Goal: Task Accomplishment & Management: Manage account settings

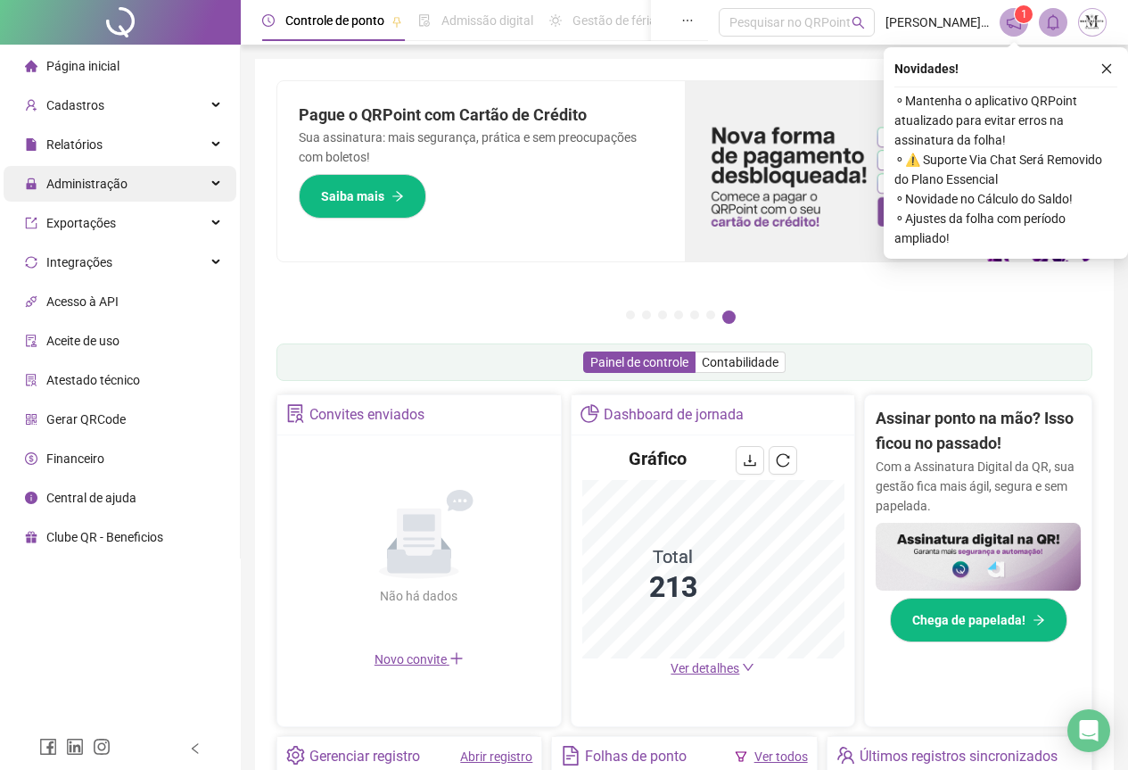
click at [75, 179] on span "Administração" at bounding box center [86, 184] width 81 height 14
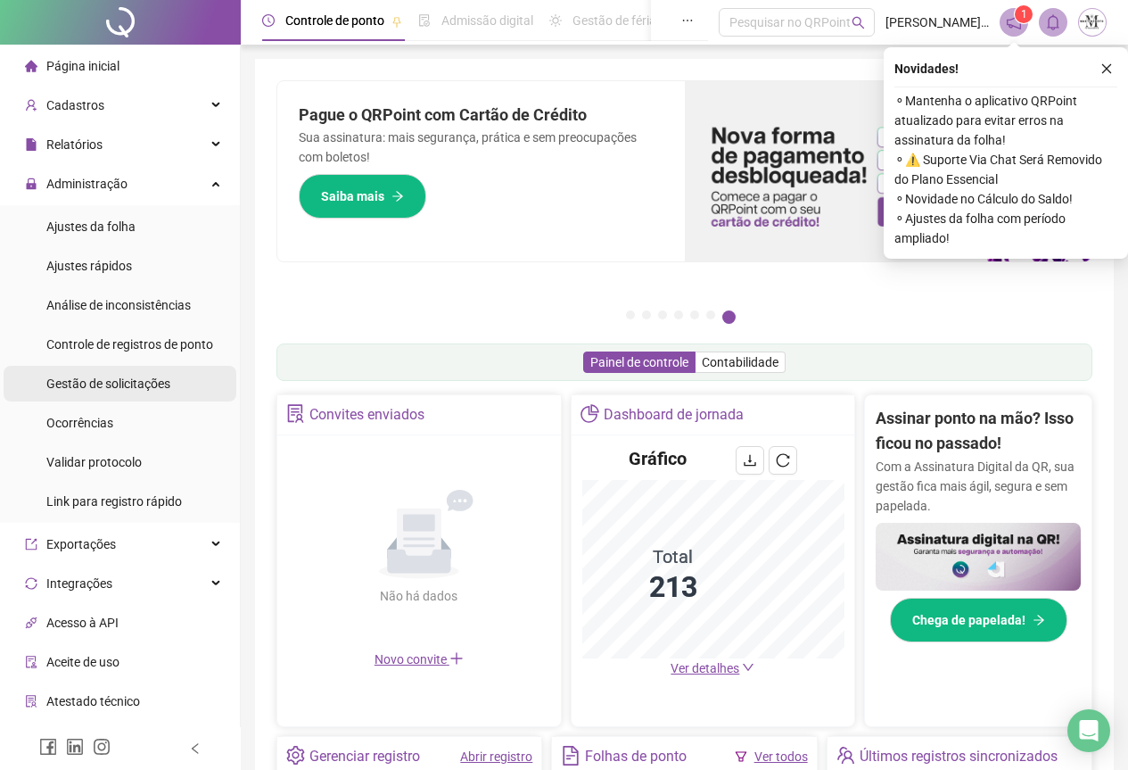
click at [95, 389] on span "Gestão de solicitações" at bounding box center [108, 383] width 124 height 14
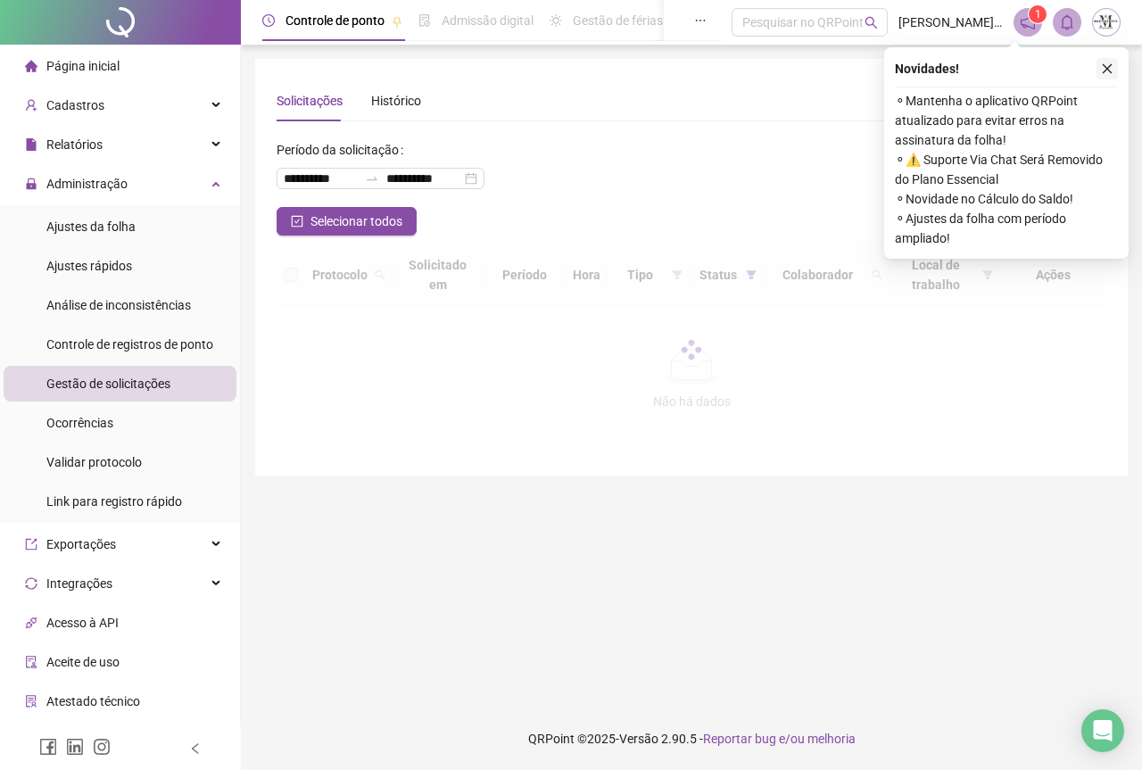
click at [1108, 67] on icon "close" at bounding box center [1107, 68] width 12 height 12
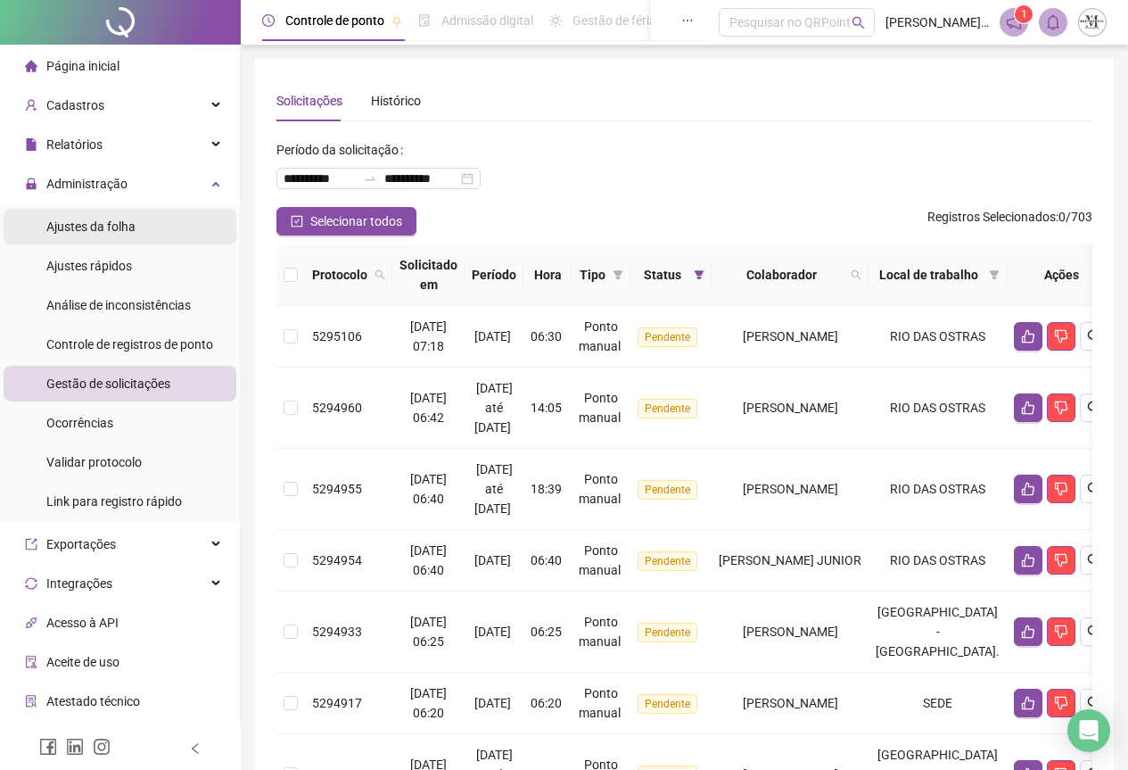
click at [78, 240] on div "Ajustes da folha" at bounding box center [90, 227] width 89 height 36
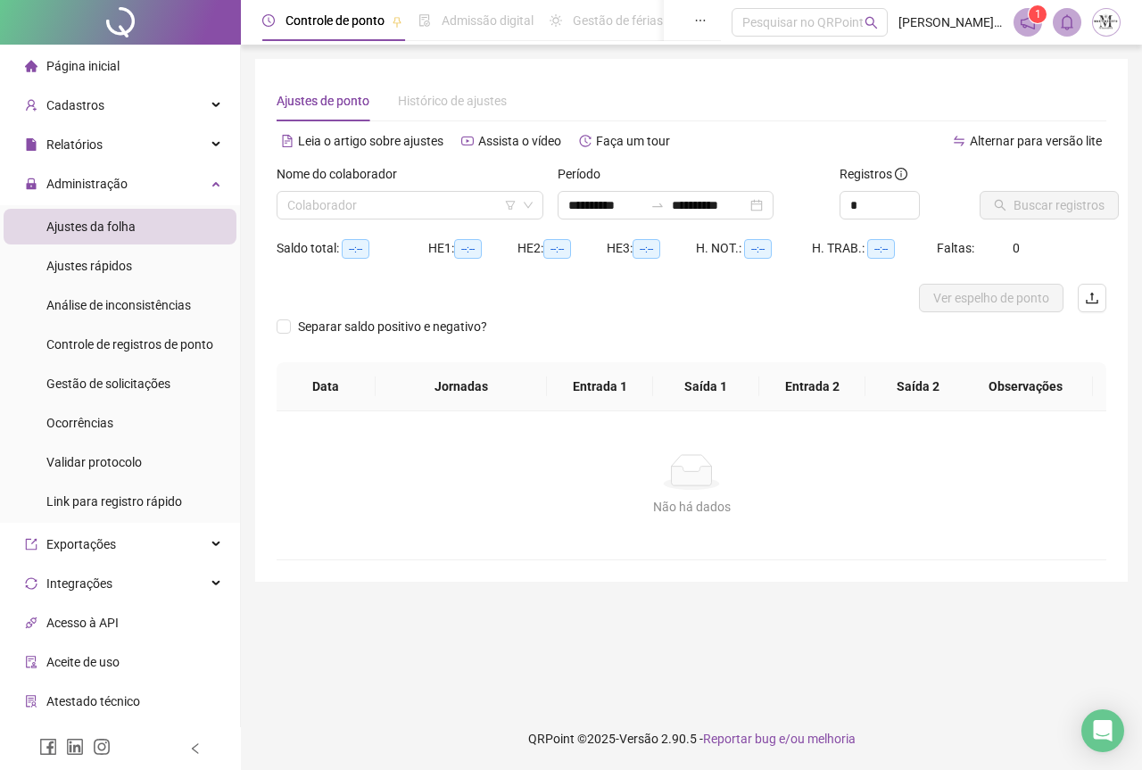
type input "**********"
click at [332, 213] on input "search" at bounding box center [401, 205] width 229 height 27
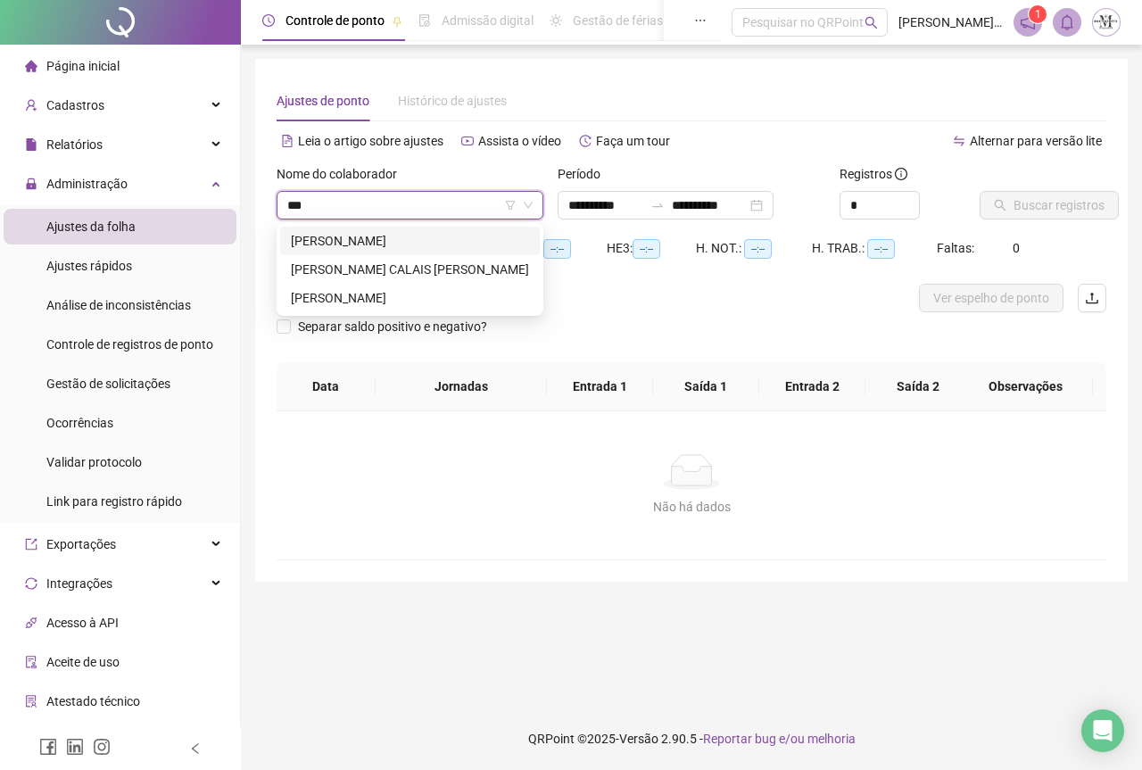
type input "****"
click at [384, 239] on div "[PERSON_NAME]" at bounding box center [410, 241] width 238 height 20
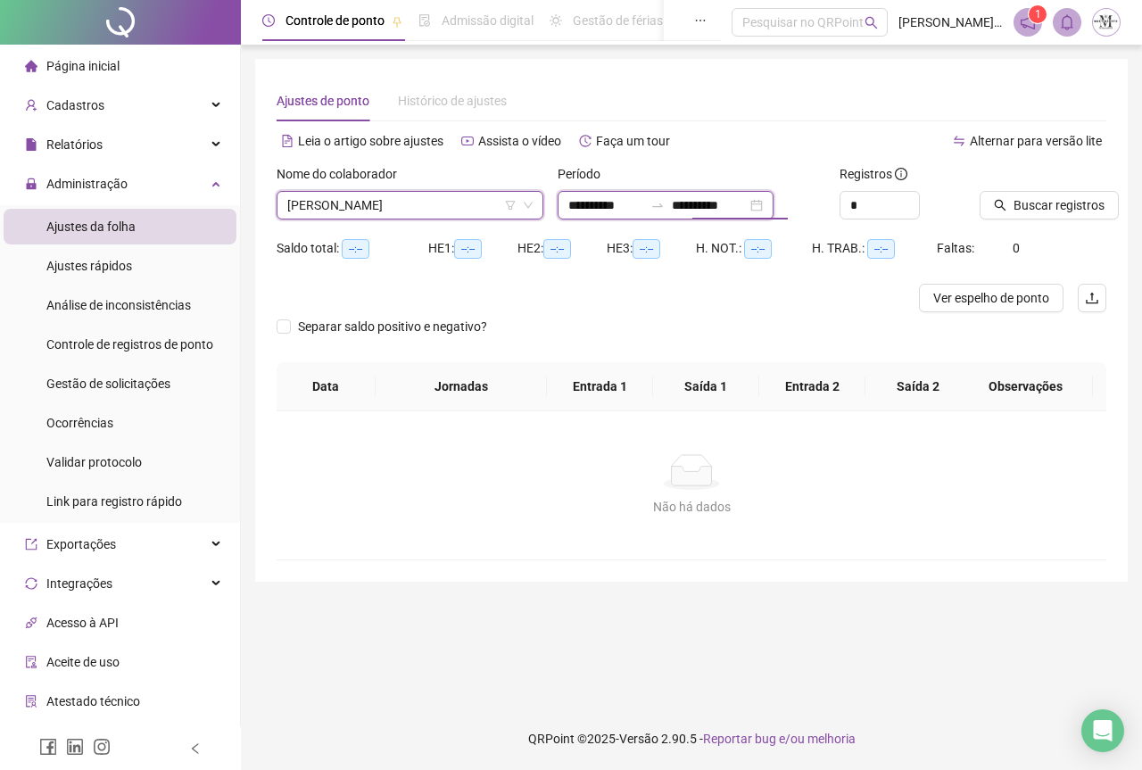
click at [728, 214] on input "**********" at bounding box center [709, 205] width 75 height 20
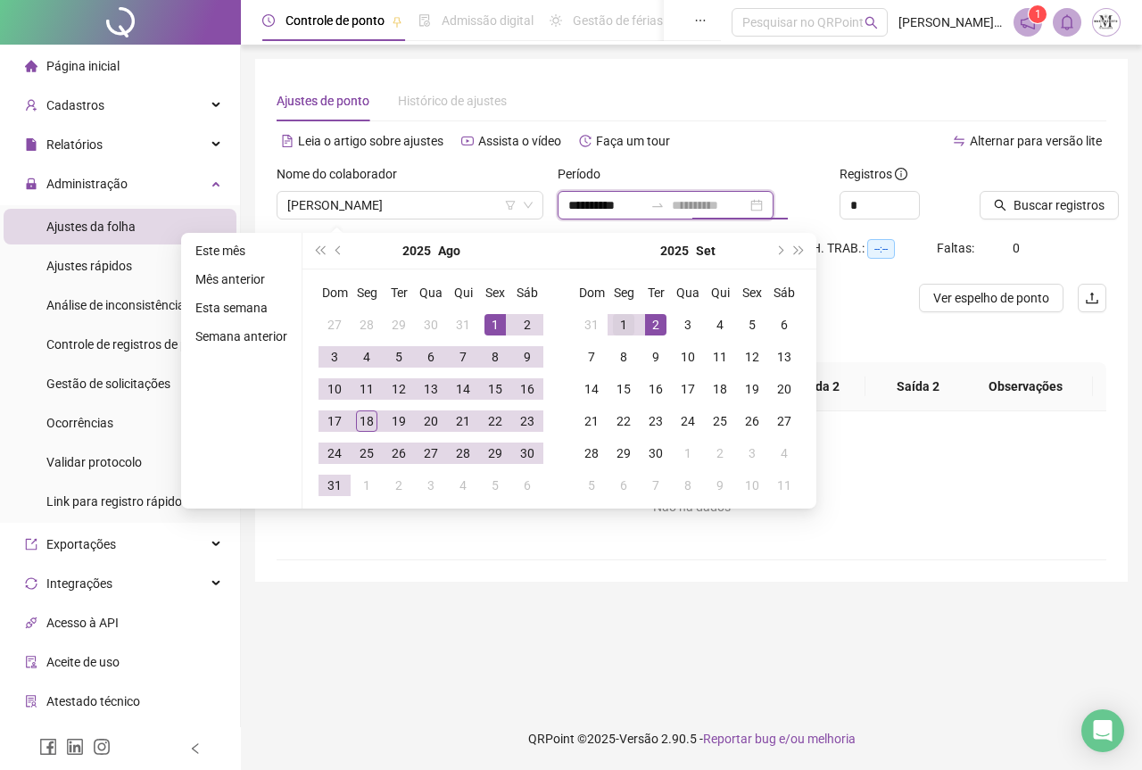
type input "**********"
click at [618, 316] on div "1" at bounding box center [623, 324] width 21 height 21
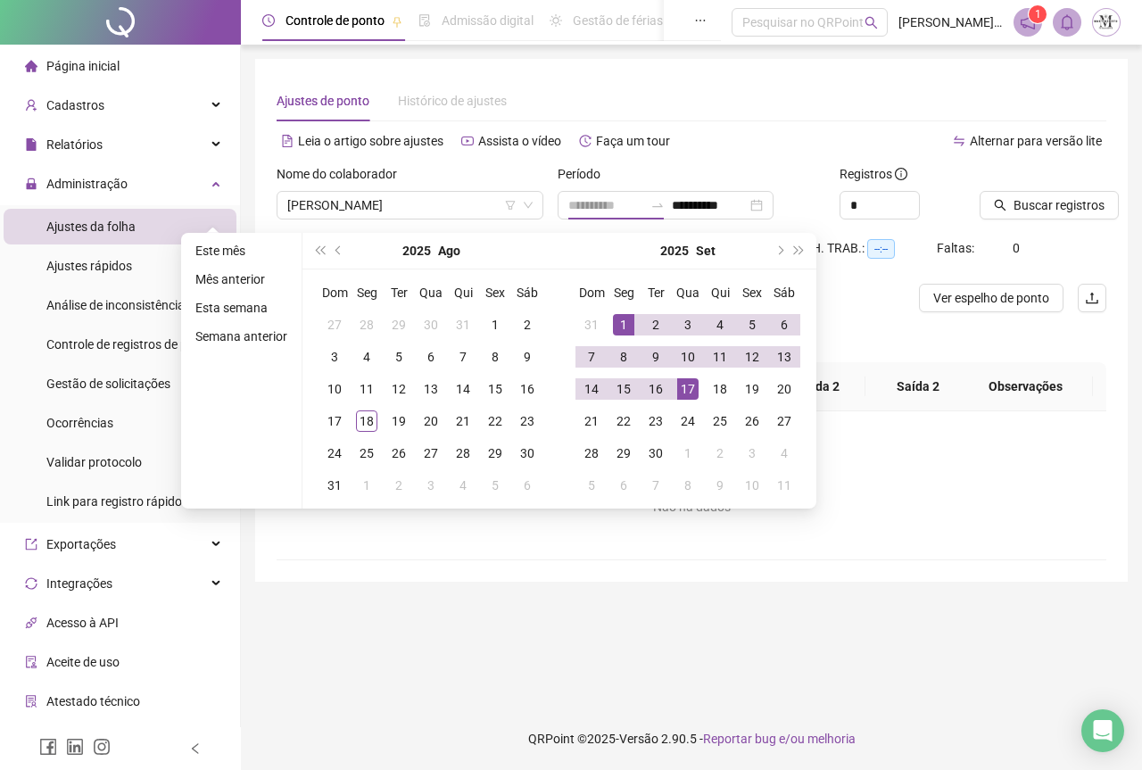
click at [692, 385] on div "17" at bounding box center [687, 388] width 21 height 21
type input "**********"
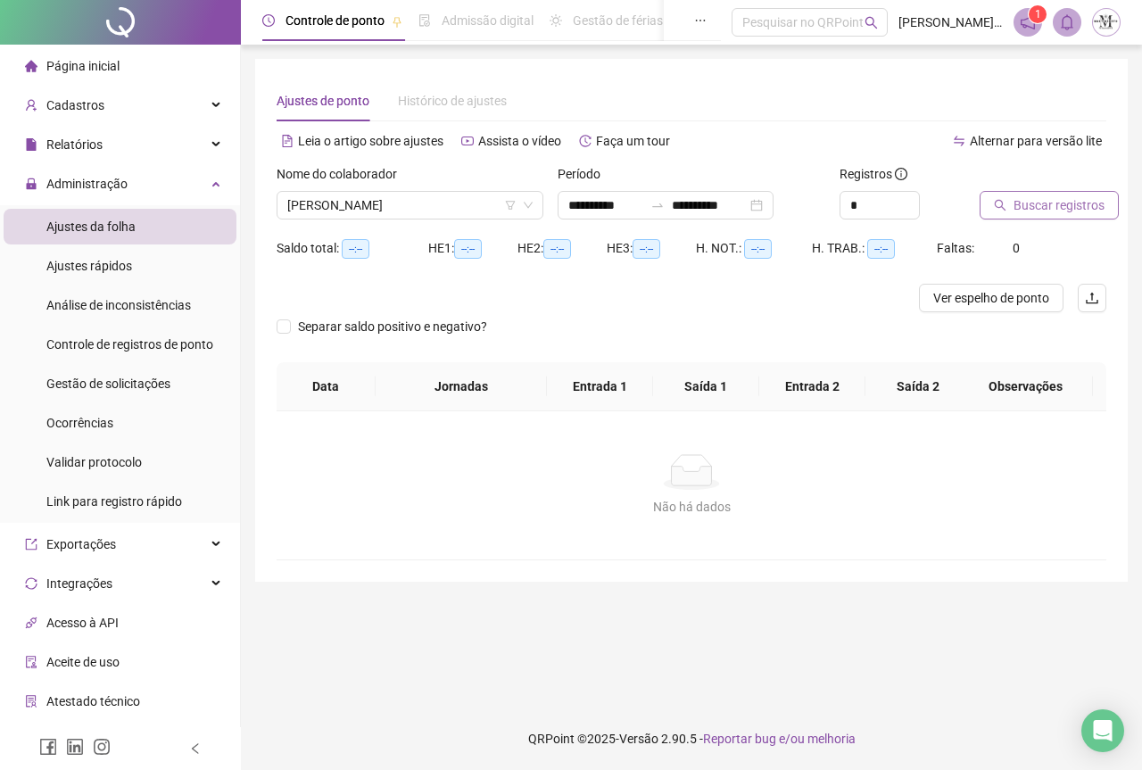
click at [1029, 212] on span "Buscar registros" at bounding box center [1058, 205] width 91 height 20
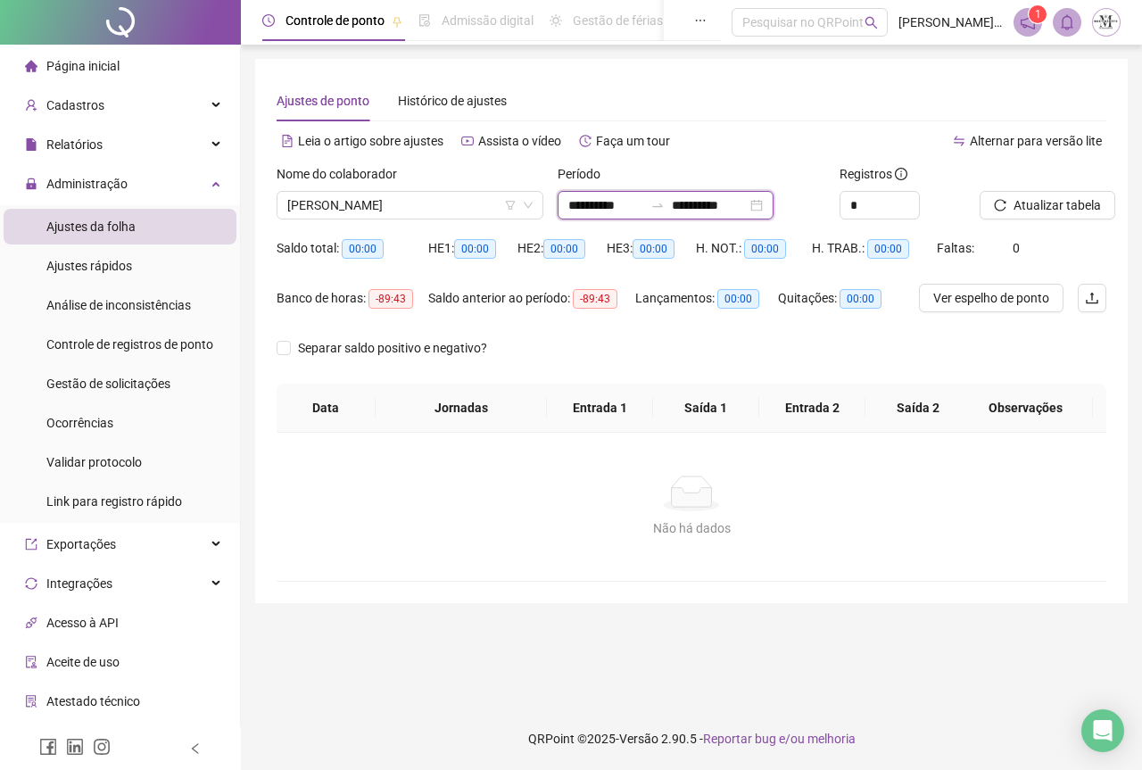
click at [635, 210] on input "**********" at bounding box center [605, 205] width 75 height 20
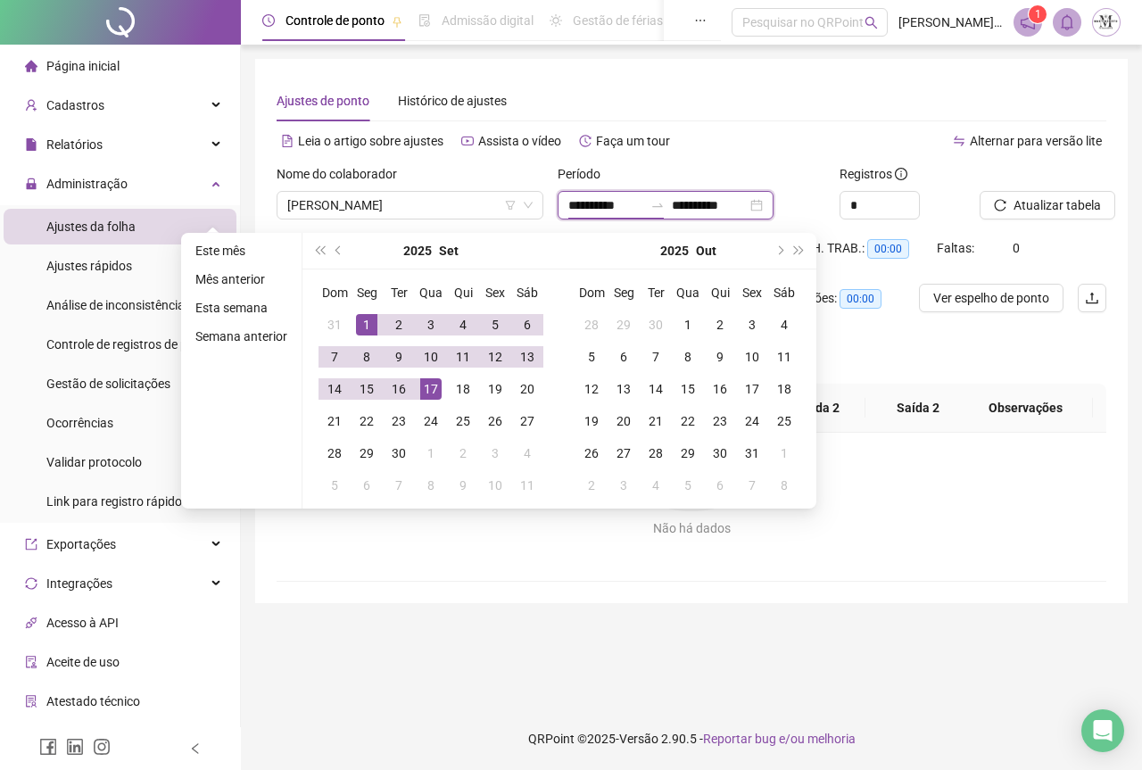
click at [583, 207] on input "**********" at bounding box center [605, 205] width 75 height 20
click at [452, 255] on button "Set" at bounding box center [449, 251] width 20 height 36
type input "**********"
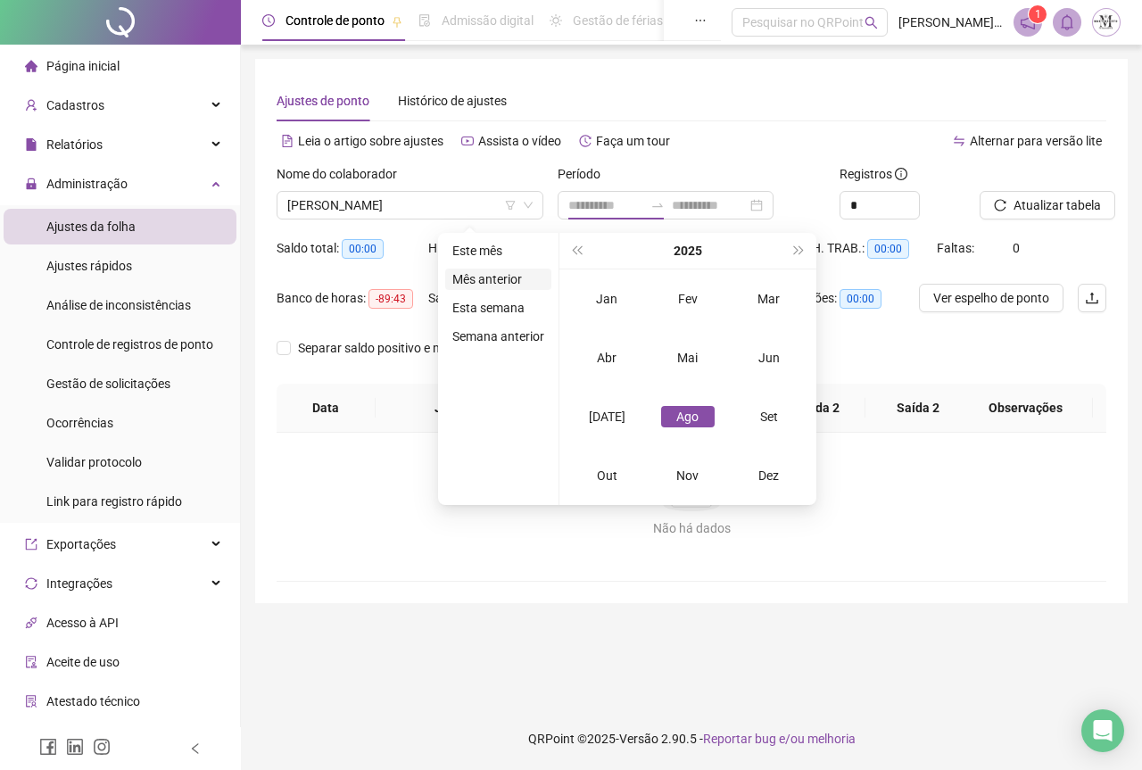
type input "**********"
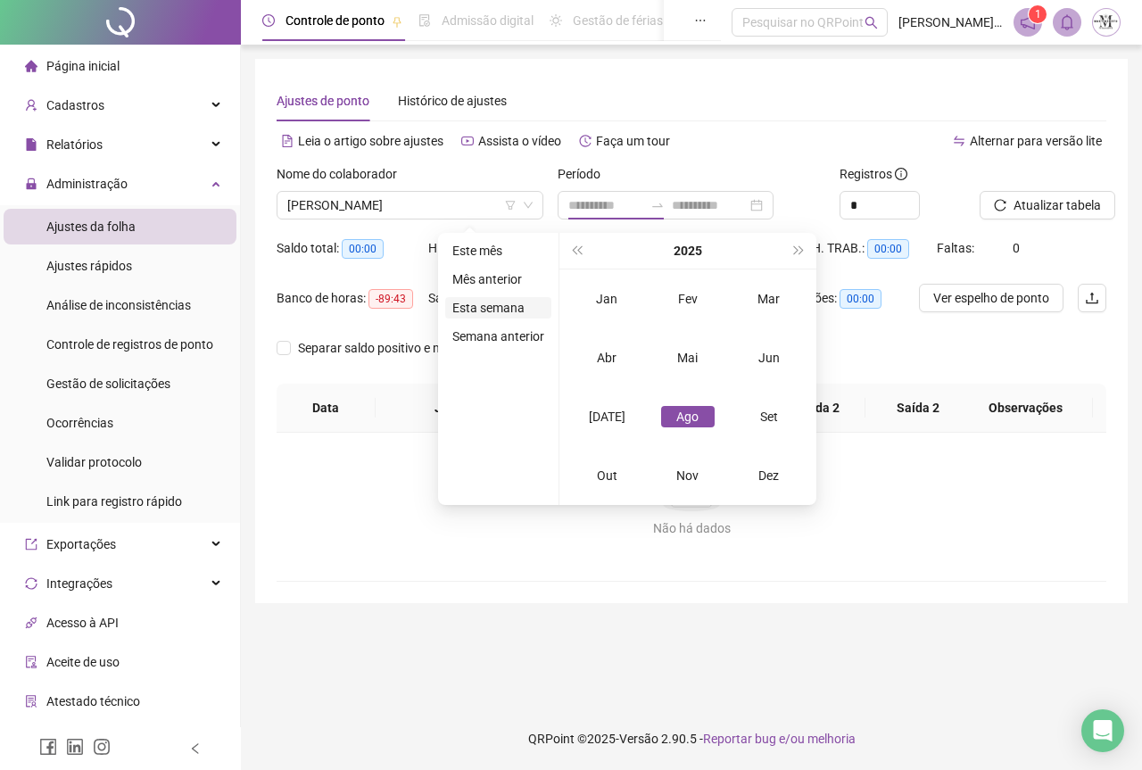
type input "**********"
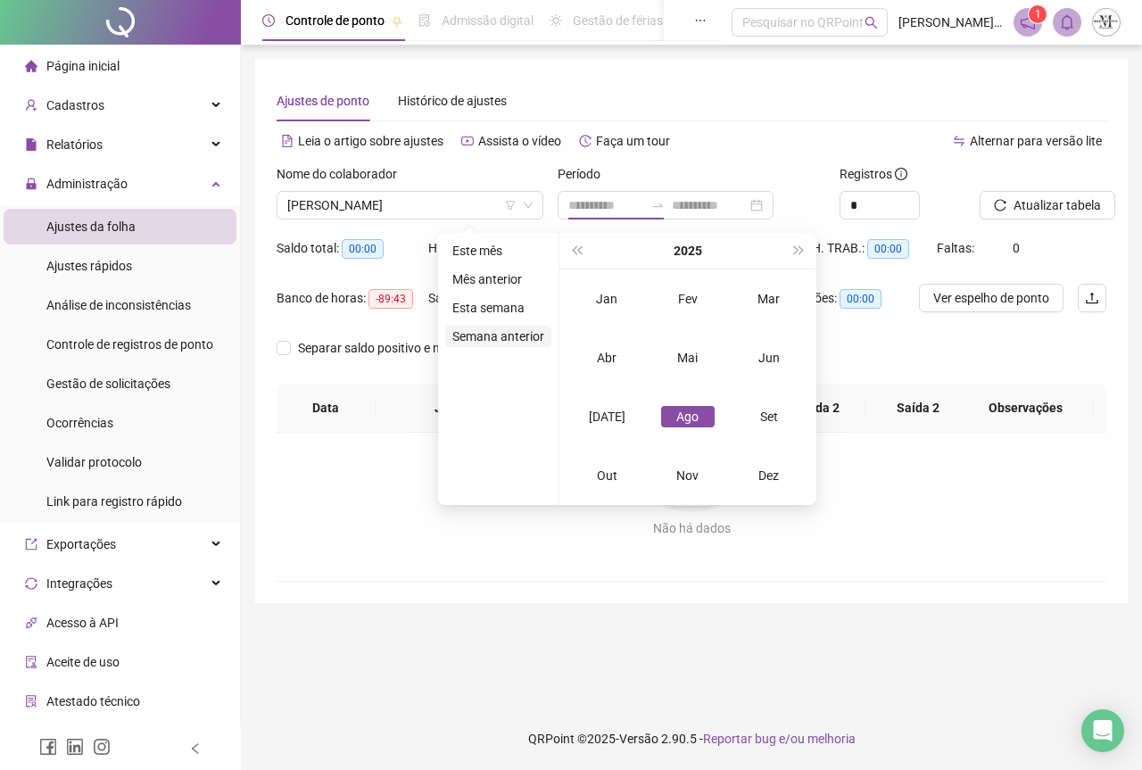
type input "**********"
click at [682, 417] on div "Ago" at bounding box center [688, 416] width 54 height 21
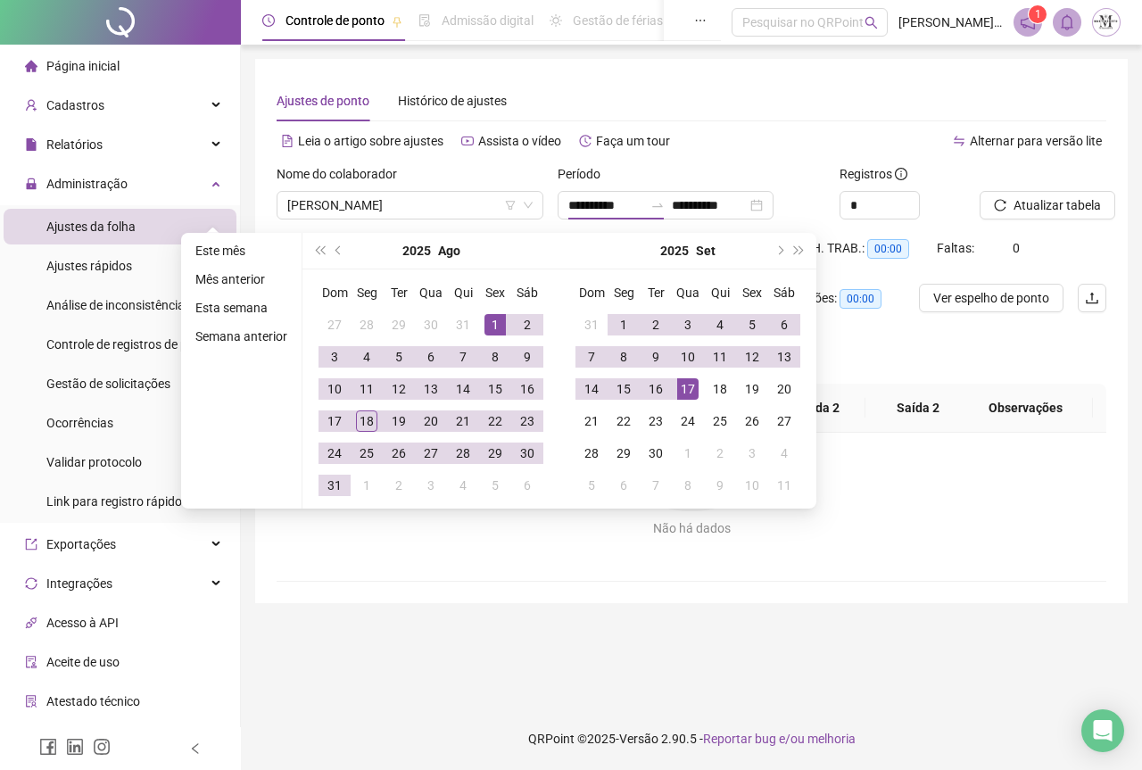
type input "**********"
click at [490, 327] on div "1" at bounding box center [494, 324] width 21 height 21
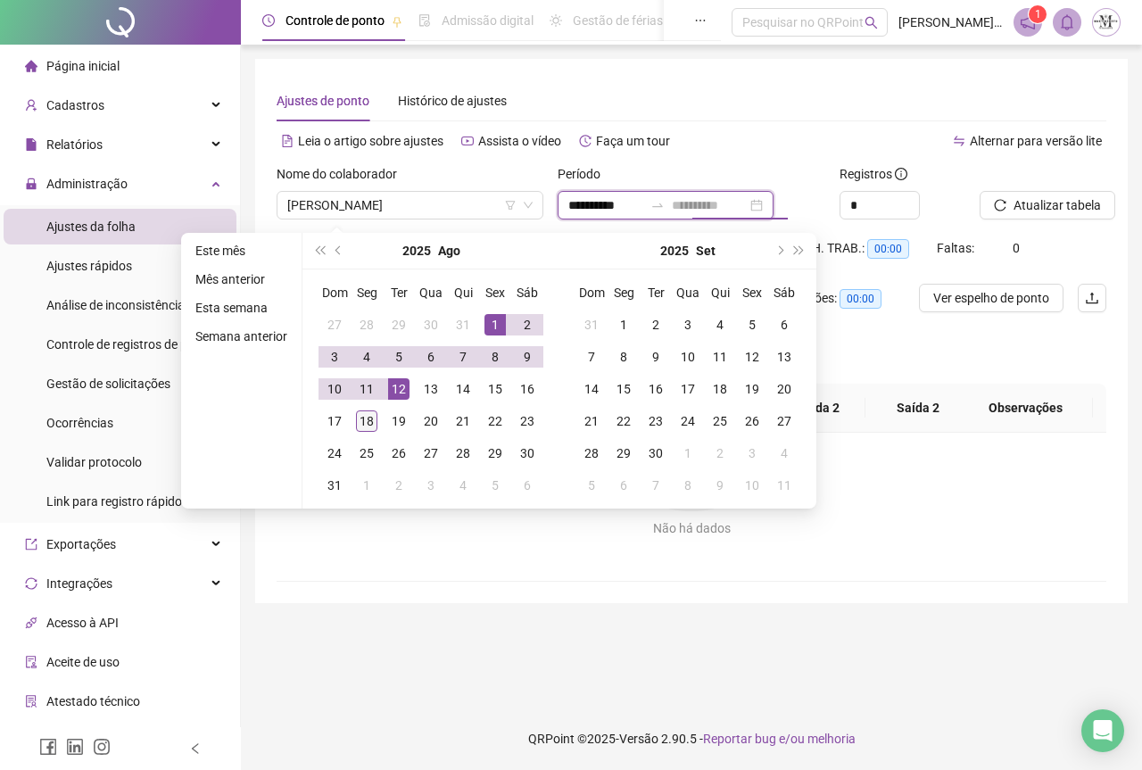
type input "**********"
click at [366, 418] on div "18" at bounding box center [366, 420] width 21 height 21
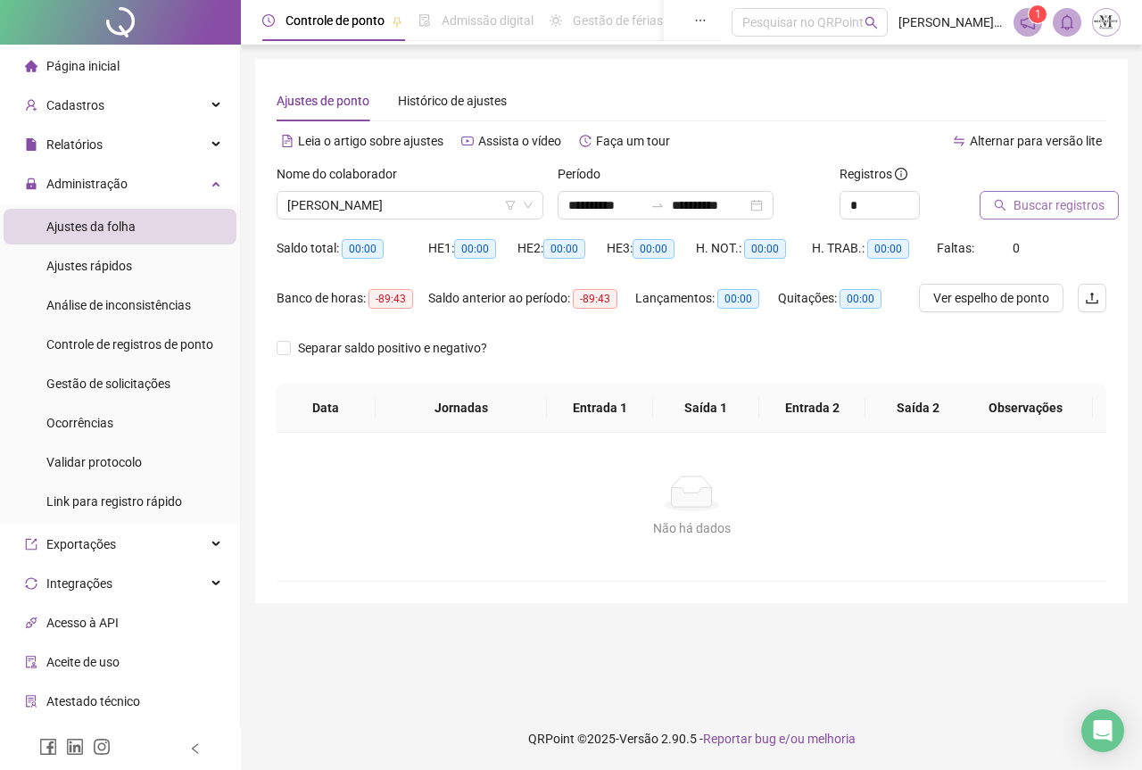
click at [1023, 211] on span "Buscar registros" at bounding box center [1058, 205] width 91 height 20
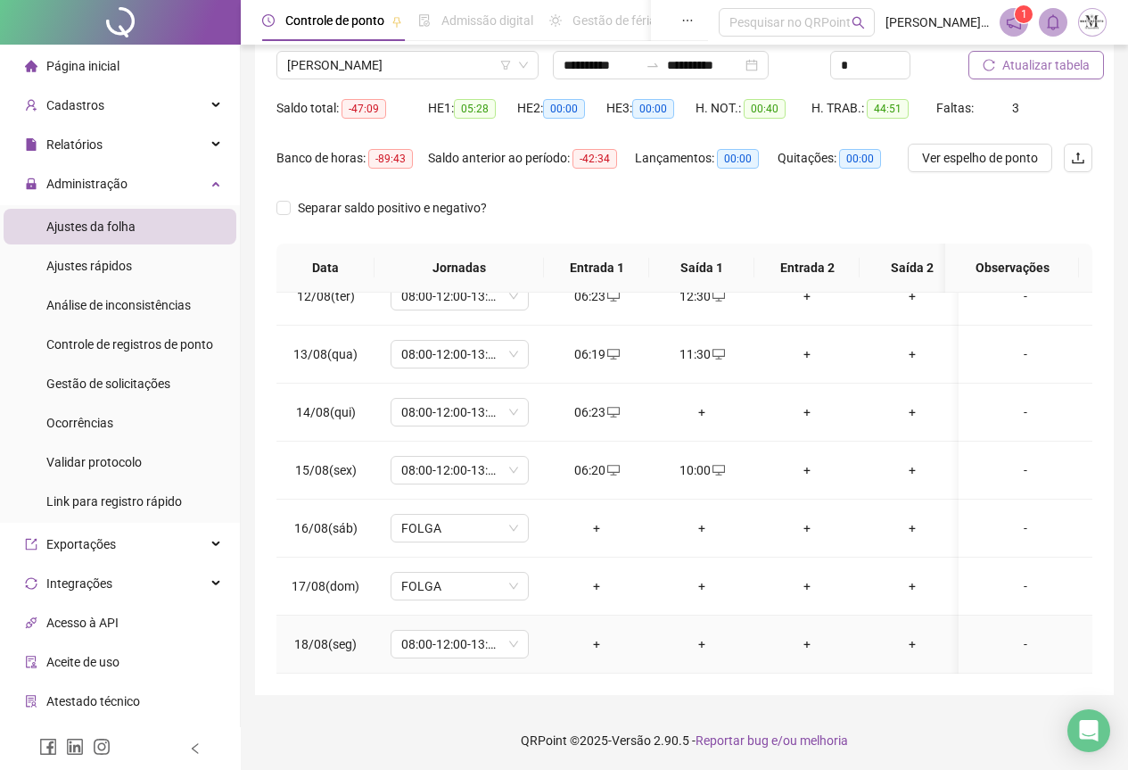
scroll to position [142, 0]
click at [707, 401] on div "+" at bounding box center [702, 411] width 77 height 20
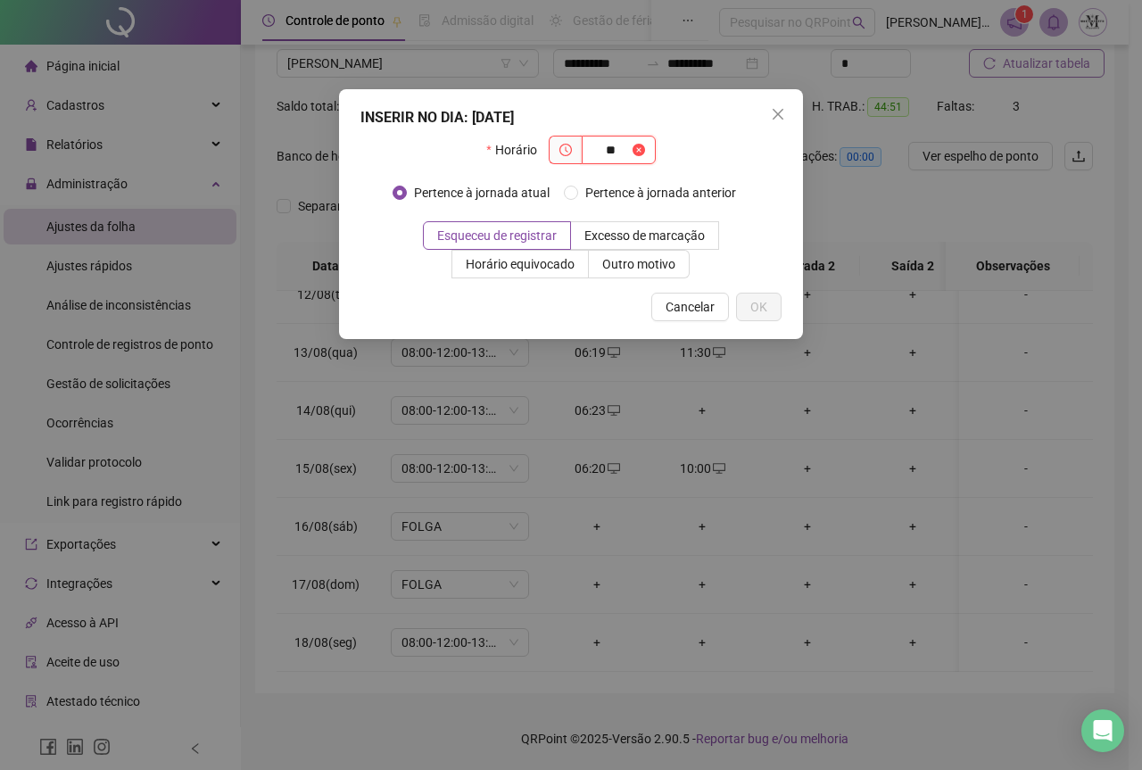
type input "*"
click at [773, 113] on icon "close" at bounding box center [778, 114] width 14 height 14
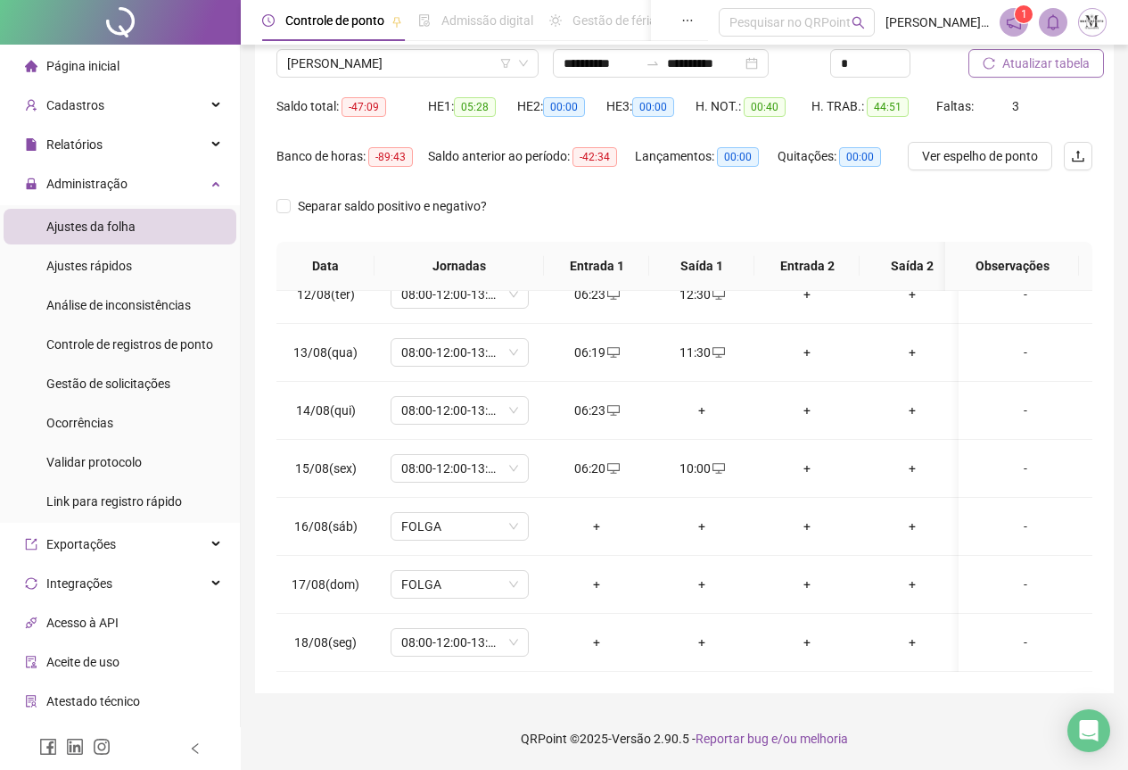
scroll to position [676, 0]
click at [603, 632] on div "+" at bounding box center [596, 642] width 77 height 20
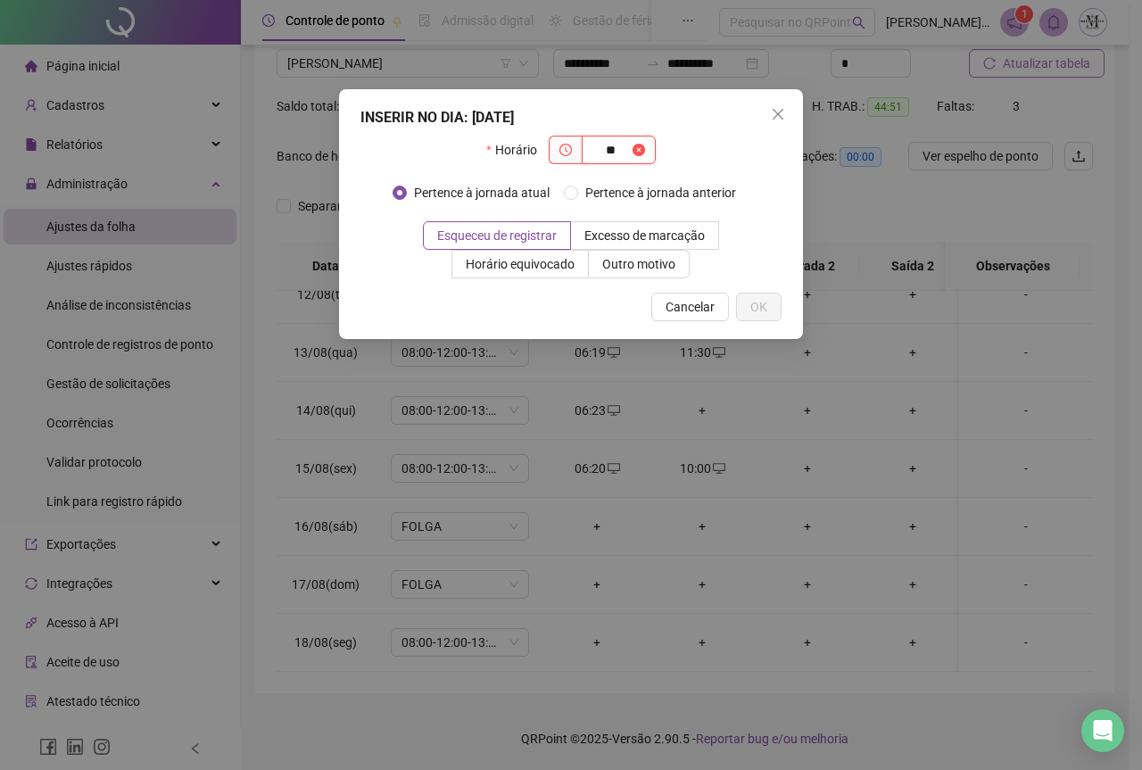
type input "*"
type input "*****"
click at [764, 310] on span "OK" at bounding box center [758, 307] width 17 height 20
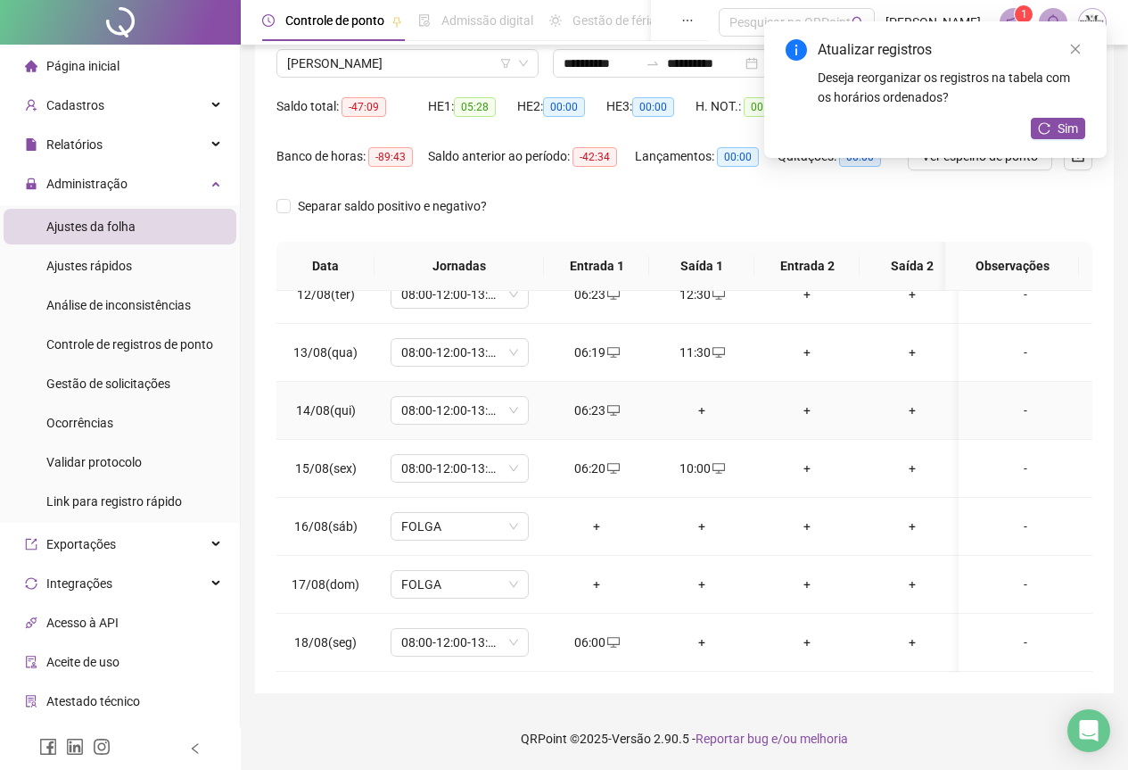
click at [701, 401] on div "+" at bounding box center [702, 411] width 77 height 20
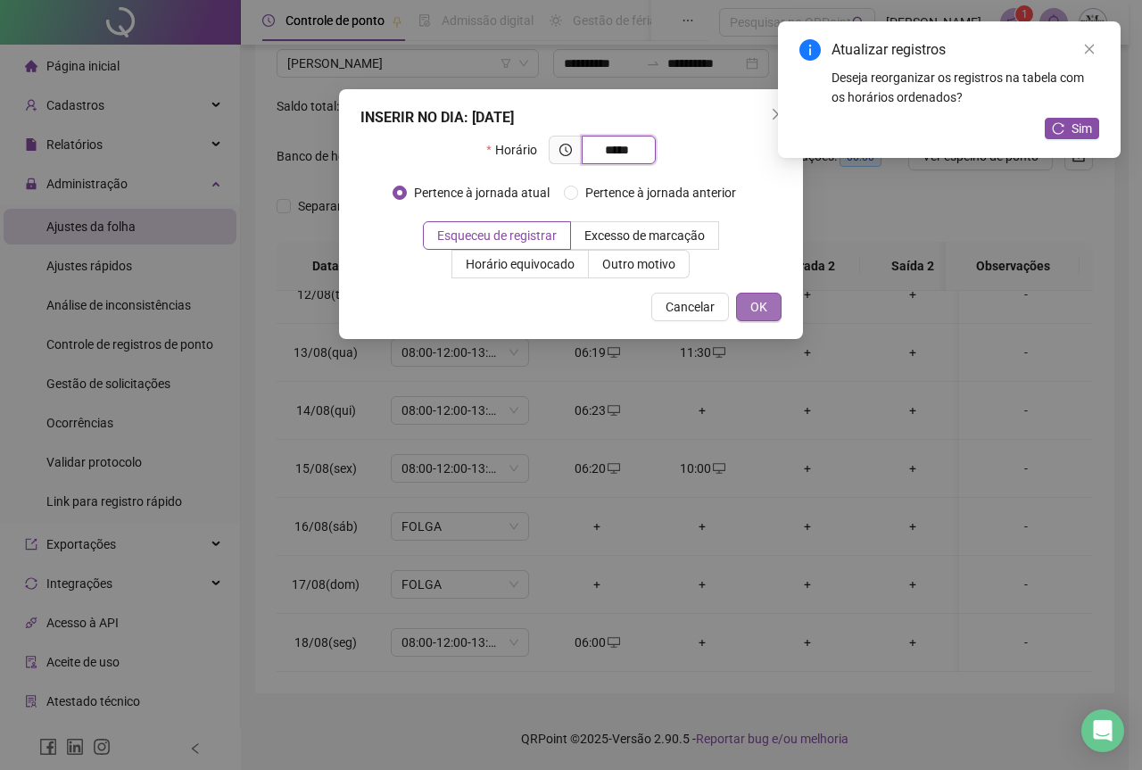
type input "*****"
click at [762, 300] on span "OK" at bounding box center [758, 307] width 17 height 20
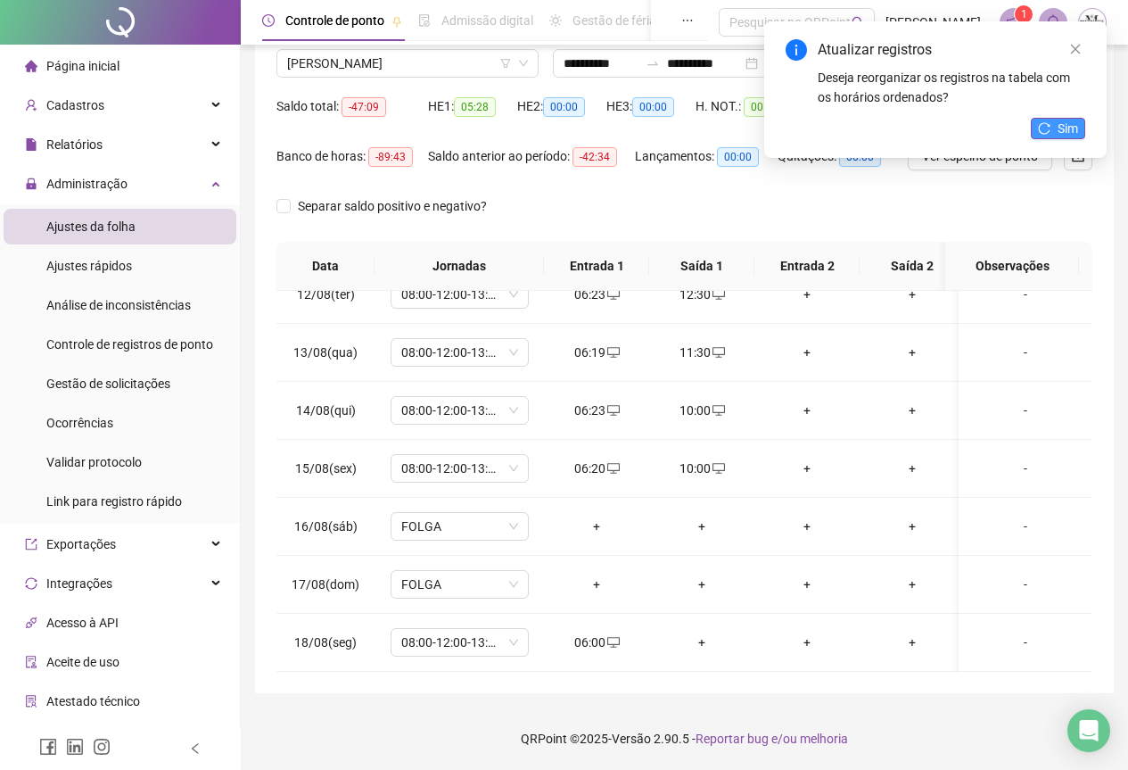
click at [1046, 131] on icon "reload" at bounding box center [1044, 128] width 12 height 12
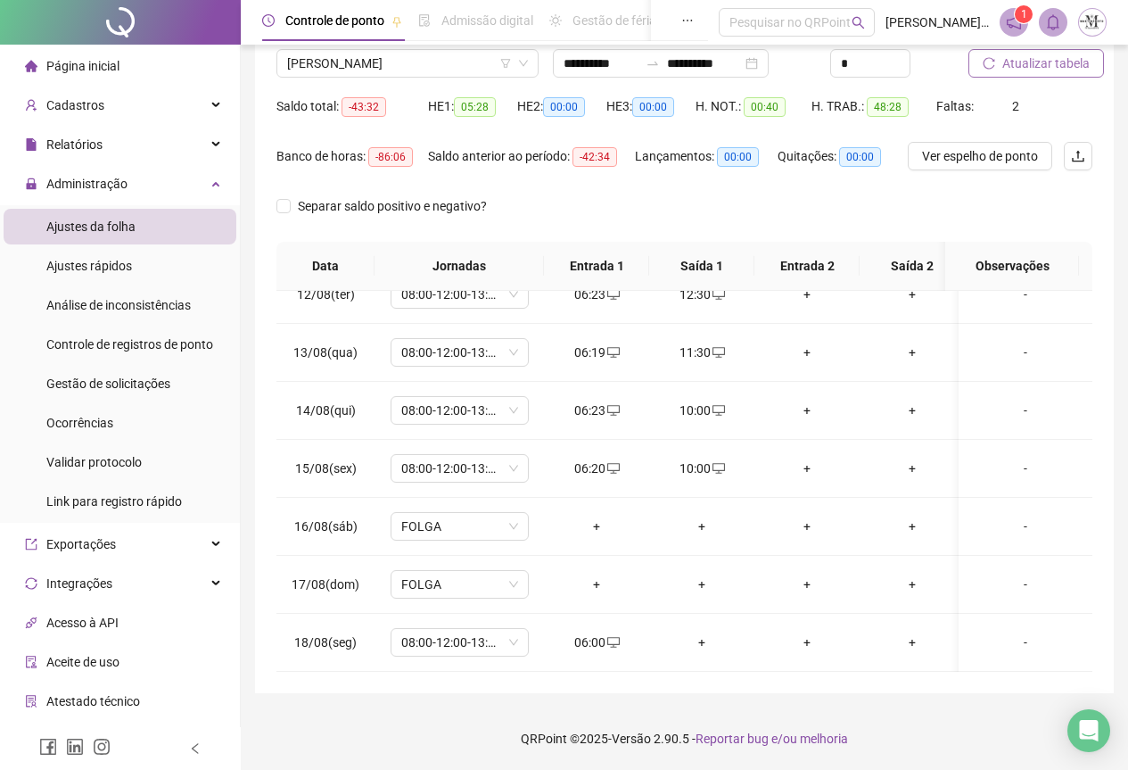
click at [1038, 70] on span "Atualizar tabela" at bounding box center [1046, 64] width 87 height 20
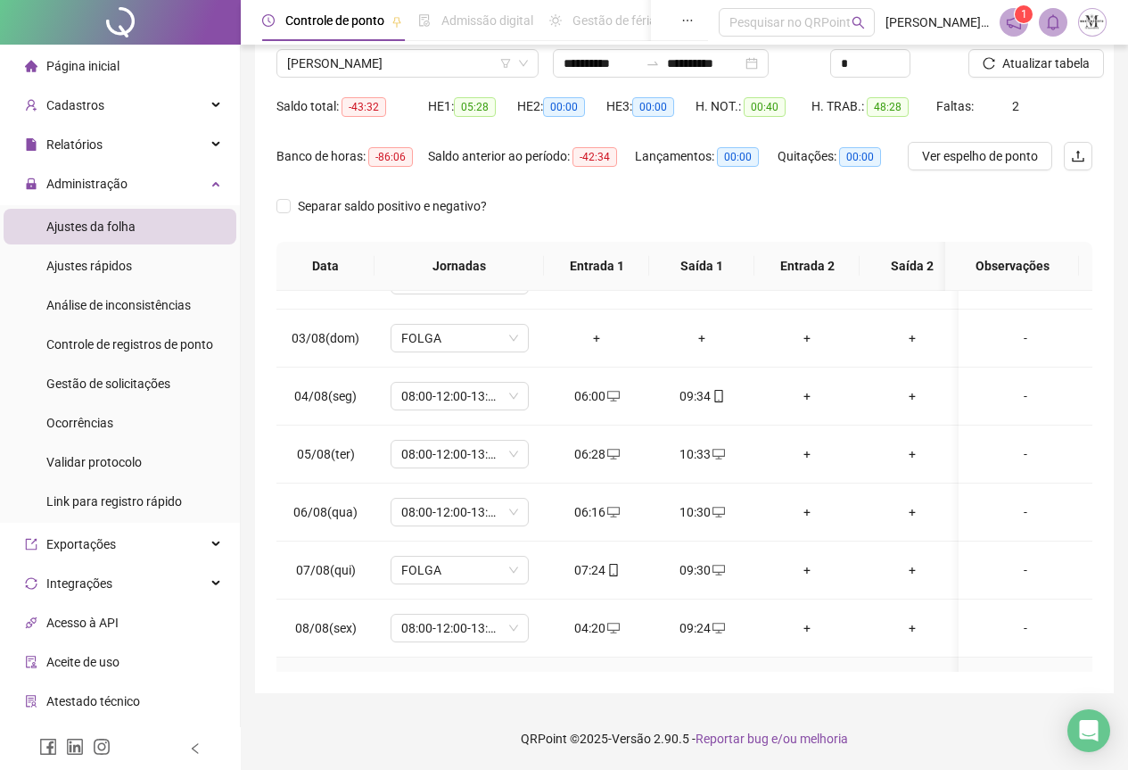
scroll to position [52, 0]
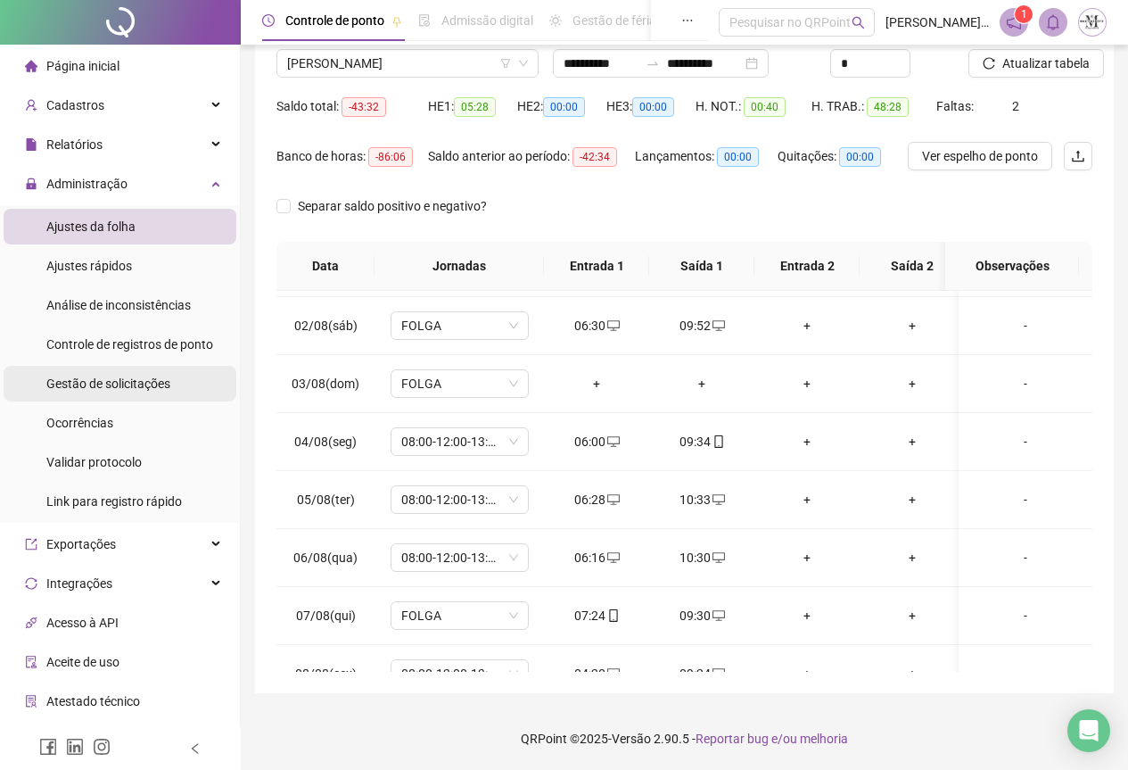
click at [82, 393] on div "Gestão de solicitações" at bounding box center [108, 384] width 124 height 36
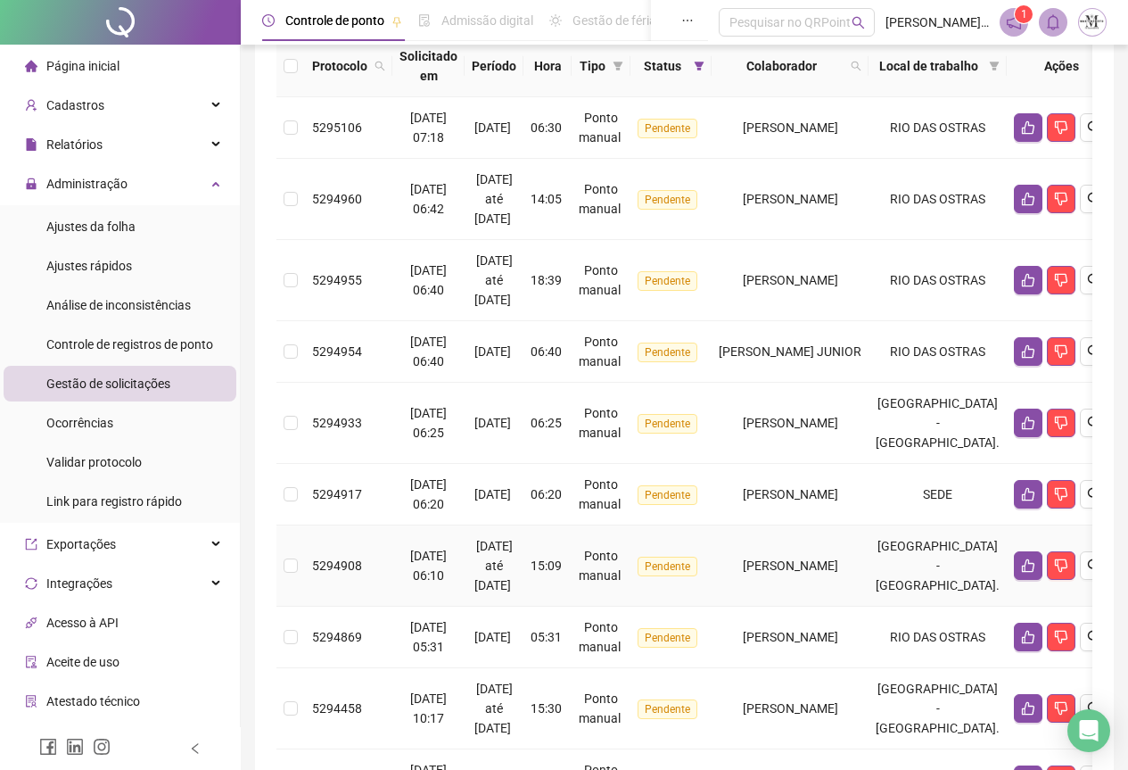
scroll to position [178, 0]
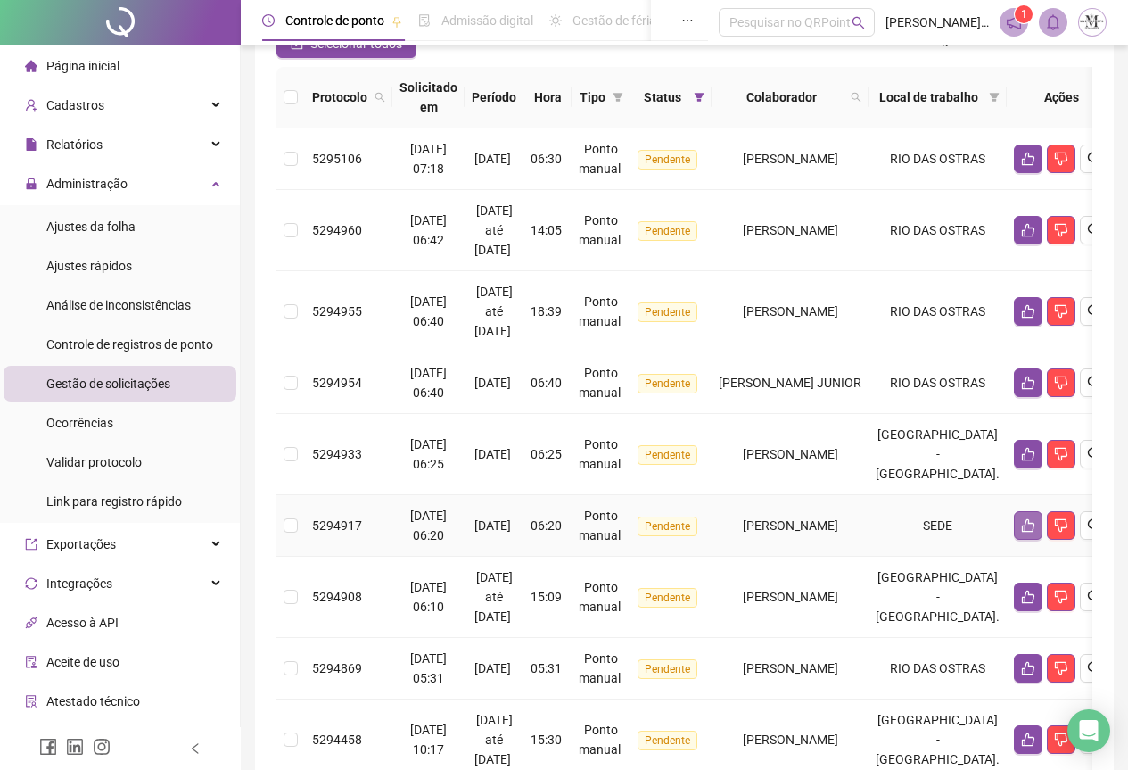
click at [1035, 531] on icon "like" at bounding box center [1028, 525] width 12 height 13
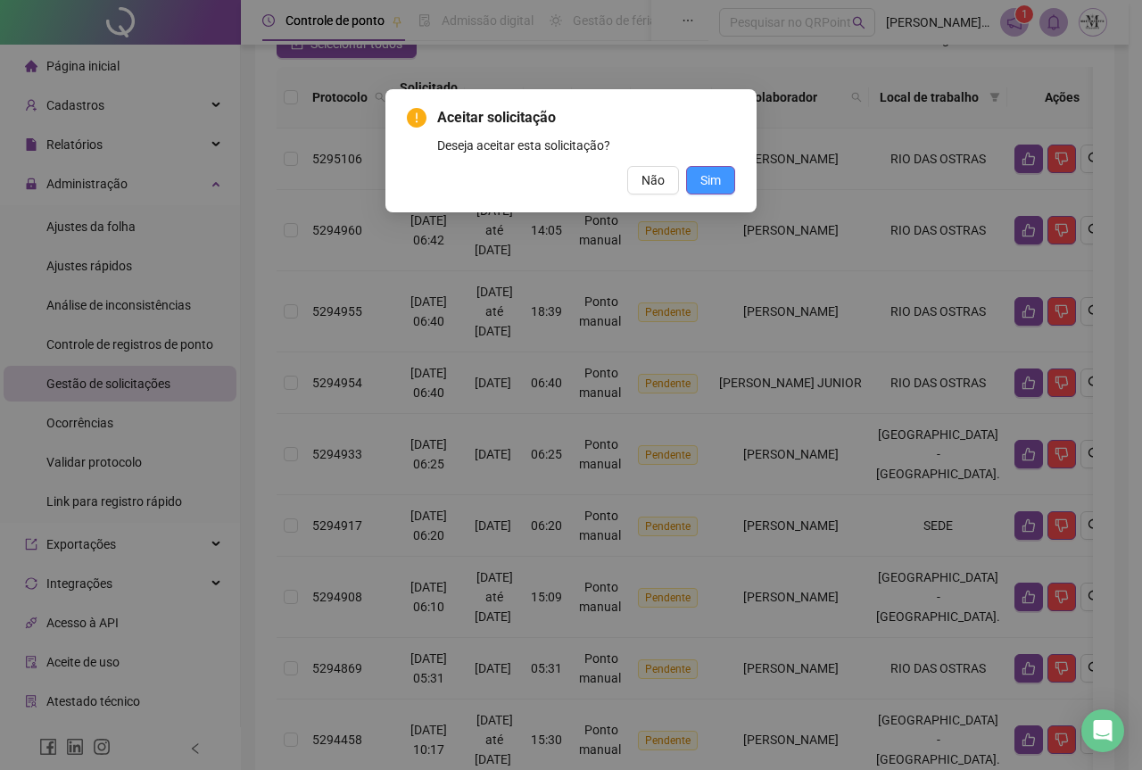
click at [711, 185] on span "Sim" at bounding box center [710, 180] width 21 height 20
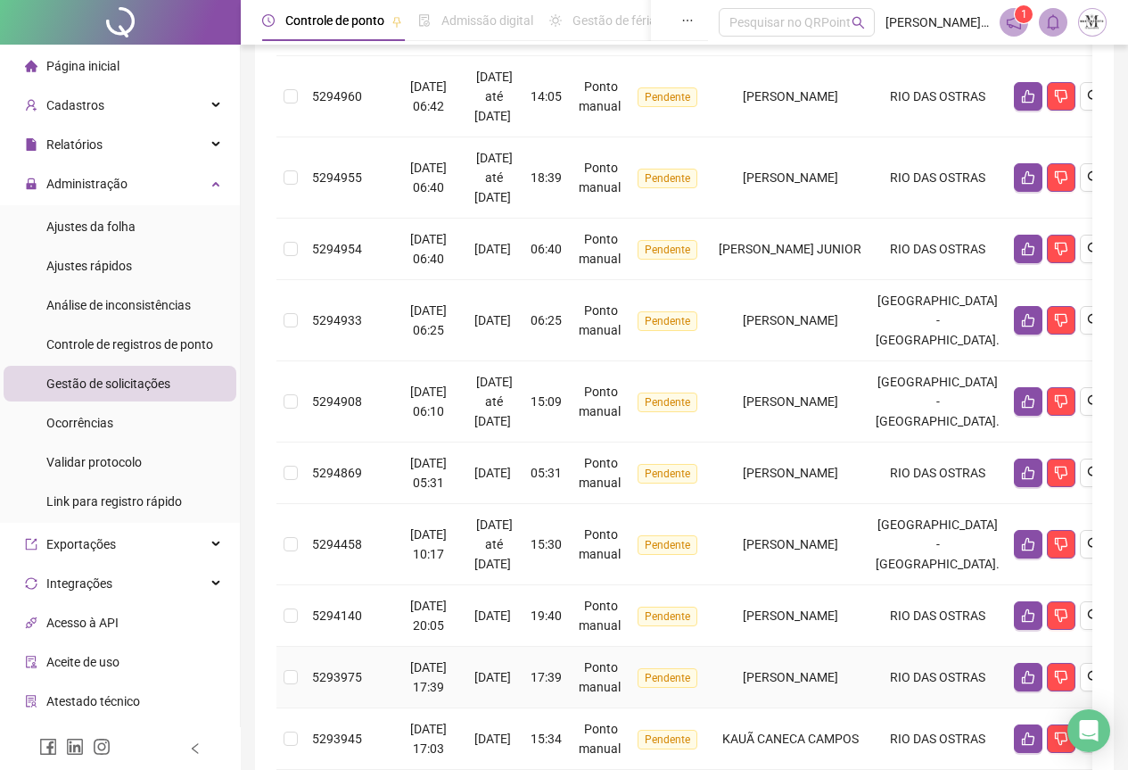
scroll to position [534, 0]
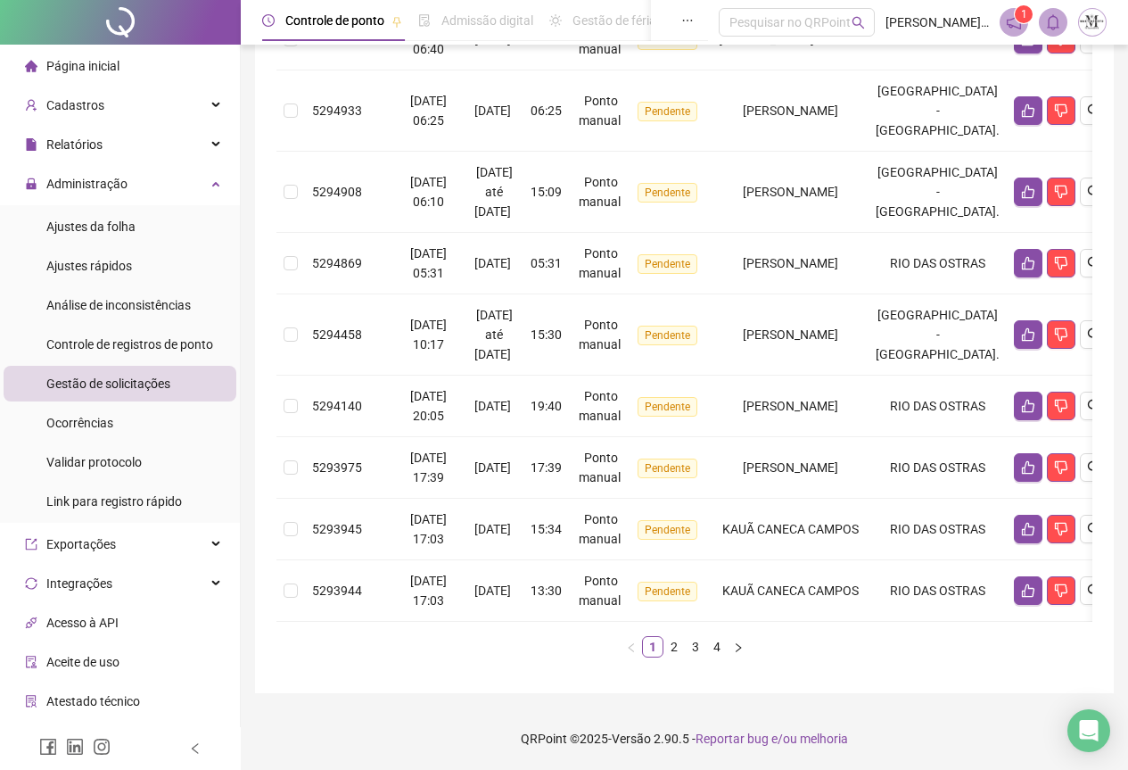
click at [79, 386] on span "Gestão de solicitações" at bounding box center [108, 383] width 124 height 14
click at [119, 220] on span "Ajustes da folha" at bounding box center [90, 226] width 89 height 14
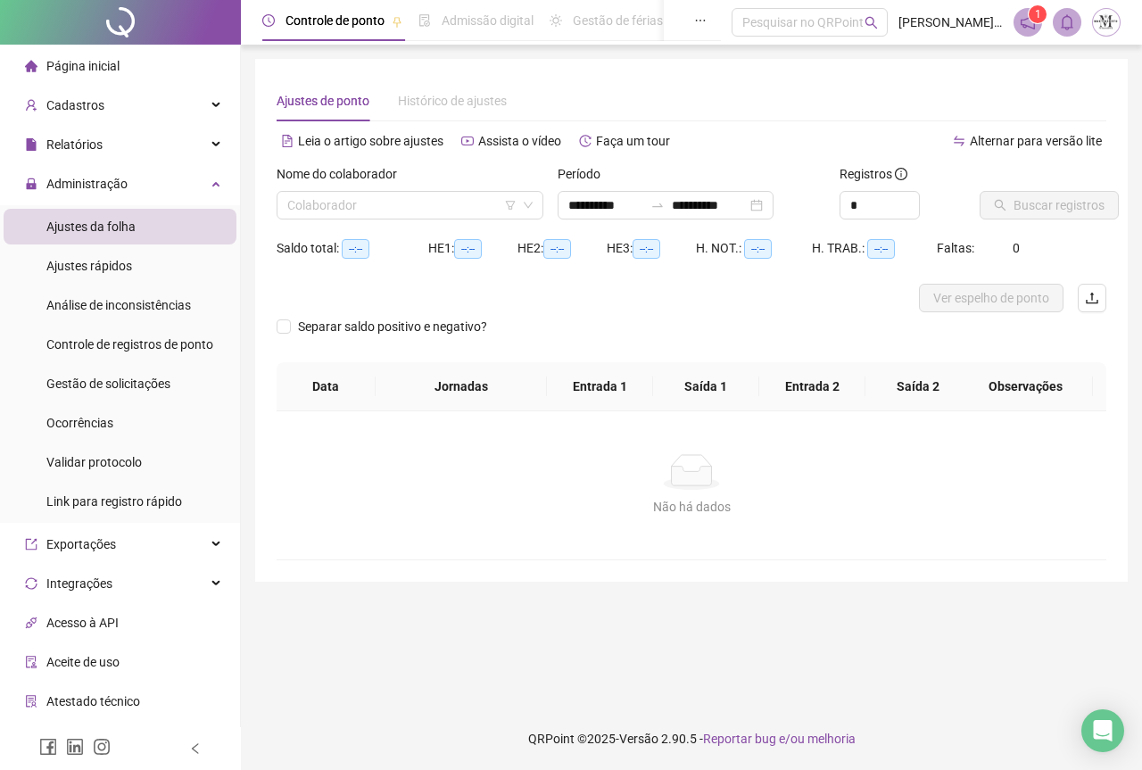
type input "**********"
click at [377, 197] on input "search" at bounding box center [401, 205] width 229 height 27
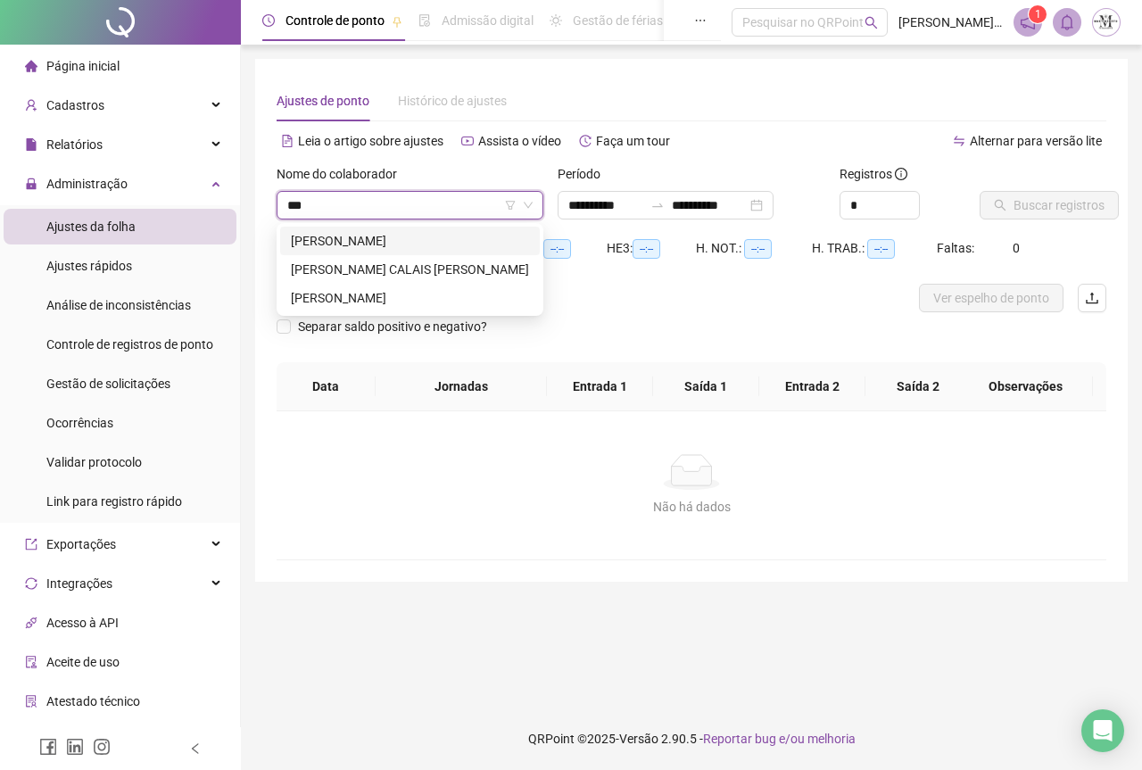
type input "****"
click at [393, 247] on div "[PERSON_NAME]" at bounding box center [410, 241] width 238 height 20
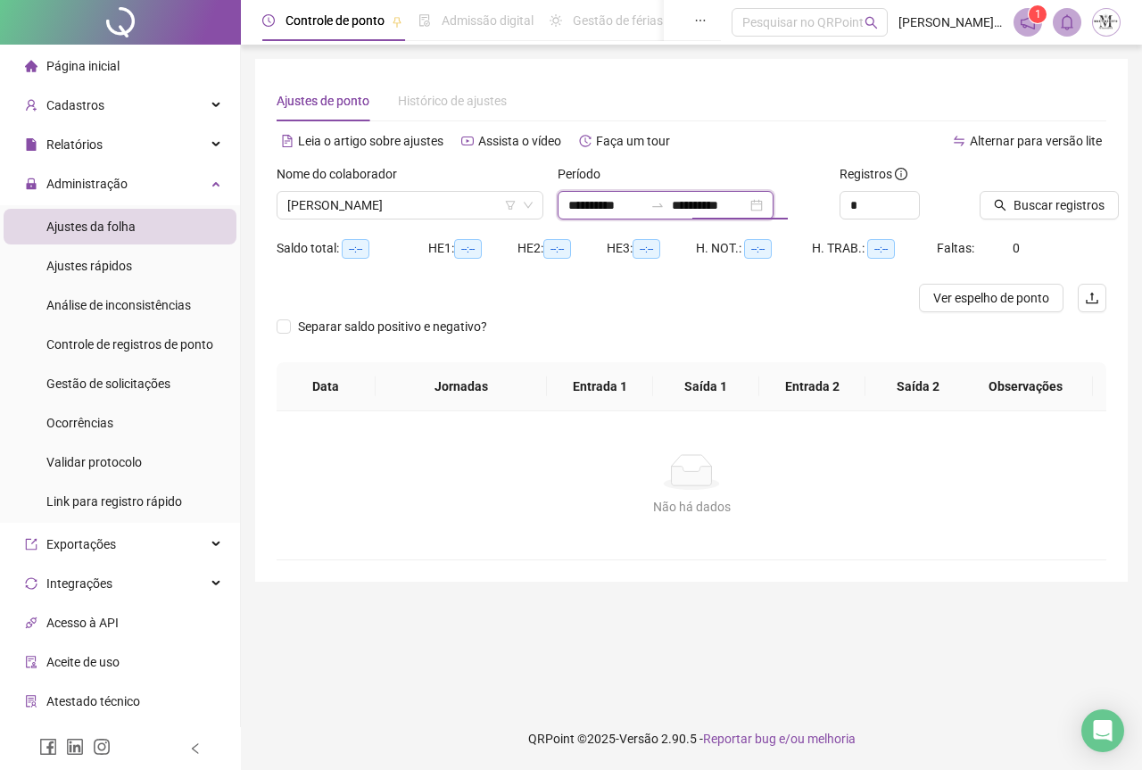
click at [747, 210] on input "**********" at bounding box center [709, 205] width 75 height 20
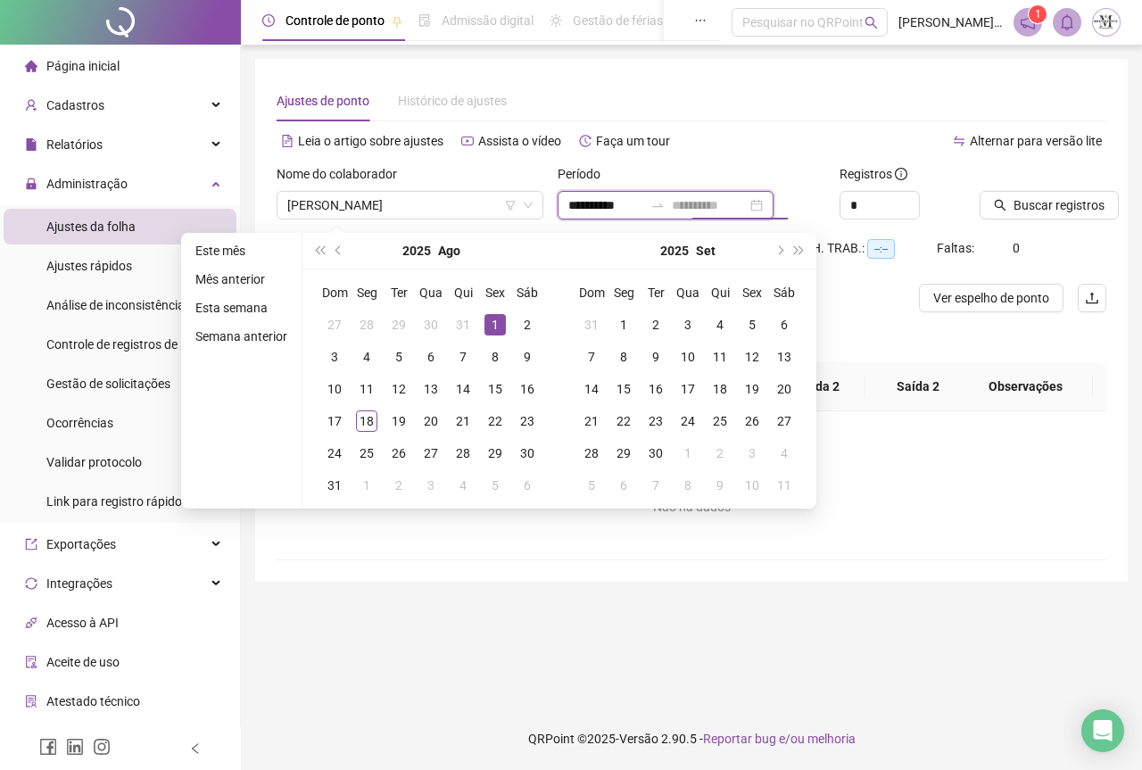
type input "**********"
click at [501, 322] on div "1" at bounding box center [494, 324] width 21 height 21
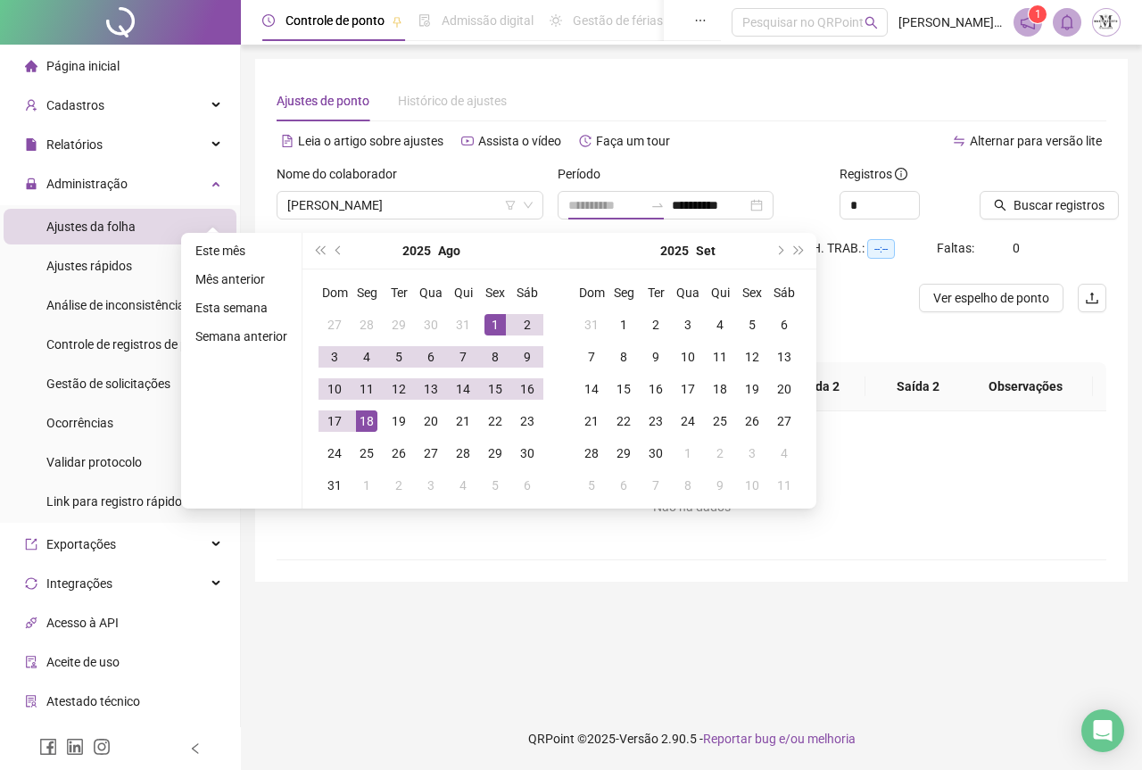
click at [368, 416] on div "18" at bounding box center [366, 420] width 21 height 21
type input "**********"
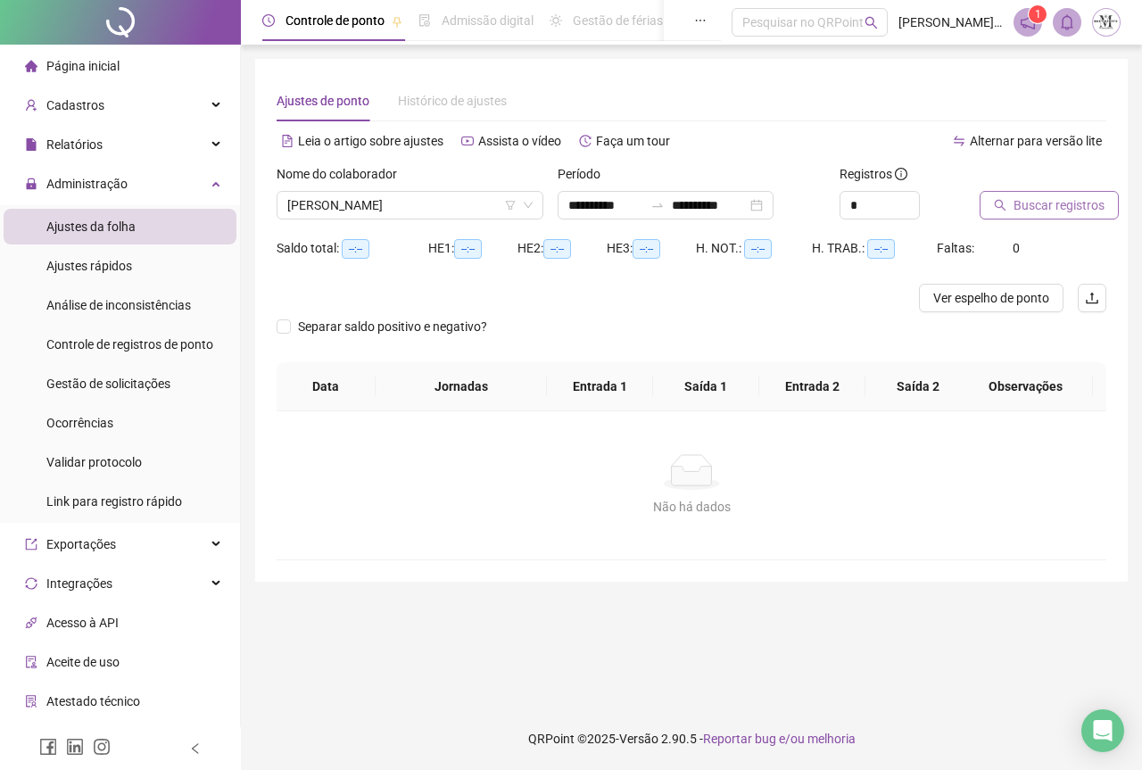
click at [1018, 202] on span "Buscar registros" at bounding box center [1058, 205] width 91 height 20
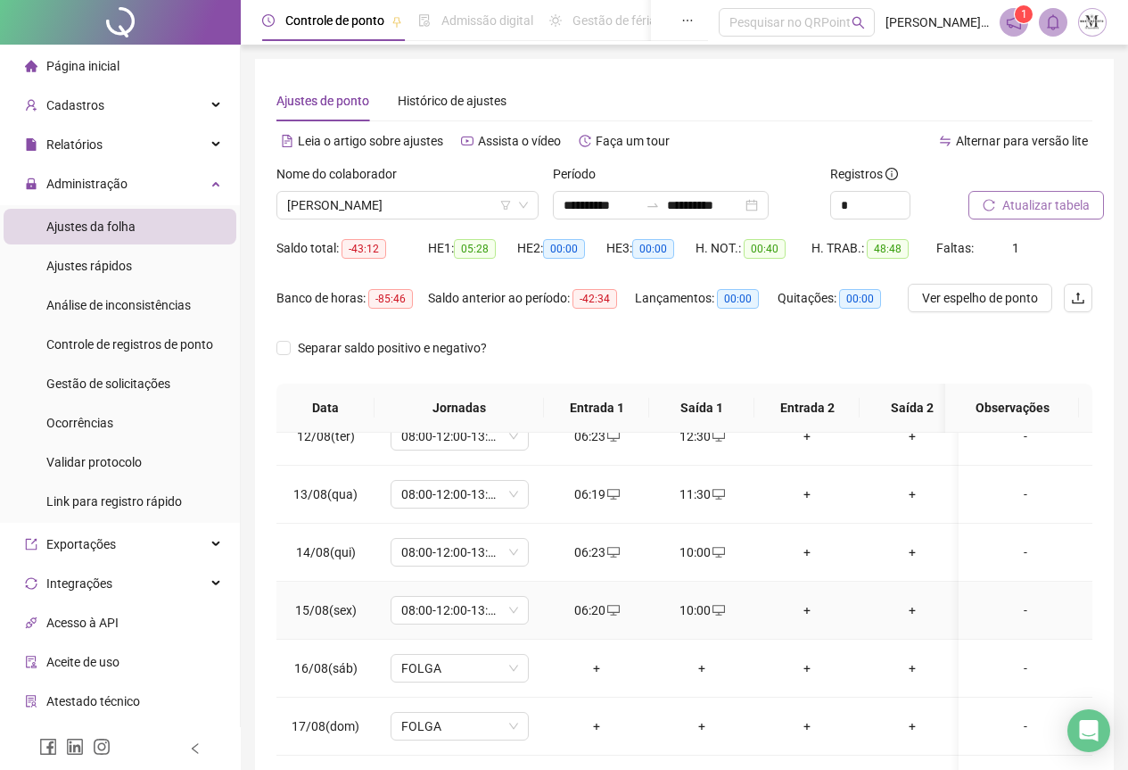
scroll to position [142, 0]
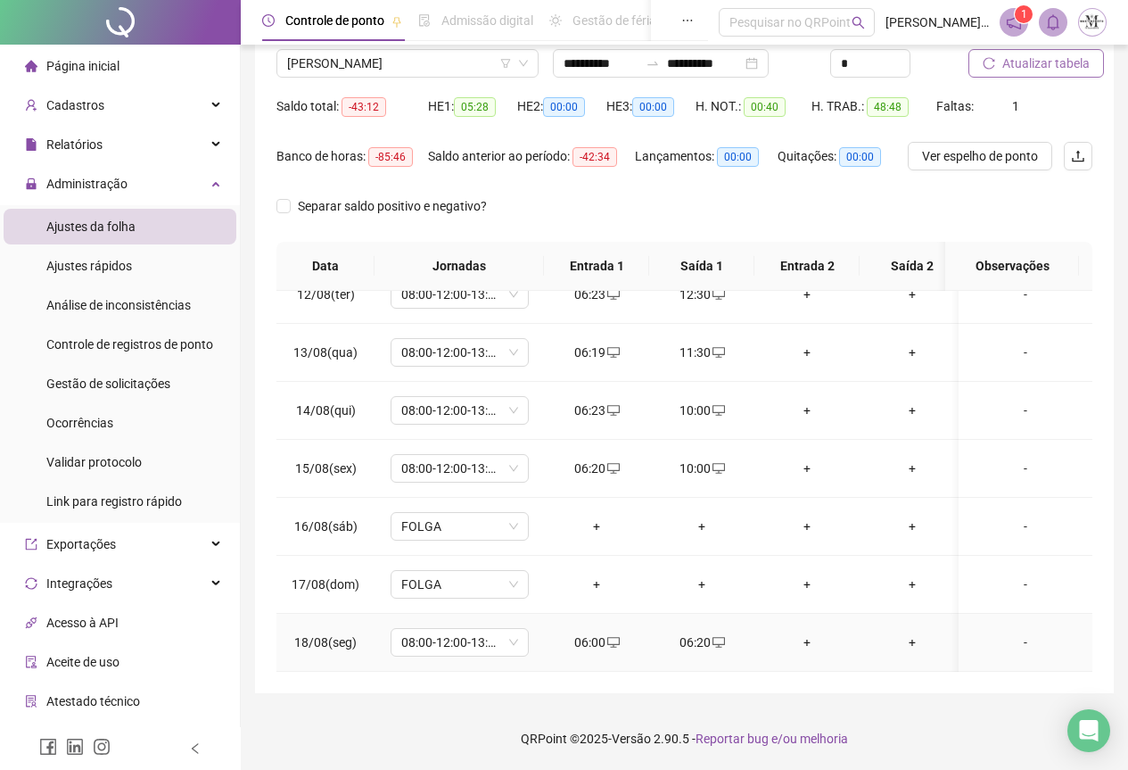
click at [603, 632] on div "06:00" at bounding box center [596, 642] width 77 height 20
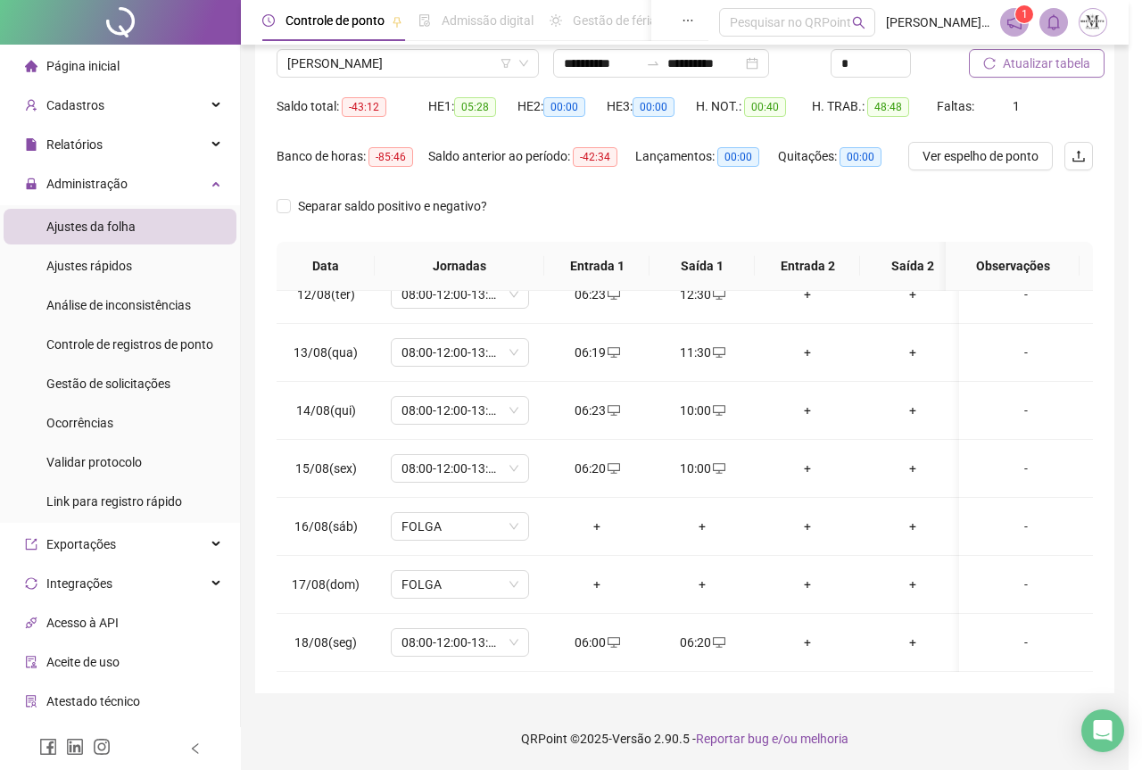
type input "**********"
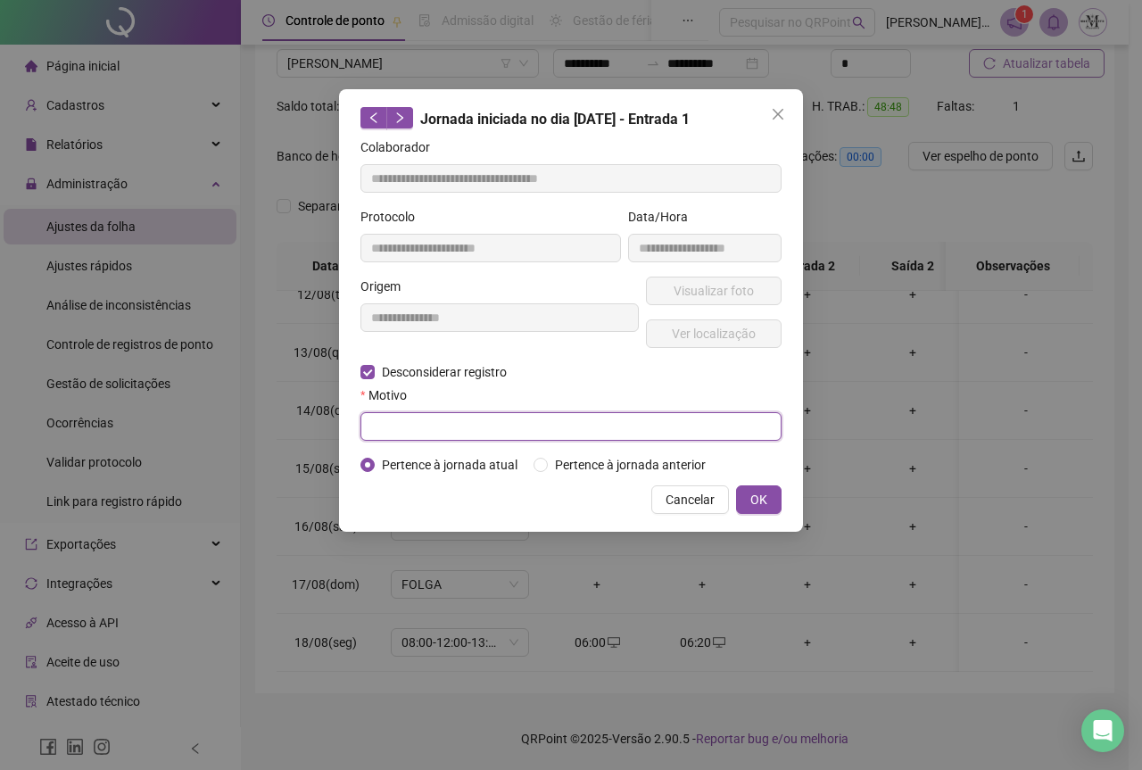
click at [414, 424] on input "text" at bounding box center [570, 426] width 421 height 29
type input "****"
click at [744, 492] on button "OK" at bounding box center [758, 499] width 45 height 29
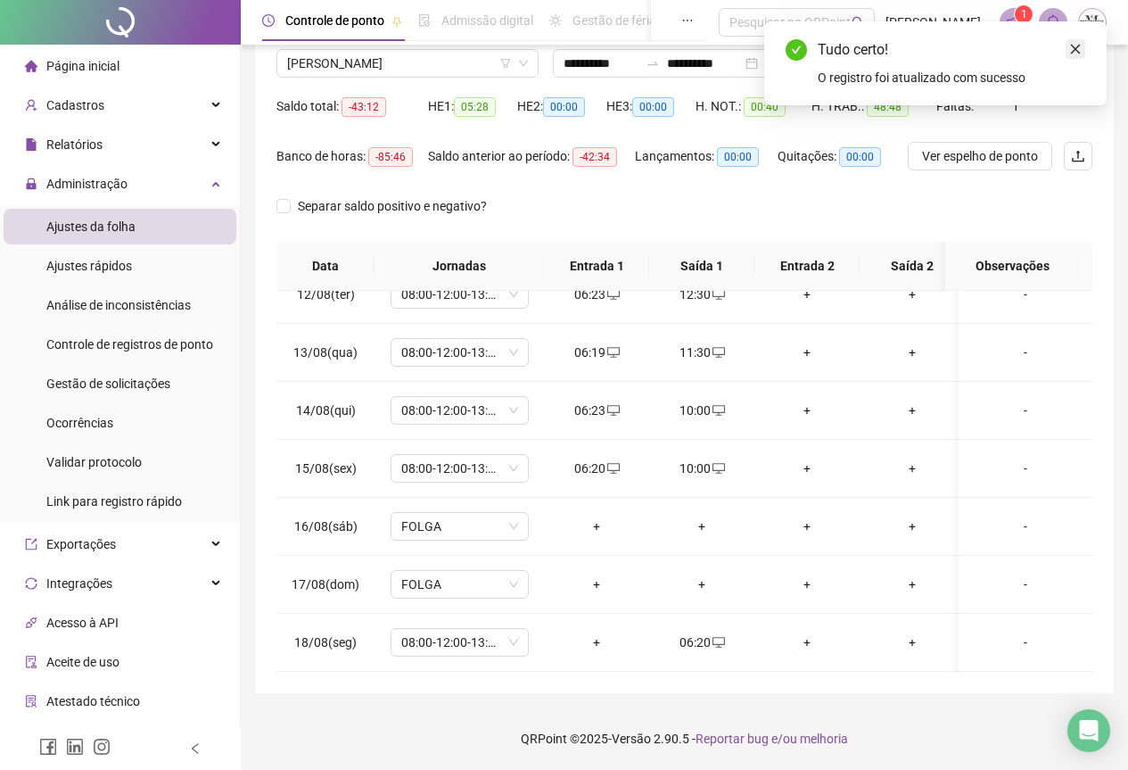
click at [1080, 50] on icon "close" at bounding box center [1076, 49] width 12 height 12
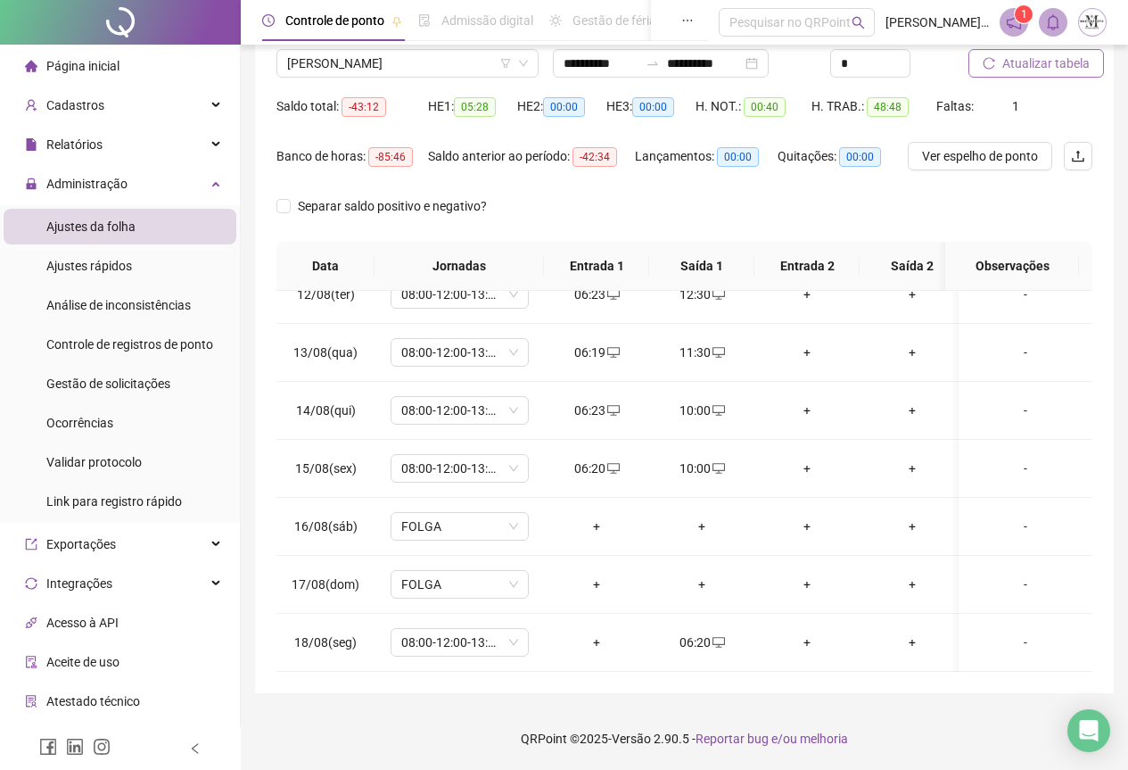
click at [1018, 62] on span "Atualizar tabela" at bounding box center [1046, 64] width 87 height 20
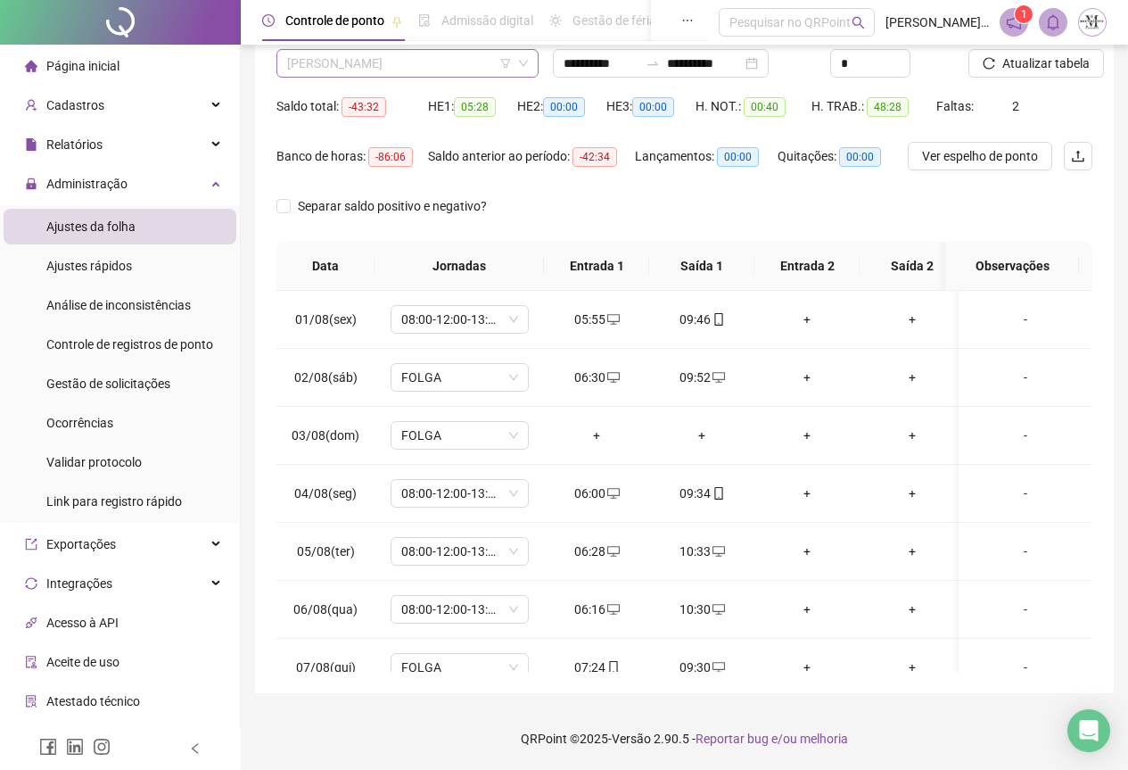
click at [375, 59] on span "[PERSON_NAME]" at bounding box center [407, 63] width 241 height 27
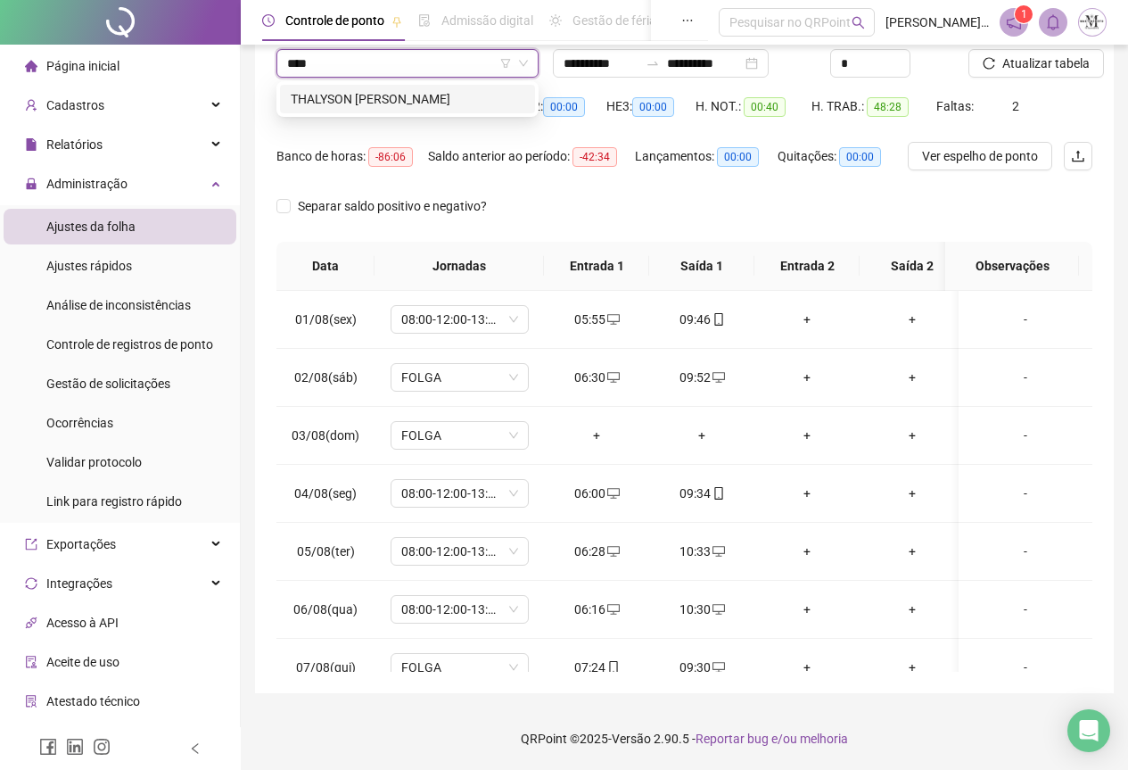
type input "*****"
click at [417, 98] on div "THALYSON [PERSON_NAME]" at bounding box center [408, 99] width 234 height 20
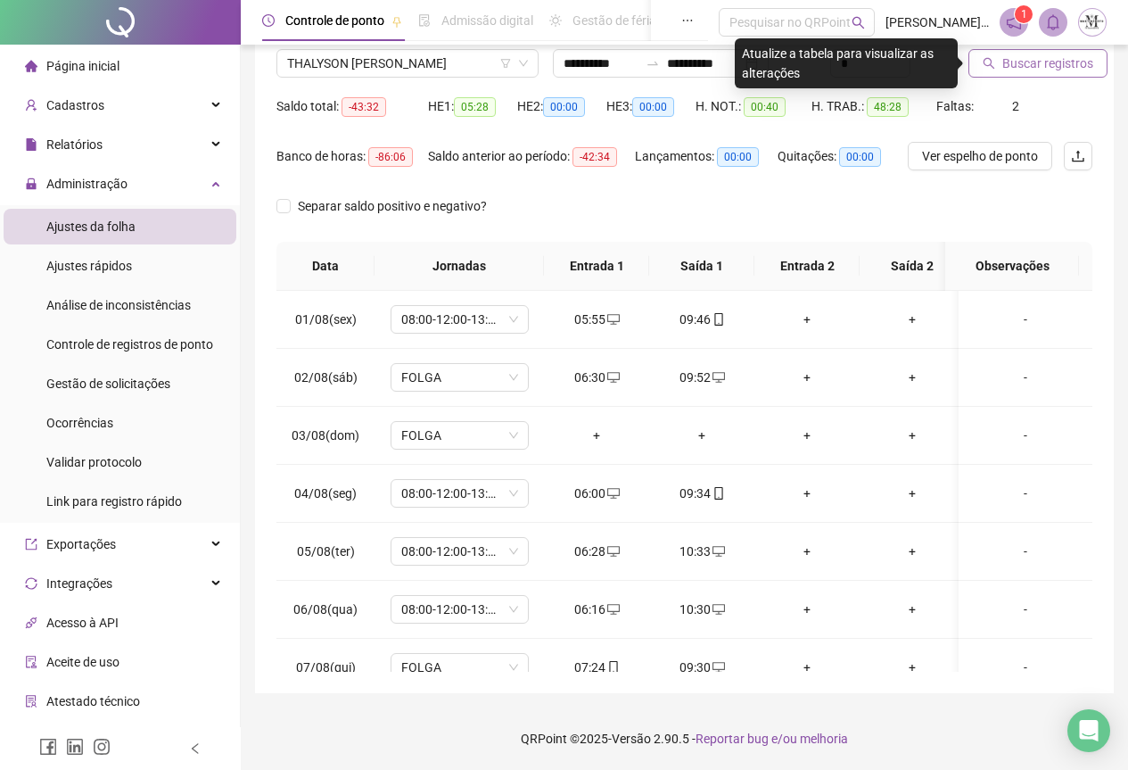
click at [993, 63] on icon "search" at bounding box center [989, 63] width 12 height 12
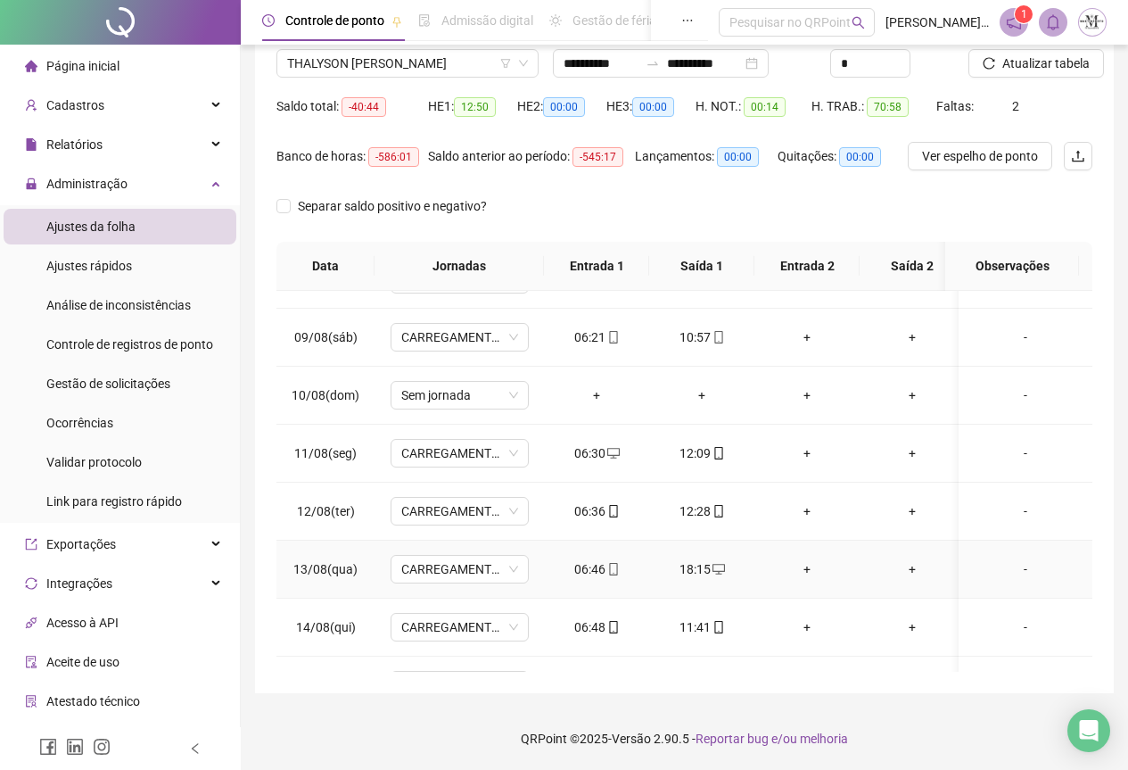
scroll to position [676, 0]
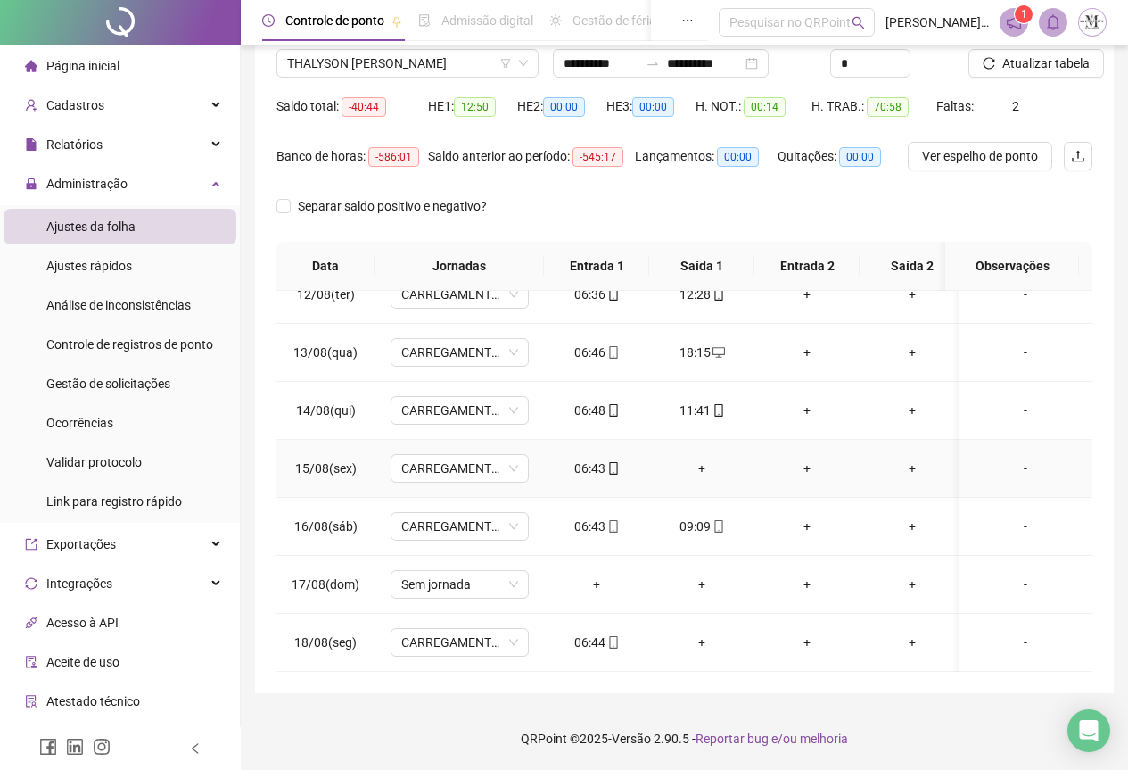
click at [697, 464] on div "+" at bounding box center [702, 469] width 77 height 20
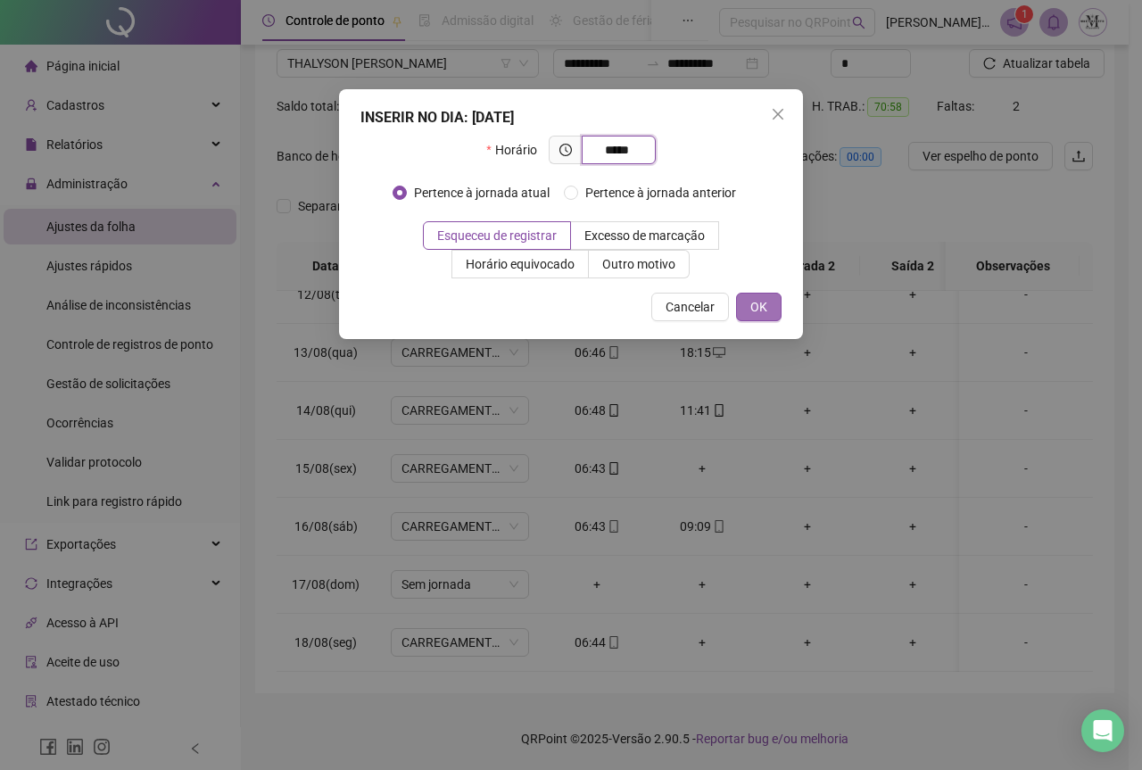
type input "*****"
click at [754, 308] on span "OK" at bounding box center [758, 307] width 17 height 20
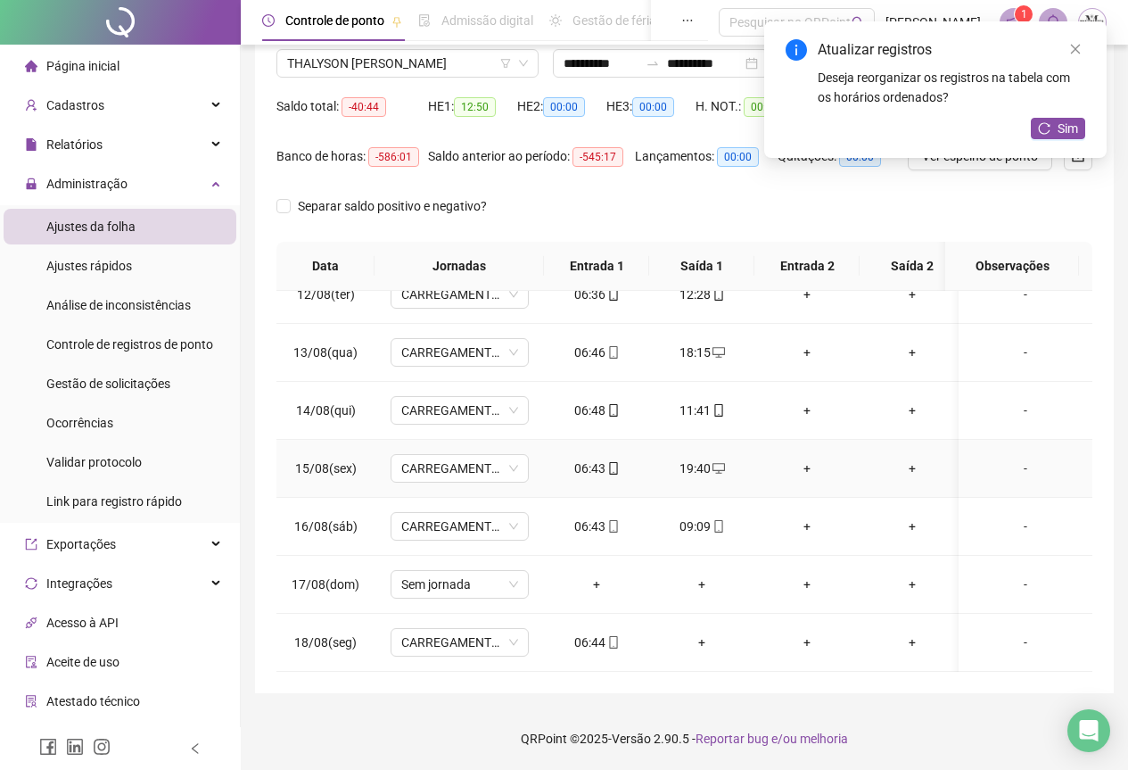
click at [1029, 459] on div "-" at bounding box center [1025, 469] width 105 height 20
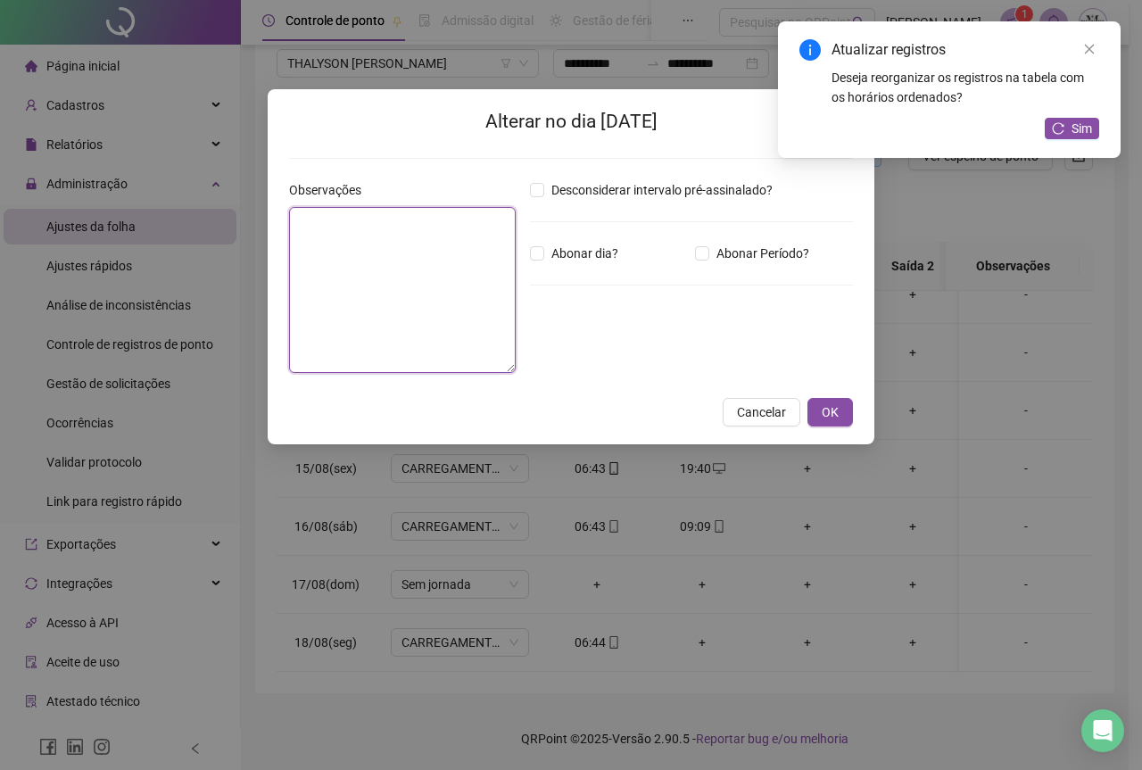
click at [431, 297] on textarea at bounding box center [402, 290] width 227 height 166
type textarea "*"
drag, startPoint x: 731, startPoint y: 413, endPoint x: 1139, endPoint y: 169, distance: 475.3
click at [733, 413] on button "Cancelar" at bounding box center [762, 412] width 78 height 29
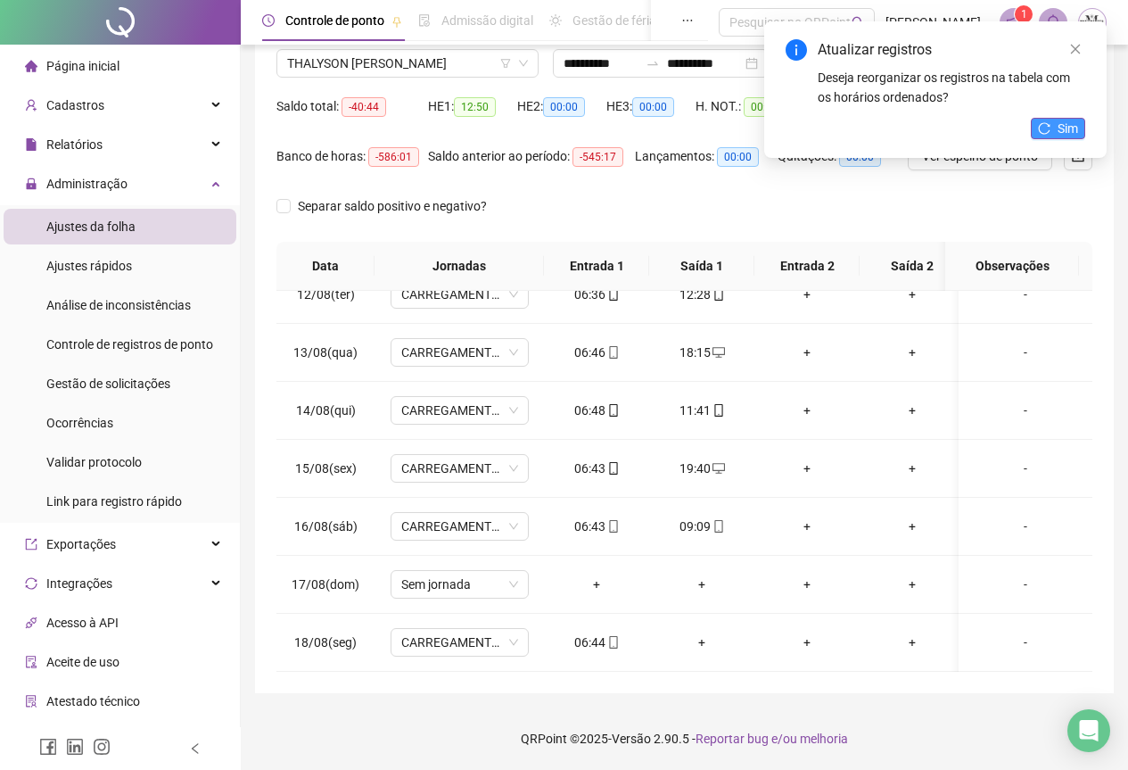
click at [1057, 121] on button "Sim" at bounding box center [1058, 128] width 54 height 21
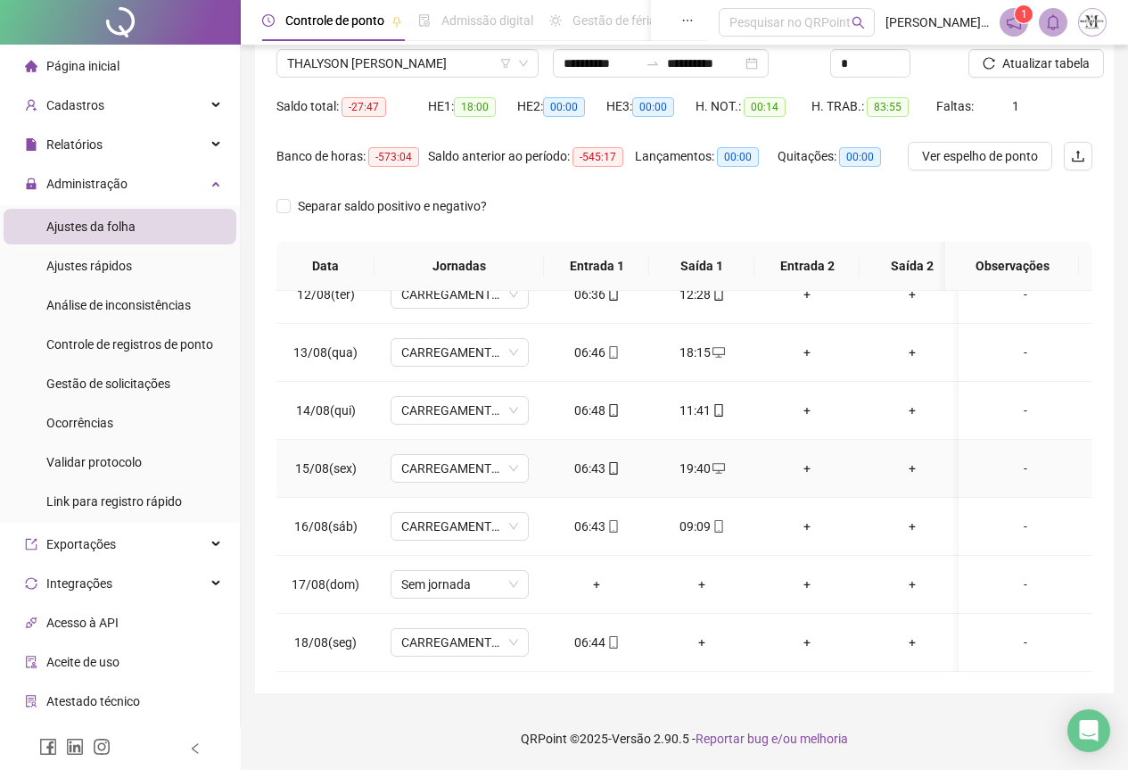
click at [693, 459] on div "19:40" at bounding box center [702, 469] width 77 height 20
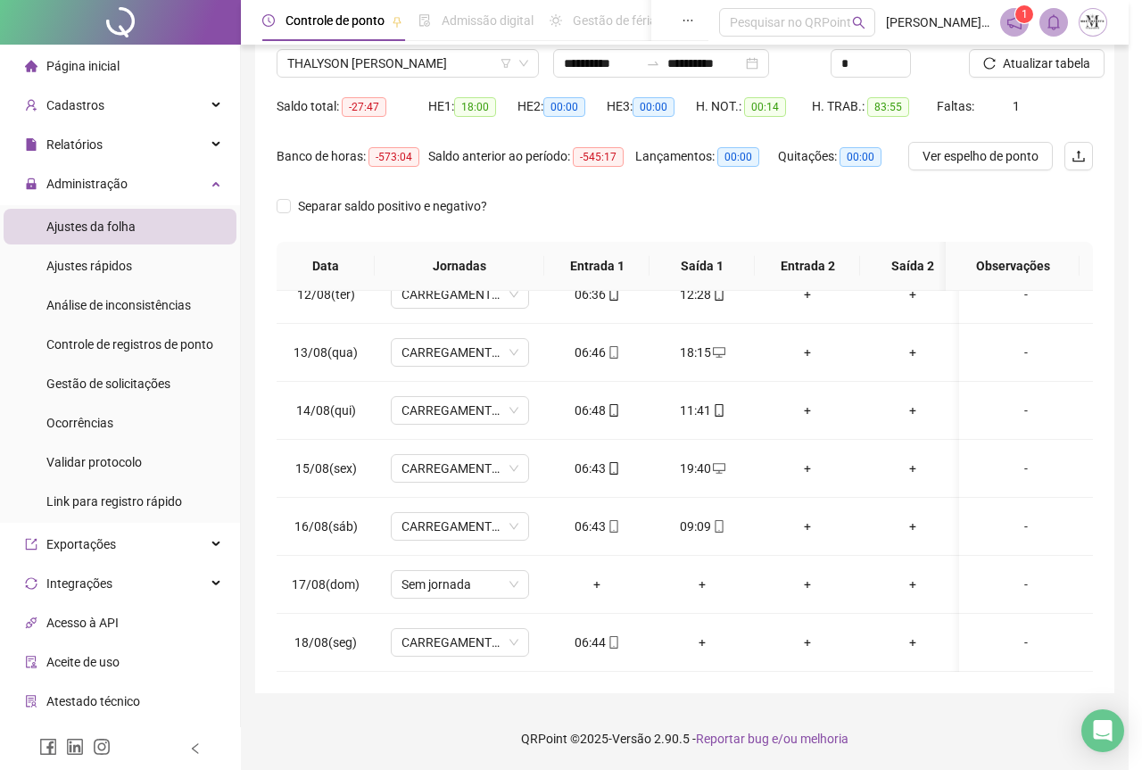
type input "**********"
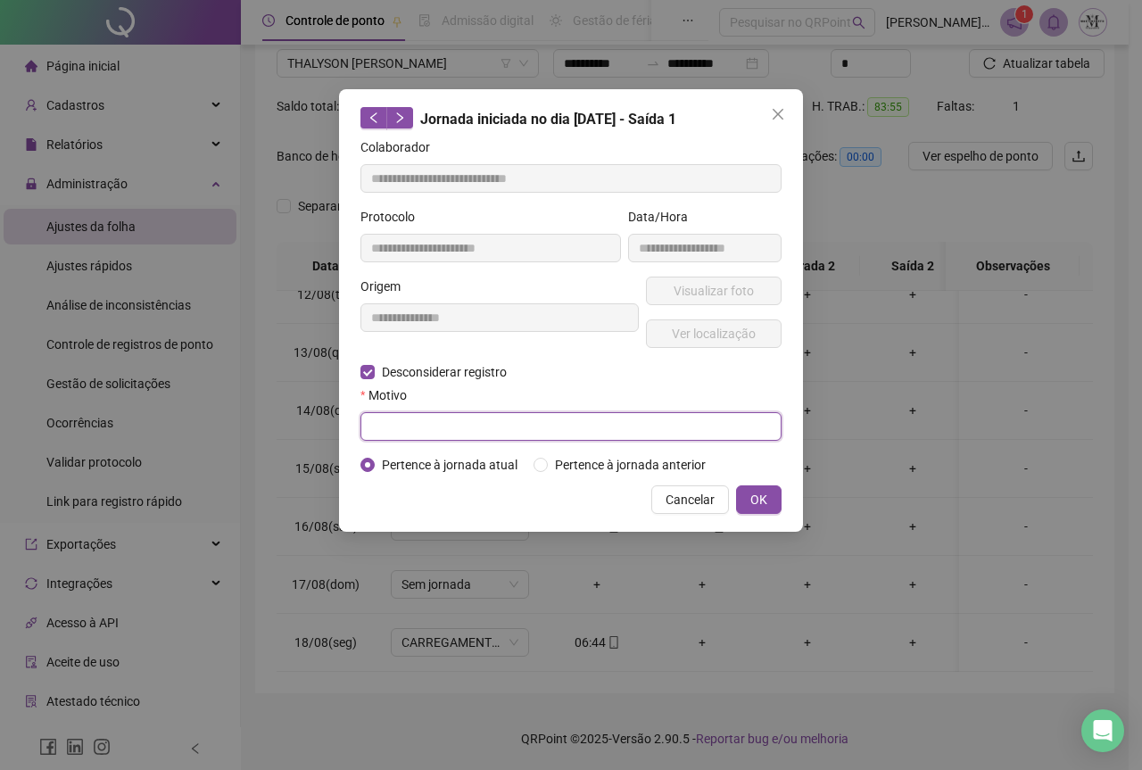
click at [376, 429] on input "text" at bounding box center [570, 426] width 421 height 29
type input "****"
click at [773, 500] on button "OK" at bounding box center [758, 499] width 45 height 29
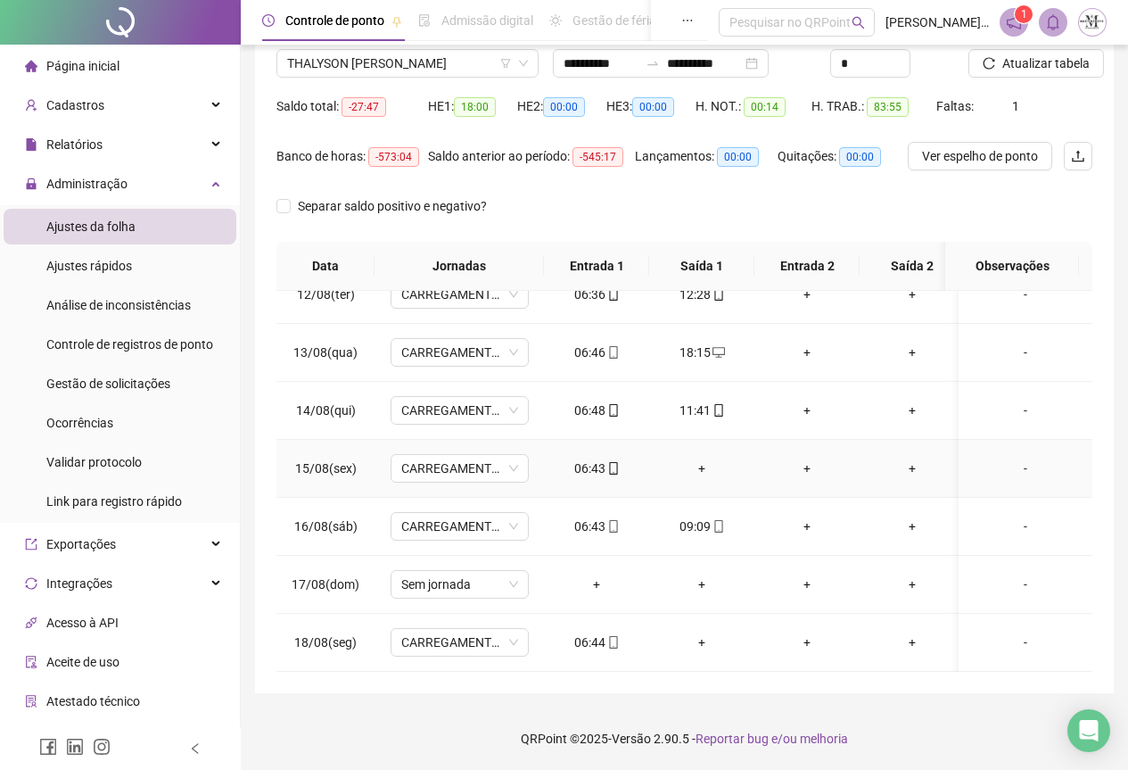
click at [705, 459] on div "+" at bounding box center [702, 469] width 77 height 20
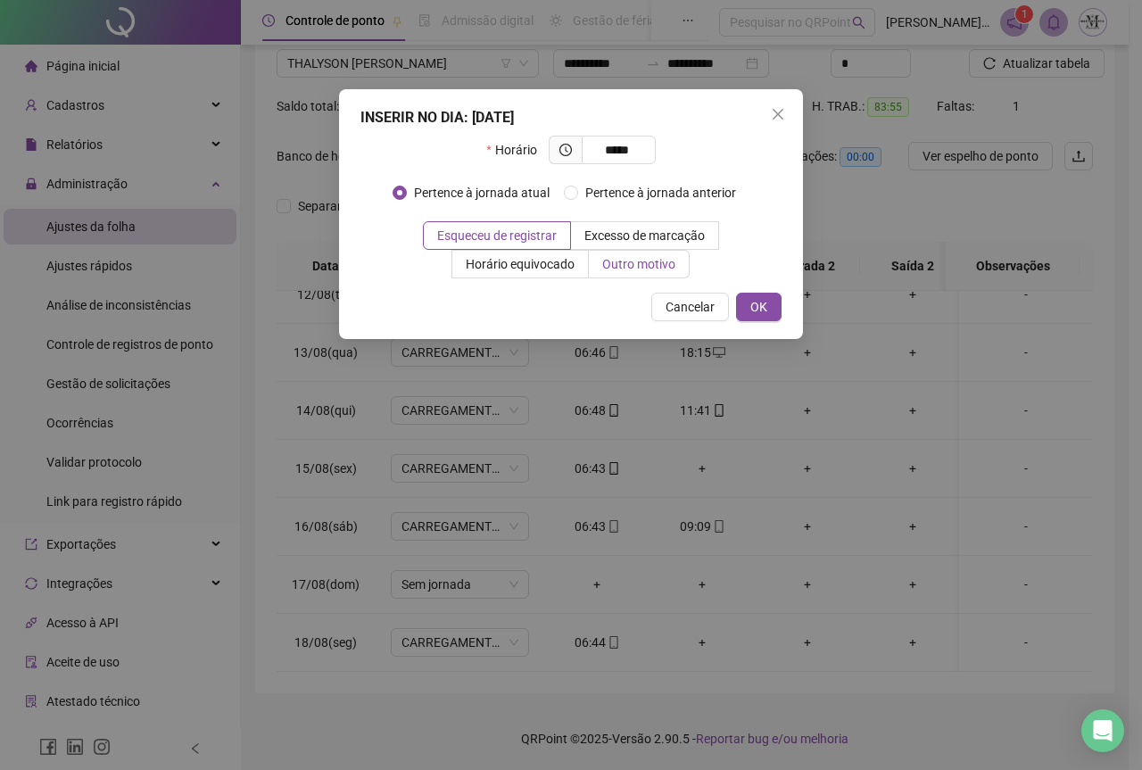
type input "*****"
click at [611, 262] on span "Outro motivo" at bounding box center [638, 264] width 73 height 14
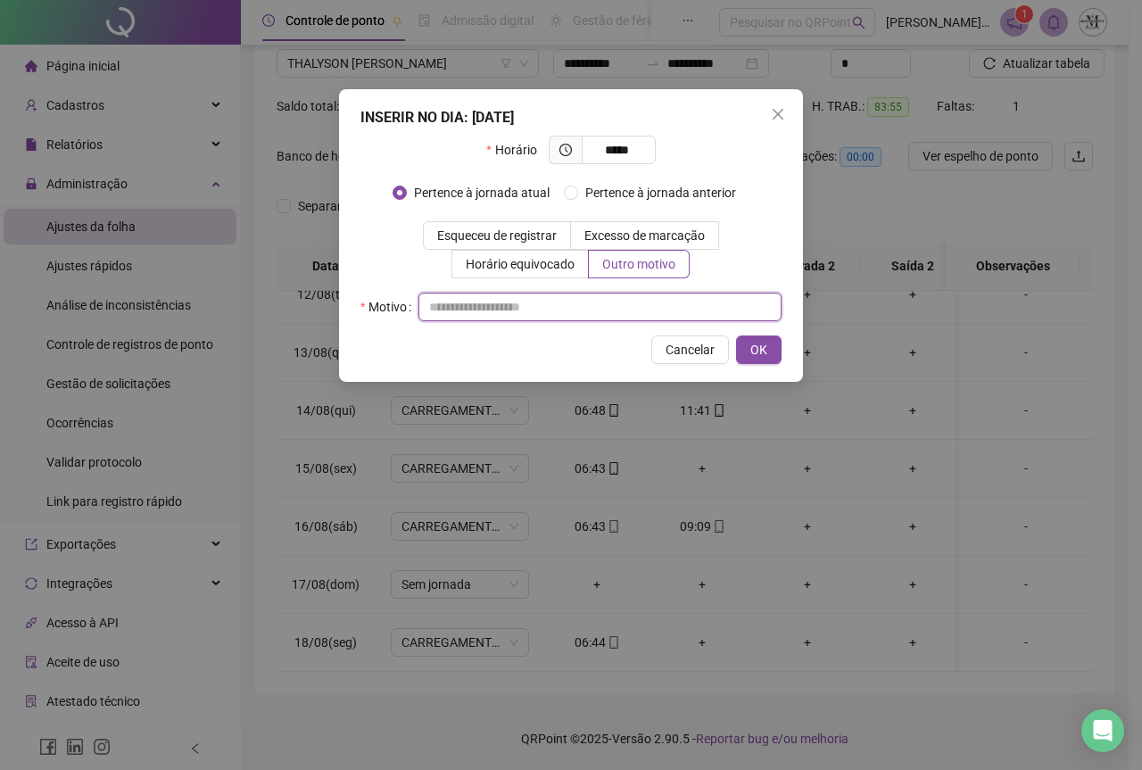
click at [486, 305] on input "text" at bounding box center [599, 307] width 363 height 29
type input "**********"
click at [754, 364] on div "**********" at bounding box center [571, 235] width 464 height 293
click at [751, 346] on span "OK" at bounding box center [758, 350] width 17 height 20
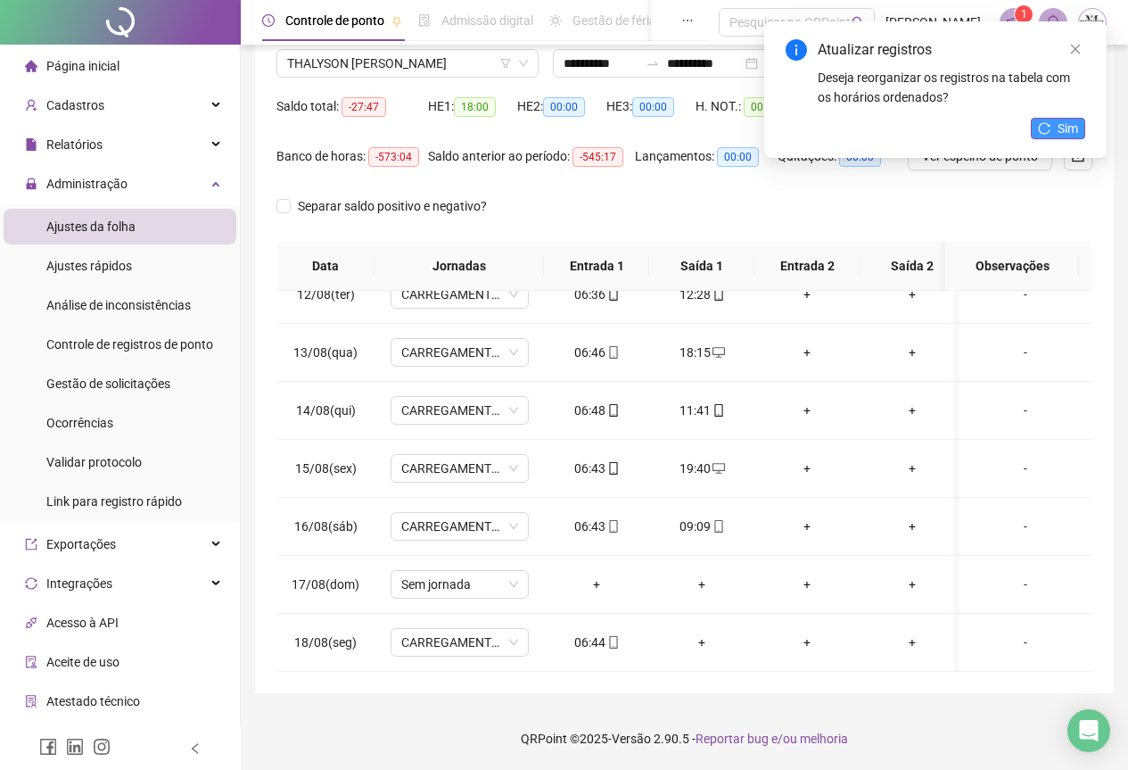
click at [1052, 128] on button "Sim" at bounding box center [1058, 128] width 54 height 21
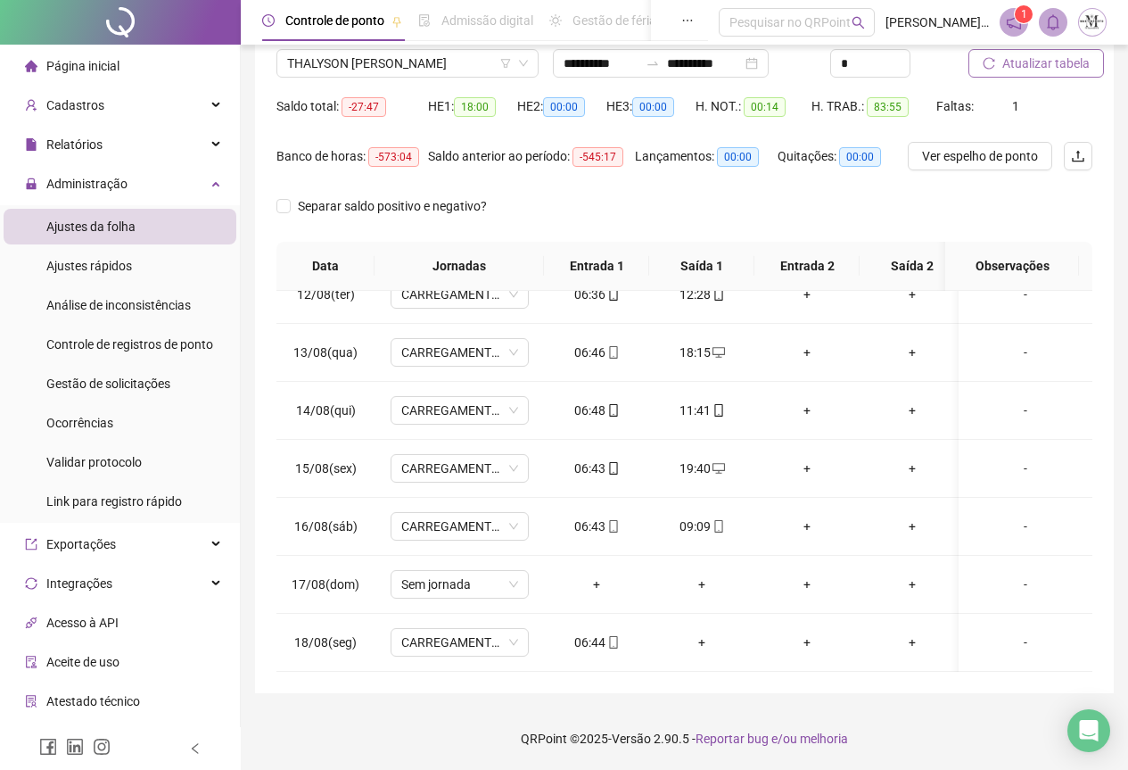
click at [1028, 61] on span "Atualizar tabela" at bounding box center [1046, 64] width 87 height 20
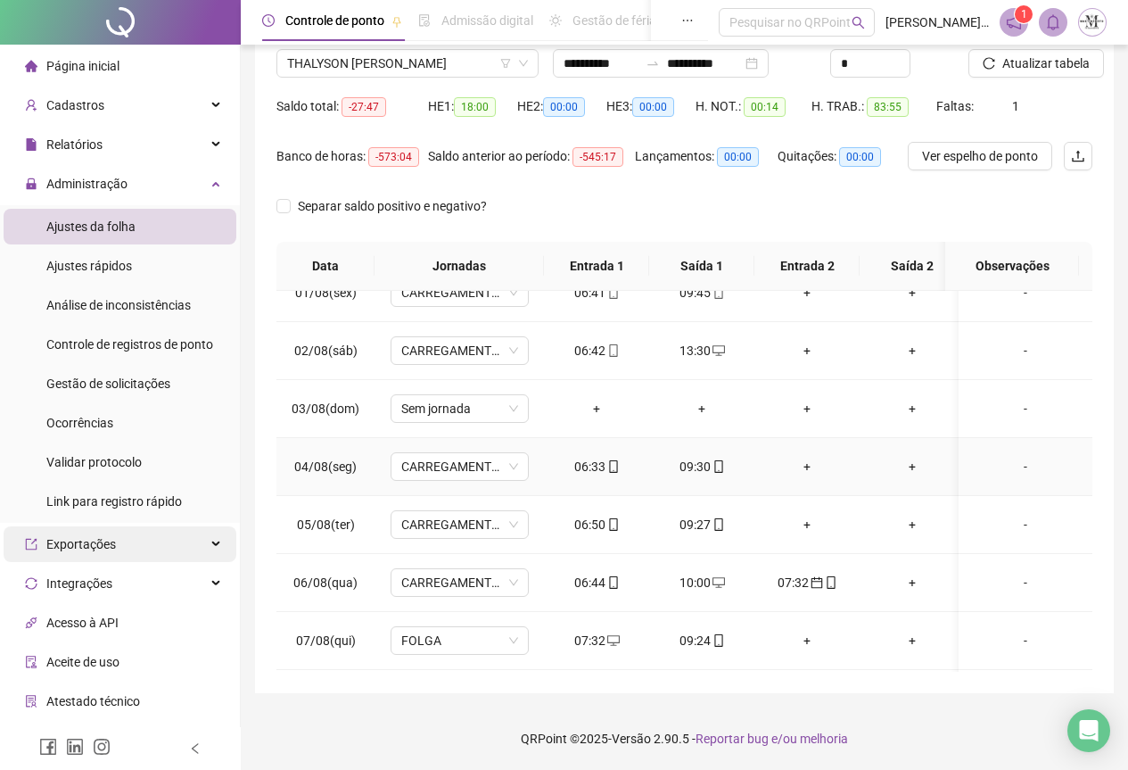
scroll to position [0, 0]
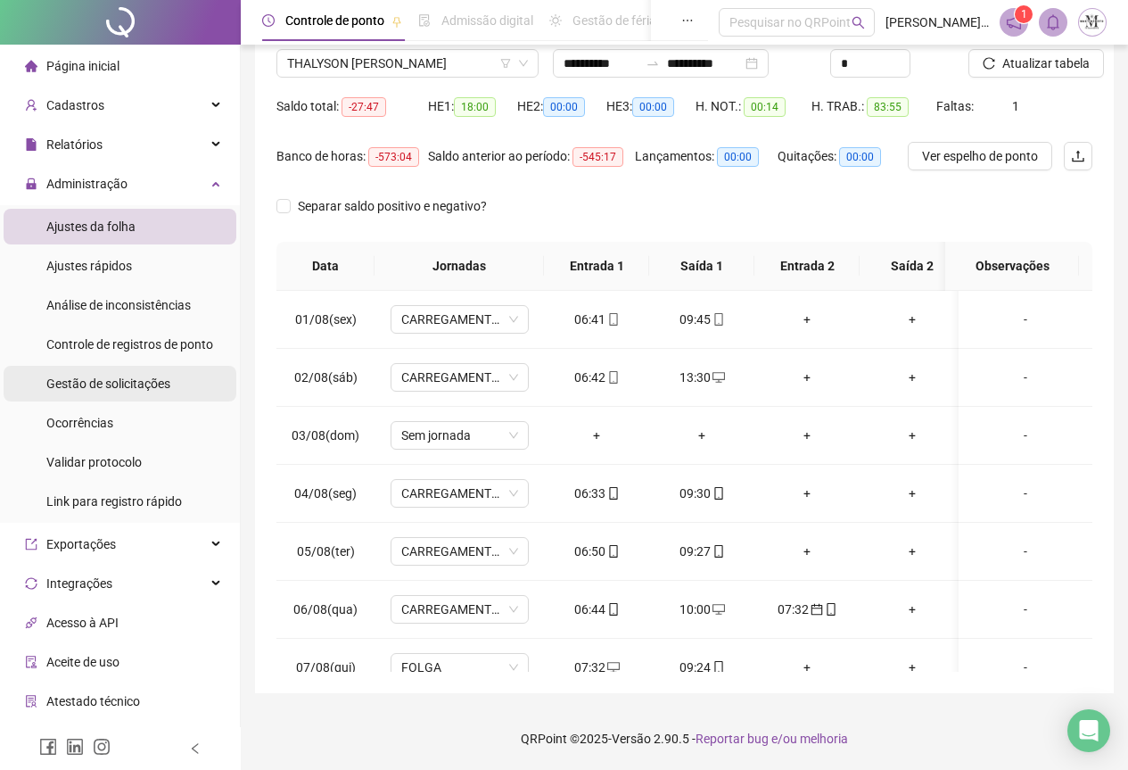
click at [110, 384] on span "Gestão de solicitações" at bounding box center [108, 383] width 124 height 14
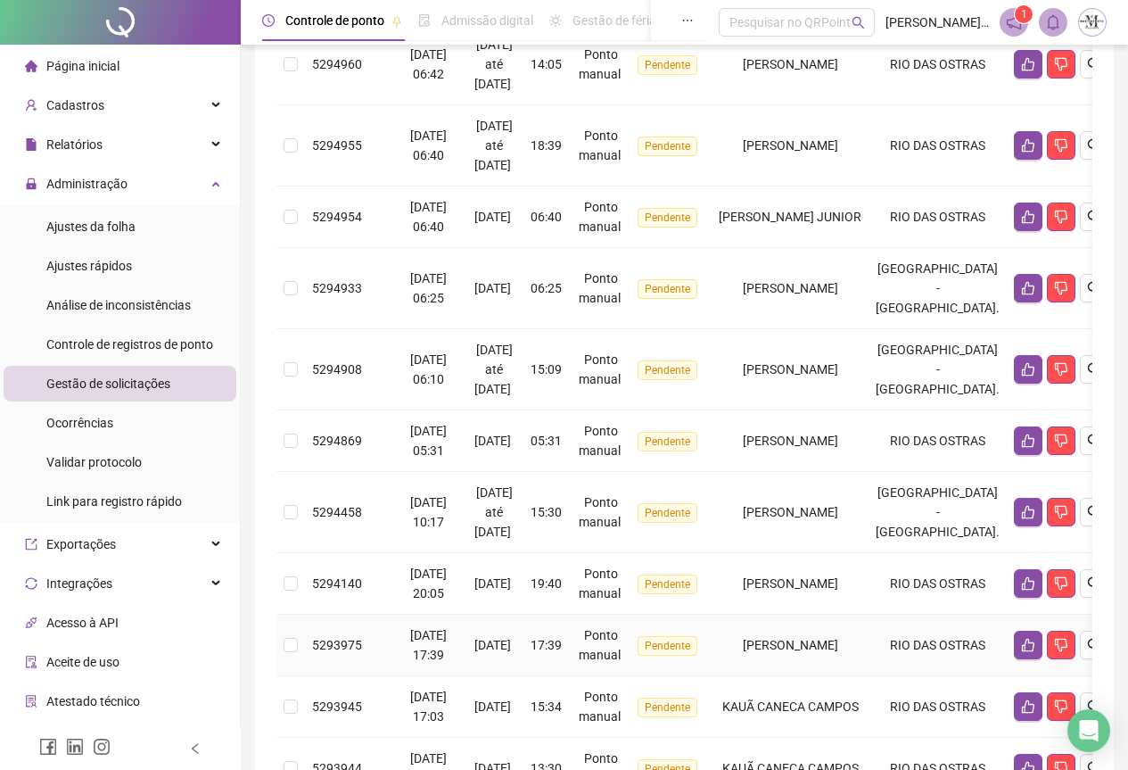
scroll to position [534, 0]
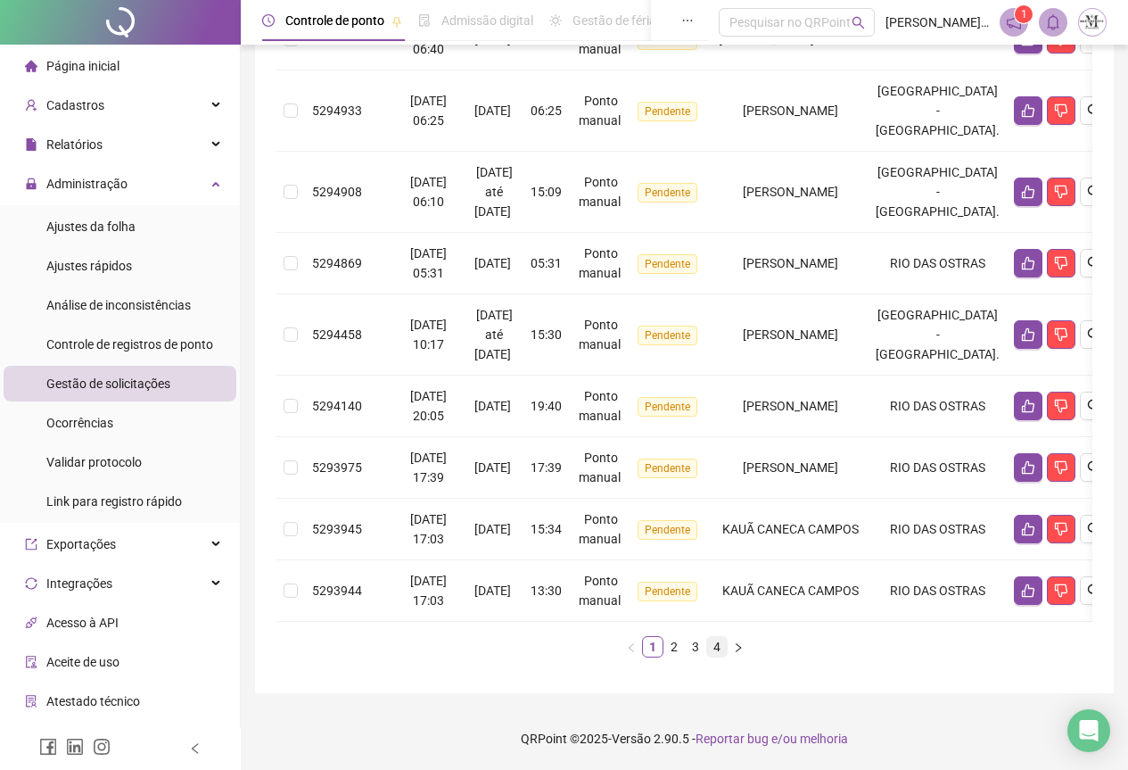
click at [719, 643] on link "4" at bounding box center [717, 647] width 20 height 20
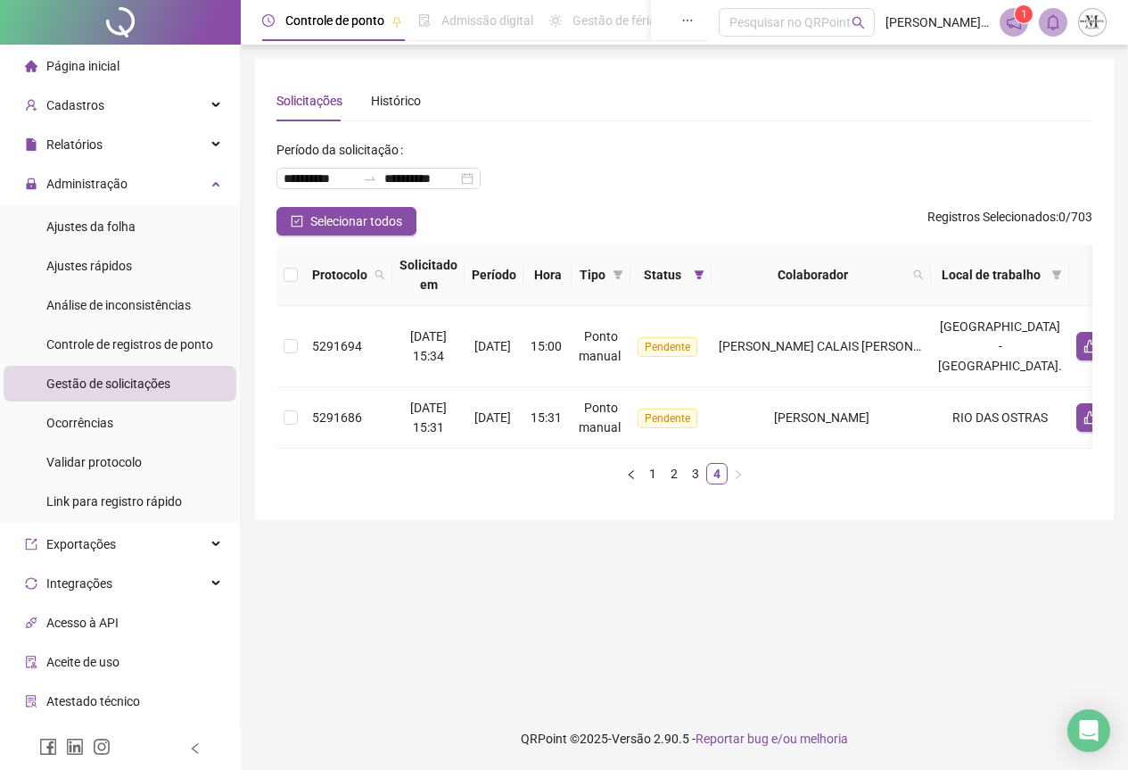
scroll to position [0, 0]
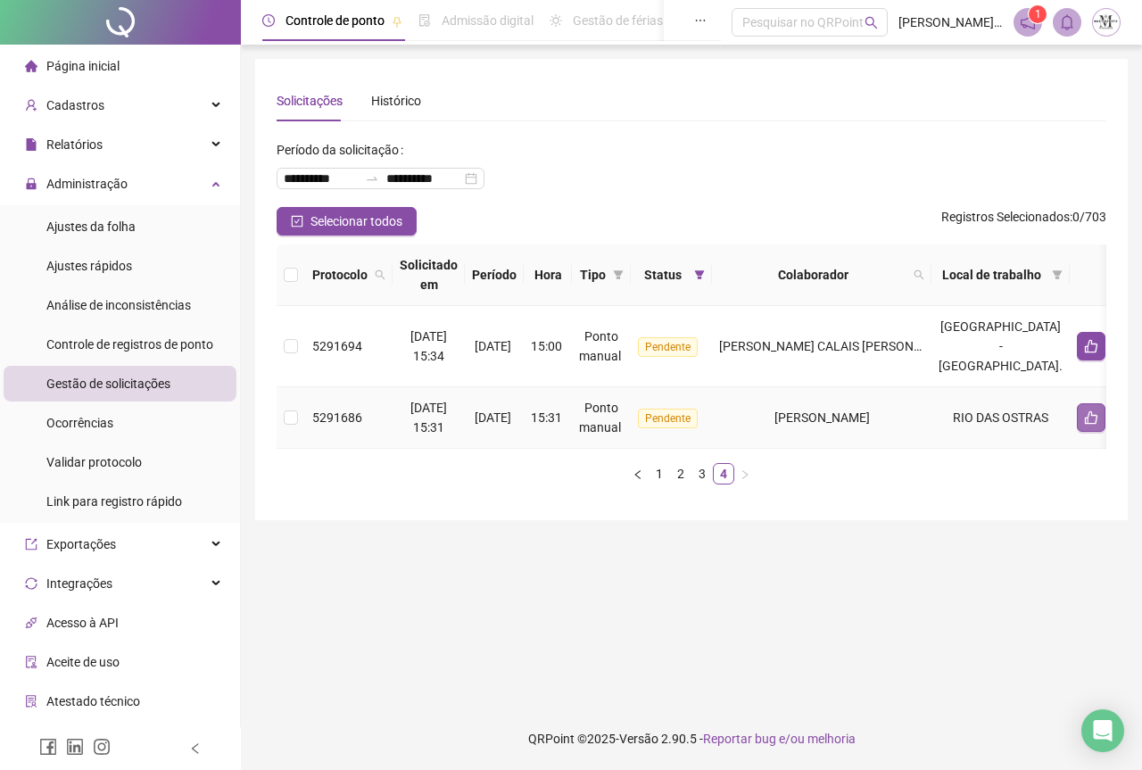
click at [1077, 421] on button "button" at bounding box center [1091, 417] width 29 height 29
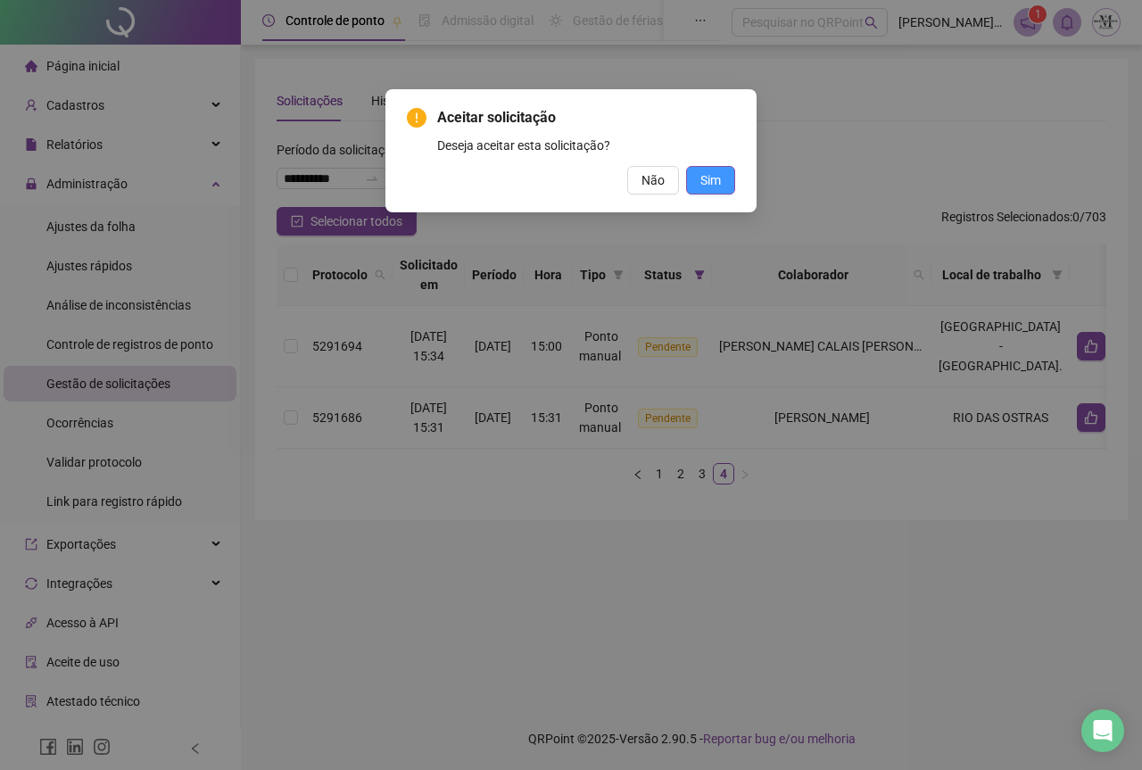
click at [709, 182] on span "Sim" at bounding box center [710, 180] width 21 height 20
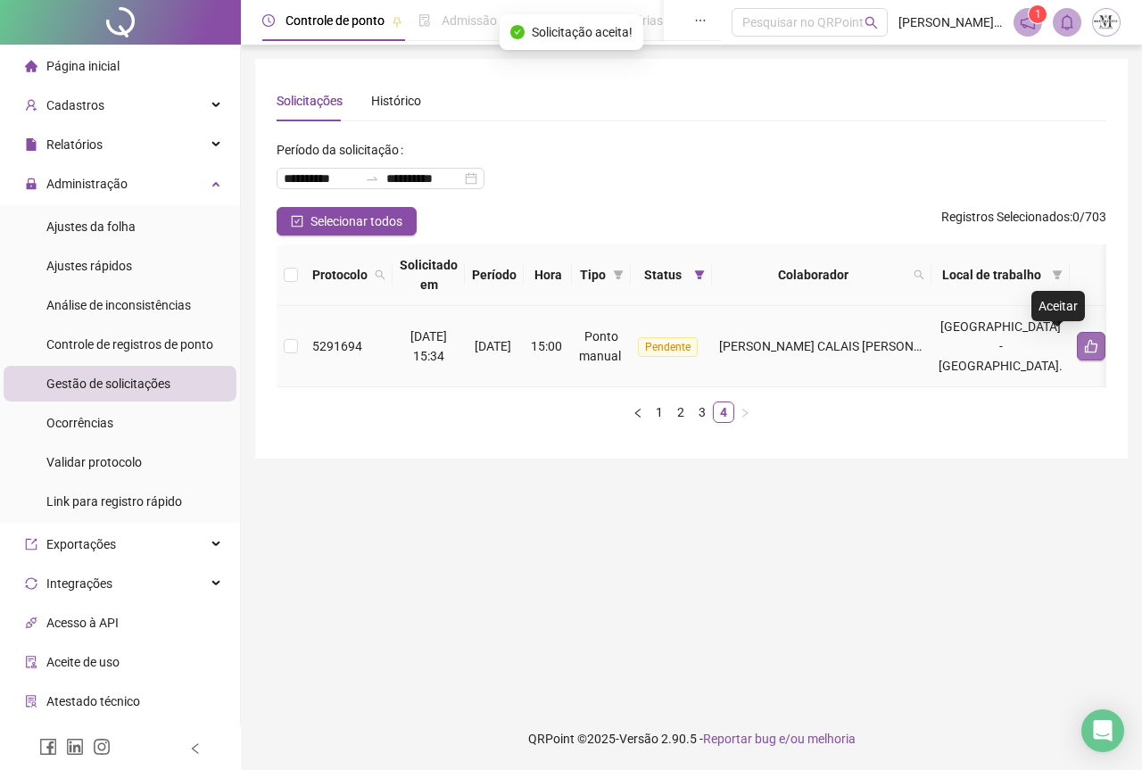
click at [1077, 345] on button "button" at bounding box center [1091, 346] width 29 height 29
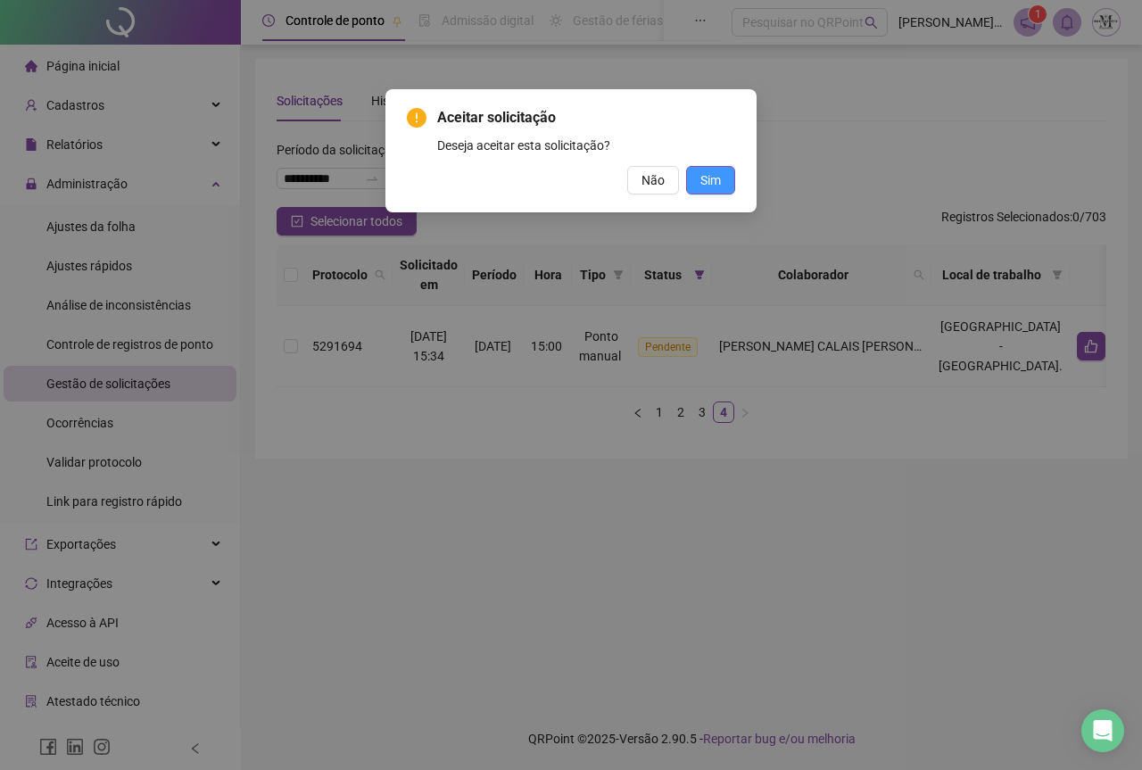
click at [712, 183] on span "Sim" at bounding box center [710, 180] width 21 height 20
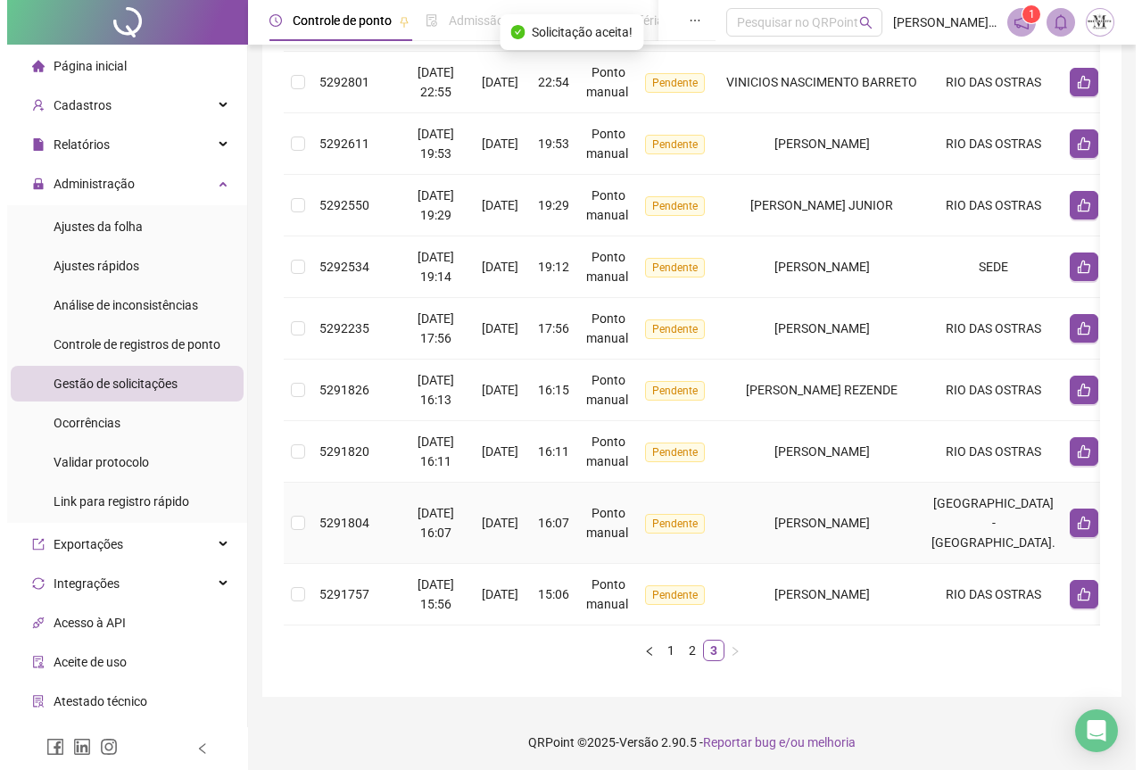
scroll to position [495, 0]
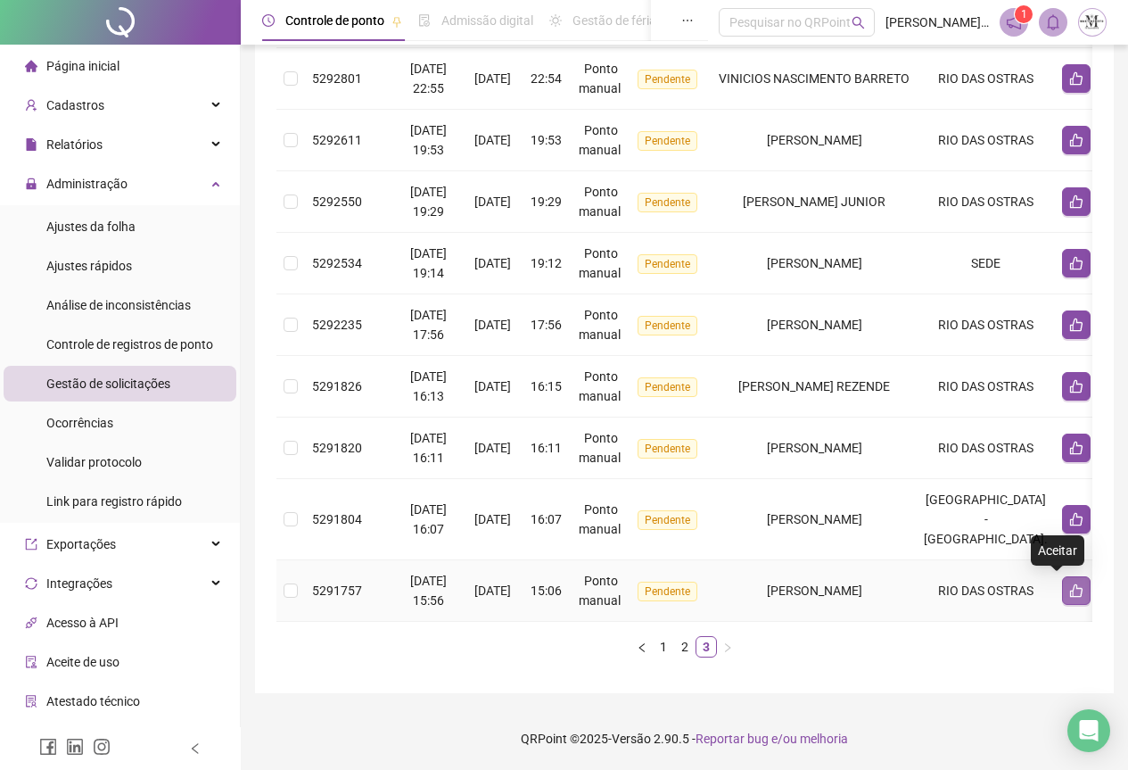
click at [1070, 584] on icon "like" at bounding box center [1076, 590] width 12 height 13
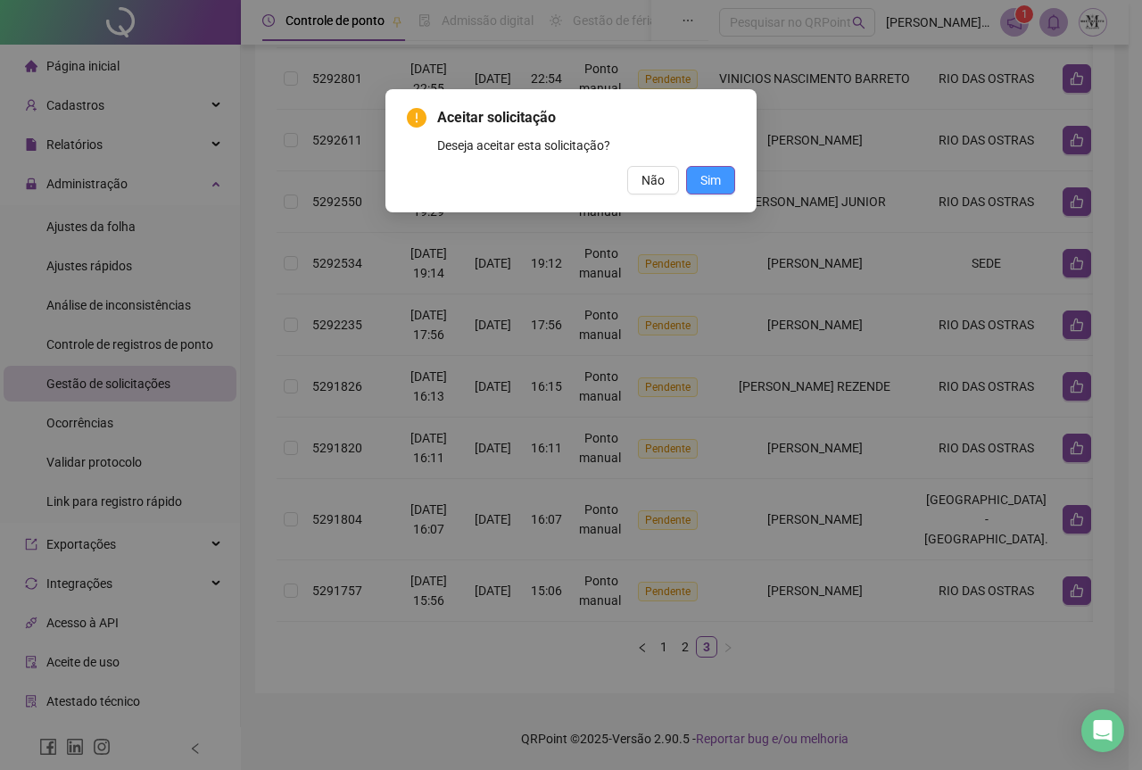
click at [706, 180] on span "Sim" at bounding box center [710, 180] width 21 height 20
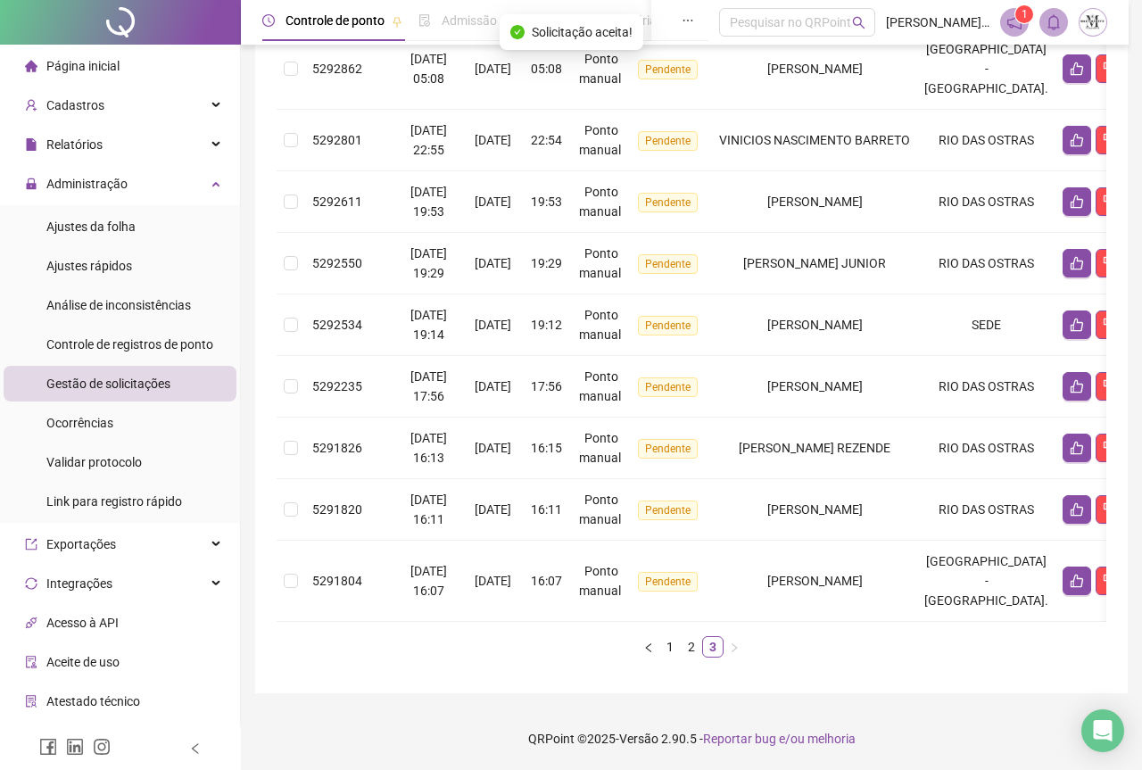
scroll to position [434, 0]
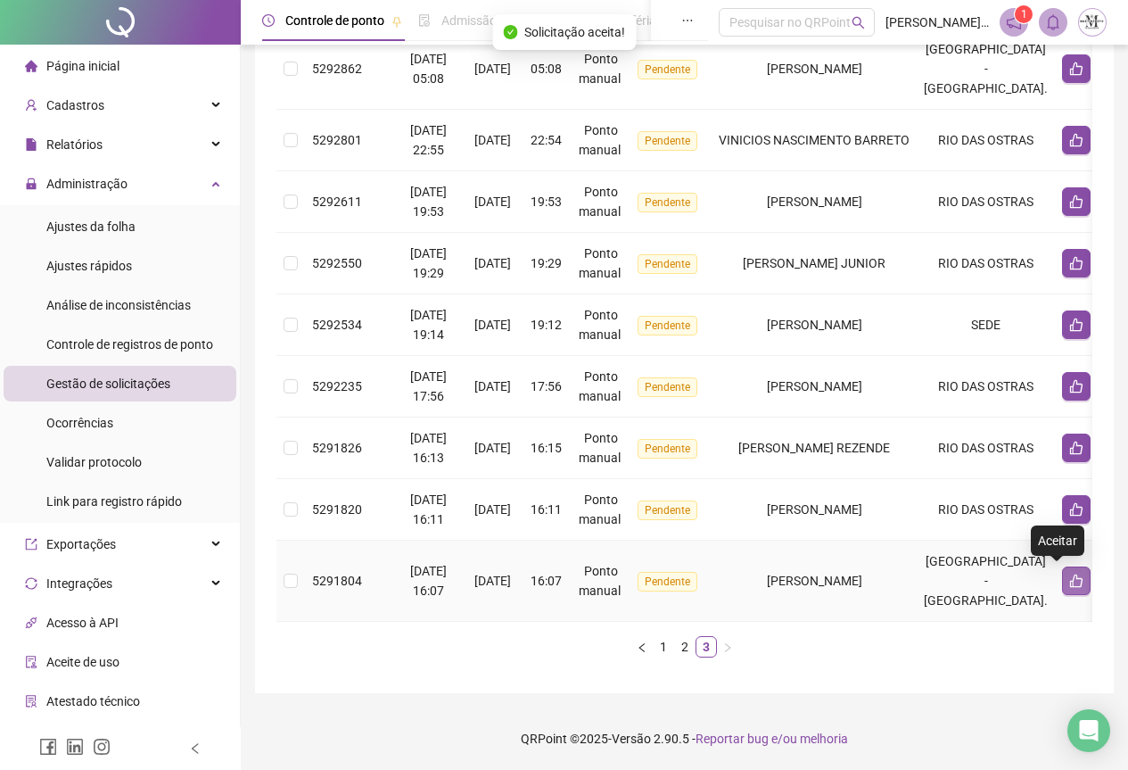
click at [1062, 576] on button "button" at bounding box center [1076, 580] width 29 height 29
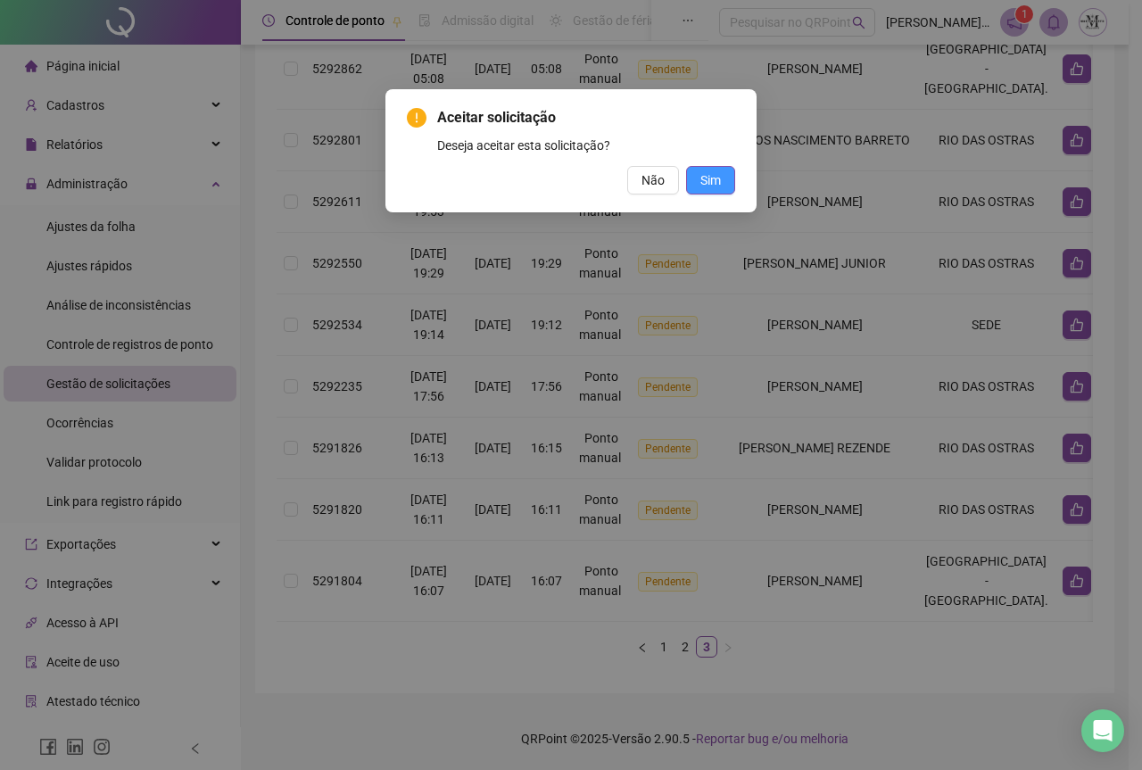
click at [723, 179] on button "Sim" at bounding box center [710, 180] width 49 height 29
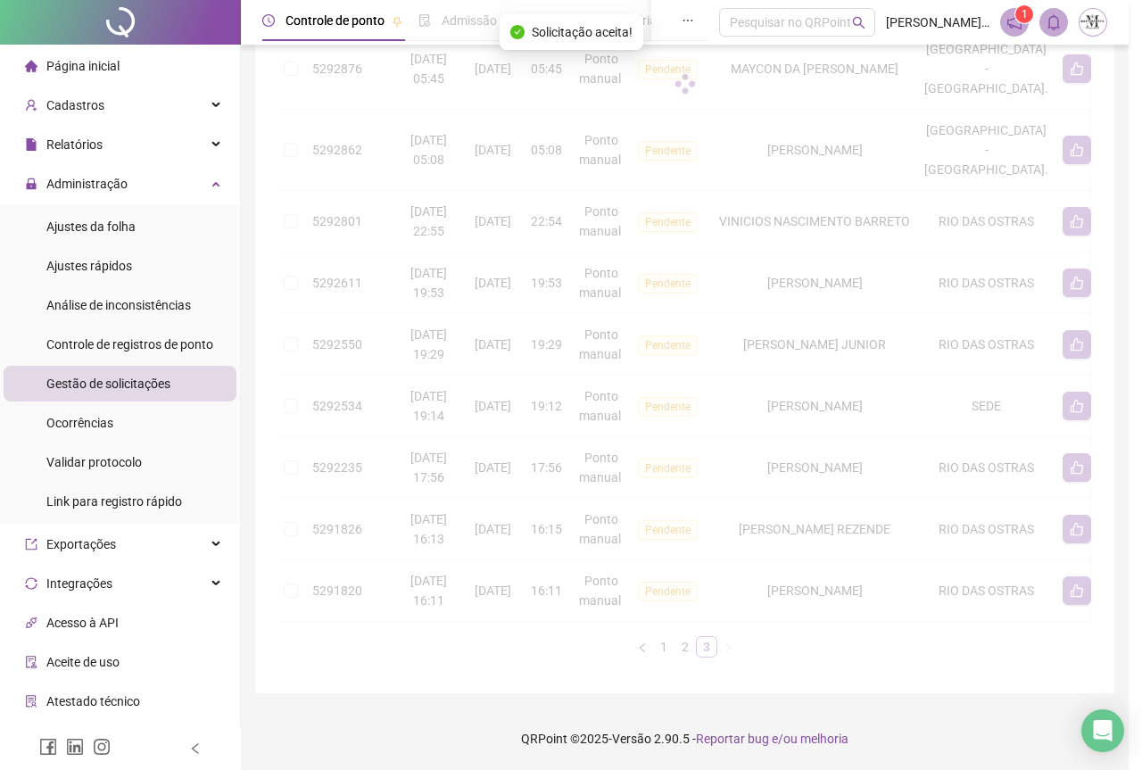
scroll to position [352, 0]
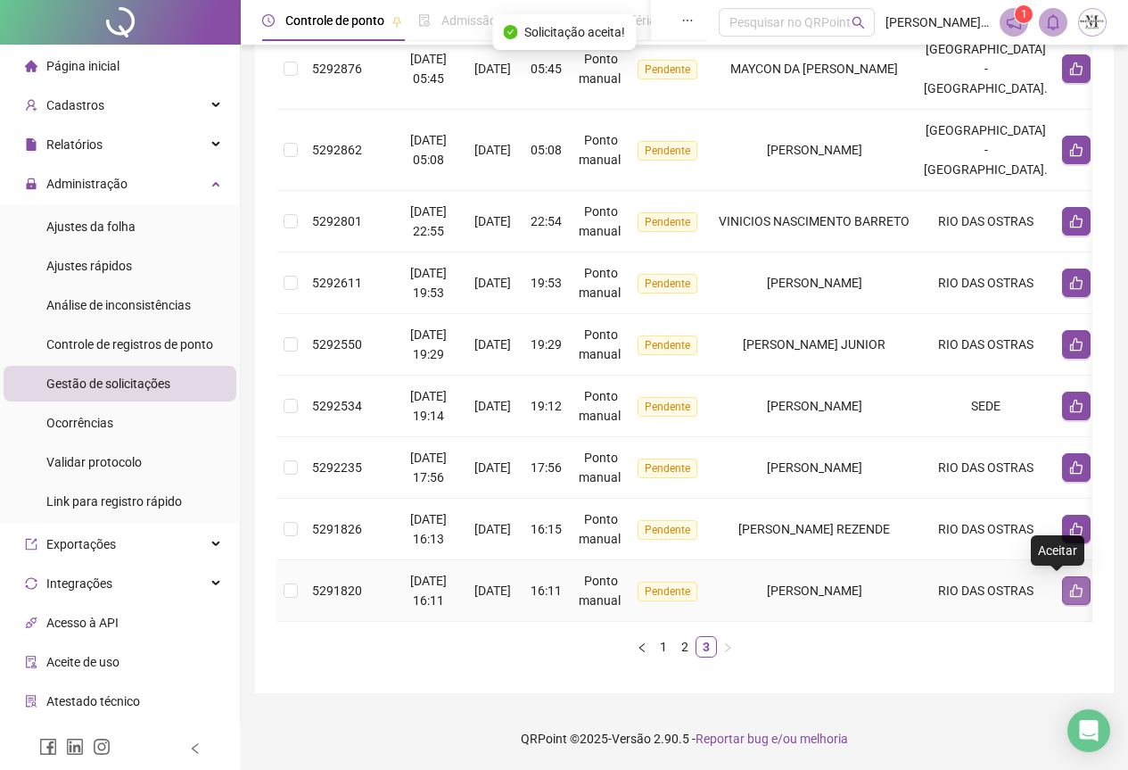
click at [1070, 584] on icon "like" at bounding box center [1076, 590] width 12 height 13
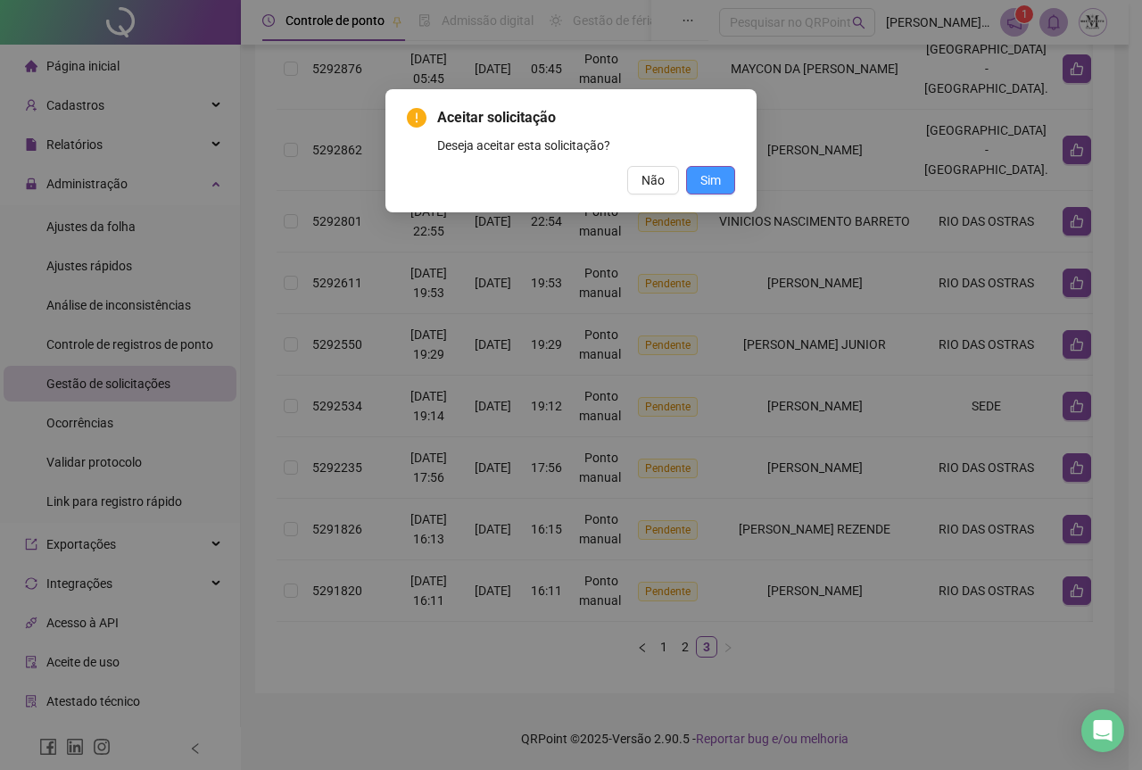
click at [716, 183] on span "Sim" at bounding box center [710, 180] width 21 height 20
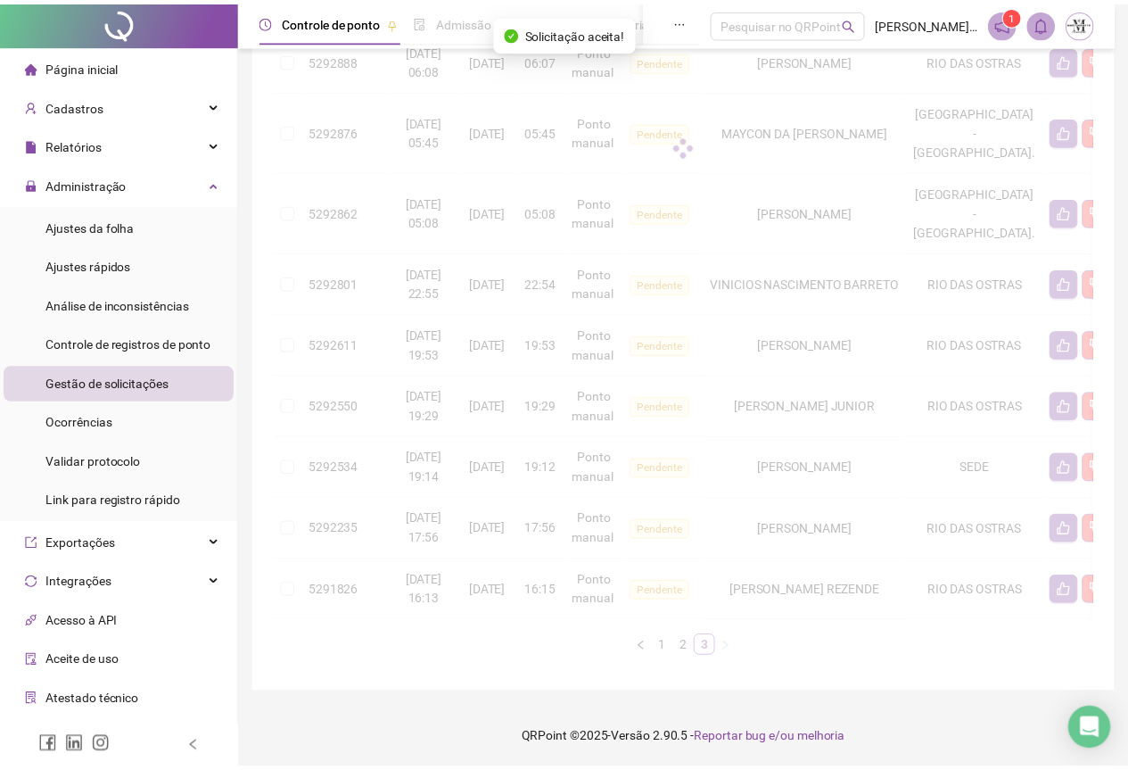
scroll to position [291, 0]
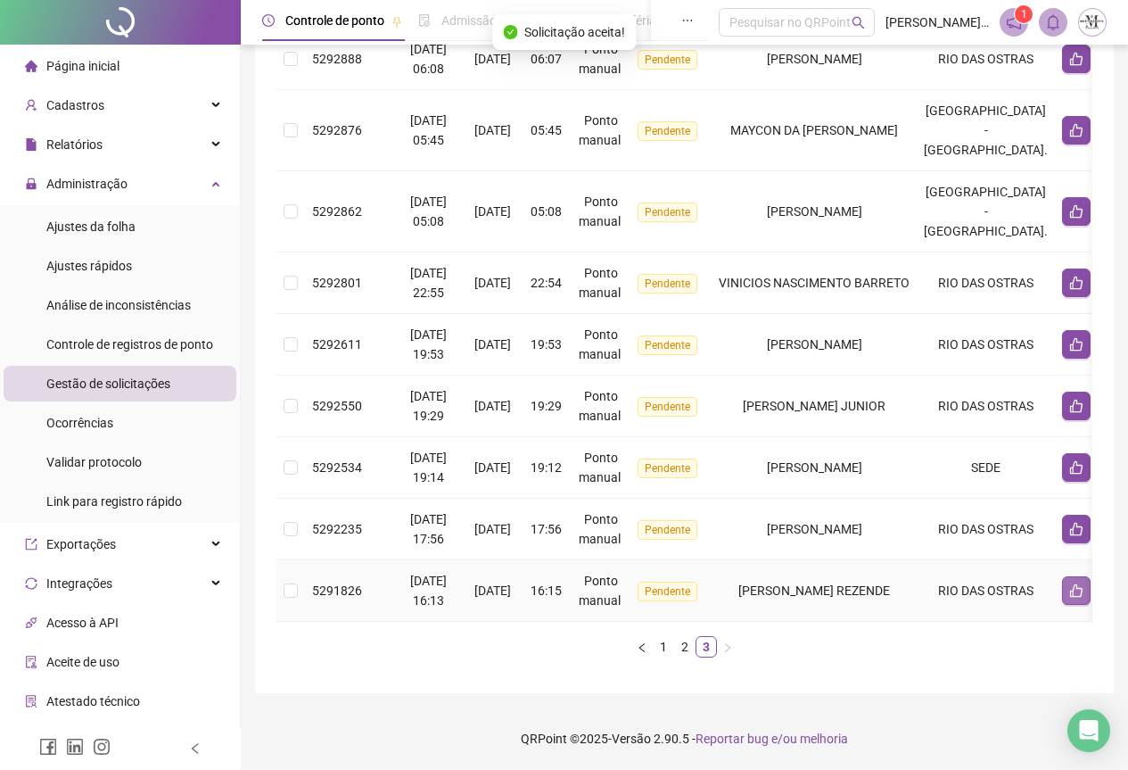
click at [1070, 584] on icon "like" at bounding box center [1076, 590] width 12 height 13
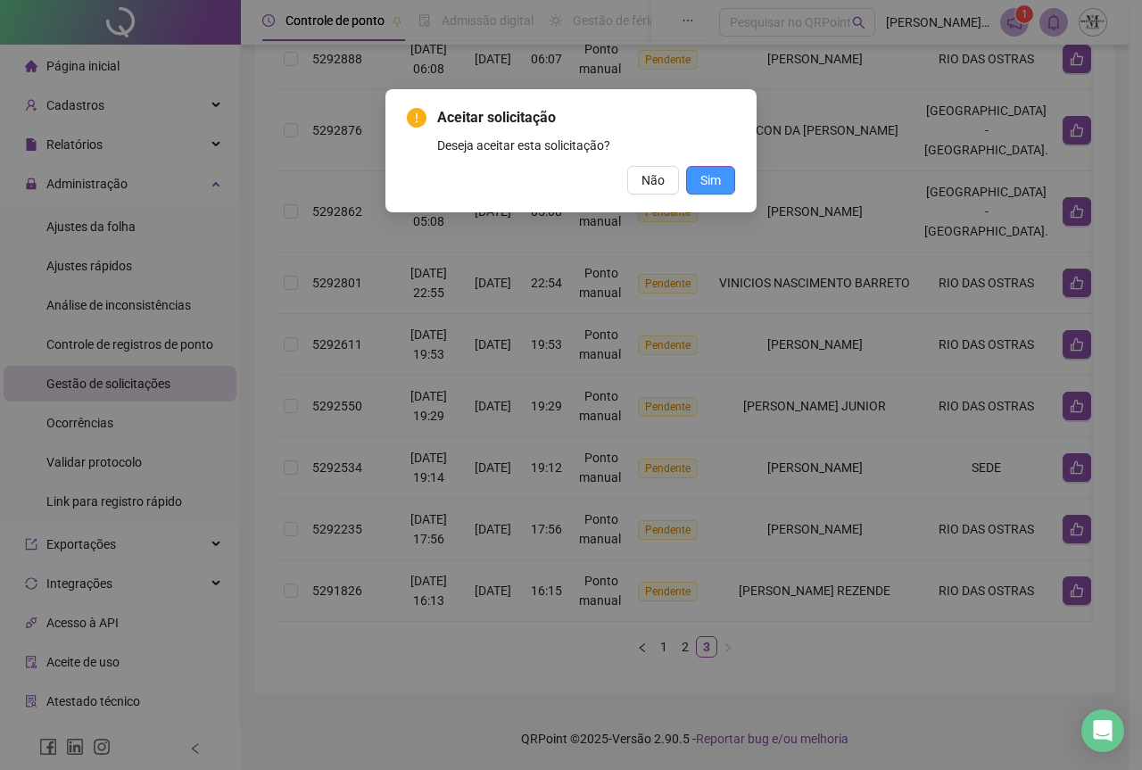
click at [710, 182] on span "Sim" at bounding box center [710, 180] width 21 height 20
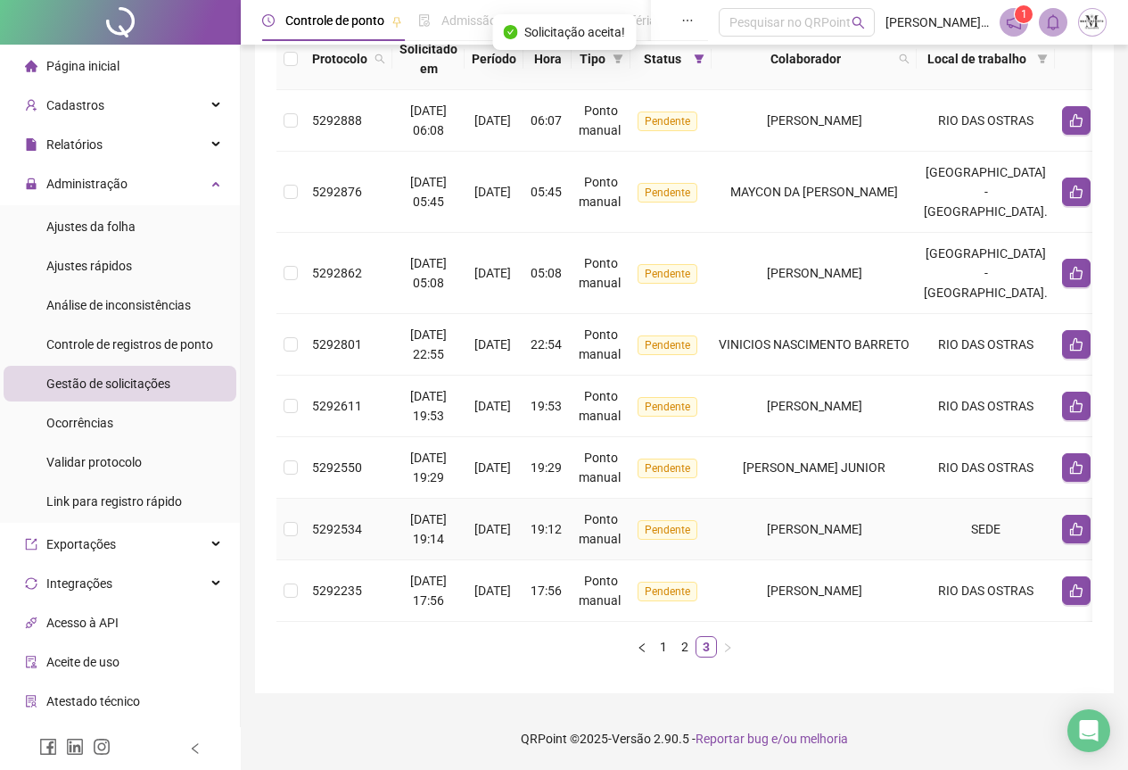
scroll to position [229, 0]
click at [1070, 584] on icon "like" at bounding box center [1076, 590] width 12 height 13
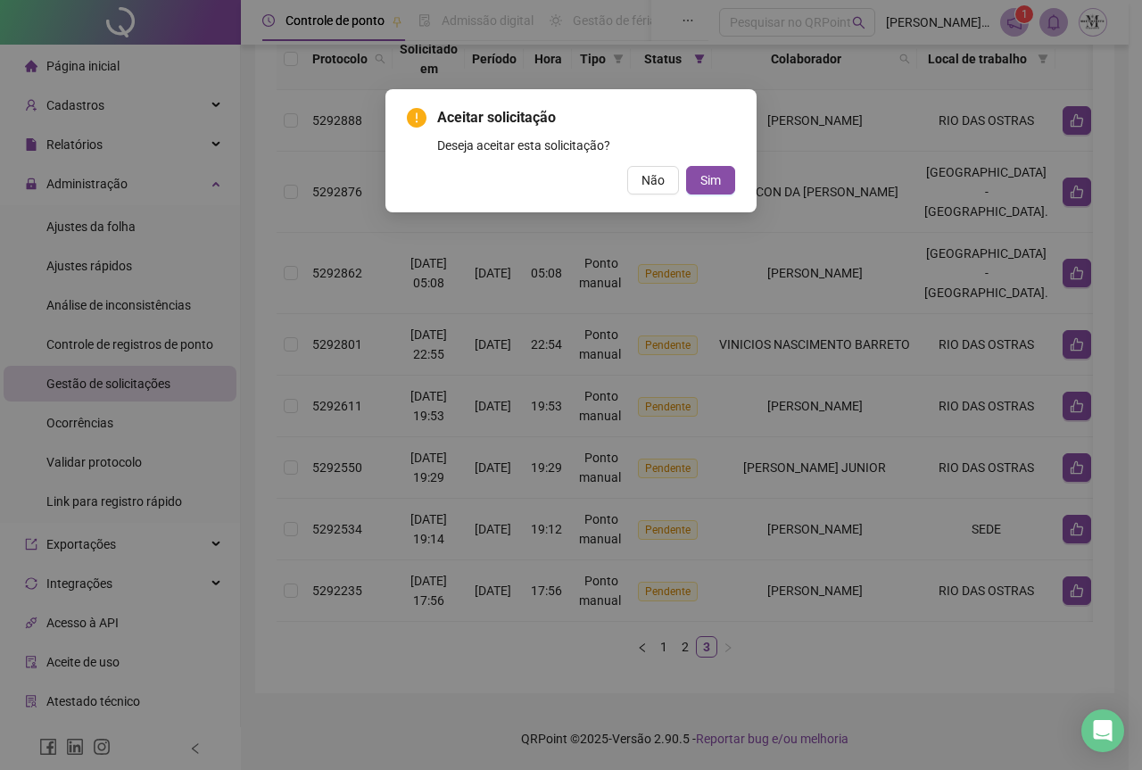
click at [706, 163] on div "Aceitar solicitação Deseja aceitar esta solicitação? Não Sim" at bounding box center [571, 150] width 328 height 87
click at [706, 186] on span "Sim" at bounding box center [710, 180] width 21 height 20
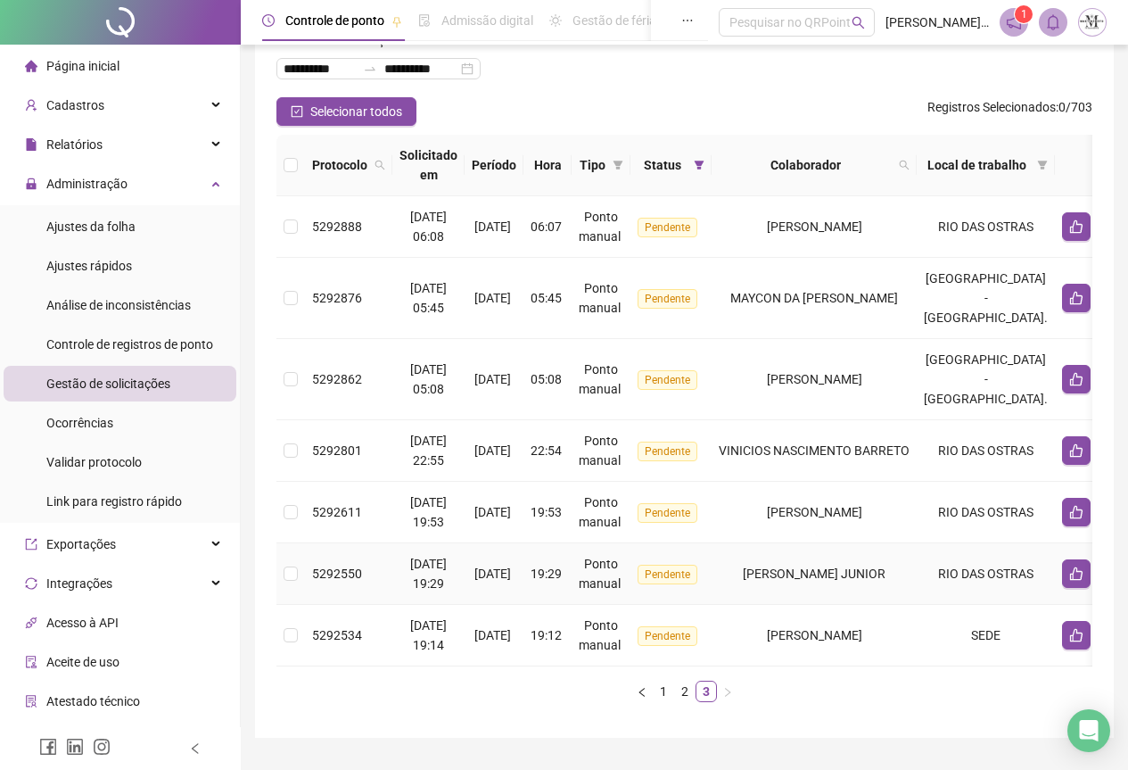
scroll to position [79, 0]
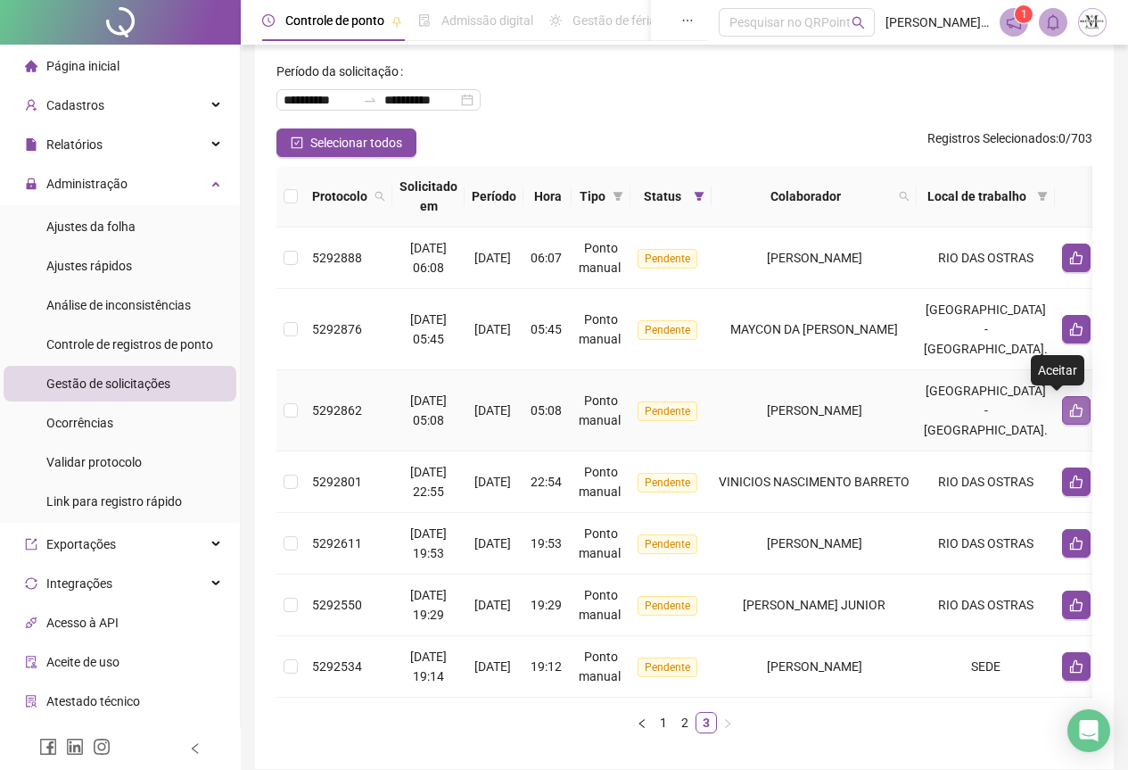
click at [1070, 416] on icon "like" at bounding box center [1077, 410] width 14 height 14
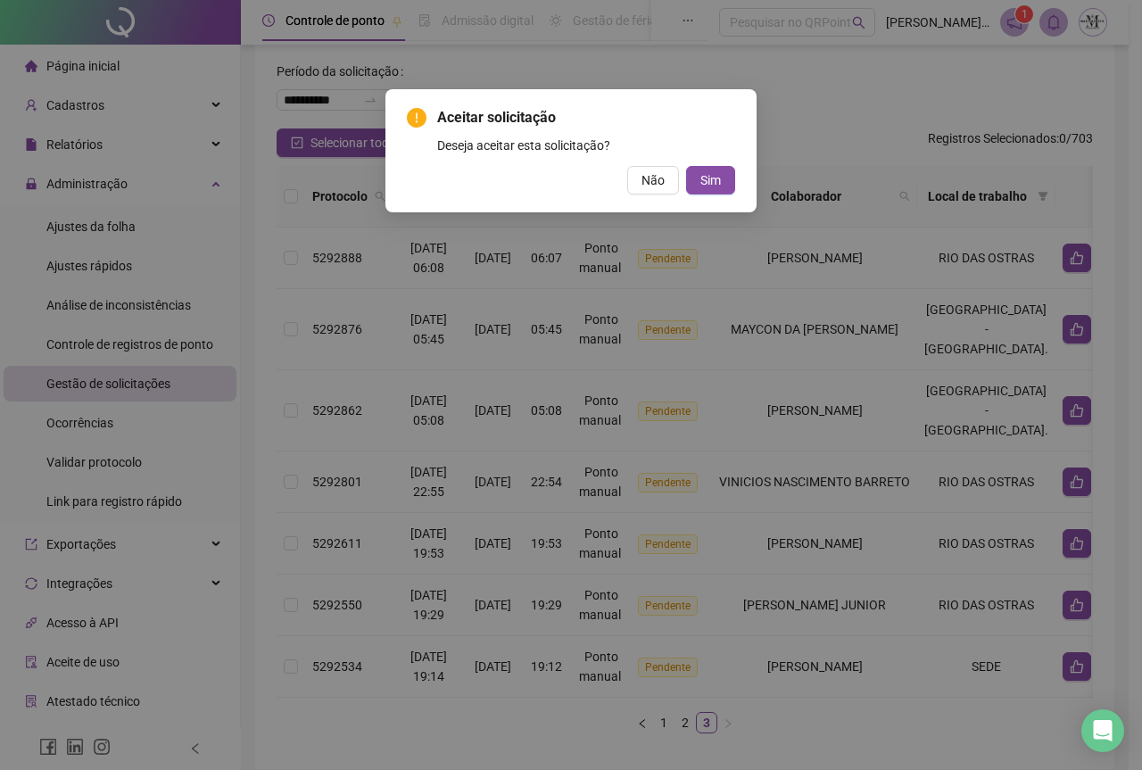
click at [724, 165] on div "Aceitar solicitação Deseja aceitar esta solicitação? Não Sim" at bounding box center [571, 150] width 328 height 87
click at [712, 178] on span "Sim" at bounding box center [710, 180] width 21 height 20
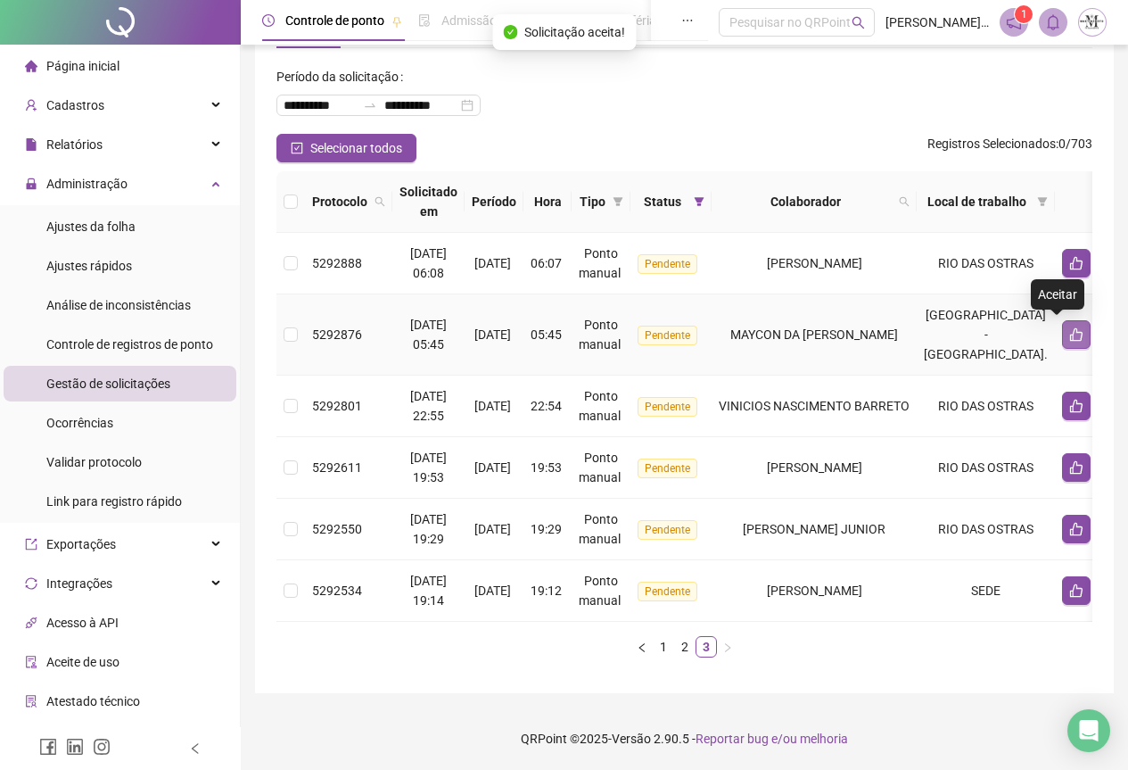
click at [1070, 328] on icon "like" at bounding box center [1076, 334] width 12 height 13
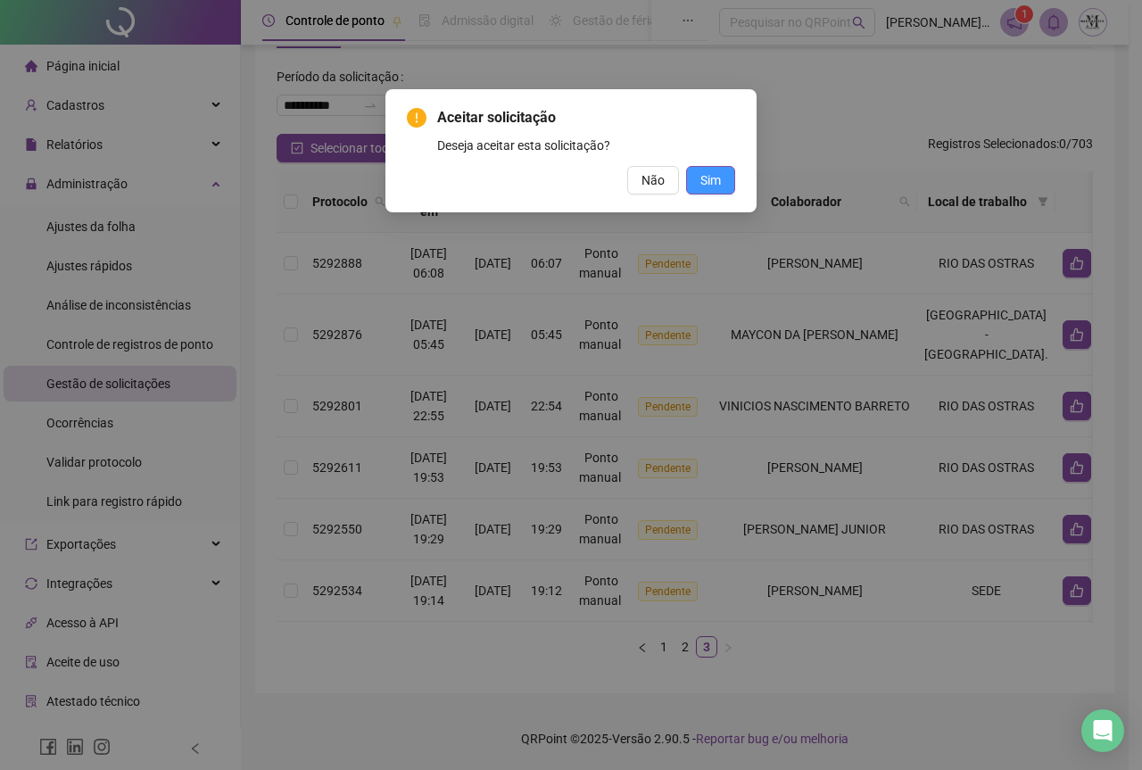
click at [729, 181] on button "Sim" at bounding box center [710, 180] width 49 height 29
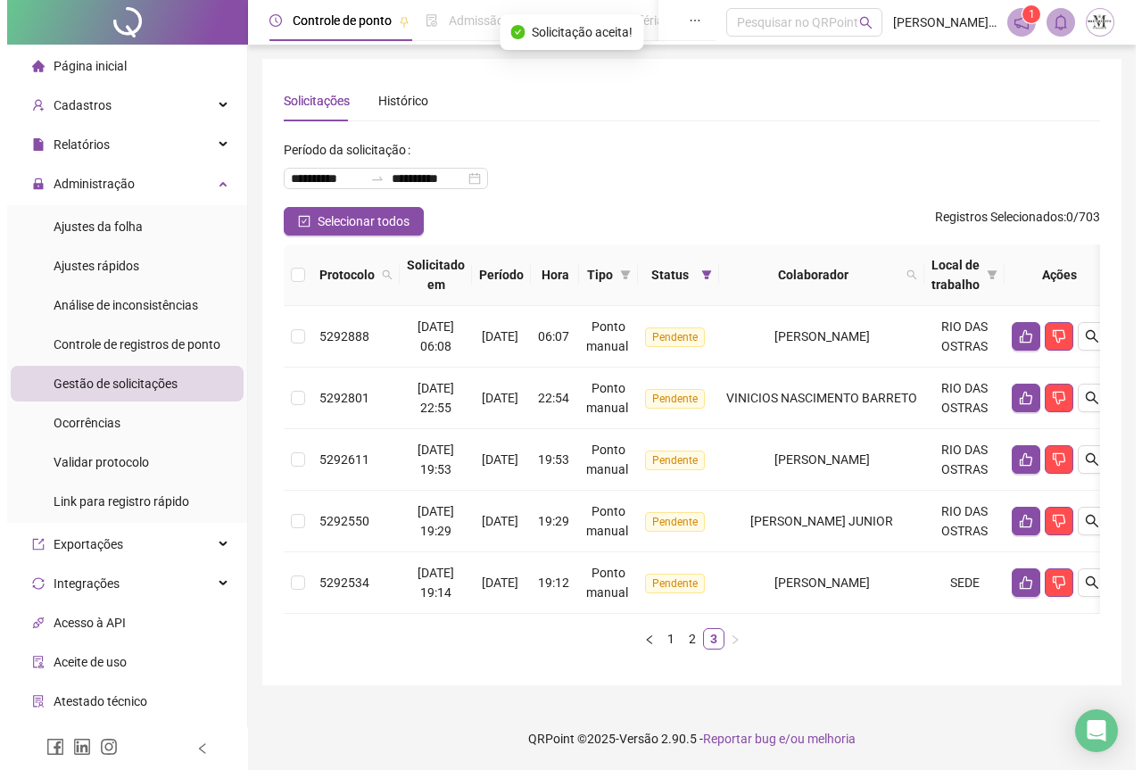
scroll to position [5, 0]
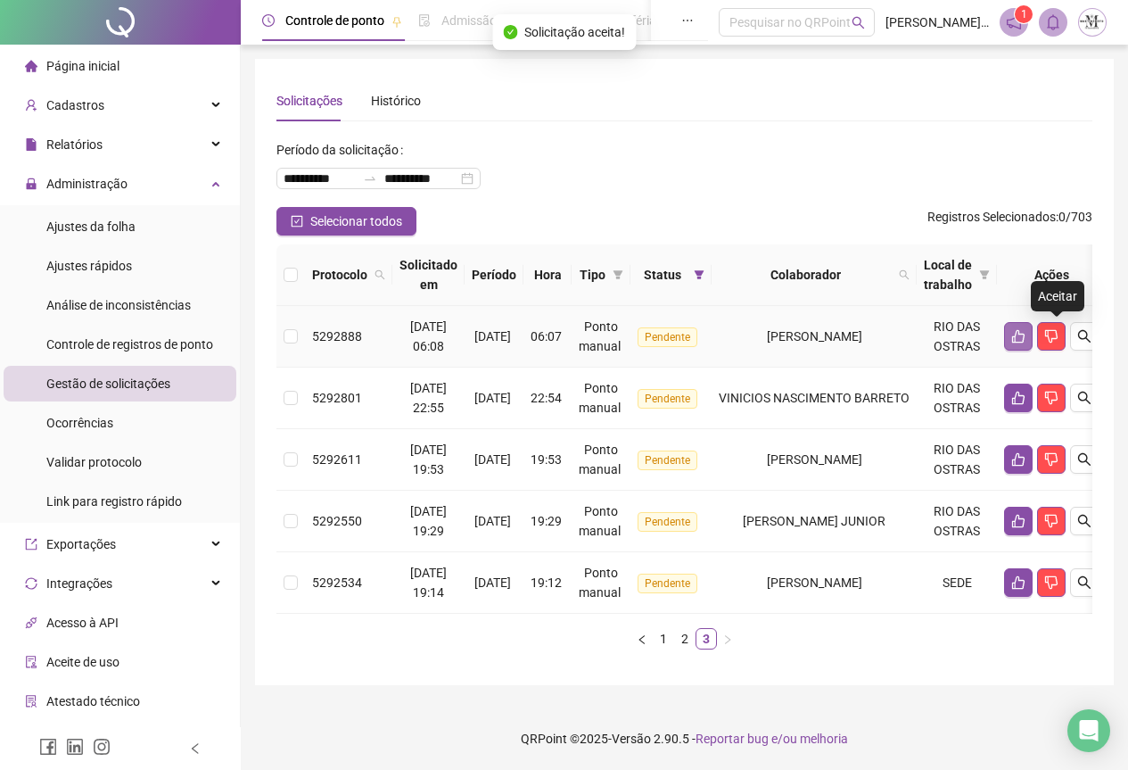
click at [1026, 335] on icon "like" at bounding box center [1019, 336] width 14 height 14
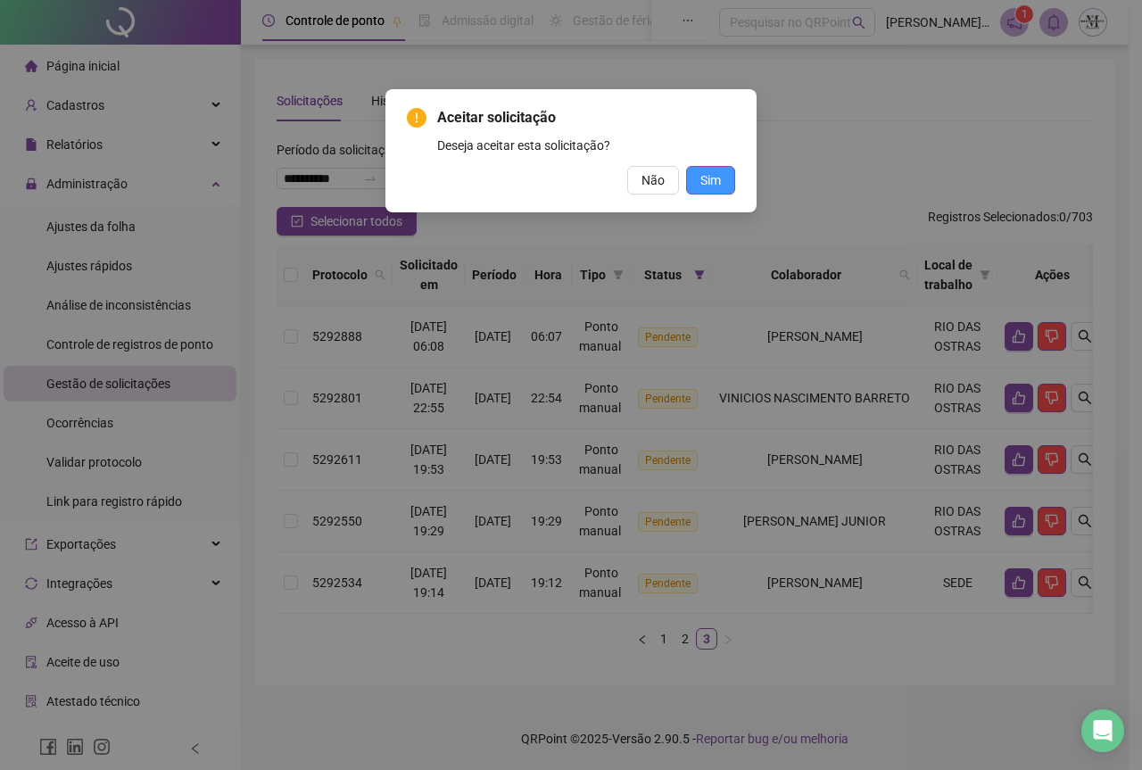
click at [701, 178] on span "Sim" at bounding box center [710, 180] width 21 height 20
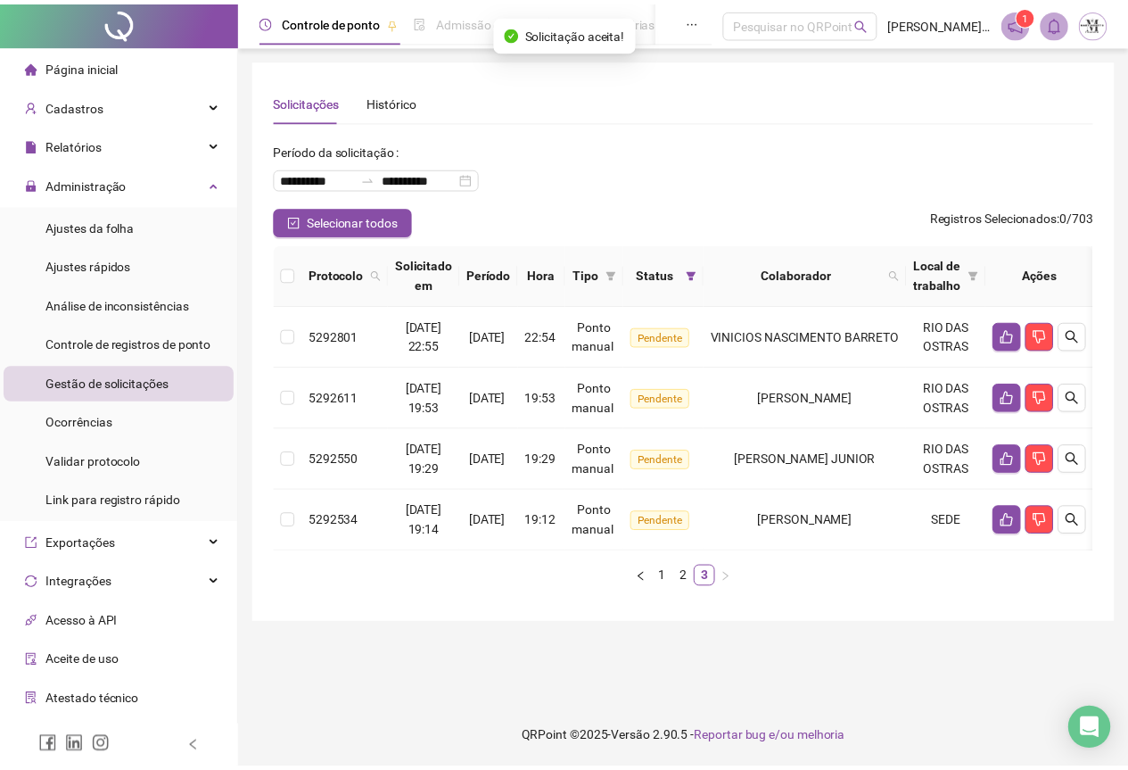
scroll to position [0, 0]
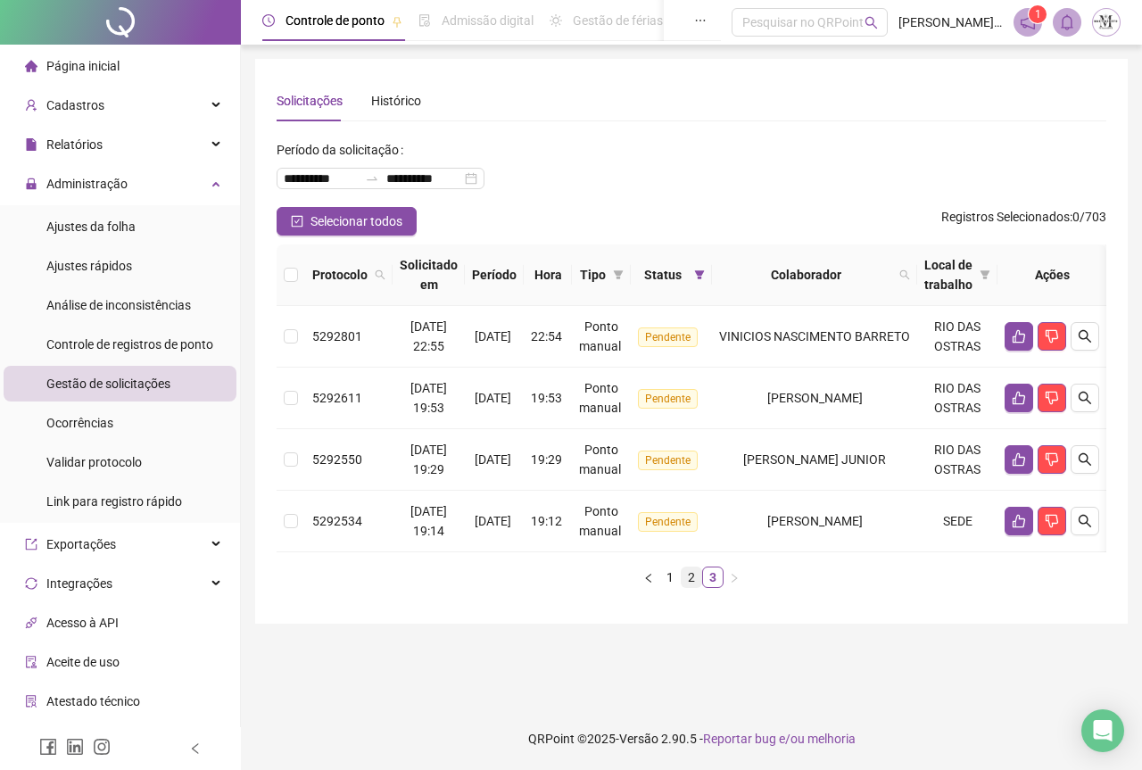
click at [687, 587] on link "2" at bounding box center [692, 577] width 20 height 20
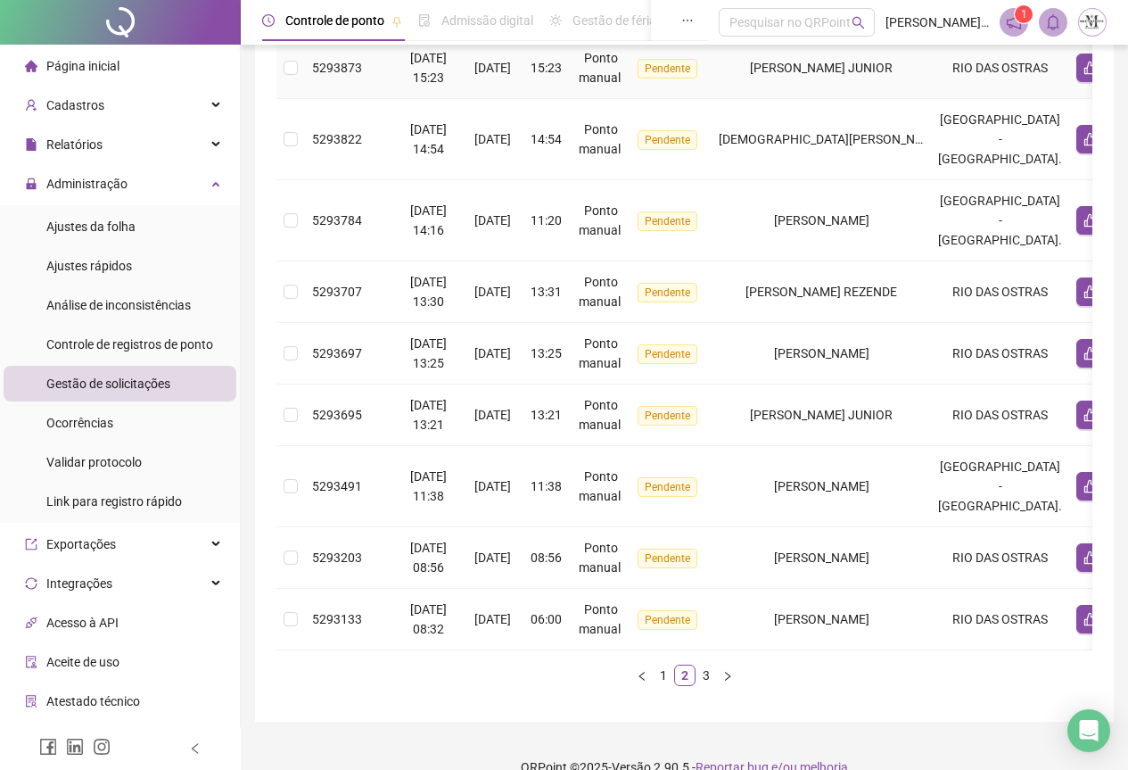
scroll to position [495, 0]
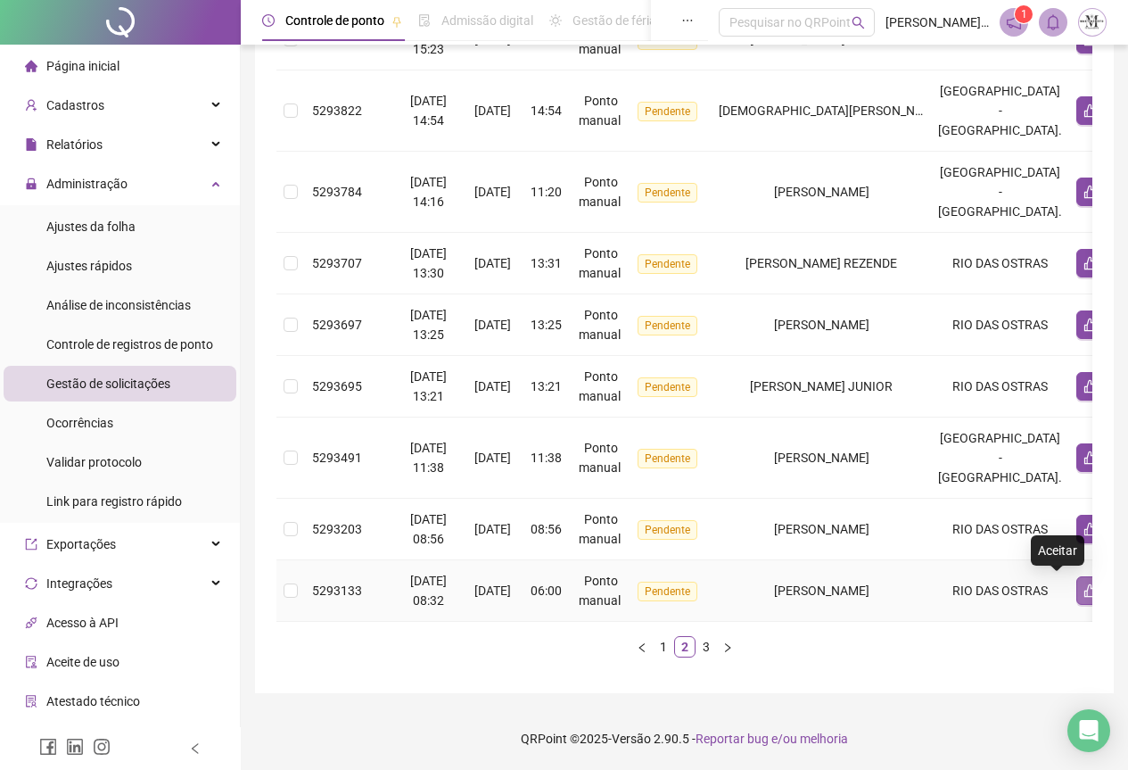
click at [1084, 583] on icon "like" at bounding box center [1091, 590] width 14 height 14
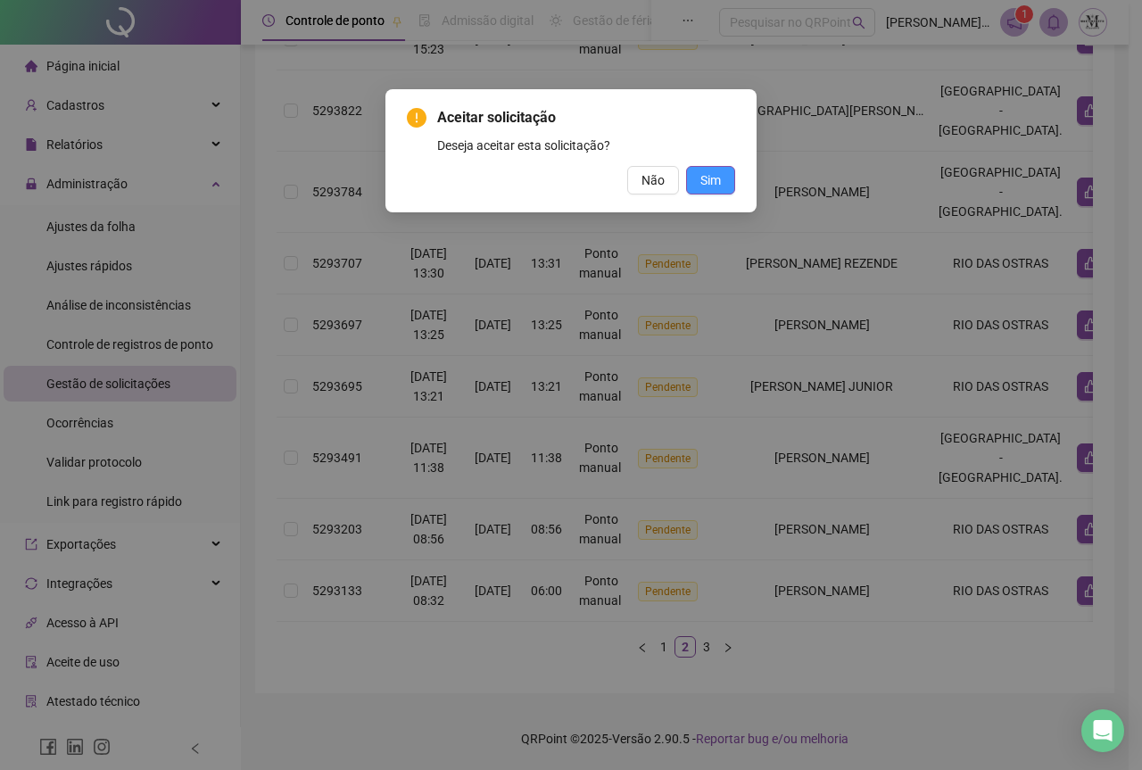
click at [715, 181] on span "Sim" at bounding box center [710, 180] width 21 height 20
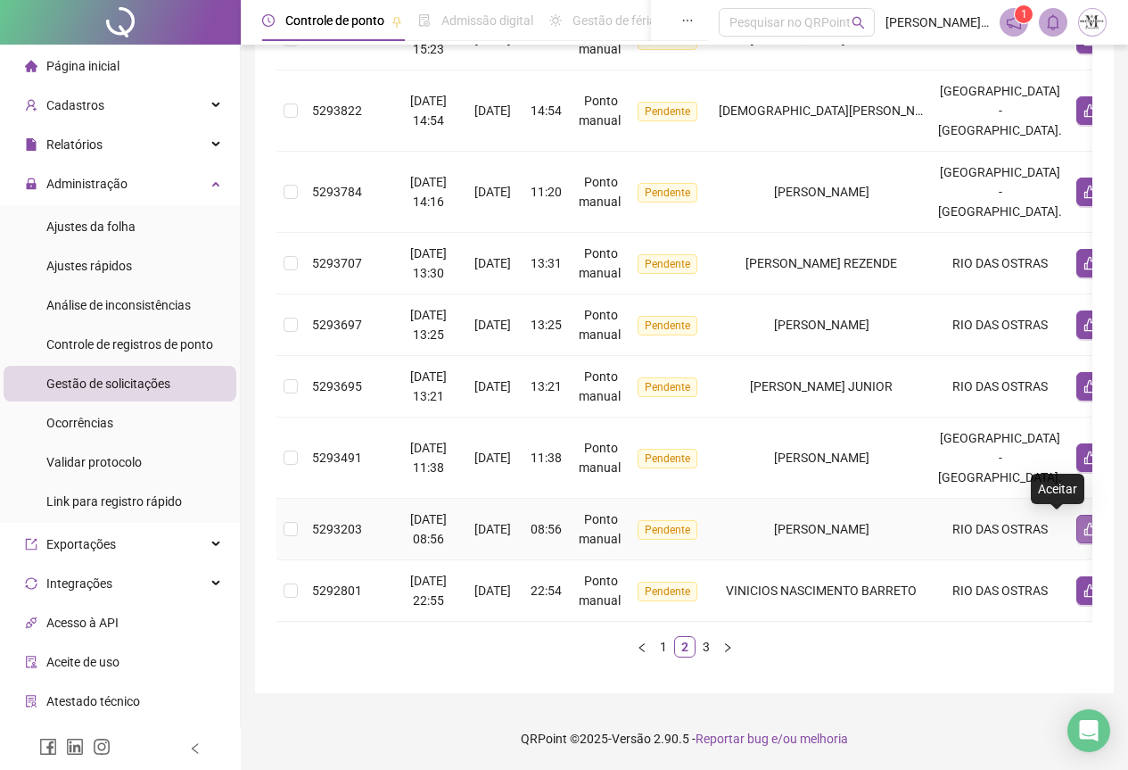
click at [1084, 522] on icon "like" at bounding box center [1091, 529] width 14 height 14
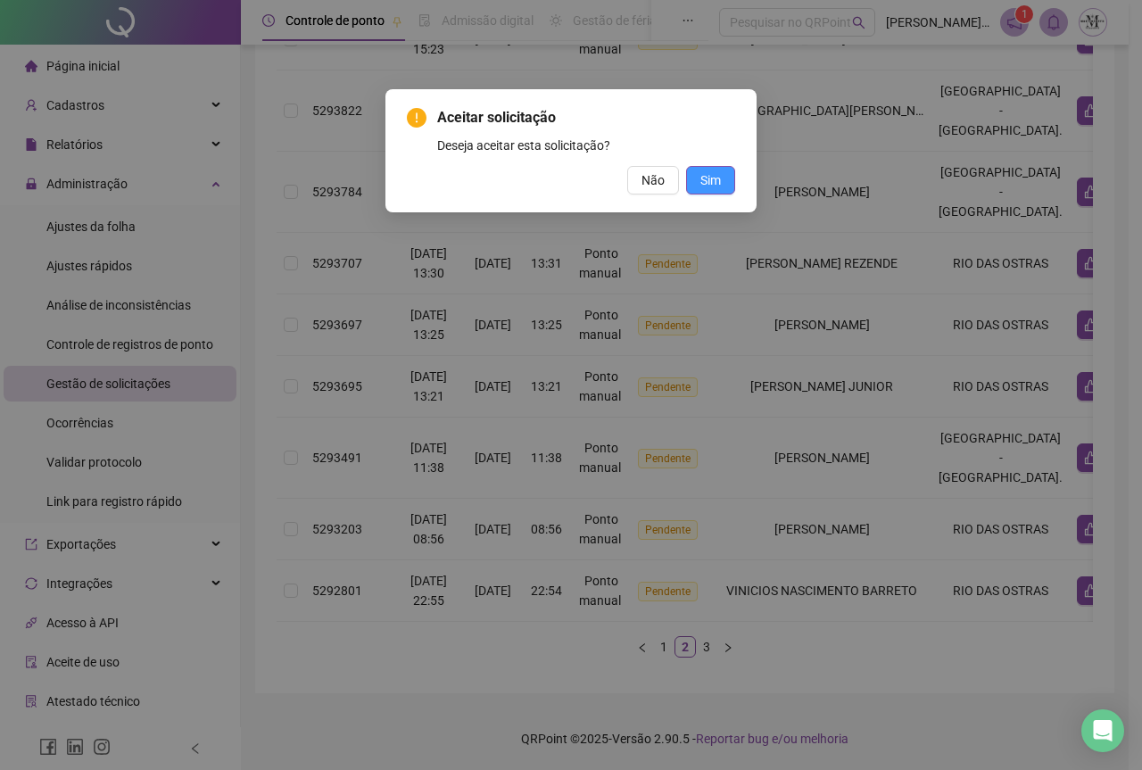
click at [707, 191] on button "Sim" at bounding box center [710, 180] width 49 height 29
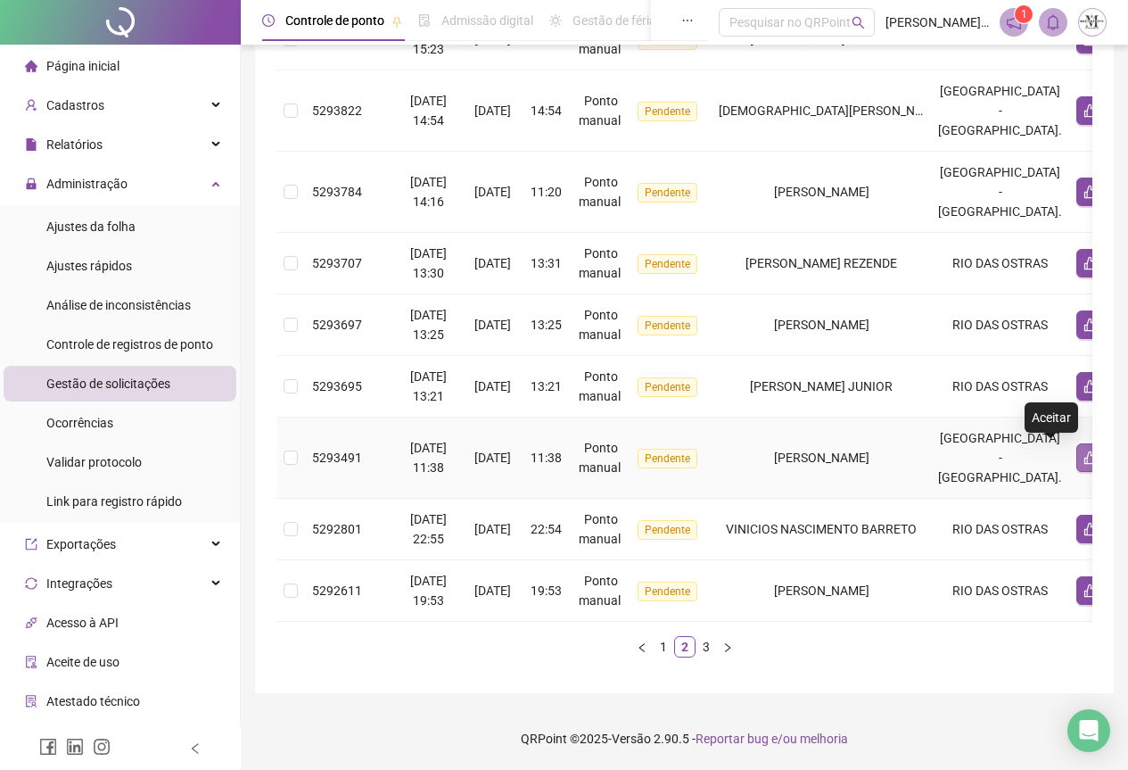
click at [1084, 450] on icon "like" at bounding box center [1091, 457] width 14 height 14
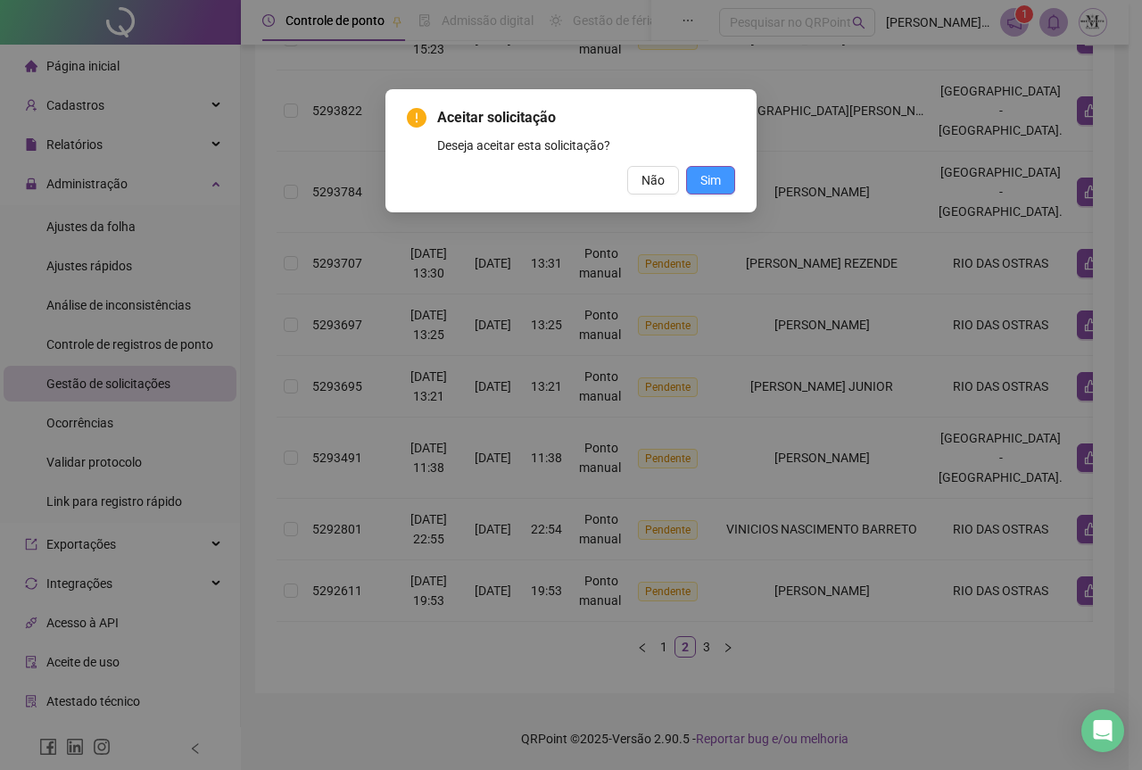
click at [709, 174] on span "Sim" at bounding box center [710, 180] width 21 height 20
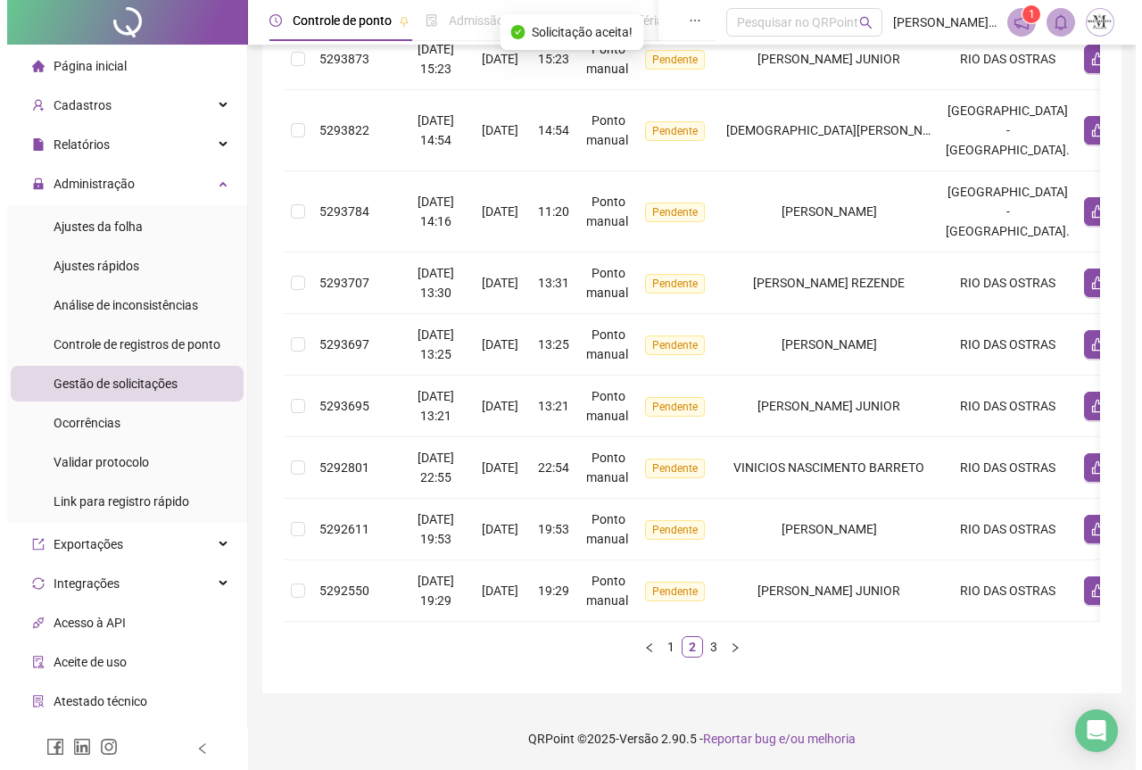
scroll to position [475, 0]
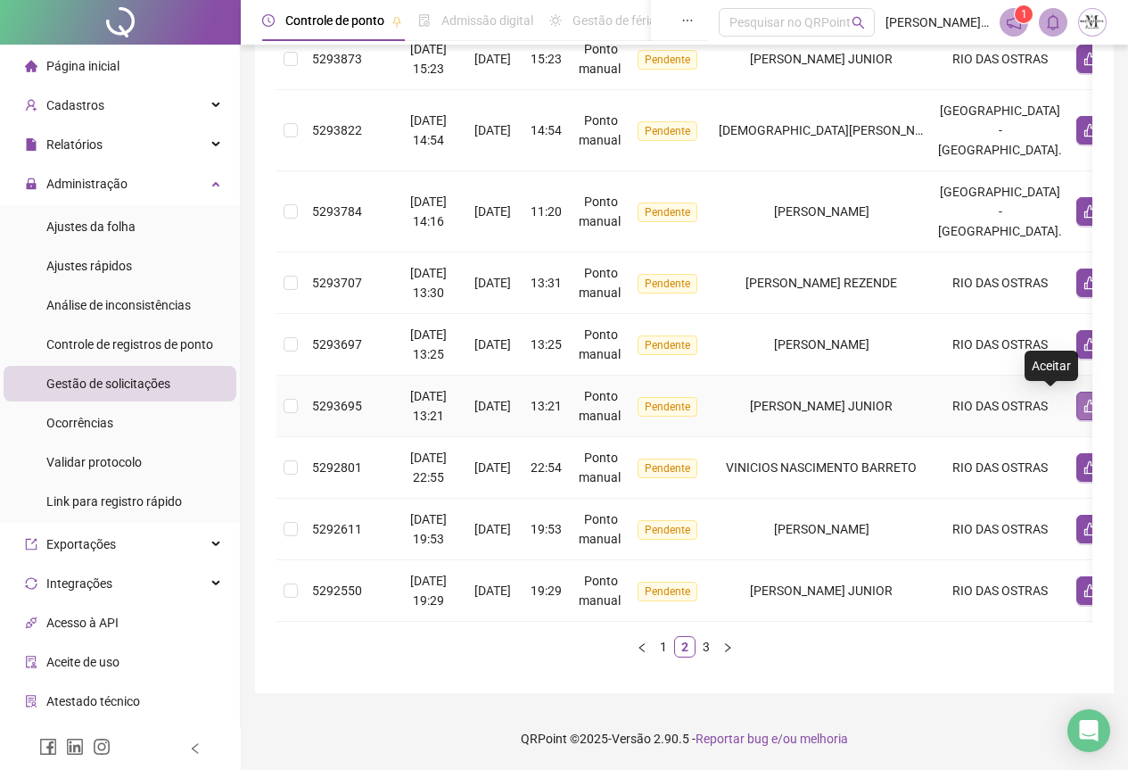
click at [1077, 400] on button "button" at bounding box center [1091, 406] width 29 height 29
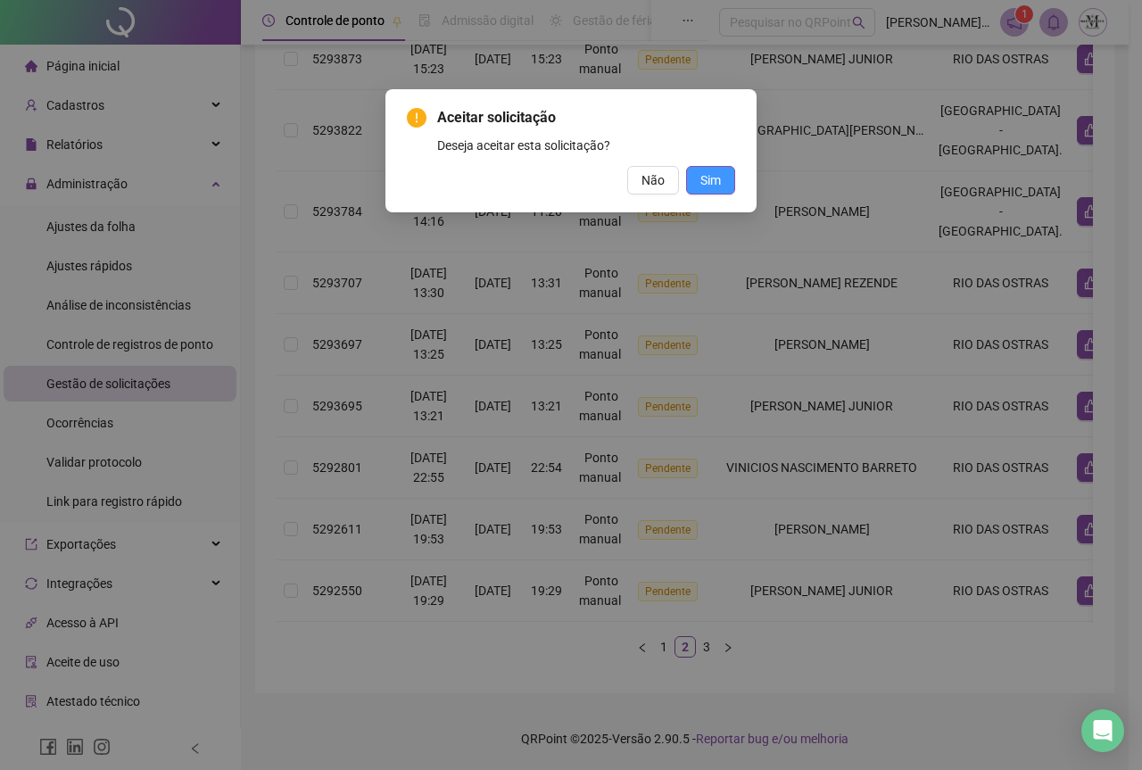
click at [698, 187] on button "Sim" at bounding box center [710, 180] width 49 height 29
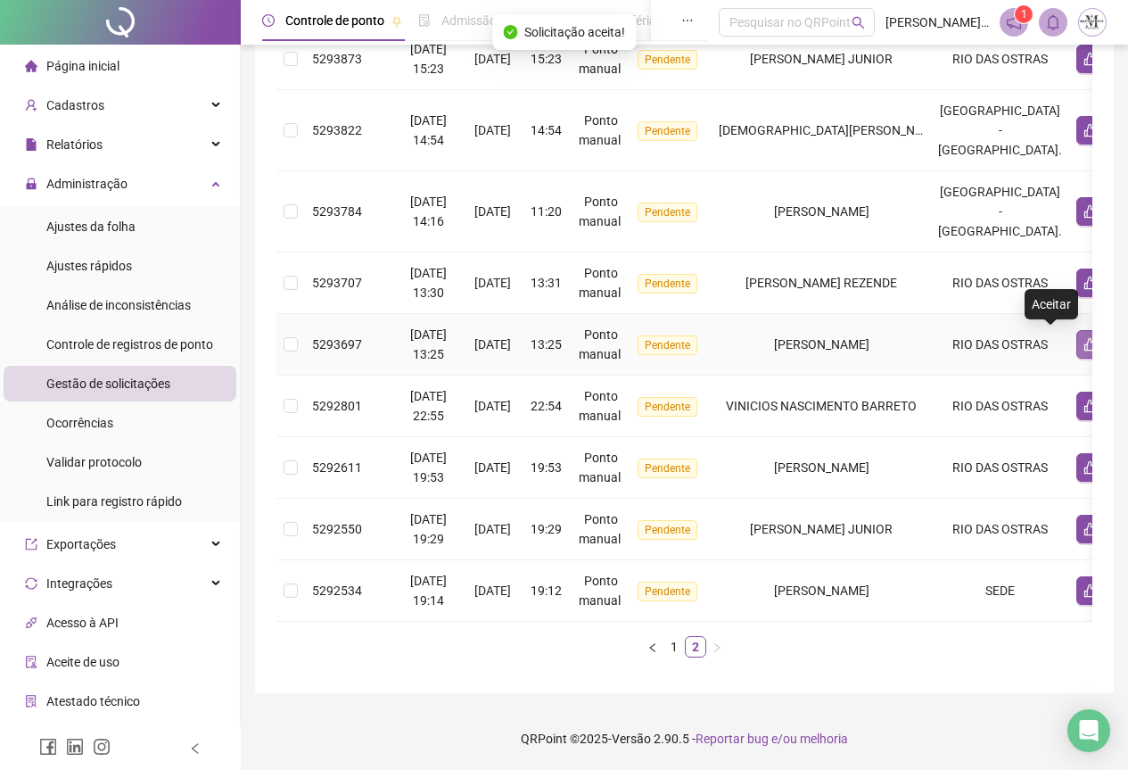
click at [1077, 330] on button "button" at bounding box center [1091, 344] width 29 height 29
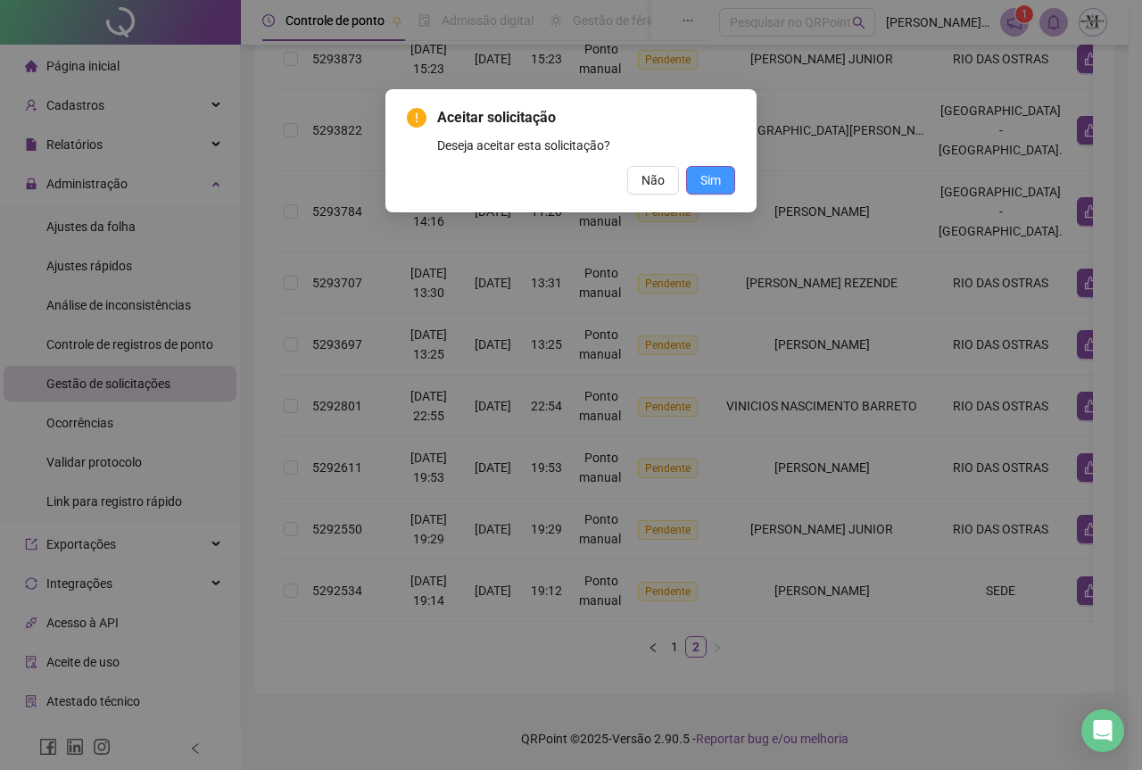
click at [700, 183] on span "Sim" at bounding box center [710, 180] width 21 height 20
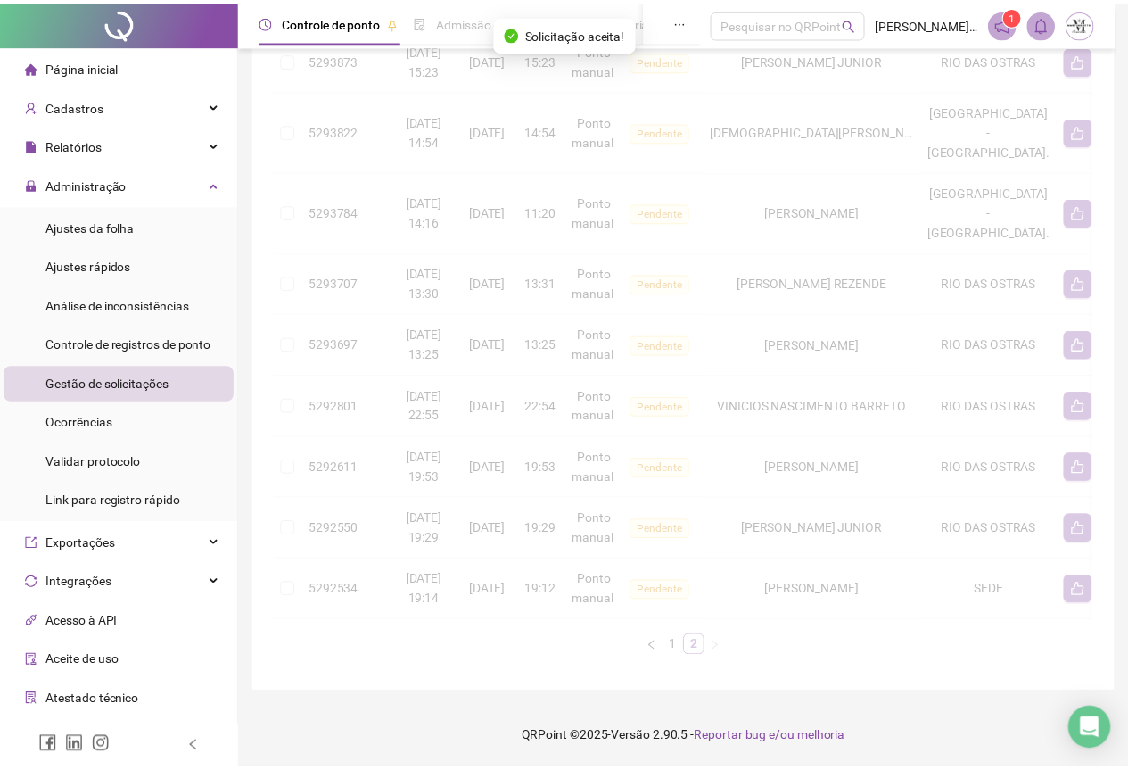
scroll to position [414, 0]
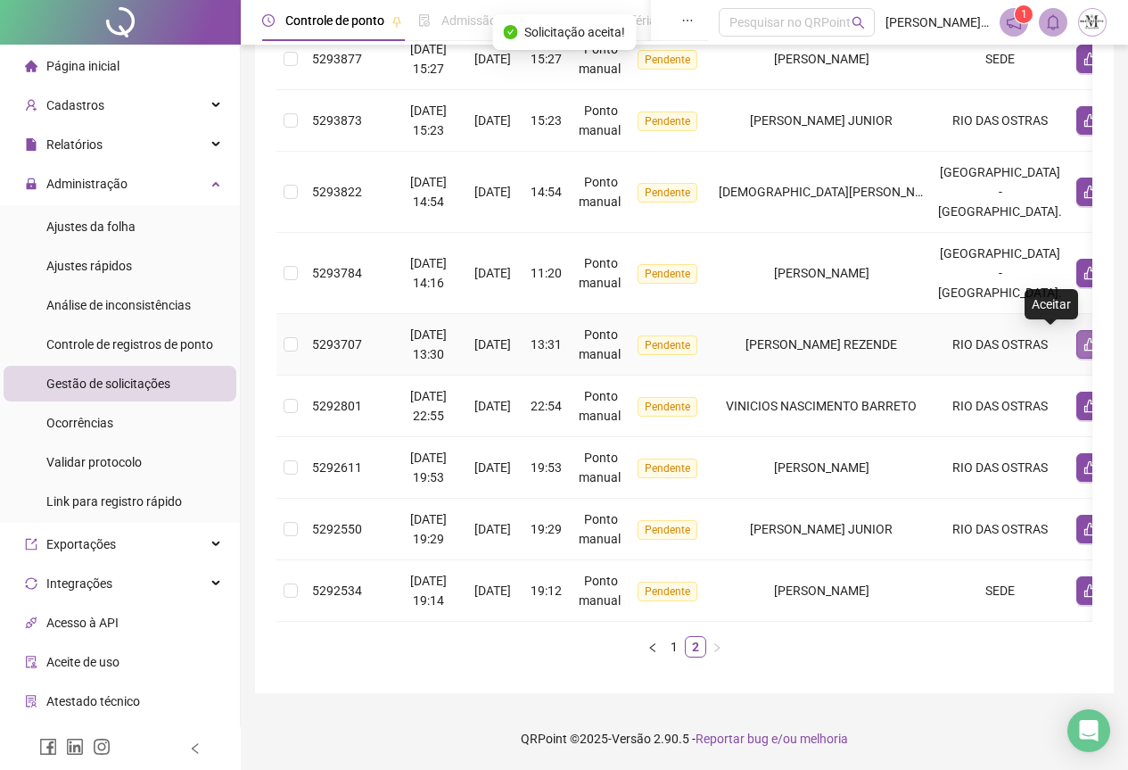
click at [1084, 337] on icon "like" at bounding box center [1091, 344] width 14 height 14
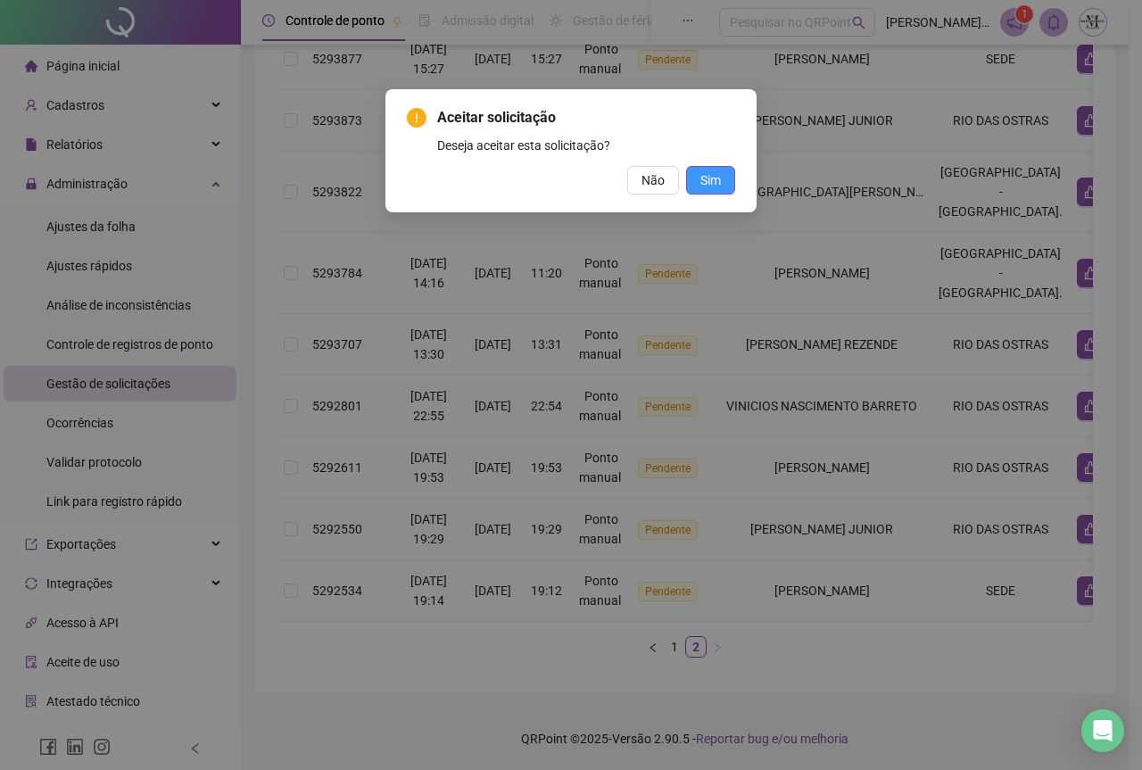
click at [719, 180] on span "Sim" at bounding box center [710, 180] width 21 height 20
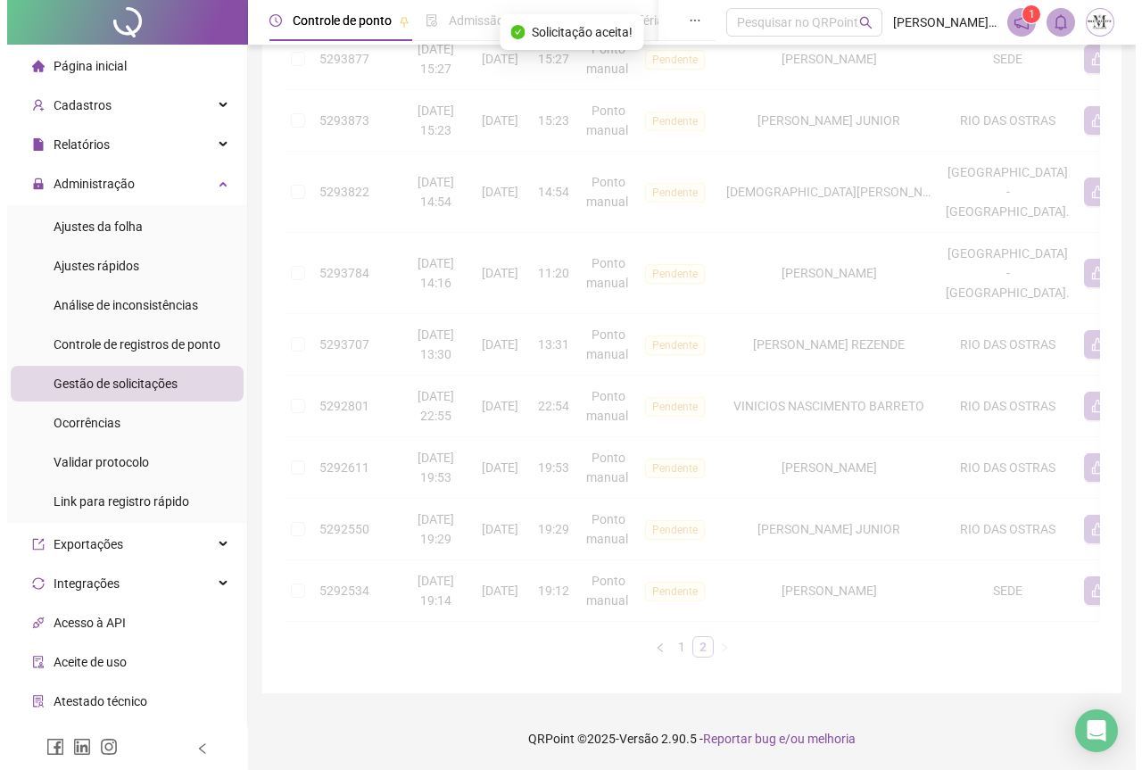
scroll to position [352, 0]
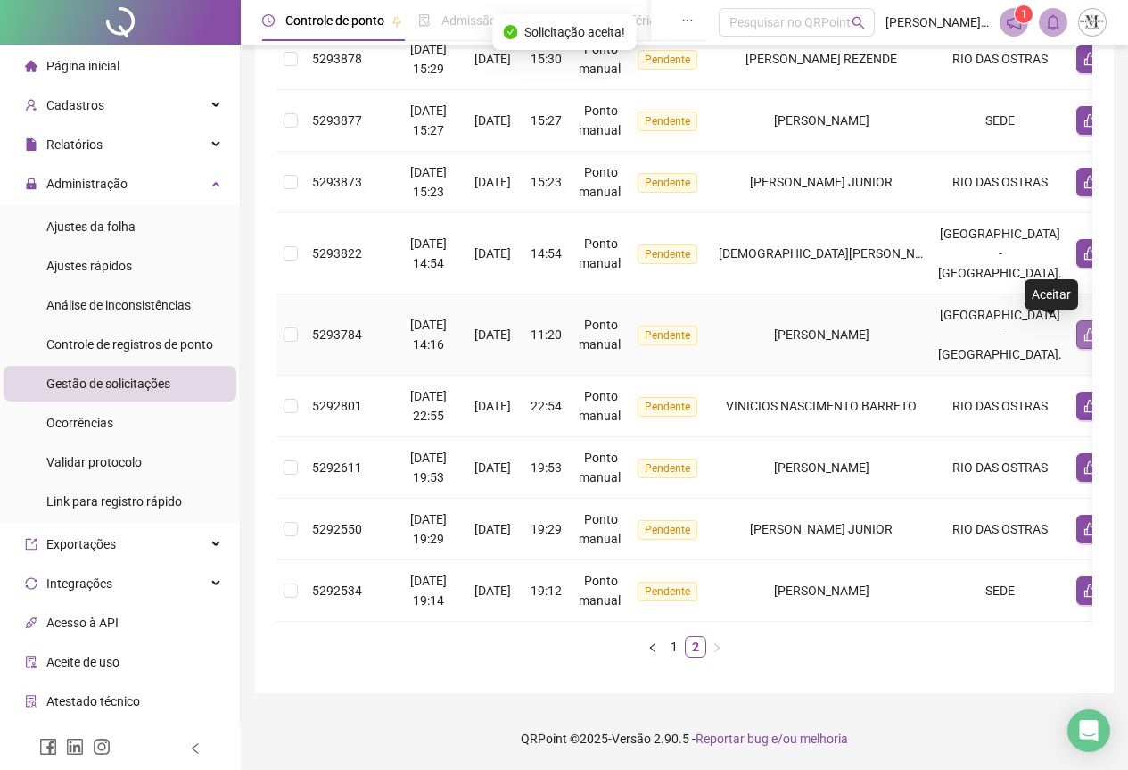
click at [1085, 328] on icon "like" at bounding box center [1091, 334] width 12 height 13
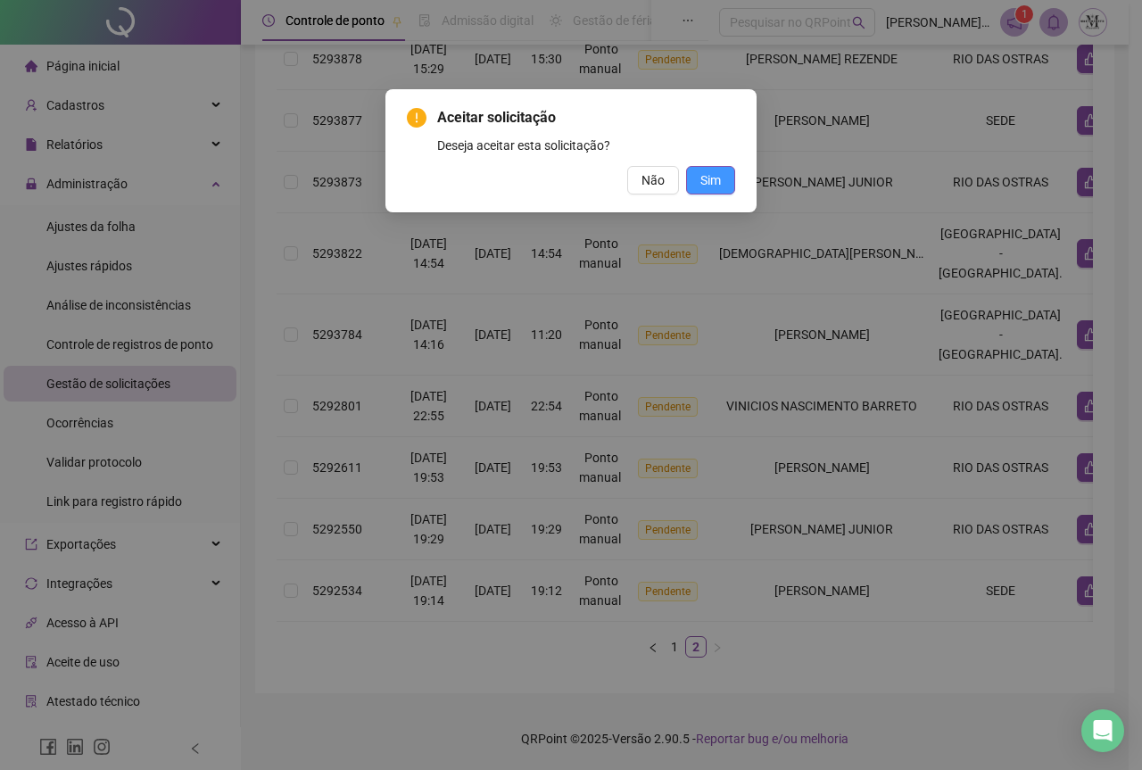
click at [706, 185] on span "Sim" at bounding box center [710, 180] width 21 height 20
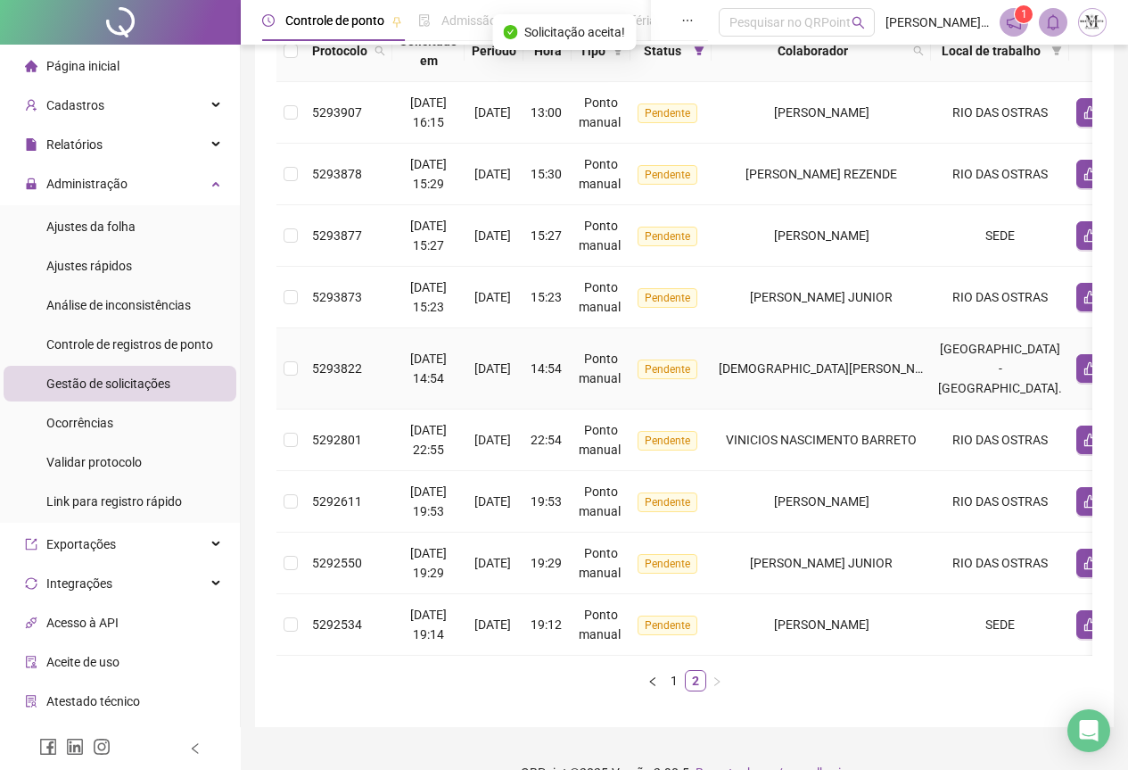
scroll to position [182, 0]
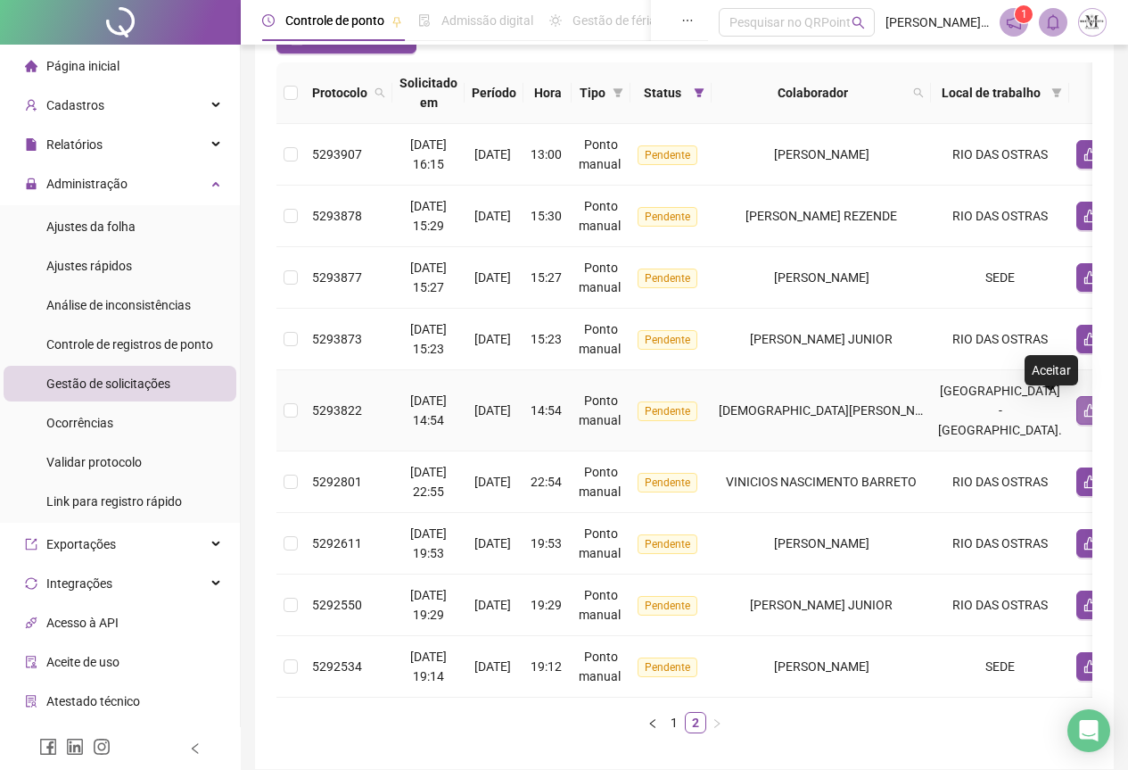
click at [1084, 411] on icon "like" at bounding box center [1091, 410] width 14 height 14
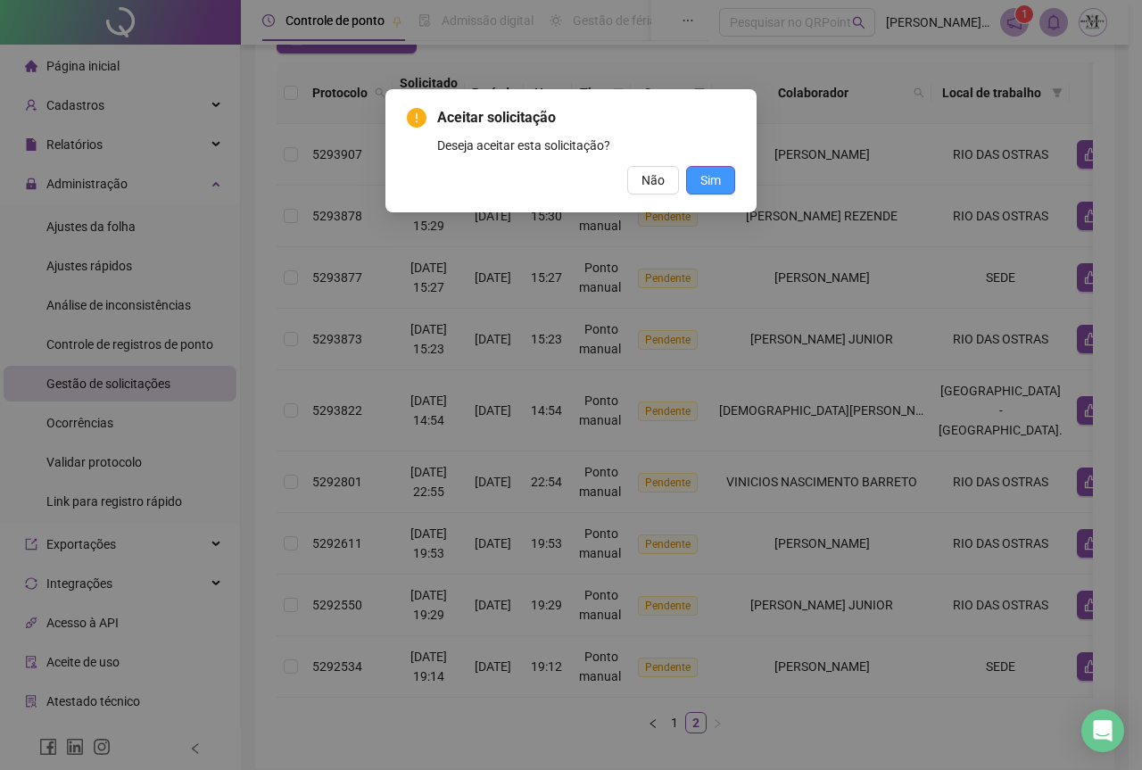
click at [712, 182] on span "Sim" at bounding box center [710, 180] width 21 height 20
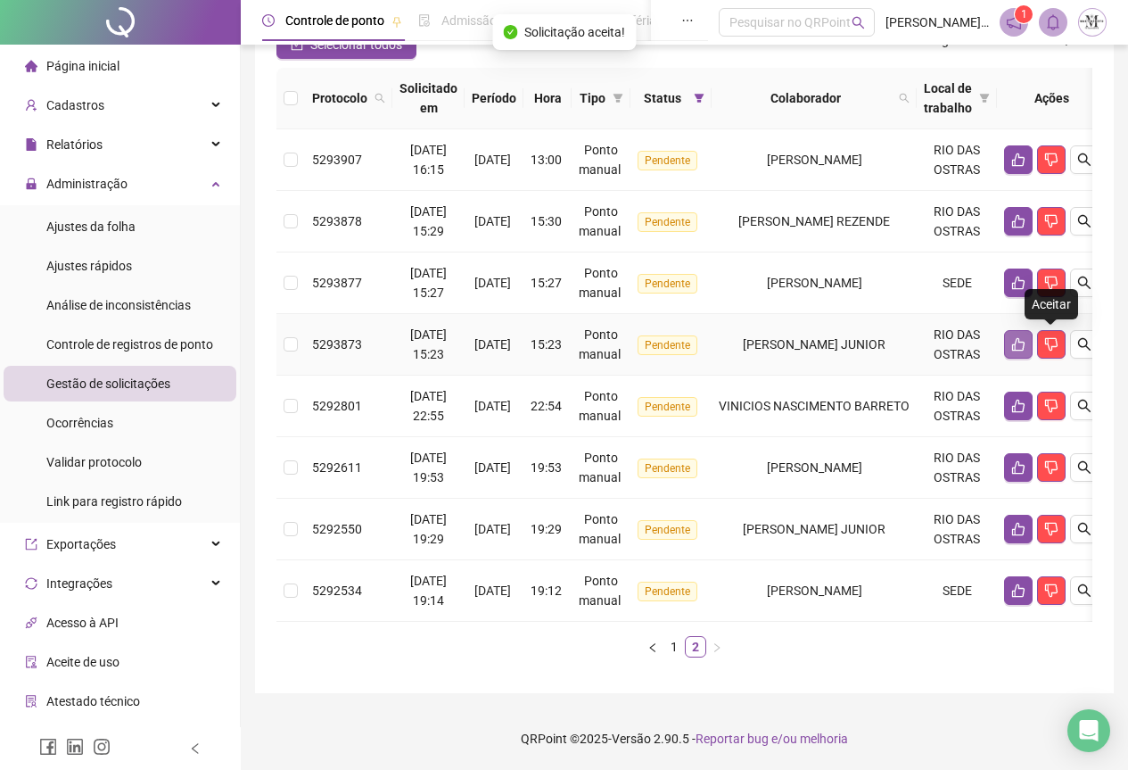
click at [1026, 343] on icon "like" at bounding box center [1019, 344] width 14 height 14
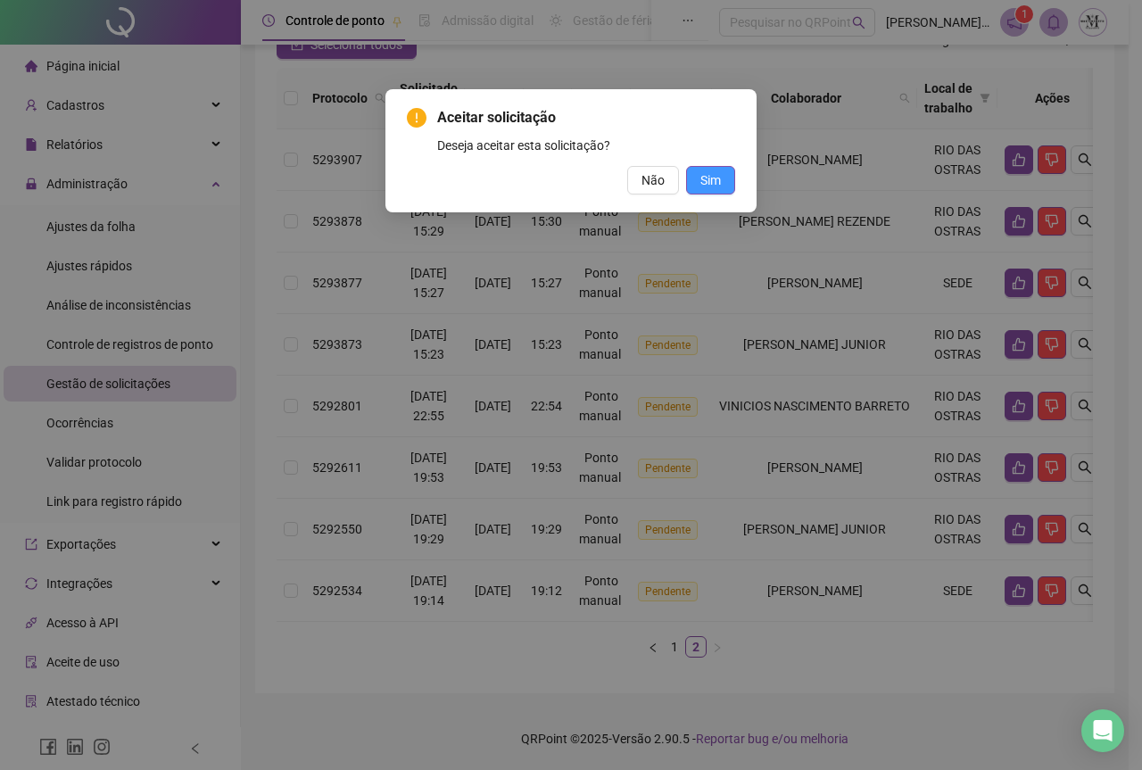
click at [727, 184] on button "Sim" at bounding box center [710, 180] width 49 height 29
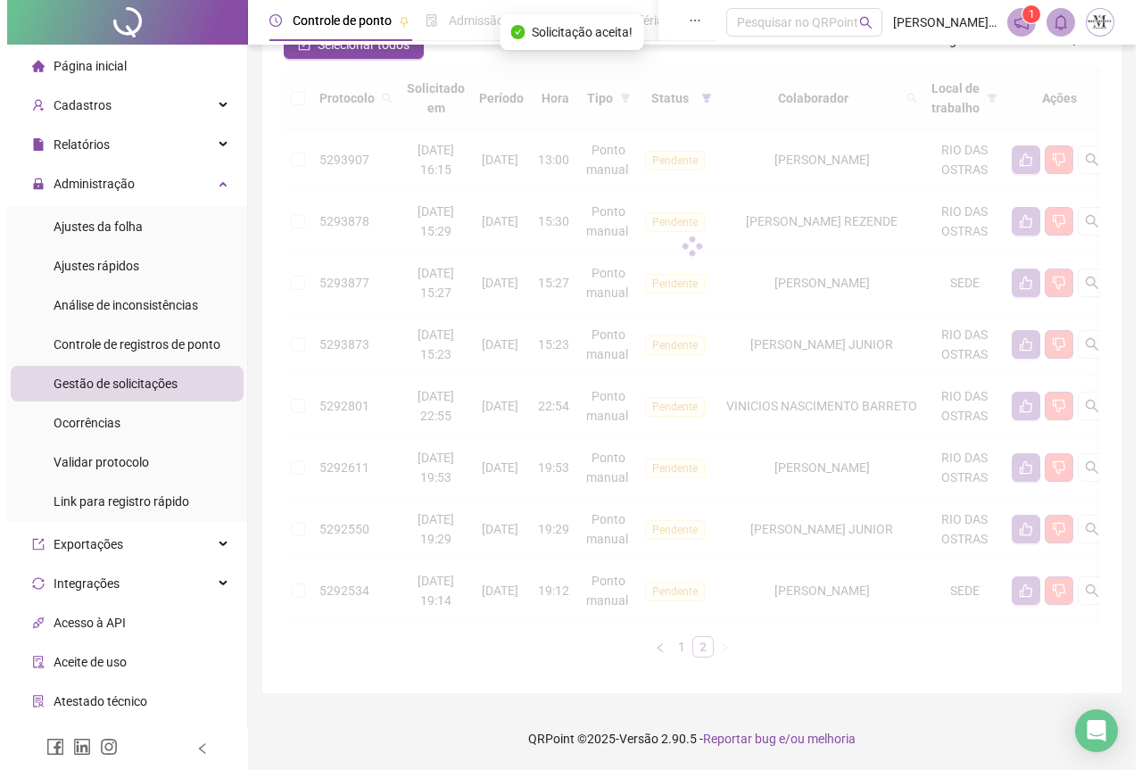
scroll to position [128, 0]
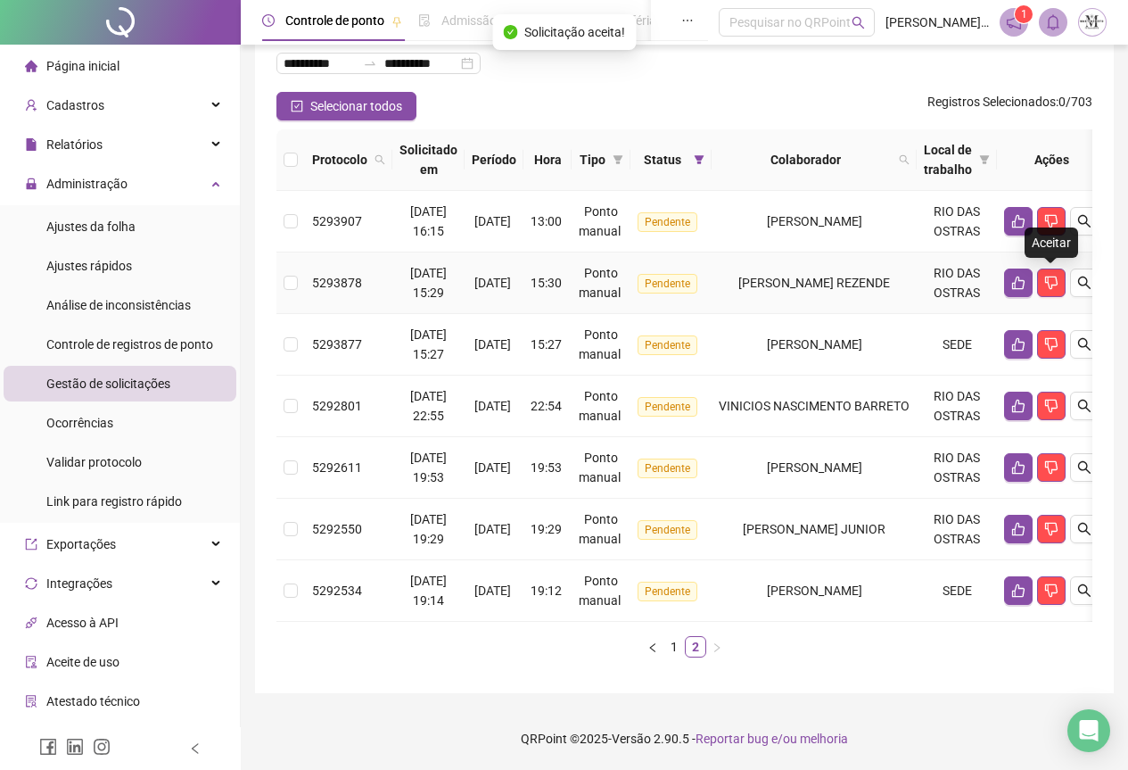
click at [1033, 274] on td at bounding box center [1051, 283] width 109 height 62
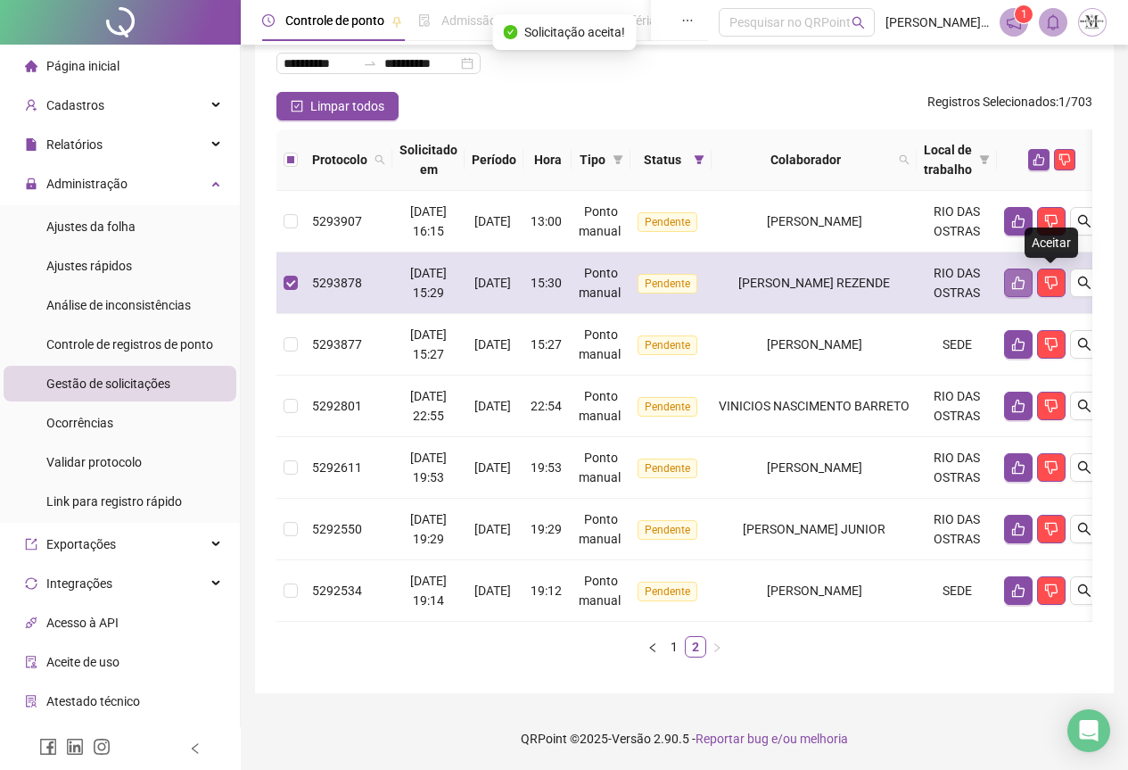
click at [1026, 276] on icon "like" at bounding box center [1019, 283] width 14 height 14
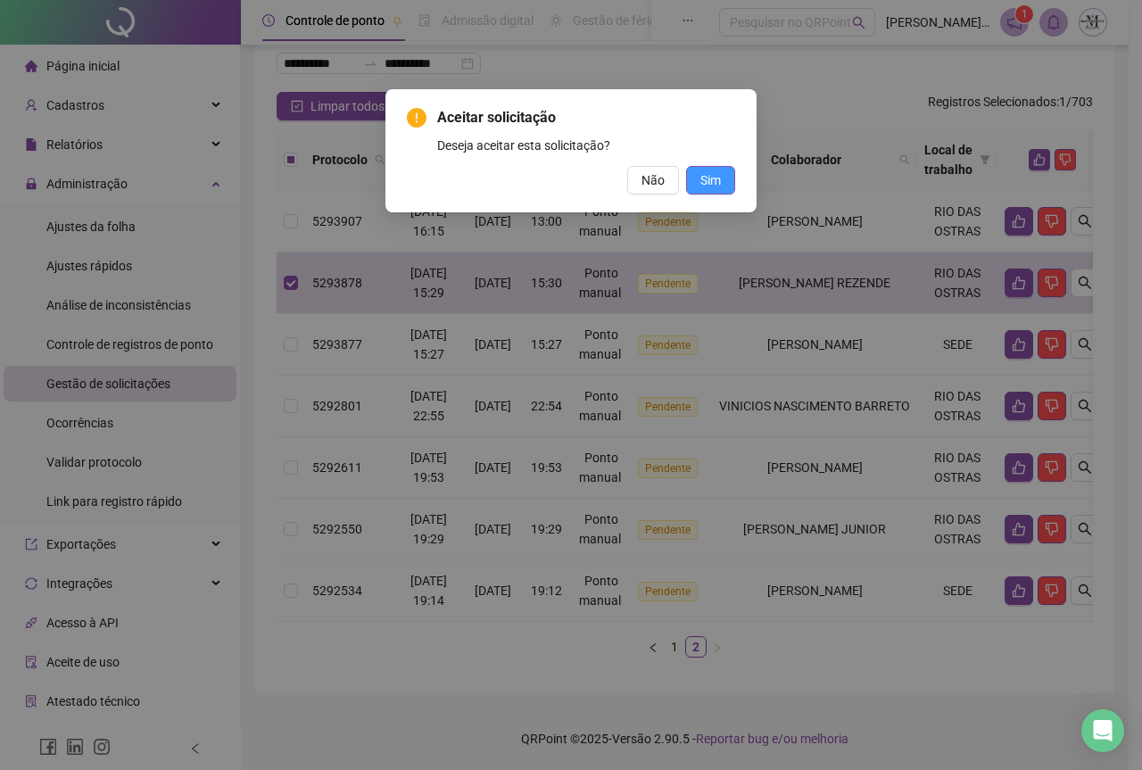
click at [715, 184] on span "Sim" at bounding box center [710, 180] width 21 height 20
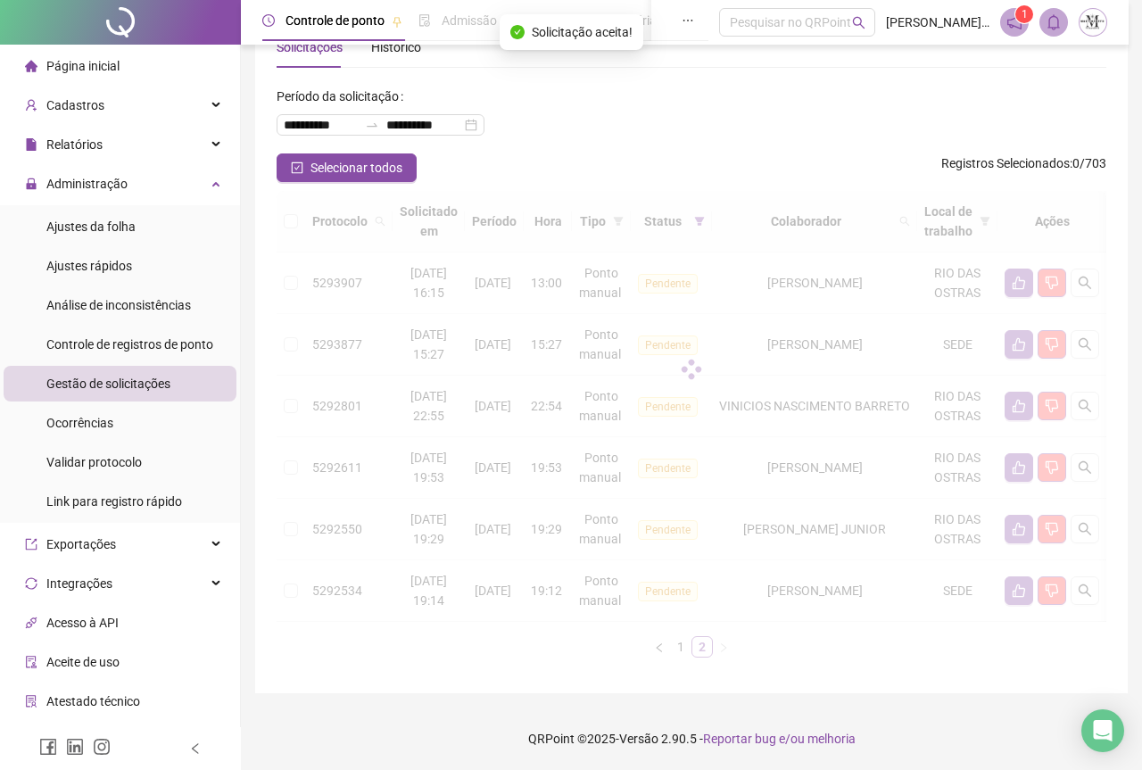
scroll to position [67, 0]
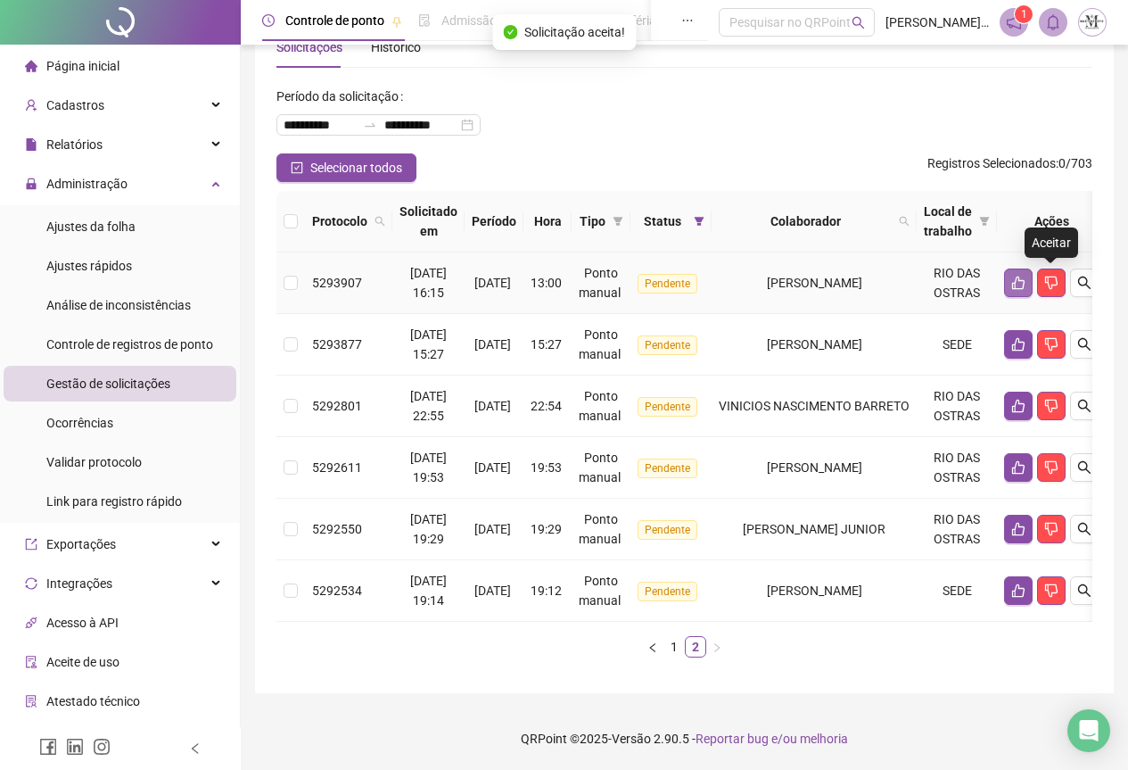
click at [1026, 276] on icon "like" at bounding box center [1019, 283] width 14 height 14
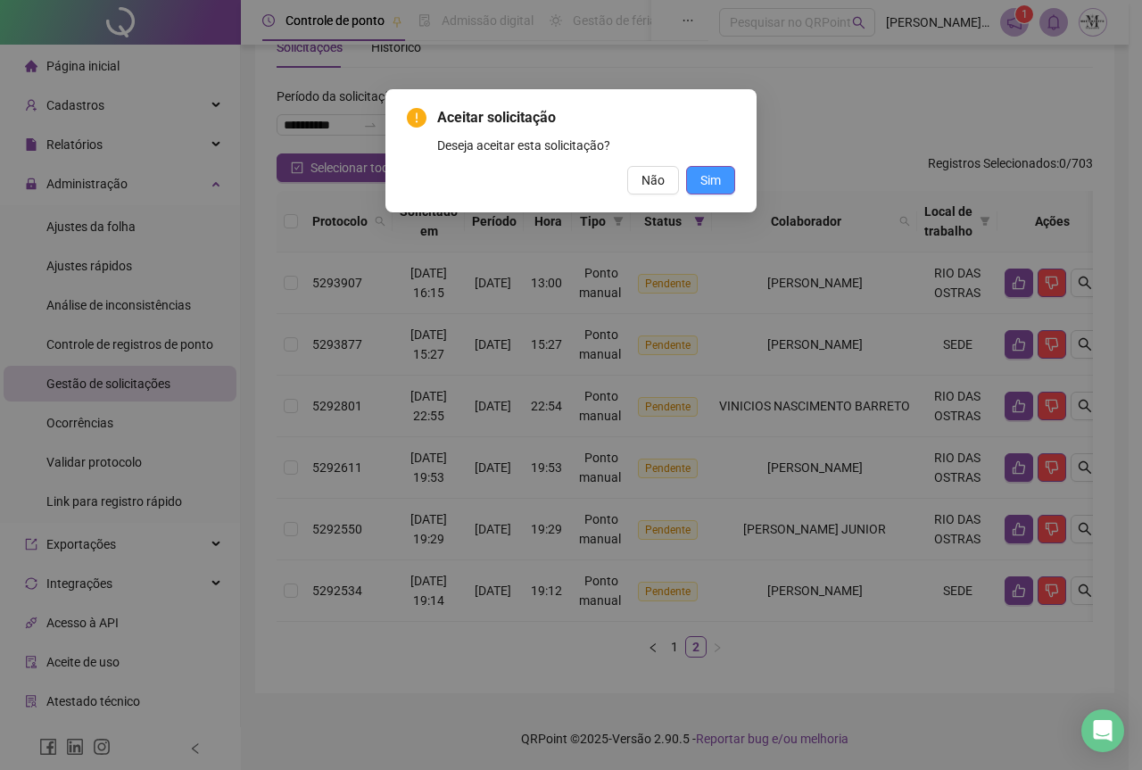
click at [720, 170] on span "Sim" at bounding box center [710, 180] width 21 height 20
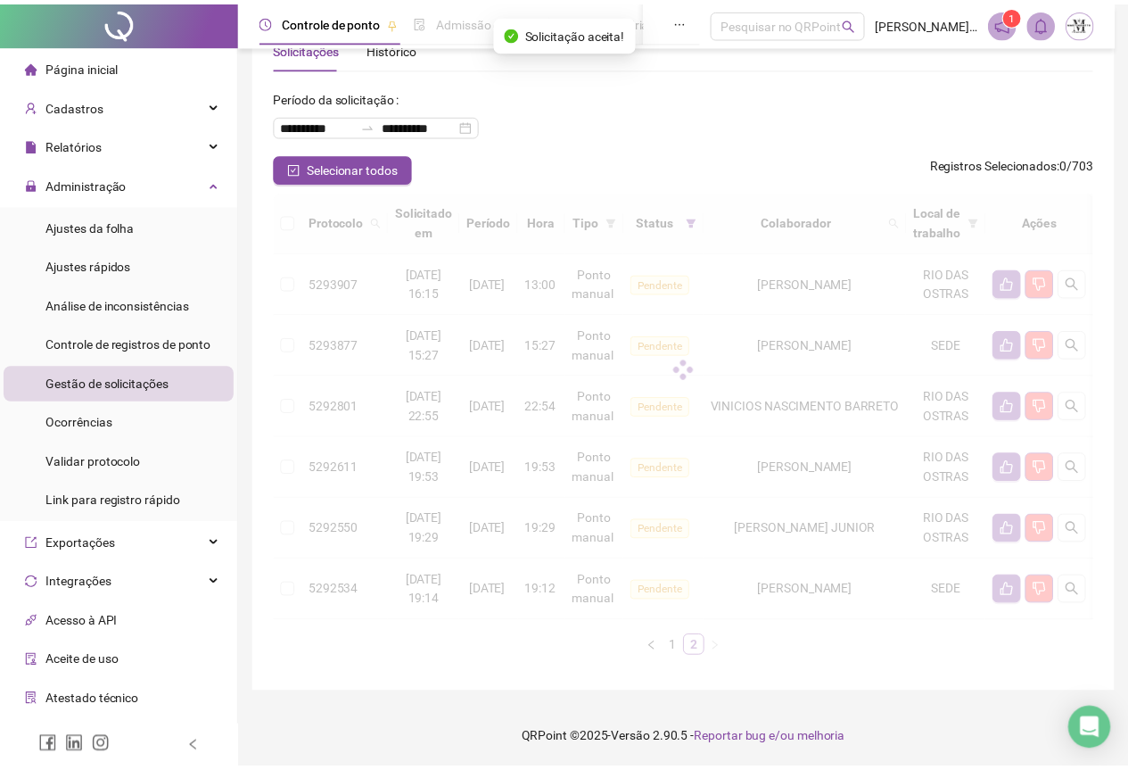
scroll to position [5, 0]
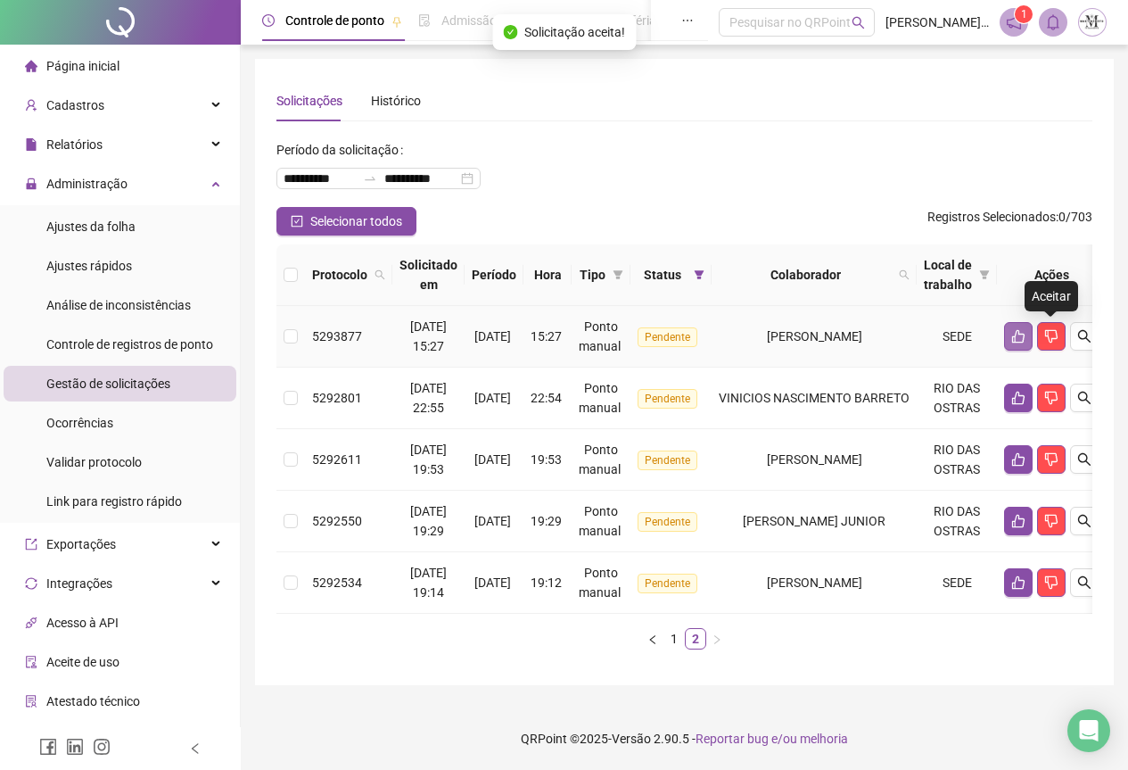
click at [1026, 336] on icon "like" at bounding box center [1019, 336] width 14 height 14
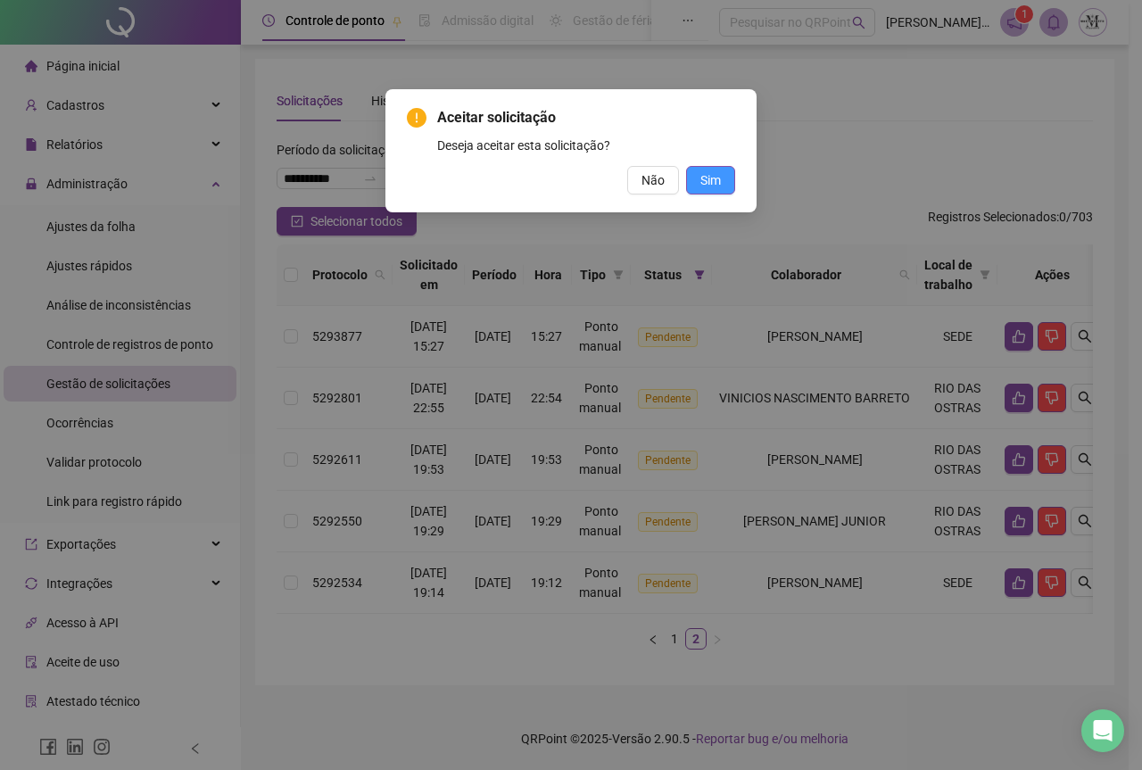
click at [707, 186] on span "Sim" at bounding box center [710, 180] width 21 height 20
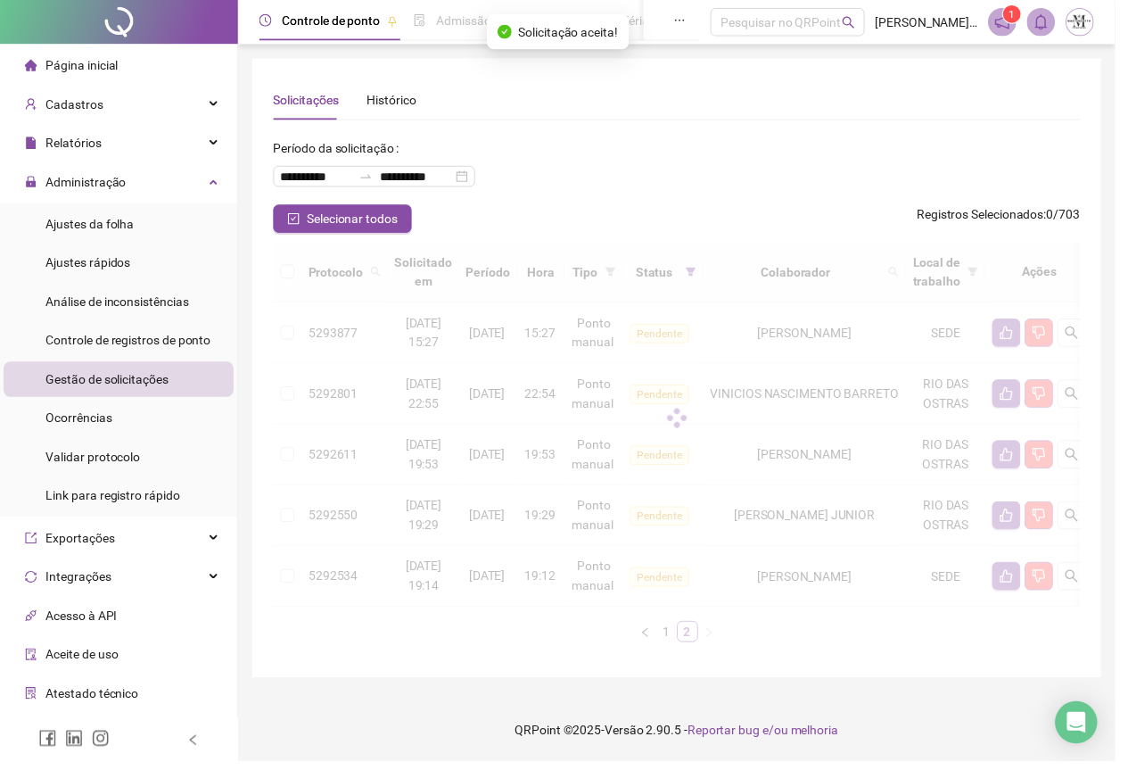
scroll to position [0, 0]
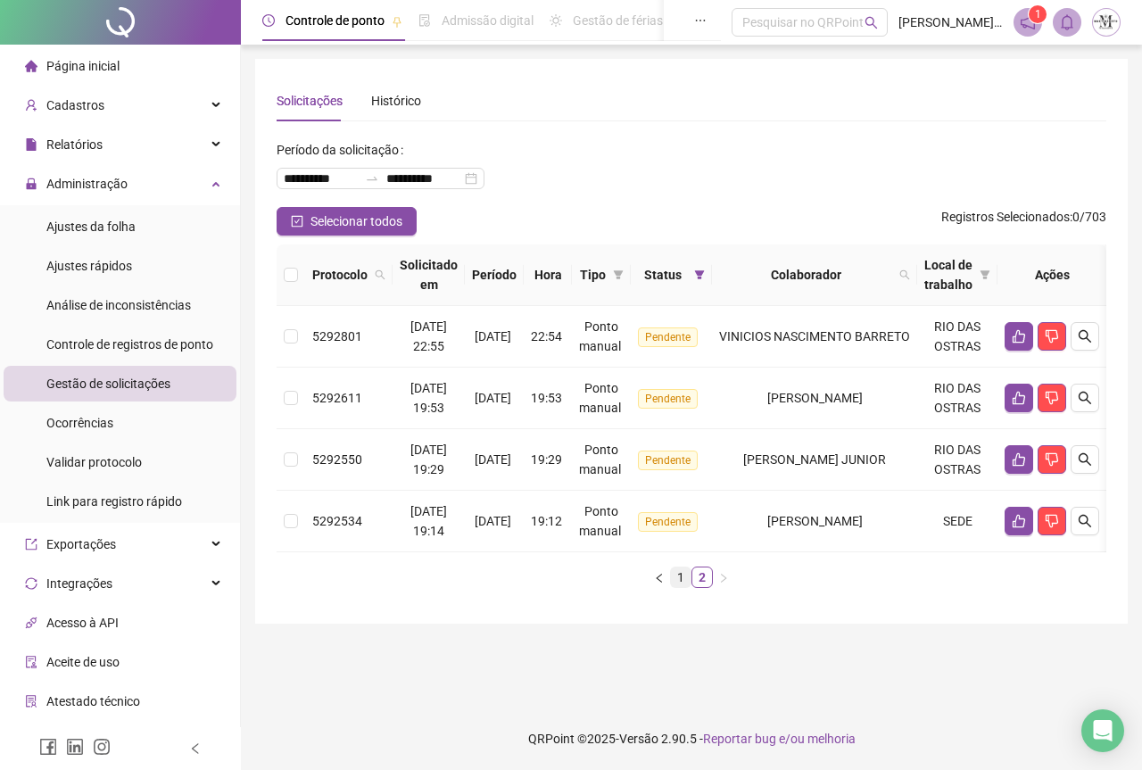
click at [674, 585] on link "1" at bounding box center [681, 577] width 20 height 20
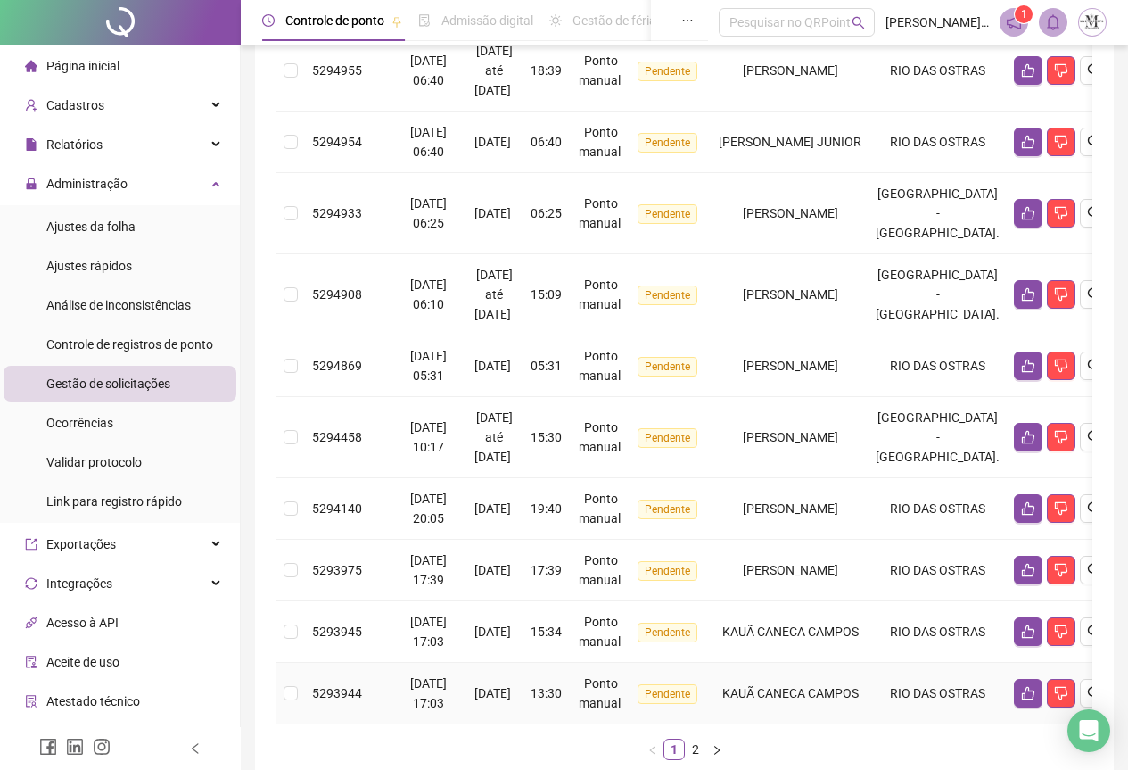
scroll to position [534, 0]
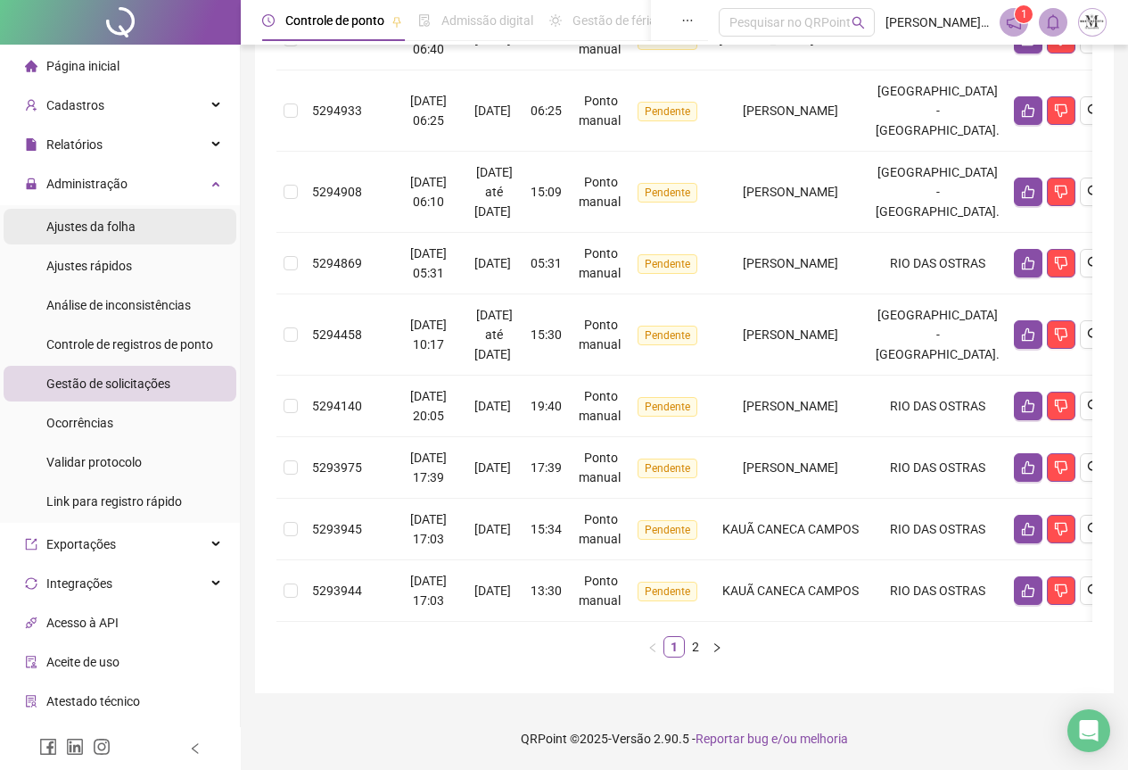
click at [103, 223] on span "Ajustes da folha" at bounding box center [90, 226] width 89 height 14
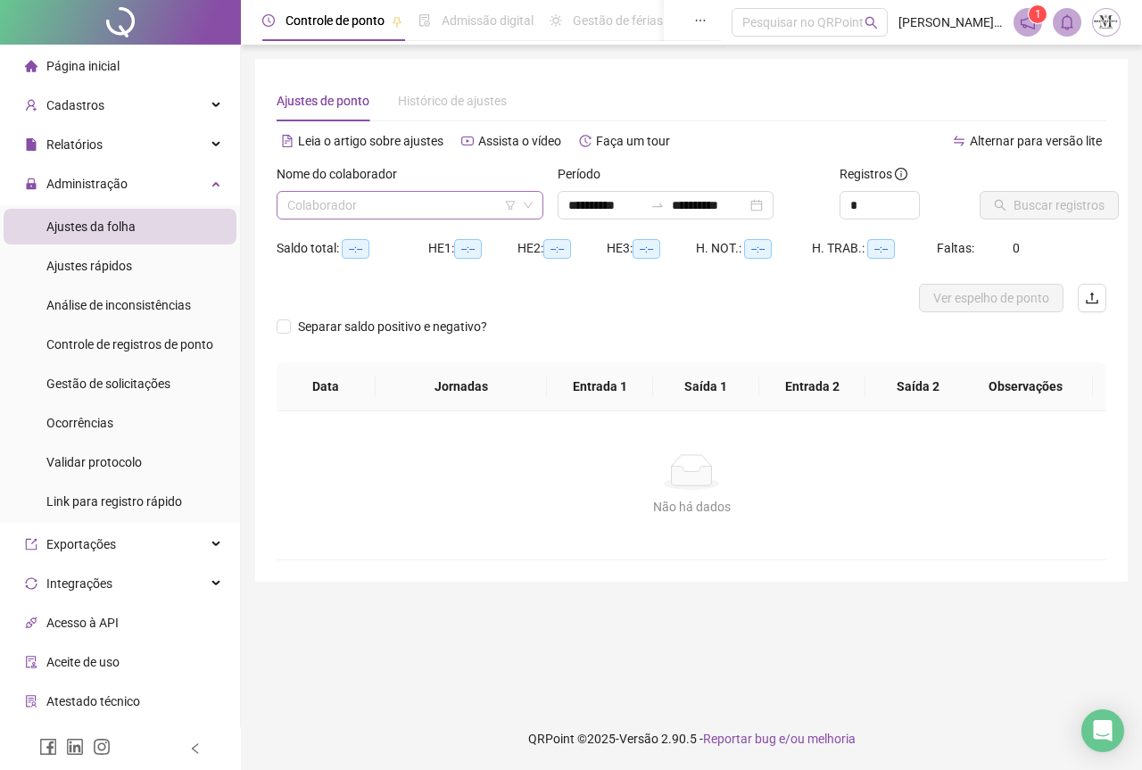
click at [347, 209] on input "search" at bounding box center [401, 205] width 229 height 27
type input "**********"
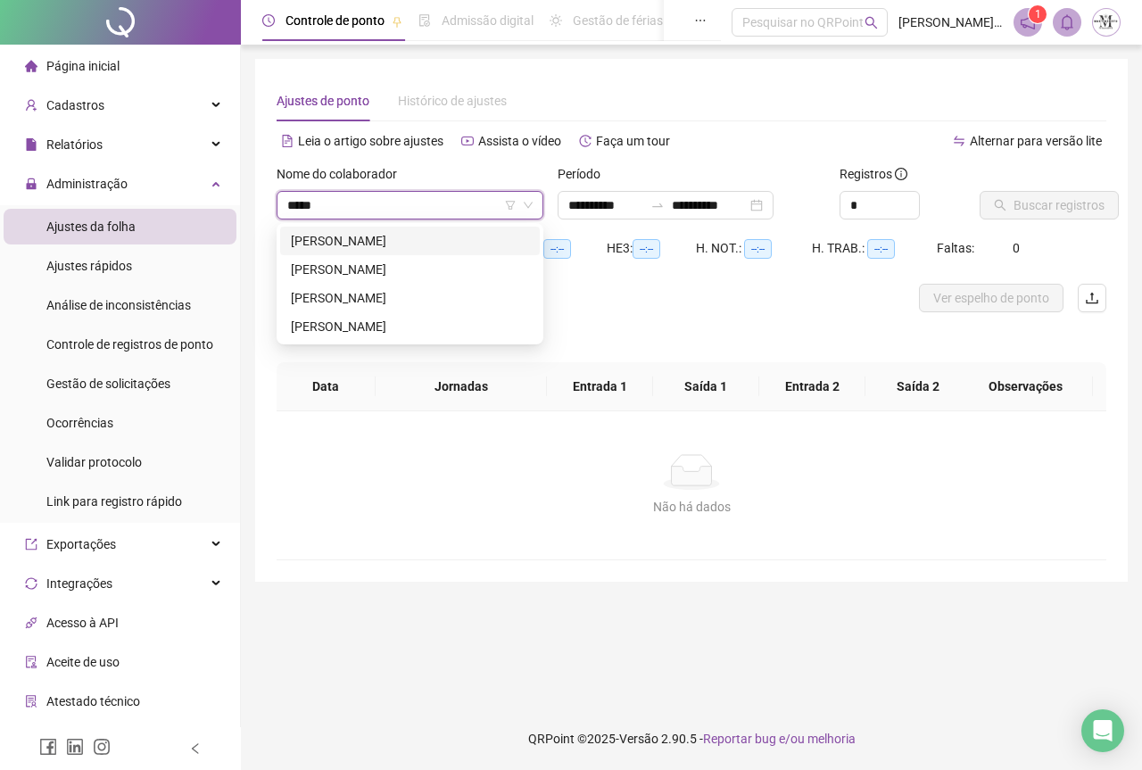
type input "******"
click at [346, 302] on div "[PERSON_NAME]" at bounding box center [410, 298] width 238 height 20
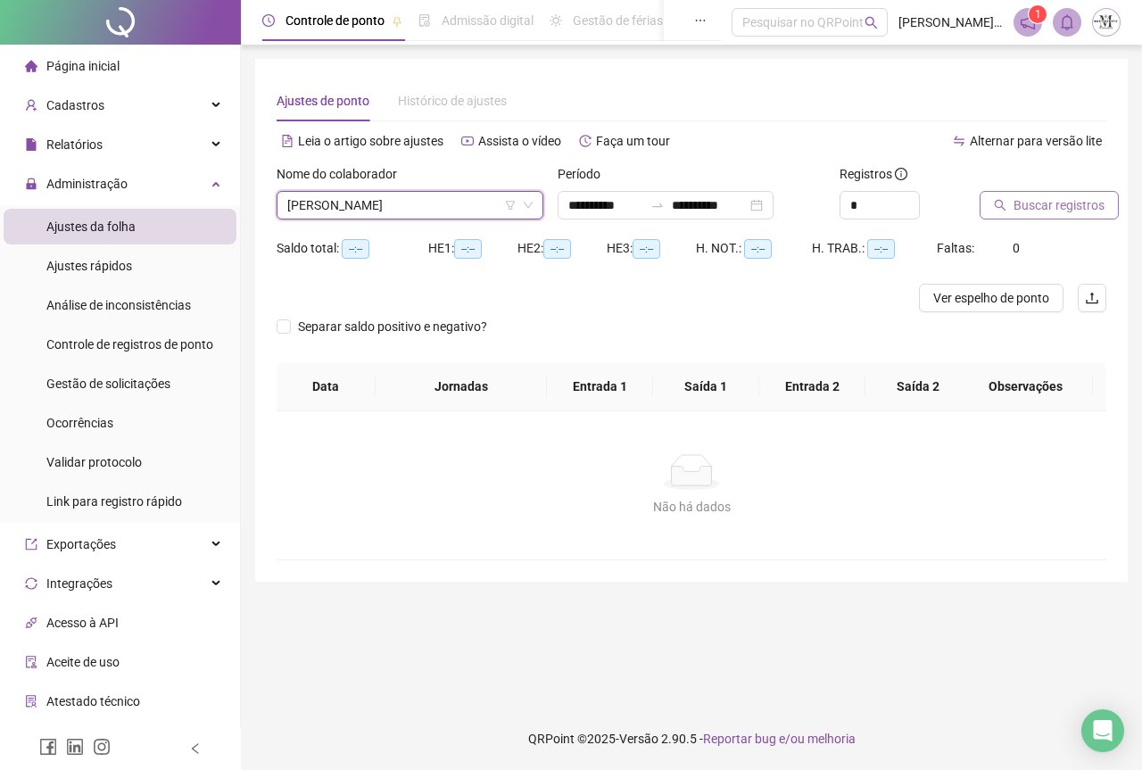
click at [1042, 199] on span "Buscar registros" at bounding box center [1058, 205] width 91 height 20
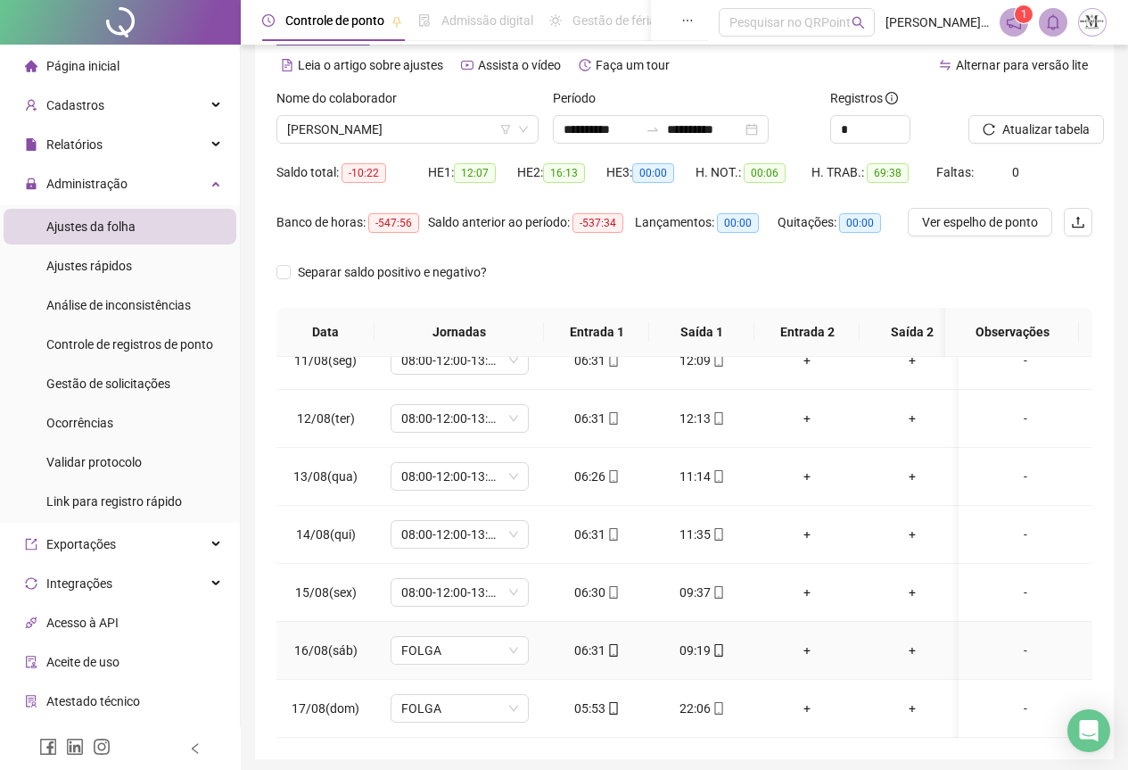
scroll to position [142, 0]
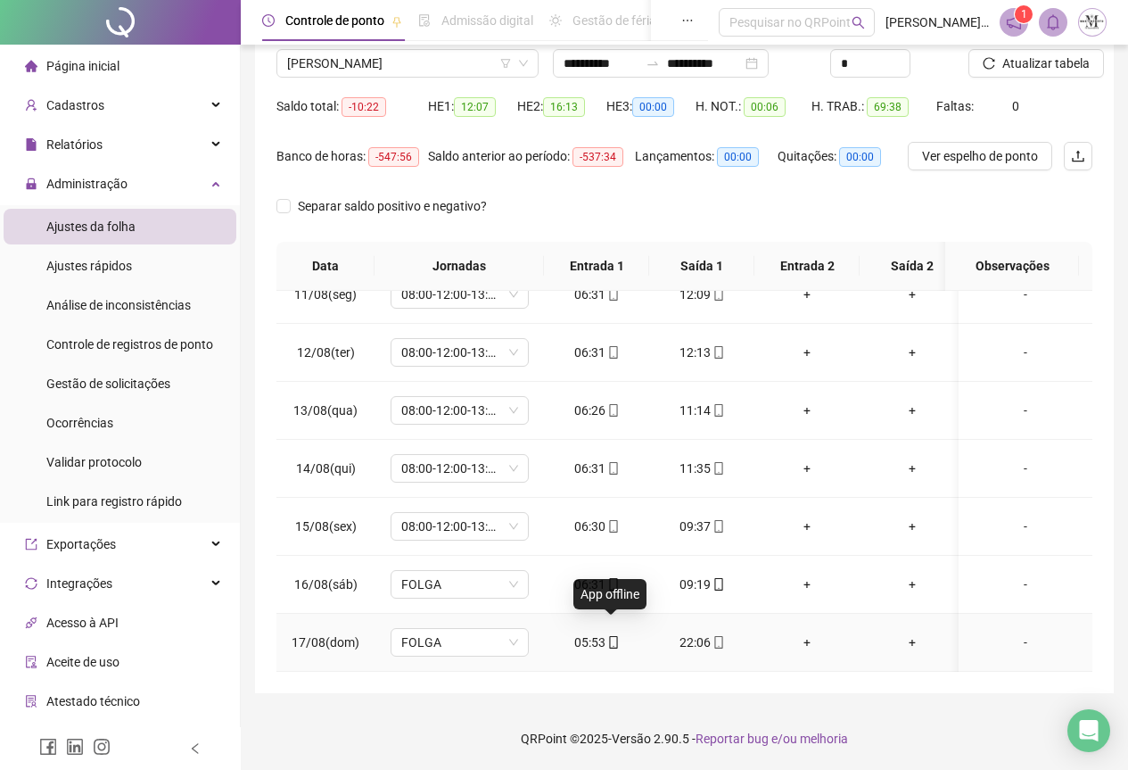
click at [611, 636] on icon "mobile" at bounding box center [613, 642] width 12 height 12
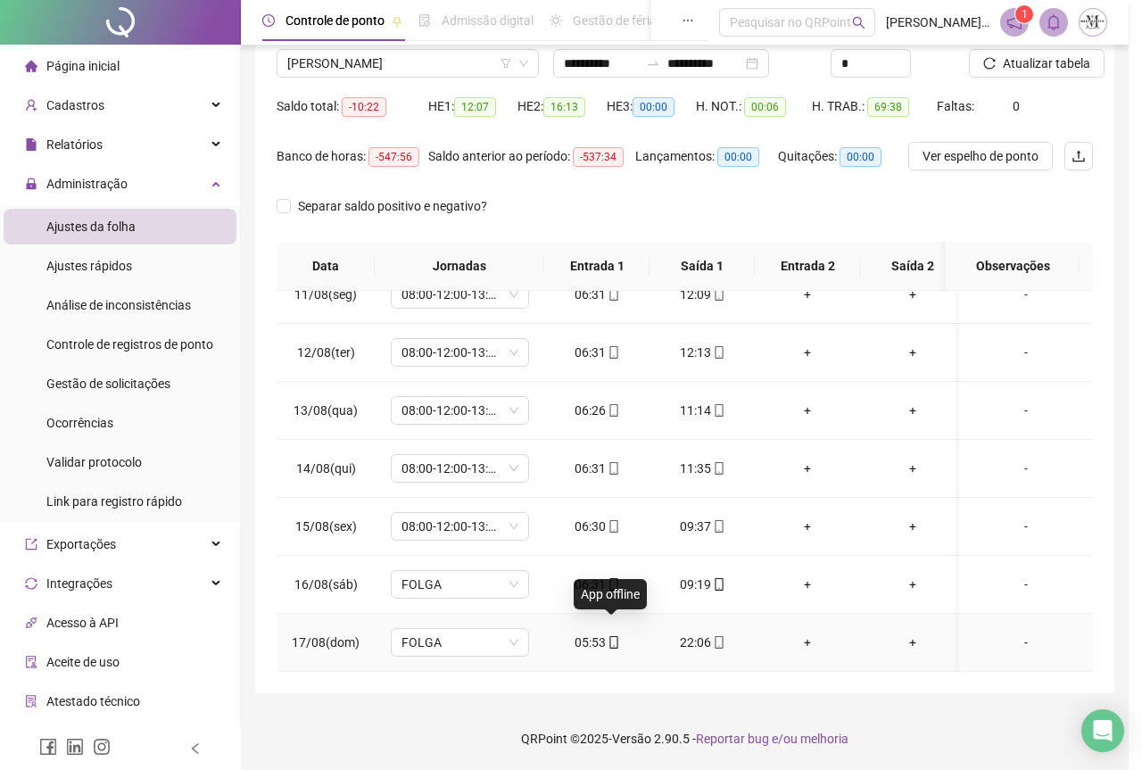
type input "**********"
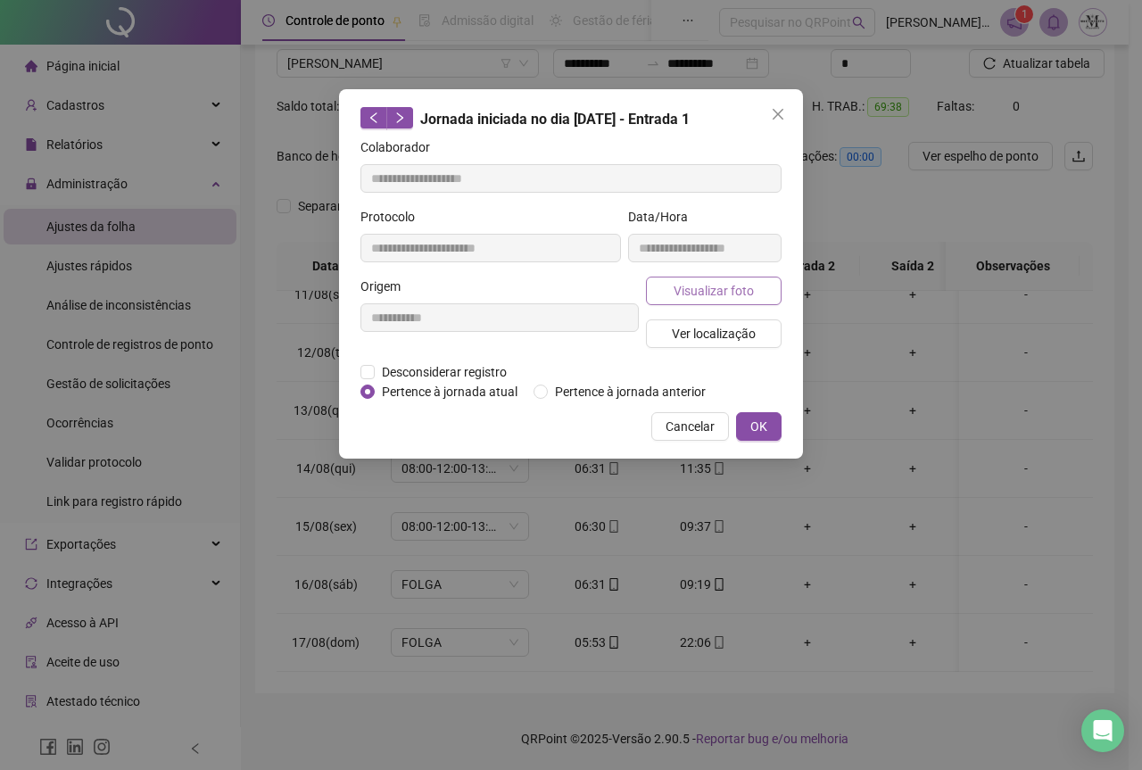
click at [676, 297] on span "Visualizar foto" at bounding box center [714, 291] width 80 height 20
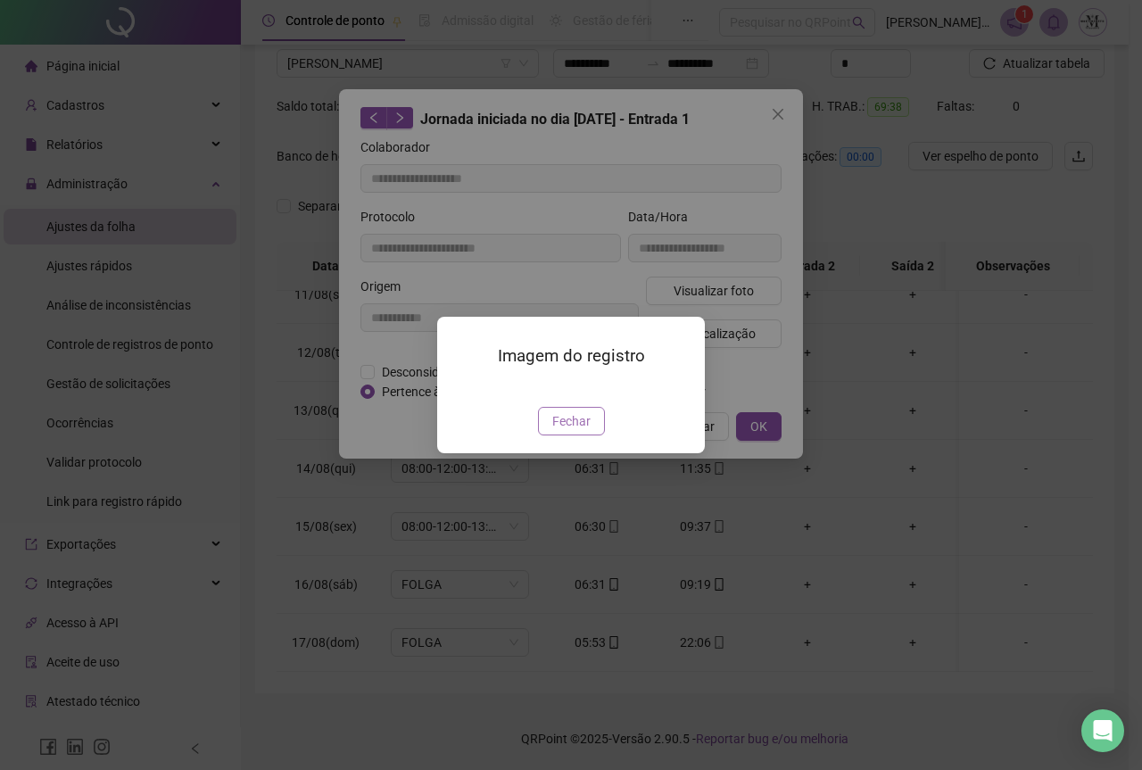
click at [585, 431] on span "Fechar" at bounding box center [571, 421] width 38 height 20
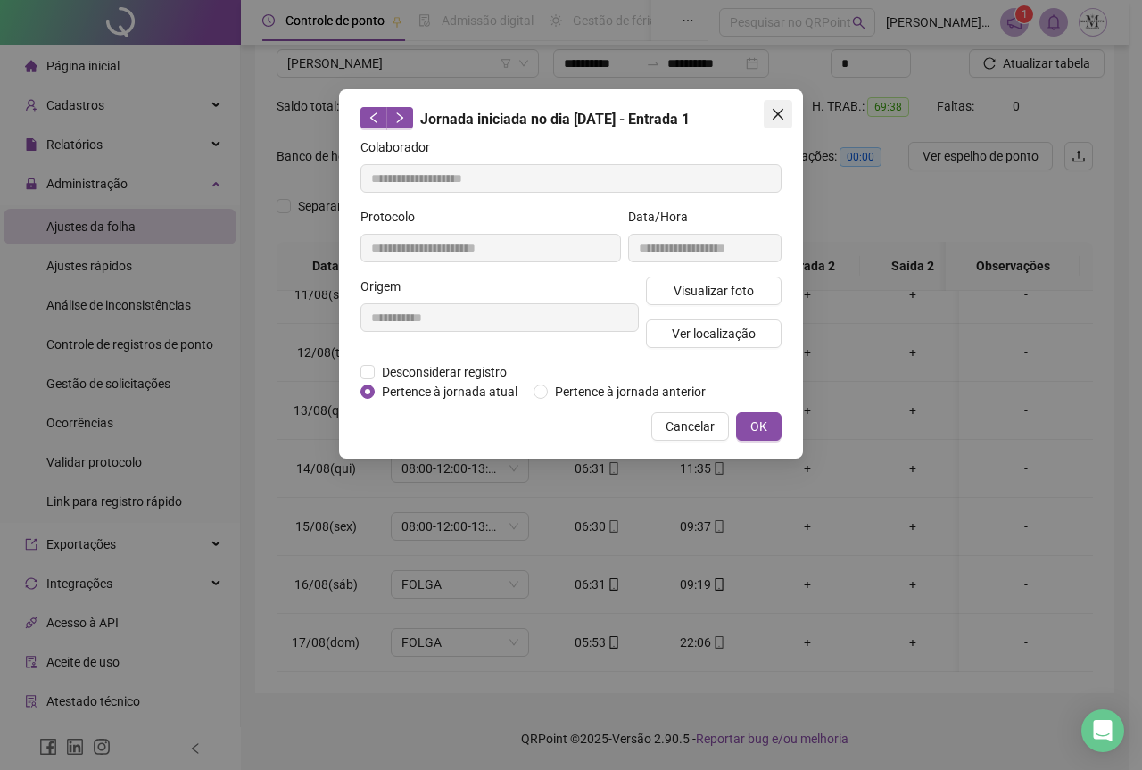
click at [779, 107] on icon "close" at bounding box center [778, 114] width 14 height 14
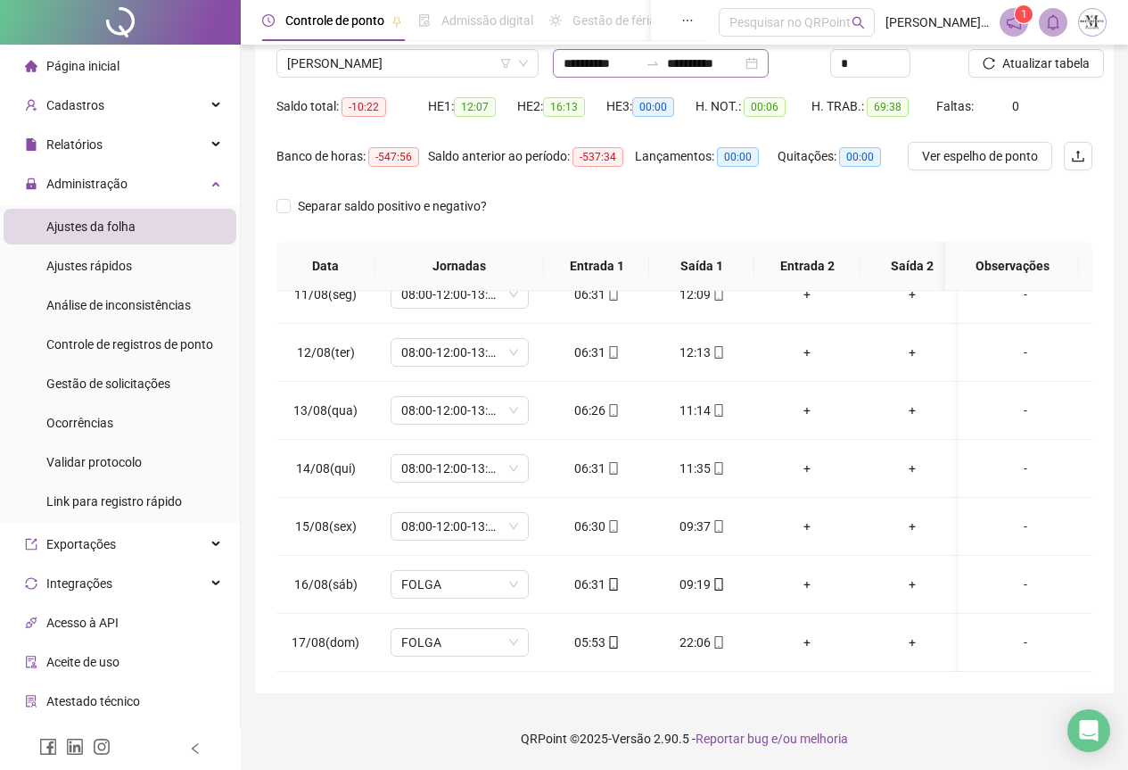
click at [659, 62] on icon "swap-right" at bounding box center [654, 64] width 11 height 4
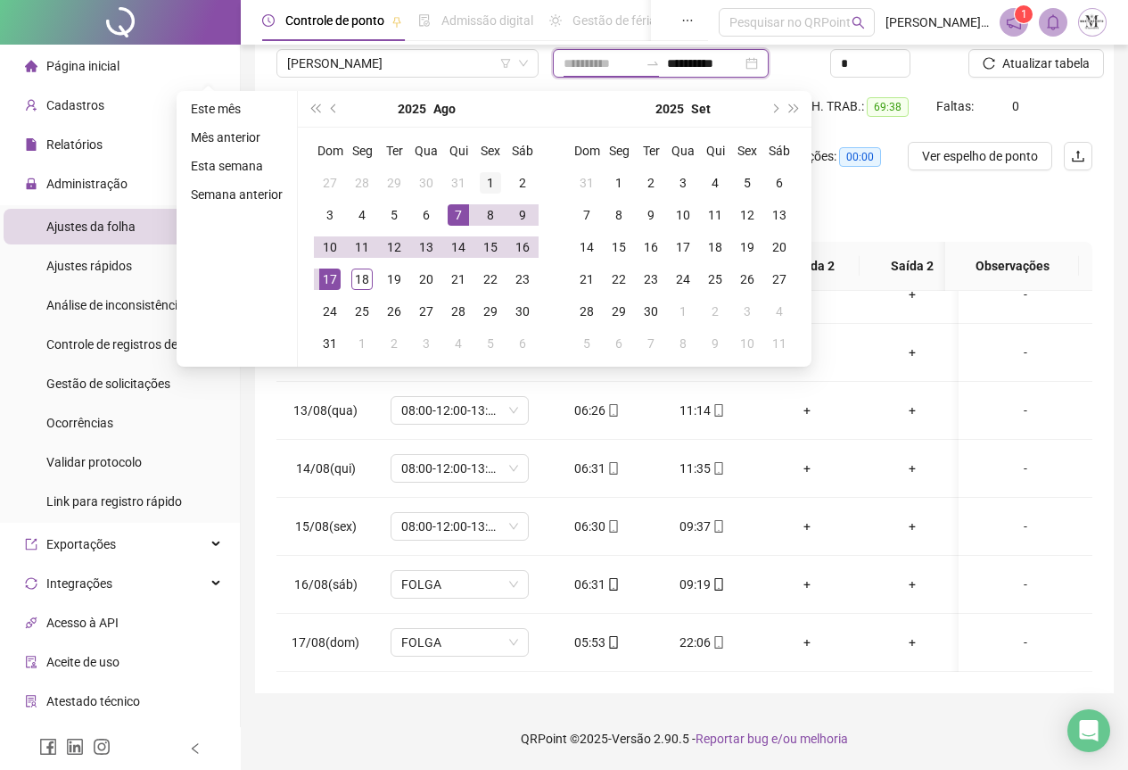
type input "**********"
click at [485, 186] on div "1" at bounding box center [490, 182] width 21 height 21
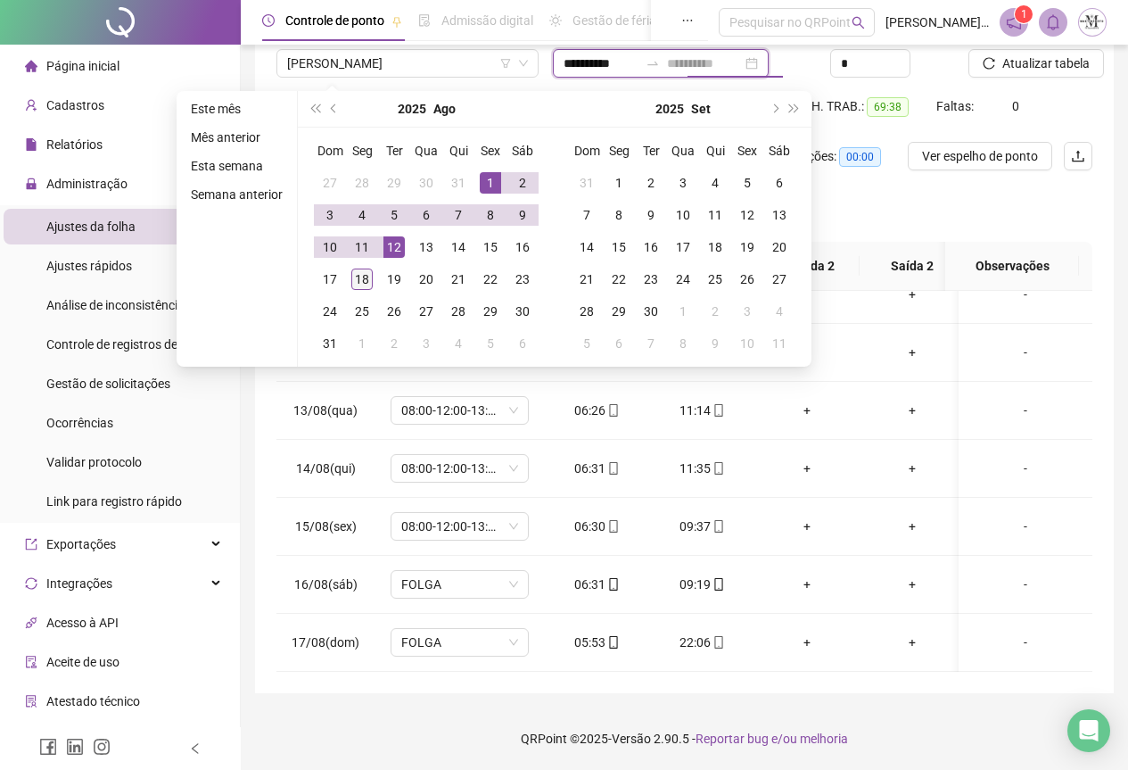
type input "**********"
click at [360, 285] on div "18" at bounding box center [361, 279] width 21 height 21
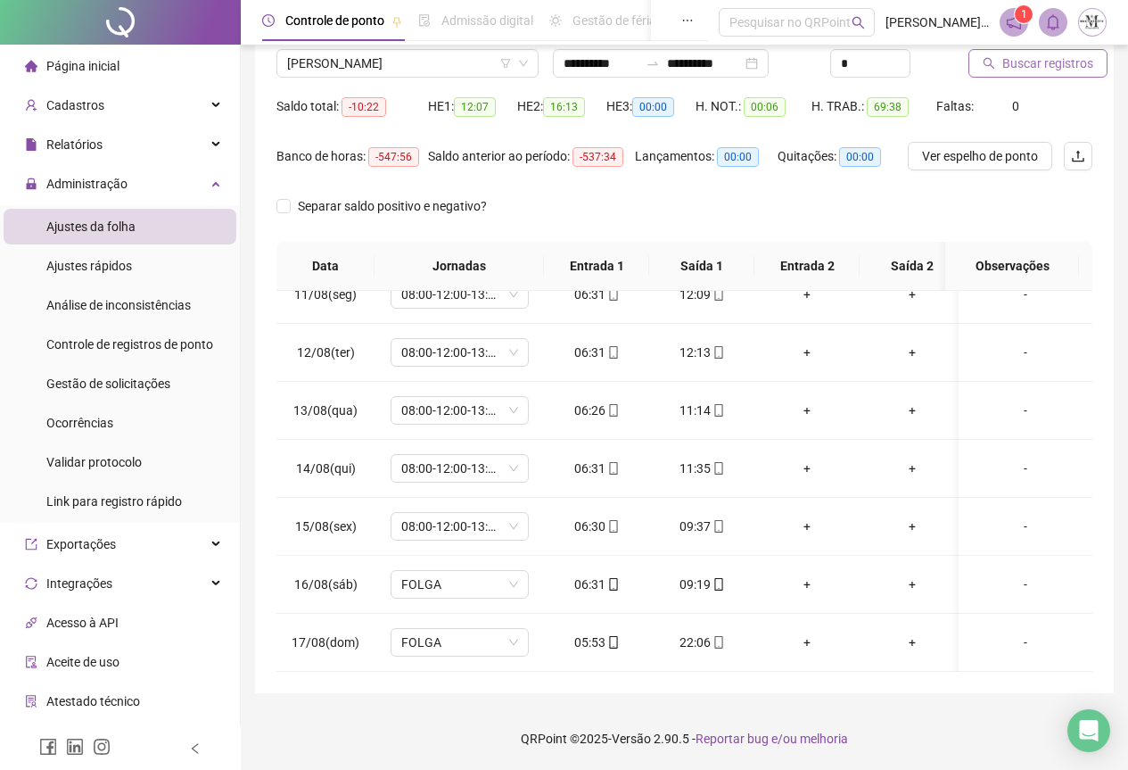
click at [1027, 68] on span "Buscar registros" at bounding box center [1048, 64] width 91 height 20
click at [449, 629] on span "08:00-12:00-13:00-17:00" at bounding box center [459, 642] width 117 height 27
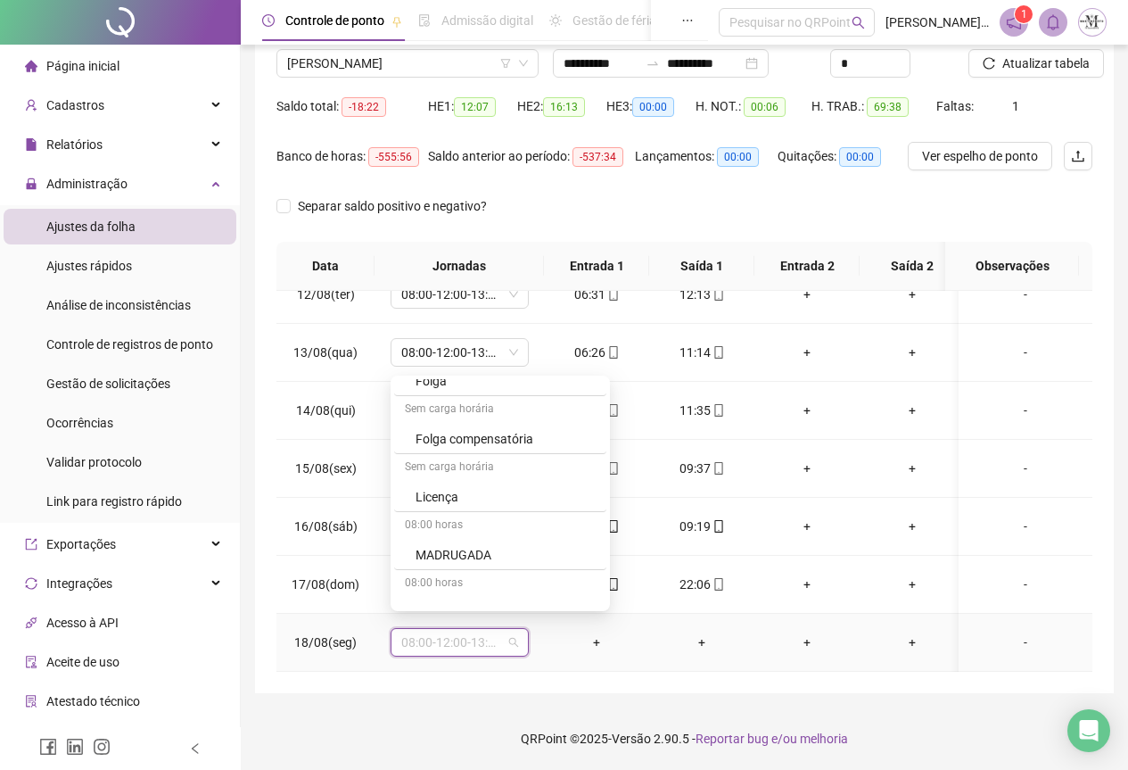
scroll to position [981, 0]
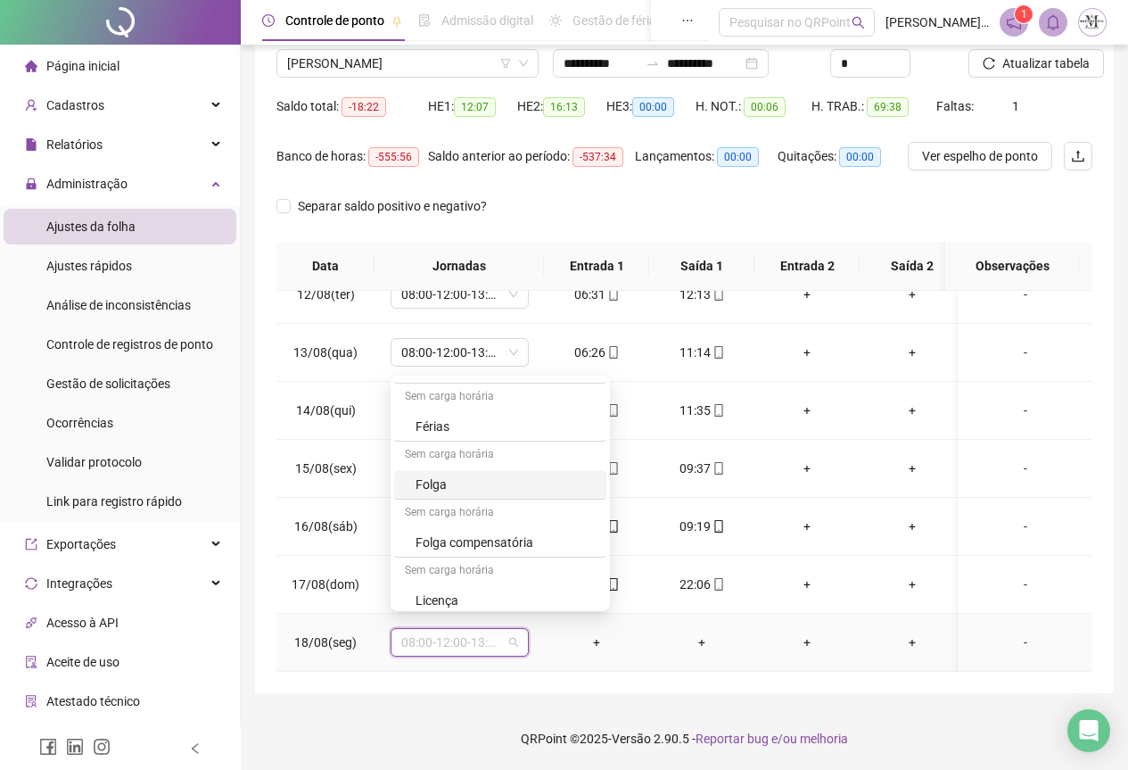
drag, startPoint x: 441, startPoint y: 484, endPoint x: 452, endPoint y: 485, distance: 11.7
click at [441, 483] on div "Folga" at bounding box center [506, 485] width 180 height 20
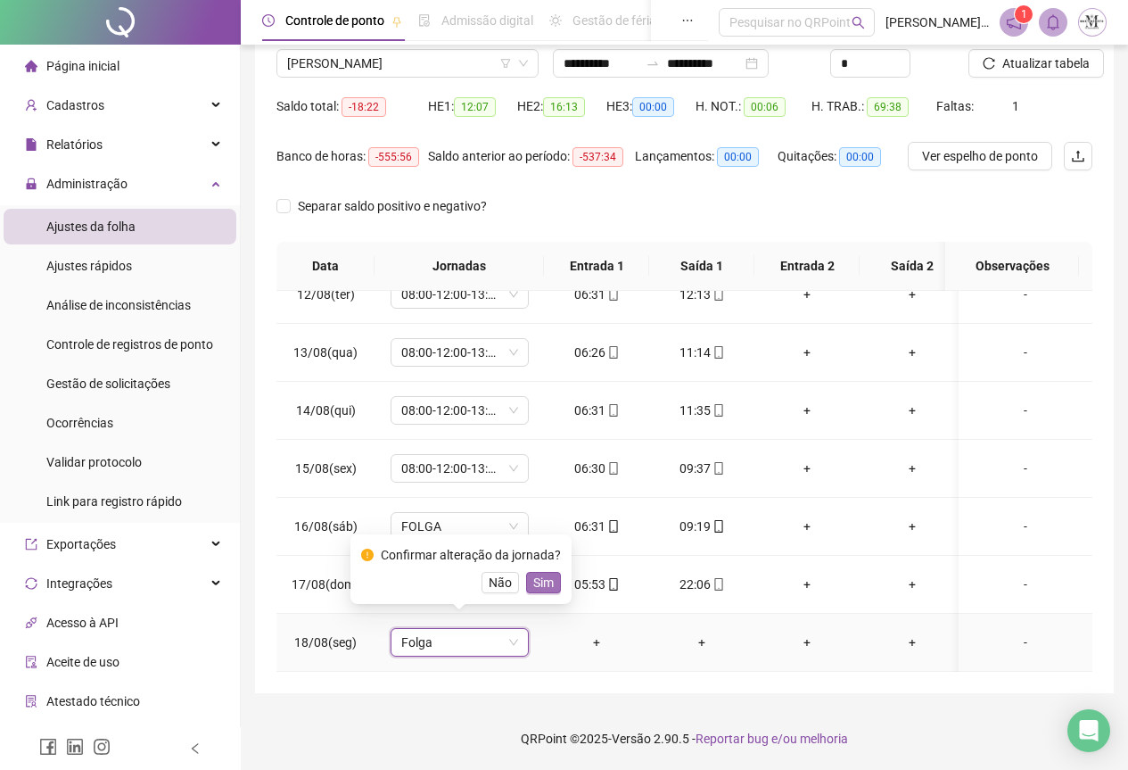
click at [543, 578] on span "Sim" at bounding box center [543, 583] width 21 height 20
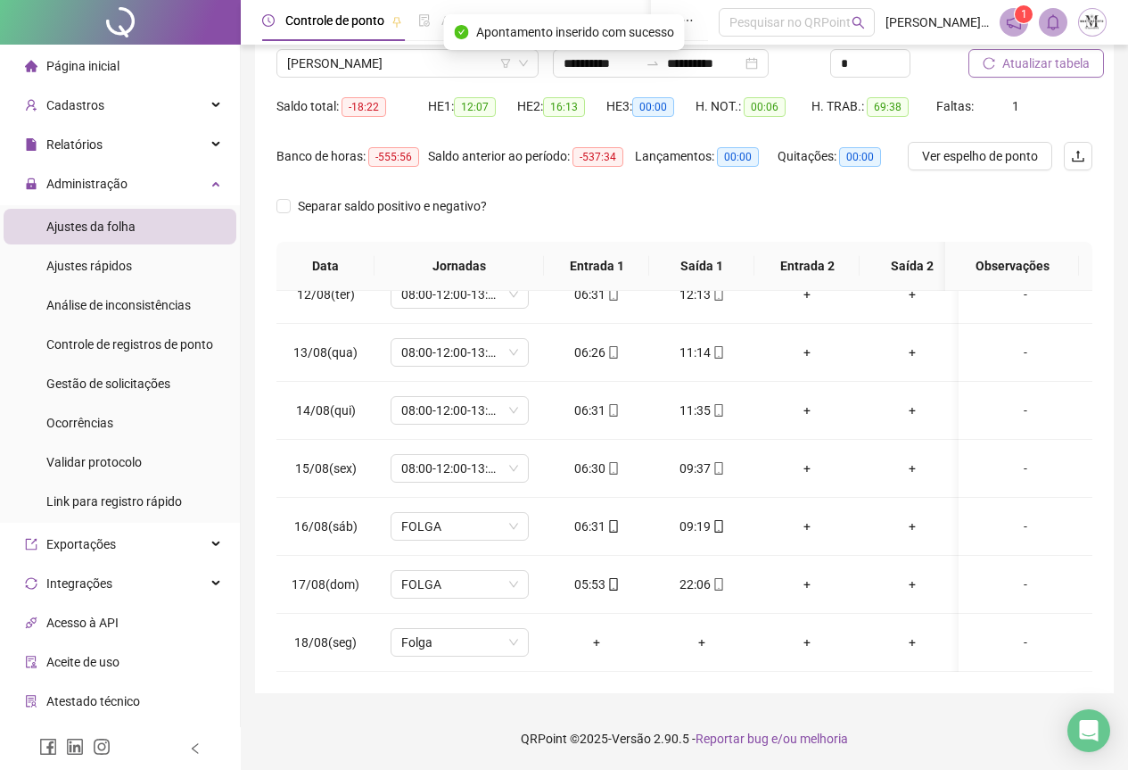
click at [1053, 65] on span "Atualizar tabela" at bounding box center [1046, 64] width 87 height 20
click at [1012, 632] on div "-" at bounding box center [1025, 642] width 105 height 20
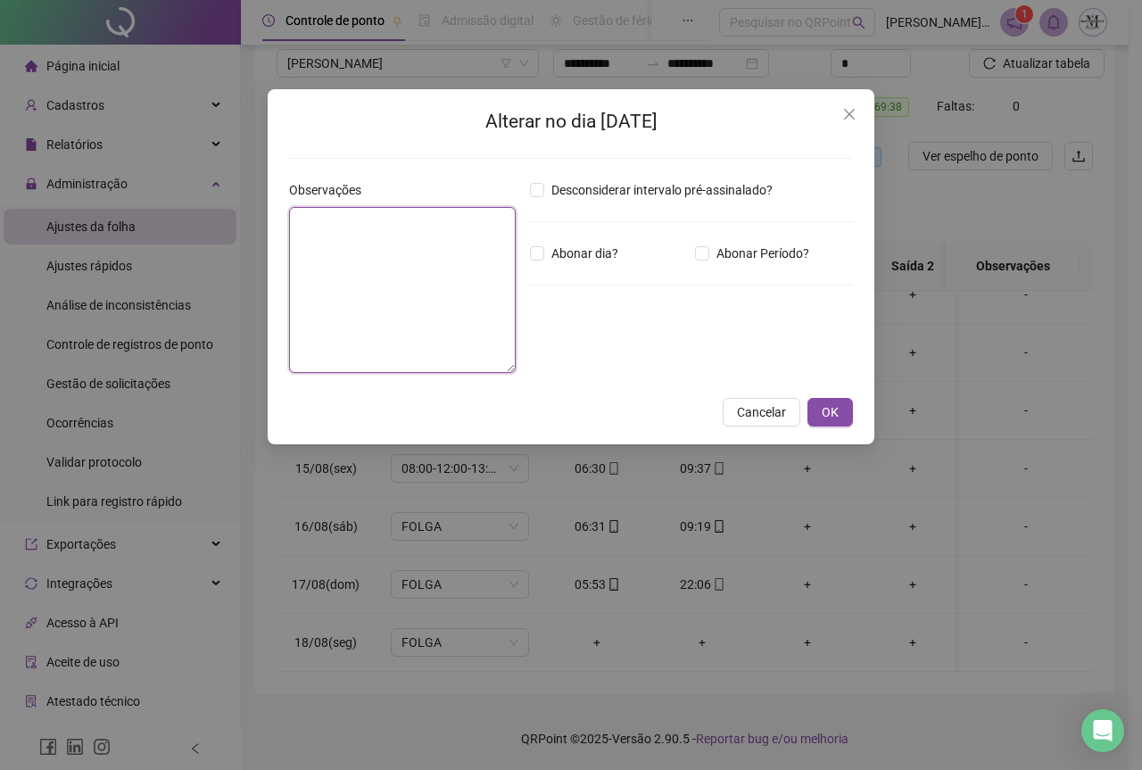
click at [407, 272] on textarea at bounding box center [402, 290] width 227 height 166
type textarea "**********"
click at [831, 409] on span "OK" at bounding box center [830, 412] width 17 height 20
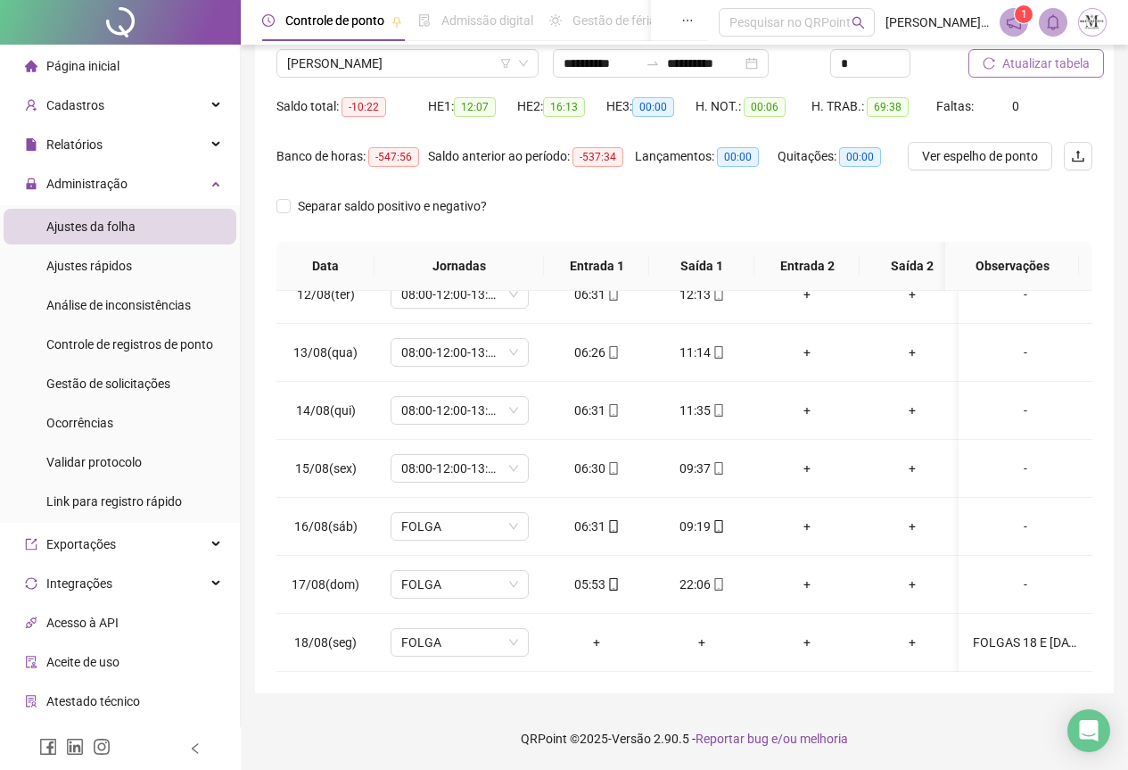
click at [1037, 62] on span "Atualizar tabela" at bounding box center [1046, 64] width 87 height 20
click at [1040, 67] on span "Atualizar tabela" at bounding box center [1046, 64] width 87 height 20
click at [346, 58] on span "[PERSON_NAME]" at bounding box center [407, 63] width 241 height 27
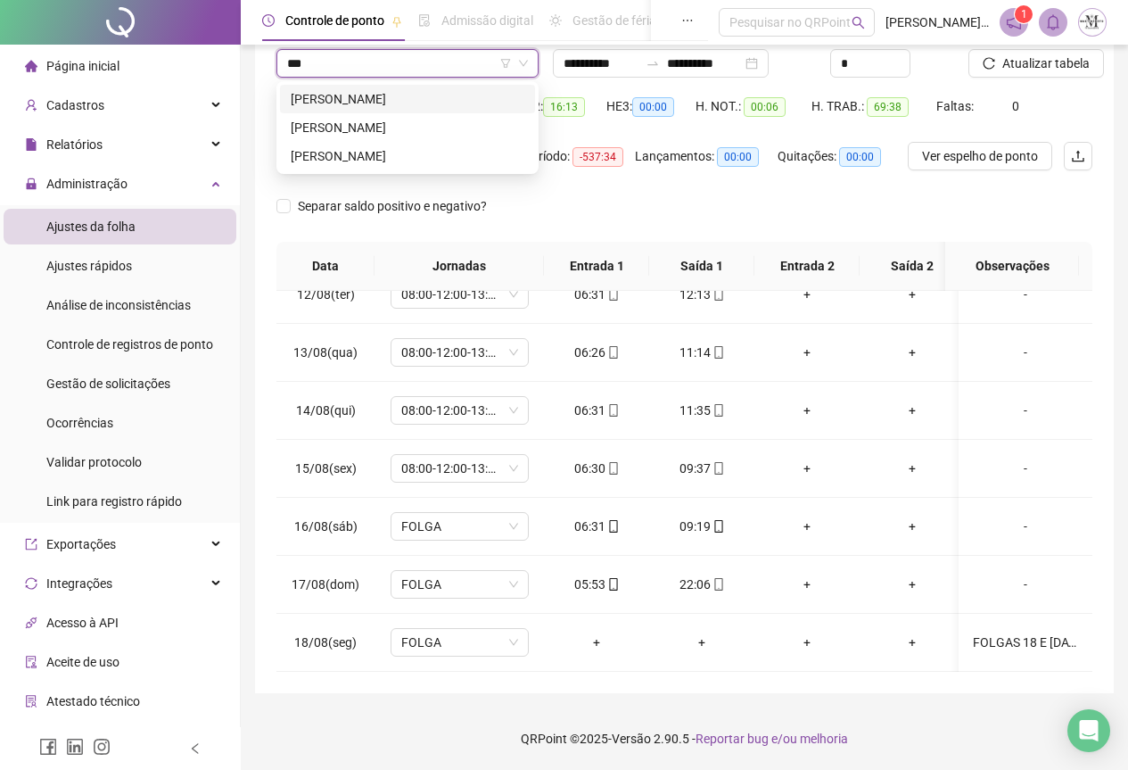
scroll to position [0, 0]
type input "****"
click at [377, 99] on div "[PERSON_NAME]" at bounding box center [408, 99] width 234 height 20
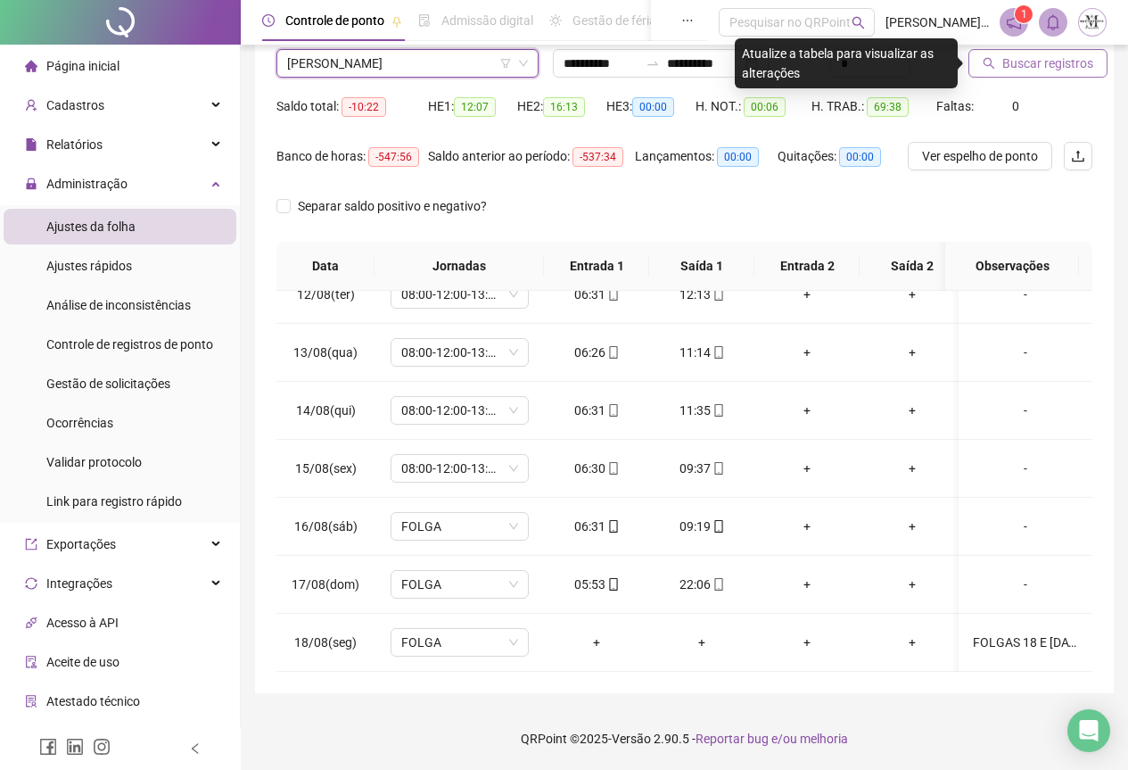
click at [1058, 72] on span "Buscar registros" at bounding box center [1048, 64] width 91 height 20
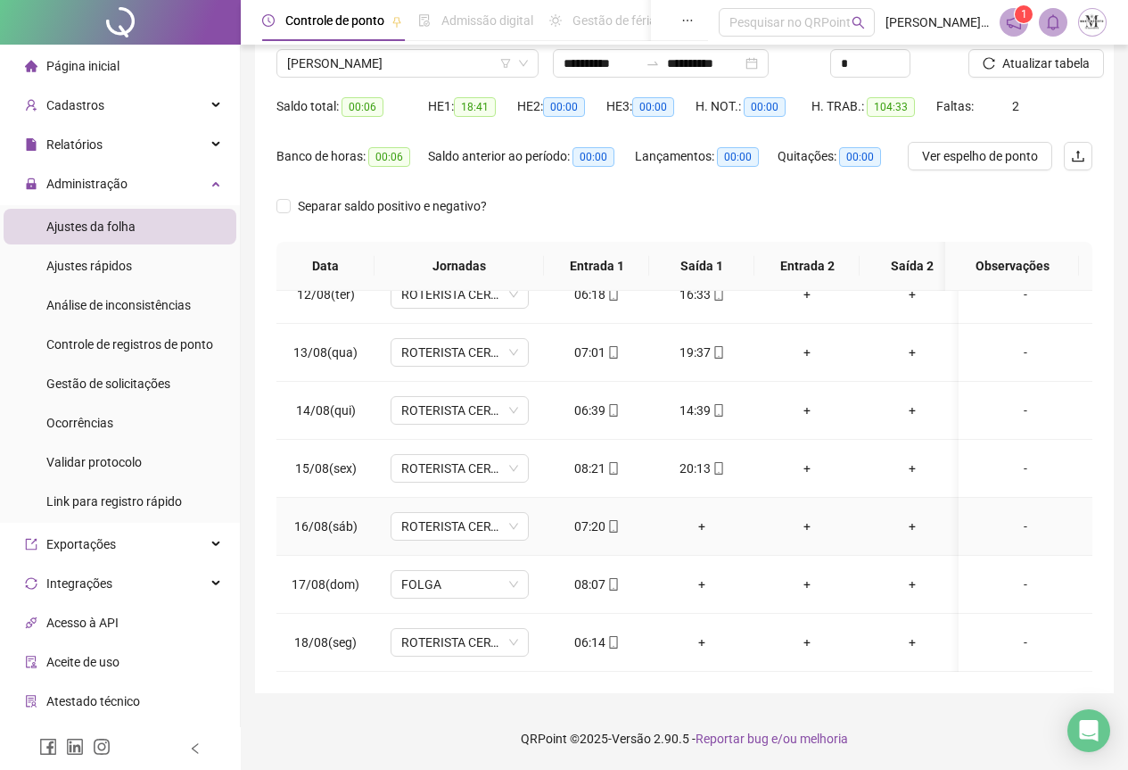
click at [705, 517] on div "+" at bounding box center [702, 527] width 77 height 20
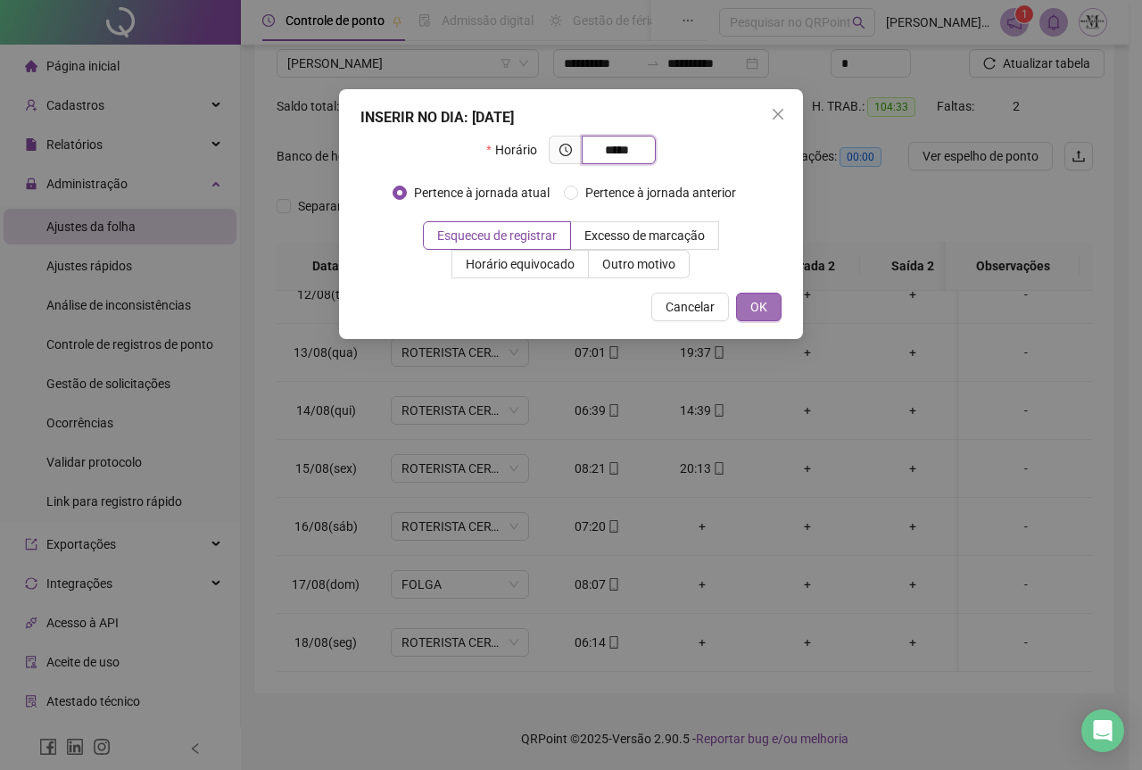
type input "*****"
click at [758, 306] on span "OK" at bounding box center [758, 307] width 17 height 20
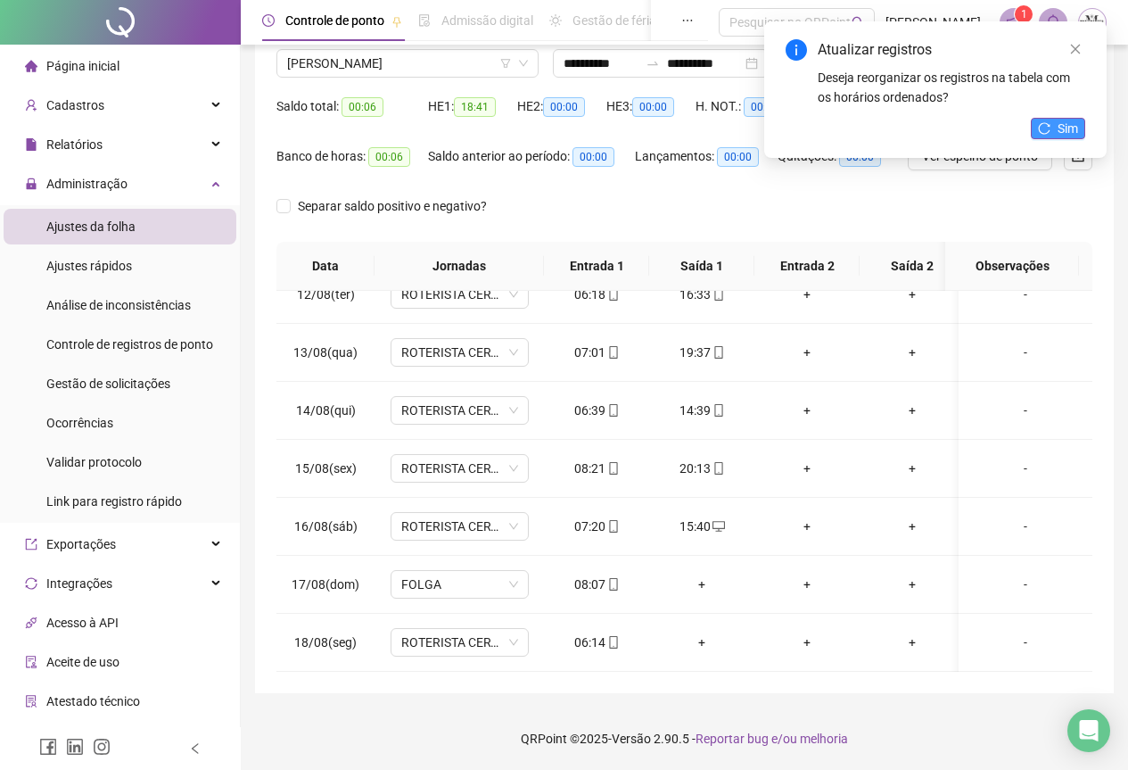
click at [1056, 118] on button "Sim" at bounding box center [1058, 128] width 54 height 21
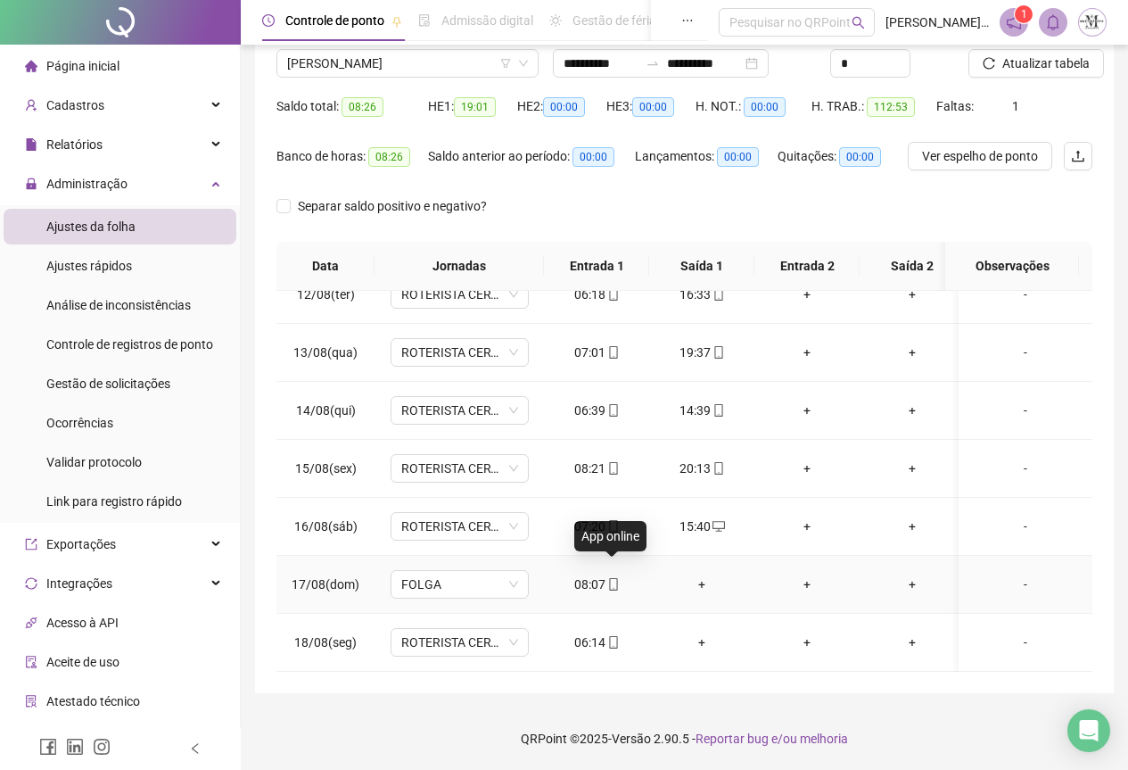
click at [611, 578] on icon "mobile" at bounding box center [613, 584] width 12 height 12
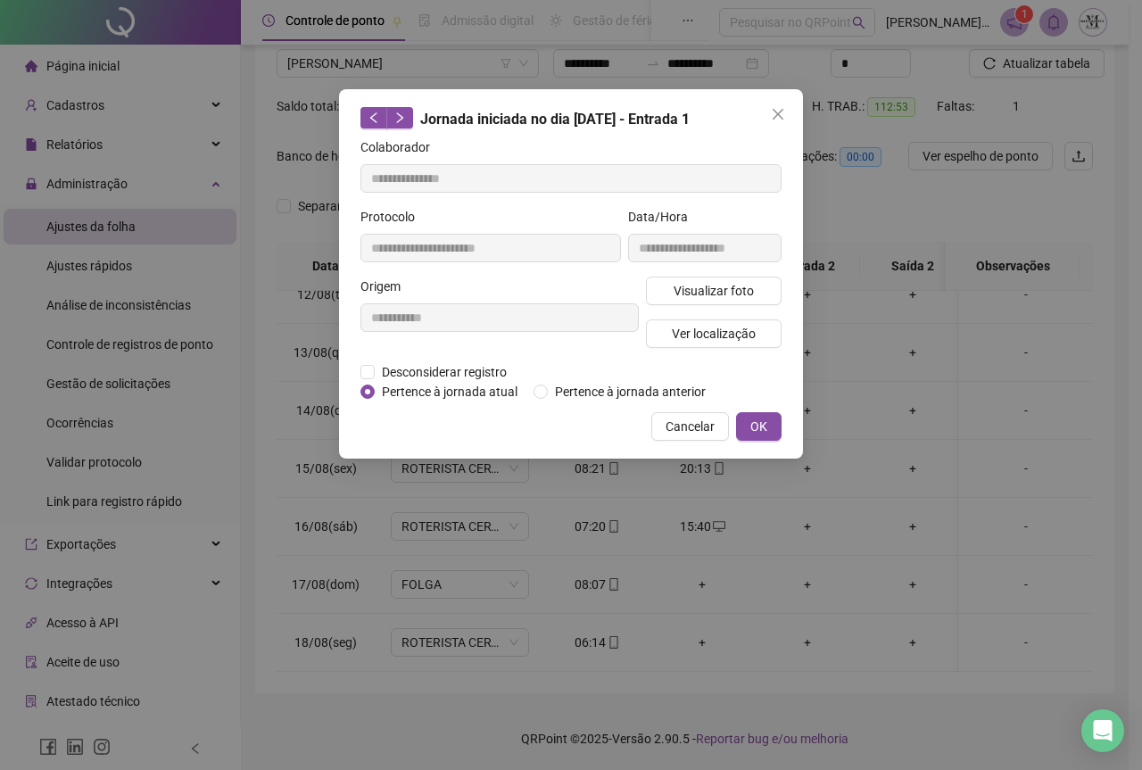
type input "**********"
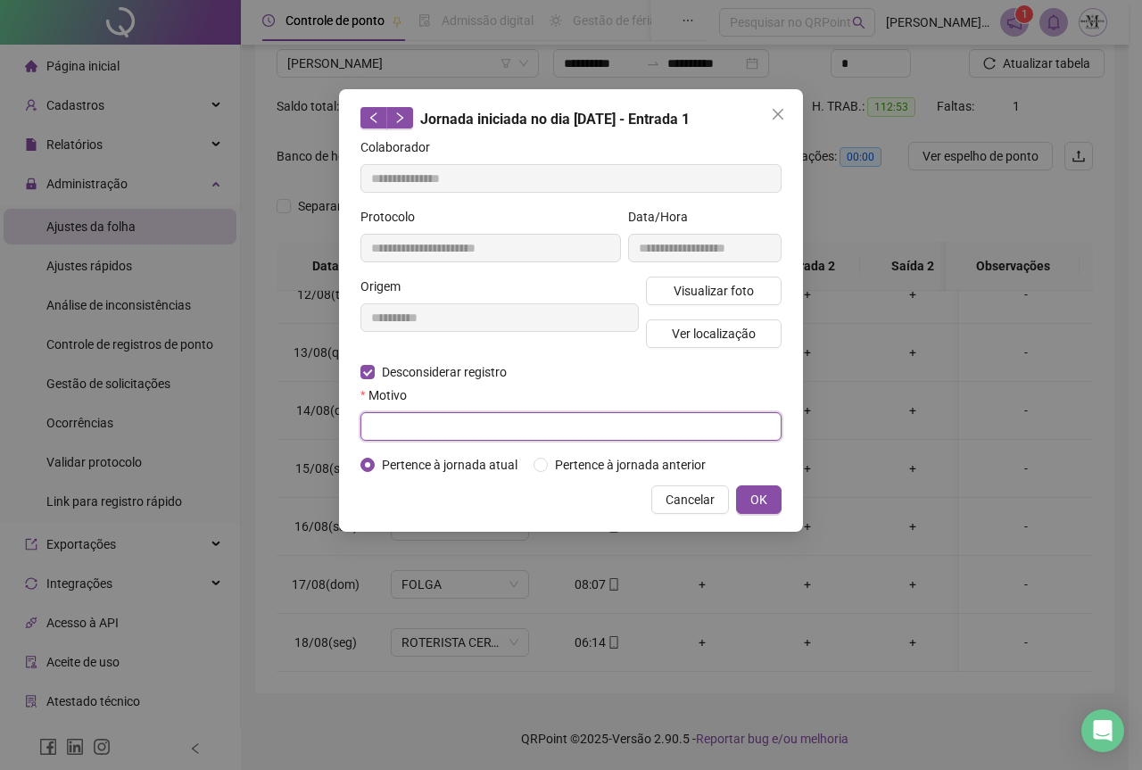
click at [380, 427] on input "text" at bounding box center [570, 426] width 421 height 29
type input "****"
click at [756, 510] on button "OK" at bounding box center [758, 499] width 45 height 29
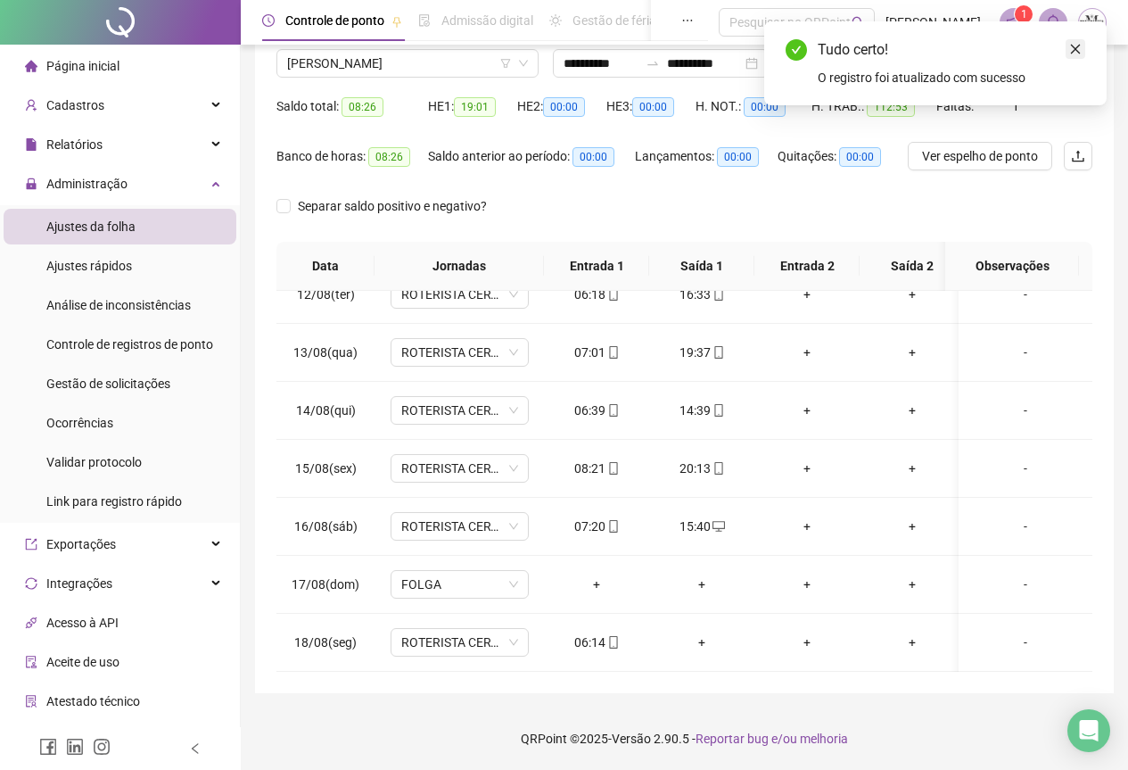
click at [1074, 45] on icon "close" at bounding box center [1076, 49] width 12 height 12
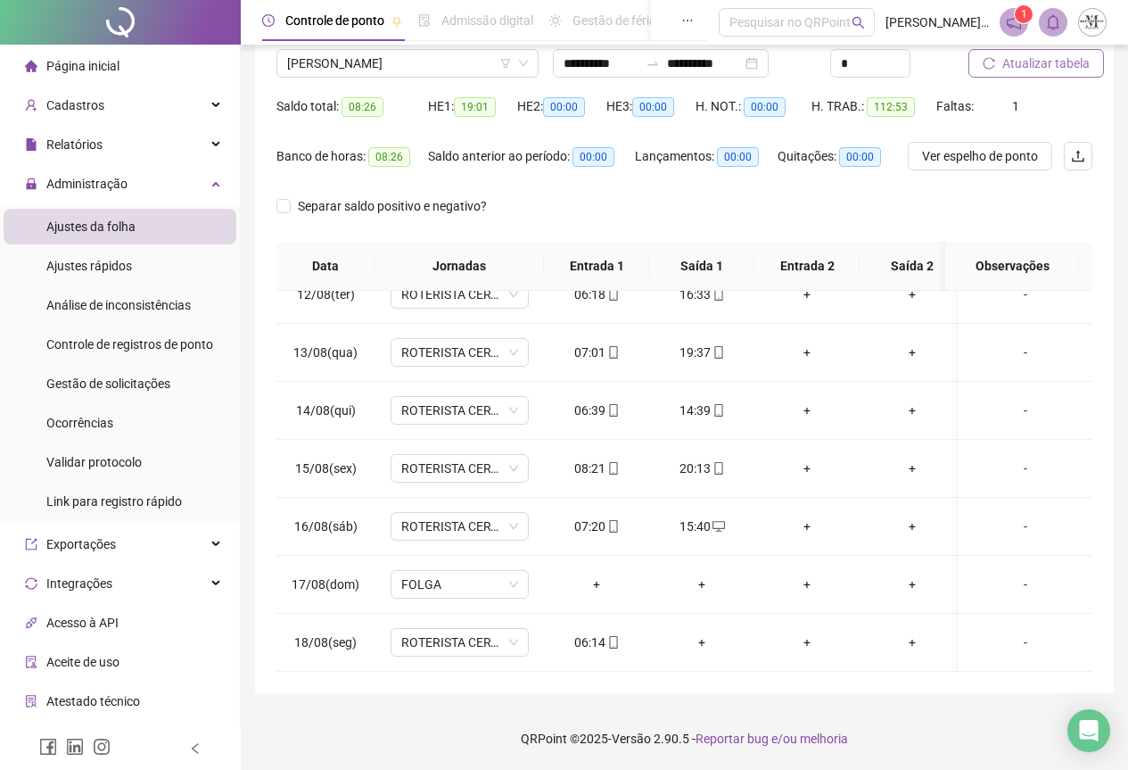
click at [1045, 69] on span "Atualizar tabela" at bounding box center [1046, 64] width 87 height 20
click at [1035, 54] on span "Atualizar tabela" at bounding box center [1046, 64] width 87 height 20
click at [1046, 72] on span "Atualizar tabela" at bounding box center [1046, 64] width 87 height 20
click at [299, 70] on span "[PERSON_NAME]" at bounding box center [407, 63] width 241 height 27
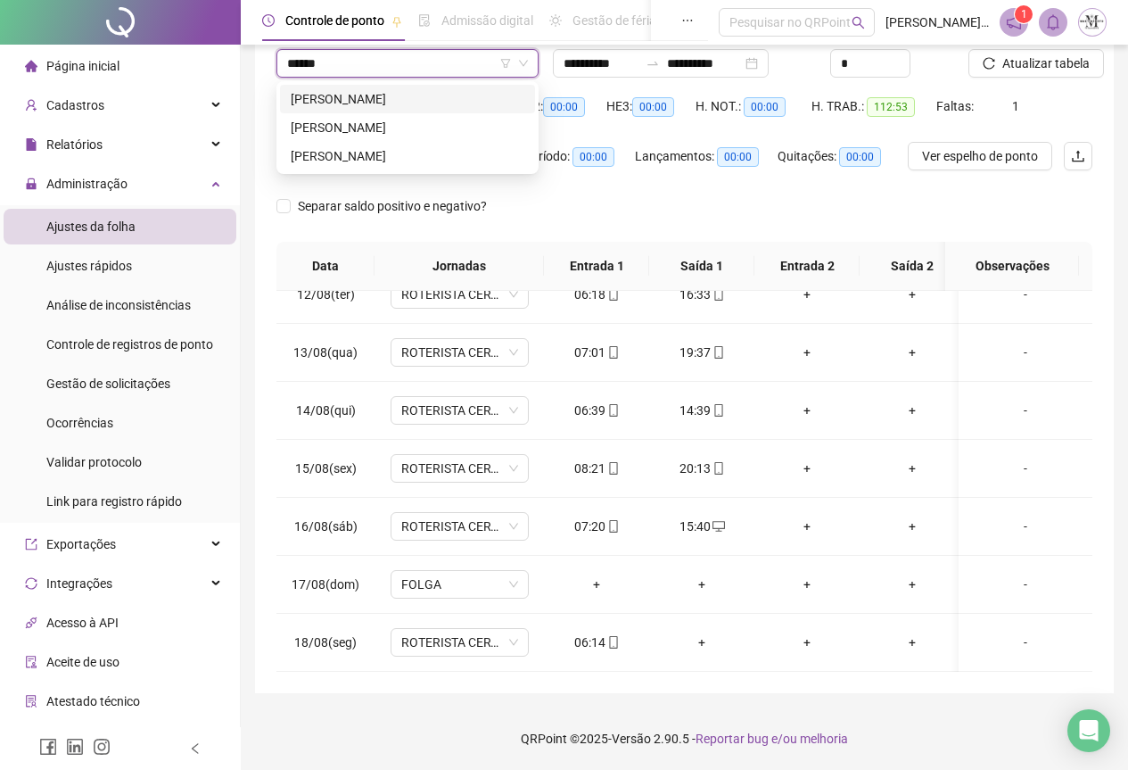
type input "*******"
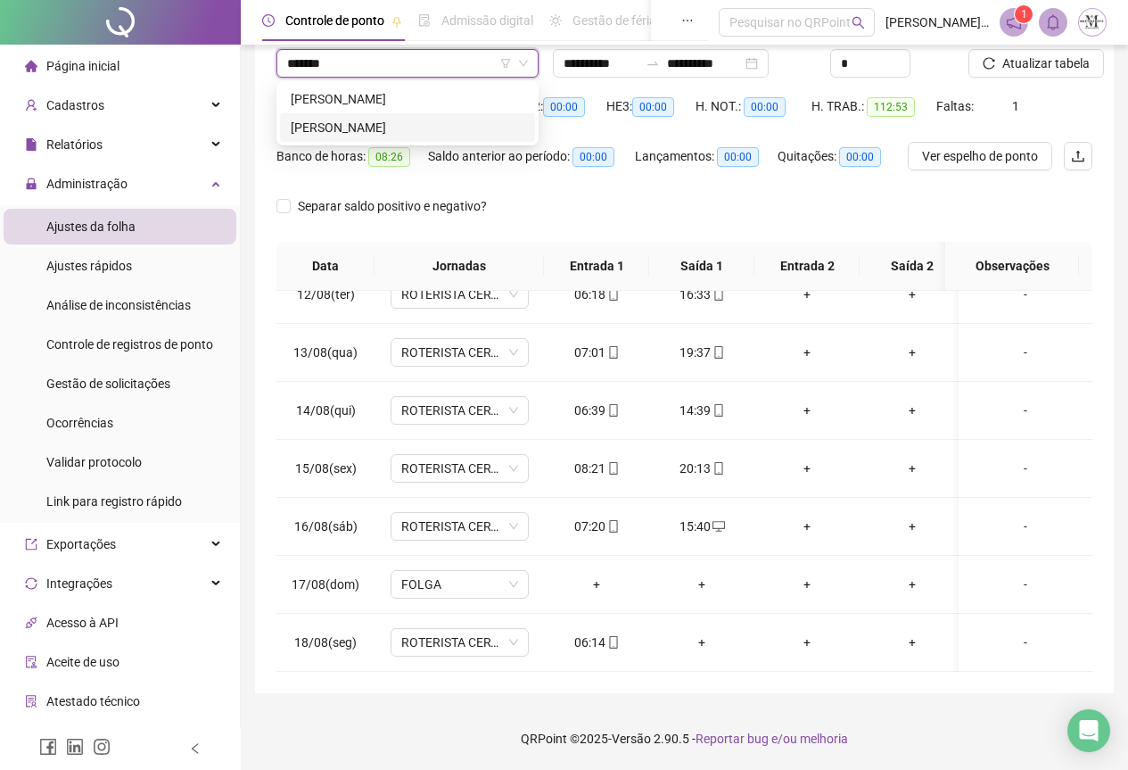
click at [369, 120] on div "[PERSON_NAME]" at bounding box center [408, 128] width 234 height 20
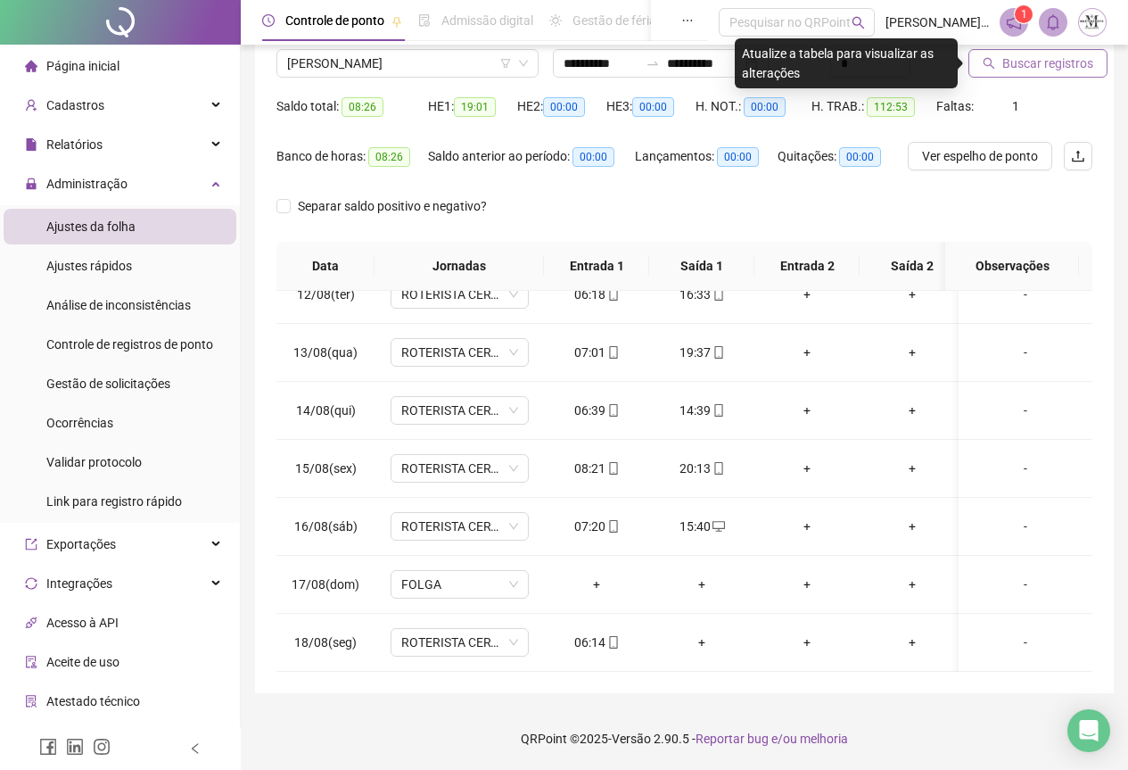
click at [1031, 60] on span "Buscar registros" at bounding box center [1048, 64] width 91 height 20
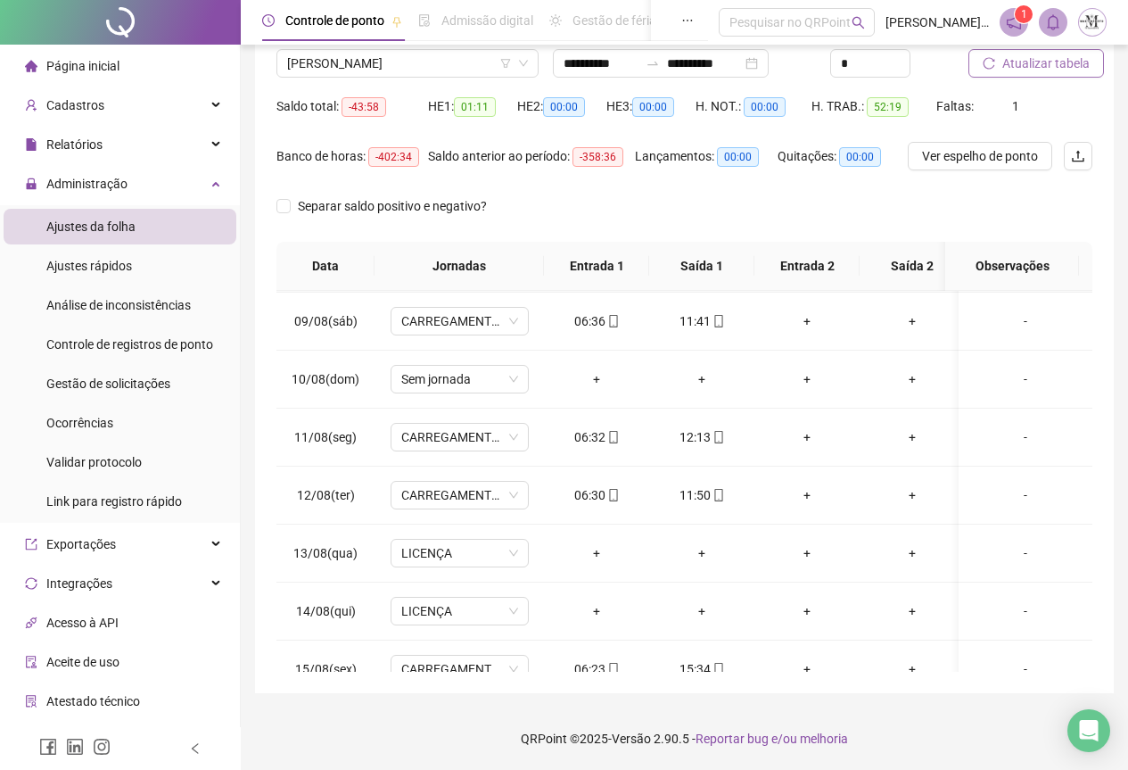
scroll to position [676, 0]
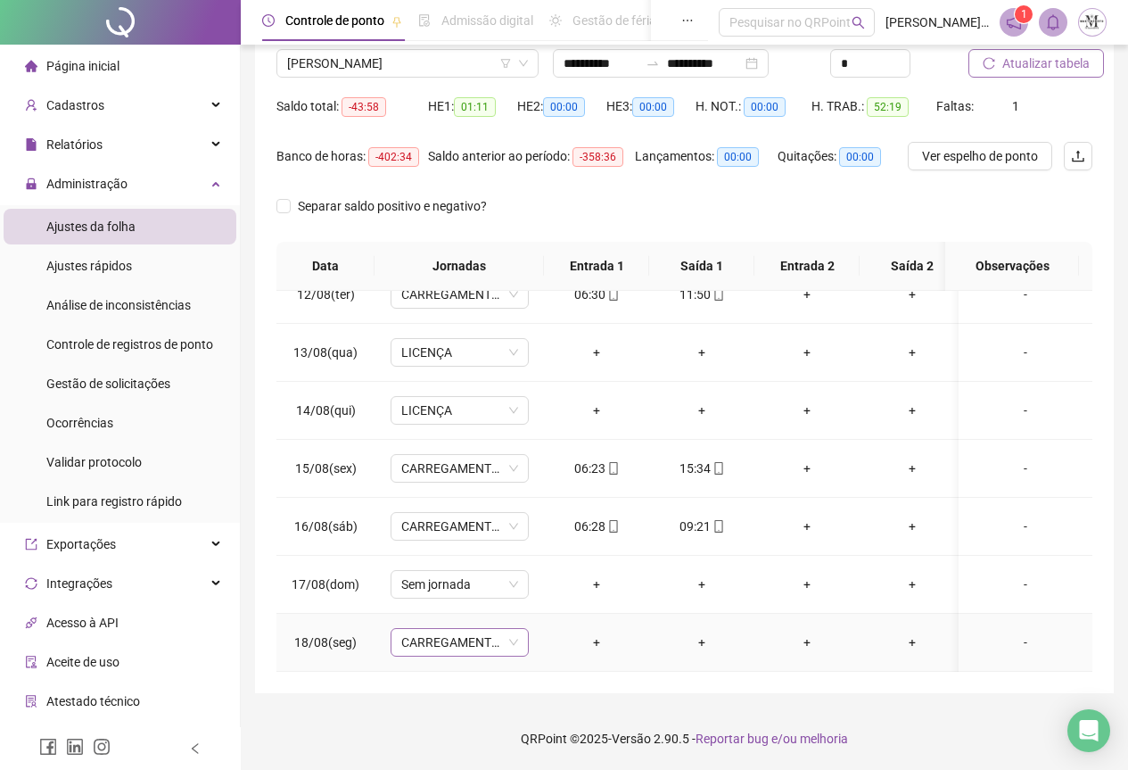
click at [448, 629] on span "CARREGAMENTO SEDE" at bounding box center [459, 642] width 117 height 27
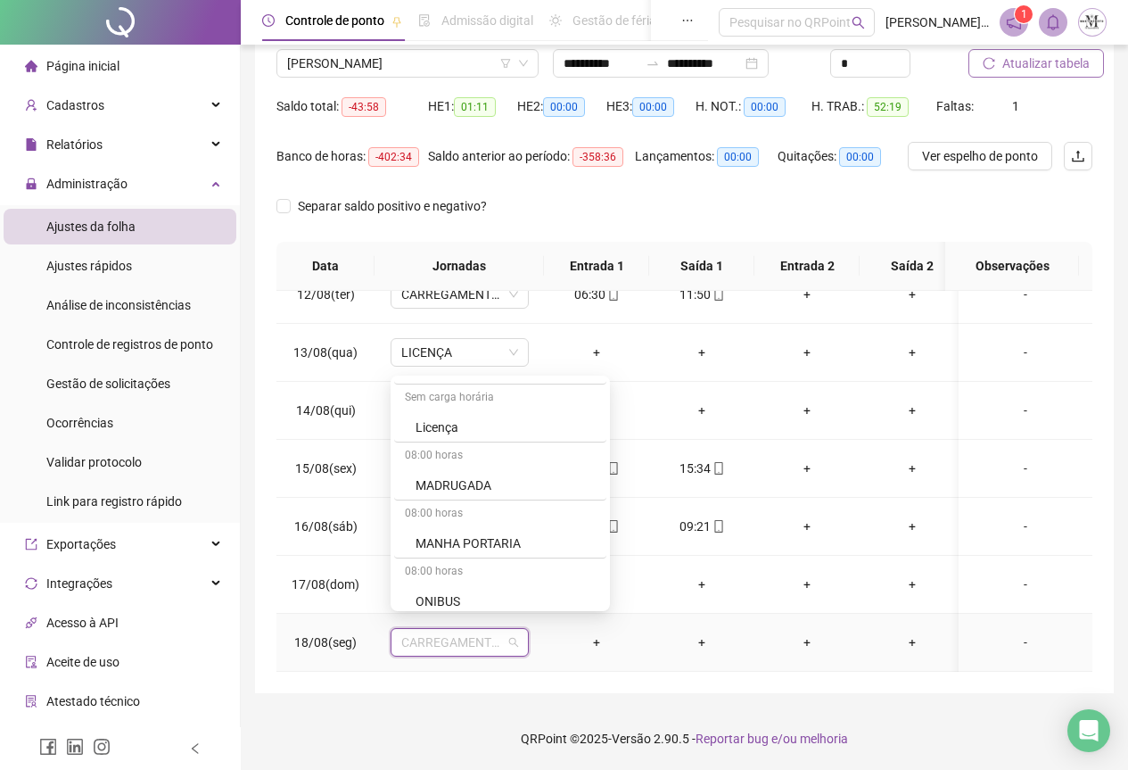
scroll to position [1160, 0]
click at [447, 417] on div "Licença" at bounding box center [506, 422] width 180 height 20
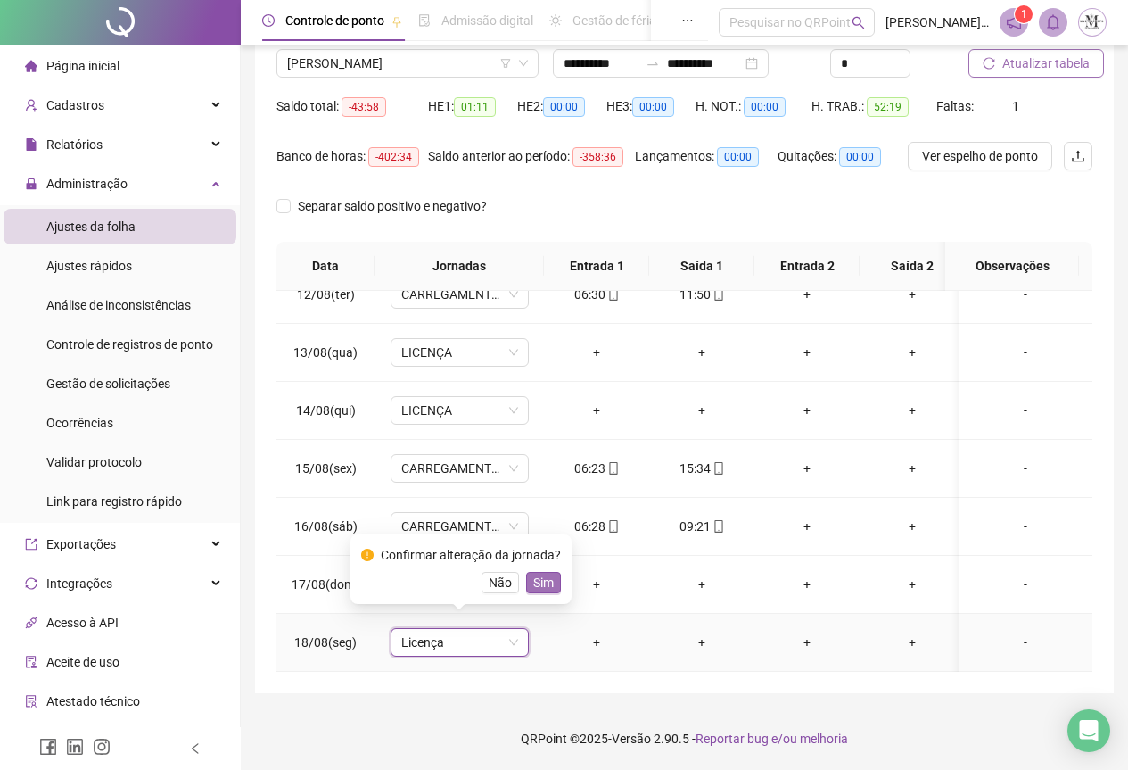
click at [535, 586] on span "Sim" at bounding box center [543, 583] width 21 height 20
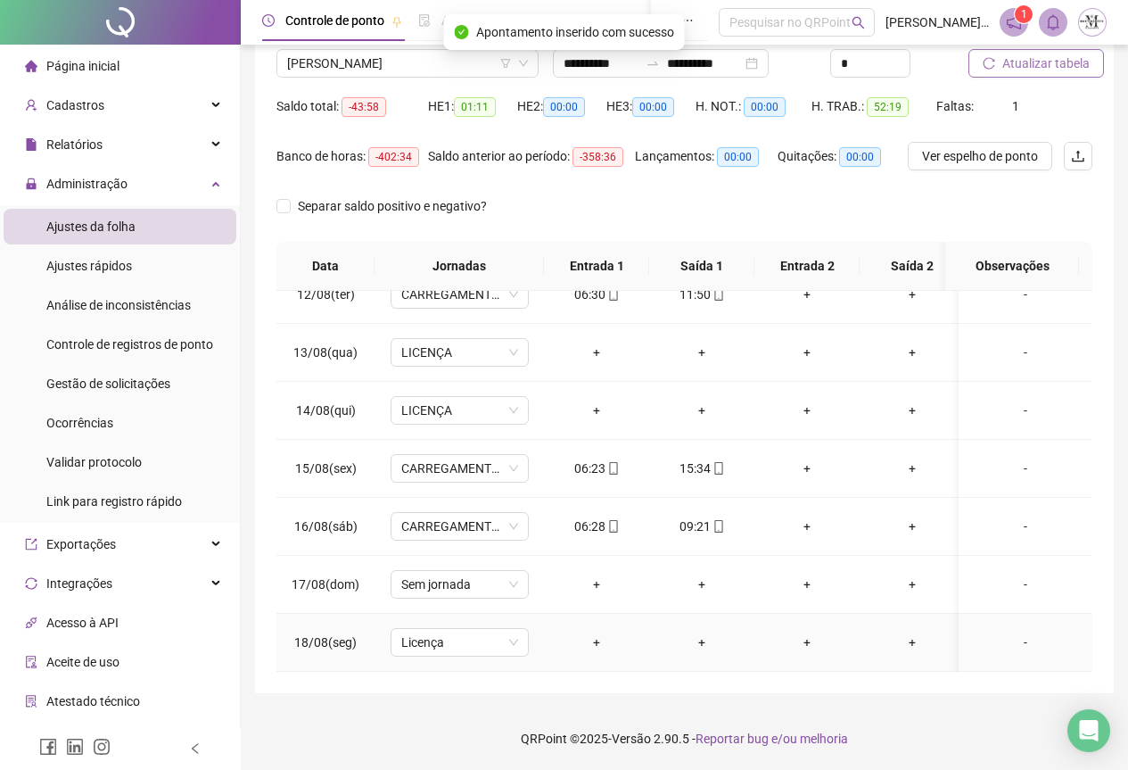
click at [1007, 632] on div "-" at bounding box center [1025, 642] width 105 height 20
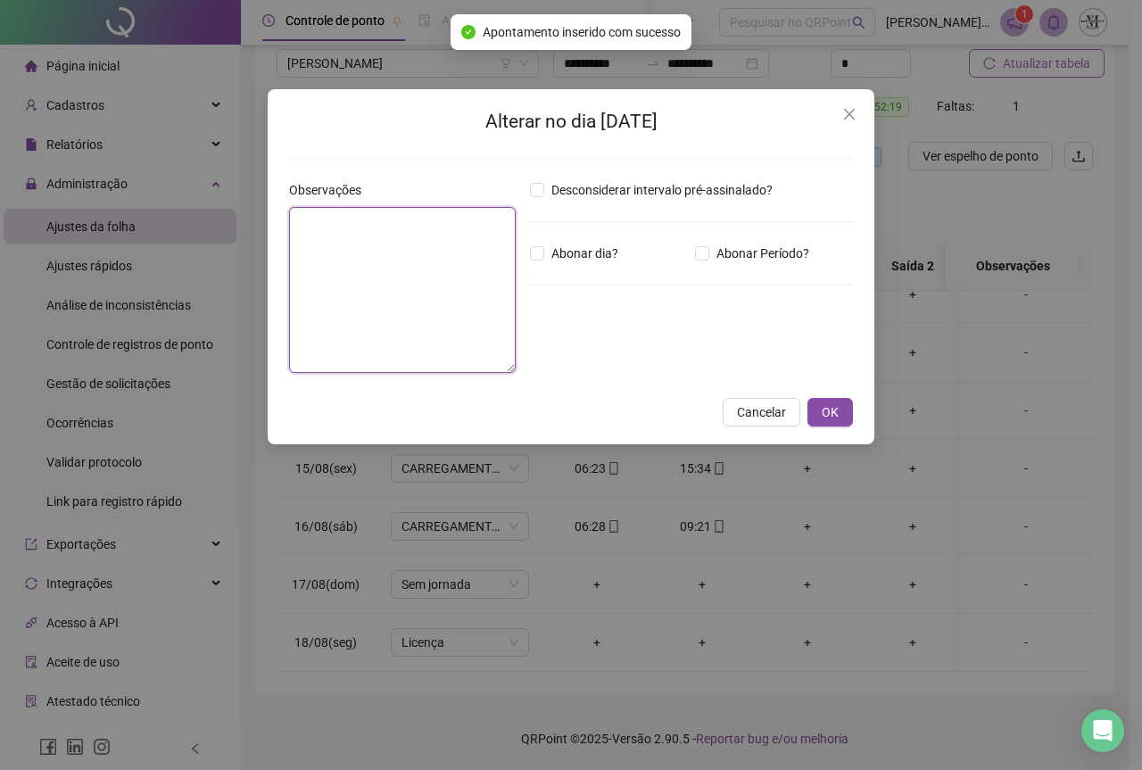
click at [394, 259] on textarea at bounding box center [402, 290] width 227 height 166
type textarea "*"
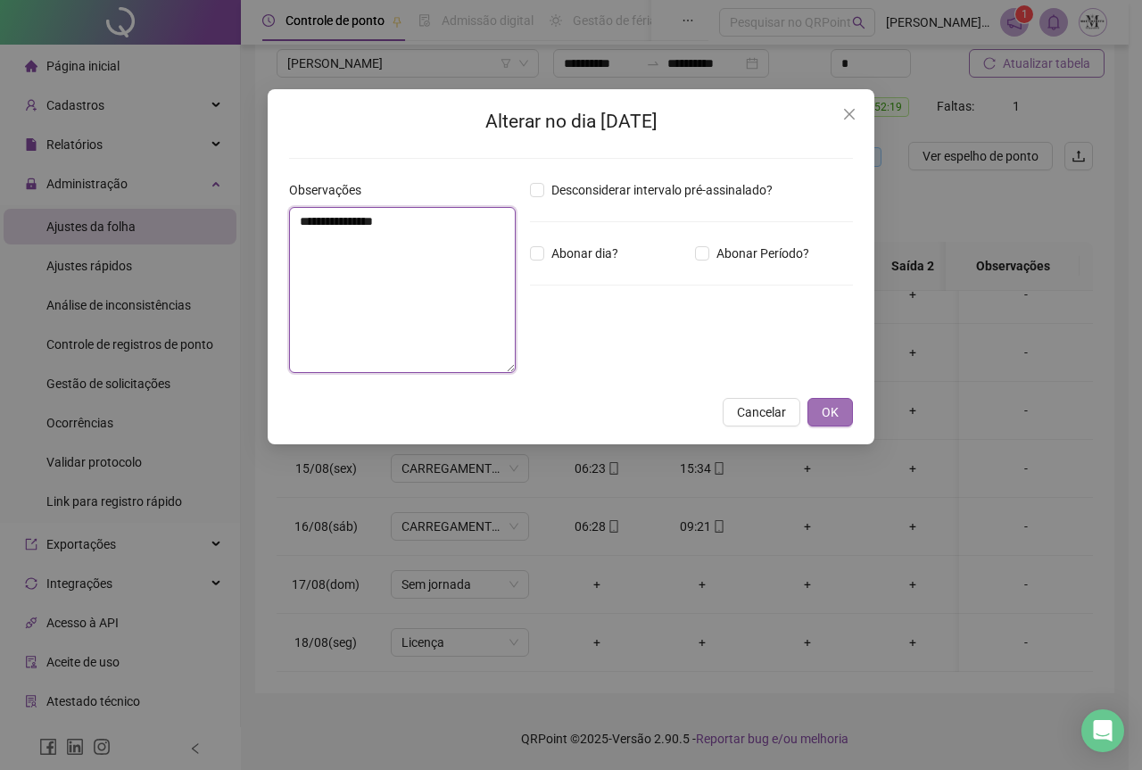
type textarea "**********"
click at [820, 413] on button "OK" at bounding box center [829, 412] width 45 height 29
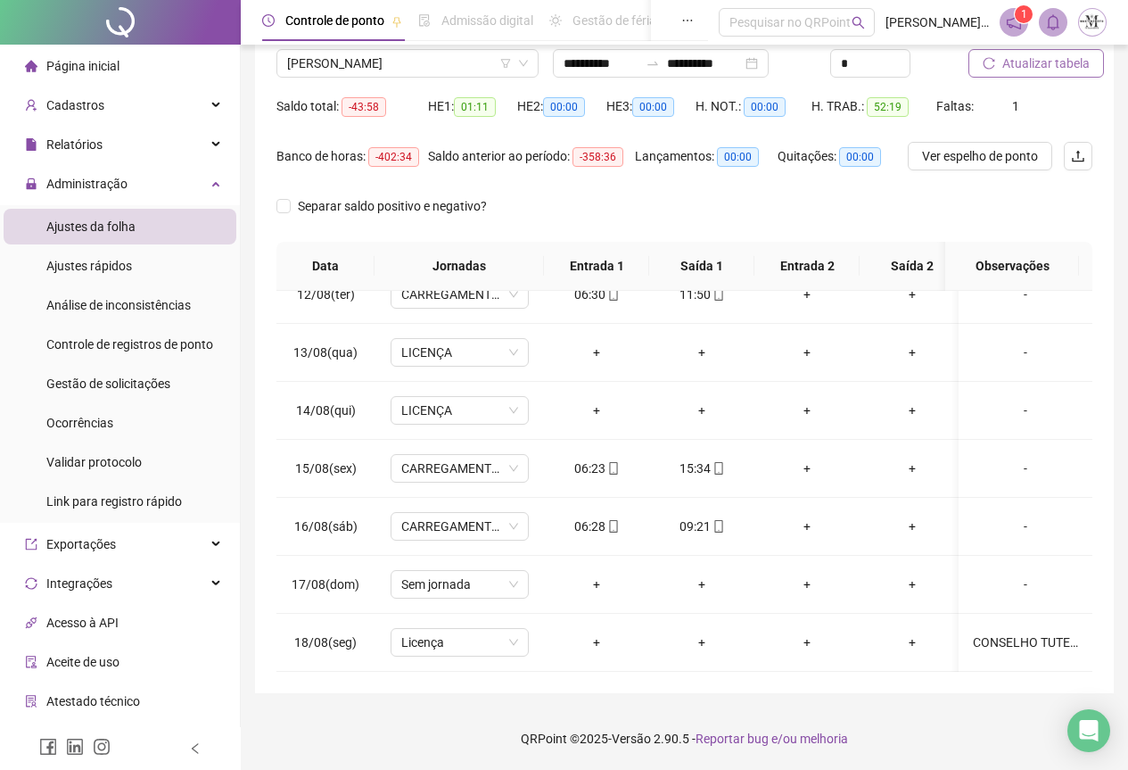
click at [1031, 62] on span "Atualizar tabela" at bounding box center [1046, 64] width 87 height 20
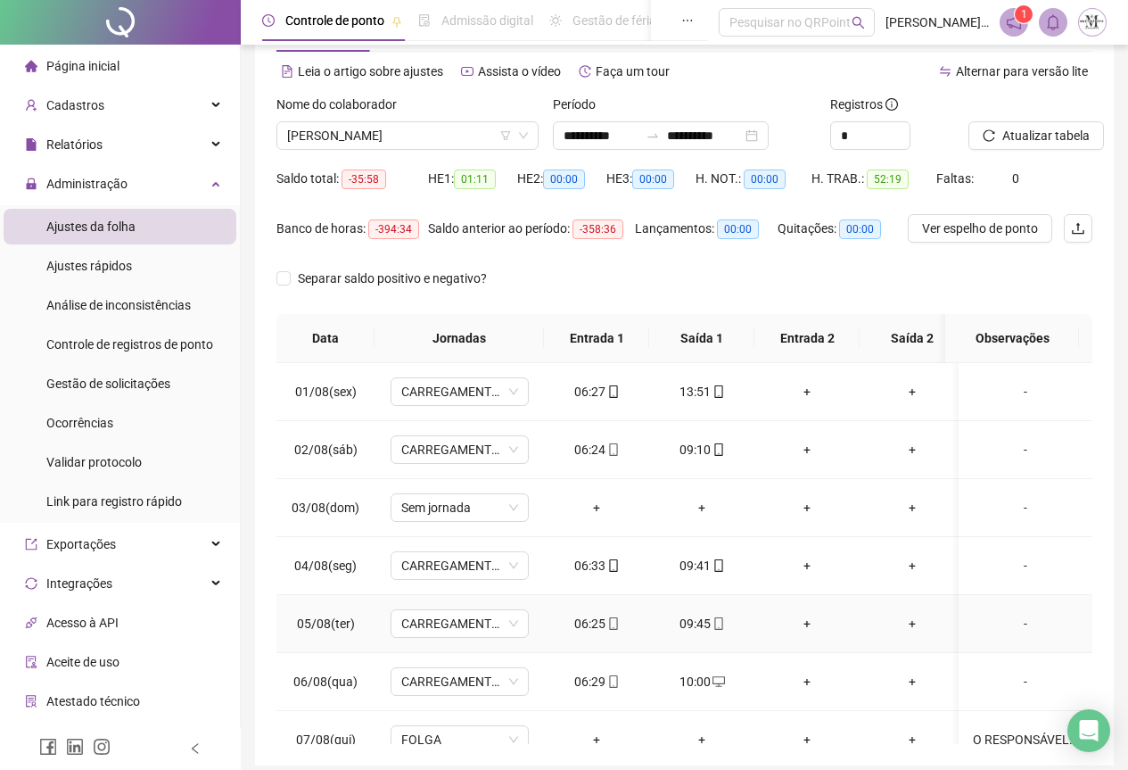
scroll to position [0, 0]
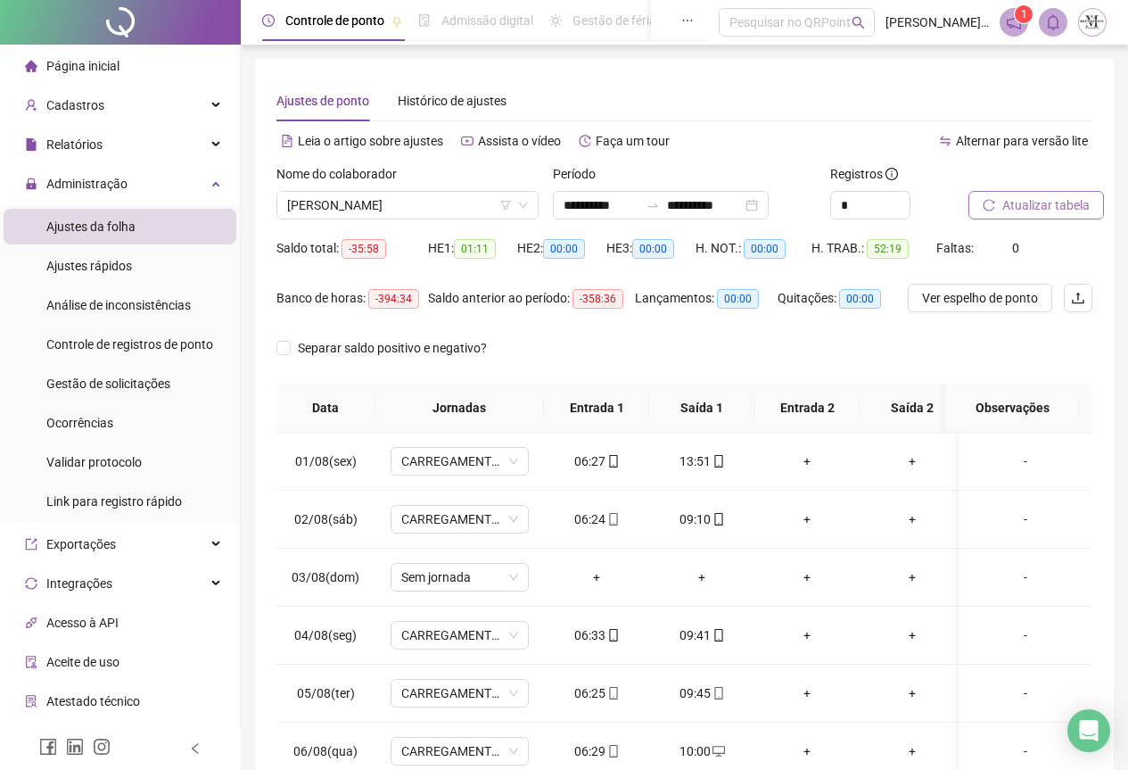
click at [1018, 201] on span "Atualizar tabela" at bounding box center [1046, 205] width 87 height 20
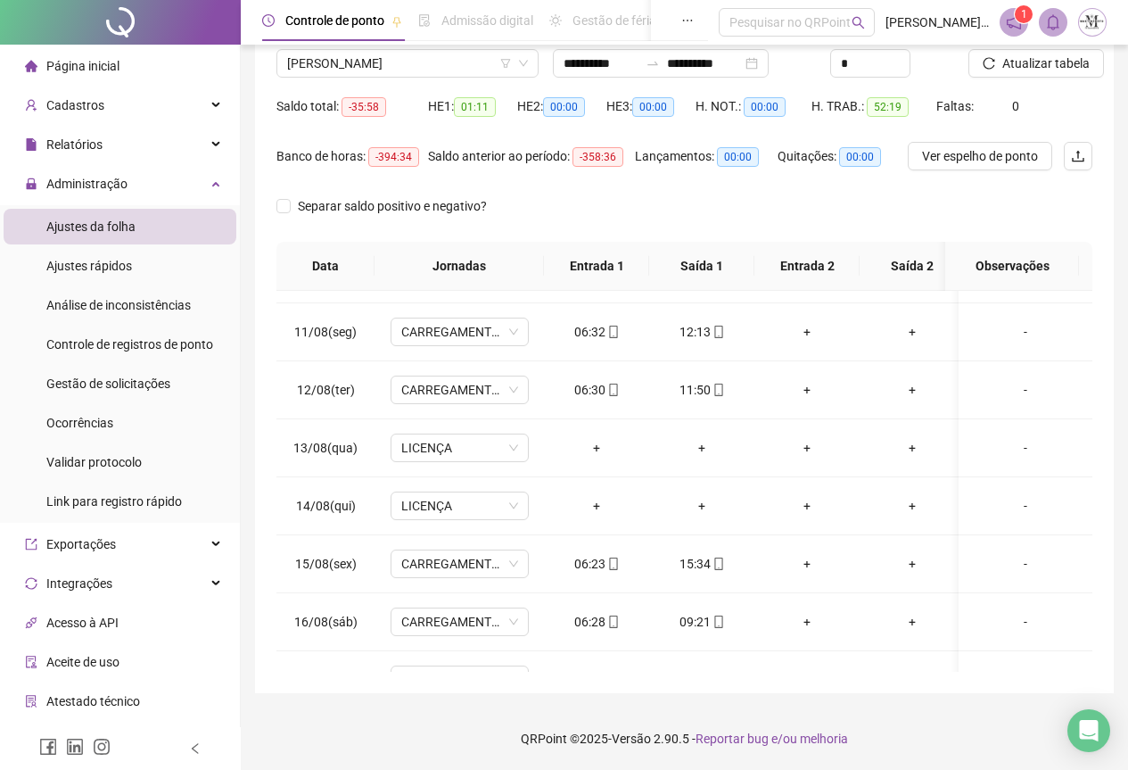
scroll to position [319, 0]
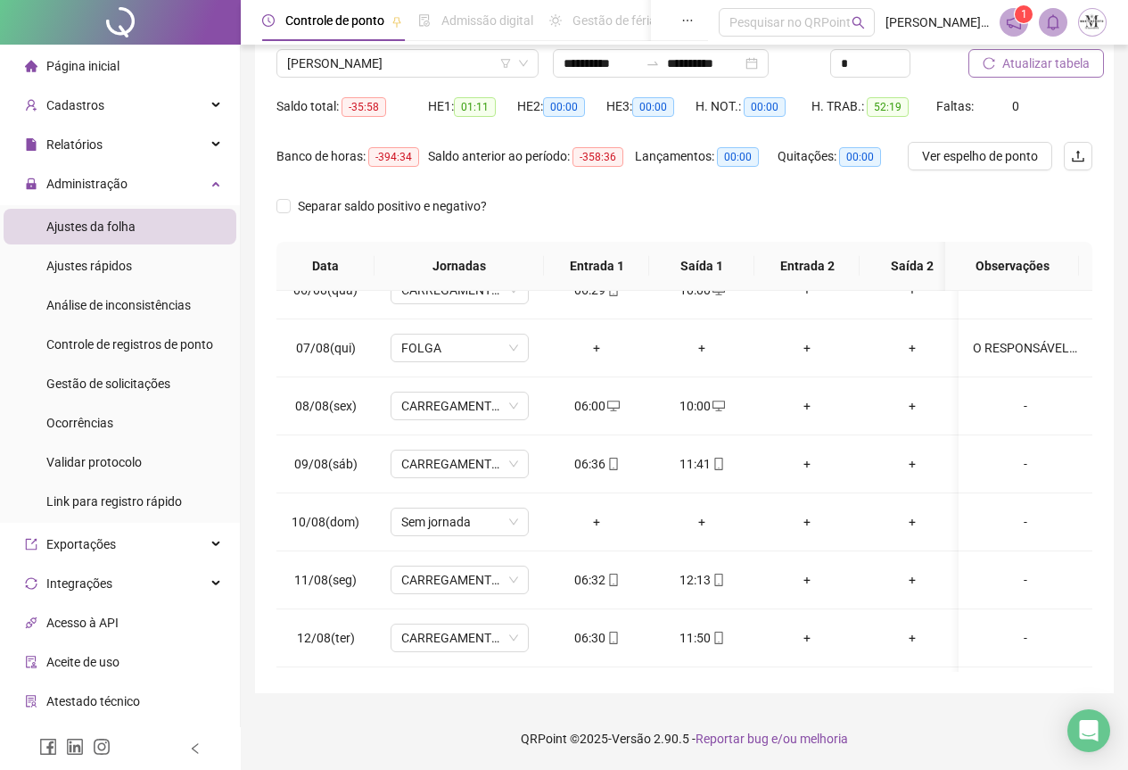
click at [1033, 69] on span "Atualizar tabela" at bounding box center [1046, 64] width 87 height 20
click at [1026, 65] on span "Atualizar tabela" at bounding box center [1046, 64] width 87 height 20
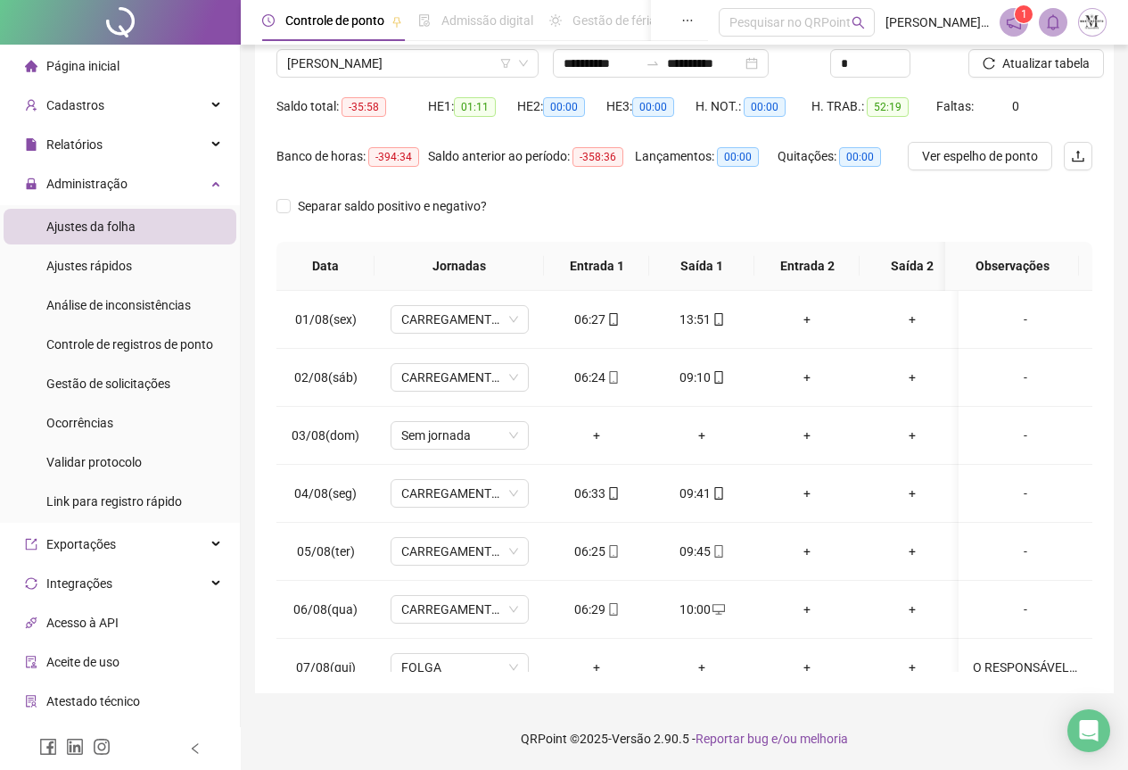
click at [92, 23] on div at bounding box center [120, 22] width 241 height 45
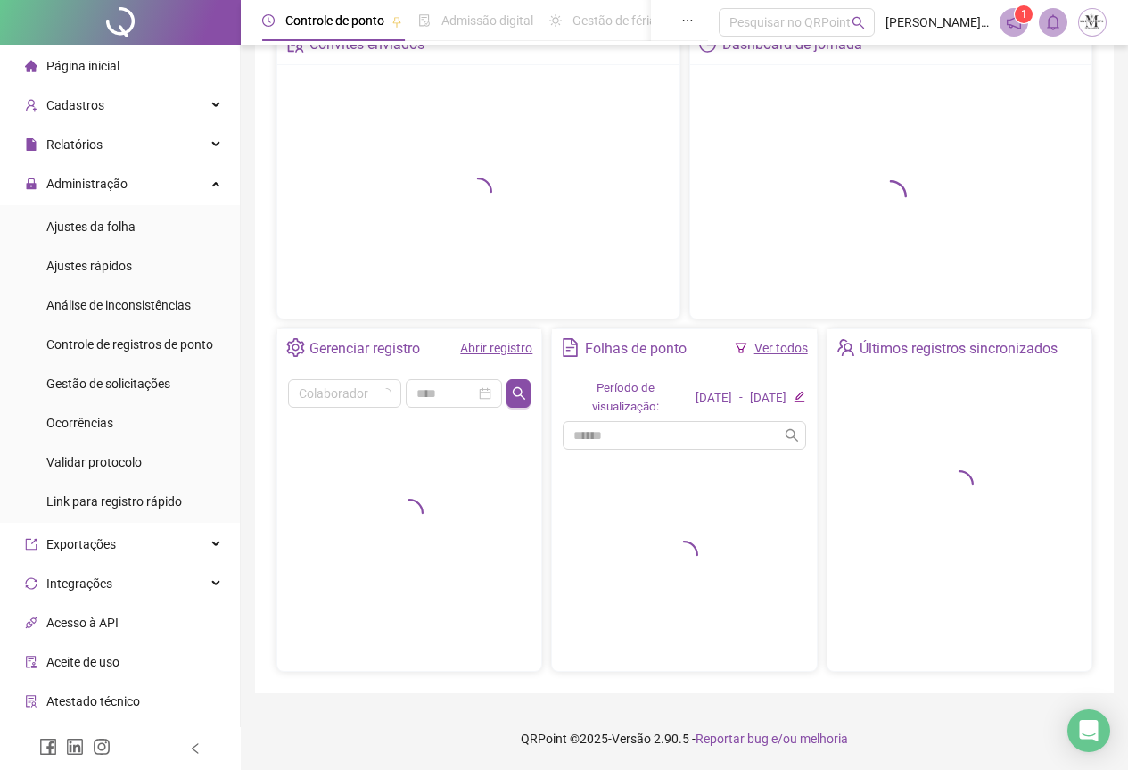
scroll to position [107, 0]
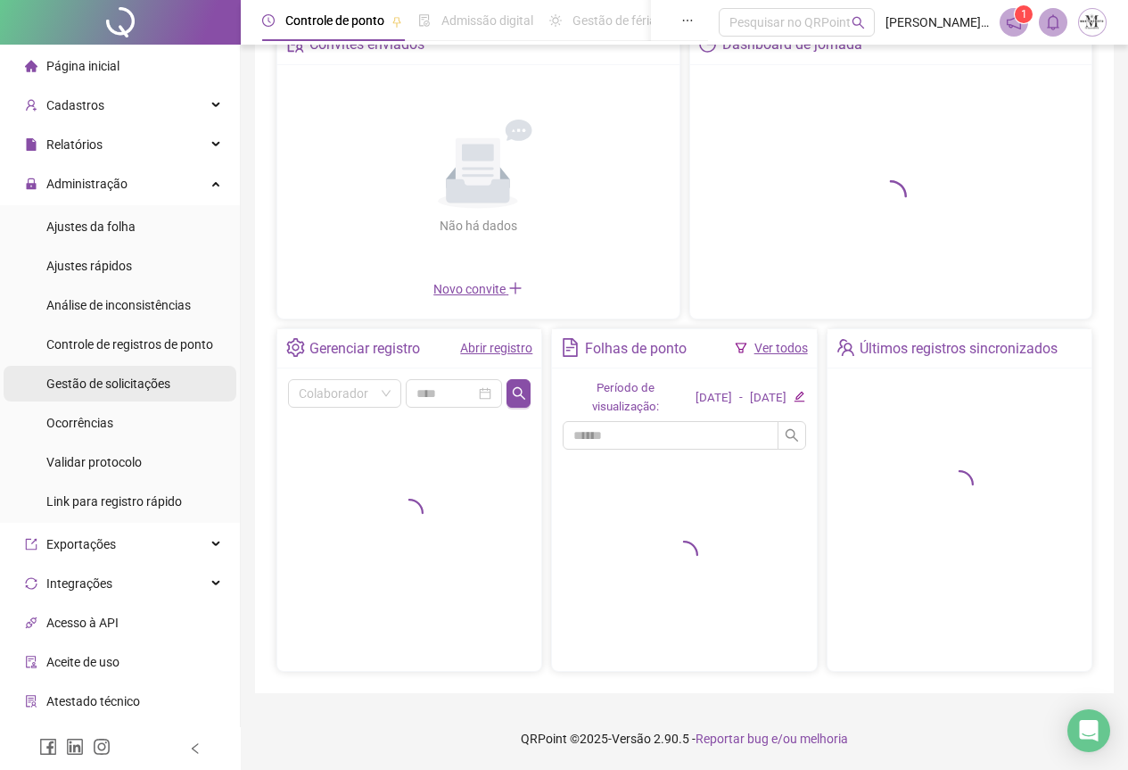
click at [109, 381] on span "Gestão de solicitações" at bounding box center [108, 383] width 124 height 14
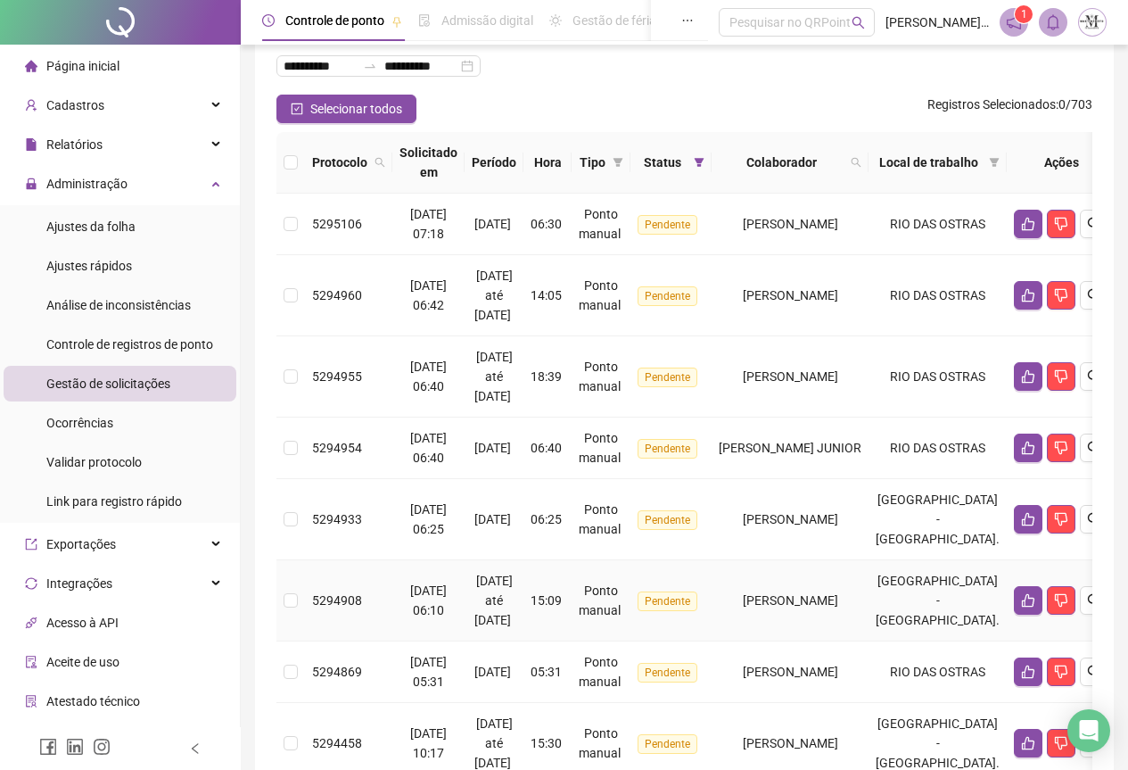
scroll to position [534, 0]
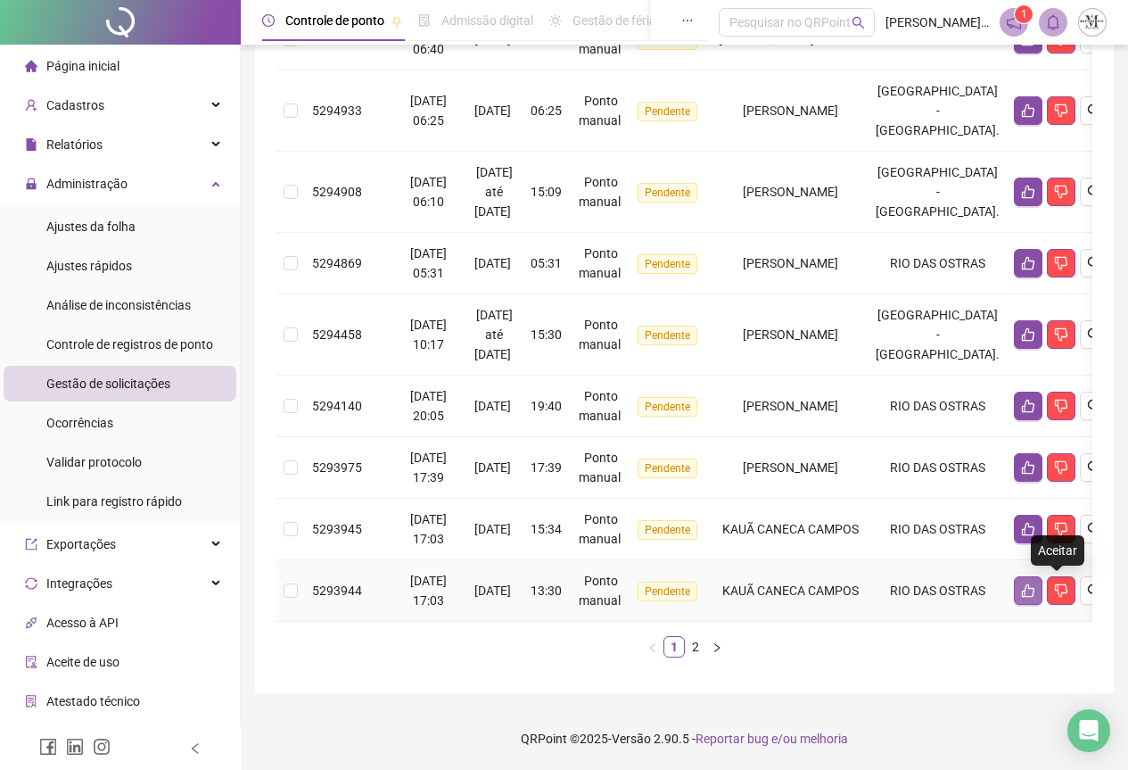
click at [1036, 583] on icon "like" at bounding box center [1028, 590] width 14 height 14
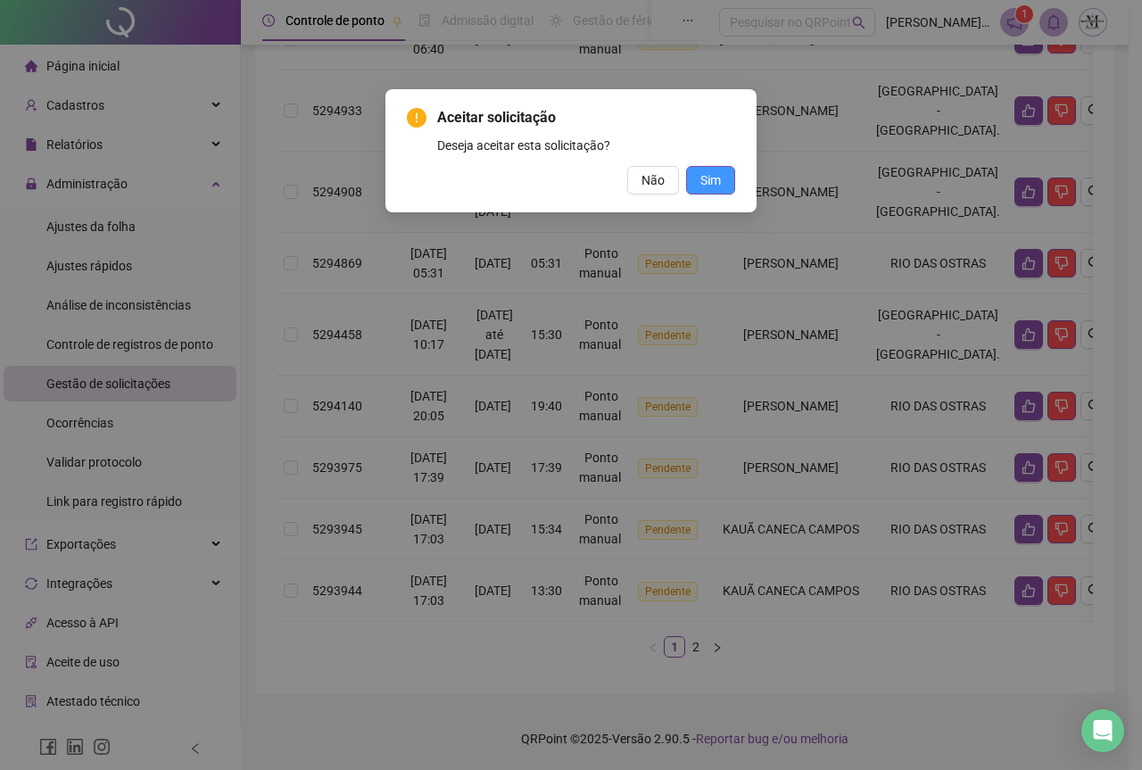
click at [696, 184] on button "Sim" at bounding box center [710, 180] width 49 height 29
click at [710, 187] on span "Sim" at bounding box center [710, 180] width 21 height 20
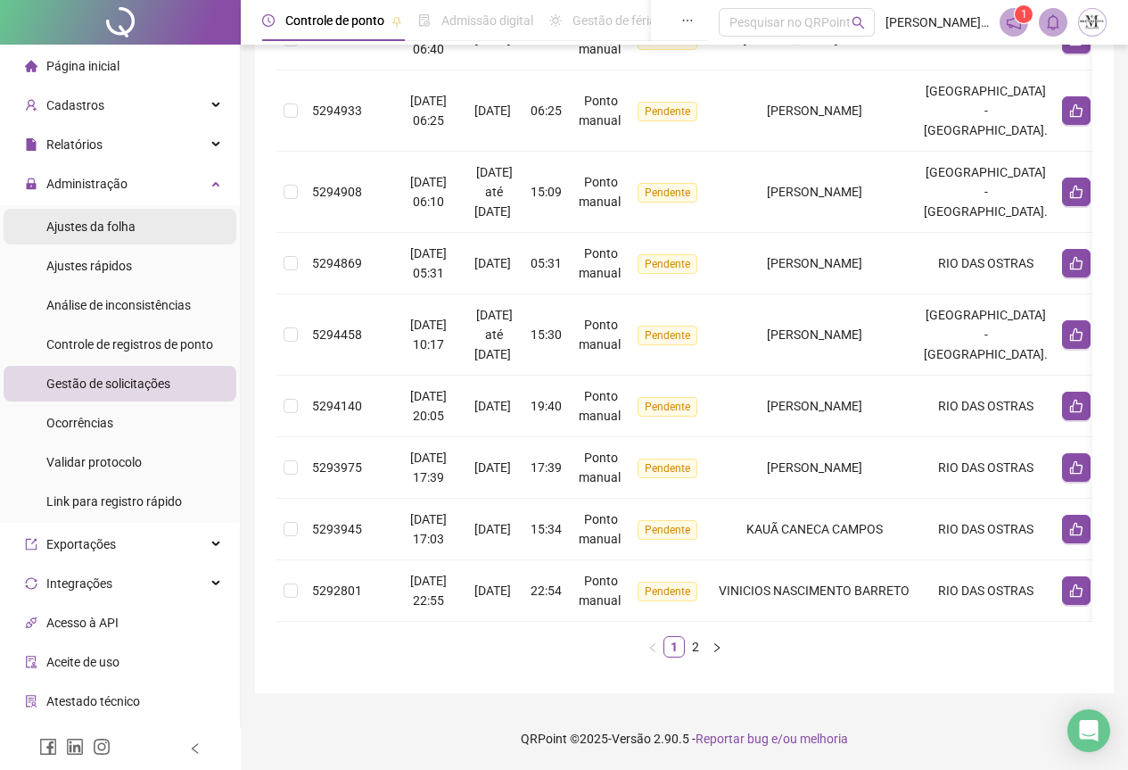
click at [87, 210] on div "Ajustes da folha" at bounding box center [90, 227] width 89 height 36
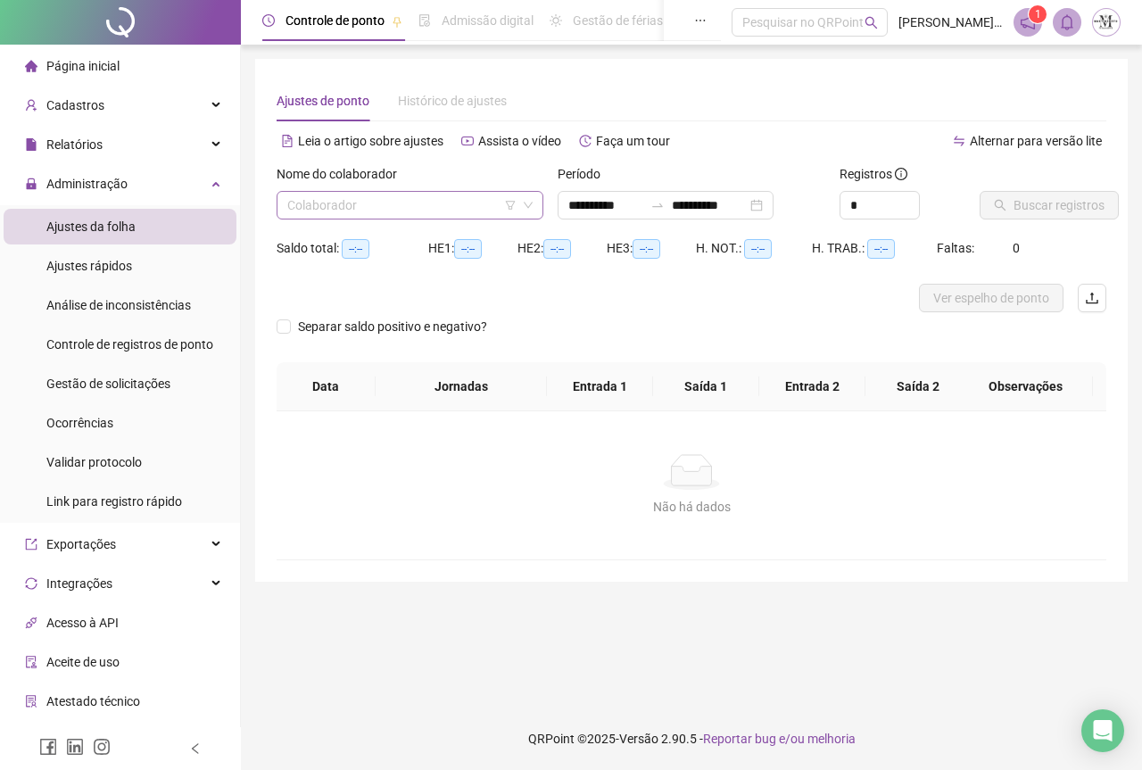
click at [368, 203] on input "search" at bounding box center [401, 205] width 229 height 27
type input "*"
click at [427, 194] on input "******" at bounding box center [401, 205] width 229 height 27
type input "******"
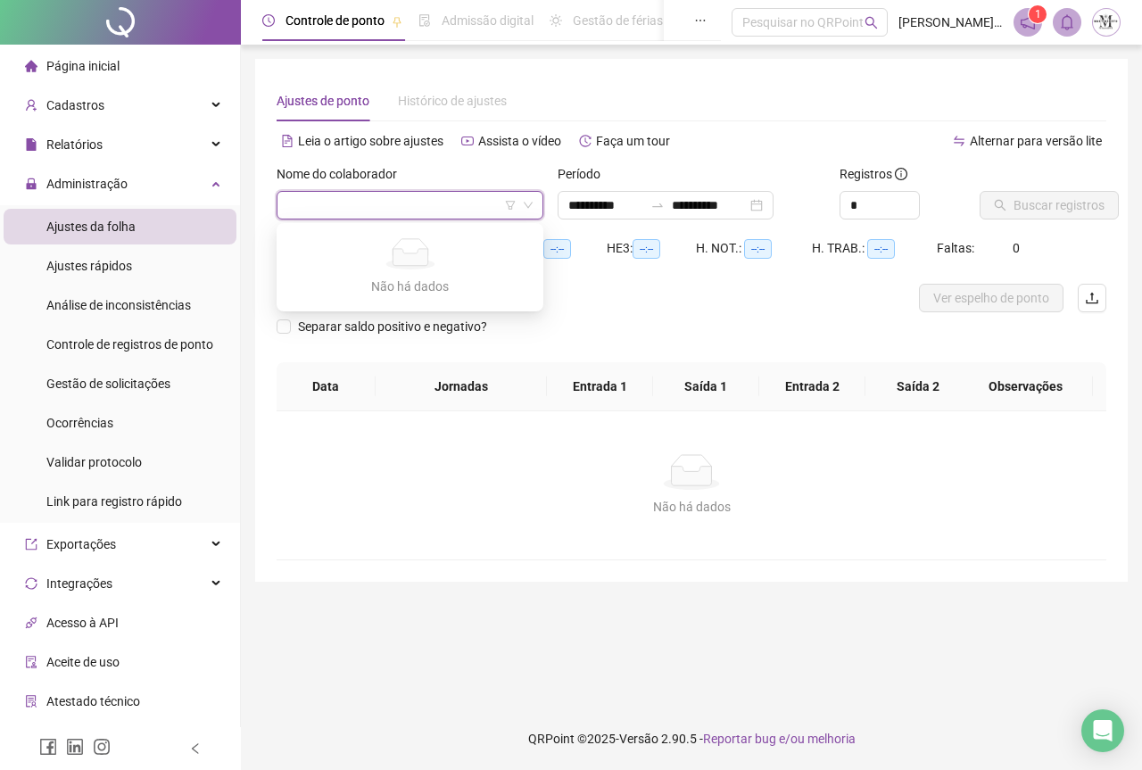
click at [455, 534] on div "Não há dados Não há dados" at bounding box center [692, 485] width 830 height 148
click at [326, 200] on input "search" at bounding box center [401, 205] width 229 height 27
click at [334, 206] on input "**" at bounding box center [401, 205] width 229 height 27
type input "**"
click at [409, 496] on div "Não há dados Não há dados" at bounding box center [691, 485] width 787 height 62
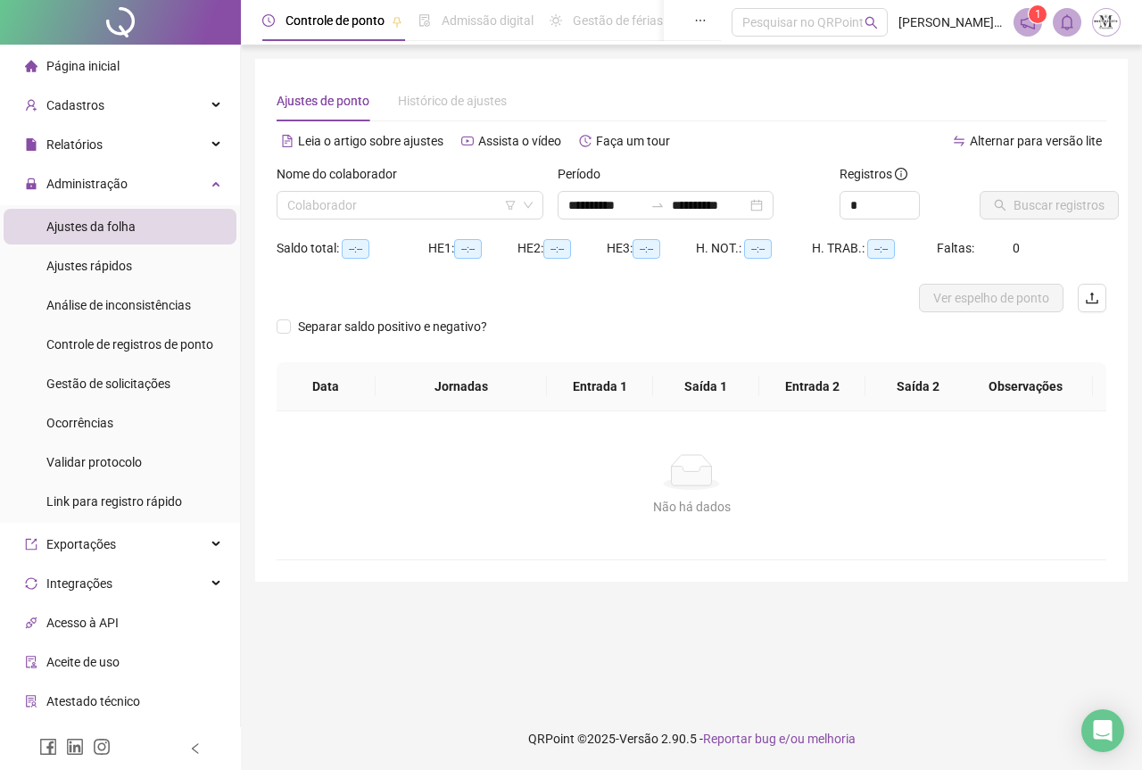
click at [106, 23] on div at bounding box center [120, 22] width 241 height 45
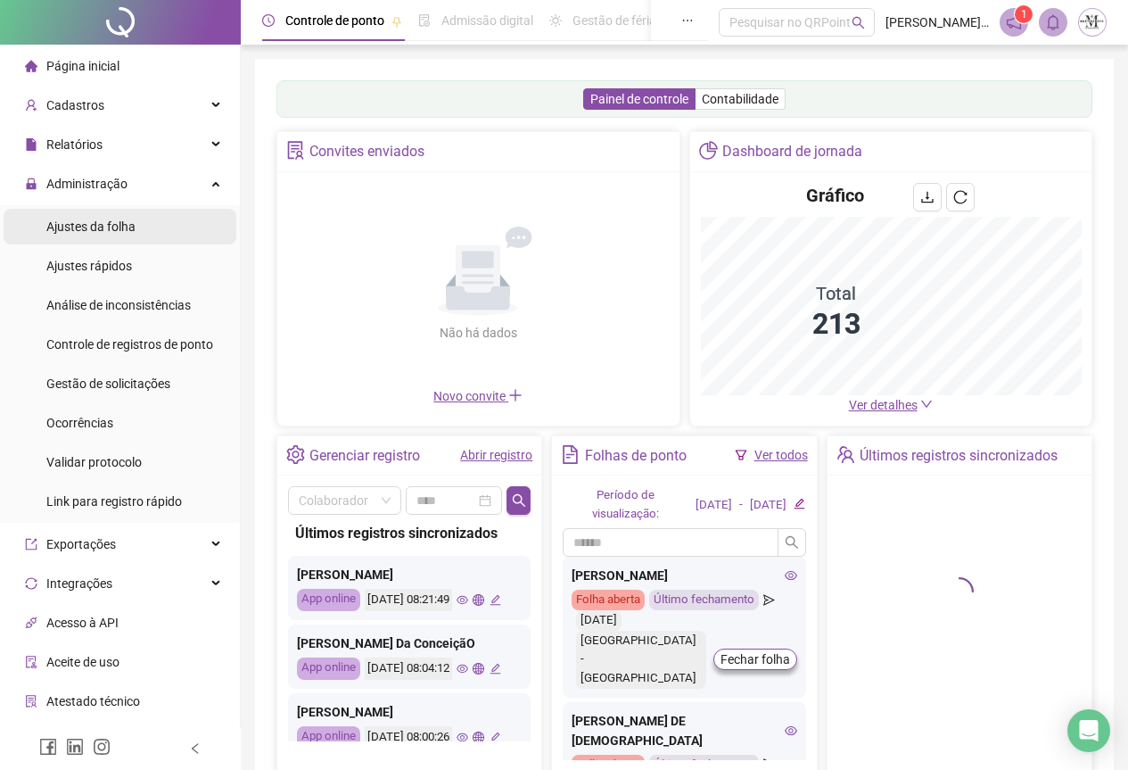
click at [112, 229] on span "Ajustes da folha" at bounding box center [90, 226] width 89 height 14
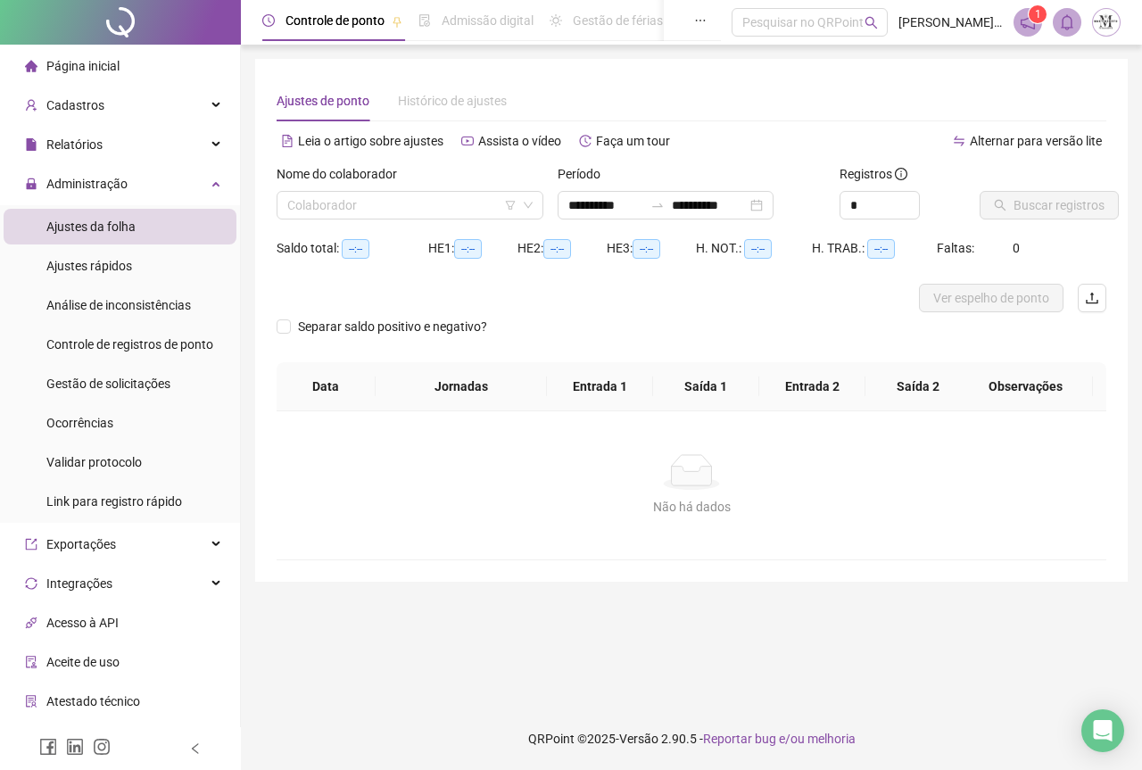
type input "**********"
click at [351, 212] on input "search" at bounding box center [401, 205] width 229 height 27
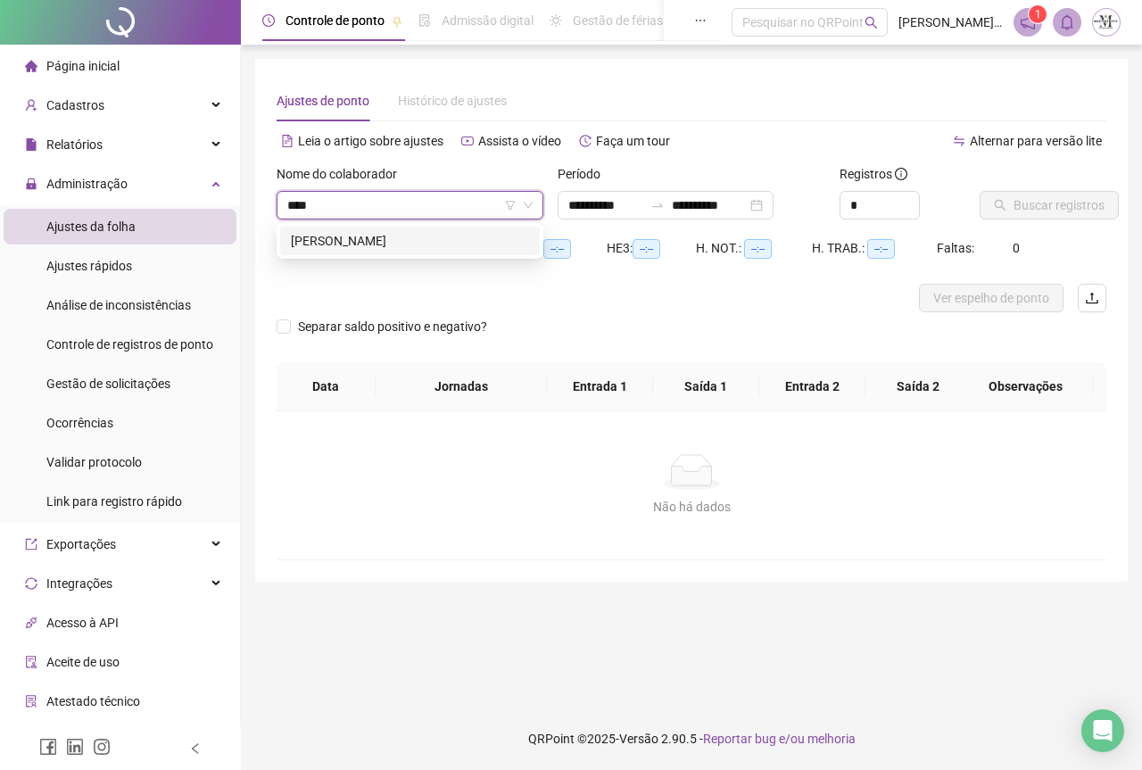
type input "*****"
click at [351, 244] on div "[PERSON_NAME]" at bounding box center [410, 241] width 238 height 20
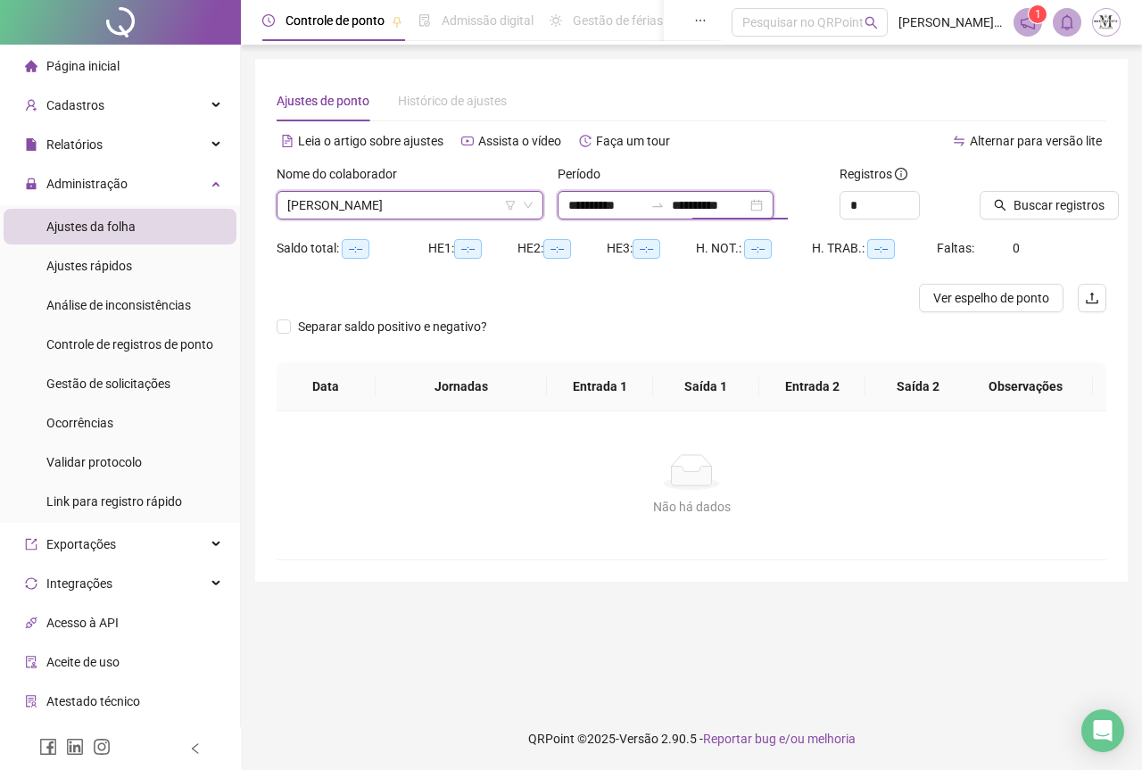
click at [747, 197] on input "**********" at bounding box center [709, 205] width 75 height 20
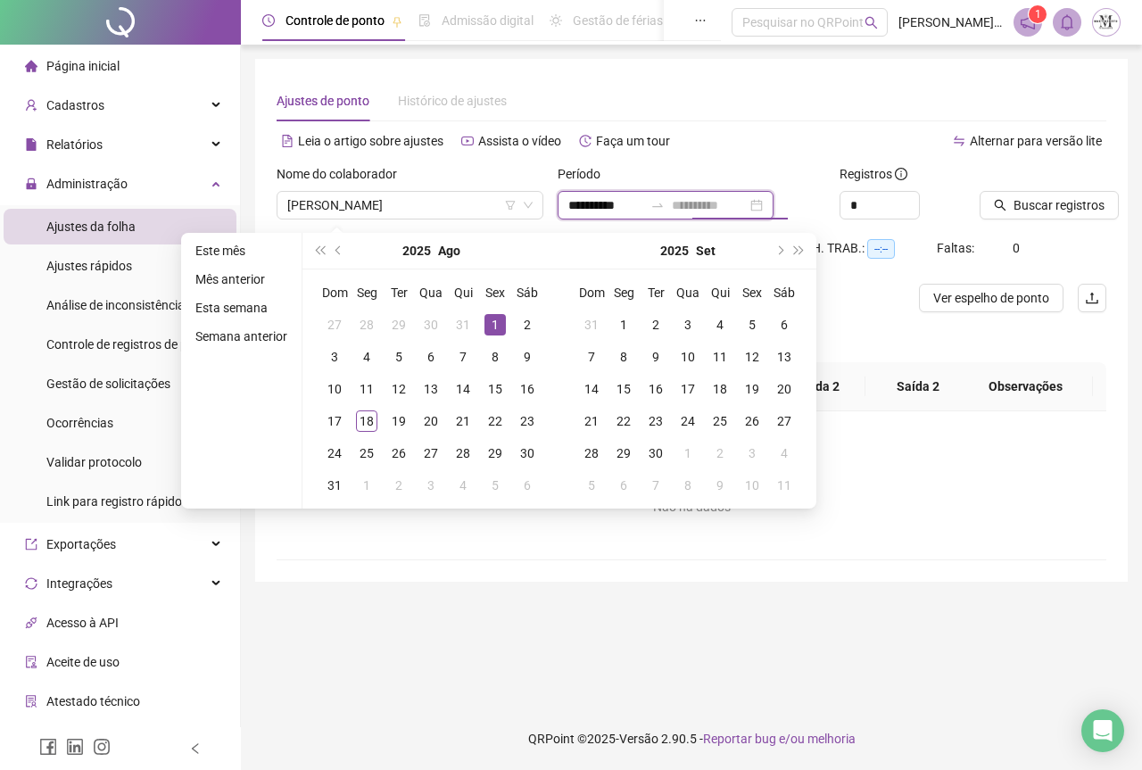
type input "**********"
click at [488, 323] on div "1" at bounding box center [494, 324] width 21 height 21
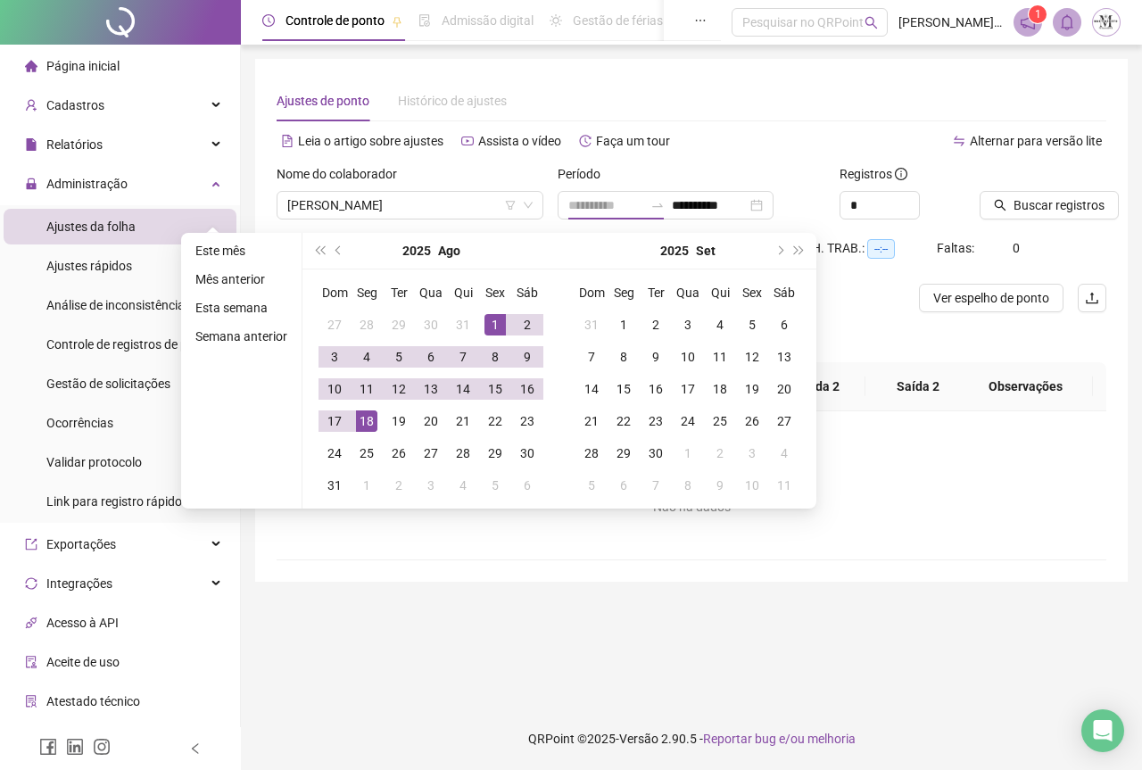
click at [367, 418] on div "18" at bounding box center [366, 420] width 21 height 21
type input "**********"
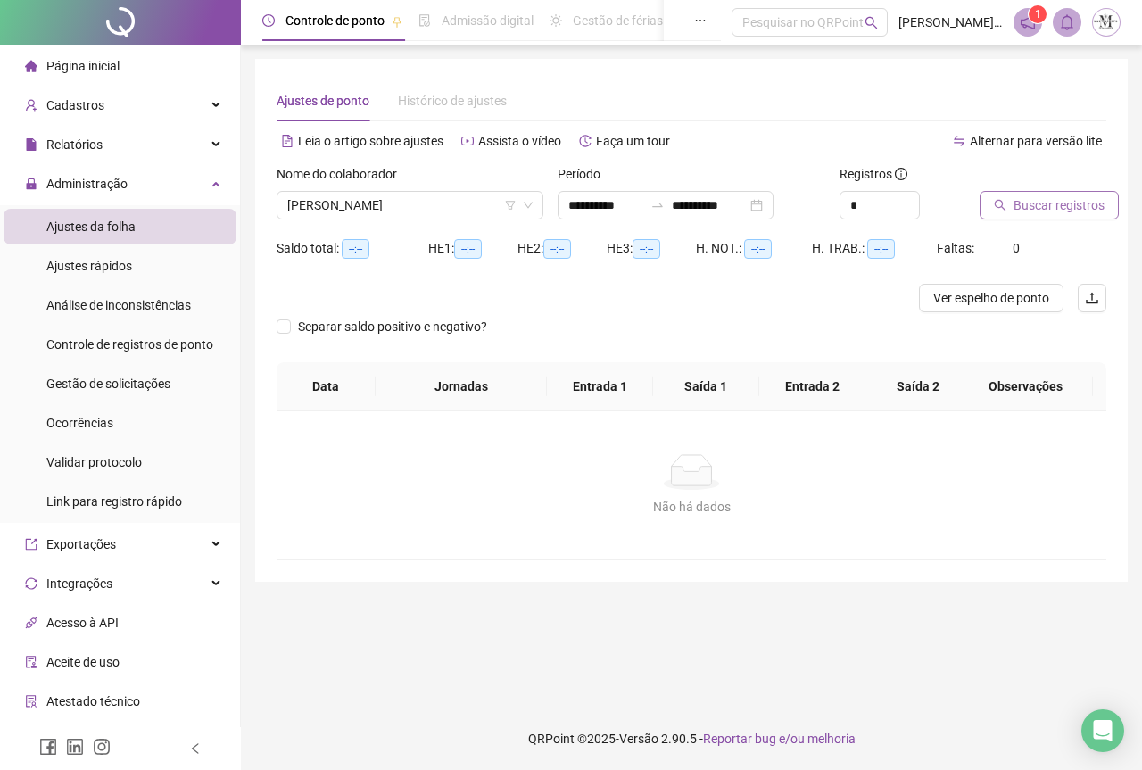
click at [1029, 211] on span "Buscar registros" at bounding box center [1058, 205] width 91 height 20
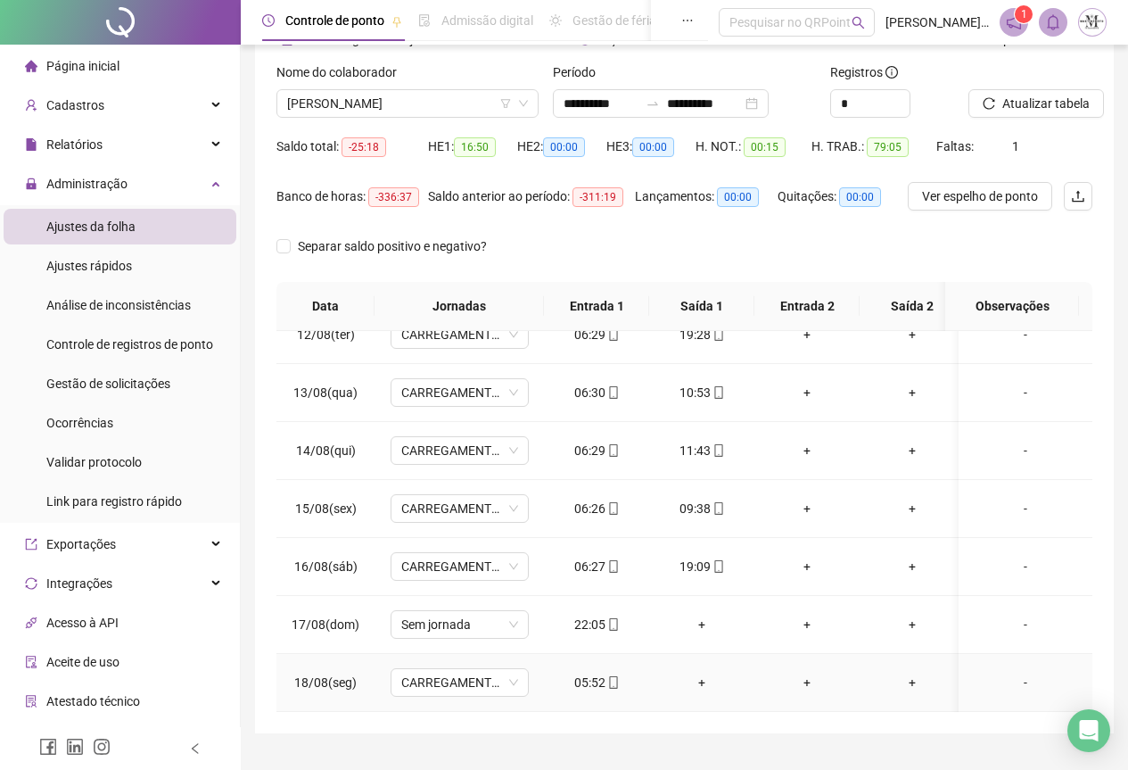
scroll to position [142, 0]
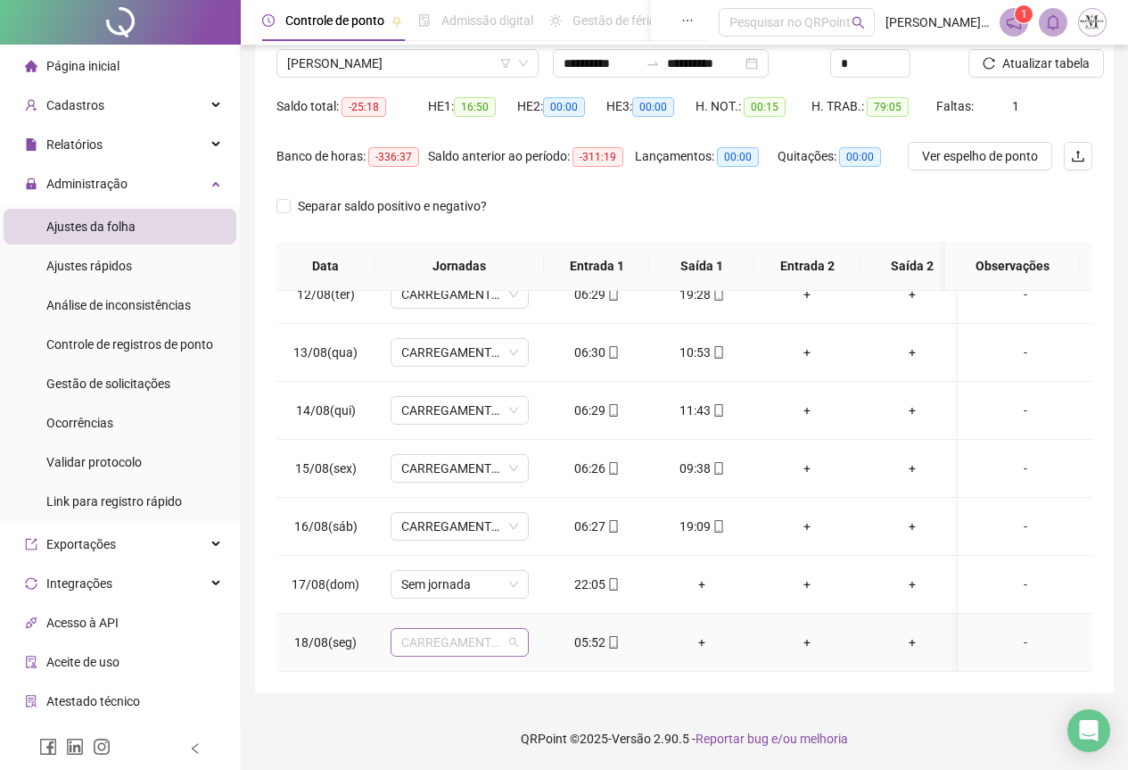
click at [449, 632] on span "CARREGAMENTO SEDE" at bounding box center [459, 642] width 117 height 27
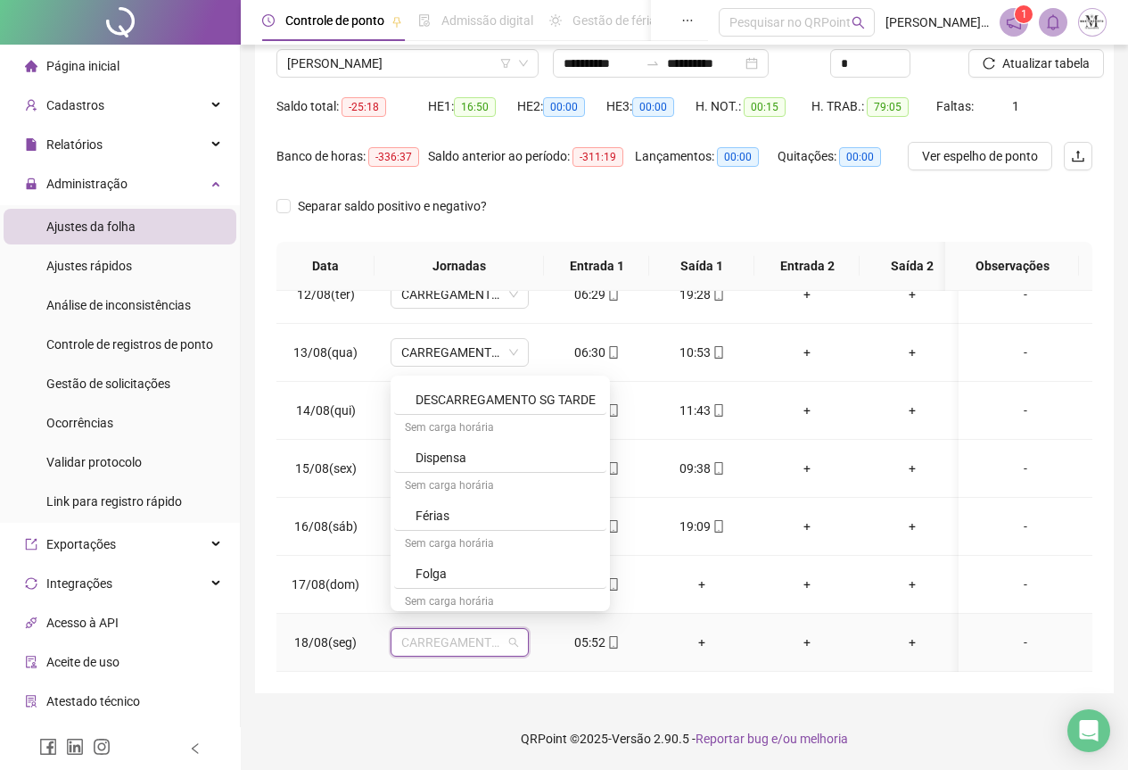
scroll to position [981, 0]
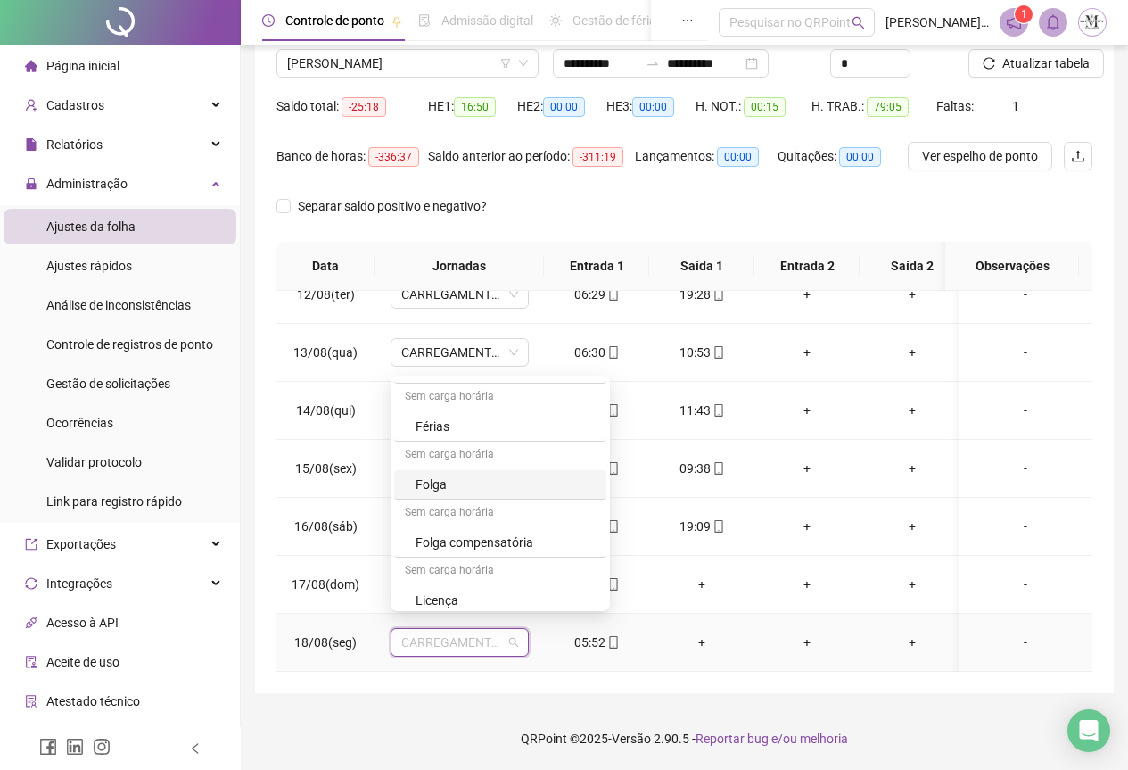
click at [448, 490] on div "Folga" at bounding box center [506, 485] width 180 height 20
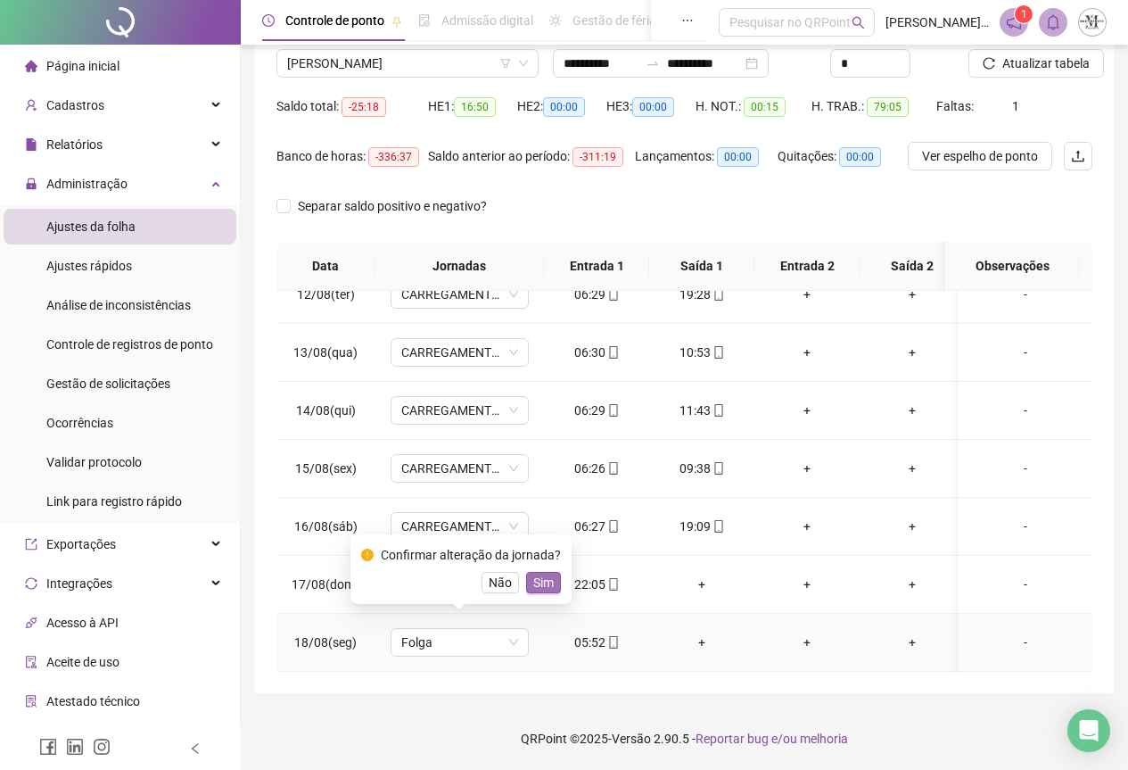
click at [548, 583] on span "Sim" at bounding box center [543, 583] width 21 height 20
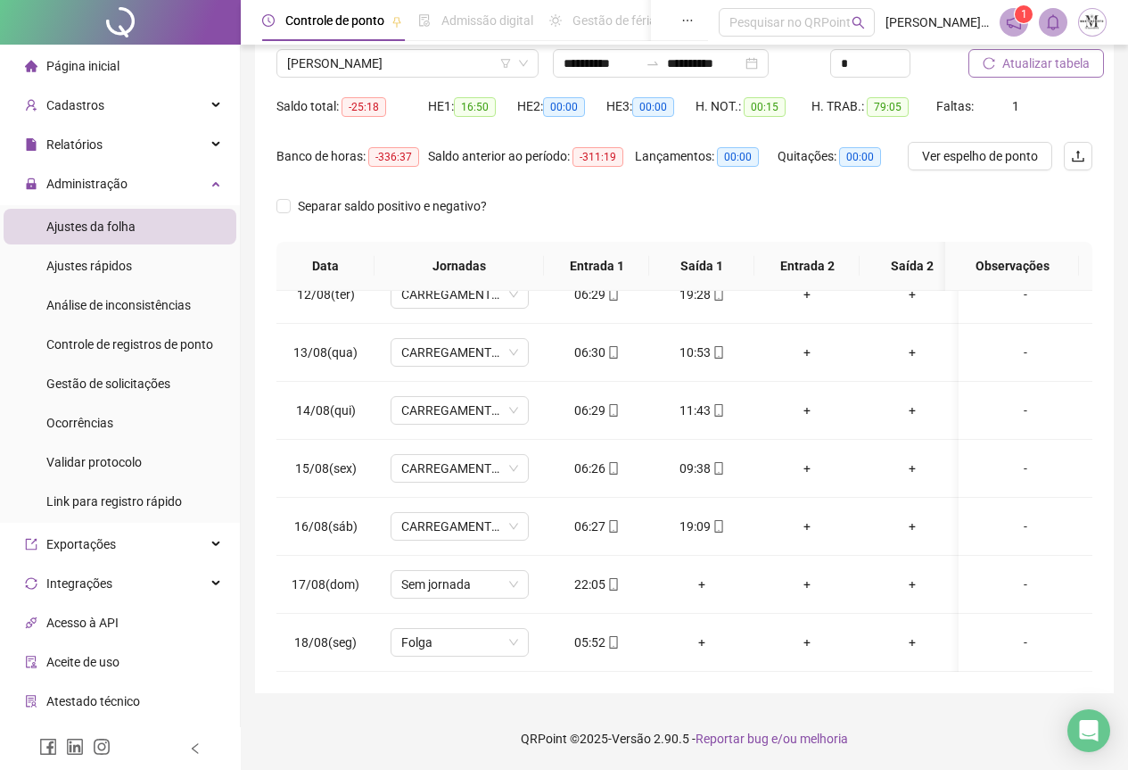
click at [1012, 59] on span "Atualizar tabela" at bounding box center [1046, 64] width 87 height 20
click at [85, 372] on div "Gestão de solicitações" at bounding box center [108, 384] width 124 height 36
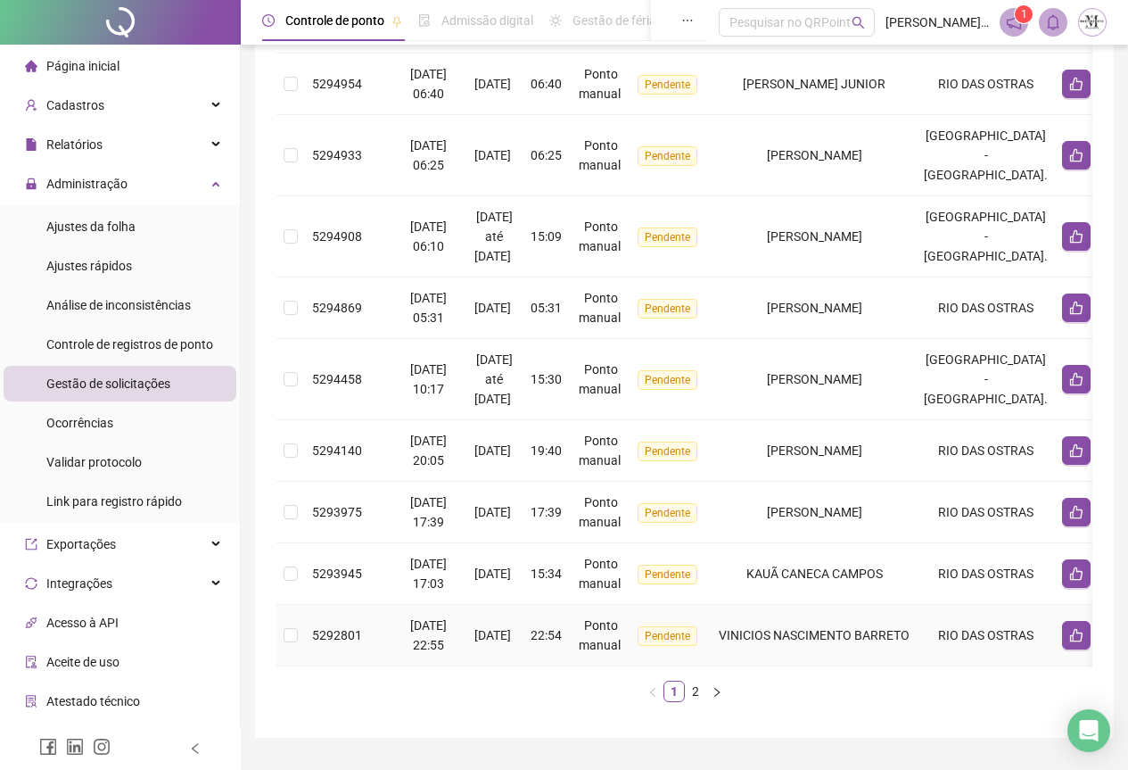
scroll to position [445, 0]
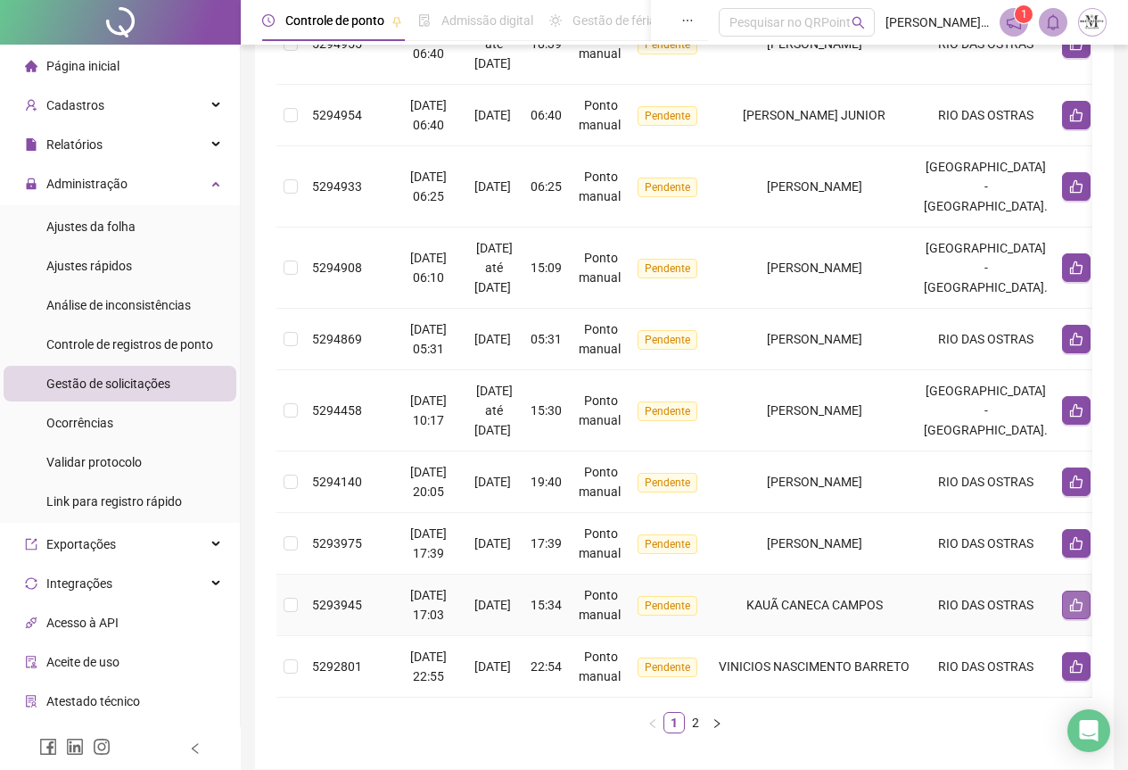
click at [1070, 608] on icon "like" at bounding box center [1076, 605] width 12 height 13
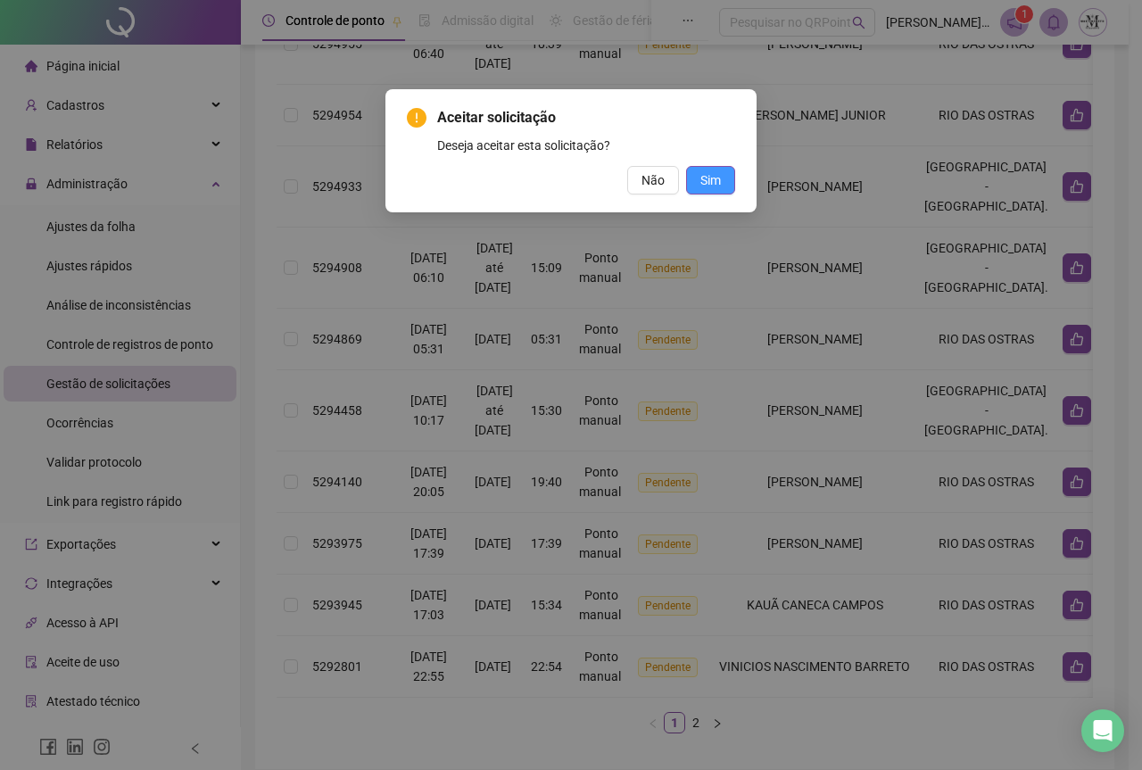
click at [720, 178] on span "Sim" at bounding box center [710, 180] width 21 height 20
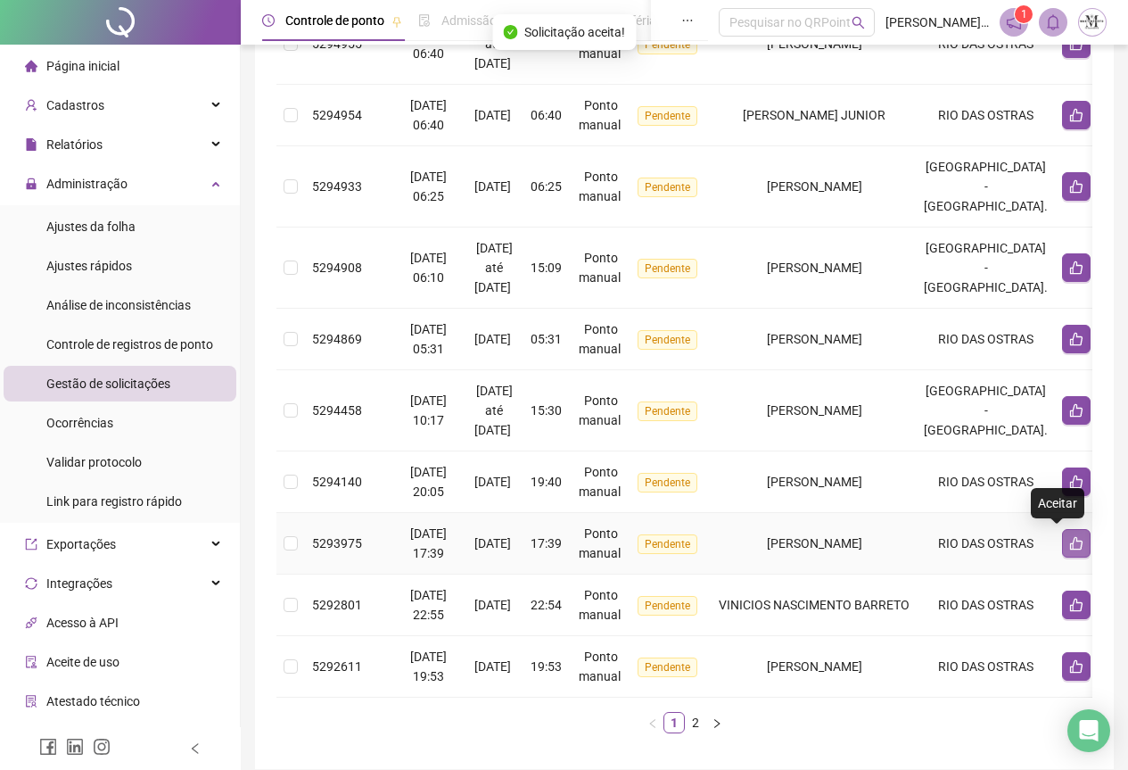
click at [1070, 547] on icon "like" at bounding box center [1076, 543] width 12 height 13
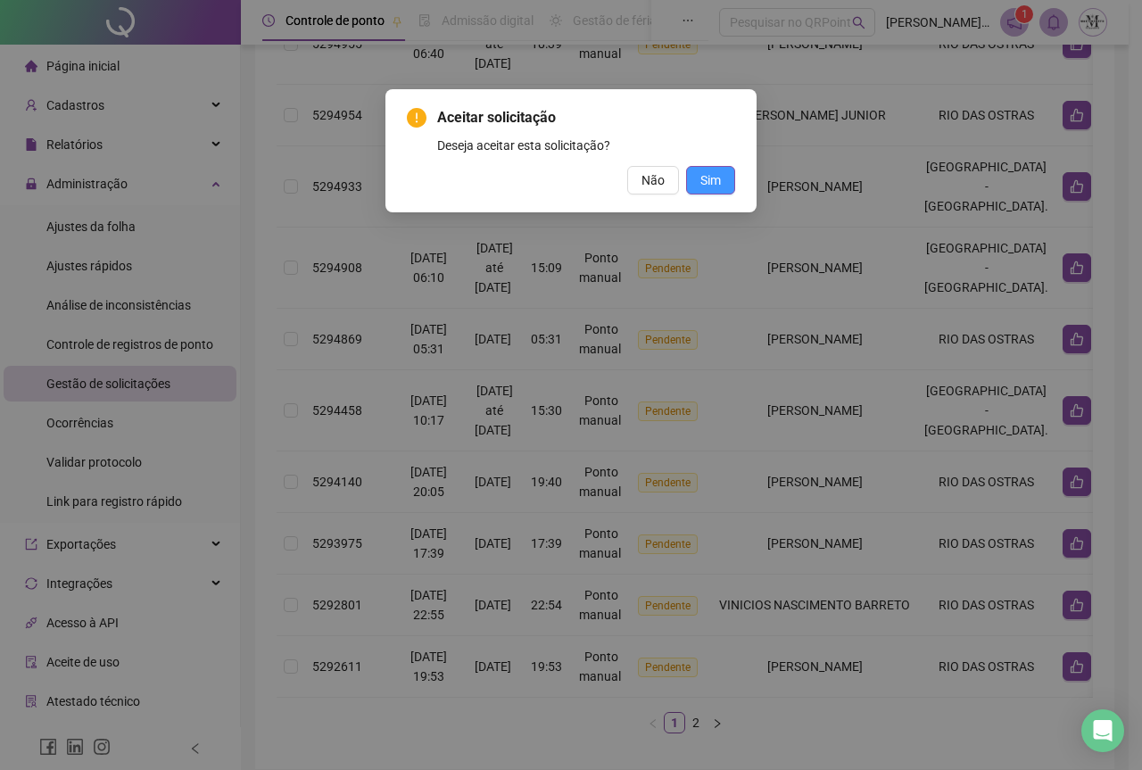
click at [723, 183] on button "Sim" at bounding box center [710, 180] width 49 height 29
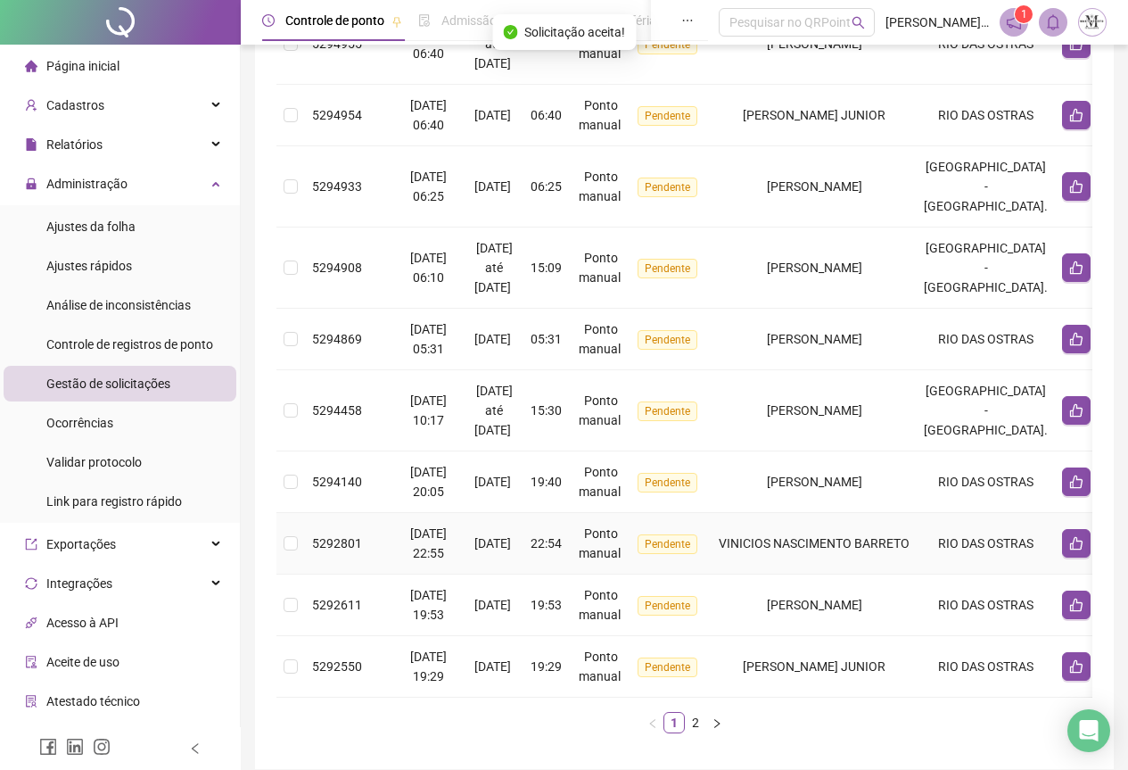
scroll to position [356, 0]
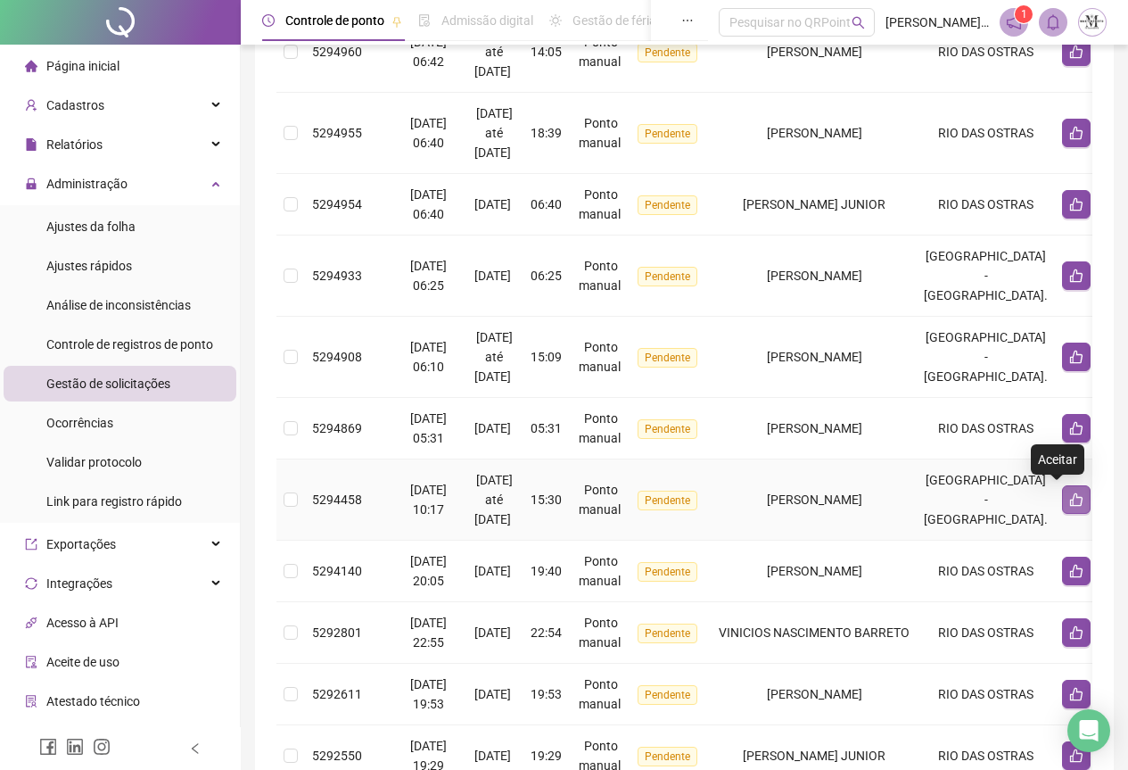
click at [1070, 500] on icon "like" at bounding box center [1076, 499] width 12 height 13
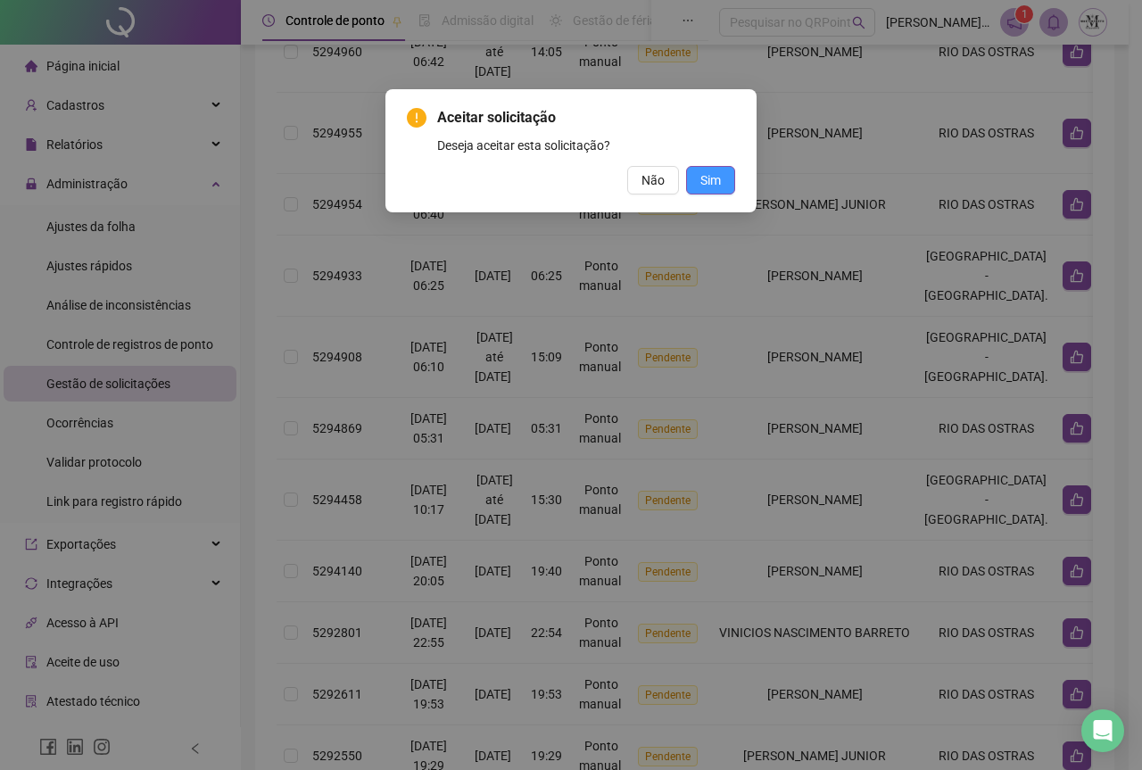
click at [722, 181] on button "Sim" at bounding box center [710, 180] width 49 height 29
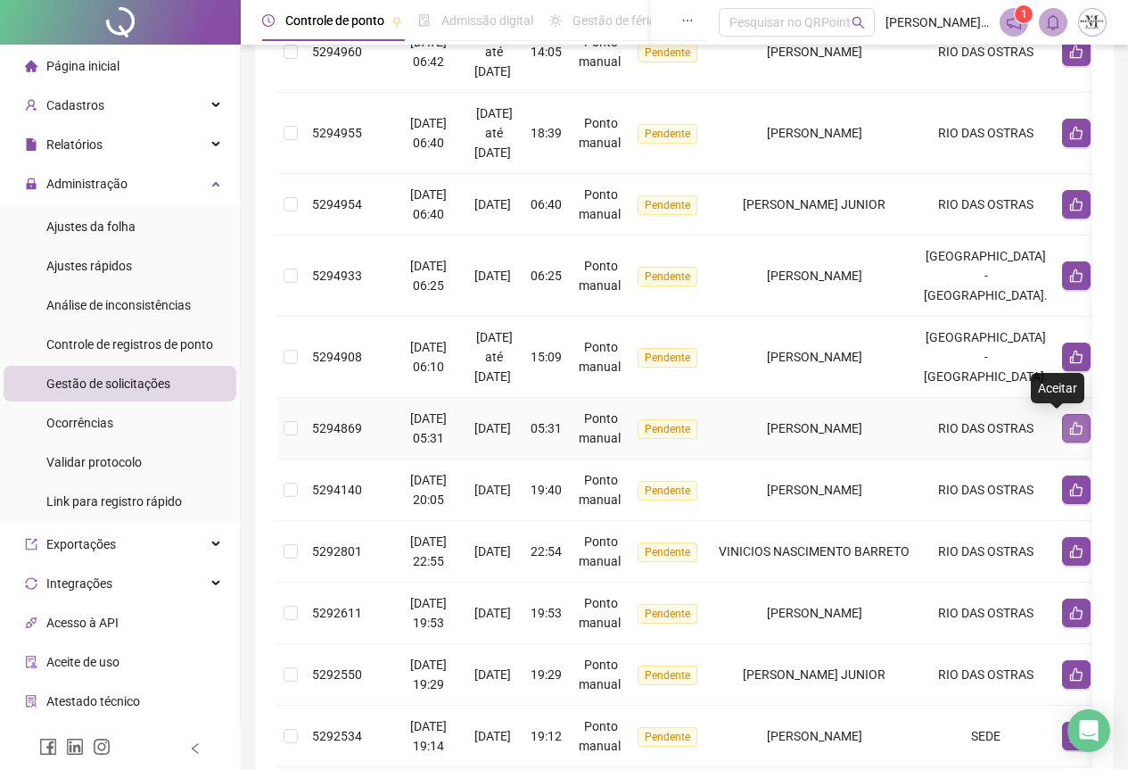
click at [1070, 432] on icon "like" at bounding box center [1076, 428] width 12 height 13
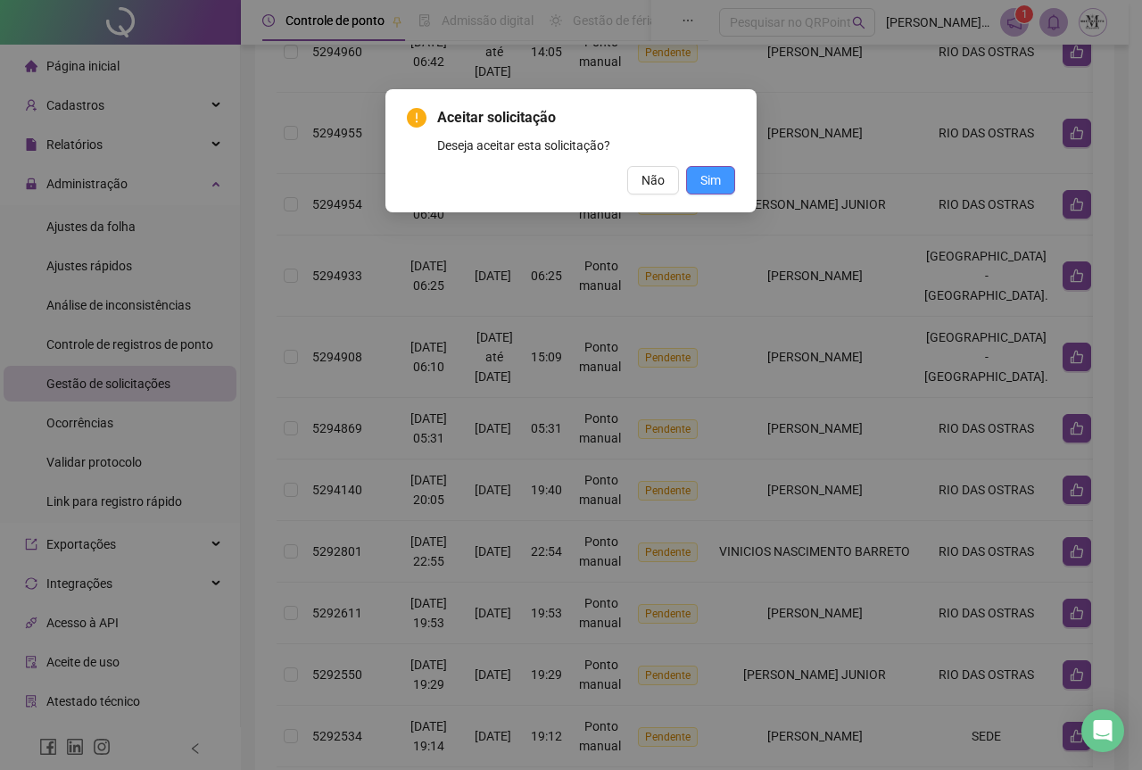
click at [709, 183] on span "Sim" at bounding box center [710, 180] width 21 height 20
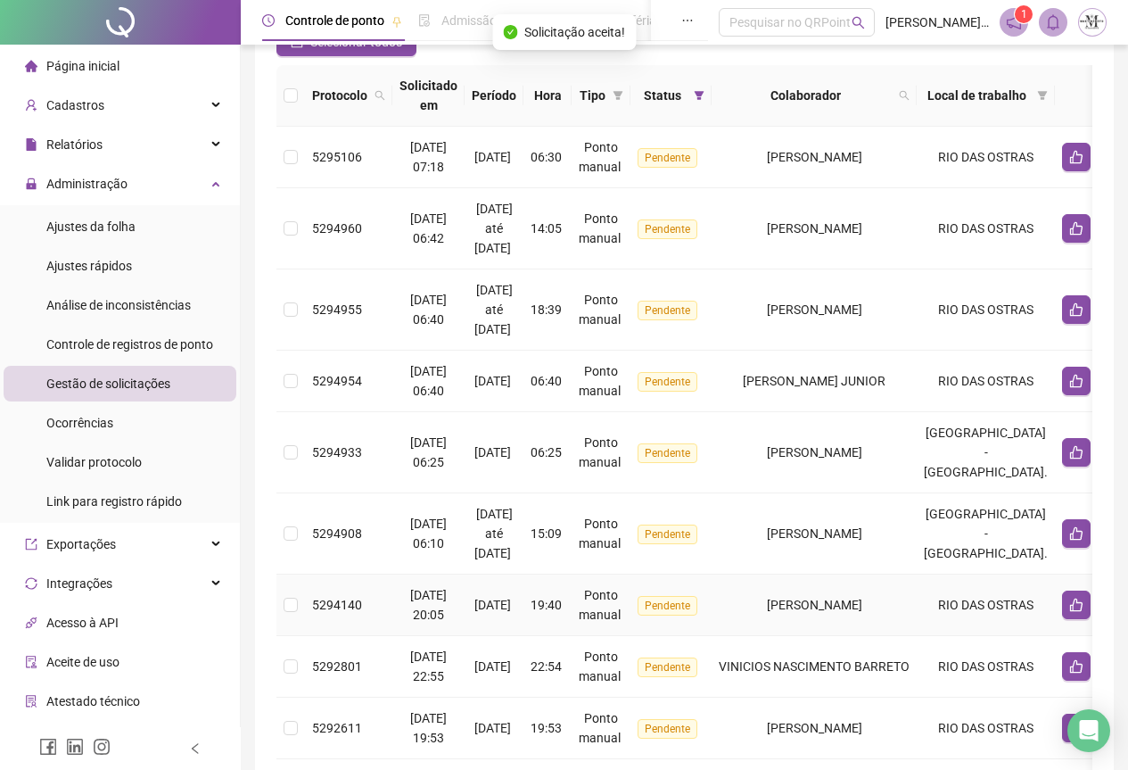
scroll to position [178, 0]
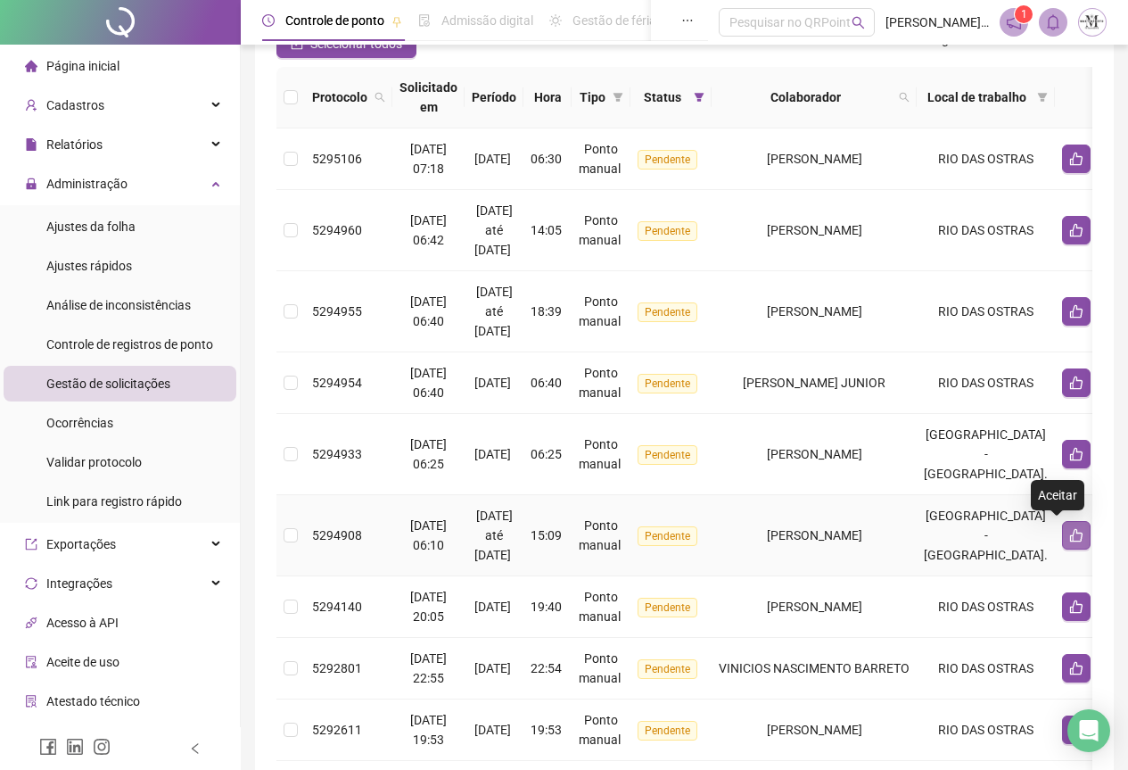
click at [1070, 533] on icon "like" at bounding box center [1077, 535] width 14 height 14
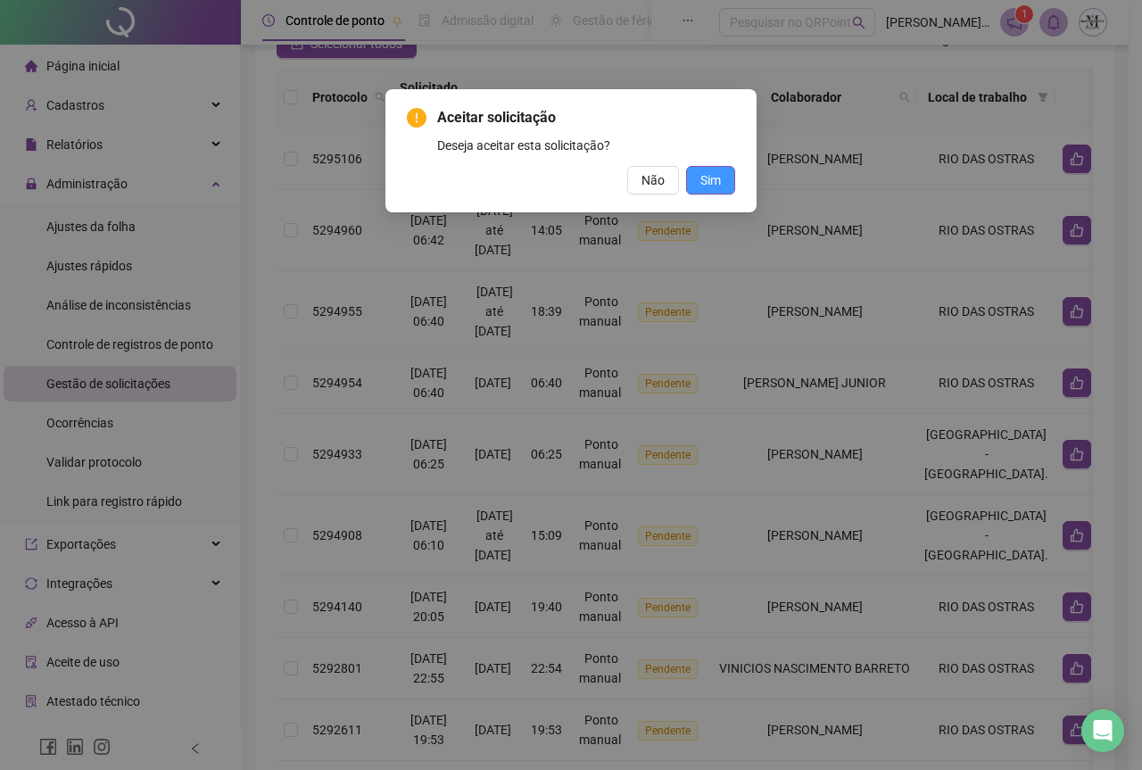
click at [703, 181] on span "Sim" at bounding box center [710, 180] width 21 height 20
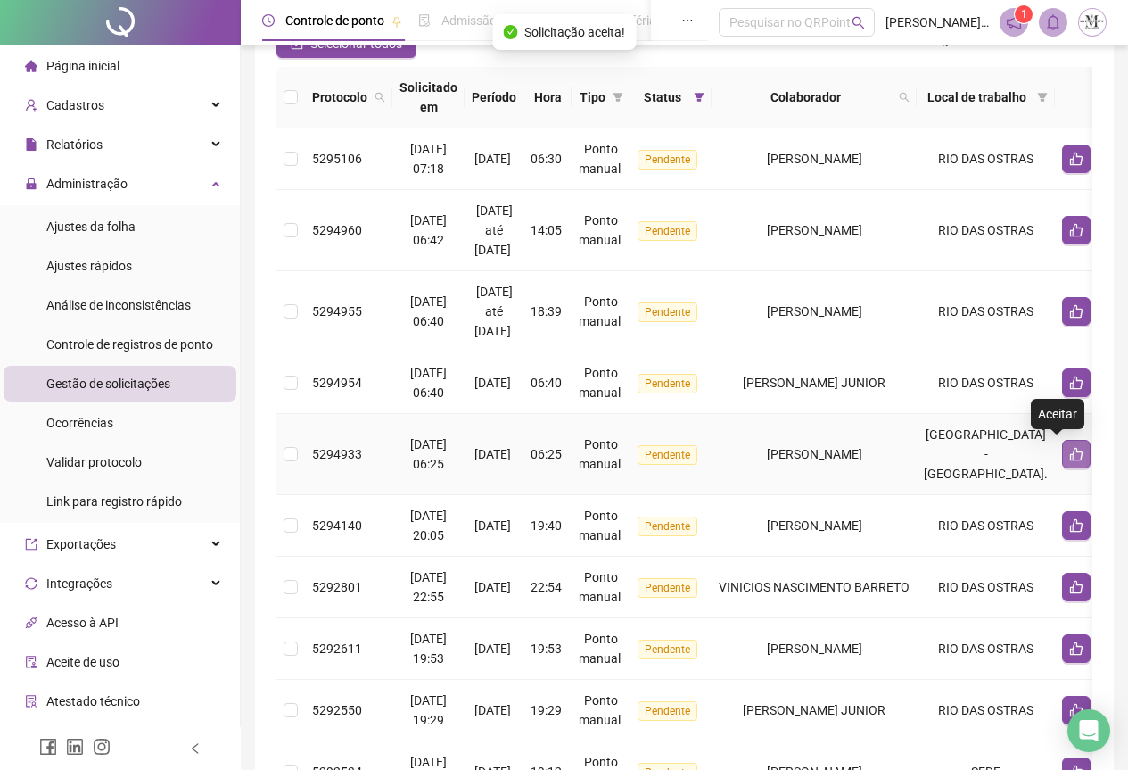
click at [1062, 456] on button "button" at bounding box center [1076, 454] width 29 height 29
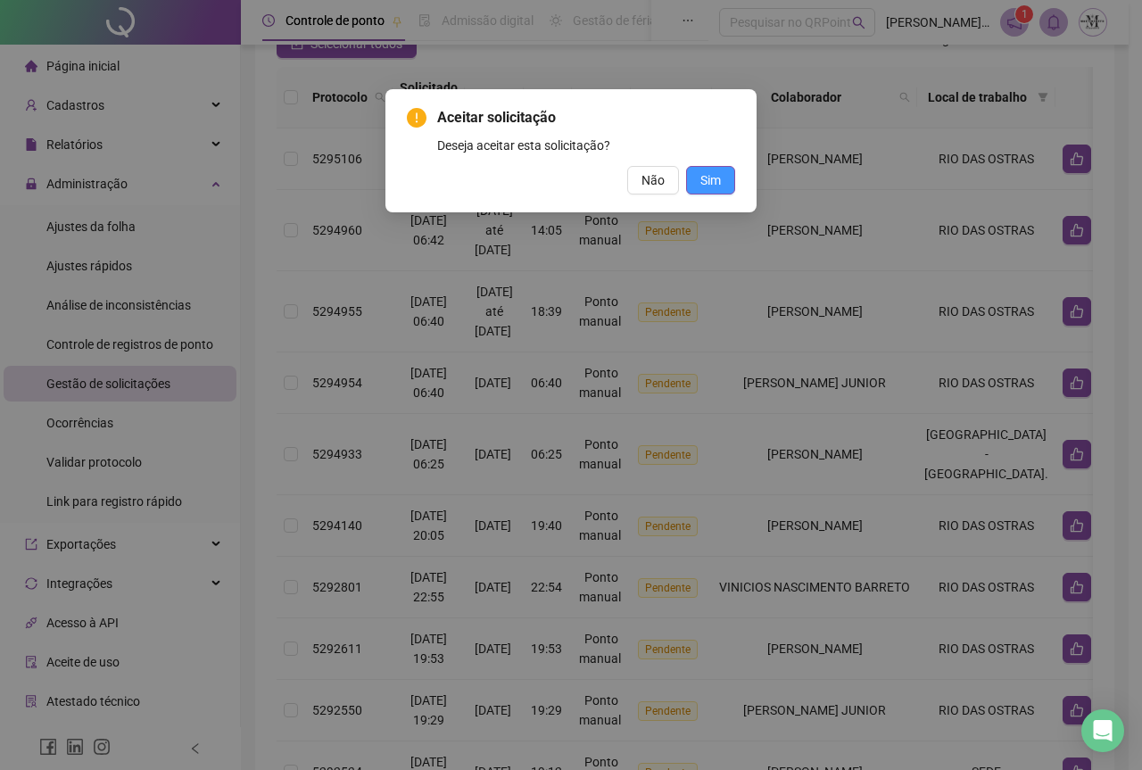
click at [712, 184] on span "Sim" at bounding box center [710, 180] width 21 height 20
click at [720, 184] on span "Sim" at bounding box center [710, 180] width 21 height 20
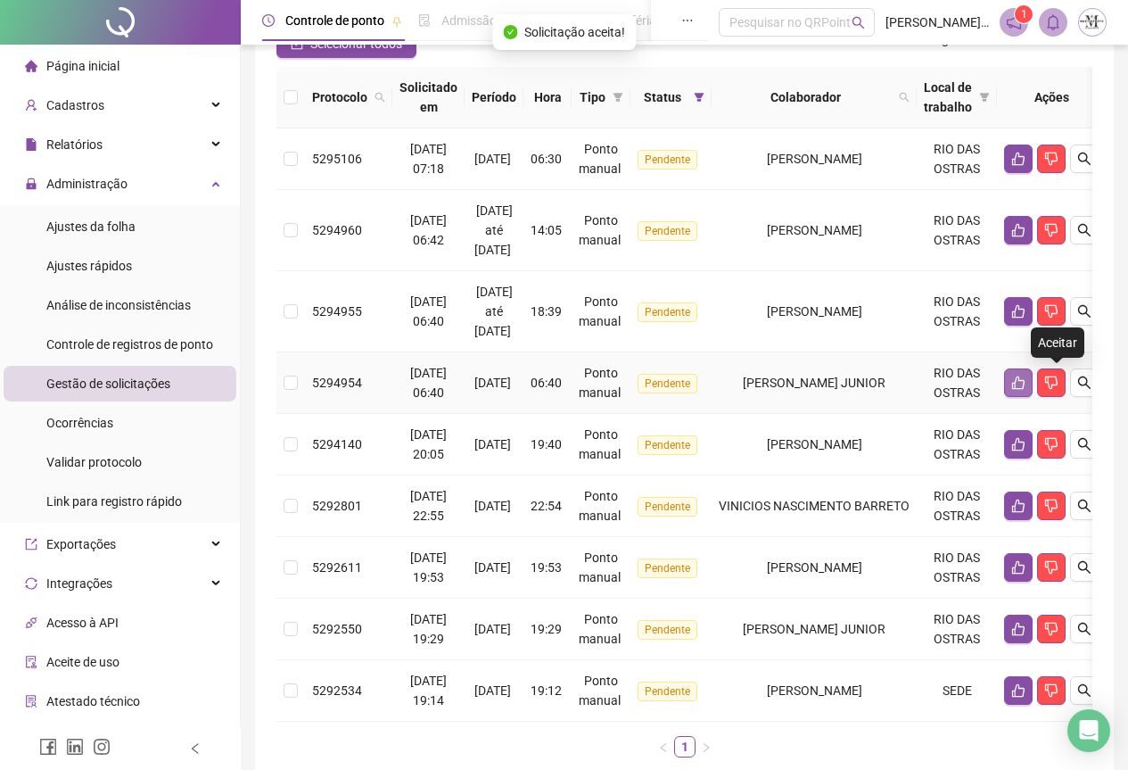
click at [1025, 385] on icon "like" at bounding box center [1018, 382] width 12 height 13
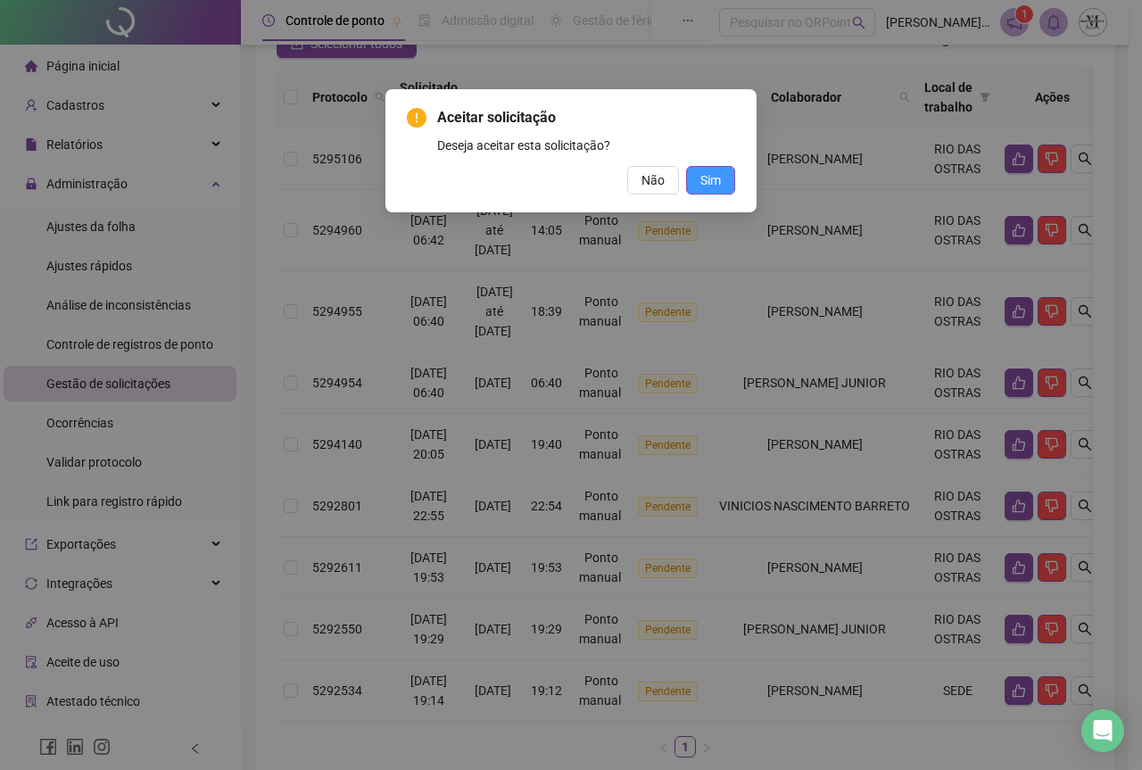
click at [699, 179] on button "Sim" at bounding box center [710, 180] width 49 height 29
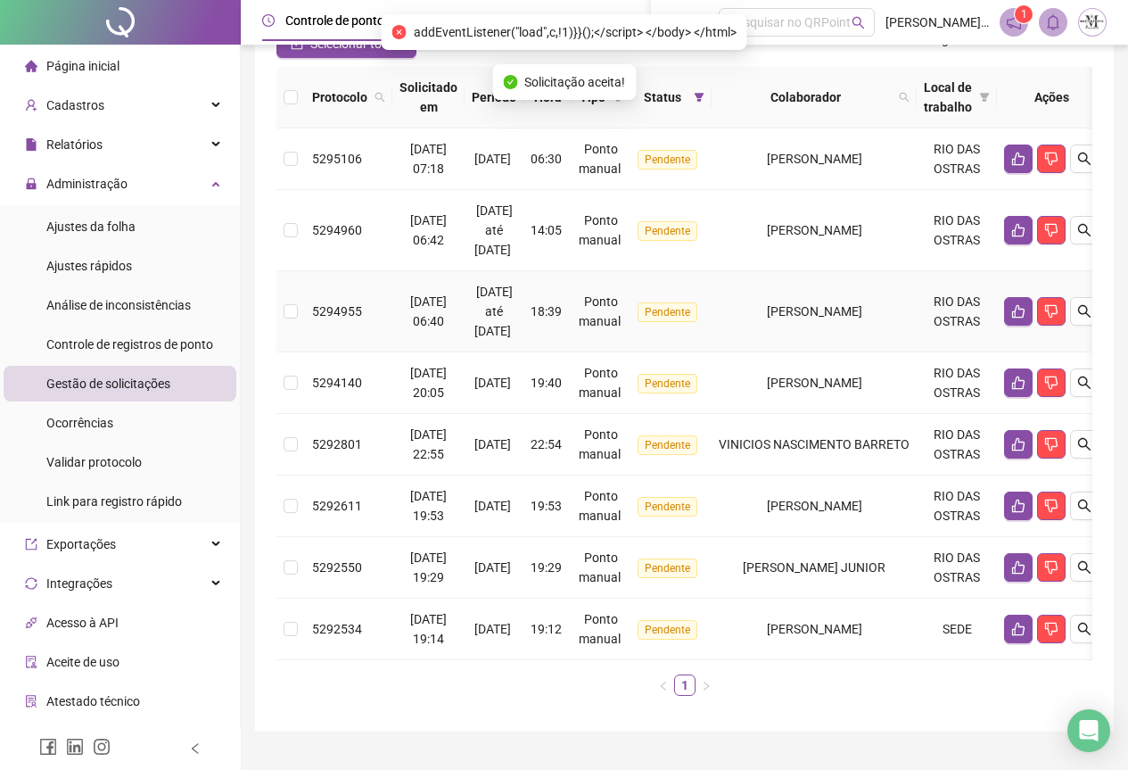
scroll to position [88, 0]
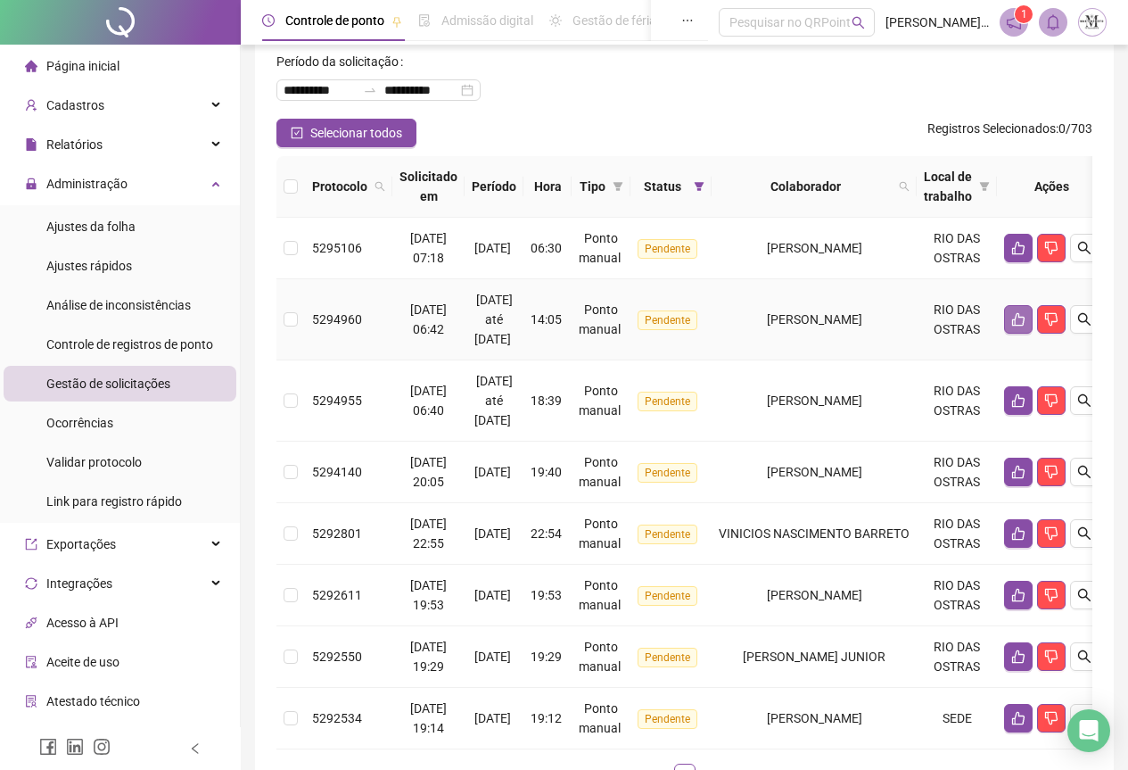
click at [1026, 320] on icon "like" at bounding box center [1019, 319] width 14 height 14
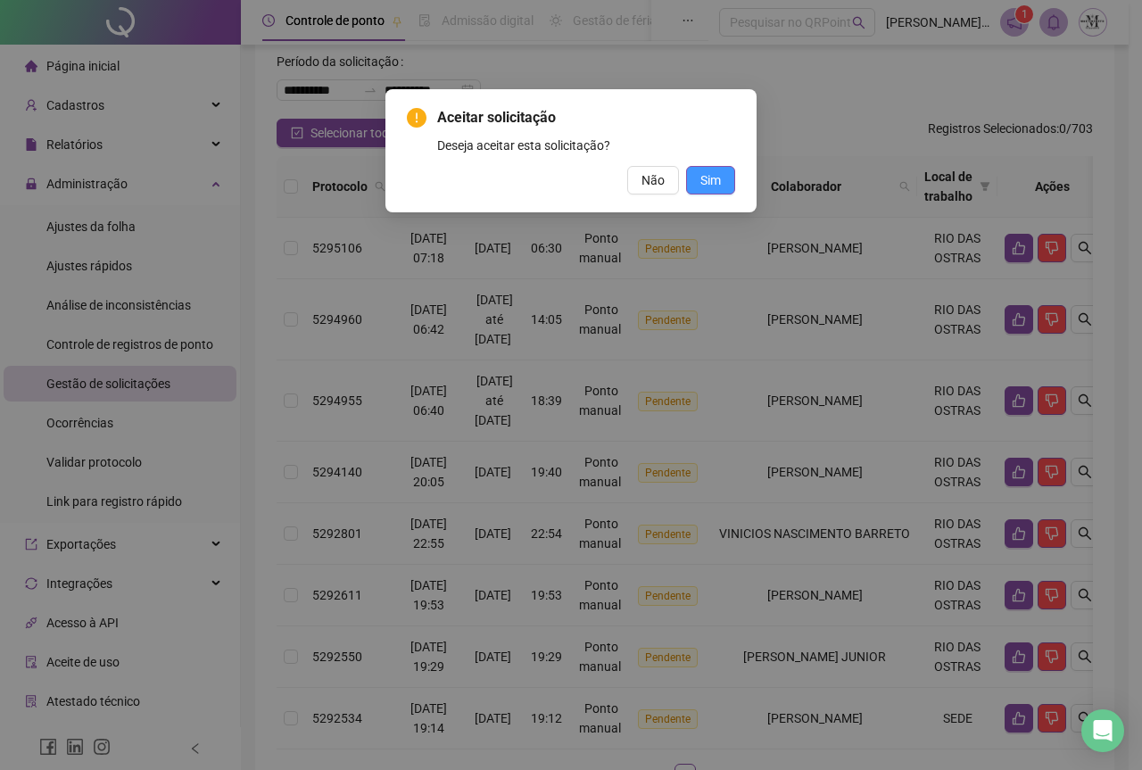
click at [703, 189] on span "Sim" at bounding box center [710, 180] width 21 height 20
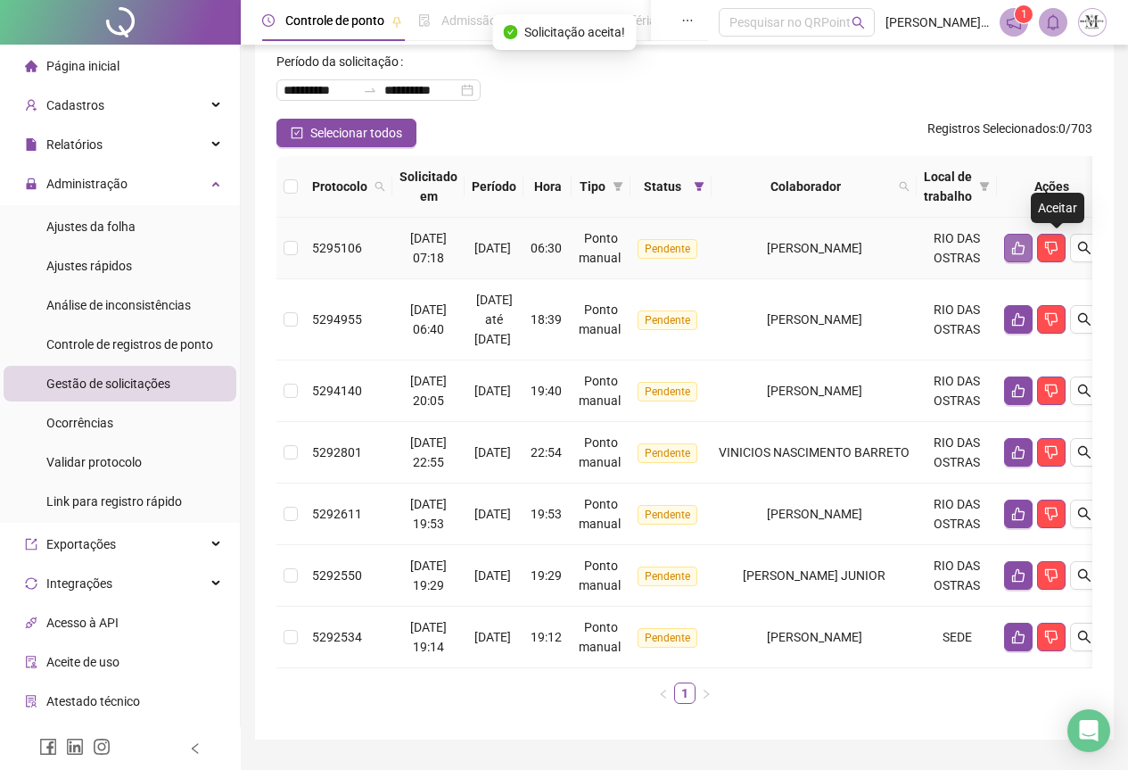
click at [1026, 252] on icon "like" at bounding box center [1019, 248] width 14 height 14
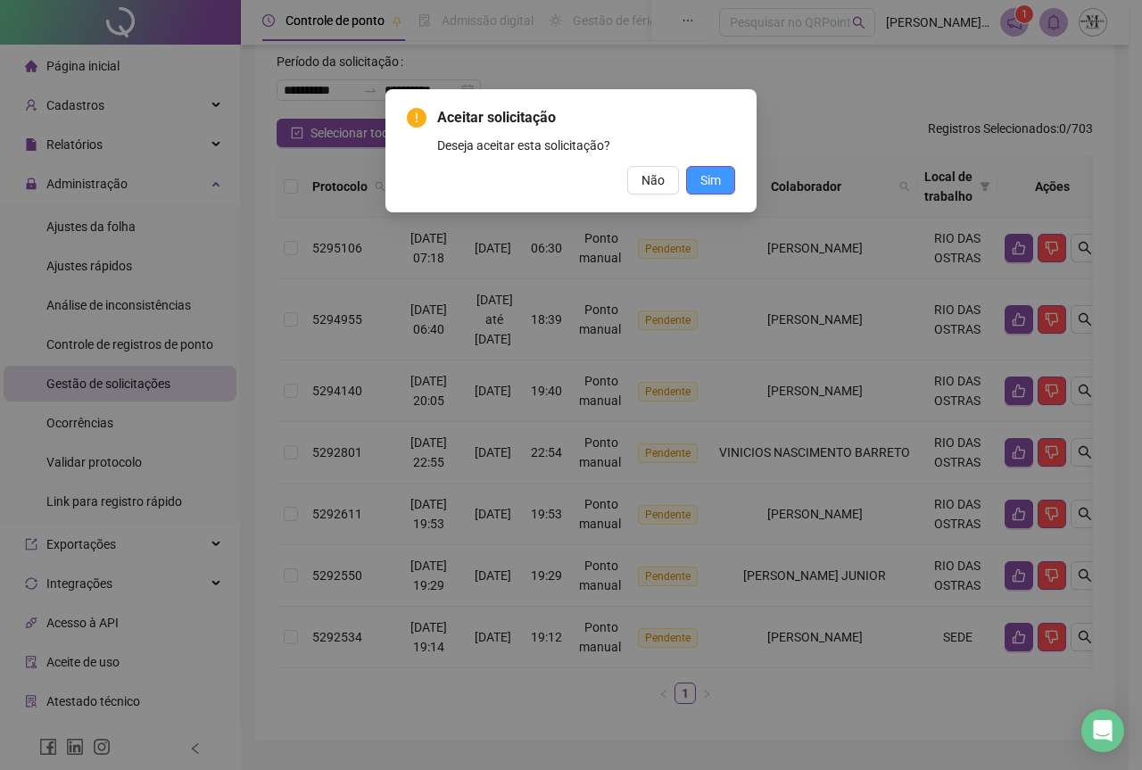
click at [712, 170] on span "Sim" at bounding box center [710, 180] width 21 height 20
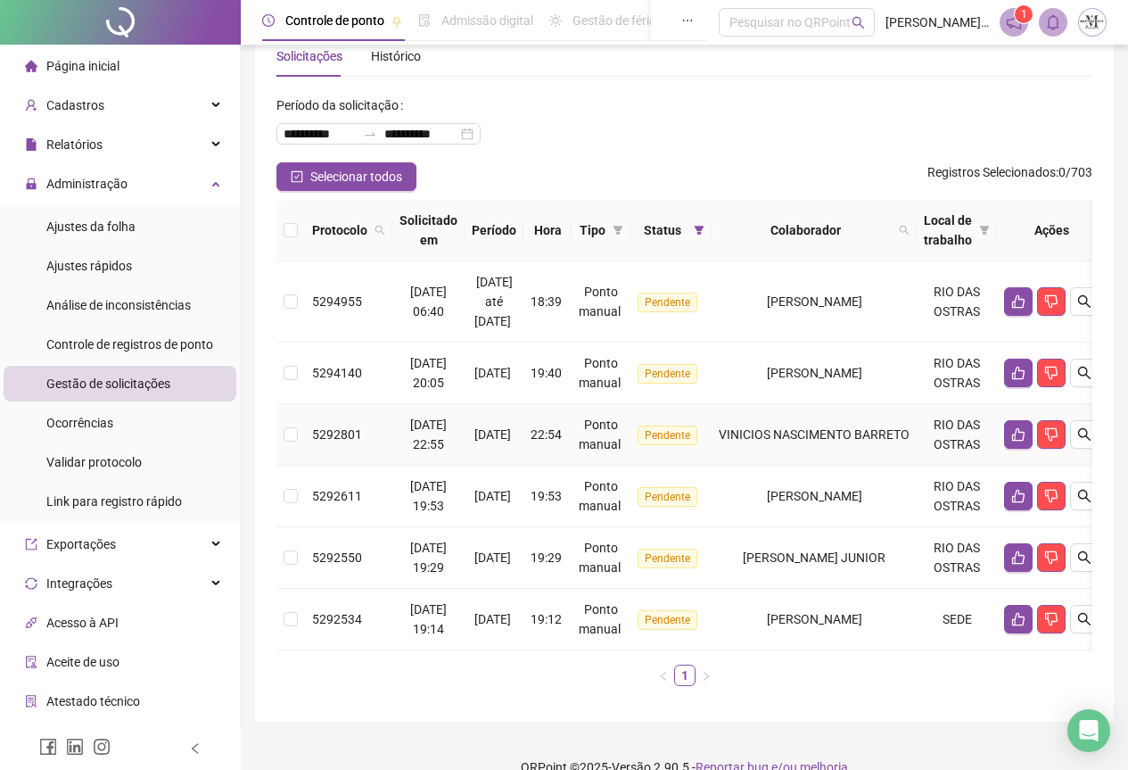
scroll to position [87, 0]
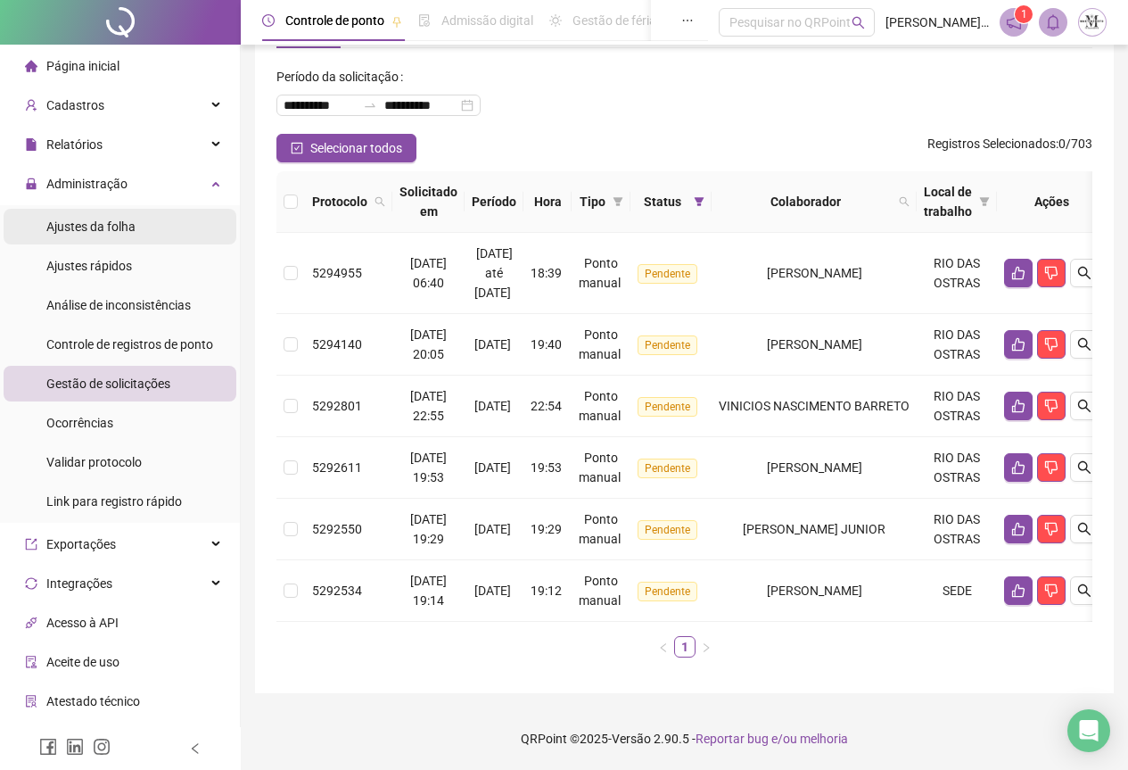
click at [79, 232] on span "Ajustes da folha" at bounding box center [90, 226] width 89 height 14
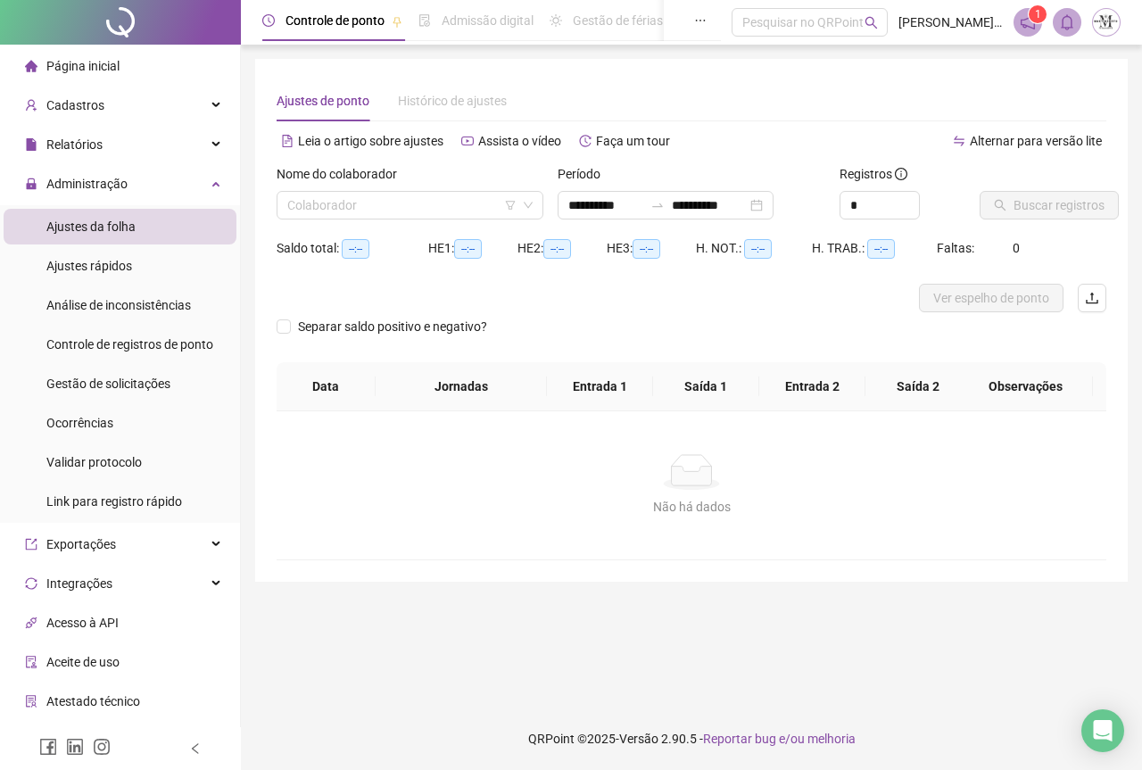
type input "**********"
click at [293, 202] on input "search" at bounding box center [401, 205] width 229 height 27
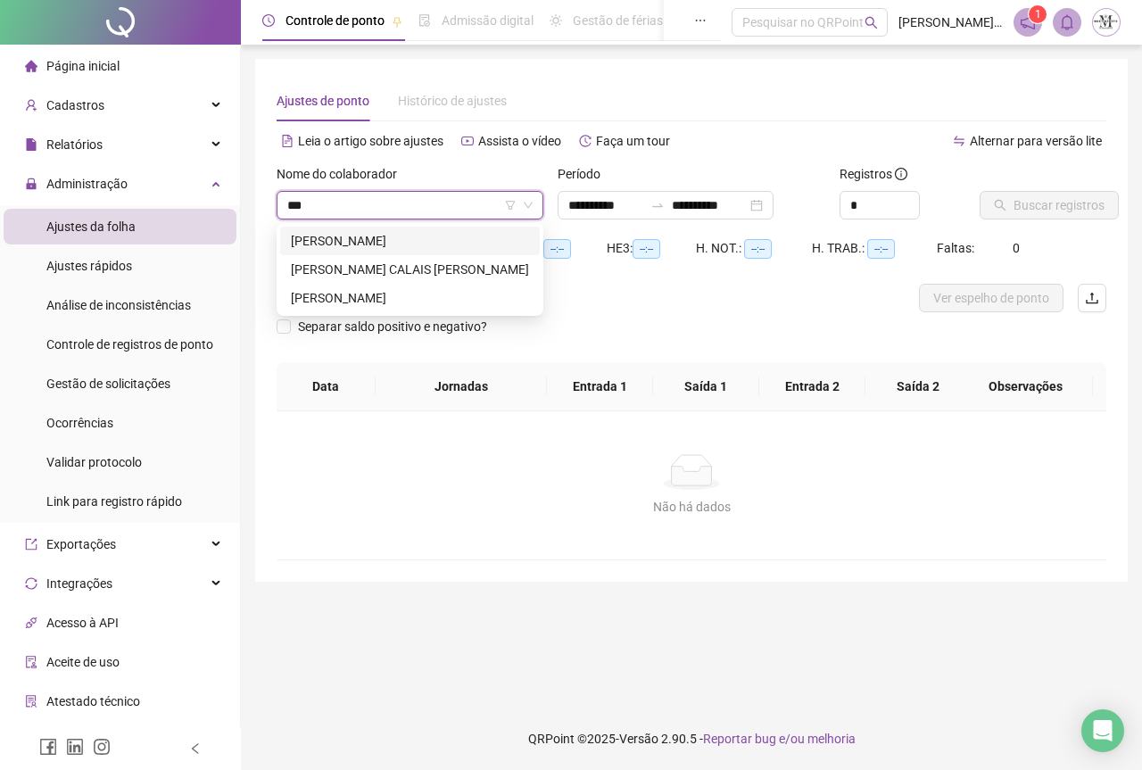
type input "****"
click at [349, 239] on div "[PERSON_NAME]" at bounding box center [410, 241] width 238 height 20
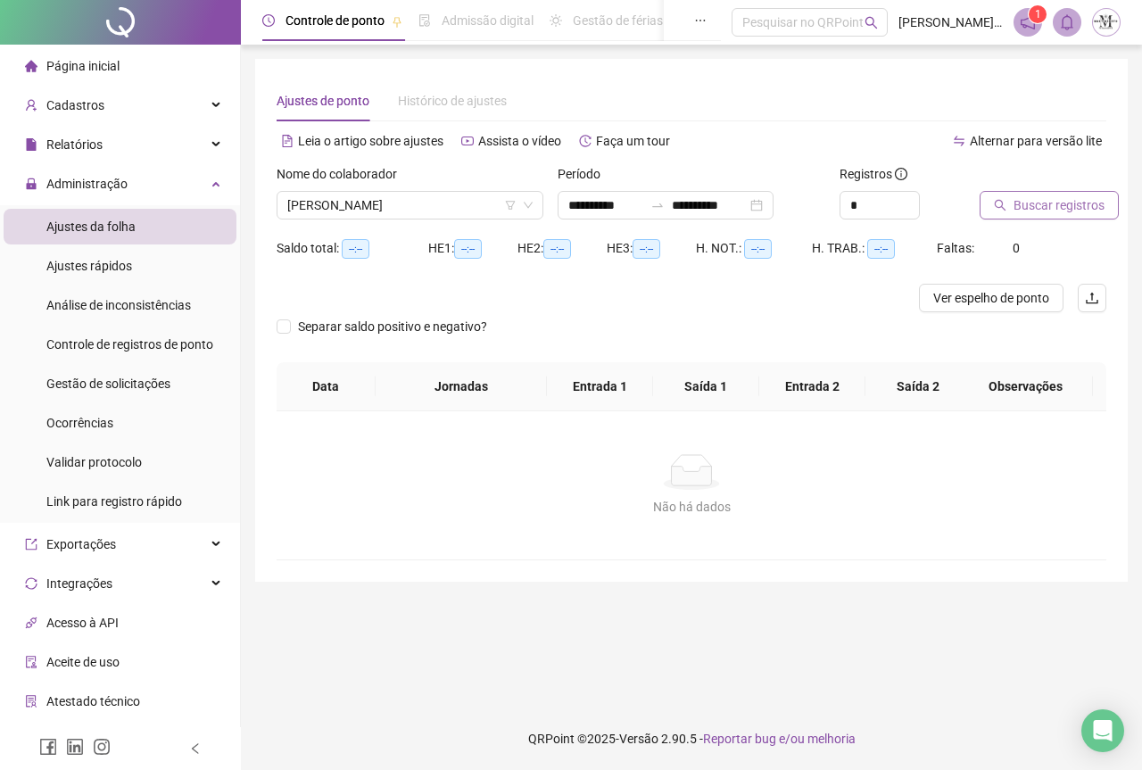
click at [1002, 210] on icon "search" at bounding box center [1000, 205] width 12 height 12
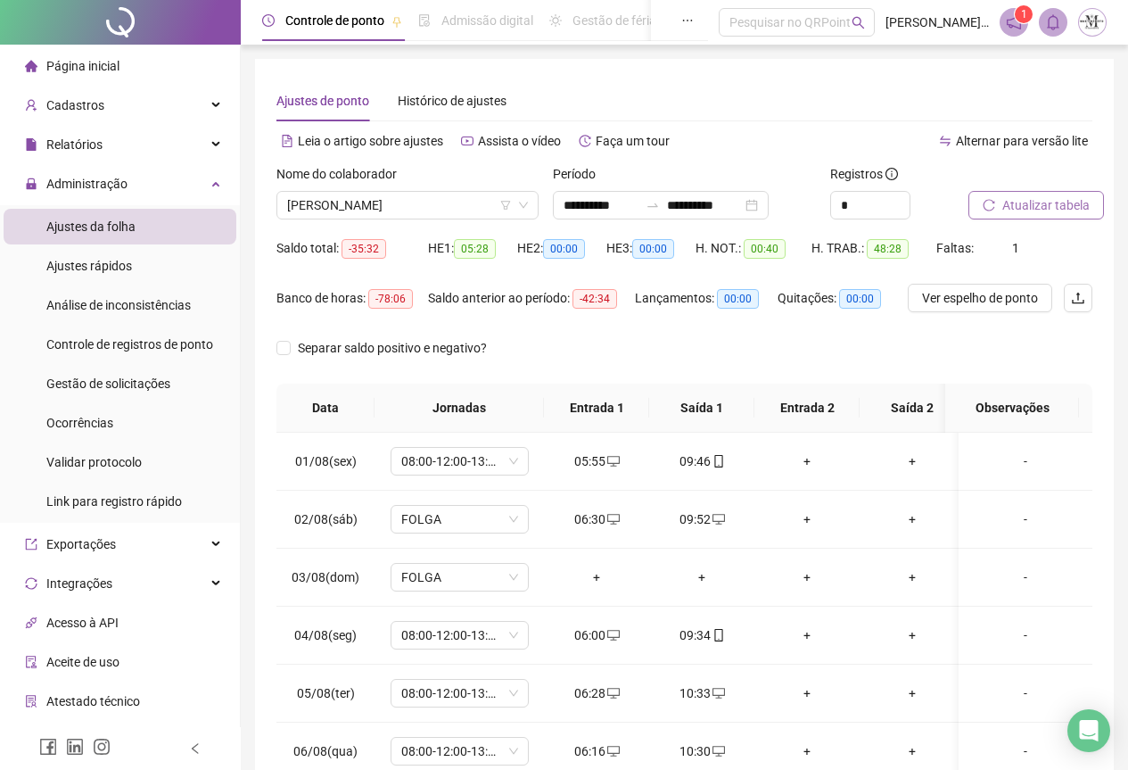
click at [1032, 204] on span "Atualizar tabela" at bounding box center [1046, 205] width 87 height 20
click at [1037, 204] on span "Atualizar tabela" at bounding box center [1046, 205] width 87 height 20
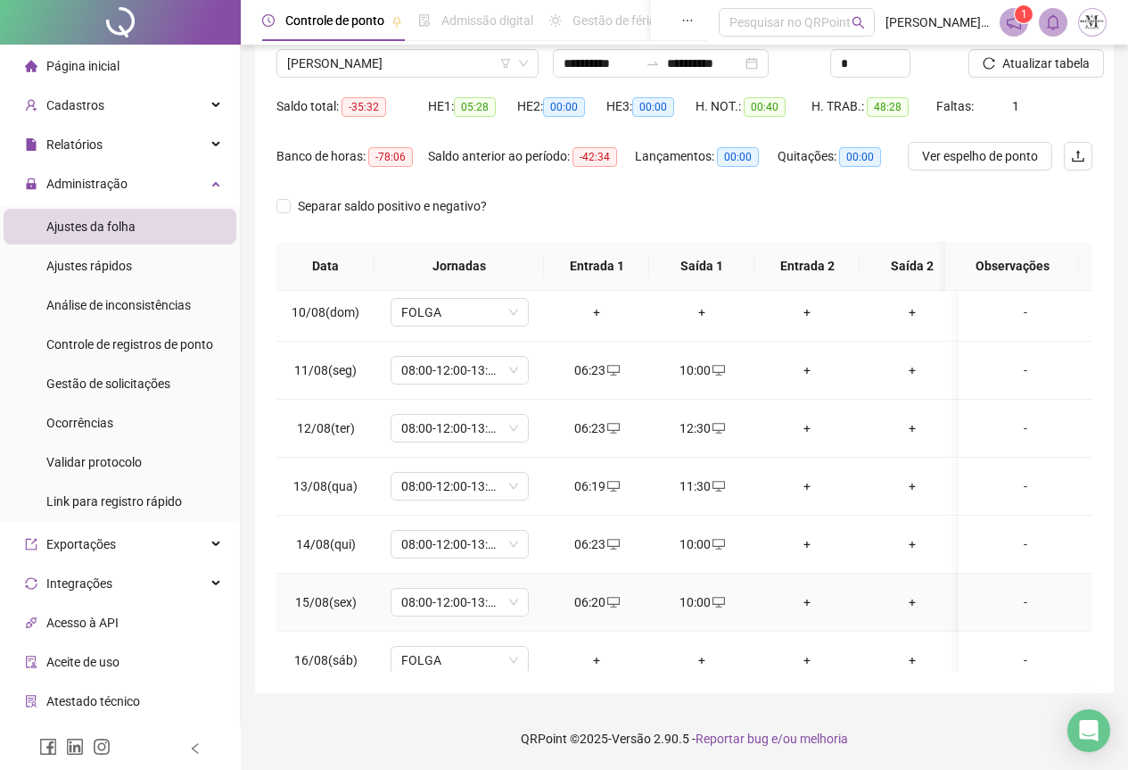
scroll to position [618, 0]
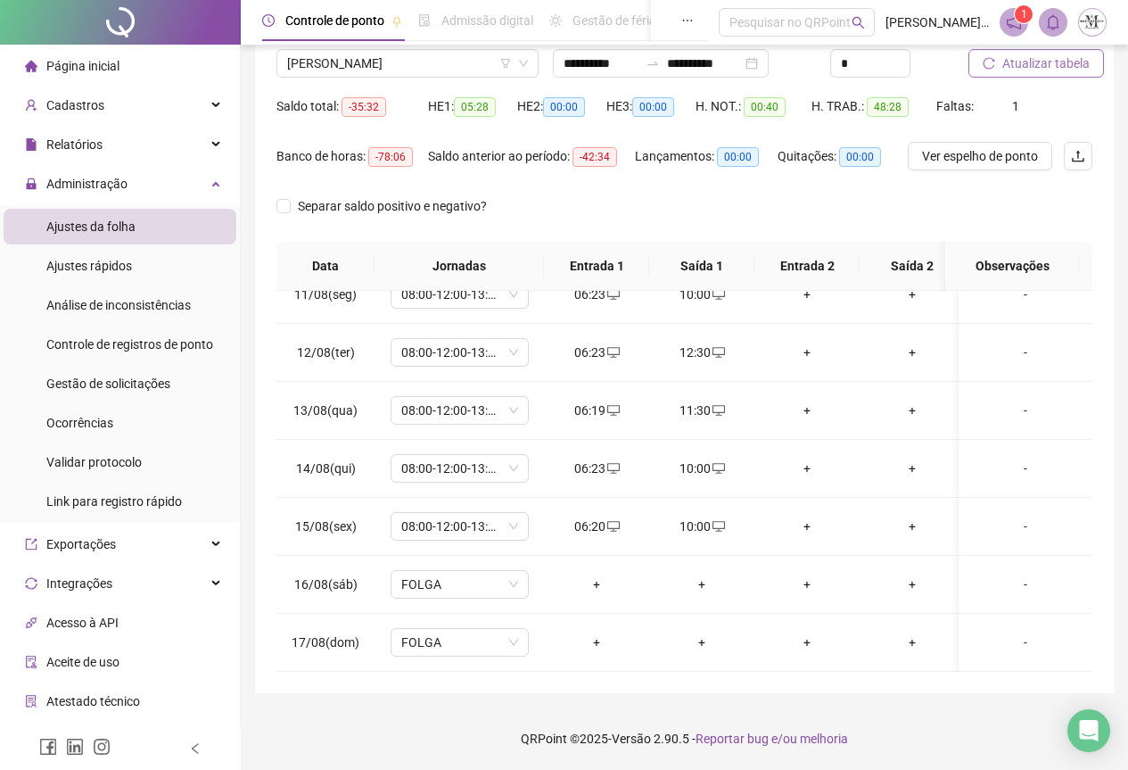
click at [1011, 68] on span "Atualizar tabela" at bounding box center [1046, 64] width 87 height 20
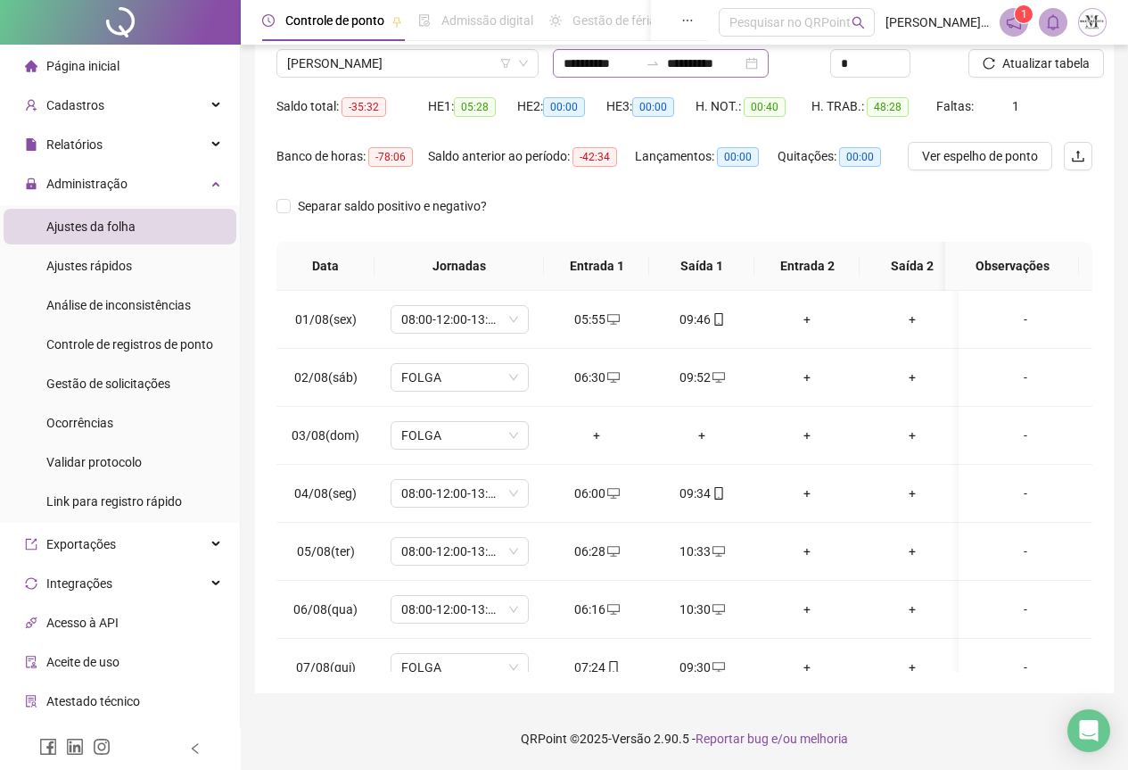
click at [666, 55] on div "**********" at bounding box center [661, 63] width 216 height 29
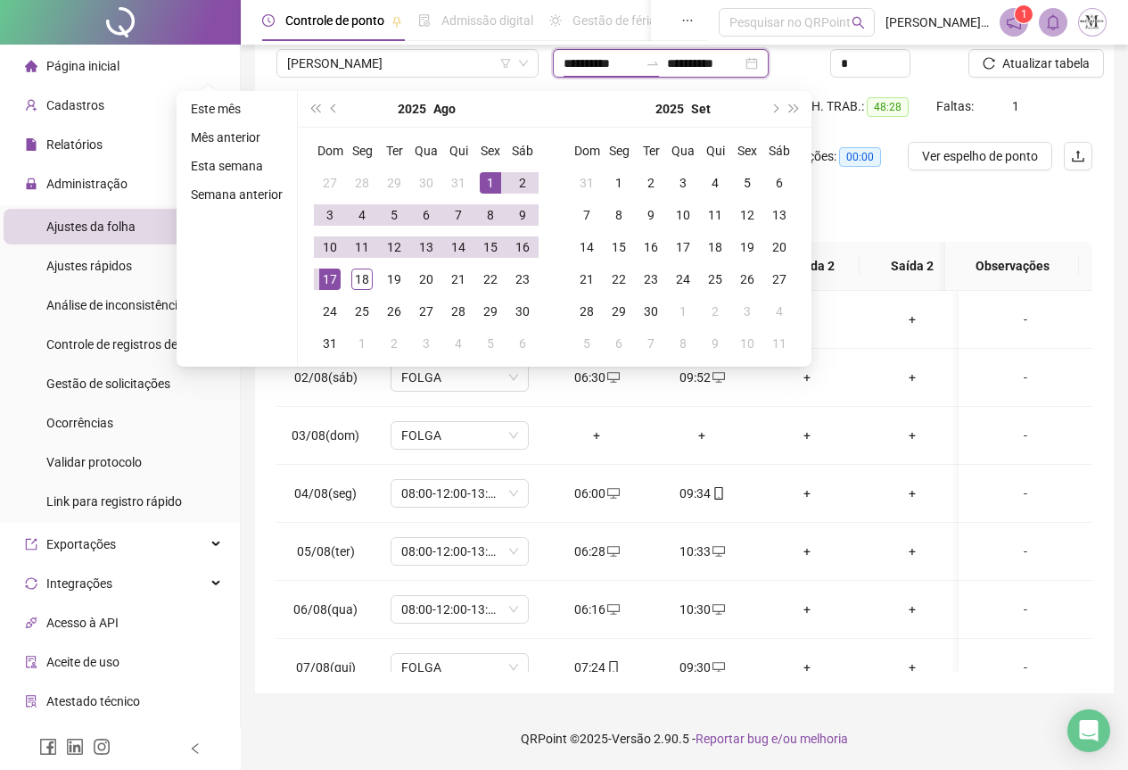
type input "**********"
click at [491, 185] on div "1" at bounding box center [490, 182] width 21 height 21
type input "**********"
click at [362, 271] on div "18" at bounding box center [361, 279] width 21 height 21
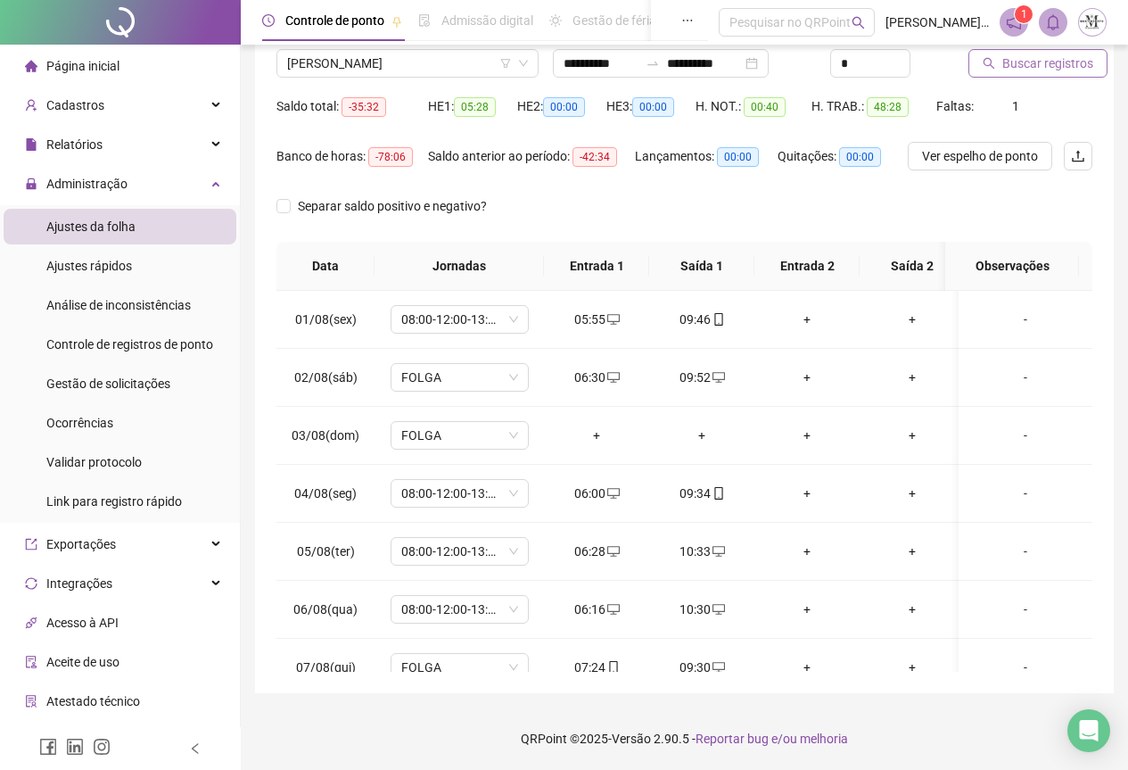
click at [1010, 72] on span "Buscar registros" at bounding box center [1048, 64] width 91 height 20
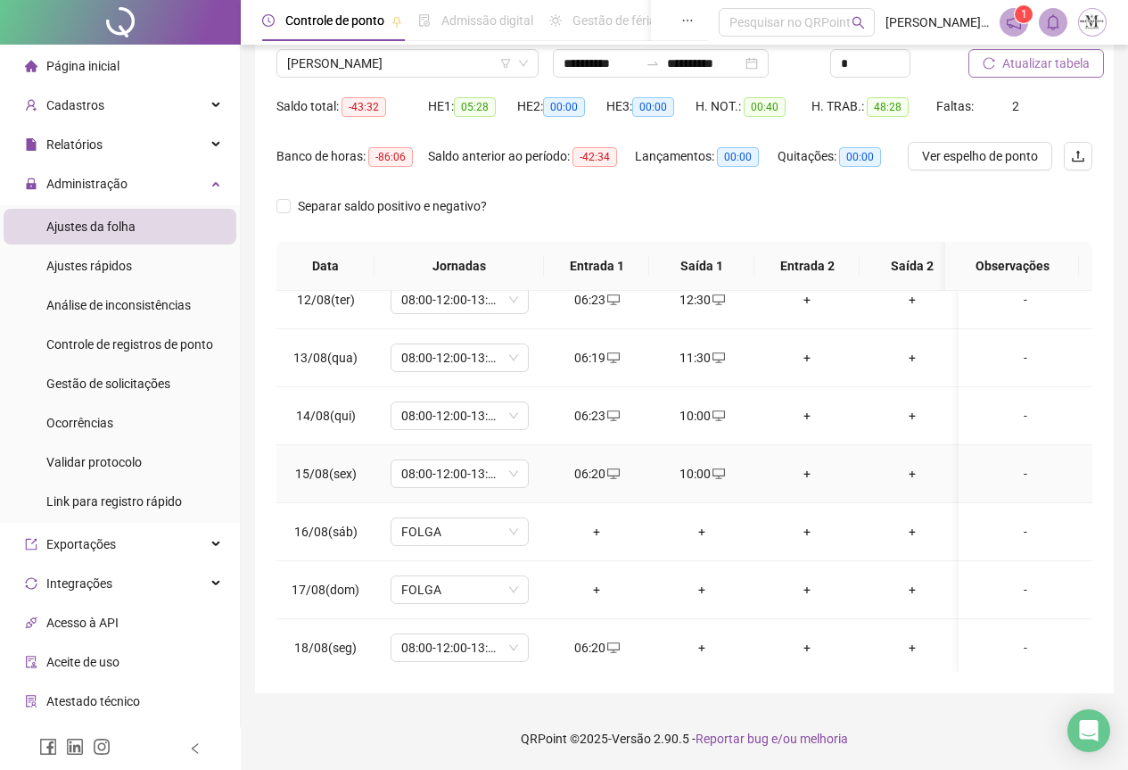
scroll to position [676, 0]
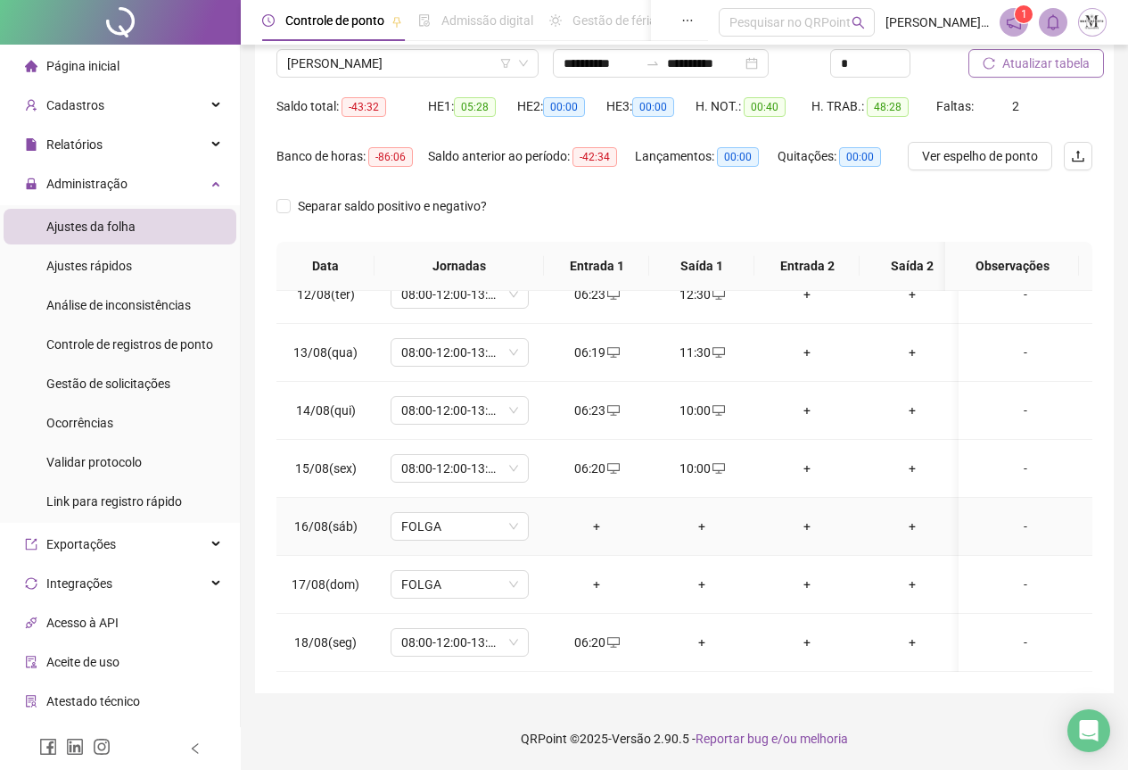
click at [593, 517] on div "+" at bounding box center [596, 527] width 77 height 20
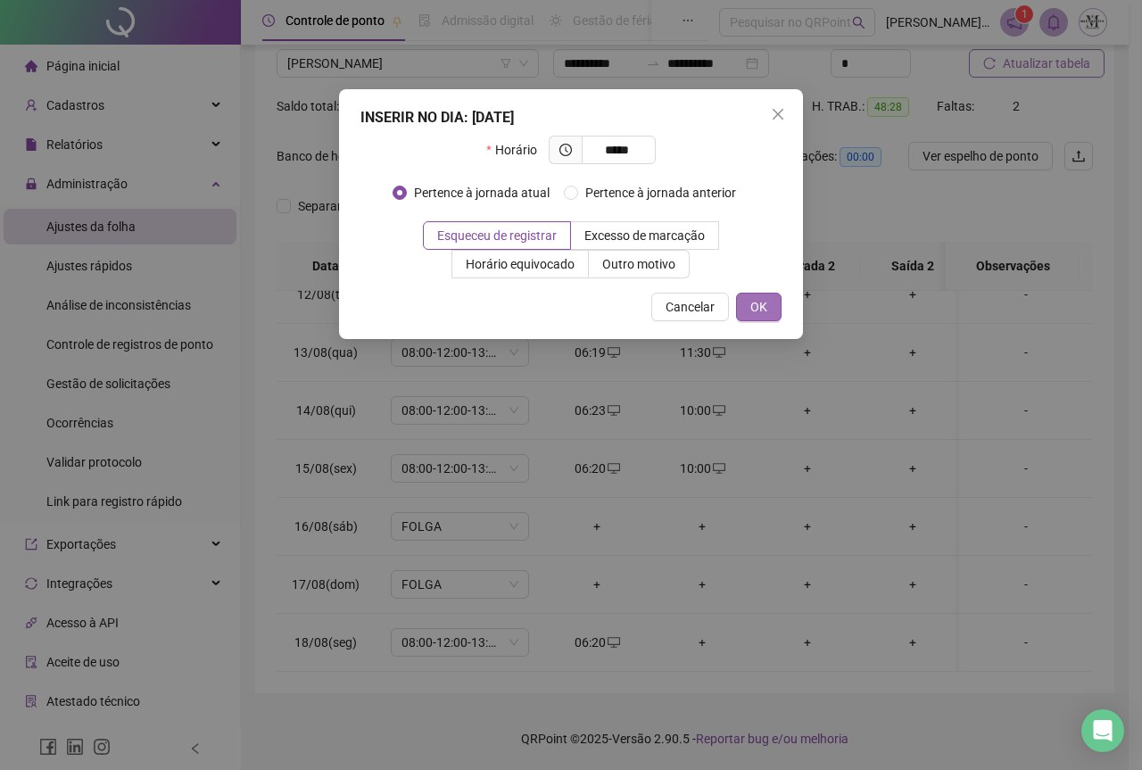
type input "*****"
click at [774, 312] on button "OK" at bounding box center [758, 307] width 45 height 29
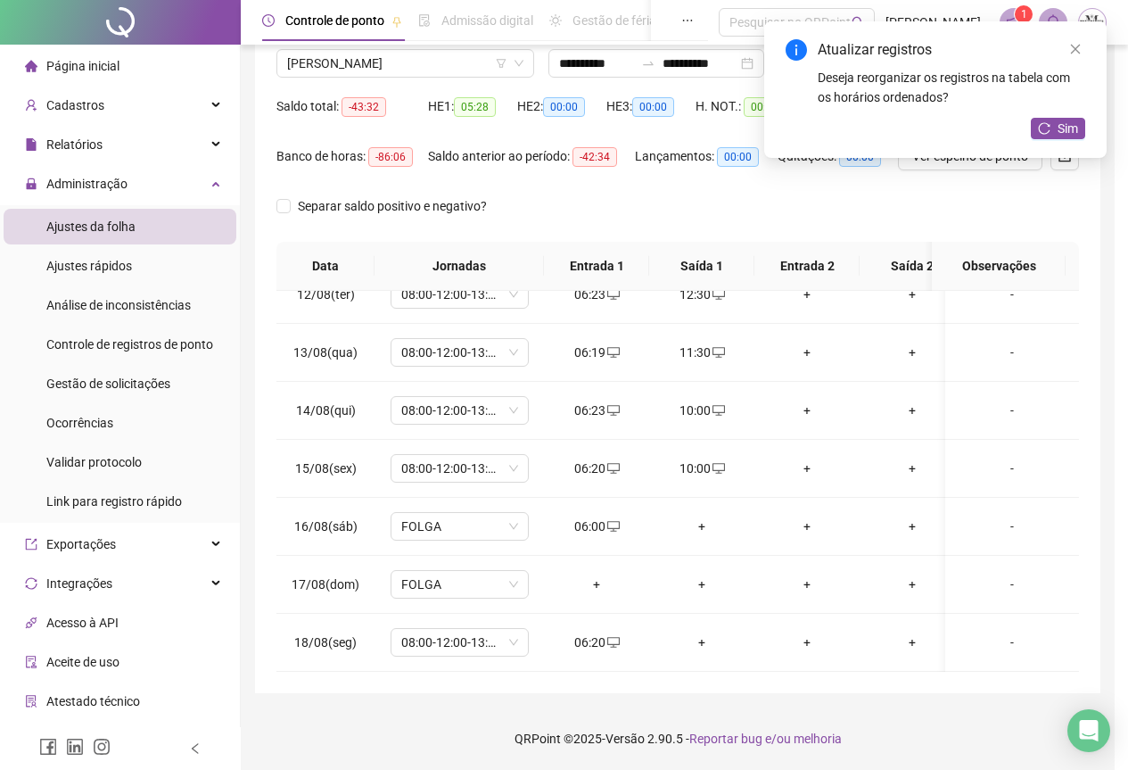
click at [706, 517] on div "+" at bounding box center [702, 527] width 77 height 20
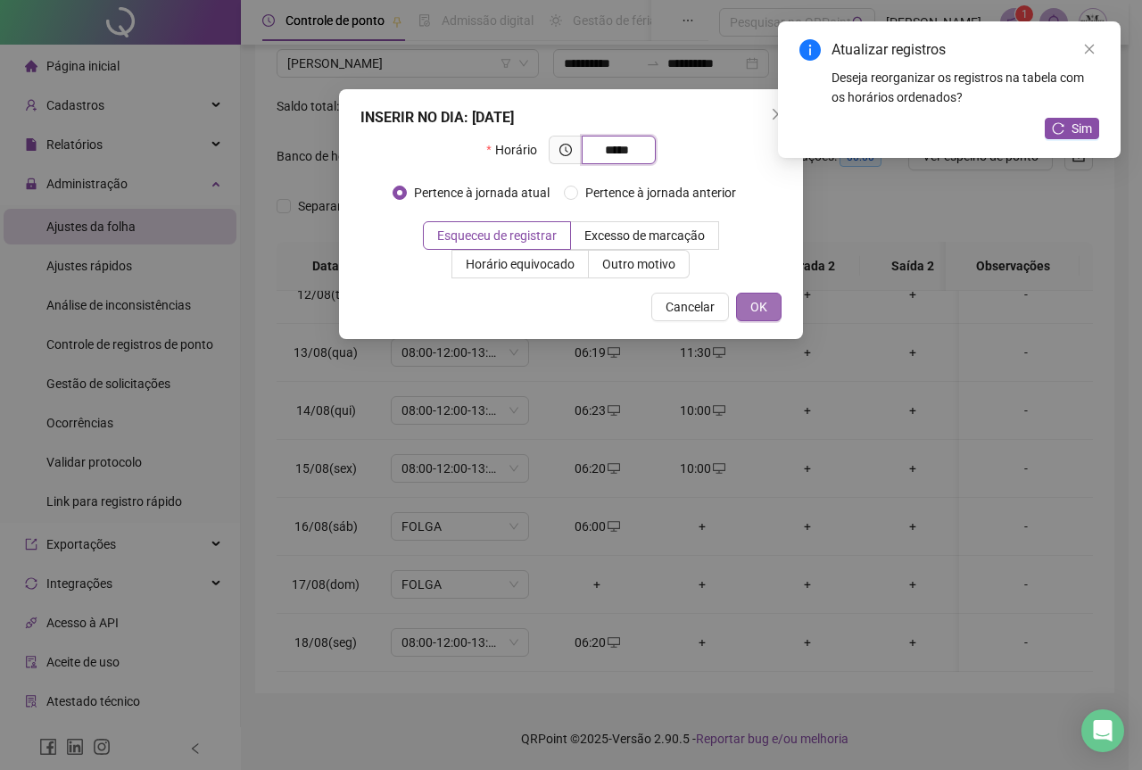
type input "*****"
click at [756, 308] on span "OK" at bounding box center [758, 307] width 17 height 20
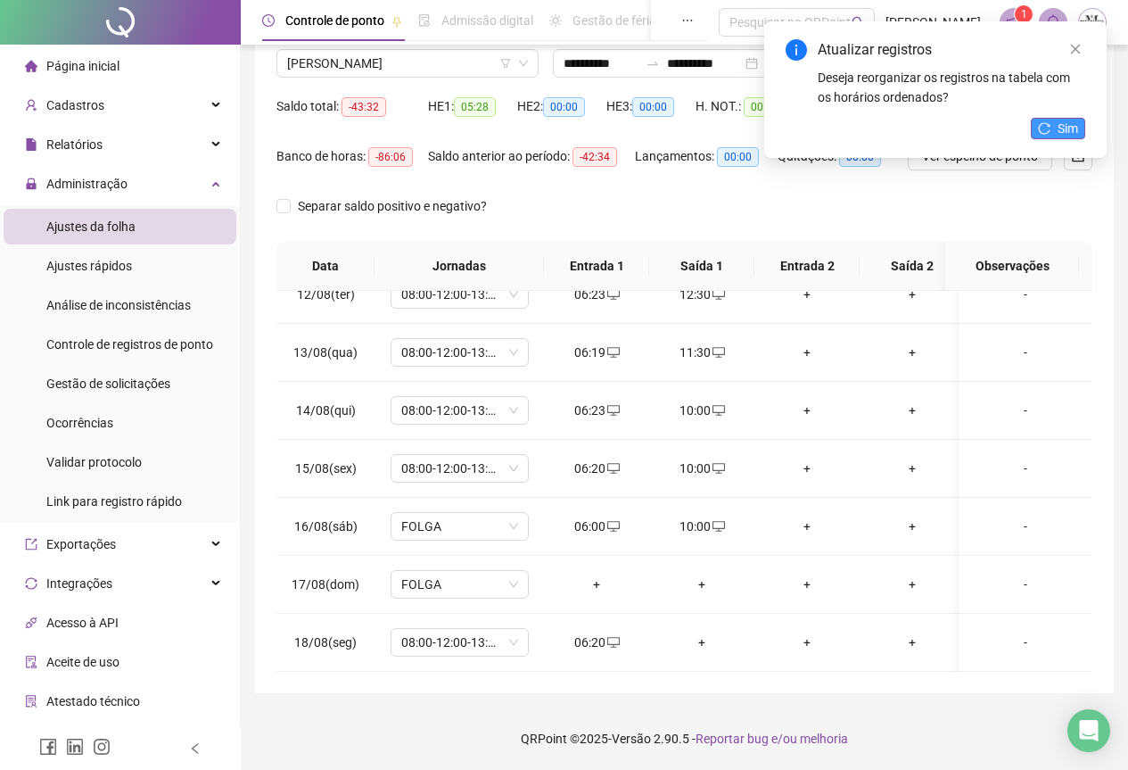
click at [1057, 129] on button "Sim" at bounding box center [1058, 128] width 54 height 21
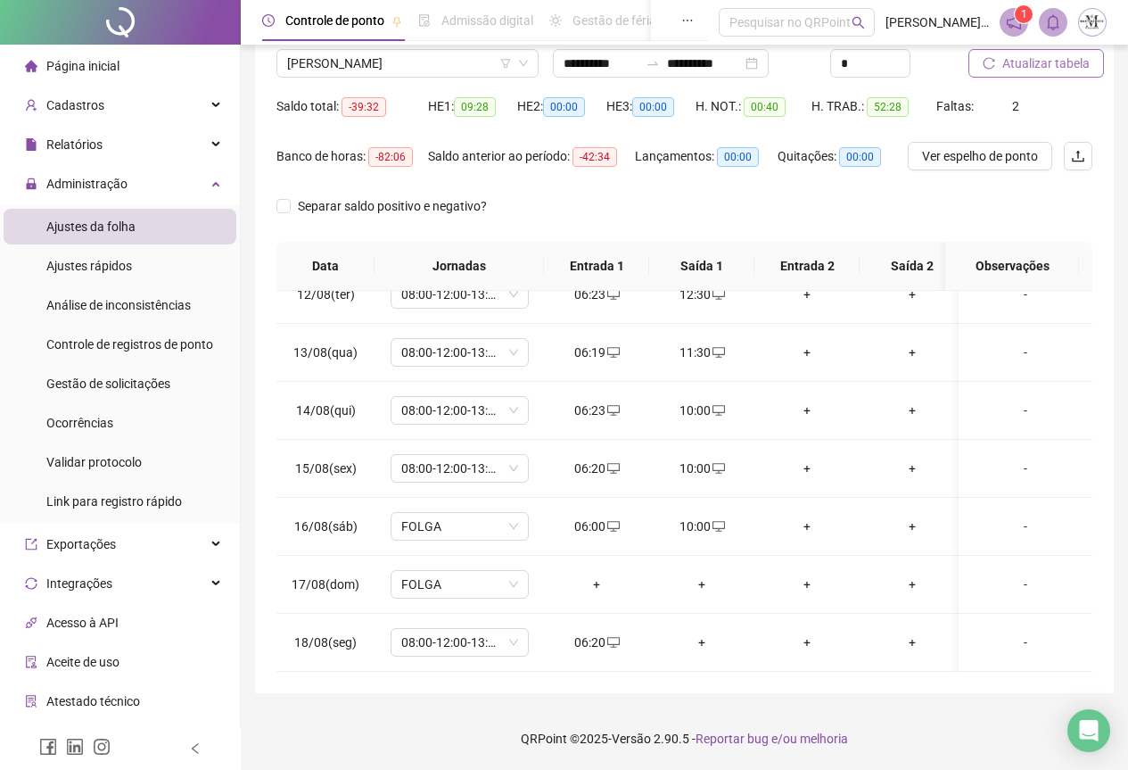
click at [1038, 69] on span "Atualizar tabela" at bounding box center [1046, 64] width 87 height 20
click at [430, 513] on span "FOLGA" at bounding box center [459, 526] width 117 height 27
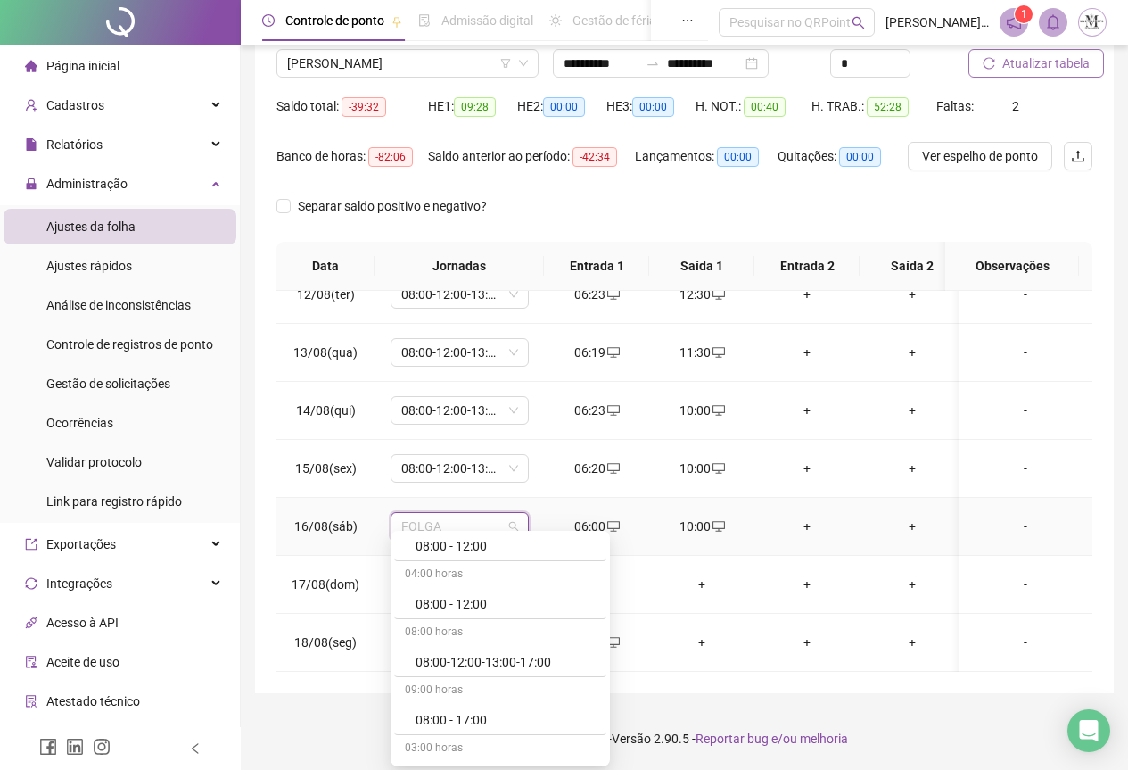
scroll to position [178, 0]
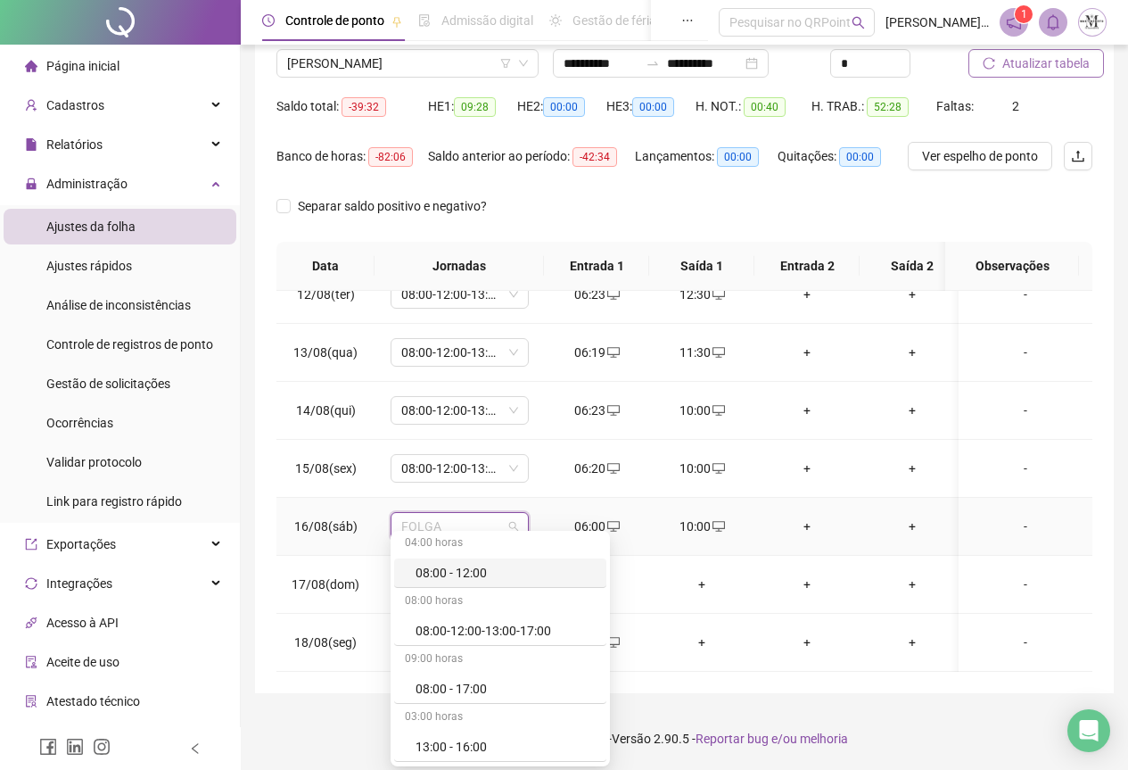
click at [441, 513] on span "FOLGA" at bounding box center [459, 526] width 117 height 27
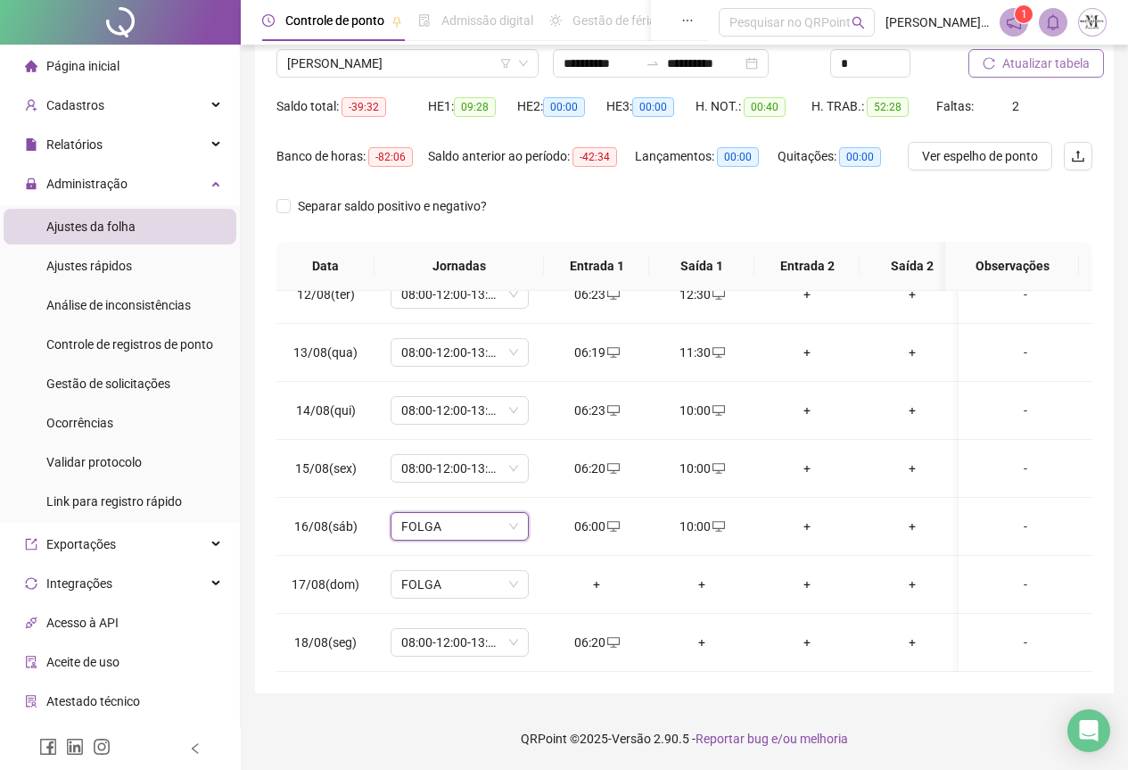
click at [765, 705] on div "**********" at bounding box center [685, 314] width 888 height 912
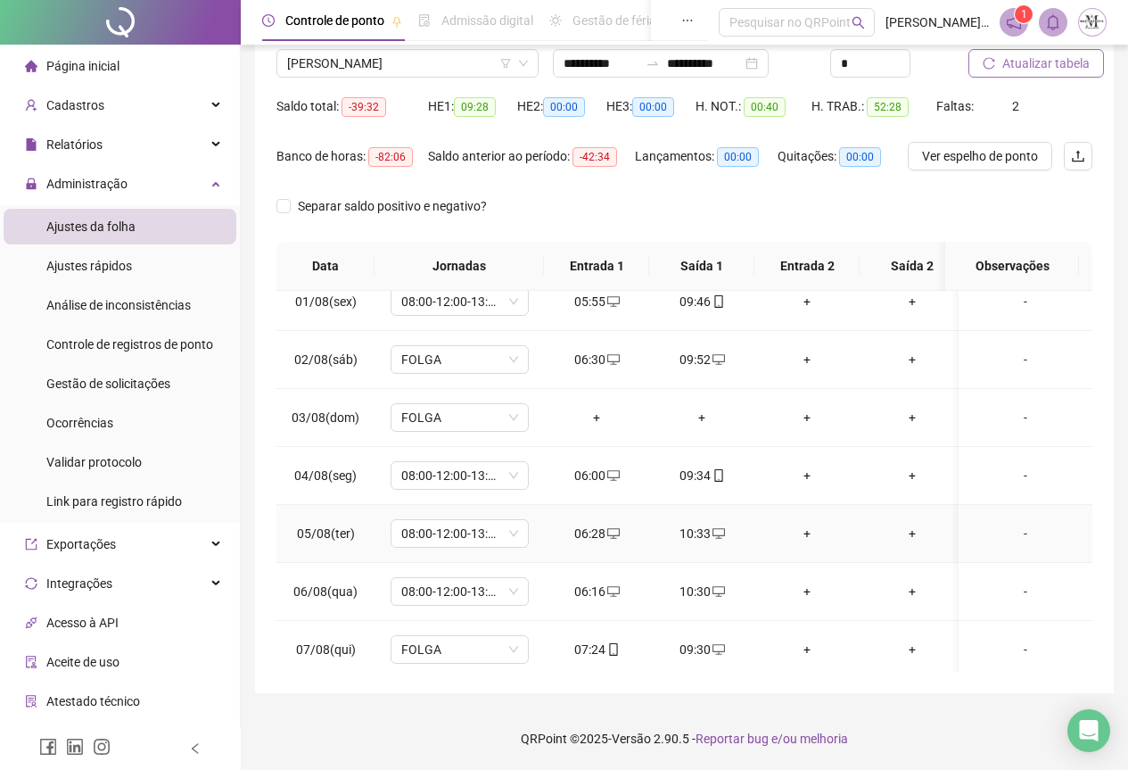
scroll to position [0, 0]
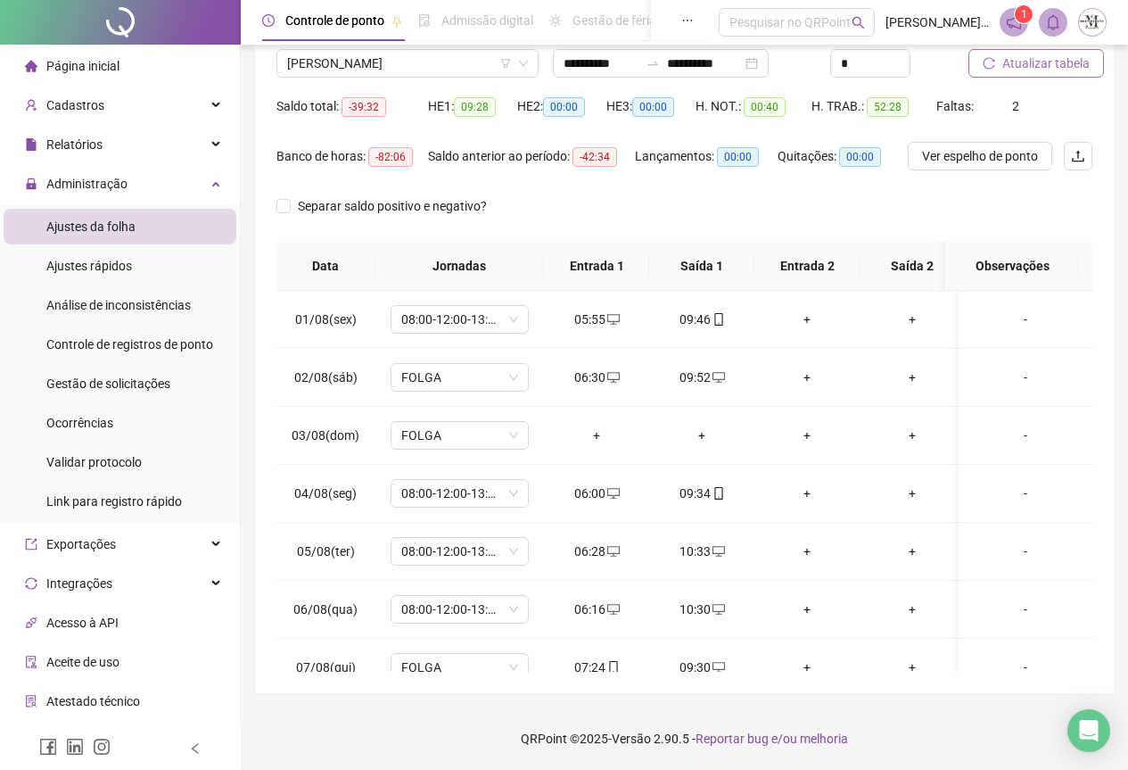
click at [1033, 62] on span "Atualizar tabela" at bounding box center [1046, 64] width 87 height 20
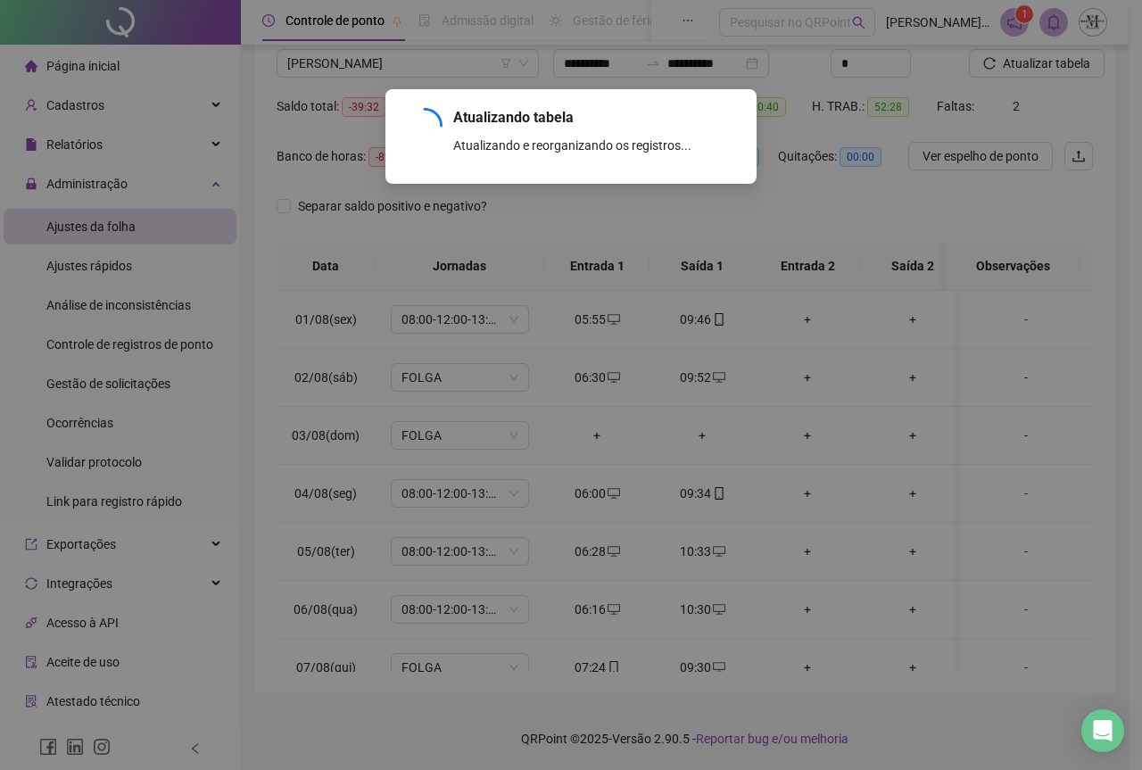
click at [1022, 59] on div "Atualizando tabela Atualizando e reorganizando os registros... OK" at bounding box center [571, 385] width 1142 height 770
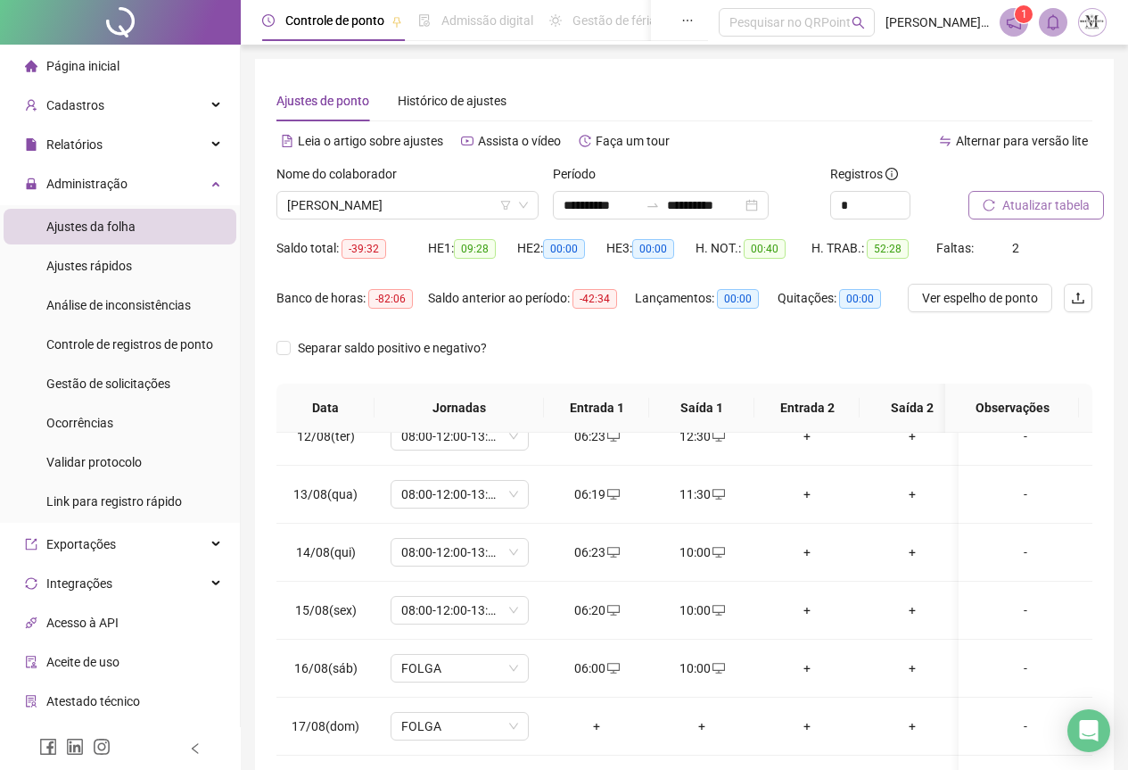
click at [1022, 205] on span "Atualizar tabela" at bounding box center [1046, 205] width 87 height 20
click at [89, 116] on span "Cadastros" at bounding box center [64, 105] width 79 height 36
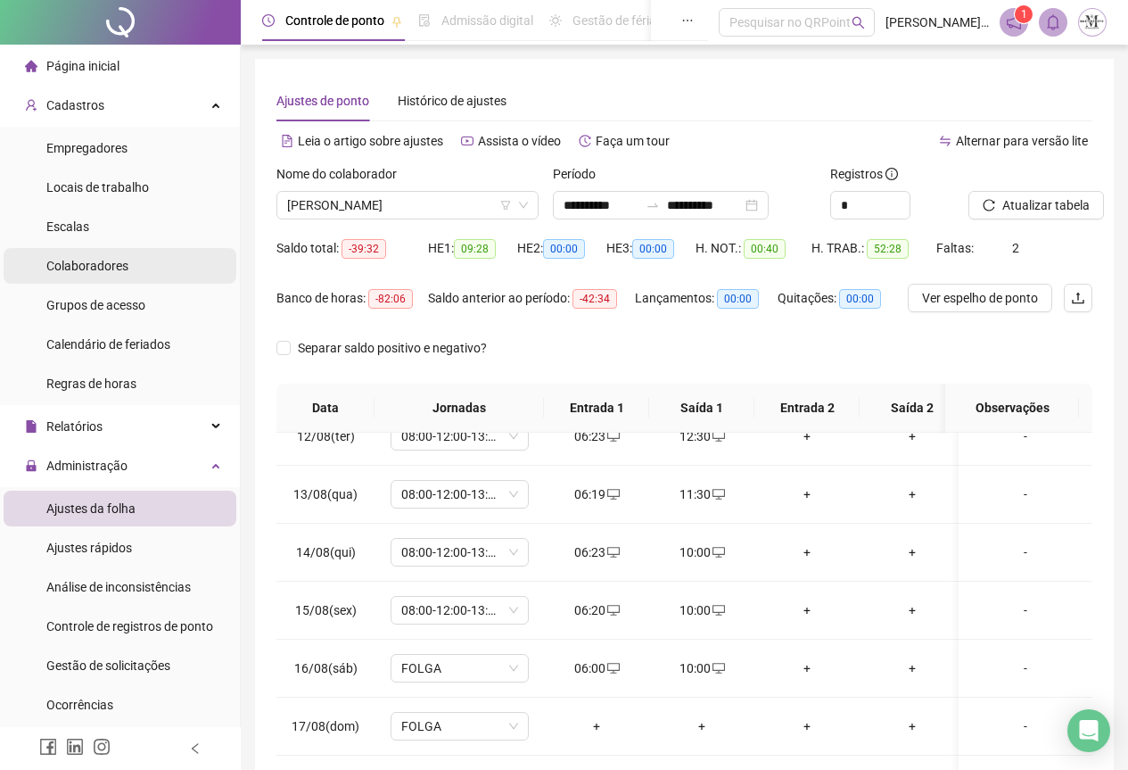
click at [86, 259] on span "Colaboradores" at bounding box center [87, 266] width 82 height 14
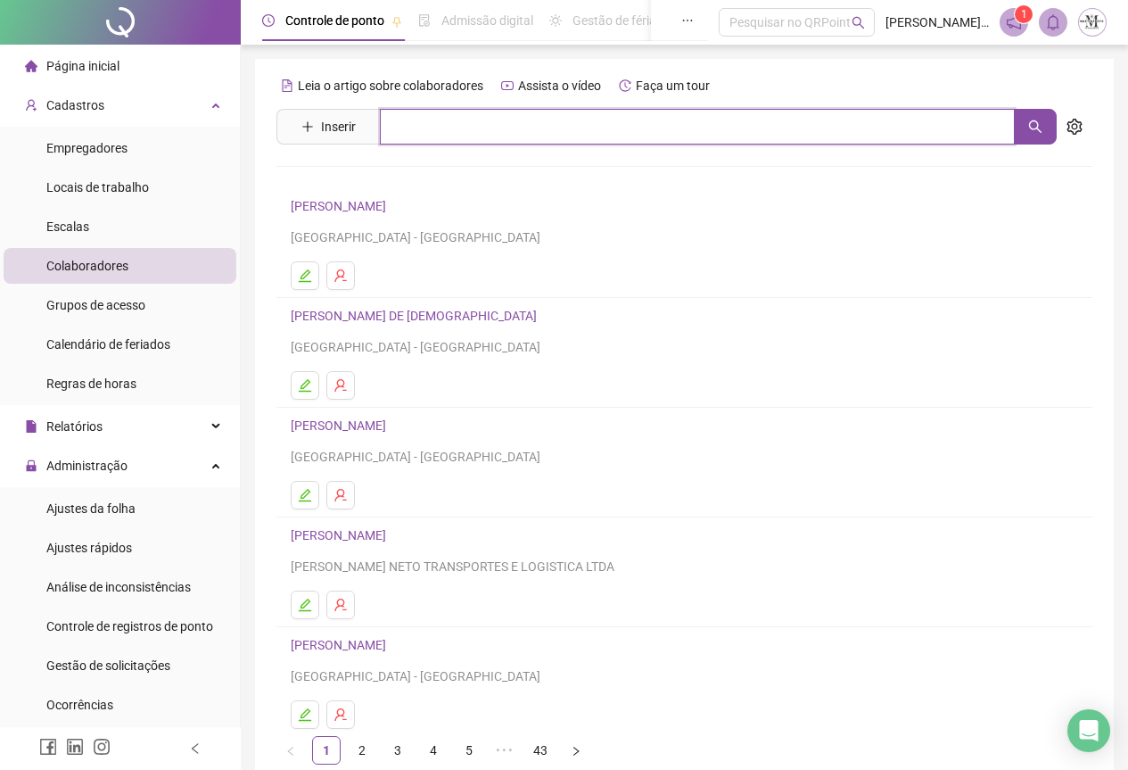
click at [426, 124] on input "text" at bounding box center [697, 127] width 635 height 36
click at [1035, 129] on icon "search" at bounding box center [1035, 126] width 12 height 12
type input "******"
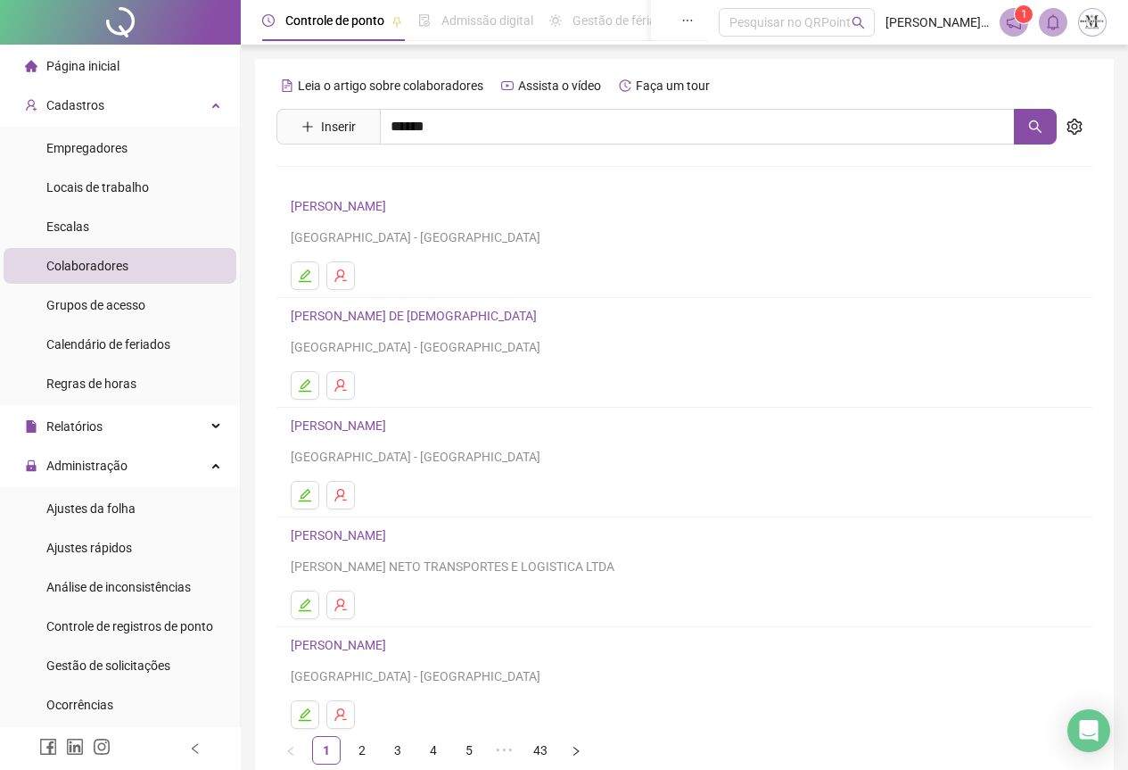
click at [399, 186] on link "[PERSON_NAME]" at bounding box center [357, 179] width 95 height 14
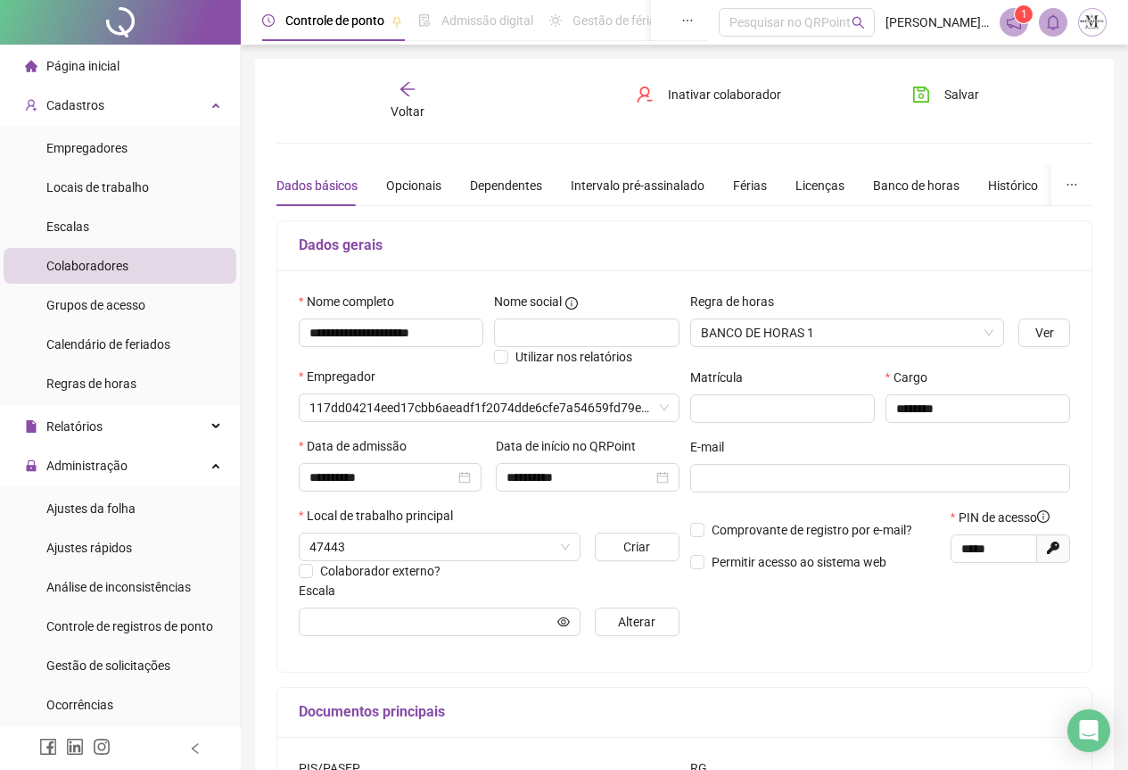
type input "**********"
click at [804, 191] on div "Licenças" at bounding box center [820, 186] width 49 height 20
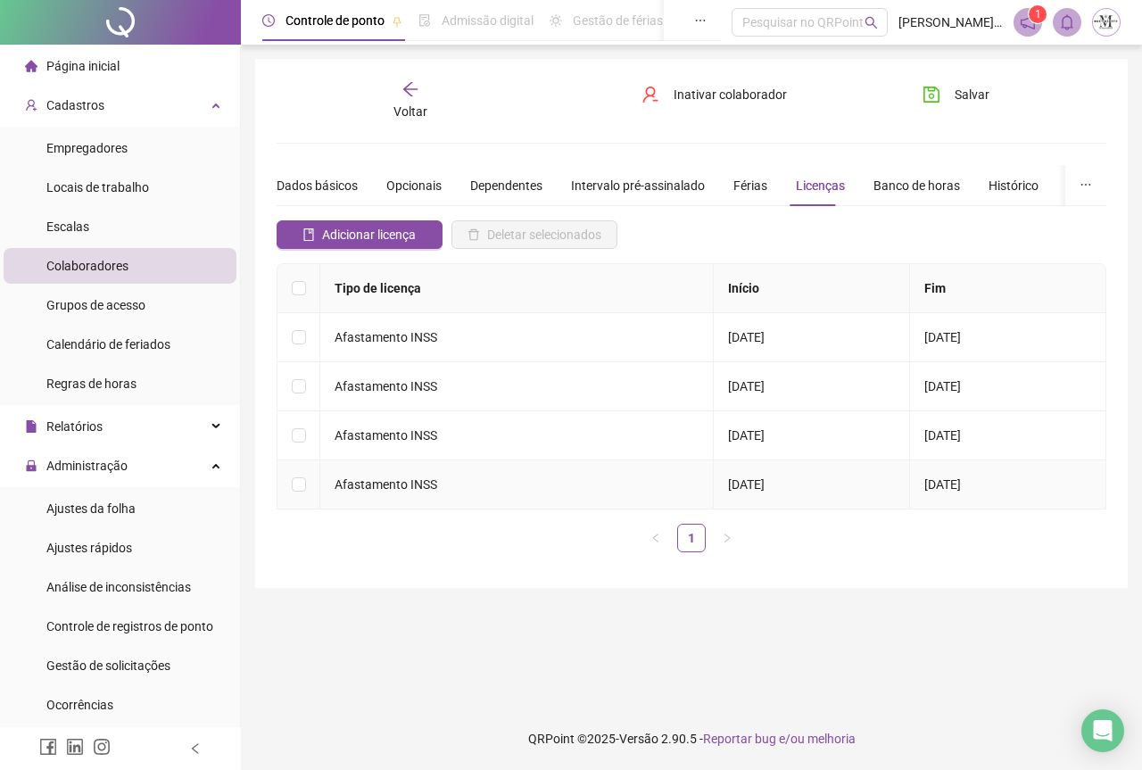
click at [306, 485] on td at bounding box center [298, 484] width 43 height 49
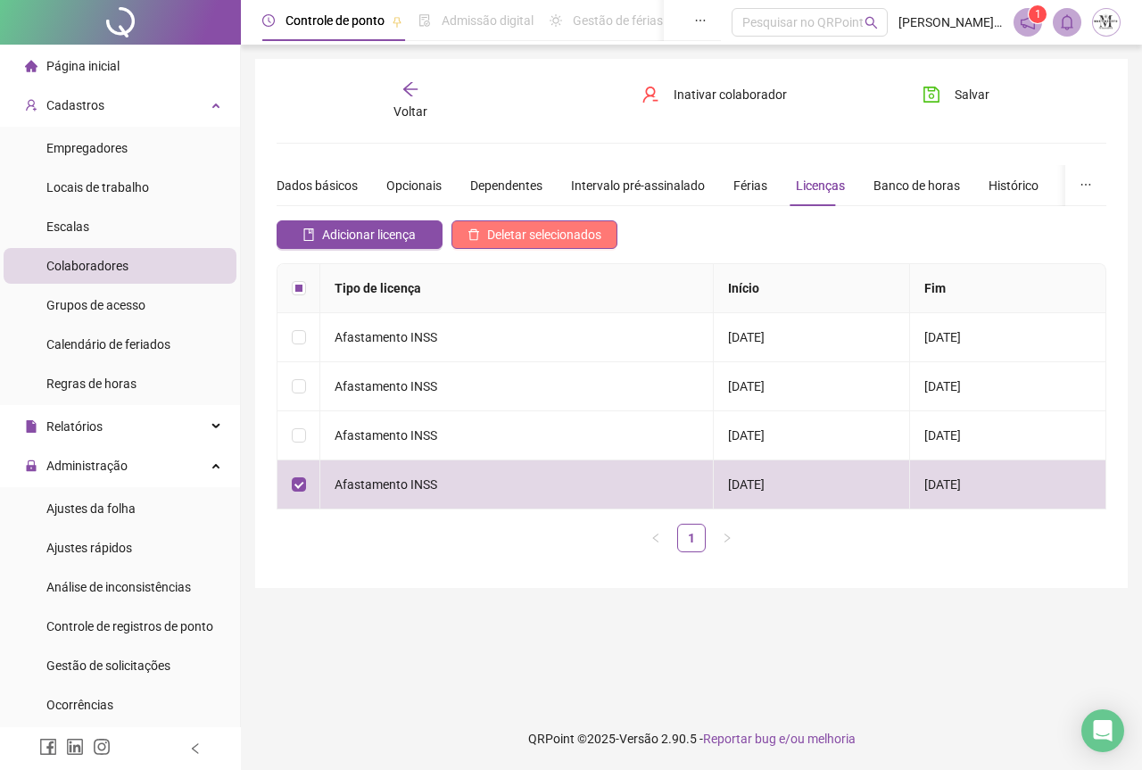
click at [527, 232] on span "Deletar selecionados" at bounding box center [544, 235] width 114 height 20
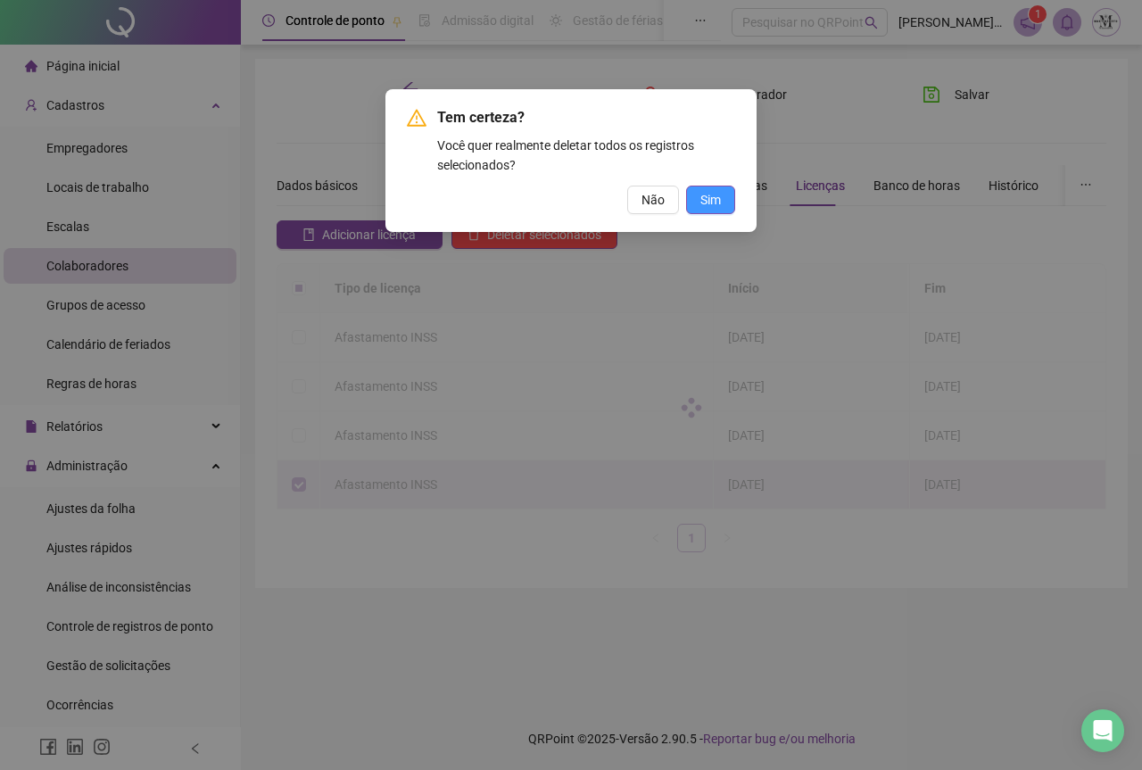
click at [722, 202] on button "Sim" at bounding box center [710, 200] width 49 height 29
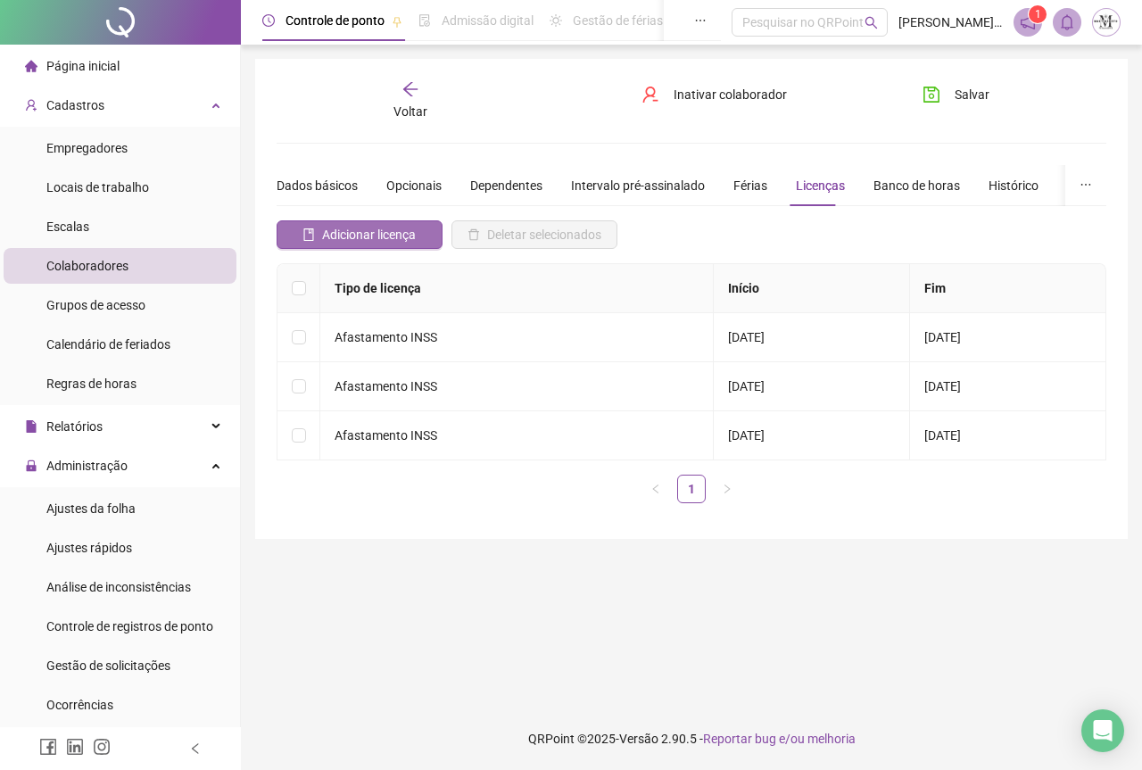
click at [363, 231] on span "Adicionar licença" at bounding box center [369, 235] width 94 height 20
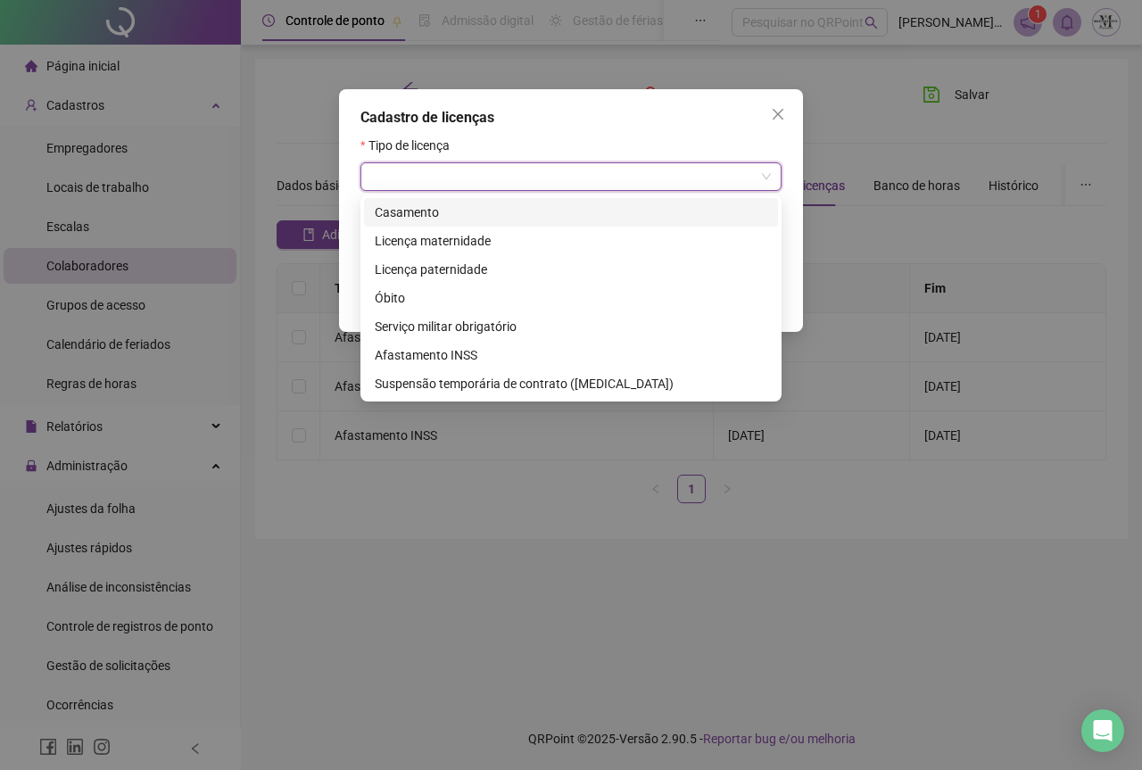
click at [407, 178] on input "search" at bounding box center [563, 176] width 384 height 27
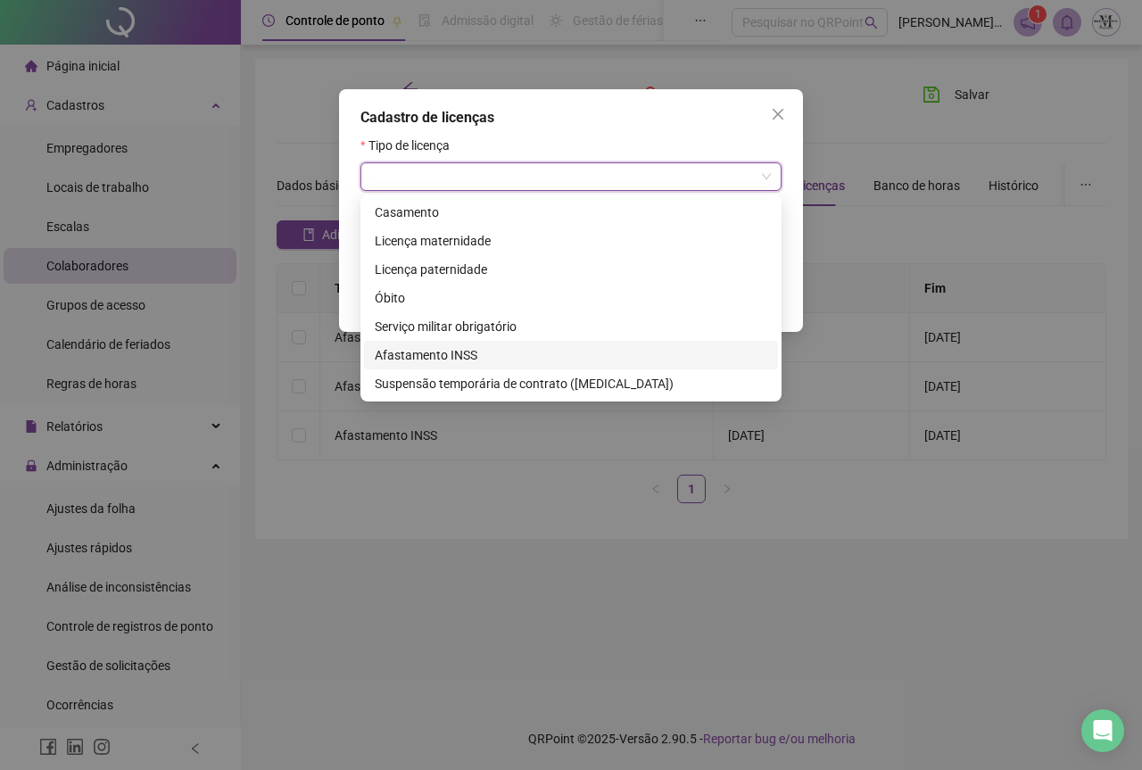
click at [417, 353] on div "Afastamento INSS" at bounding box center [571, 355] width 393 height 20
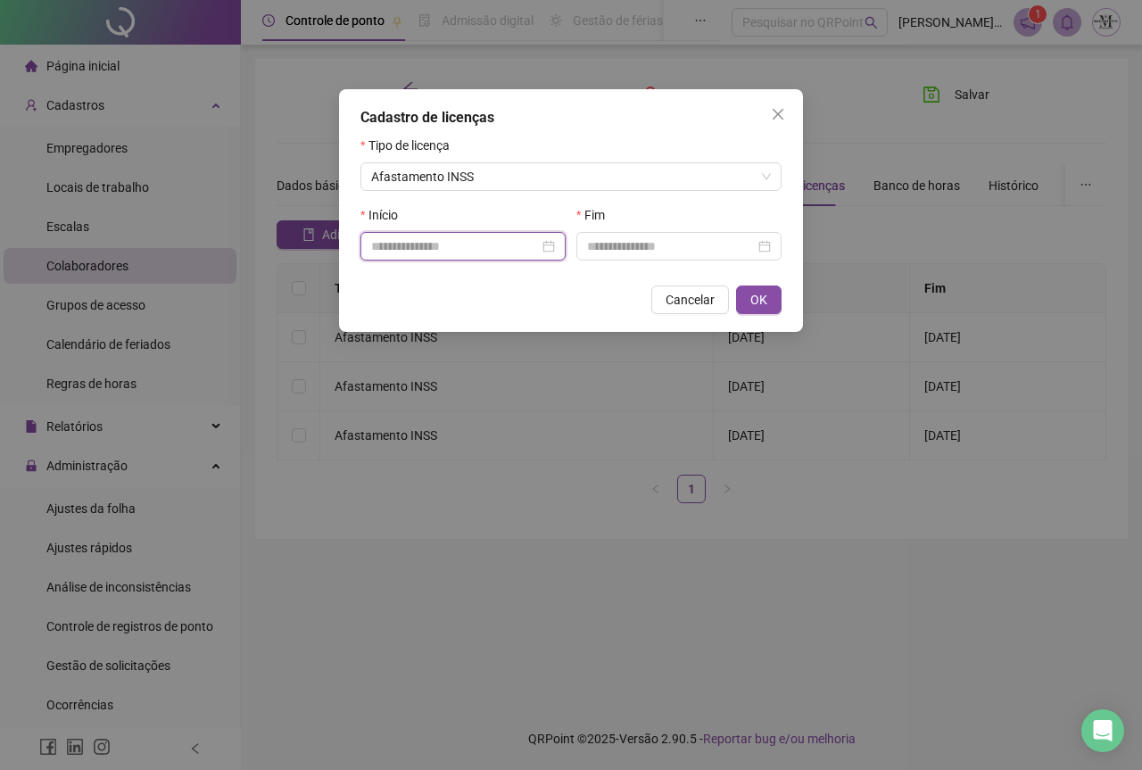
click at [391, 240] on input at bounding box center [455, 246] width 168 height 20
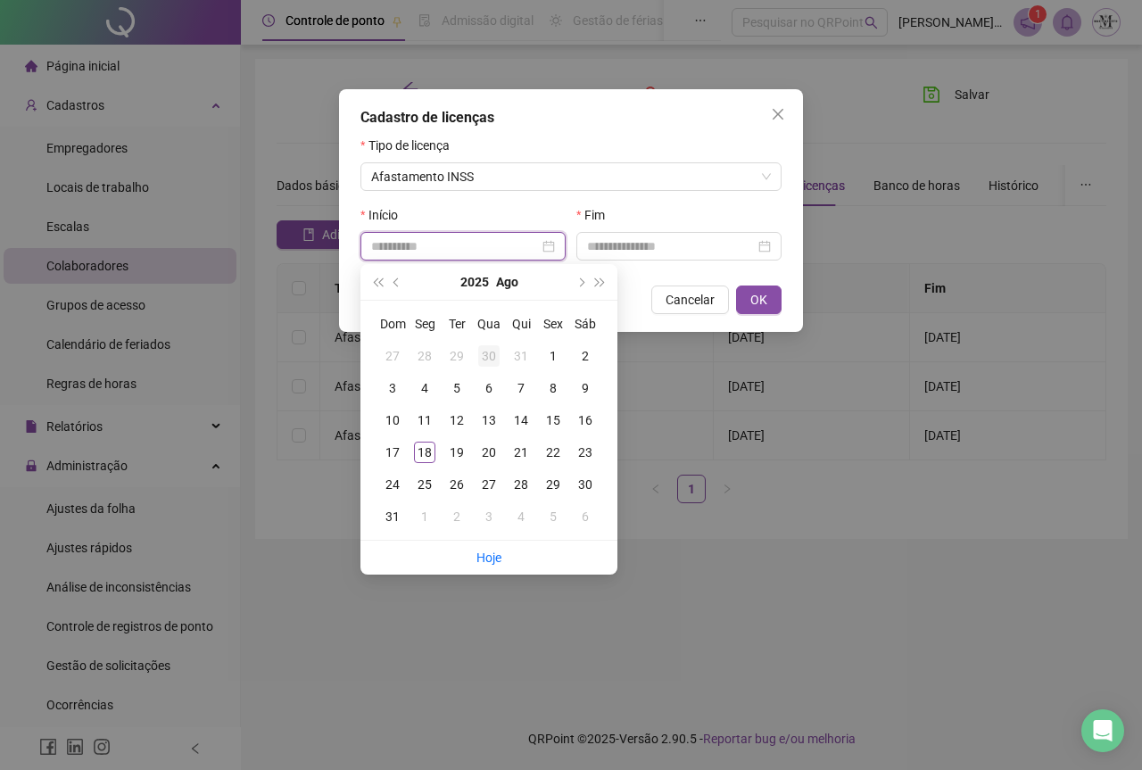
type input "**********"
click at [582, 358] on div "2" at bounding box center [584, 355] width 21 height 21
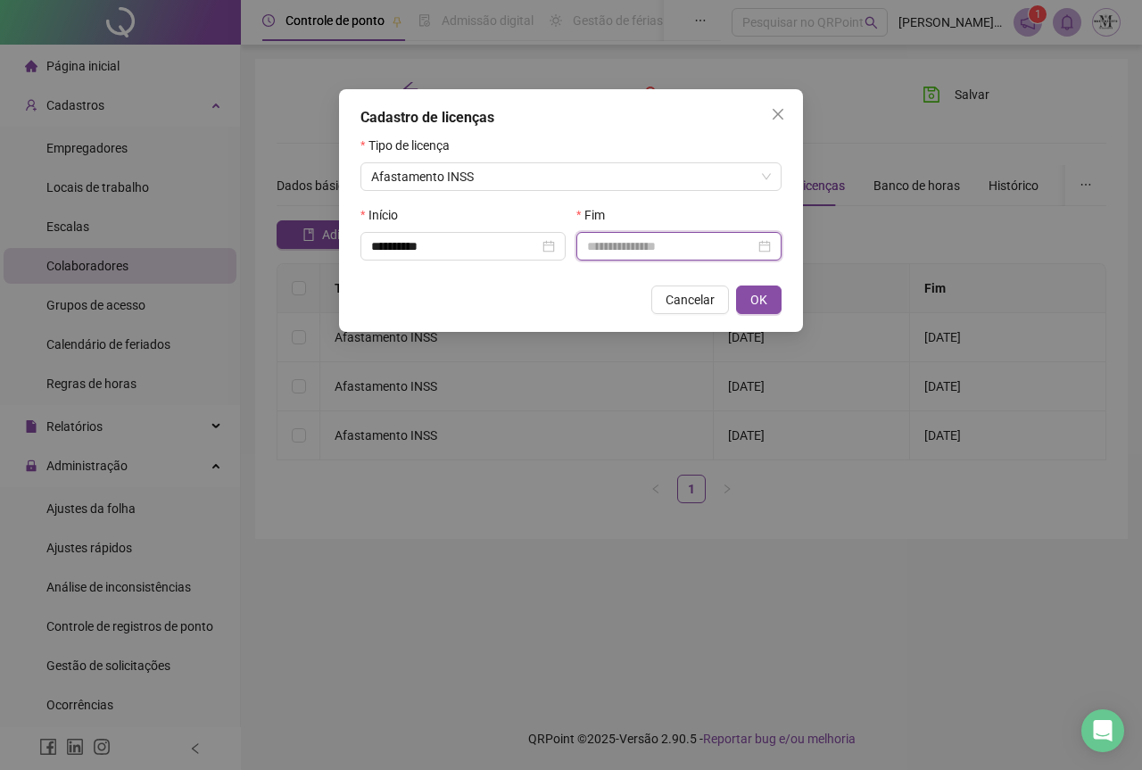
click at [660, 248] on input at bounding box center [671, 246] width 168 height 20
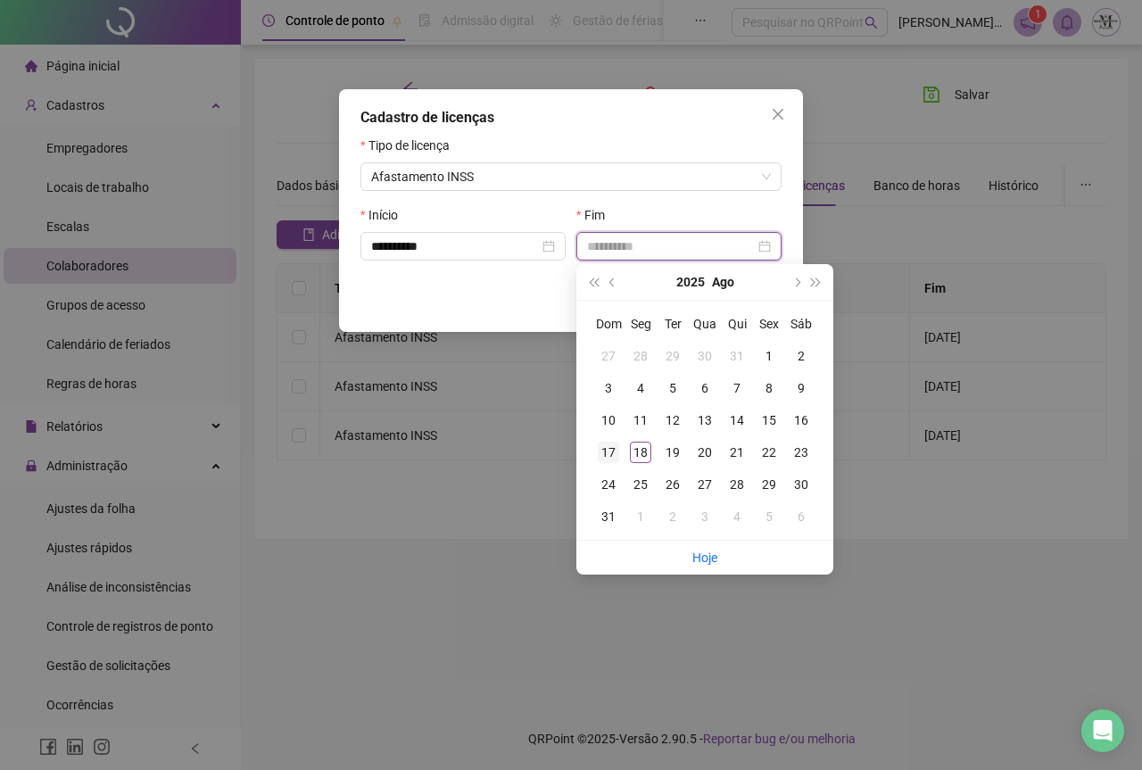
type input "**********"
click at [600, 455] on div "17" at bounding box center [608, 452] width 21 height 21
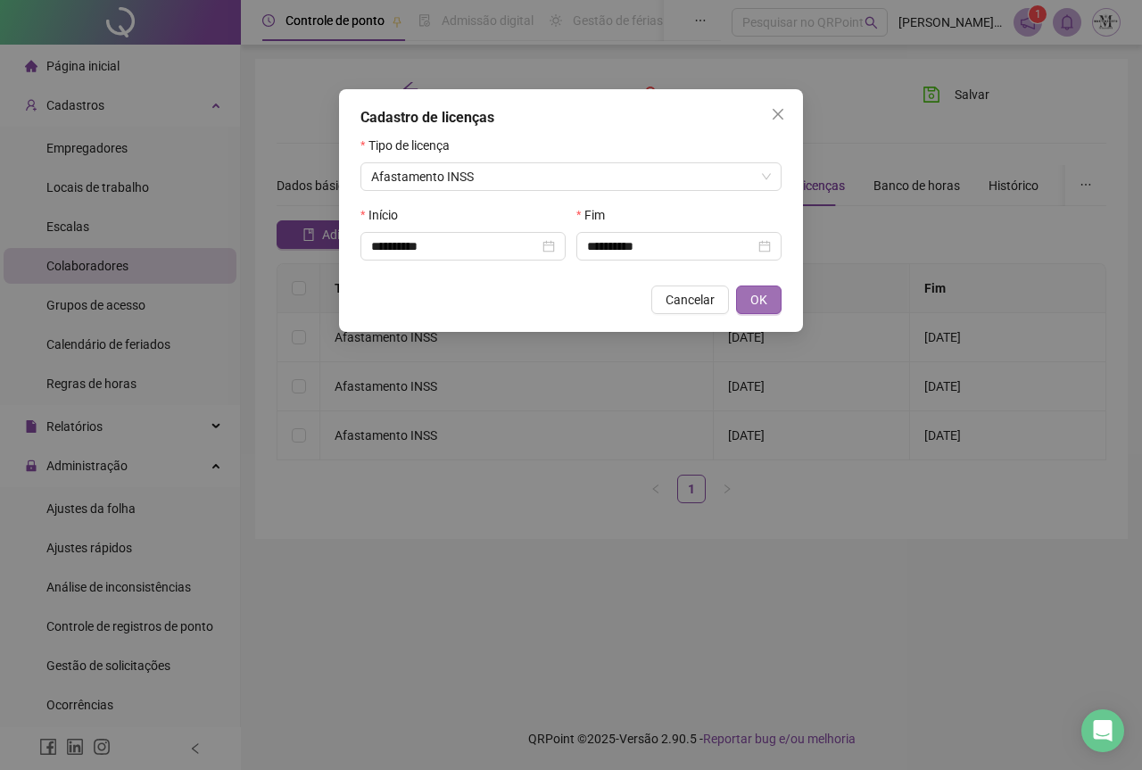
click at [751, 296] on span "OK" at bounding box center [758, 300] width 17 height 20
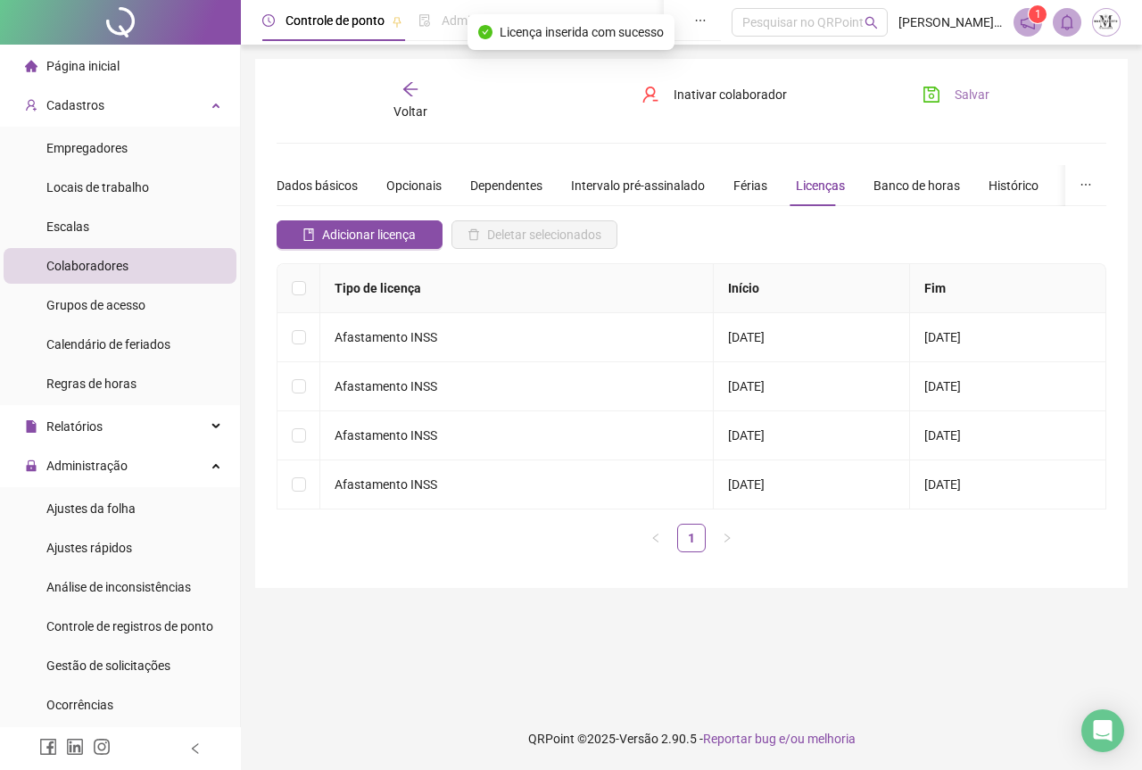
click at [939, 89] on icon "save" at bounding box center [931, 95] width 18 height 18
click at [79, 520] on div "Ajustes da folha" at bounding box center [90, 509] width 89 height 36
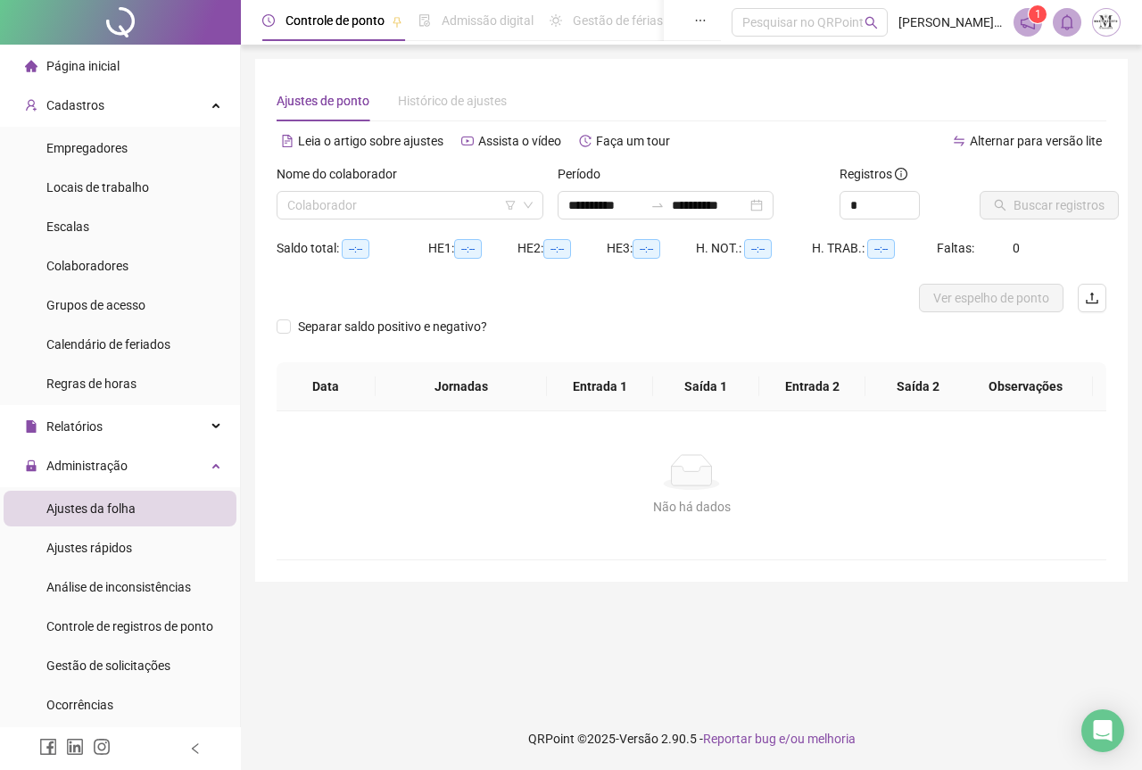
type input "**********"
click at [322, 219] on div "Colaborador" at bounding box center [410, 205] width 267 height 29
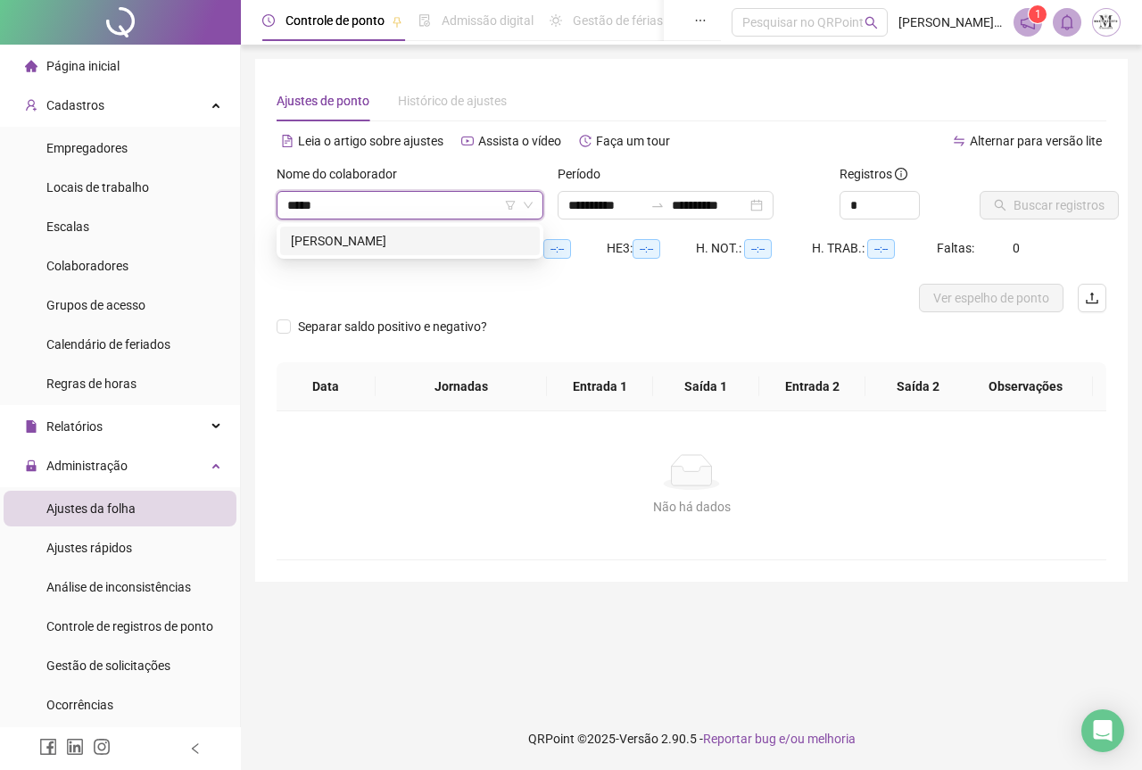
type input "******"
click at [390, 239] on div "[PERSON_NAME]" at bounding box center [410, 241] width 238 height 20
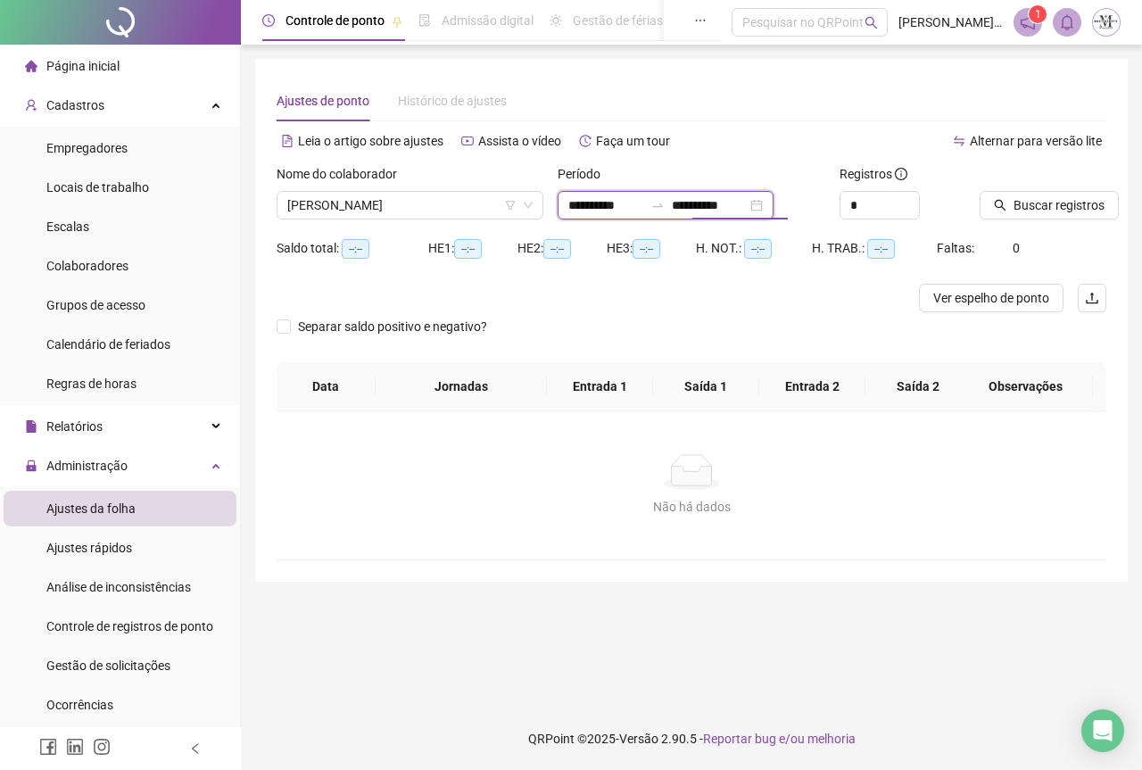
click at [747, 210] on input "**********" at bounding box center [709, 205] width 75 height 20
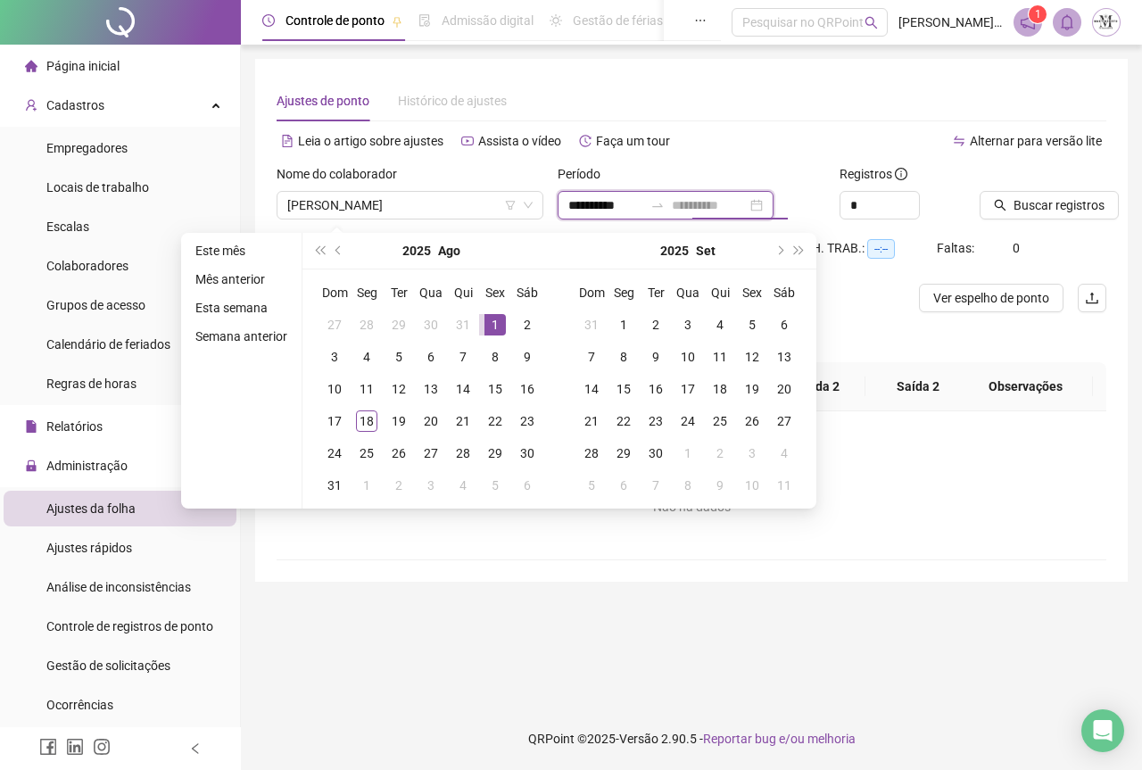
type input "**********"
click at [487, 320] on div "1" at bounding box center [494, 324] width 21 height 21
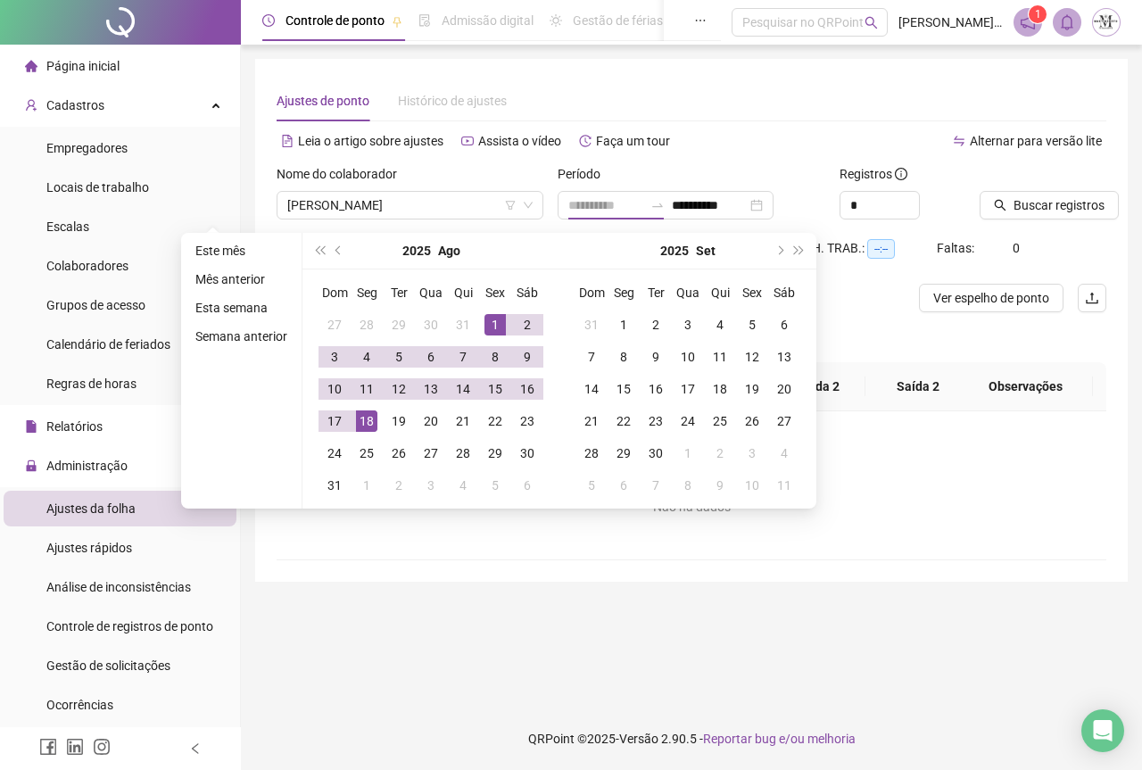
click at [364, 423] on div "18" at bounding box center [366, 420] width 21 height 21
type input "**********"
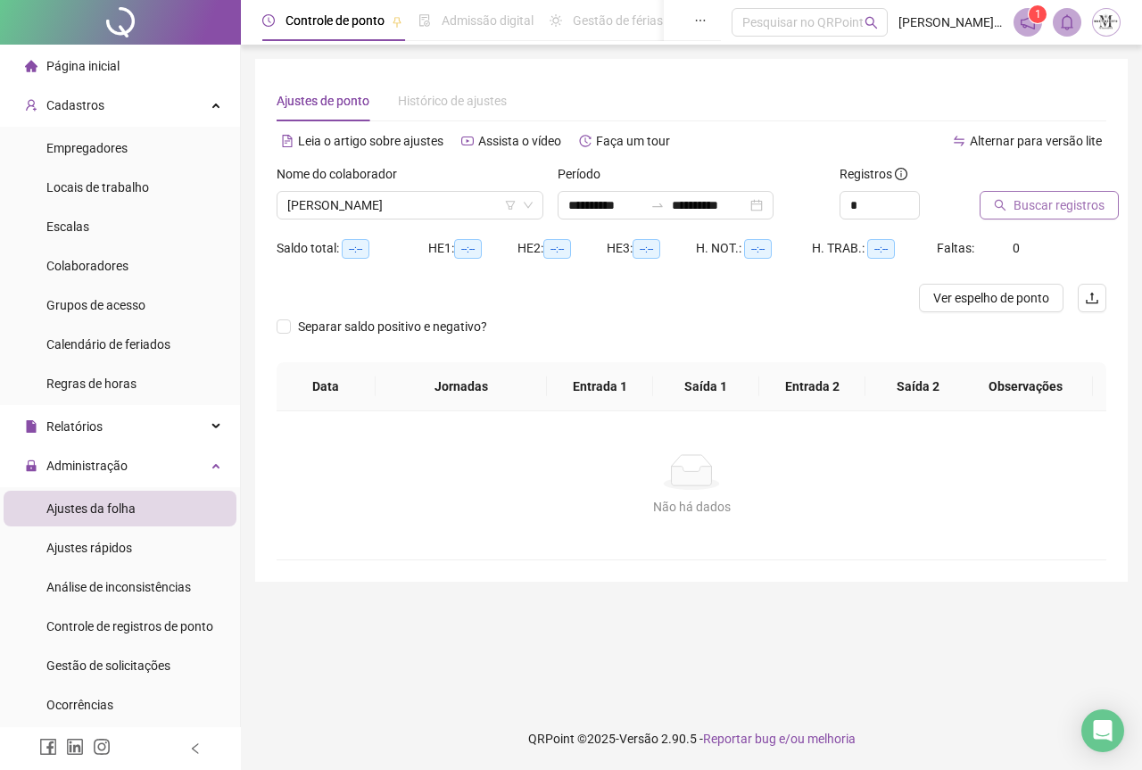
click at [1019, 208] on span "Buscar registros" at bounding box center [1058, 205] width 91 height 20
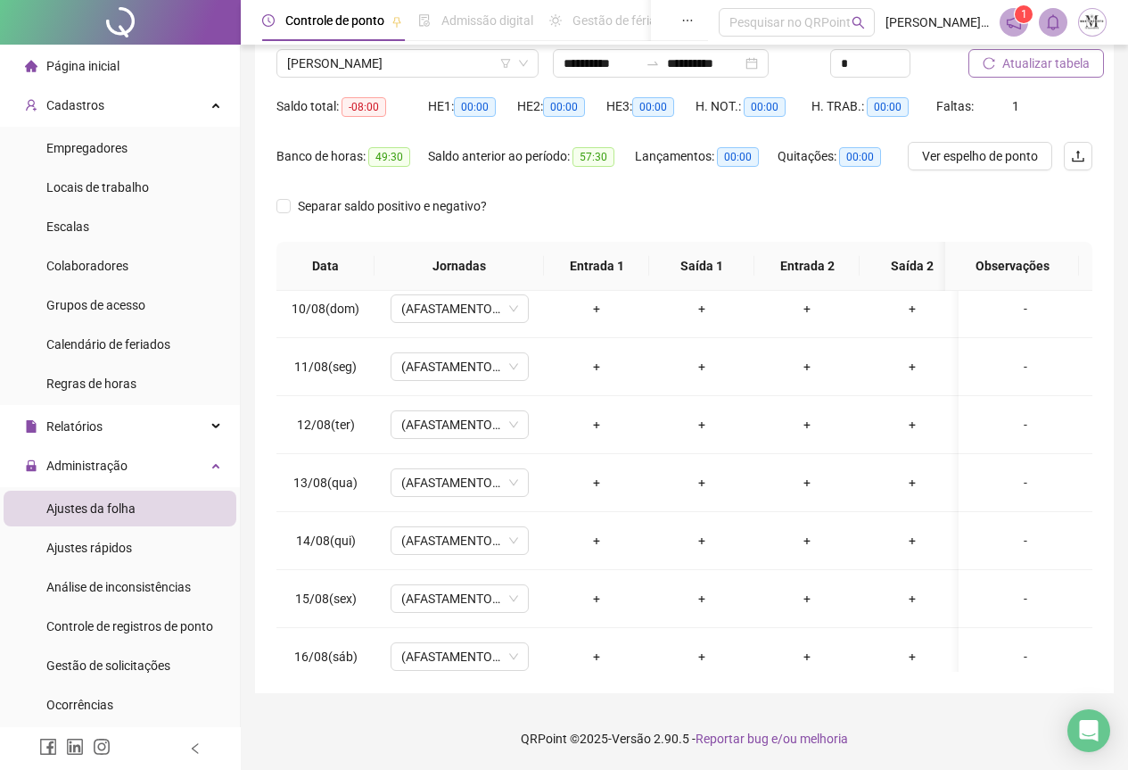
scroll to position [319, 0]
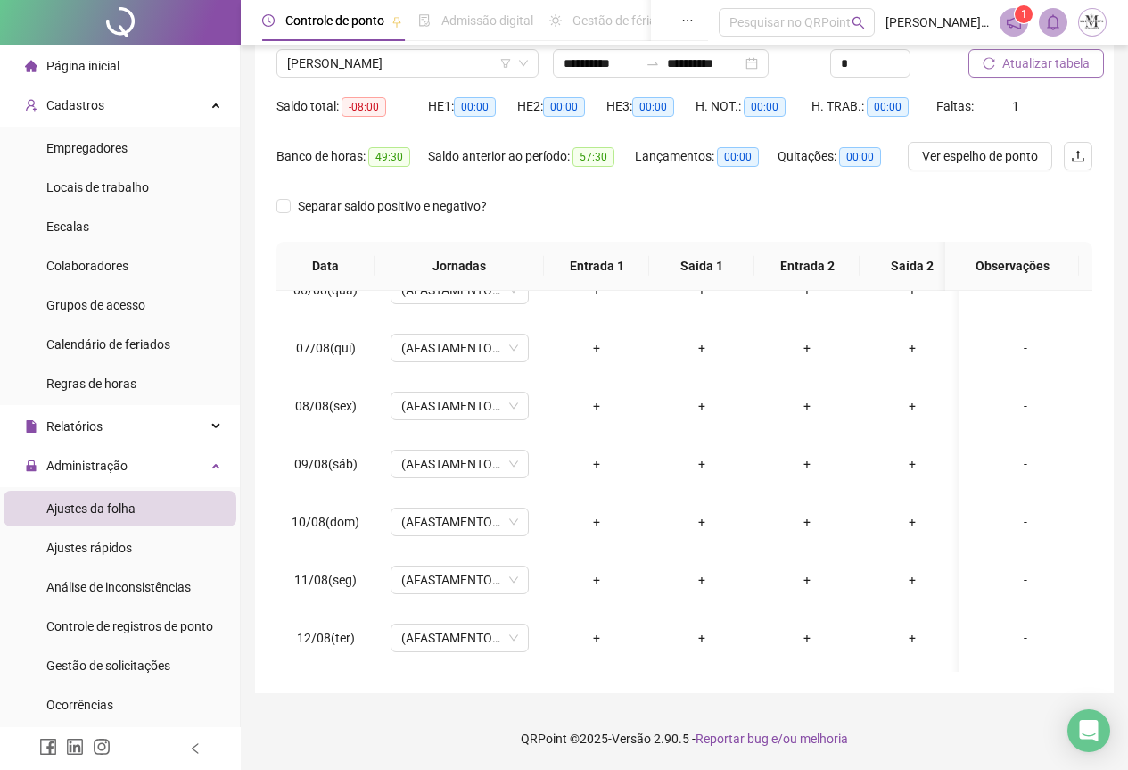
click at [1025, 57] on span "Atualizar tabela" at bounding box center [1046, 64] width 87 height 20
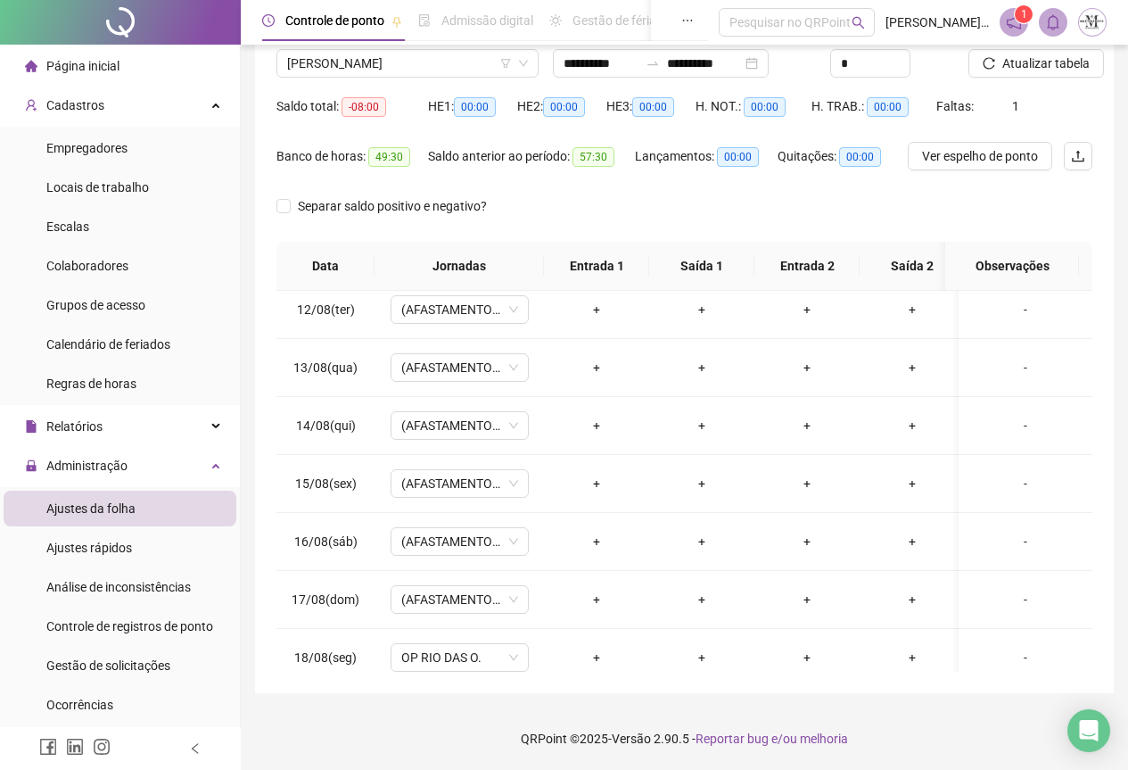
scroll to position [676, 0]
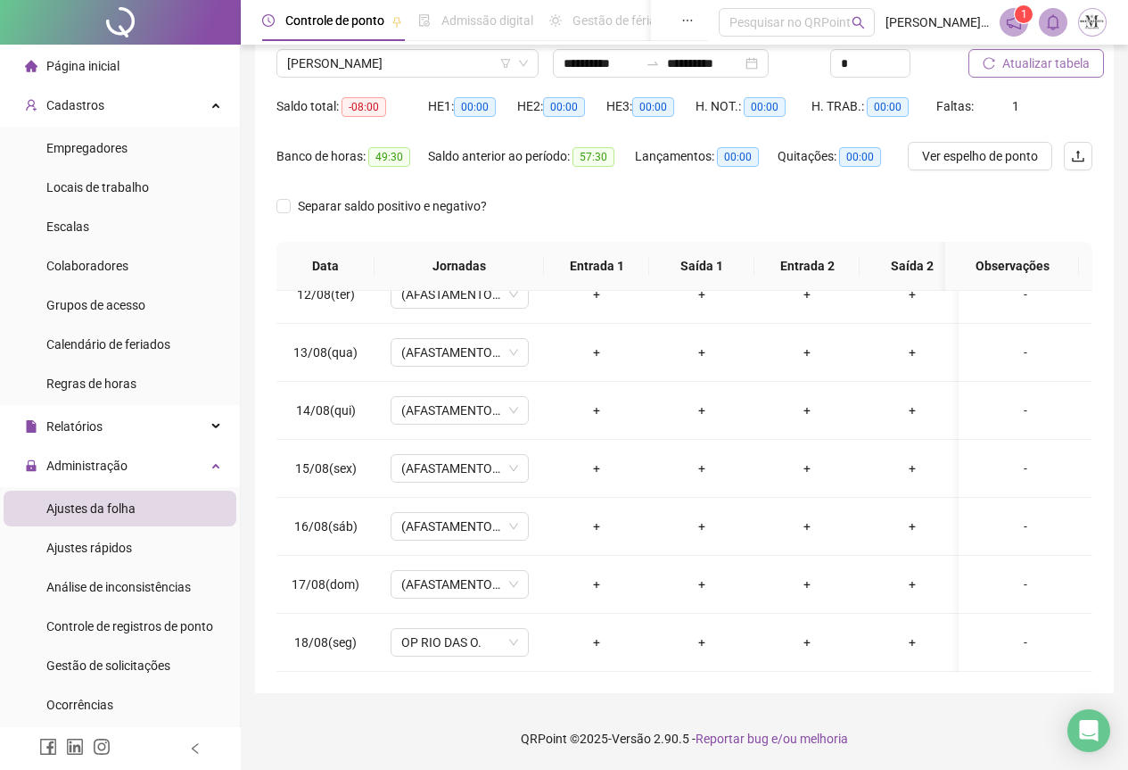
click at [1032, 54] on span "Atualizar tabela" at bounding box center [1046, 64] width 87 height 20
click at [1070, 65] on span "Atualizar tabela" at bounding box center [1046, 64] width 87 height 20
click at [390, 62] on span "[PERSON_NAME]" at bounding box center [407, 63] width 241 height 27
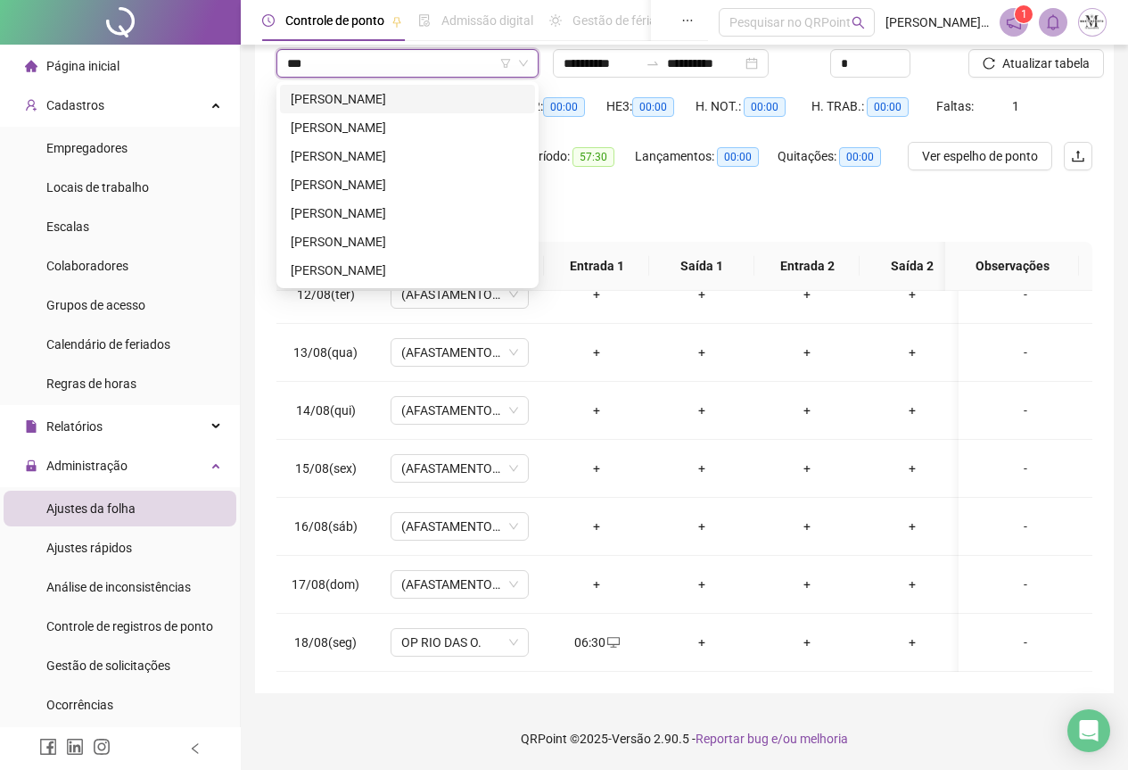
scroll to position [0, 0]
type input "*****"
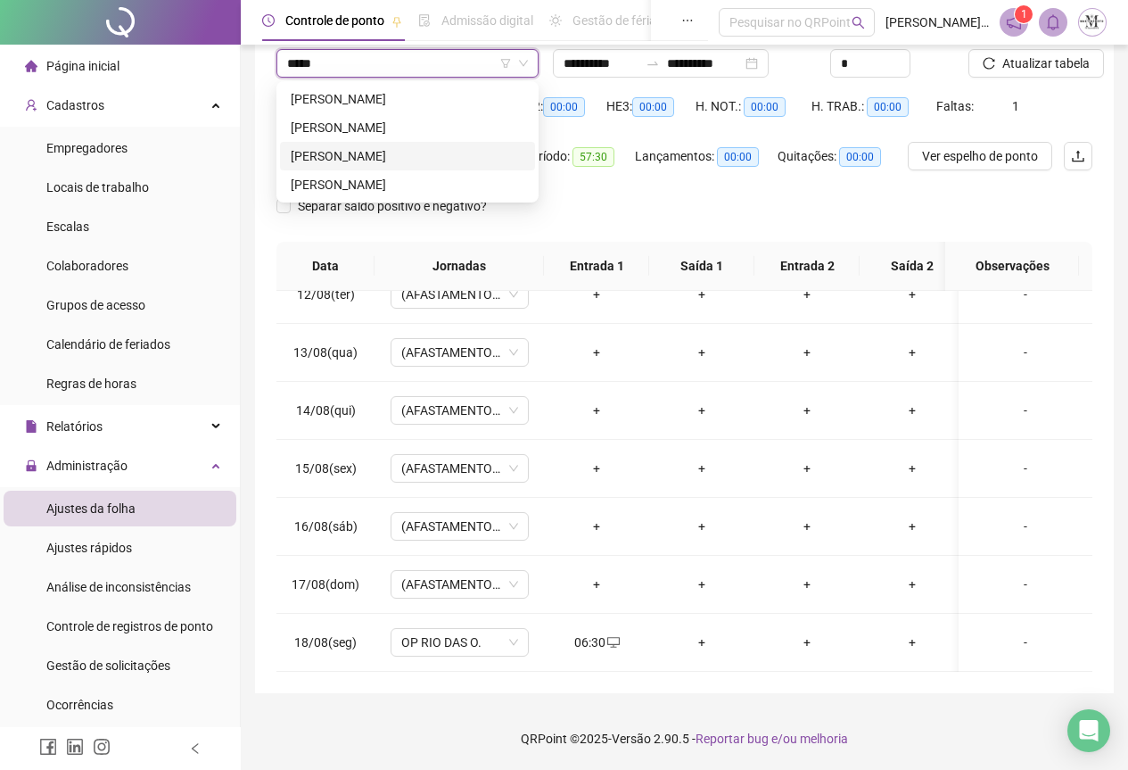
click at [410, 164] on div "[PERSON_NAME]" at bounding box center [408, 156] width 234 height 20
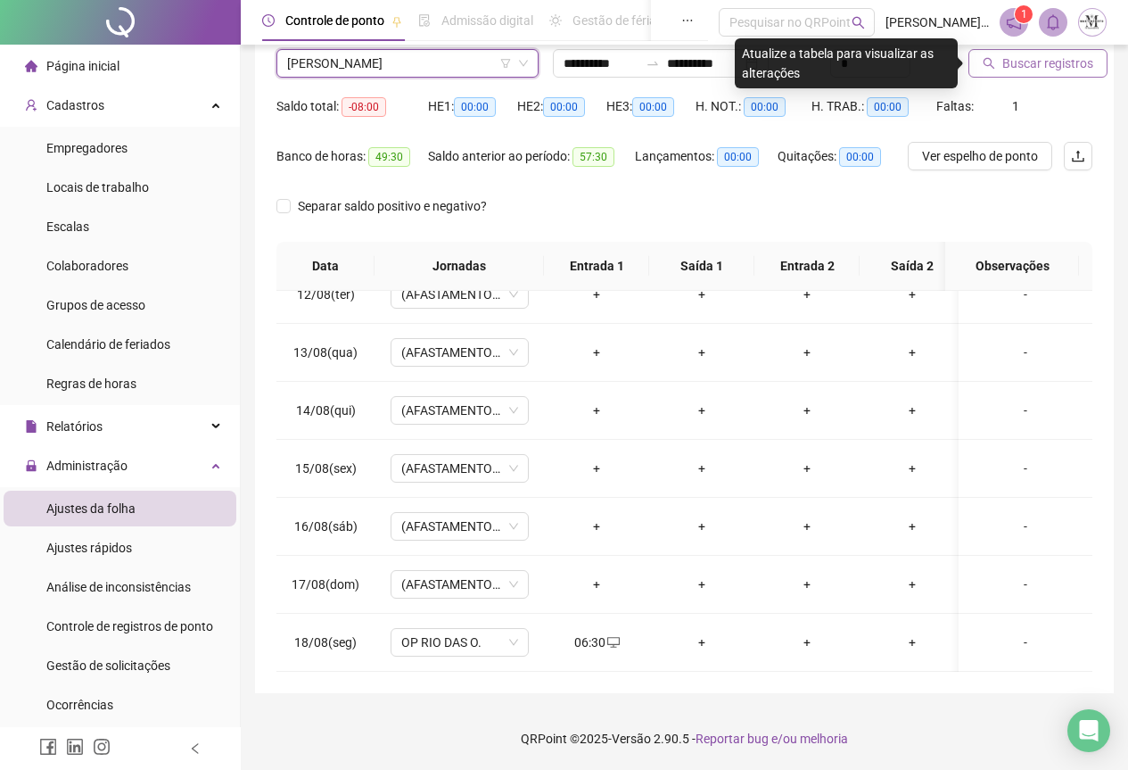
click at [1010, 65] on span "Buscar registros" at bounding box center [1048, 64] width 91 height 20
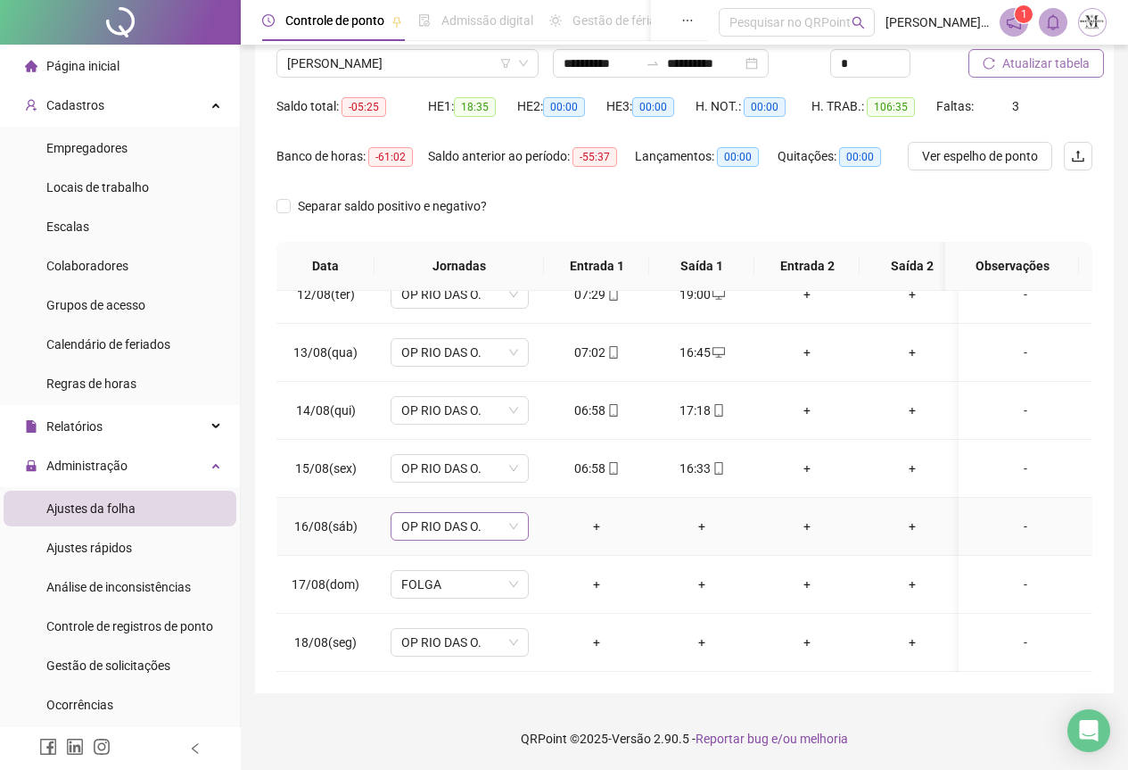
click at [450, 524] on span "OP RIO DAS O." at bounding box center [459, 526] width 117 height 27
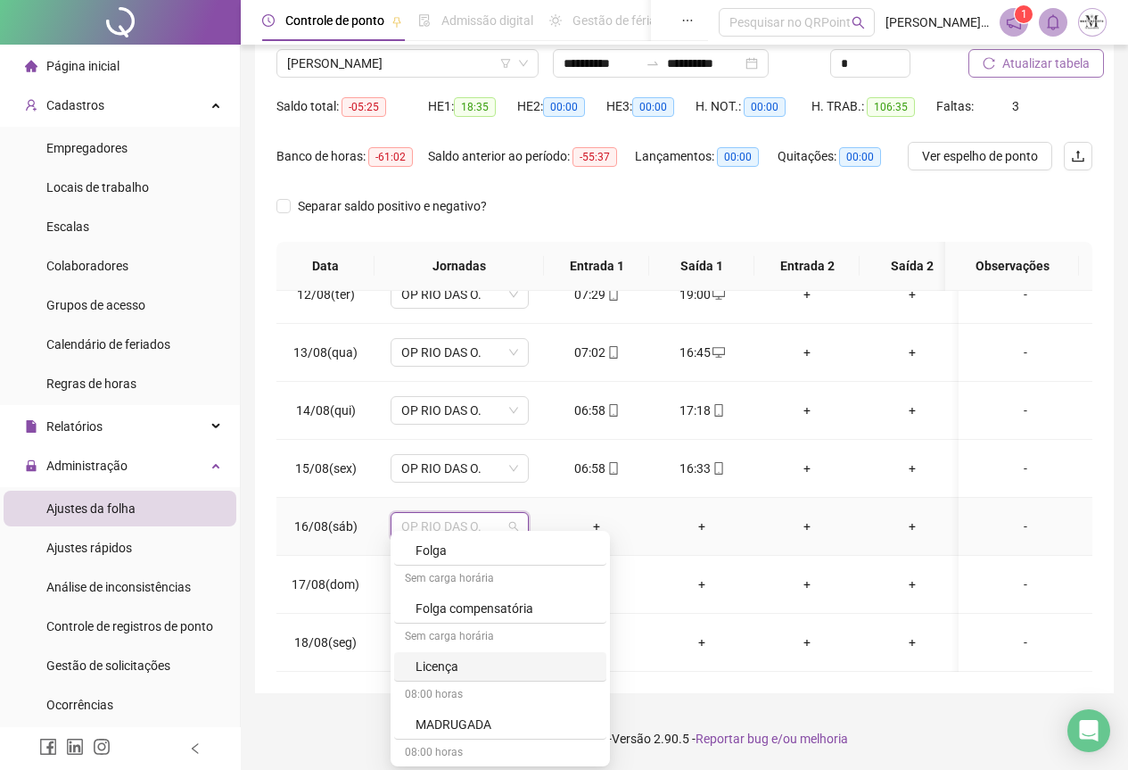
scroll to position [981, 0]
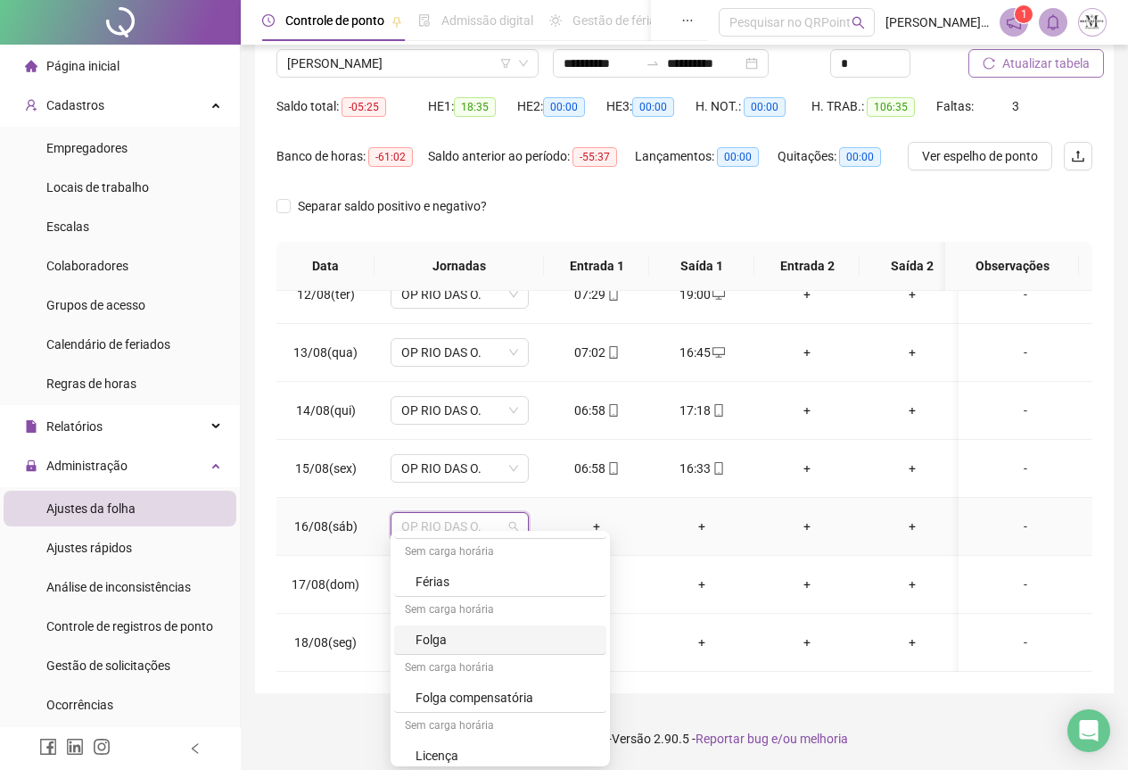
click at [441, 640] on div "Folga" at bounding box center [506, 640] width 180 height 20
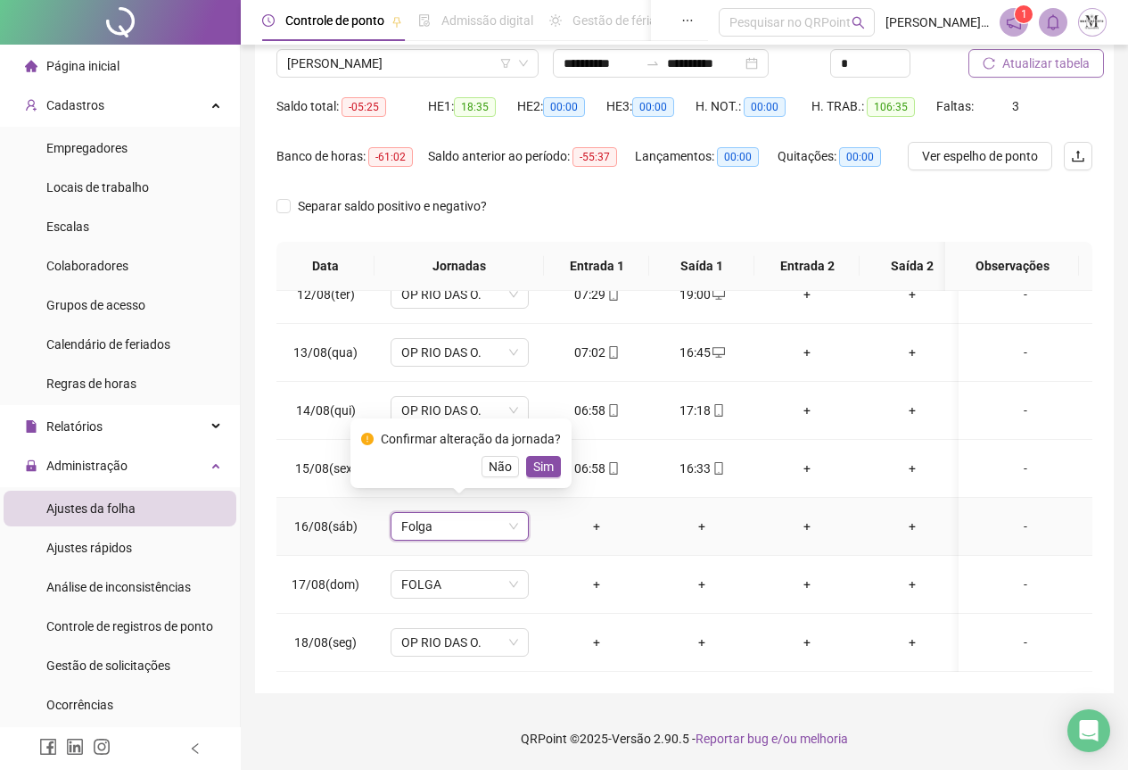
click at [534, 478] on div "Confirmar alteração da jornada? Não Sim" at bounding box center [461, 453] width 221 height 70
click at [541, 467] on span "Sim" at bounding box center [543, 467] width 21 height 20
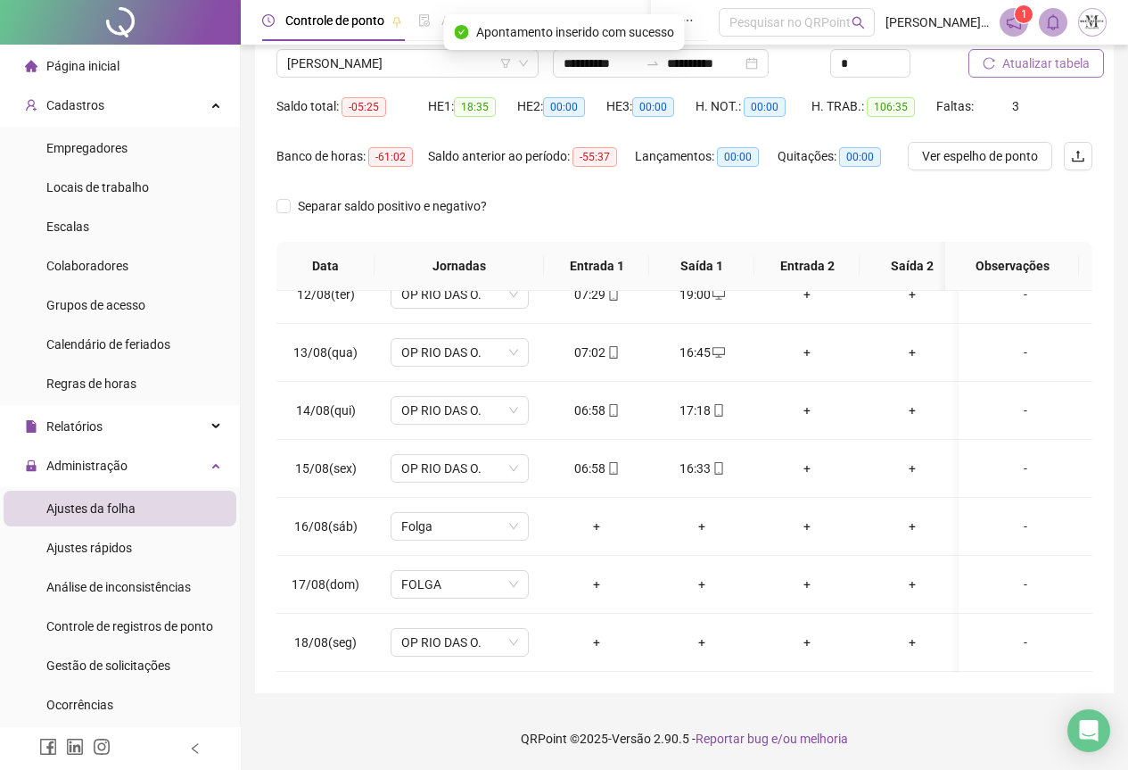
click at [1049, 63] on span "Atualizar tabela" at bounding box center [1046, 64] width 87 height 20
click at [353, 55] on span "[PERSON_NAME]" at bounding box center [407, 63] width 241 height 27
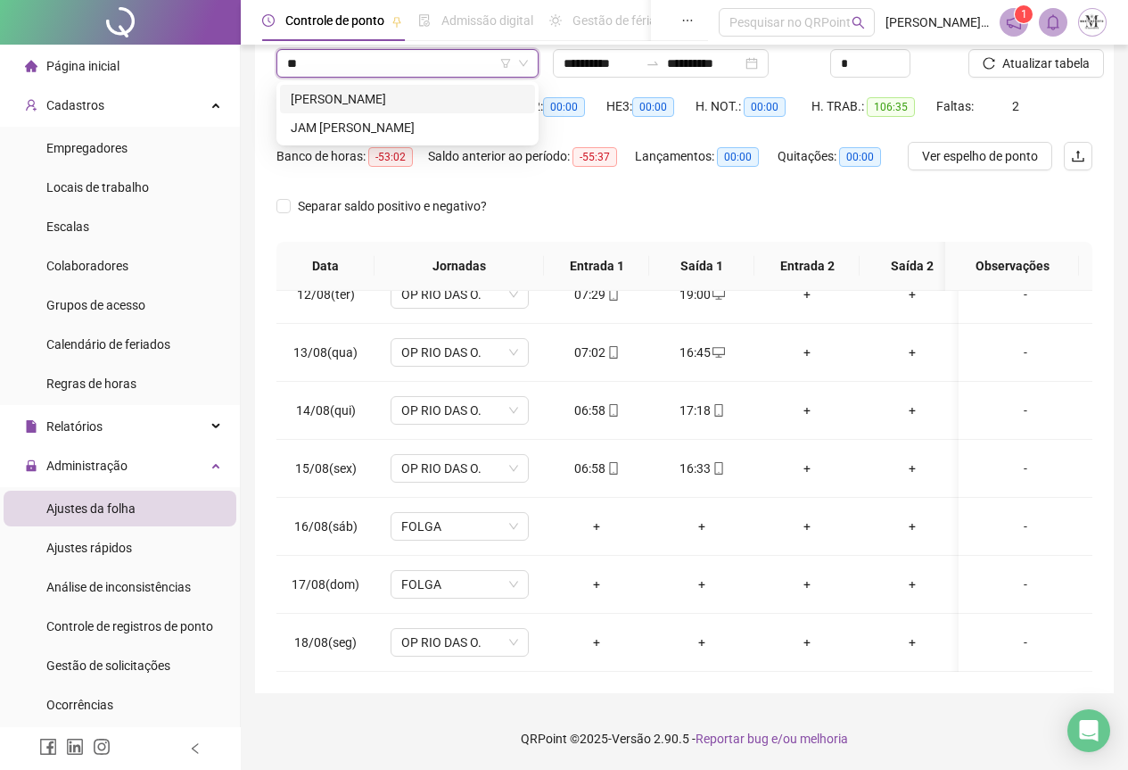
scroll to position [0, 0]
type input "***"
click at [413, 103] on div "JAM [PERSON_NAME]" at bounding box center [408, 99] width 234 height 20
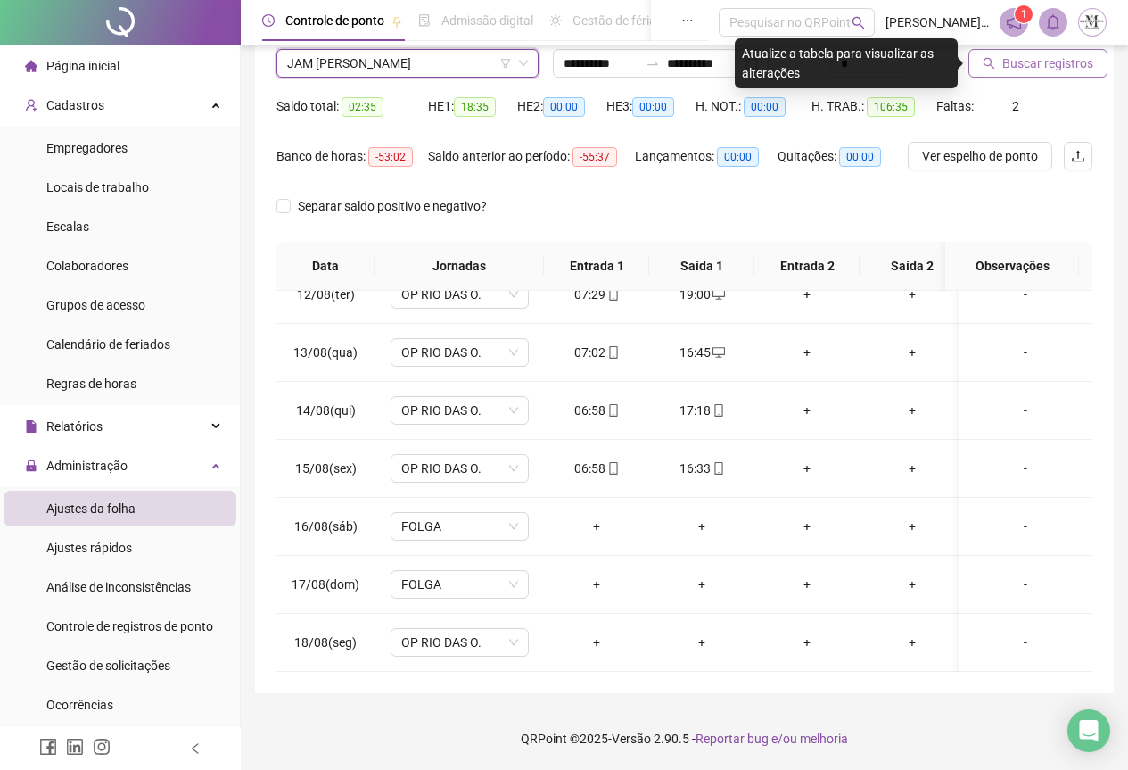
click at [1035, 72] on span "Buscar registros" at bounding box center [1048, 64] width 91 height 20
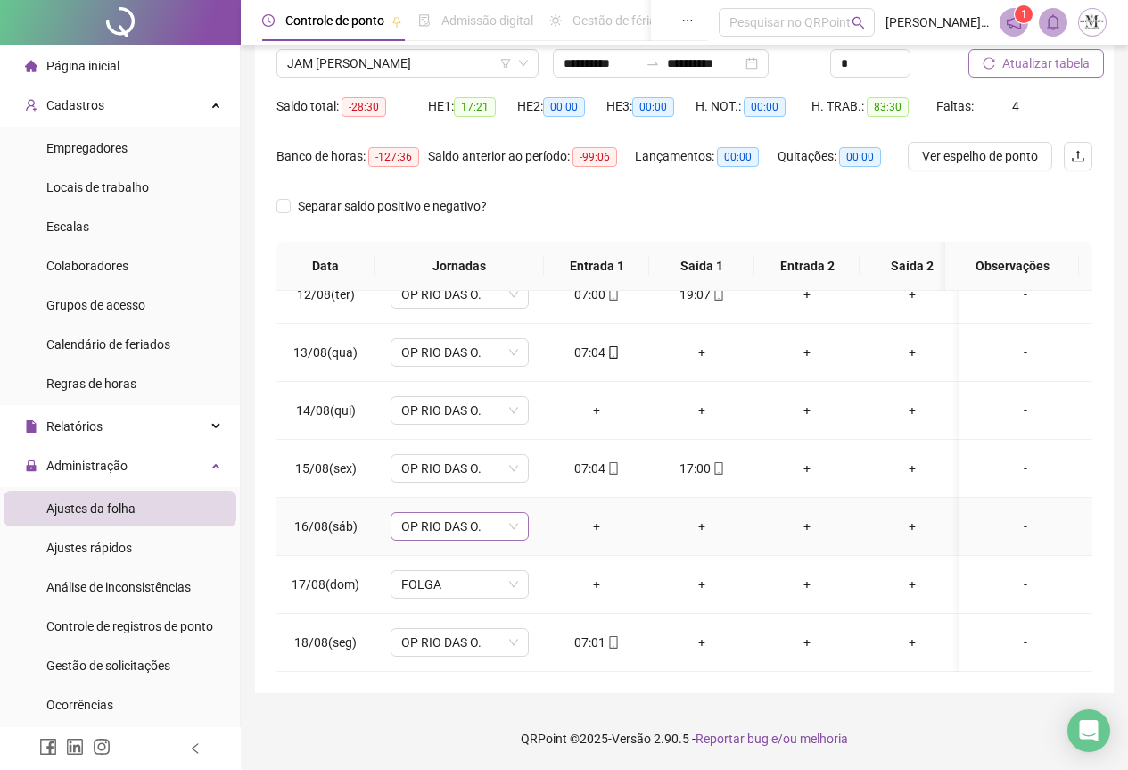
click at [455, 526] on div "OP RIO DAS O." at bounding box center [460, 526] width 138 height 29
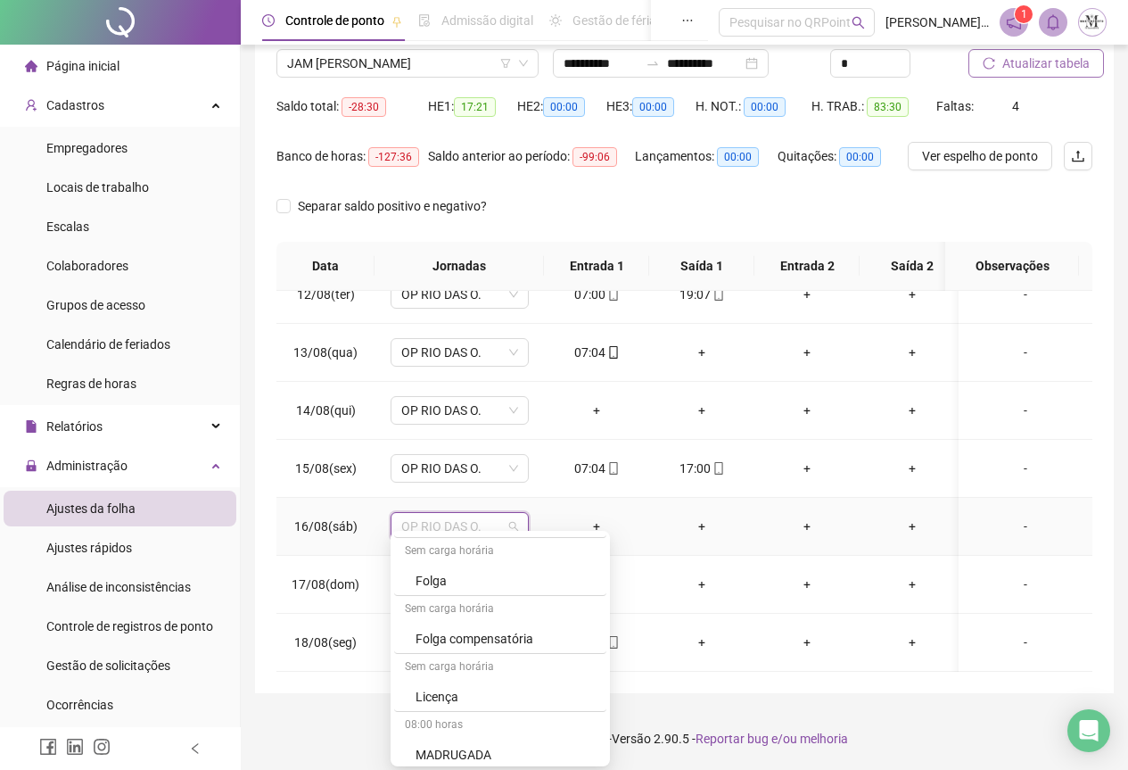
scroll to position [1070, 0]
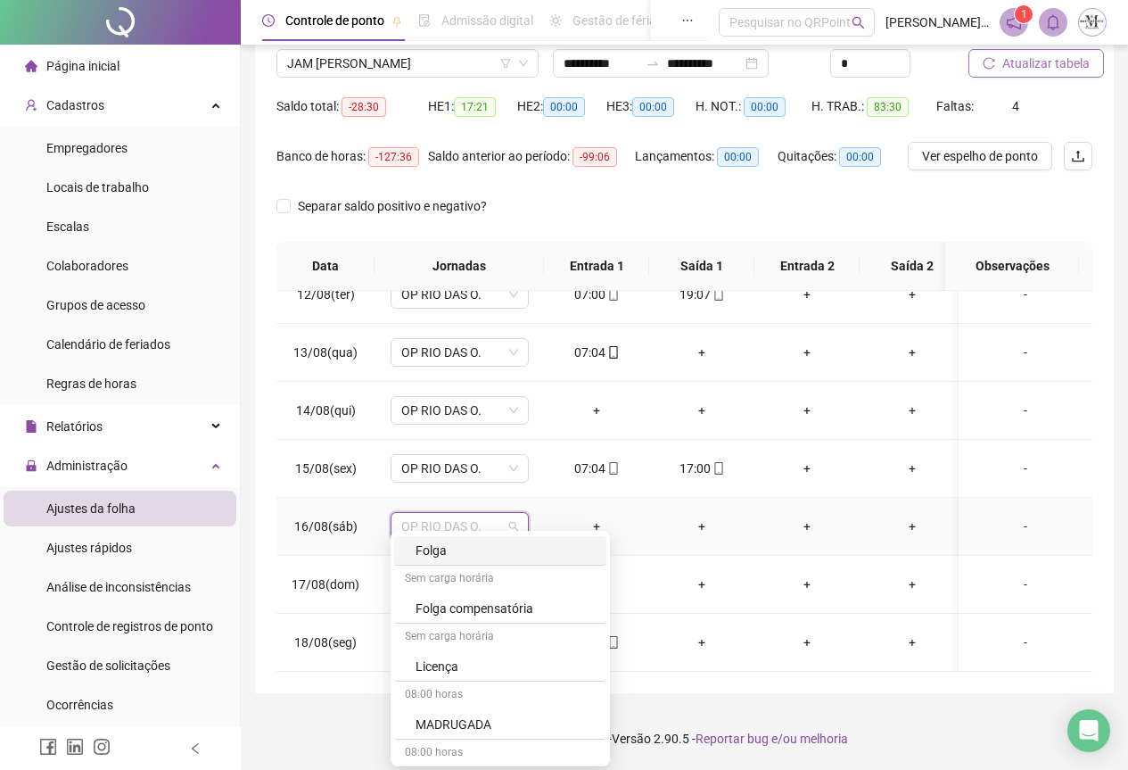
click at [456, 555] on div "Folga" at bounding box center [506, 551] width 180 height 20
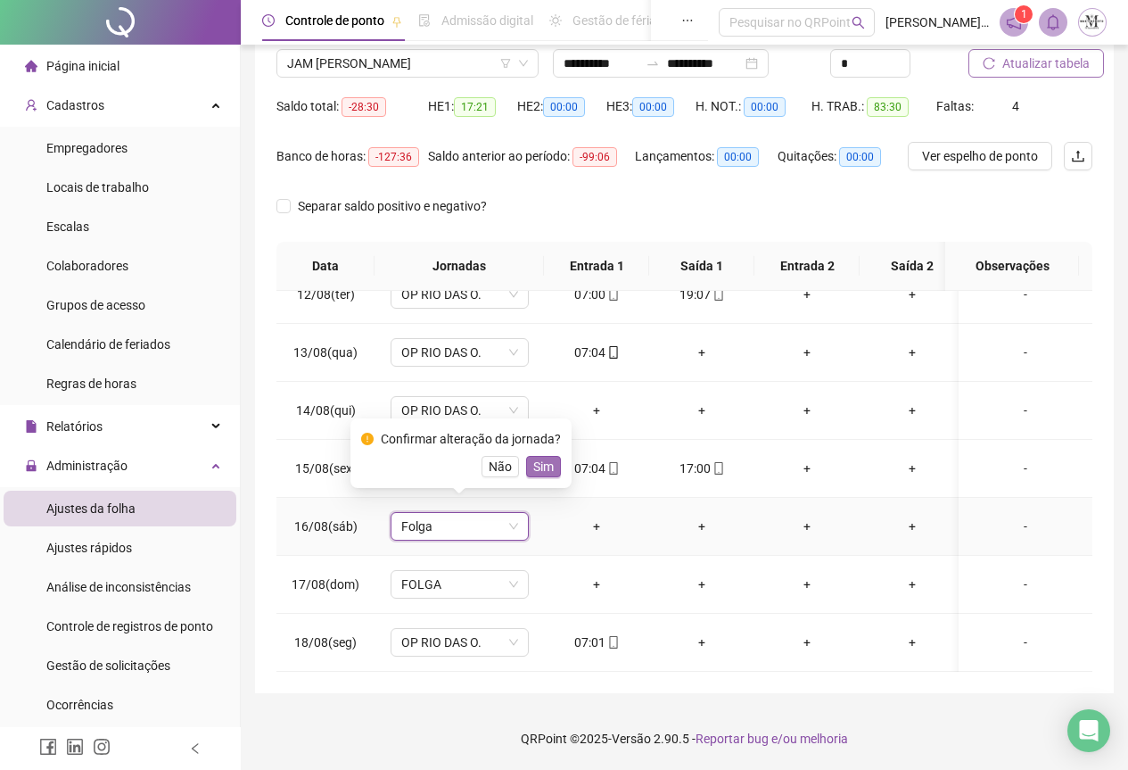
click at [548, 462] on span "Sim" at bounding box center [543, 467] width 21 height 20
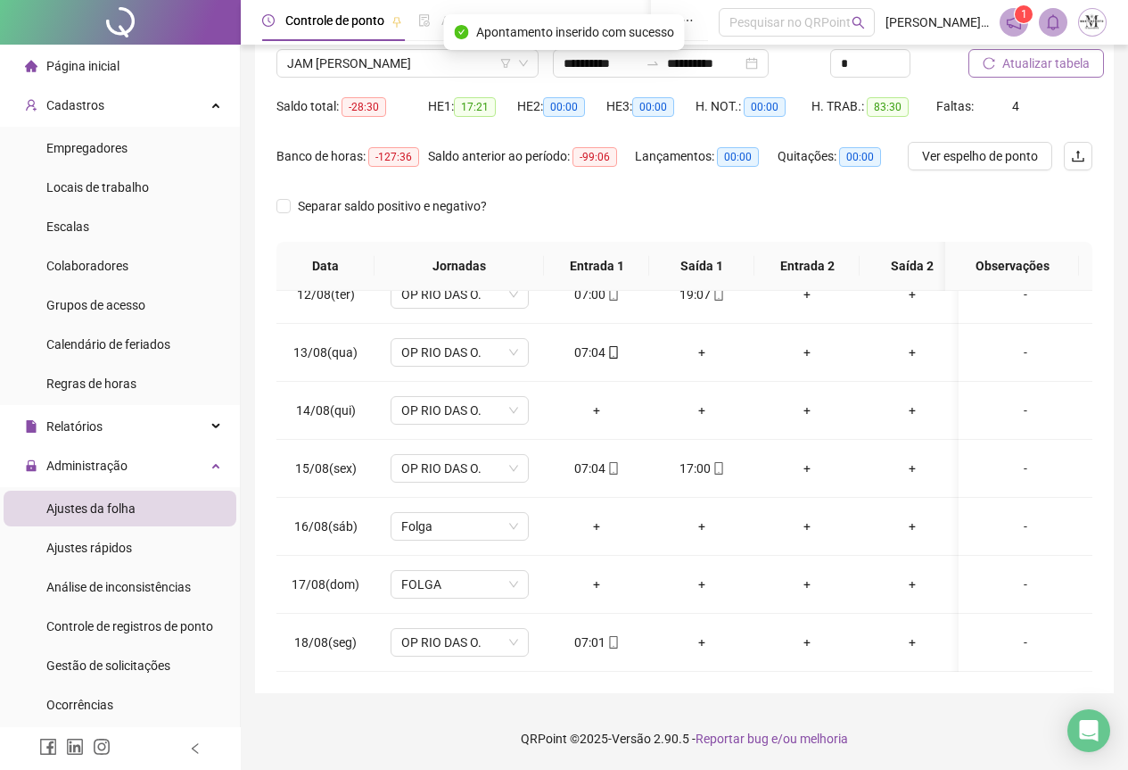
click at [1034, 69] on span "Atualizar tabela" at bounding box center [1046, 64] width 87 height 20
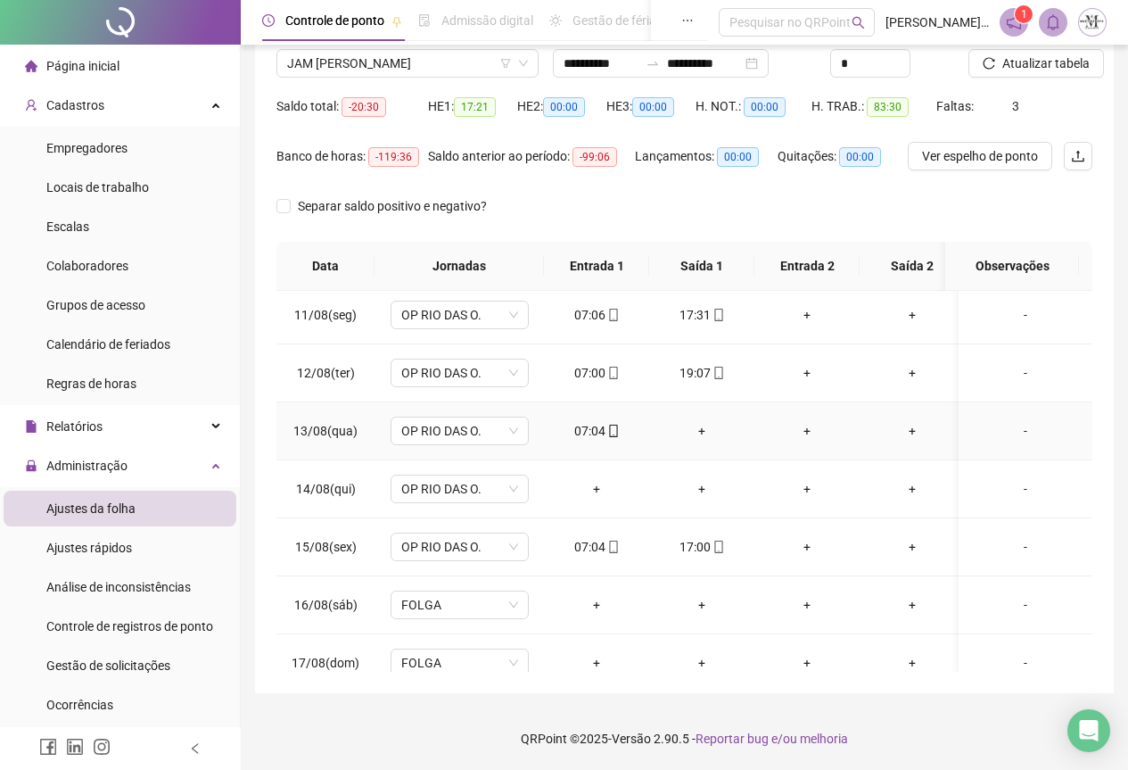
scroll to position [498, 0]
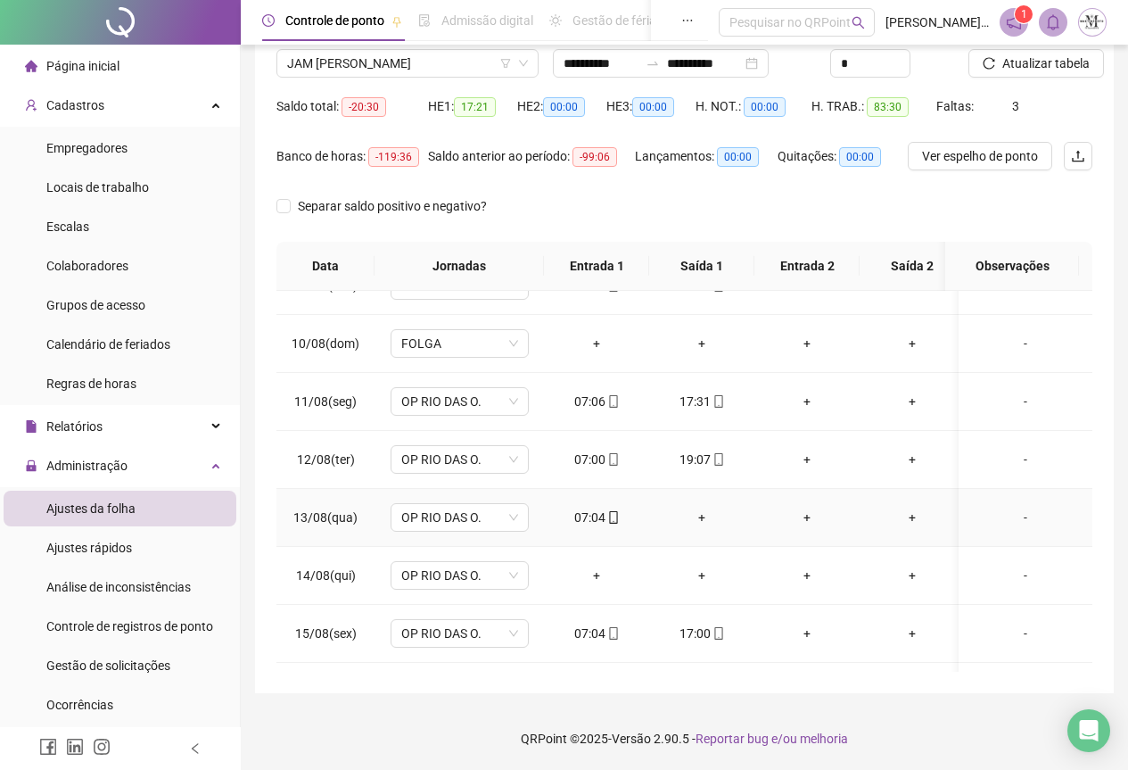
click at [703, 521] on div "+" at bounding box center [702, 518] width 77 height 20
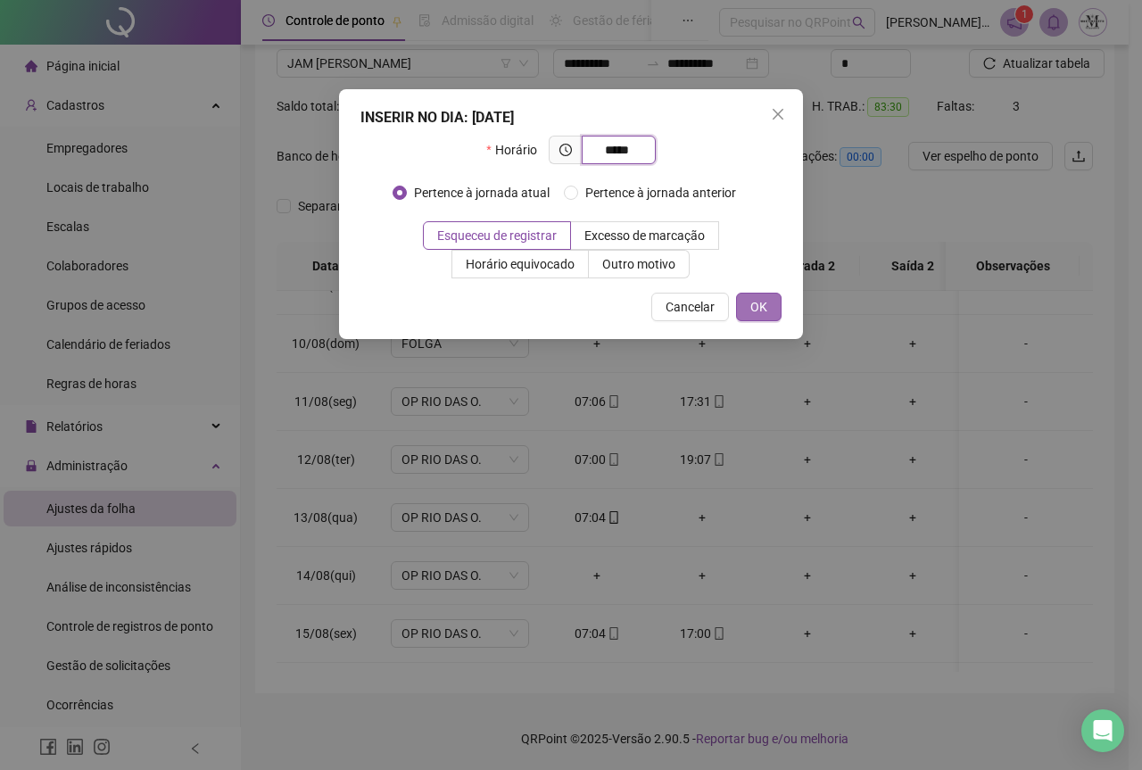
type input "*****"
click at [761, 302] on span "OK" at bounding box center [758, 307] width 17 height 20
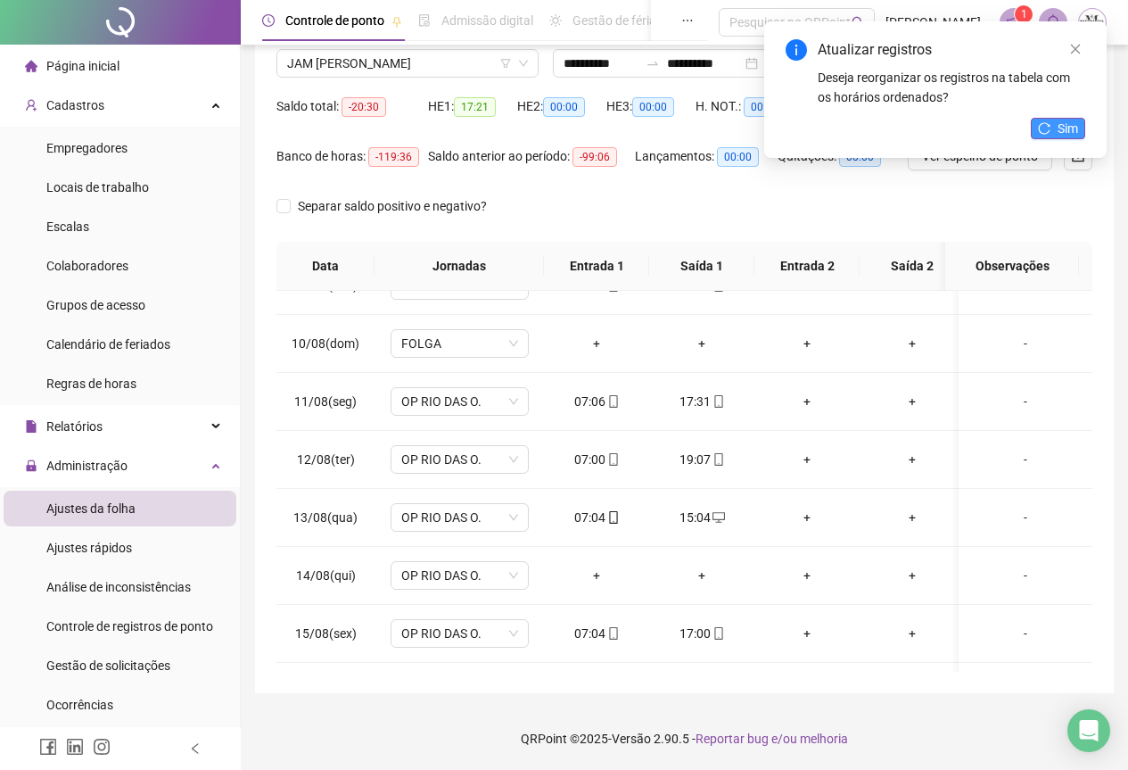
click at [1058, 127] on span "Sim" at bounding box center [1068, 129] width 21 height 20
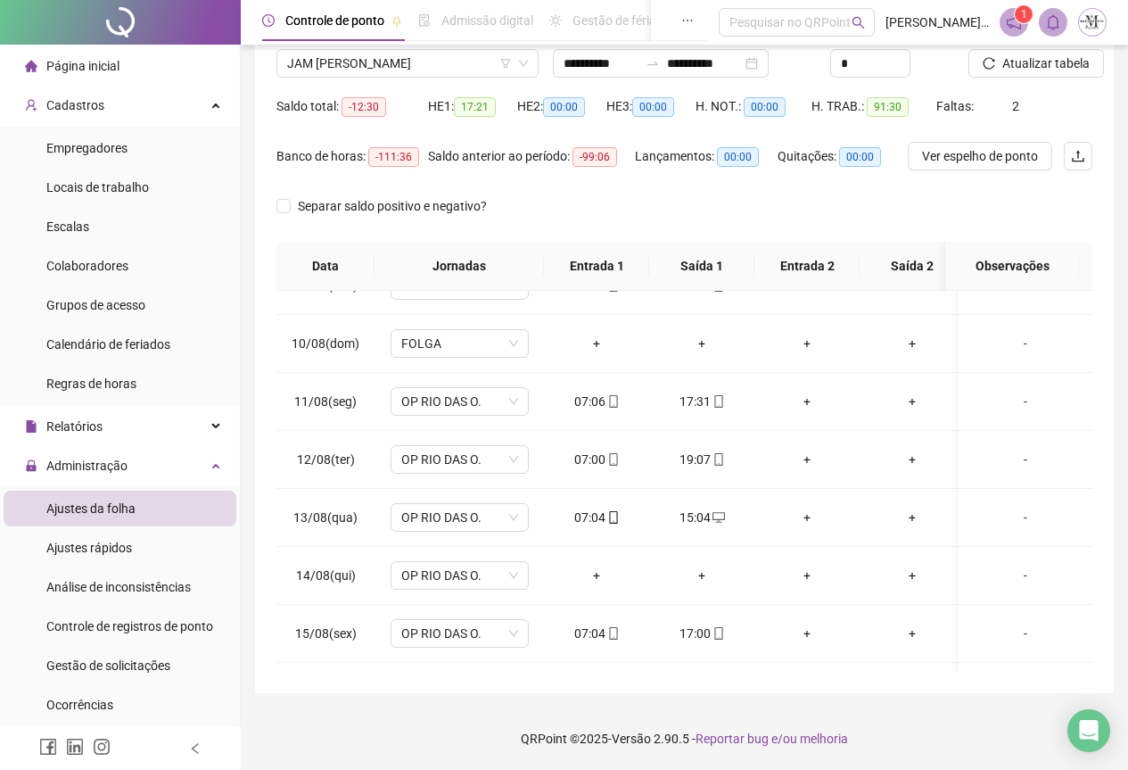
click at [1029, 66] on span "Atualizar tabela" at bounding box center [1046, 64] width 87 height 20
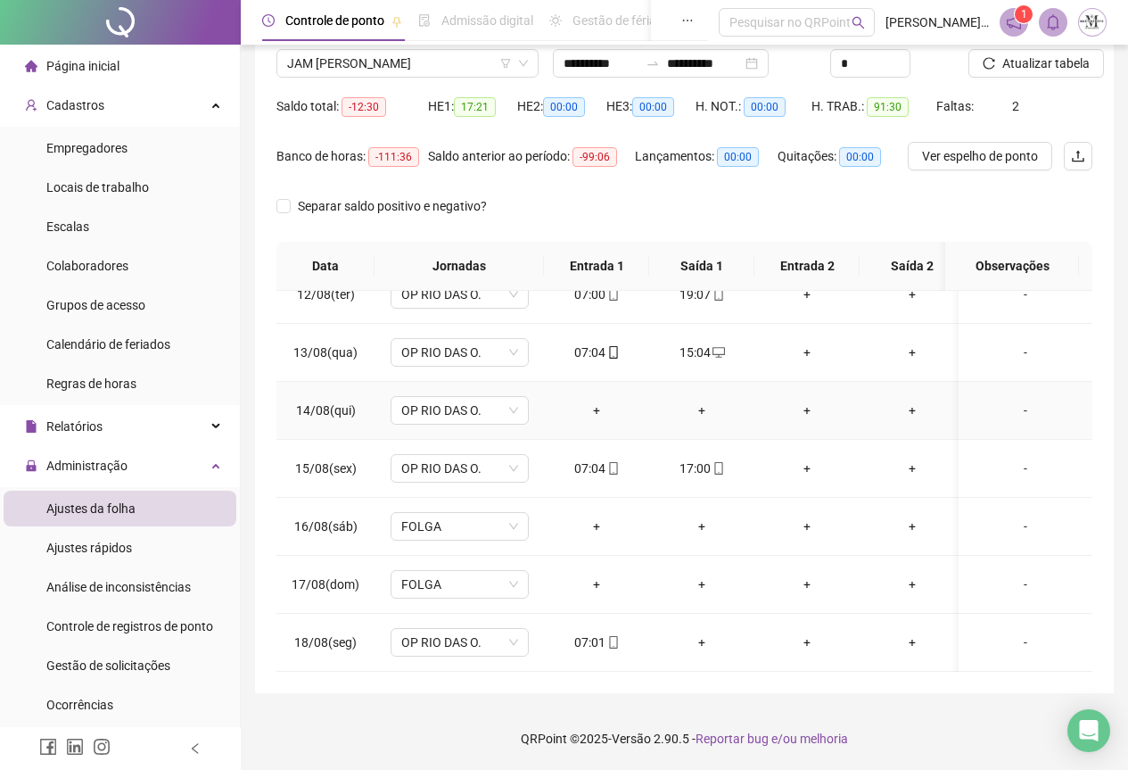
scroll to position [676, 0]
click at [326, 58] on span "JAM [PERSON_NAME]" at bounding box center [407, 63] width 241 height 27
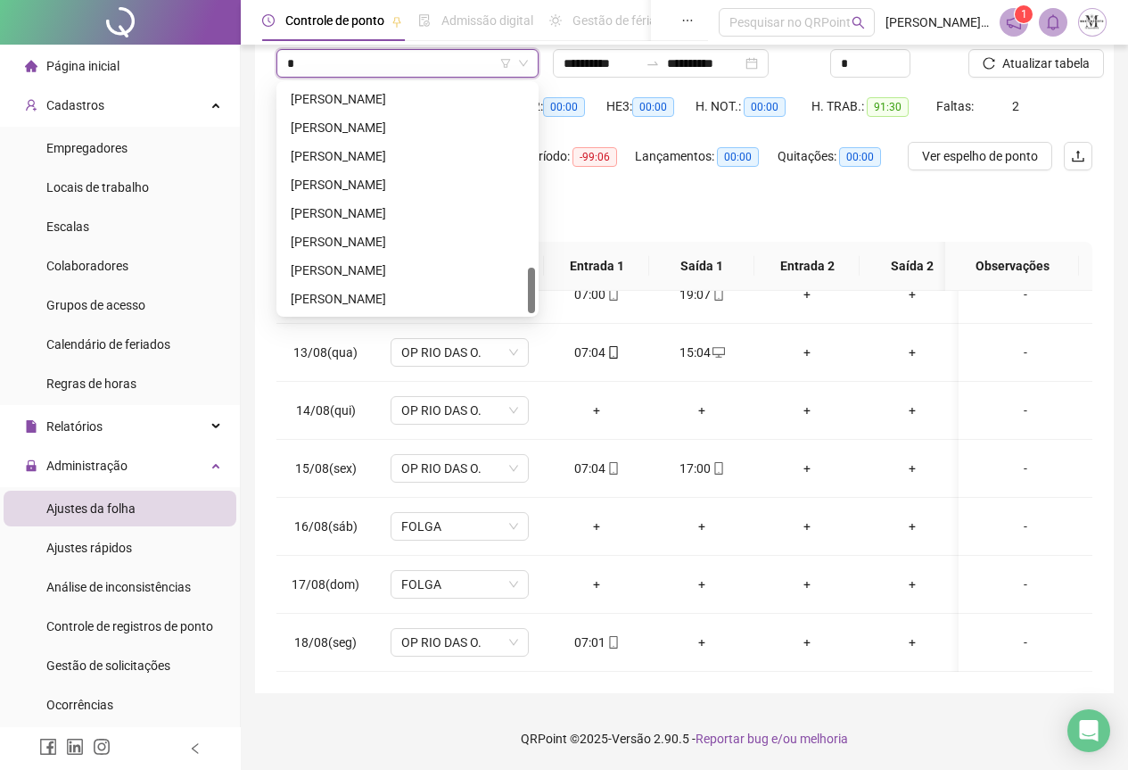
scroll to position [228, 0]
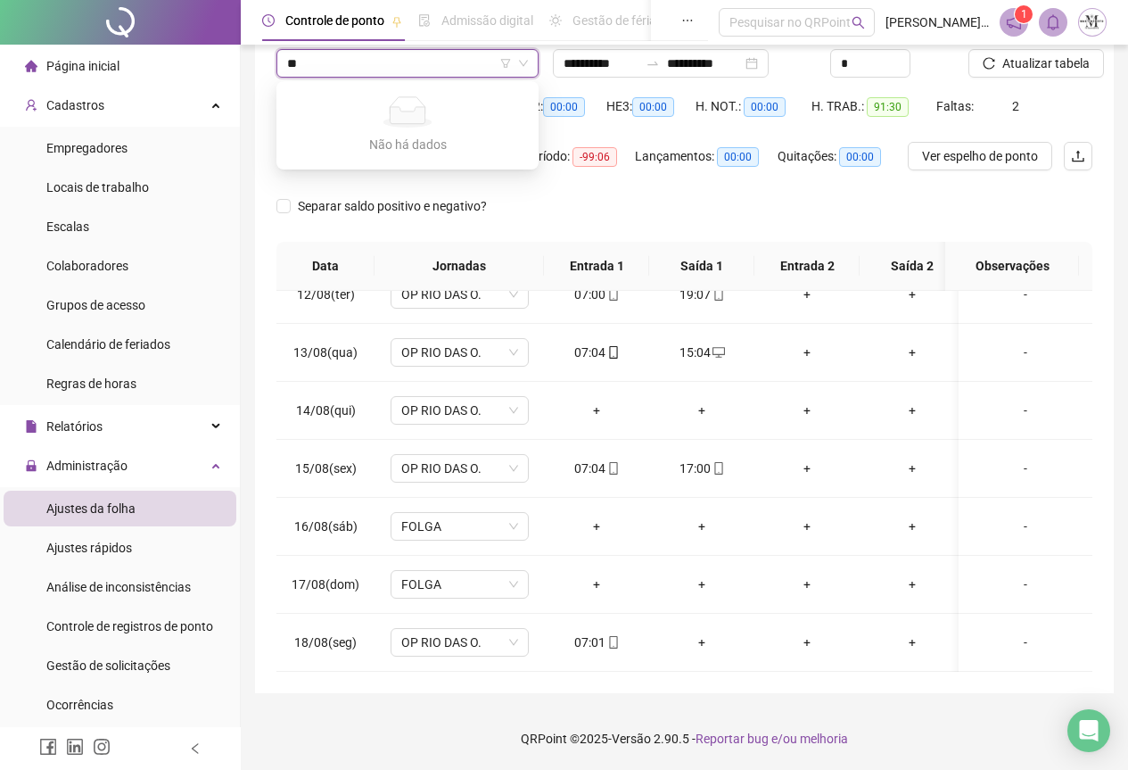
type input "*"
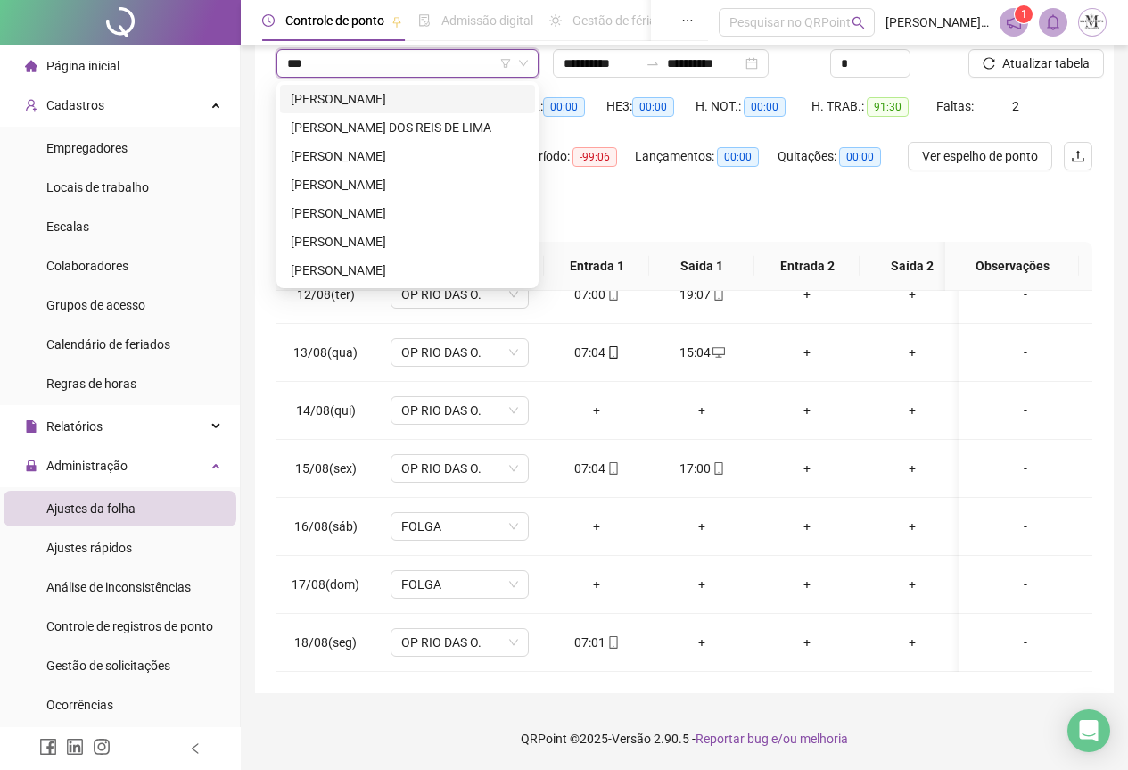
scroll to position [0, 0]
type input "****"
click at [440, 182] on div "[PERSON_NAME]" at bounding box center [408, 185] width 234 height 20
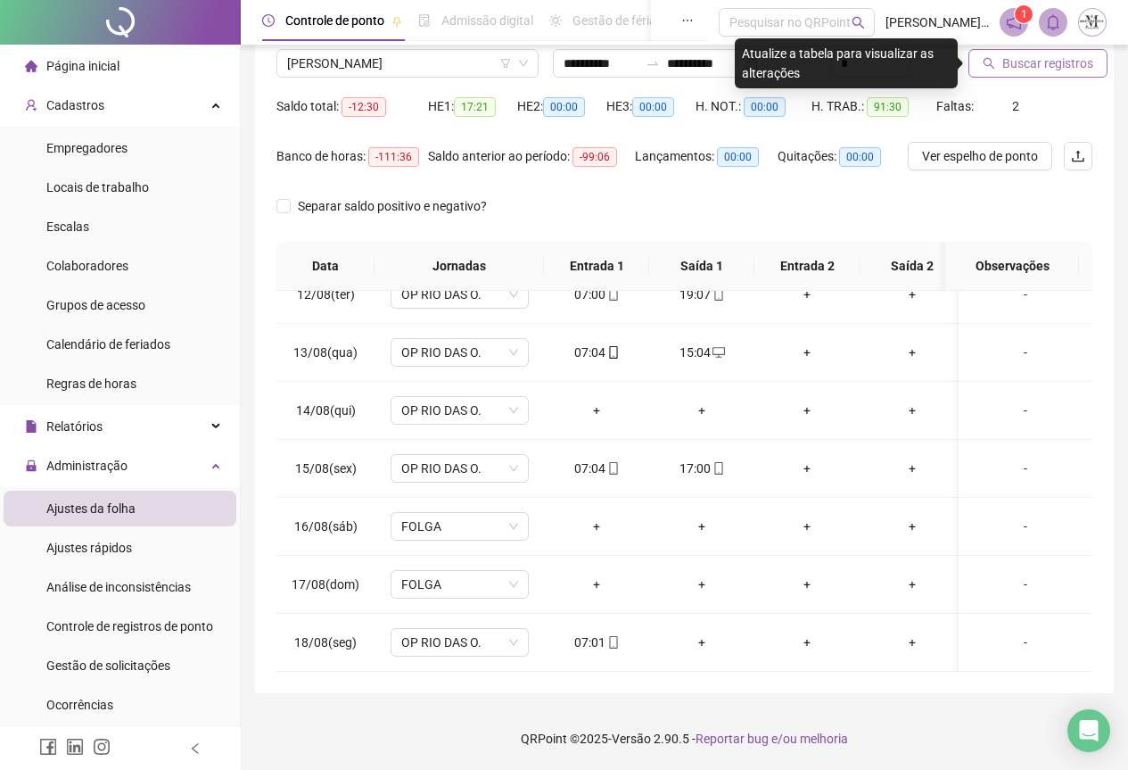
click at [993, 61] on icon "search" at bounding box center [989, 63] width 12 height 12
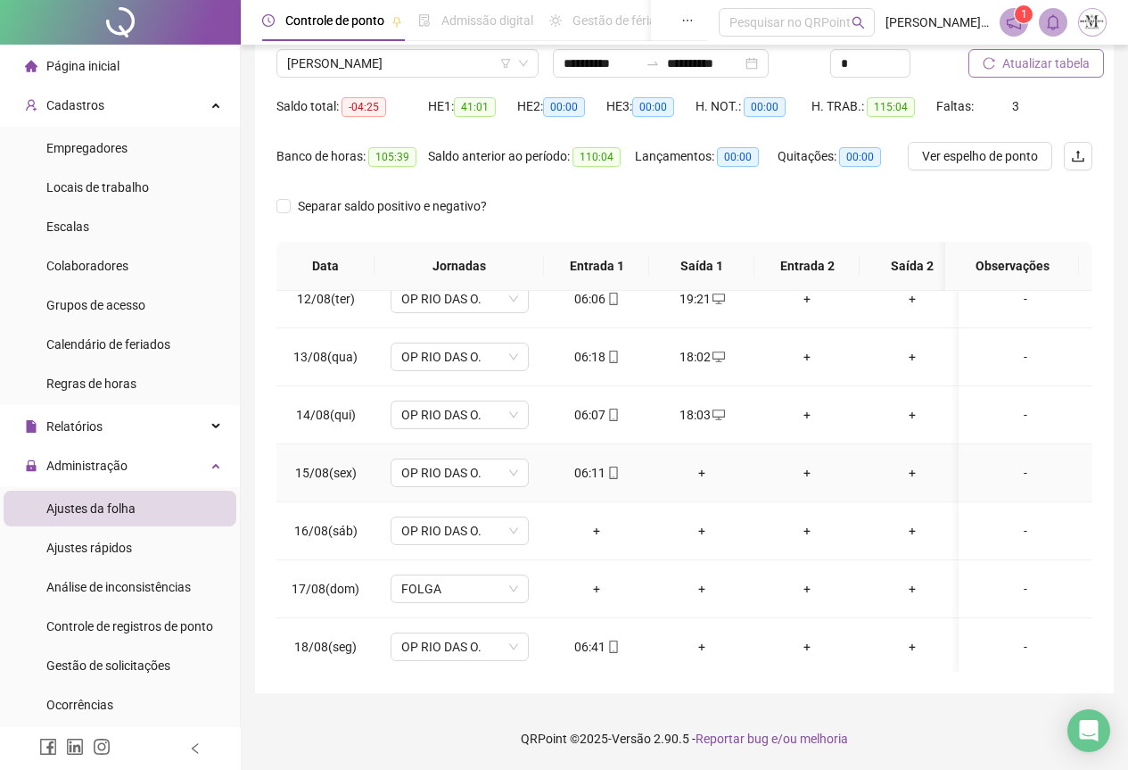
scroll to position [676, 0]
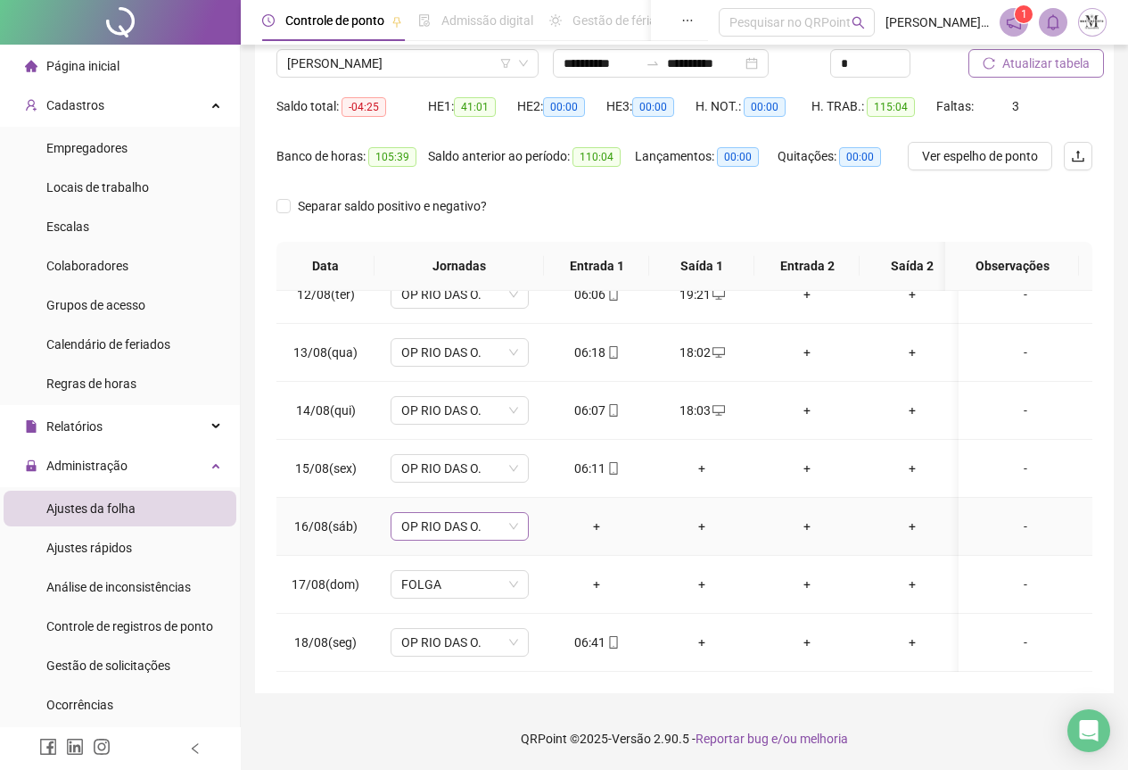
click at [444, 513] on span "OP RIO DAS O." at bounding box center [459, 526] width 117 height 27
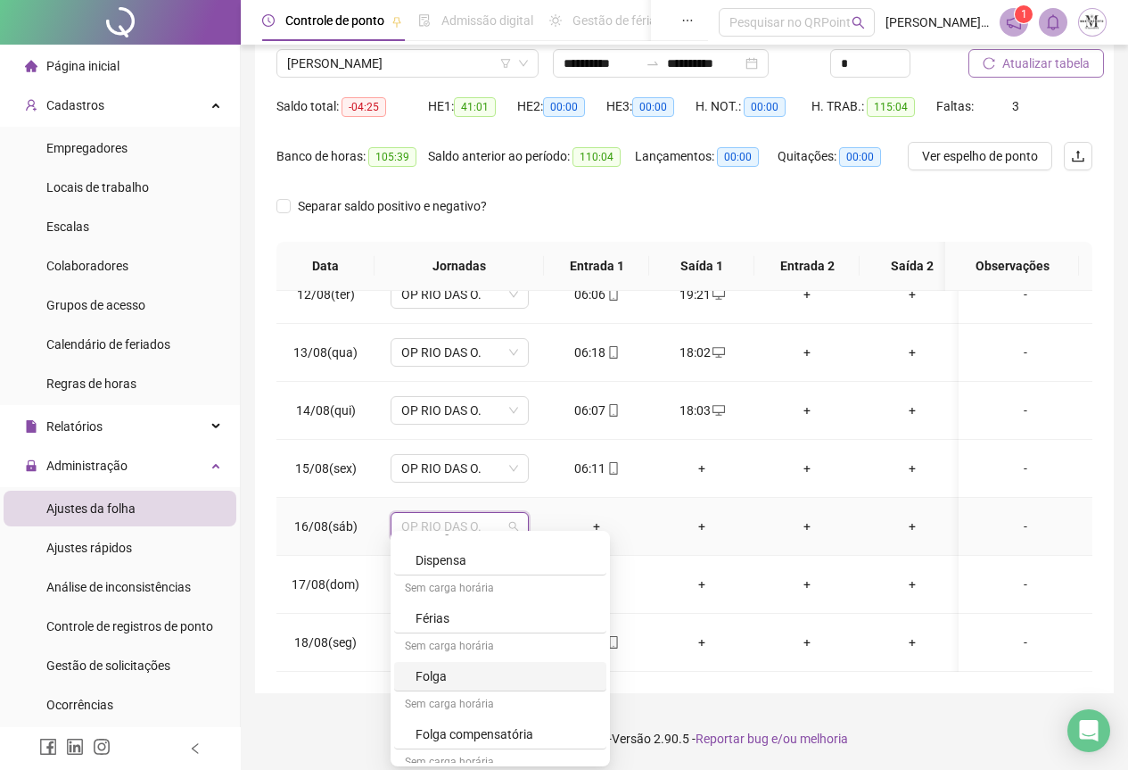
scroll to position [1034, 0]
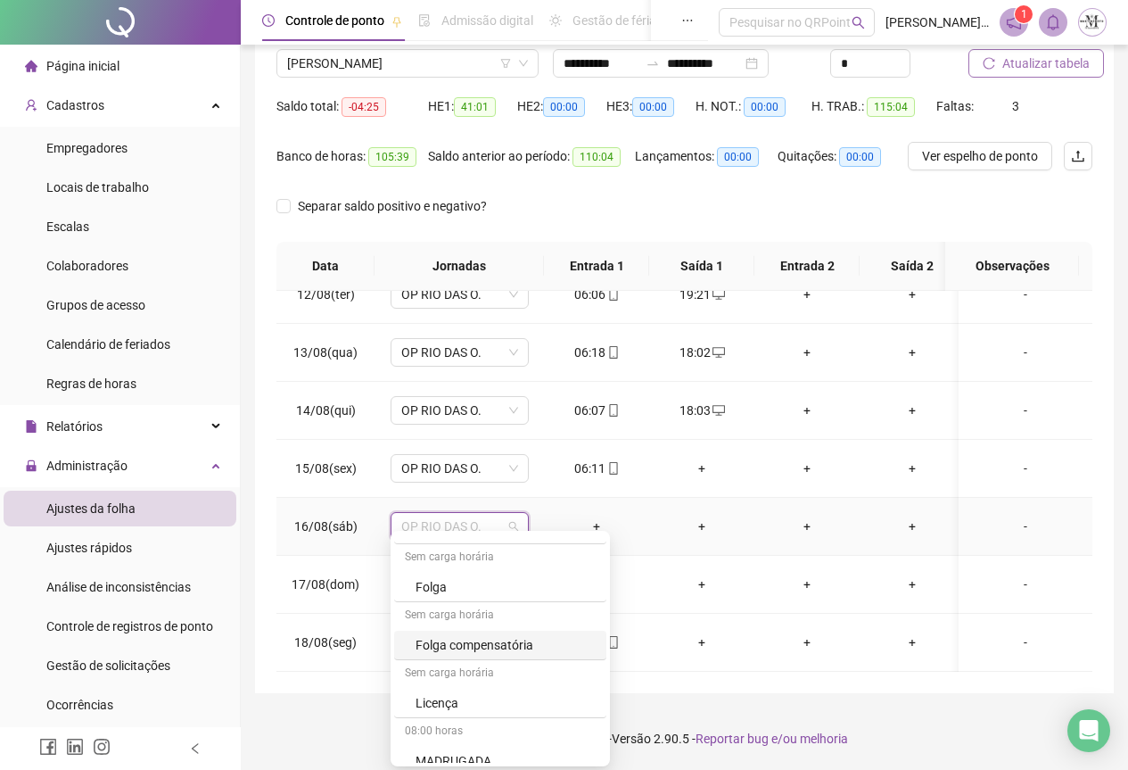
click at [466, 658] on div "Folga compensatória" at bounding box center [500, 645] width 212 height 29
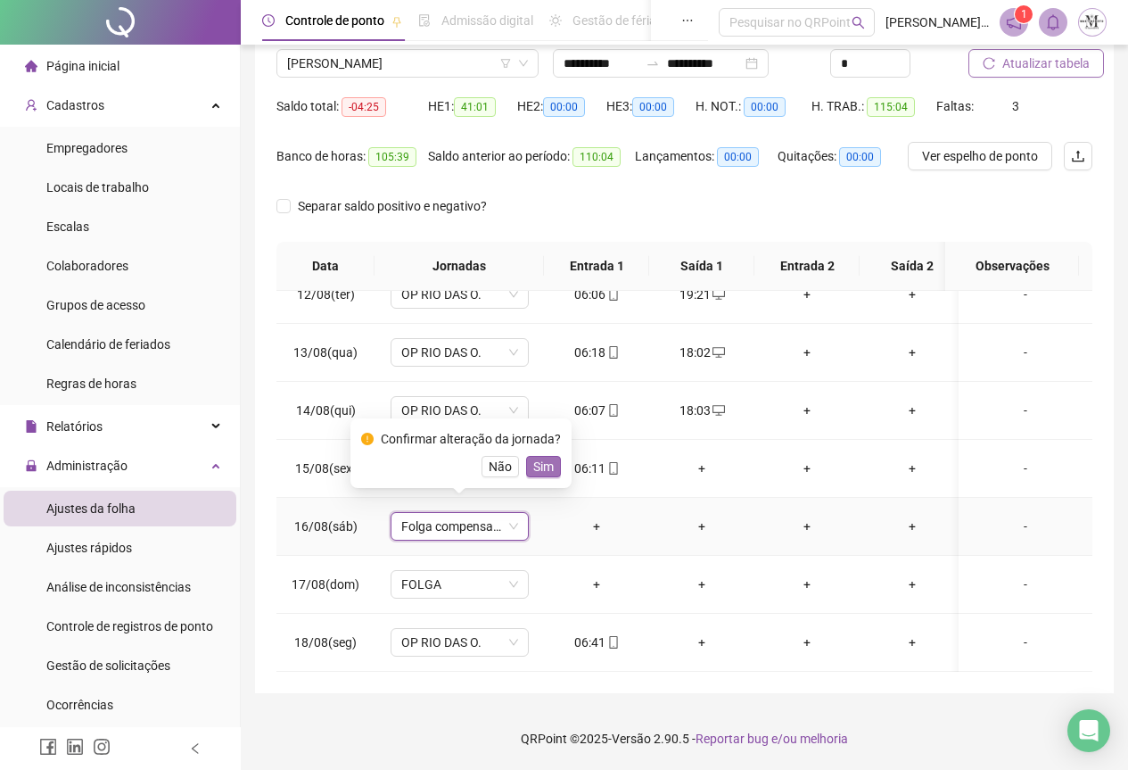
click at [527, 459] on button "Sim" at bounding box center [543, 466] width 35 height 21
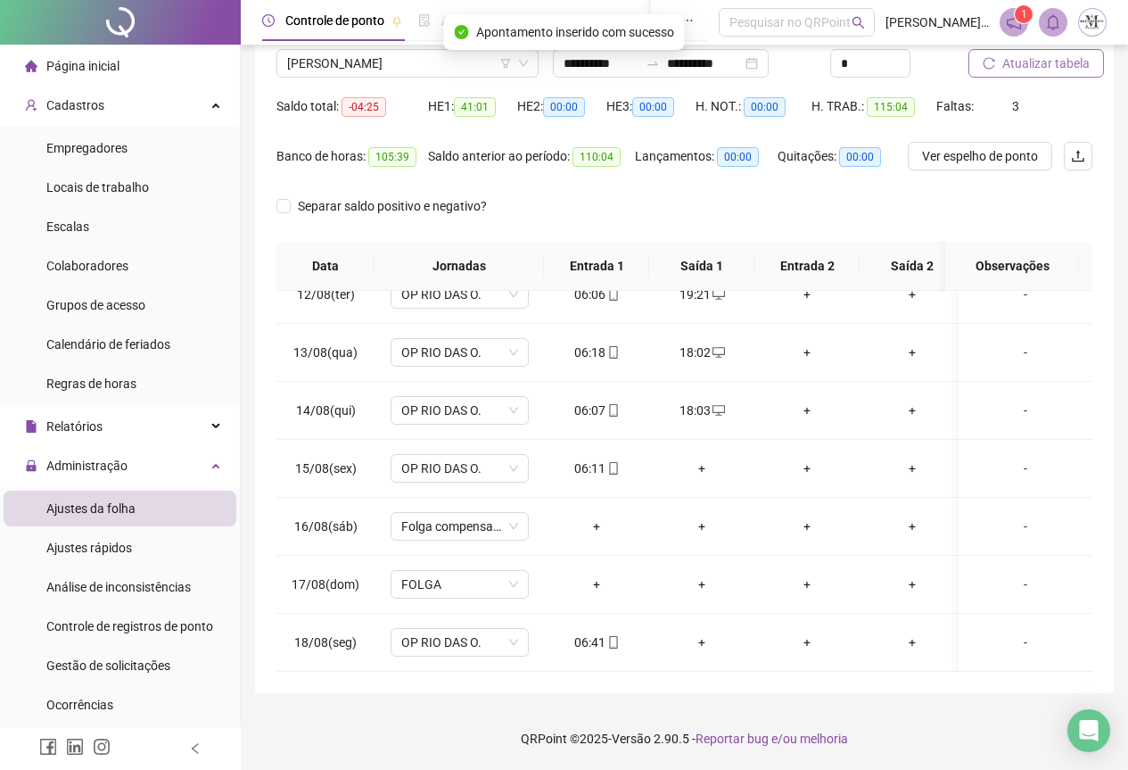
click at [1019, 66] on span "Atualizar tabela" at bounding box center [1046, 64] width 87 height 20
click at [1026, 70] on span "Atualizar tabela" at bounding box center [1046, 64] width 87 height 20
click at [1038, 69] on span "Atualizar tabela" at bounding box center [1046, 64] width 87 height 20
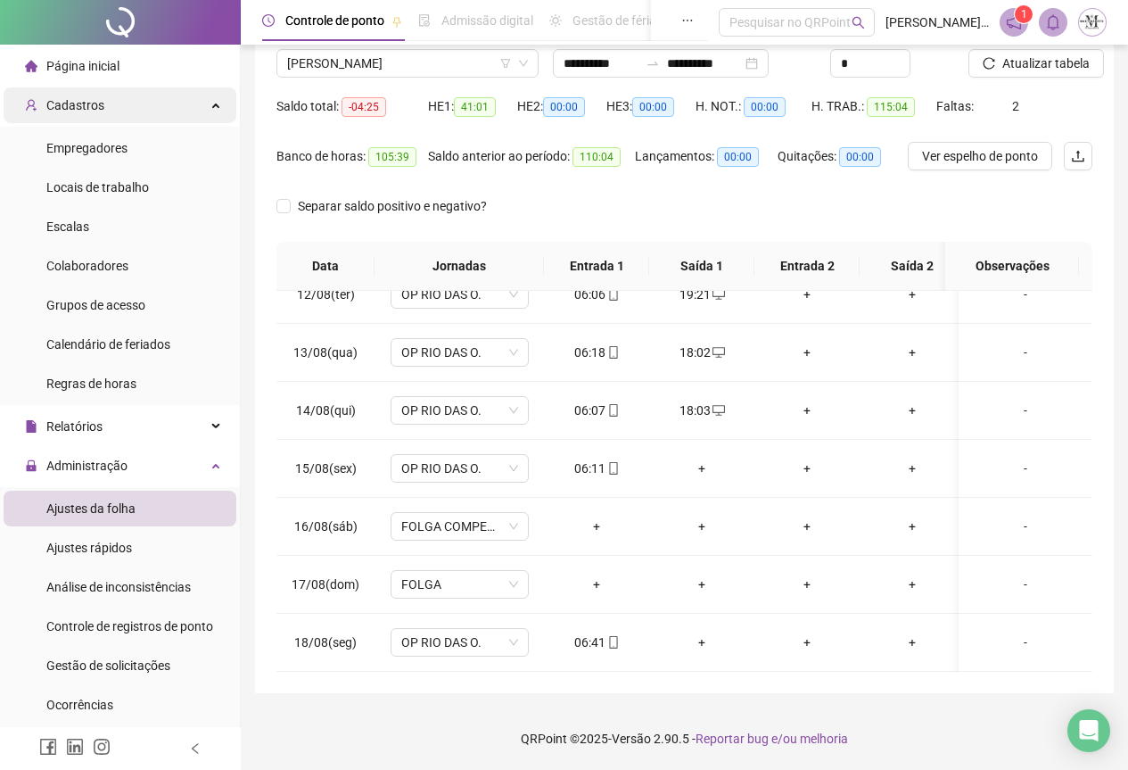
click at [89, 108] on span "Cadastros" at bounding box center [75, 105] width 58 height 14
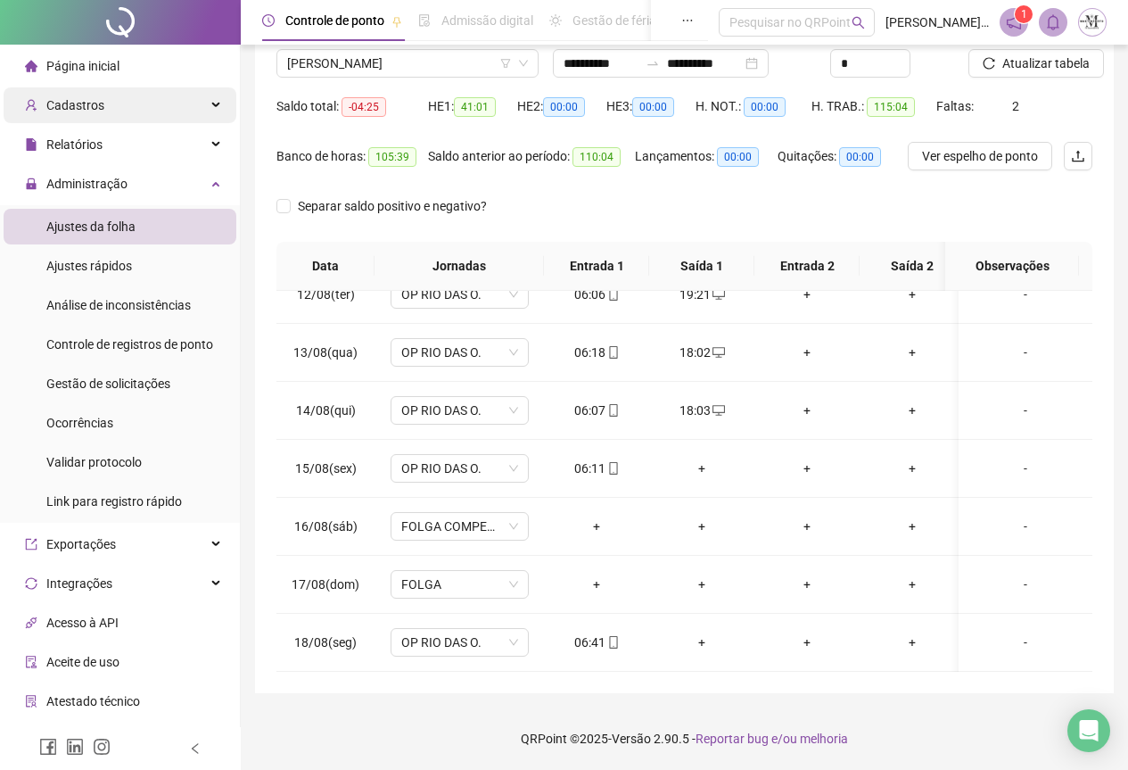
click at [89, 108] on span "Cadastros" at bounding box center [75, 105] width 58 height 14
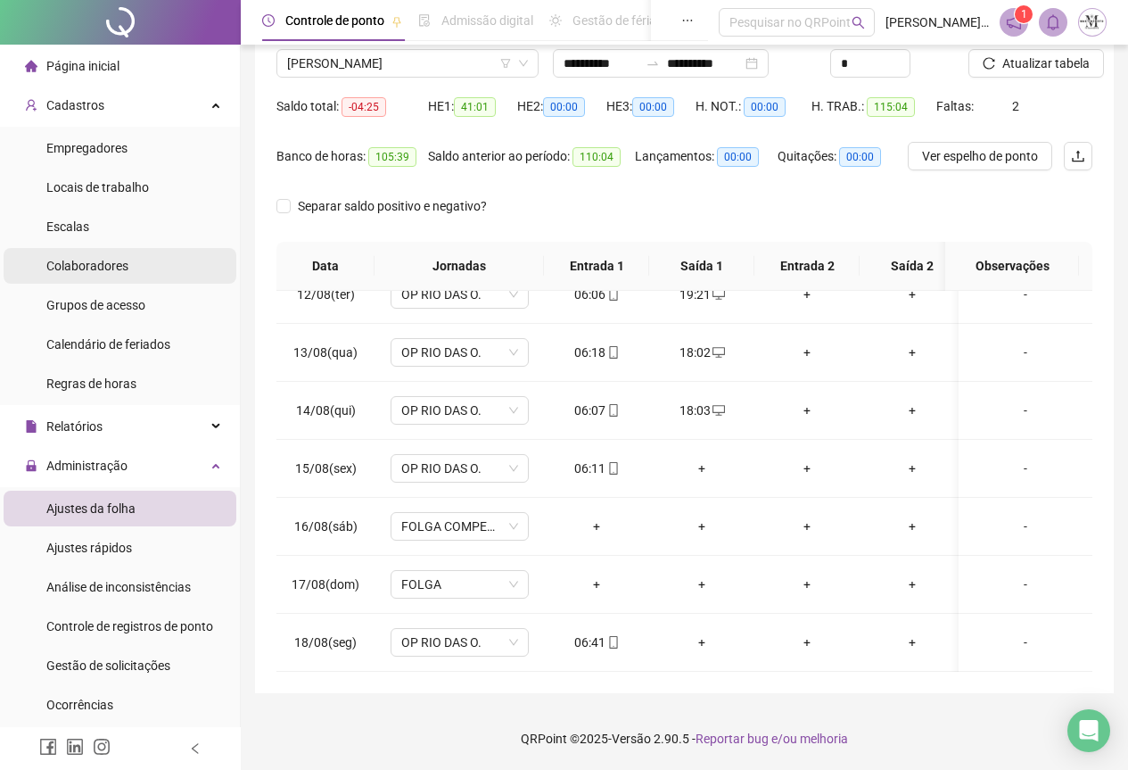
click at [83, 266] on span "Colaboradores" at bounding box center [87, 266] width 82 height 14
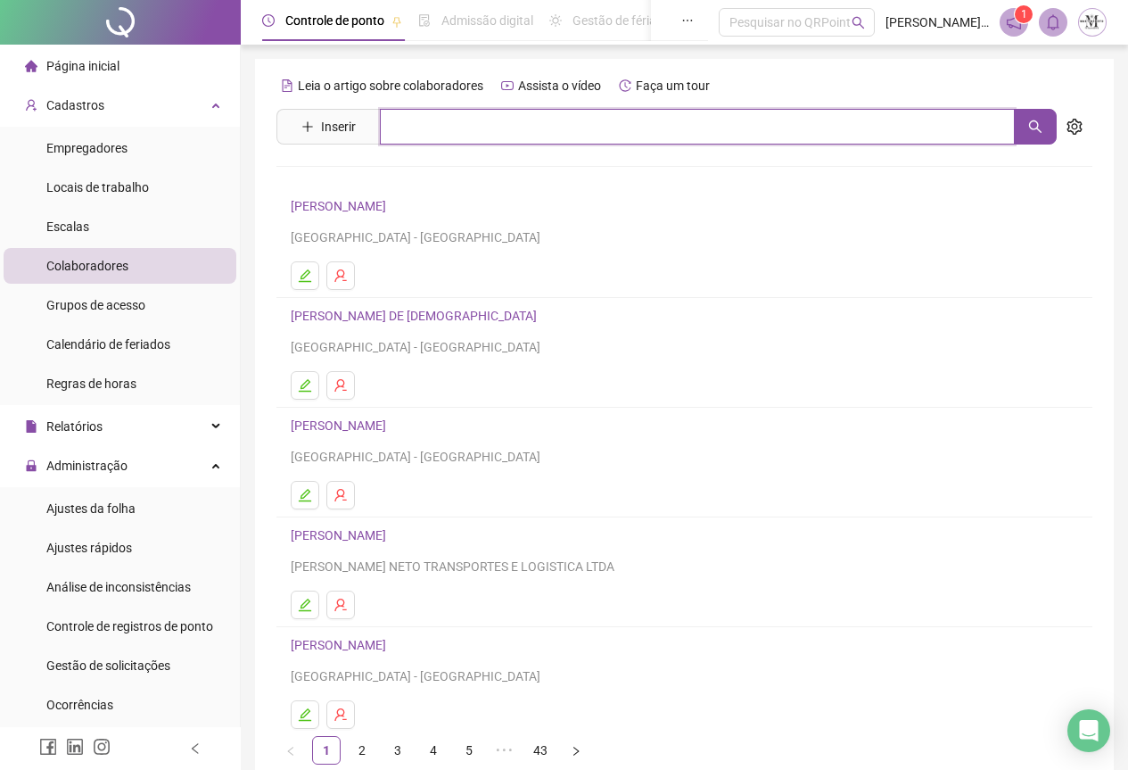
click at [412, 138] on input "text" at bounding box center [697, 127] width 635 height 36
click at [1037, 131] on icon "search" at bounding box center [1036, 127] width 14 height 14
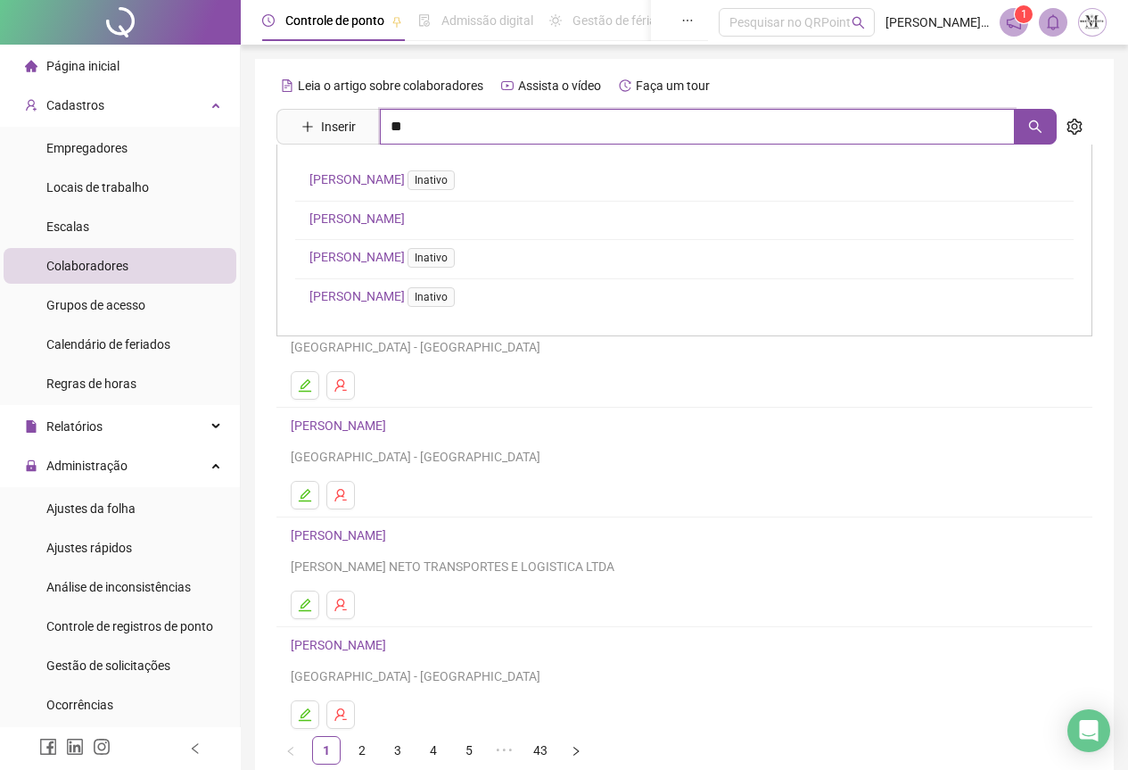
type input "*"
click at [1029, 125] on icon "search" at bounding box center [1036, 127] width 14 height 14
type input "*****"
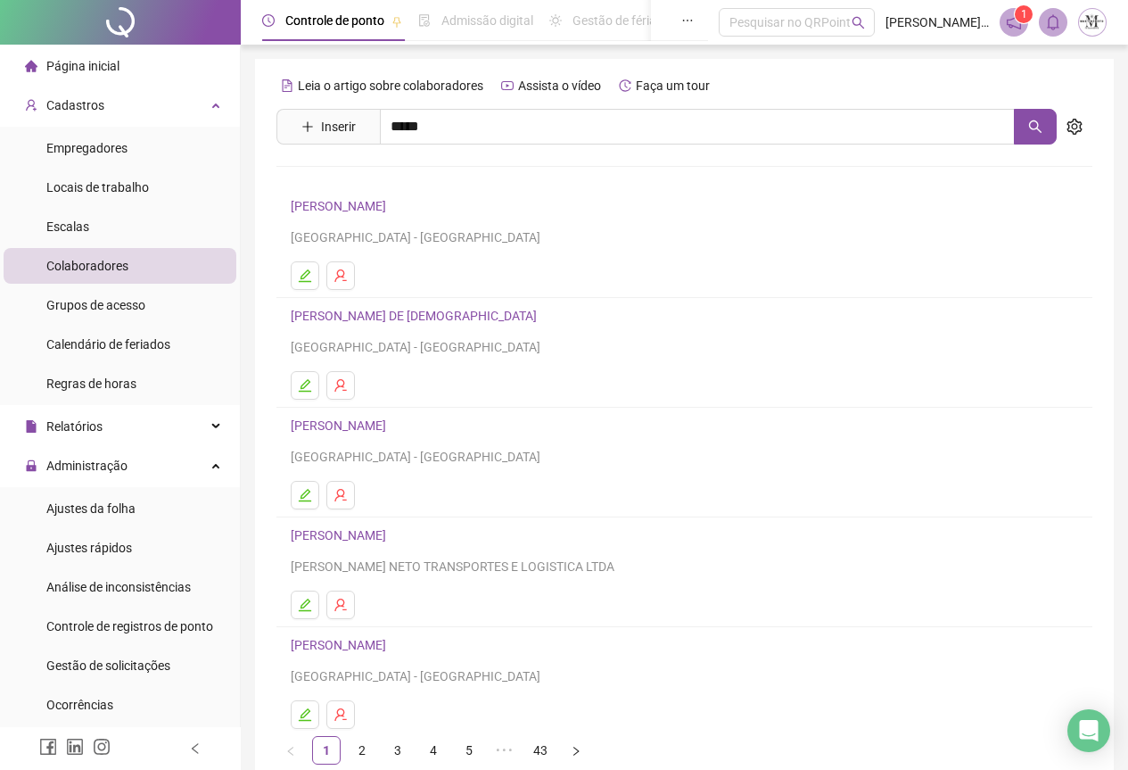
click at [335, 179] on link "[PERSON_NAME]" at bounding box center [357, 179] width 95 height 14
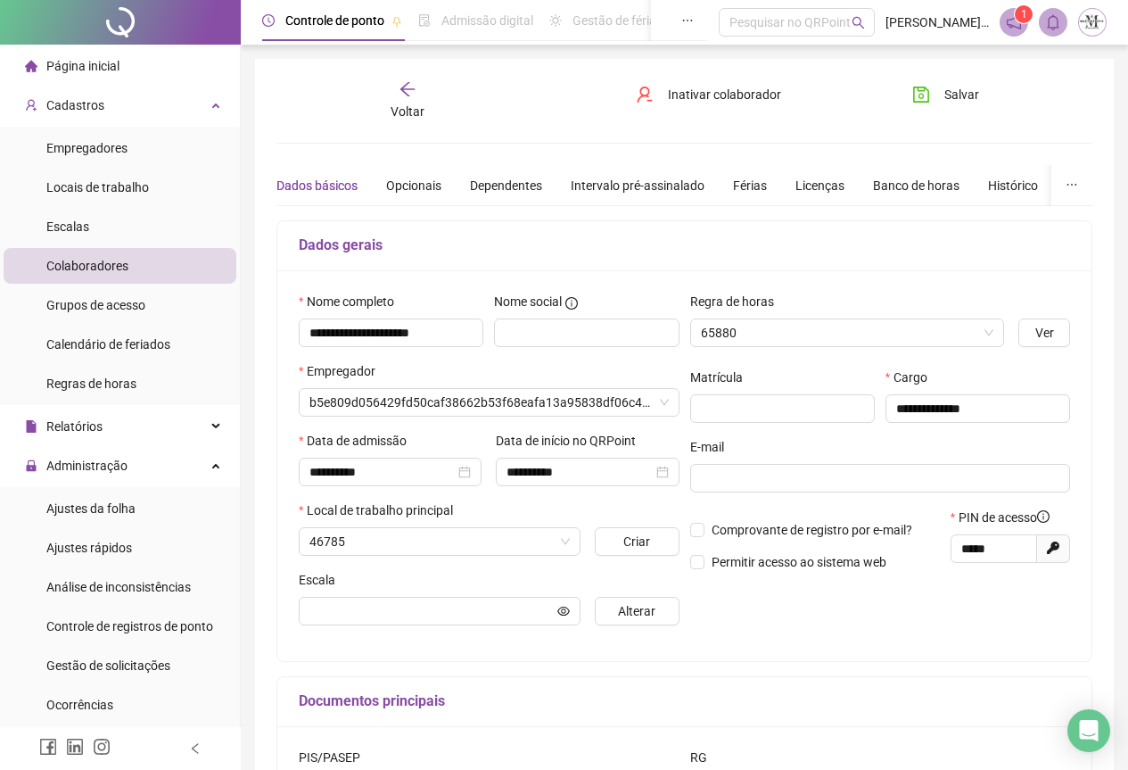
type input "**********"
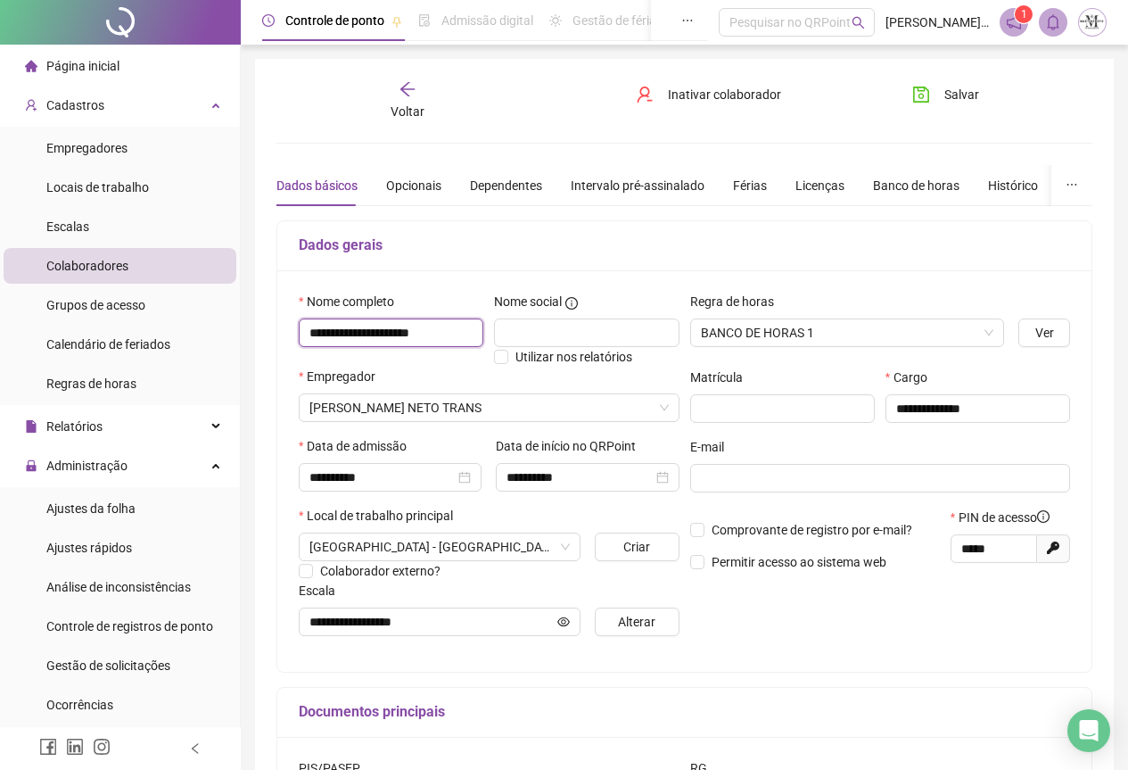
drag, startPoint x: 303, startPoint y: 333, endPoint x: 488, endPoint y: 339, distance: 184.8
click at [488, 339] on div "**********" at bounding box center [390, 329] width 195 height 75
click at [915, 96] on icon "save" at bounding box center [922, 95] width 18 height 18
click at [917, 96] on icon "save" at bounding box center [922, 95] width 18 height 18
click at [123, 19] on div at bounding box center [120, 22] width 241 height 45
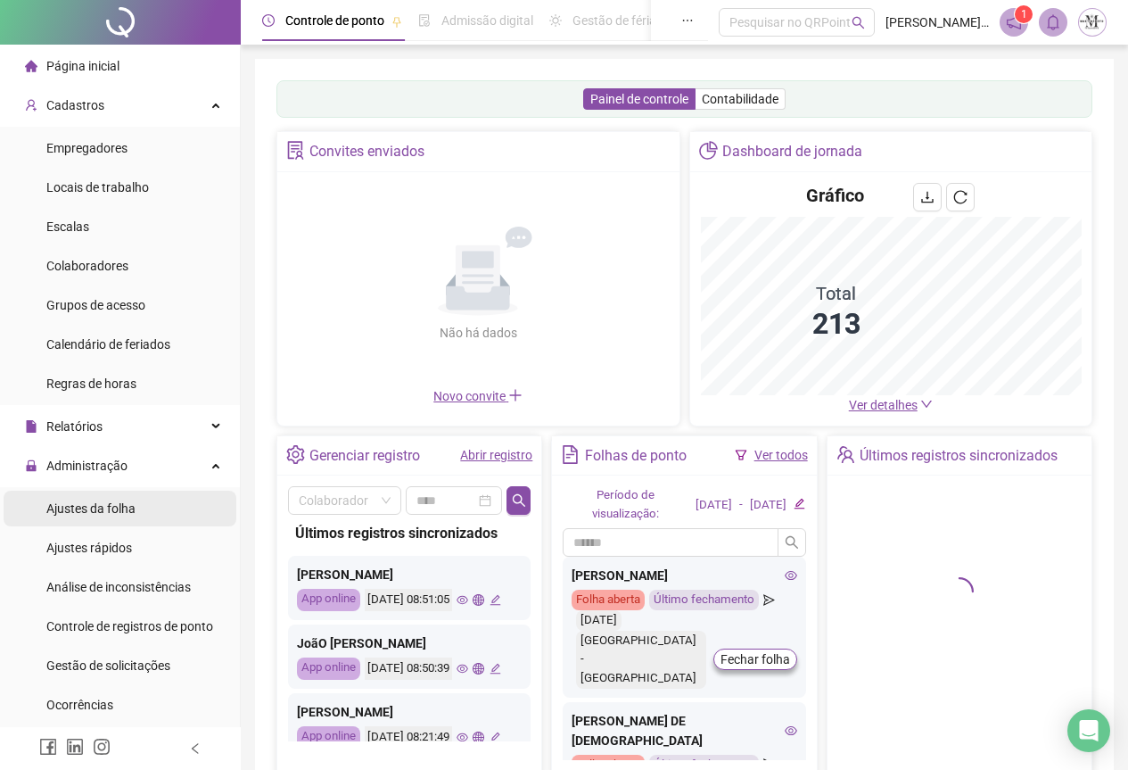
click at [87, 503] on span "Ajustes da folha" at bounding box center [90, 508] width 89 height 14
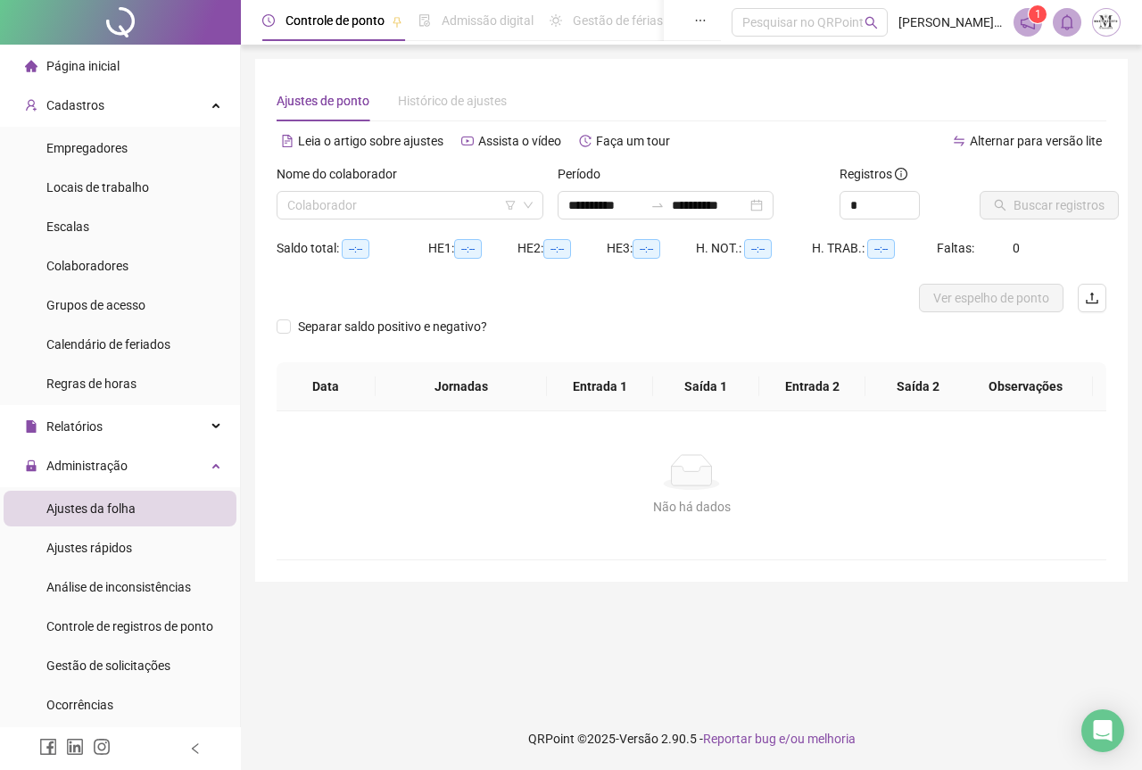
type input "**********"
click at [342, 209] on input "search" at bounding box center [401, 205] width 229 height 27
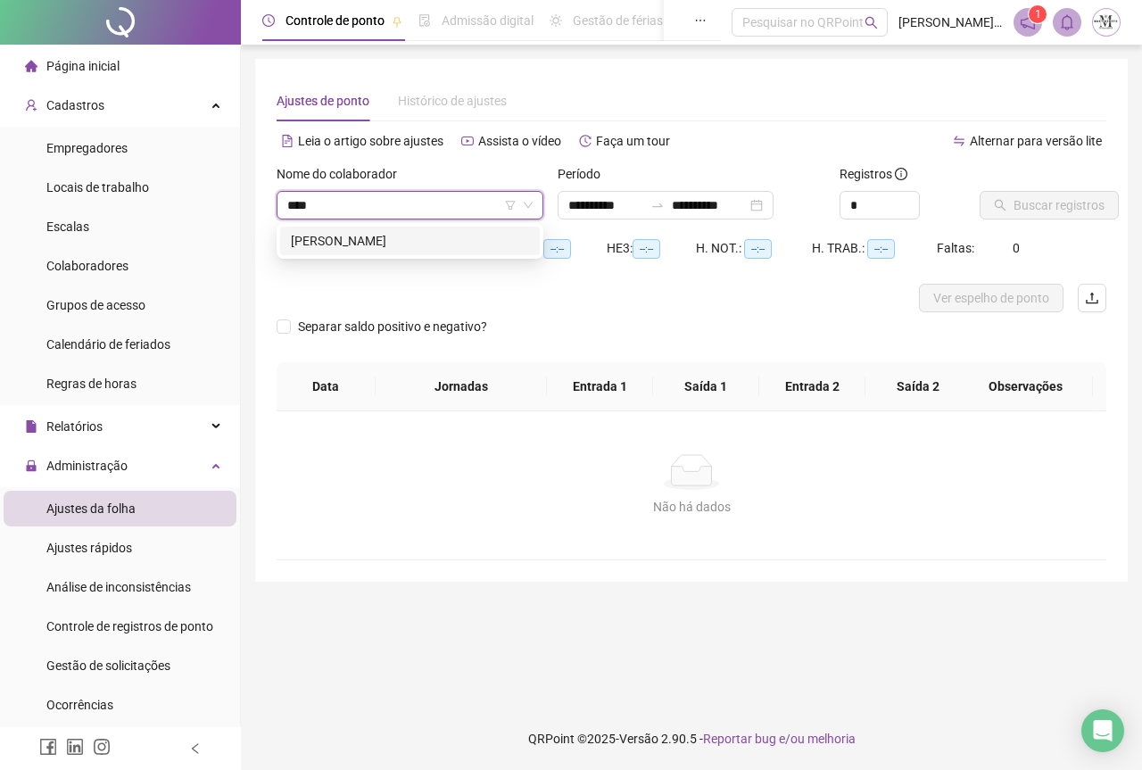
type input "*****"
click at [377, 244] on div "[PERSON_NAME]" at bounding box center [410, 241] width 238 height 20
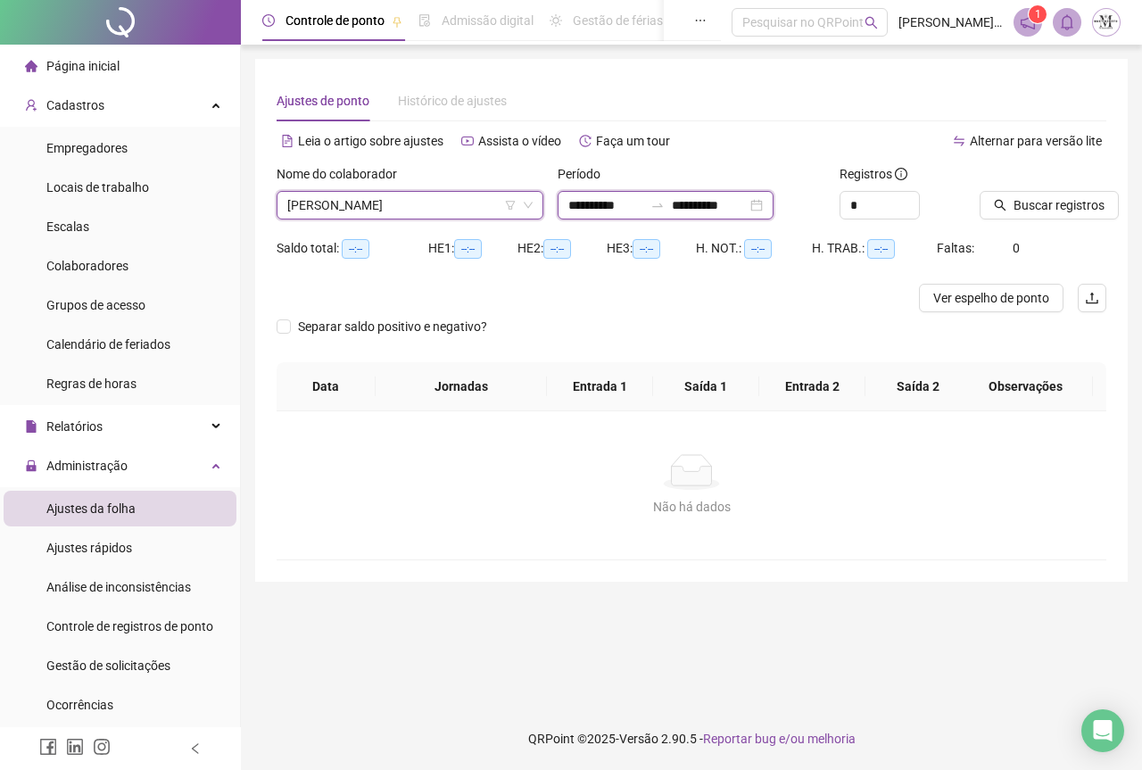
click at [741, 205] on input "**********" at bounding box center [709, 205] width 75 height 20
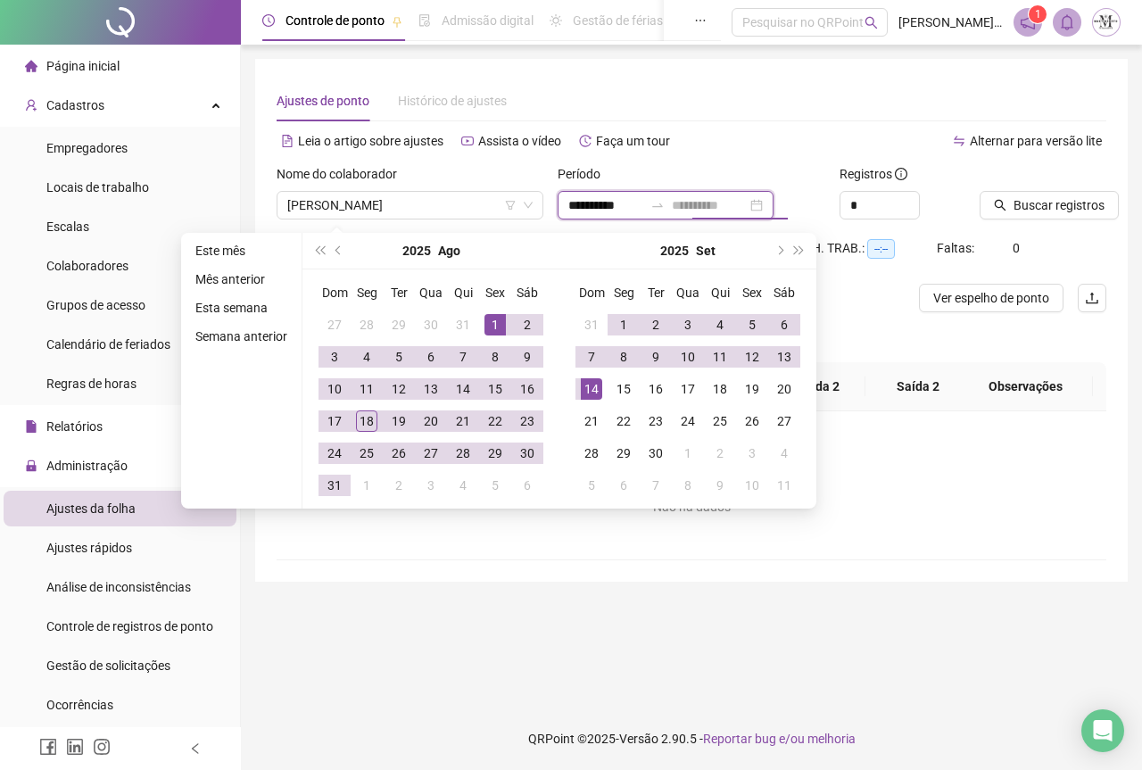
type input "**********"
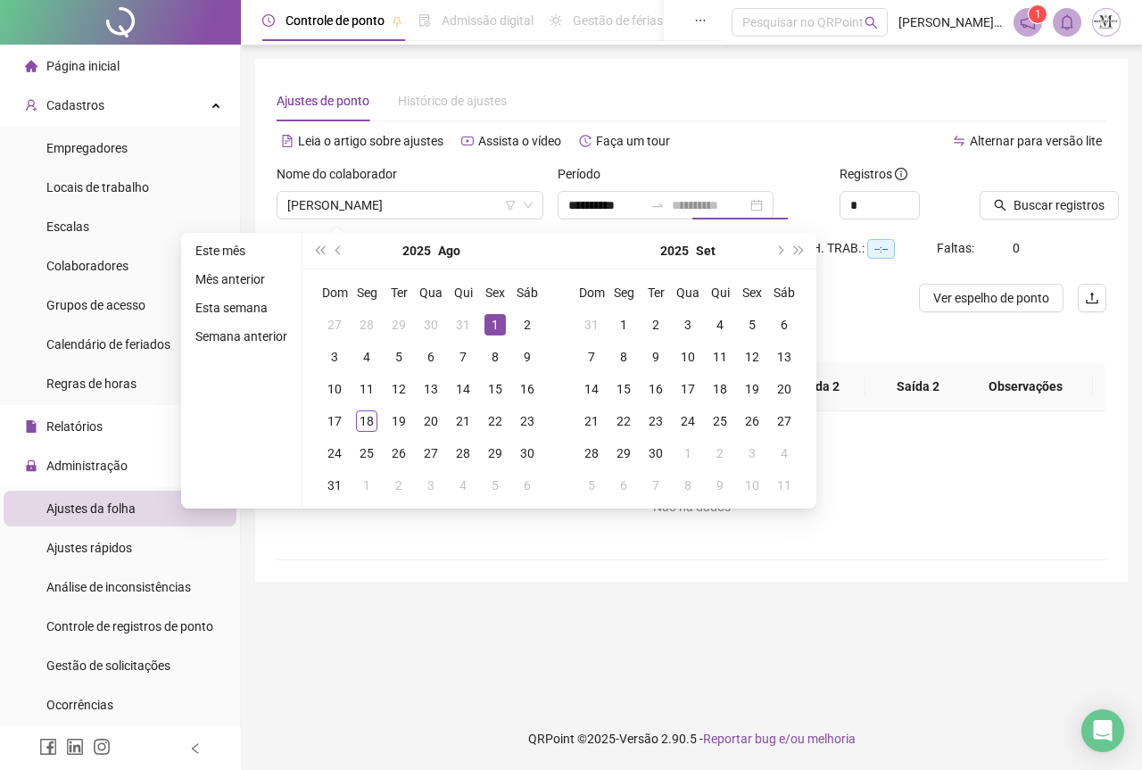
click at [490, 323] on div "1" at bounding box center [494, 324] width 21 height 21
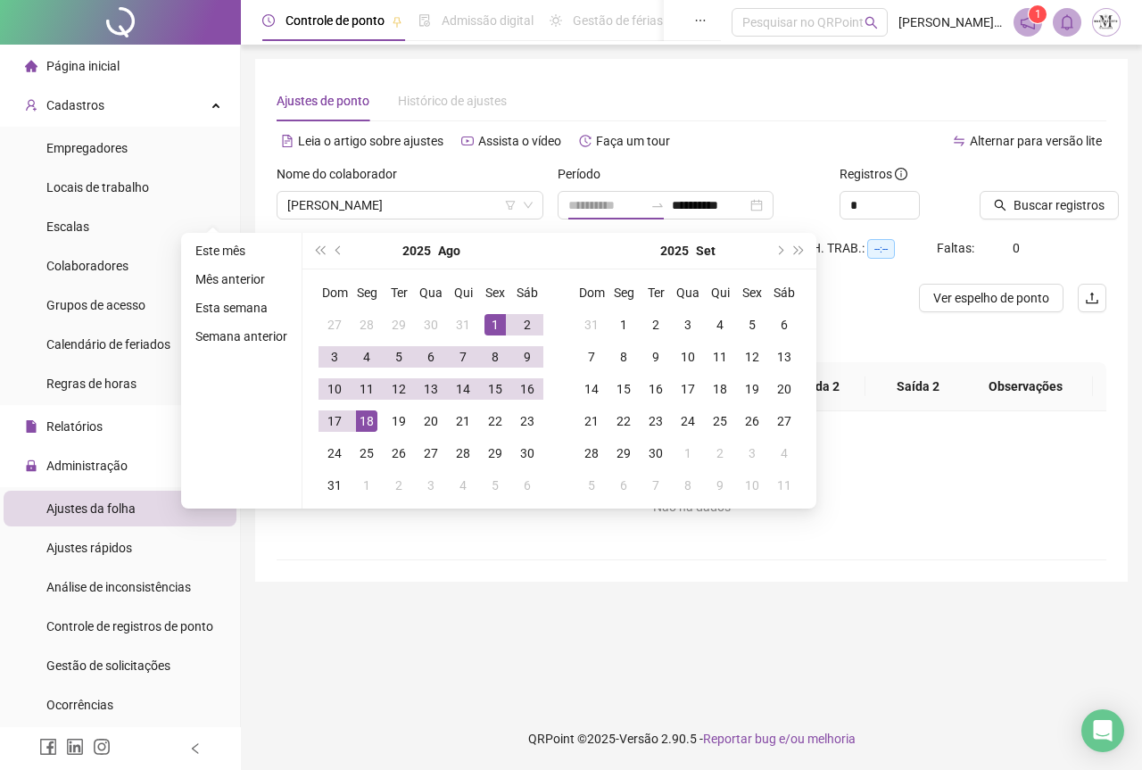
click at [361, 418] on div "18" at bounding box center [366, 420] width 21 height 21
type input "**********"
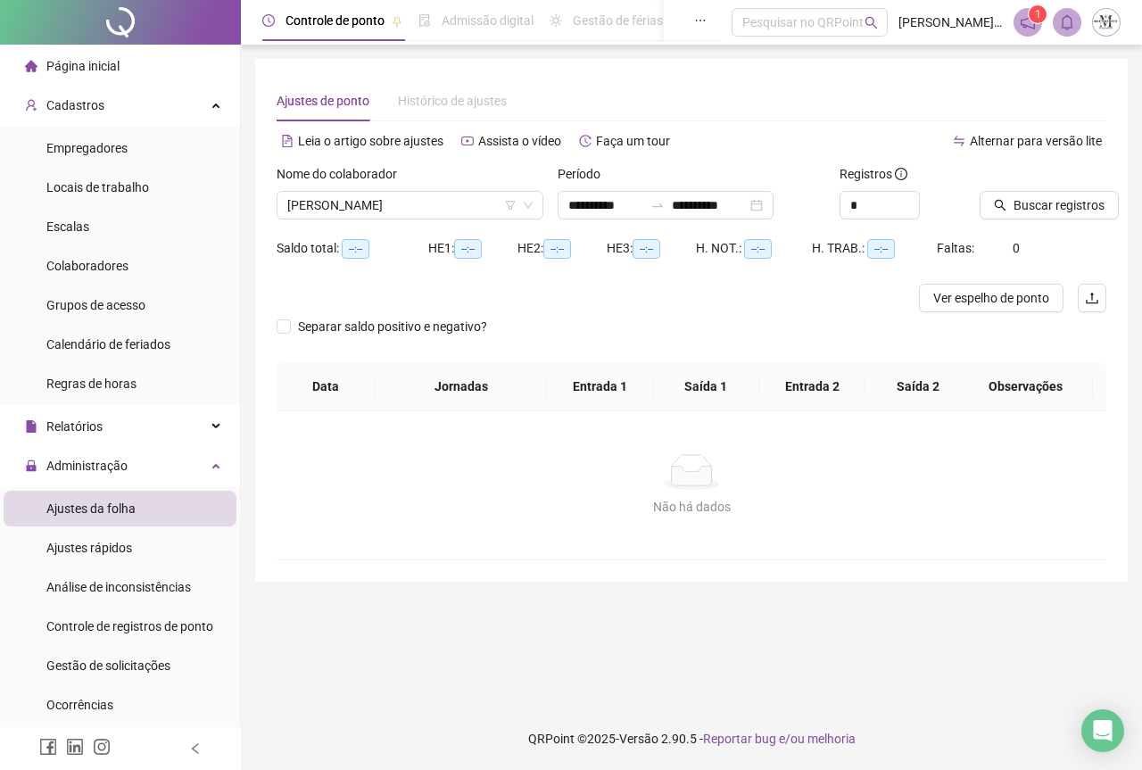
click at [128, 16] on div at bounding box center [120, 22] width 241 height 45
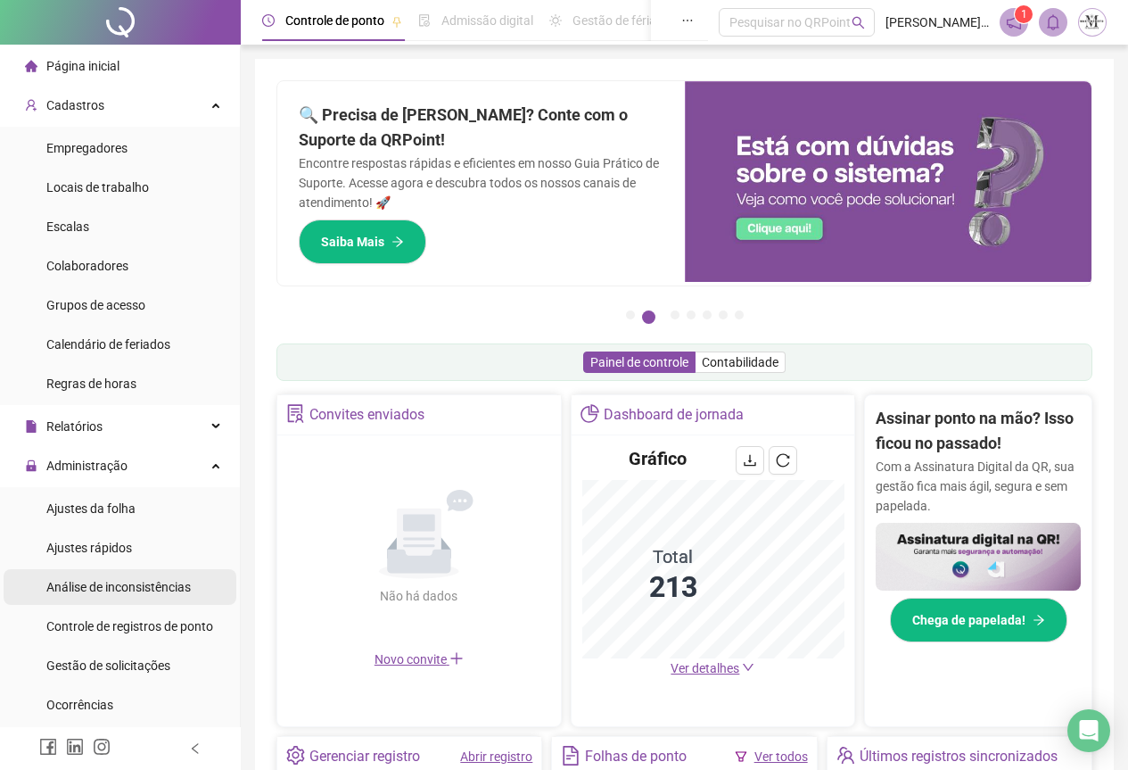
scroll to position [178, 0]
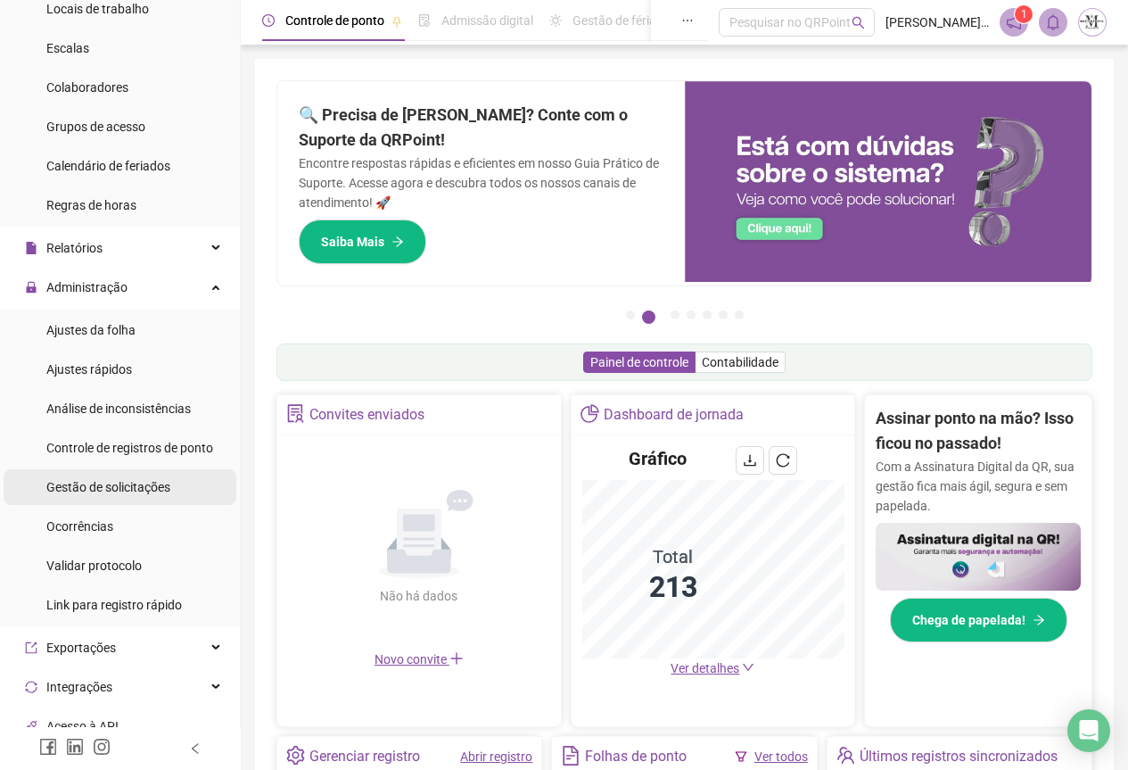
click at [89, 499] on div "Gestão de solicitações" at bounding box center [108, 487] width 124 height 36
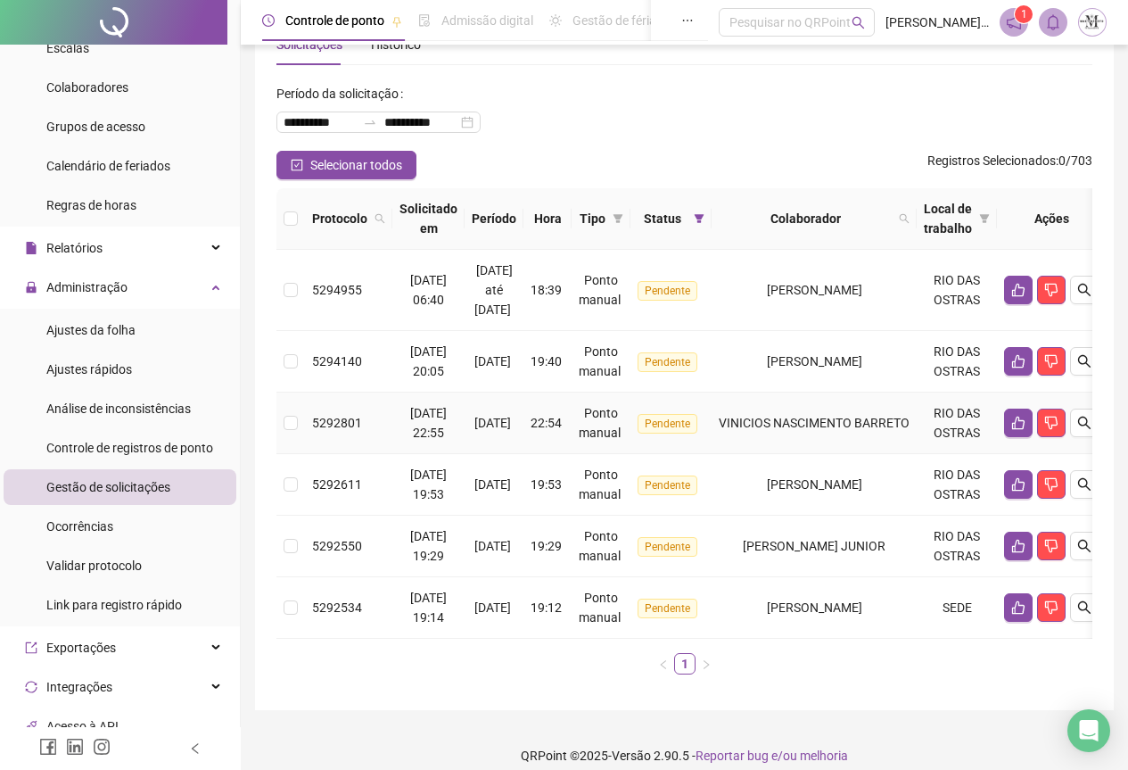
scroll to position [87, 0]
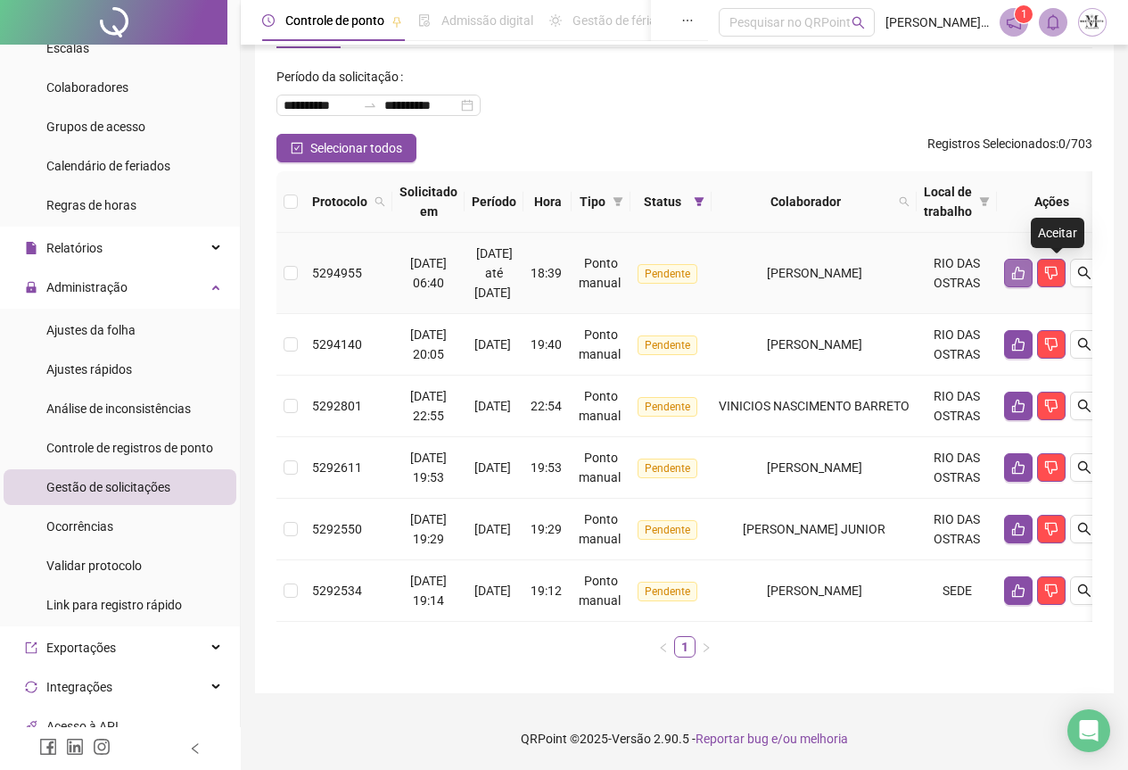
click at [1026, 266] on icon "like" at bounding box center [1019, 273] width 14 height 14
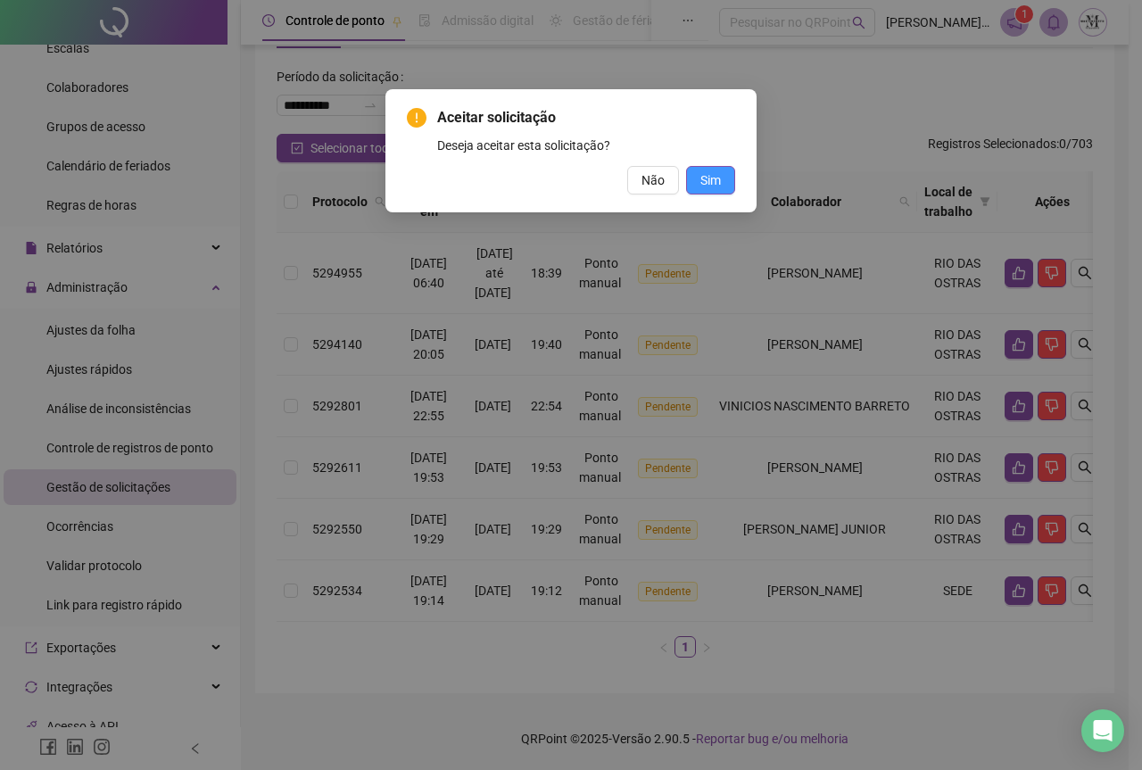
click at [717, 183] on span "Sim" at bounding box center [710, 180] width 21 height 20
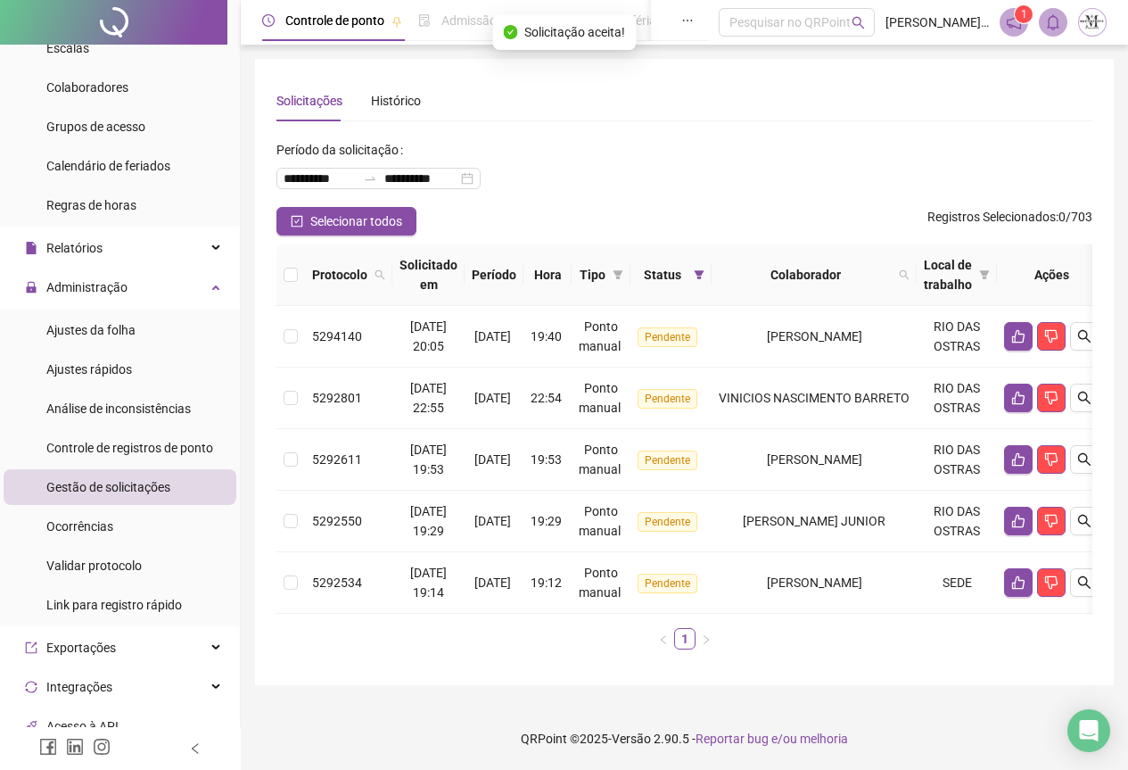
scroll to position [0, 0]
click at [120, 32] on div at bounding box center [113, 22] width 227 height 45
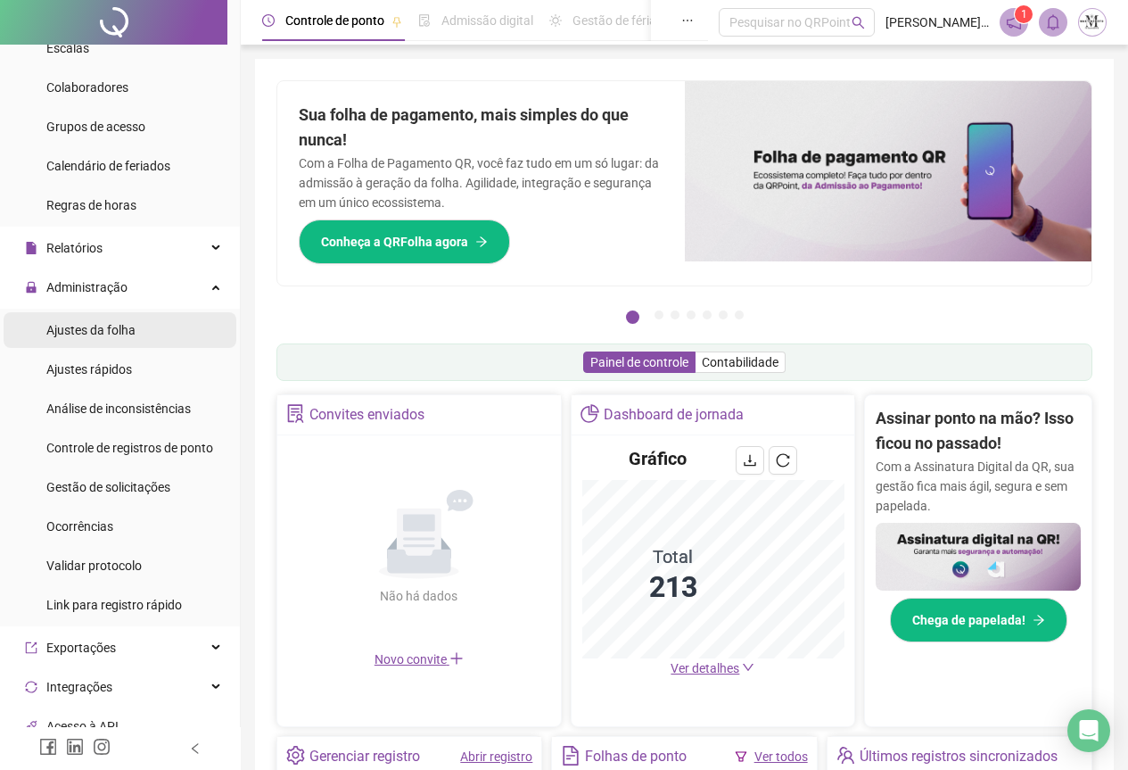
click at [60, 339] on div "Ajustes da folha" at bounding box center [90, 330] width 89 height 36
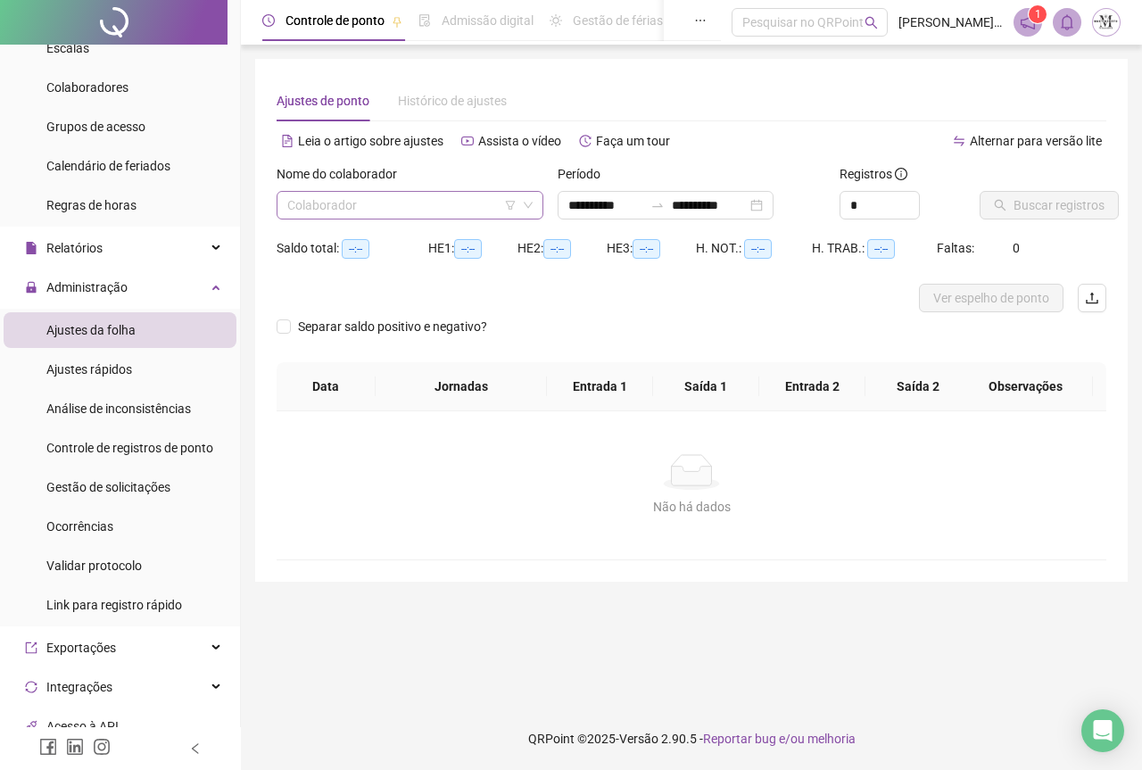
click at [383, 205] on input "search" at bounding box center [401, 205] width 229 height 27
type input "**********"
type input "**"
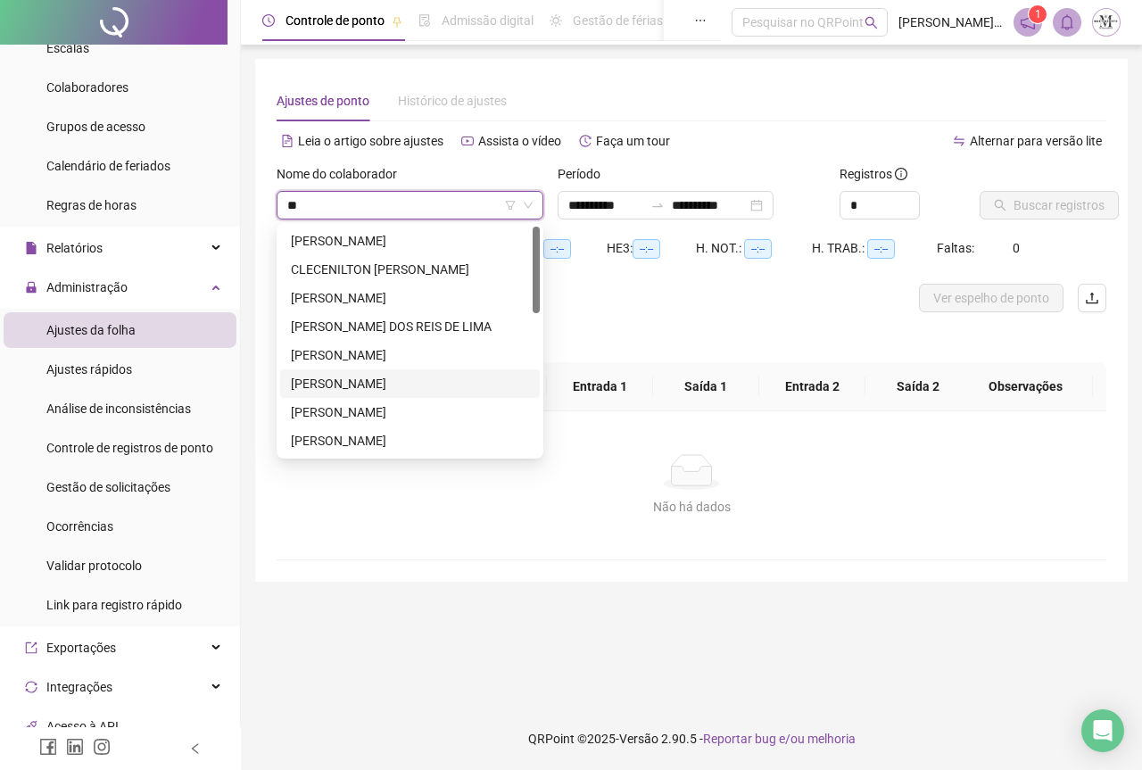
click at [406, 390] on div "[PERSON_NAME]" at bounding box center [410, 384] width 238 height 20
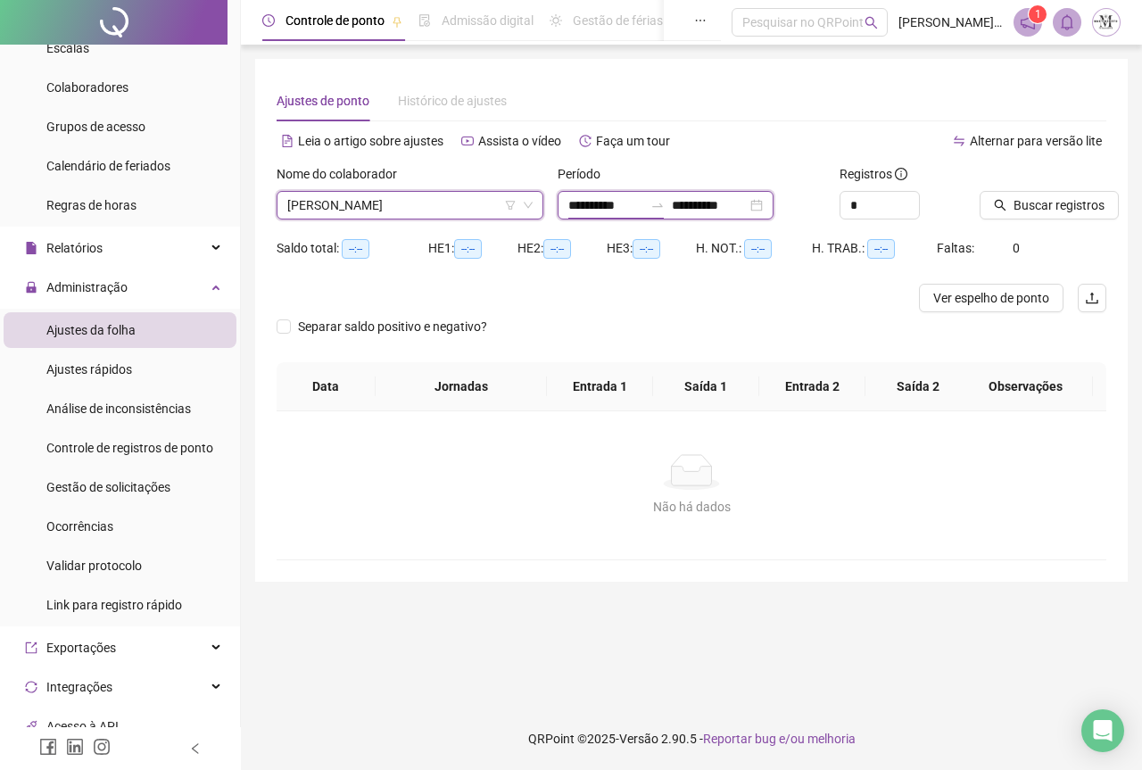
click at [606, 208] on input "**********" at bounding box center [605, 205] width 75 height 20
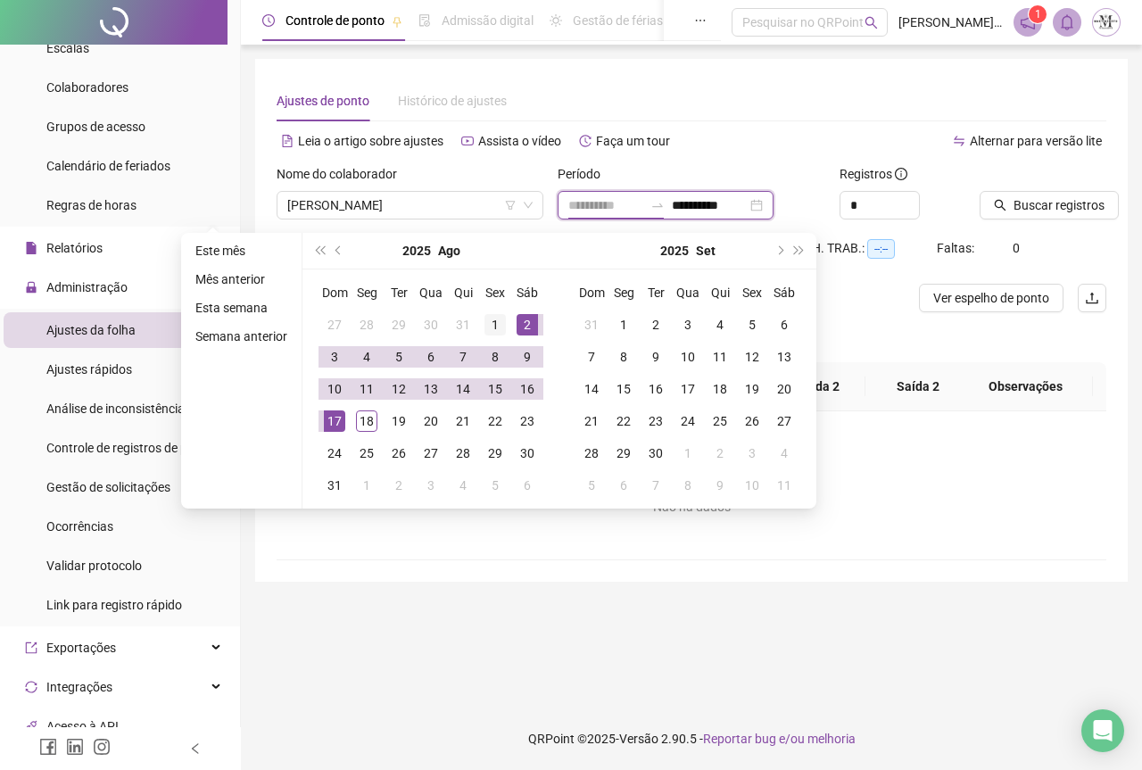
type input "**********"
click at [488, 331] on div "1" at bounding box center [494, 324] width 21 height 21
type input "**********"
click at [368, 416] on div "18" at bounding box center [366, 420] width 21 height 21
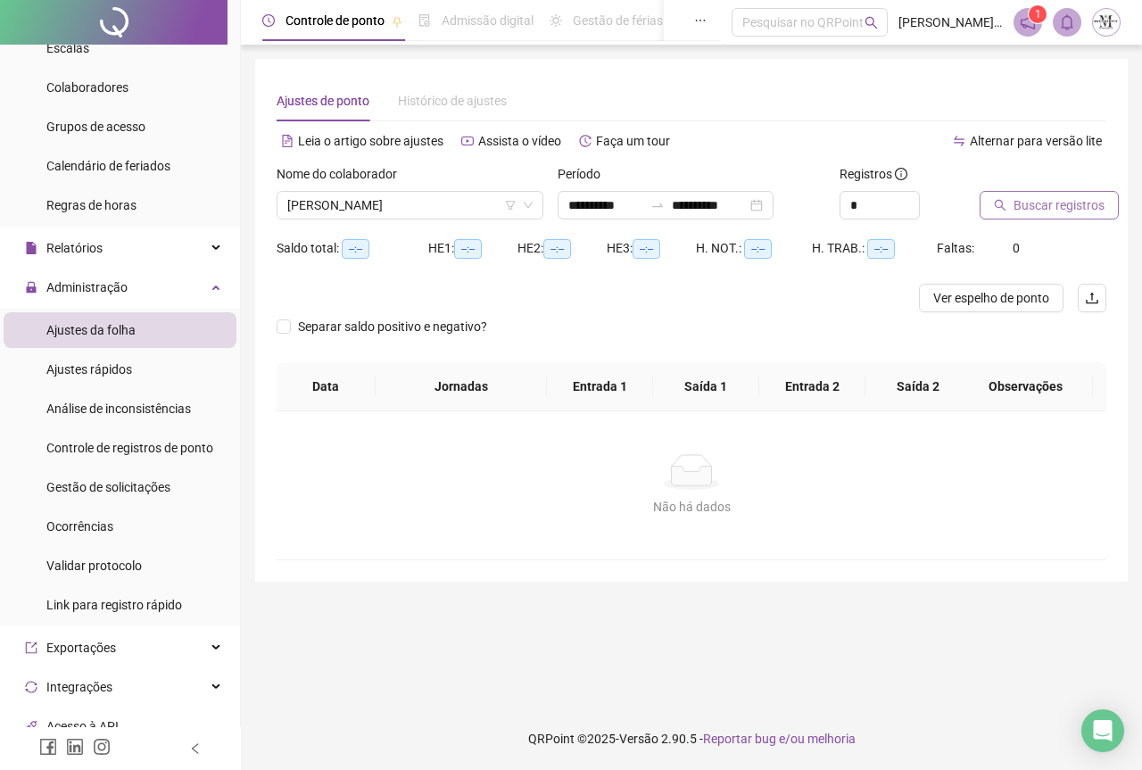
click at [1043, 215] on button "Buscar registros" at bounding box center [1048, 205] width 139 height 29
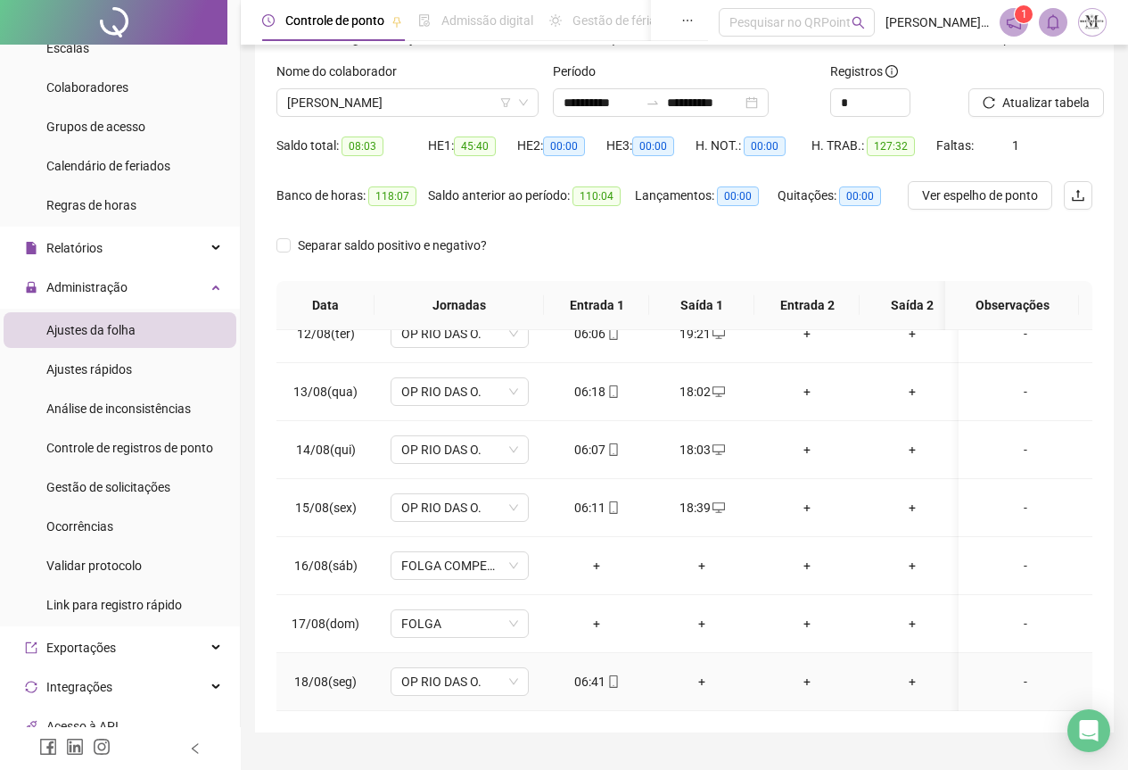
scroll to position [142, 0]
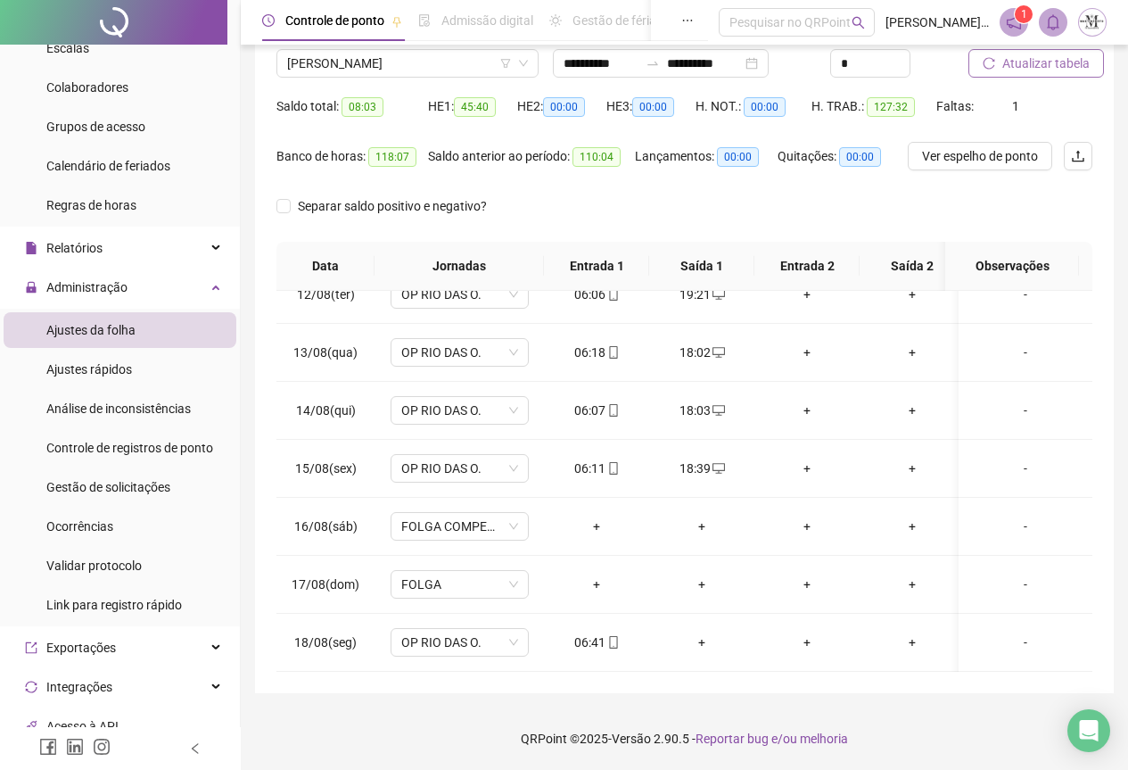
click at [1021, 70] on span "Atualizar tabela" at bounding box center [1046, 64] width 87 height 20
click at [357, 66] on span "[PERSON_NAME]" at bounding box center [407, 63] width 241 height 27
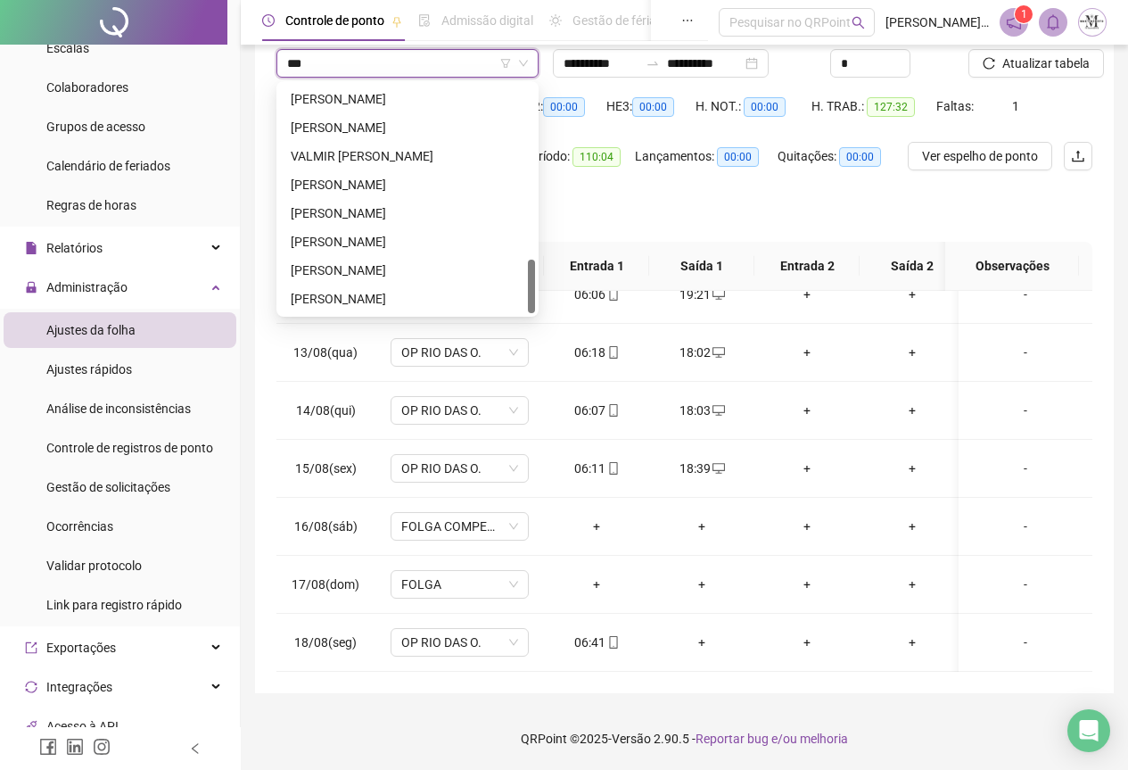
scroll to position [0, 0]
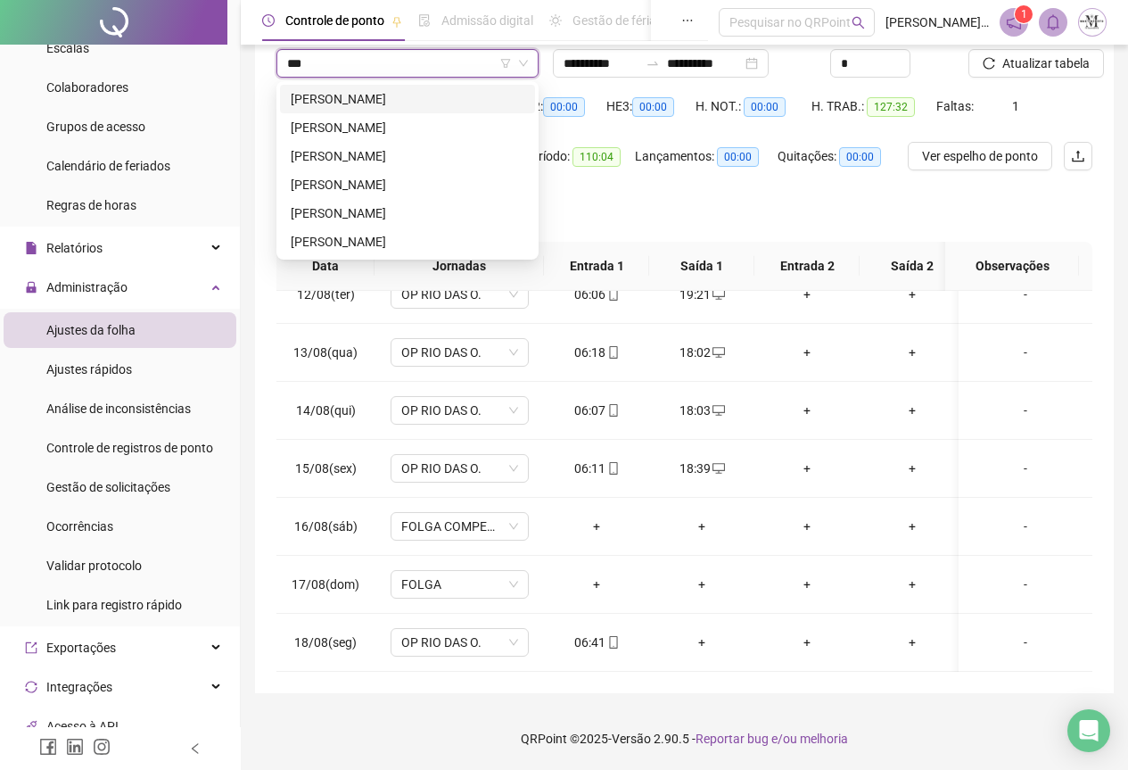
type input "****"
click at [352, 105] on div "[PERSON_NAME]" at bounding box center [408, 99] width 234 height 20
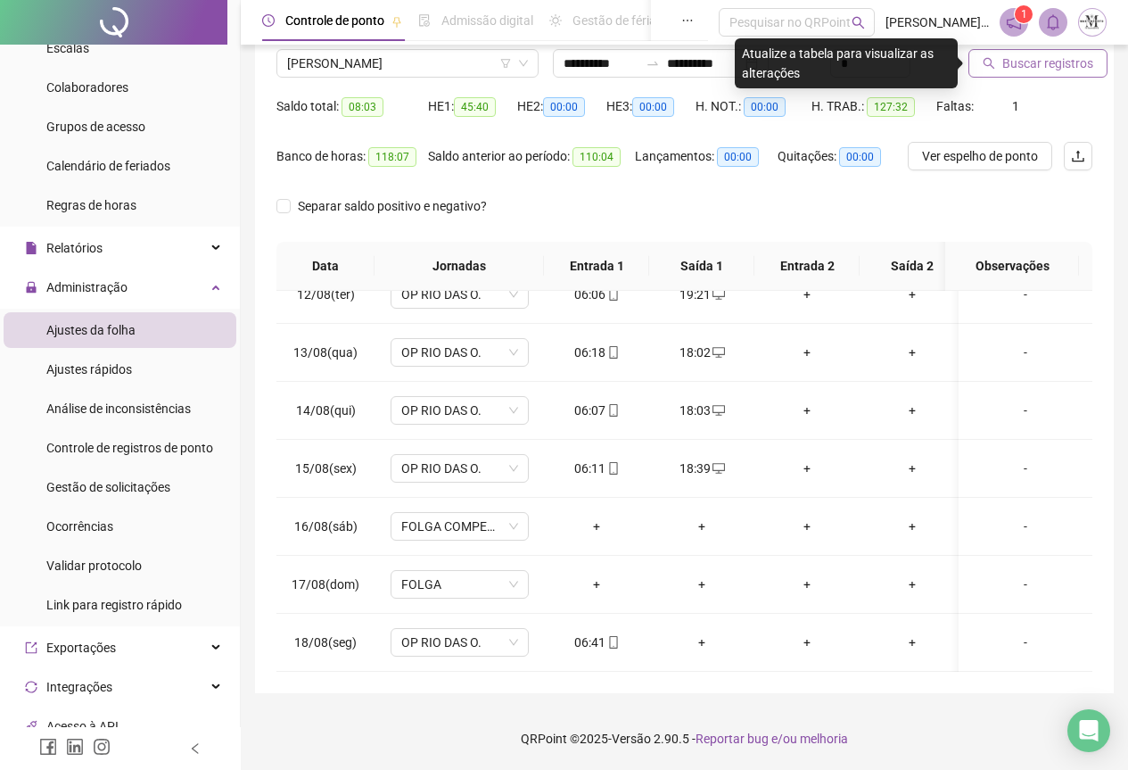
click at [1014, 70] on span "Buscar registros" at bounding box center [1048, 64] width 91 height 20
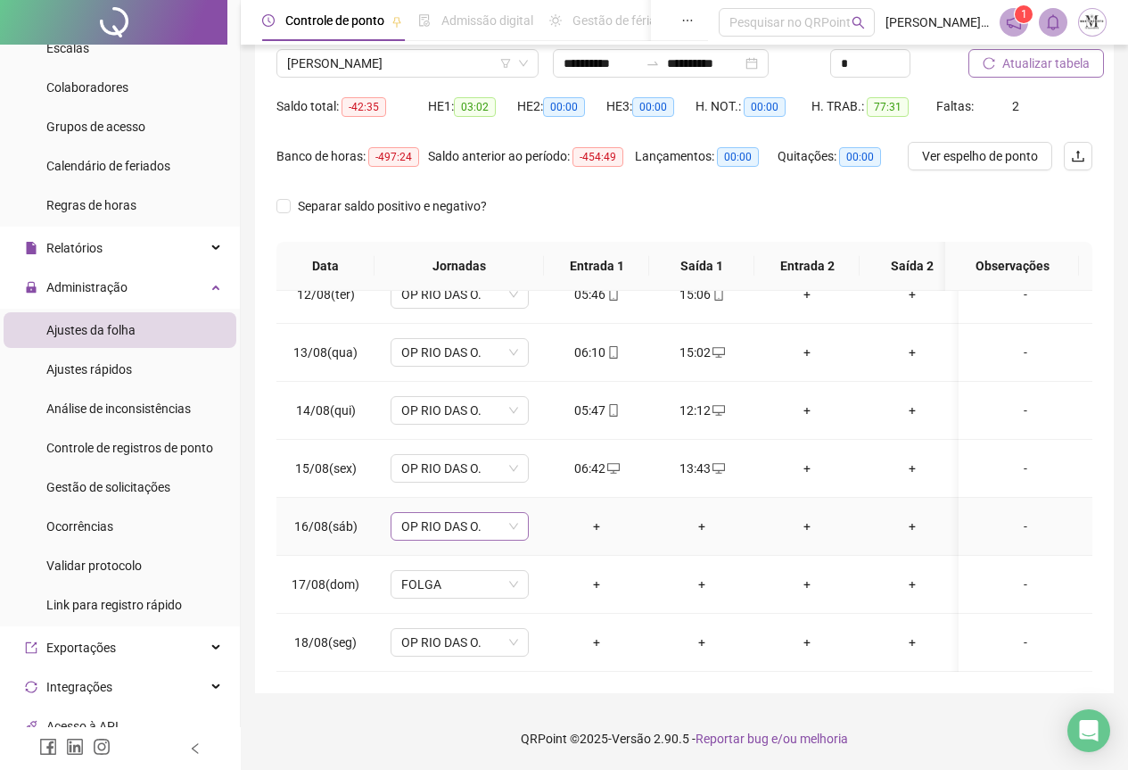
click at [420, 515] on span "OP RIO DAS O." at bounding box center [459, 526] width 117 height 27
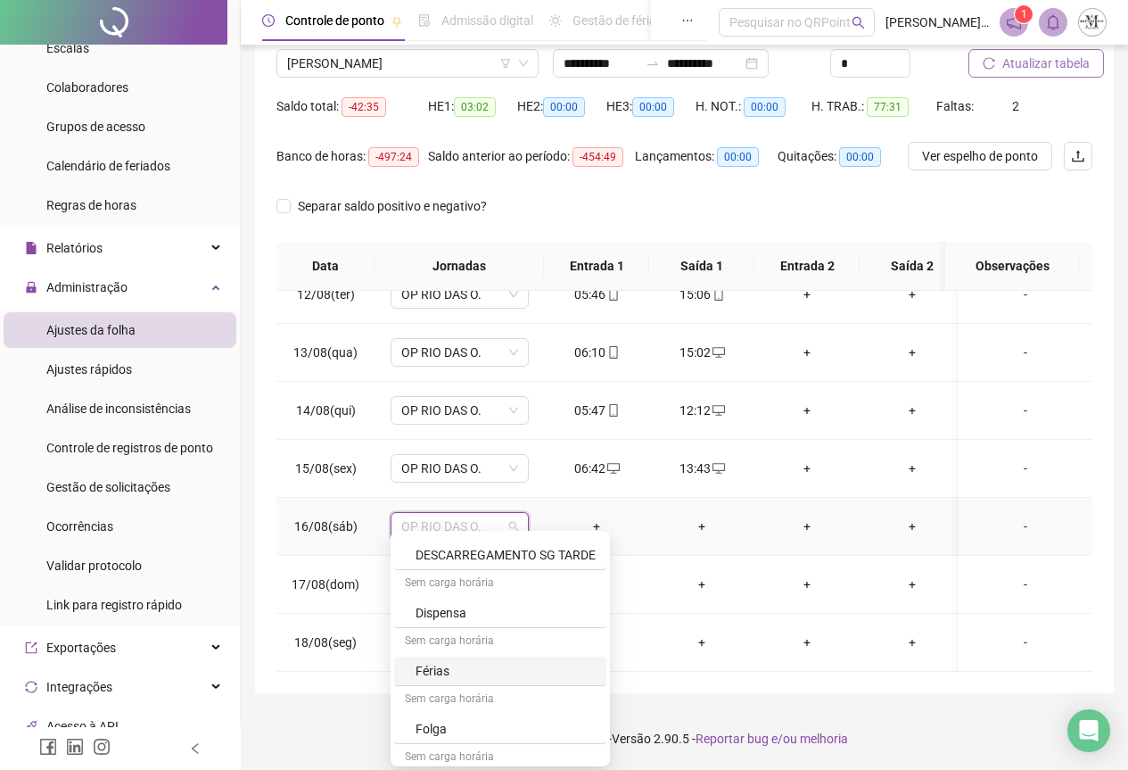
scroll to position [1070, 0]
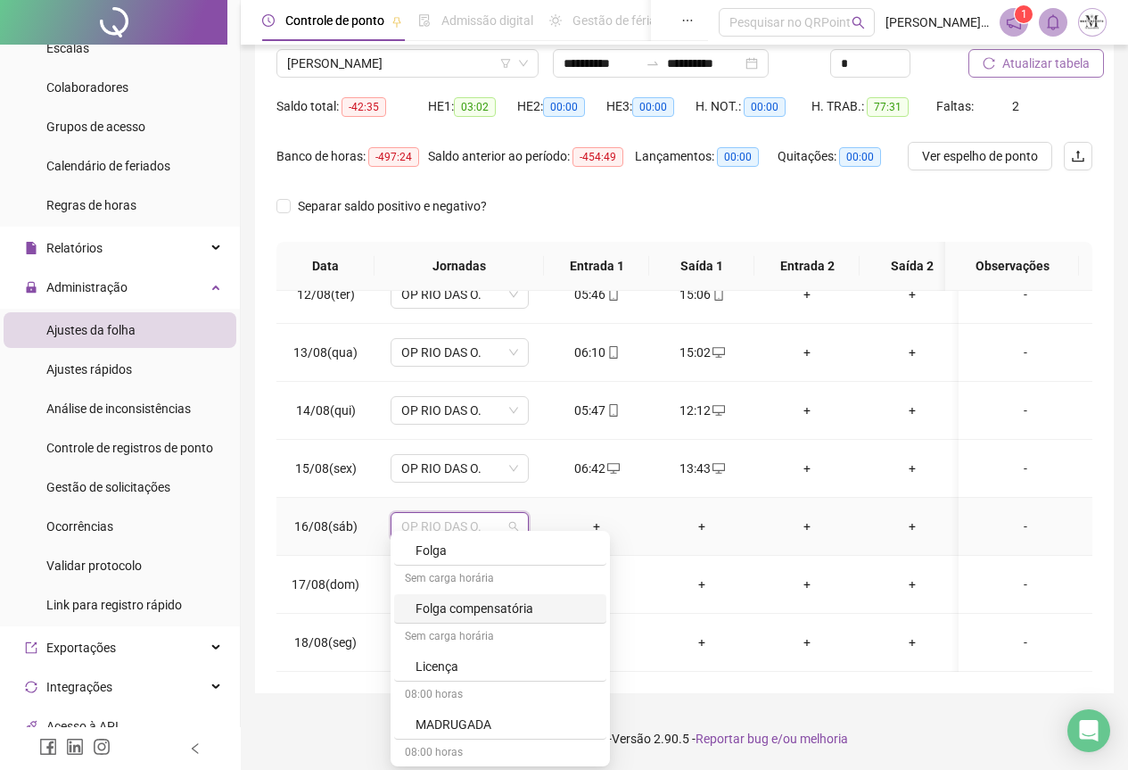
click at [455, 615] on div "Folga compensatória" at bounding box center [506, 609] width 180 height 20
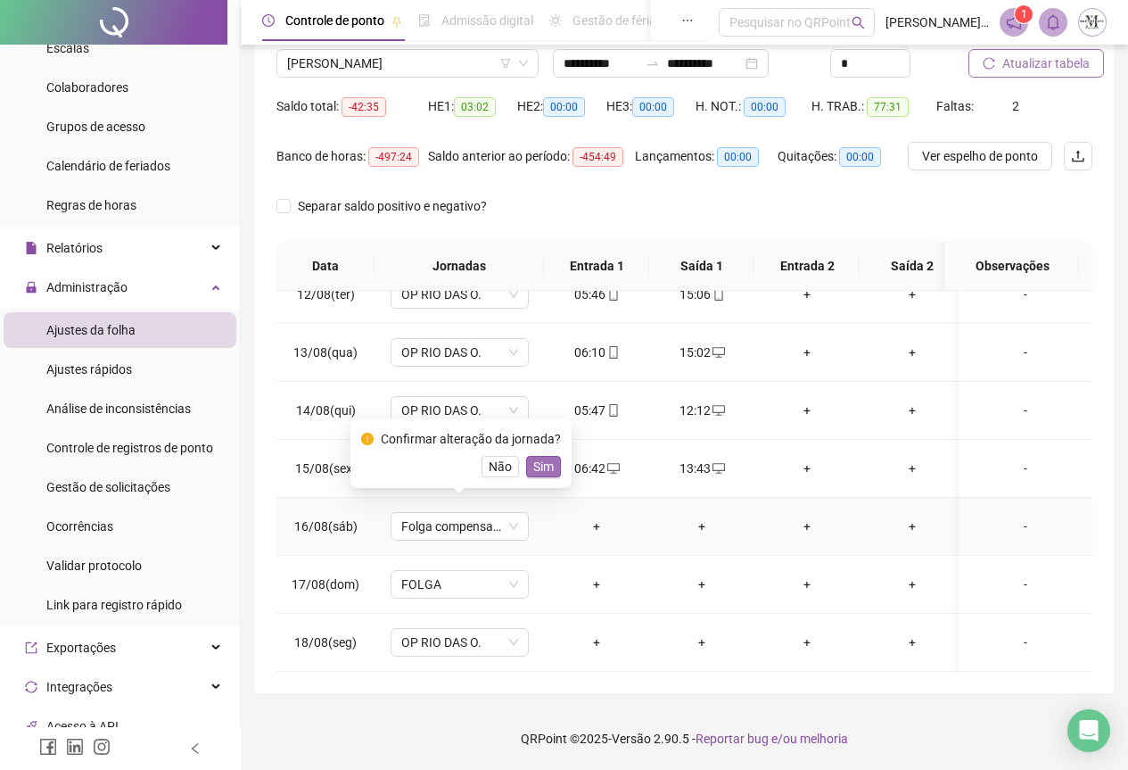
click at [534, 468] on span "Sim" at bounding box center [543, 467] width 21 height 20
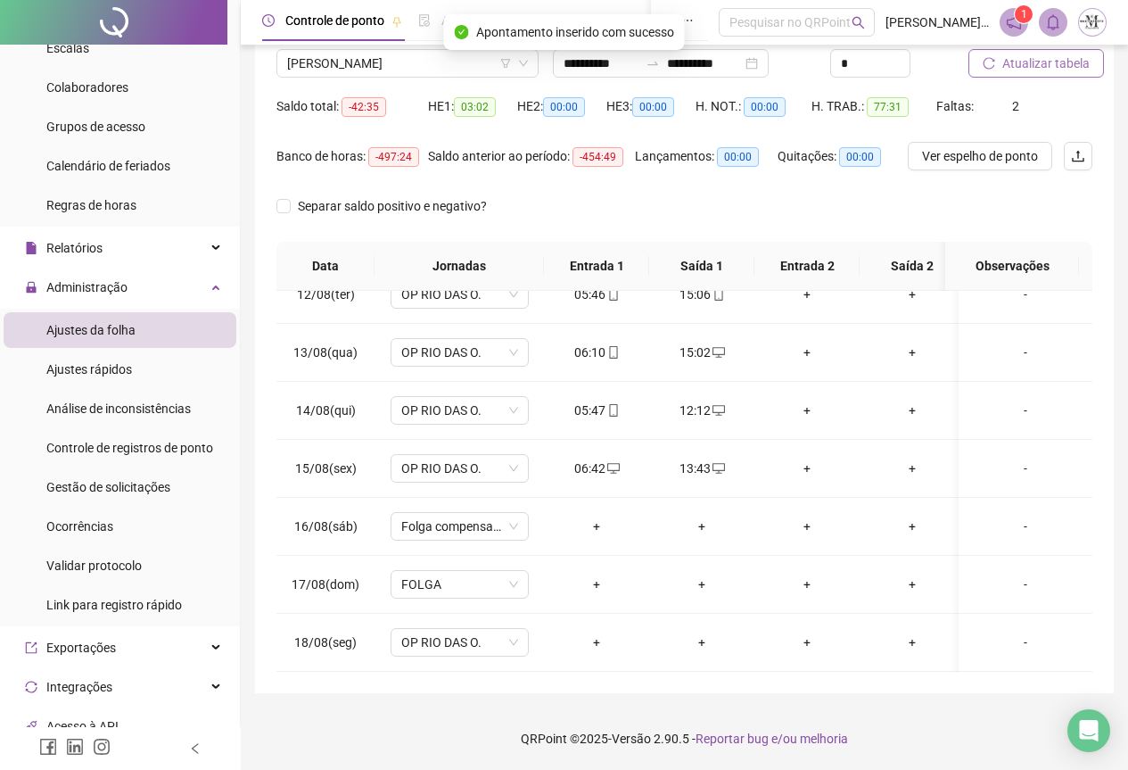
click at [1046, 65] on span "Atualizar tabela" at bounding box center [1046, 64] width 87 height 20
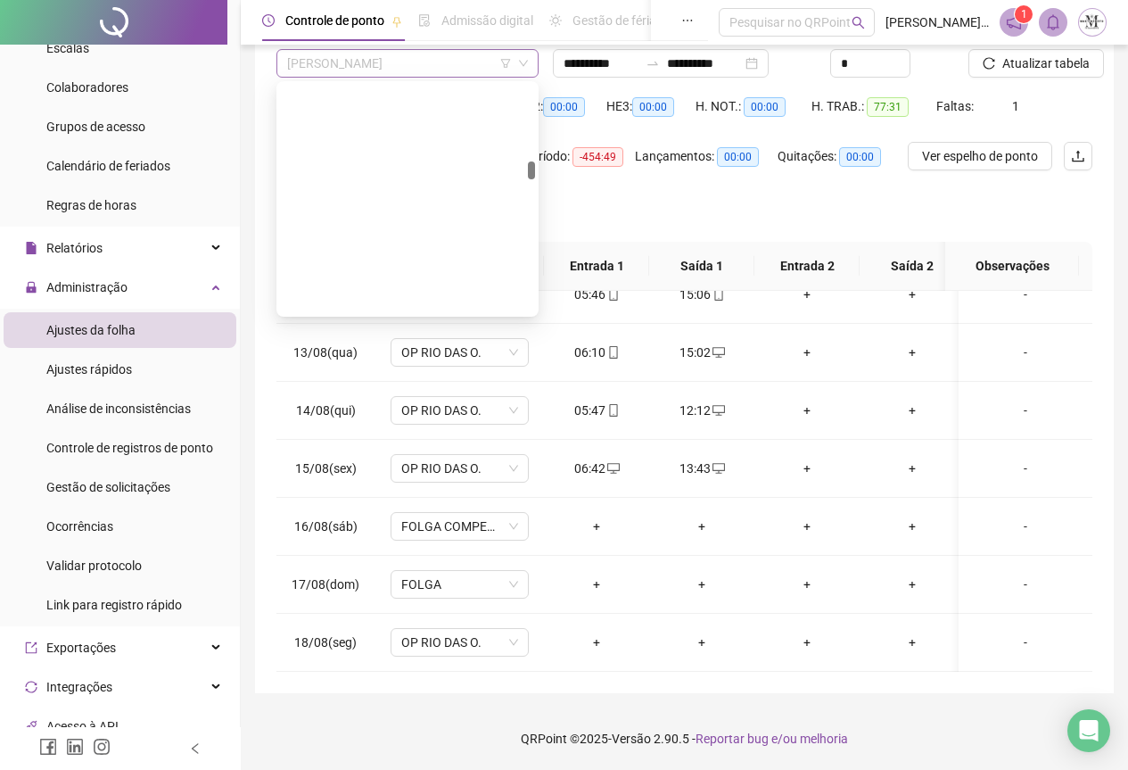
click at [321, 70] on span "[PERSON_NAME]" at bounding box center [407, 63] width 241 height 27
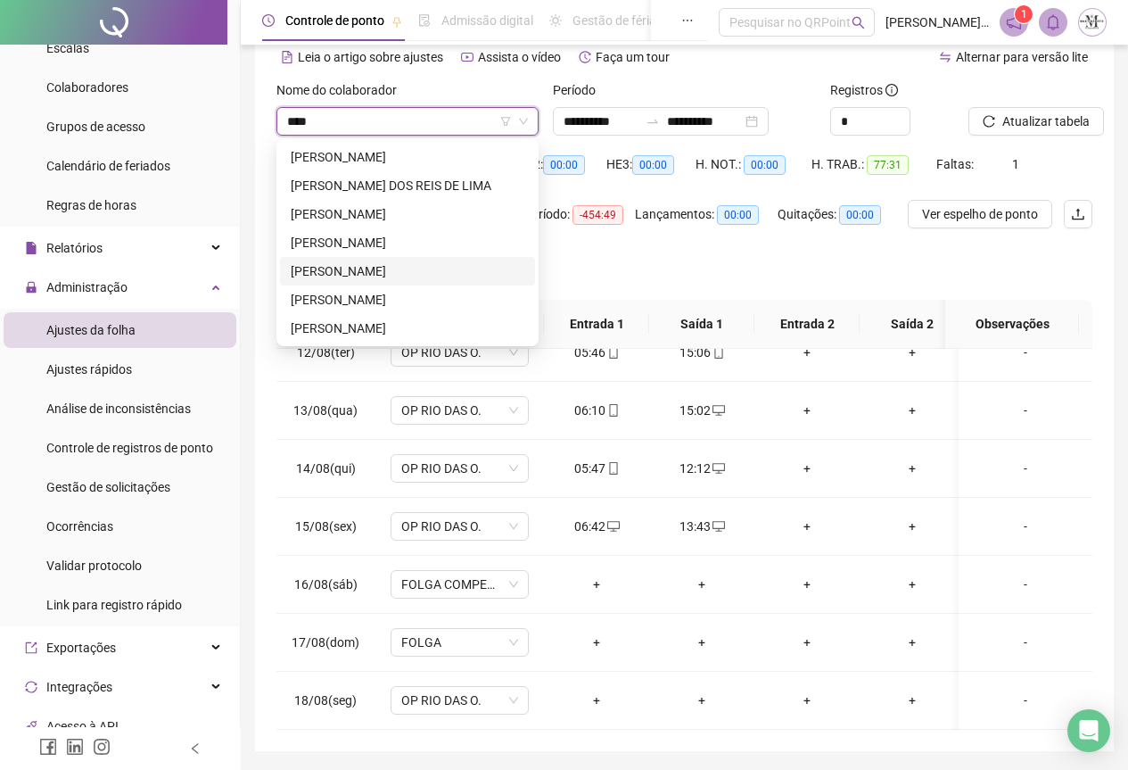
scroll to position [53, 0]
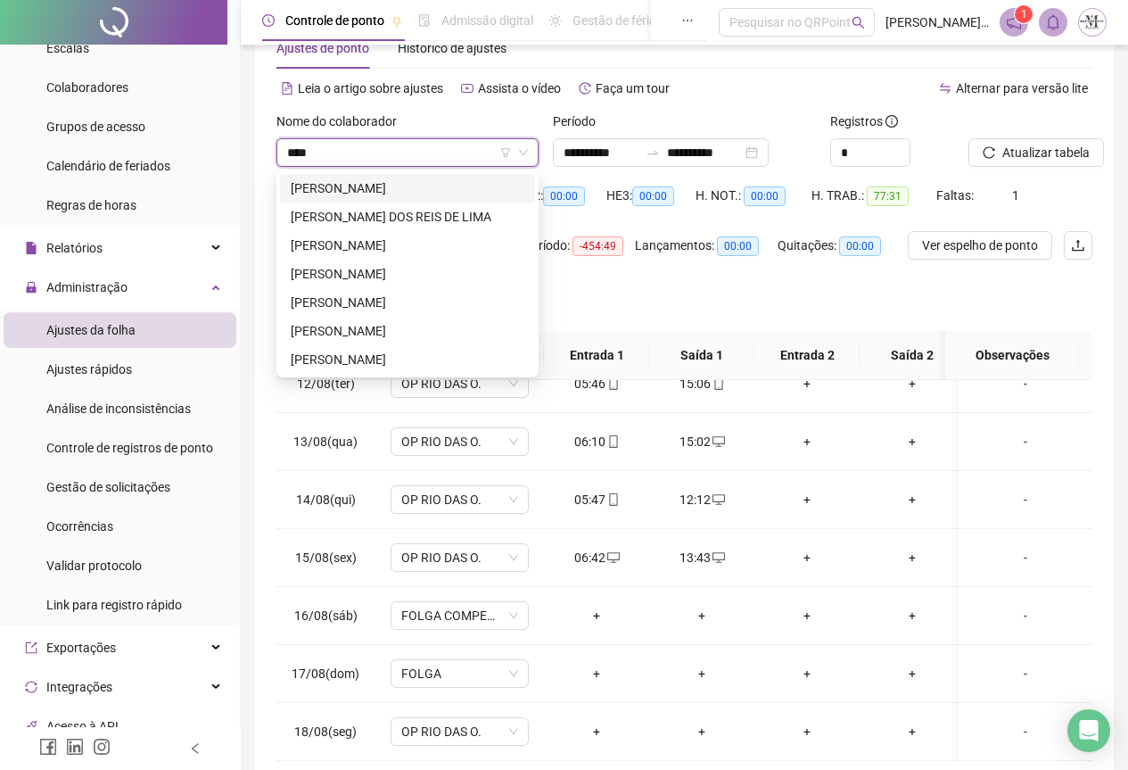
click at [341, 159] on input "****" at bounding box center [399, 152] width 225 height 27
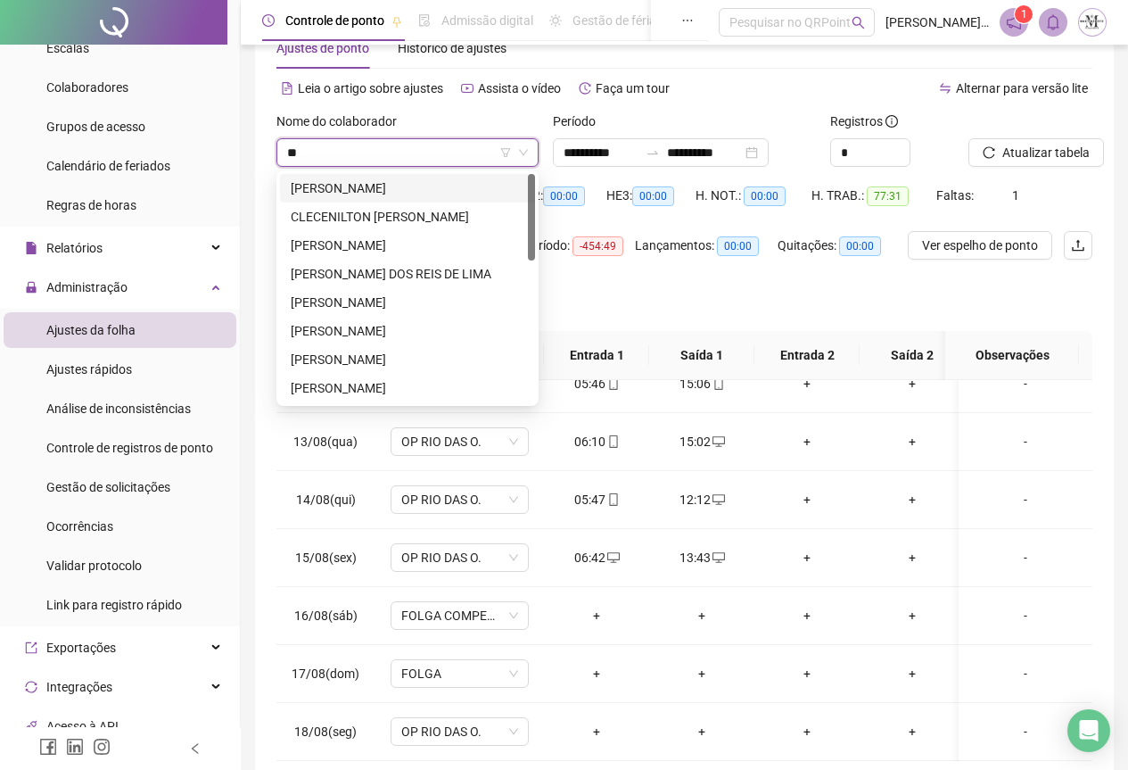
type input "*"
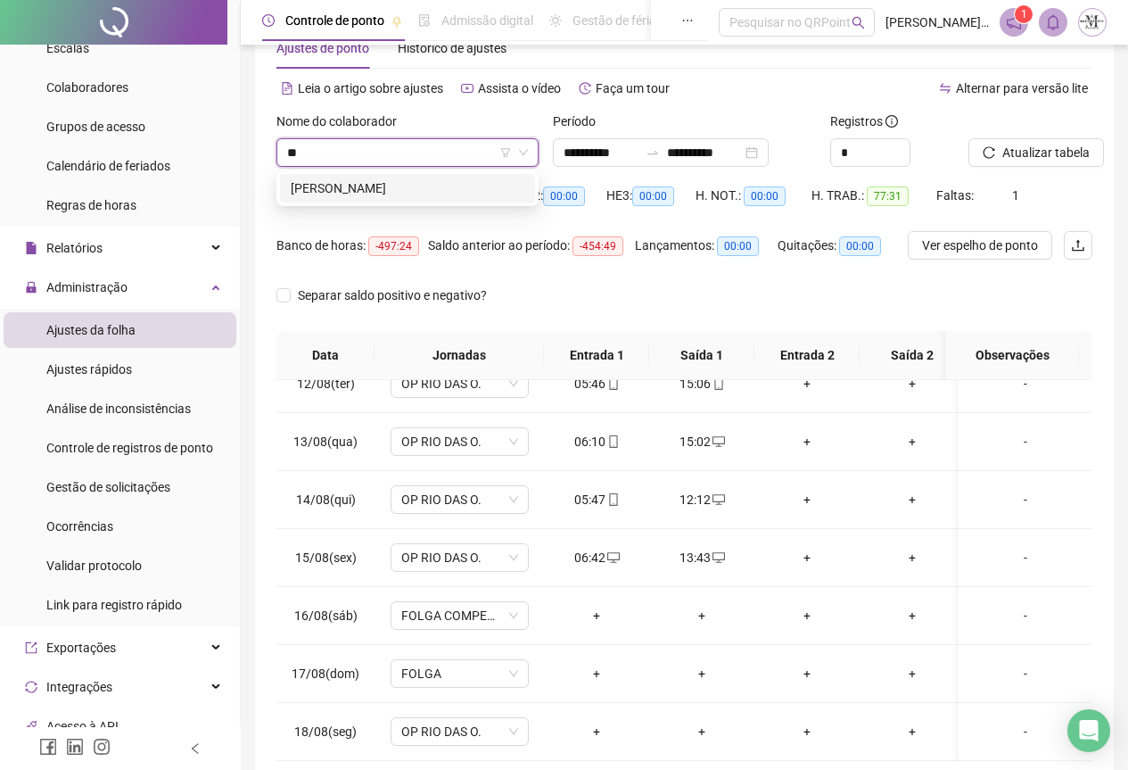
scroll to position [0, 0]
type input "*******"
click at [403, 186] on div "[PERSON_NAME]" at bounding box center [408, 188] width 234 height 20
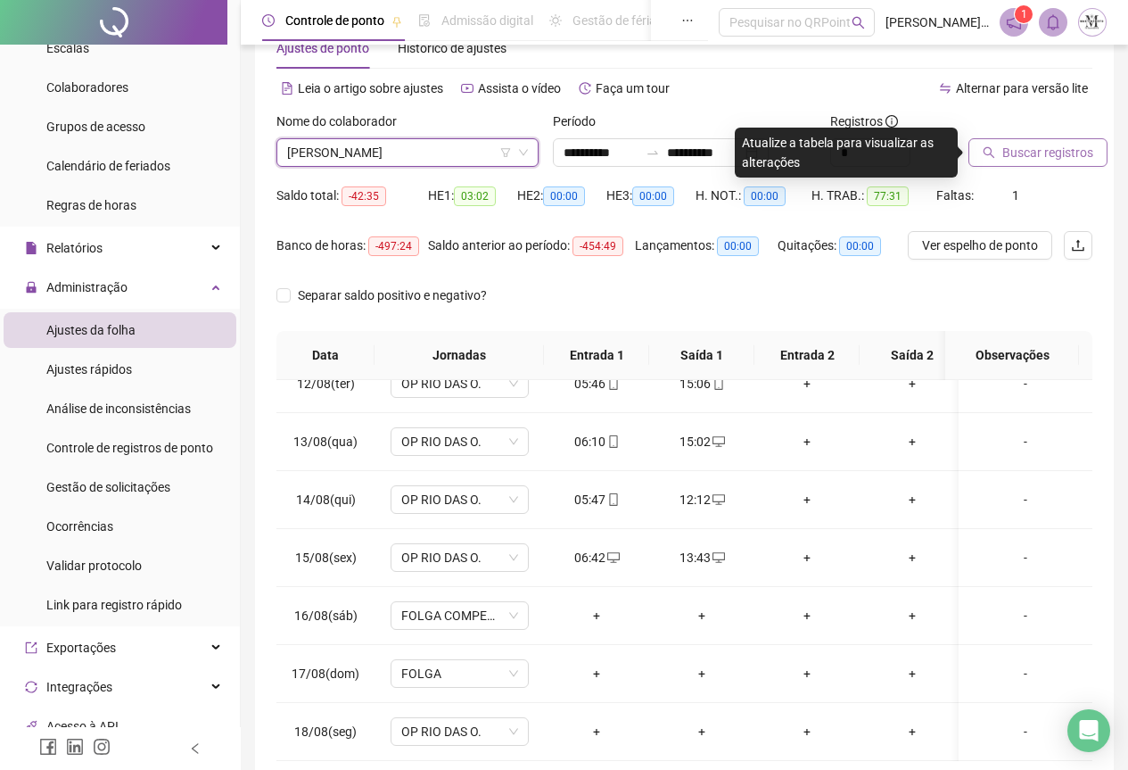
click at [1000, 160] on button "Buscar registros" at bounding box center [1038, 152] width 139 height 29
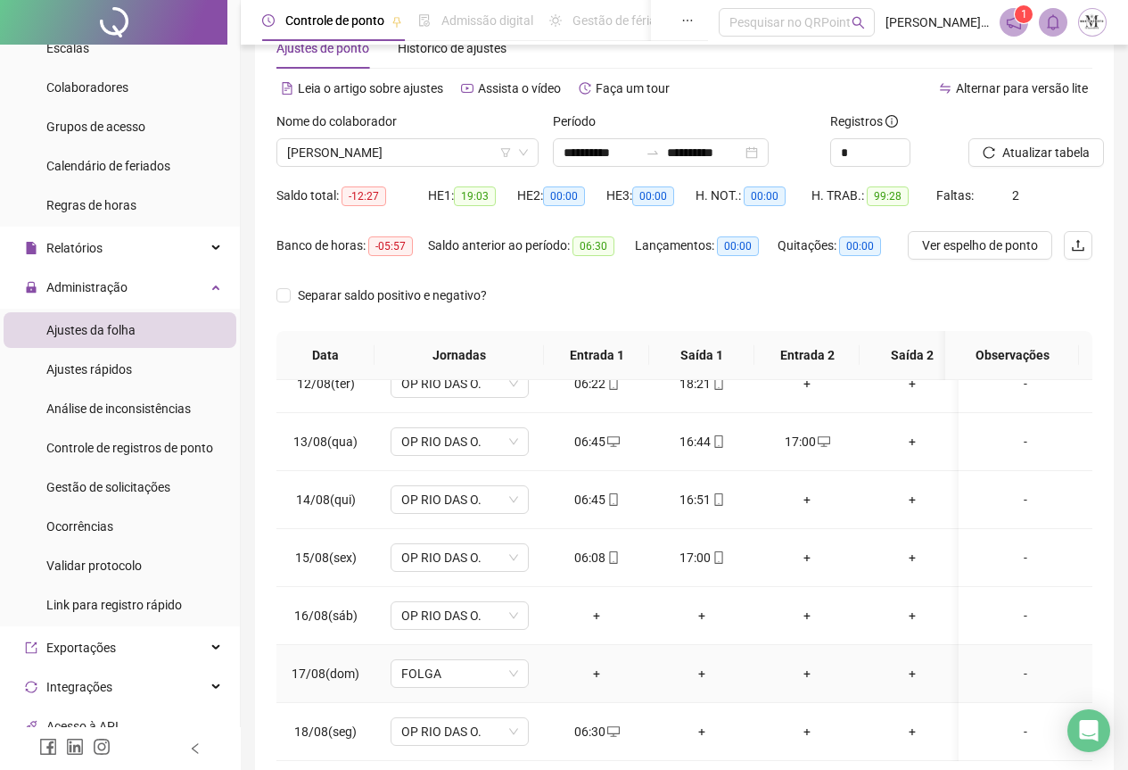
scroll to position [142, 0]
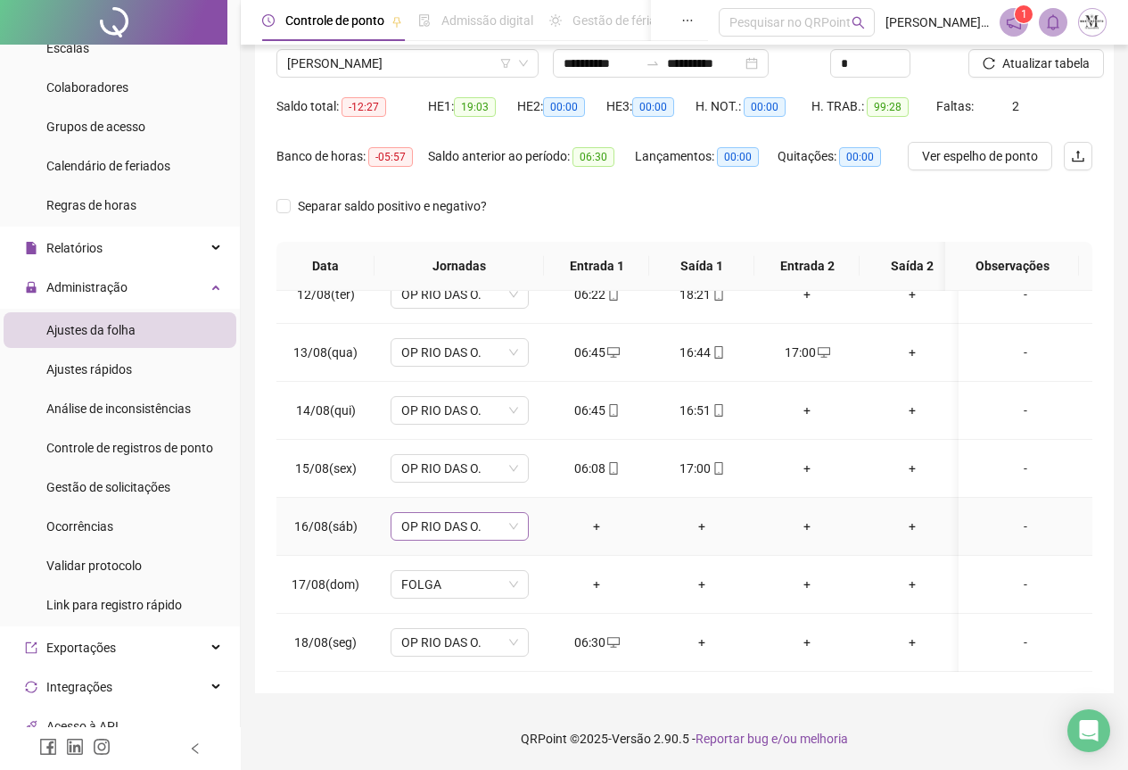
click at [442, 517] on span "OP RIO DAS O." at bounding box center [459, 526] width 117 height 27
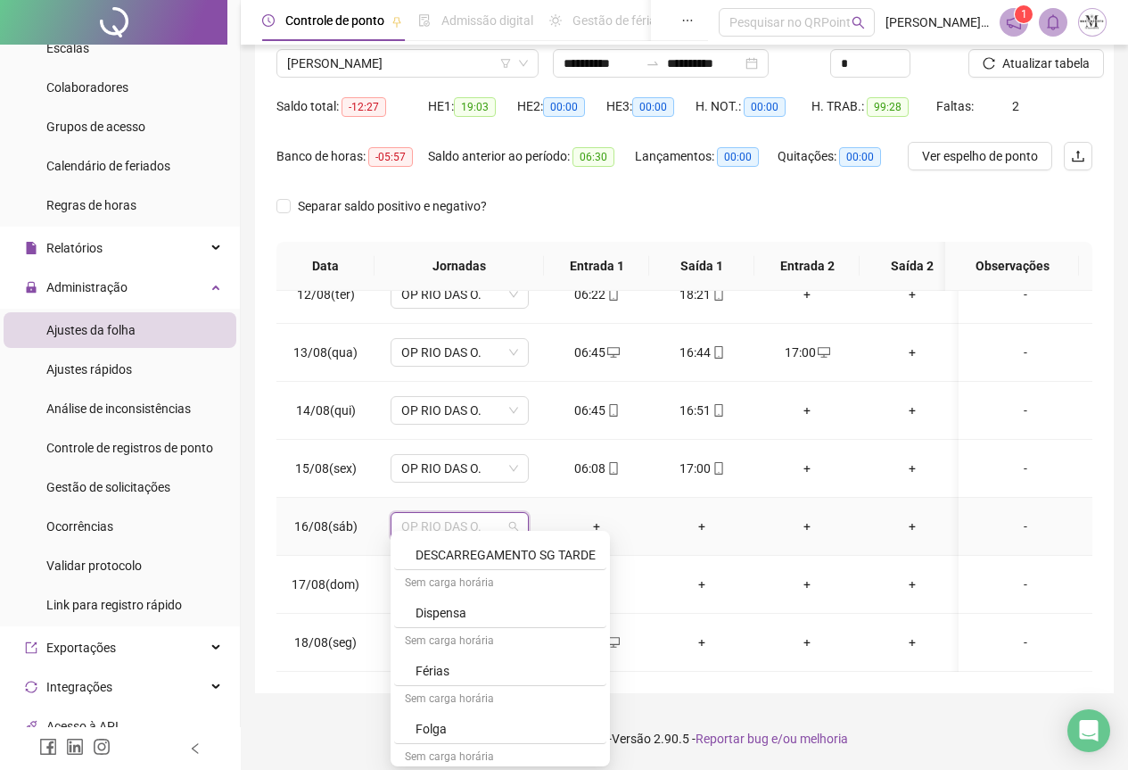
scroll to position [981, 0]
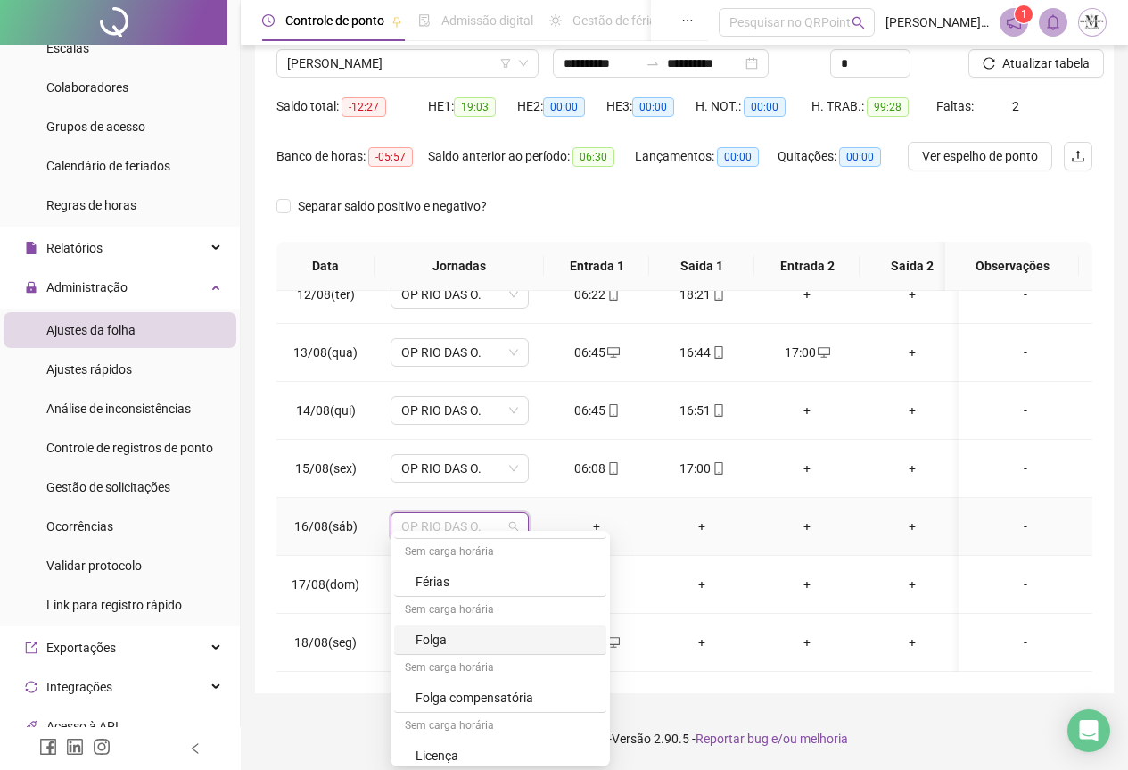
click at [460, 632] on div "Folga" at bounding box center [506, 640] width 180 height 20
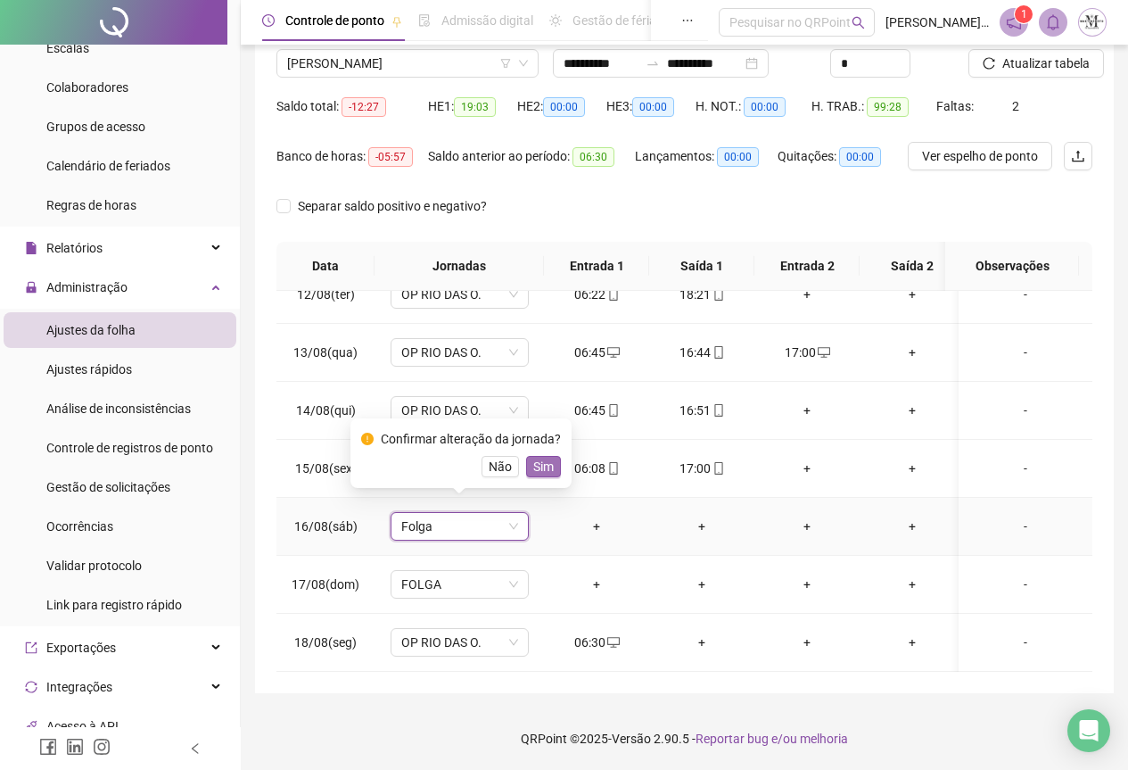
click at [540, 469] on span "Sim" at bounding box center [543, 467] width 21 height 20
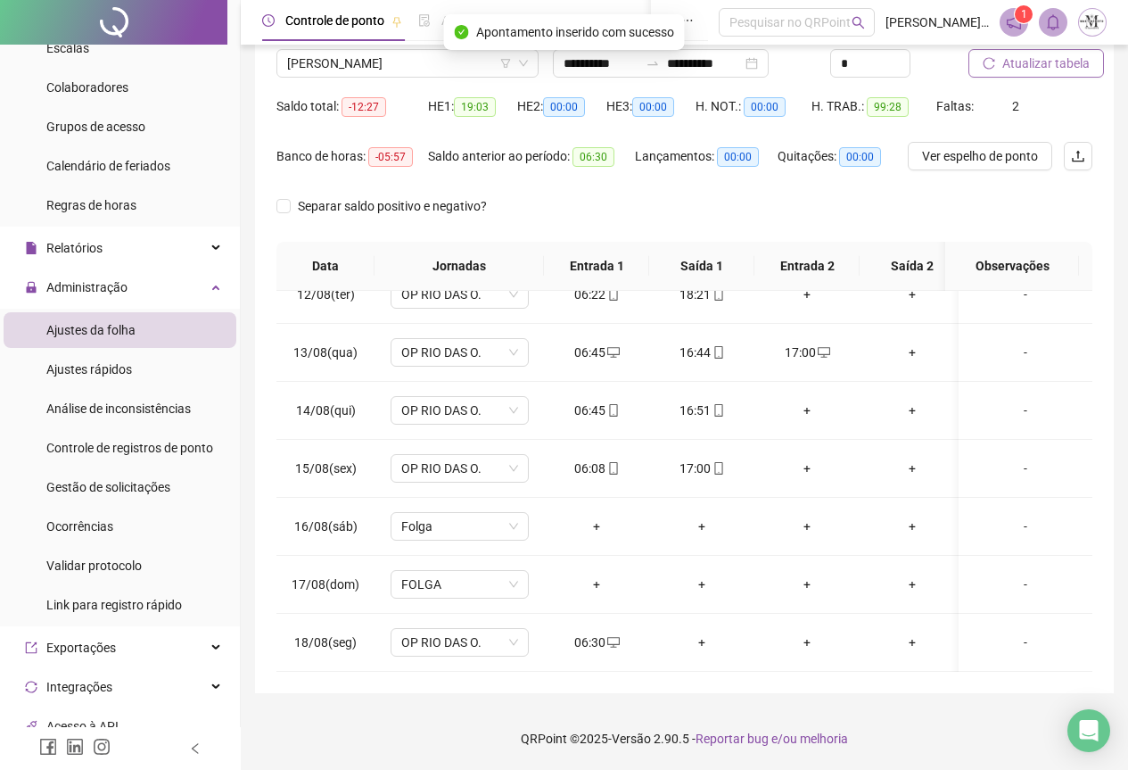
click at [1025, 70] on span "Atualizar tabela" at bounding box center [1046, 64] width 87 height 20
click at [350, 68] on span "[PERSON_NAME]" at bounding box center [407, 63] width 241 height 27
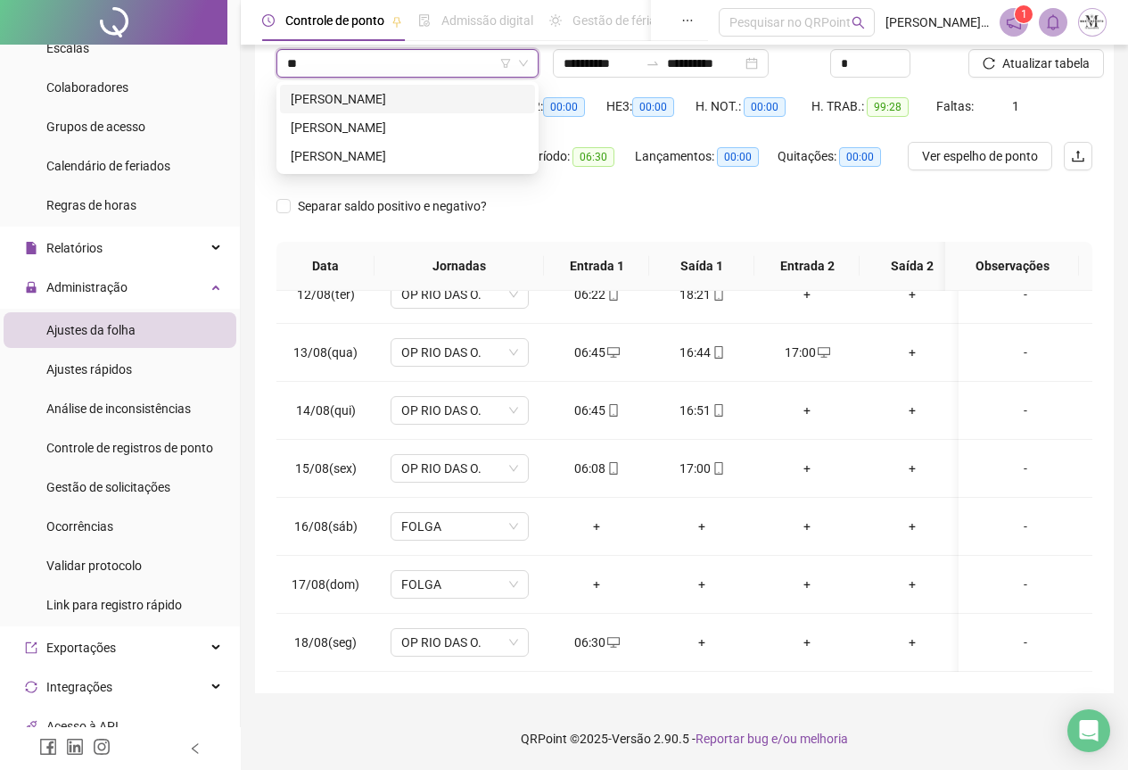
scroll to position [0, 0]
type input "*******"
click at [368, 93] on div "[PERSON_NAME]" at bounding box center [408, 99] width 234 height 20
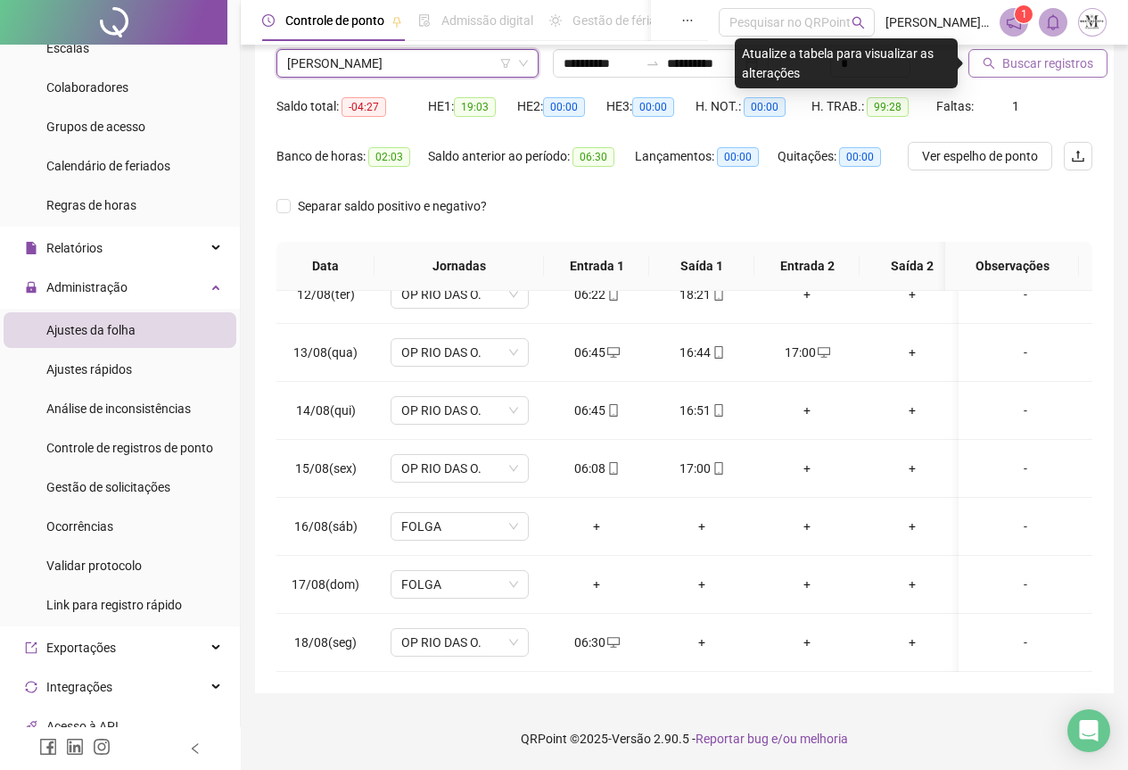
click at [1041, 63] on span "Buscar registros" at bounding box center [1048, 64] width 91 height 20
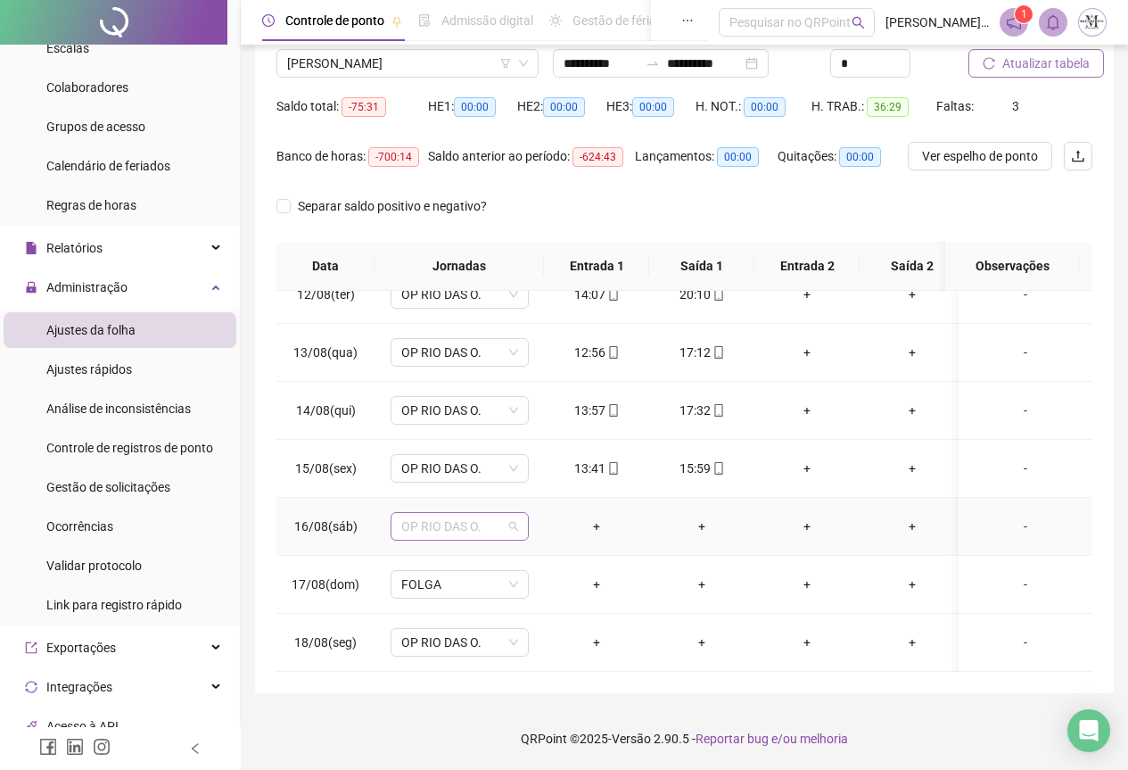
click at [464, 513] on span "OP RIO DAS O." at bounding box center [459, 526] width 117 height 27
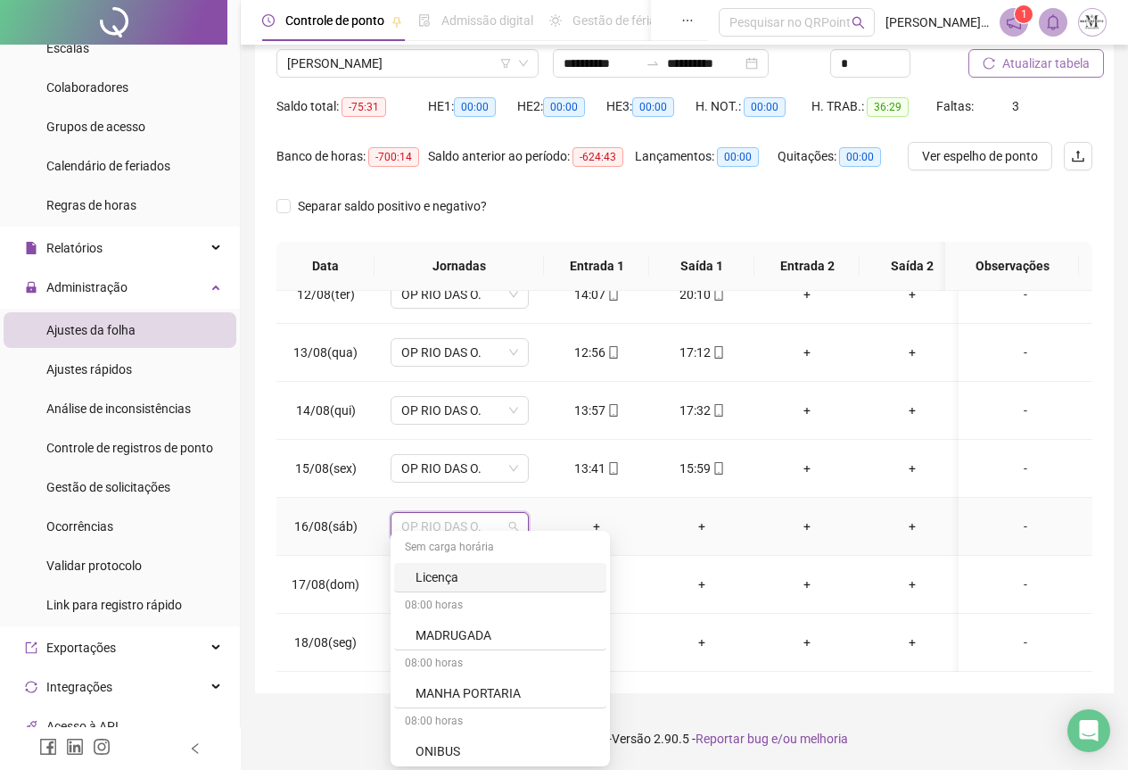
scroll to position [981, 0]
click at [446, 641] on div "Folga" at bounding box center [506, 640] width 180 height 20
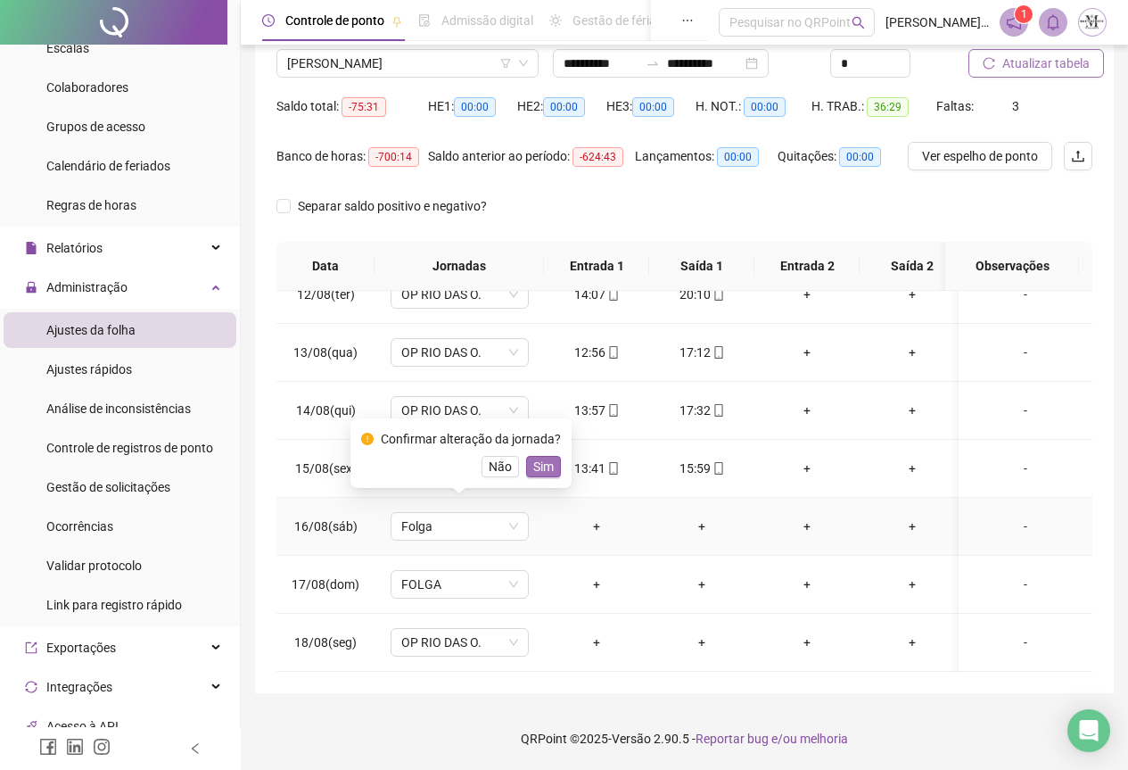
click at [538, 458] on span "Sim" at bounding box center [543, 467] width 21 height 20
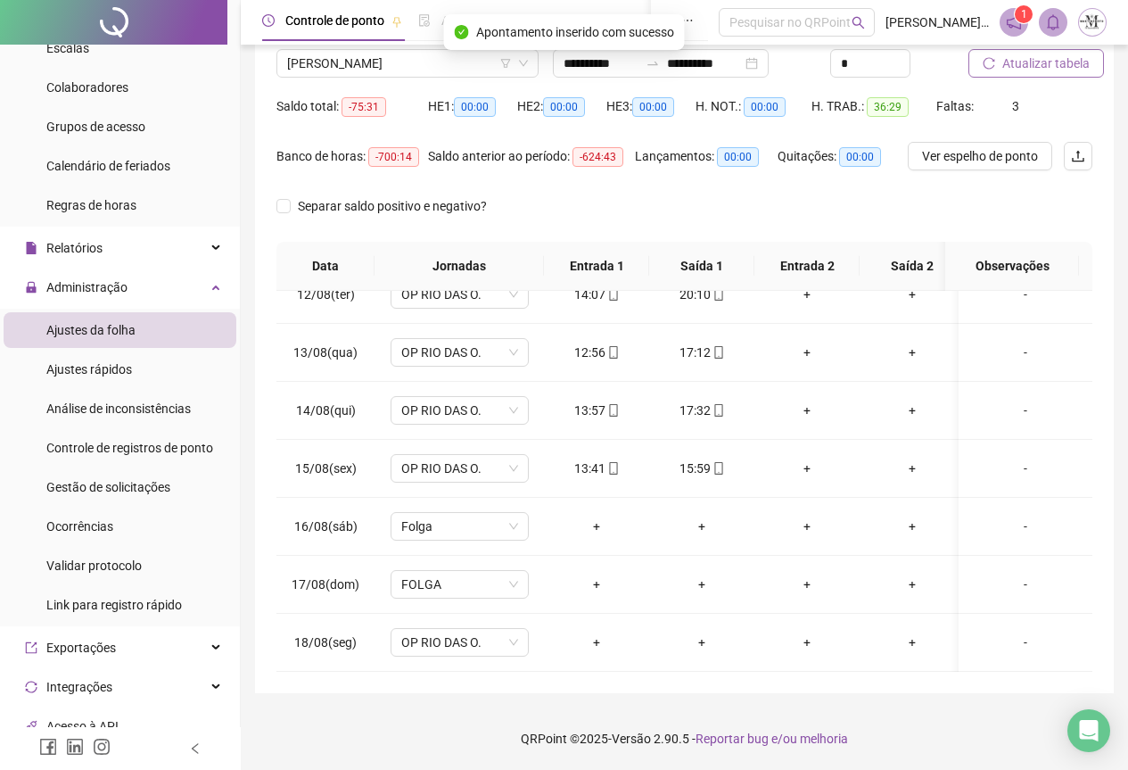
click at [1021, 64] on span "Atualizar tabela" at bounding box center [1046, 64] width 87 height 20
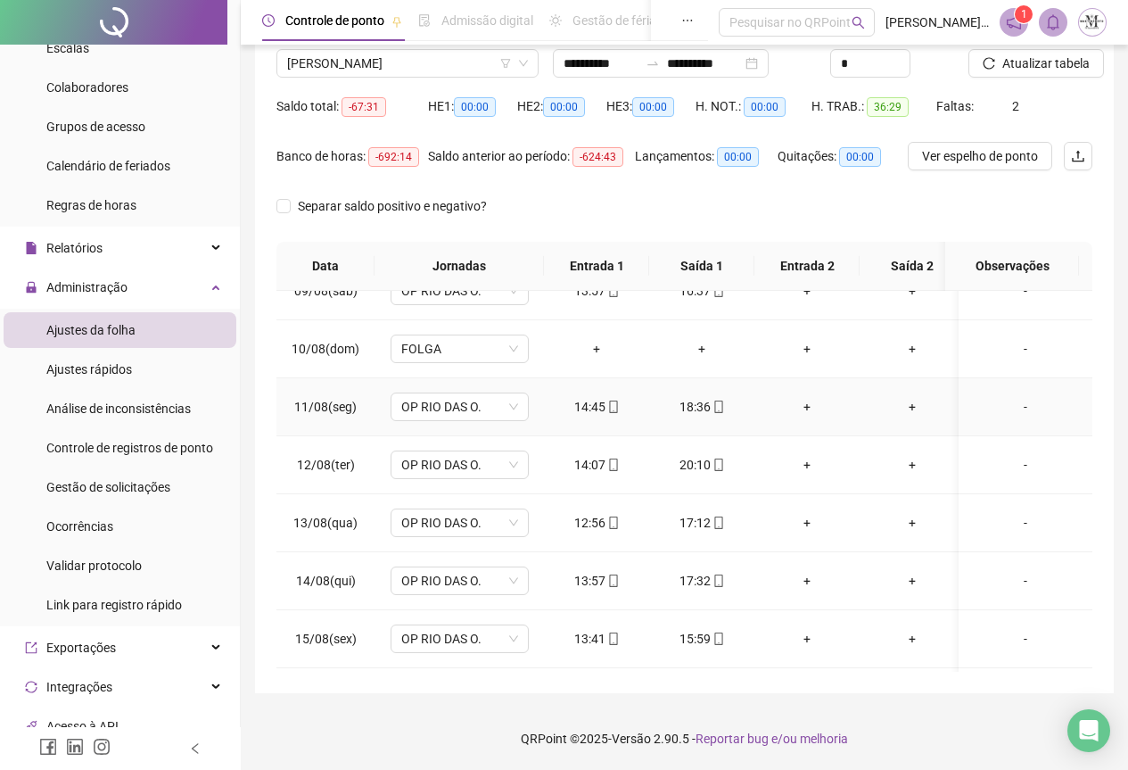
scroll to position [676, 0]
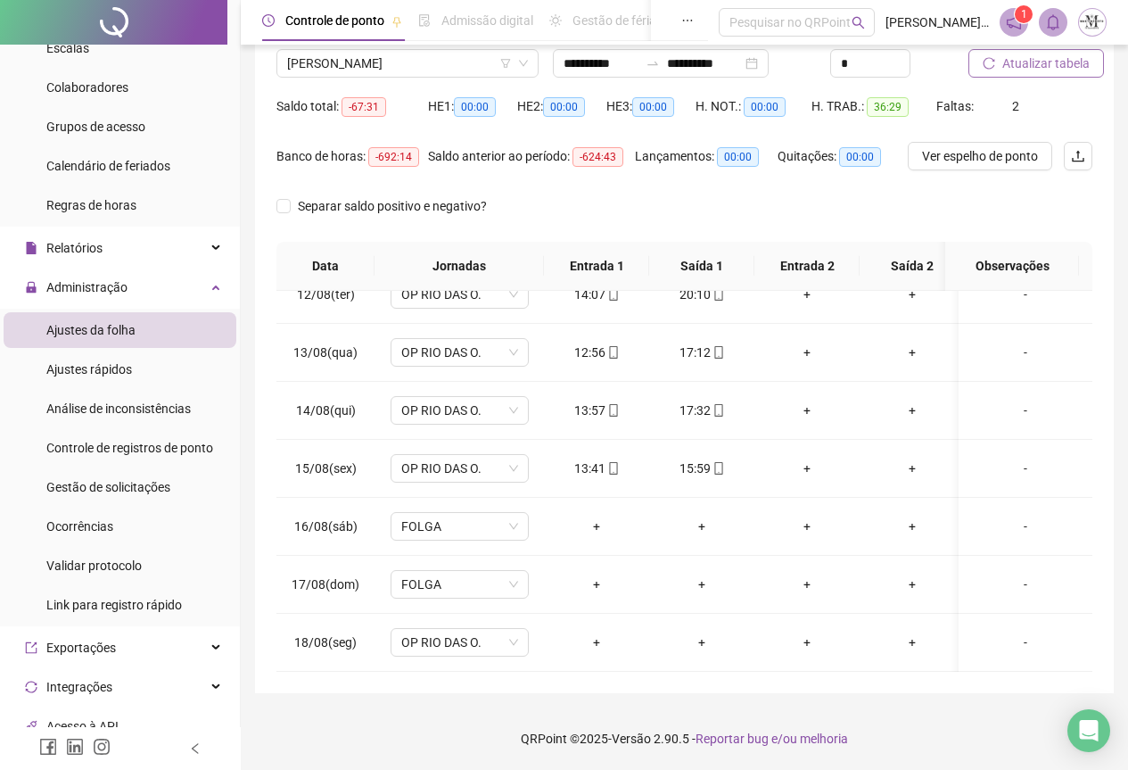
click at [1024, 66] on span "Atualizar tabela" at bounding box center [1046, 64] width 87 height 20
click at [1022, 69] on span "Atualizar tabela" at bounding box center [1046, 64] width 87 height 20
click at [333, 54] on span "[PERSON_NAME]" at bounding box center [407, 63] width 241 height 27
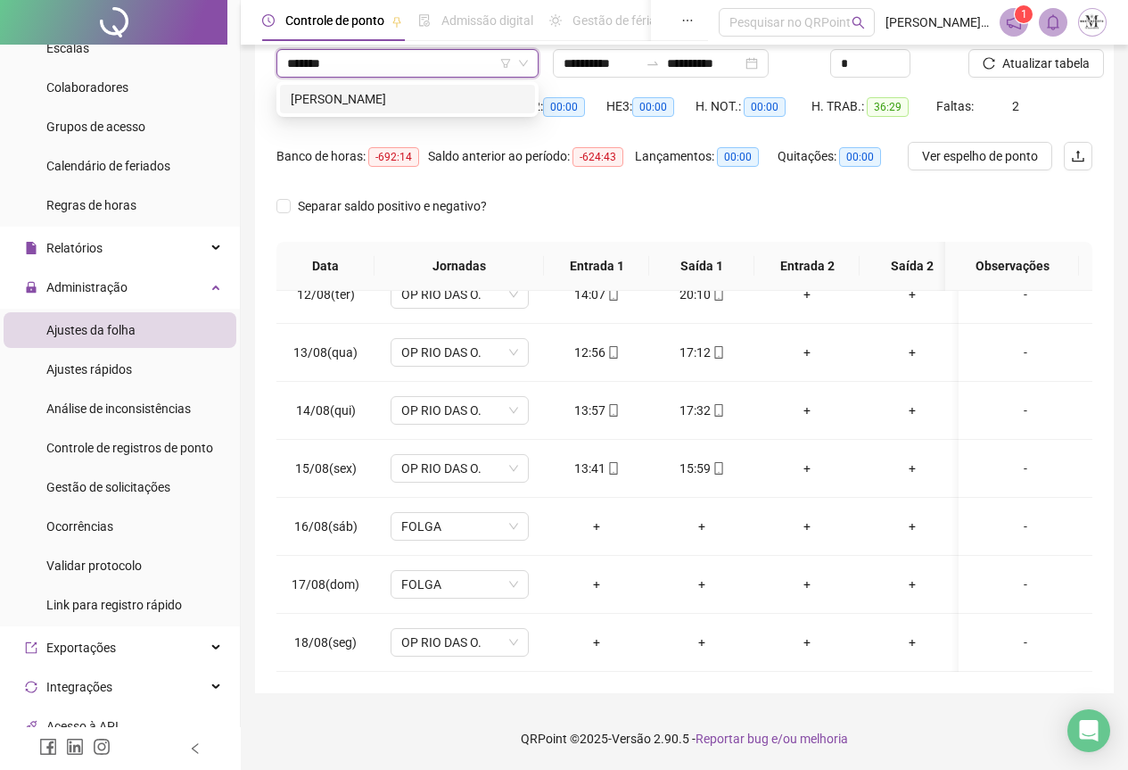
type input "********"
click at [362, 100] on div "[PERSON_NAME]" at bounding box center [408, 99] width 234 height 20
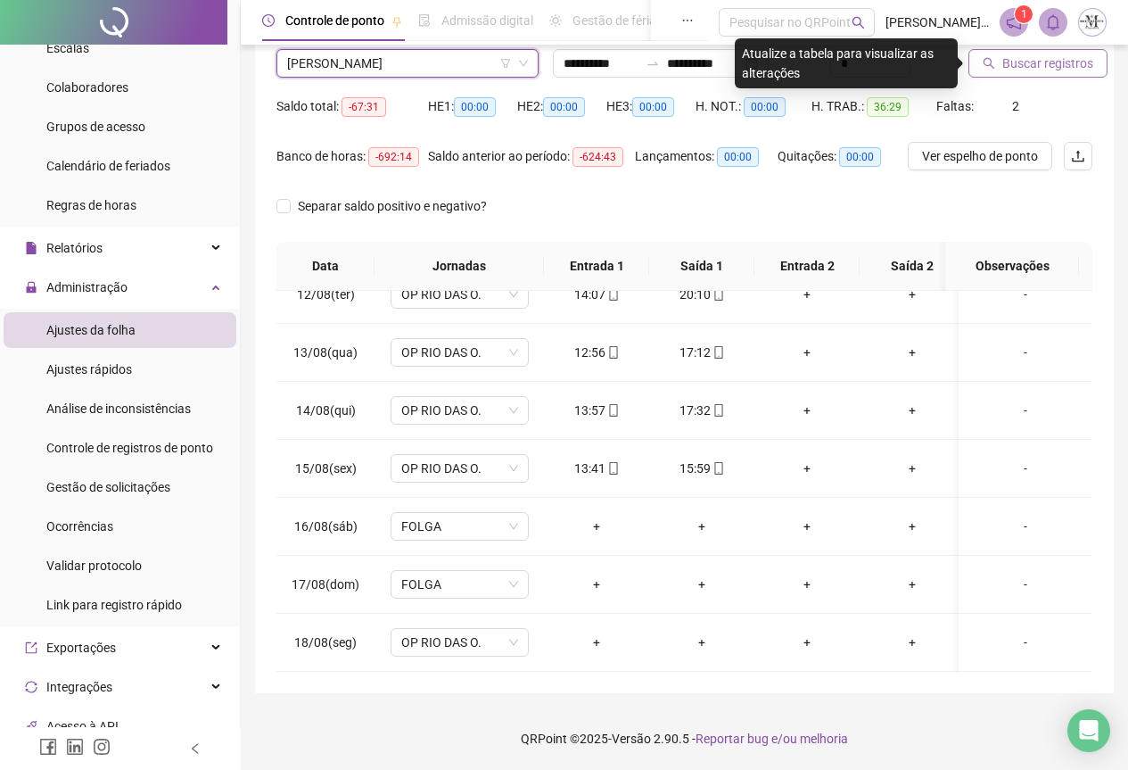
click at [1001, 63] on button "Buscar registros" at bounding box center [1038, 63] width 139 height 29
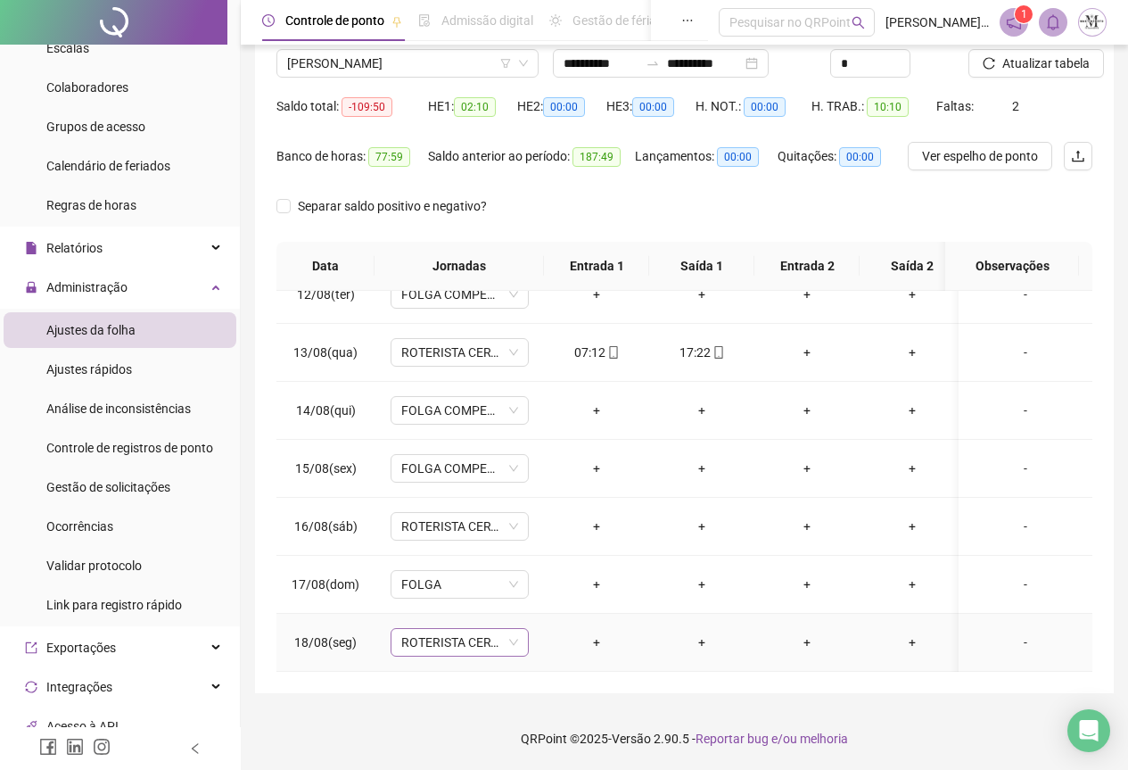
click at [431, 629] on span "ROTERISTA CERTO SG" at bounding box center [459, 642] width 117 height 27
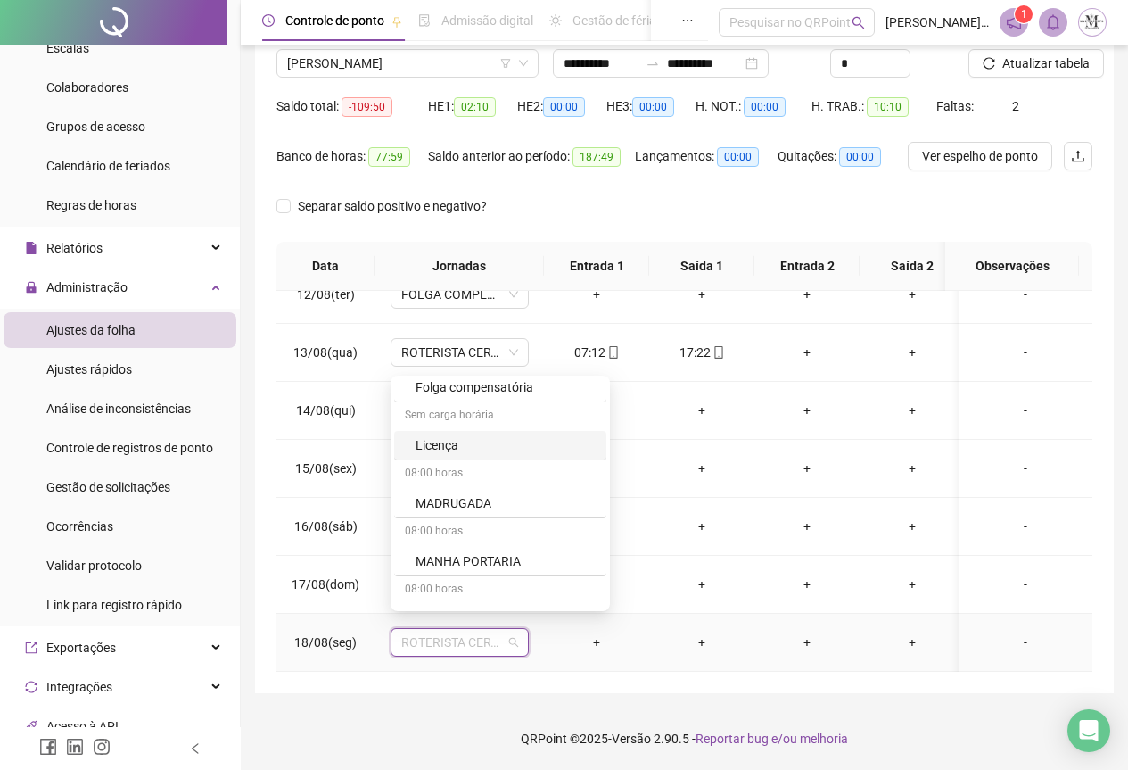
scroll to position [1070, 0]
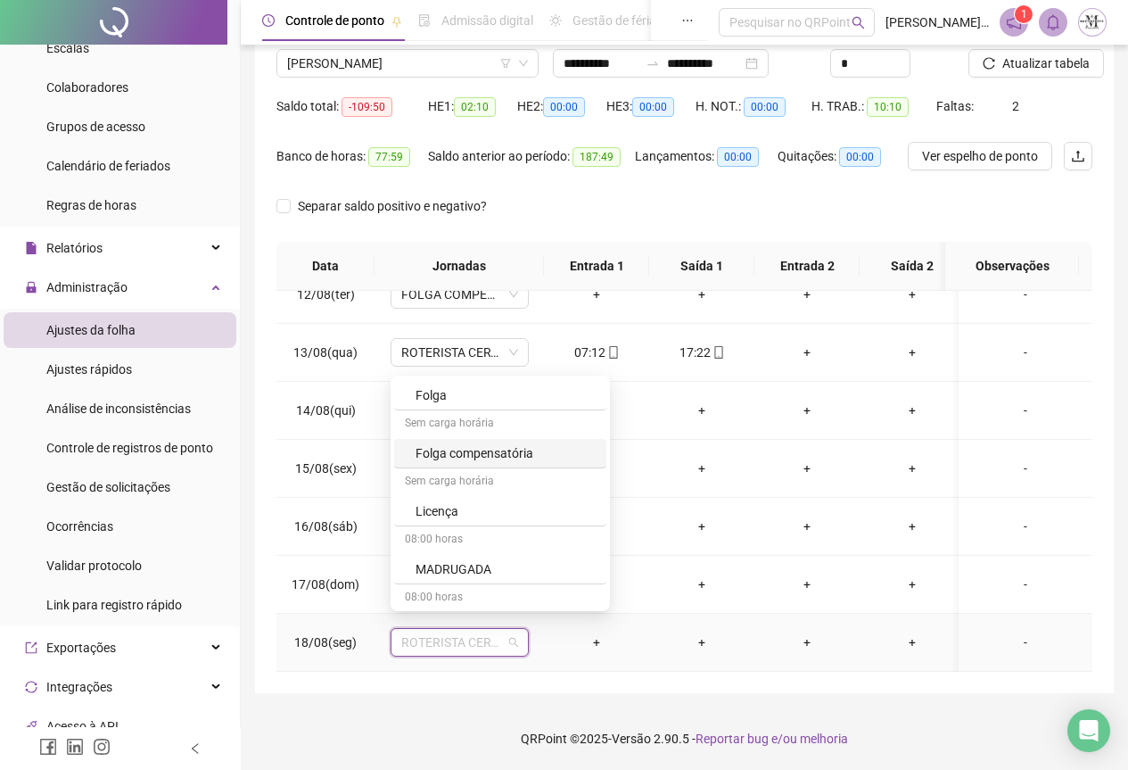
click at [462, 452] on div "Folga compensatória" at bounding box center [506, 453] width 180 height 20
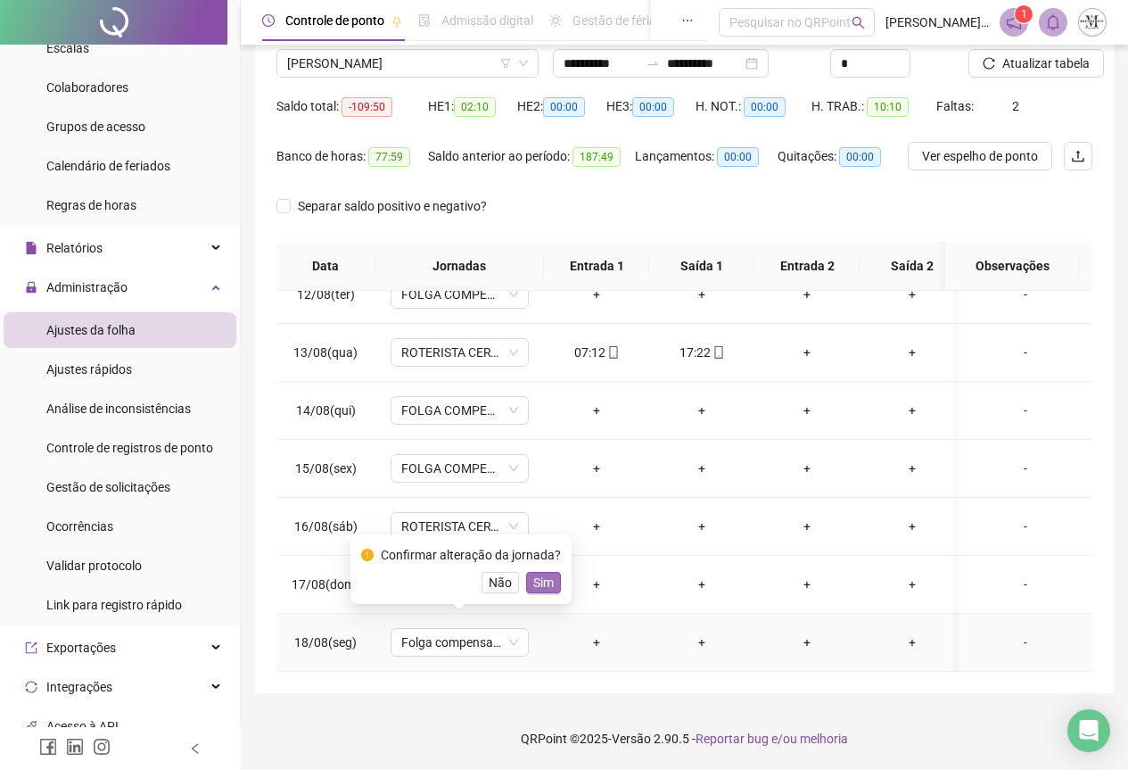
click at [533, 590] on span "Sim" at bounding box center [543, 583] width 21 height 20
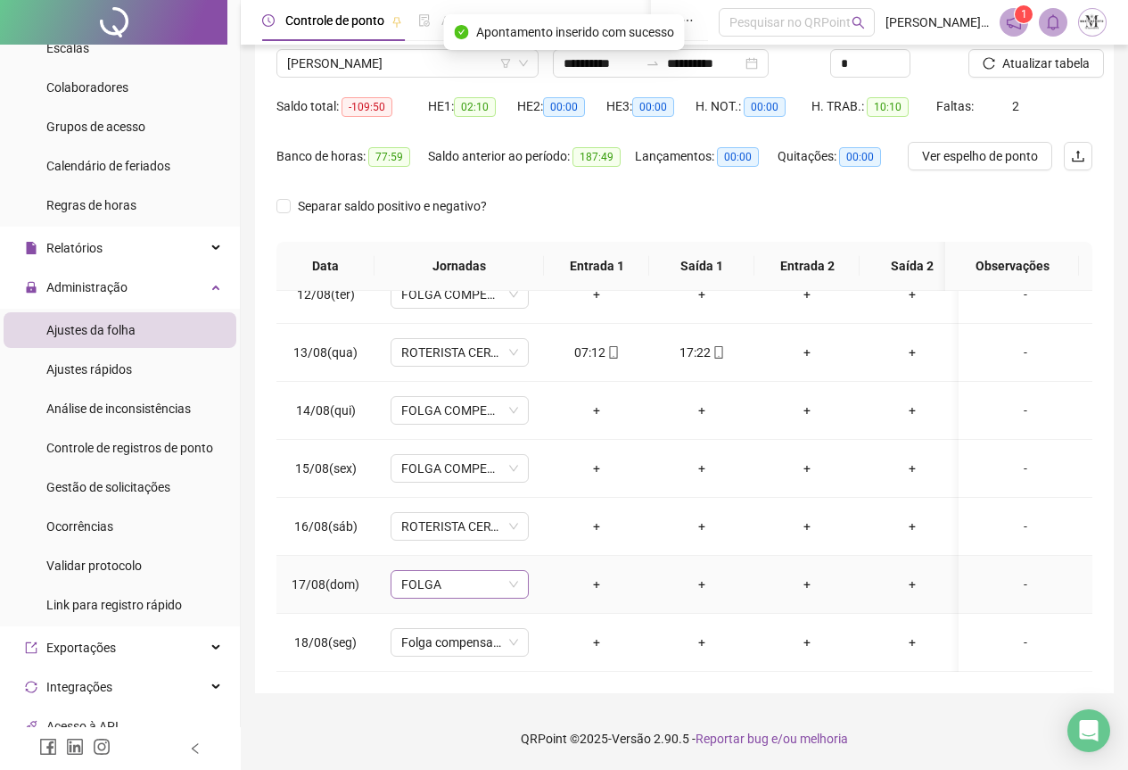
click at [426, 571] on span "FOLGA" at bounding box center [459, 584] width 117 height 27
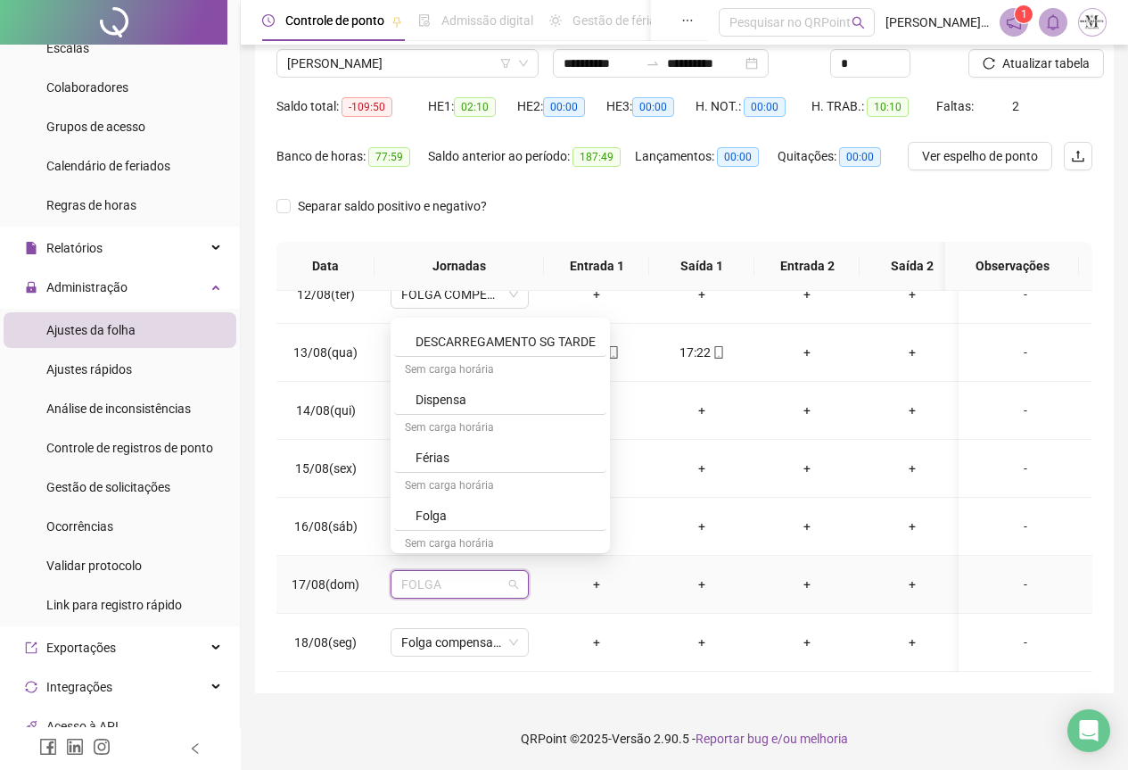
scroll to position [981, 0]
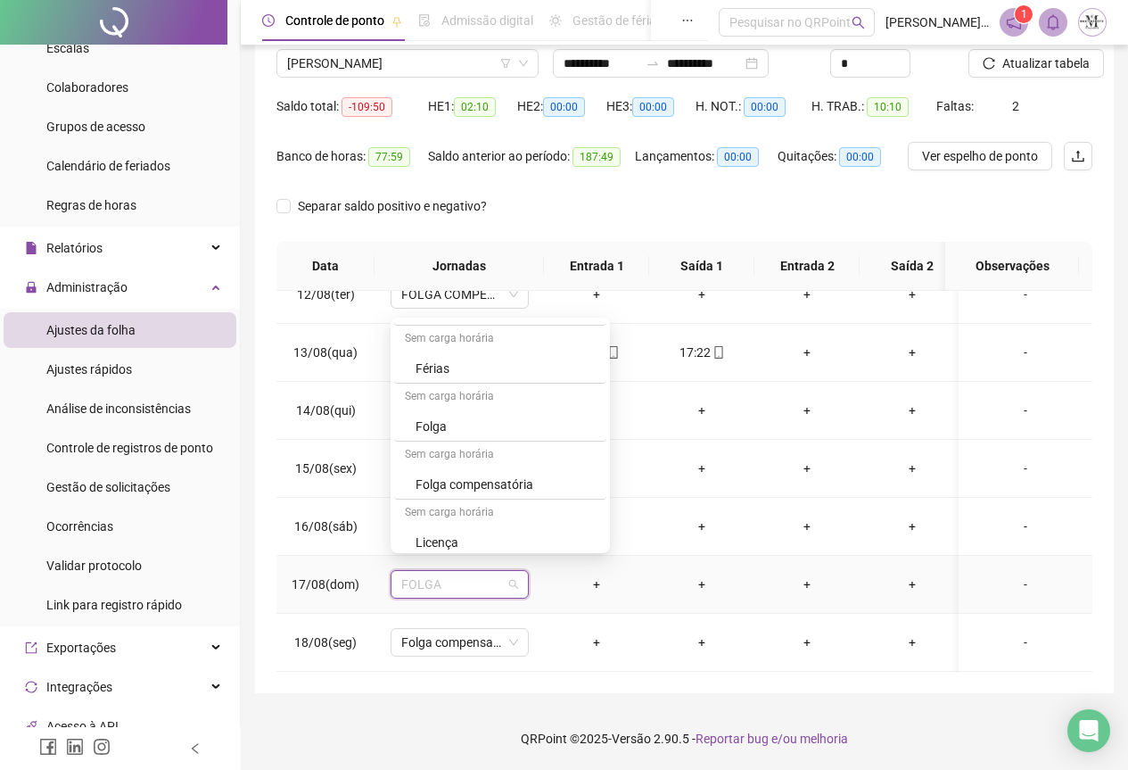
click at [484, 493] on div "Folga compensatória" at bounding box center [506, 485] width 180 height 20
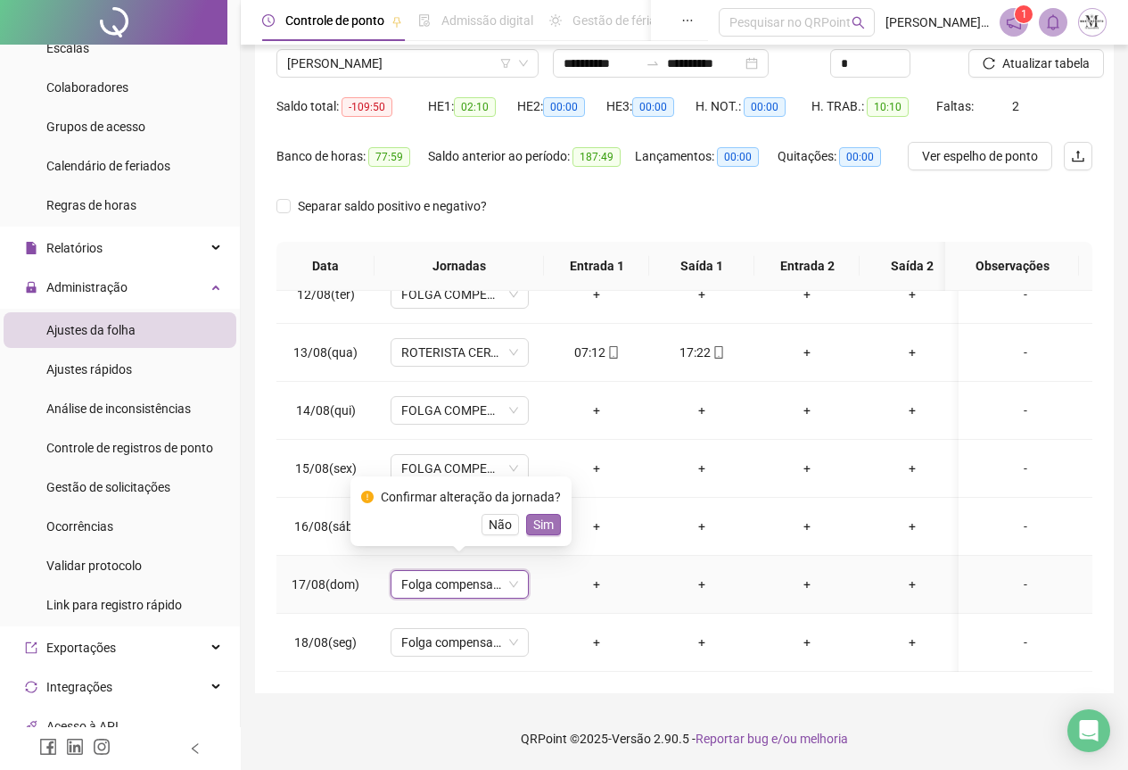
click at [543, 523] on span "Sim" at bounding box center [543, 525] width 21 height 20
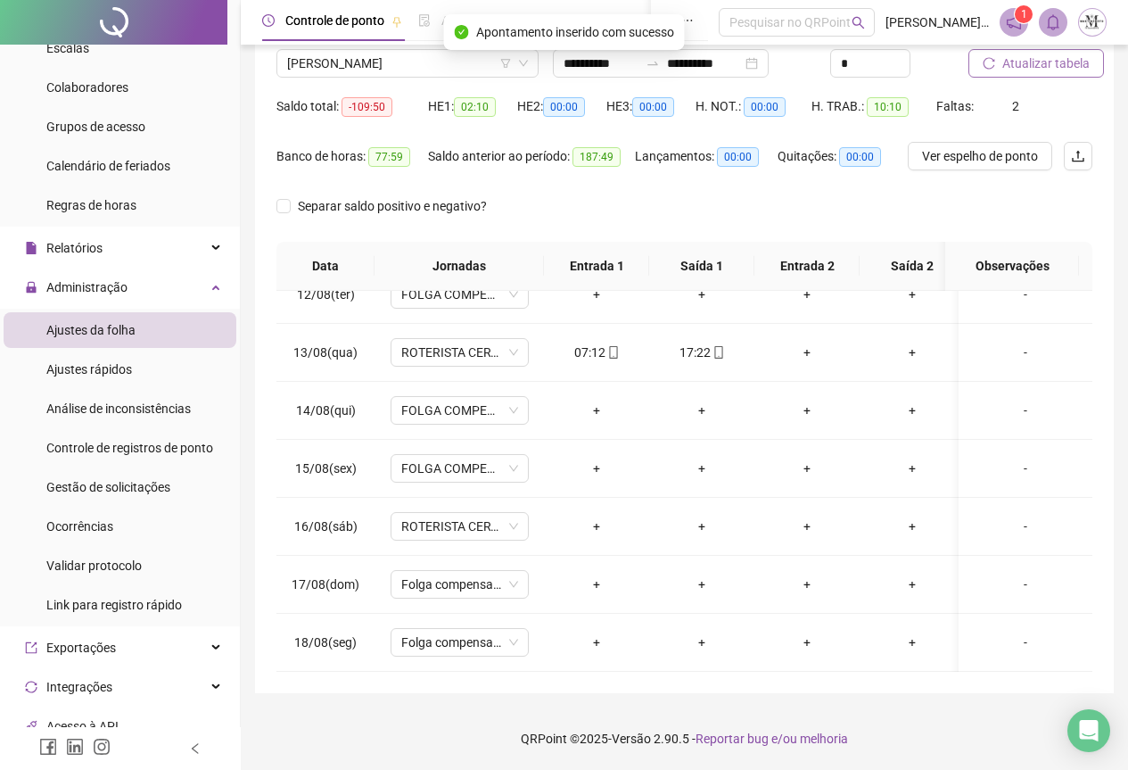
click at [1025, 69] on span "Atualizar tabela" at bounding box center [1046, 64] width 87 height 20
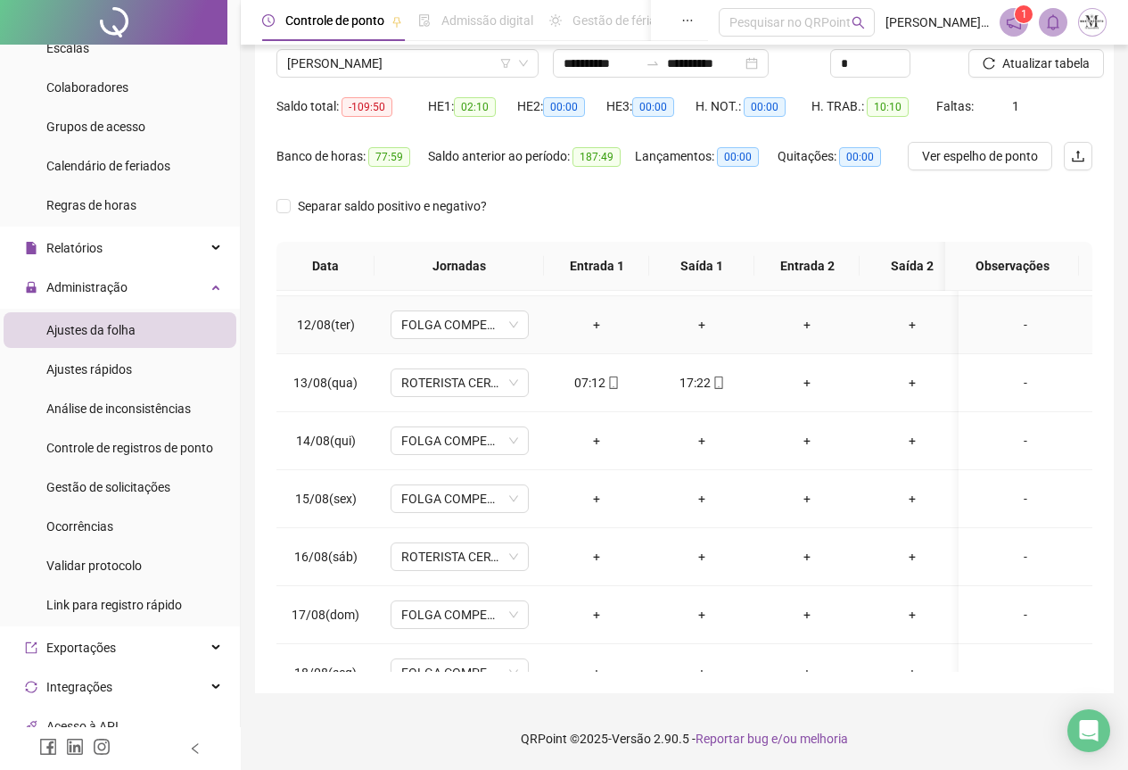
scroll to position [676, 0]
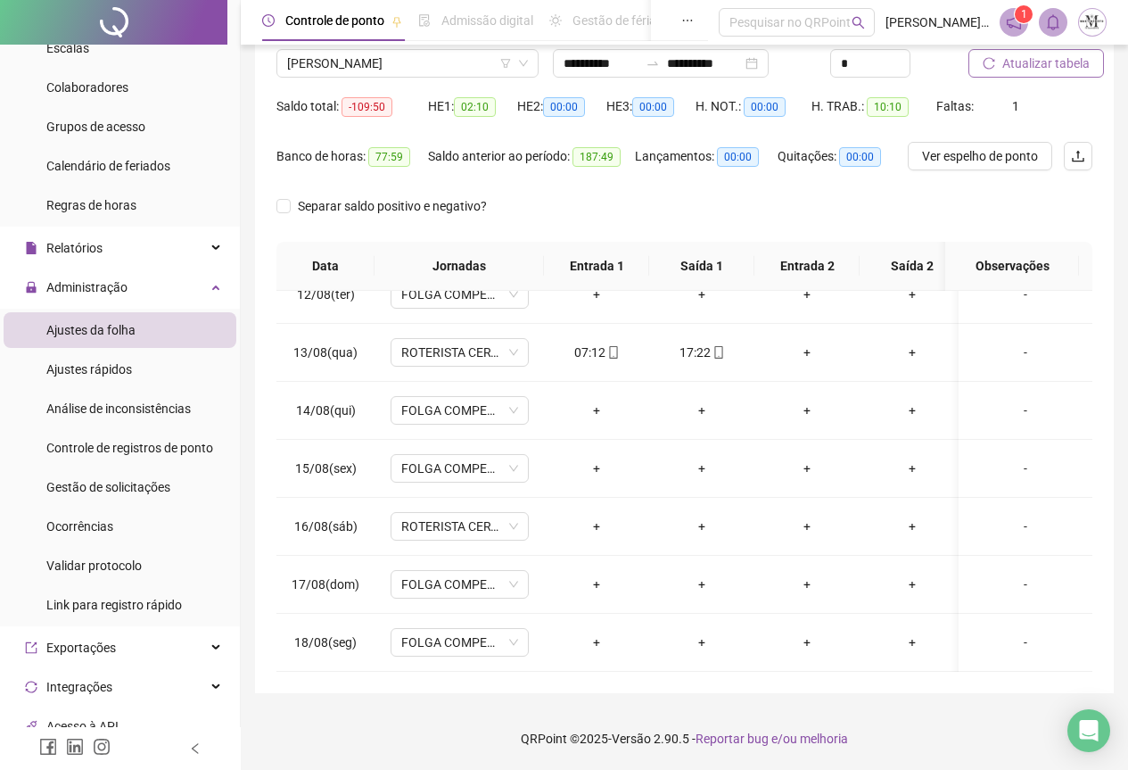
click at [1043, 67] on span "Atualizar tabela" at bounding box center [1046, 64] width 87 height 20
click at [464, 520] on span "ROTERISTA CERTO SG" at bounding box center [459, 526] width 117 height 27
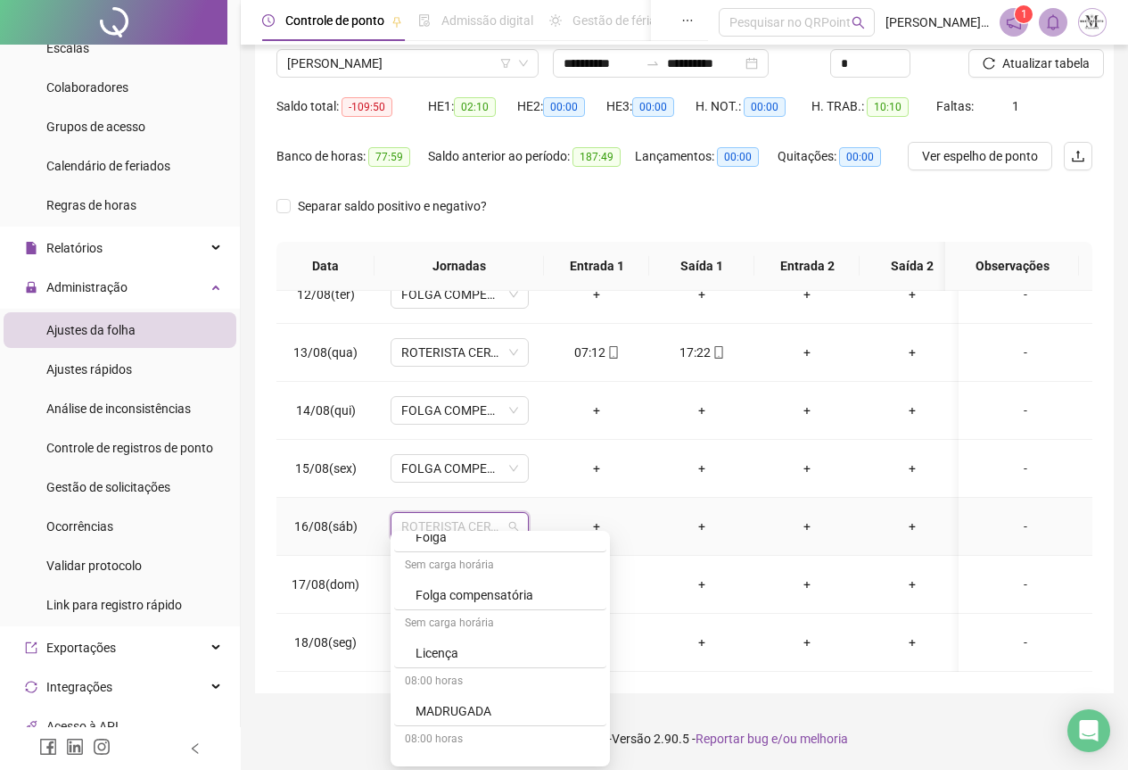
scroll to position [981, 0]
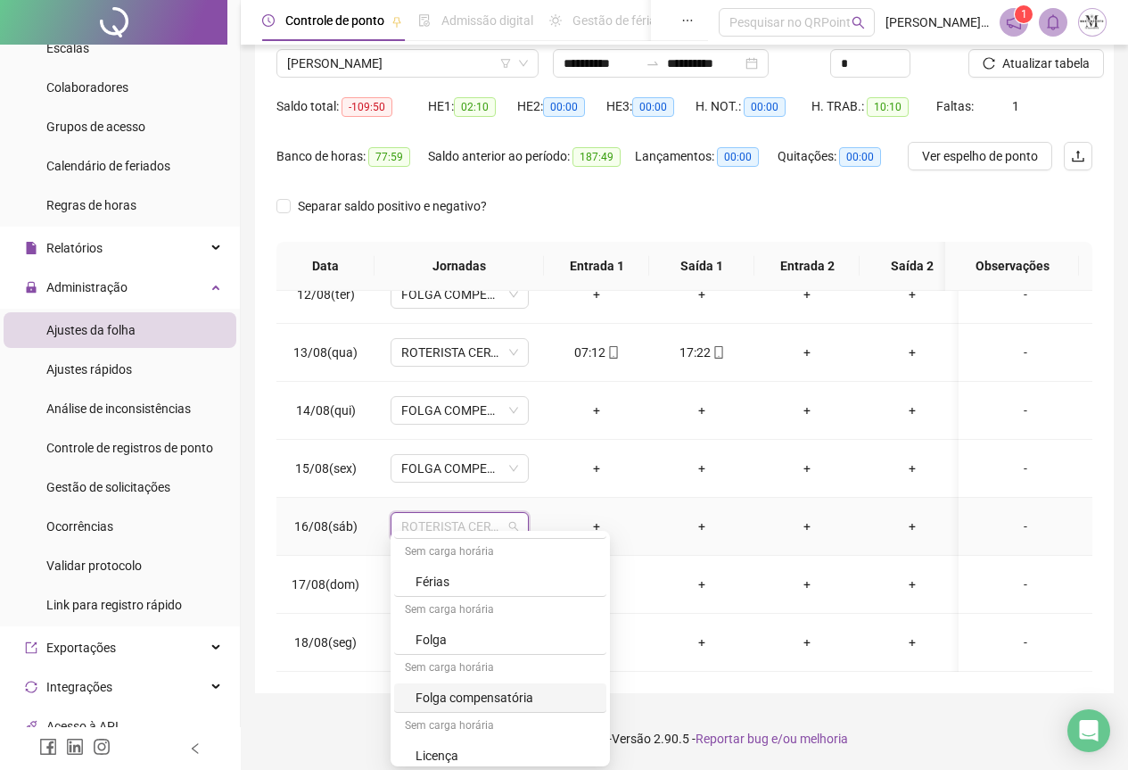
click at [480, 703] on div "Folga compensatória" at bounding box center [506, 698] width 180 height 20
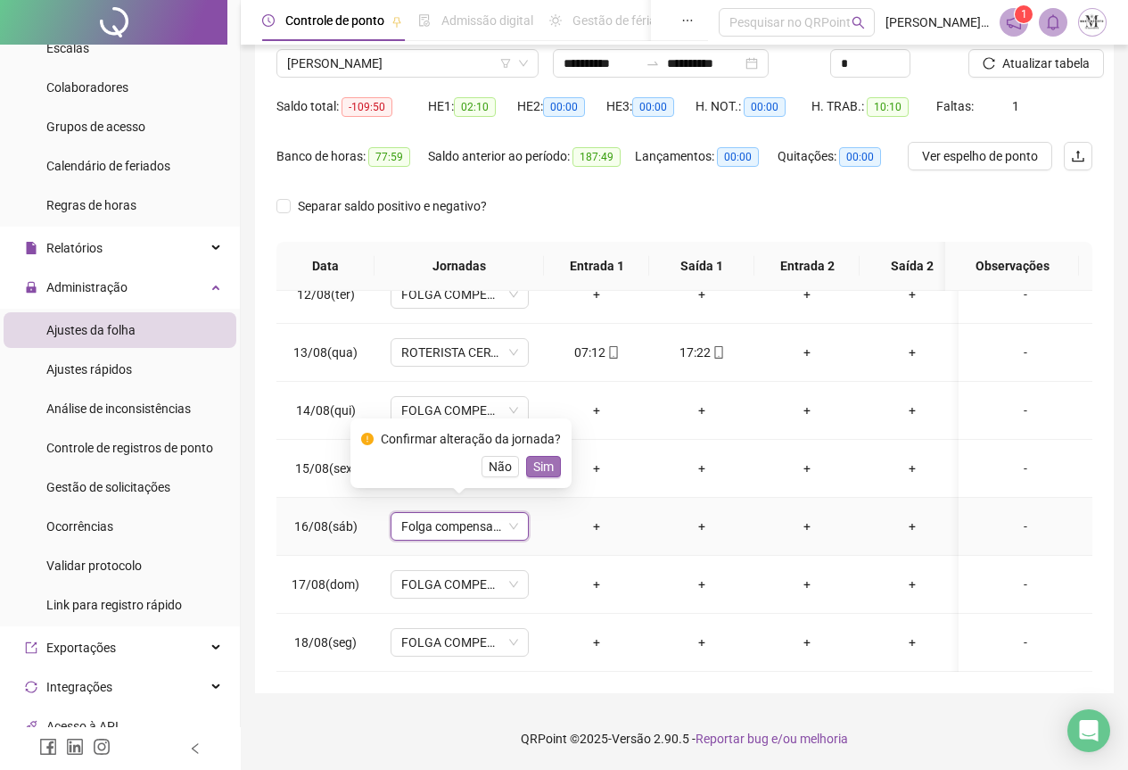
click at [545, 473] on span "Sim" at bounding box center [543, 467] width 21 height 20
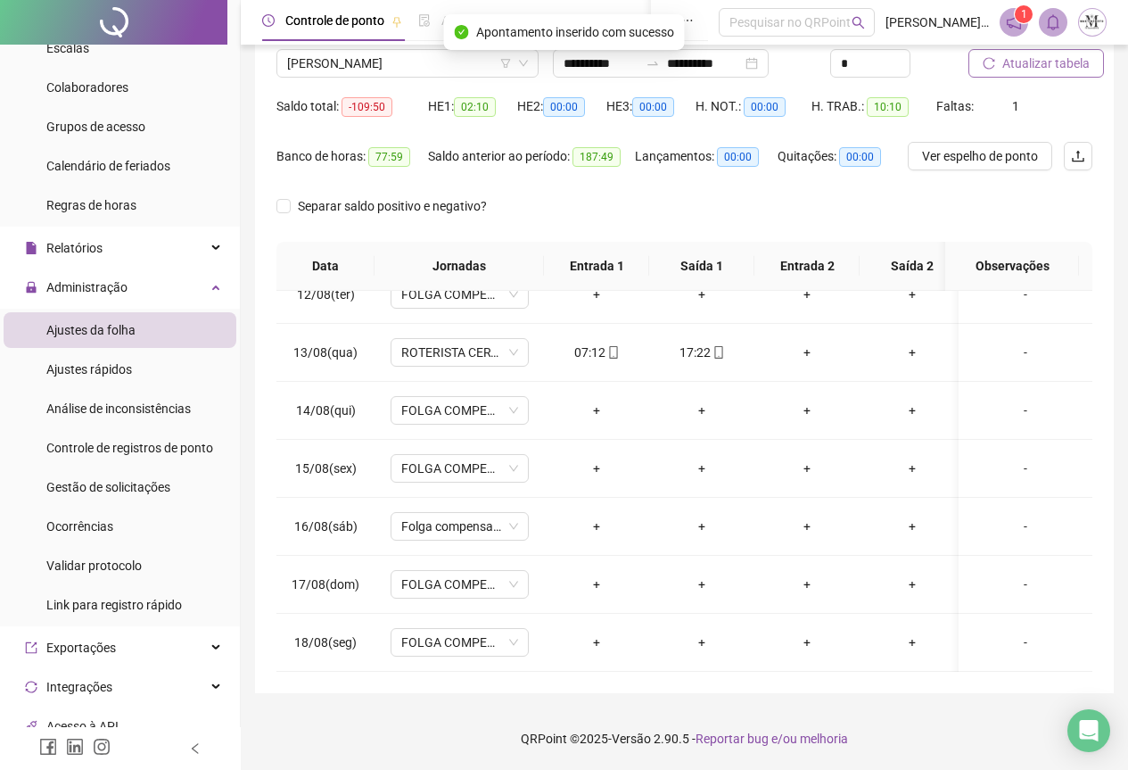
click at [1014, 69] on span "Atualizar tabela" at bounding box center [1046, 64] width 87 height 20
click at [1021, 64] on span "Atualizar tabela" at bounding box center [1046, 64] width 87 height 20
click at [335, 63] on span "[PERSON_NAME]" at bounding box center [407, 63] width 241 height 27
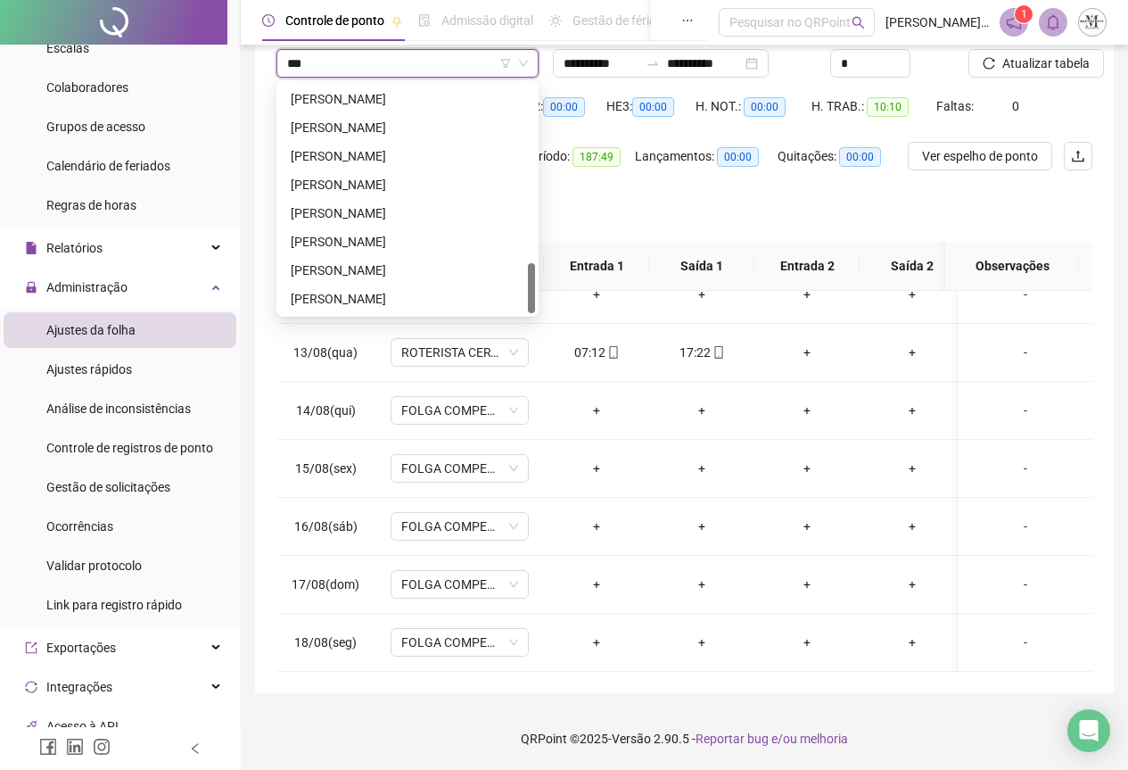
scroll to position [0, 0]
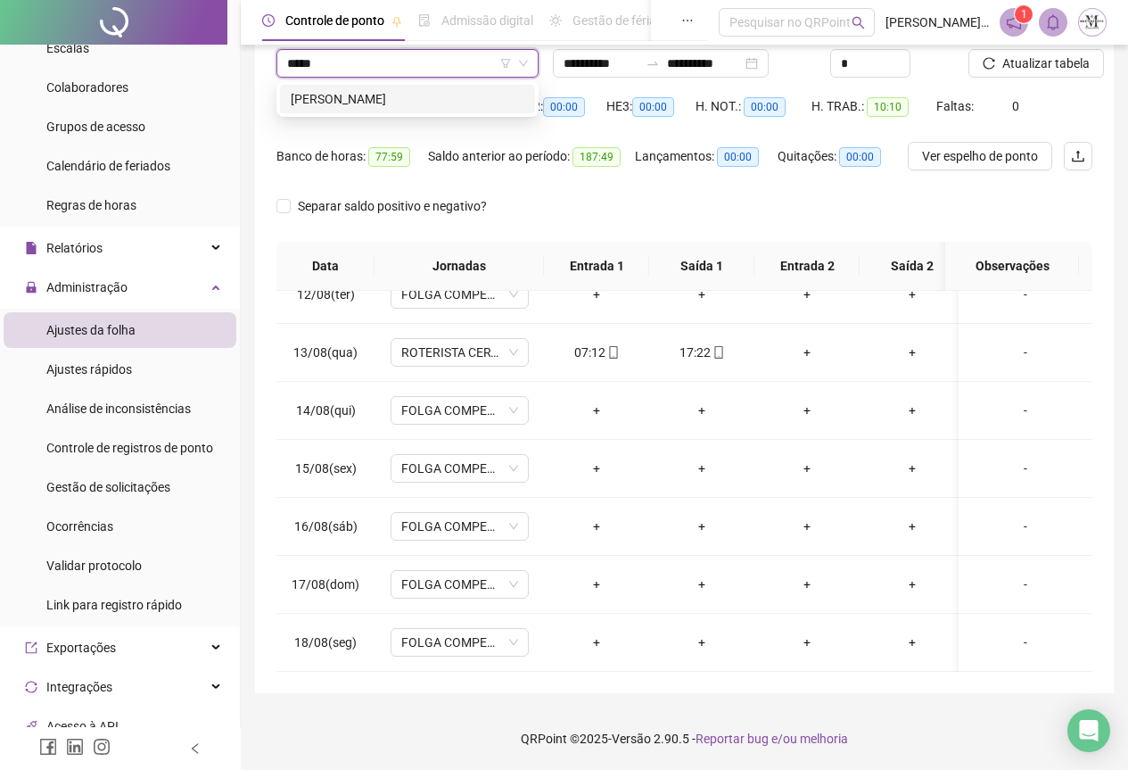
type input "******"
click at [415, 99] on div "[PERSON_NAME]" at bounding box center [408, 99] width 234 height 20
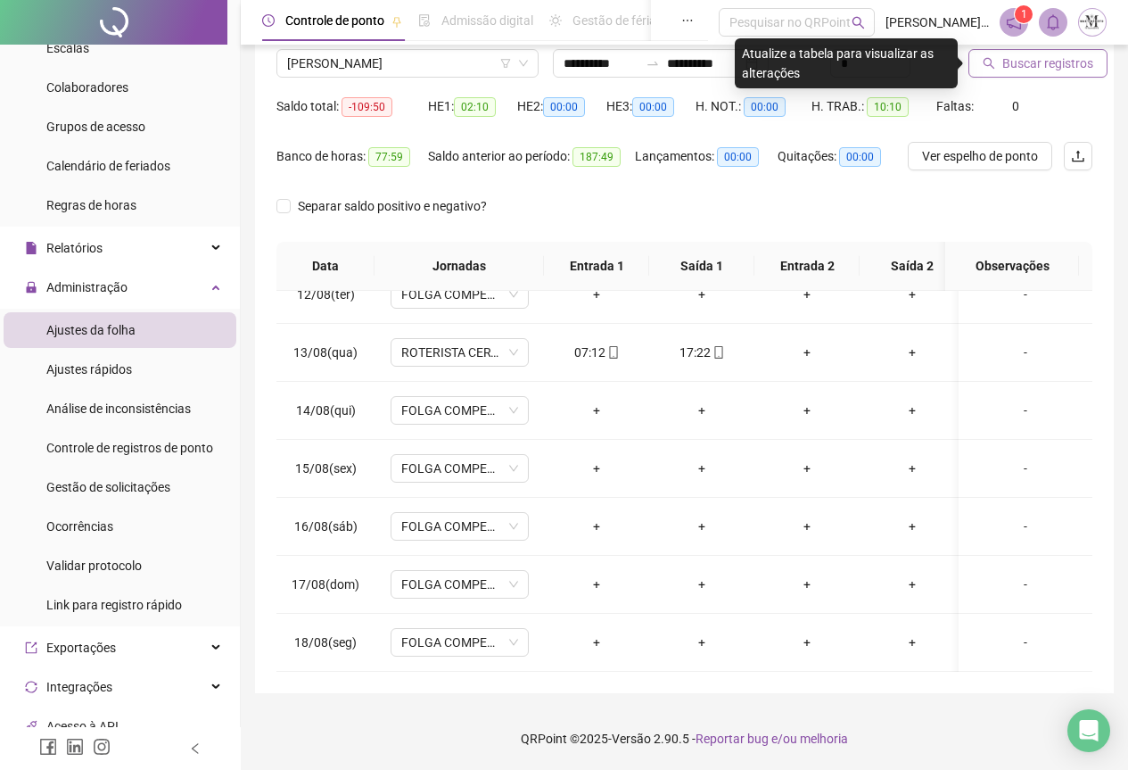
click at [1023, 64] on span "Buscar registros" at bounding box center [1048, 64] width 91 height 20
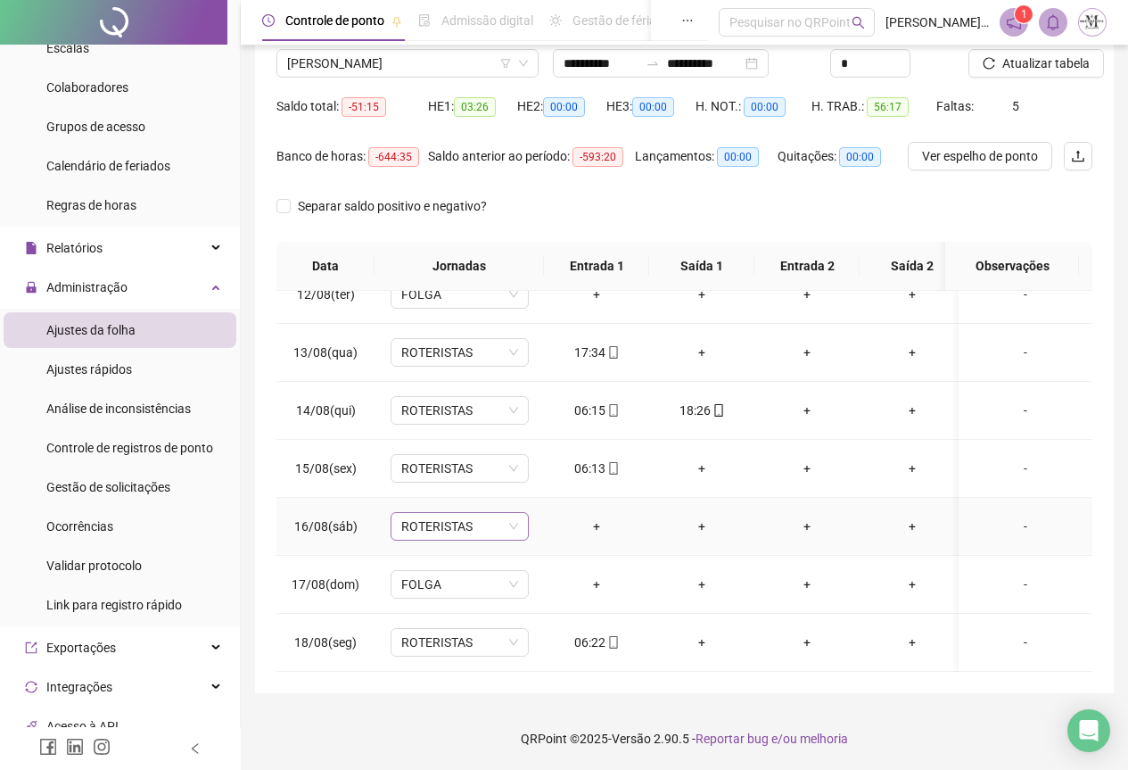
click at [431, 513] on span "ROTERISTAS" at bounding box center [459, 526] width 117 height 27
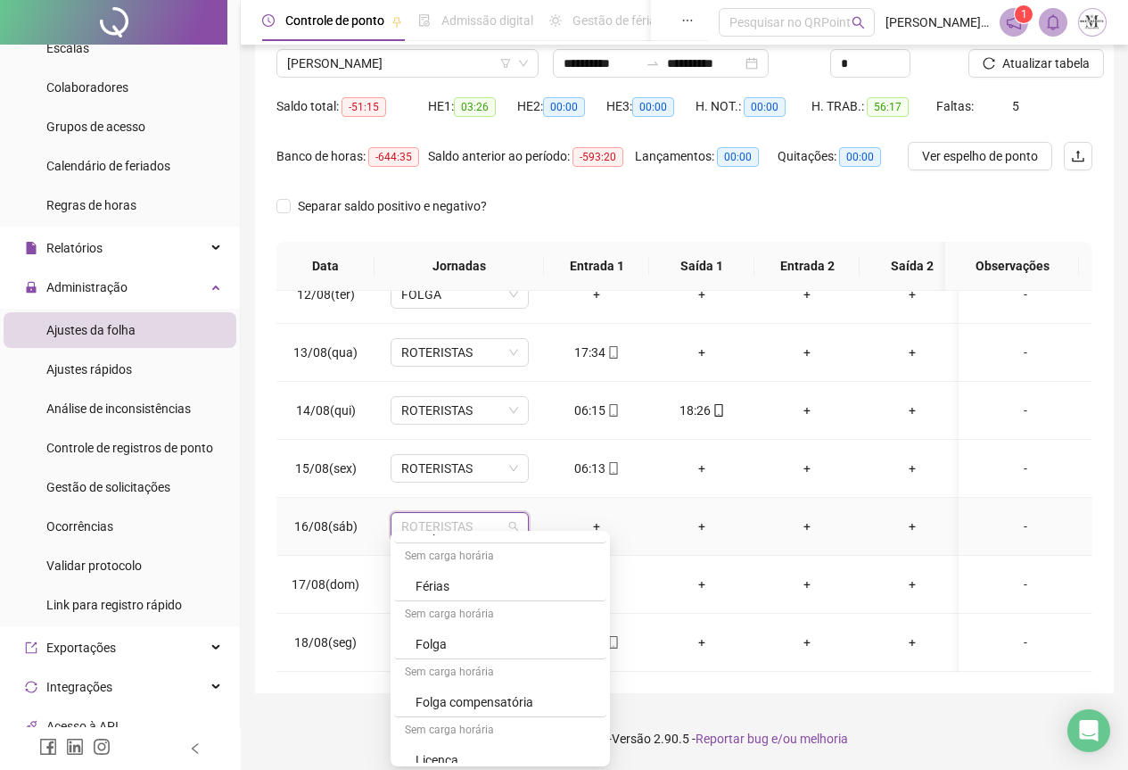
scroll to position [981, 0]
click at [467, 639] on div "Folga" at bounding box center [506, 640] width 180 height 20
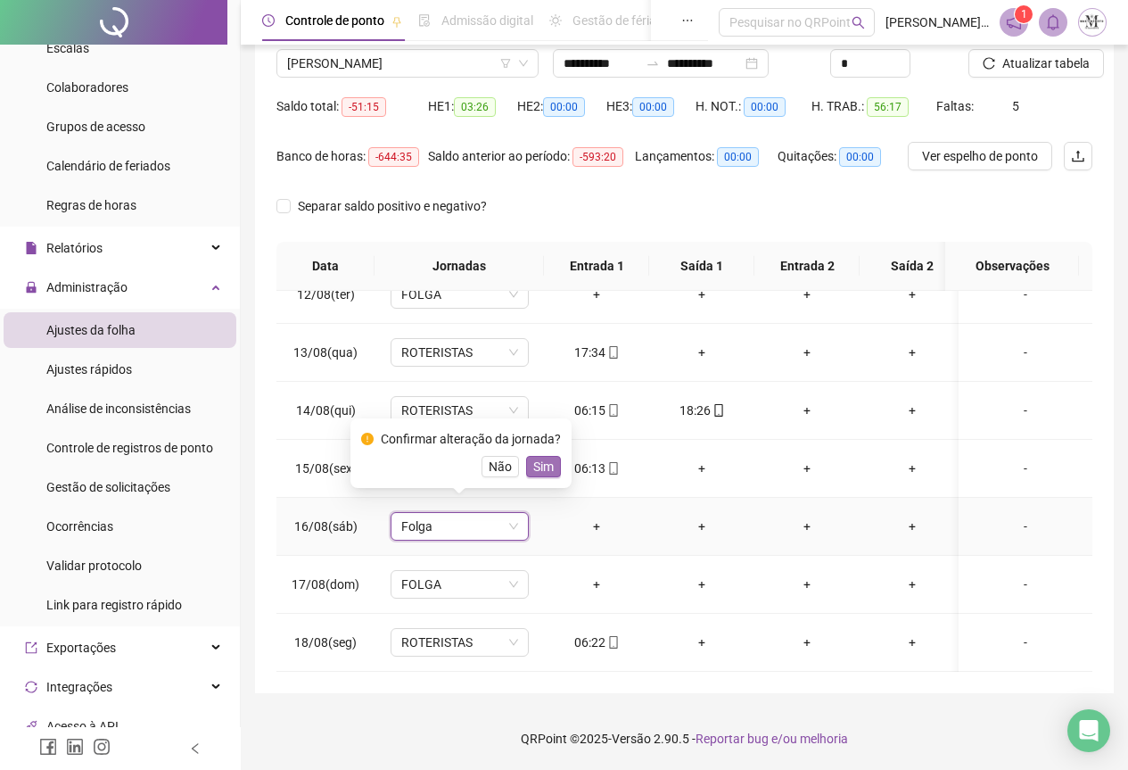
click at [539, 465] on span "Sim" at bounding box center [543, 467] width 21 height 20
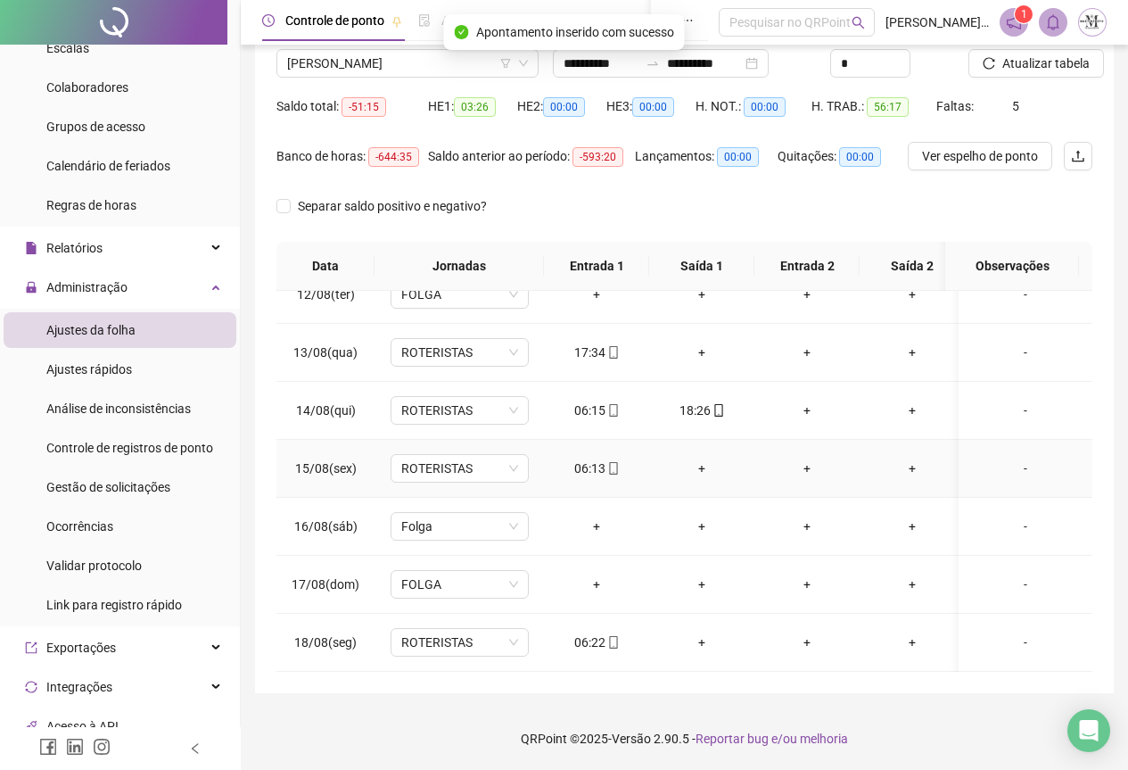
click at [700, 459] on div "+" at bounding box center [702, 469] width 77 height 20
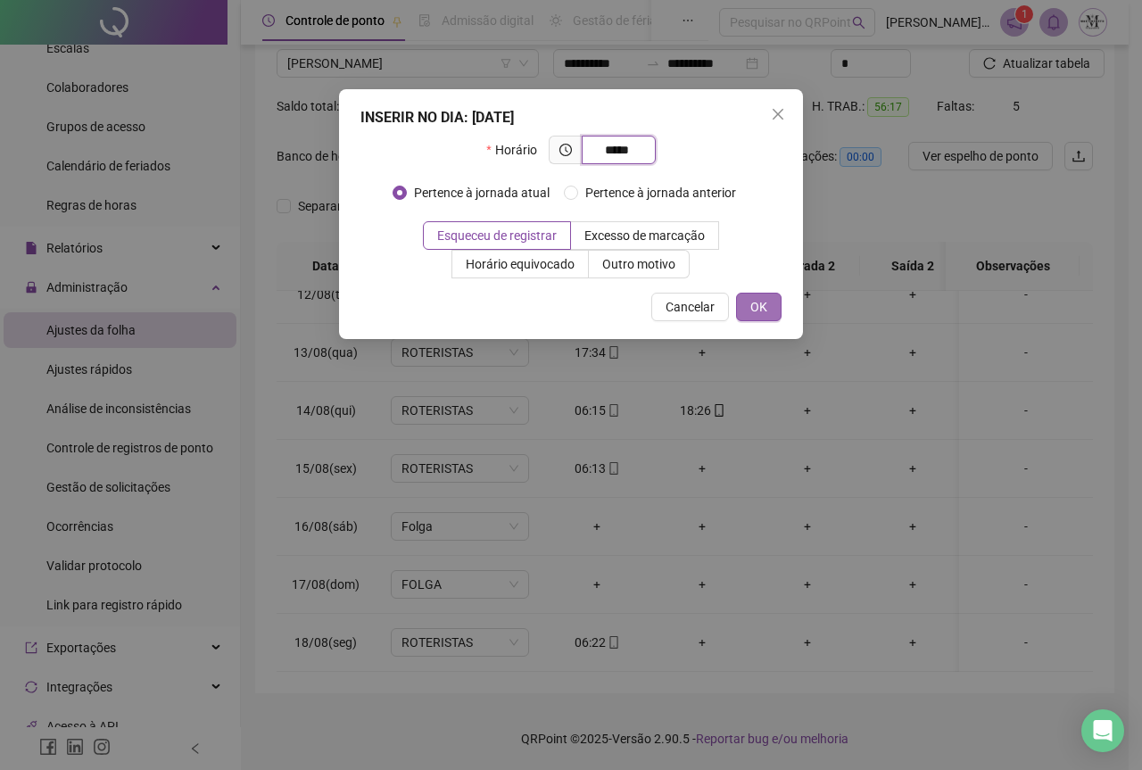
type input "*****"
click at [761, 298] on span "OK" at bounding box center [758, 307] width 17 height 20
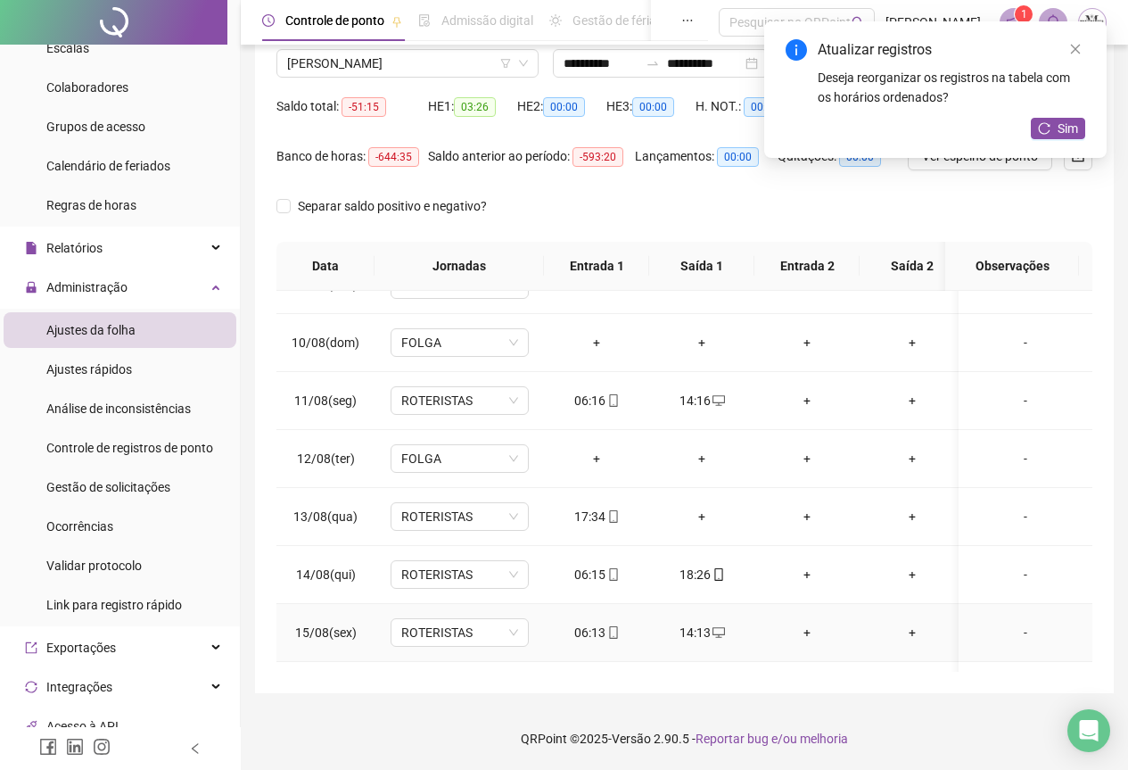
scroll to position [498, 0]
click at [701, 518] on div "+" at bounding box center [702, 518] width 77 height 20
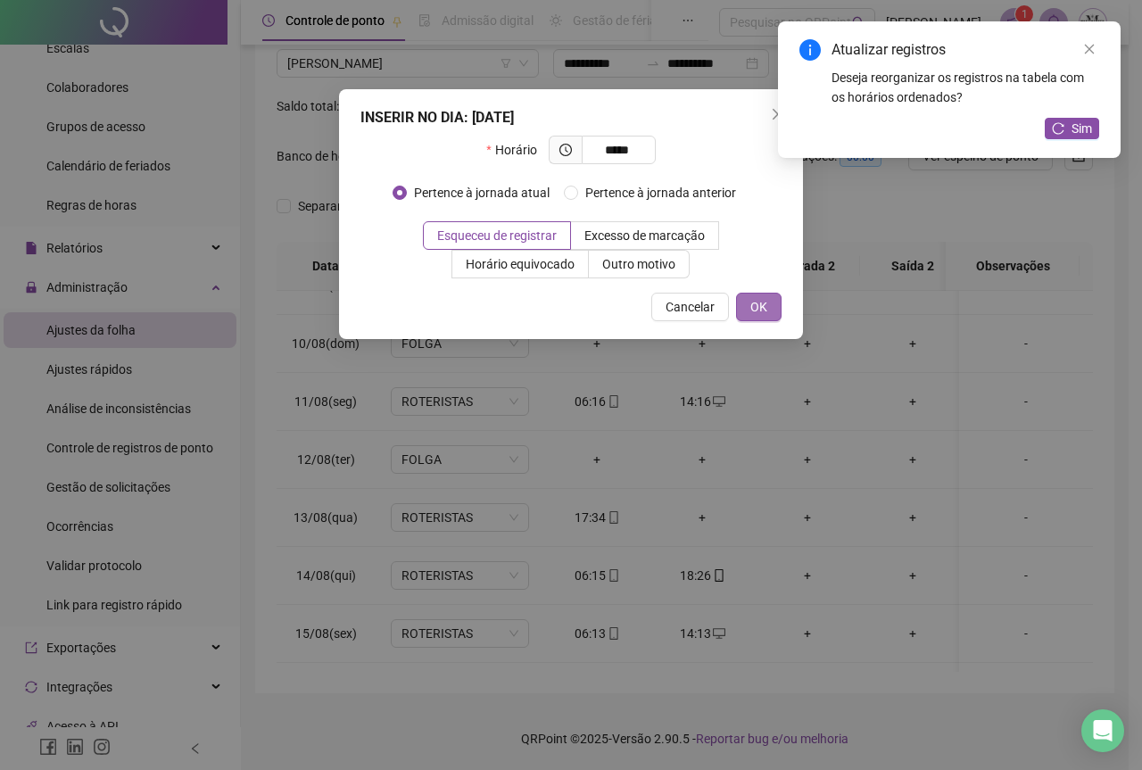
type input "*****"
click at [745, 310] on button "OK" at bounding box center [758, 307] width 45 height 29
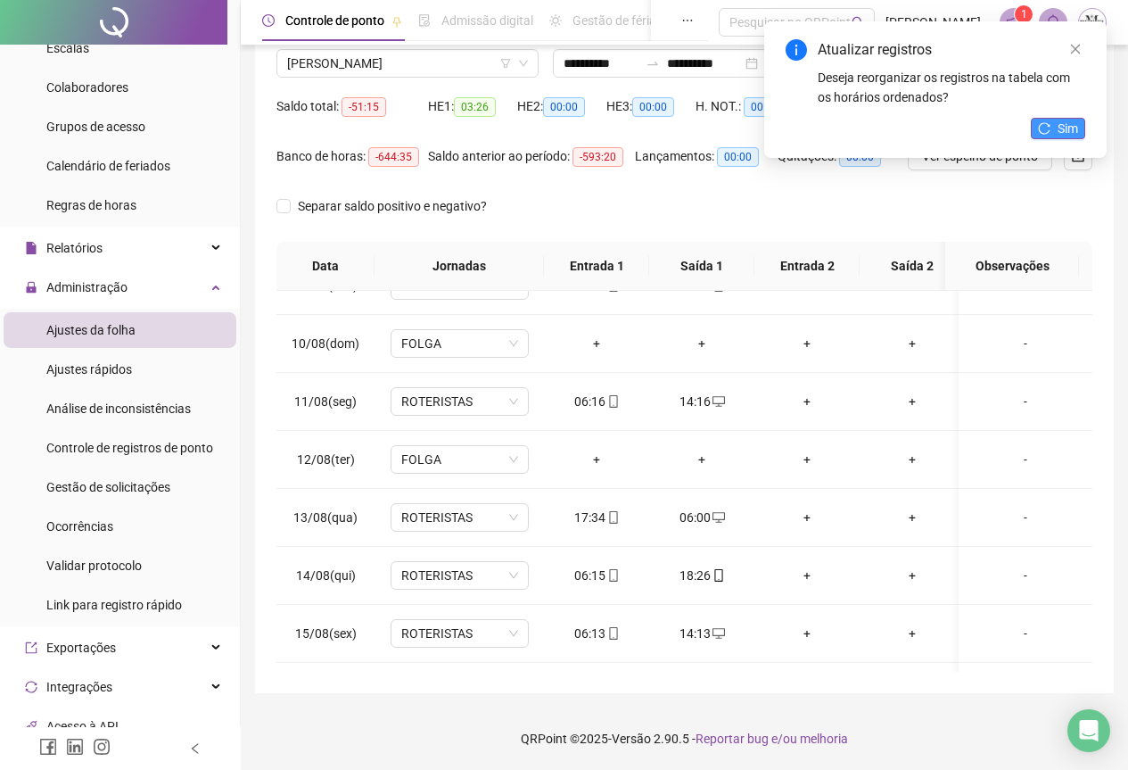
click at [1053, 127] on button "Sim" at bounding box center [1058, 128] width 54 height 21
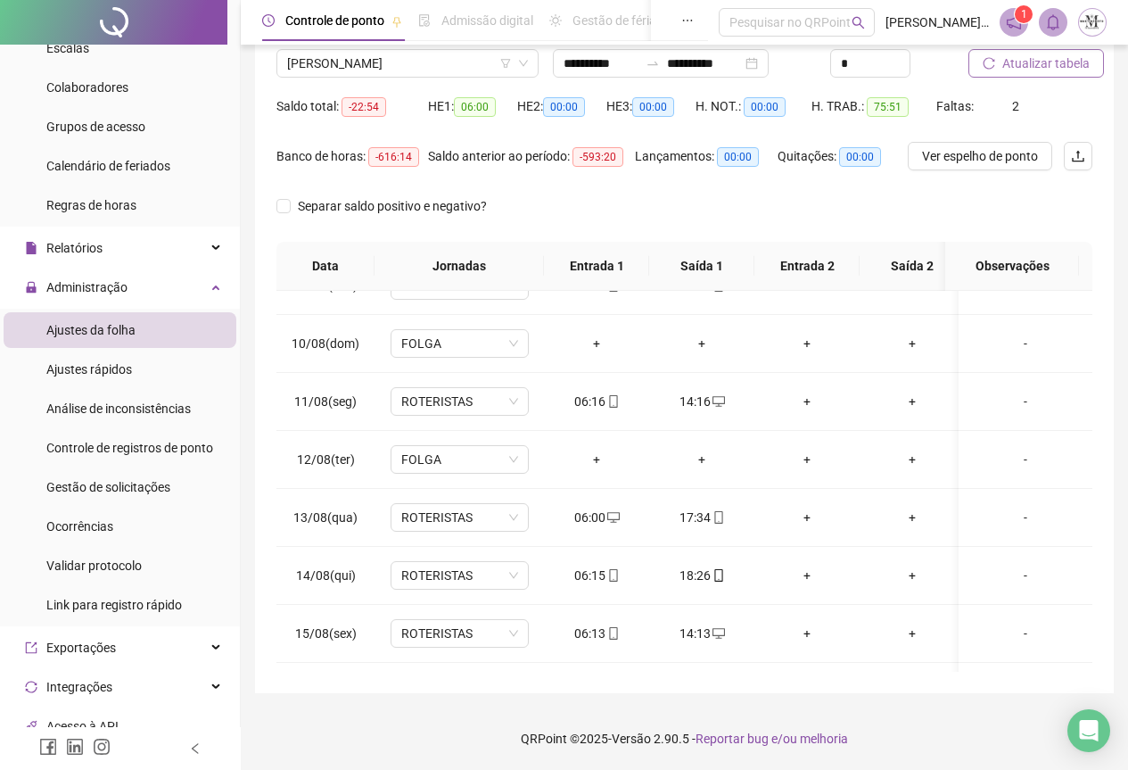
click at [1039, 67] on span "Atualizar tabela" at bounding box center [1046, 64] width 87 height 20
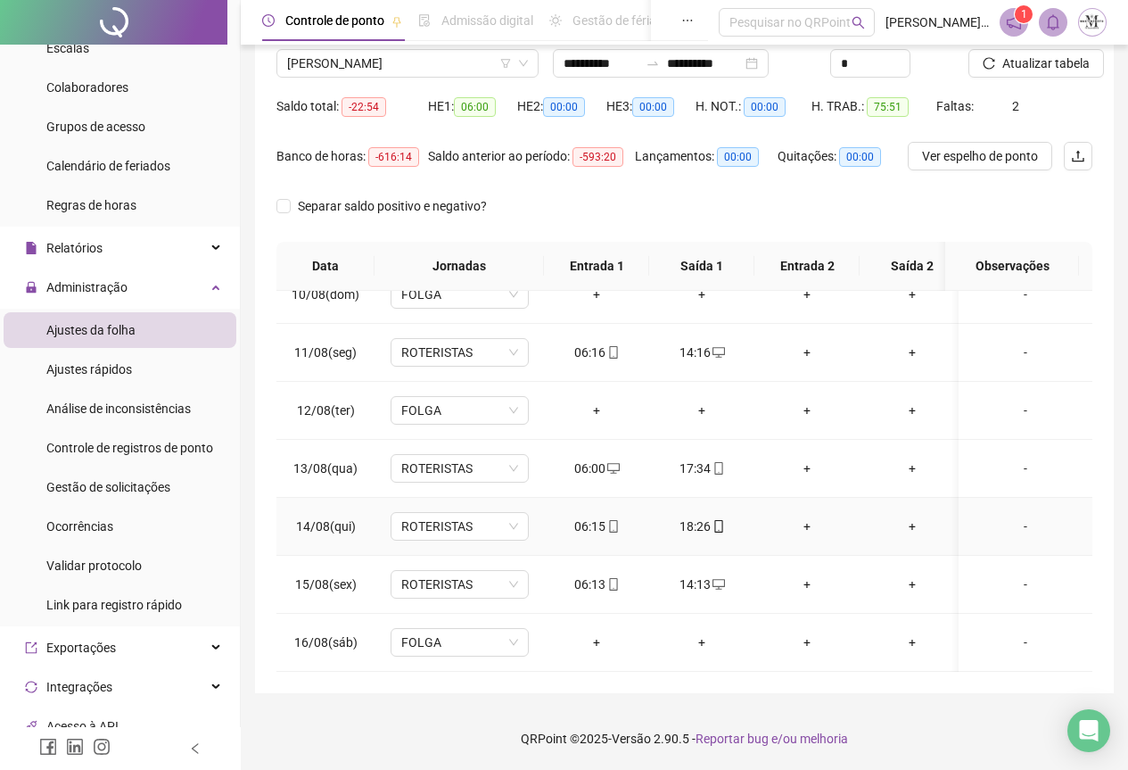
scroll to position [676, 0]
click at [1042, 61] on span "Atualizar tabela" at bounding box center [1046, 64] width 87 height 20
click at [333, 62] on span "[PERSON_NAME]" at bounding box center [407, 63] width 241 height 27
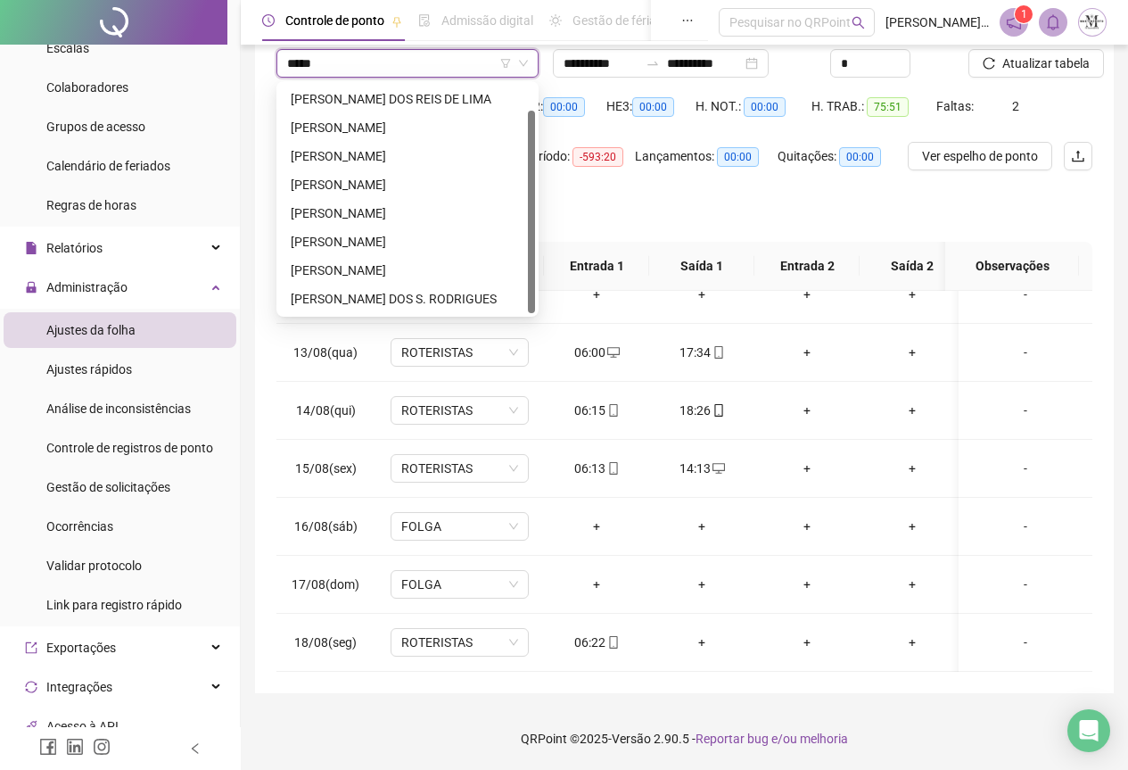
scroll to position [0, 0]
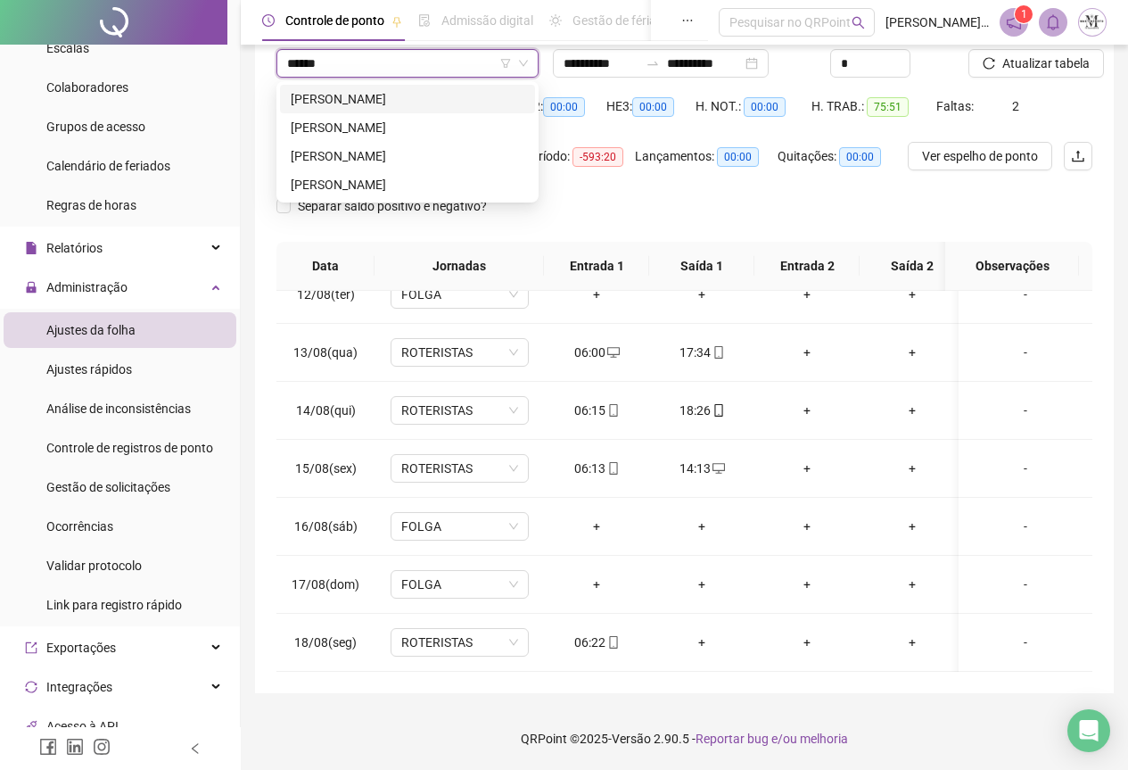
type input "*******"
click at [364, 101] on div "[PERSON_NAME]" at bounding box center [408, 99] width 234 height 20
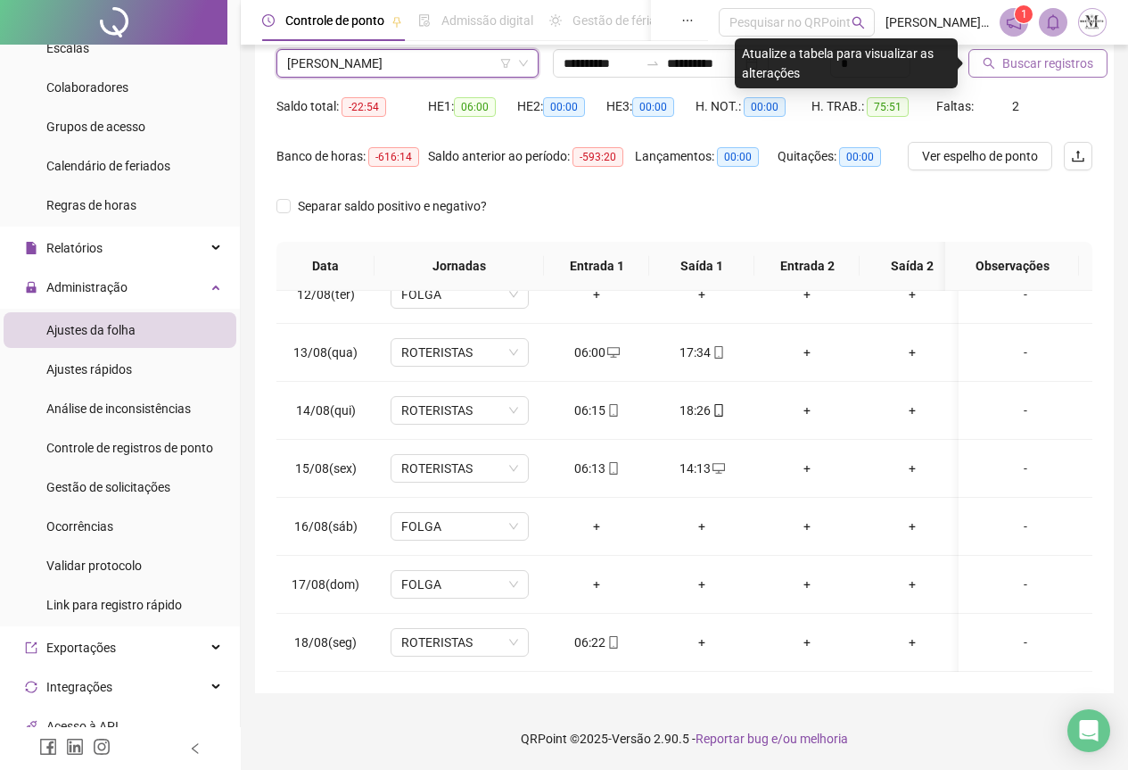
click at [1013, 62] on span "Buscar registros" at bounding box center [1048, 64] width 91 height 20
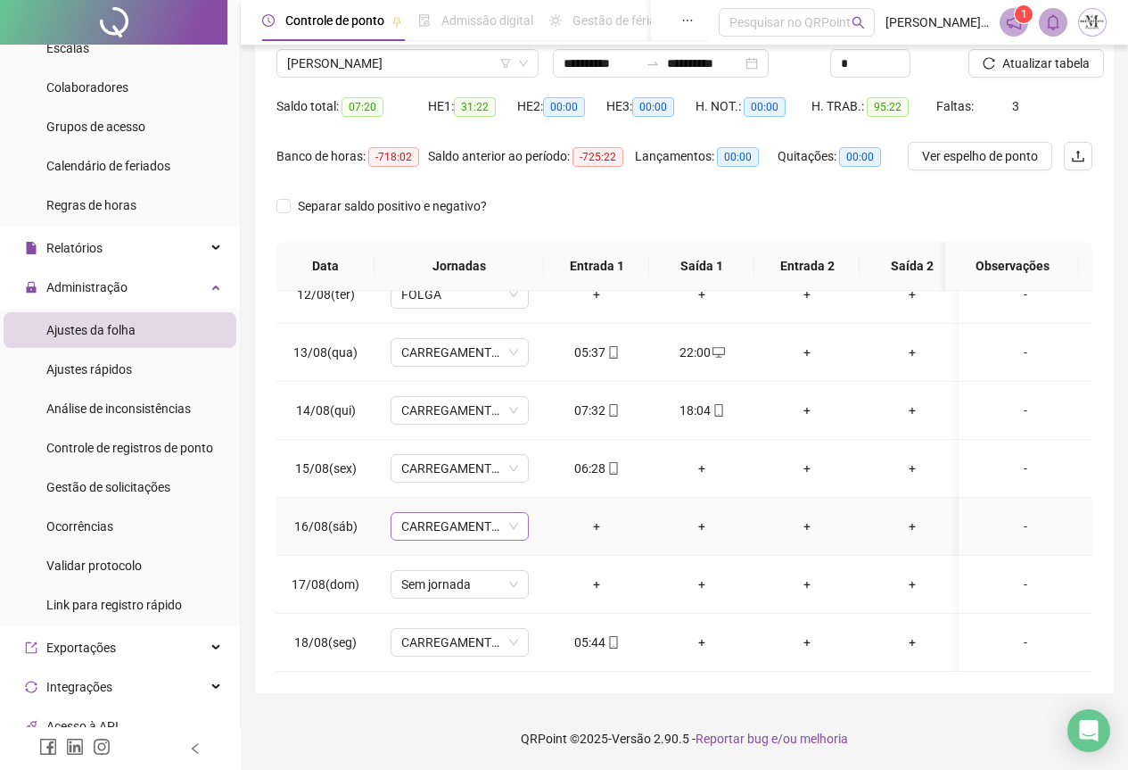
click at [444, 513] on span "CARREGAMENTO SEDE" at bounding box center [459, 526] width 117 height 27
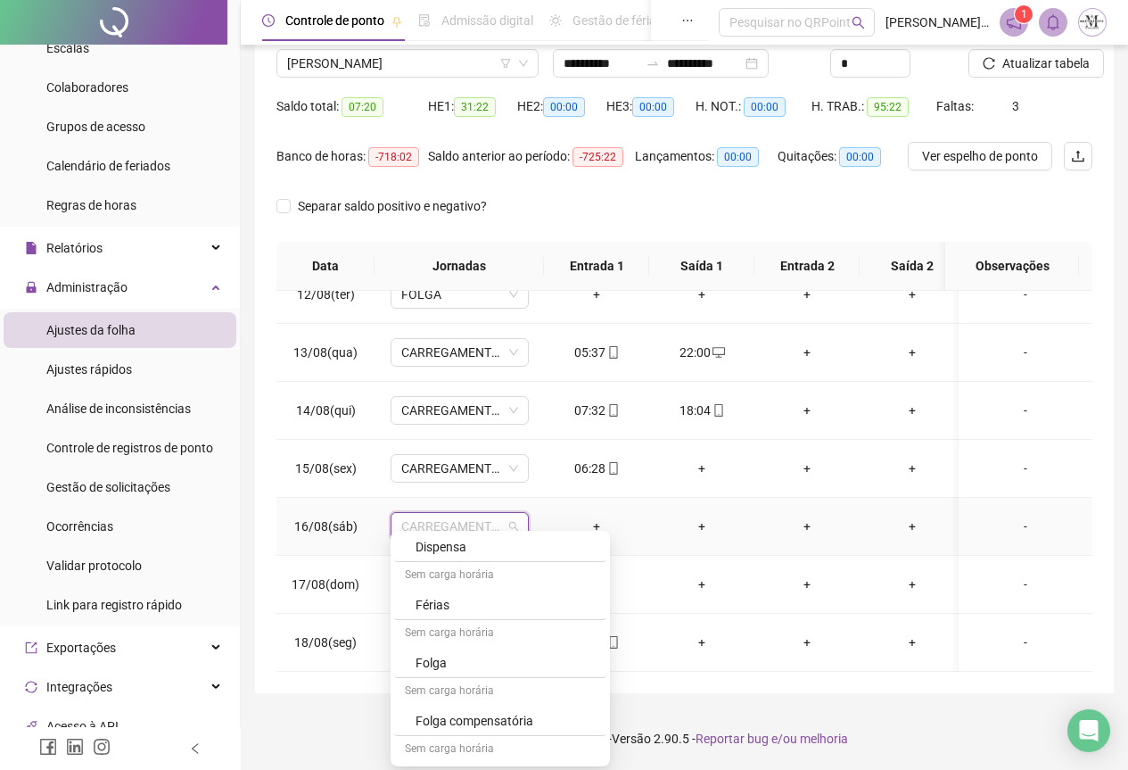
scroll to position [981, 0]
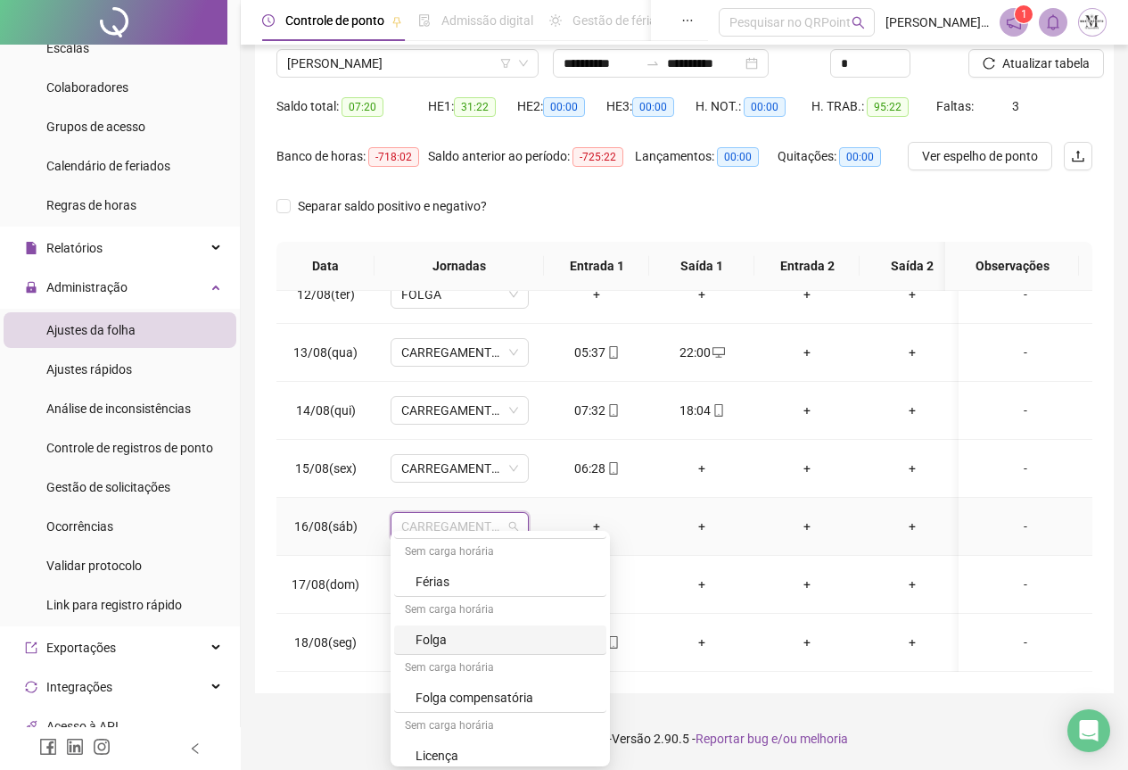
click at [460, 642] on div "Folga" at bounding box center [506, 640] width 180 height 20
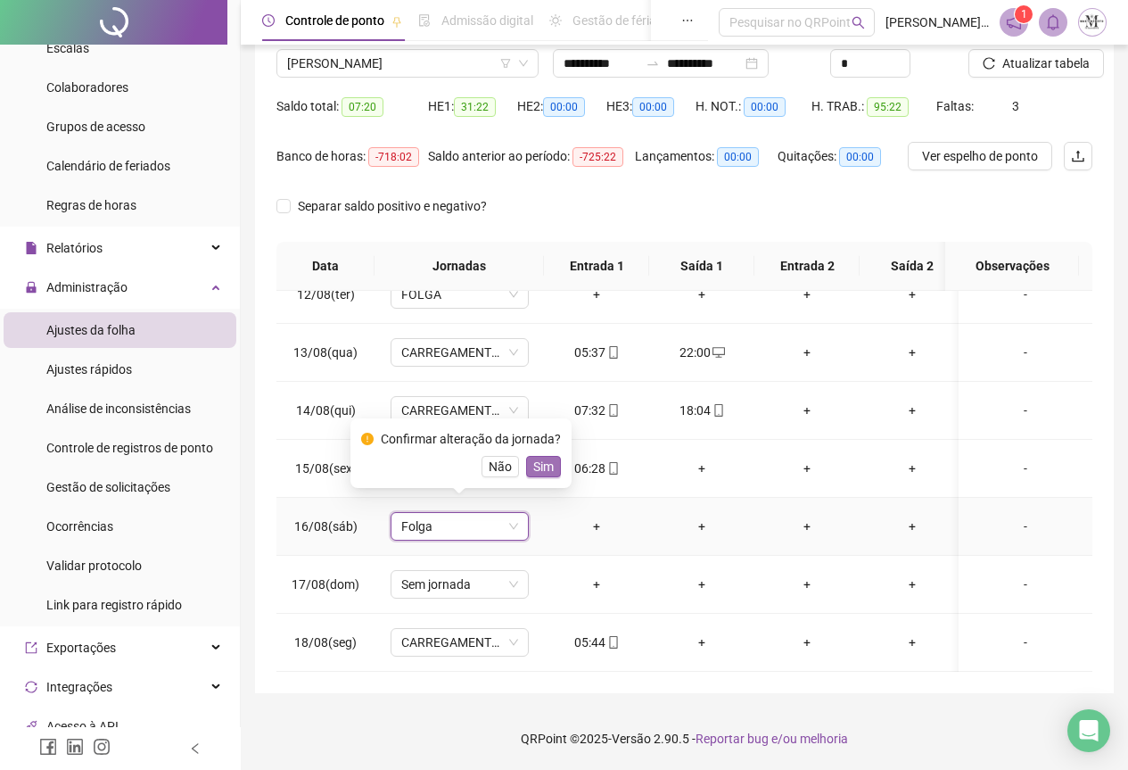
click at [543, 456] on button "Sim" at bounding box center [543, 466] width 35 height 21
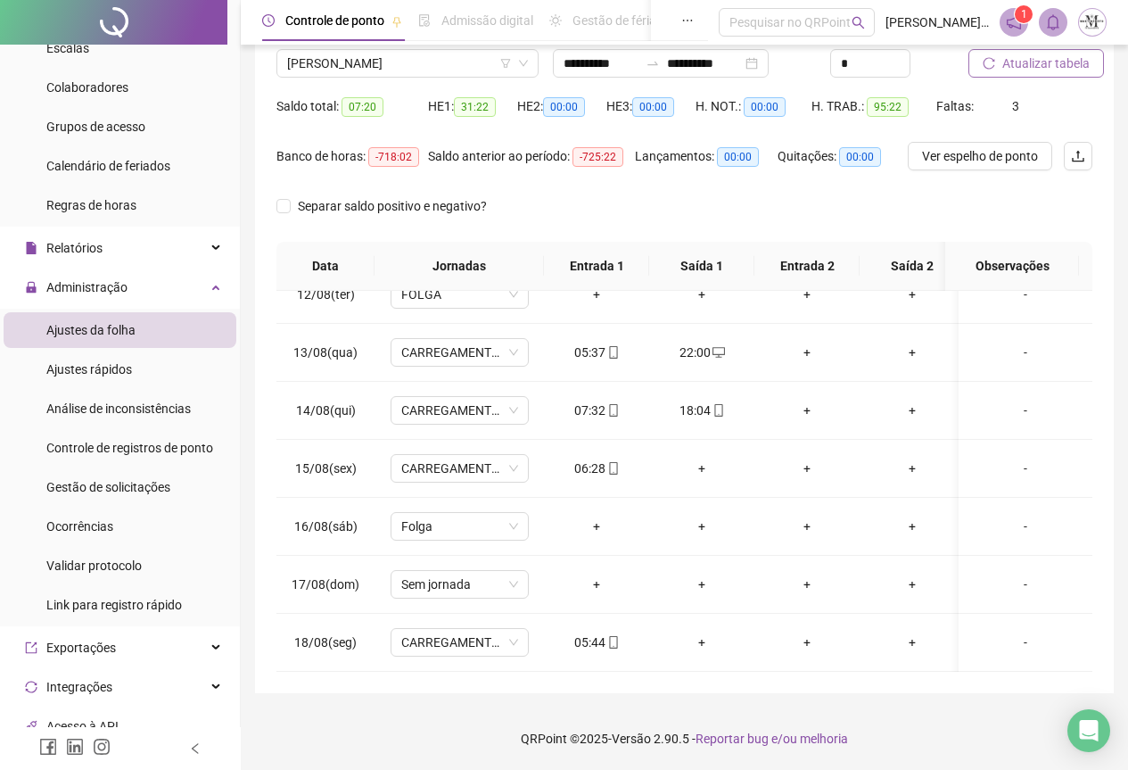
click at [1041, 68] on span "Atualizar tabela" at bounding box center [1046, 64] width 87 height 20
click at [1068, 64] on span "Atualizar tabela" at bounding box center [1046, 64] width 87 height 20
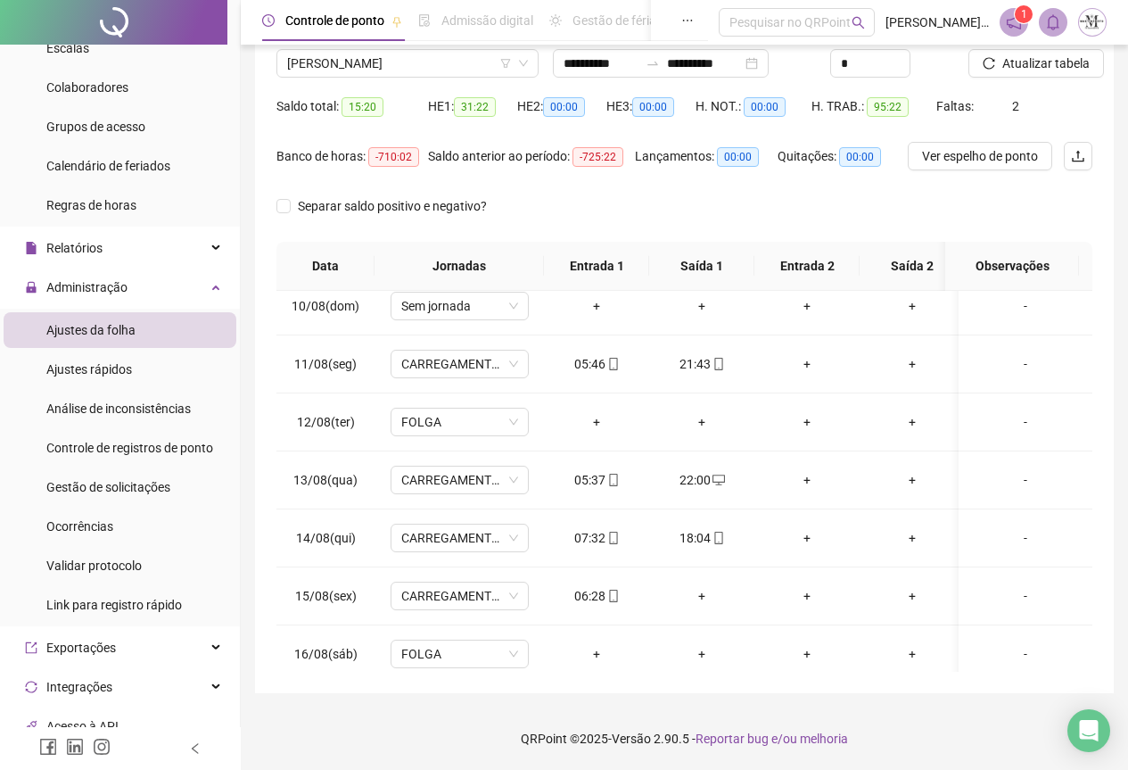
scroll to position [676, 0]
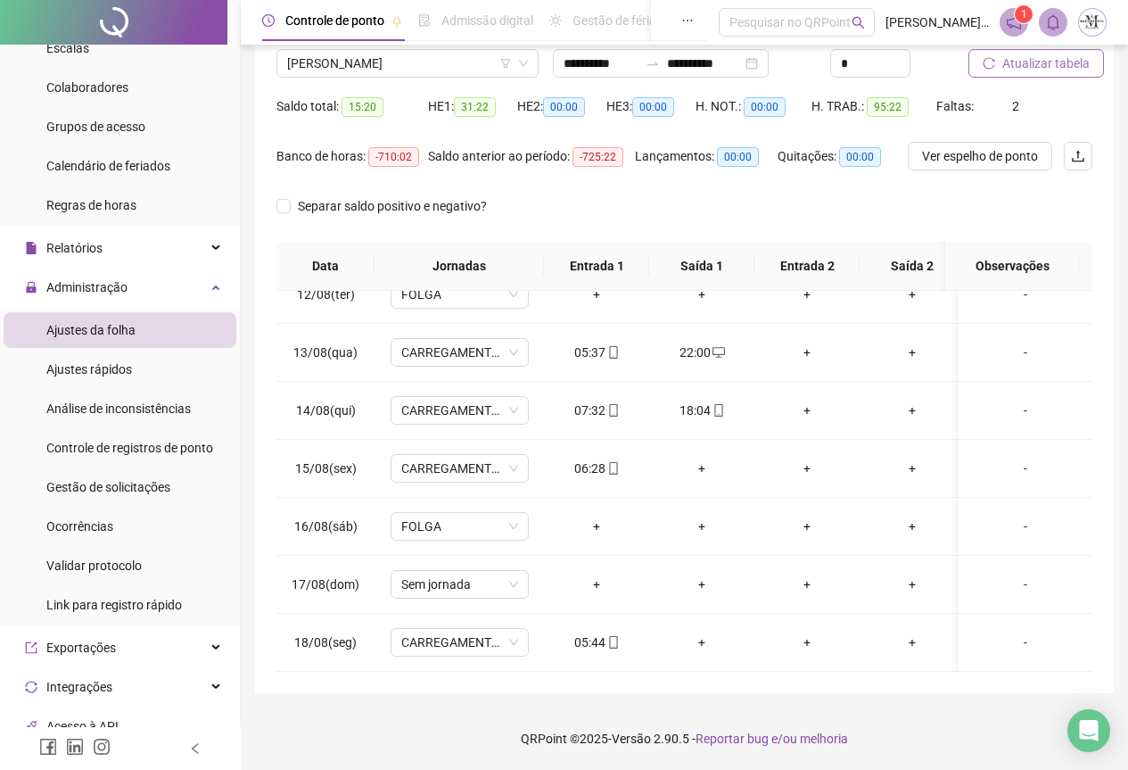
click at [1012, 66] on span "Atualizar tabela" at bounding box center [1046, 64] width 87 height 20
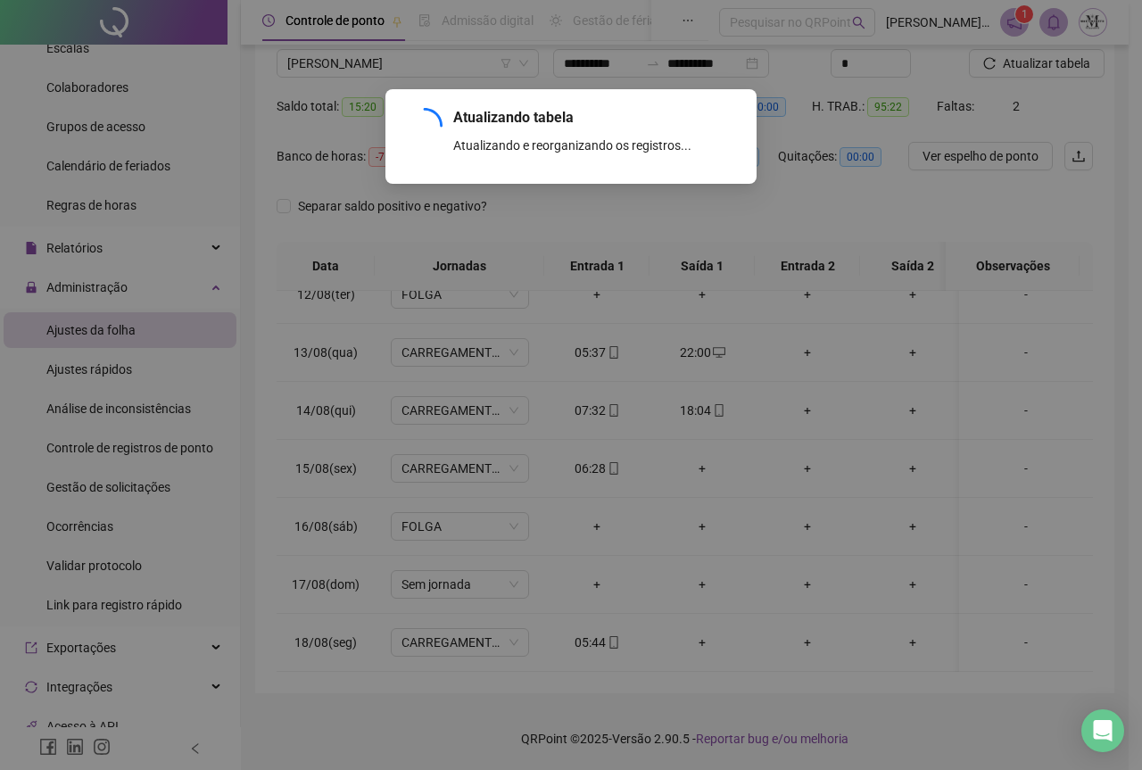
click at [700, 455] on div "Atualizando tabela Atualizando e reorganizando os registros... OK" at bounding box center [571, 385] width 1142 height 770
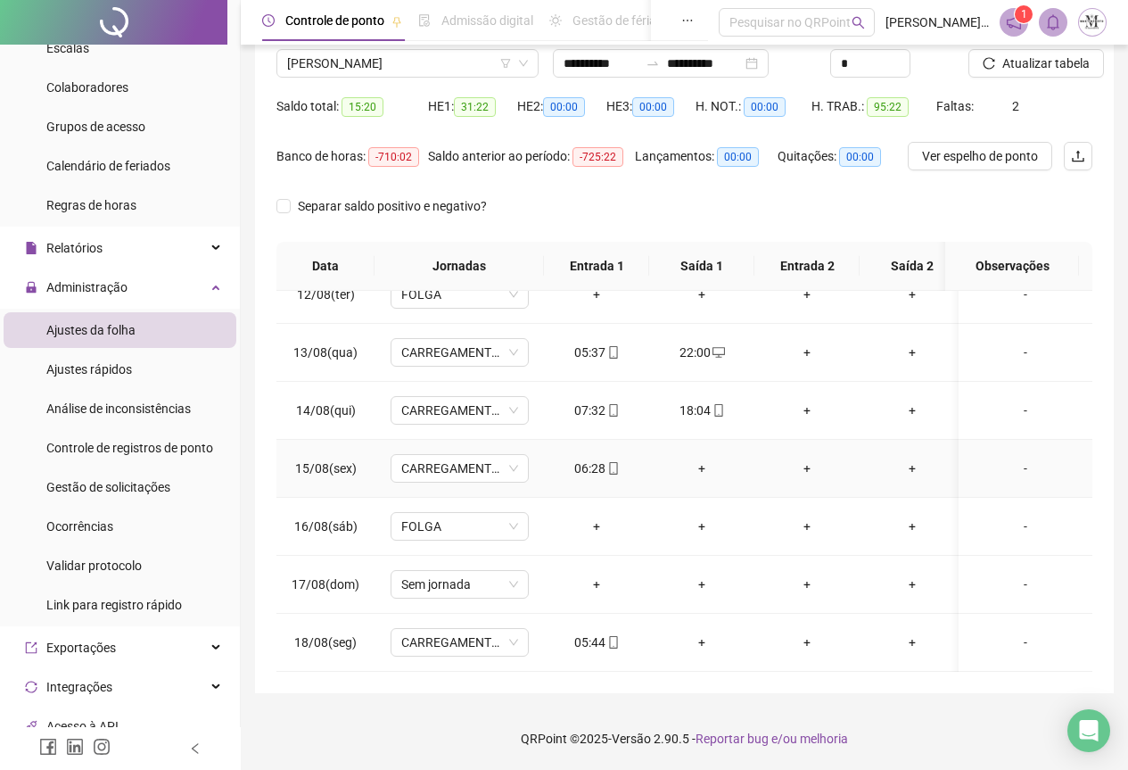
click at [700, 459] on div "+" at bounding box center [702, 469] width 77 height 20
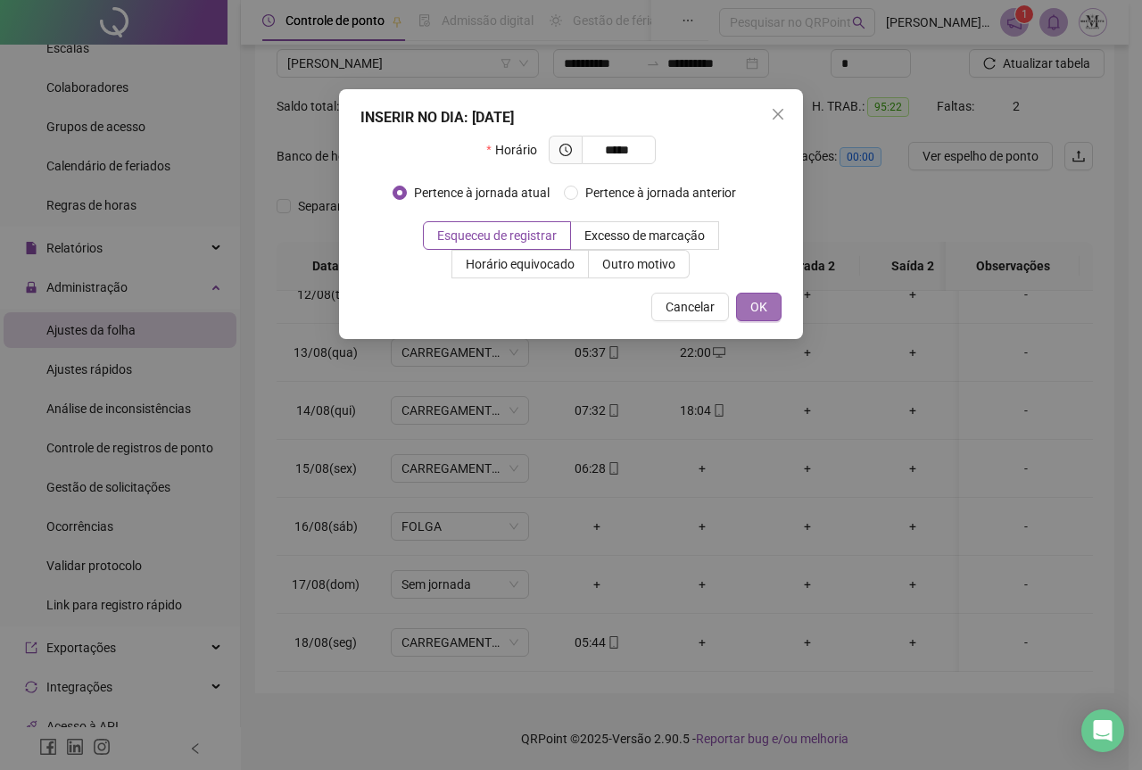
type input "*****"
click at [767, 304] on button "OK" at bounding box center [758, 307] width 45 height 29
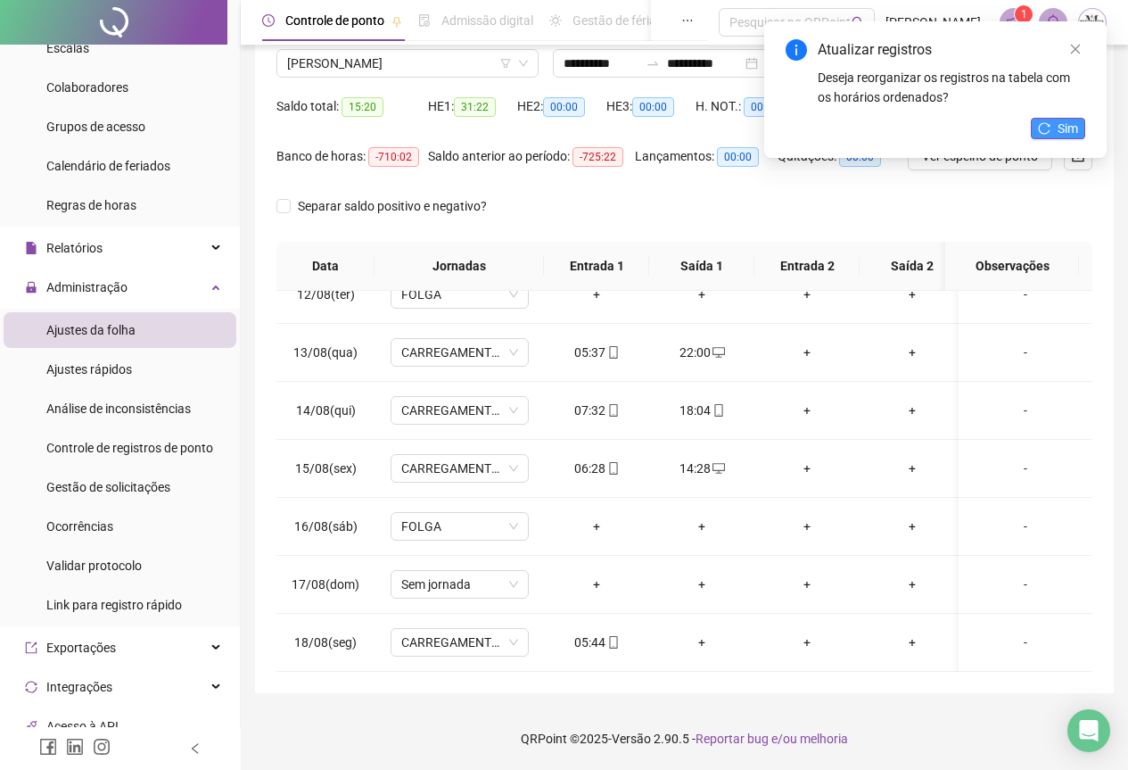
click at [1050, 136] on button "Sim" at bounding box center [1058, 128] width 54 height 21
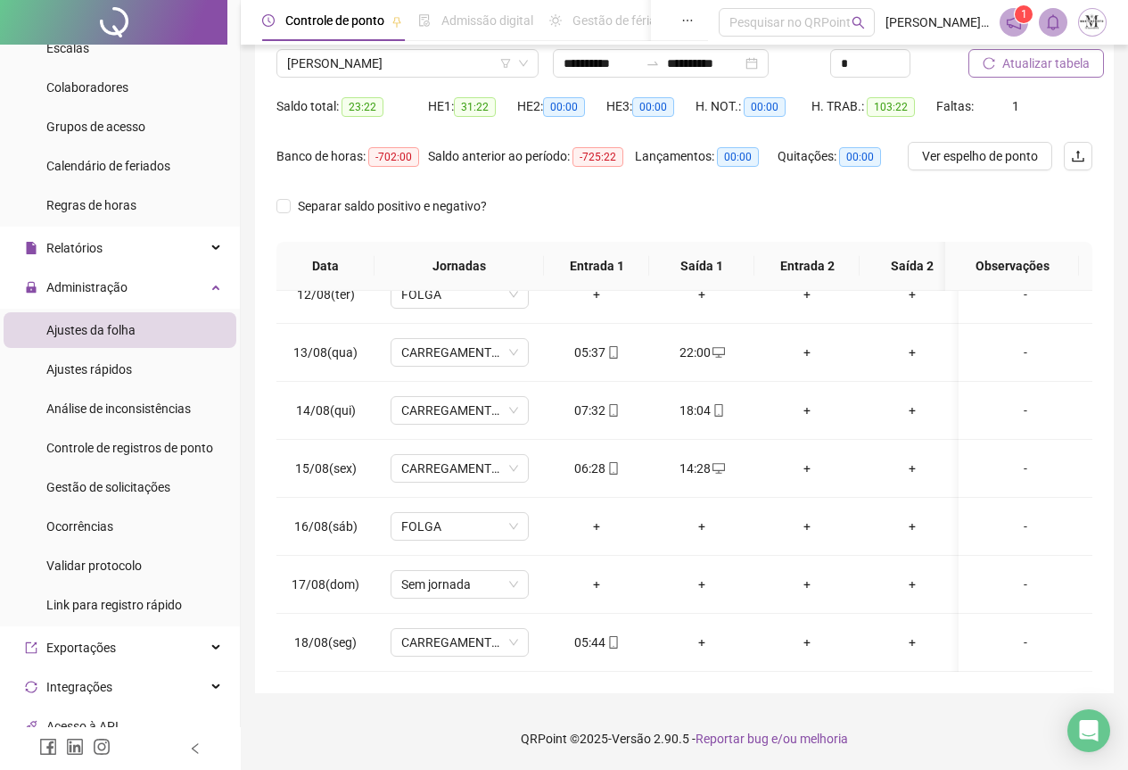
click at [1033, 65] on span "Atualizar tabela" at bounding box center [1046, 64] width 87 height 20
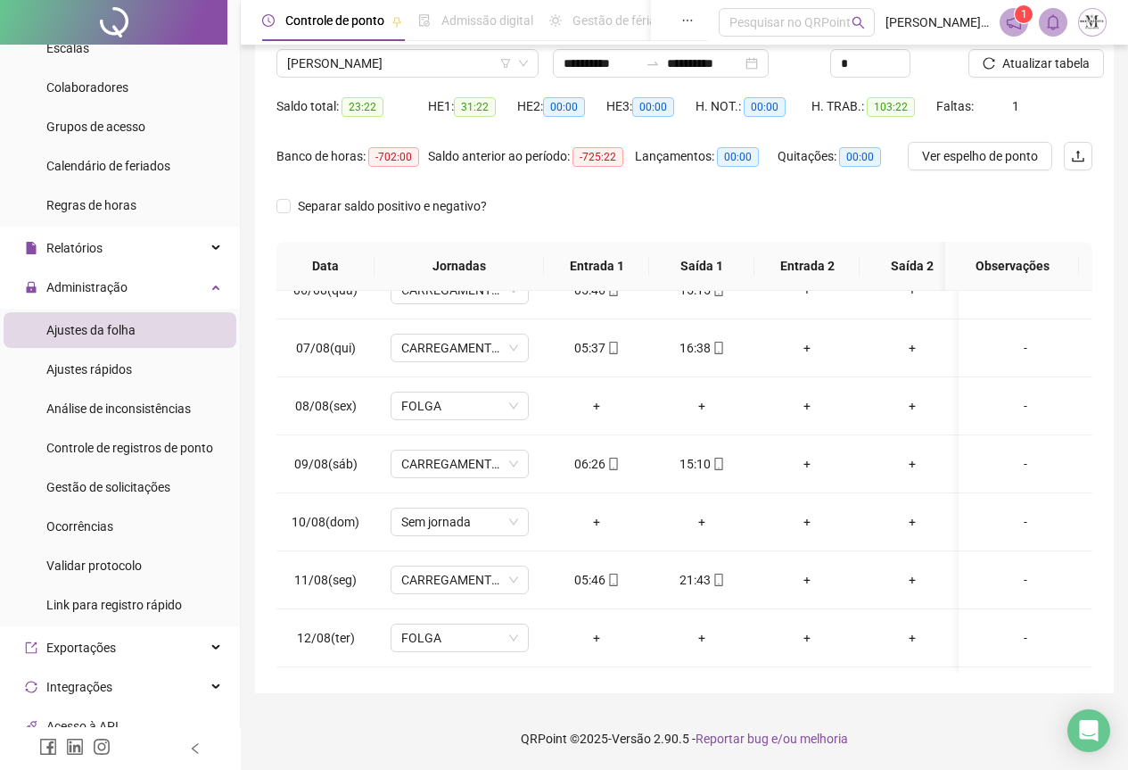
scroll to position [0, 0]
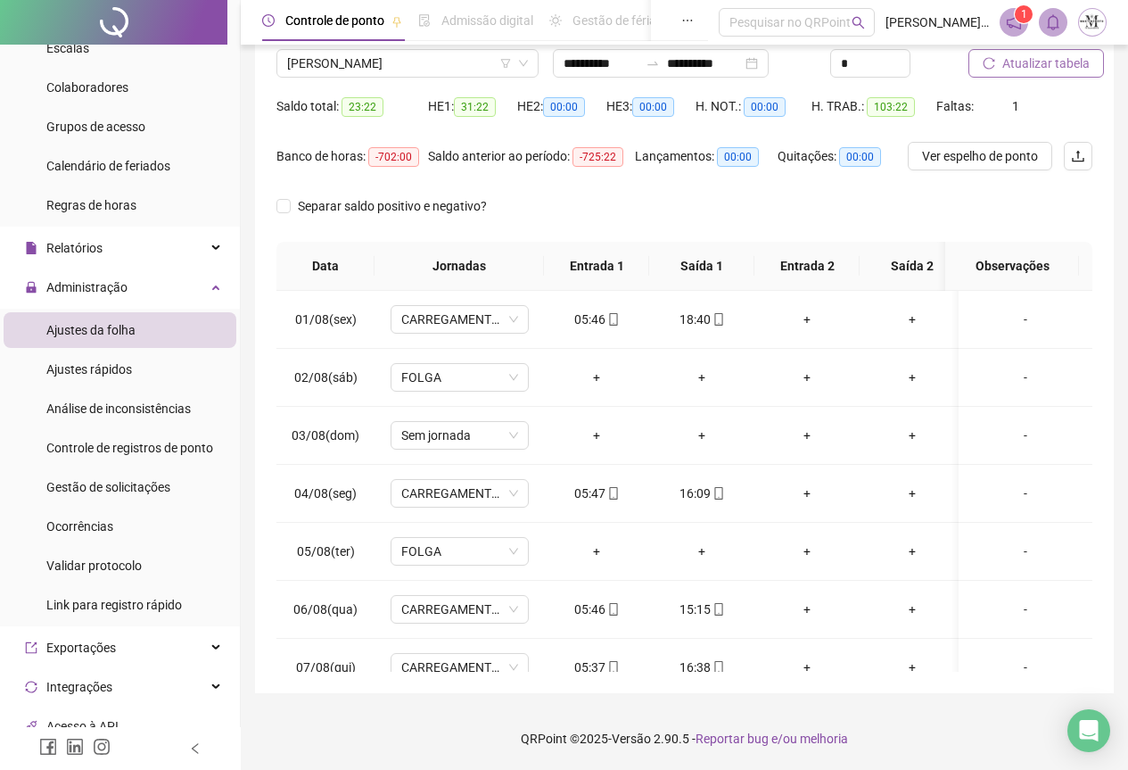
click at [1021, 65] on span "Atualizar tabela" at bounding box center [1046, 64] width 87 height 20
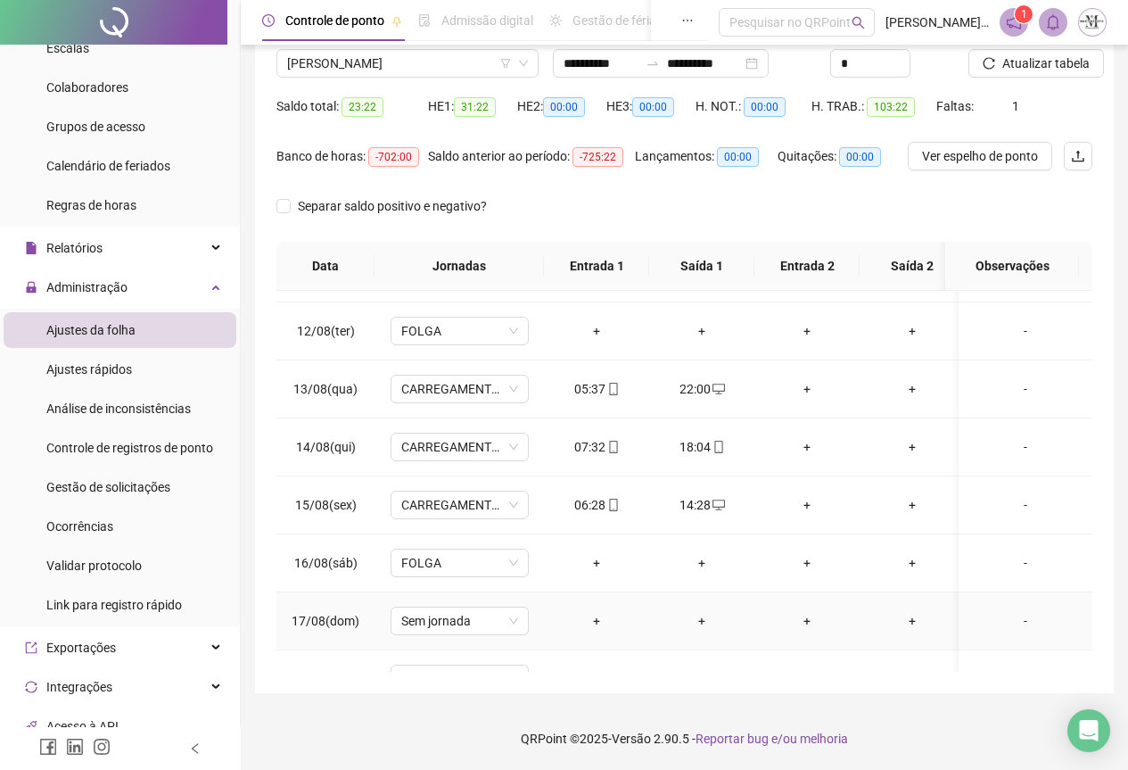
scroll to position [676, 0]
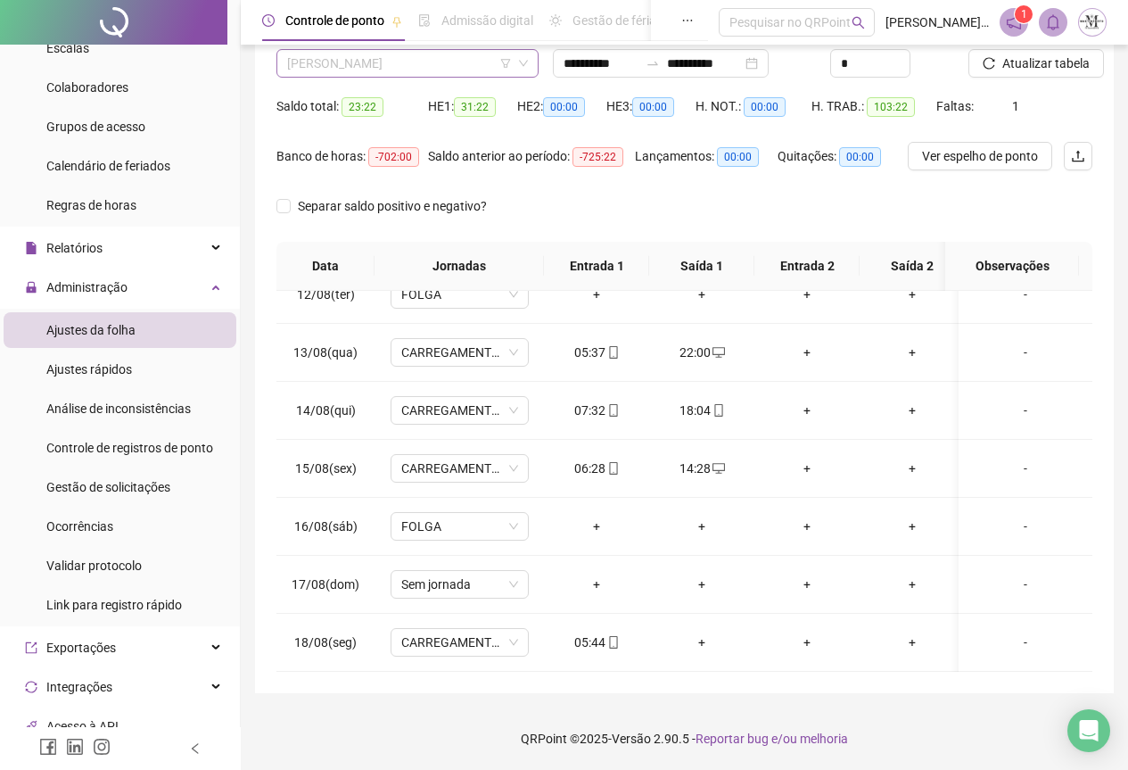
click at [309, 55] on span "[PERSON_NAME]" at bounding box center [407, 63] width 241 height 27
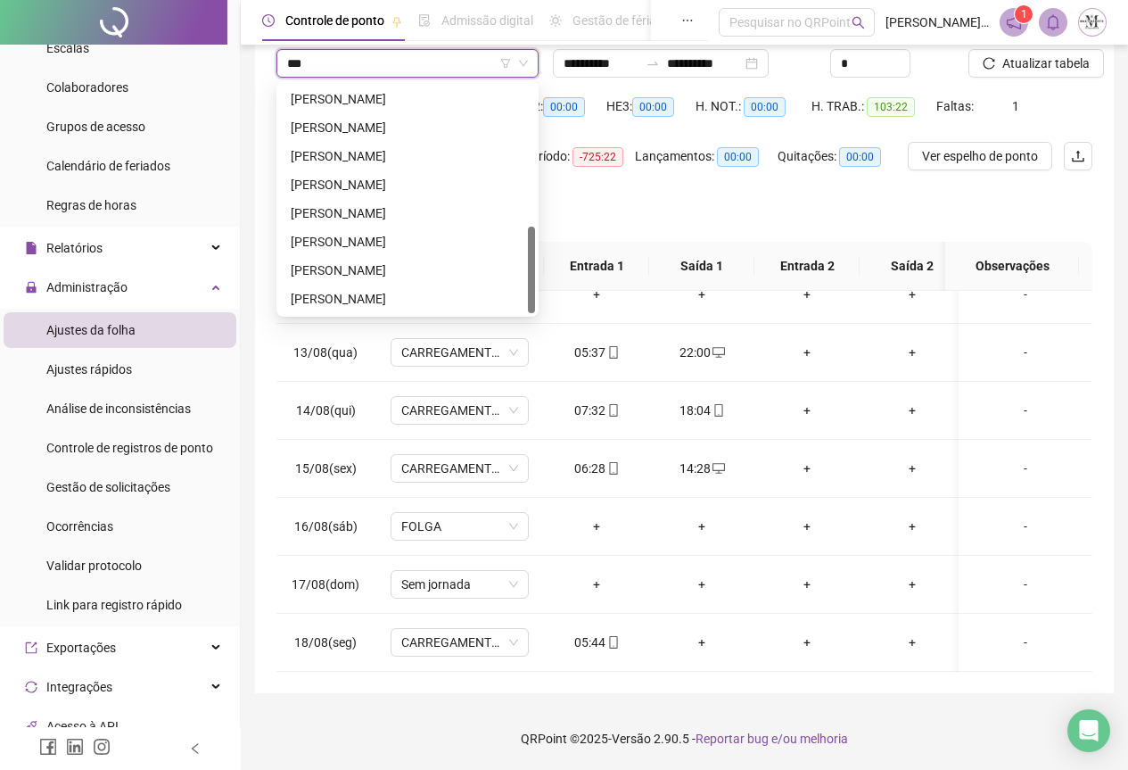
scroll to position [0, 0]
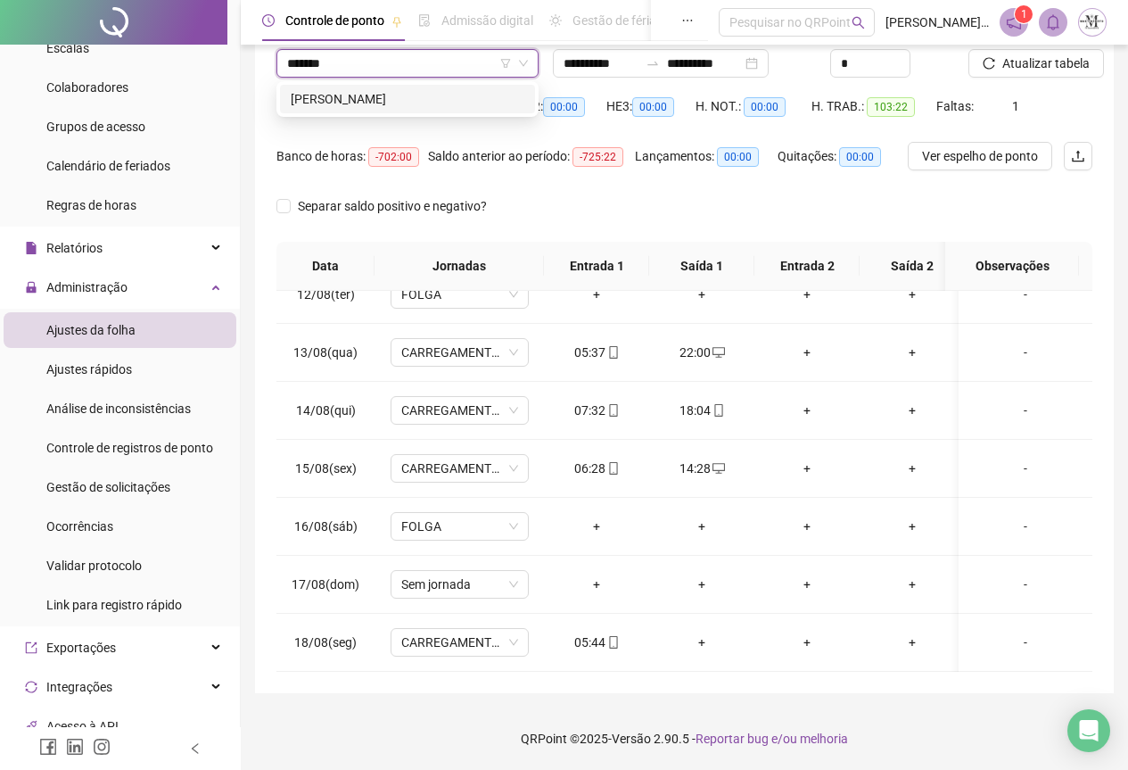
type input "********"
click at [406, 97] on div "[PERSON_NAME]" at bounding box center [408, 99] width 234 height 20
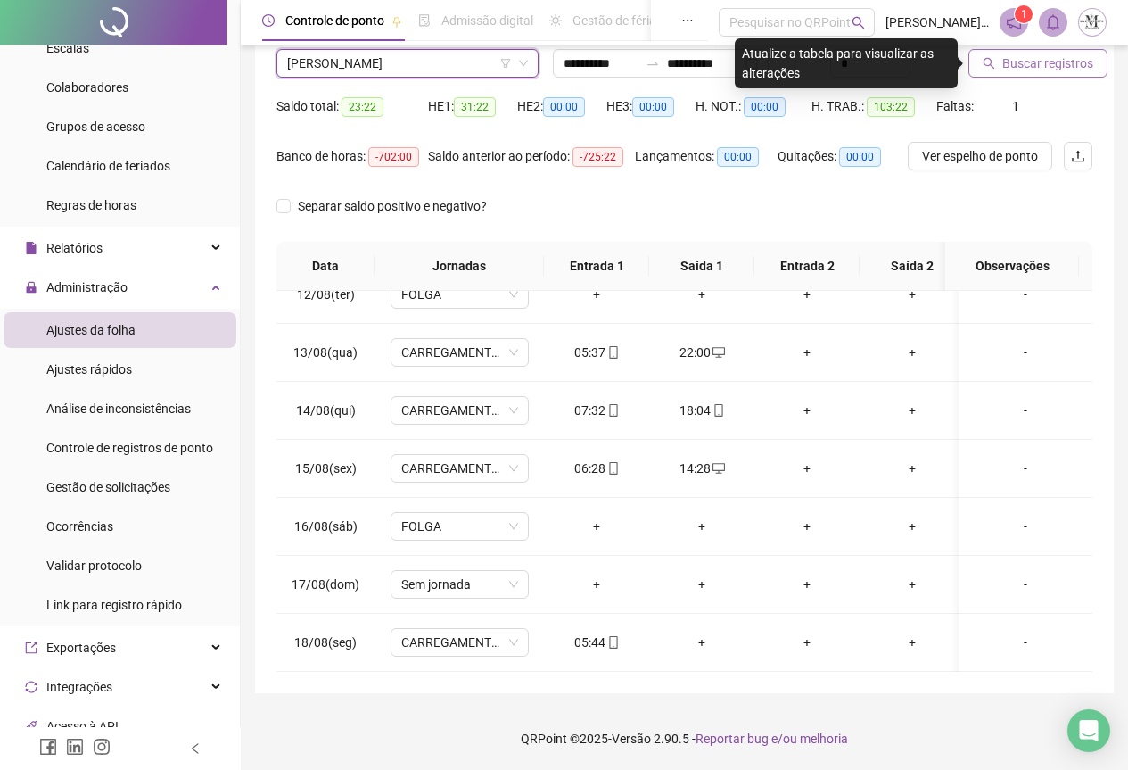
click at [1005, 59] on span "Buscar registros" at bounding box center [1048, 64] width 91 height 20
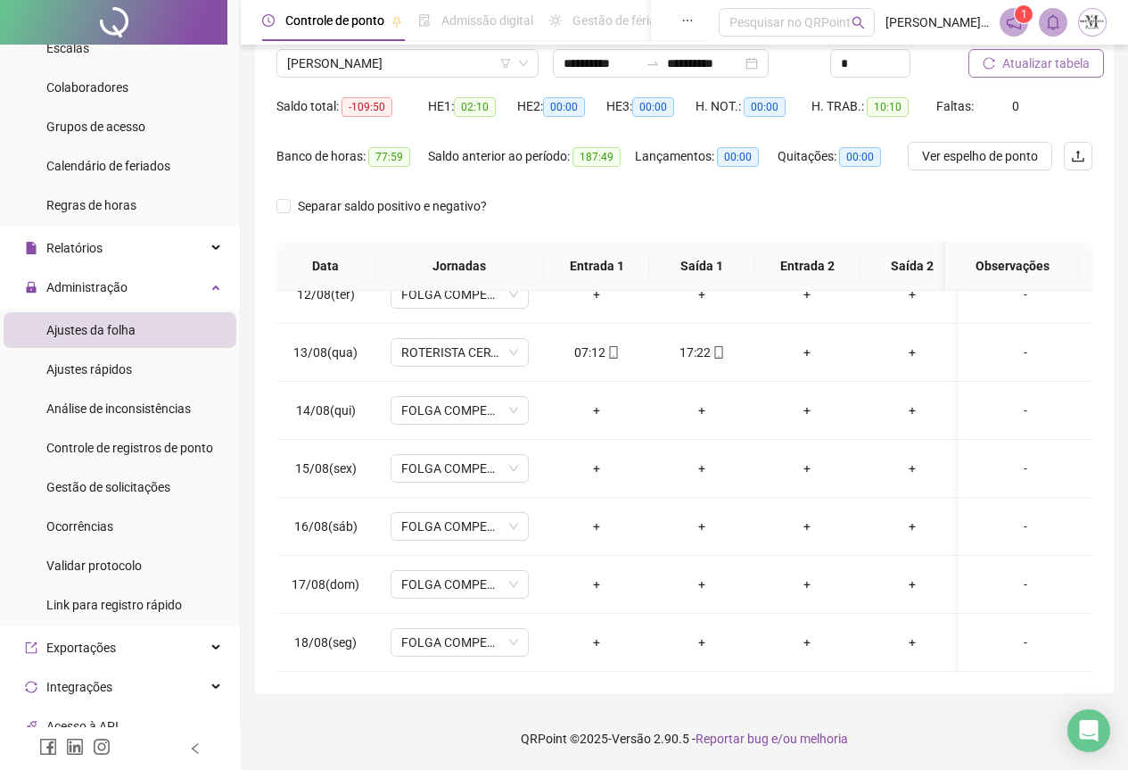
click at [1037, 62] on span "Atualizar tabela" at bounding box center [1046, 64] width 87 height 20
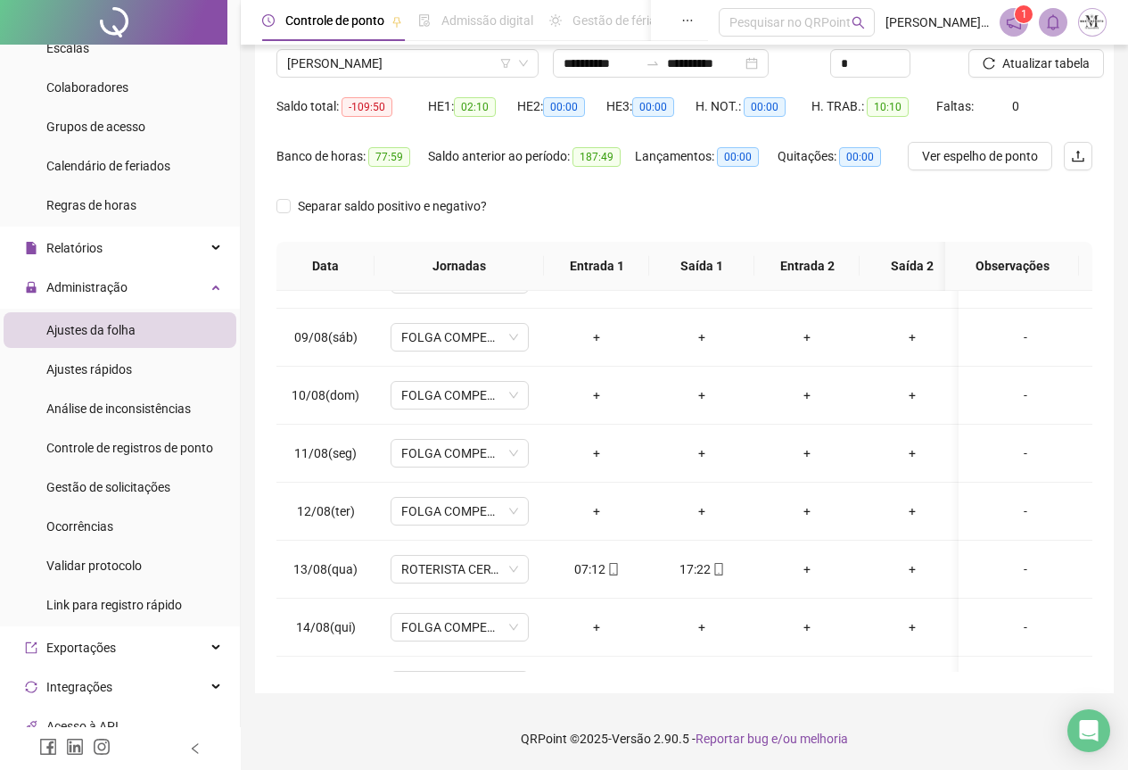
scroll to position [676, 0]
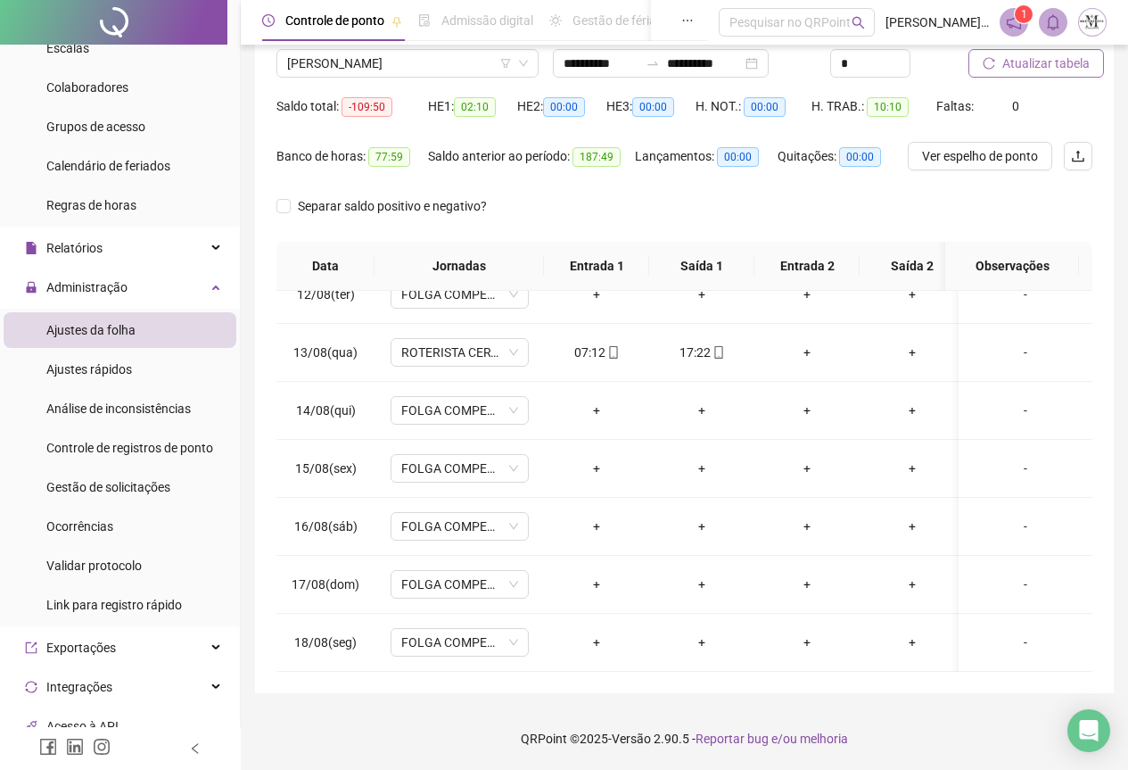
click at [1046, 64] on span "Atualizar tabela" at bounding box center [1046, 64] width 87 height 20
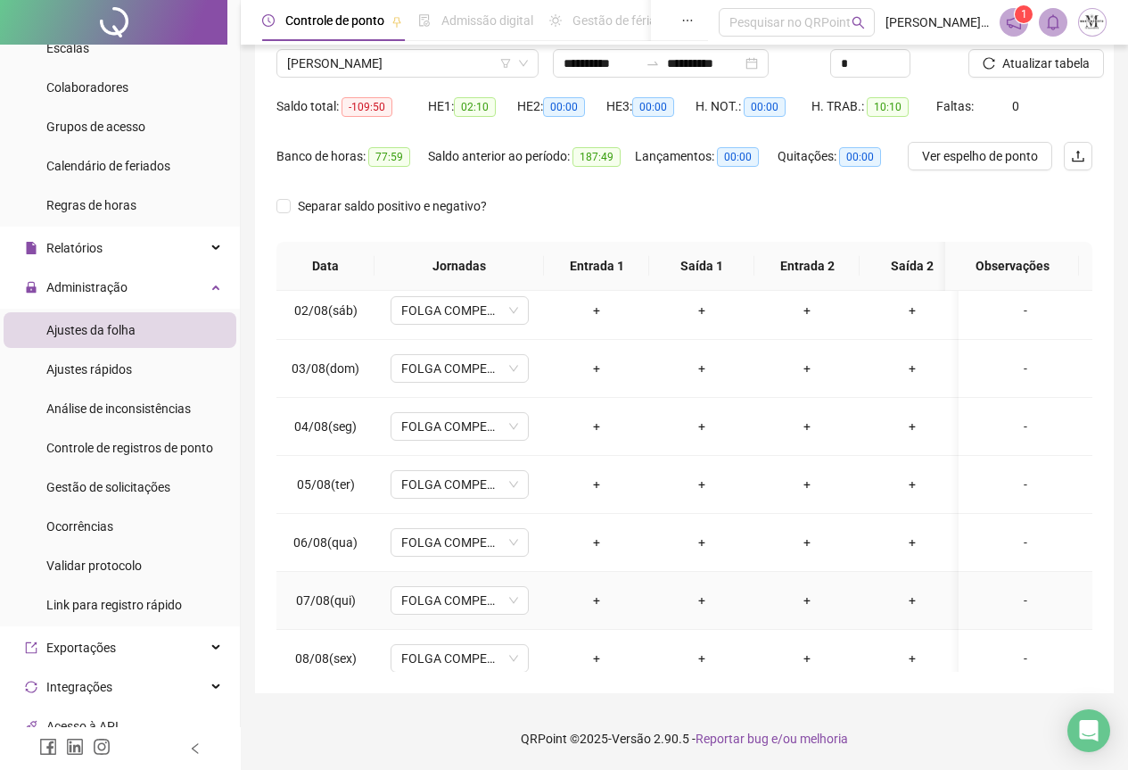
scroll to position [0, 0]
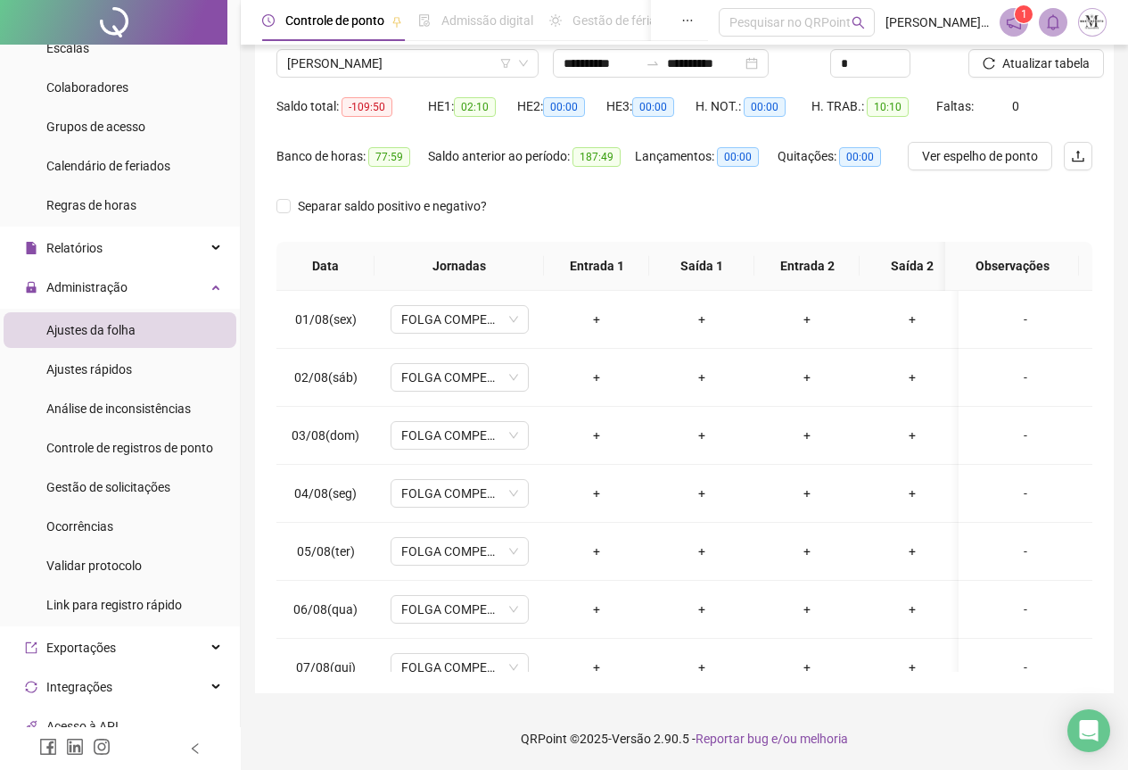
click at [120, 12] on div at bounding box center [113, 22] width 227 height 45
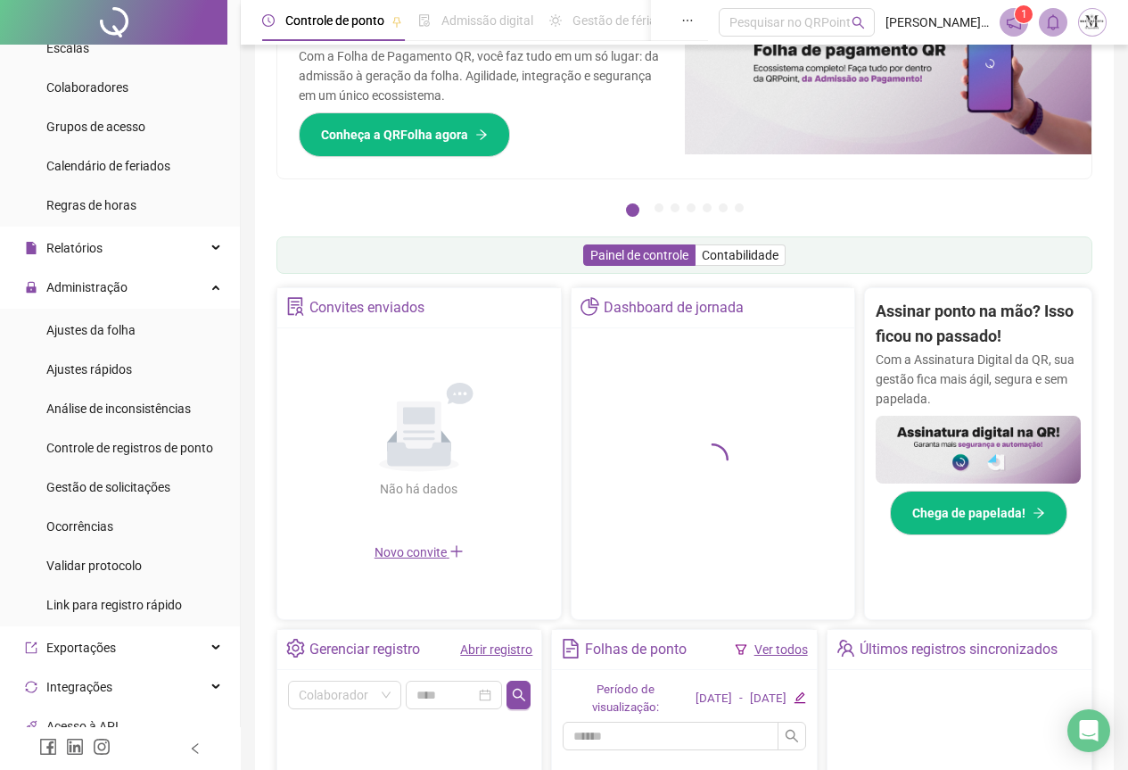
scroll to position [142, 0]
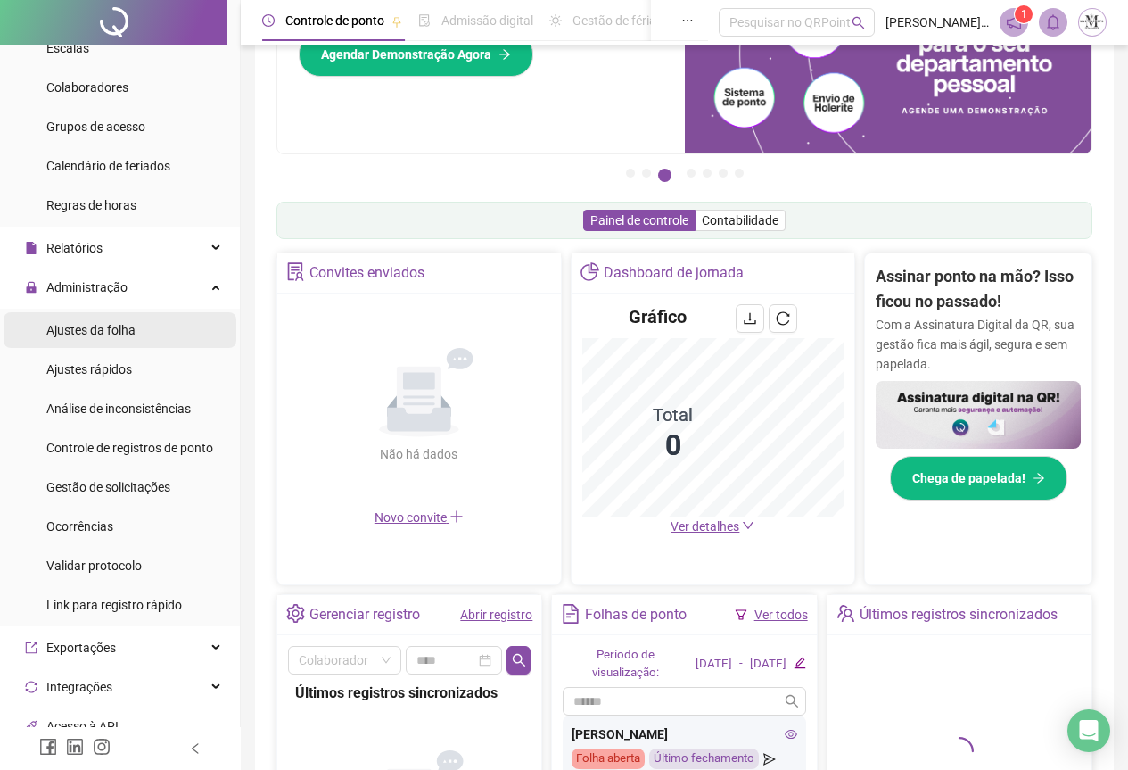
click at [81, 326] on span "Ajustes da folha" at bounding box center [90, 330] width 89 height 14
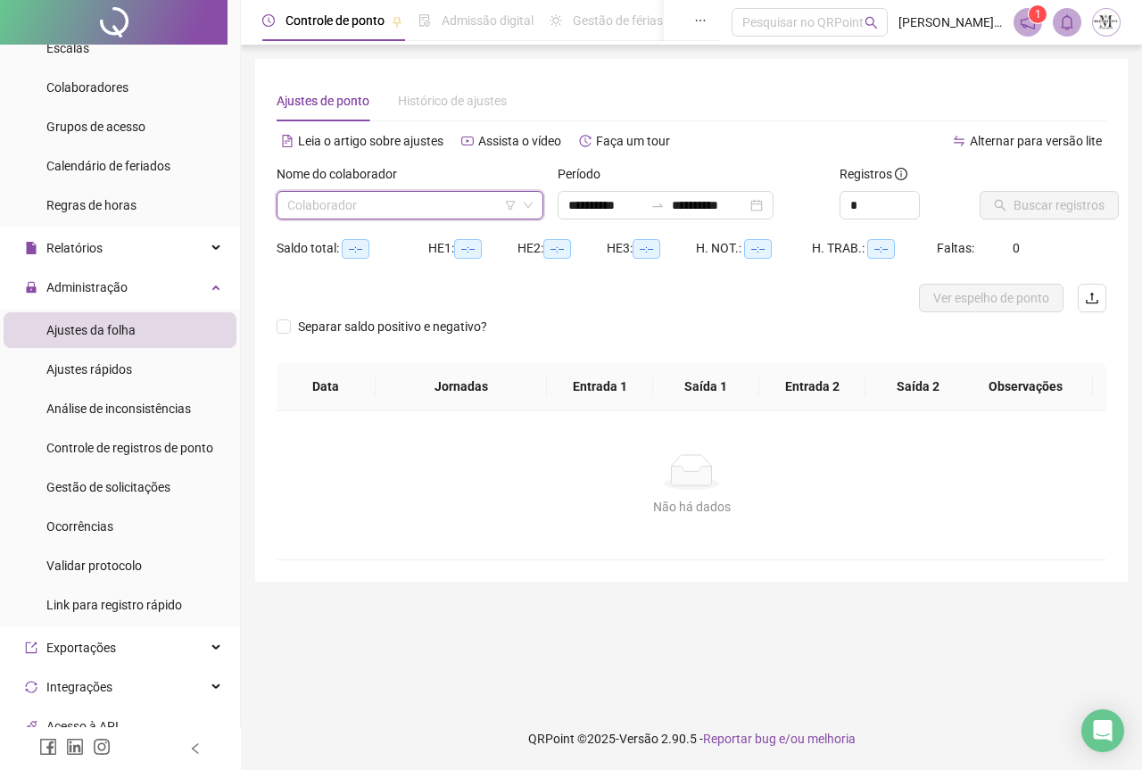
click at [341, 202] on input "search" at bounding box center [401, 205] width 229 height 27
type input "***"
type input "**********"
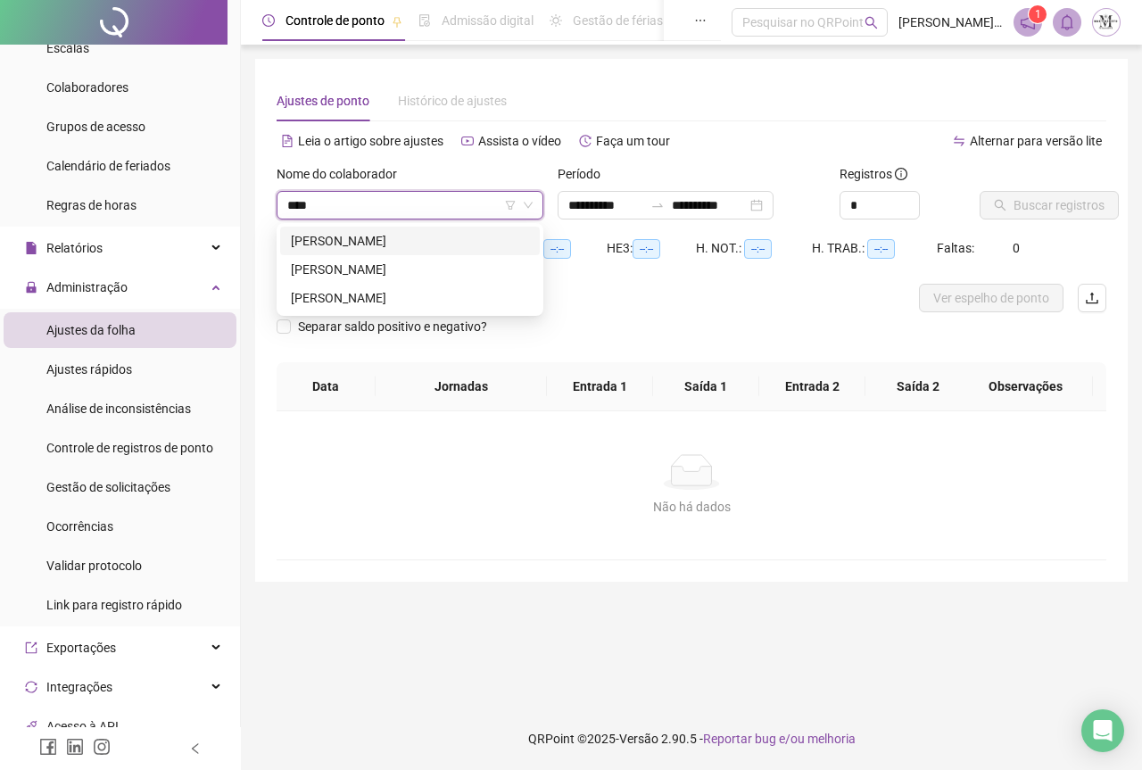
type input "*****"
click at [450, 249] on div "[PERSON_NAME]" at bounding box center [410, 241] width 238 height 20
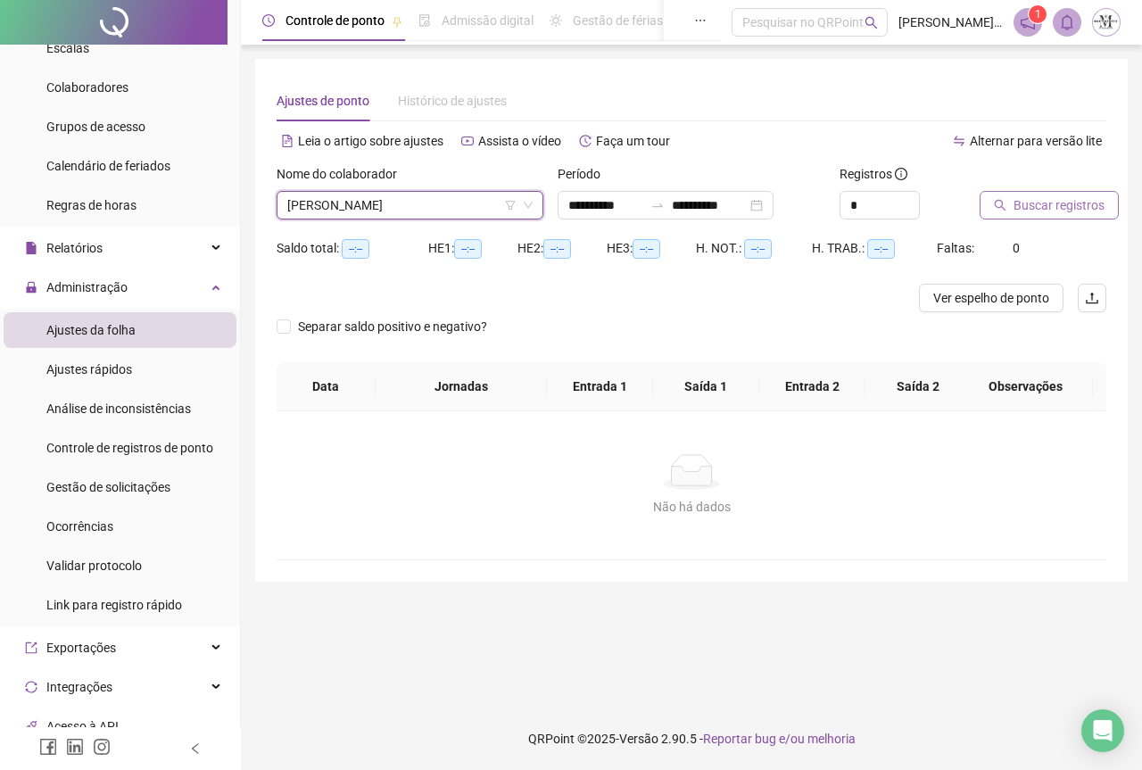
click at [1012, 202] on button "Buscar registros" at bounding box center [1048, 205] width 139 height 29
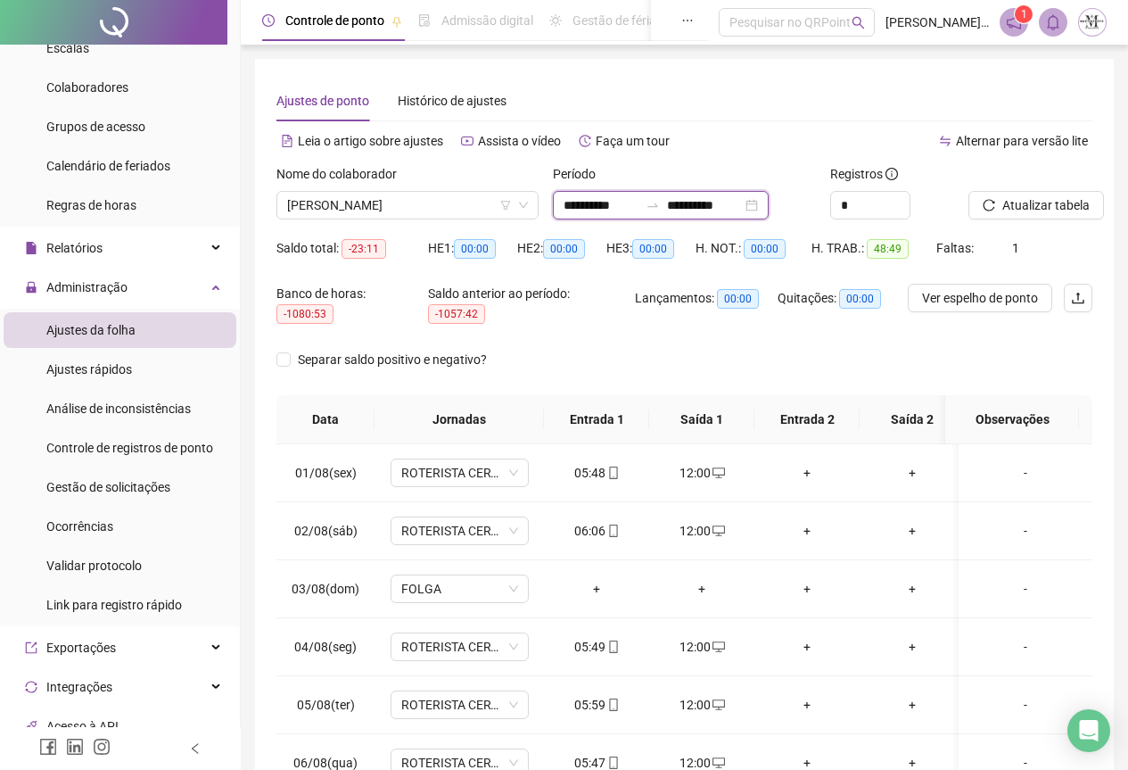
click at [589, 205] on input "**********" at bounding box center [601, 205] width 75 height 20
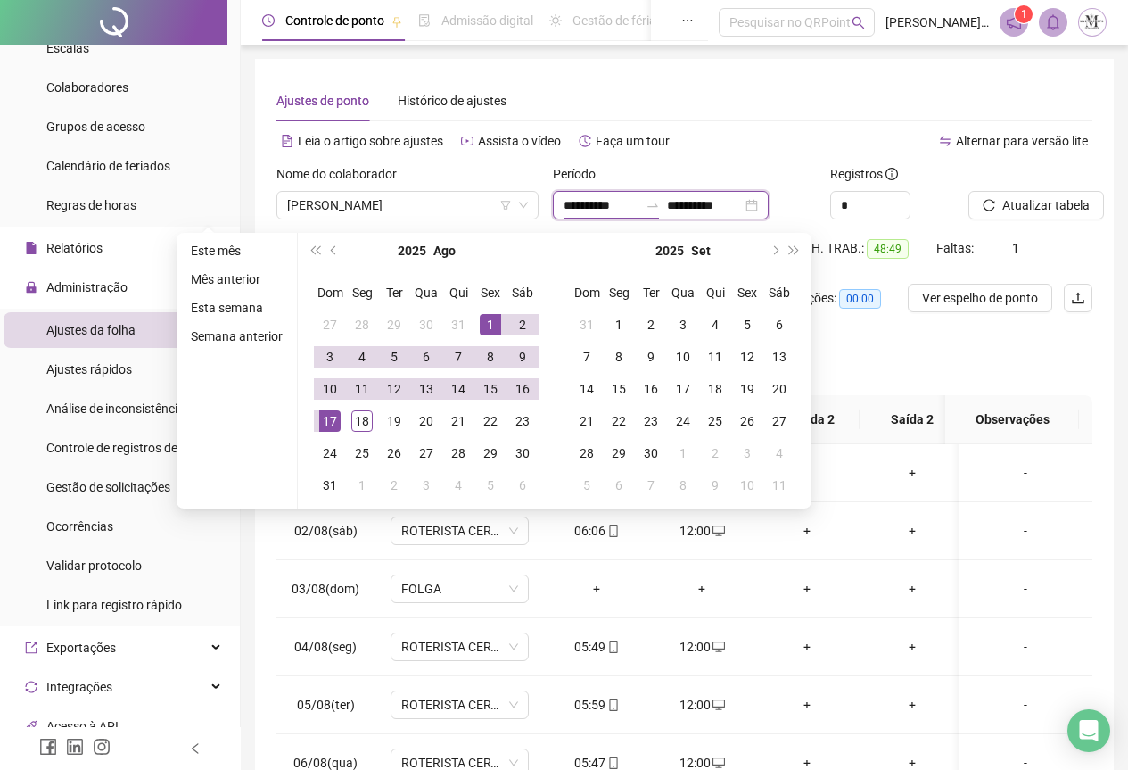
type input "**********"
click at [486, 321] on div "1" at bounding box center [490, 324] width 21 height 21
type input "**********"
click at [364, 414] on div "18" at bounding box center [361, 420] width 21 height 21
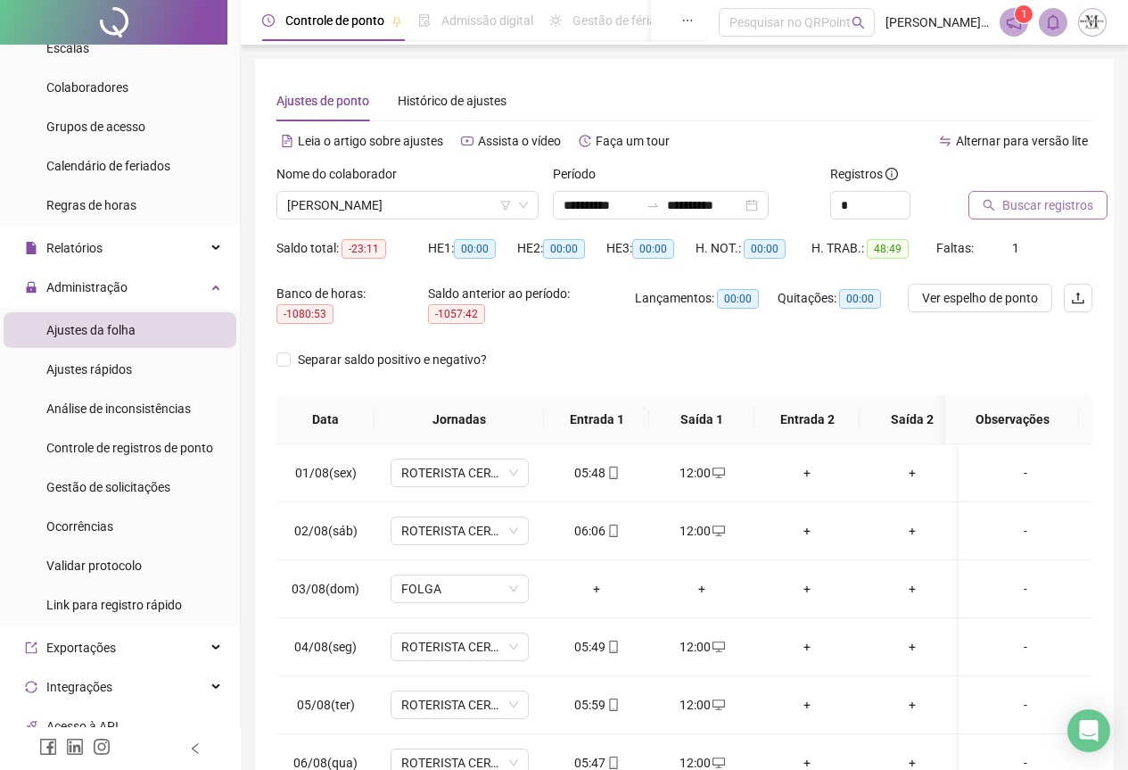
click at [1003, 218] on button "Buscar registros" at bounding box center [1038, 205] width 139 height 29
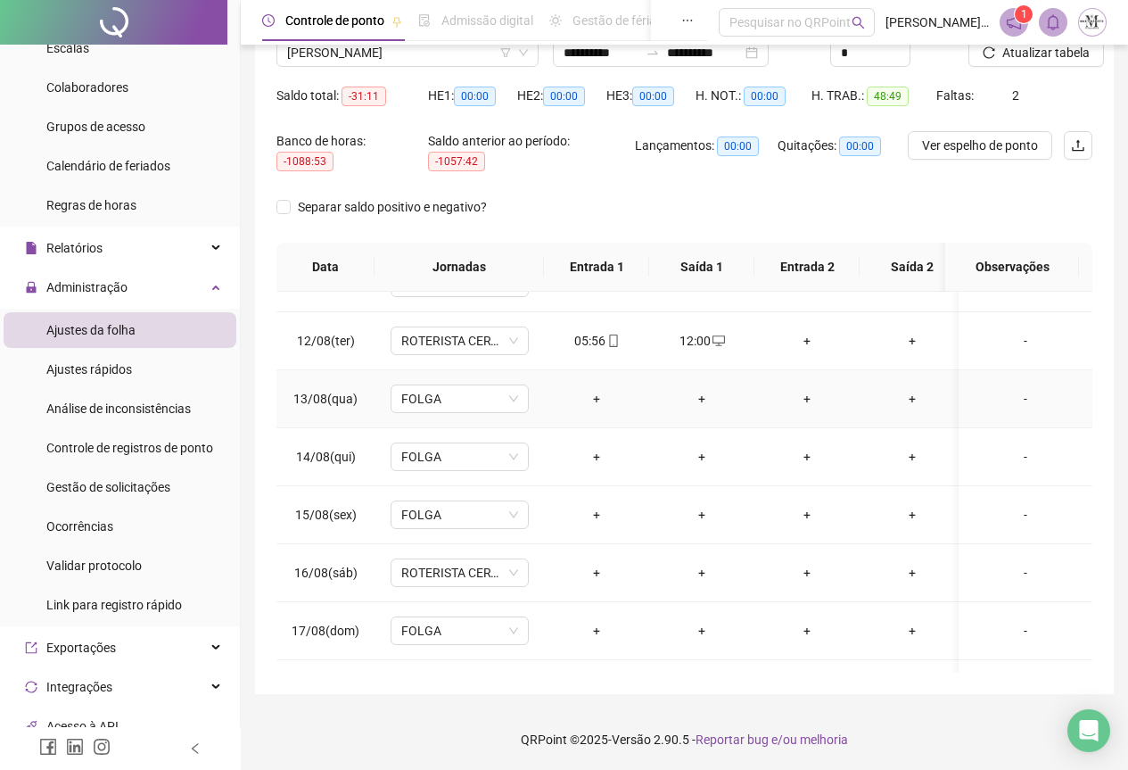
scroll to position [676, 0]
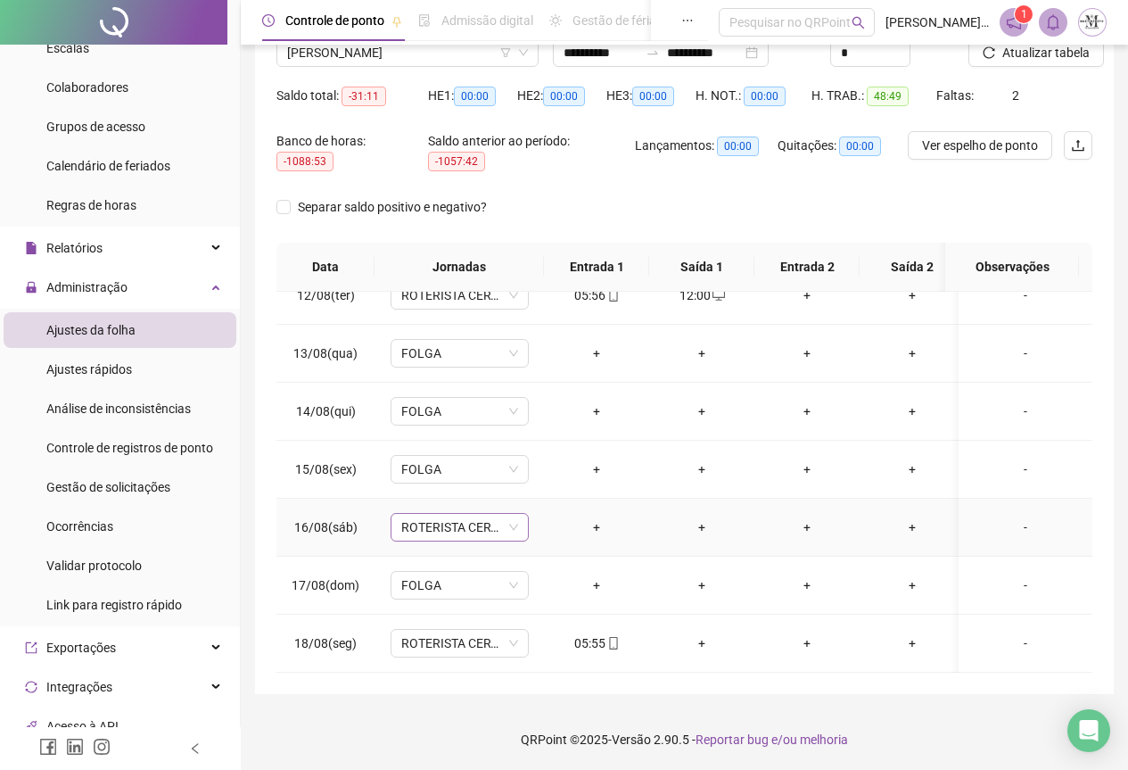
click at [428, 516] on span "ROTERISTA CERTO SG" at bounding box center [459, 527] width 117 height 27
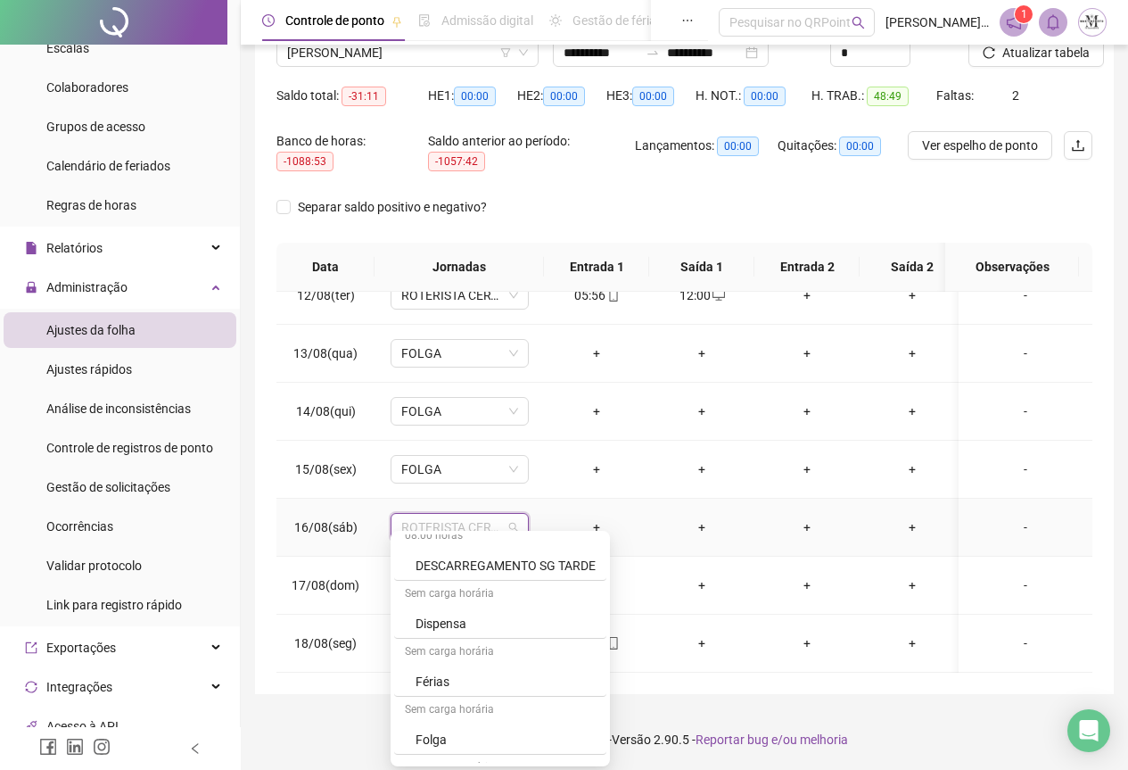
scroll to position [981, 0]
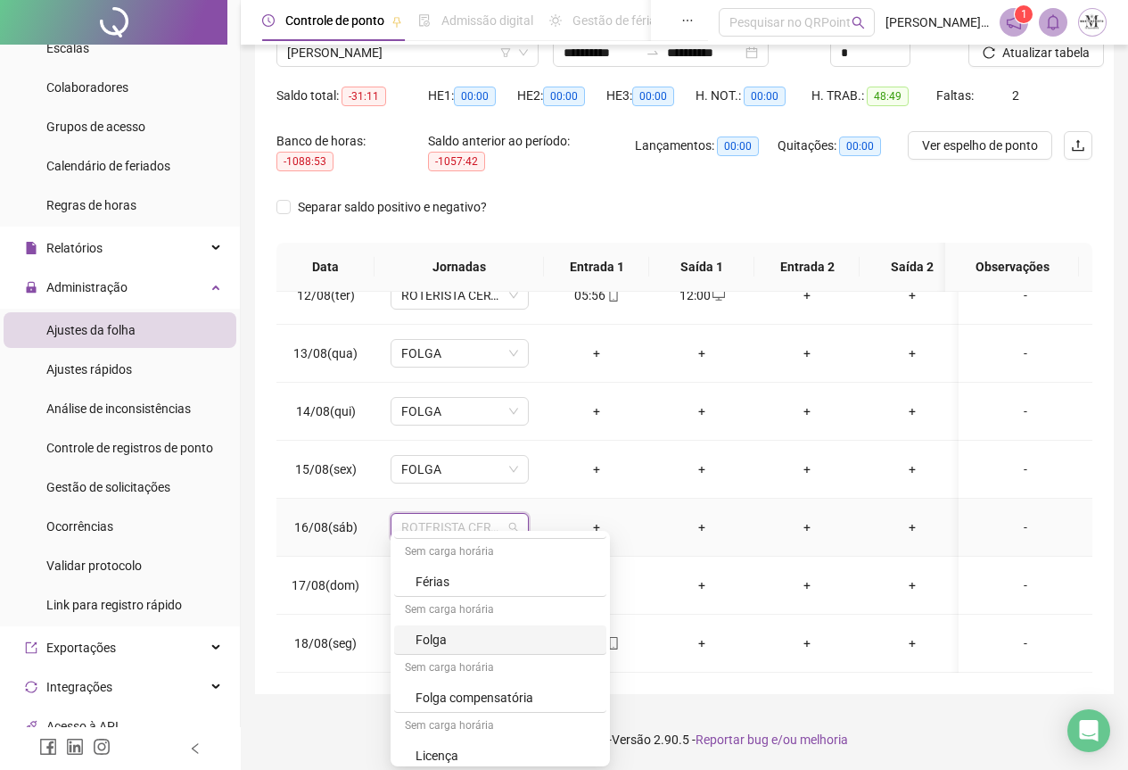
click at [459, 636] on div "Folga" at bounding box center [506, 640] width 180 height 20
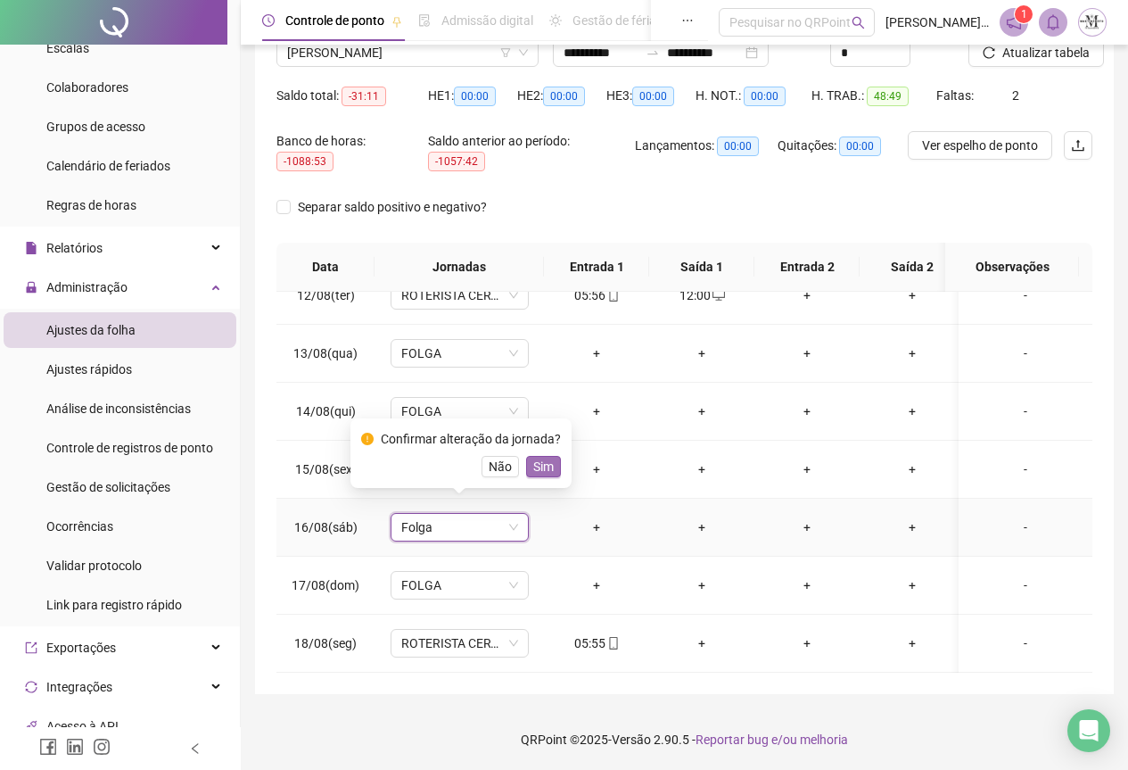
click at [543, 467] on span "Sim" at bounding box center [543, 467] width 21 height 20
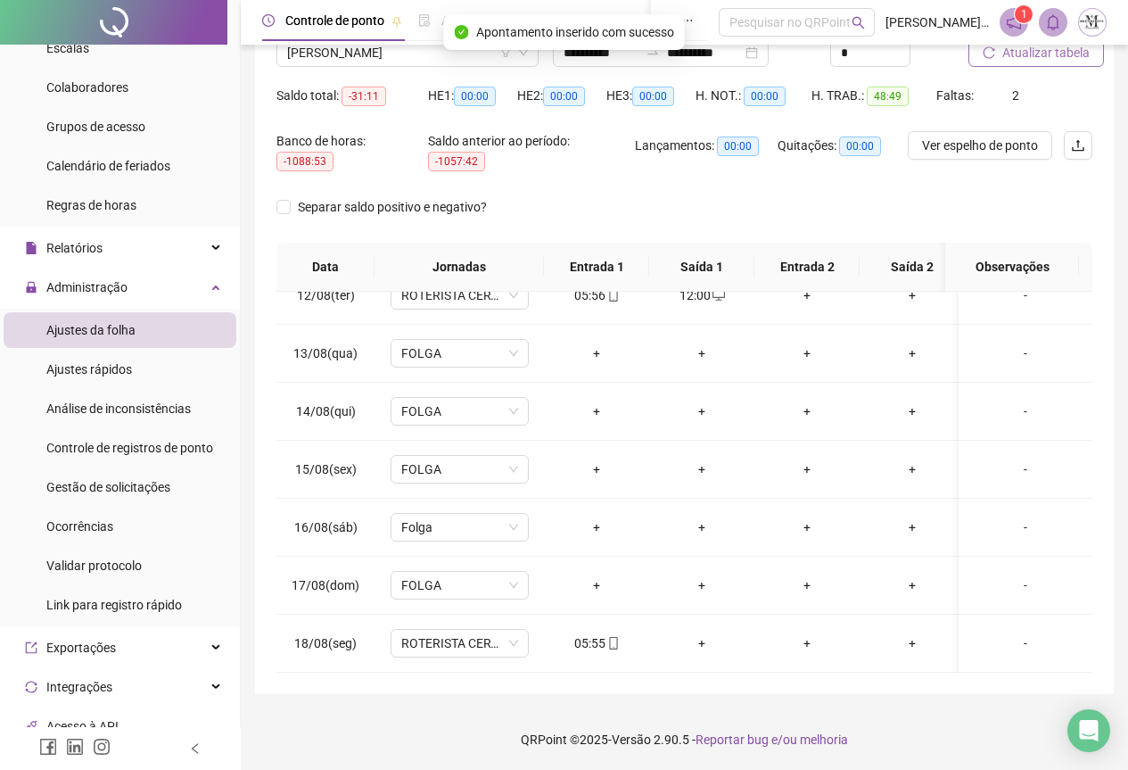
click at [1034, 55] on span "Atualizar tabela" at bounding box center [1046, 53] width 87 height 20
click at [1024, 57] on span "Atualizar tabela" at bounding box center [1046, 53] width 87 height 20
click at [345, 61] on span "[PERSON_NAME]" at bounding box center [407, 52] width 241 height 27
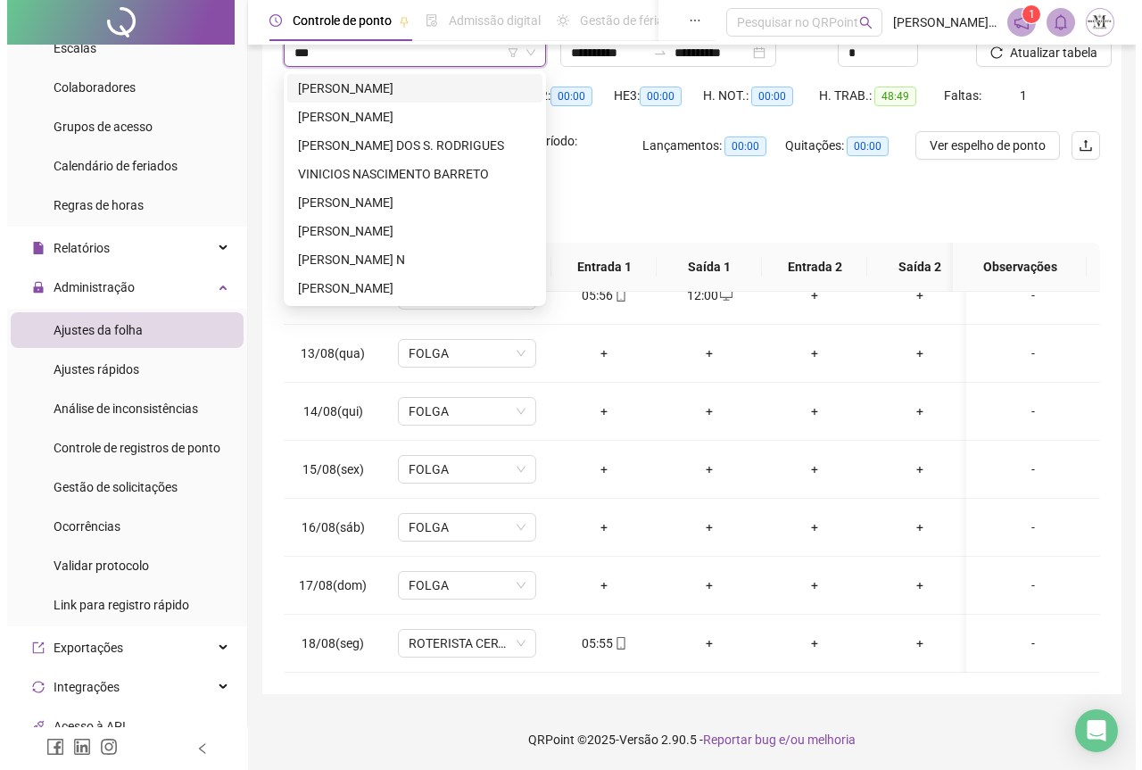
scroll to position [0, 0]
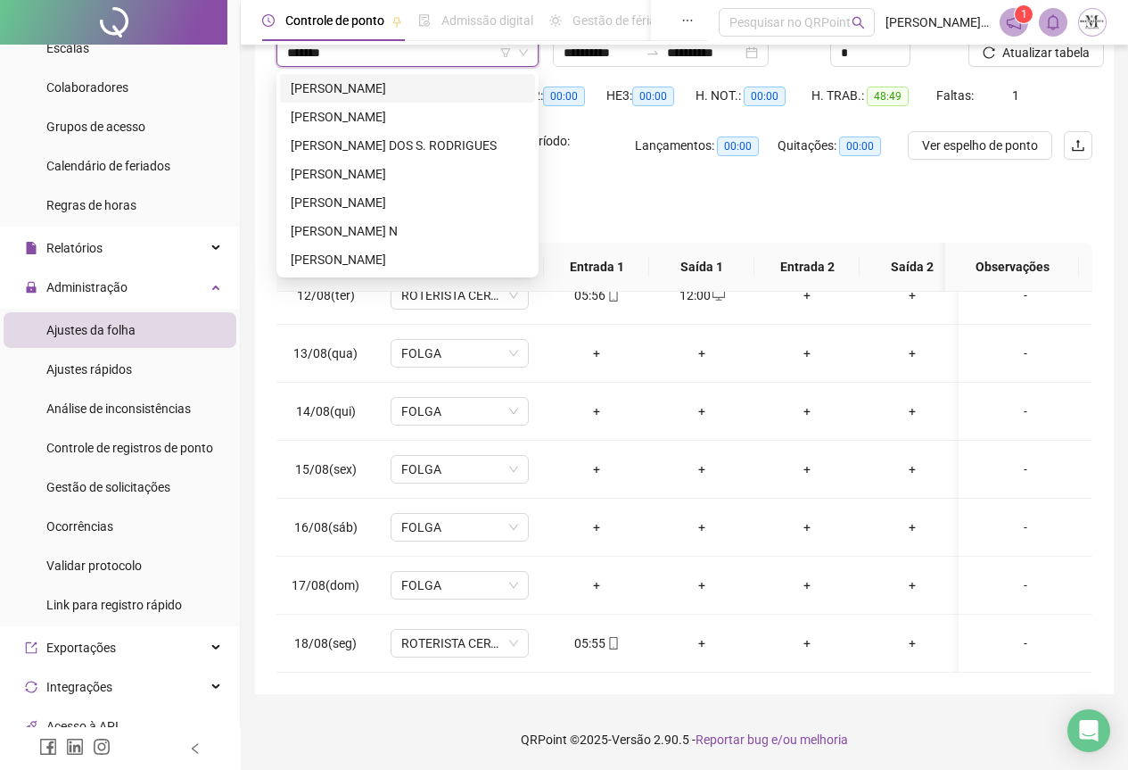
type input "********"
click at [398, 225] on div "[PERSON_NAME] N" at bounding box center [408, 231] width 234 height 20
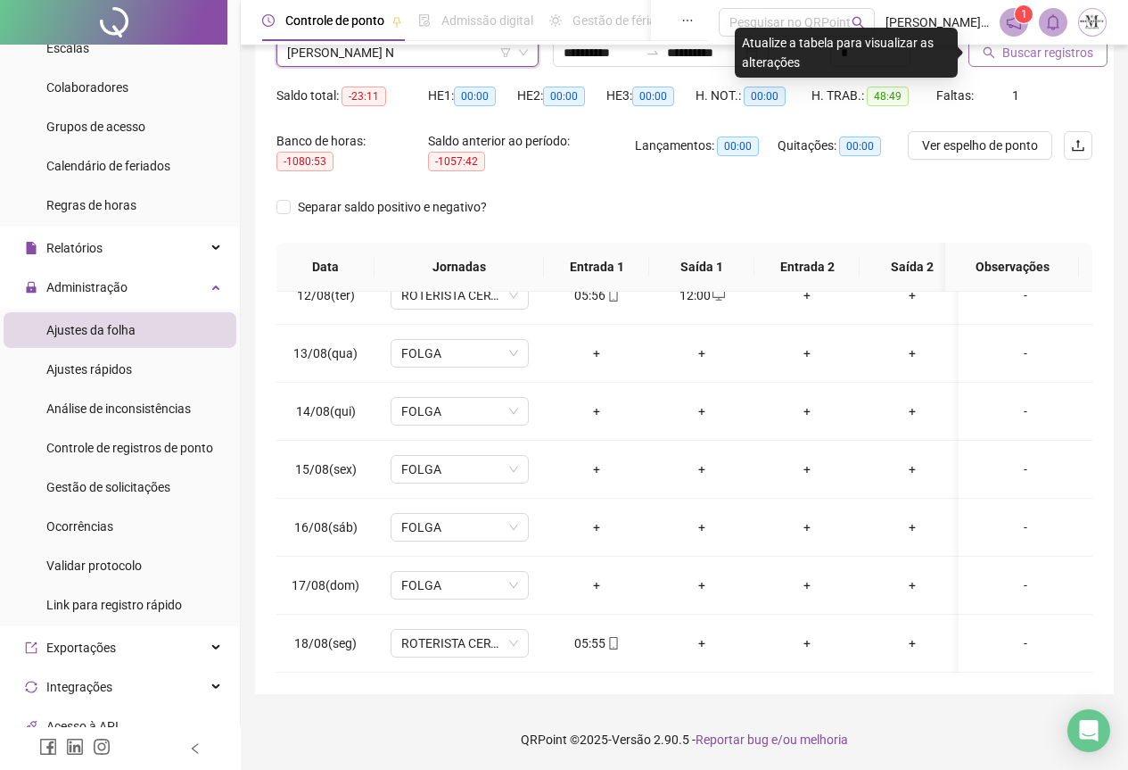
click at [996, 65] on button "Buscar registros" at bounding box center [1038, 52] width 139 height 29
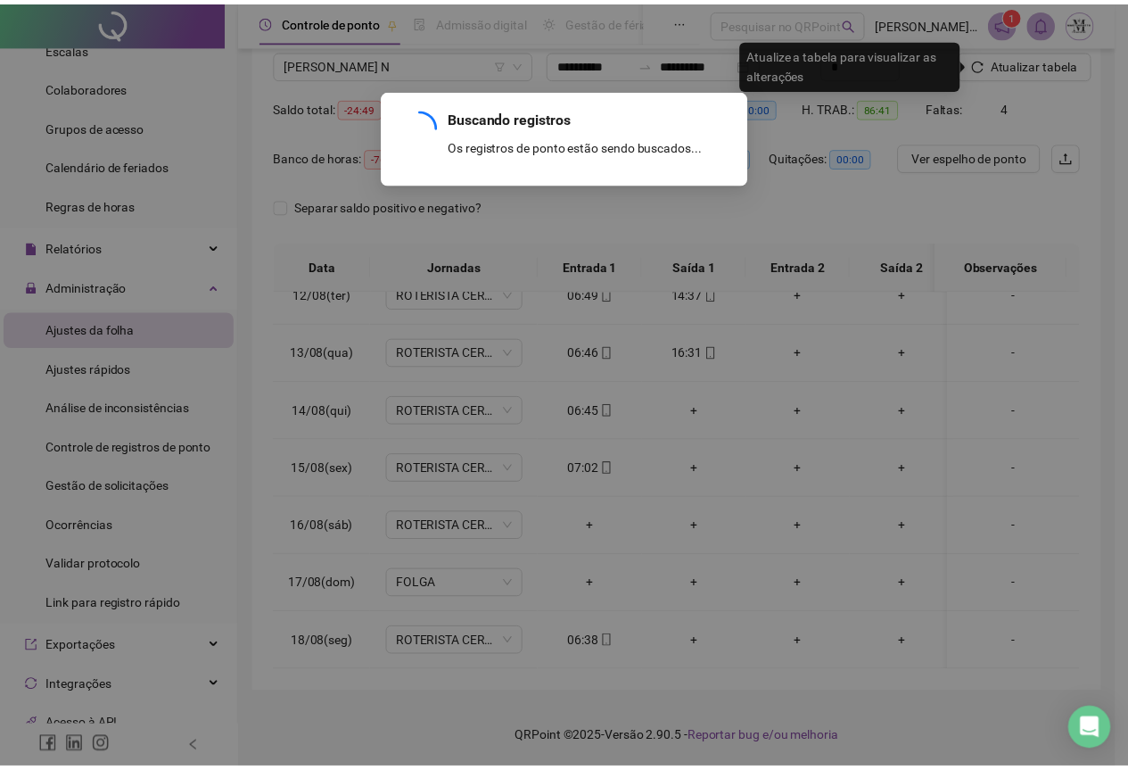
scroll to position [142, 0]
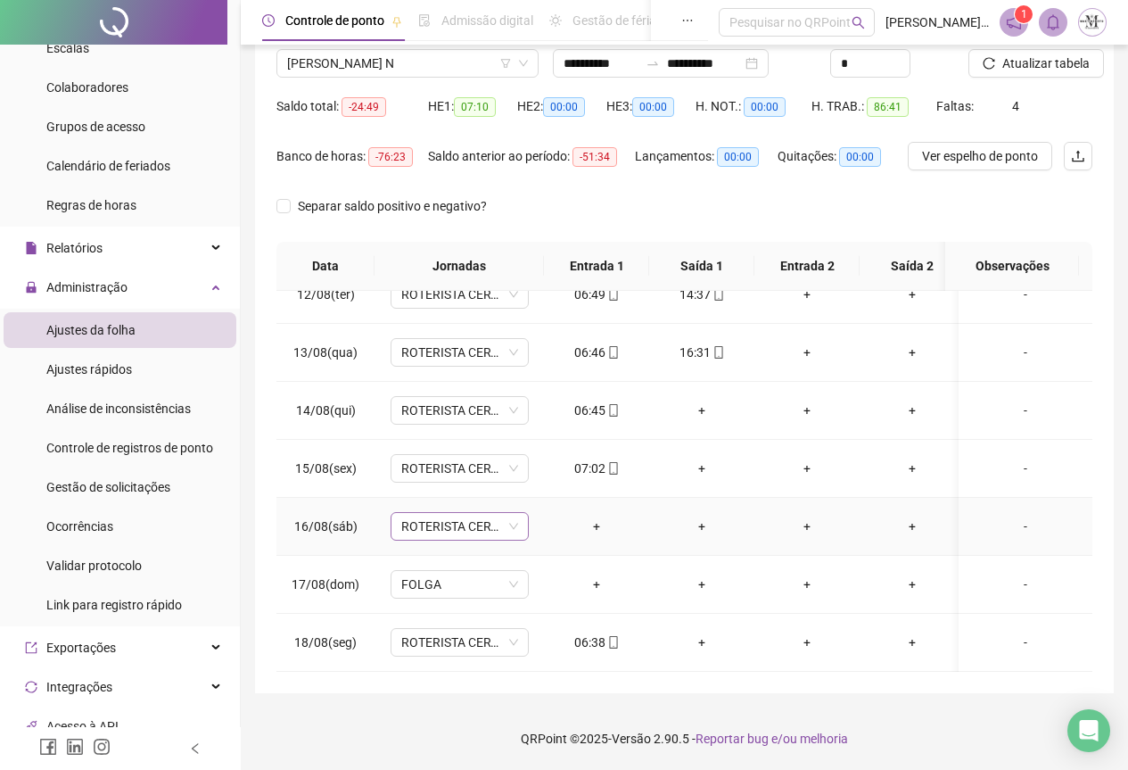
click at [439, 513] on span "ROTERISTA CERTO SG" at bounding box center [459, 526] width 117 height 27
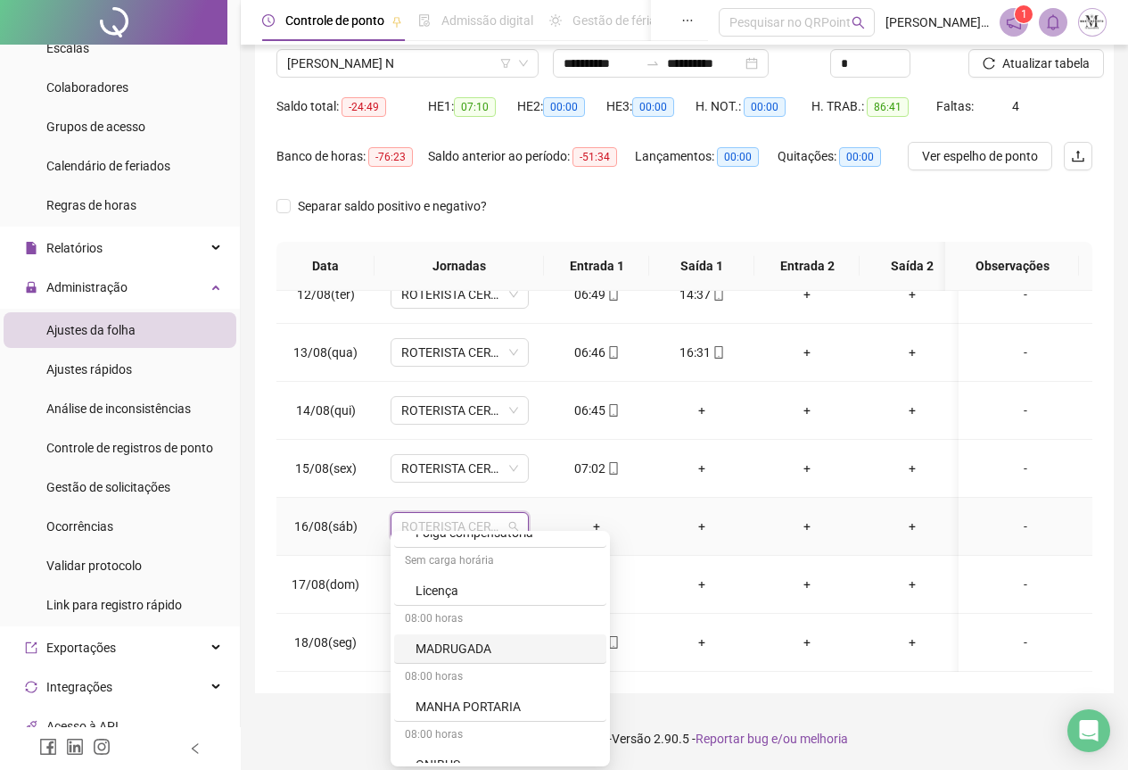
scroll to position [1070, 0]
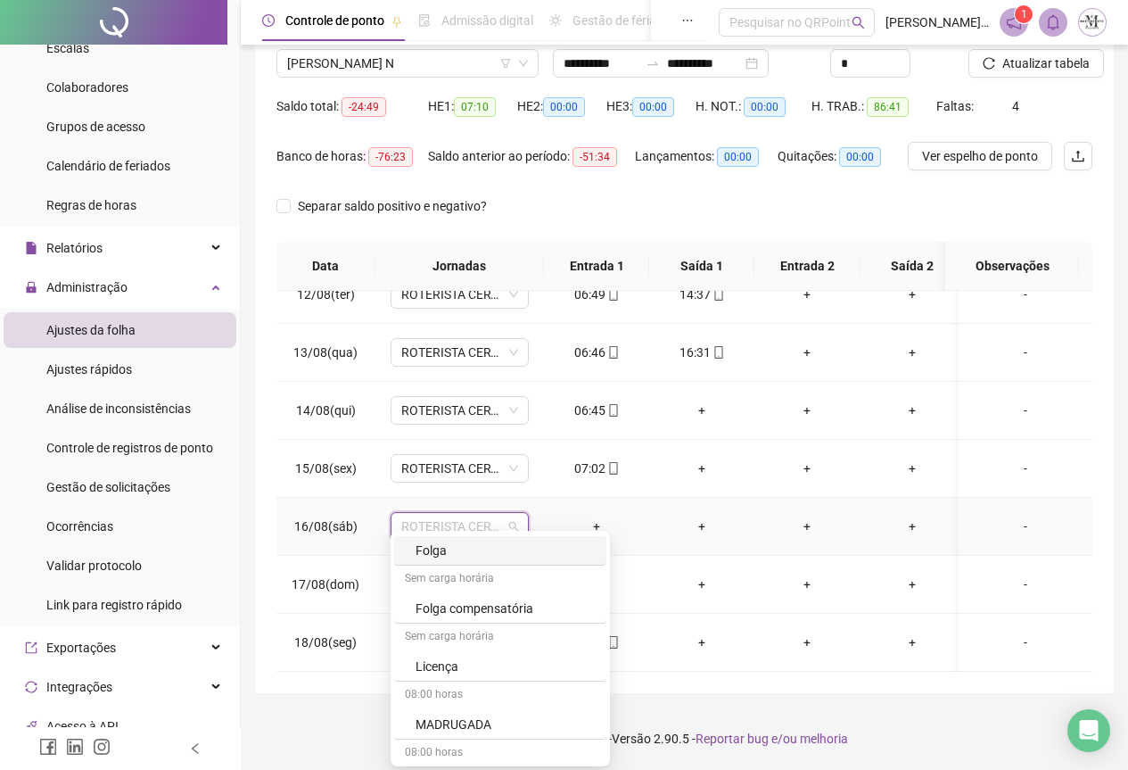
drag, startPoint x: 440, startPoint y: 547, endPoint x: 495, endPoint y: 566, distance: 58.4
click at [439, 547] on div "Folga" at bounding box center [506, 551] width 180 height 20
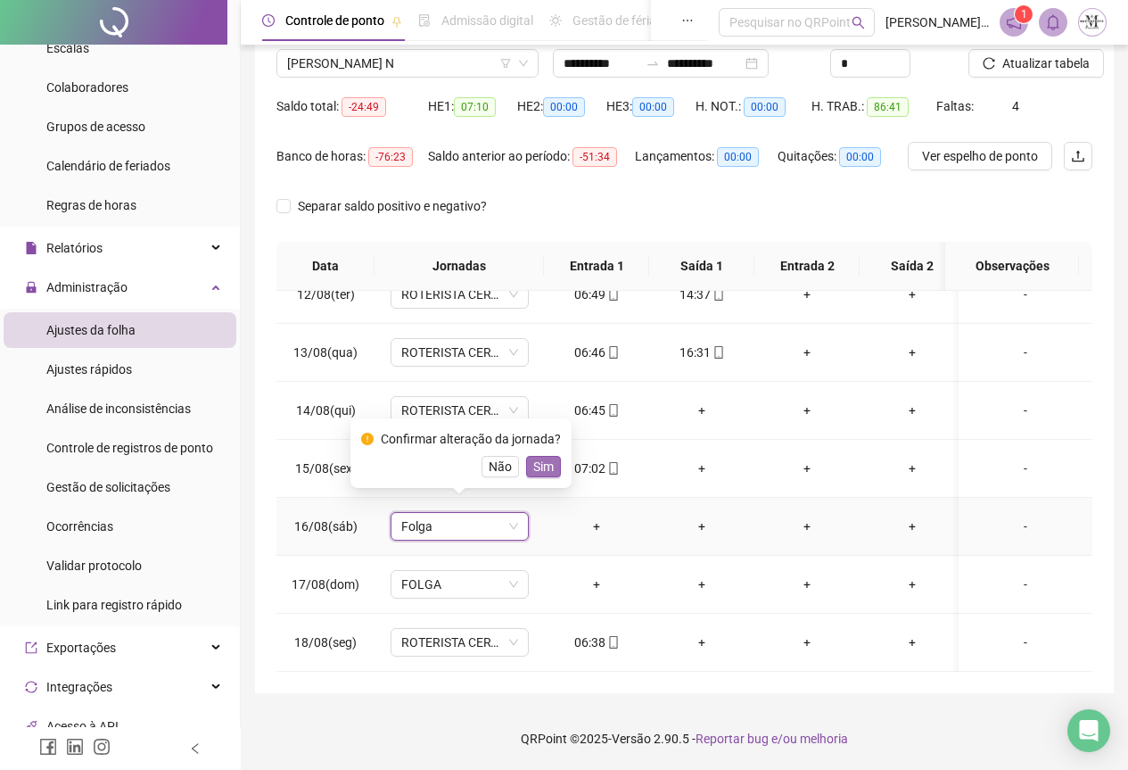
click at [535, 468] on span "Sim" at bounding box center [543, 467] width 21 height 20
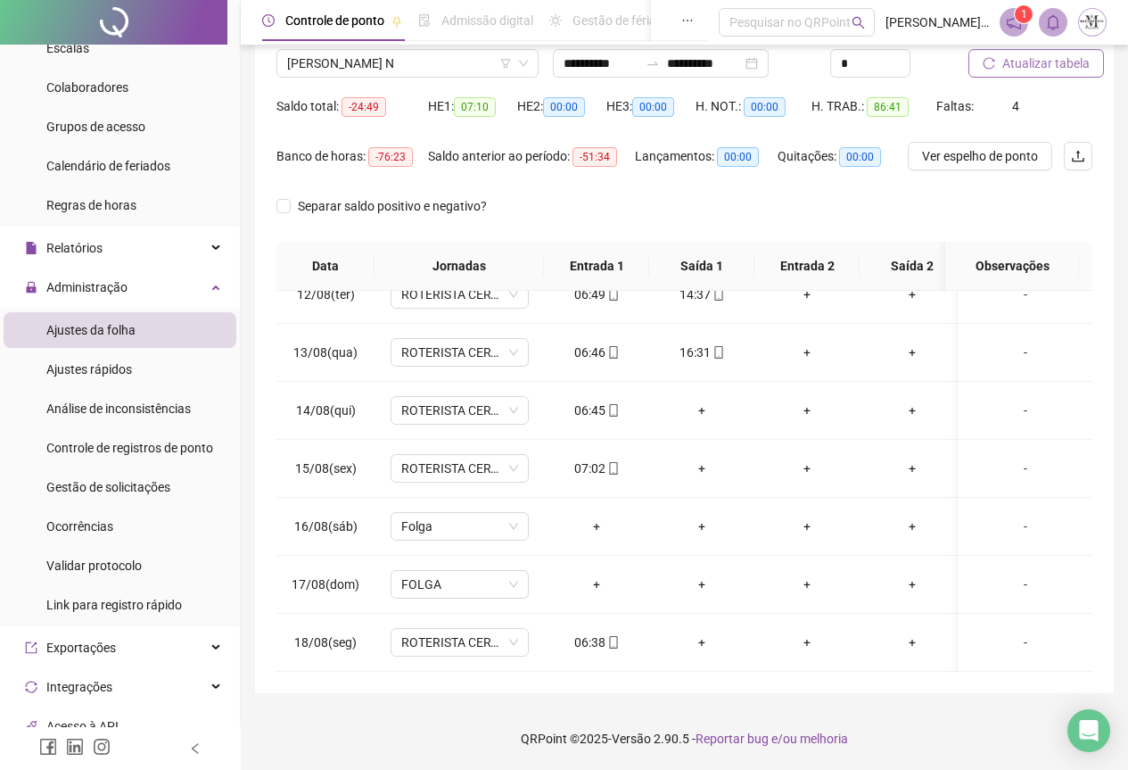
click at [1029, 71] on span "Atualizar tabela" at bounding box center [1046, 64] width 87 height 20
click at [354, 65] on span "[PERSON_NAME] N" at bounding box center [407, 63] width 241 height 27
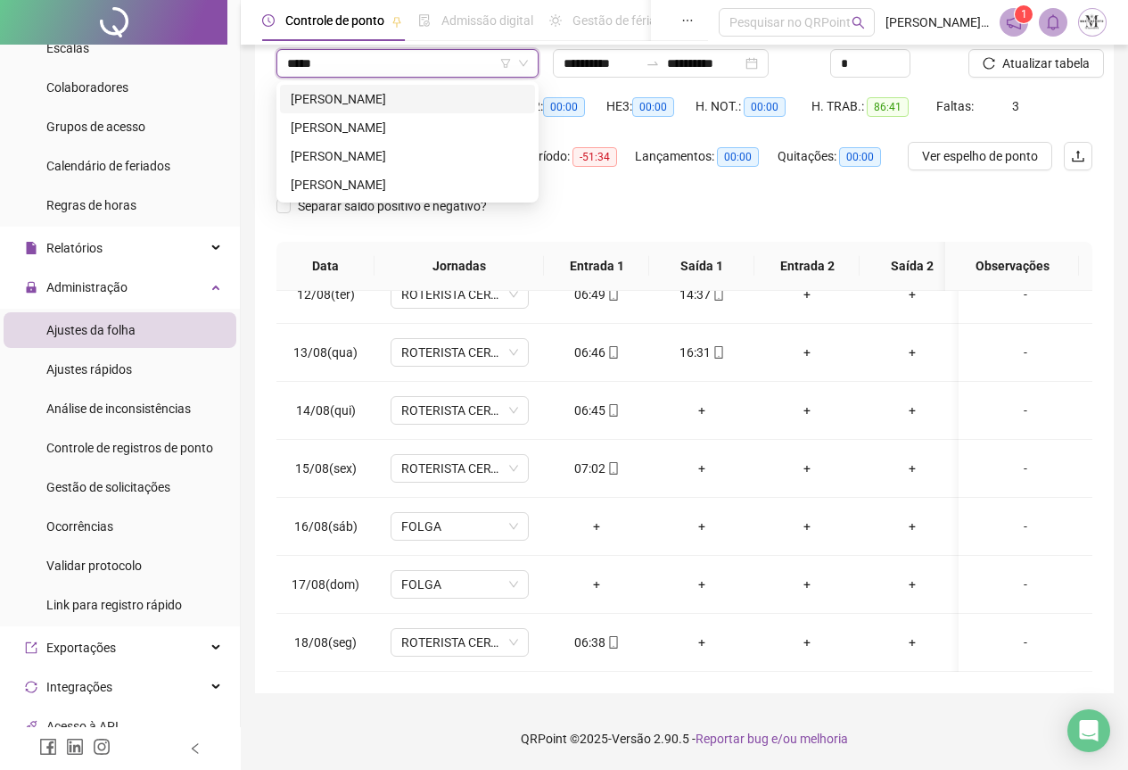
scroll to position [0, 0]
type input "*******"
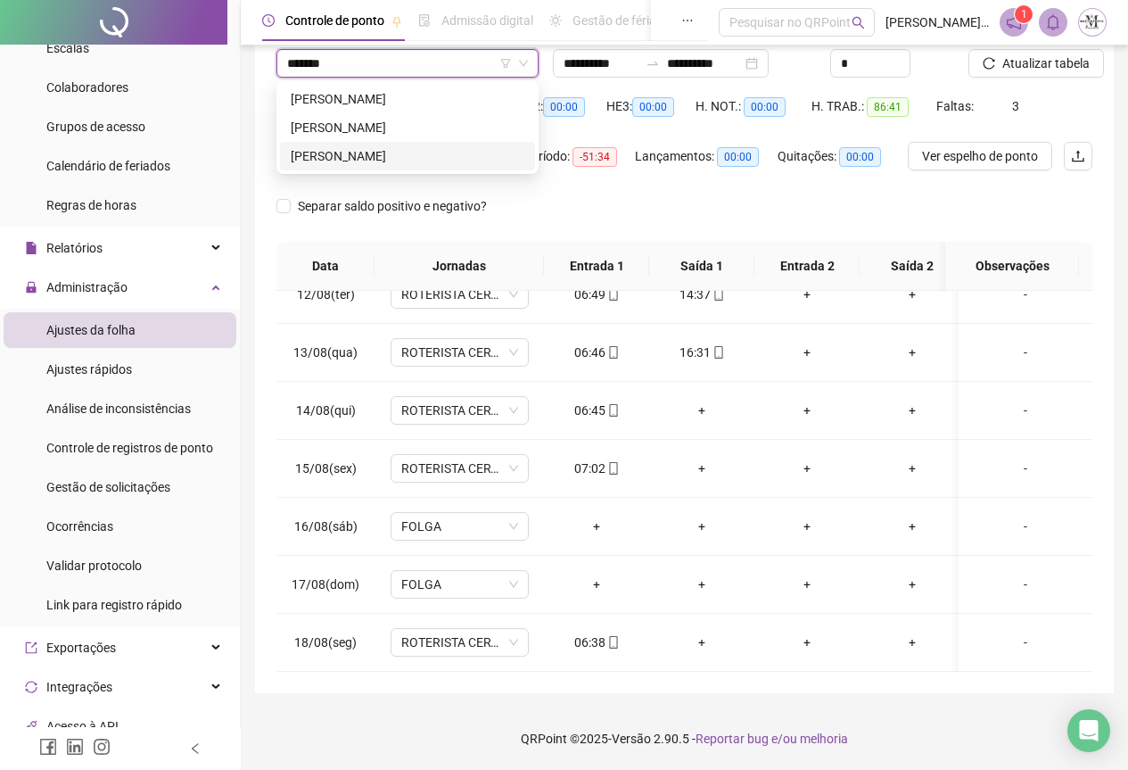
click at [354, 155] on div "[PERSON_NAME]" at bounding box center [408, 156] width 234 height 20
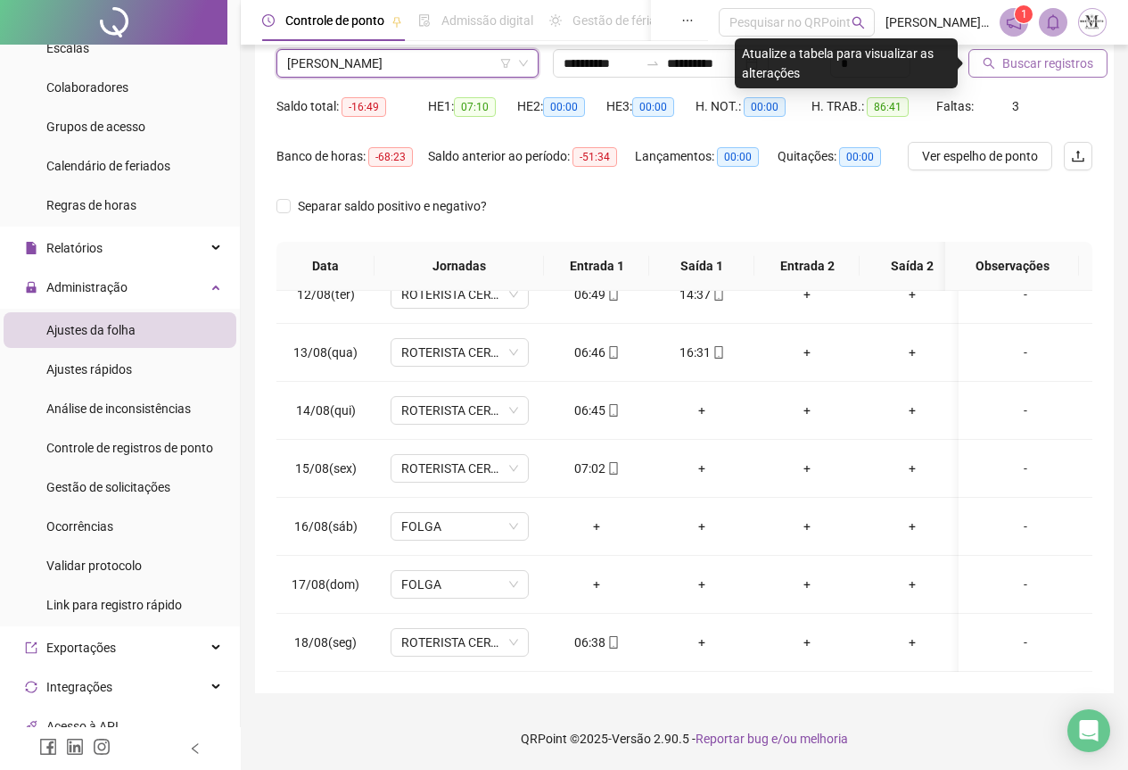
click at [1006, 67] on span "Buscar registros" at bounding box center [1048, 64] width 91 height 20
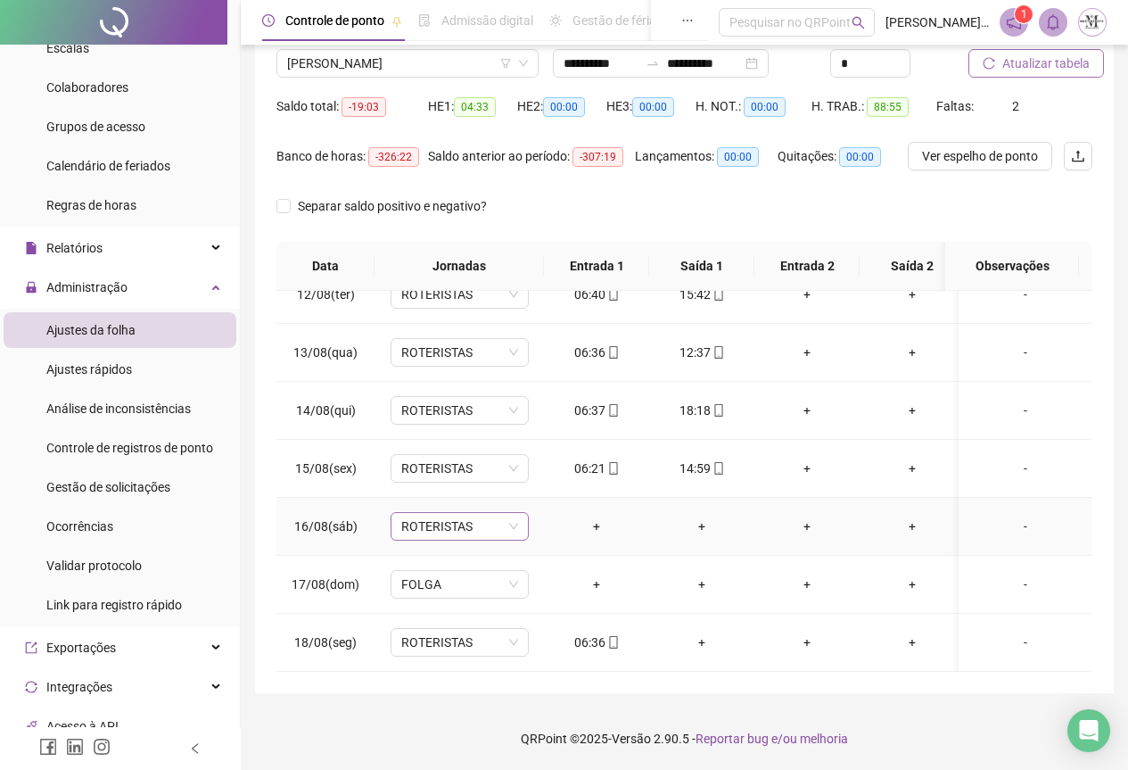
click at [414, 522] on span "ROTERISTAS" at bounding box center [459, 526] width 117 height 27
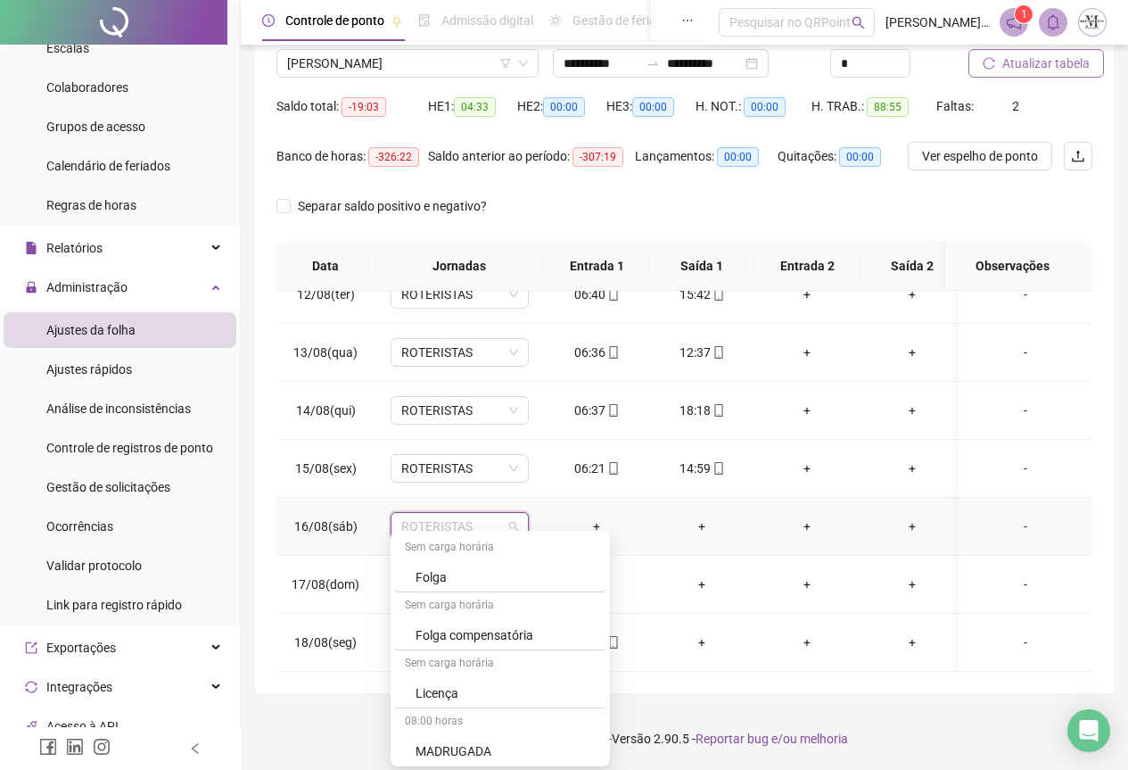
scroll to position [1070, 0]
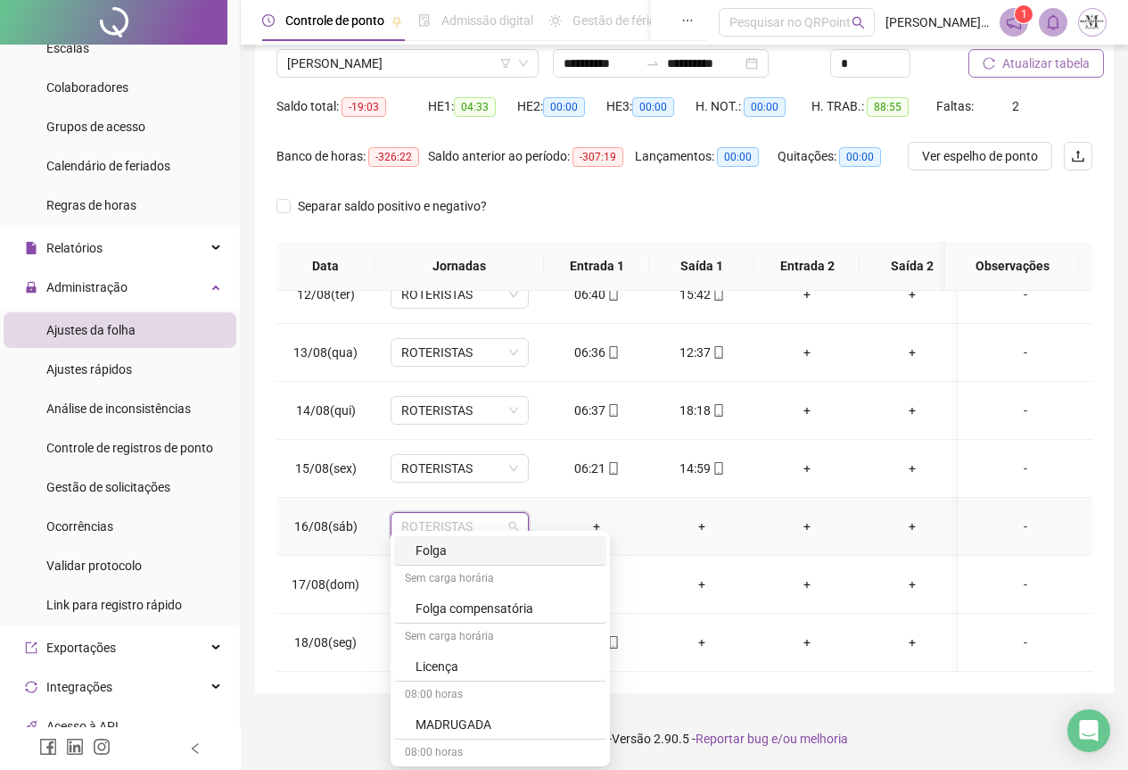
click at [449, 546] on div "Folga" at bounding box center [506, 551] width 180 height 20
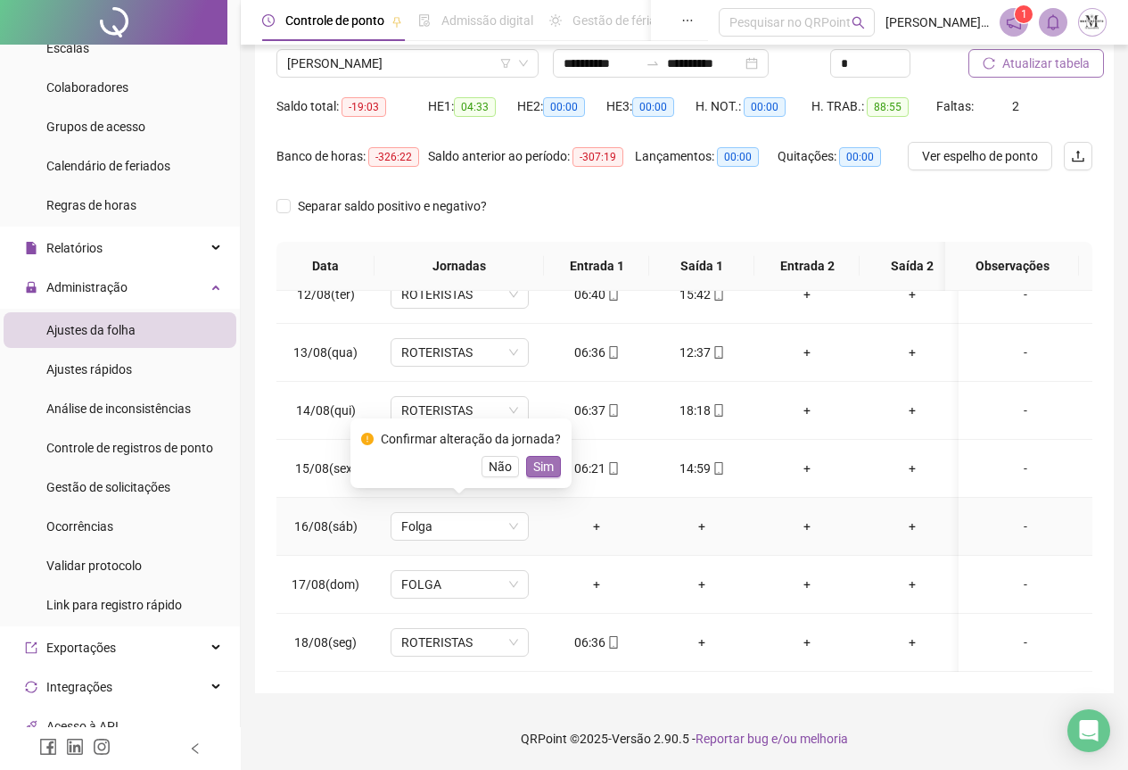
click at [543, 472] on span "Sim" at bounding box center [543, 467] width 21 height 20
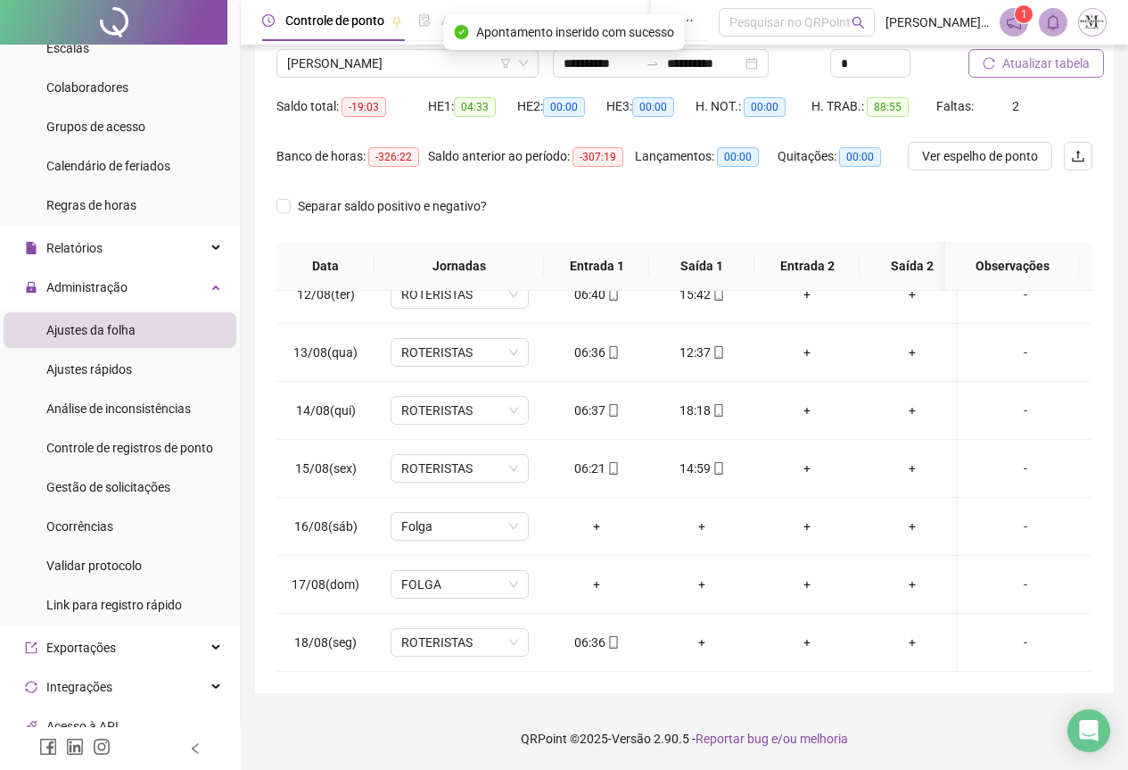
click at [1010, 70] on span "Atualizar tabela" at bounding box center [1046, 64] width 87 height 20
click at [1016, 61] on span "Atualizar tabela" at bounding box center [1046, 64] width 87 height 20
click at [323, 64] on span "[PERSON_NAME]" at bounding box center [407, 63] width 241 height 27
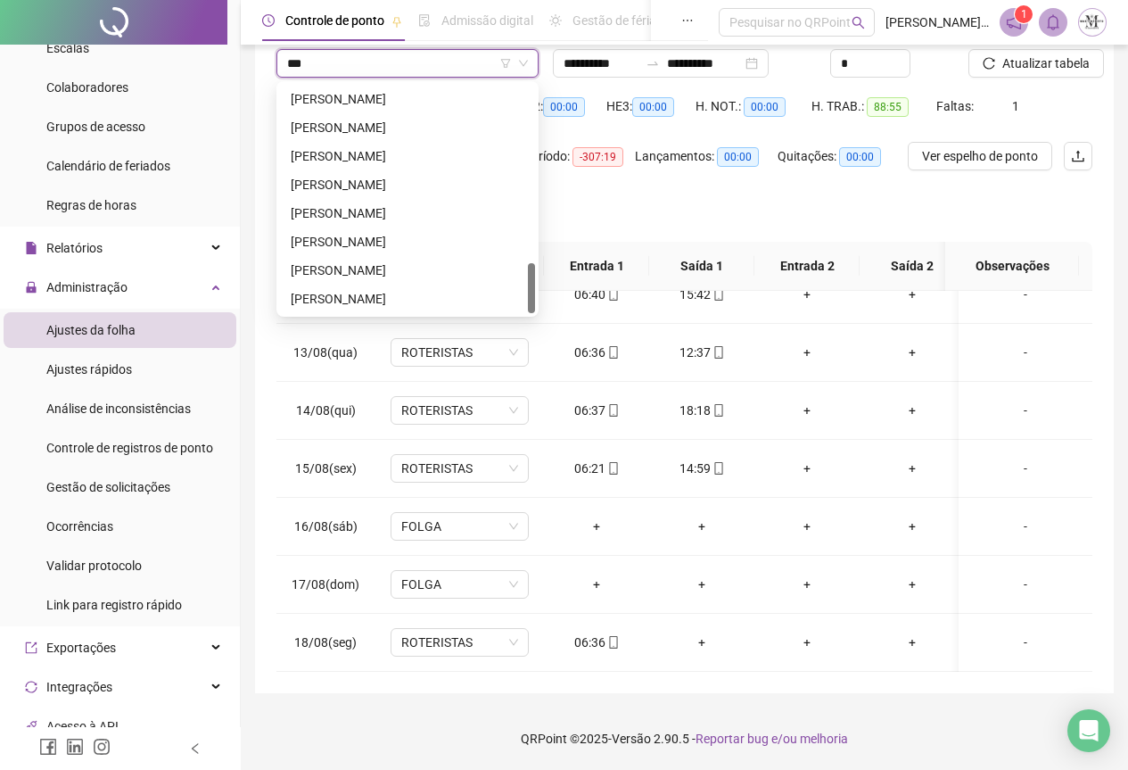
scroll to position [0, 0]
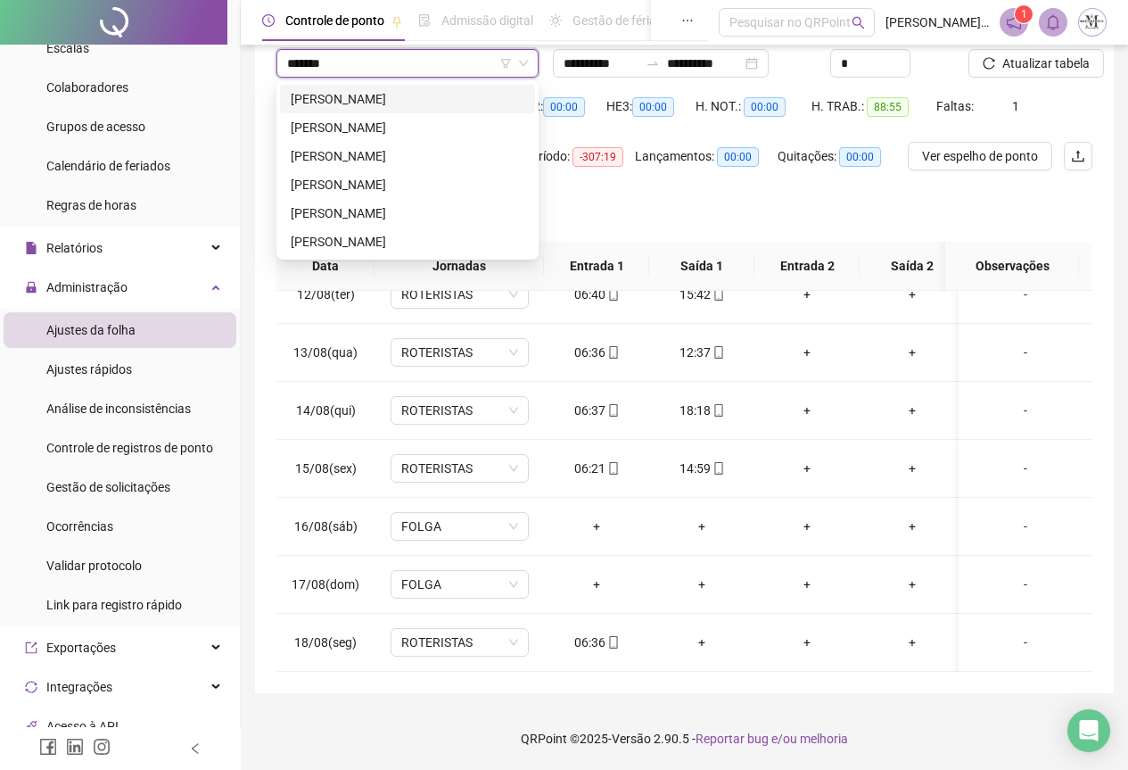
type input "********"
click at [370, 164] on div "[PERSON_NAME]" at bounding box center [408, 156] width 234 height 20
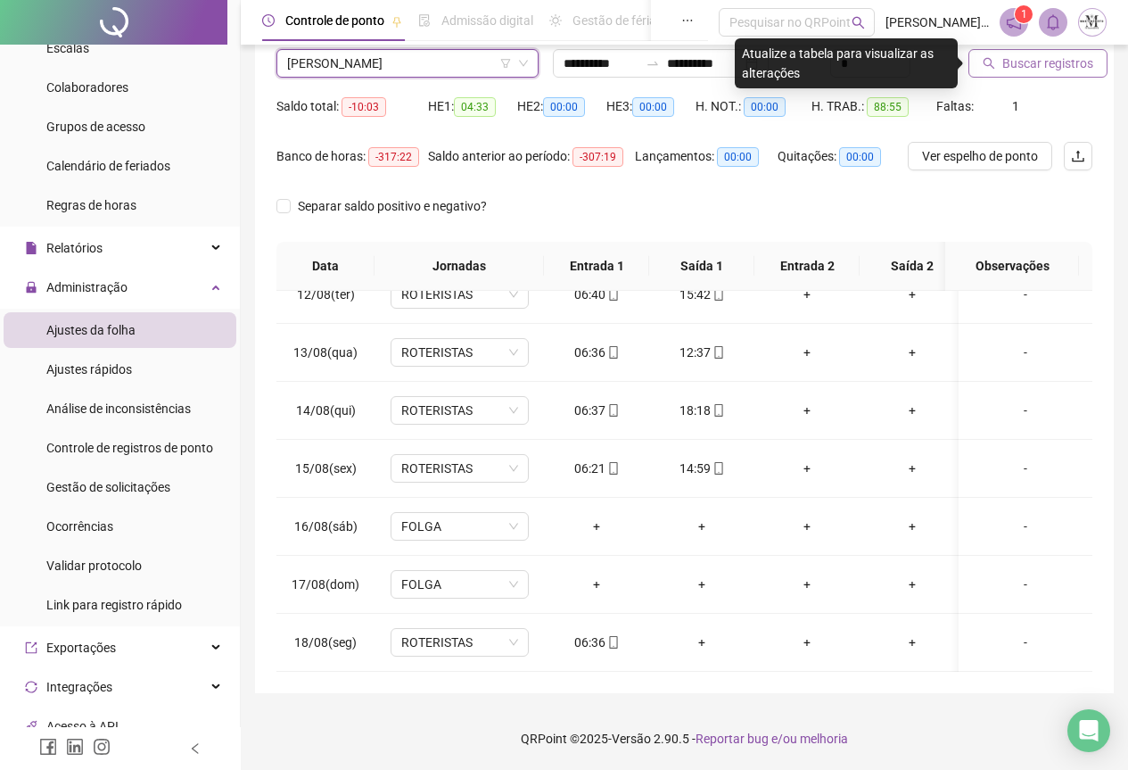
click at [1007, 65] on span "Buscar registros" at bounding box center [1048, 64] width 91 height 20
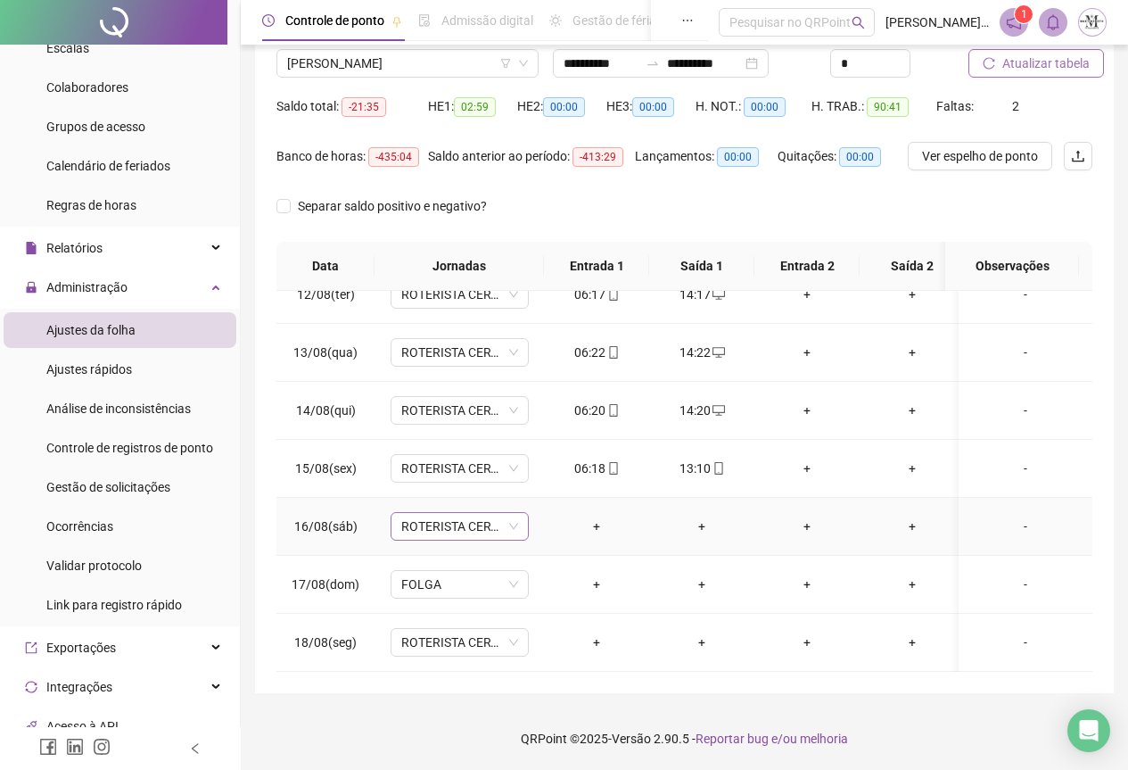
click at [415, 518] on span "ROTERISTA CERTO SG" at bounding box center [459, 526] width 117 height 27
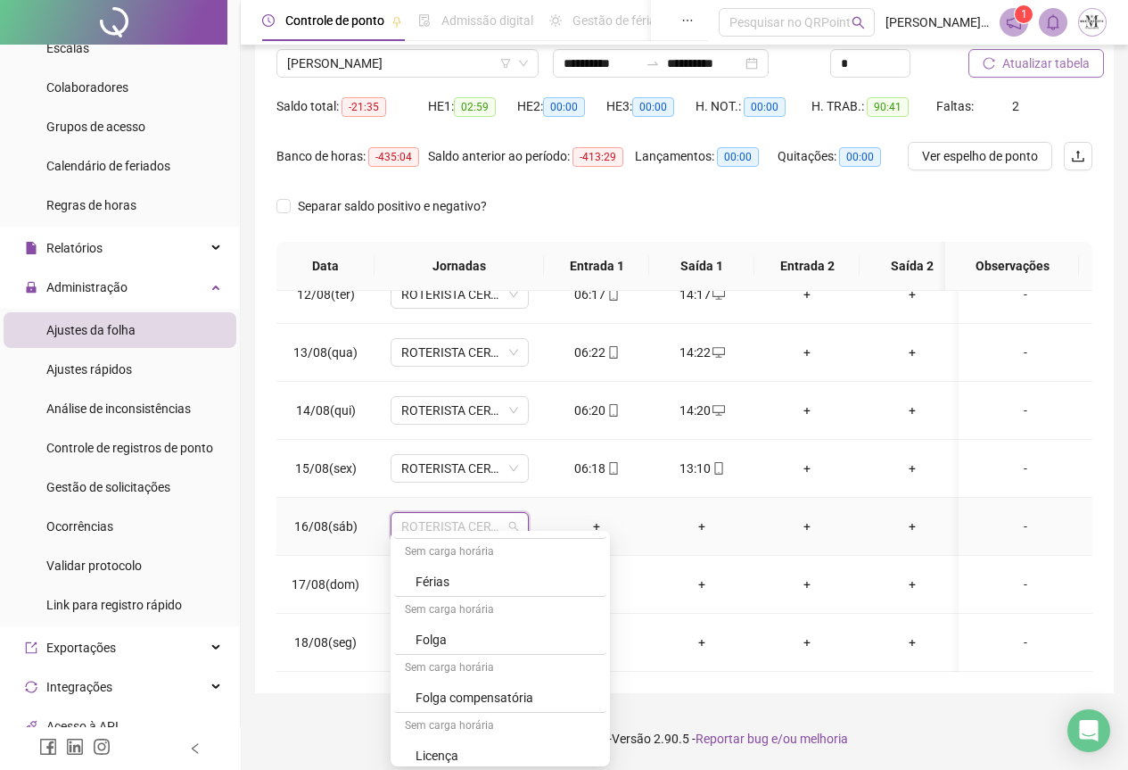
scroll to position [1070, 0]
click at [445, 555] on div "Folga" at bounding box center [506, 551] width 180 height 20
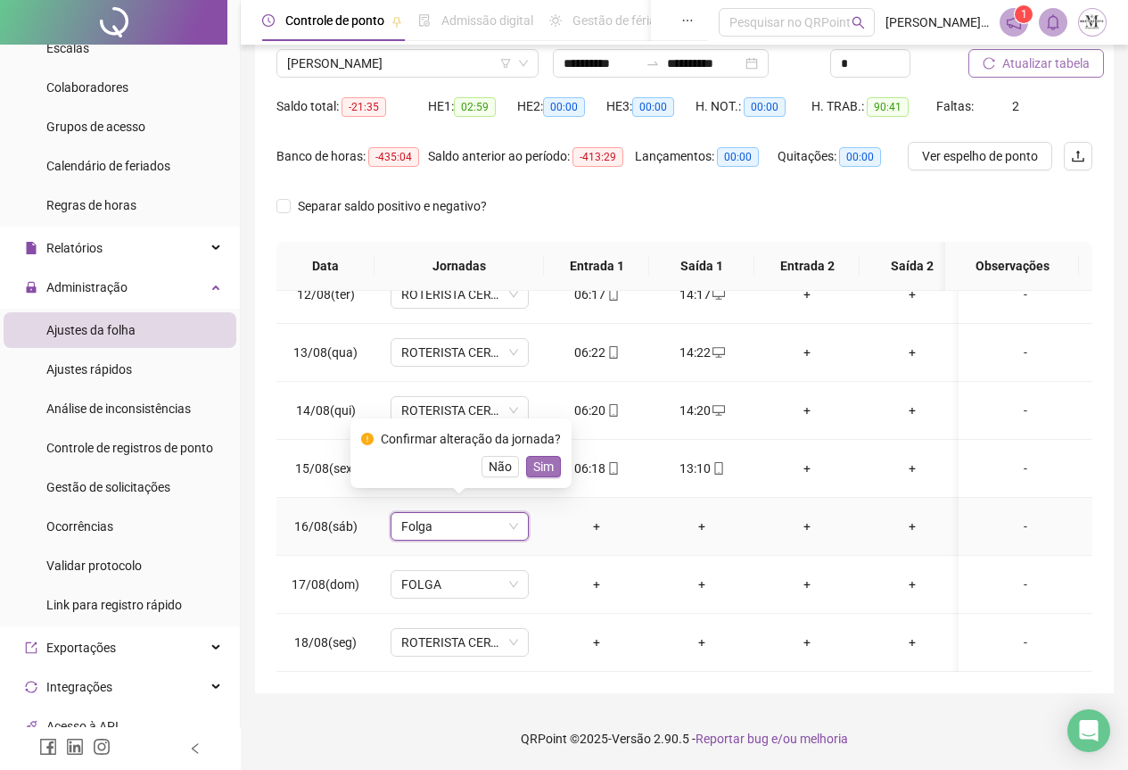
click at [548, 464] on span "Sim" at bounding box center [543, 467] width 21 height 20
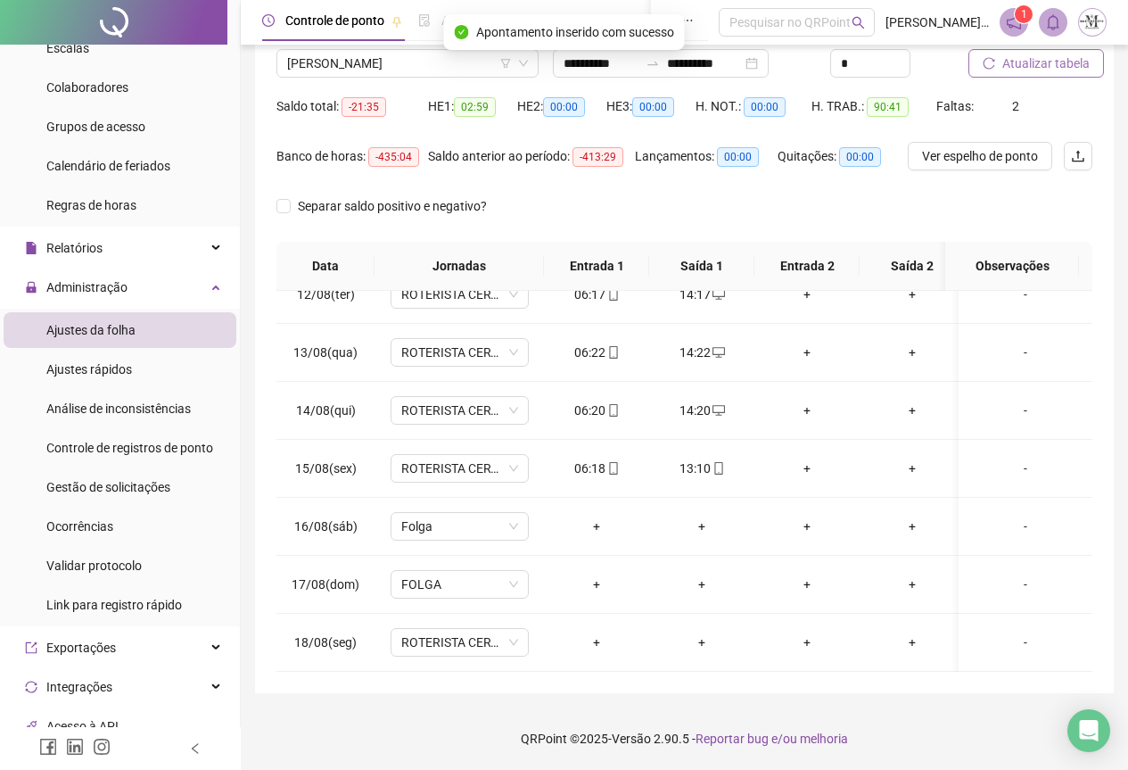
click at [1034, 66] on span "Atualizar tabela" at bounding box center [1046, 64] width 87 height 20
click at [319, 71] on span "[PERSON_NAME]" at bounding box center [407, 63] width 241 height 27
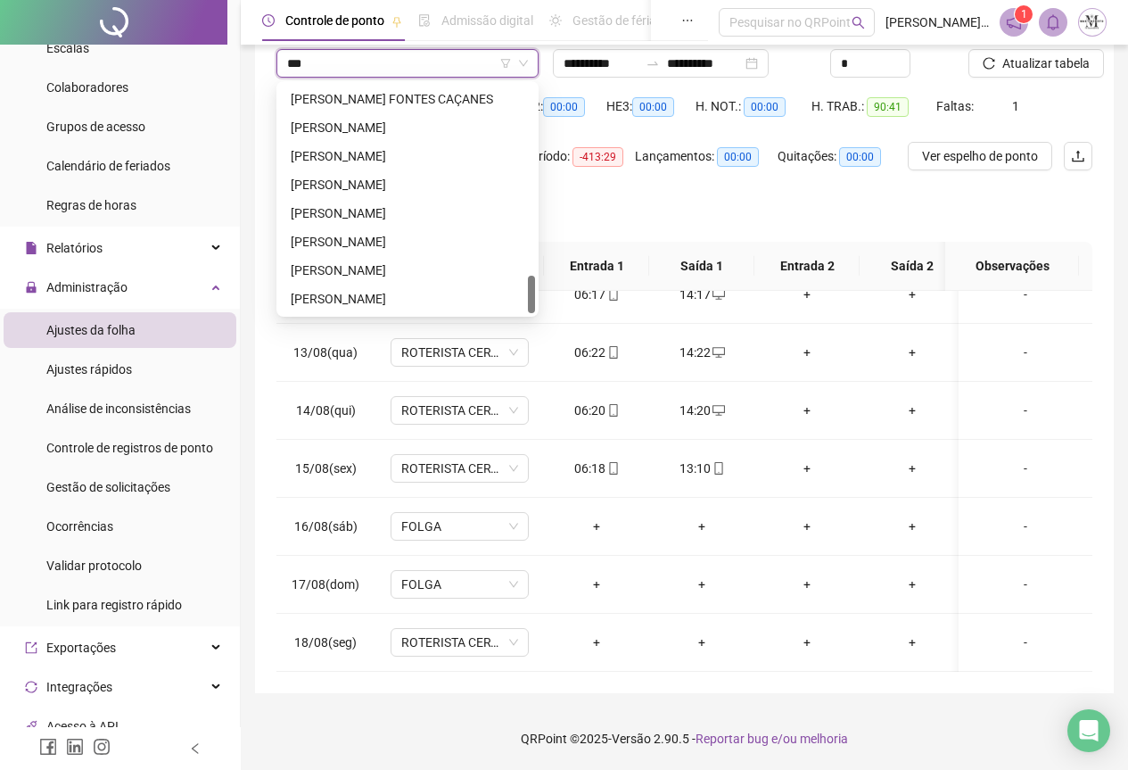
scroll to position [114, 0]
type input "*******"
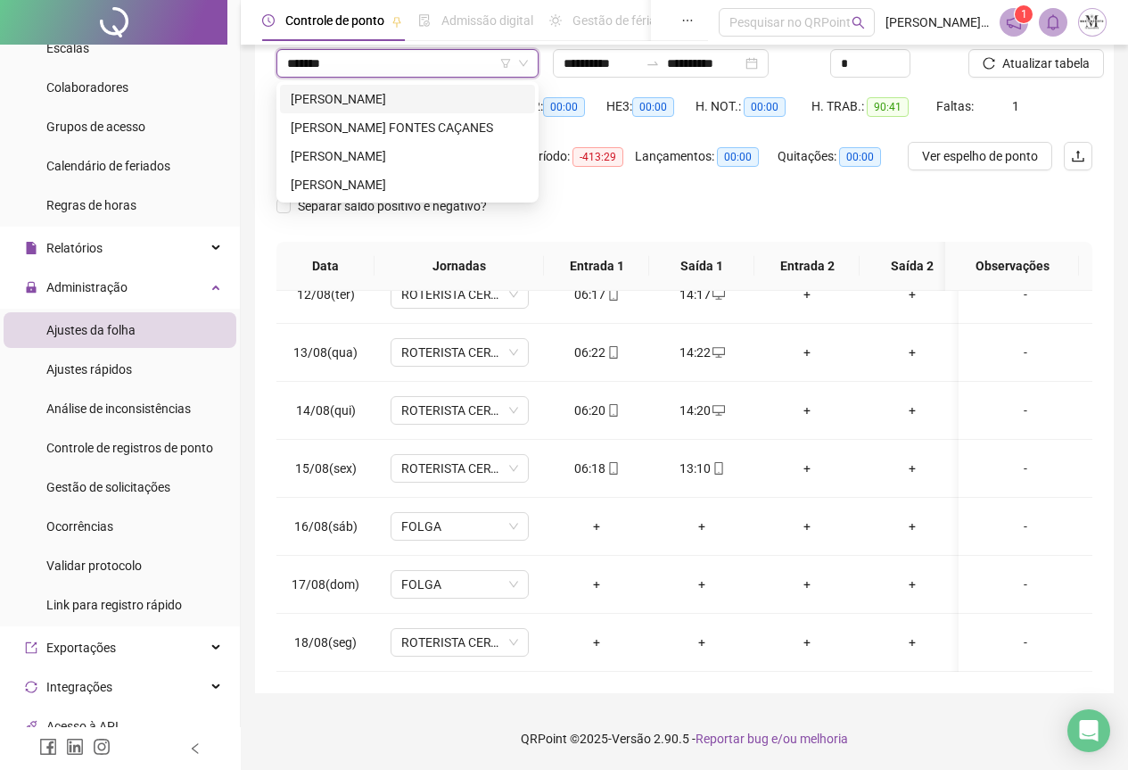
scroll to position [0, 0]
click at [410, 155] on div "[PERSON_NAME]" at bounding box center [408, 156] width 234 height 20
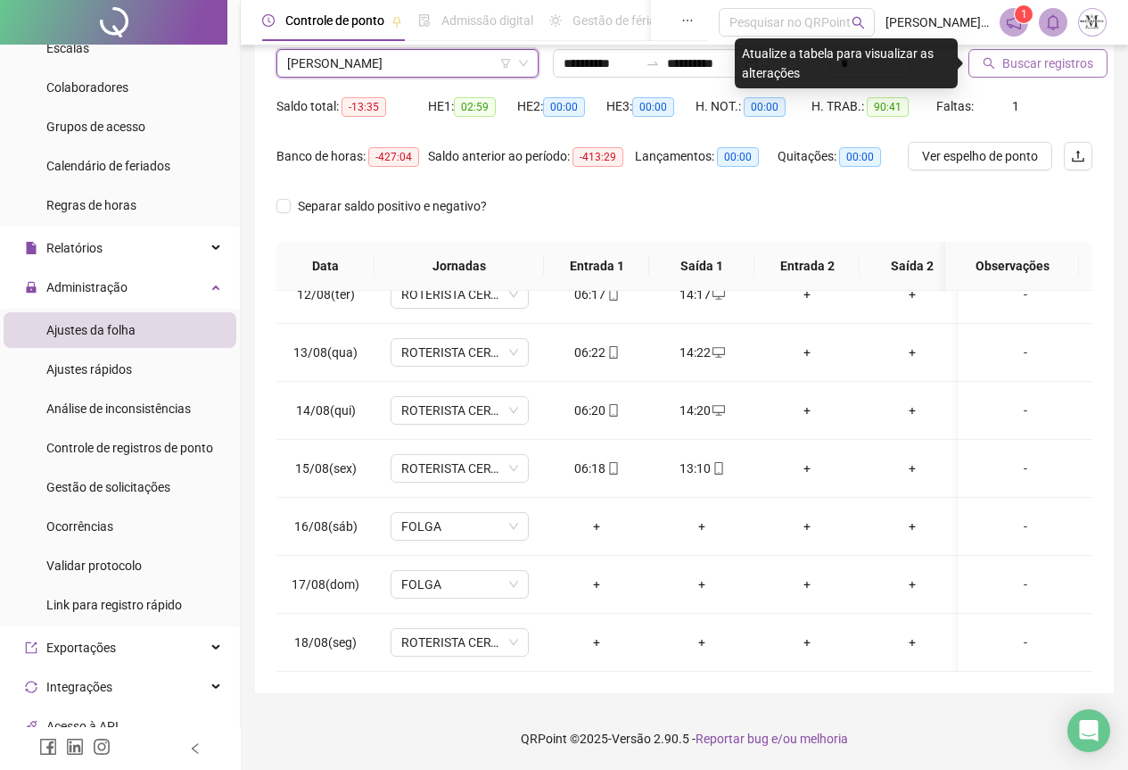
click at [1030, 62] on span "Buscar registros" at bounding box center [1048, 64] width 91 height 20
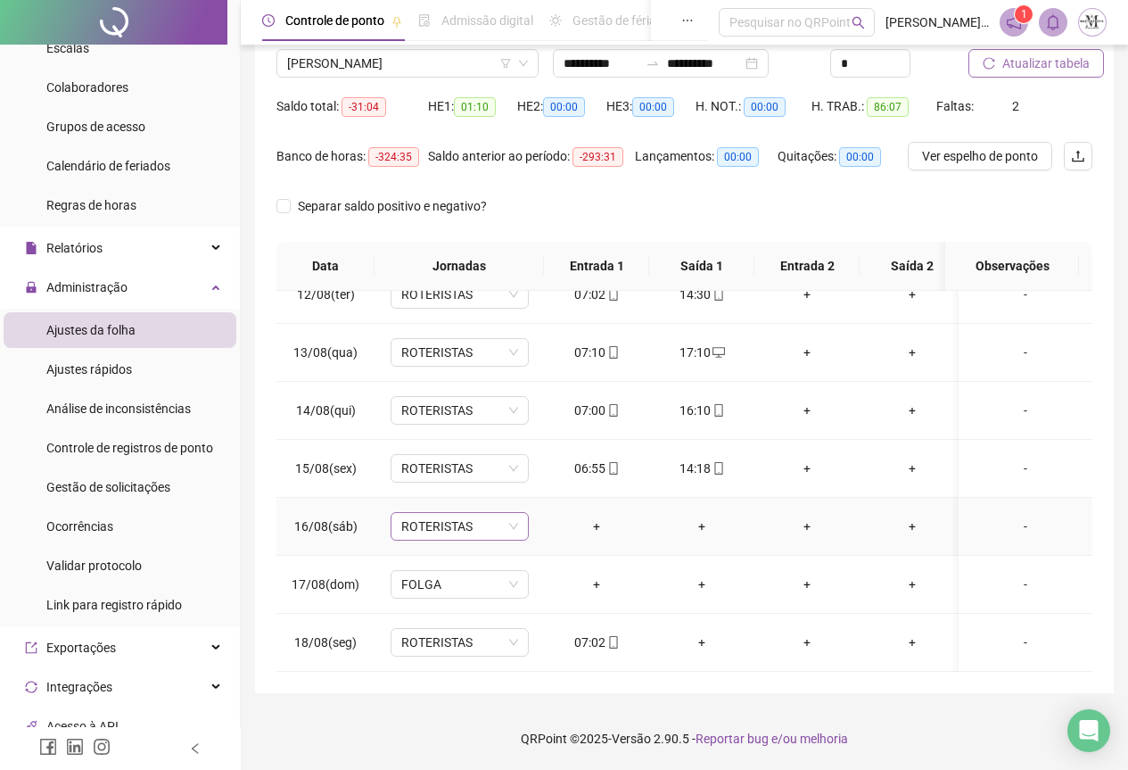
click at [424, 521] on span "ROTERISTAS" at bounding box center [459, 526] width 117 height 27
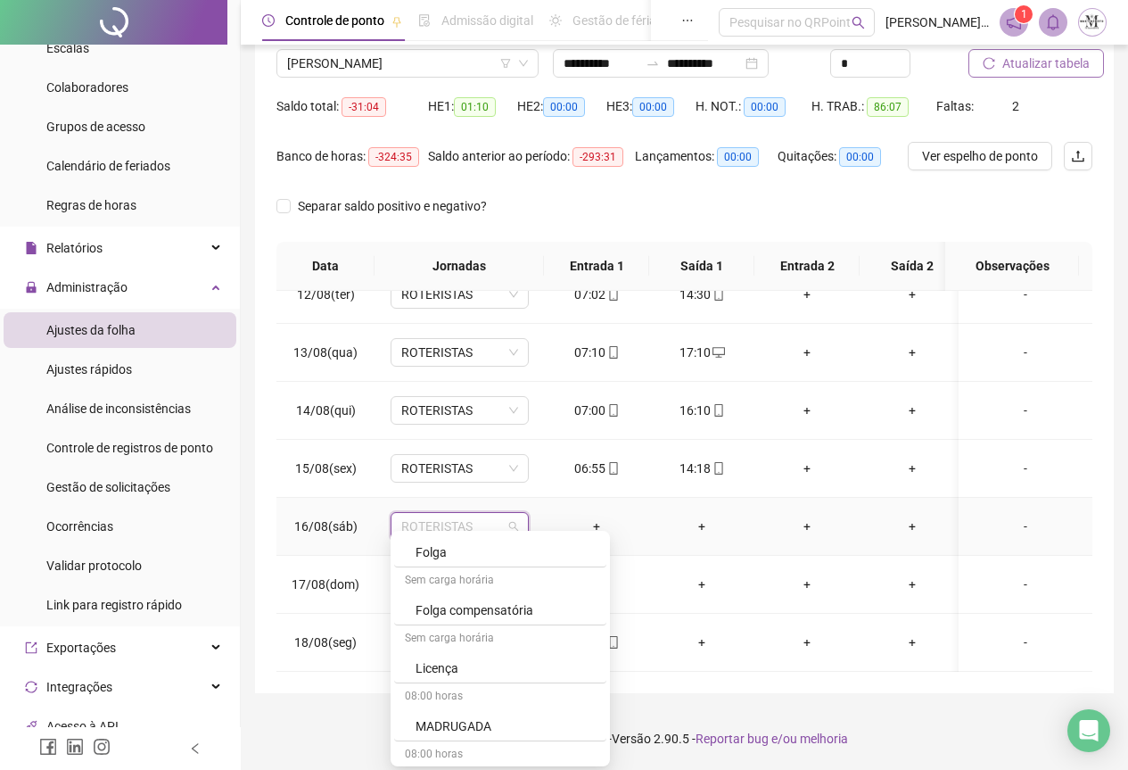
scroll to position [1070, 0]
drag, startPoint x: 443, startPoint y: 551, endPoint x: 484, endPoint y: 549, distance: 41.1
click at [444, 551] on div "Folga" at bounding box center [506, 551] width 180 height 20
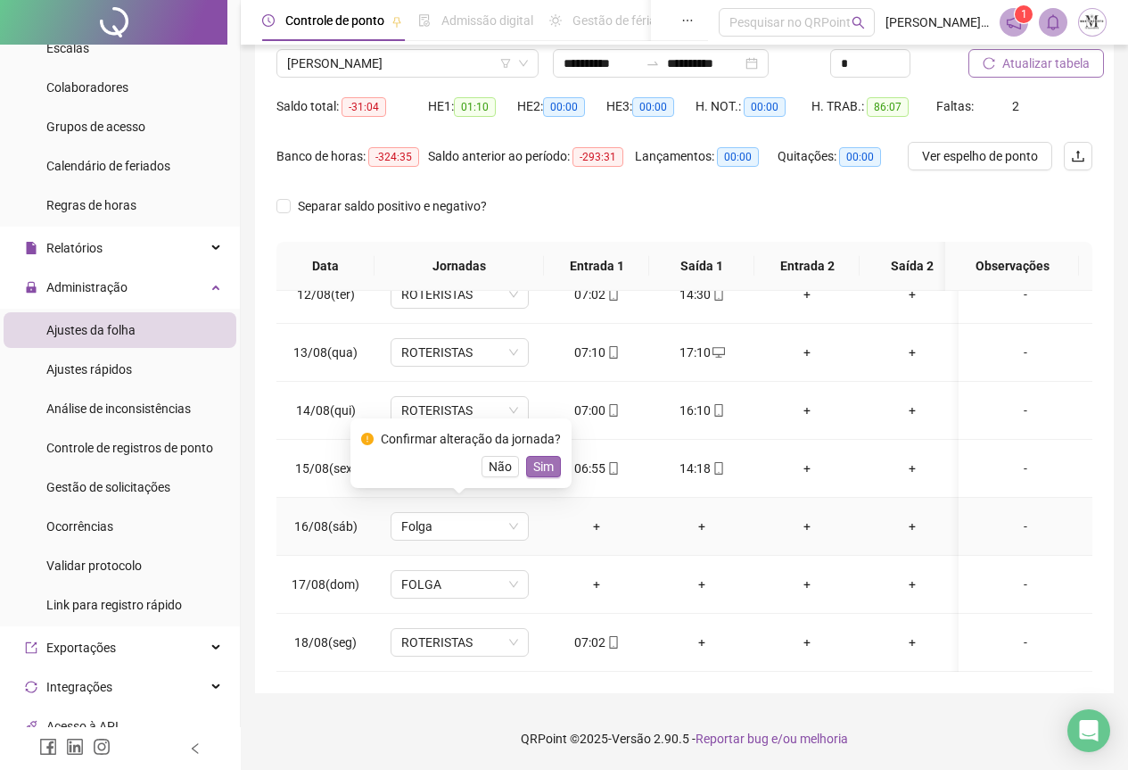
click at [533, 470] on span "Sim" at bounding box center [543, 467] width 21 height 20
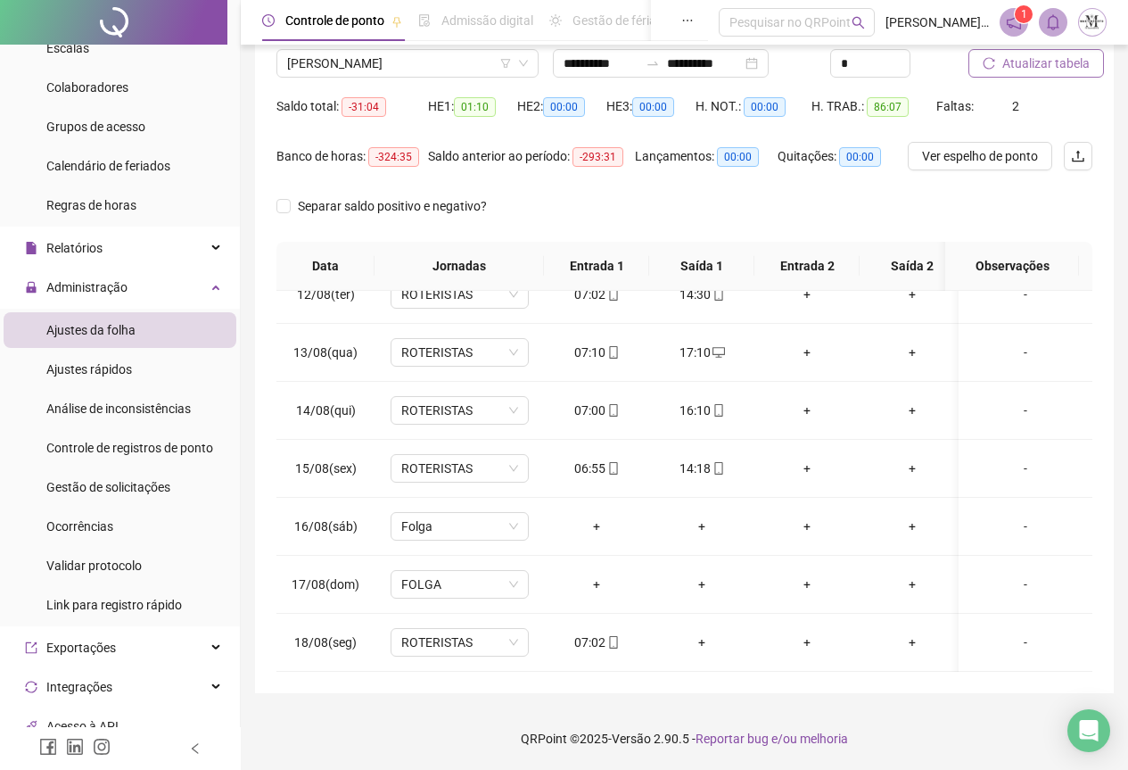
click at [1012, 70] on span "Atualizar tabela" at bounding box center [1046, 64] width 87 height 20
click at [339, 64] on span "[PERSON_NAME]" at bounding box center [407, 63] width 241 height 27
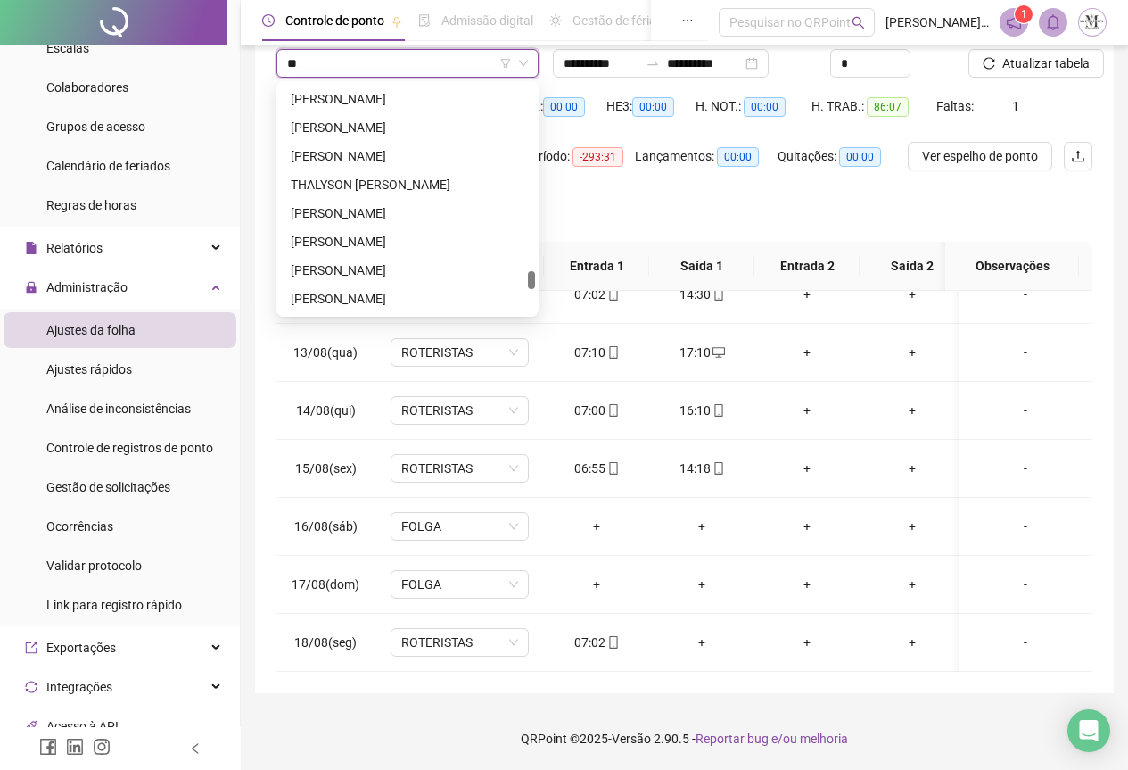
scroll to position [0, 0]
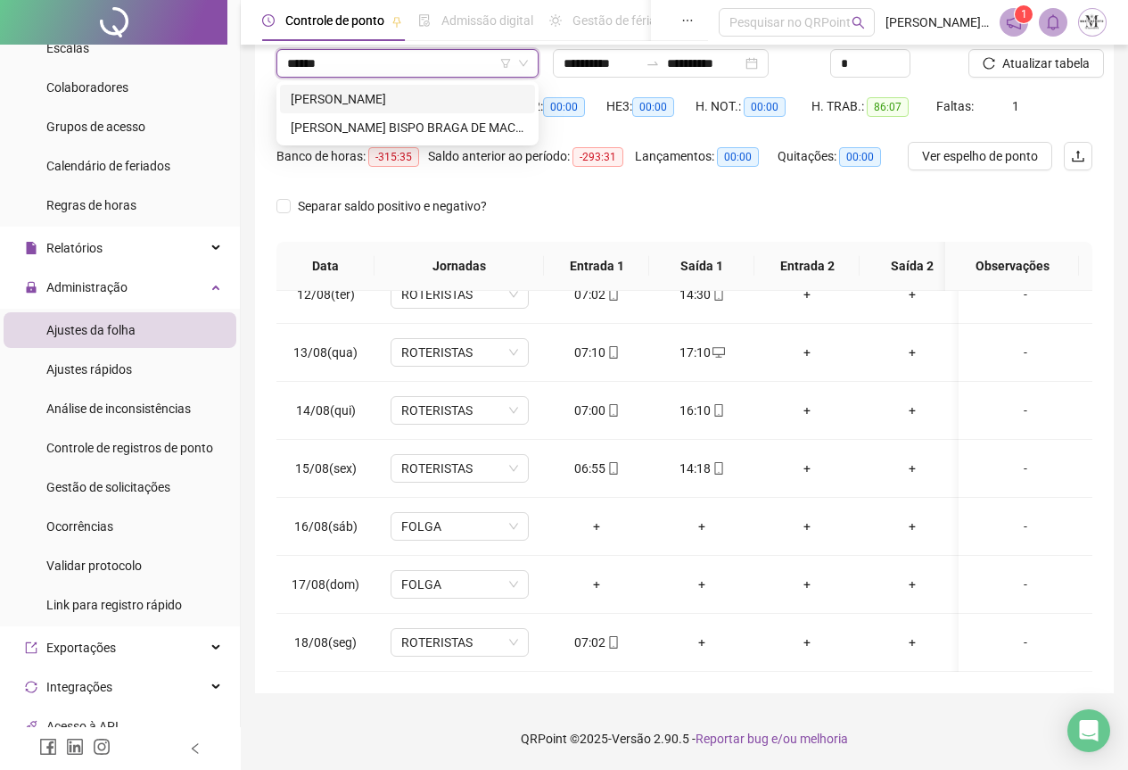
type input "*******"
click at [401, 91] on div "[PERSON_NAME]" at bounding box center [408, 99] width 234 height 20
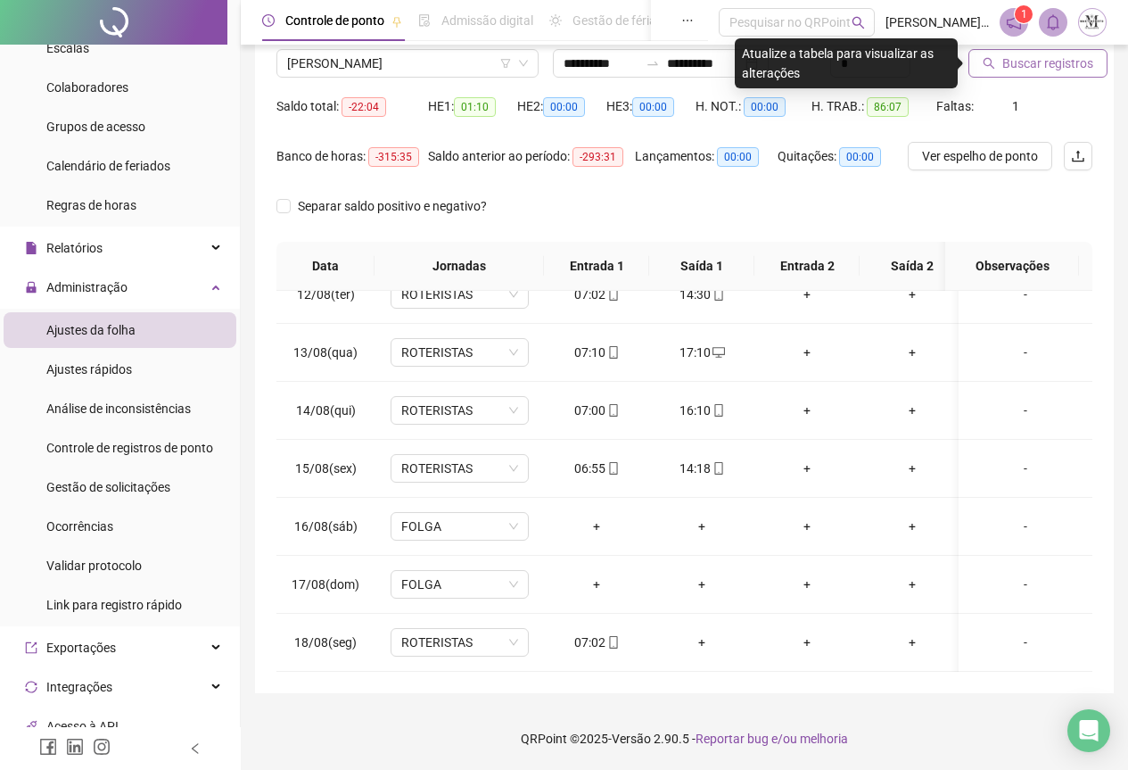
click at [1039, 70] on span "Buscar registros" at bounding box center [1048, 64] width 91 height 20
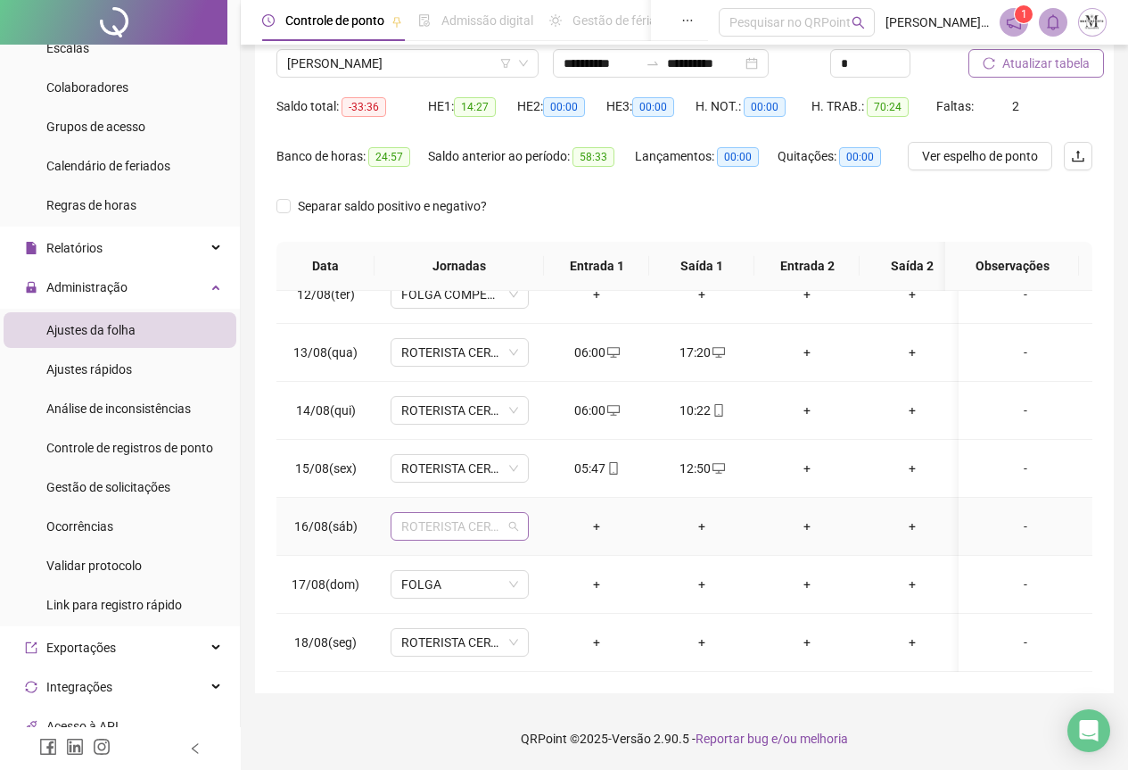
click at [434, 518] on span "ROTERISTA CERTO SG" at bounding box center [459, 526] width 117 height 27
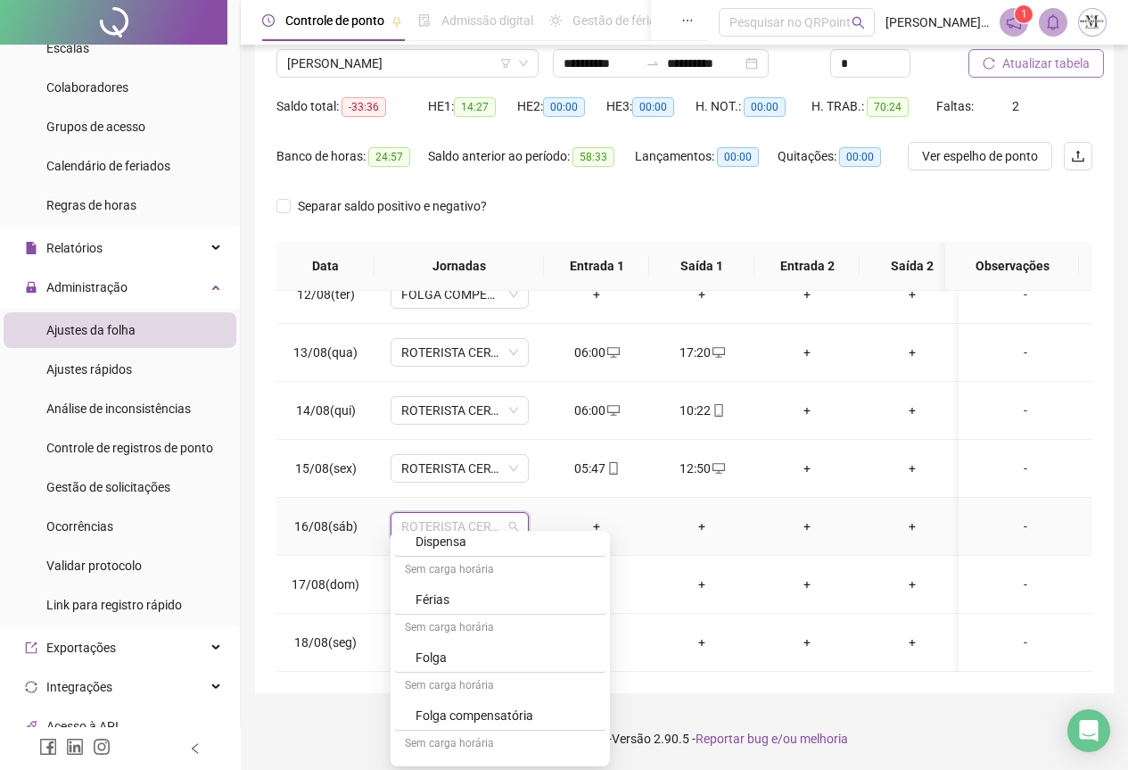
scroll to position [981, 0]
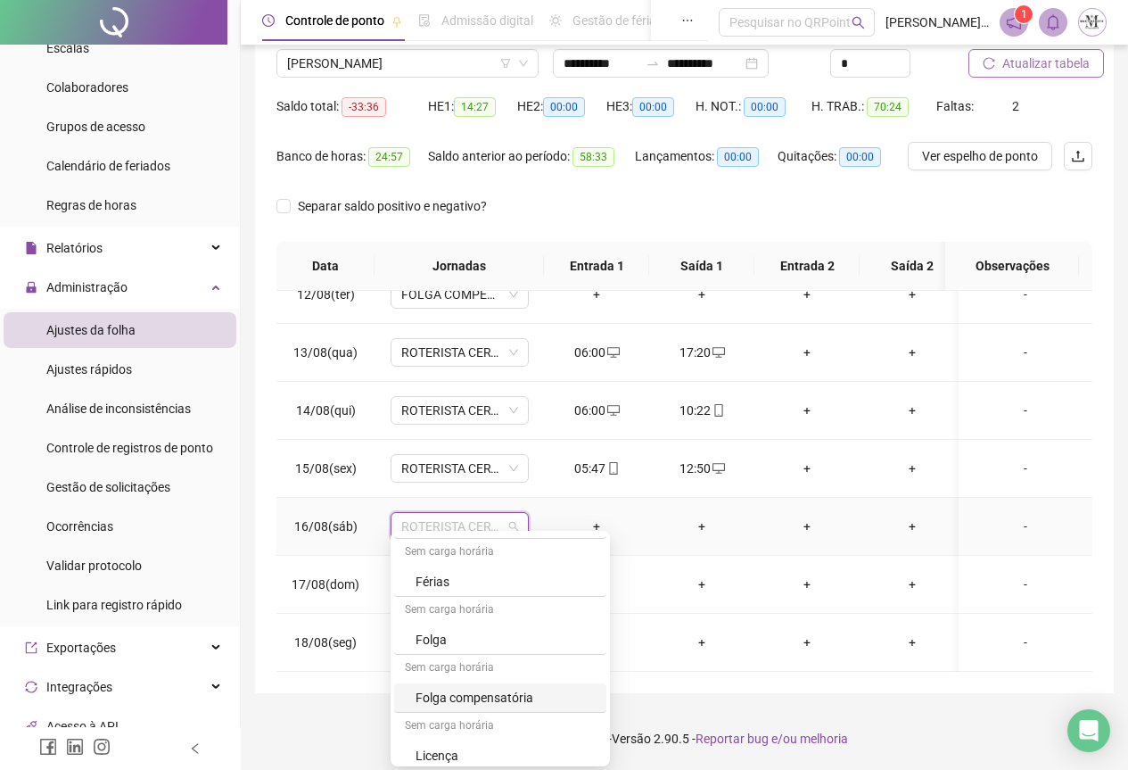
click at [456, 705] on div "Folga compensatória" at bounding box center [506, 698] width 180 height 20
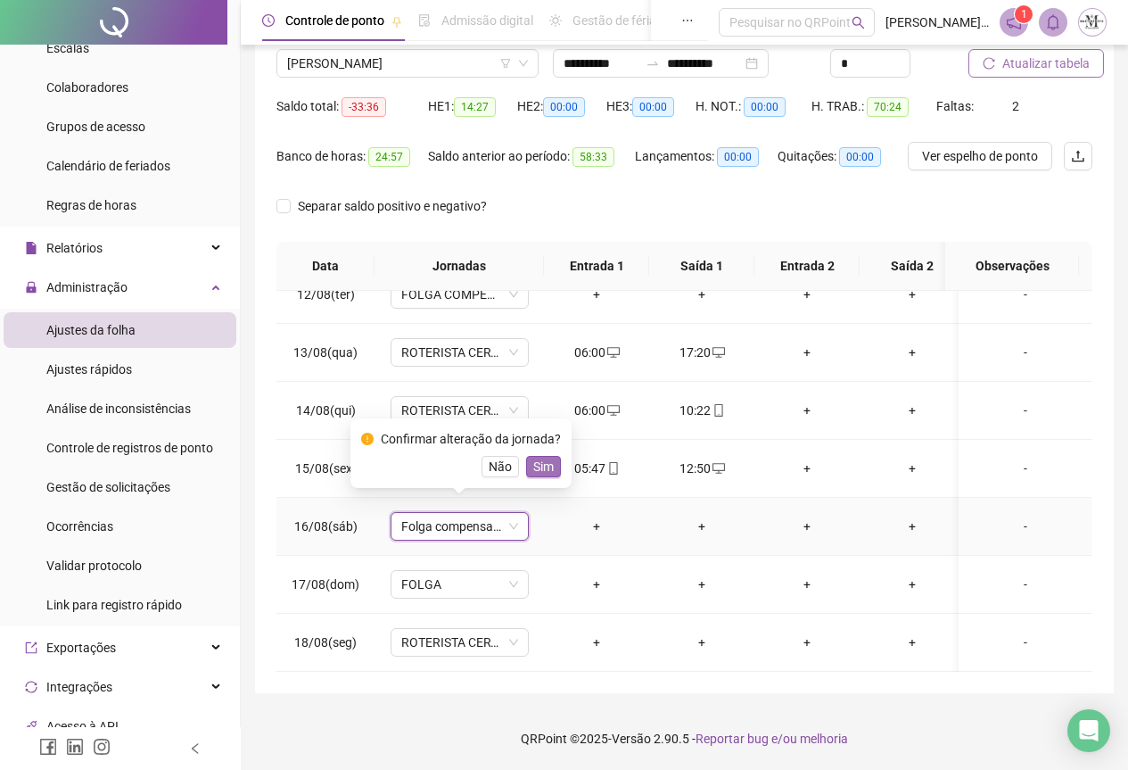
click at [544, 464] on span "Sim" at bounding box center [543, 467] width 21 height 20
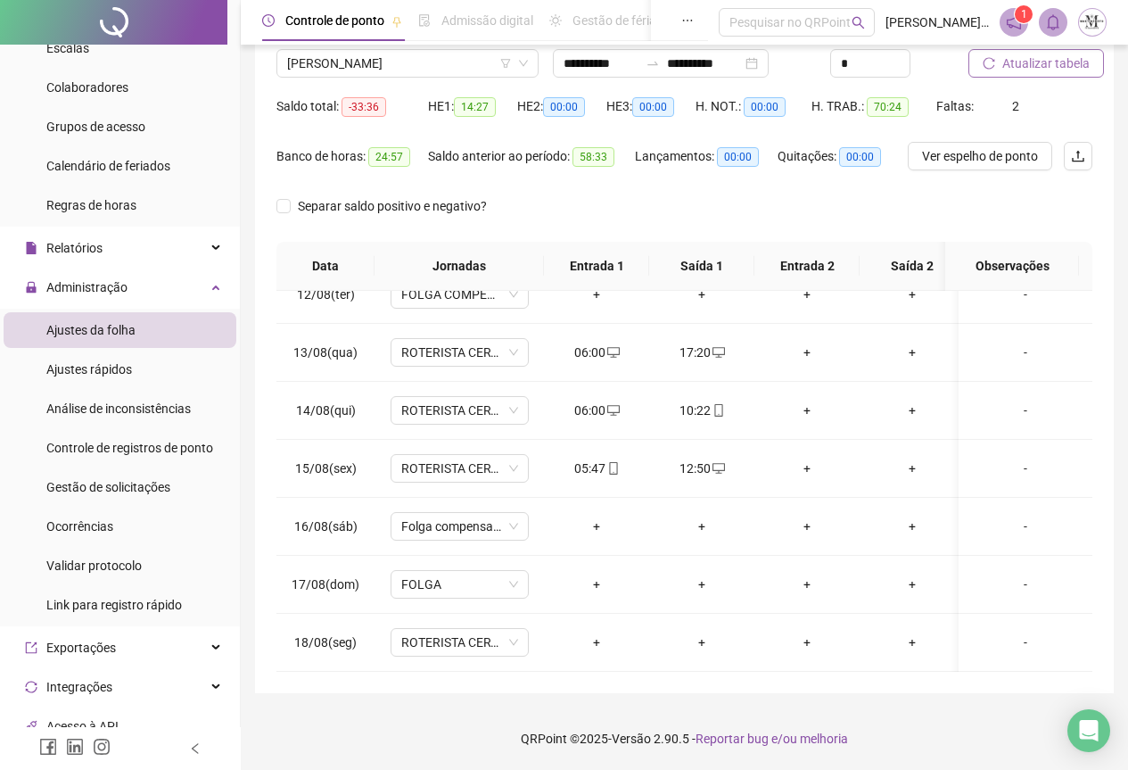
click at [1009, 58] on span "Atualizar tabela" at bounding box center [1046, 64] width 87 height 20
click at [363, 70] on span "[PERSON_NAME]" at bounding box center [407, 63] width 241 height 27
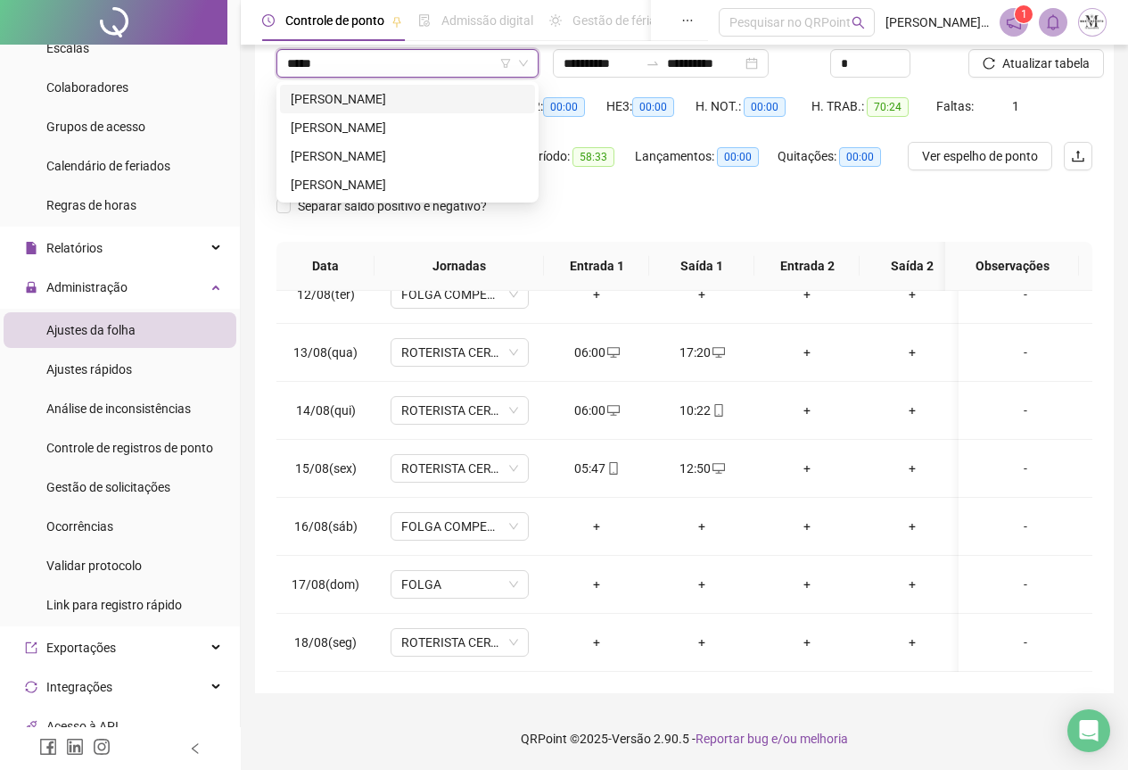
scroll to position [0, 0]
type input "*******"
click at [409, 102] on div "[PERSON_NAME]" at bounding box center [408, 99] width 234 height 20
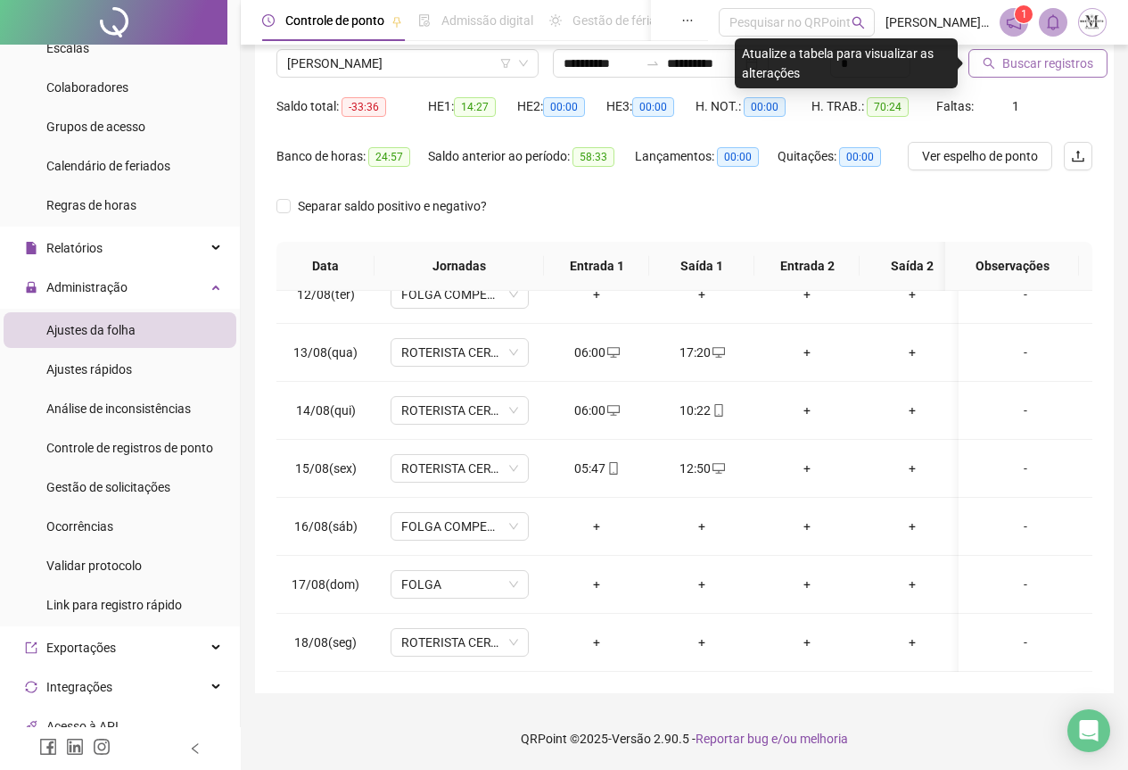
click at [1040, 71] on span "Buscar registros" at bounding box center [1048, 64] width 91 height 20
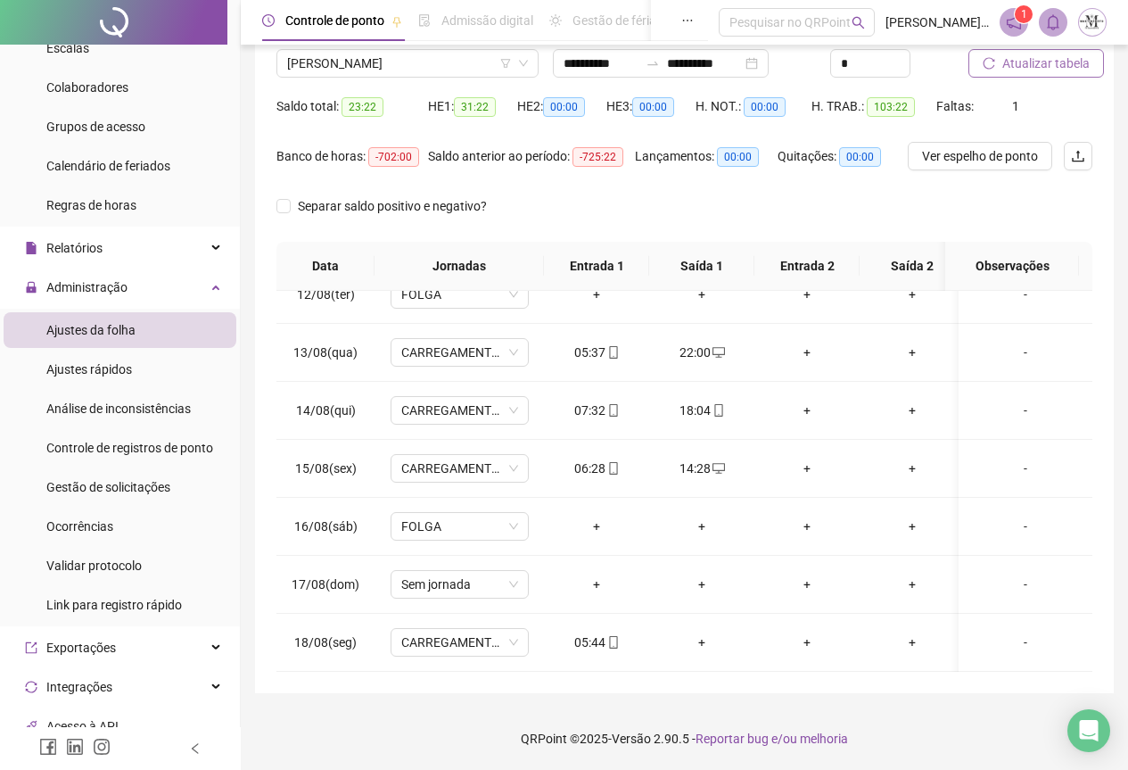
click at [1040, 70] on span "Atualizar tabela" at bounding box center [1046, 64] width 87 height 20
click at [337, 64] on span "[PERSON_NAME]" at bounding box center [407, 63] width 241 height 27
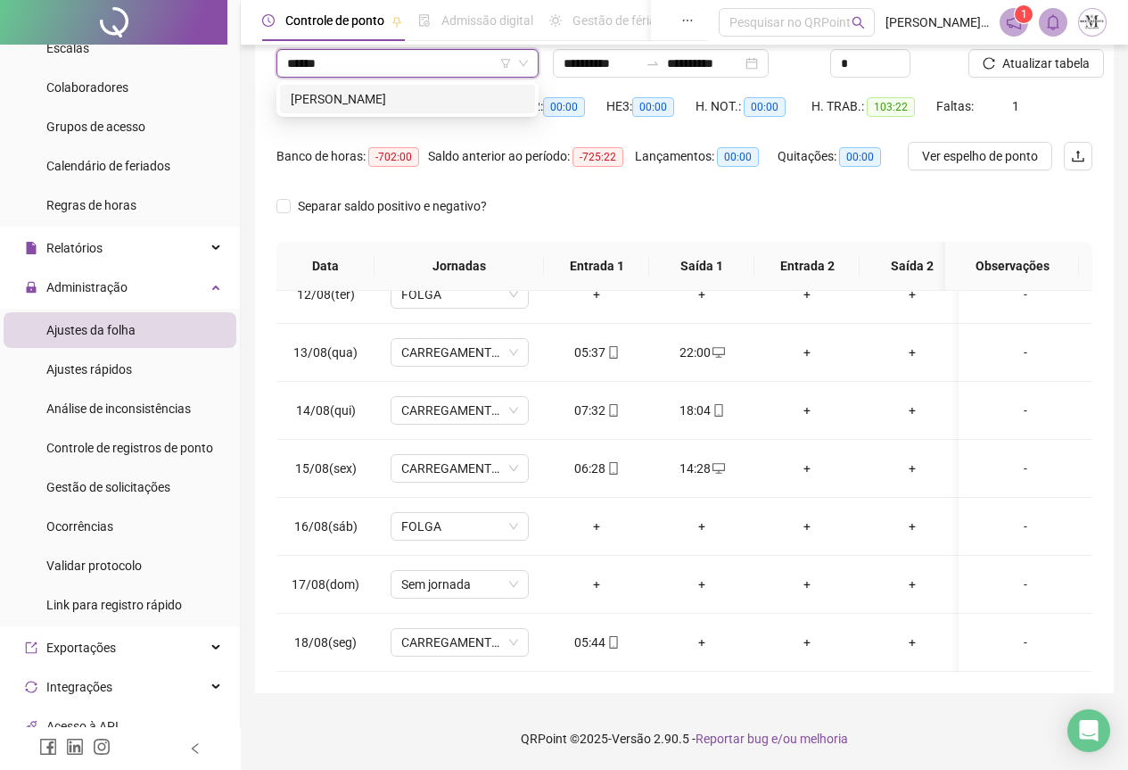
type input "*******"
click at [352, 111] on div "[PERSON_NAME]" at bounding box center [407, 99] width 255 height 29
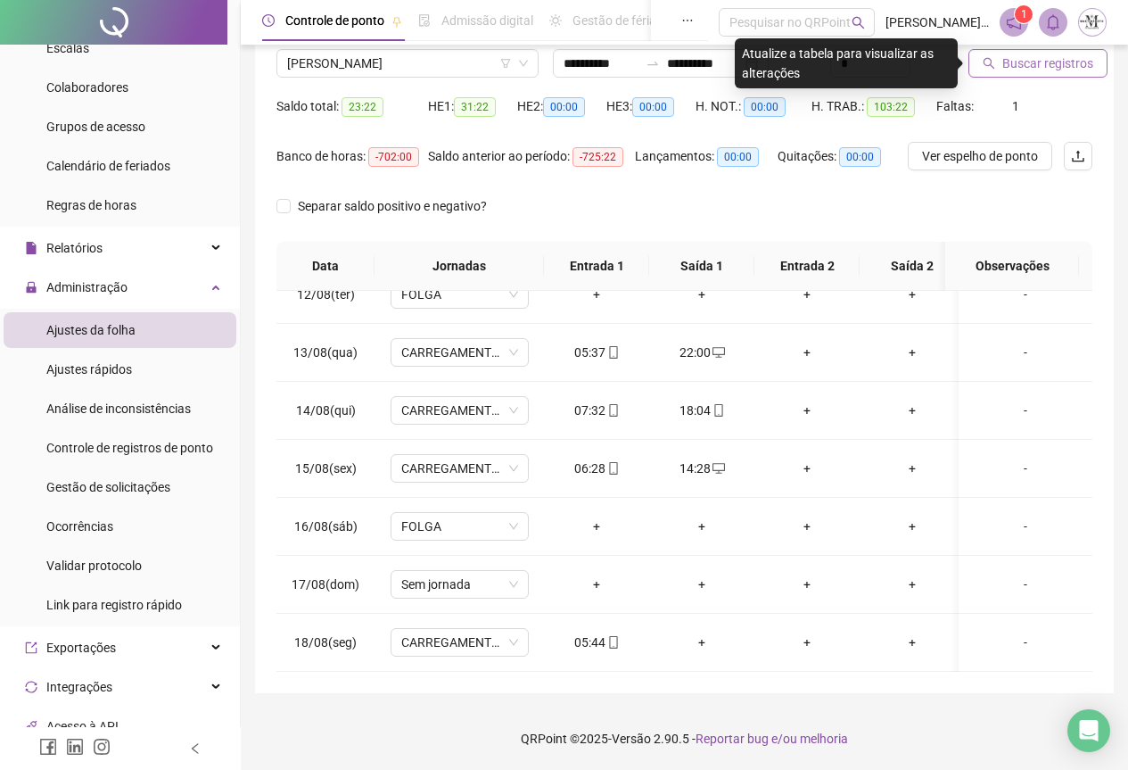
click at [977, 61] on button "Buscar registros" at bounding box center [1038, 63] width 139 height 29
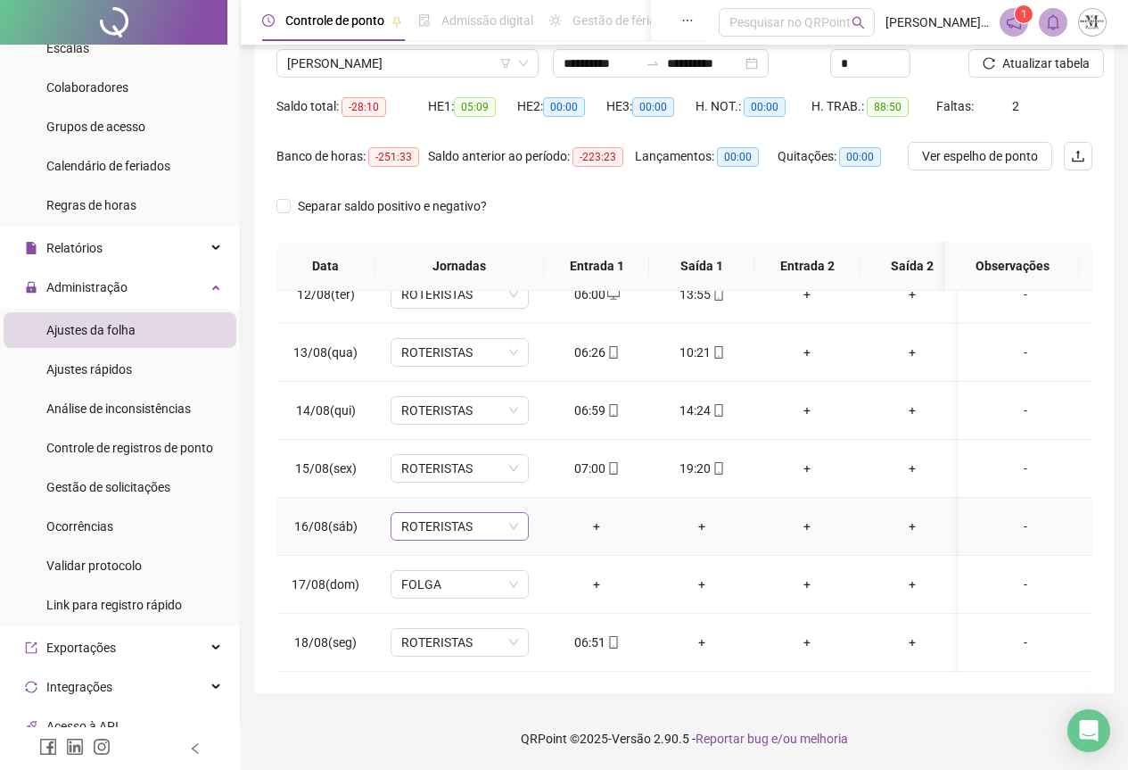
click at [433, 516] on span "ROTERISTAS" at bounding box center [459, 526] width 117 height 27
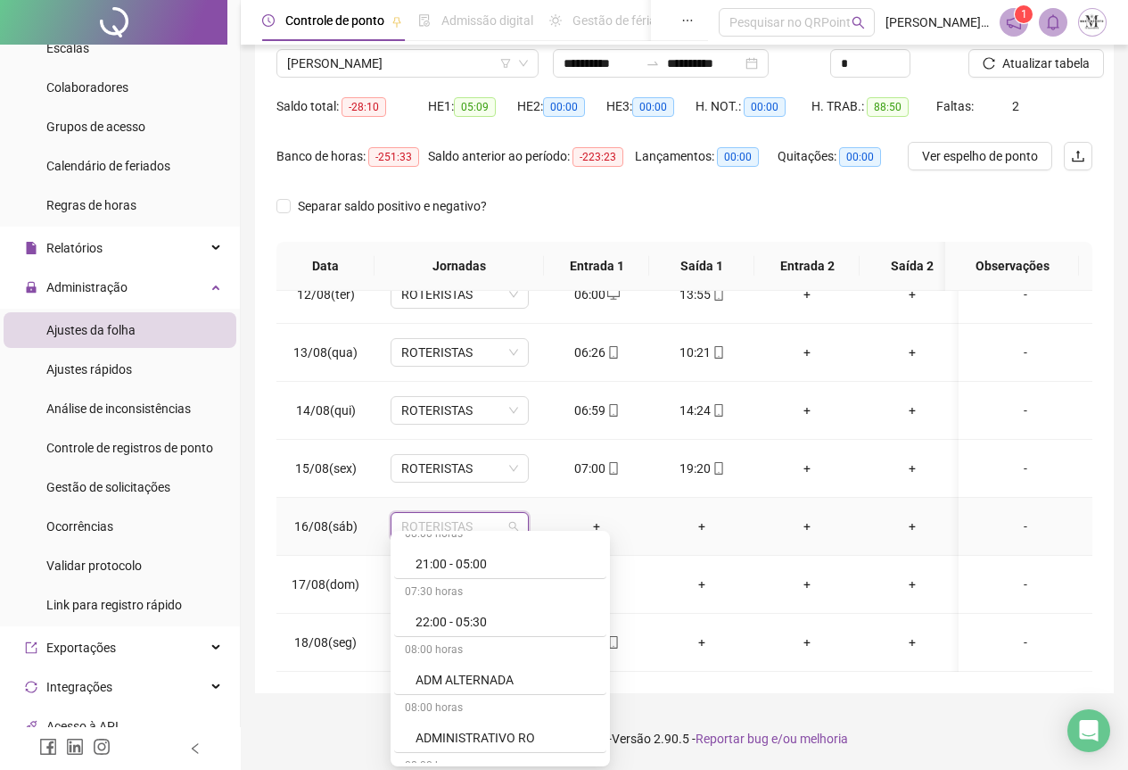
scroll to position [892, 0]
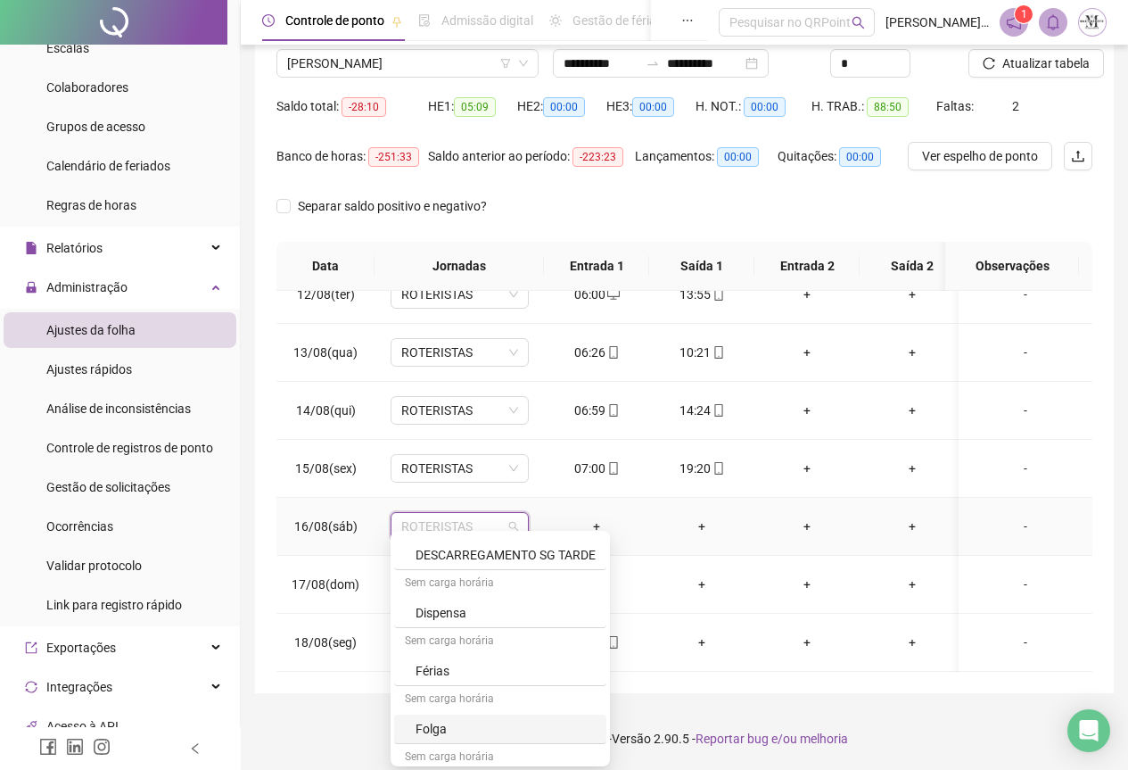
click at [464, 732] on div "Folga" at bounding box center [506, 729] width 180 height 20
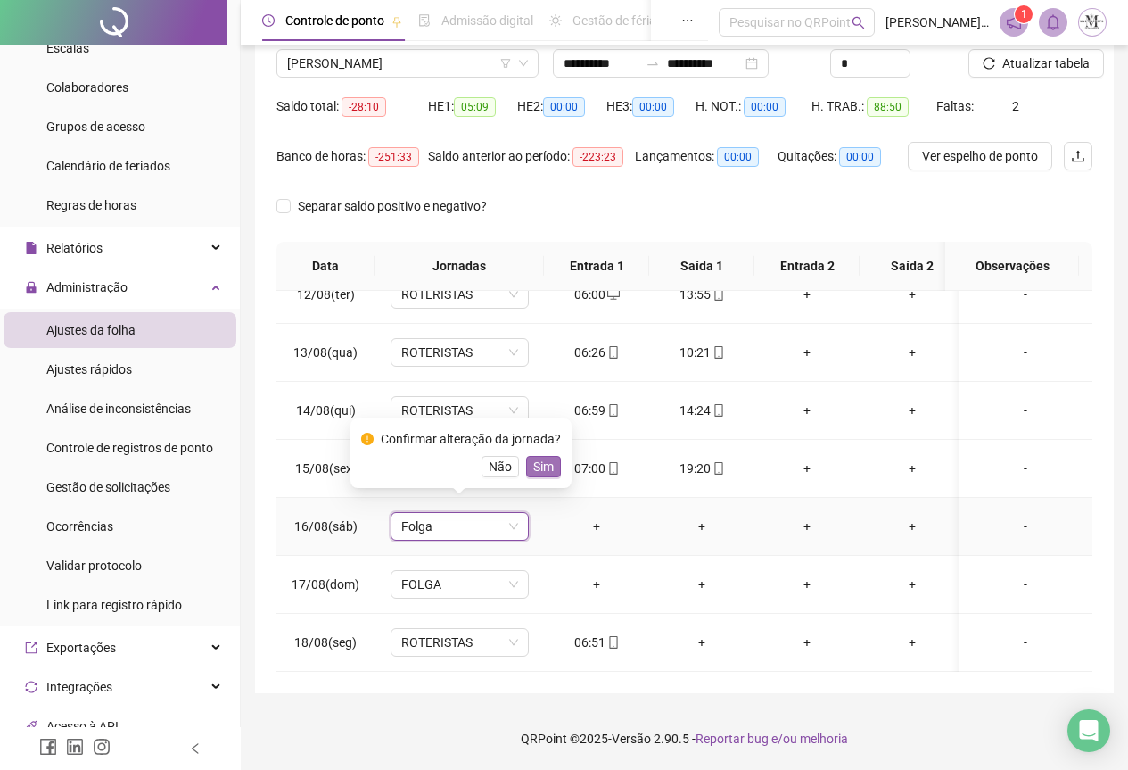
click at [547, 463] on span "Sim" at bounding box center [543, 467] width 21 height 20
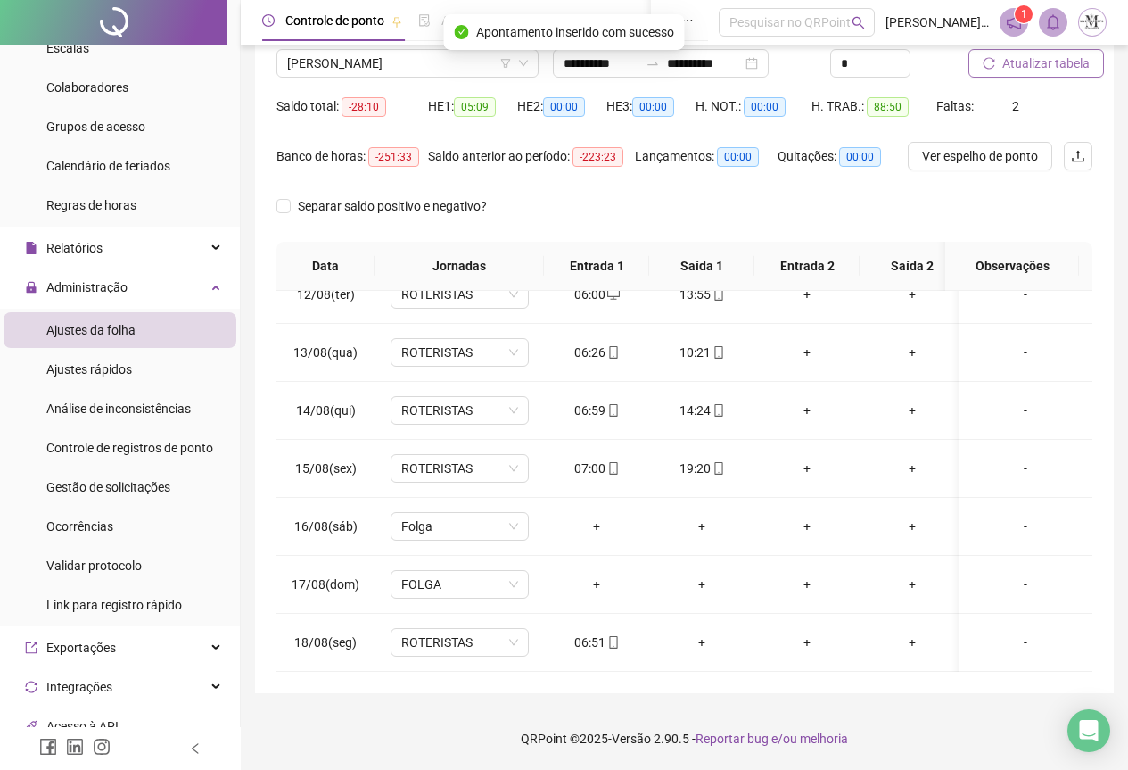
click at [1014, 73] on button "Atualizar tabela" at bounding box center [1037, 63] width 136 height 29
click at [317, 73] on span "[PERSON_NAME]" at bounding box center [407, 63] width 241 height 27
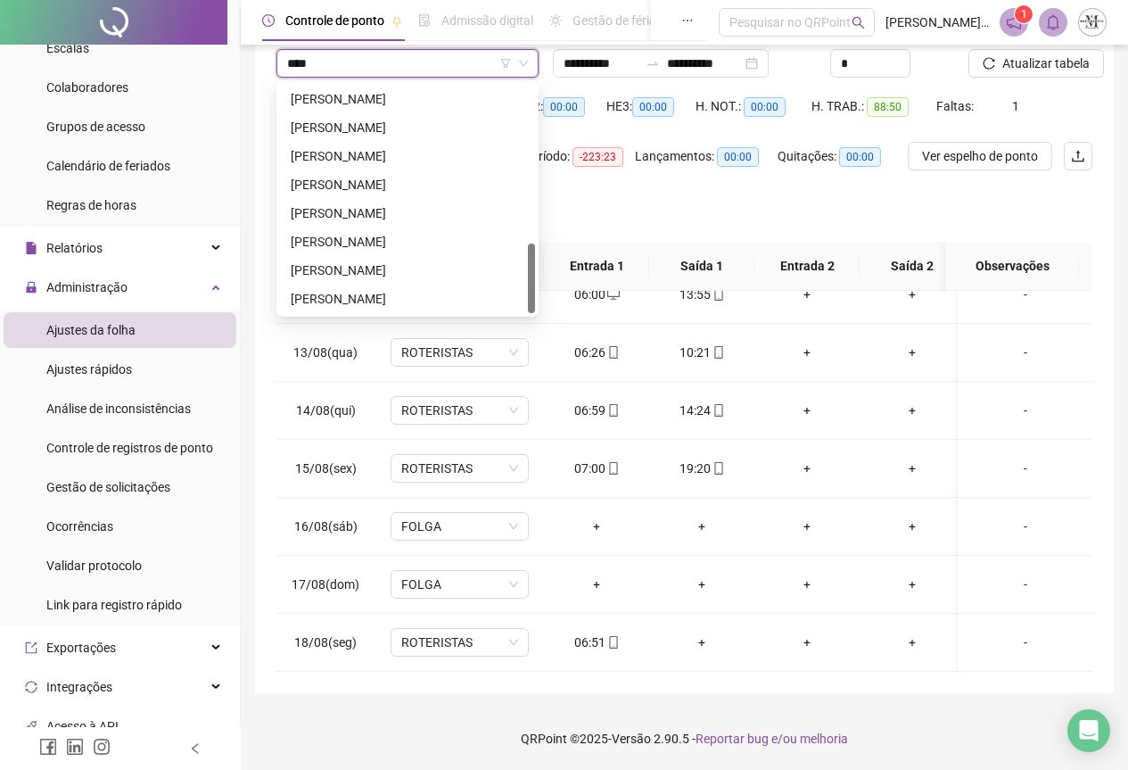
scroll to position [171, 0]
type input "******"
click at [401, 118] on div "[PERSON_NAME]" at bounding box center [408, 128] width 234 height 20
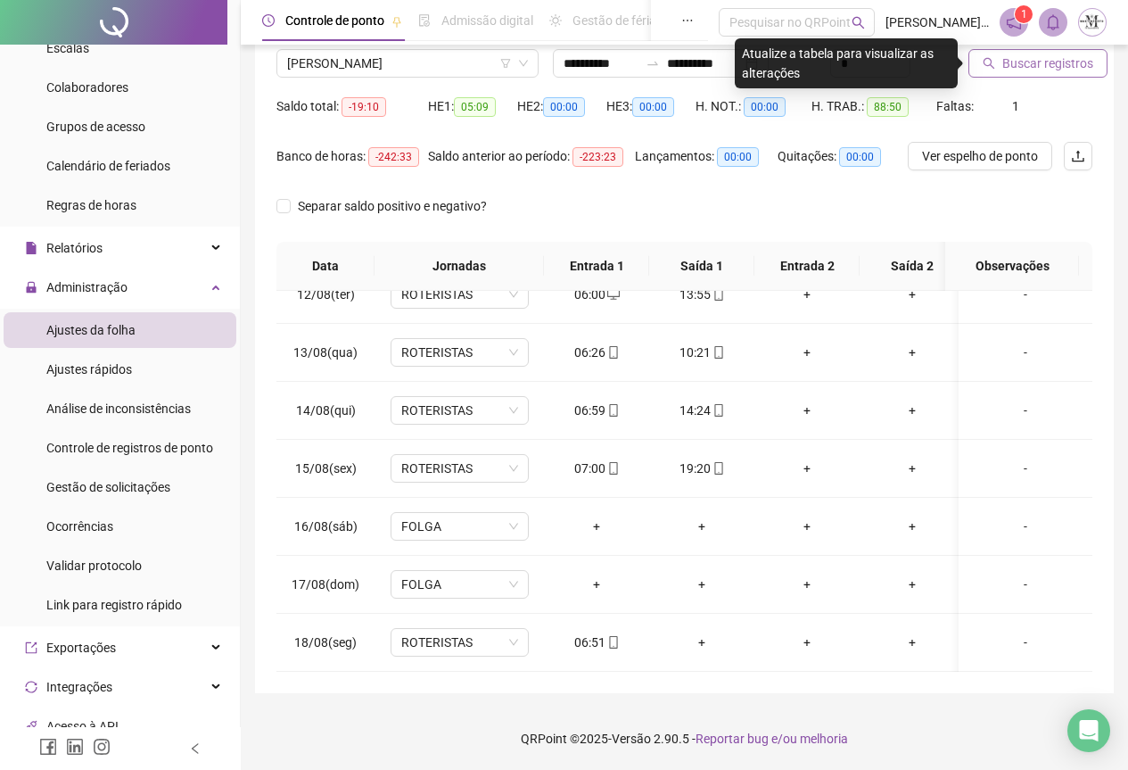
click at [1035, 66] on span "Buscar registros" at bounding box center [1048, 64] width 91 height 20
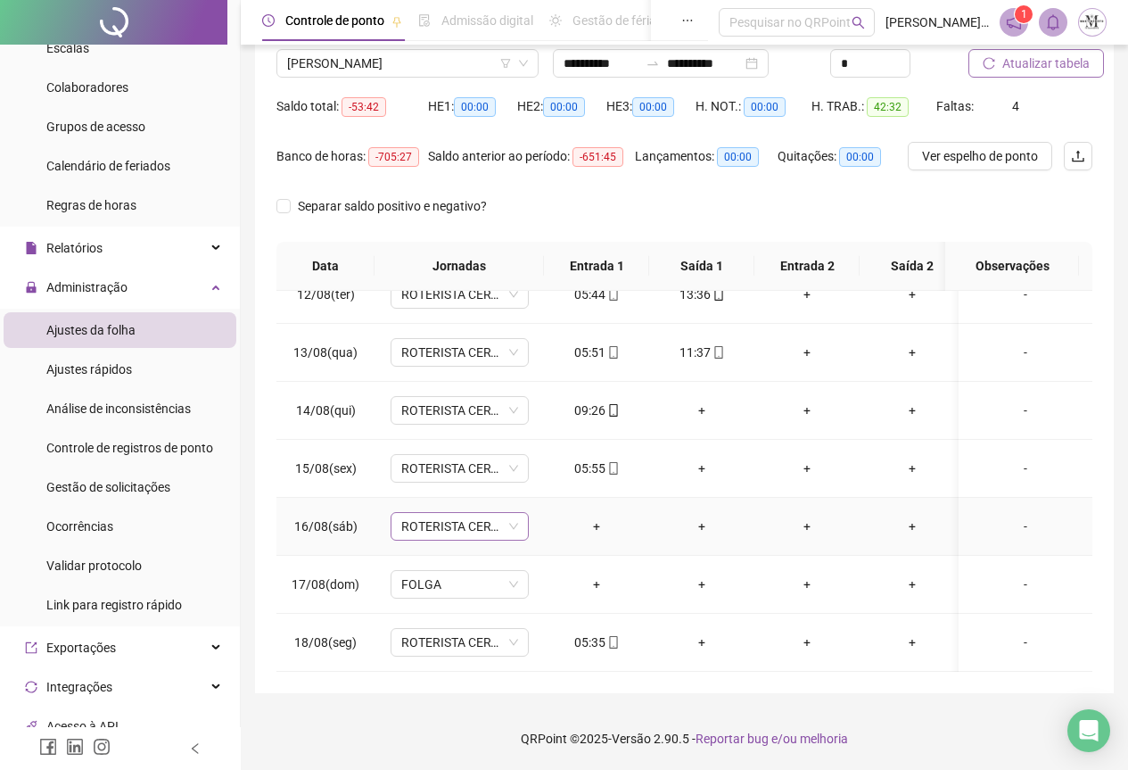
click at [440, 517] on span "ROTERISTA CERTO SG" at bounding box center [459, 526] width 117 height 27
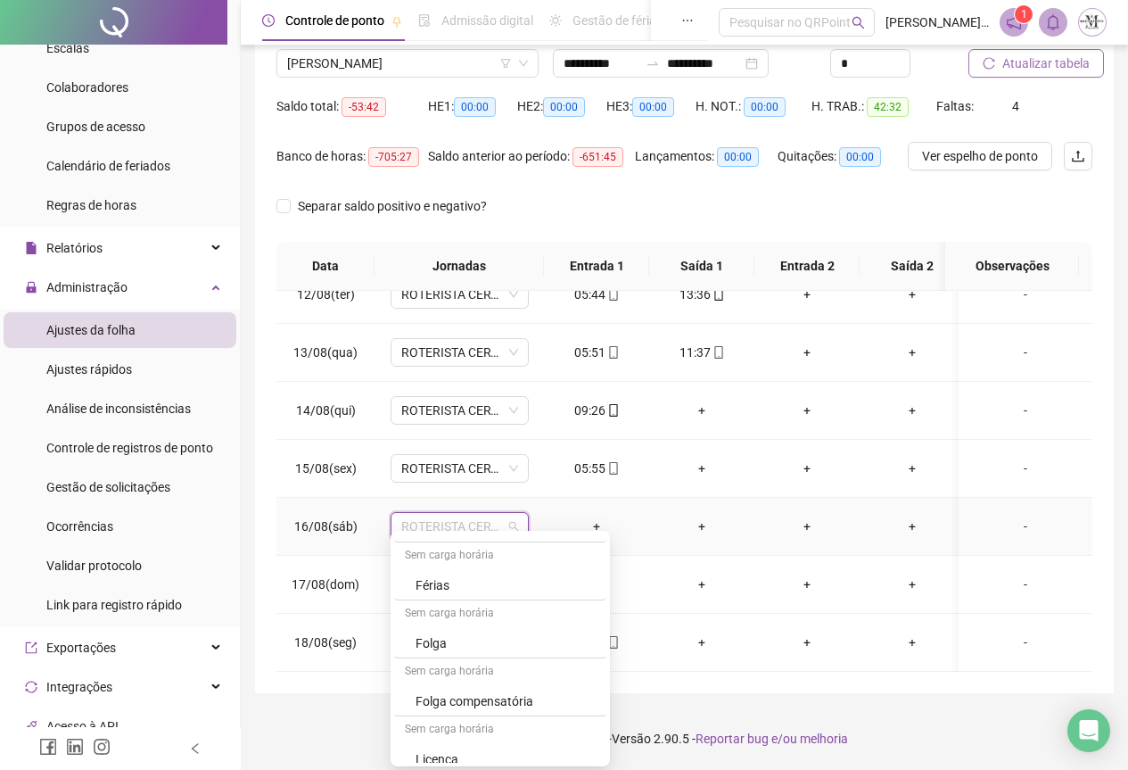
scroll to position [981, 0]
click at [443, 646] on div "Folga" at bounding box center [506, 640] width 180 height 20
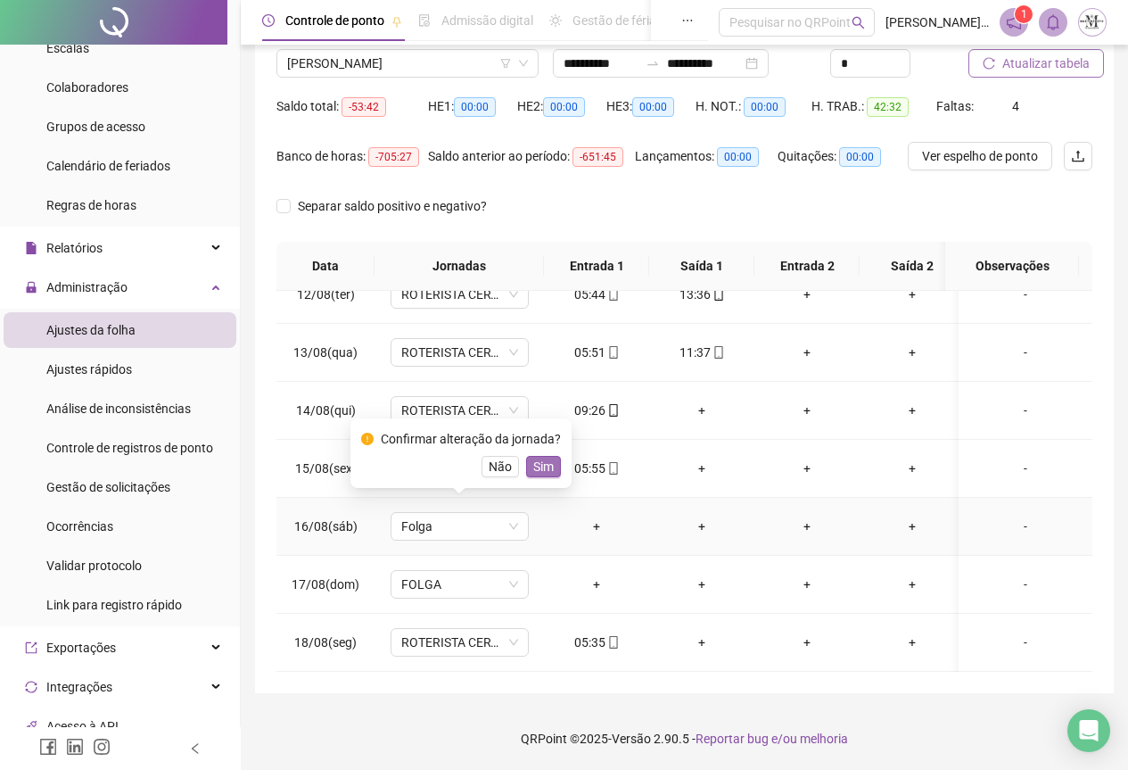
click at [546, 471] on span "Sim" at bounding box center [543, 467] width 21 height 20
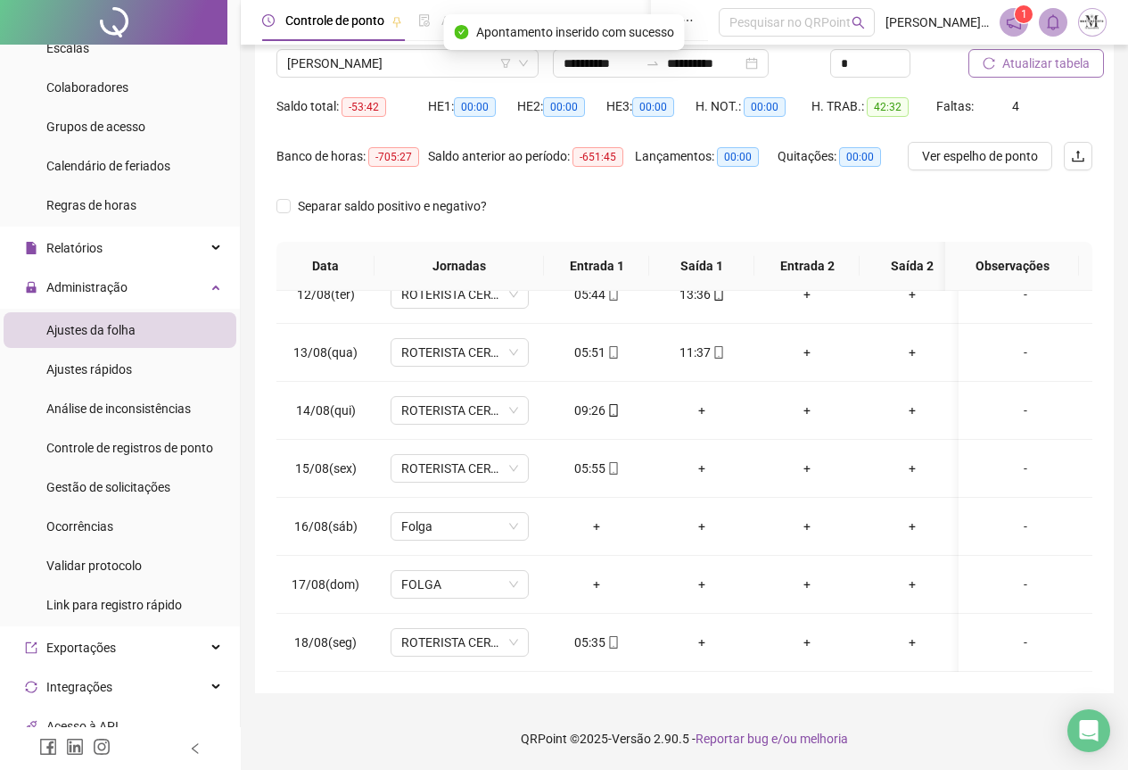
click at [1012, 74] on button "Atualizar tabela" at bounding box center [1037, 63] width 136 height 29
click at [1053, 58] on span "Atualizar tabela" at bounding box center [1046, 64] width 87 height 20
click at [340, 69] on span "[PERSON_NAME]" at bounding box center [407, 63] width 241 height 27
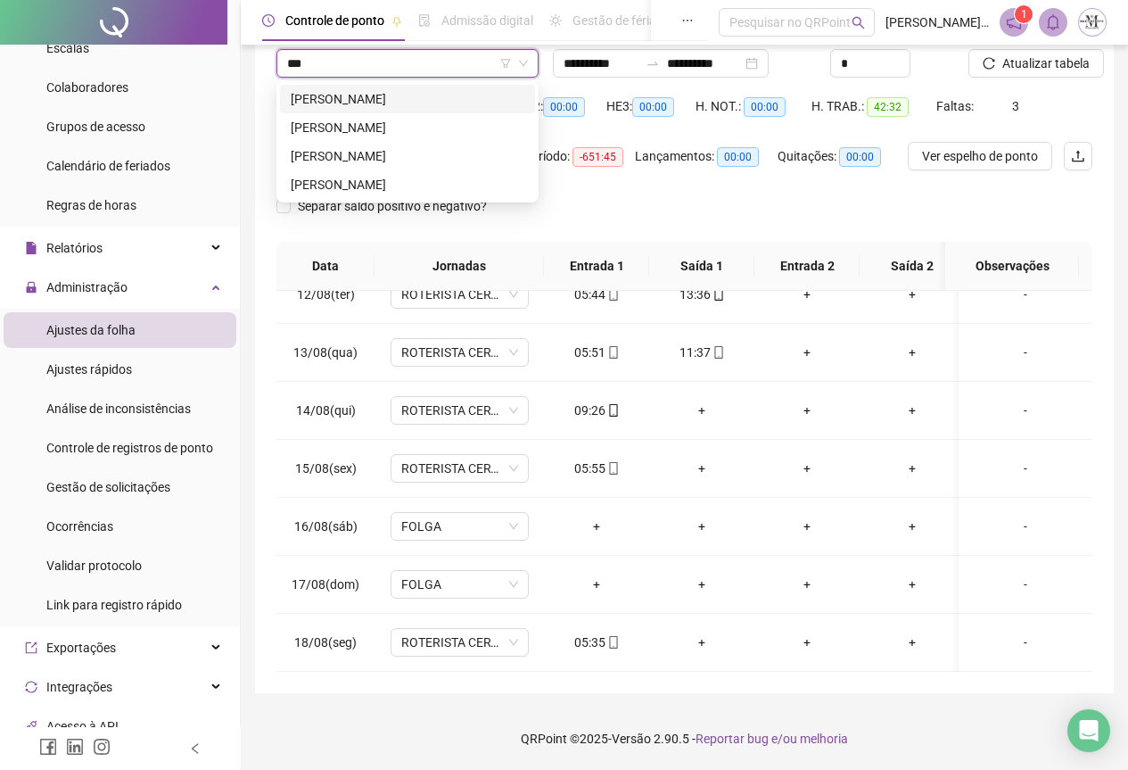
scroll to position [0, 0]
type input "*****"
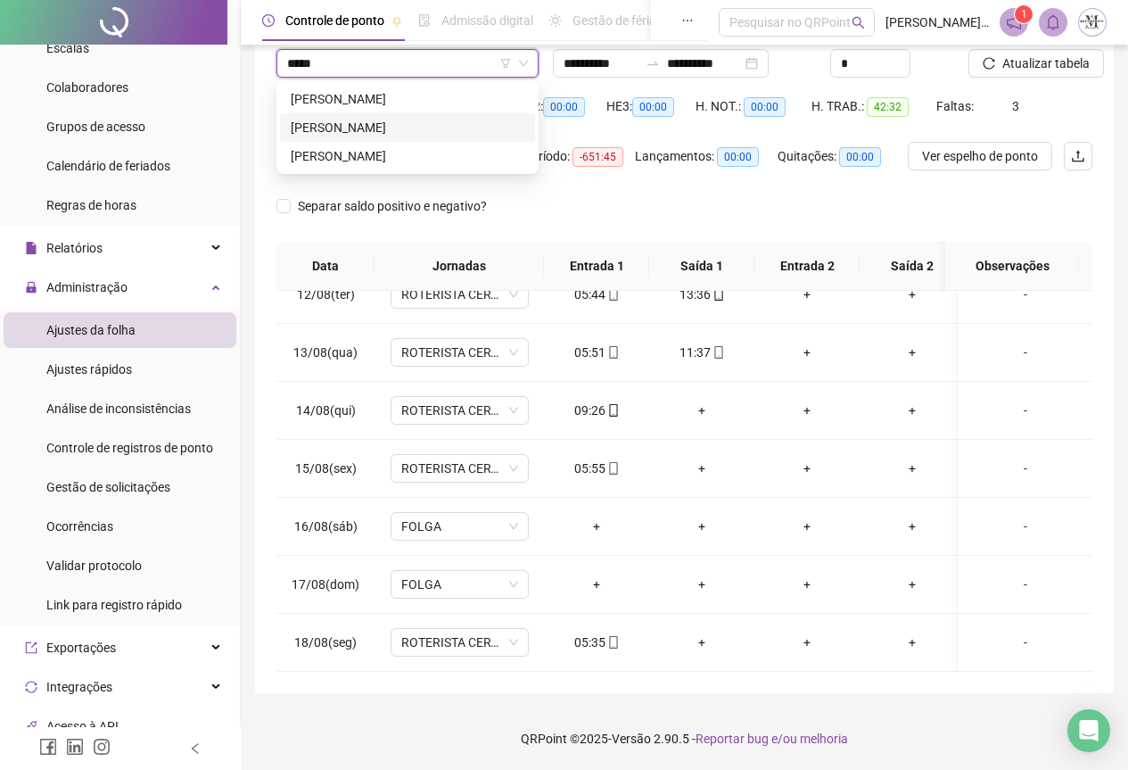
click at [346, 120] on div "[PERSON_NAME]" at bounding box center [408, 128] width 234 height 20
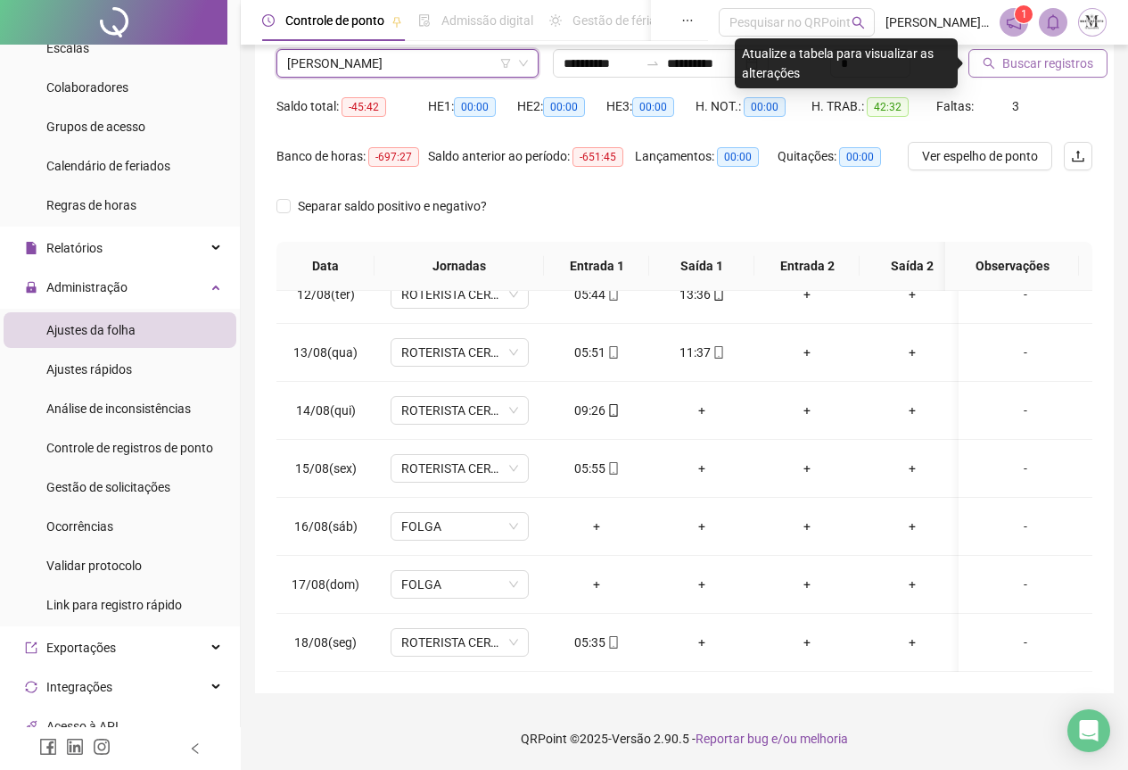
click at [1035, 62] on span "Buscar registros" at bounding box center [1048, 64] width 91 height 20
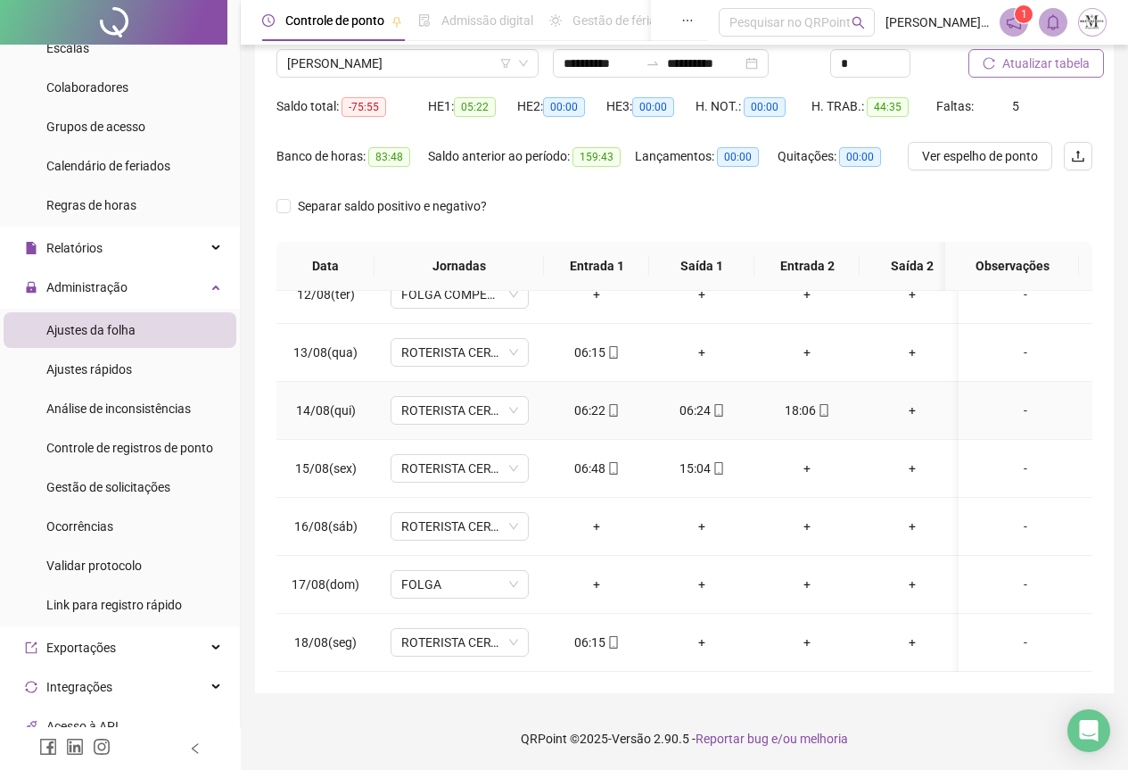
click at [713, 404] on icon "mobile" at bounding box center [719, 410] width 12 height 12
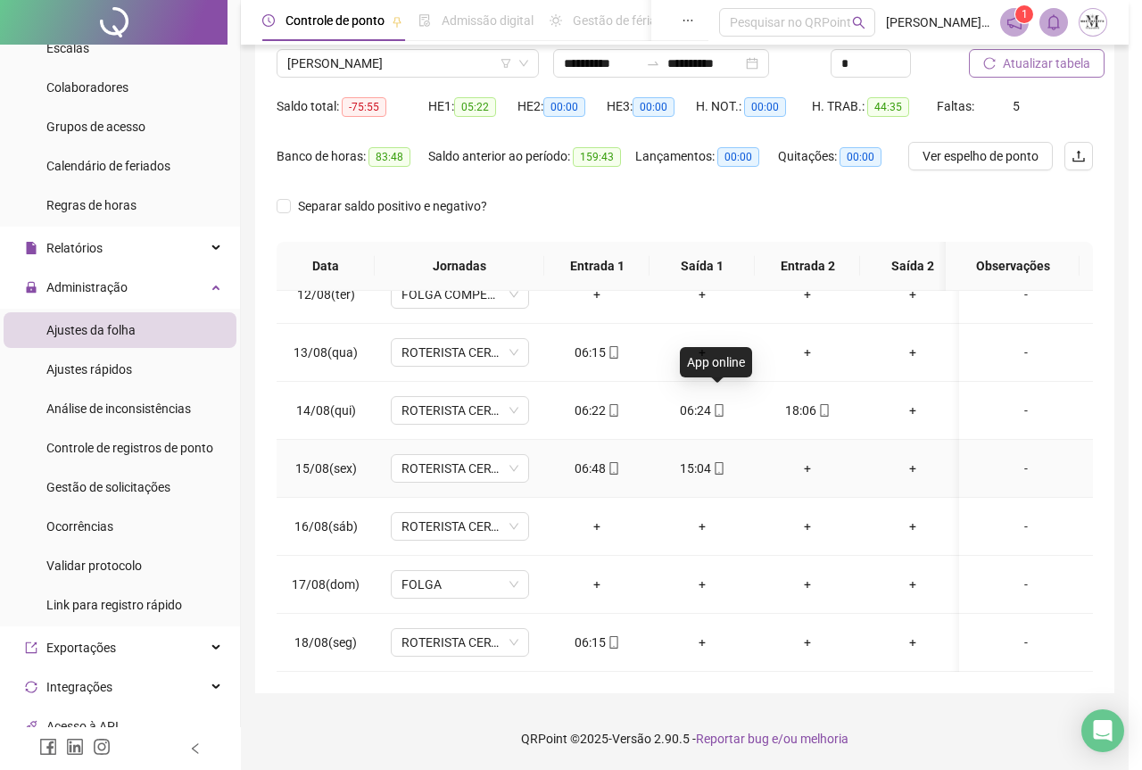
type input "**********"
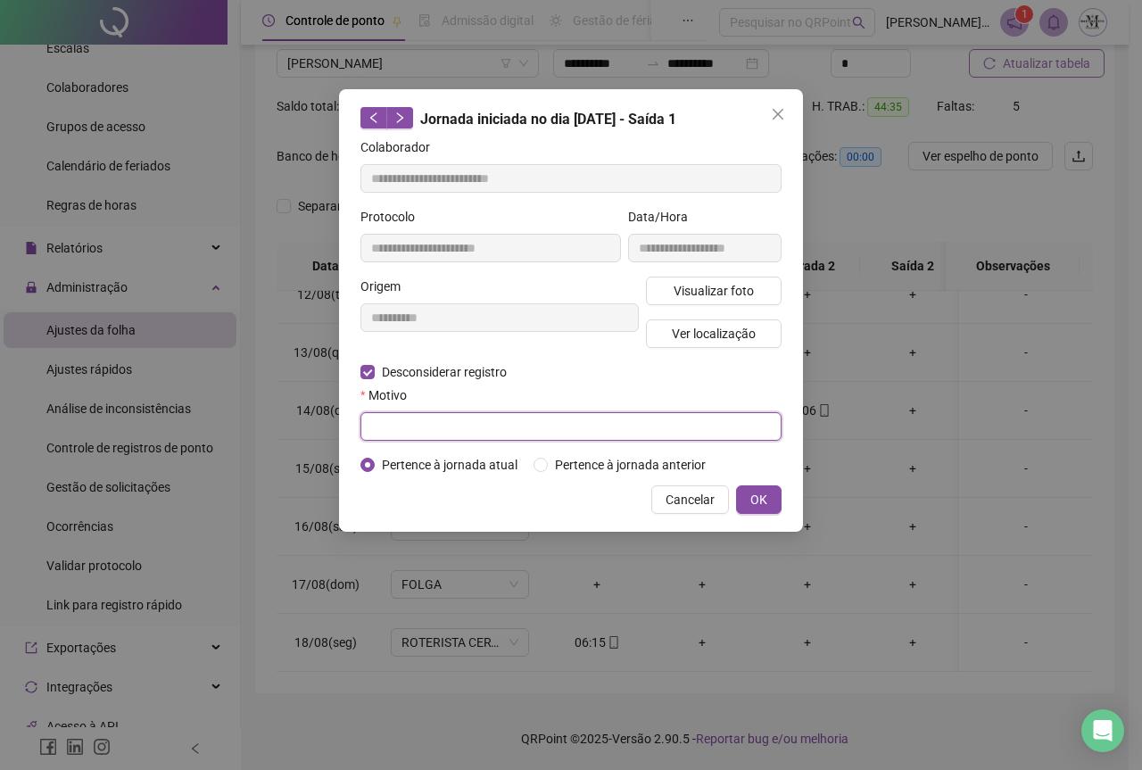
click at [389, 432] on input "text" at bounding box center [570, 426] width 421 height 29
type input "*********"
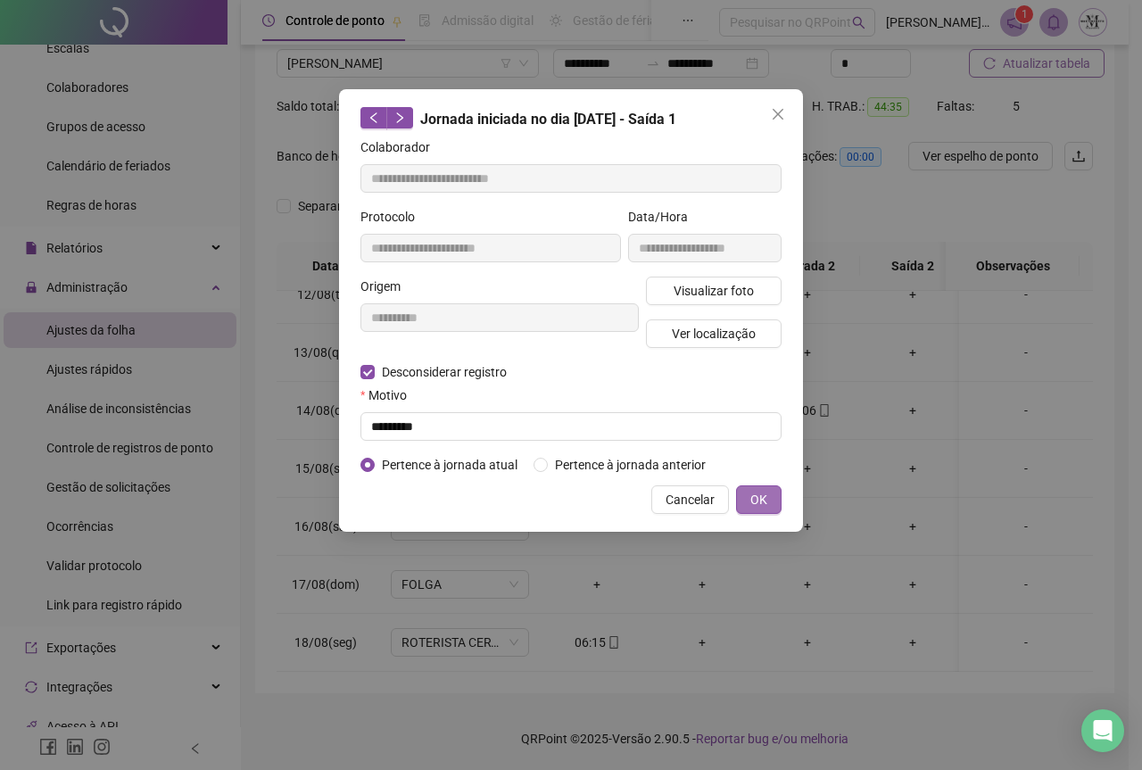
click at [757, 498] on span "OK" at bounding box center [758, 500] width 17 height 20
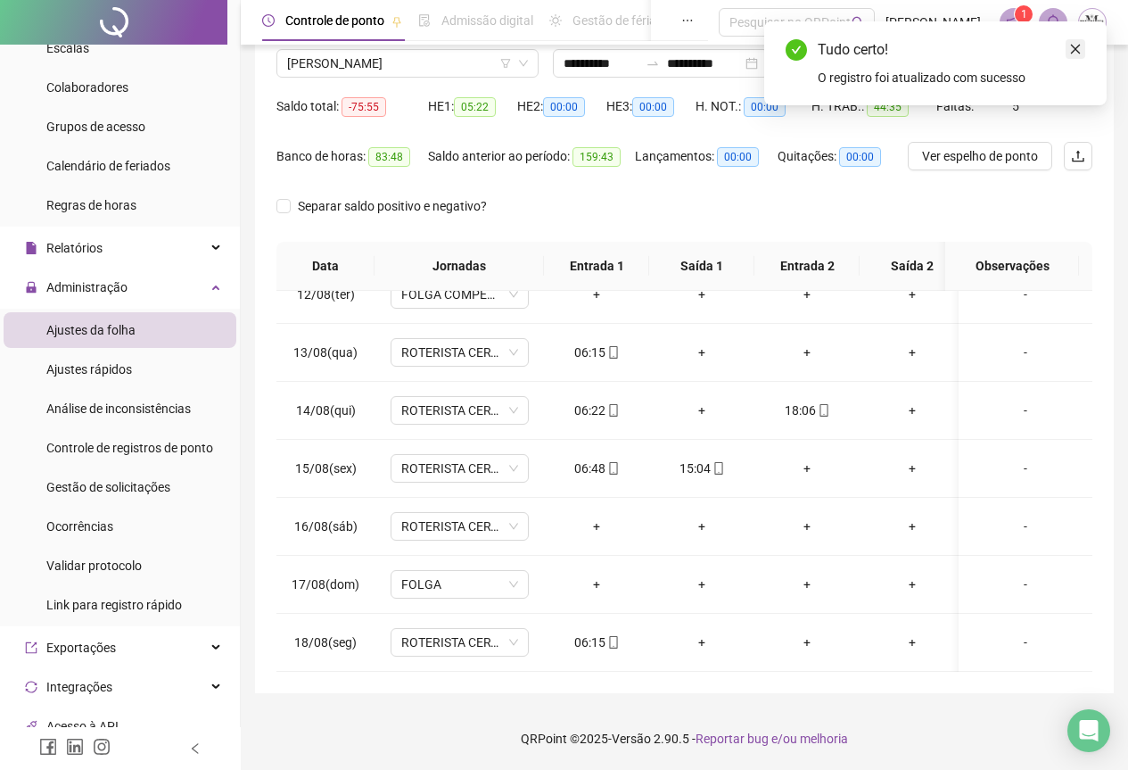
click at [1072, 51] on icon "close" at bounding box center [1076, 49] width 12 height 12
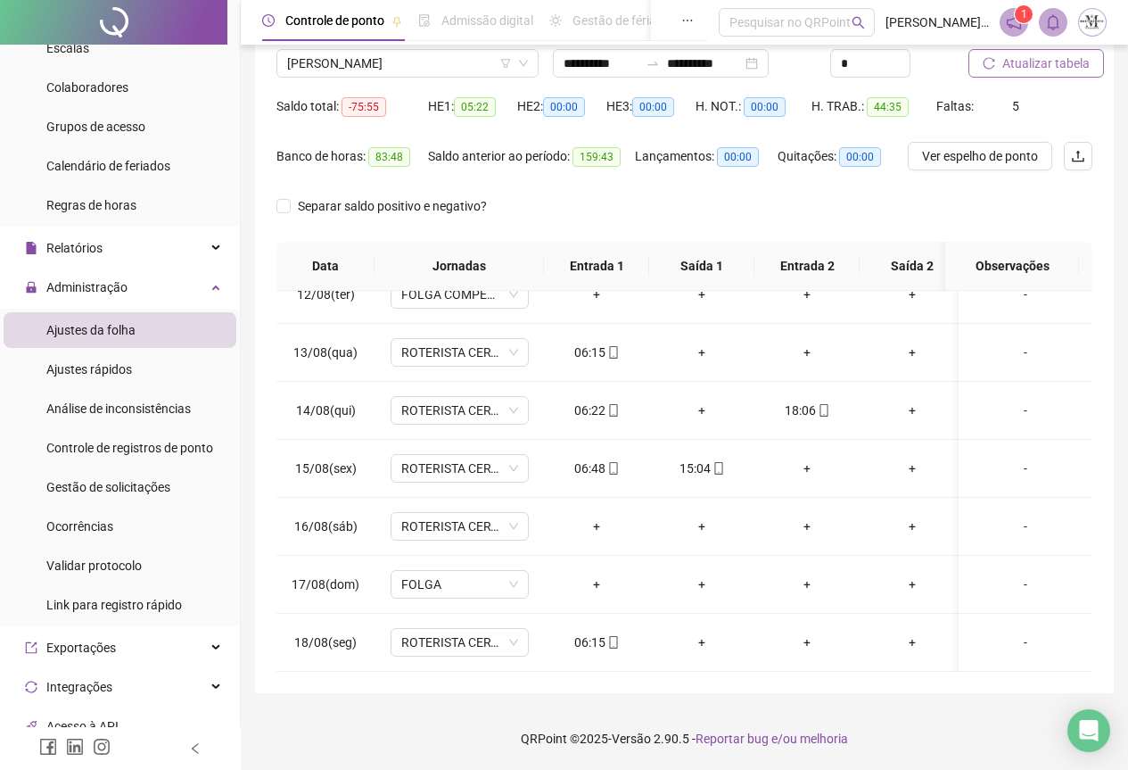
click at [1020, 70] on span "Atualizar tabela" at bounding box center [1046, 64] width 87 height 20
click at [430, 513] on span "ROTERISTA CERTO SG" at bounding box center [459, 526] width 117 height 27
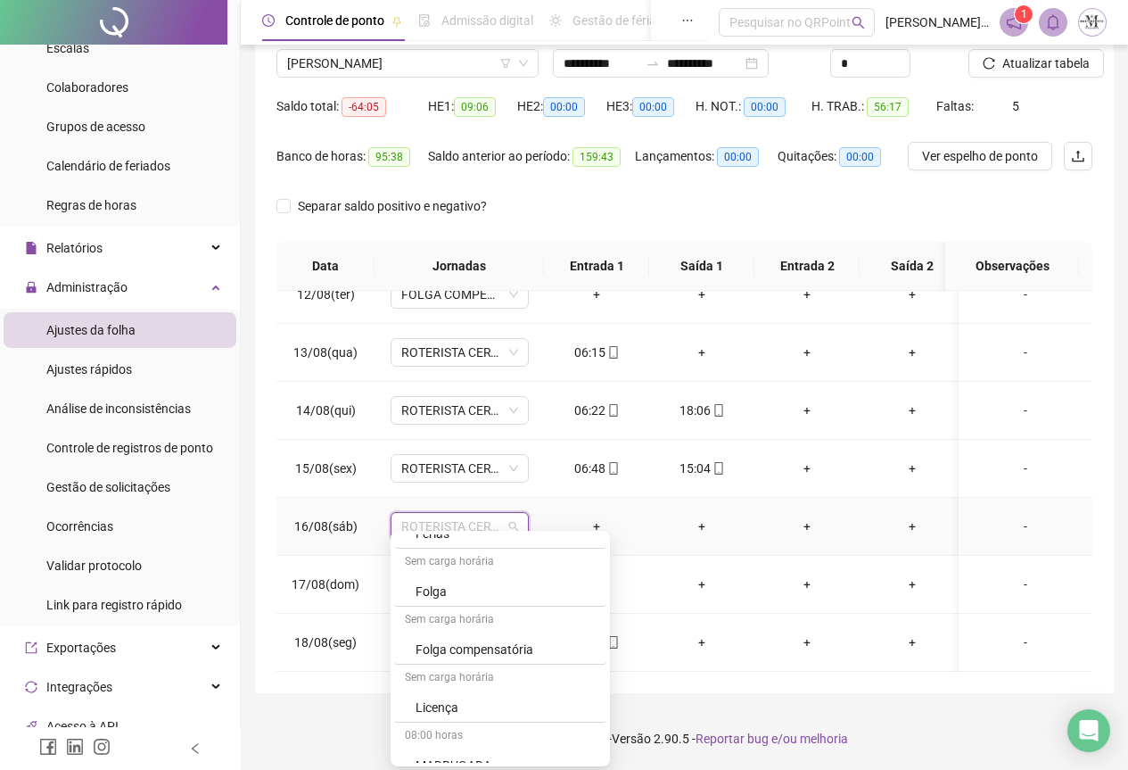
scroll to position [1070, 0]
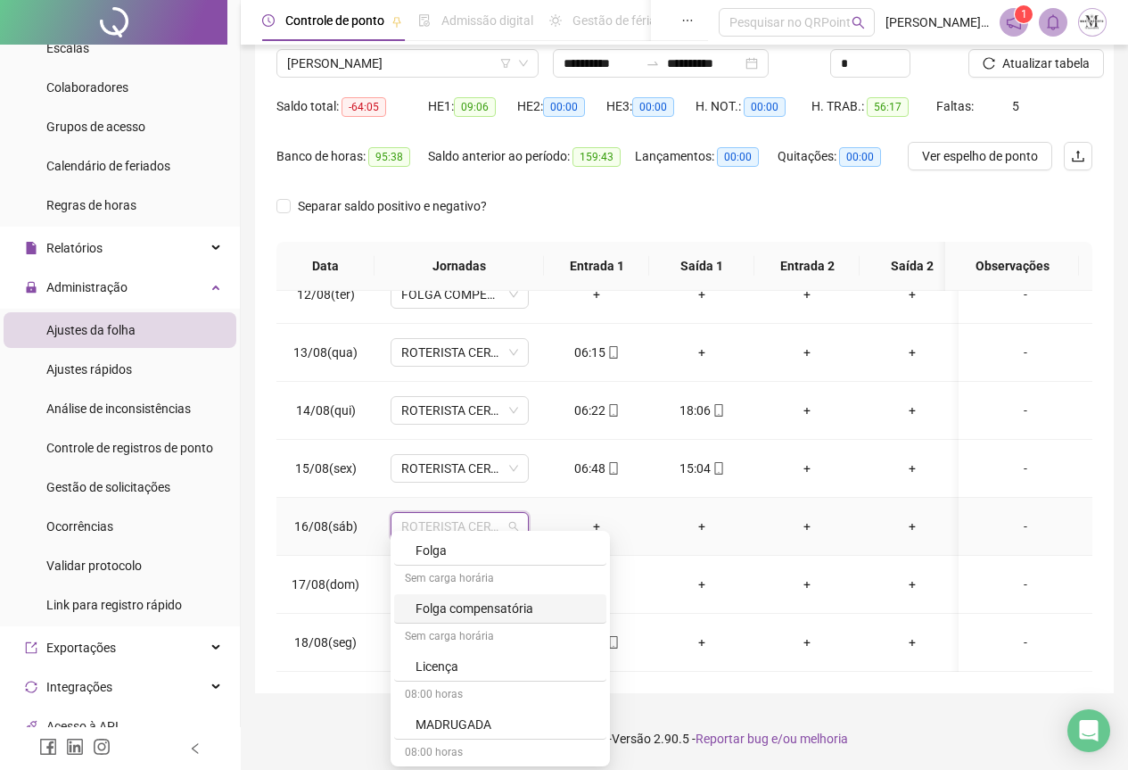
click at [454, 609] on div "Folga compensatória" at bounding box center [506, 609] width 180 height 20
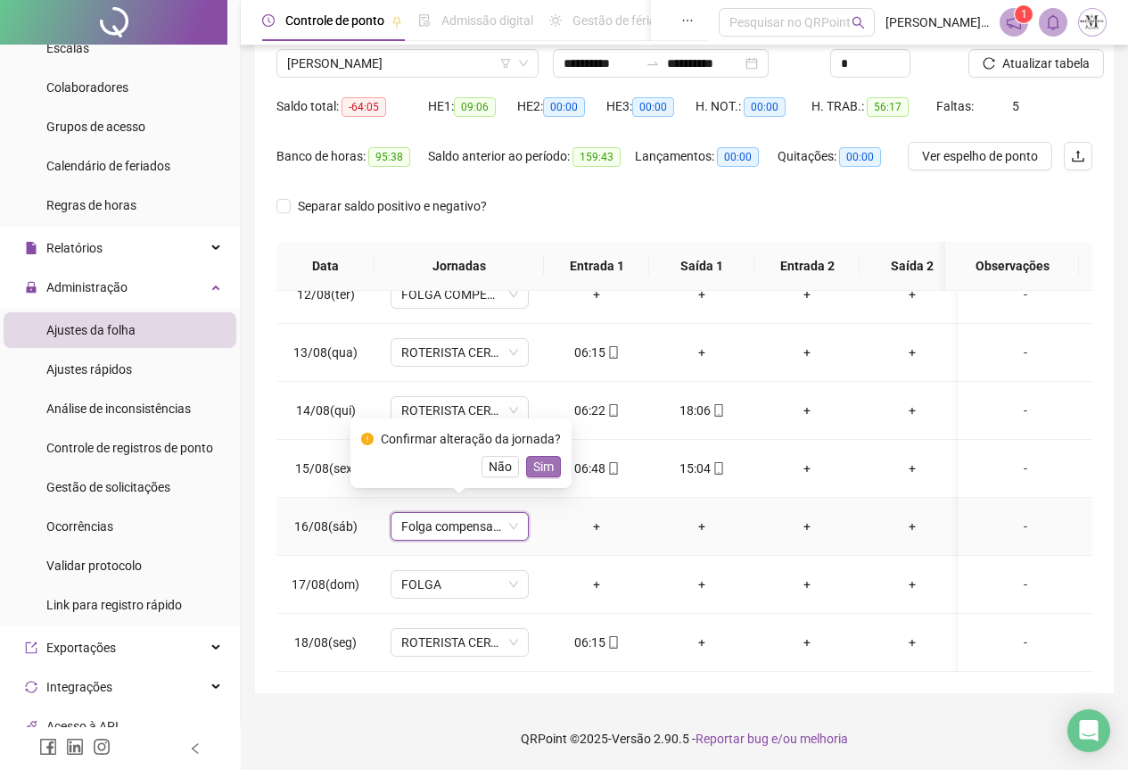
click at [540, 472] on span "Sim" at bounding box center [543, 467] width 21 height 20
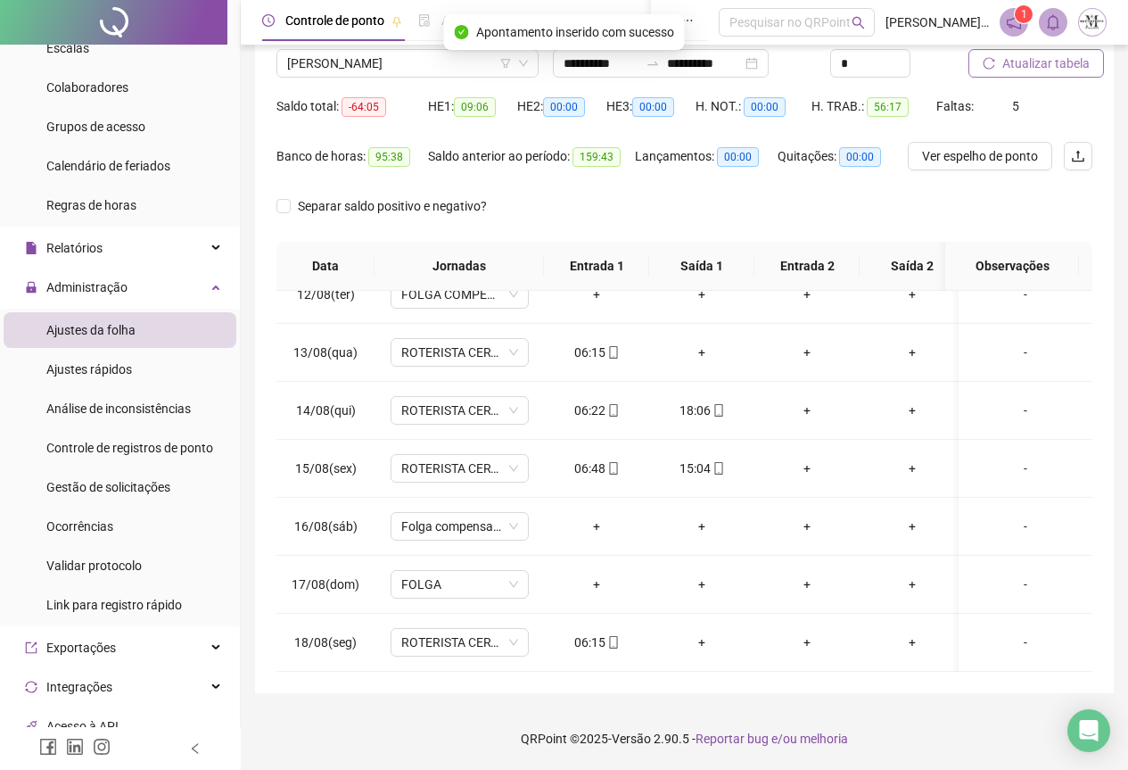
click at [1025, 72] on span "Atualizar tabela" at bounding box center [1046, 64] width 87 height 20
click at [1005, 68] on span "Atualizar tabela" at bounding box center [1046, 64] width 87 height 20
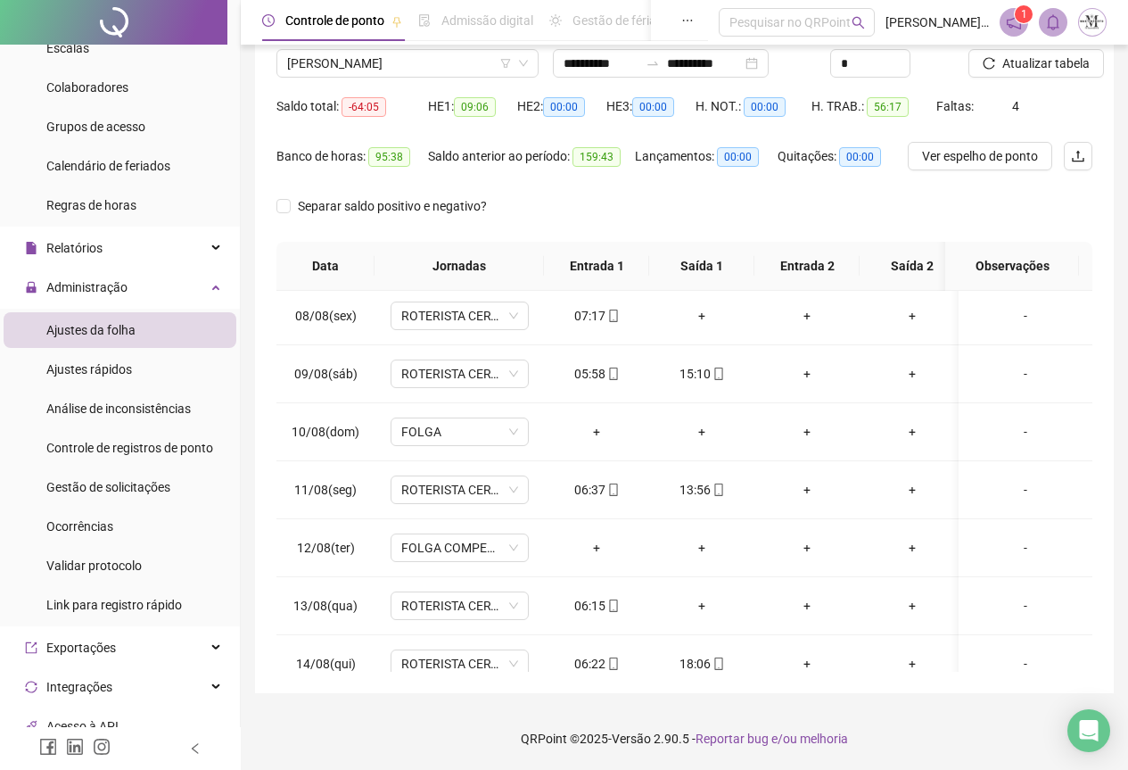
scroll to position [409, 0]
click at [704, 608] on div "+" at bounding box center [702, 607] width 77 height 20
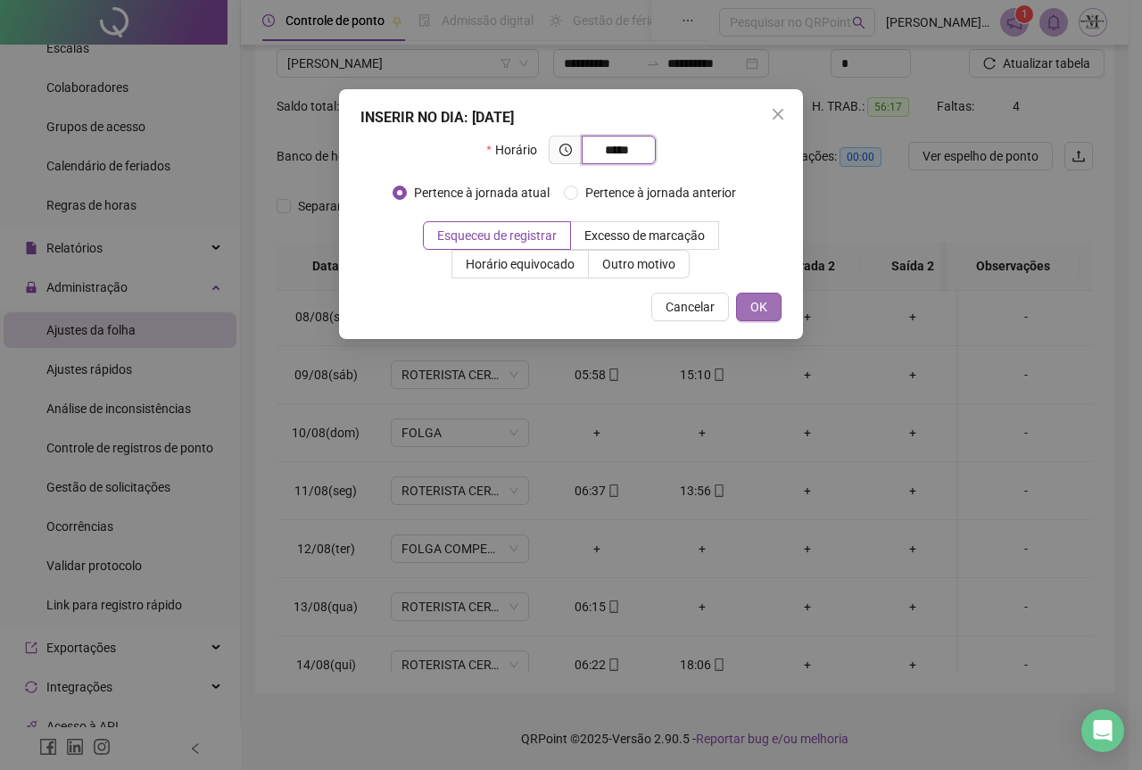
type input "*****"
click at [758, 311] on span "OK" at bounding box center [758, 307] width 17 height 20
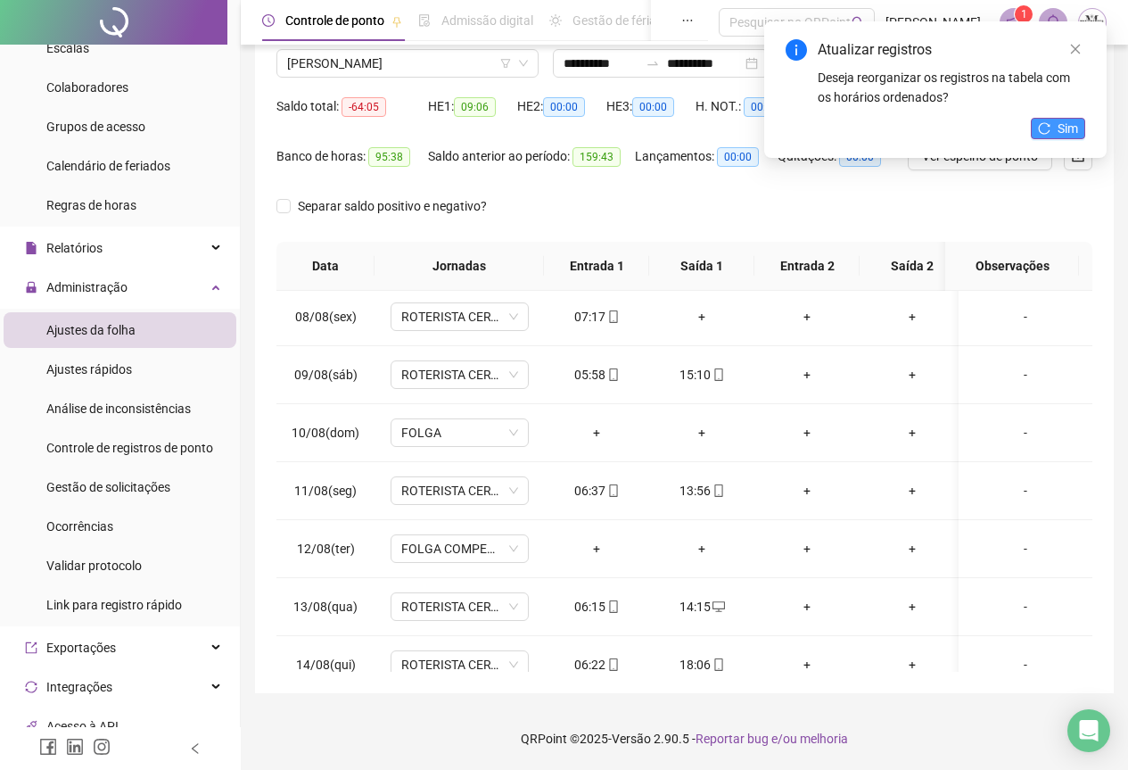
click at [1046, 128] on icon "reload" at bounding box center [1044, 128] width 12 height 12
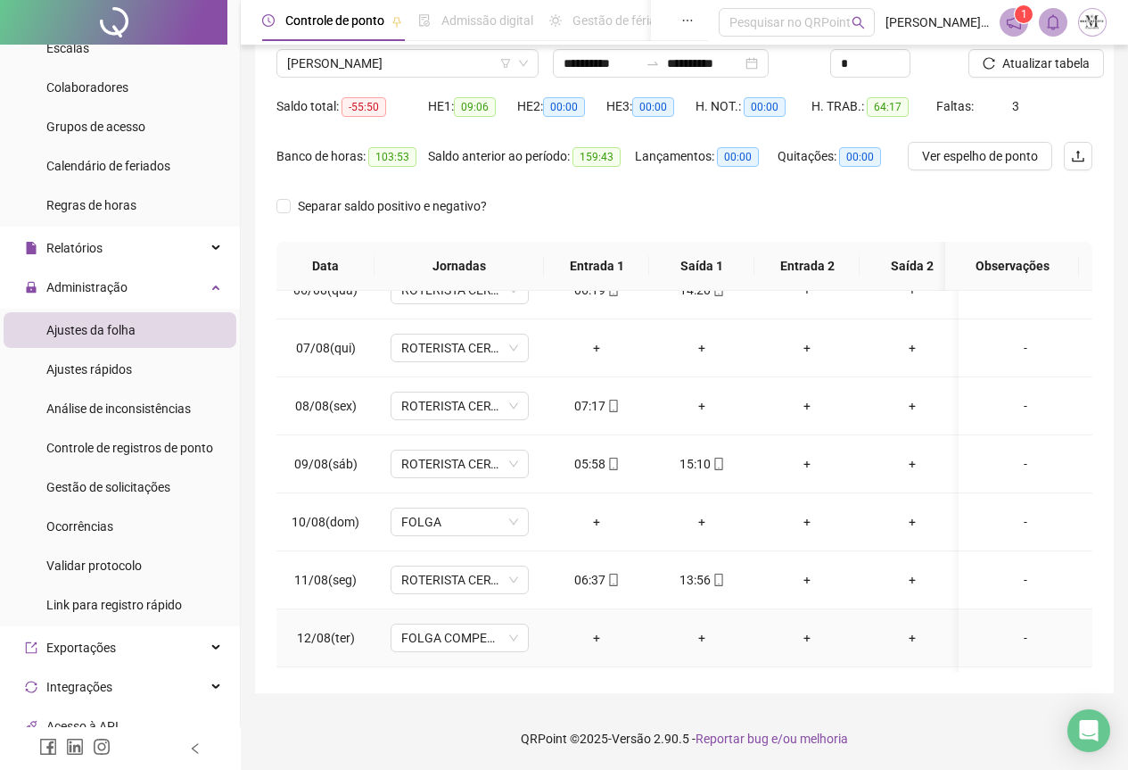
scroll to position [230, 0]
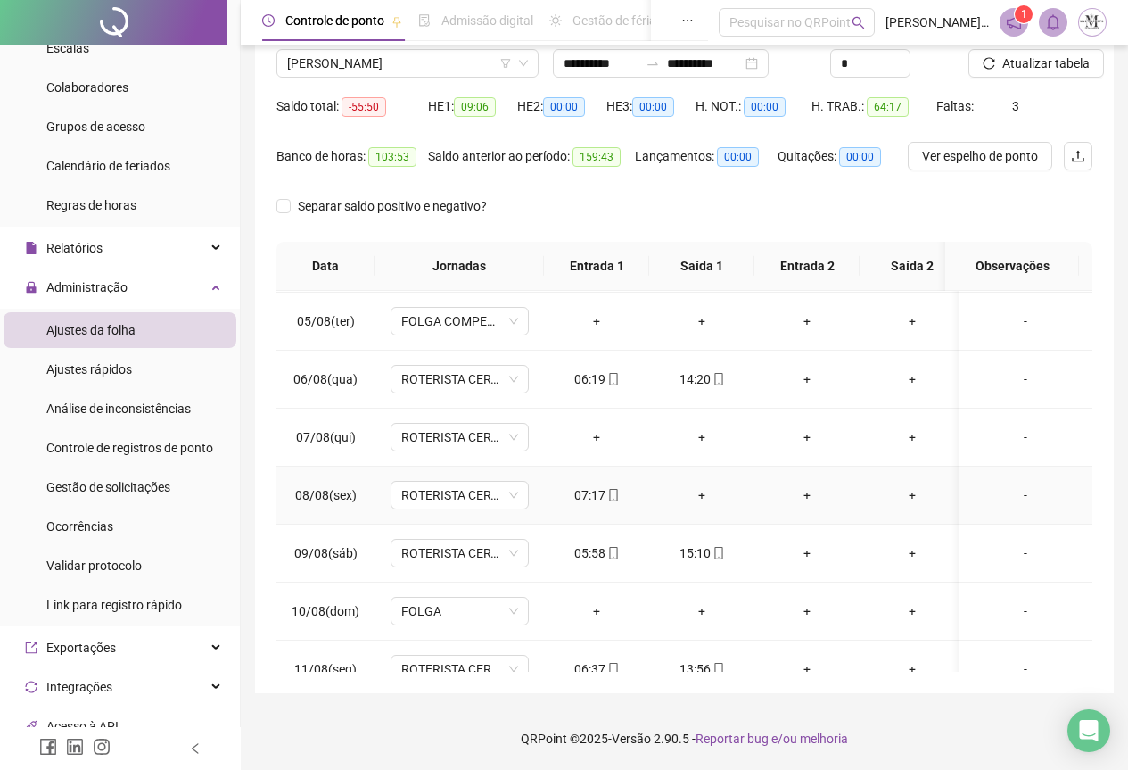
click at [692, 490] on div "+" at bounding box center [702, 495] width 77 height 20
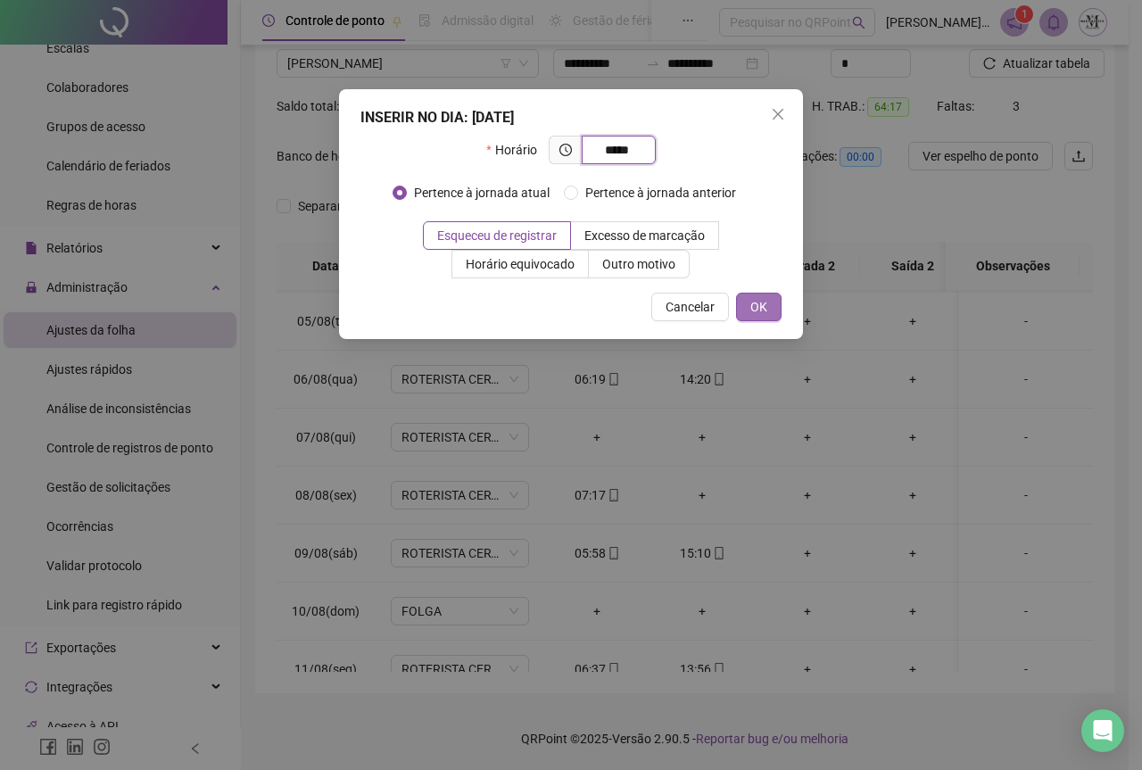
type input "*****"
click at [751, 310] on span "OK" at bounding box center [758, 307] width 17 height 20
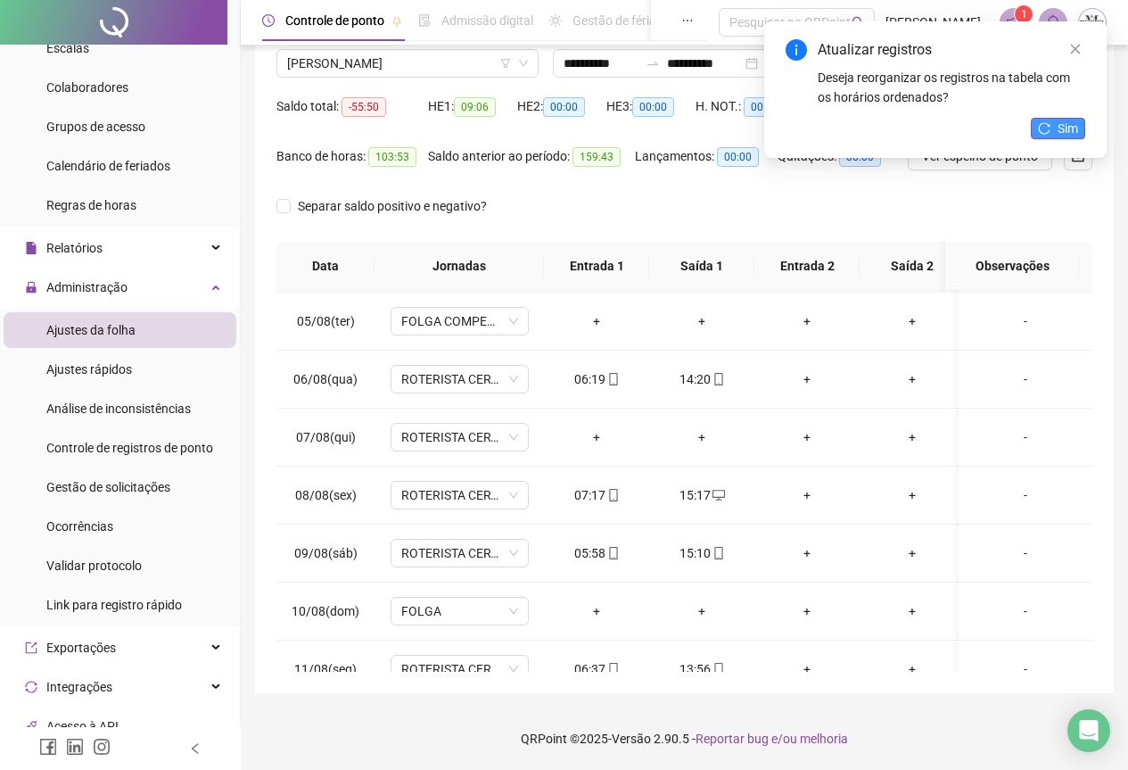
click at [1064, 126] on span "Sim" at bounding box center [1068, 129] width 21 height 20
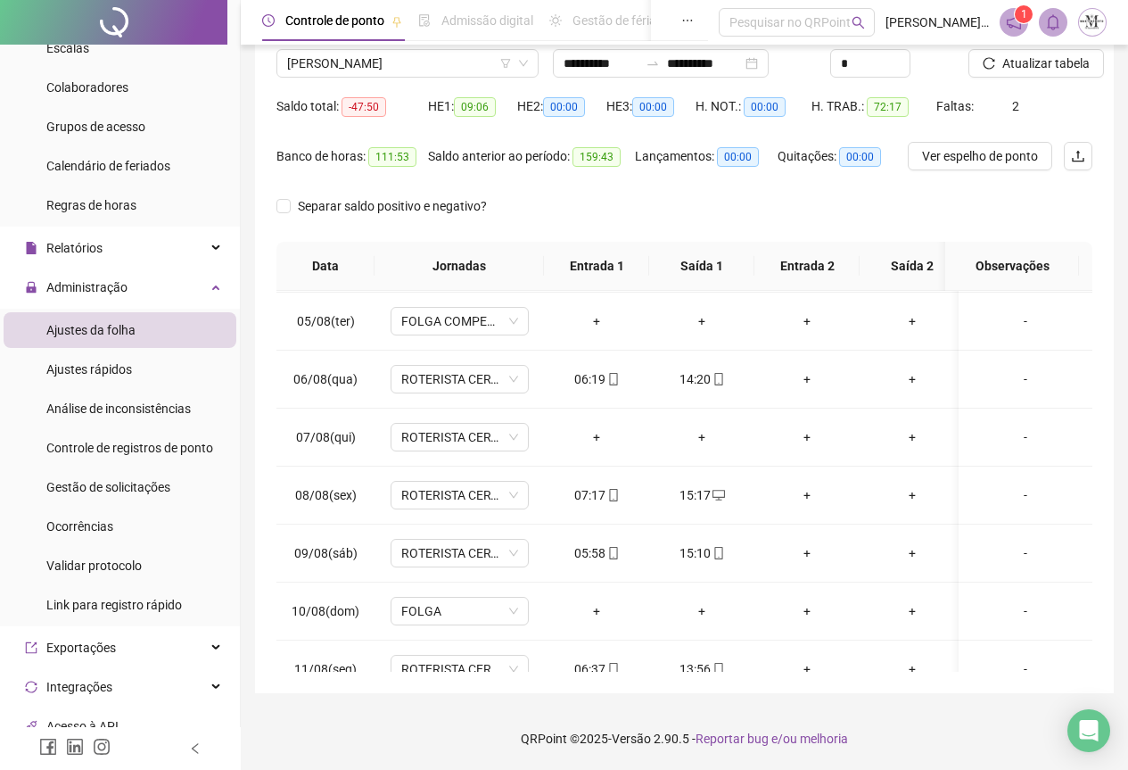
click at [1034, 61] on span "Atualizar tabela" at bounding box center [1046, 64] width 87 height 20
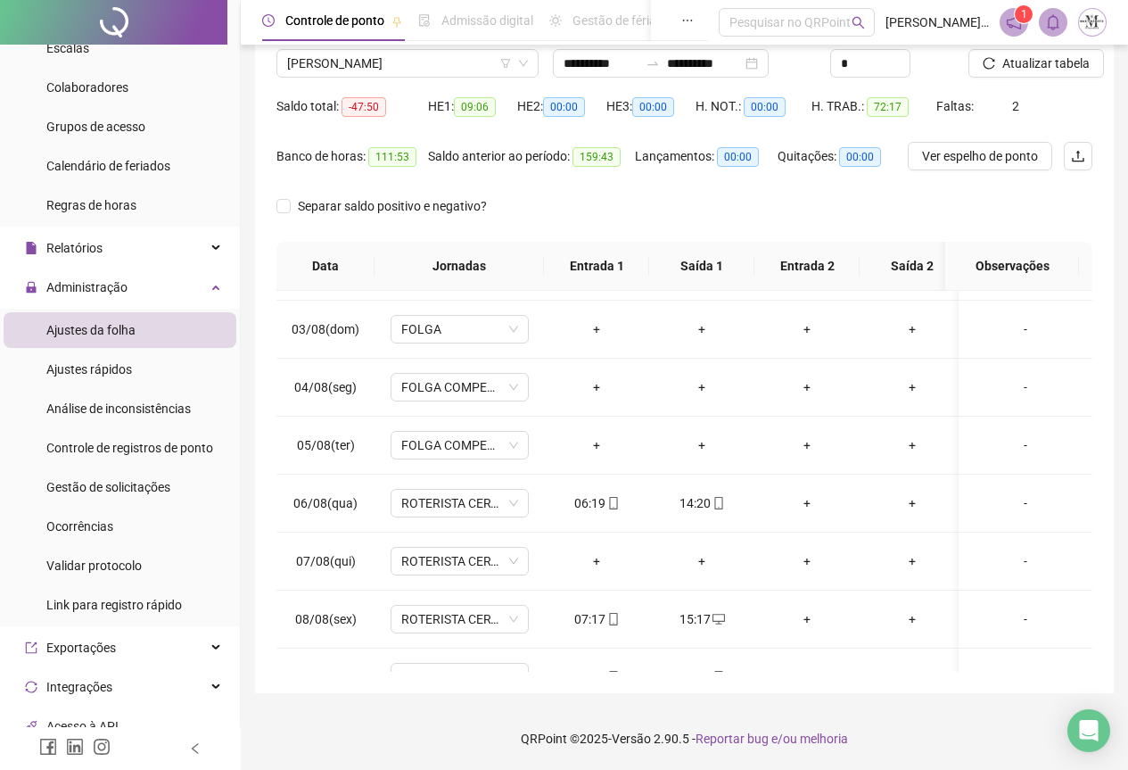
scroll to position [0, 0]
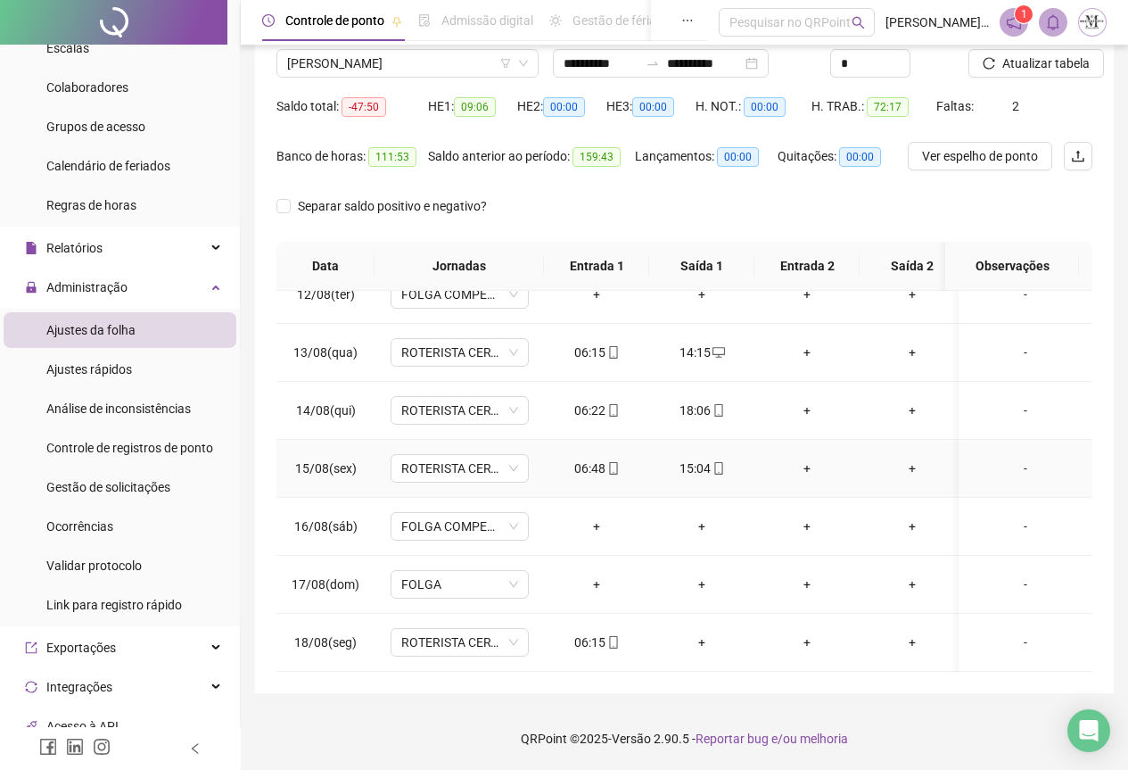
scroll to position [676, 0]
click at [335, 52] on span "[PERSON_NAME]" at bounding box center [407, 63] width 241 height 27
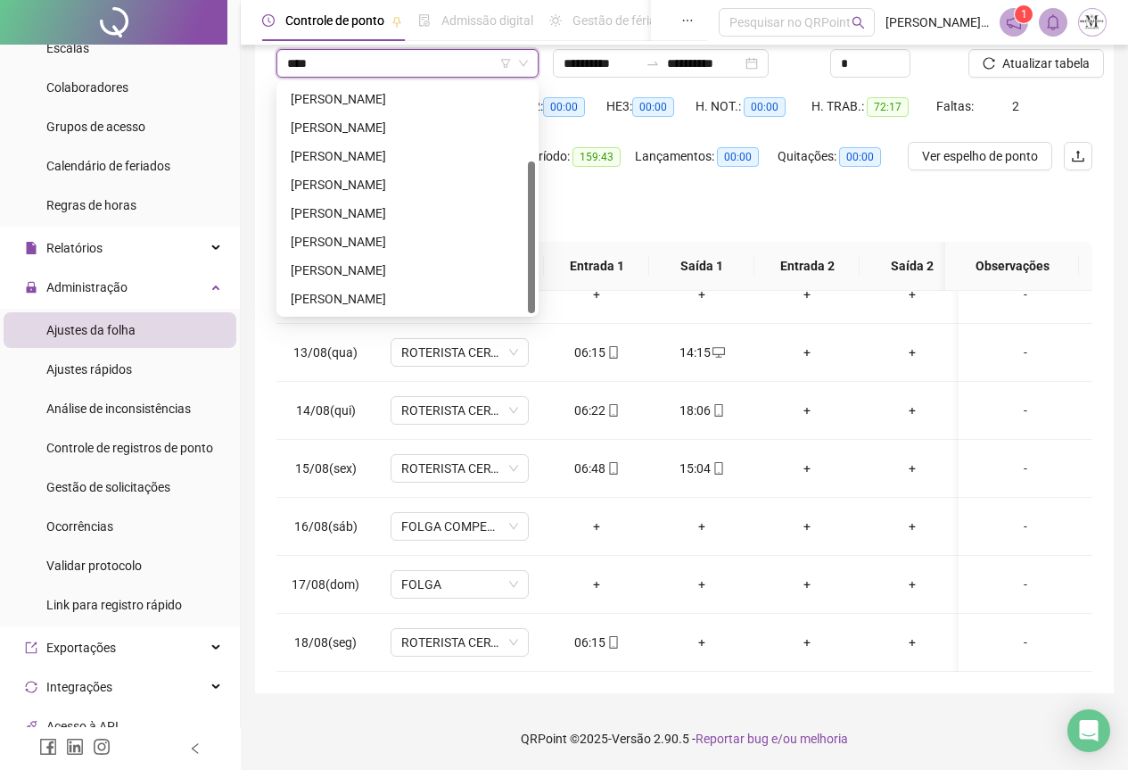
type input "*****"
click at [417, 136] on div "[PERSON_NAME]" at bounding box center [408, 128] width 234 height 20
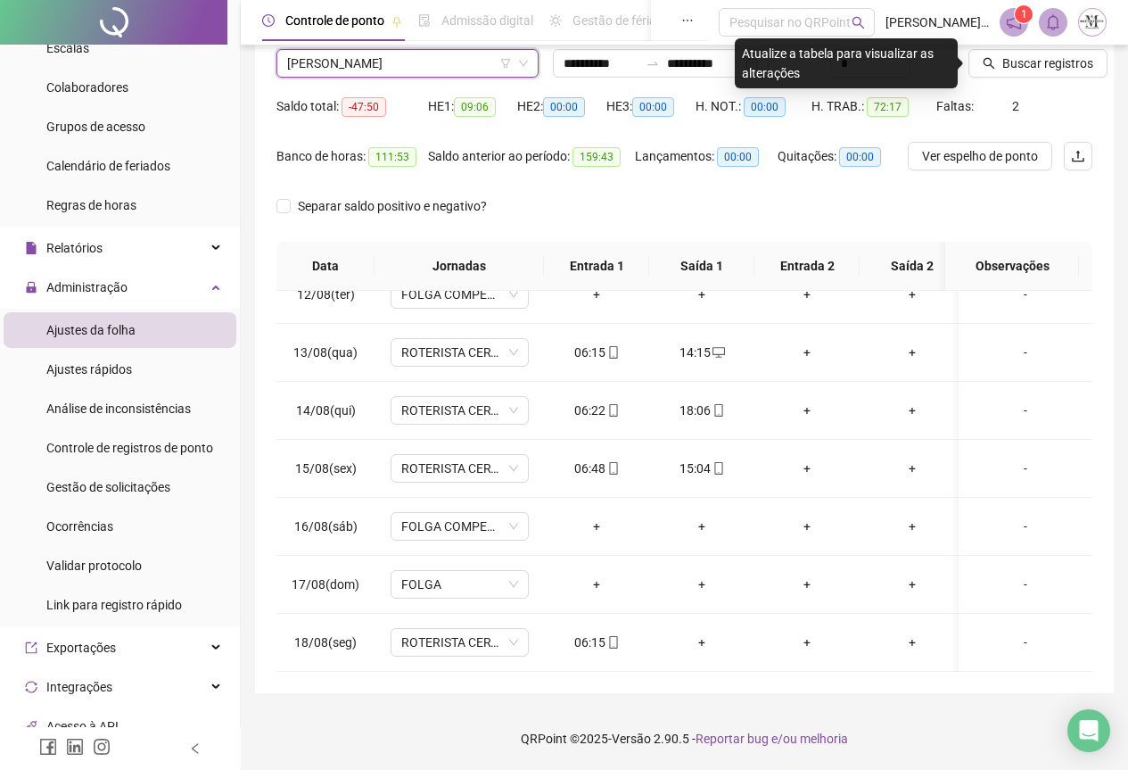
click at [431, 67] on span "[PERSON_NAME]" at bounding box center [407, 63] width 241 height 27
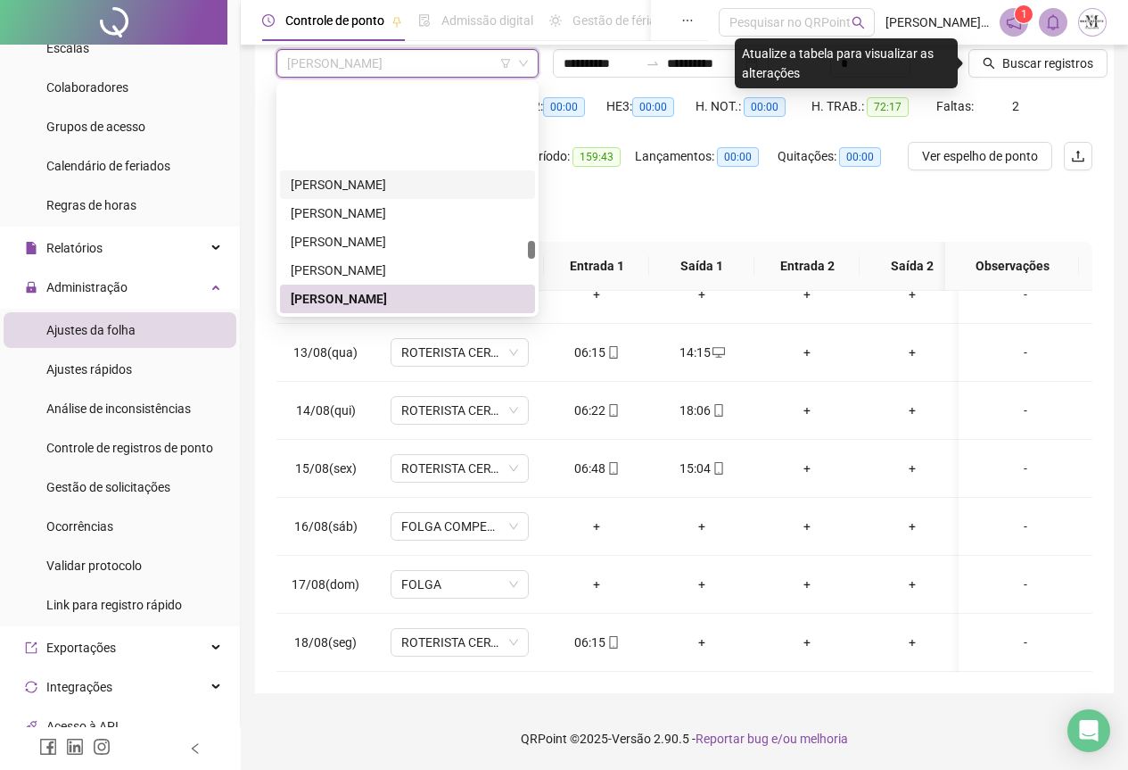
scroll to position [4343, 0]
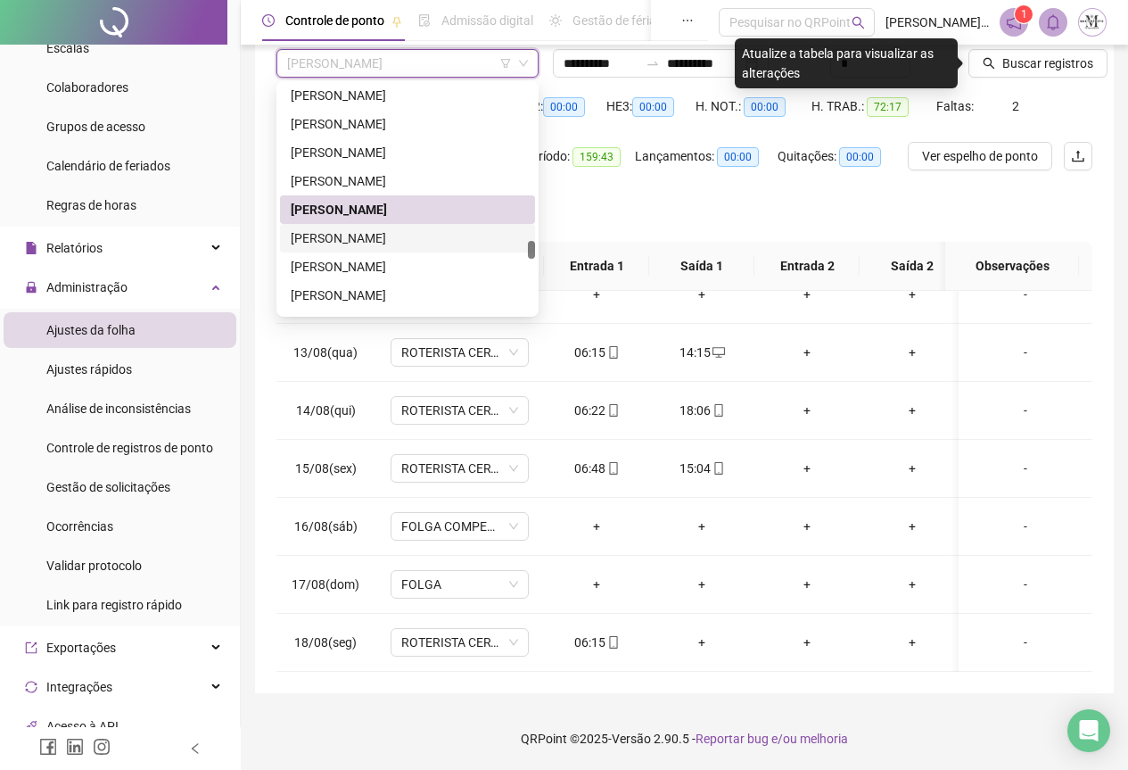
click at [372, 246] on div "[PERSON_NAME]" at bounding box center [408, 238] width 234 height 20
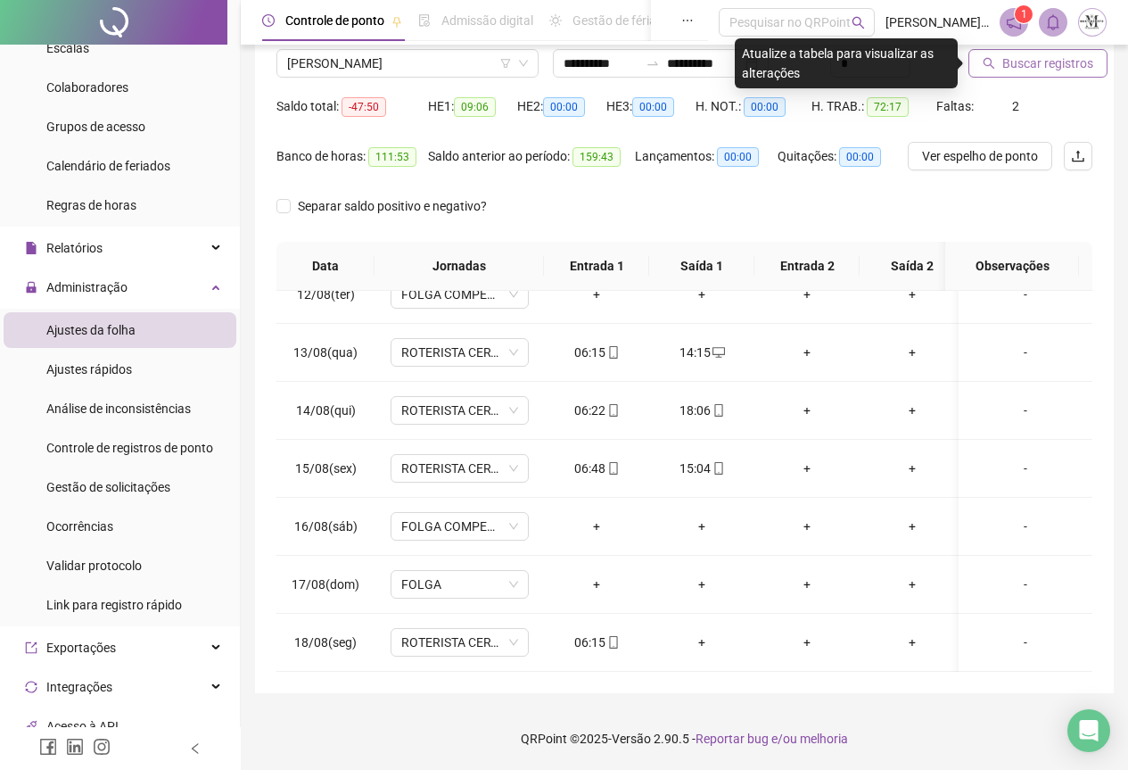
click at [1047, 70] on span "Buscar registros" at bounding box center [1048, 64] width 91 height 20
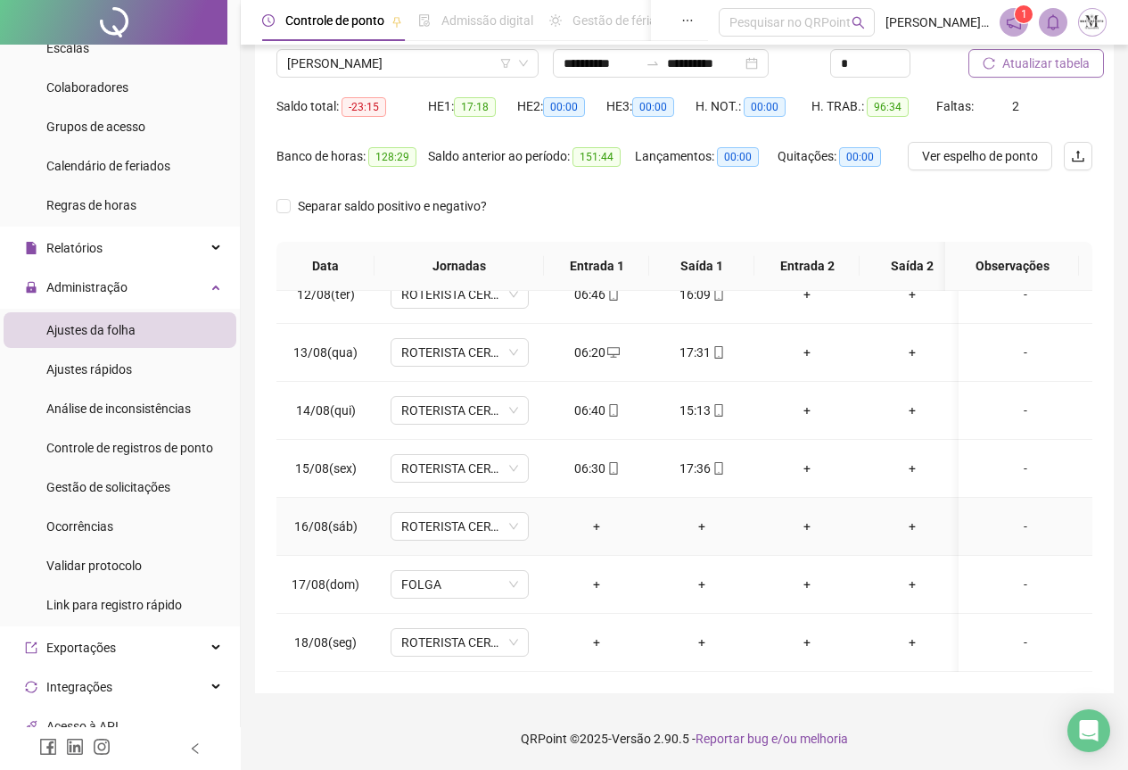
click at [417, 527] on td "ROTERISTA CERTO SG" at bounding box center [459, 527] width 169 height 58
click at [434, 513] on span "ROTERISTA CERTO SG" at bounding box center [459, 526] width 117 height 27
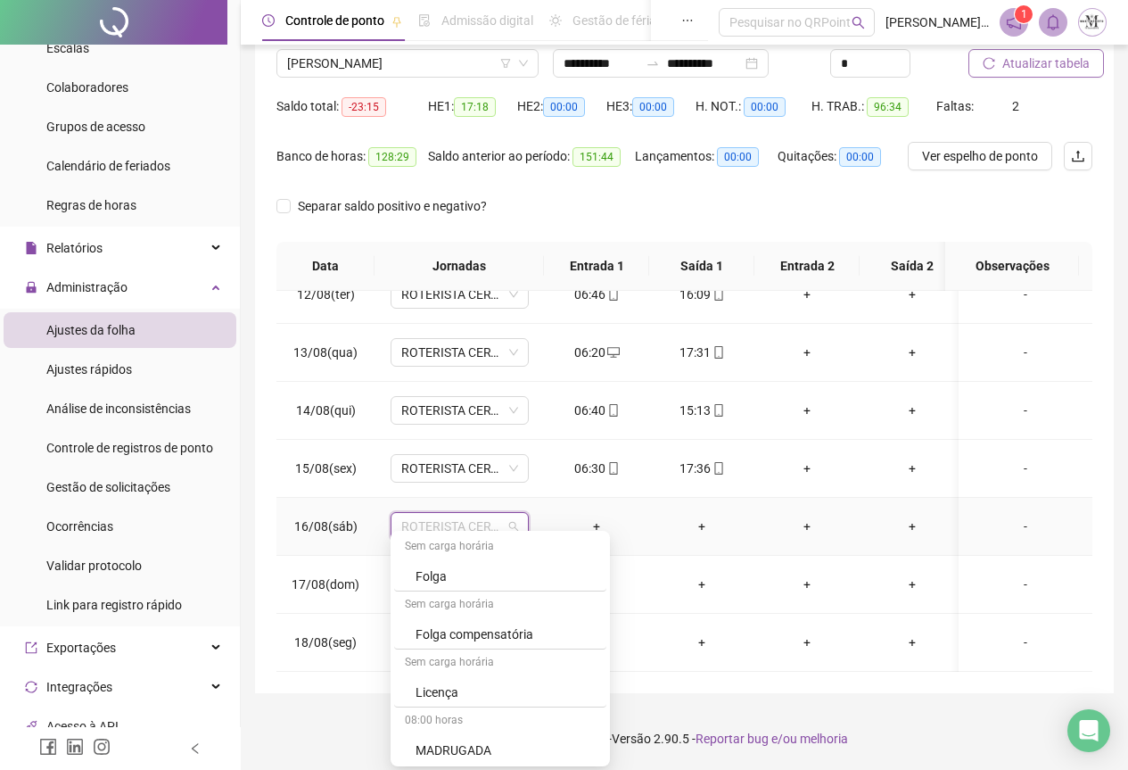
scroll to position [1070, 0]
click at [461, 616] on div "Folga compensatória" at bounding box center [506, 609] width 180 height 20
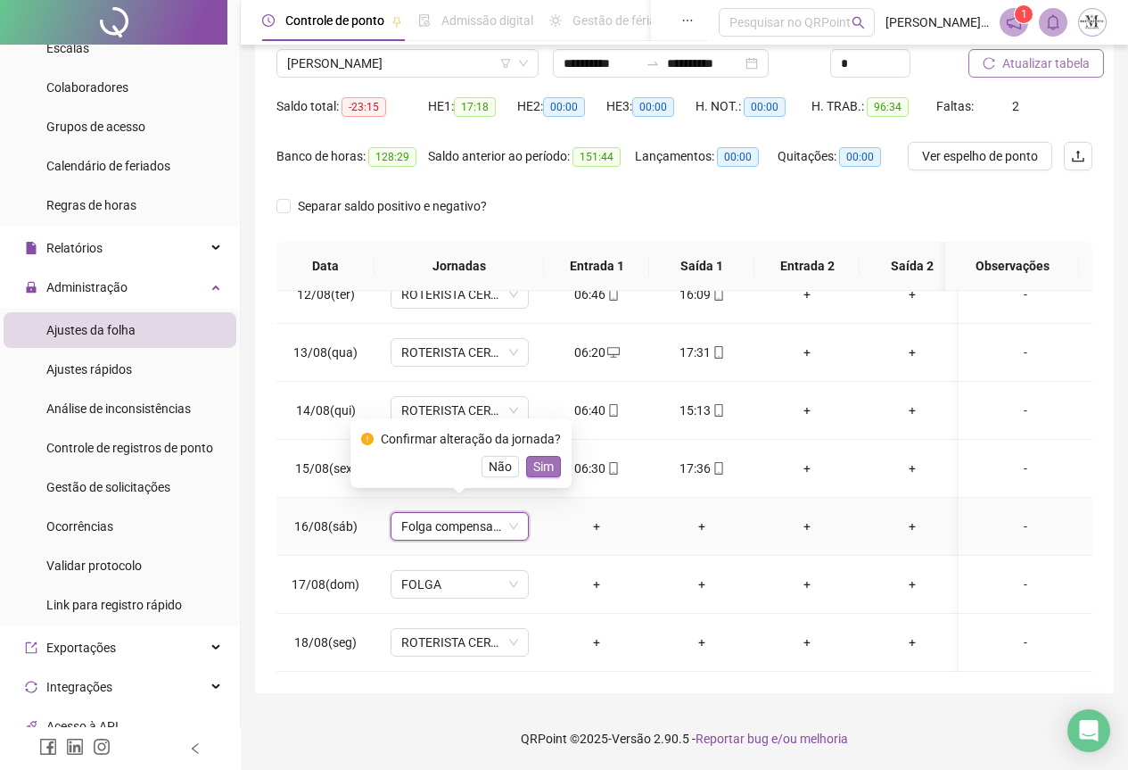
click at [533, 466] on span "Sim" at bounding box center [543, 467] width 21 height 20
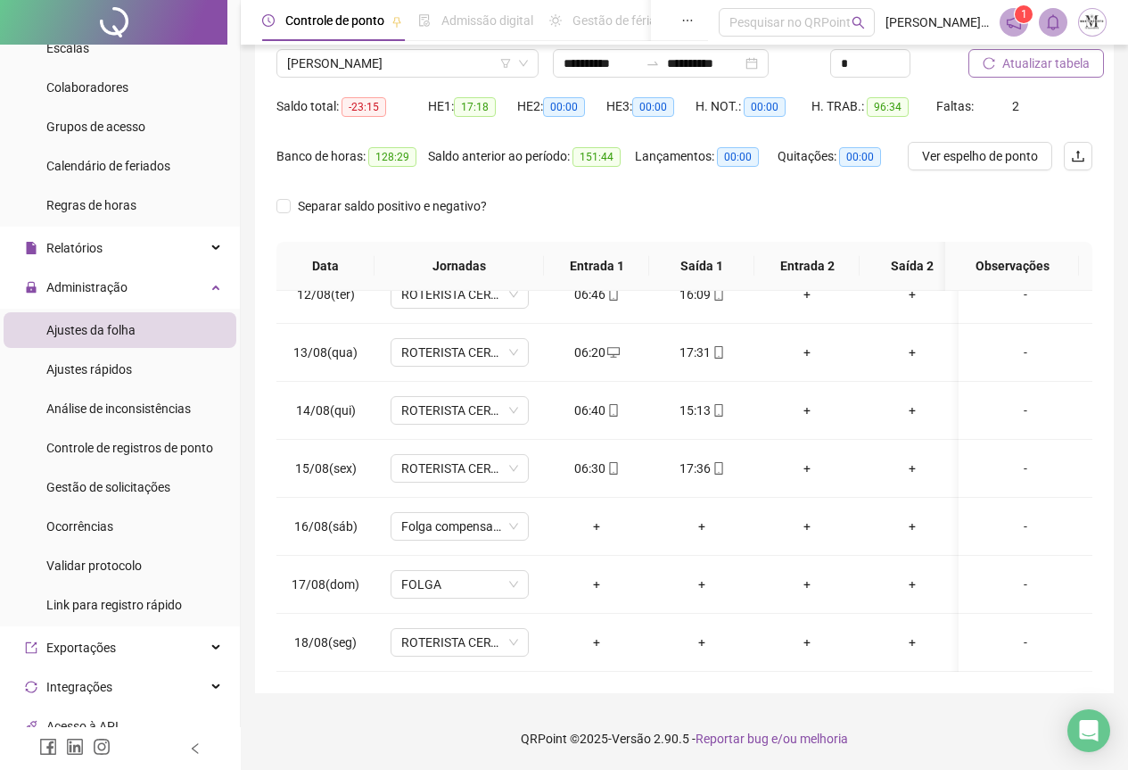
click at [1036, 72] on span "Atualizar tabela" at bounding box center [1046, 64] width 87 height 20
click at [1042, 73] on button "Atualizar tabela" at bounding box center [1037, 63] width 136 height 29
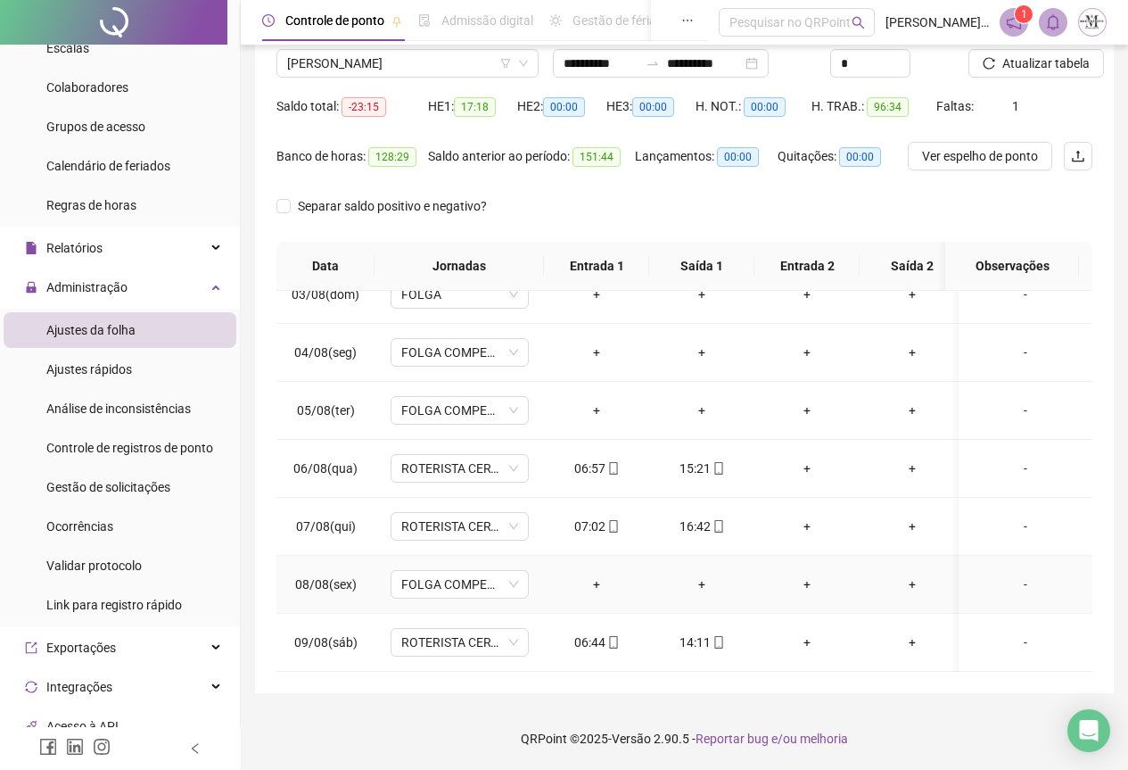
scroll to position [0, 0]
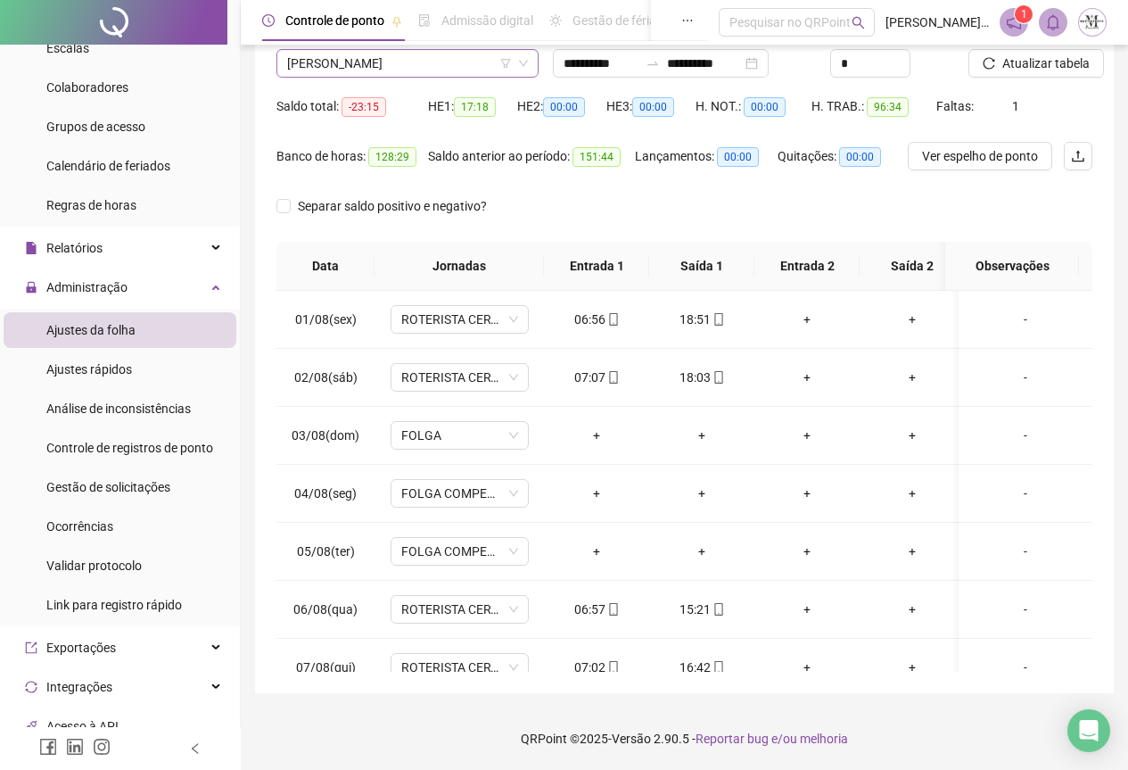
click at [376, 69] on span "[PERSON_NAME]" at bounding box center [407, 63] width 241 height 27
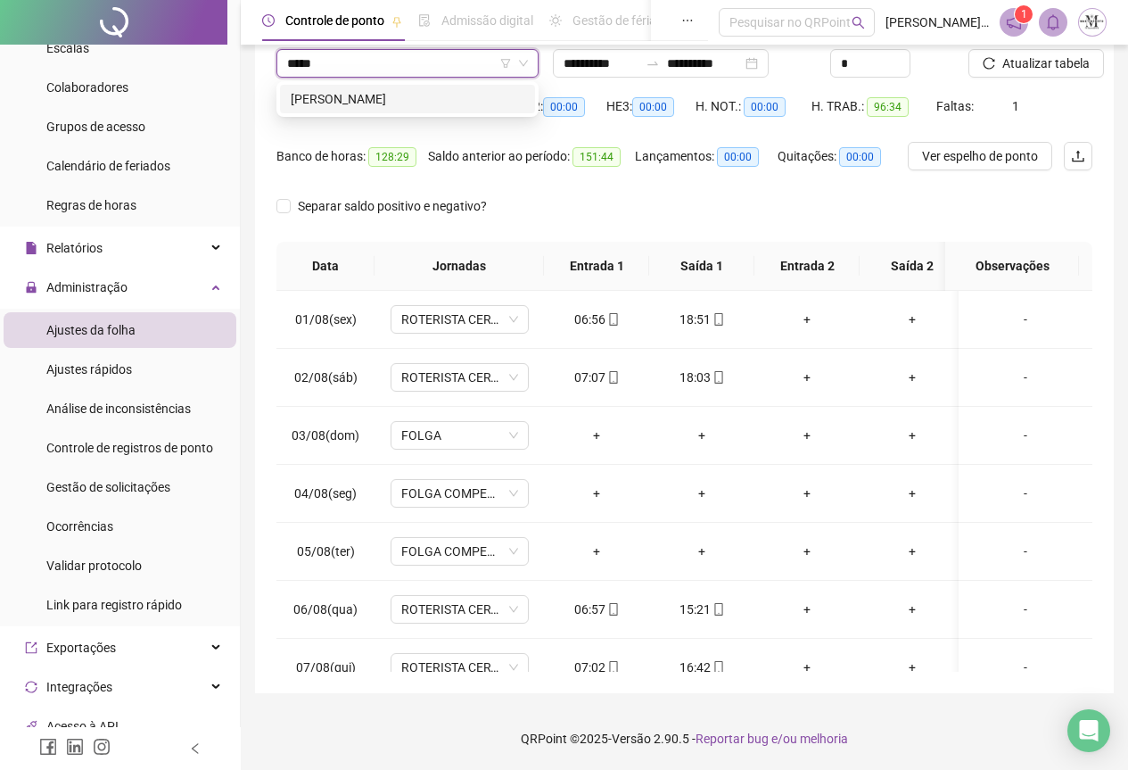
type input "******"
click at [395, 106] on div "[PERSON_NAME]" at bounding box center [408, 99] width 234 height 20
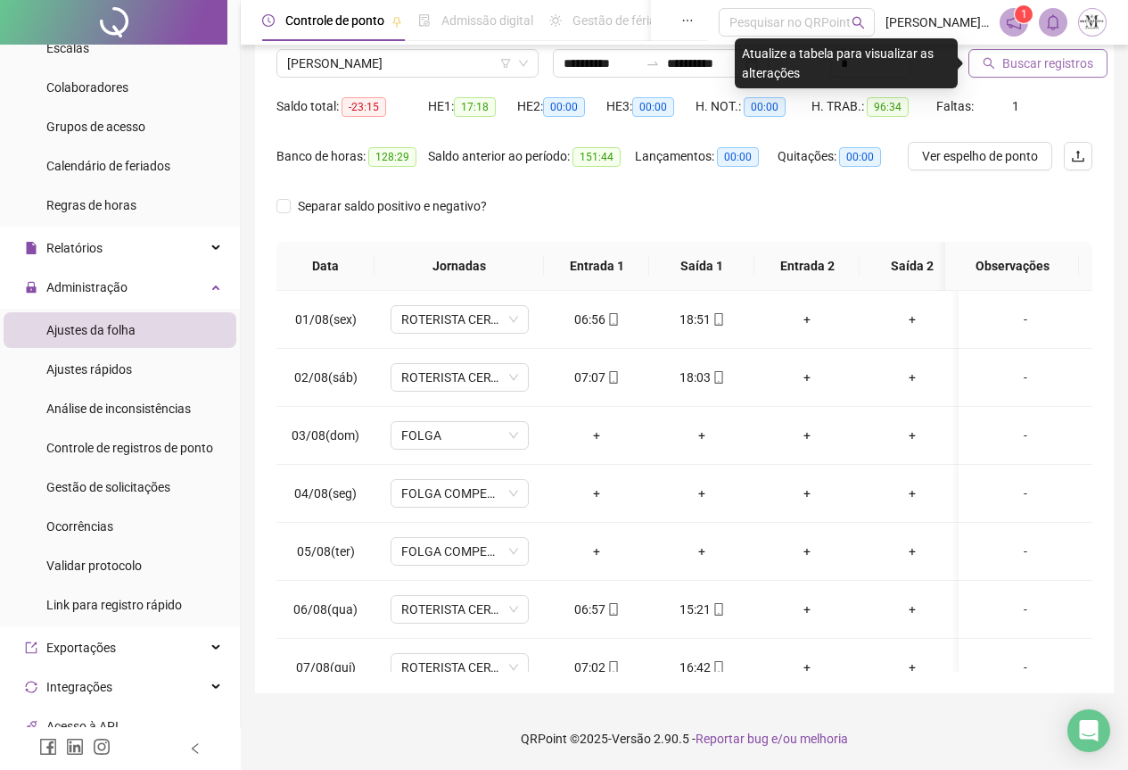
click at [992, 75] on button "Buscar registros" at bounding box center [1038, 63] width 139 height 29
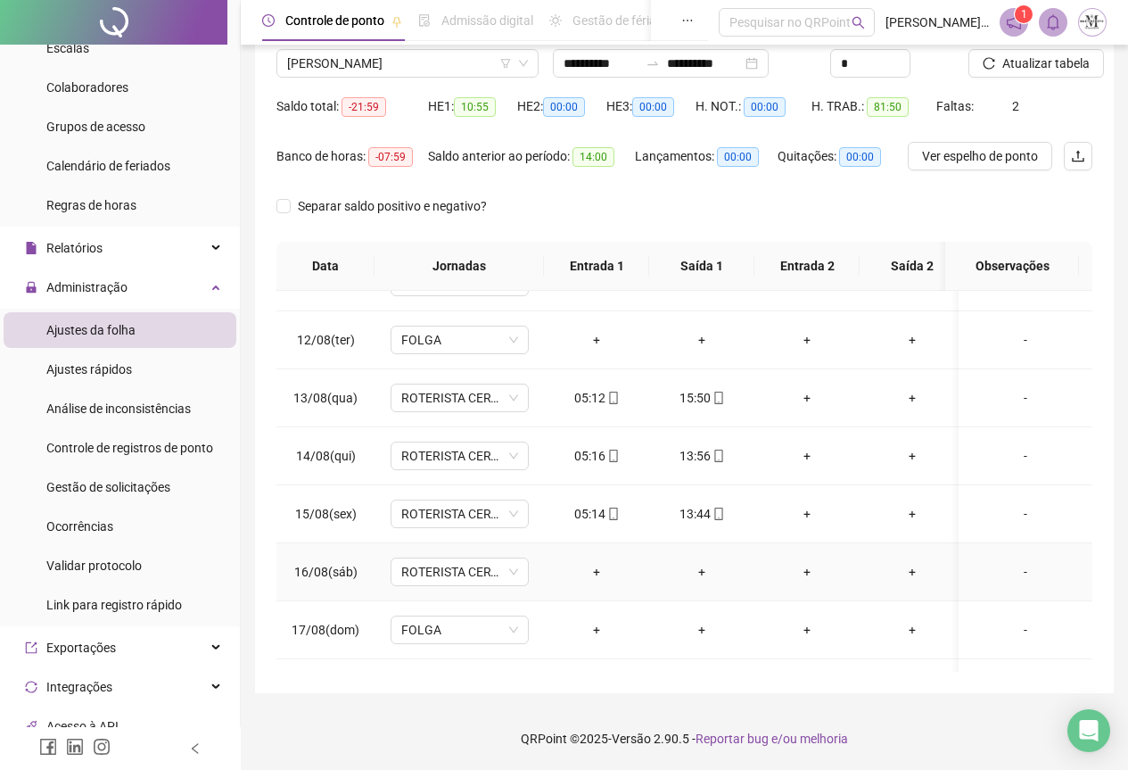
scroll to position [676, 0]
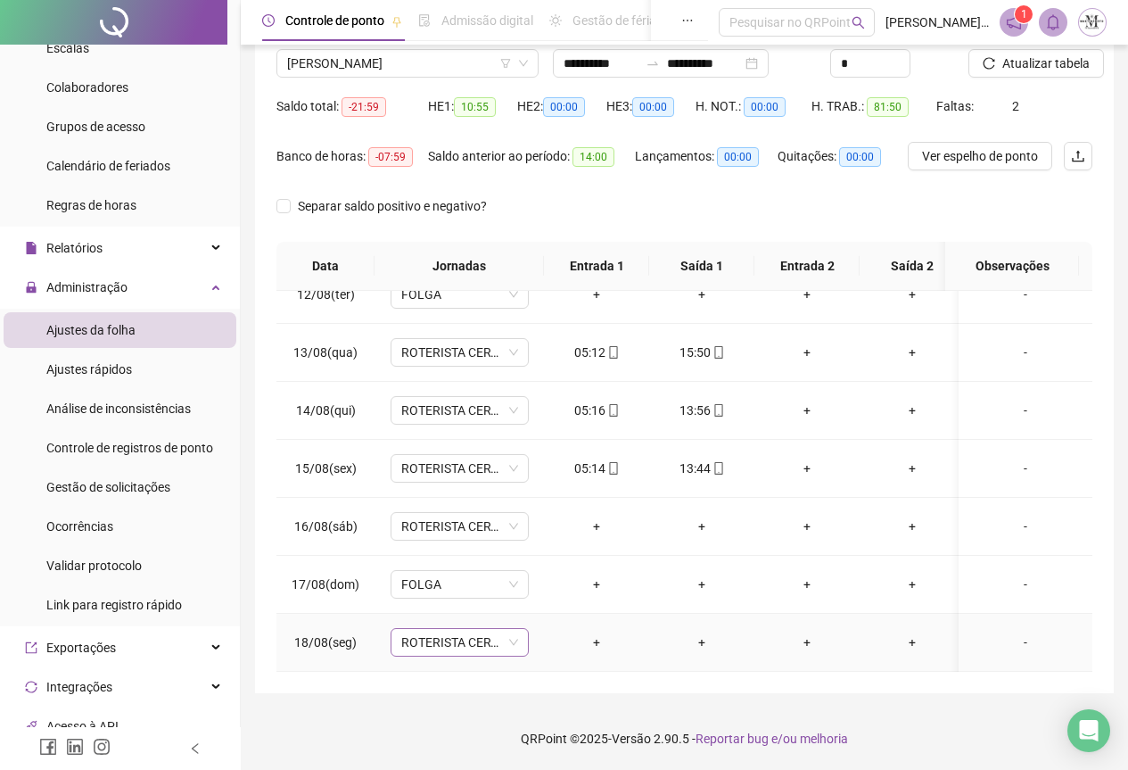
click at [408, 634] on span "ROTERISTA CERTO SG" at bounding box center [459, 642] width 117 height 27
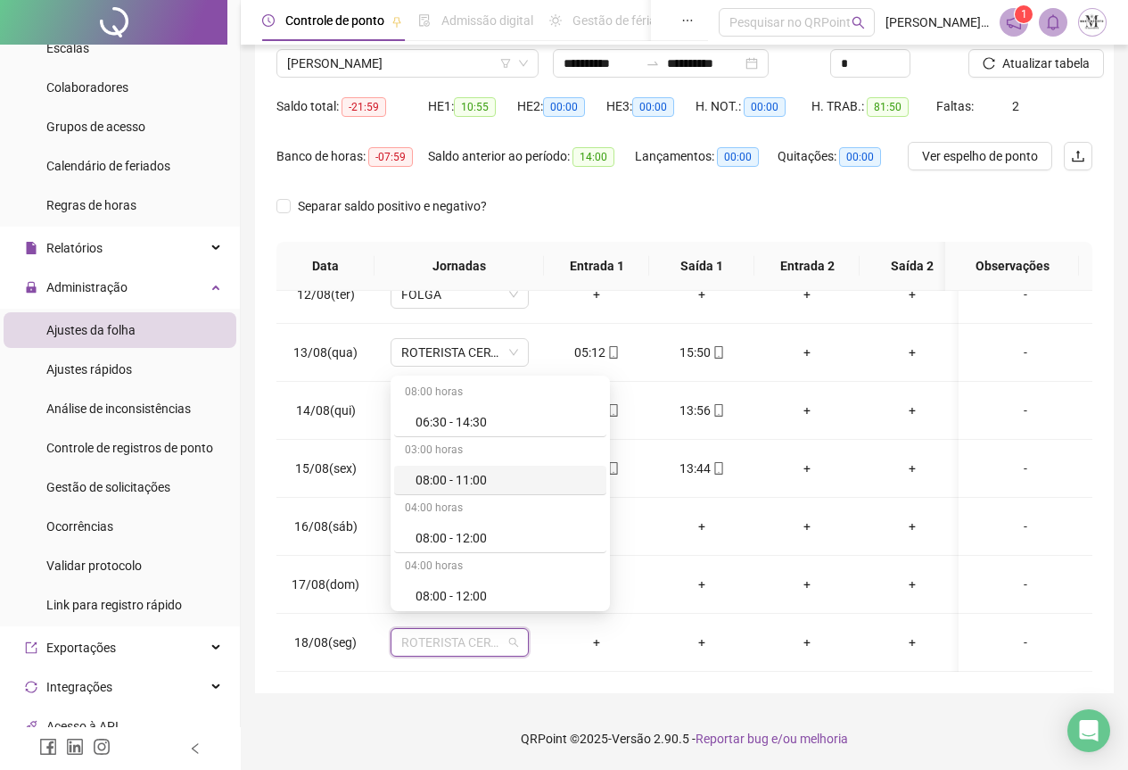
click at [682, 702] on div "**********" at bounding box center [685, 314] width 888 height 912
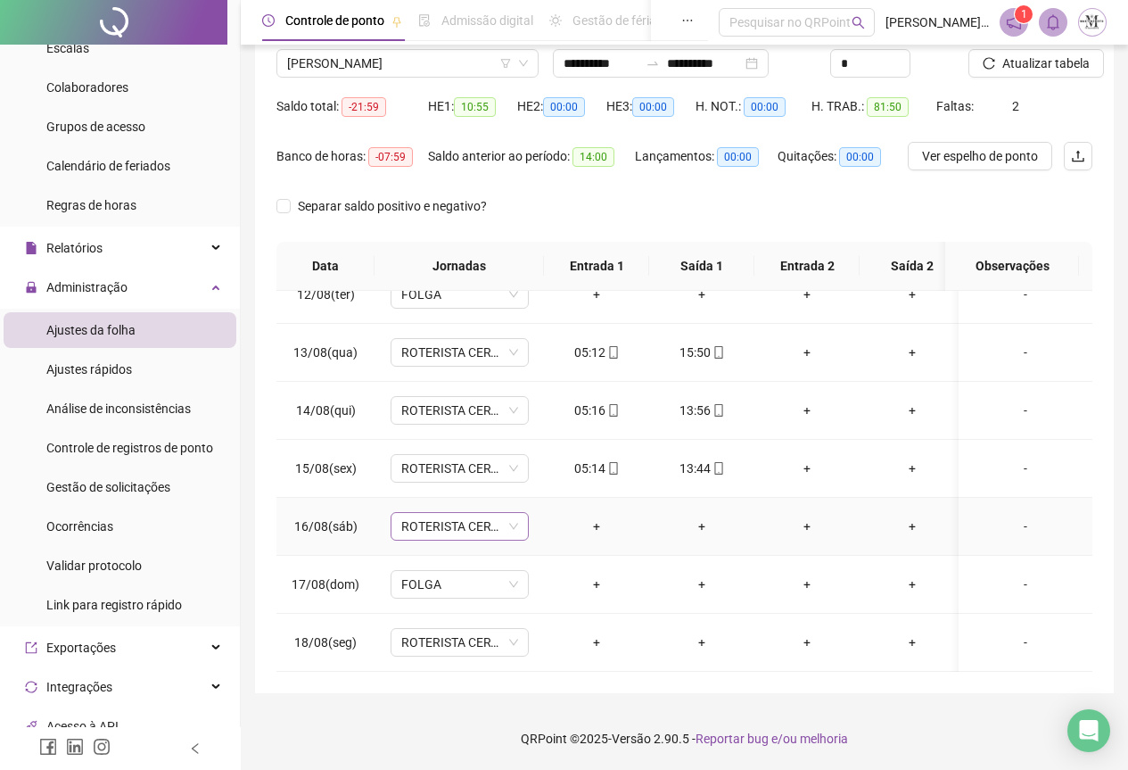
click at [413, 513] on span "ROTERISTA CERTO SG" at bounding box center [459, 526] width 117 height 27
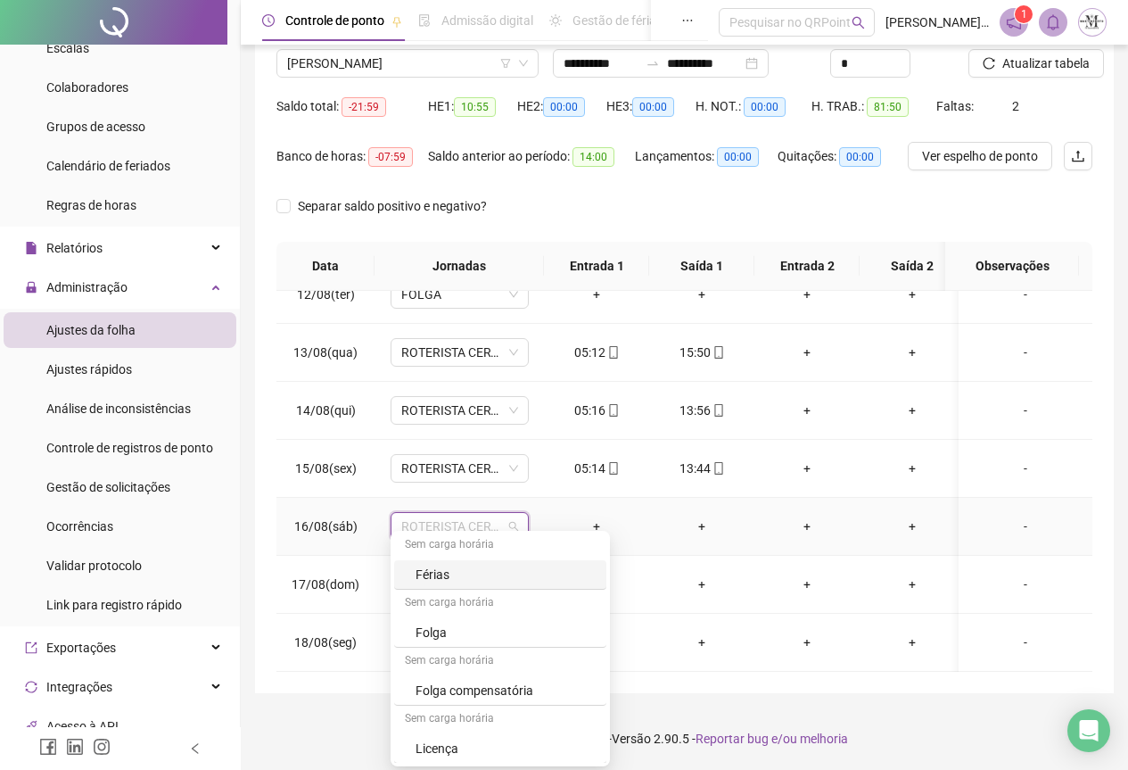
scroll to position [981, 0]
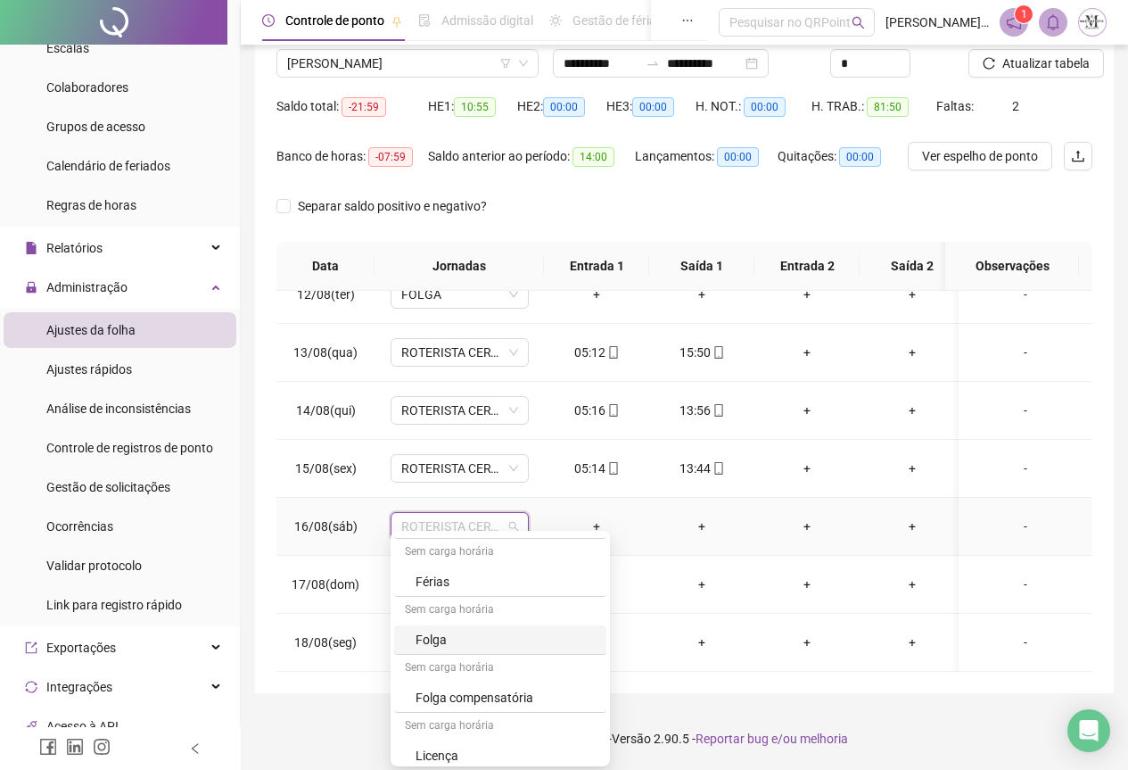
click at [467, 641] on div "Folga" at bounding box center [506, 640] width 180 height 20
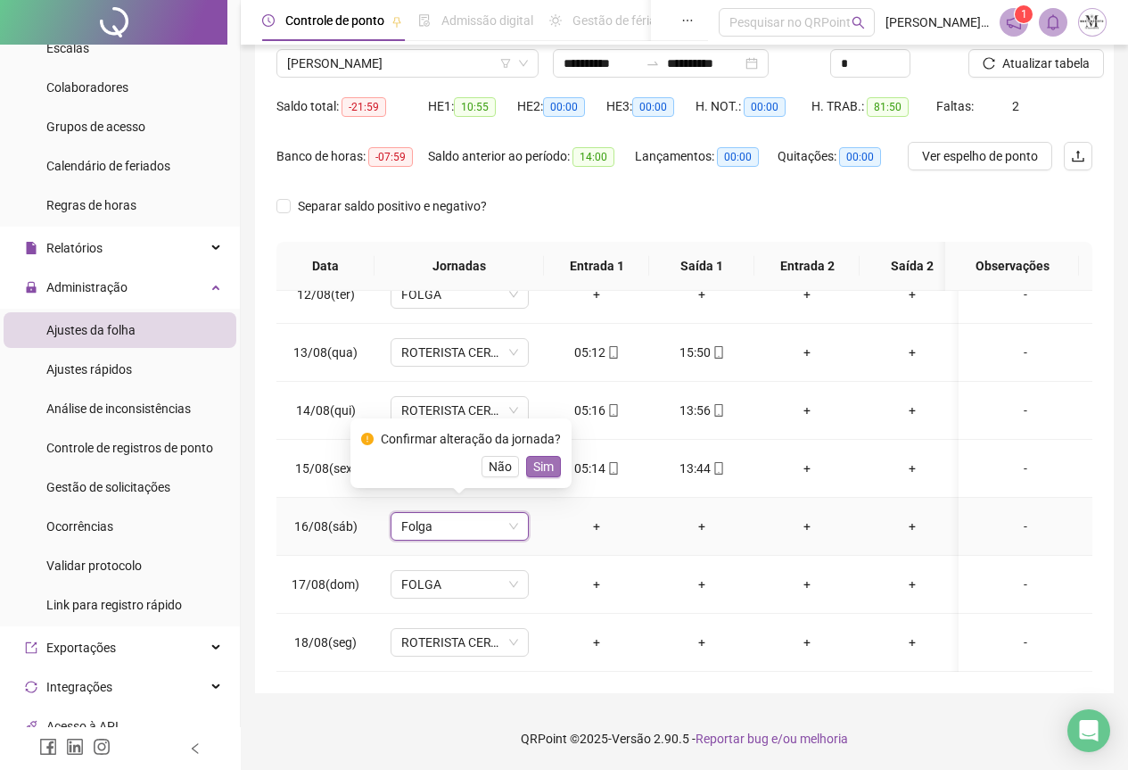
click at [541, 471] on span "Sim" at bounding box center [543, 467] width 21 height 20
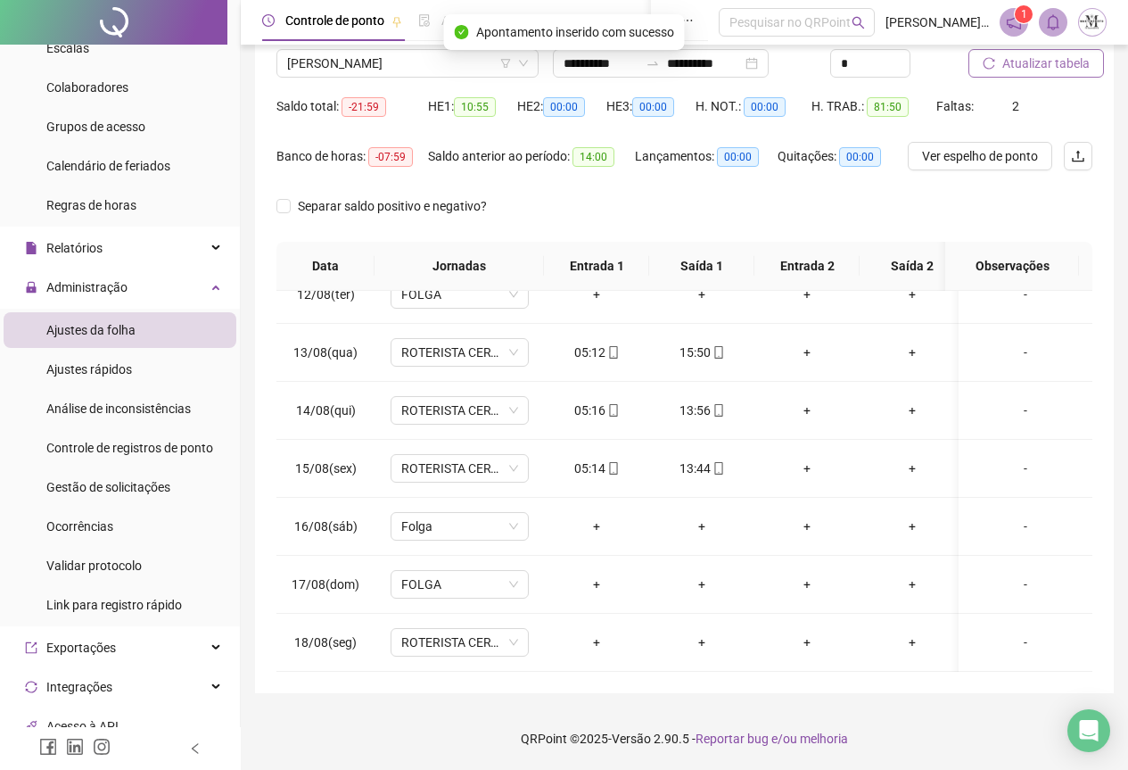
click at [1031, 63] on span "Atualizar tabela" at bounding box center [1046, 64] width 87 height 20
click at [1025, 68] on span "Atualizar tabela" at bounding box center [1046, 64] width 87 height 20
click at [310, 55] on span "[PERSON_NAME]" at bounding box center [407, 63] width 241 height 27
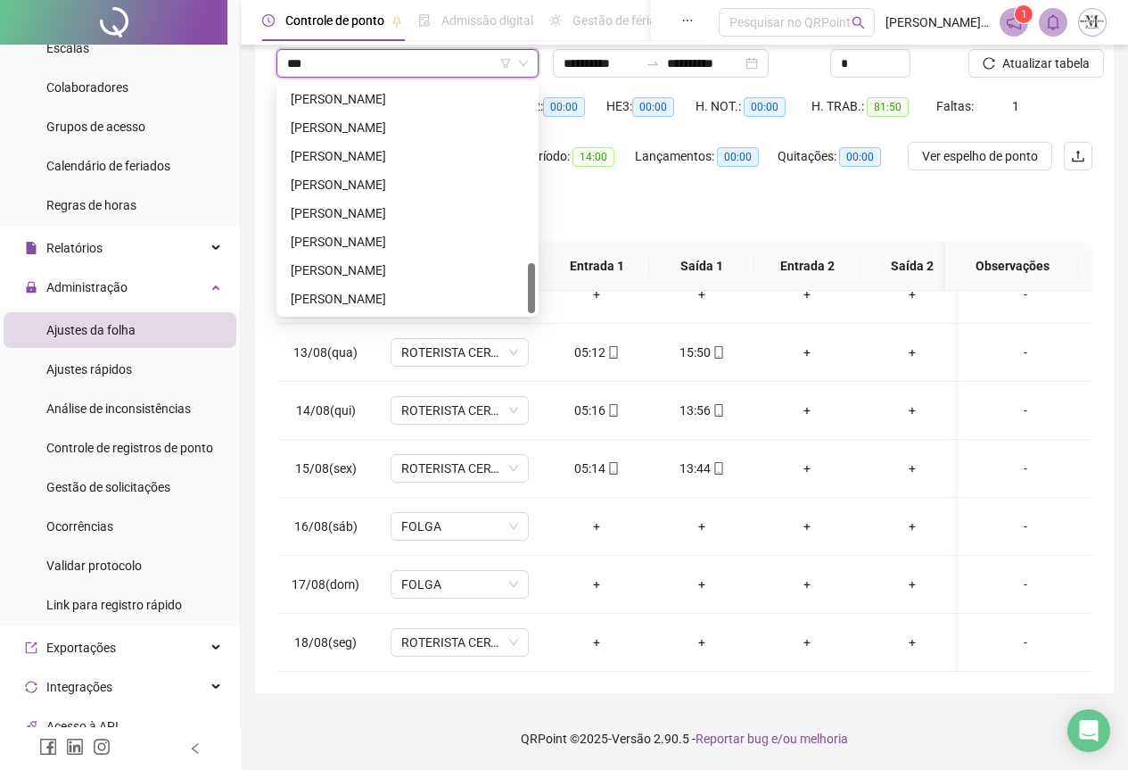
scroll to position [0, 0]
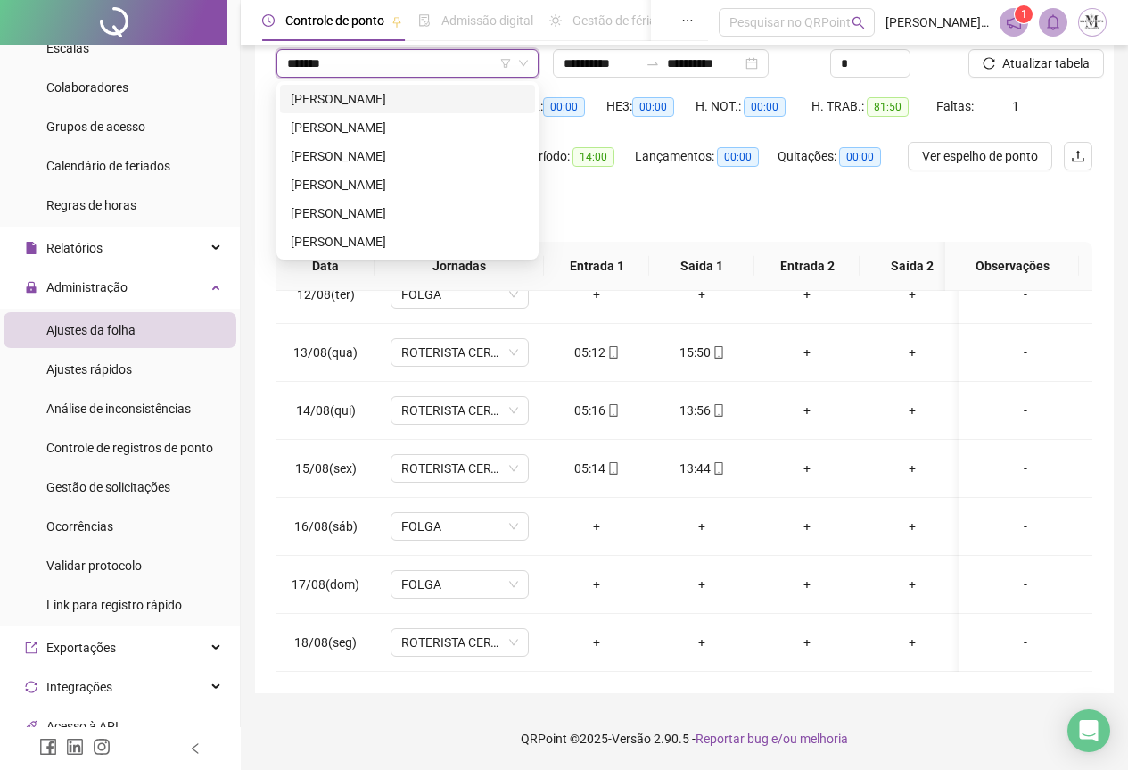
type input "********"
drag, startPoint x: 398, startPoint y: 115, endPoint x: 442, endPoint y: 156, distance: 60.6
click at [398, 118] on div "[PERSON_NAME]" at bounding box center [407, 127] width 255 height 29
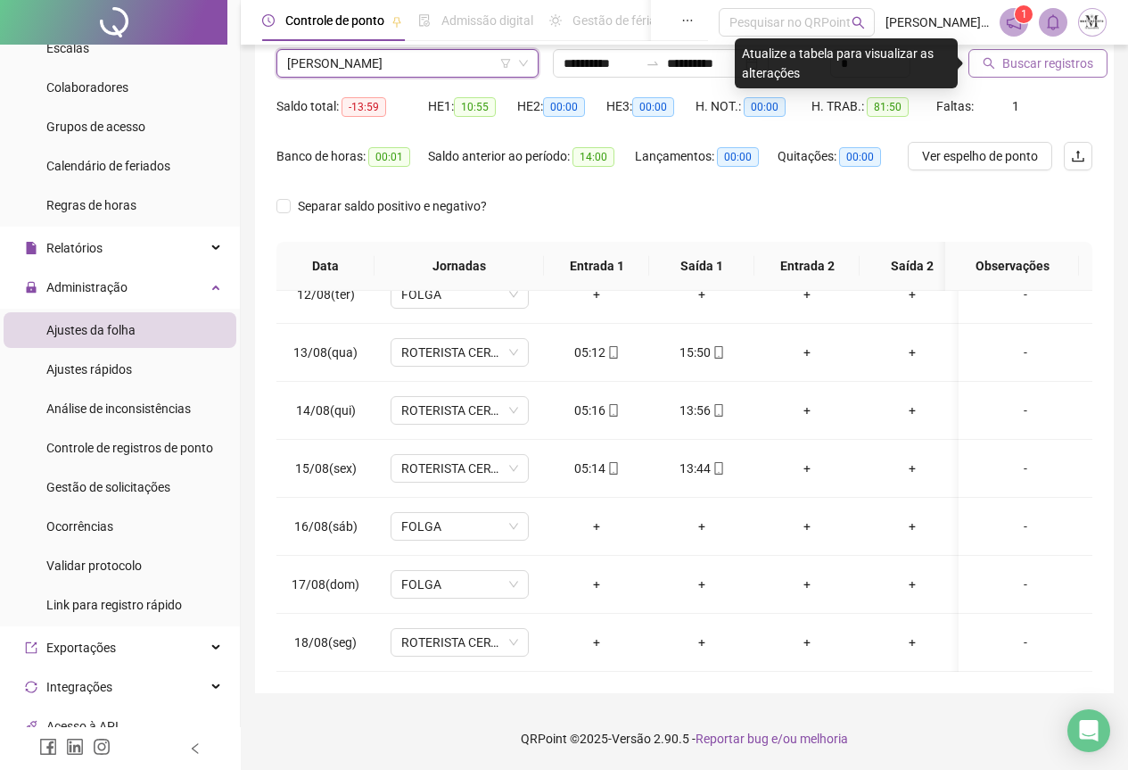
click at [1011, 73] on button "Buscar registros" at bounding box center [1038, 63] width 139 height 29
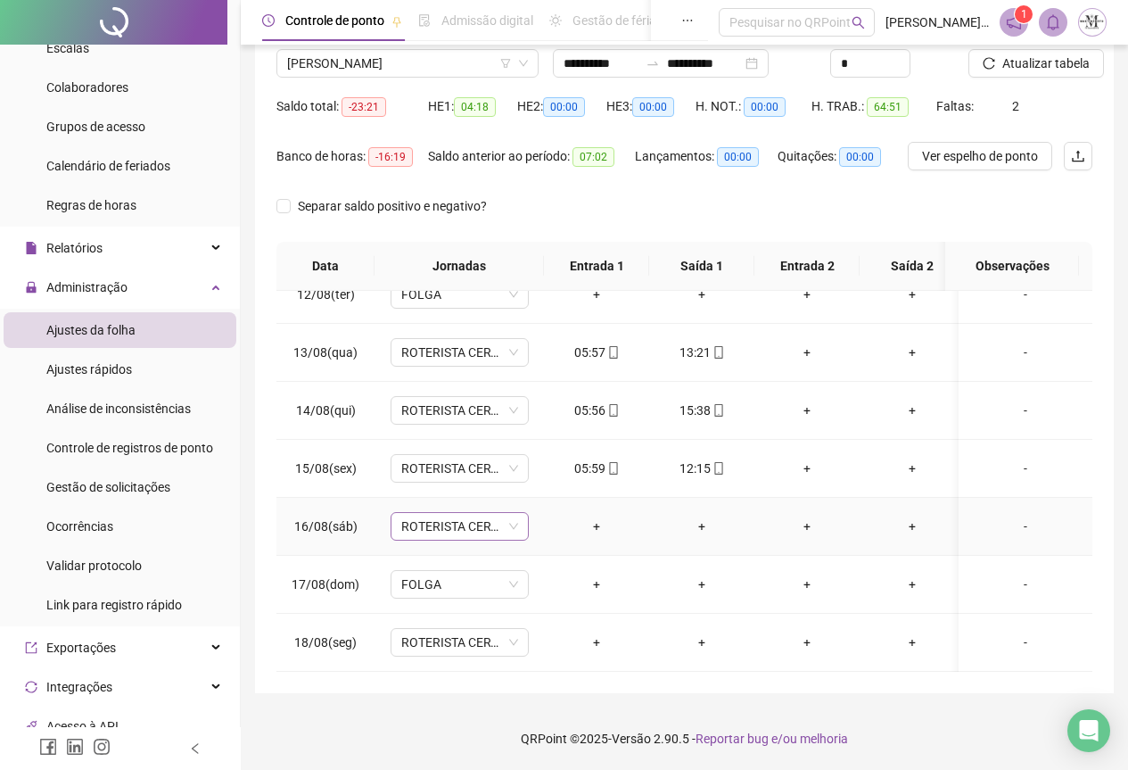
click at [419, 513] on span "ROTERISTA CERTO SG" at bounding box center [459, 526] width 117 height 27
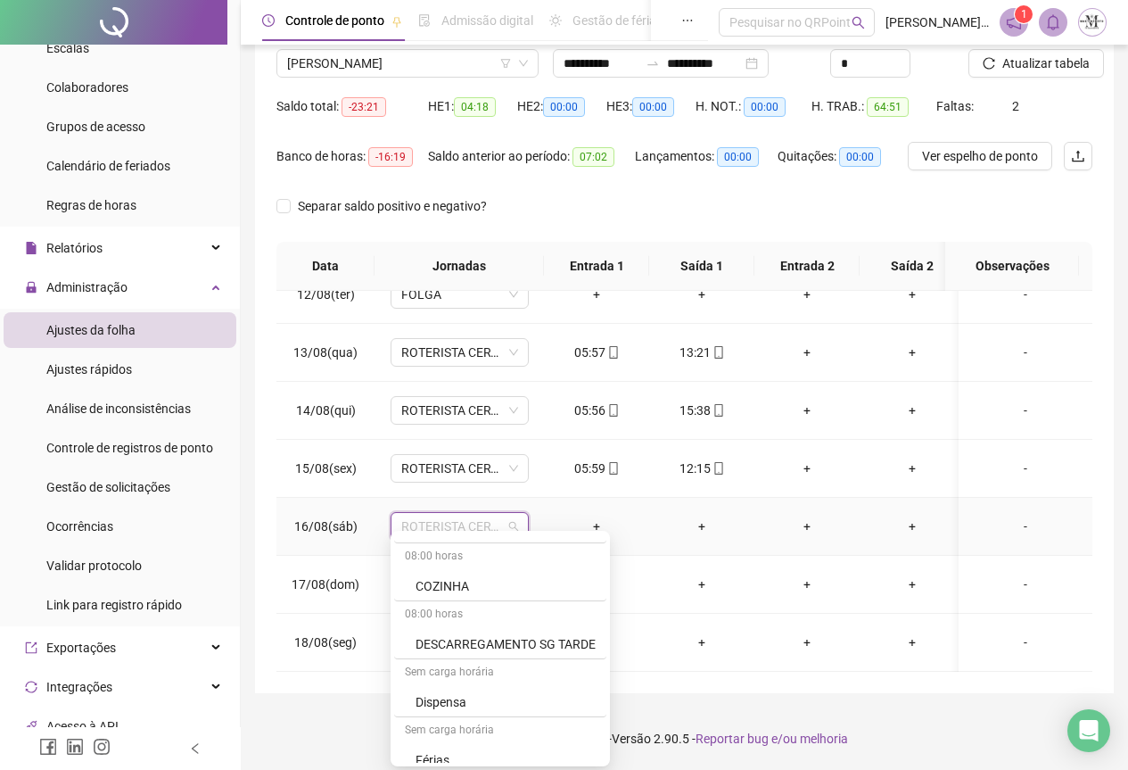
scroll to position [981, 0]
click at [453, 648] on div "Folga" at bounding box center [506, 640] width 180 height 20
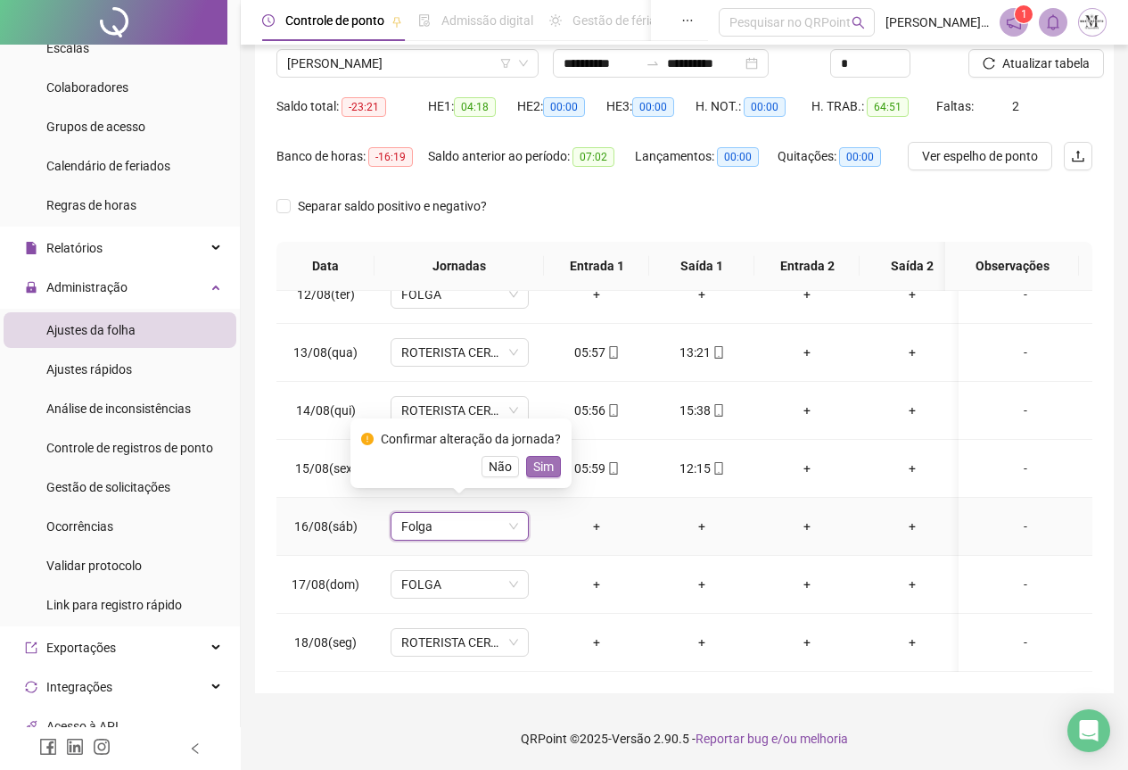
click at [539, 467] on span "Sim" at bounding box center [543, 467] width 21 height 20
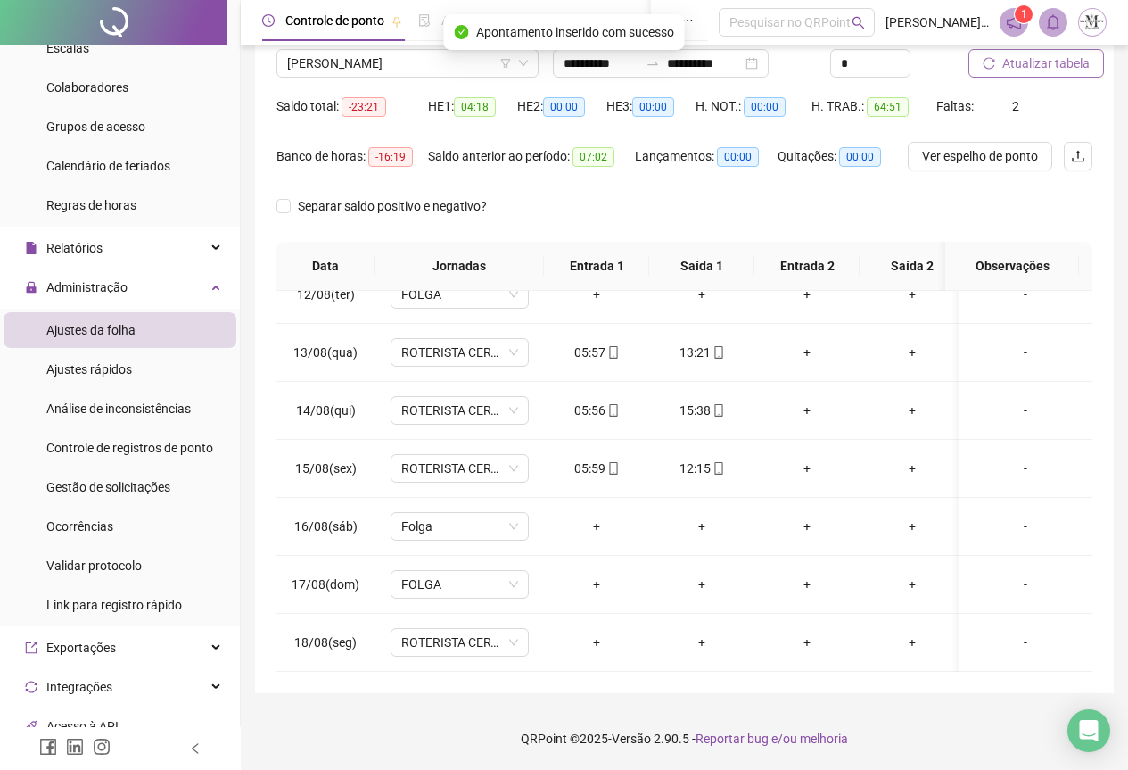
click at [1021, 64] on span "Atualizar tabela" at bounding box center [1046, 64] width 87 height 20
click at [302, 70] on span "[PERSON_NAME]" at bounding box center [407, 63] width 241 height 27
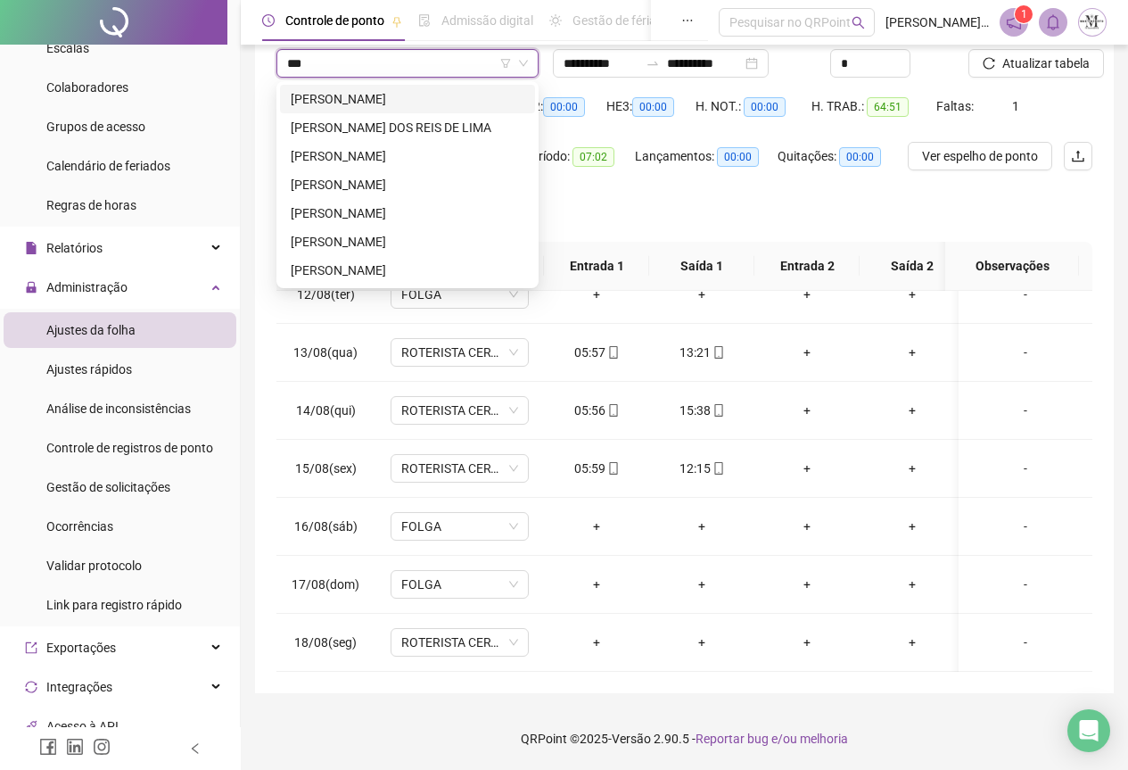
scroll to position [0, 0]
type input "****"
click at [450, 242] on div "[PERSON_NAME]" at bounding box center [408, 242] width 234 height 20
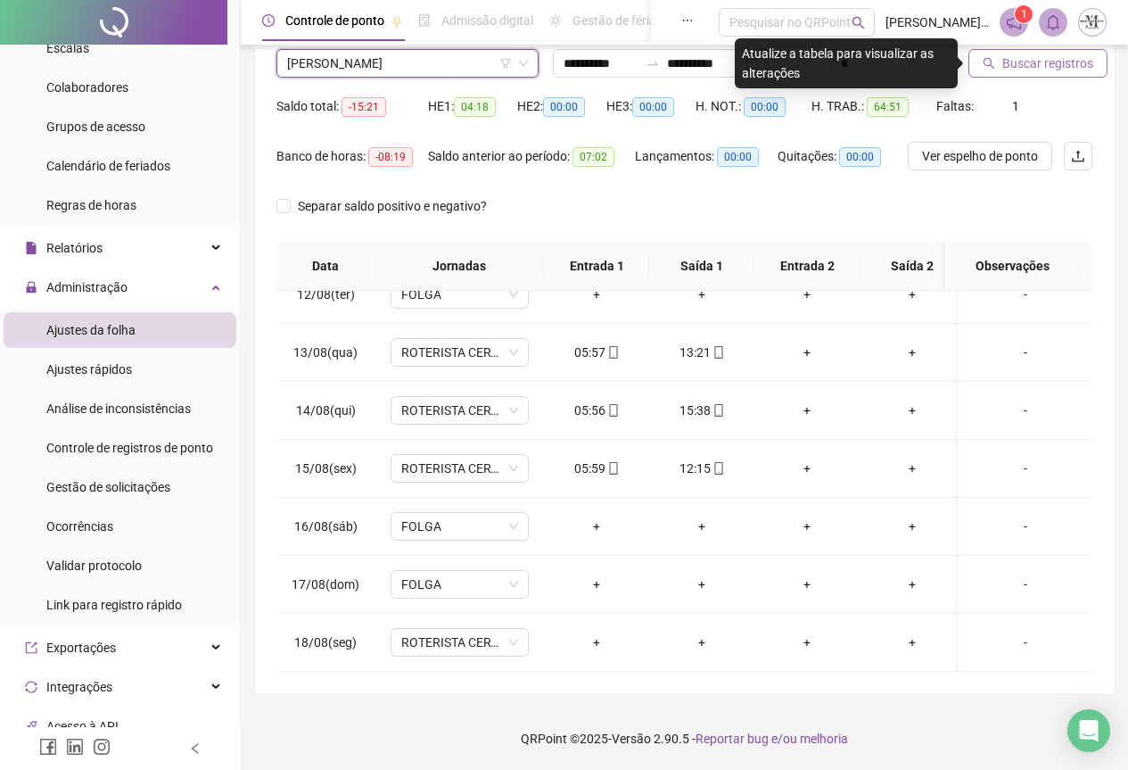
click at [1019, 73] on button "Buscar registros" at bounding box center [1038, 63] width 139 height 29
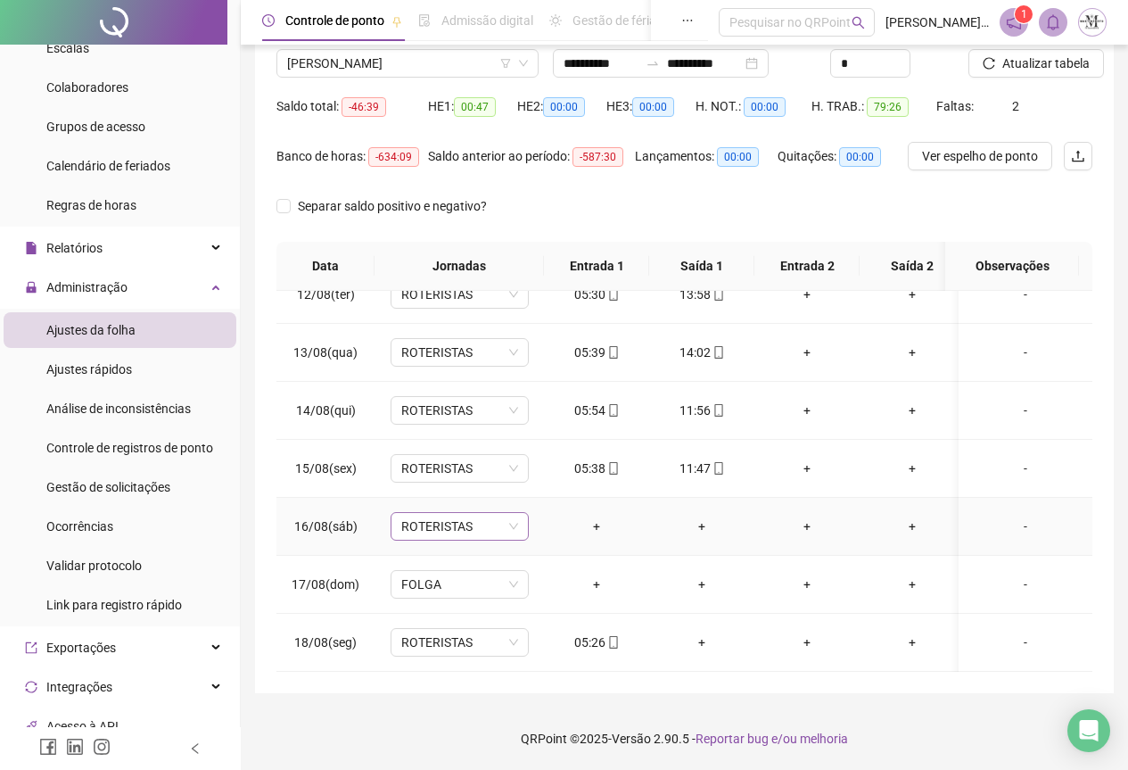
click at [429, 513] on span "ROTERISTAS" at bounding box center [459, 526] width 117 height 27
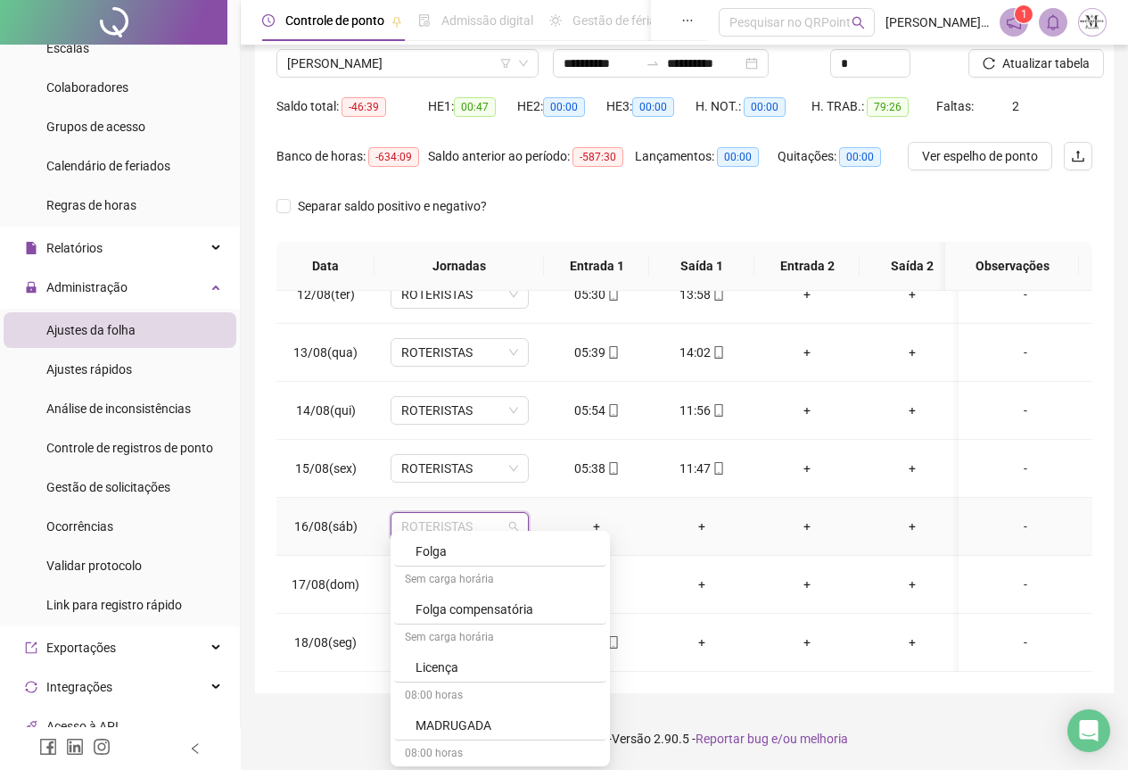
scroll to position [1070, 0]
click at [445, 547] on div "Folga" at bounding box center [506, 551] width 180 height 20
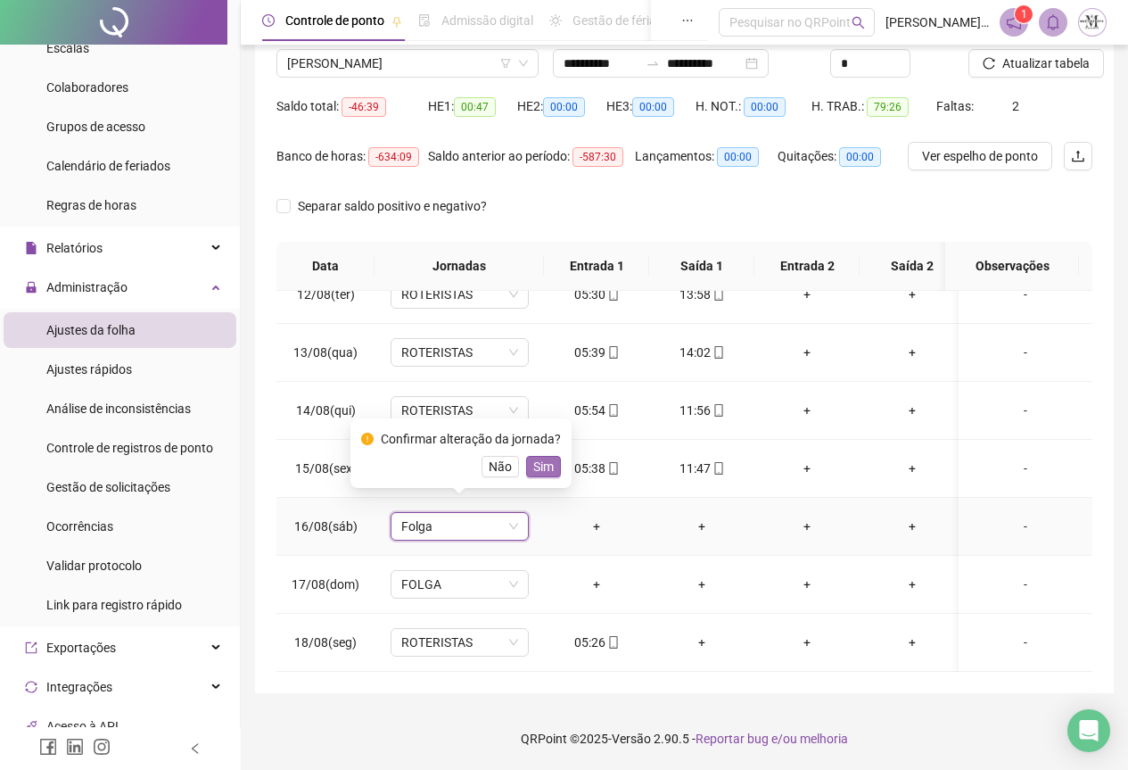
click at [541, 464] on span "Sim" at bounding box center [543, 467] width 21 height 20
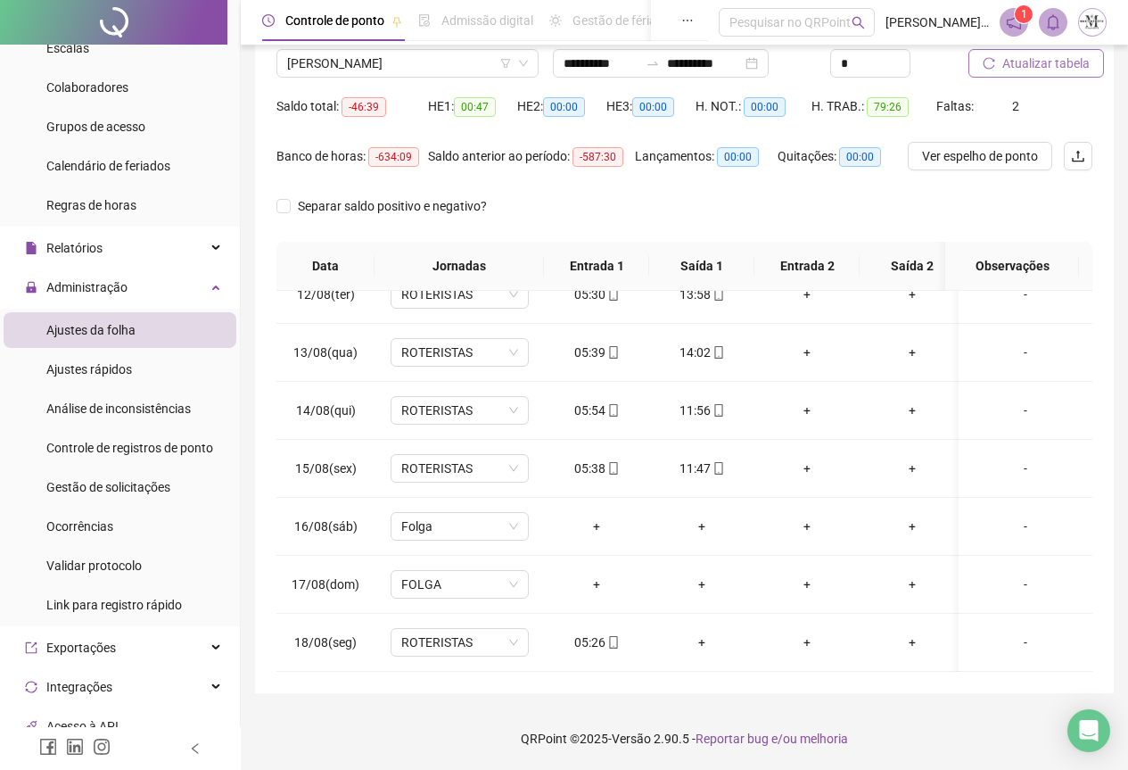
click at [1036, 57] on span "Atualizar tabela" at bounding box center [1046, 64] width 87 height 20
click at [1044, 64] on div "Notificações" at bounding box center [943, 58] width 225 height 20
click at [1063, 63] on span "Atualizar tabela" at bounding box center [1046, 64] width 87 height 20
click at [394, 62] on span "[PERSON_NAME]" at bounding box center [407, 63] width 241 height 27
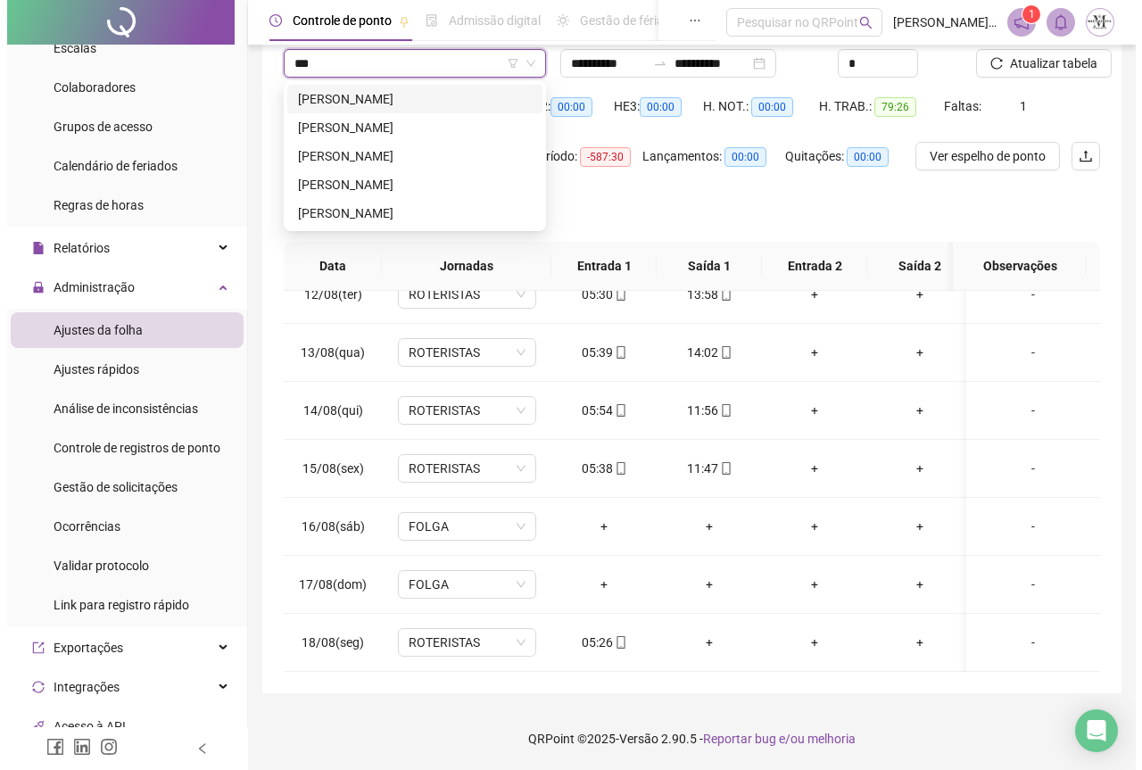
scroll to position [0, 0]
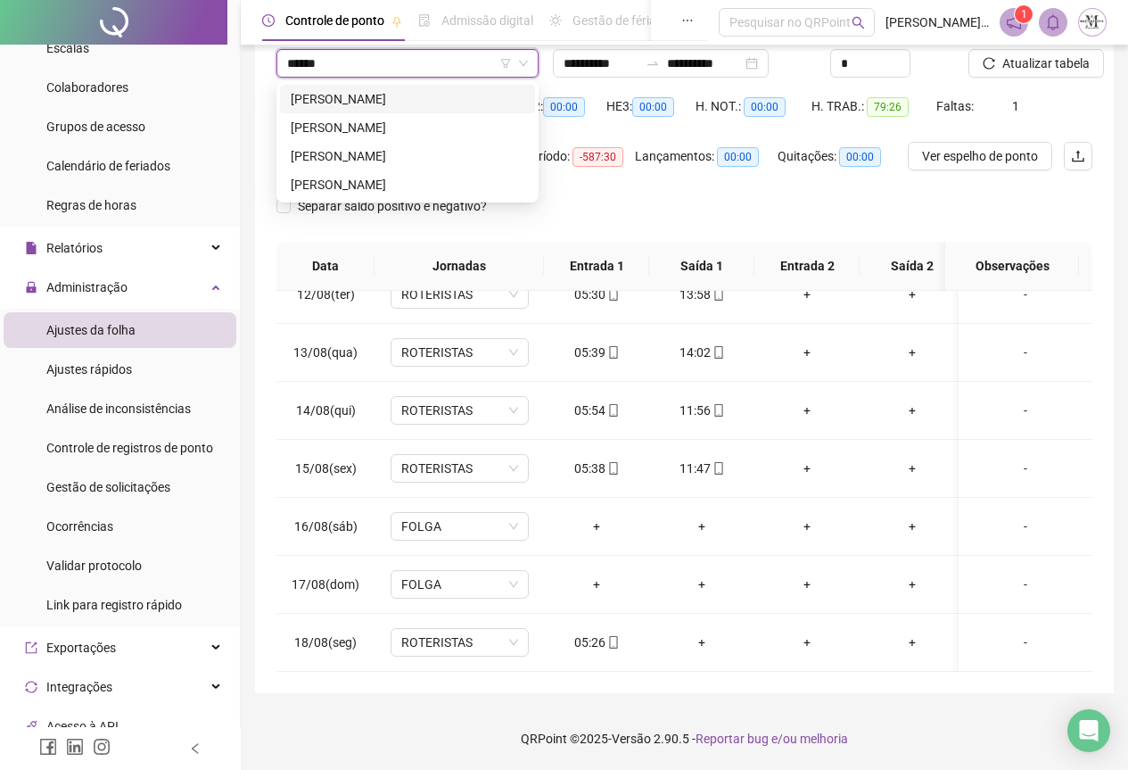
type input "*******"
click at [405, 92] on div "[PERSON_NAME]" at bounding box center [408, 99] width 234 height 20
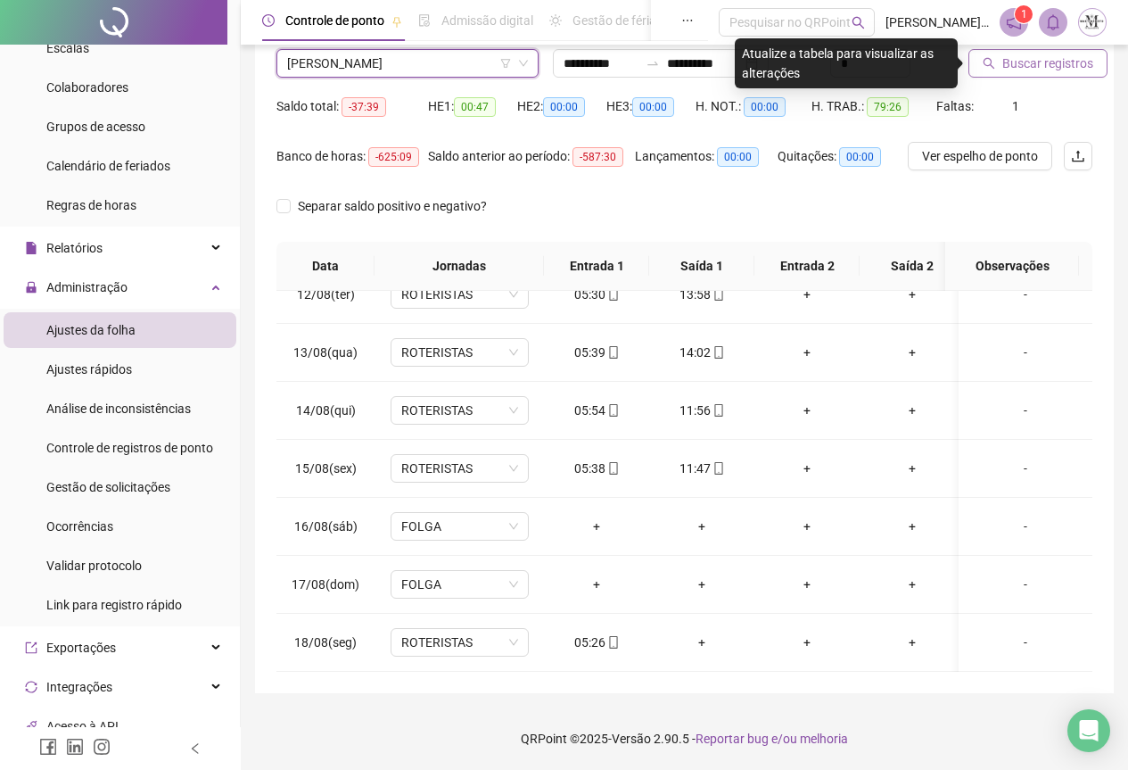
click at [1024, 62] on span "Buscar registros" at bounding box center [1048, 64] width 91 height 20
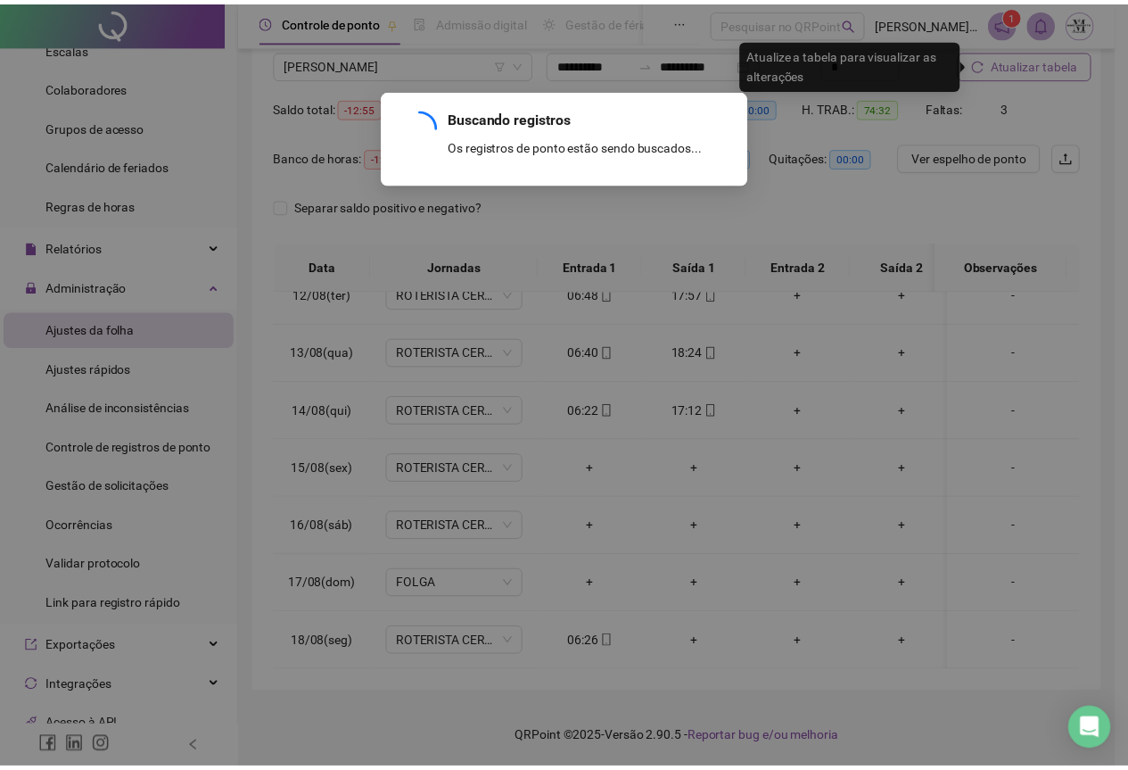
scroll to position [444, 0]
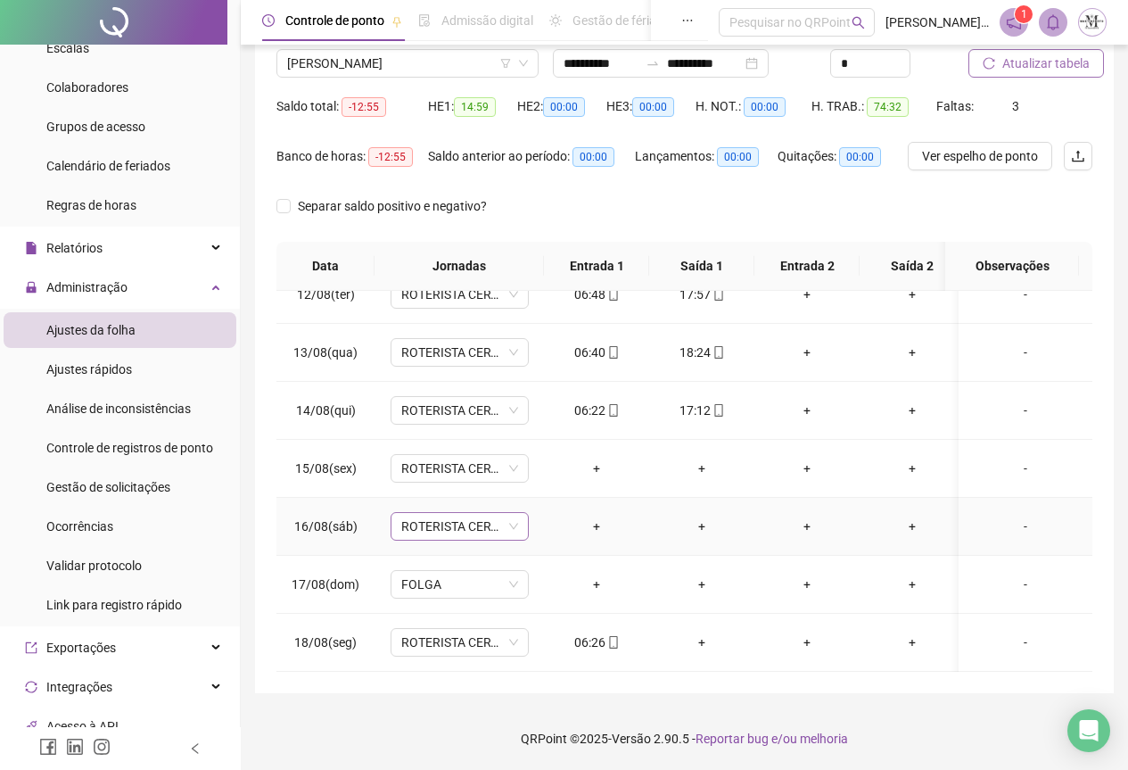
click at [434, 519] on span "ROTERISTA CERTO SG" at bounding box center [459, 526] width 117 height 27
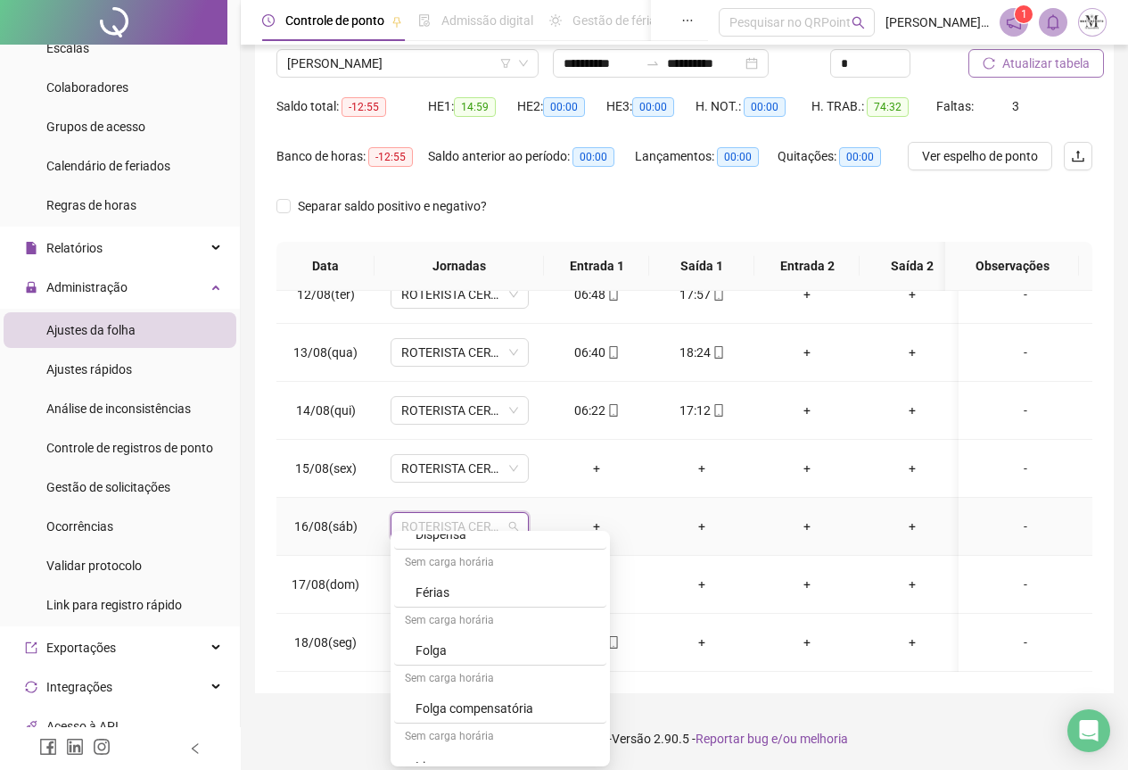
scroll to position [981, 0]
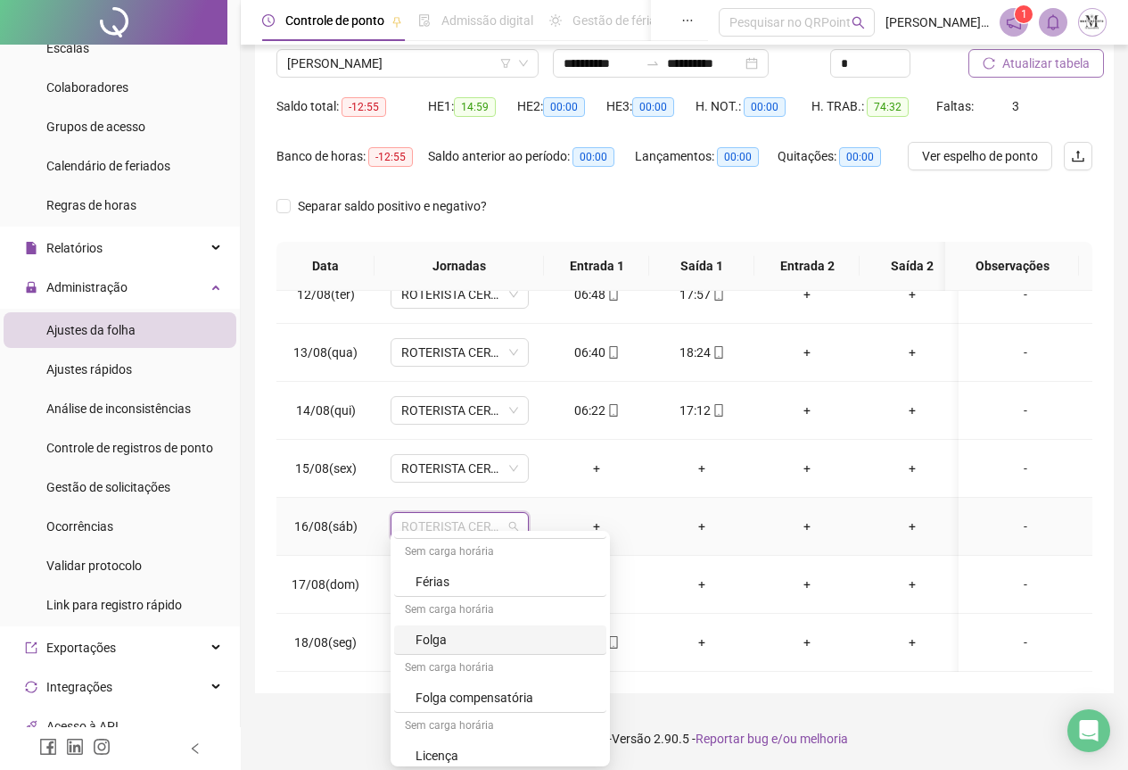
click at [470, 635] on div "Folga" at bounding box center [506, 640] width 180 height 20
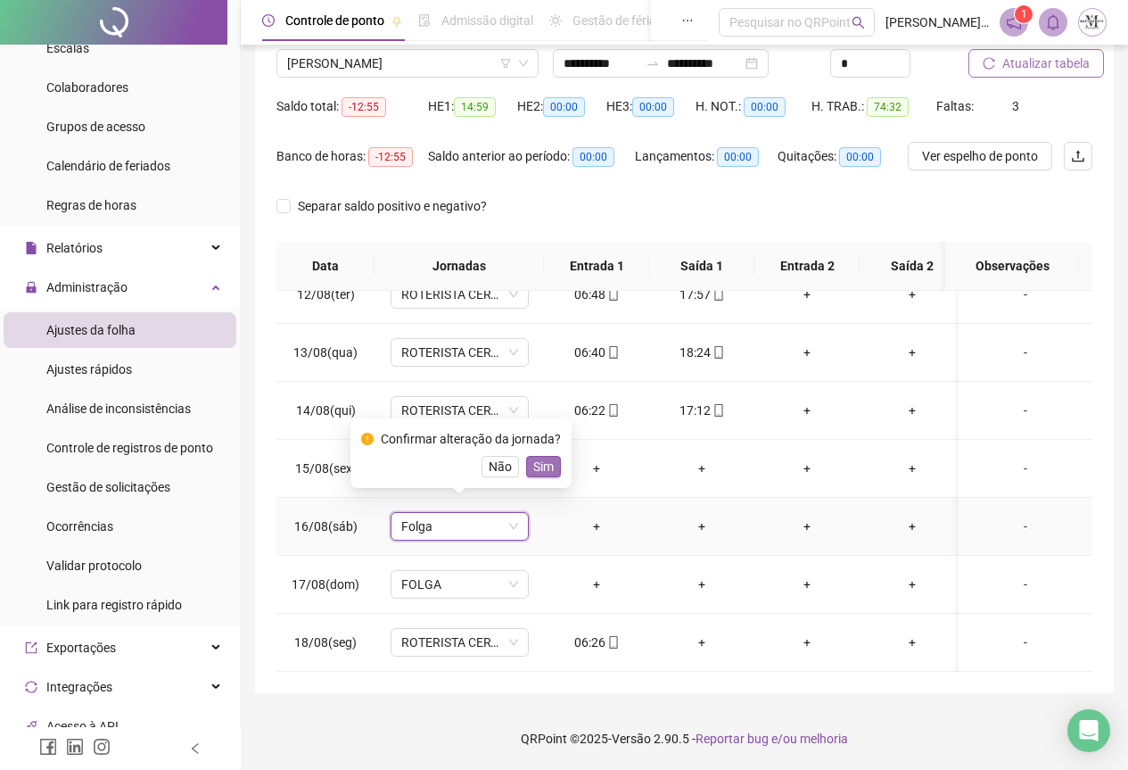
click at [540, 462] on span "Sim" at bounding box center [543, 467] width 21 height 20
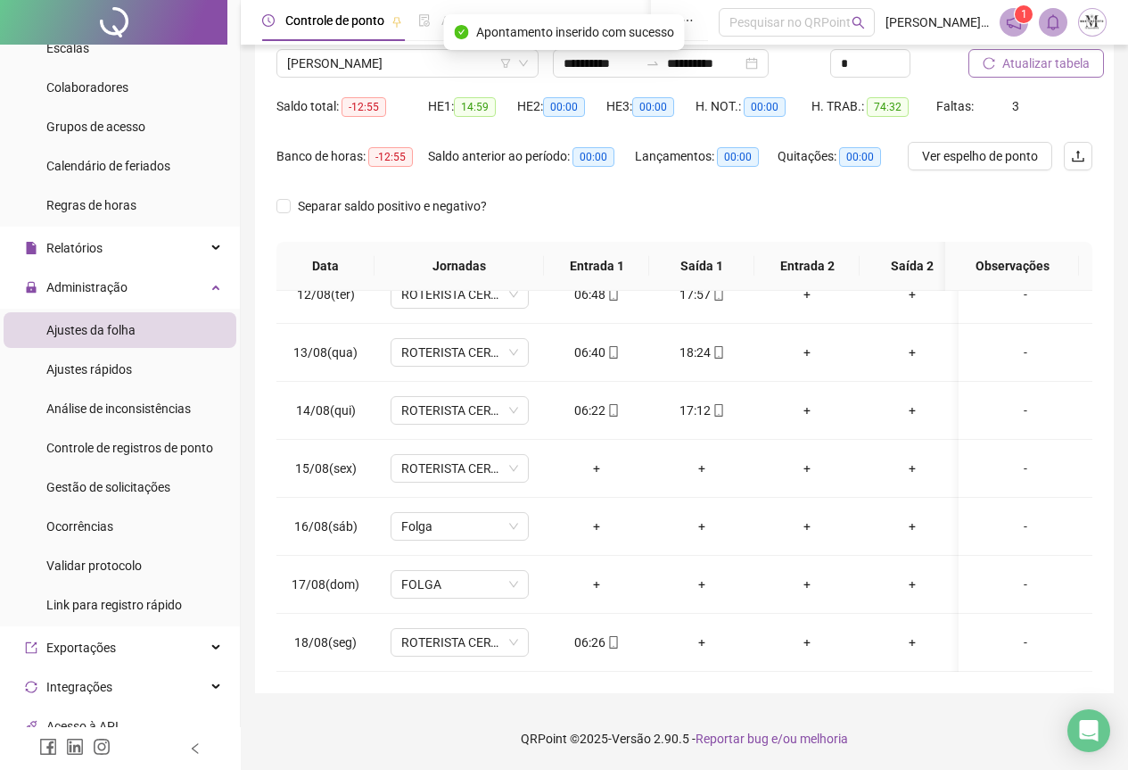
click at [1014, 65] on span "Atualizar tabela" at bounding box center [1046, 64] width 87 height 20
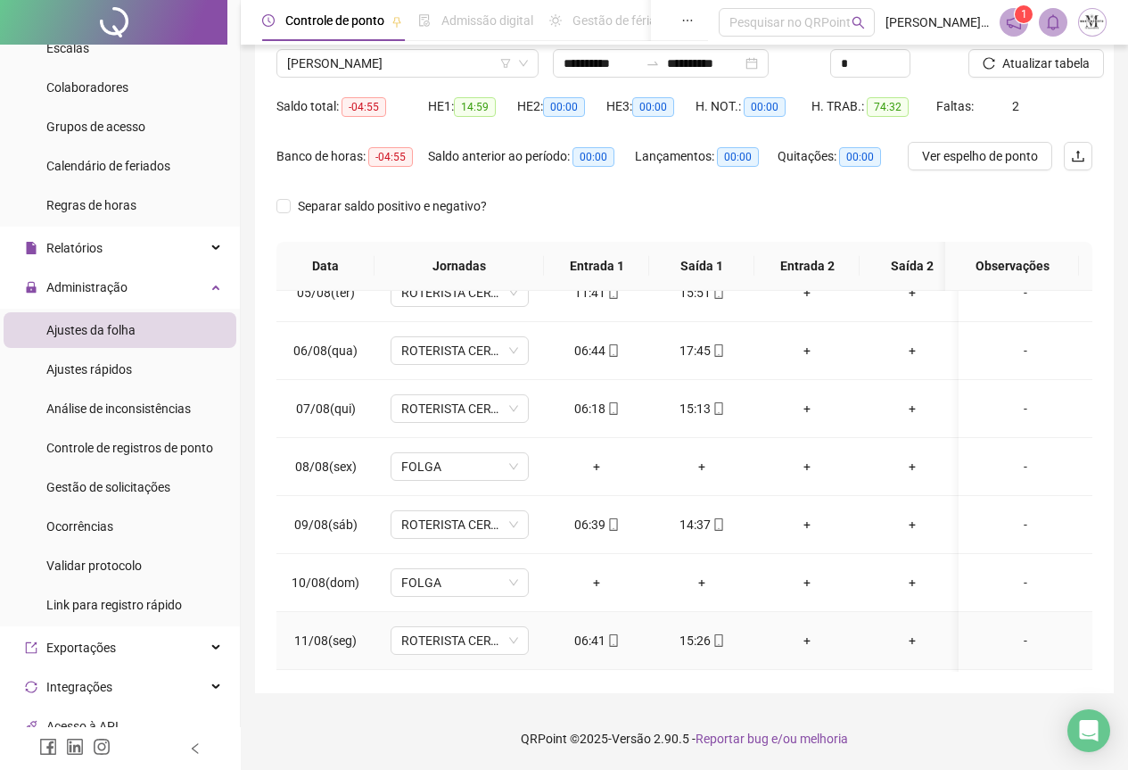
scroll to position [0, 0]
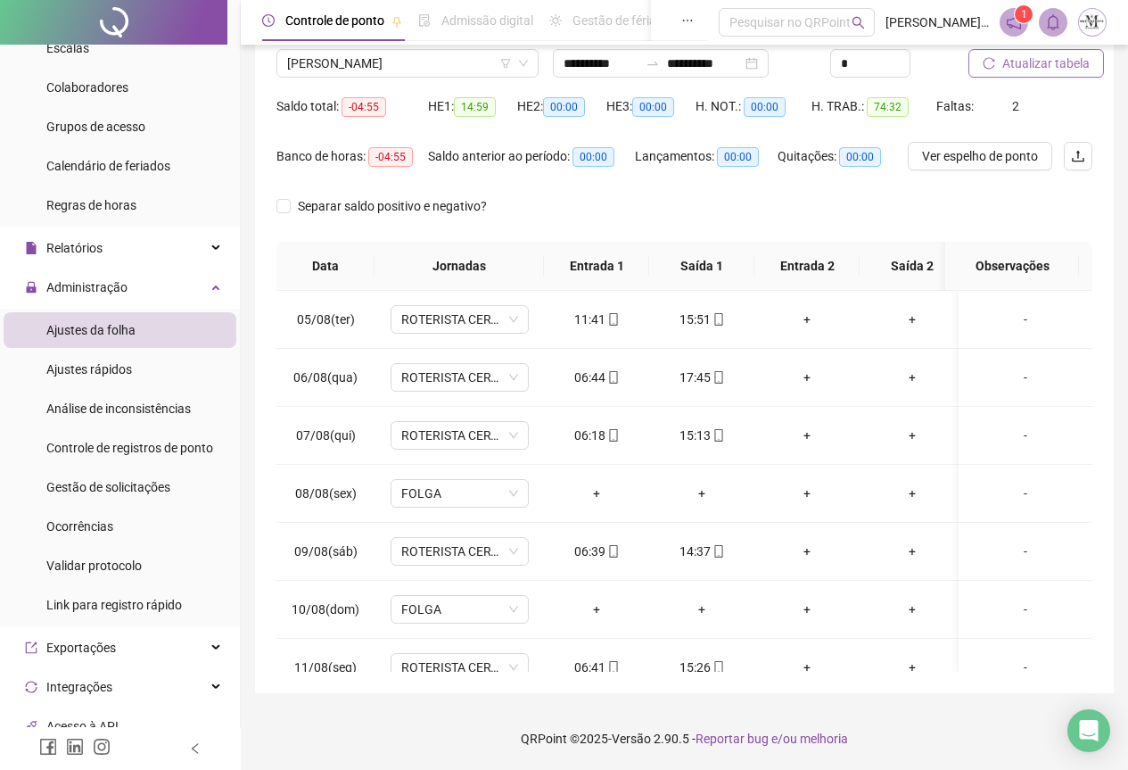
click at [1019, 70] on span "Atualizar tabela" at bounding box center [1046, 64] width 87 height 20
click at [337, 60] on span "[PERSON_NAME]" at bounding box center [407, 63] width 241 height 27
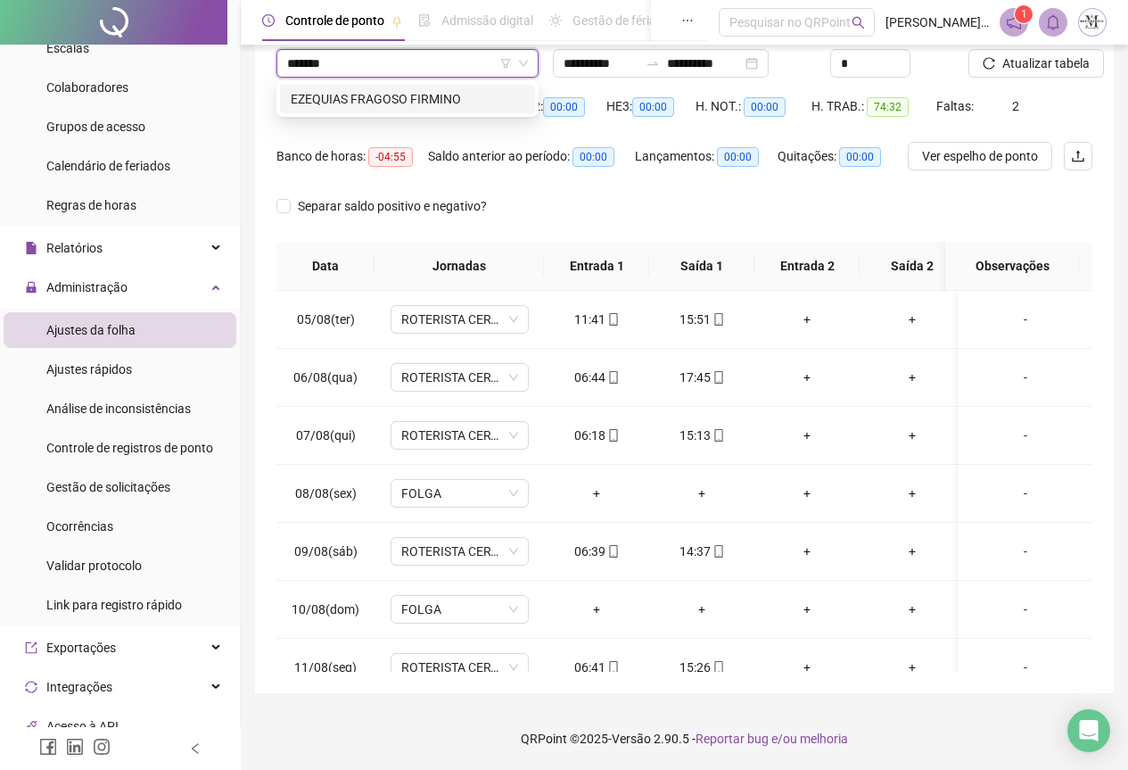
type input "********"
click at [391, 99] on div "EZEQUIAS FRAGOSO FIRMINO" at bounding box center [408, 99] width 234 height 20
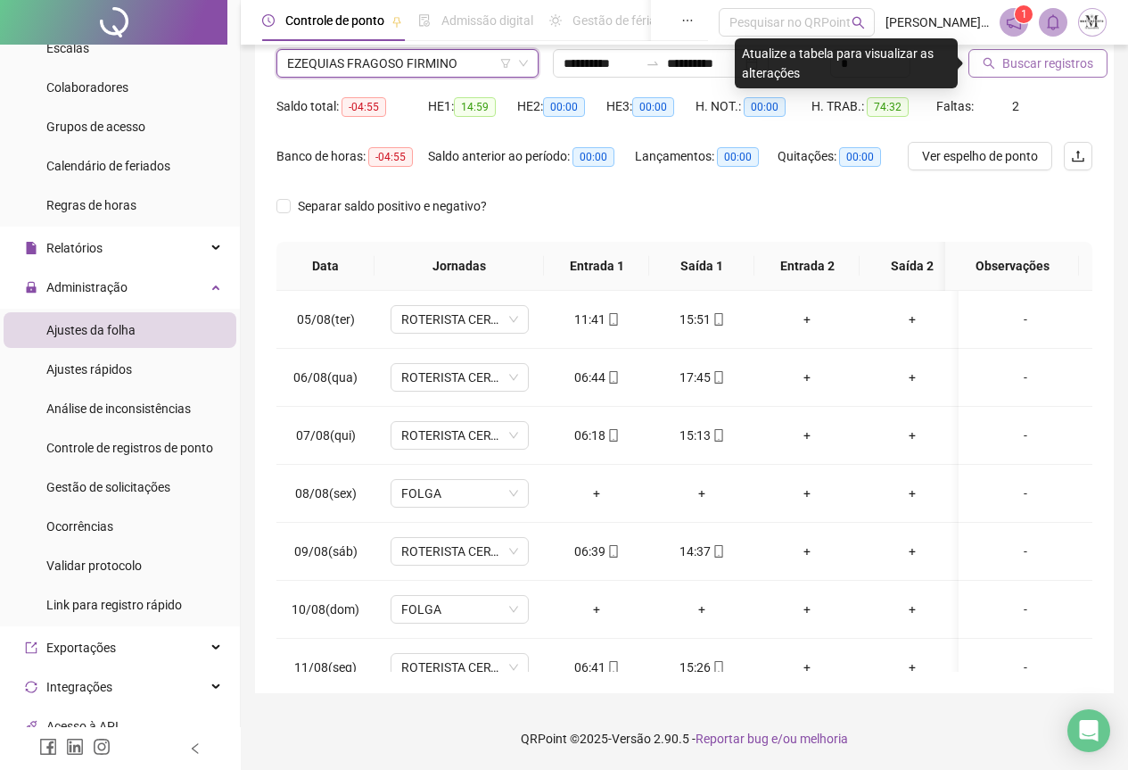
click at [1012, 62] on span "Buscar registros" at bounding box center [1048, 64] width 91 height 20
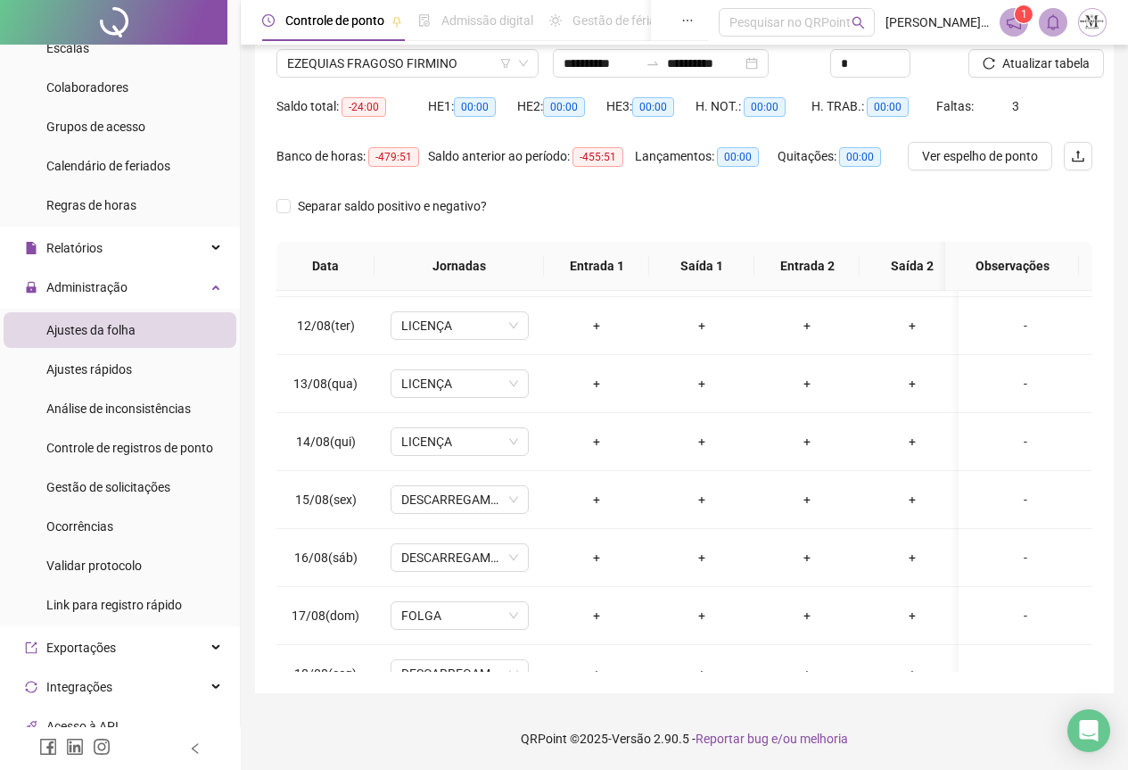
scroll to position [676, 0]
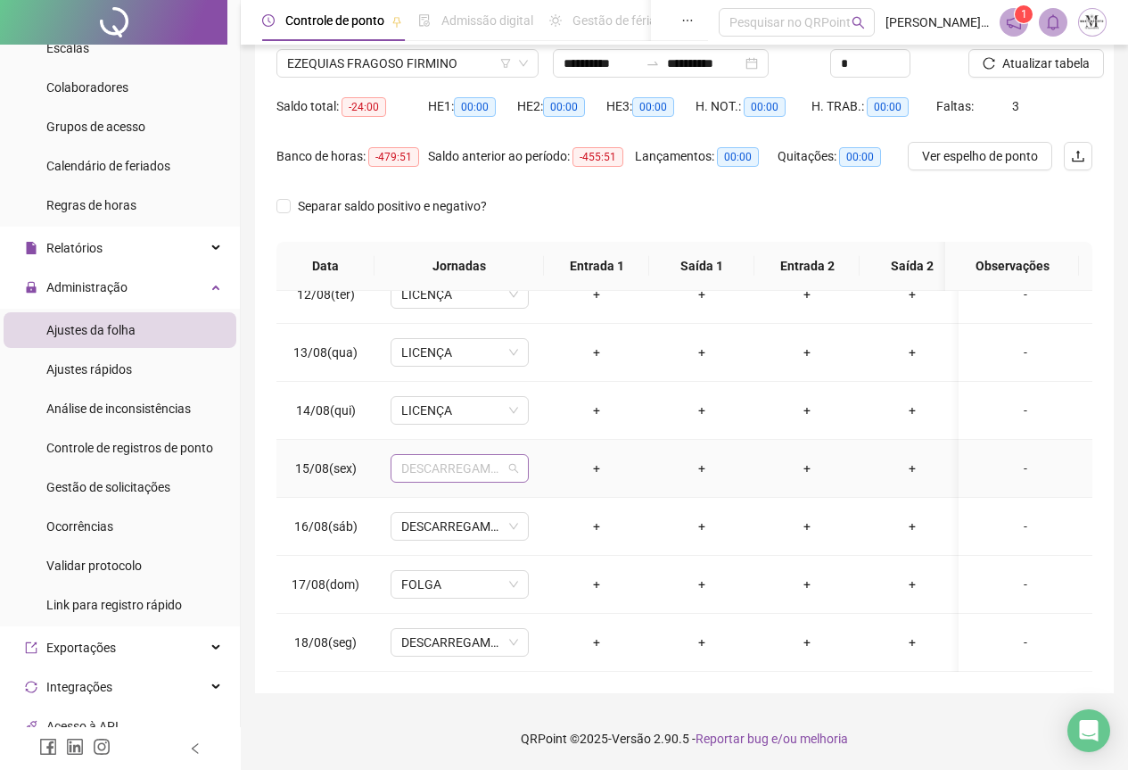
drag, startPoint x: 427, startPoint y: 447, endPoint x: 448, endPoint y: 485, distance: 43.5
click at [428, 455] on span "DESCARREGAMENTO SG TARDE" at bounding box center [459, 468] width 117 height 27
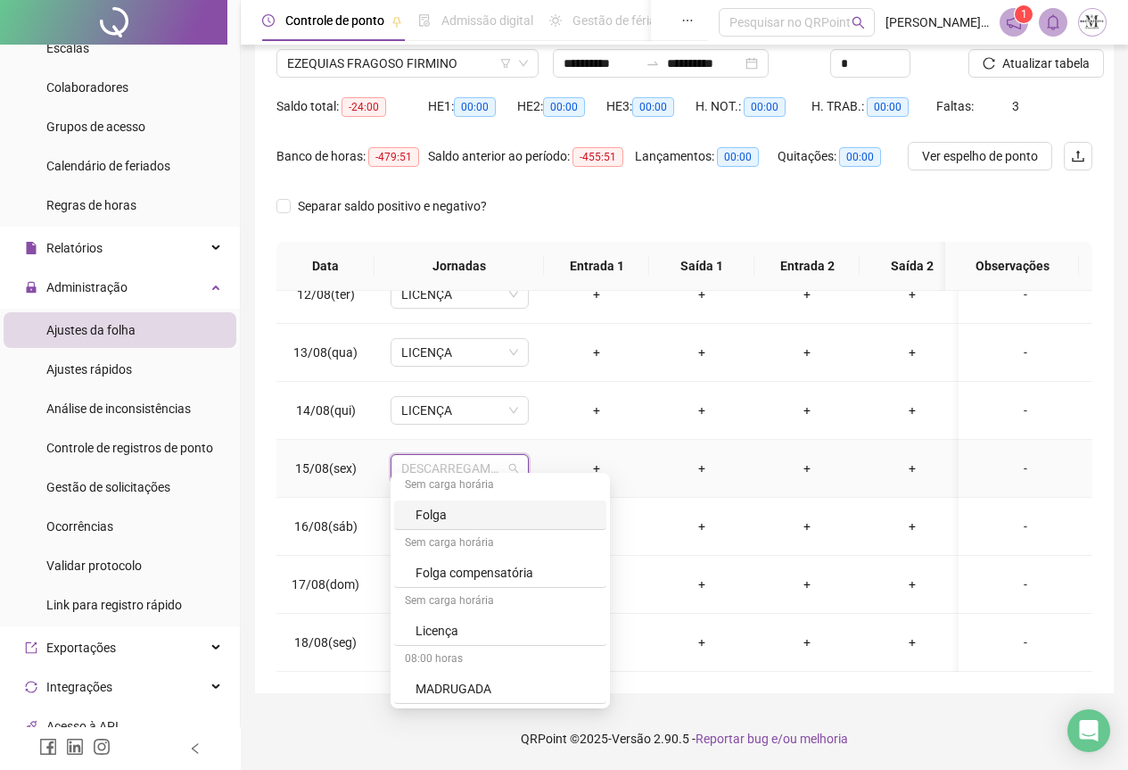
scroll to position [1070, 0]
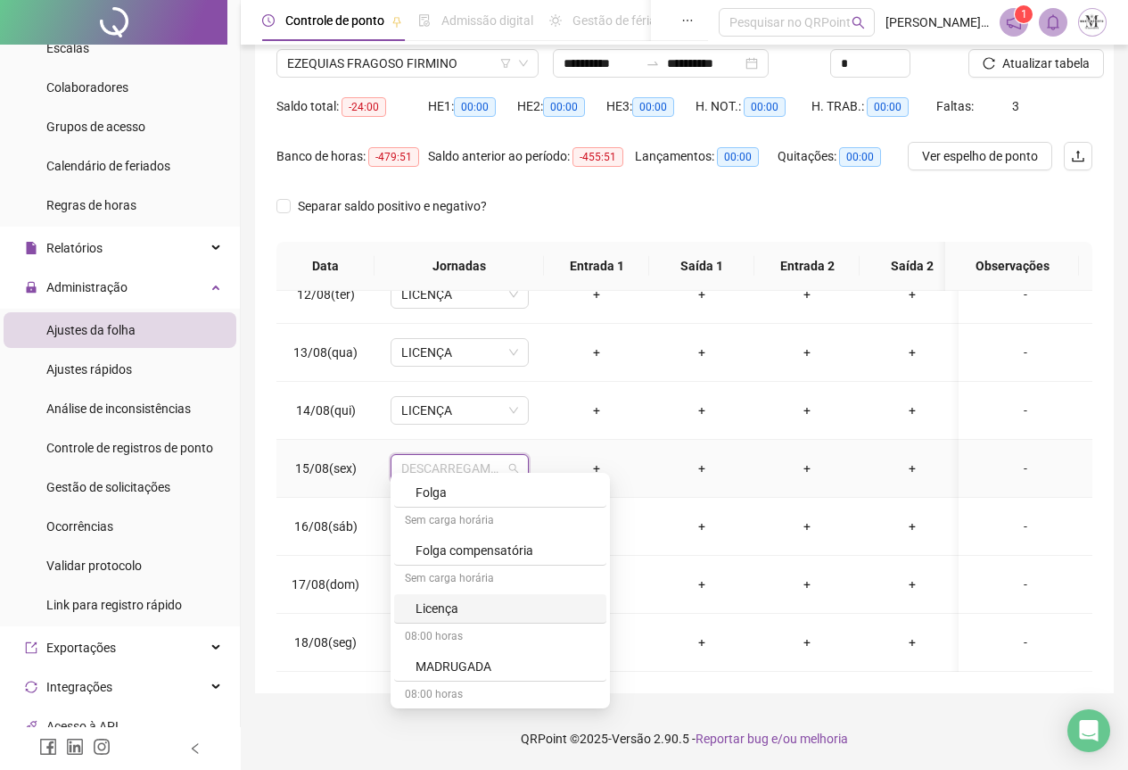
click at [467, 604] on div "Licença" at bounding box center [506, 609] width 180 height 20
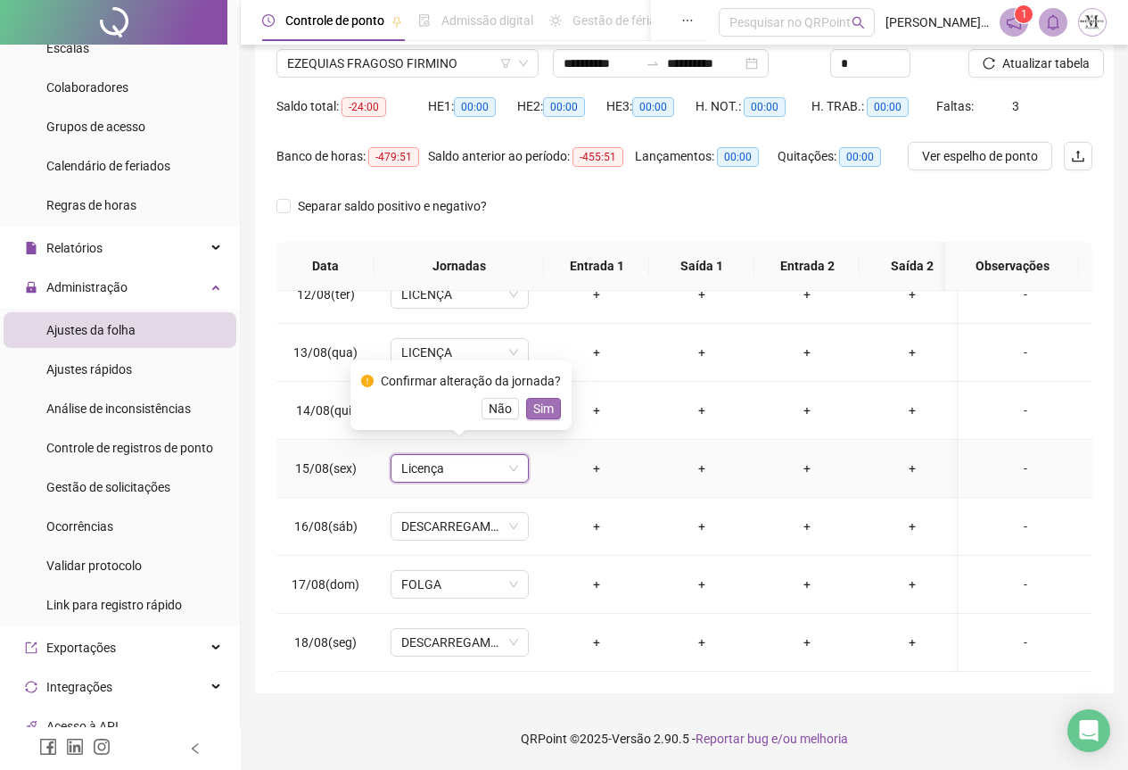
click at [541, 407] on span "Sim" at bounding box center [543, 409] width 21 height 20
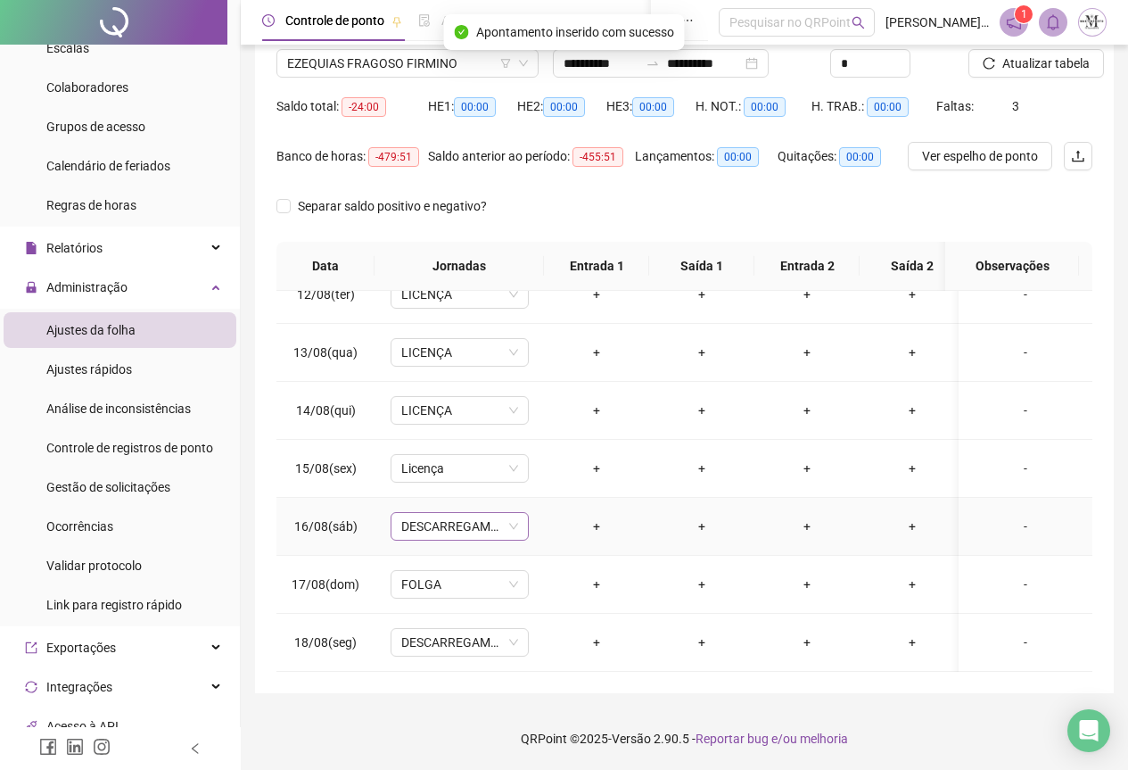
click at [429, 517] on span "DESCARREGAMENTO SG TARDE" at bounding box center [459, 526] width 117 height 27
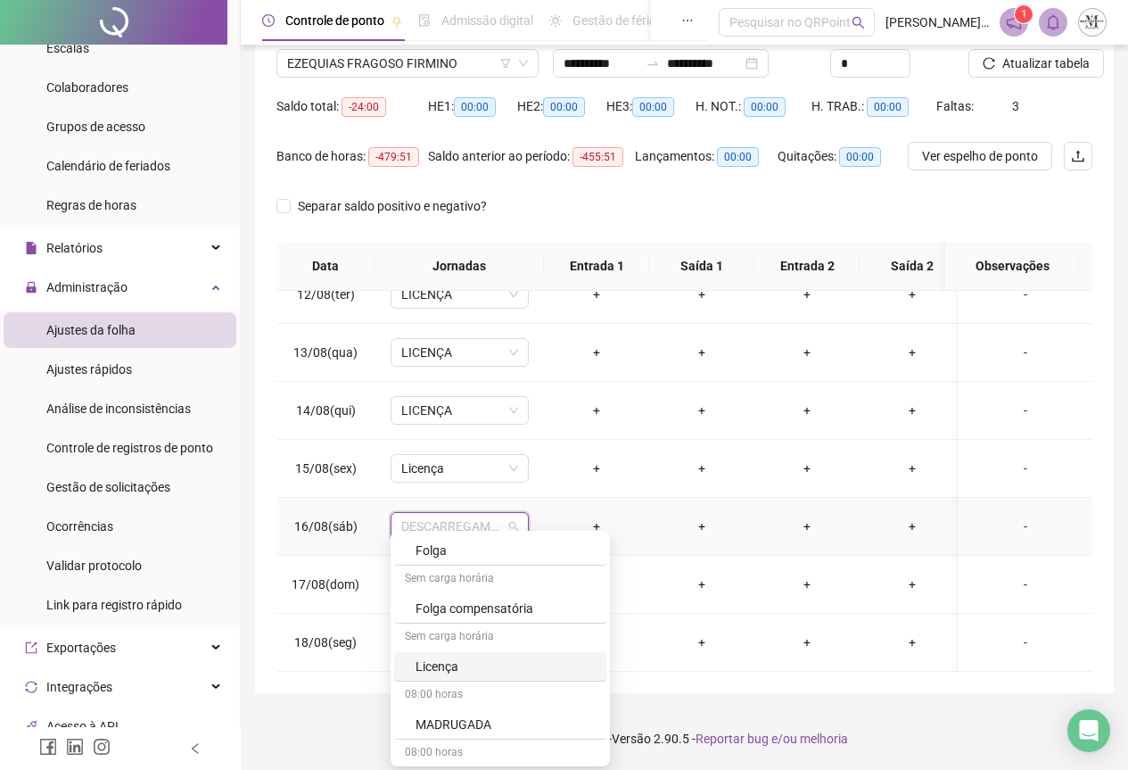
click at [453, 669] on div "Licença" at bounding box center [506, 667] width 180 height 20
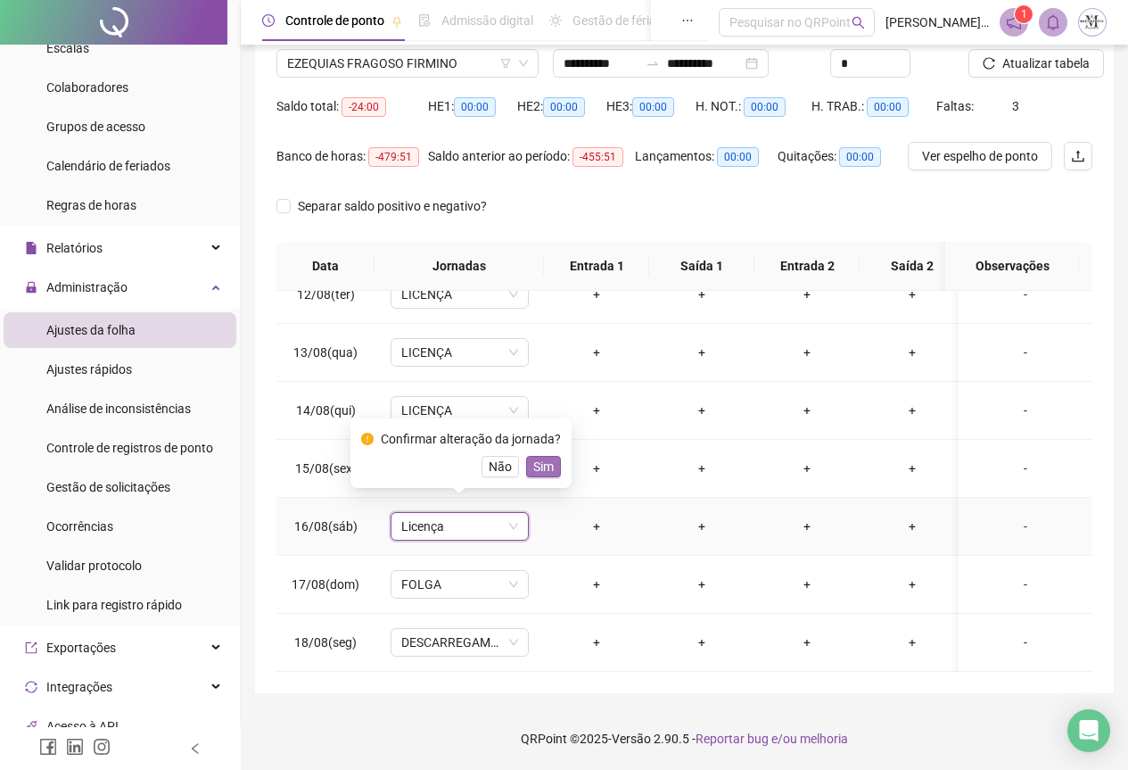
click at [544, 469] on span "Sim" at bounding box center [543, 467] width 21 height 20
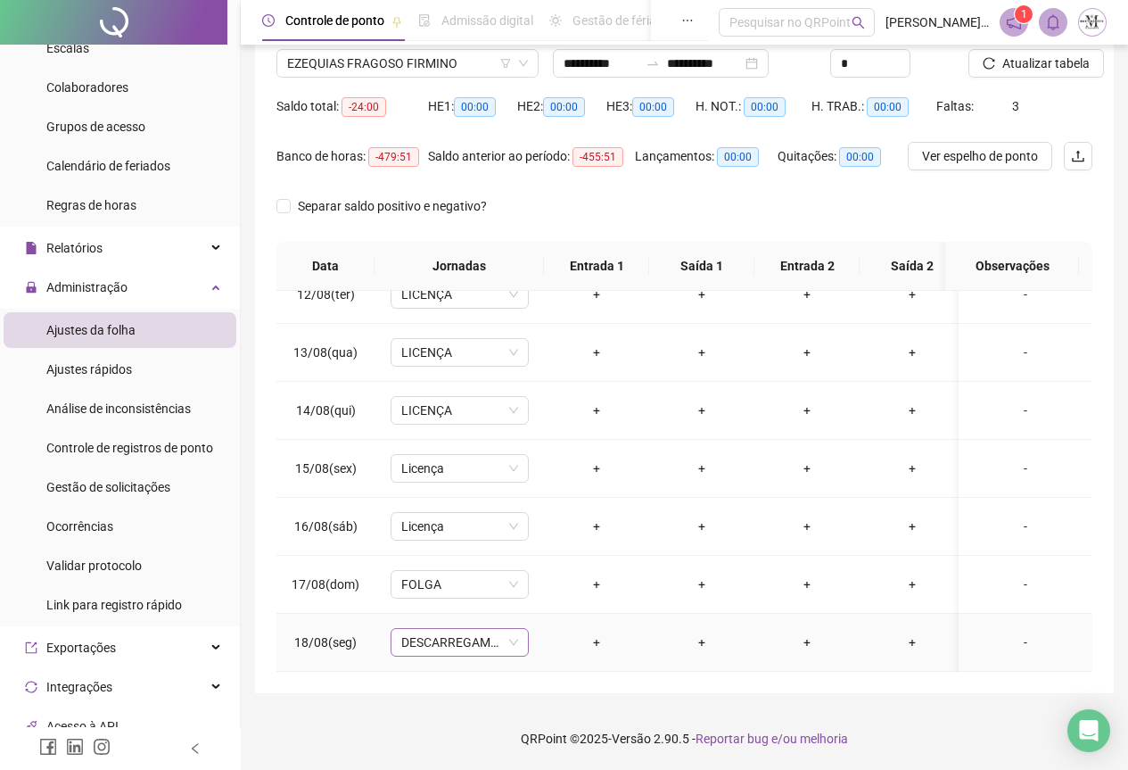
click at [435, 629] on span "DESCARREGAMENTO SG TARDE" at bounding box center [459, 642] width 117 height 27
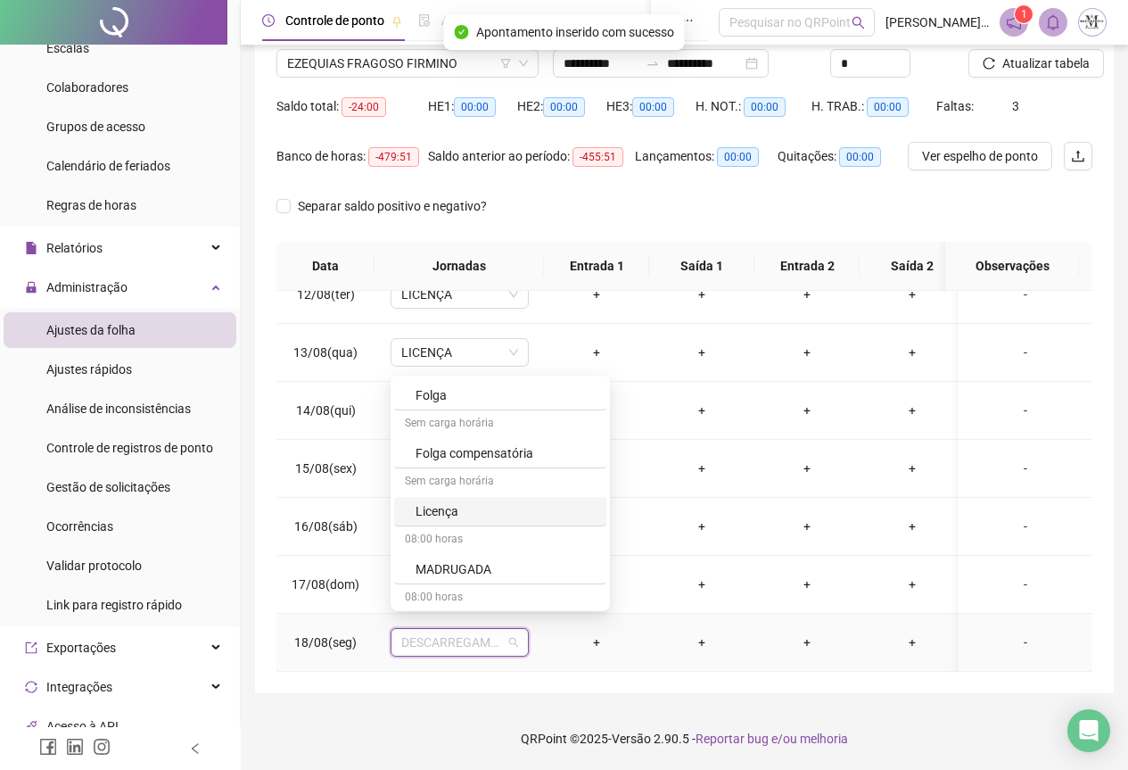
click at [460, 519] on div "Licença" at bounding box center [506, 511] width 180 height 20
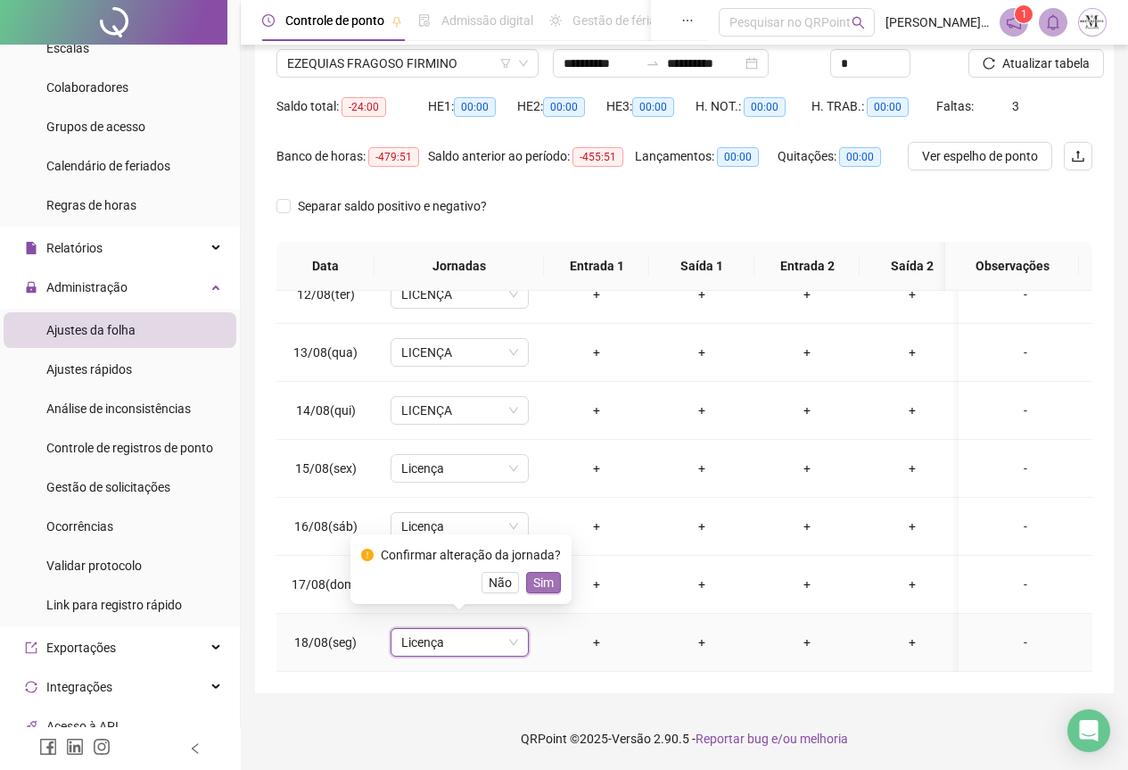
click at [536, 588] on span "Sim" at bounding box center [543, 583] width 21 height 20
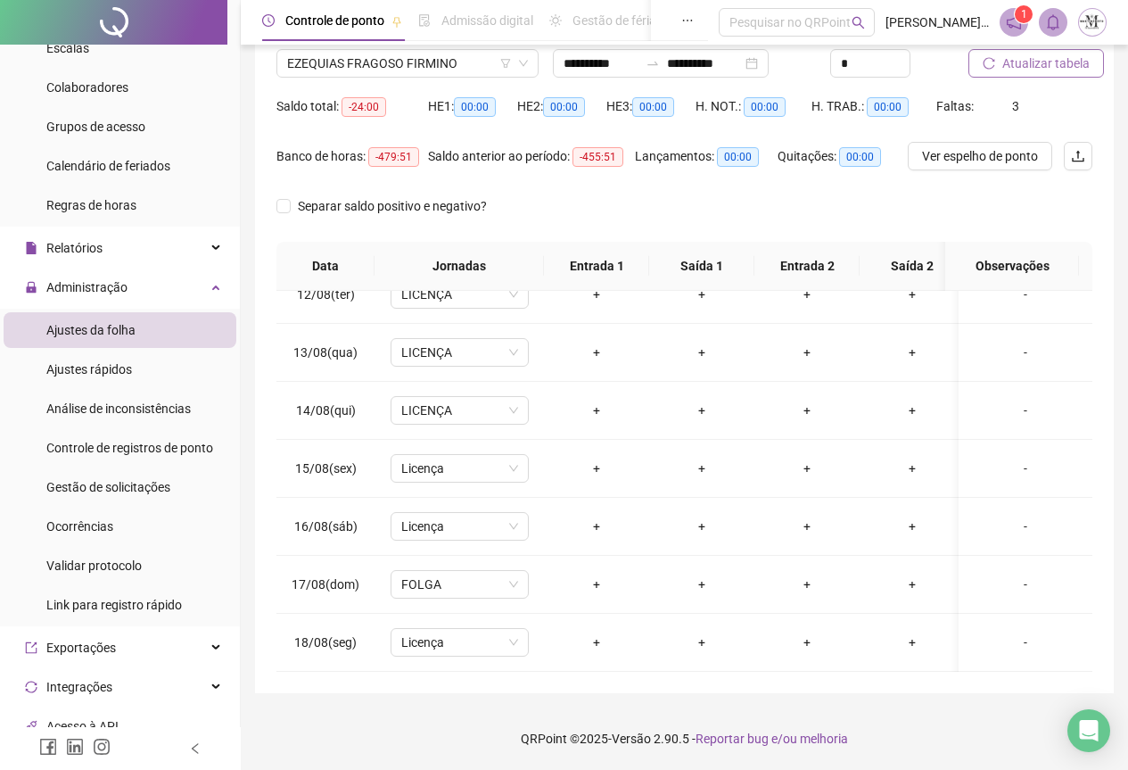
click at [1013, 66] on span "Atualizar tabela" at bounding box center [1046, 64] width 87 height 20
click at [415, 571] on span "FOLGA" at bounding box center [459, 584] width 117 height 27
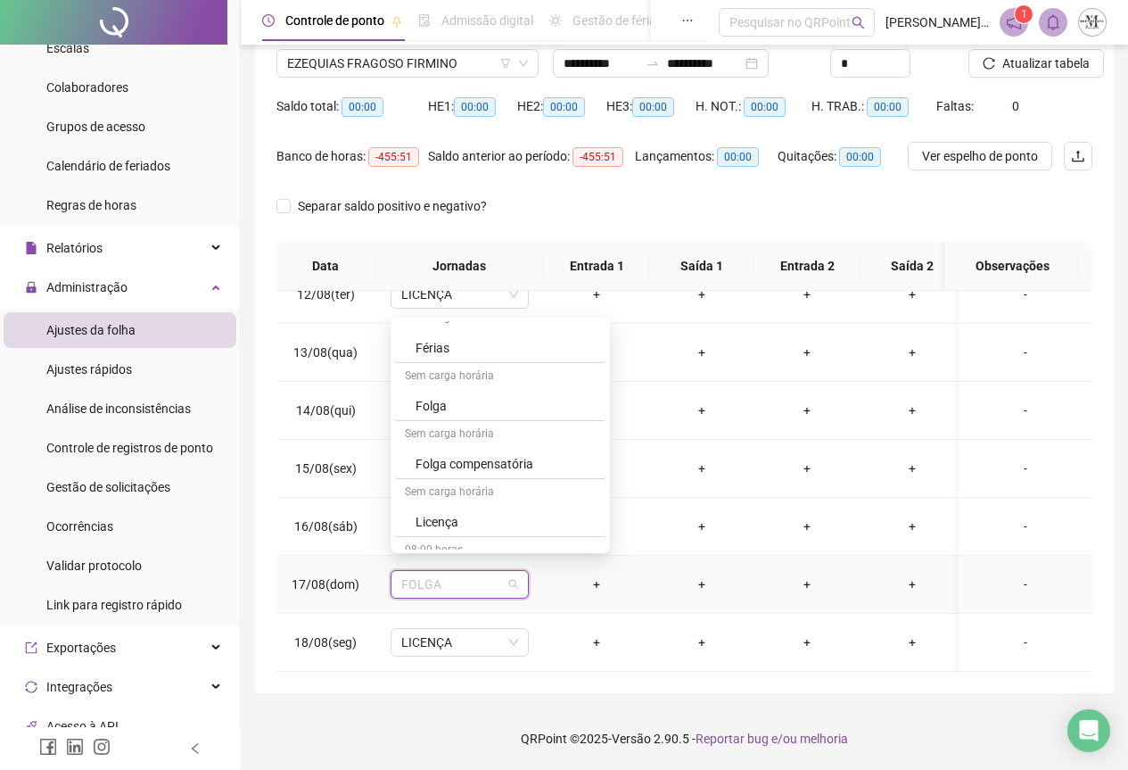
scroll to position [981, 0]
click at [448, 542] on div "Licença" at bounding box center [506, 543] width 180 height 20
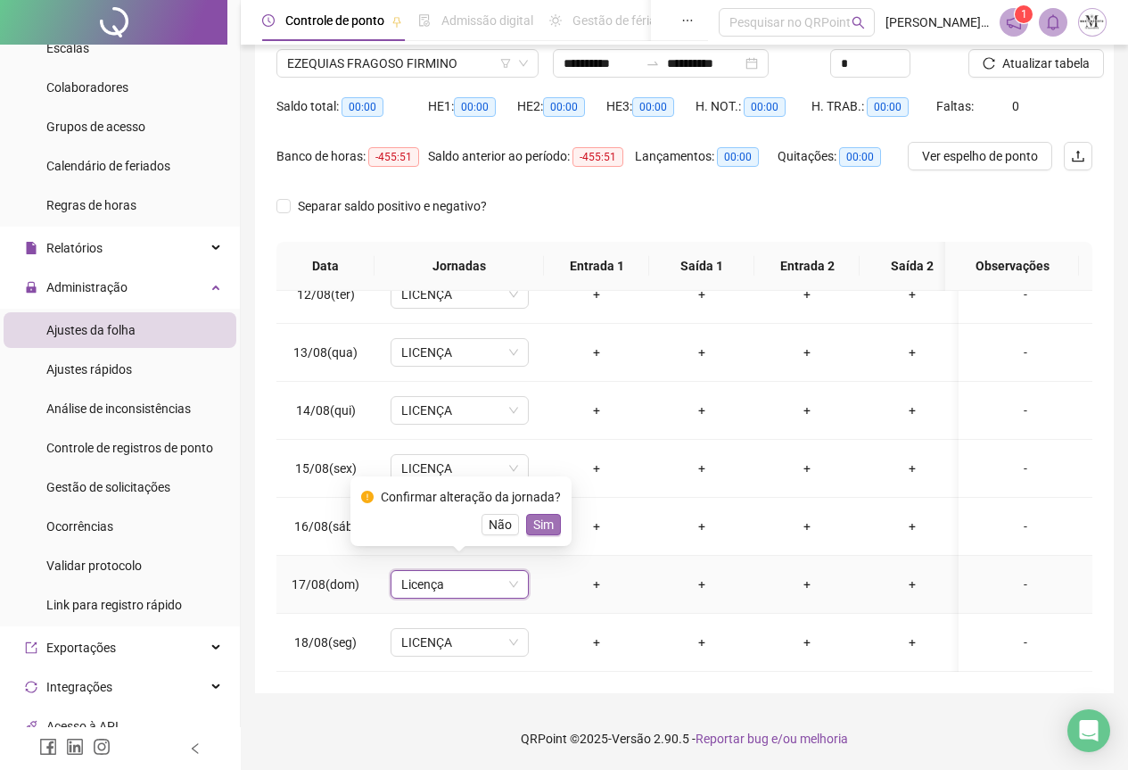
click at [545, 526] on span "Sim" at bounding box center [543, 525] width 21 height 20
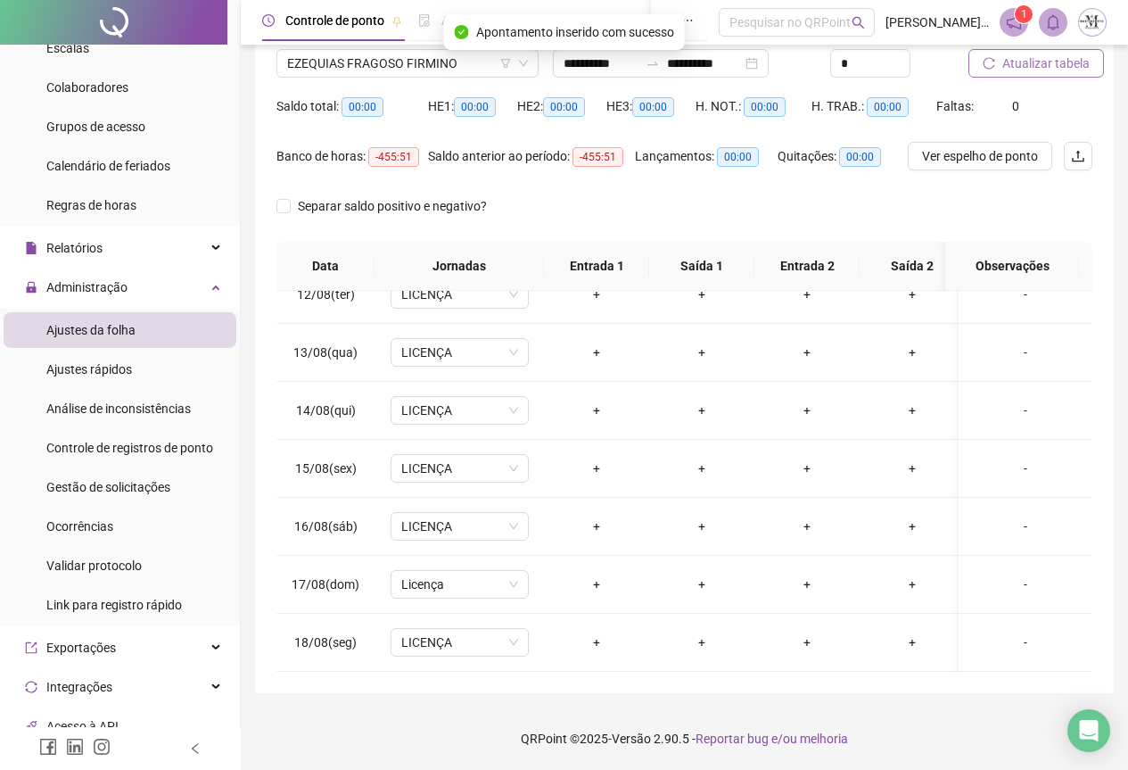
click at [1029, 56] on span "Atualizar tabela" at bounding box center [1046, 64] width 87 height 20
click at [1033, 62] on span "Atualizar tabela" at bounding box center [1046, 64] width 87 height 20
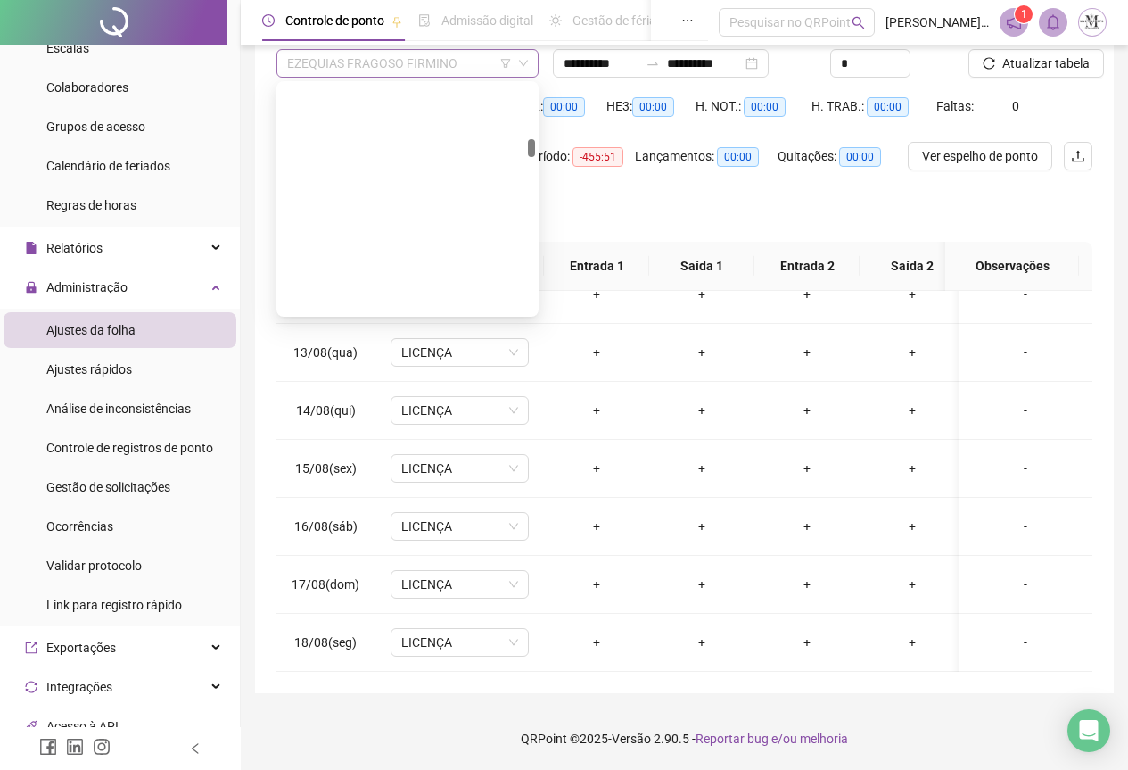
click at [360, 64] on span "EZEQUIAS FRAGOSO FIRMINO" at bounding box center [407, 63] width 241 height 27
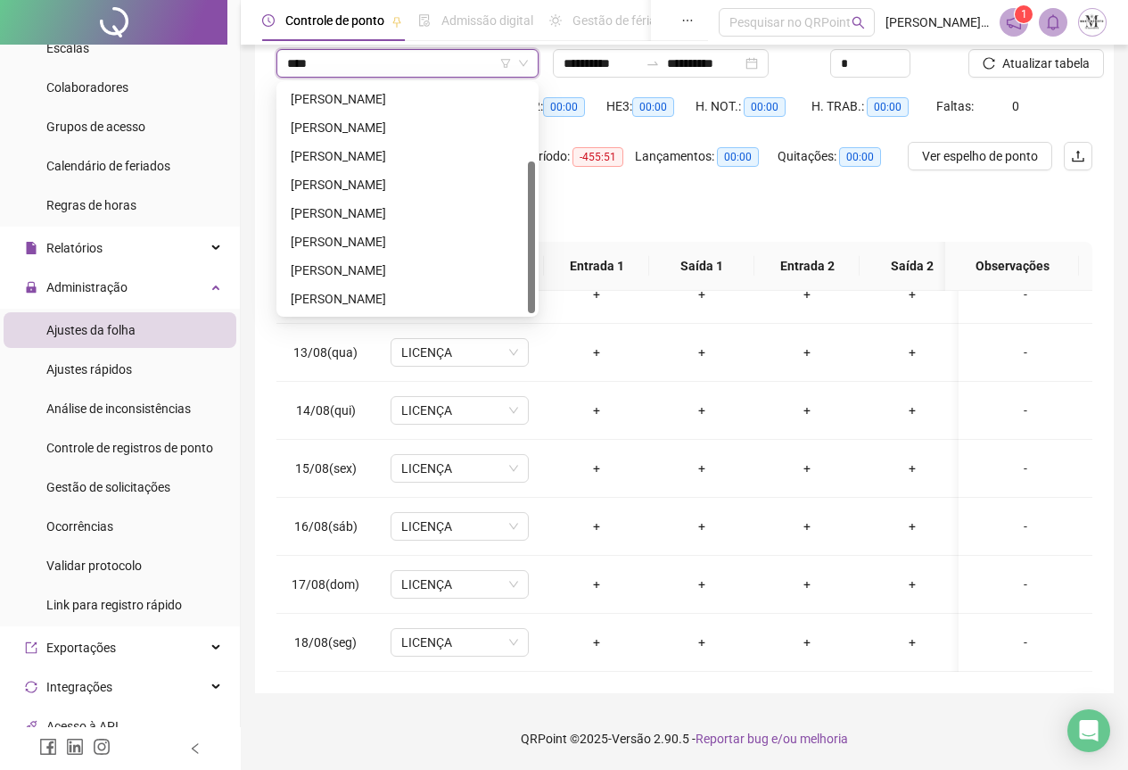
type input "*****"
click at [389, 185] on div "[PERSON_NAME]" at bounding box center [408, 185] width 234 height 20
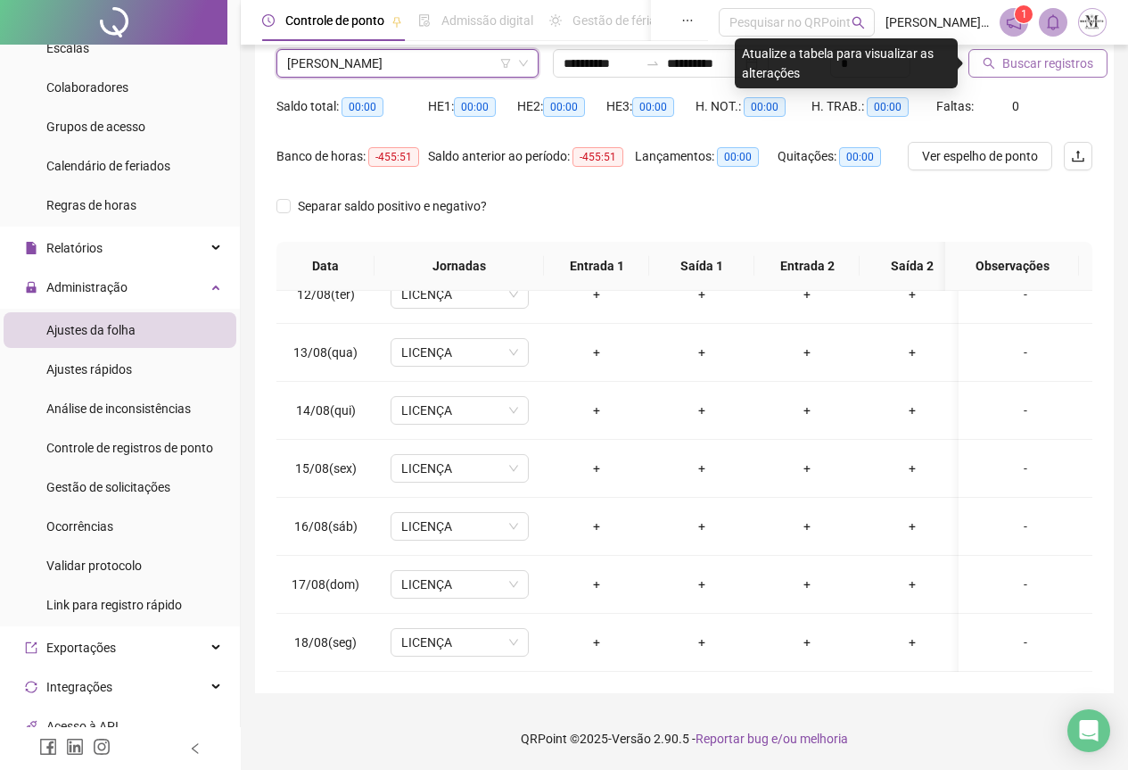
click at [1011, 68] on span "Buscar registros" at bounding box center [1048, 64] width 91 height 20
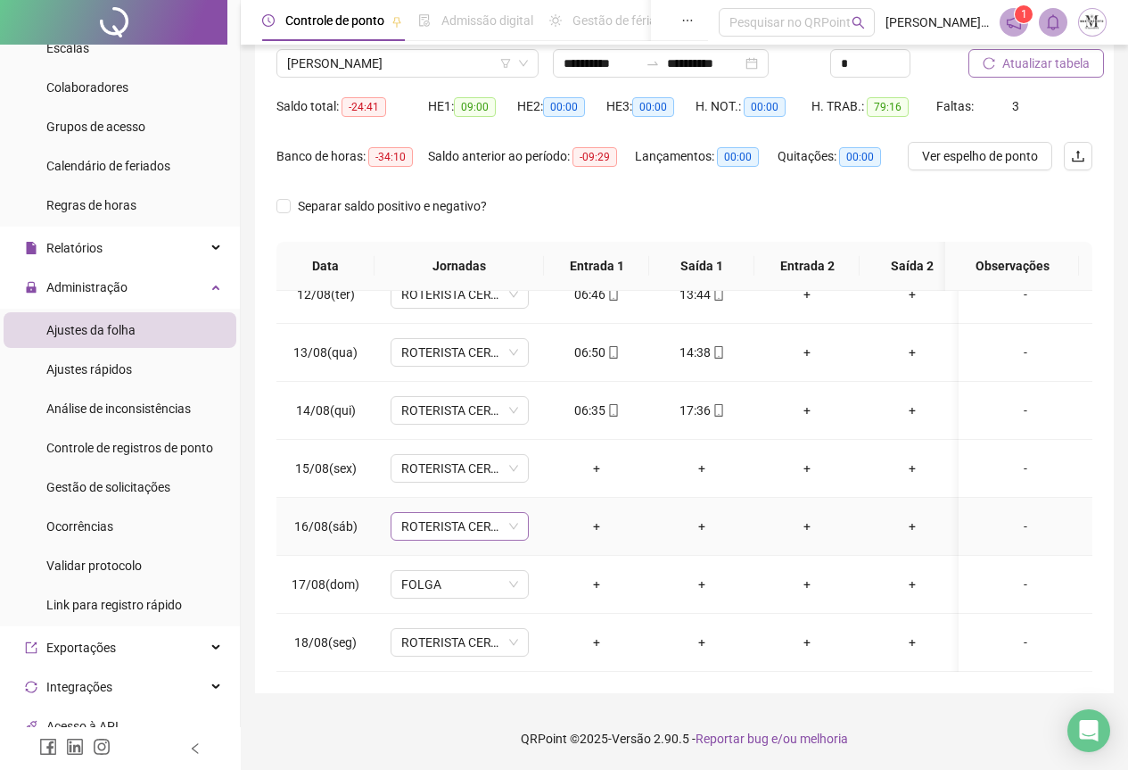
click at [452, 517] on span "ROTERISTA CERTO SG" at bounding box center [459, 526] width 117 height 27
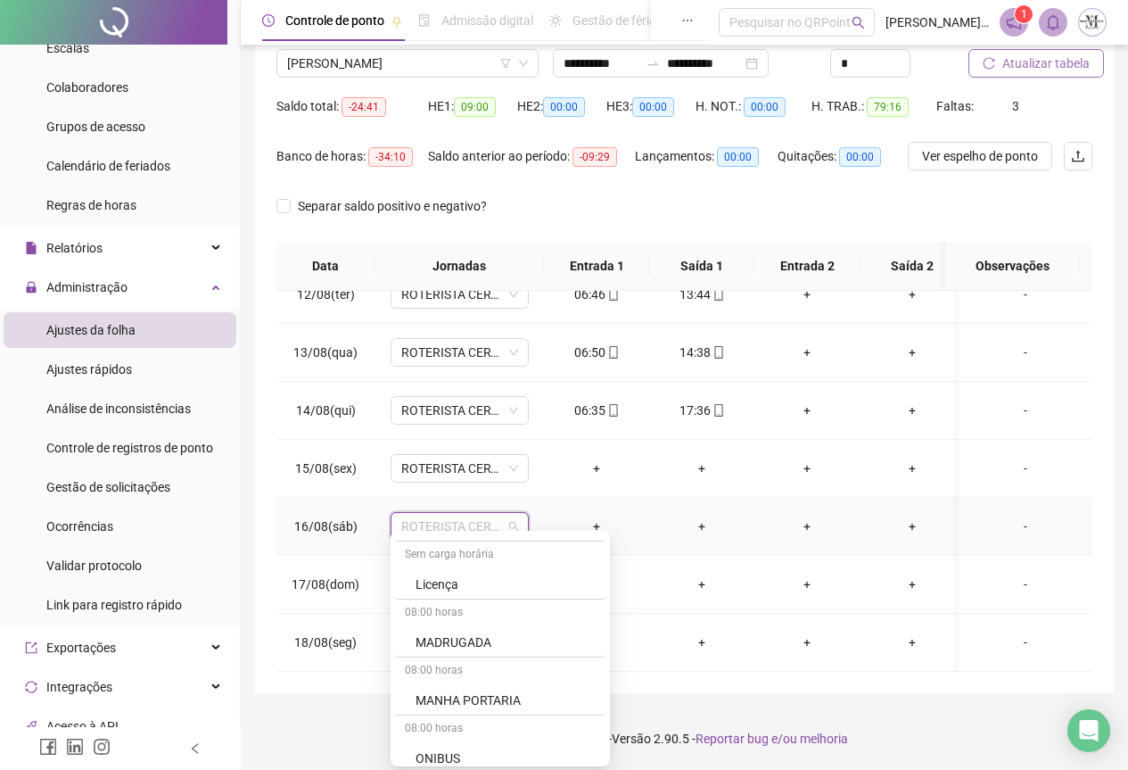
scroll to position [1160, 0]
click at [450, 583] on div "Licença" at bounding box center [506, 577] width 180 height 20
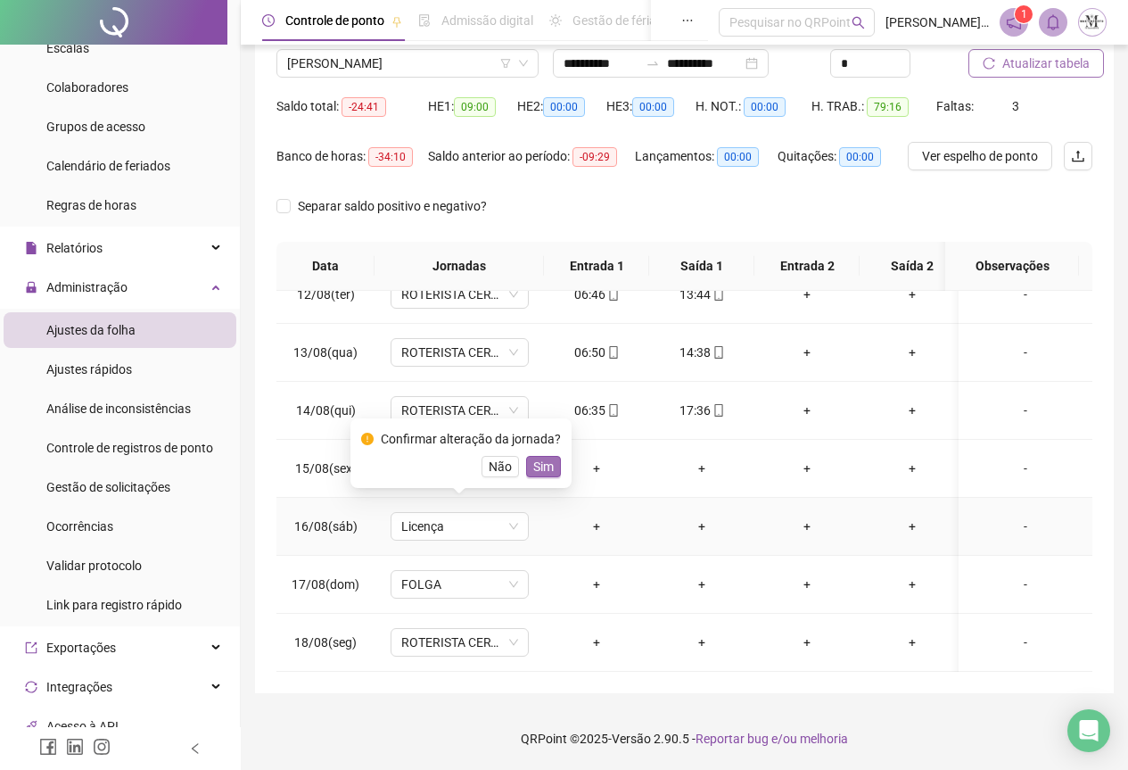
click at [544, 465] on span "Sim" at bounding box center [543, 467] width 21 height 20
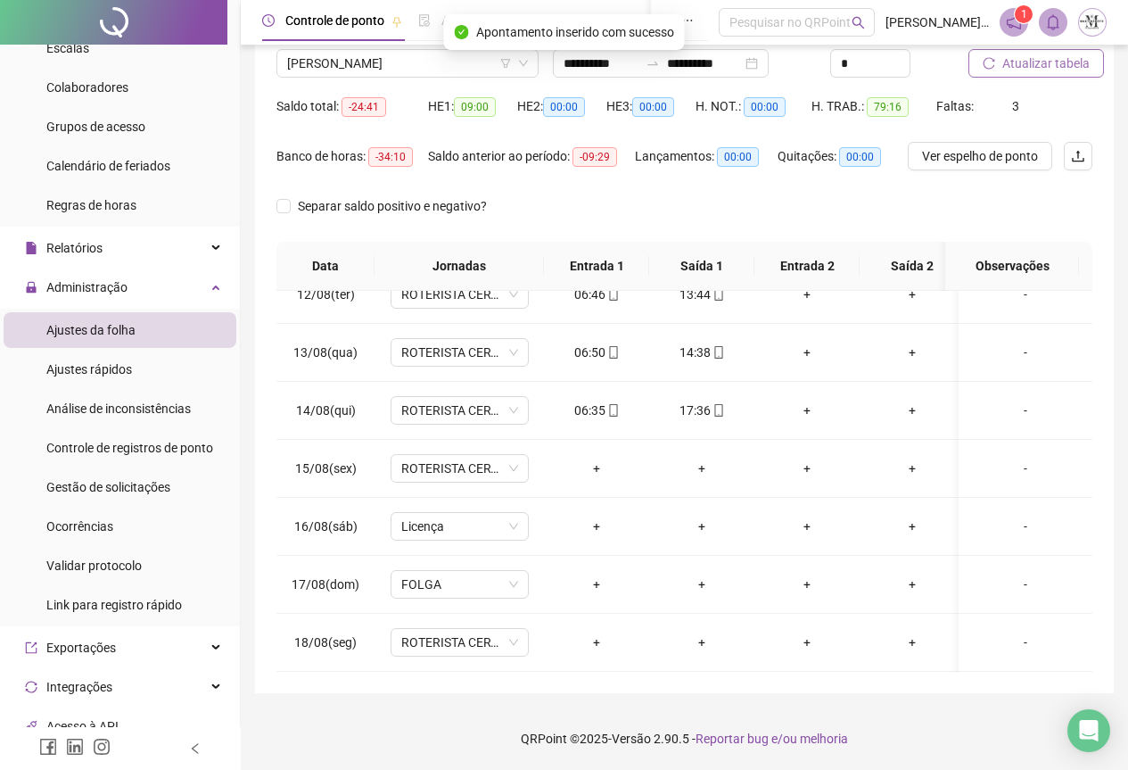
click at [1006, 54] on span "Atualizar tabela" at bounding box center [1046, 64] width 87 height 20
click at [402, 62] on span "[PERSON_NAME]" at bounding box center [407, 63] width 241 height 27
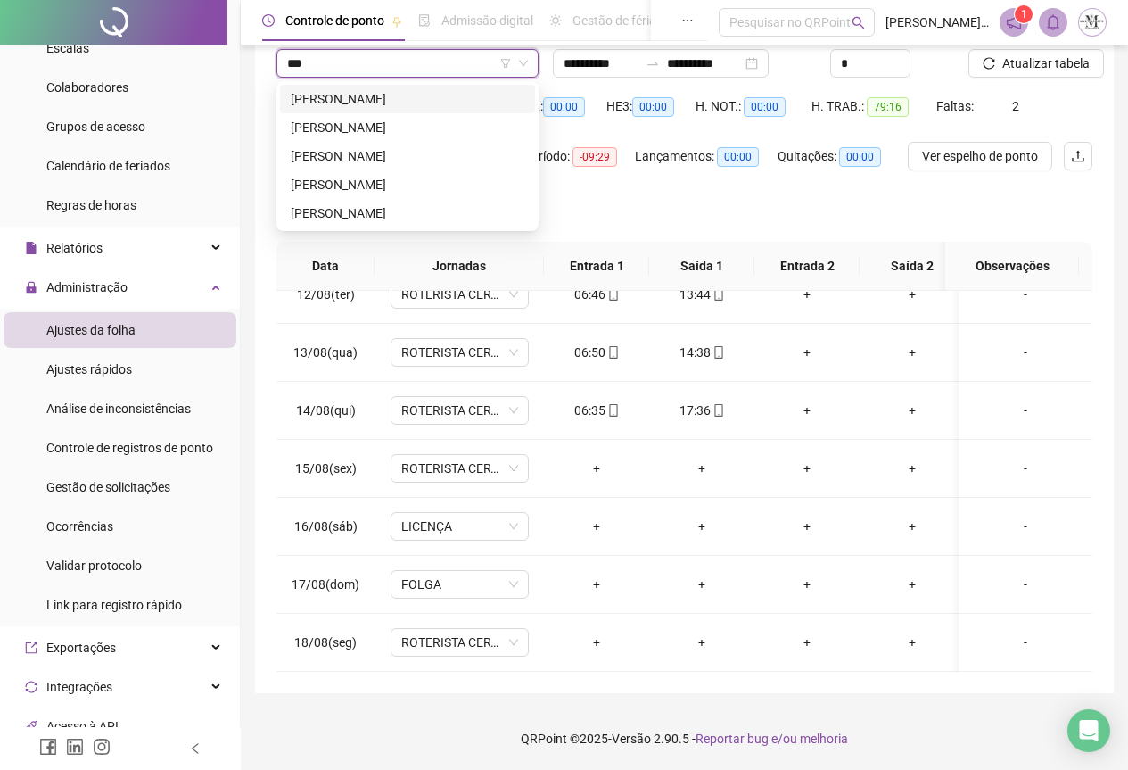
scroll to position [0, 0]
type input "******"
click at [403, 102] on div "[PERSON_NAME]" at bounding box center [408, 99] width 234 height 20
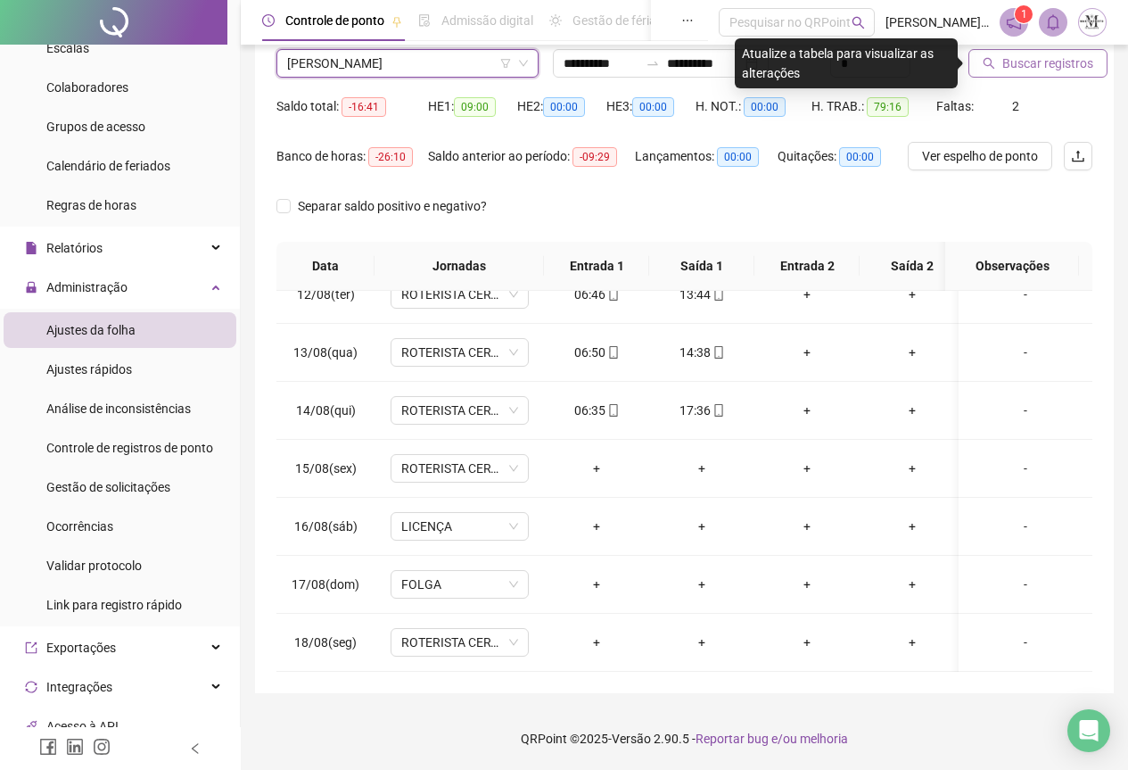
click at [993, 63] on icon "search" at bounding box center [989, 63] width 12 height 12
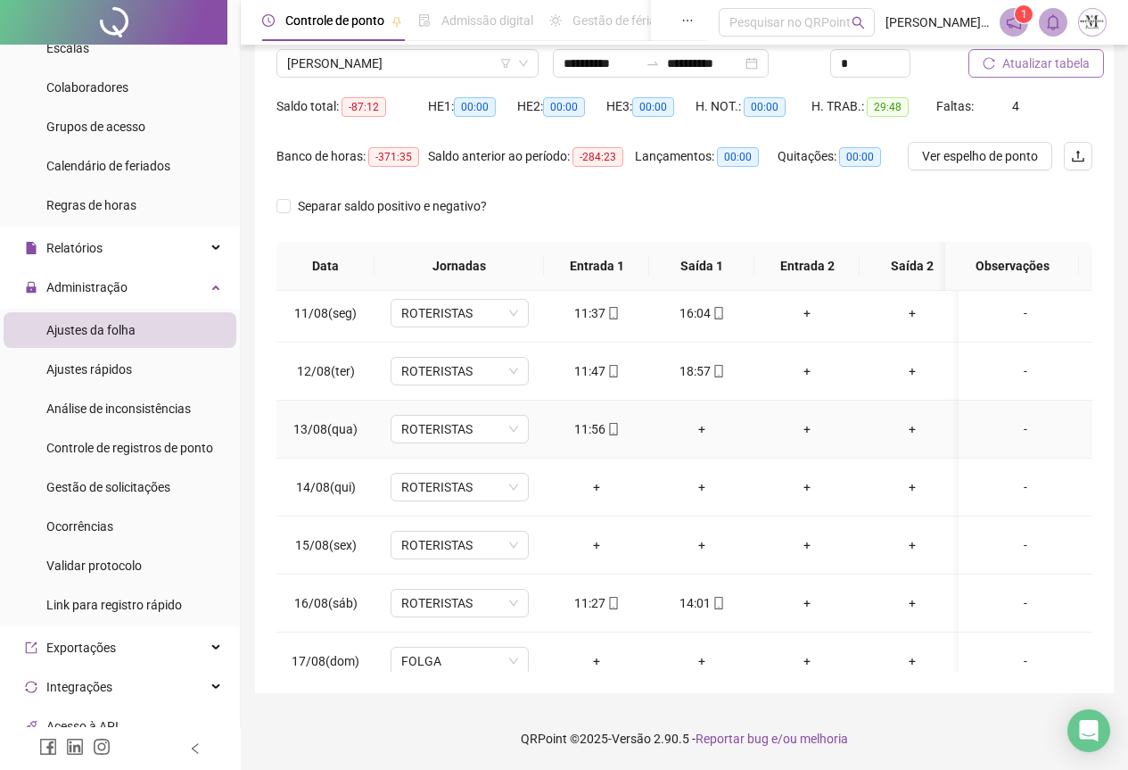
scroll to position [587, 0]
click at [452, 484] on span "ROTERISTAS" at bounding box center [459, 486] width 117 height 27
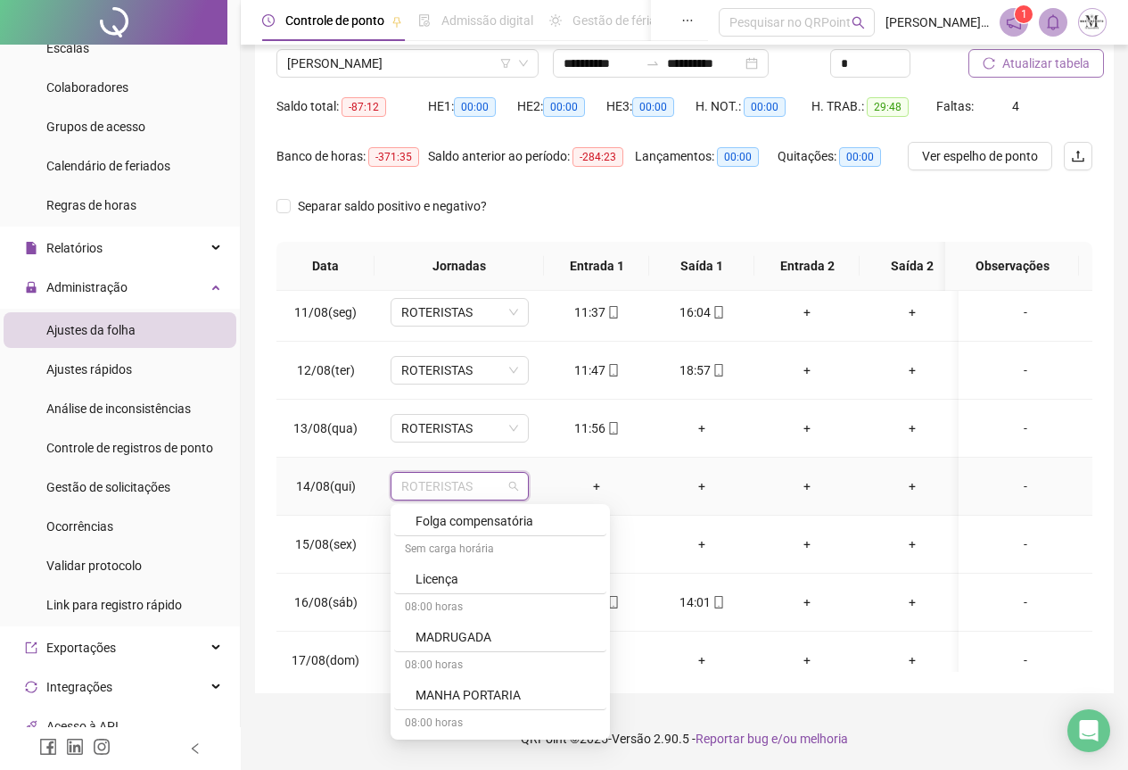
scroll to position [1160, 0]
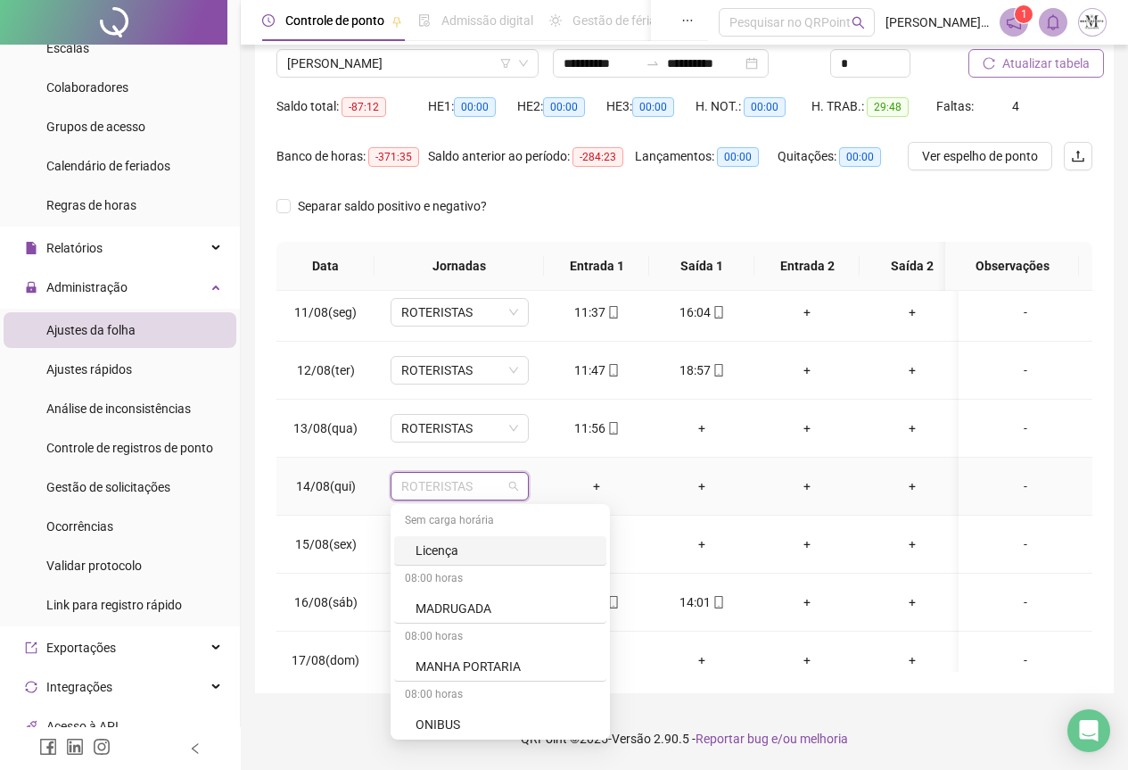
click at [450, 560] on div "Licença" at bounding box center [500, 550] width 212 height 29
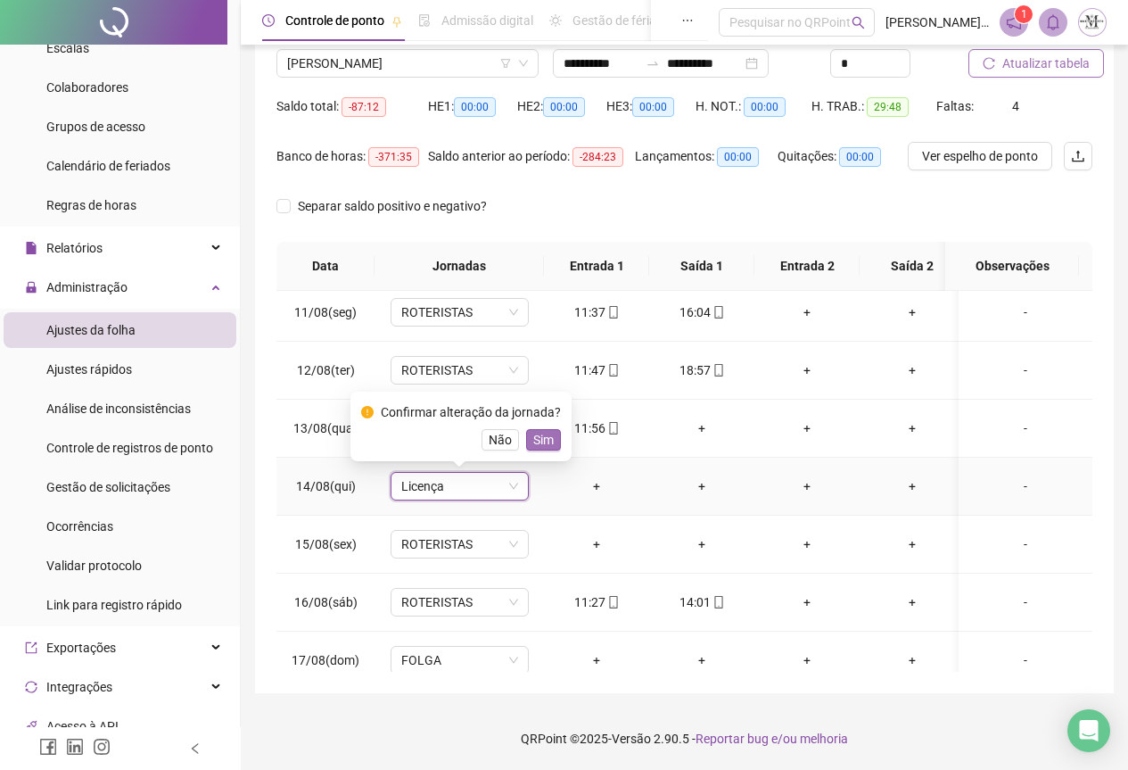
click at [537, 444] on span "Sim" at bounding box center [543, 440] width 21 height 20
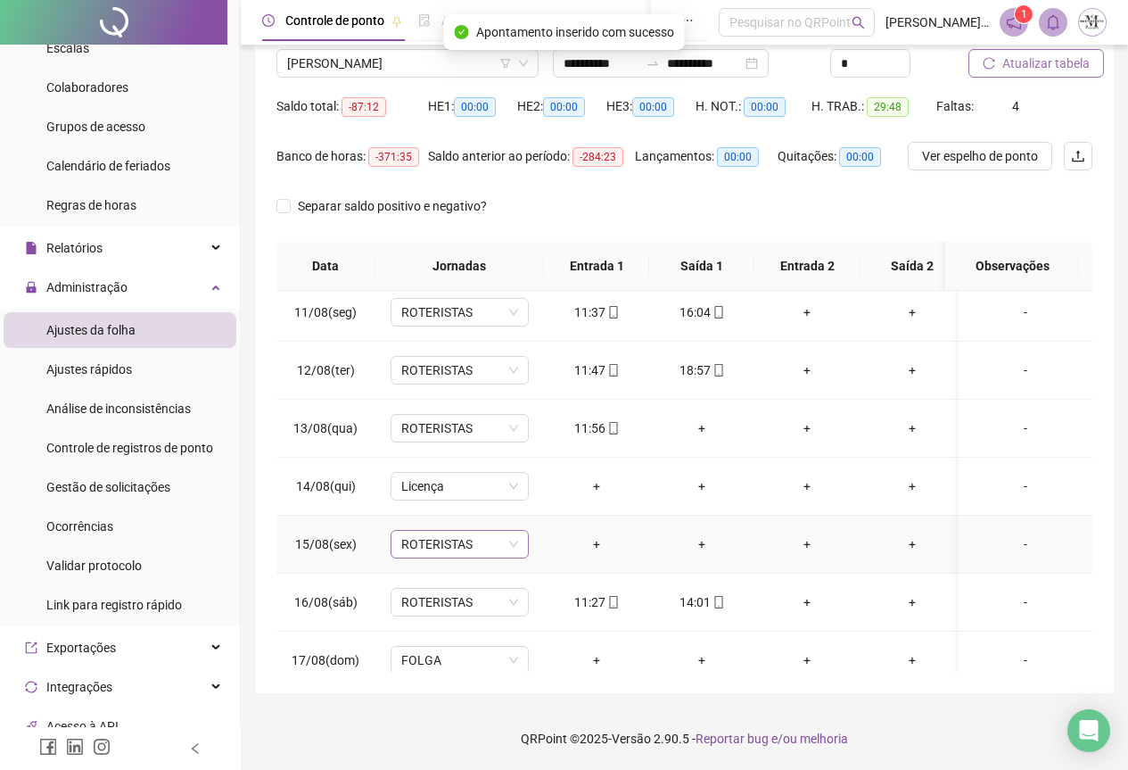
click at [430, 547] on span "ROTERISTAS" at bounding box center [459, 544] width 117 height 27
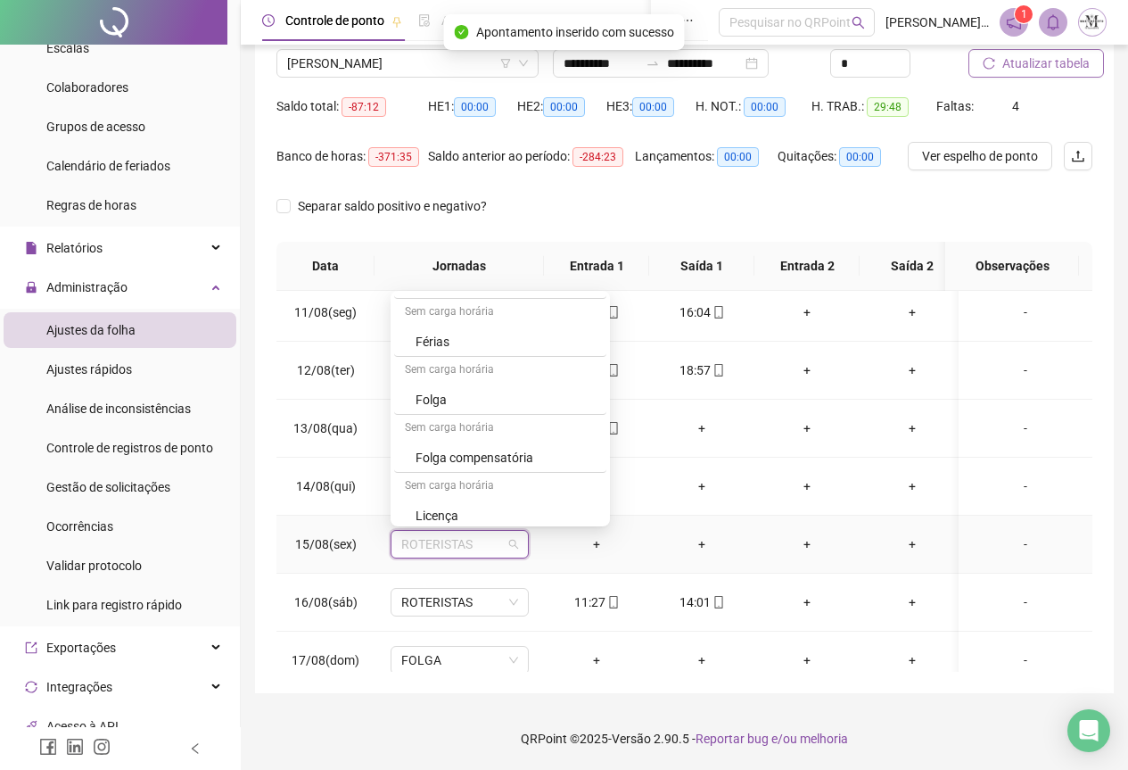
scroll to position [1070, 0]
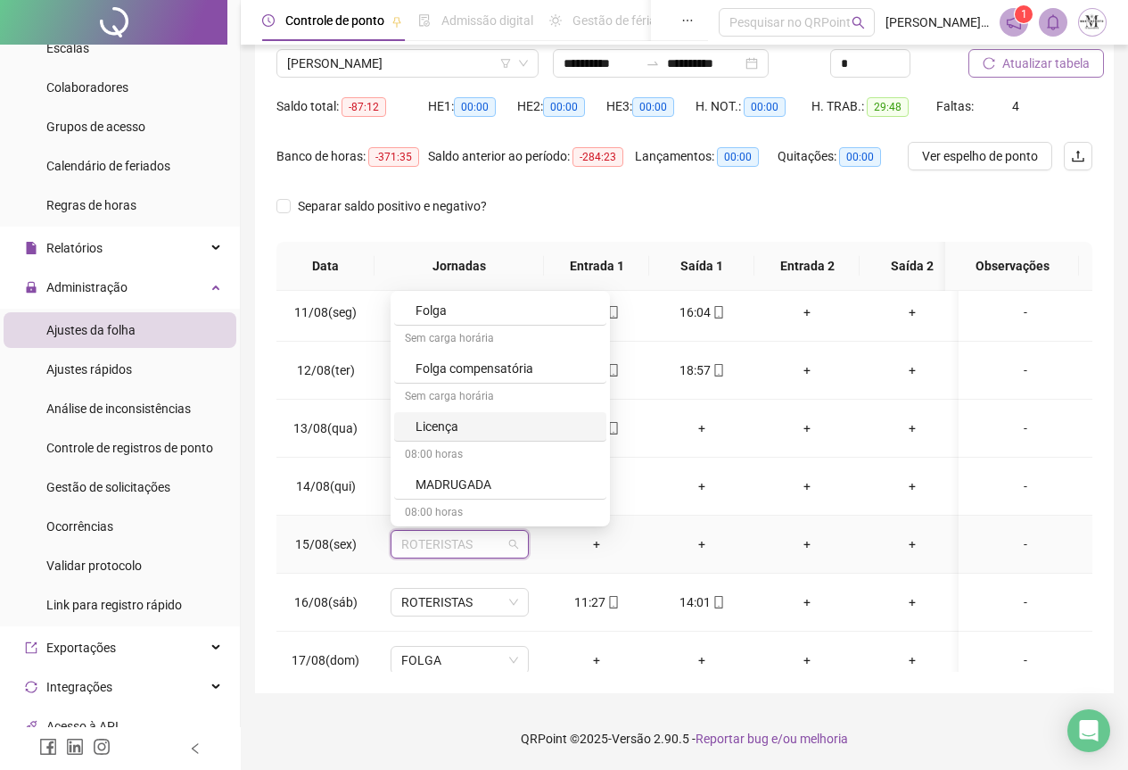
click at [467, 426] on div "Licença" at bounding box center [506, 427] width 180 height 20
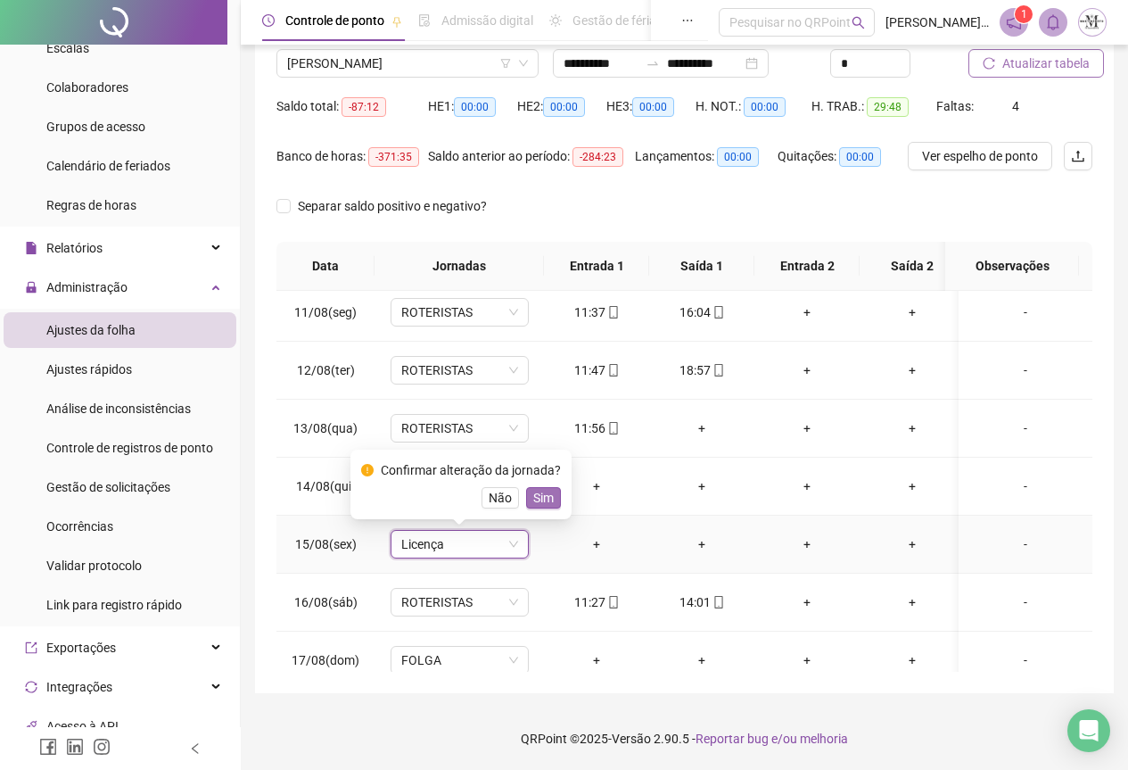
click at [546, 501] on span "Sim" at bounding box center [543, 498] width 21 height 20
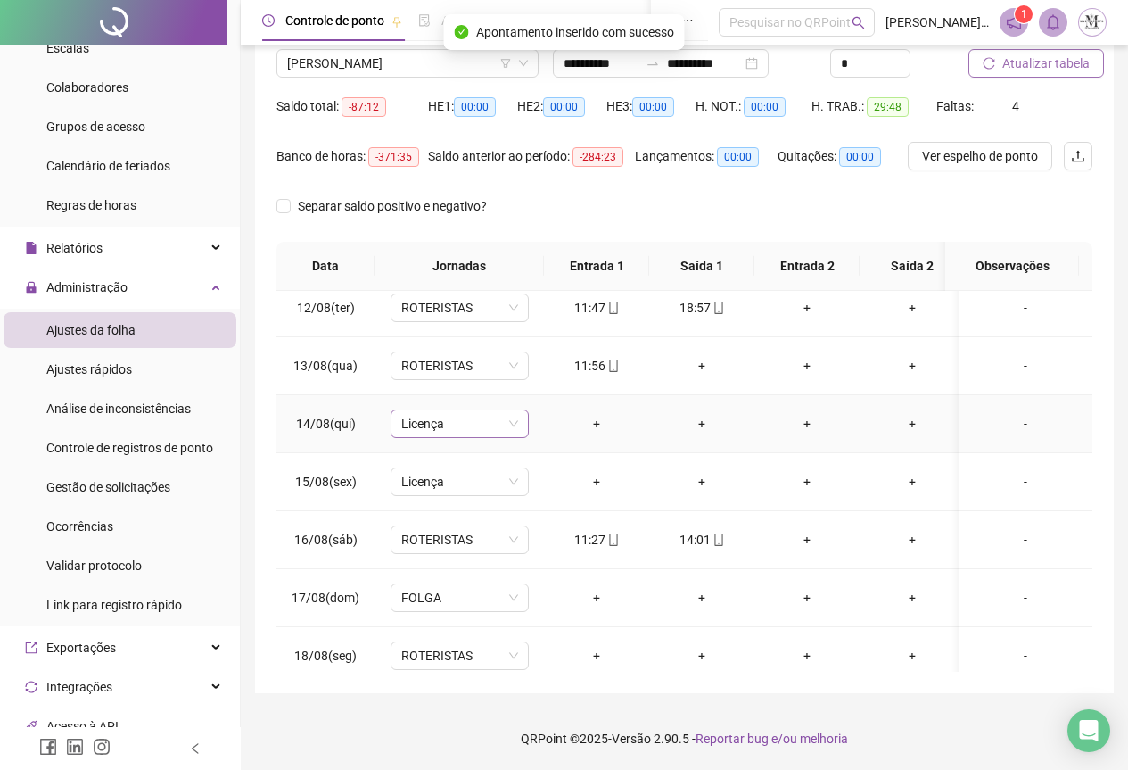
scroll to position [676, 0]
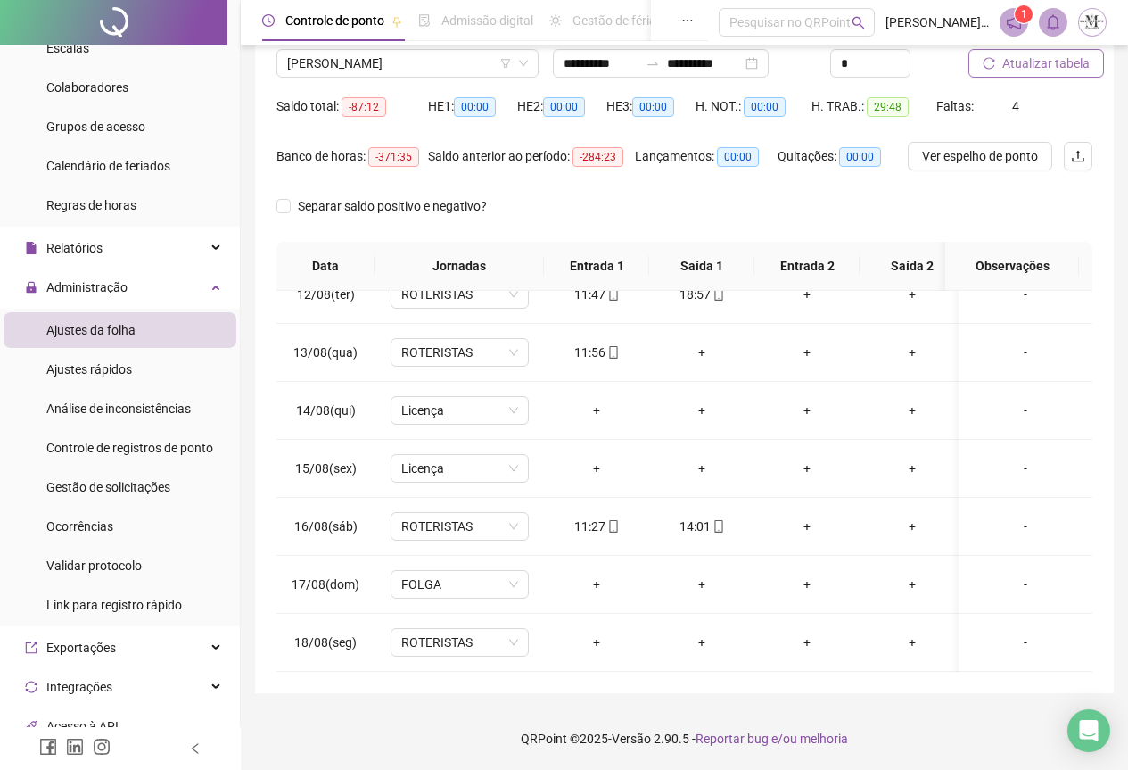
click at [1033, 55] on span "Atualizar tabela" at bounding box center [1046, 64] width 87 height 20
click at [701, 343] on div "+" at bounding box center [702, 353] width 77 height 20
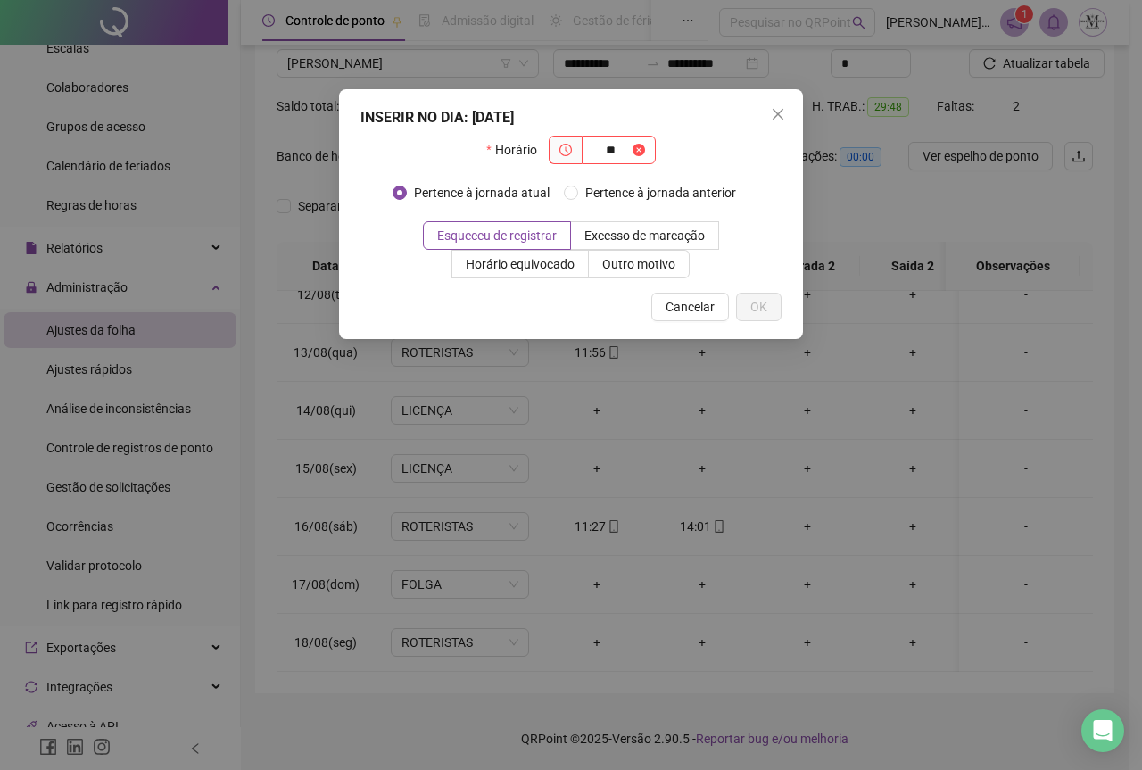
type input "*"
click at [784, 107] on icon "close" at bounding box center [778, 114] width 14 height 14
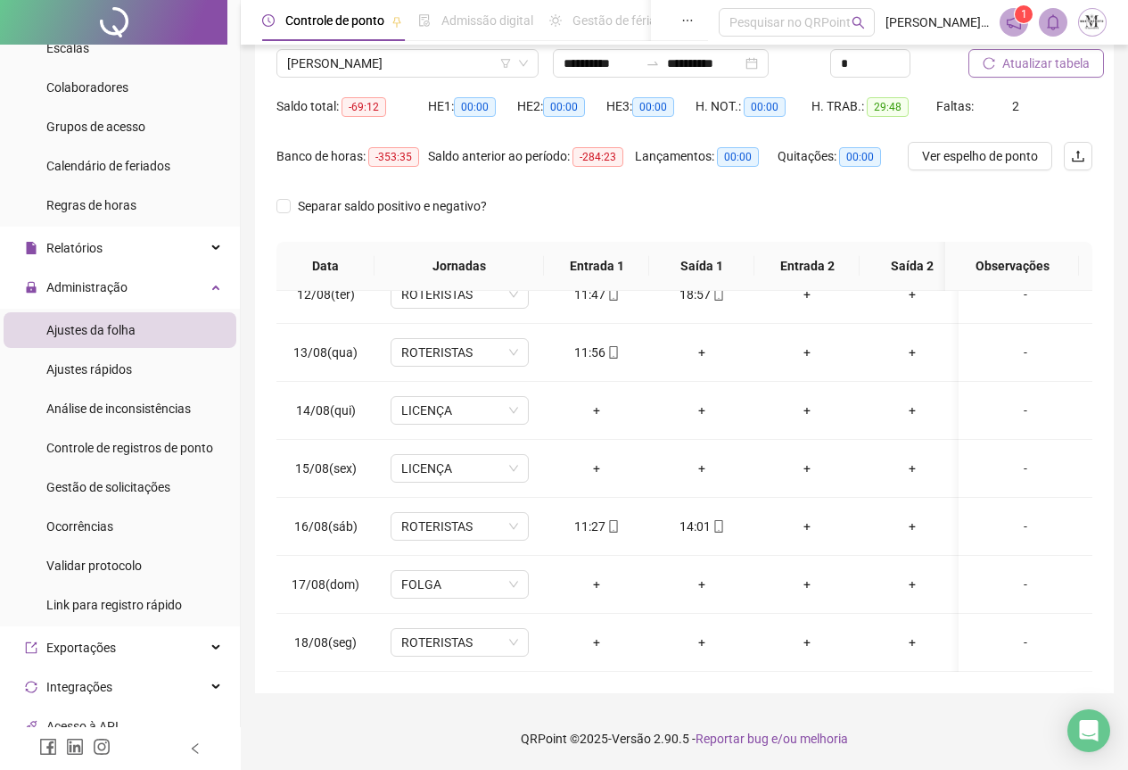
click at [1020, 69] on span "Atualizar tabela" at bounding box center [1046, 64] width 87 height 20
click at [326, 67] on span "[PERSON_NAME]" at bounding box center [407, 63] width 241 height 27
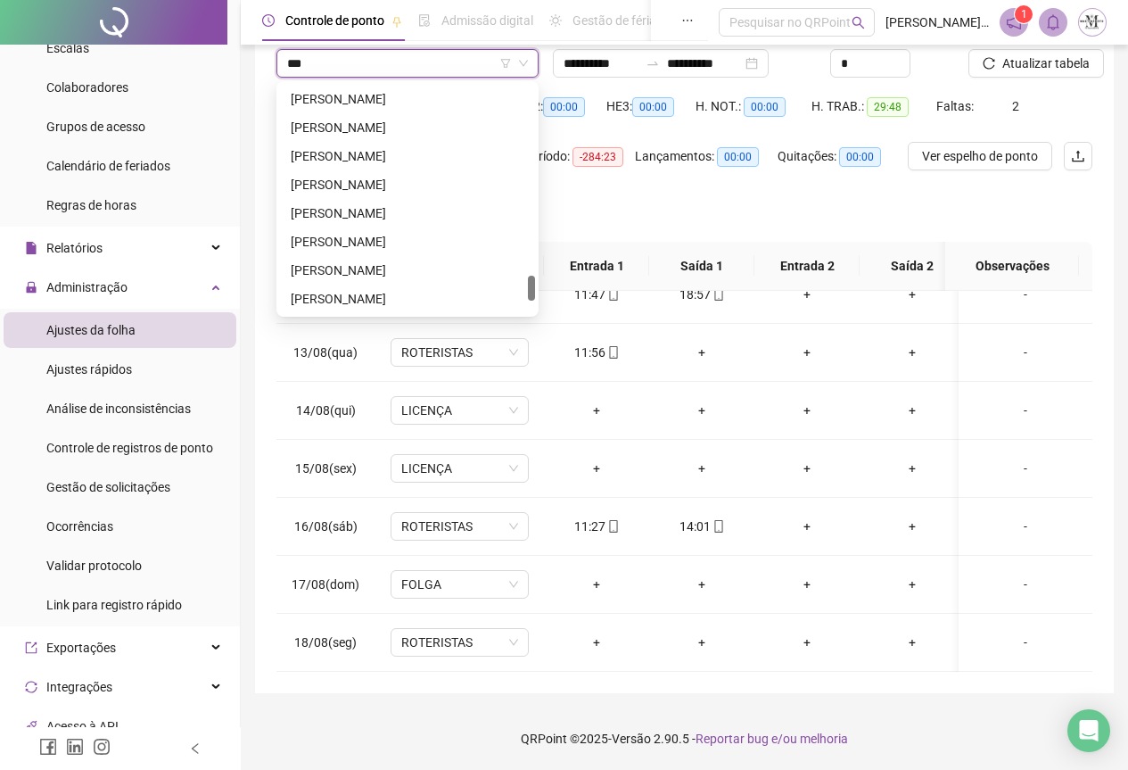
scroll to position [0, 0]
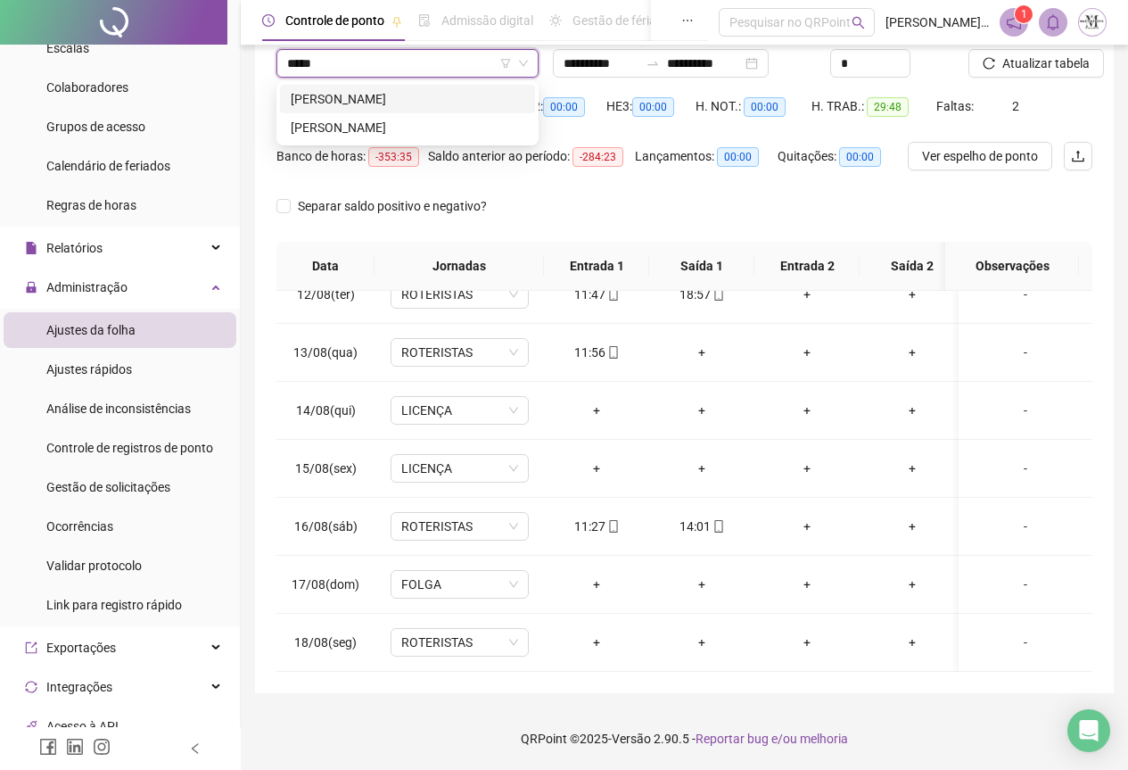
type input "******"
click at [439, 104] on div "DANILO DA CONCEIÇÃO PEREIRA" at bounding box center [408, 99] width 234 height 20
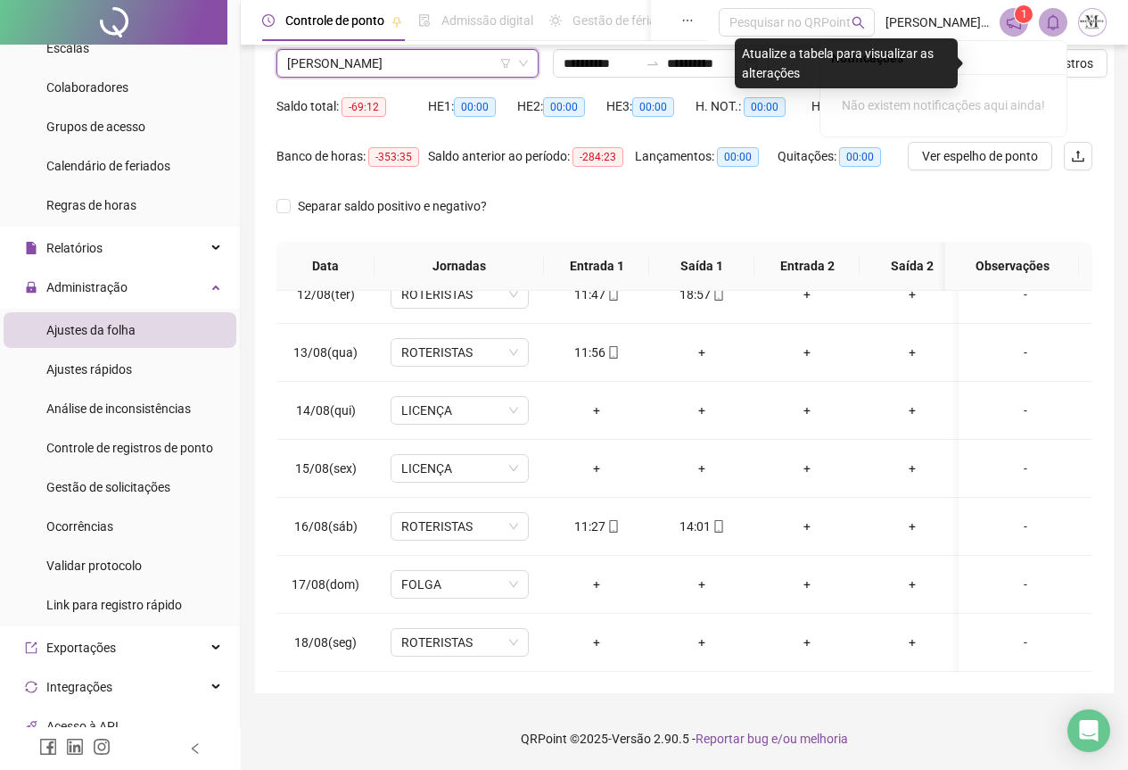
click at [1056, 65] on div "Notificações" at bounding box center [944, 58] width 246 height 34
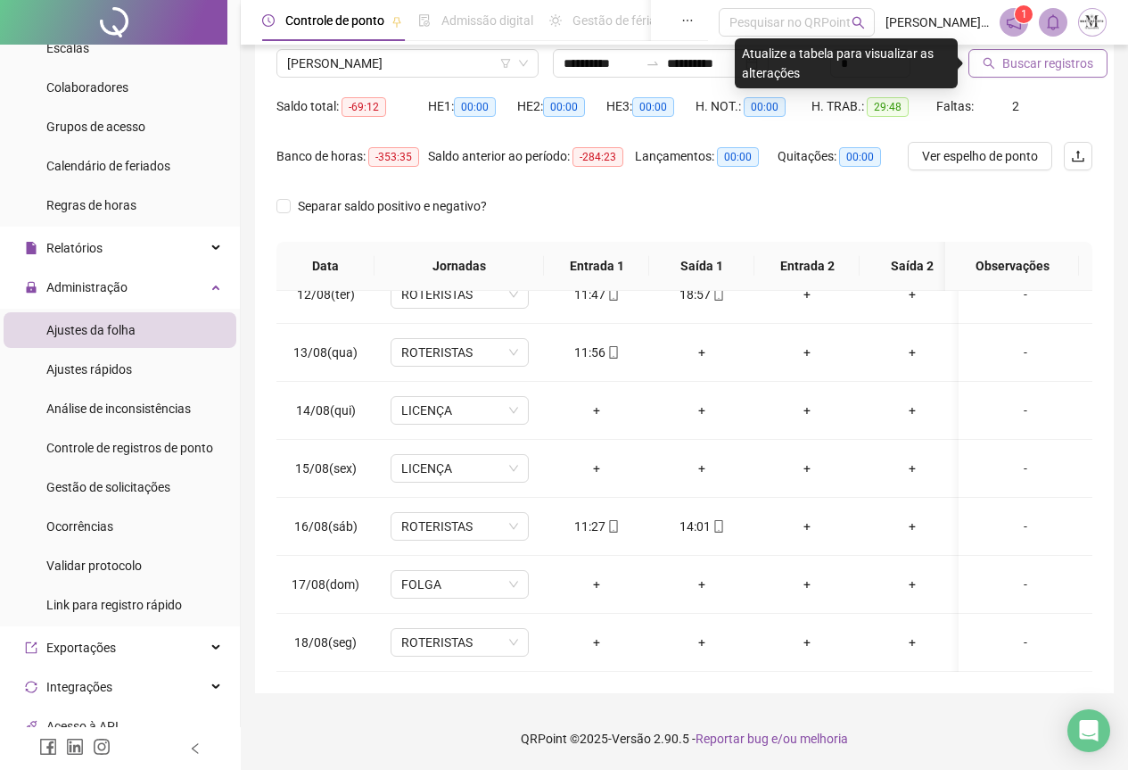
click at [1020, 64] on span "Buscar registros" at bounding box center [1048, 64] width 91 height 20
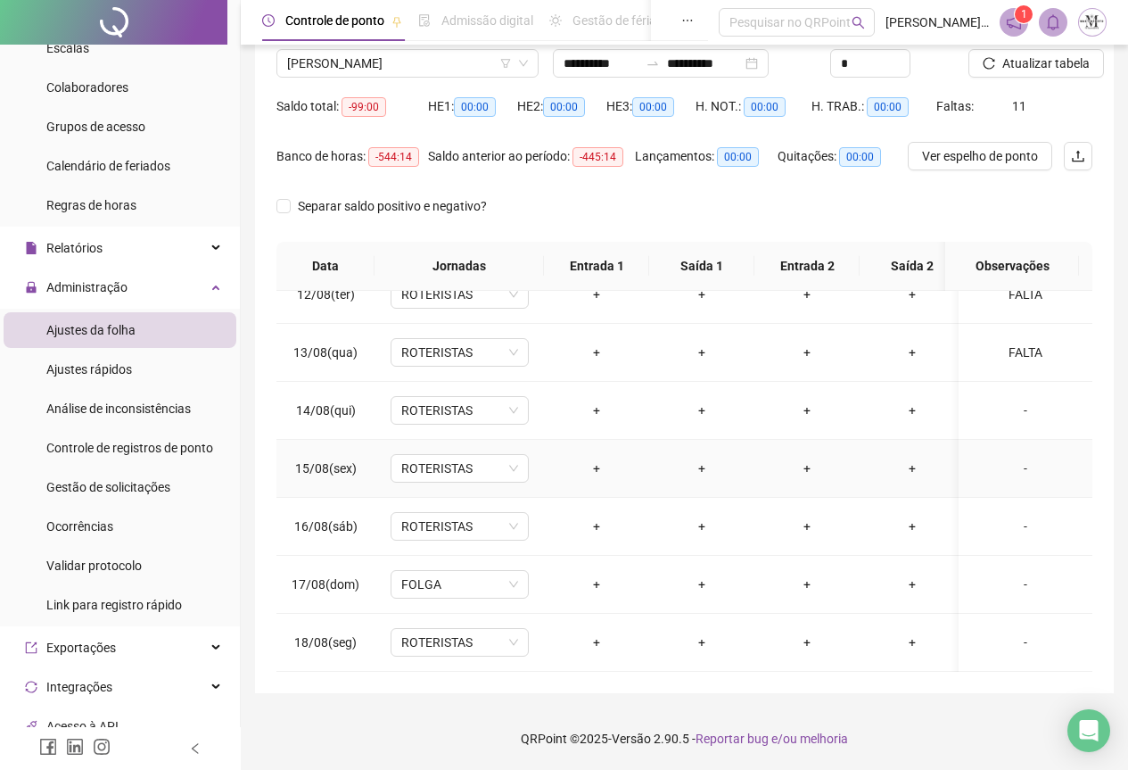
click at [1012, 459] on div "-" at bounding box center [1025, 469] width 105 height 20
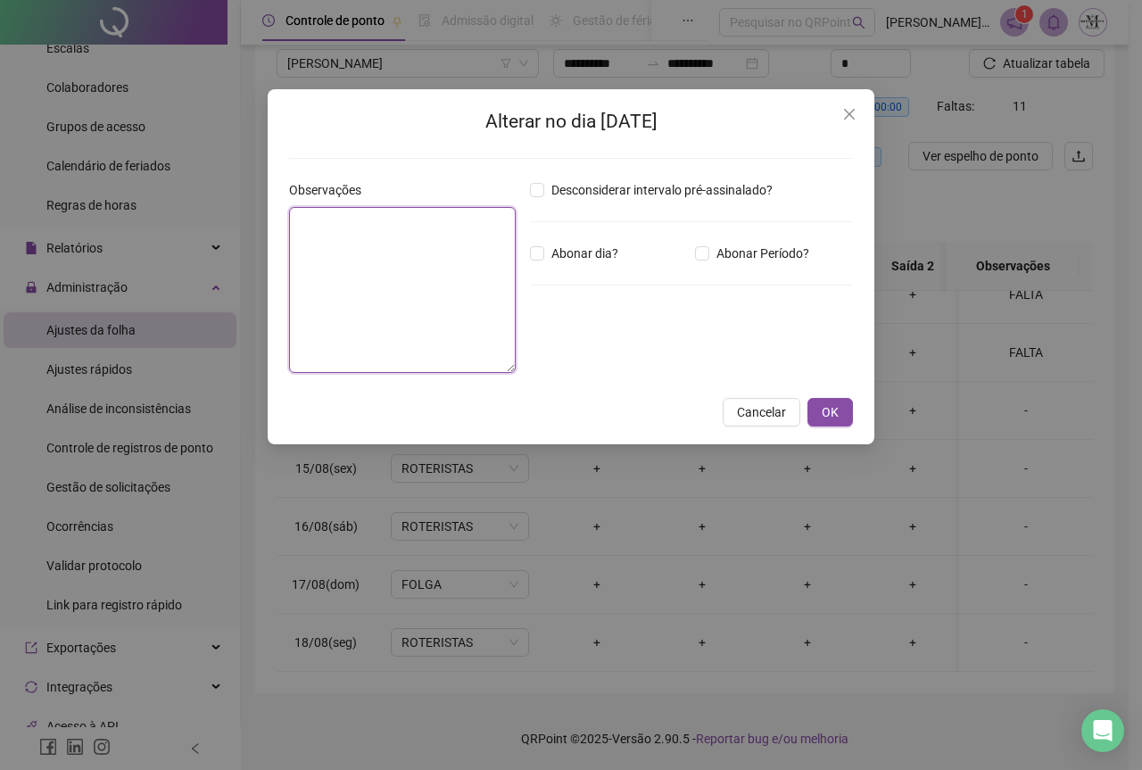
click at [435, 302] on textarea at bounding box center [402, 290] width 227 height 166
type textarea "*****"
click at [842, 412] on button "OK" at bounding box center [829, 412] width 45 height 29
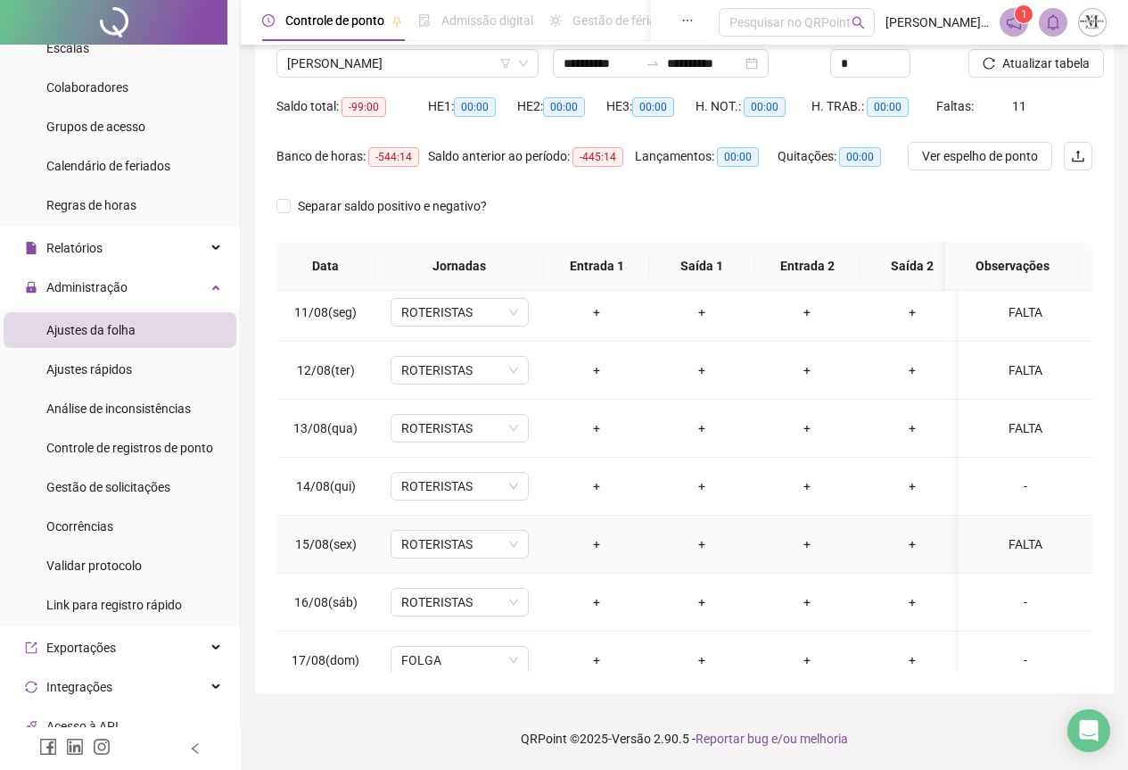
scroll to position [498, 0]
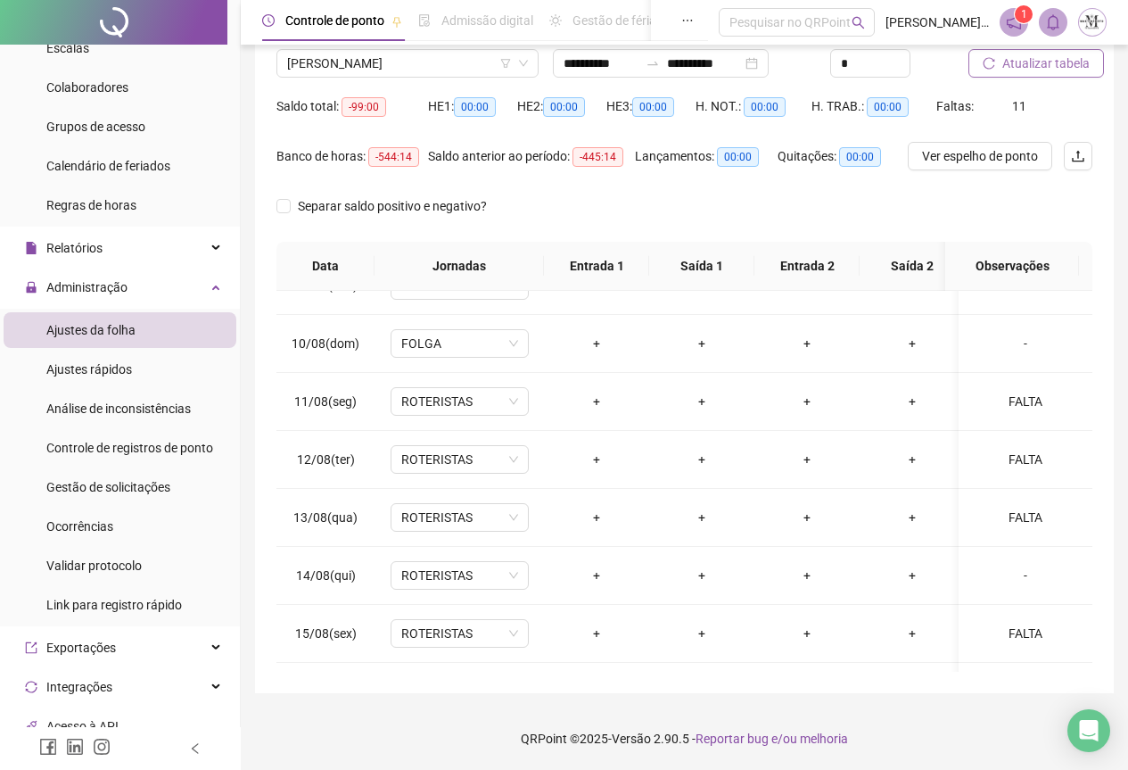
click at [1032, 71] on span "Atualizar tabela" at bounding box center [1046, 64] width 87 height 20
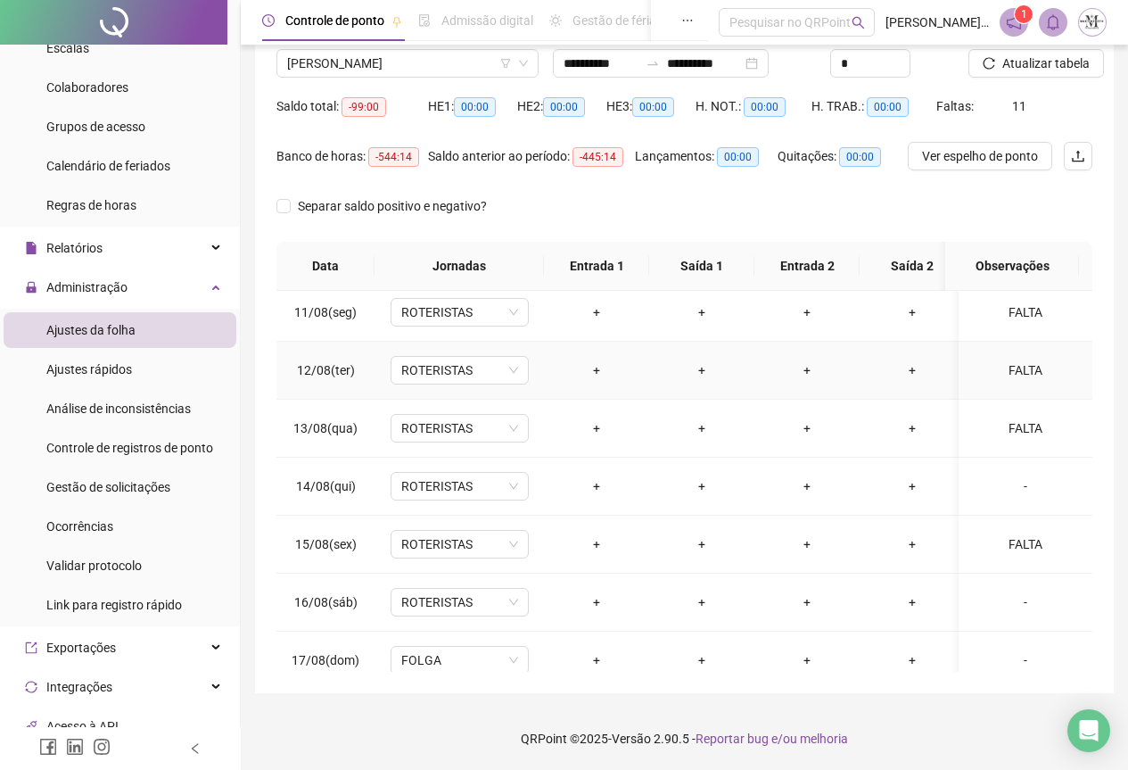
scroll to position [676, 0]
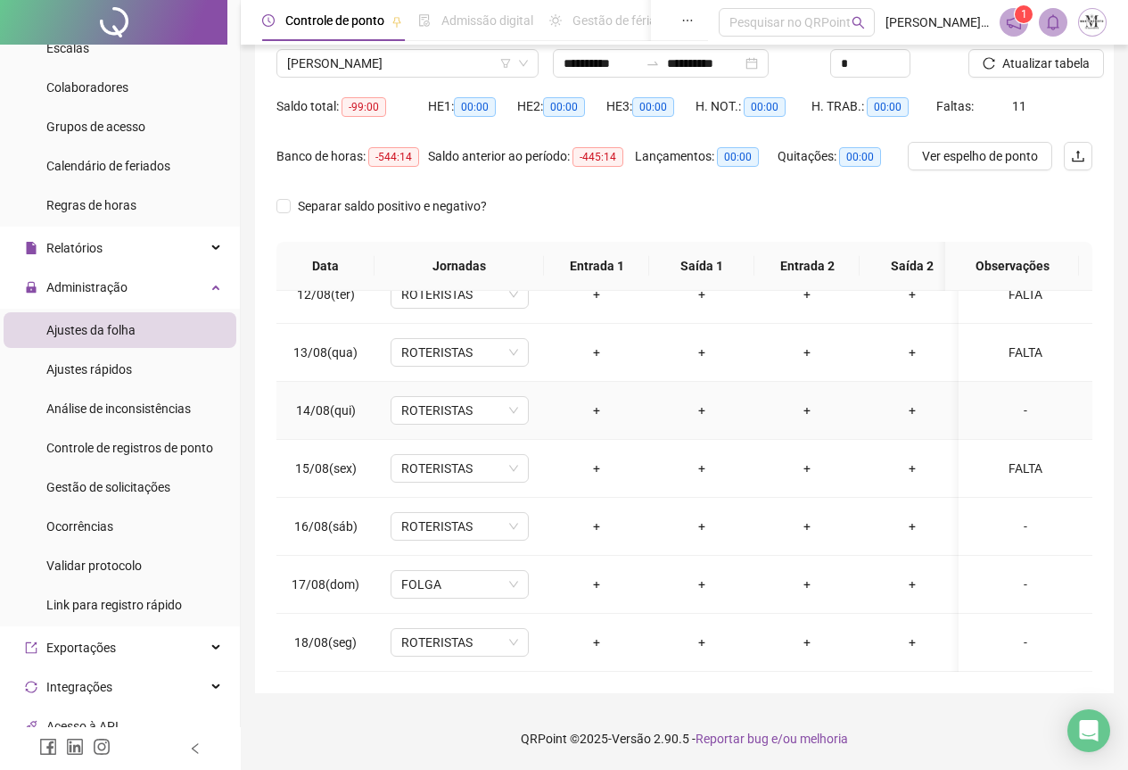
click at [1011, 401] on div "-" at bounding box center [1025, 411] width 105 height 20
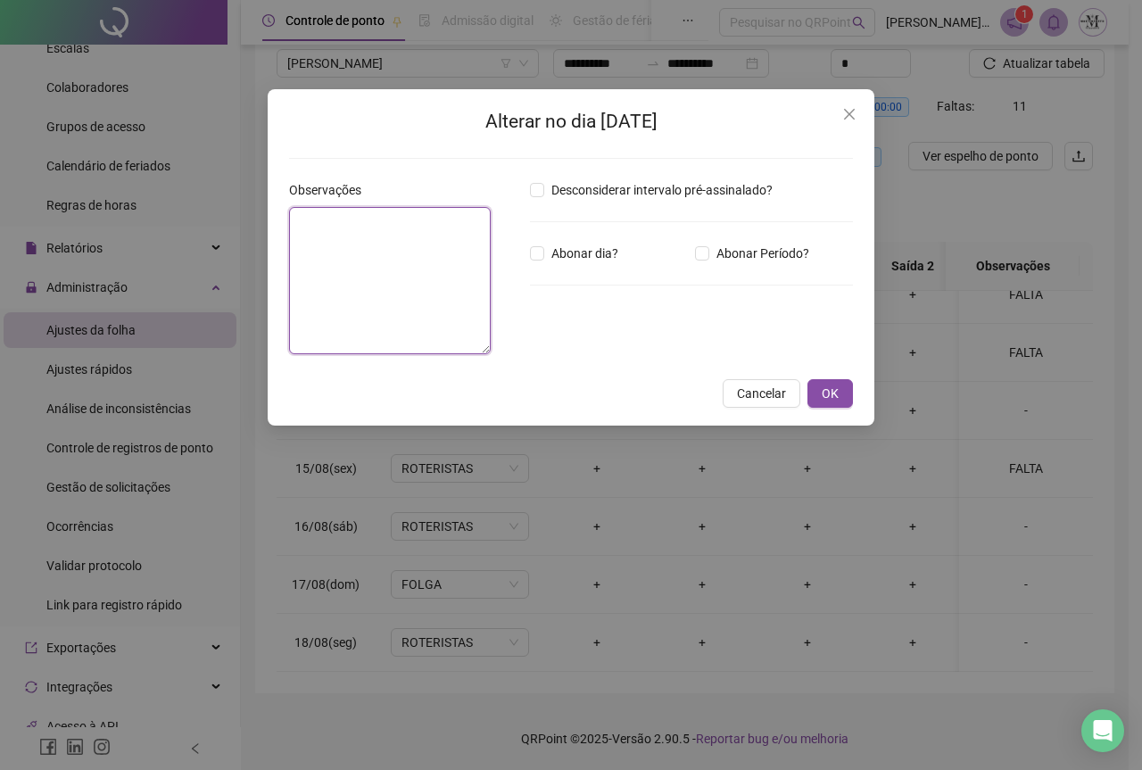
click at [420, 266] on textarea at bounding box center [390, 280] width 202 height 147
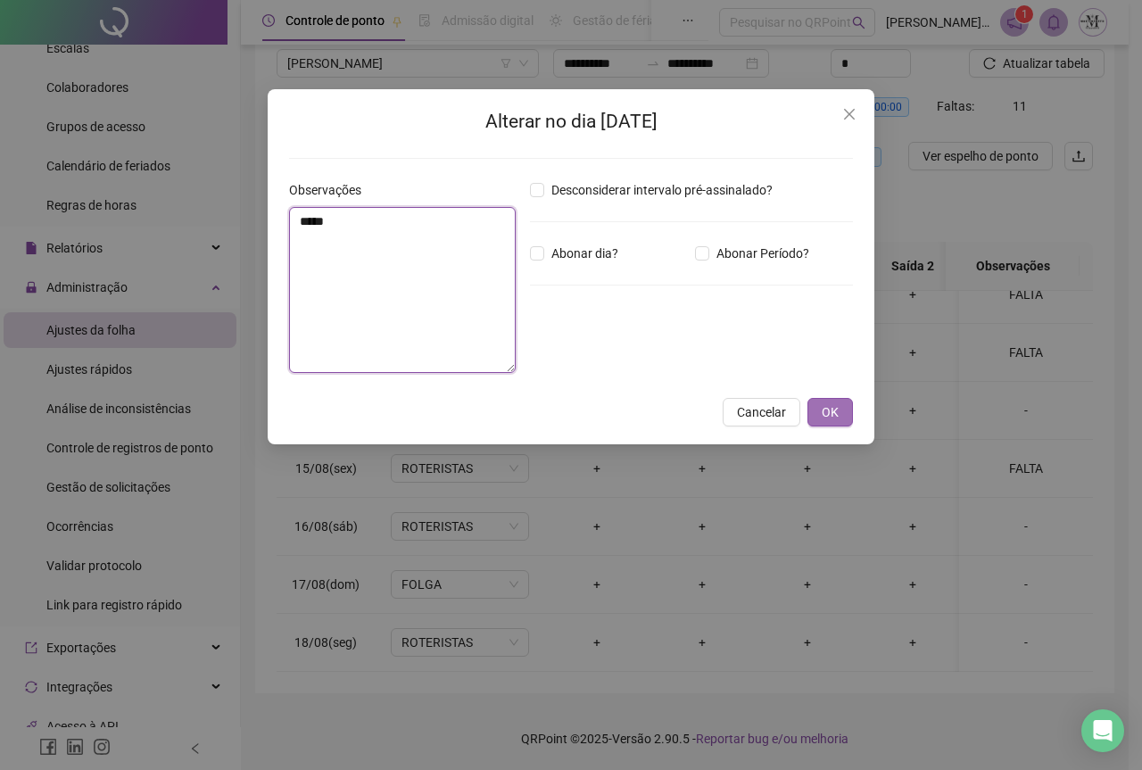
type textarea "*****"
click at [827, 420] on span "OK" at bounding box center [830, 412] width 17 height 20
click at [838, 423] on button "OK" at bounding box center [829, 412] width 45 height 29
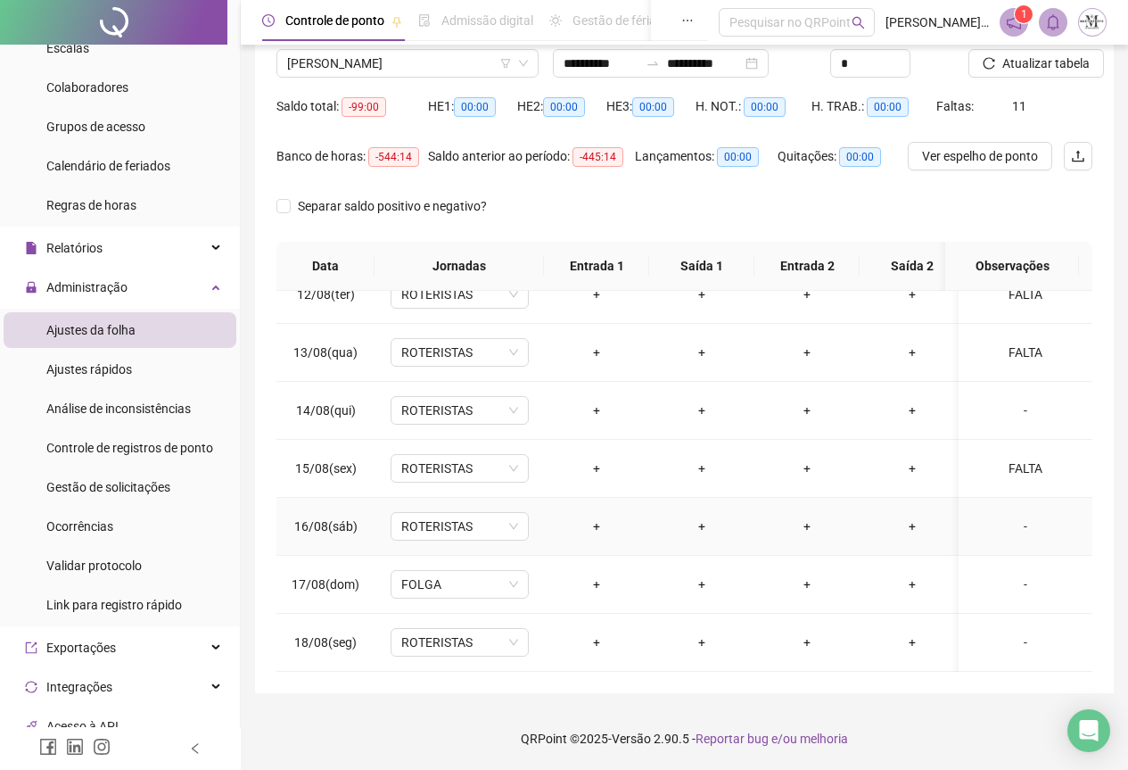
click at [1004, 517] on div "-" at bounding box center [1025, 527] width 105 height 20
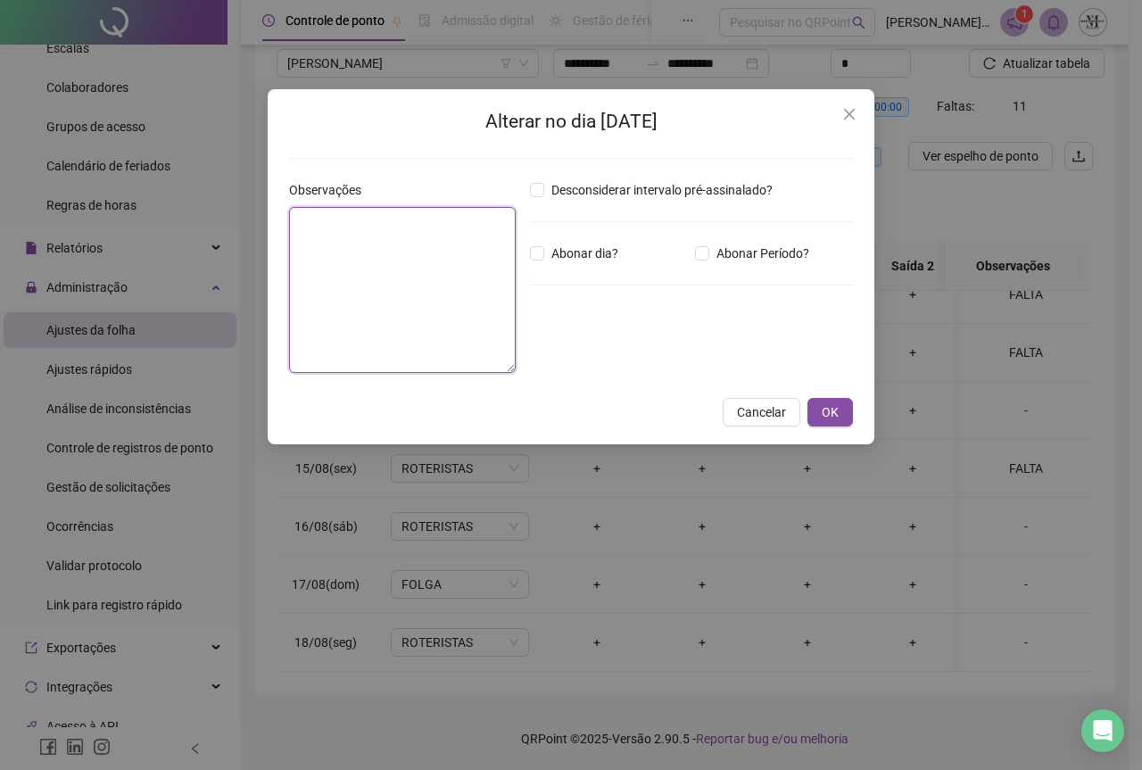
click at [416, 258] on textarea at bounding box center [402, 290] width 227 height 166
type textarea "*****"
click at [829, 413] on span "OK" at bounding box center [830, 412] width 17 height 20
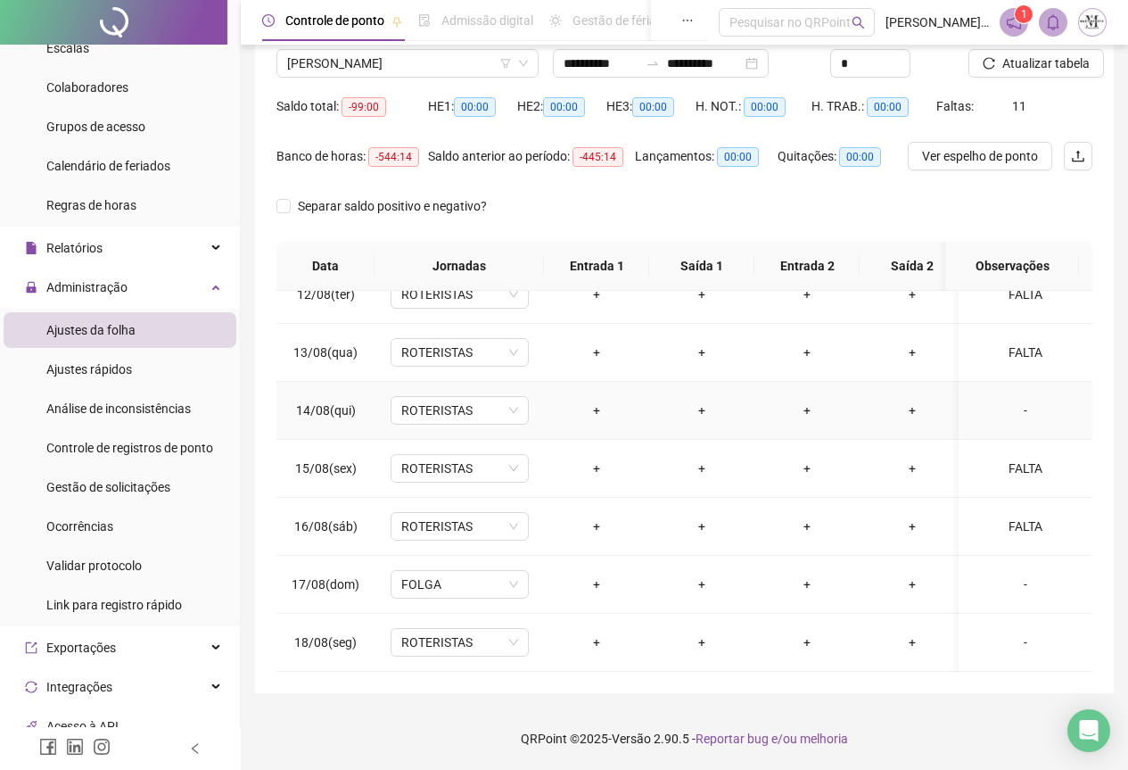
click at [1007, 401] on div "-" at bounding box center [1025, 411] width 105 height 20
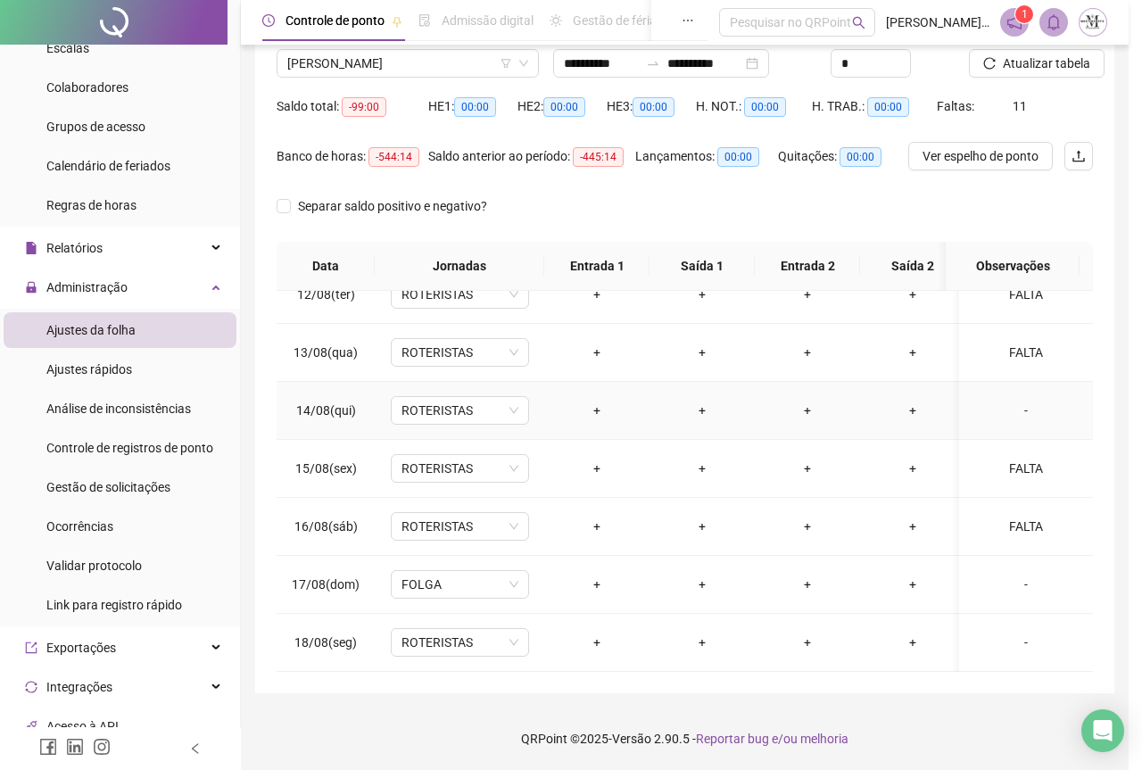
type textarea "*****"
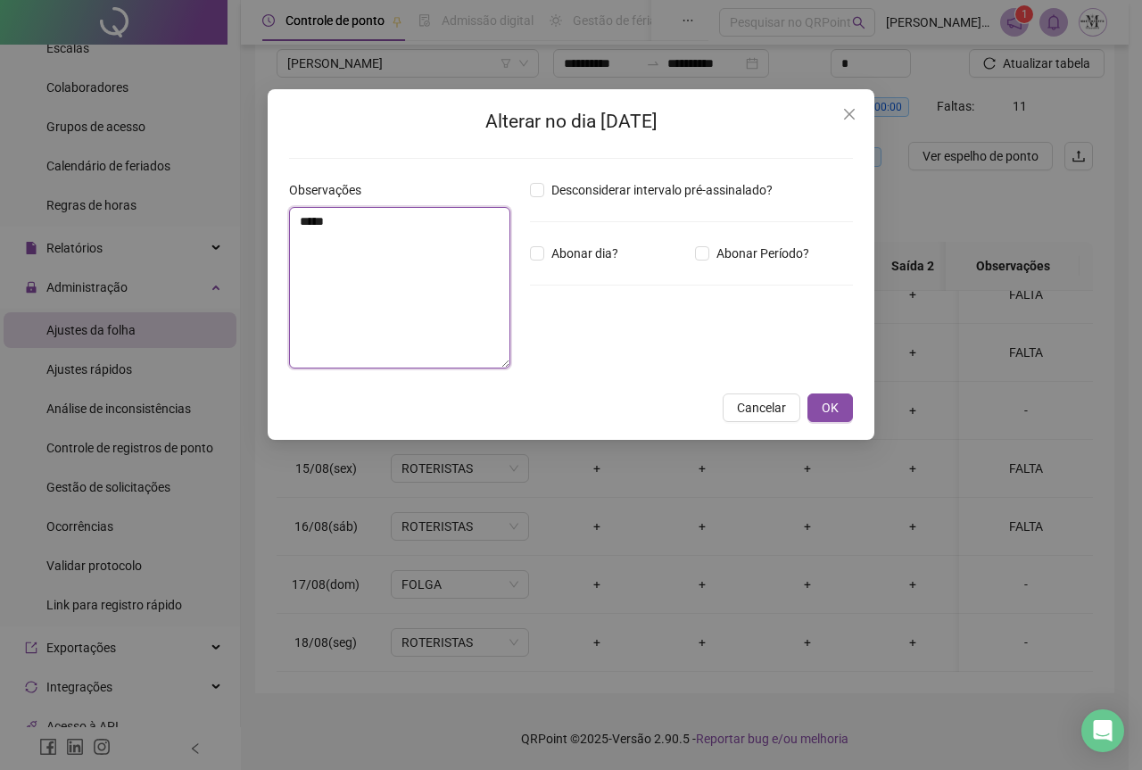
click at [440, 285] on textarea "*****" at bounding box center [399, 287] width 221 height 161
click at [823, 413] on span "OK" at bounding box center [830, 408] width 17 height 20
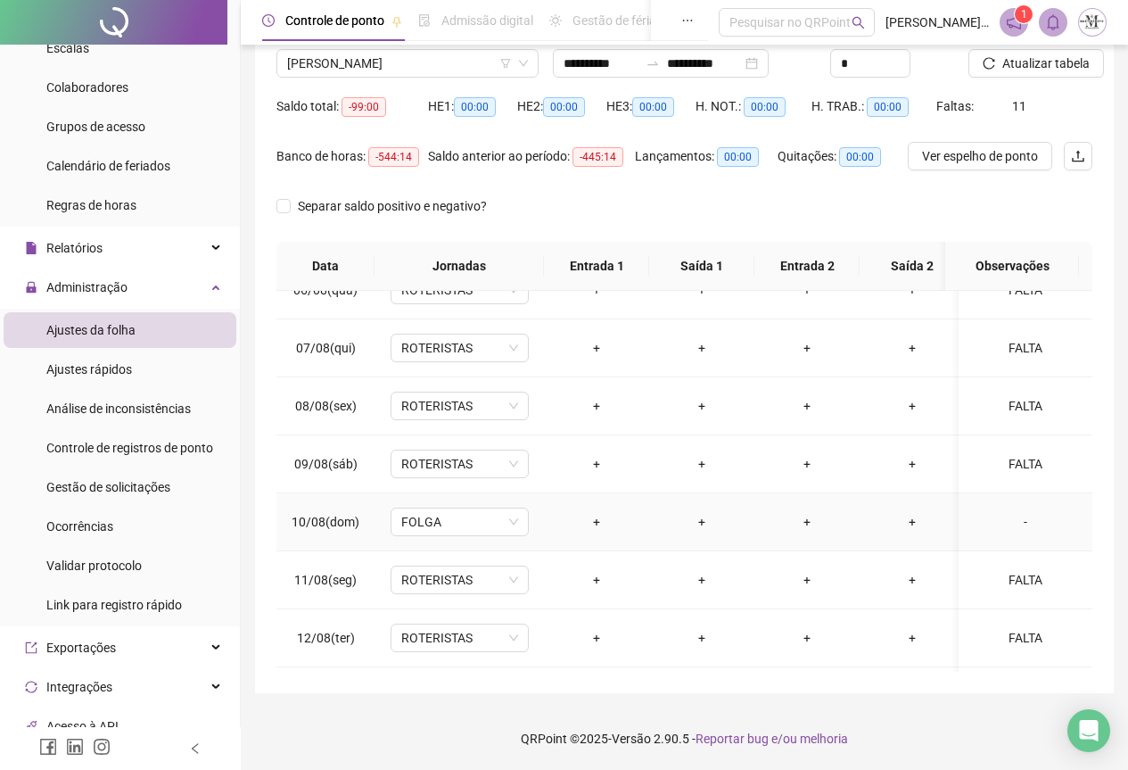
scroll to position [498, 0]
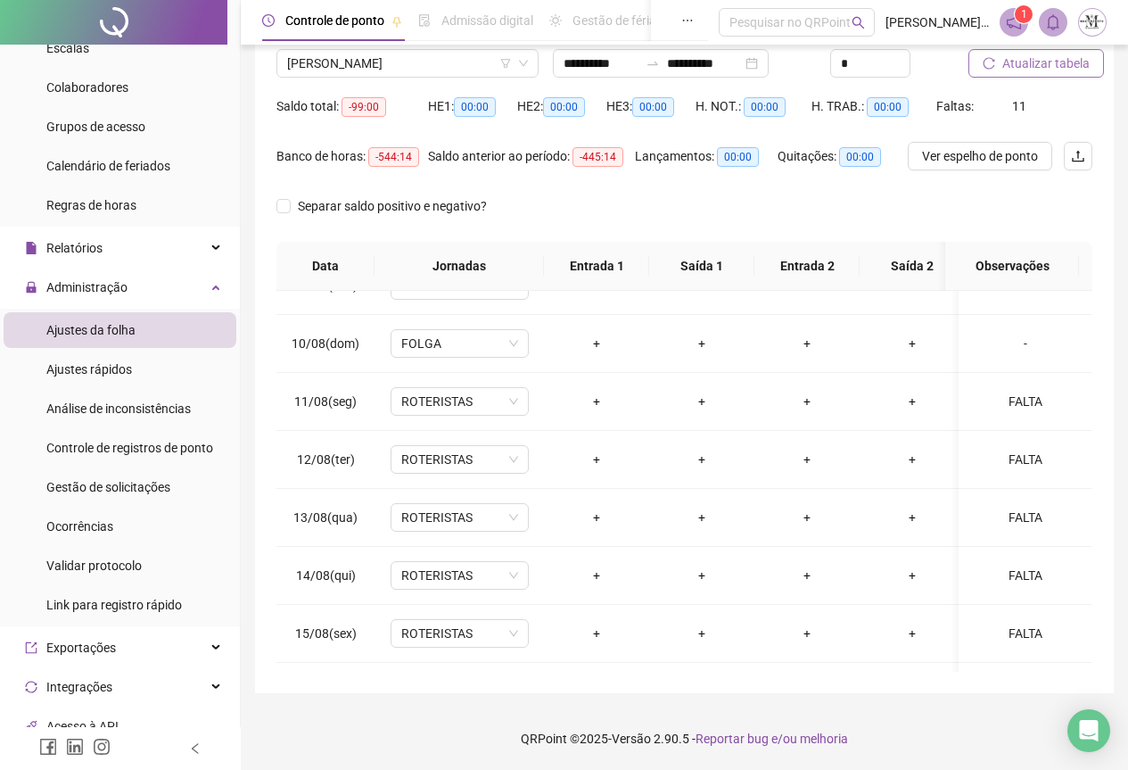
click at [1004, 64] on span "Atualizar tabela" at bounding box center [1046, 64] width 87 height 20
click at [378, 64] on span "DANILO DA CONCEIÇÃO PEREIRA" at bounding box center [407, 63] width 241 height 27
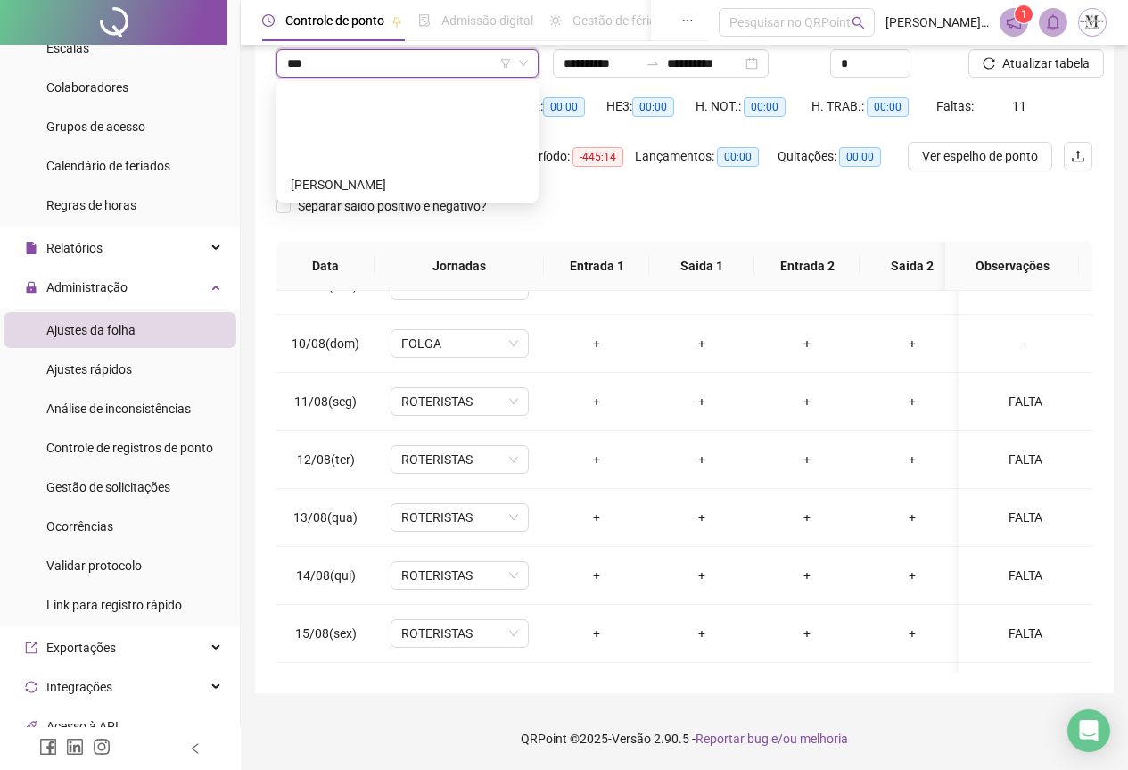
scroll to position [0, 0]
type input "*****"
click at [387, 186] on div "[PERSON_NAME]" at bounding box center [408, 185] width 234 height 20
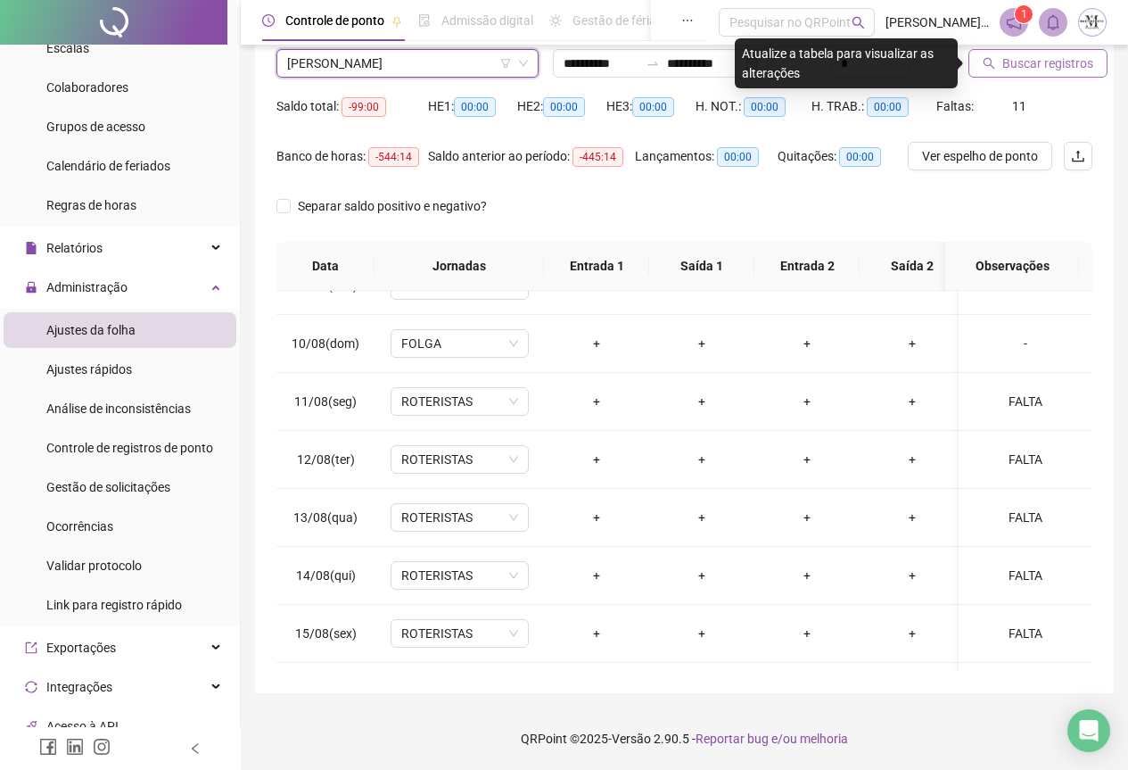
click at [1000, 62] on button "Buscar registros" at bounding box center [1038, 63] width 139 height 29
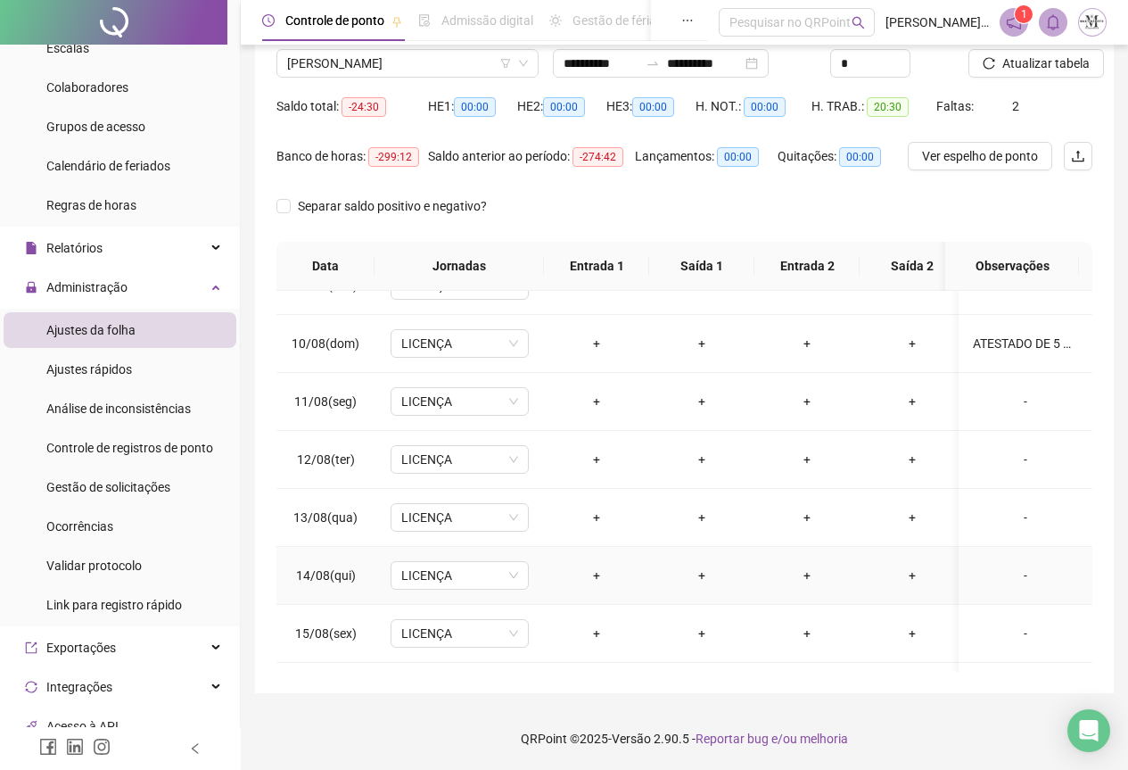
scroll to position [676, 0]
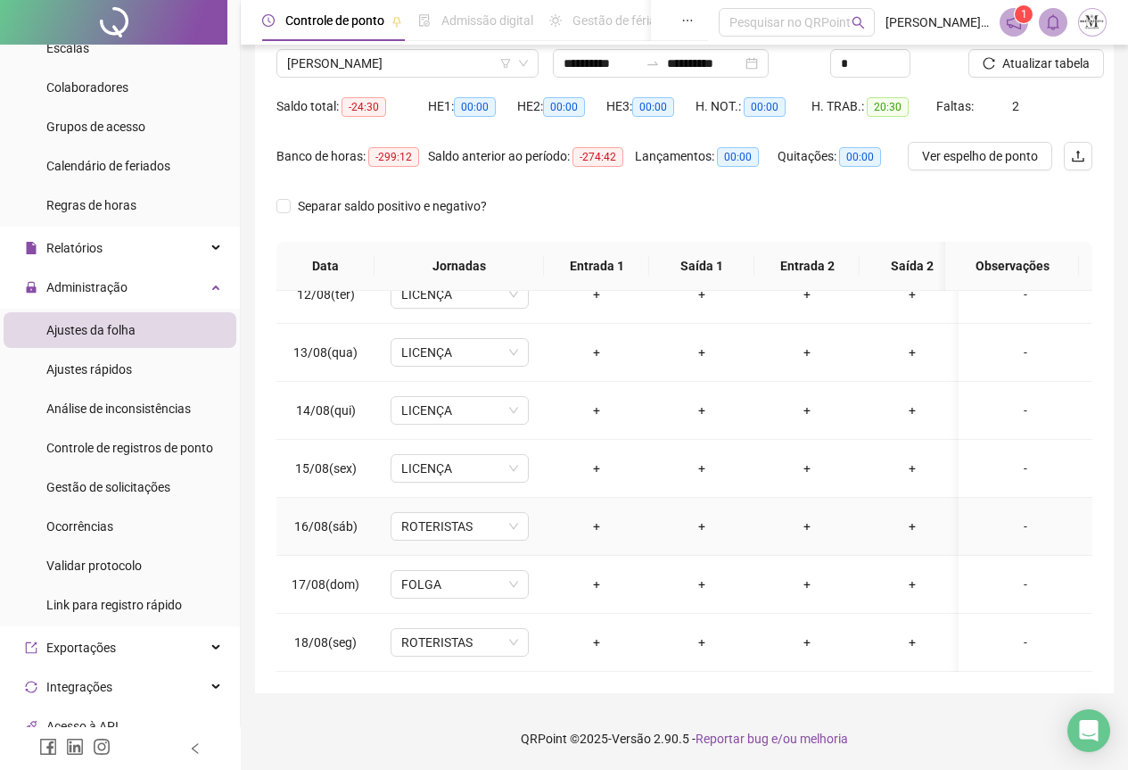
click at [1007, 519] on div "-" at bounding box center [1025, 527] width 105 height 20
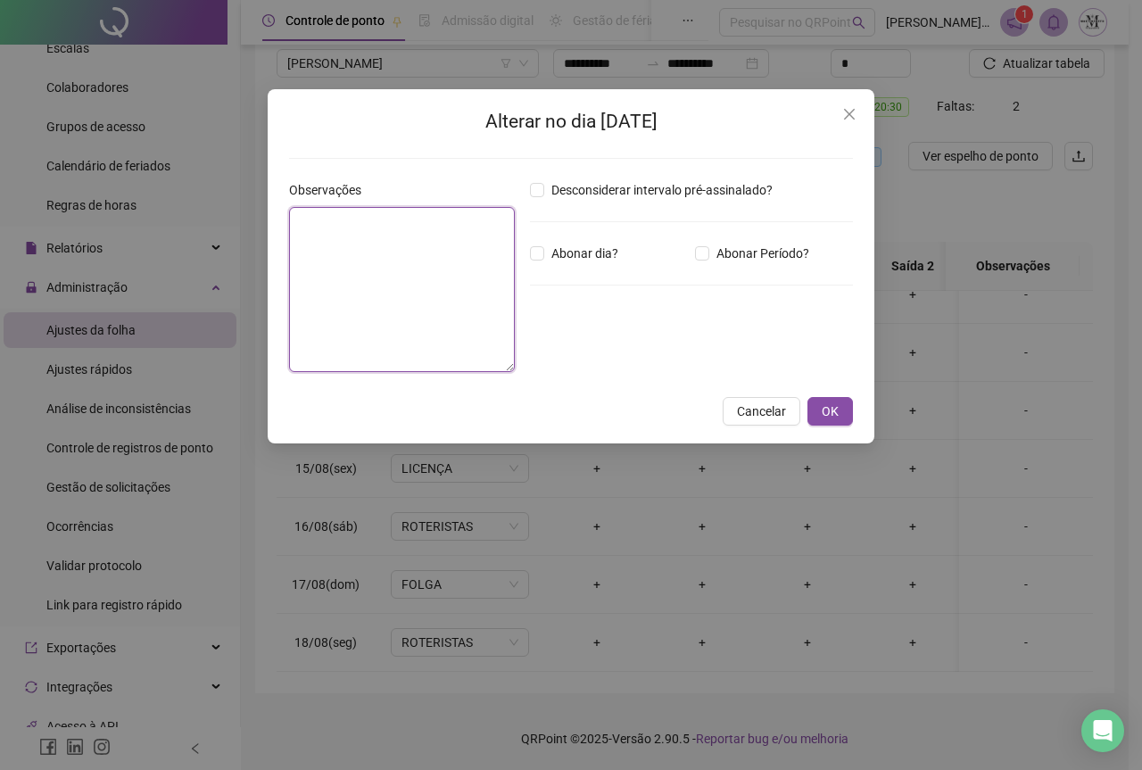
click at [335, 253] on textarea at bounding box center [402, 289] width 226 height 165
type textarea "*****"
click at [836, 412] on span "OK" at bounding box center [830, 412] width 17 height 20
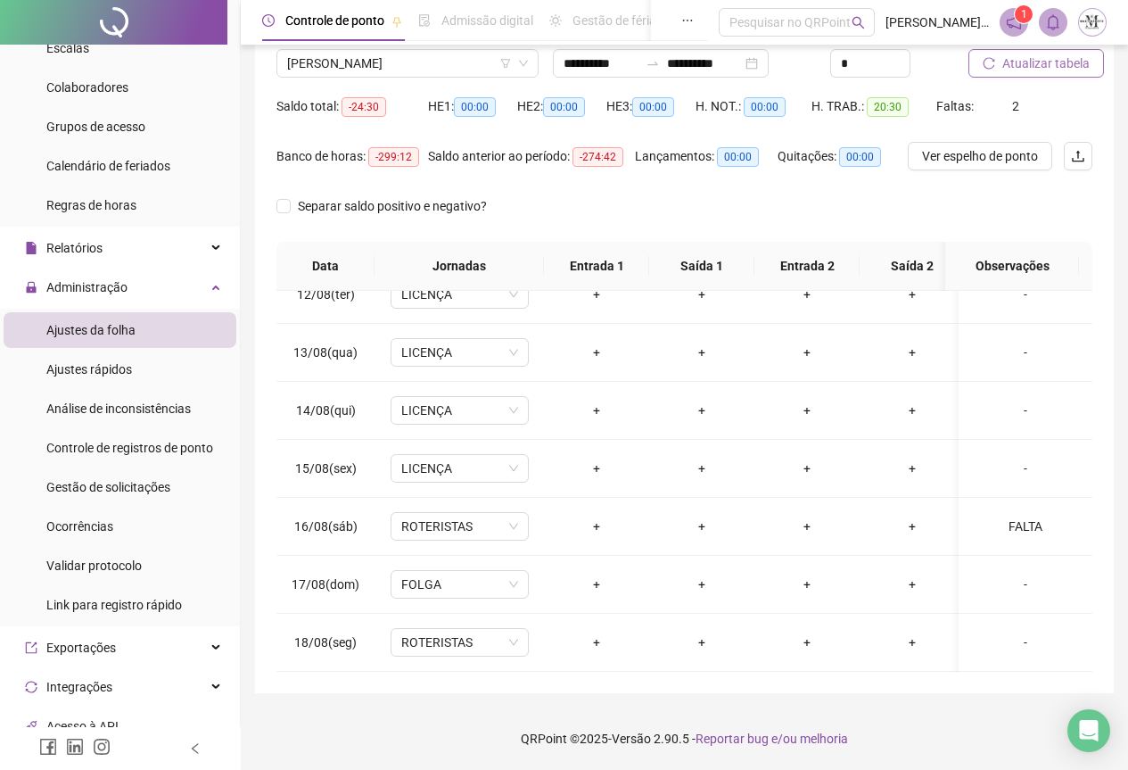
click at [1053, 62] on span "Atualizar tabela" at bounding box center [1046, 64] width 87 height 20
click at [318, 70] on span "[PERSON_NAME]" at bounding box center [407, 63] width 241 height 27
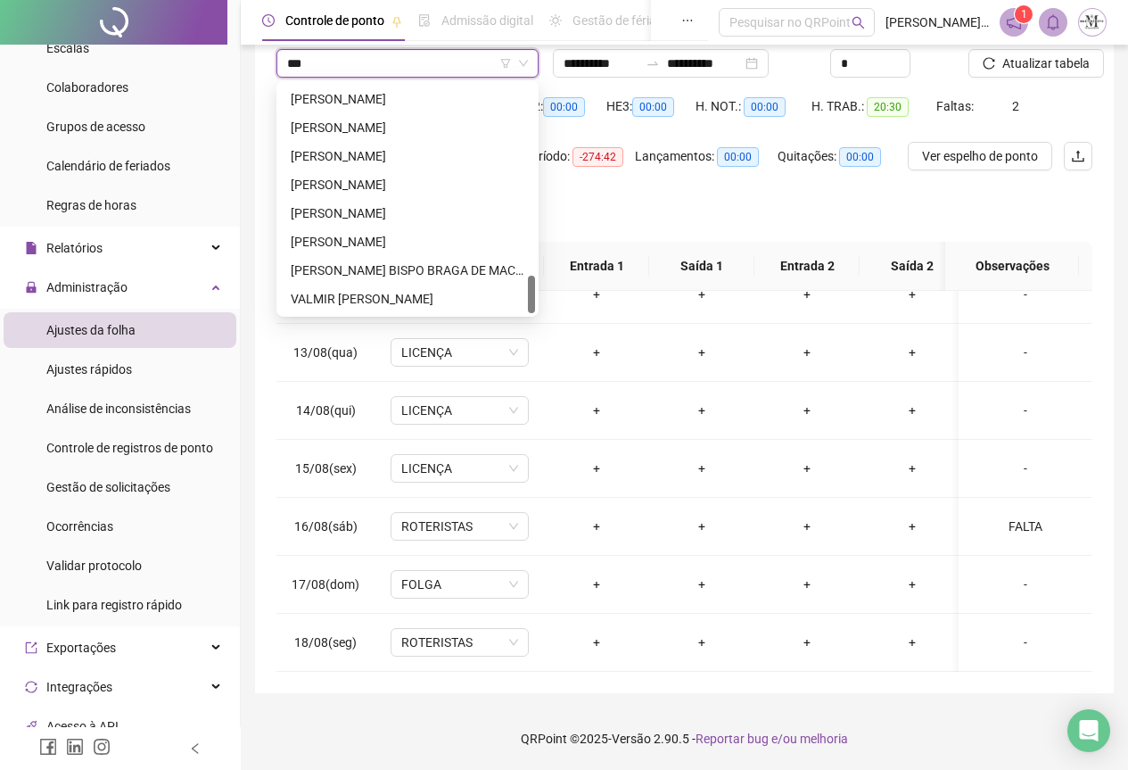
scroll to position [0, 0]
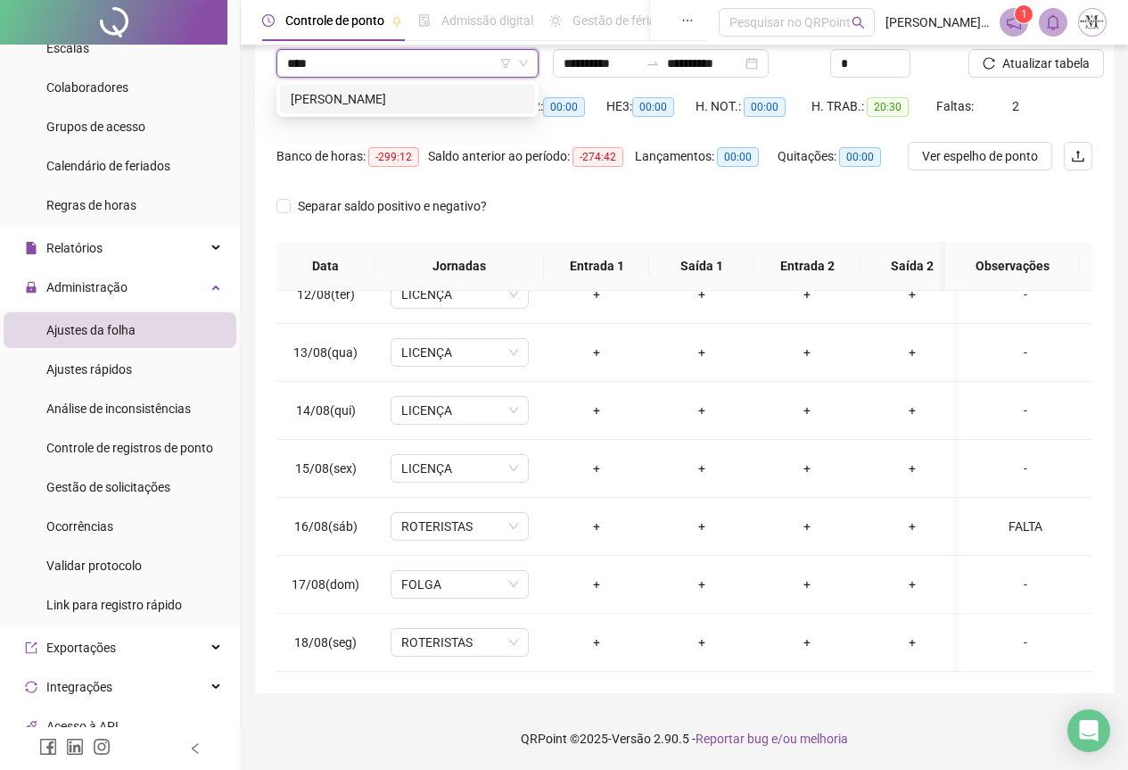
type input "*****"
click at [334, 108] on div "[PERSON_NAME]" at bounding box center [408, 99] width 234 height 20
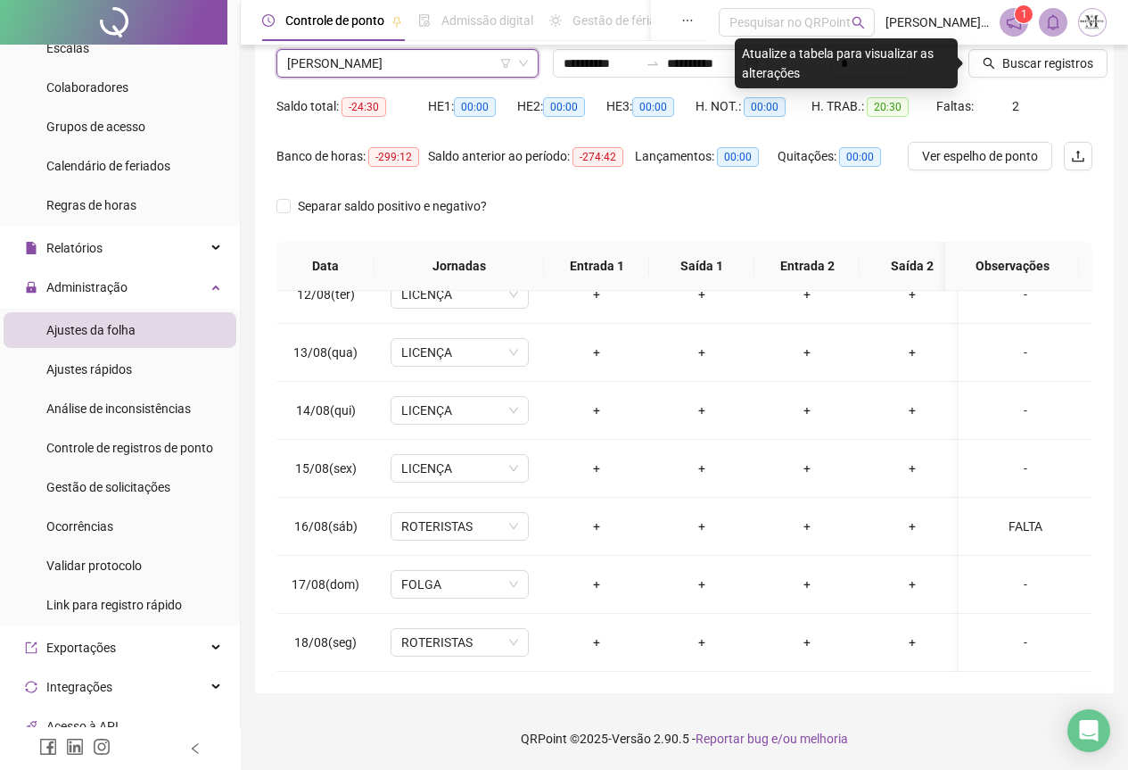
click at [991, 58] on icon "search" at bounding box center [989, 63] width 12 height 12
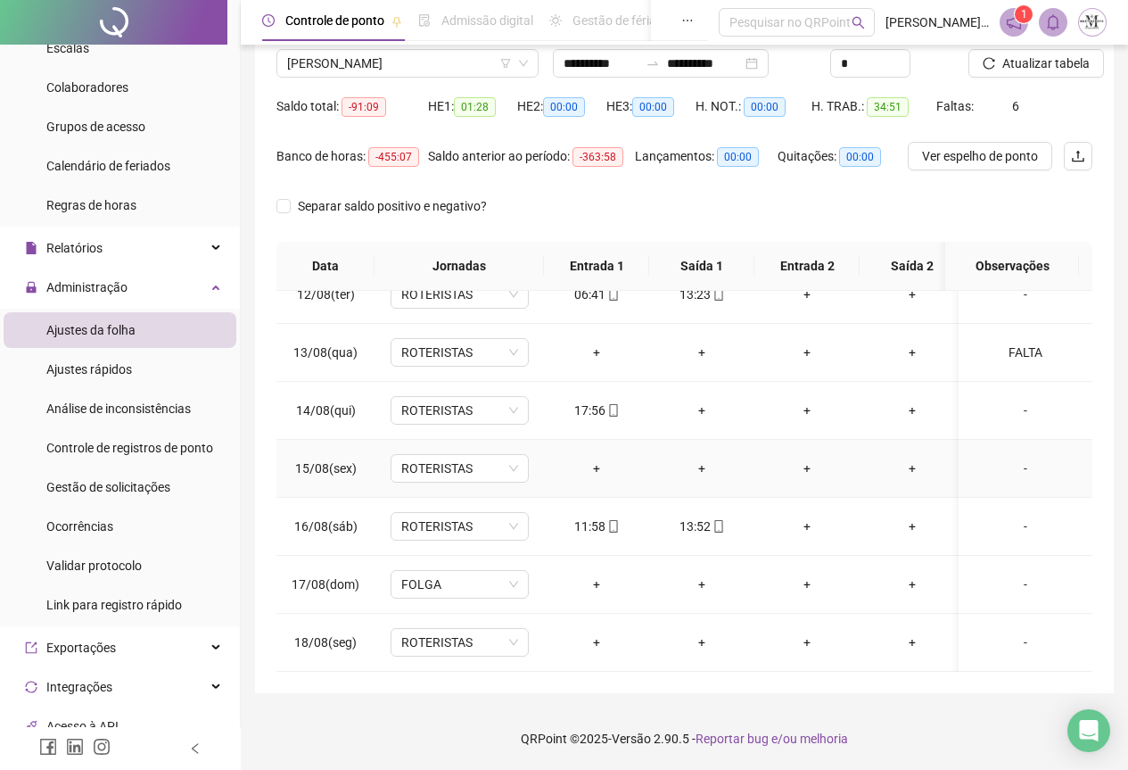
click at [1003, 459] on div "-" at bounding box center [1025, 469] width 105 height 20
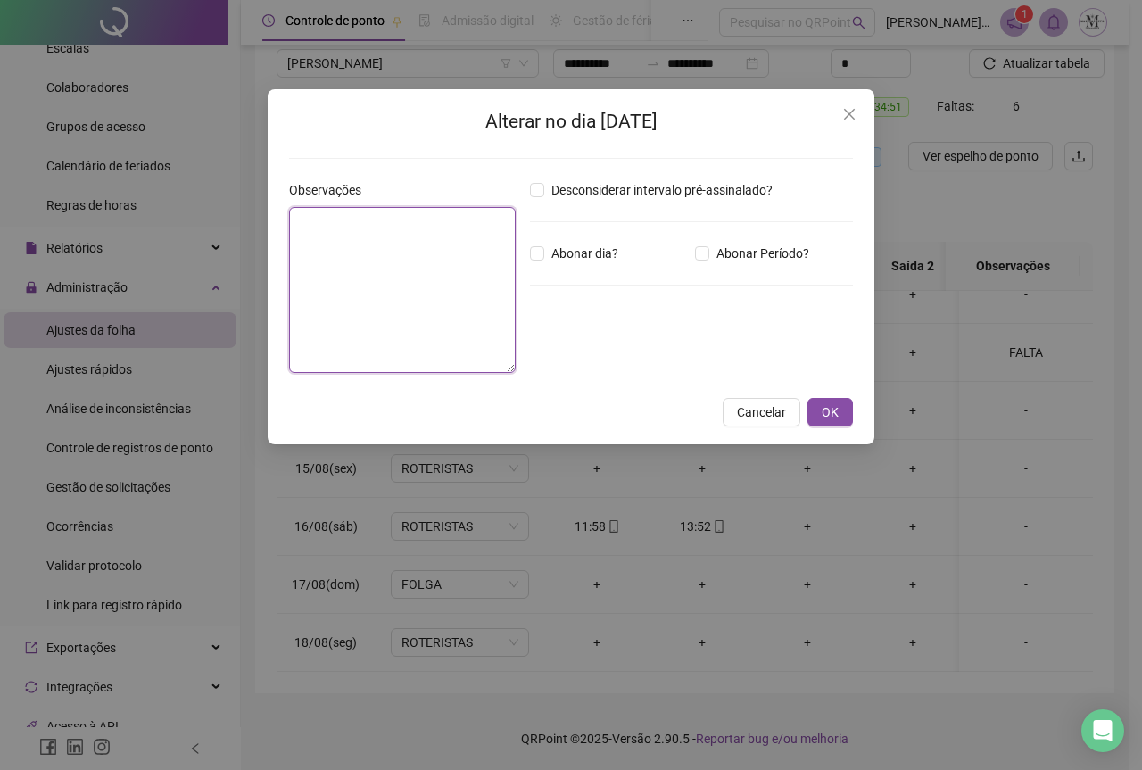
click at [403, 283] on textarea at bounding box center [402, 290] width 227 height 166
type textarea "*****"
click at [826, 410] on span "OK" at bounding box center [830, 412] width 17 height 20
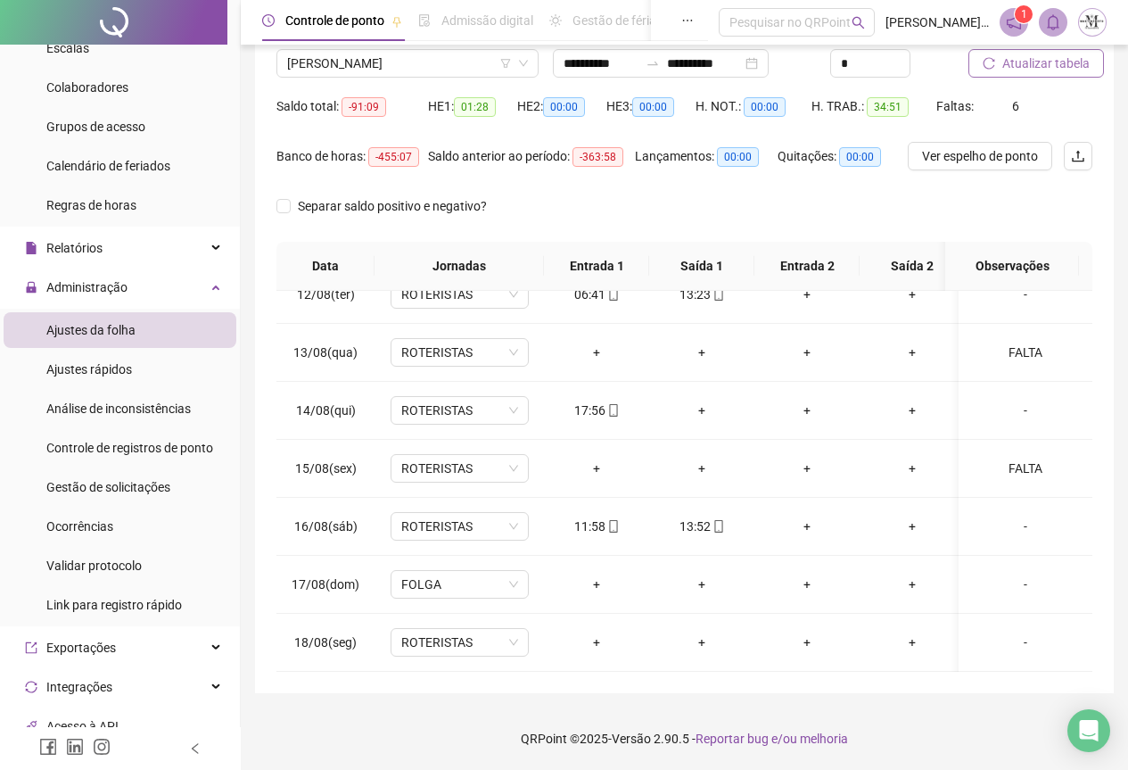
click at [1029, 61] on span "Atualizar tabela" at bounding box center [1046, 64] width 87 height 20
click at [1004, 343] on div "FALTA" at bounding box center [1025, 353] width 105 height 20
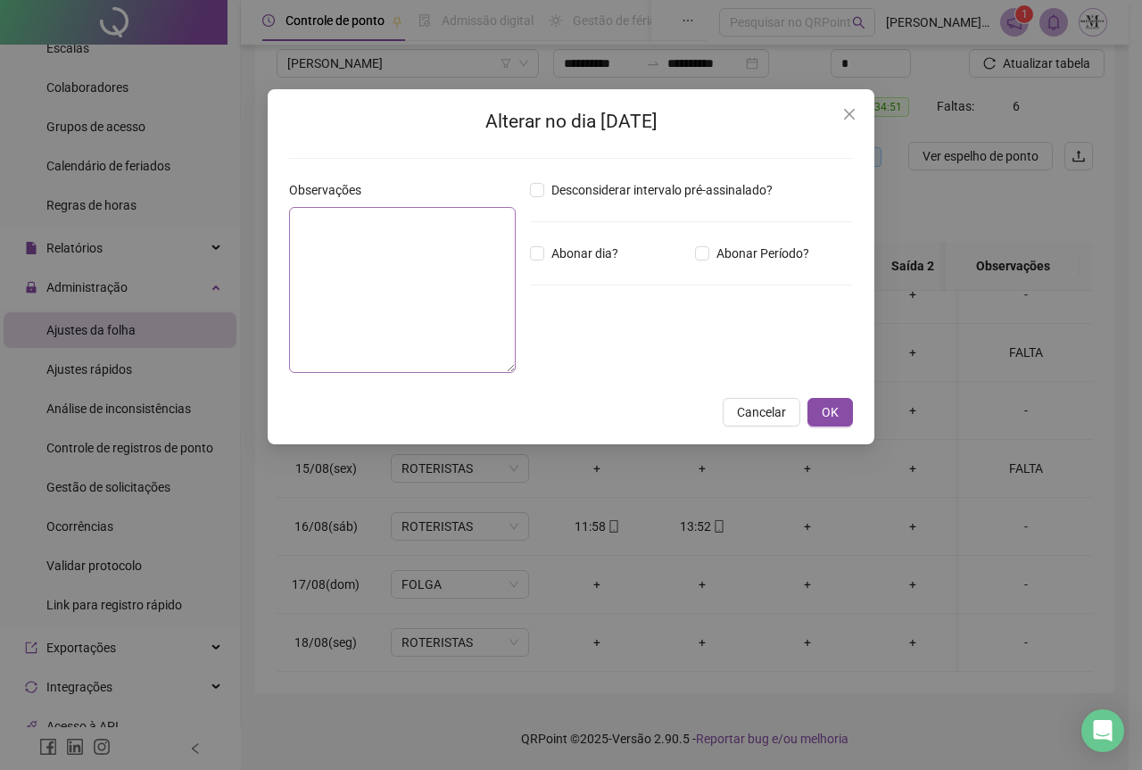
type textarea "*****"
drag, startPoint x: 340, startPoint y: 234, endPoint x: 291, endPoint y: 236, distance: 49.1
click at [291, 236] on textarea "*****" at bounding box center [402, 290] width 227 height 166
click at [822, 411] on span "OK" at bounding box center [830, 412] width 17 height 20
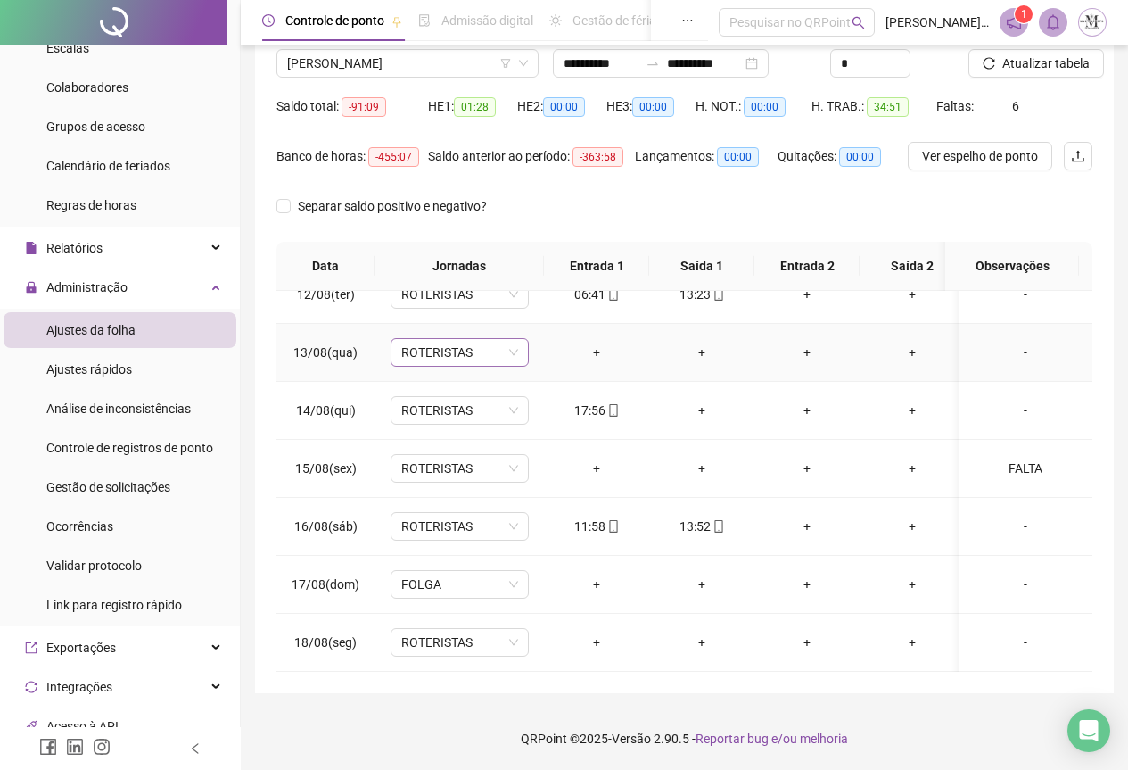
click at [461, 344] on span "ROTERISTAS" at bounding box center [459, 352] width 117 height 27
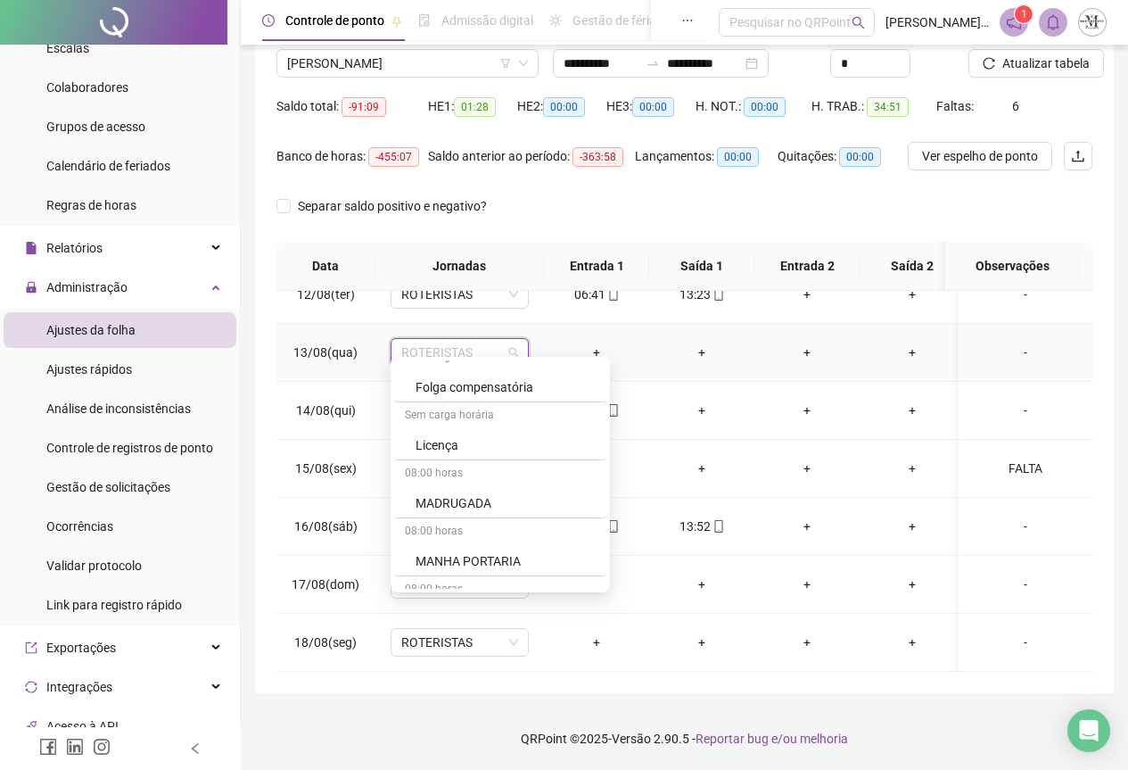
scroll to position [1160, 0]
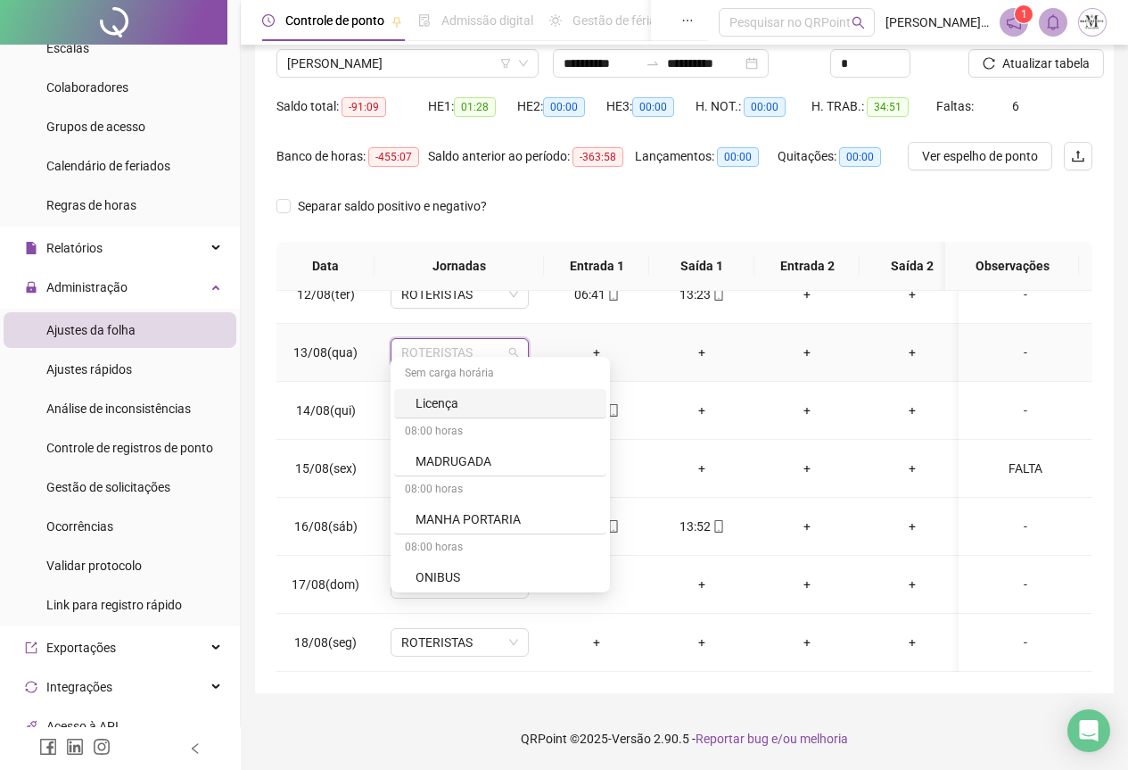
click at [461, 398] on div "Licença" at bounding box center [506, 403] width 180 height 20
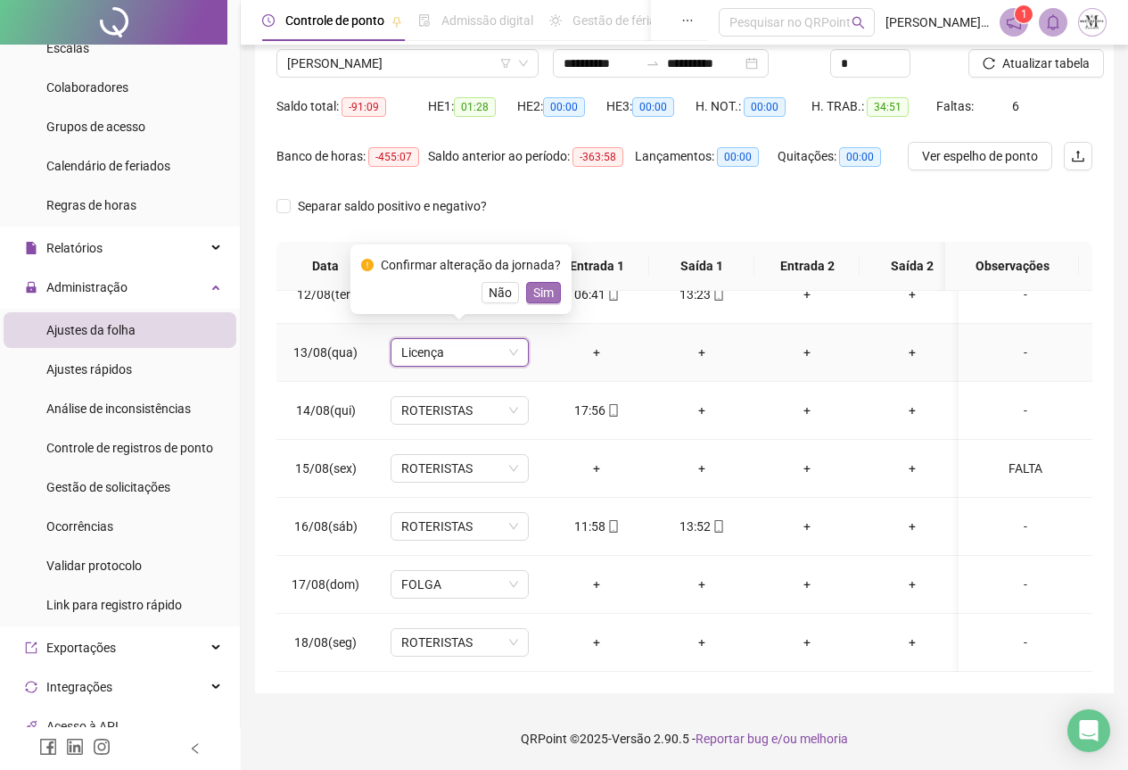
click at [533, 300] on span "Sim" at bounding box center [543, 293] width 21 height 20
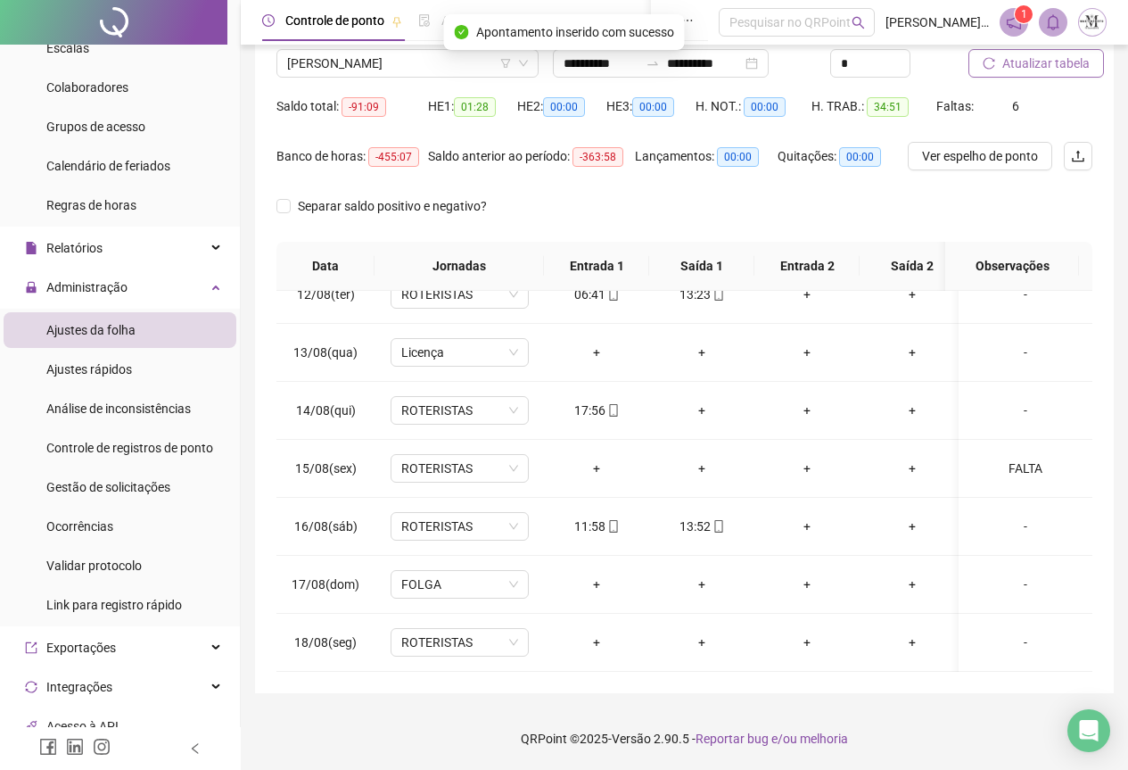
click at [1036, 54] on span "Atualizar tabela" at bounding box center [1046, 64] width 87 height 20
click at [364, 45] on div "Nome do colaborador" at bounding box center [408, 35] width 262 height 27
click at [368, 65] on span "[PERSON_NAME]" at bounding box center [407, 63] width 241 height 27
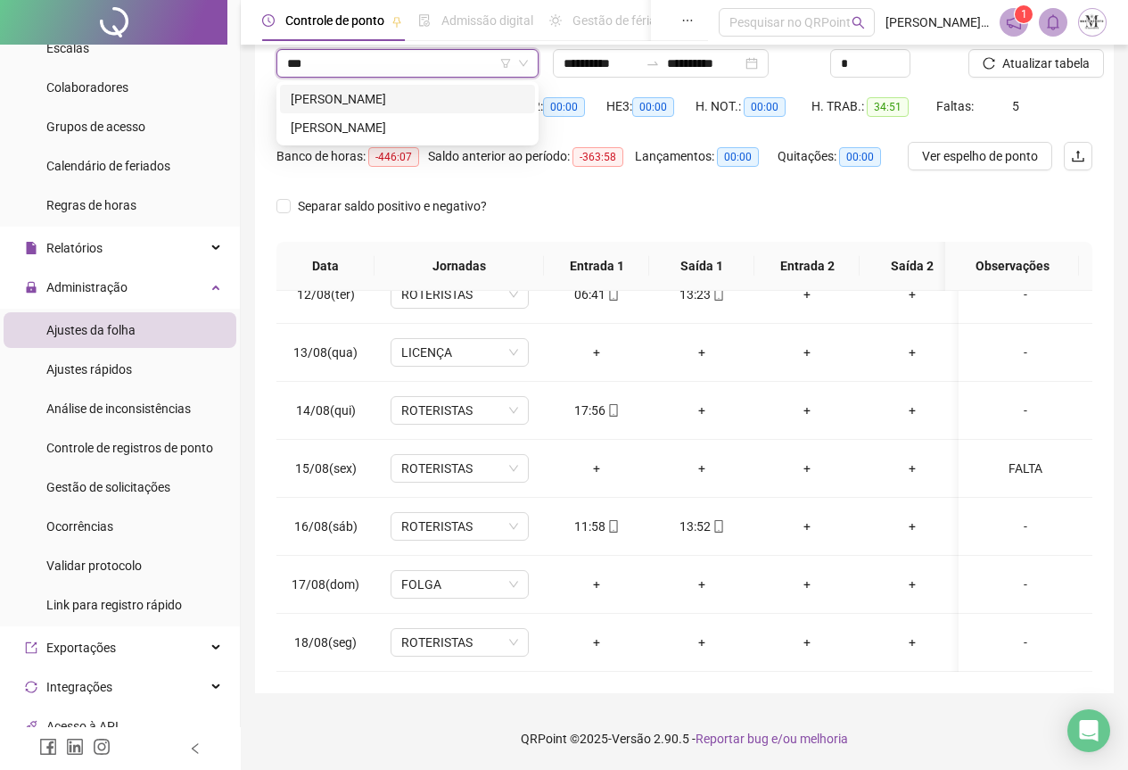
scroll to position [0, 0]
type input "*****"
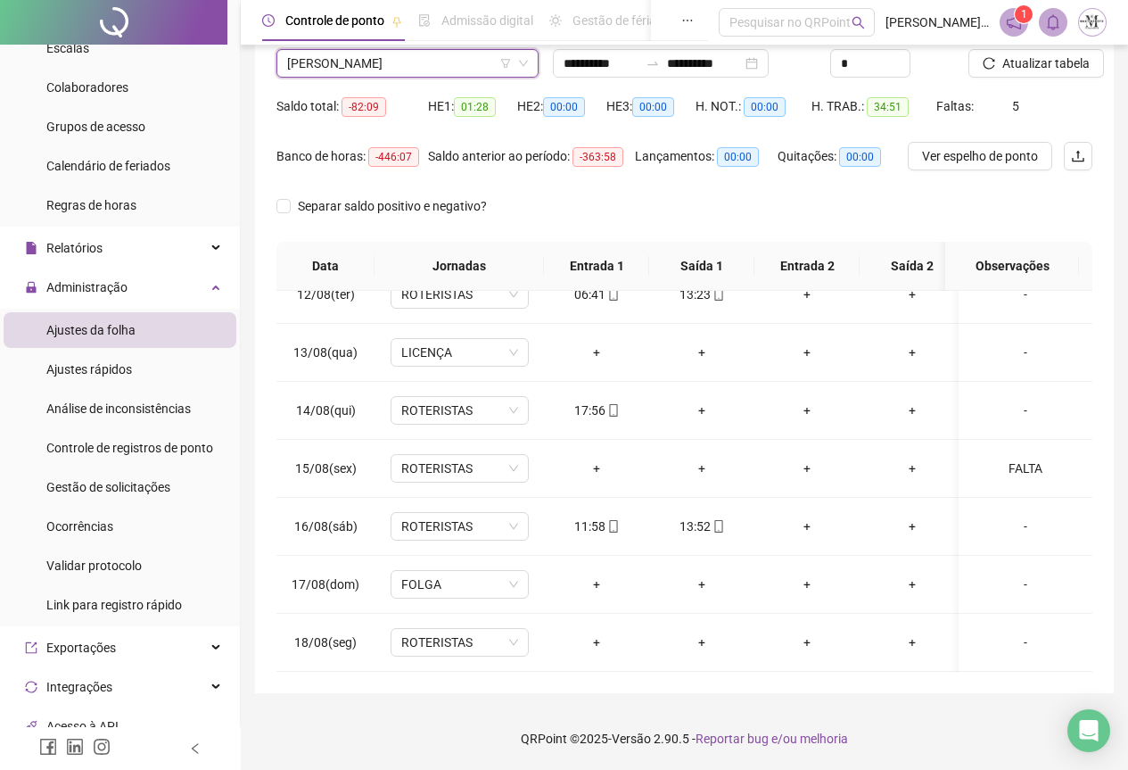
click at [337, 72] on span "[PERSON_NAME]" at bounding box center [407, 63] width 241 height 27
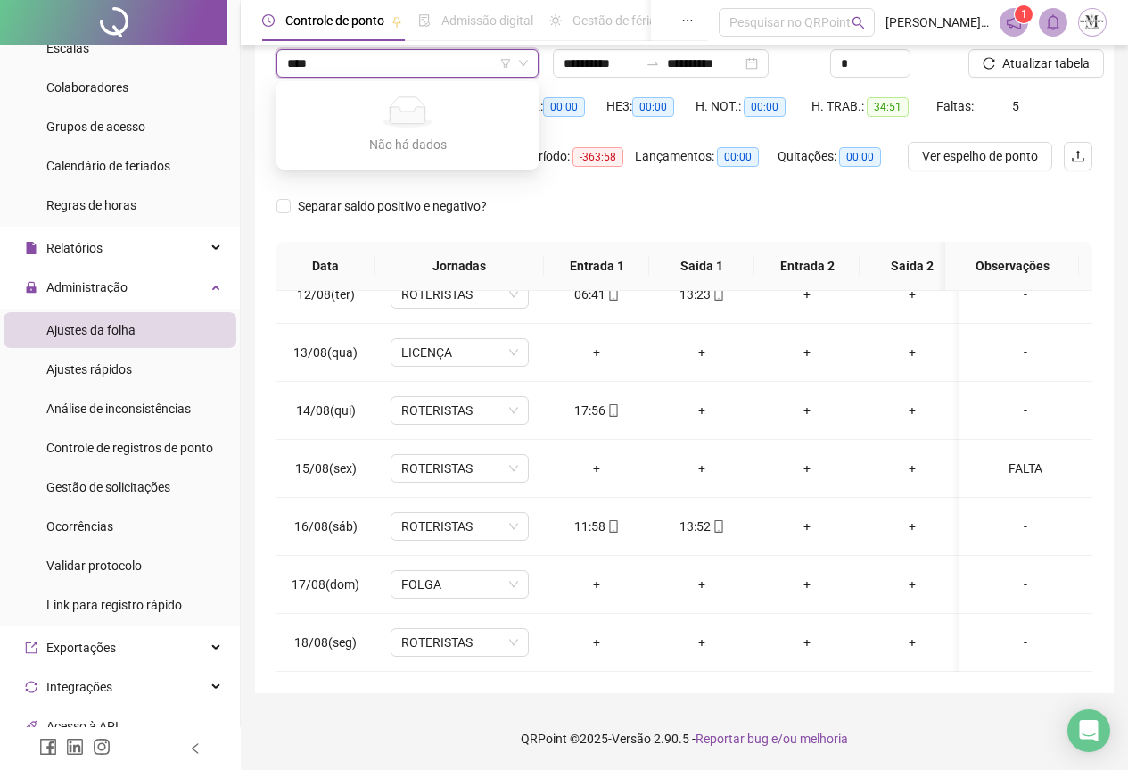
type input "***"
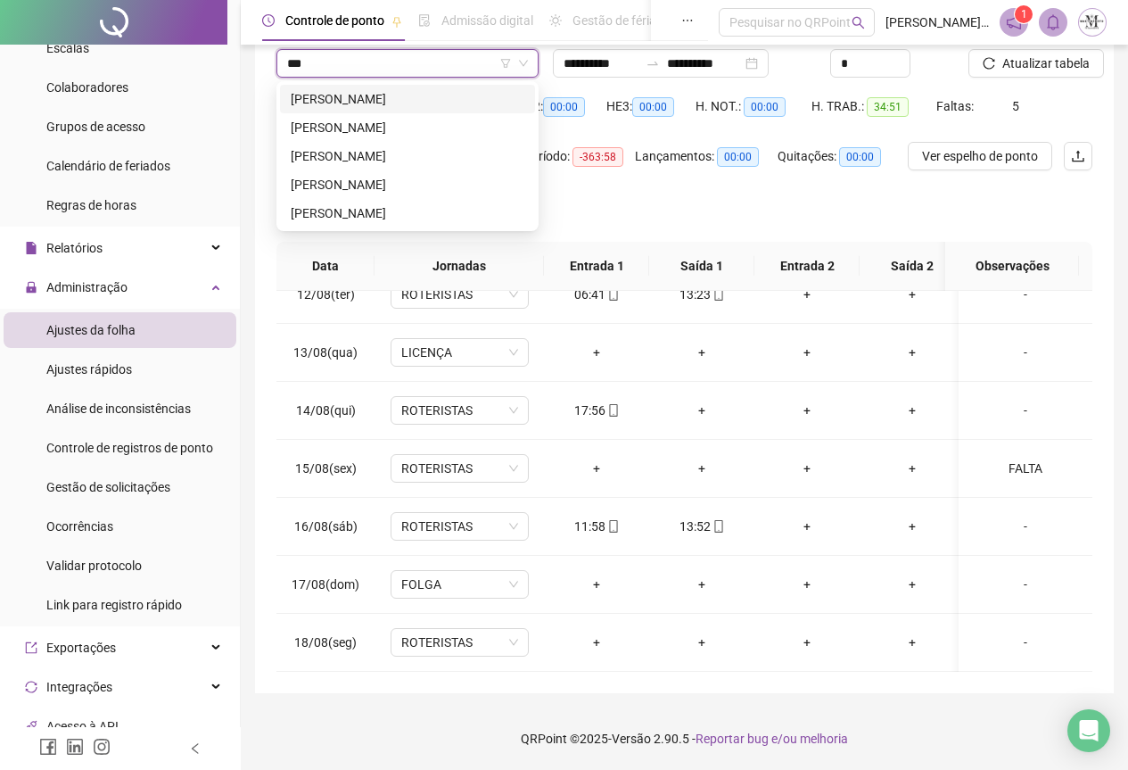
click at [326, 95] on div "[PERSON_NAME]" at bounding box center [408, 99] width 234 height 20
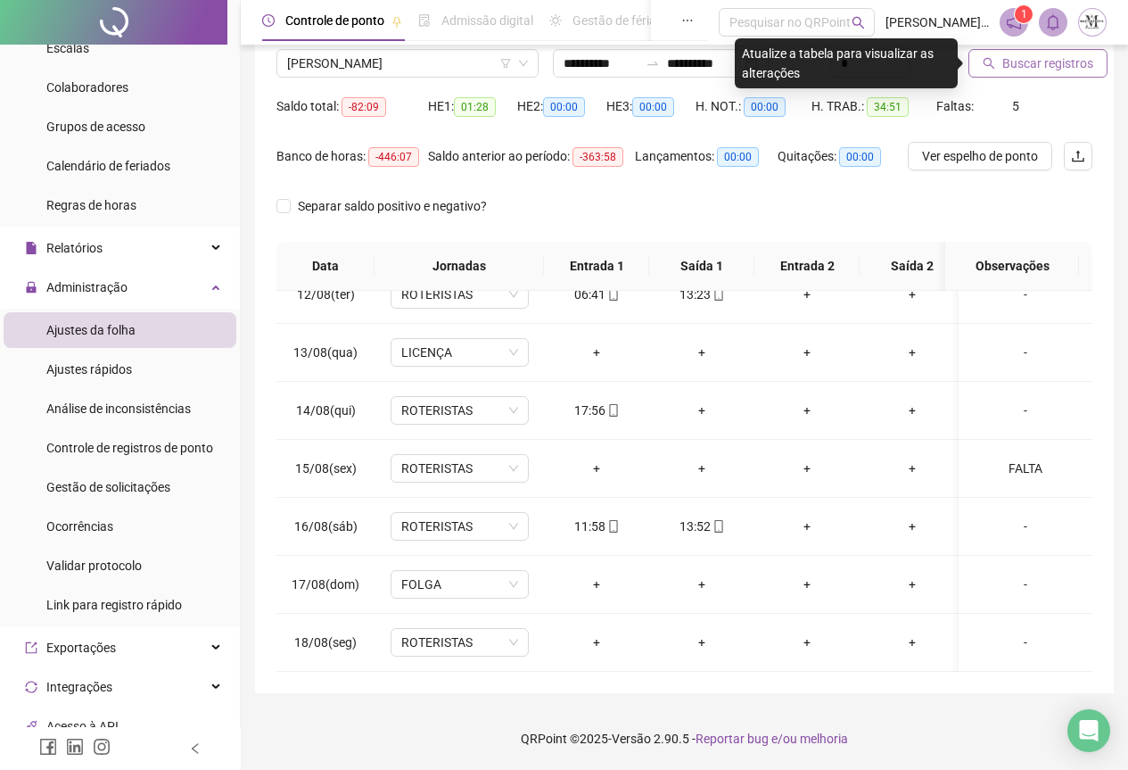
click at [1034, 68] on span "Buscar registros" at bounding box center [1048, 64] width 91 height 20
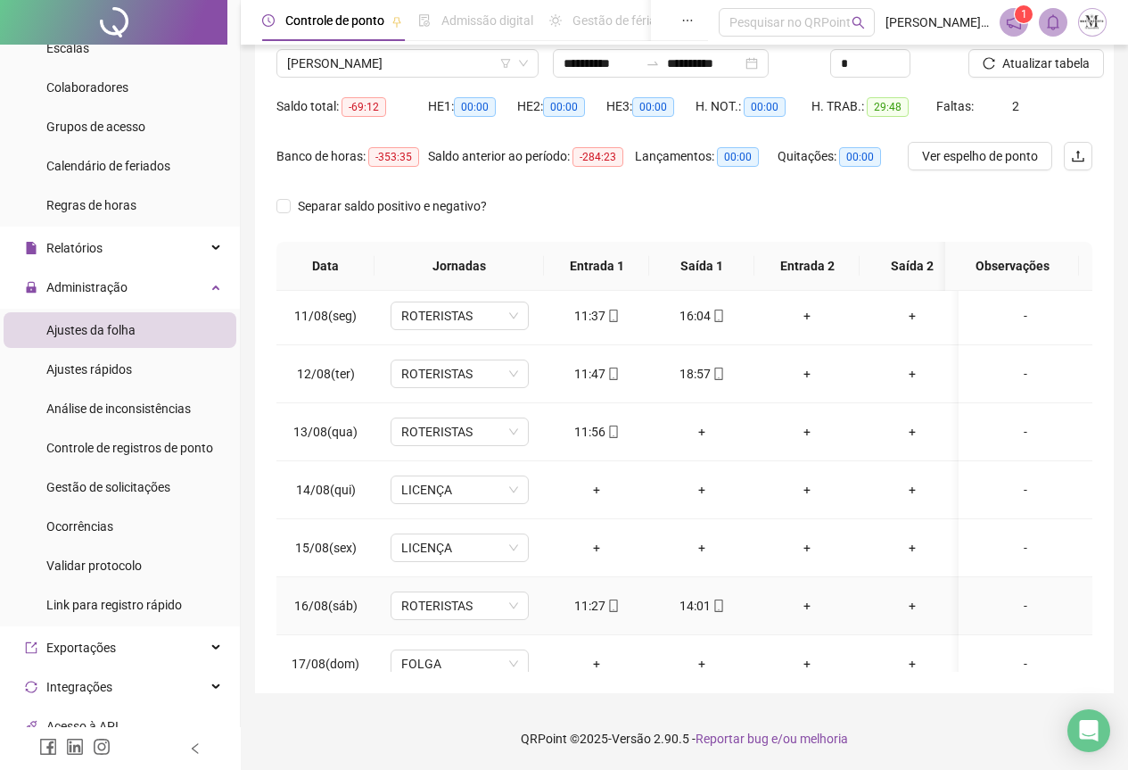
scroll to position [587, 0]
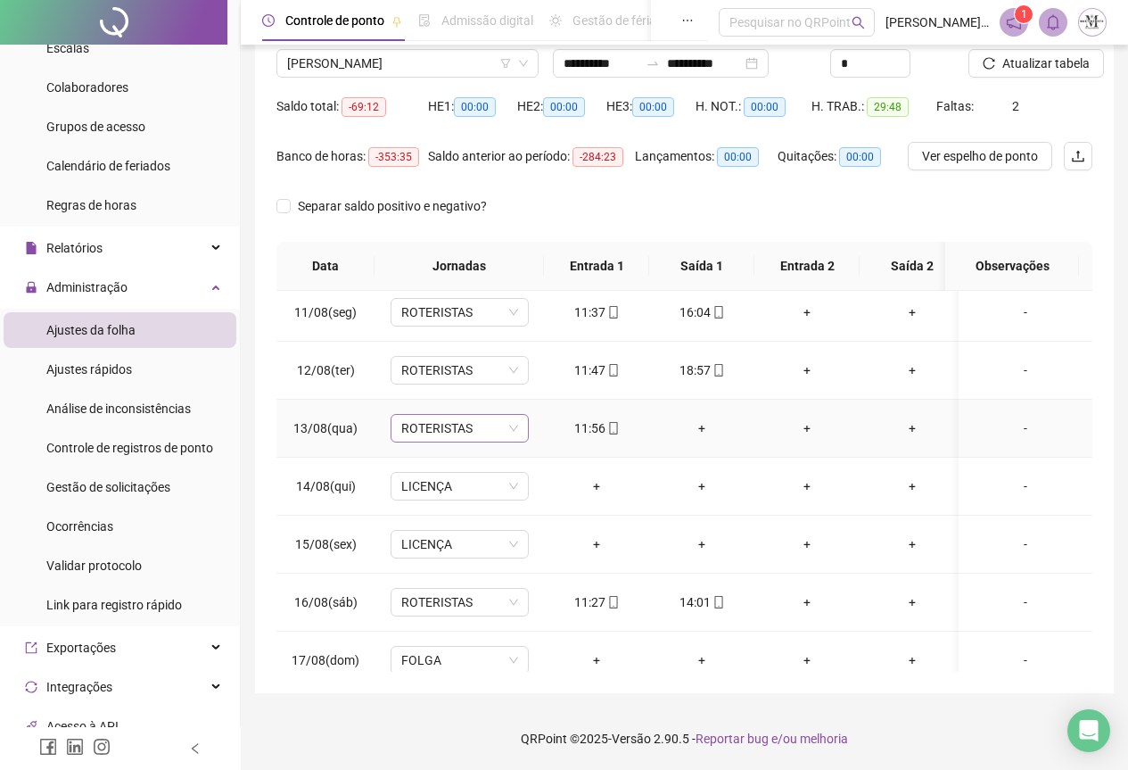
click at [420, 434] on span "ROTERISTAS" at bounding box center [459, 428] width 117 height 27
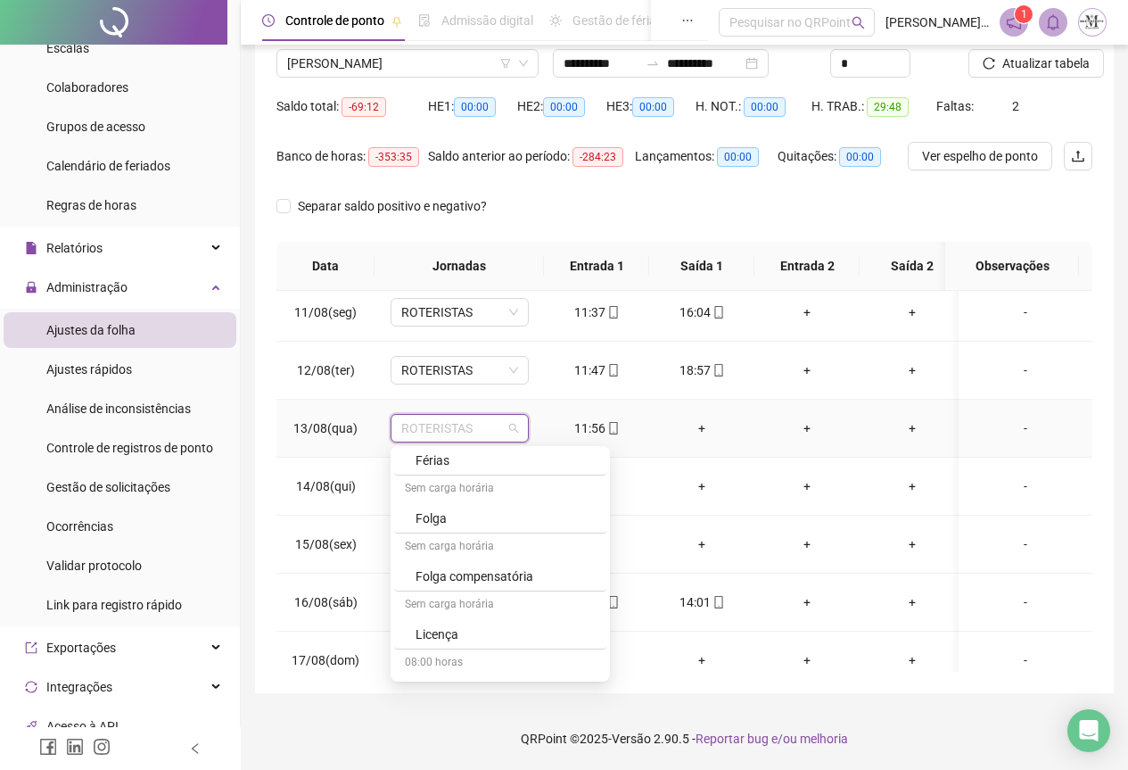
scroll to position [1070, 0]
click at [459, 583] on div "Licença" at bounding box center [506, 582] width 180 height 20
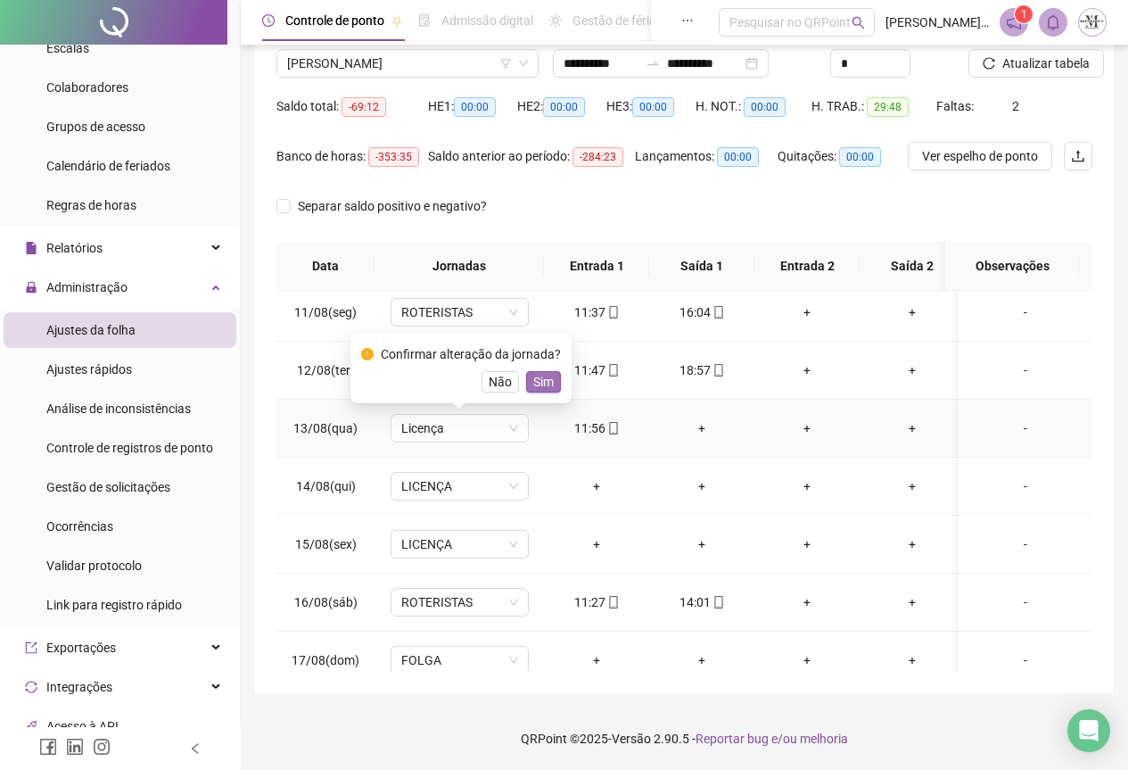
click at [527, 384] on button "Sim" at bounding box center [543, 381] width 35 height 21
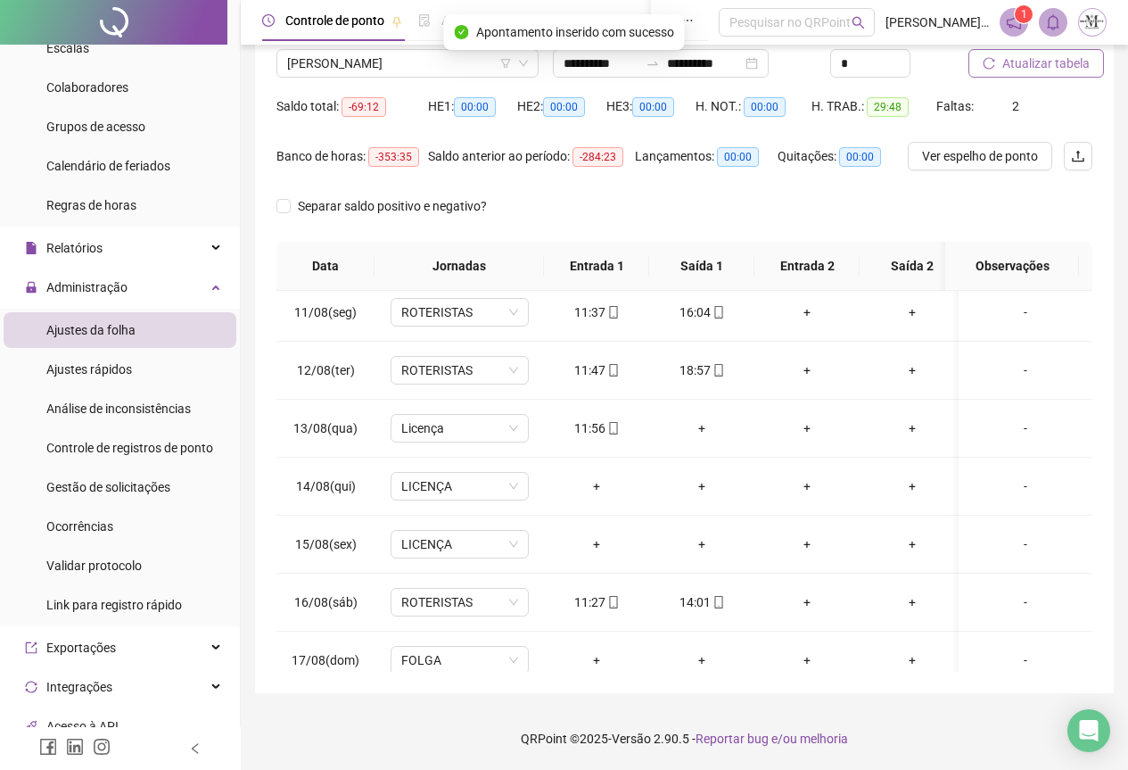
click at [1012, 76] on button "Atualizar tabela" at bounding box center [1037, 63] width 136 height 29
click at [1017, 68] on span "Atualizar tabela" at bounding box center [1046, 64] width 87 height 20
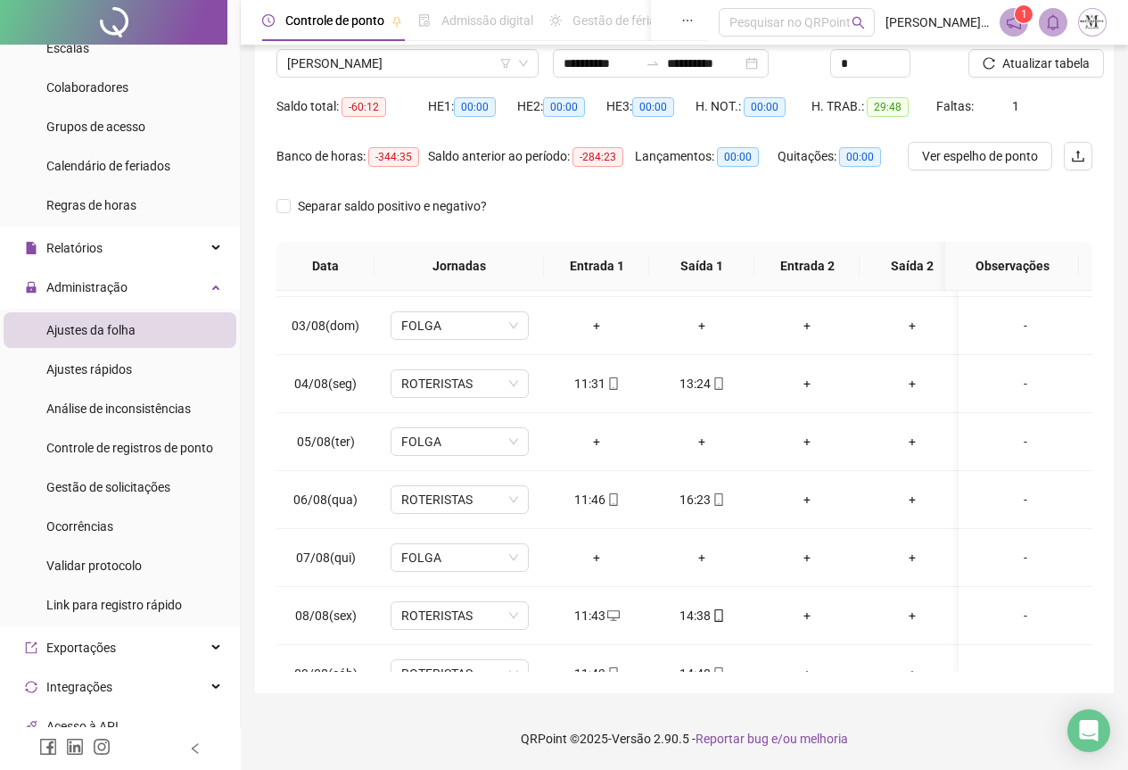
scroll to position [0, 0]
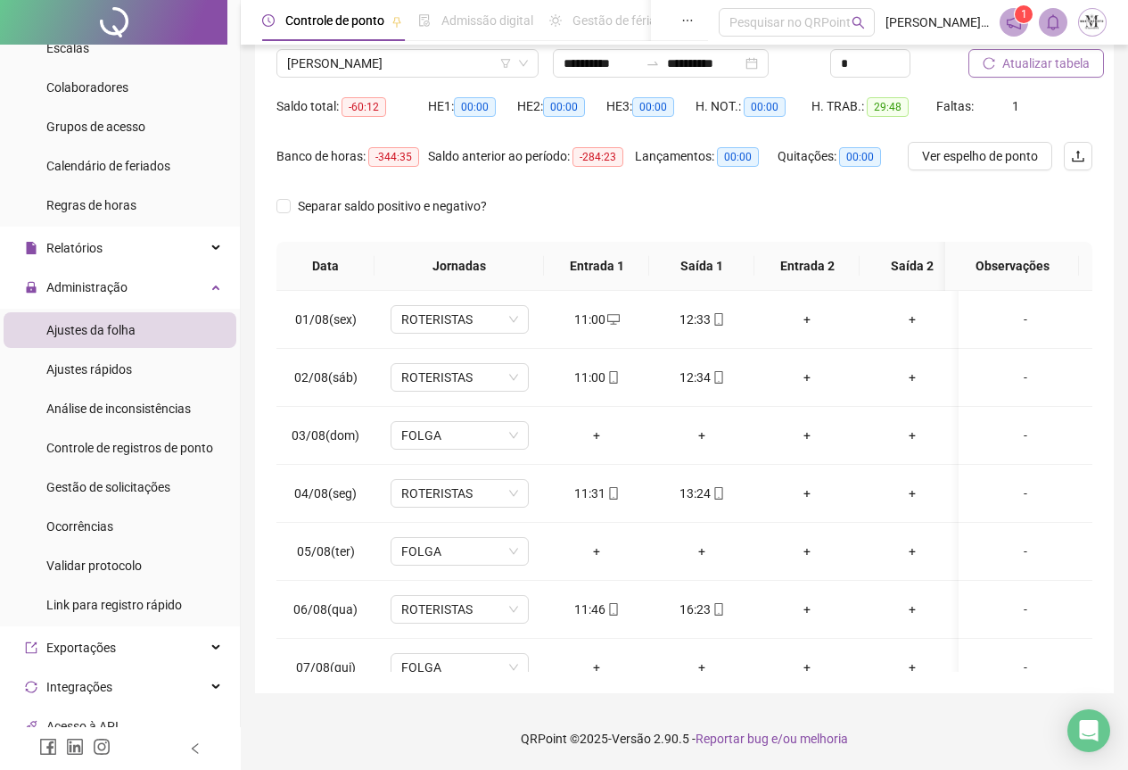
click at [1023, 68] on span "Atualizar tabela" at bounding box center [1046, 64] width 87 height 20
click at [1055, 65] on span "Atualizar tabela" at bounding box center [1046, 64] width 87 height 20
click at [349, 57] on span "[PERSON_NAME]" at bounding box center [407, 63] width 241 height 27
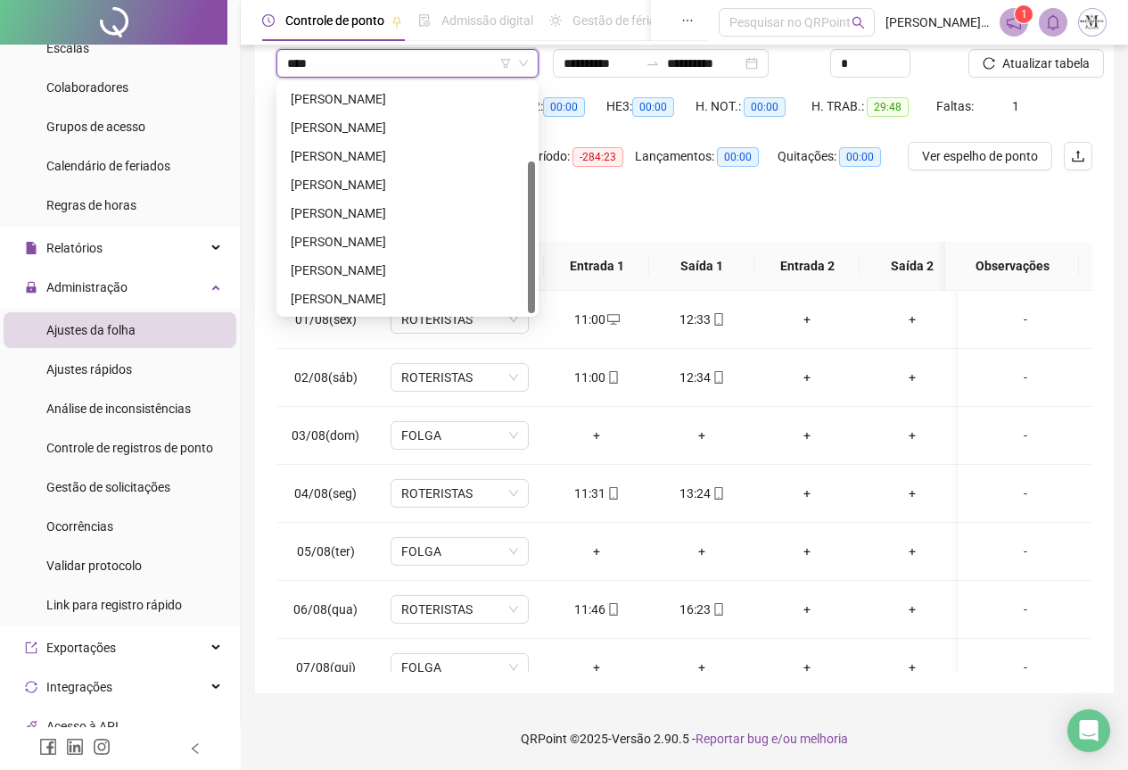
type input "*****"
click at [367, 180] on div "[PERSON_NAME]" at bounding box center [408, 185] width 234 height 20
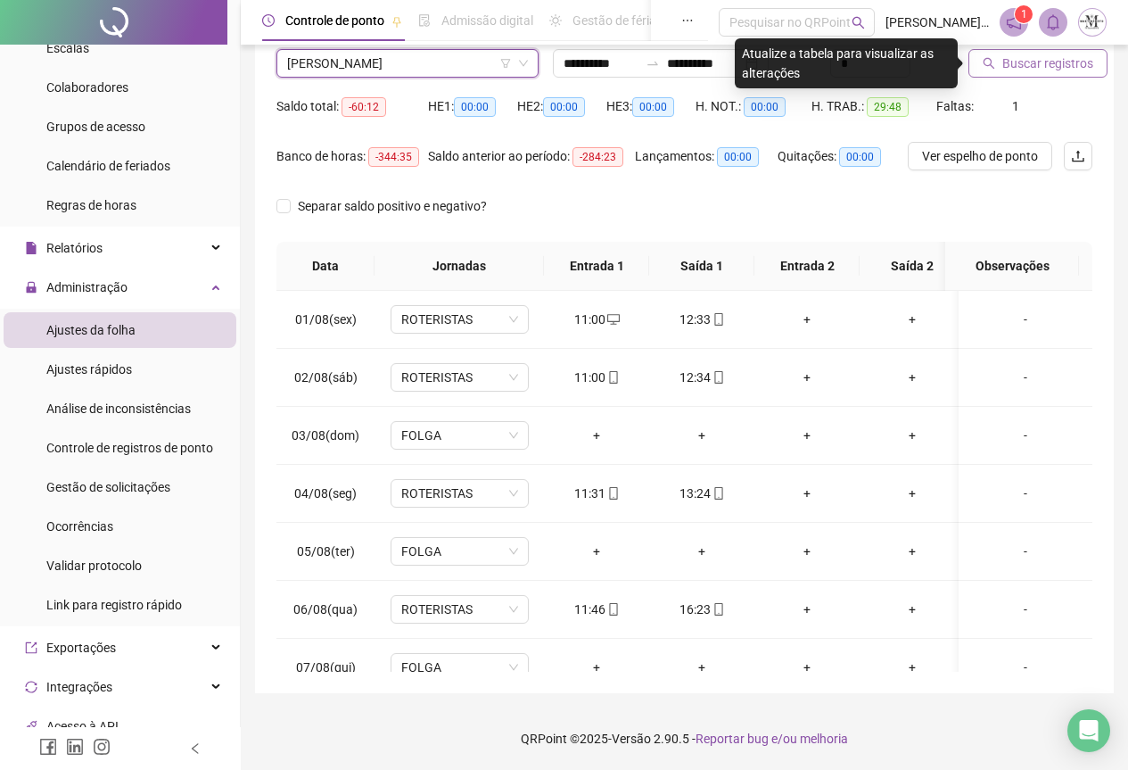
click at [1017, 57] on span "Buscar registros" at bounding box center [1048, 64] width 91 height 20
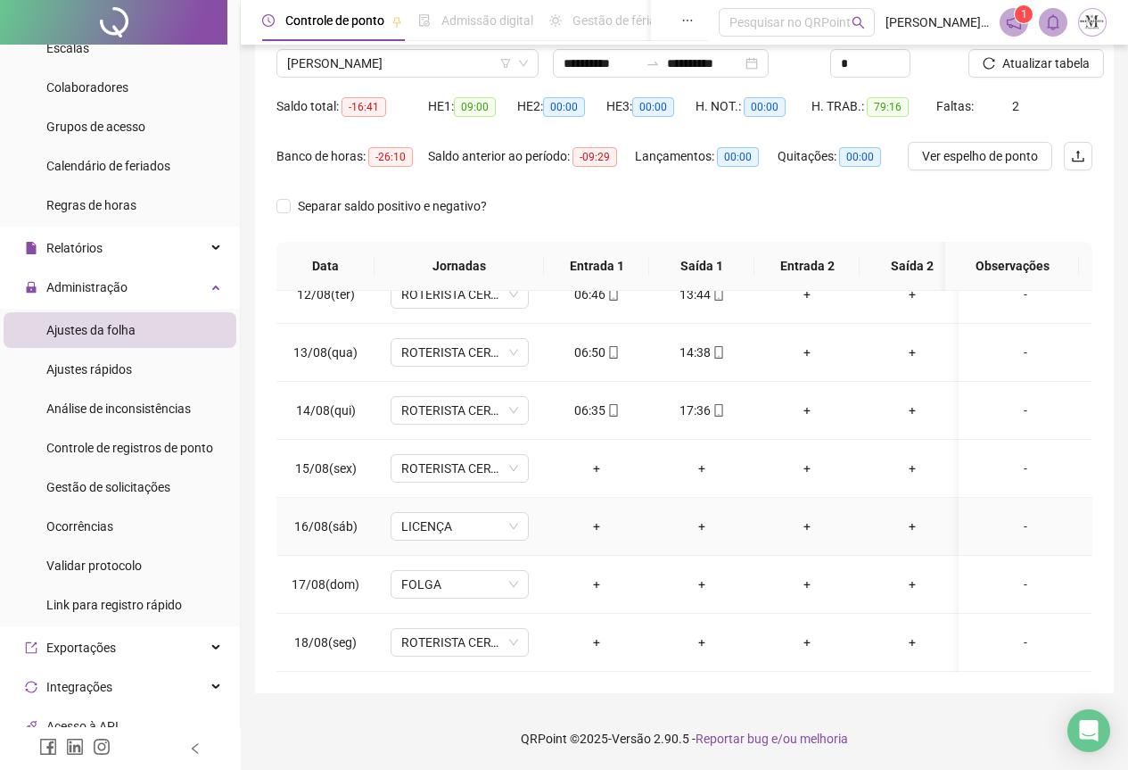
scroll to position [676, 0]
click at [442, 458] on span "ROTERISTA CERTO SG" at bounding box center [459, 468] width 117 height 27
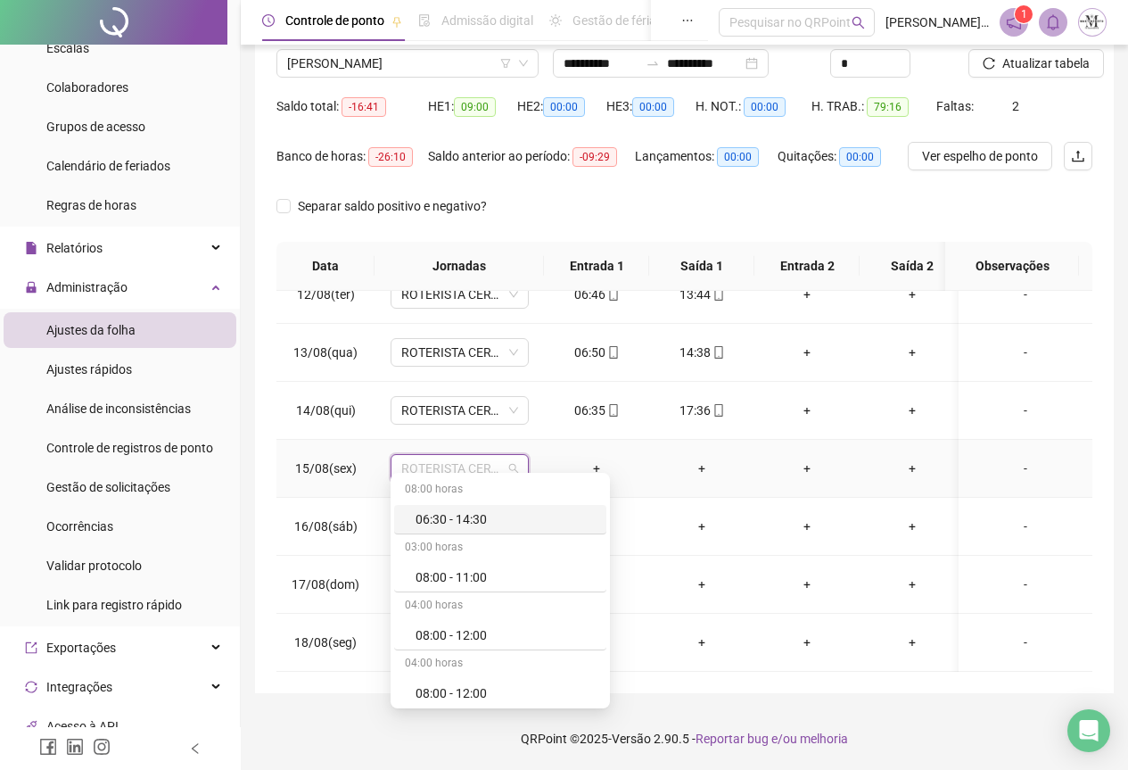
click at [442, 458] on span "ROTERISTA CERTO SG" at bounding box center [459, 468] width 117 height 27
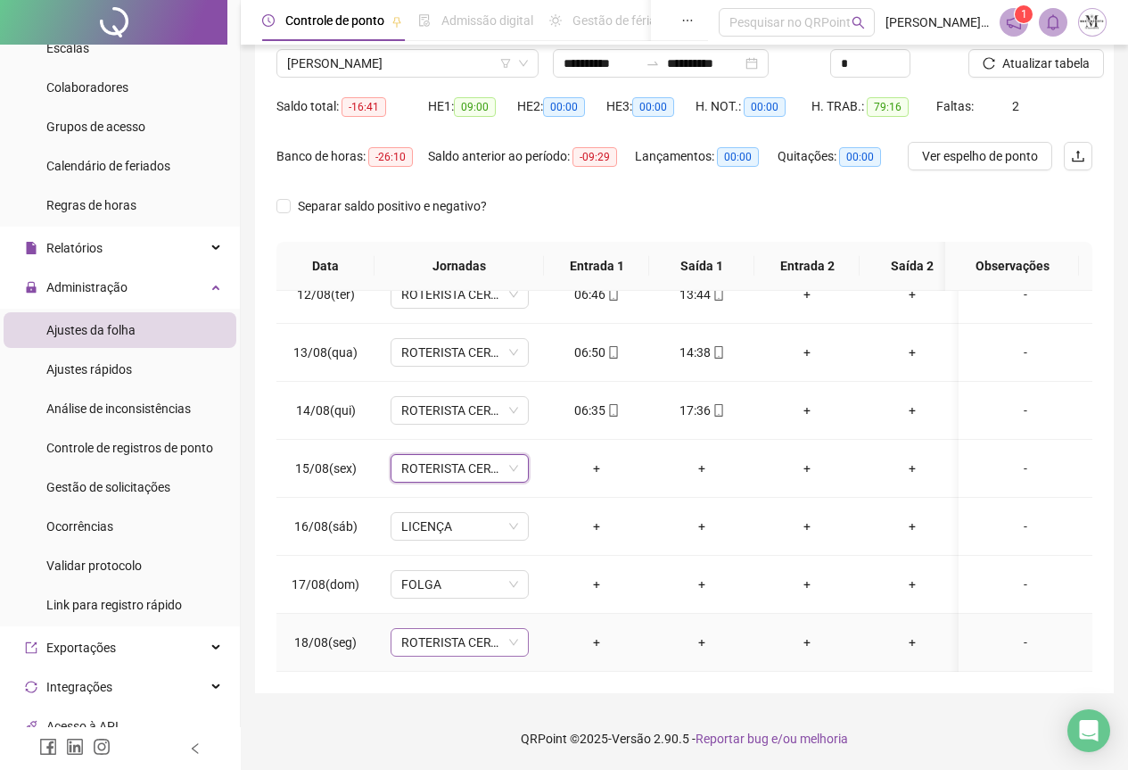
click at [429, 635] on span "ROTERISTA CERTO SG" at bounding box center [459, 642] width 117 height 27
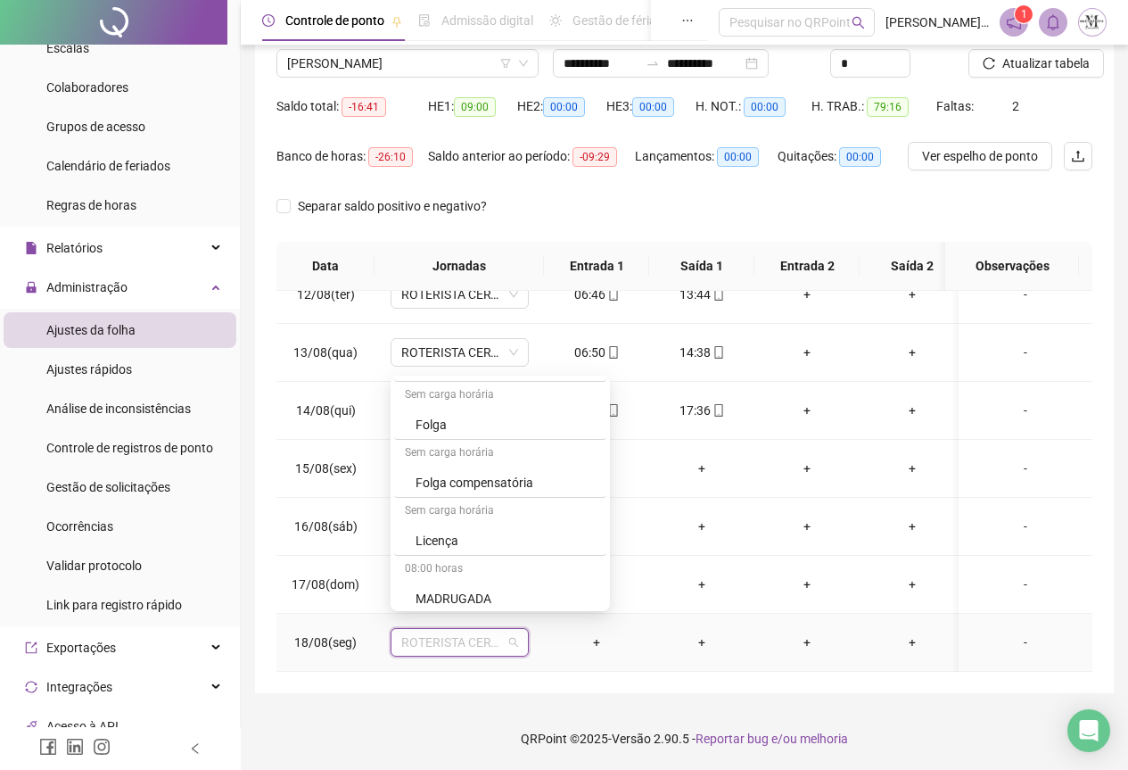
scroll to position [1070, 0]
click at [442, 509] on div "Licença" at bounding box center [506, 511] width 180 height 20
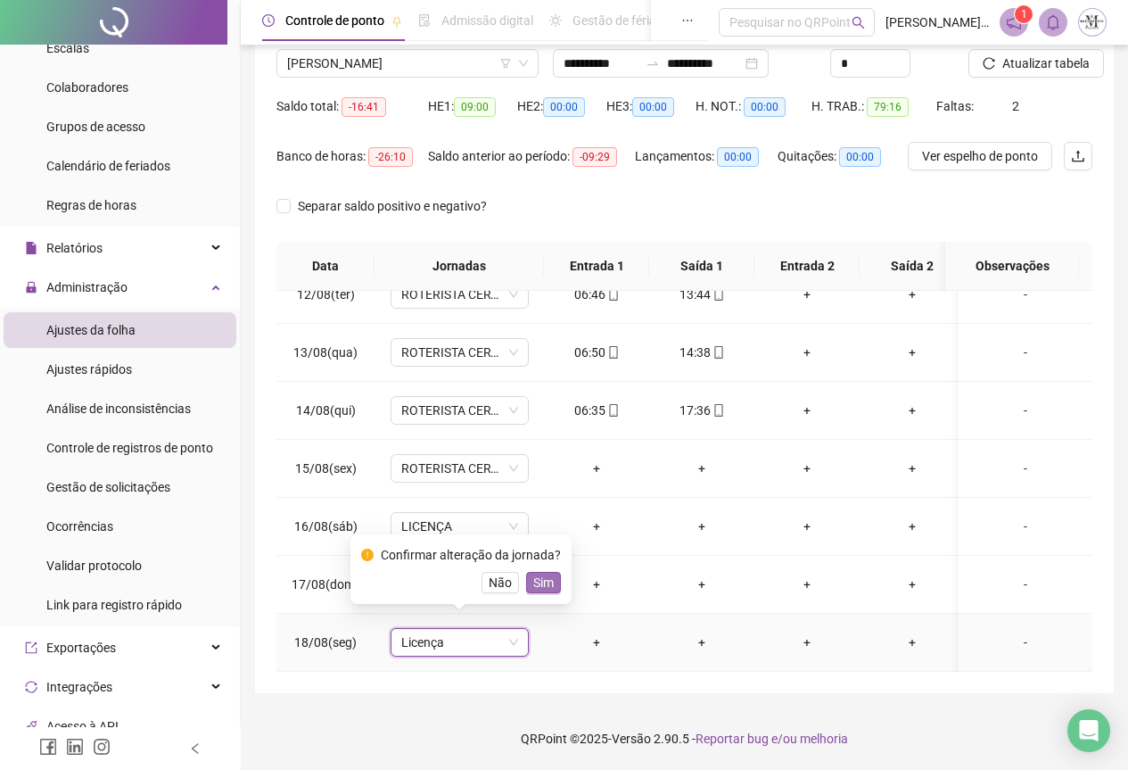
click at [546, 582] on span "Sim" at bounding box center [543, 583] width 21 height 20
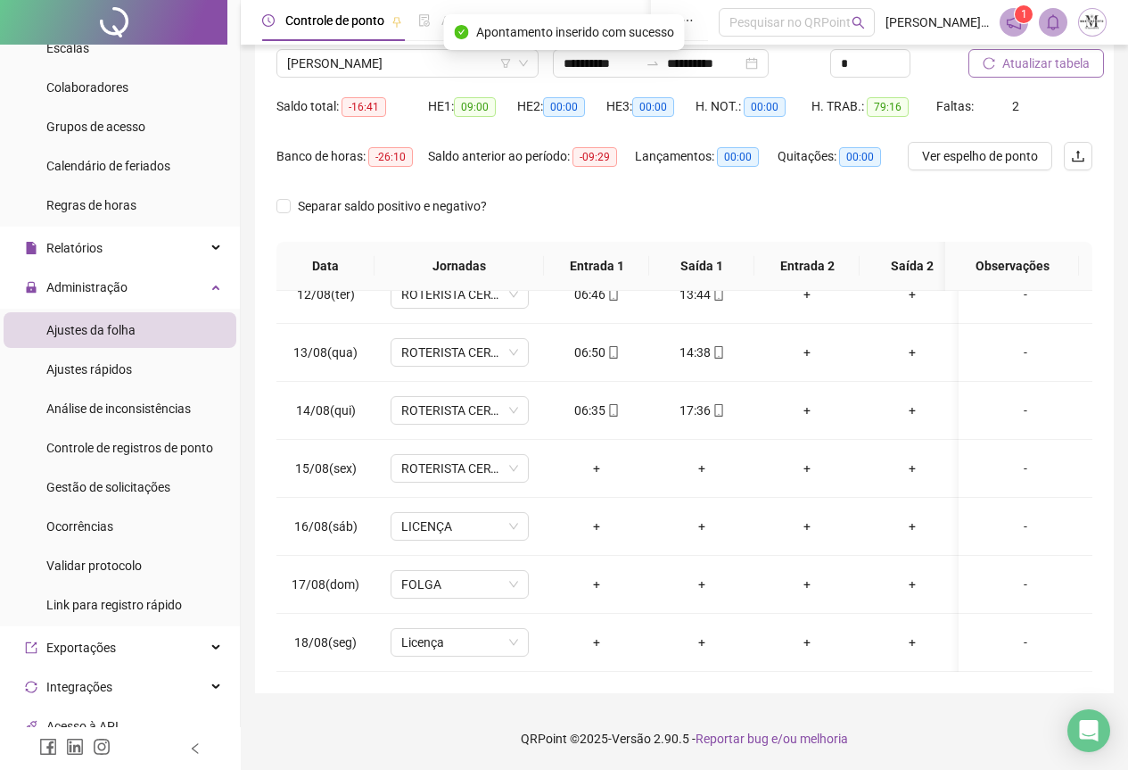
click at [1018, 68] on span "Atualizar tabela" at bounding box center [1046, 64] width 87 height 20
click at [425, 458] on span "ROTERISTA CERTO SG" at bounding box center [459, 468] width 117 height 27
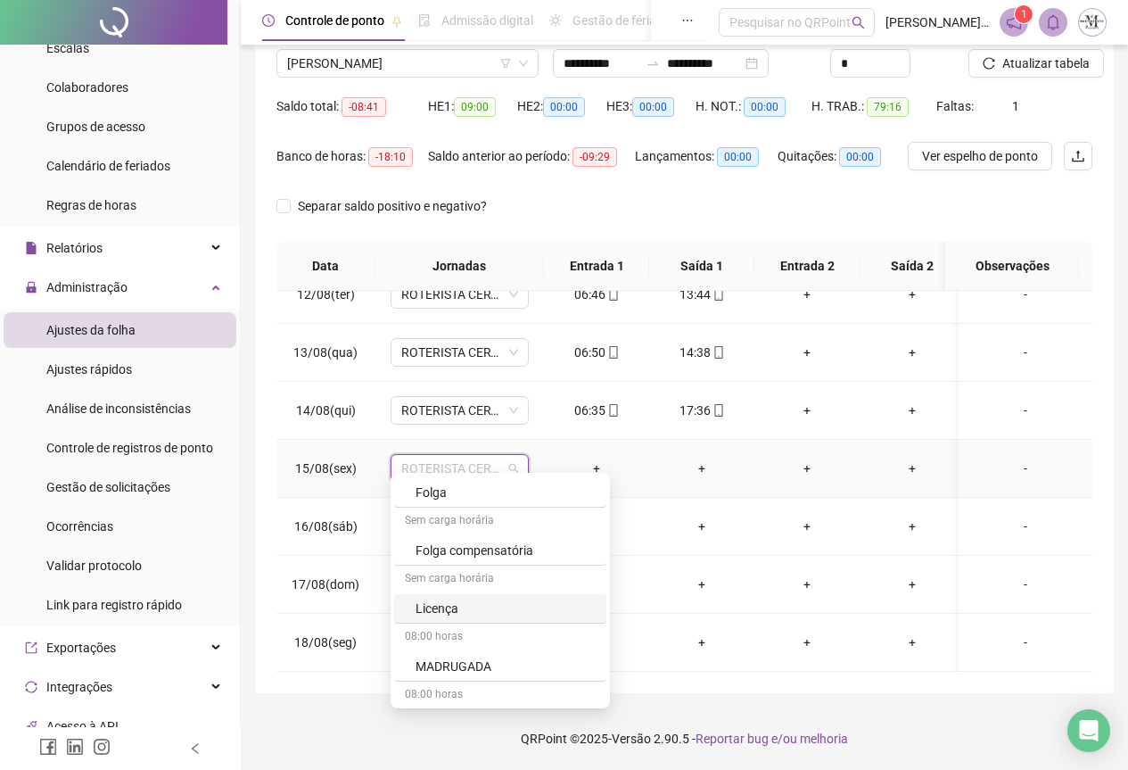
click at [439, 609] on div "Licença" at bounding box center [506, 609] width 180 height 20
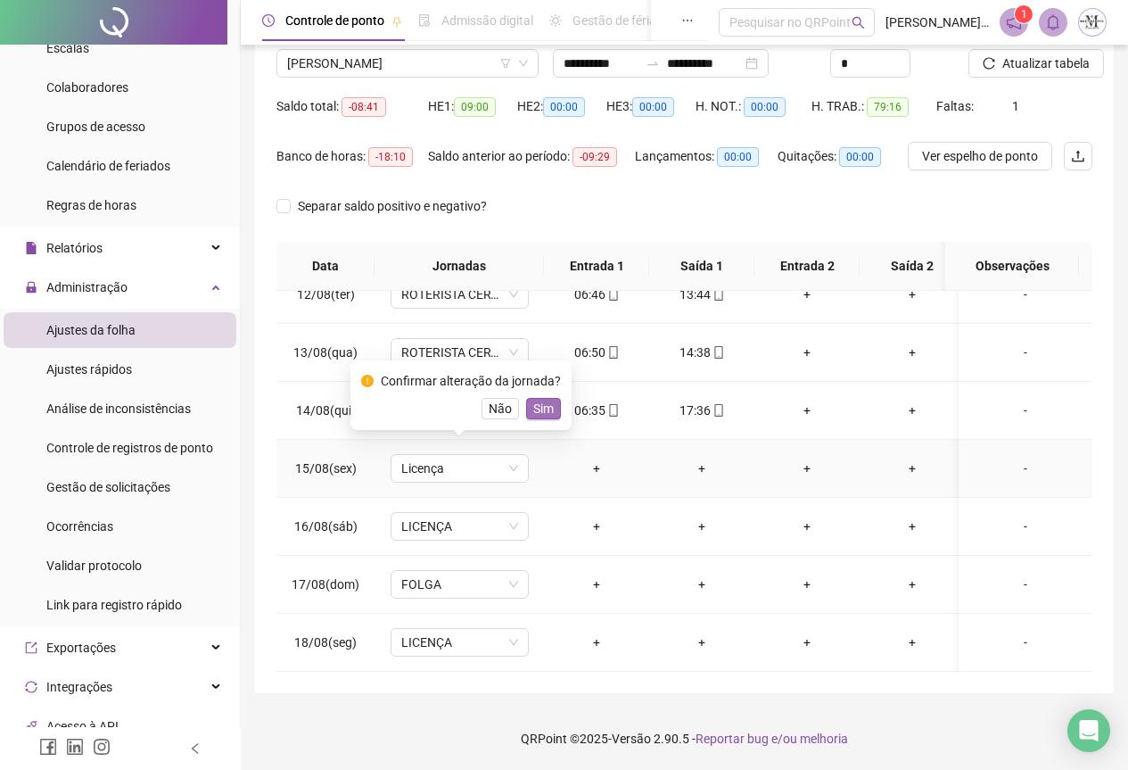
click at [546, 410] on span "Sim" at bounding box center [543, 409] width 21 height 20
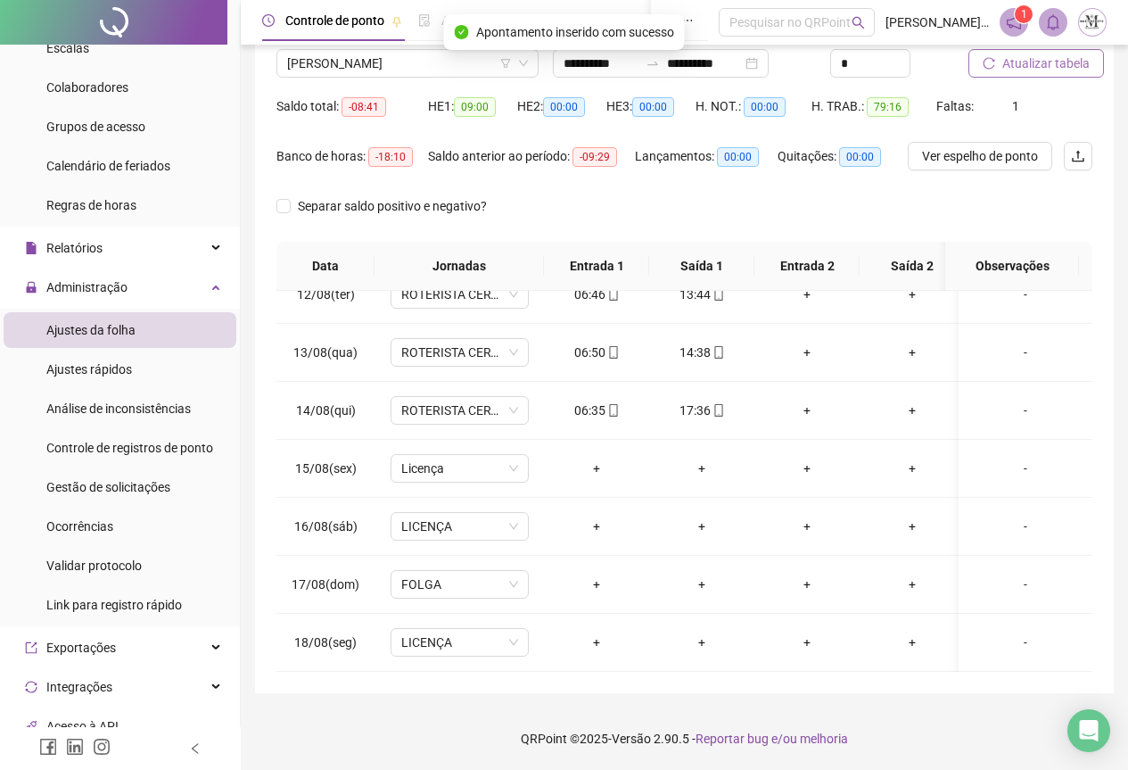
click at [1036, 71] on span "Atualizar tabela" at bounding box center [1046, 64] width 87 height 20
click at [423, 571] on span "FOLGA" at bounding box center [459, 584] width 117 height 27
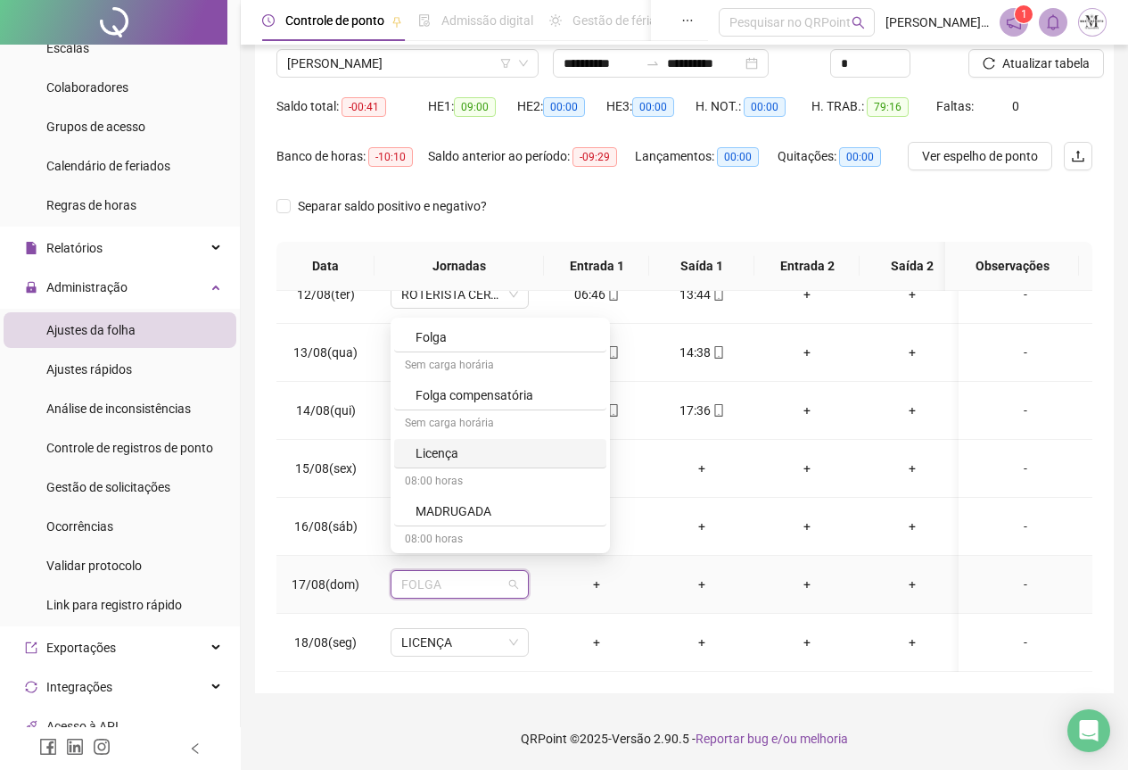
click at [446, 449] on div "Licença" at bounding box center [506, 453] width 180 height 20
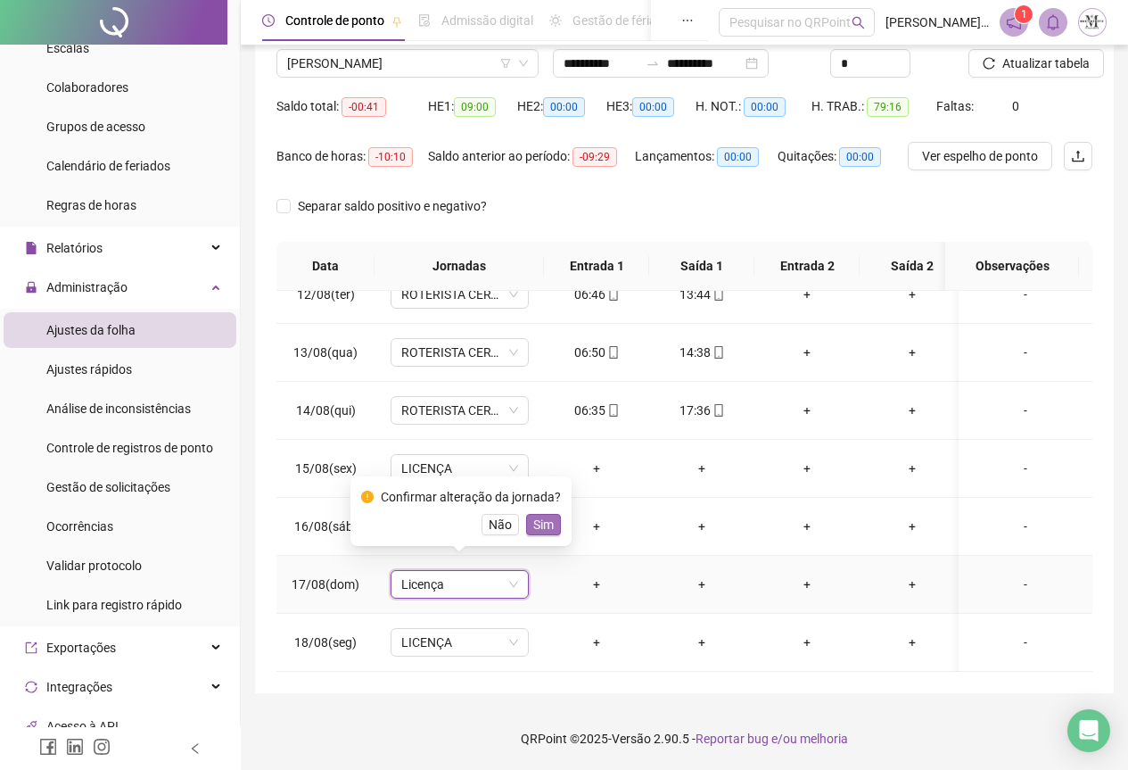
click at [542, 529] on span "Sim" at bounding box center [543, 525] width 21 height 20
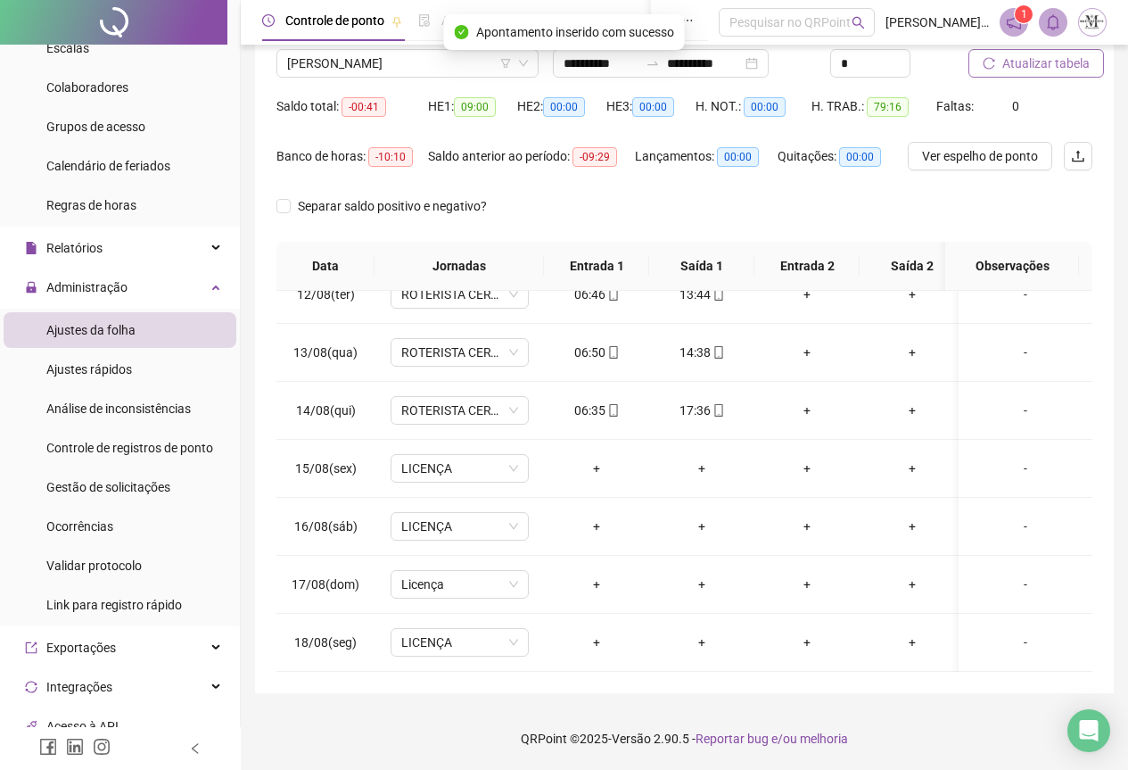
click at [1025, 73] on button "Atualizar tabela" at bounding box center [1037, 63] width 136 height 29
click at [1014, 64] on span "Atualizar tabela" at bounding box center [1046, 64] width 87 height 20
click at [310, 70] on span "[PERSON_NAME]" at bounding box center [407, 63] width 241 height 27
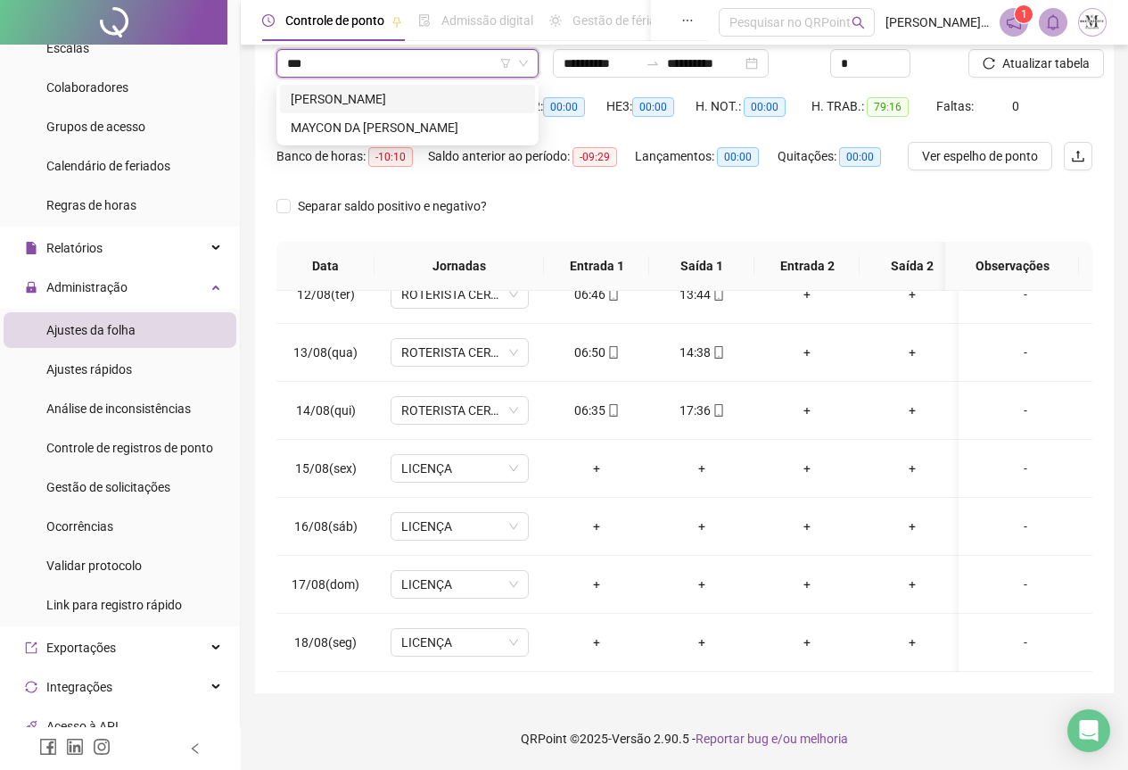
scroll to position [0, 0]
type input "*****"
drag, startPoint x: 391, startPoint y: 101, endPoint x: 427, endPoint y: 103, distance: 36.6
click at [392, 101] on div "[PERSON_NAME]" at bounding box center [408, 99] width 234 height 20
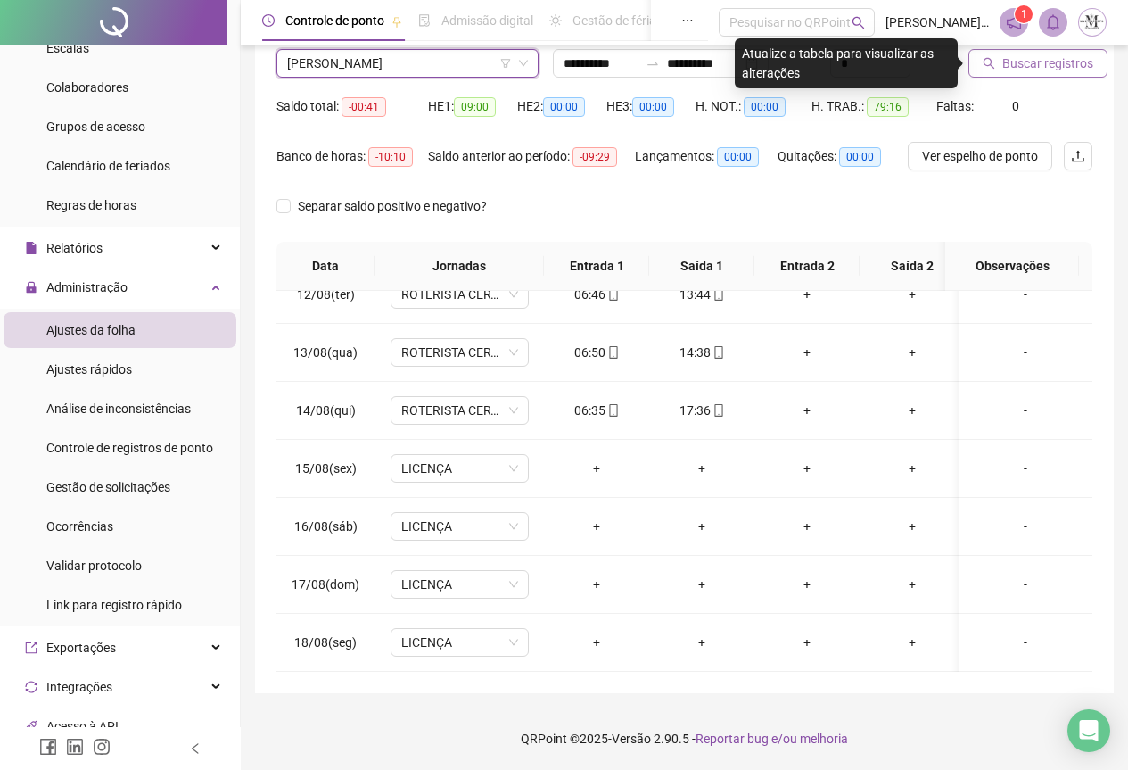
click at [997, 59] on button "Buscar registros" at bounding box center [1038, 63] width 139 height 29
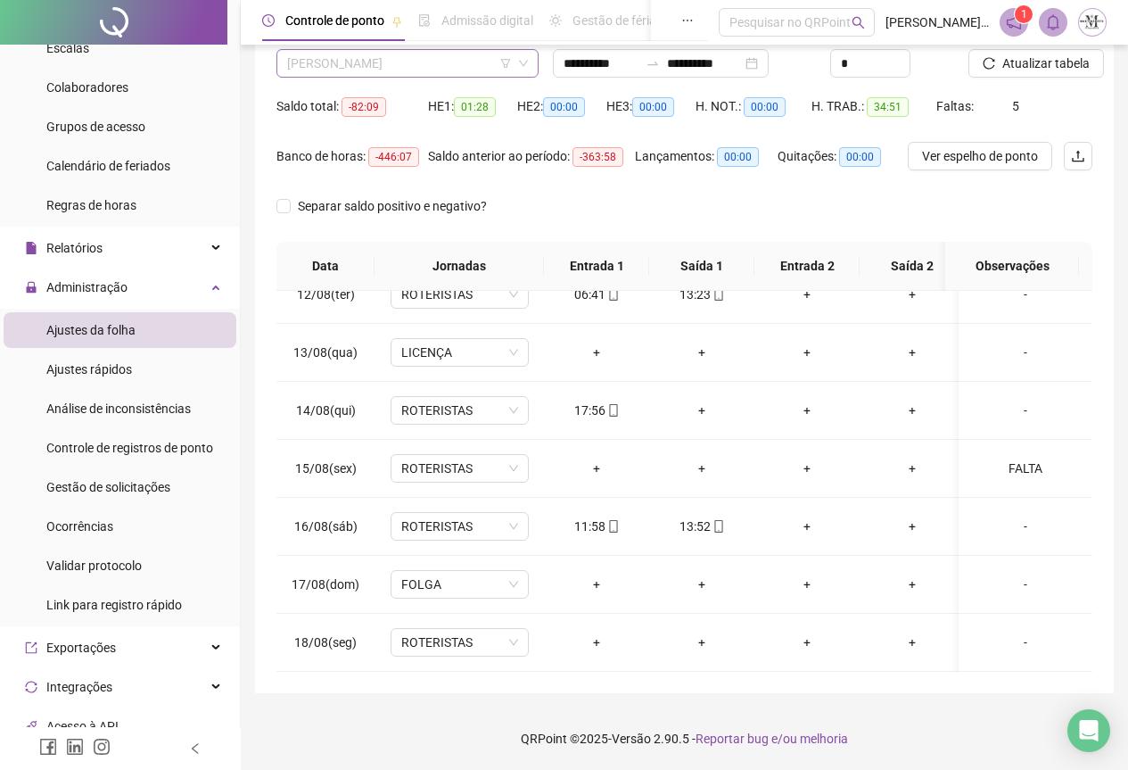
scroll to position [3911, 0]
click at [395, 67] on span "[PERSON_NAME]" at bounding box center [407, 63] width 241 height 27
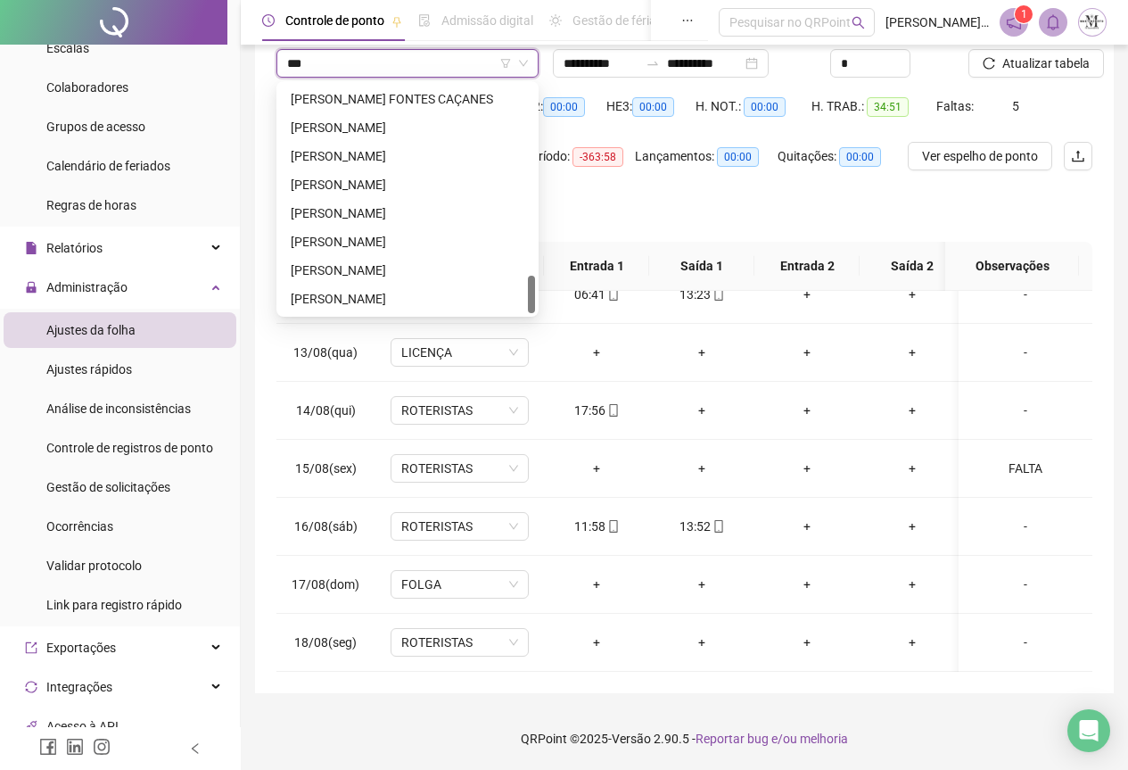
scroll to position [114, 0]
type input "*******"
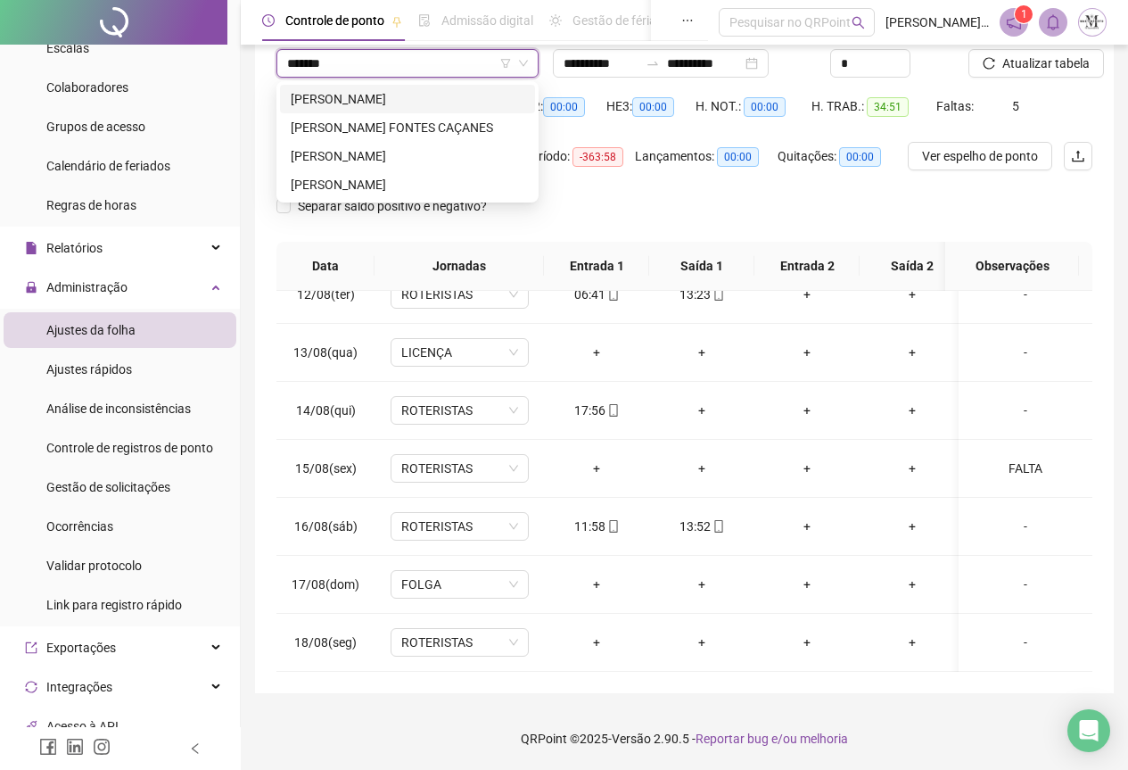
scroll to position [0, 0]
click at [364, 131] on div "[PERSON_NAME] FONTES CAÇANES" at bounding box center [408, 128] width 234 height 20
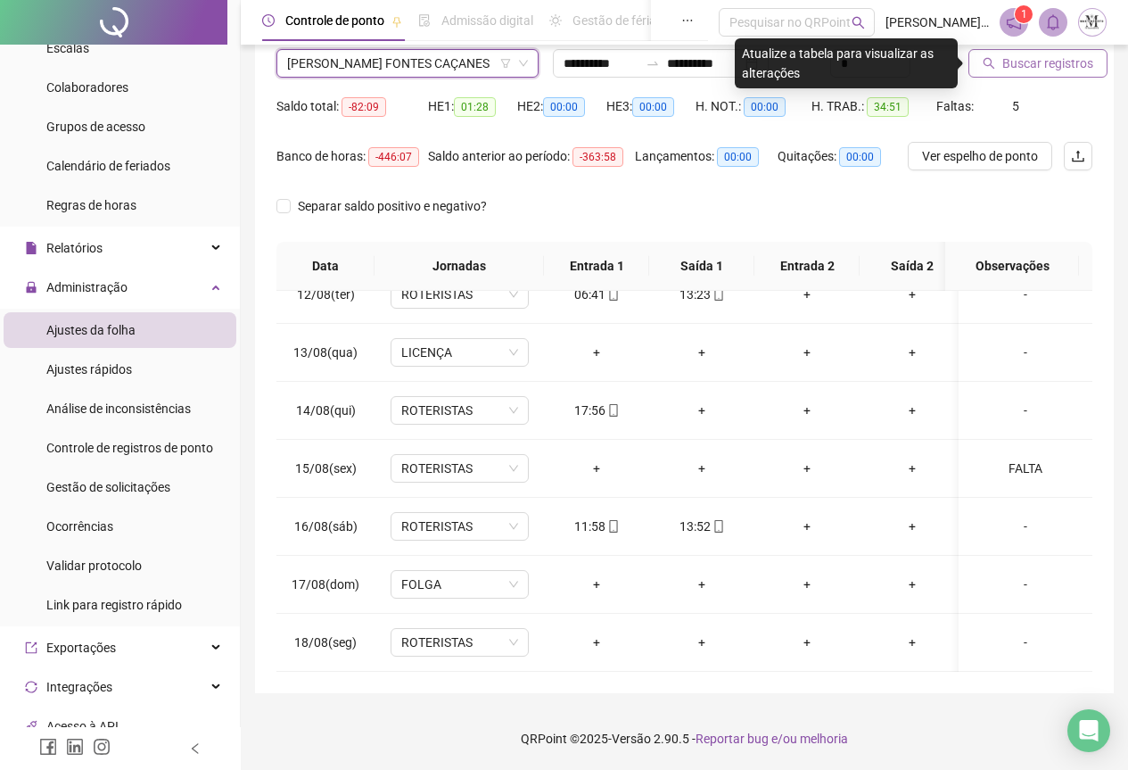
click at [1021, 69] on span "Buscar registros" at bounding box center [1048, 64] width 91 height 20
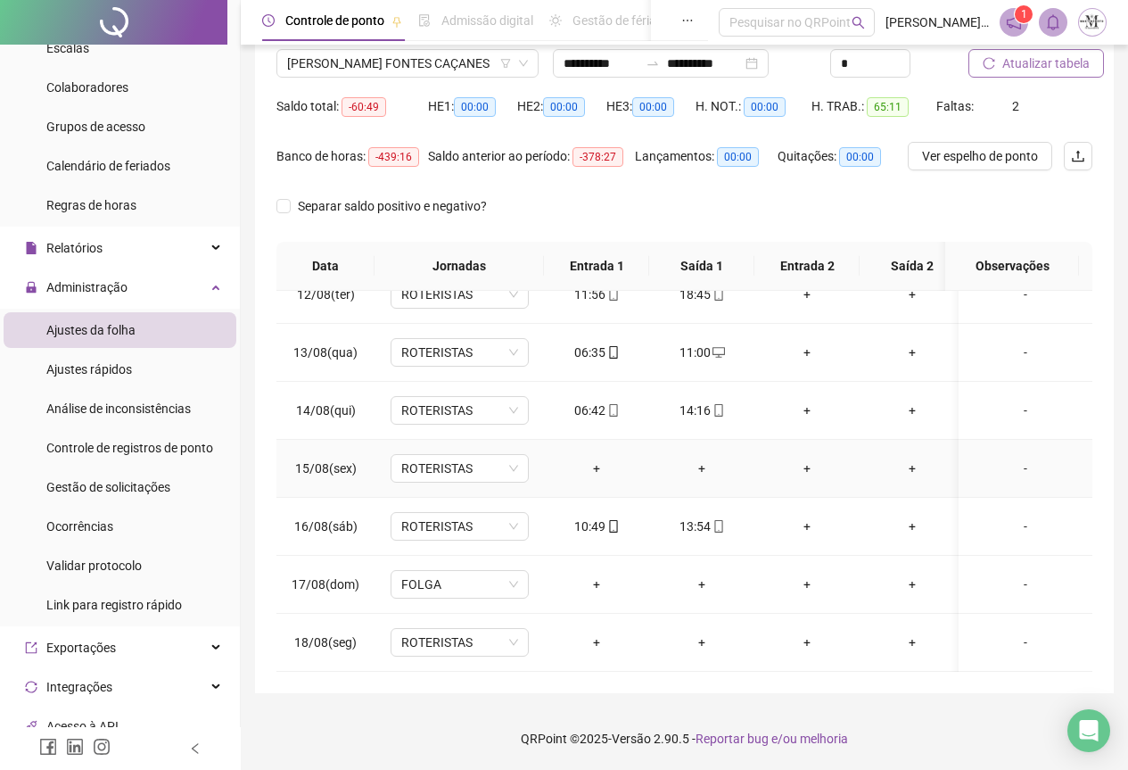
click at [1009, 459] on div "-" at bounding box center [1025, 469] width 105 height 20
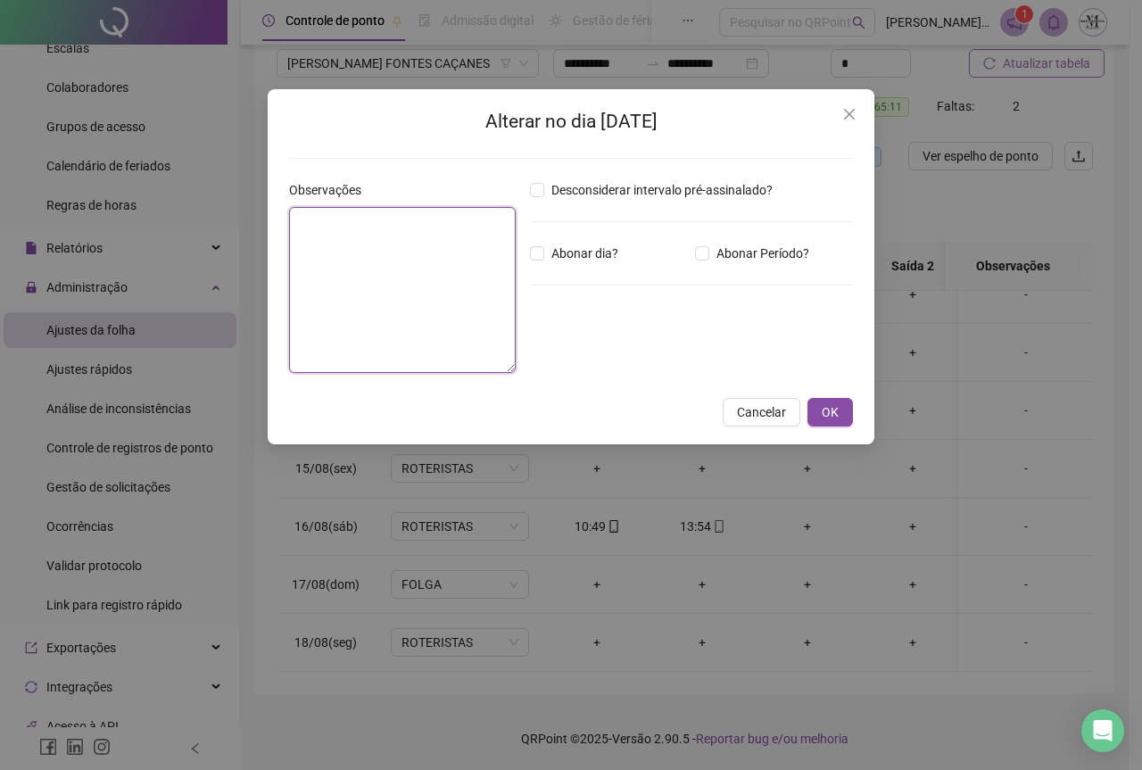
click at [388, 283] on textarea at bounding box center [402, 290] width 227 height 166
type textarea "*****"
click at [839, 426] on div "Alterar no dia 15/08/2025 Observações ***** Desconsiderar intervalo pré-assinal…" at bounding box center [571, 266] width 607 height 355
click at [816, 416] on button "OK" at bounding box center [829, 412] width 45 height 29
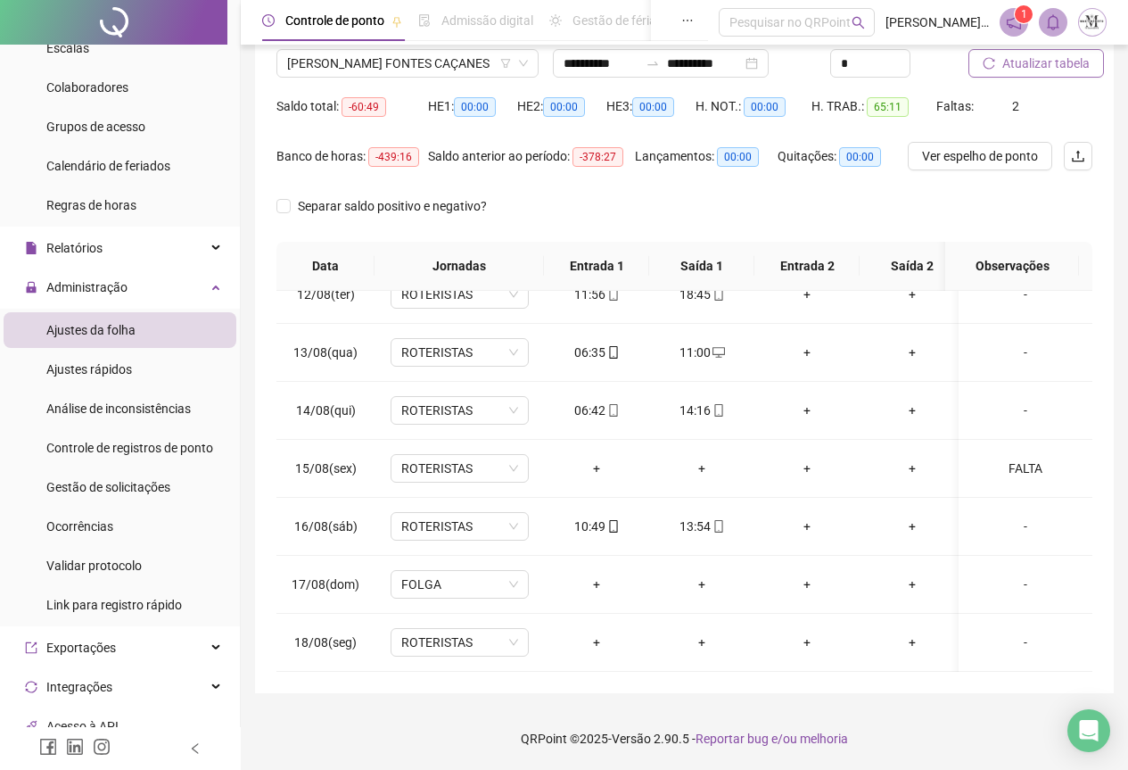
click at [1042, 61] on span "Atualizar tabela" at bounding box center [1046, 64] width 87 height 20
click at [1035, 73] on button "Atualizar tabela" at bounding box center [1037, 63] width 136 height 29
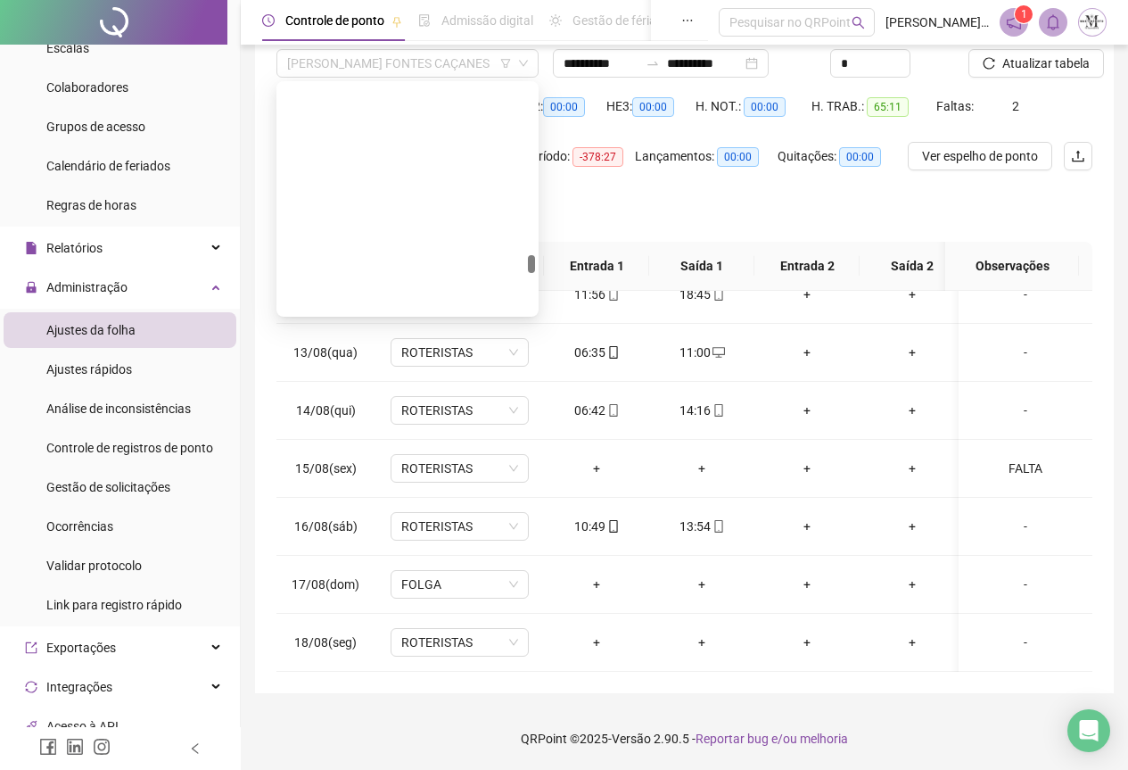
click at [360, 61] on span "[PERSON_NAME] FONTES CAÇANES" at bounding box center [407, 63] width 241 height 27
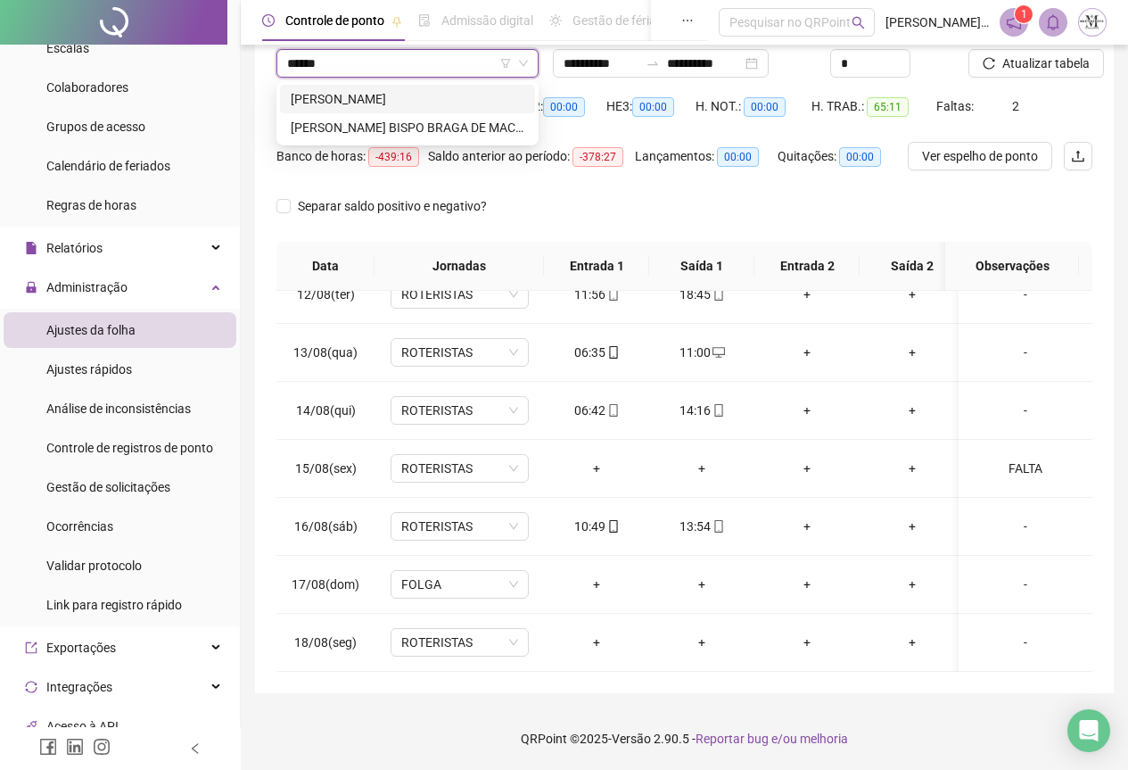
type input "*******"
click at [393, 105] on div "[PERSON_NAME]" at bounding box center [408, 99] width 234 height 20
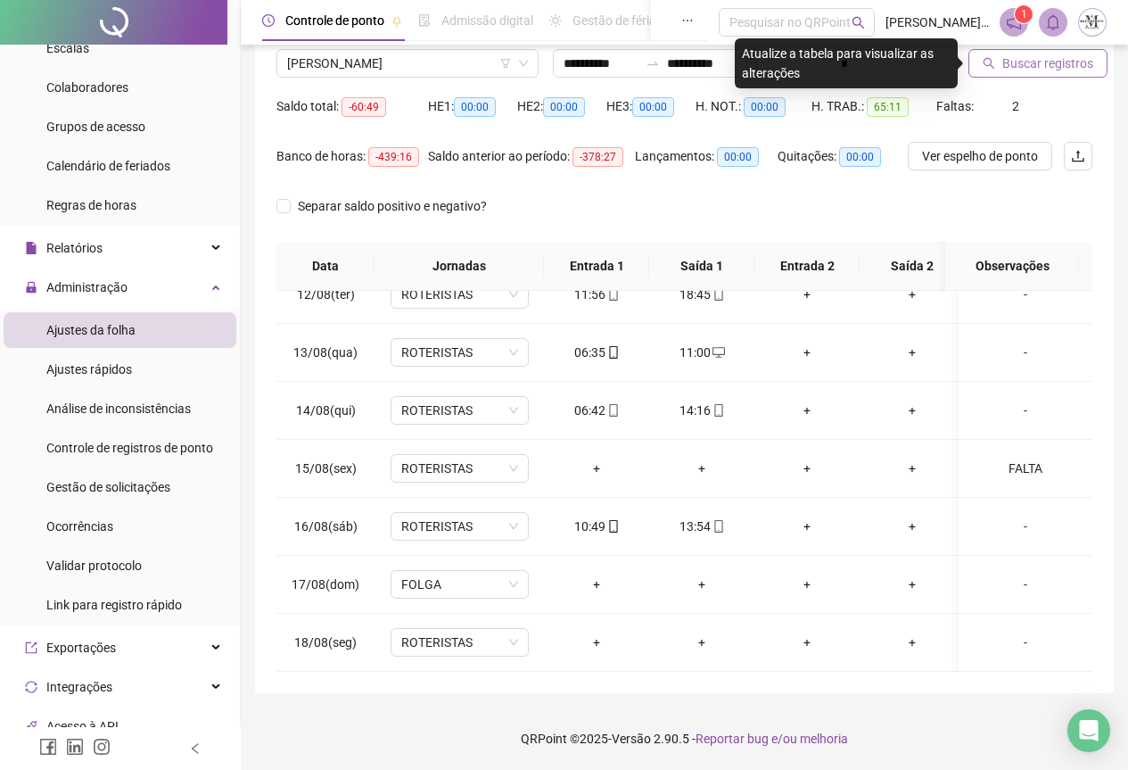
click at [982, 70] on button "Buscar registros" at bounding box center [1038, 63] width 139 height 29
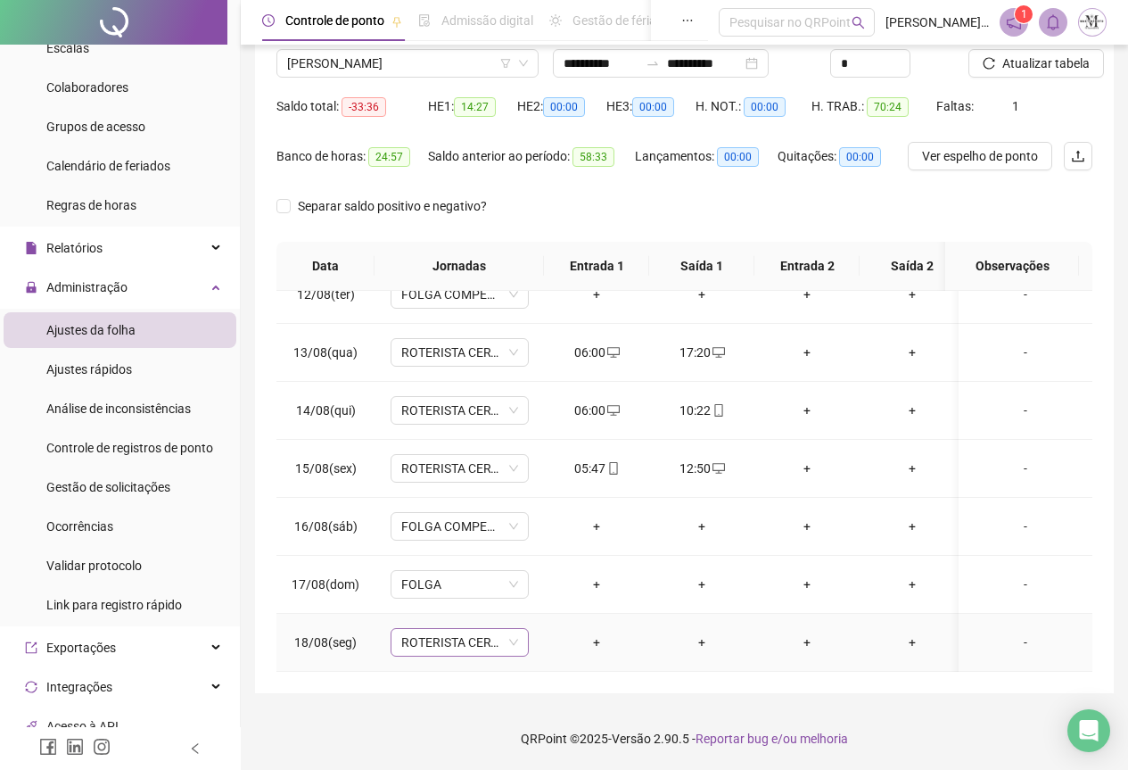
click at [474, 634] on span "ROTERISTA CERTO SG" at bounding box center [459, 642] width 117 height 27
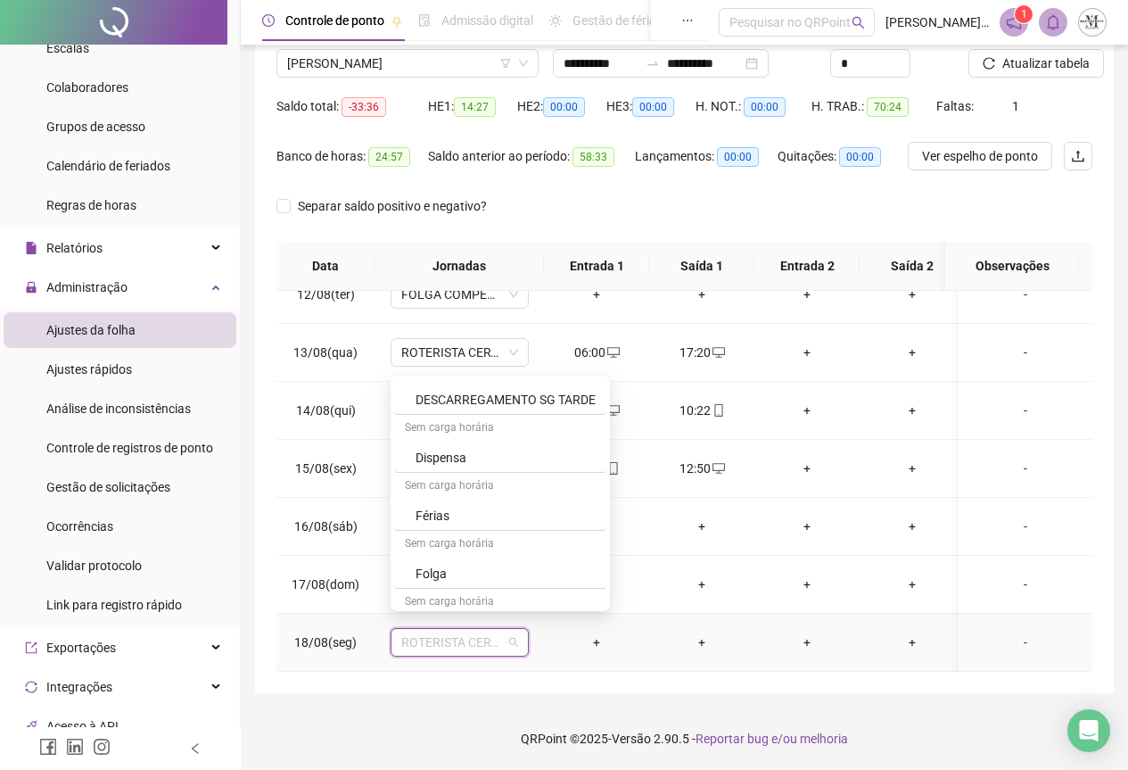
scroll to position [981, 0]
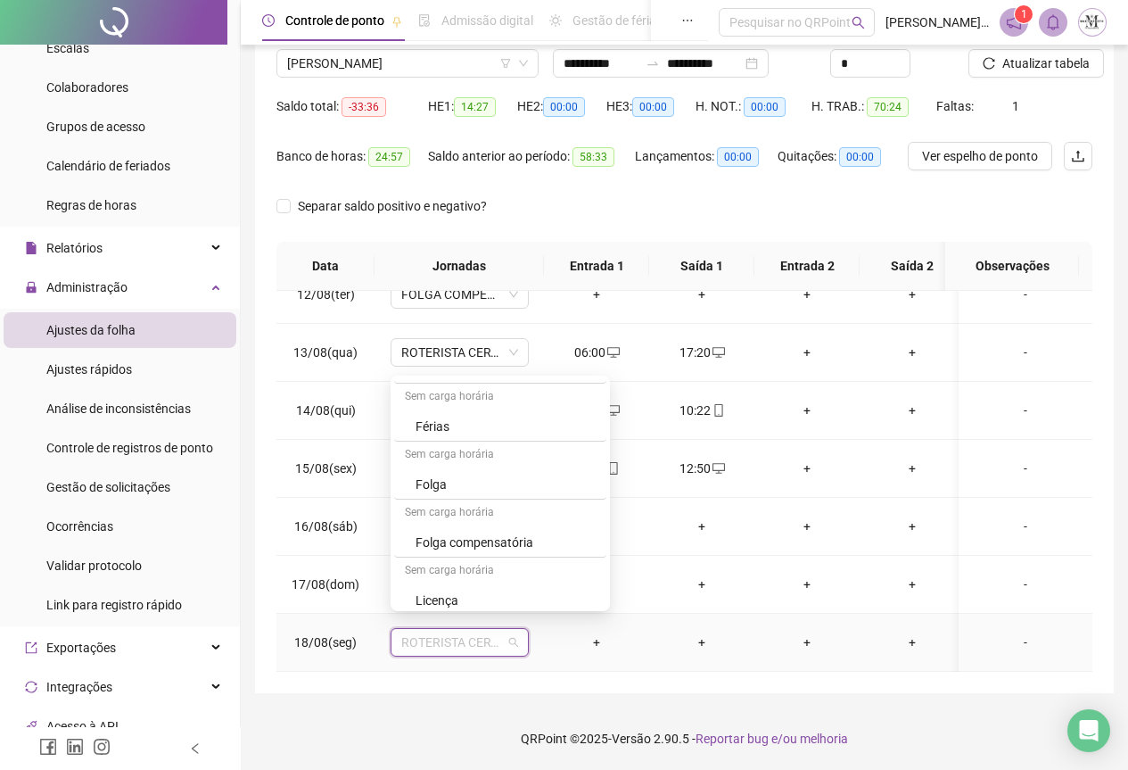
click at [441, 550] on div "Folga compensatória" at bounding box center [506, 543] width 180 height 20
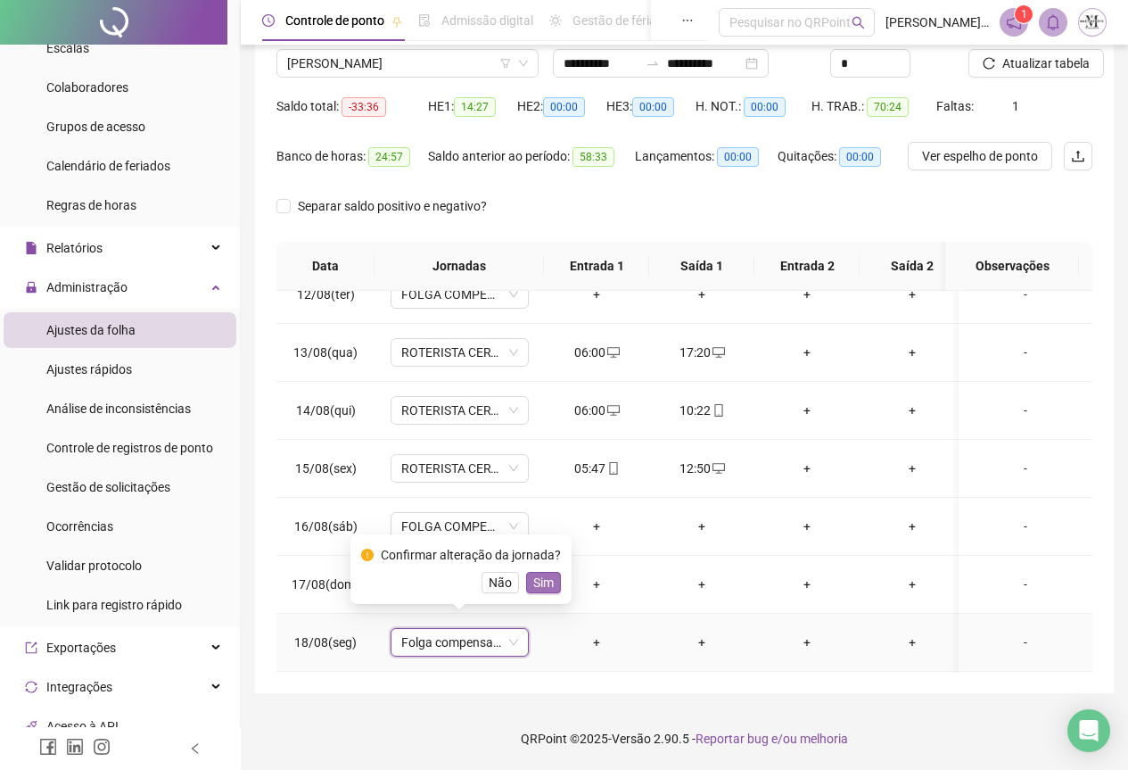
click at [536, 578] on span "Sim" at bounding box center [543, 583] width 21 height 20
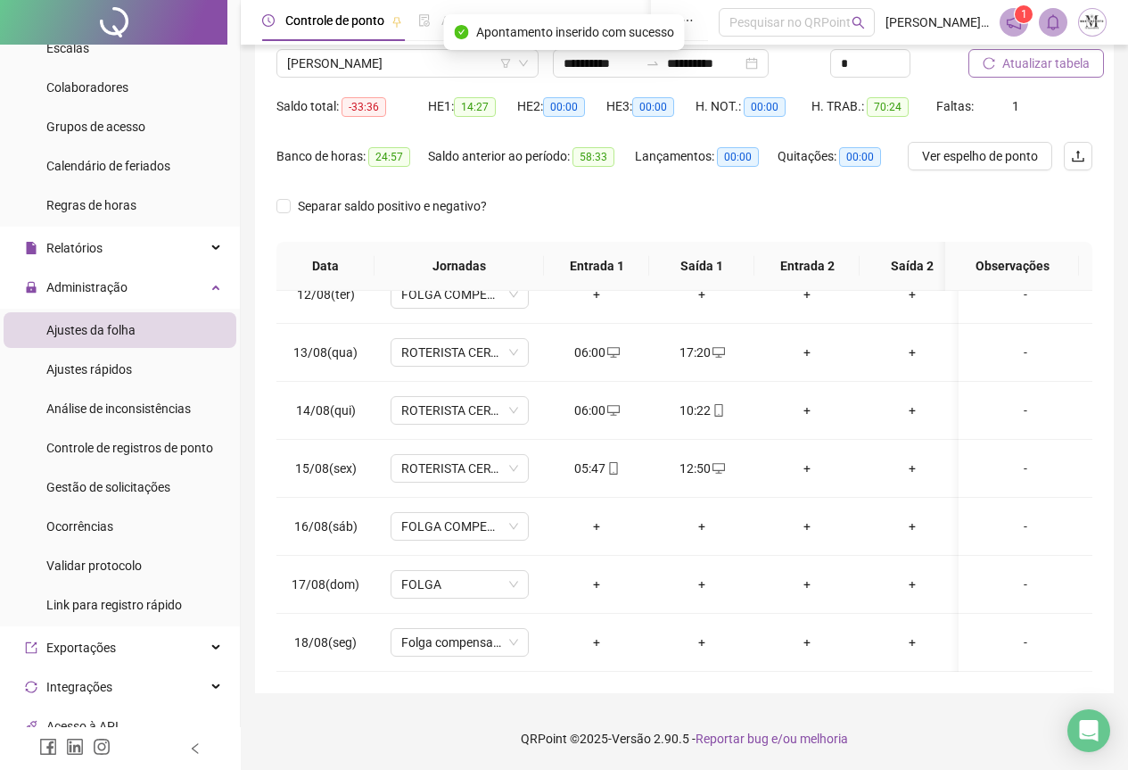
click at [1029, 62] on span "Atualizar tabela" at bounding box center [1046, 64] width 87 height 20
click at [1039, 68] on span "Atualizar tabela" at bounding box center [1046, 64] width 87 height 20
click at [302, 74] on span "[PERSON_NAME]" at bounding box center [407, 63] width 241 height 27
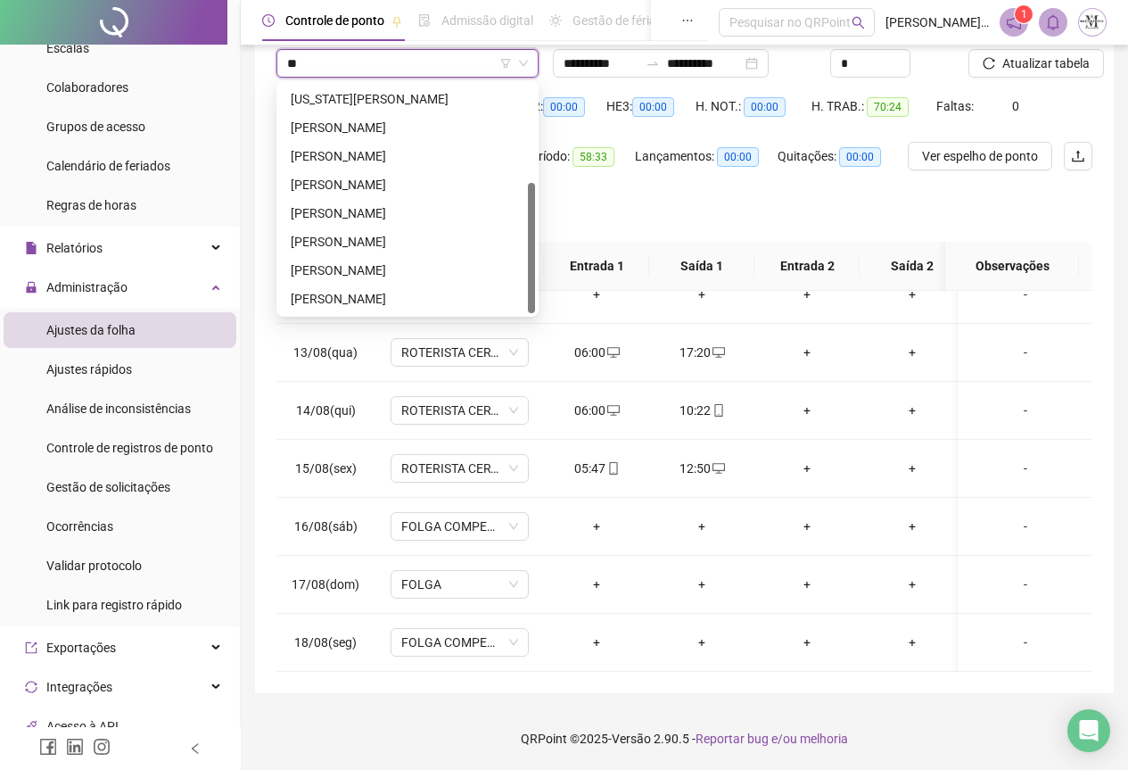
scroll to position [0, 0]
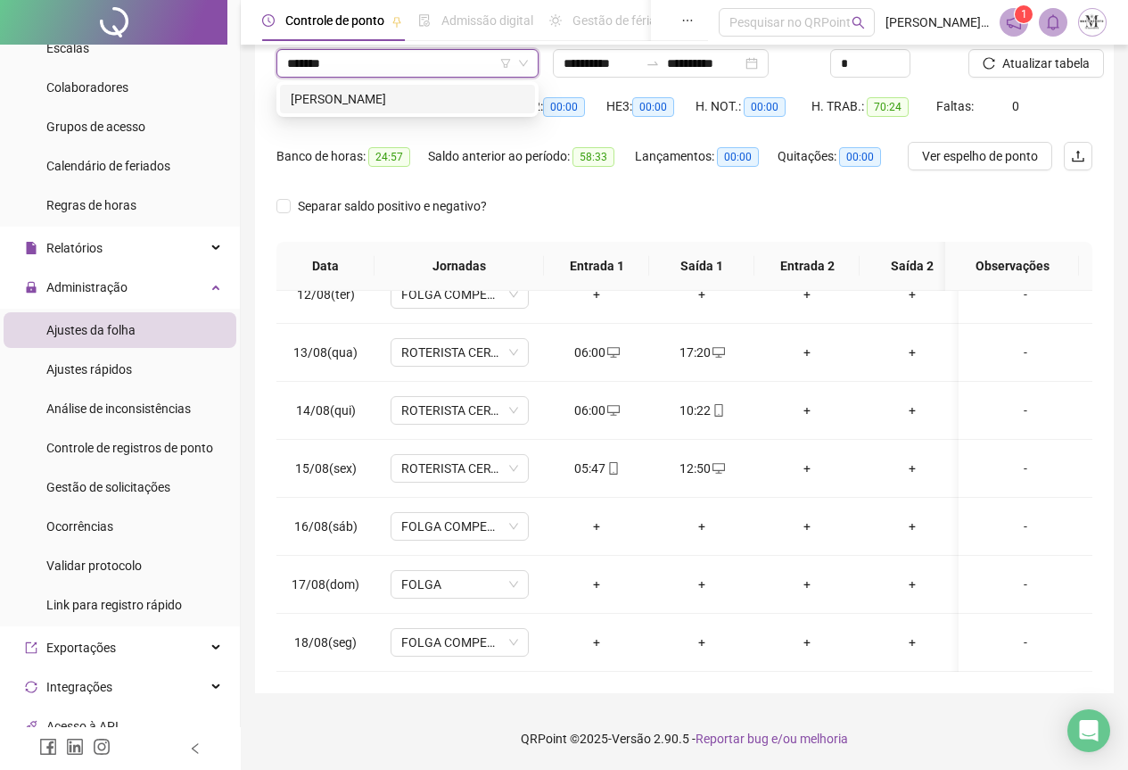
type input "********"
click at [357, 102] on div "[PERSON_NAME]" at bounding box center [408, 99] width 234 height 20
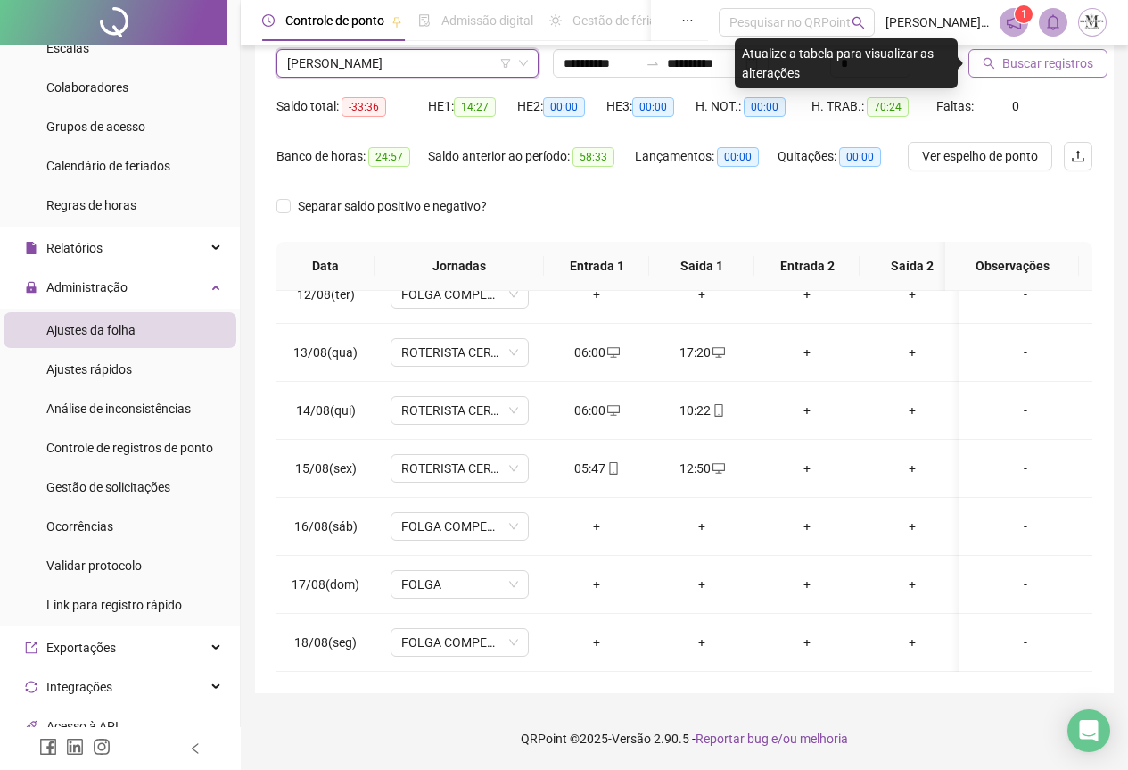
click at [1014, 72] on span "Buscar registros" at bounding box center [1048, 64] width 91 height 20
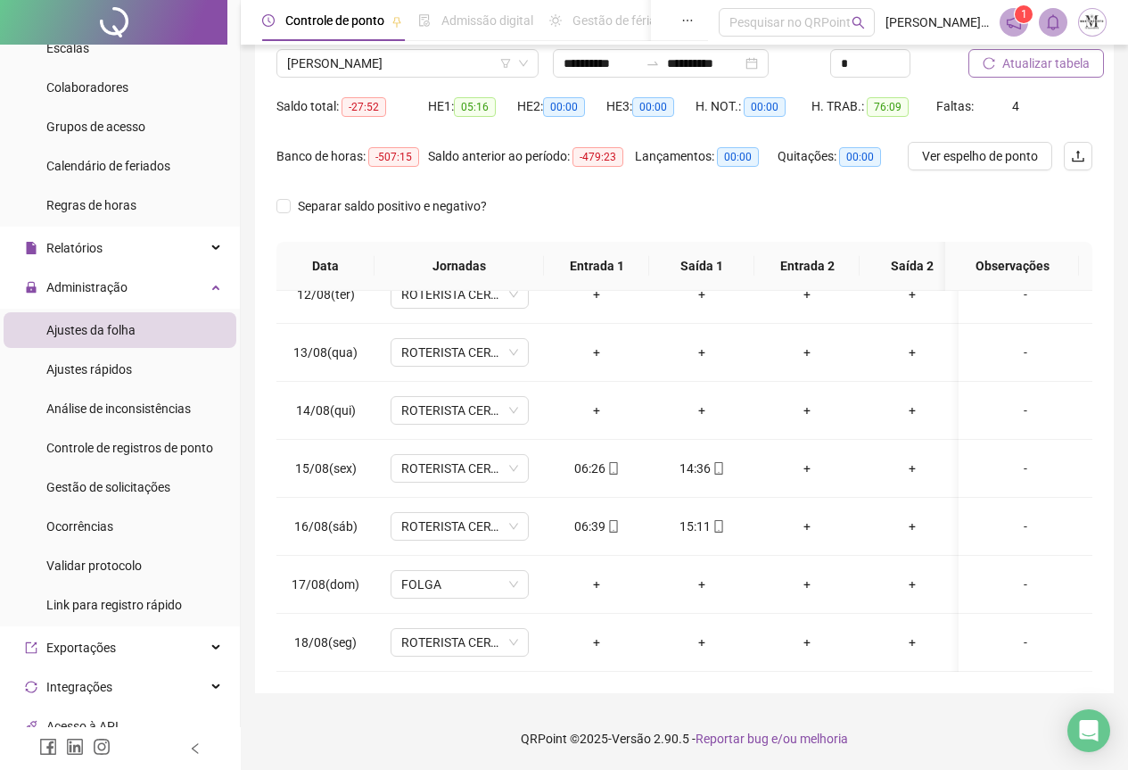
click at [1014, 72] on span "Atualizar tabela" at bounding box center [1046, 64] width 87 height 20
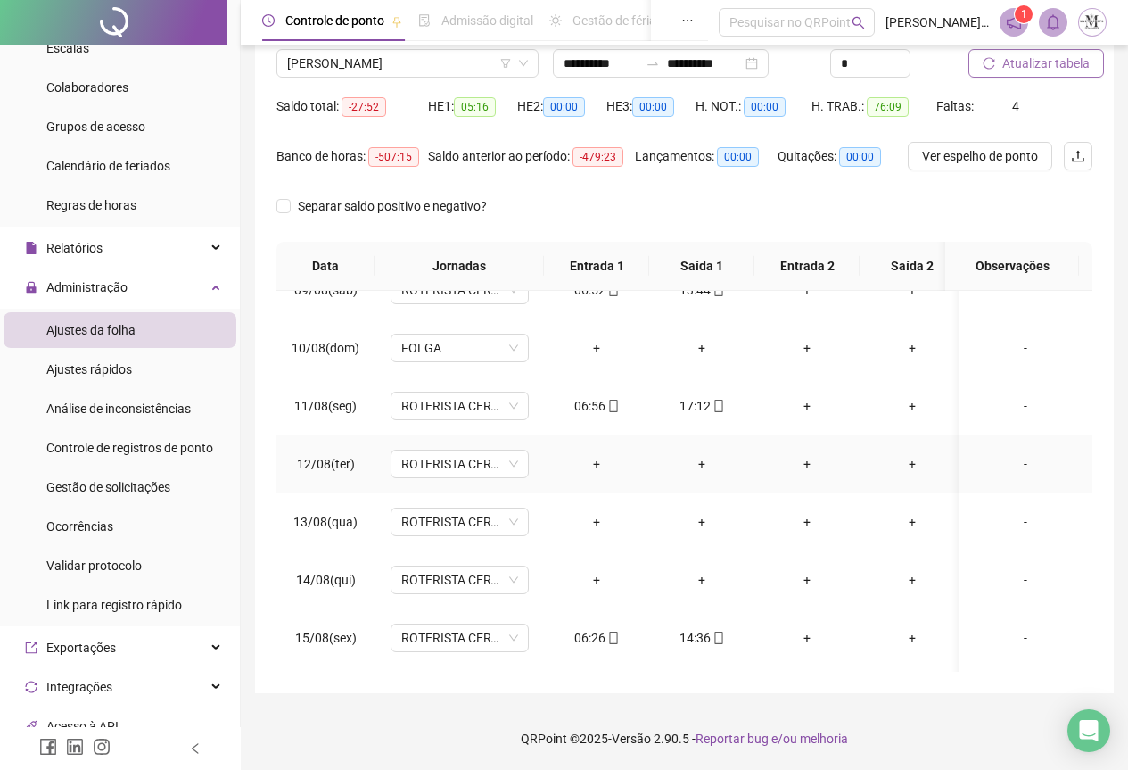
scroll to position [676, 0]
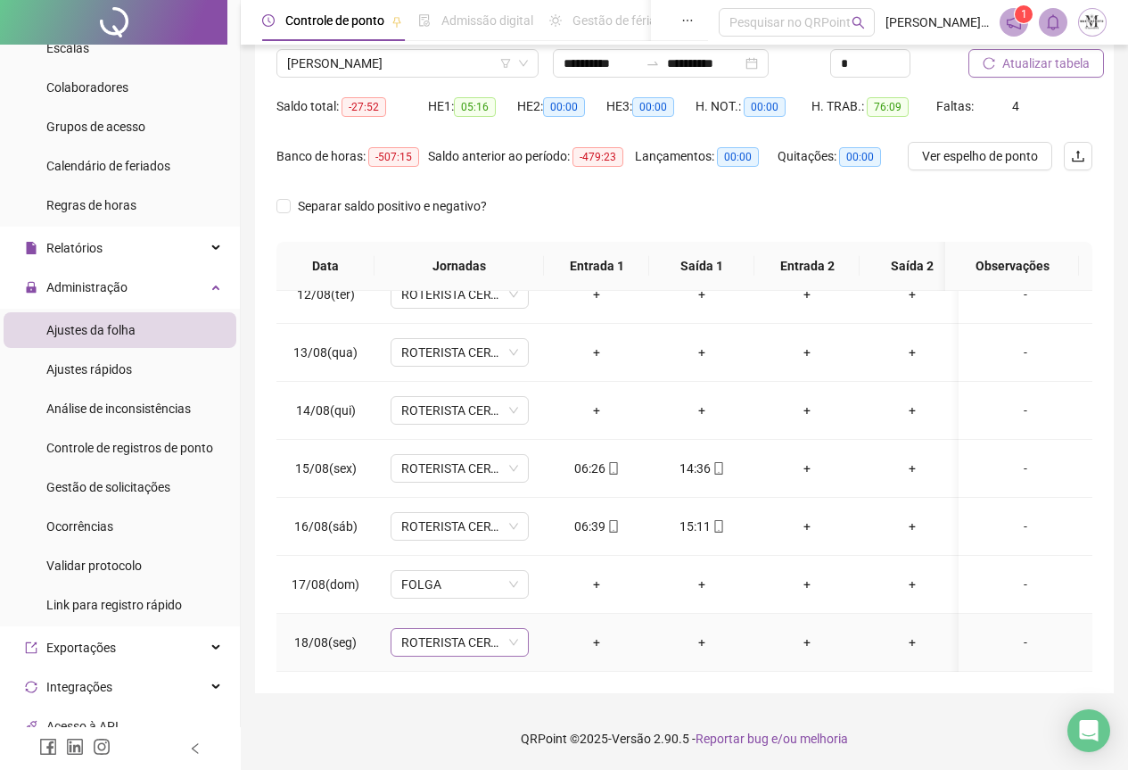
drag, startPoint x: 440, startPoint y: 630, endPoint x: 457, endPoint y: 627, distance: 17.2
click at [440, 630] on span "ROTERISTA CERTO SG" at bounding box center [459, 642] width 117 height 27
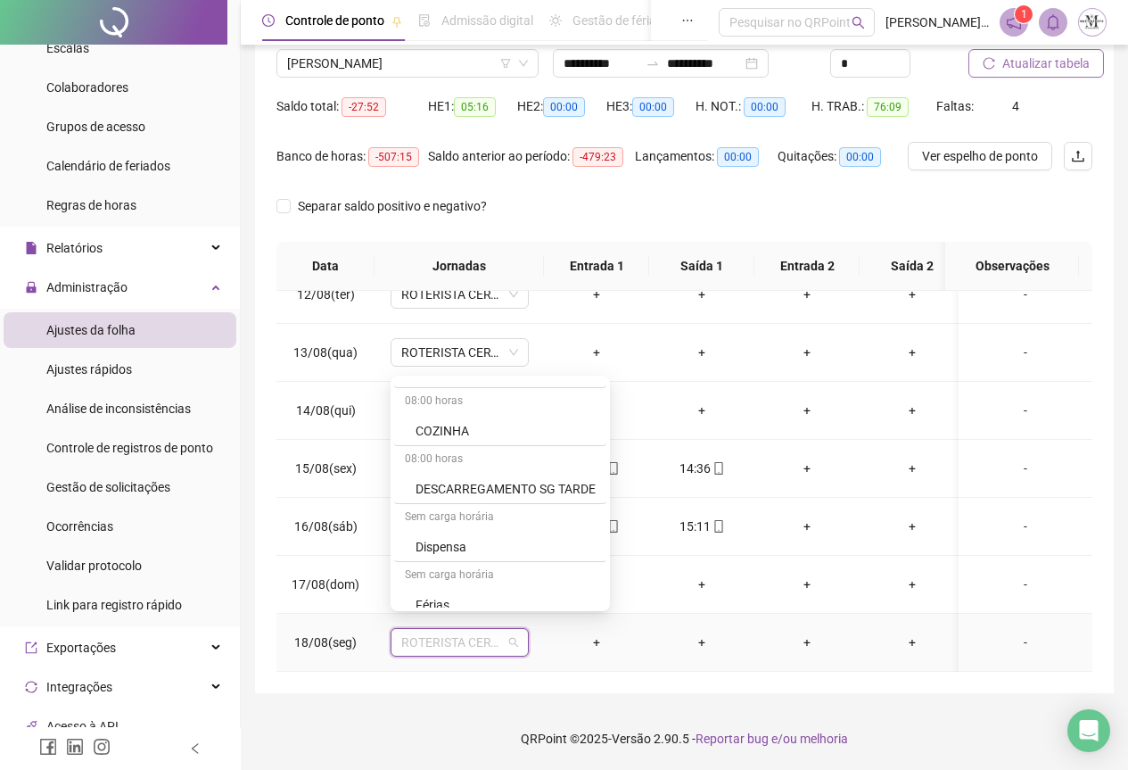
scroll to position [892, 0]
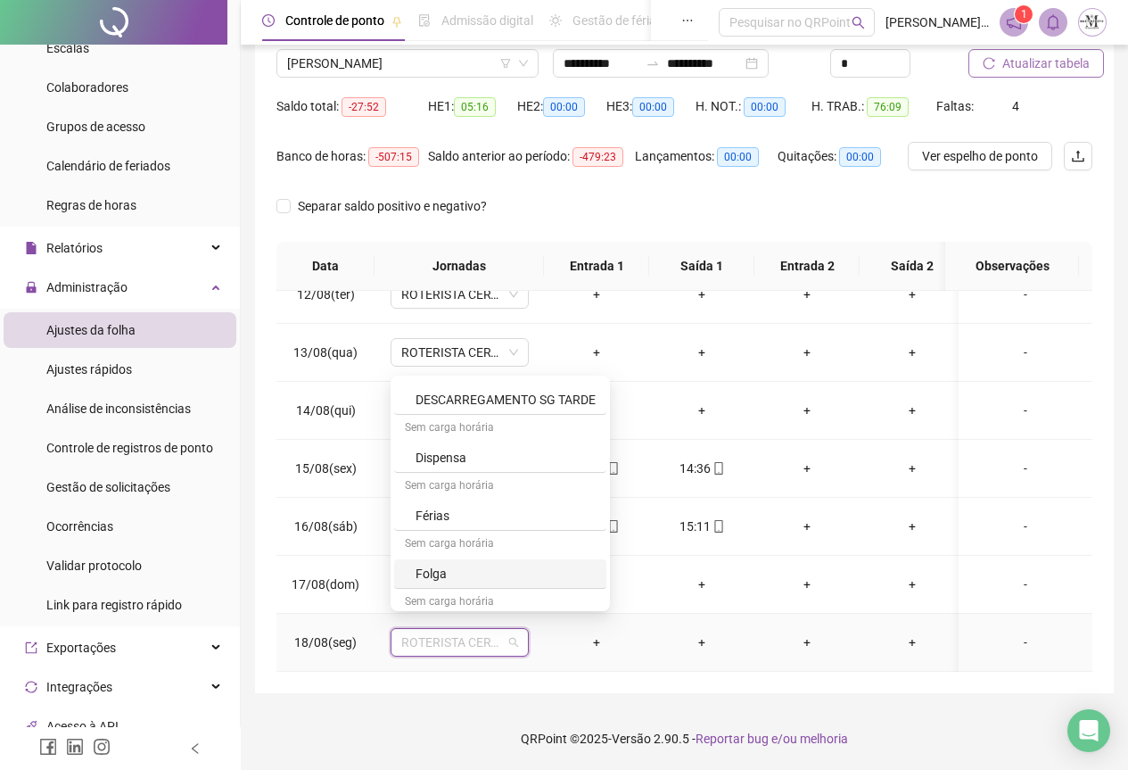
click at [457, 577] on div "Folga" at bounding box center [506, 574] width 180 height 20
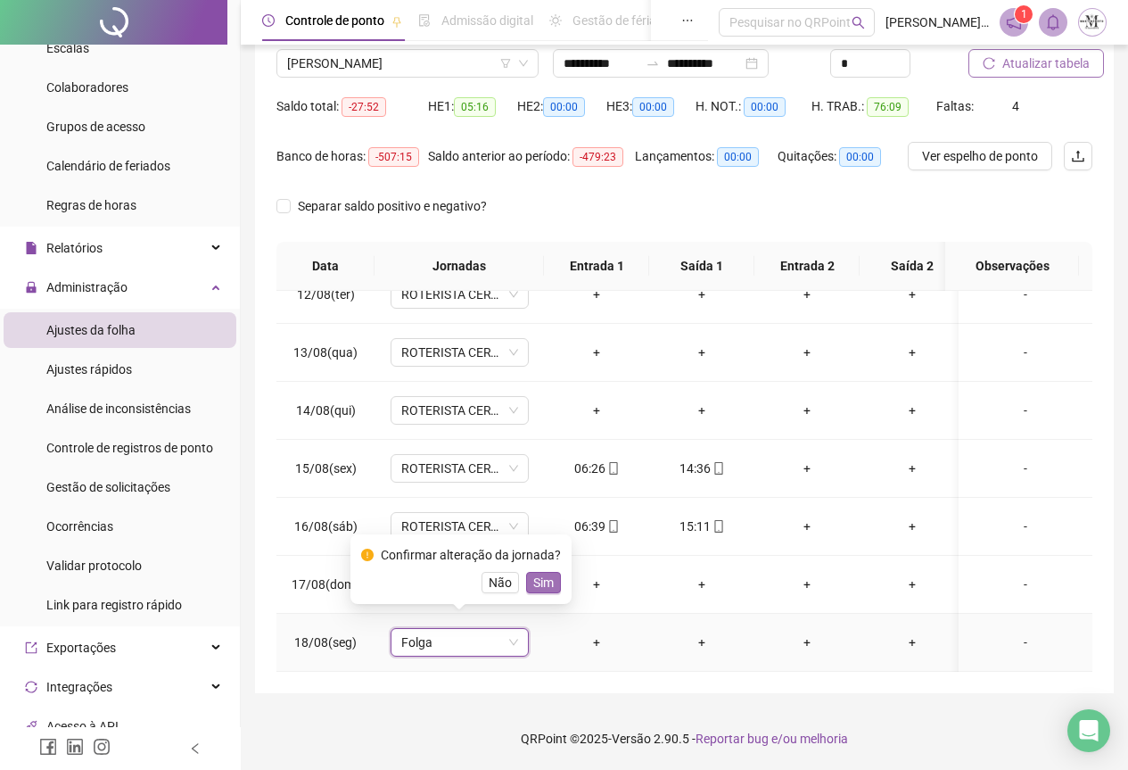
click at [533, 589] on span "Sim" at bounding box center [543, 583] width 21 height 20
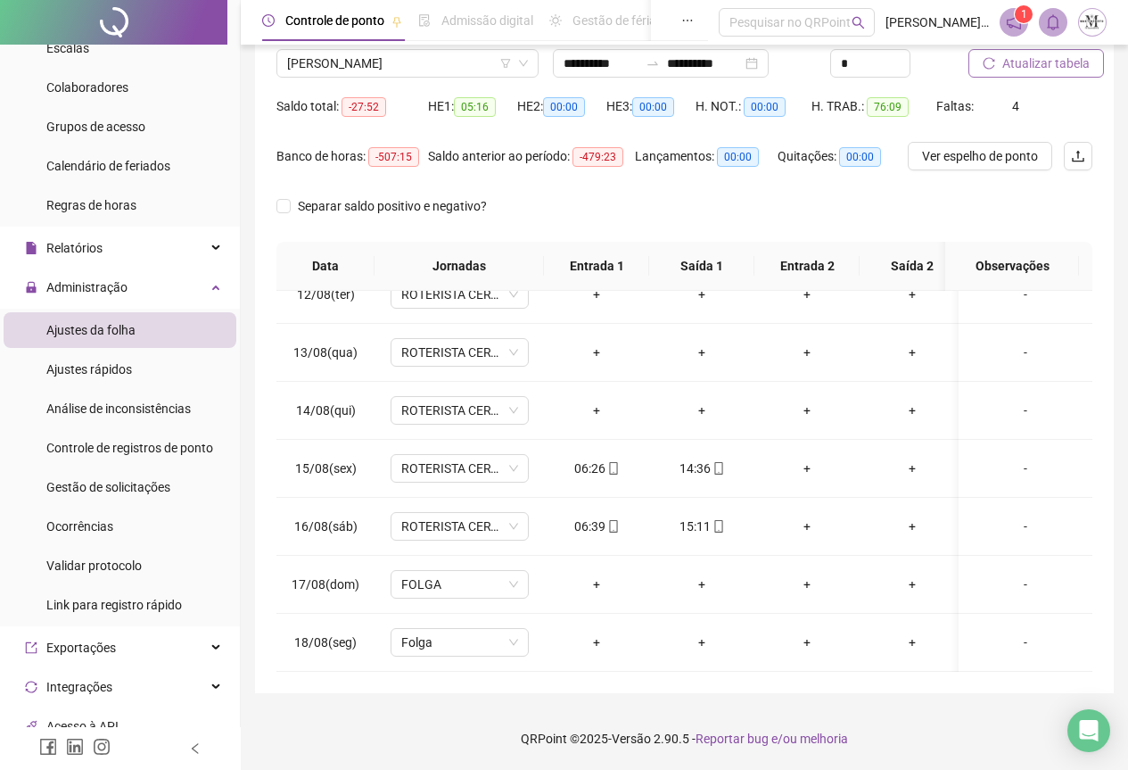
click at [1028, 65] on span "Atualizar tabela" at bounding box center [1046, 64] width 87 height 20
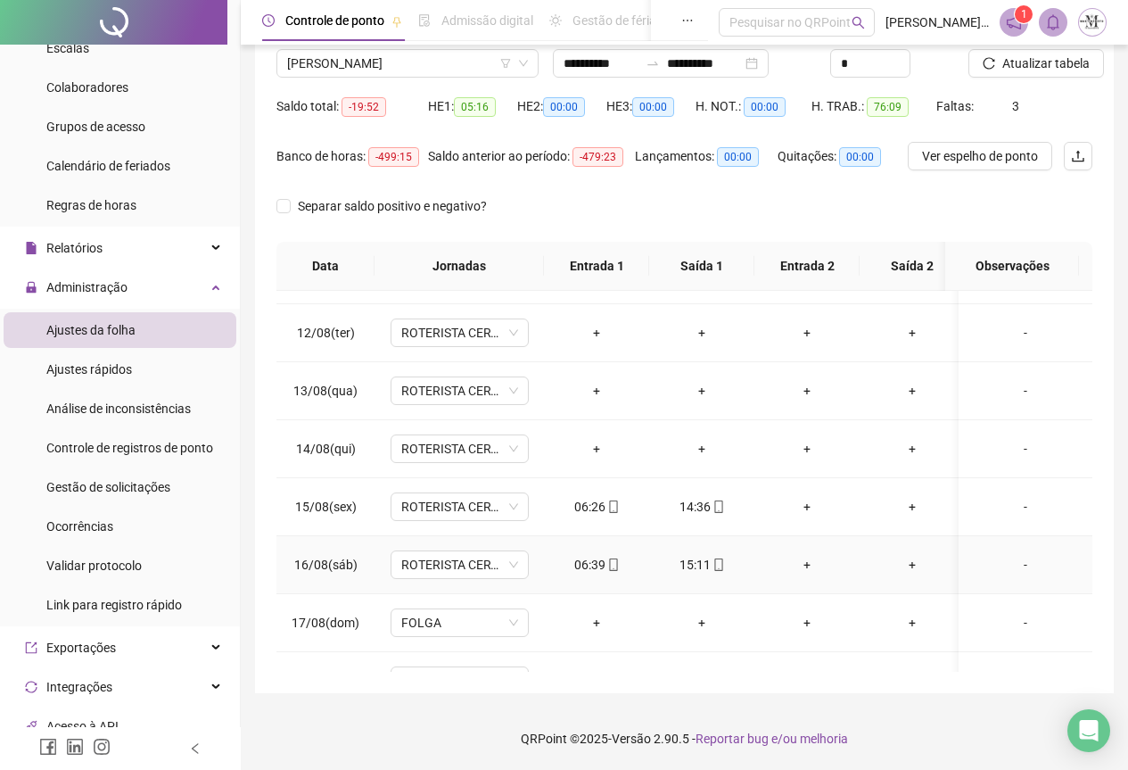
scroll to position [676, 0]
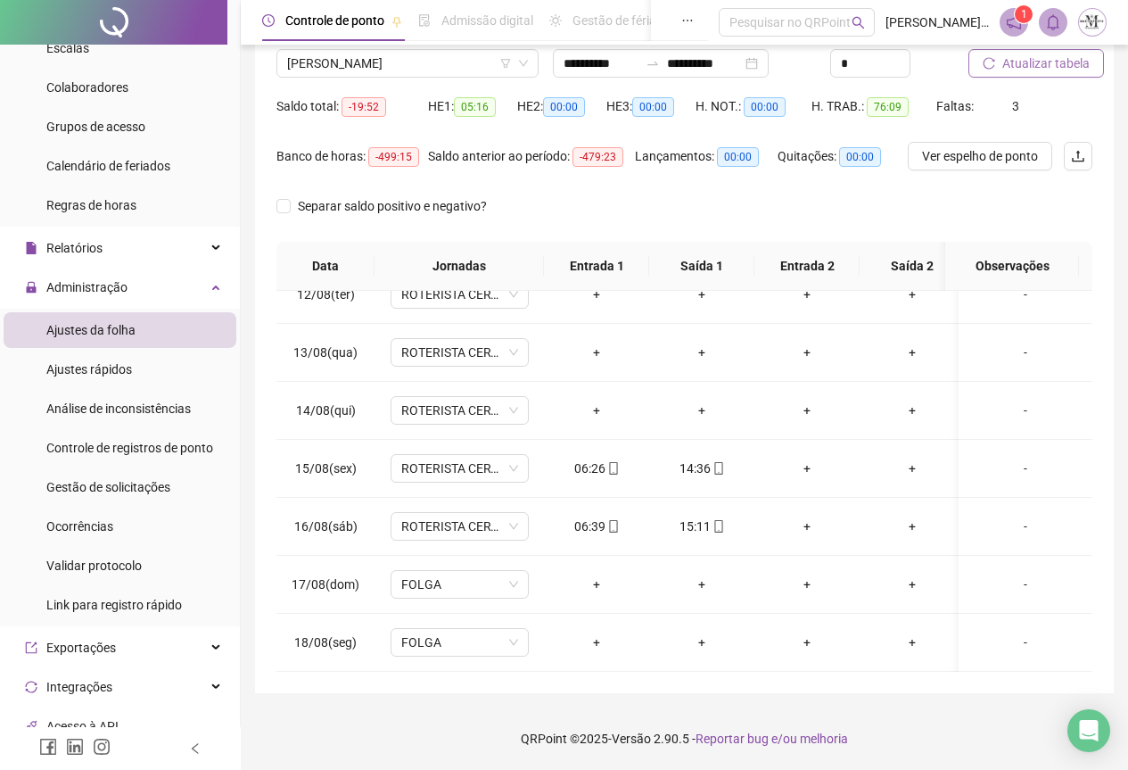
click at [1031, 63] on span "Atualizar tabela" at bounding box center [1046, 64] width 87 height 20
click at [311, 73] on span "[PERSON_NAME]" at bounding box center [407, 63] width 241 height 27
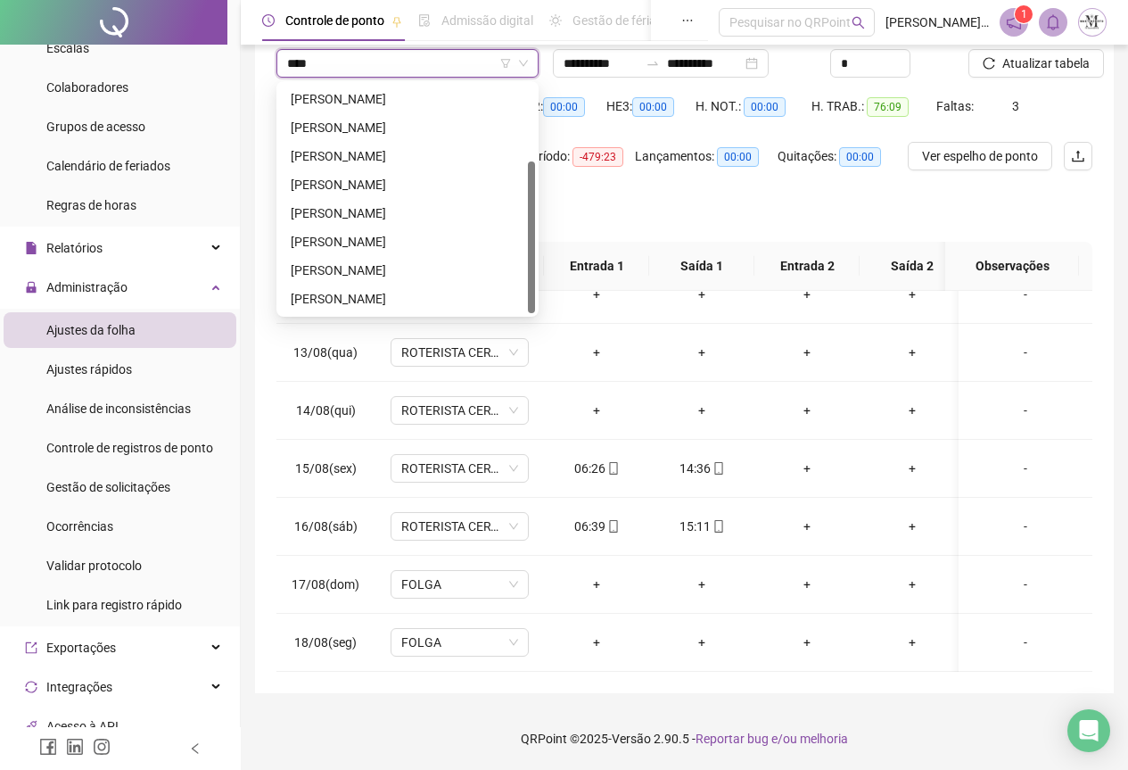
type input "*****"
click at [415, 161] on div "[PERSON_NAME]" at bounding box center [408, 156] width 234 height 20
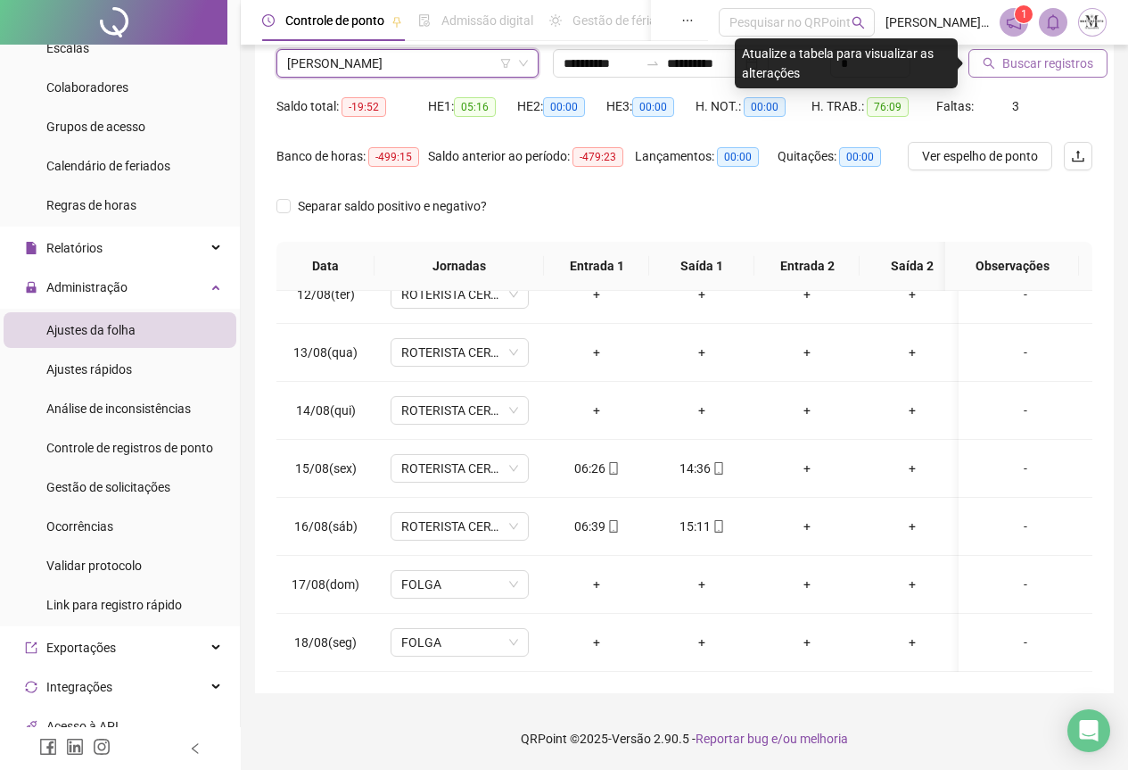
click at [1052, 62] on span "Buscar registros" at bounding box center [1048, 64] width 91 height 20
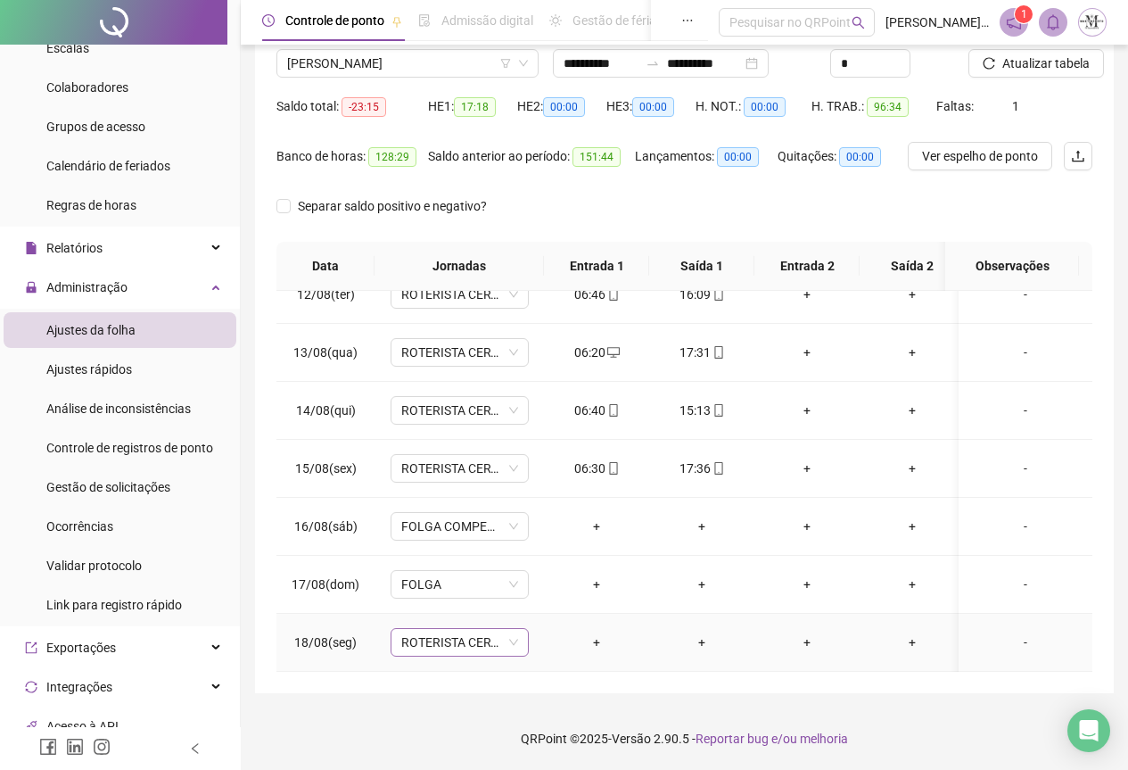
click at [434, 629] on span "ROTERISTA CERTO SG" at bounding box center [459, 642] width 117 height 27
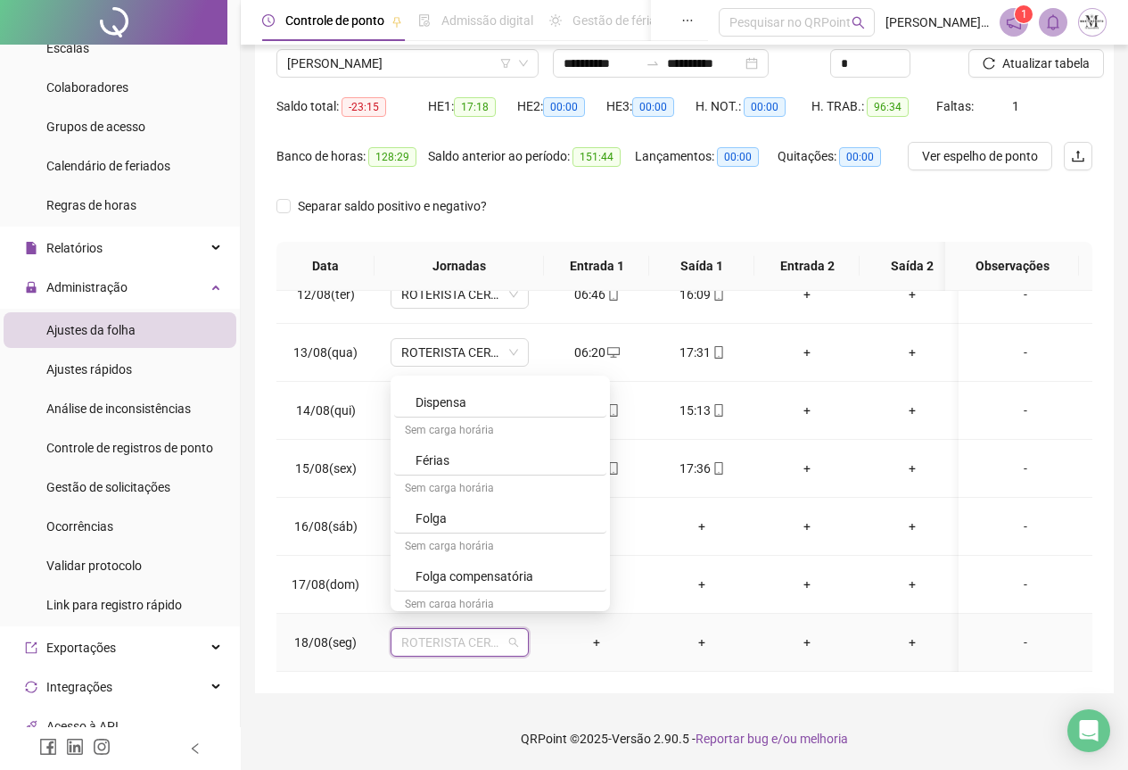
scroll to position [981, 0]
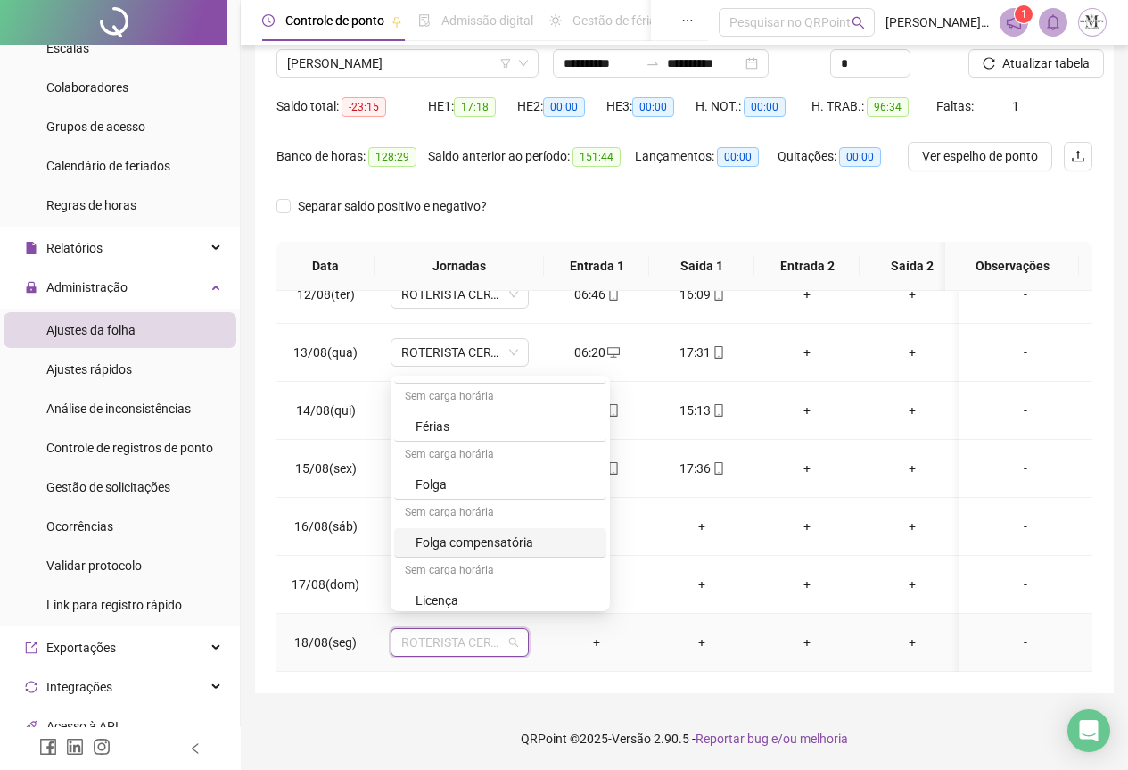
click at [452, 548] on div "Folga compensatória" at bounding box center [506, 543] width 180 height 20
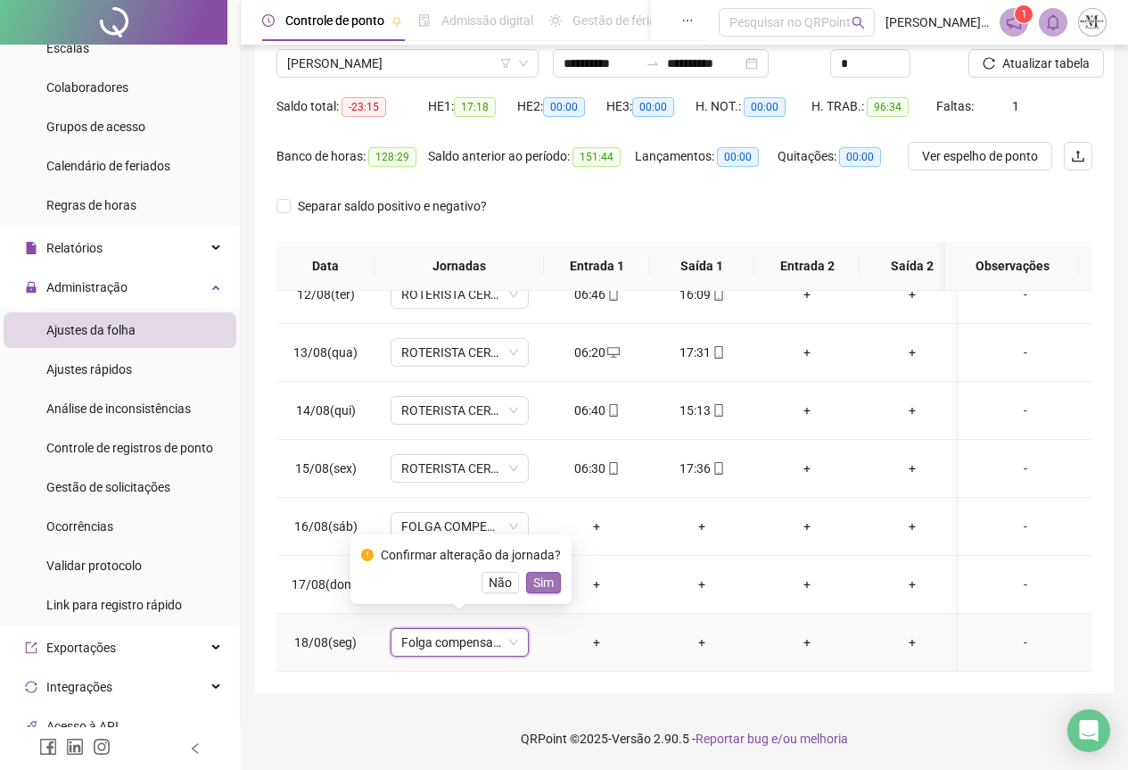
click at [550, 581] on span "Sim" at bounding box center [543, 583] width 21 height 20
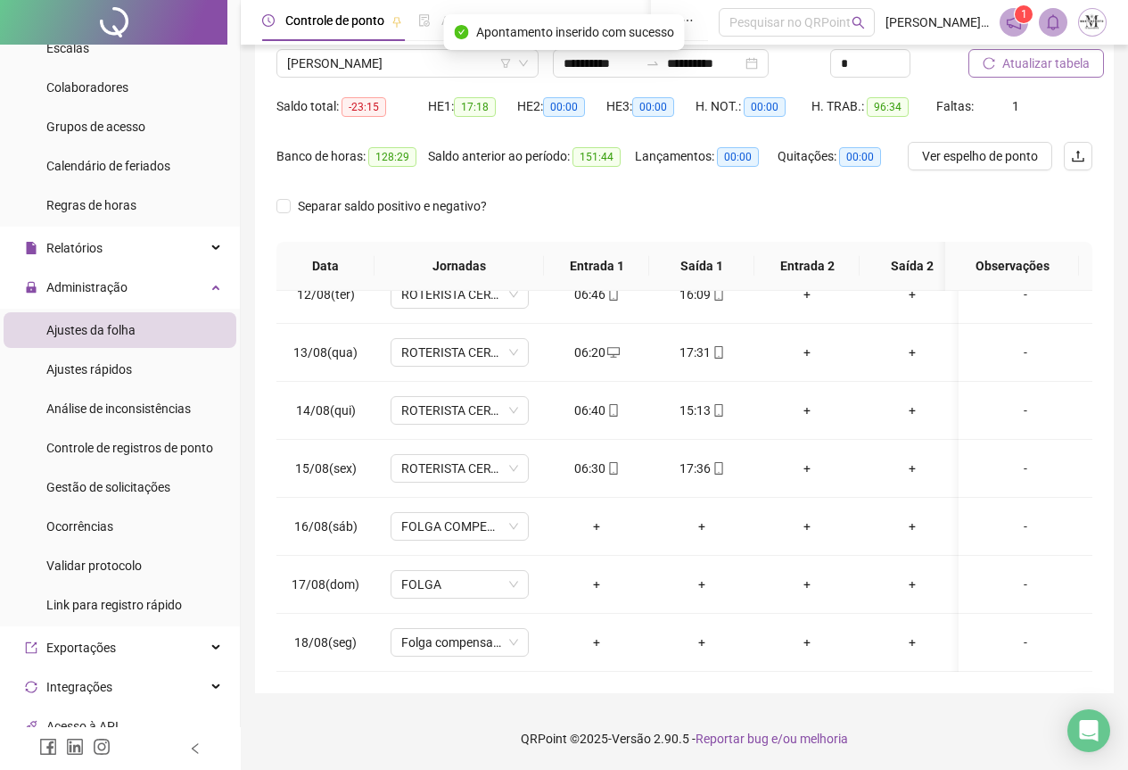
click at [1026, 53] on button "Atualizar tabela" at bounding box center [1037, 63] width 136 height 29
click at [1026, 61] on span "Atualizar tabela" at bounding box center [1046, 64] width 87 height 20
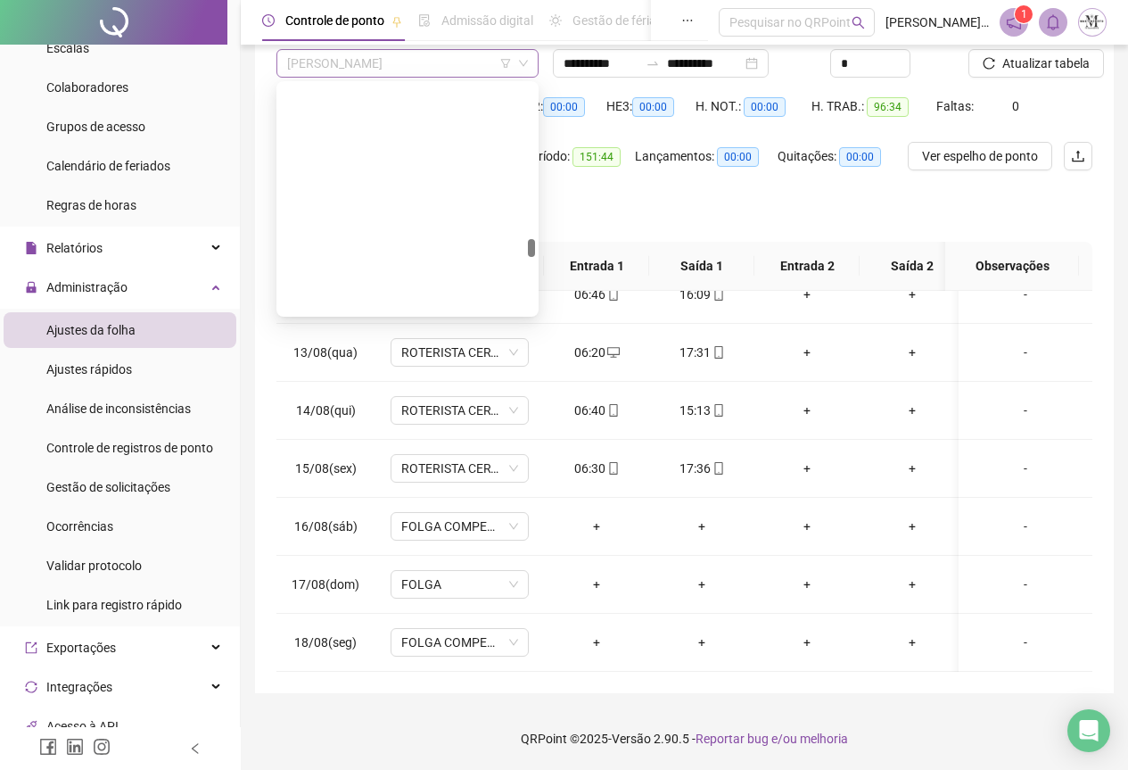
click at [340, 71] on span "[PERSON_NAME]" at bounding box center [407, 63] width 241 height 27
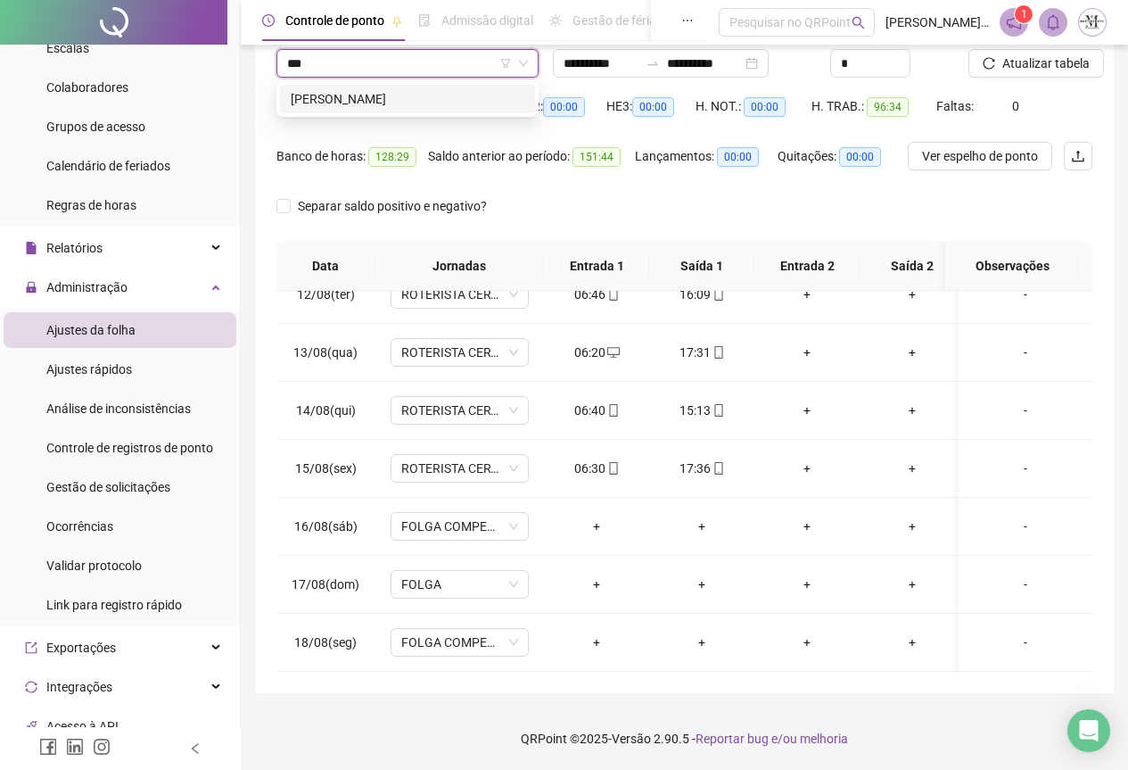
scroll to position [0, 0]
type input "******"
click at [376, 95] on div "[PERSON_NAME]" at bounding box center [408, 99] width 234 height 20
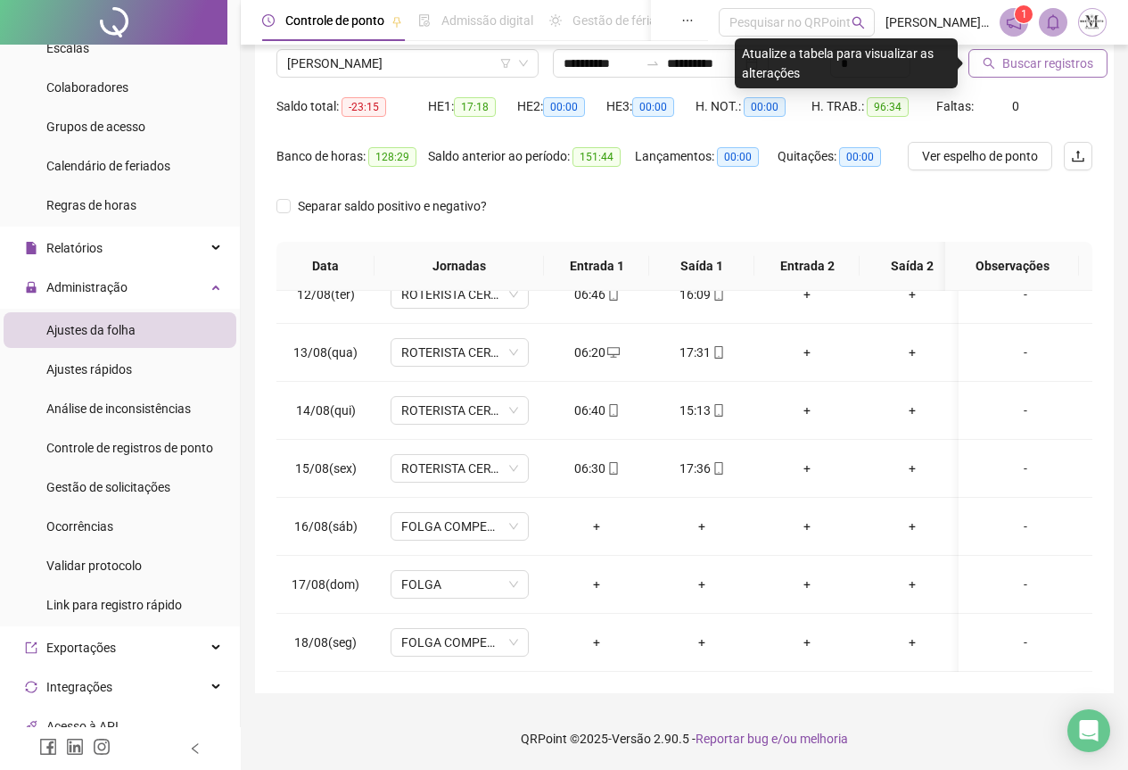
click at [1010, 69] on span "Buscar registros" at bounding box center [1048, 64] width 91 height 20
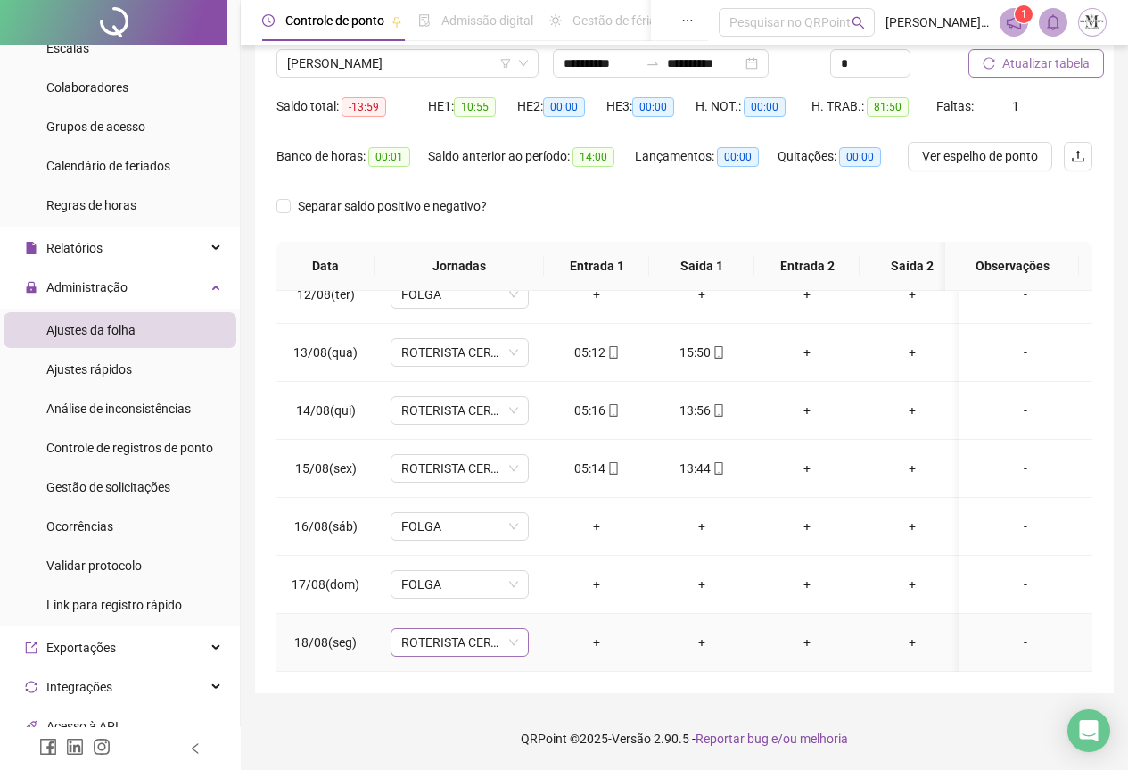
click at [447, 629] on span "ROTERISTA CERTO SG" at bounding box center [459, 642] width 117 height 27
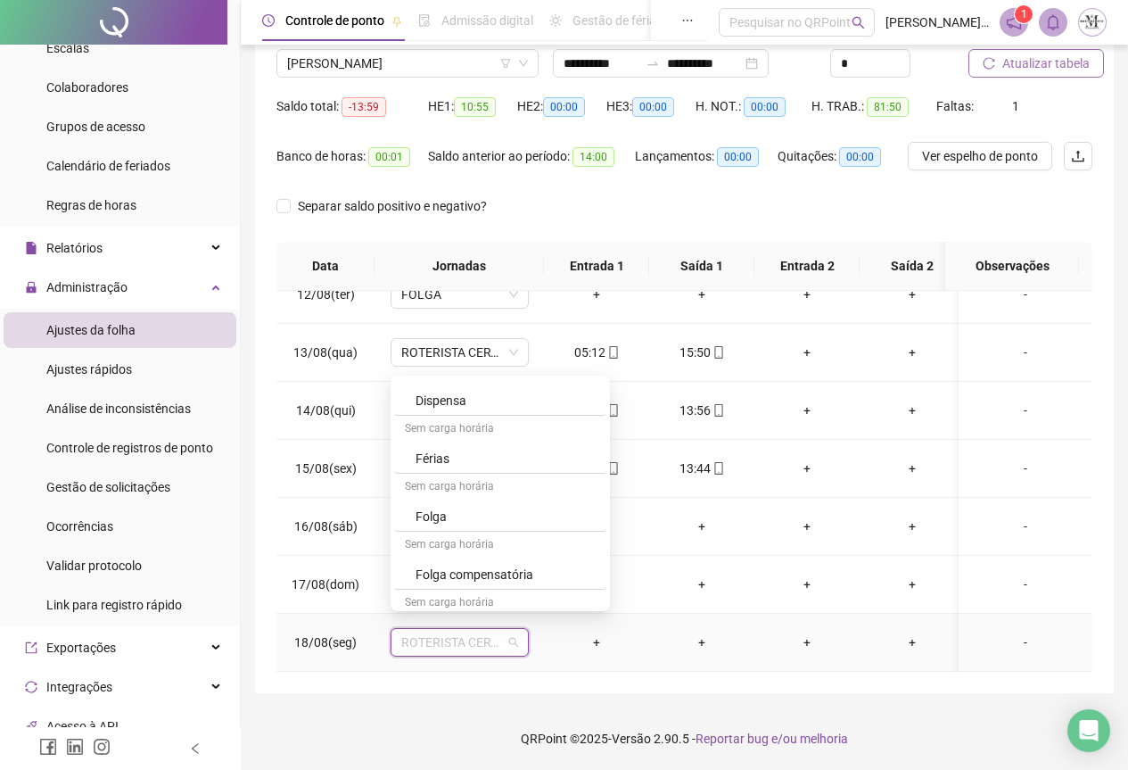
scroll to position [981, 0]
click at [446, 484] on div "Folga" at bounding box center [506, 485] width 180 height 20
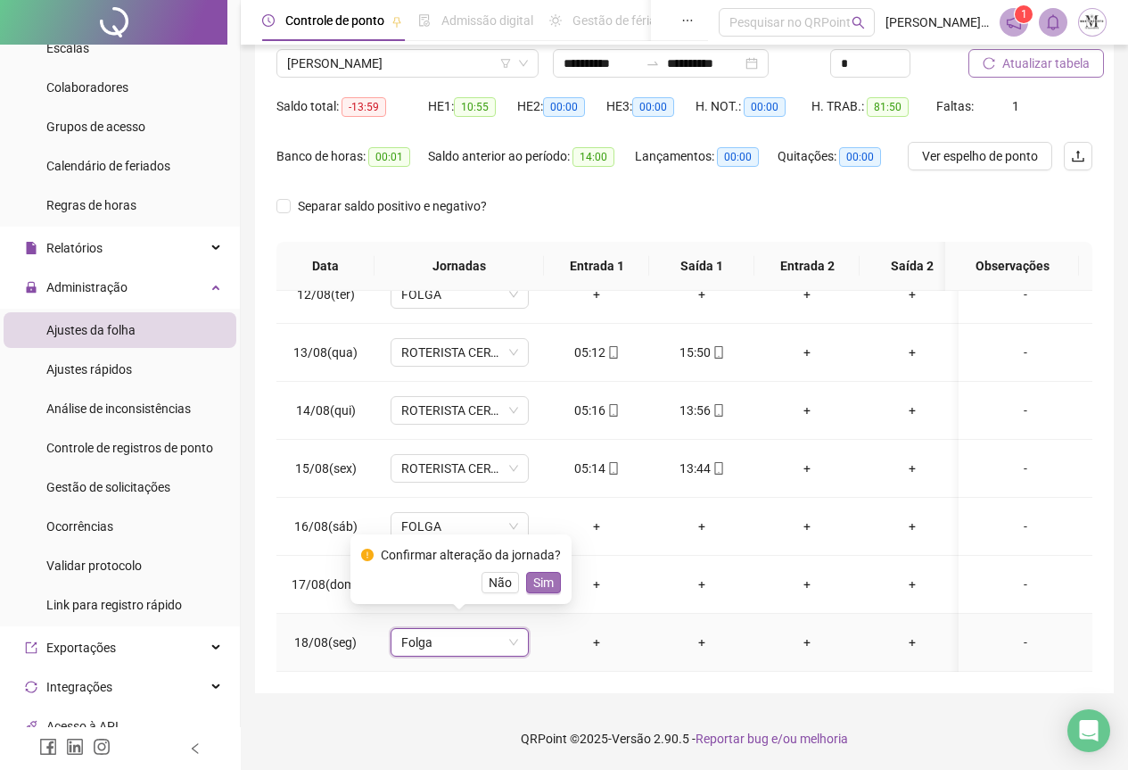
click at [541, 586] on span "Sim" at bounding box center [543, 583] width 21 height 20
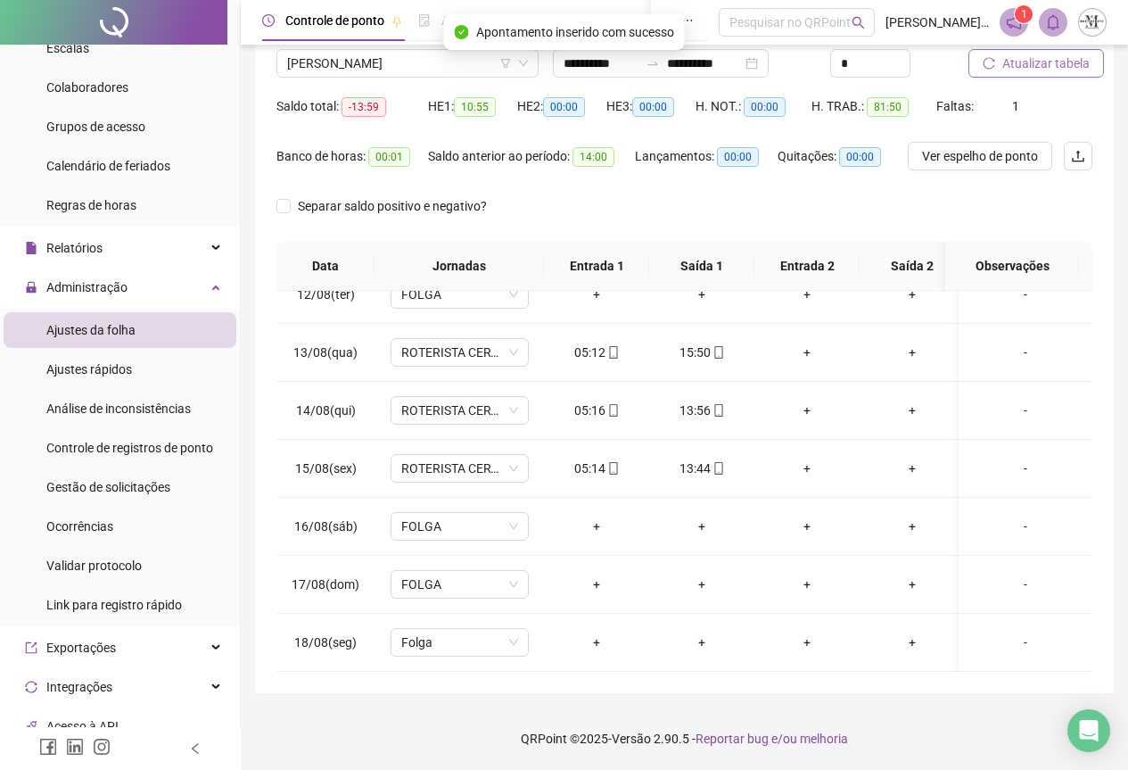
click at [1022, 73] on button "Atualizar tabela" at bounding box center [1037, 63] width 136 height 29
click at [431, 631] on span "FOLGA" at bounding box center [459, 642] width 117 height 27
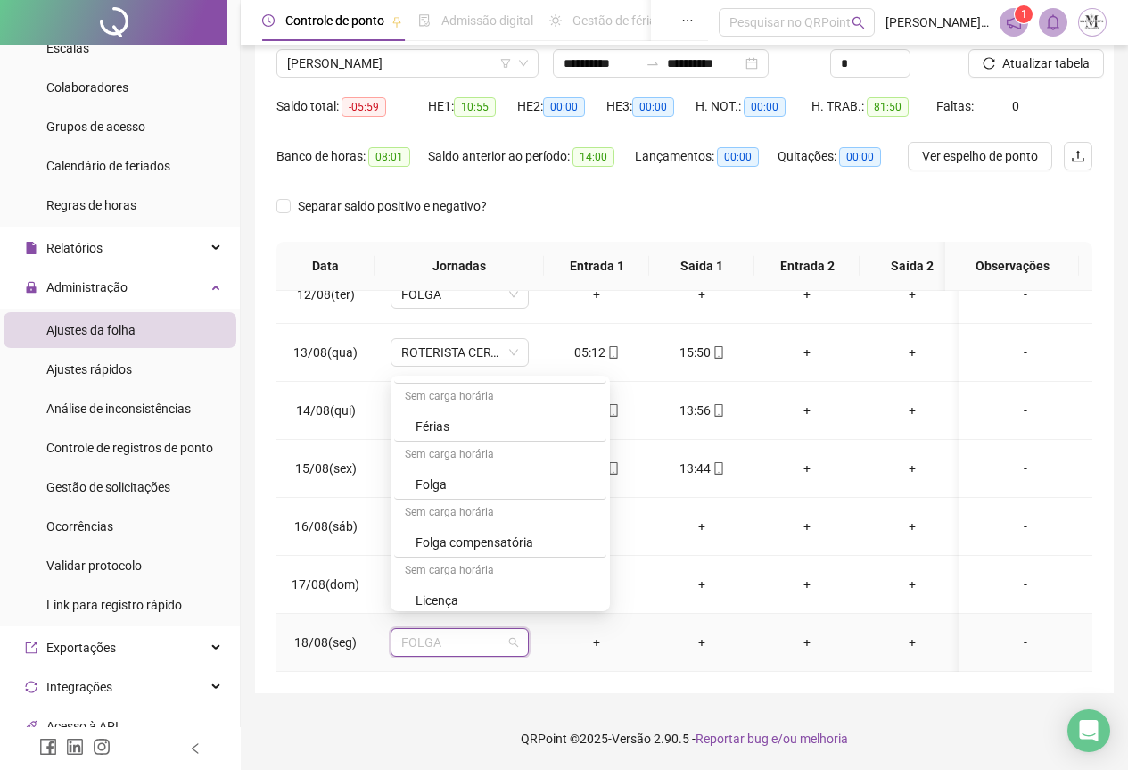
click at [470, 536] on div "Folga compensatória" at bounding box center [506, 543] width 180 height 20
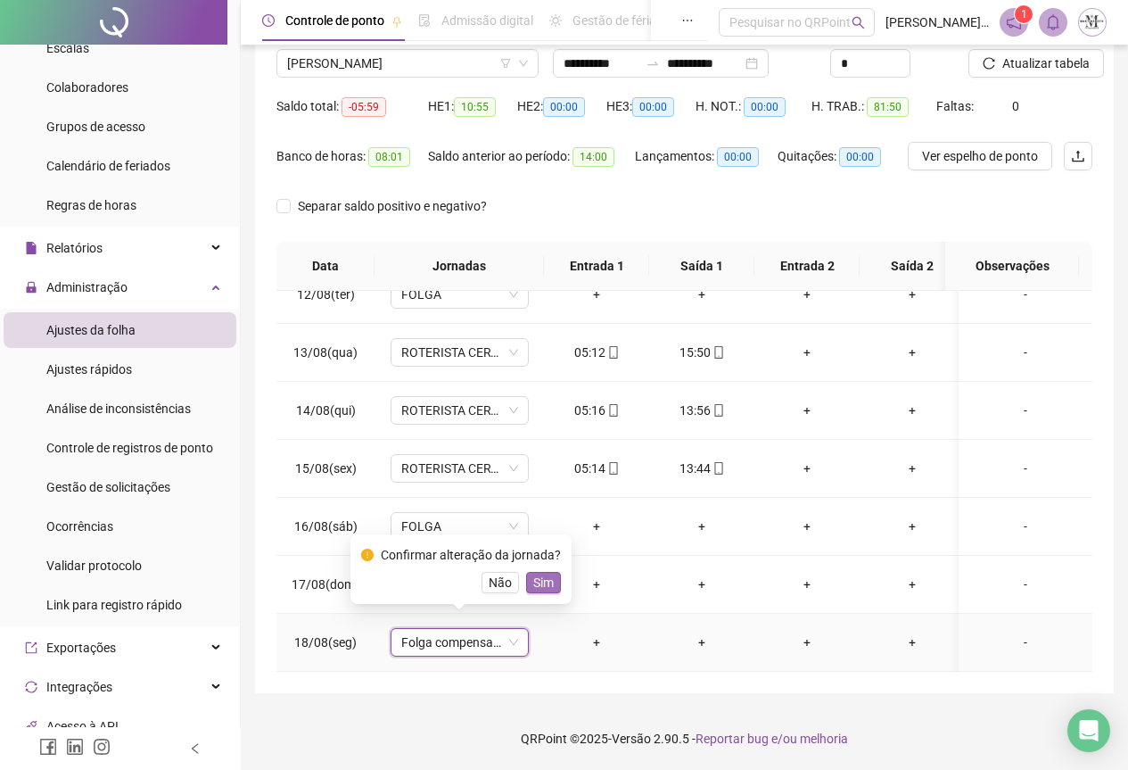
click at [541, 587] on span "Sim" at bounding box center [543, 583] width 21 height 20
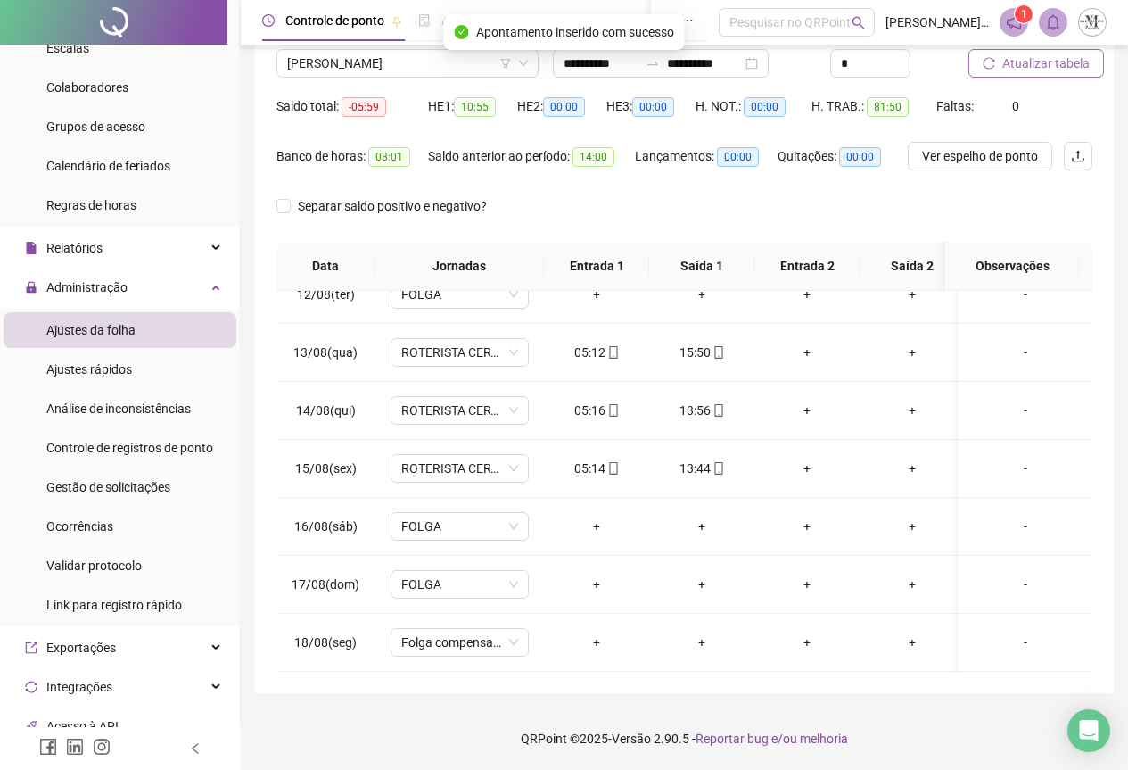
click at [1020, 62] on span "Atualizar tabela" at bounding box center [1046, 64] width 87 height 20
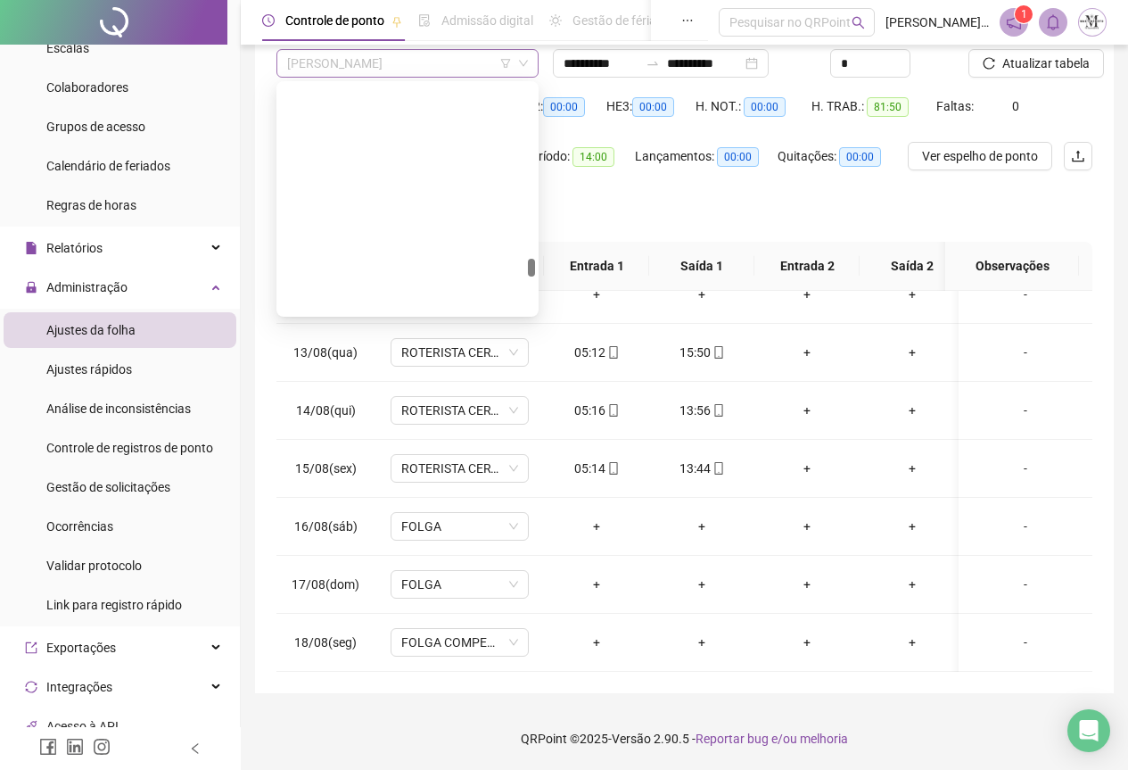
click at [361, 69] on span "[PERSON_NAME]" at bounding box center [407, 63] width 241 height 27
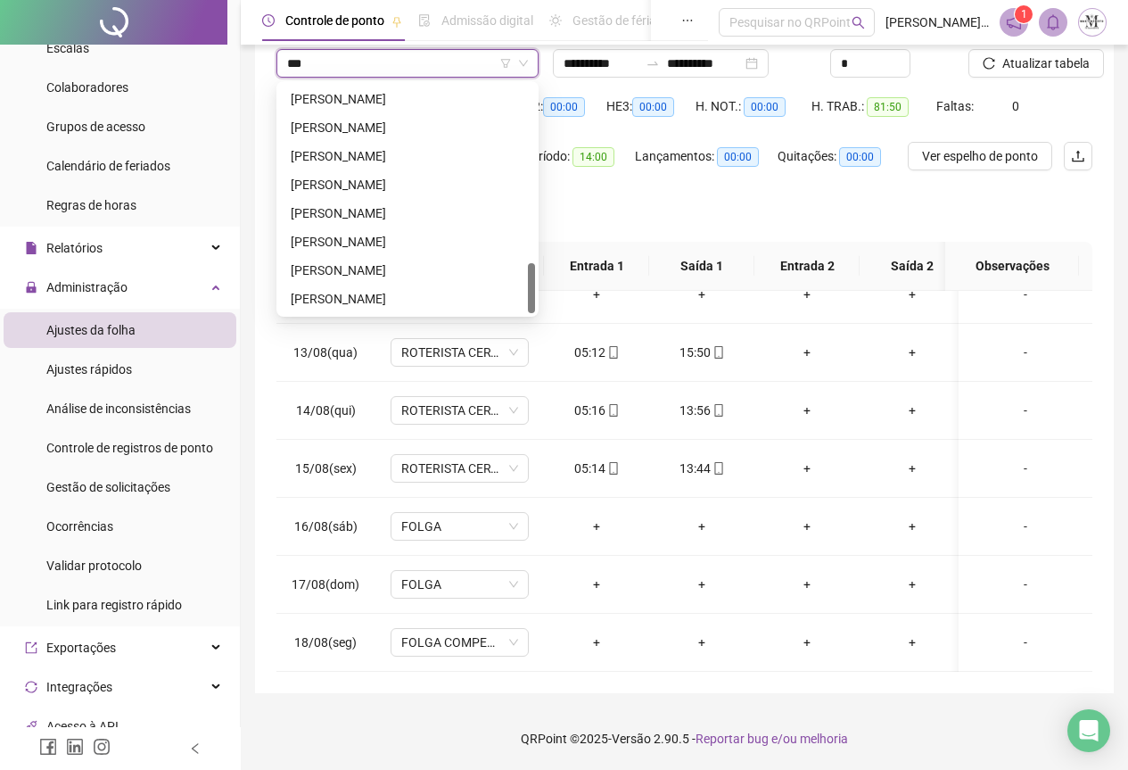
scroll to position [0, 0]
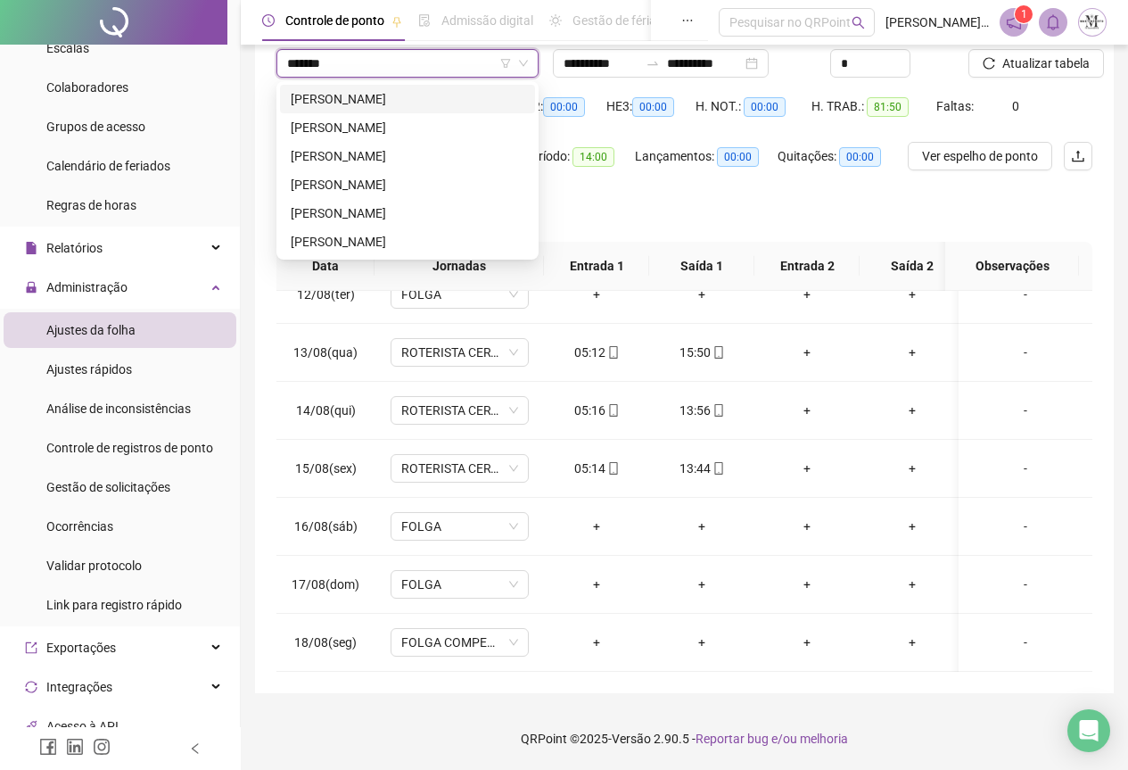
type input "********"
click at [390, 126] on div "[PERSON_NAME]" at bounding box center [408, 128] width 234 height 20
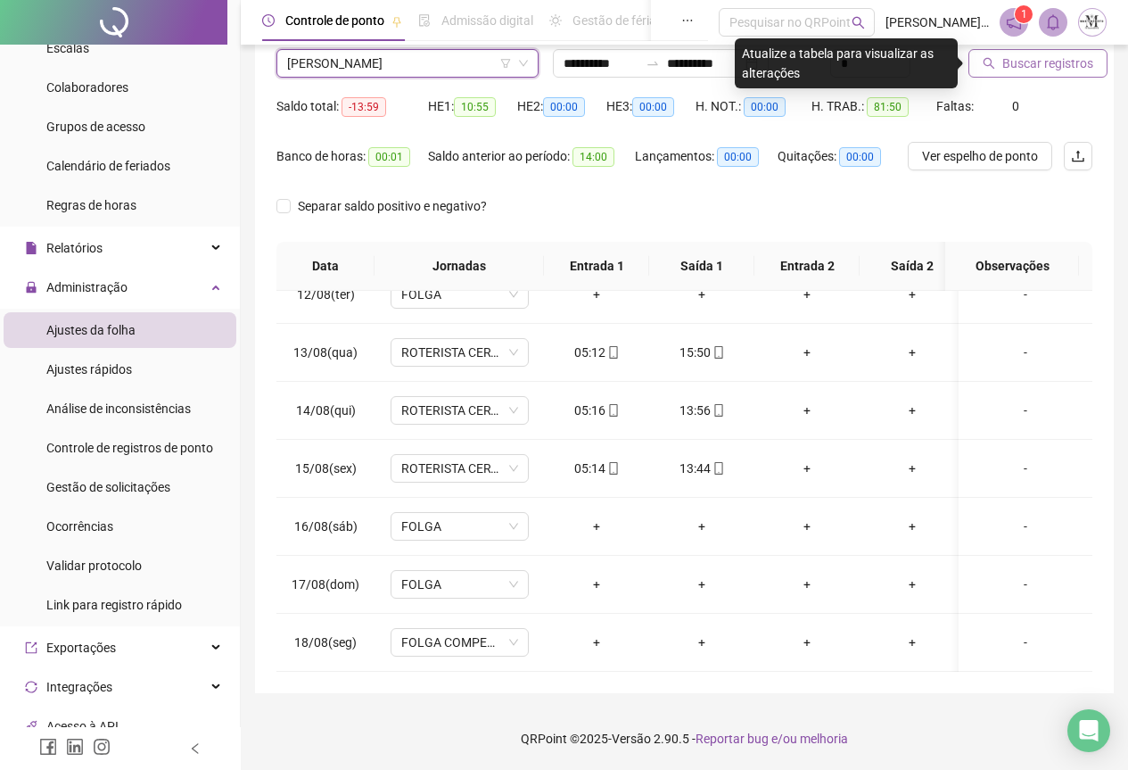
click at [1004, 75] on button "Buscar registros" at bounding box center [1038, 63] width 139 height 29
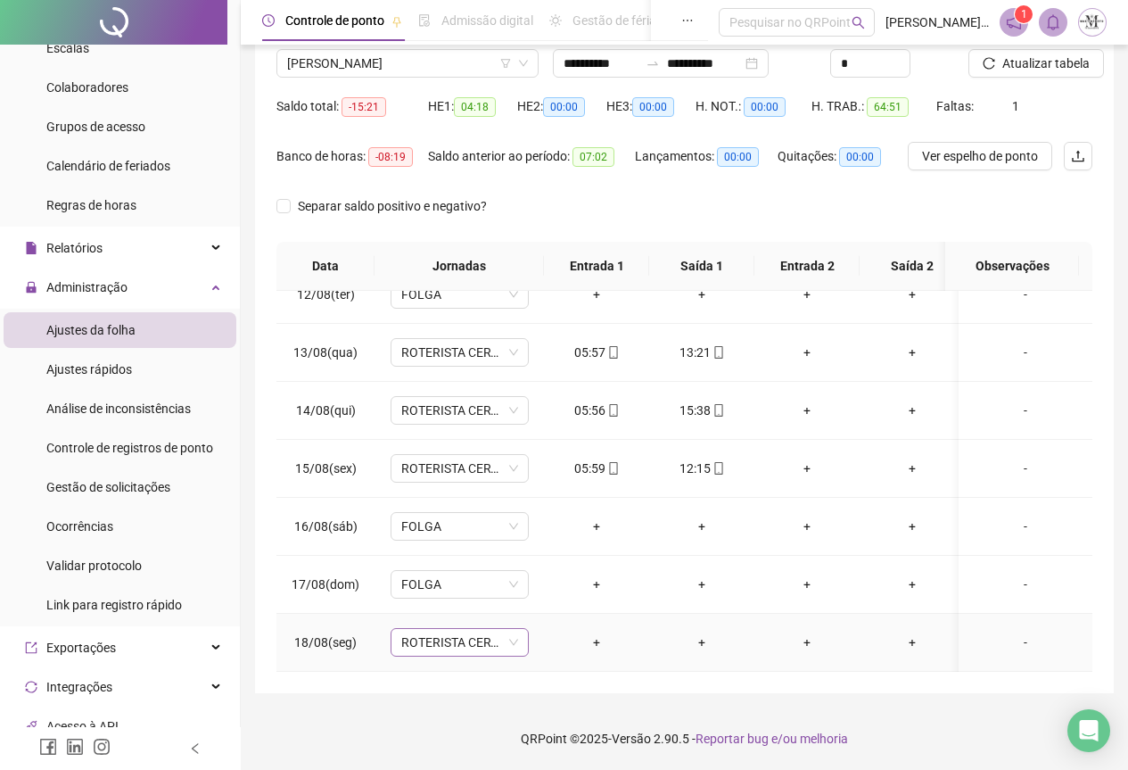
click at [427, 629] on span "ROTERISTA CERTO SG" at bounding box center [459, 642] width 117 height 27
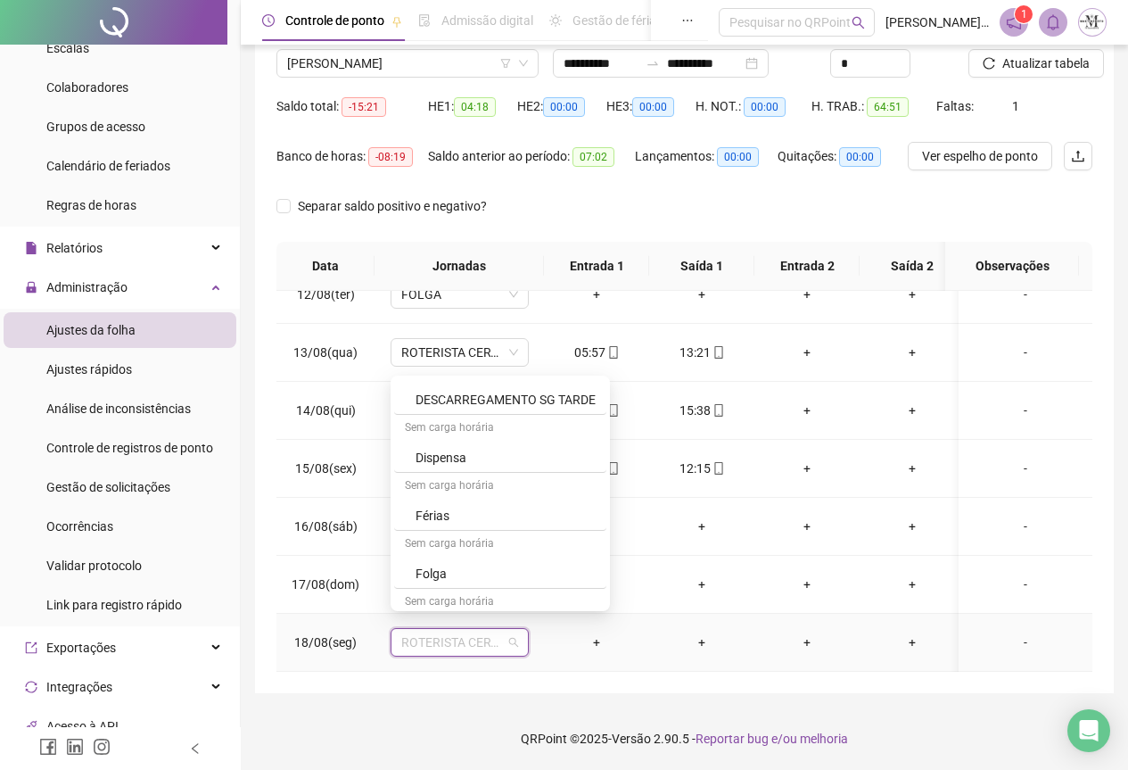
scroll to position [981, 0]
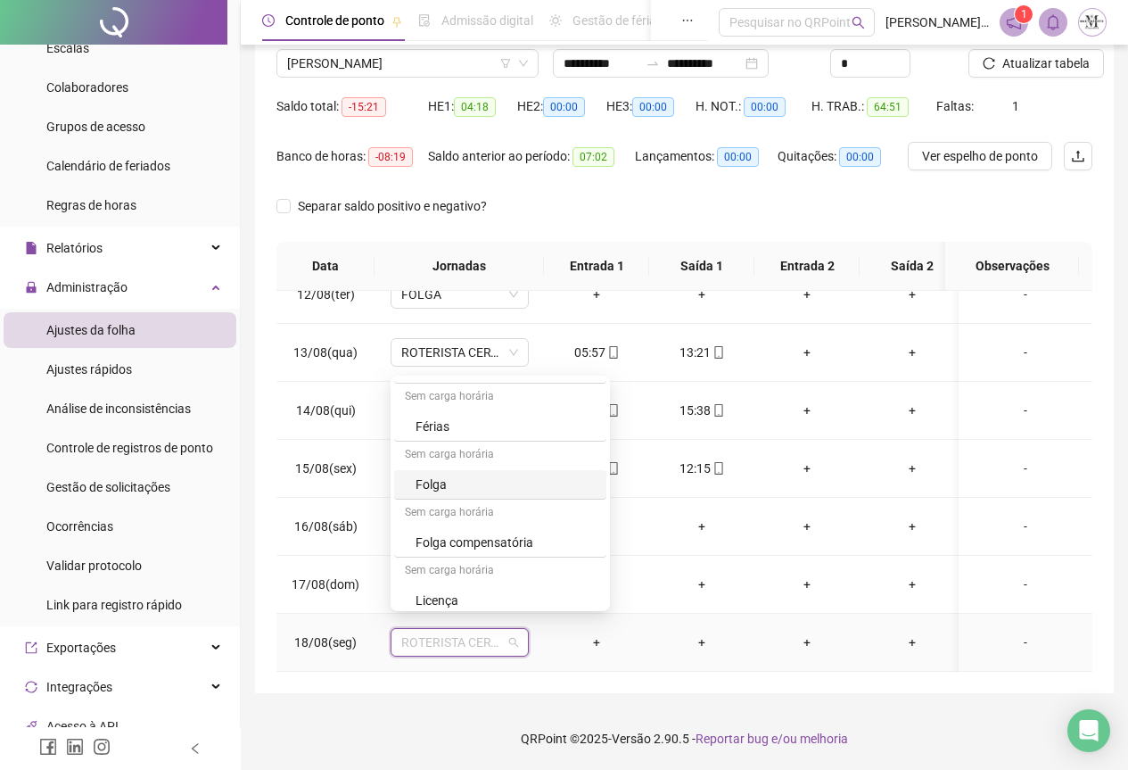
click at [450, 490] on div "Folga" at bounding box center [506, 485] width 180 height 20
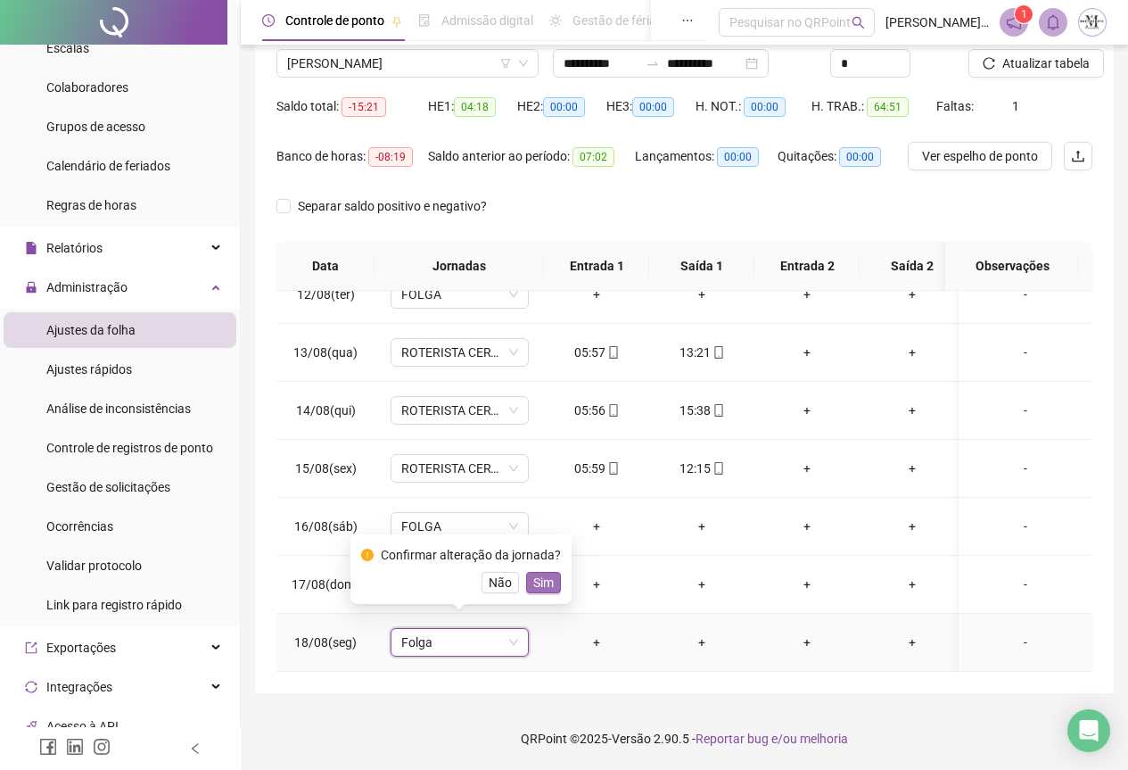
click at [537, 584] on span "Sim" at bounding box center [543, 583] width 21 height 20
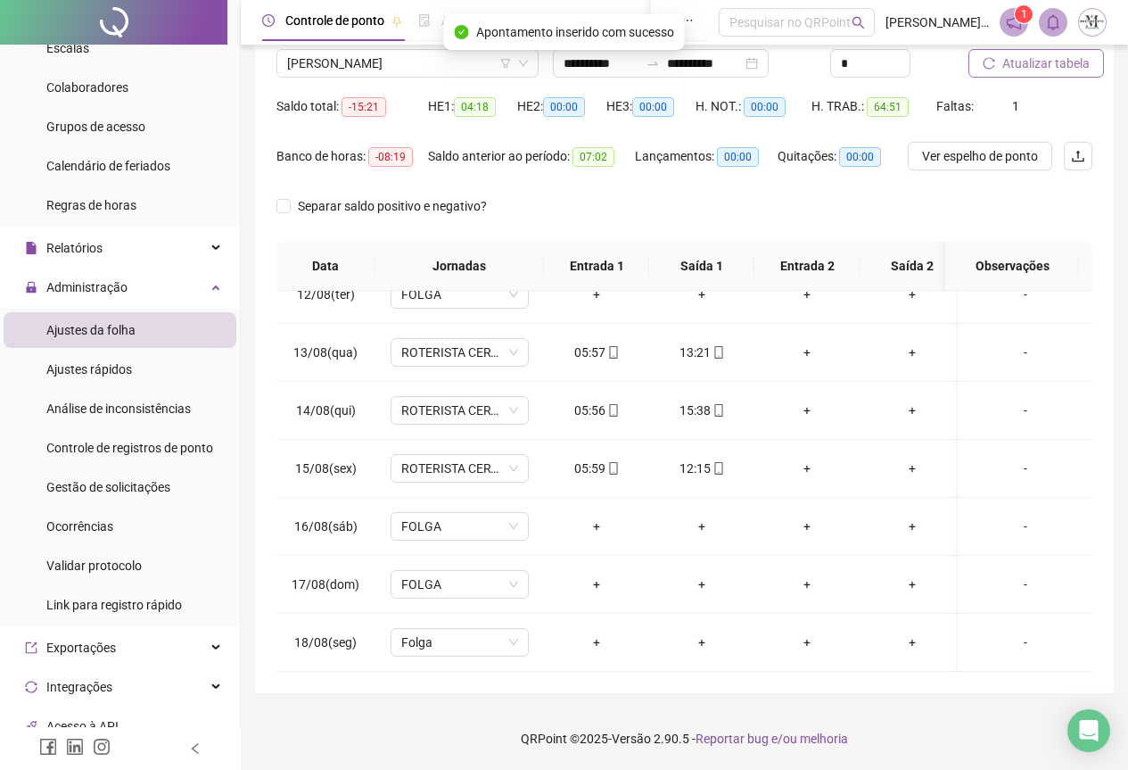
click at [1010, 69] on span "Atualizar tabela" at bounding box center [1046, 64] width 87 height 20
click at [1016, 75] on button "Atualizar tabela" at bounding box center [1037, 63] width 136 height 29
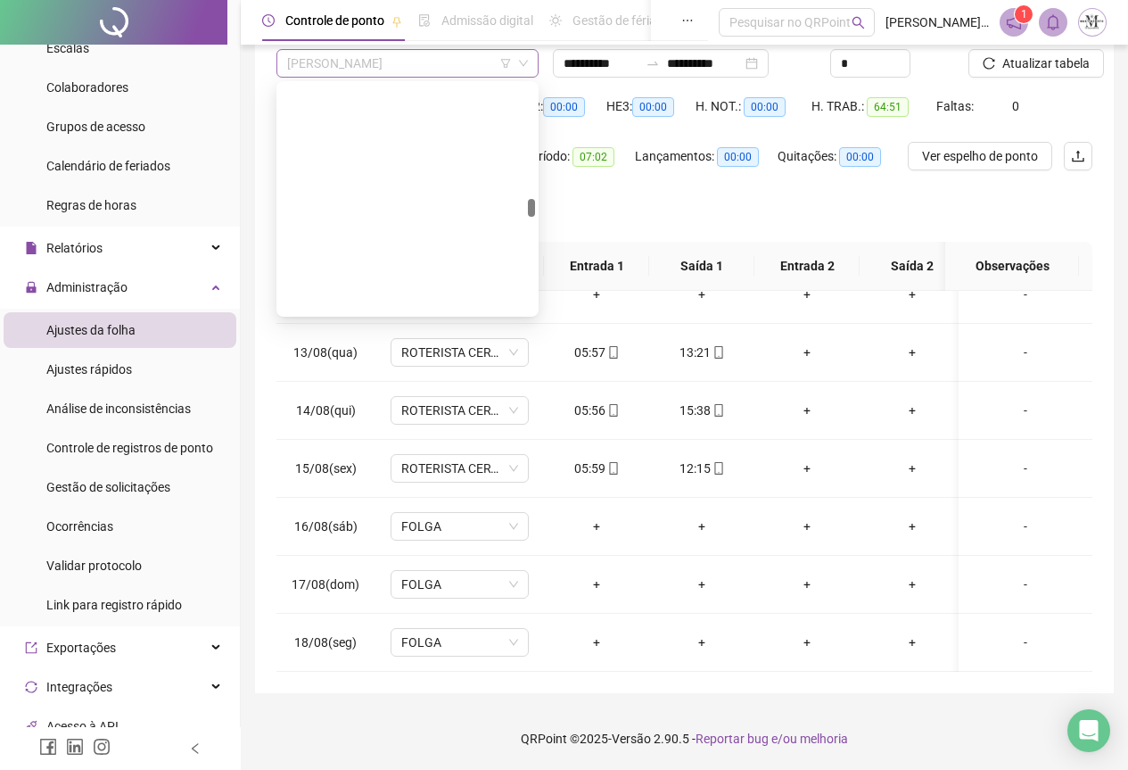
click at [342, 57] on span "[PERSON_NAME]" at bounding box center [407, 63] width 241 height 27
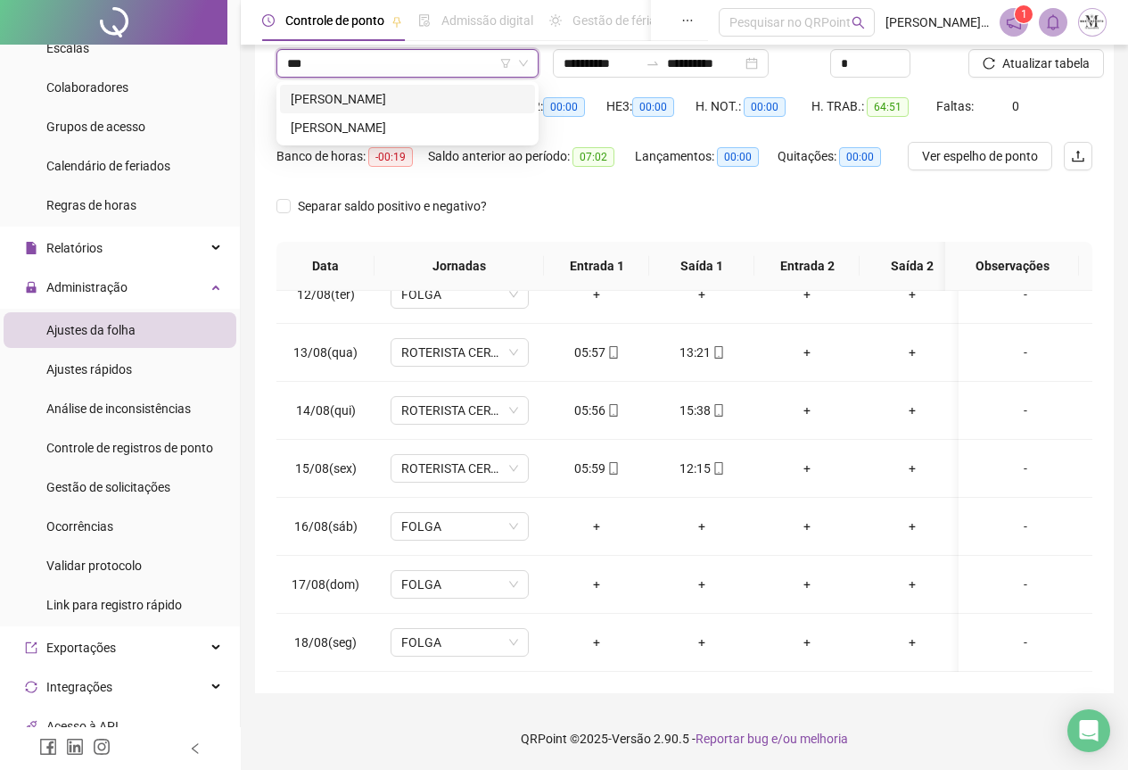
scroll to position [0, 0]
type input "*****"
click at [359, 96] on div "[PERSON_NAME]" at bounding box center [408, 99] width 234 height 20
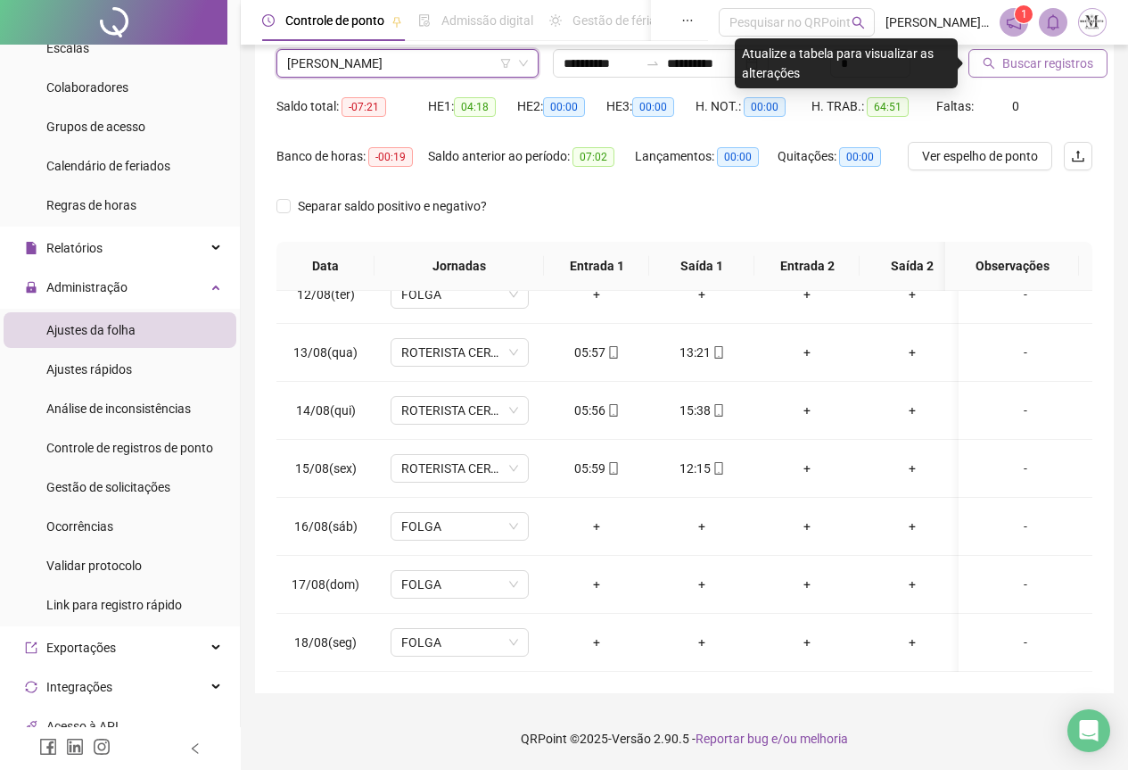
click at [984, 70] on button "Buscar registros" at bounding box center [1038, 63] width 139 height 29
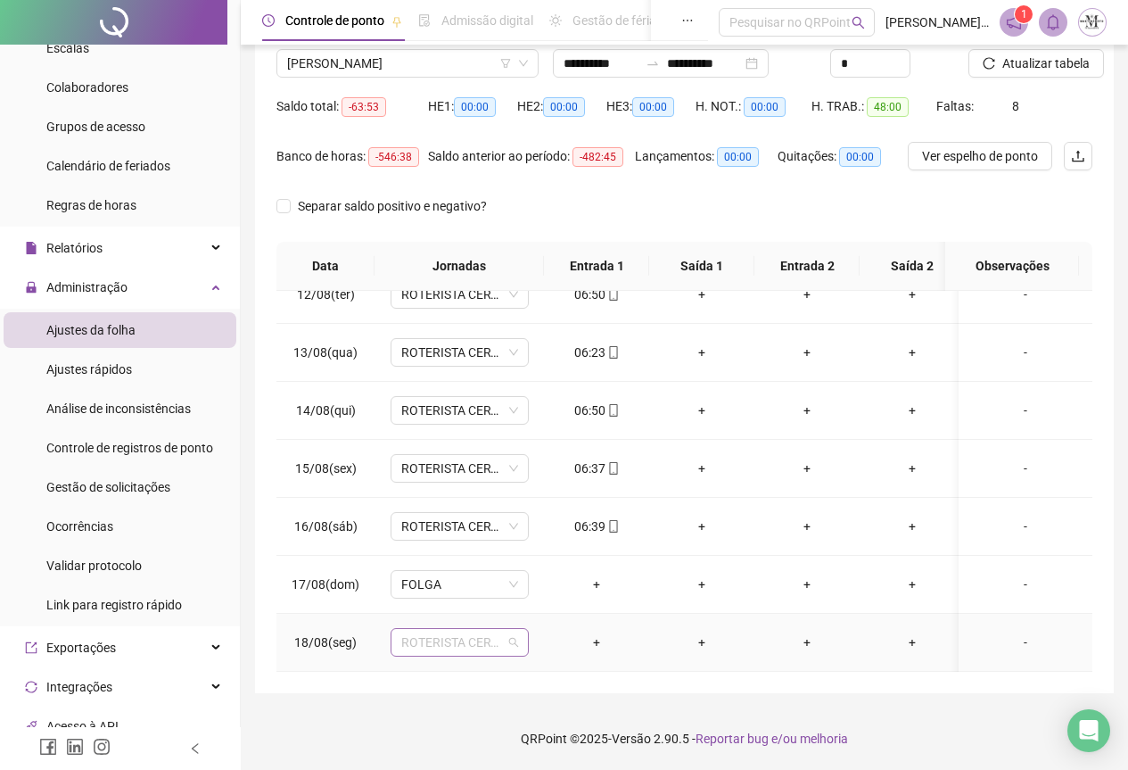
click at [439, 631] on span "ROTERISTA CERTO SG" at bounding box center [459, 642] width 117 height 27
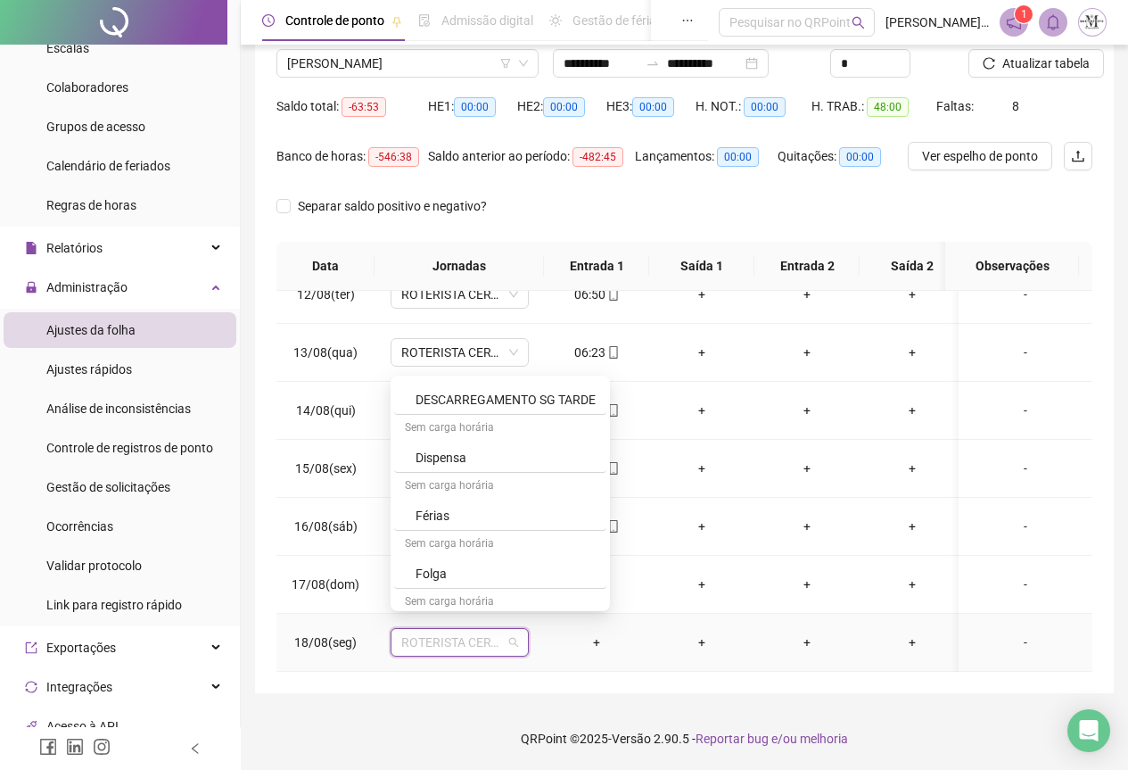
scroll to position [981, 0]
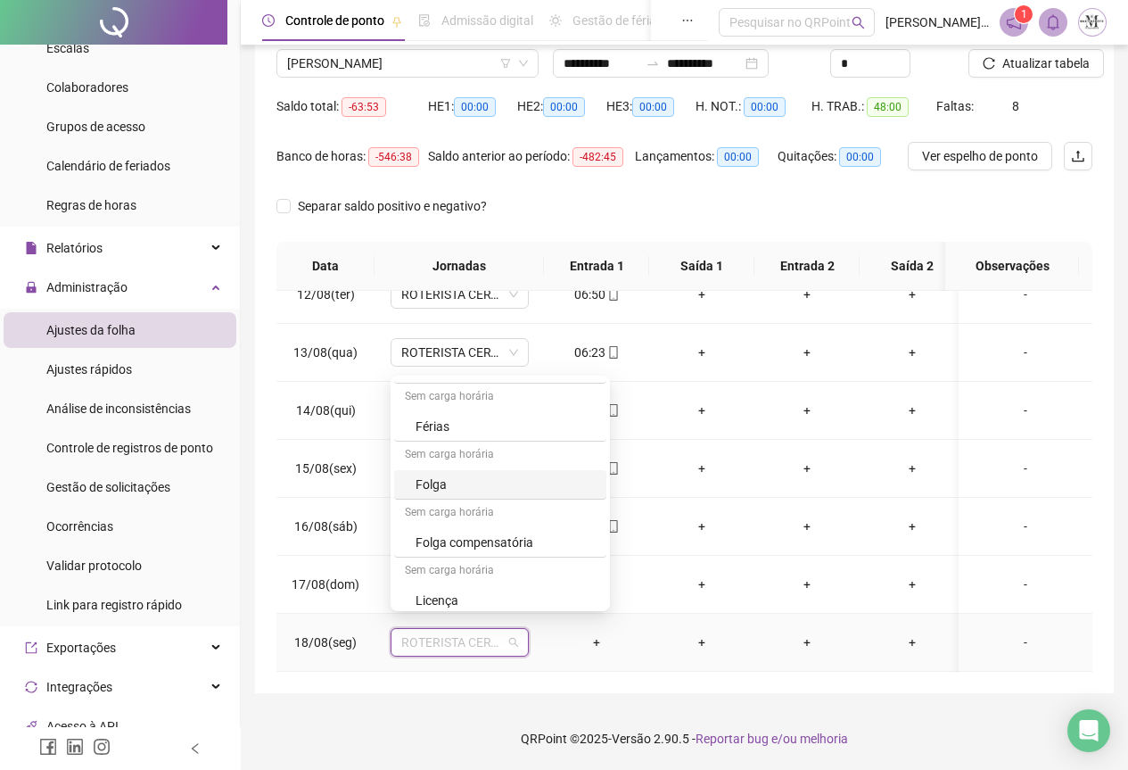
click at [458, 492] on div "Folga" at bounding box center [506, 485] width 180 height 20
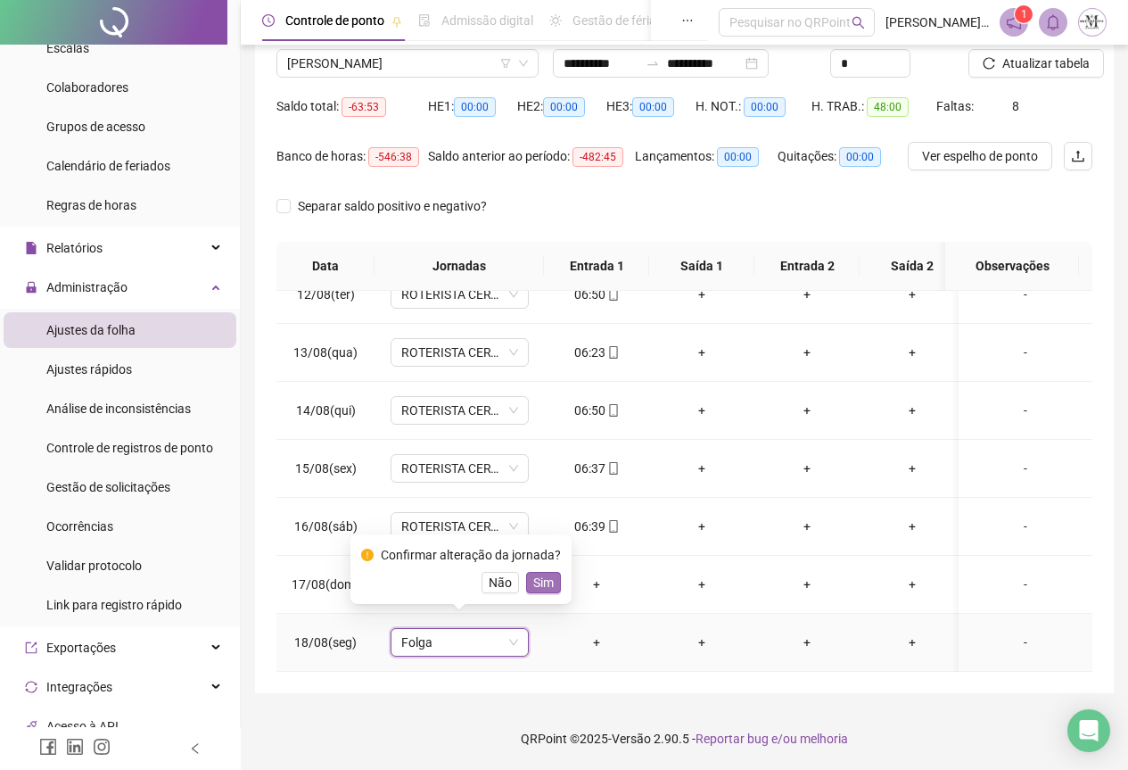
click at [547, 583] on span "Sim" at bounding box center [543, 583] width 21 height 20
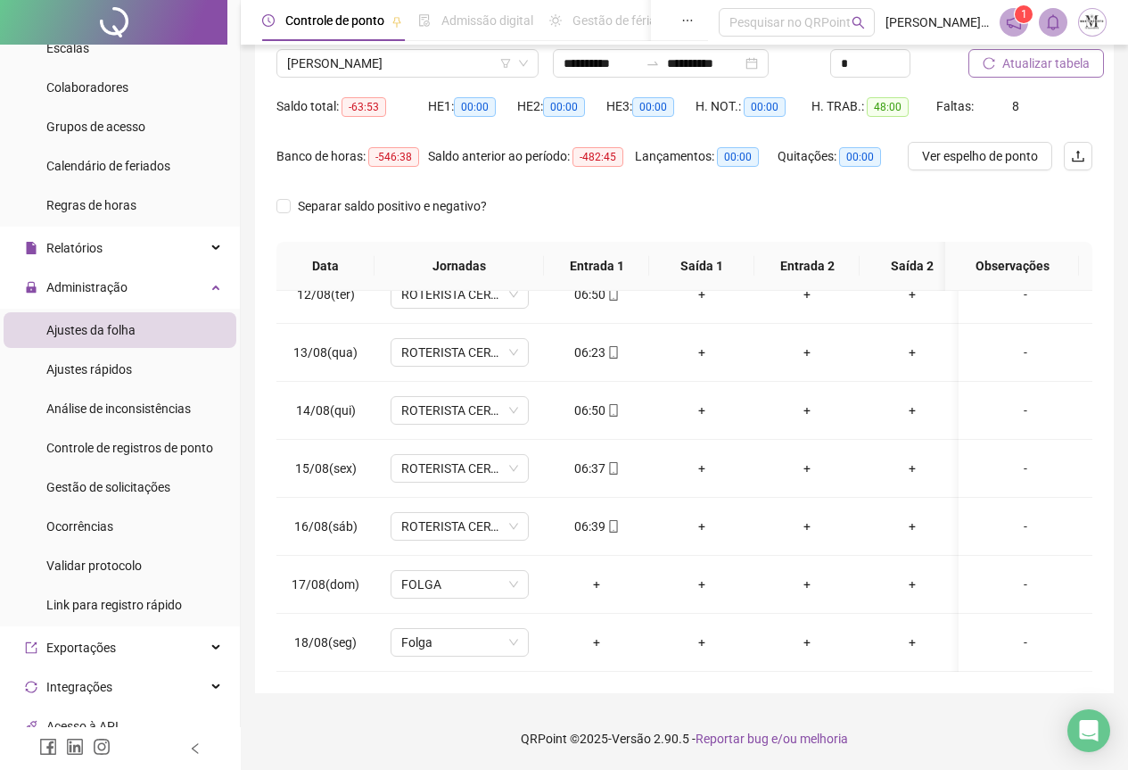
click at [1038, 66] on span "Atualizar tabela" at bounding box center [1046, 64] width 87 height 20
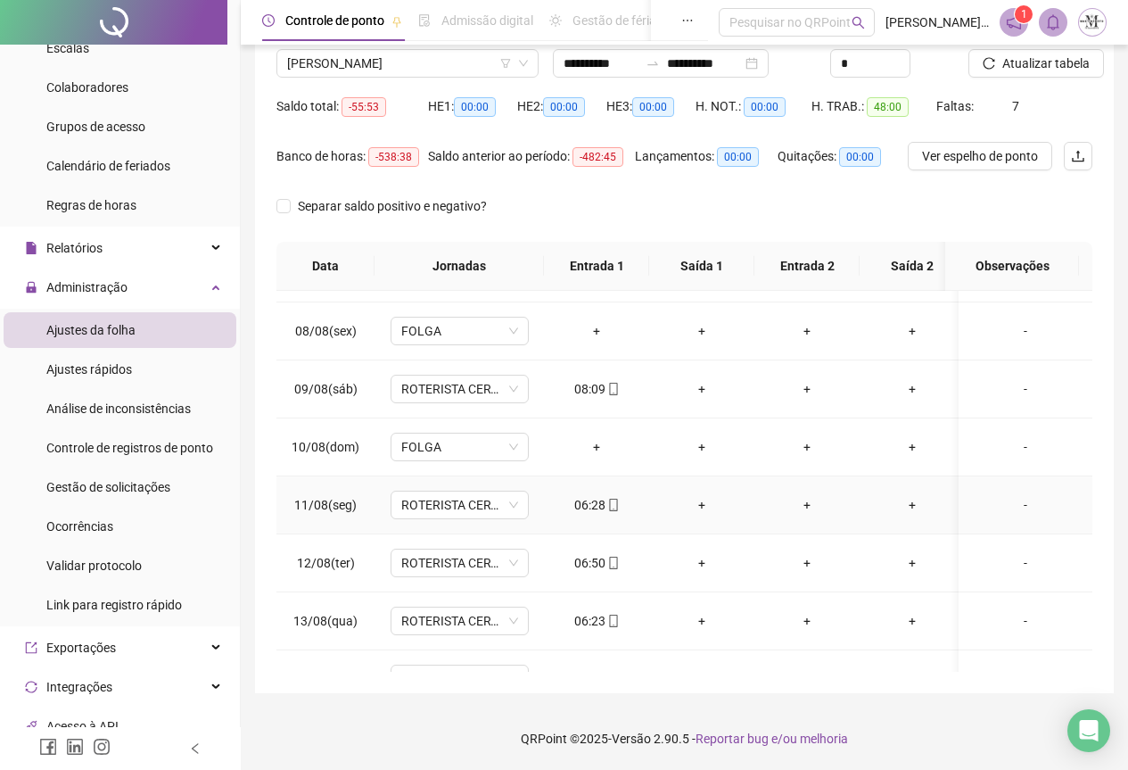
scroll to position [230, 0]
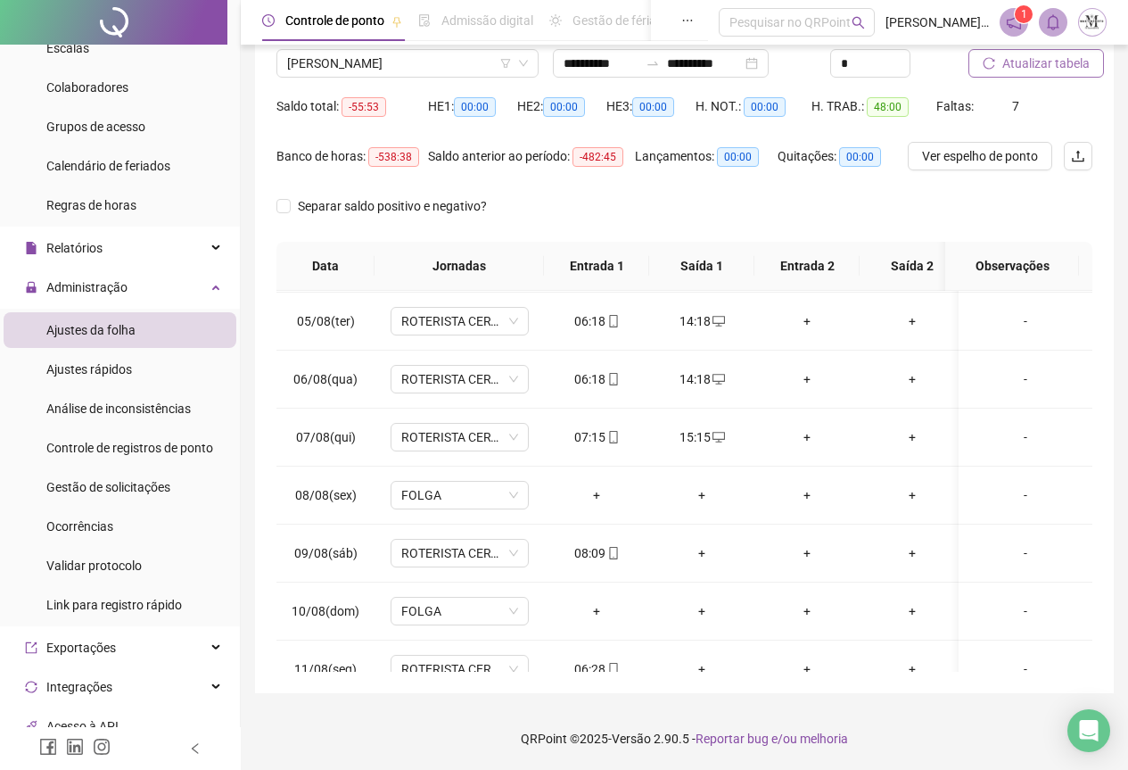
click at [1029, 63] on span "Atualizar tabela" at bounding box center [1046, 64] width 87 height 20
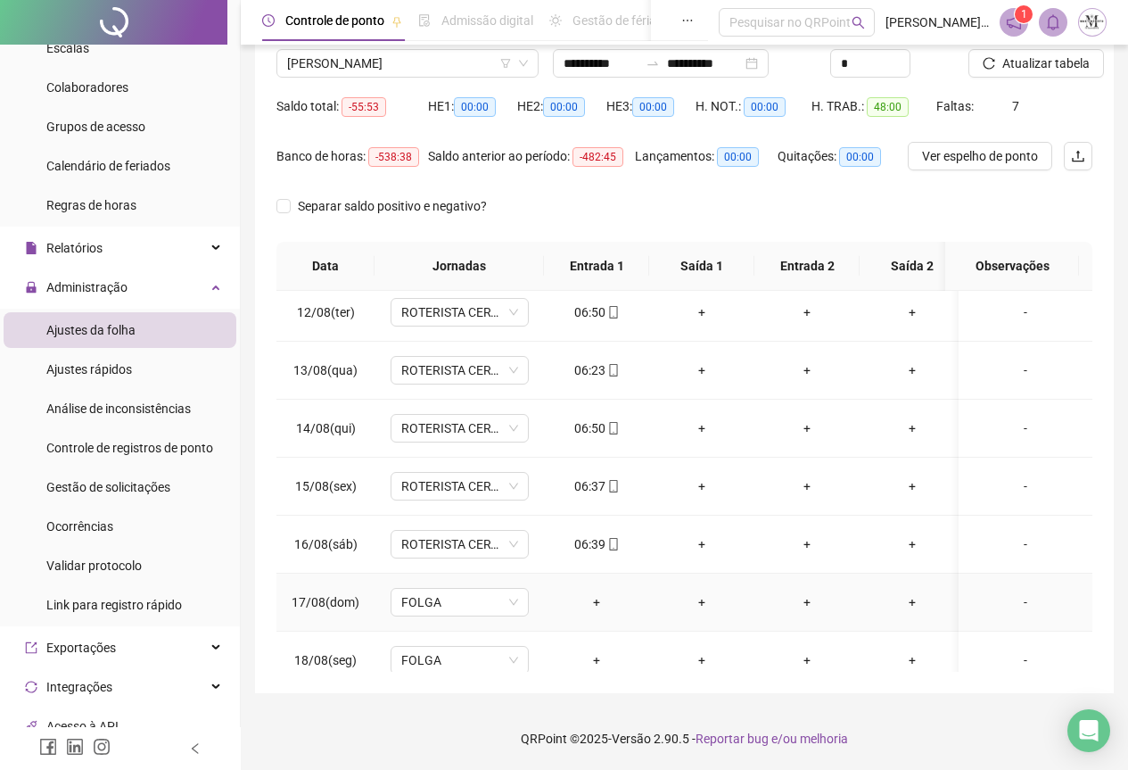
scroll to position [676, 0]
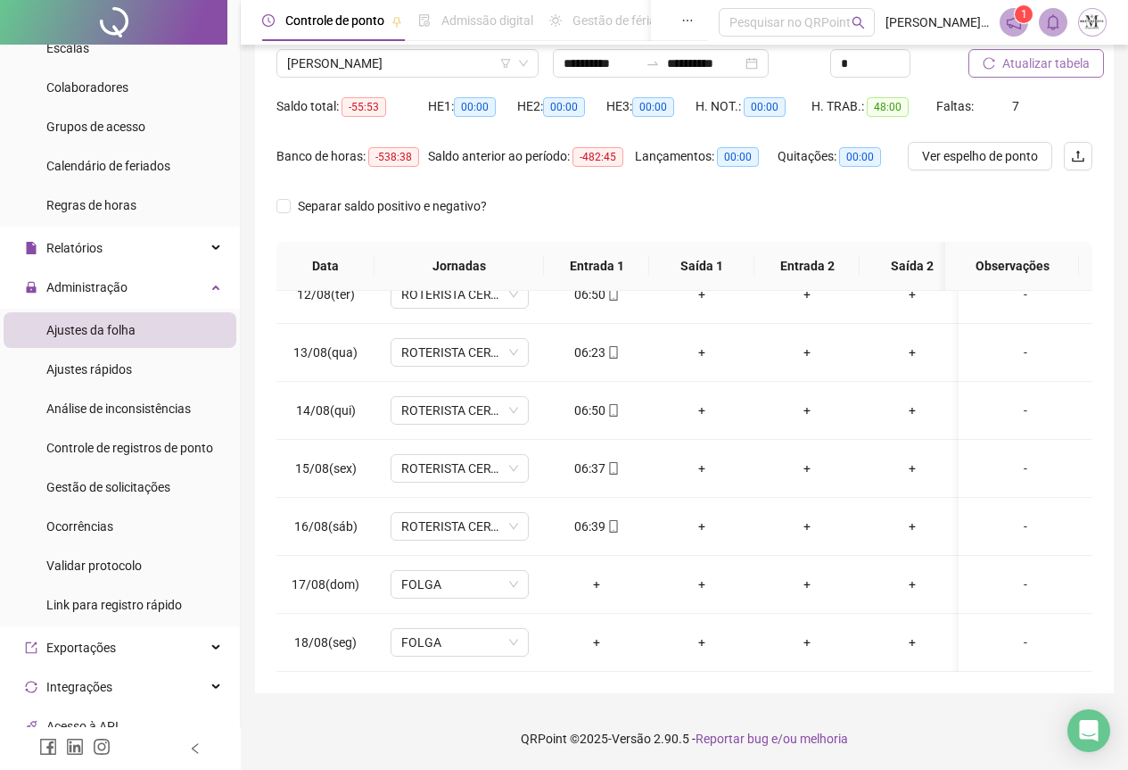
click at [1014, 70] on span "Atualizar tabela" at bounding box center [1046, 64] width 87 height 20
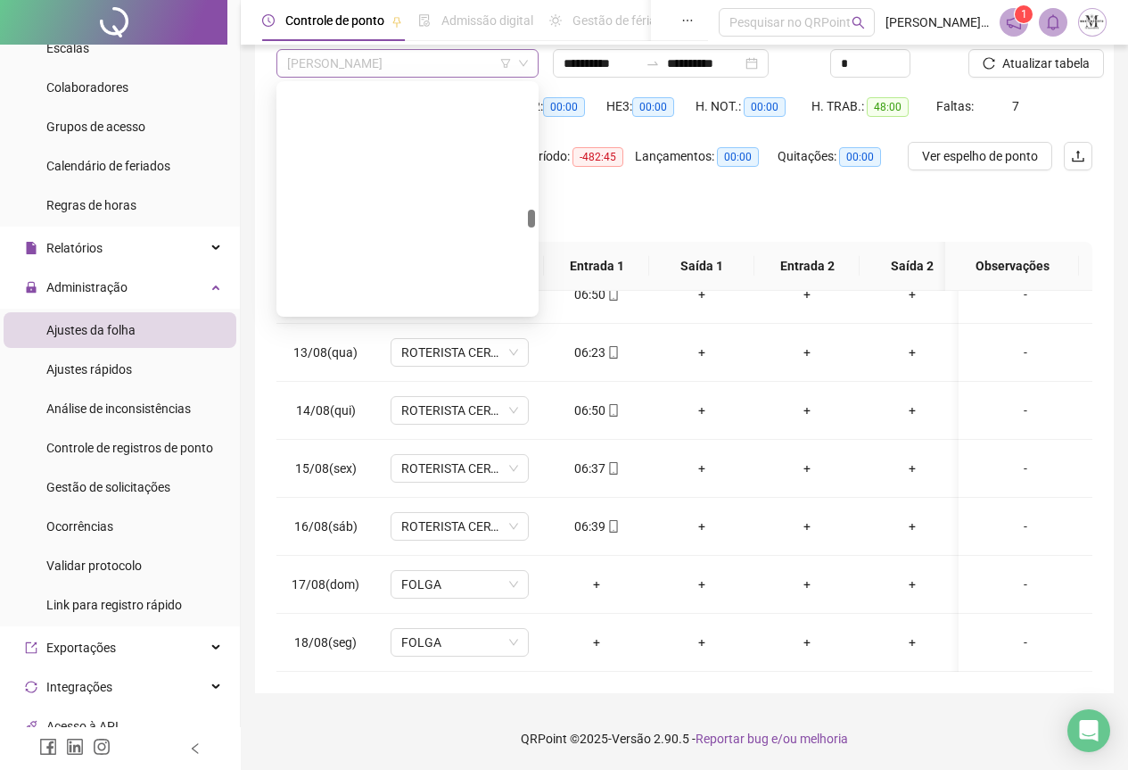
click at [303, 63] on span "[PERSON_NAME]" at bounding box center [407, 63] width 241 height 27
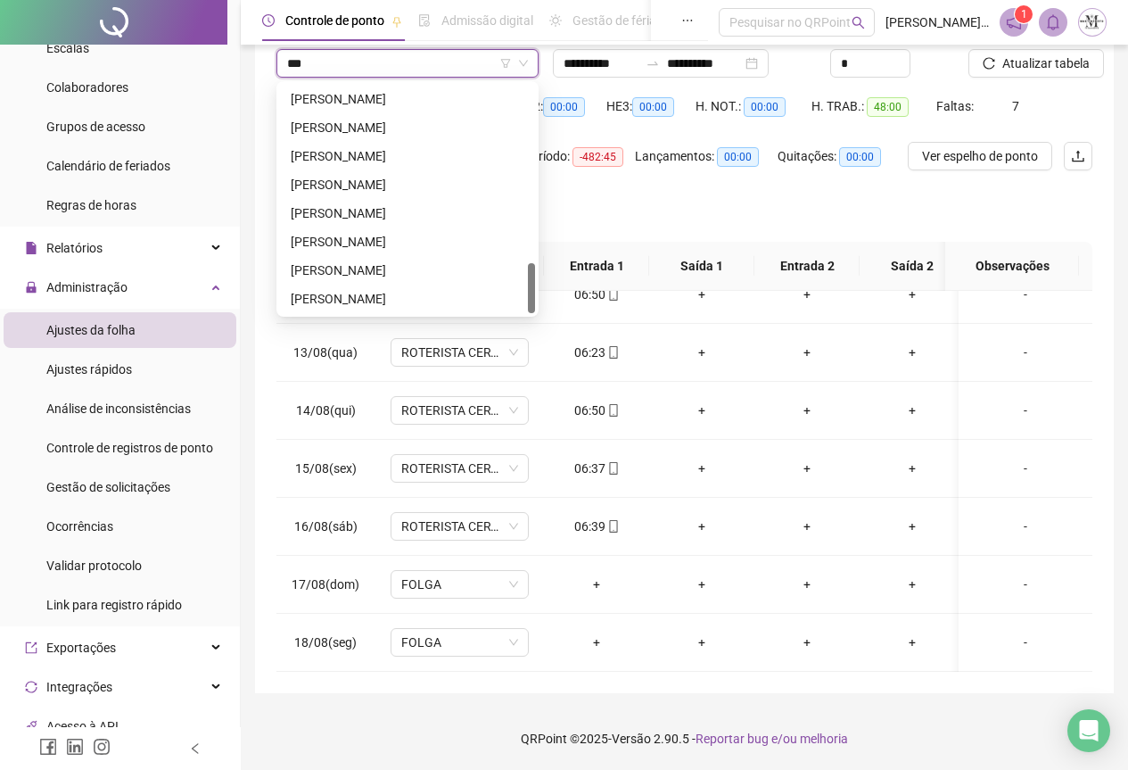
scroll to position [0, 0]
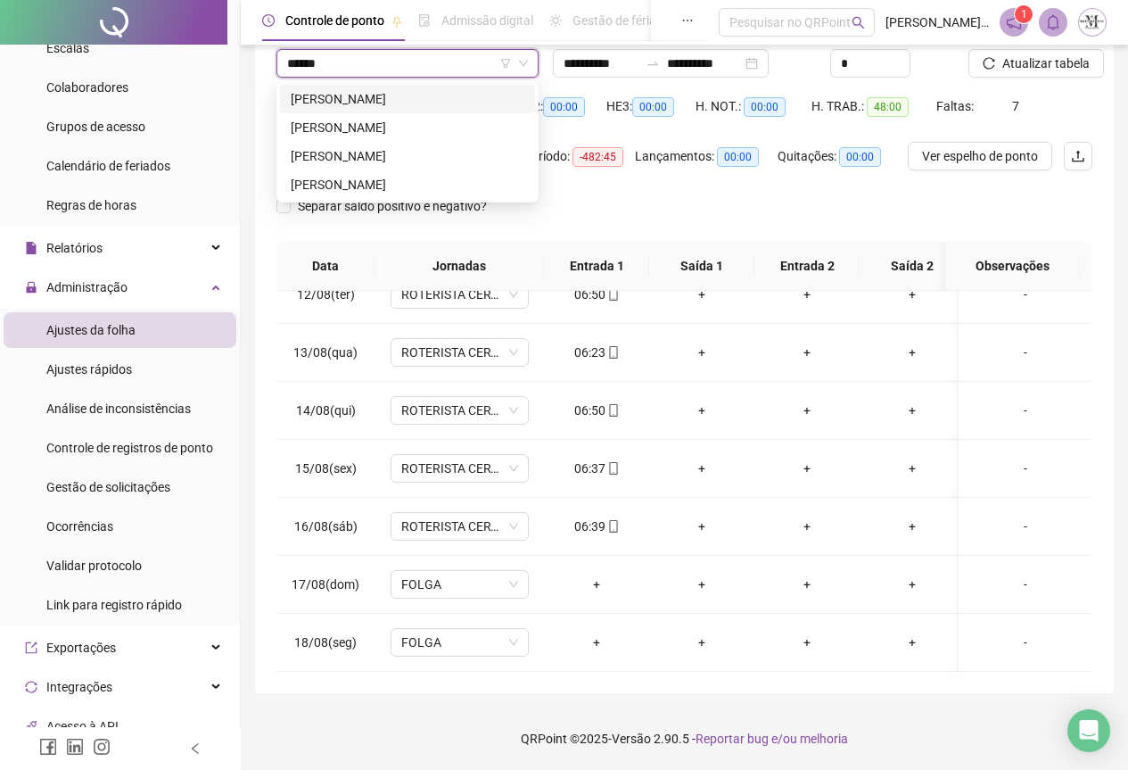
type input "*******"
click at [466, 183] on div "[PERSON_NAME]" at bounding box center [408, 185] width 234 height 20
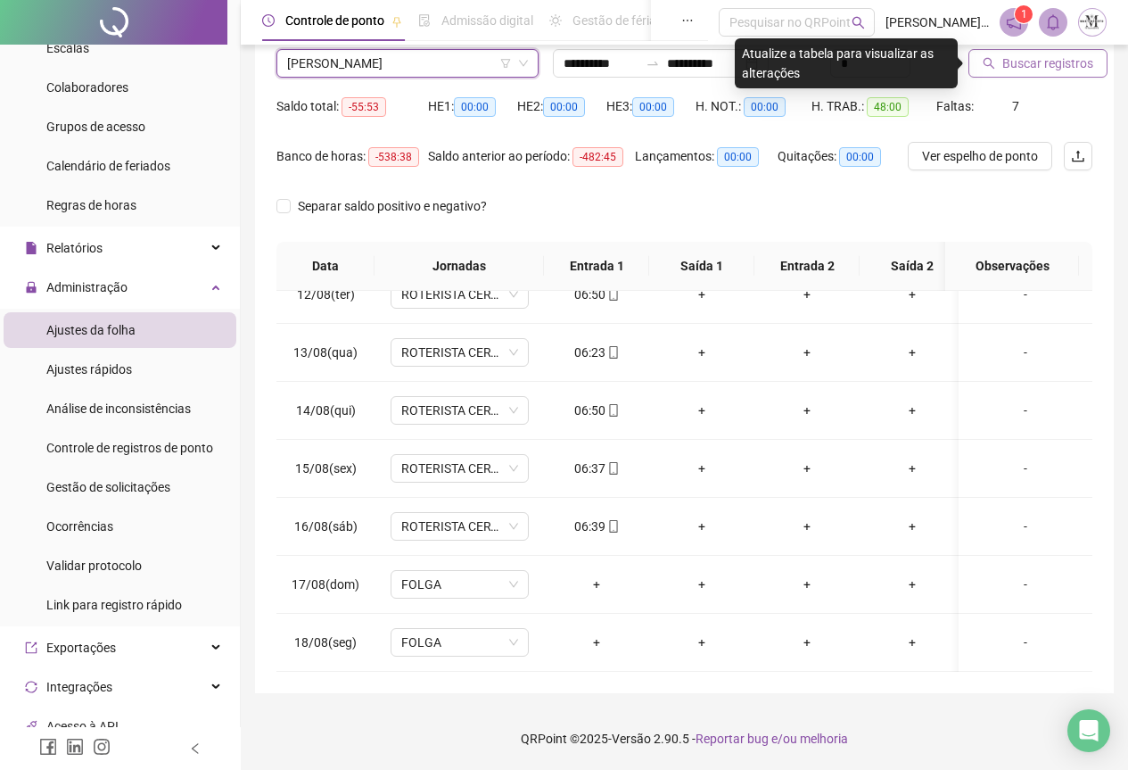
click at [1040, 71] on span "Buscar registros" at bounding box center [1048, 64] width 91 height 20
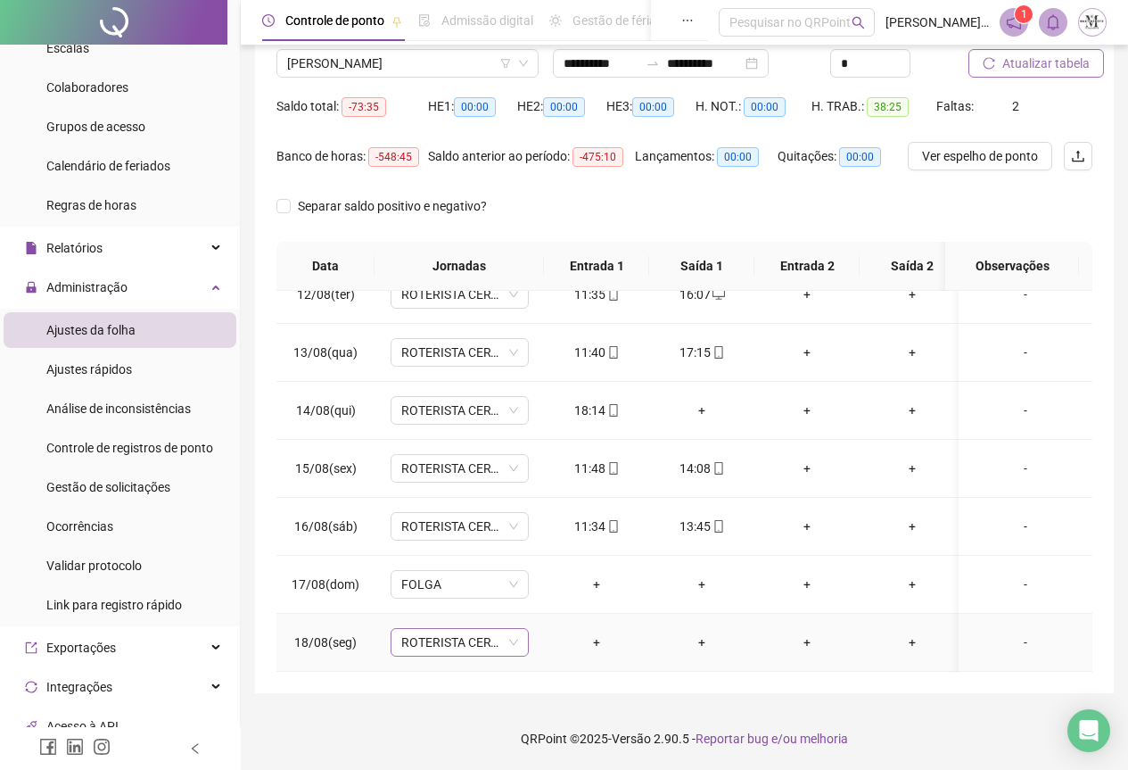
click at [447, 629] on span "ROTERISTA CERTO SG" at bounding box center [459, 642] width 117 height 27
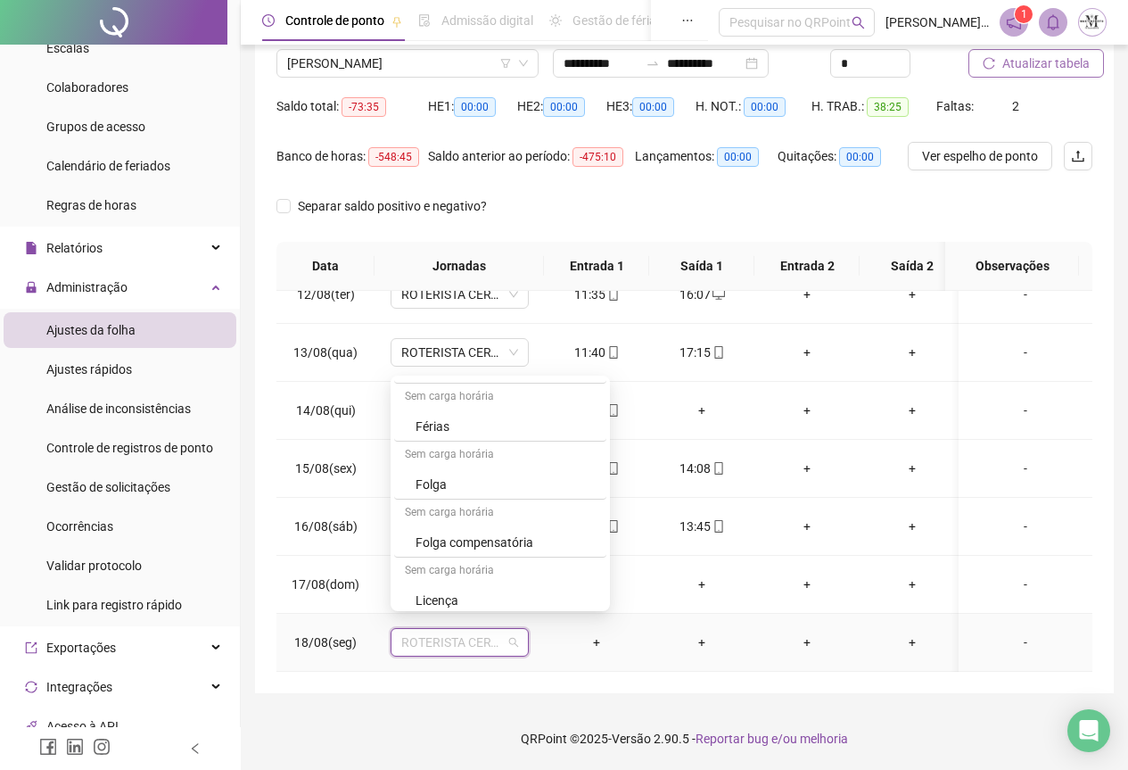
scroll to position [892, 0]
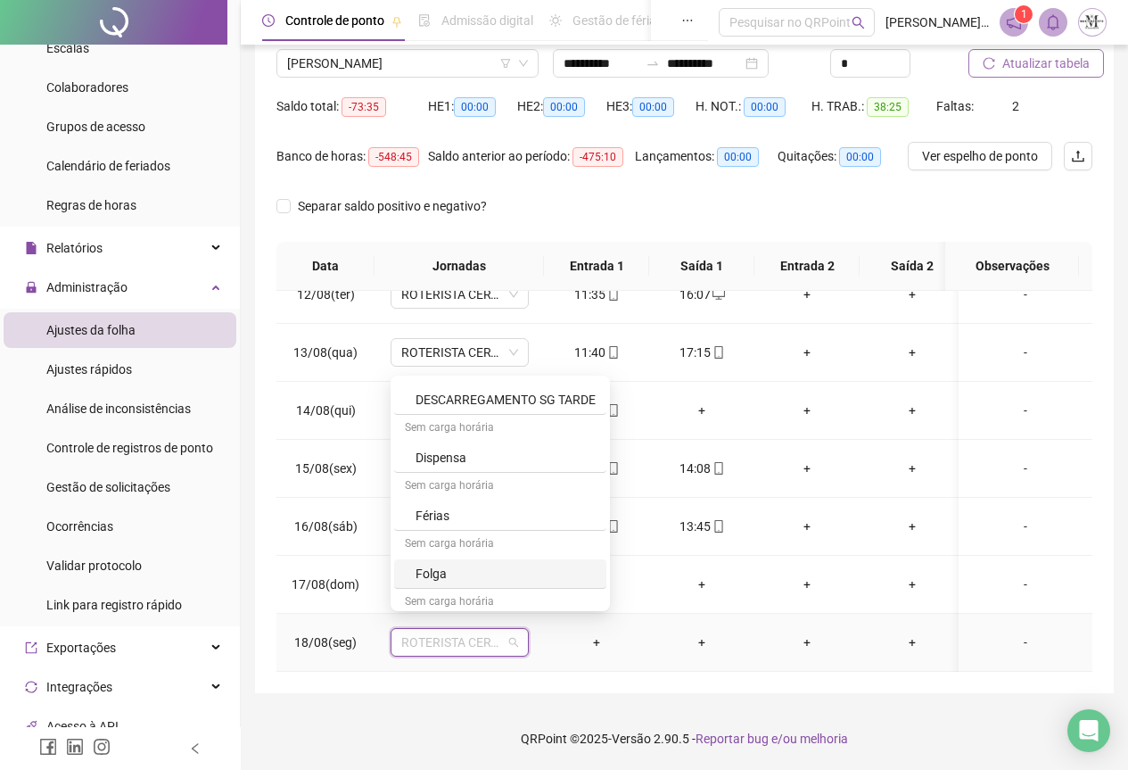
click at [461, 566] on div "Folga" at bounding box center [506, 574] width 180 height 20
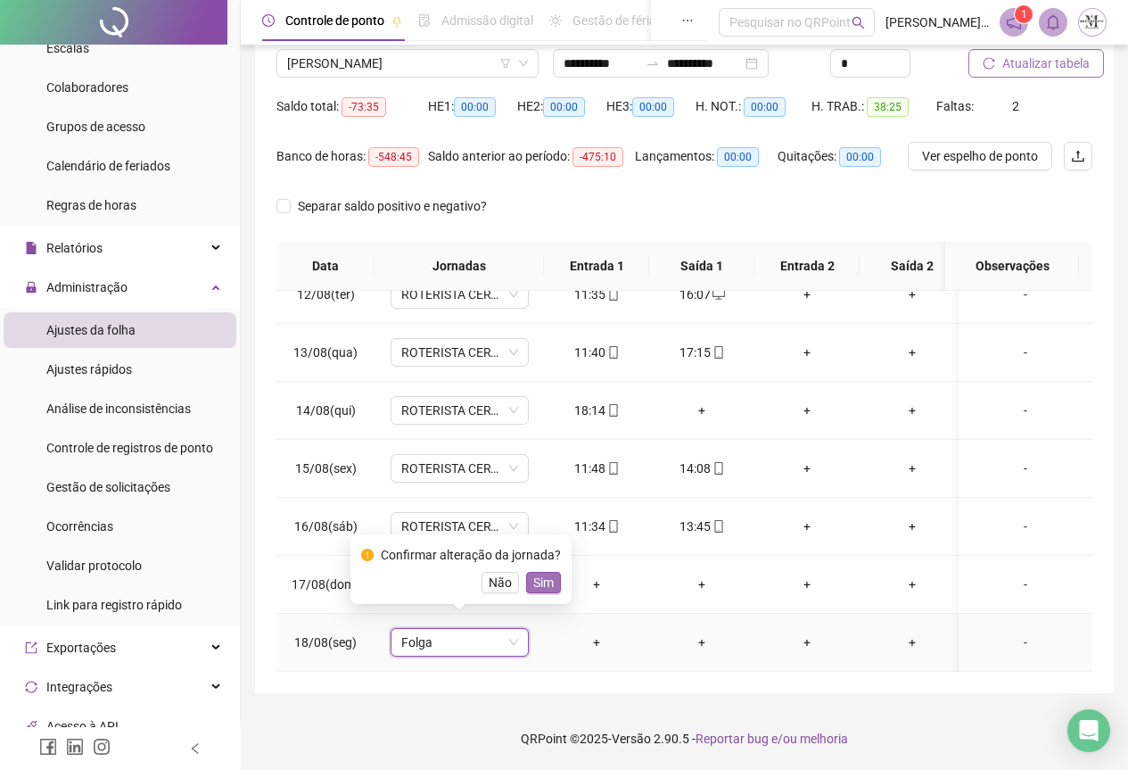
click at [537, 588] on span "Sim" at bounding box center [543, 583] width 21 height 20
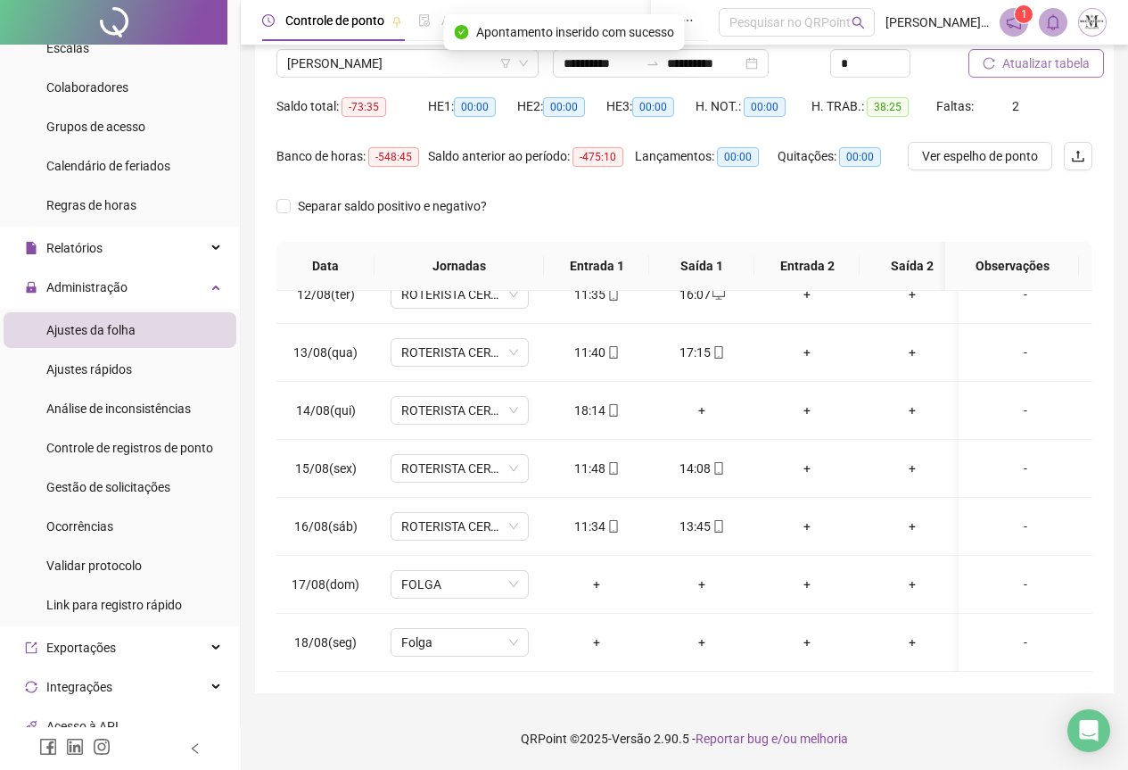
click at [1020, 57] on span "Atualizar tabela" at bounding box center [1046, 64] width 87 height 20
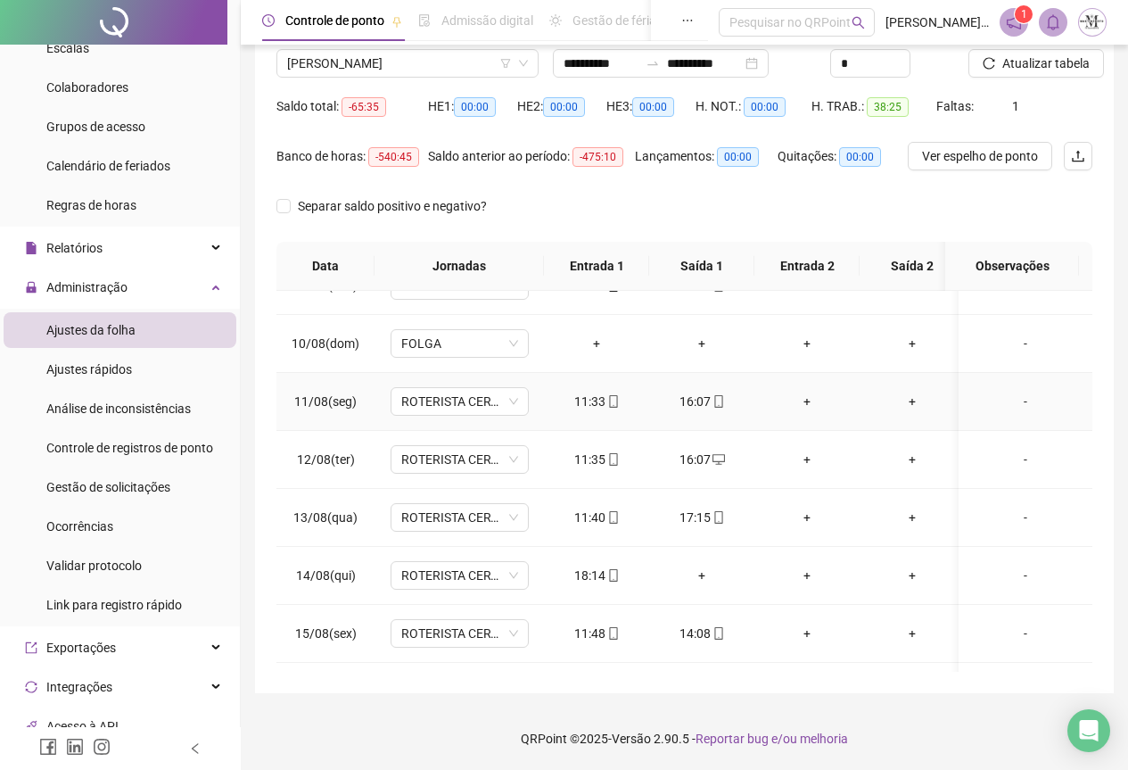
scroll to position [676, 0]
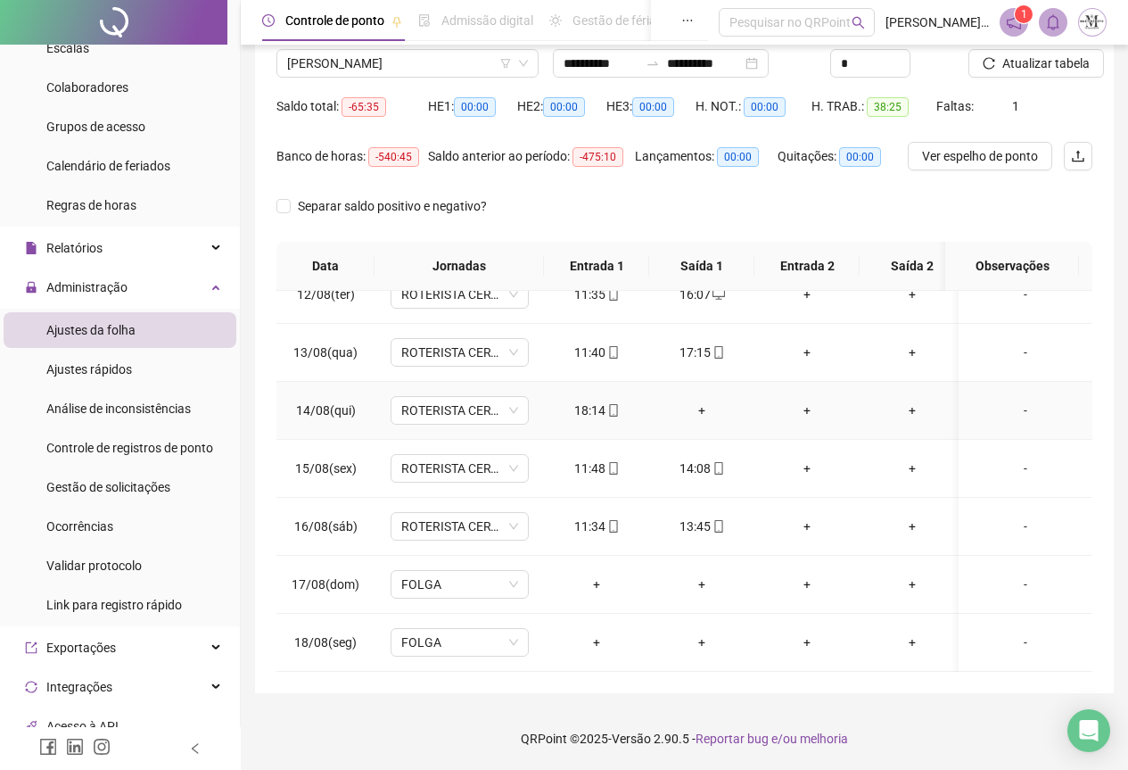
click at [706, 401] on div "+" at bounding box center [702, 411] width 77 height 20
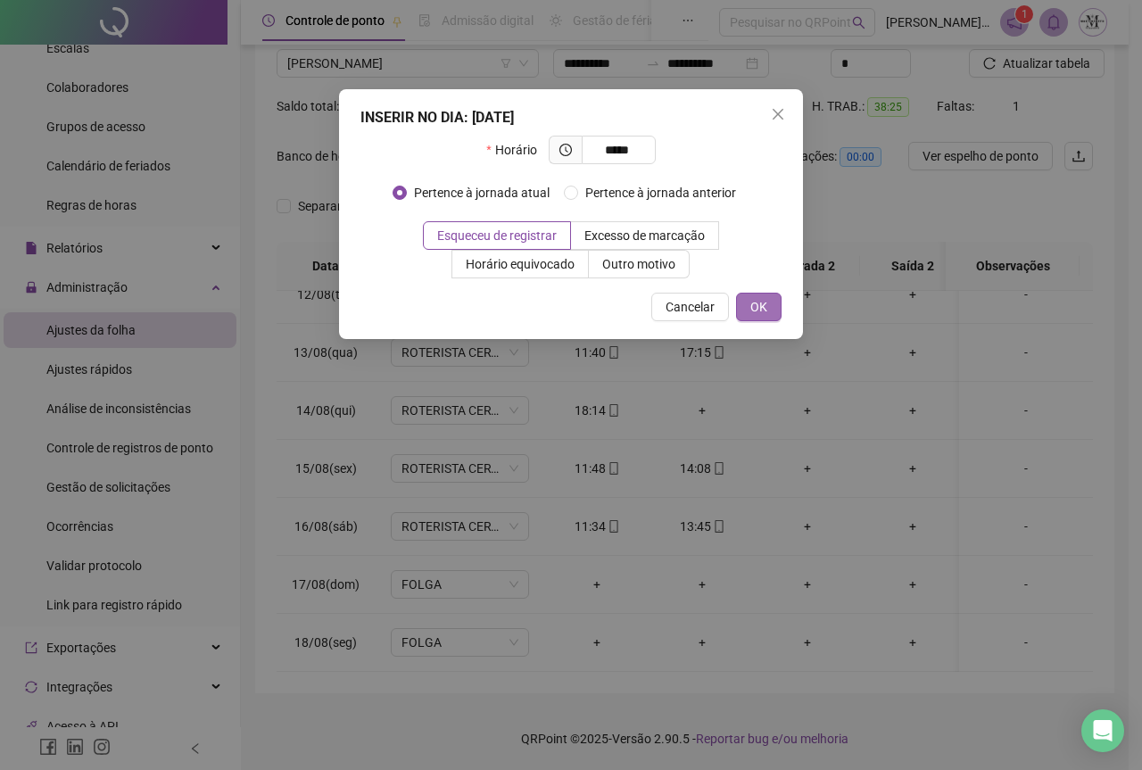
type input "*****"
click at [756, 315] on span "OK" at bounding box center [758, 307] width 17 height 20
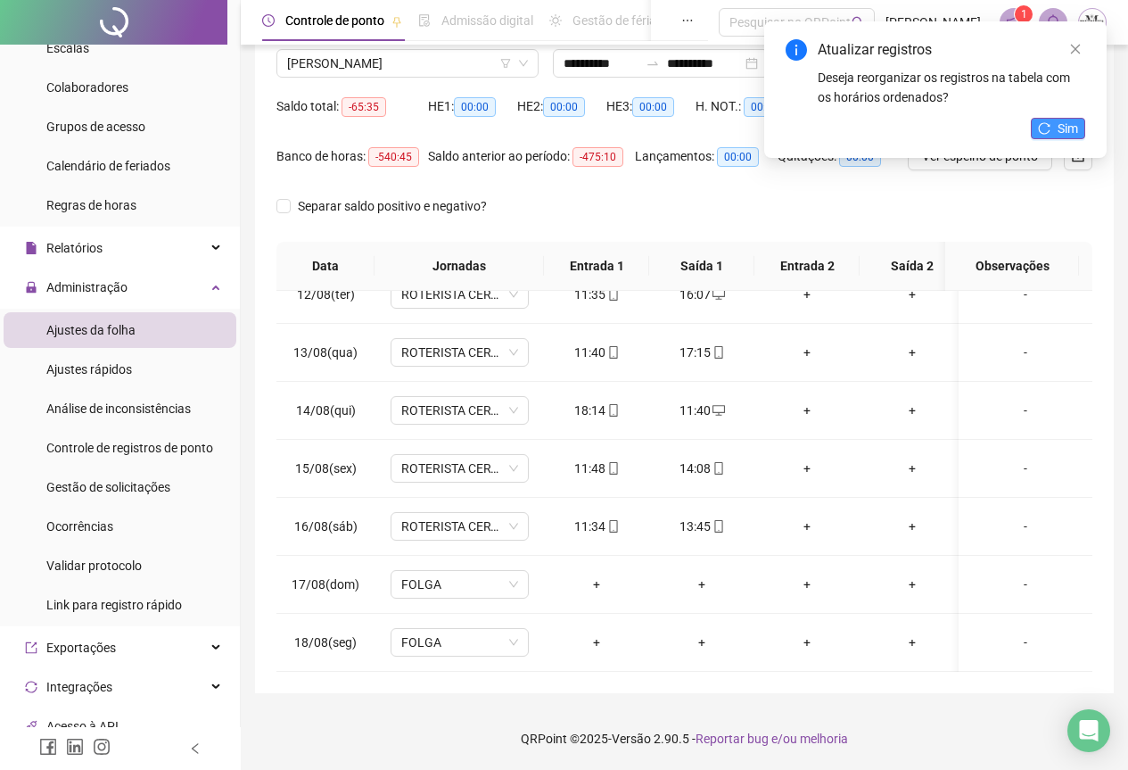
click at [1059, 136] on span "Sim" at bounding box center [1068, 129] width 21 height 20
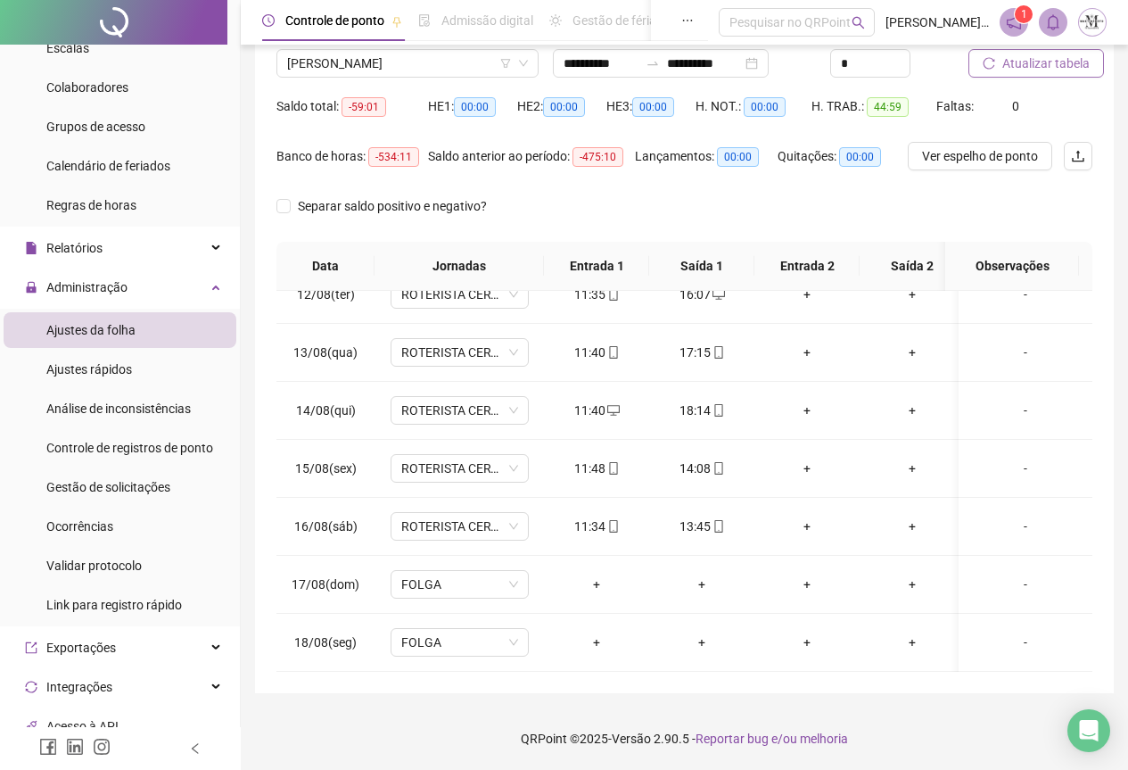
click at [1037, 69] on span "Atualizar tabela" at bounding box center [1046, 64] width 87 height 20
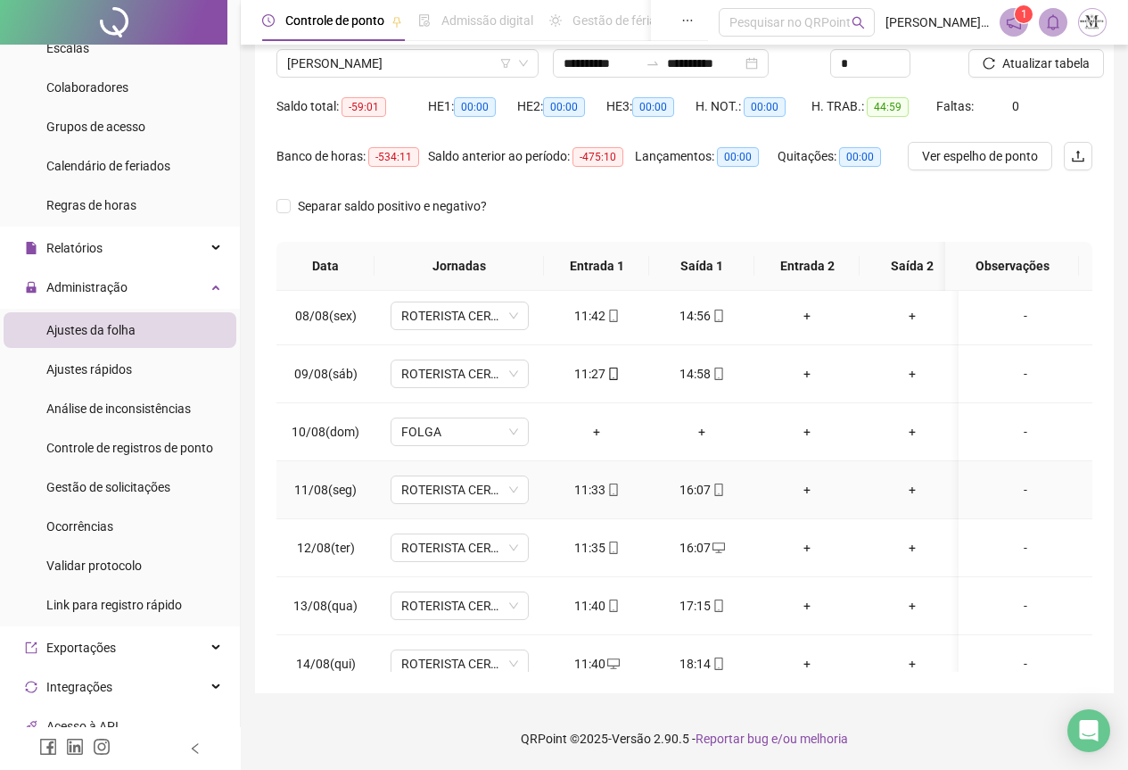
scroll to position [409, 0]
click at [1020, 61] on span "Atualizar tabela" at bounding box center [1046, 64] width 87 height 20
click at [350, 66] on span "[PERSON_NAME]" at bounding box center [407, 63] width 241 height 27
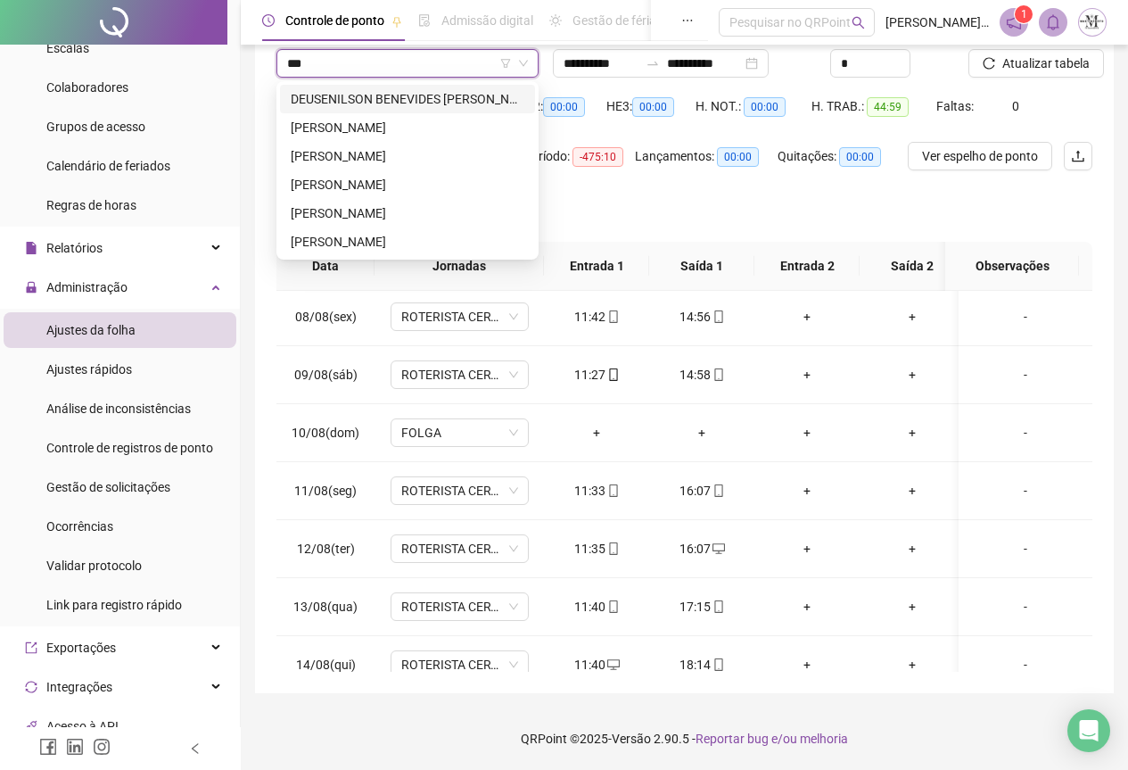
scroll to position [0, 0]
type input "*****"
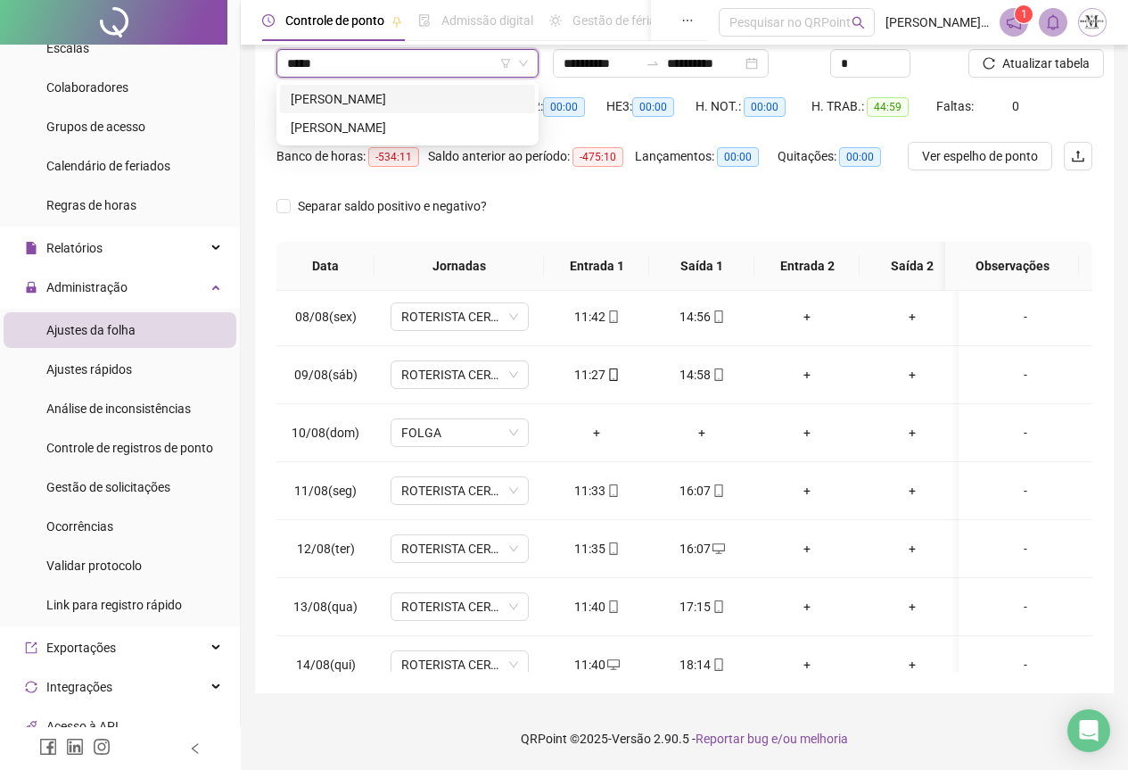
click at [389, 98] on div "[PERSON_NAME]" at bounding box center [408, 99] width 234 height 20
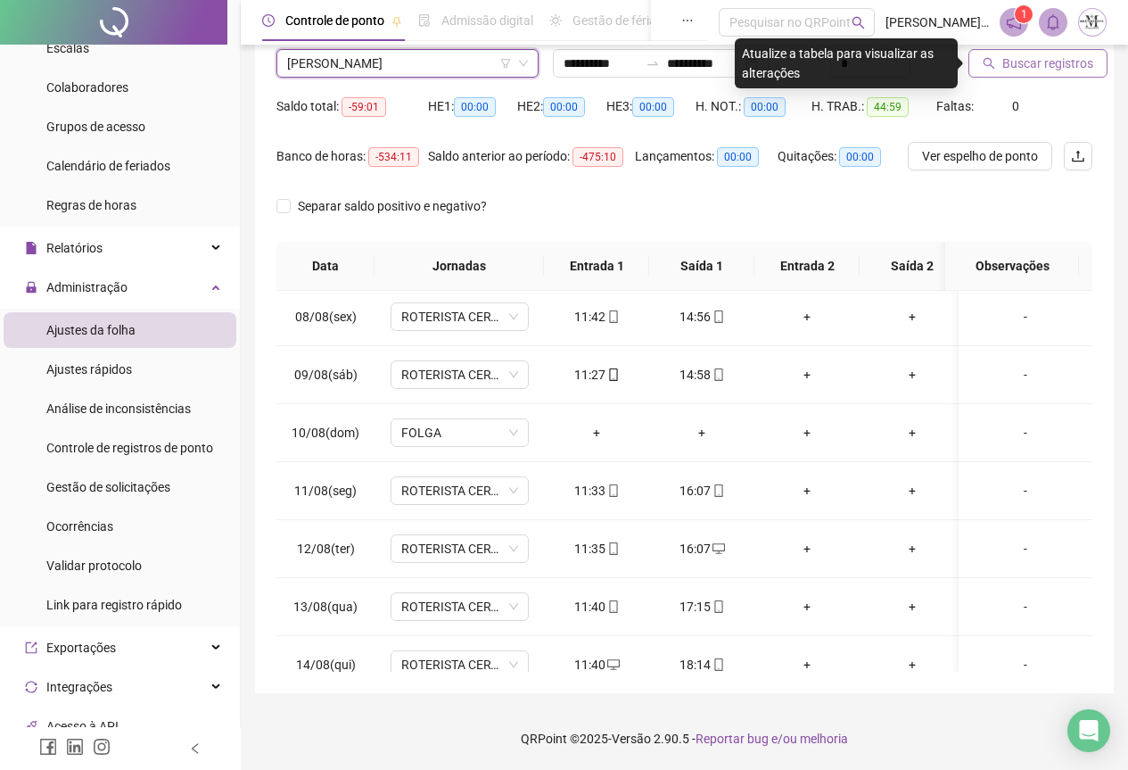
click at [1031, 70] on span "Buscar registros" at bounding box center [1048, 64] width 91 height 20
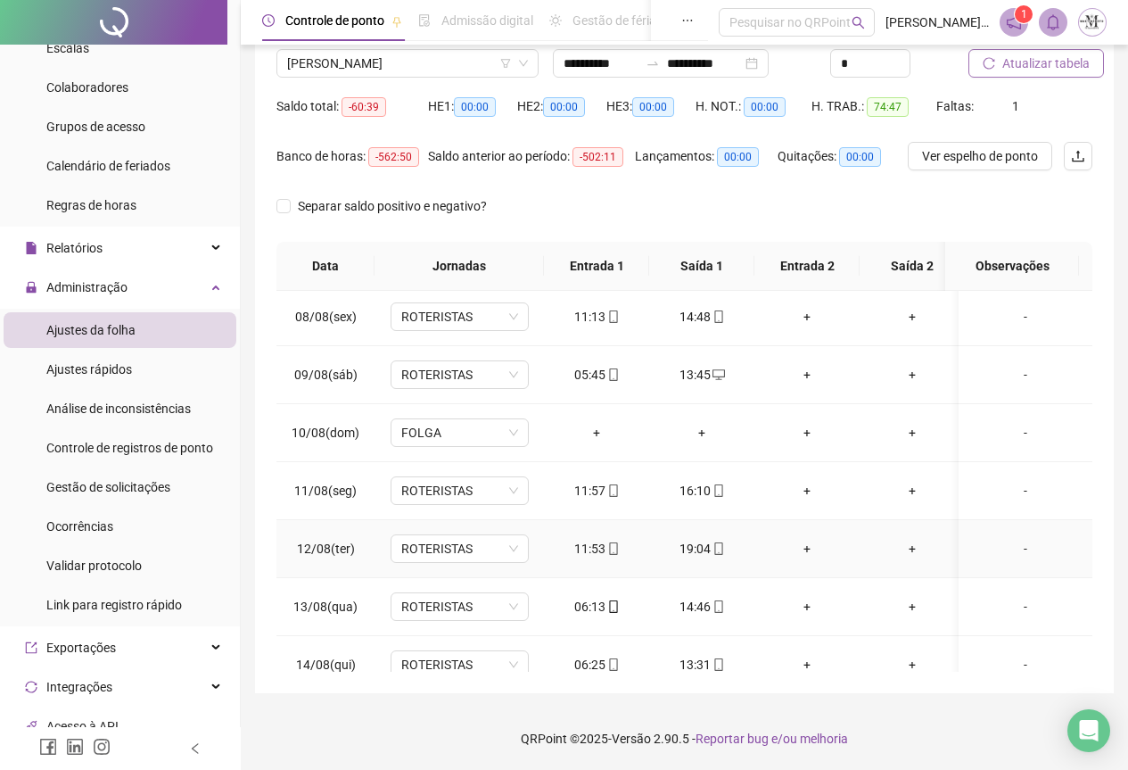
scroll to position [676, 0]
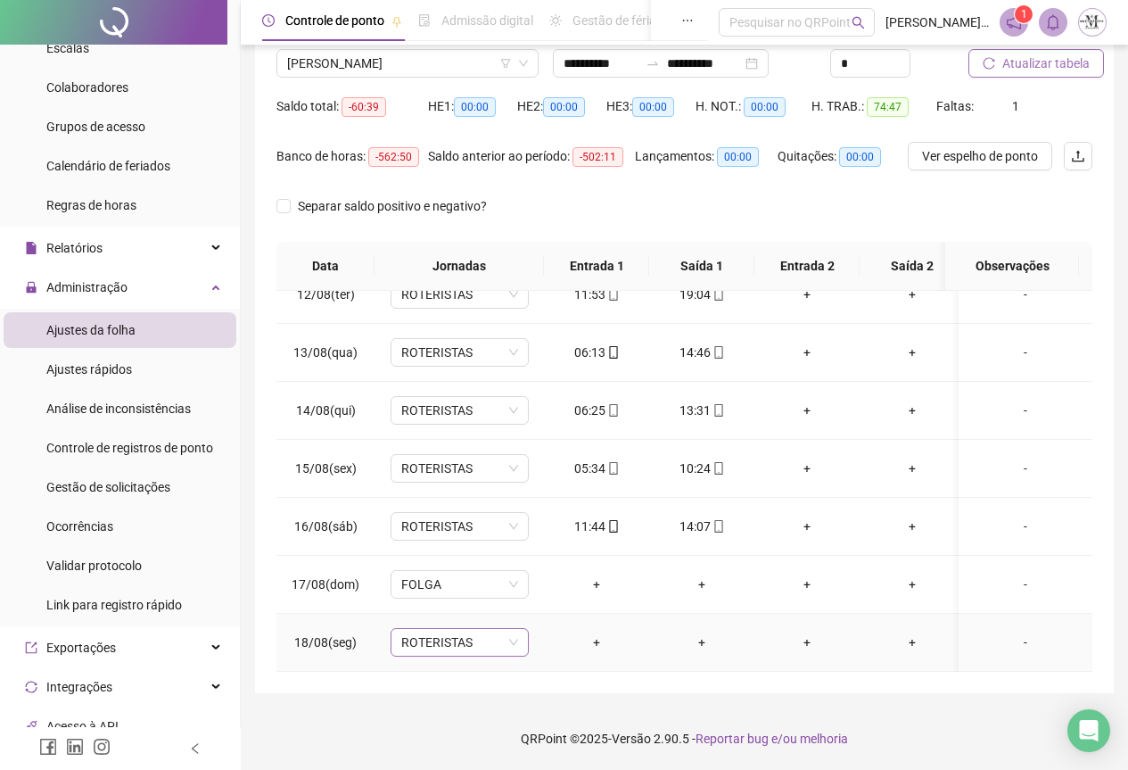
click at [430, 629] on span "ROTERISTAS" at bounding box center [459, 642] width 117 height 27
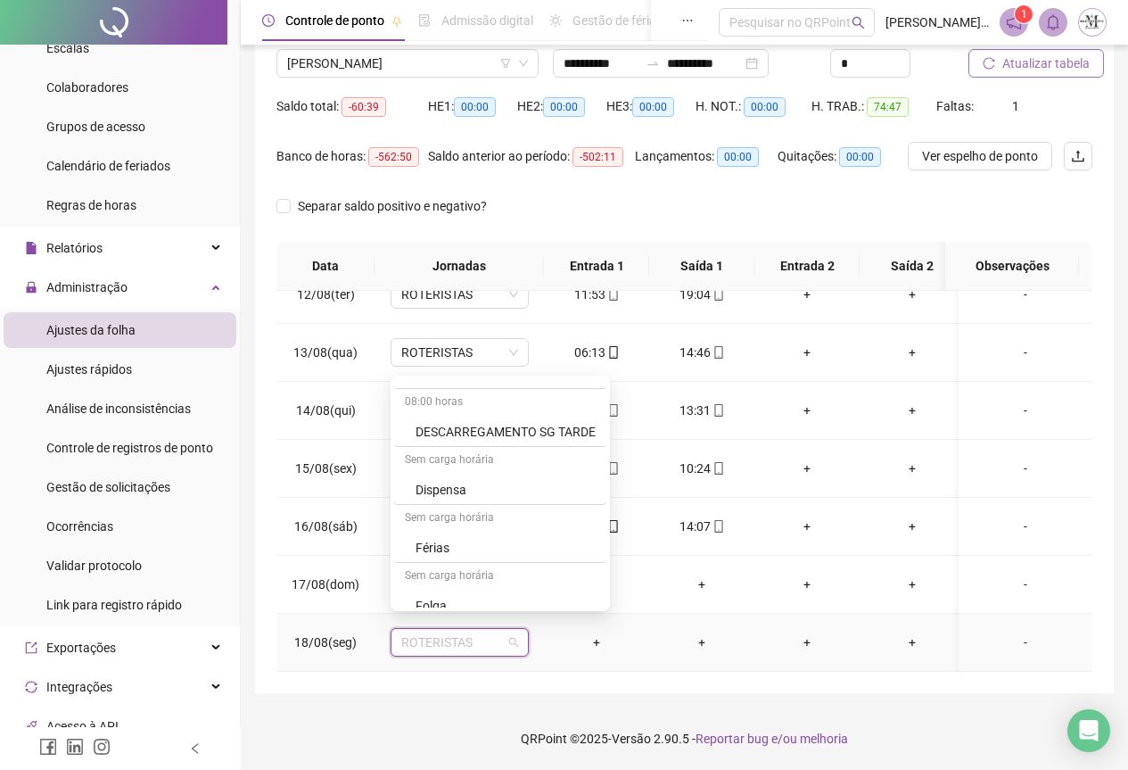
scroll to position [892, 0]
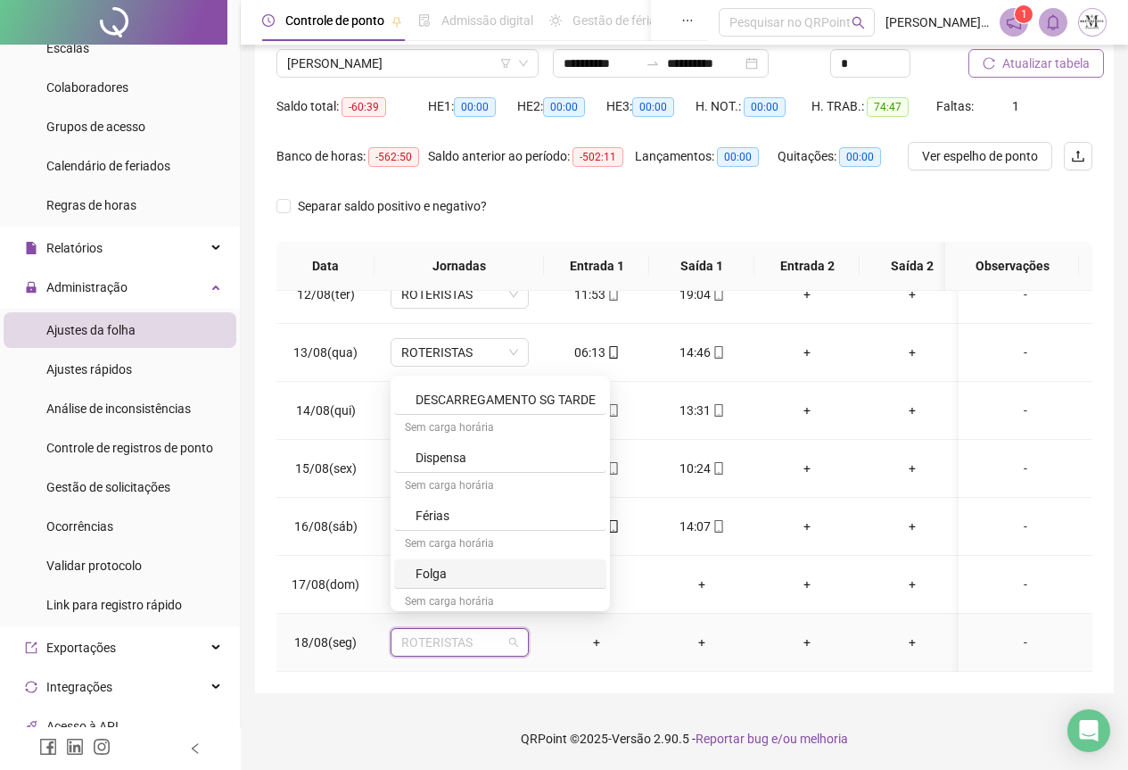
click at [460, 581] on div "Folga" at bounding box center [506, 574] width 180 height 20
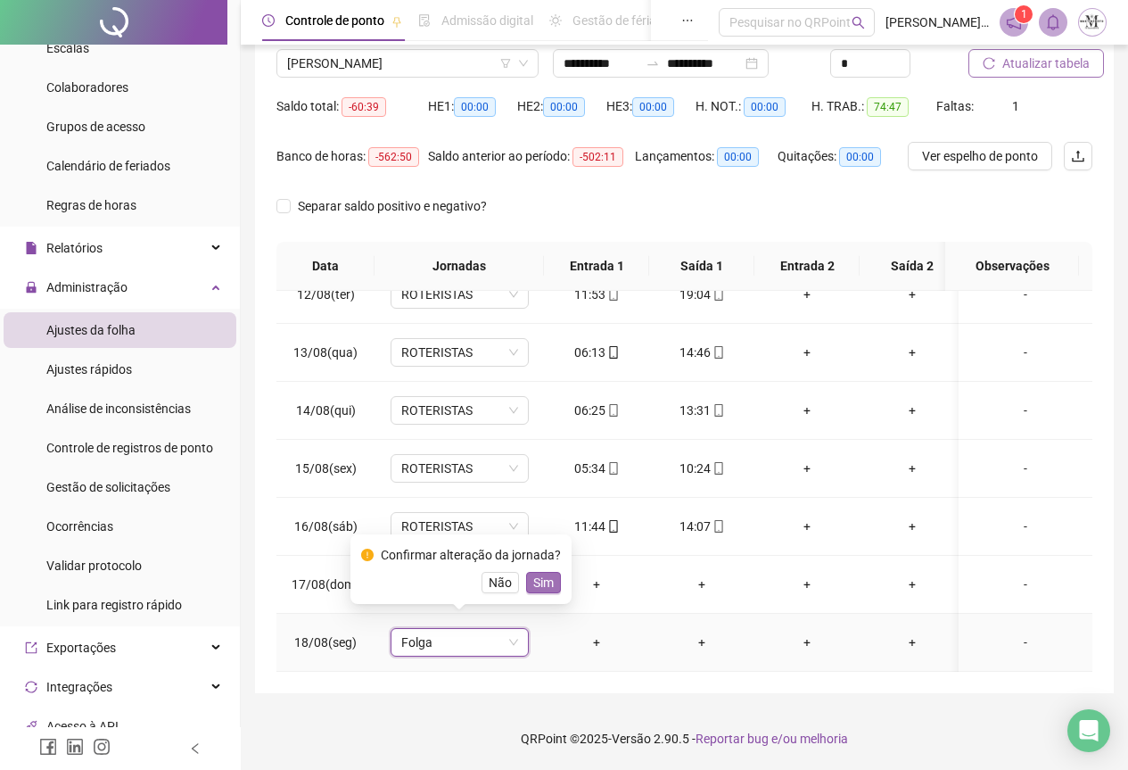
click at [533, 581] on span "Sim" at bounding box center [543, 583] width 21 height 20
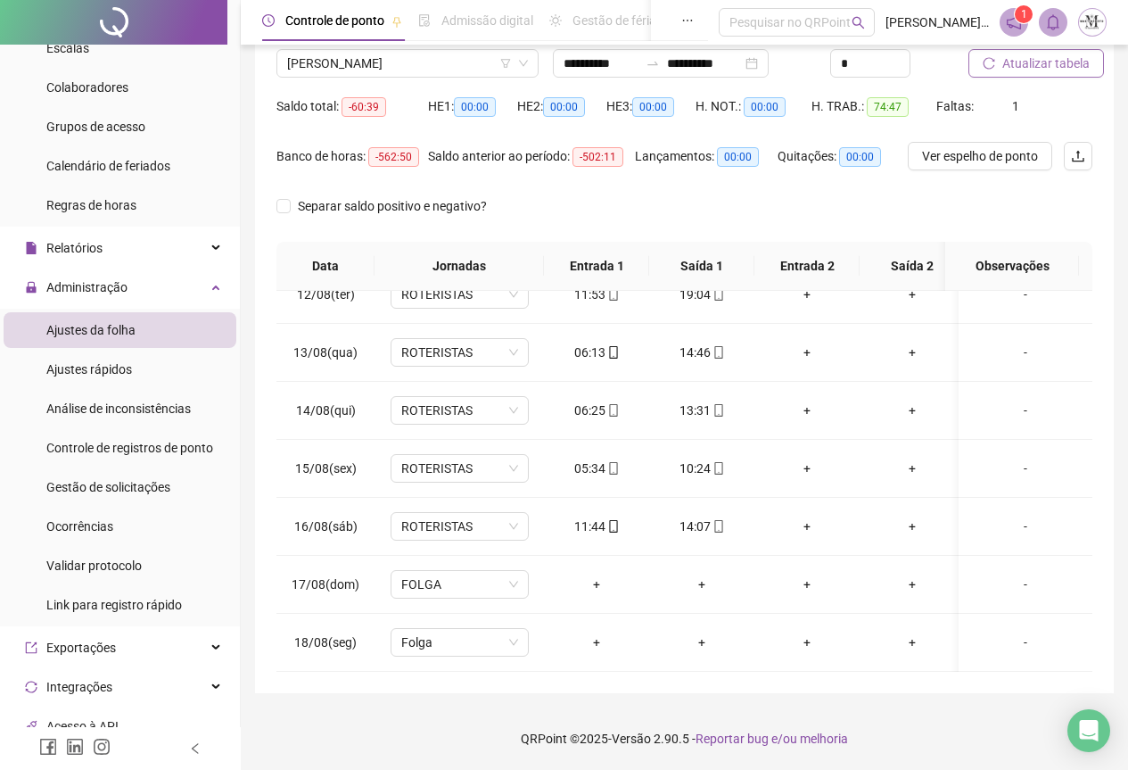
click at [1003, 59] on span "Atualizar tabela" at bounding box center [1046, 64] width 87 height 20
click at [1014, 65] on span "Atualizar tabela" at bounding box center [1046, 64] width 87 height 20
click at [317, 73] on span "[PERSON_NAME]" at bounding box center [407, 63] width 241 height 27
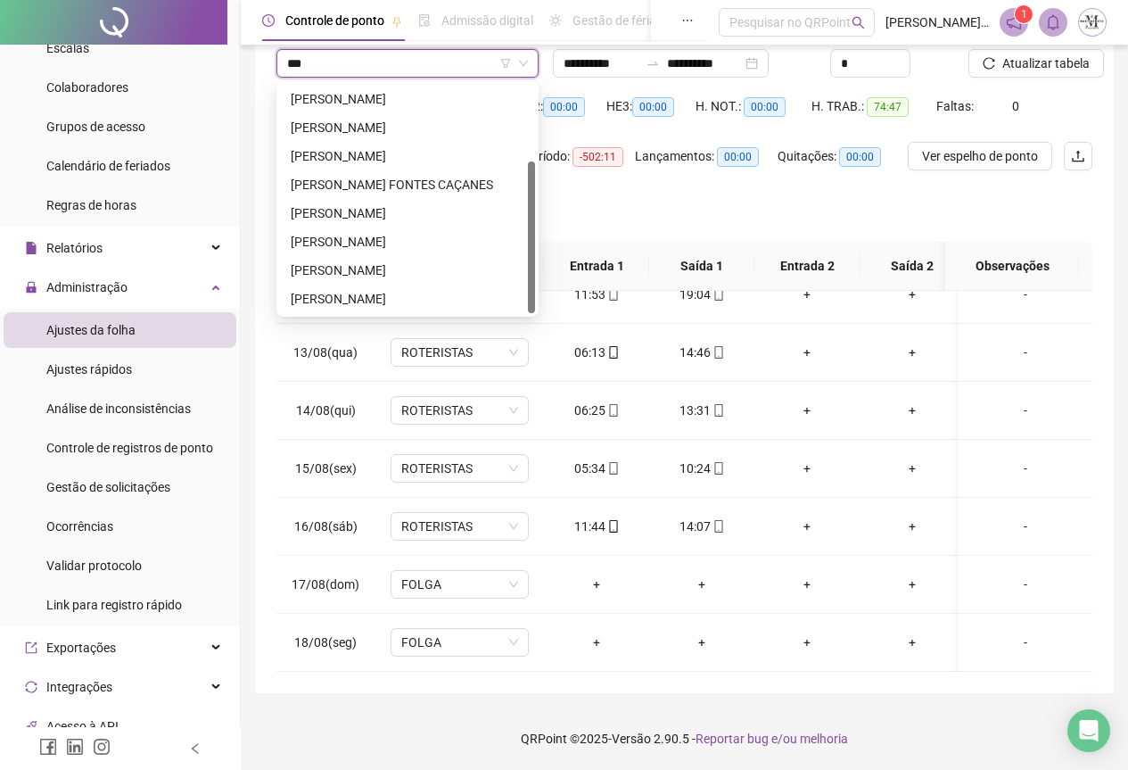
scroll to position [114, 0]
type input "*******"
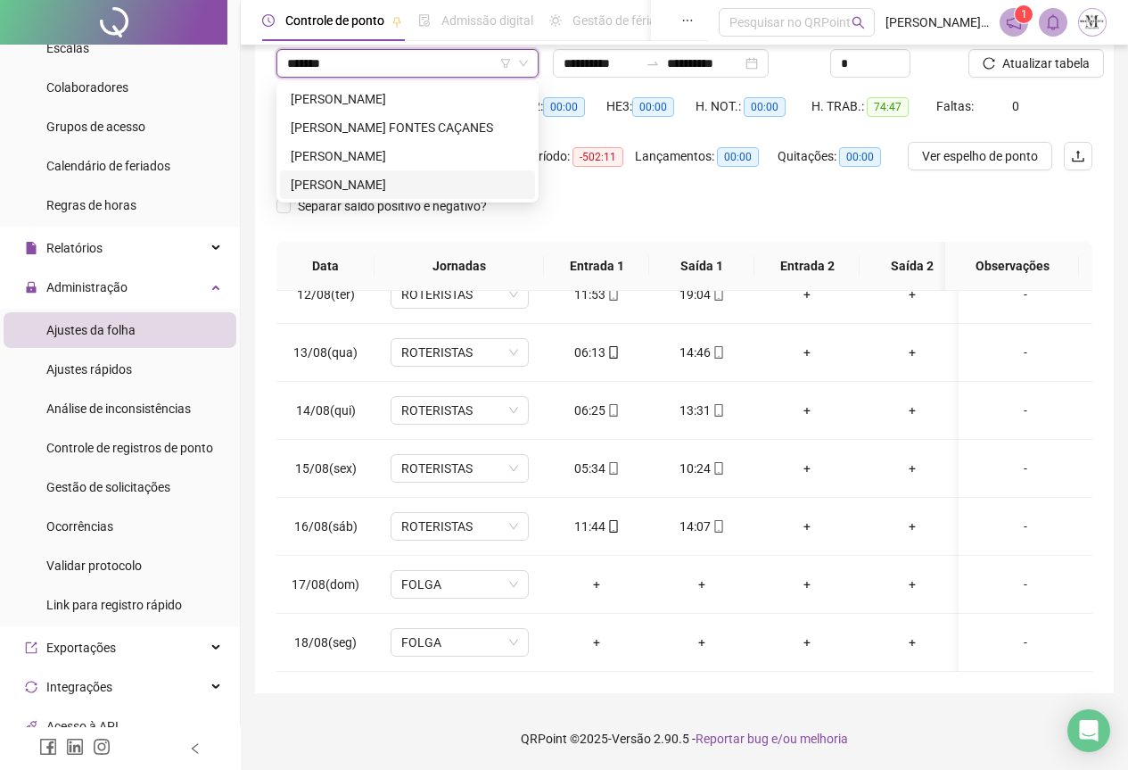
click at [348, 188] on div "[PERSON_NAME]" at bounding box center [408, 185] width 234 height 20
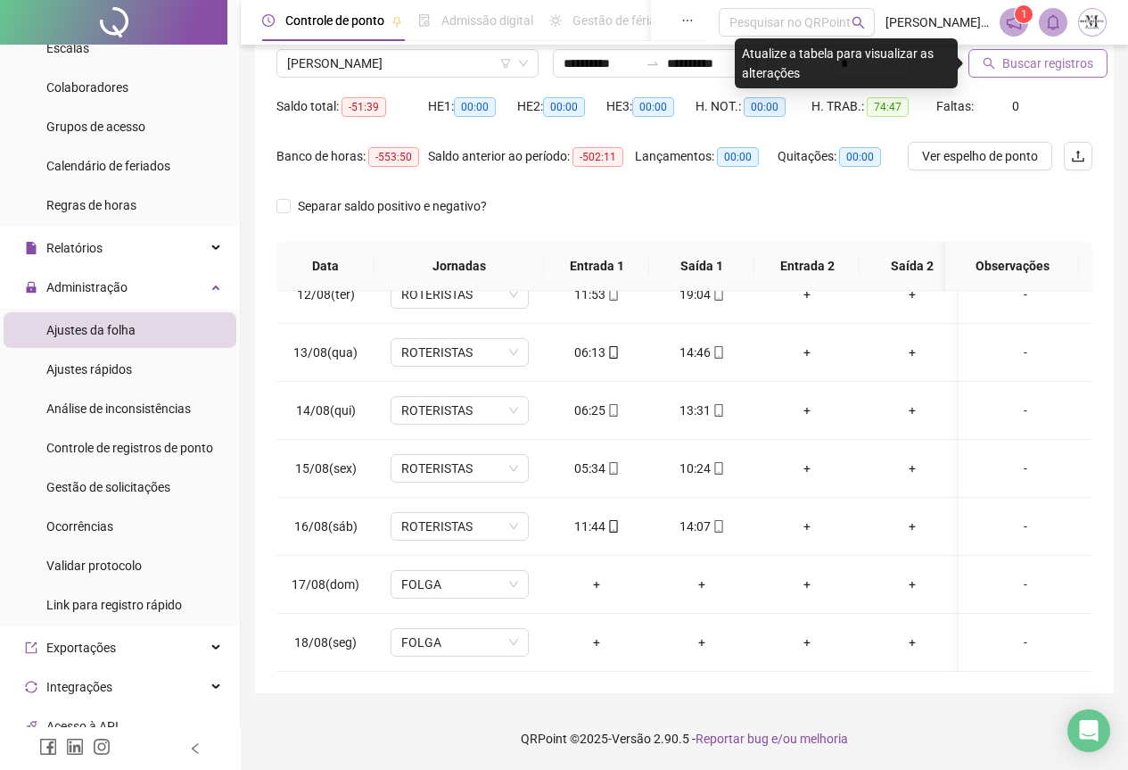
click at [1043, 56] on span "Buscar registros" at bounding box center [1048, 64] width 91 height 20
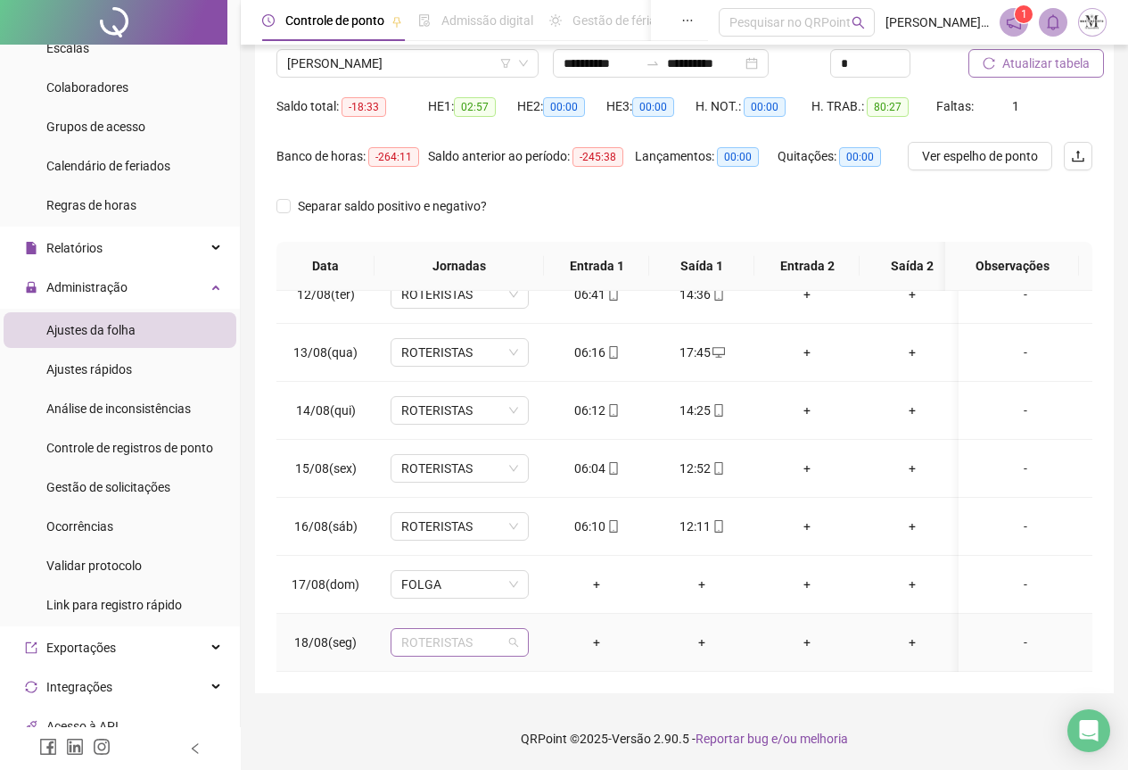
click at [412, 630] on span "ROTERISTAS" at bounding box center [459, 642] width 117 height 27
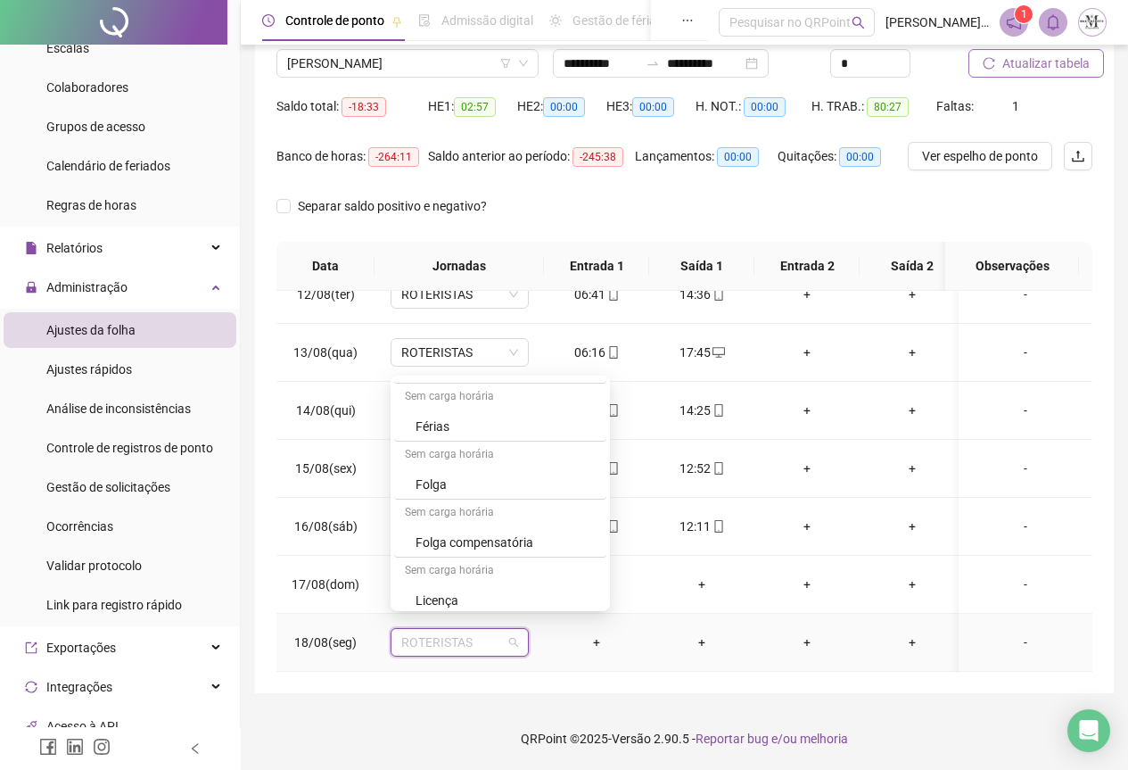
scroll to position [1070, 0]
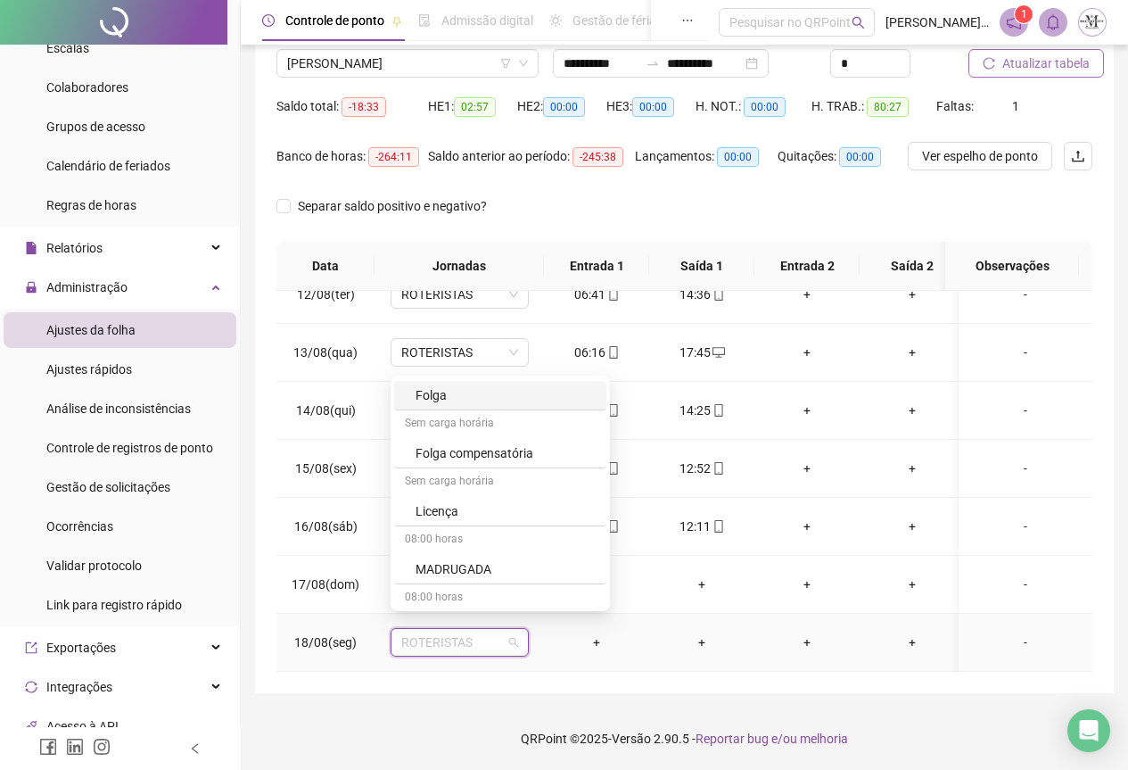
click at [452, 390] on div "Folga" at bounding box center [506, 395] width 180 height 20
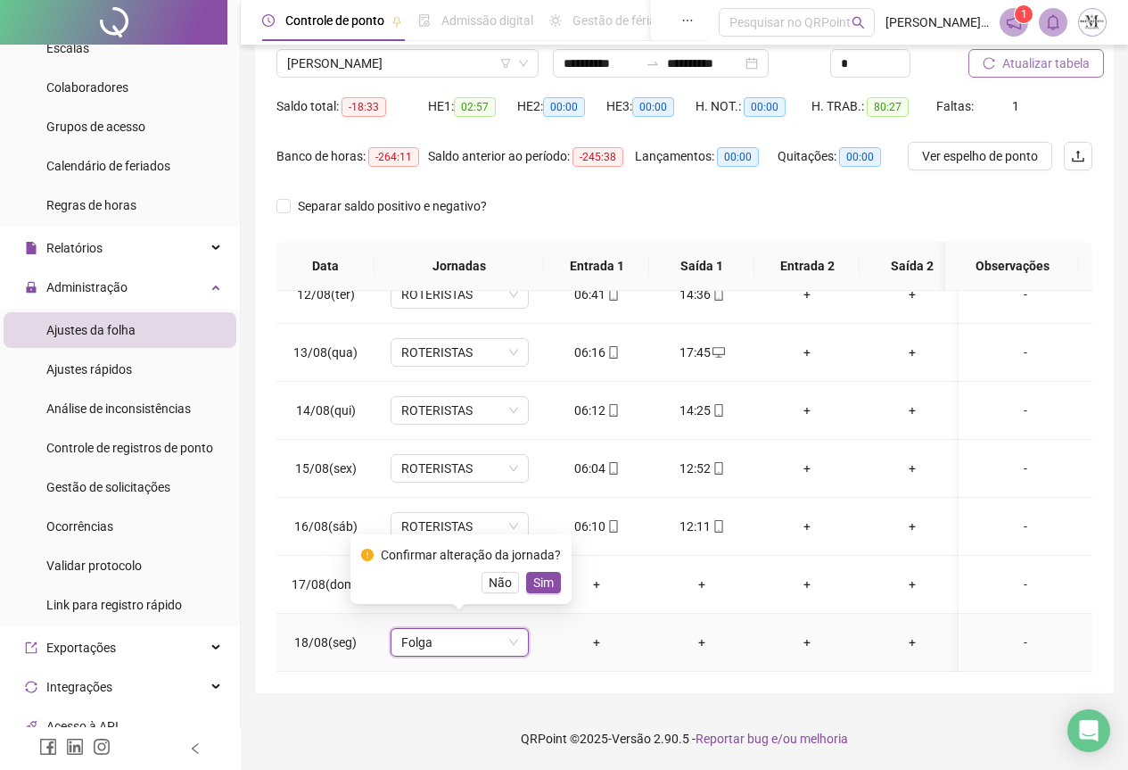
click at [533, 586] on span "Sim" at bounding box center [543, 583] width 21 height 20
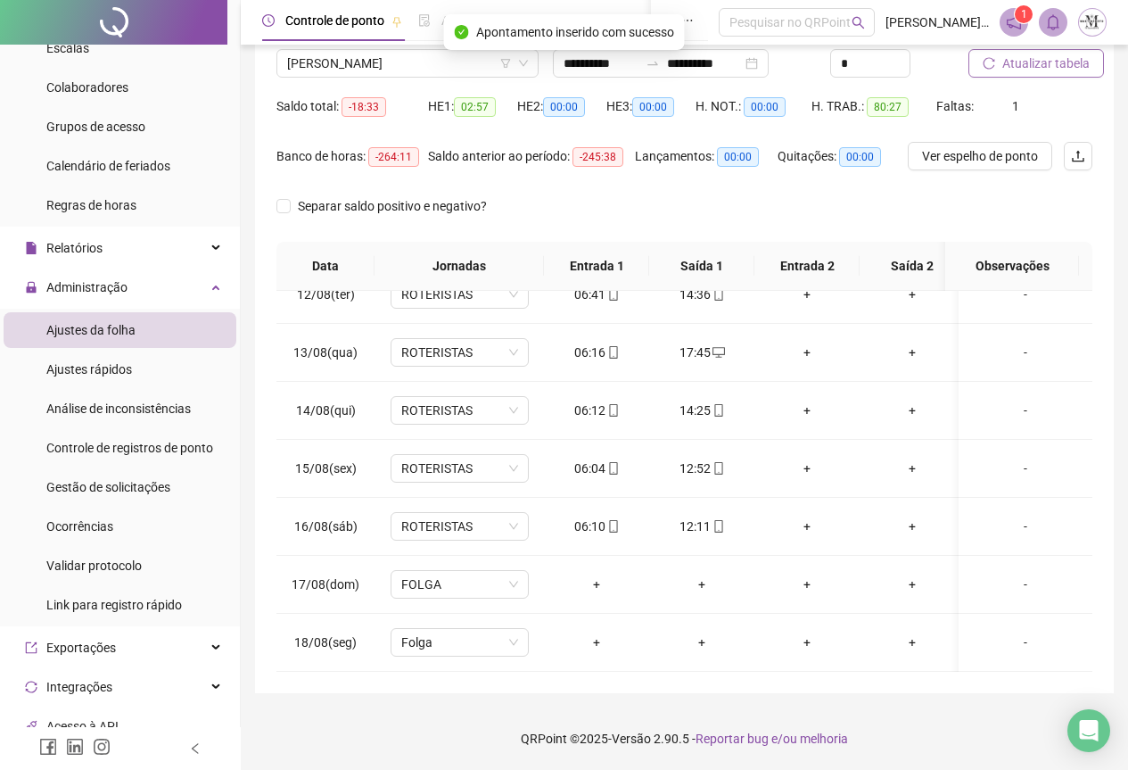
click at [1030, 62] on span "Atualizar tabela" at bounding box center [1046, 64] width 87 height 20
click at [339, 74] on span "[PERSON_NAME]" at bounding box center [407, 63] width 241 height 27
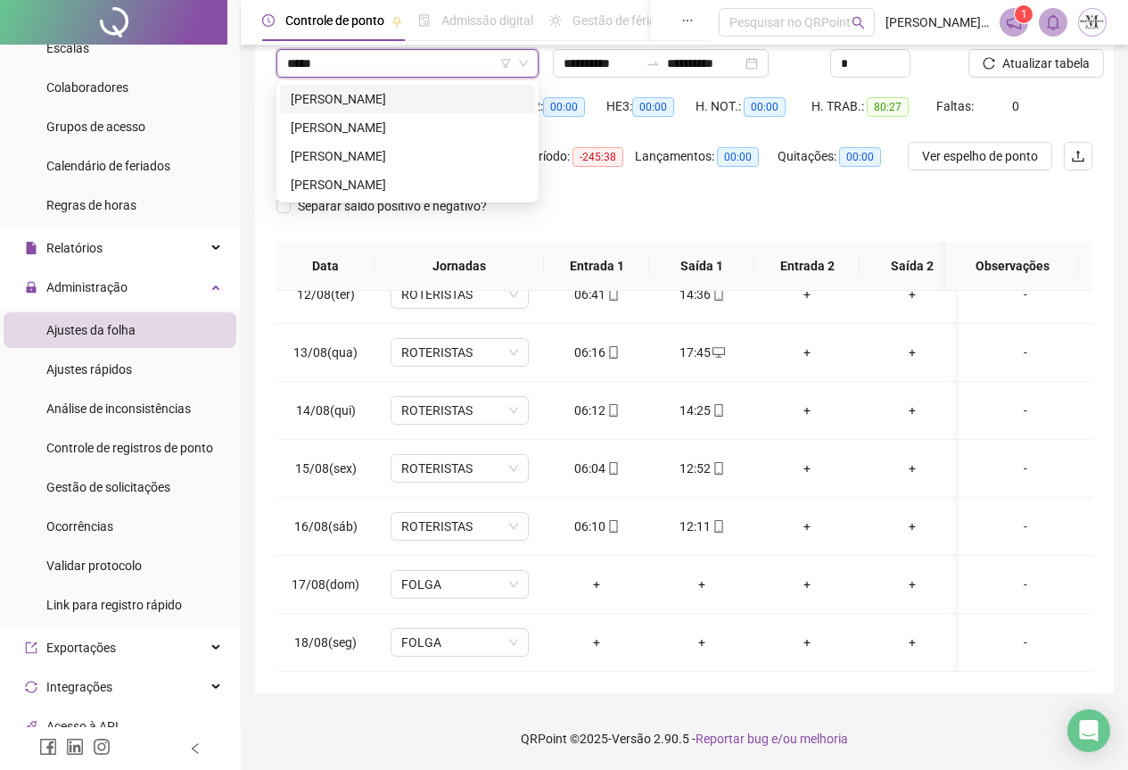
scroll to position [0, 0]
type input "*******"
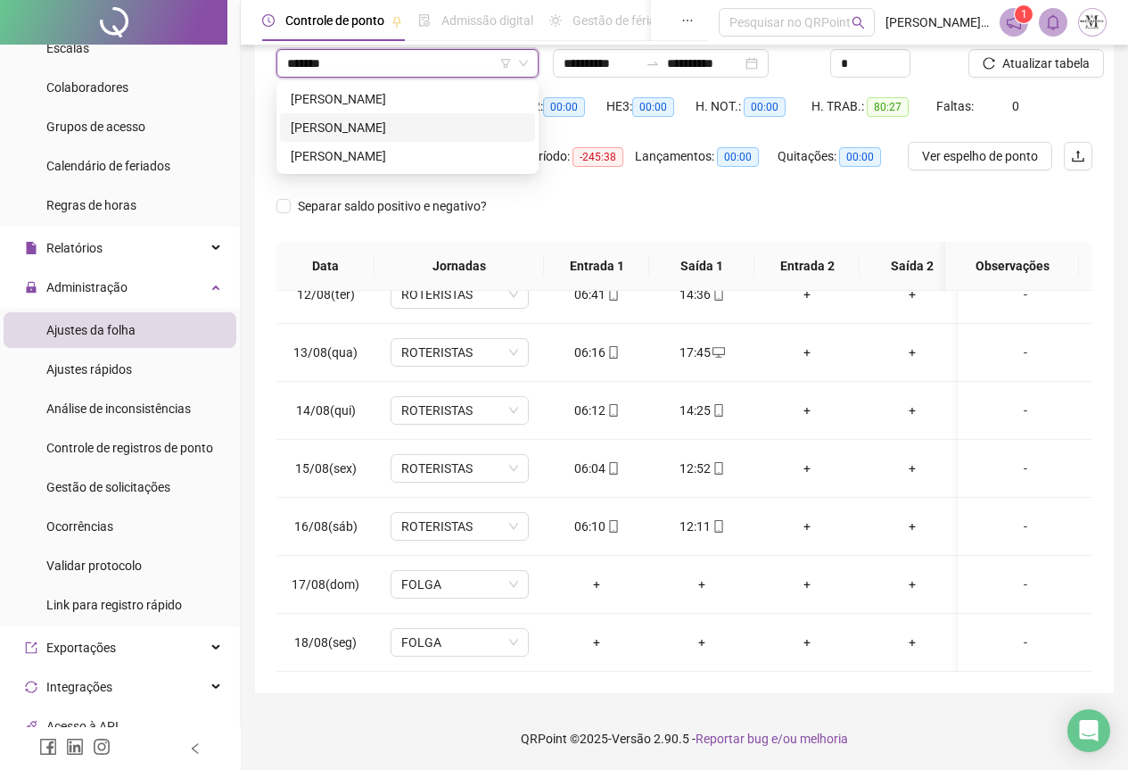
click at [411, 134] on div "[PERSON_NAME]" at bounding box center [408, 128] width 234 height 20
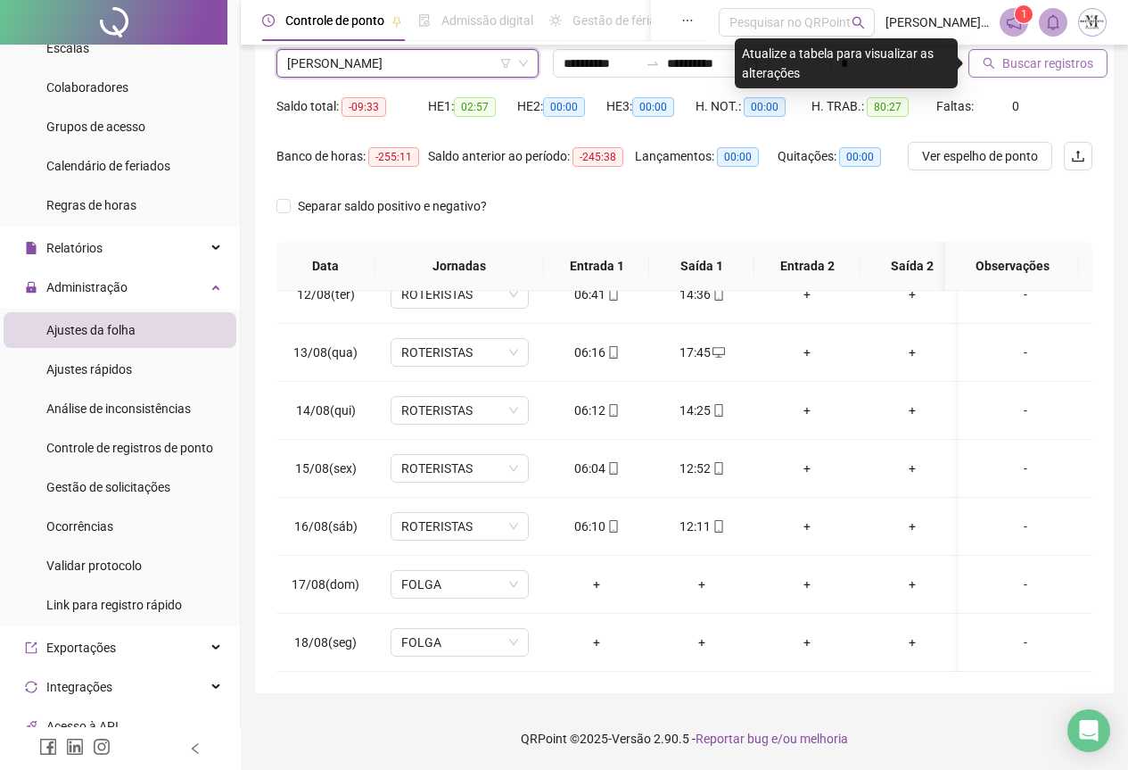
click at [1017, 67] on span "Buscar registros" at bounding box center [1048, 64] width 91 height 20
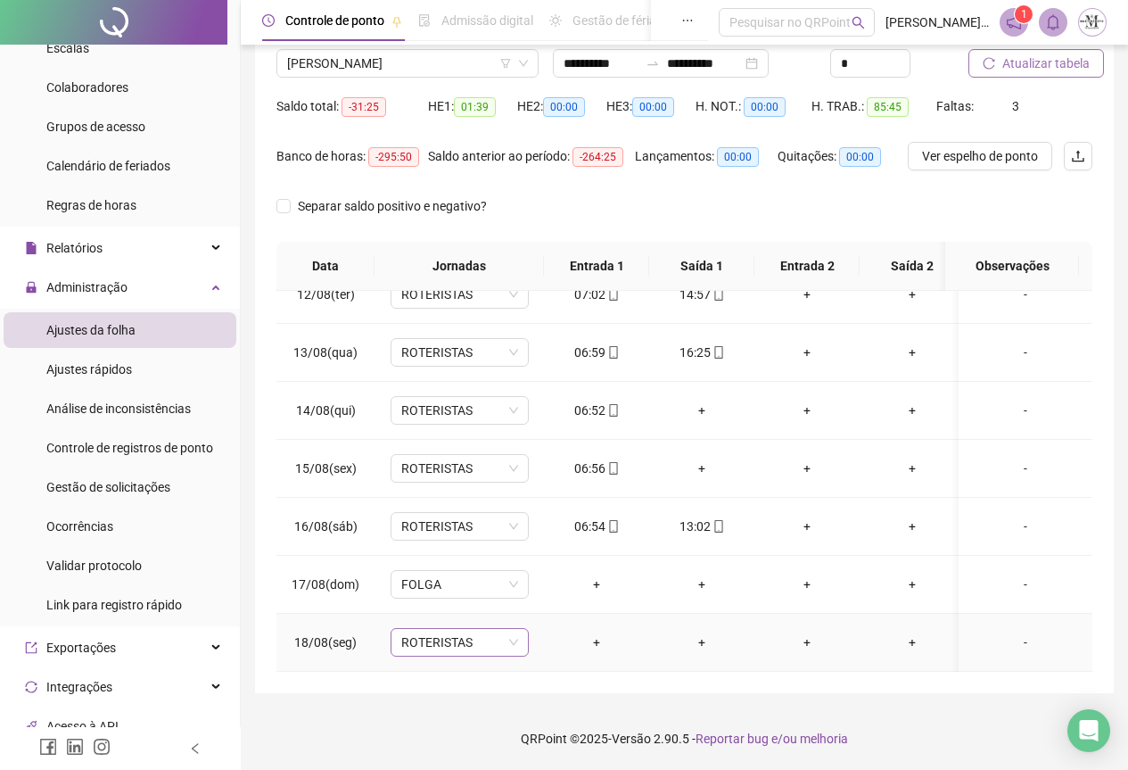
click at [423, 629] on span "ROTERISTAS" at bounding box center [459, 642] width 117 height 27
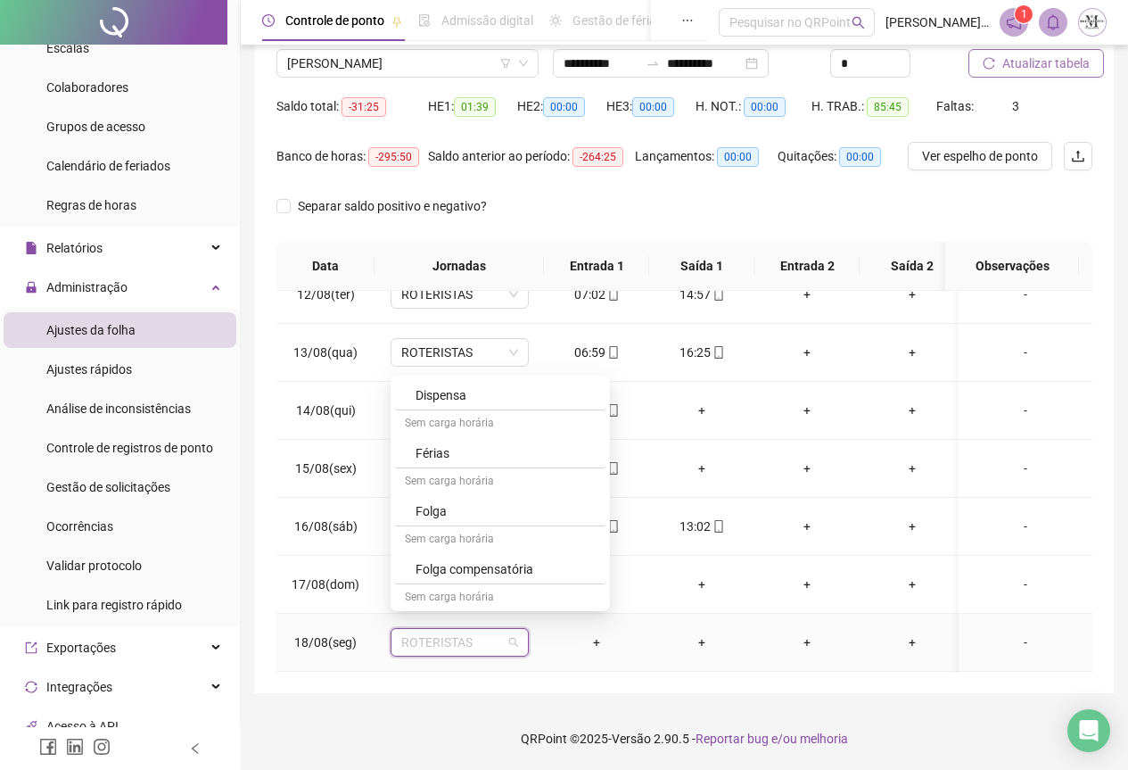
scroll to position [981, 0]
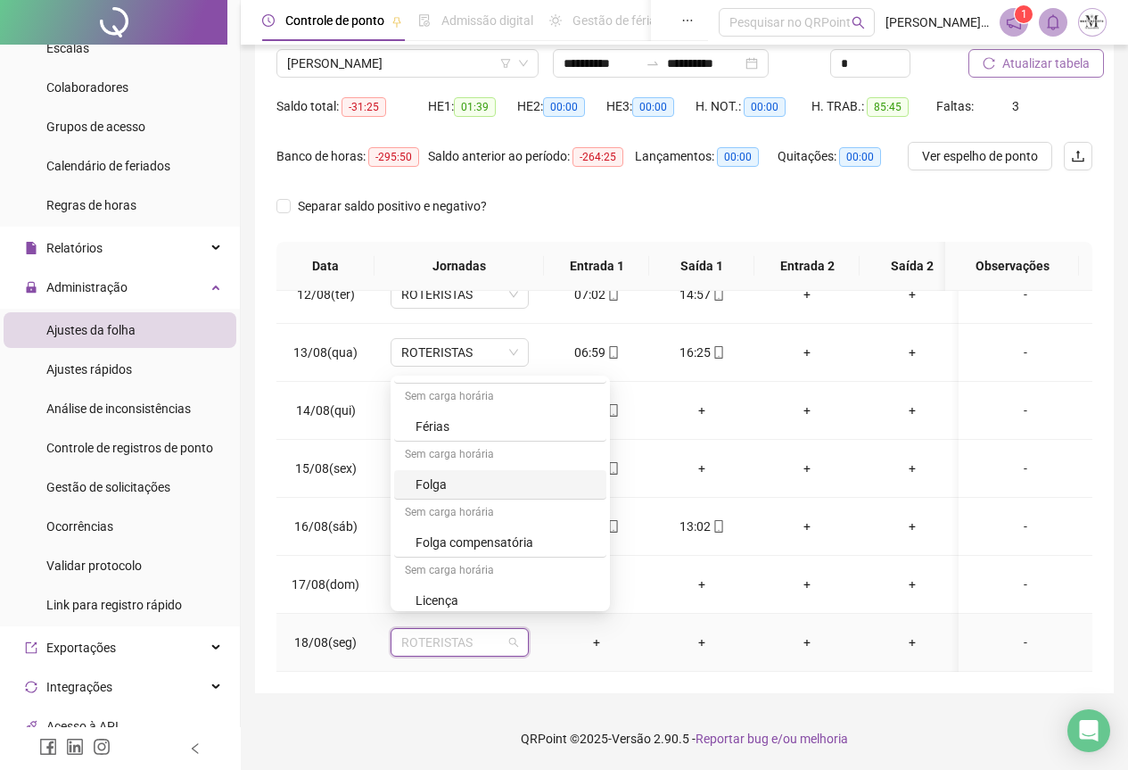
click at [454, 493] on div "Folga" at bounding box center [506, 485] width 180 height 20
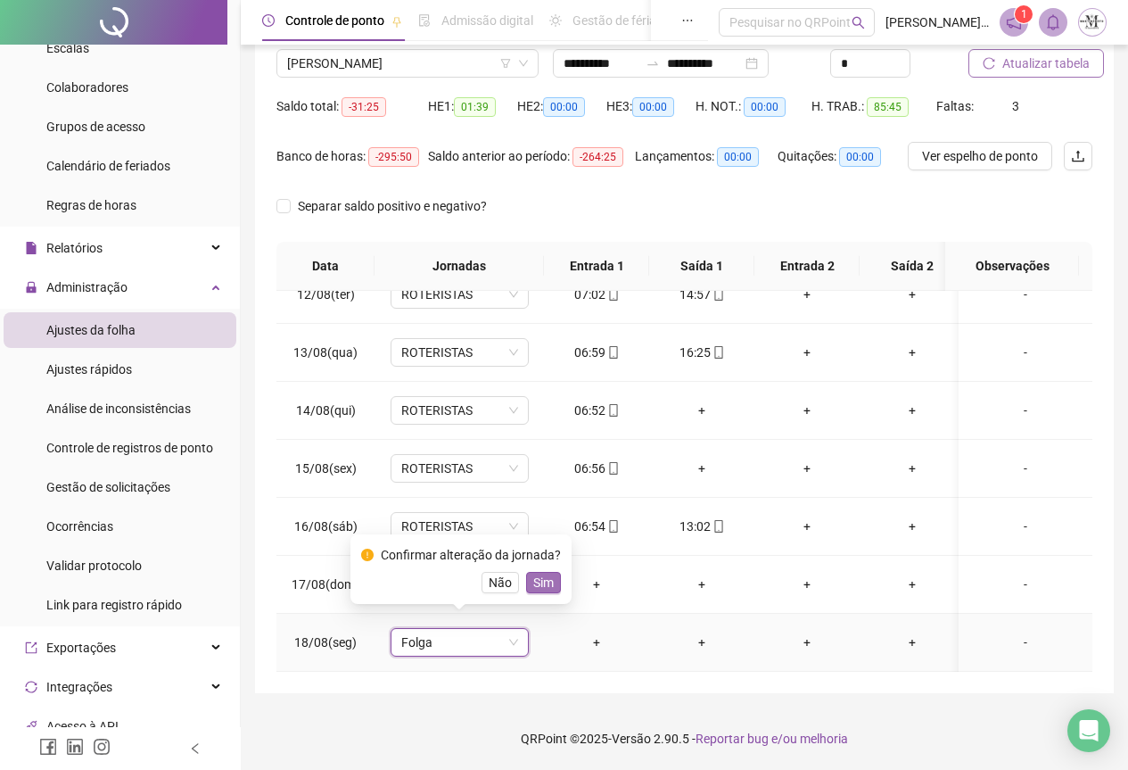
click at [533, 583] on span "Sim" at bounding box center [543, 583] width 21 height 20
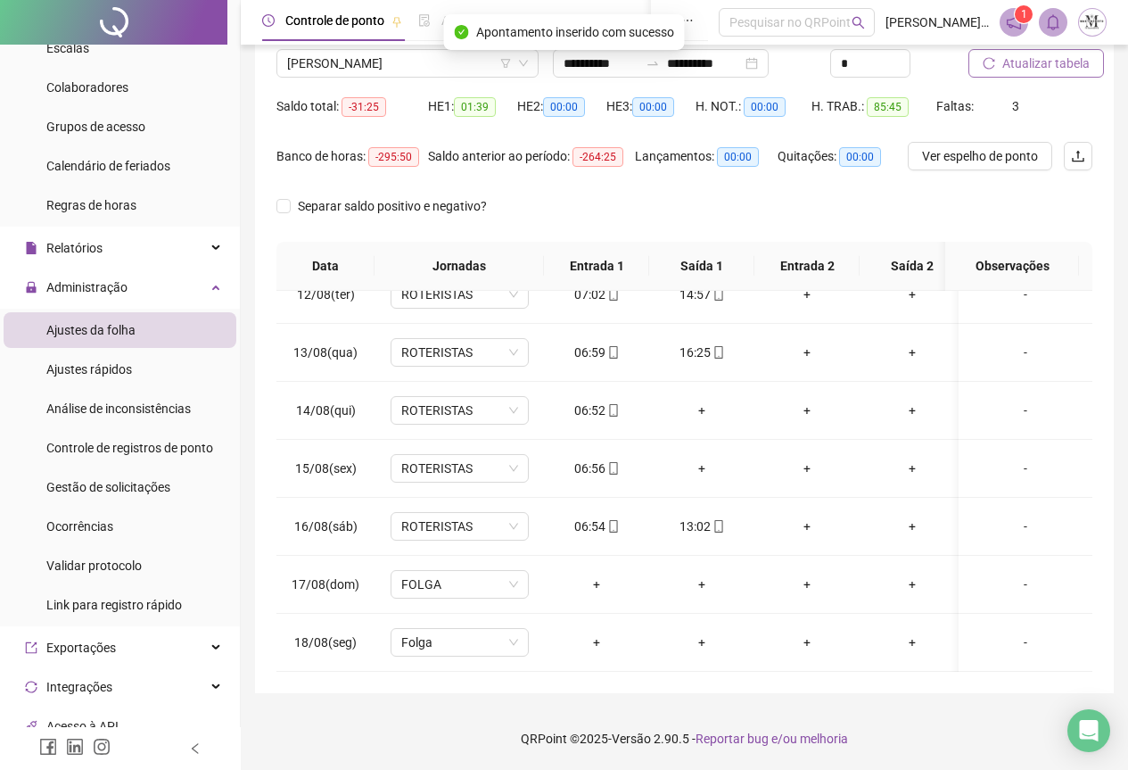
click at [1034, 63] on span "Atualizar tabela" at bounding box center [1046, 64] width 87 height 20
click at [343, 65] on span "[PERSON_NAME]" at bounding box center [407, 63] width 241 height 27
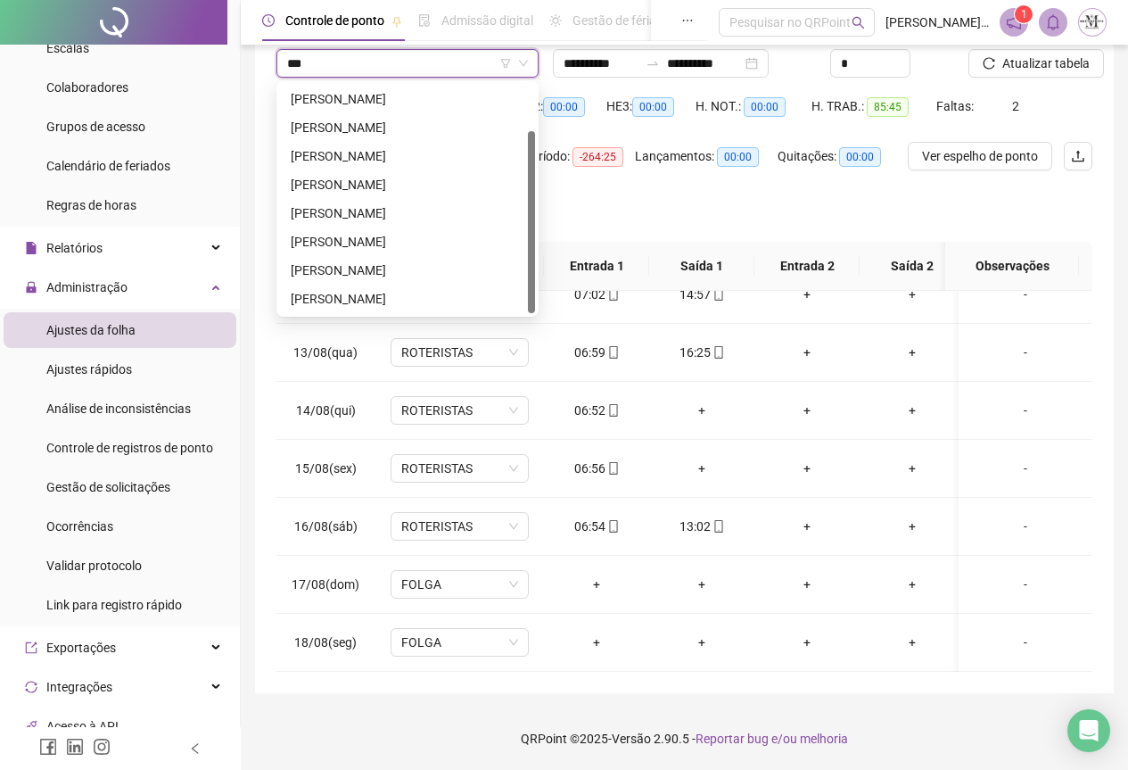
scroll to position [0, 0]
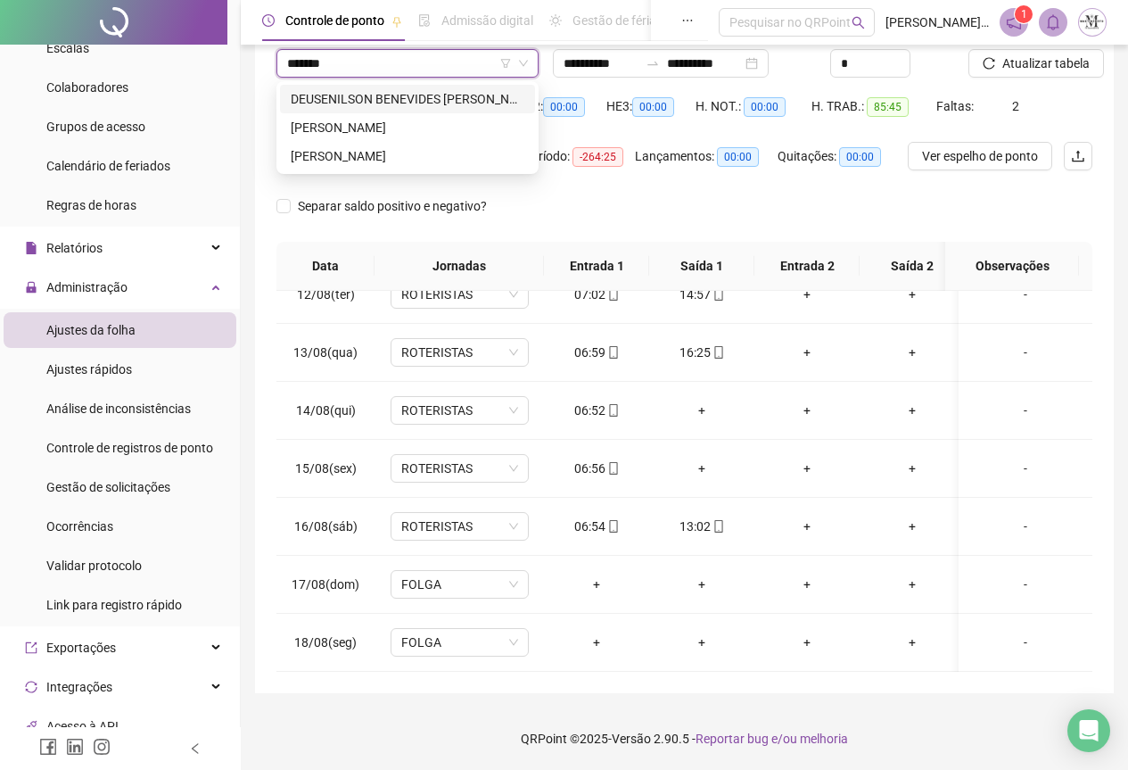
click at [359, 68] on input "*******" at bounding box center [399, 63] width 225 height 27
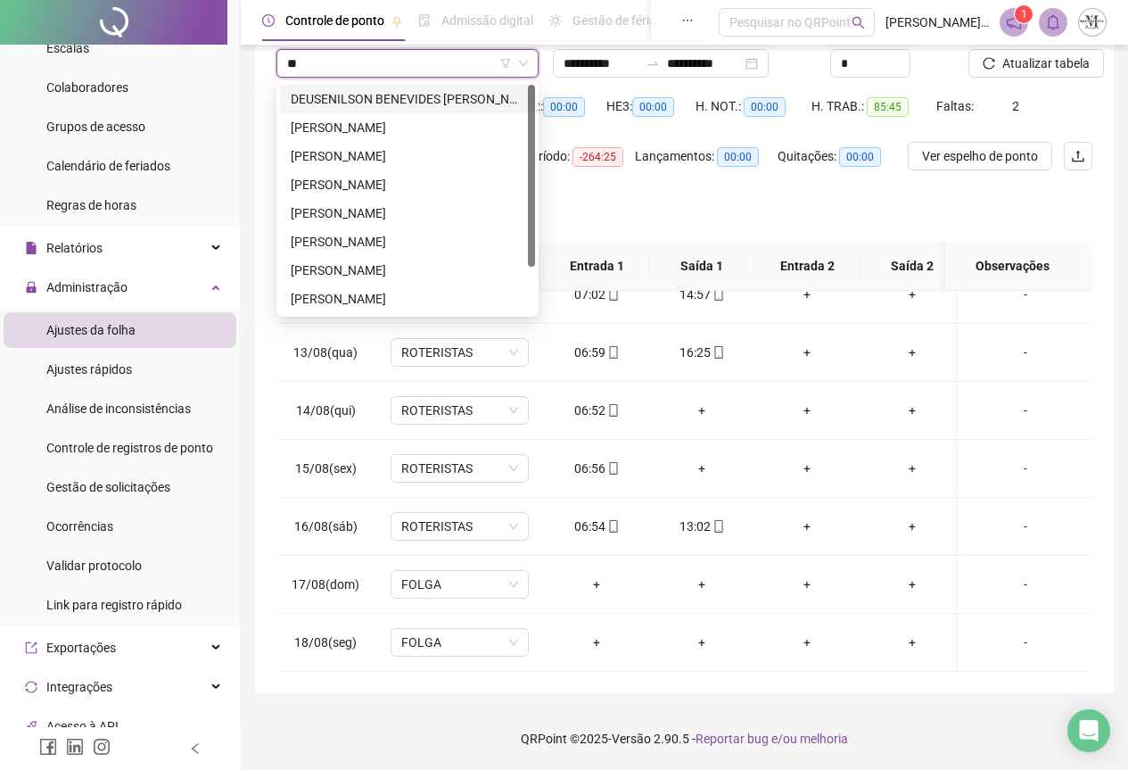
type input "*"
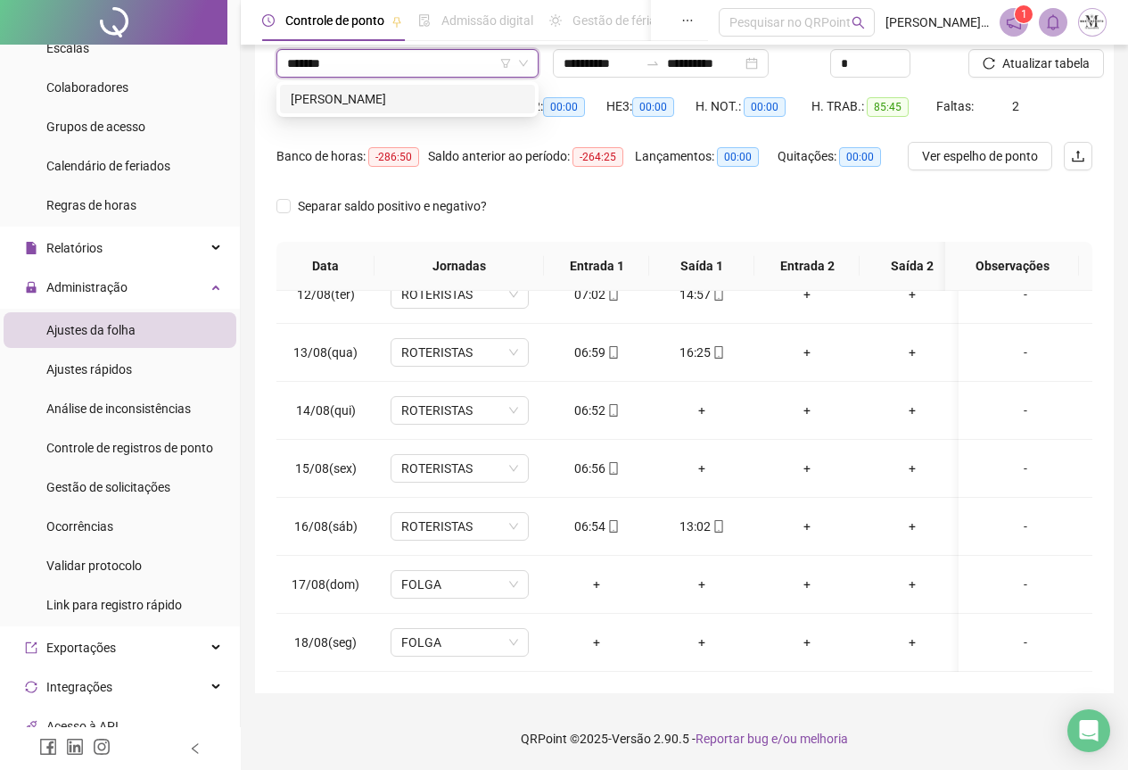
type input "********"
click at [389, 95] on div "[PERSON_NAME]" at bounding box center [408, 99] width 234 height 20
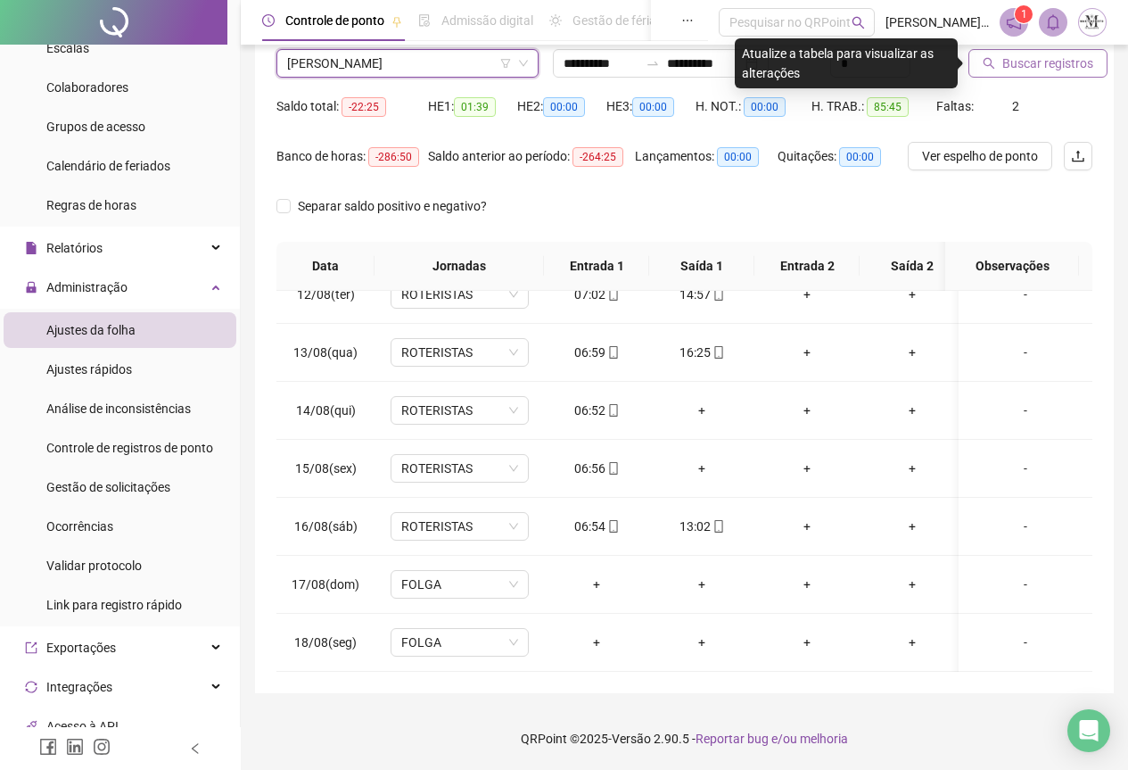
click at [1057, 63] on span "Buscar registros" at bounding box center [1048, 64] width 91 height 20
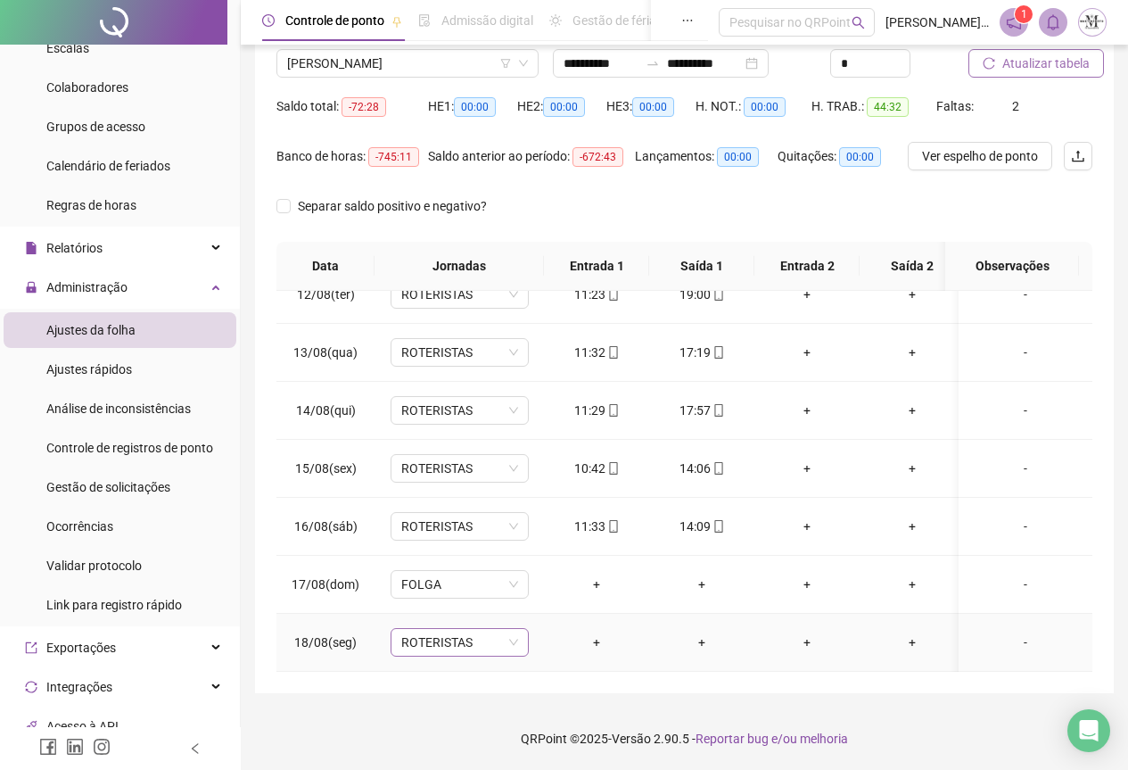
click at [436, 629] on span "ROTERISTAS" at bounding box center [459, 642] width 117 height 27
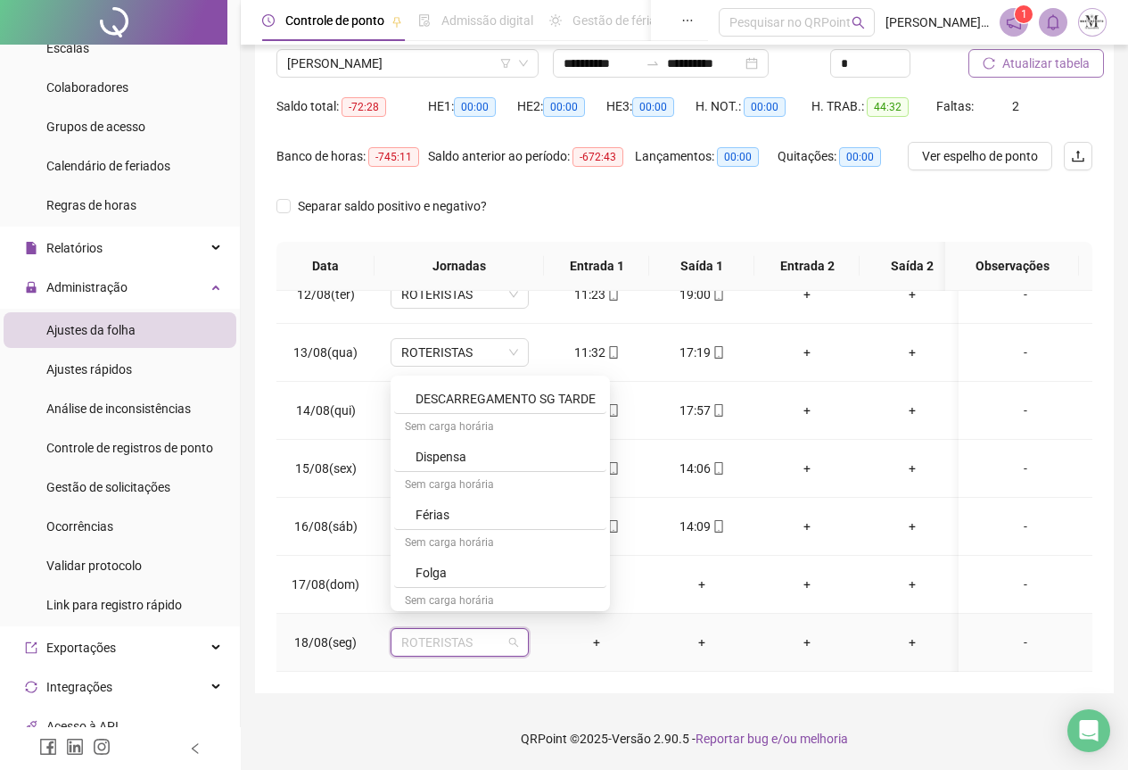
scroll to position [981, 0]
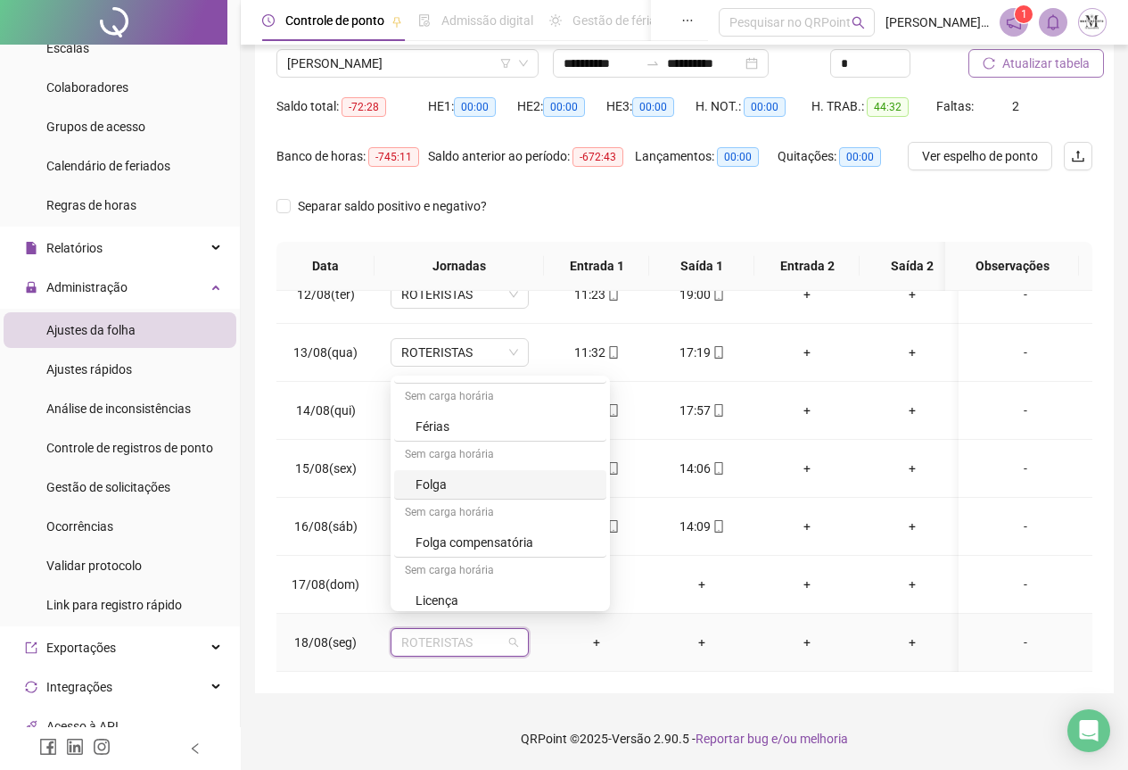
click at [434, 494] on div "Folga" at bounding box center [500, 484] width 212 height 29
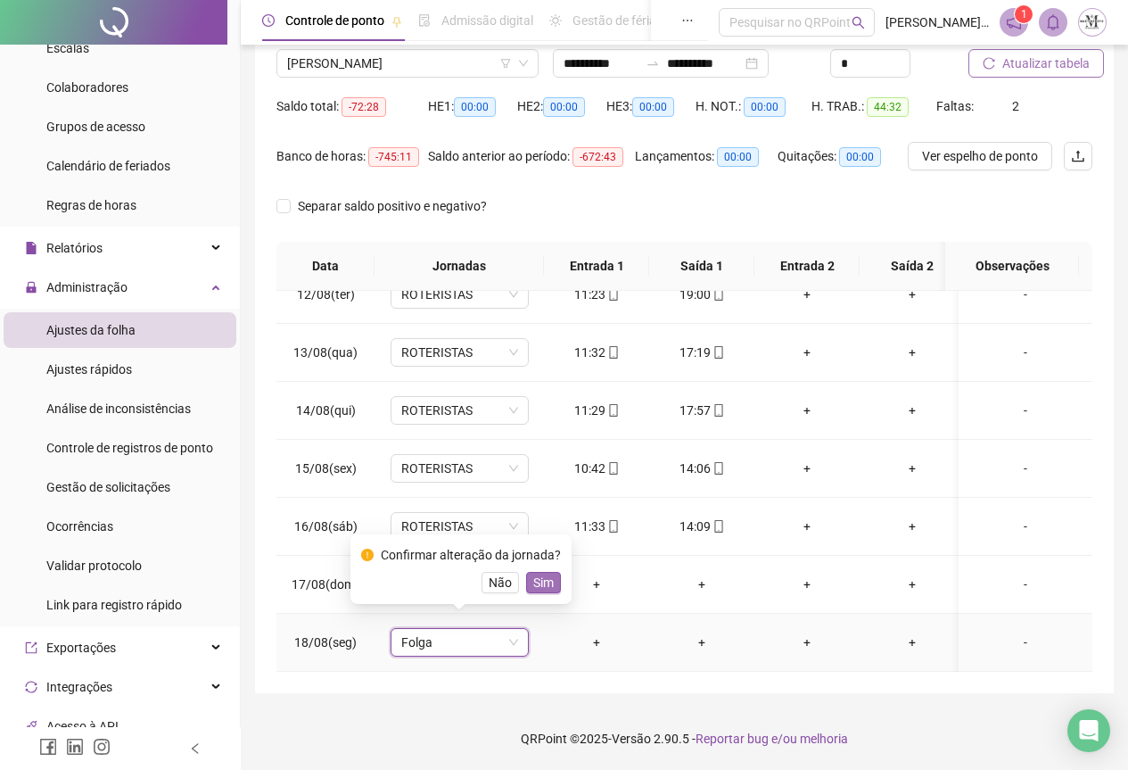
click at [548, 579] on span "Sim" at bounding box center [543, 583] width 21 height 20
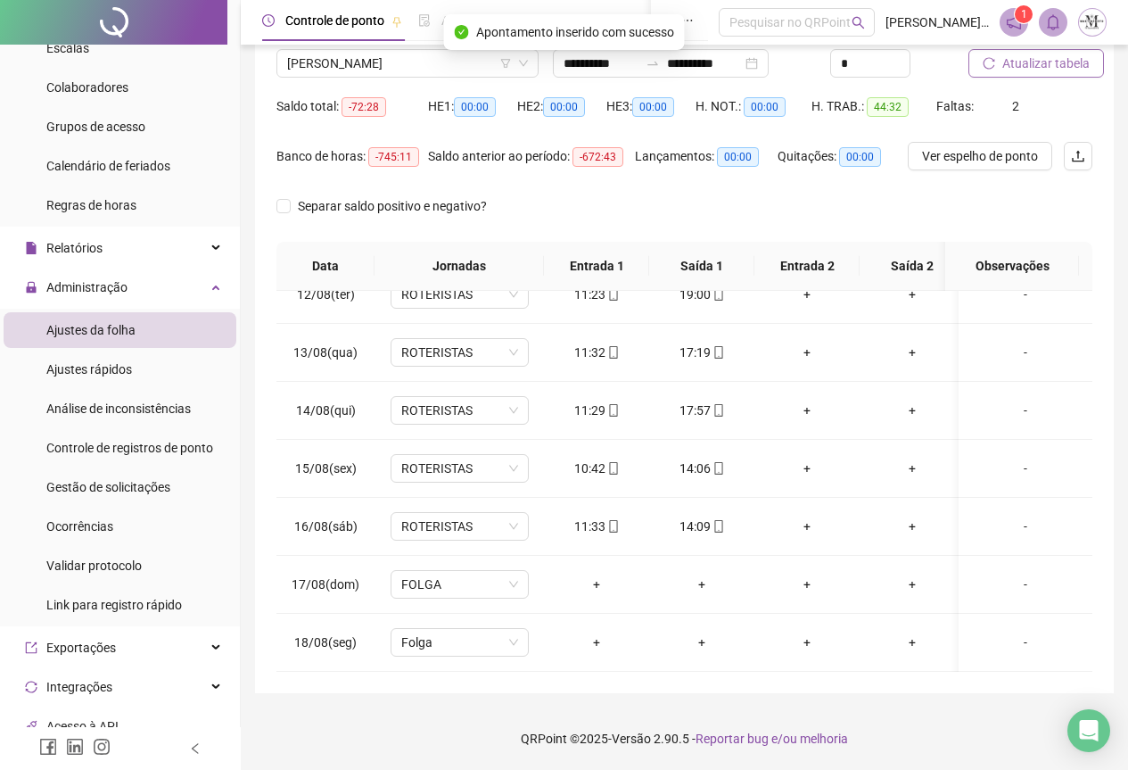
click at [1053, 48] on div "Atualizar tabela" at bounding box center [1031, 49] width 124 height 55
click at [1054, 67] on span "Atualizar tabela" at bounding box center [1046, 64] width 87 height 20
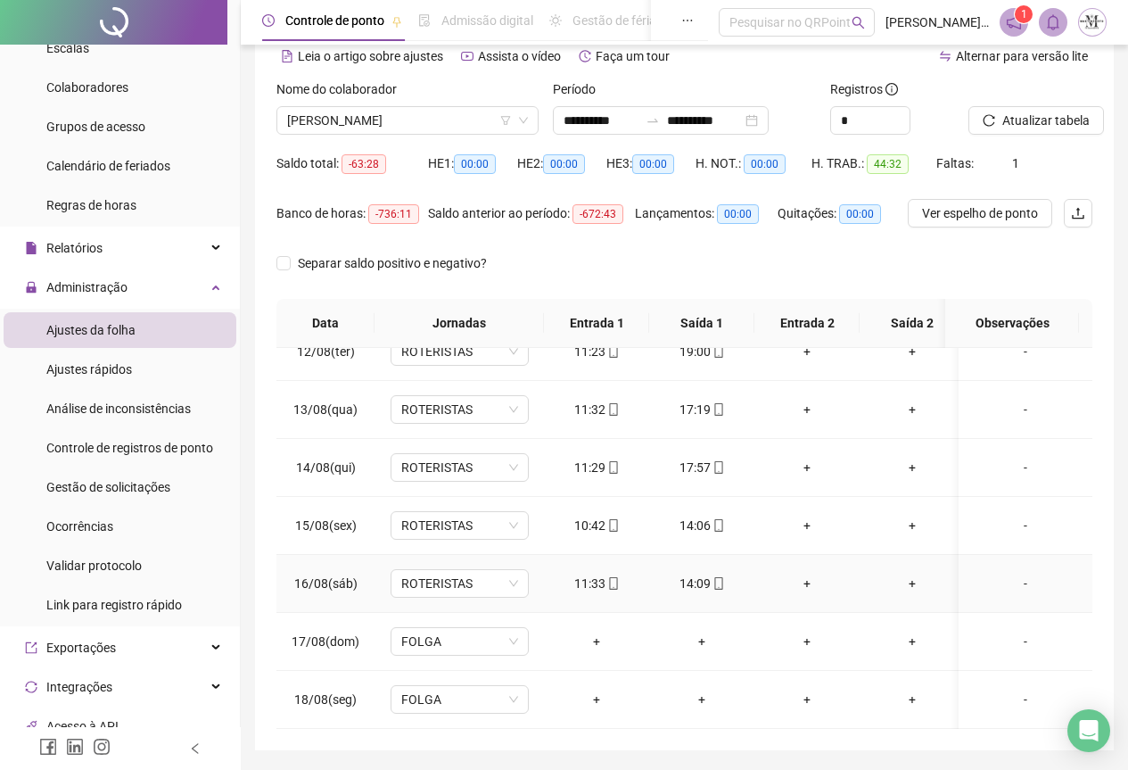
scroll to position [142, 0]
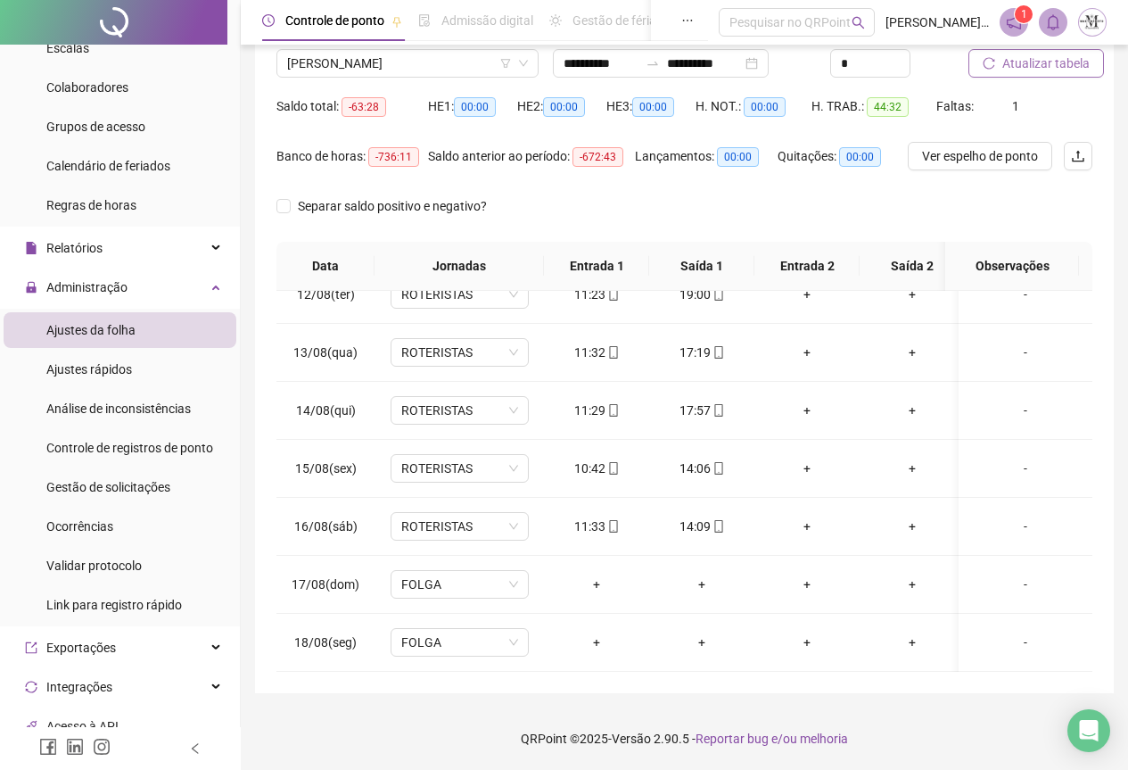
click at [1034, 63] on span "Atualizar tabela" at bounding box center [1046, 64] width 87 height 20
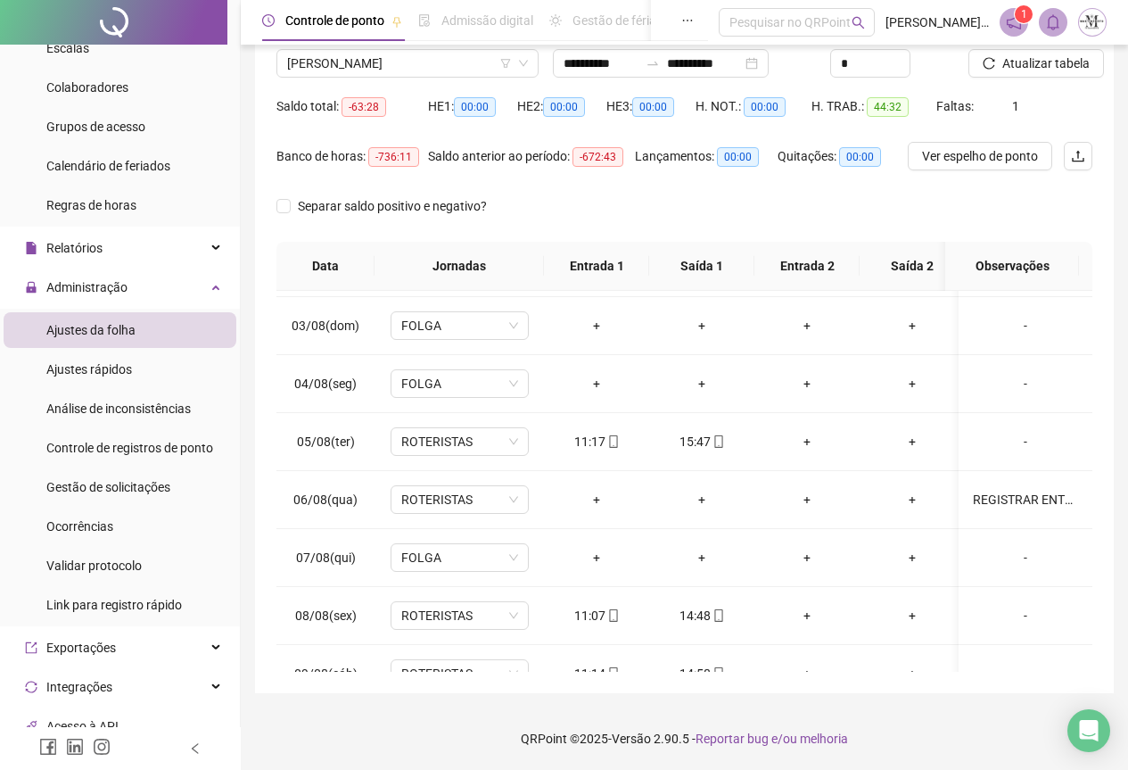
scroll to position [0, 0]
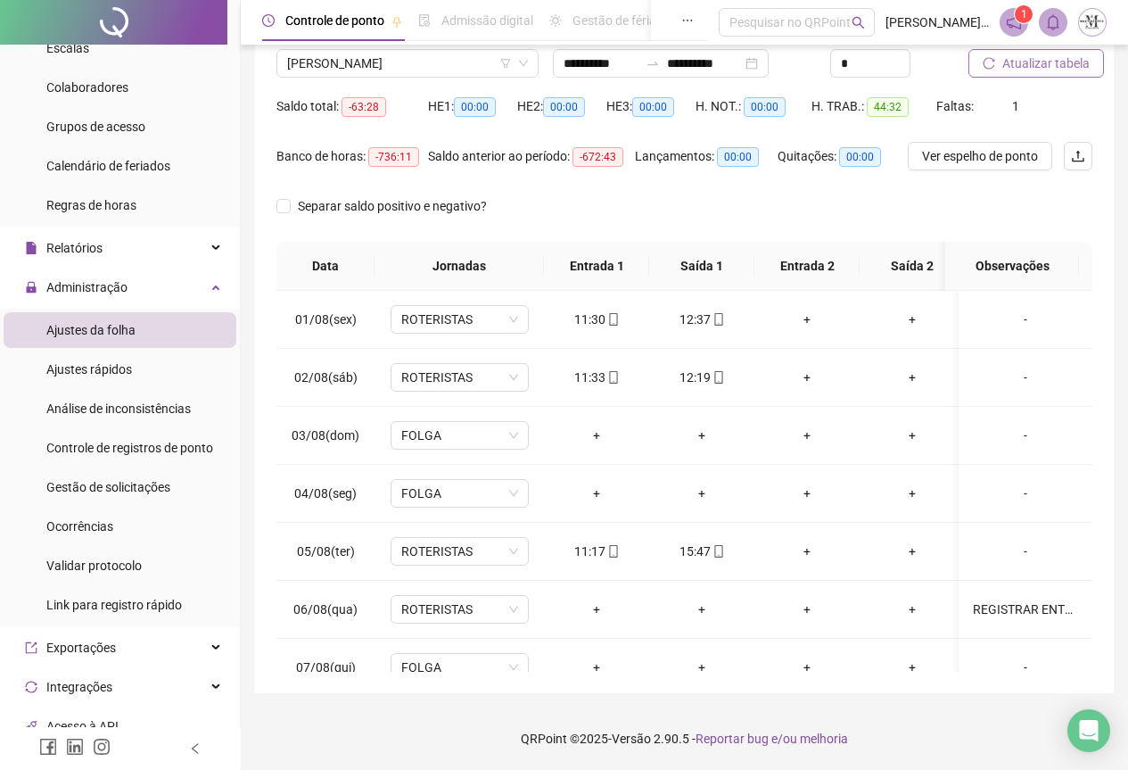
click at [1035, 65] on span "Atualizar tabela" at bounding box center [1046, 64] width 87 height 20
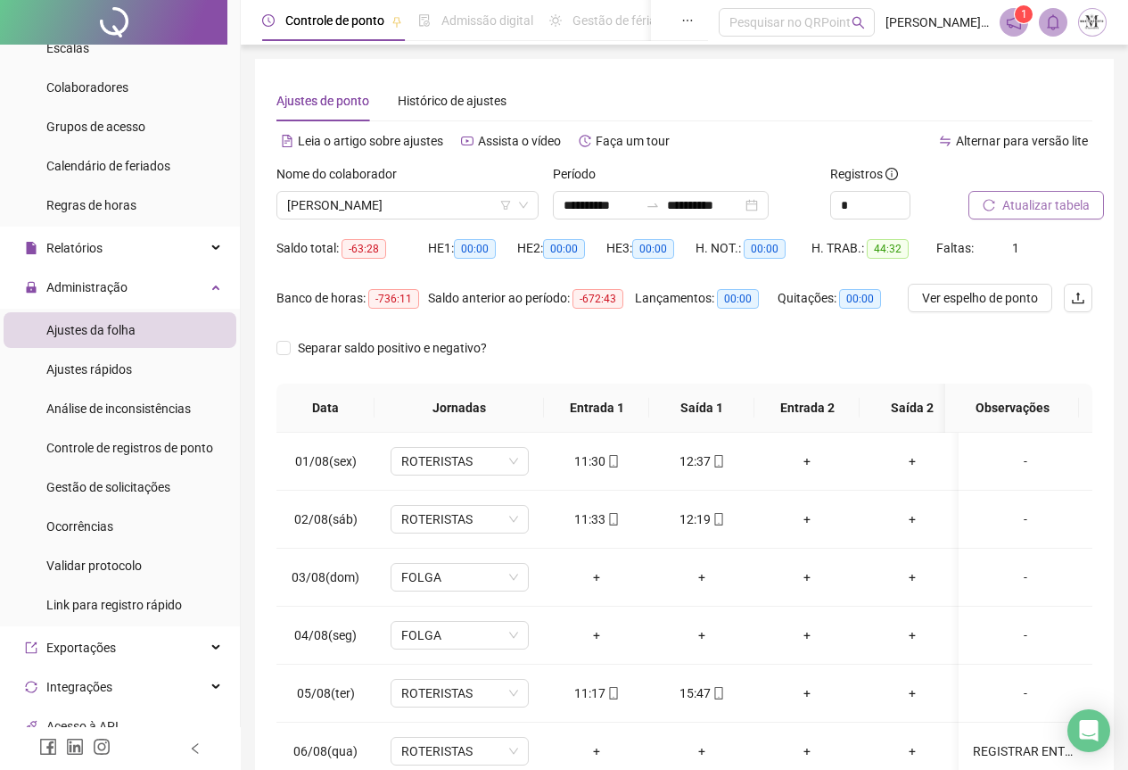
click at [1028, 209] on span "Atualizar tabela" at bounding box center [1046, 205] width 87 height 20
click at [316, 198] on span "[PERSON_NAME]" at bounding box center [407, 205] width 241 height 27
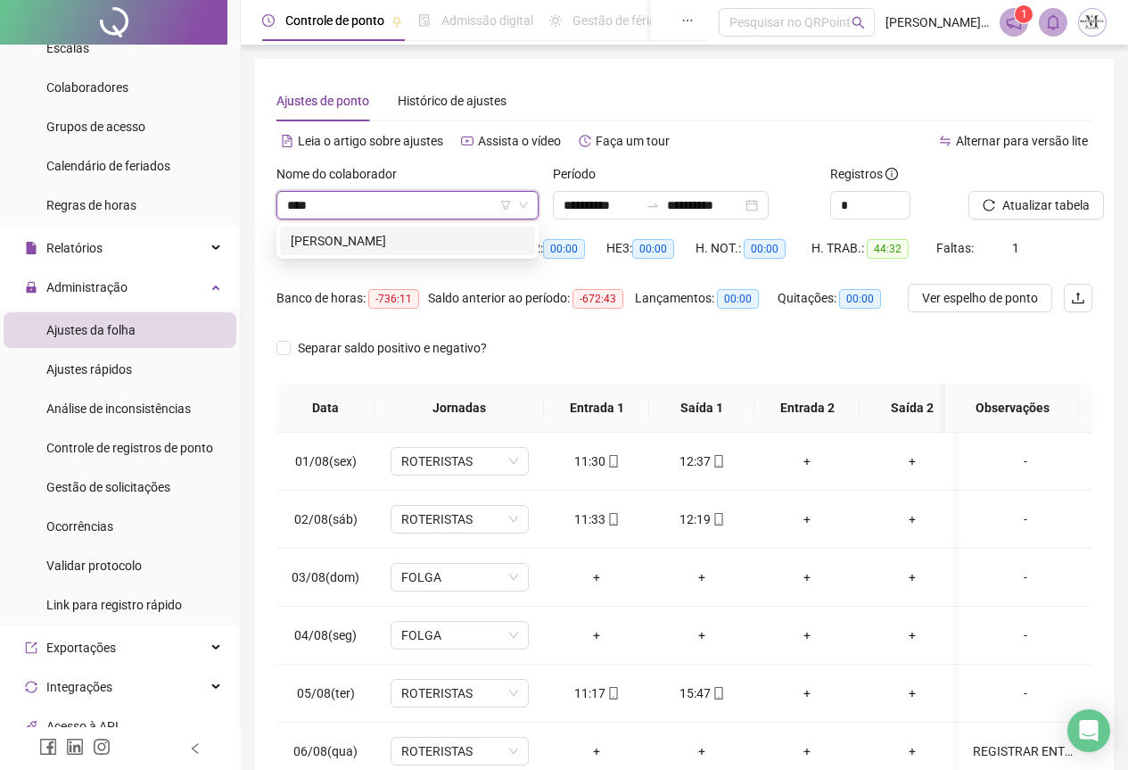
type input "*****"
click at [413, 251] on div "[PERSON_NAME]" at bounding box center [407, 241] width 255 height 29
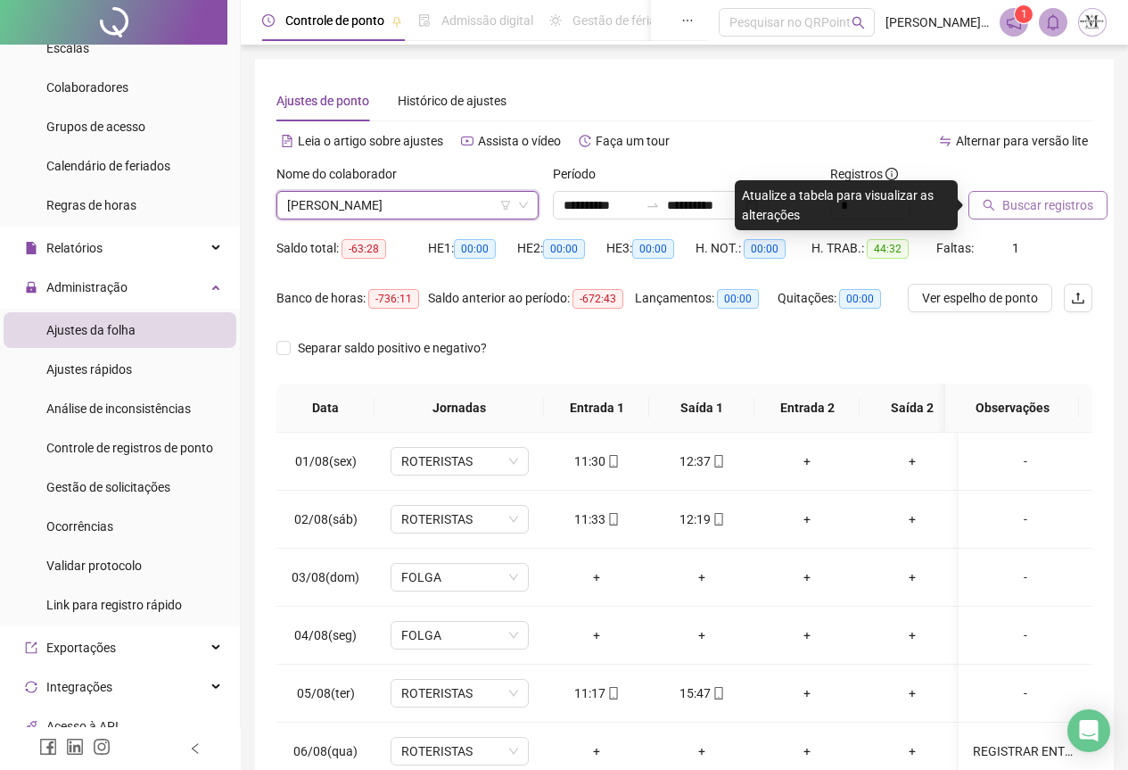
click at [990, 212] on button "Buscar registros" at bounding box center [1038, 205] width 139 height 29
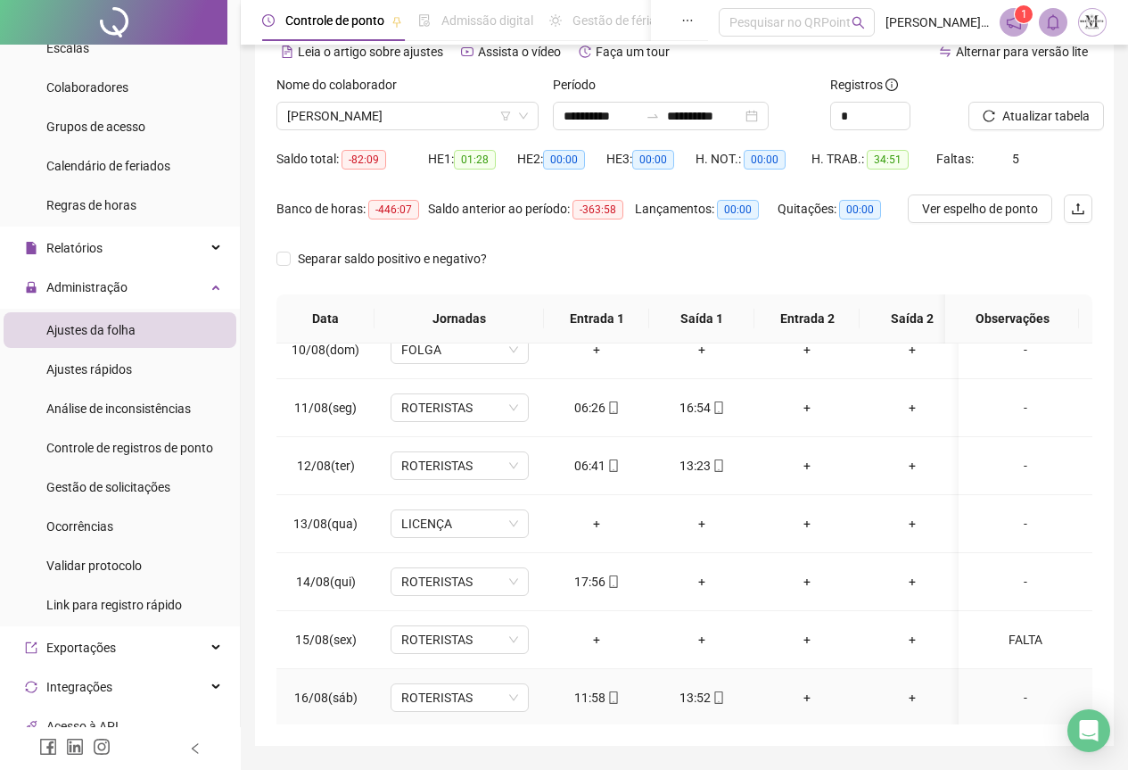
scroll to position [498, 0]
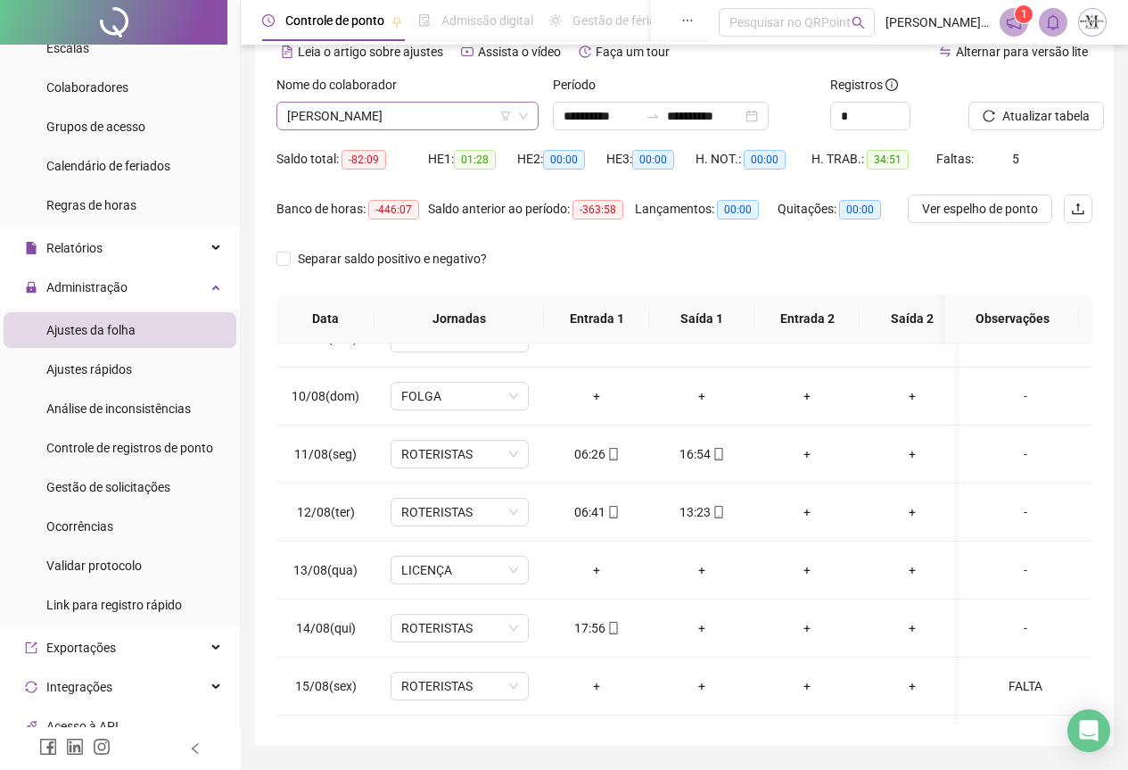
click at [304, 106] on span "[PERSON_NAME]" at bounding box center [407, 116] width 241 height 27
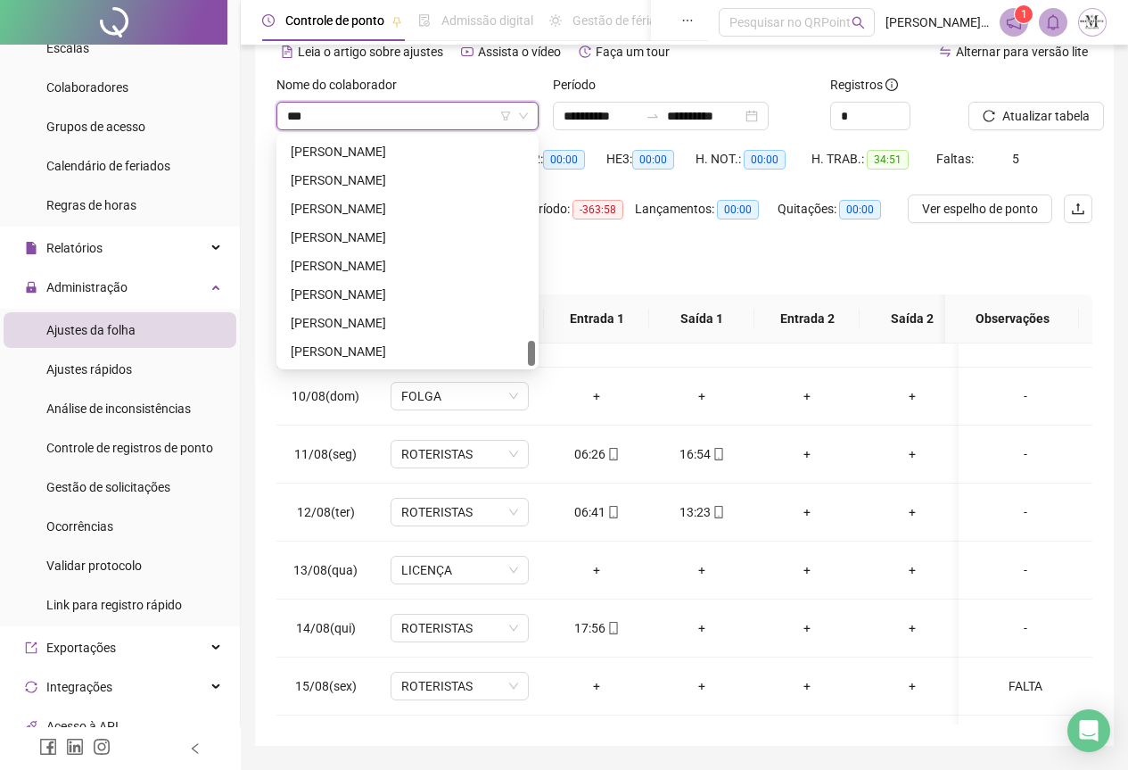
scroll to position [0, 0]
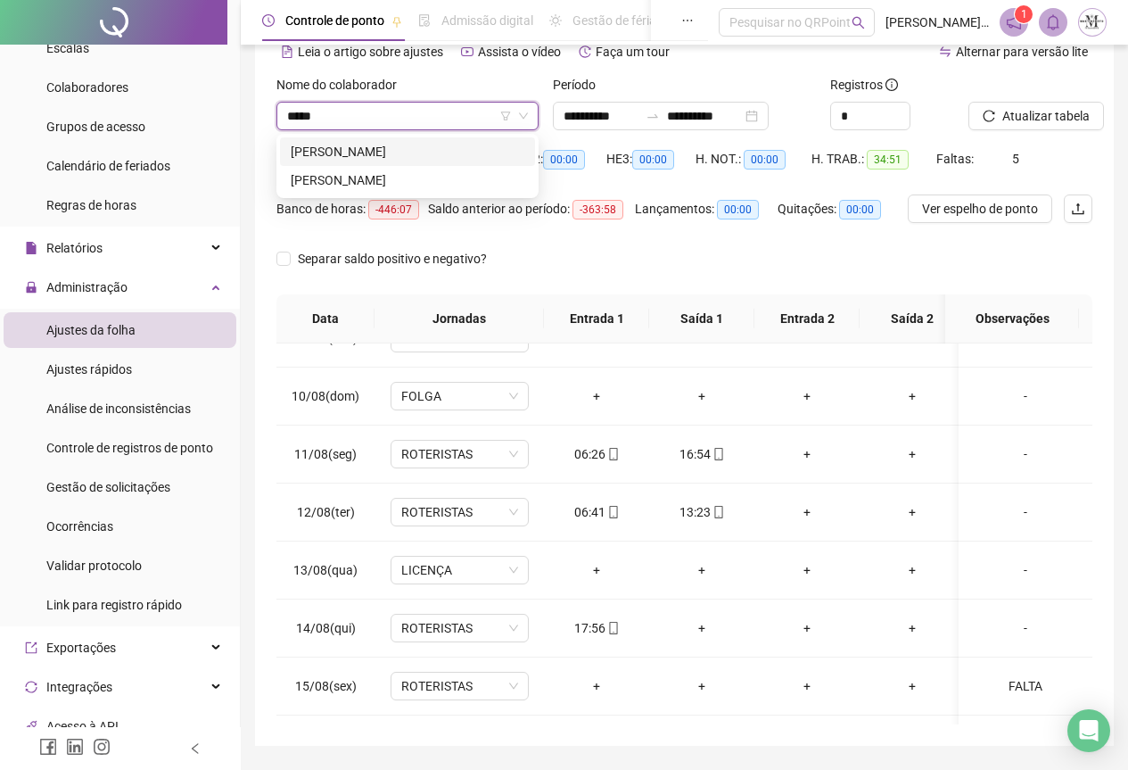
type input "******"
click at [437, 153] on div "DANILO DA CONCEIÇÃO PEREIRA" at bounding box center [408, 152] width 234 height 20
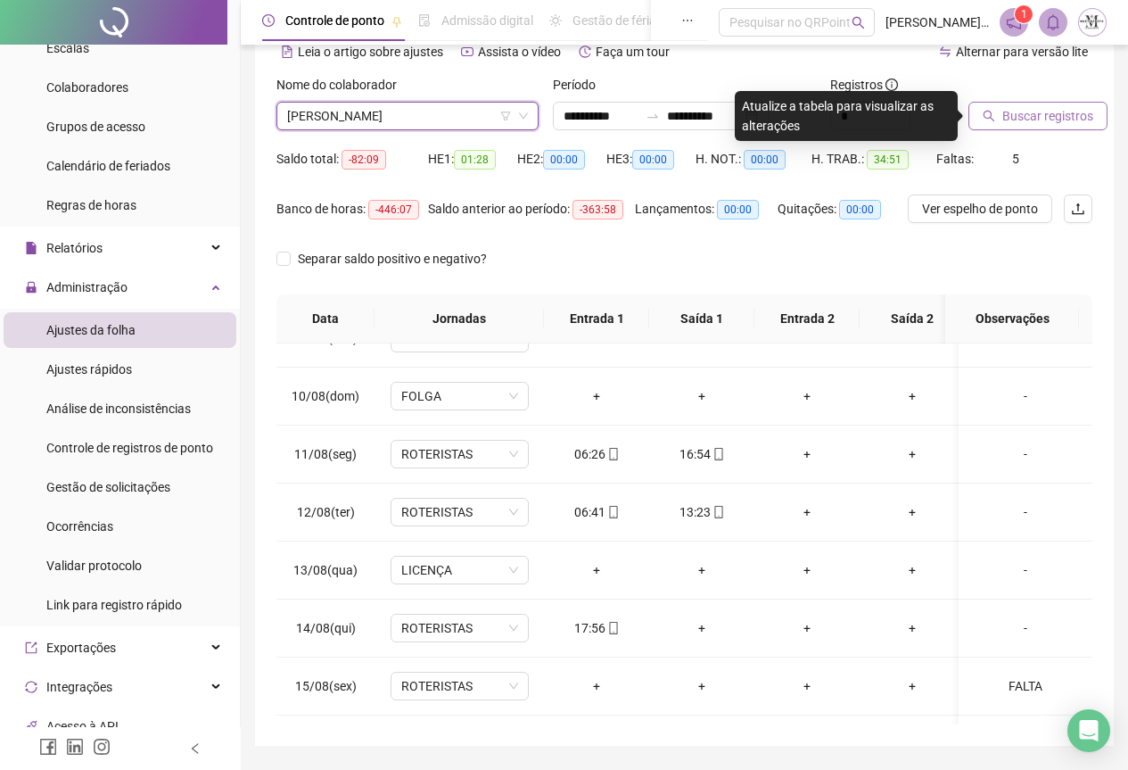
click at [1018, 110] on span "Buscar registros" at bounding box center [1048, 116] width 91 height 20
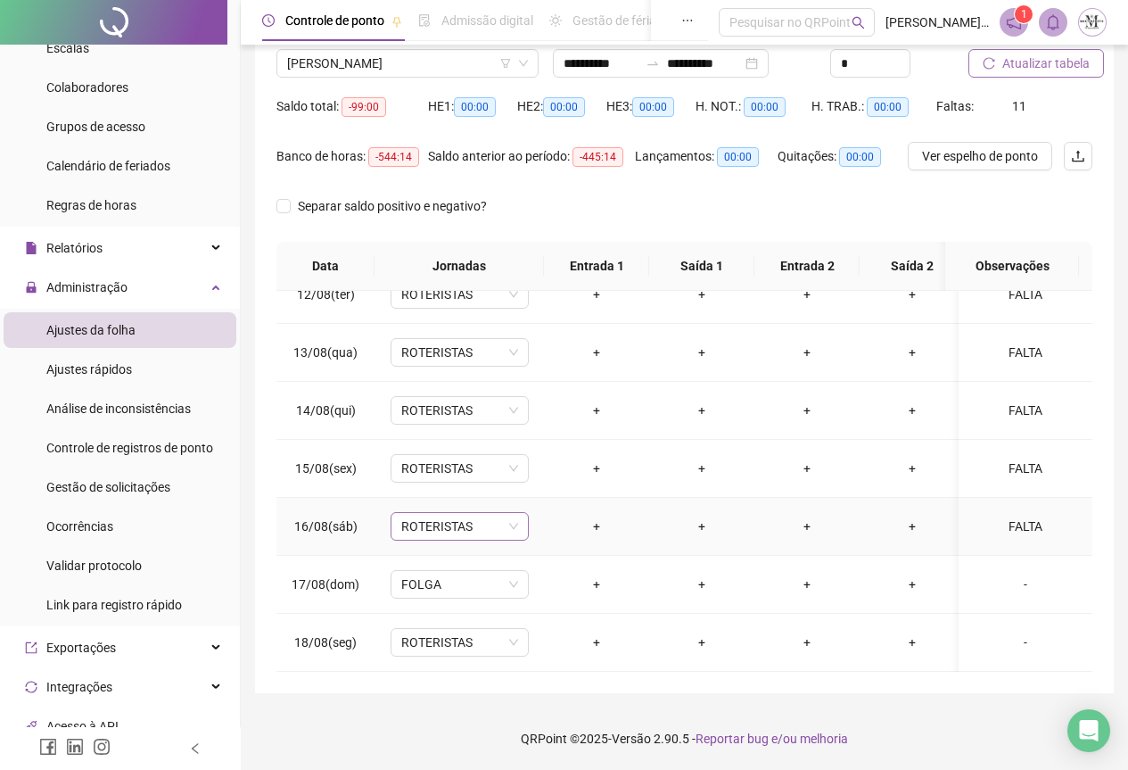
scroll to position [587, 0]
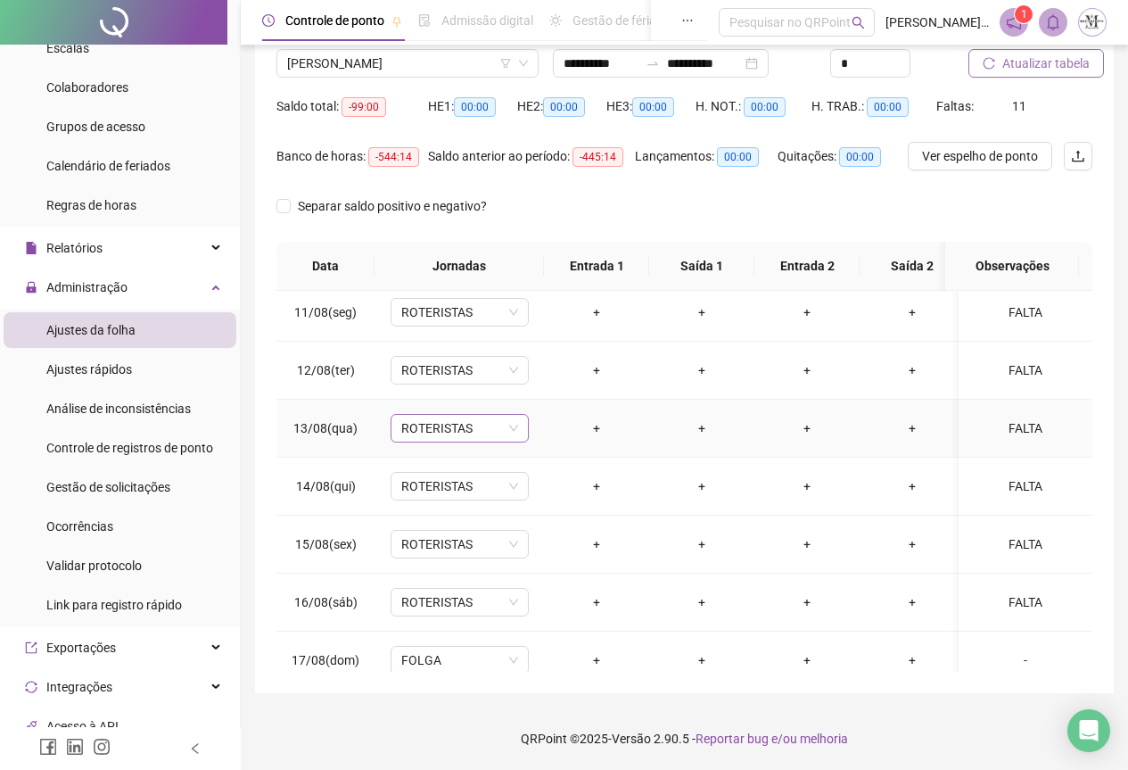
click at [431, 428] on span "ROTERISTAS" at bounding box center [459, 428] width 117 height 27
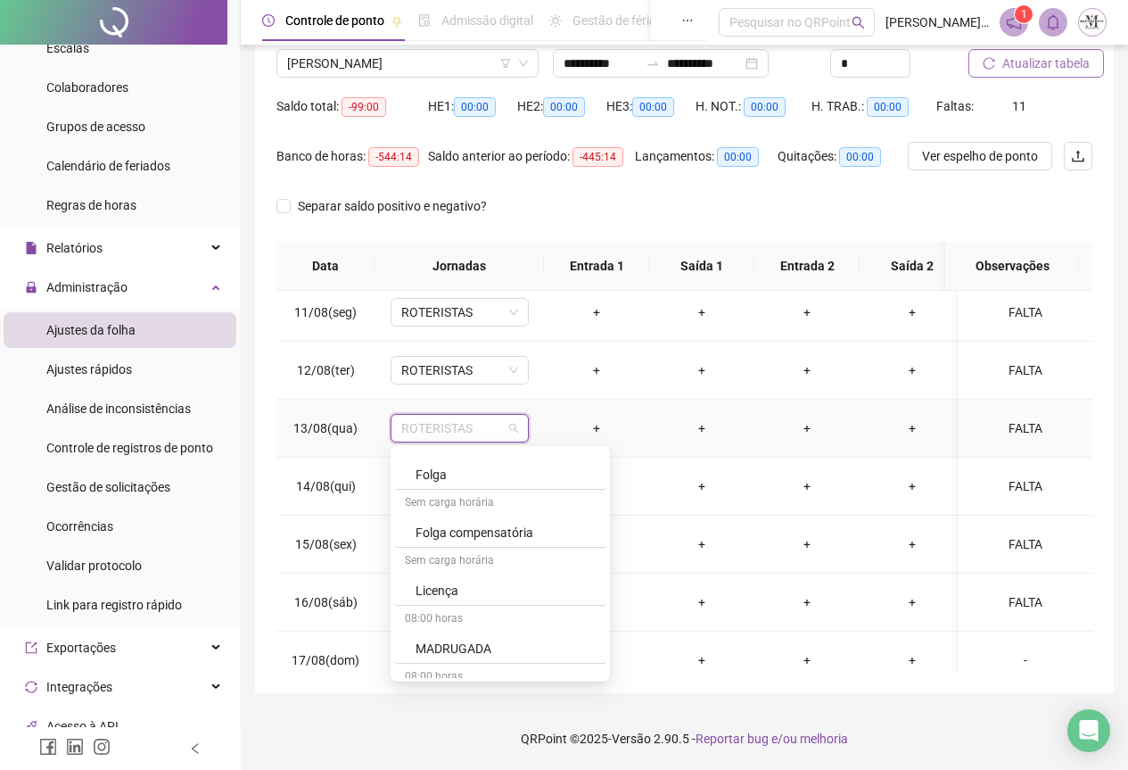
scroll to position [1160, 0]
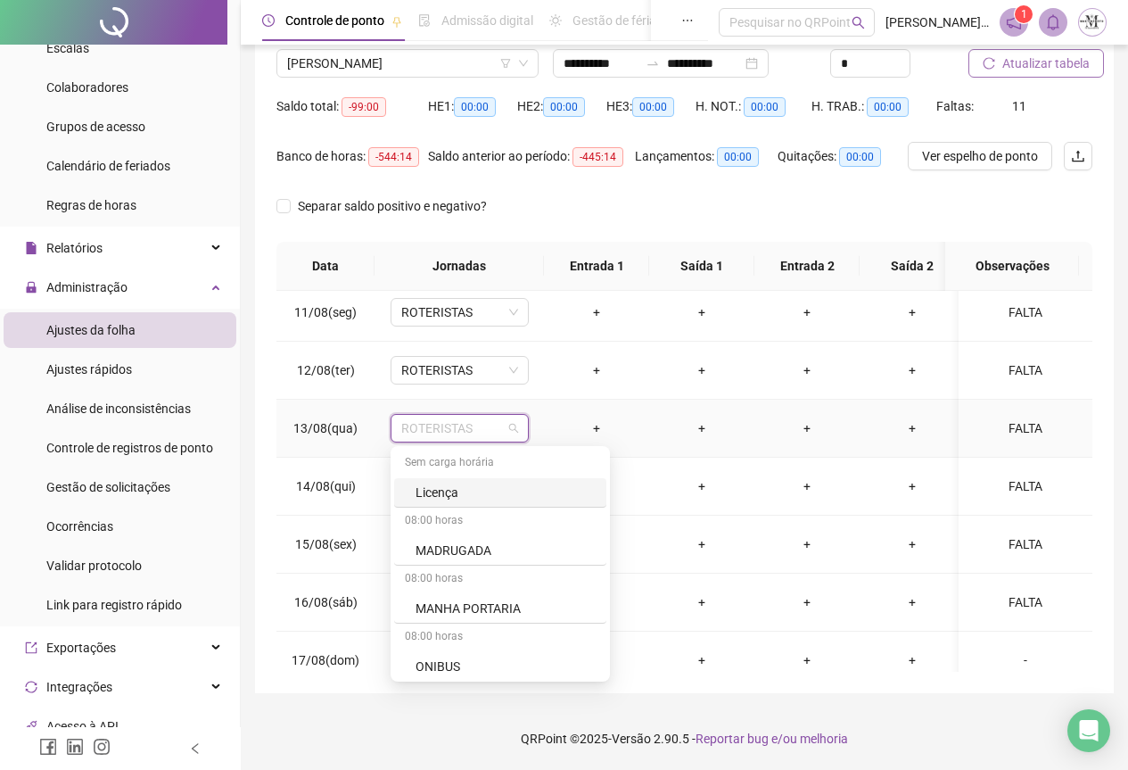
click at [457, 489] on div "Licença" at bounding box center [506, 493] width 180 height 20
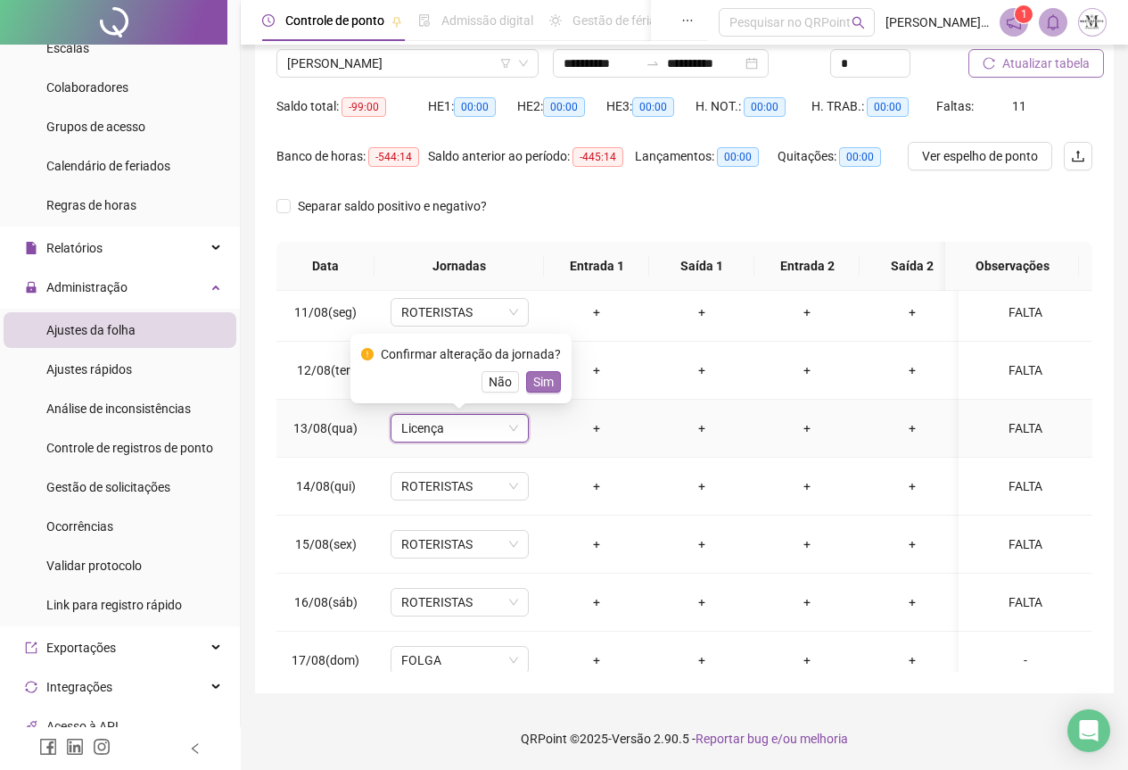
click at [533, 382] on span "Sim" at bounding box center [543, 382] width 21 height 20
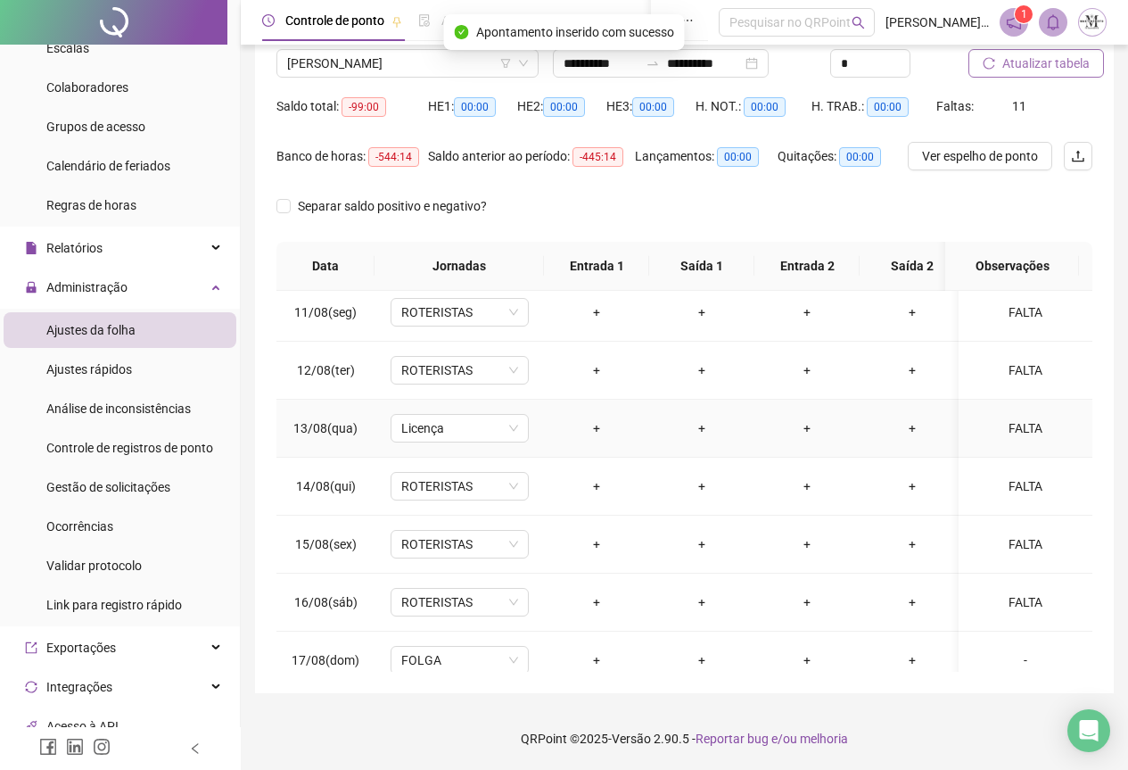
click at [1015, 431] on div "FALTA" at bounding box center [1025, 428] width 105 height 20
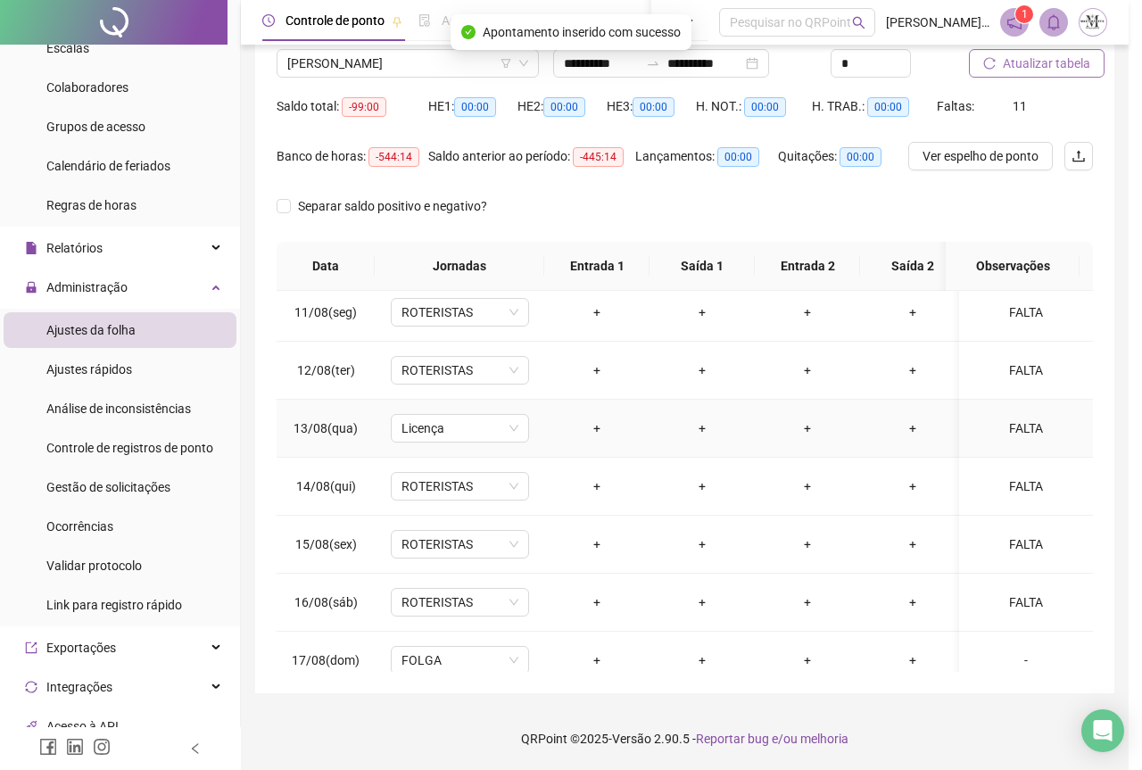
type textarea "*****"
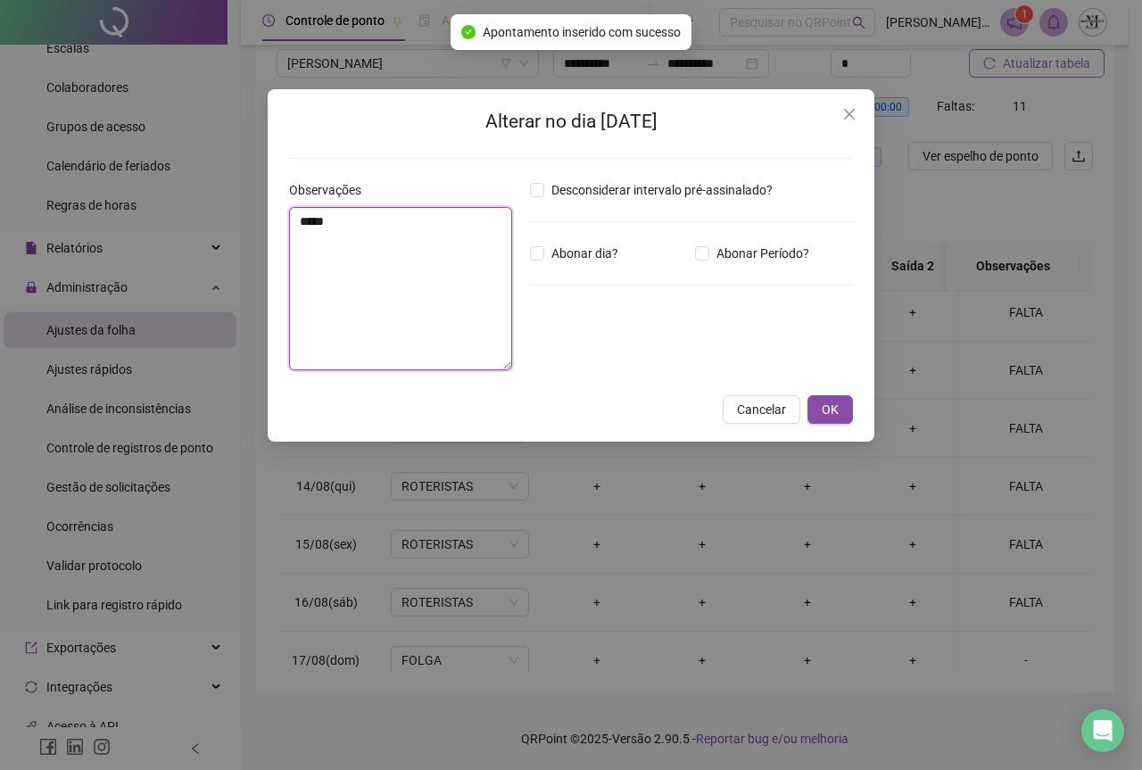
drag, startPoint x: 347, startPoint y: 233, endPoint x: 287, endPoint y: 236, distance: 59.9
click at [287, 236] on div "Observações *****" at bounding box center [402, 282] width 241 height 204
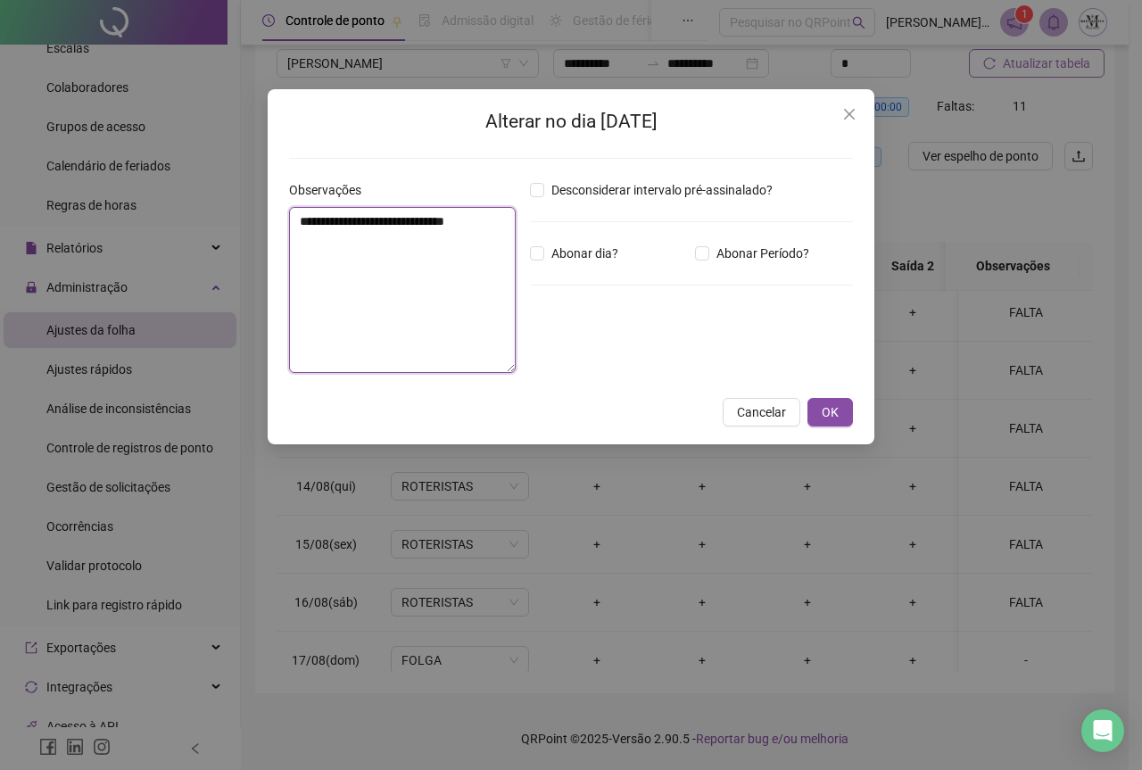
click at [376, 220] on textarea "**********" at bounding box center [402, 290] width 227 height 166
type textarea "**********"
click at [820, 412] on button "OK" at bounding box center [829, 412] width 45 height 29
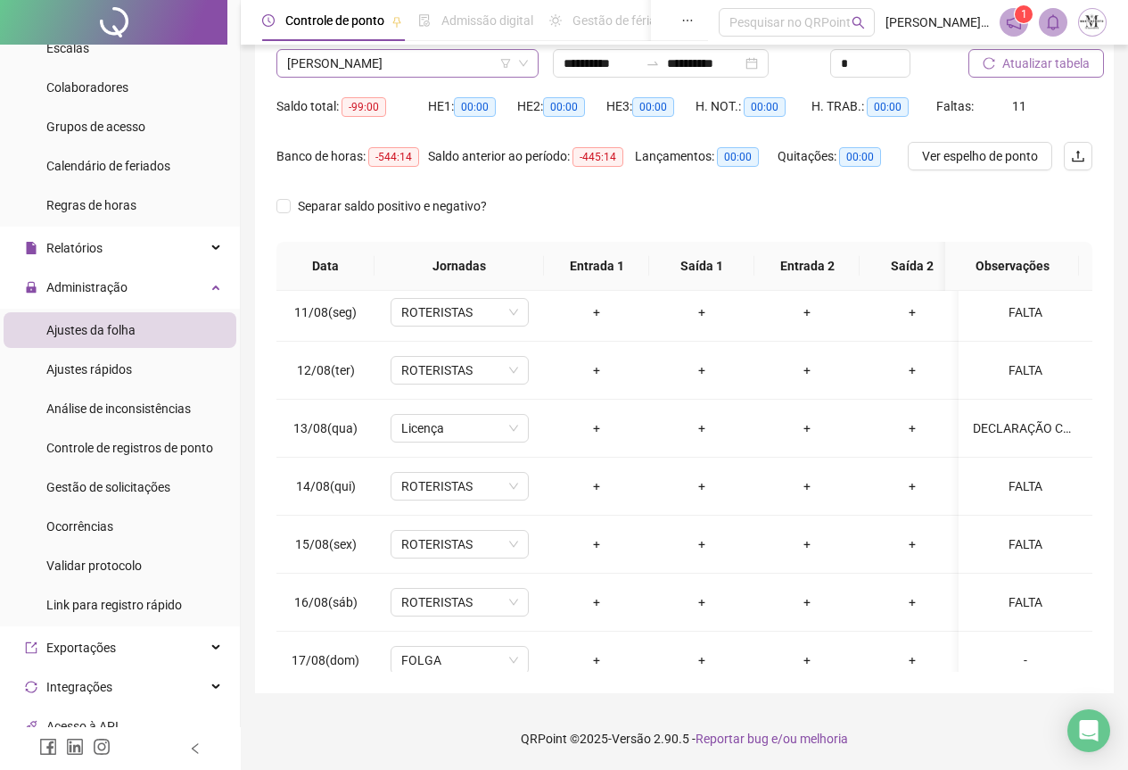
click at [329, 76] on span "DANILO DA CONCEIÇÃO PEREIRA" at bounding box center [407, 63] width 241 height 27
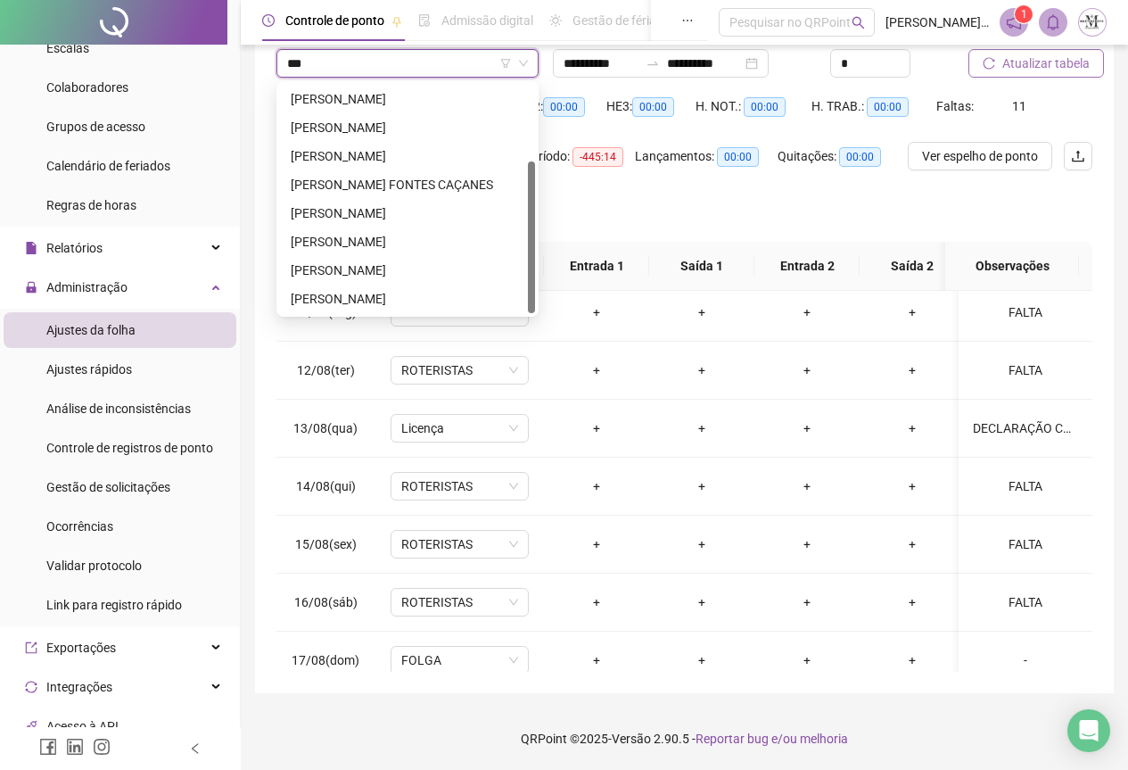
scroll to position [114, 0]
type input "*******"
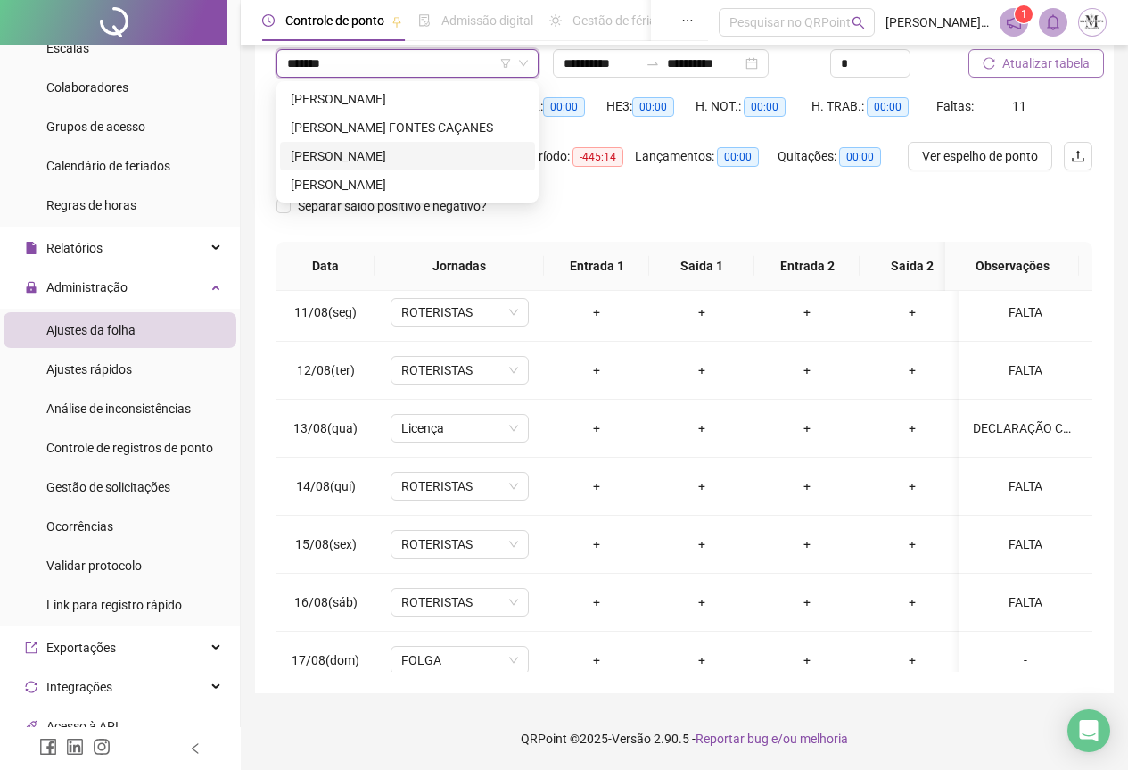
click at [374, 159] on div "[PERSON_NAME]" at bounding box center [408, 156] width 234 height 20
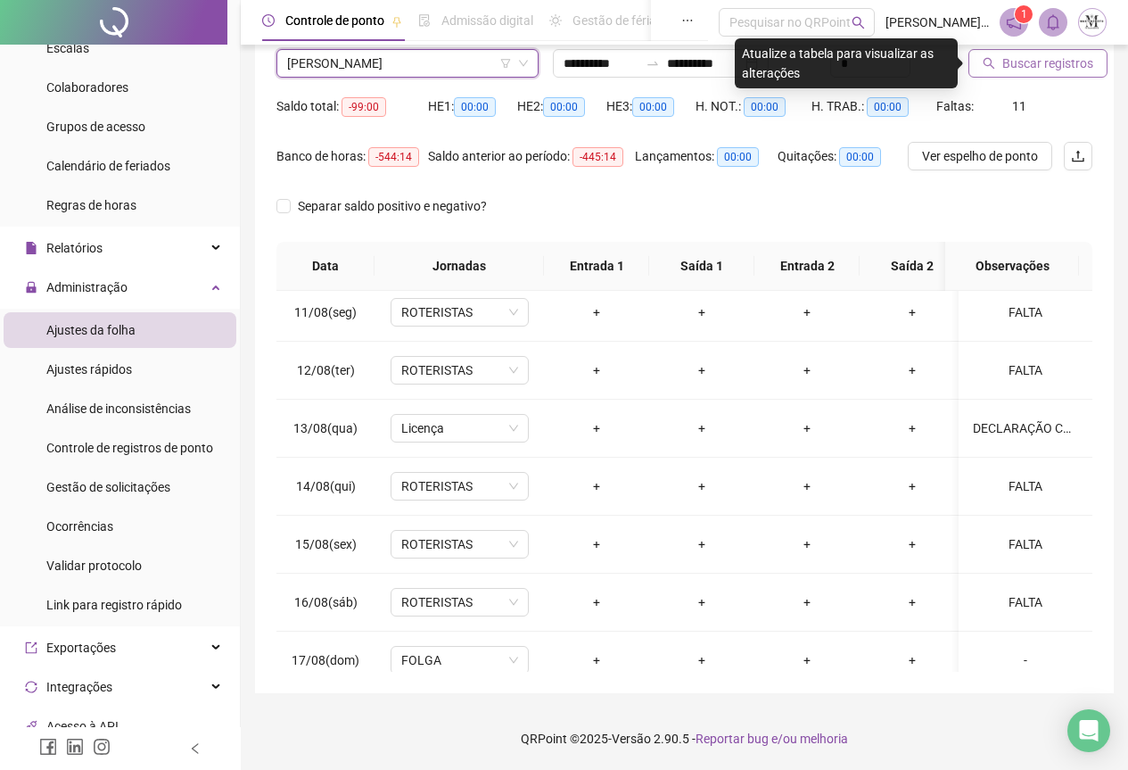
click at [1011, 70] on span "Buscar registros" at bounding box center [1048, 64] width 91 height 20
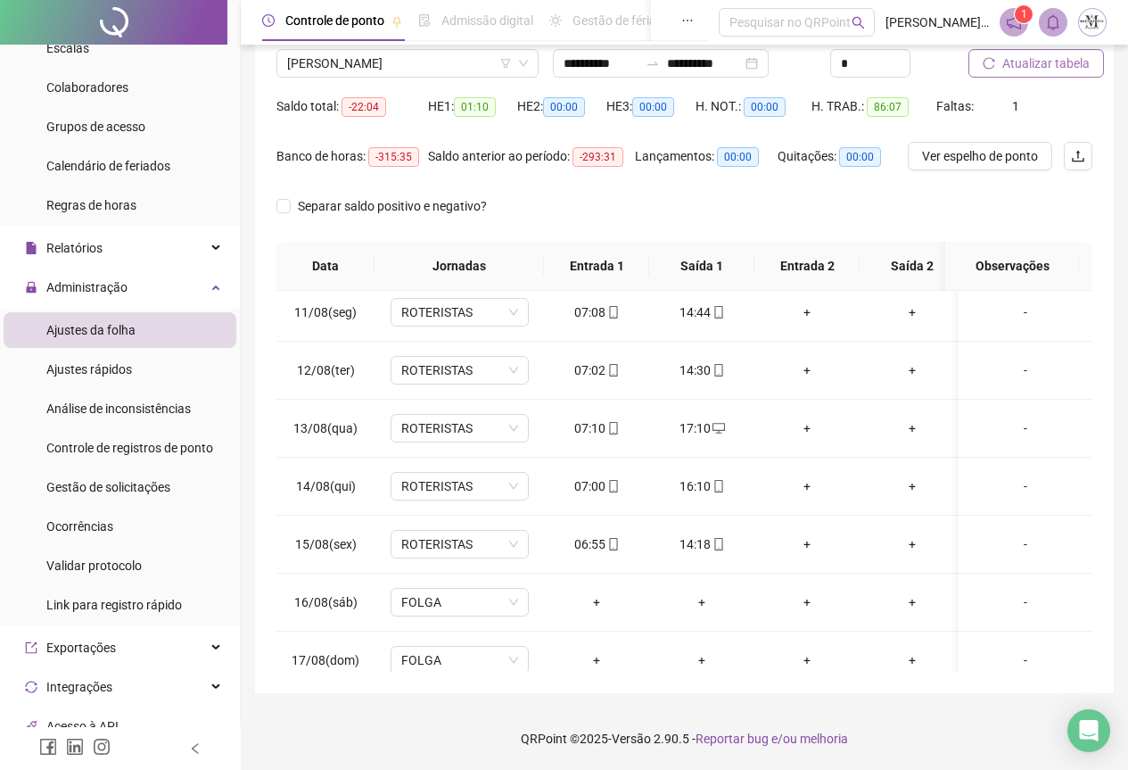
click at [1026, 58] on span "Atualizar tabela" at bounding box center [1046, 64] width 87 height 20
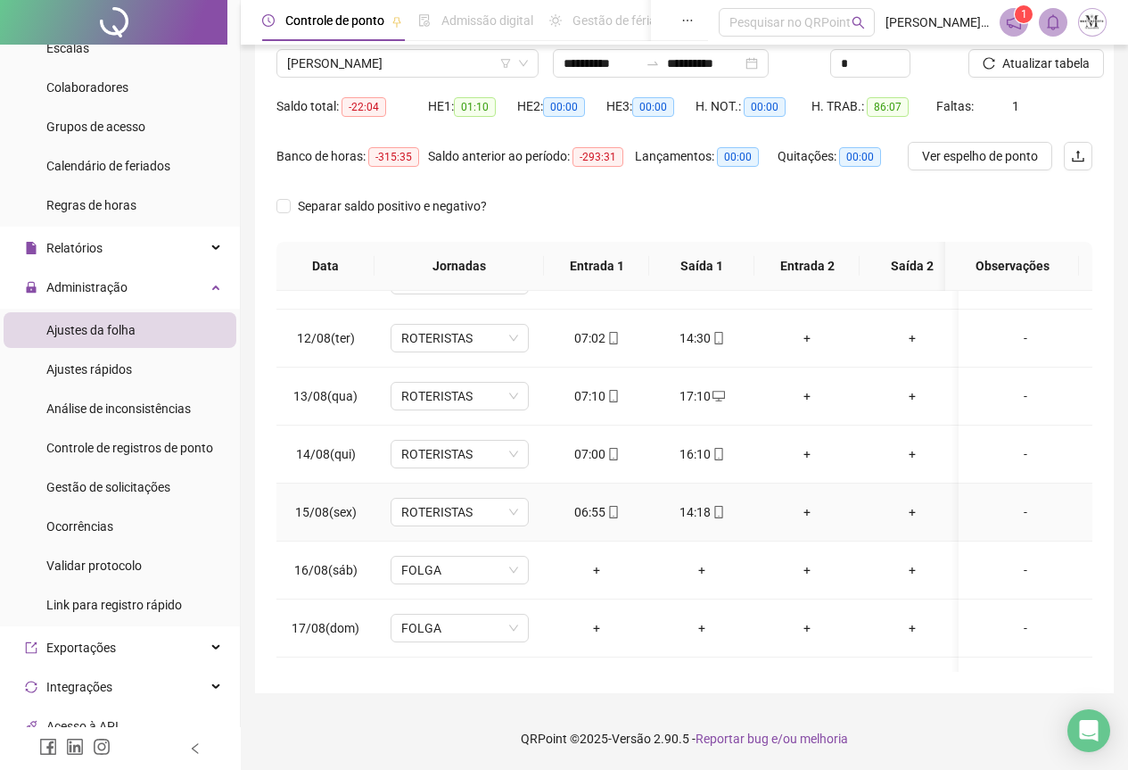
scroll to position [676, 0]
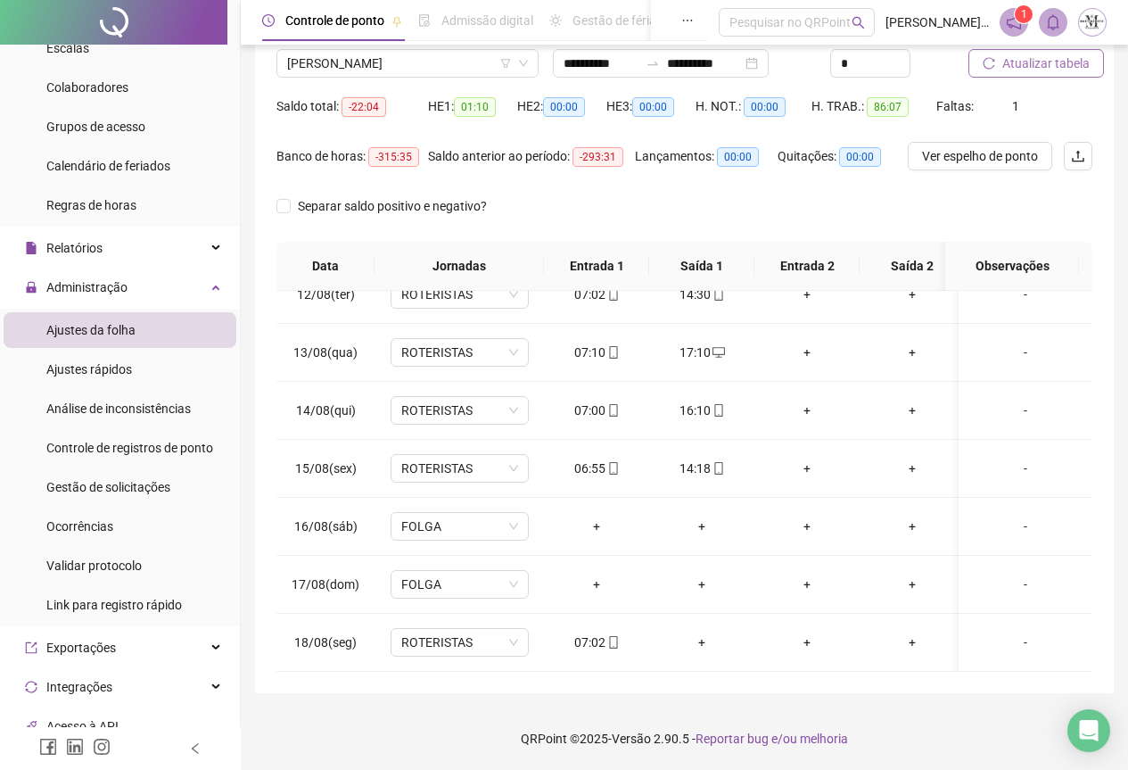
click at [1025, 64] on span "Atualizar tabela" at bounding box center [1046, 64] width 87 height 20
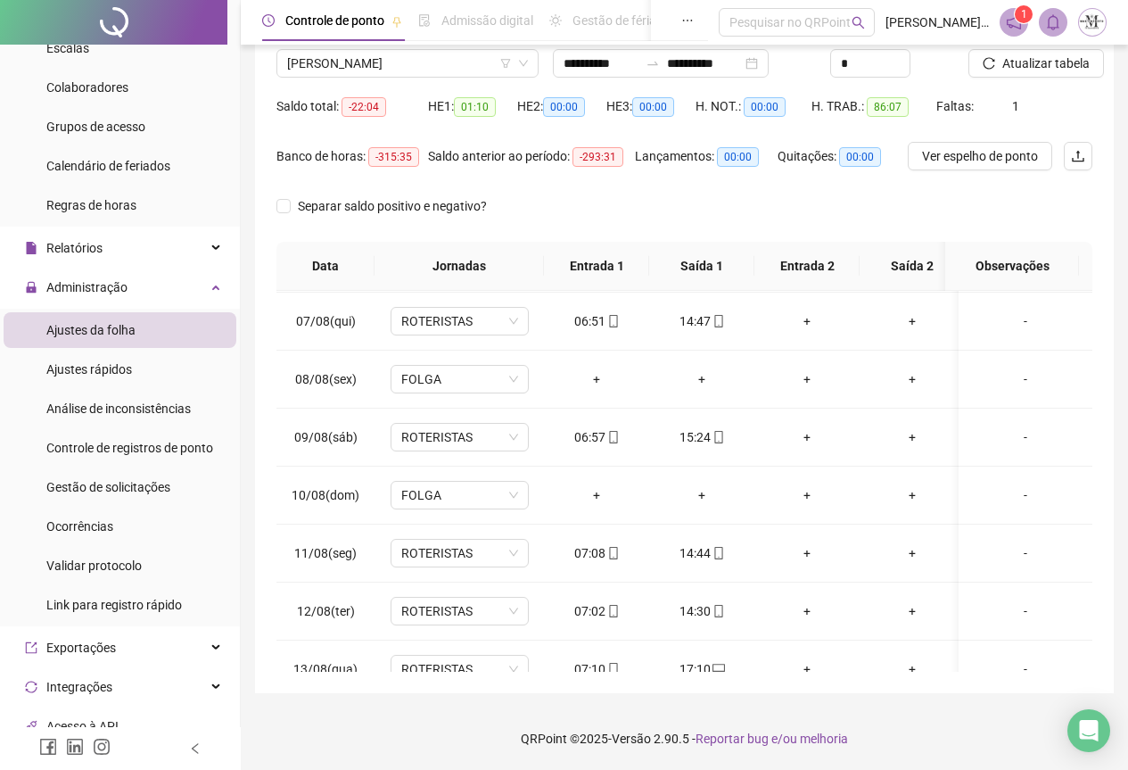
scroll to position [319, 0]
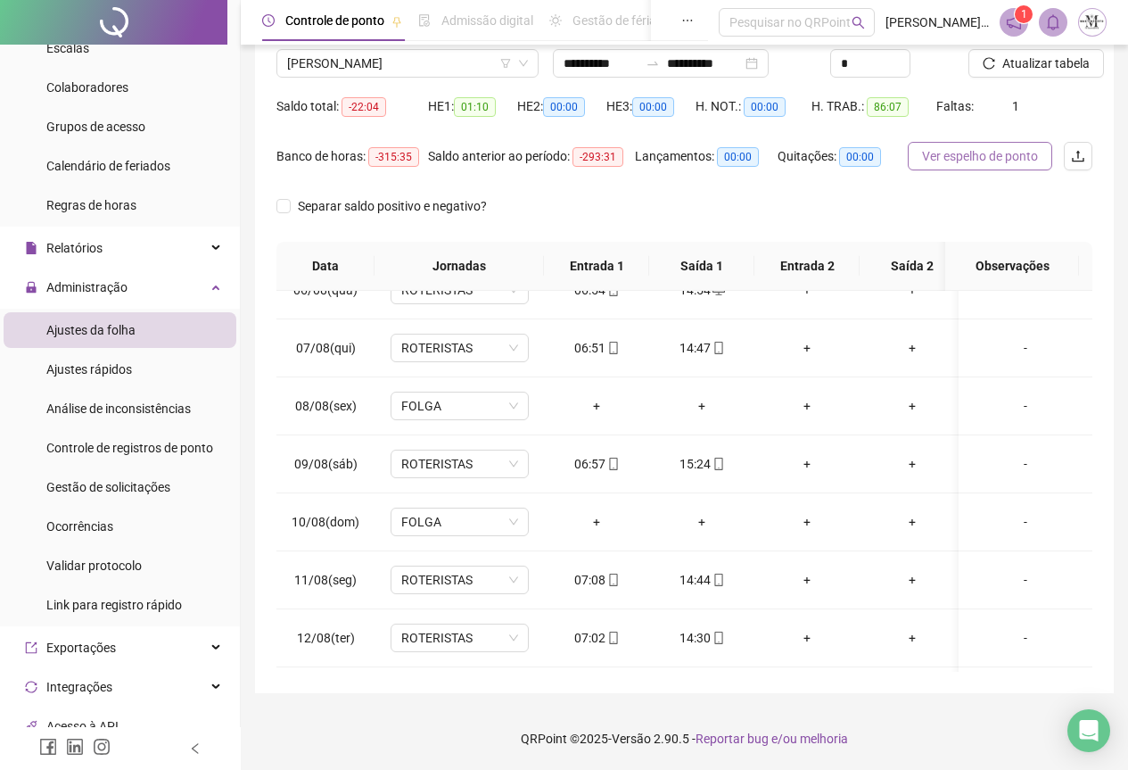
click at [972, 161] on span "Ver espelho de ponto" at bounding box center [980, 156] width 116 height 20
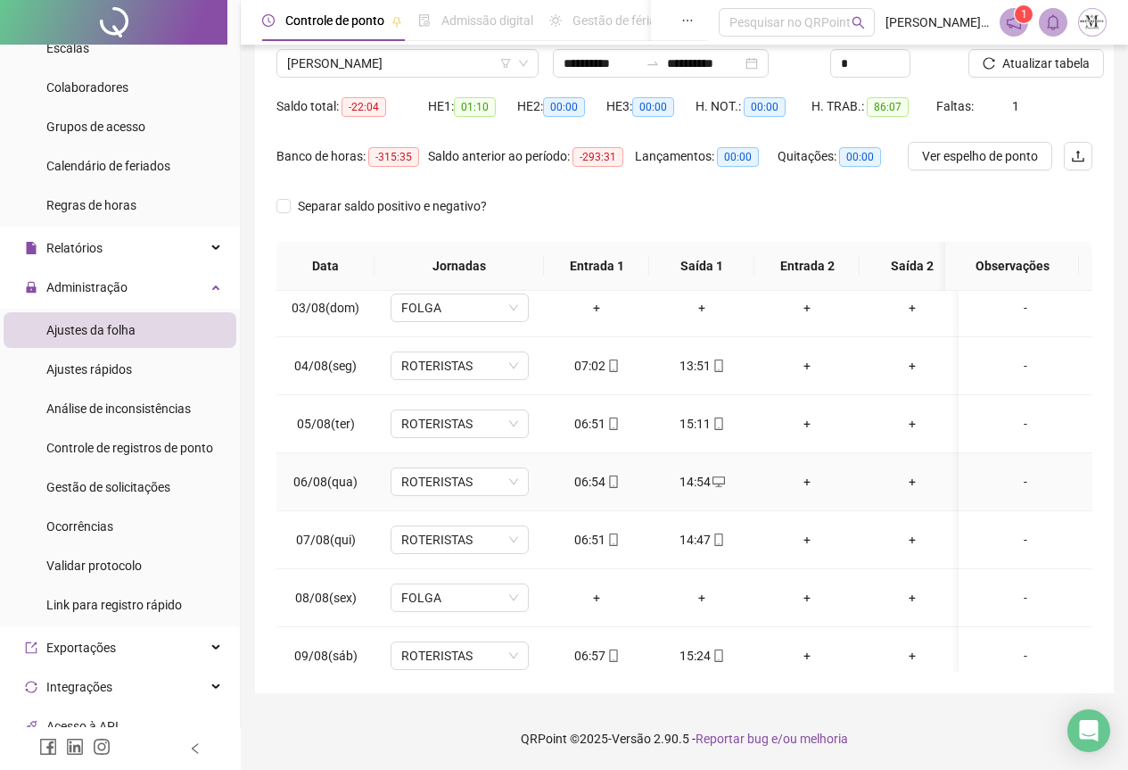
scroll to position [0, 0]
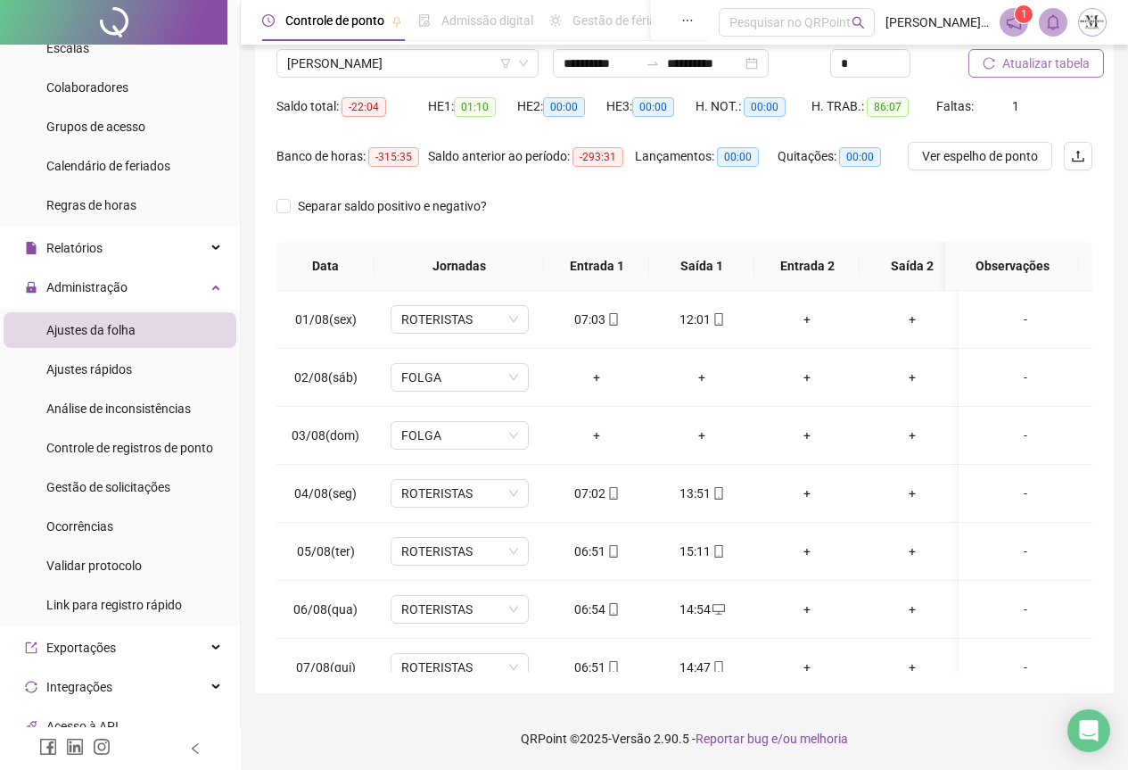
click at [1029, 62] on span "Atualizar tabela" at bounding box center [1046, 64] width 87 height 20
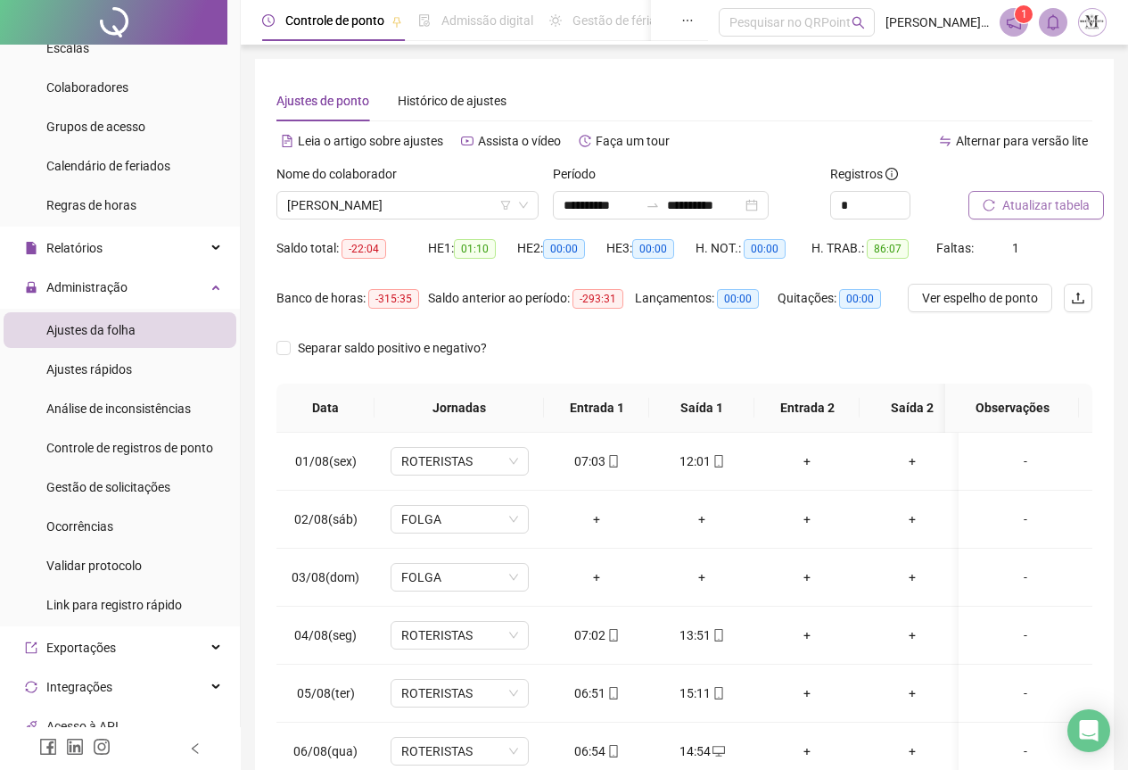
click at [1033, 198] on span "Atualizar tabela" at bounding box center [1046, 205] width 87 height 20
click at [160, 244] on div "Relatórios" at bounding box center [120, 248] width 233 height 36
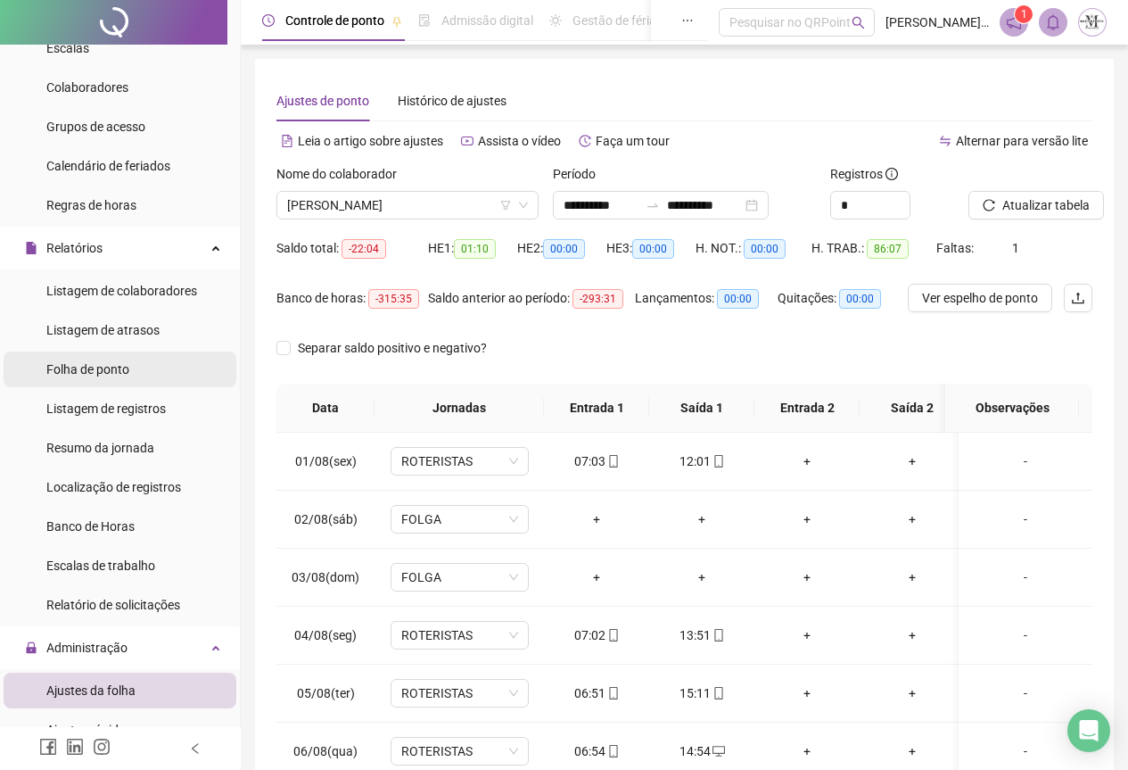
click at [109, 378] on div "Folha de ponto" at bounding box center [87, 369] width 83 height 36
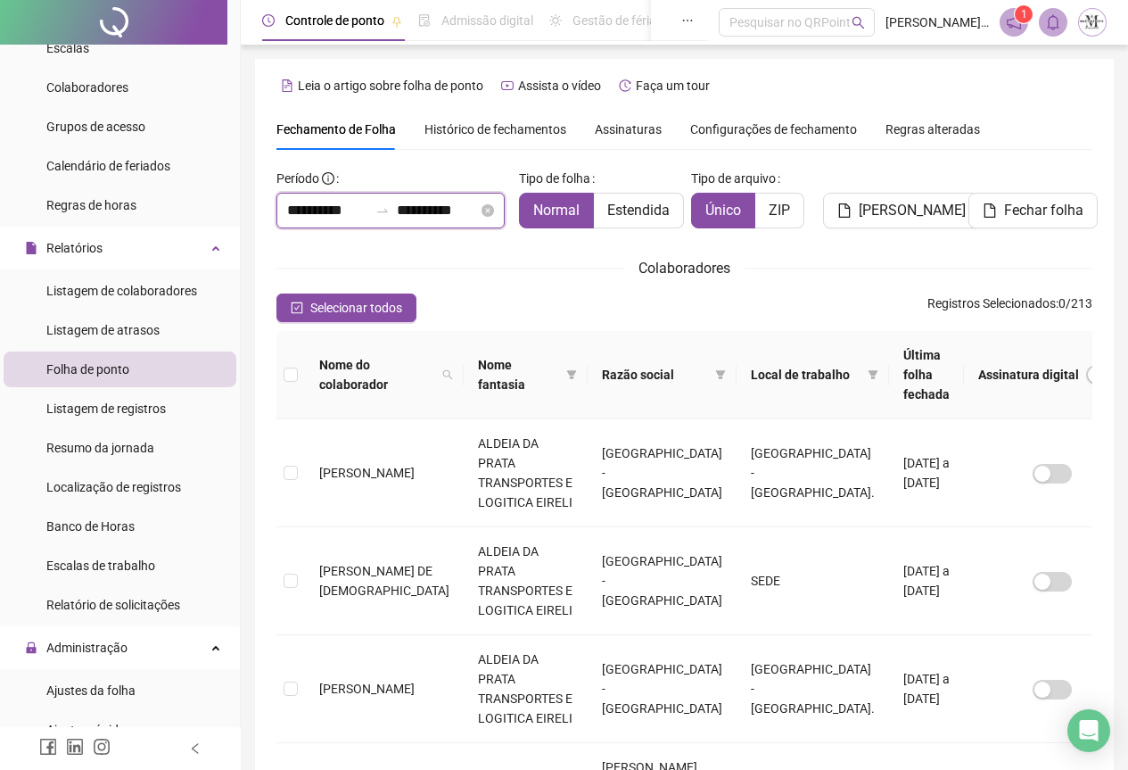
click at [417, 220] on input "**********" at bounding box center [437, 210] width 81 height 21
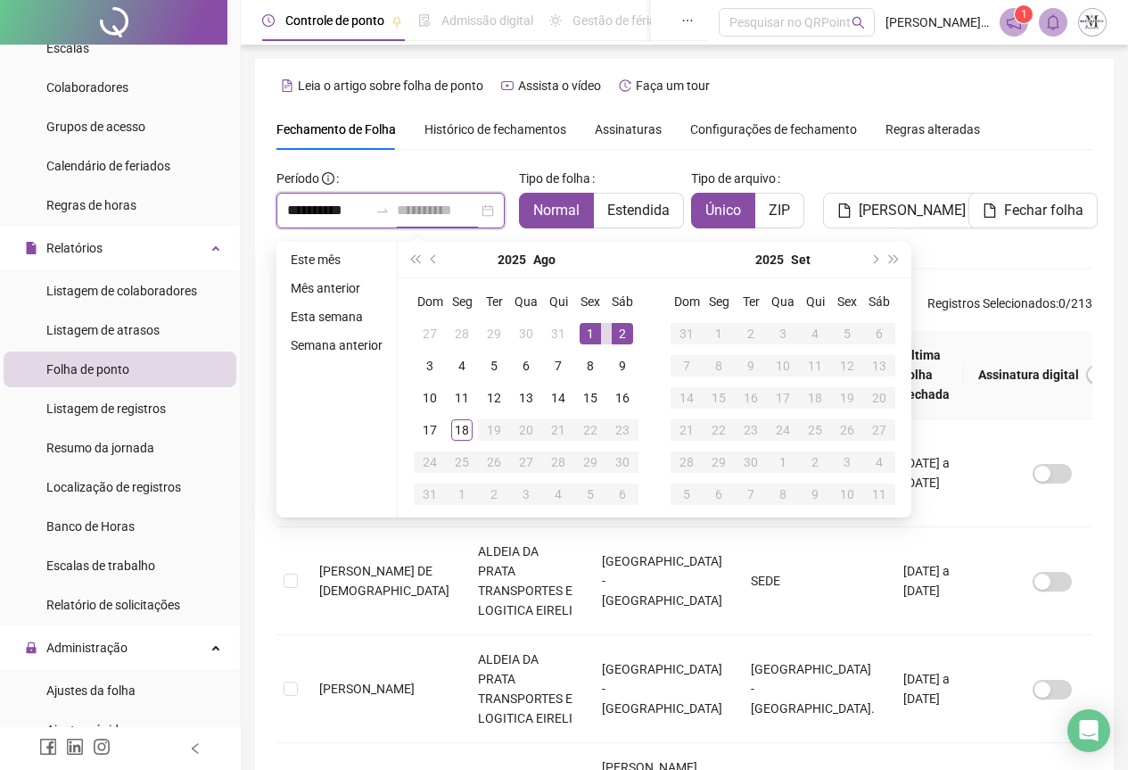
type input "**********"
click at [593, 331] on div "1" at bounding box center [590, 333] width 21 height 21
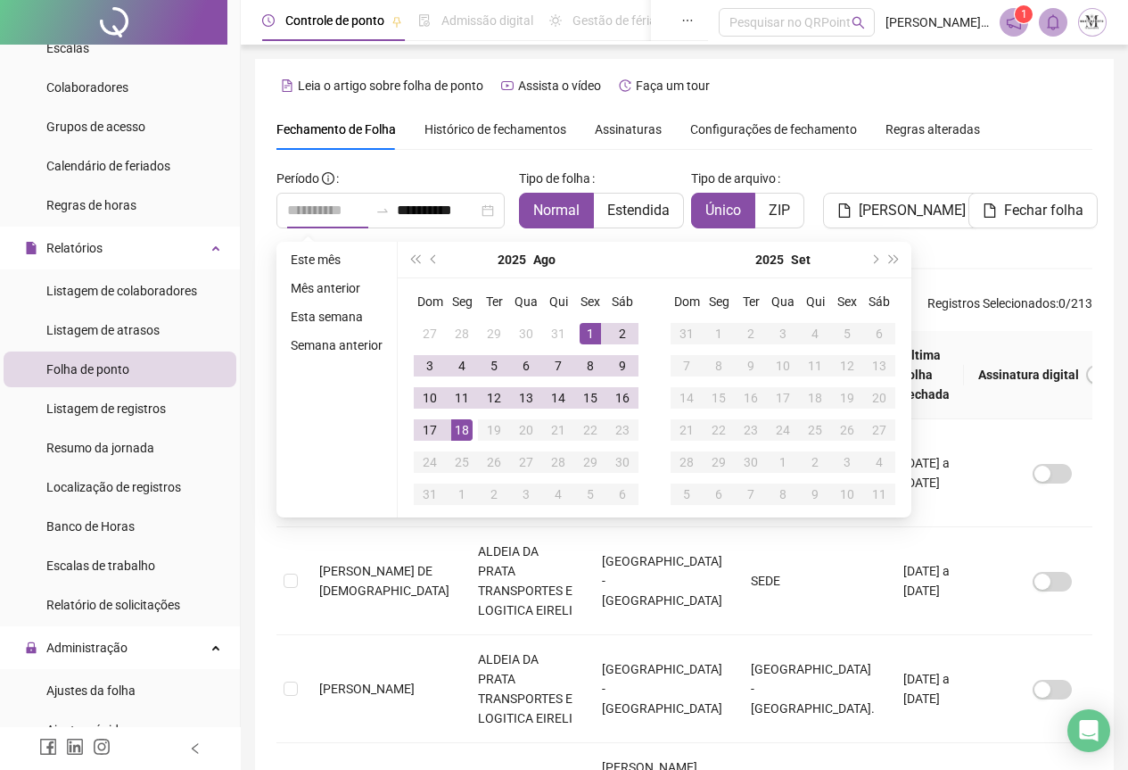
click at [455, 435] on div "18" at bounding box center [461, 429] width 21 height 21
type input "**********"
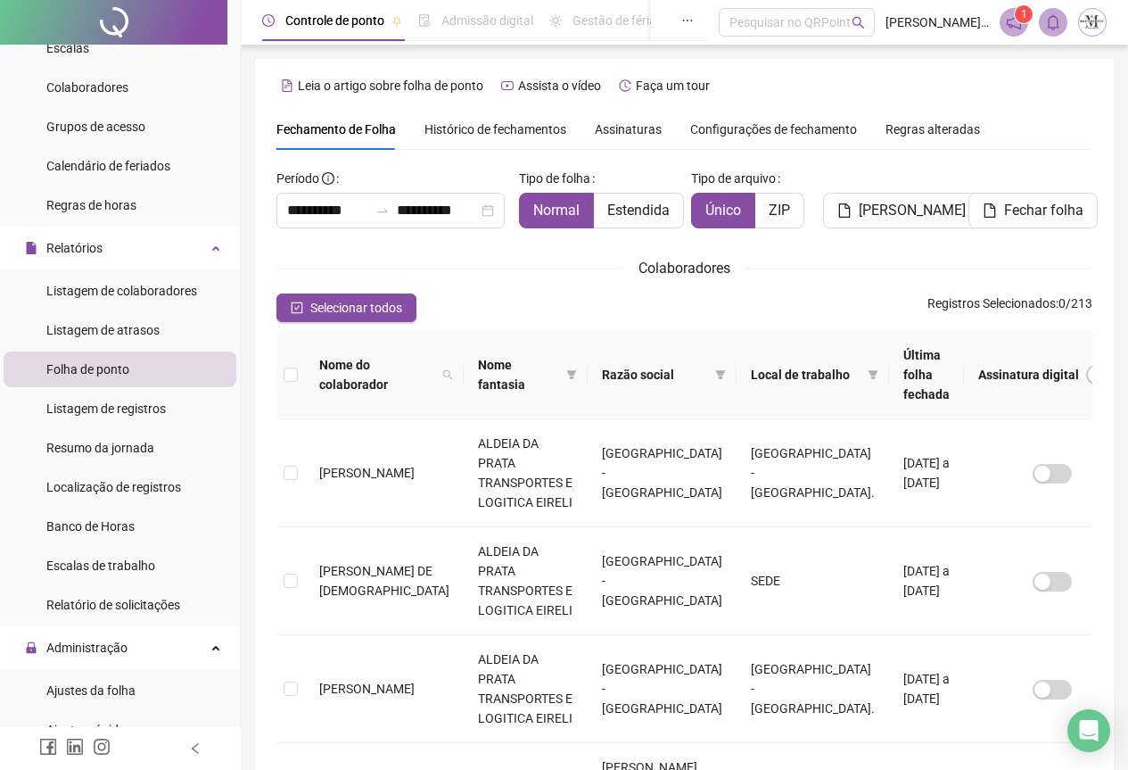
click at [443, 370] on icon "search" at bounding box center [448, 375] width 10 height 10
type input "*******"
click at [326, 441] on span "Buscar" at bounding box center [312, 438] width 39 height 20
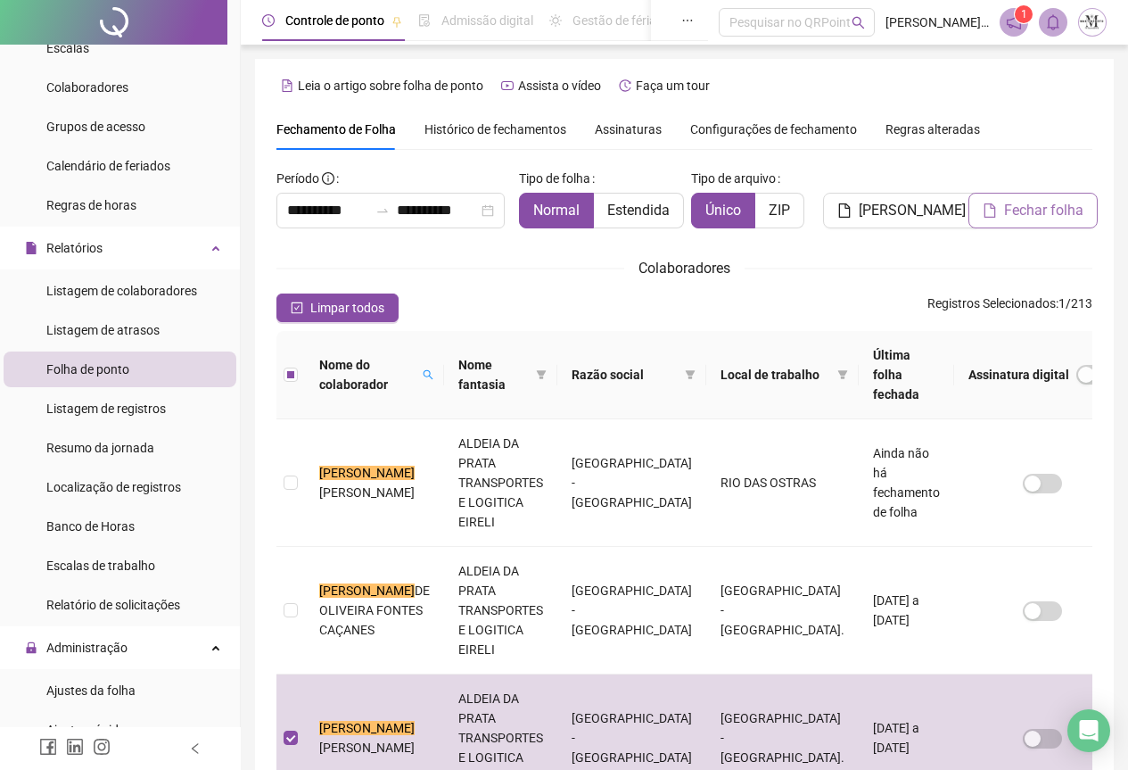
click at [1010, 220] on span "Fechar folha" at bounding box center [1043, 210] width 79 height 21
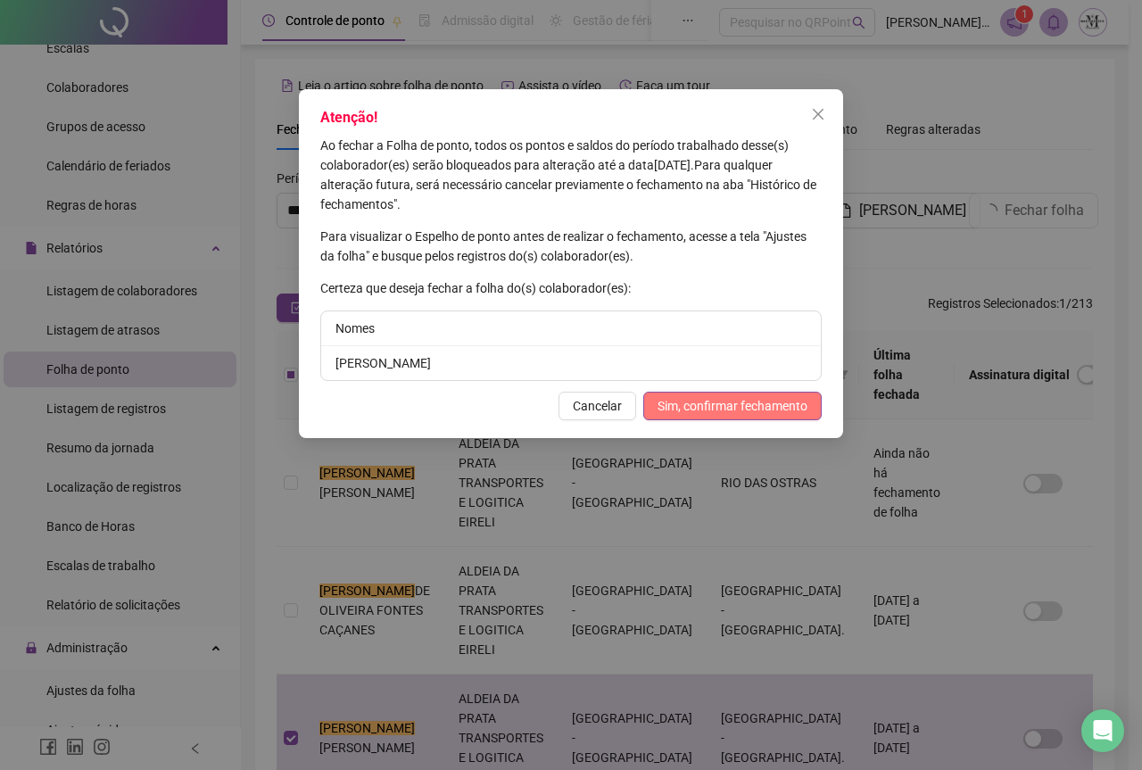
click at [742, 409] on span "Sim, confirmar fechamento" at bounding box center [732, 406] width 150 height 20
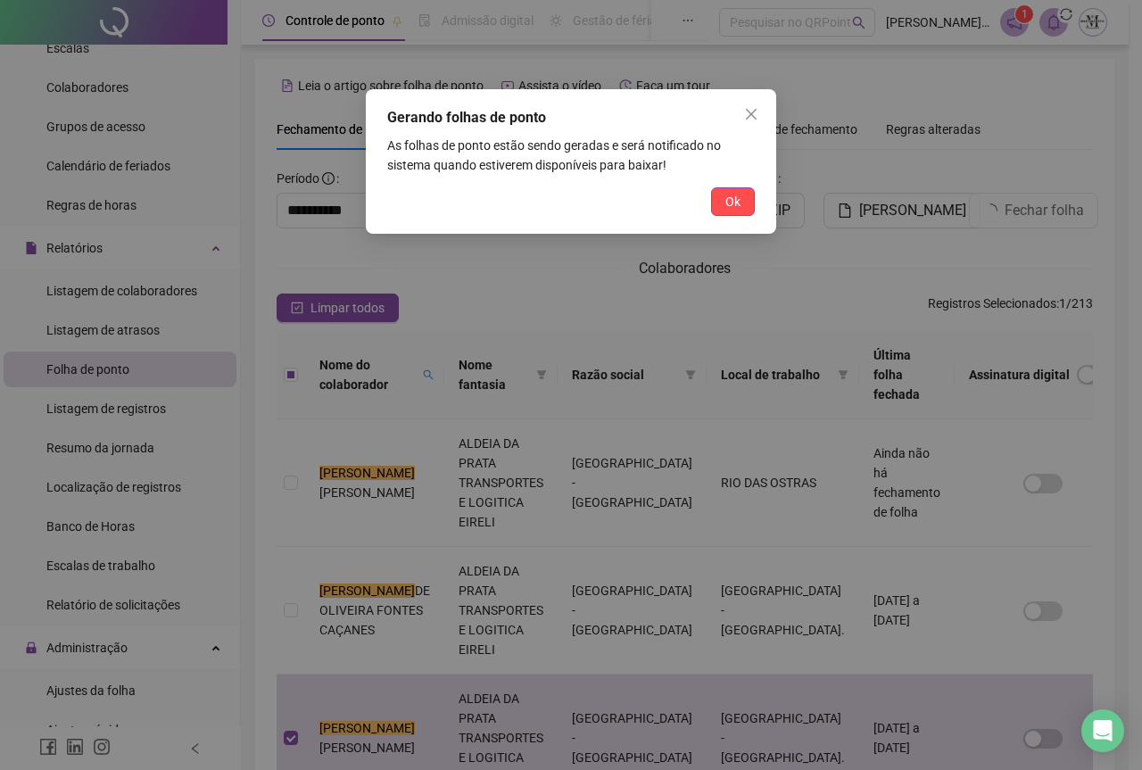
click at [734, 200] on span "Ok" at bounding box center [732, 202] width 15 height 20
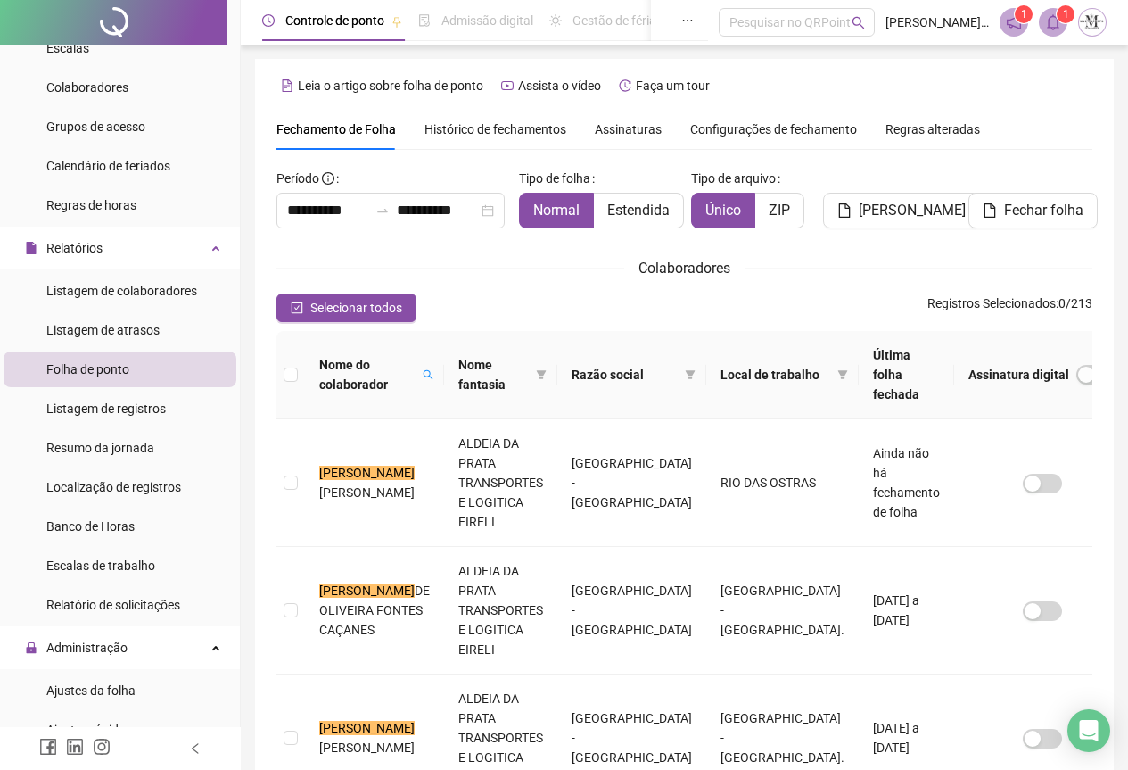
click at [1052, 29] on icon "bell" at bounding box center [1053, 22] width 12 height 16
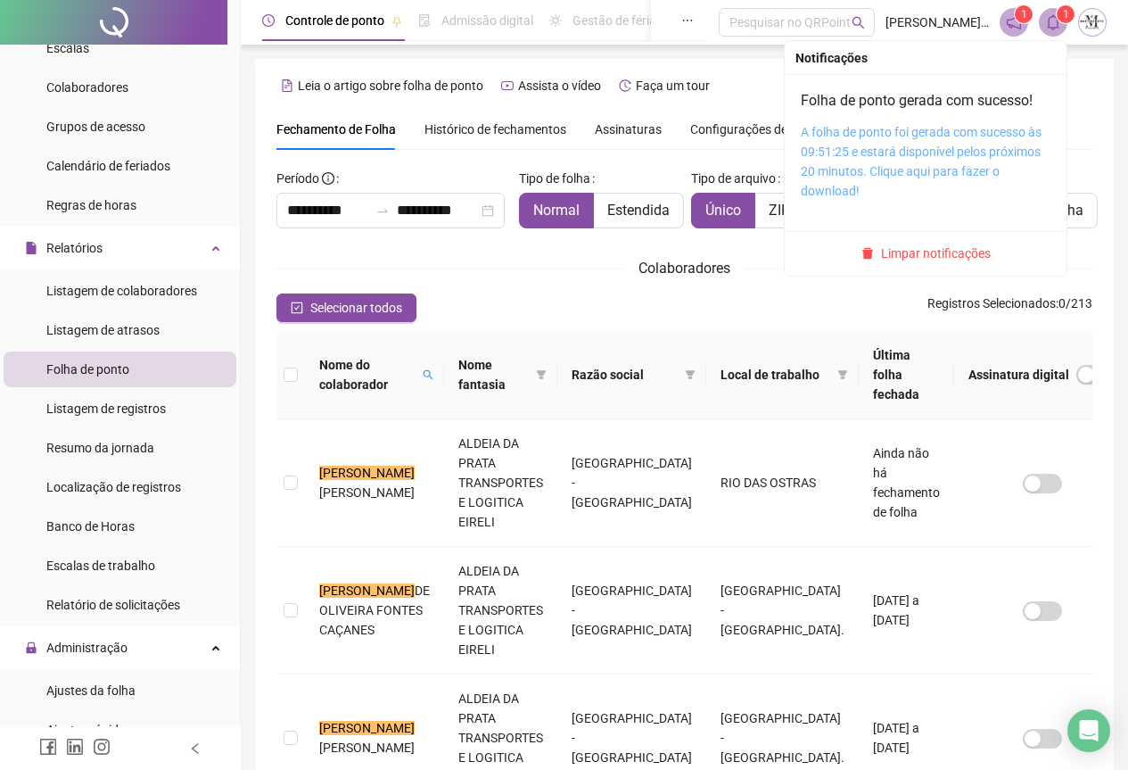
click at [904, 131] on link "A folha de ponto foi gerada com sucesso às 09:51:25 e estará disponível pelos p…" at bounding box center [921, 161] width 241 height 73
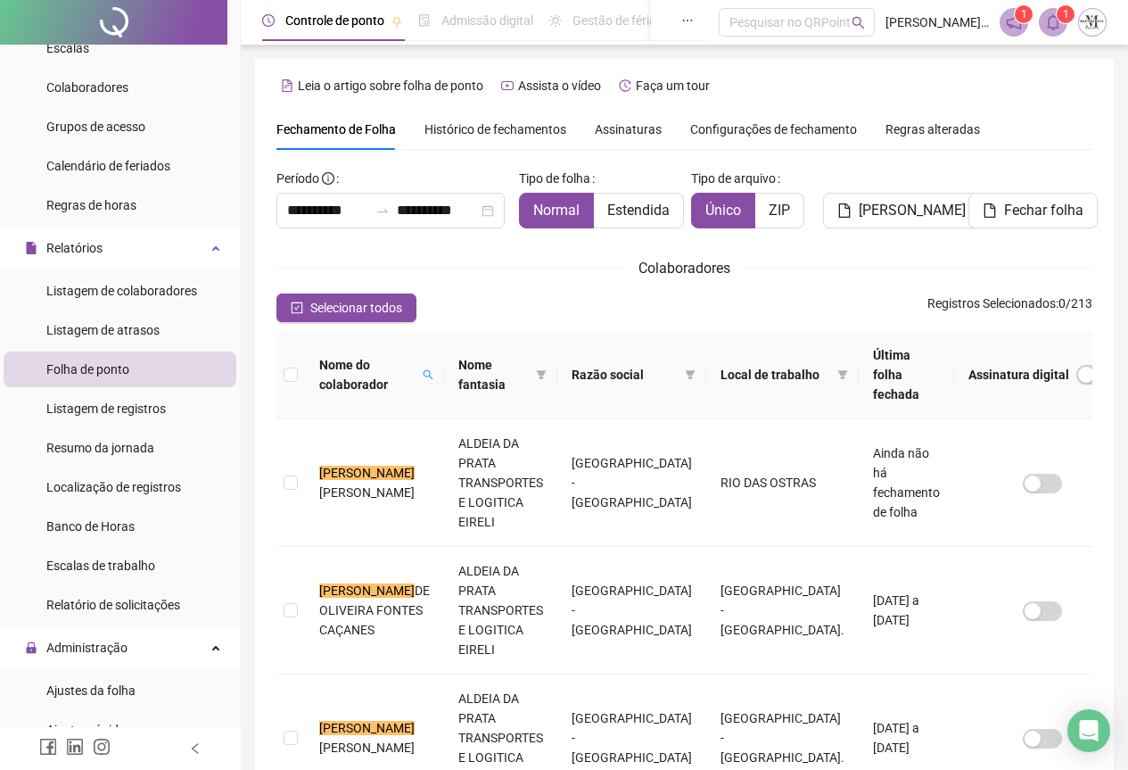
click at [492, 128] on span "Histórico de fechamentos" at bounding box center [496, 129] width 142 height 14
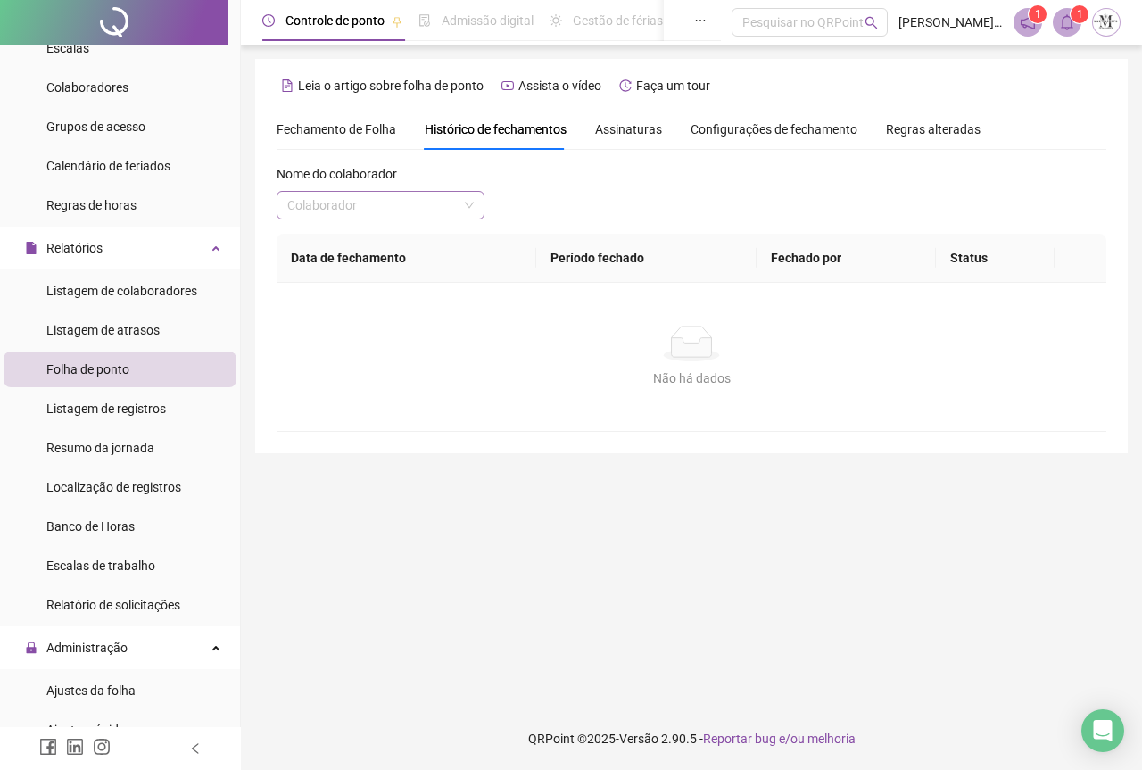
click at [369, 203] on input "search" at bounding box center [372, 205] width 170 height 27
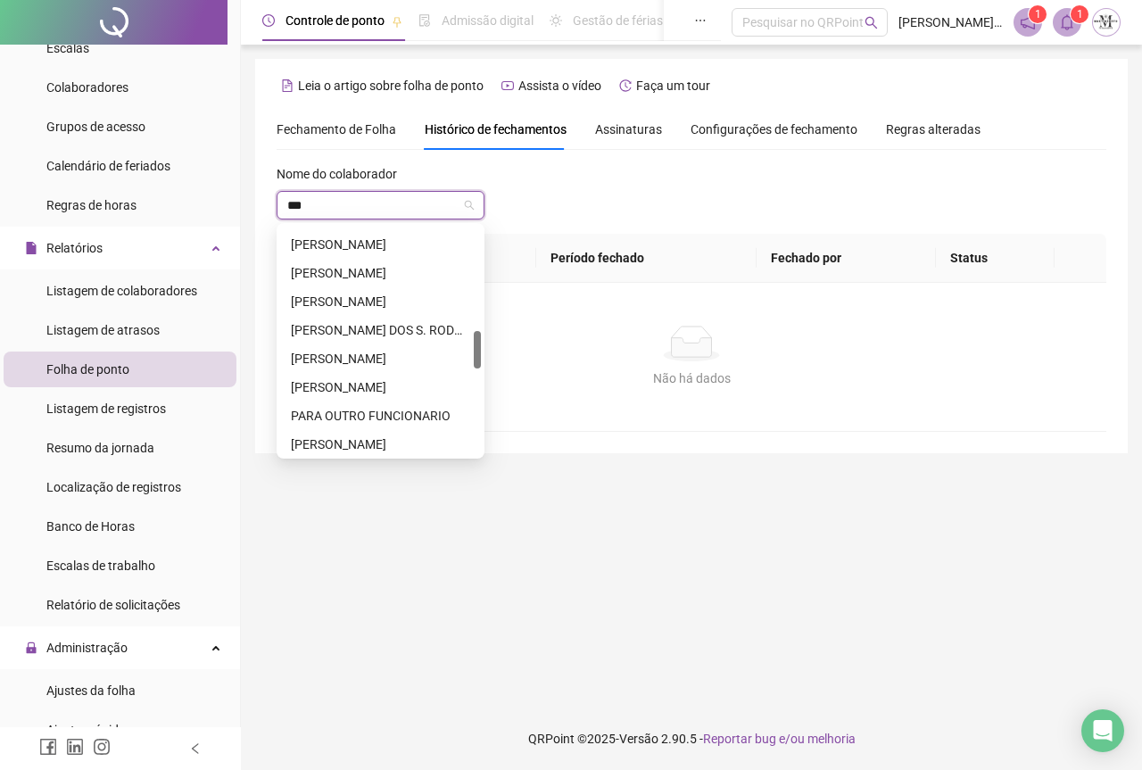
scroll to position [114, 0]
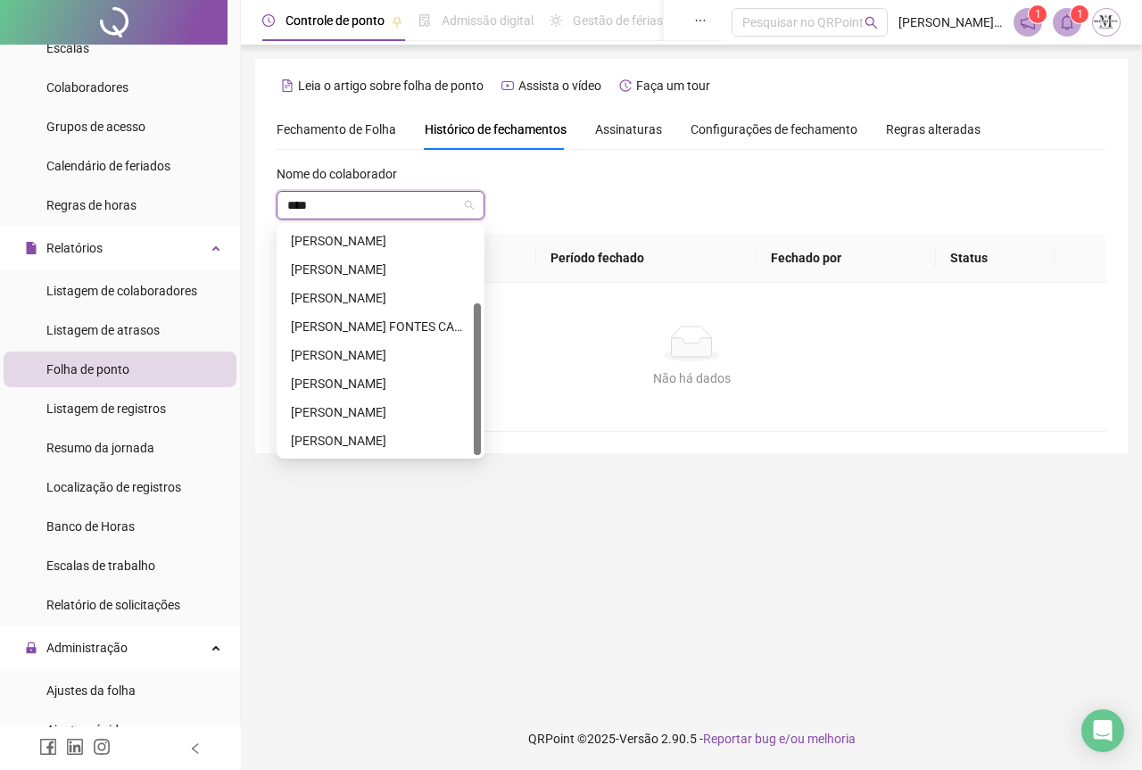
type input "*****"
click at [373, 352] on div "[PERSON_NAME]" at bounding box center [380, 355] width 179 height 20
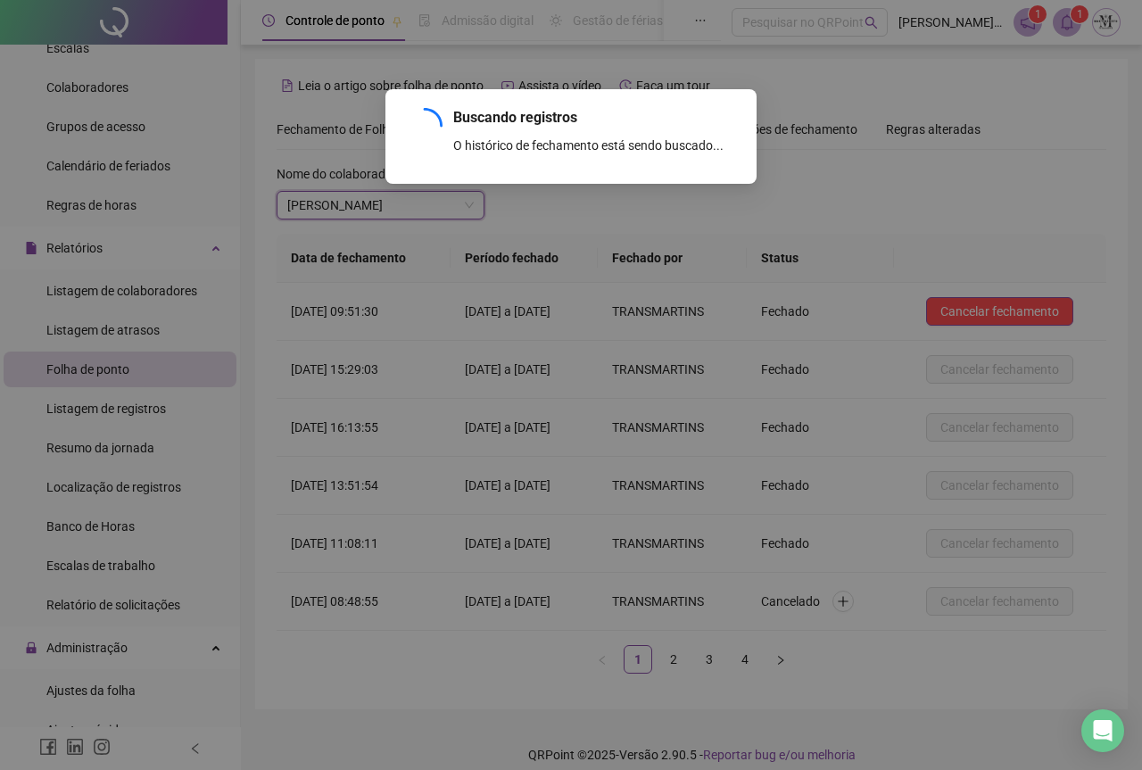
scroll to position [16, 0]
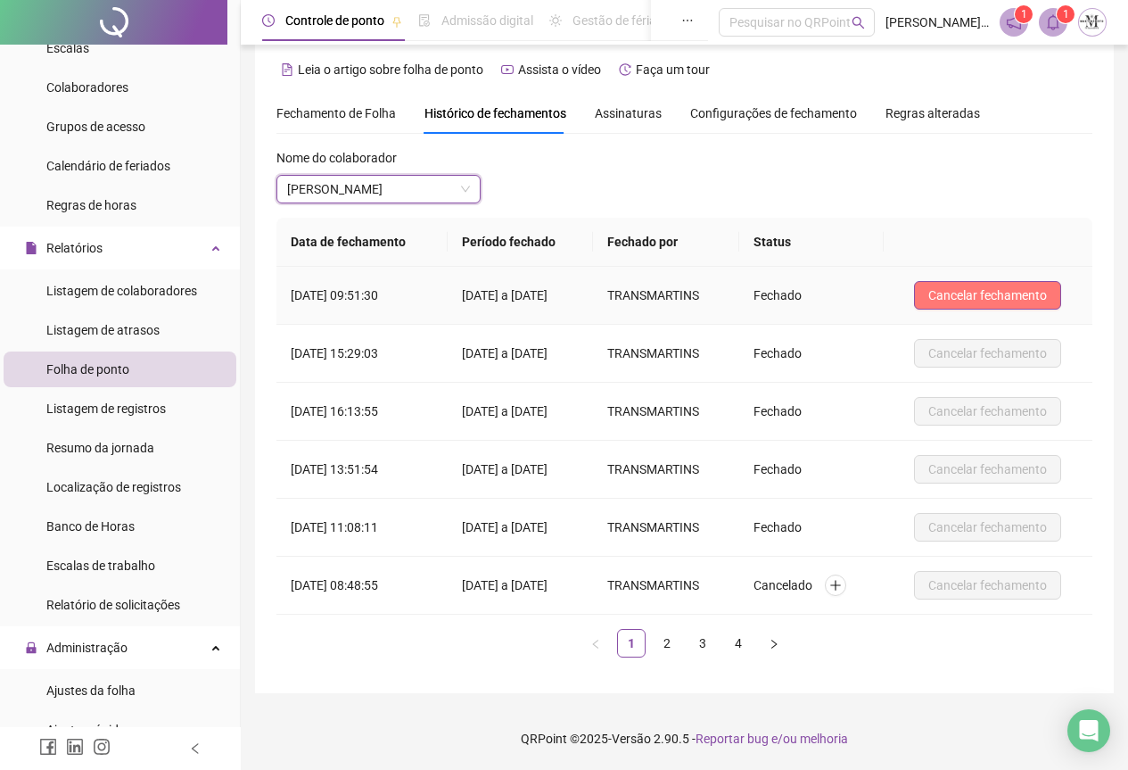
click at [974, 293] on span "Cancelar fechamento" at bounding box center [988, 295] width 119 height 20
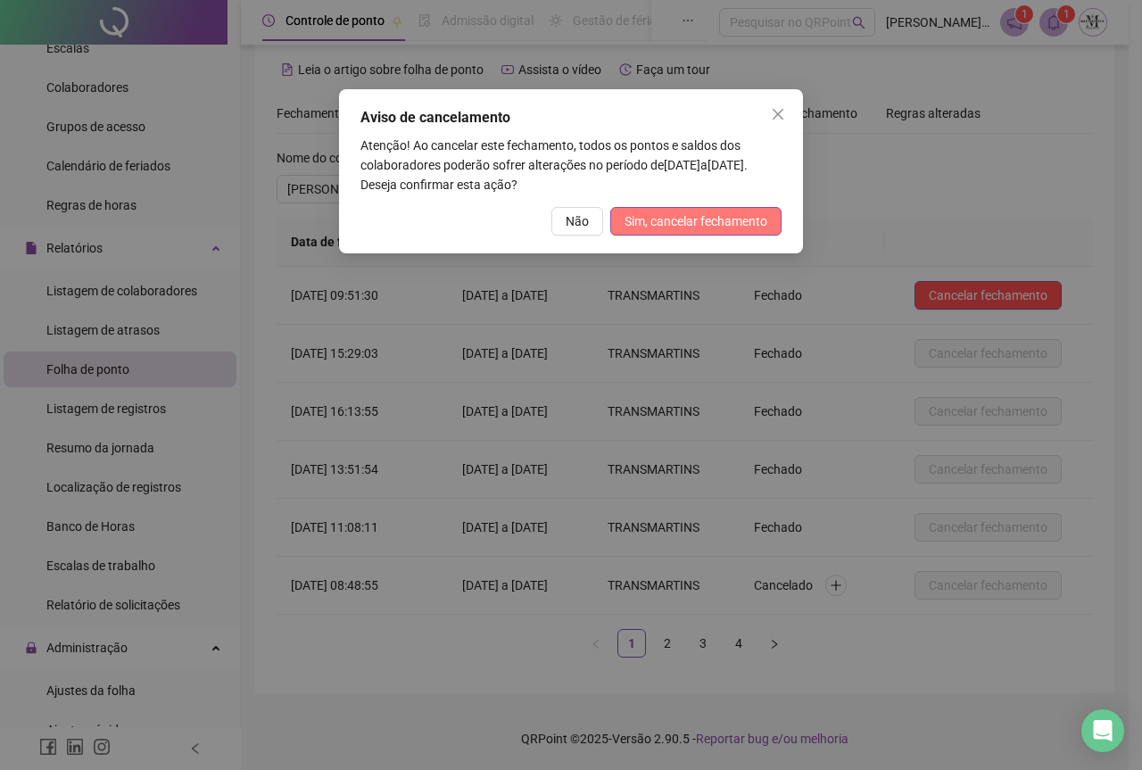
click at [697, 227] on span "Sim, cancelar fechamento" at bounding box center [695, 221] width 143 height 20
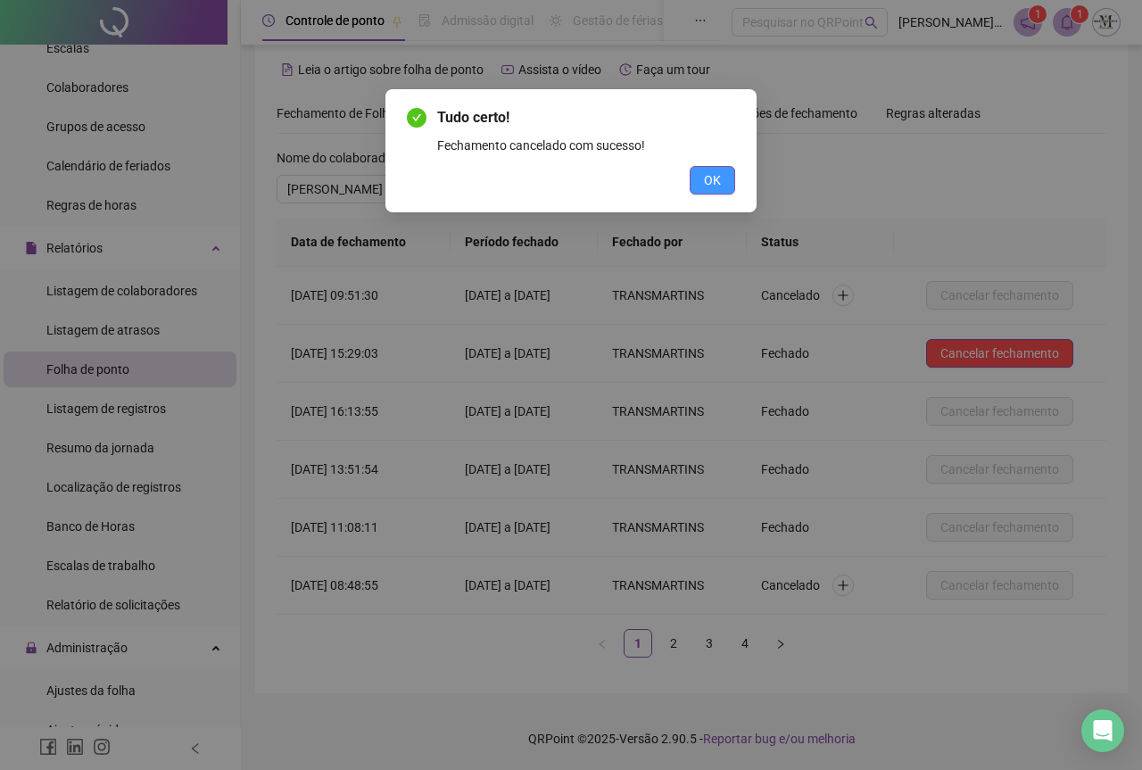
click at [702, 180] on button "OK" at bounding box center [712, 180] width 45 height 29
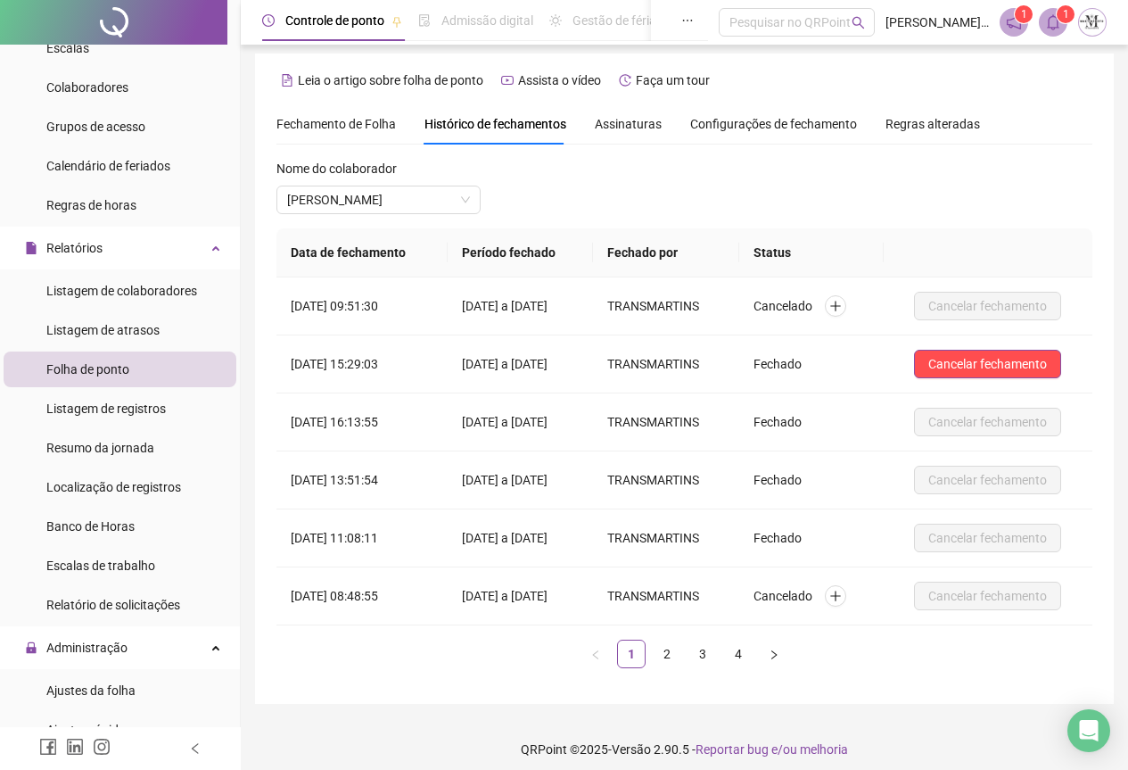
scroll to position [0, 0]
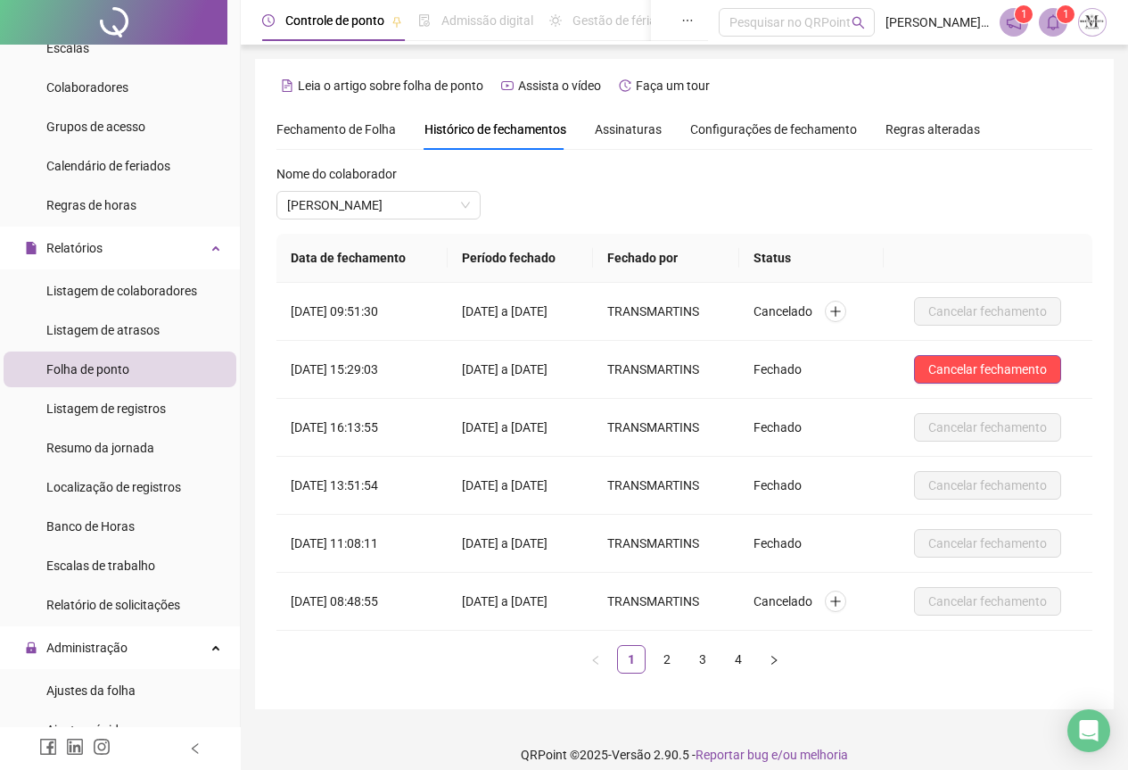
click at [118, 21] on div at bounding box center [113, 22] width 227 height 45
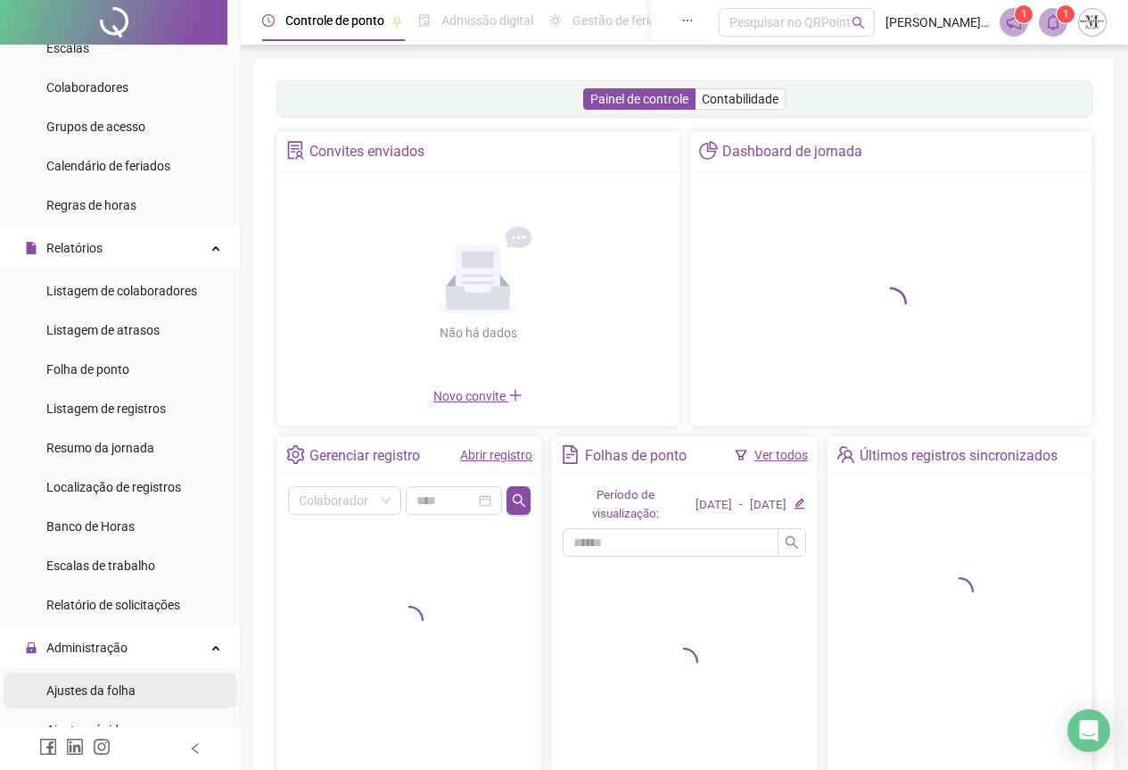
click at [73, 685] on span "Ajustes da folha" at bounding box center [90, 690] width 89 height 14
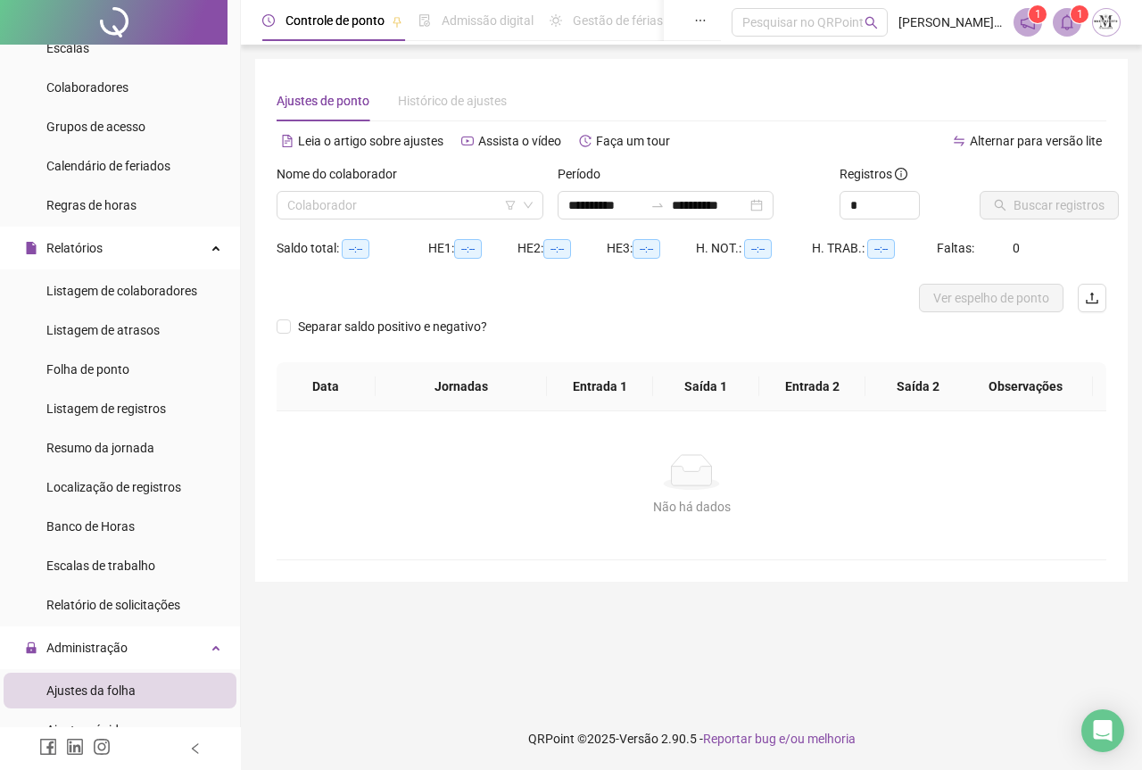
type input "**********"
click at [354, 214] on input "search" at bounding box center [401, 205] width 229 height 27
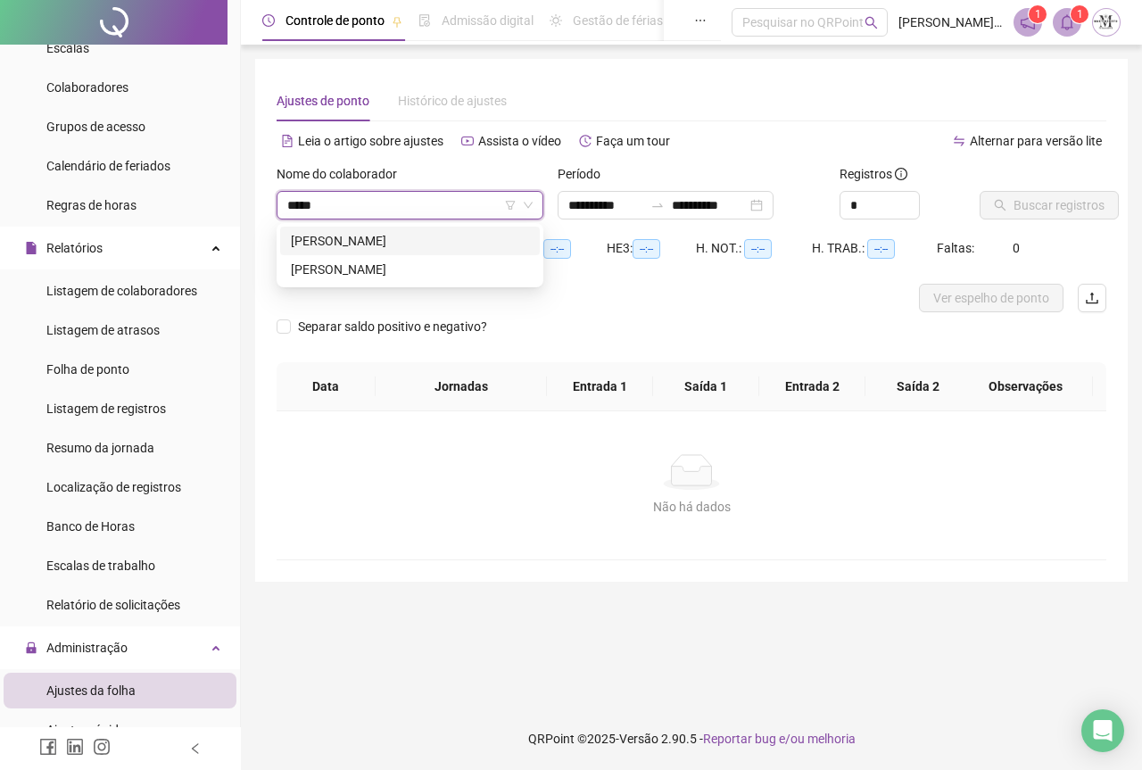
type input "******"
click at [382, 246] on div "DANILO DA CONCEIÇÃO PEREIRA" at bounding box center [410, 241] width 238 height 20
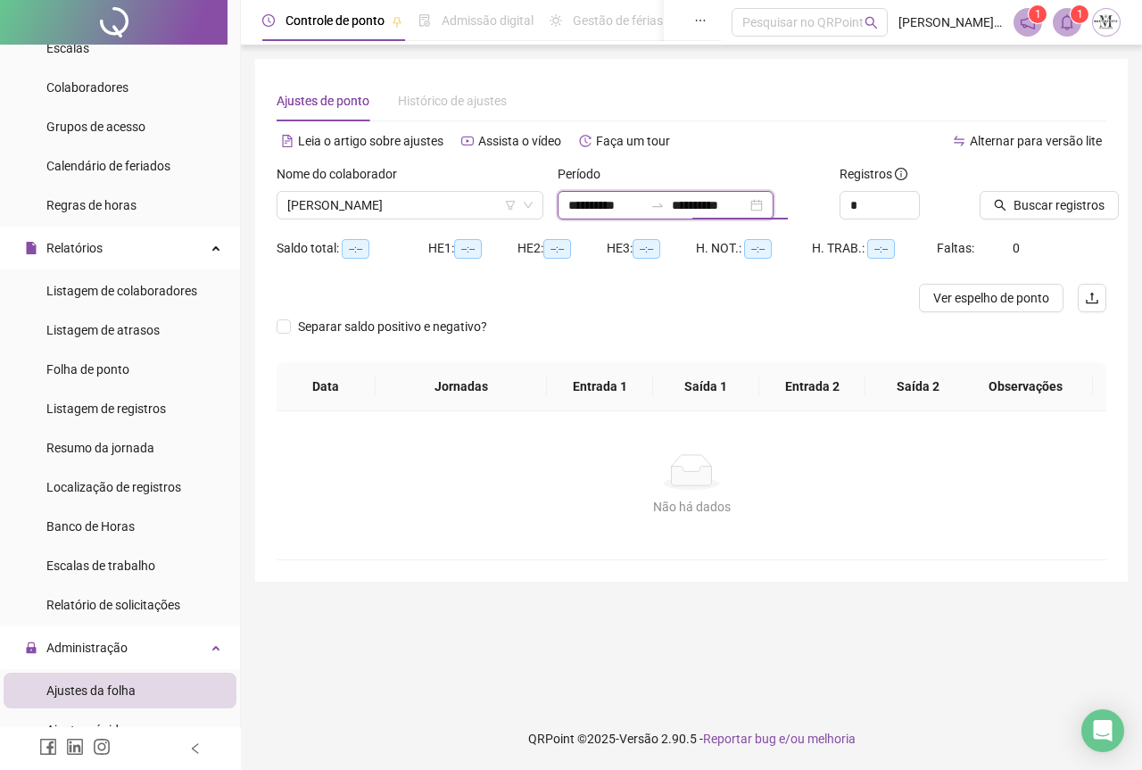
click at [723, 208] on input "**********" at bounding box center [709, 205] width 75 height 20
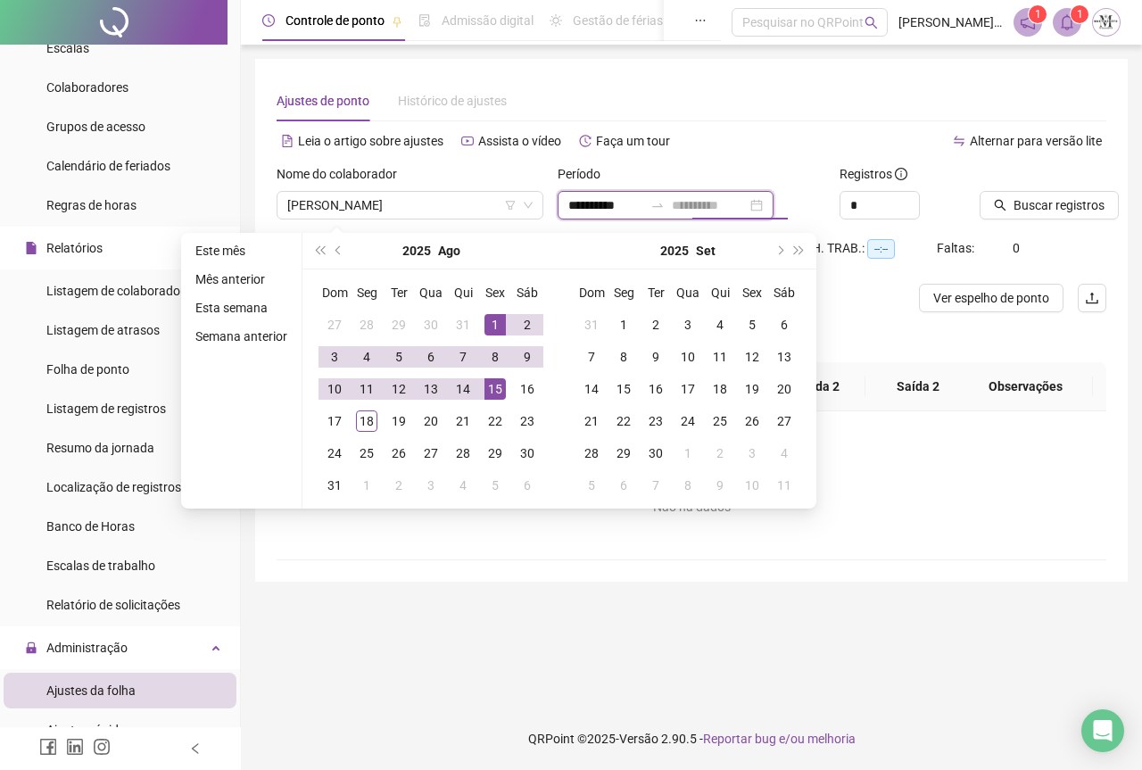
type input "**********"
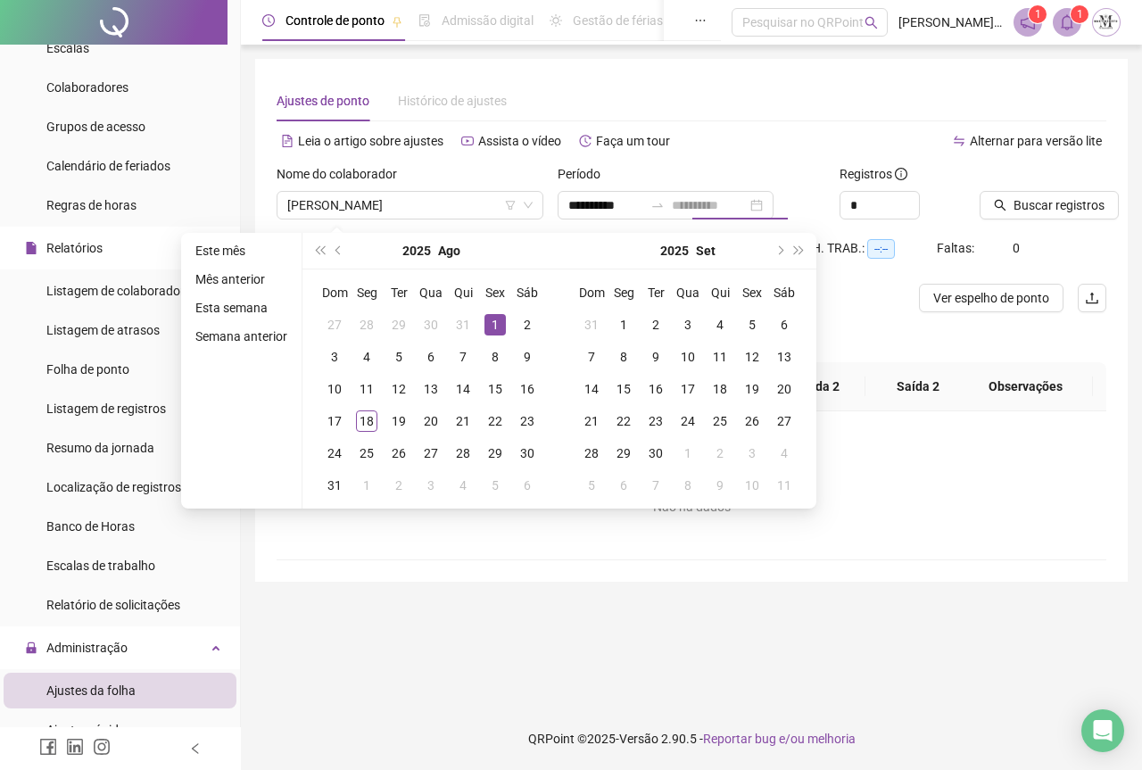
click at [496, 325] on div "1" at bounding box center [494, 324] width 21 height 21
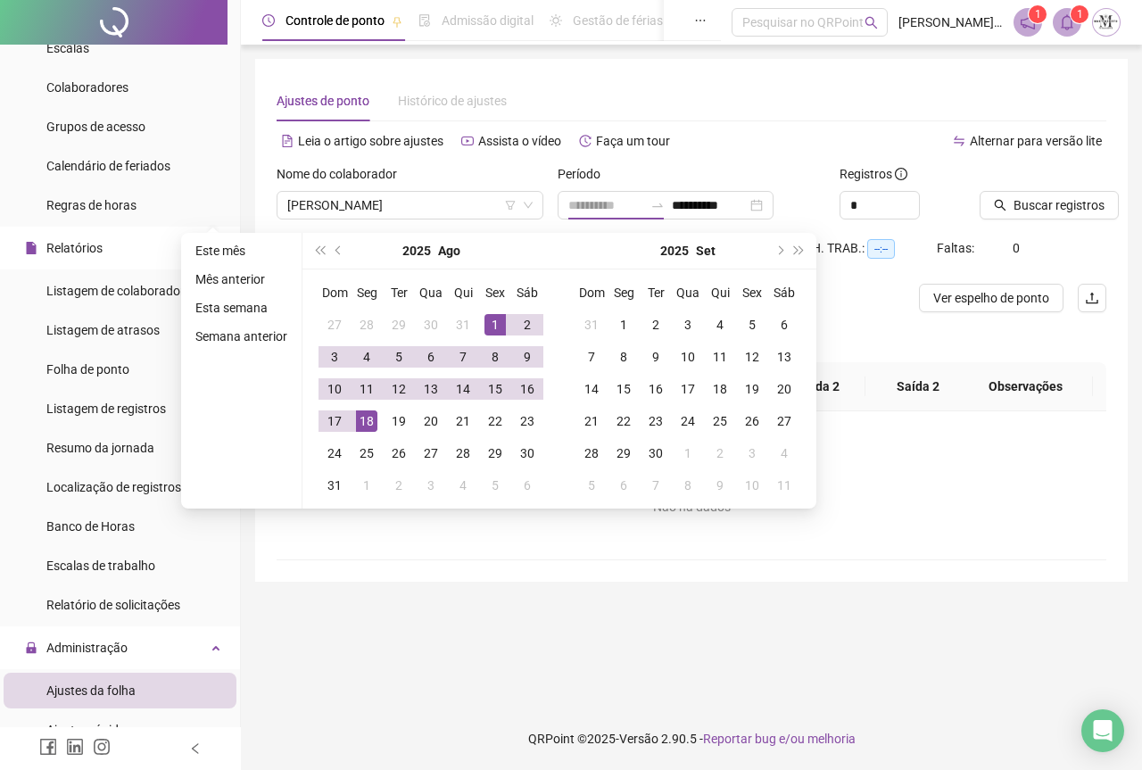
click at [370, 424] on div "18" at bounding box center [366, 420] width 21 height 21
type input "**********"
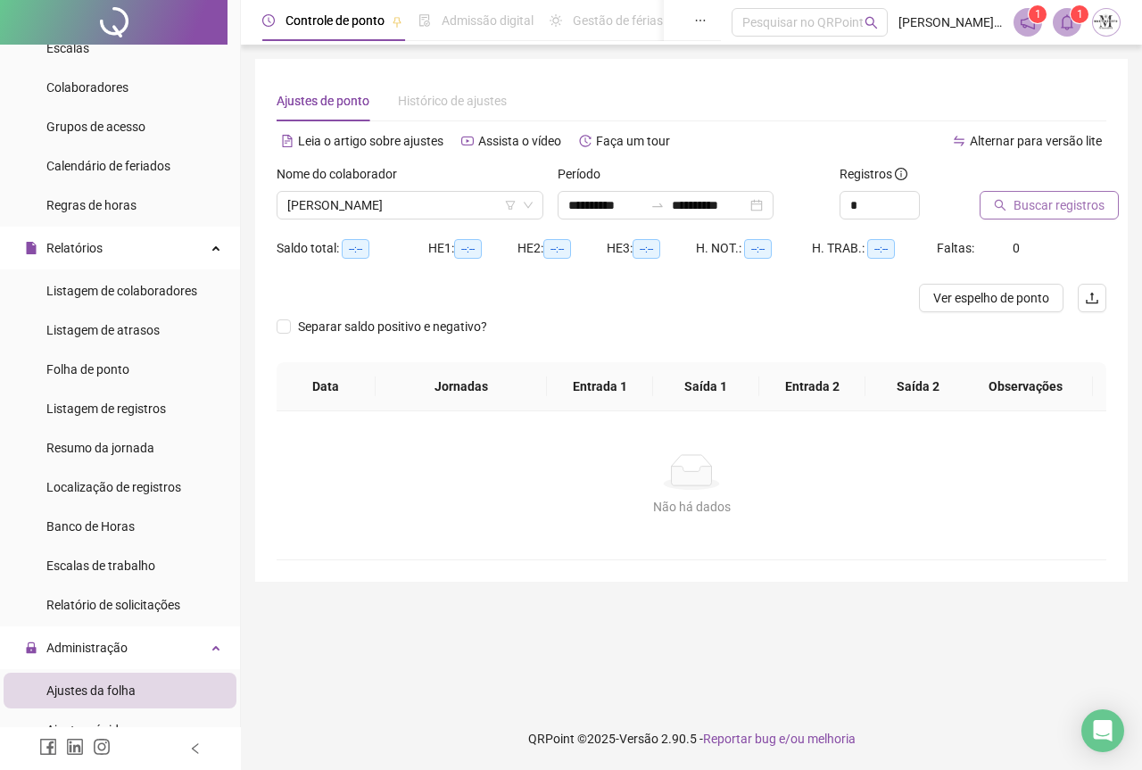
click at [1017, 205] on span "Buscar registros" at bounding box center [1058, 205] width 91 height 20
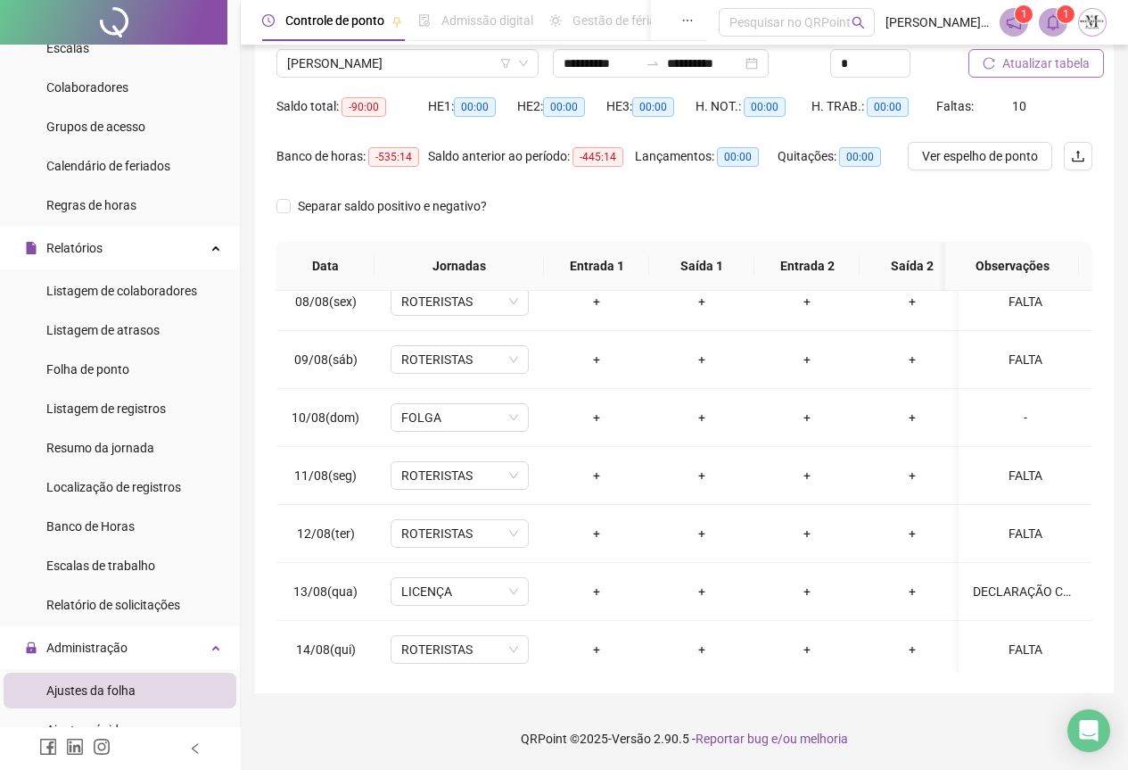
scroll to position [409, 0]
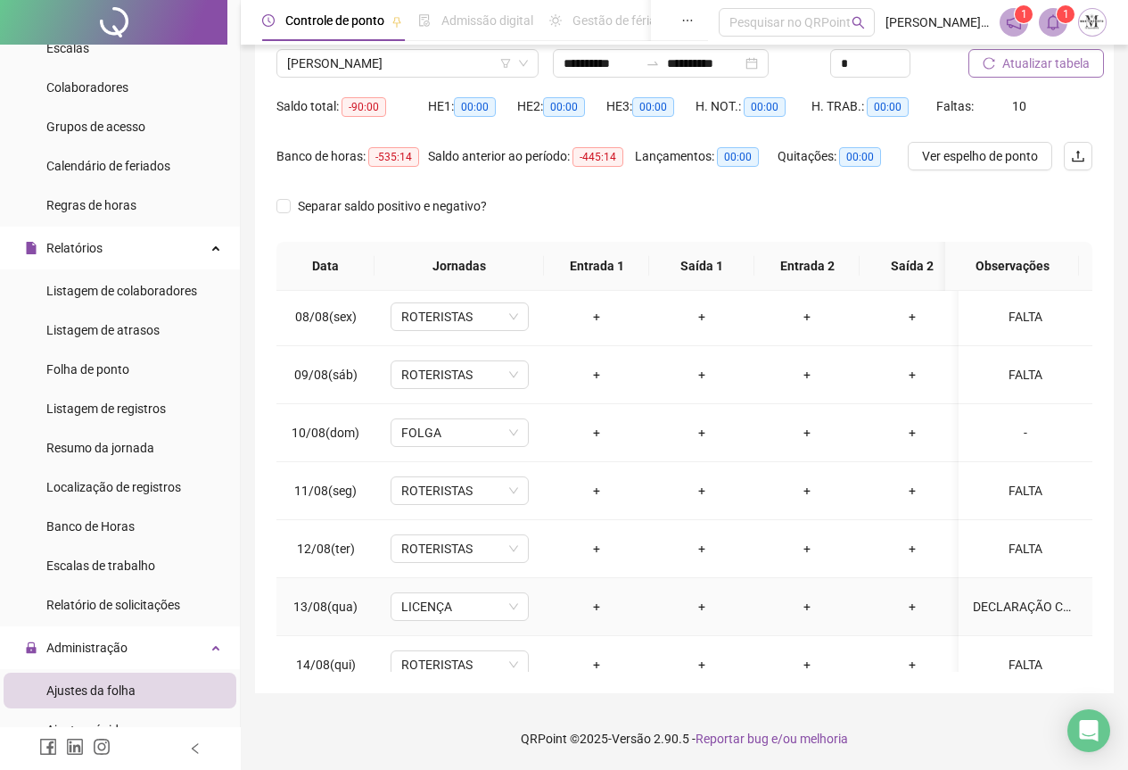
click at [973, 609] on div "DECLARAÇÃO CRAS ALDEIA DA PRATA" at bounding box center [1025, 607] width 105 height 20
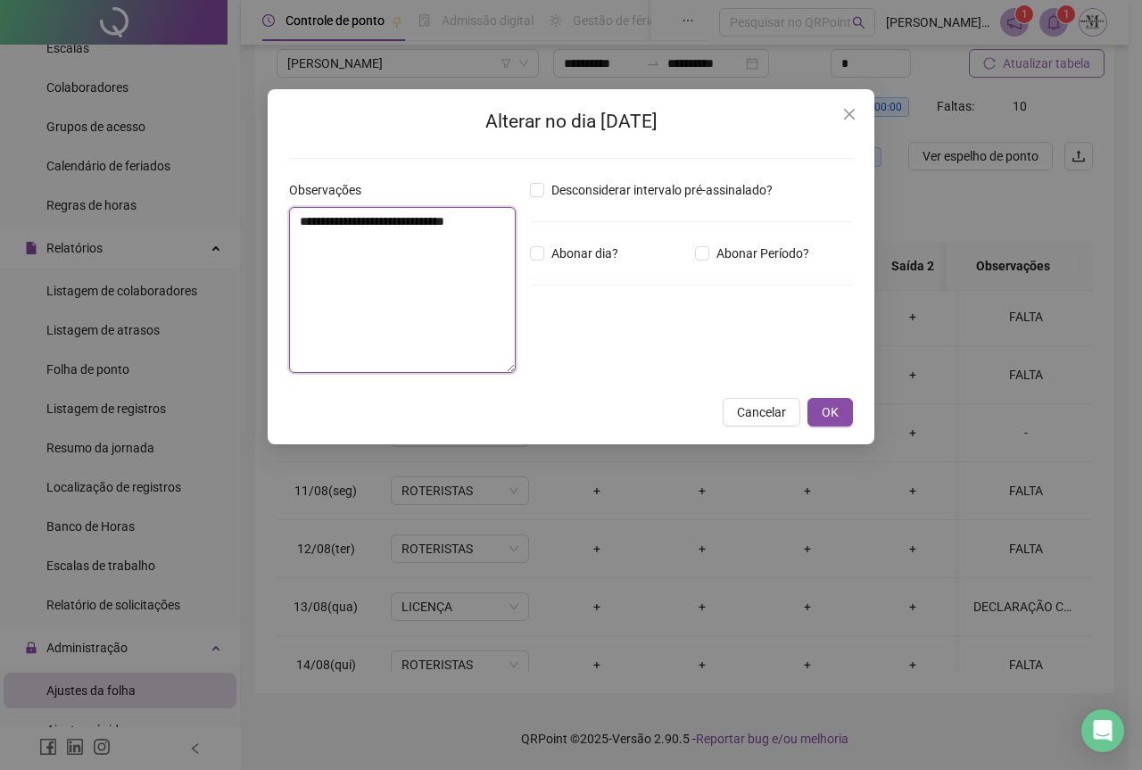
click at [410, 222] on textarea "**********" at bounding box center [402, 290] width 227 height 166
type textarea "**********"
click at [864, 421] on div "**********" at bounding box center [571, 266] width 607 height 355
click at [847, 411] on button "OK" at bounding box center [829, 412] width 45 height 29
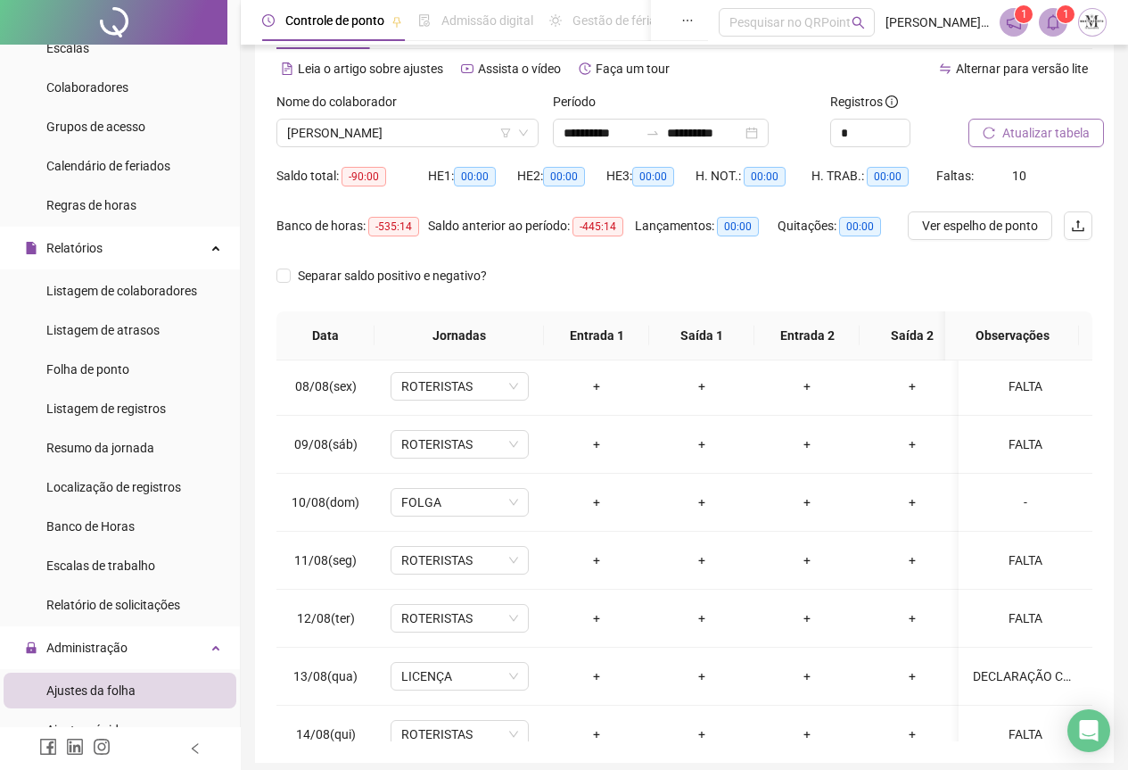
scroll to position [0, 0]
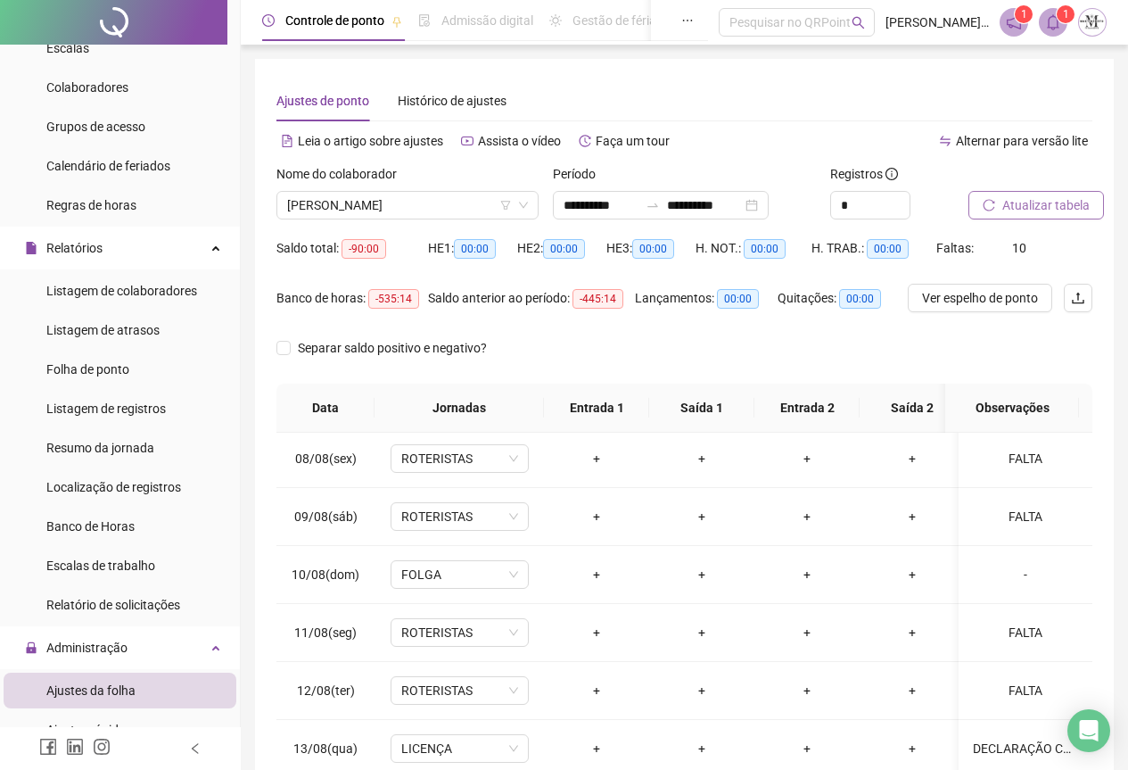
click at [1024, 208] on span "Atualizar tabela" at bounding box center [1046, 205] width 87 height 20
click at [1057, 208] on span "Atualizar tabela" at bounding box center [1046, 205] width 87 height 20
click at [359, 202] on span "DANILO DA CONCEIÇÃO PEREIRA" at bounding box center [407, 205] width 241 height 27
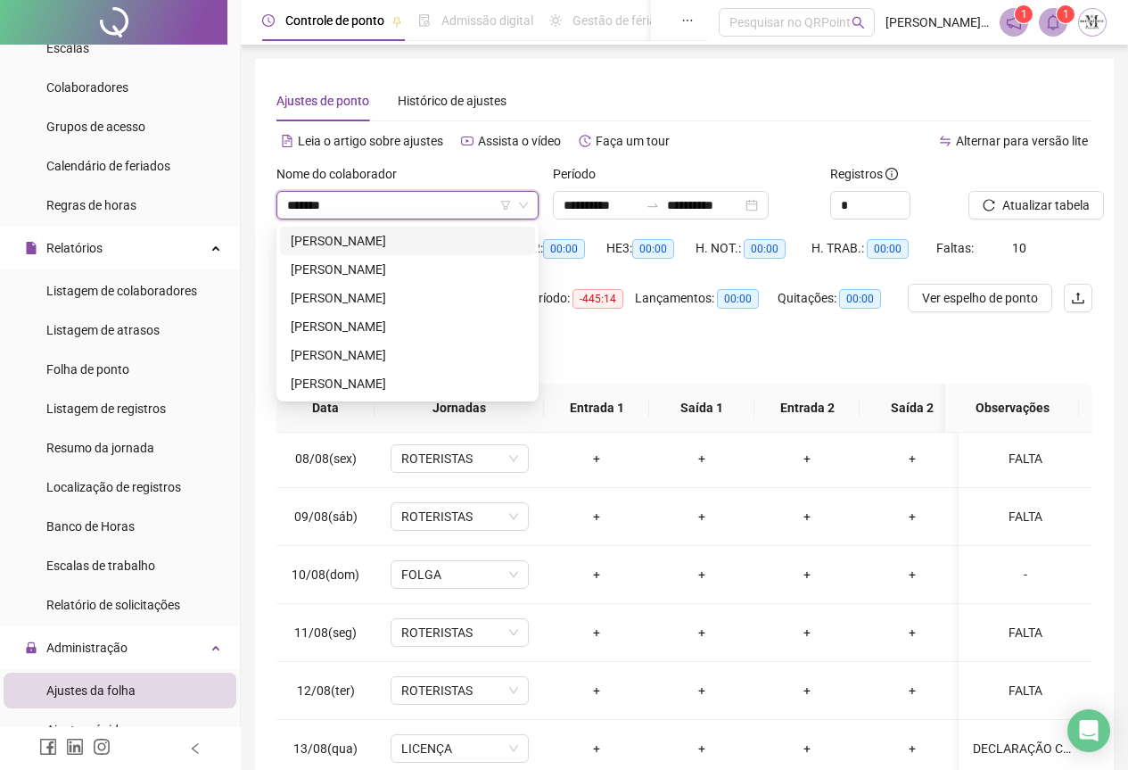
type input "********"
click at [387, 326] on div "[PERSON_NAME]" at bounding box center [408, 327] width 234 height 20
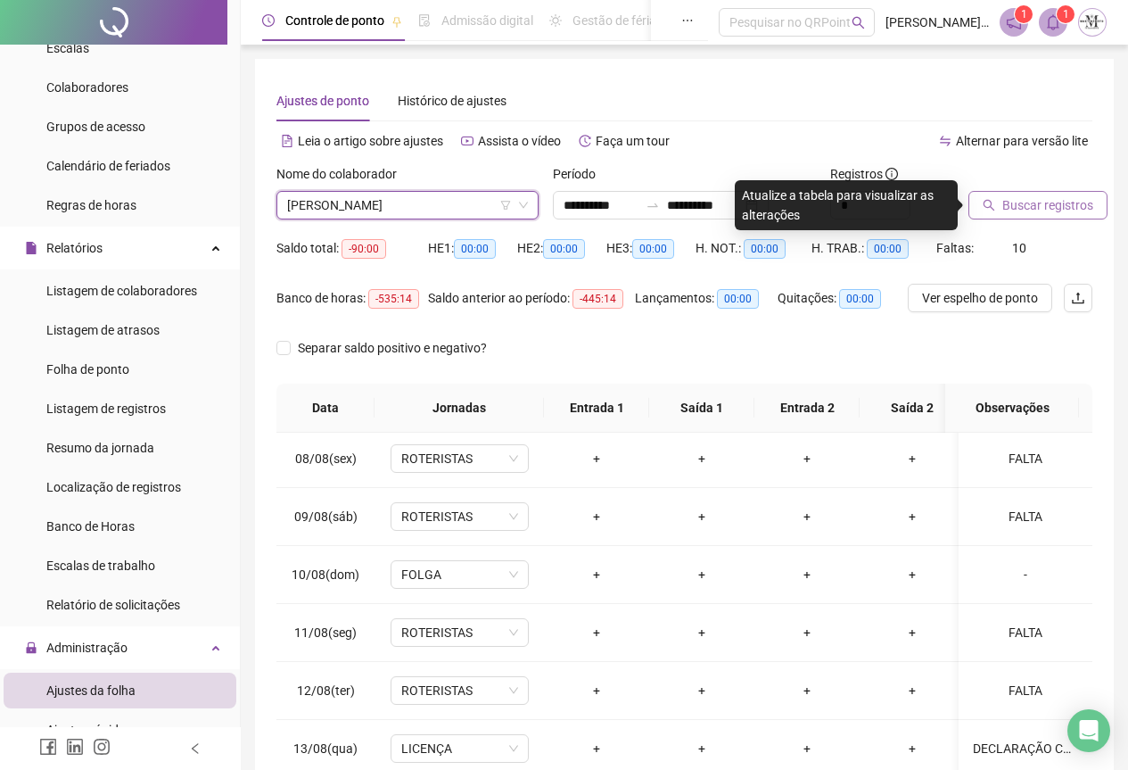
click at [1008, 212] on span "Buscar registros" at bounding box center [1048, 205] width 91 height 20
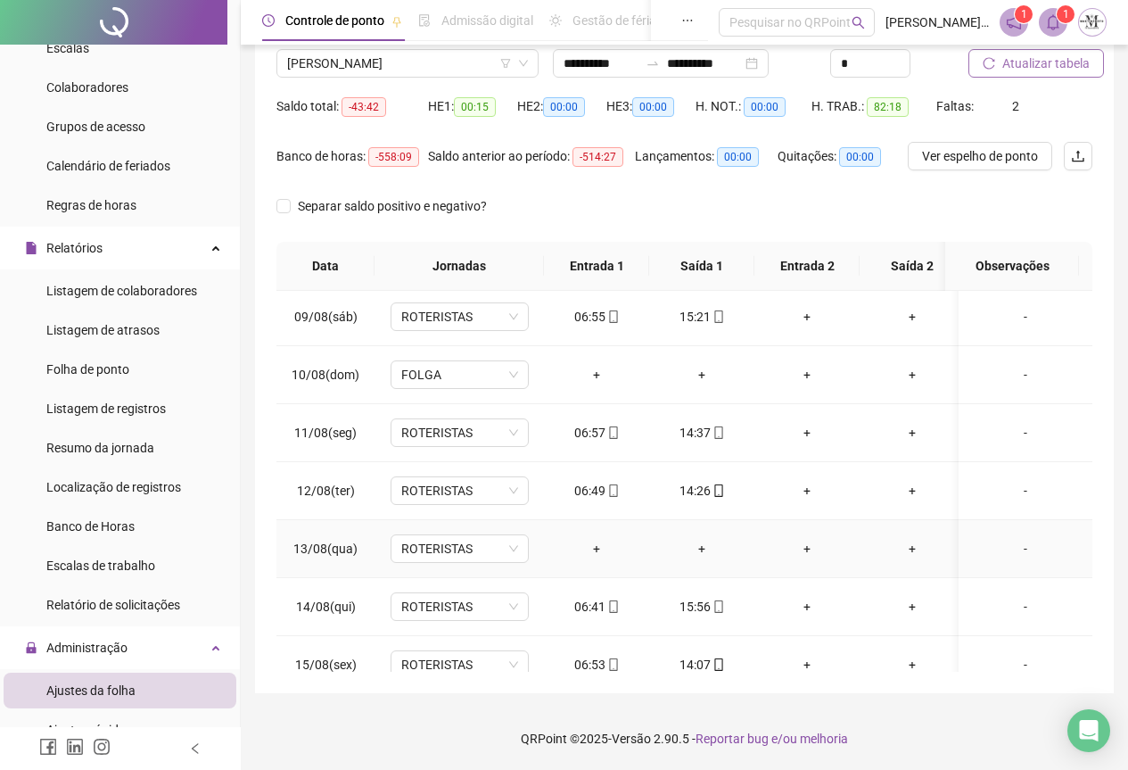
scroll to position [498, 0]
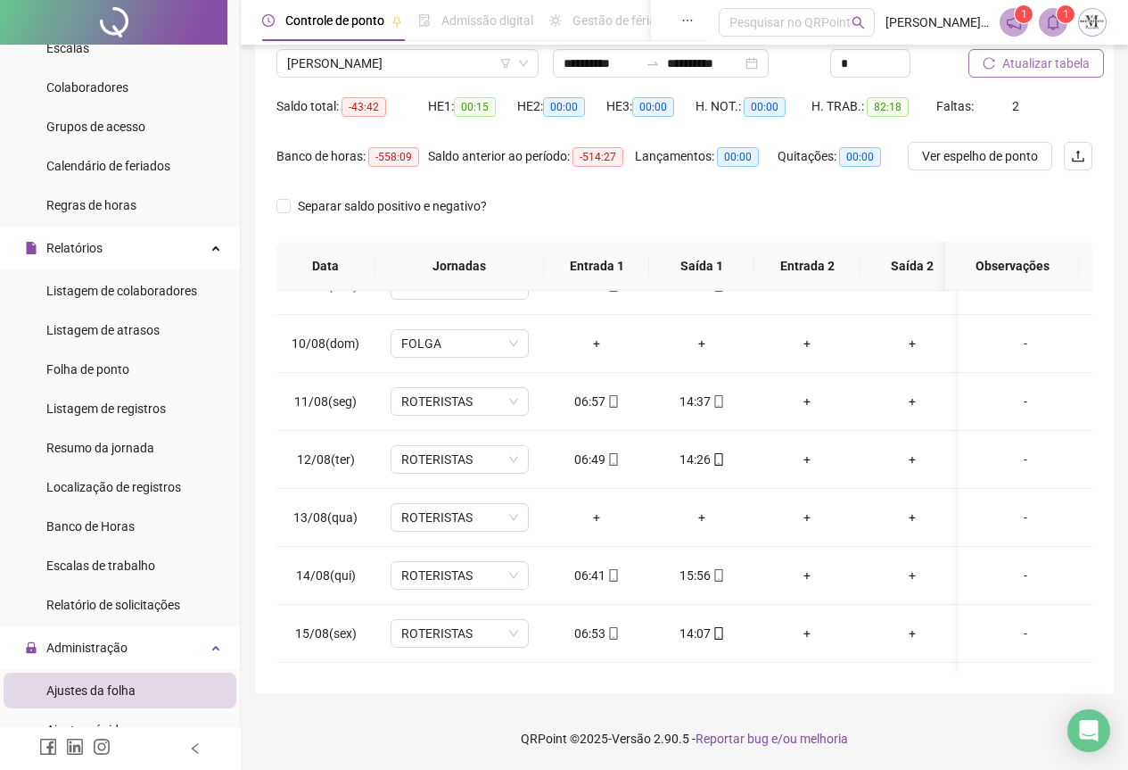
click at [1018, 52] on button "Atualizar tabela" at bounding box center [1037, 63] width 136 height 29
click at [438, 525] on span "ROTERISTAS" at bounding box center [459, 517] width 117 height 27
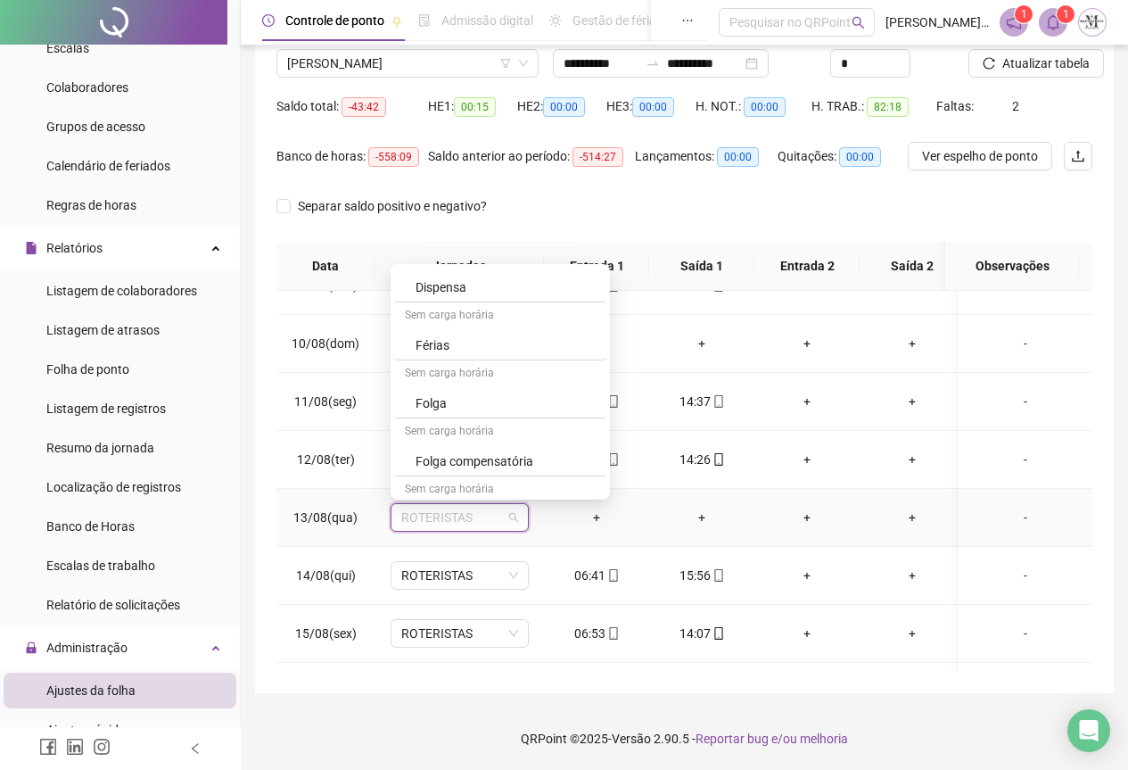
scroll to position [981, 0]
click at [465, 486] on div "Licença" at bounding box center [506, 489] width 180 height 20
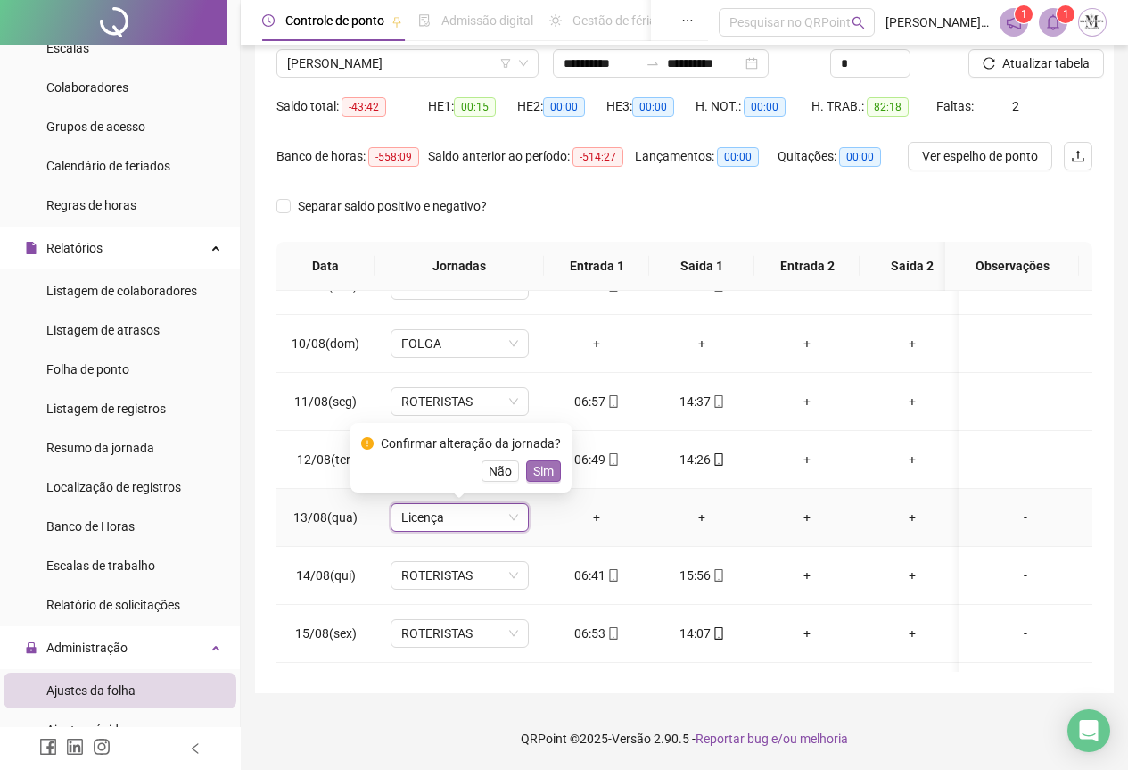
click at [547, 472] on span "Sim" at bounding box center [543, 471] width 21 height 20
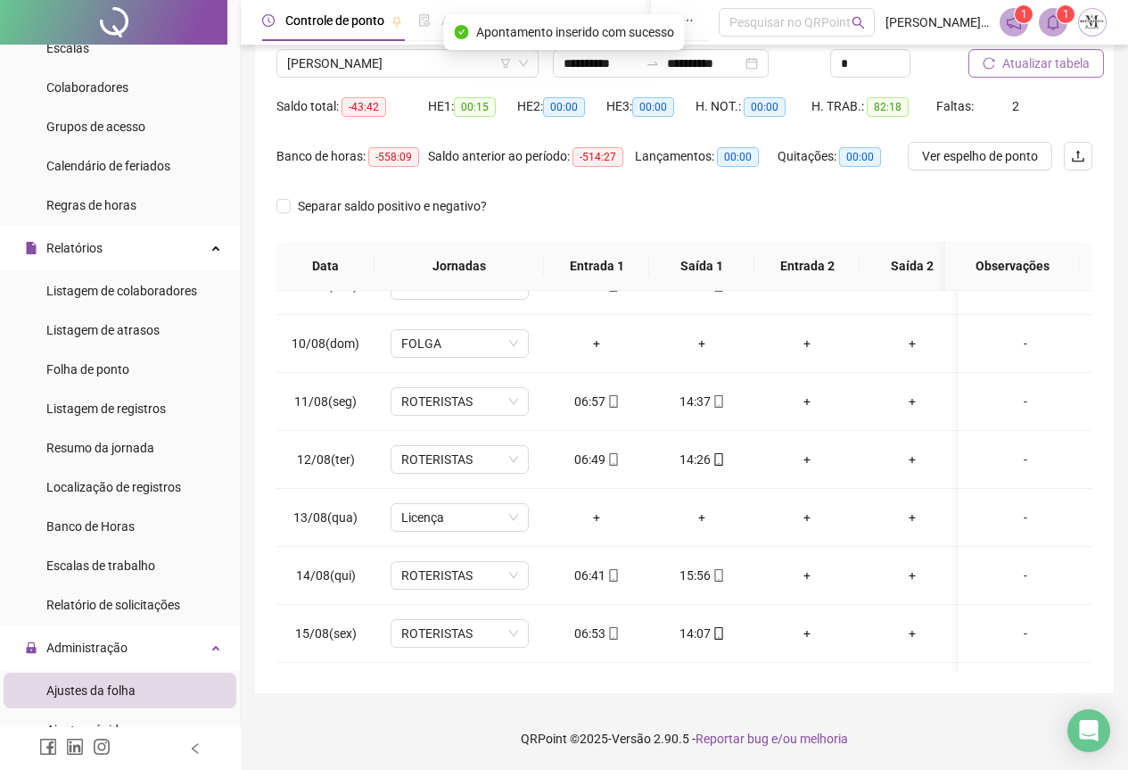
click at [1036, 64] on span "Atualizar tabela" at bounding box center [1046, 64] width 87 height 20
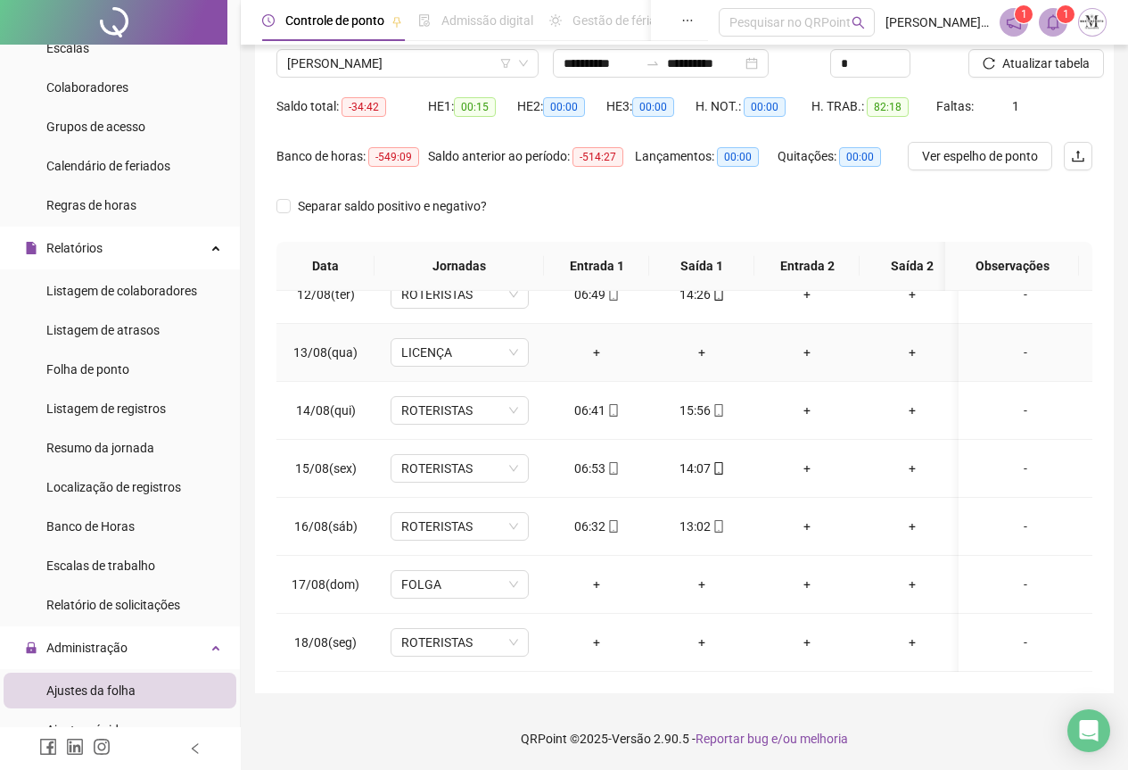
click at [1011, 344] on div "-" at bounding box center [1025, 353] width 105 height 20
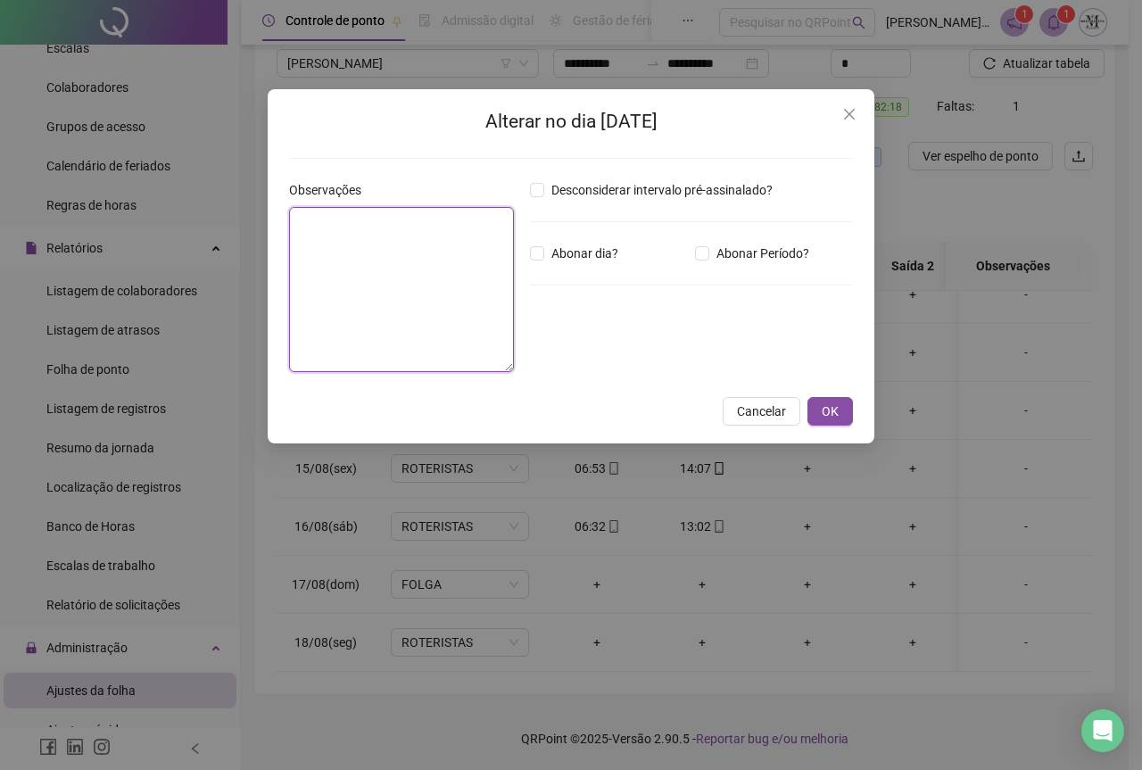
click at [305, 248] on textarea at bounding box center [401, 289] width 225 height 165
type textarea "*"
click at [828, 407] on span "OK" at bounding box center [830, 412] width 17 height 20
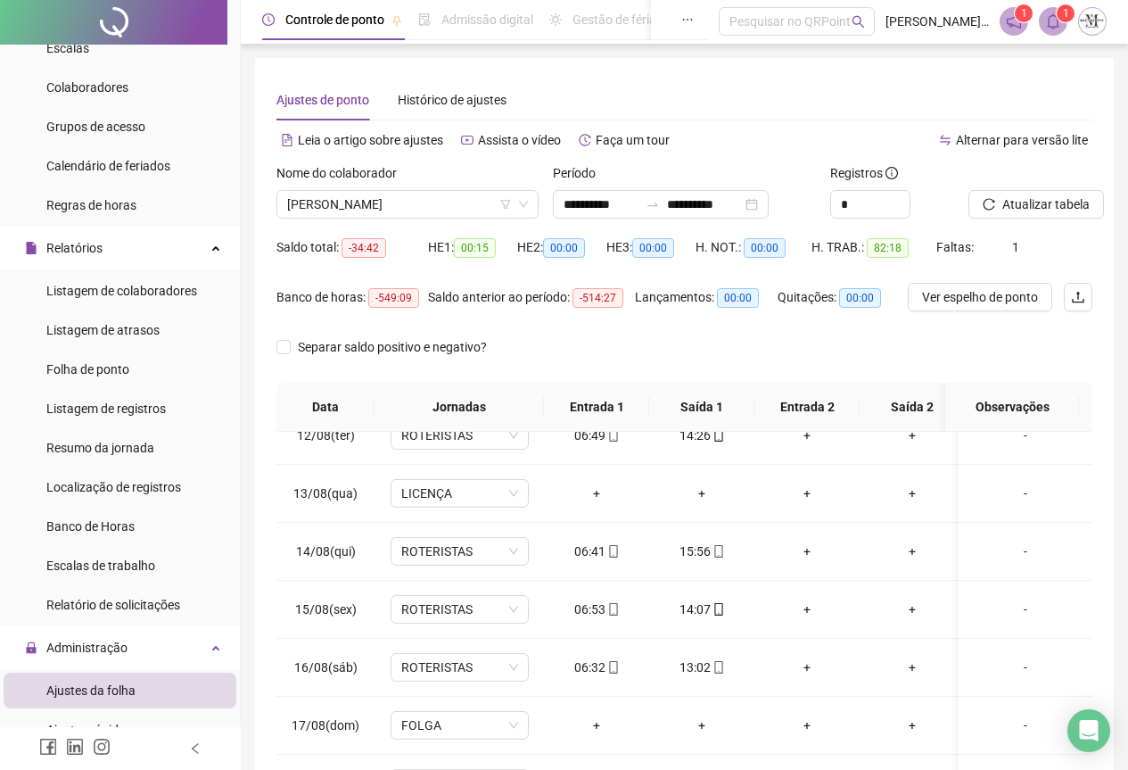
scroll to position [0, 0]
click at [1037, 206] on span "Atualizar tabela" at bounding box center [1046, 205] width 87 height 20
click at [330, 207] on span "[PERSON_NAME]" at bounding box center [407, 205] width 241 height 27
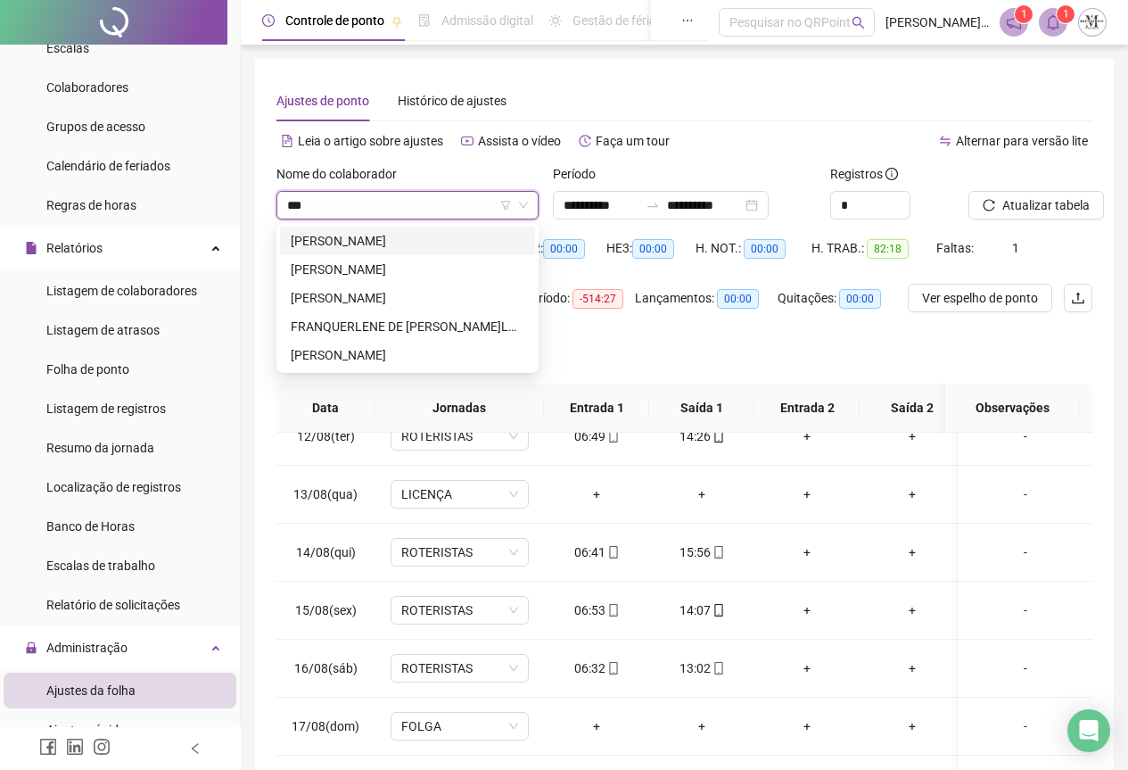
type input "****"
click at [378, 318] on div "FRANQUERLENE DE [PERSON_NAME]LOUZEIRO" at bounding box center [408, 327] width 234 height 20
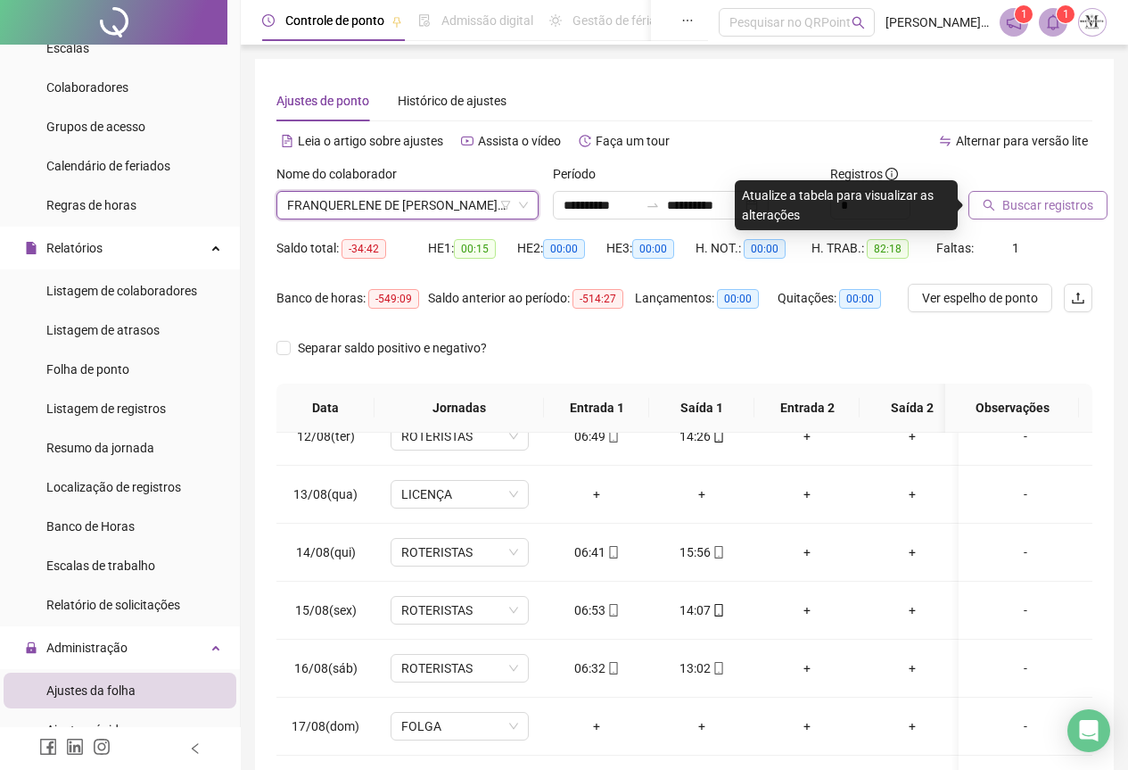
click at [1012, 201] on span "Buscar registros" at bounding box center [1048, 205] width 91 height 20
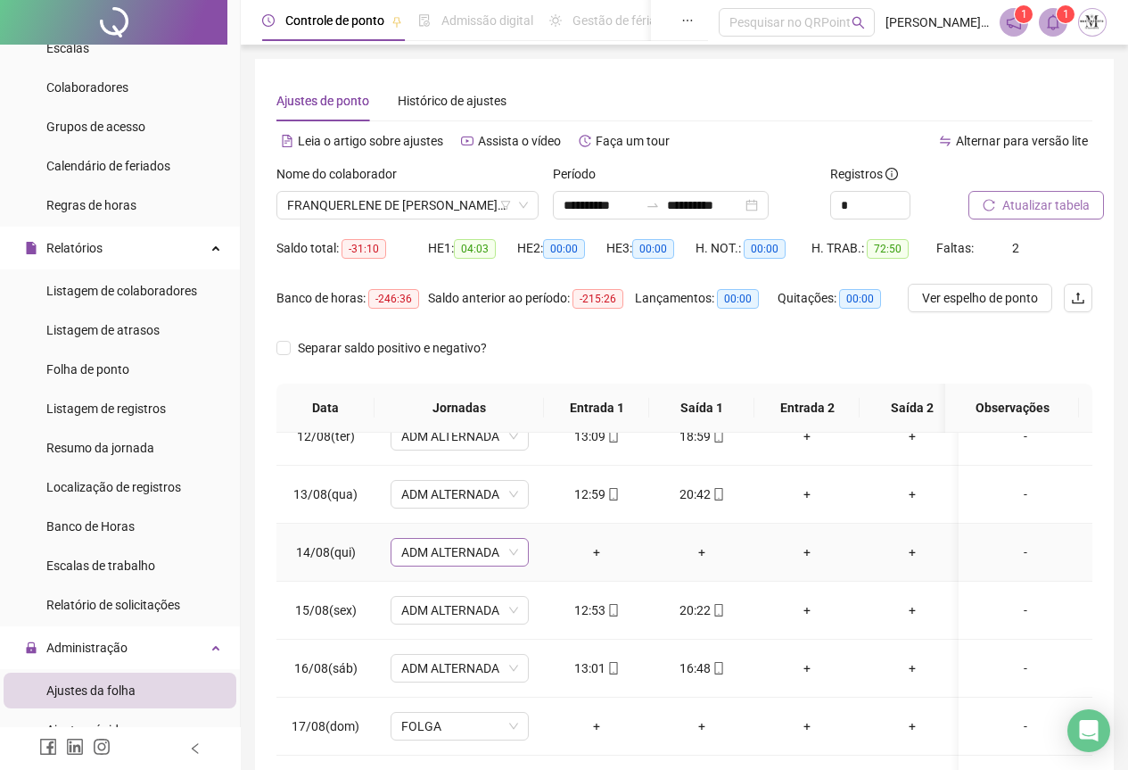
click at [431, 542] on span "ADM ALTERNADA" at bounding box center [459, 552] width 117 height 27
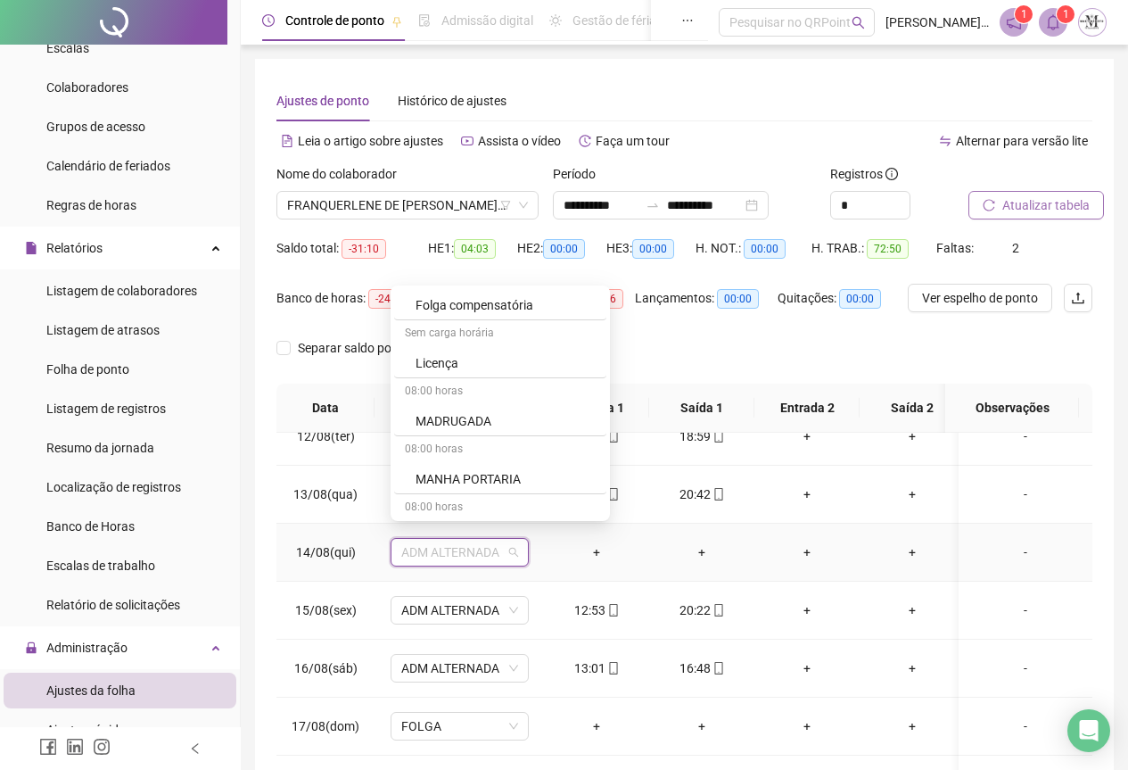
scroll to position [1160, 0]
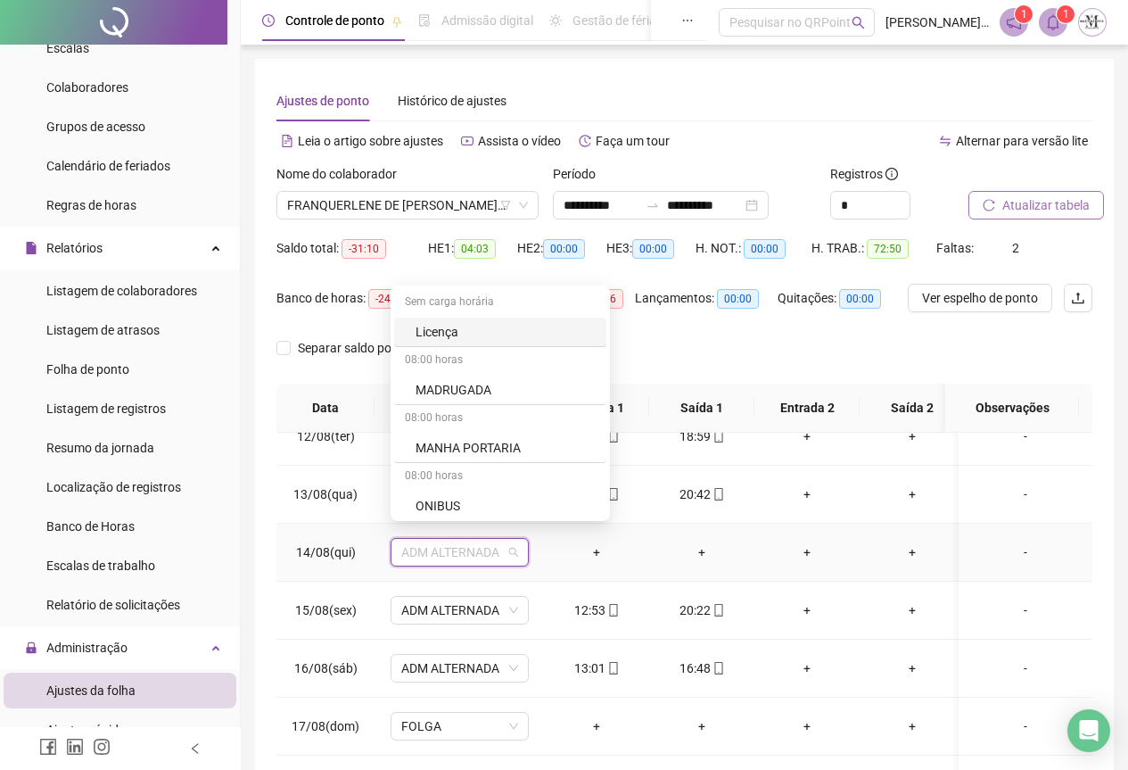
click at [471, 331] on div "Licença" at bounding box center [506, 332] width 180 height 20
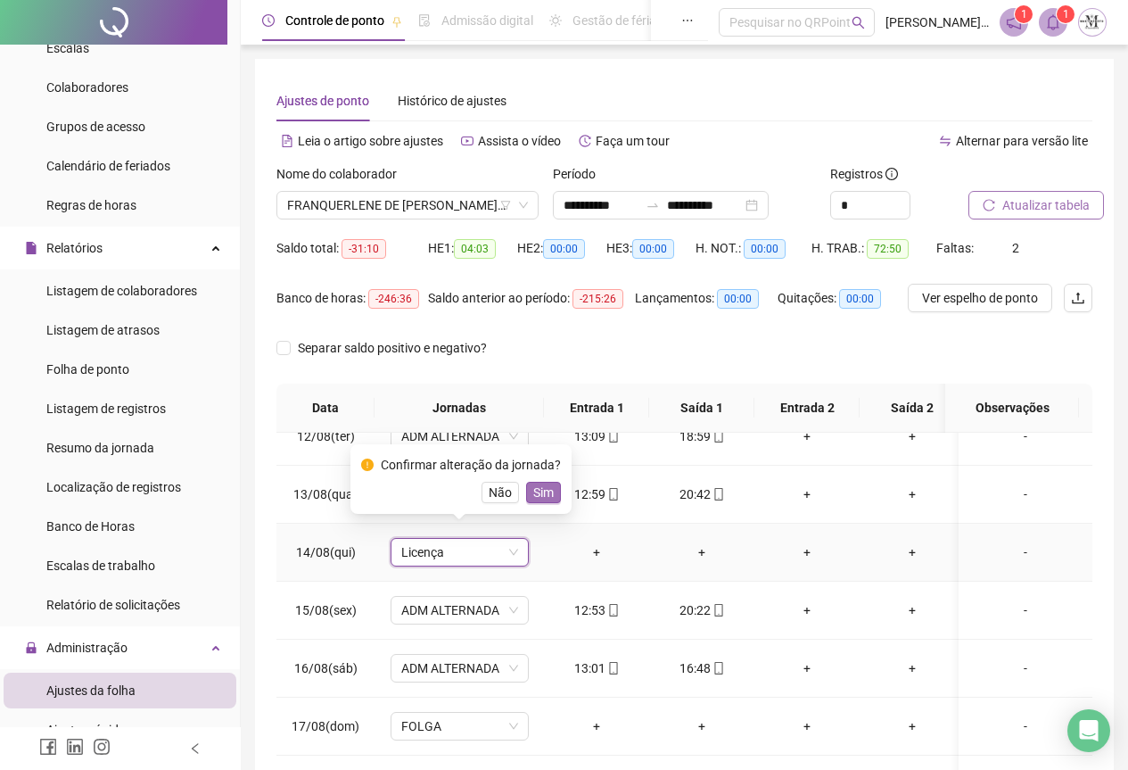
click at [539, 497] on span "Sim" at bounding box center [543, 493] width 21 height 20
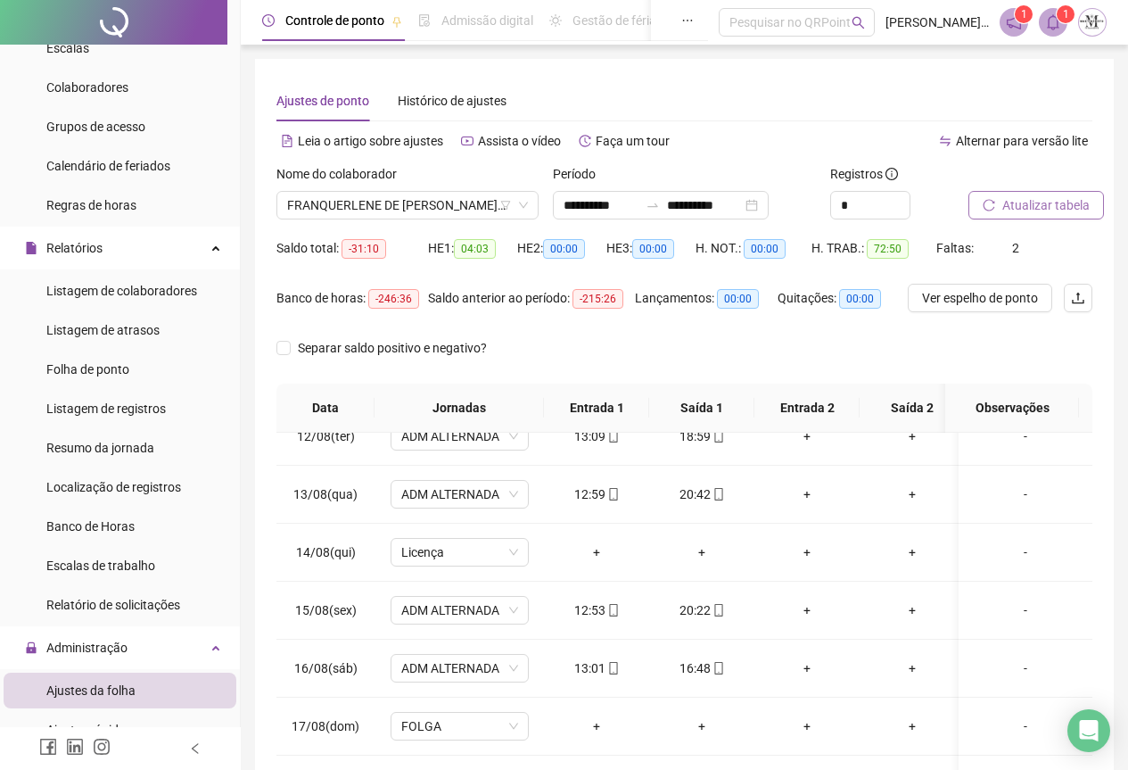
click at [1051, 213] on span "Atualizar tabela" at bounding box center [1046, 205] width 87 height 20
click at [1030, 199] on span "Atualizar tabela" at bounding box center [1046, 205] width 87 height 20
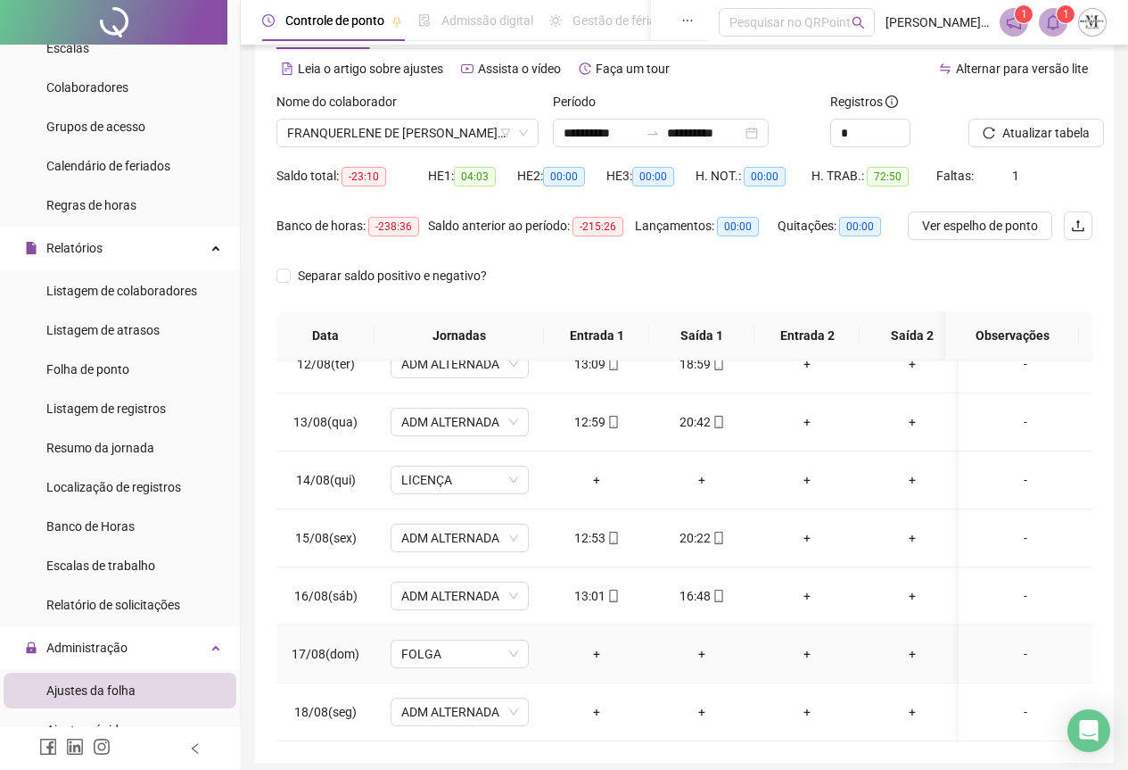
scroll to position [142, 0]
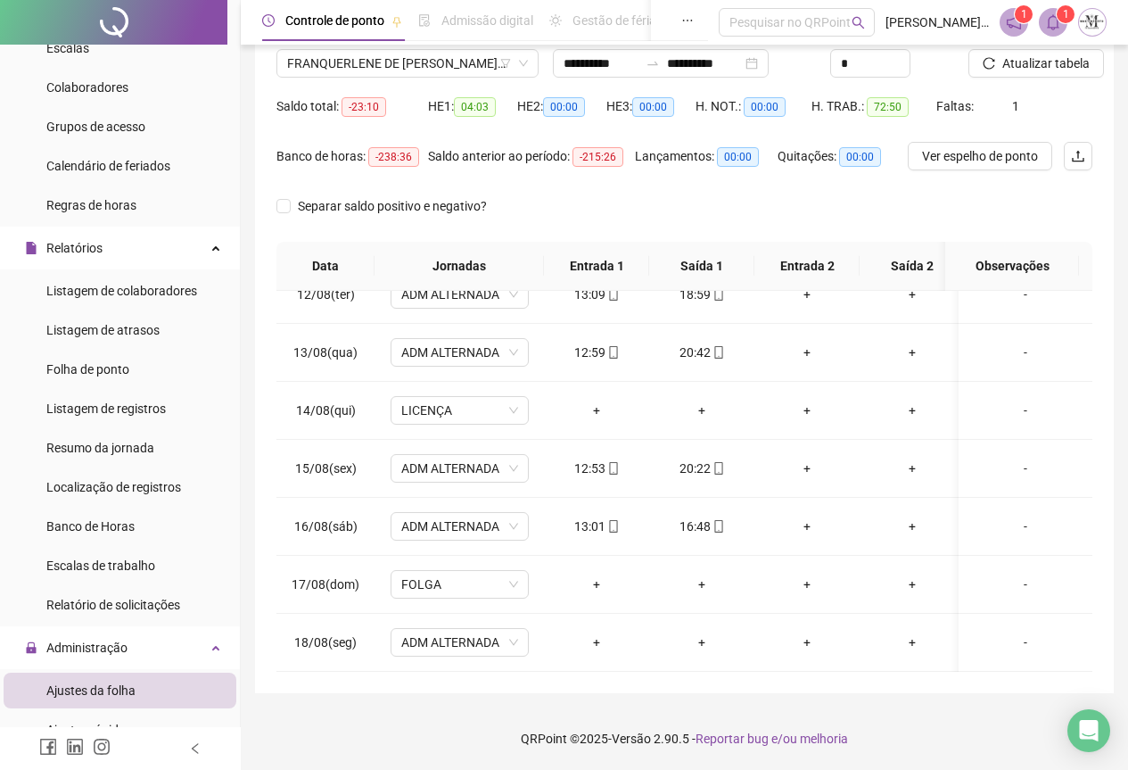
click at [1033, 78] on div "Atualizar tabela" at bounding box center [1031, 57] width 138 height 70
click at [1017, 66] on span "Atualizar tabela" at bounding box center [1046, 64] width 87 height 20
click at [391, 70] on span "FRANQUERLENE DE [PERSON_NAME]LOUZEIRO" at bounding box center [407, 63] width 241 height 27
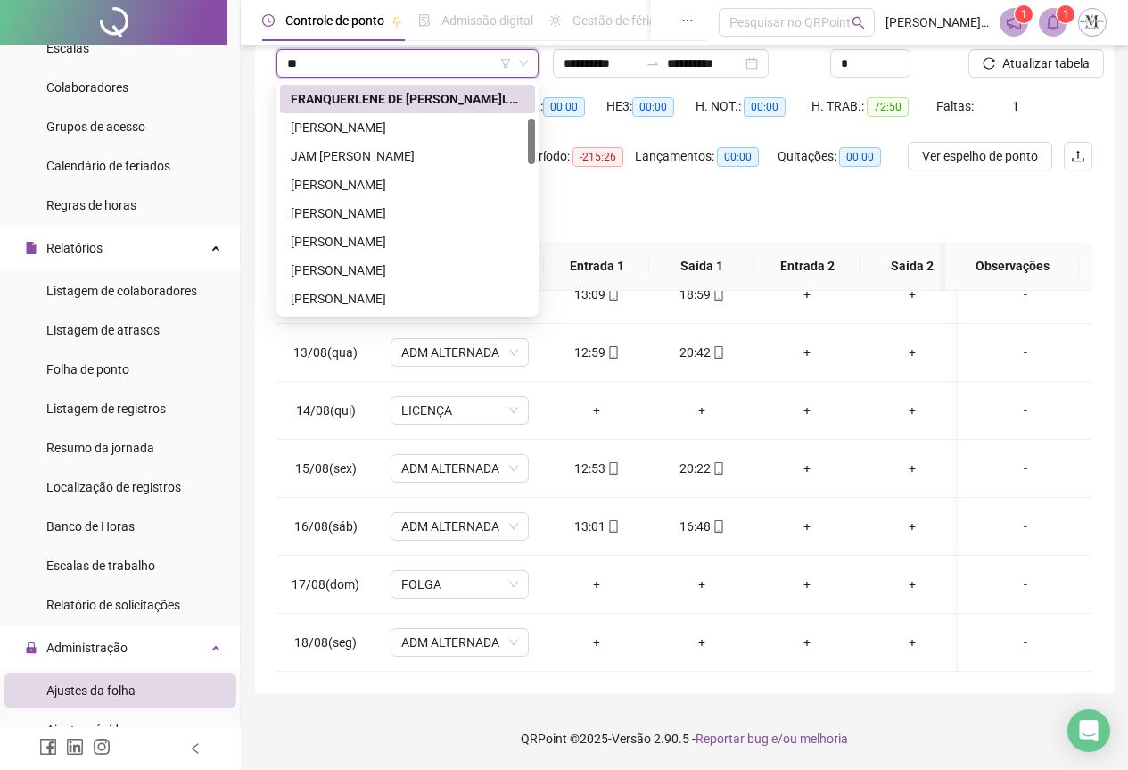
scroll to position [0, 0]
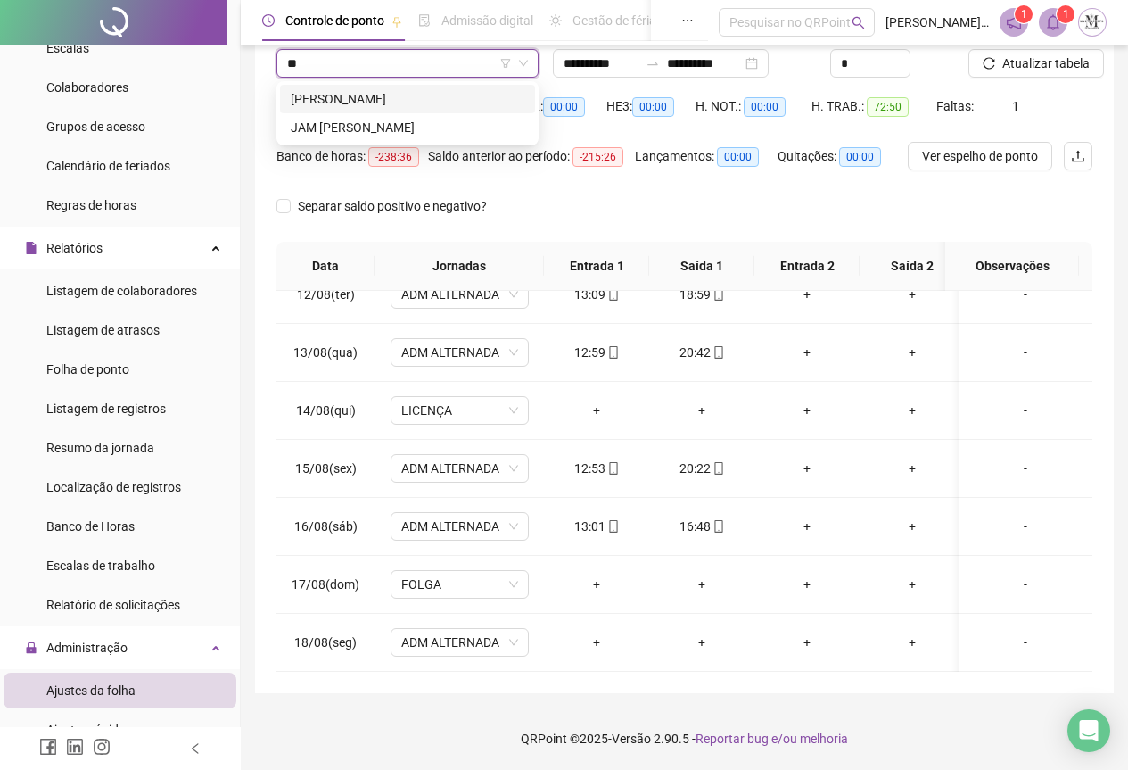
type input "***"
click at [402, 101] on div "JAM [PERSON_NAME]" at bounding box center [408, 99] width 234 height 20
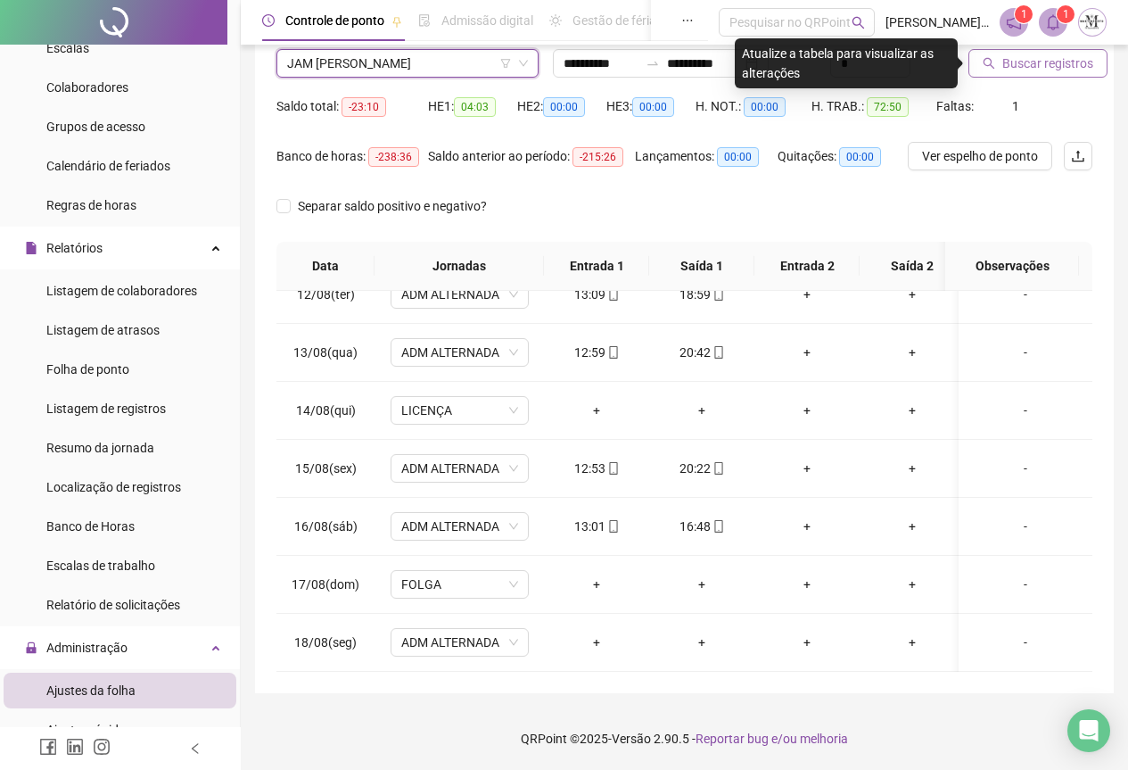
click at [1007, 62] on span "Buscar registros" at bounding box center [1048, 64] width 91 height 20
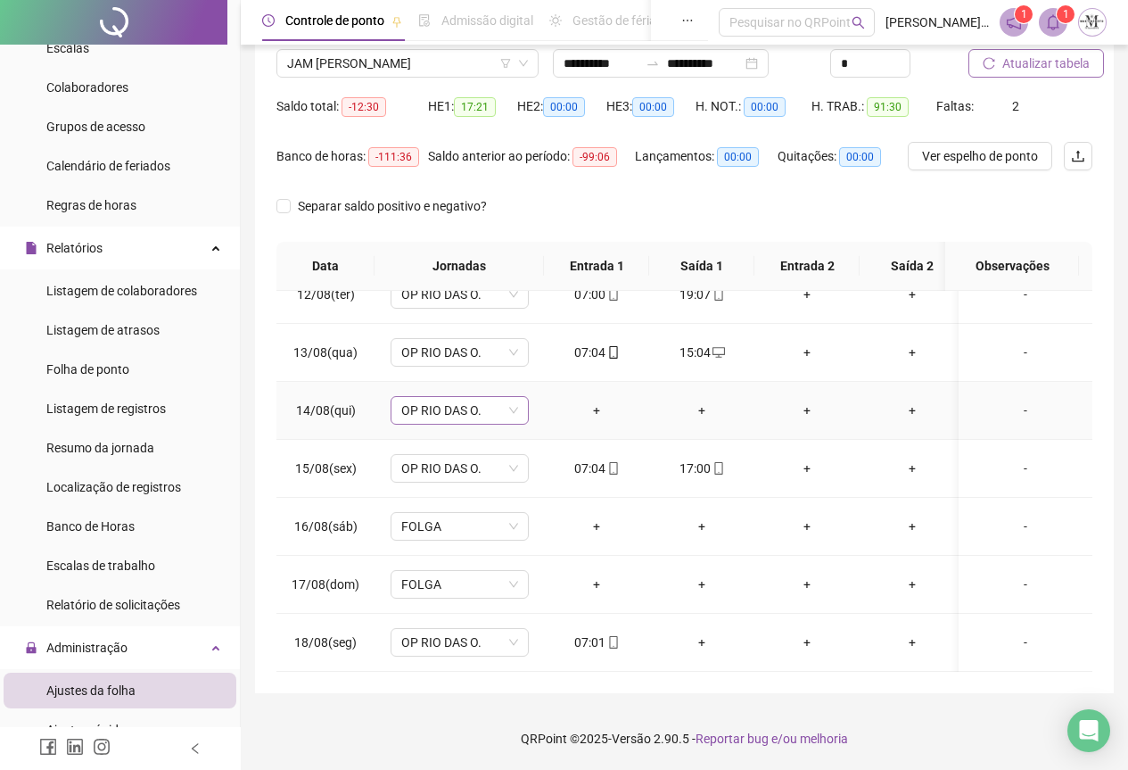
click at [429, 401] on span "OP RIO DAS O." at bounding box center [459, 410] width 117 height 27
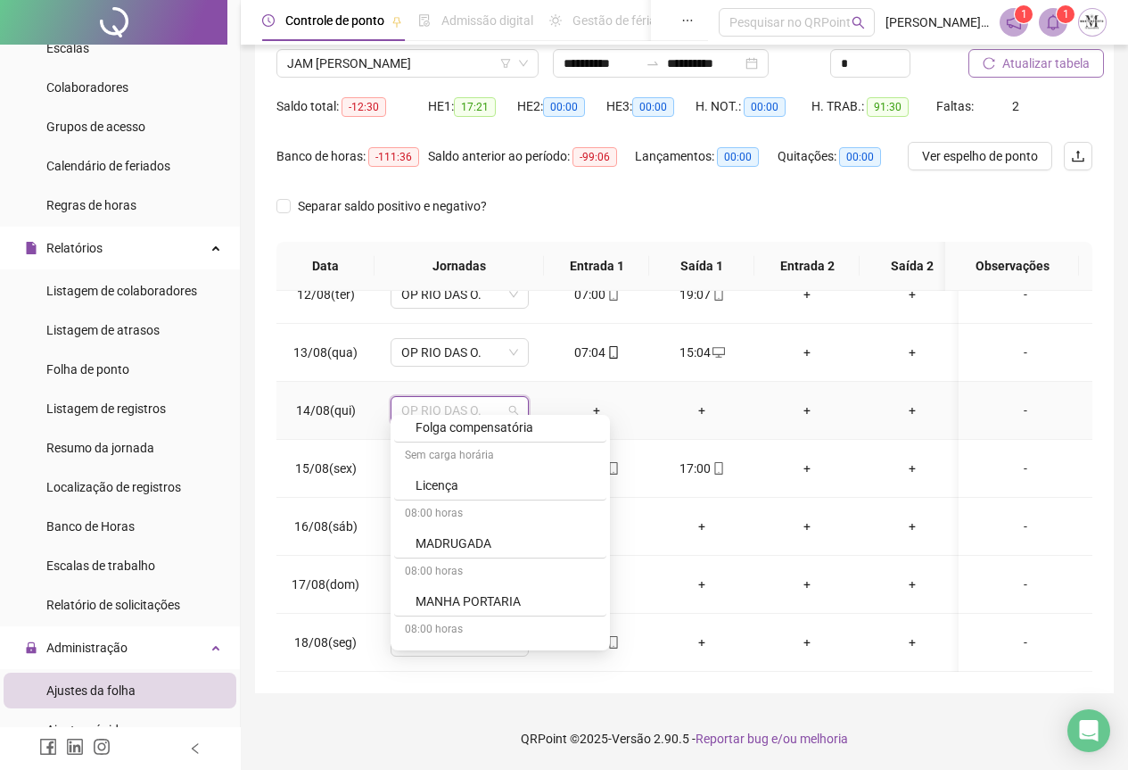
scroll to position [1160, 0]
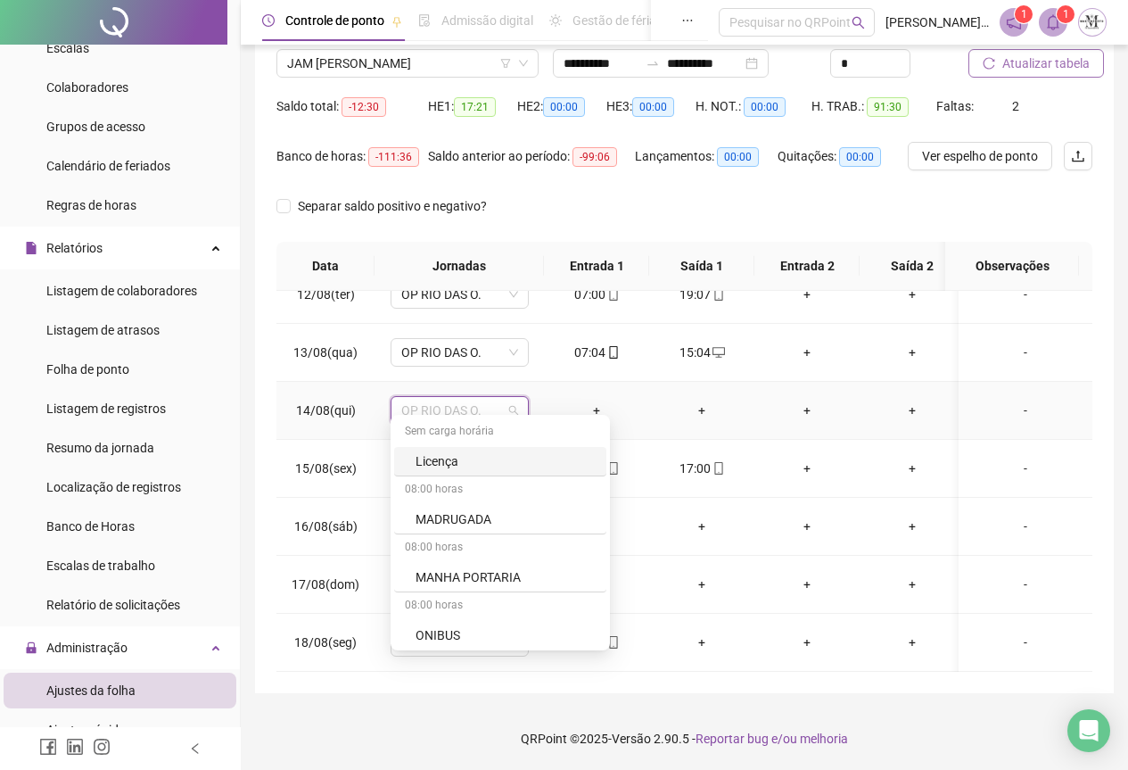
click at [440, 475] on div "Licença" at bounding box center [500, 461] width 212 height 29
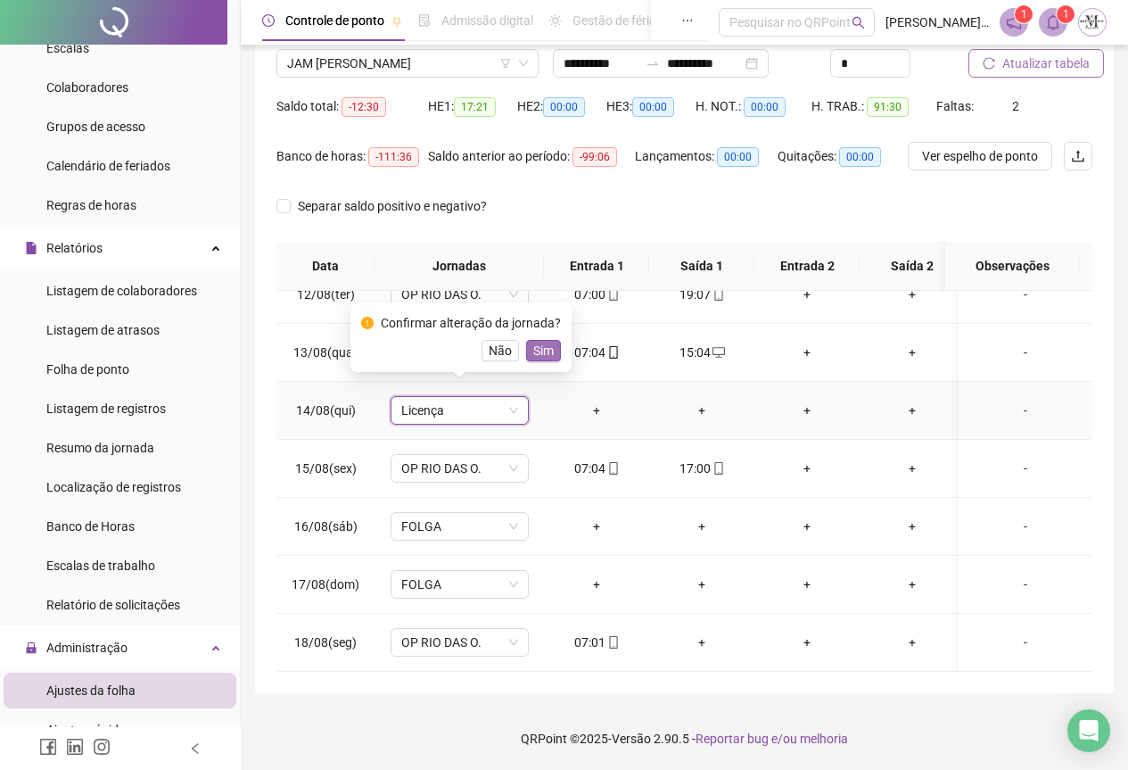
click at [546, 355] on span "Sim" at bounding box center [543, 351] width 21 height 20
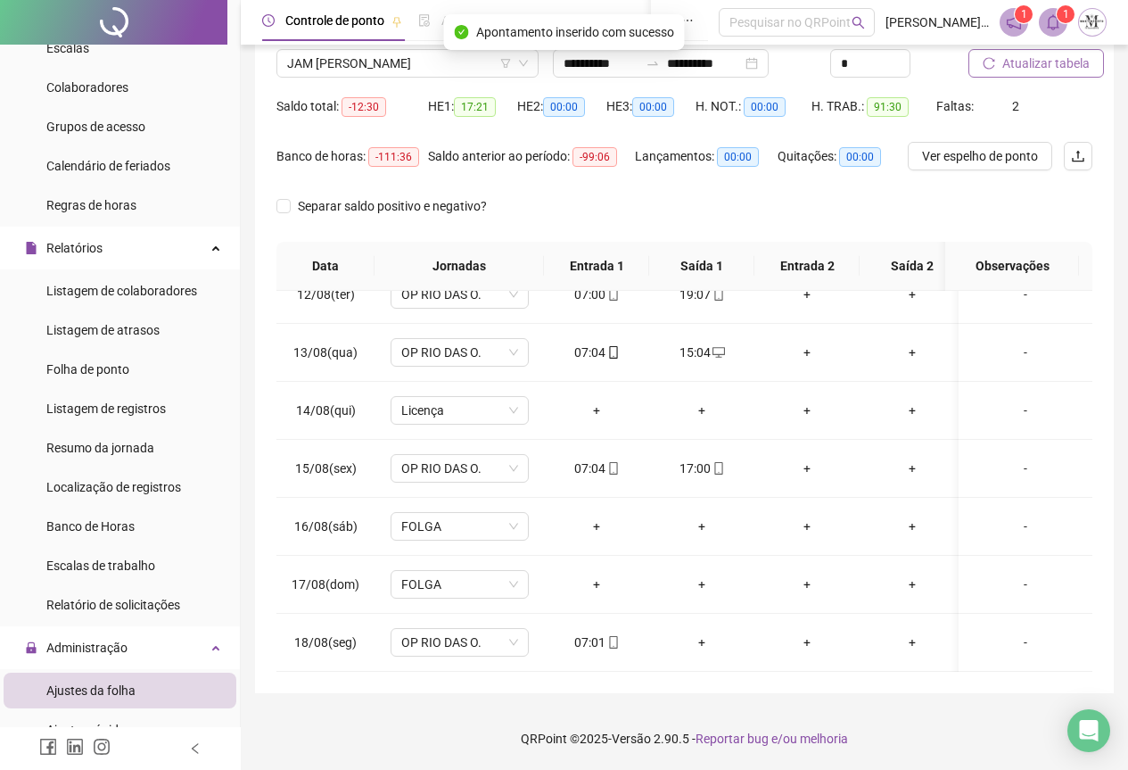
click at [1043, 64] on span "Atualizar tabela" at bounding box center [1046, 64] width 87 height 20
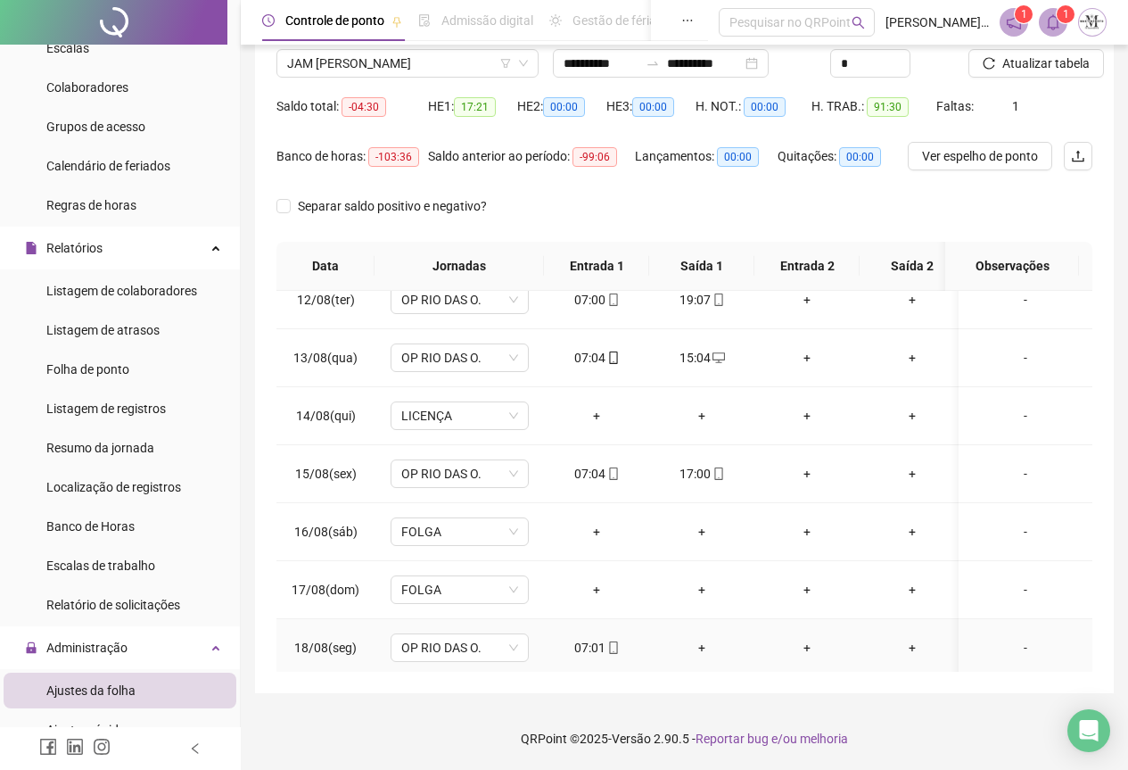
scroll to position [676, 0]
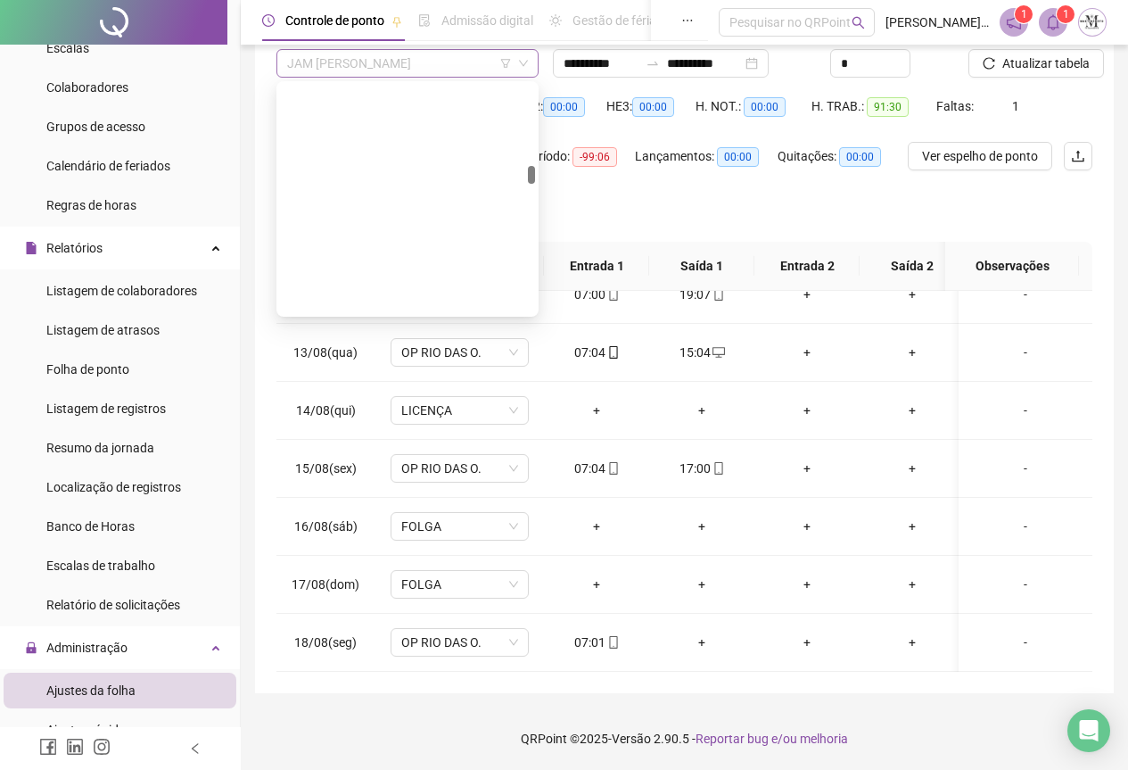
click at [407, 66] on span "JAM [PERSON_NAME]" at bounding box center [407, 63] width 241 height 27
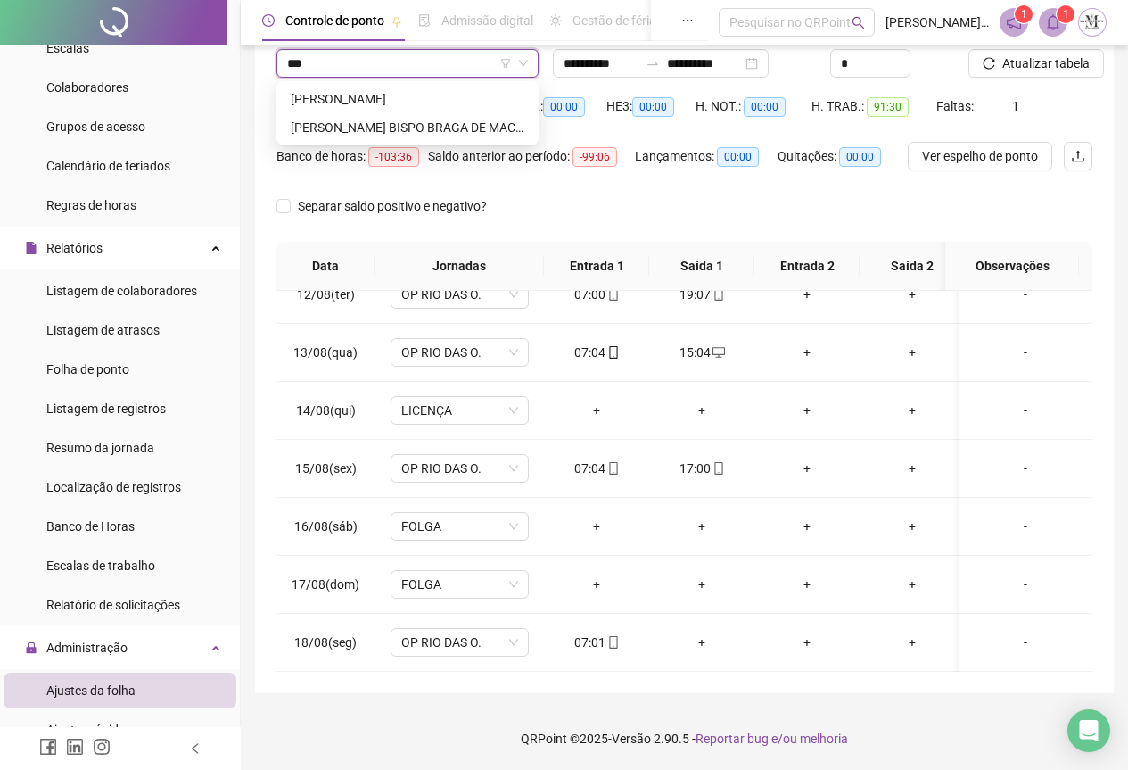
scroll to position [0, 0]
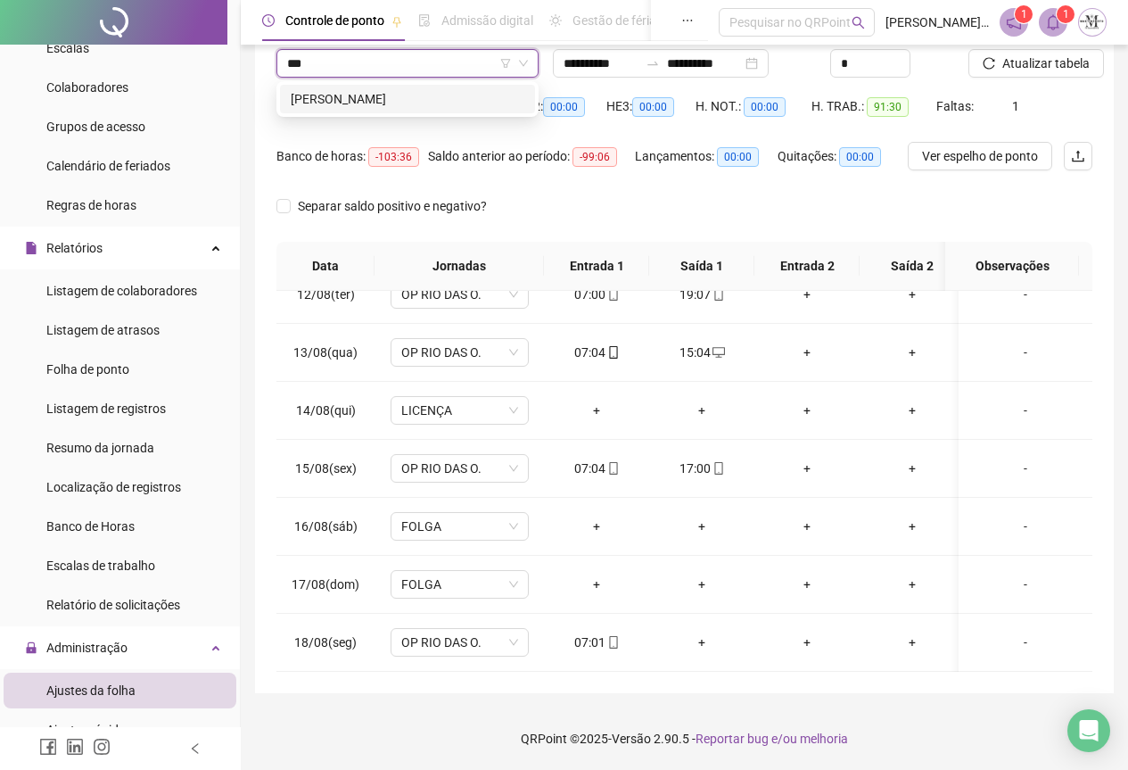
type input "****"
click at [409, 99] on div "[PERSON_NAME]" at bounding box center [408, 99] width 234 height 20
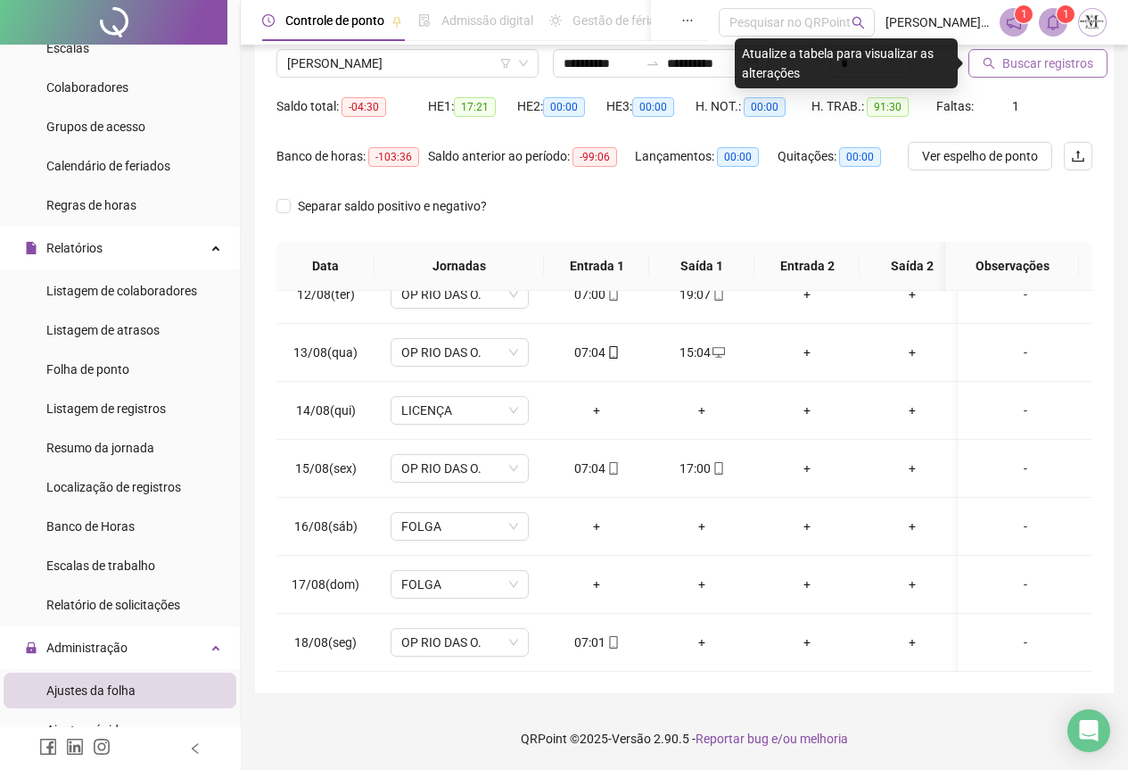
click at [1048, 64] on span "Buscar registros" at bounding box center [1048, 64] width 91 height 20
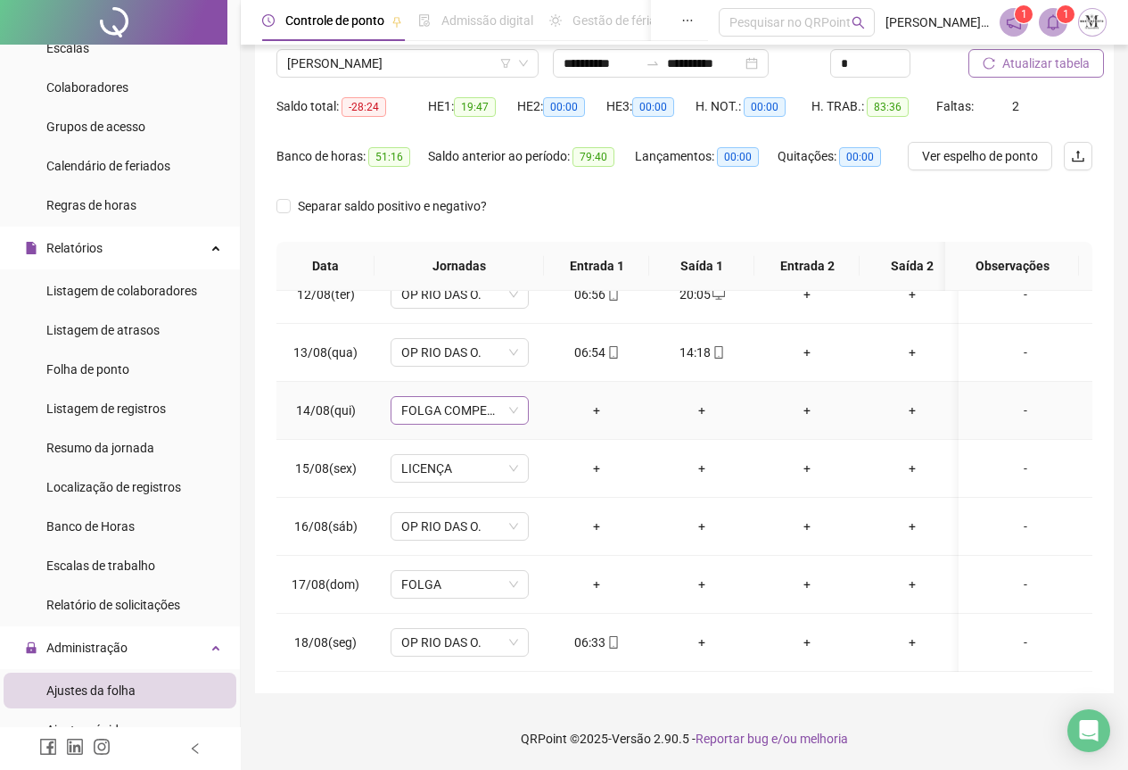
click at [457, 397] on span "FOLGA COMPENSATÓRIA" at bounding box center [459, 410] width 117 height 27
click at [1033, 58] on span "Atualizar tabela" at bounding box center [1046, 64] width 87 height 20
click at [1012, 401] on div "-" at bounding box center [1025, 411] width 105 height 20
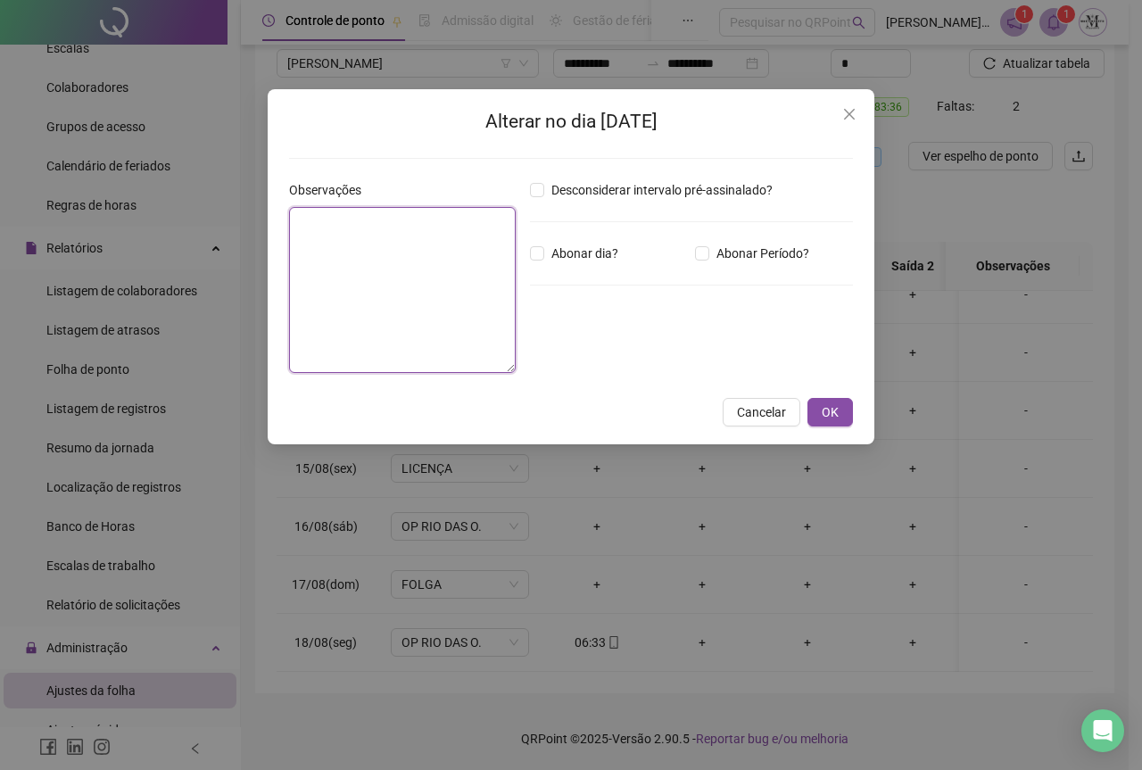
click at [347, 246] on textarea at bounding box center [402, 290] width 227 height 166
click at [849, 115] on icon "close" at bounding box center [849, 114] width 11 height 11
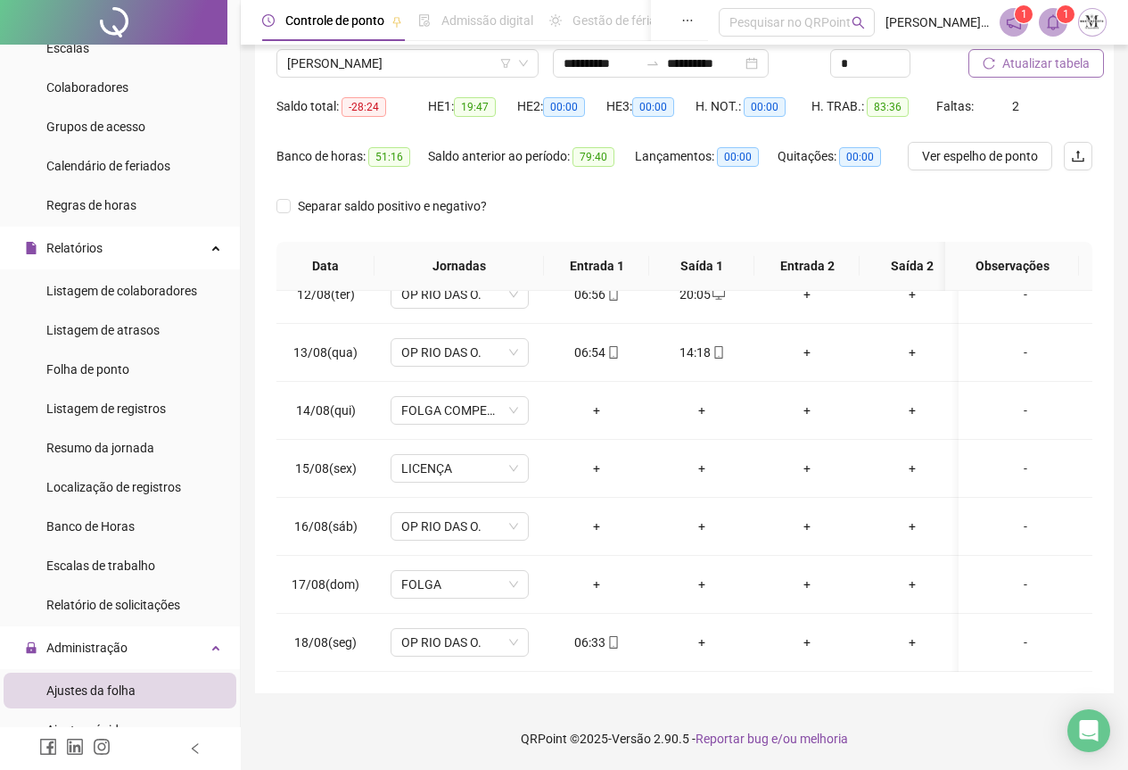
click at [1037, 60] on span "Atualizar tabela" at bounding box center [1046, 64] width 87 height 20
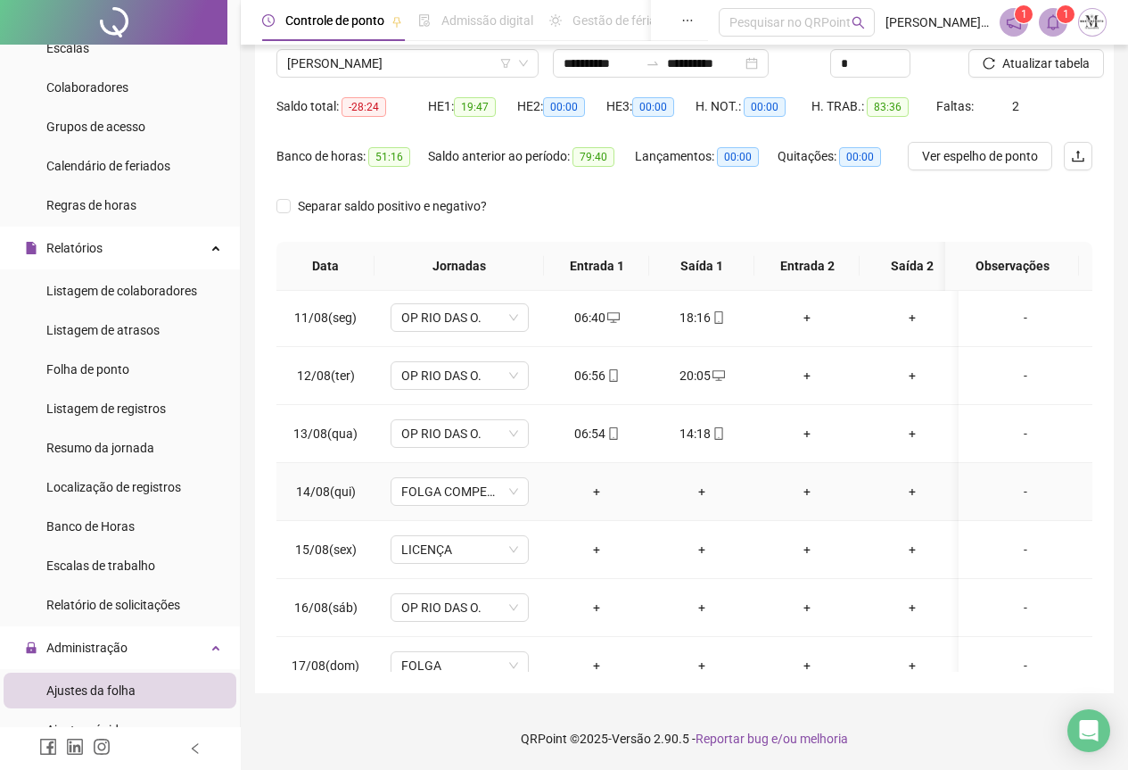
scroll to position [676, 0]
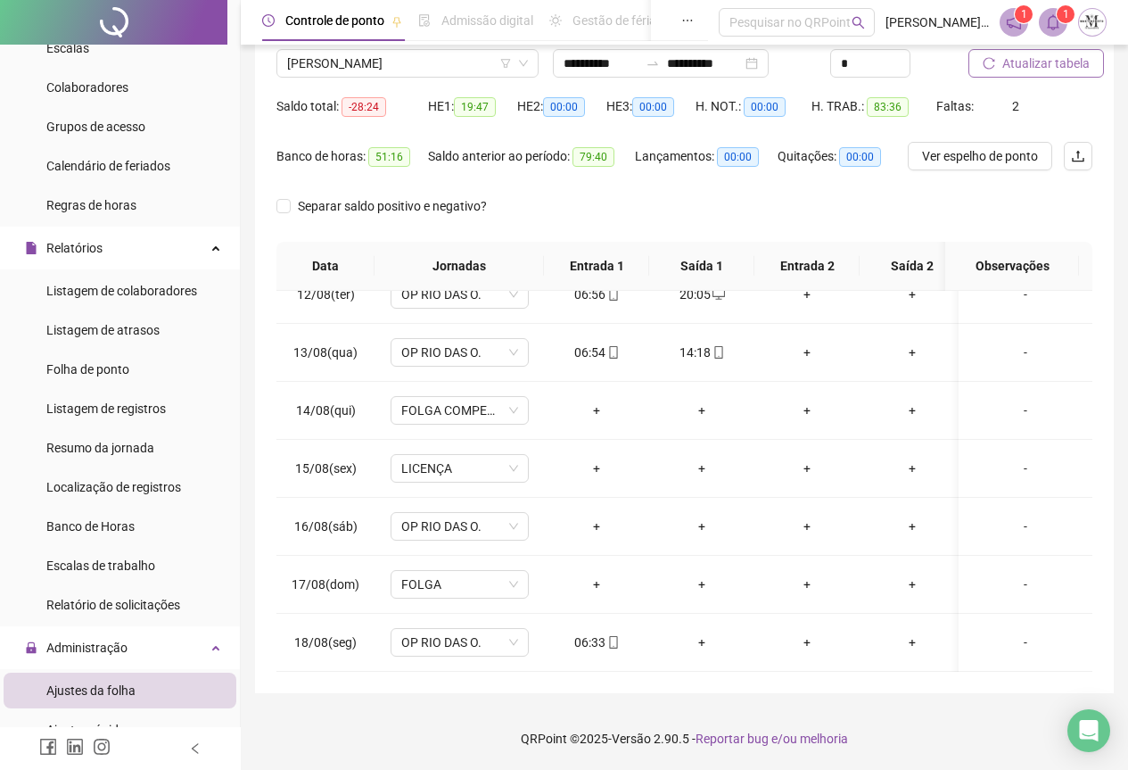
click at [1039, 71] on span "Atualizar tabela" at bounding box center [1046, 64] width 87 height 20
click at [438, 515] on span "OP RIO DAS O." at bounding box center [459, 526] width 117 height 27
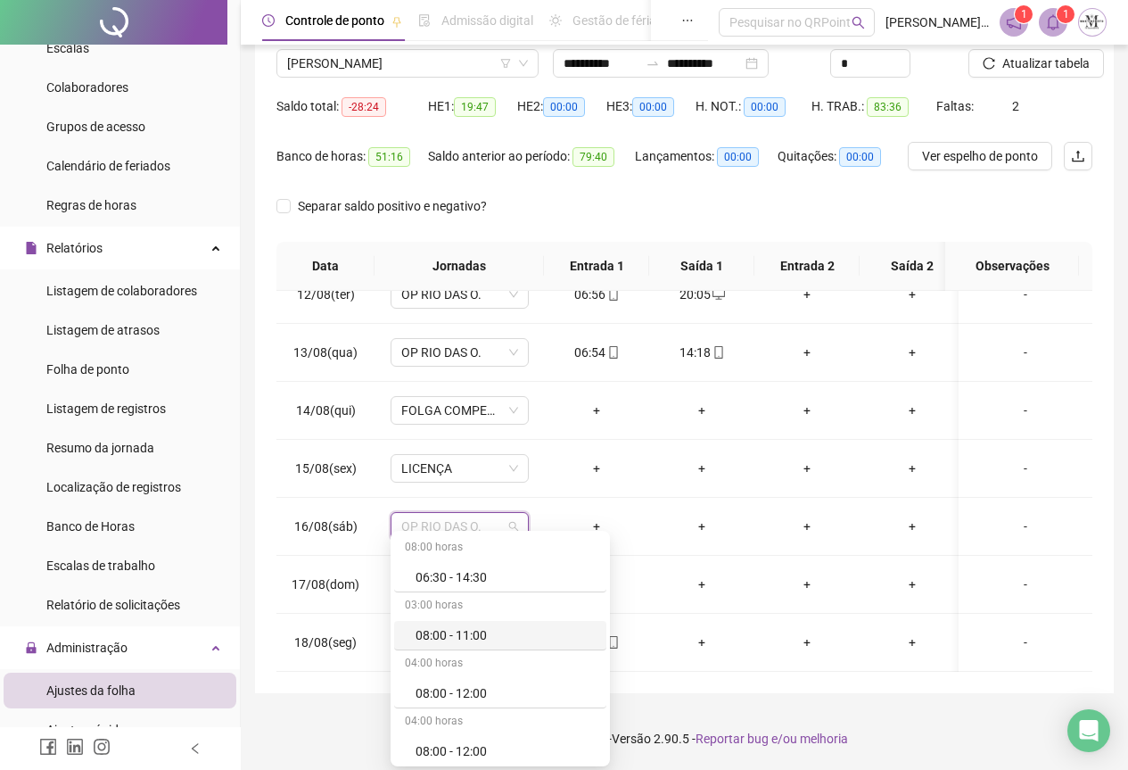
click at [315, 709] on footer "QRPoint © 2025 - Versão 2.90.5 - Reportar bug e/ou melhoria" at bounding box center [685, 738] width 888 height 62
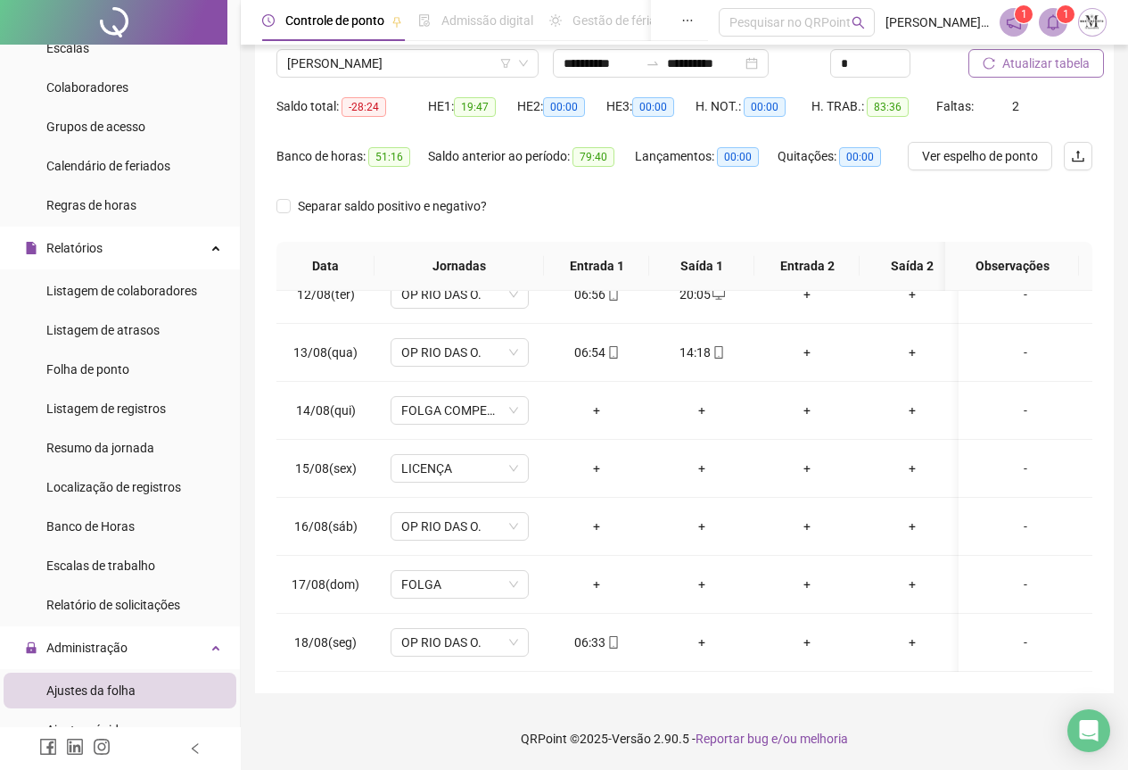
click at [1005, 64] on span "Atualizar tabela" at bounding box center [1046, 64] width 87 height 20
click at [427, 525] on span "OP RIO DAS O." at bounding box center [459, 526] width 117 height 27
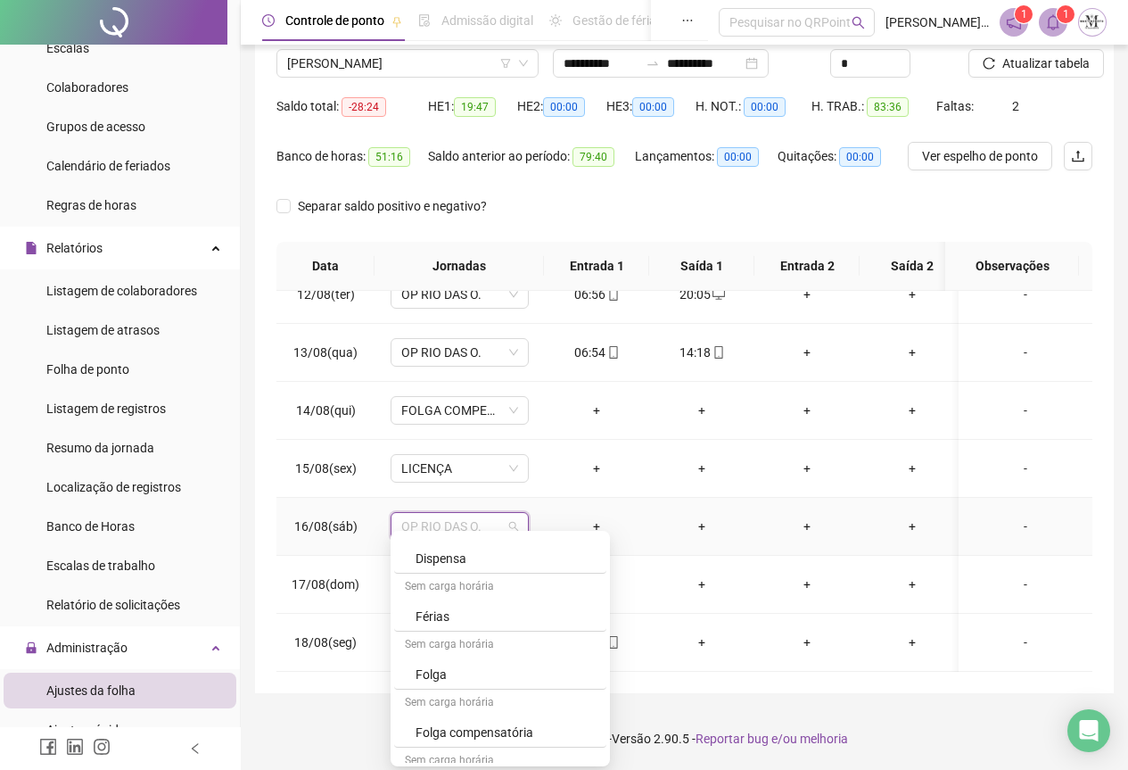
scroll to position [1070, 0]
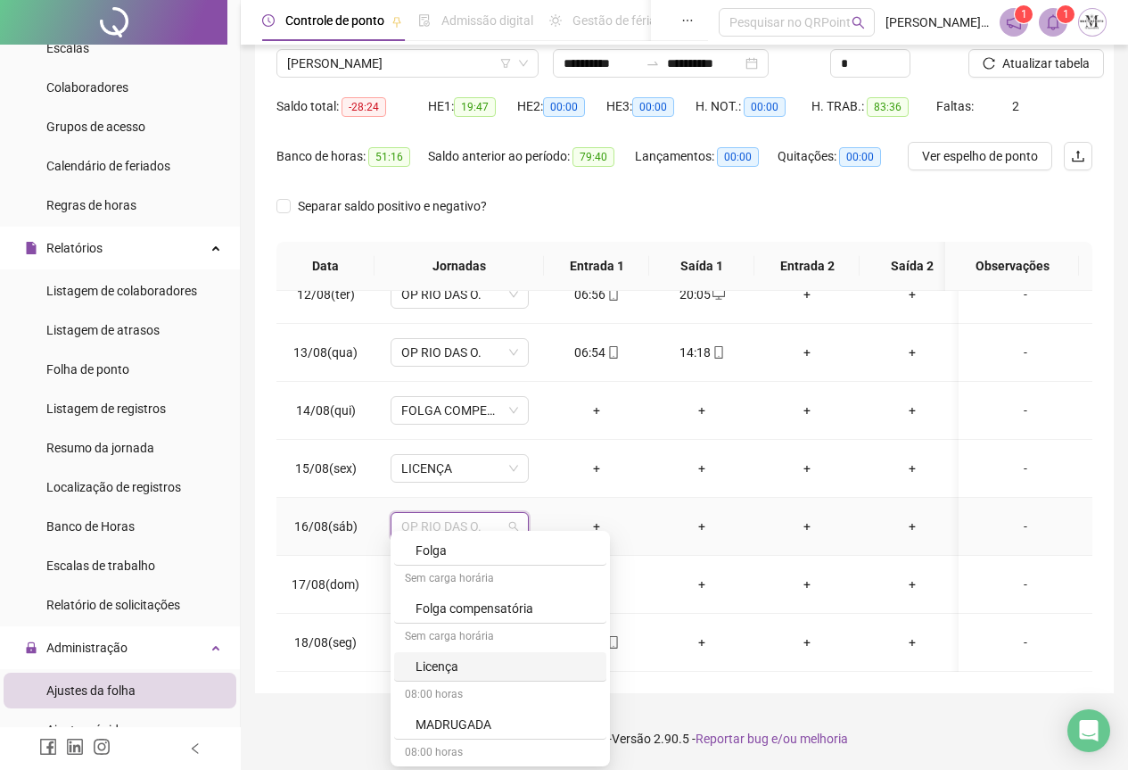
click at [432, 664] on div "Licença" at bounding box center [506, 667] width 180 height 20
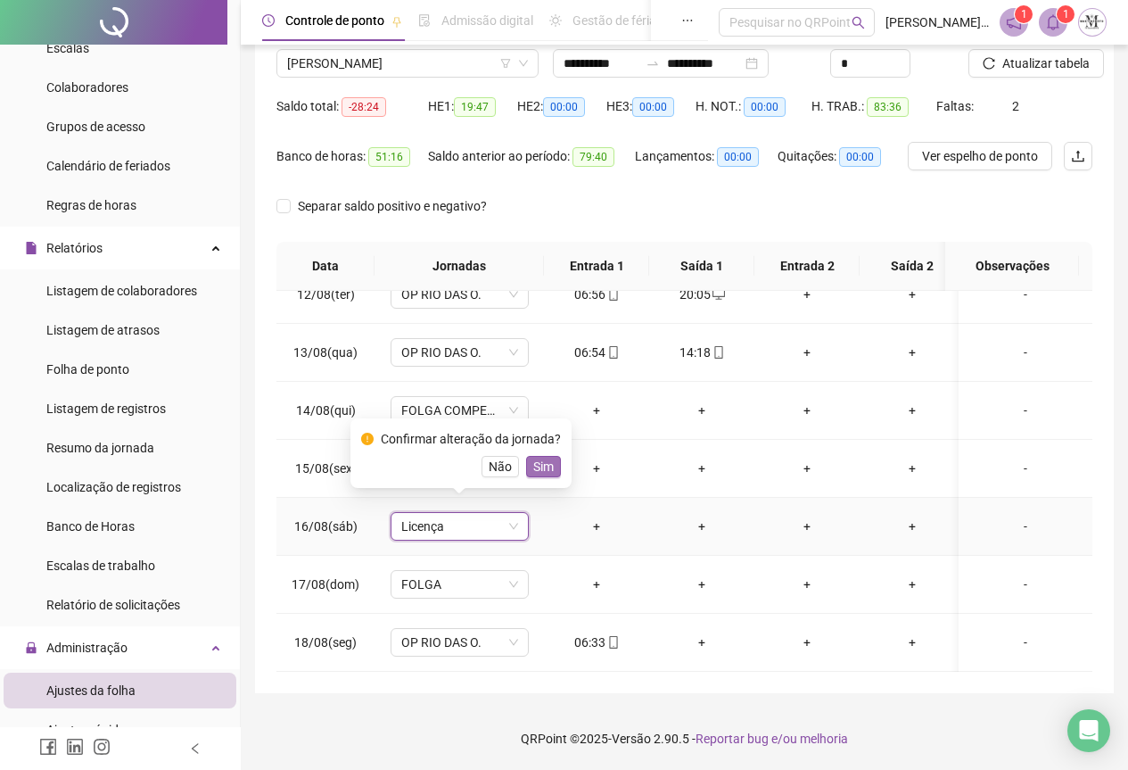
click at [538, 469] on span "Sim" at bounding box center [543, 467] width 21 height 20
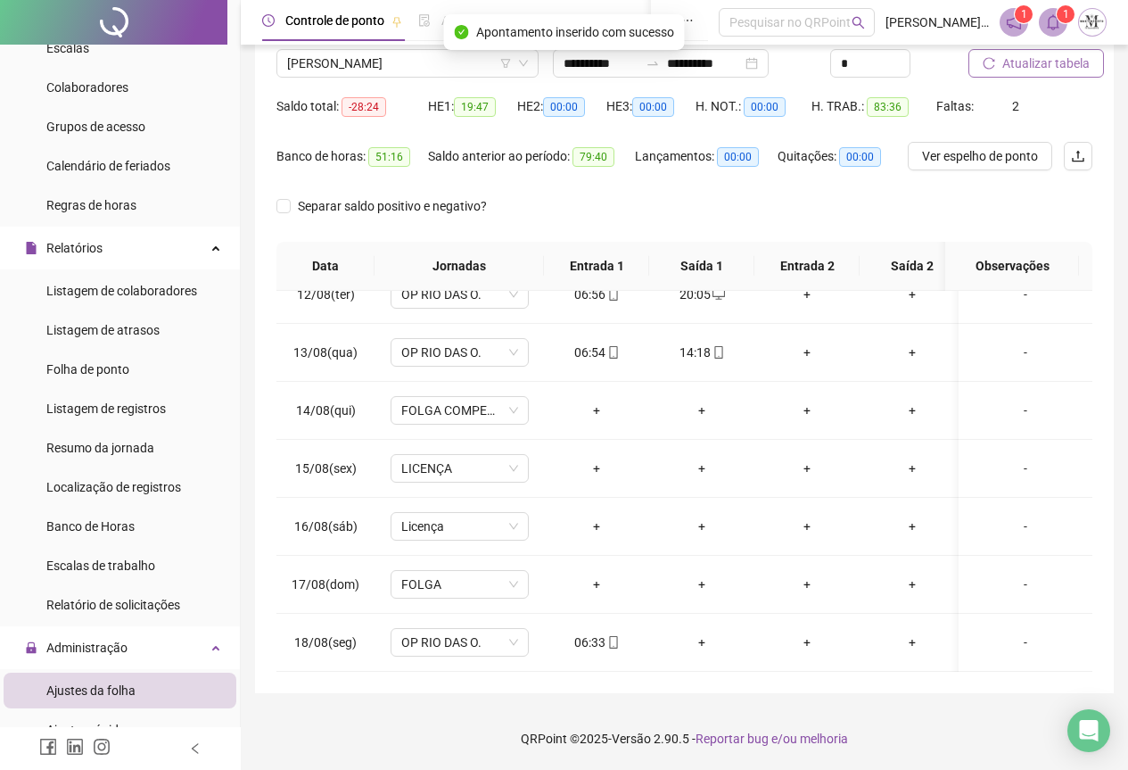
click at [1016, 69] on span "Atualizar tabela" at bounding box center [1046, 64] width 87 height 20
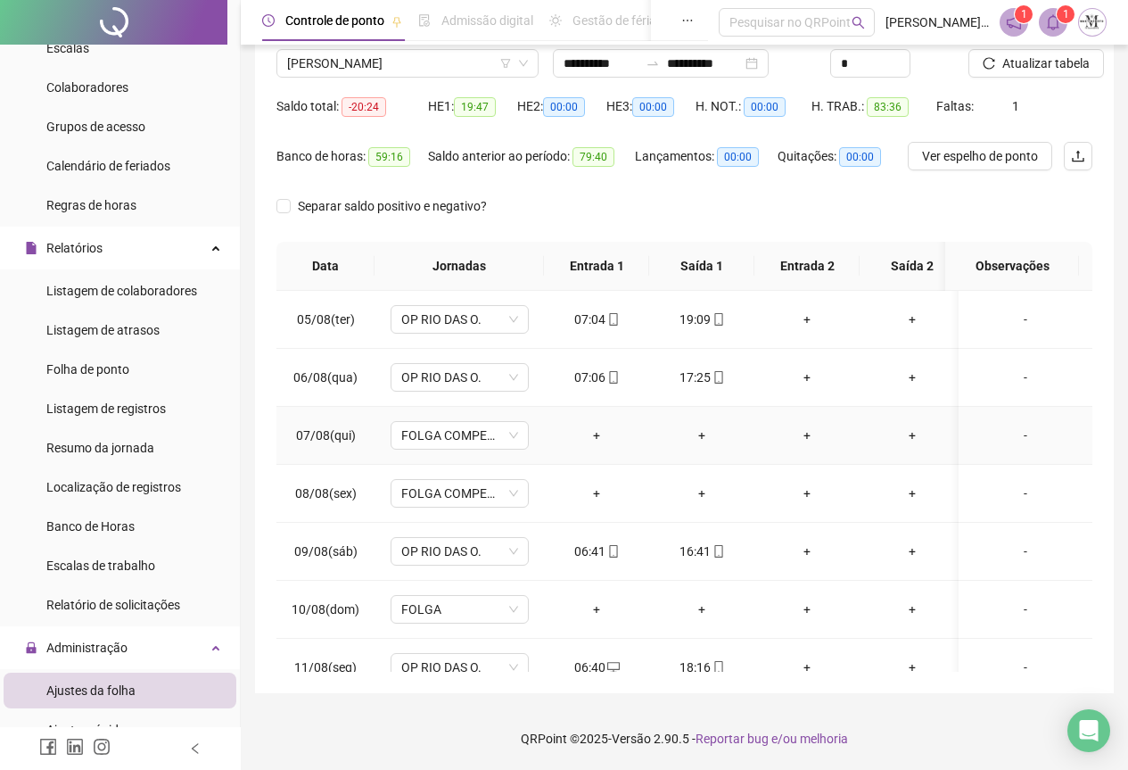
scroll to position [230, 0]
drag, startPoint x: 1046, startPoint y: 67, endPoint x: 996, endPoint y: 146, distance: 93.3
click at [1045, 66] on span "Atualizar tabela" at bounding box center [1046, 64] width 87 height 20
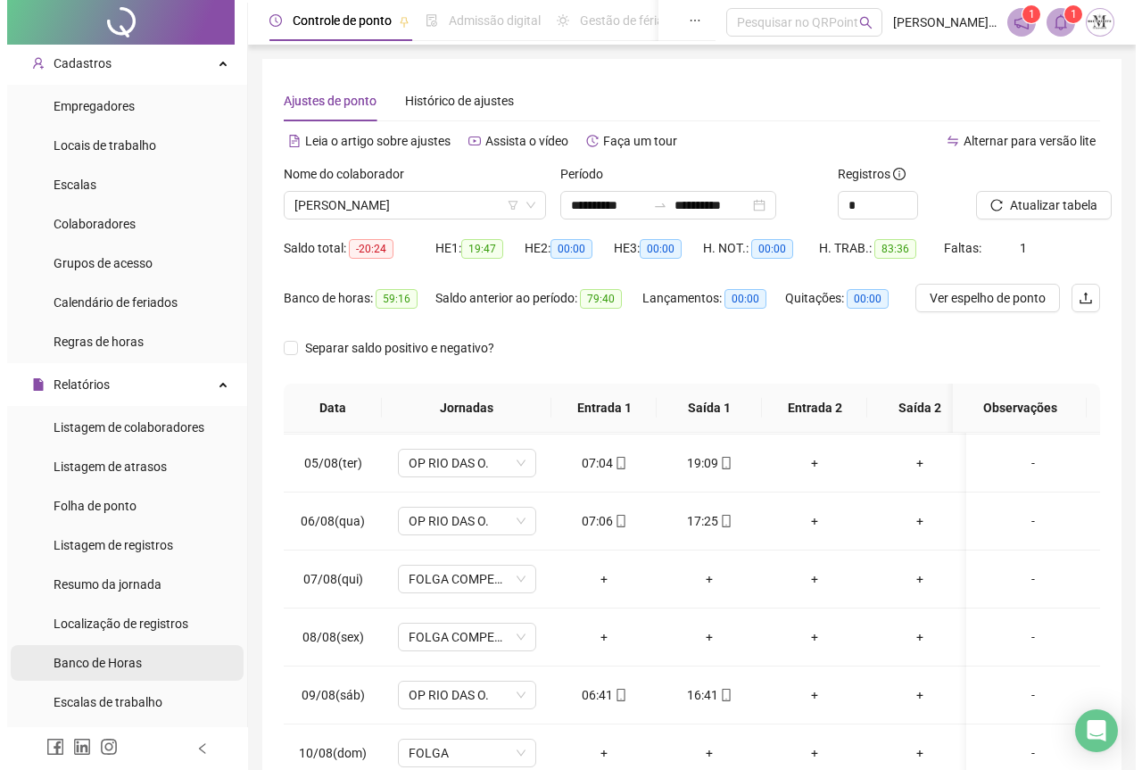
scroll to position [0, 0]
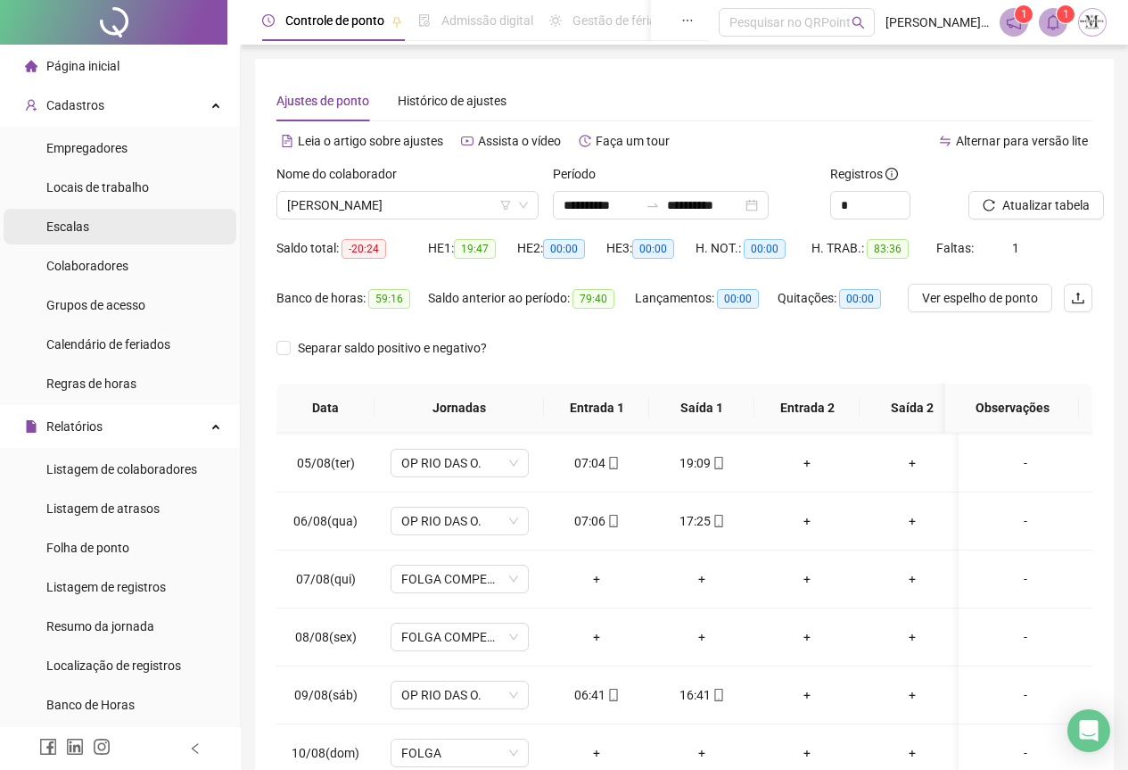
click at [94, 226] on li "Escalas" at bounding box center [120, 227] width 233 height 36
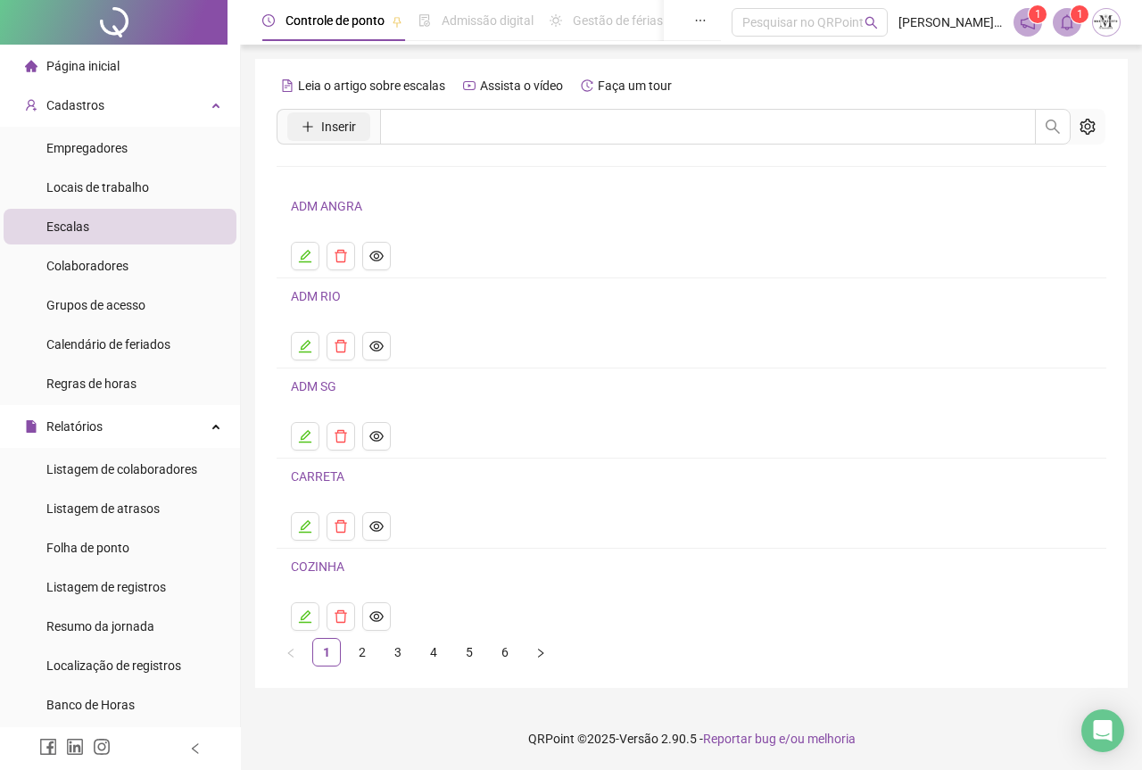
click at [341, 128] on span "Inserir" at bounding box center [338, 127] width 35 height 20
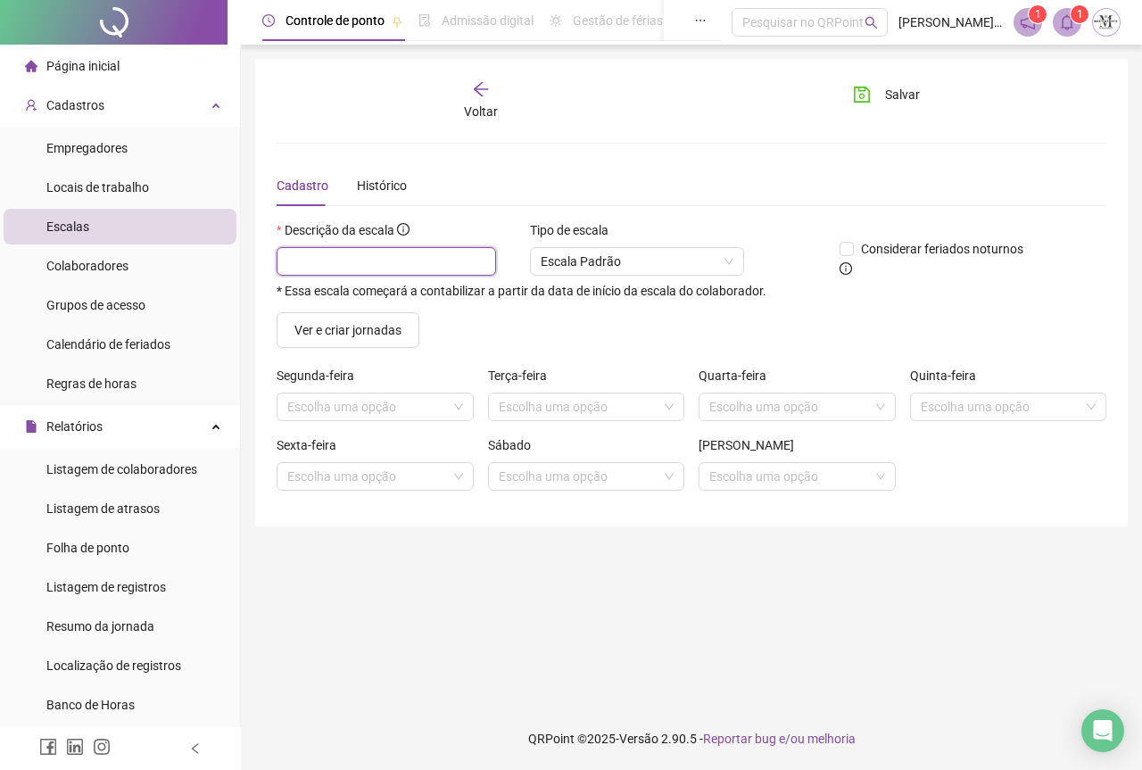
click at [348, 261] on input "text" at bounding box center [386, 261] width 219 height 29
type input "**********"
click at [330, 395] on input "search" at bounding box center [367, 406] width 160 height 27
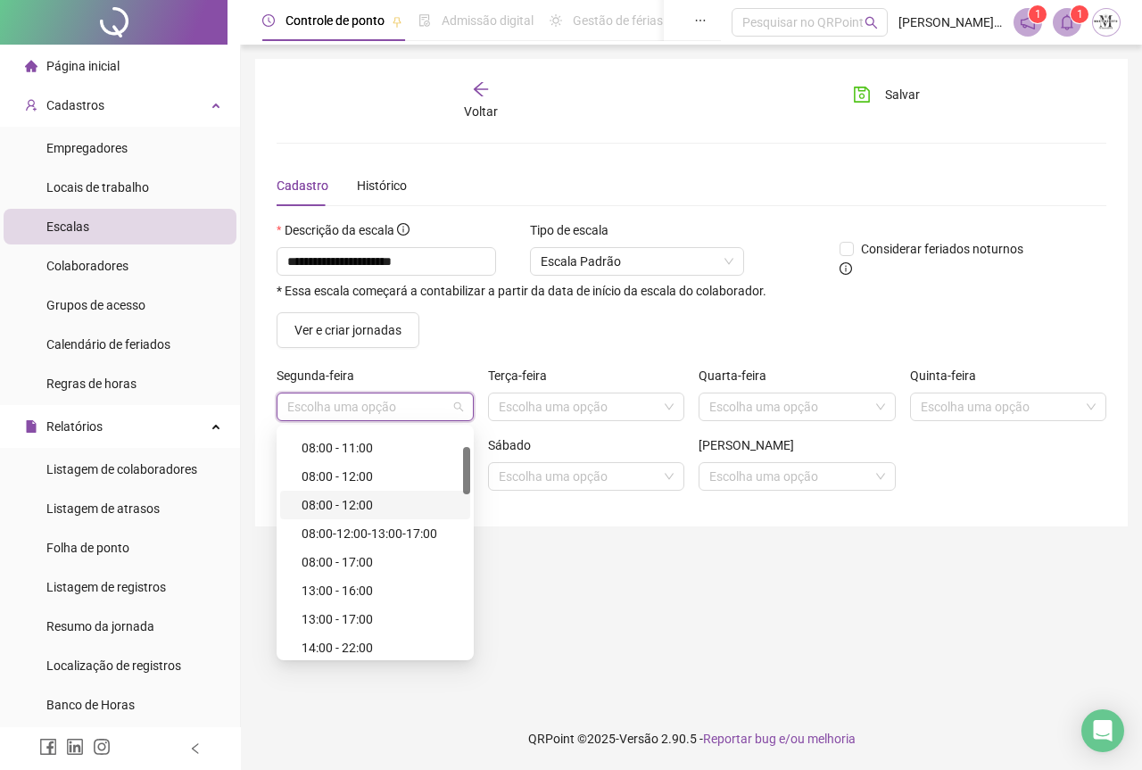
scroll to position [178, 0]
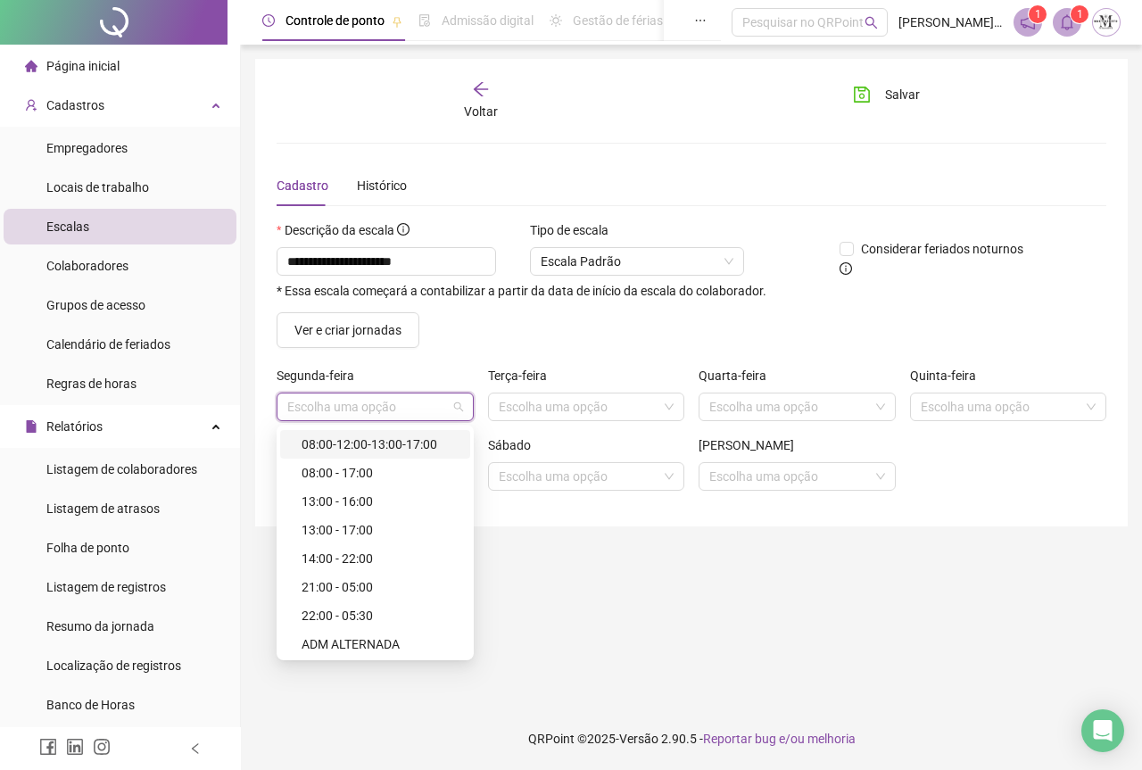
click at [335, 406] on input "search" at bounding box center [367, 406] width 160 height 27
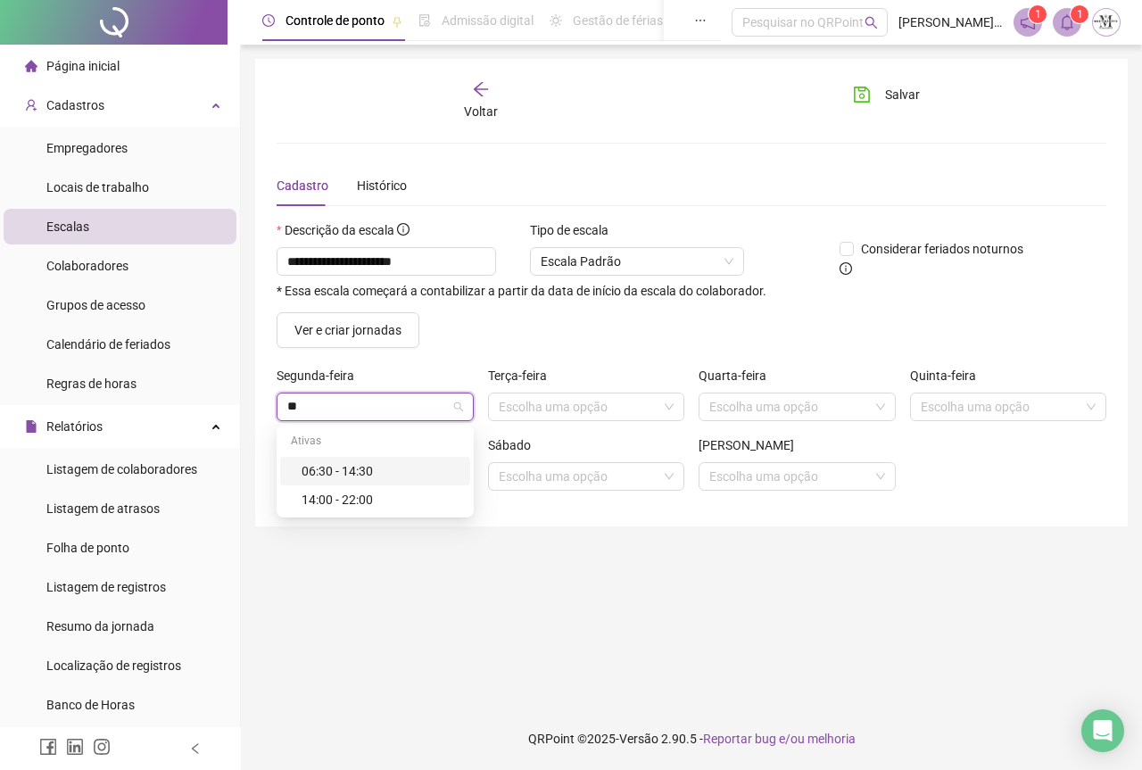
scroll to position [0, 0]
type input "*"
click at [350, 337] on span "Ver e criar jornadas" at bounding box center [347, 330] width 107 height 20
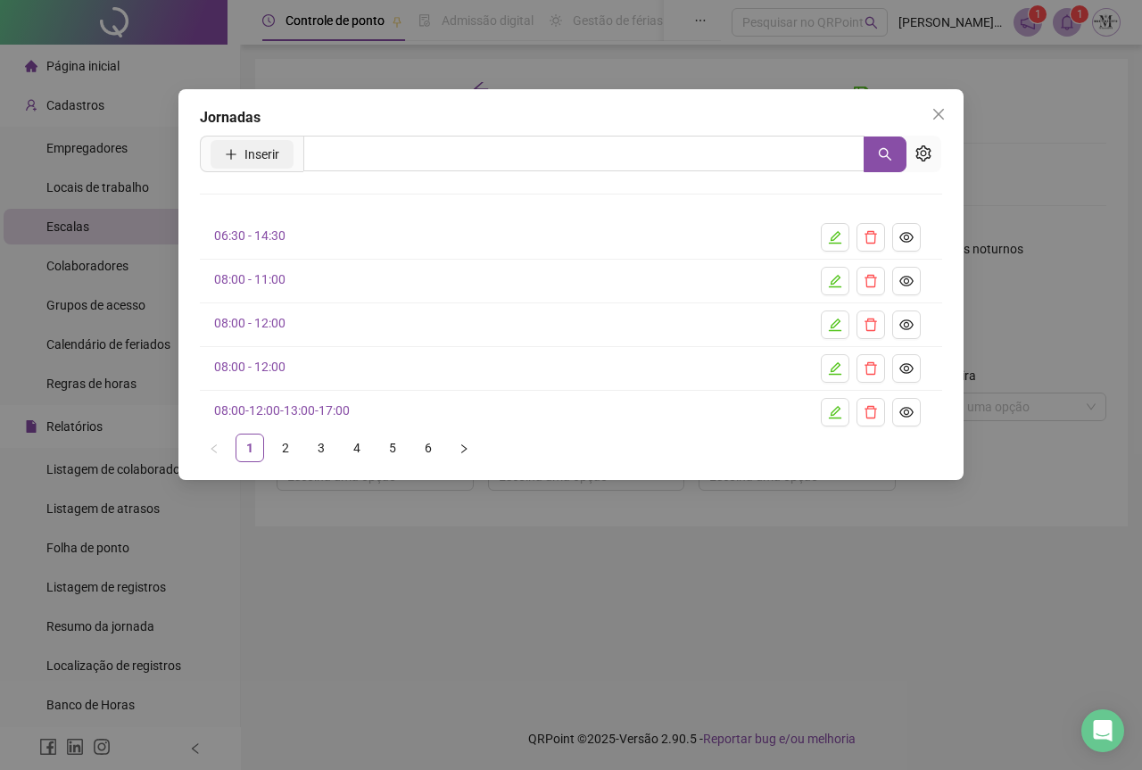
click at [236, 155] on icon "plus" at bounding box center [231, 154] width 12 height 12
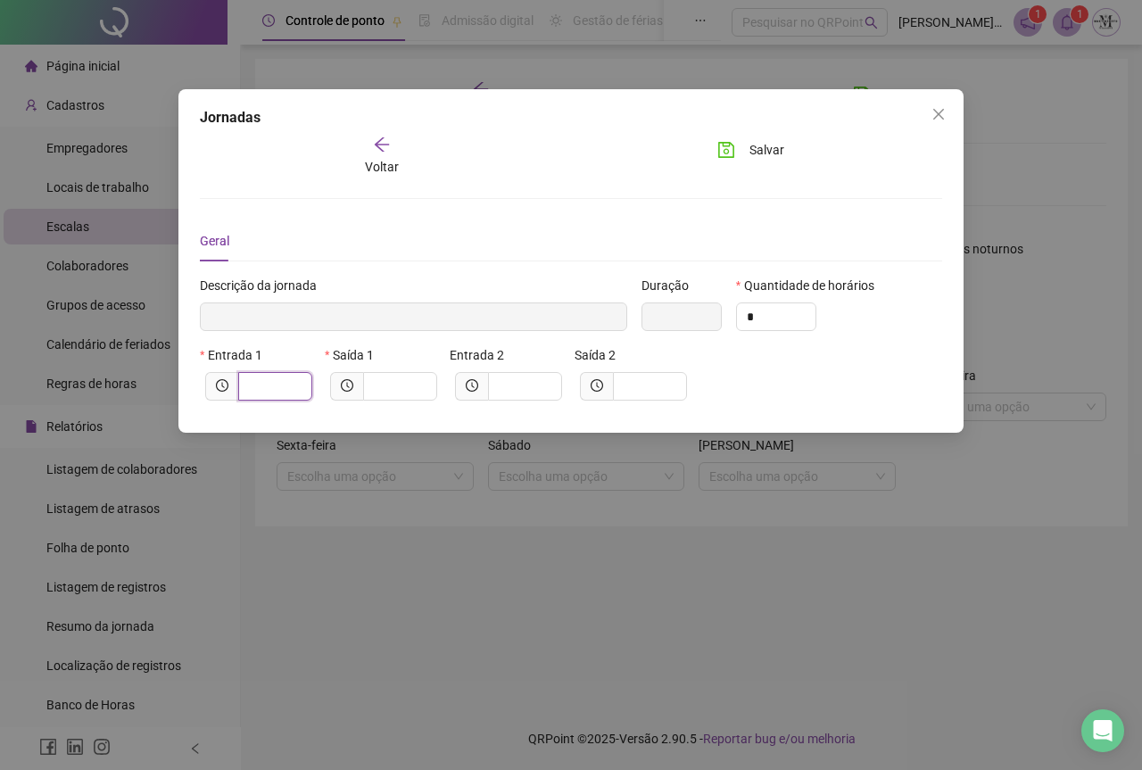
click at [276, 386] on input "text" at bounding box center [273, 386] width 49 height 20
type input "*****"
type input "*"
type input "******"
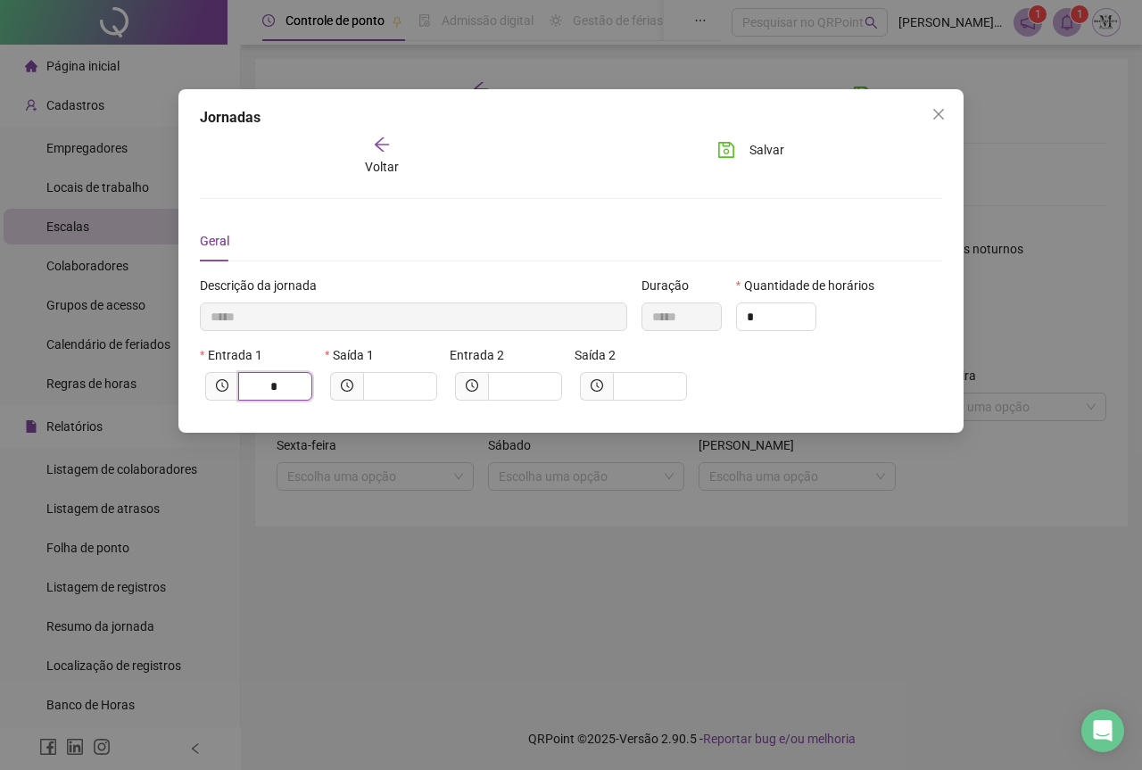
type input "**"
type input "********"
type input "****"
type input "*********"
type input "*****"
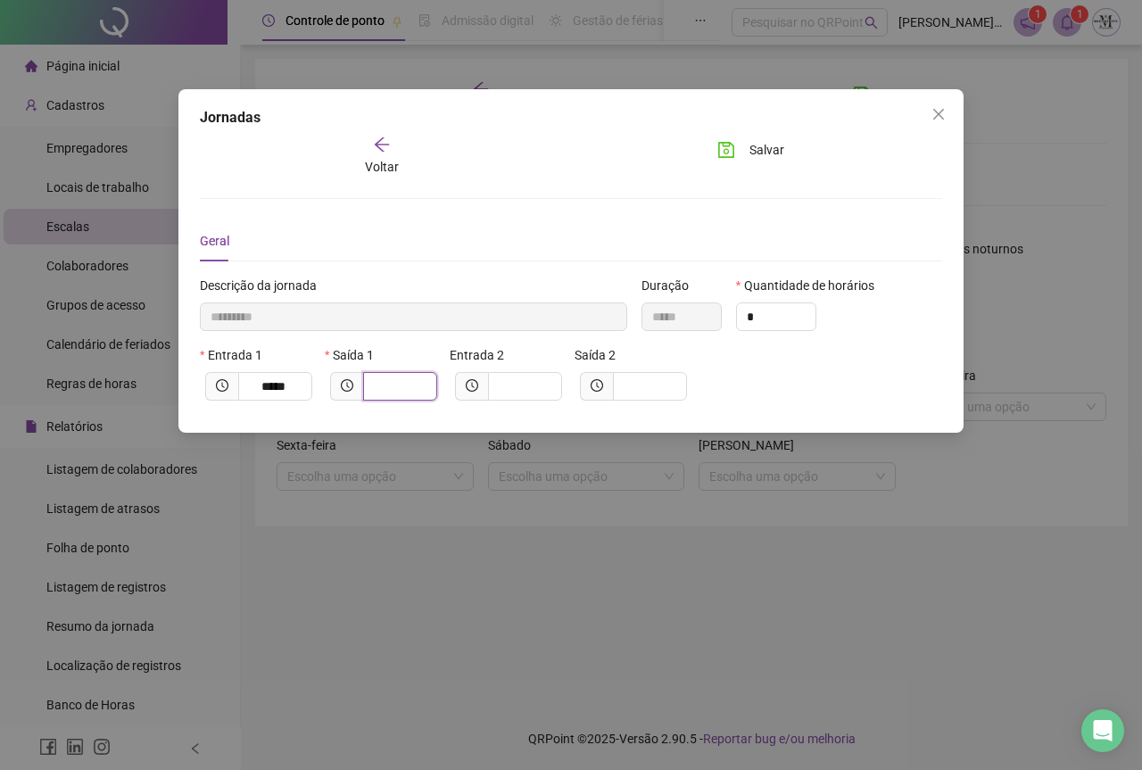
click at [390, 380] on input "text" at bounding box center [398, 386] width 49 height 20
type input "*********"
type input "*"
type input "**********"
type input "**"
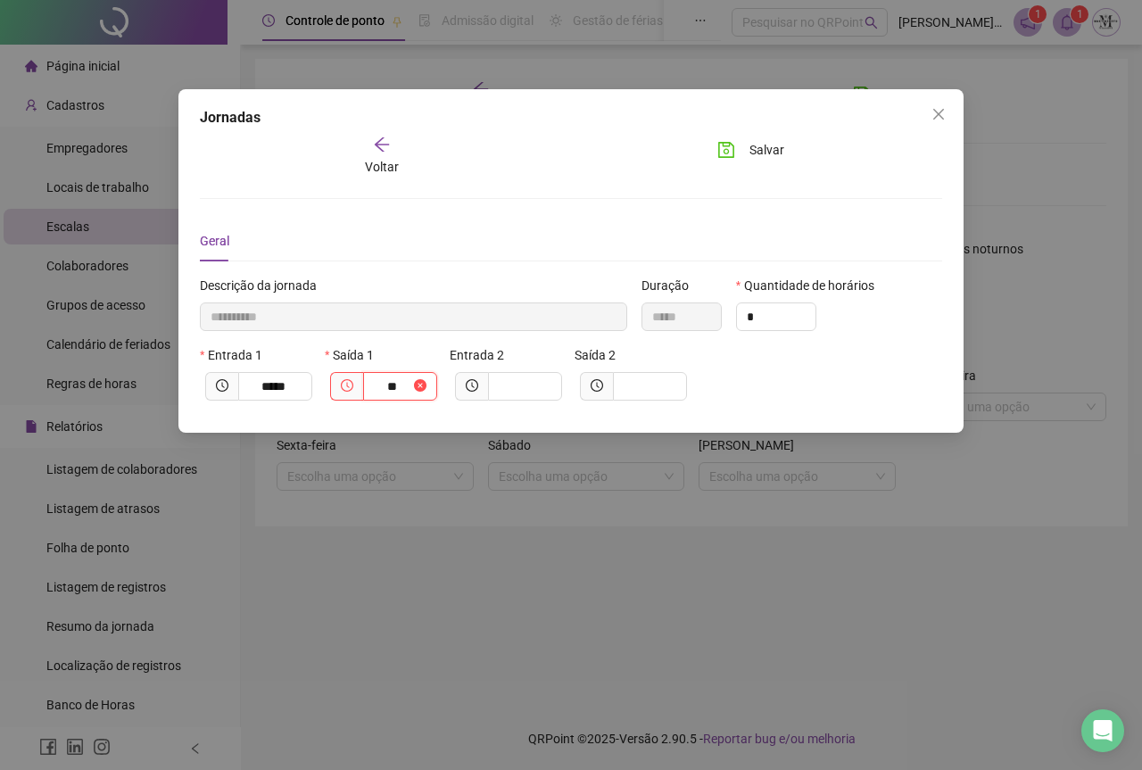
type input "**********"
type input "*****"
type input "****"
type input "**********"
type input "*****"
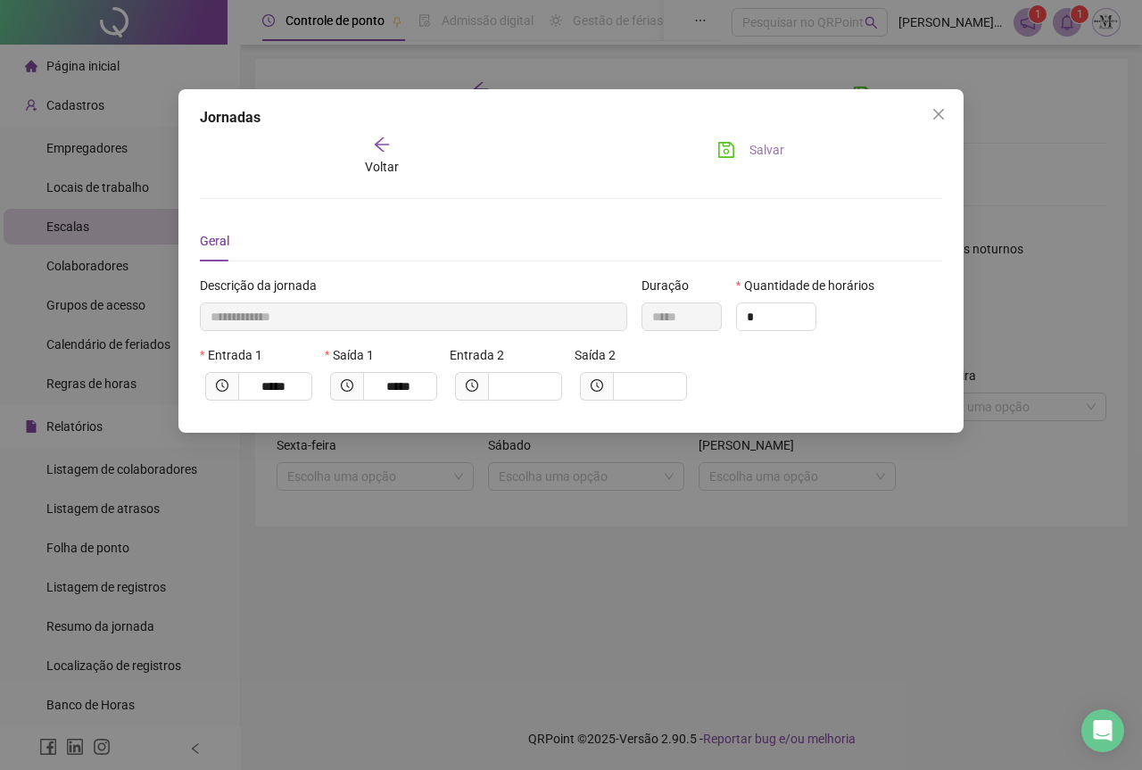
click at [733, 152] on icon "save" at bounding box center [726, 150] width 16 height 16
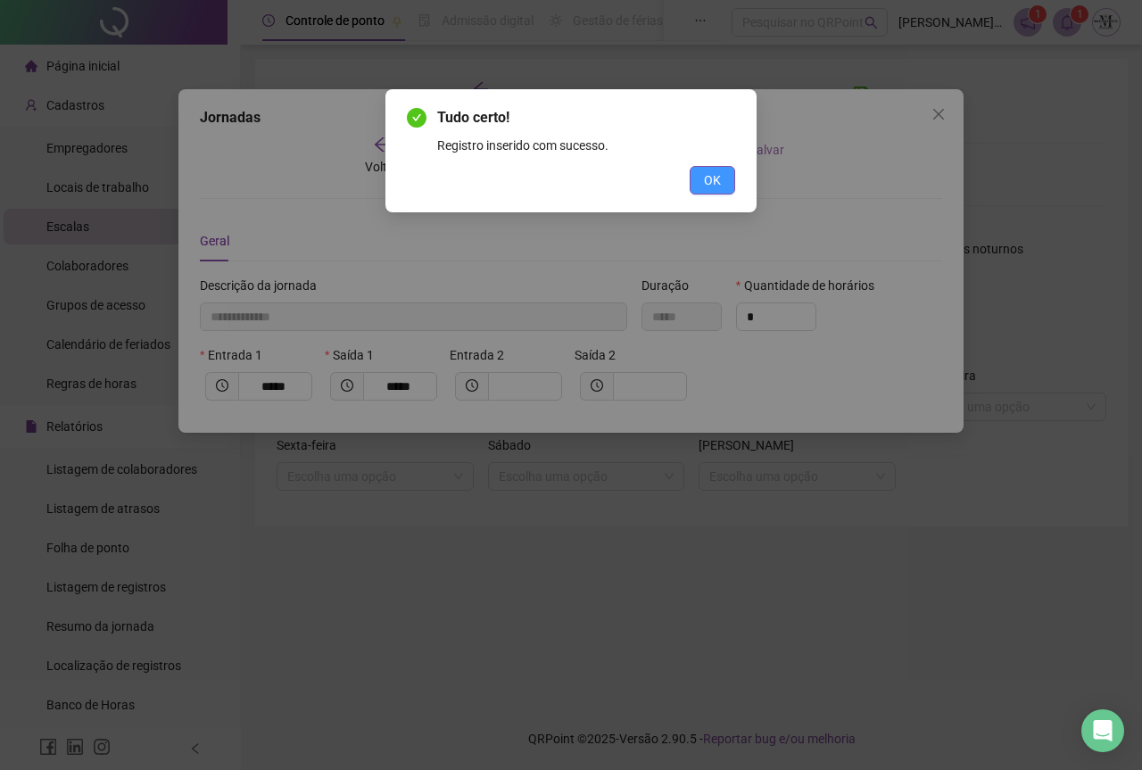
click at [715, 176] on span "OK" at bounding box center [712, 180] width 17 height 20
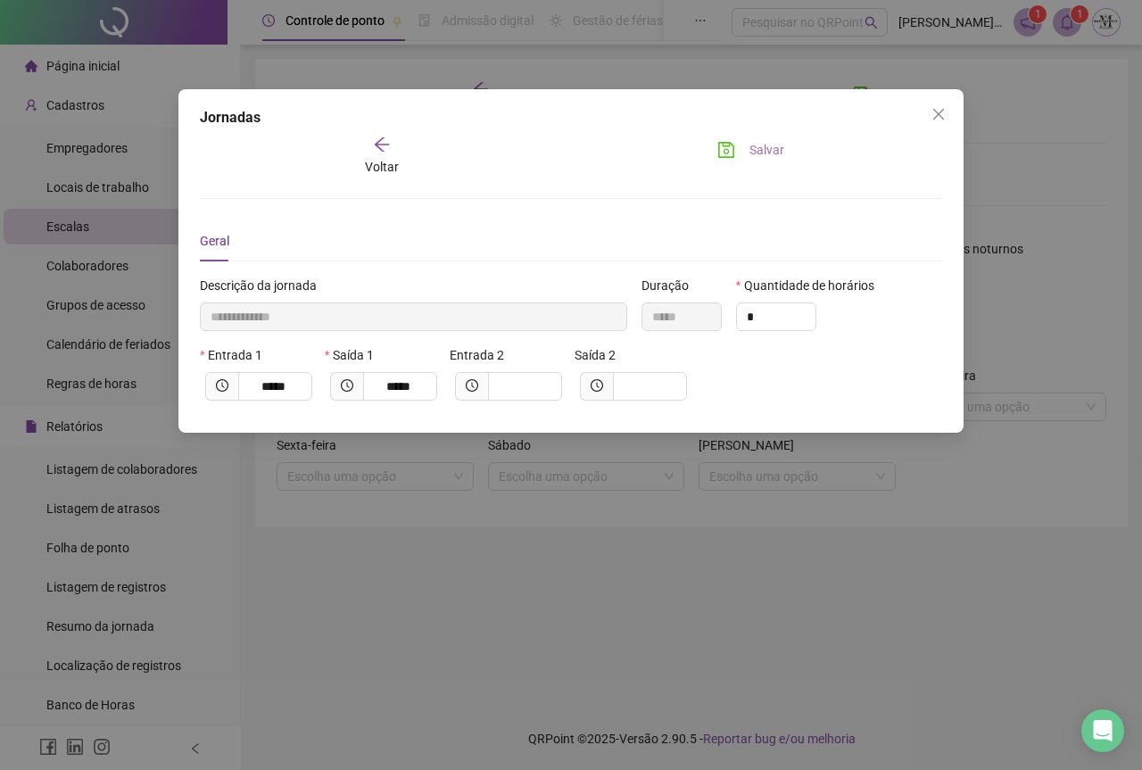
click at [727, 146] on icon "save" at bounding box center [726, 150] width 16 height 16
click at [377, 149] on icon "arrow-left" at bounding box center [382, 145] width 18 height 18
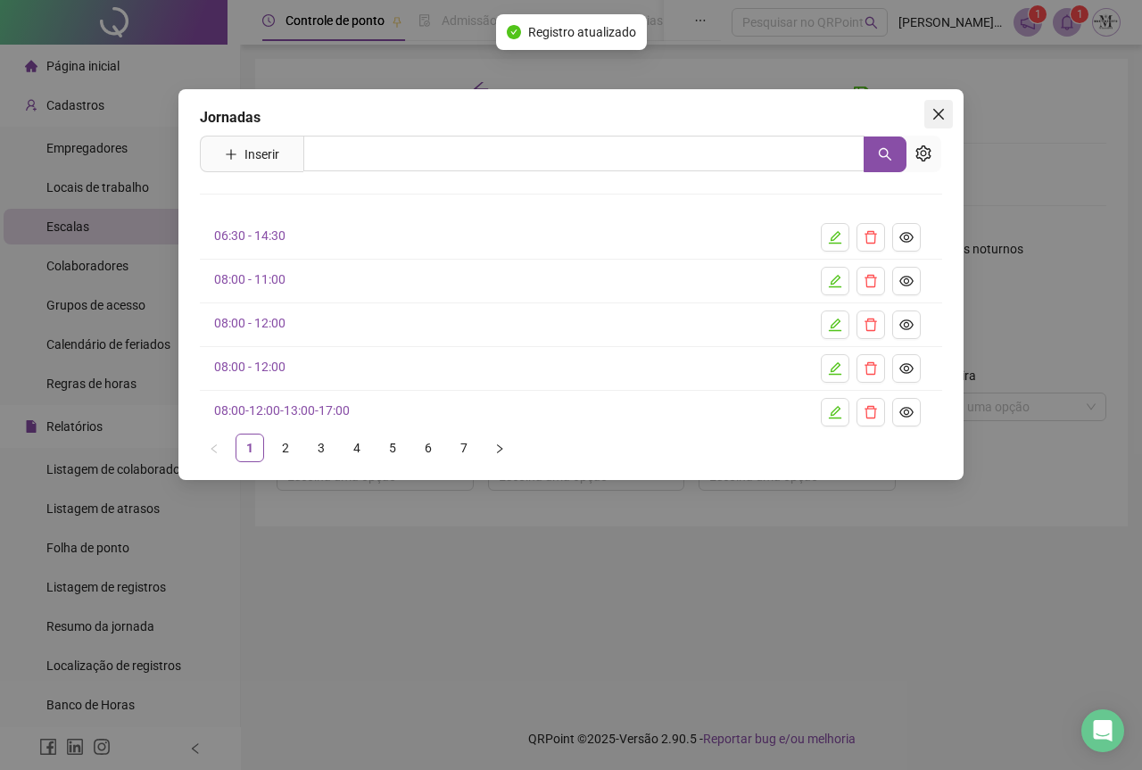
click at [949, 116] on span "Close" at bounding box center [938, 114] width 29 height 14
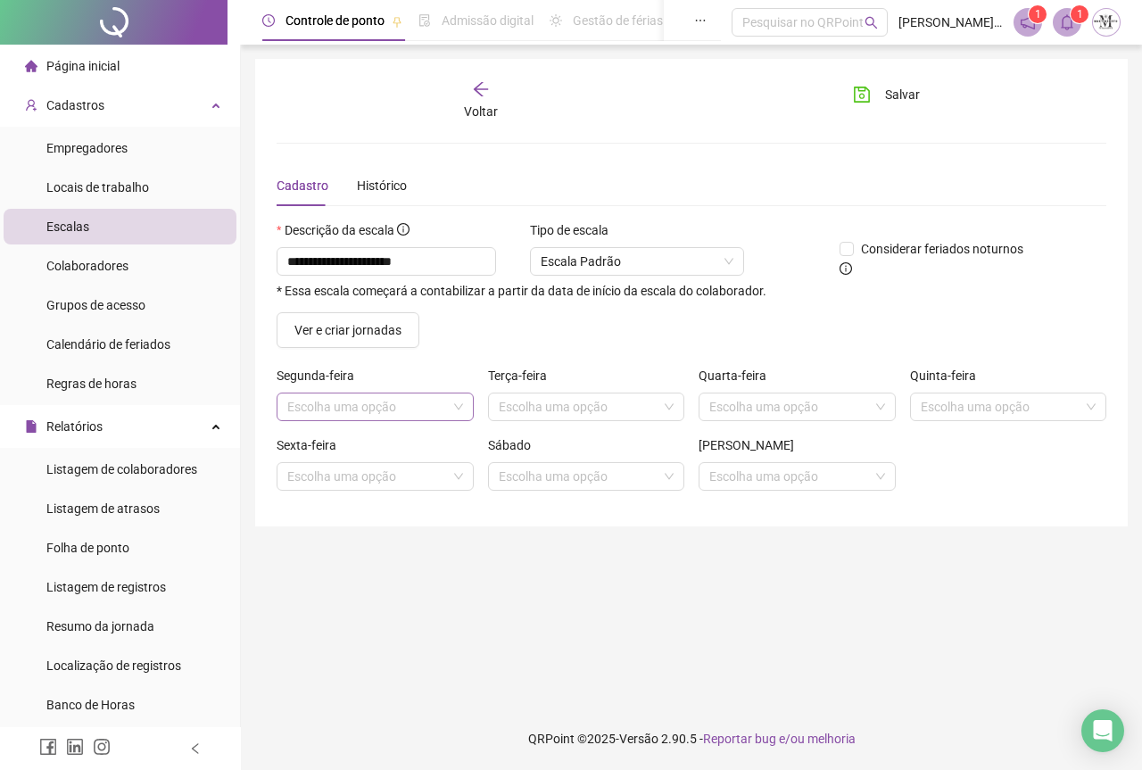
click at [367, 403] on input "search" at bounding box center [367, 406] width 160 height 27
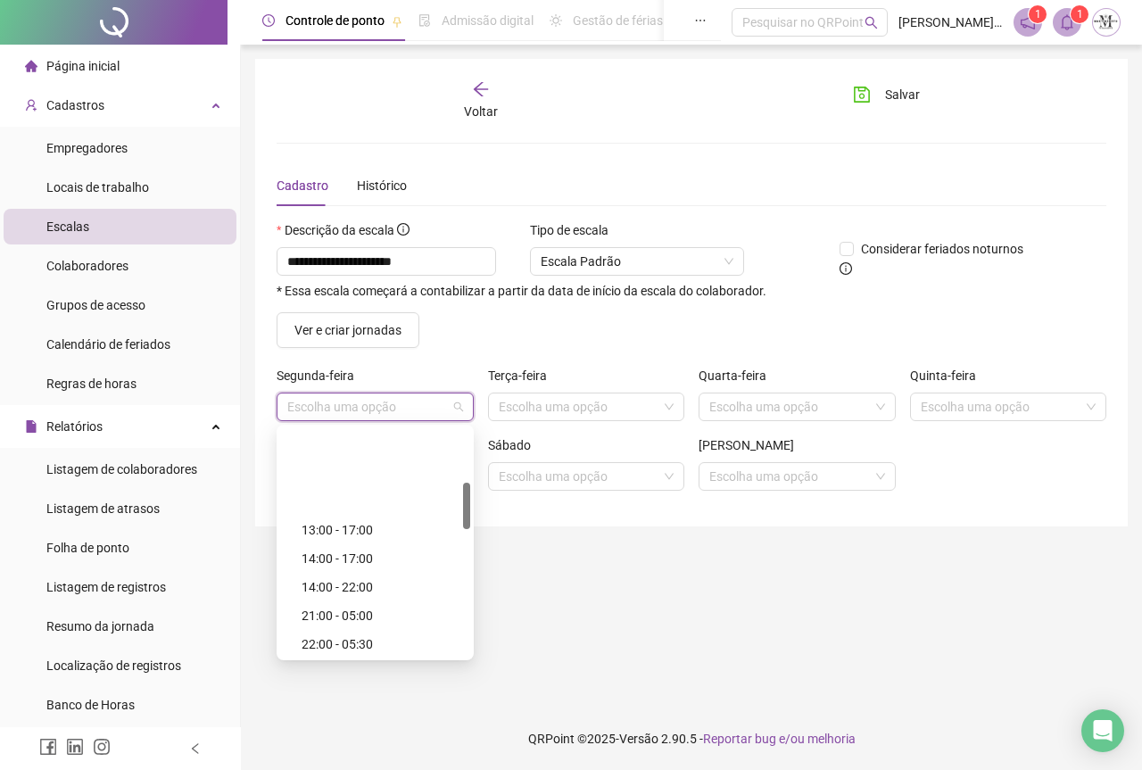
scroll to position [268, 0]
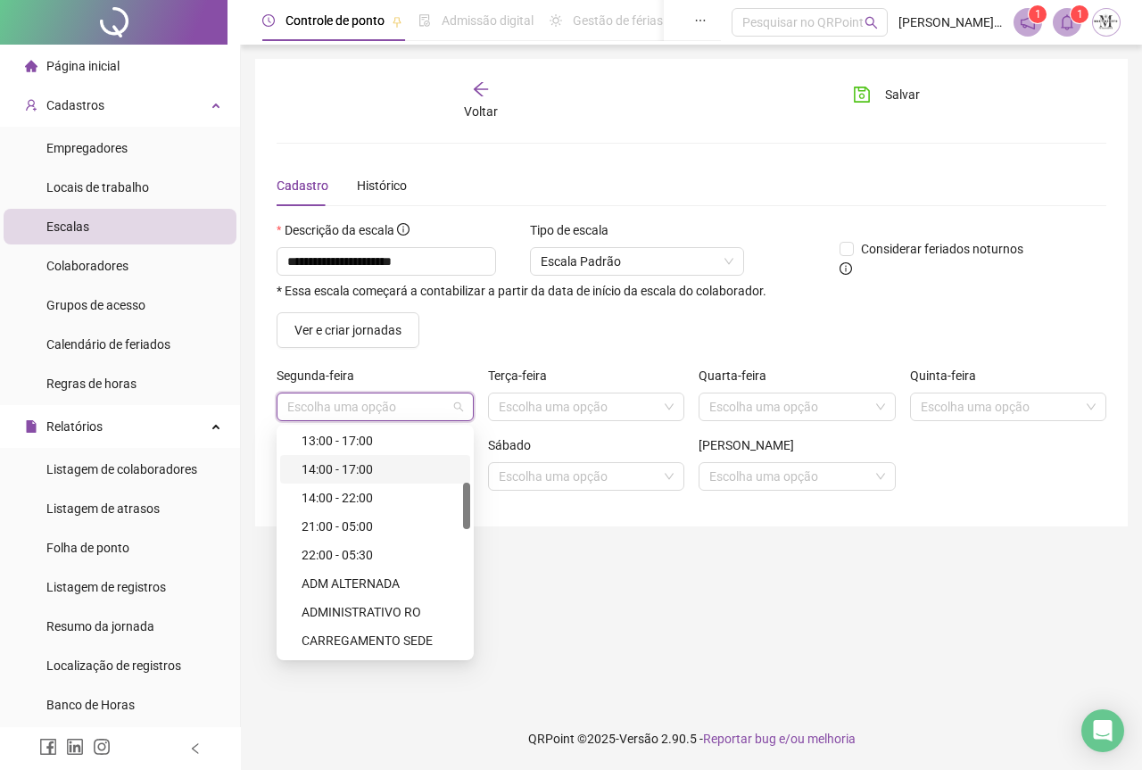
click at [351, 471] on div "14:00 - 17:00" at bounding box center [381, 469] width 158 height 20
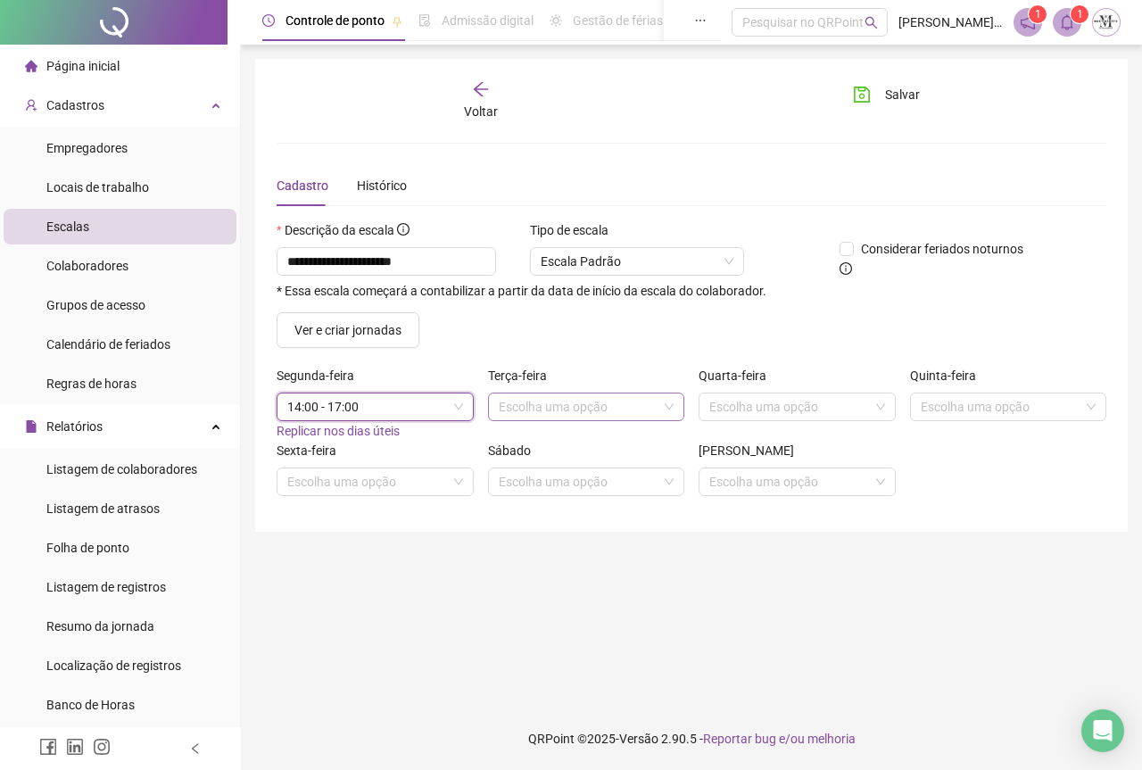
click at [566, 412] on input "search" at bounding box center [579, 406] width 160 height 27
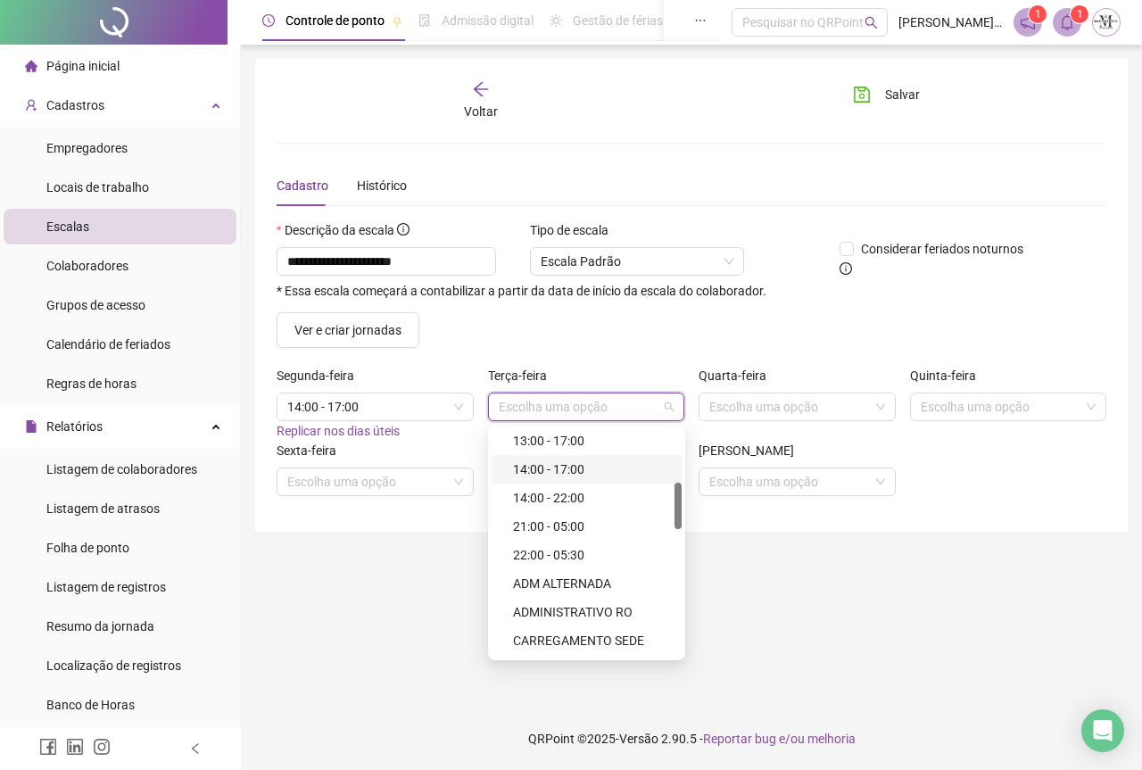
click at [559, 475] on div "14:00 - 17:00" at bounding box center [592, 469] width 158 height 20
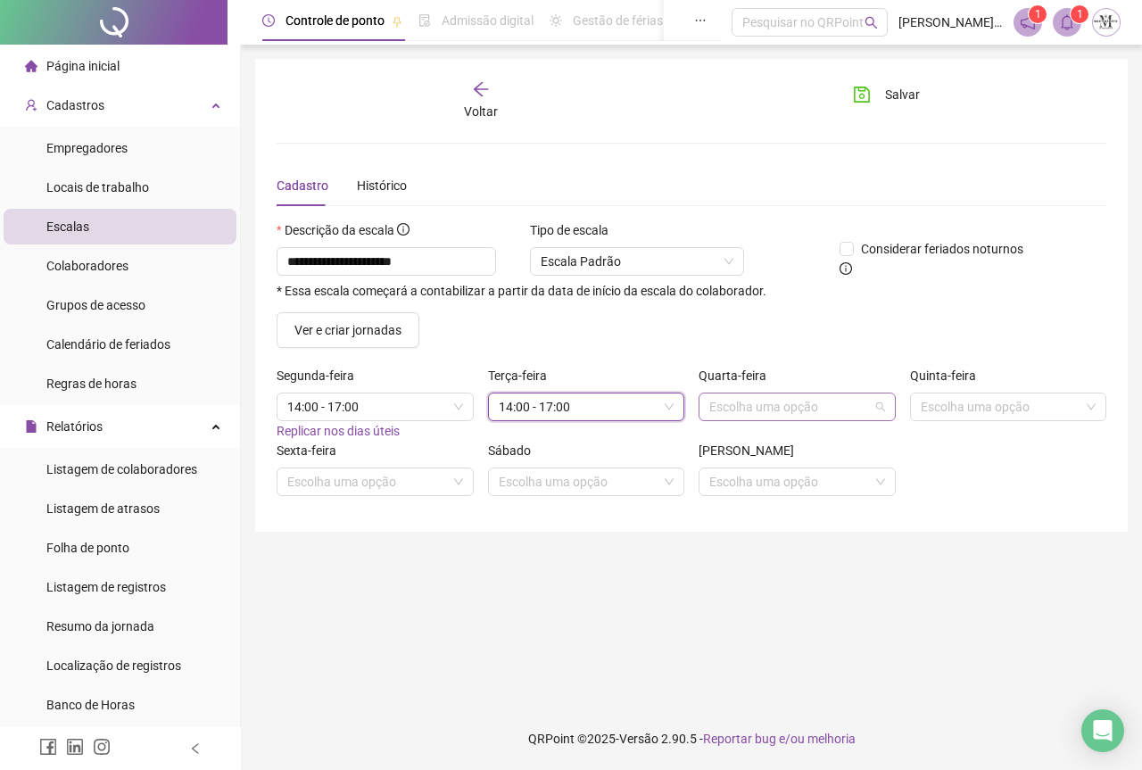
click at [775, 412] on input "search" at bounding box center [789, 406] width 160 height 27
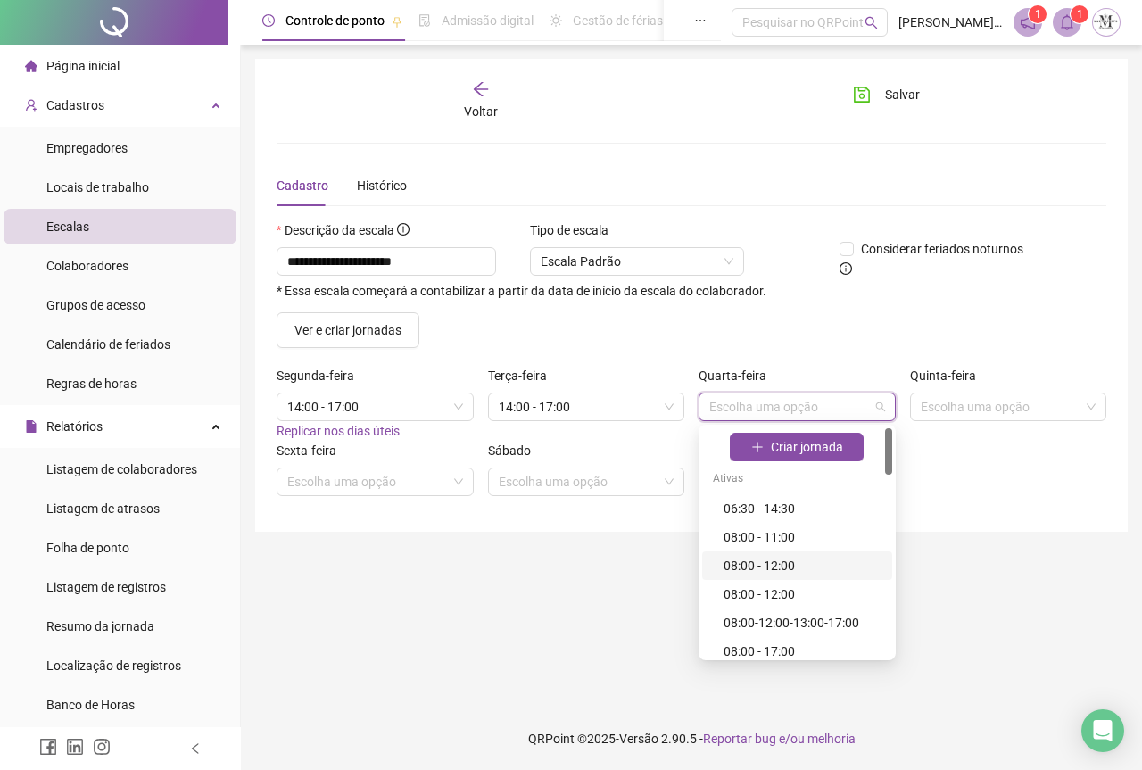
scroll to position [178, 0]
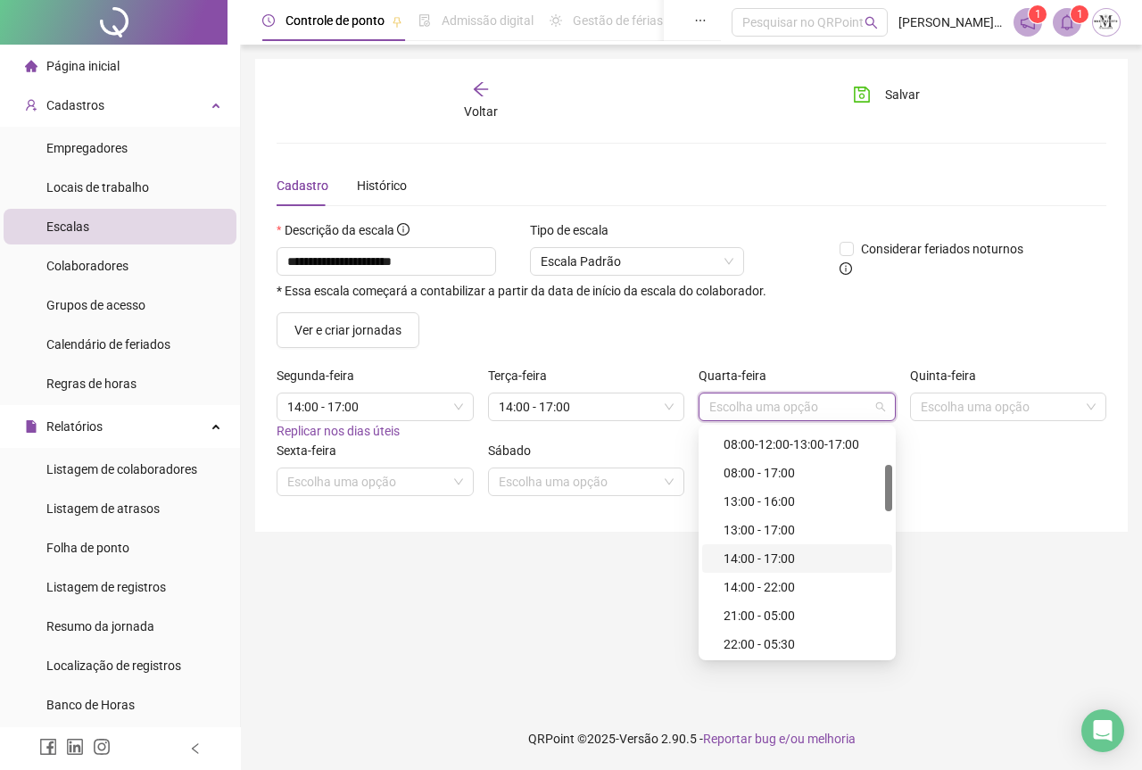
click at [747, 558] on div "14:00 - 17:00" at bounding box center [802, 559] width 158 height 20
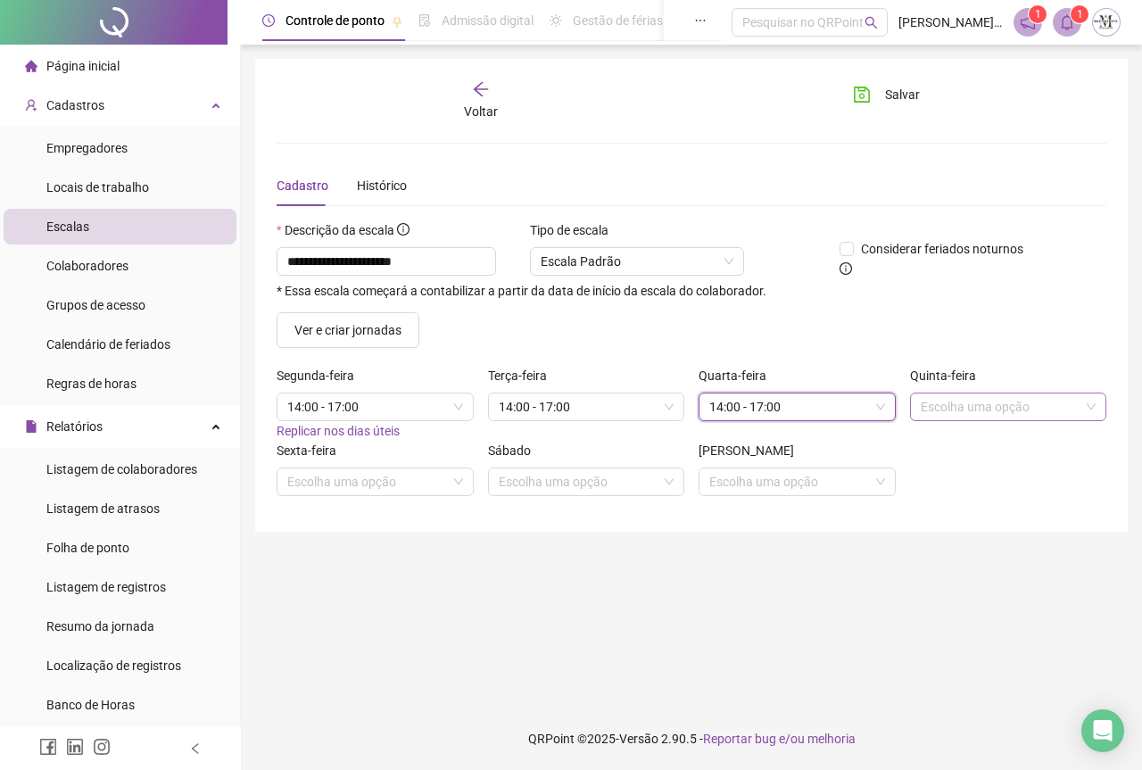
click at [938, 414] on input "search" at bounding box center [1001, 406] width 160 height 27
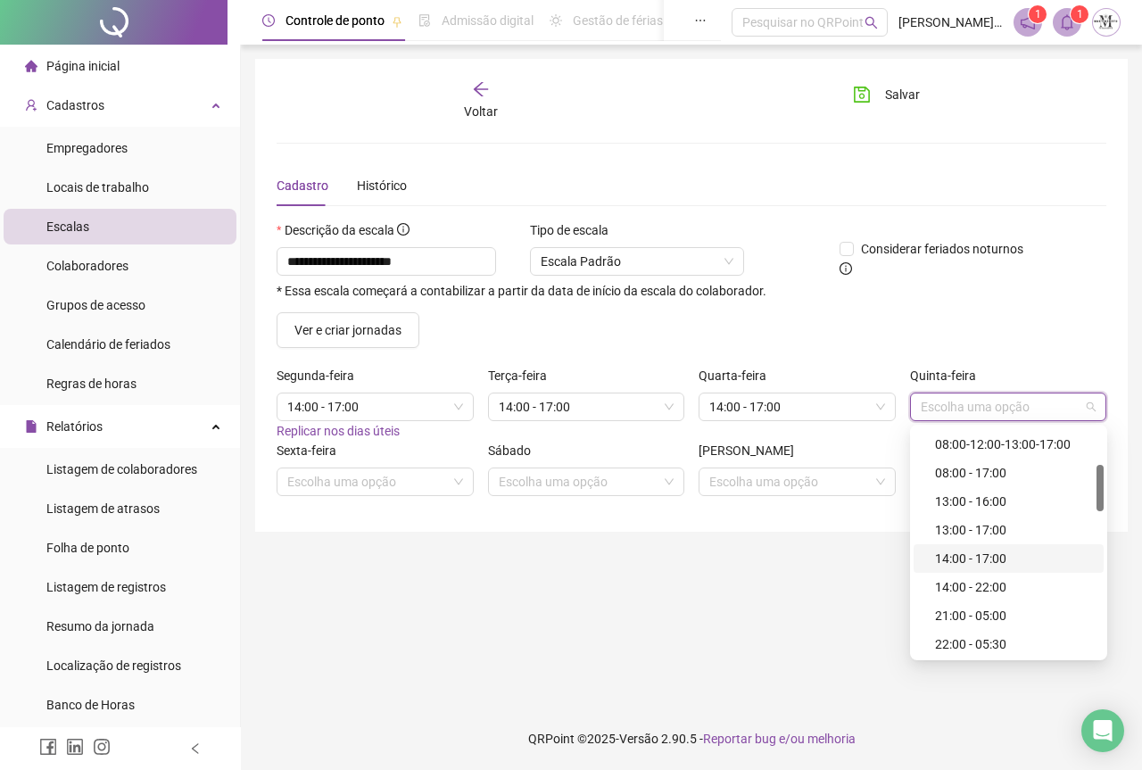
click at [965, 559] on div "14:00 - 17:00" at bounding box center [1014, 559] width 158 height 20
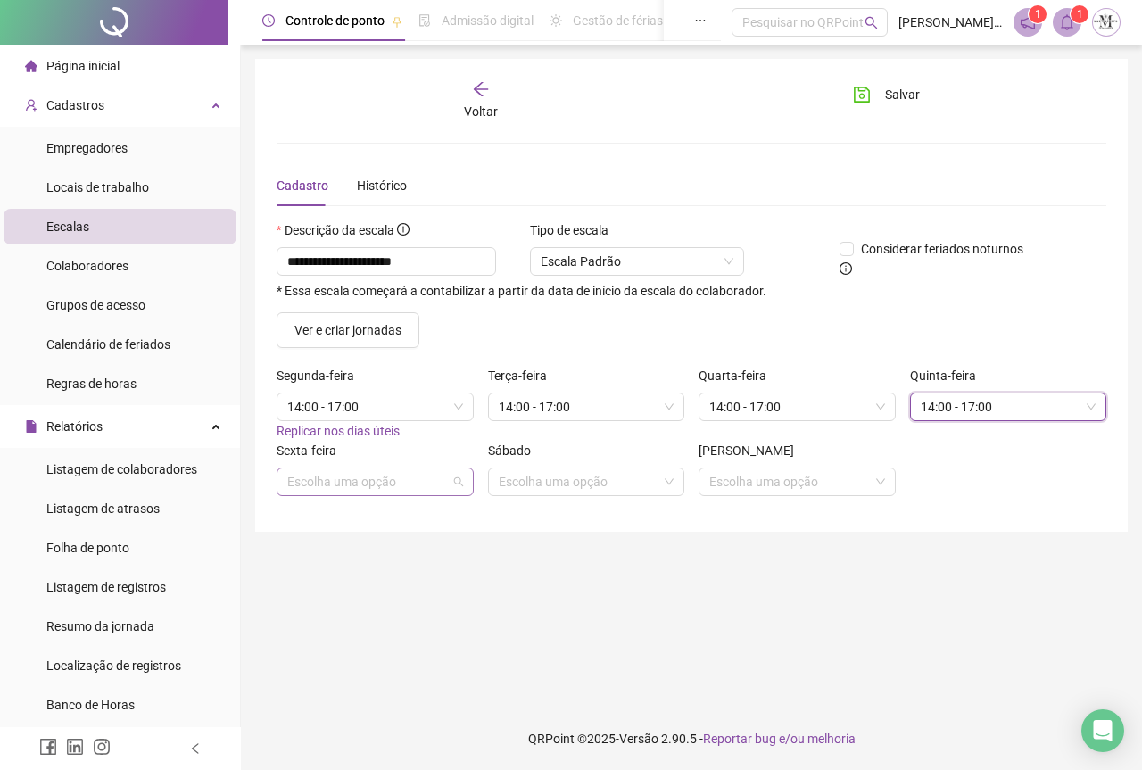
click at [309, 483] on input "search" at bounding box center [367, 481] width 160 height 27
click at [360, 432] on span "Replicar nos dias úteis" at bounding box center [338, 431] width 123 height 14
click at [862, 100] on icon "save" at bounding box center [862, 95] width 18 height 18
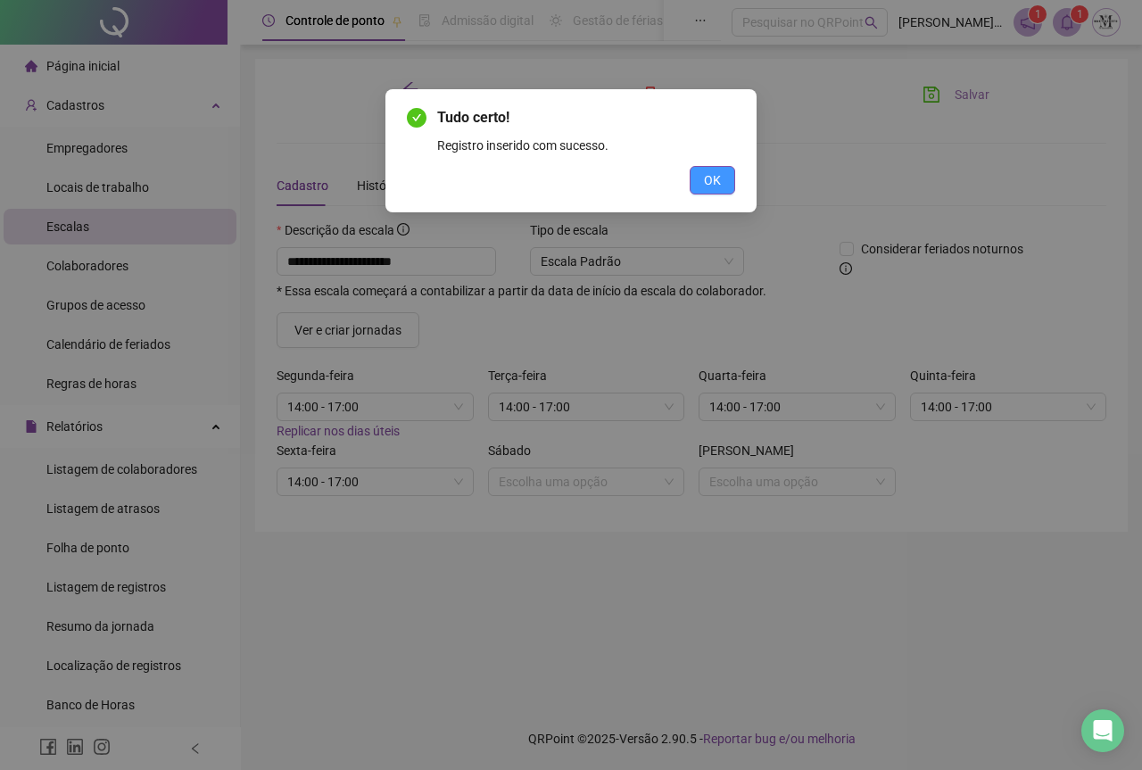
click at [707, 174] on span "OK" at bounding box center [712, 180] width 17 height 20
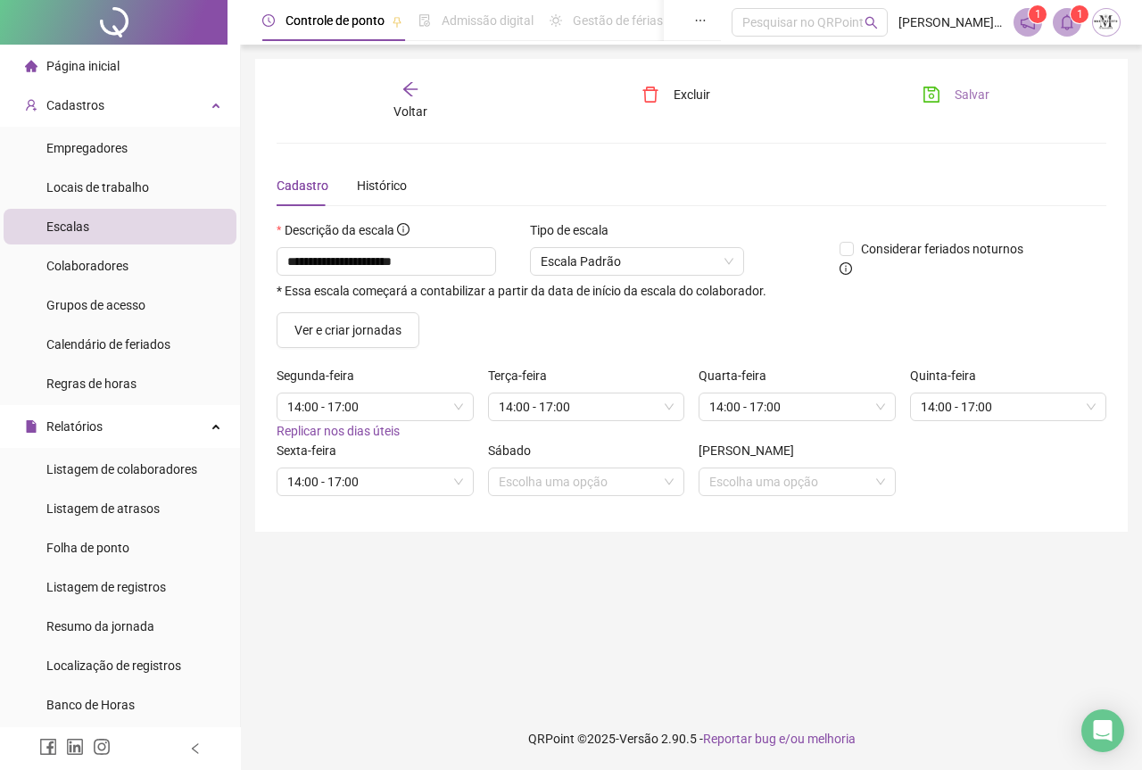
click at [929, 95] on icon "save" at bounding box center [931, 95] width 18 height 18
click at [68, 109] on span "Cadastros" at bounding box center [75, 105] width 58 height 14
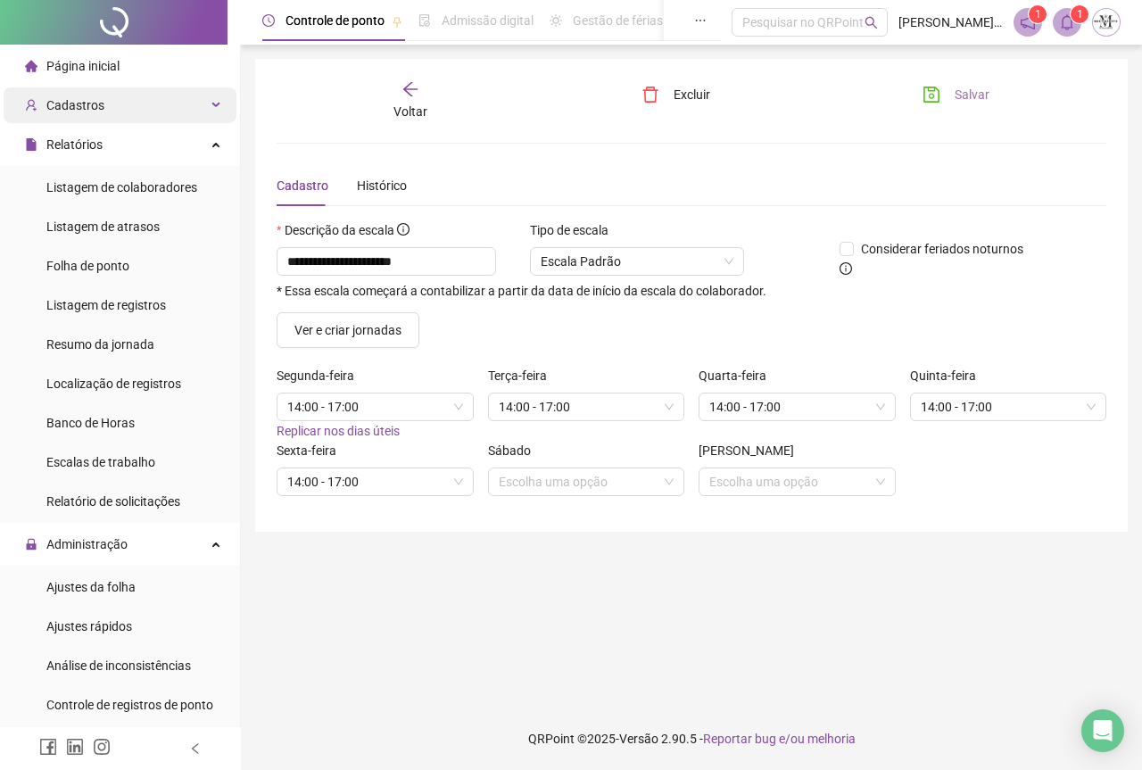
click at [68, 109] on span "Cadastros" at bounding box center [75, 105] width 58 height 14
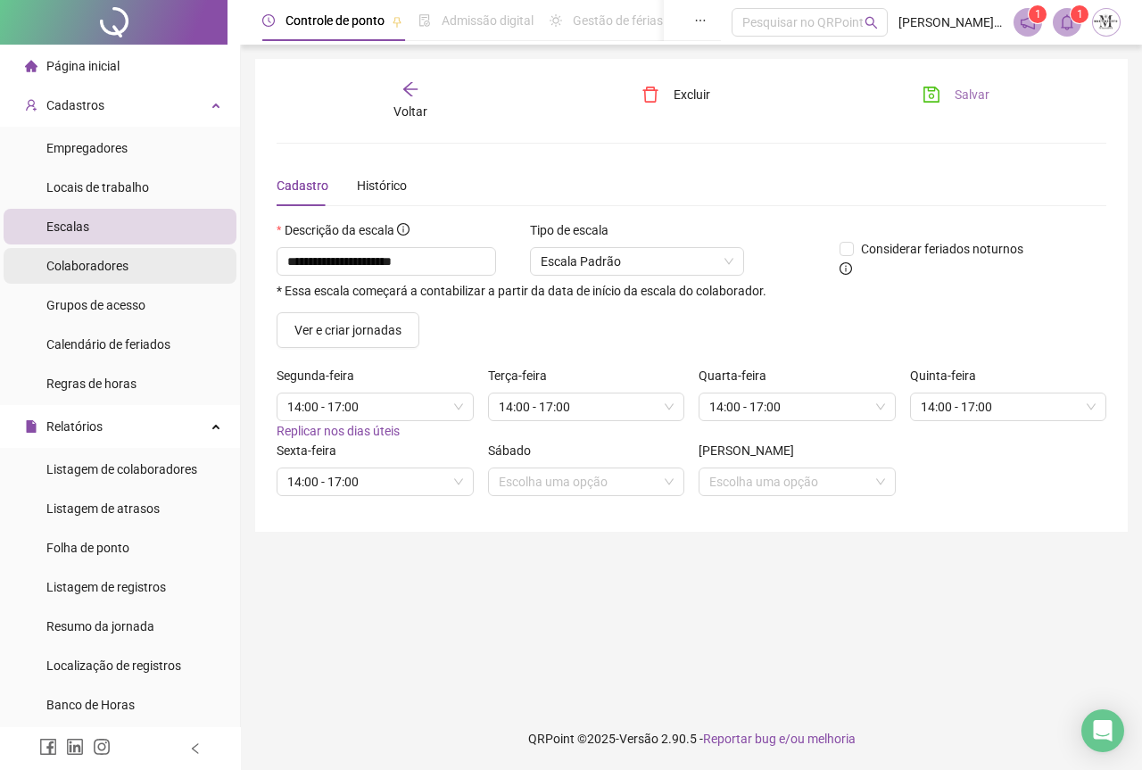
click at [87, 269] on span "Colaboradores" at bounding box center [87, 266] width 82 height 14
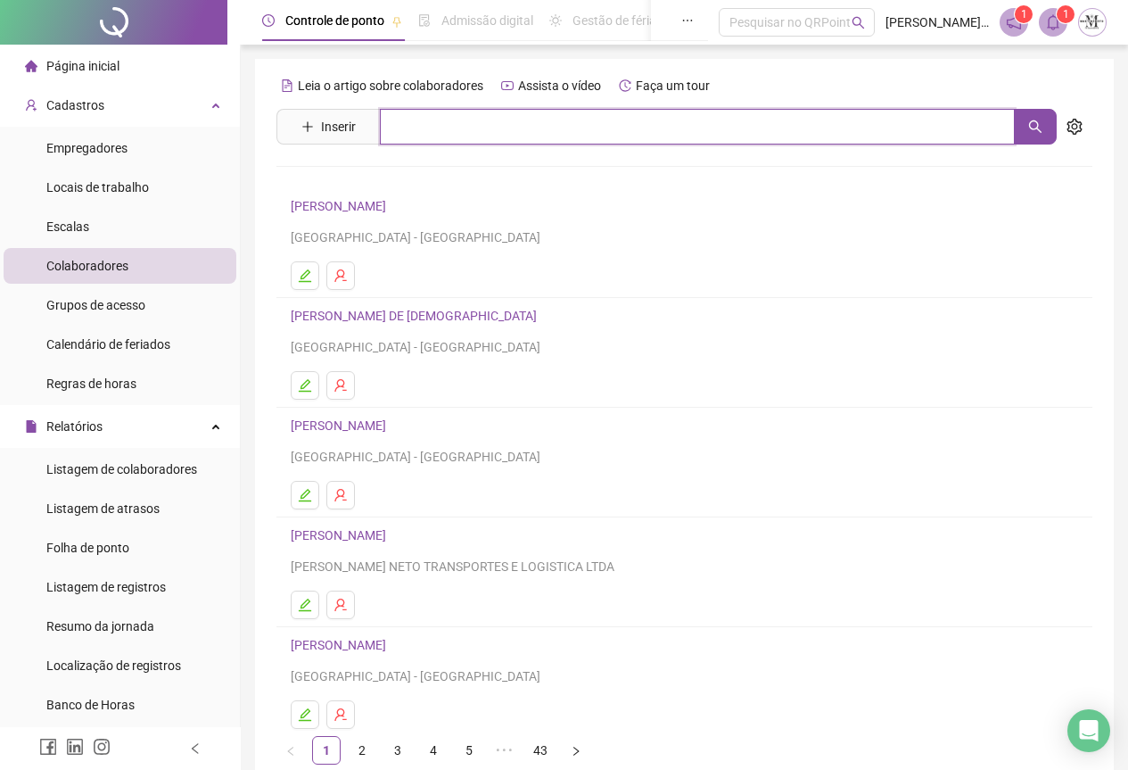
click at [480, 131] on input "text" at bounding box center [697, 127] width 635 height 36
click at [1037, 126] on icon "search" at bounding box center [1036, 127] width 14 height 14
type input "********"
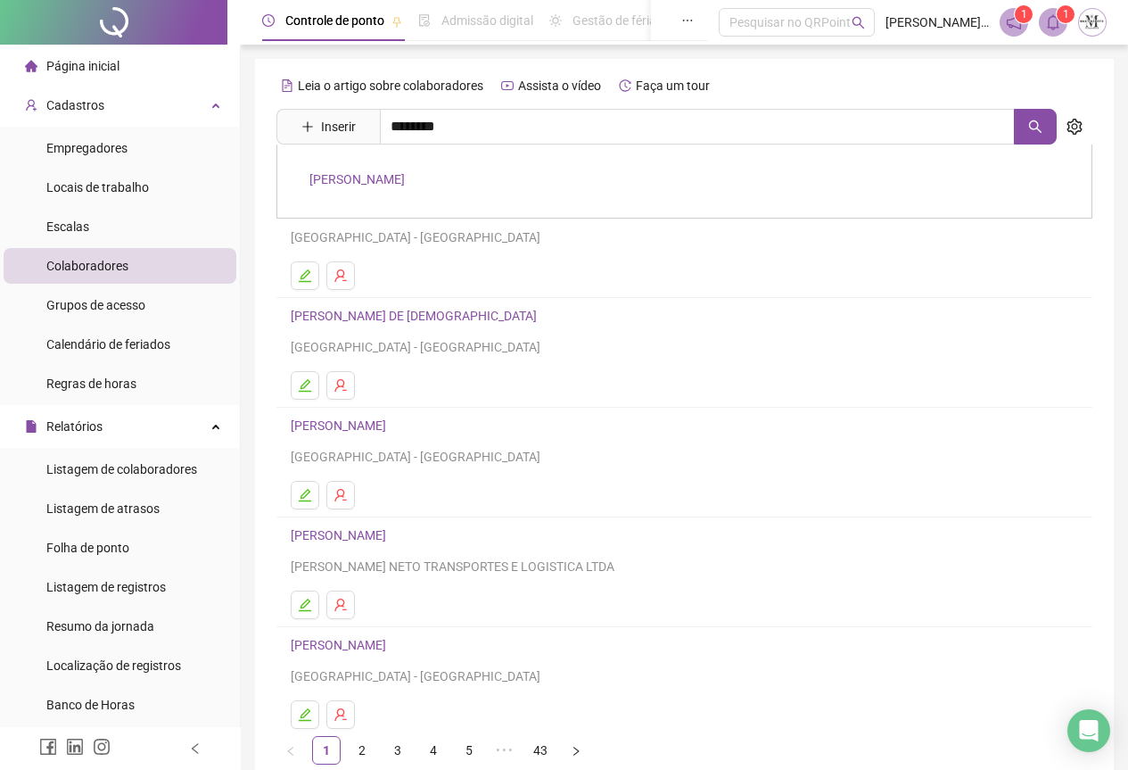
click at [373, 175] on link "CRISTINY HERNANDEZ GOMES DA SILVA" at bounding box center [357, 179] width 95 height 14
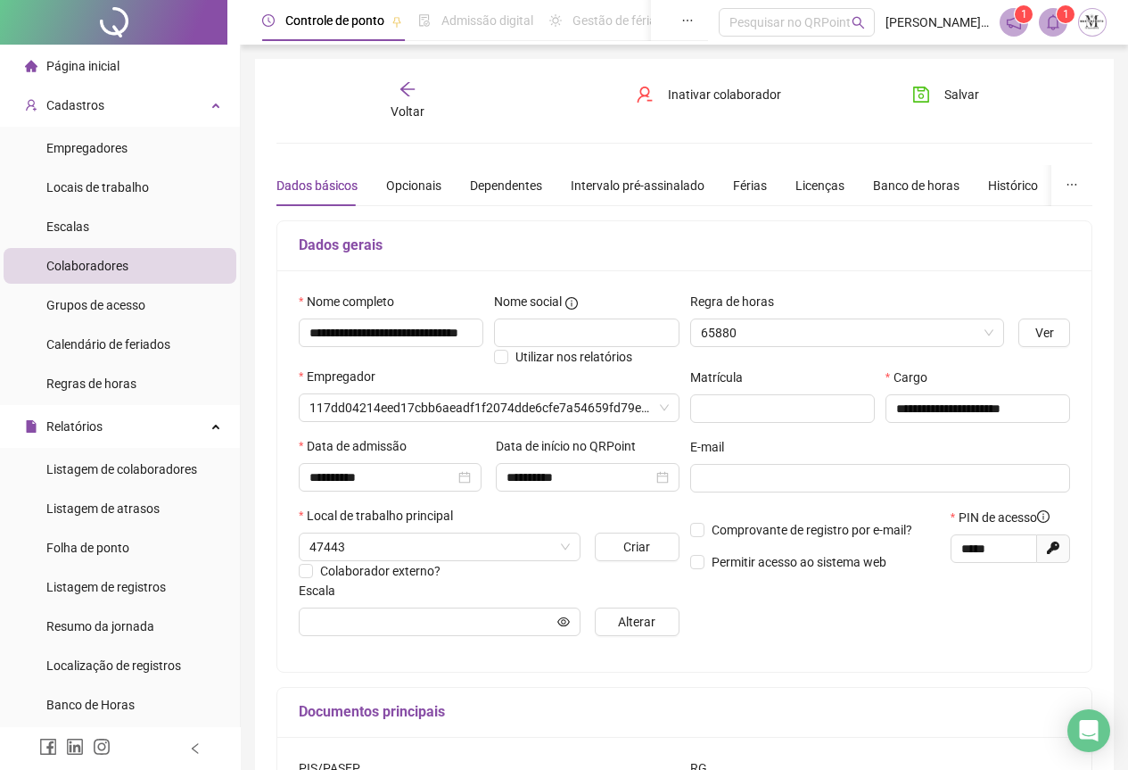
type input "**********"
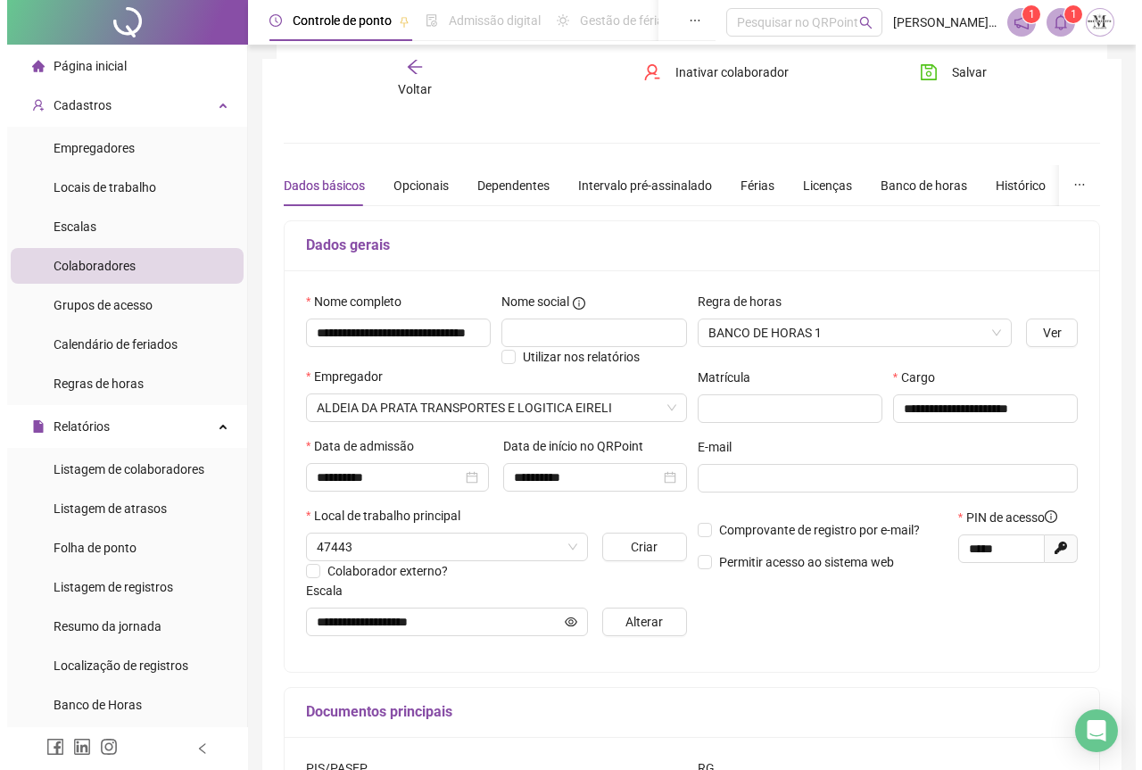
scroll to position [248, 0]
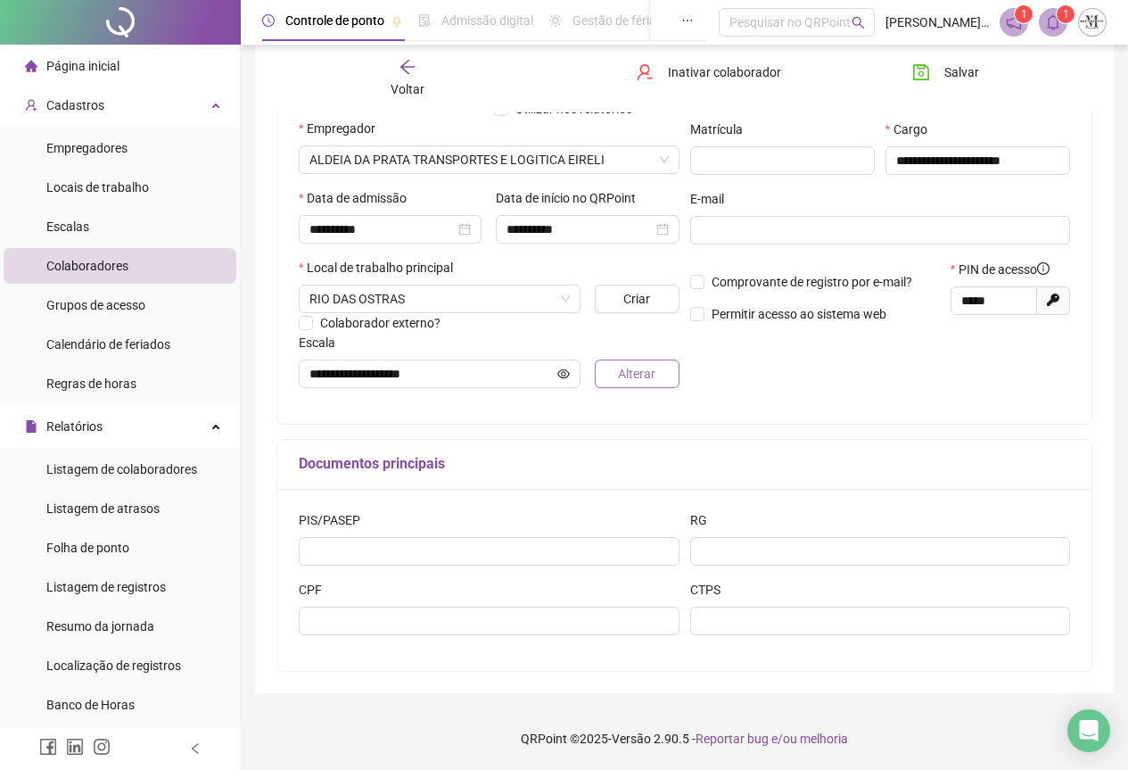
click at [618, 376] on span "Alterar" at bounding box center [636, 374] width 37 height 20
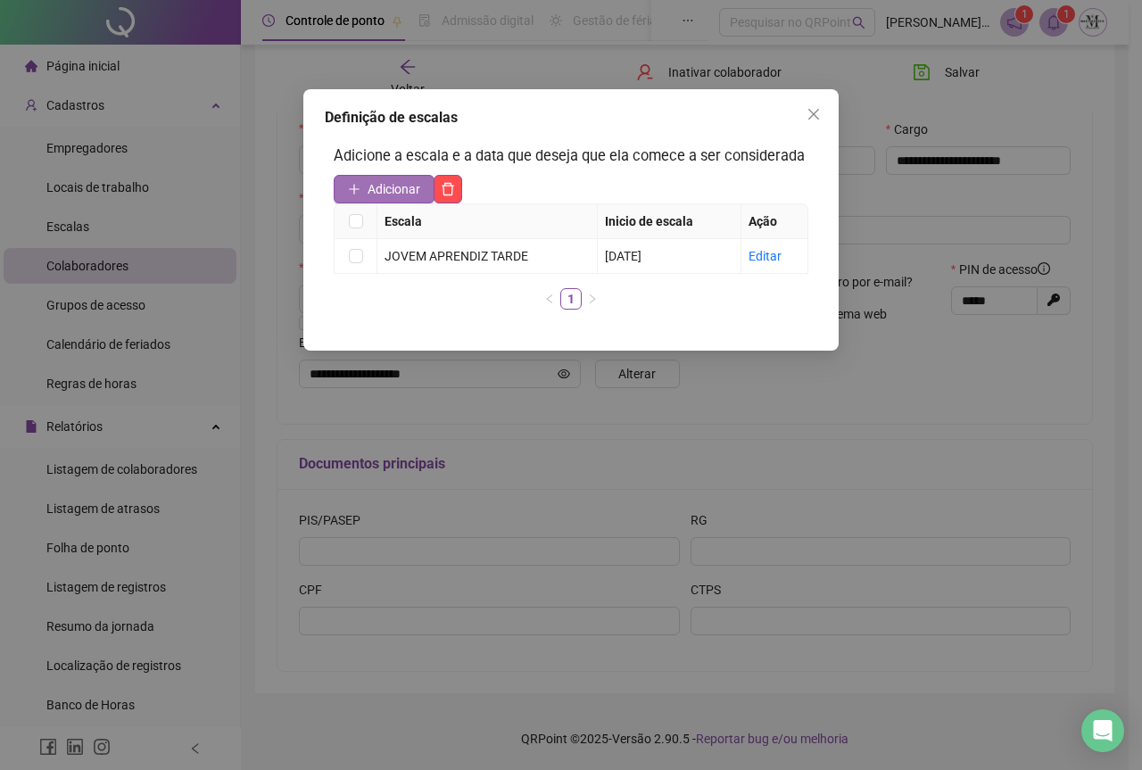
click at [384, 188] on span "Adicionar" at bounding box center [394, 189] width 53 height 20
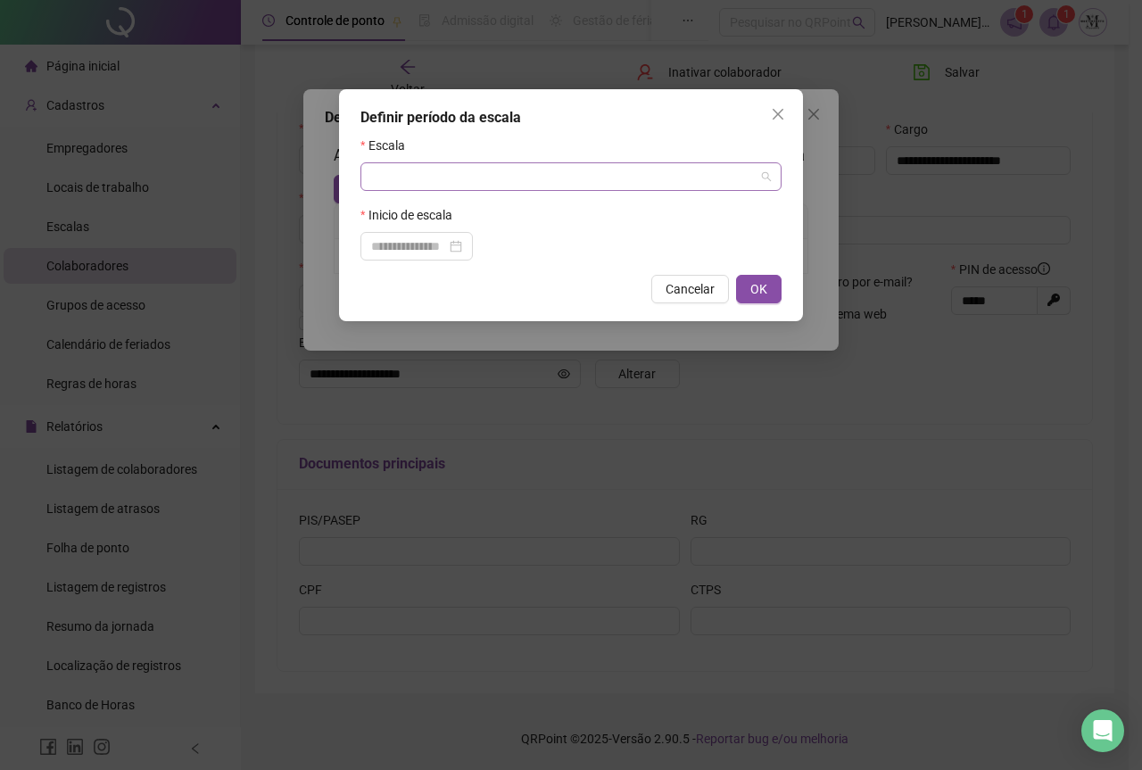
click at [368, 178] on div at bounding box center [570, 176] width 421 height 29
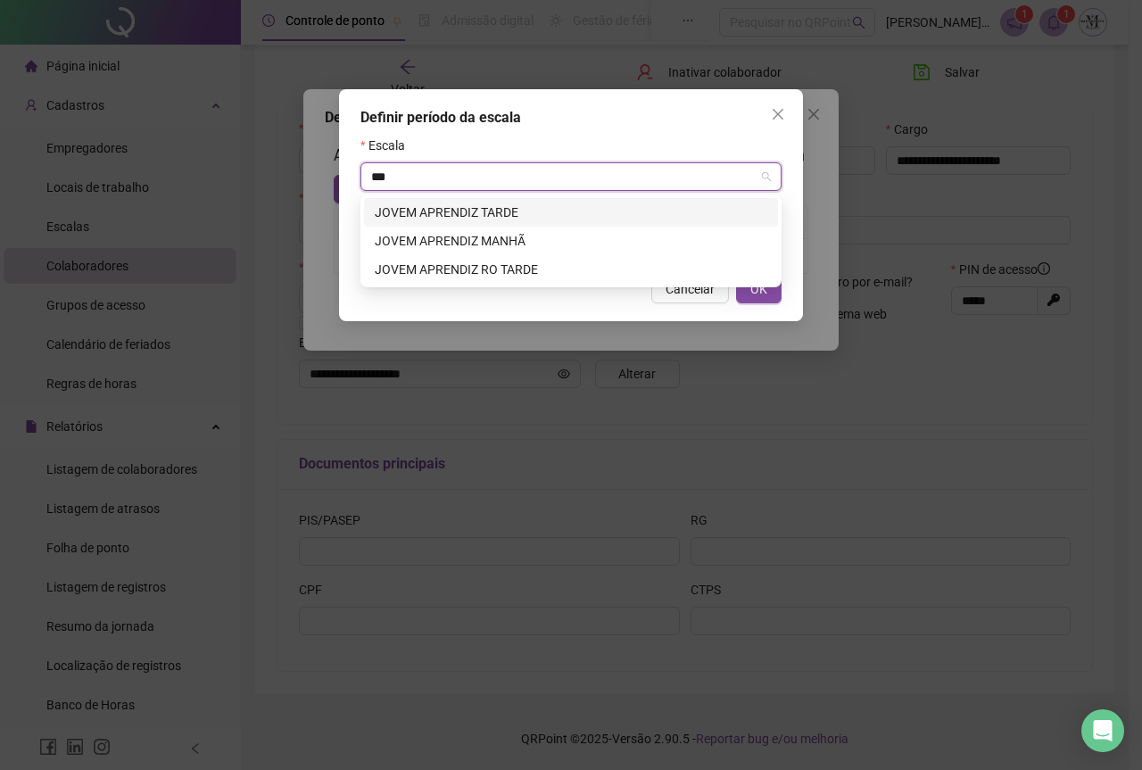
type input "****"
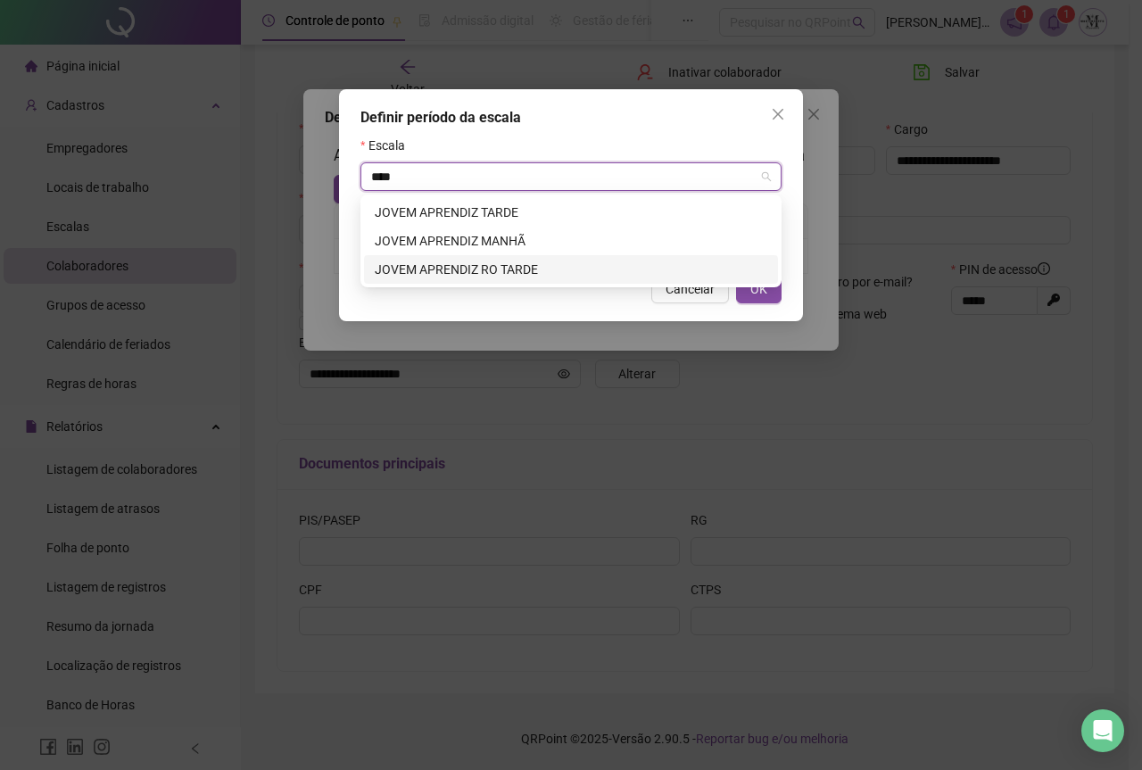
click at [471, 271] on div "JOVEM APRENDIZ RO TARDE" at bounding box center [571, 270] width 393 height 20
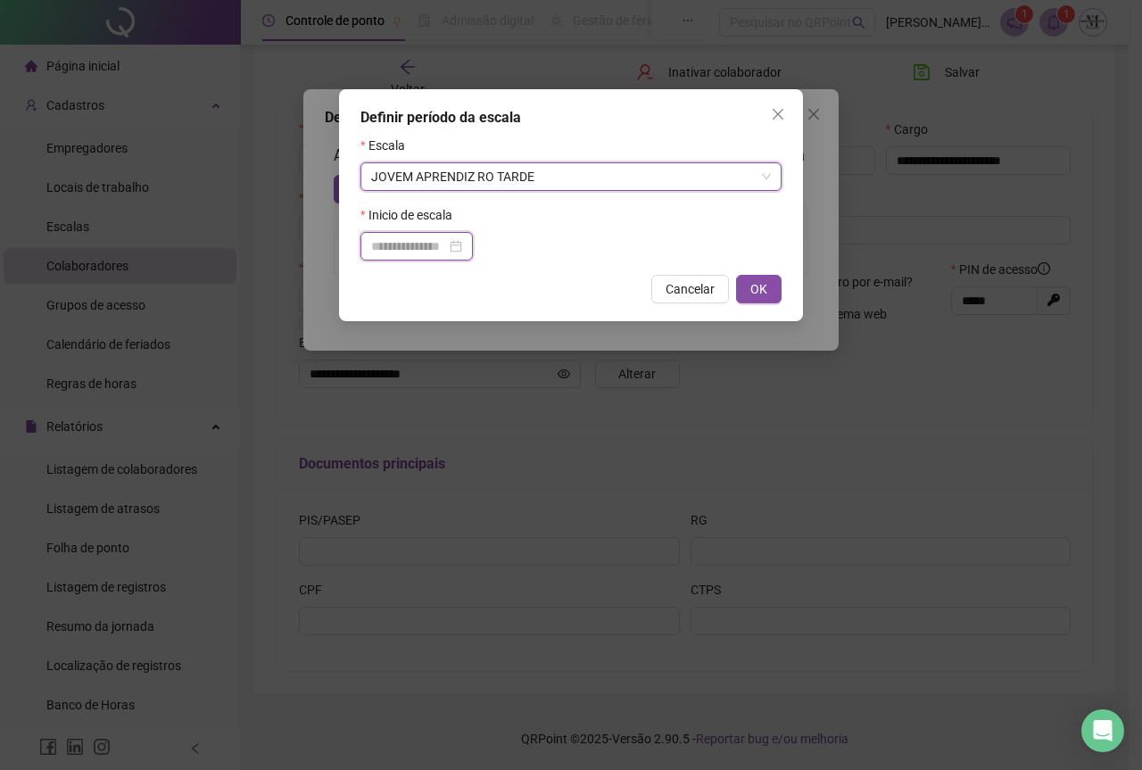
click at [403, 240] on input at bounding box center [408, 246] width 75 height 20
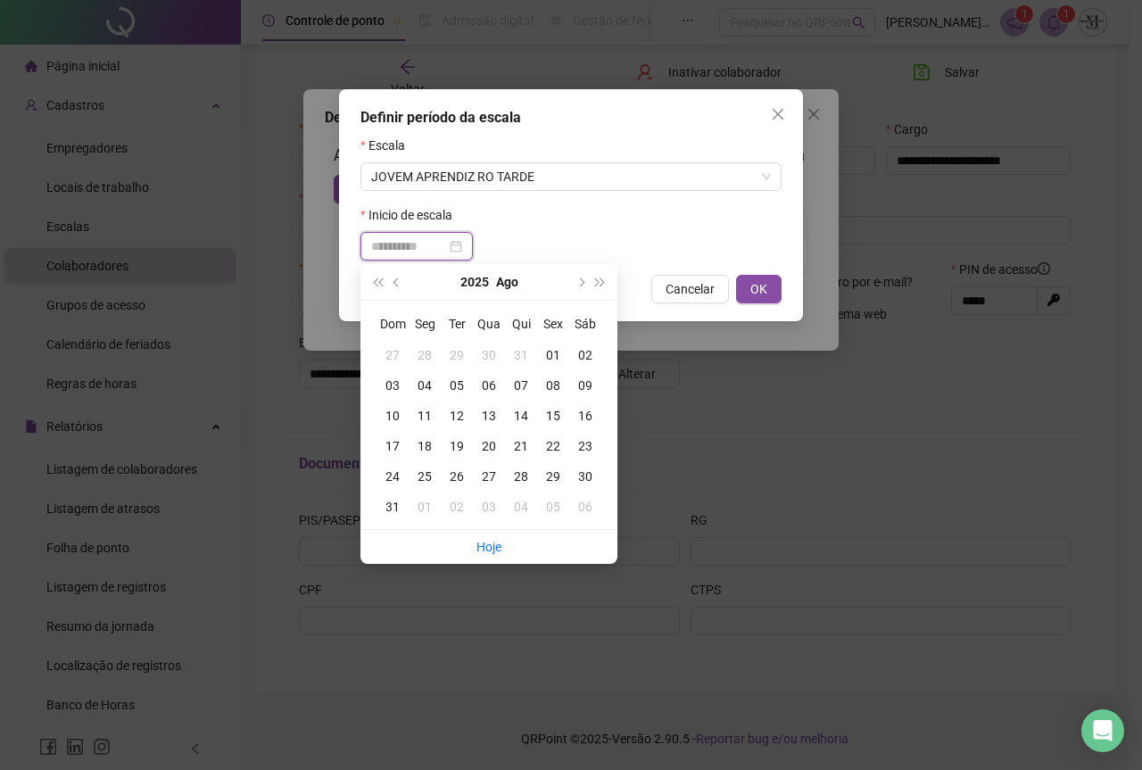
type input "**********"
click at [555, 416] on div "15" at bounding box center [553, 416] width 32 height 20
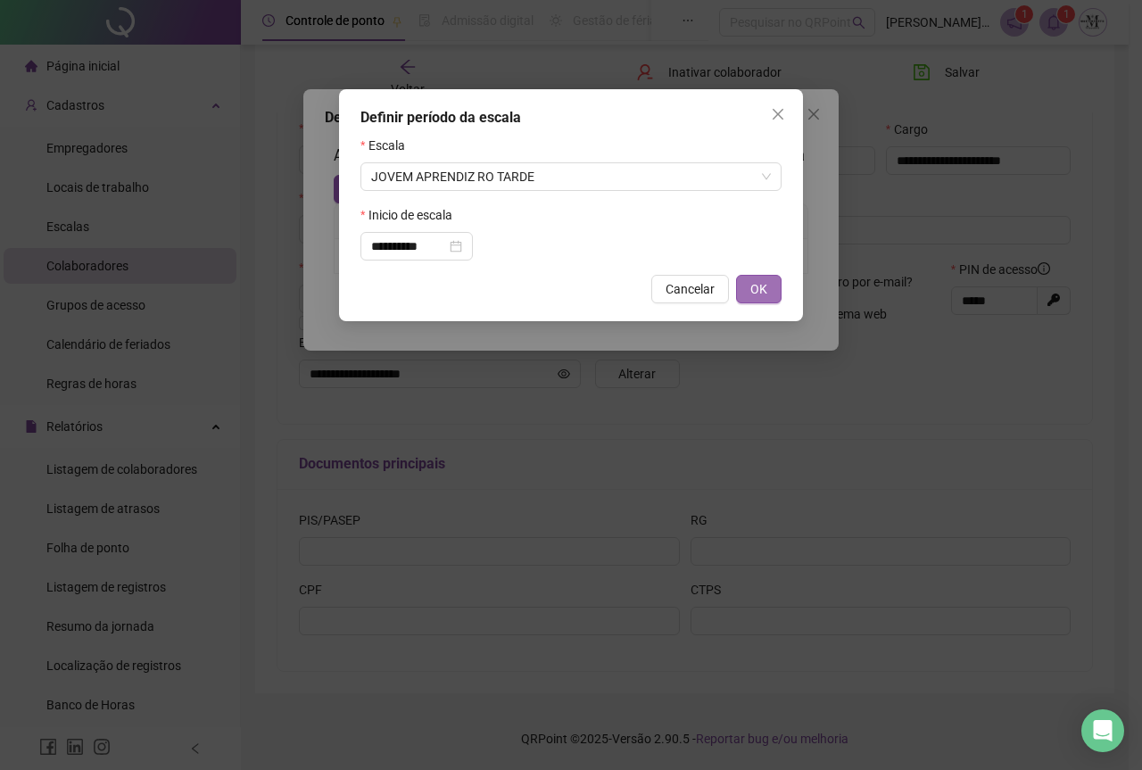
click at [741, 293] on button "OK" at bounding box center [758, 289] width 45 height 29
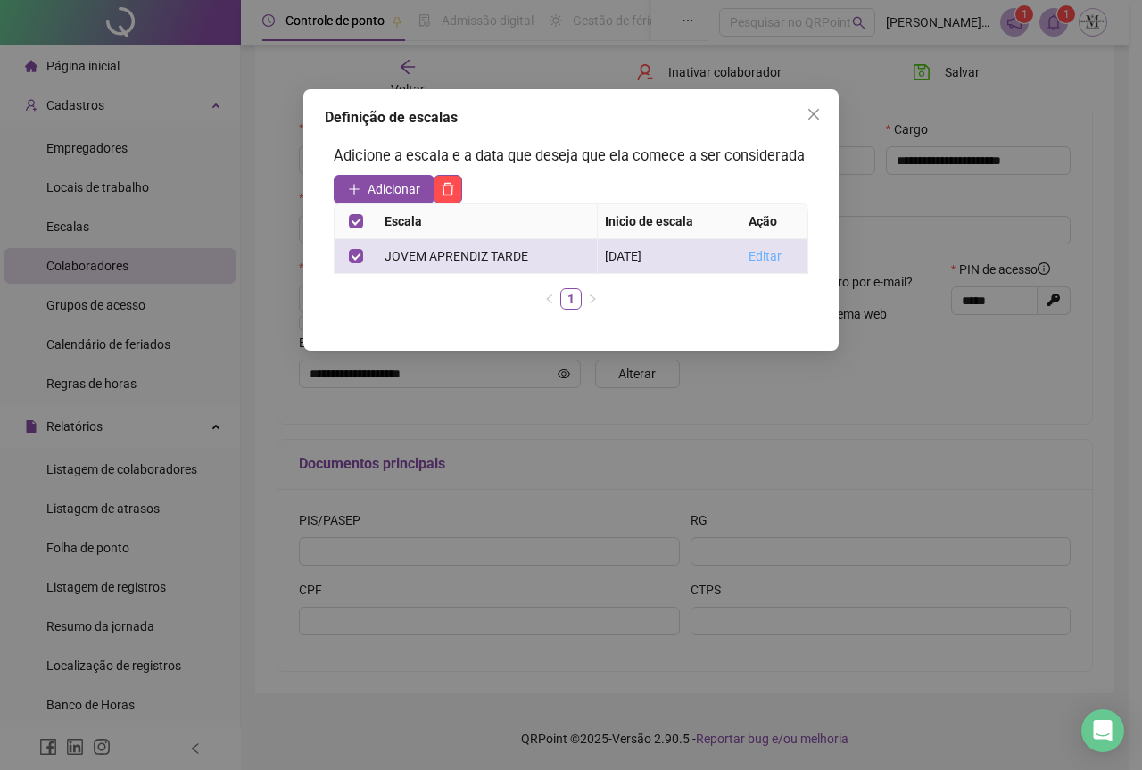
click at [748, 259] on link "Editar" at bounding box center [764, 256] width 33 height 14
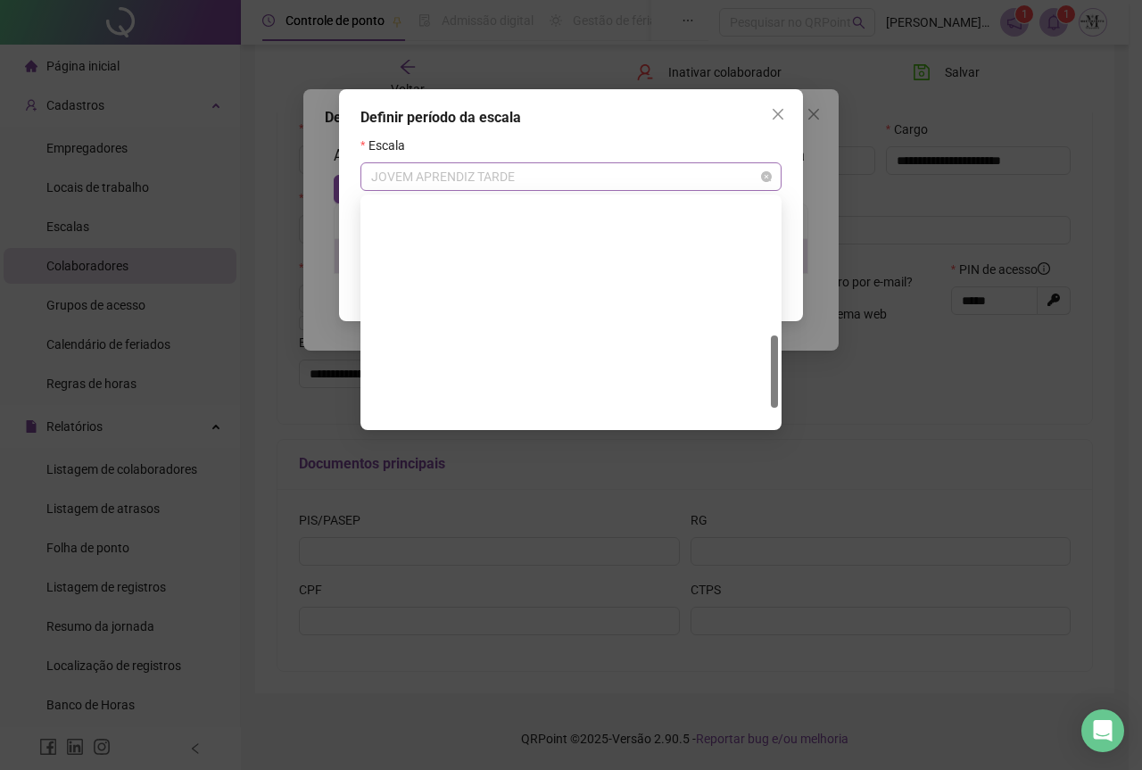
click at [517, 180] on span "JOVEM APRENDIZ TARDE" at bounding box center [571, 176] width 400 height 27
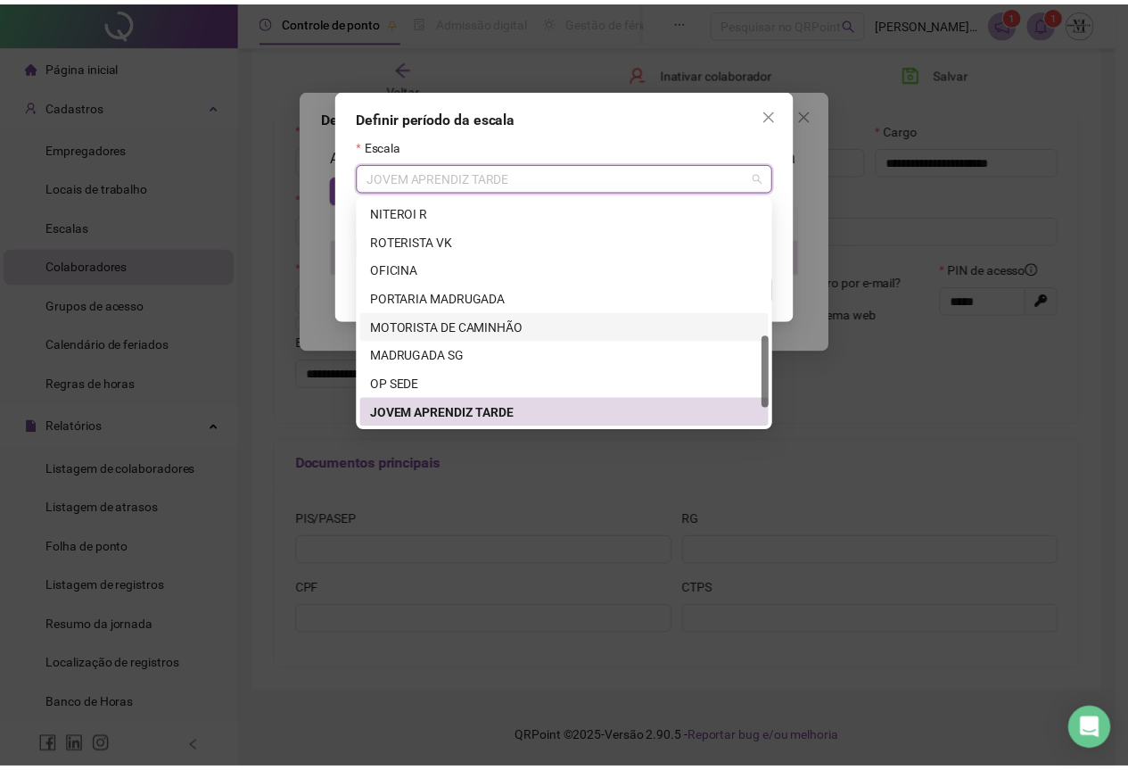
scroll to position [485, 0]
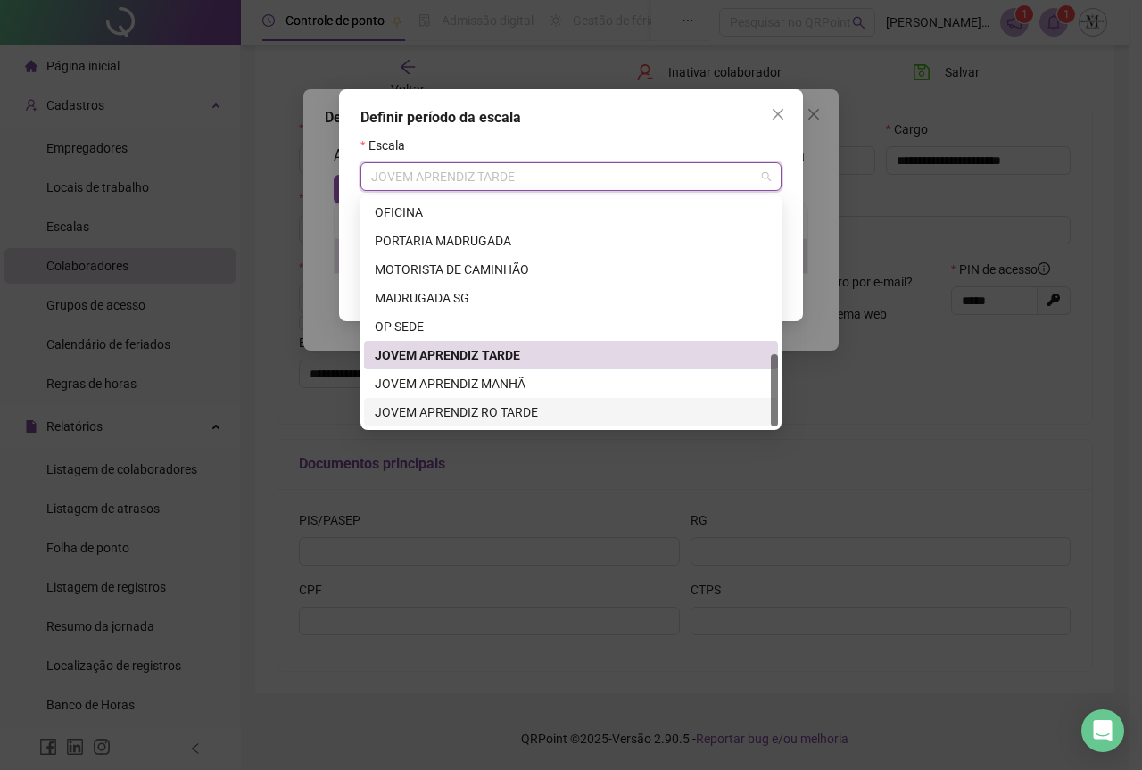
click at [441, 414] on div "JOVEM APRENDIZ RO TARDE" at bounding box center [571, 412] width 393 height 20
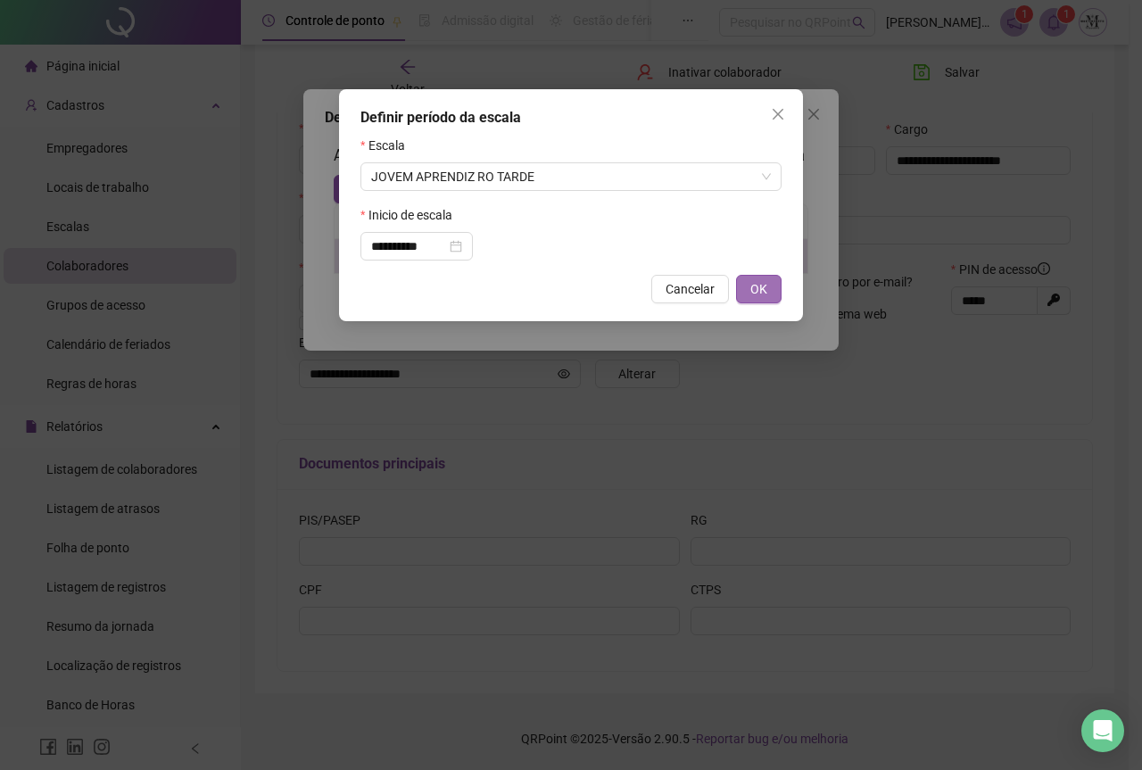
click at [753, 285] on span "OK" at bounding box center [758, 289] width 17 height 20
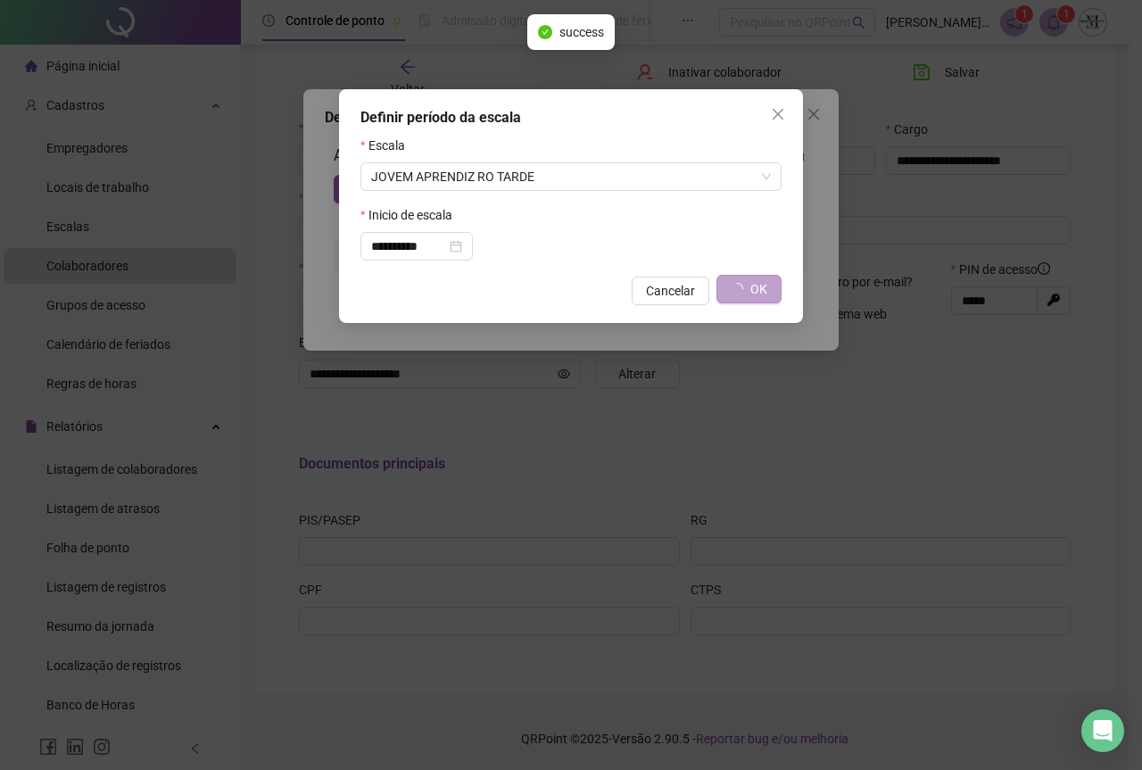
type input "**********"
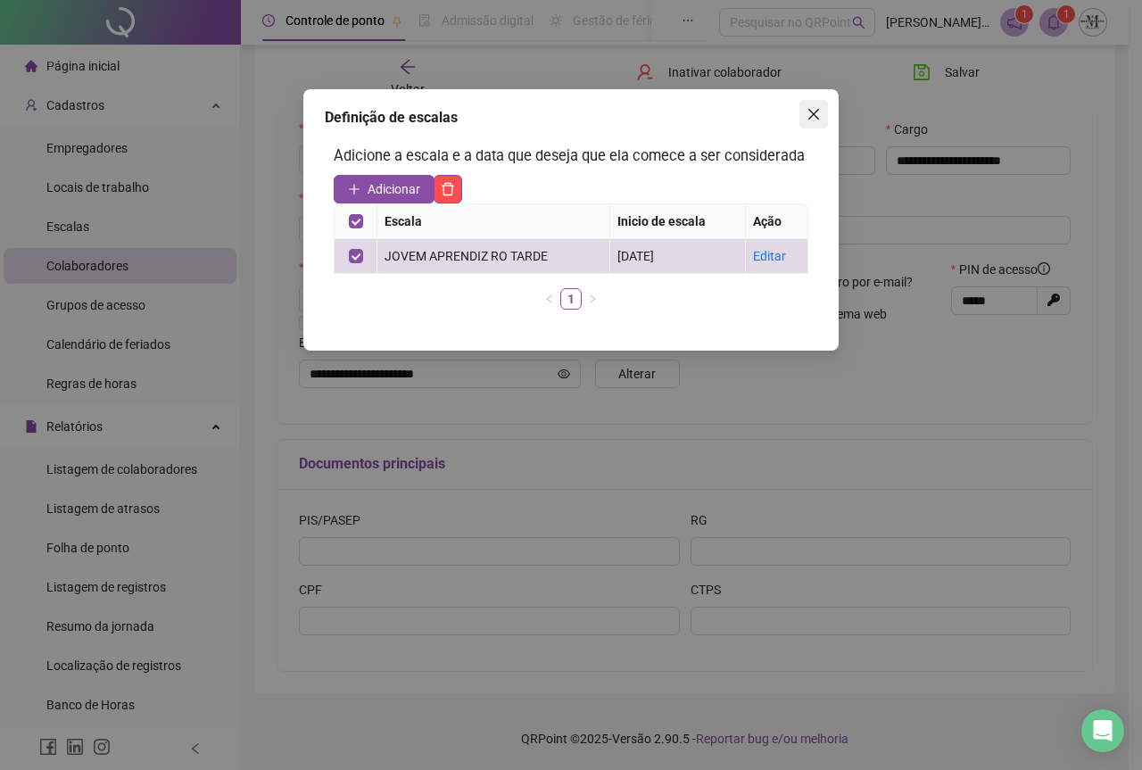
click at [810, 120] on icon "close" at bounding box center [813, 114] width 14 height 14
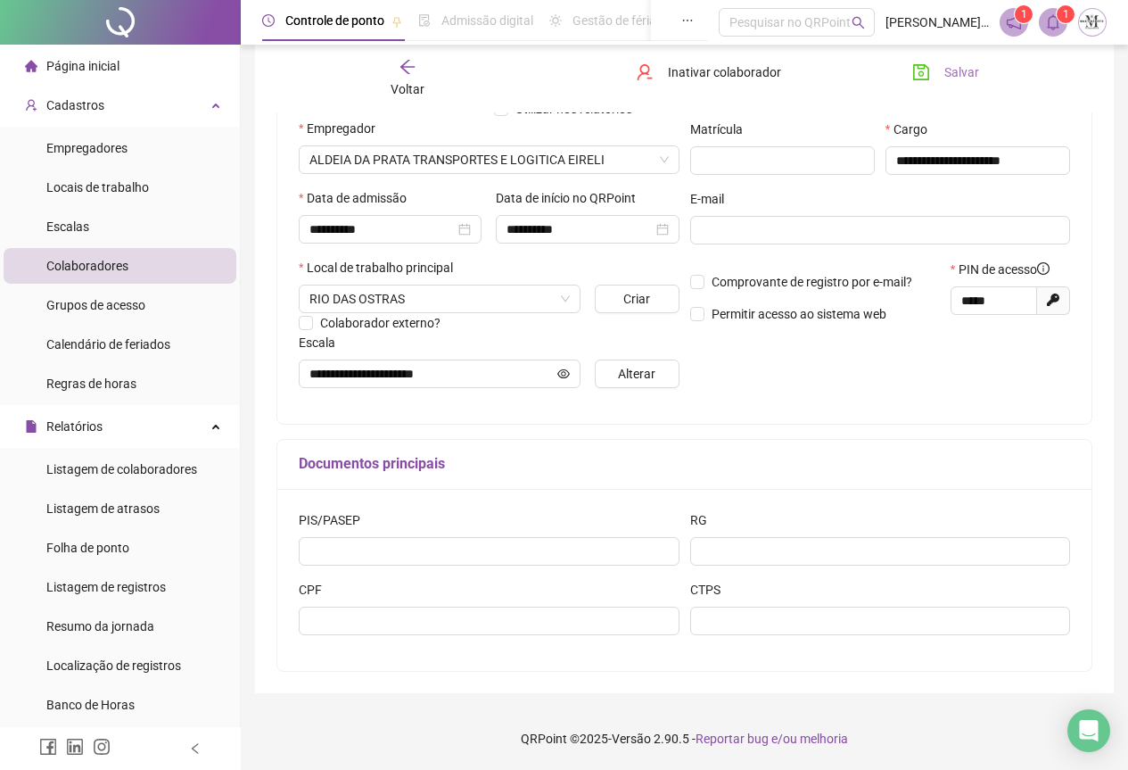
click at [920, 75] on icon "save" at bounding box center [921, 72] width 16 height 16
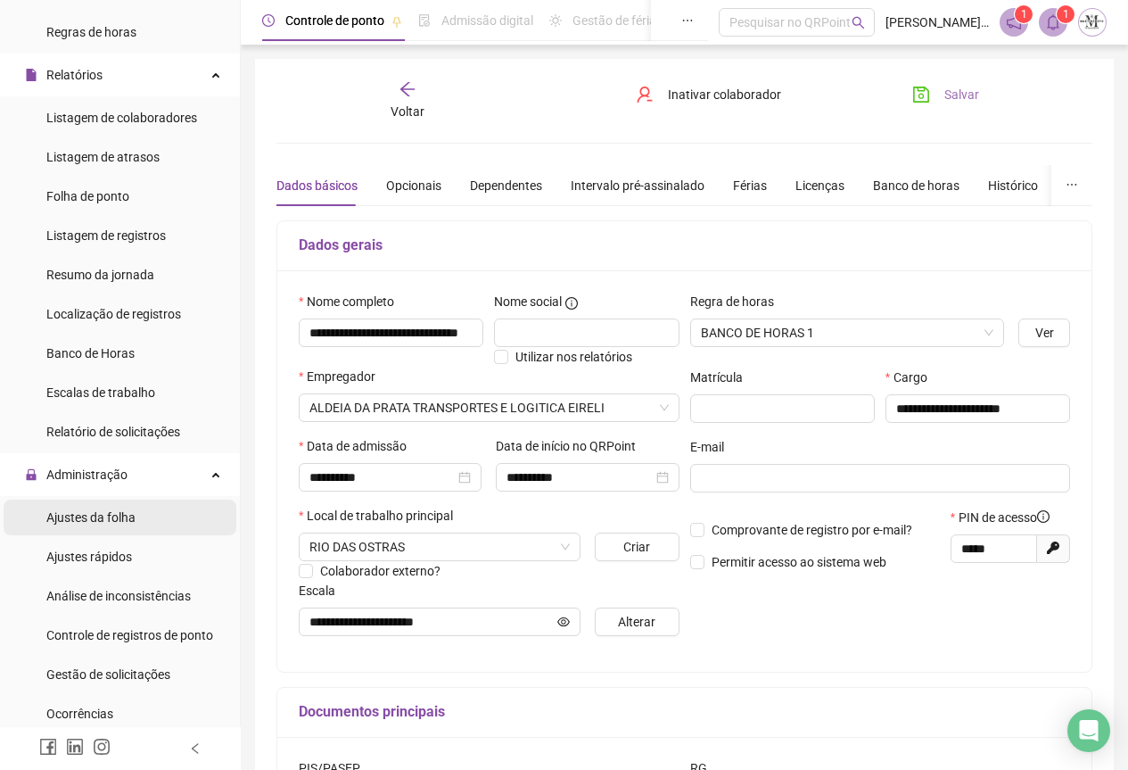
scroll to position [357, 0]
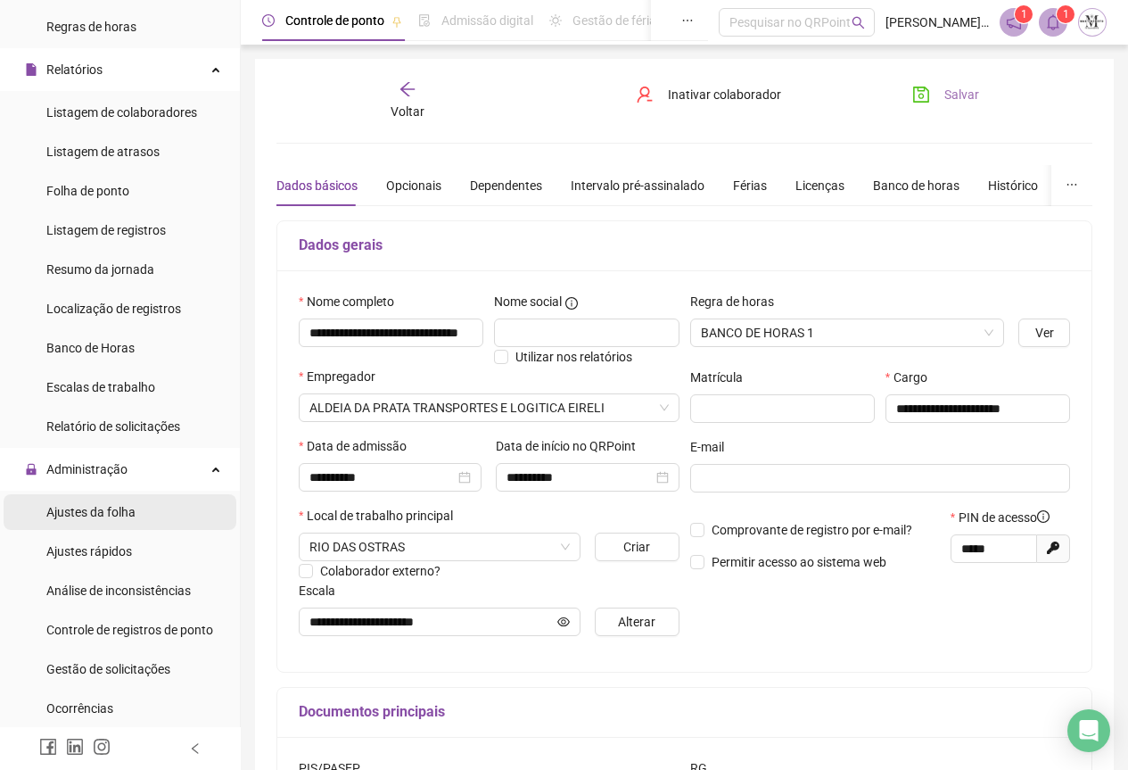
click at [84, 526] on div "Ajustes da folha" at bounding box center [90, 512] width 89 height 36
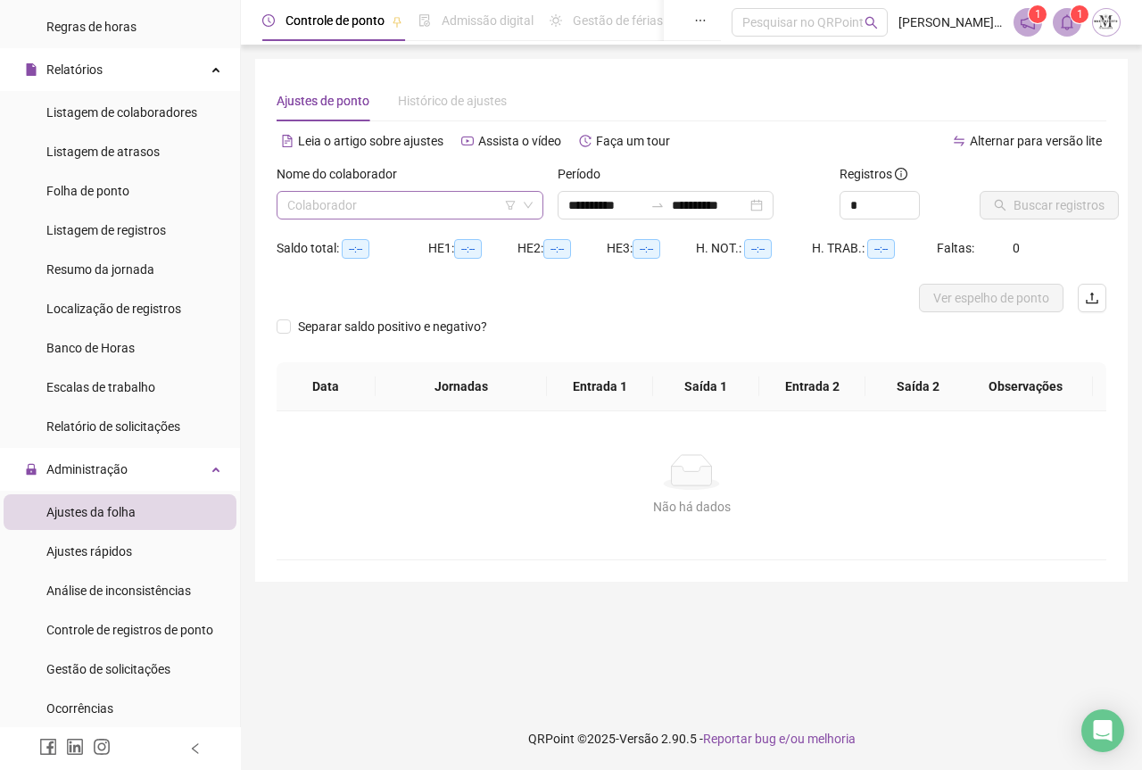
click at [345, 197] on input "search" at bounding box center [401, 205] width 229 height 27
type input "****"
type input "**********"
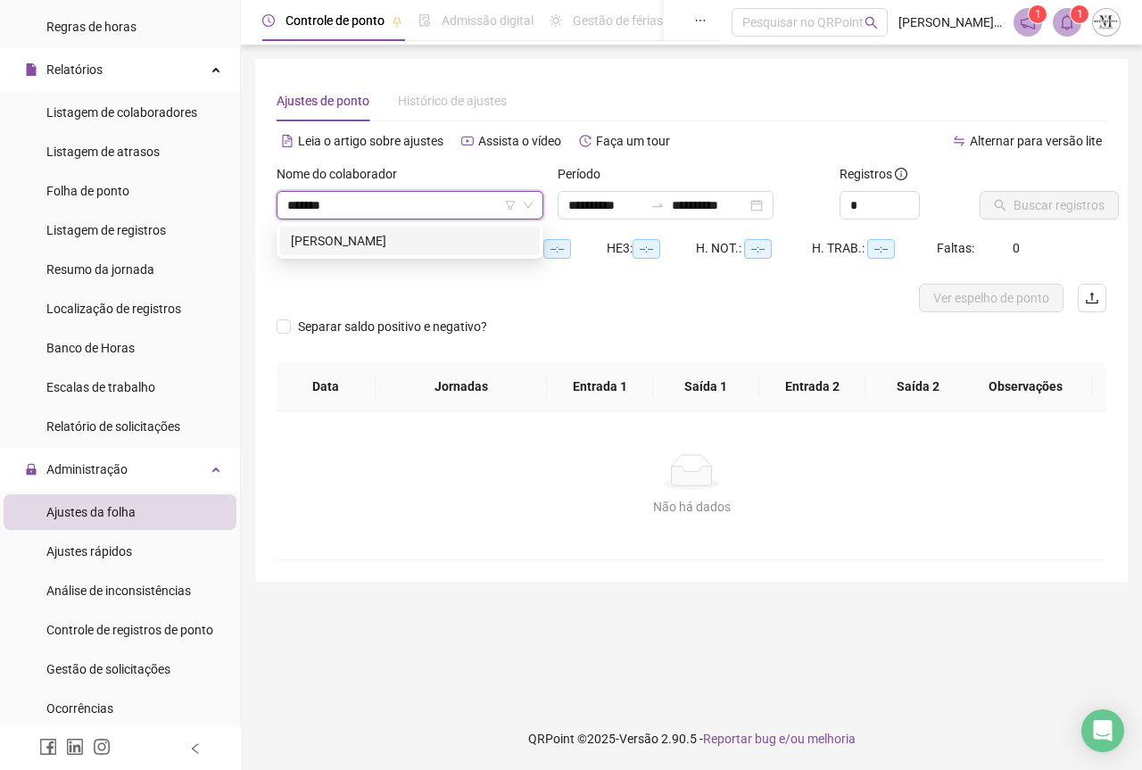
type input "********"
click at [384, 252] on div "CRISTINY HERNANDEZ GOMES DA SILVA" at bounding box center [410, 241] width 260 height 29
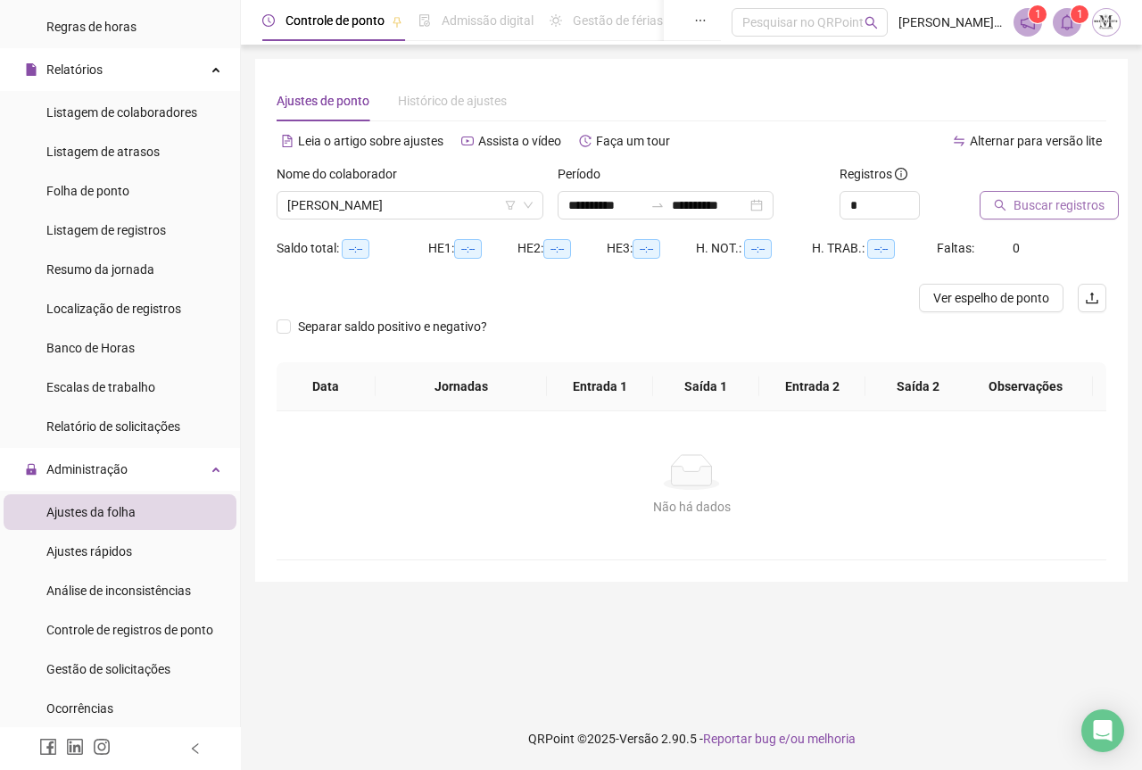
click at [1030, 205] on span "Buscar registros" at bounding box center [1058, 205] width 91 height 20
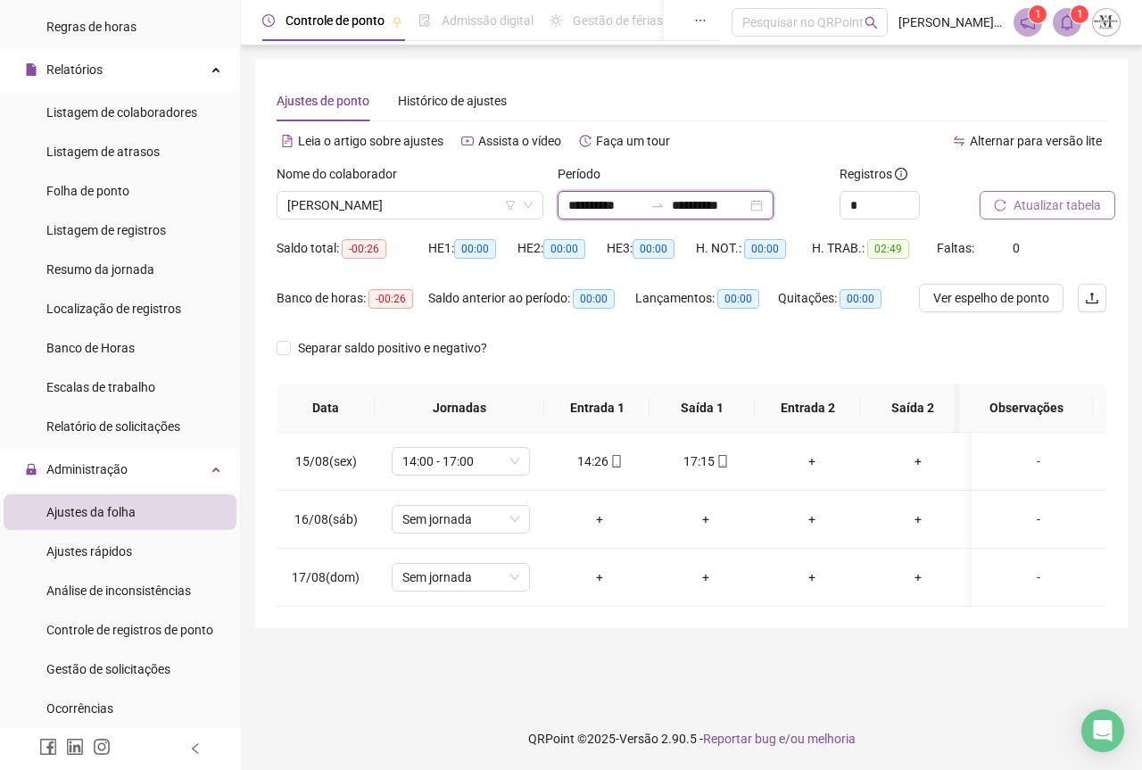
click at [576, 209] on input "**********" at bounding box center [605, 205] width 75 height 20
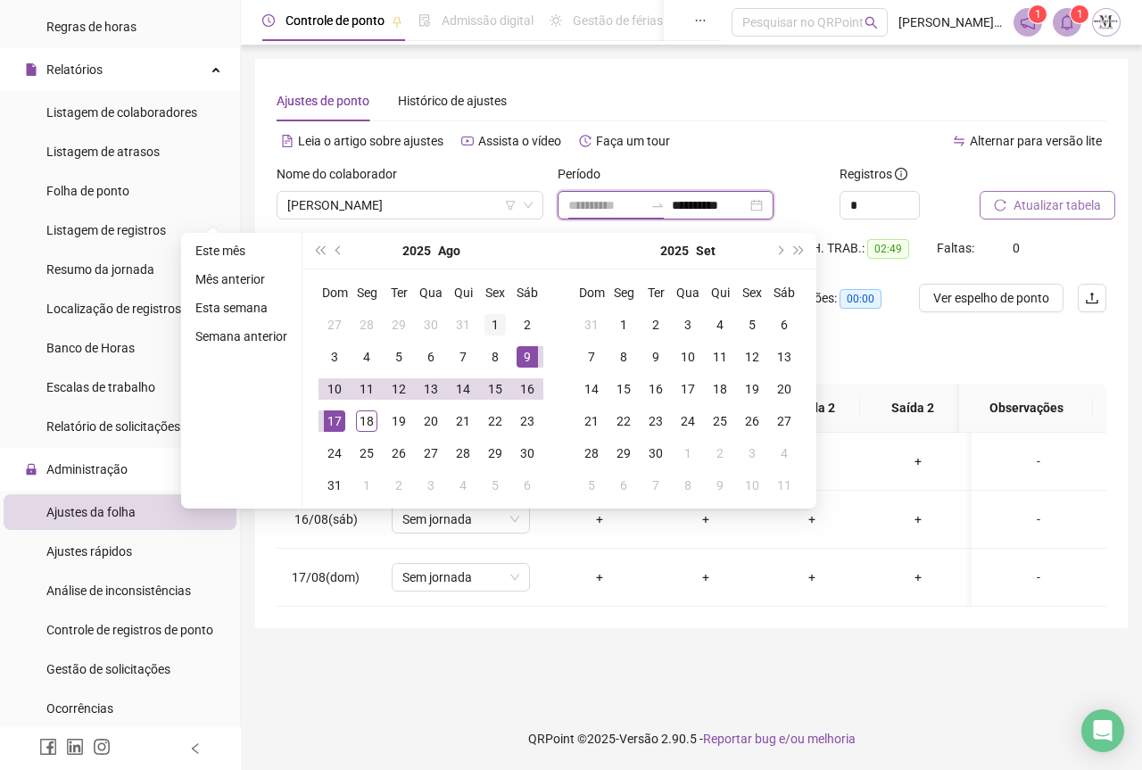
type input "**********"
click at [495, 325] on div "1" at bounding box center [494, 324] width 21 height 21
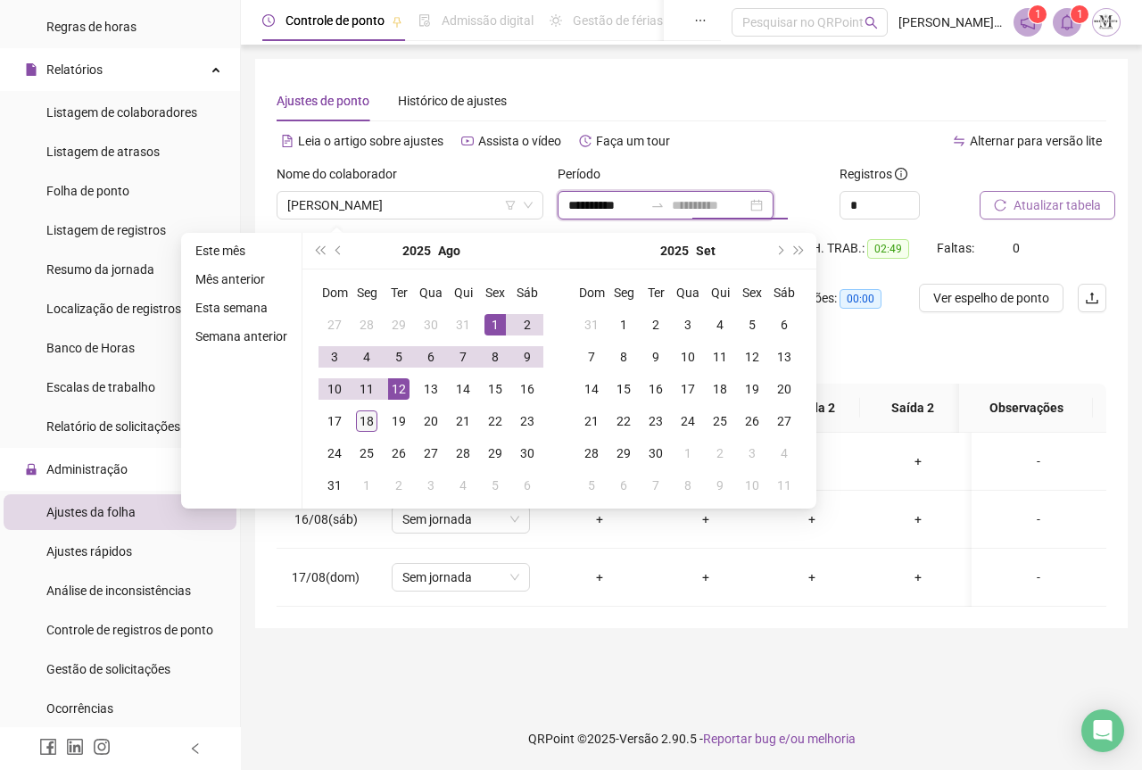
type input "**********"
click at [363, 417] on div "18" at bounding box center [366, 420] width 21 height 21
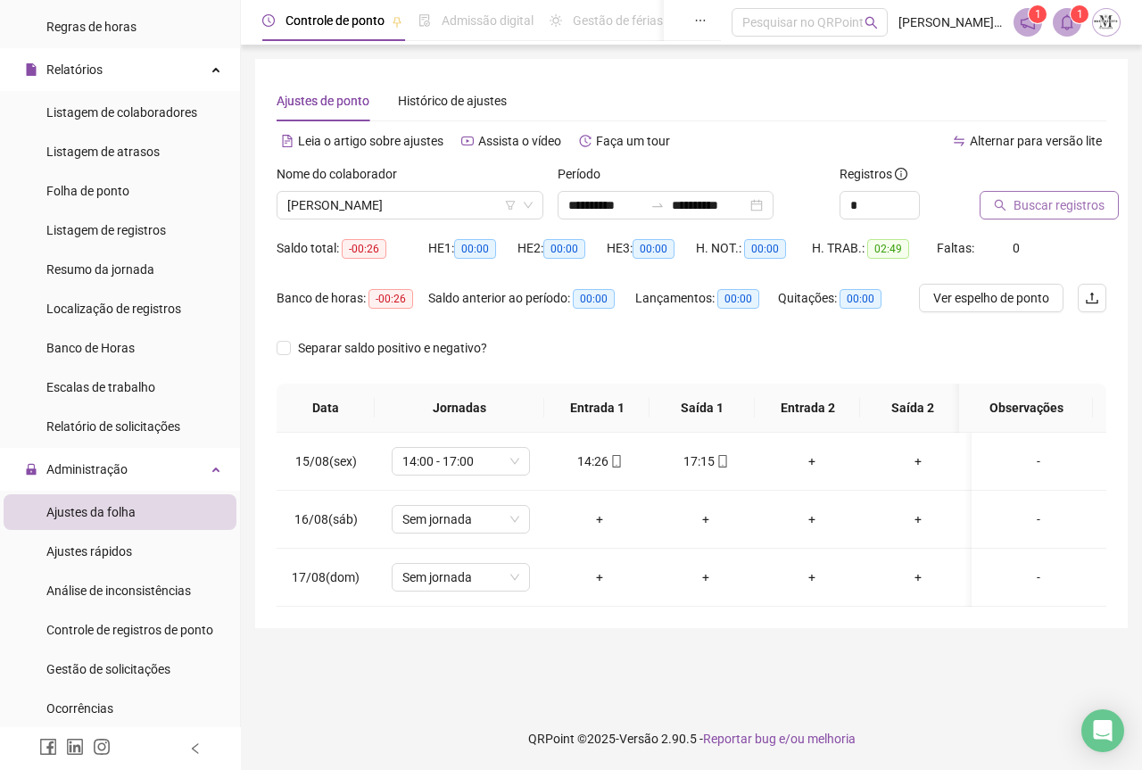
click at [1009, 208] on button "Buscar registros" at bounding box center [1048, 205] width 139 height 29
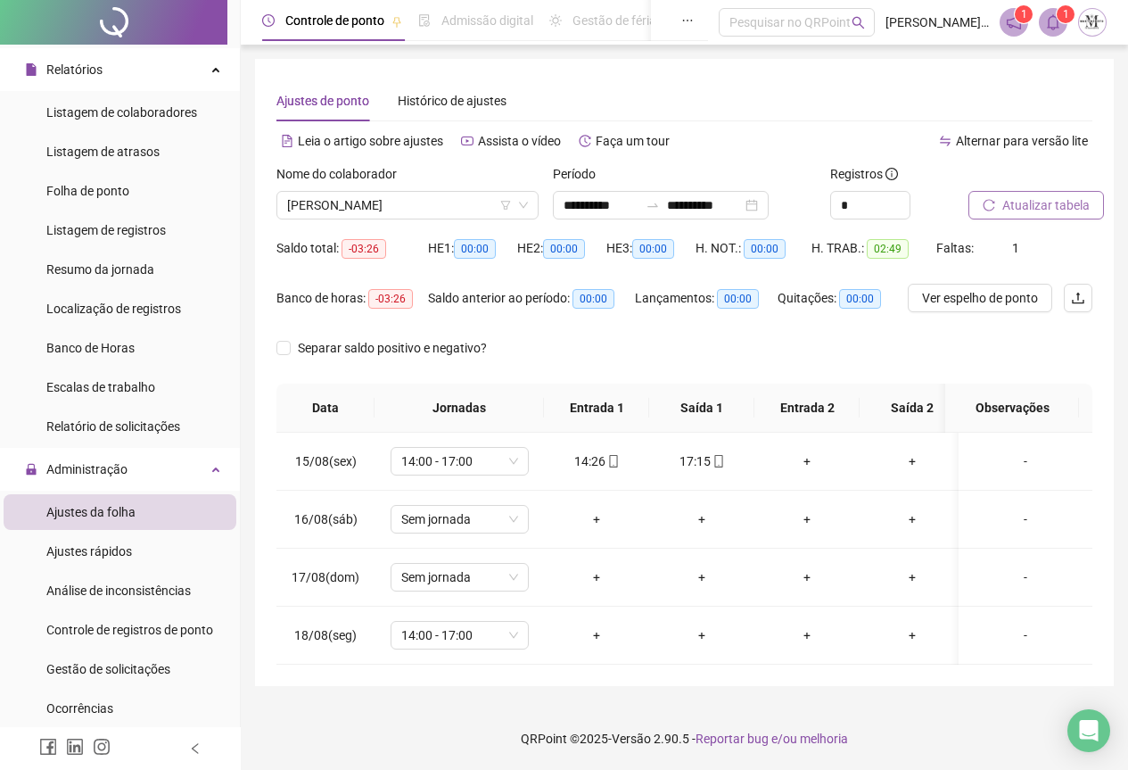
click at [1033, 203] on span "Atualizar tabela" at bounding box center [1046, 205] width 87 height 20
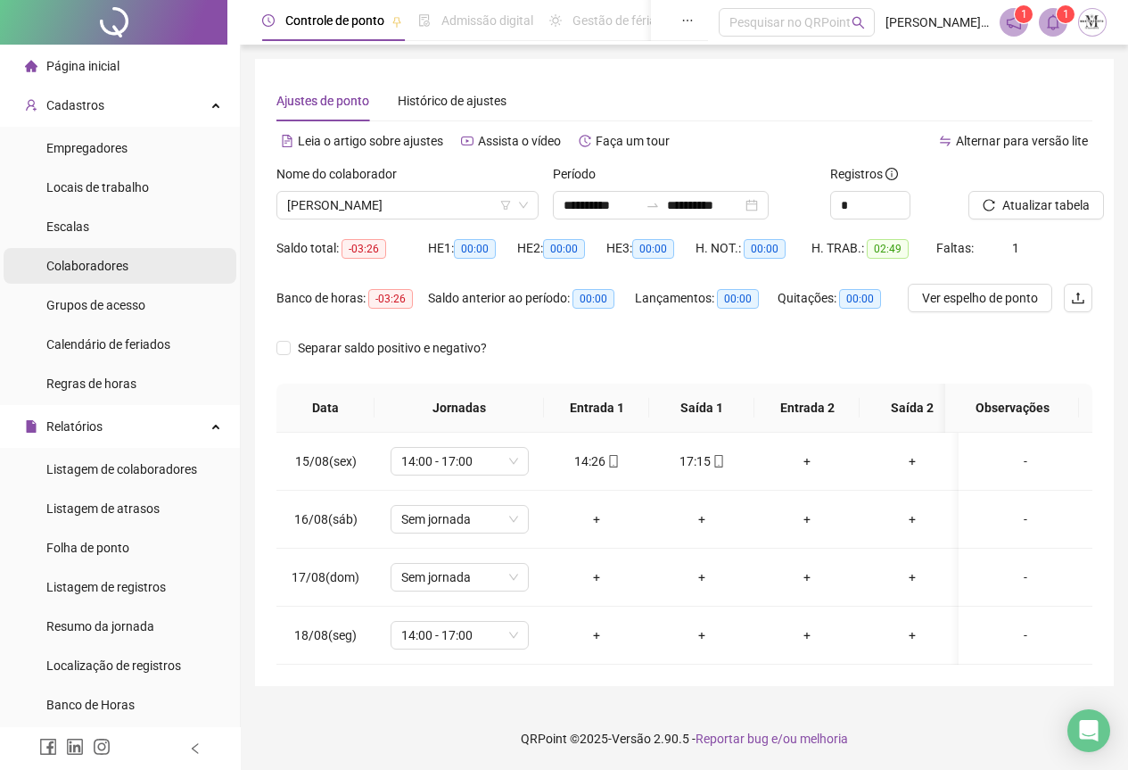
click at [69, 261] on span "Colaboradores" at bounding box center [87, 266] width 82 height 14
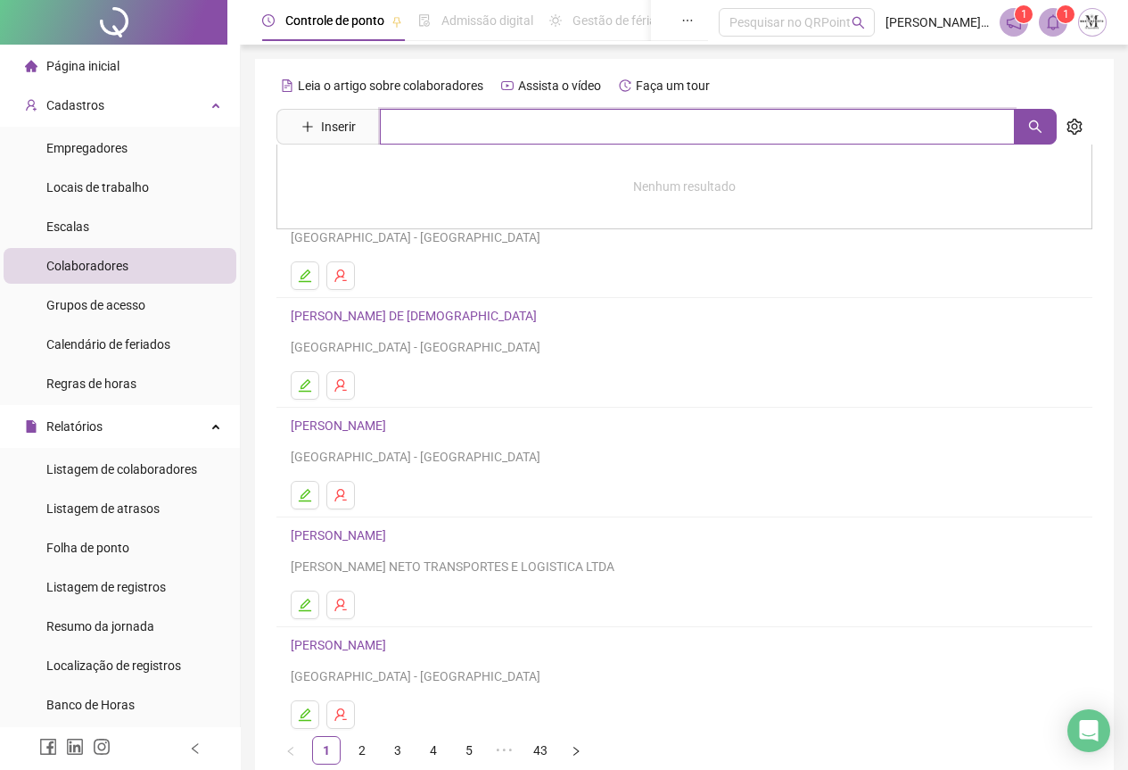
click at [419, 115] on input "text" at bounding box center [697, 127] width 635 height 36
click at [1029, 131] on icon "search" at bounding box center [1036, 127] width 14 height 14
type input "********"
click at [358, 182] on link "CRISTINY HERNANDEZ GOMES DA SILVA" at bounding box center [357, 179] width 95 height 14
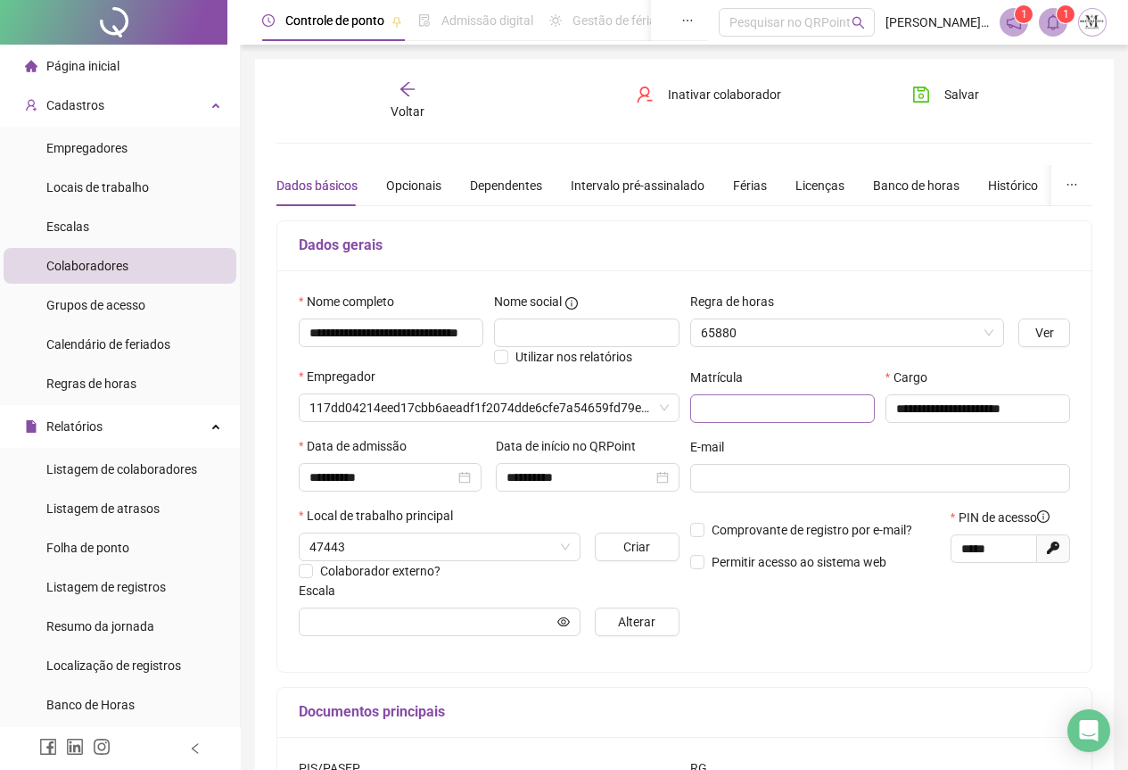
type input "**********"
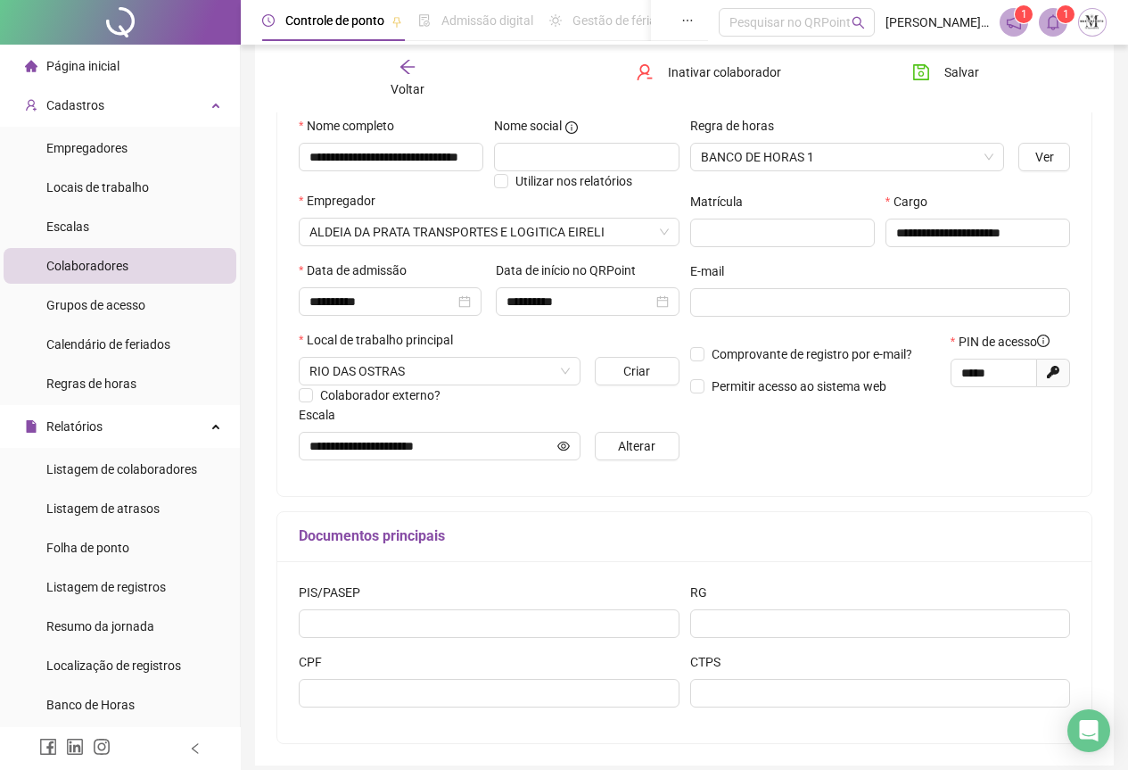
scroll to position [248, 0]
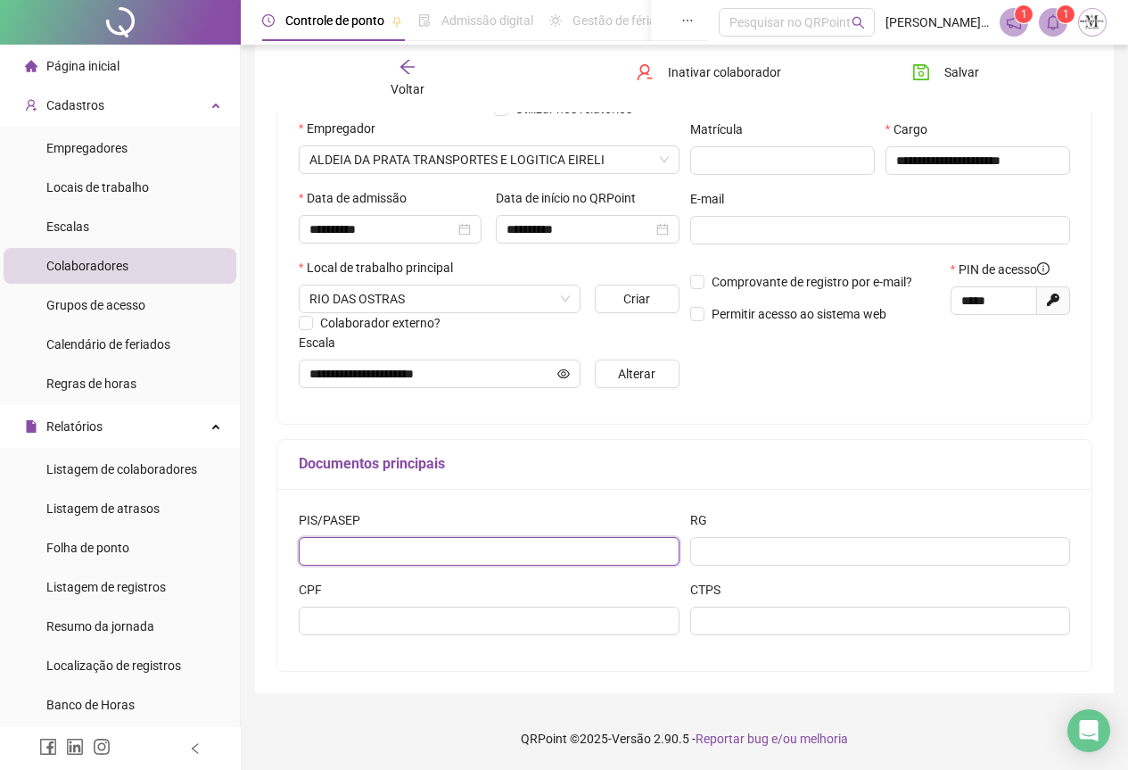
click at [424, 551] on input "text" at bounding box center [489, 551] width 381 height 29
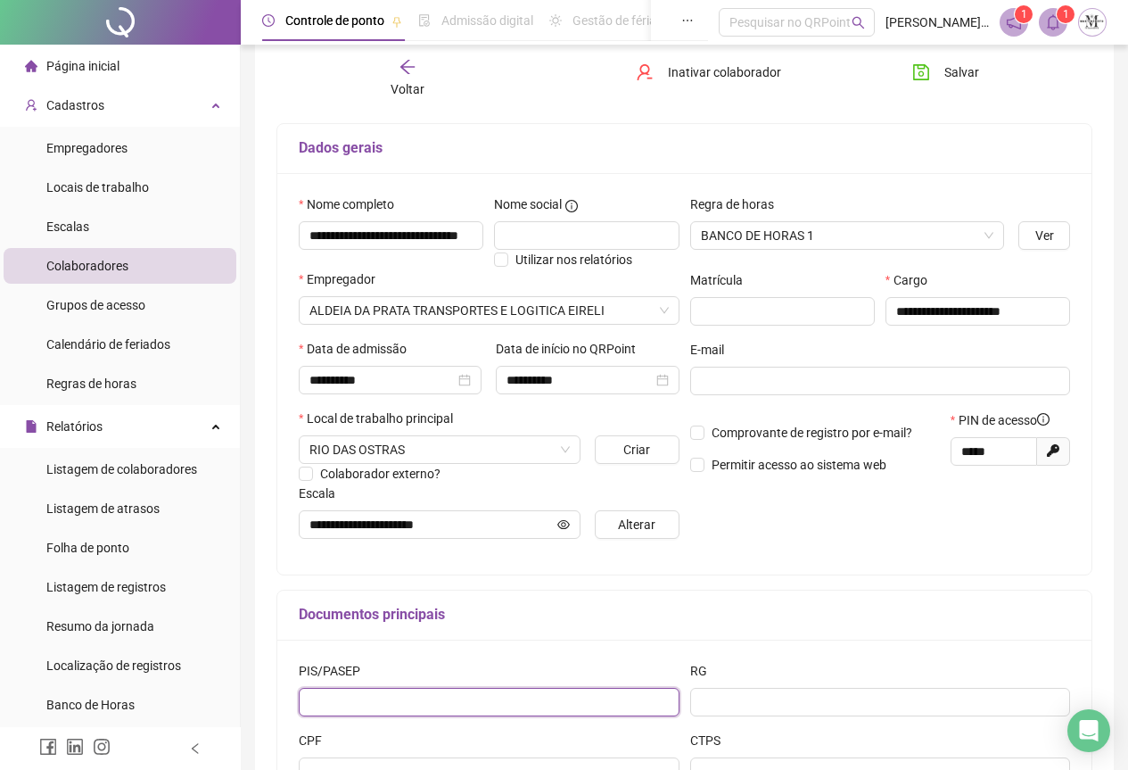
scroll to position [0, 0]
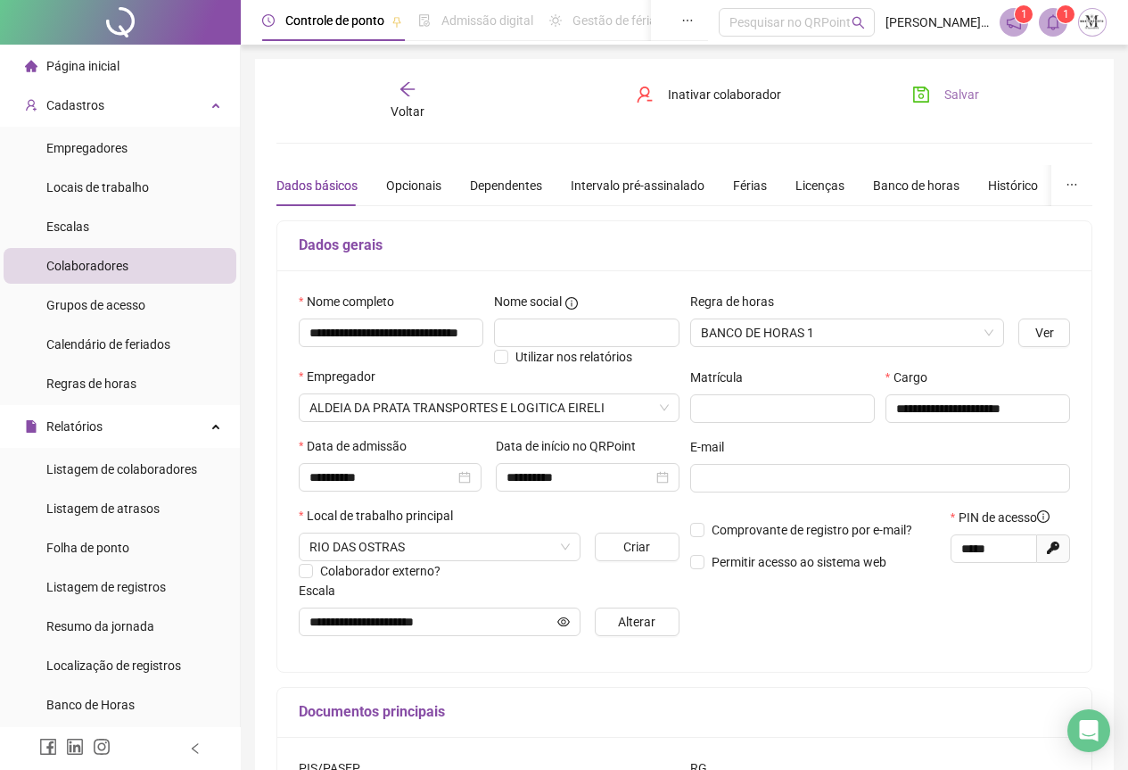
click at [915, 95] on icon "save" at bounding box center [922, 95] width 18 height 18
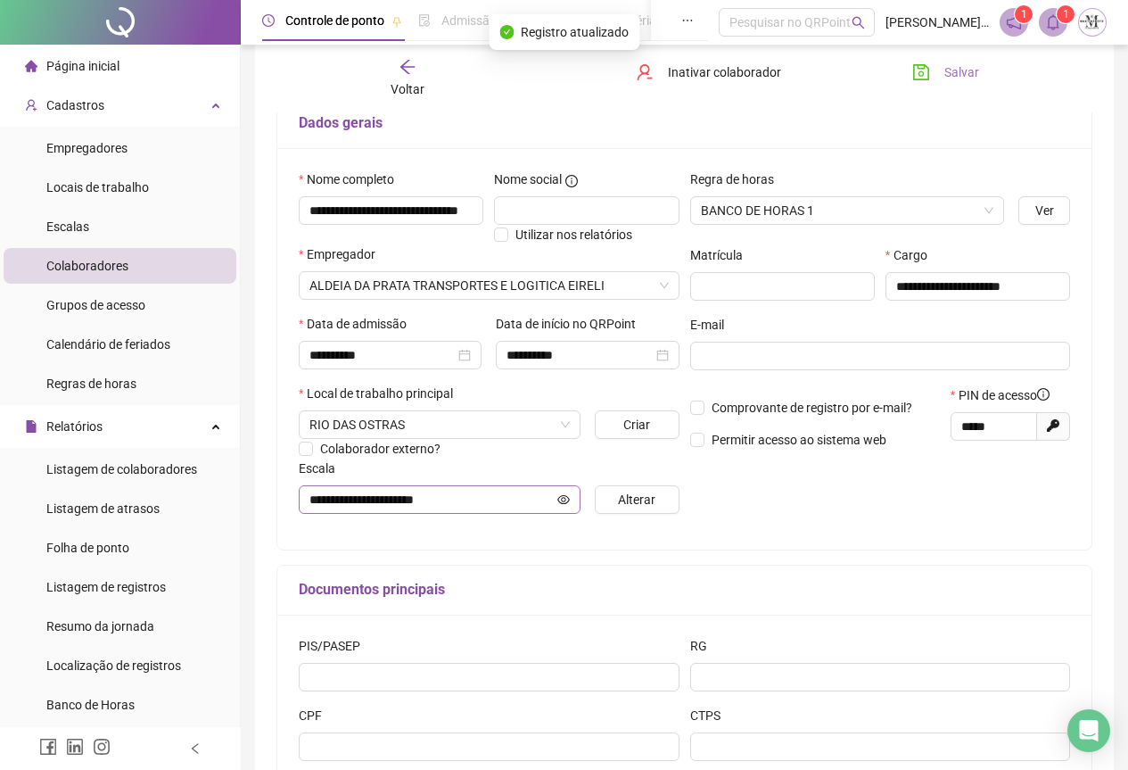
scroll to position [248, 0]
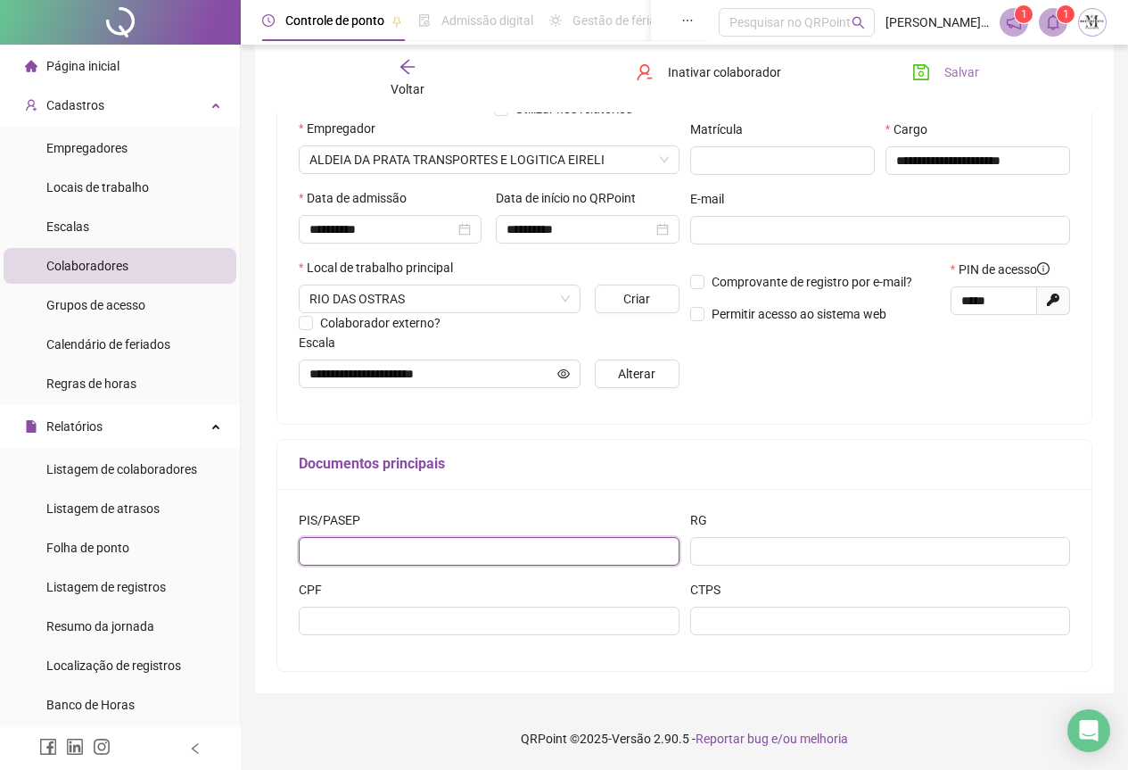
click at [419, 554] on input "text" at bounding box center [489, 551] width 381 height 29
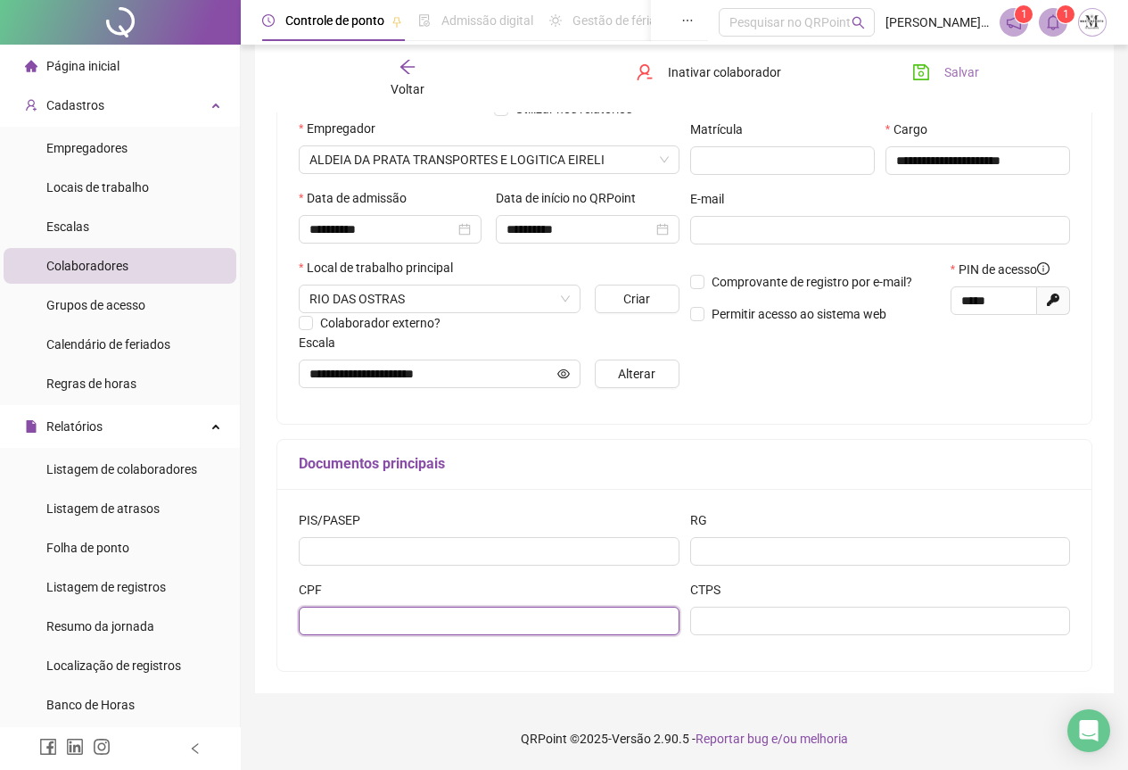
click at [390, 626] on input "text" at bounding box center [489, 621] width 381 height 29
type input "**********"
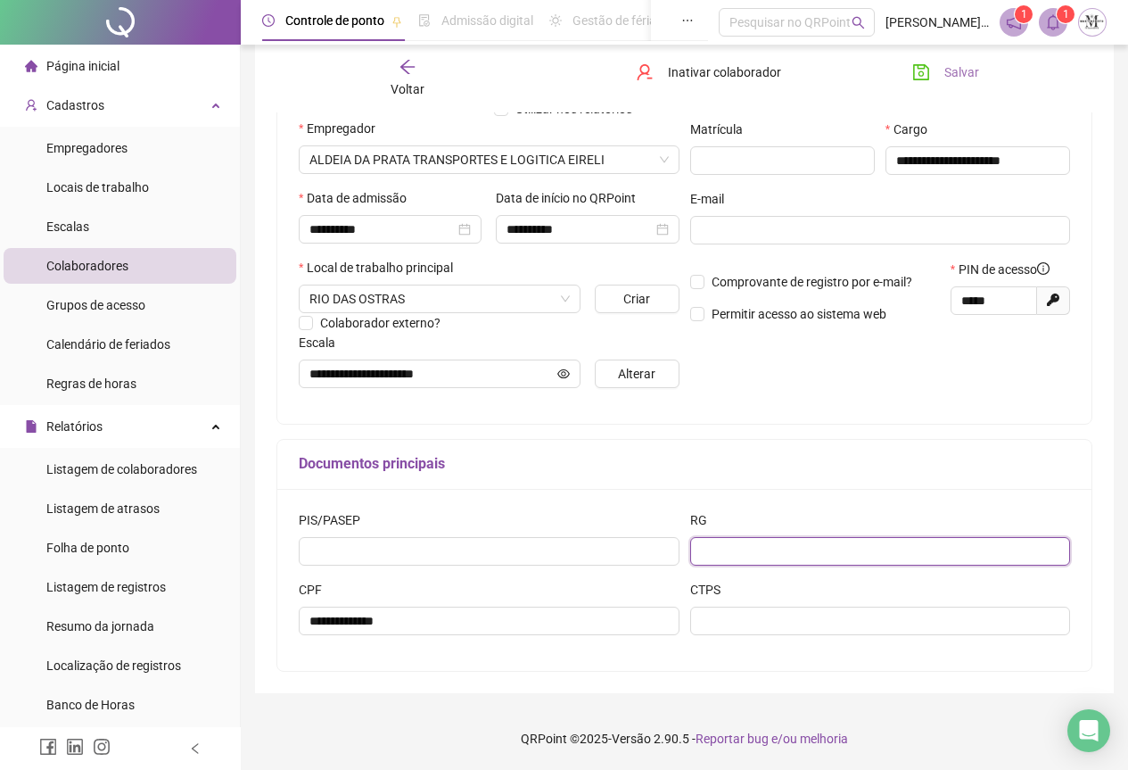
click at [713, 548] on input "text" at bounding box center [880, 551] width 381 height 29
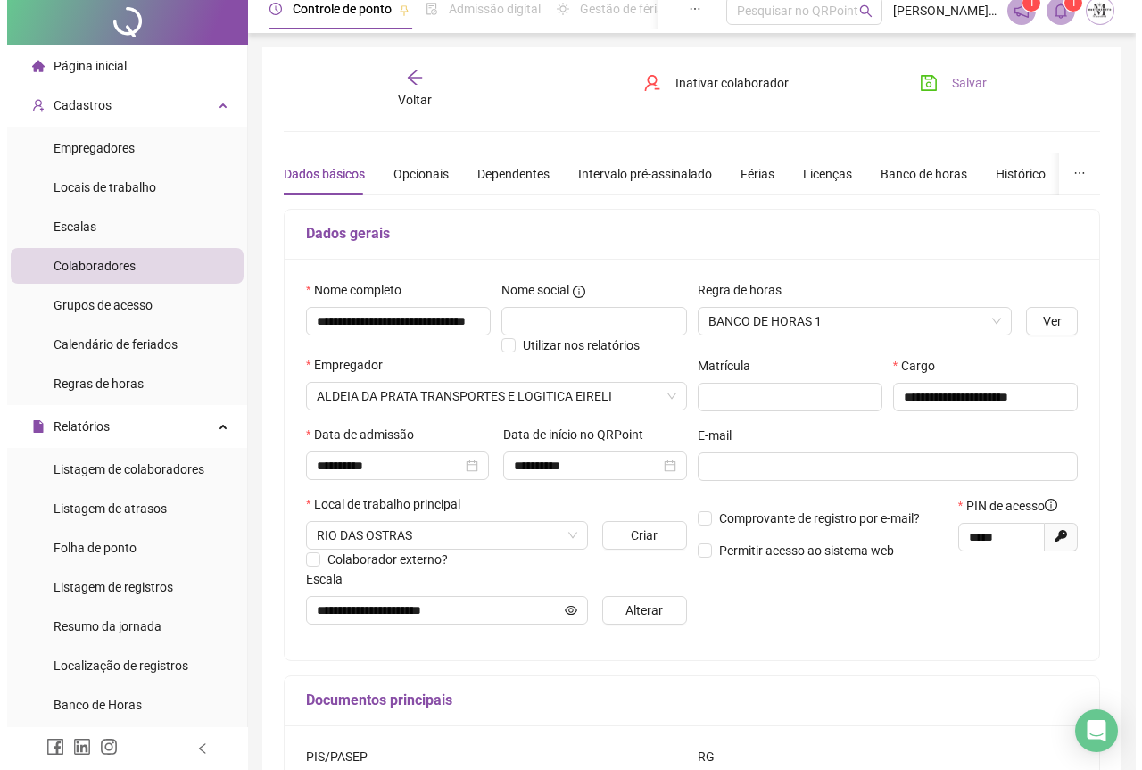
scroll to position [0, 0]
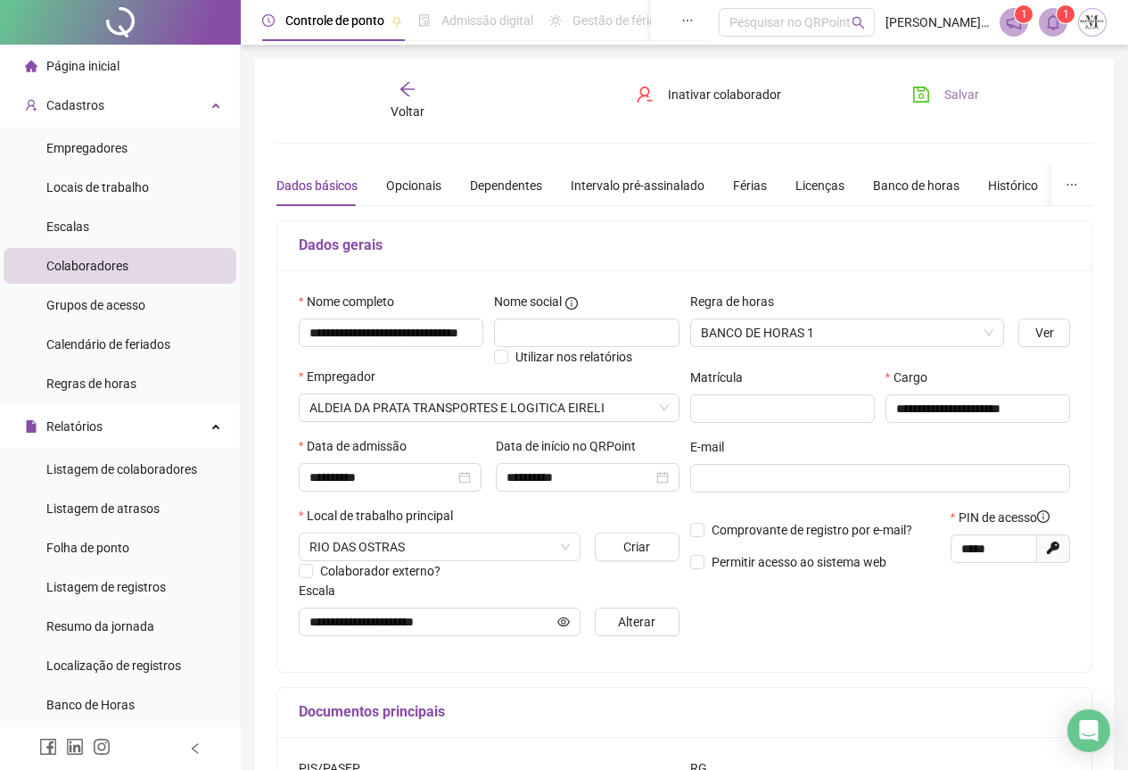
click at [923, 99] on icon "save" at bounding box center [922, 95] width 18 height 18
click at [412, 186] on div "Opcionais" at bounding box center [413, 186] width 55 height 20
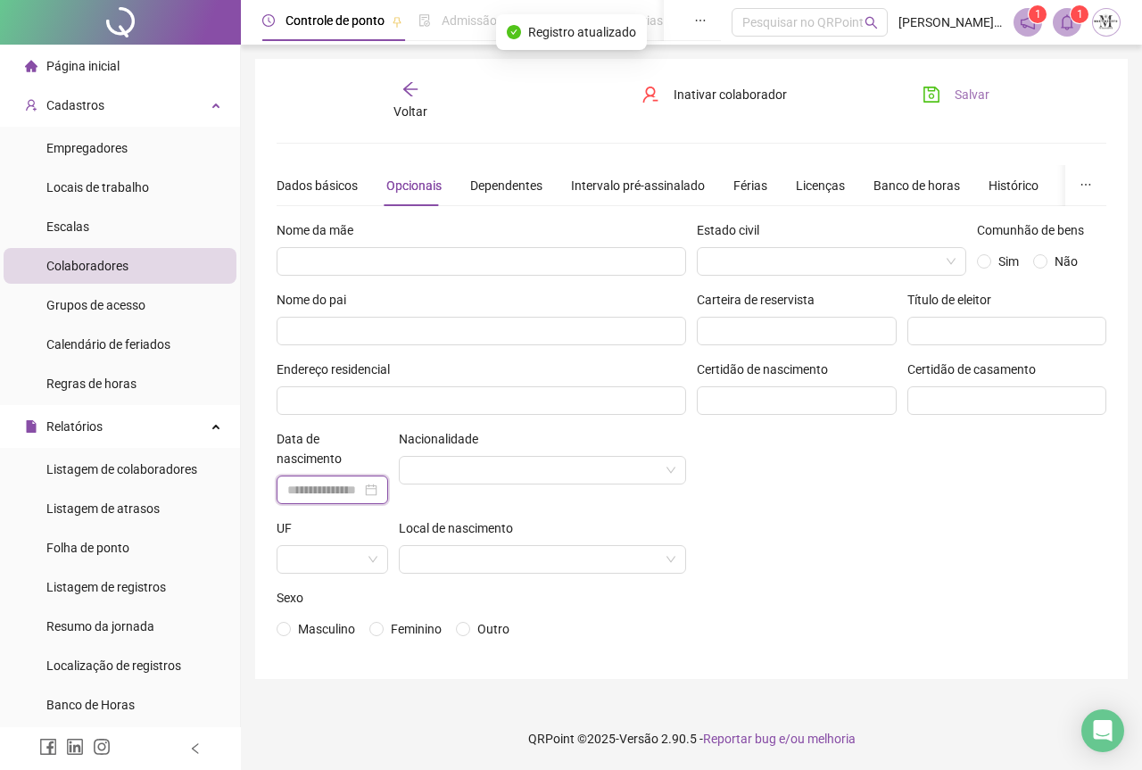
click at [320, 484] on input at bounding box center [324, 490] width 74 height 20
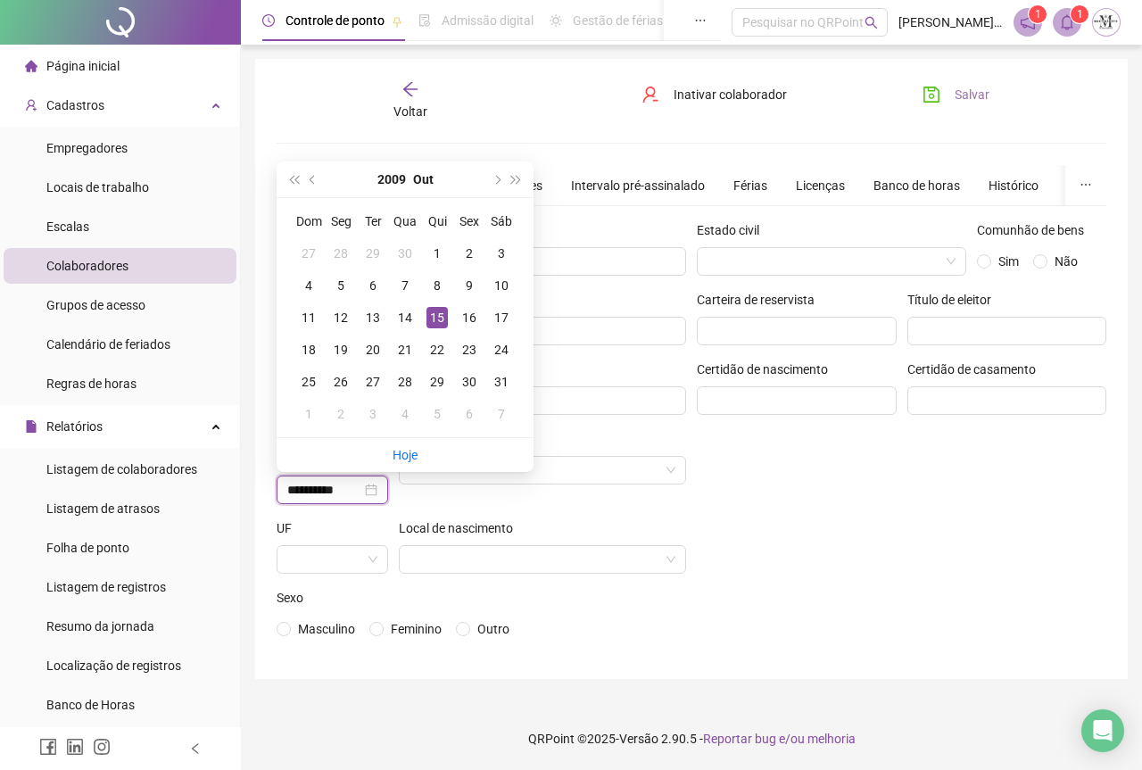
type input "**********"
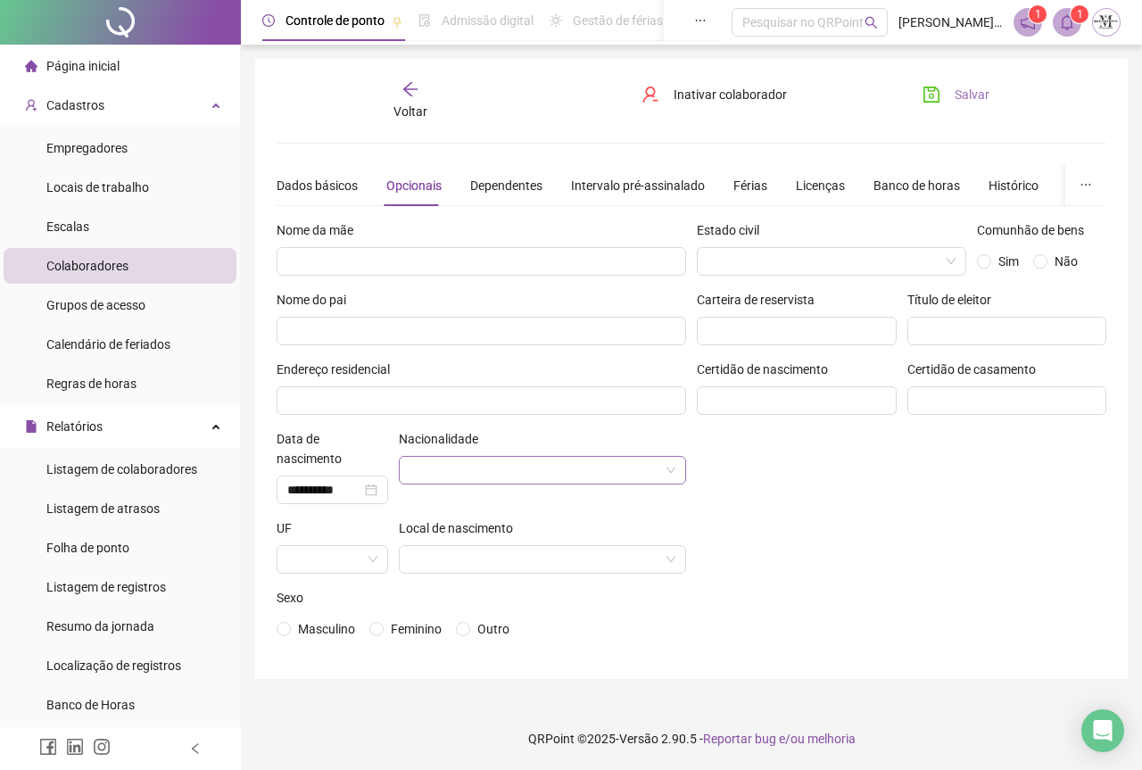
click at [500, 468] on input "search" at bounding box center [534, 470] width 250 height 27
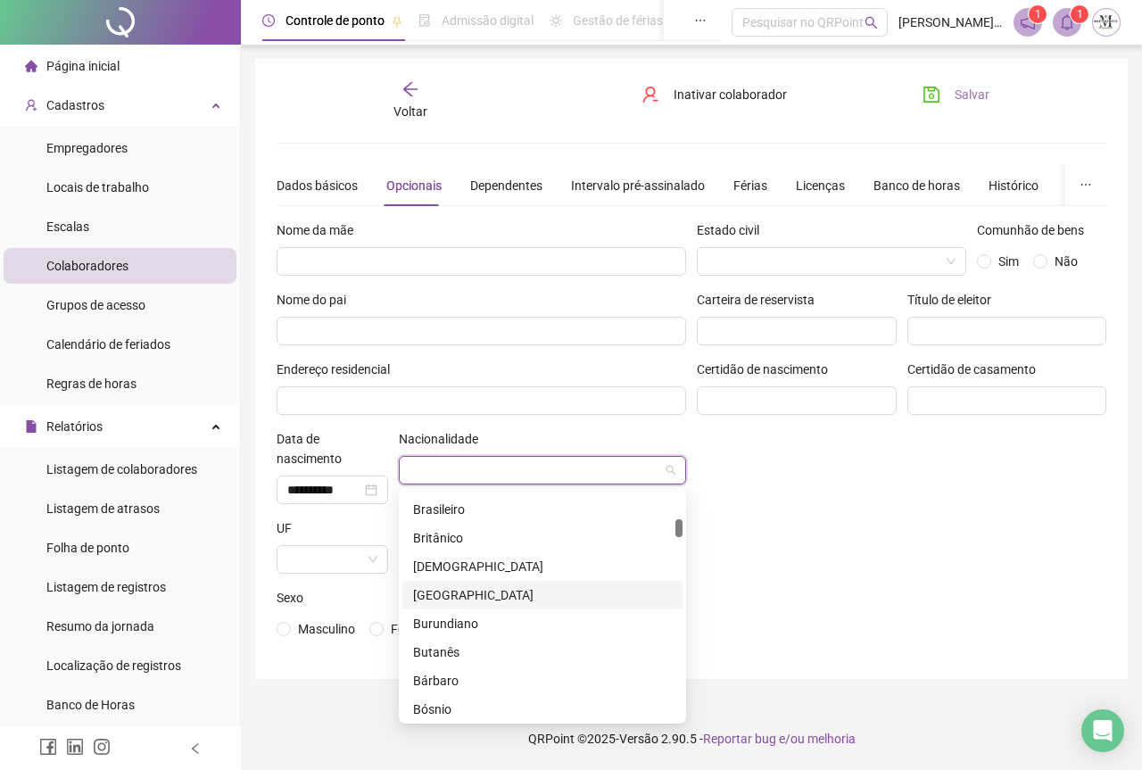
scroll to position [535, 0]
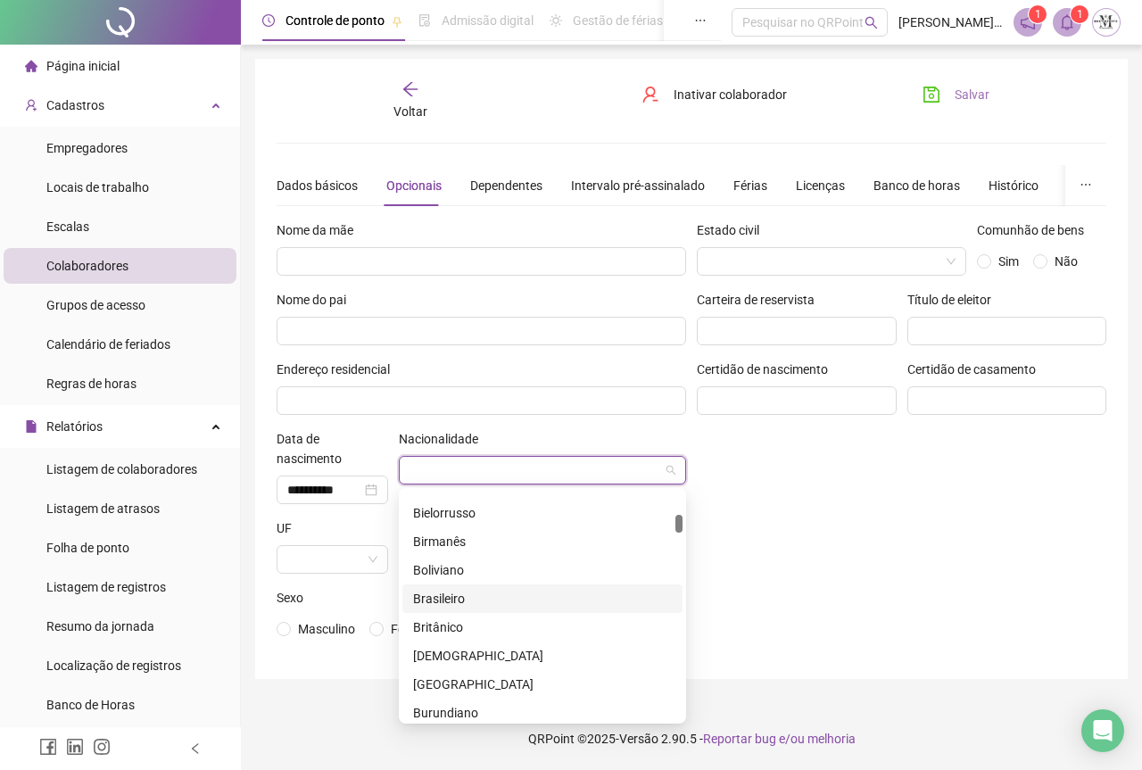
click at [440, 603] on div "Brasileiro" at bounding box center [542, 599] width 259 height 20
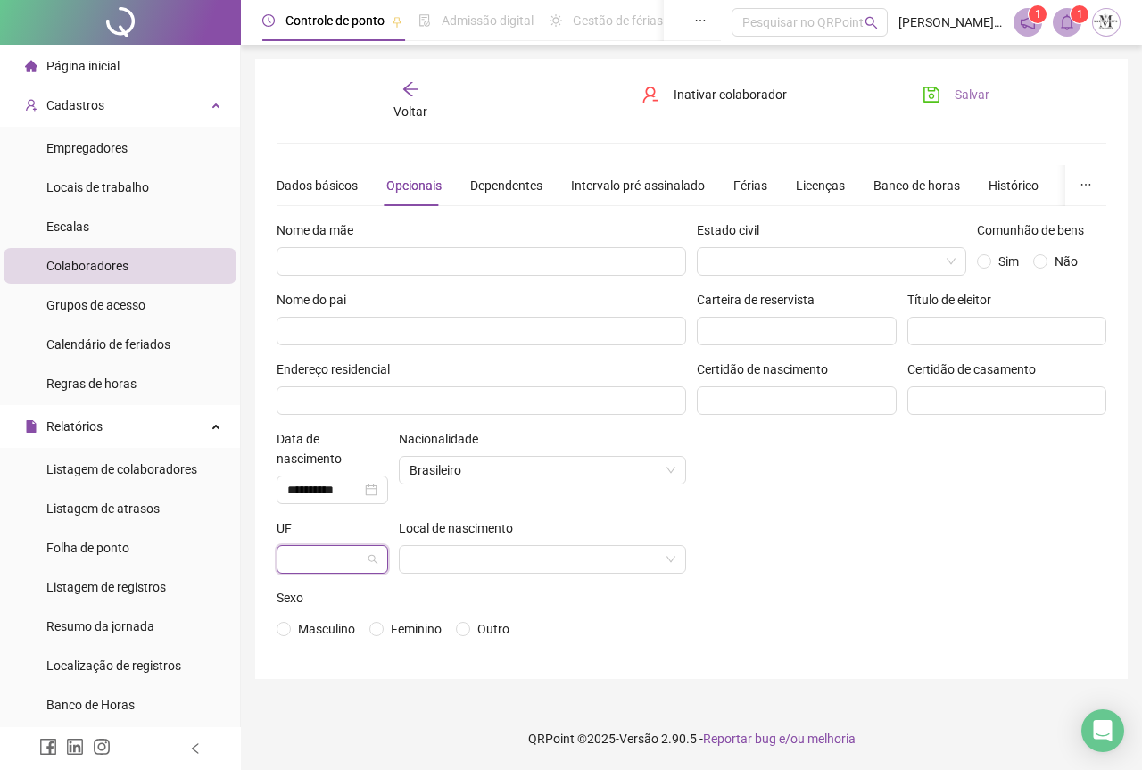
click at [301, 554] on input "search" at bounding box center [324, 559] width 74 height 27
click at [309, 486] on div "RJ" at bounding box center [332, 480] width 83 height 20
click at [931, 254] on input "search" at bounding box center [823, 261] width 232 height 27
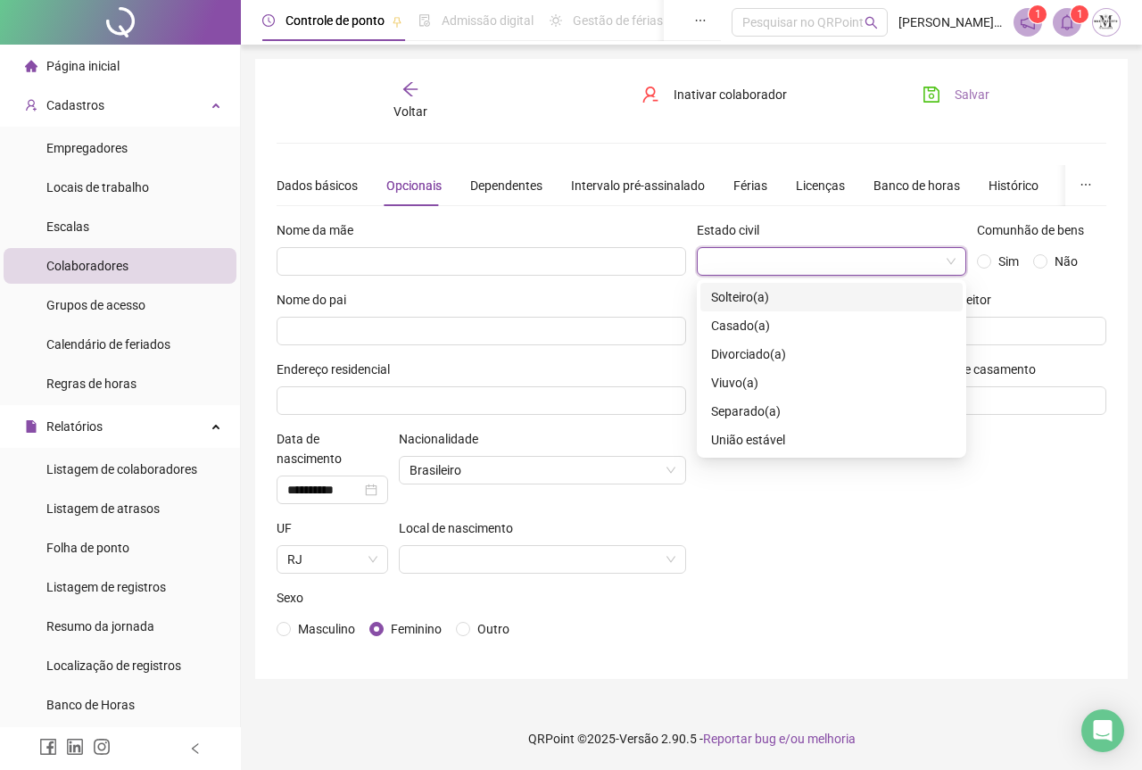
click at [735, 296] on span "Solteiro(a)" at bounding box center [740, 297] width 58 height 14
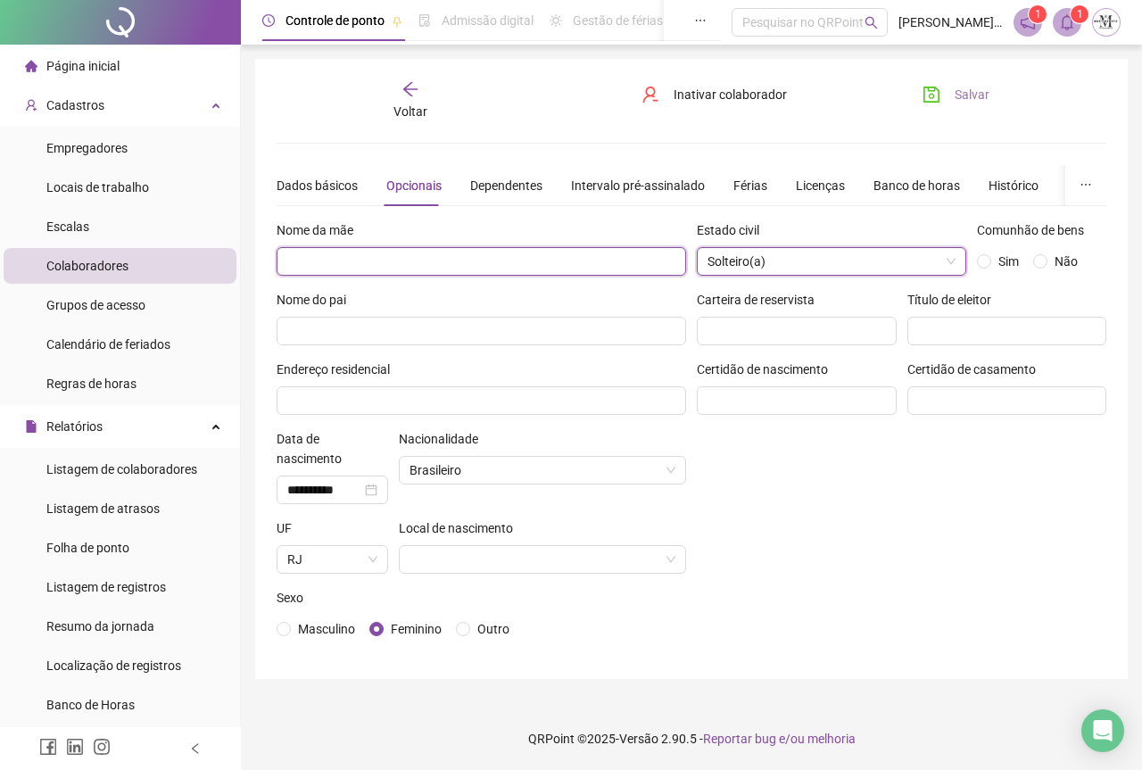
click at [353, 266] on input "text" at bounding box center [481, 261] width 409 height 29
type input "*"
type input "**********"
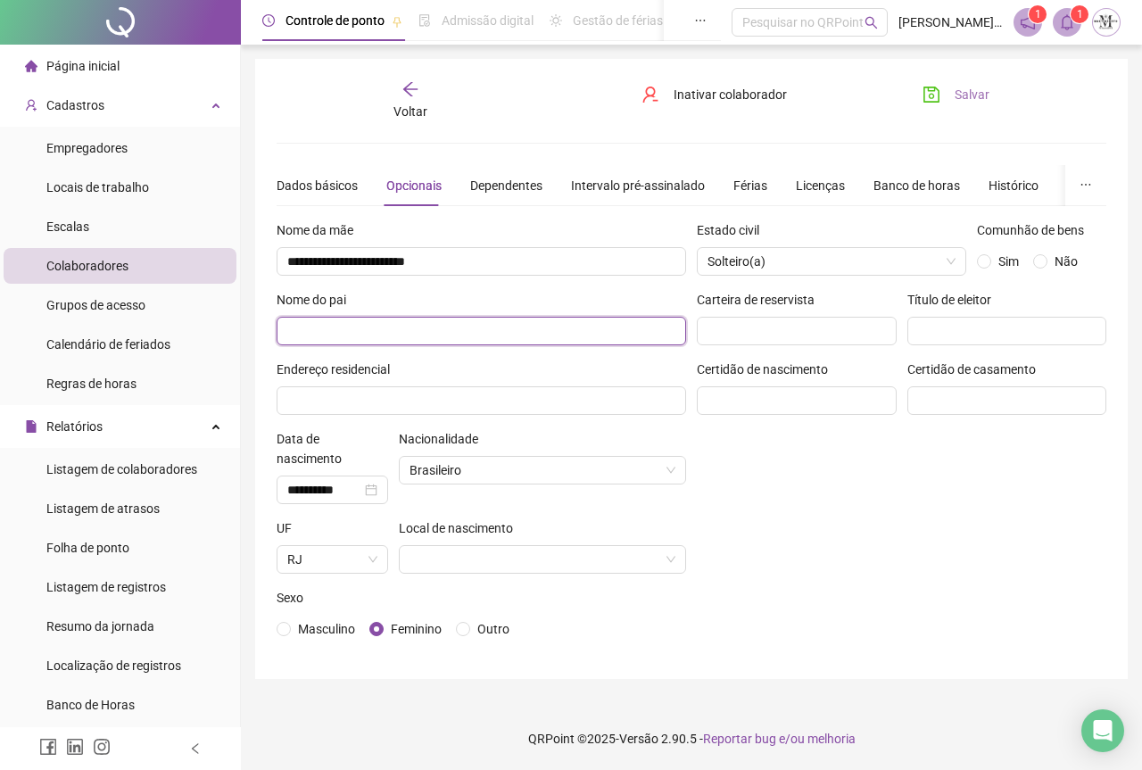
click at [298, 331] on input "text" at bounding box center [481, 331] width 409 height 29
type input "**********"
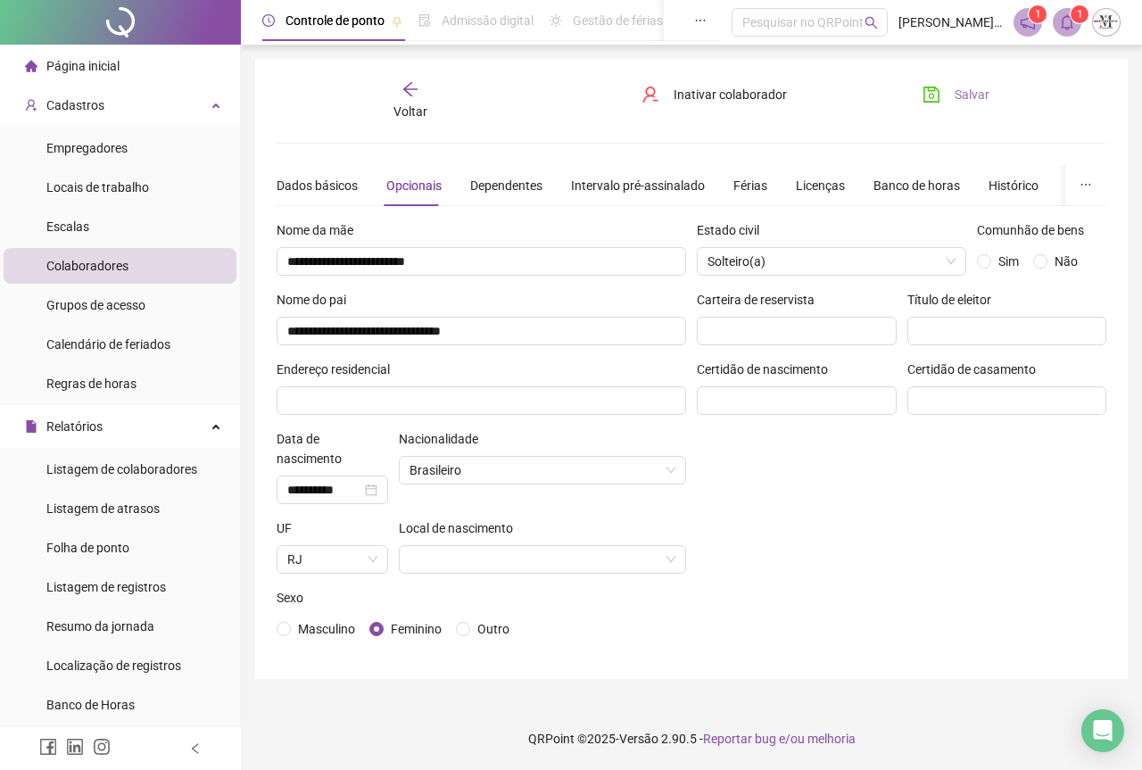
click at [927, 96] on icon "save" at bounding box center [931, 95] width 18 height 18
click at [654, 557] on input "search" at bounding box center [534, 559] width 250 height 27
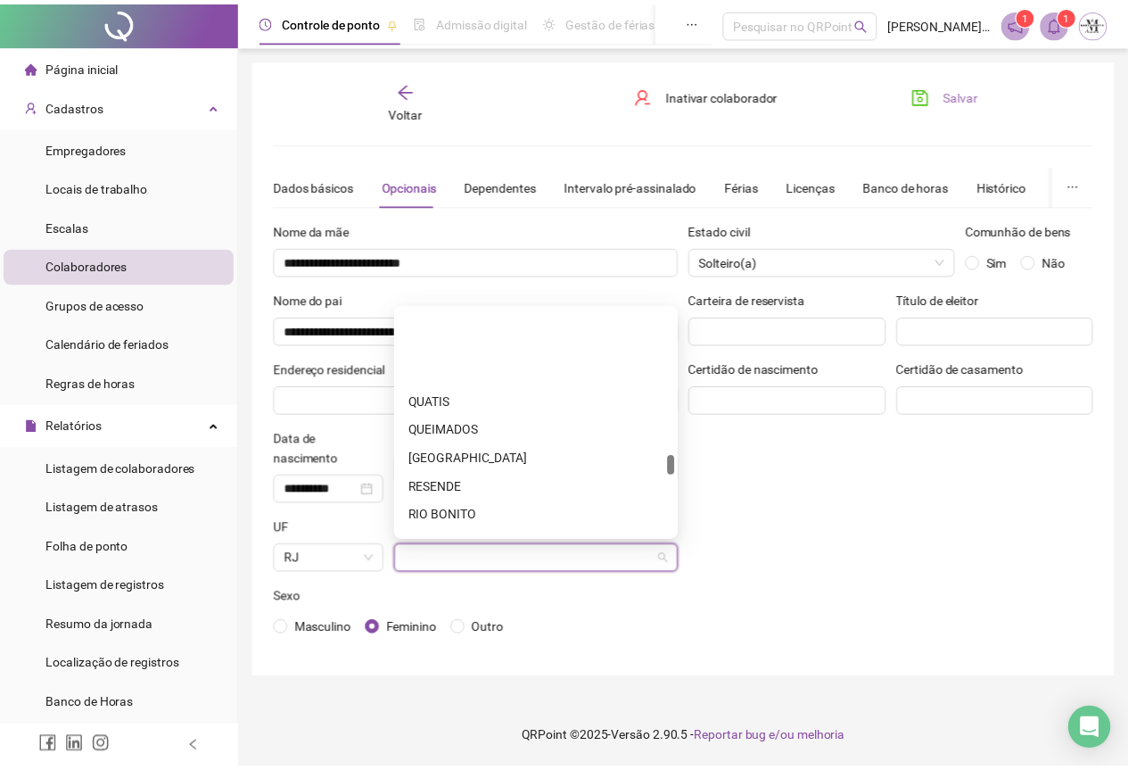
scroll to position [1784, 0]
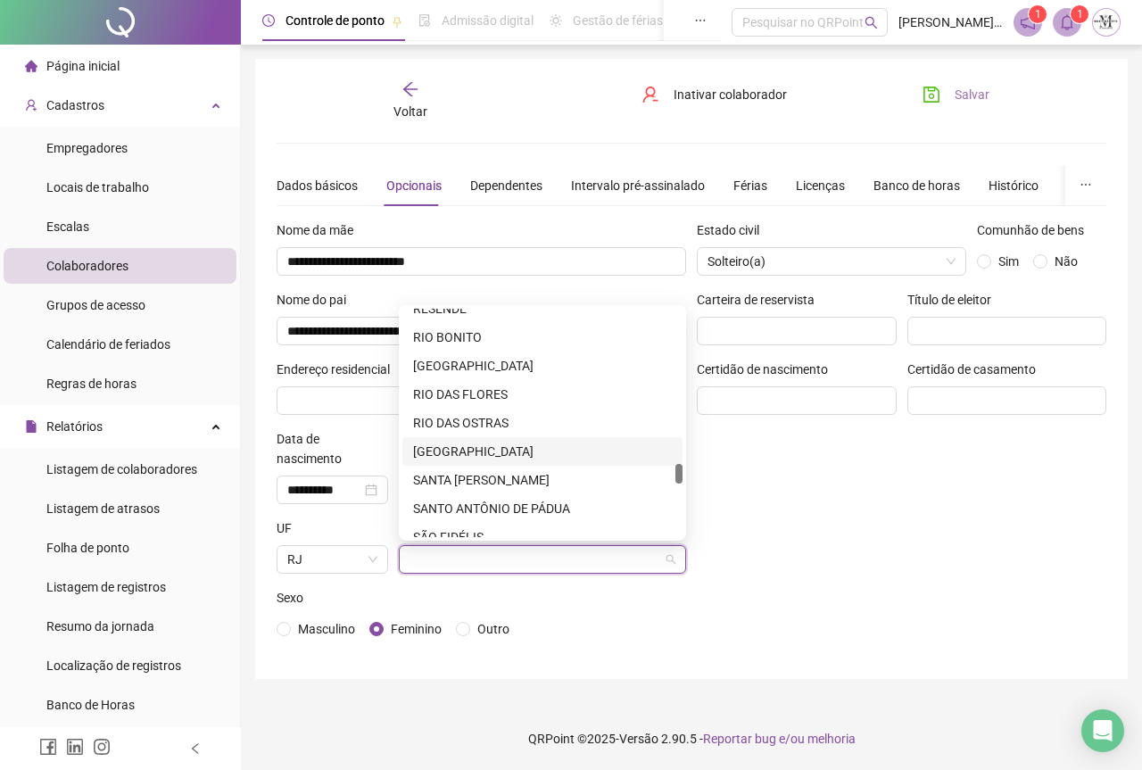
click at [459, 451] on div "RIO DE JANEIRO" at bounding box center [542, 452] width 259 height 20
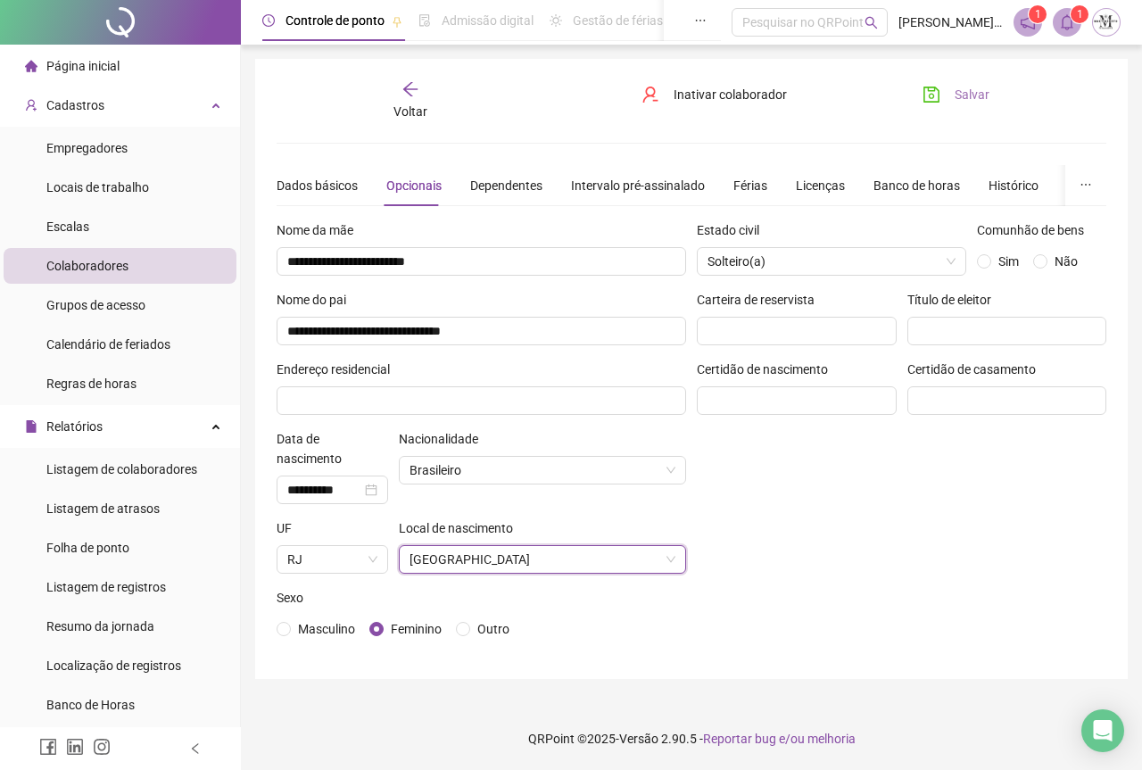
click at [932, 89] on icon "save" at bounding box center [931, 95] width 18 height 18
click at [930, 95] on icon "save" at bounding box center [932, 95] width 16 height 16
click at [413, 95] on icon "arrow-left" at bounding box center [410, 89] width 18 height 18
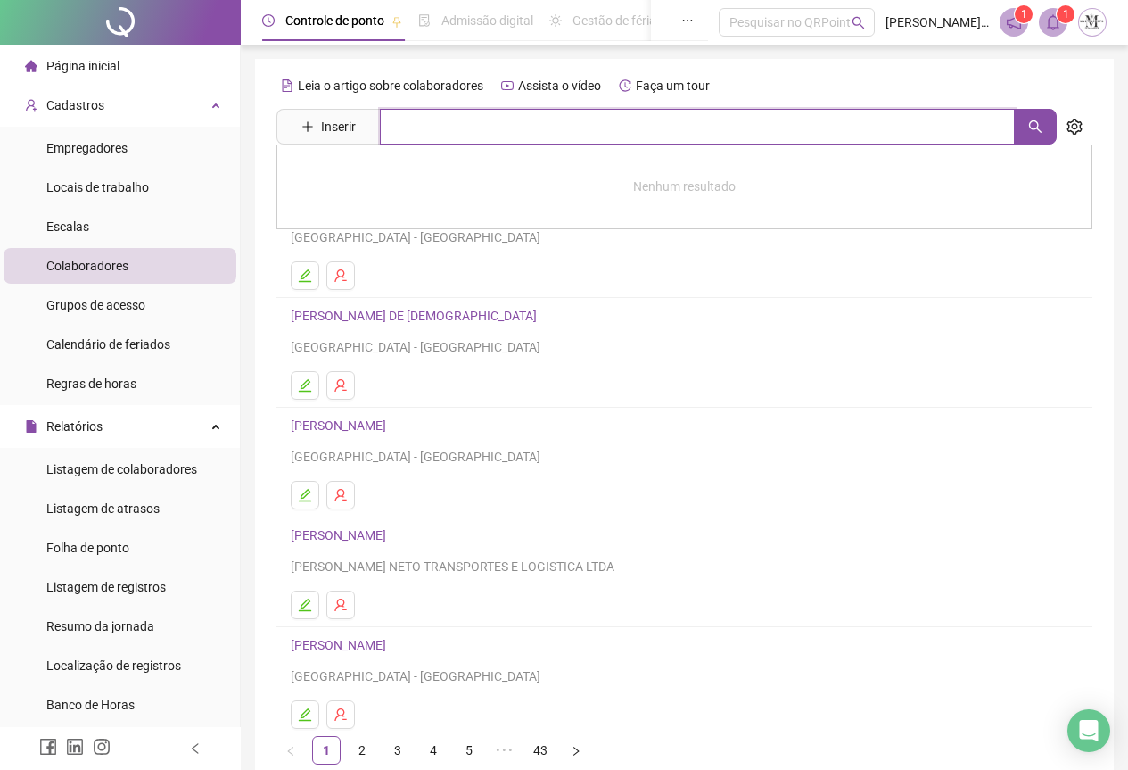
click at [414, 135] on input "text" at bounding box center [697, 127] width 635 height 36
click at [1040, 123] on icon "search" at bounding box center [1036, 127] width 14 height 14
type input "********"
click at [430, 193] on div "CRISTINY HERNANDEZ GOMES DA SILVA" at bounding box center [685, 182] width 816 height 74
click at [659, 117] on input "********" at bounding box center [697, 127] width 635 height 36
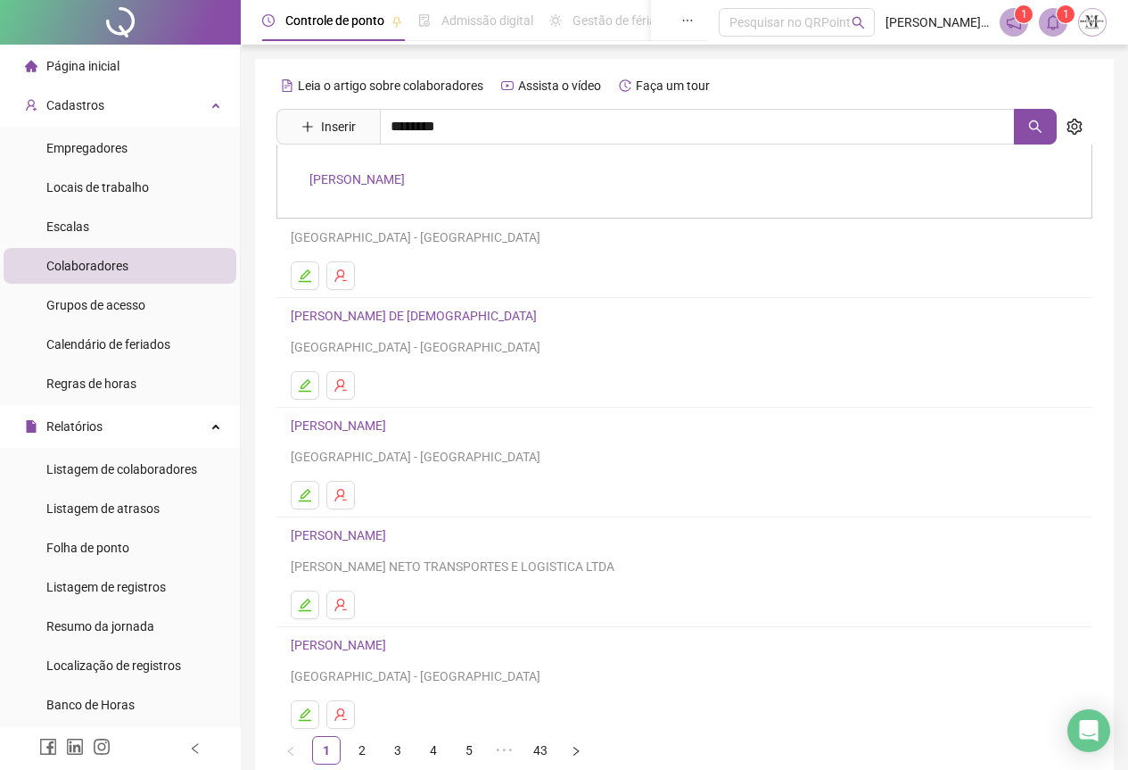
click at [405, 180] on link "CRISTINY HERNANDEZ GOMES DA SILVA" at bounding box center [357, 179] width 95 height 14
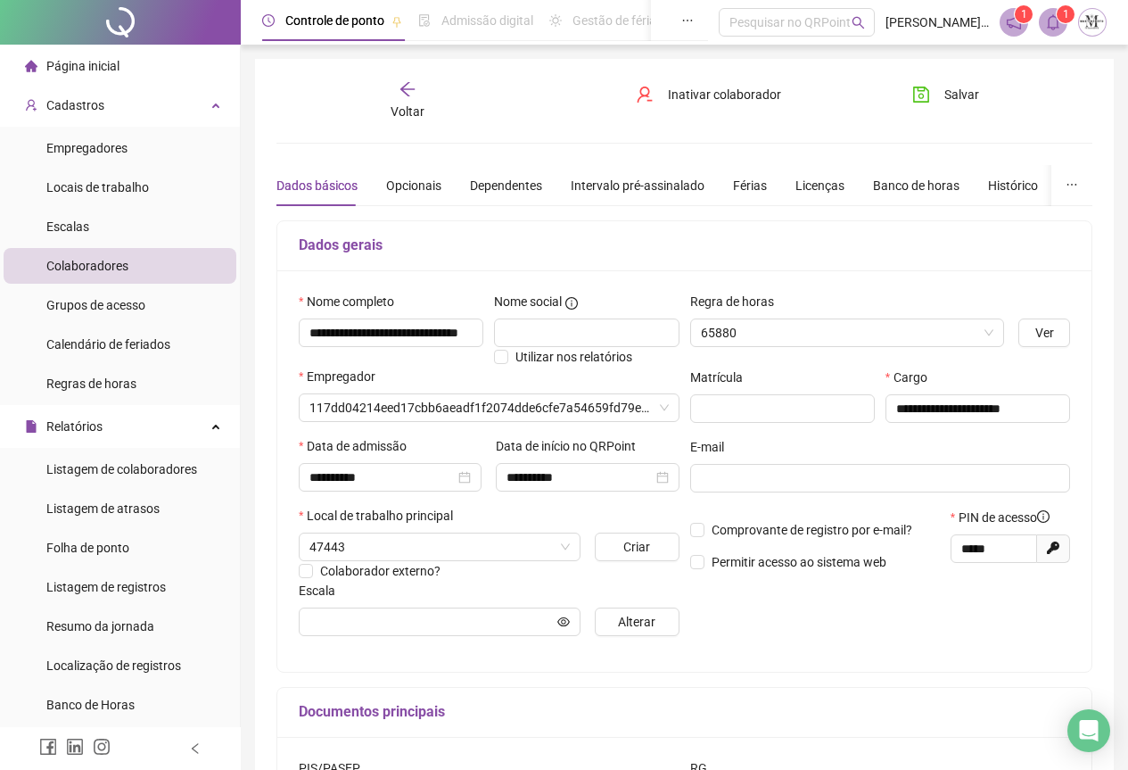
type input "**********"
click at [916, 102] on icon "save" at bounding box center [921, 95] width 16 height 16
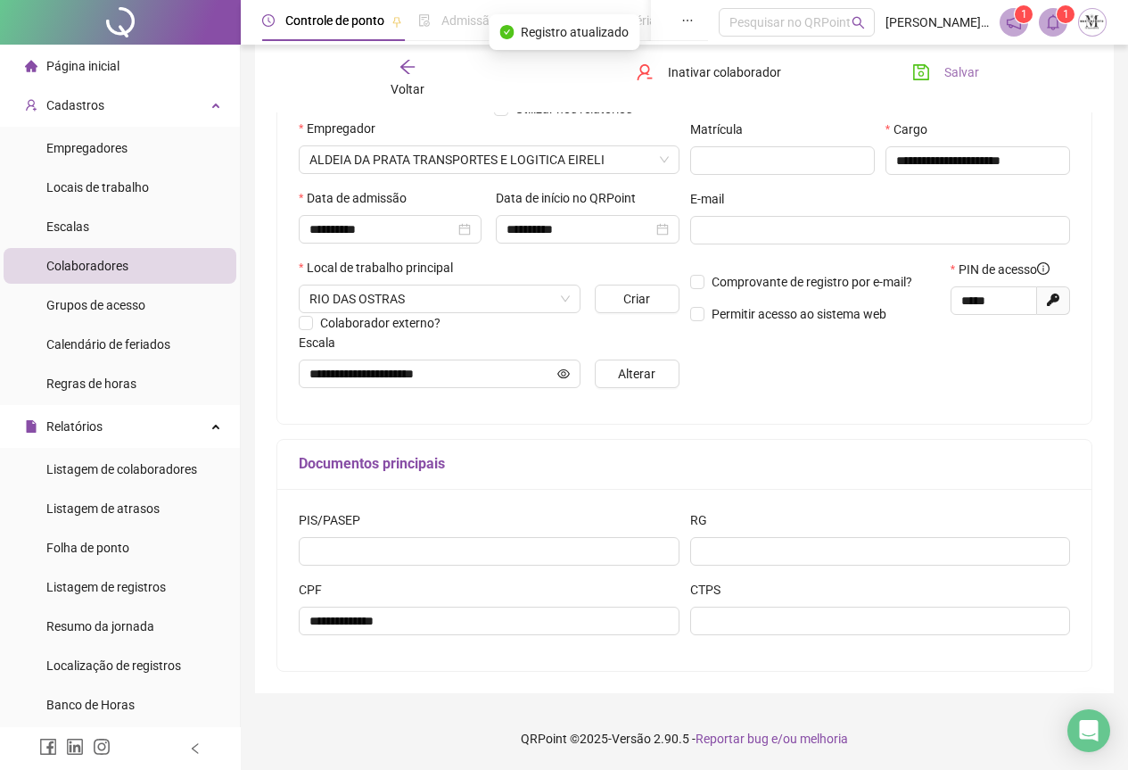
scroll to position [0, 0]
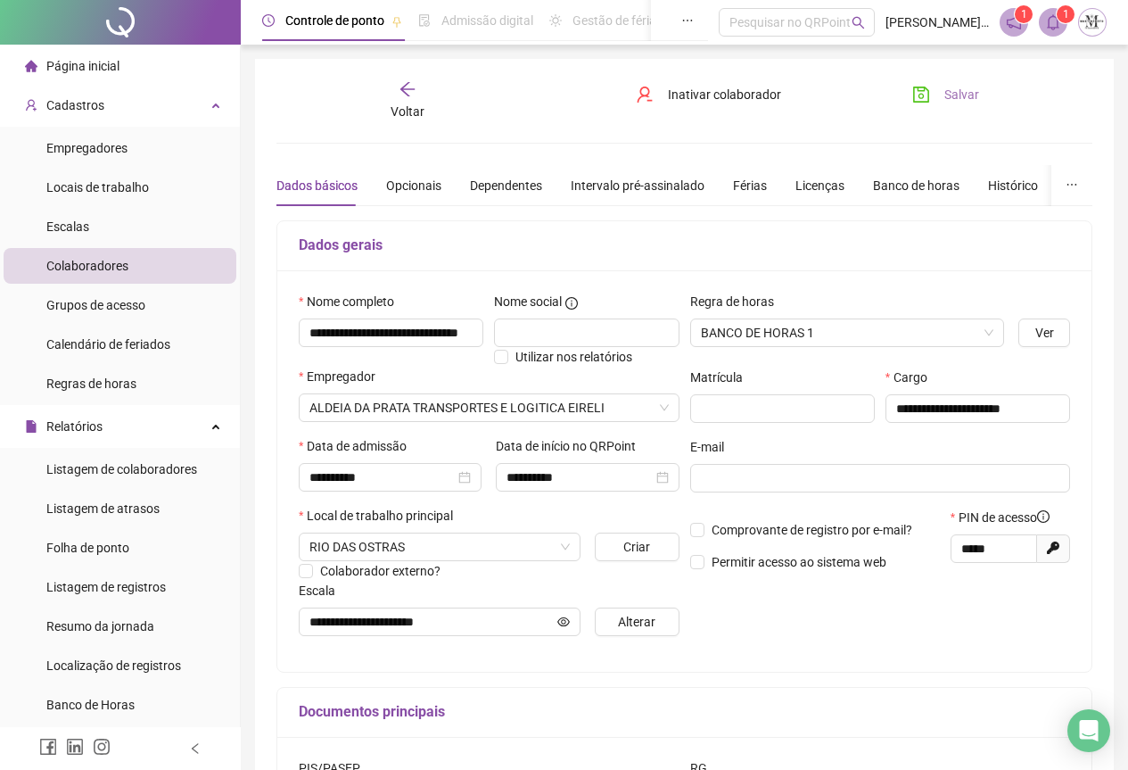
click at [921, 102] on icon "save" at bounding box center [921, 95] width 16 height 16
click at [930, 88] on icon "save" at bounding box center [922, 95] width 18 height 18
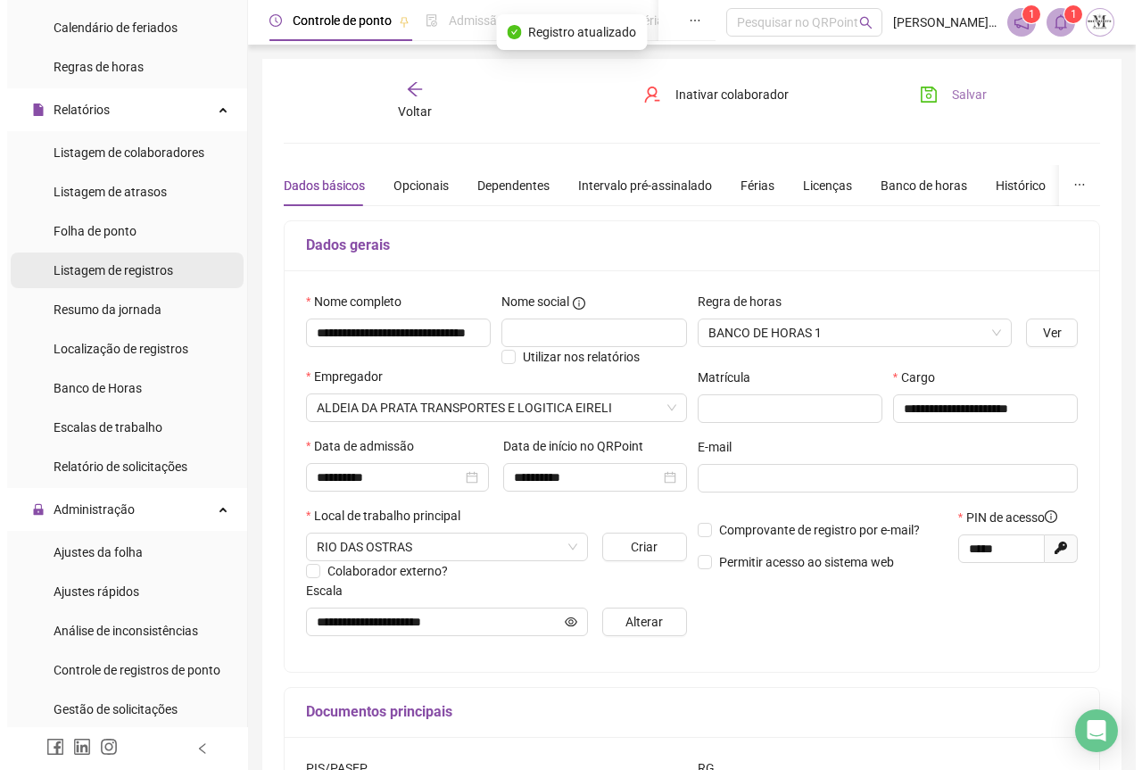
scroll to position [446, 0]
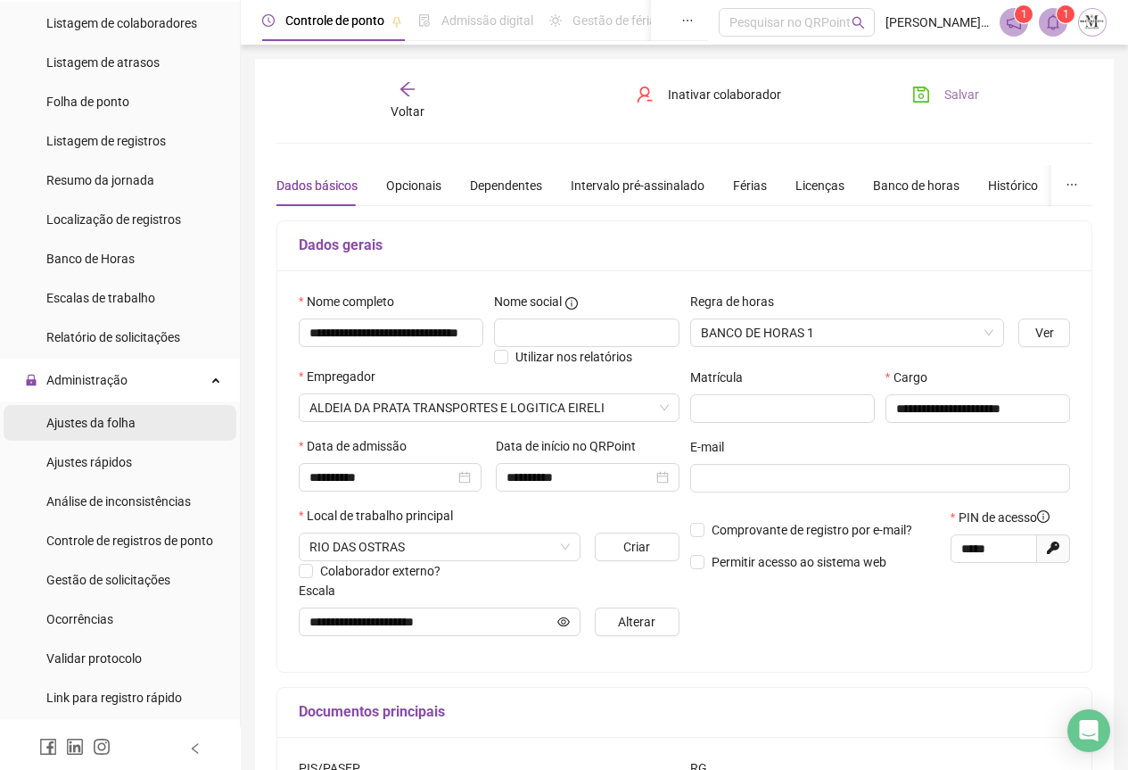
click at [77, 431] on div "Ajustes da folha" at bounding box center [90, 423] width 89 height 36
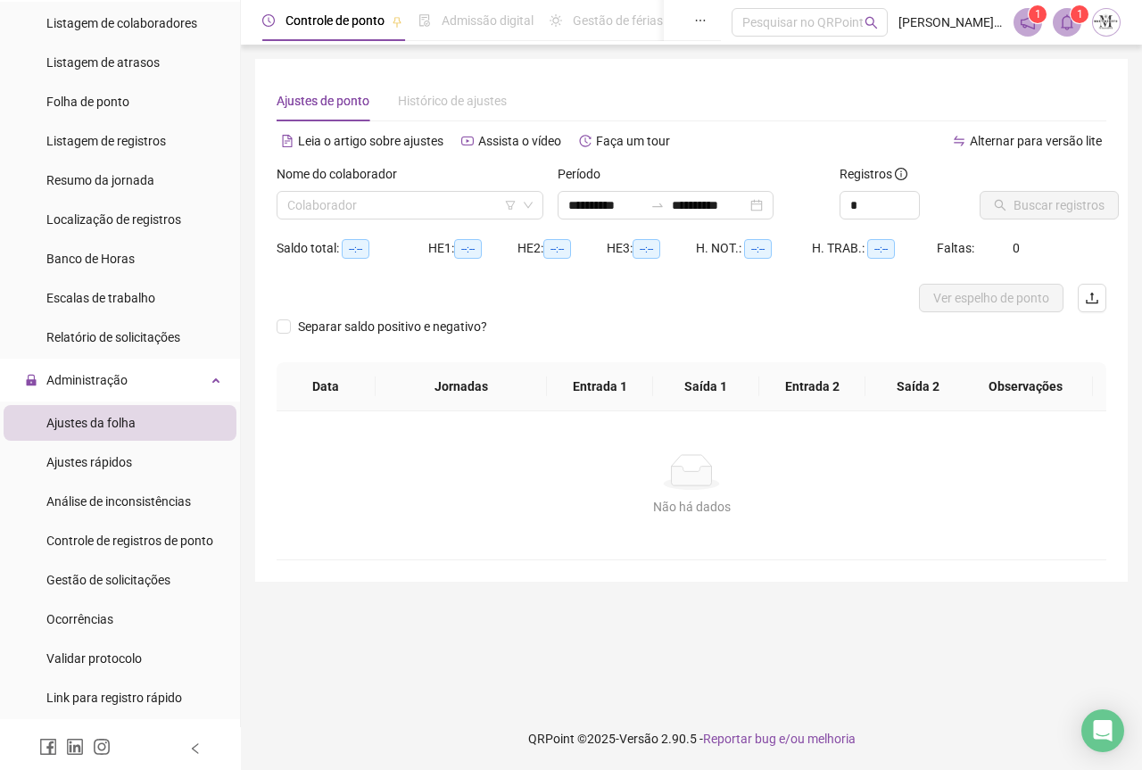
type input "**********"
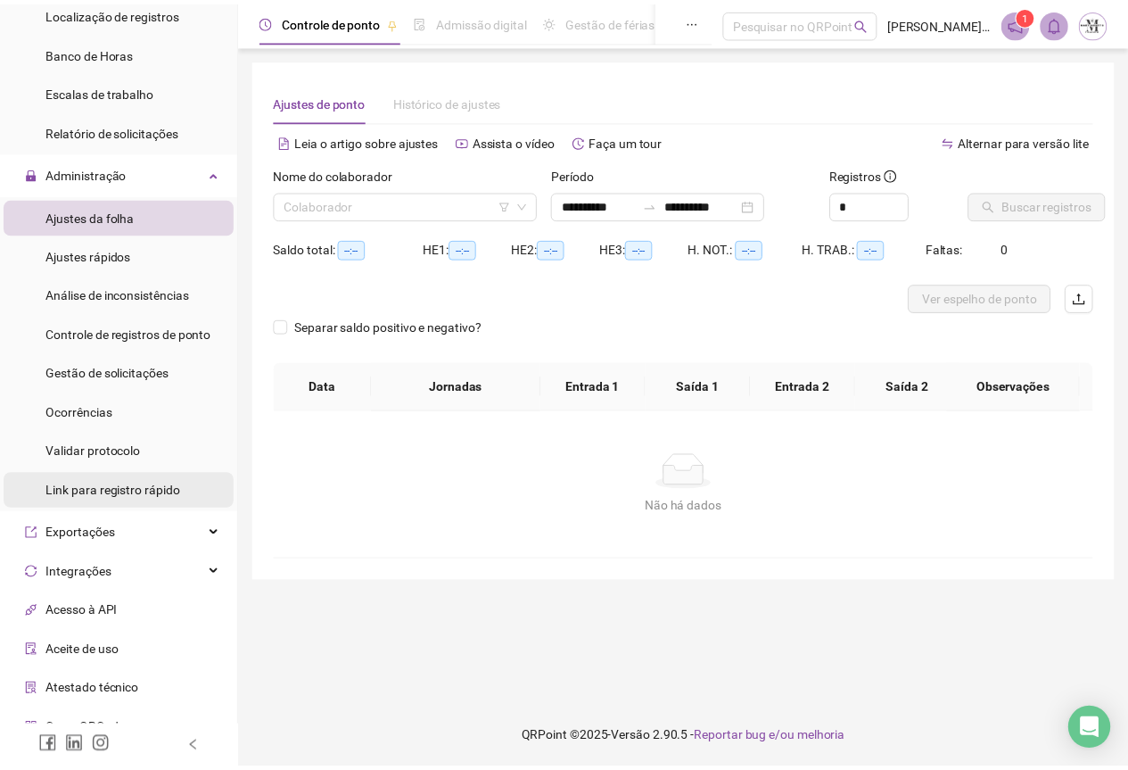
scroll to position [714, 0]
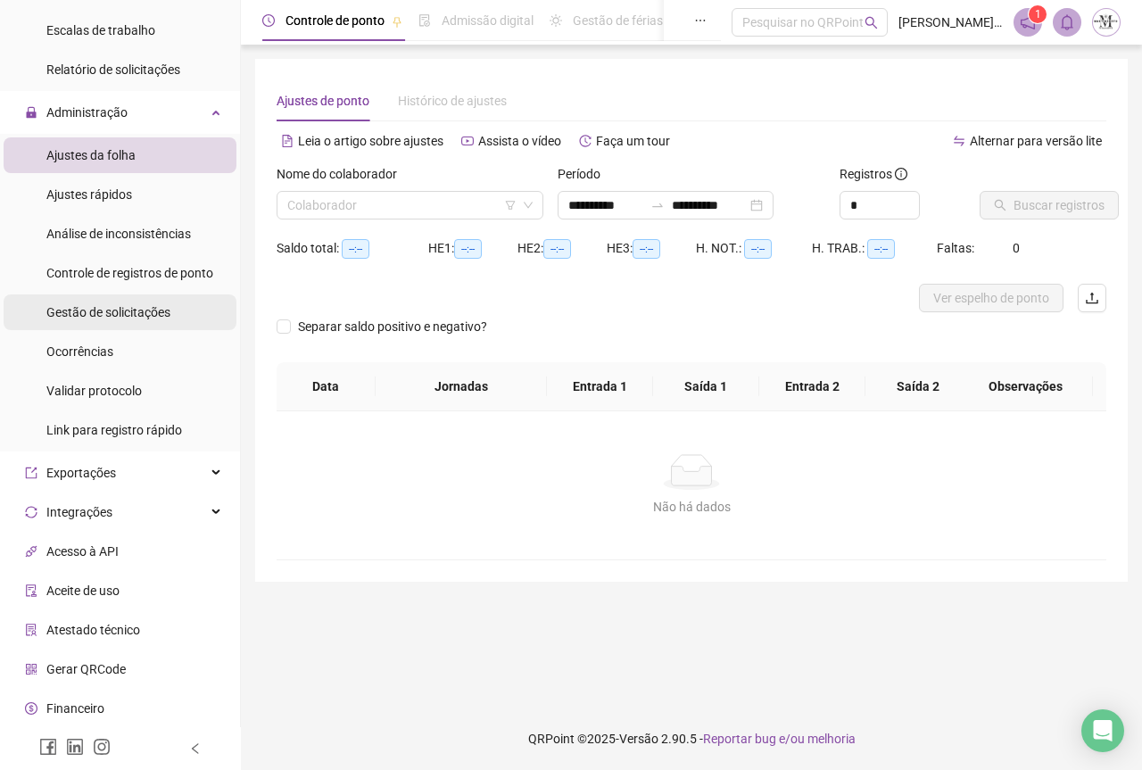
click at [116, 315] on span "Gestão de solicitações" at bounding box center [108, 312] width 124 height 14
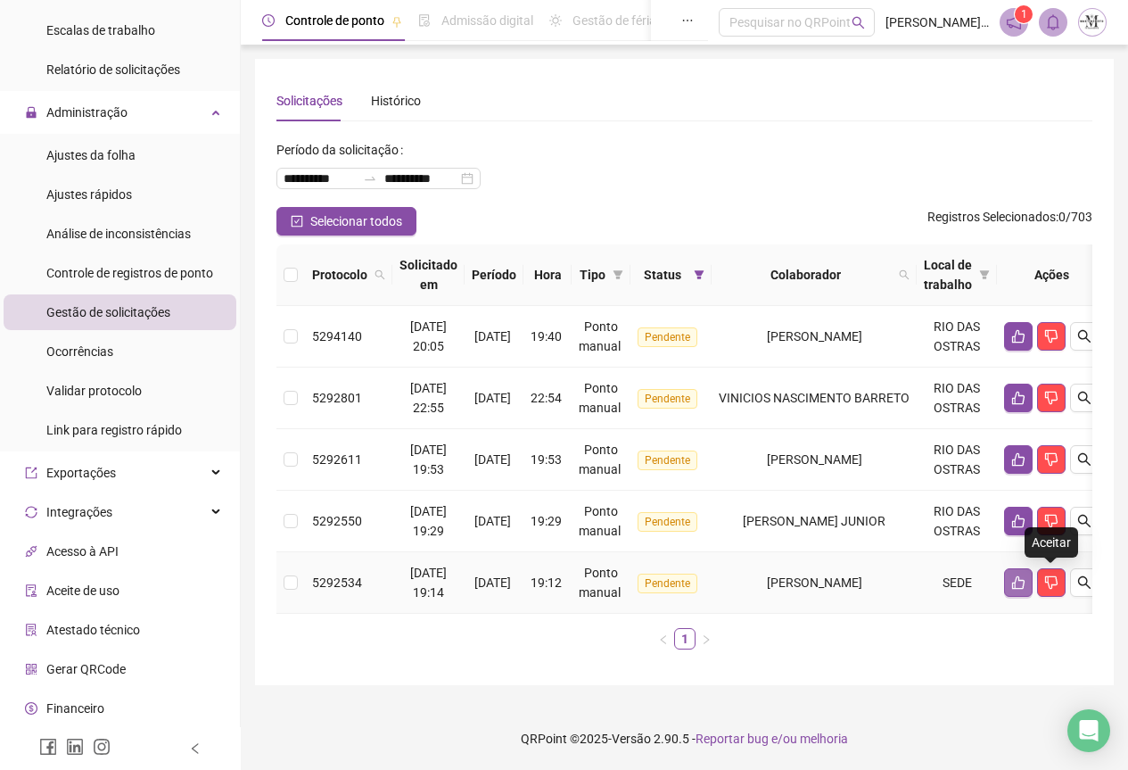
click at [1026, 588] on icon "like" at bounding box center [1019, 582] width 14 height 14
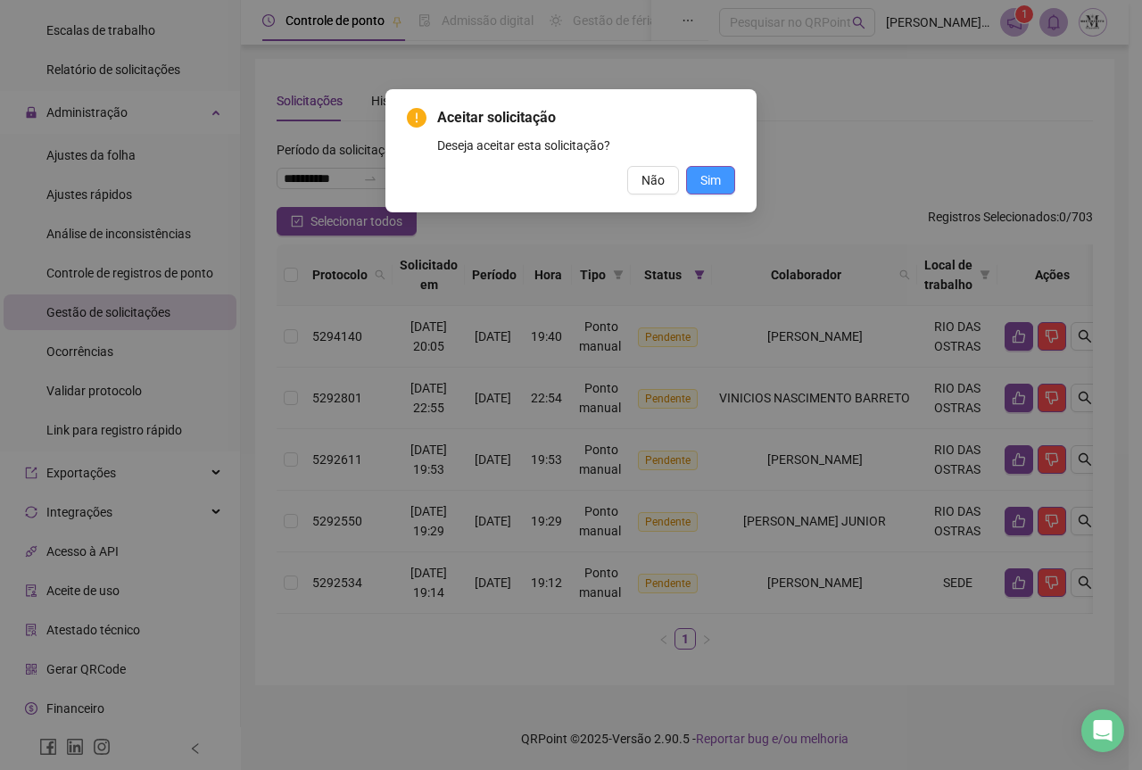
click at [717, 181] on span "Sim" at bounding box center [710, 180] width 21 height 20
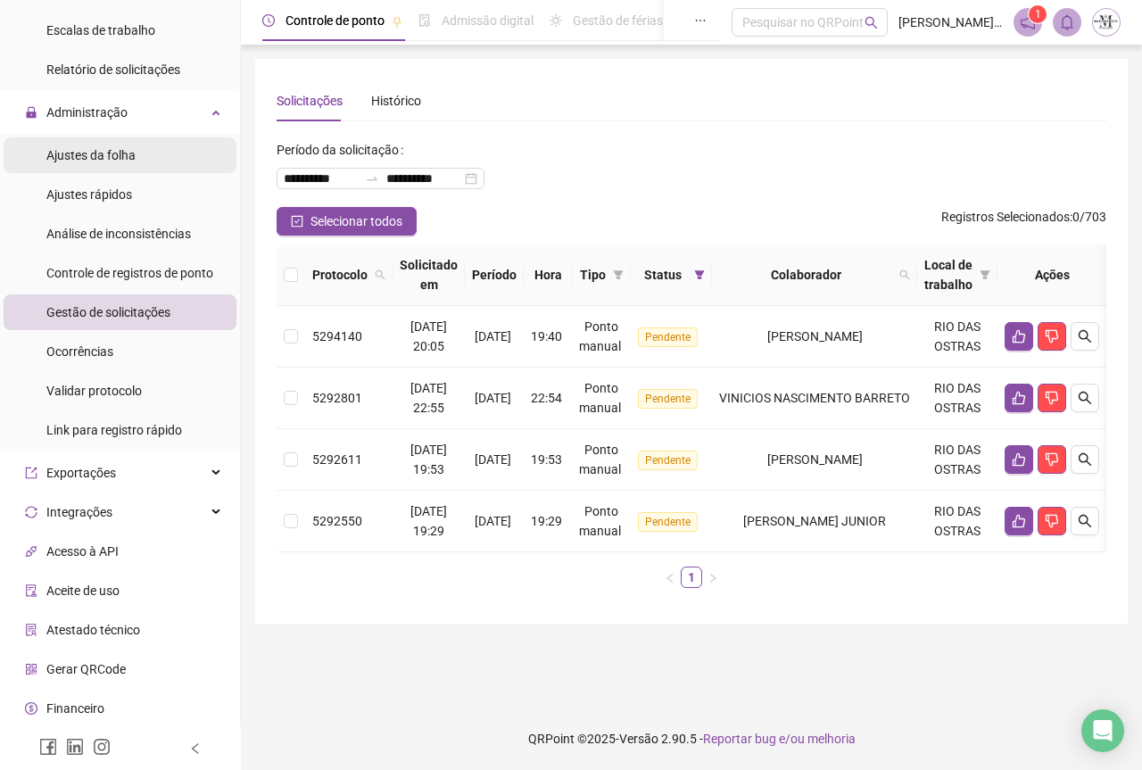
click at [95, 148] on span "Ajustes da folha" at bounding box center [90, 155] width 89 height 14
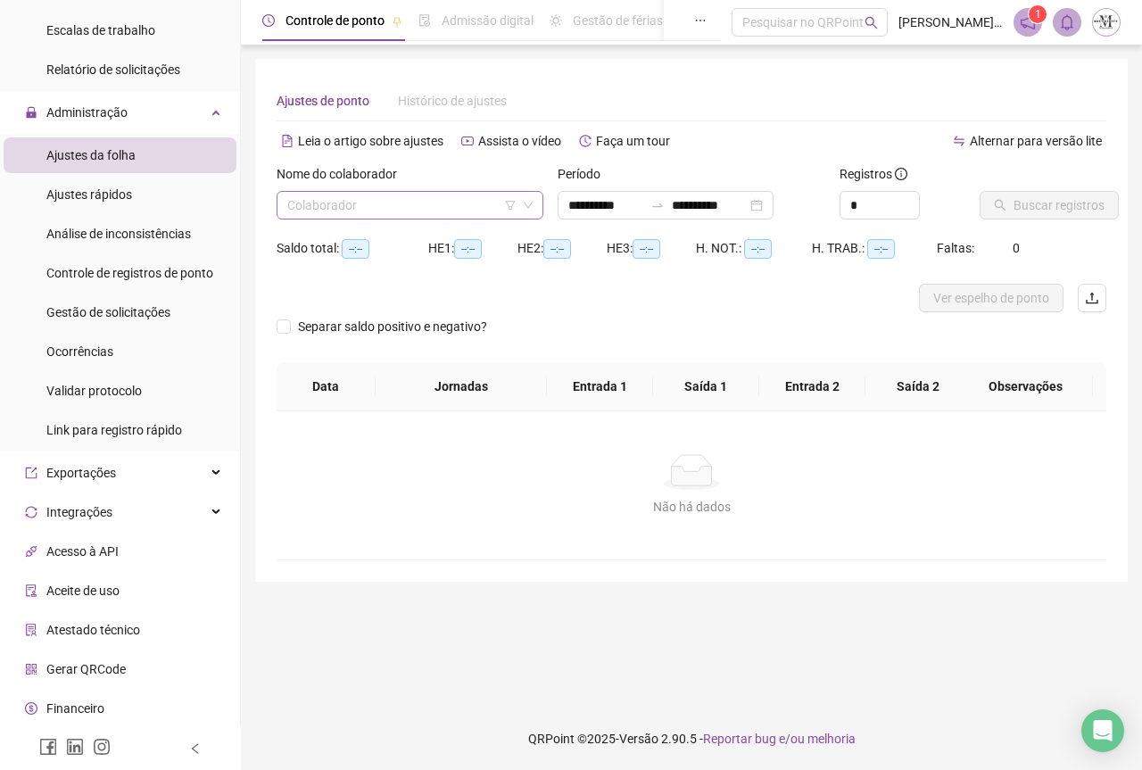
type input "**********"
click at [356, 205] on input "search" at bounding box center [401, 205] width 229 height 27
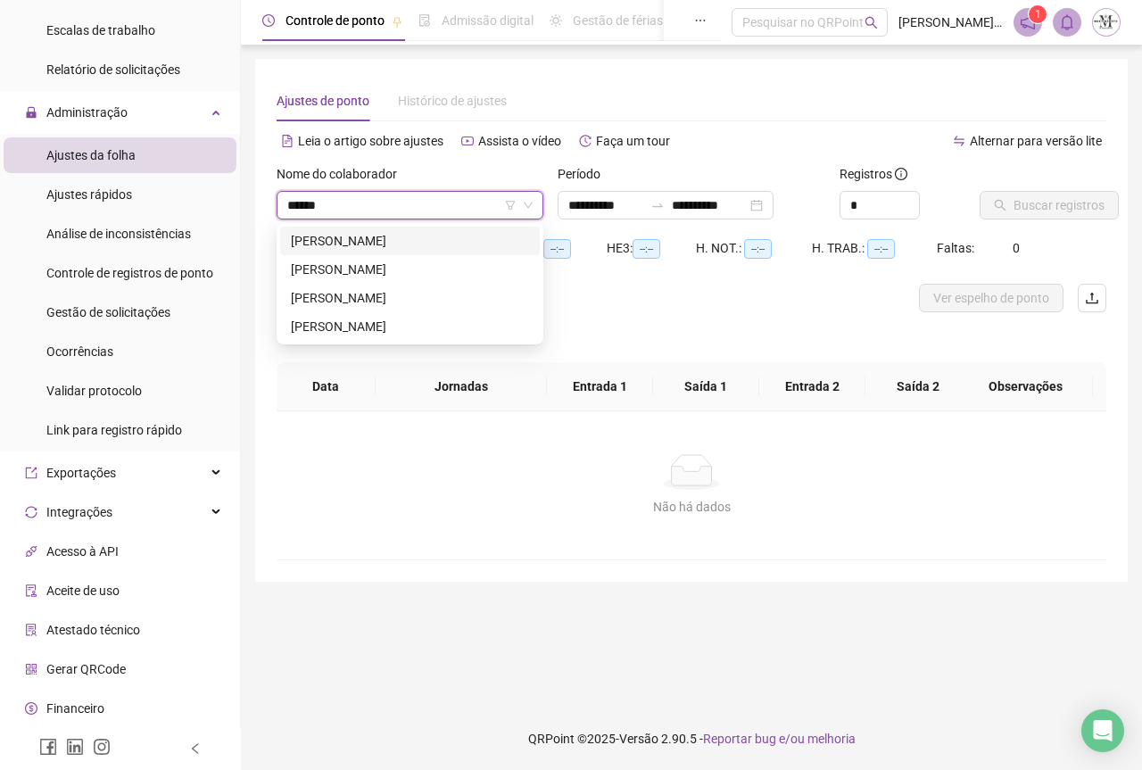
type input "*******"
click at [388, 246] on div "[PERSON_NAME]" at bounding box center [410, 241] width 238 height 20
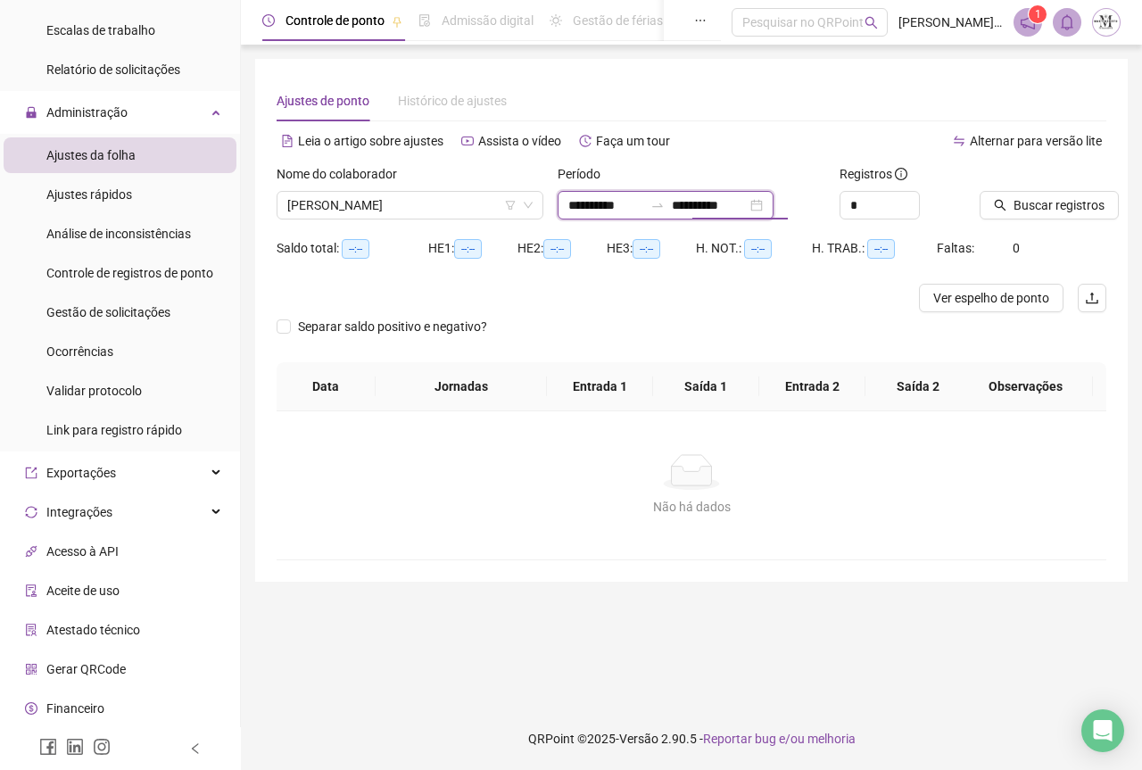
click at [747, 201] on input "**********" at bounding box center [709, 205] width 75 height 20
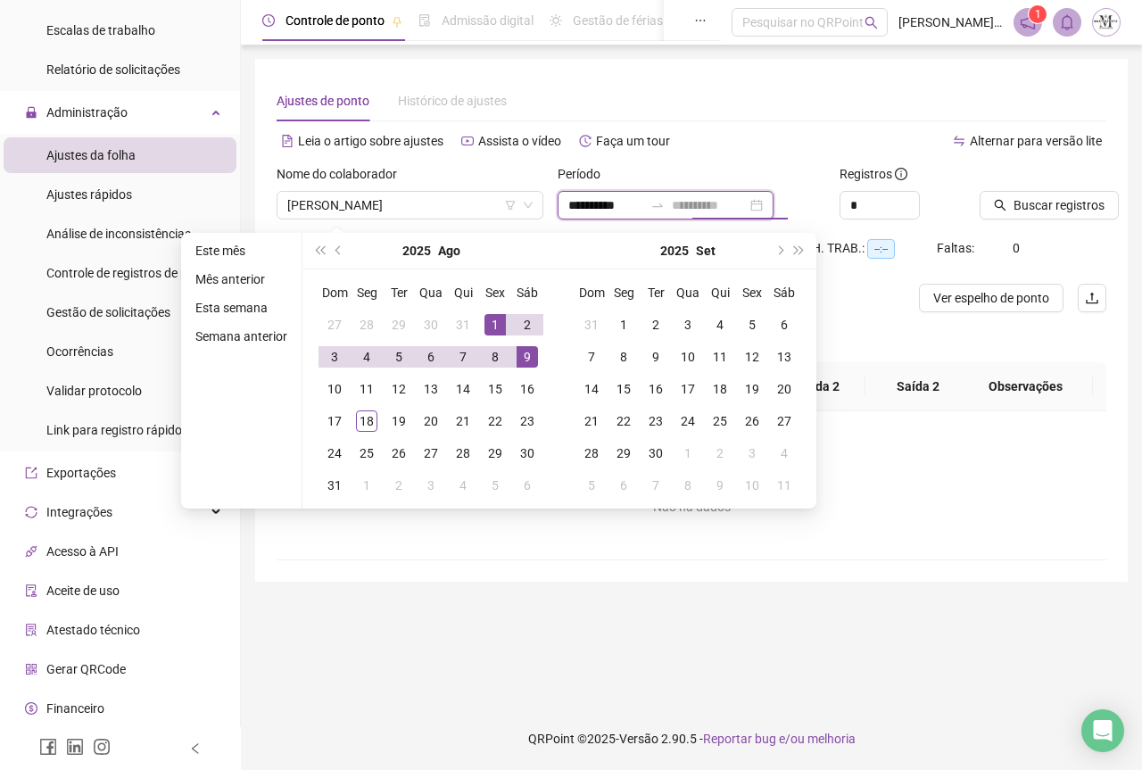
type input "**********"
click at [493, 323] on div "1" at bounding box center [494, 324] width 21 height 21
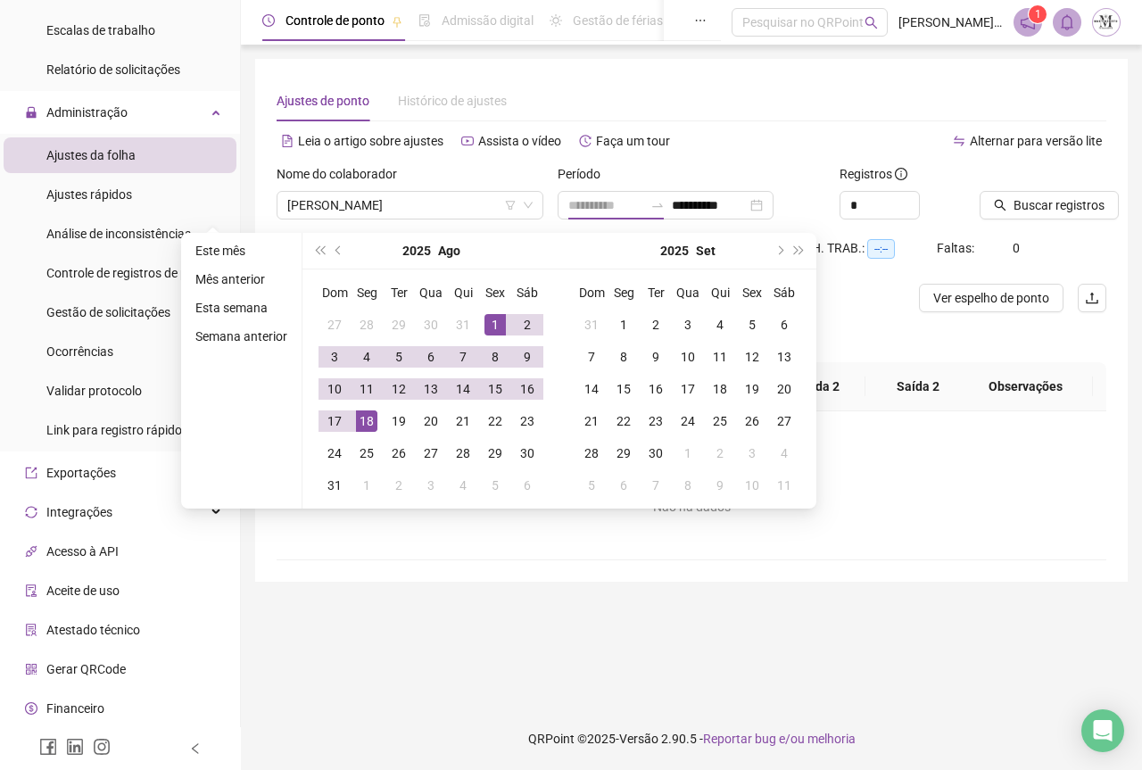
click at [367, 426] on div "18" at bounding box center [366, 420] width 21 height 21
type input "**********"
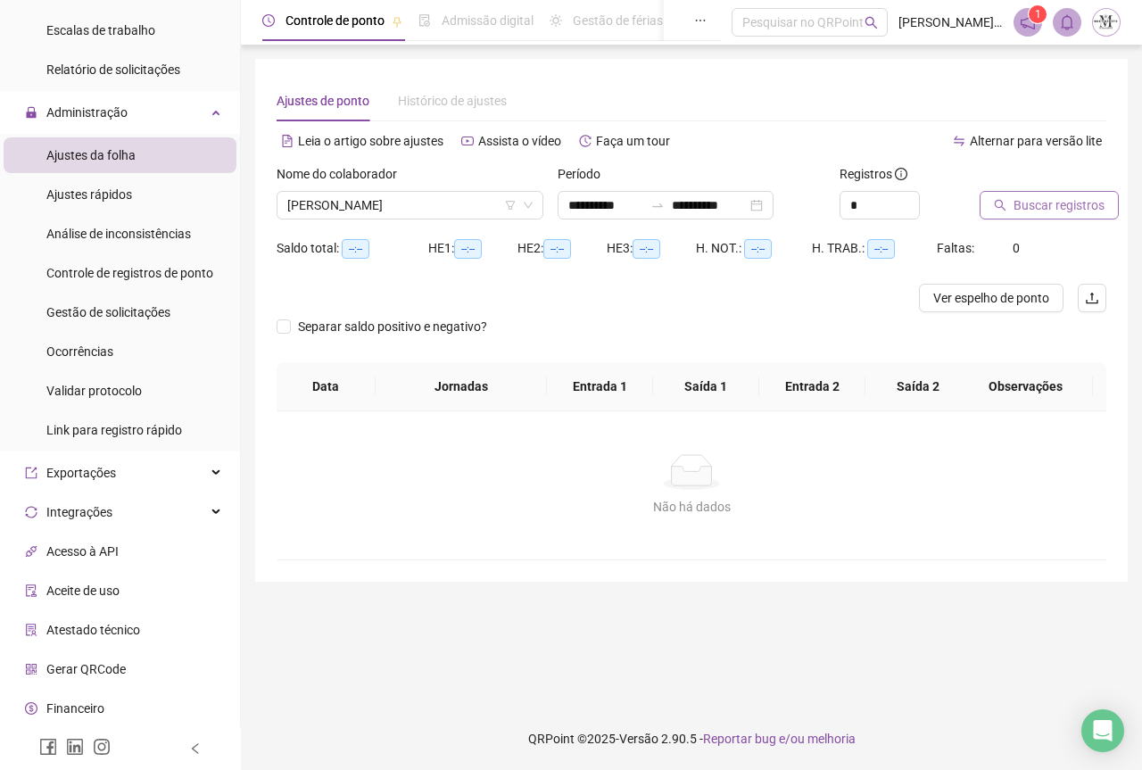
click at [1043, 211] on span "Buscar registros" at bounding box center [1058, 205] width 91 height 20
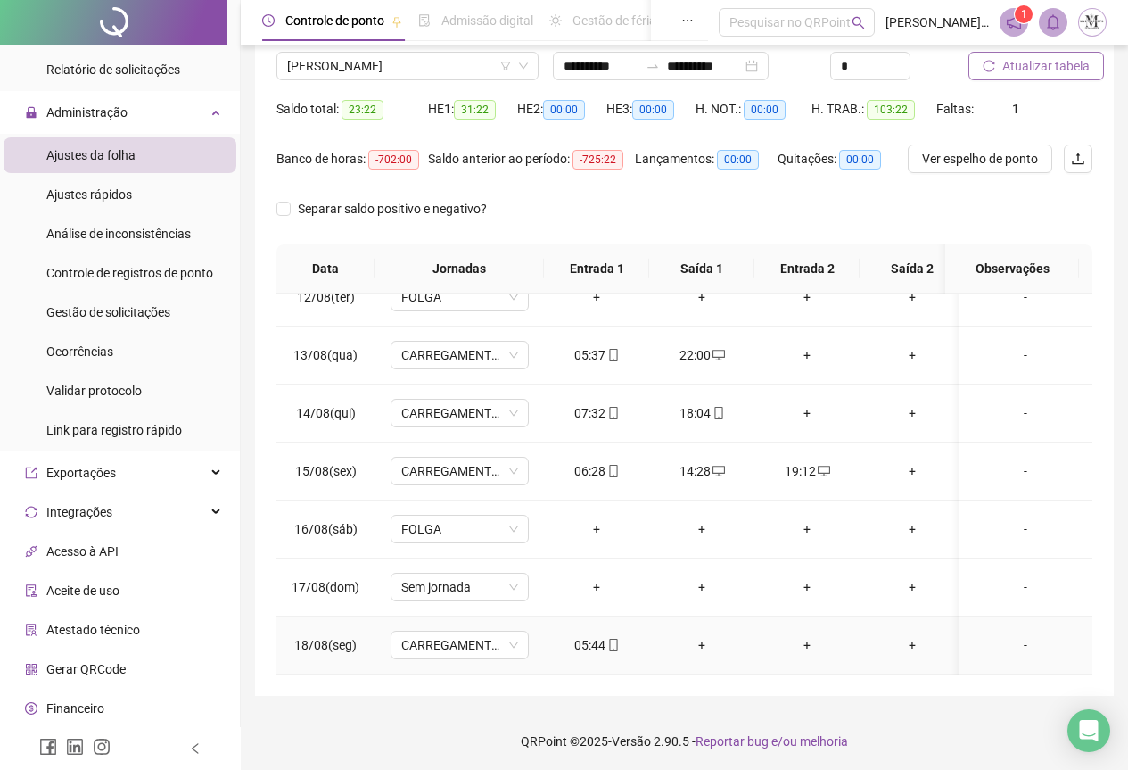
scroll to position [142, 0]
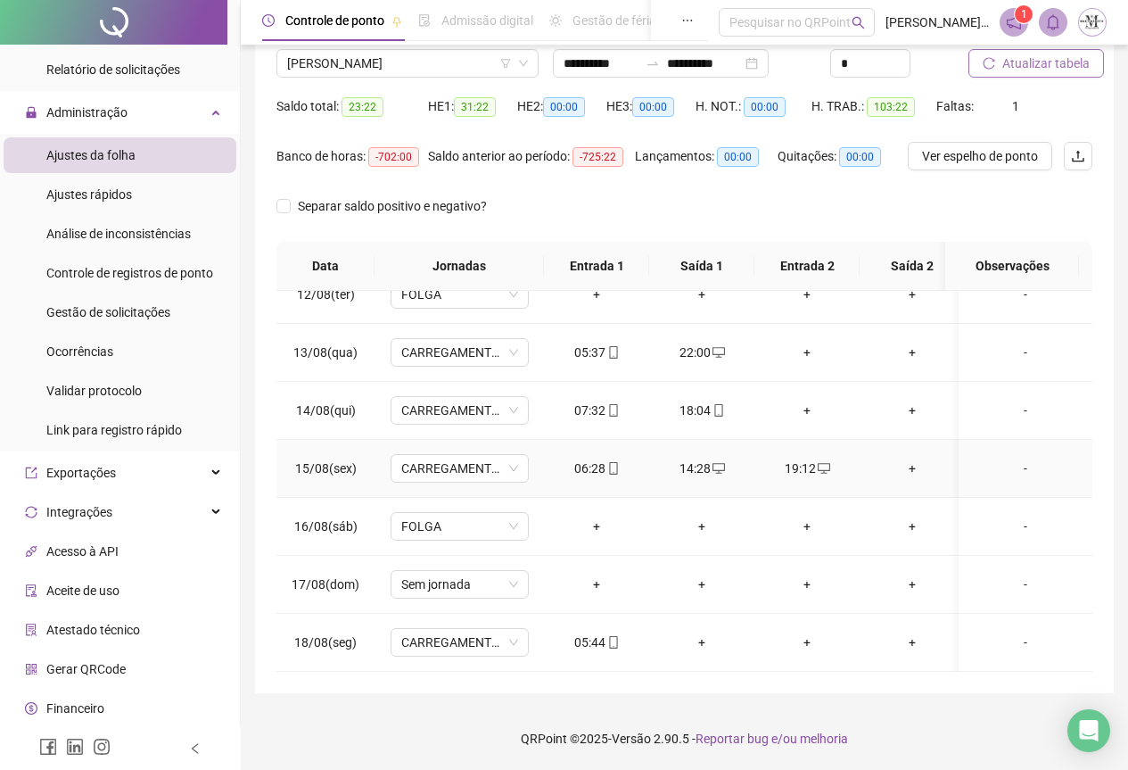
click at [698, 459] on div "14:28" at bounding box center [702, 469] width 77 height 20
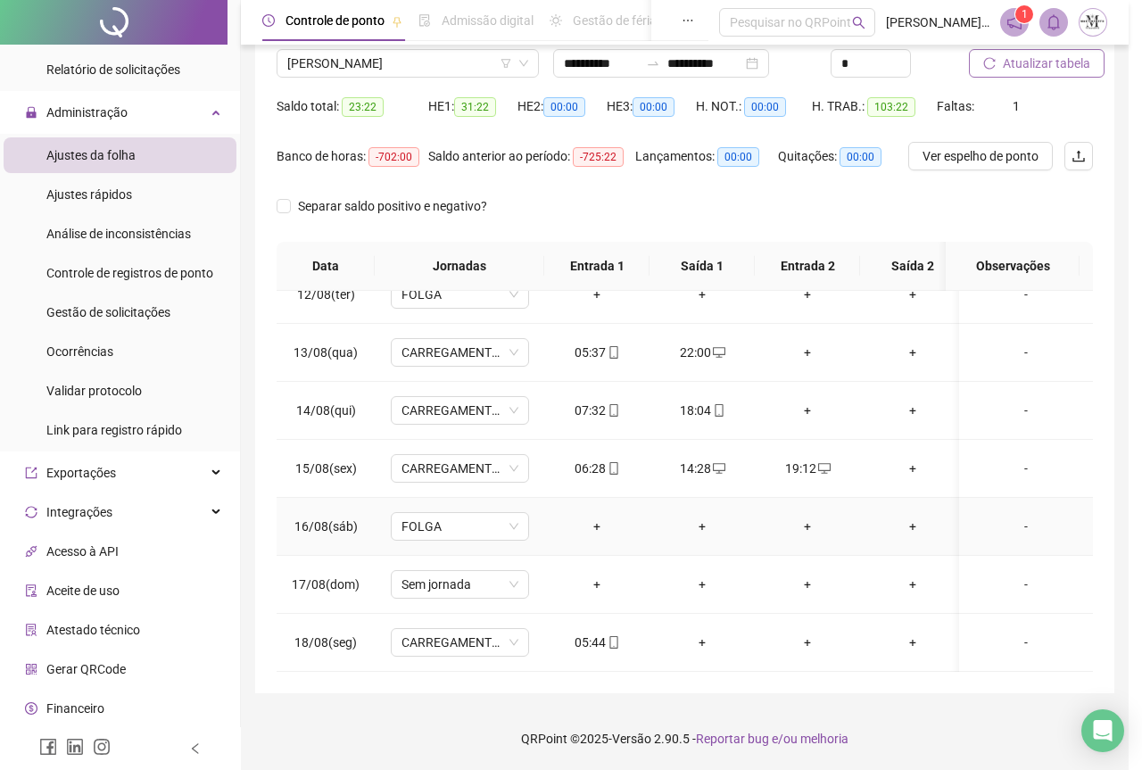
type input "**********"
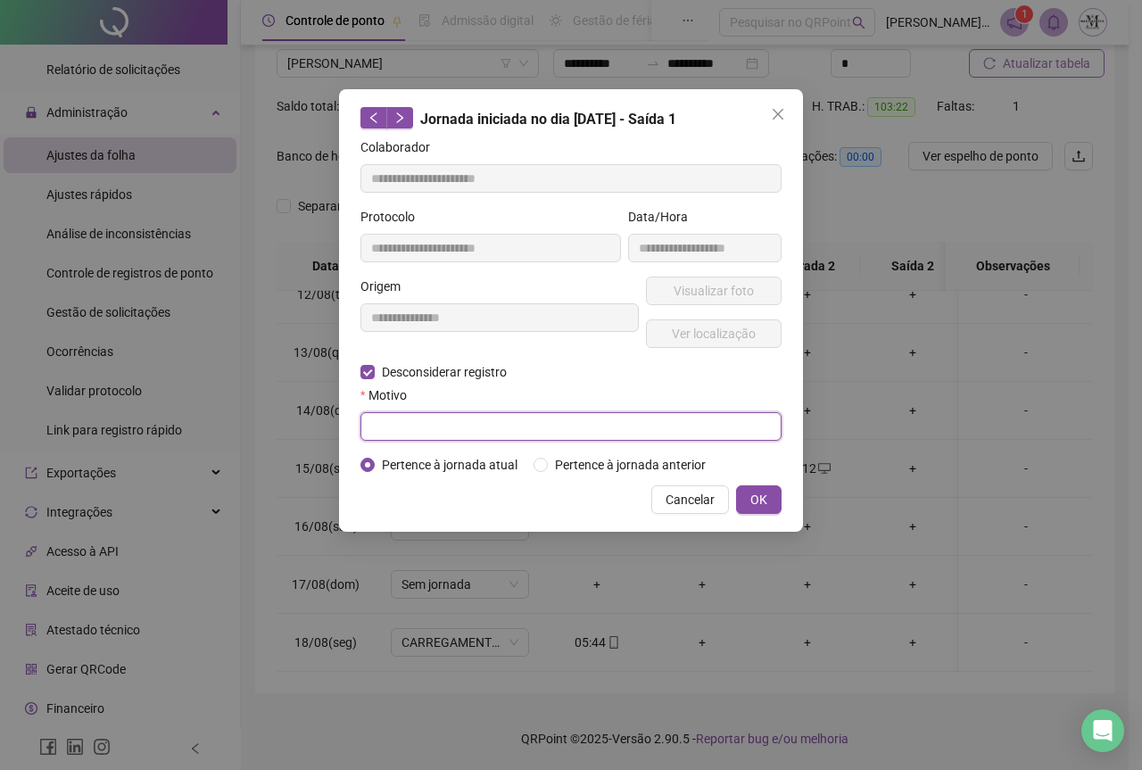
click at [384, 434] on input "text" at bounding box center [570, 426] width 421 height 29
type input "*********"
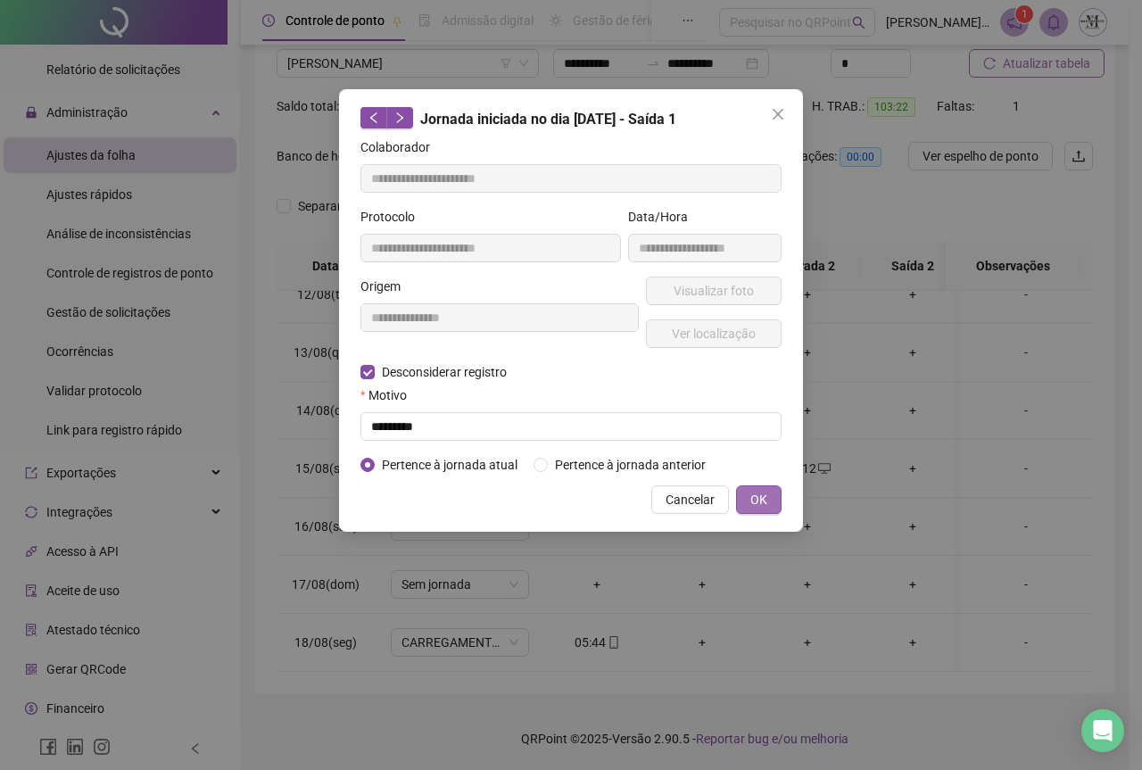
click at [754, 492] on span "OK" at bounding box center [758, 500] width 17 height 20
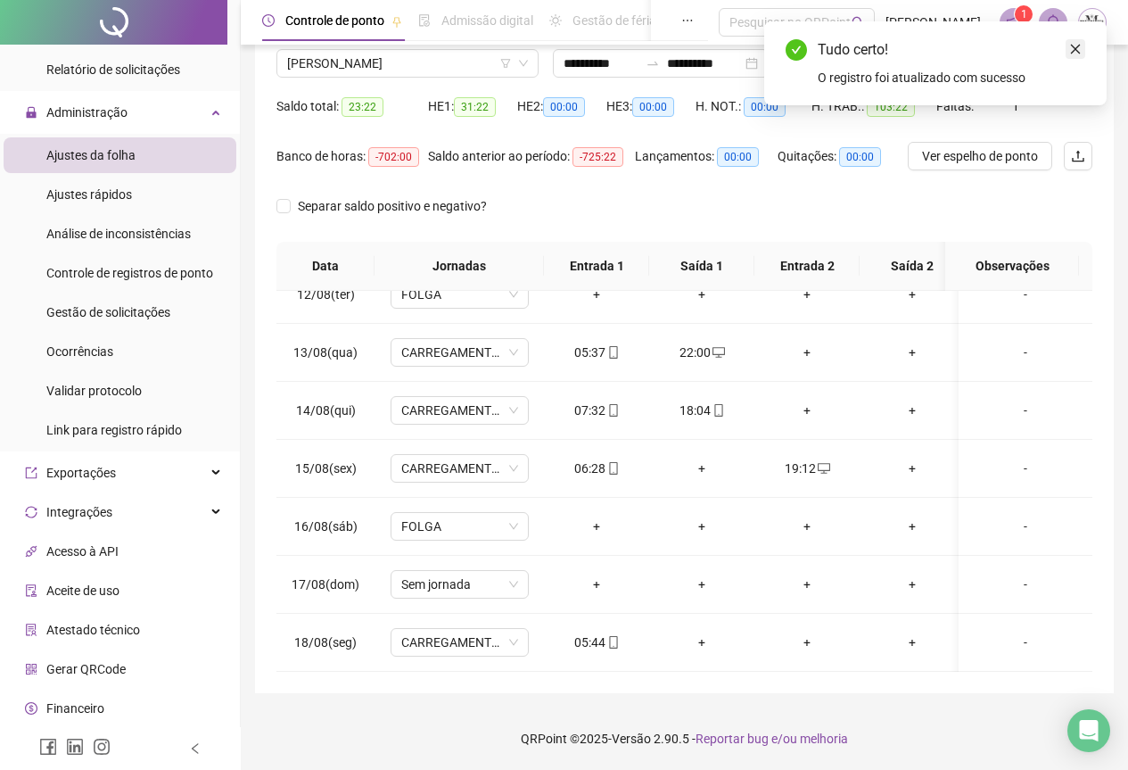
click at [1079, 50] on icon "close" at bounding box center [1076, 49] width 12 height 12
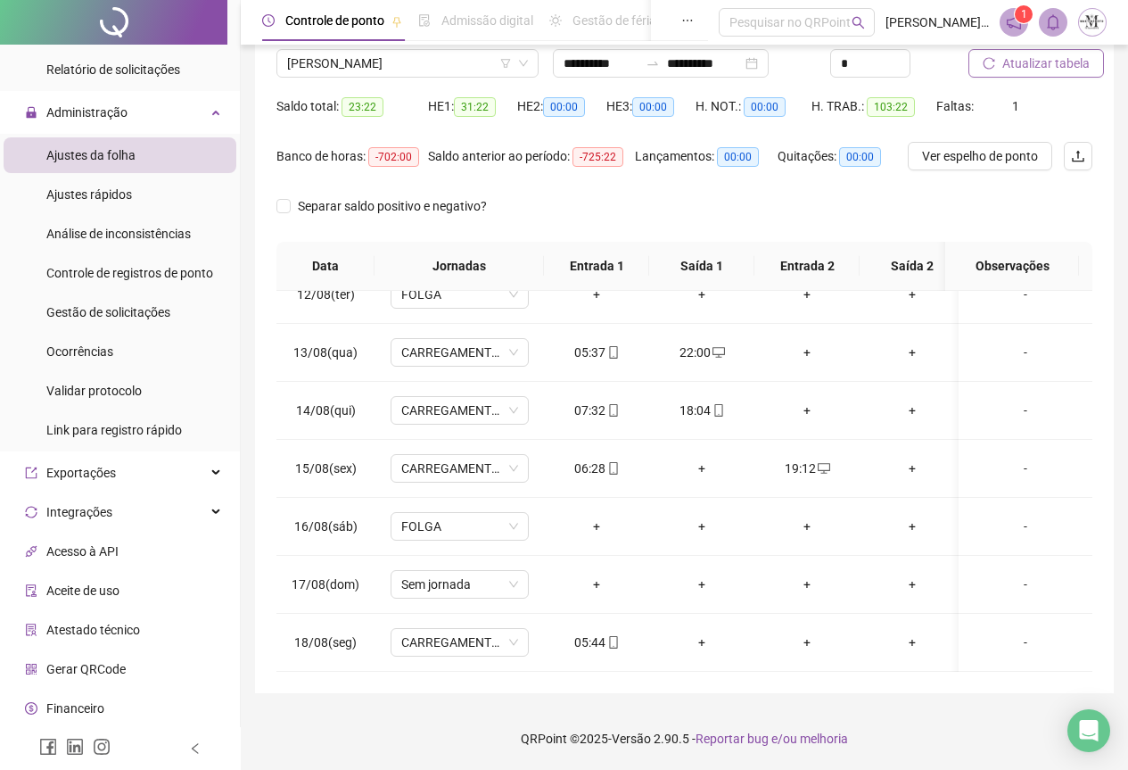
click at [1062, 61] on span "Atualizar tabela" at bounding box center [1046, 64] width 87 height 20
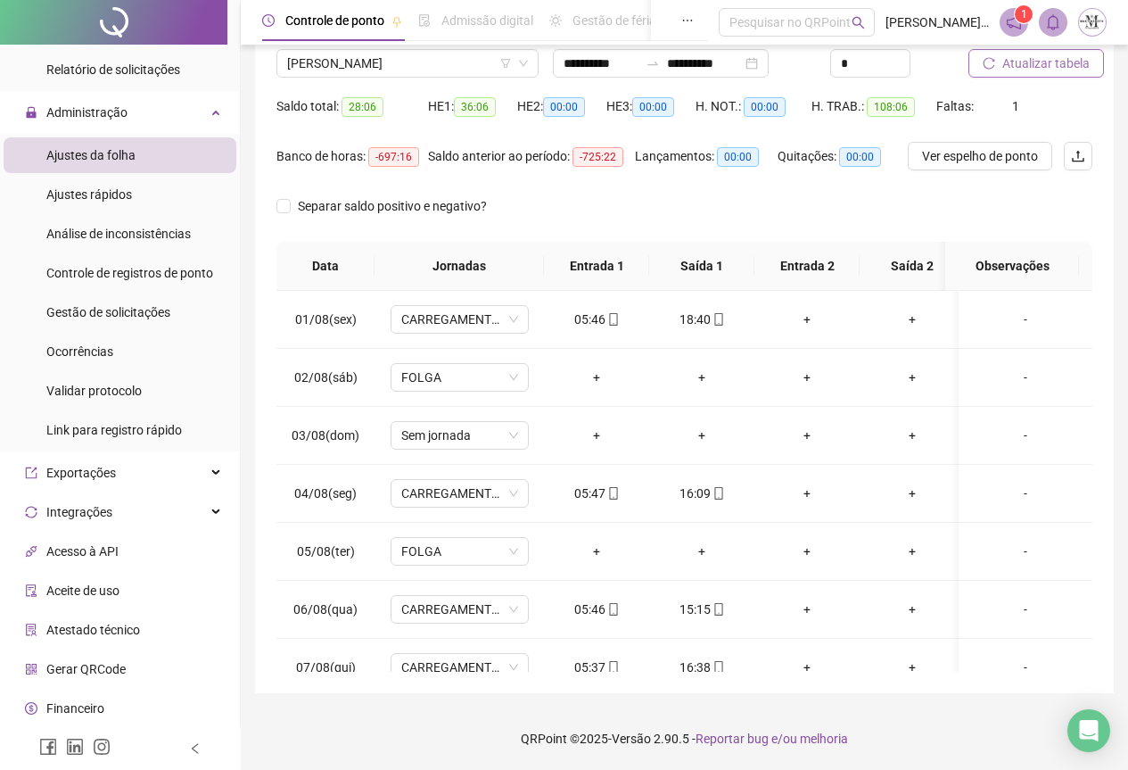
click at [1017, 69] on span "Atualizar tabela" at bounding box center [1046, 64] width 87 height 20
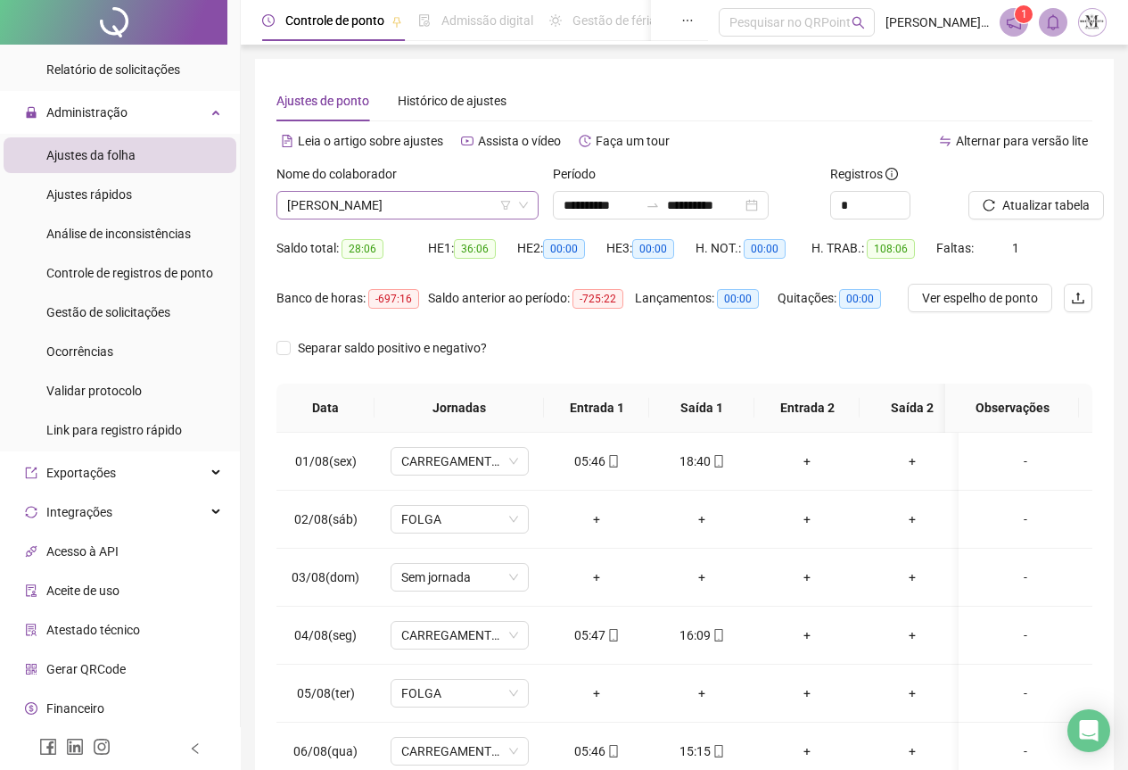
click at [318, 203] on span "[PERSON_NAME]" at bounding box center [407, 205] width 241 height 27
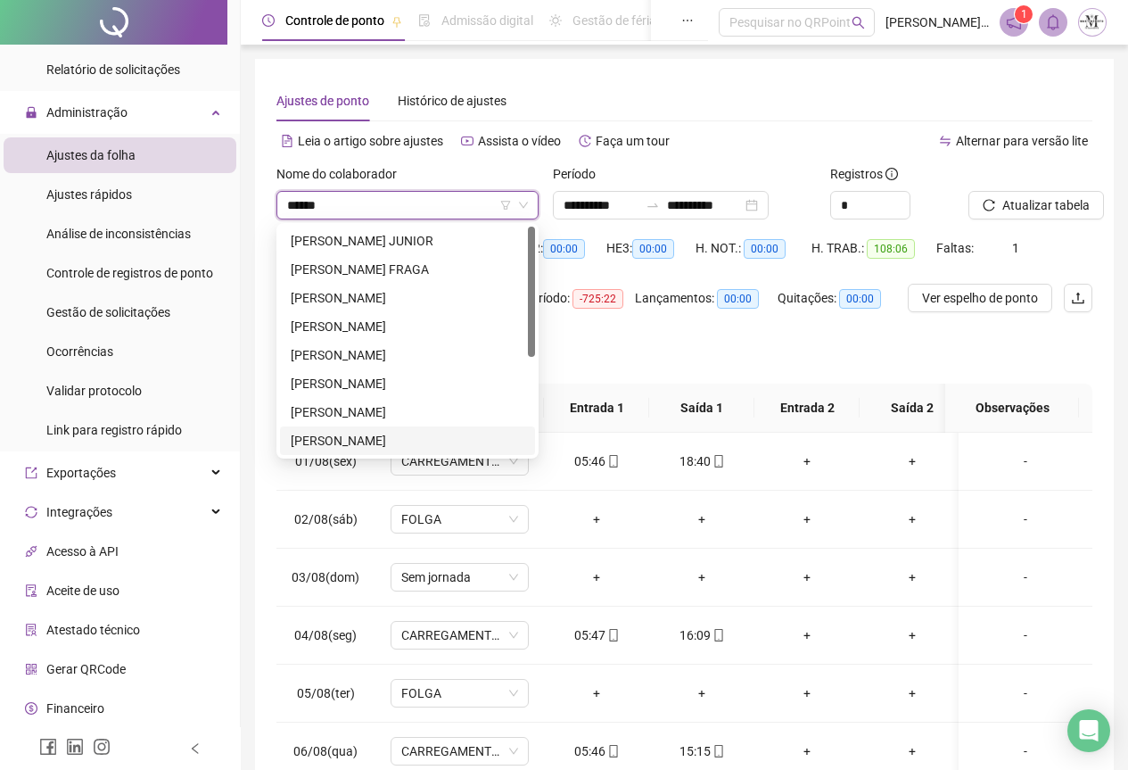
type input "******"
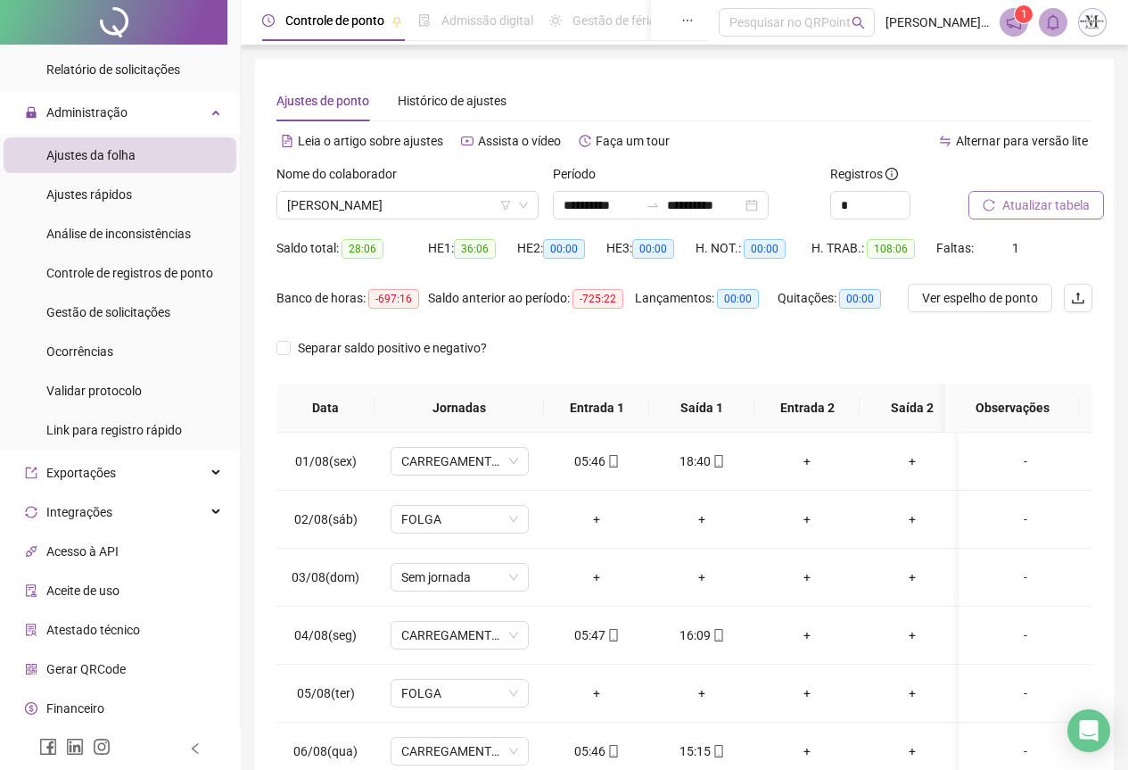
click at [1012, 206] on span "Atualizar tabela" at bounding box center [1046, 205] width 87 height 20
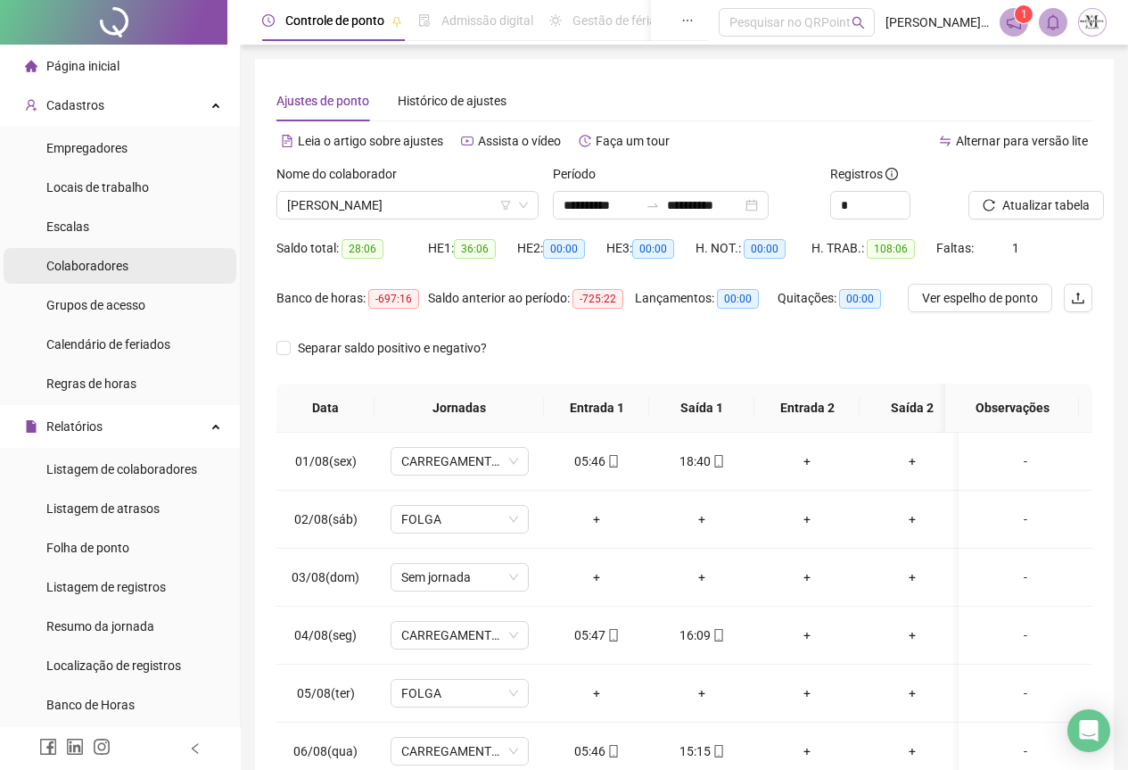
click at [95, 249] on div "Colaboradores" at bounding box center [87, 266] width 82 height 36
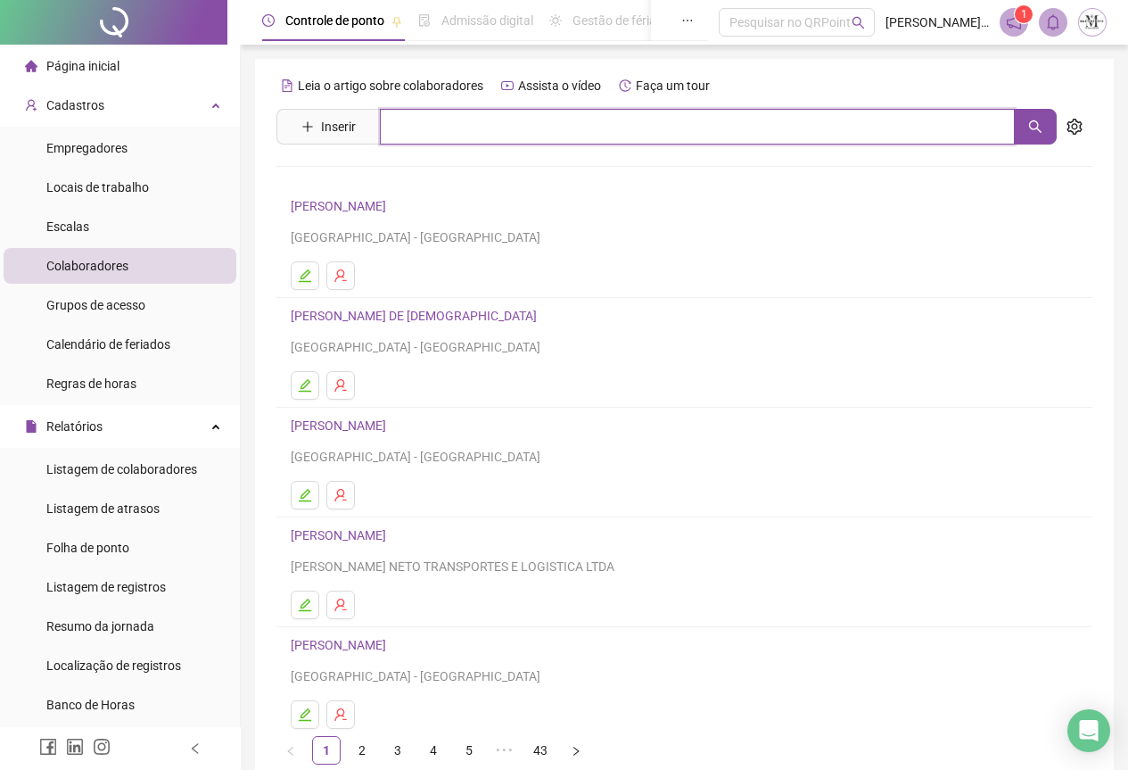
click at [424, 126] on input "text" at bounding box center [697, 127] width 635 height 36
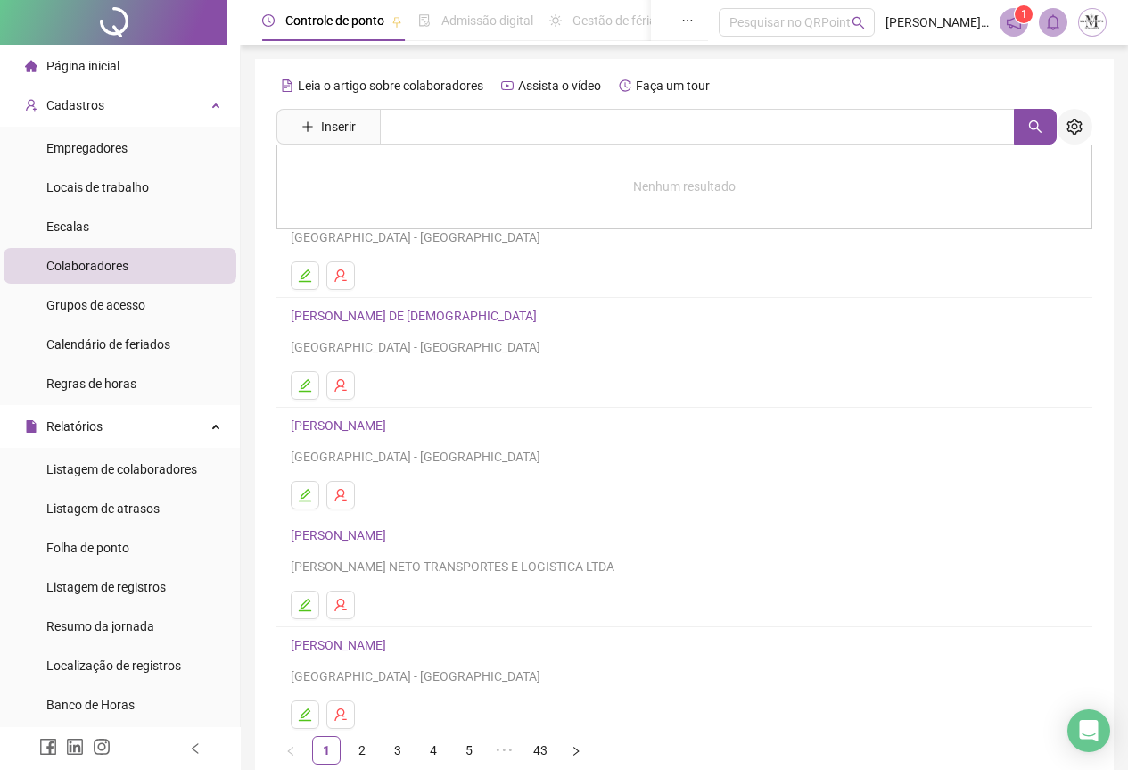
click at [1069, 121] on icon "setting" at bounding box center [1075, 127] width 16 height 16
click at [484, 128] on input "text" at bounding box center [697, 127] width 635 height 36
type input "*****"
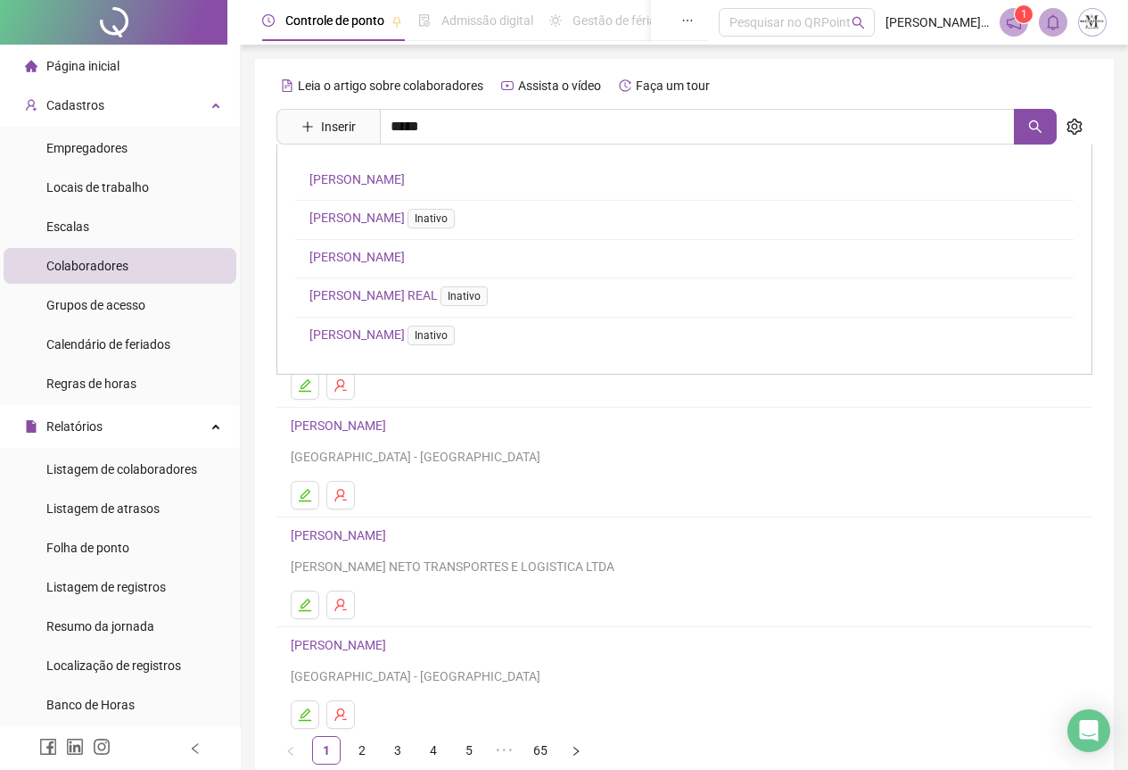
type input "*****"
click at [398, 298] on link "LUCAS DA SILVA VILA REAL Inativo" at bounding box center [403, 295] width 186 height 14
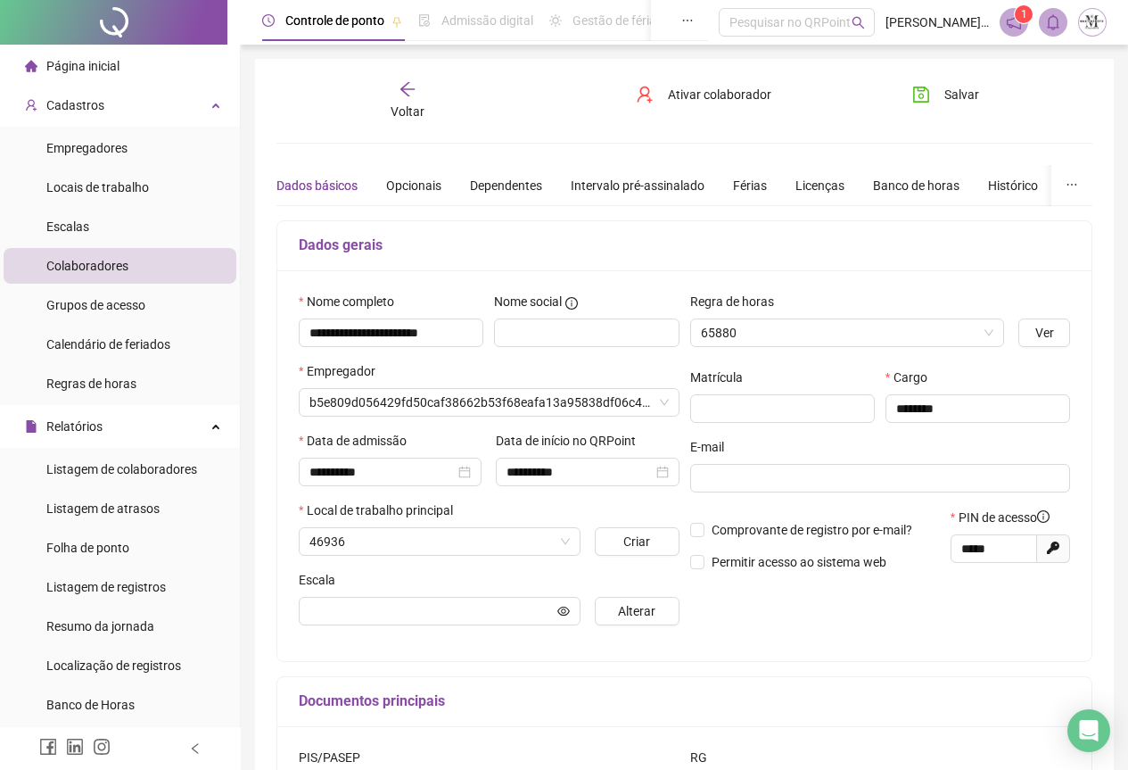
type input "****"
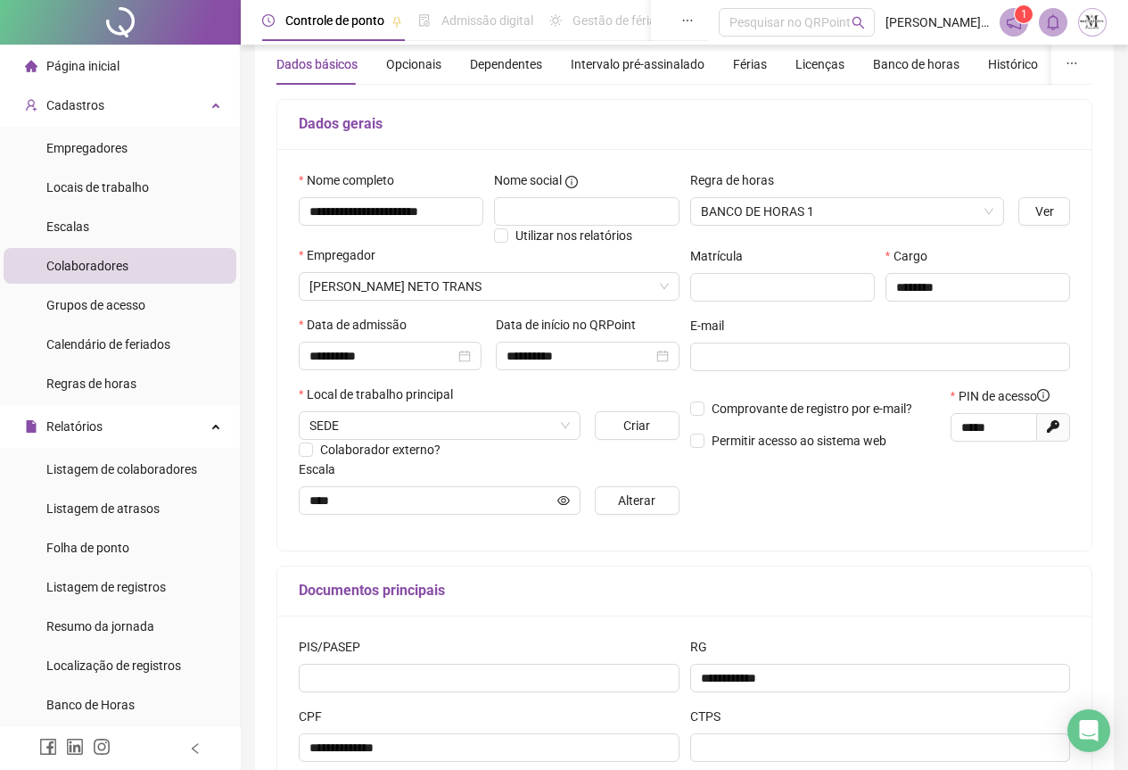
scroll to position [248, 0]
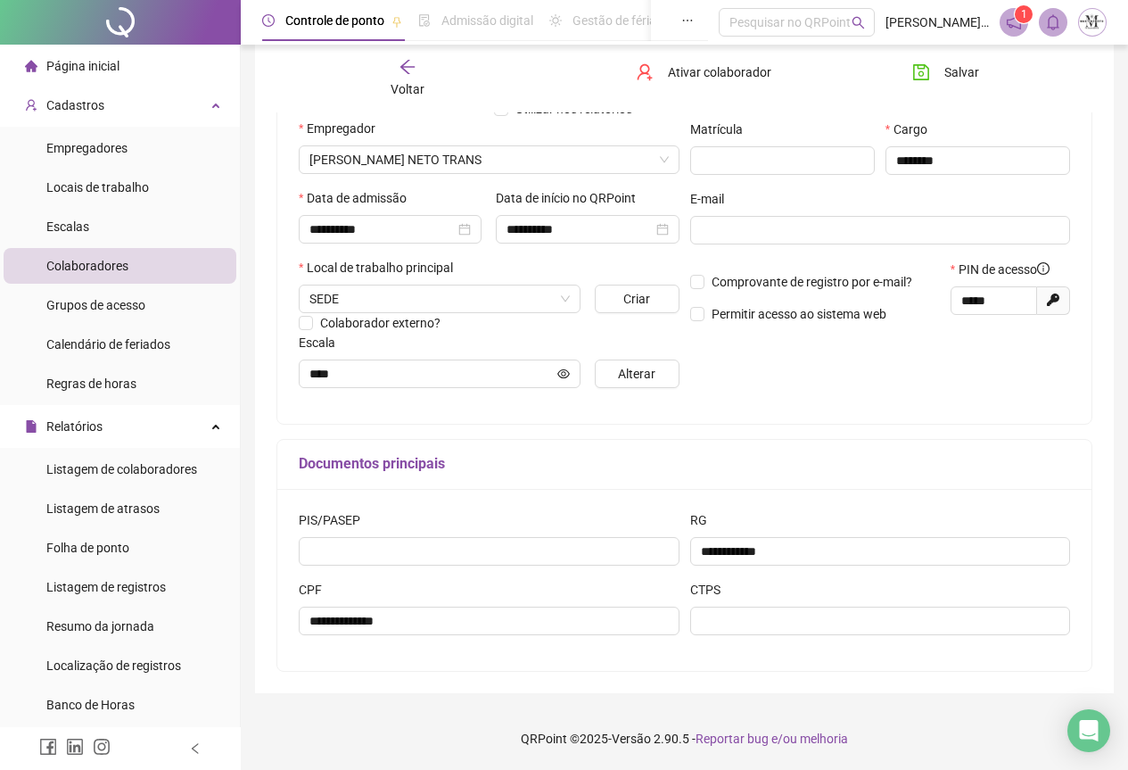
drag, startPoint x: 120, startPoint y: 37, endPoint x: 266, endPoint y: 18, distance: 146.7
click at [120, 37] on div at bounding box center [120, 22] width 241 height 45
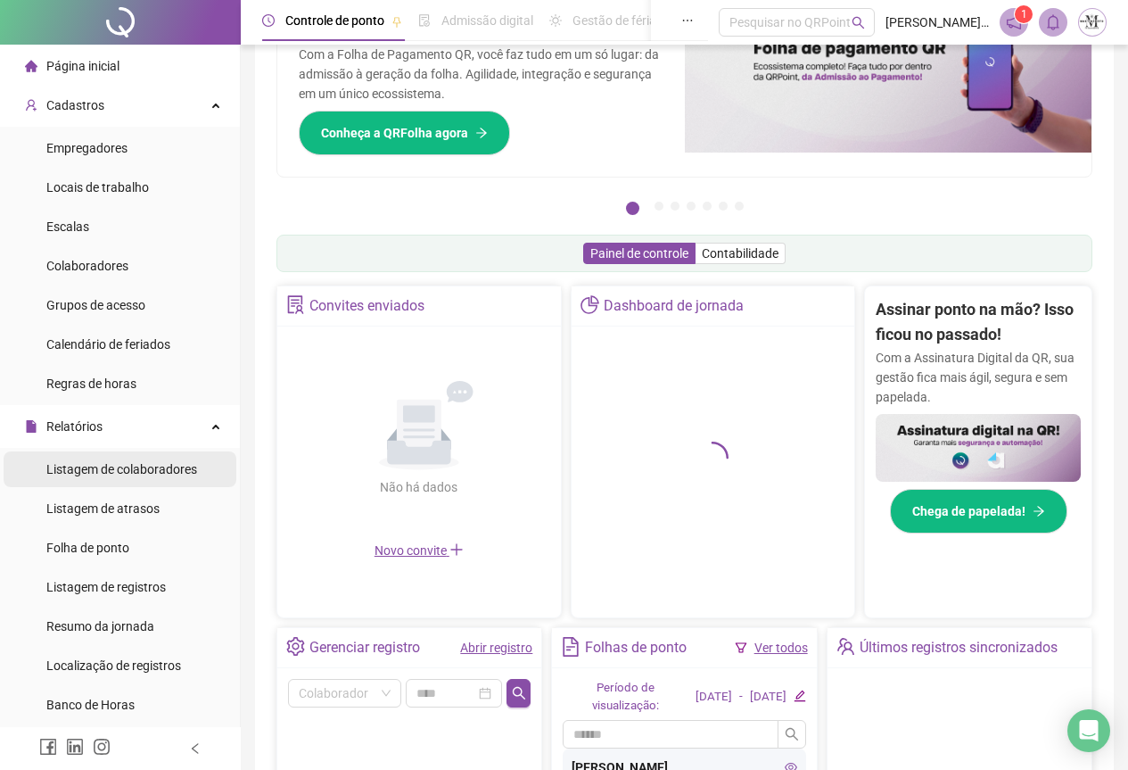
scroll to position [248, 0]
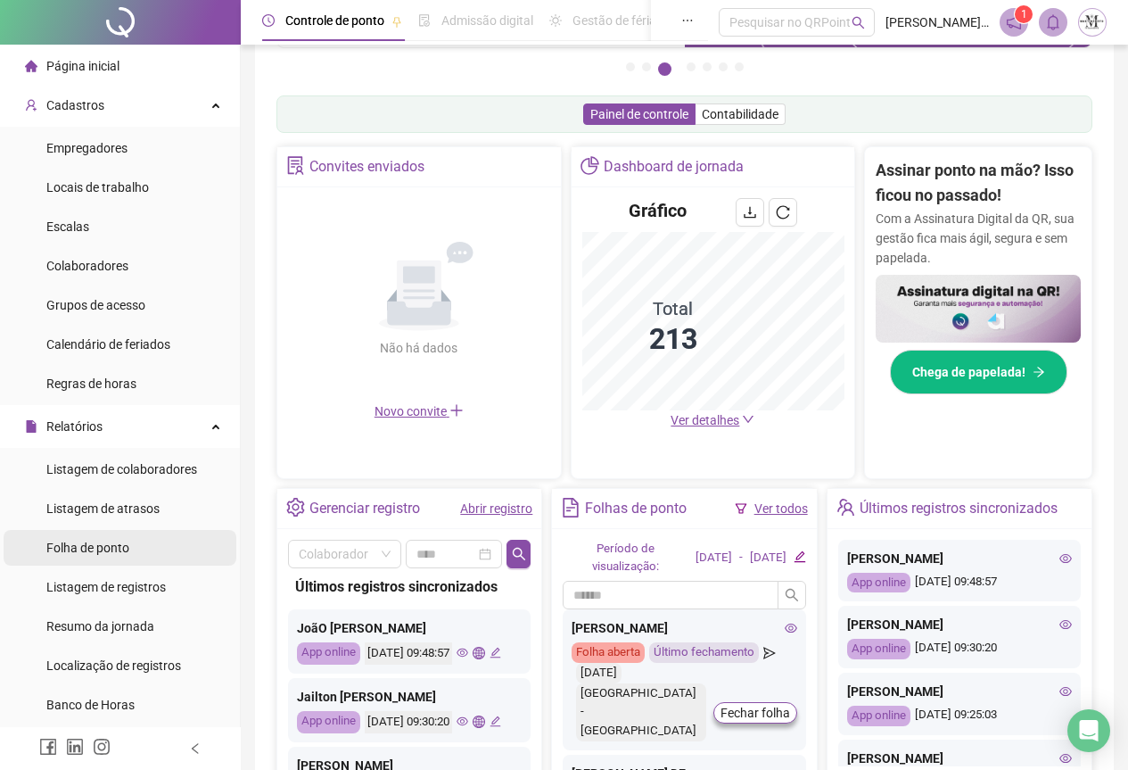
click at [81, 552] on span "Folha de ponto" at bounding box center [87, 548] width 83 height 14
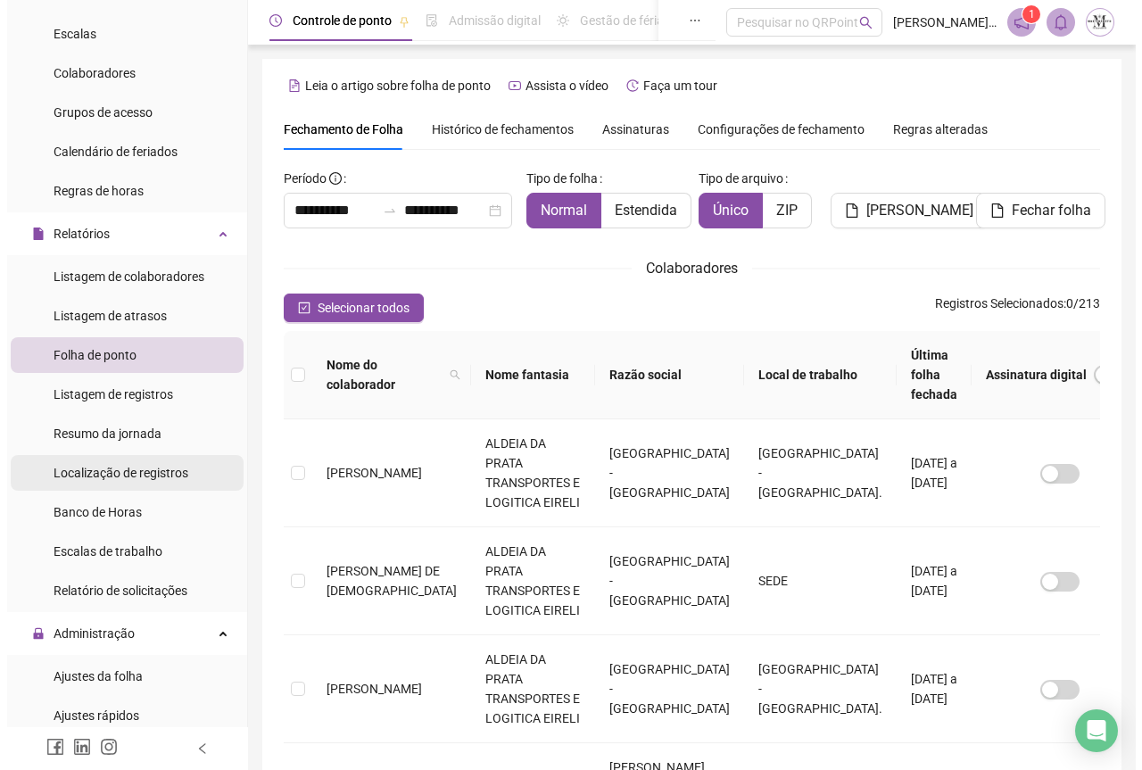
scroll to position [357, 0]
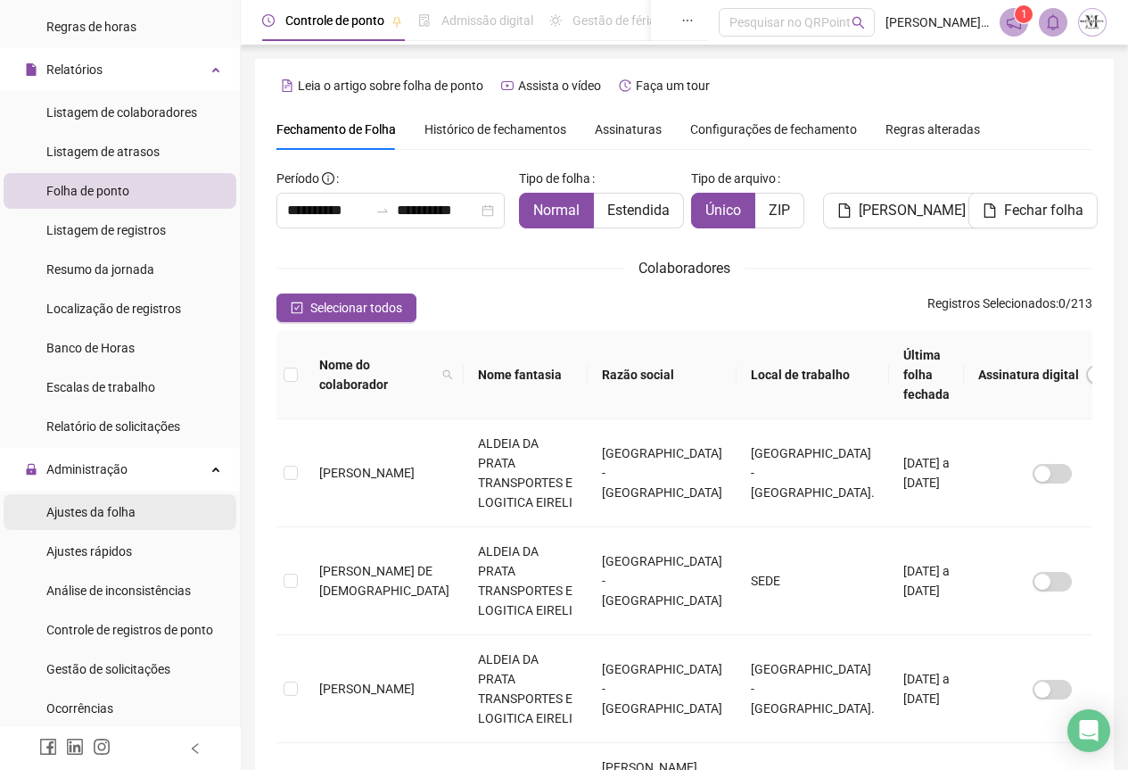
click at [102, 526] on div "Ajustes da folha" at bounding box center [90, 512] width 89 height 36
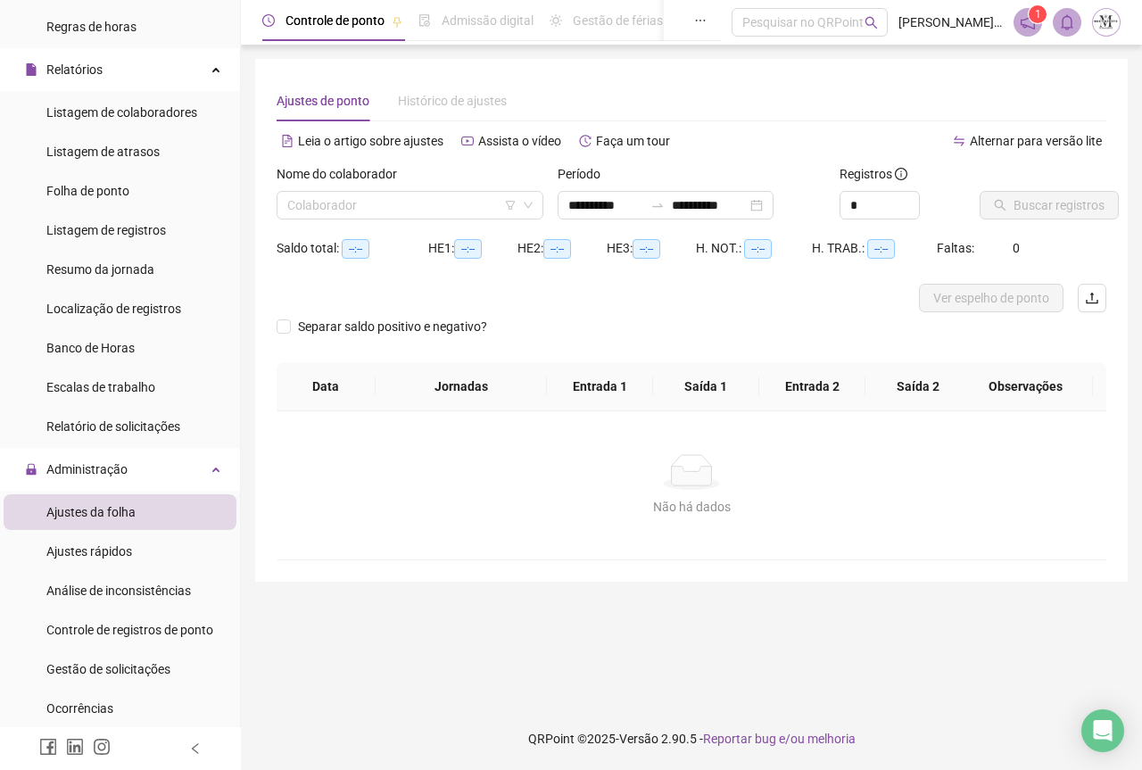
type input "**********"
click at [310, 211] on input "search" at bounding box center [401, 205] width 229 height 27
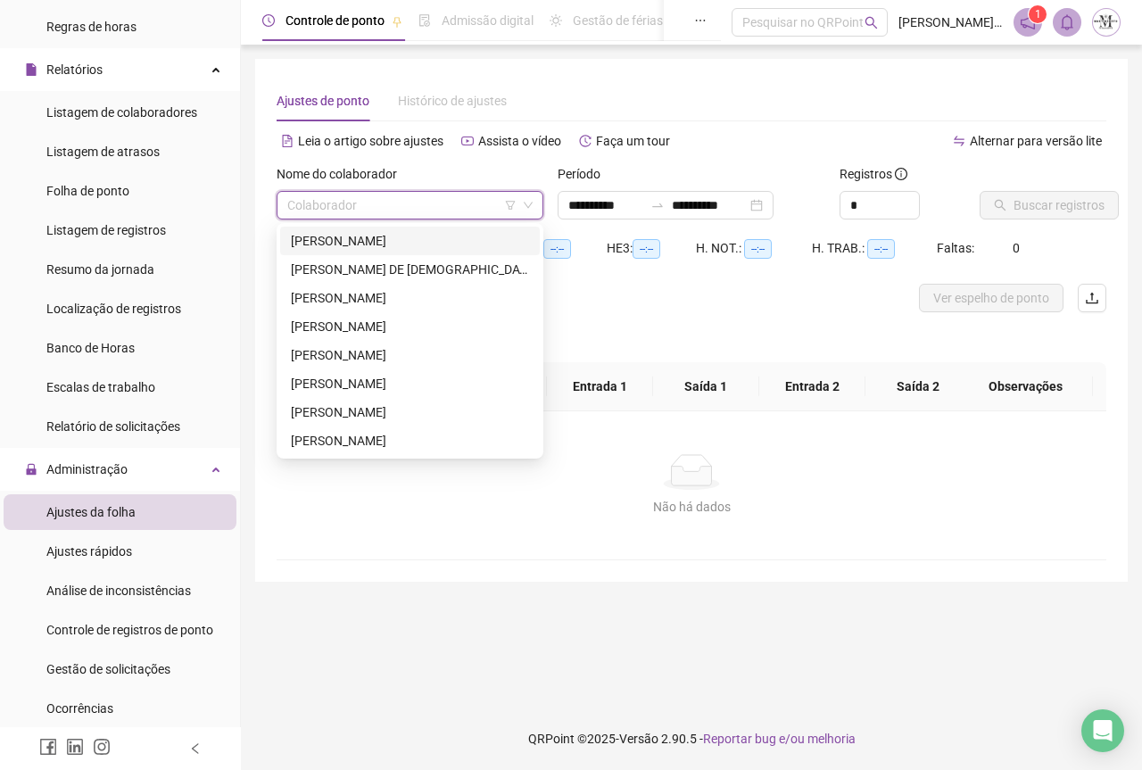
type input "*"
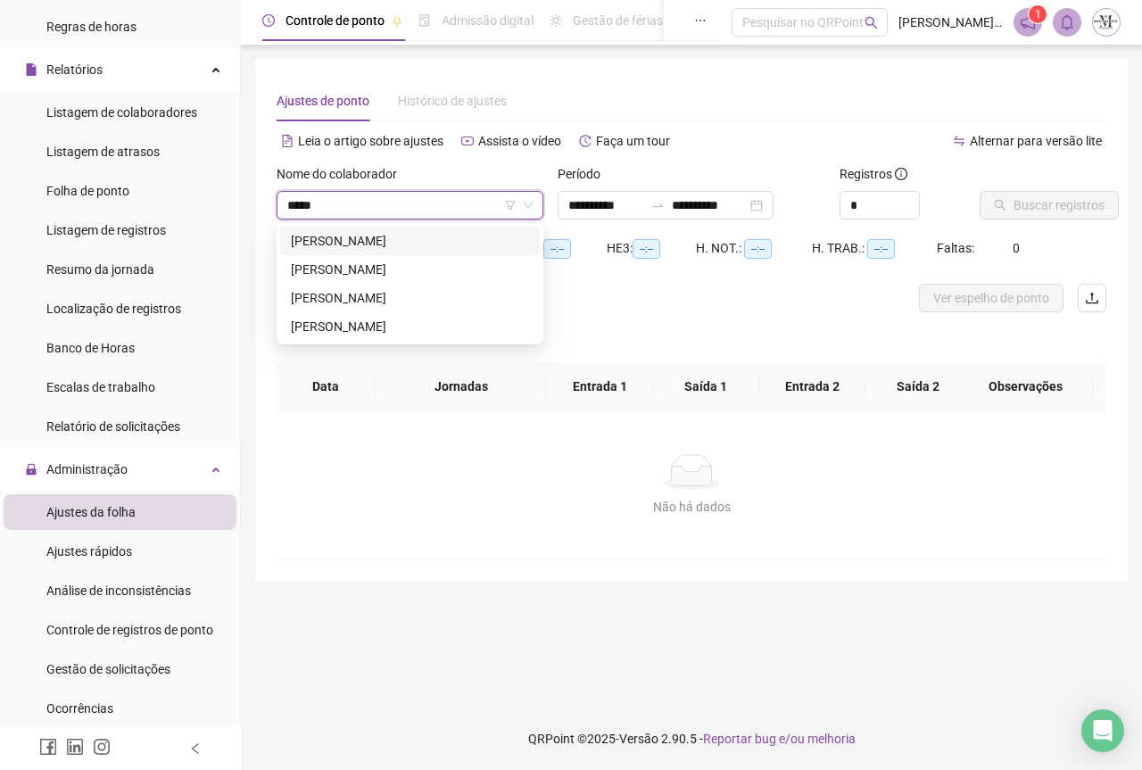
click at [353, 205] on input "*****" at bounding box center [401, 205] width 229 height 27
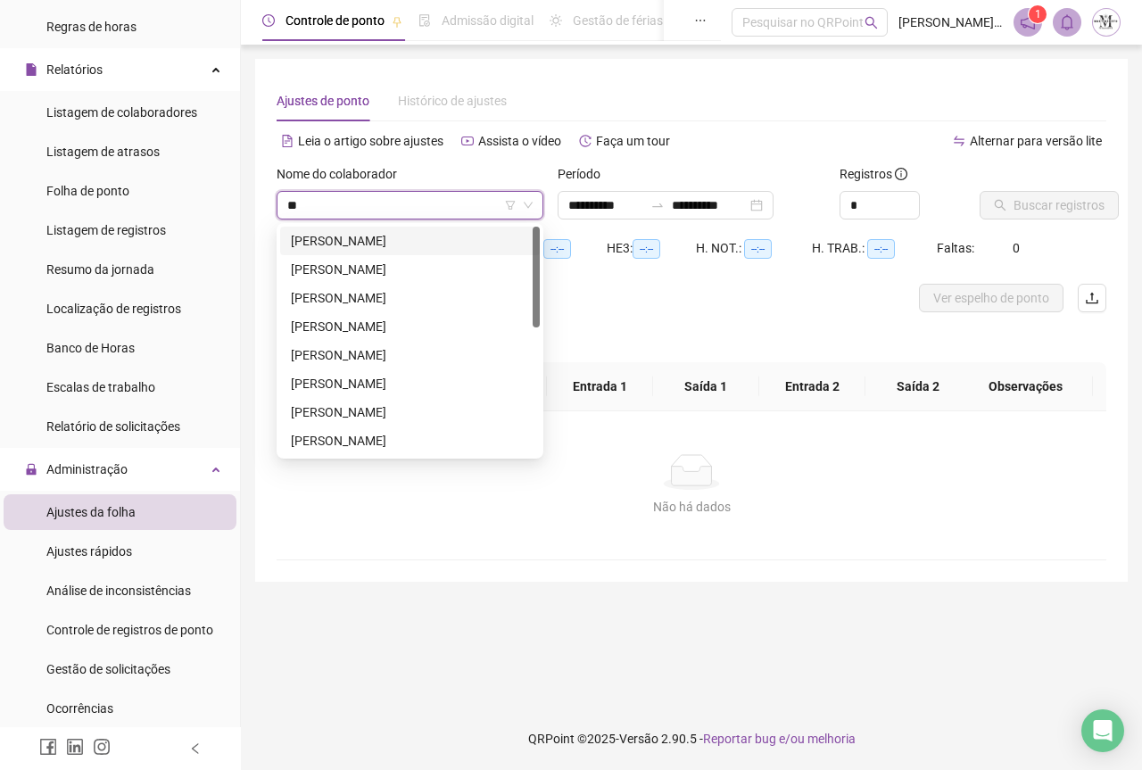
type input "*"
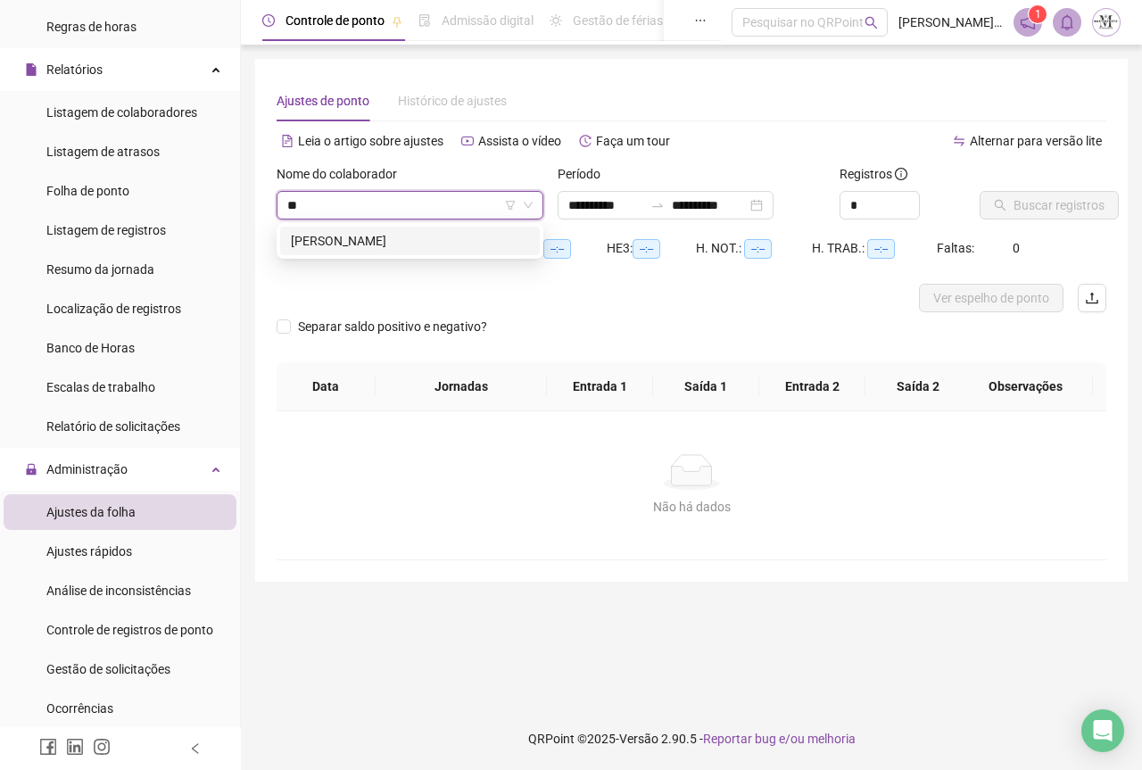
type input "*"
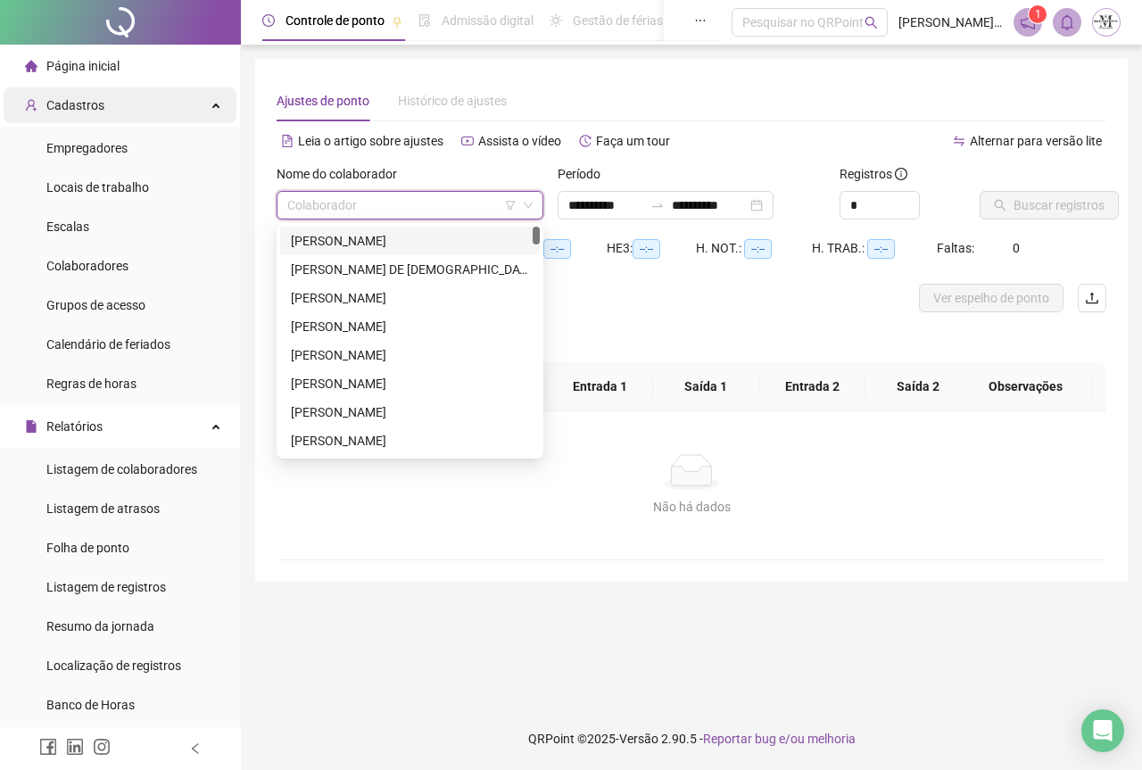
click at [117, 112] on div "Cadastros" at bounding box center [120, 105] width 233 height 36
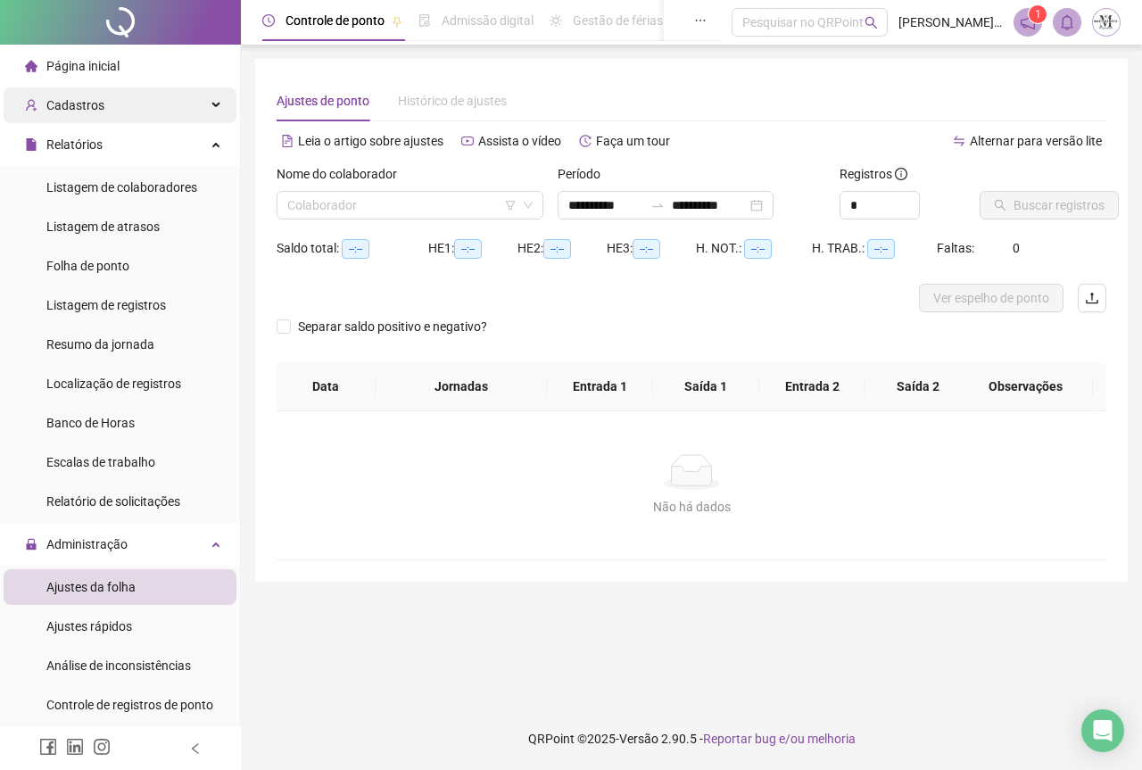
click at [116, 112] on div "Cadastros" at bounding box center [120, 105] width 233 height 36
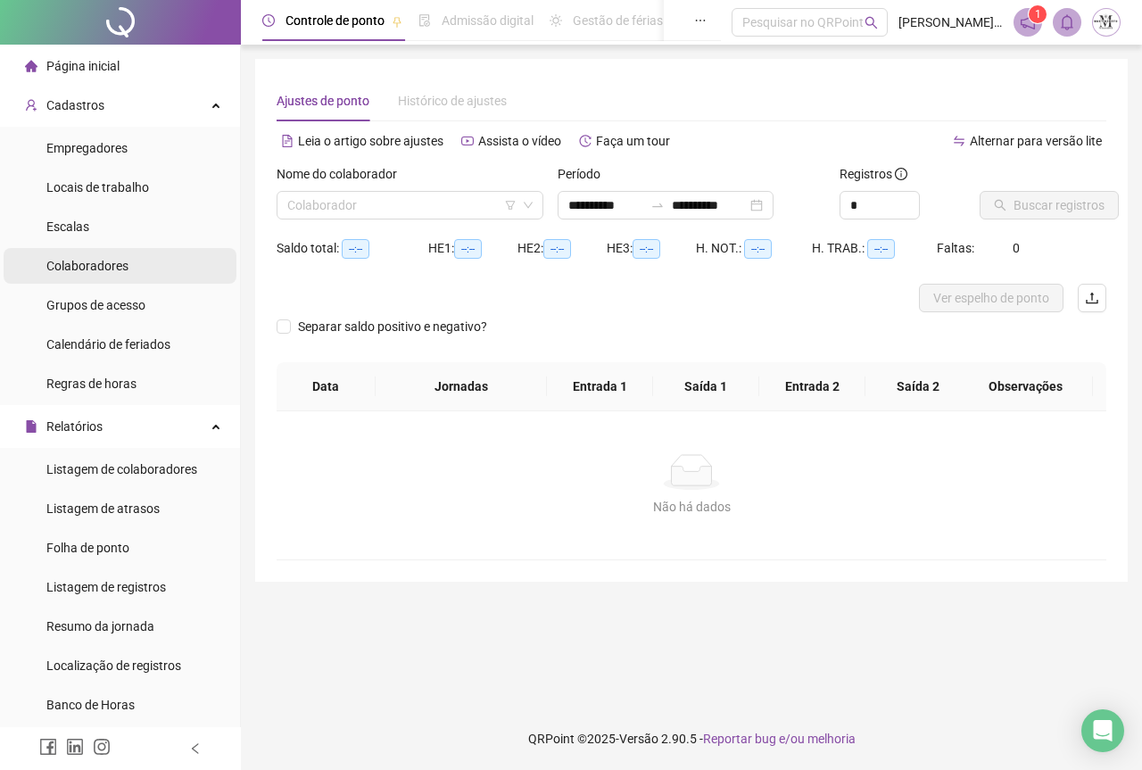
click at [98, 272] on span "Colaboradores" at bounding box center [87, 266] width 82 height 14
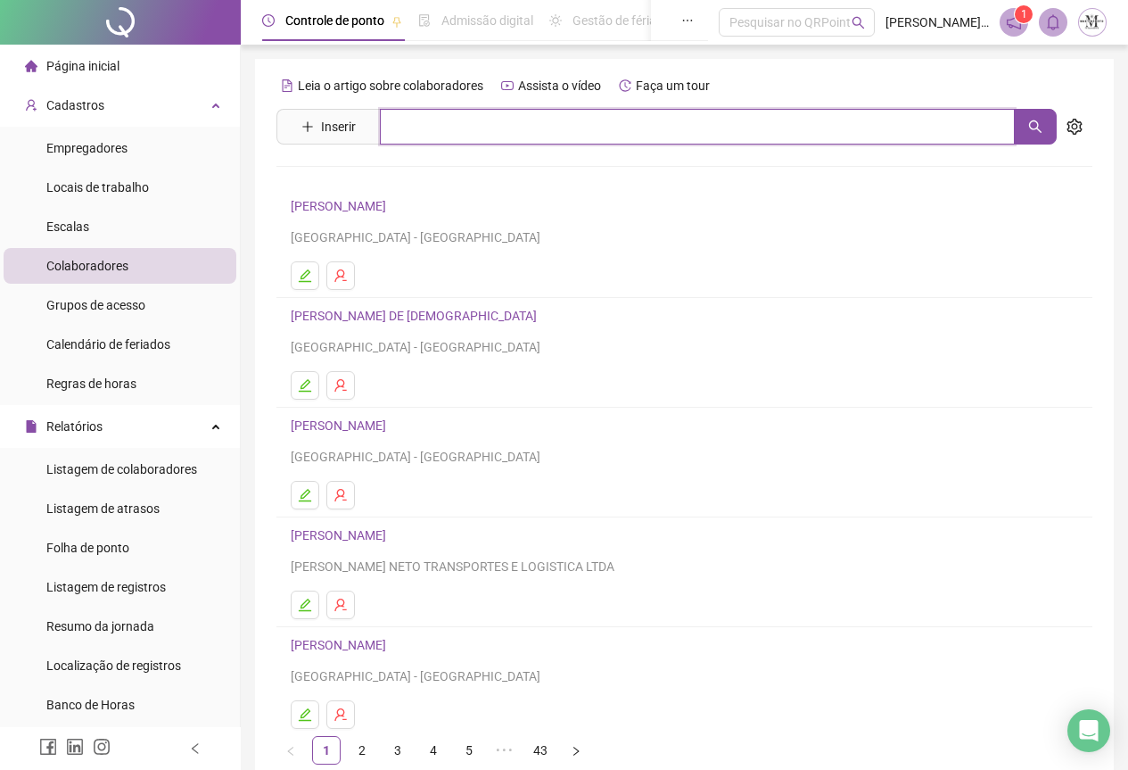
click at [444, 129] on input "text" at bounding box center [697, 127] width 635 height 36
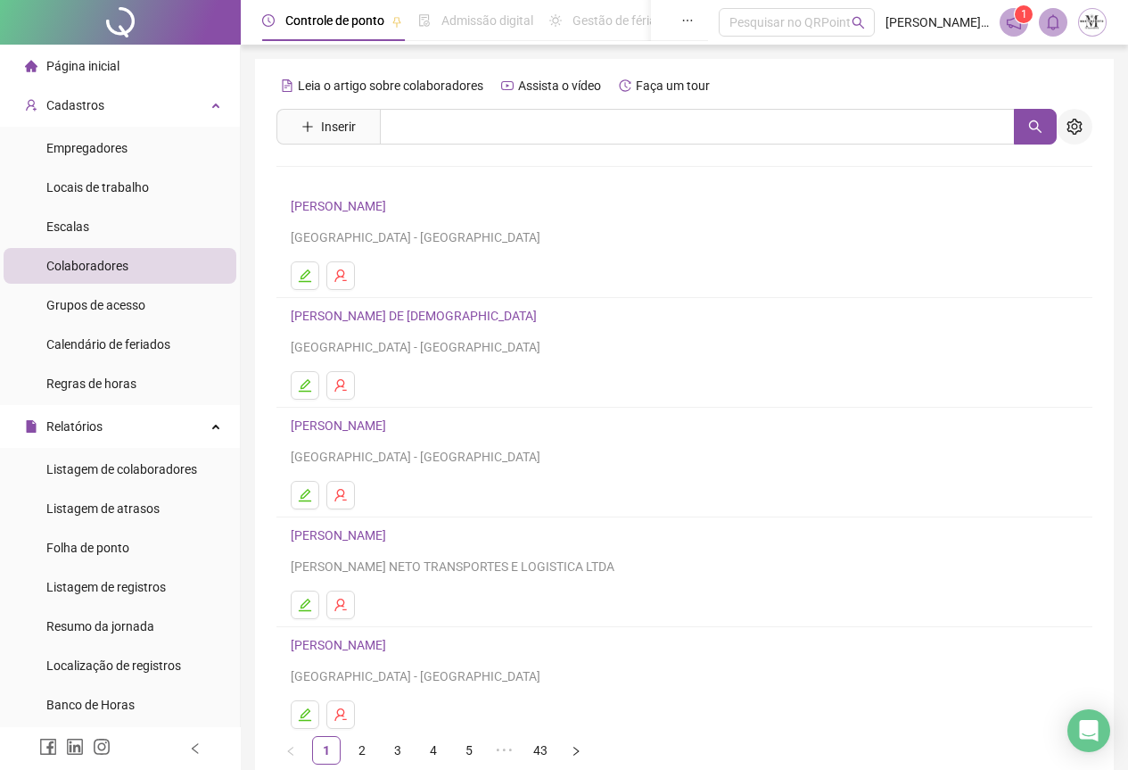
click at [1079, 134] on icon "setting" at bounding box center [1075, 127] width 16 height 16
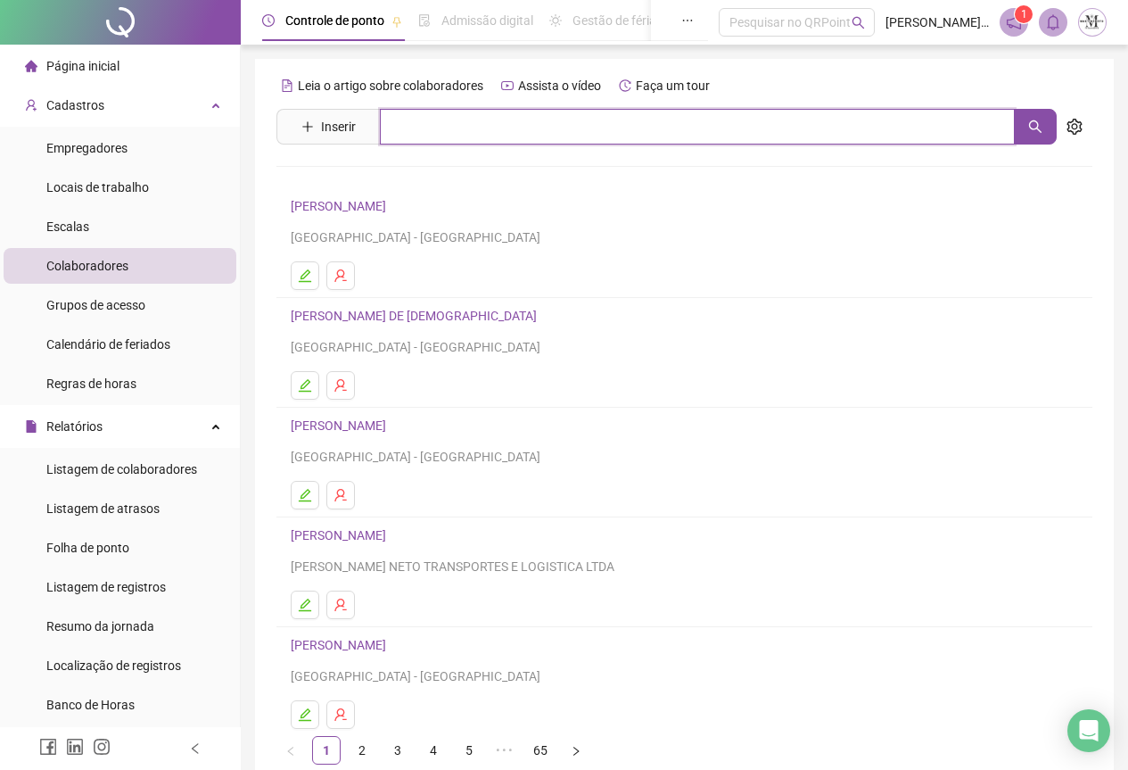
click at [385, 116] on input "text" at bounding box center [697, 127] width 635 height 36
click at [1045, 120] on button "button" at bounding box center [1035, 127] width 43 height 36
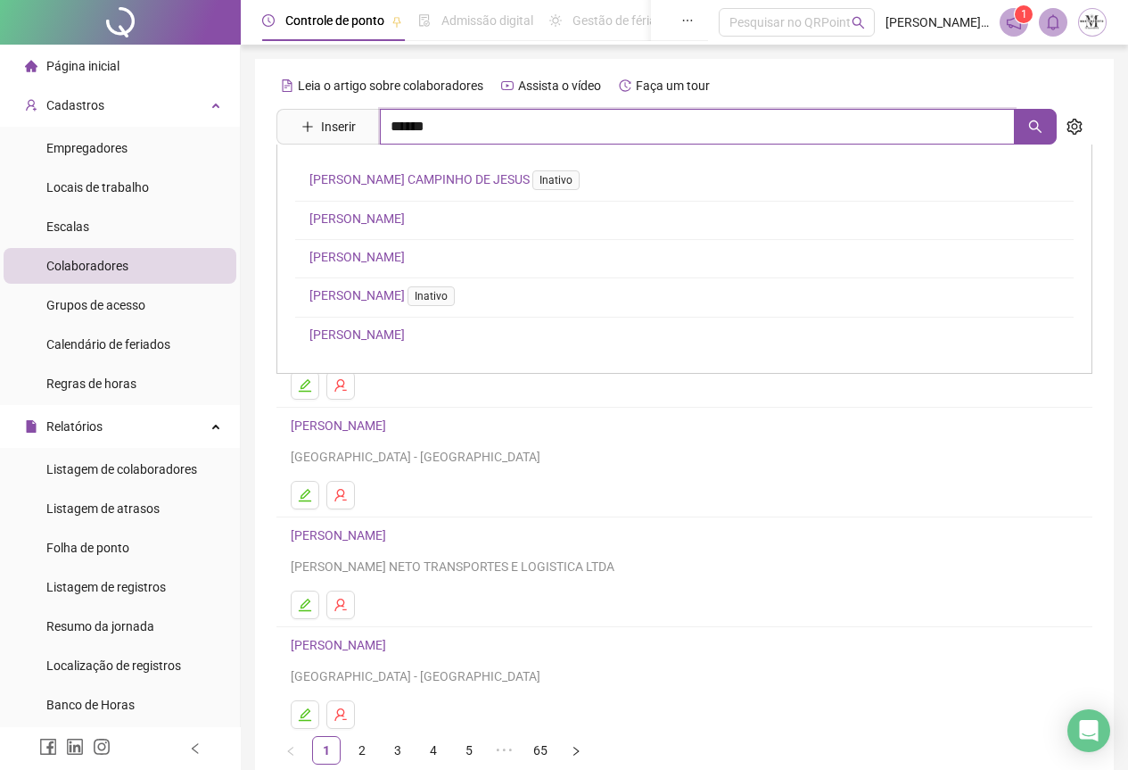
click at [446, 136] on input "******" at bounding box center [697, 127] width 635 height 36
type input "*"
click at [1036, 132] on icon "search" at bounding box center [1036, 127] width 14 height 14
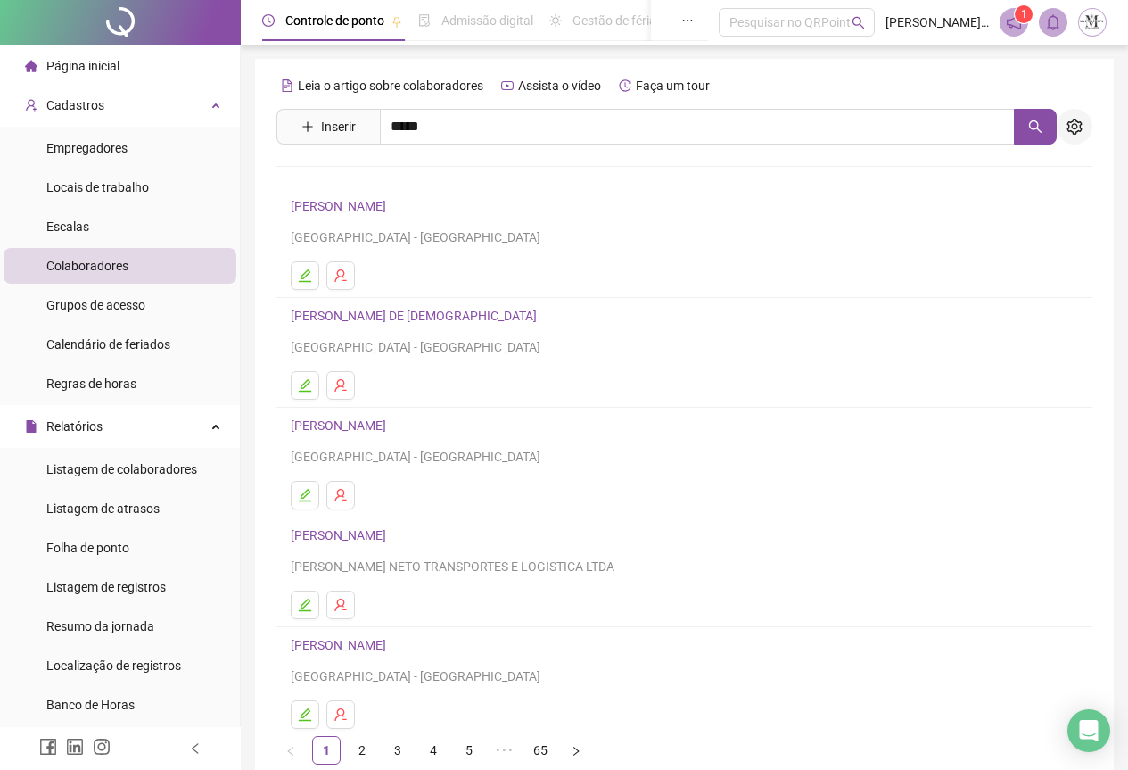
click at [1089, 125] on button "button" at bounding box center [1075, 127] width 36 height 36
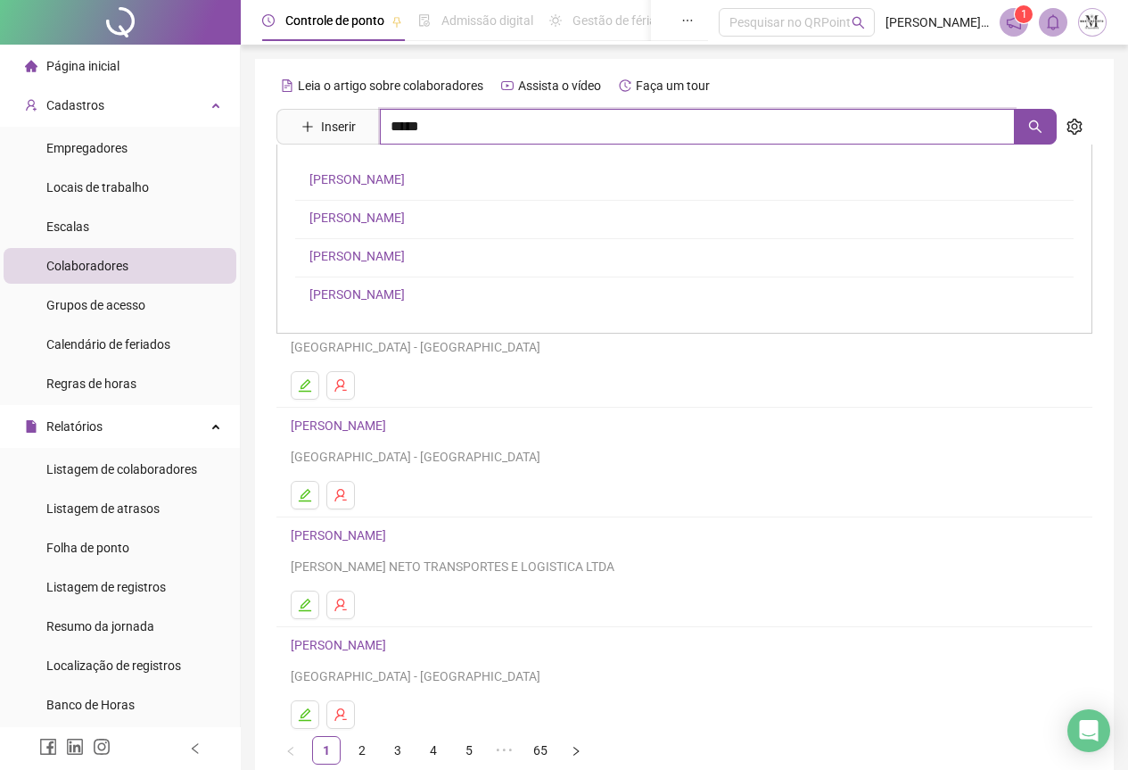
click at [459, 133] on input "*****" at bounding box center [697, 127] width 635 height 36
click at [1038, 127] on icon "search" at bounding box center [1035, 126] width 12 height 12
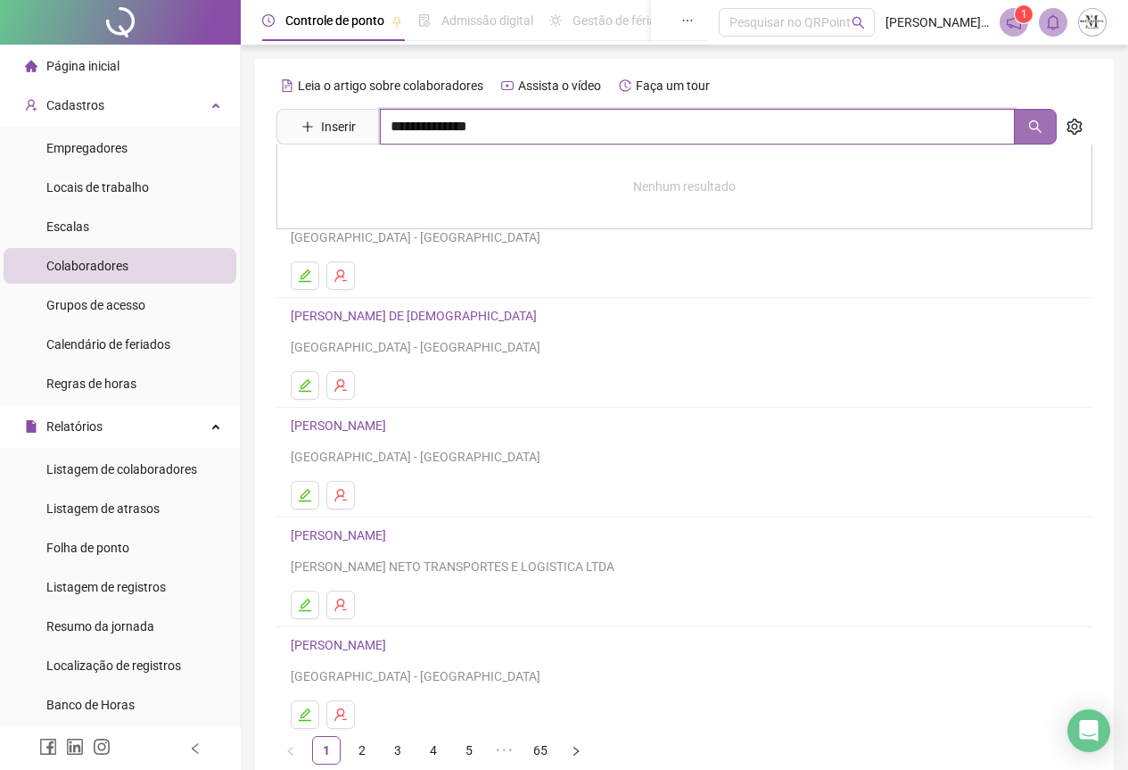
click at [1038, 127] on icon "search" at bounding box center [1035, 126] width 12 height 12
click at [397, 128] on input "**********" at bounding box center [697, 127] width 635 height 36
click at [1025, 120] on button "button" at bounding box center [1035, 127] width 43 height 36
click at [539, 130] on input "**********" at bounding box center [697, 127] width 635 height 36
type input "*"
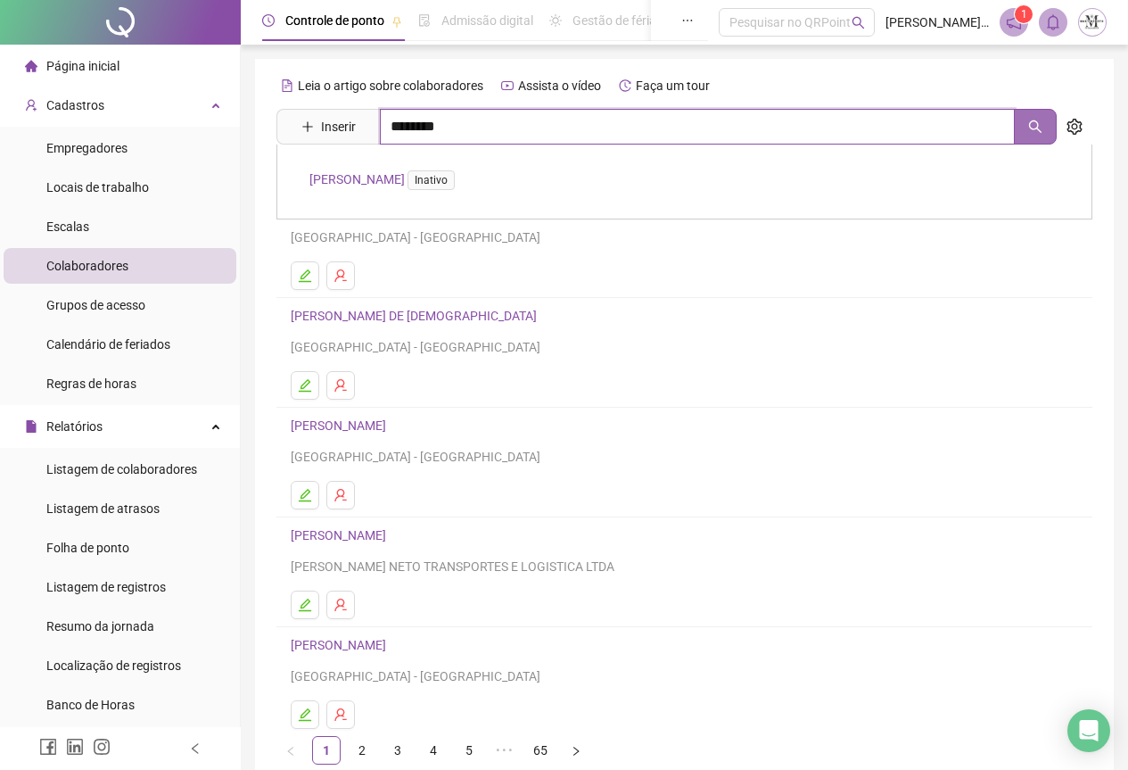
click at [1033, 134] on button "button" at bounding box center [1035, 127] width 43 height 36
type input "********"
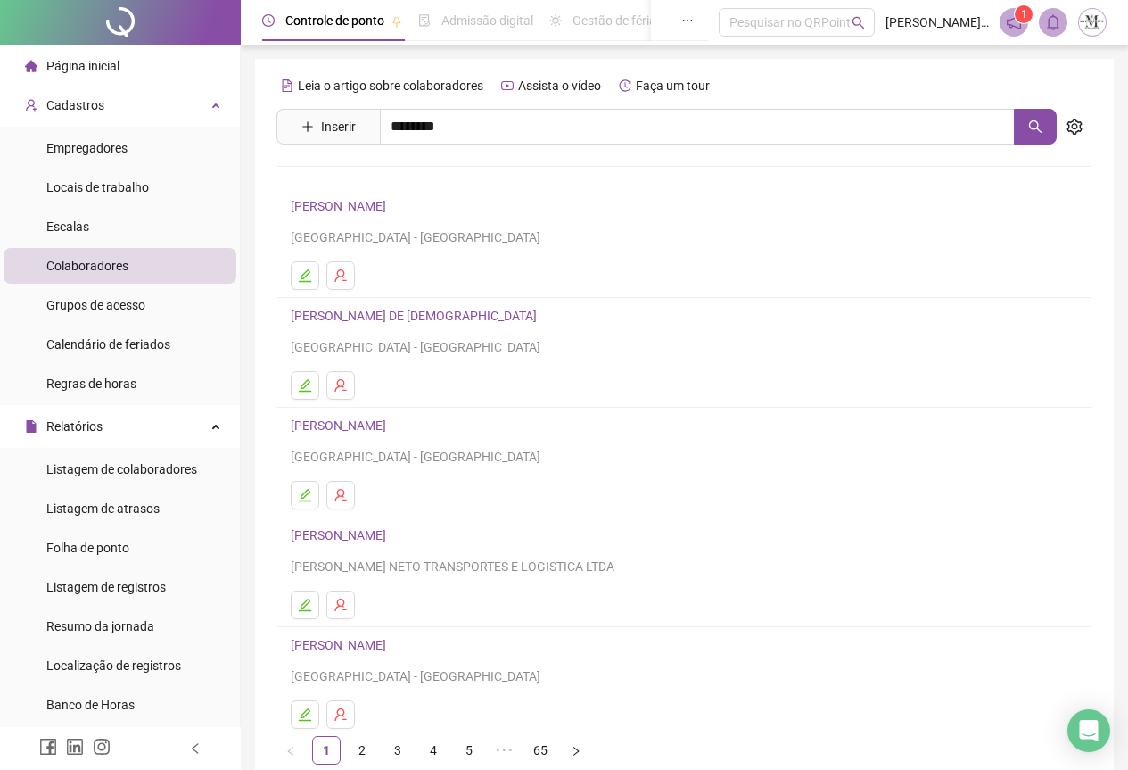
click at [405, 179] on link "[PERSON_NAME]" at bounding box center [357, 179] width 95 height 14
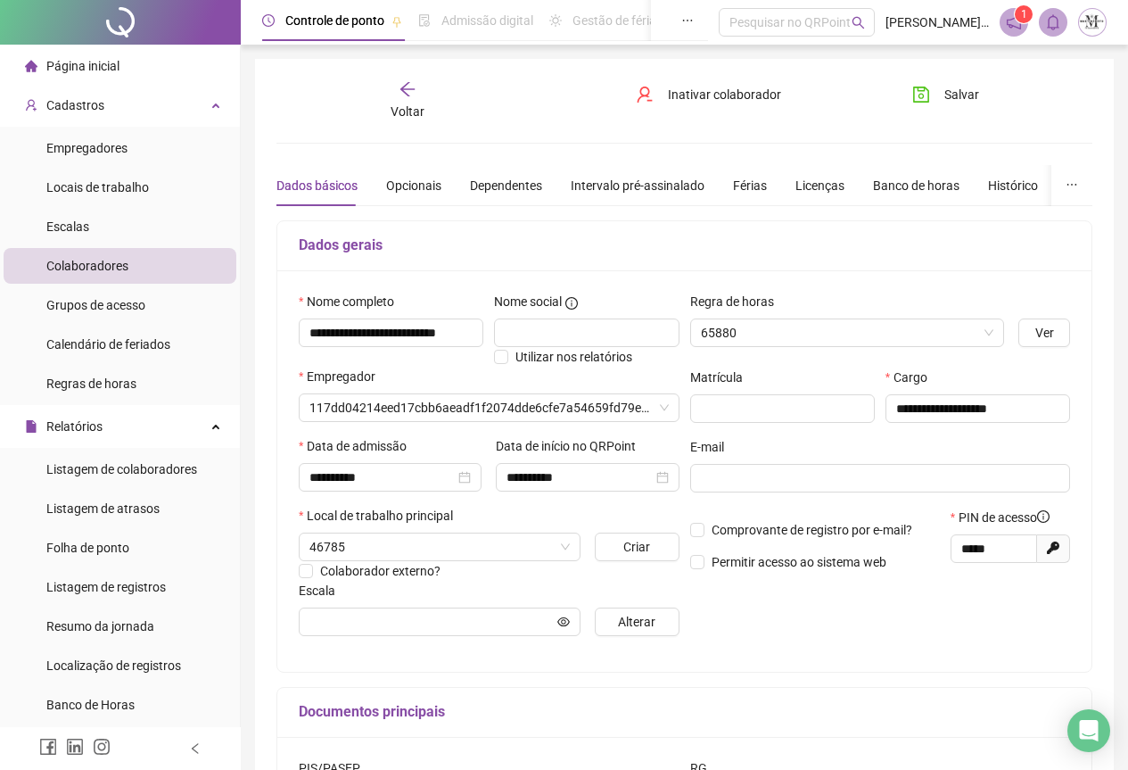
type input "**********"
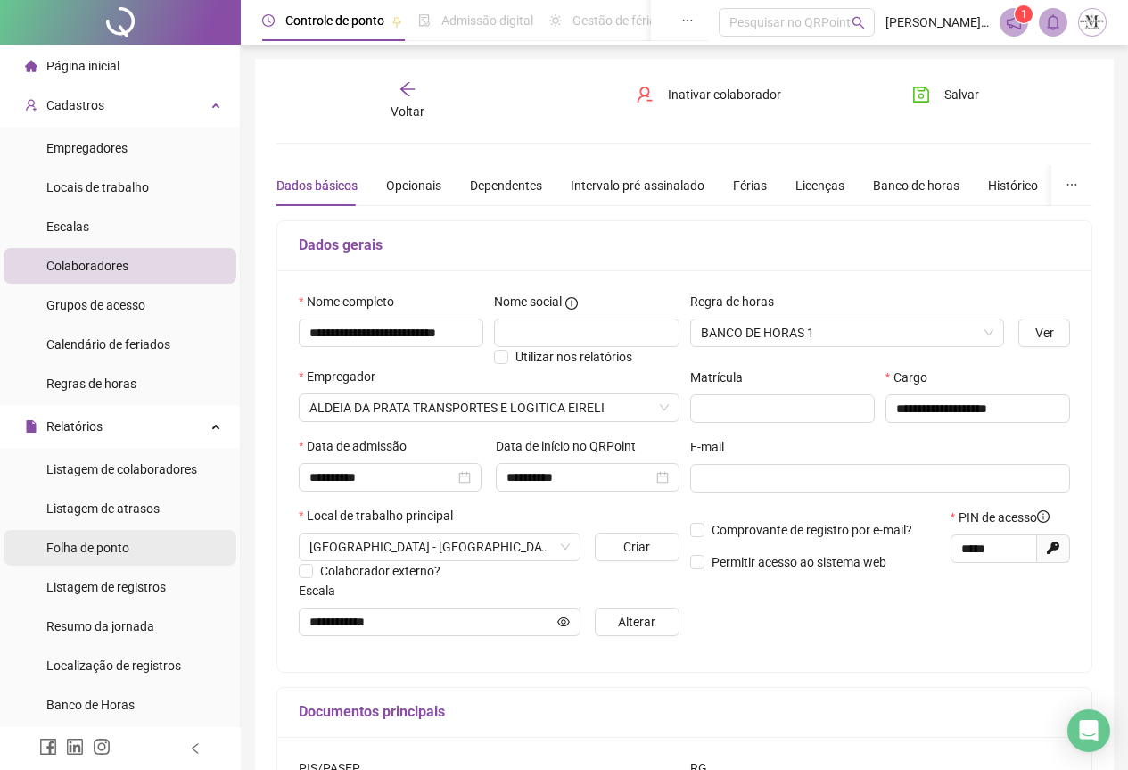
click at [79, 548] on span "Folha de ponto" at bounding box center [87, 548] width 83 height 14
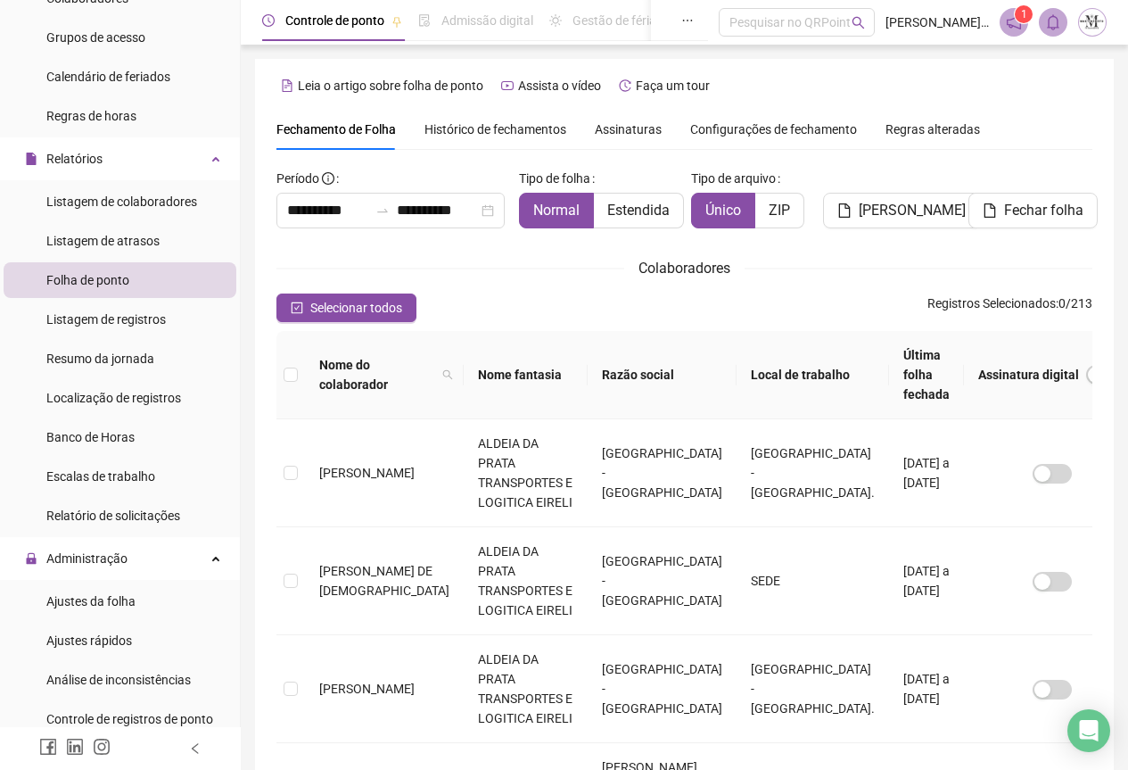
scroll to position [357, 0]
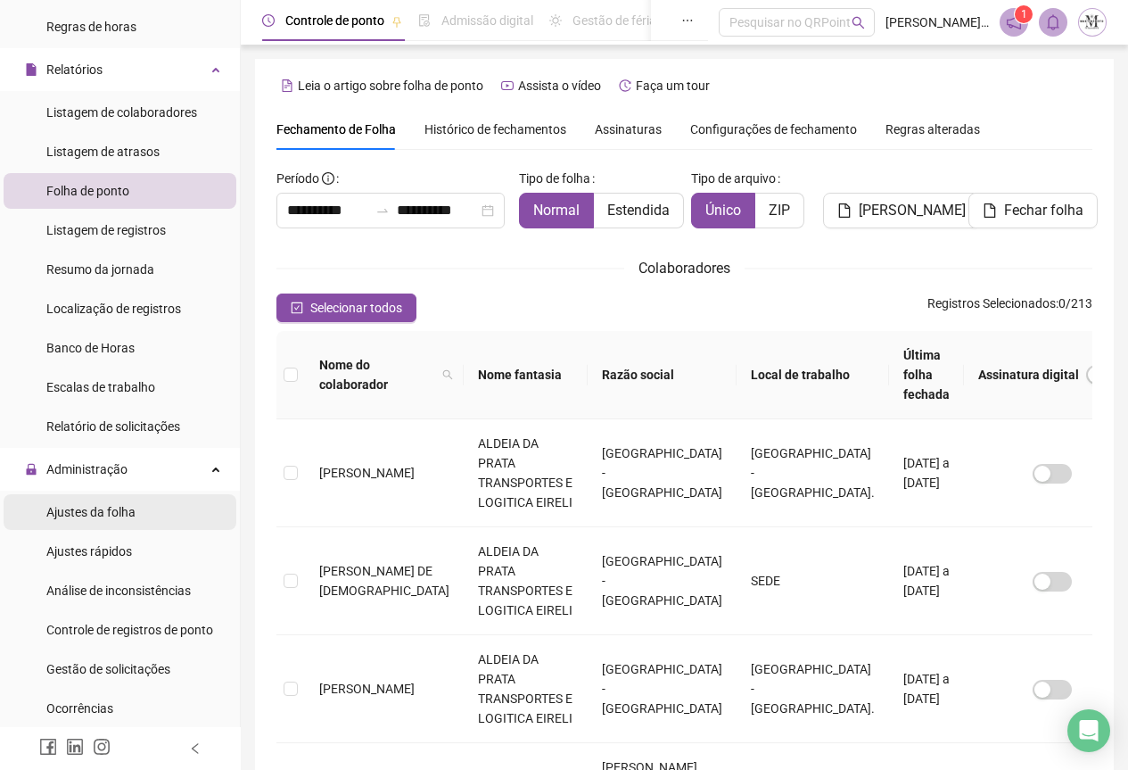
click at [87, 516] on span "Ajustes da folha" at bounding box center [90, 512] width 89 height 14
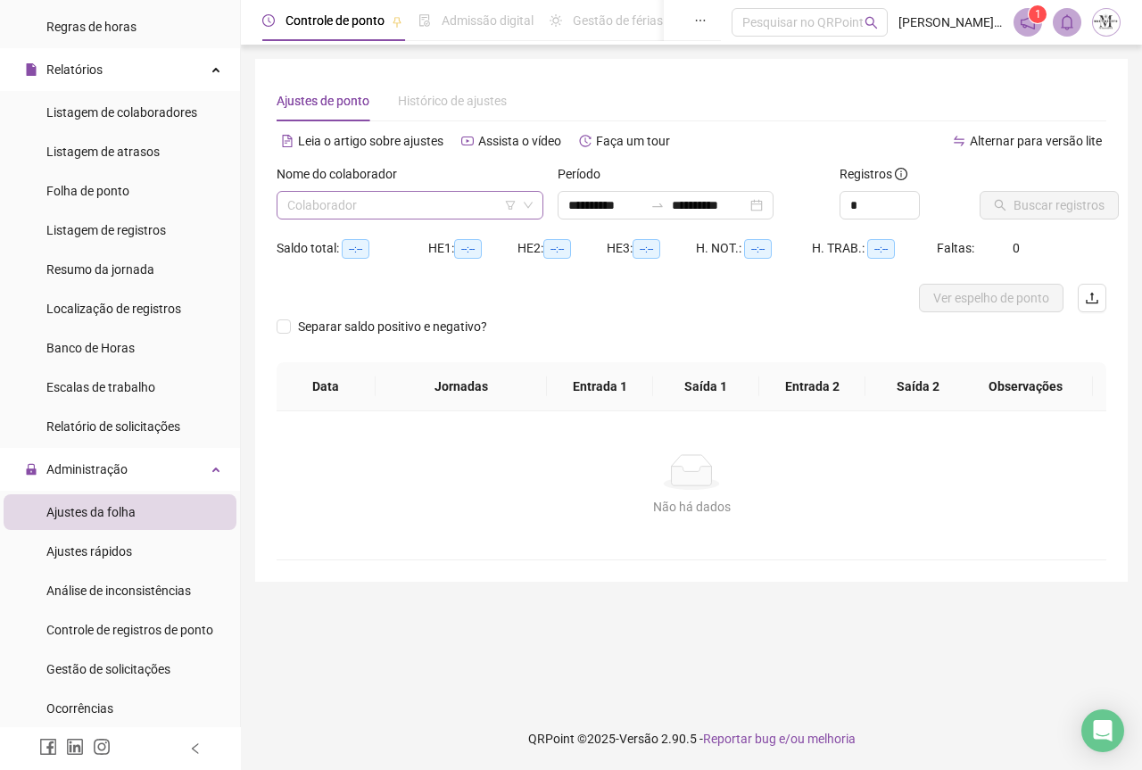
type input "**********"
click at [331, 202] on input "search" at bounding box center [401, 205] width 229 height 27
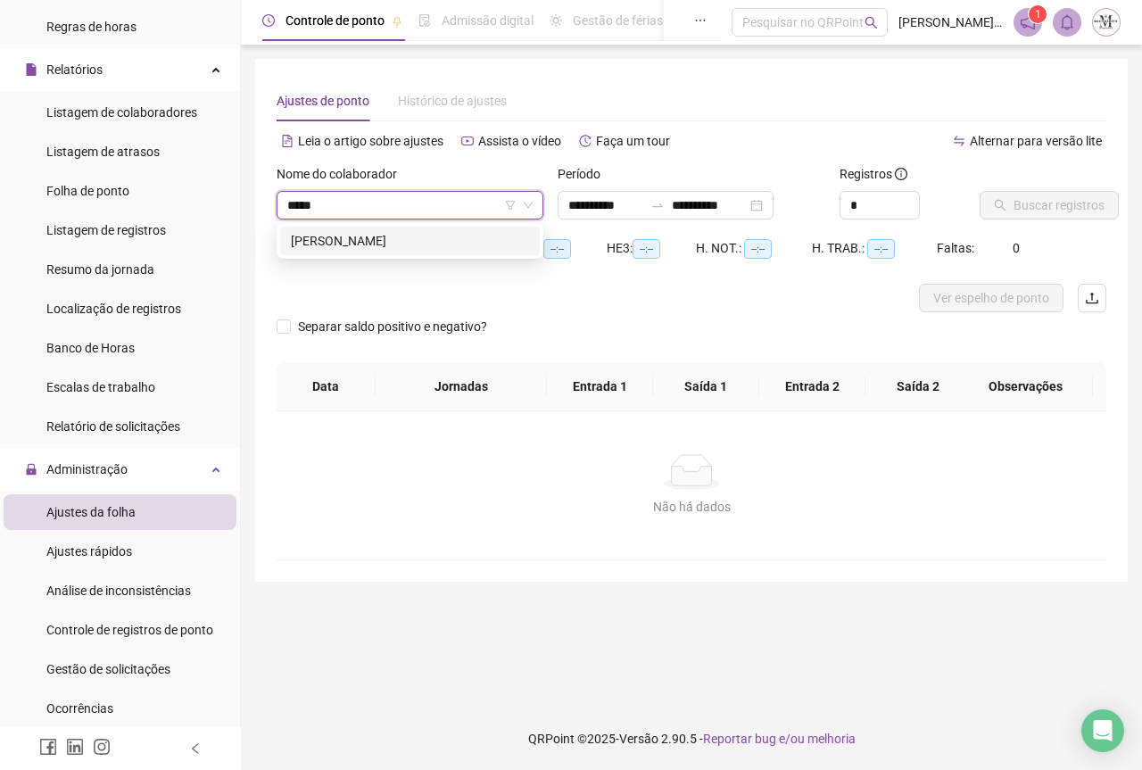
type input "******"
click at [412, 236] on div "[PERSON_NAME]" at bounding box center [410, 241] width 238 height 20
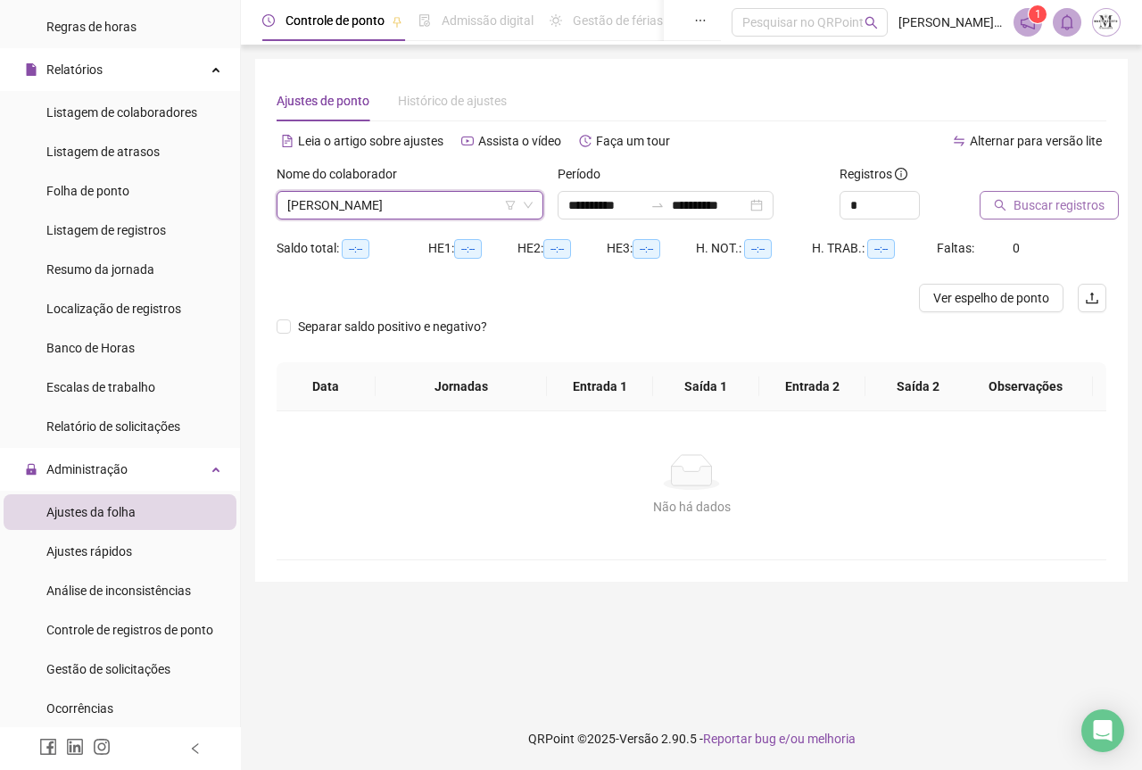
click at [1036, 212] on span "Buscar registros" at bounding box center [1058, 205] width 91 height 20
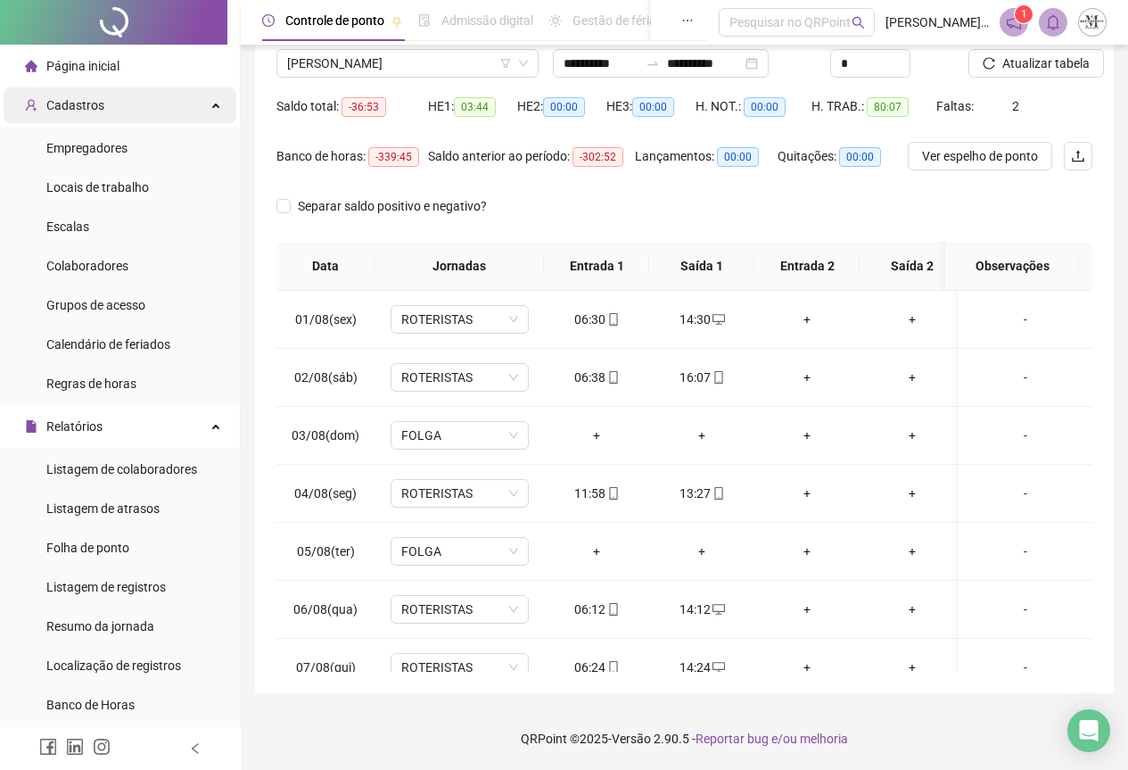
click at [129, 103] on div "Cadastros" at bounding box center [120, 105] width 233 height 36
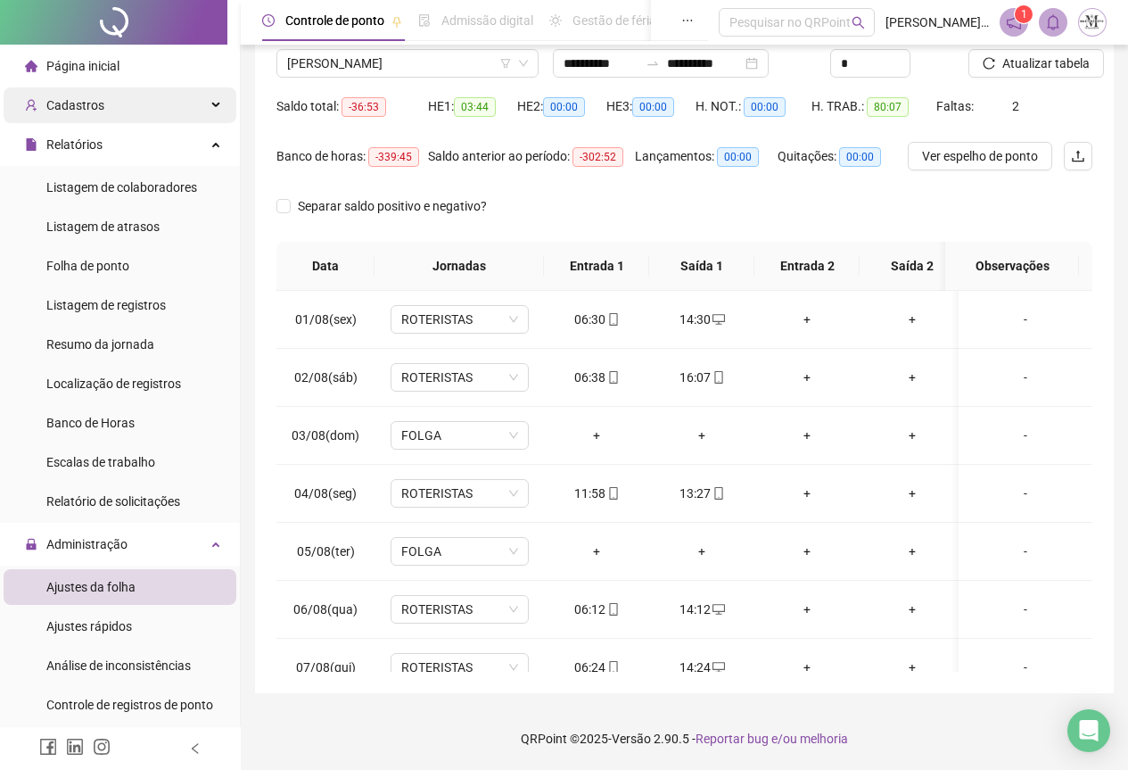
click at [129, 103] on div "Cadastros" at bounding box center [120, 105] width 233 height 36
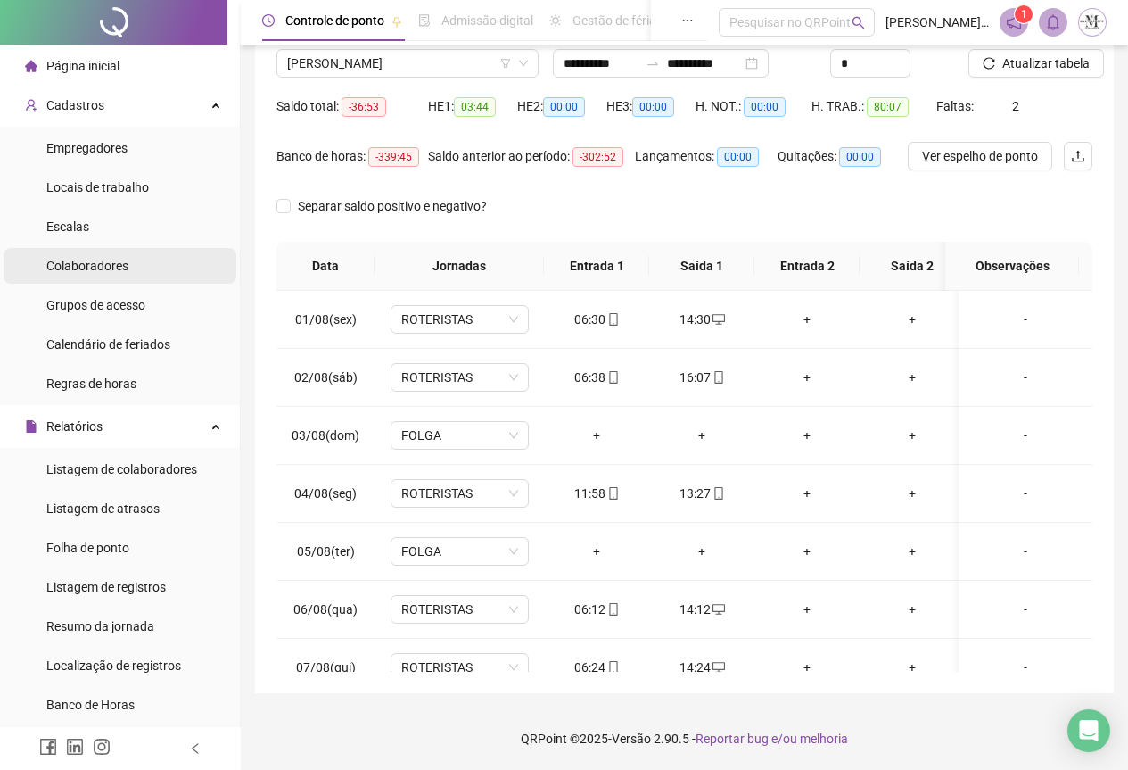
click at [105, 262] on span "Colaboradores" at bounding box center [87, 266] width 82 height 14
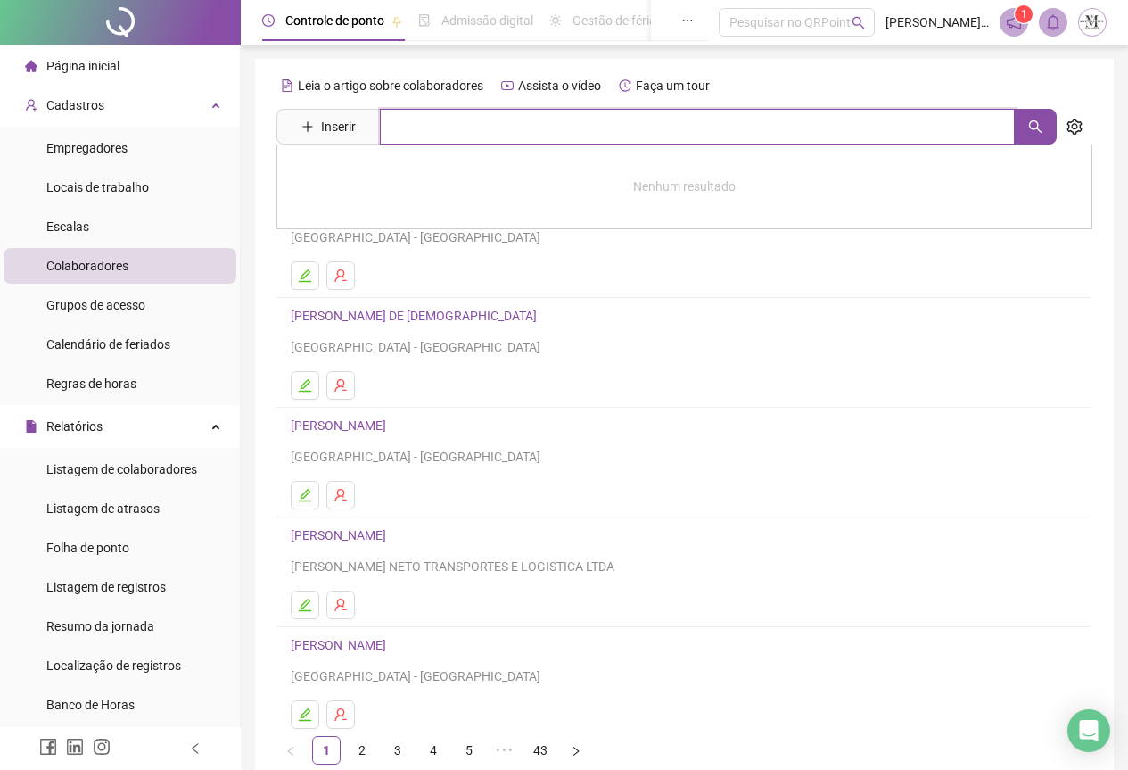
click at [494, 127] on input "text" at bounding box center [697, 127] width 635 height 36
click at [1067, 126] on icon "setting" at bounding box center [1075, 127] width 16 height 16
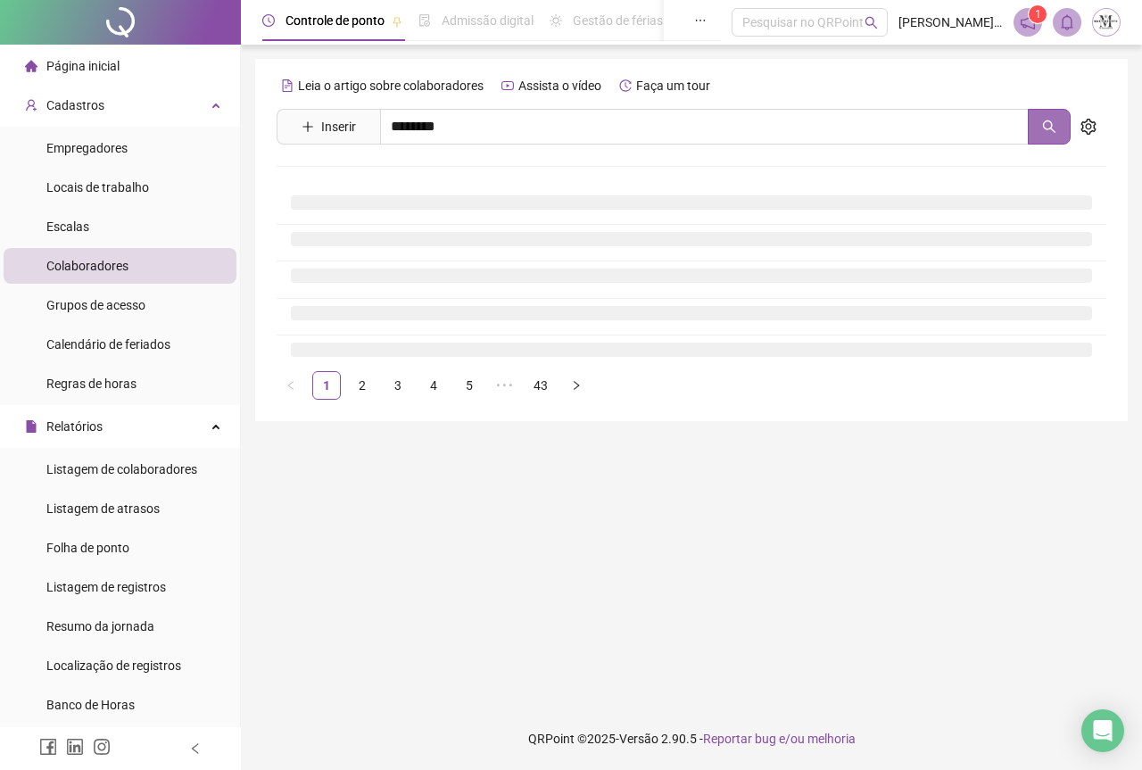
click at [1052, 122] on icon "search" at bounding box center [1049, 127] width 14 height 14
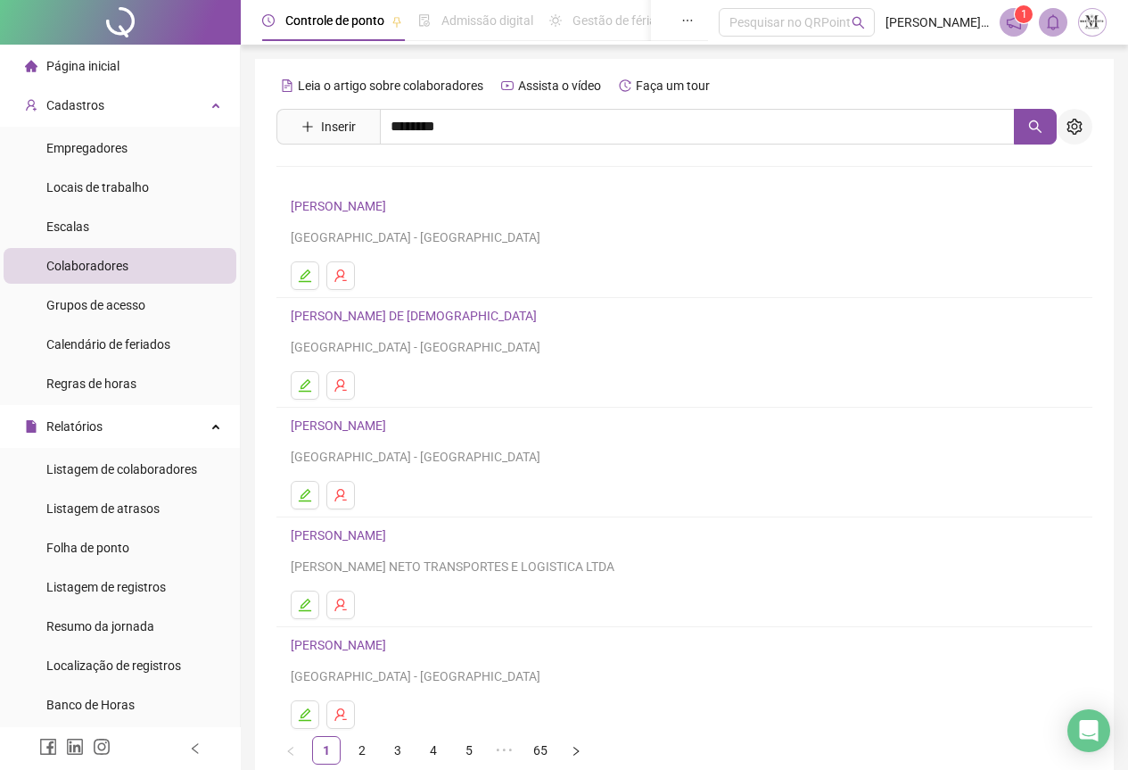
click at [1071, 122] on icon "setting" at bounding box center [1074, 127] width 15 height 16
click at [1026, 136] on button "button" at bounding box center [1035, 127] width 43 height 36
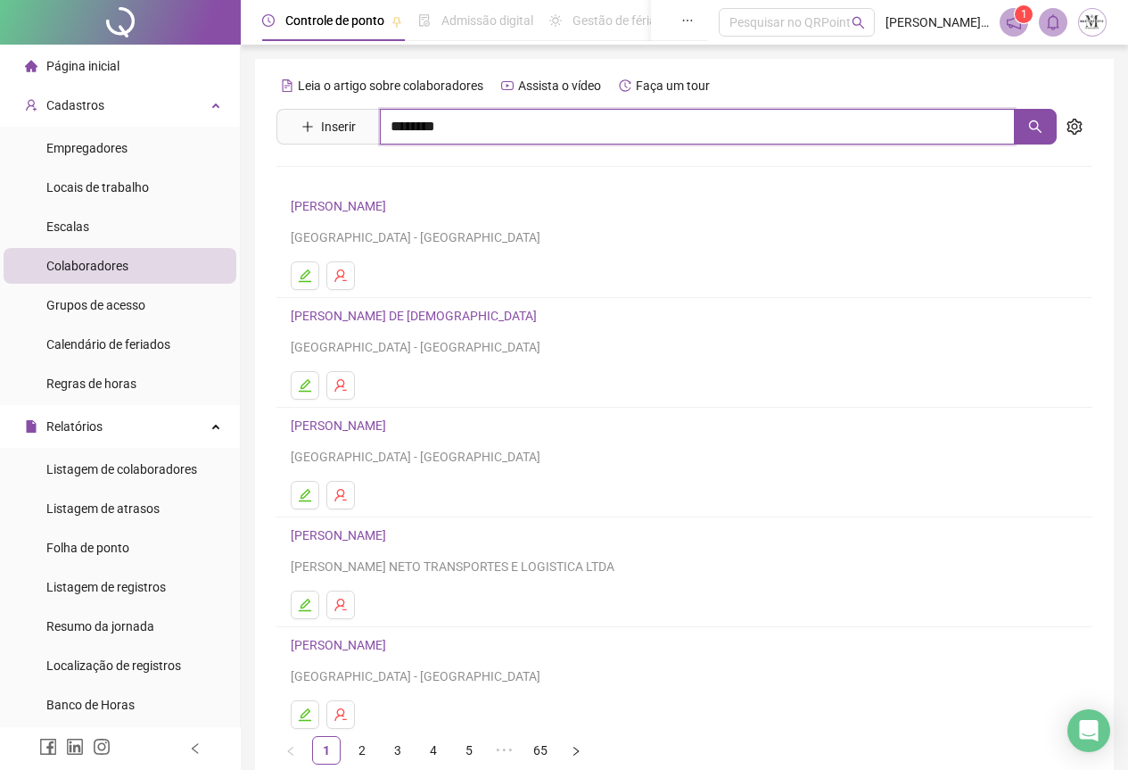
click at [473, 126] on input "********" at bounding box center [697, 127] width 635 height 36
click at [1029, 129] on icon "search" at bounding box center [1036, 127] width 14 height 14
click at [593, 129] on input "**********" at bounding box center [697, 127] width 635 height 36
type input "*"
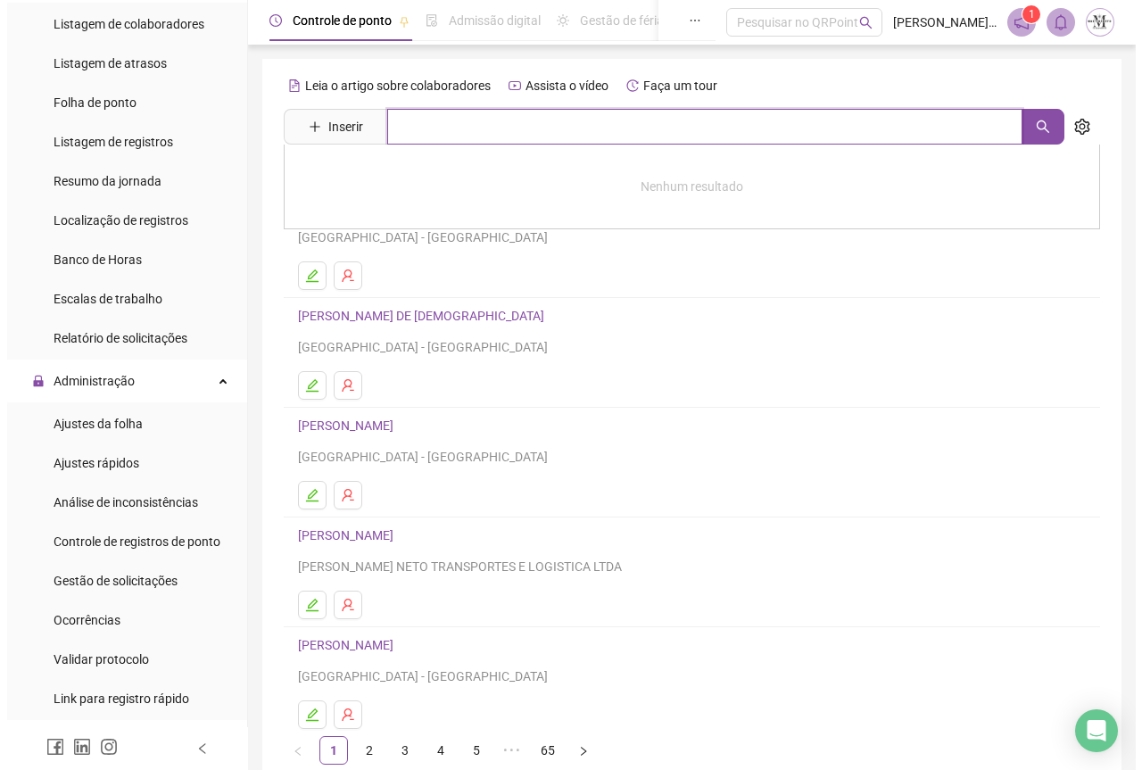
scroll to position [446, 0]
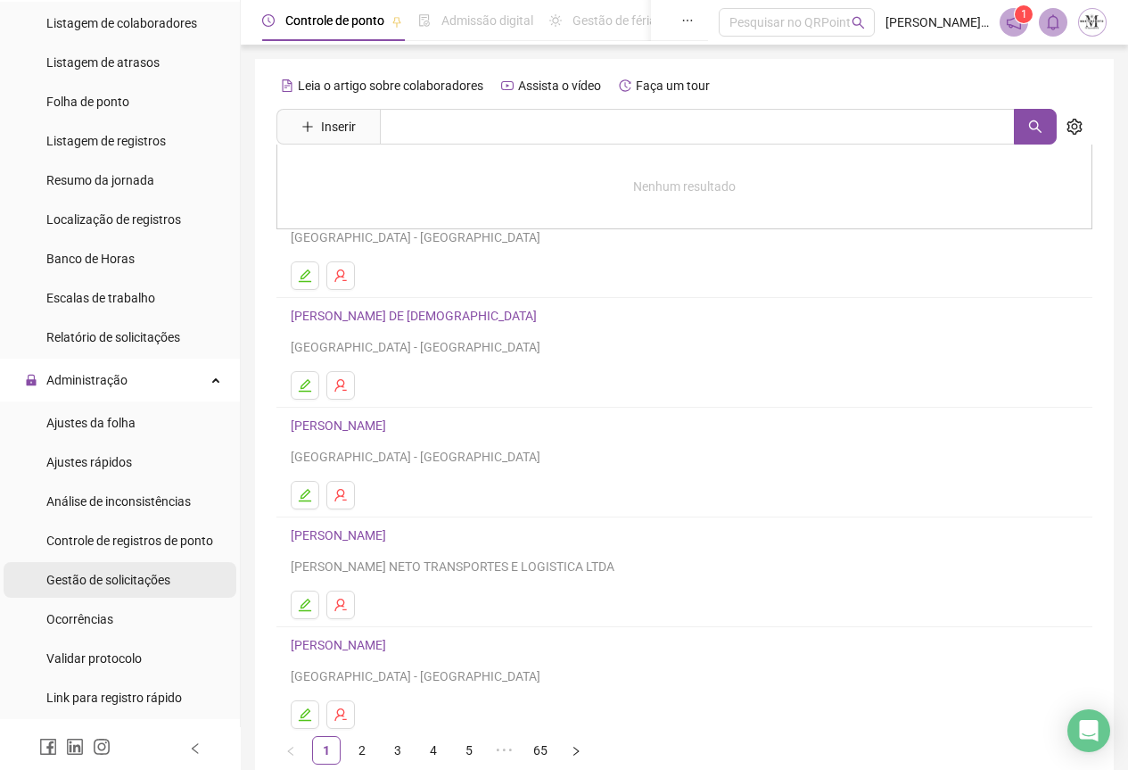
click at [104, 586] on span "Gestão de solicitações" at bounding box center [108, 580] width 124 height 14
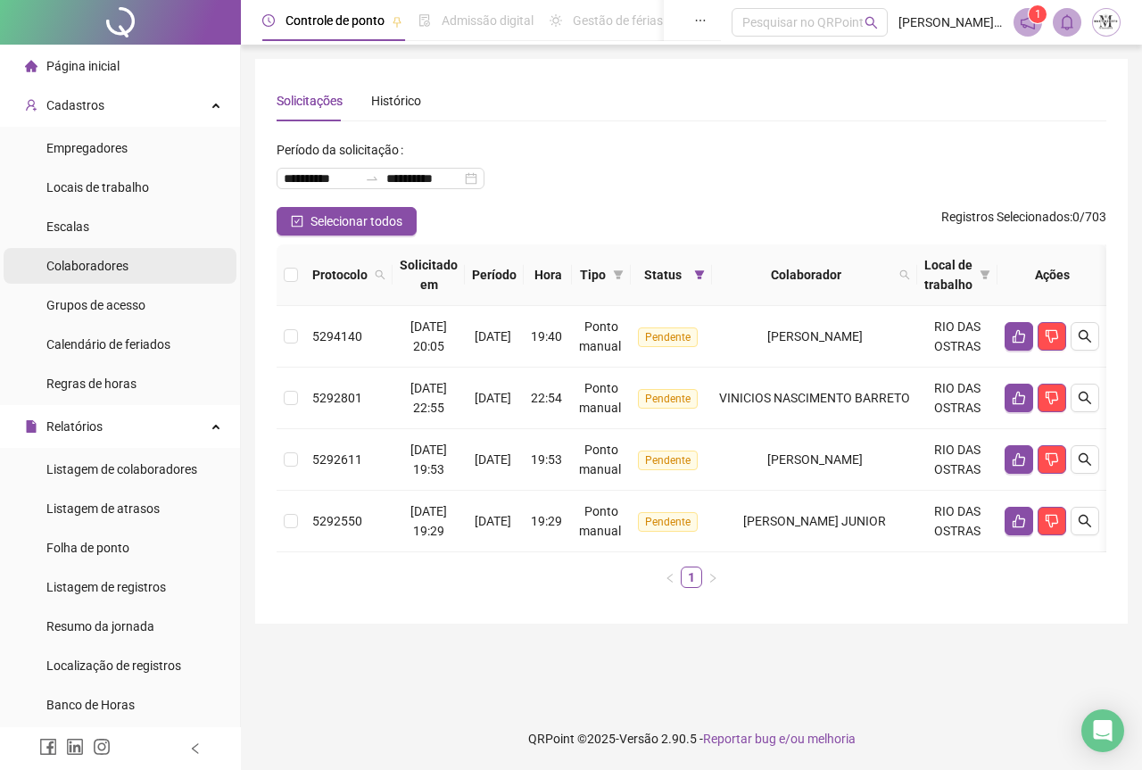
click at [97, 277] on div "Colaboradores" at bounding box center [87, 266] width 82 height 36
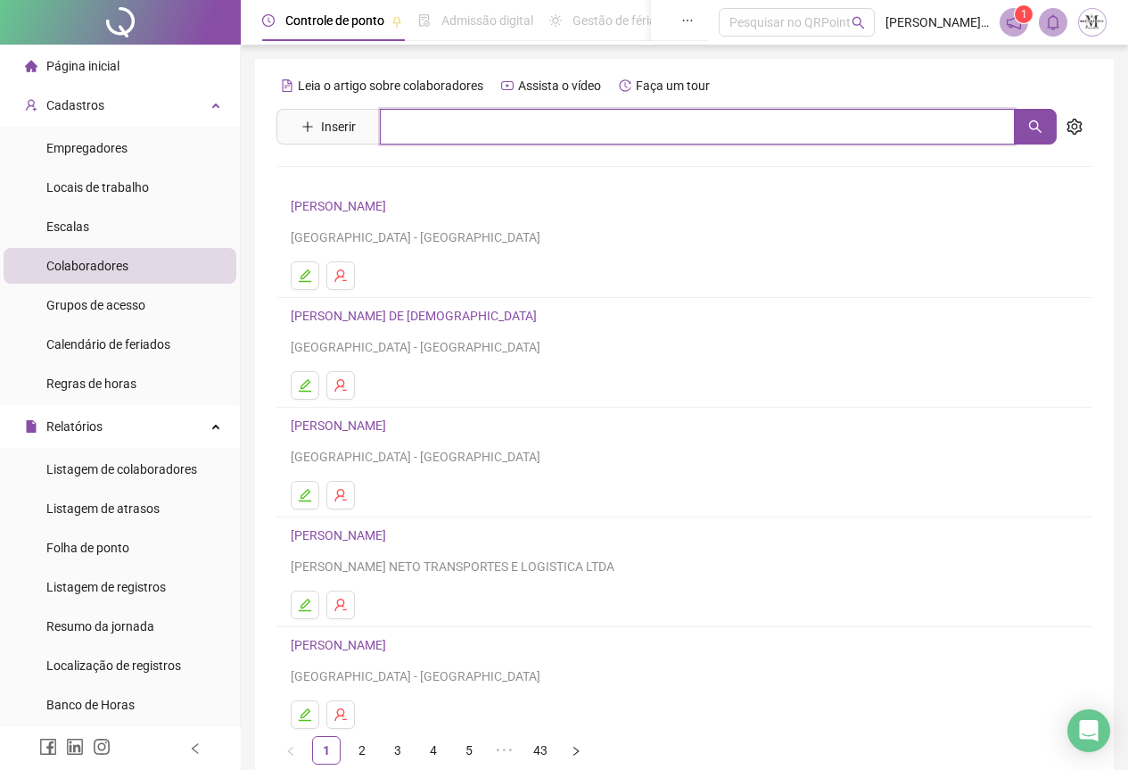
click at [426, 133] on input "text" at bounding box center [697, 127] width 635 height 36
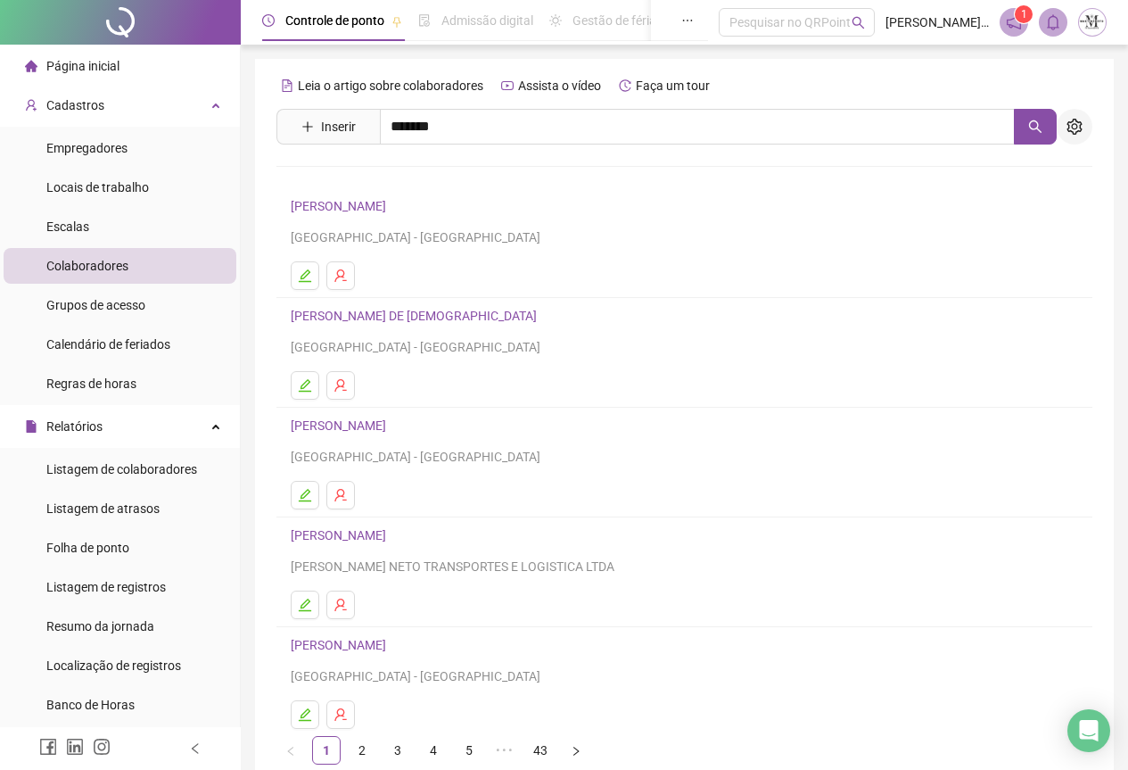
click at [1084, 123] on button "button" at bounding box center [1075, 127] width 36 height 36
click at [1032, 134] on button "button" at bounding box center [1035, 127] width 43 height 36
click at [1035, 125] on icon "search" at bounding box center [1036, 127] width 14 height 14
click at [1084, 129] on button "button" at bounding box center [1075, 127] width 36 height 36
click at [1026, 124] on button "button" at bounding box center [1035, 127] width 43 height 36
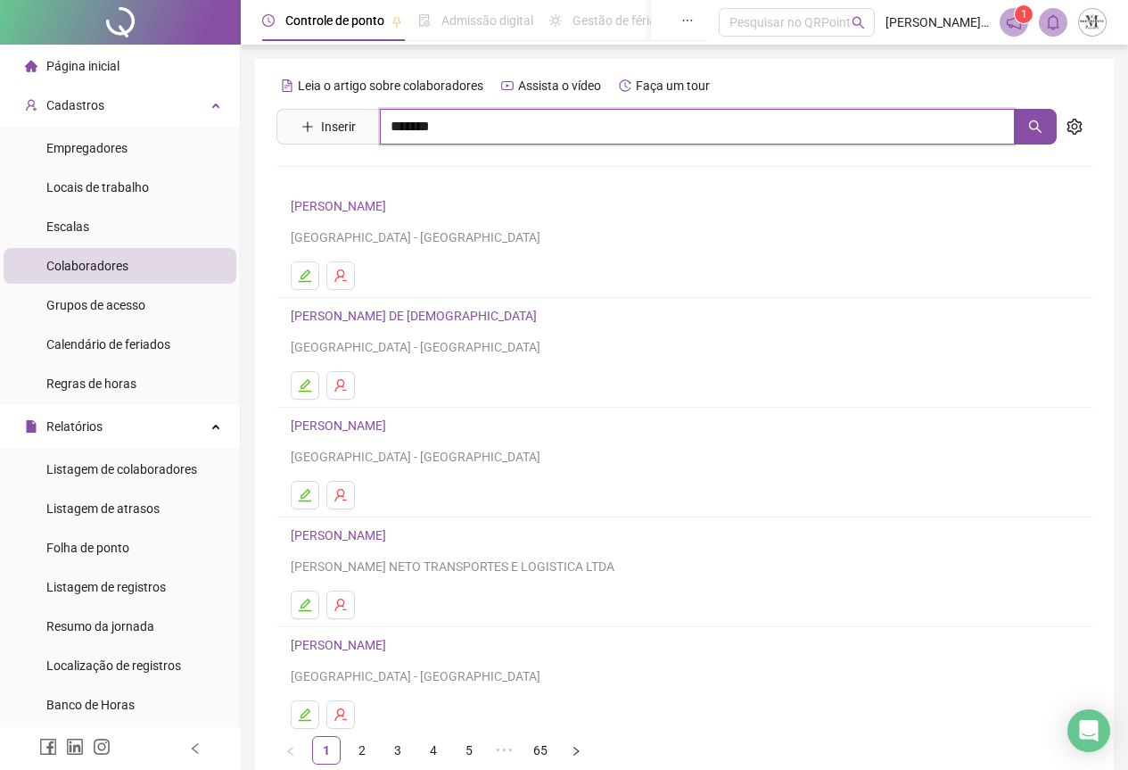
click at [500, 132] on input "*******" at bounding box center [697, 127] width 635 height 36
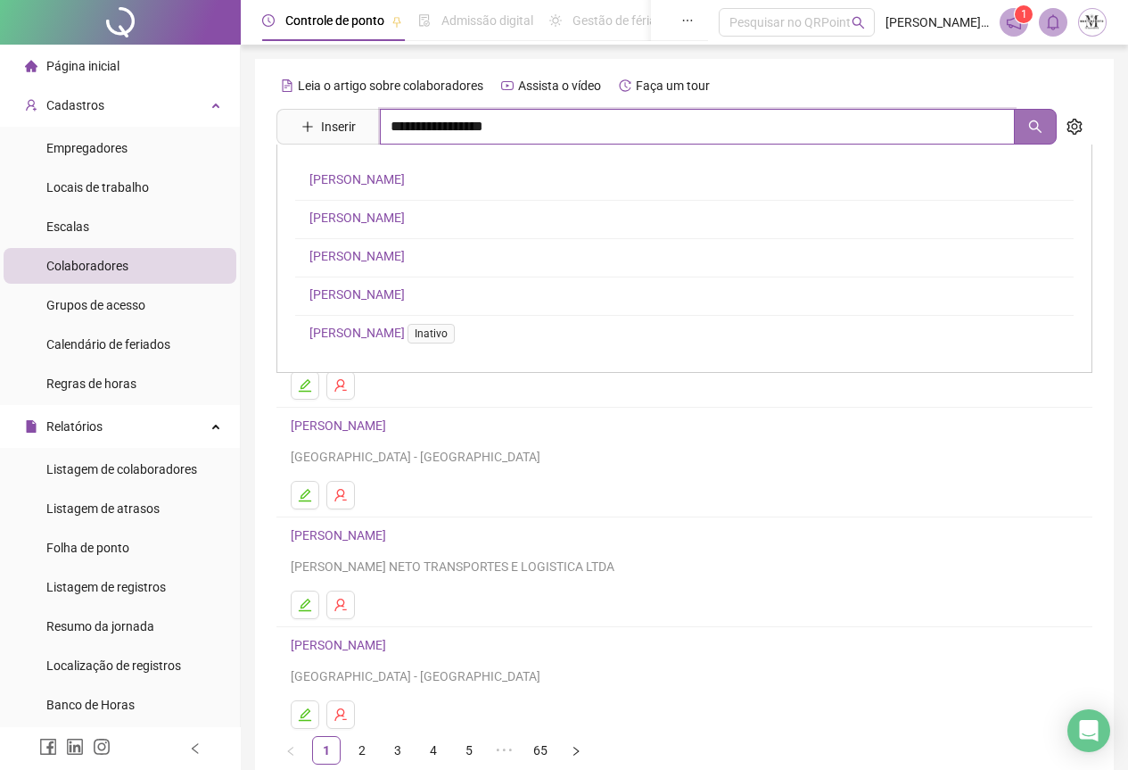
click at [1030, 133] on icon "search" at bounding box center [1036, 127] width 14 height 14
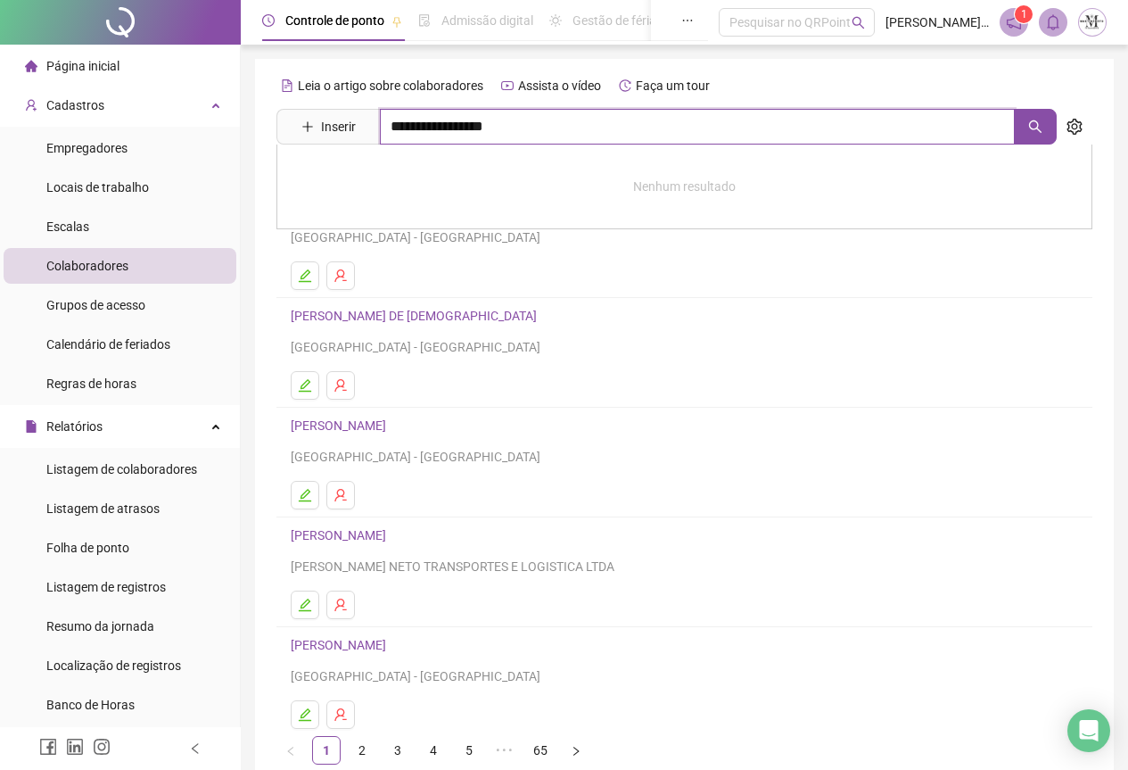
click at [583, 135] on input "**********" at bounding box center [697, 127] width 635 height 36
click at [1032, 128] on icon "search" at bounding box center [1035, 126] width 12 height 12
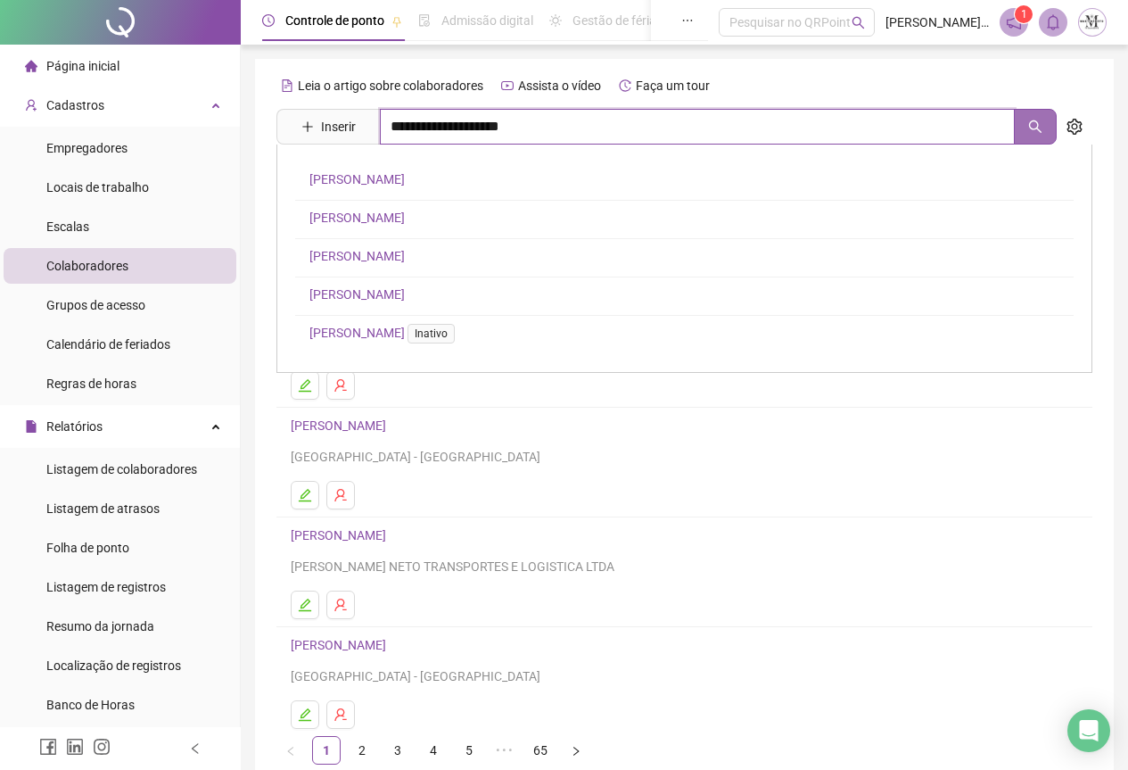
click at [1031, 123] on icon "search" at bounding box center [1036, 127] width 14 height 14
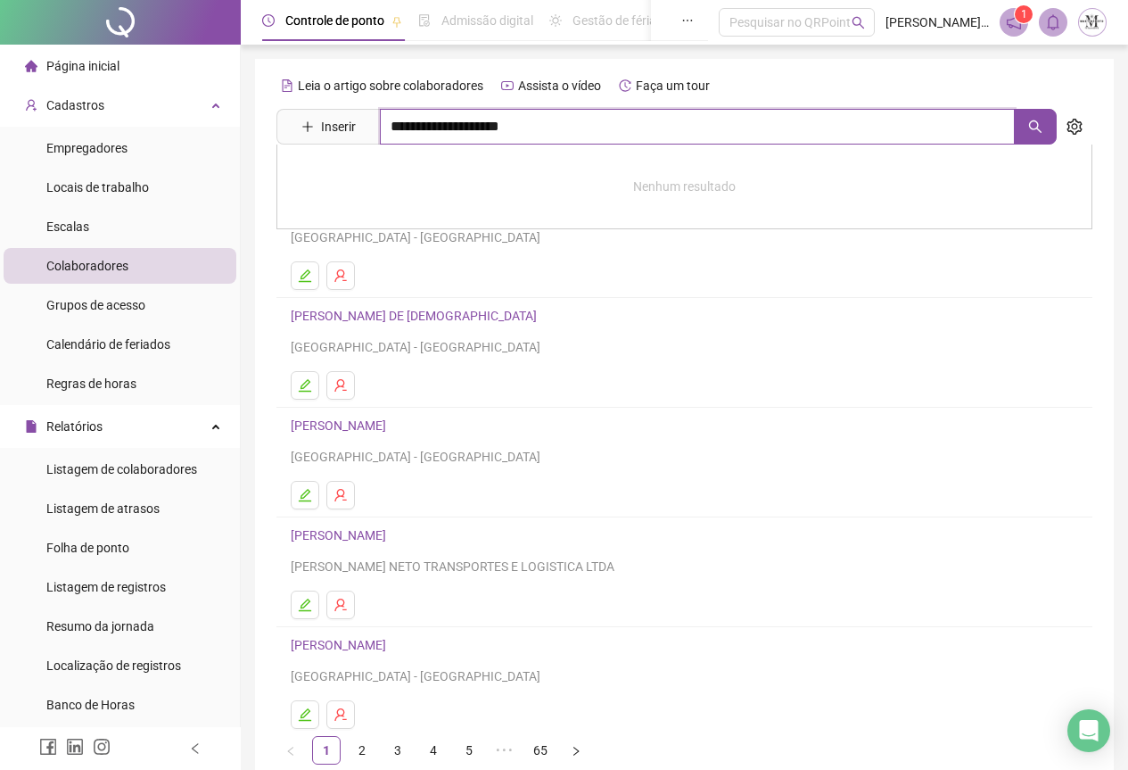
click at [559, 128] on input "**********" at bounding box center [697, 127] width 635 height 36
type input "*"
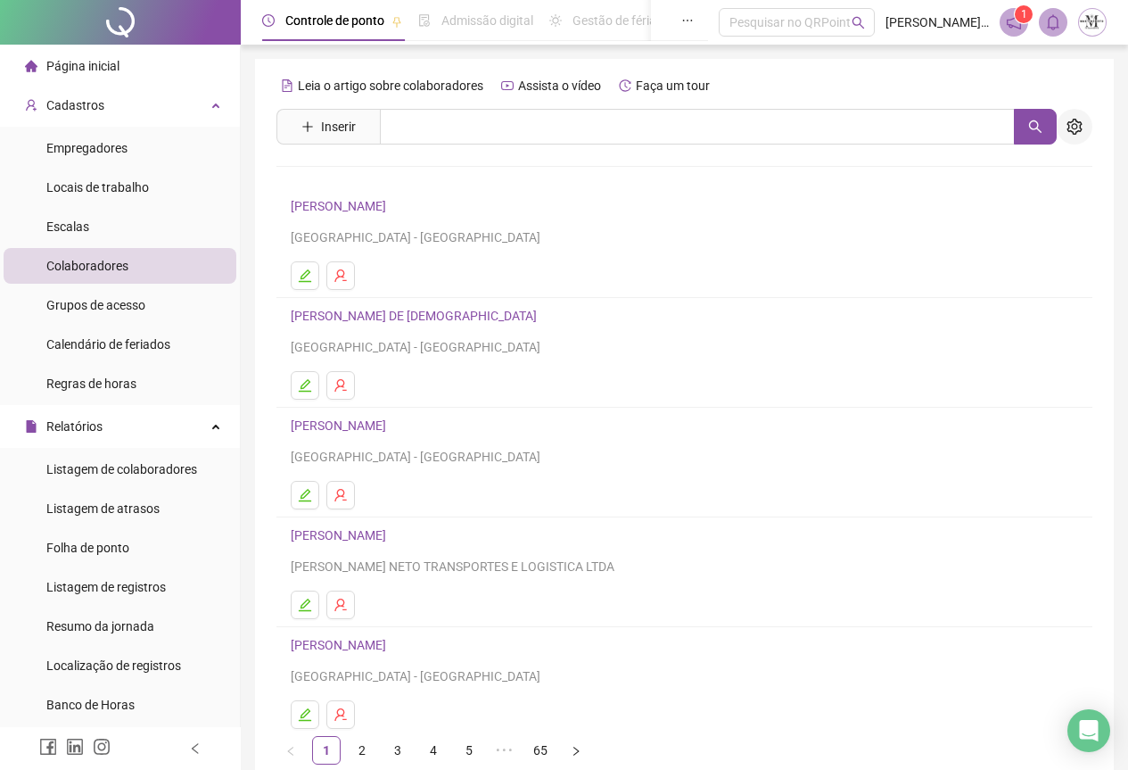
click at [1083, 125] on button "button" at bounding box center [1075, 127] width 36 height 36
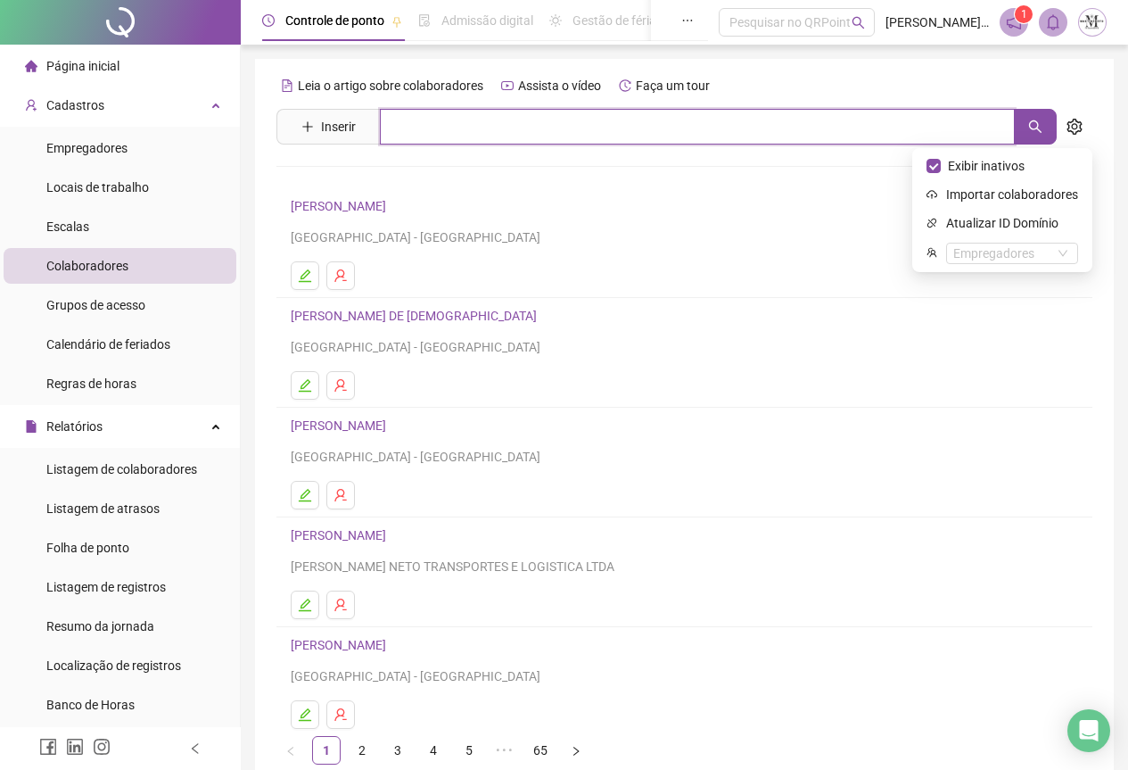
click at [545, 127] on input "text" at bounding box center [697, 127] width 635 height 36
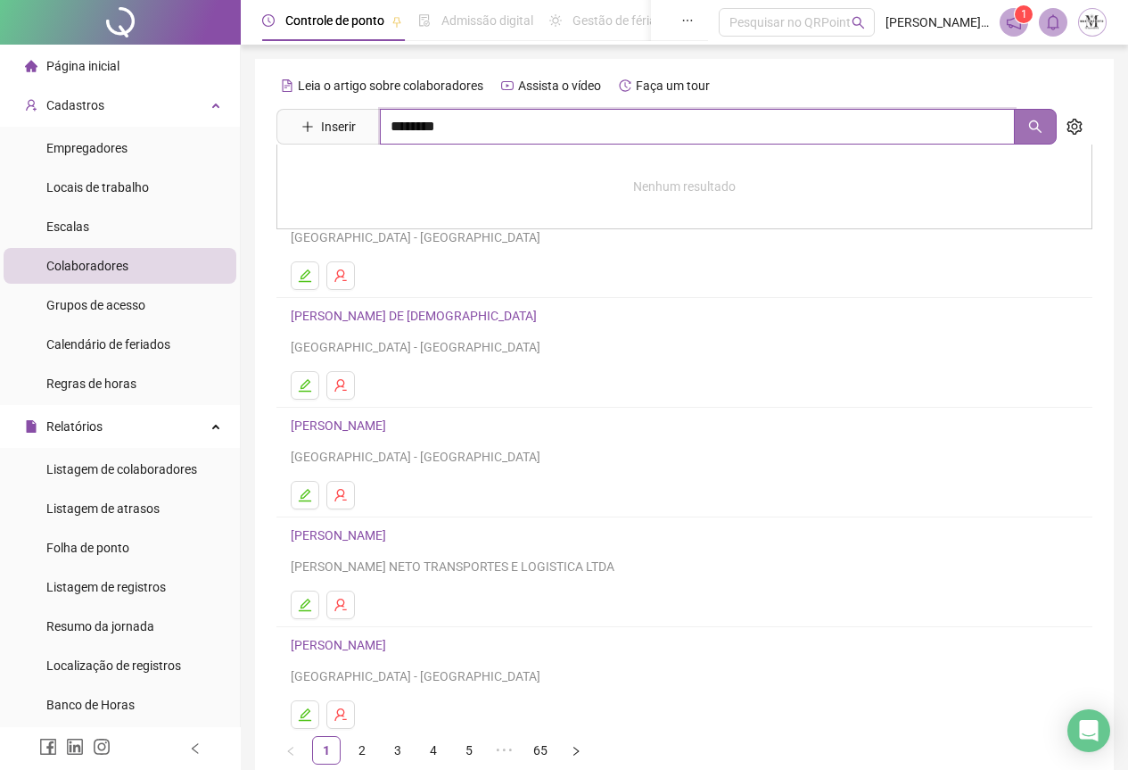
click at [1032, 121] on icon "search" at bounding box center [1035, 126] width 12 height 12
type input "********"
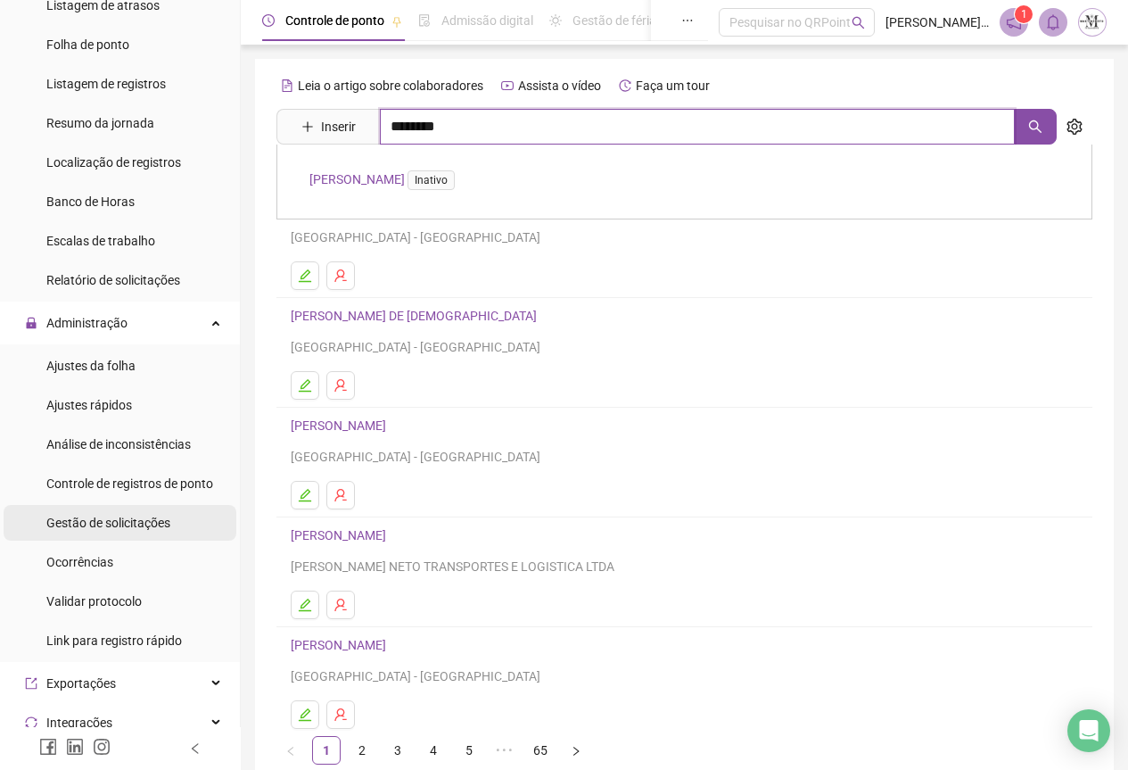
scroll to position [535, 0]
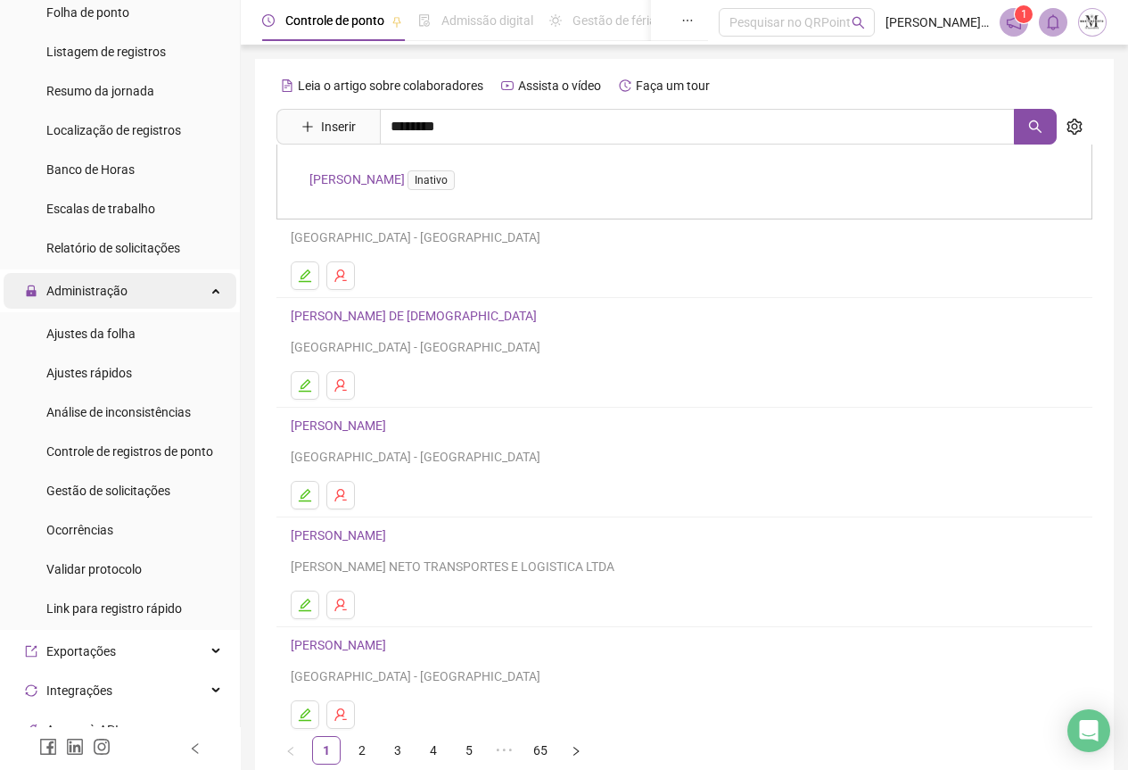
click at [88, 306] on span "Administração" at bounding box center [76, 291] width 103 height 36
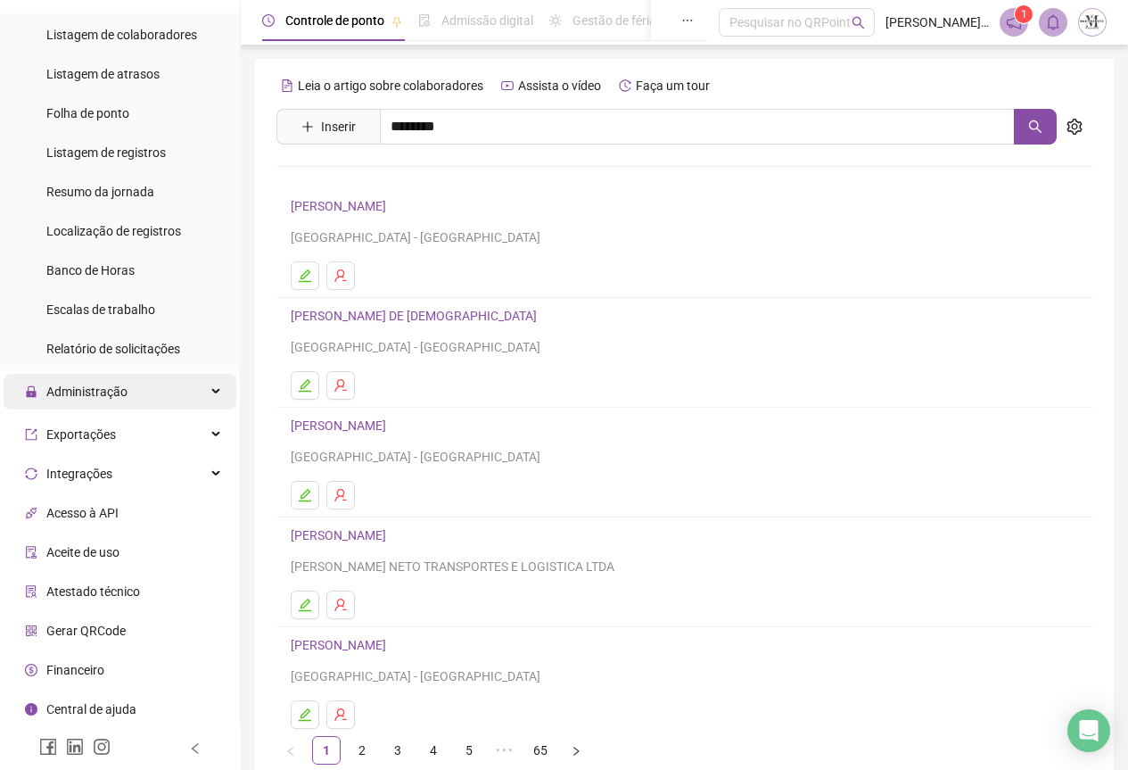
scroll to position [431, 0]
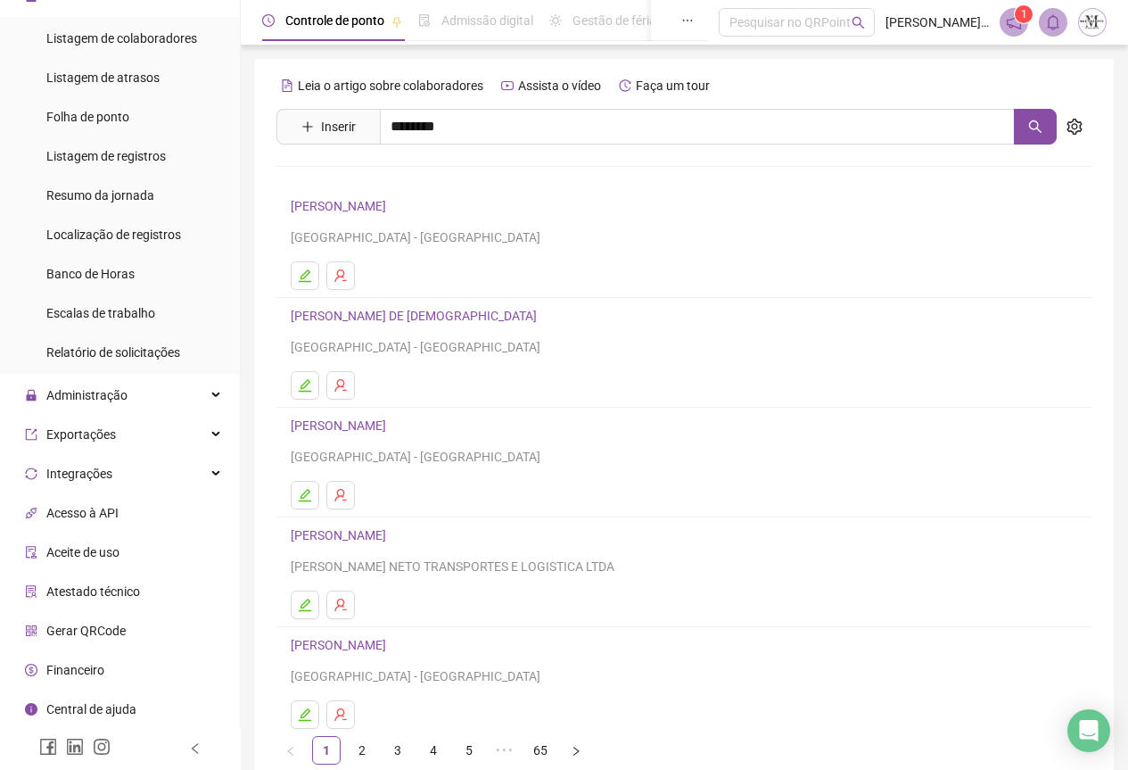
click at [89, 416] on ul "Página inicial Cadastros Empregadores Locais de trabalho Escalas Colaboradores …" at bounding box center [120, 192] width 241 height 1156
click at [103, 401] on span "Administração" at bounding box center [86, 395] width 81 height 14
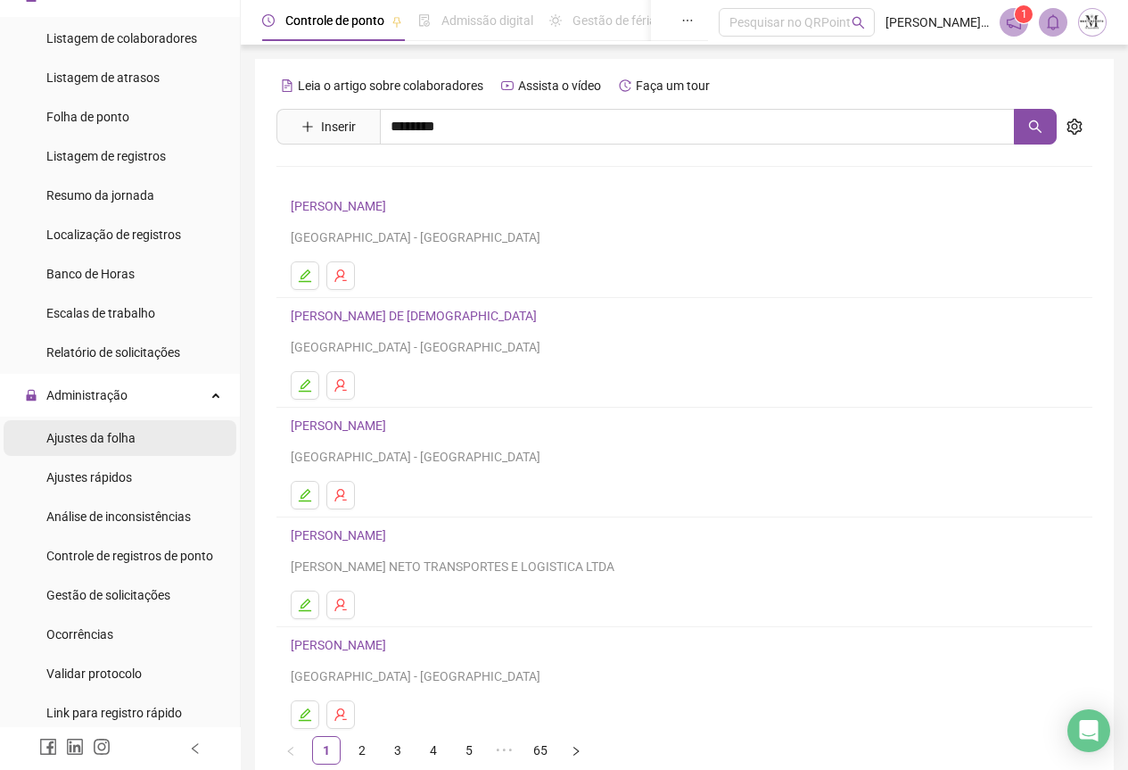
click at [95, 451] on div "Ajustes da folha" at bounding box center [90, 438] width 89 height 36
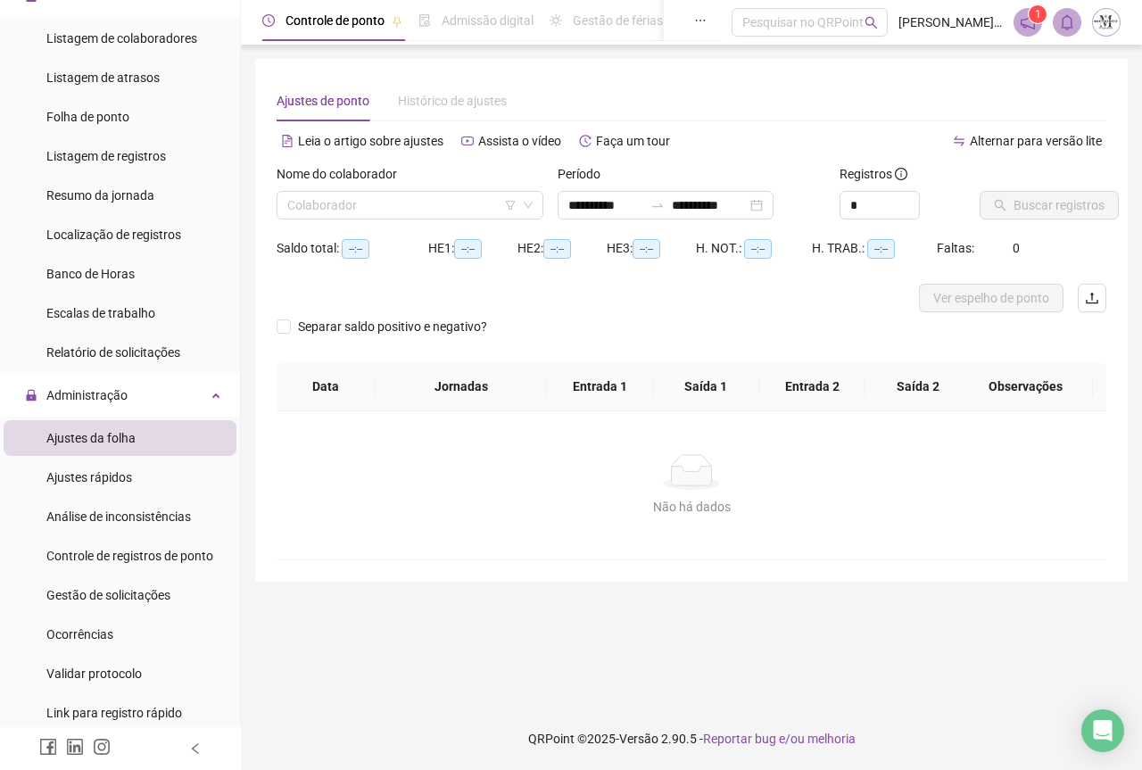
type input "**********"
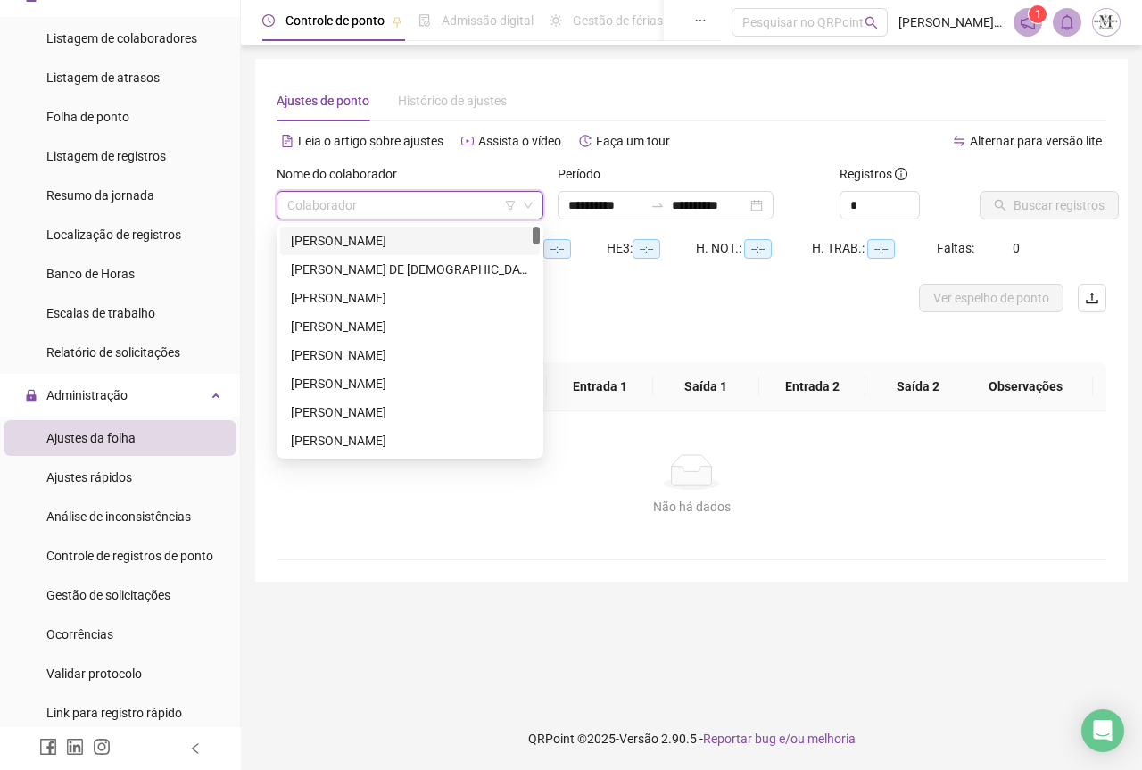
click at [382, 211] on input "search" at bounding box center [401, 205] width 229 height 27
type input "***"
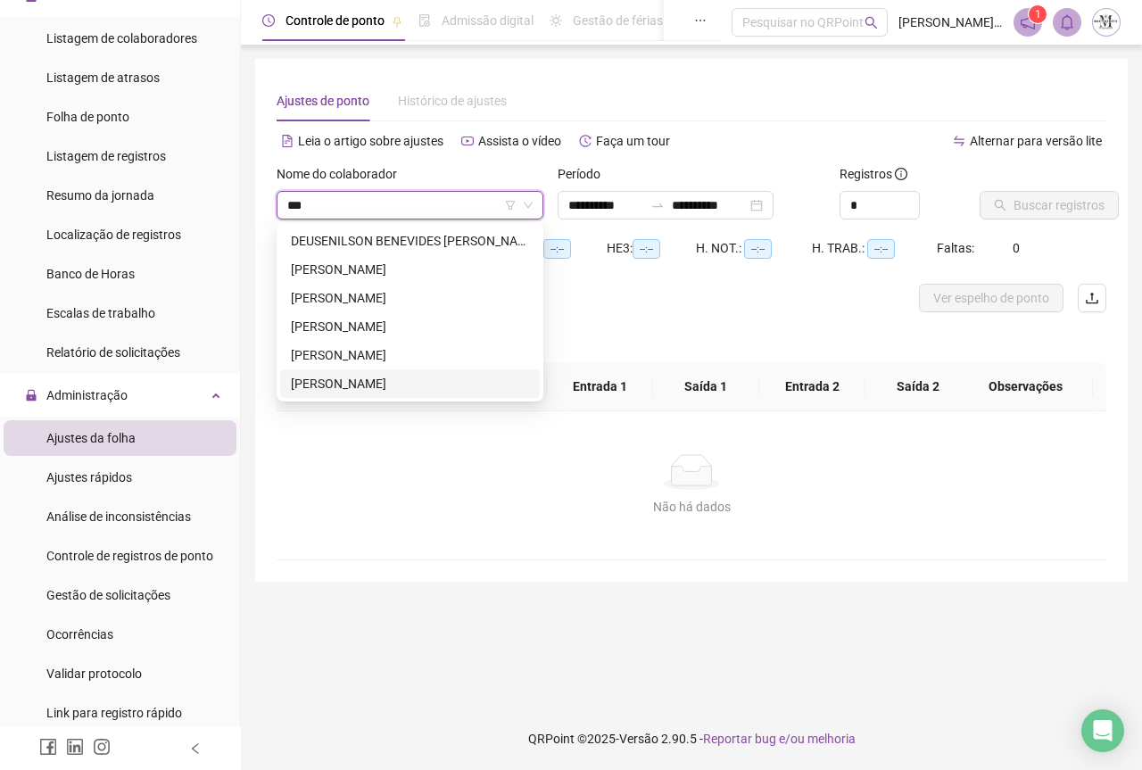
click at [380, 391] on div "[PERSON_NAME]" at bounding box center [410, 384] width 238 height 20
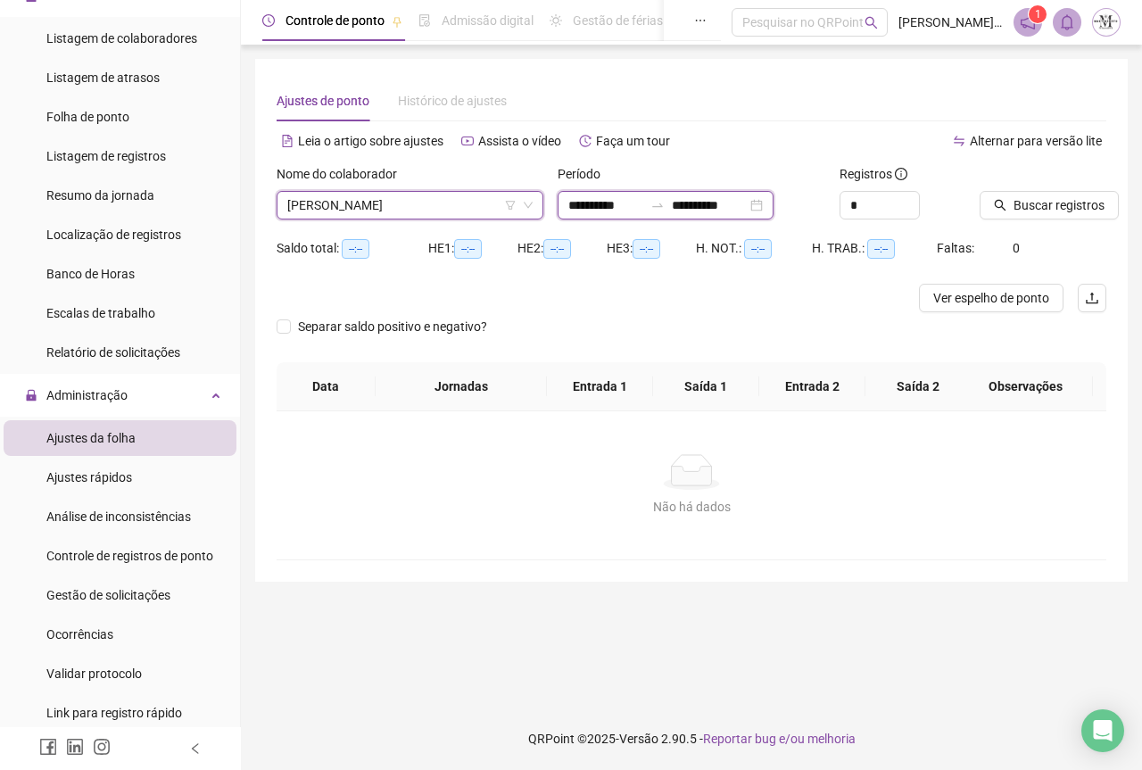
click at [747, 202] on input "**********" at bounding box center [709, 205] width 75 height 20
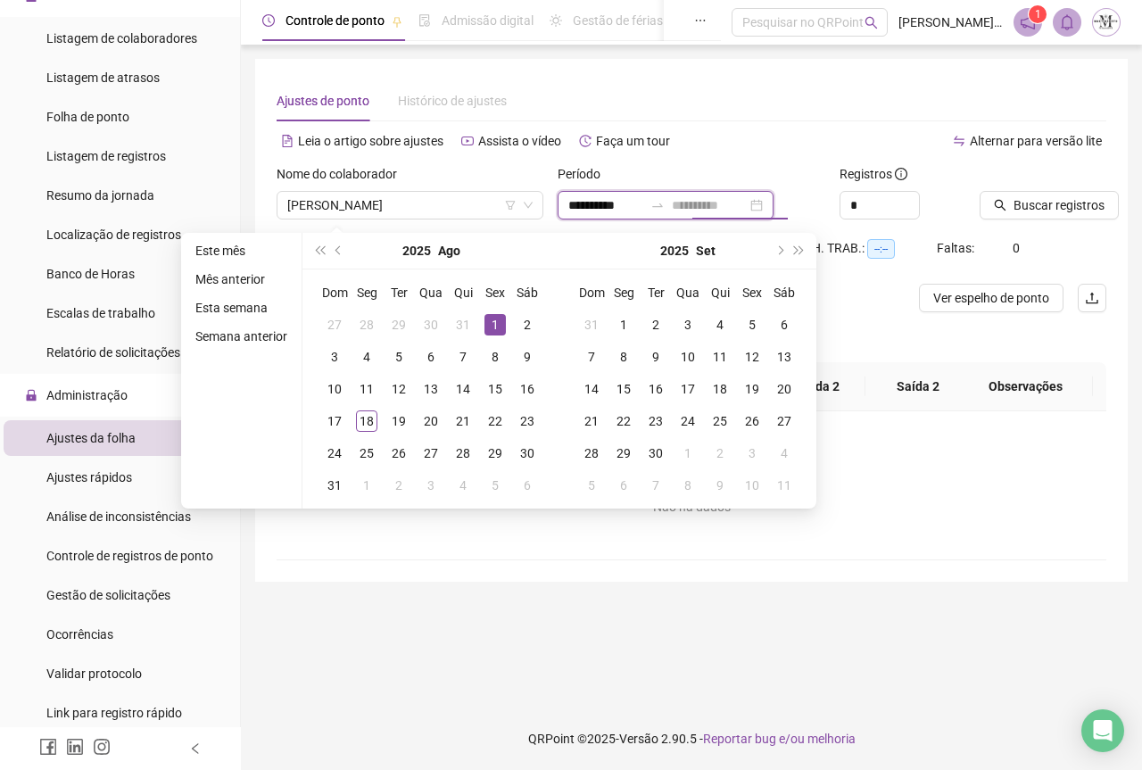
type input "**********"
click at [493, 332] on div "1" at bounding box center [494, 324] width 21 height 21
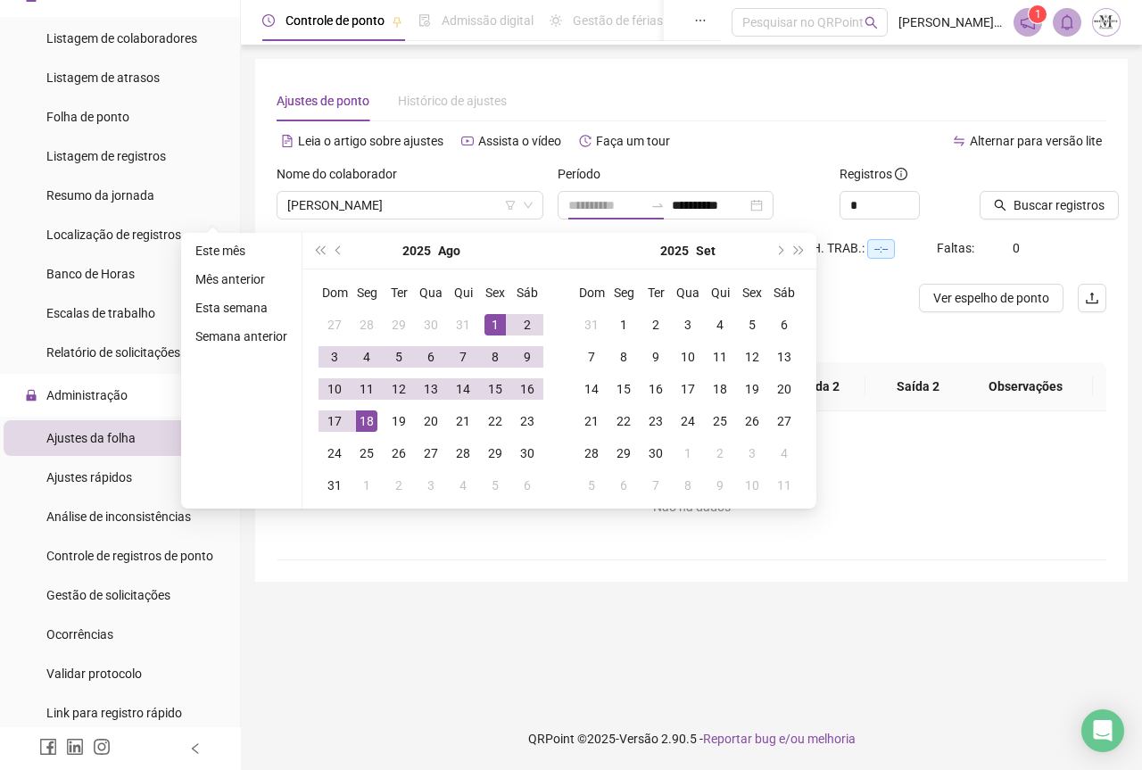
click at [370, 415] on div "18" at bounding box center [366, 420] width 21 height 21
type input "**********"
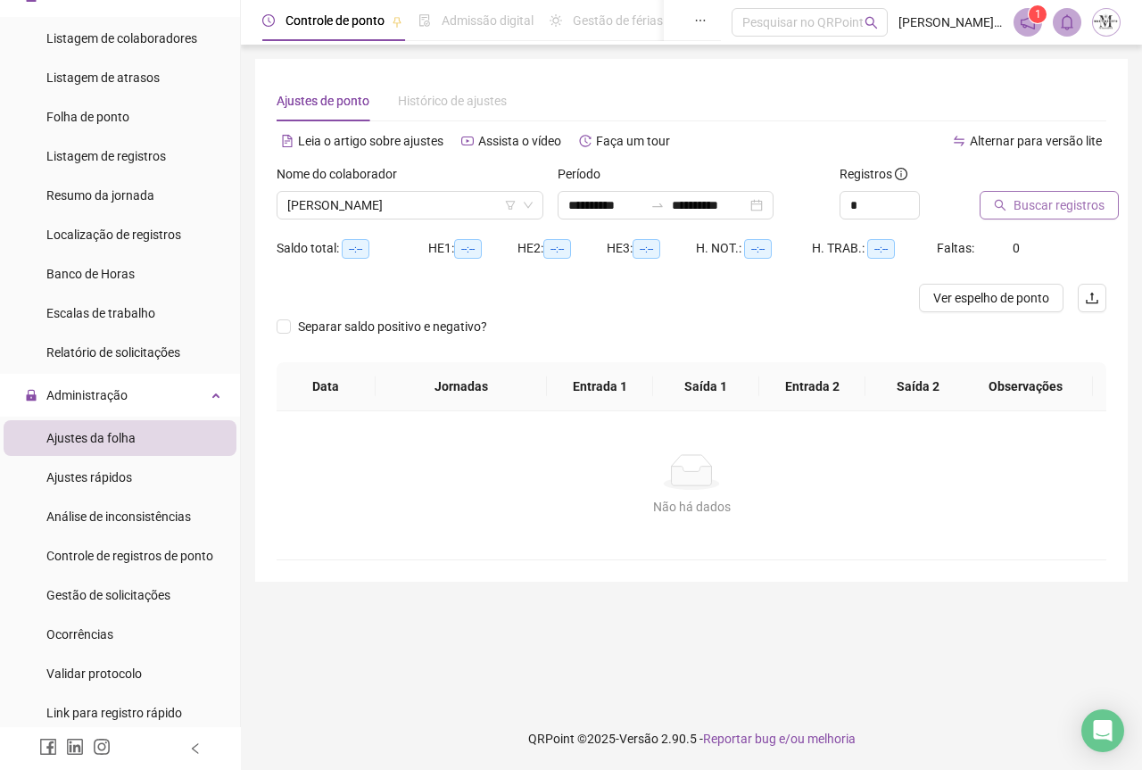
click at [988, 210] on button "Buscar registros" at bounding box center [1048, 205] width 139 height 29
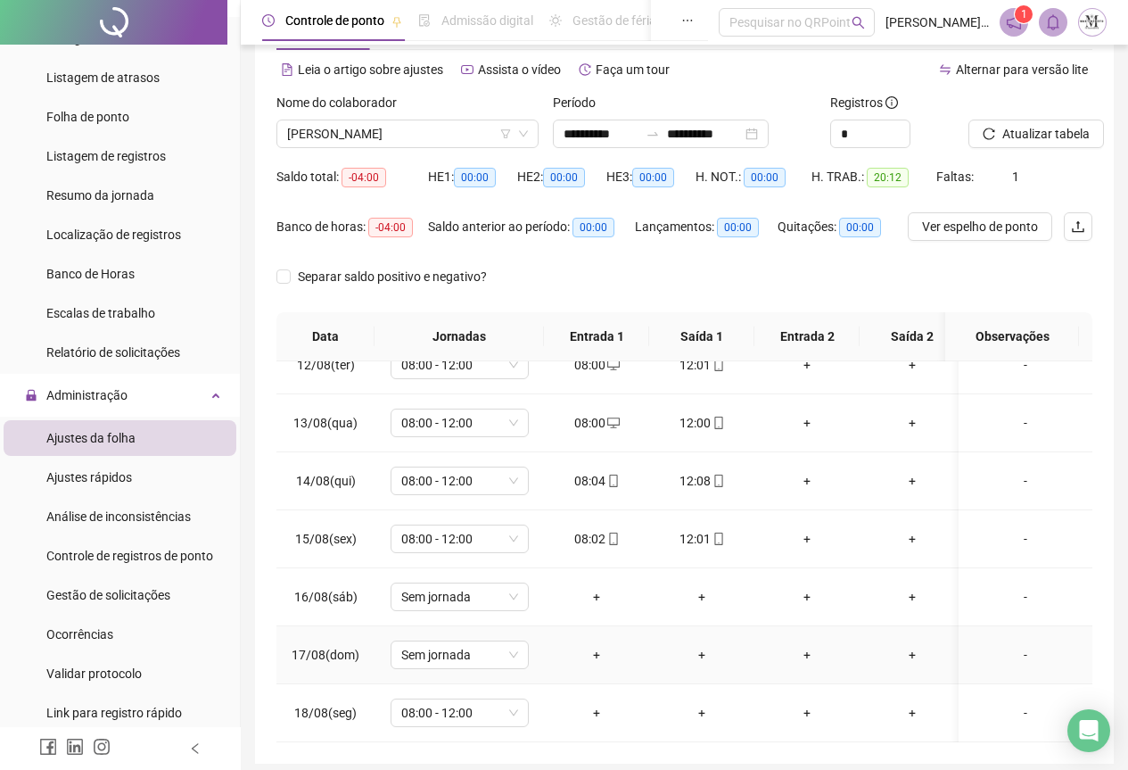
scroll to position [142, 0]
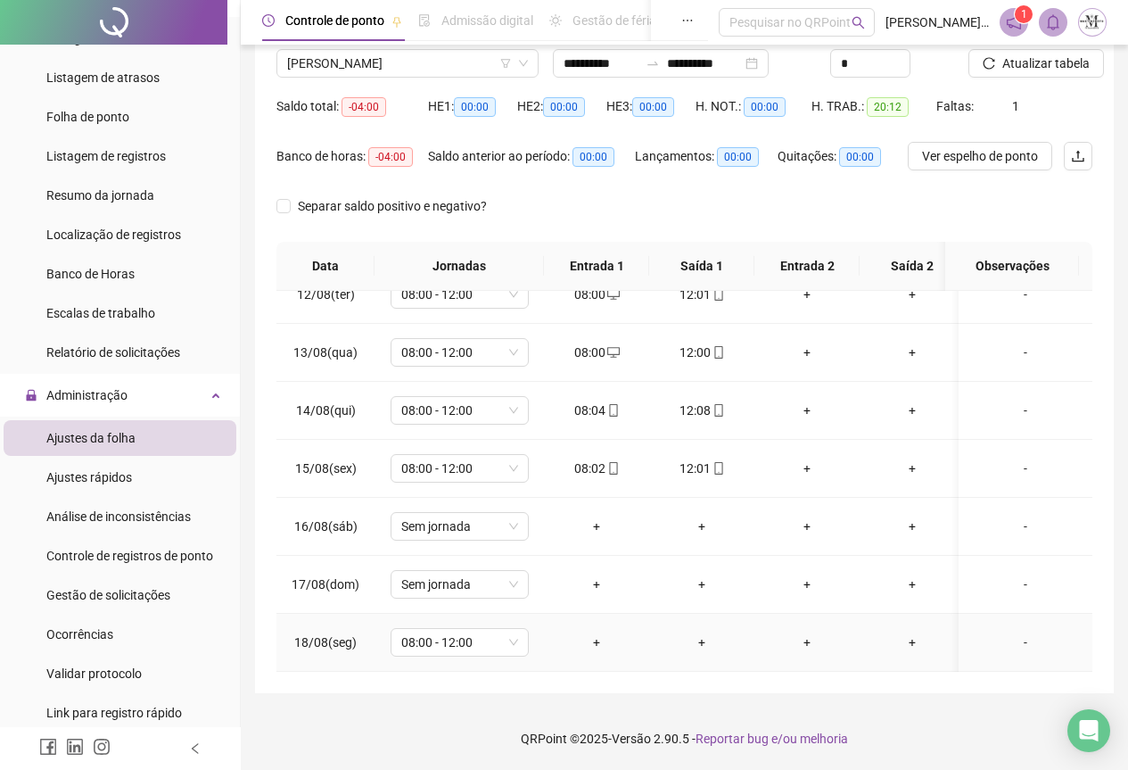
click at [599, 632] on div "+" at bounding box center [596, 642] width 77 height 20
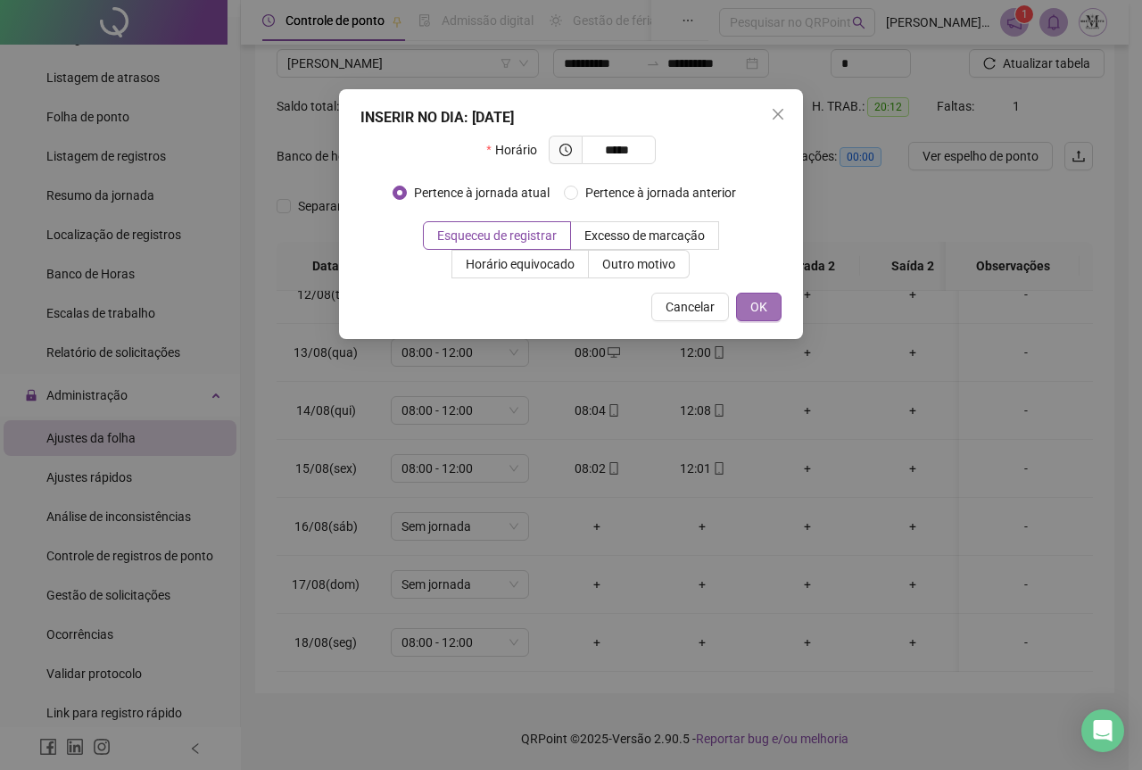
type input "*****"
click at [748, 307] on button "OK" at bounding box center [758, 307] width 45 height 29
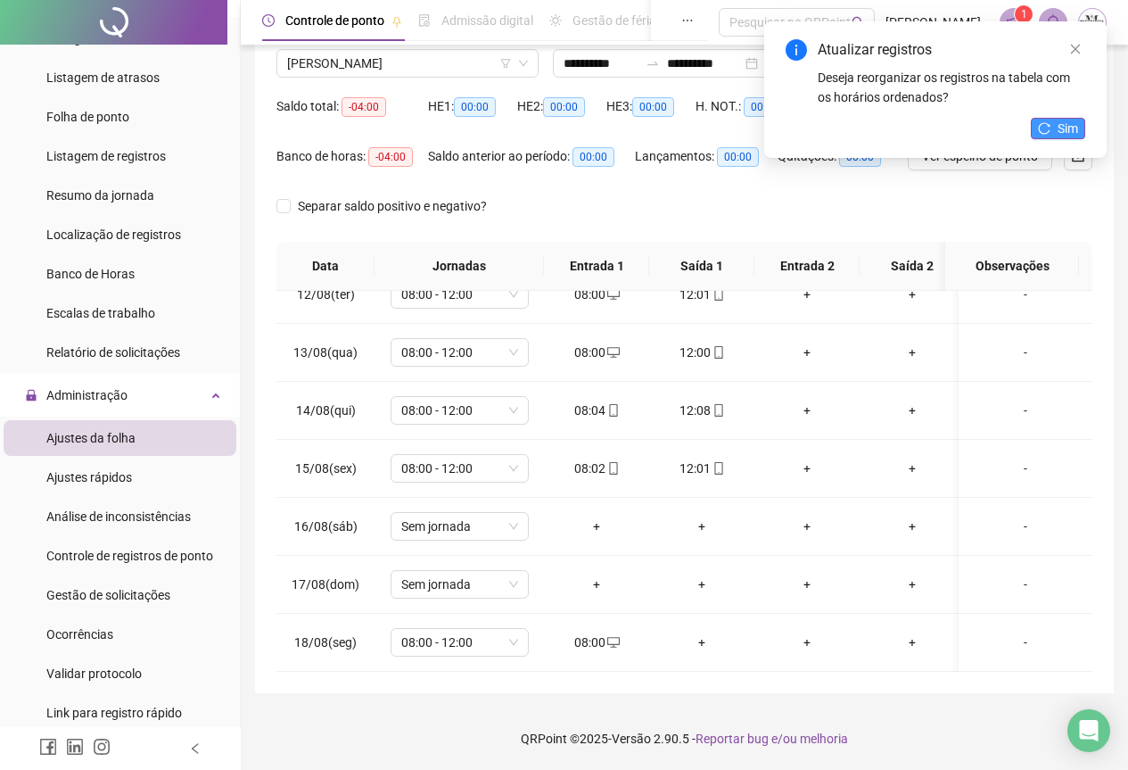
click at [1057, 136] on button "Sim" at bounding box center [1058, 128] width 54 height 21
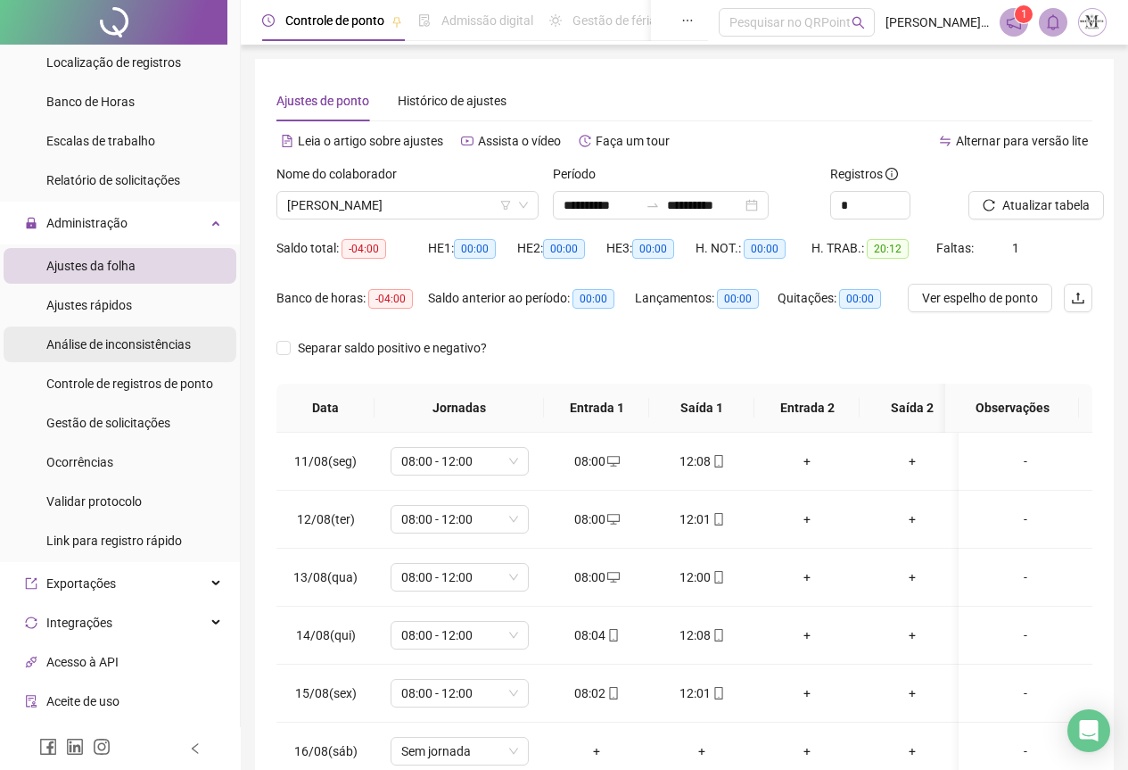
scroll to position [609, 0]
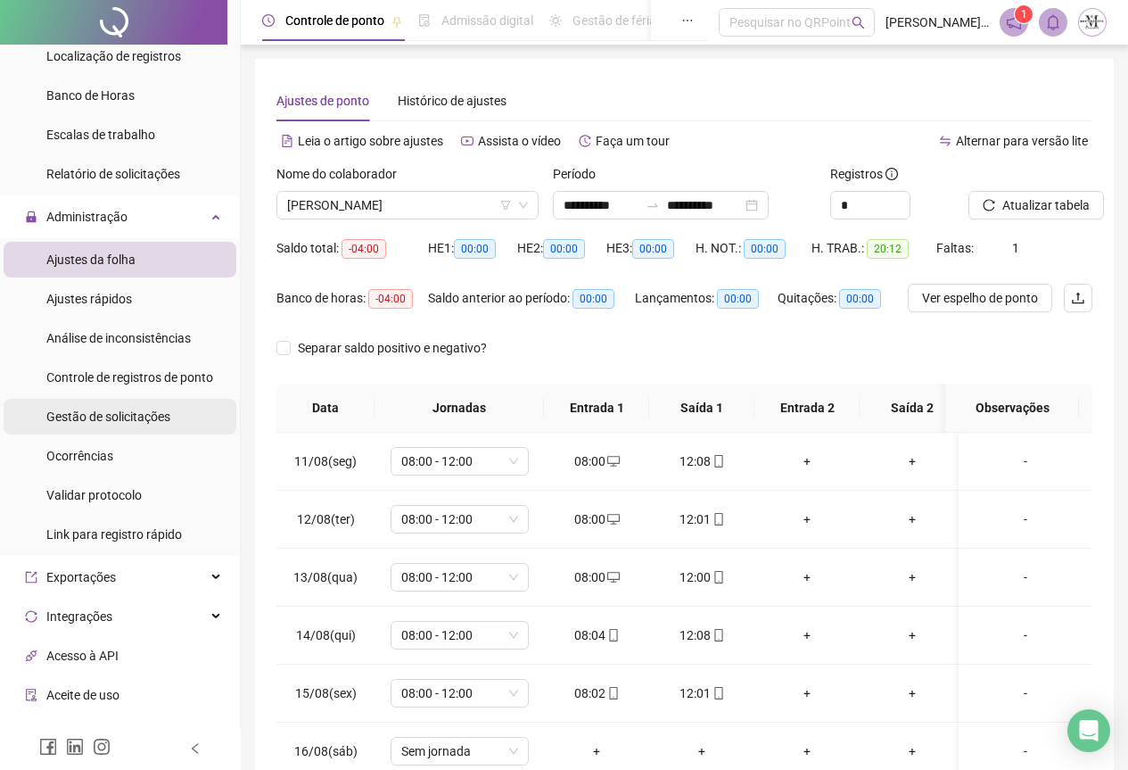
click at [81, 414] on span "Gestão de solicitações" at bounding box center [108, 416] width 124 height 14
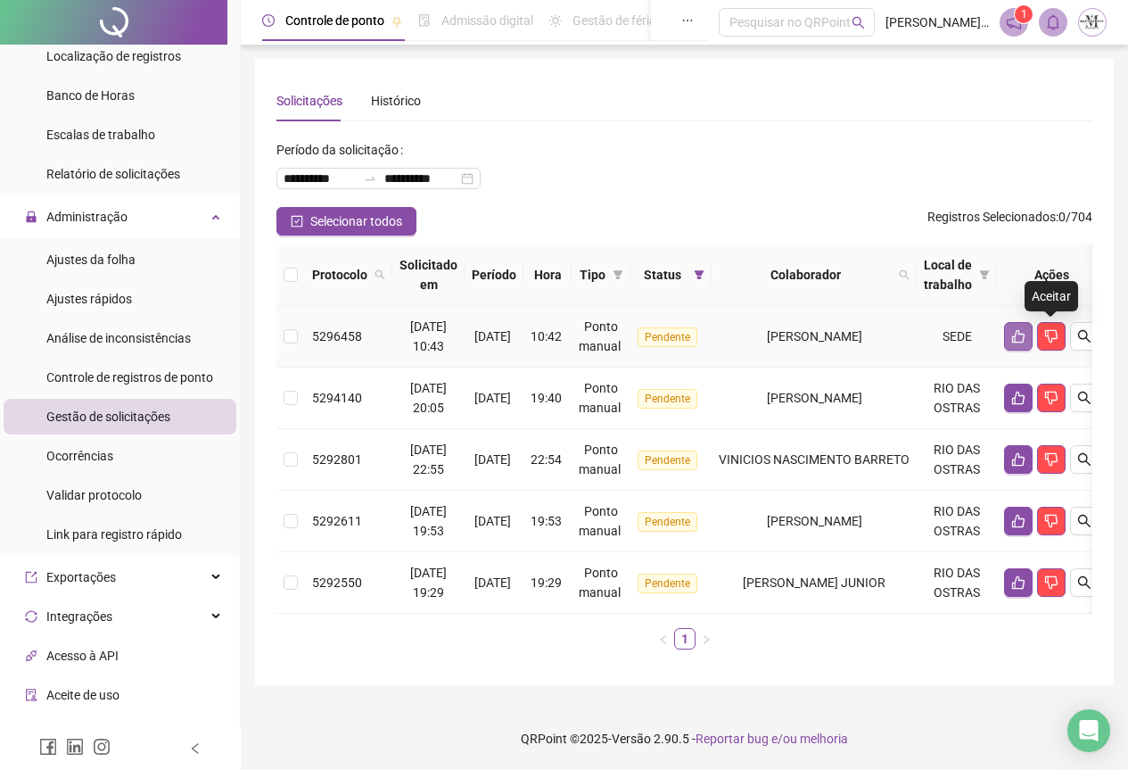
click at [1033, 349] on button "button" at bounding box center [1018, 336] width 29 height 29
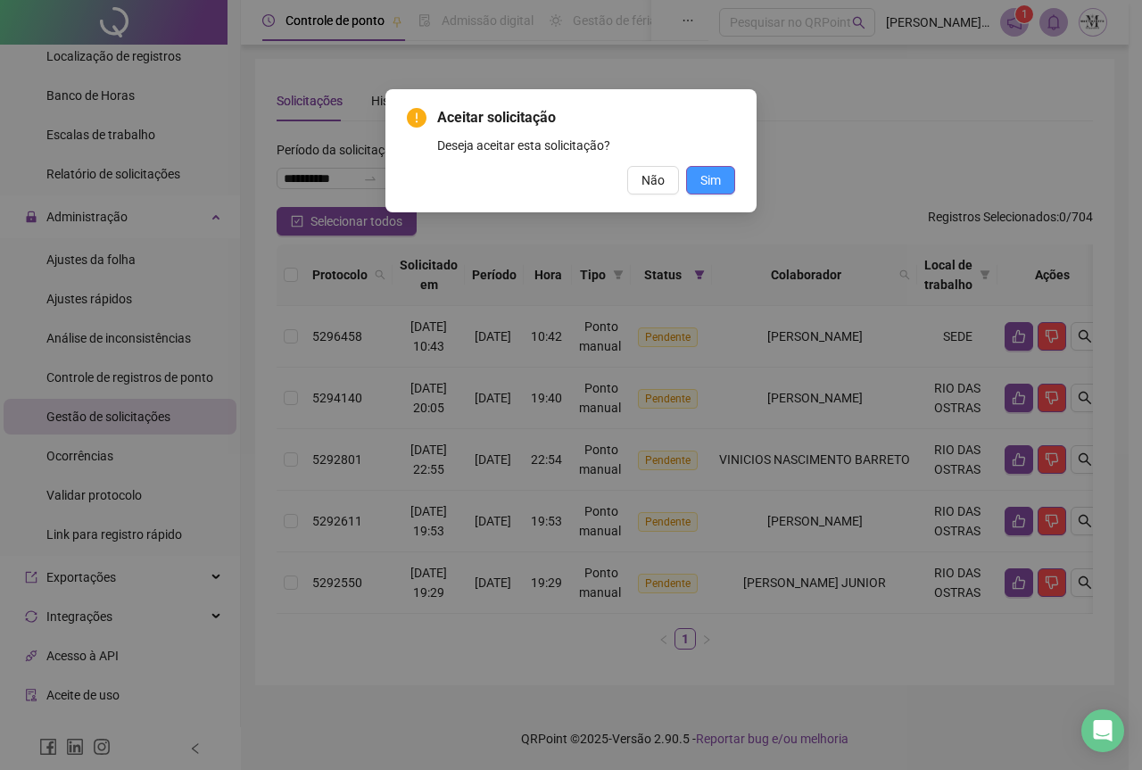
click at [707, 177] on span "Sim" at bounding box center [710, 180] width 21 height 20
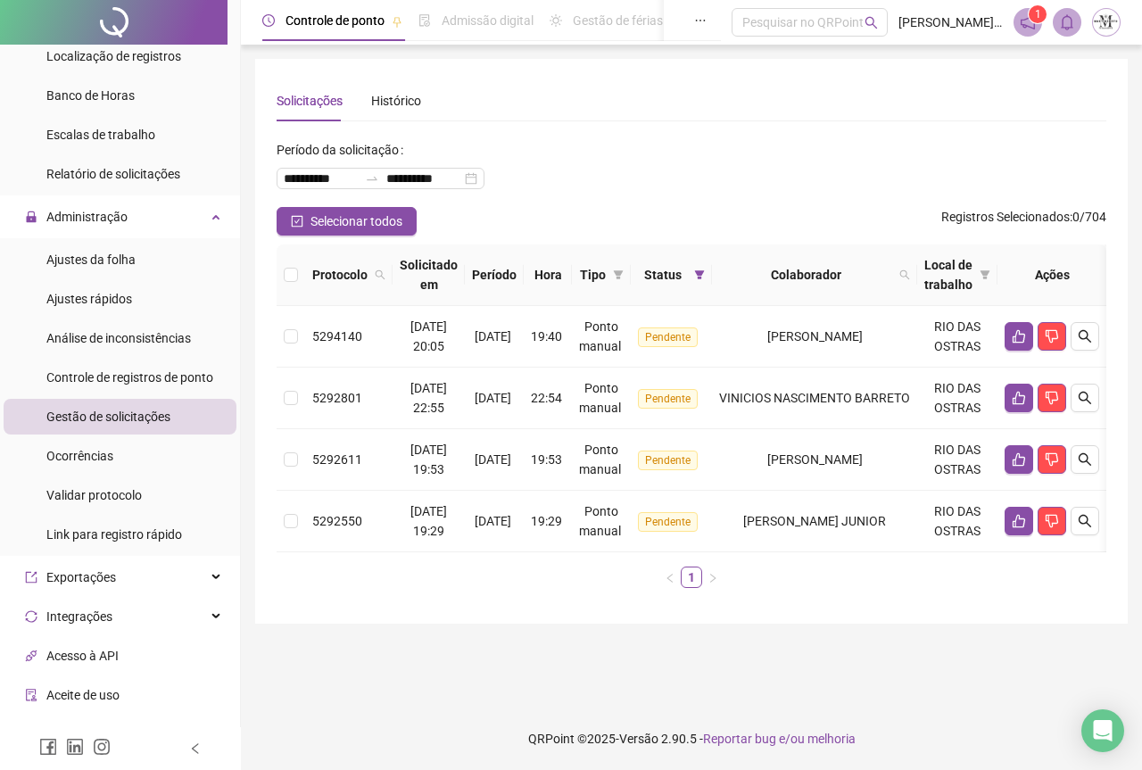
click at [117, 18] on div at bounding box center [113, 22] width 227 height 45
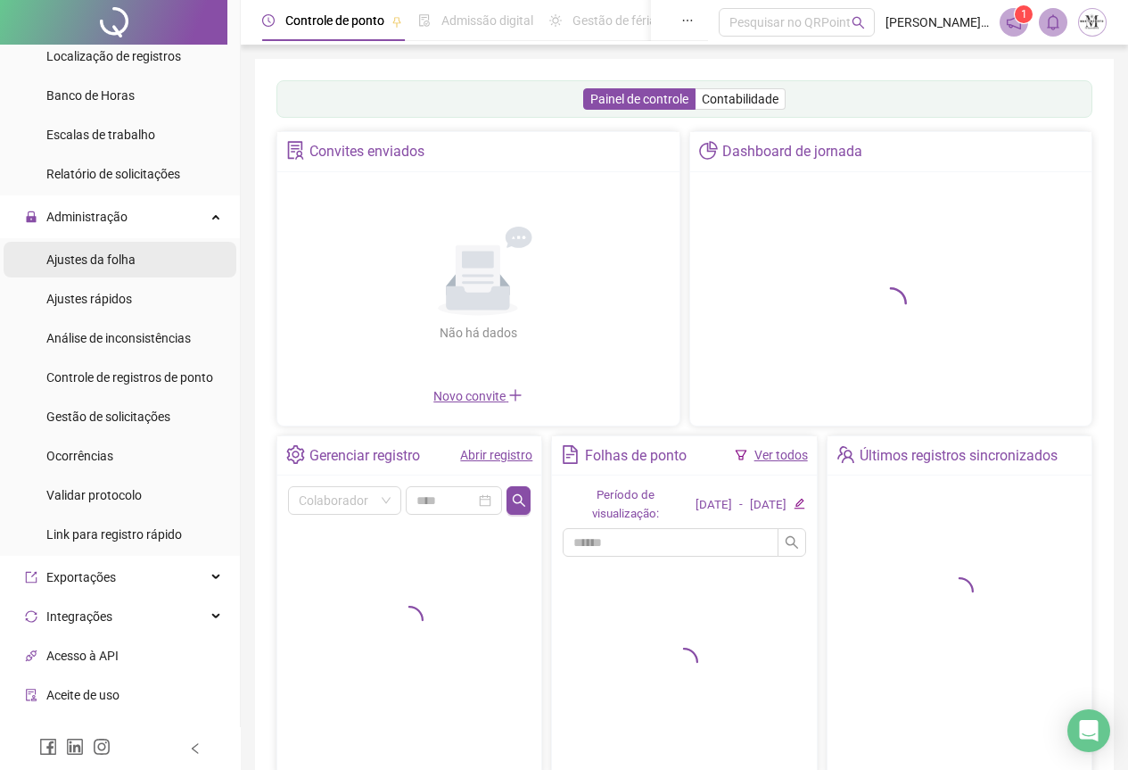
click at [102, 269] on div "Ajustes da folha" at bounding box center [90, 260] width 89 height 36
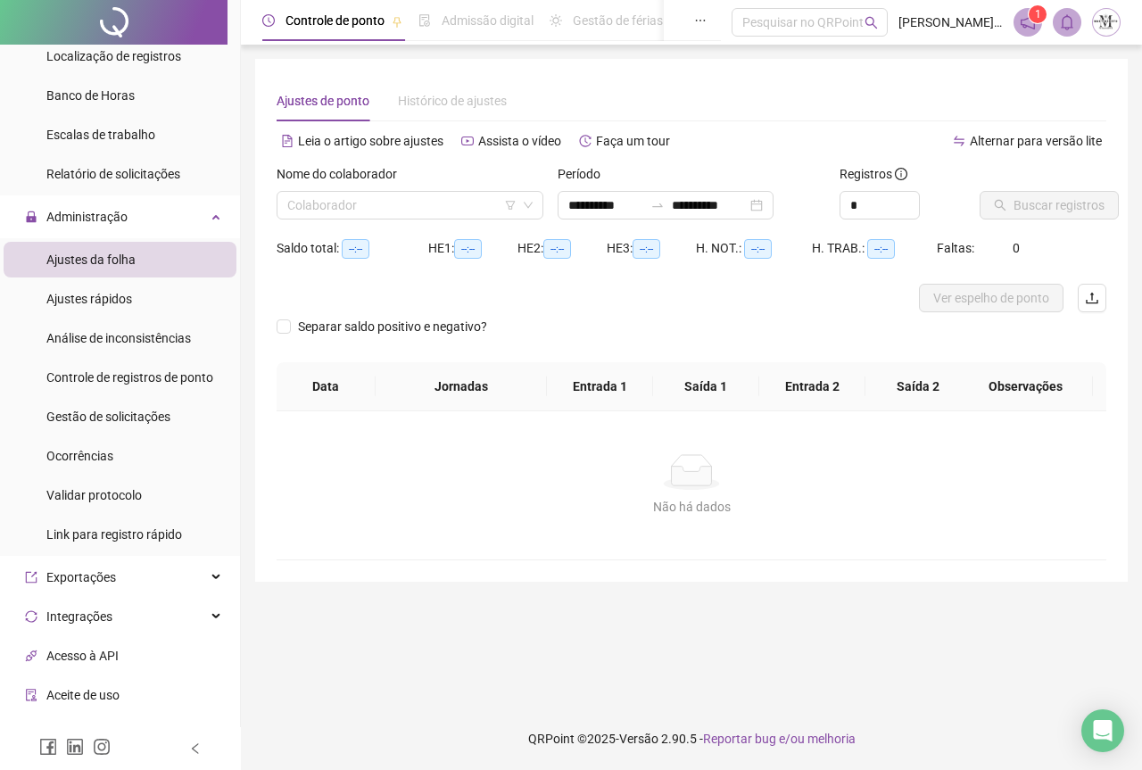
type input "**********"
click at [358, 207] on input "search" at bounding box center [401, 205] width 229 height 27
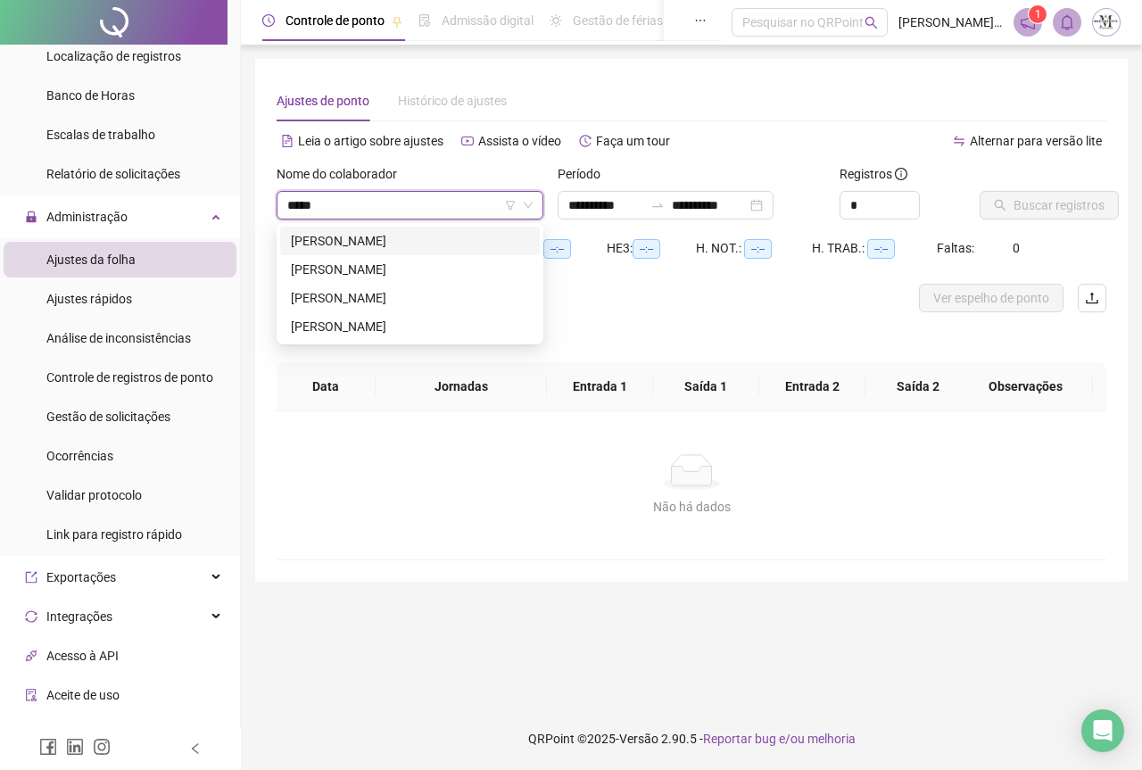
type input "******"
click at [384, 278] on div "[PERSON_NAME]" at bounding box center [410, 270] width 238 height 20
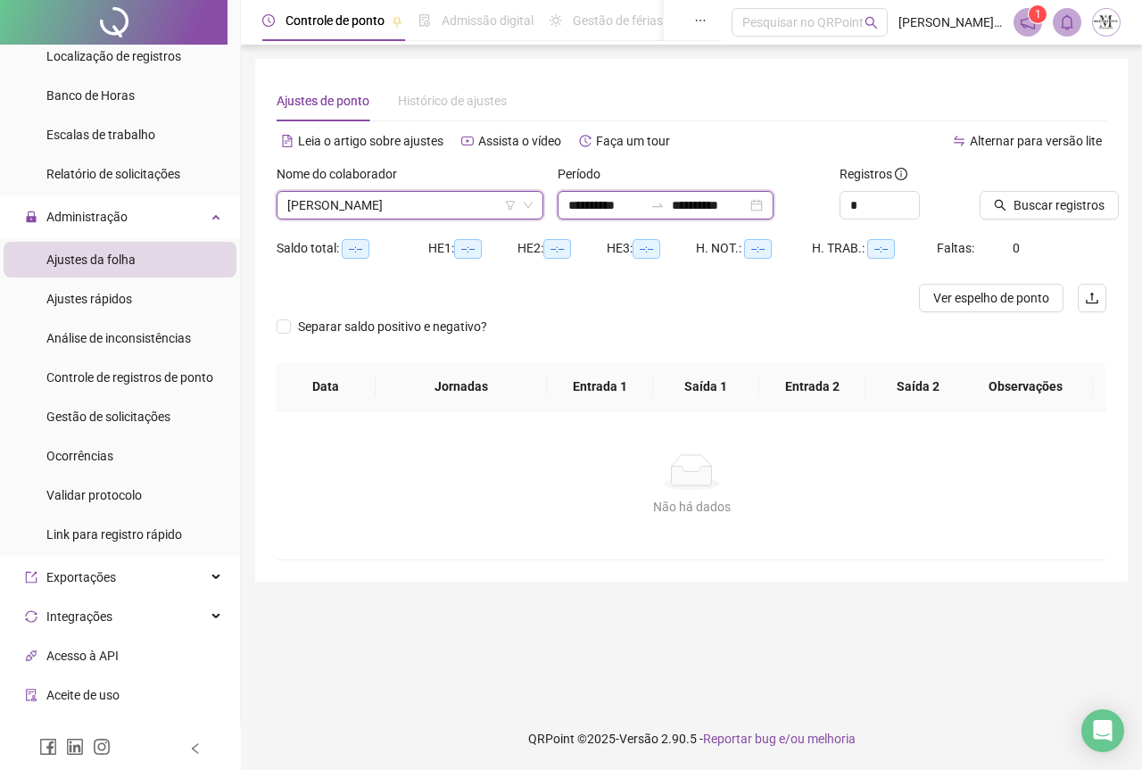
click at [747, 212] on input "**********" at bounding box center [709, 205] width 75 height 20
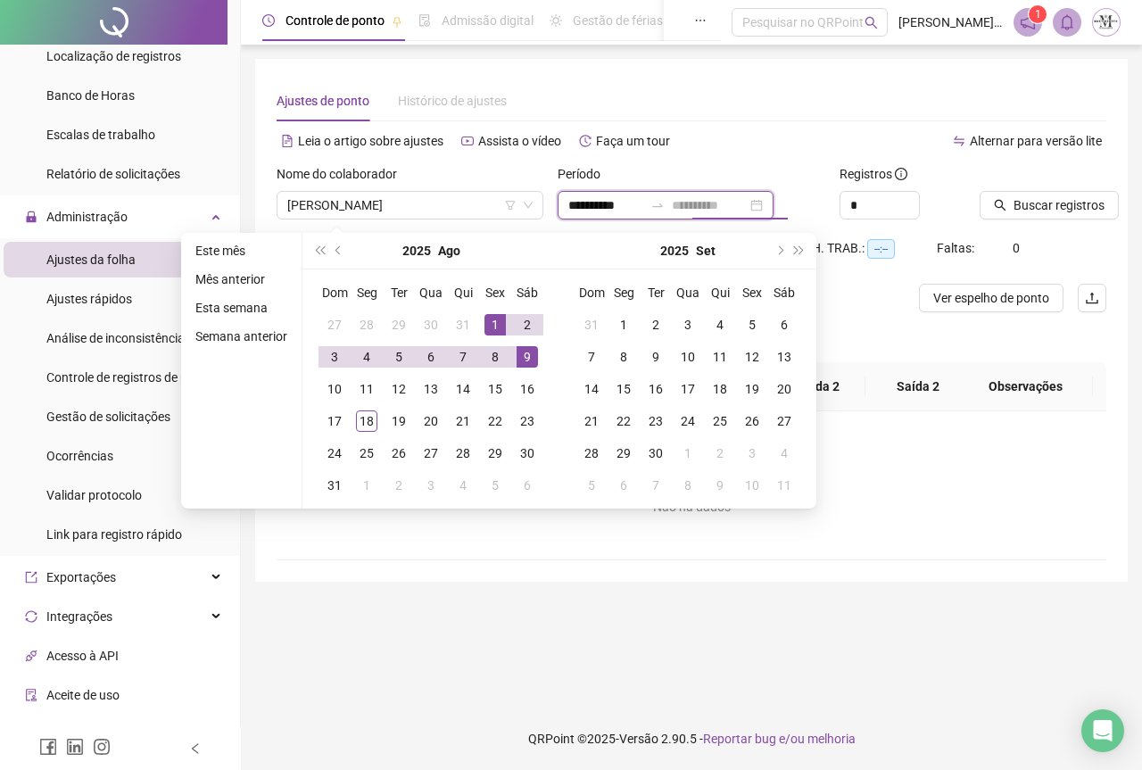
type input "**********"
click at [490, 321] on div "1" at bounding box center [494, 324] width 21 height 21
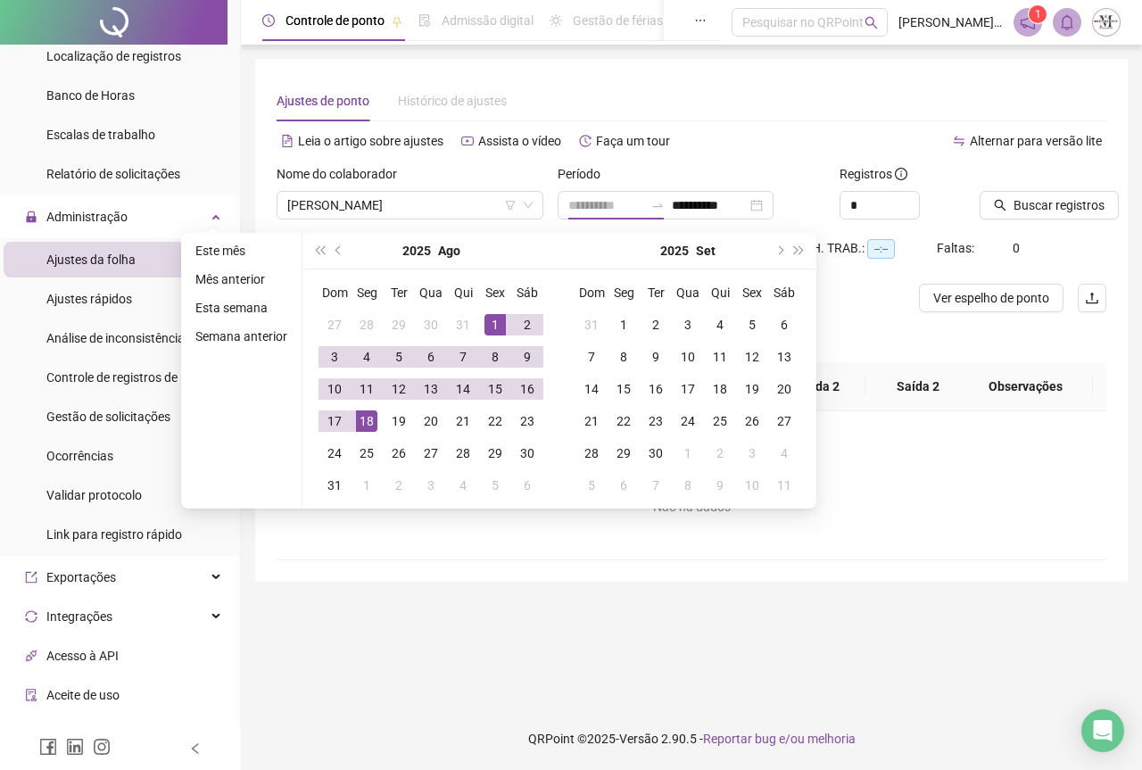
click at [367, 410] on div "18" at bounding box center [366, 420] width 21 height 21
type input "**********"
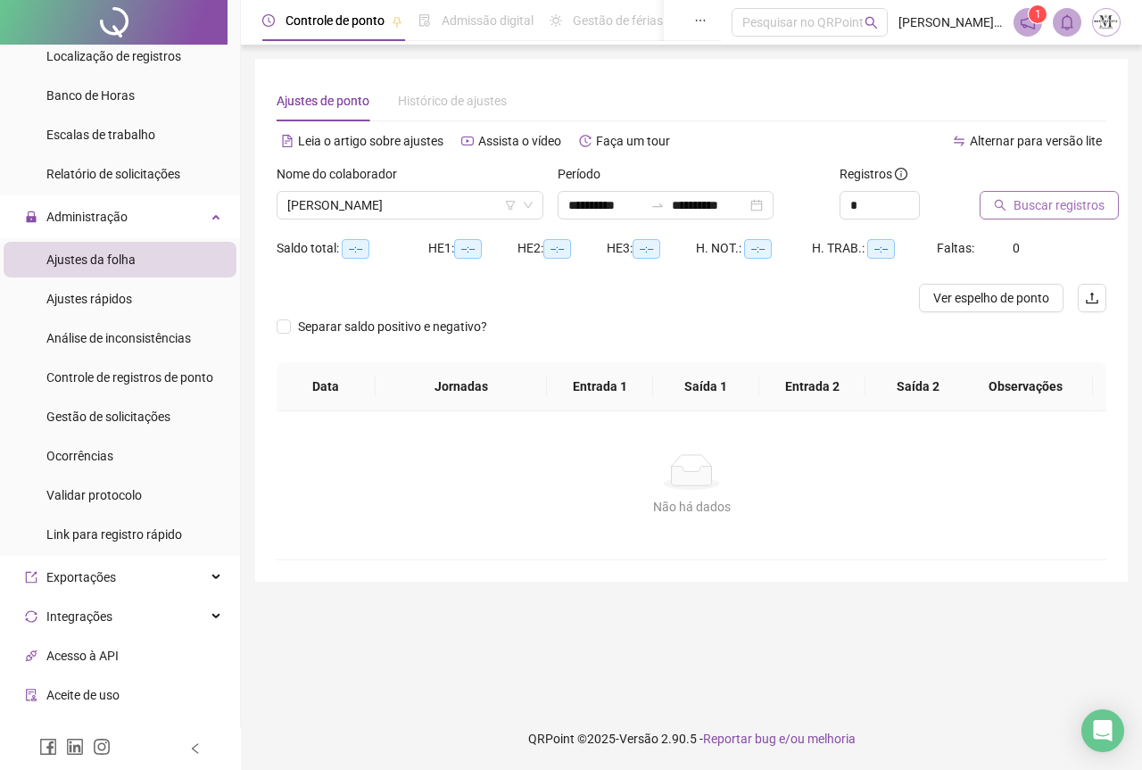
click at [1028, 208] on span "Buscar registros" at bounding box center [1058, 205] width 91 height 20
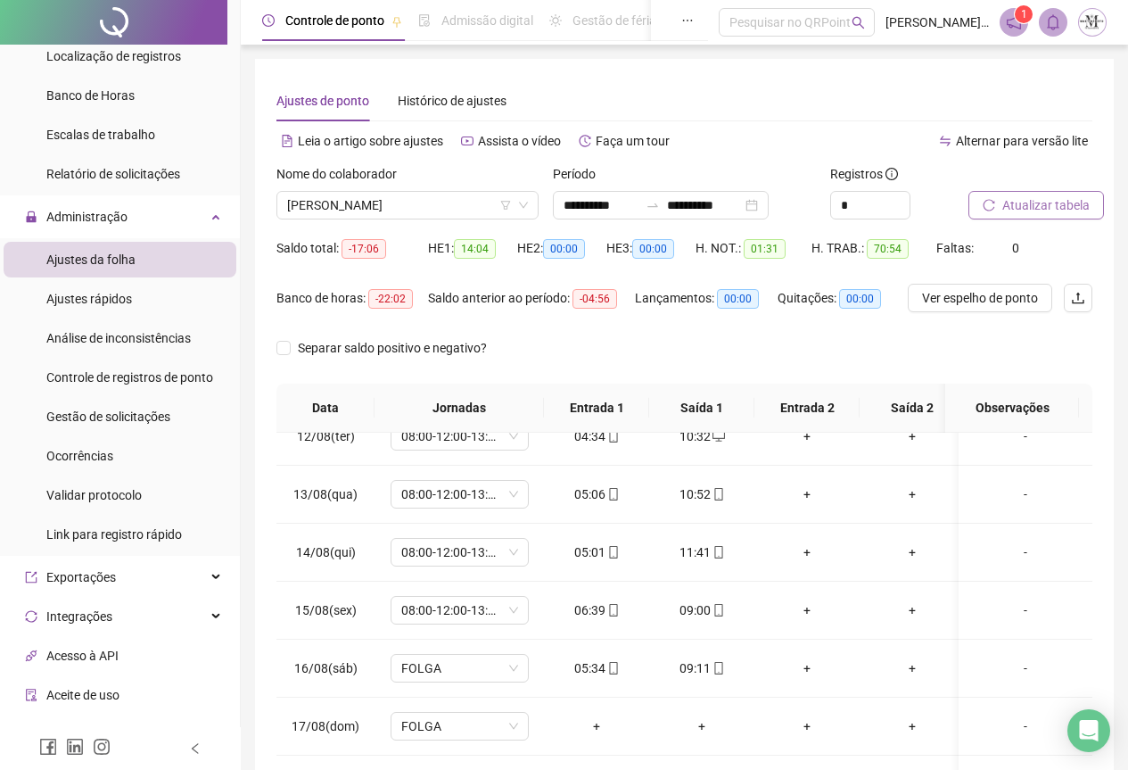
click at [120, 19] on div at bounding box center [113, 22] width 227 height 45
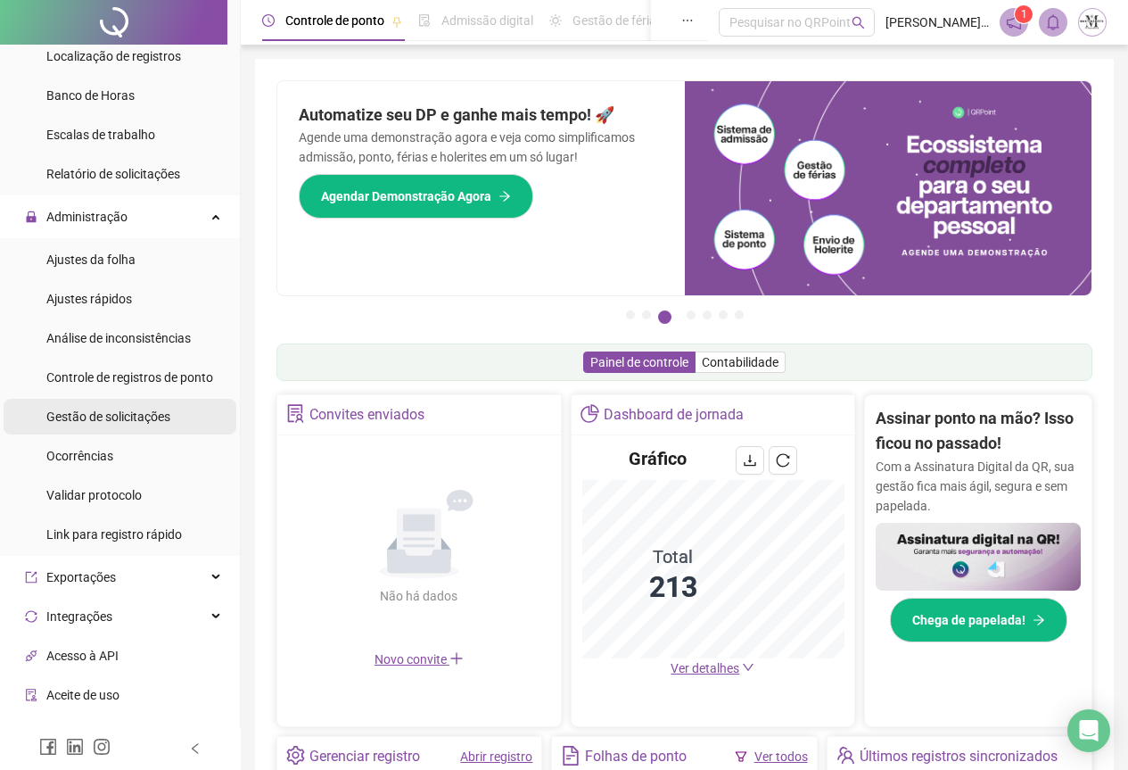
click at [87, 414] on span "Gestão de solicitações" at bounding box center [108, 416] width 124 height 14
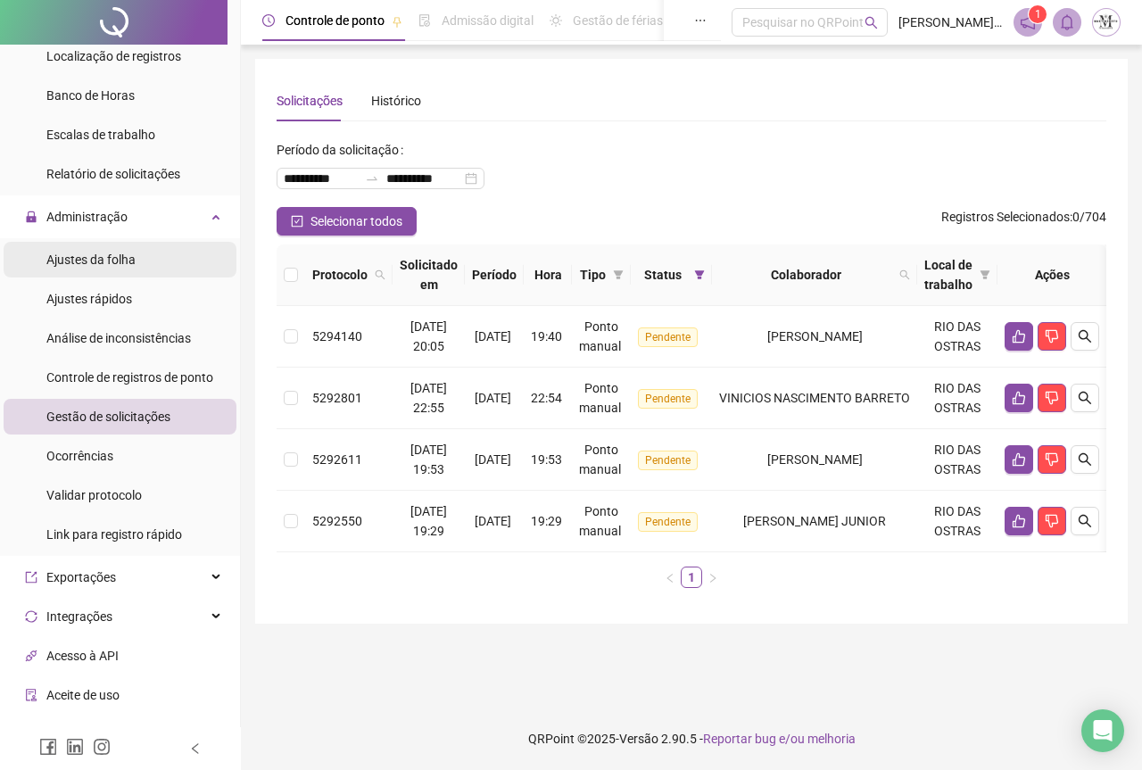
click at [62, 269] on div "Ajustes da folha" at bounding box center [90, 260] width 89 height 36
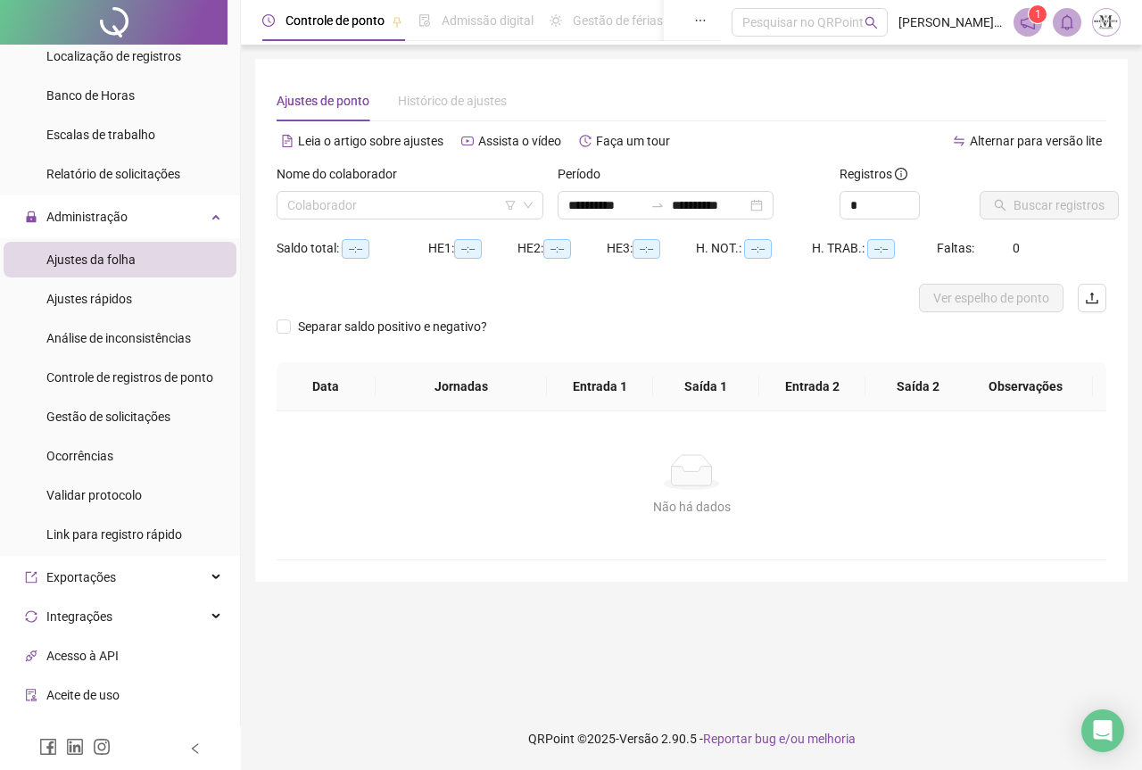
type input "**********"
click at [326, 207] on input "search" at bounding box center [401, 205] width 229 height 27
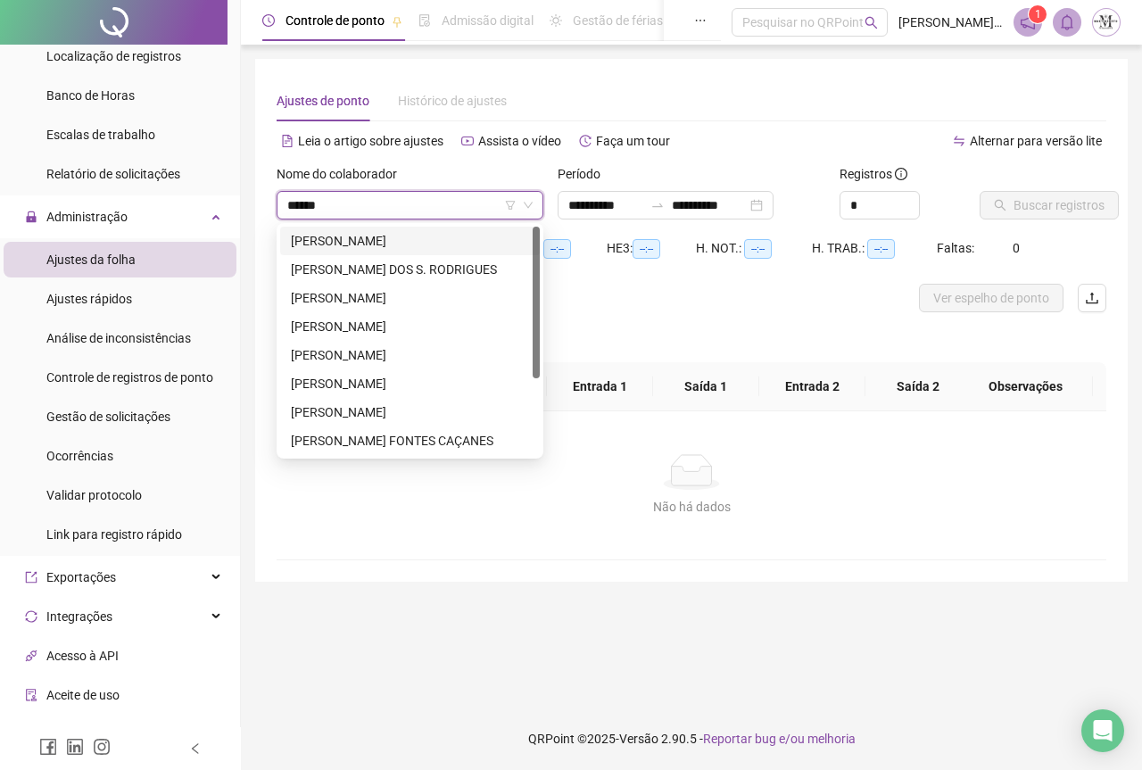
type input "*******"
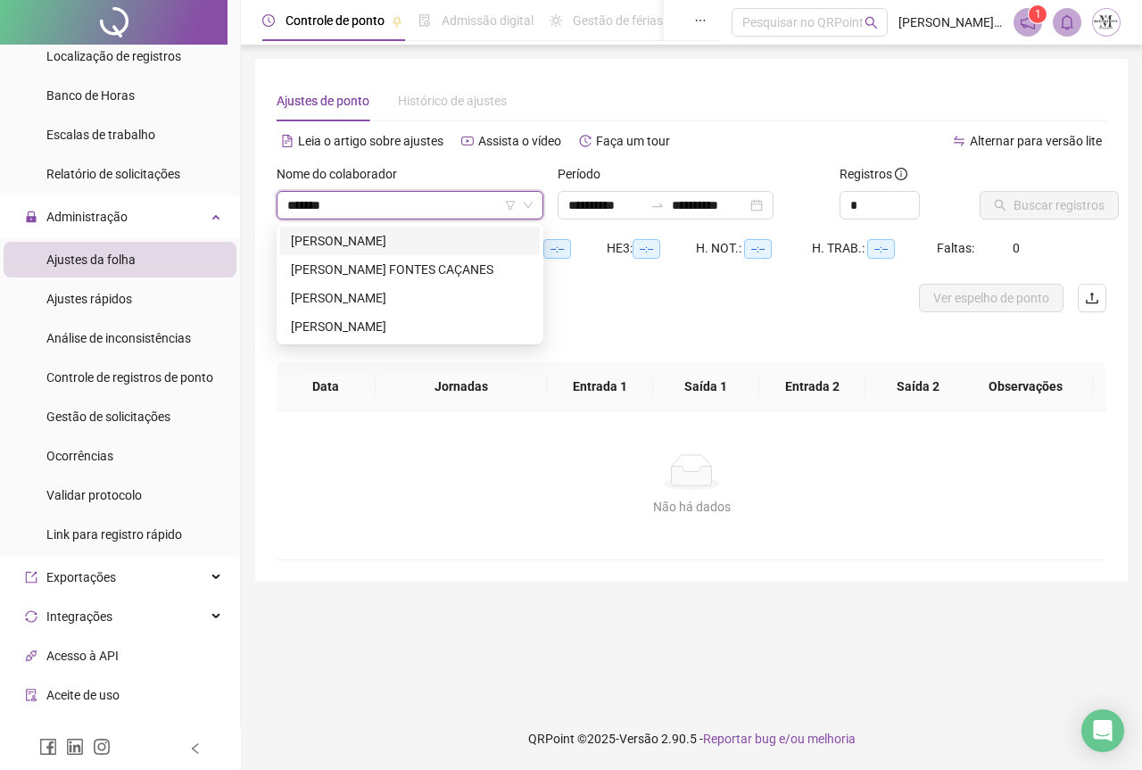
click at [383, 240] on div "[PERSON_NAME]" at bounding box center [410, 241] width 238 height 20
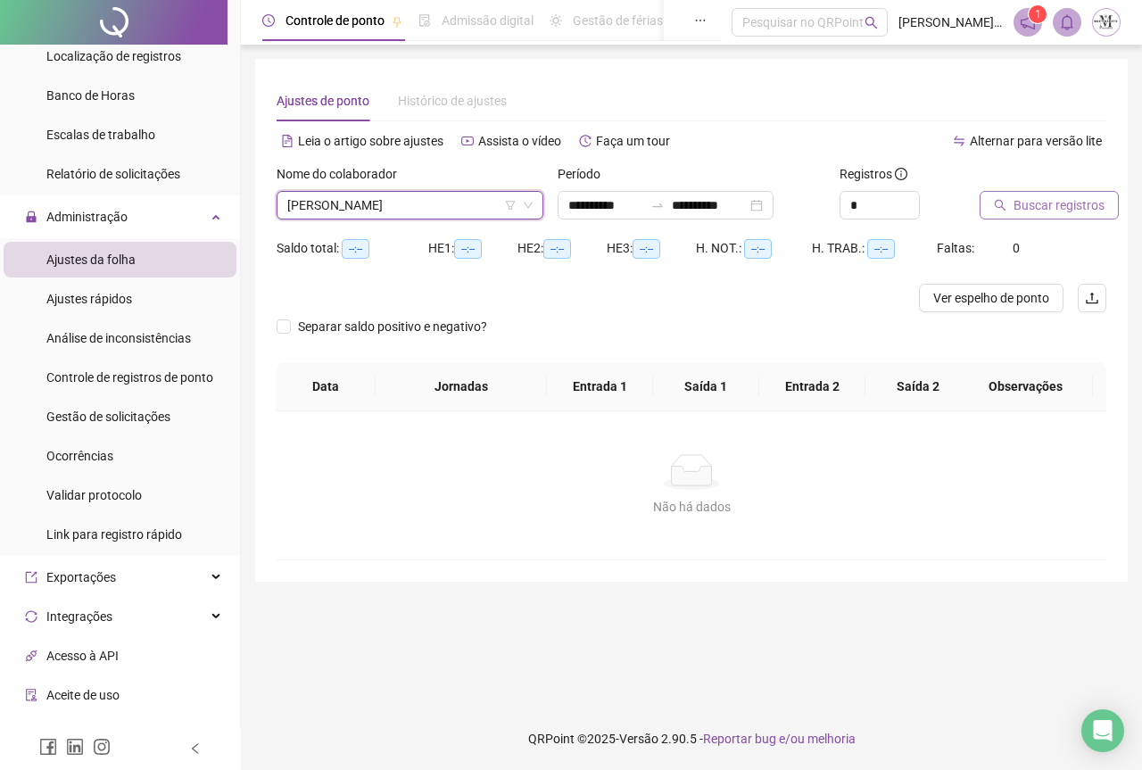
click at [989, 214] on button "Buscar registros" at bounding box center [1048, 205] width 139 height 29
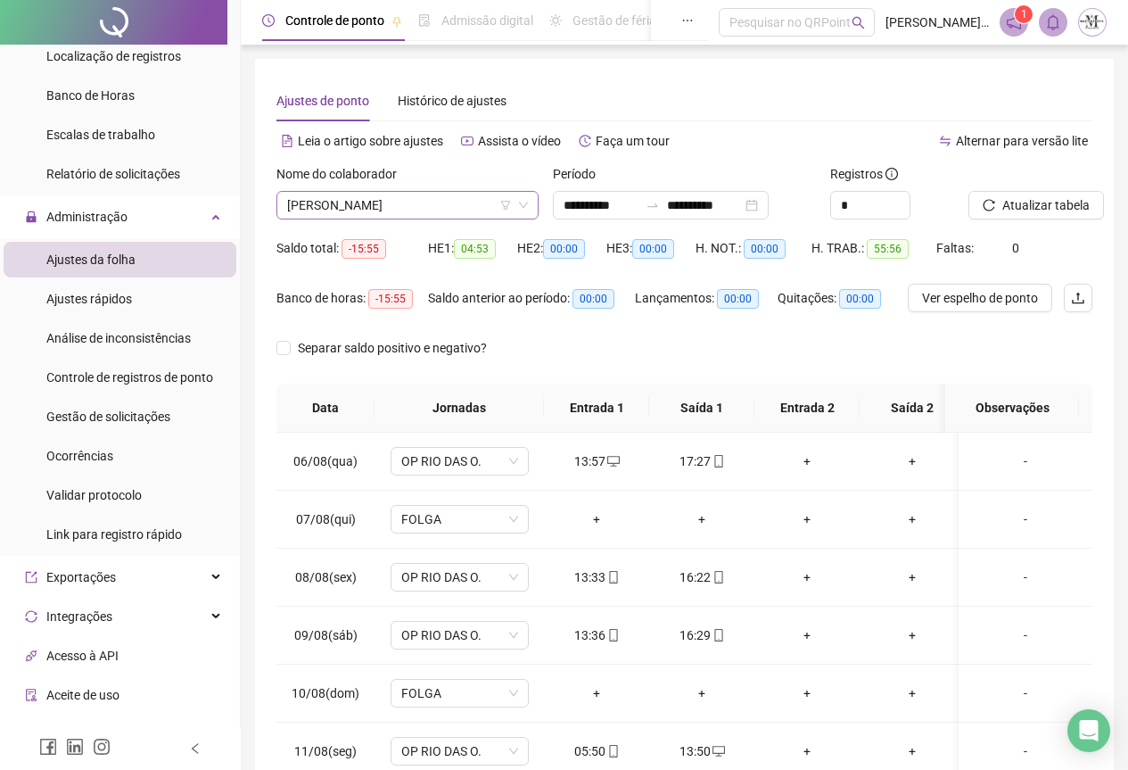
click at [330, 198] on span "[PERSON_NAME]" at bounding box center [407, 205] width 241 height 27
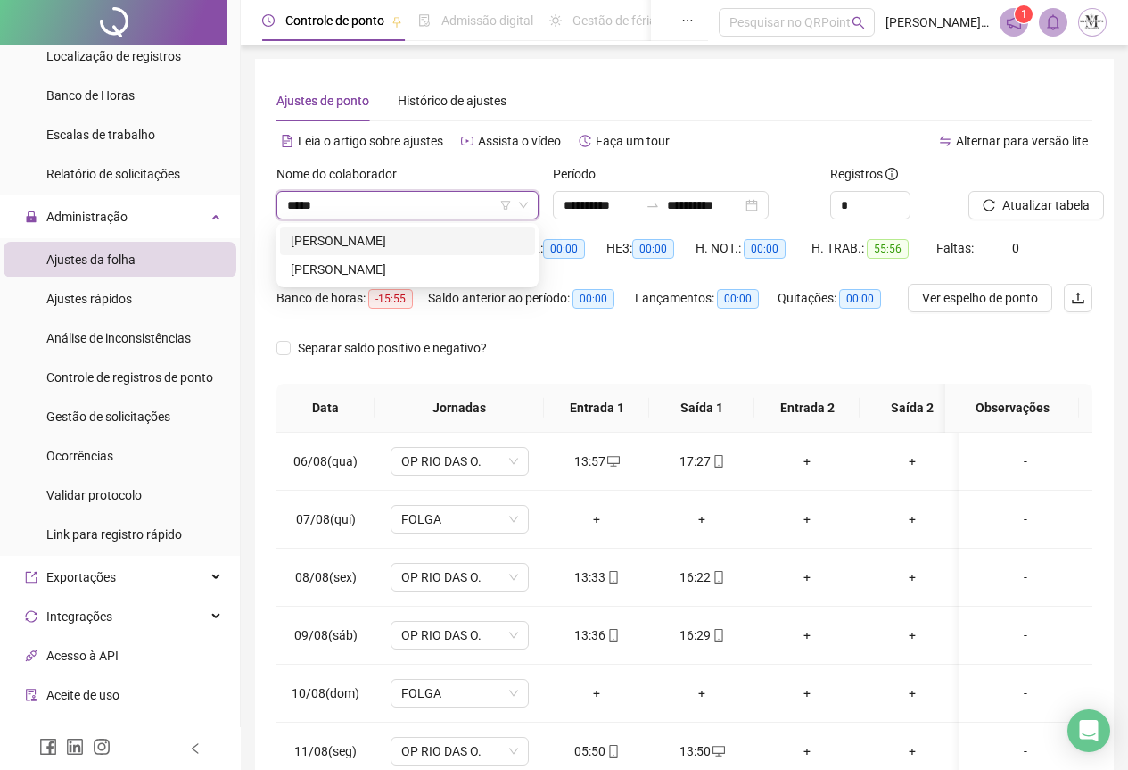
type input "******"
click at [423, 246] on div "[PERSON_NAME]" at bounding box center [408, 241] width 234 height 20
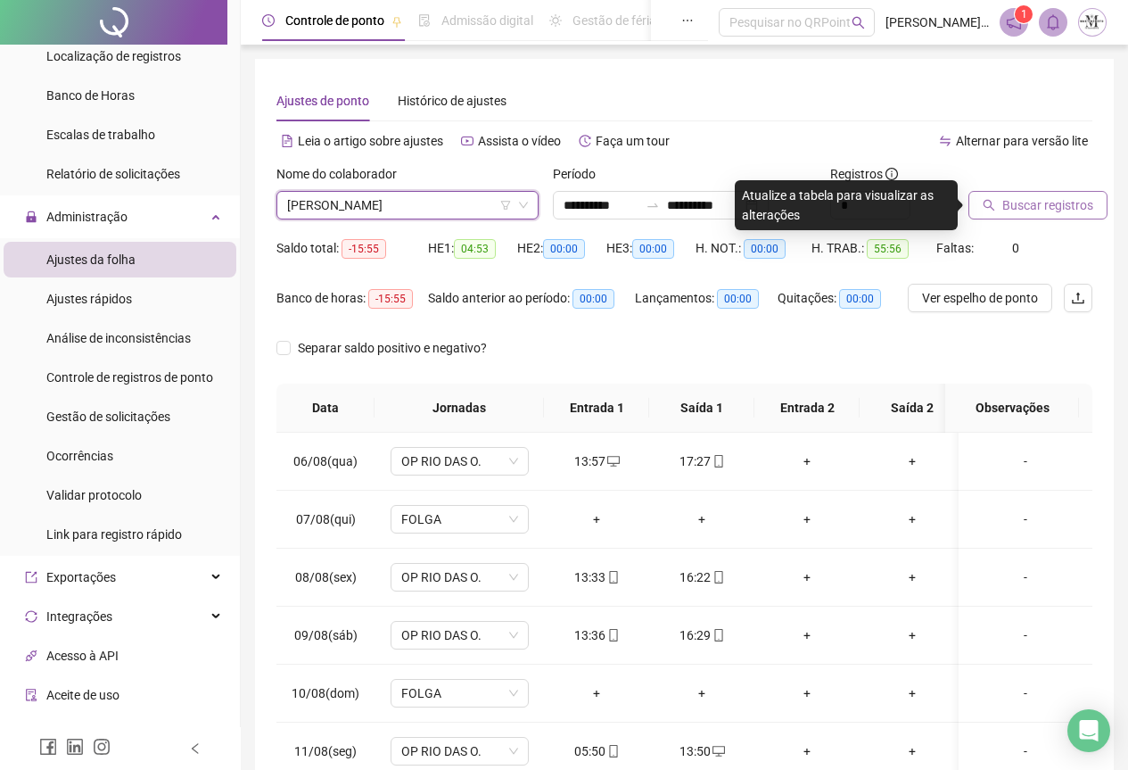
click at [1014, 206] on span "Buscar registros" at bounding box center [1048, 205] width 91 height 20
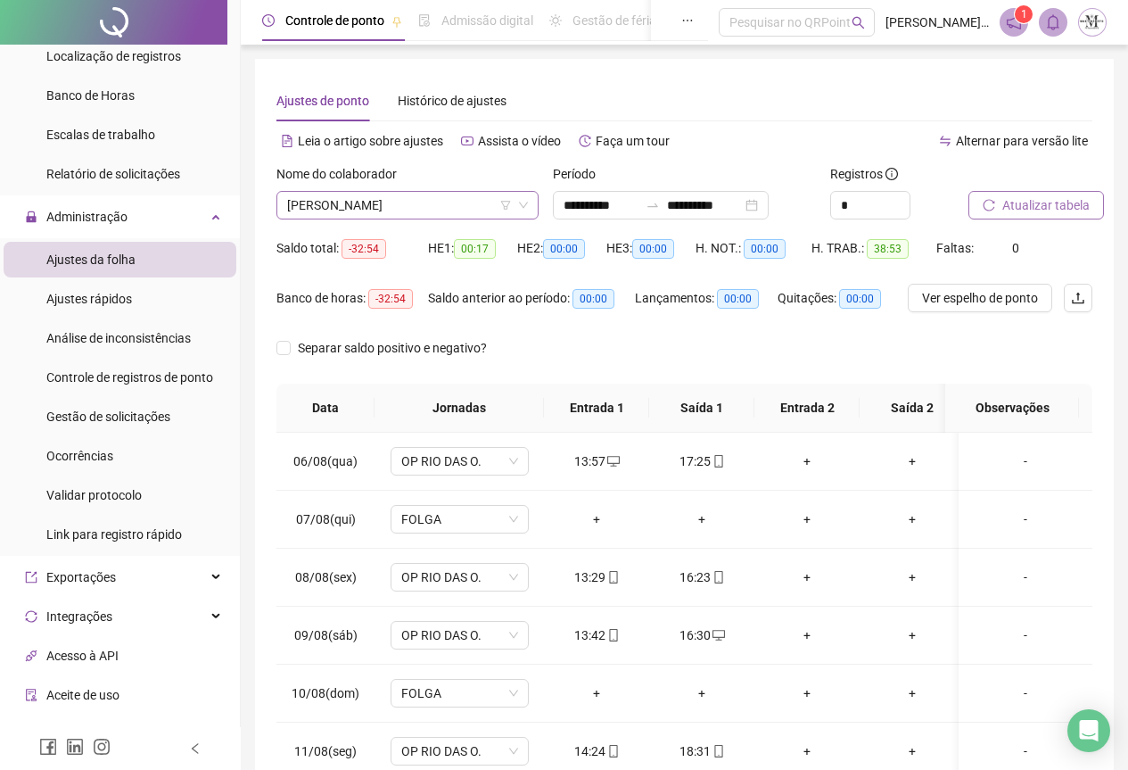
click at [343, 206] on span "[PERSON_NAME]" at bounding box center [407, 205] width 241 height 27
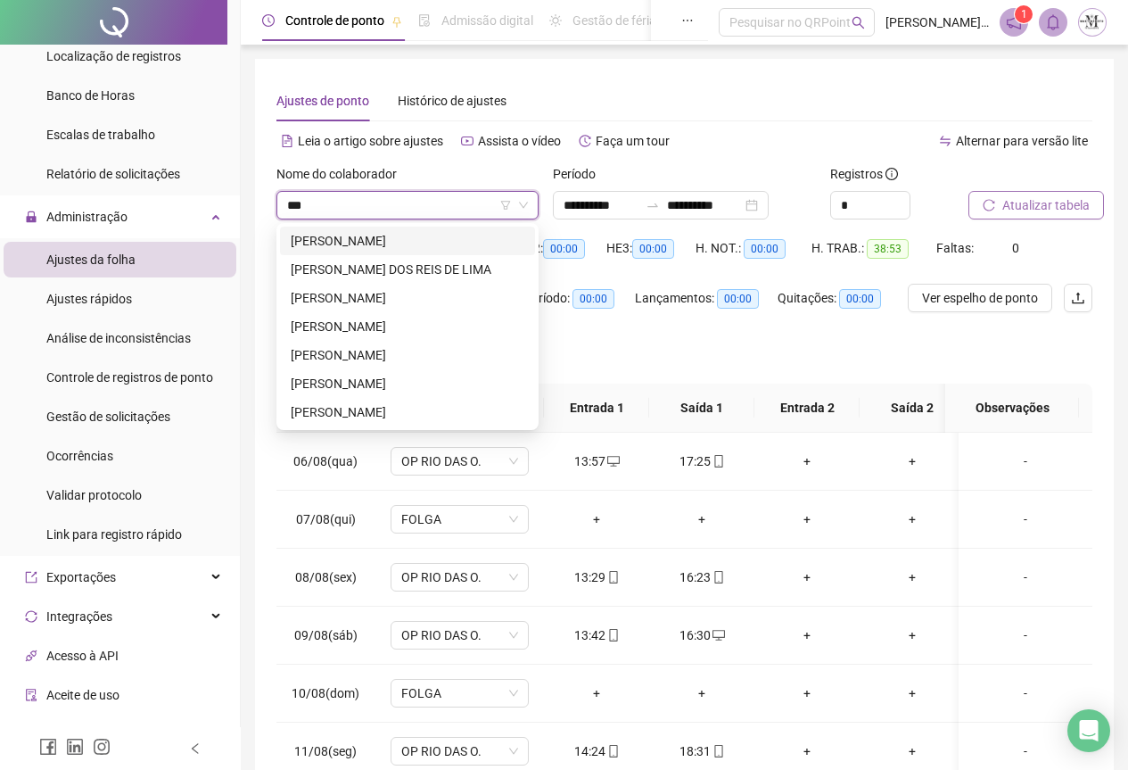
type input "****"
click at [368, 305] on div "[PERSON_NAME]" at bounding box center [408, 298] width 234 height 20
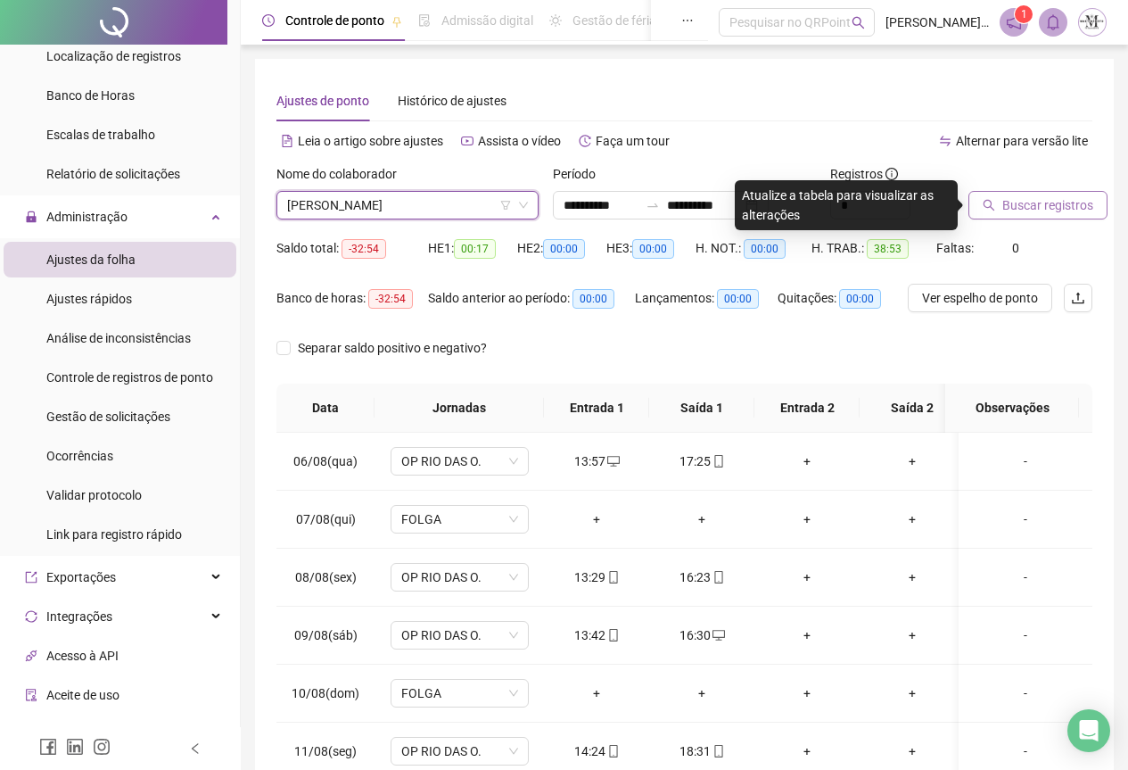
click at [1029, 207] on span "Buscar registros" at bounding box center [1048, 205] width 91 height 20
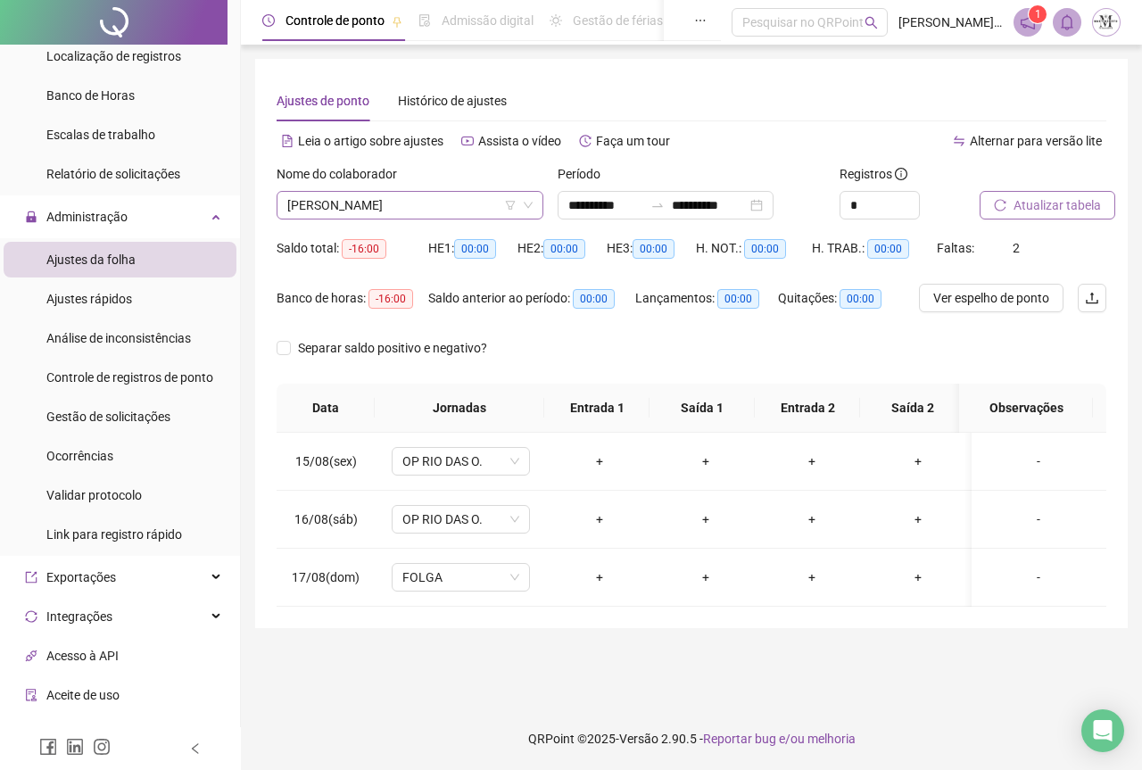
click at [360, 212] on span "[PERSON_NAME]" at bounding box center [409, 205] width 245 height 27
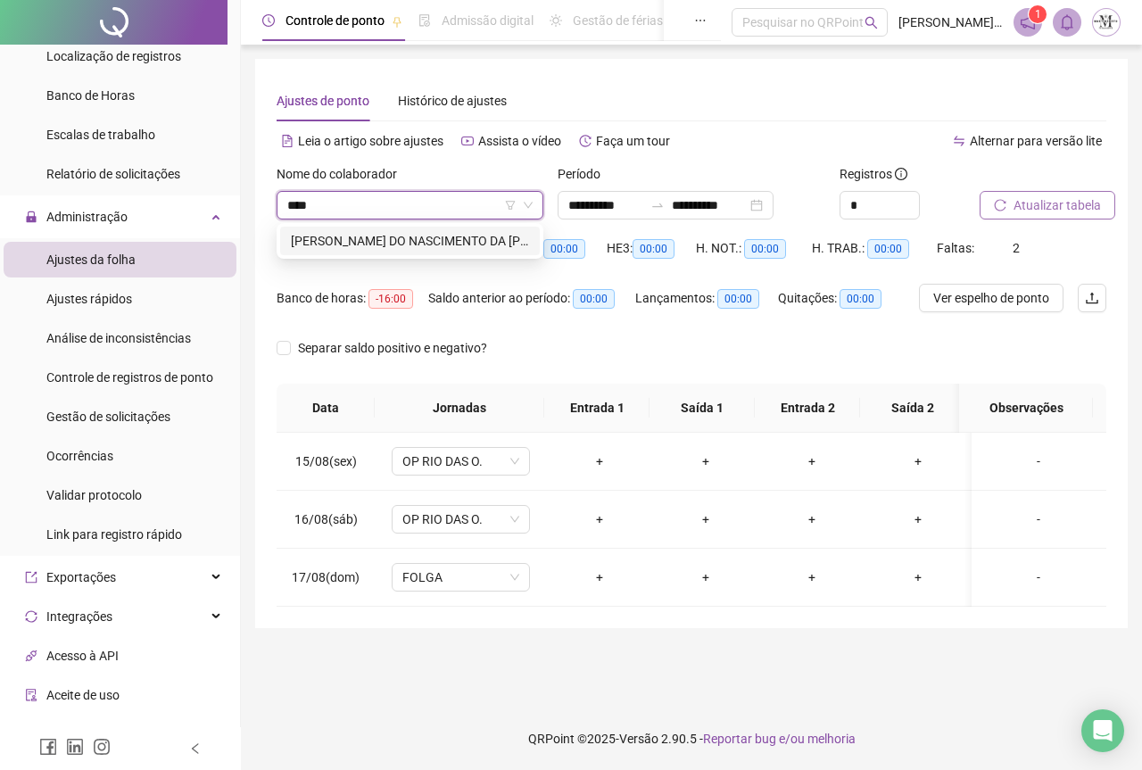
type input "*****"
click at [414, 242] on div "[PERSON_NAME] DO NASCIMENTO DA [PERSON_NAME]" at bounding box center [410, 241] width 238 height 20
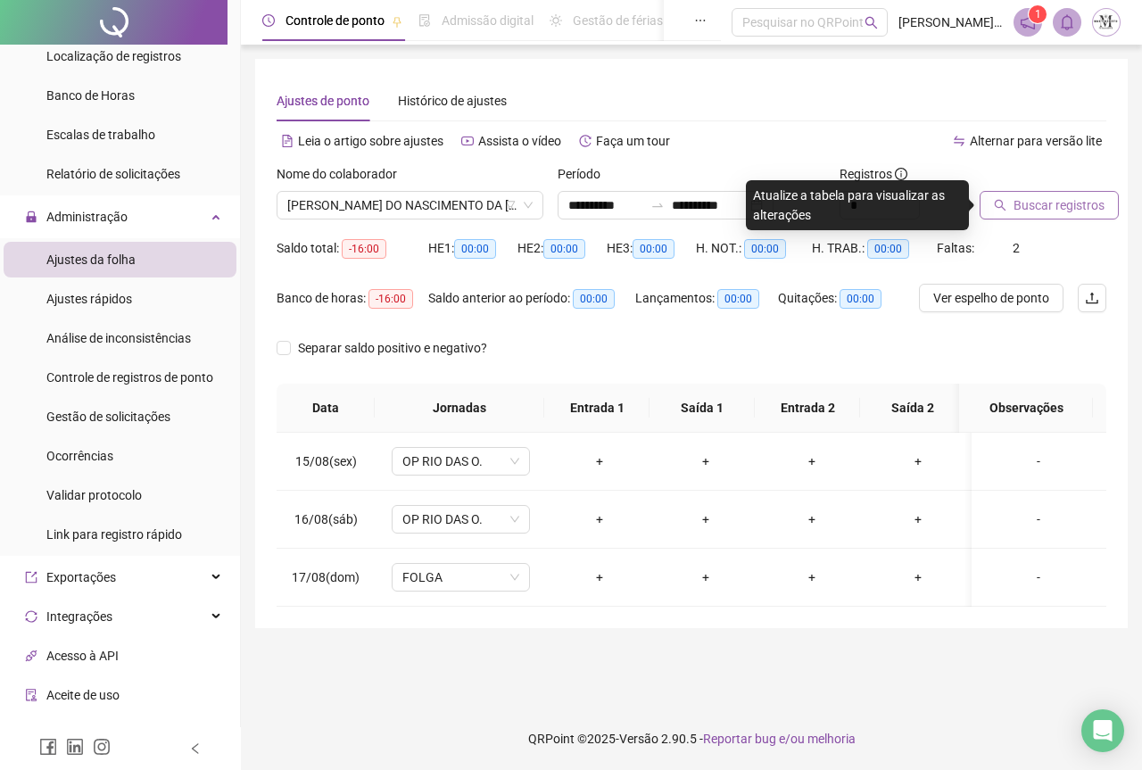
click at [1028, 209] on span "Buscar registros" at bounding box center [1058, 205] width 91 height 20
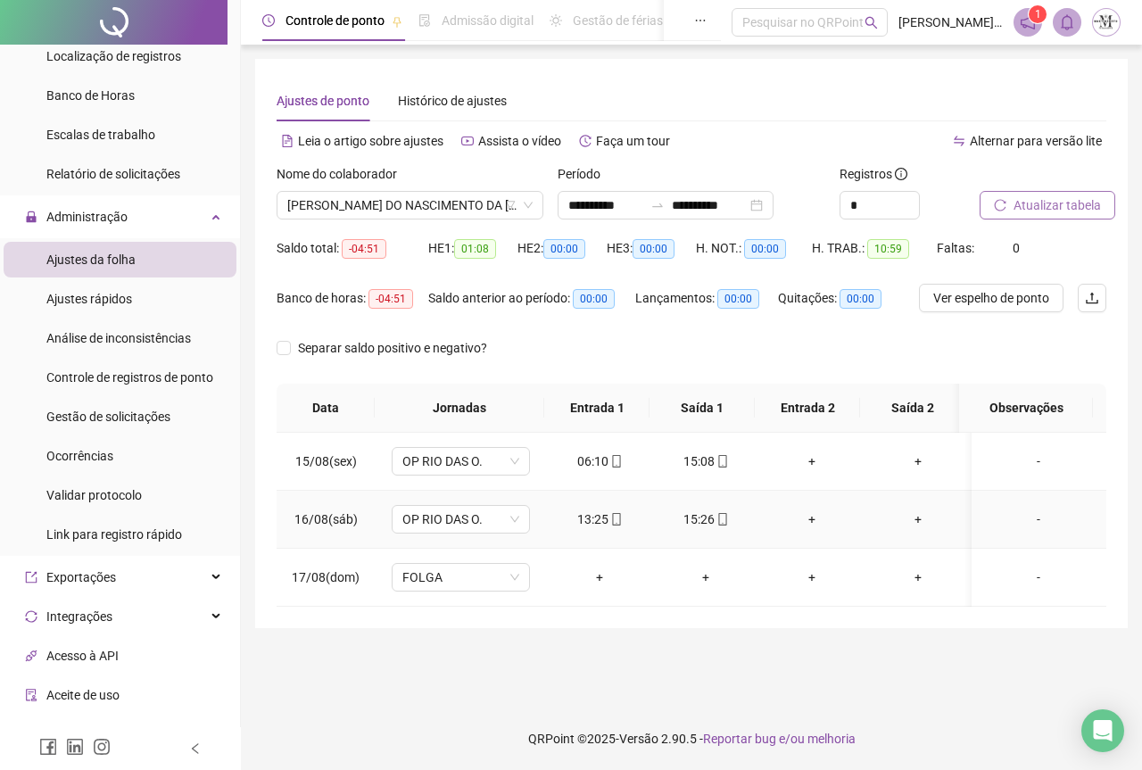
click at [716, 522] on icon "mobile" at bounding box center [722, 519] width 12 height 12
type input "**********"
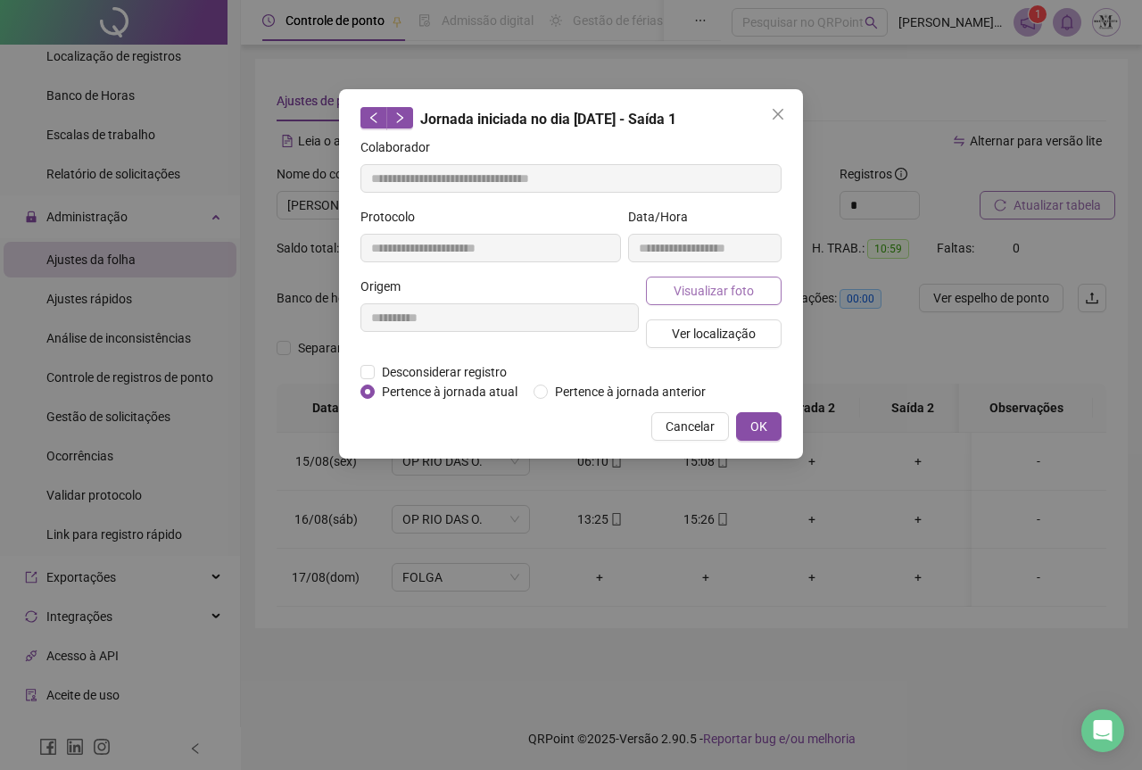
click at [694, 287] on span "Visualizar foto" at bounding box center [714, 291] width 80 height 20
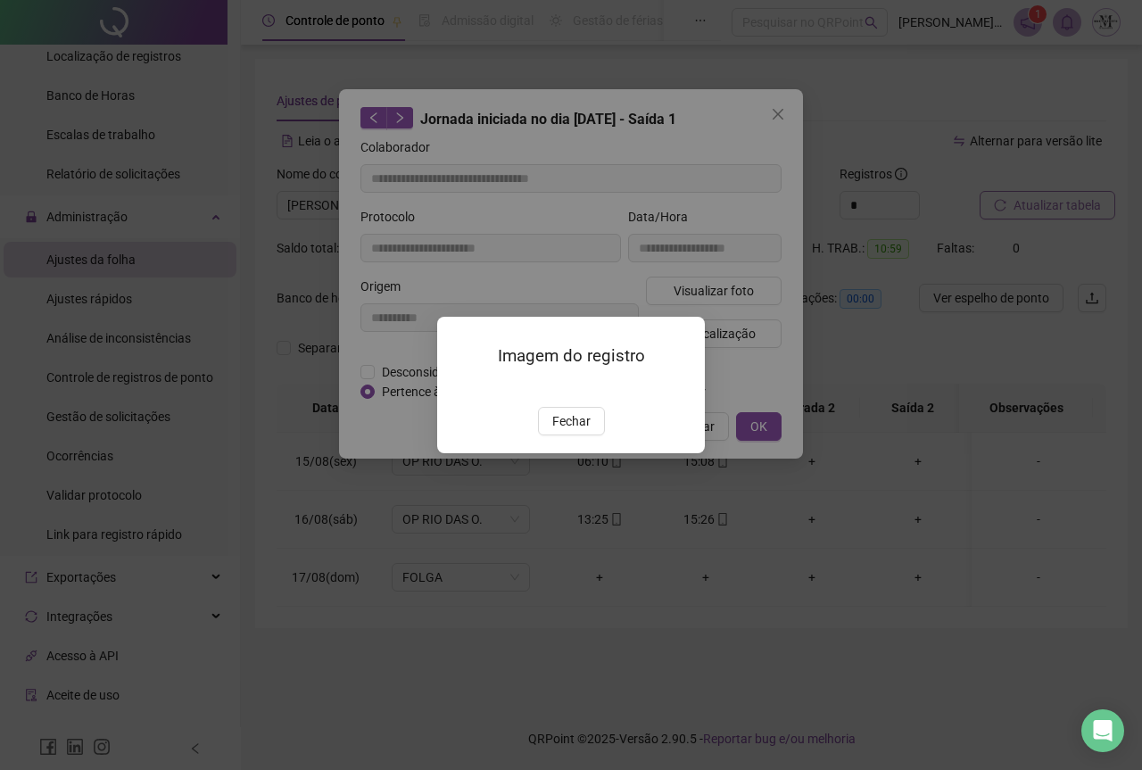
click at [459, 388] on img at bounding box center [459, 388] width 0 height 0
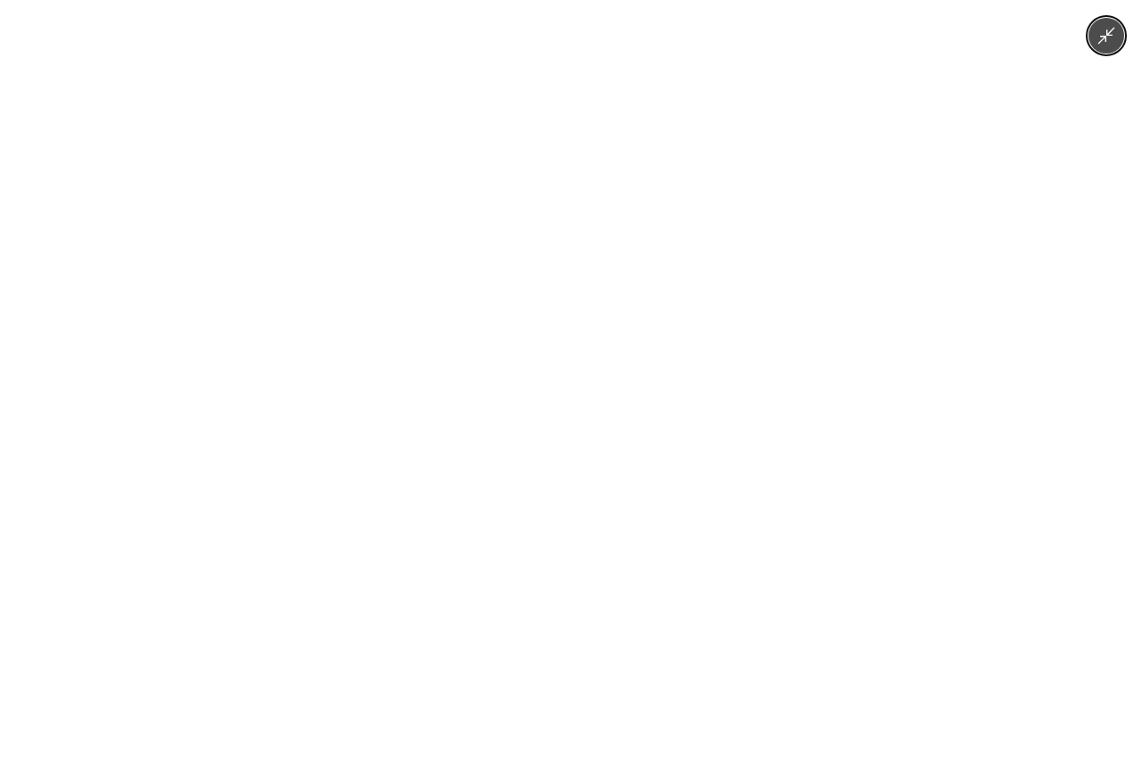
click at [604, 353] on img at bounding box center [570, 385] width 577 height 770
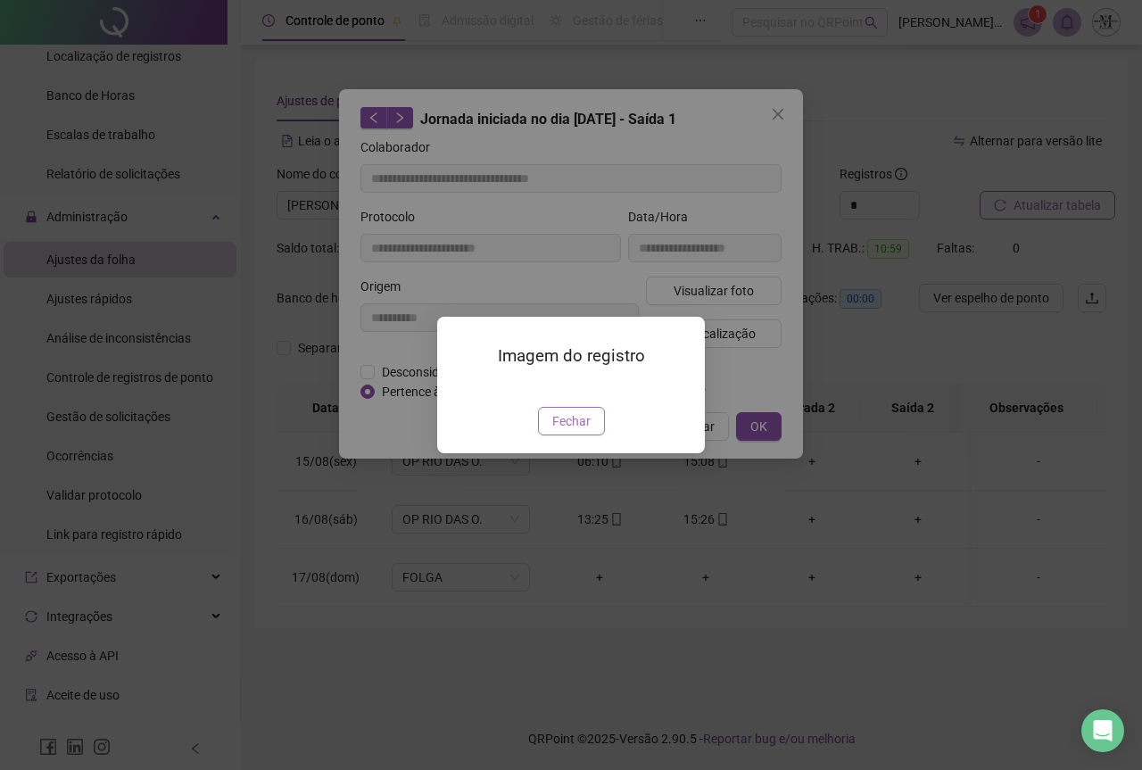
click at [555, 431] on span "Fechar" at bounding box center [571, 421] width 38 height 20
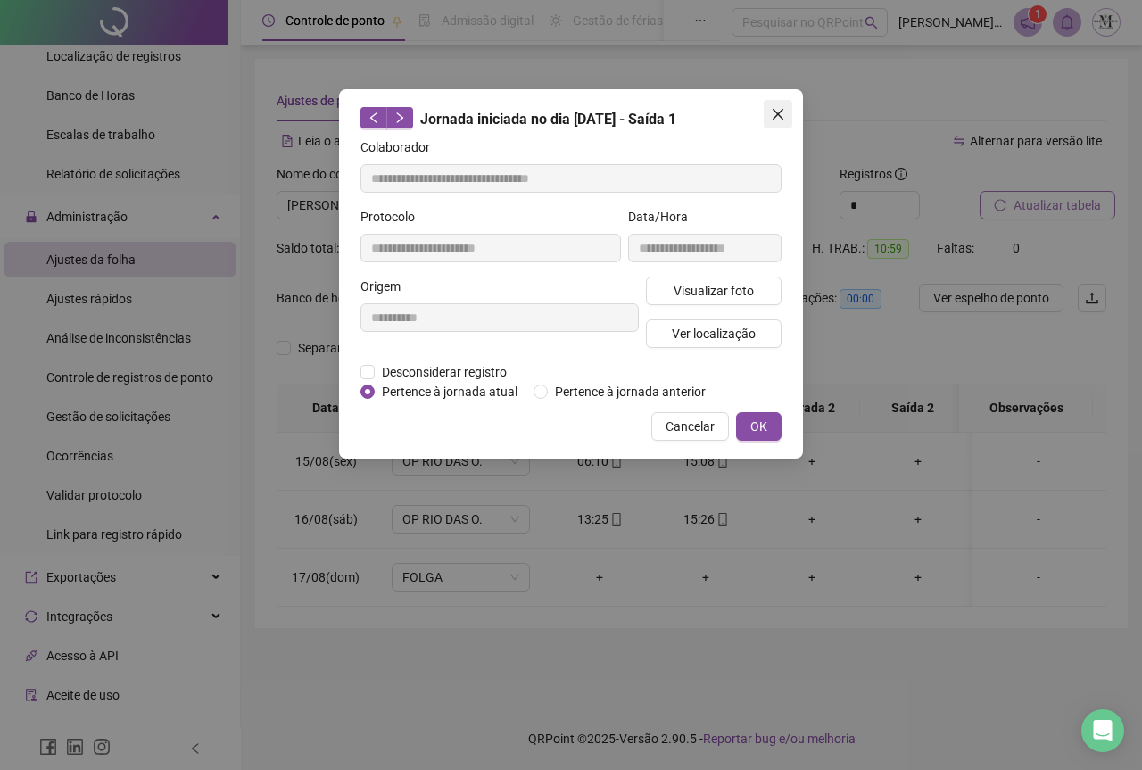
click at [770, 124] on button "Close" at bounding box center [778, 114] width 29 height 29
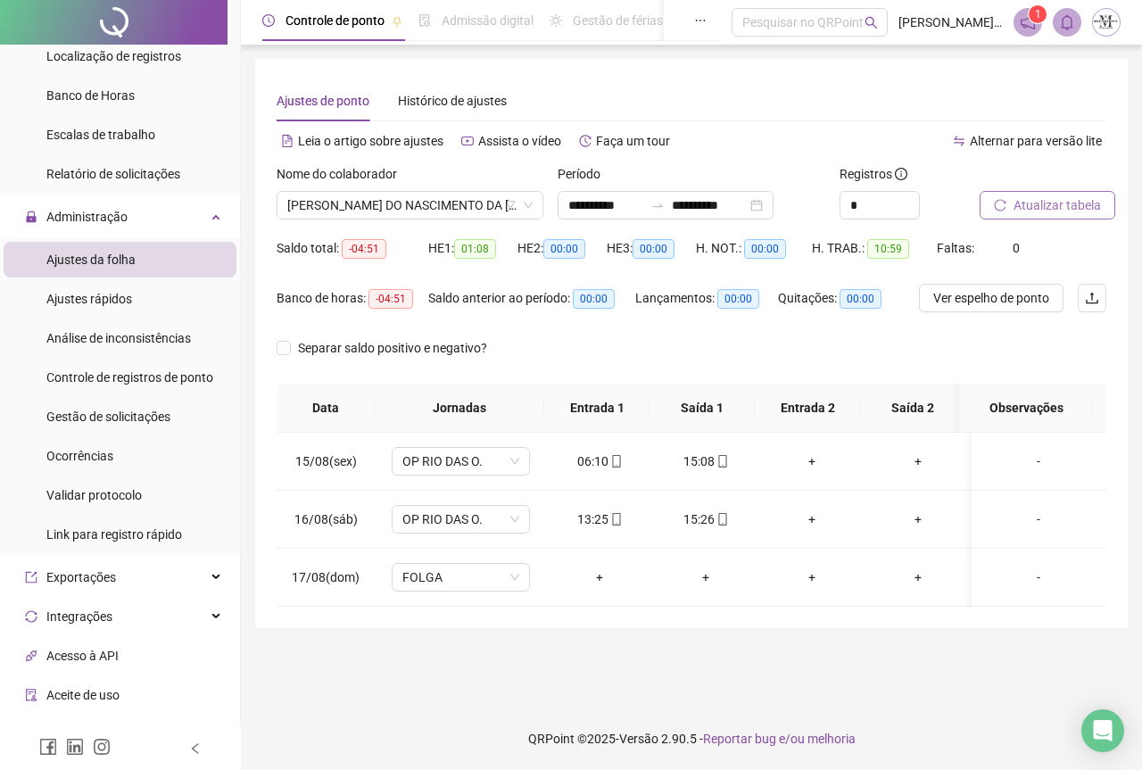
click at [1049, 207] on span "Atualizar tabela" at bounding box center [1056, 205] width 87 height 20
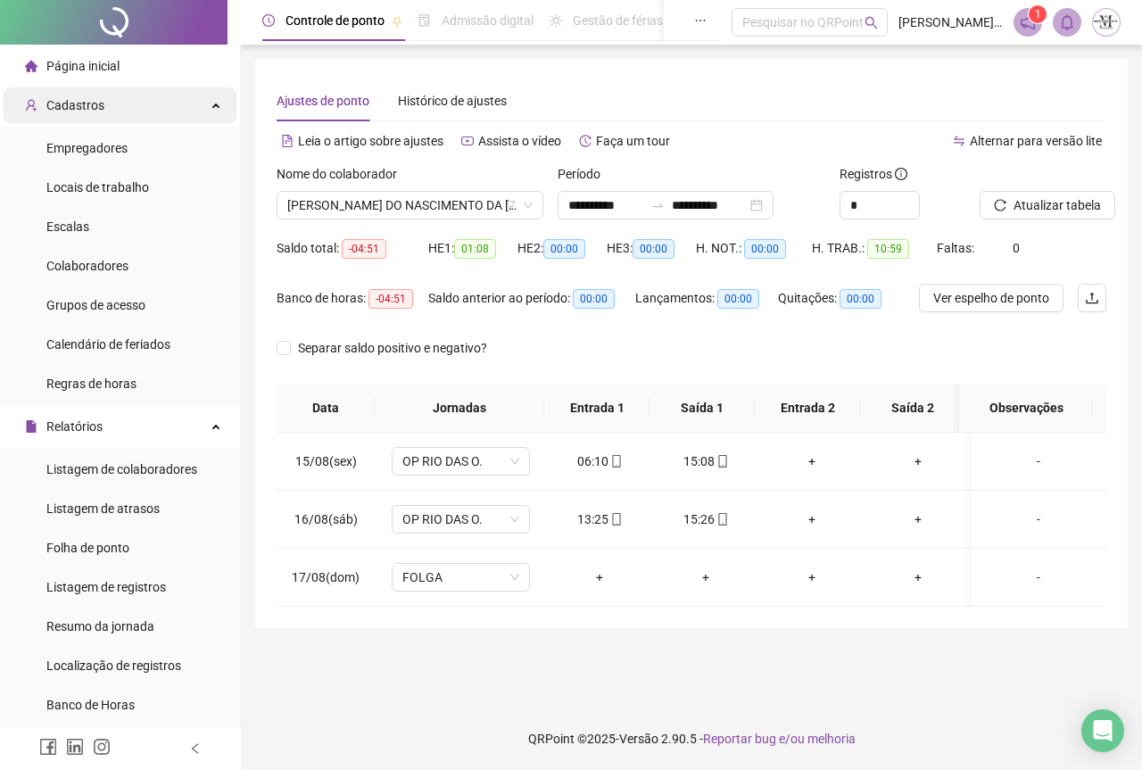
click at [93, 114] on span "Cadastros" at bounding box center [64, 105] width 79 height 36
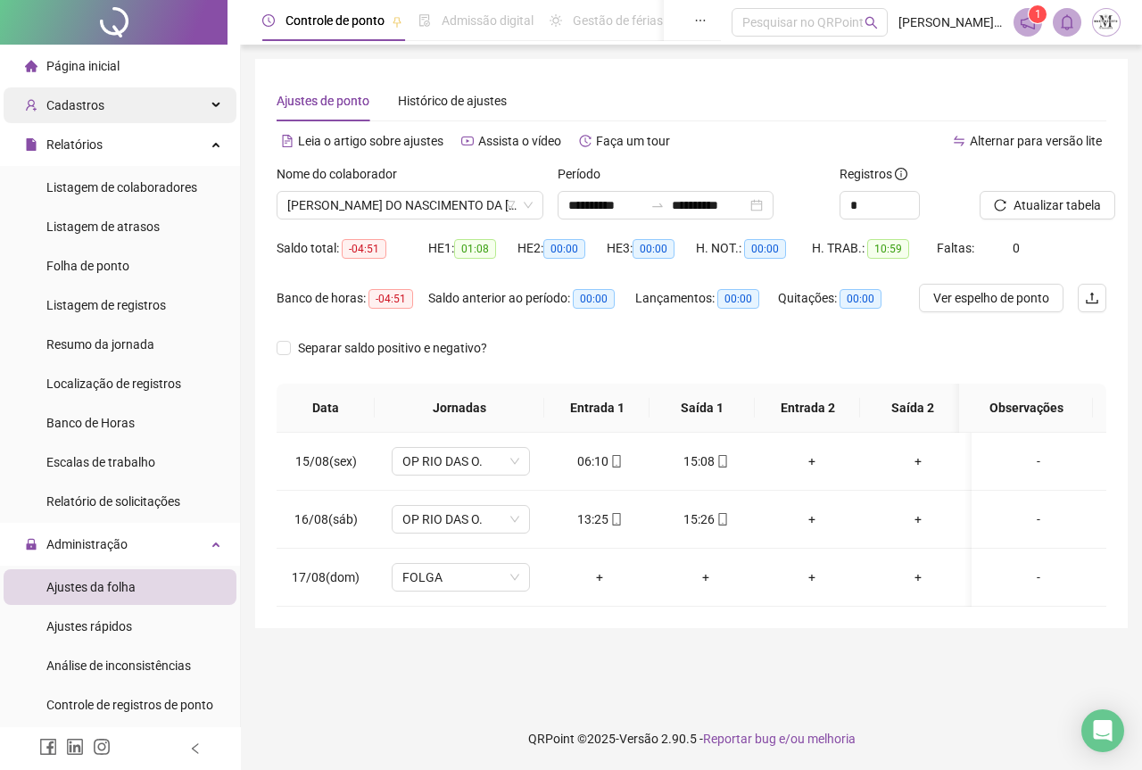
click at [93, 113] on span "Cadastros" at bounding box center [64, 105] width 79 height 36
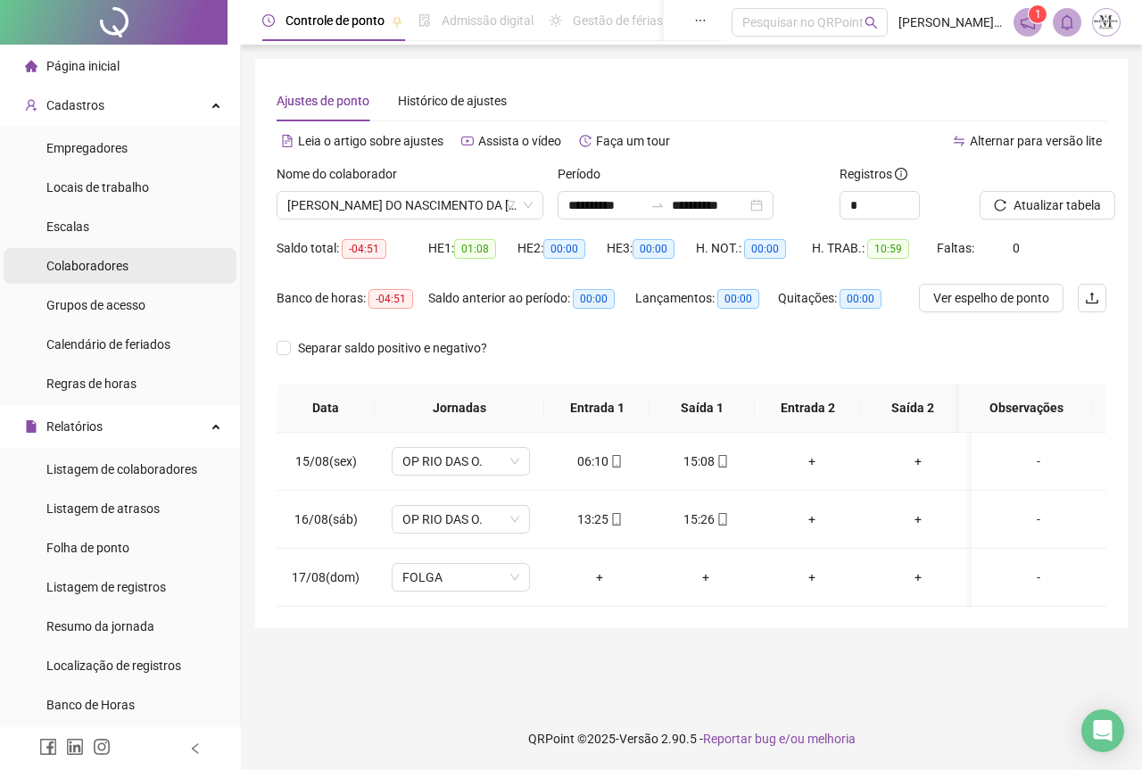
click at [87, 264] on span "Colaboradores" at bounding box center [87, 266] width 82 height 14
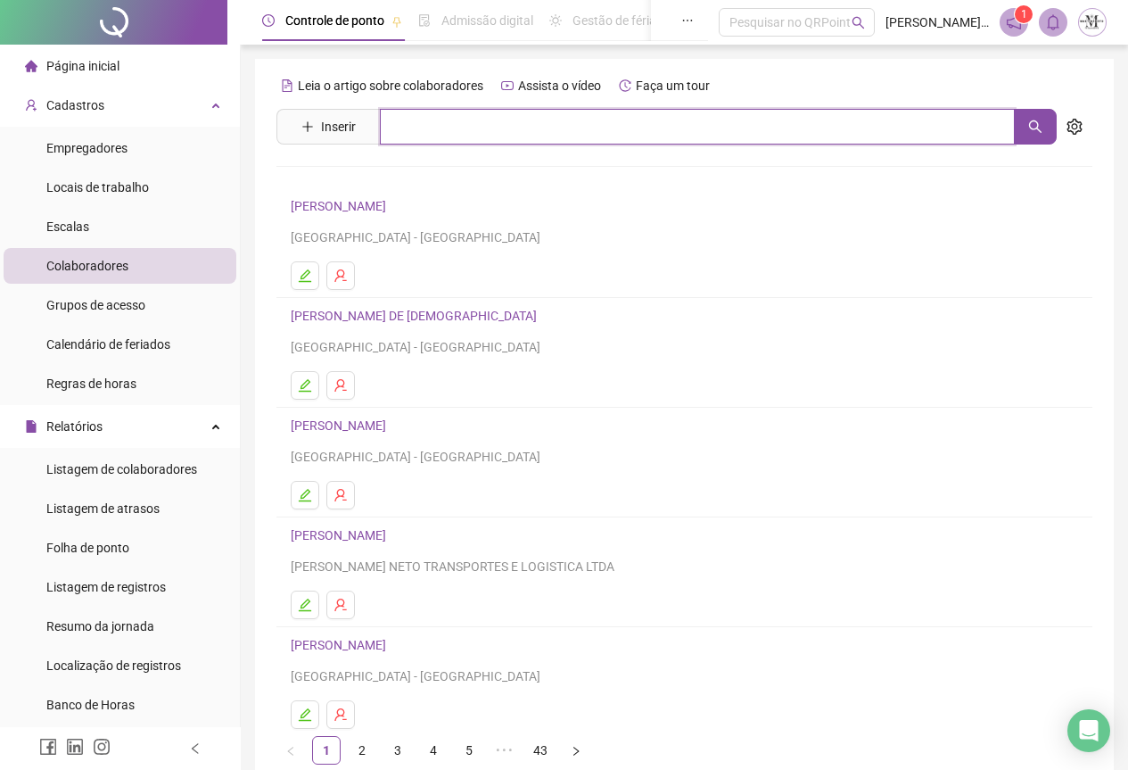
click at [431, 134] on input "text" at bounding box center [697, 127] width 635 height 36
click at [1036, 128] on icon "search" at bounding box center [1036, 127] width 14 height 14
click at [433, 126] on input "****" at bounding box center [697, 127] width 635 height 36
click at [1038, 122] on icon "search" at bounding box center [1036, 127] width 14 height 14
click at [496, 121] on input "**********" at bounding box center [697, 127] width 635 height 36
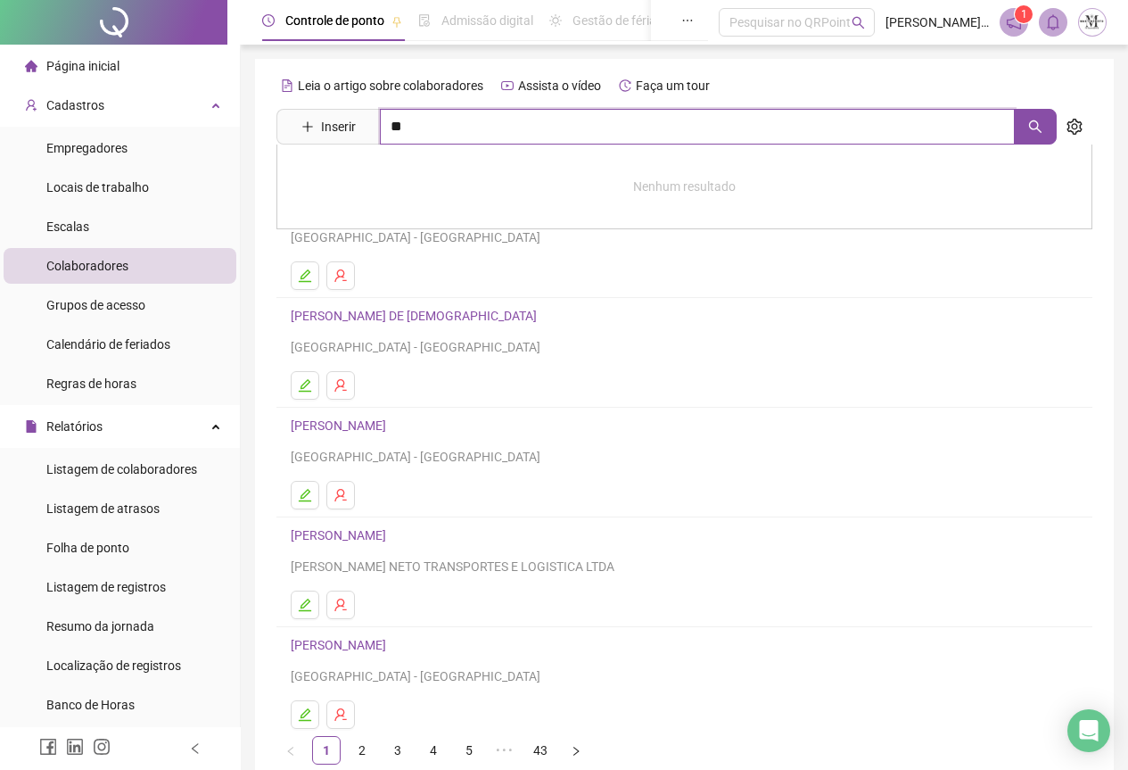
type input "*"
click at [1025, 131] on button "button" at bounding box center [1035, 127] width 43 height 36
click at [592, 128] on input "**********" at bounding box center [697, 127] width 635 height 36
type input "*"
click at [1019, 117] on button "button" at bounding box center [1035, 127] width 43 height 36
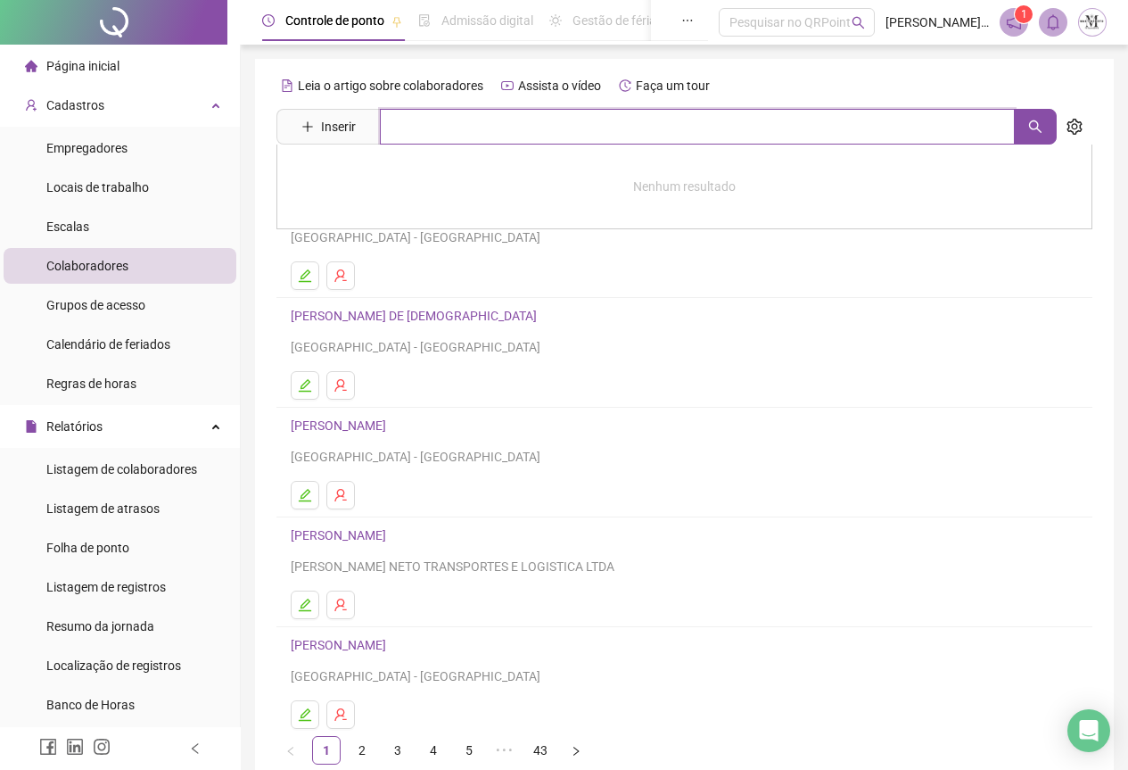
click at [463, 131] on input "text" at bounding box center [697, 127] width 635 height 36
click at [1046, 122] on button "button" at bounding box center [1035, 127] width 43 height 36
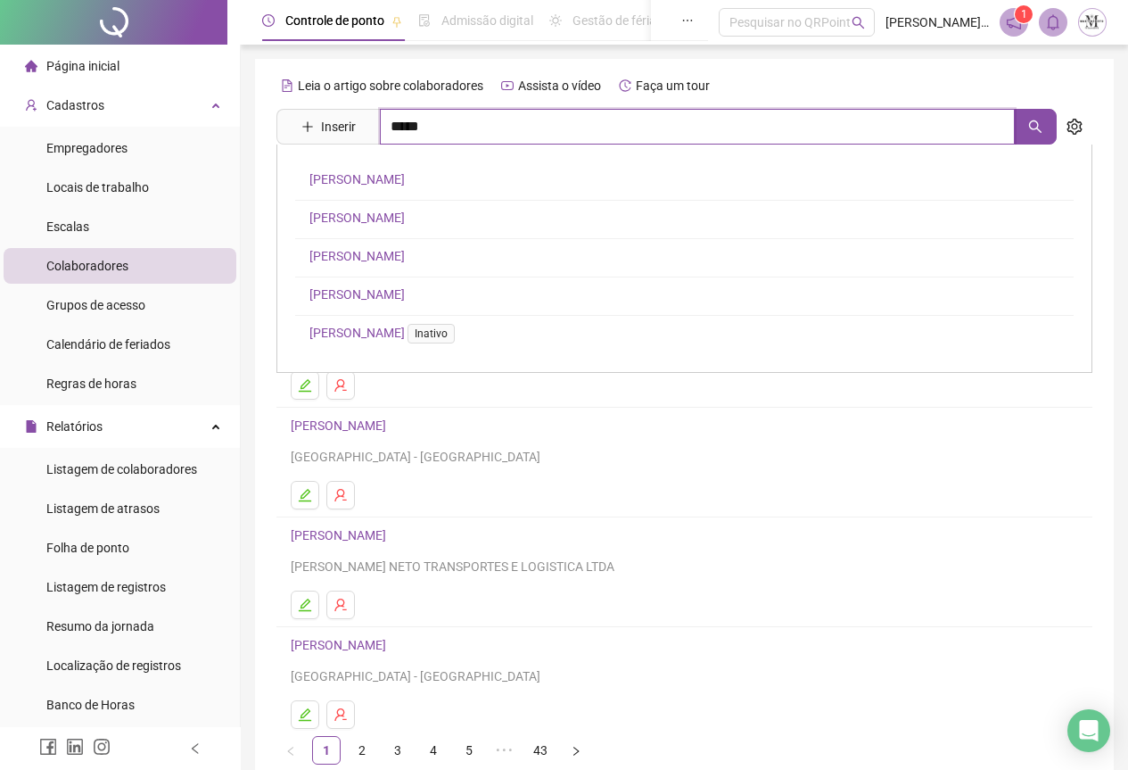
type input "*****"
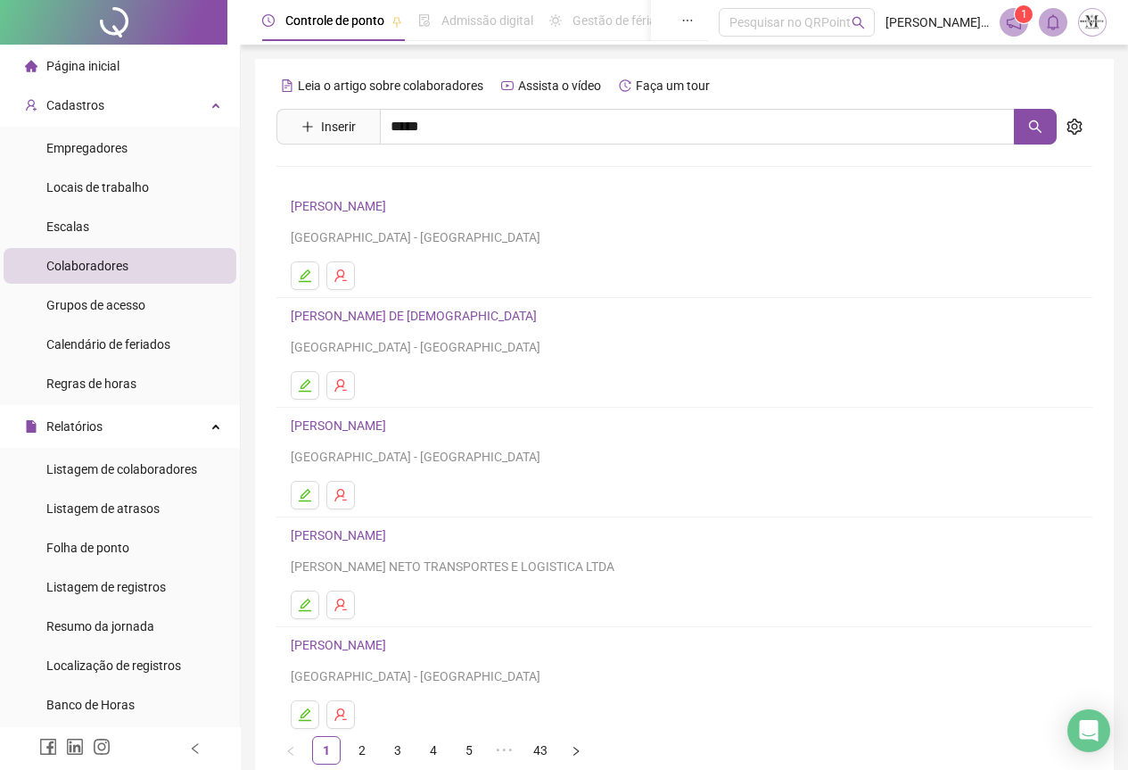
click at [384, 213] on link "[PERSON_NAME]" at bounding box center [357, 218] width 95 height 14
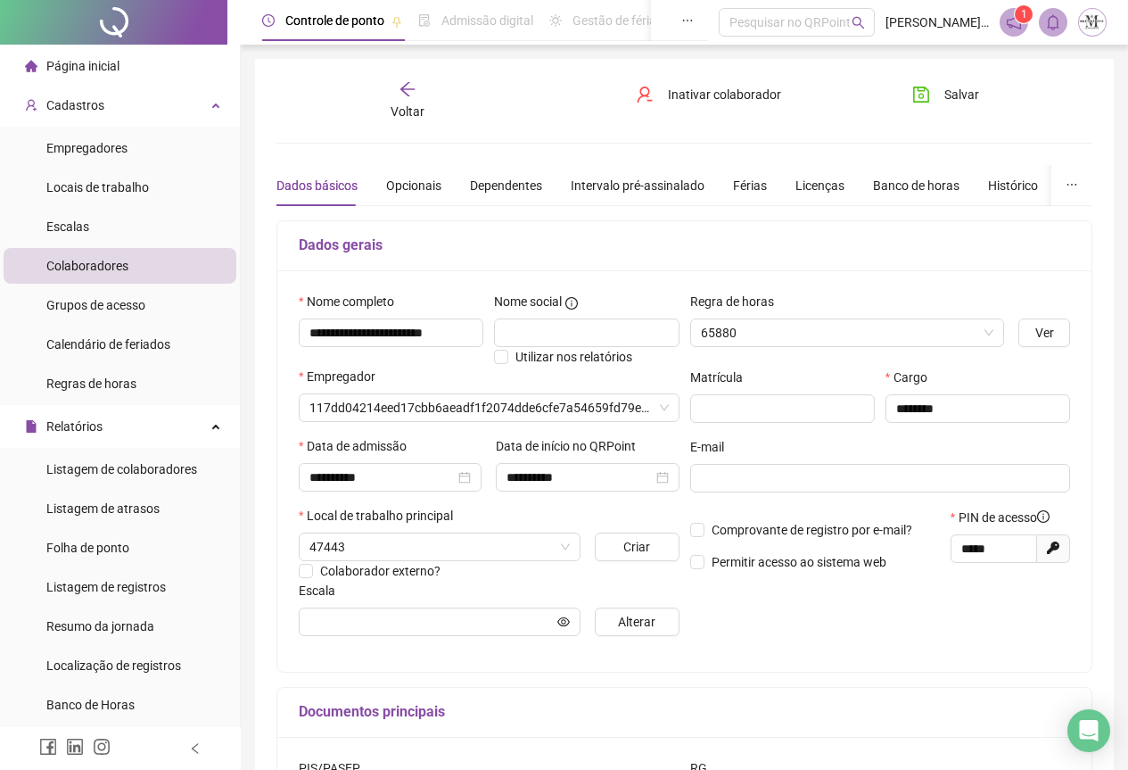
type input "**********"
click at [405, 181] on div "Opcionais" at bounding box center [413, 186] width 55 height 20
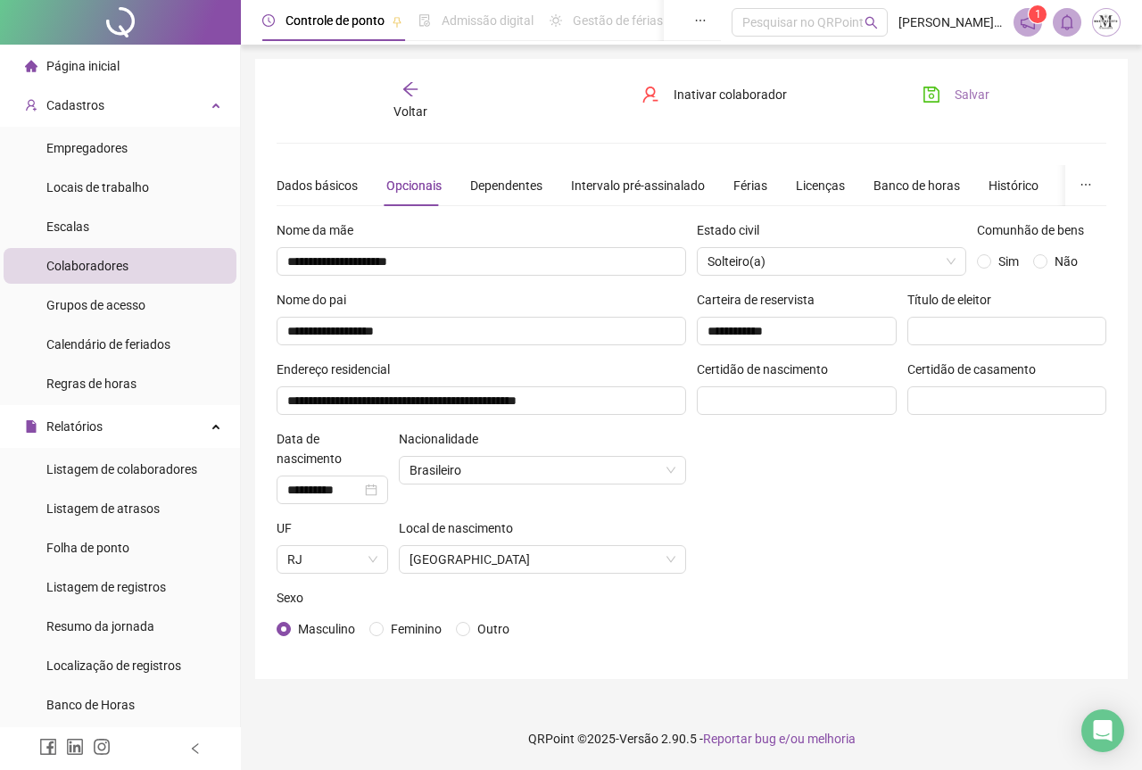
click at [930, 104] on button "Salvar" at bounding box center [956, 94] width 94 height 29
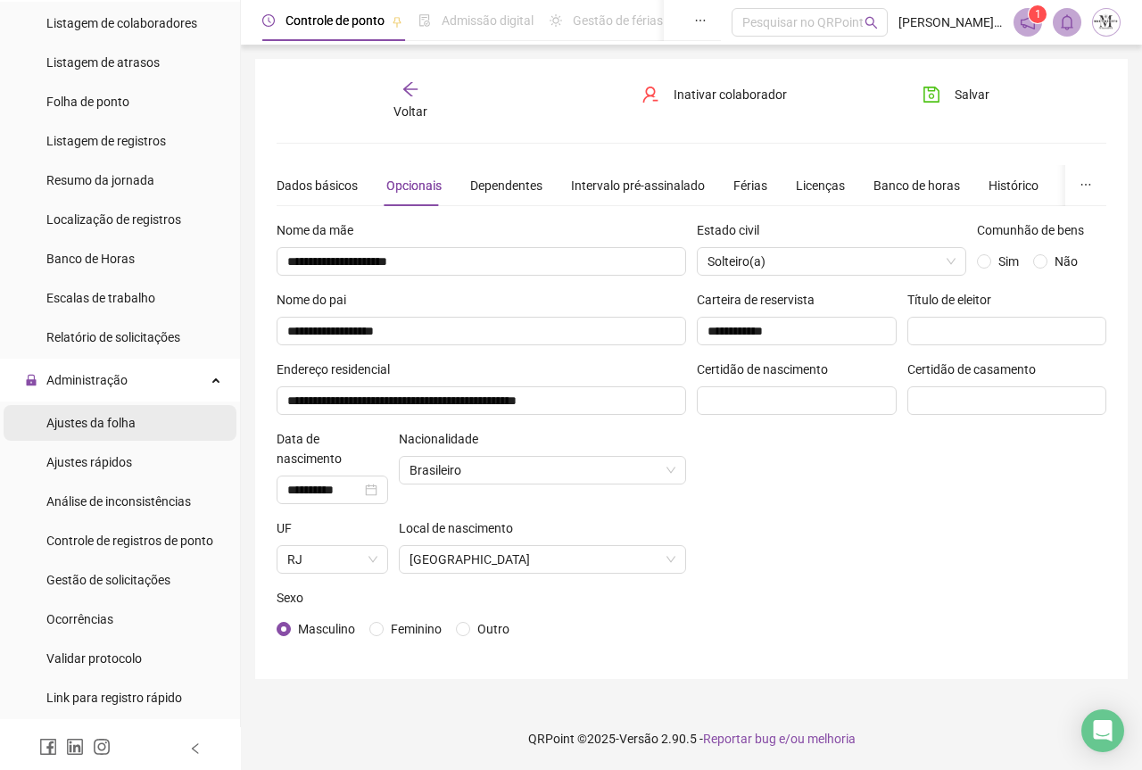
click at [87, 420] on span "Ajustes da folha" at bounding box center [90, 423] width 89 height 14
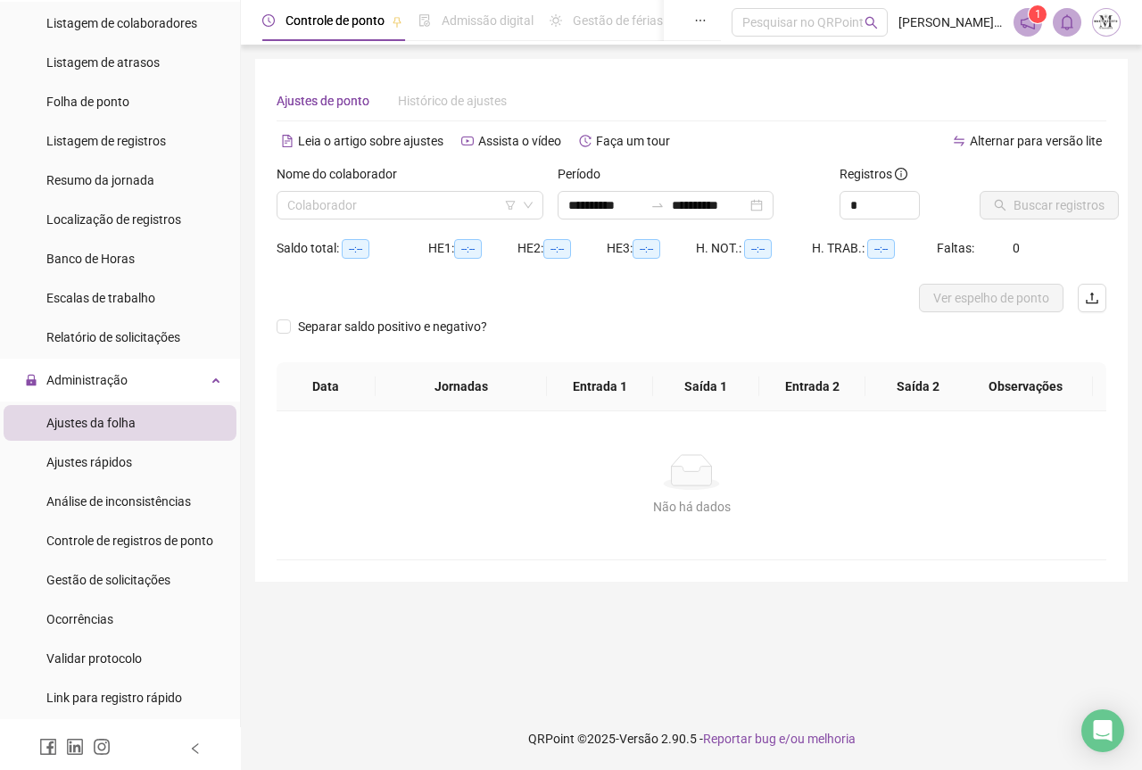
type input "**********"
click at [378, 211] on input "search" at bounding box center [401, 205] width 229 height 27
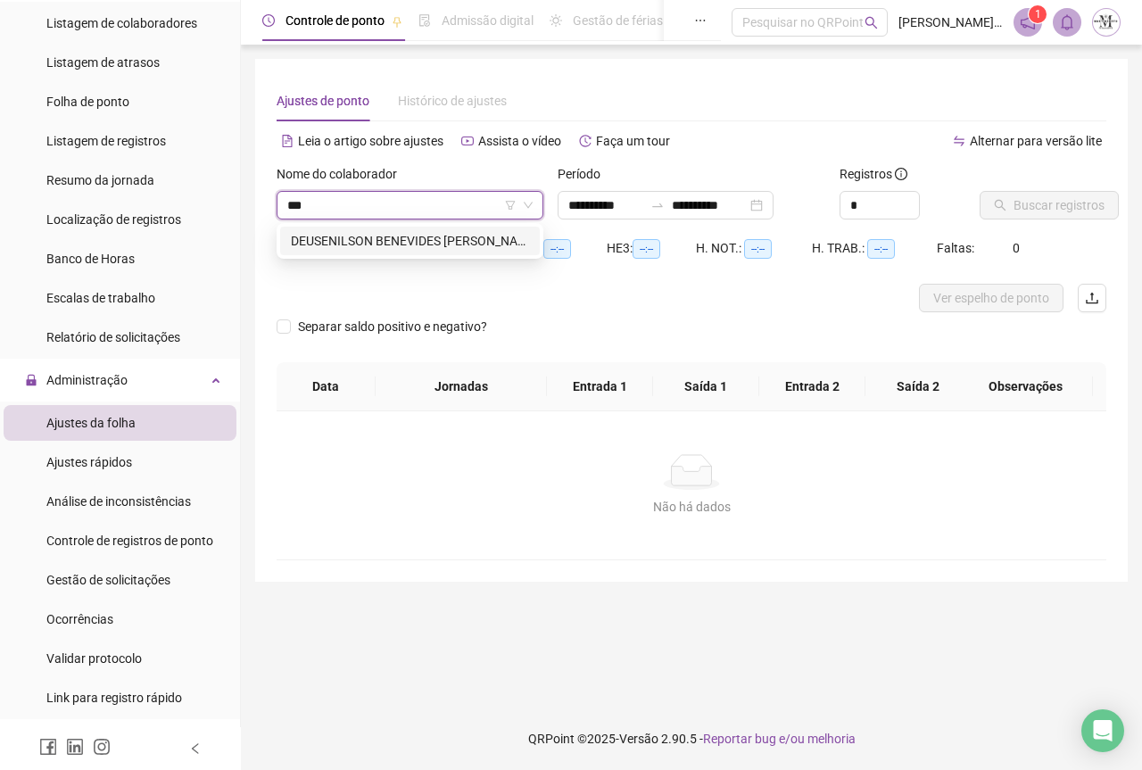
type input "****"
click at [398, 245] on div "DEUSENILSON BENEVIDES [PERSON_NAME]" at bounding box center [410, 241] width 238 height 20
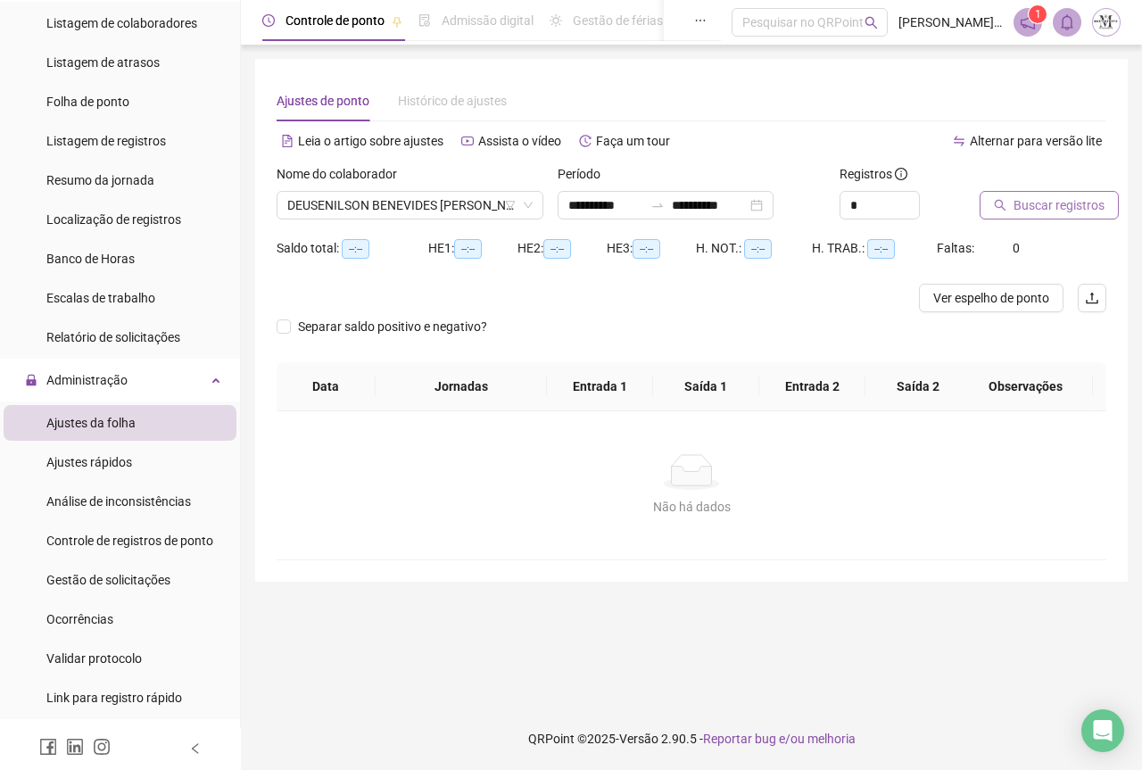
click at [1030, 209] on span "Buscar registros" at bounding box center [1058, 205] width 91 height 20
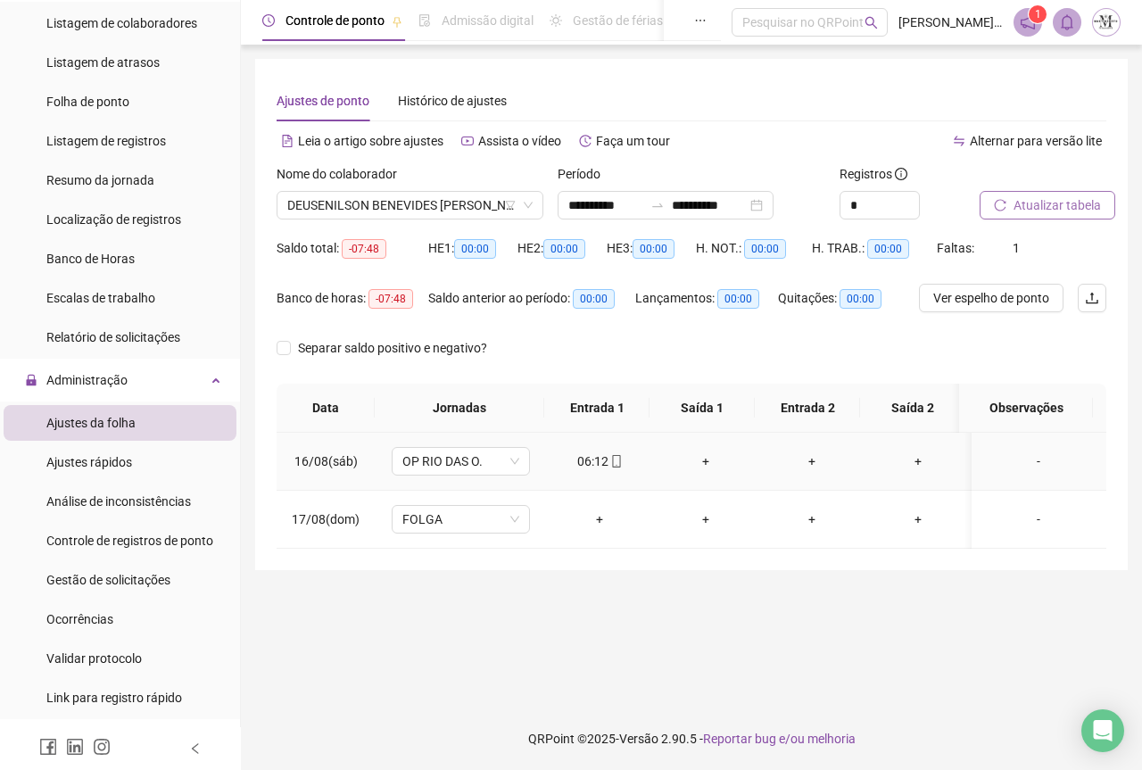
click at [614, 460] on icon "mobile" at bounding box center [616, 461] width 12 height 12
type input "**********"
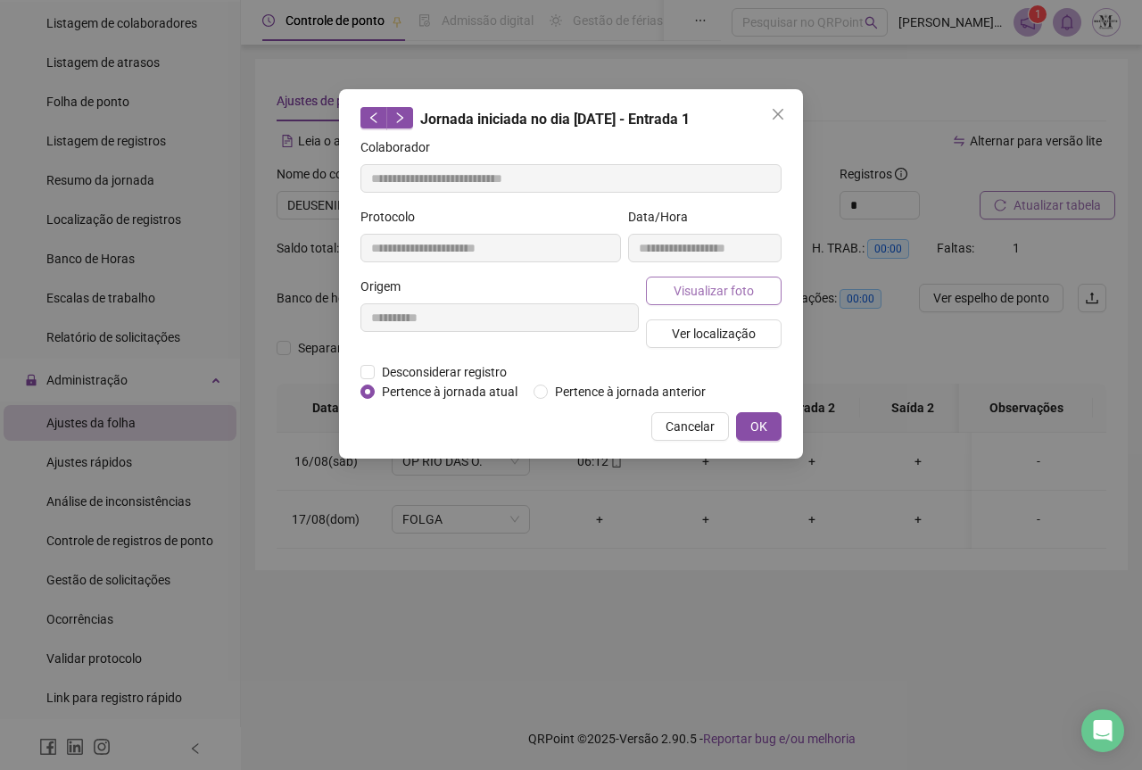
click at [674, 295] on button "Visualizar foto" at bounding box center [714, 291] width 136 height 29
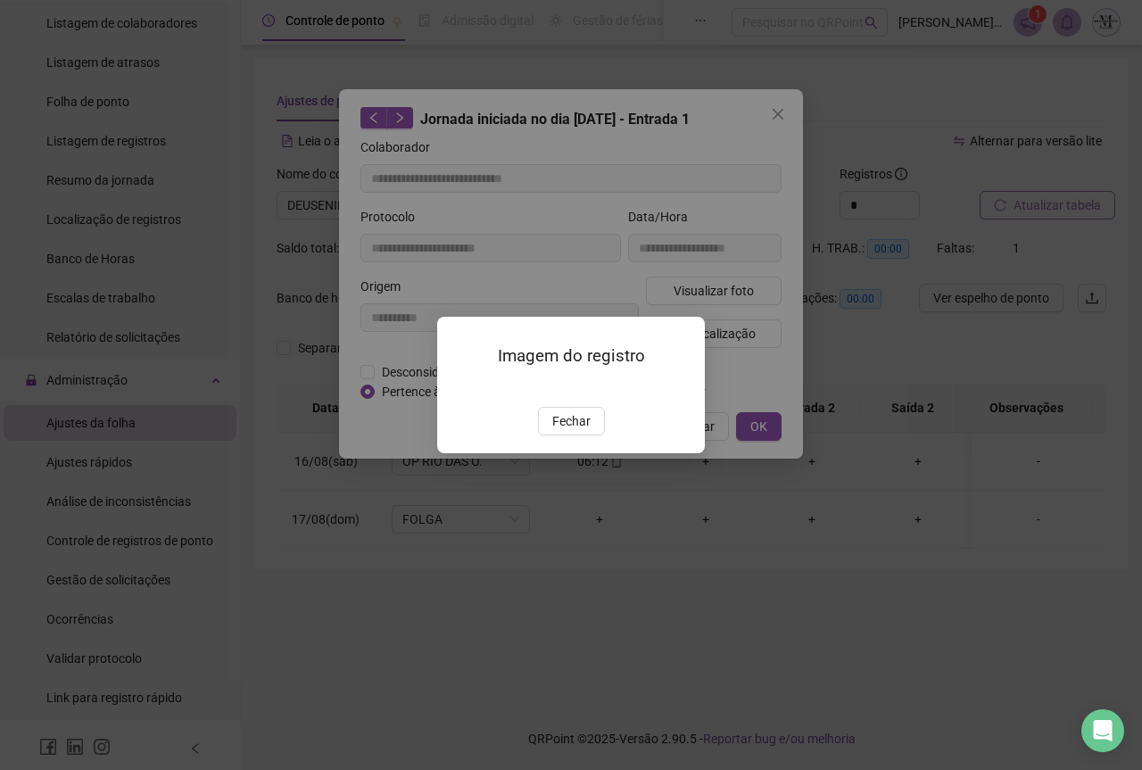
click at [459, 388] on img at bounding box center [459, 388] width 0 height 0
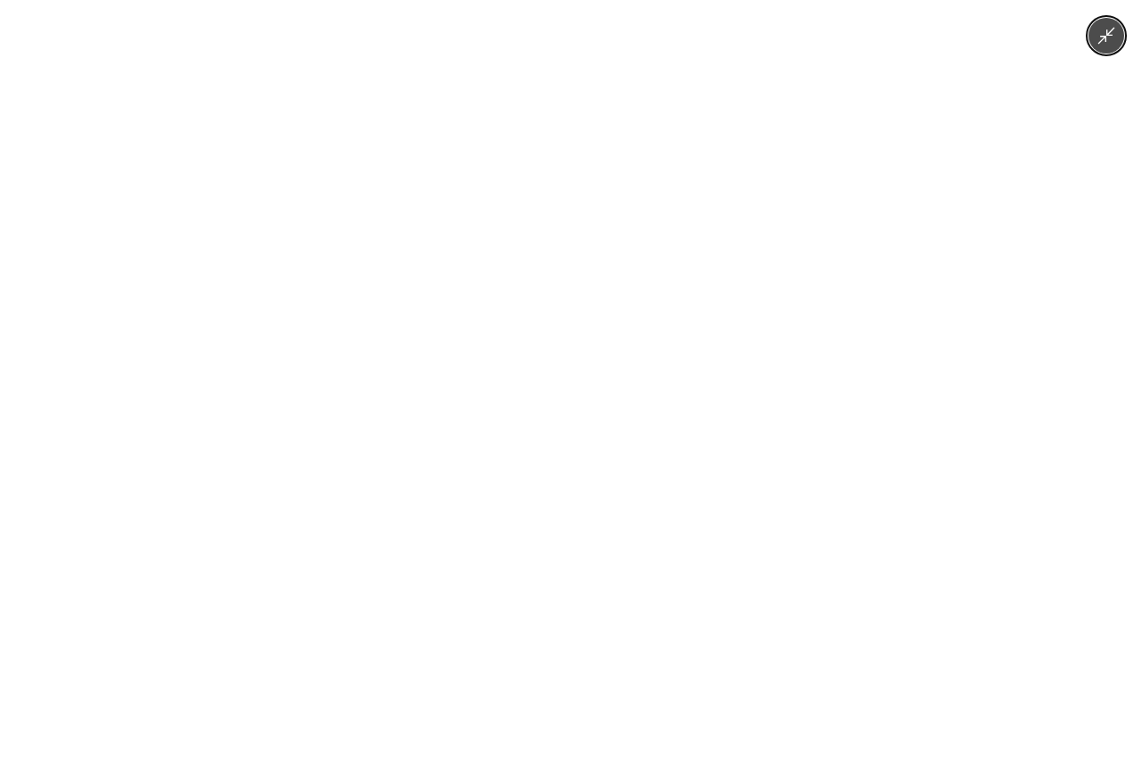
click at [599, 338] on img at bounding box center [570, 385] width 577 height 770
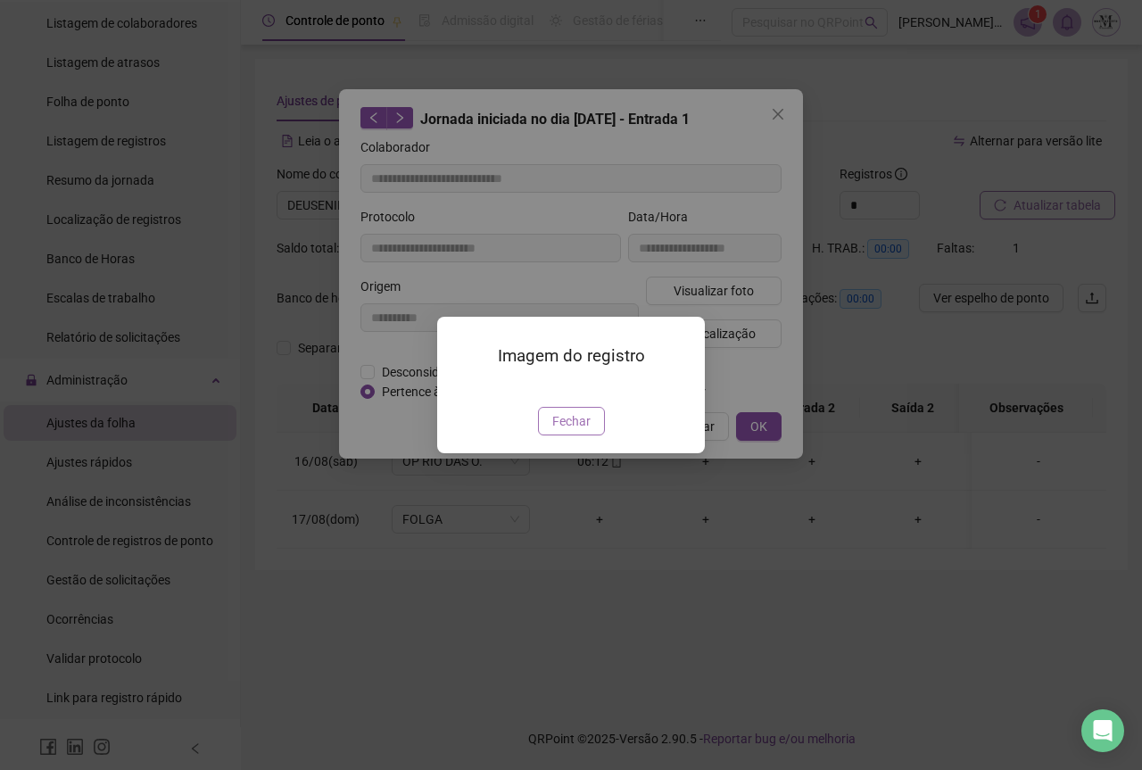
click at [570, 431] on span "Fechar" at bounding box center [571, 421] width 38 height 20
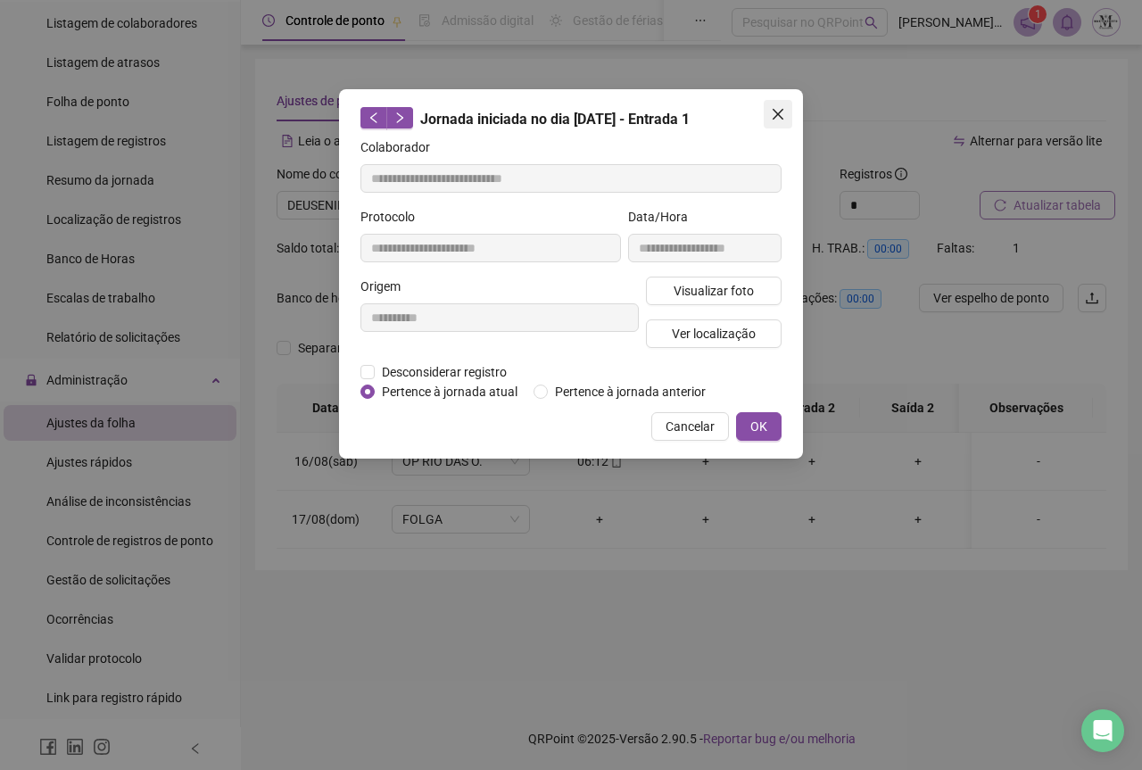
click at [780, 120] on icon "close" at bounding box center [778, 114] width 14 height 14
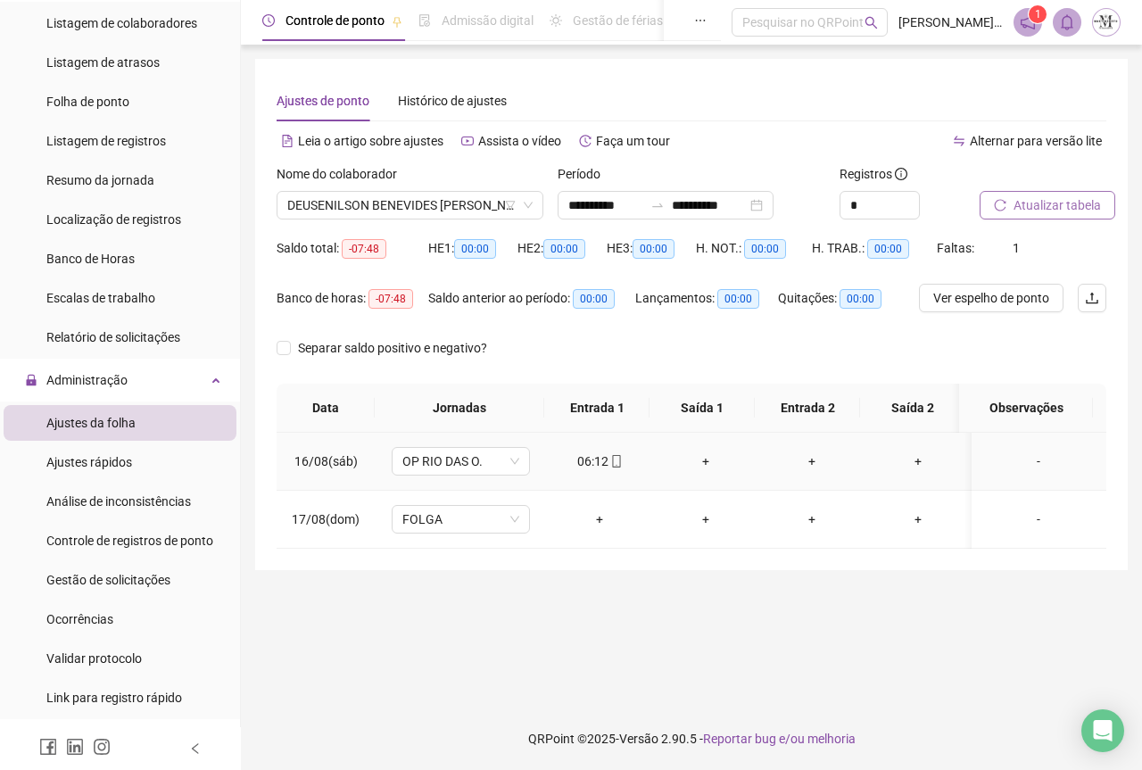
click at [705, 459] on div "+" at bounding box center [706, 461] width 78 height 20
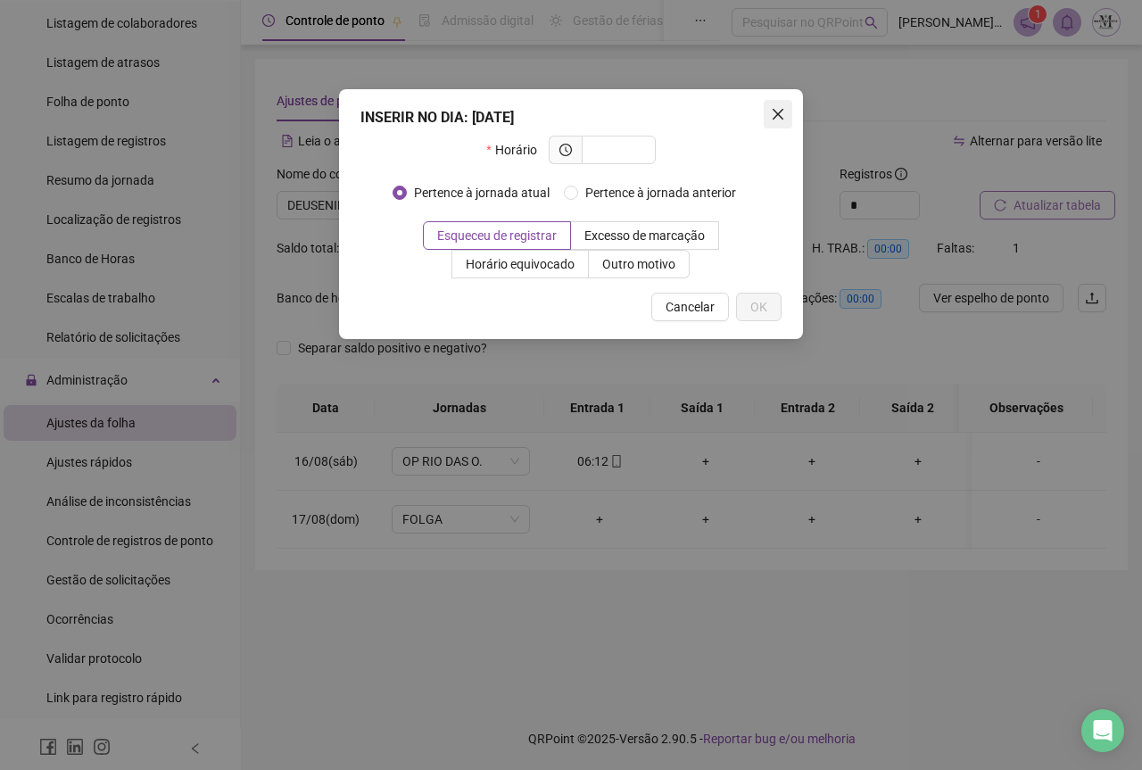
click at [772, 113] on icon "close" at bounding box center [778, 114] width 14 height 14
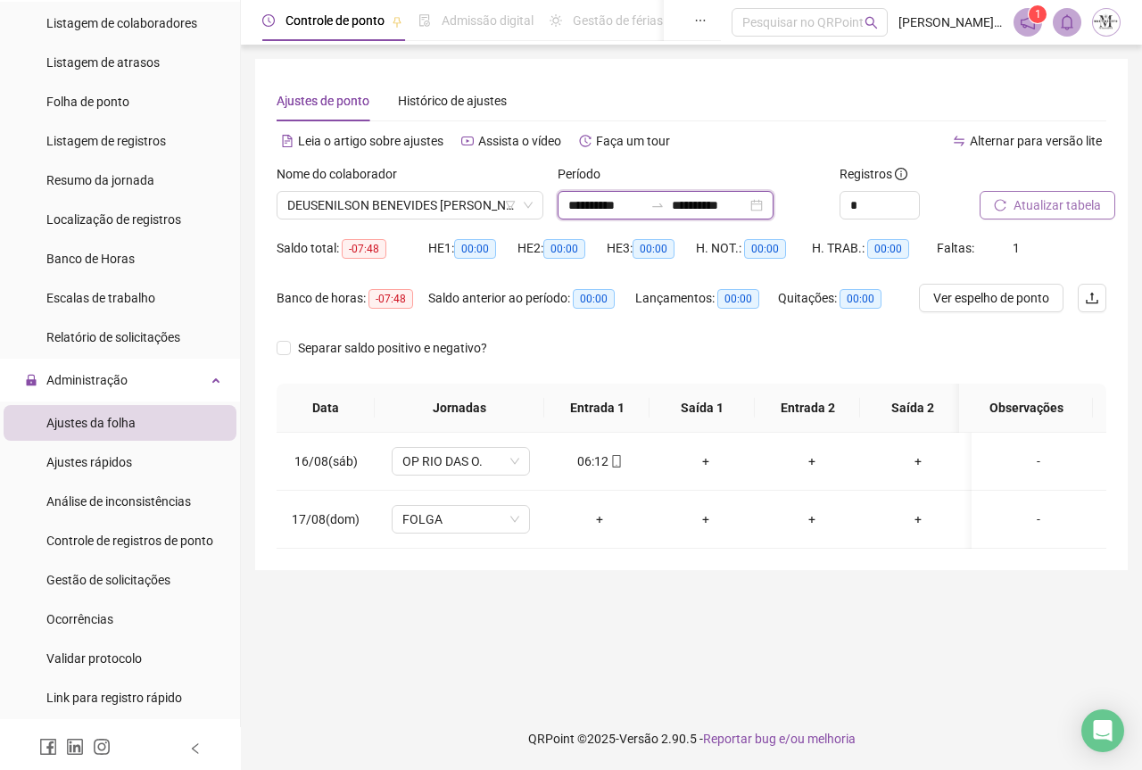
click at [574, 206] on input "**********" at bounding box center [605, 205] width 75 height 20
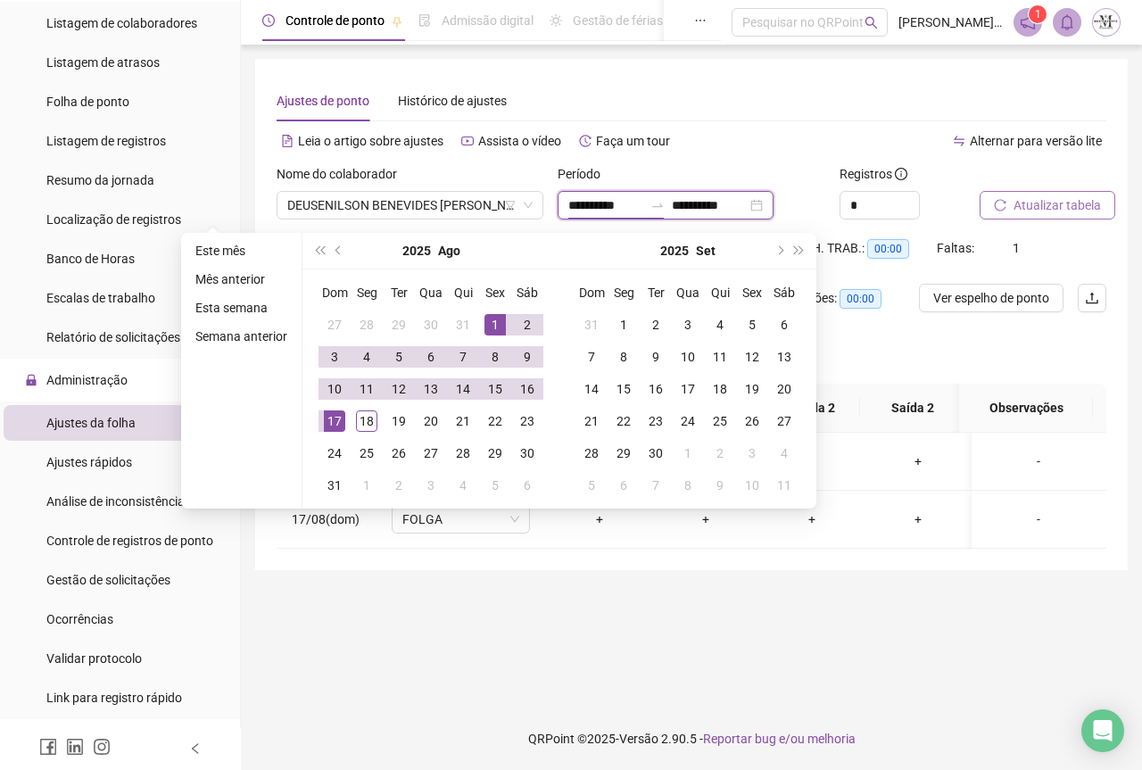
type input "**********"
click at [486, 321] on div "1" at bounding box center [494, 324] width 21 height 21
type input "**********"
click at [363, 425] on div "18" at bounding box center [366, 420] width 21 height 21
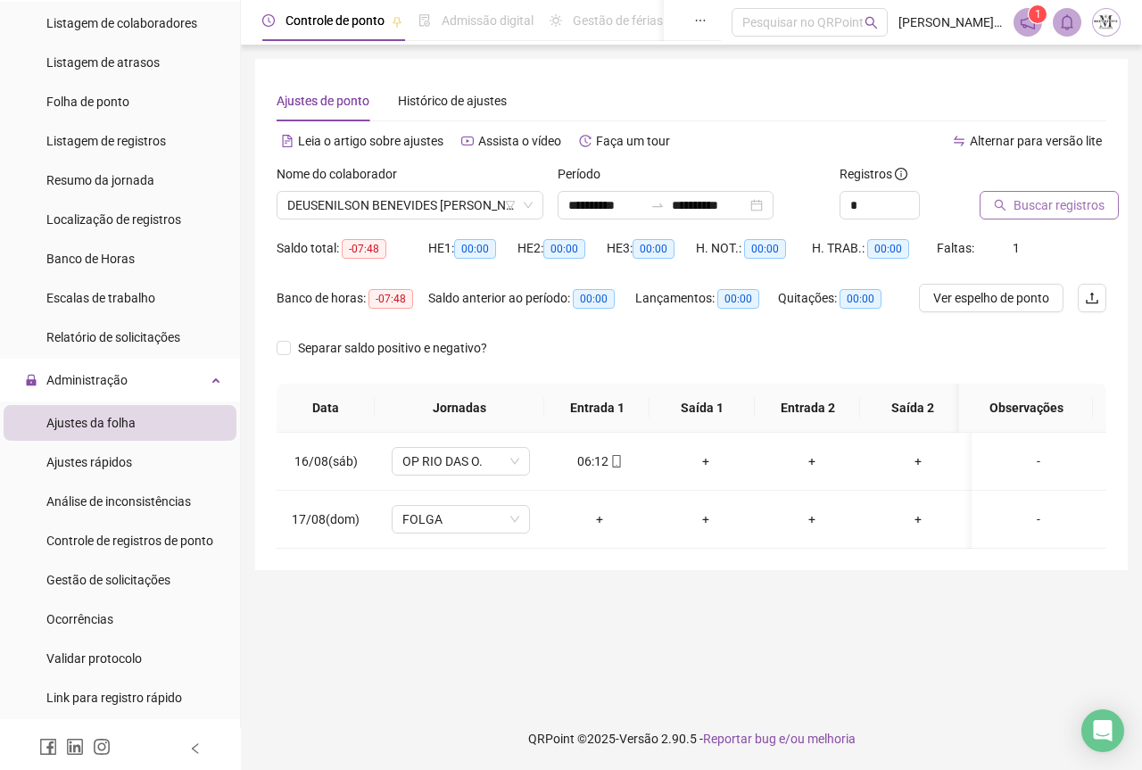
click at [1026, 202] on span "Buscar registros" at bounding box center [1058, 205] width 91 height 20
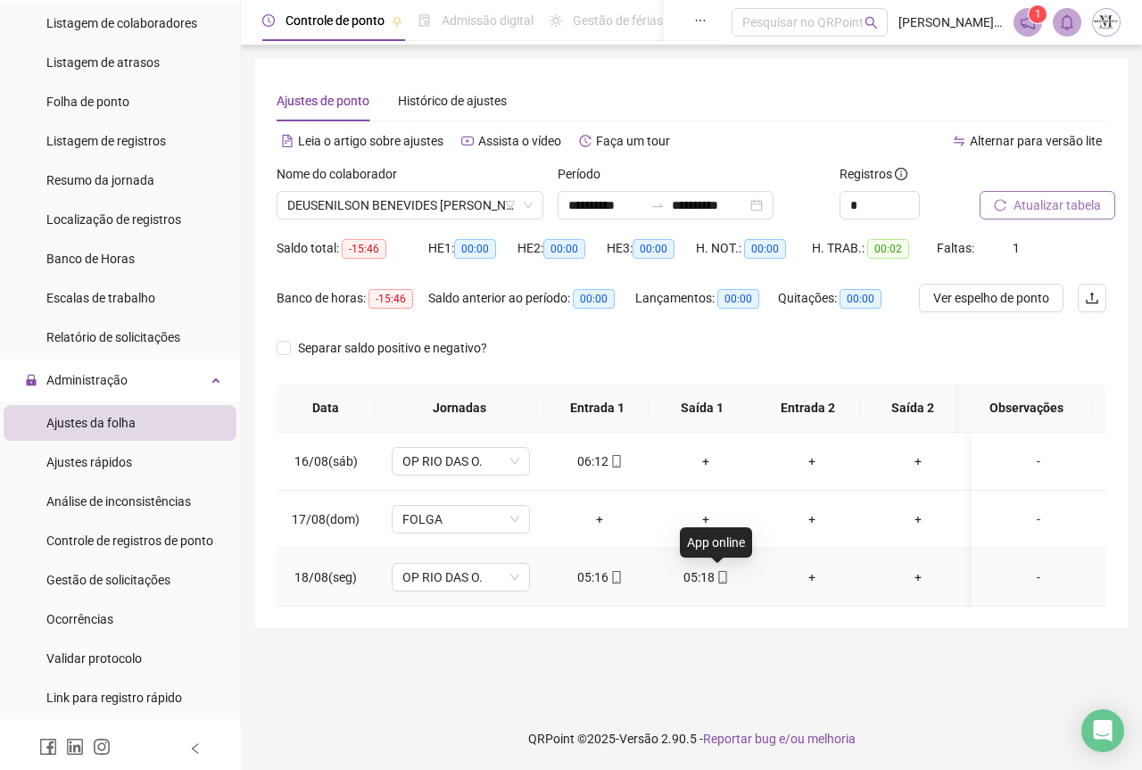
click at [716, 582] on icon "mobile" at bounding box center [722, 577] width 12 height 12
type input "**********"
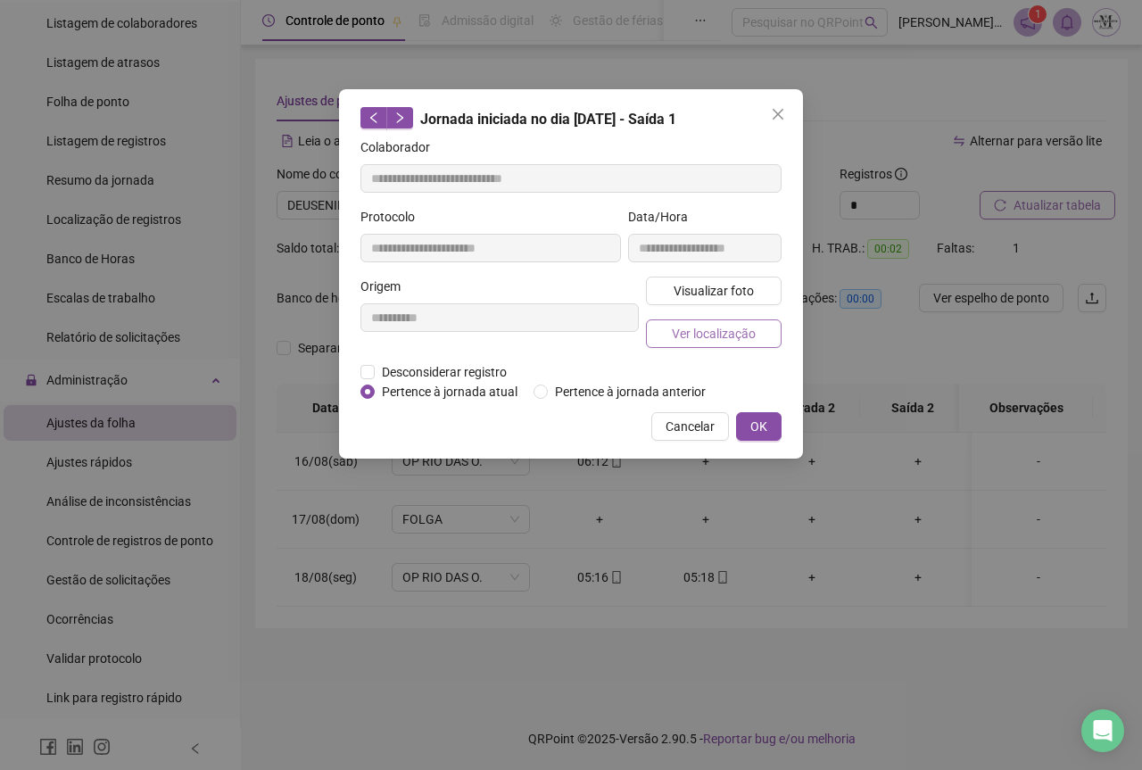
click at [714, 331] on span "Ver localização" at bounding box center [714, 334] width 84 height 20
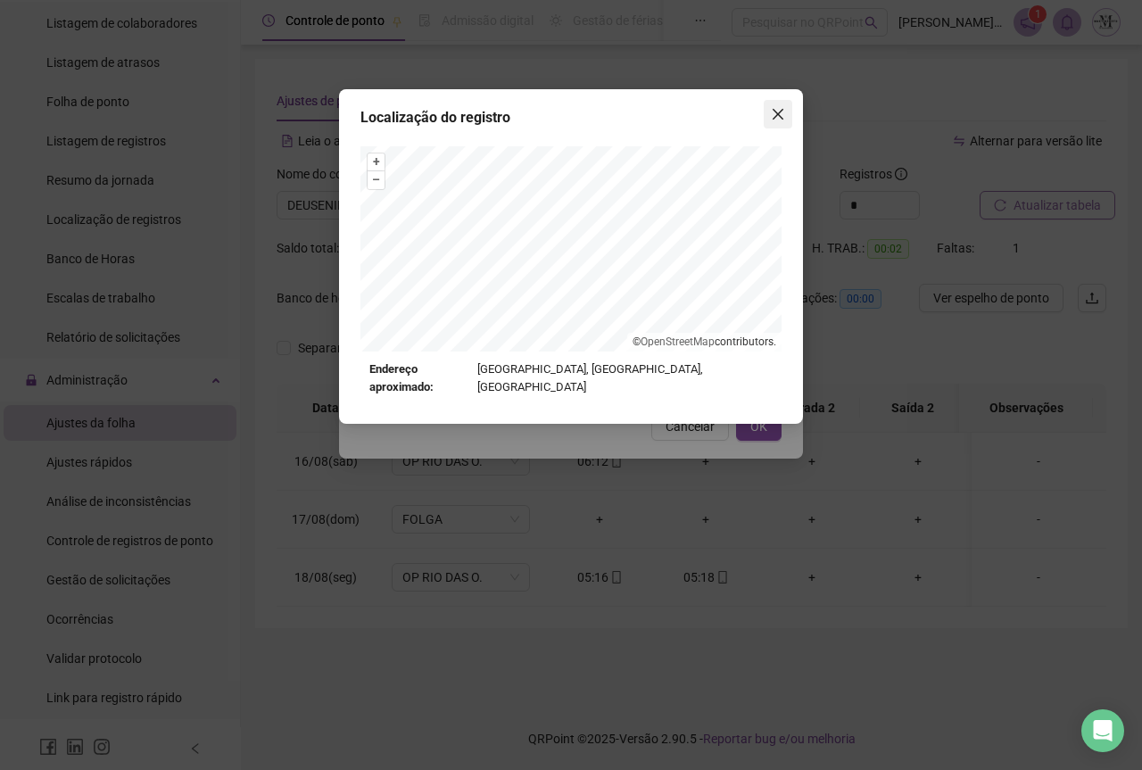
click at [770, 119] on span "Close" at bounding box center [778, 114] width 29 height 14
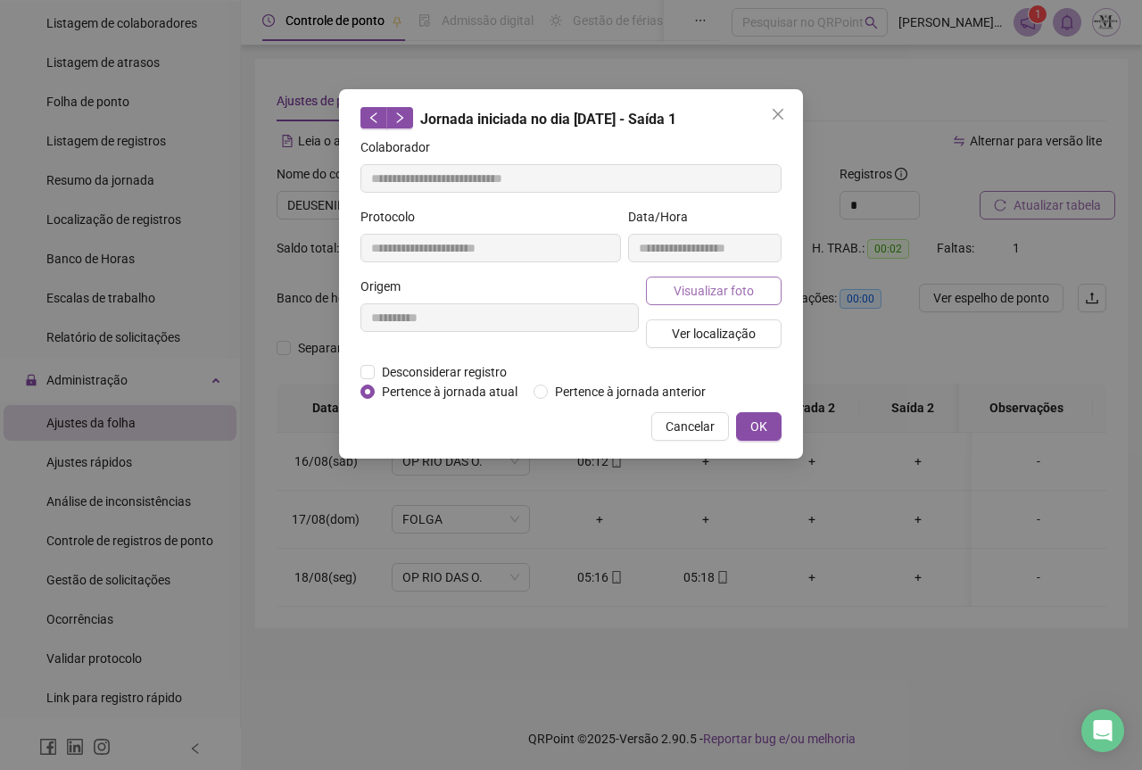
click at [712, 290] on span "Visualizar foto" at bounding box center [714, 291] width 80 height 20
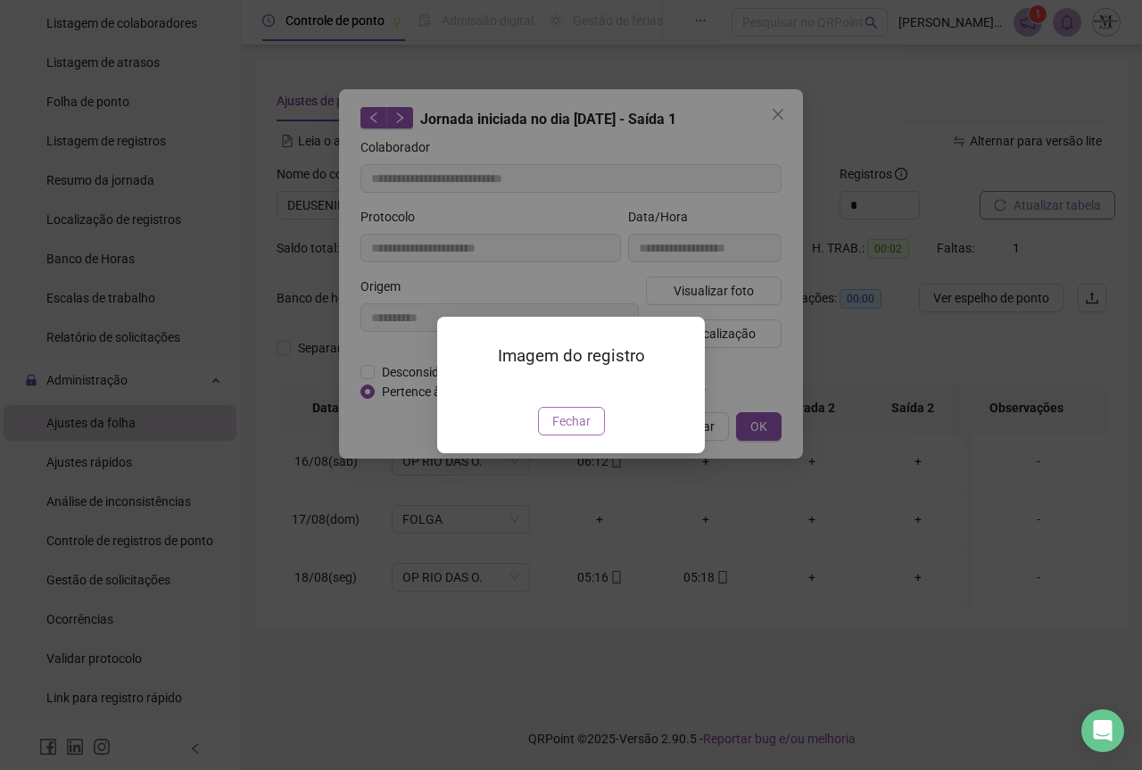
click at [572, 431] on span "Fechar" at bounding box center [571, 421] width 38 height 20
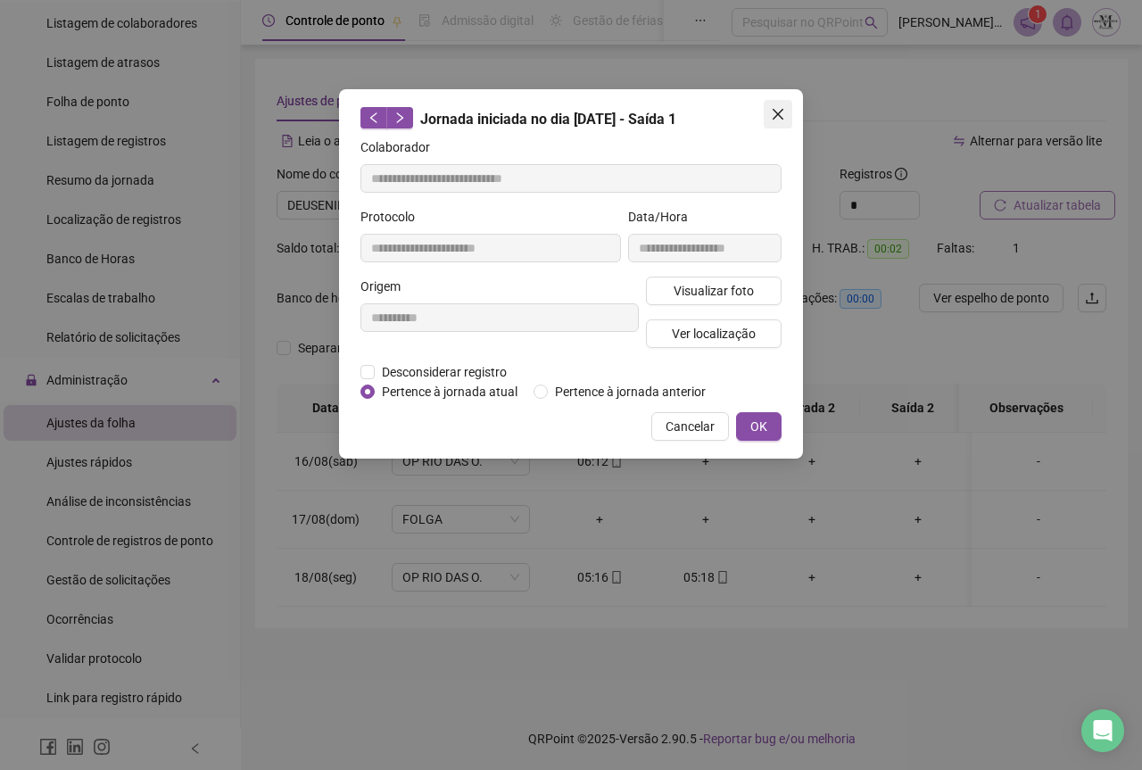
click at [773, 116] on icon "close" at bounding box center [778, 114] width 14 height 14
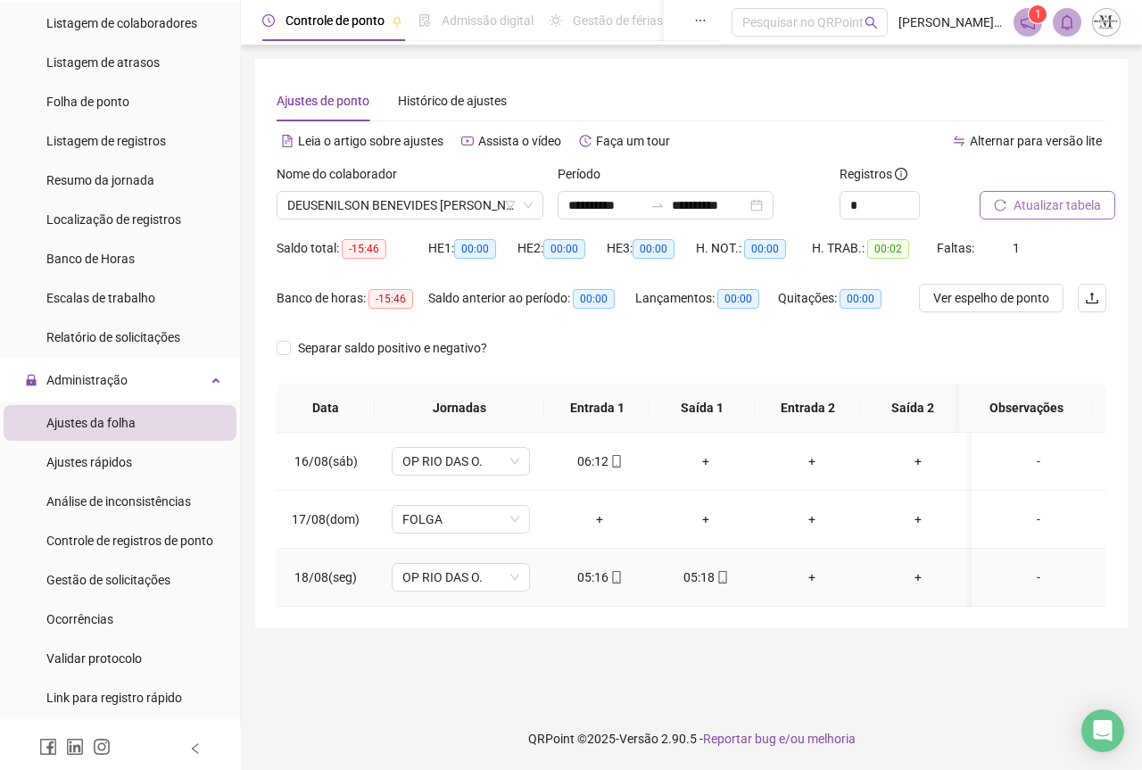
click at [615, 574] on icon "mobile" at bounding box center [616, 577] width 12 height 12
type input "**********"
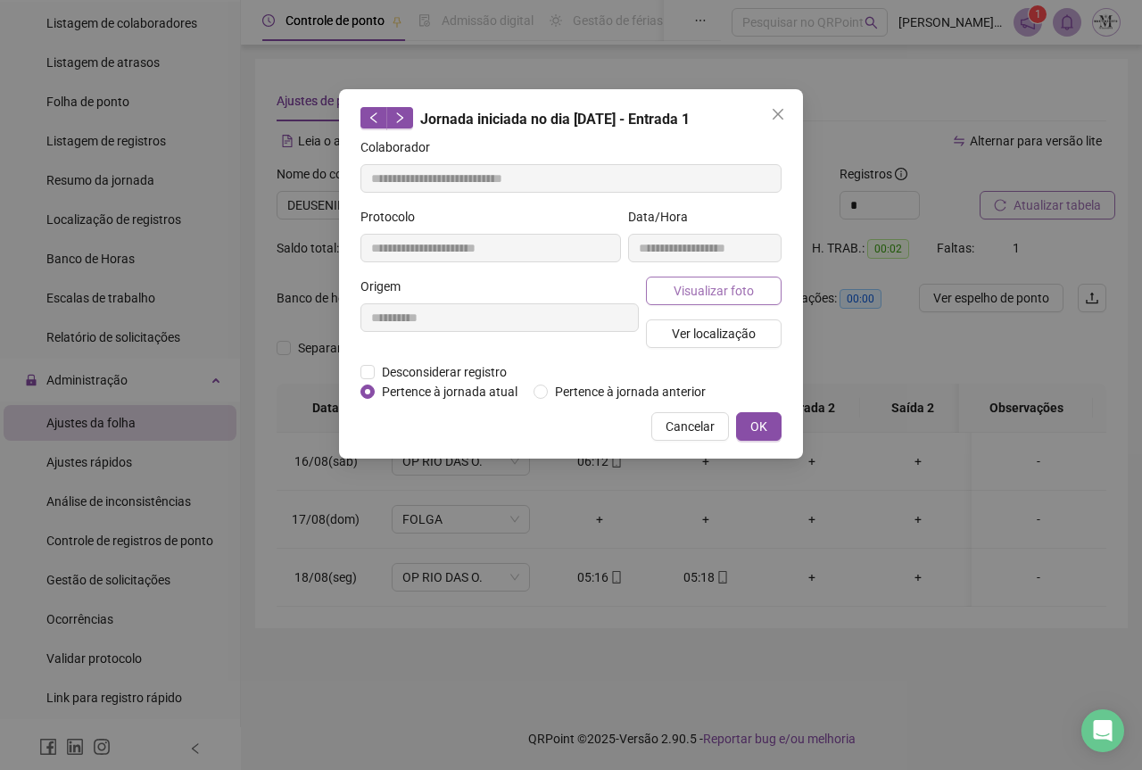
click at [696, 296] on span "Visualizar foto" at bounding box center [714, 291] width 80 height 20
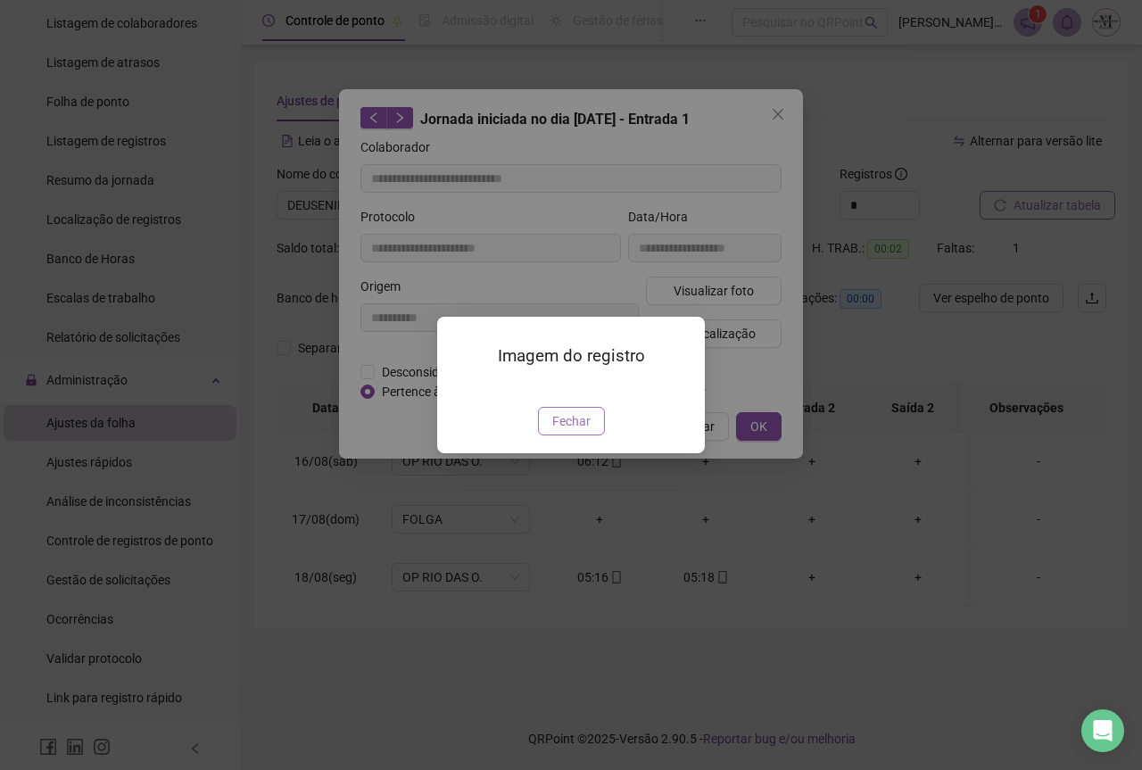
click at [570, 431] on span "Fechar" at bounding box center [571, 421] width 38 height 20
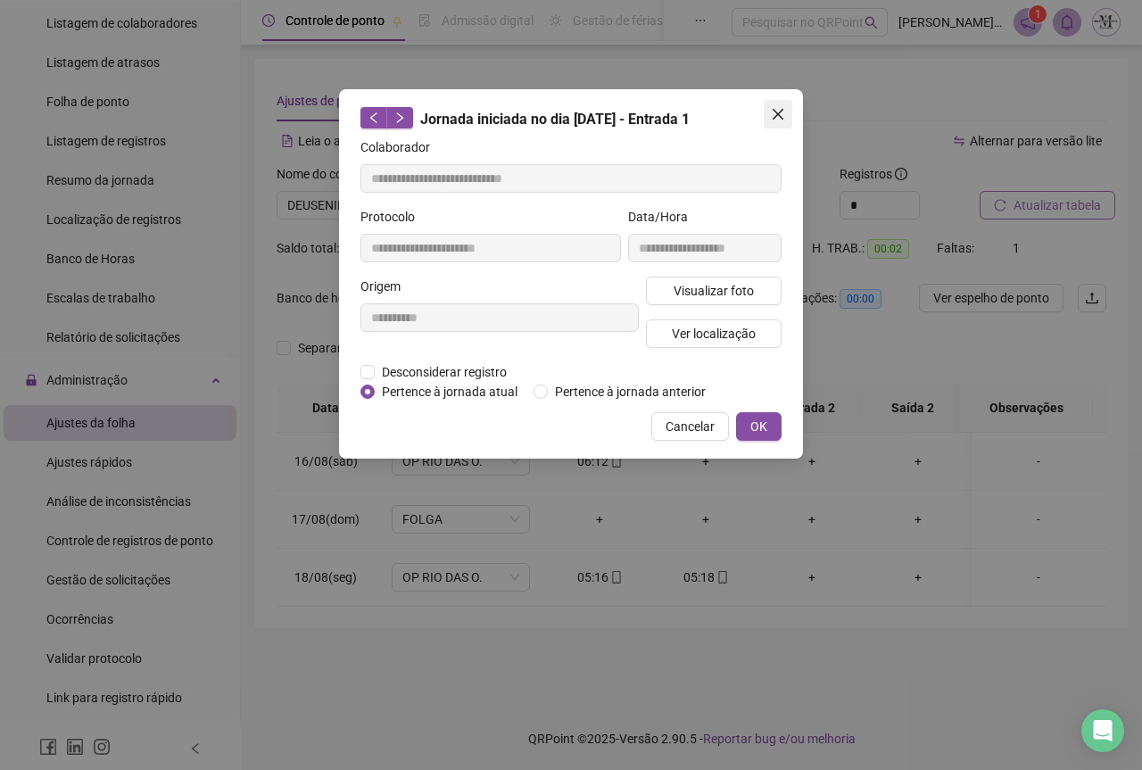
click at [771, 112] on icon "close" at bounding box center [778, 114] width 14 height 14
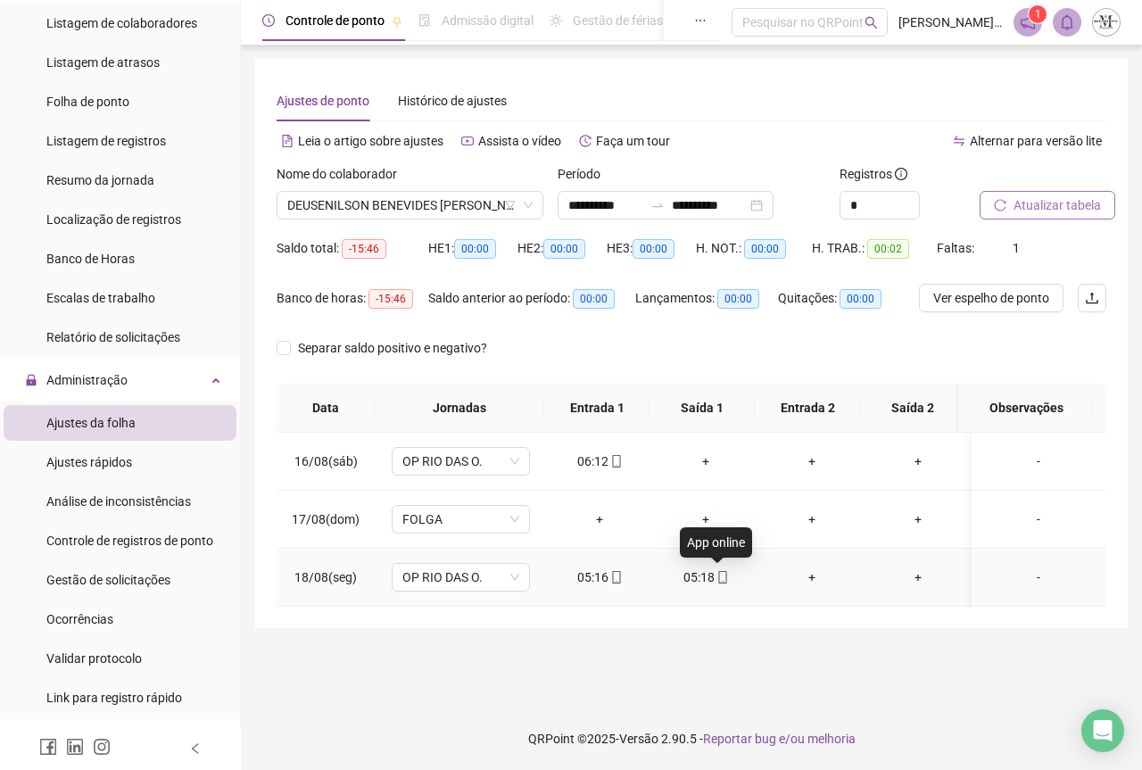
click at [722, 578] on icon "mobile" at bounding box center [722, 577] width 8 height 12
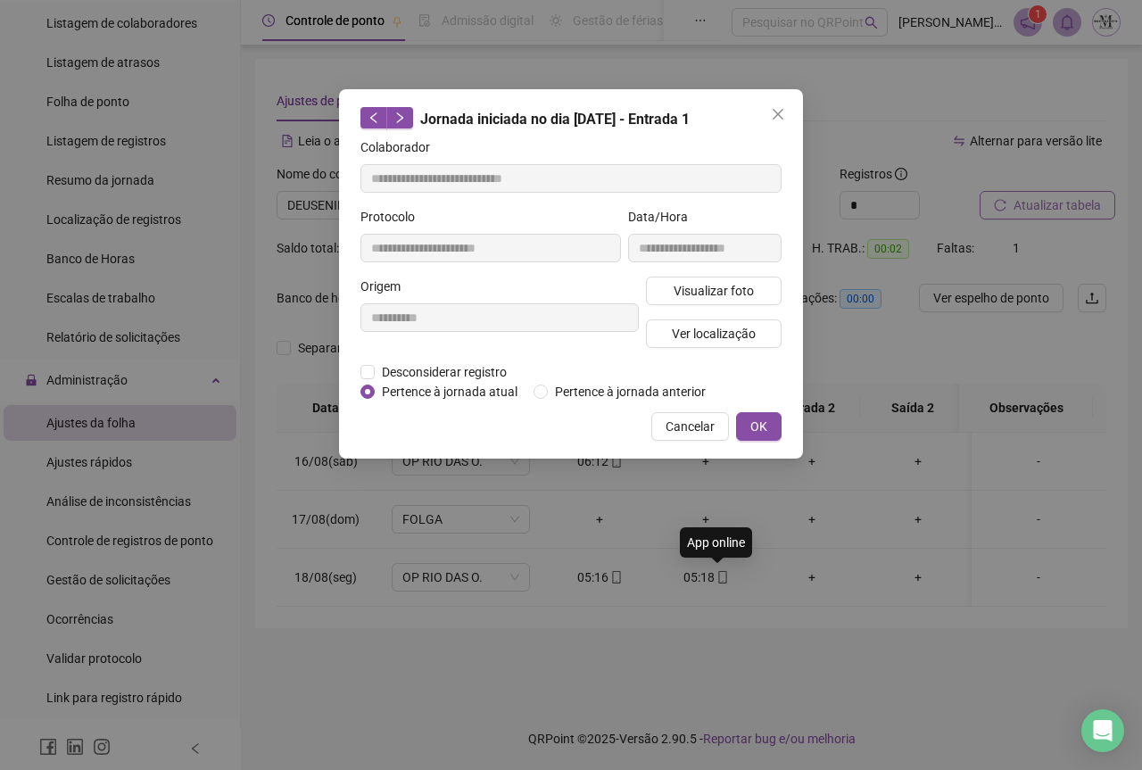
type input "**********"
click at [700, 288] on span "Visualizar foto" at bounding box center [714, 291] width 80 height 20
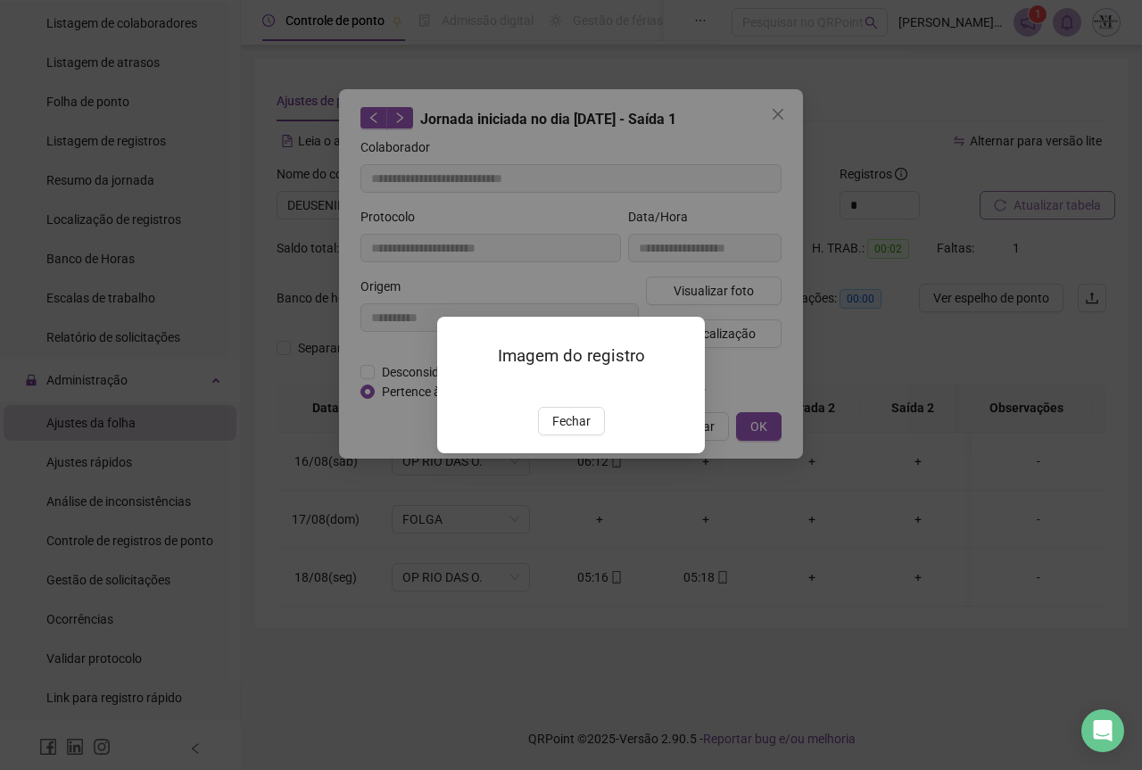
click at [585, 431] on span "Fechar" at bounding box center [571, 421] width 38 height 20
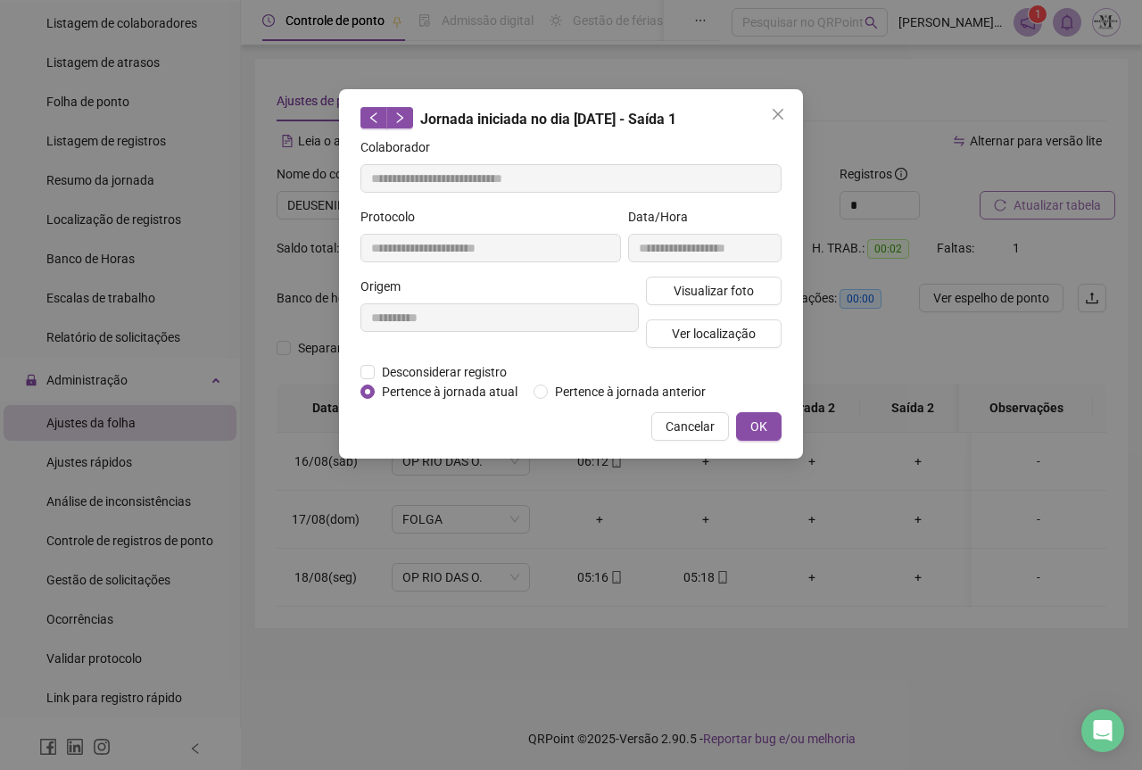
click at [771, 129] on div "**********" at bounding box center [571, 273] width 464 height 369
drag, startPoint x: 776, startPoint y: 116, endPoint x: 677, endPoint y: 316, distance: 223.0
click at [776, 117] on icon "close" at bounding box center [778, 114] width 11 height 11
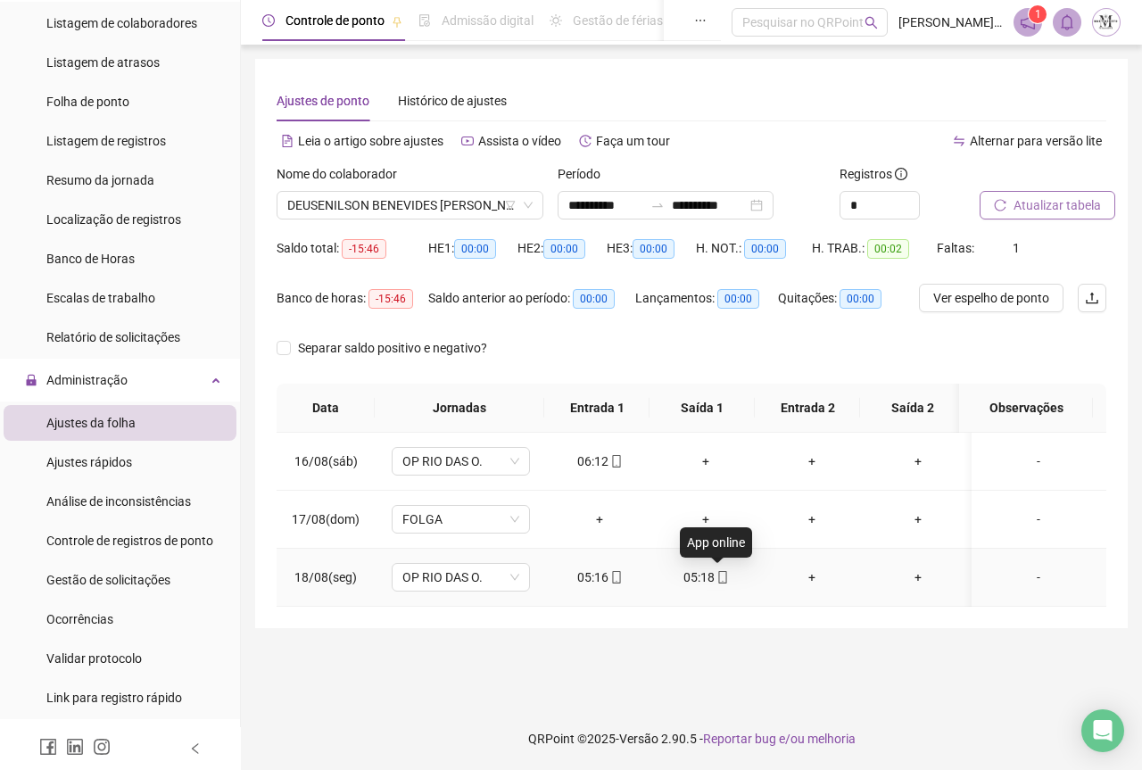
click at [718, 574] on icon "mobile" at bounding box center [722, 577] width 12 height 12
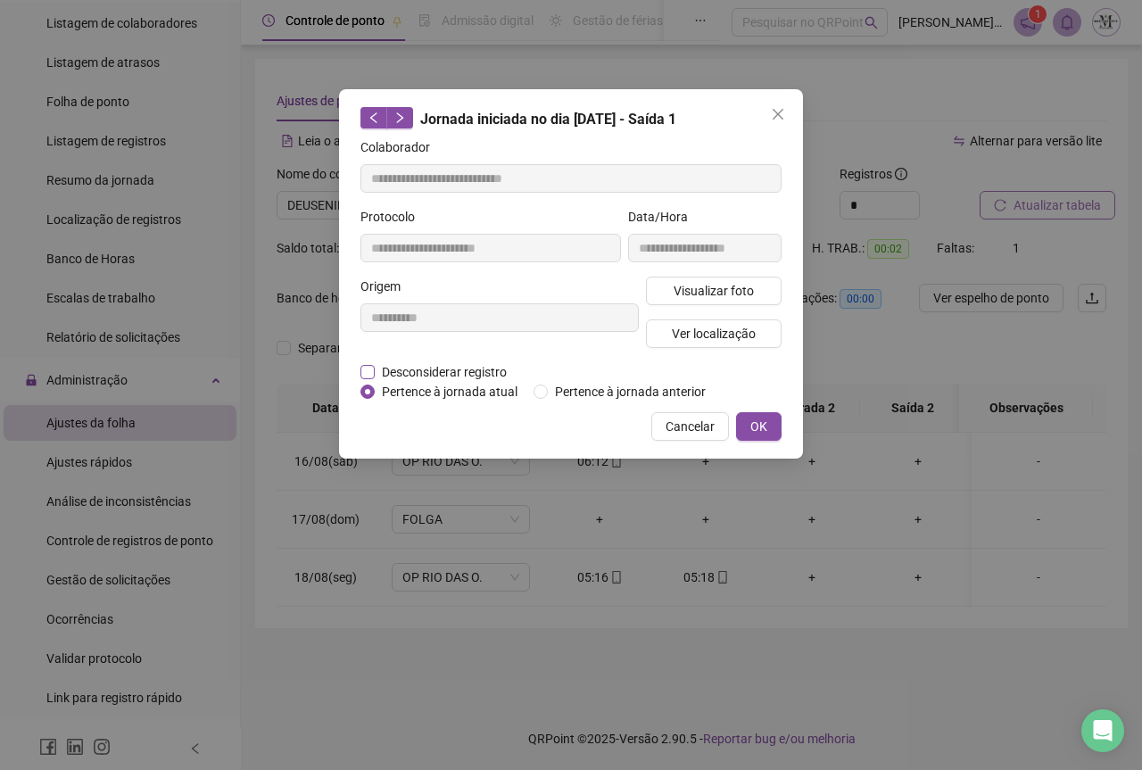
click at [365, 363] on label "Desconsiderar registro" at bounding box center [443, 372] width 166 height 20
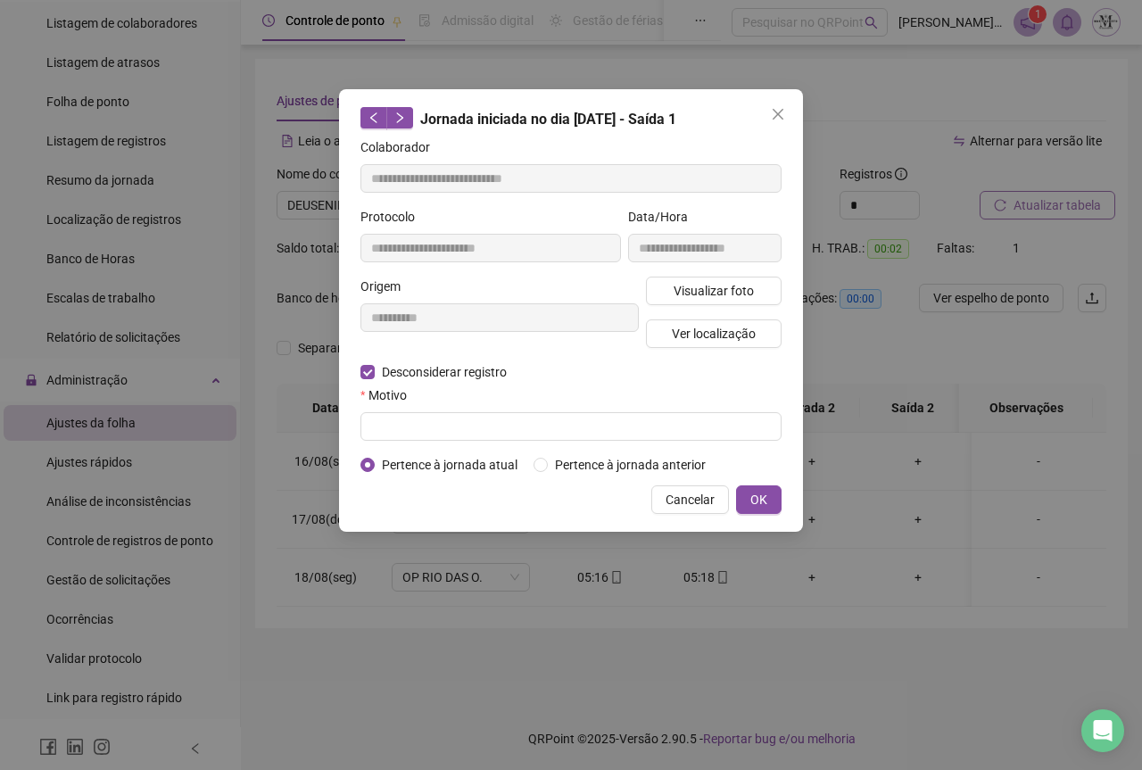
click at [369, 444] on form "**********" at bounding box center [570, 305] width 421 height 337
click at [376, 418] on input "text" at bounding box center [570, 426] width 421 height 29
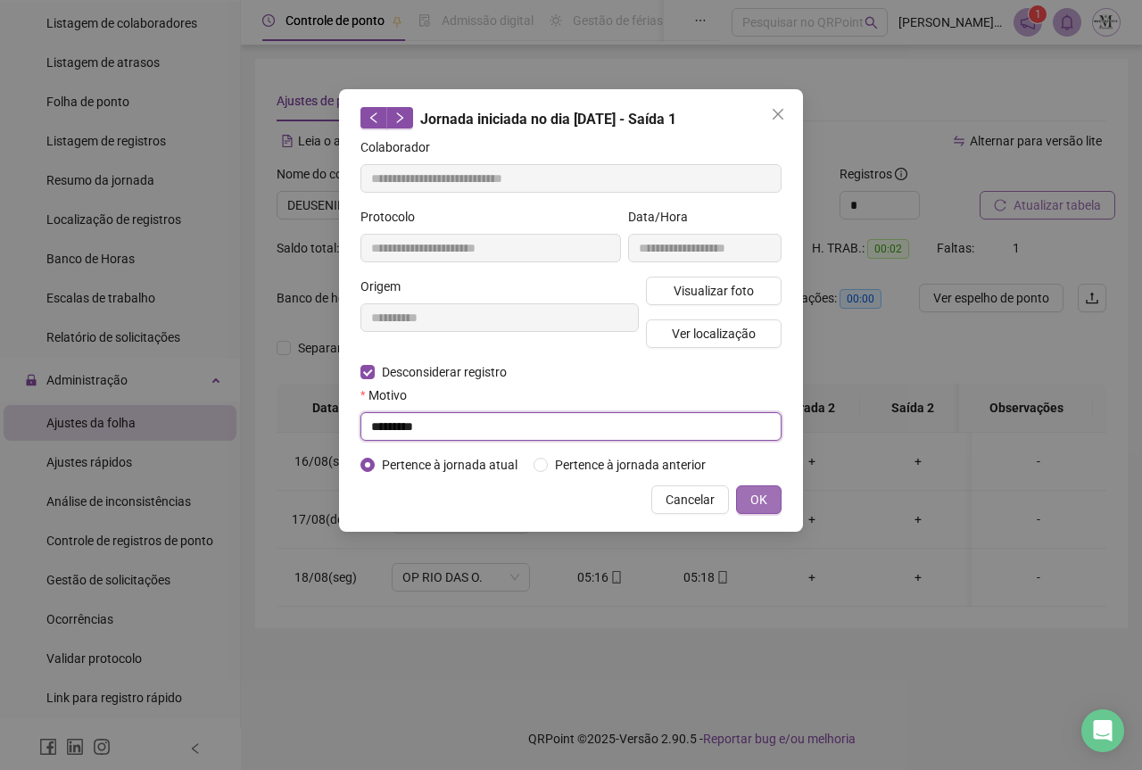
type input "*********"
click at [750, 503] on span "OK" at bounding box center [758, 500] width 17 height 20
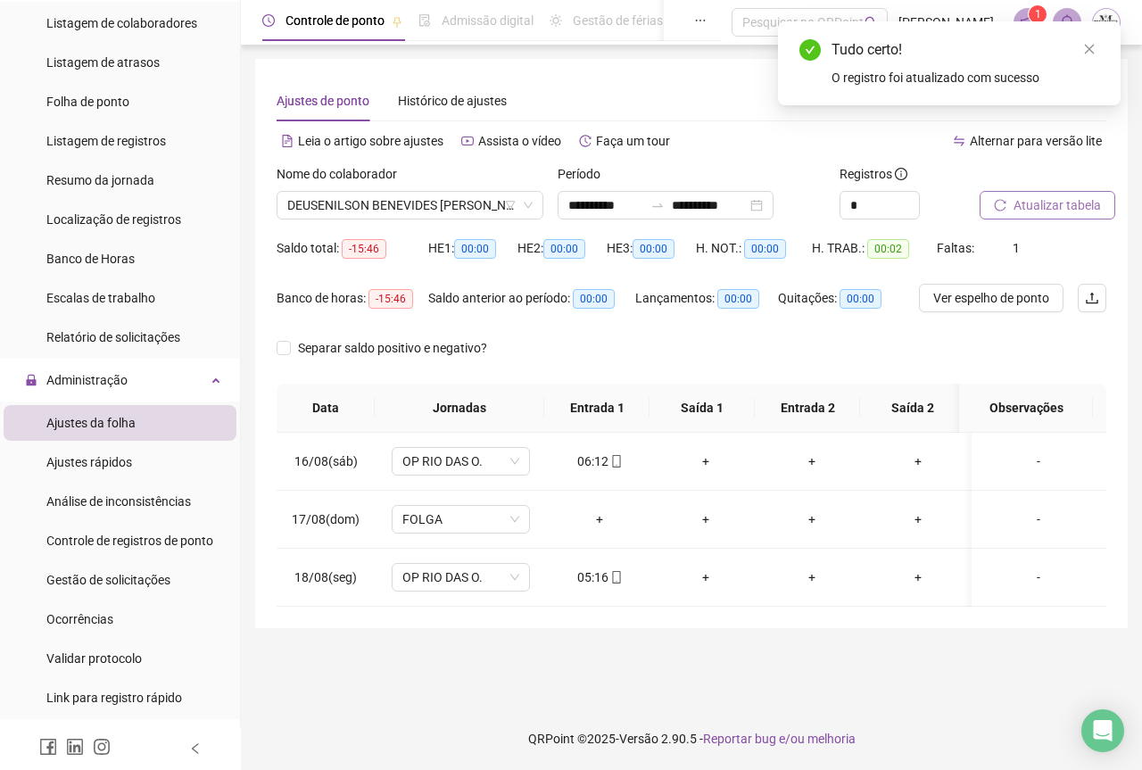
click at [1040, 215] on button "Atualizar tabela" at bounding box center [1047, 205] width 136 height 29
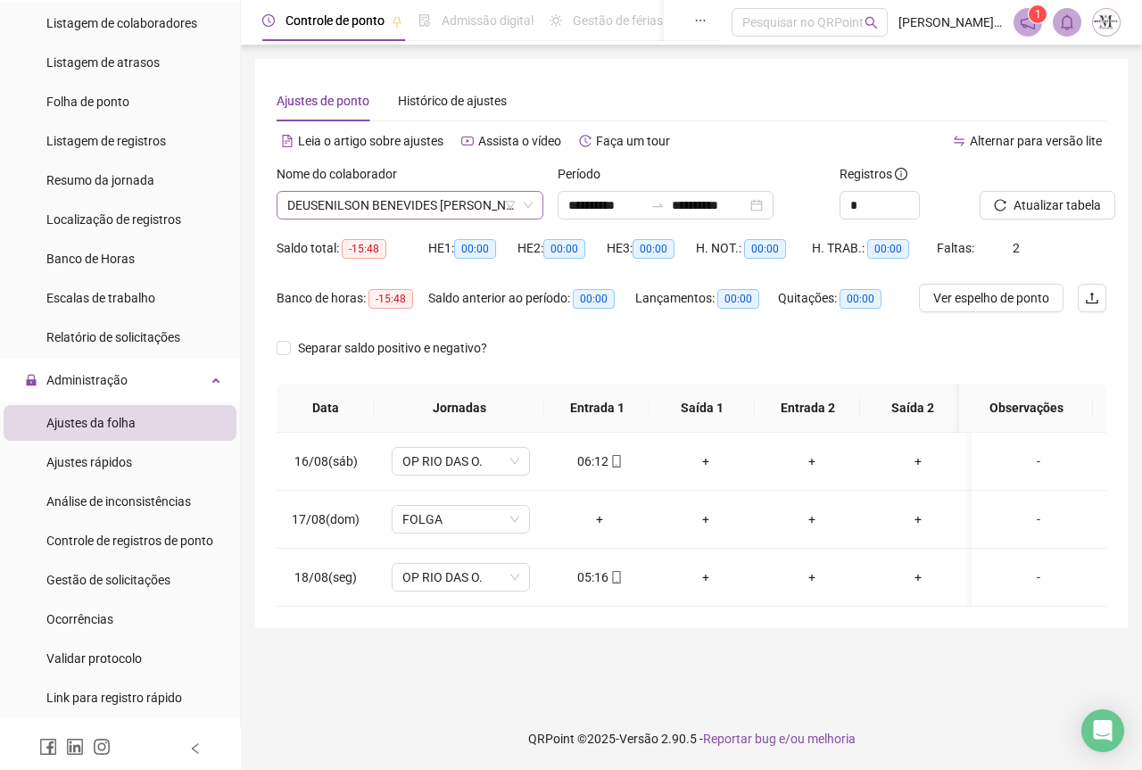
click at [326, 211] on span "DEUSENILSON BENEVIDES [PERSON_NAME]" at bounding box center [409, 205] width 245 height 27
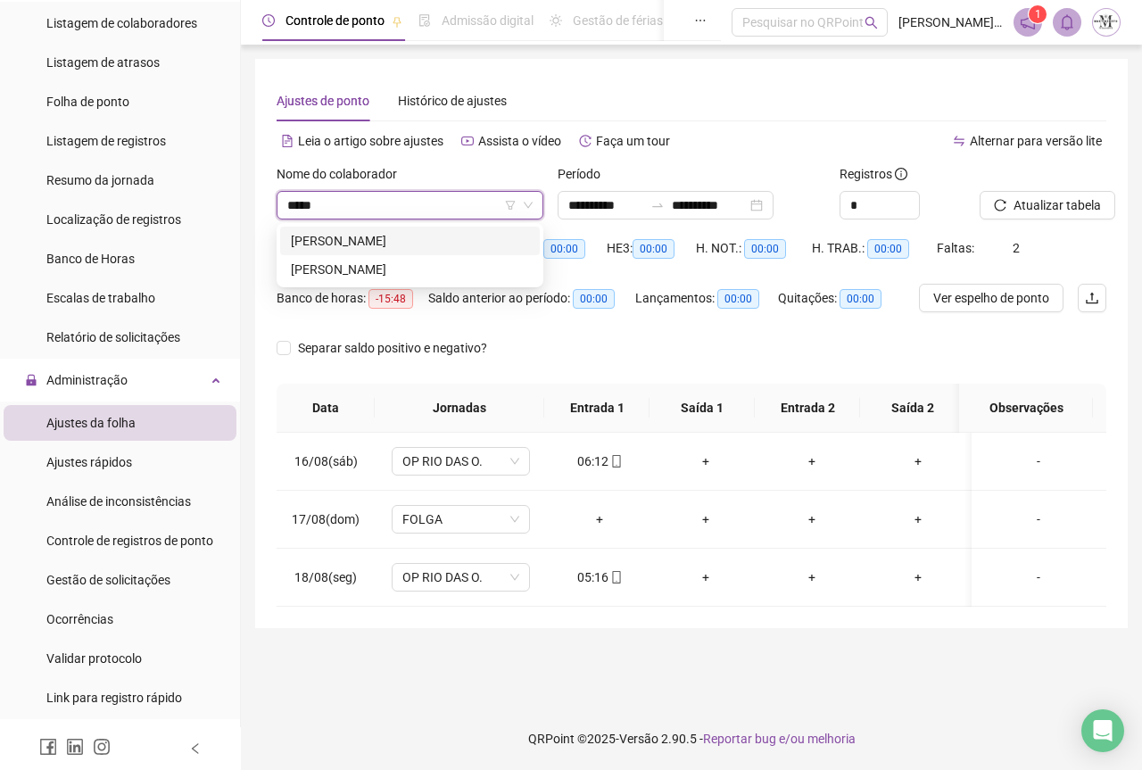
type input "******"
click at [383, 239] on div "[PERSON_NAME]" at bounding box center [410, 241] width 238 height 20
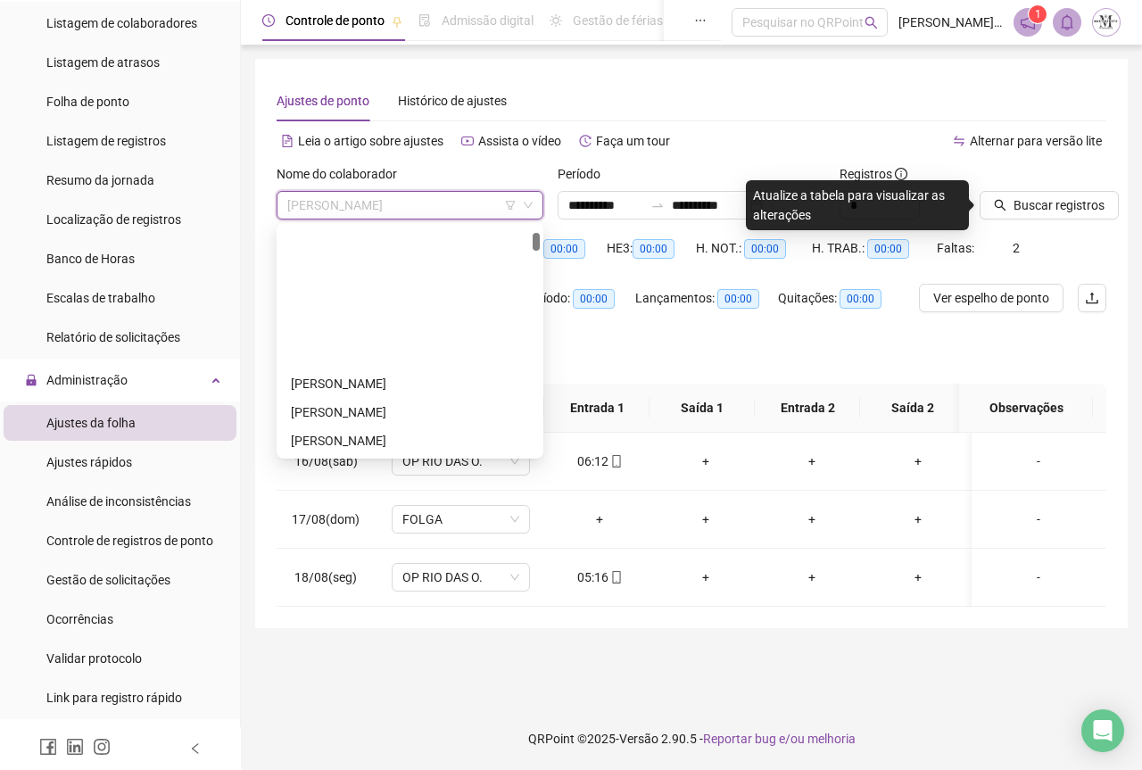
click at [397, 212] on span "[PERSON_NAME]" at bounding box center [409, 205] width 245 height 27
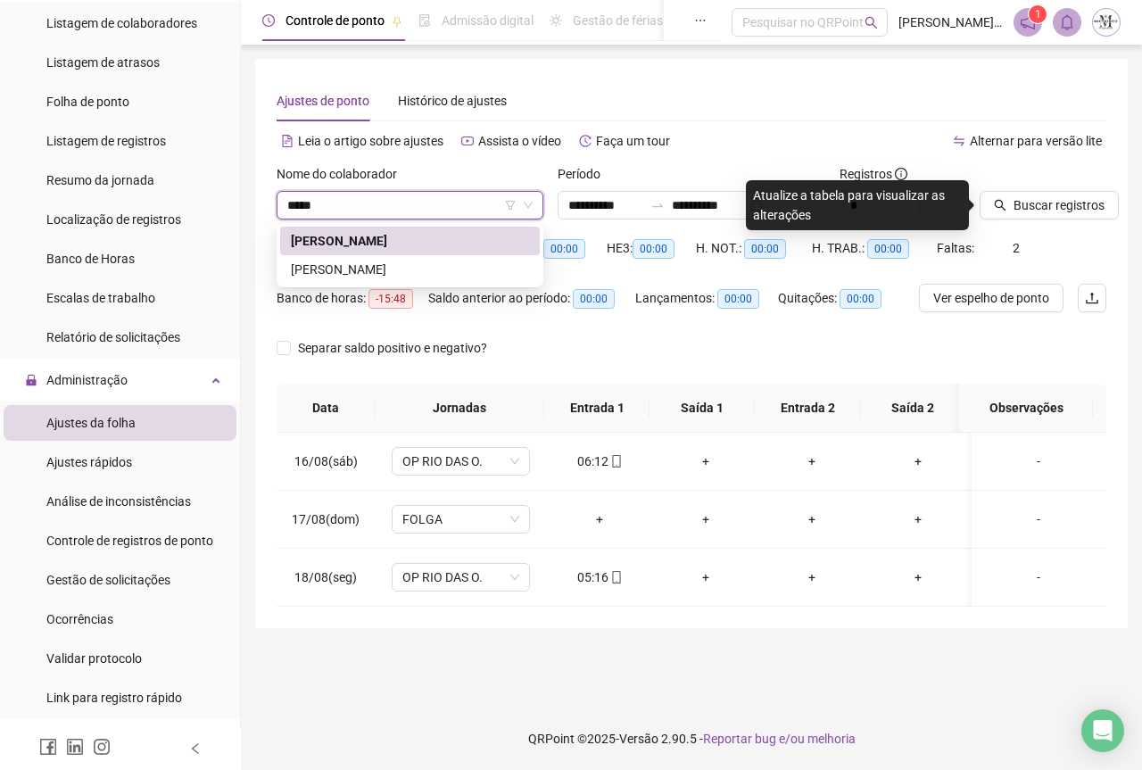
type input "******"
click at [401, 273] on div "[PERSON_NAME]" at bounding box center [410, 270] width 238 height 20
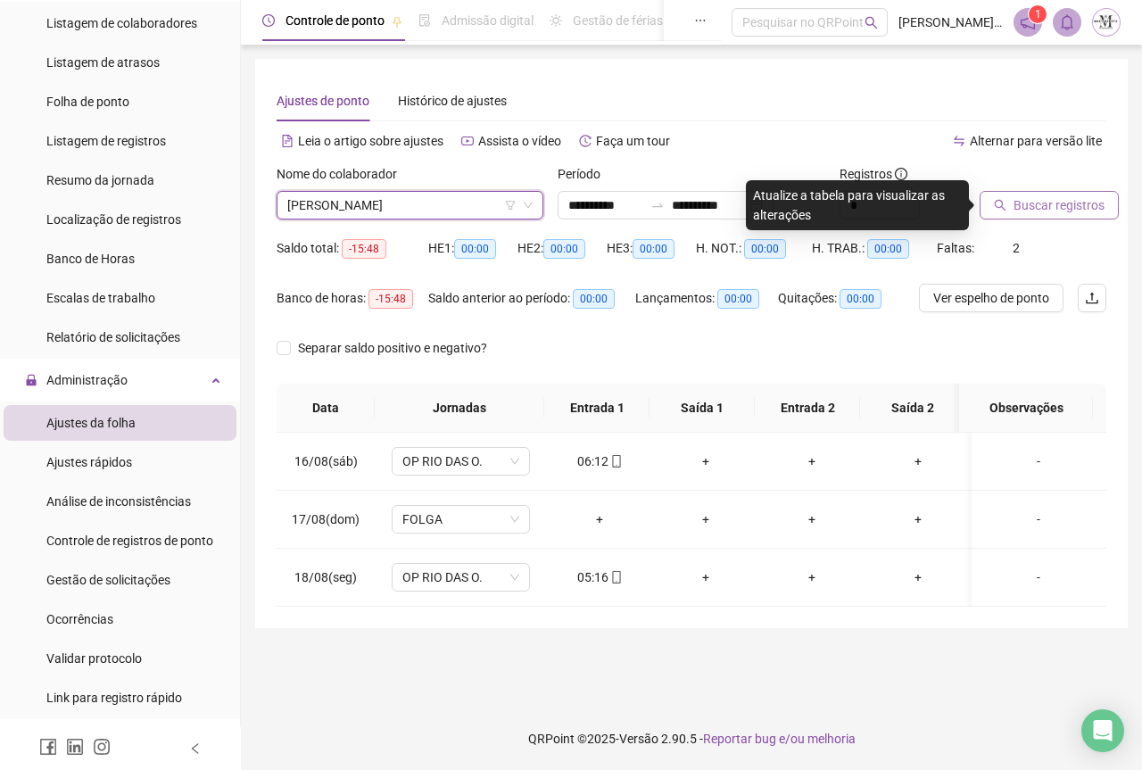
click at [1004, 201] on icon "search" at bounding box center [1000, 205] width 12 height 12
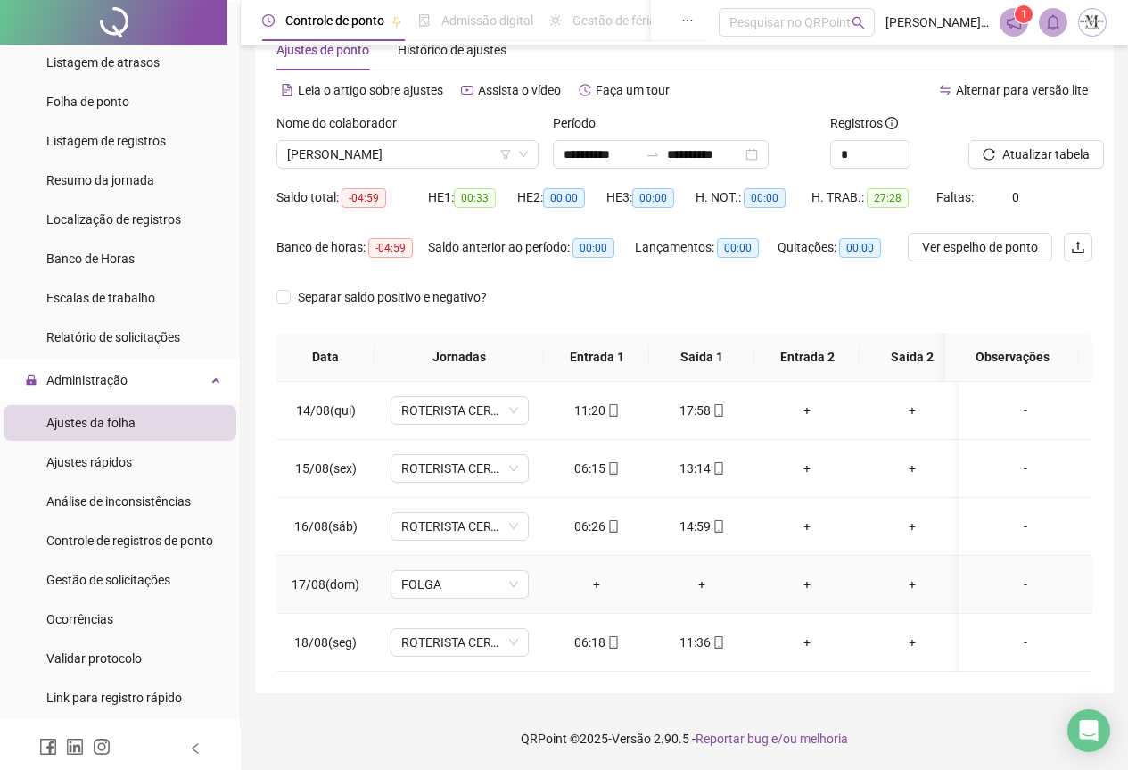
scroll to position [64, 0]
click at [720, 636] on icon "mobile" at bounding box center [719, 642] width 12 height 12
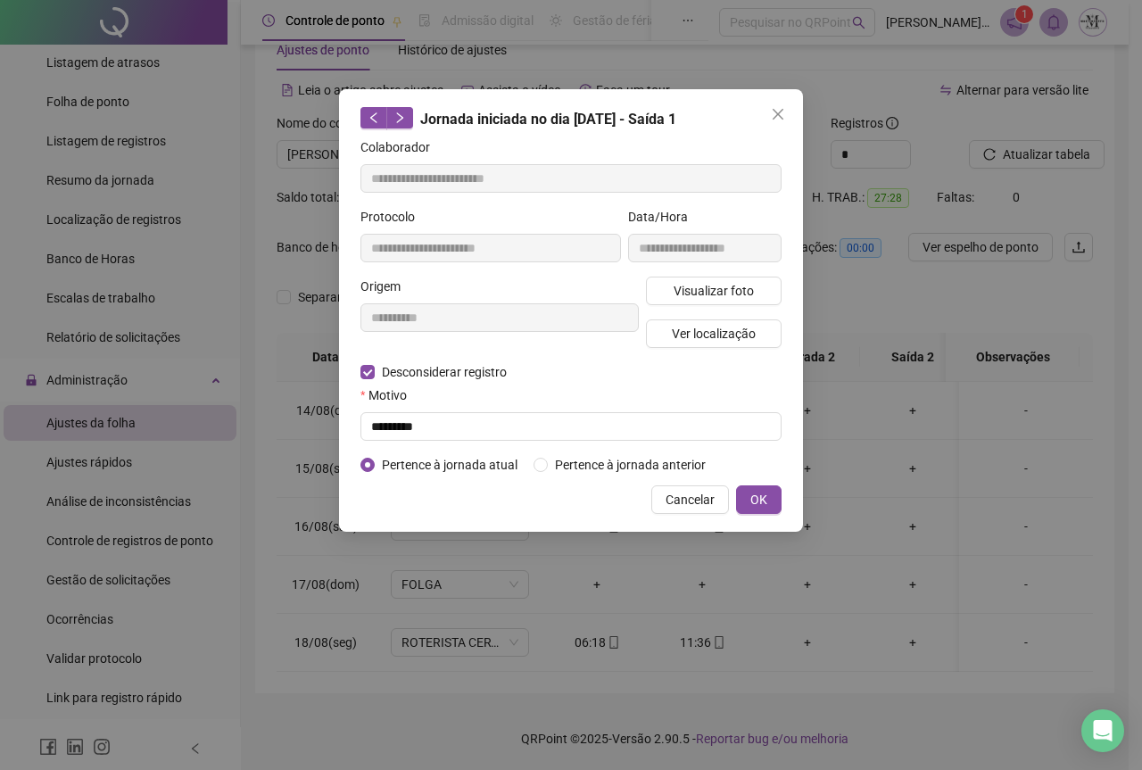
type input "**********"
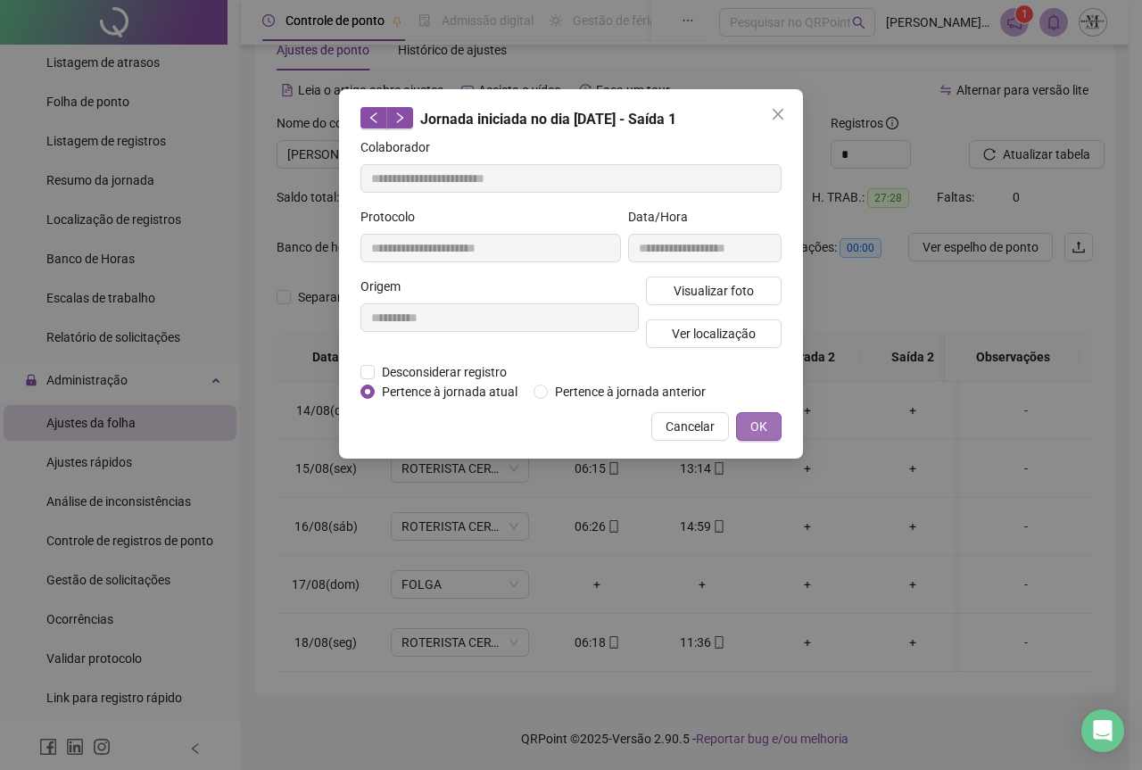
click at [755, 423] on span "OK" at bounding box center [758, 427] width 17 height 20
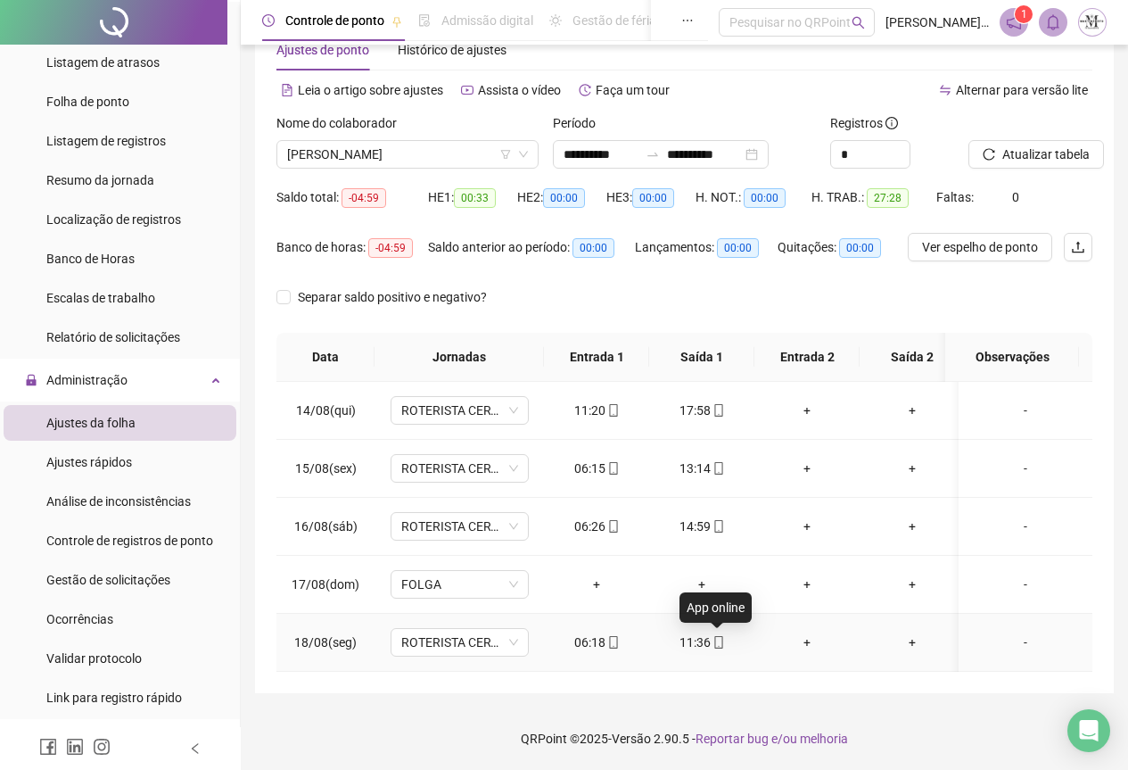
click at [721, 636] on icon "mobile" at bounding box center [719, 642] width 12 height 12
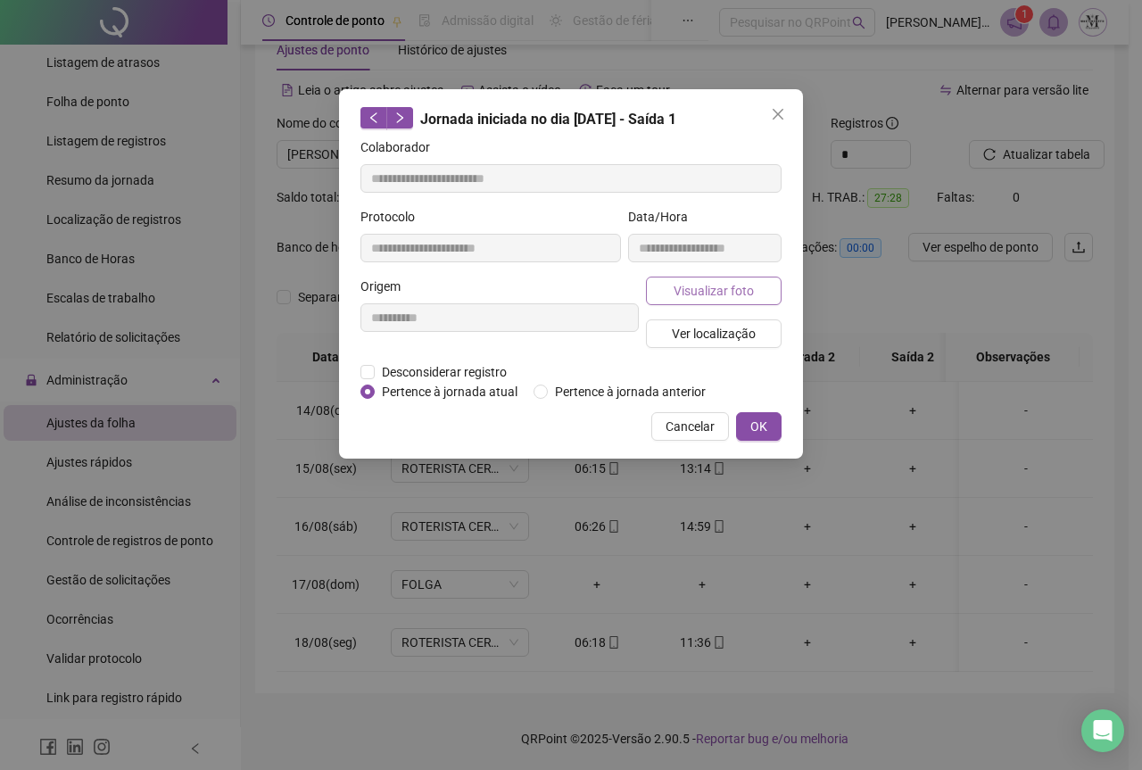
click at [688, 290] on span "Visualizar foto" at bounding box center [714, 291] width 80 height 20
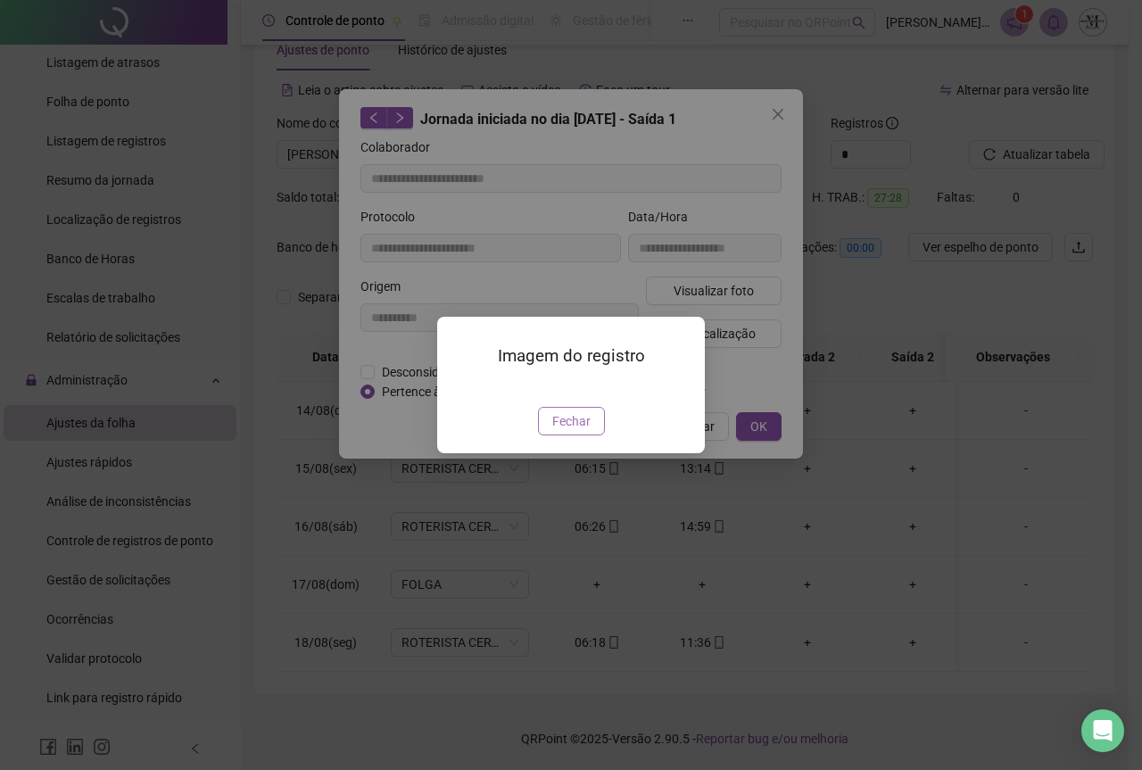
click at [580, 431] on span "Fechar" at bounding box center [571, 421] width 38 height 20
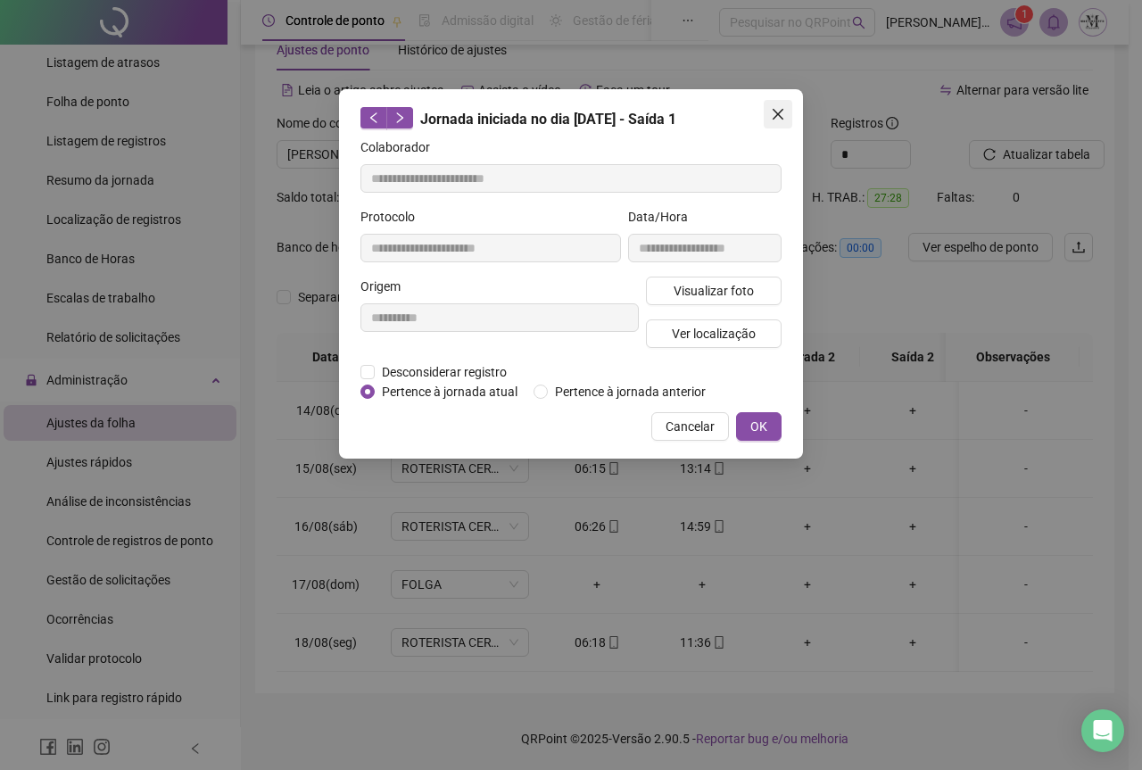
click at [781, 115] on icon "close" at bounding box center [778, 114] width 14 height 14
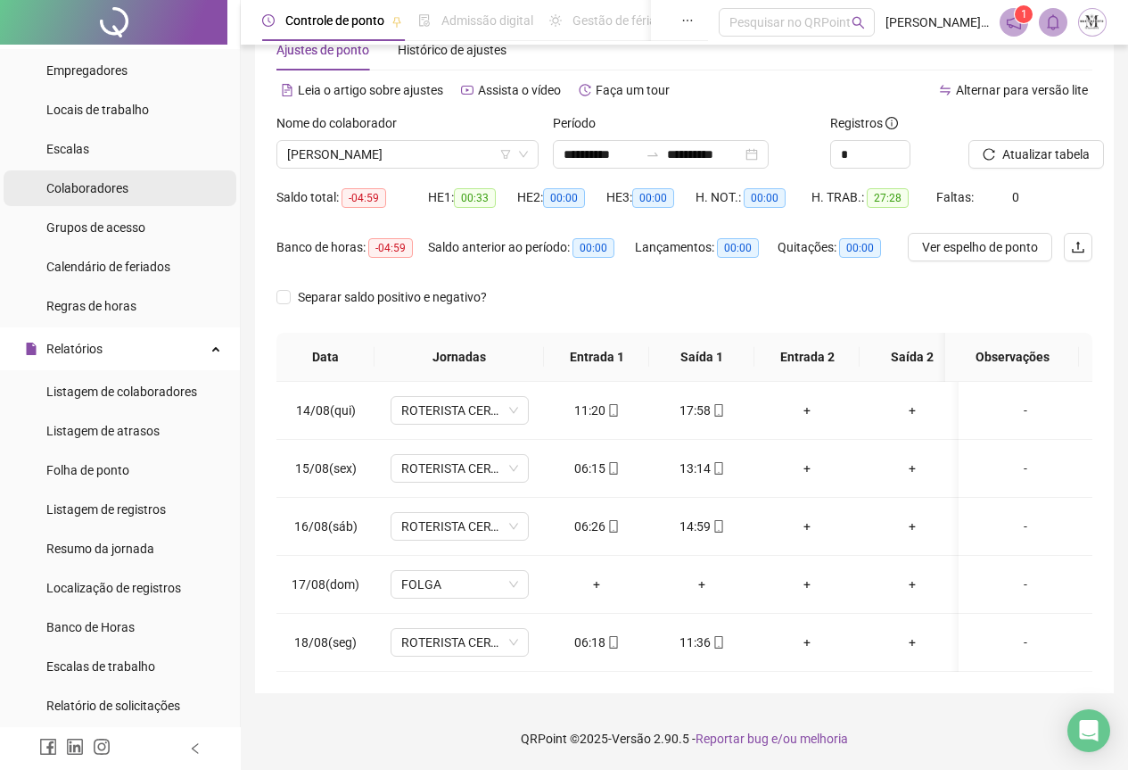
scroll to position [0, 0]
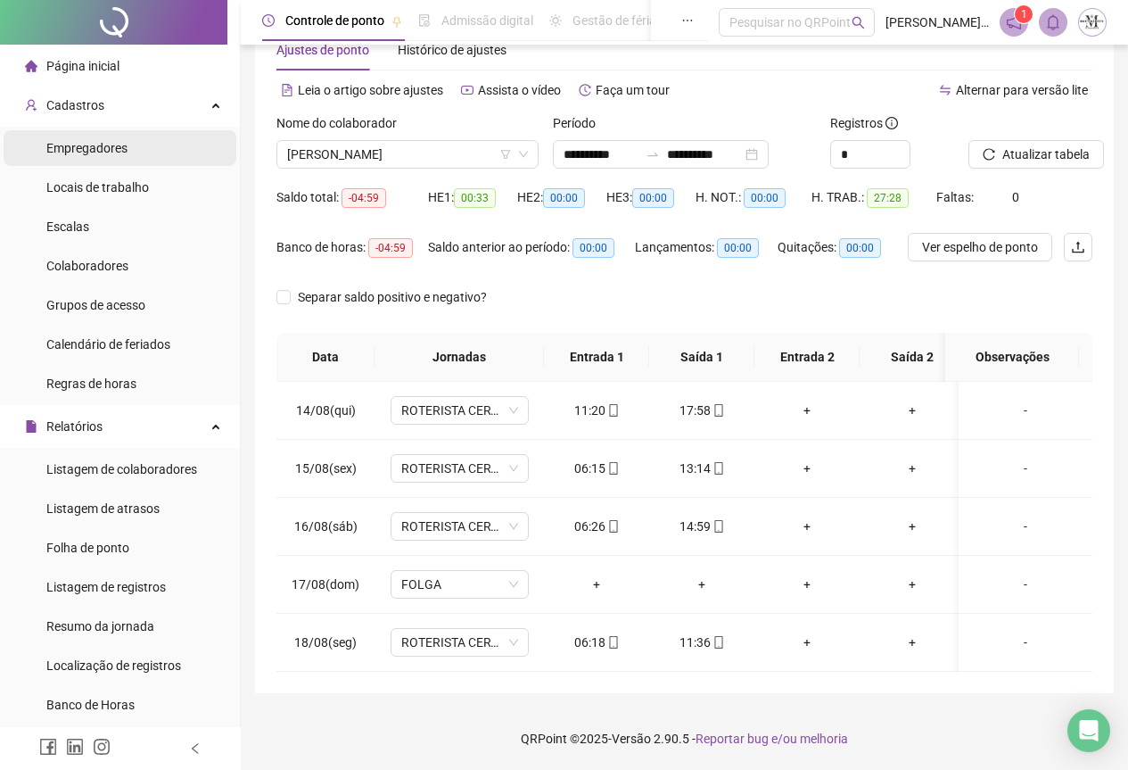
click at [84, 149] on span "Empregadores" at bounding box center [86, 148] width 81 height 14
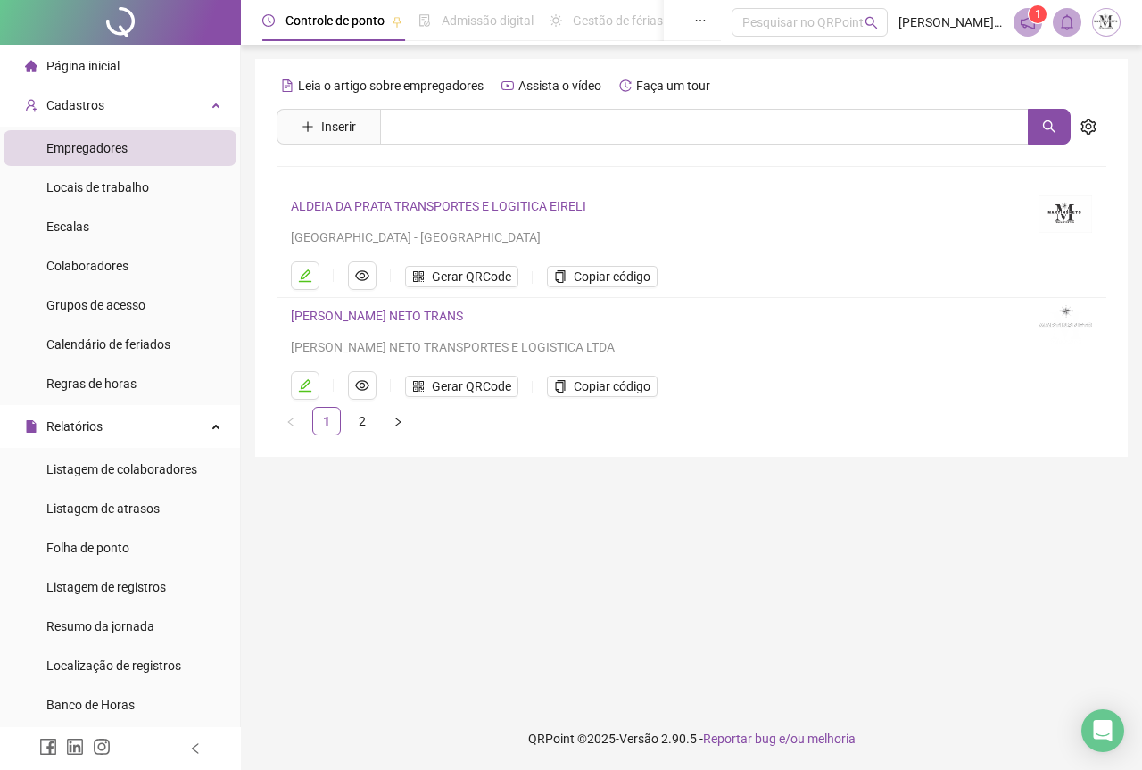
click at [389, 206] on link "ALDEIA DA PRATA TRANSPORTES E LOGITICA EIRELI" at bounding box center [438, 206] width 295 height 14
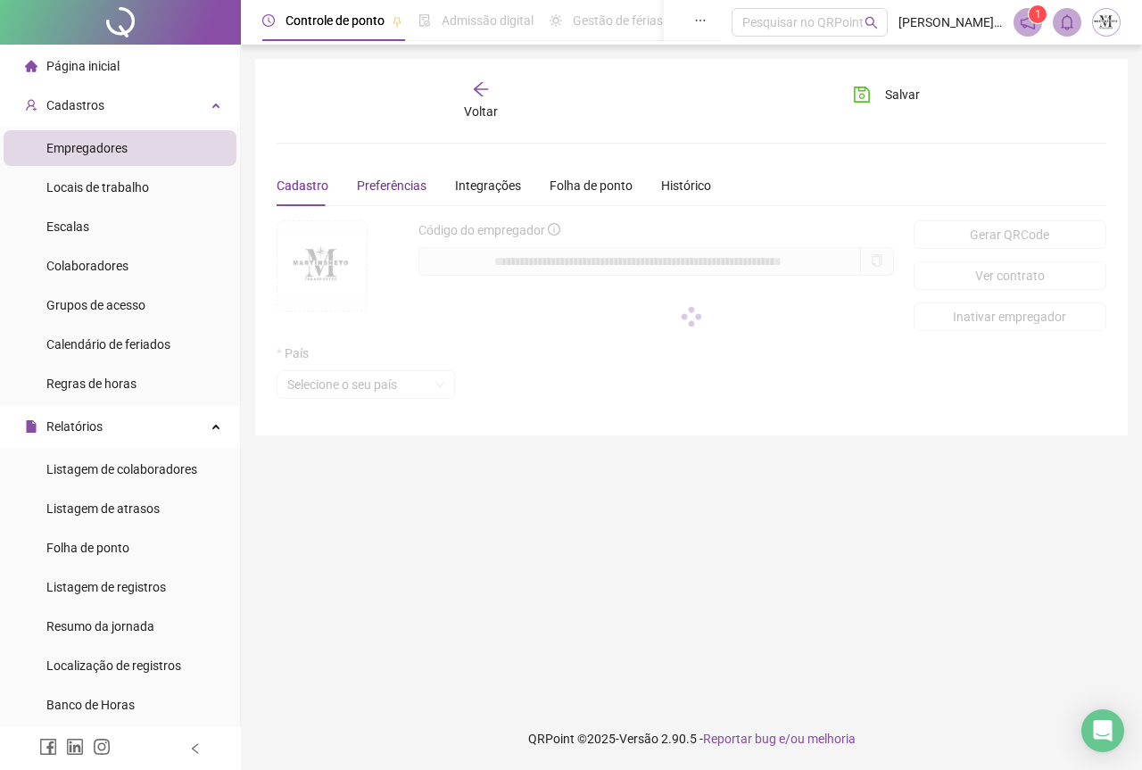
click at [401, 191] on span "Preferências" at bounding box center [392, 185] width 70 height 14
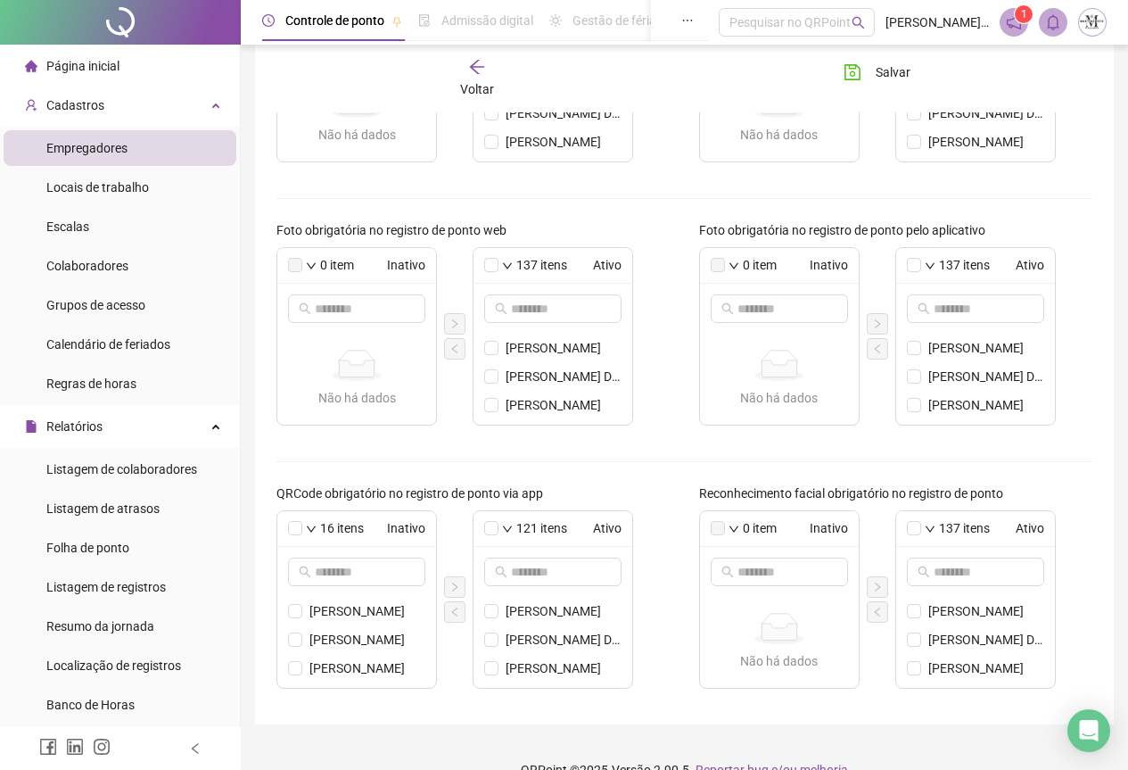
scroll to position [490, 0]
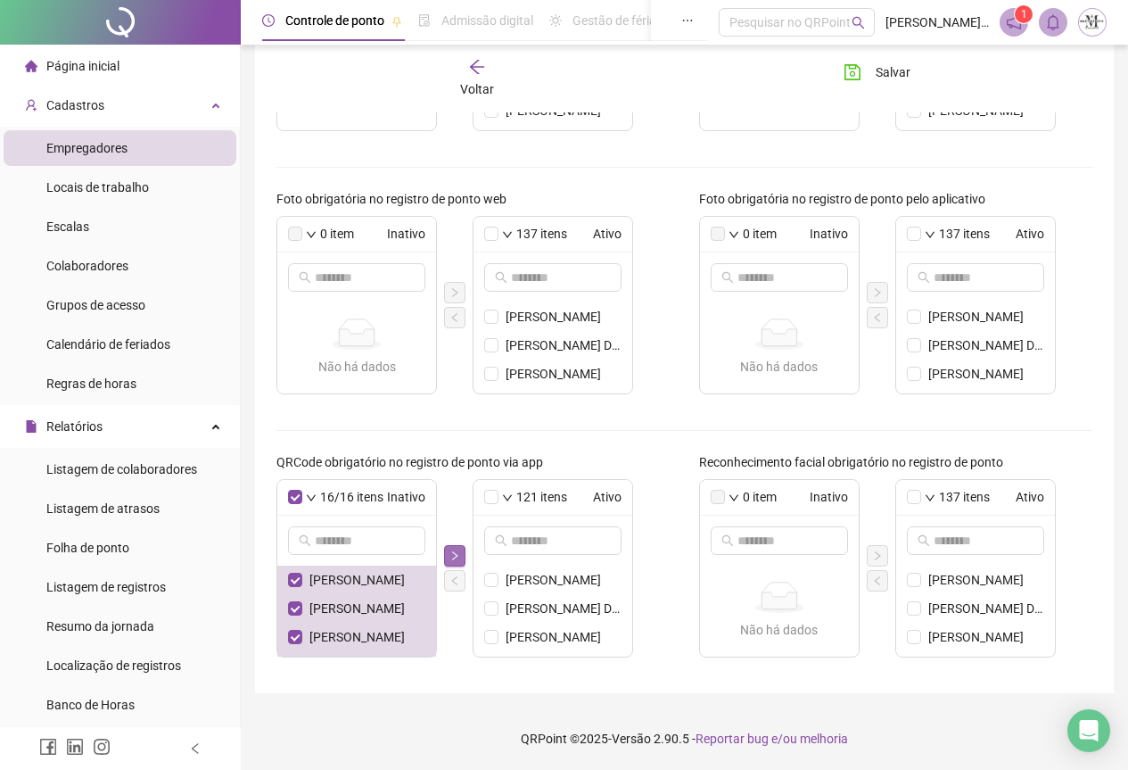
click at [453, 554] on icon "right" at bounding box center [455, 555] width 11 height 11
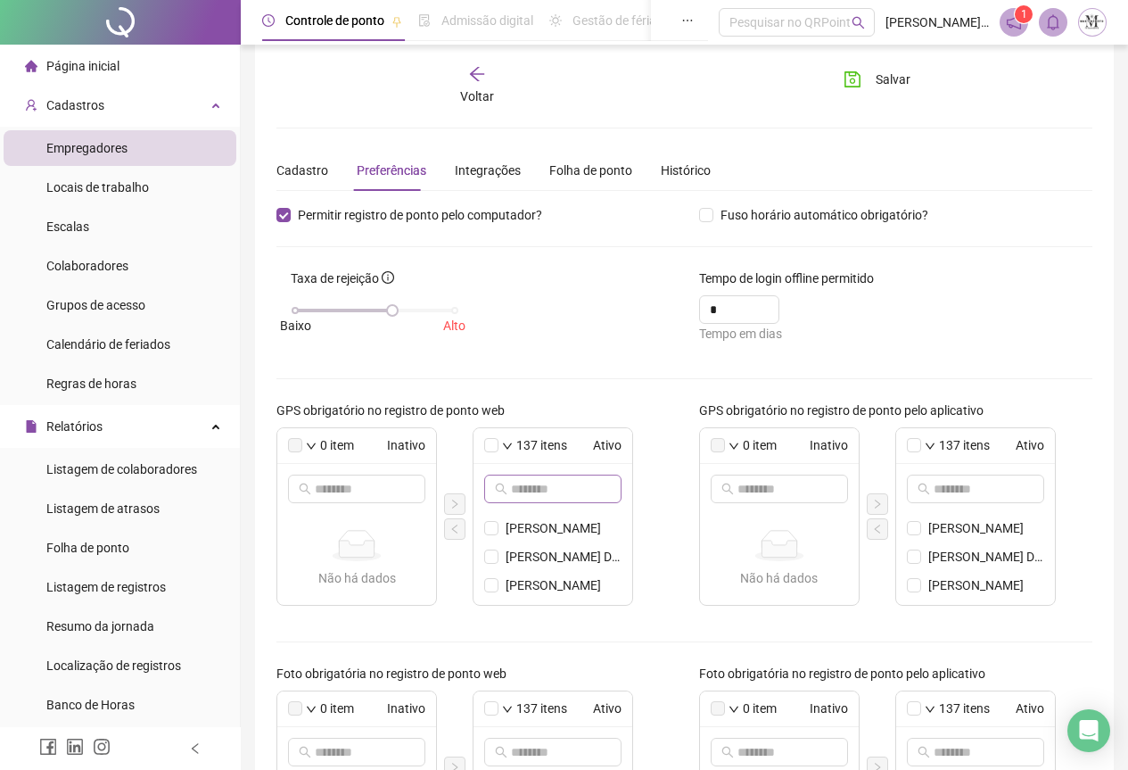
scroll to position [0, 0]
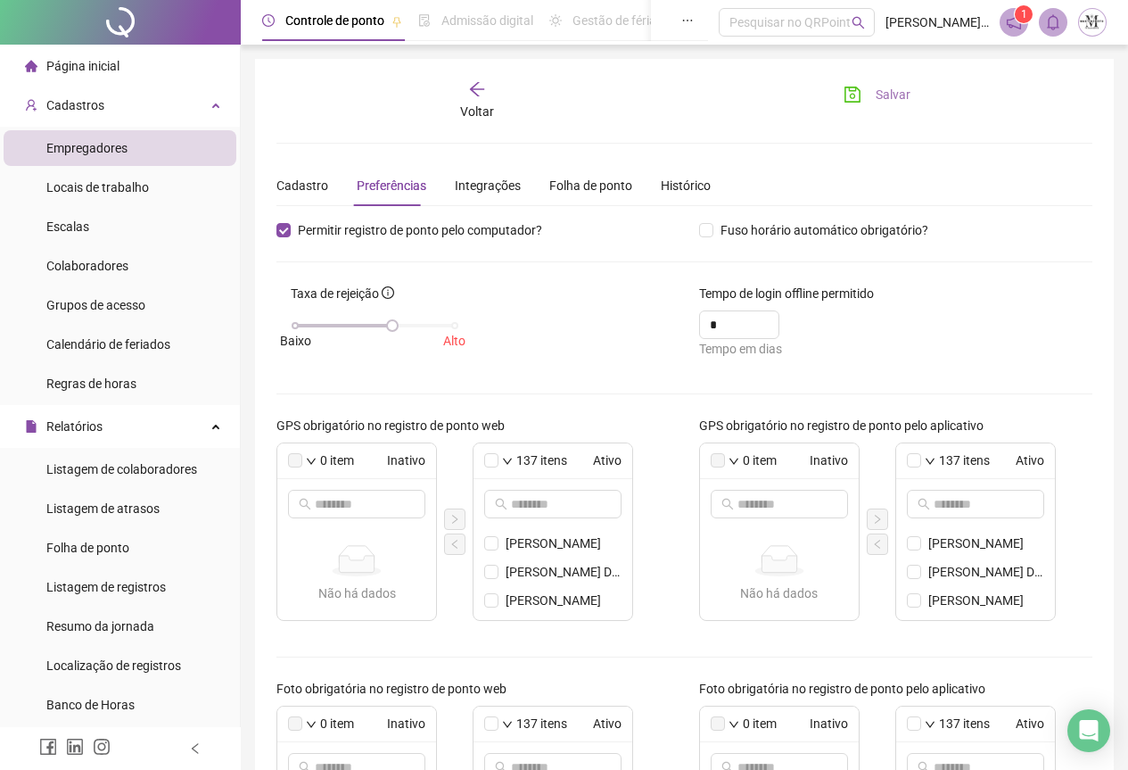
click at [856, 98] on icon "save" at bounding box center [853, 95] width 18 height 18
click at [858, 86] on icon "save" at bounding box center [853, 95] width 18 height 18
click at [480, 92] on icon "arrow-left" at bounding box center [477, 89] width 18 height 18
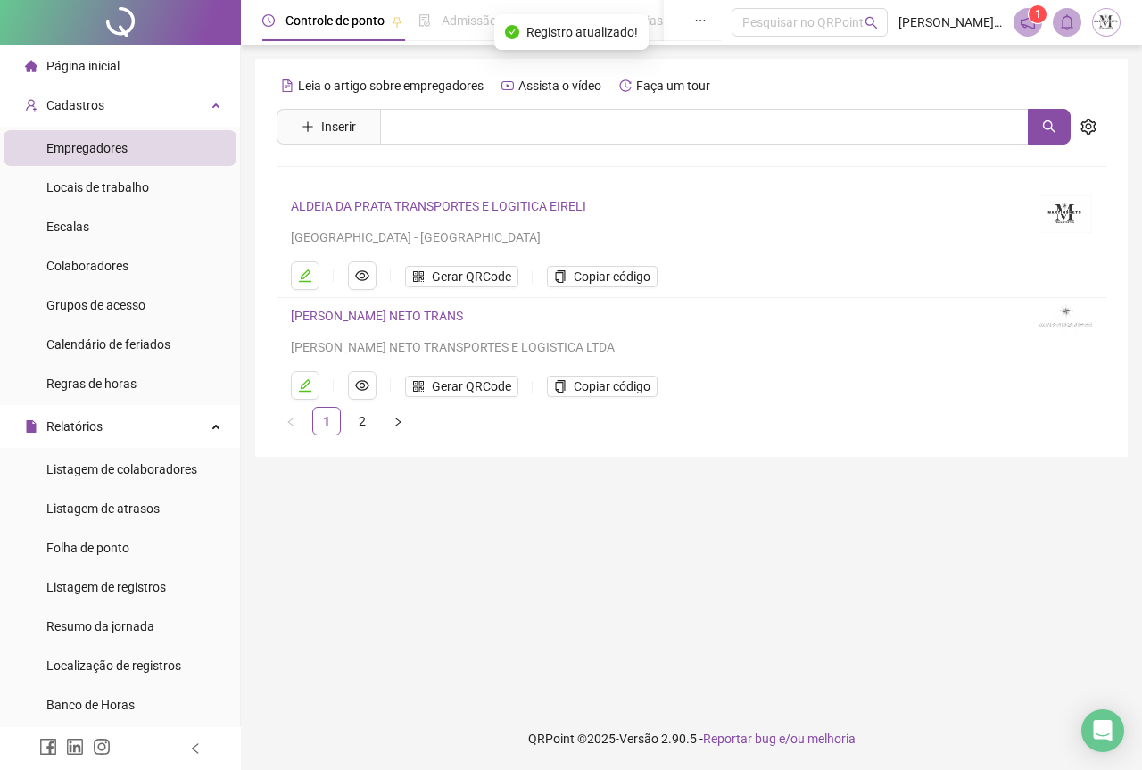
click at [335, 318] on link "[PERSON_NAME] NETO TRANS" at bounding box center [377, 316] width 172 height 14
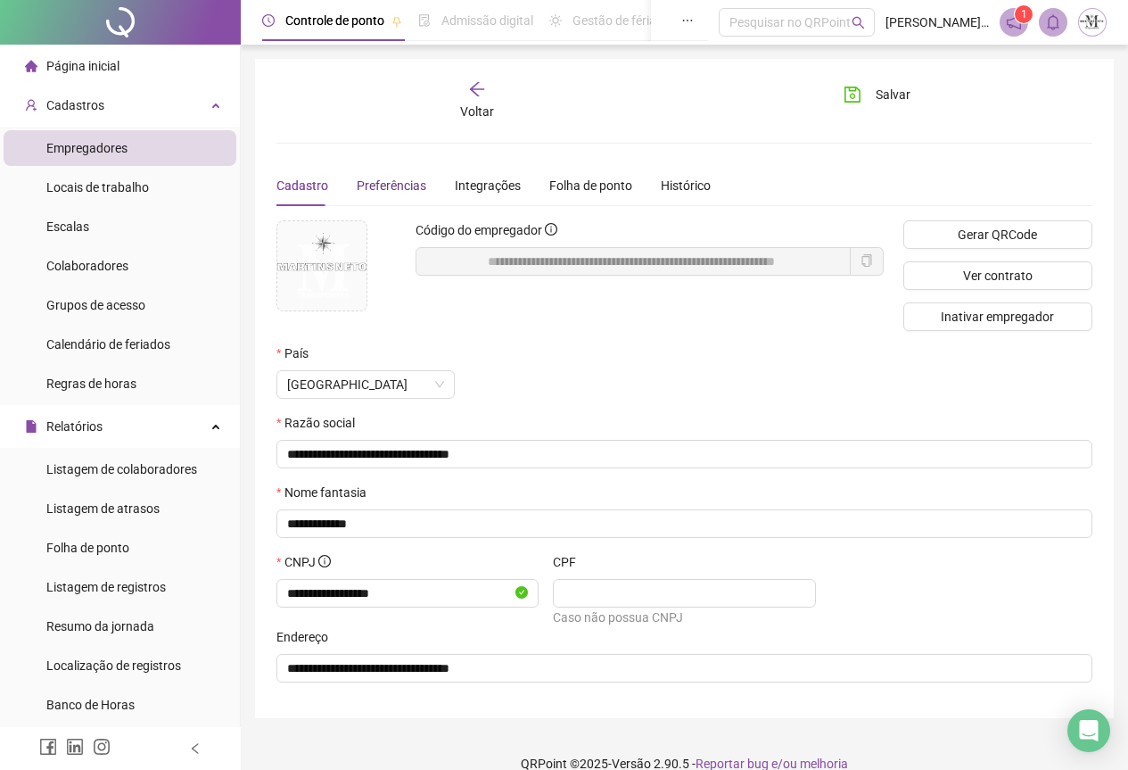
click at [390, 183] on span "Preferências" at bounding box center [392, 185] width 70 height 14
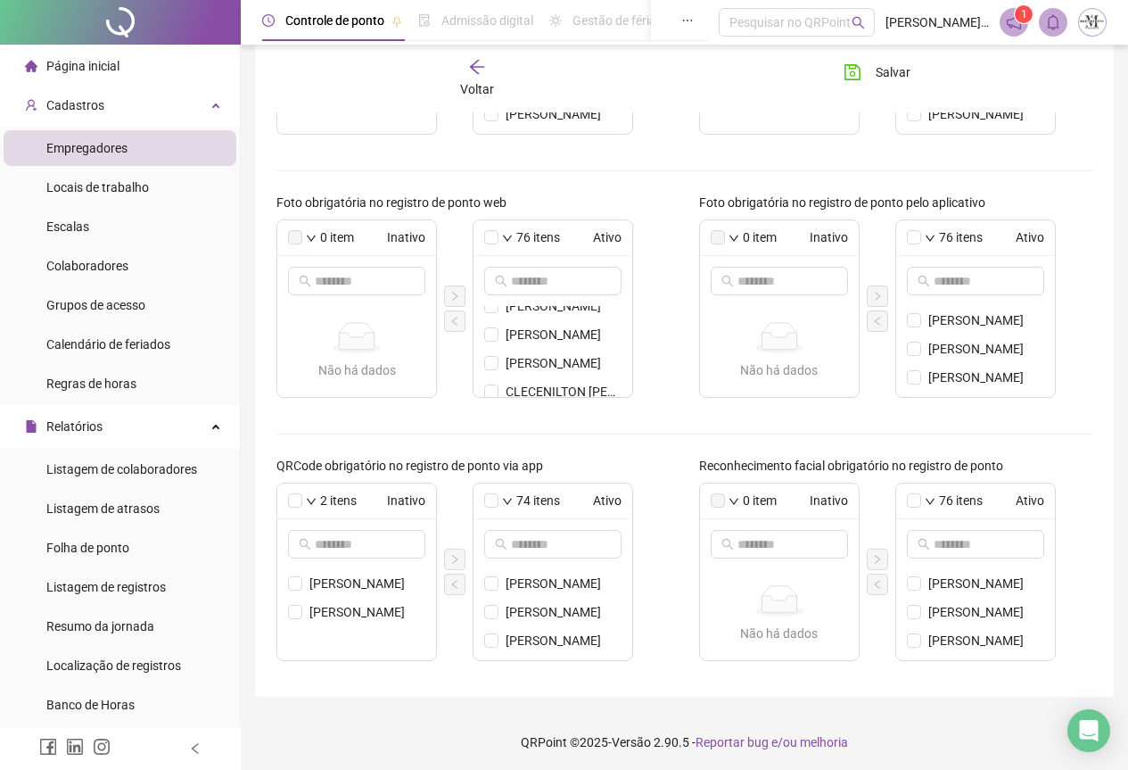
scroll to position [490, 0]
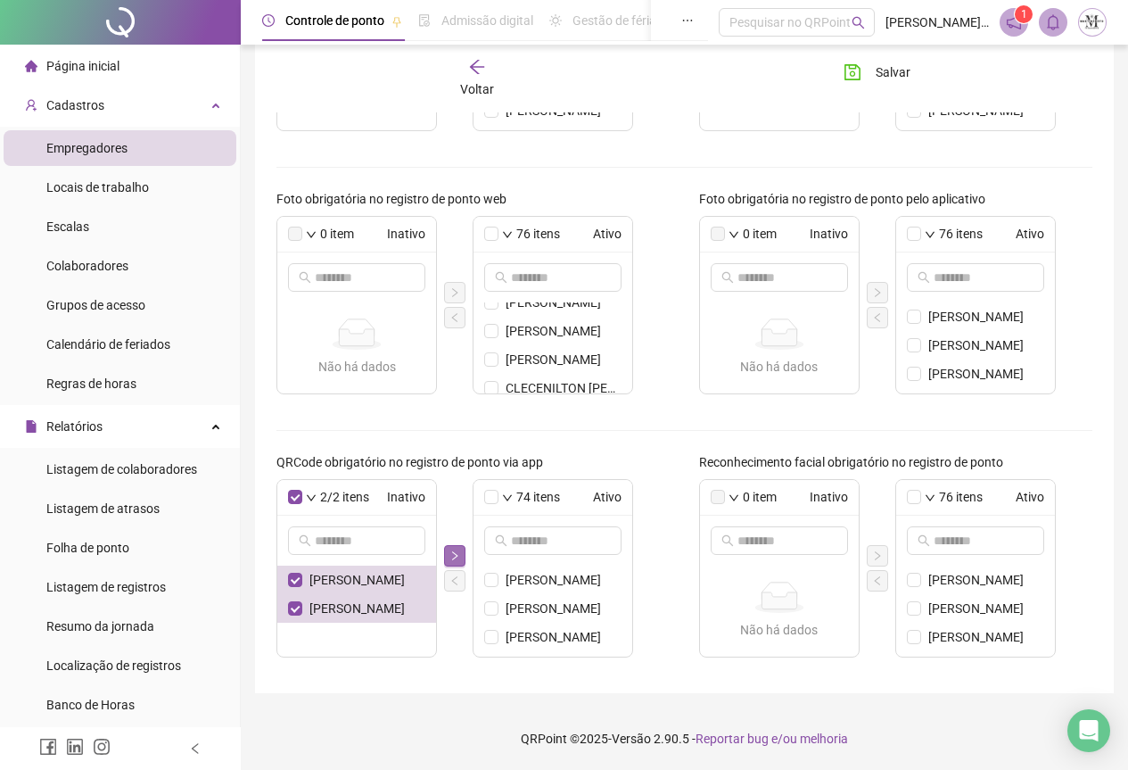
click at [460, 557] on button "button" at bounding box center [454, 555] width 21 height 21
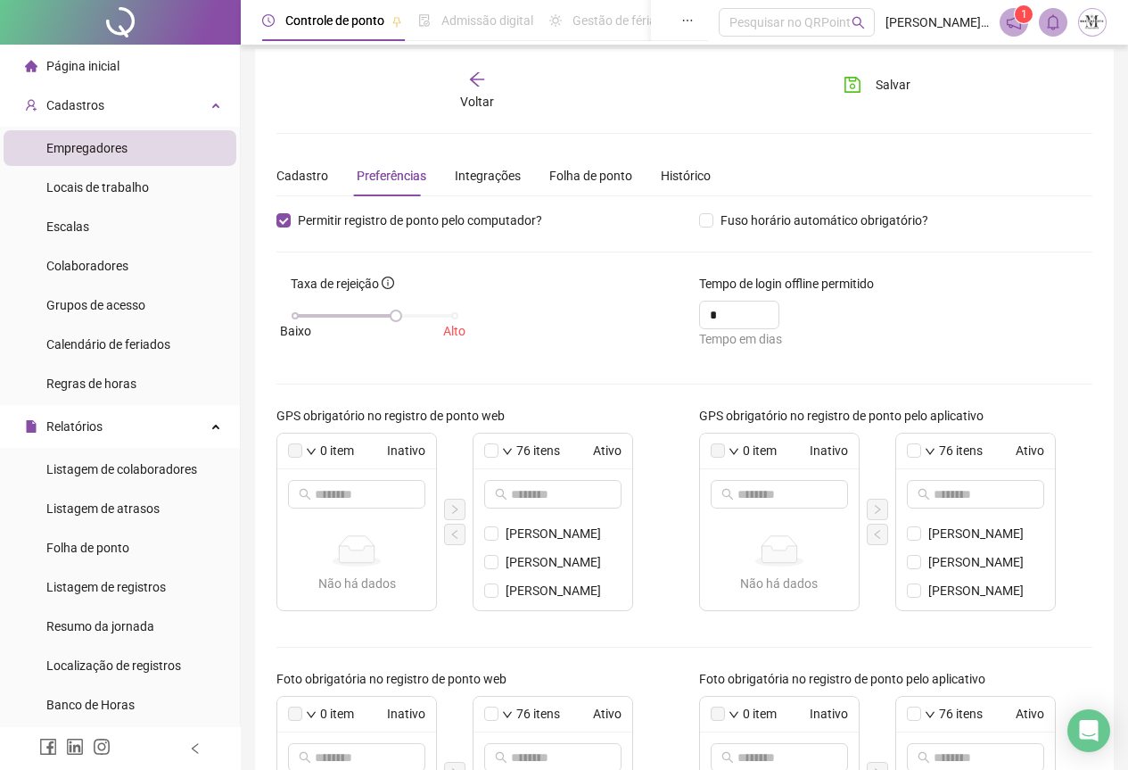
scroll to position [0, 0]
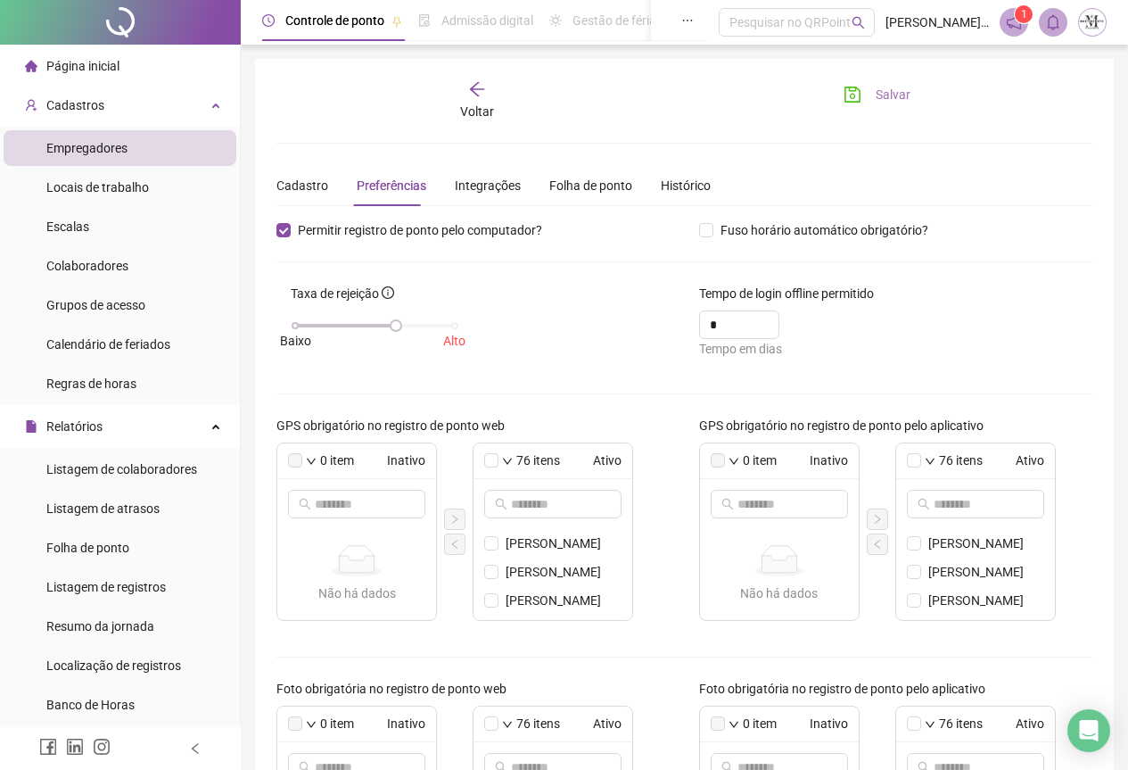
click at [855, 99] on icon "save" at bounding box center [853, 95] width 18 height 18
click at [853, 103] on icon "save" at bounding box center [853, 95] width 18 height 18
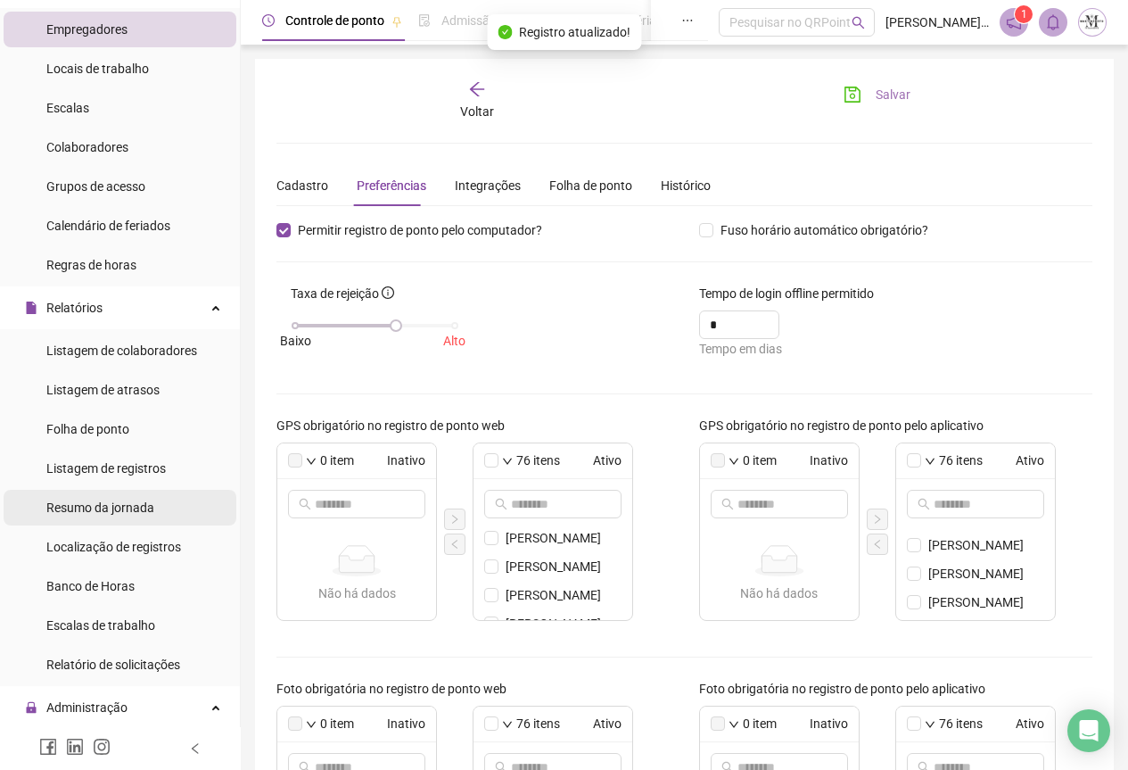
scroll to position [178, 0]
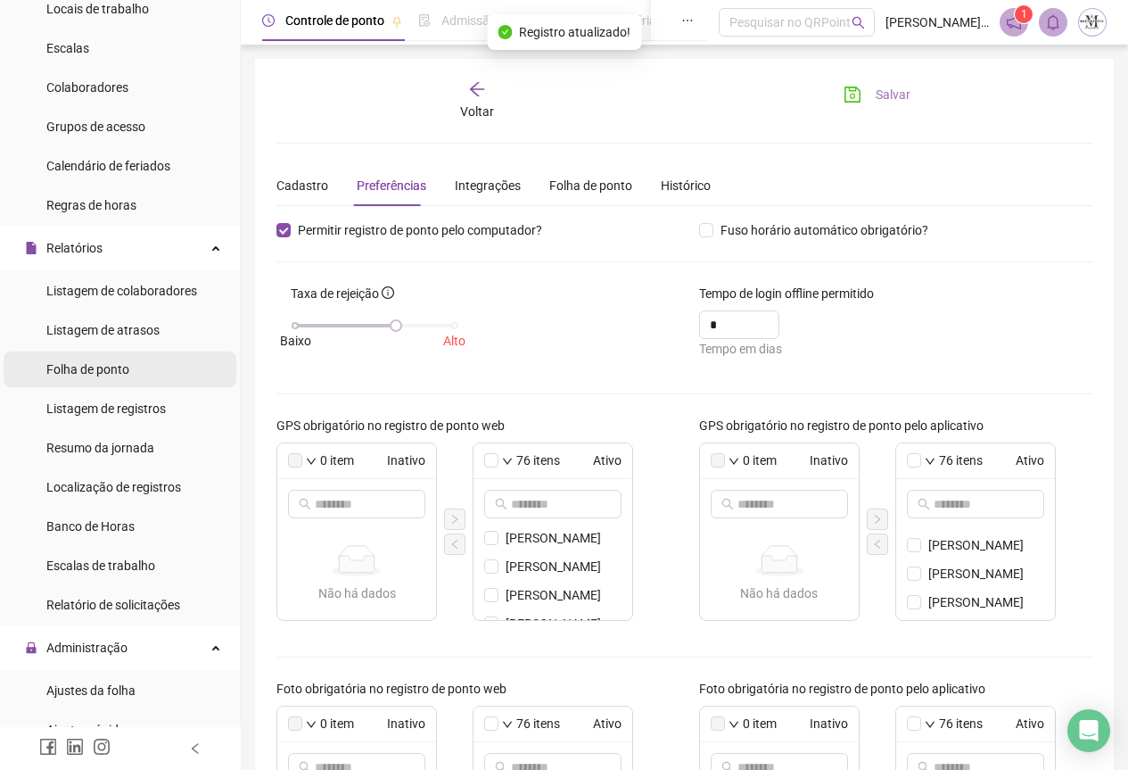
click at [79, 371] on span "Folha de ponto" at bounding box center [87, 369] width 83 height 14
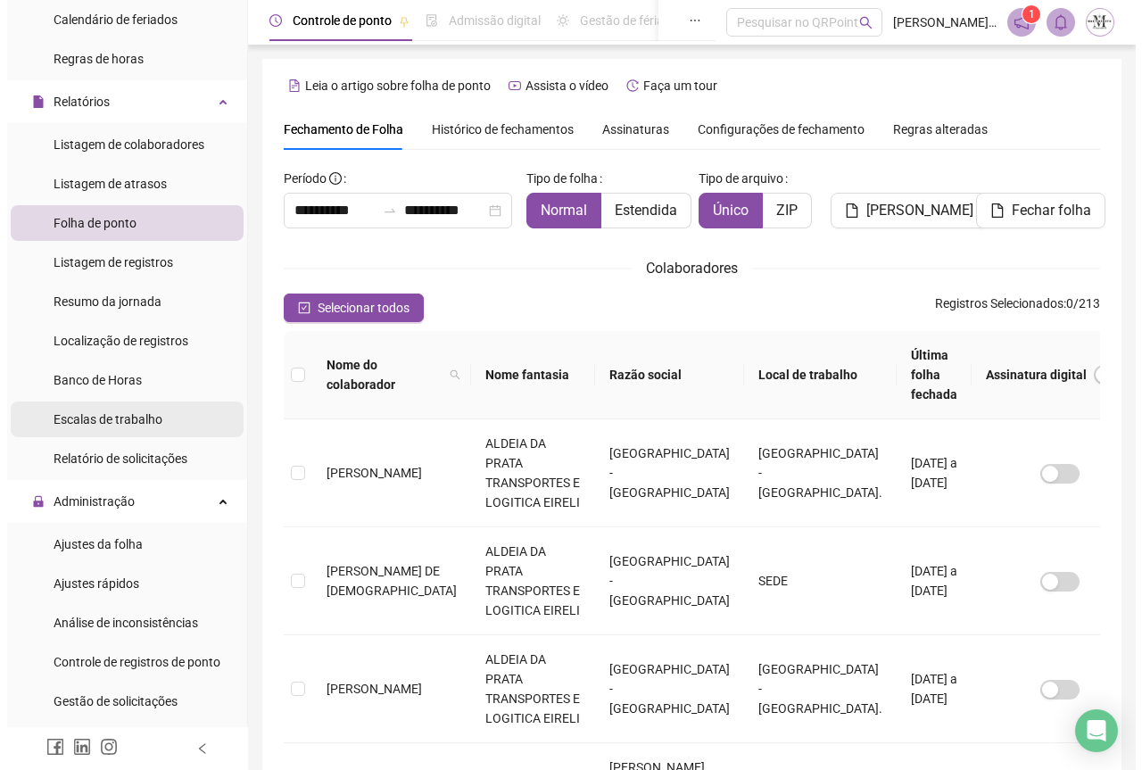
scroll to position [535, 0]
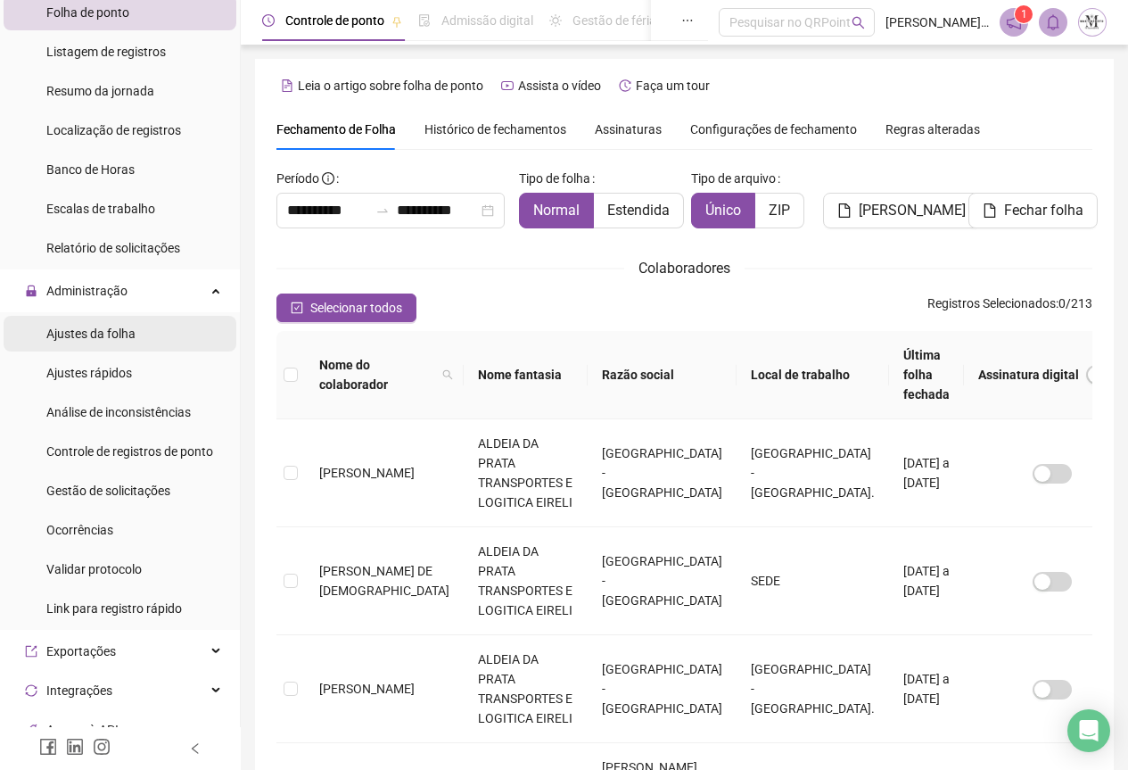
click at [85, 332] on span "Ajustes da folha" at bounding box center [90, 333] width 89 height 14
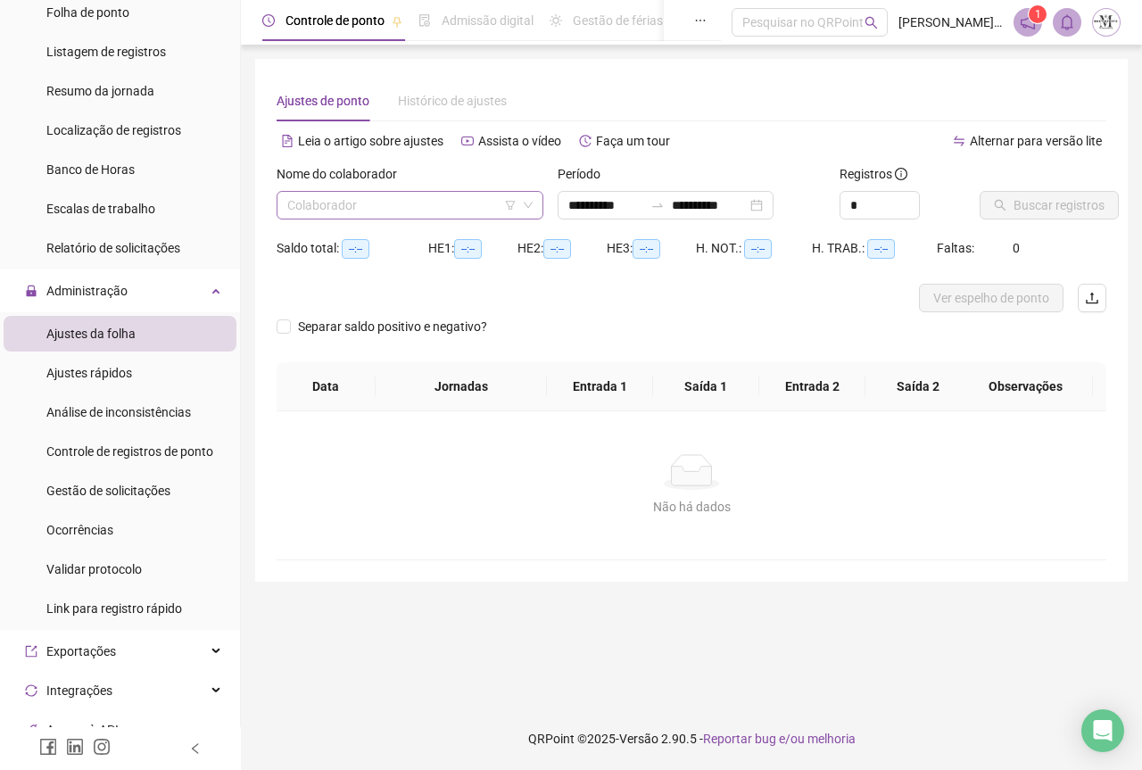
click at [309, 211] on input "search" at bounding box center [401, 205] width 229 height 27
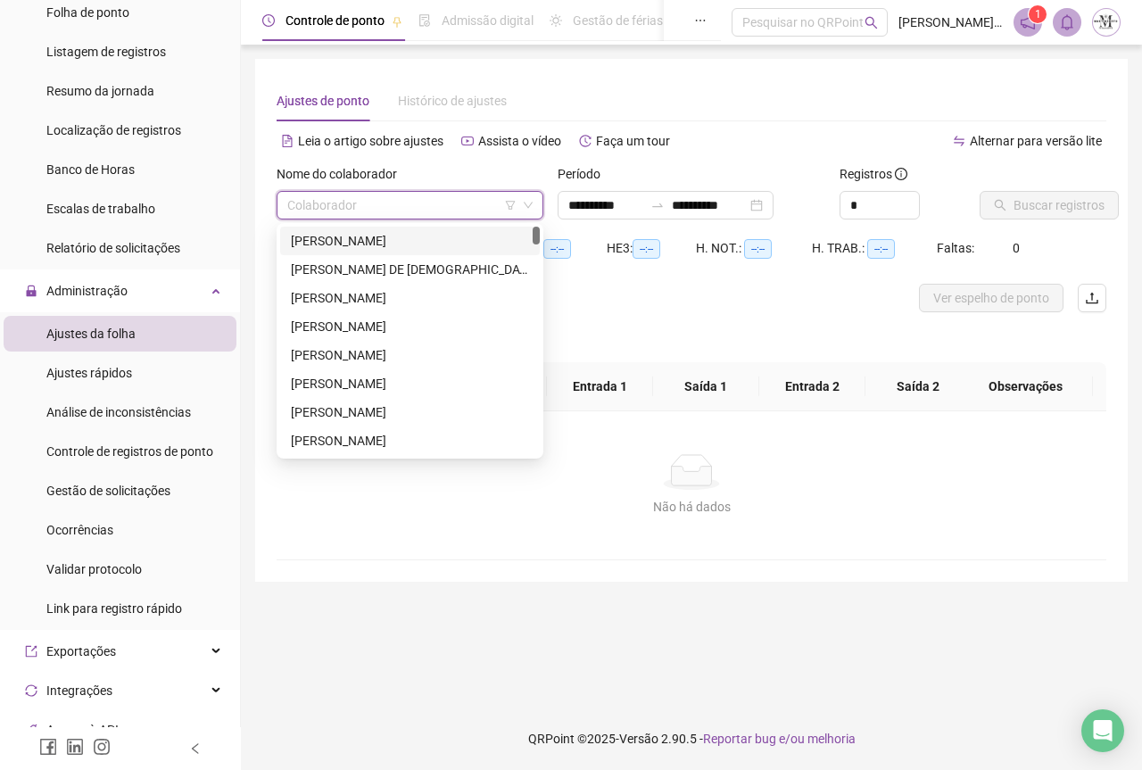
type input "**********"
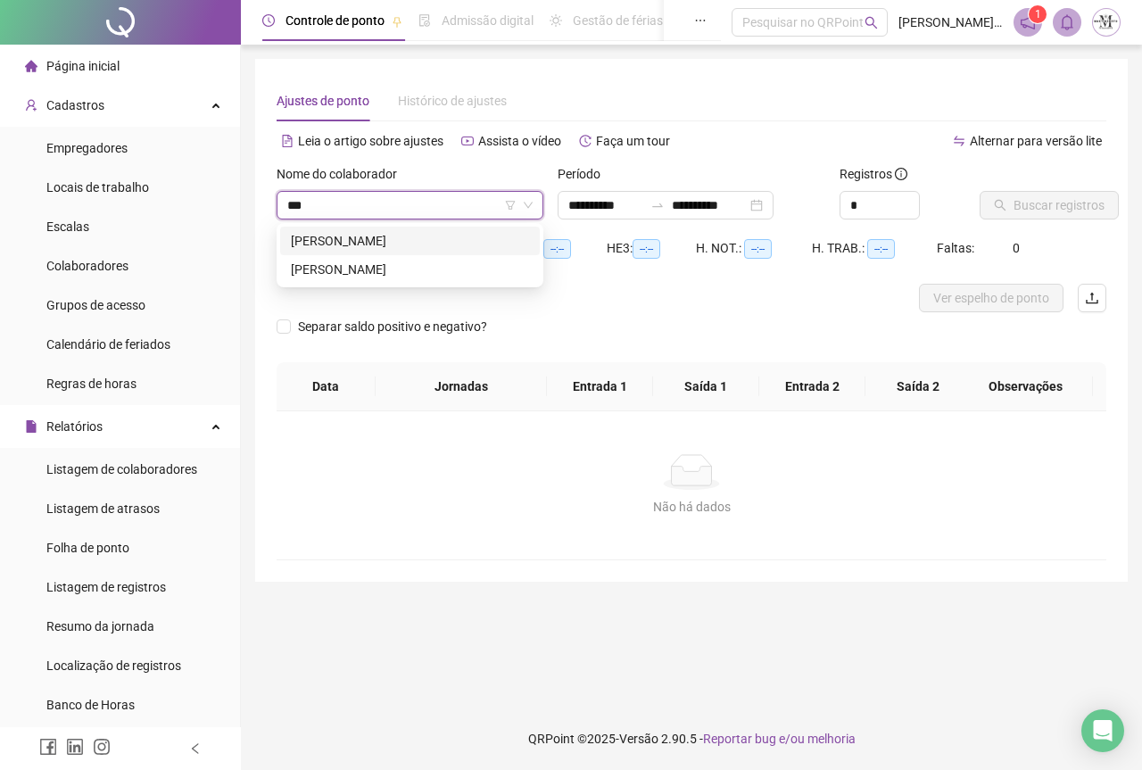
type input "***"
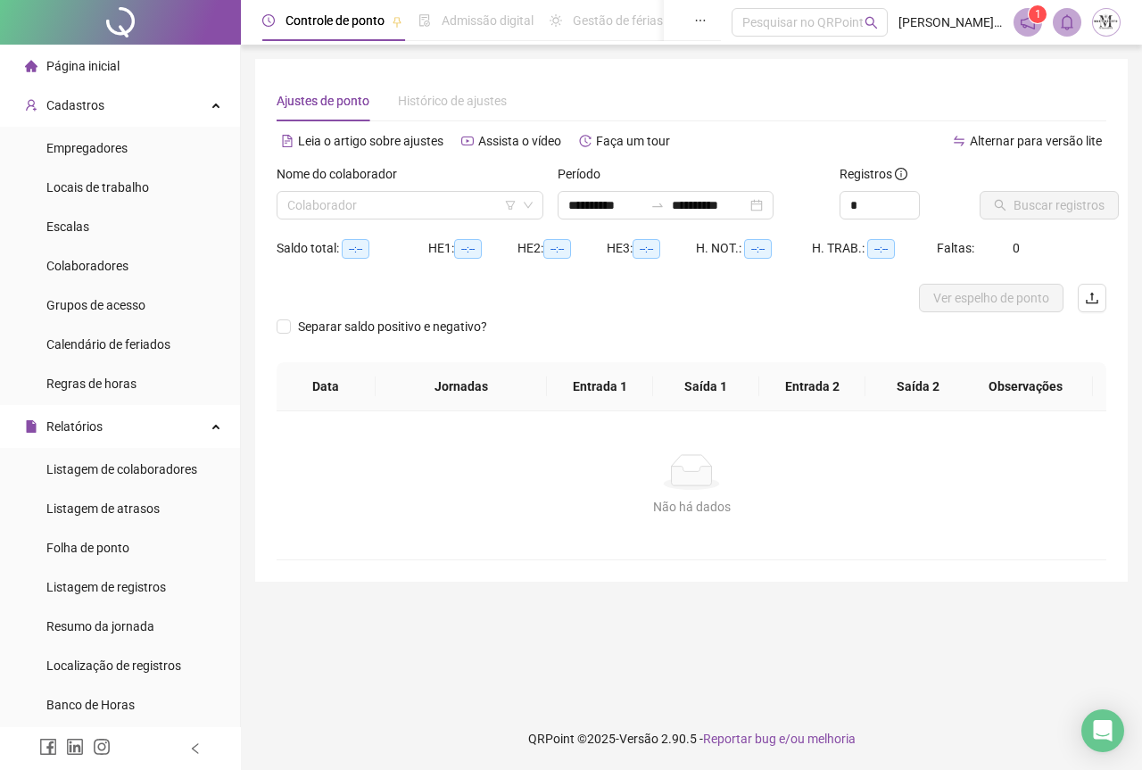
click at [116, 123] on li "Cadastros Empregadores Locais de trabalho Escalas Colaboradores Grupos de acess…" at bounding box center [120, 246] width 240 height 318
click at [119, 111] on div "Cadastros" at bounding box center [120, 105] width 233 height 36
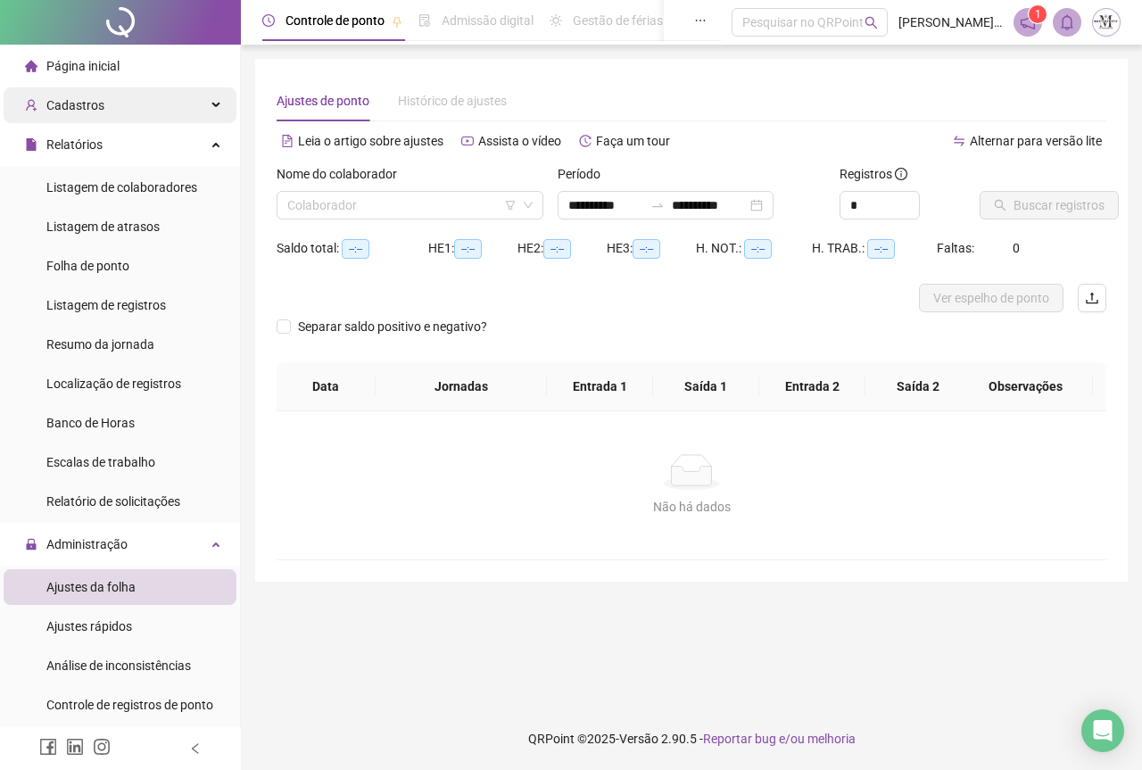
click at [119, 111] on div "Cadastros" at bounding box center [120, 105] width 233 height 36
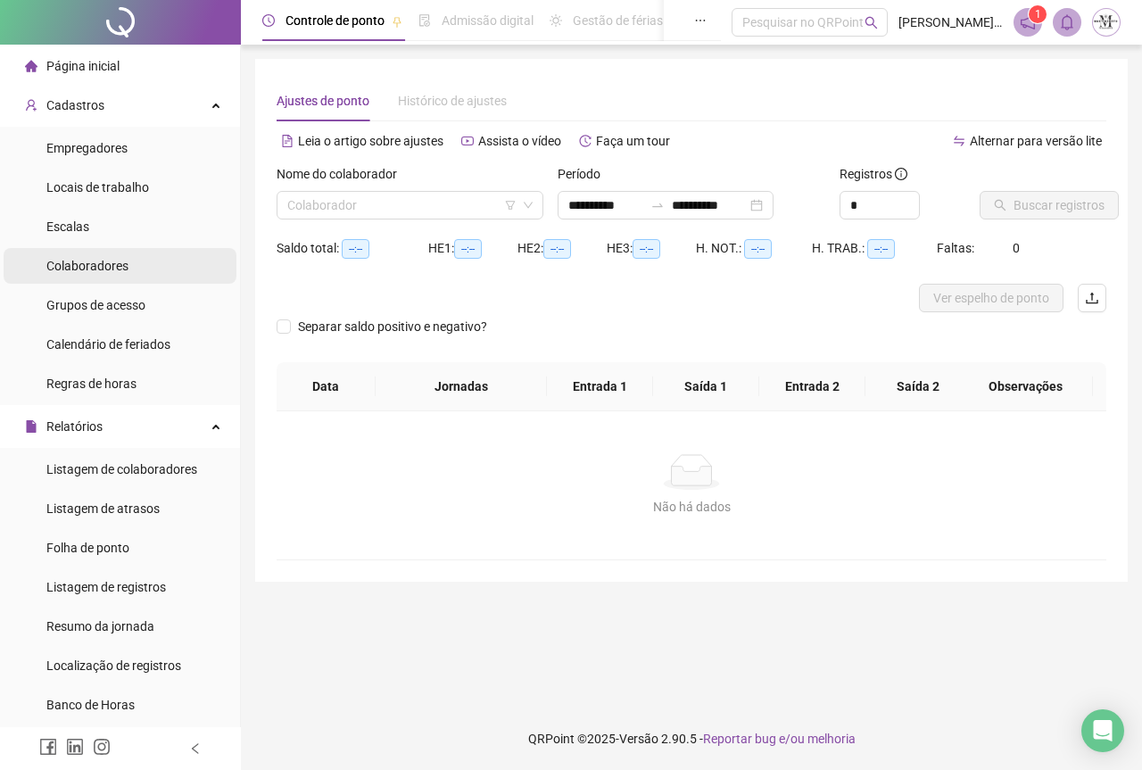
click at [129, 267] on li "Colaboradores" at bounding box center [120, 266] width 233 height 36
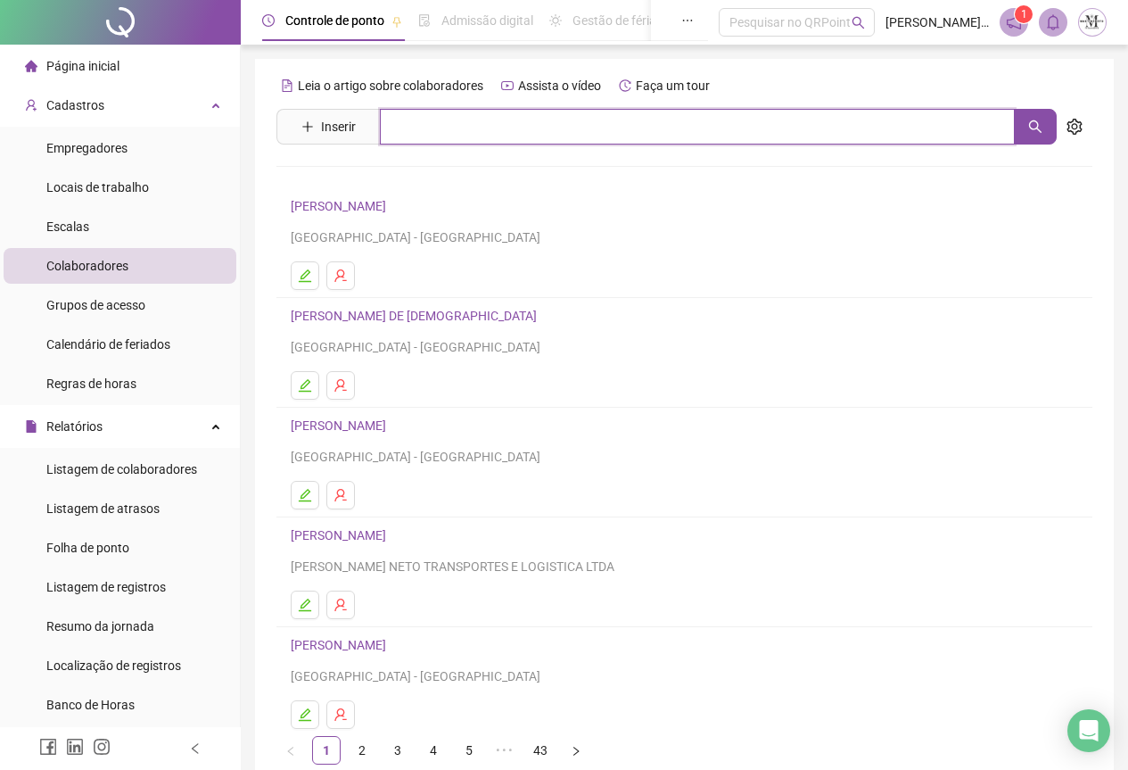
click at [417, 125] on input "text" at bounding box center [697, 127] width 635 height 36
click at [1027, 125] on button "button" at bounding box center [1035, 127] width 43 height 36
type input "******"
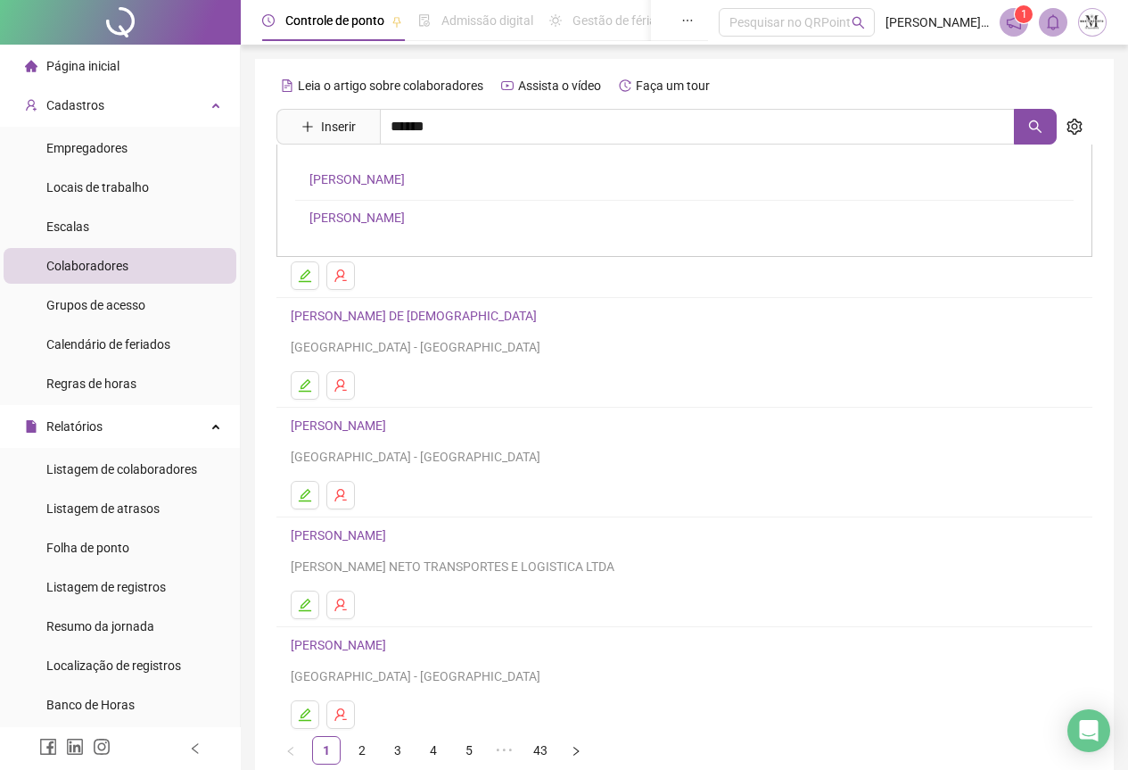
click at [388, 213] on link "[PERSON_NAME]" at bounding box center [357, 218] width 95 height 14
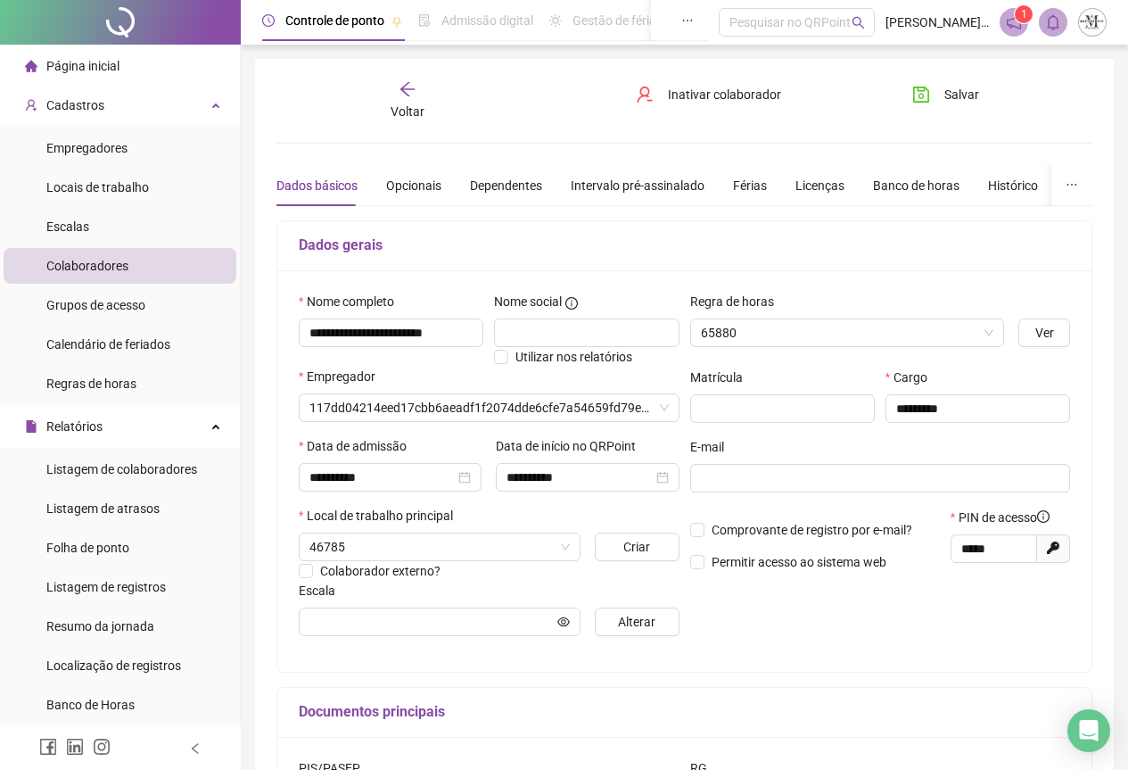
type input "**********"
click at [422, 183] on div "Opcionais" at bounding box center [413, 186] width 55 height 20
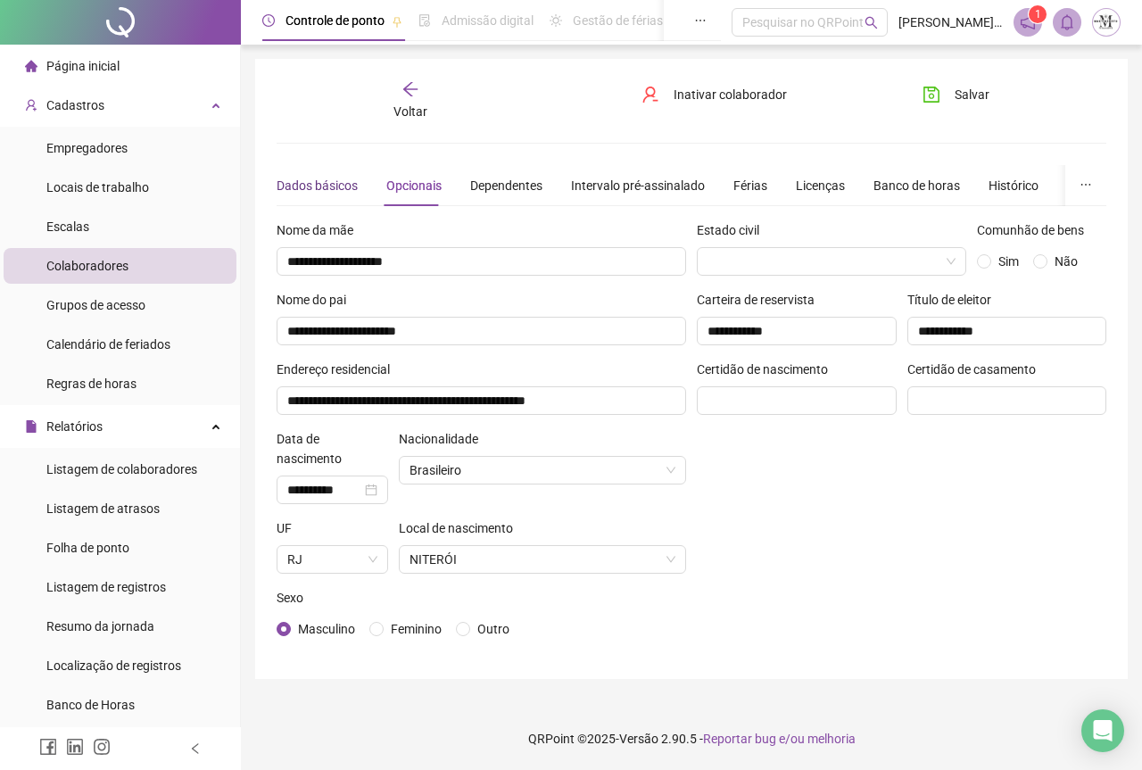
click at [332, 184] on div "Dados básicos" at bounding box center [317, 186] width 81 height 20
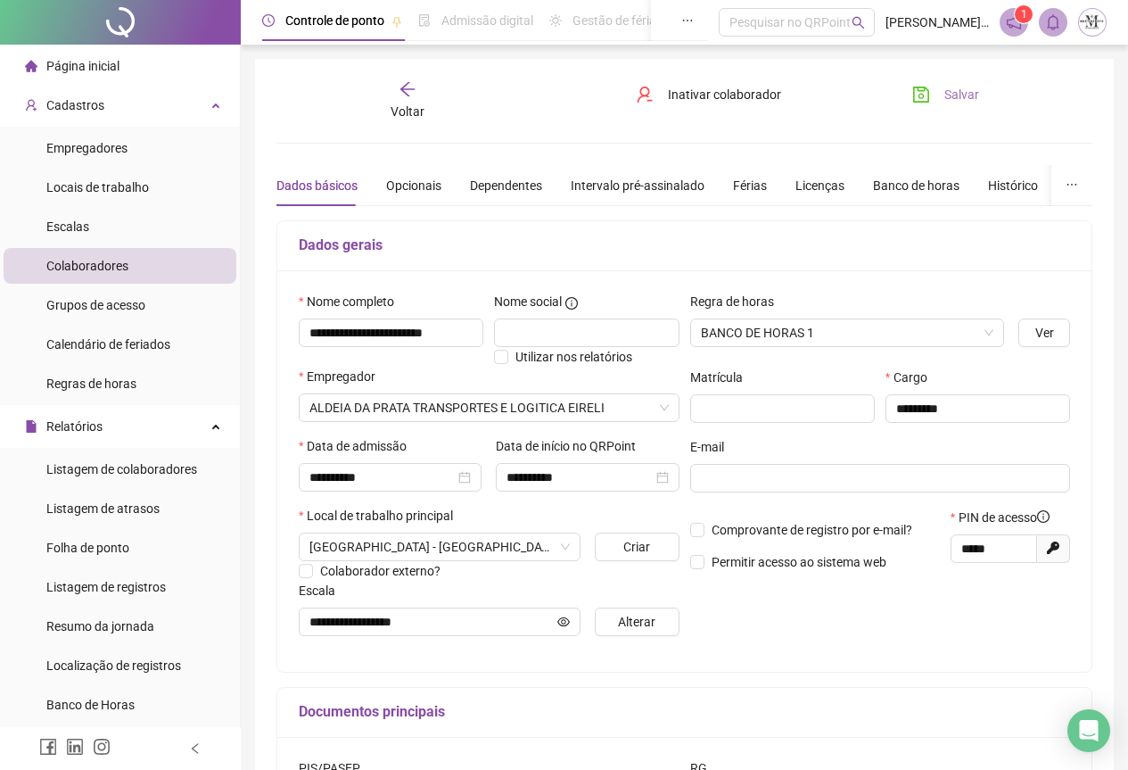
click at [924, 98] on icon "save" at bounding box center [922, 95] width 18 height 18
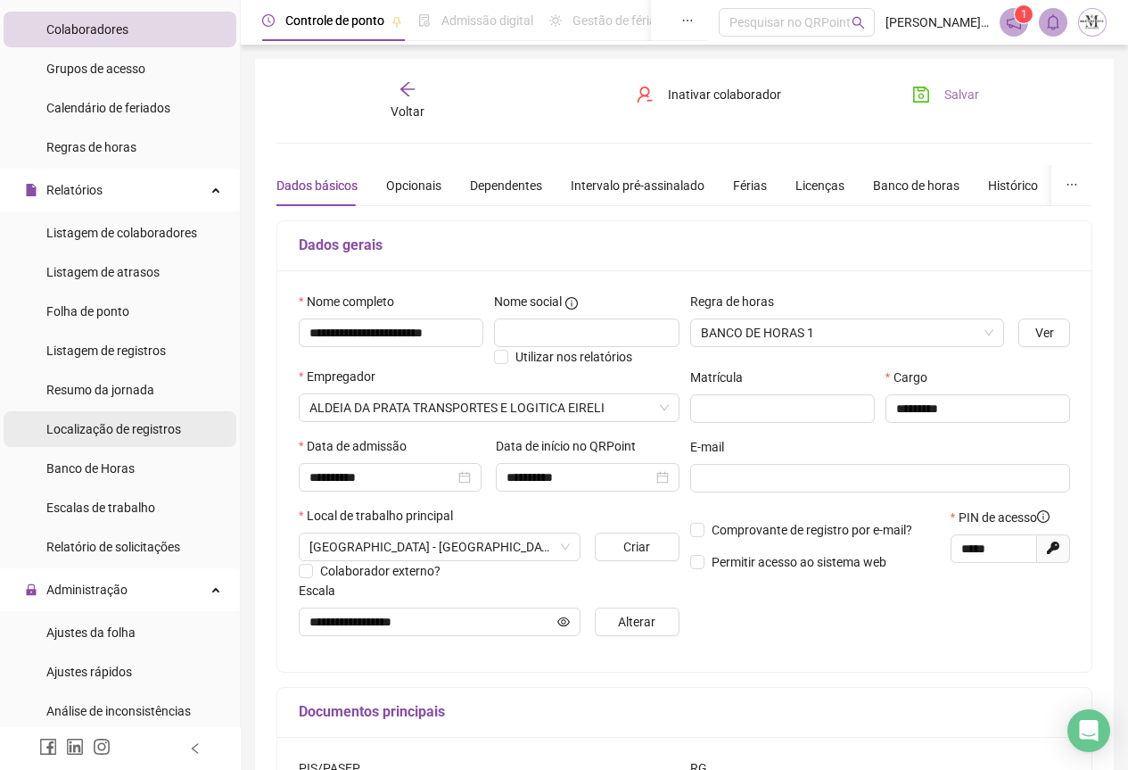
scroll to position [268, 0]
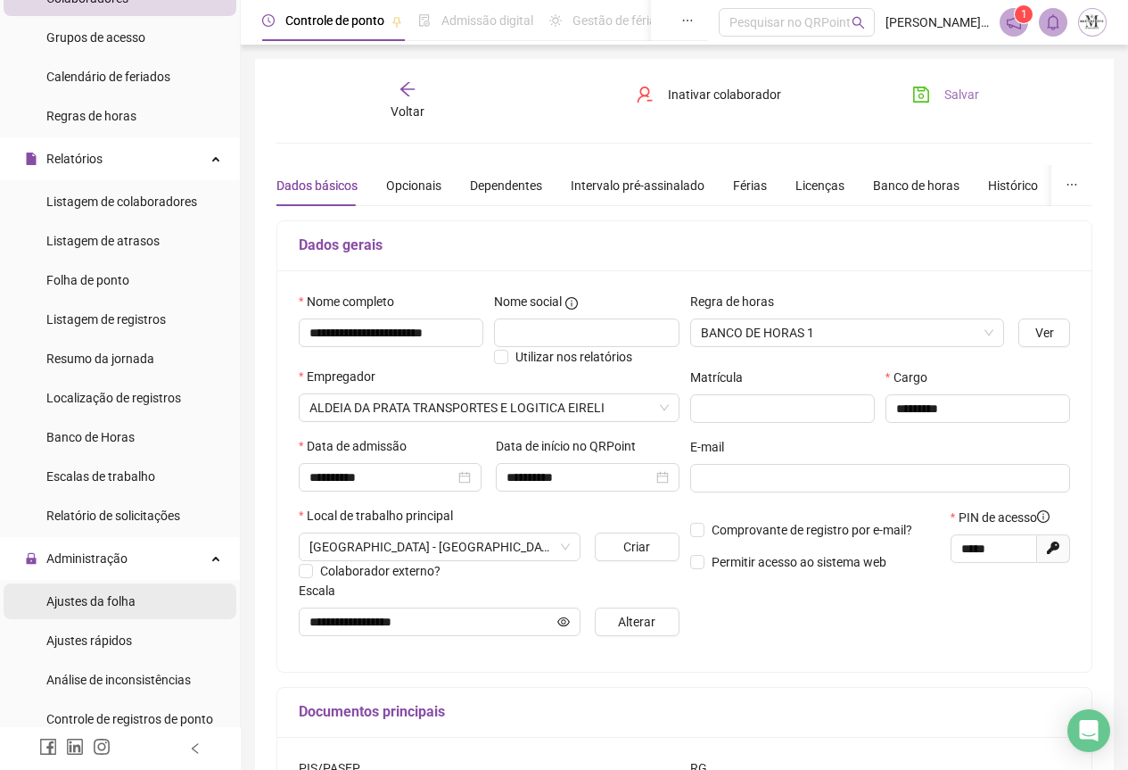
click at [91, 611] on div "Ajustes da folha" at bounding box center [90, 601] width 89 height 36
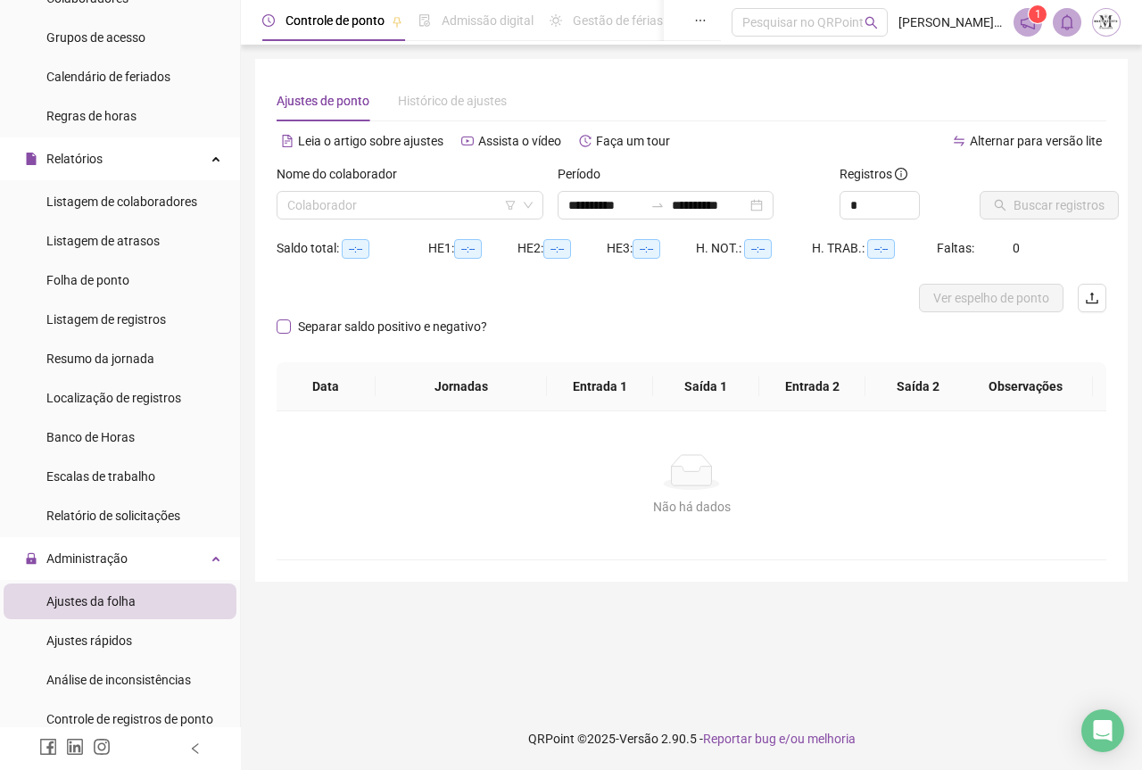
type input "**********"
click at [315, 215] on input "search" at bounding box center [401, 205] width 229 height 27
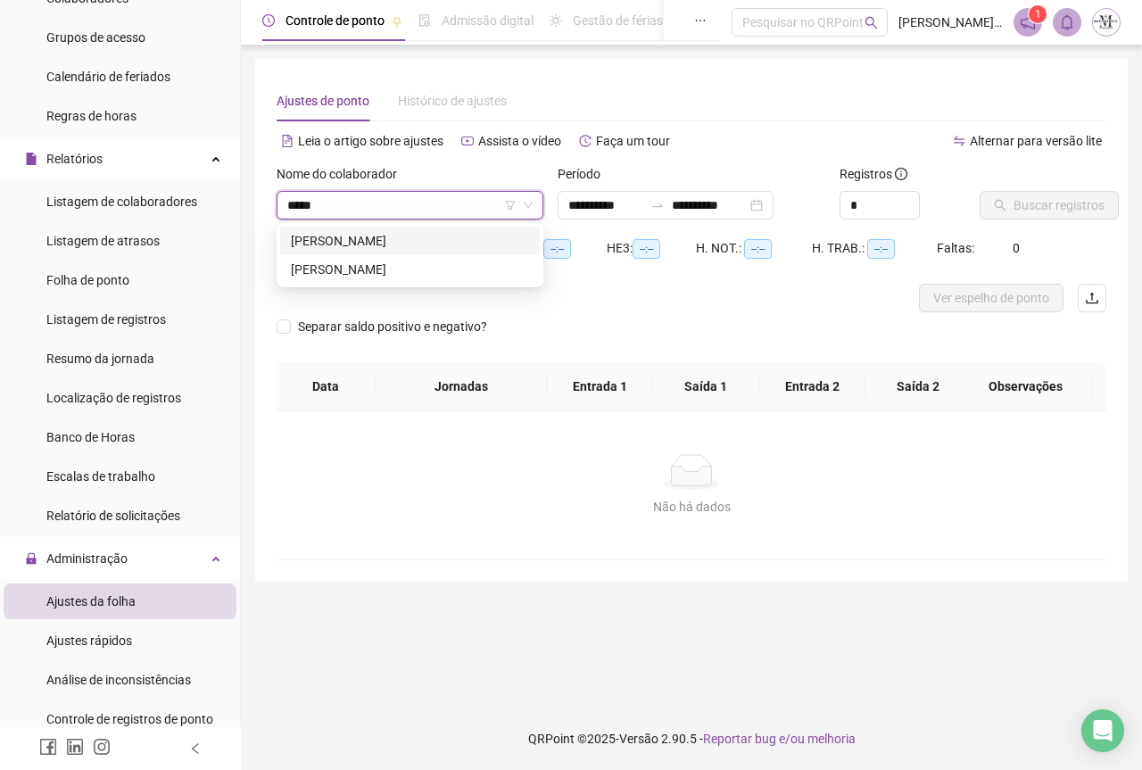
type input "******"
click at [365, 266] on div "[PERSON_NAME]" at bounding box center [410, 270] width 238 height 20
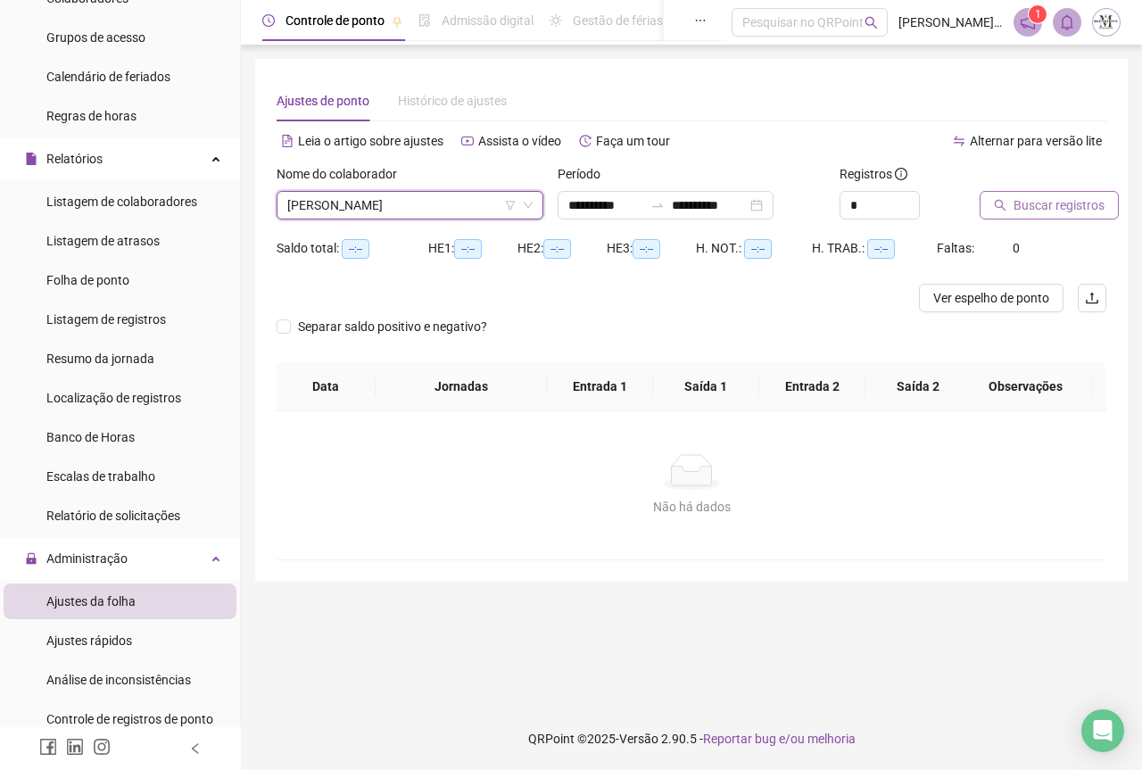
click at [1014, 206] on span "Buscar registros" at bounding box center [1058, 205] width 91 height 20
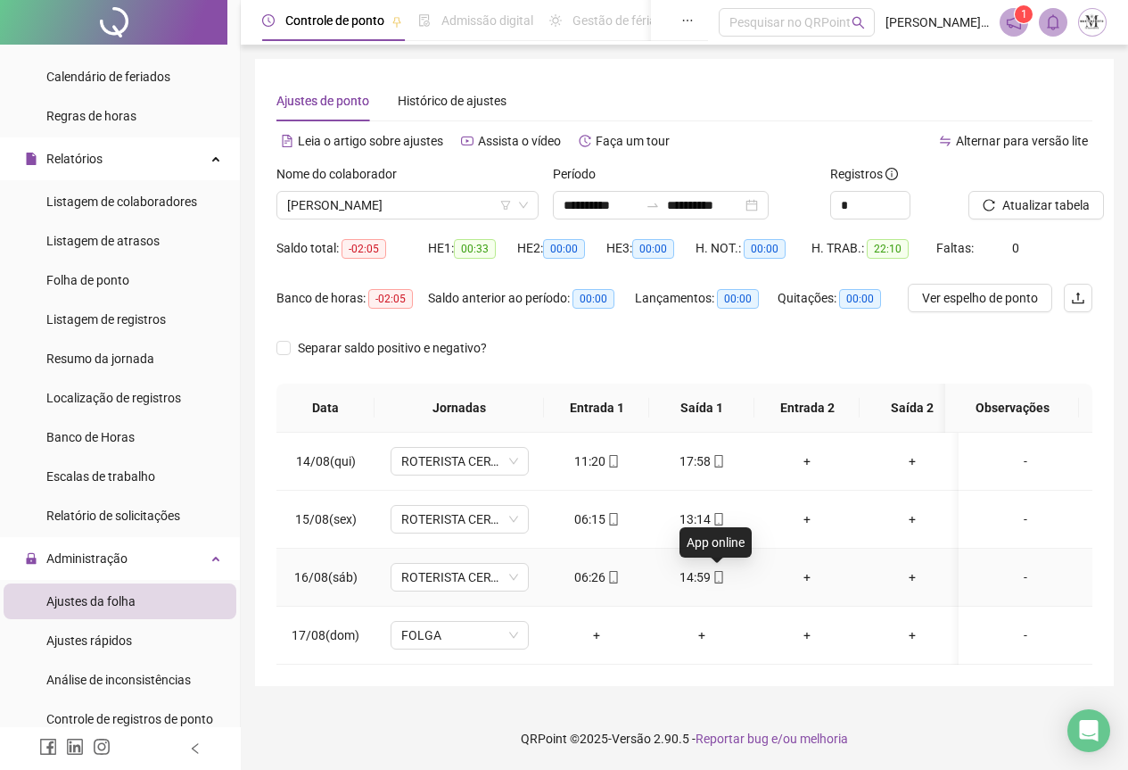
scroll to position [6, 0]
click at [718, 459] on icon "mobile" at bounding box center [719, 461] width 8 height 12
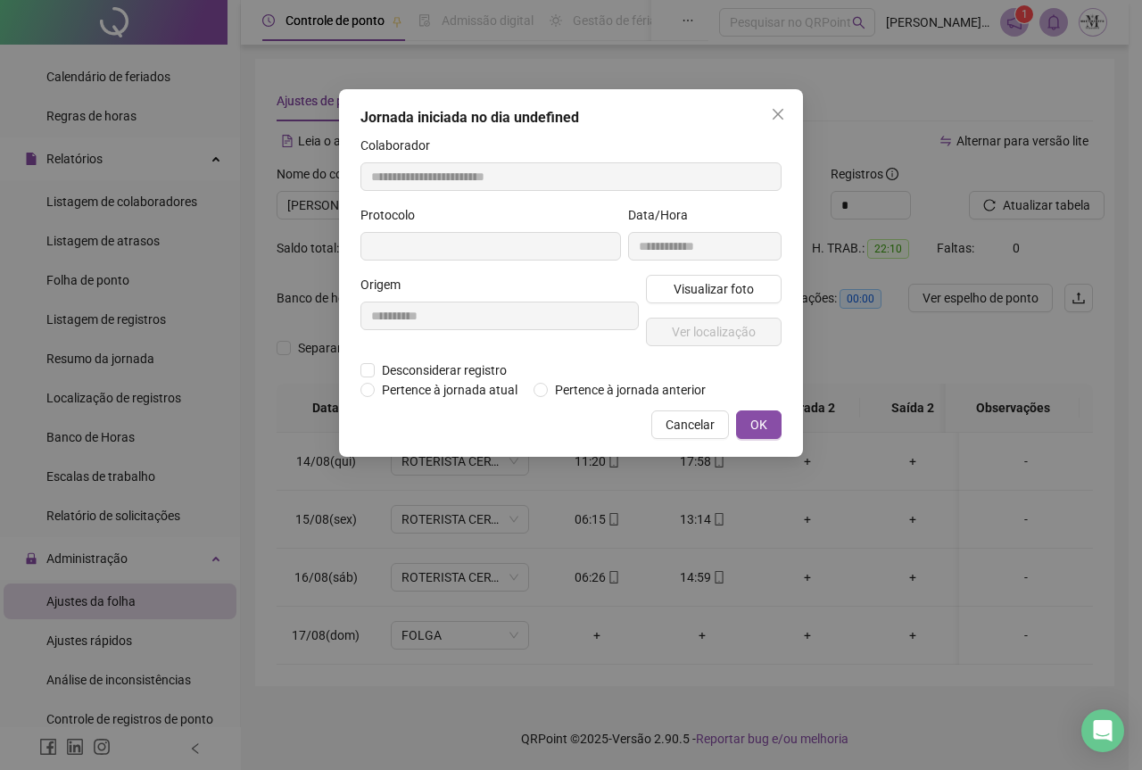
type input "**********"
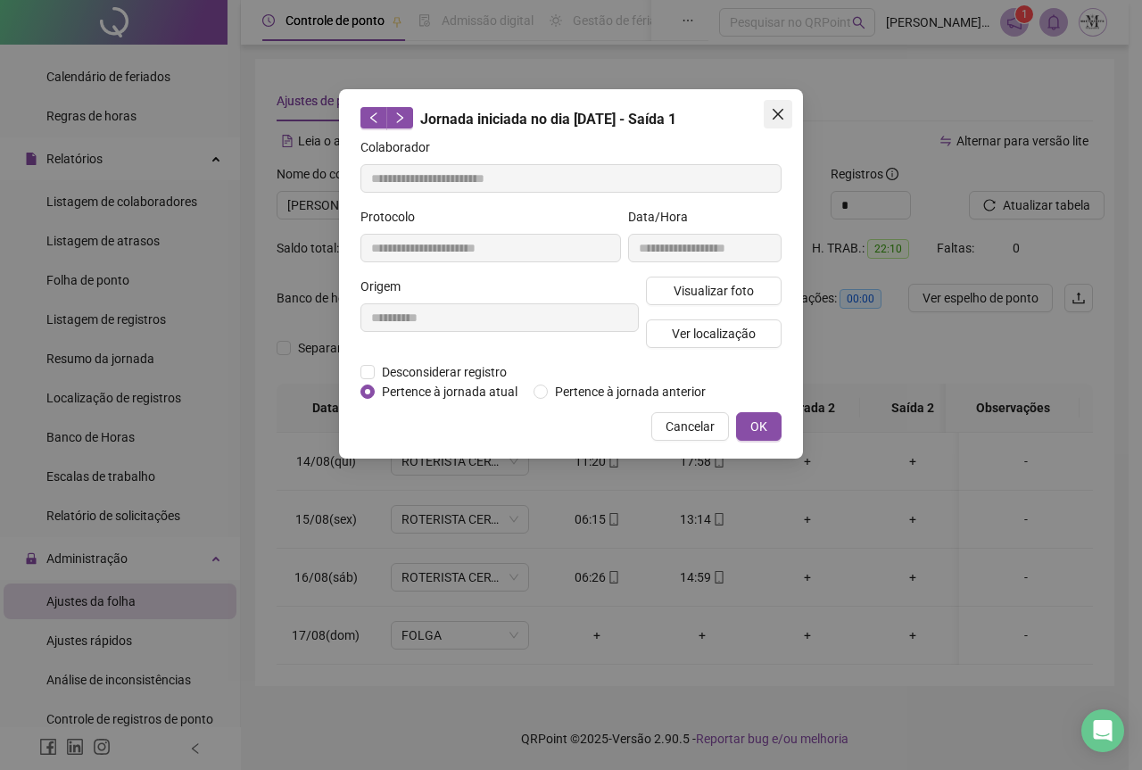
click at [774, 107] on icon "close" at bounding box center [778, 114] width 14 height 14
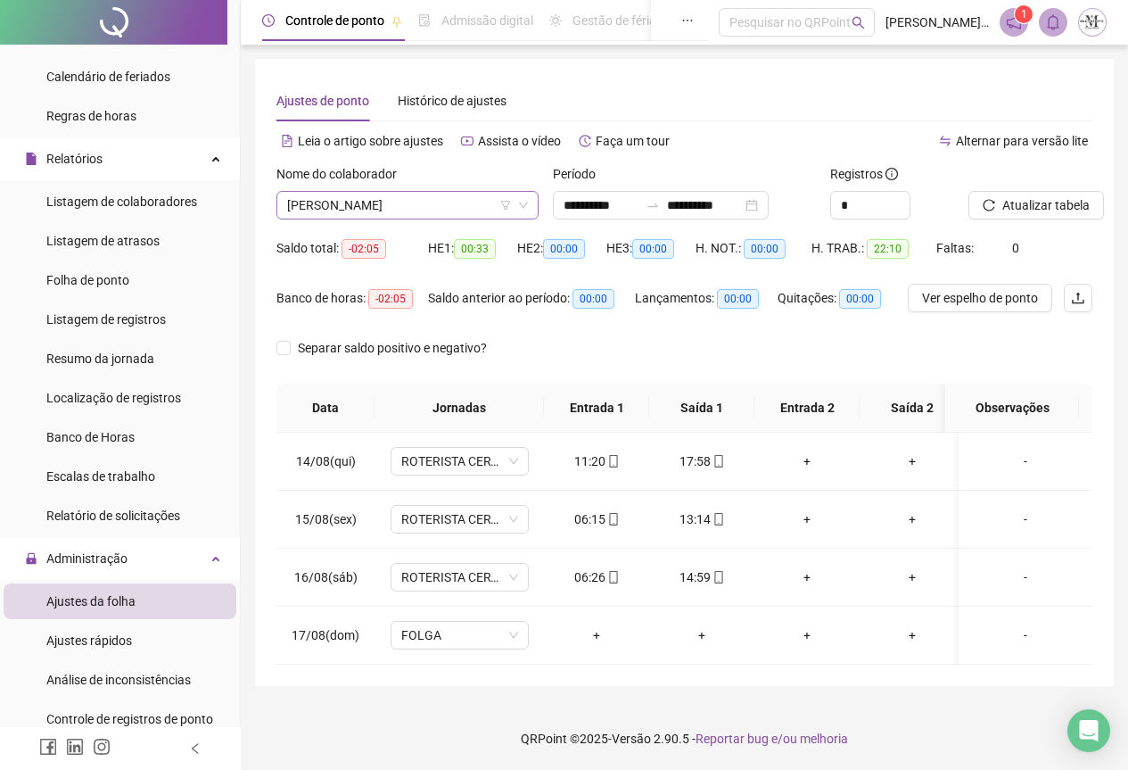
click at [328, 202] on span "[PERSON_NAME]" at bounding box center [407, 205] width 241 height 27
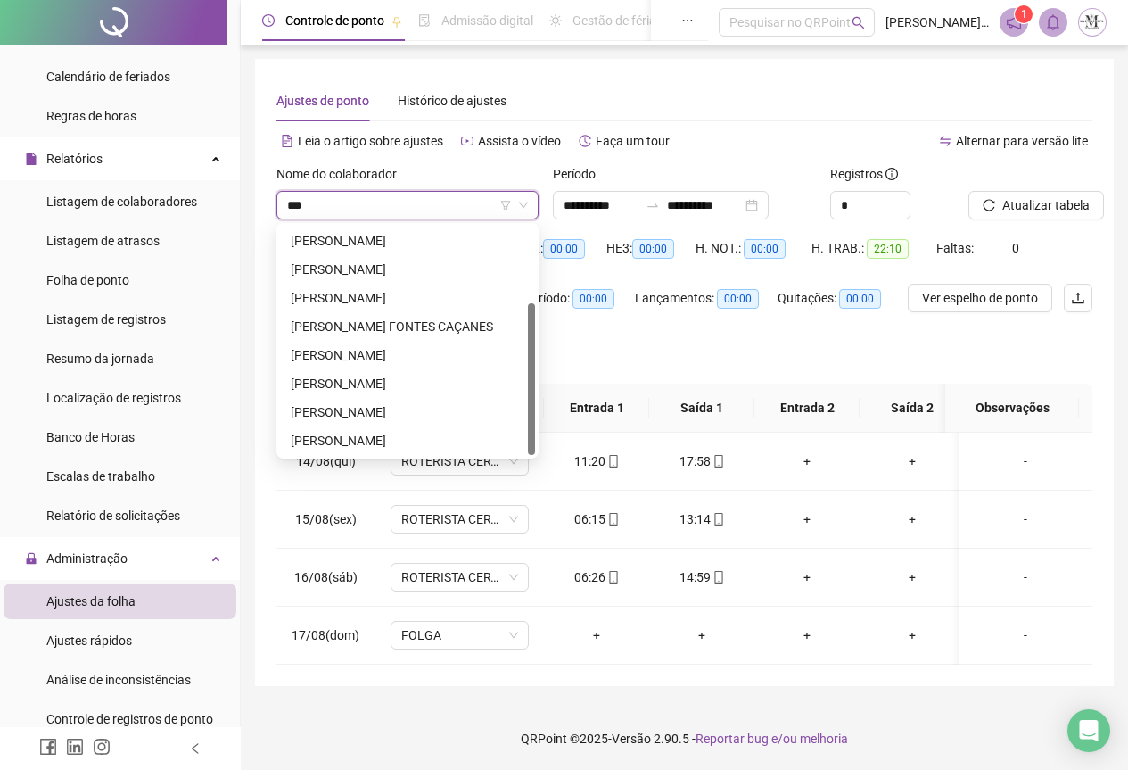
scroll to position [114, 0]
type input "*******"
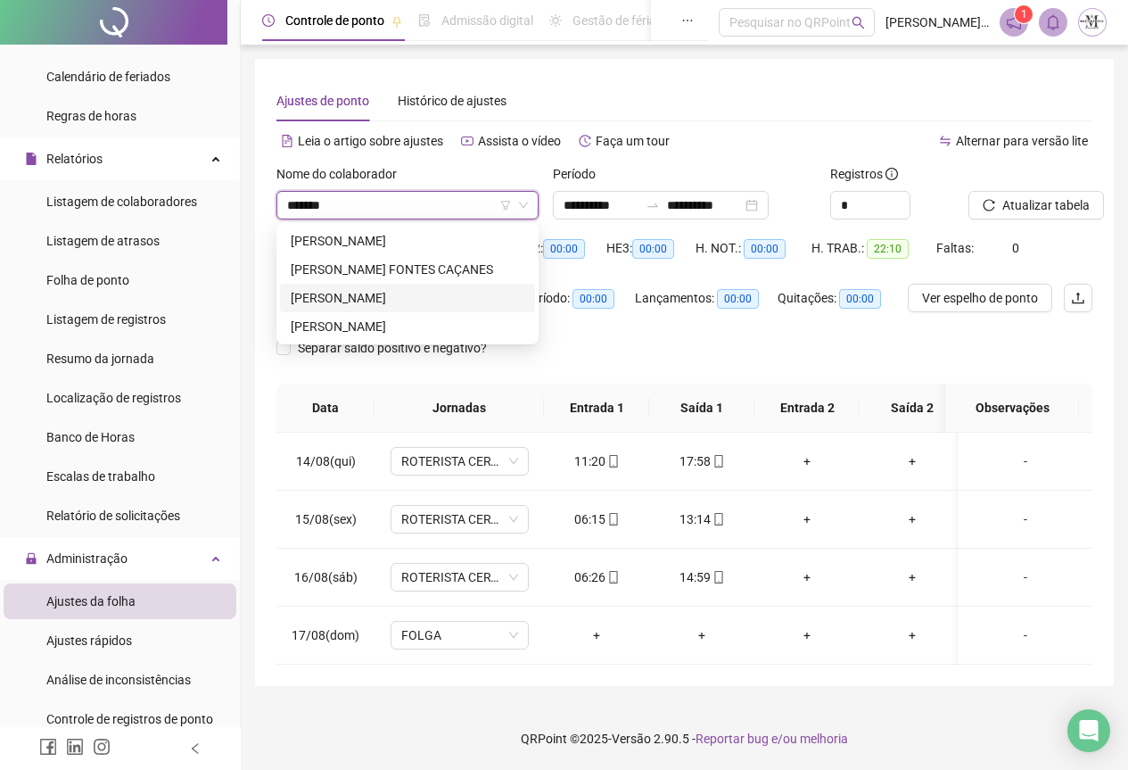
click at [370, 288] on div "[PERSON_NAME]" at bounding box center [408, 298] width 234 height 20
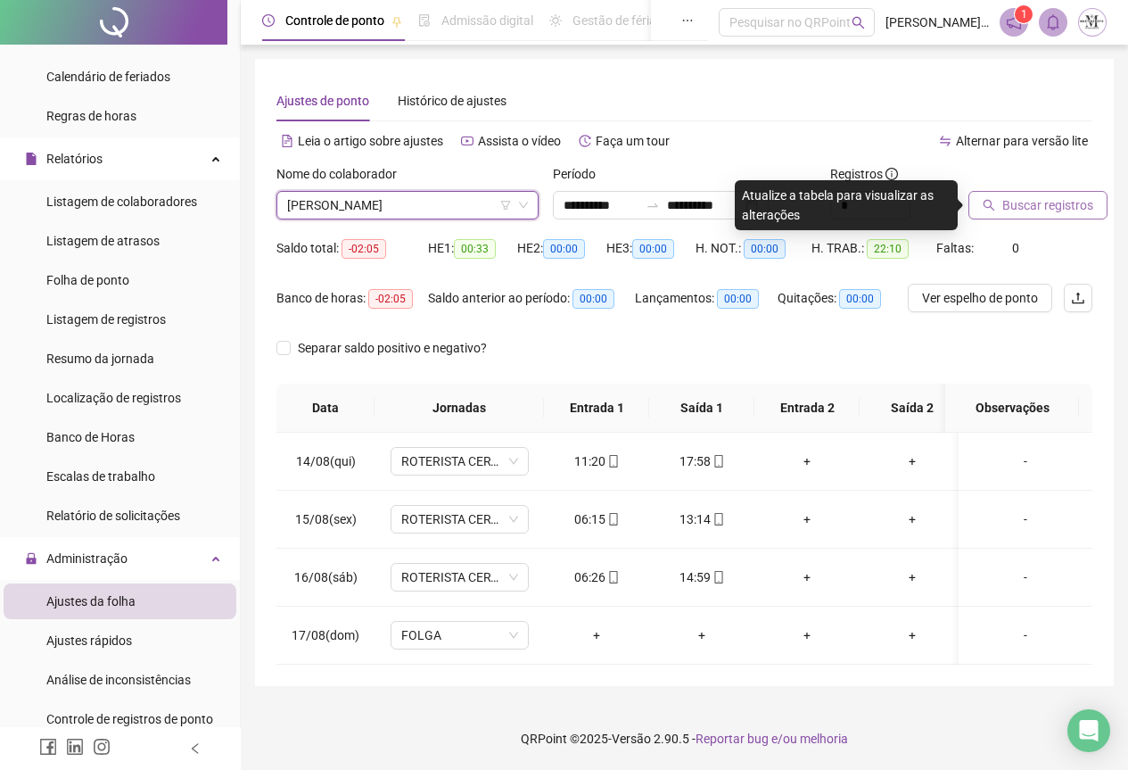
click at [1010, 208] on span "Buscar registros" at bounding box center [1048, 205] width 91 height 20
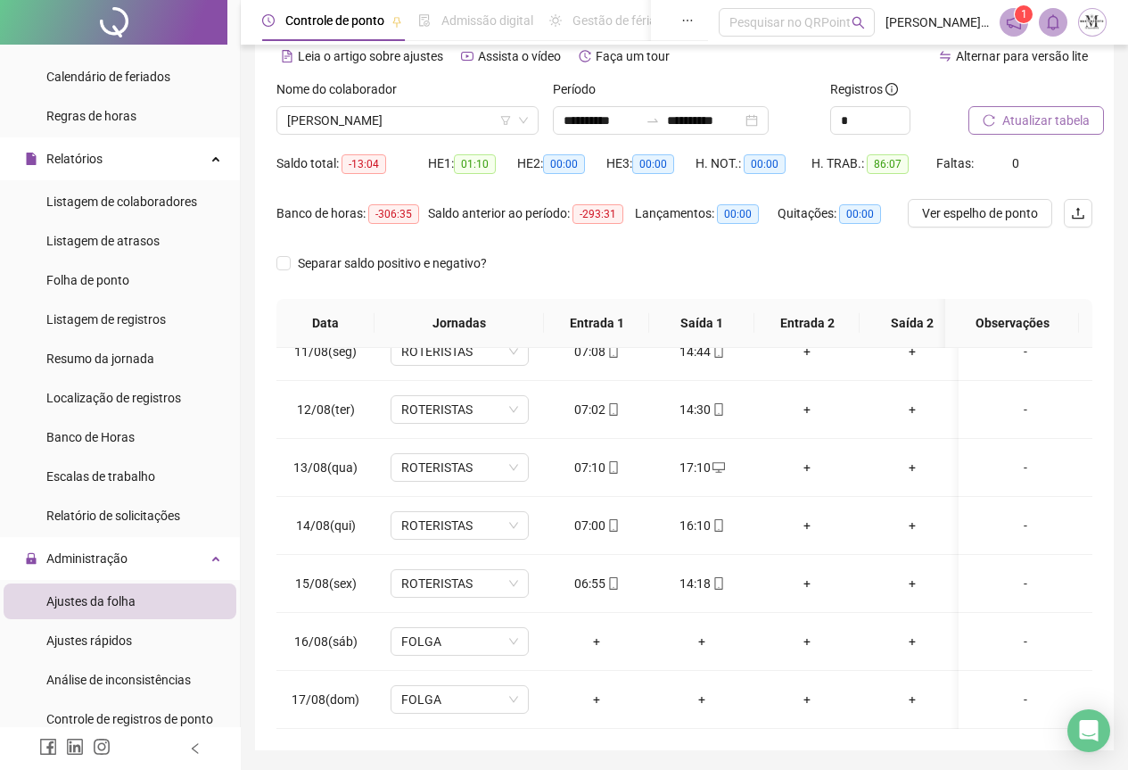
scroll to position [142, 0]
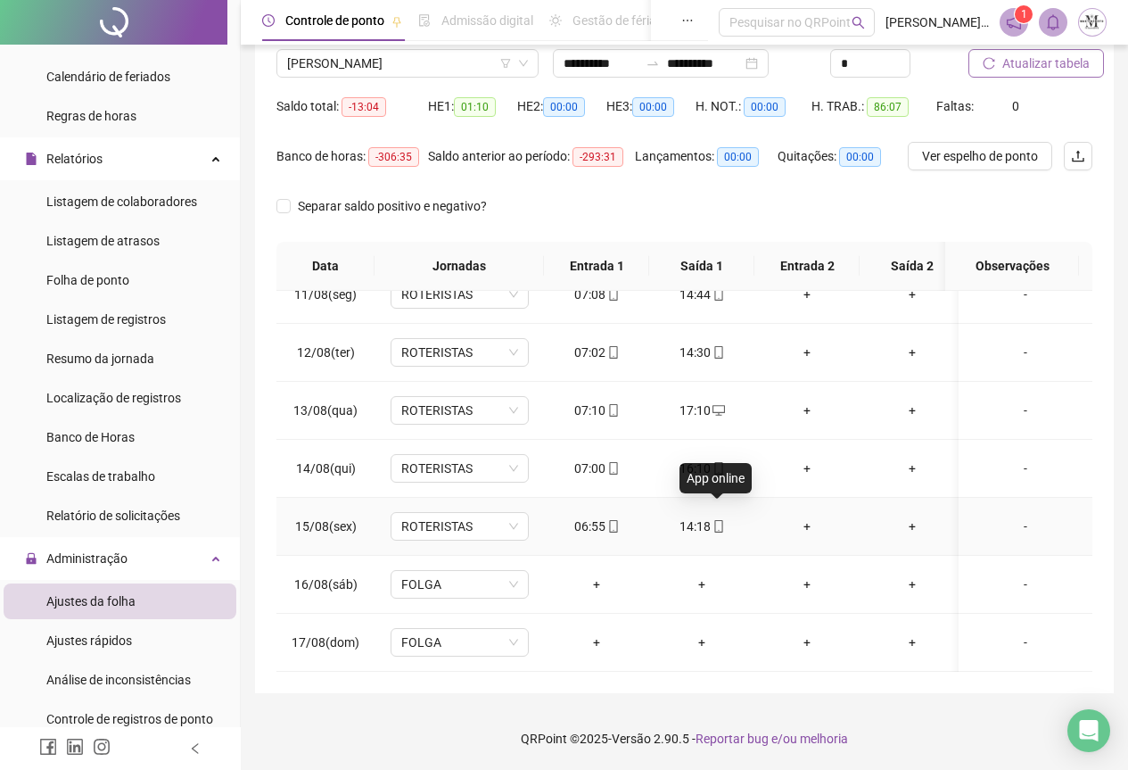
click at [717, 520] on icon "mobile" at bounding box center [719, 526] width 12 height 12
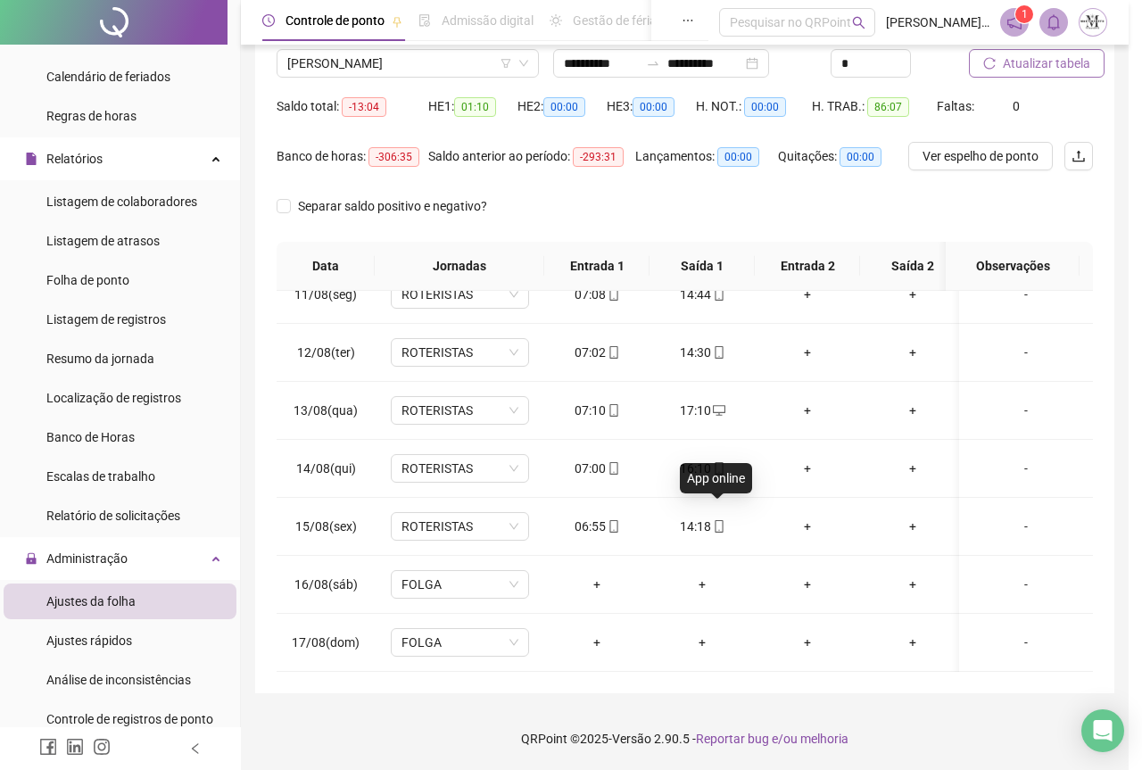
type input "**********"
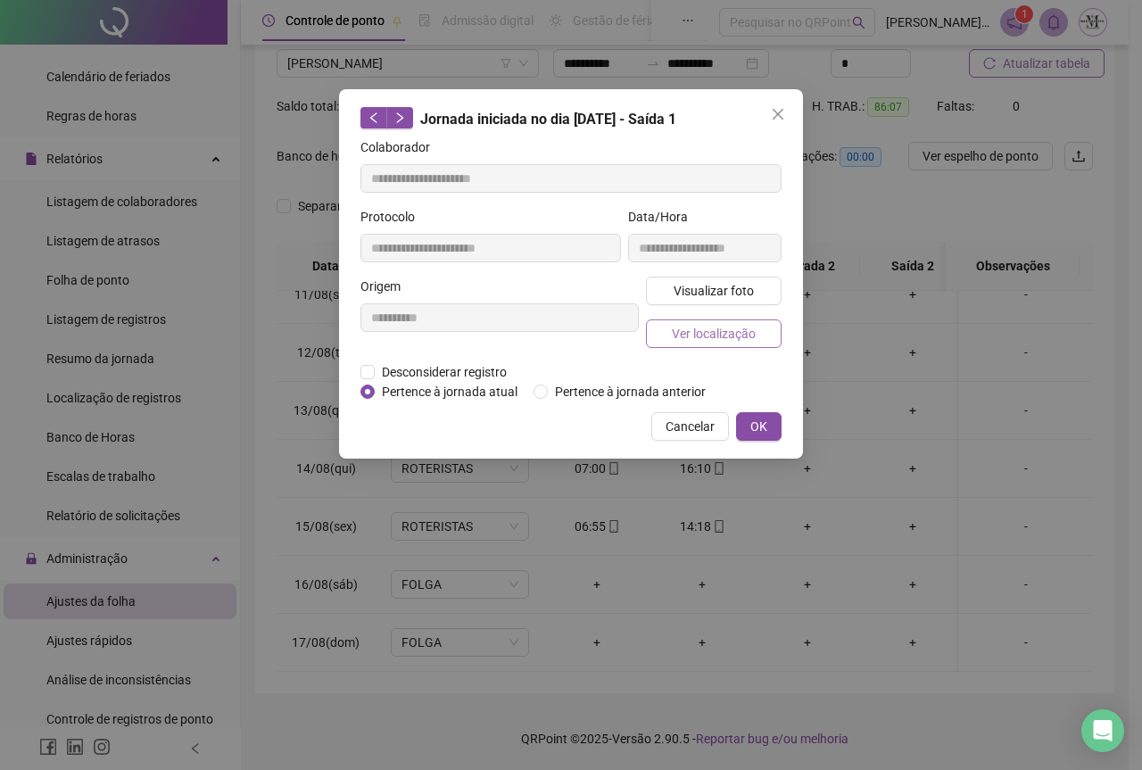
click at [718, 324] on span "Ver localização" at bounding box center [714, 334] width 84 height 20
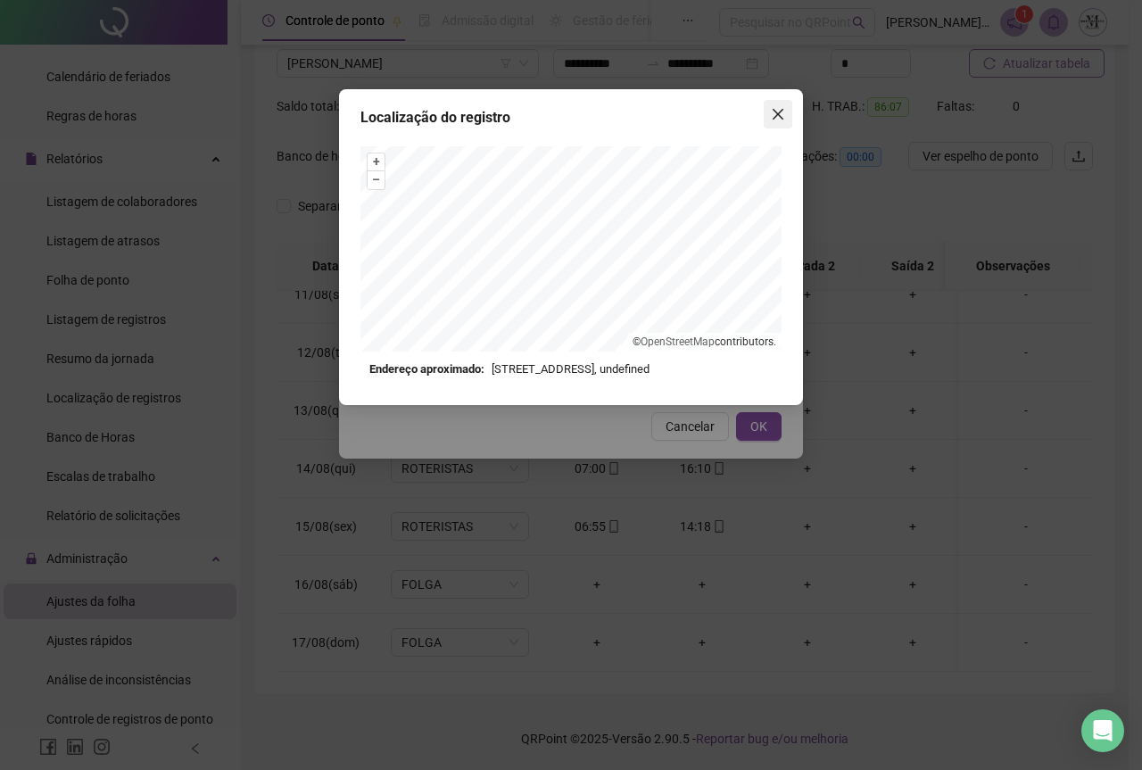
click at [774, 120] on icon "close" at bounding box center [778, 114] width 14 height 14
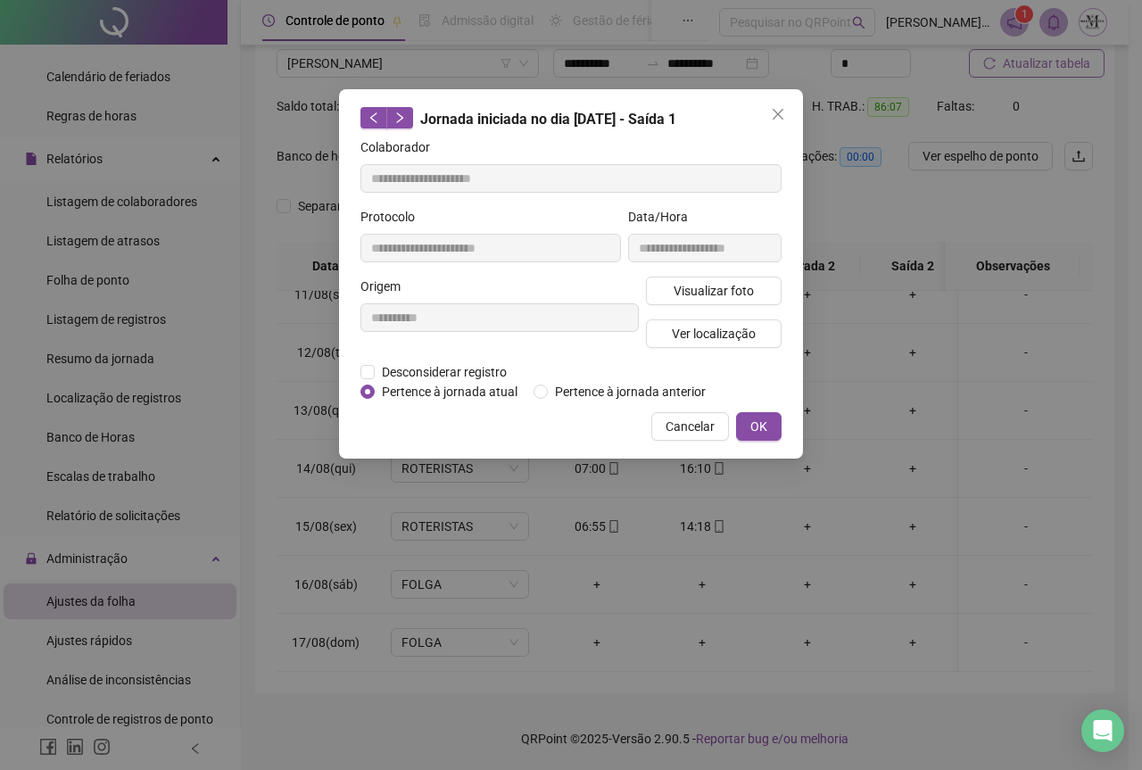
click at [774, 120] on icon "close" at bounding box center [778, 114] width 14 height 14
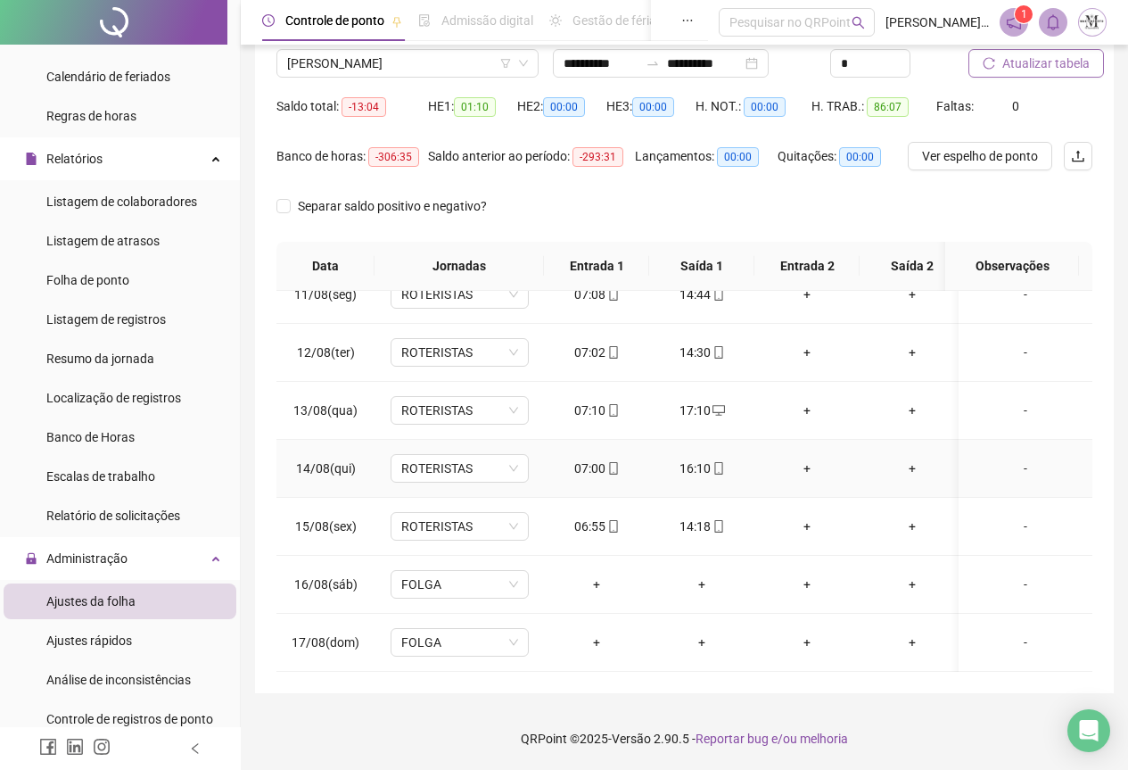
click at [723, 462] on icon "mobile" at bounding box center [719, 468] width 12 height 12
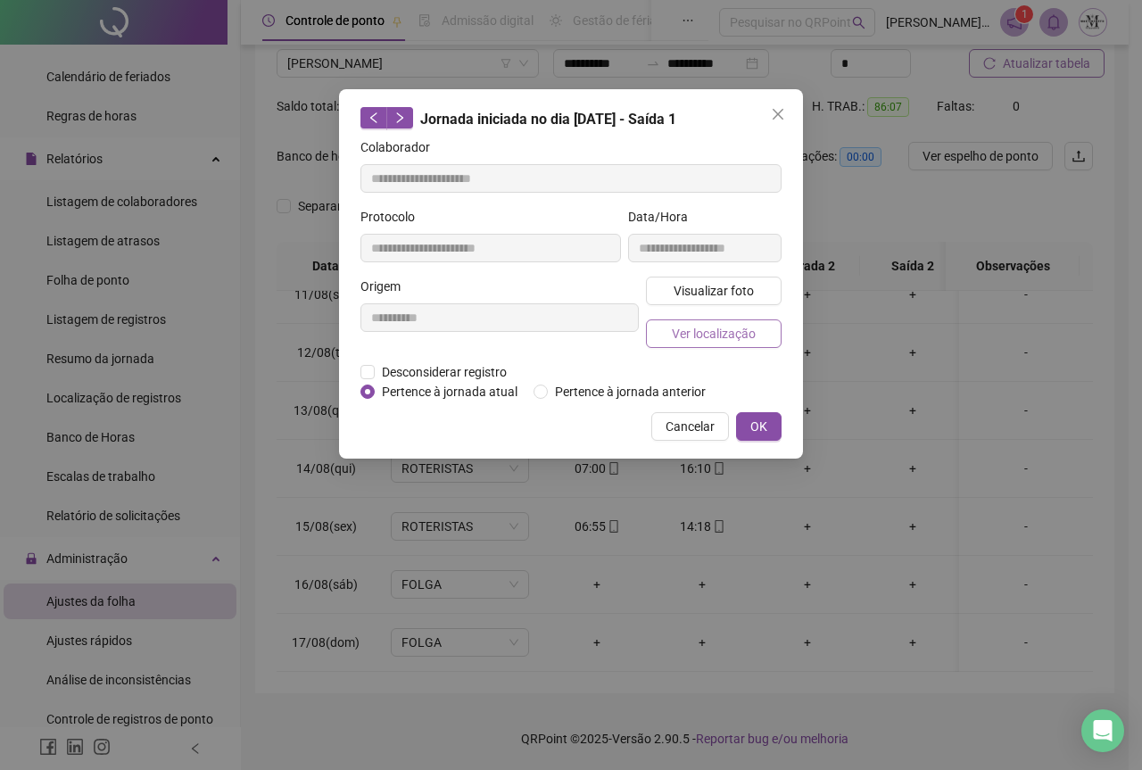
type input "**********"
click at [707, 332] on span "Ver localização" at bounding box center [714, 334] width 84 height 20
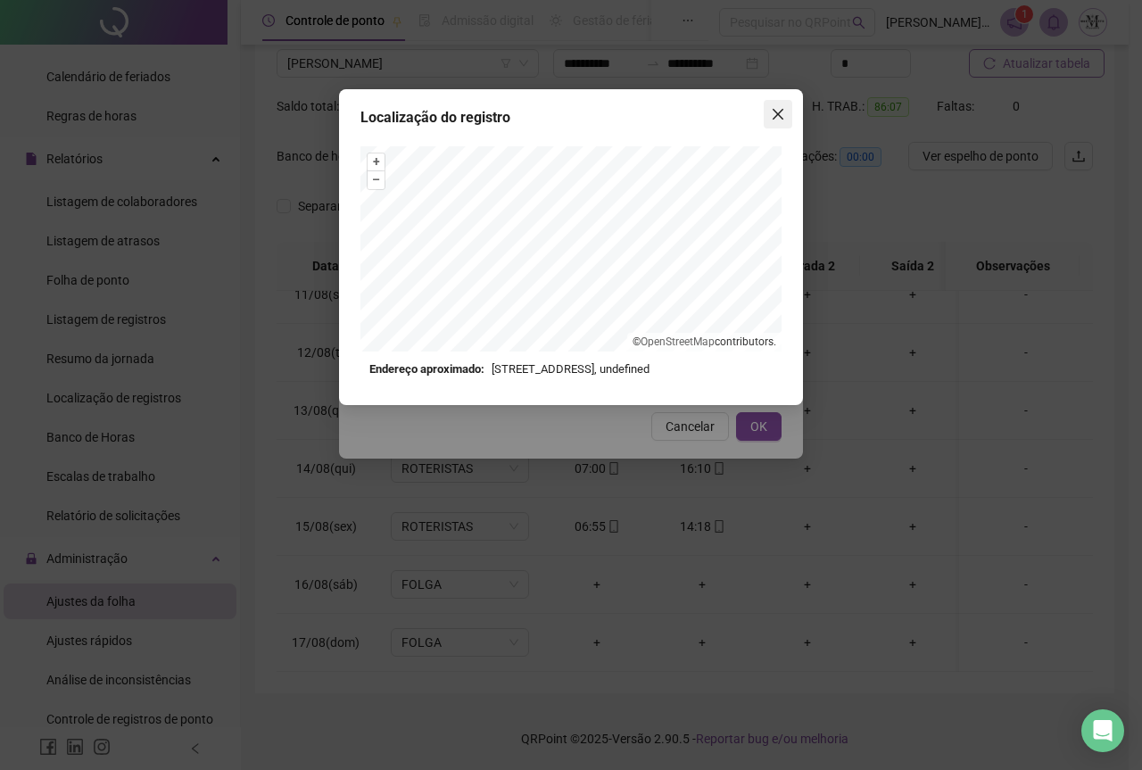
click at [783, 113] on icon "close" at bounding box center [778, 114] width 14 height 14
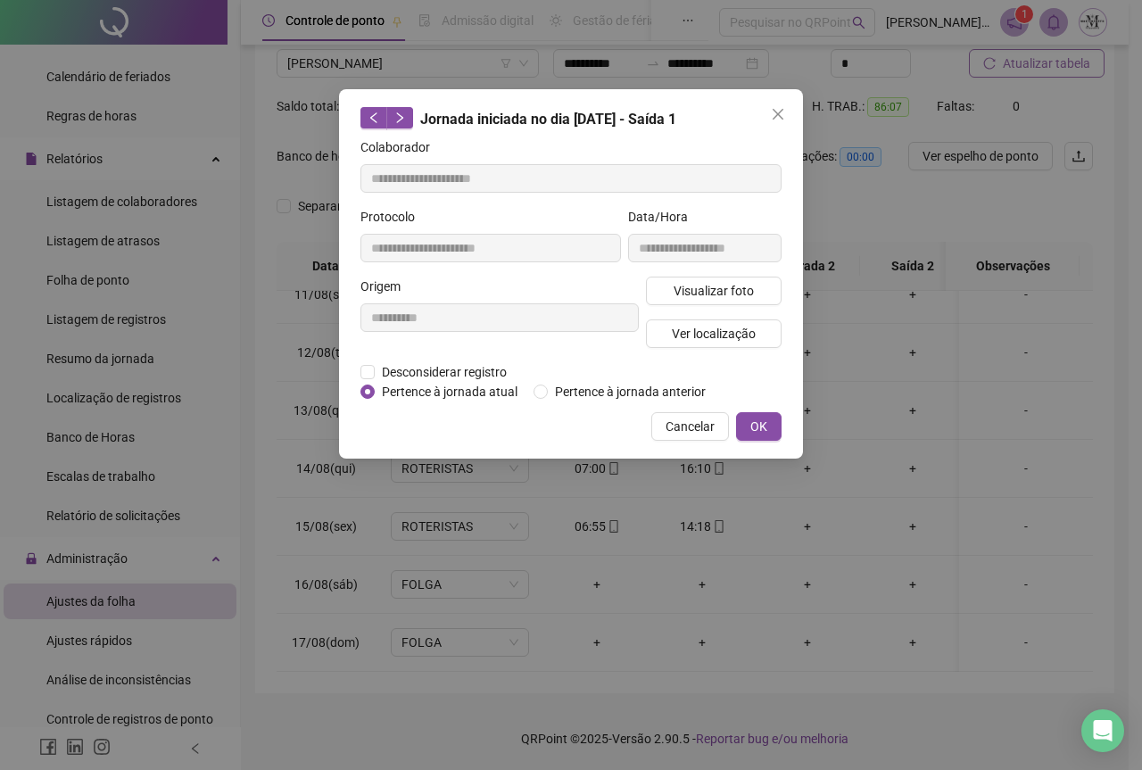
click at [783, 113] on icon "close" at bounding box center [778, 114] width 14 height 14
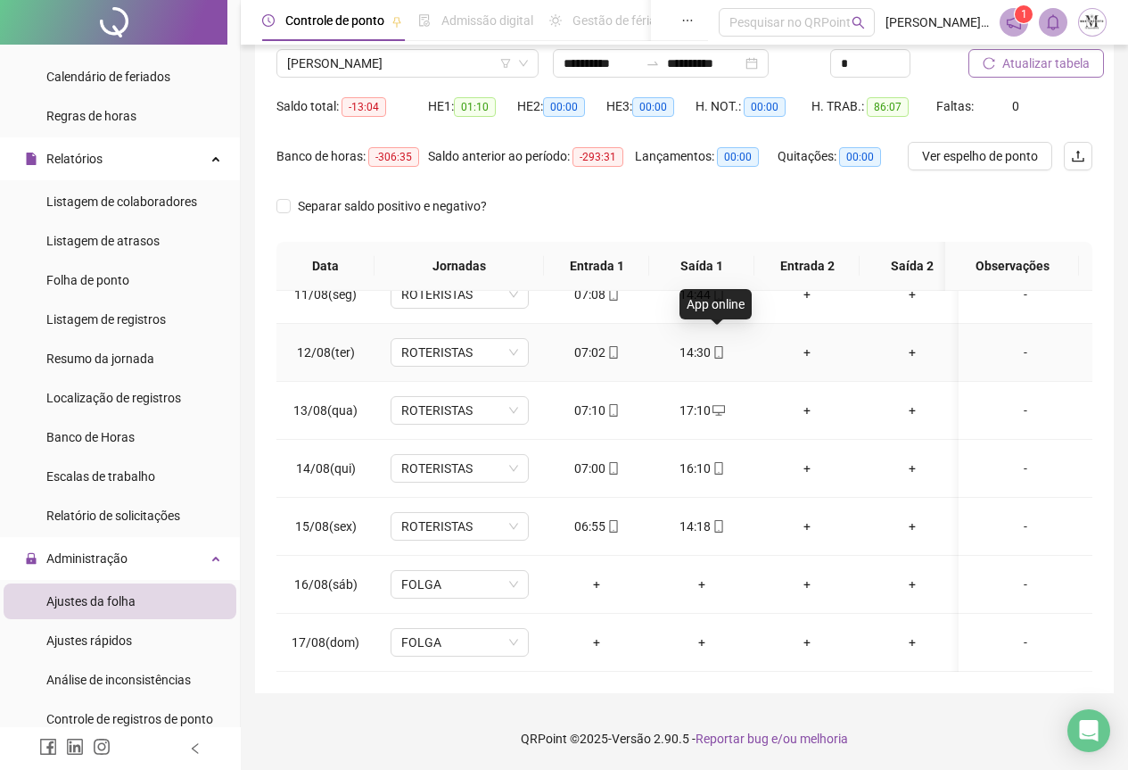
click at [722, 346] on icon "mobile" at bounding box center [719, 352] width 8 height 12
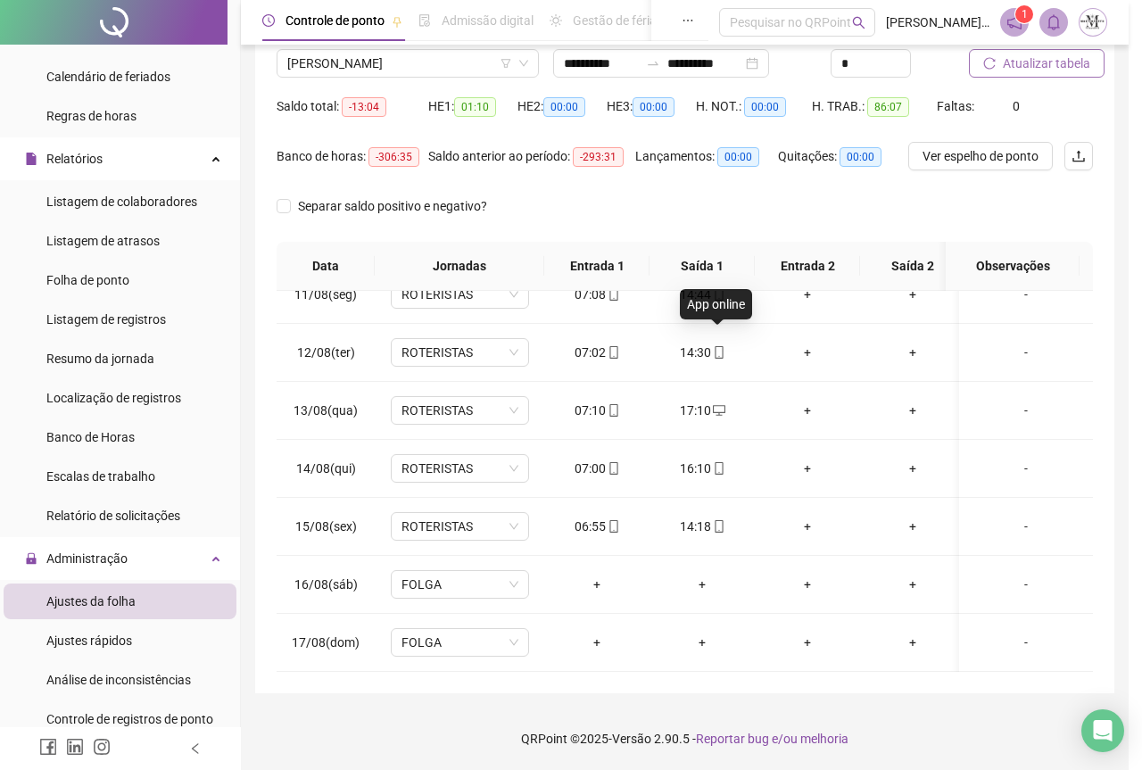
type input "**********"
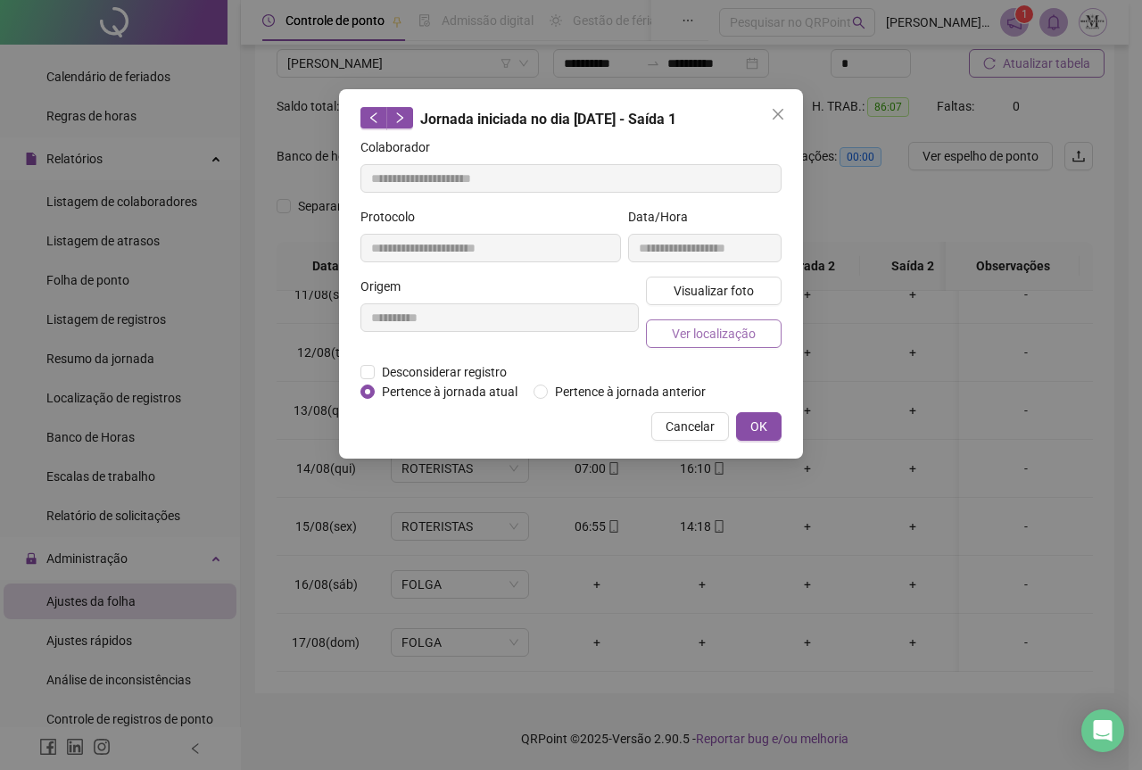
click at [725, 335] on span "Ver localização" at bounding box center [714, 334] width 84 height 20
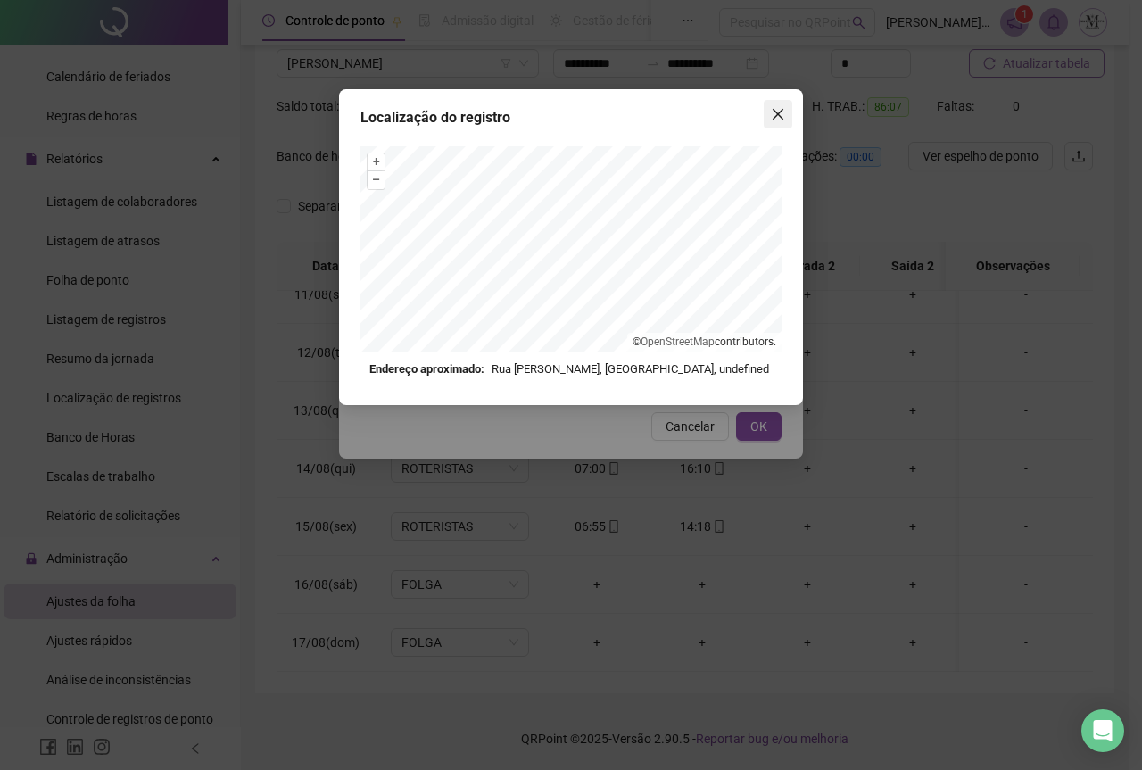
click at [778, 115] on icon "close" at bounding box center [778, 114] width 11 height 11
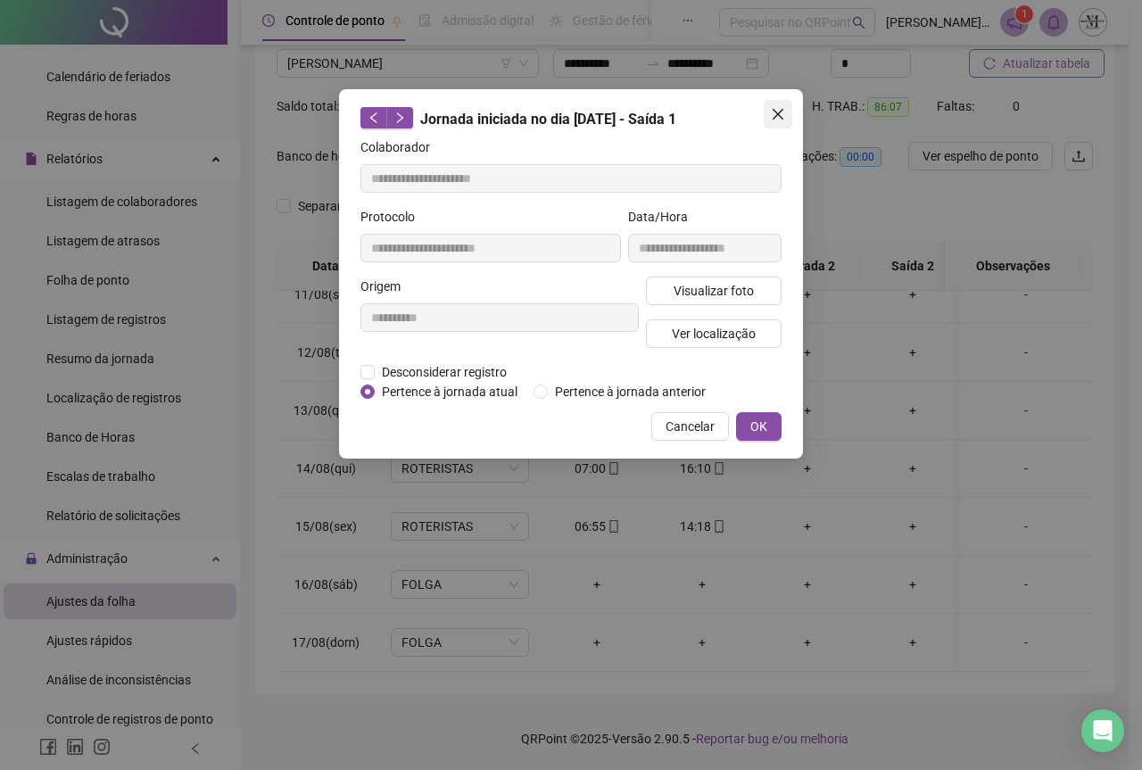
click at [778, 109] on icon "close" at bounding box center [778, 114] width 14 height 14
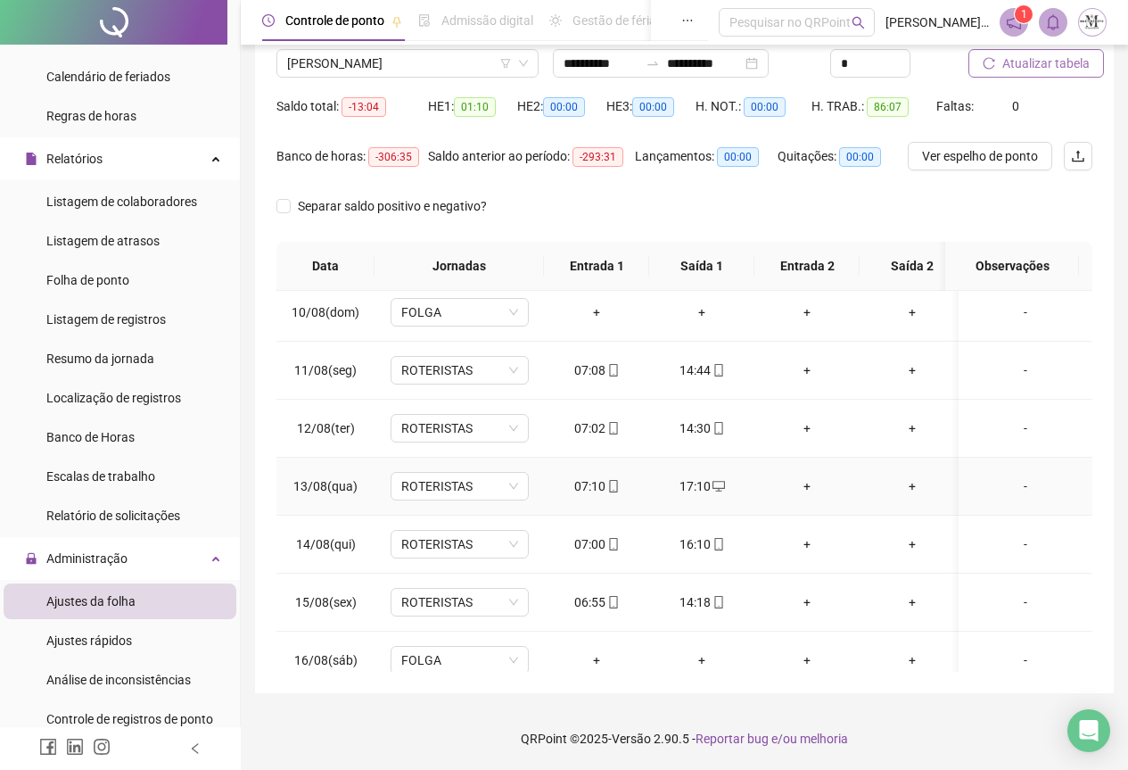
scroll to position [440, 0]
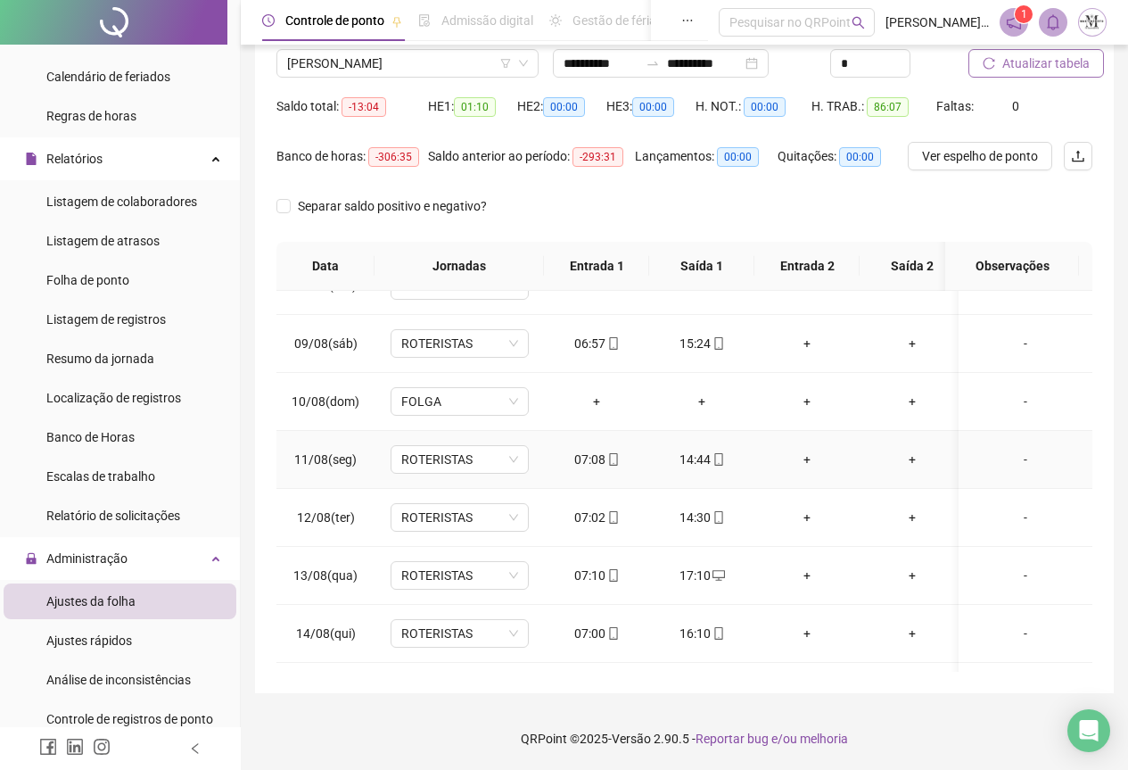
click at [715, 461] on icon "mobile" at bounding box center [719, 459] width 12 height 12
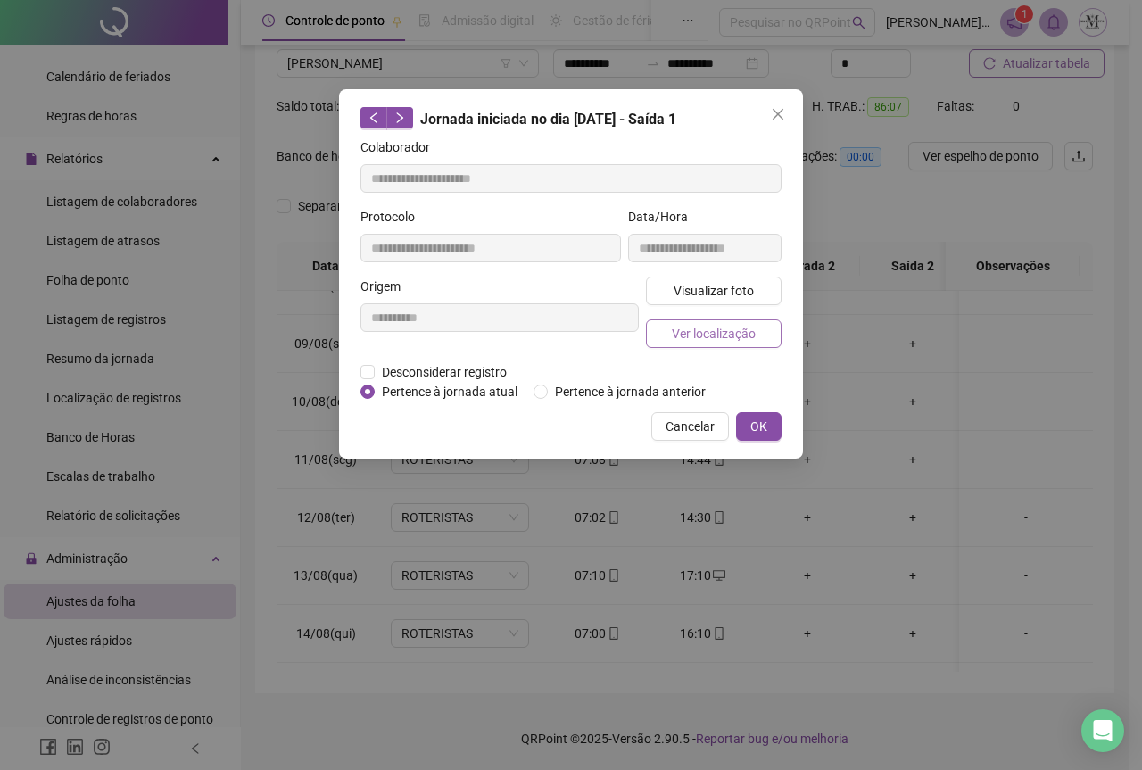
click at [707, 337] on span "Ver localização" at bounding box center [714, 334] width 84 height 20
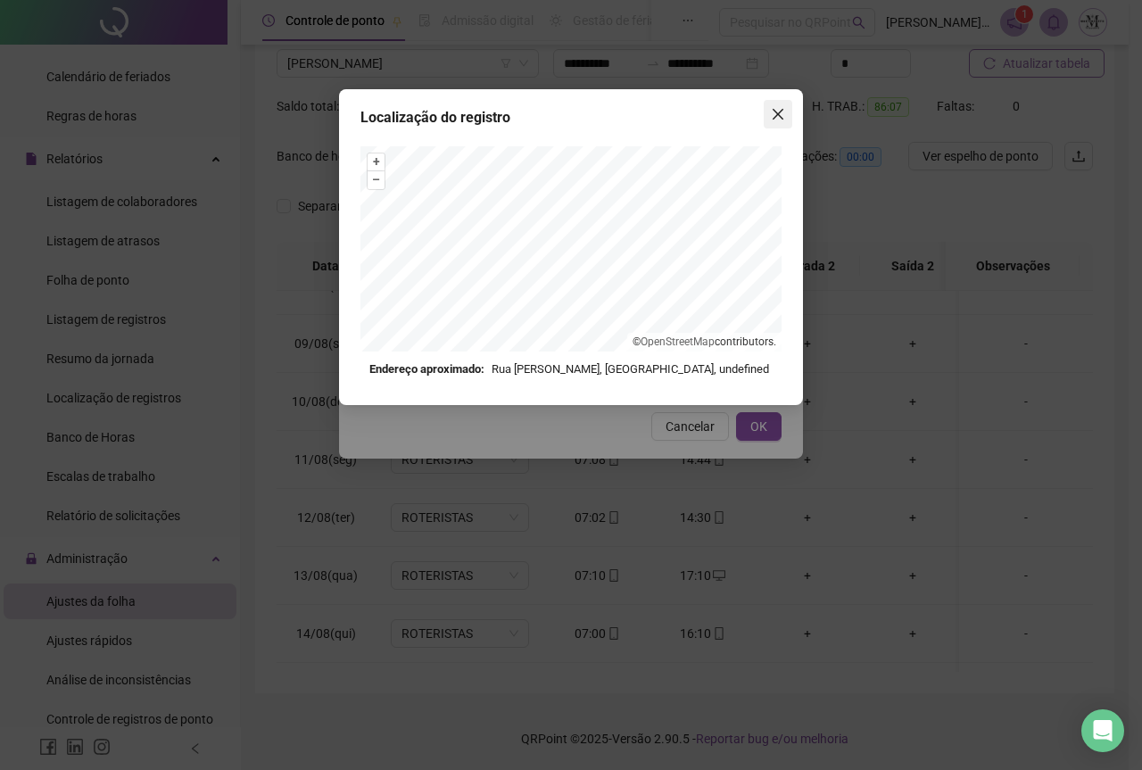
click at [782, 110] on icon "close" at bounding box center [778, 114] width 11 height 11
type input "**********"
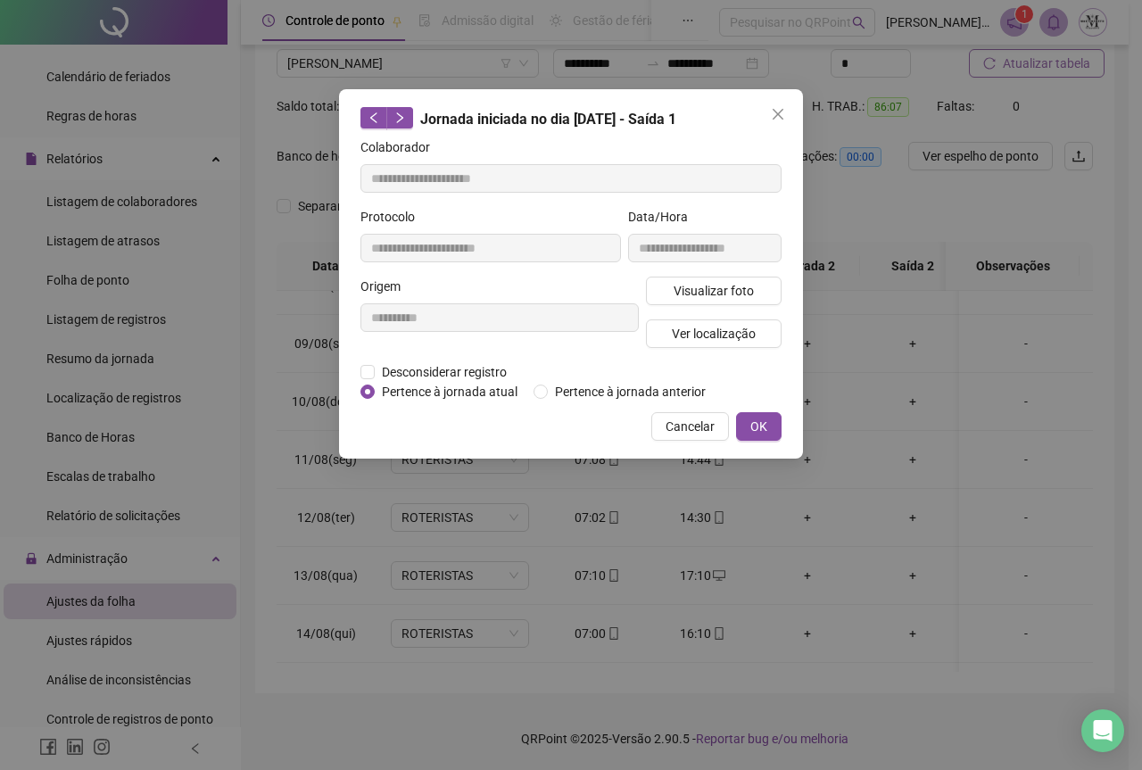
click at [782, 110] on icon "close" at bounding box center [778, 114] width 11 height 11
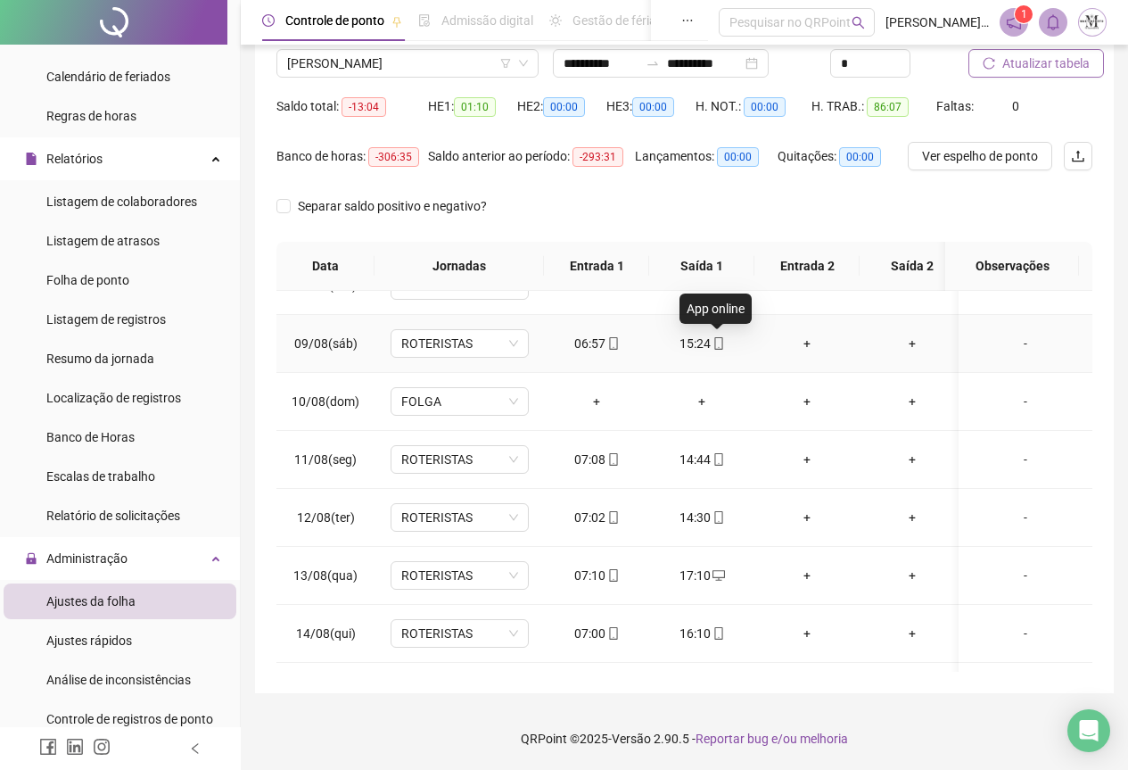
click at [719, 350] on span at bounding box center [718, 343] width 14 height 14
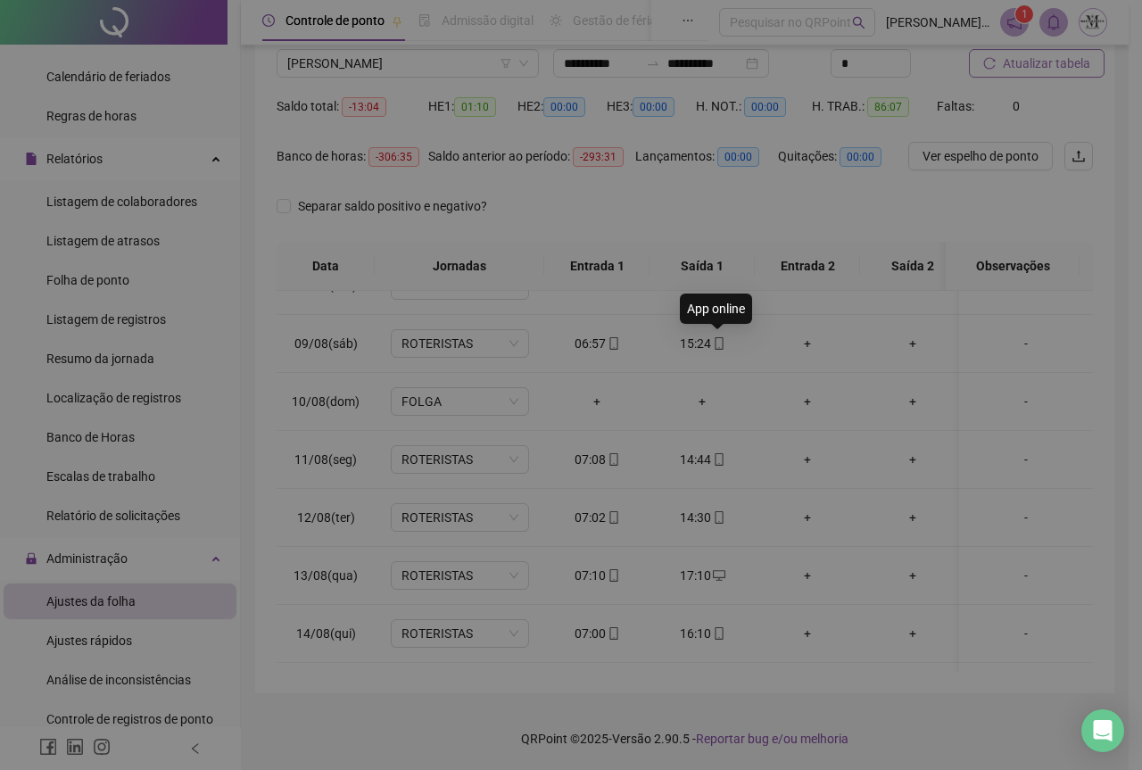
type input "**********"
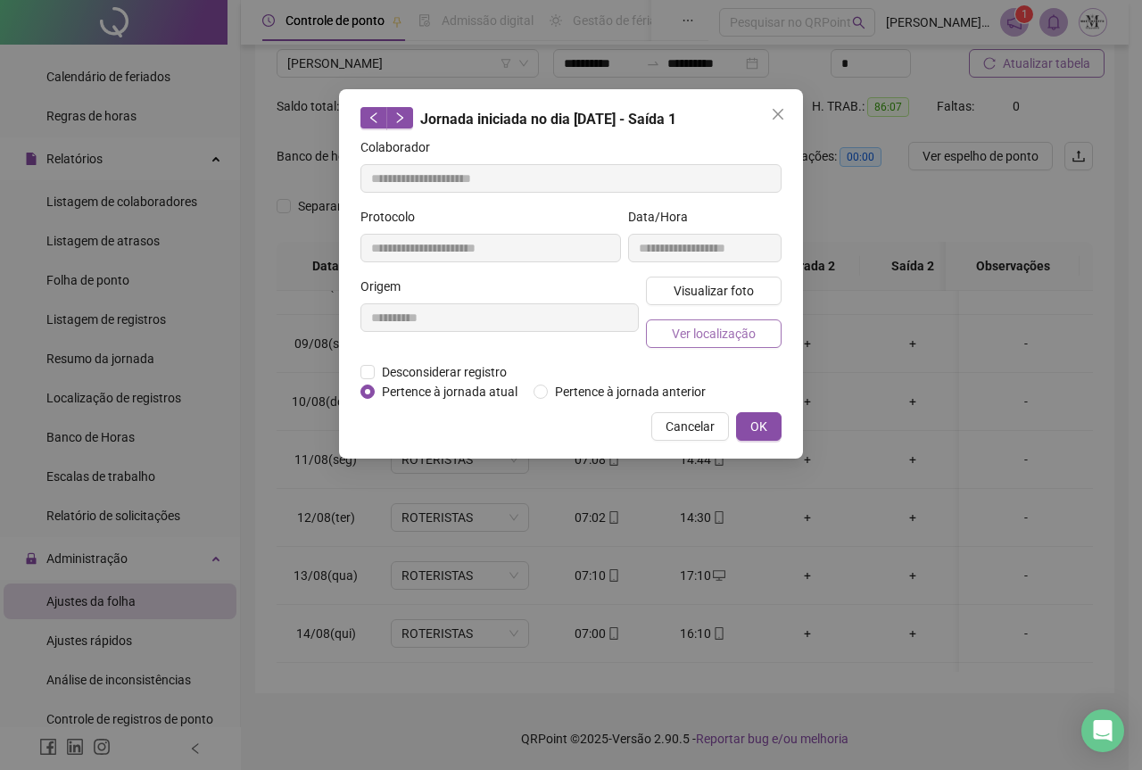
click at [725, 338] on span "Ver localização" at bounding box center [714, 334] width 84 height 20
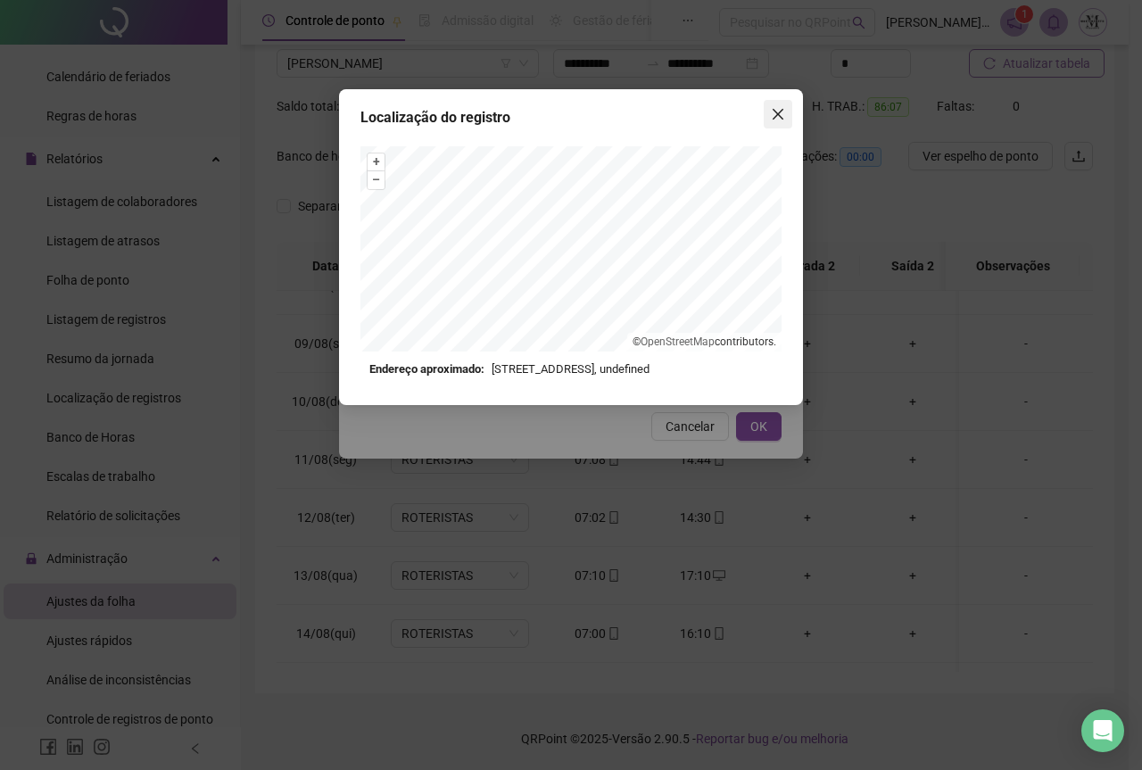
click at [779, 113] on icon "close" at bounding box center [778, 114] width 11 height 11
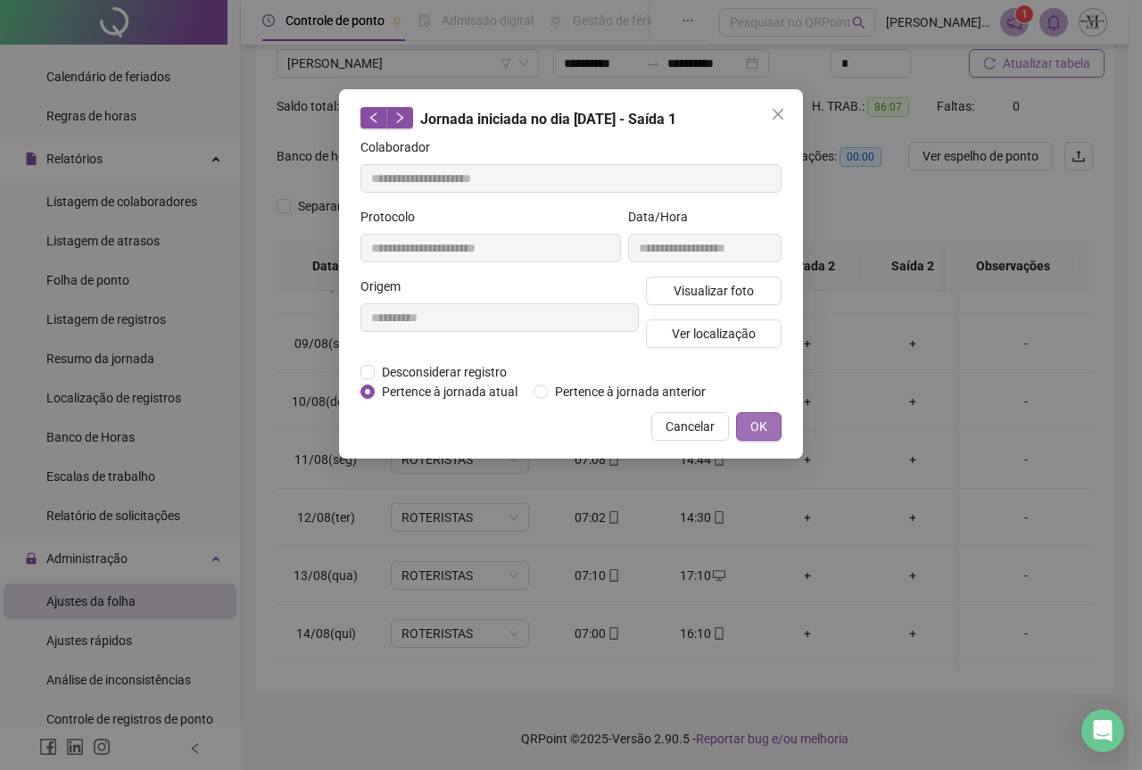
click at [760, 426] on span "OK" at bounding box center [758, 427] width 17 height 20
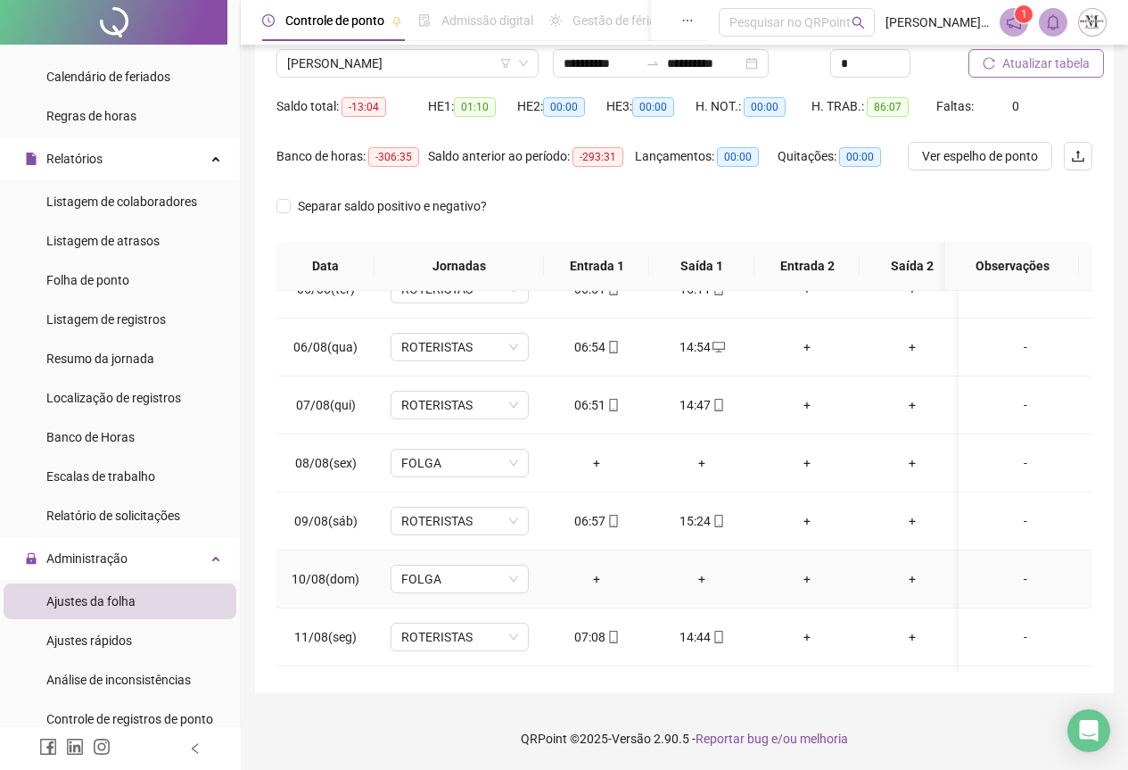
scroll to position [261, 0]
click at [717, 409] on icon "mobile" at bounding box center [719, 406] width 12 height 12
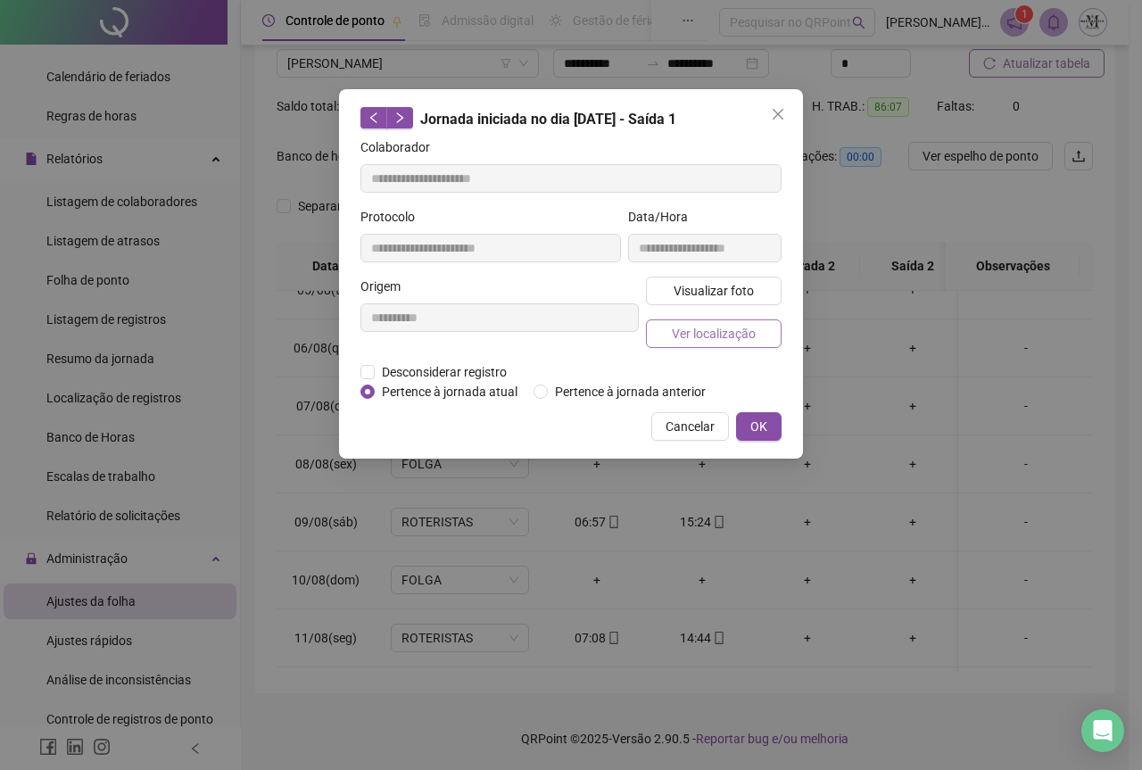
type input "**********"
click at [719, 336] on span "Ver localização" at bounding box center [714, 334] width 84 height 20
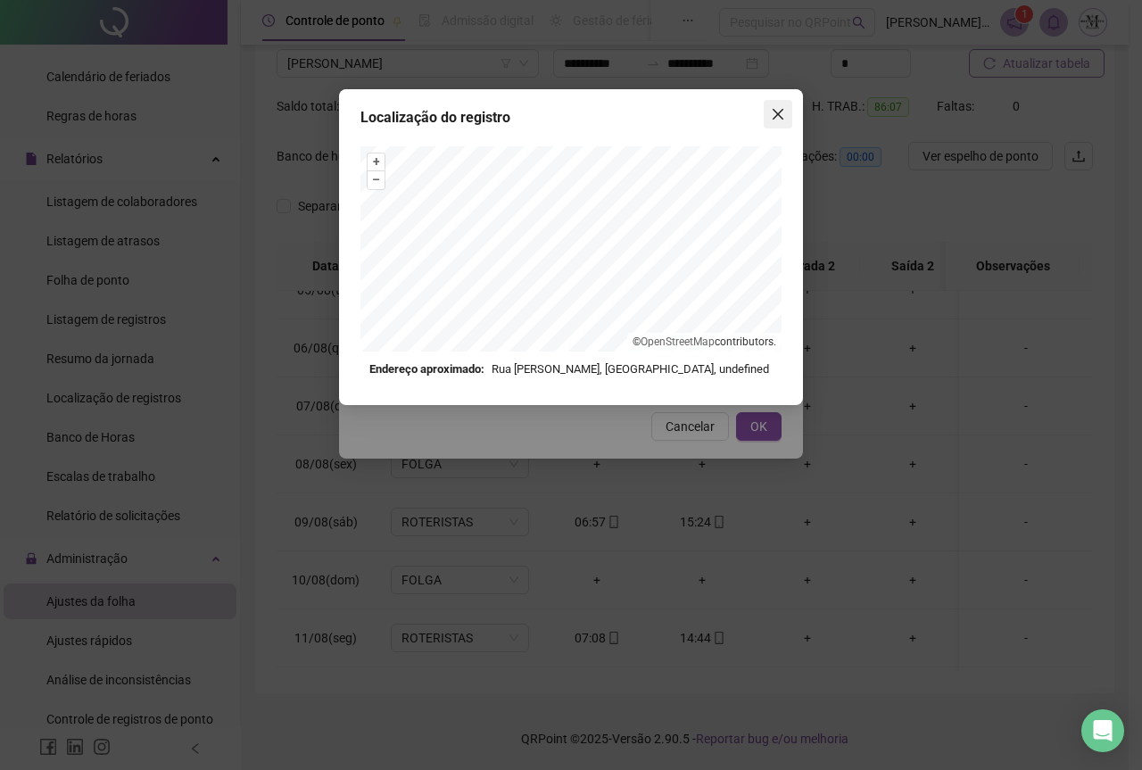
click at [777, 114] on icon "close" at bounding box center [778, 114] width 11 height 11
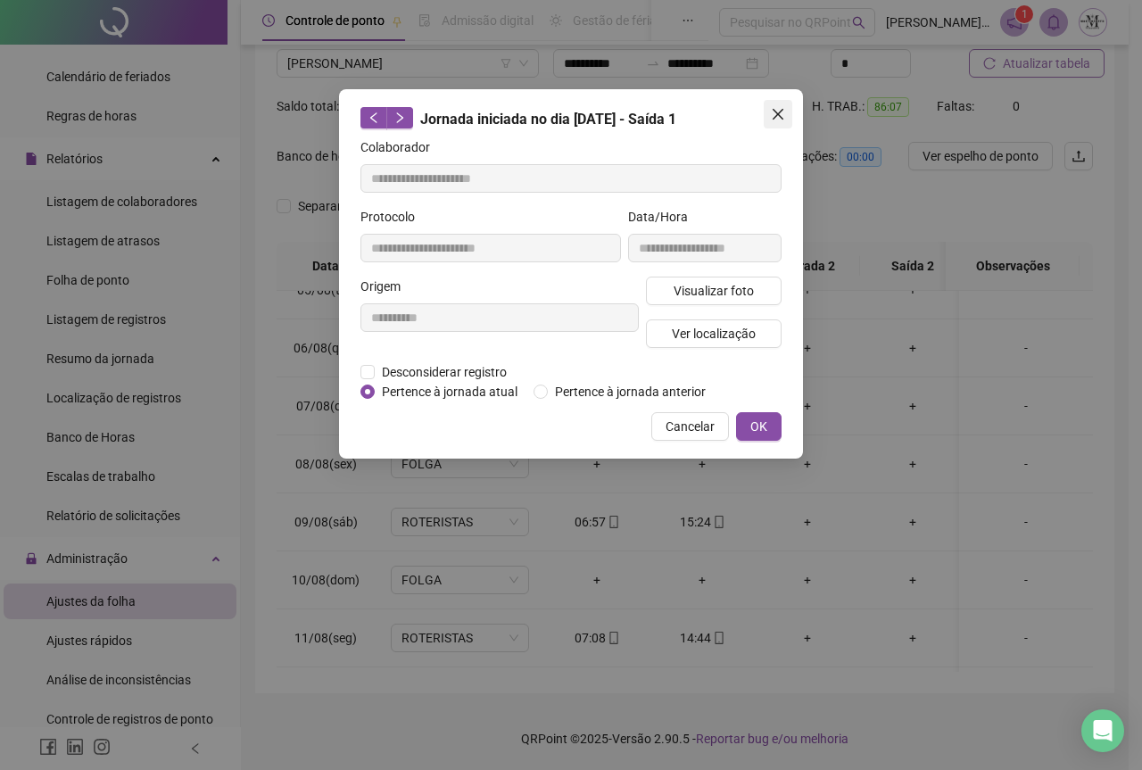
click at [781, 115] on icon "close" at bounding box center [778, 114] width 14 height 14
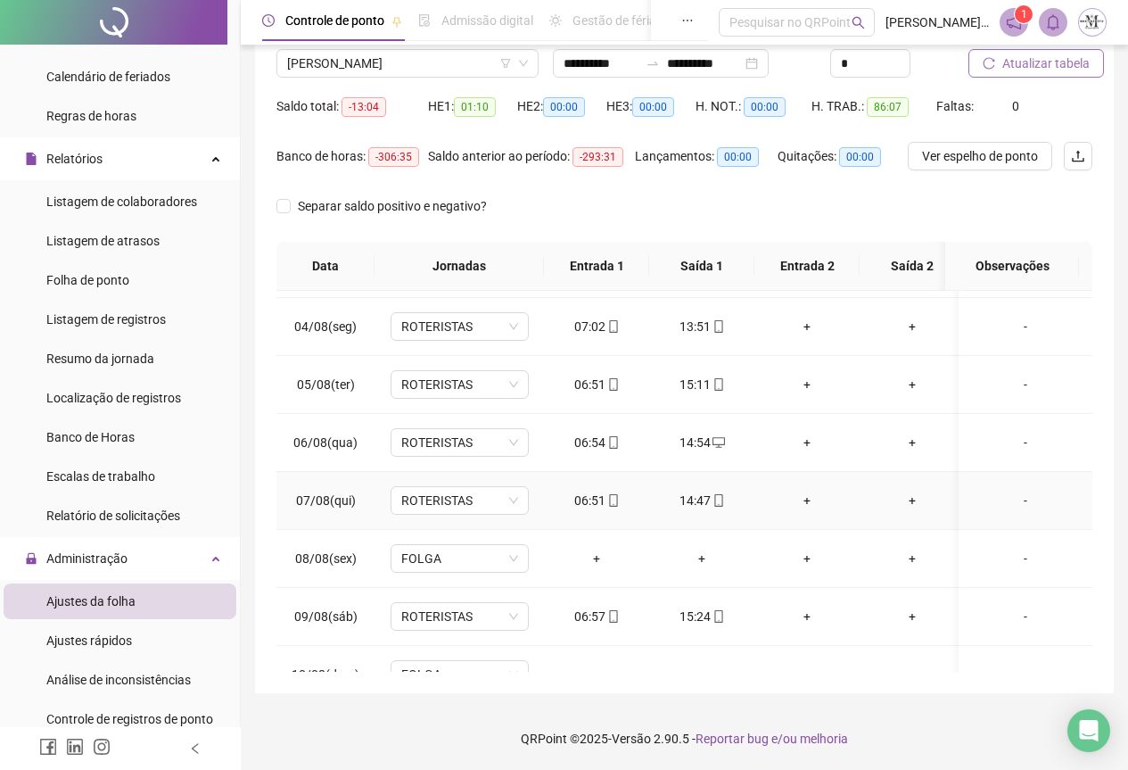
scroll to position [83, 0]
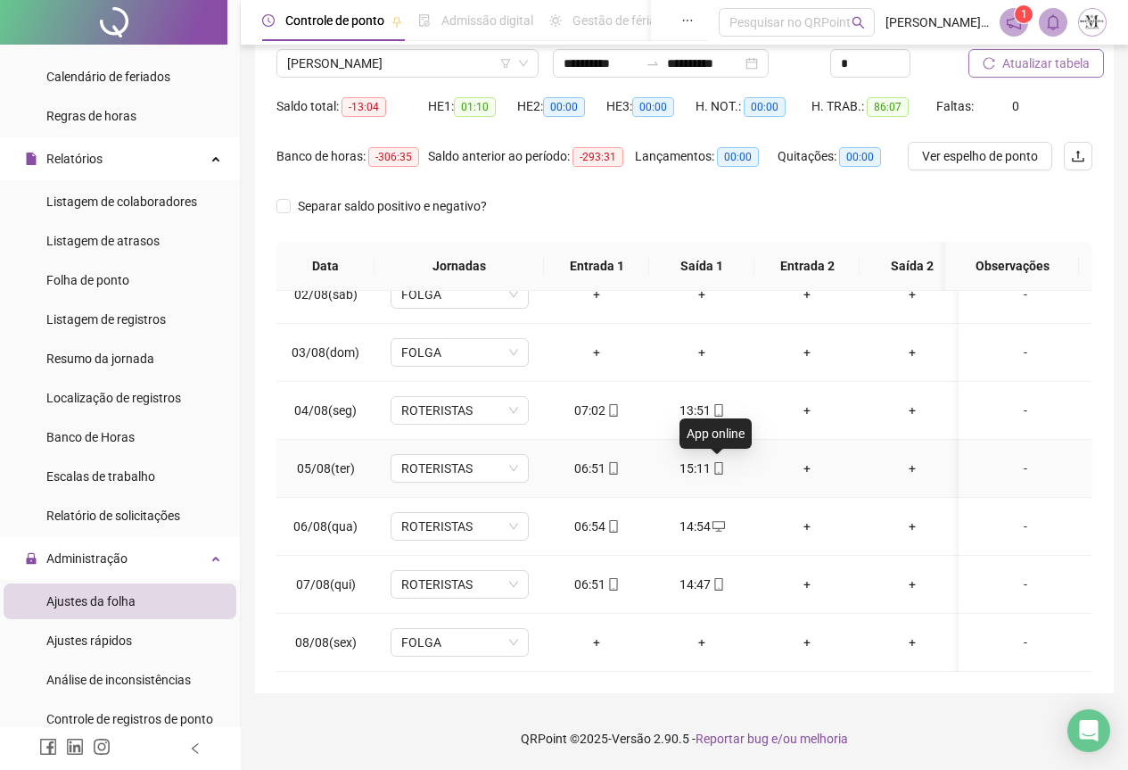
click at [718, 466] on icon "mobile" at bounding box center [719, 468] width 12 height 12
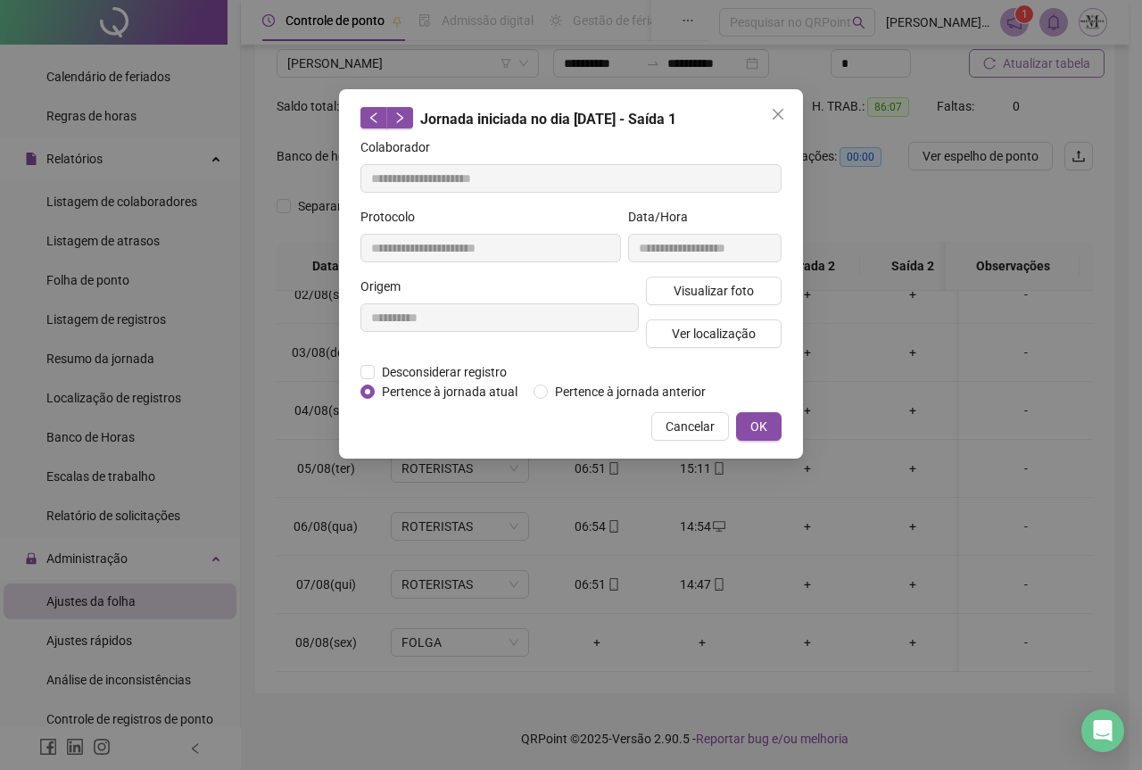
type input "**********"
click at [712, 327] on span "Ver localização" at bounding box center [714, 334] width 84 height 20
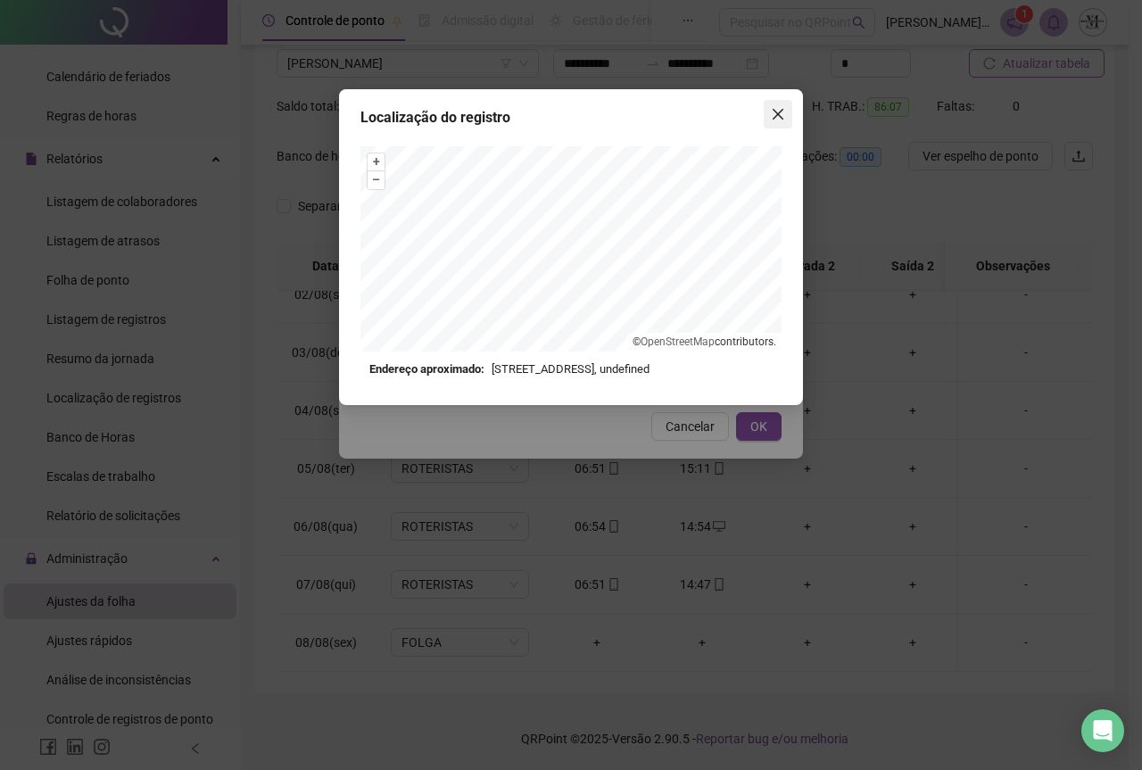
click at [776, 120] on icon "close" at bounding box center [778, 114] width 14 height 14
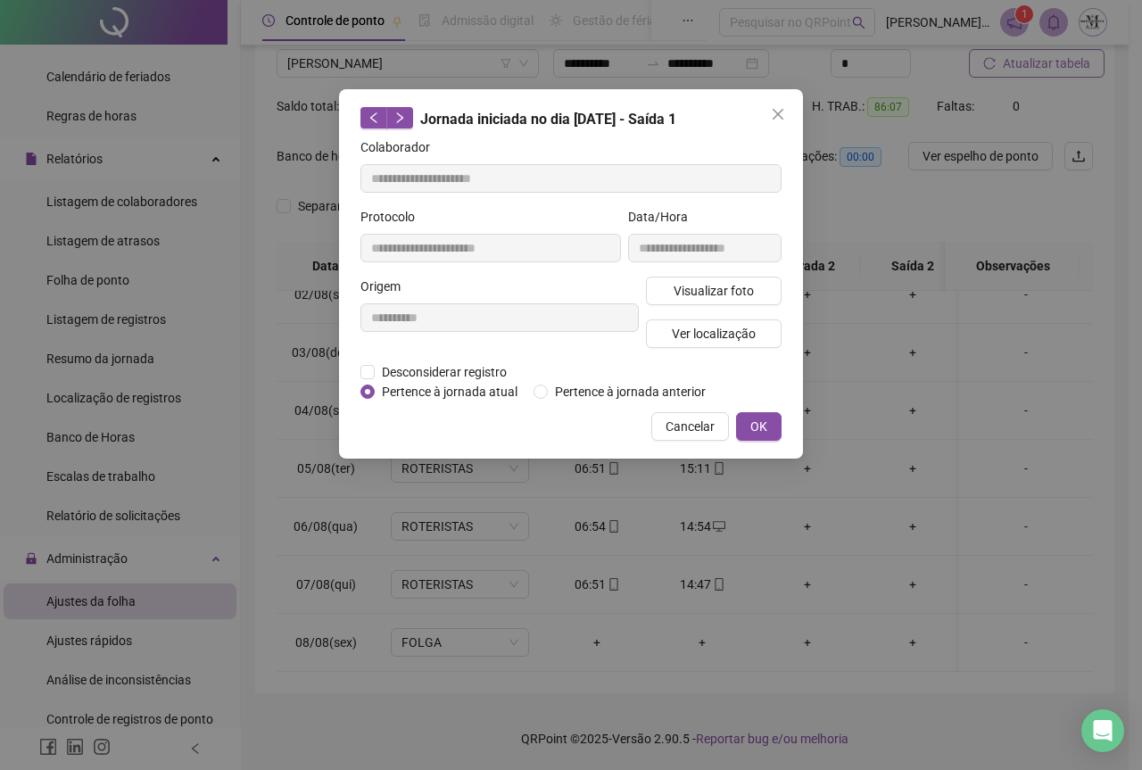
click at [776, 120] on icon "close" at bounding box center [778, 114] width 14 height 14
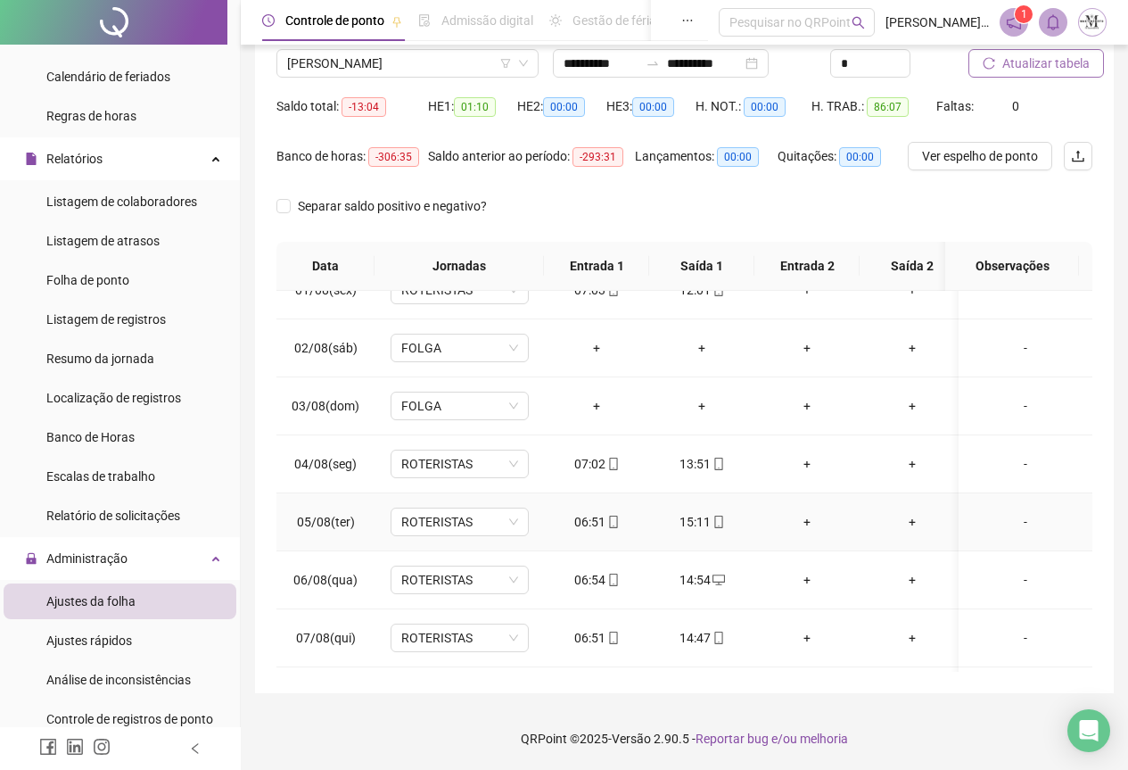
scroll to position [0, 0]
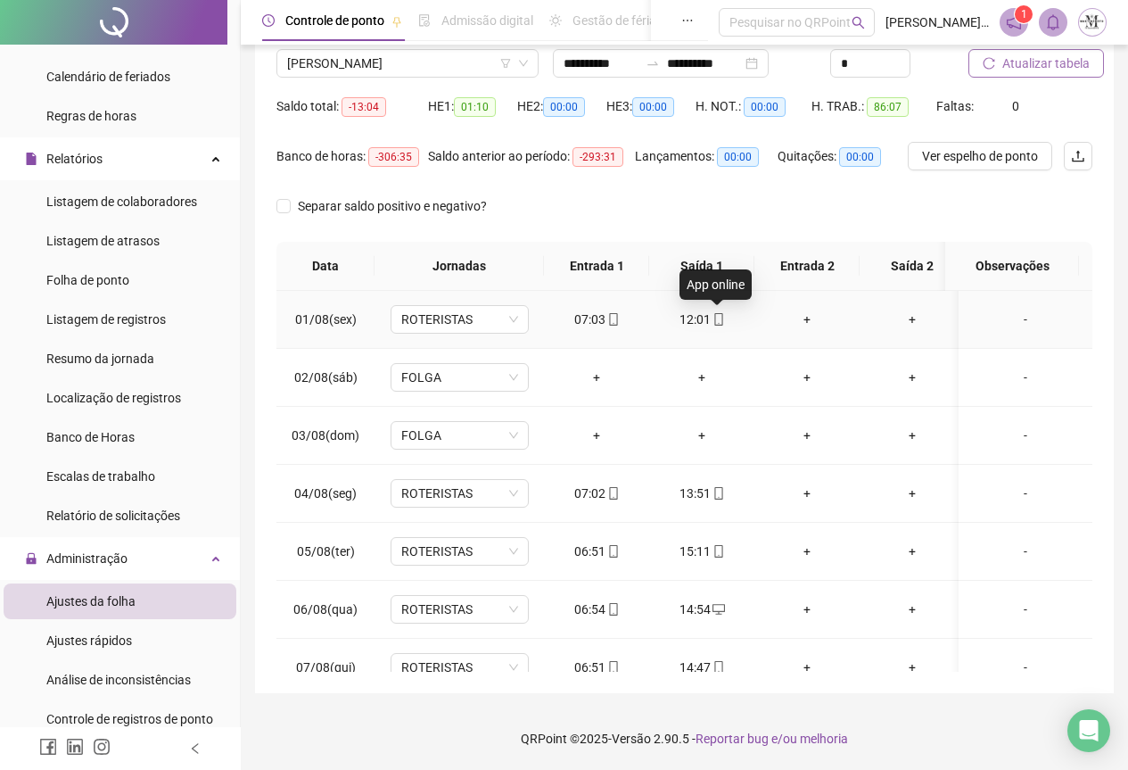
click at [723, 316] on icon "mobile" at bounding box center [719, 319] width 12 height 12
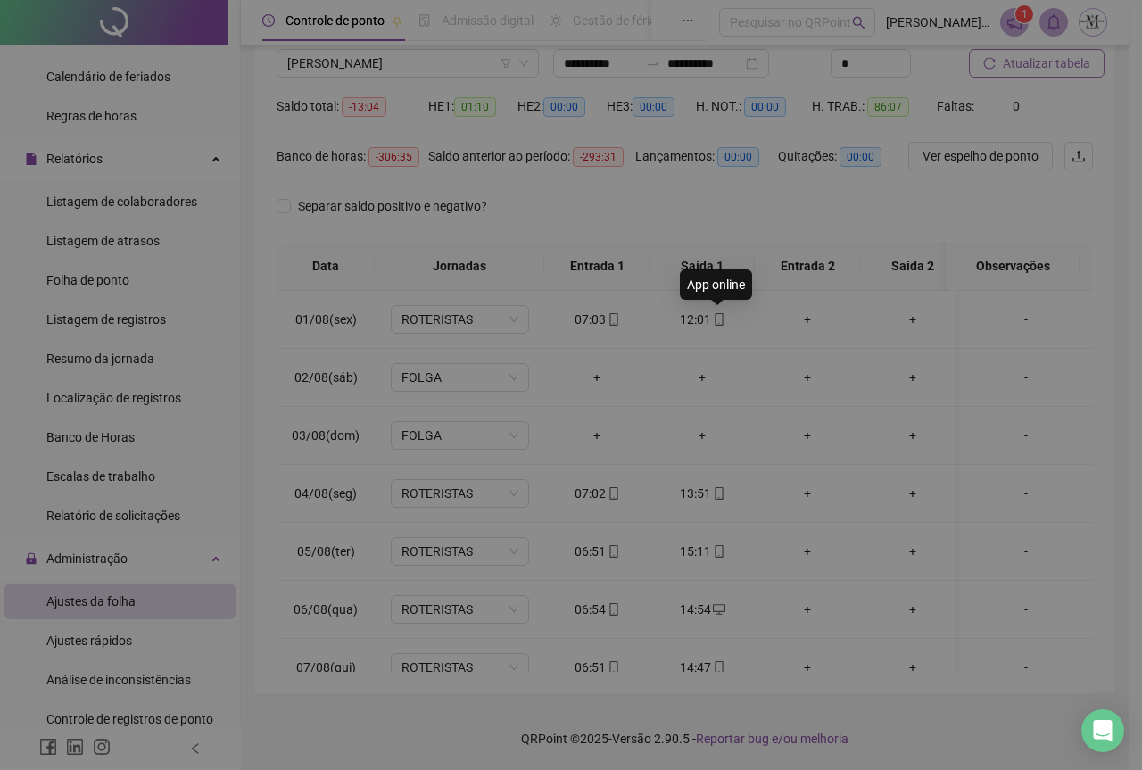
type input "**********"
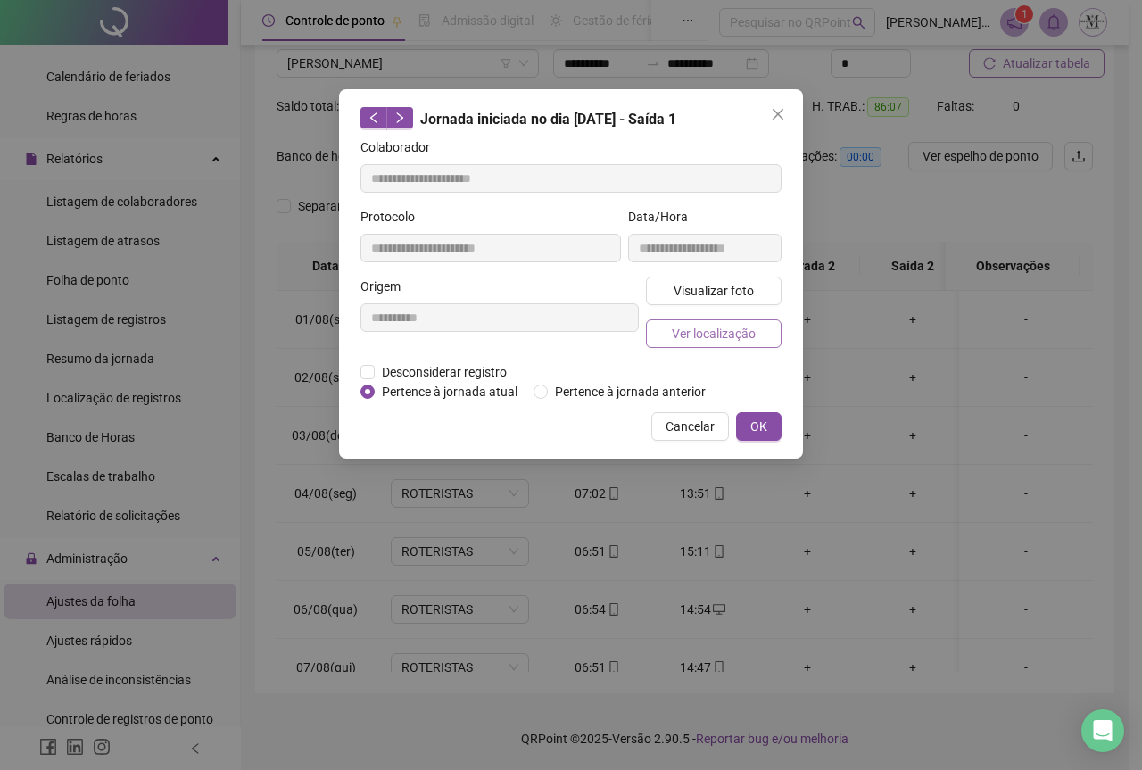
click at [715, 329] on span "Ver localização" at bounding box center [714, 334] width 84 height 20
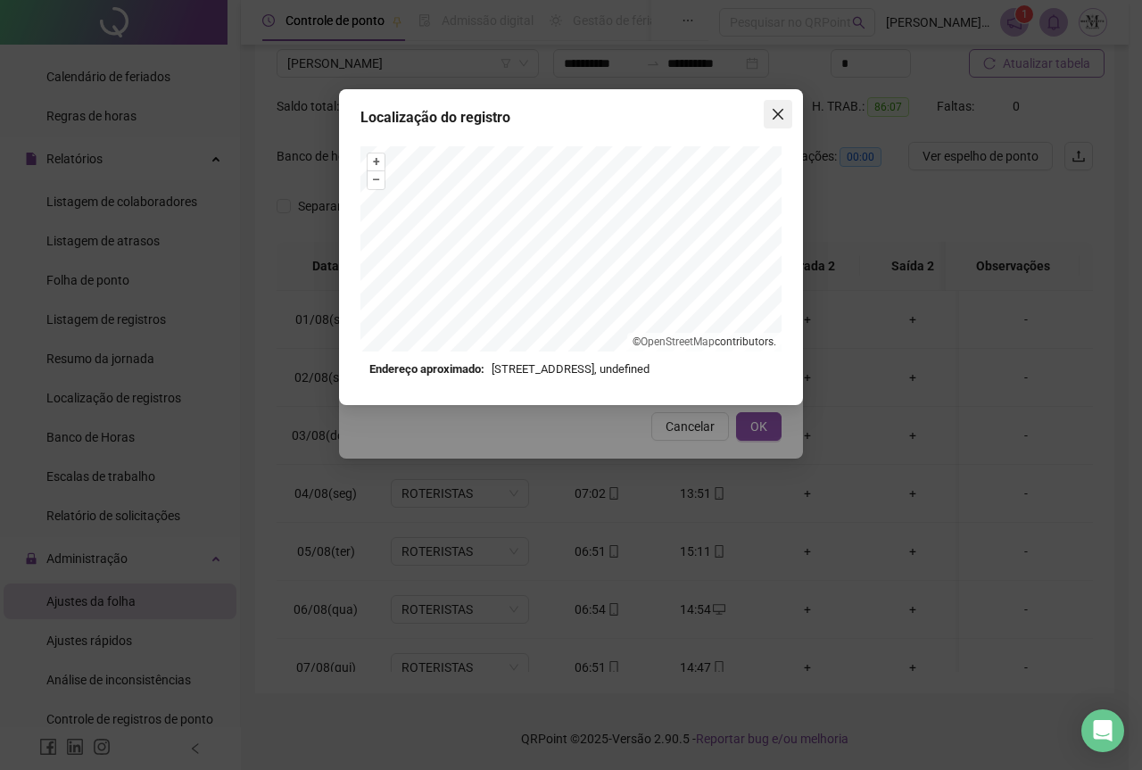
click at [770, 117] on span "Close" at bounding box center [778, 114] width 29 height 14
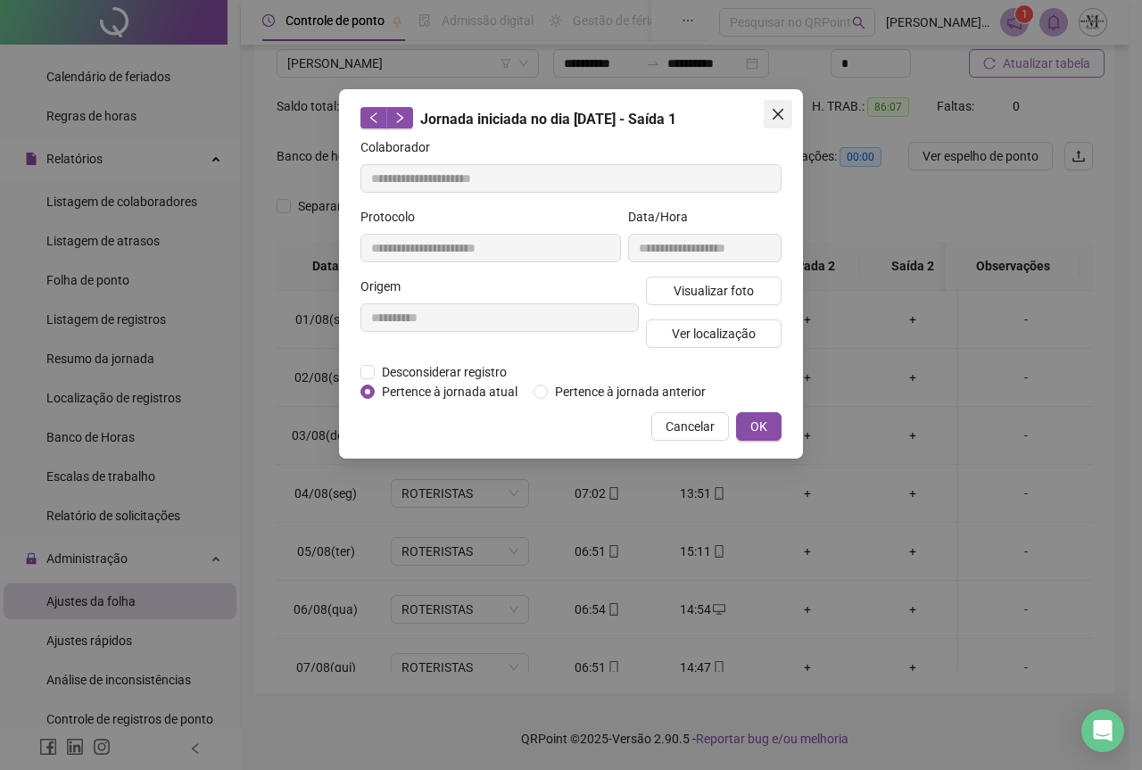
click at [775, 111] on icon "close" at bounding box center [778, 114] width 11 height 11
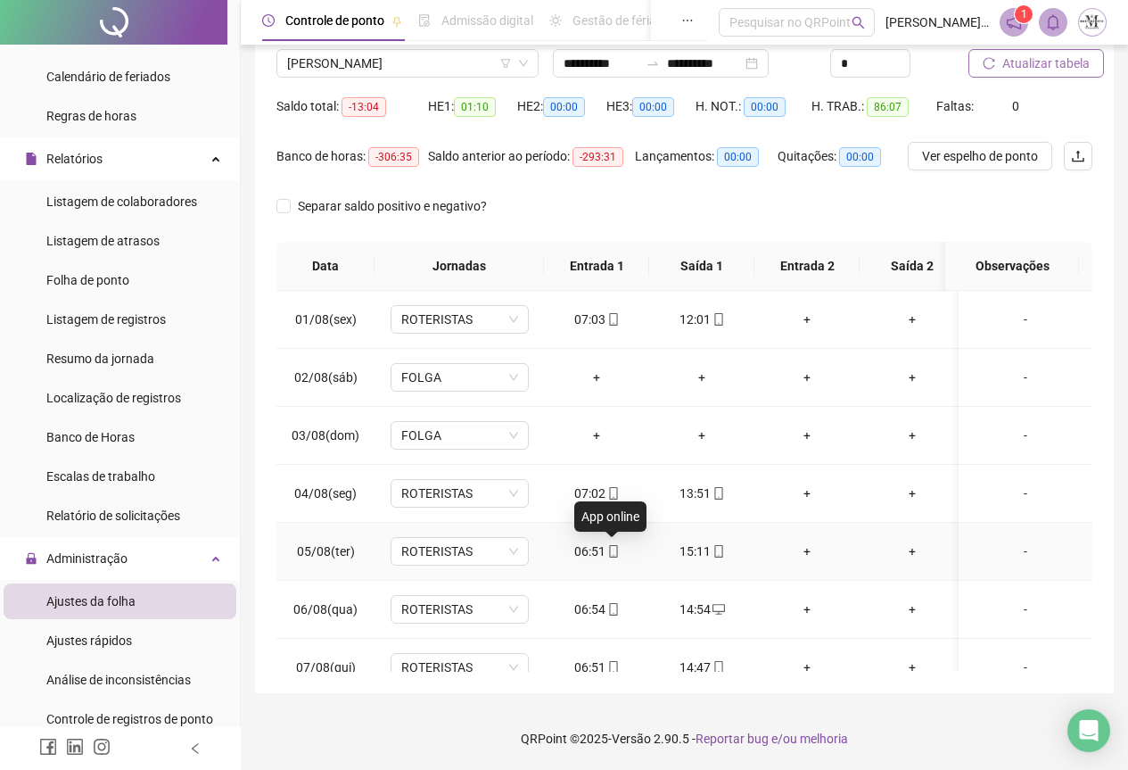
click at [611, 502] on div "App online" at bounding box center [610, 516] width 72 height 30
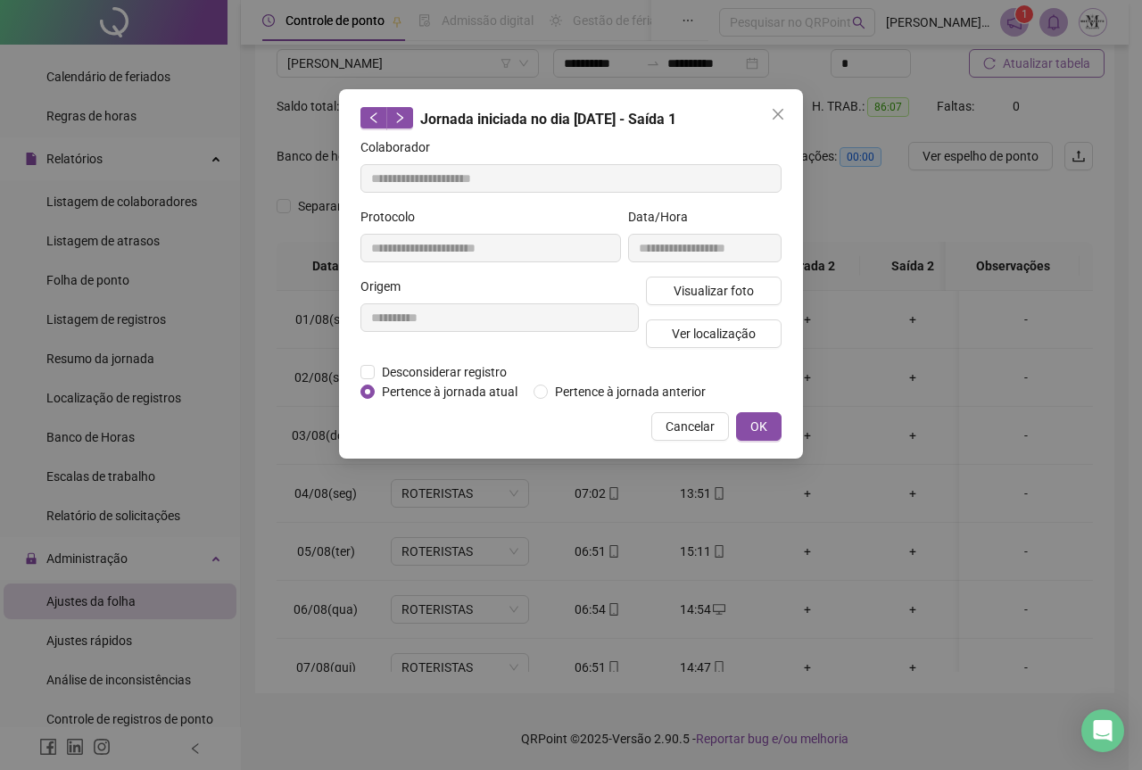
click at [609, 492] on div "**********" at bounding box center [571, 385] width 1142 height 770
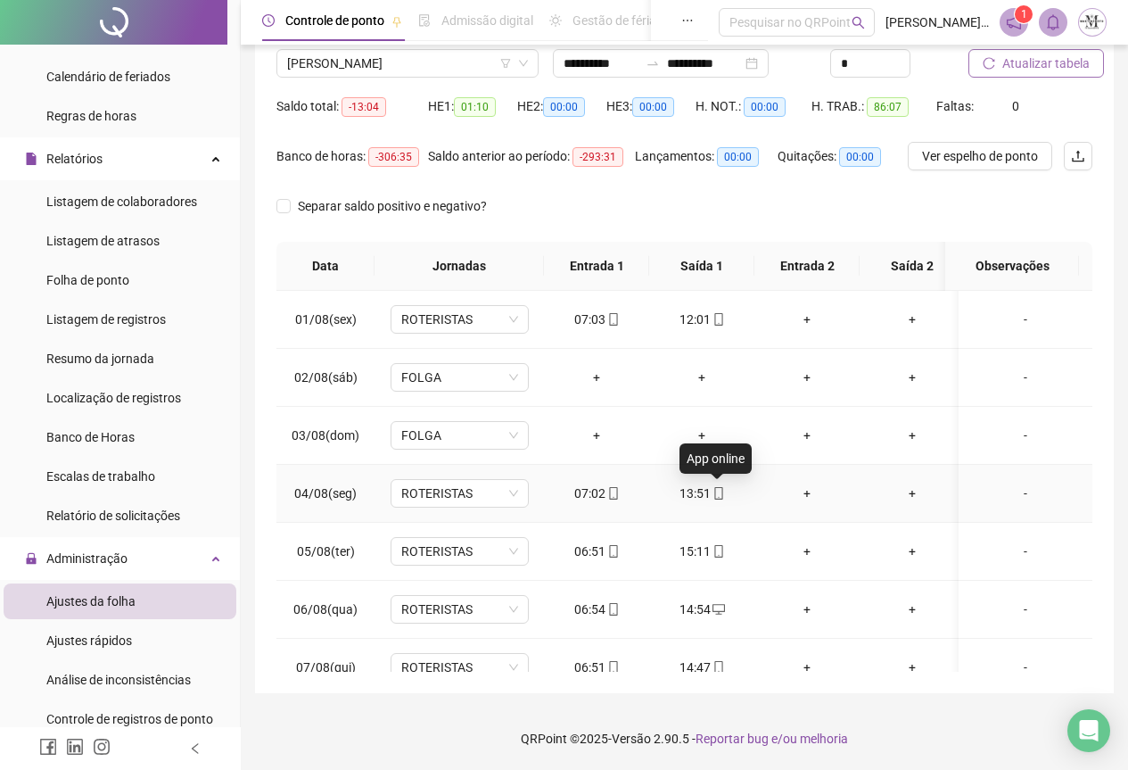
click at [718, 497] on icon "mobile" at bounding box center [719, 493] width 8 height 12
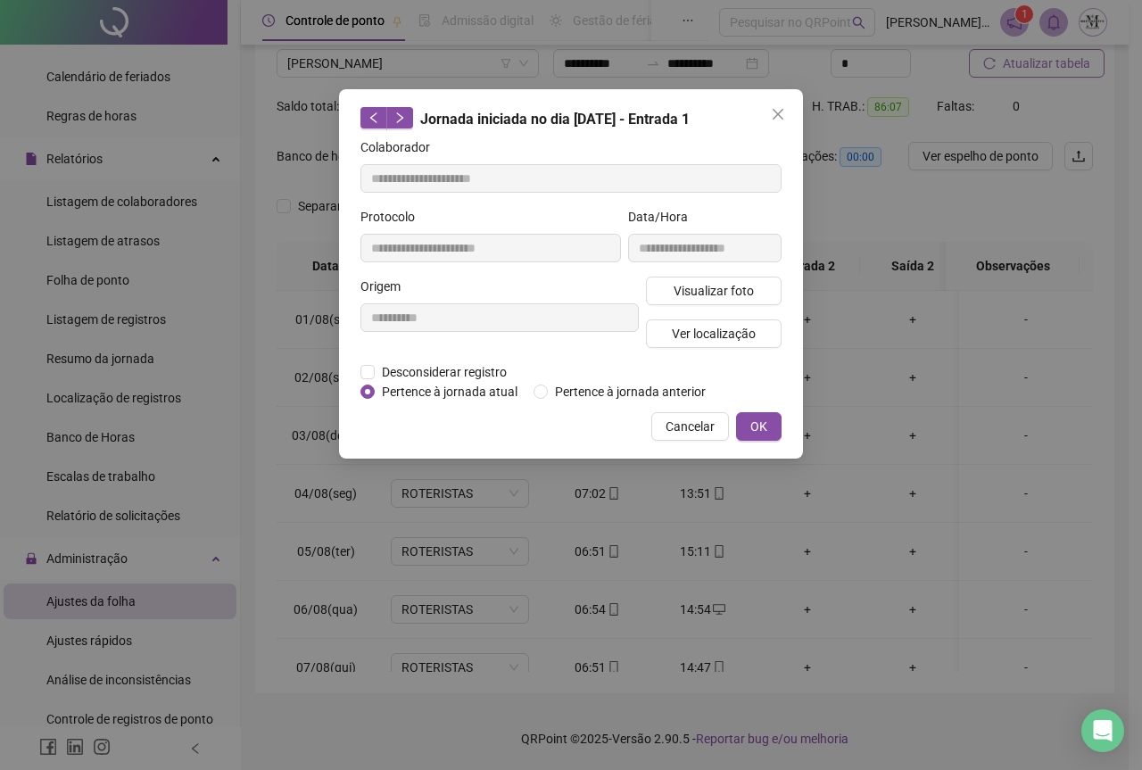
type input "**********"
click at [701, 291] on span "Visualizar foto" at bounding box center [714, 291] width 80 height 20
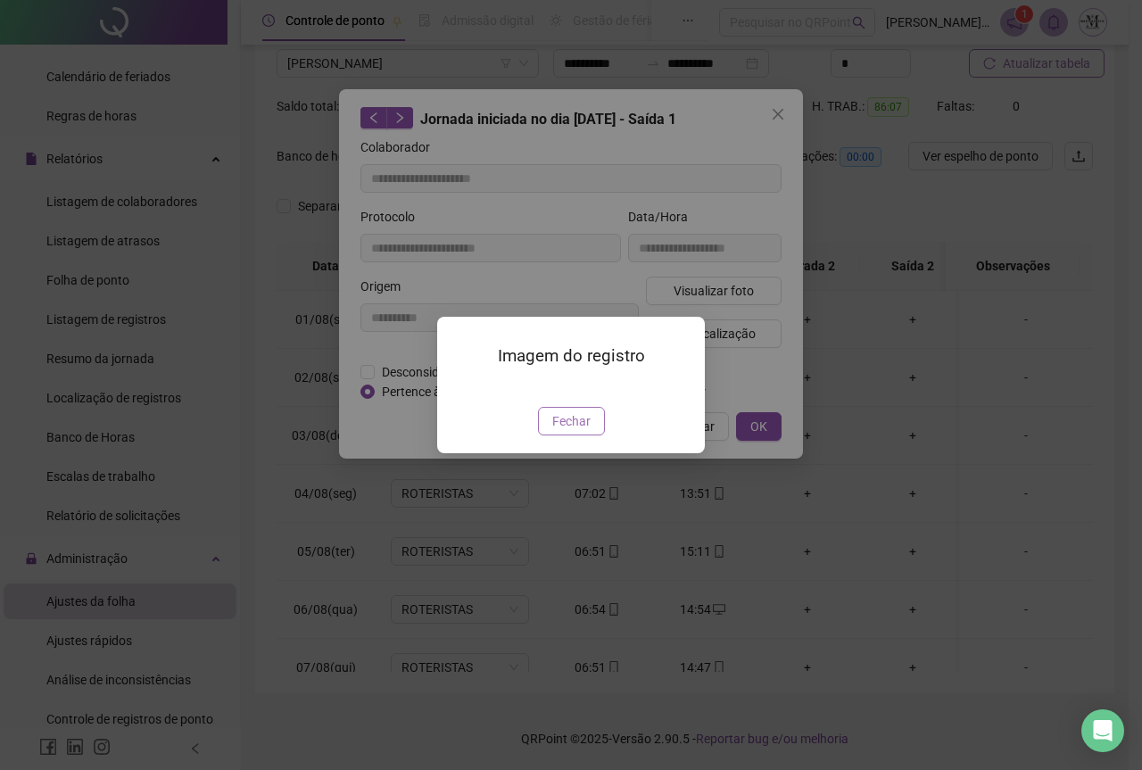
click at [577, 431] on span "Fechar" at bounding box center [571, 421] width 38 height 20
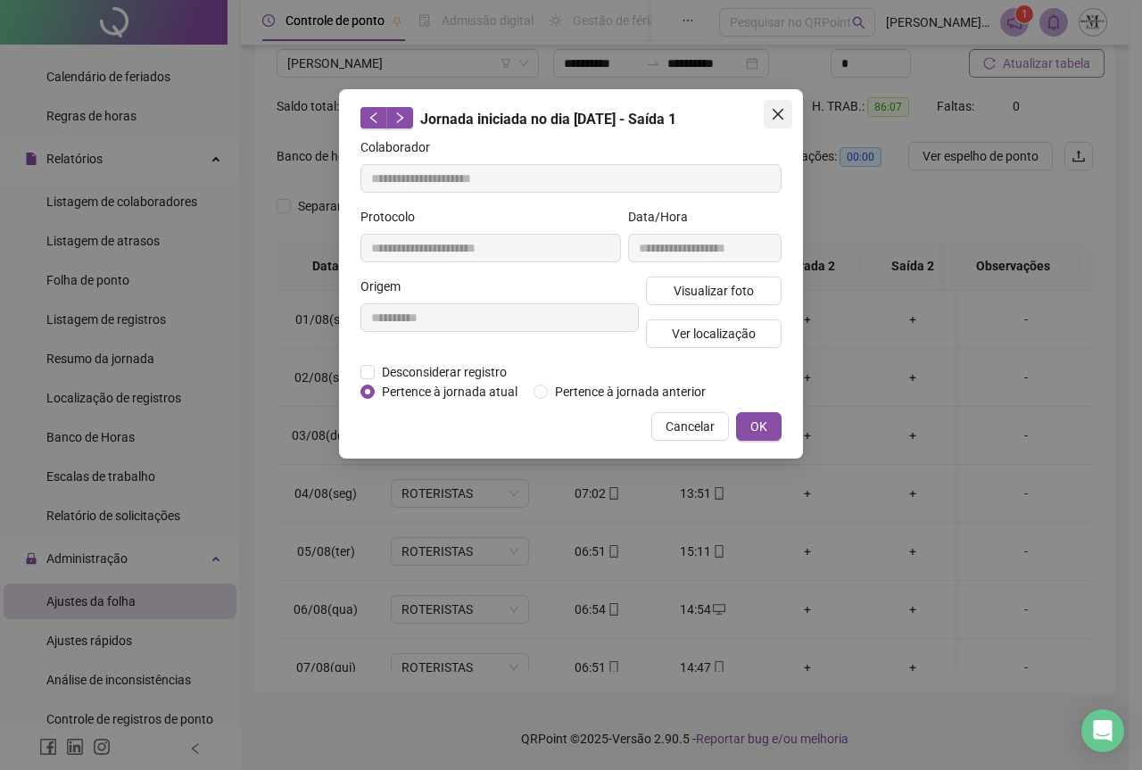
click at [773, 117] on icon "close" at bounding box center [778, 114] width 14 height 14
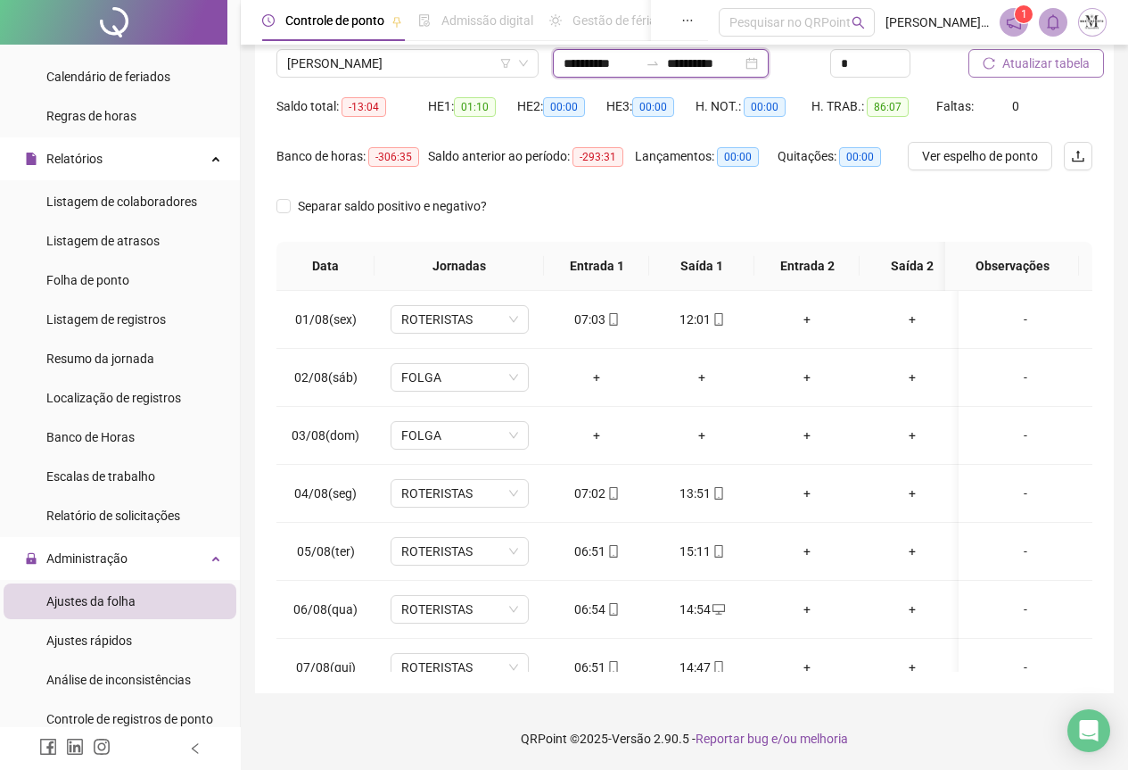
click at [618, 62] on input "**********" at bounding box center [601, 64] width 75 height 20
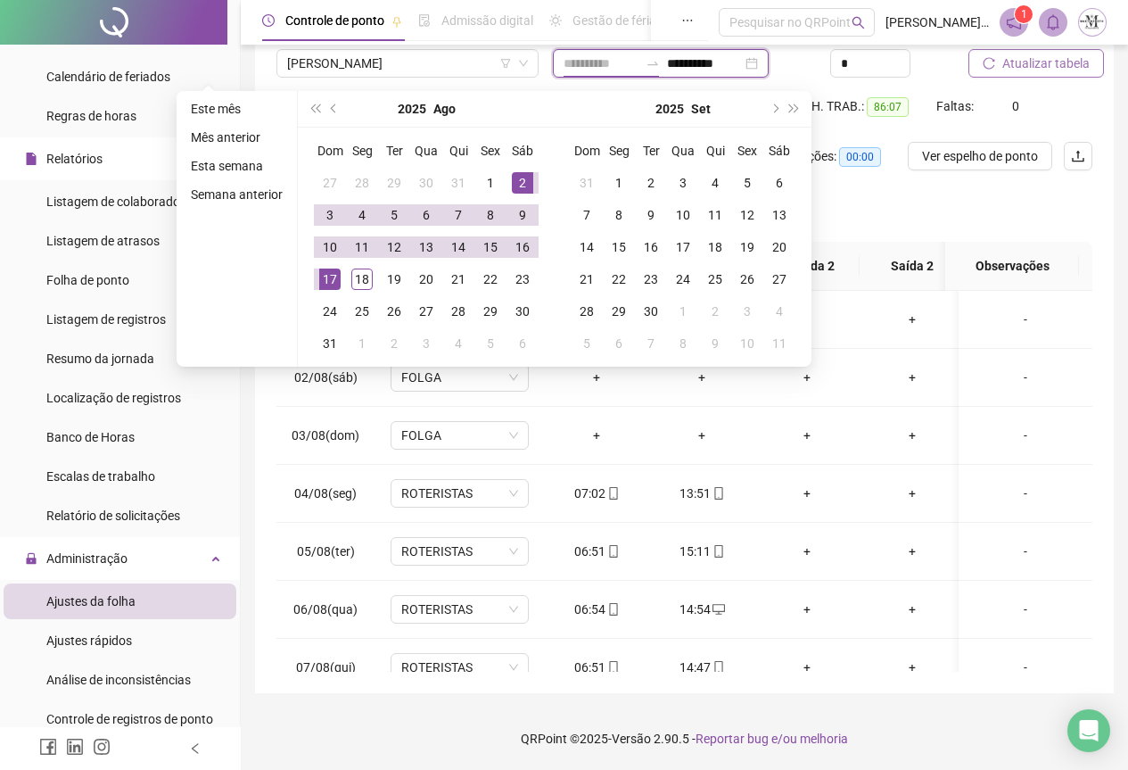
type input "**********"
click at [439, 112] on button "Ago" at bounding box center [445, 109] width 22 height 36
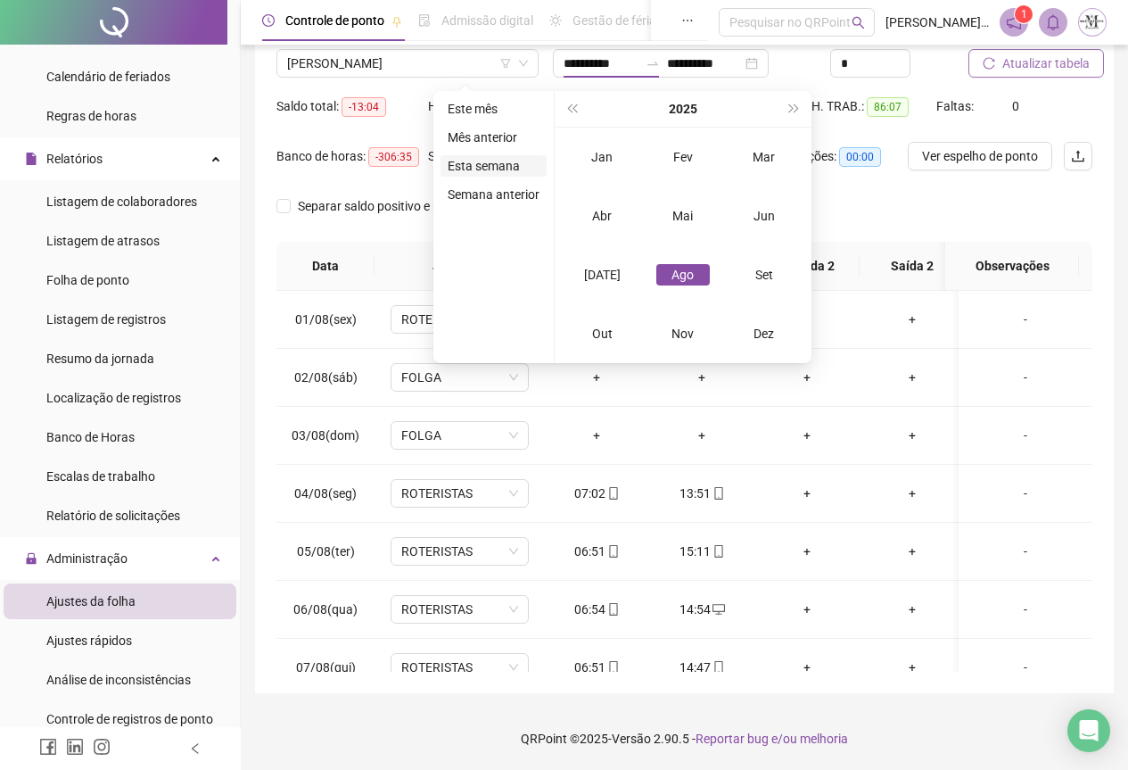
type input "**********"
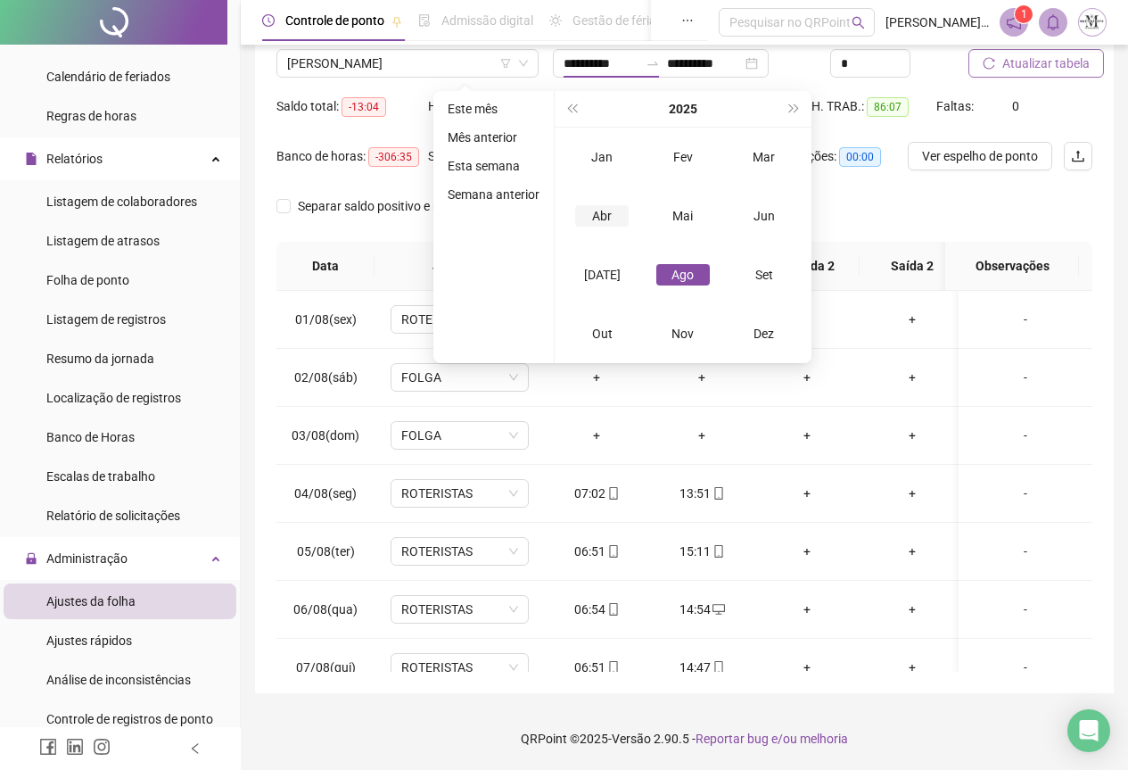
type input "**********"
click at [596, 273] on div "[DATE]" at bounding box center [602, 274] width 54 height 21
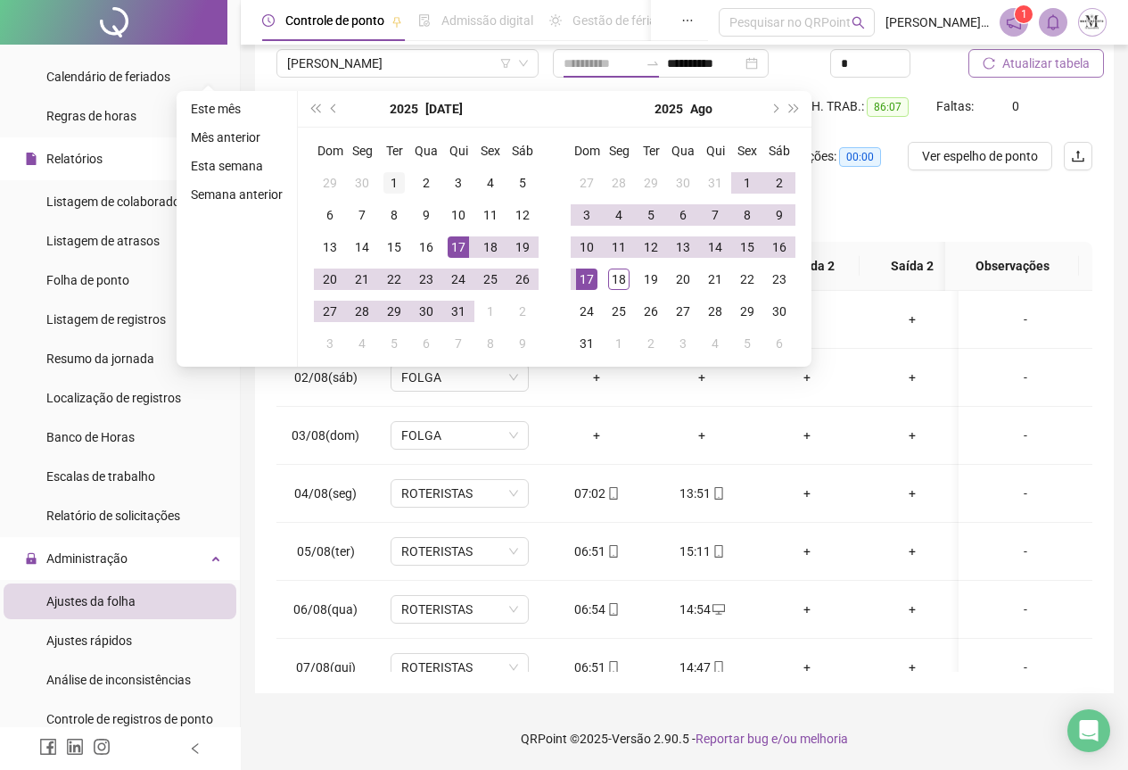
type input "**********"
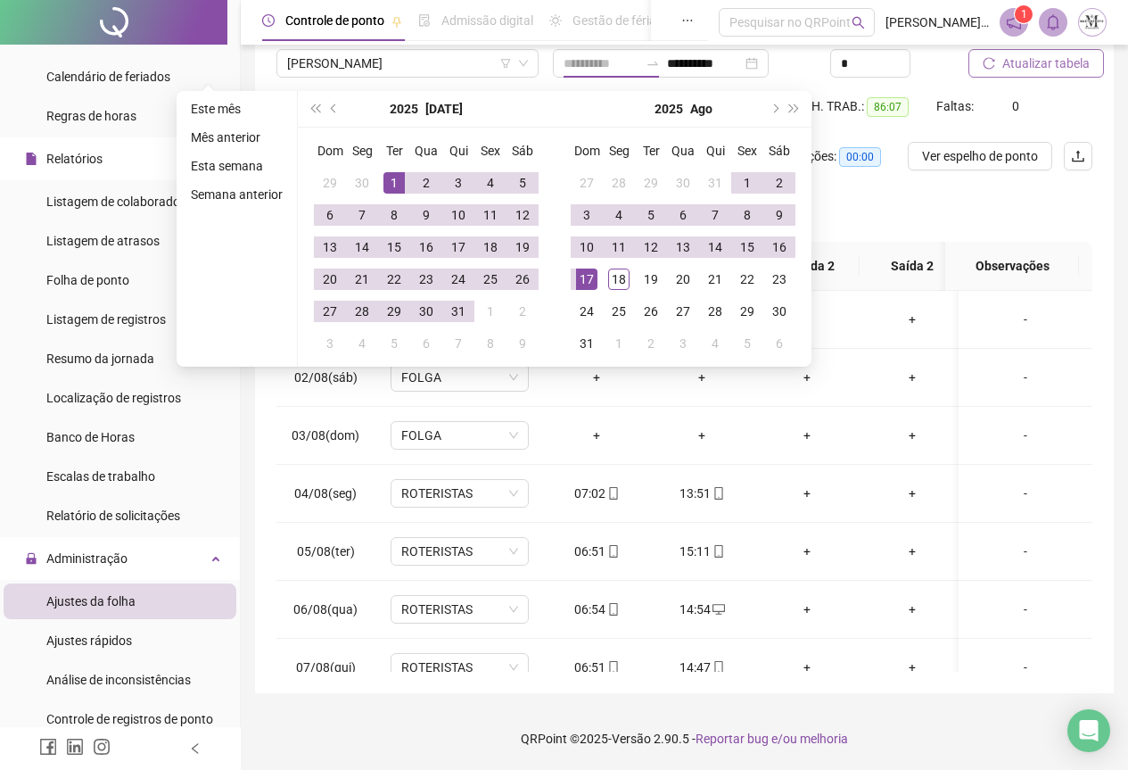
click at [396, 181] on div "1" at bounding box center [394, 182] width 21 height 21
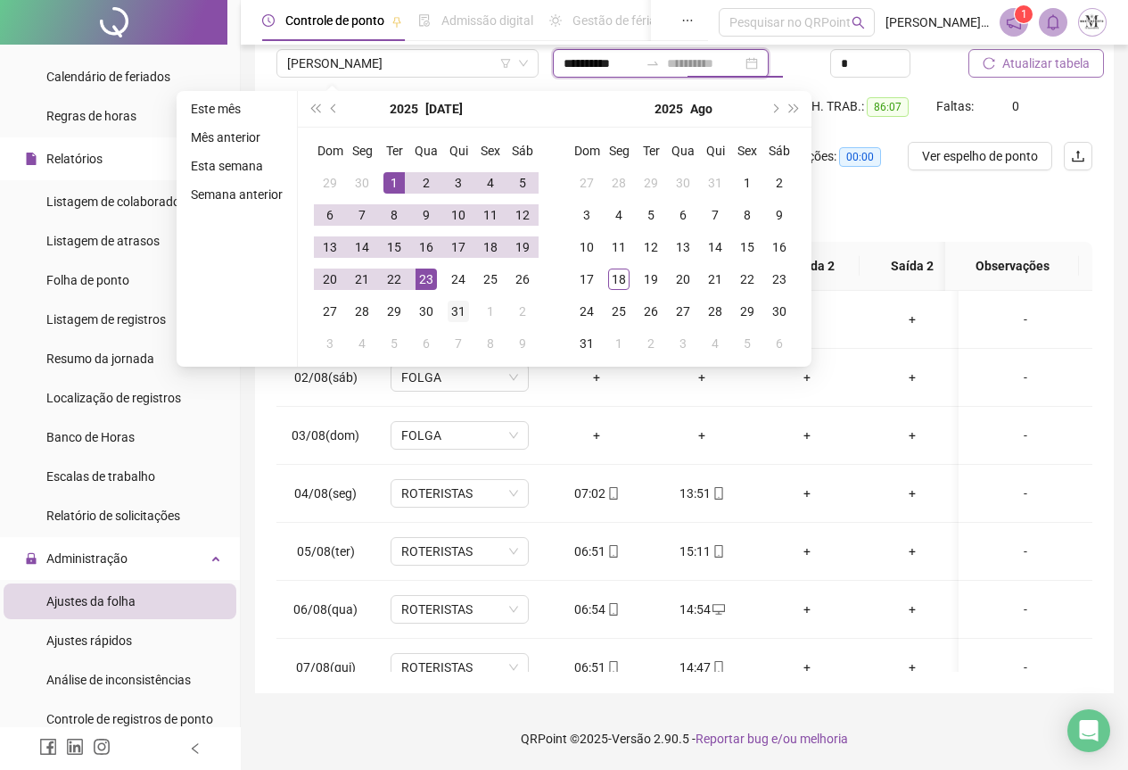
type input "**********"
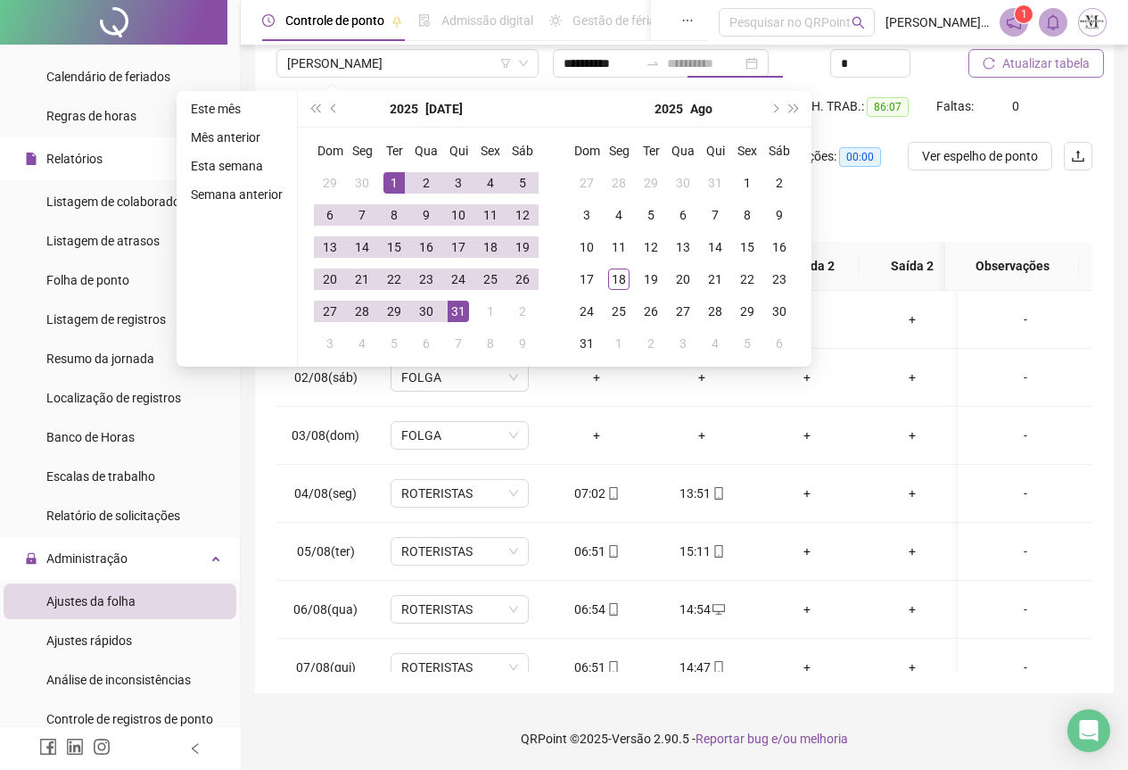
click at [450, 308] on div "31" at bounding box center [458, 311] width 21 height 21
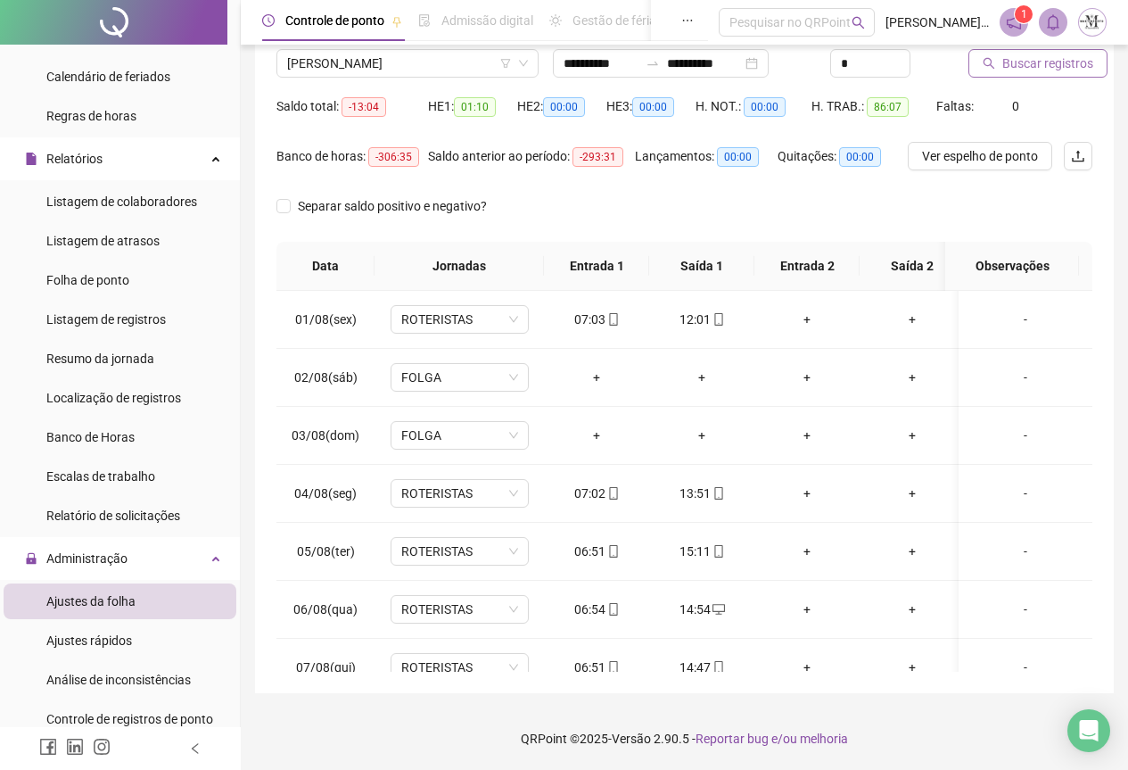
click at [1010, 61] on span "Buscar registros" at bounding box center [1048, 64] width 91 height 20
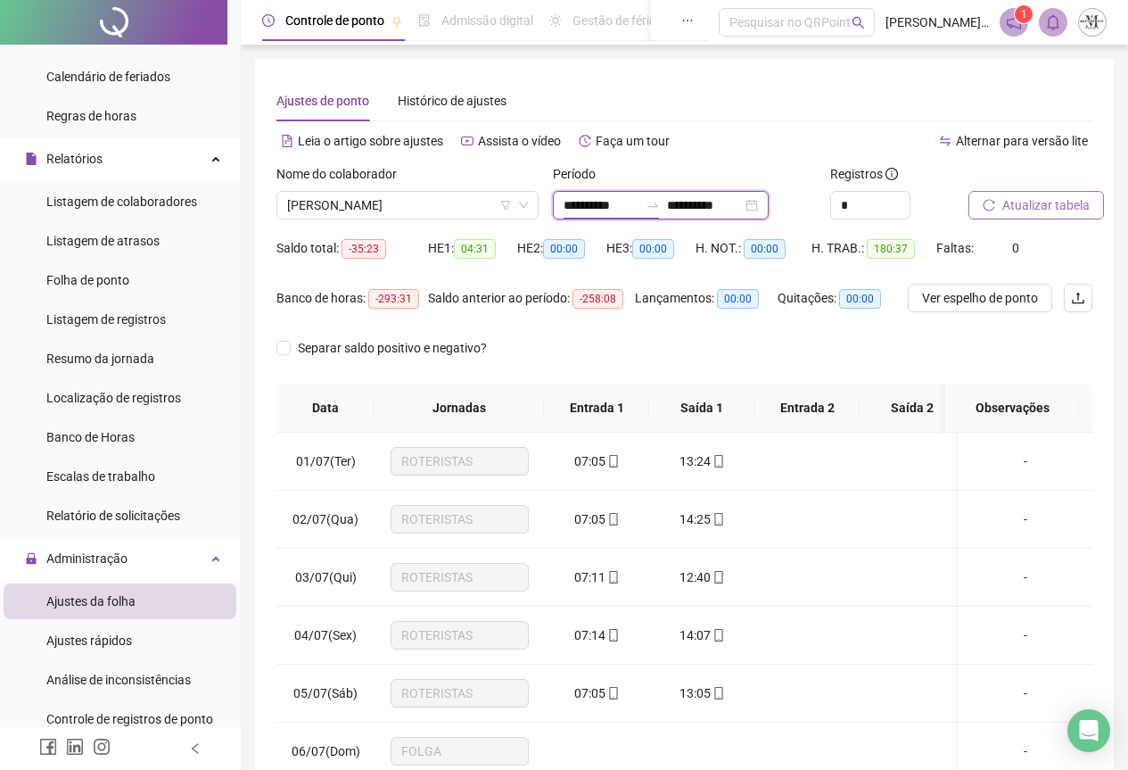
click at [614, 203] on input "**********" at bounding box center [601, 205] width 75 height 20
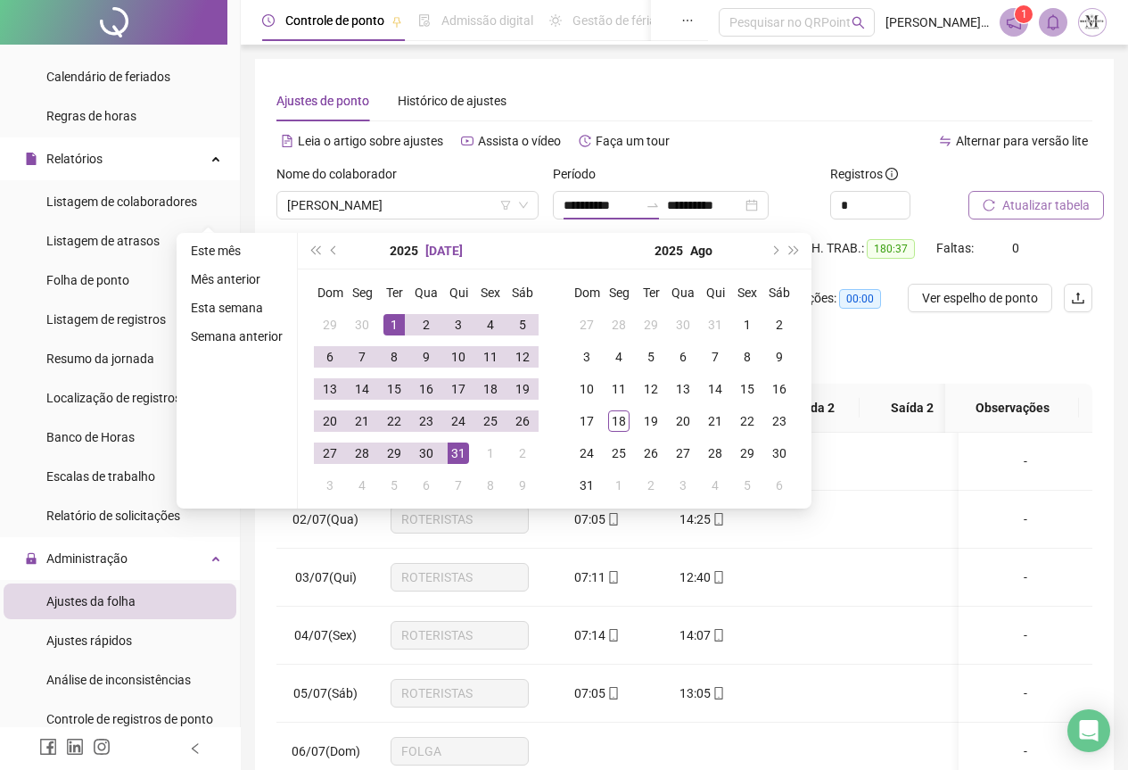
click at [445, 252] on button "[DATE]" at bounding box center [444, 251] width 37 height 36
type input "**********"
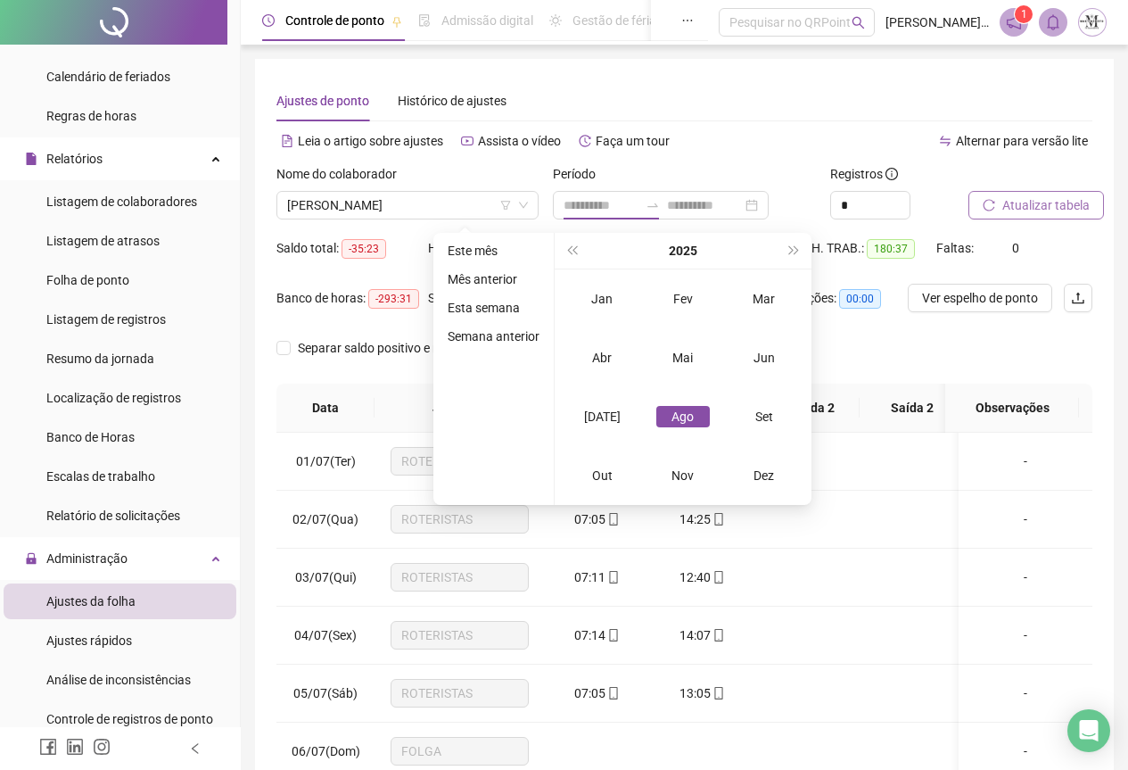
type input "**********"
click at [752, 362] on div "Jun" at bounding box center [765, 357] width 54 height 21
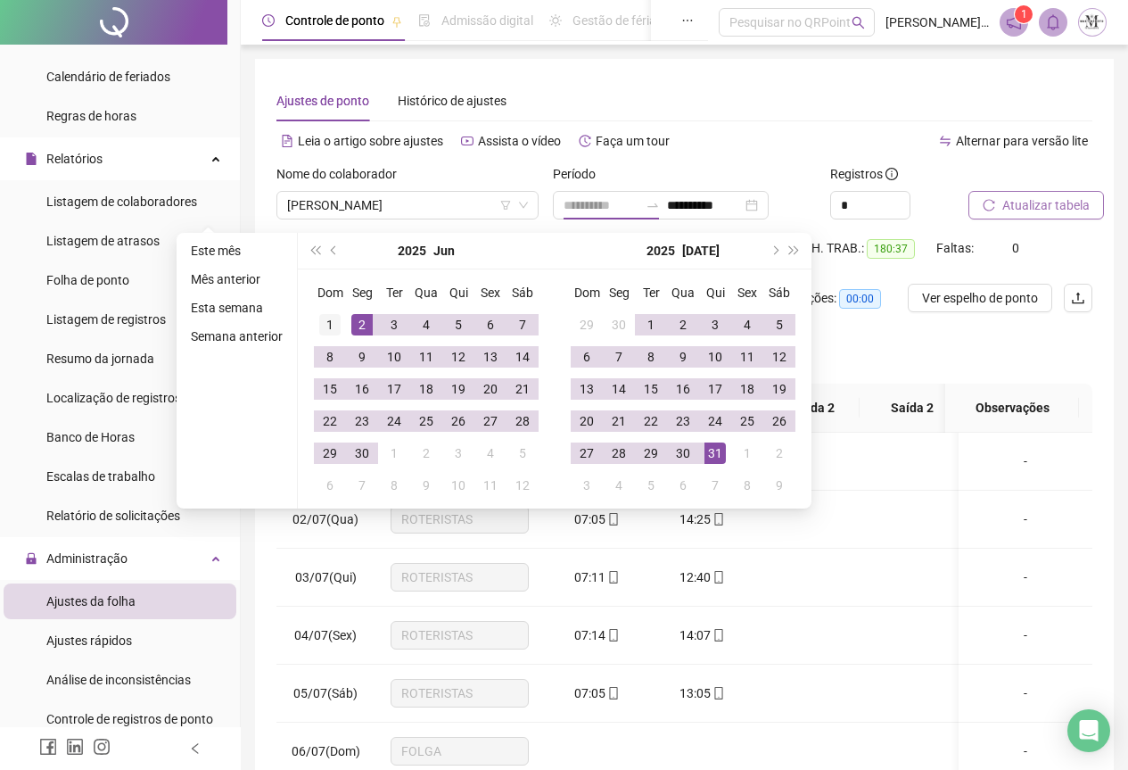
type input "**********"
click at [328, 326] on div "1" at bounding box center [329, 324] width 21 height 21
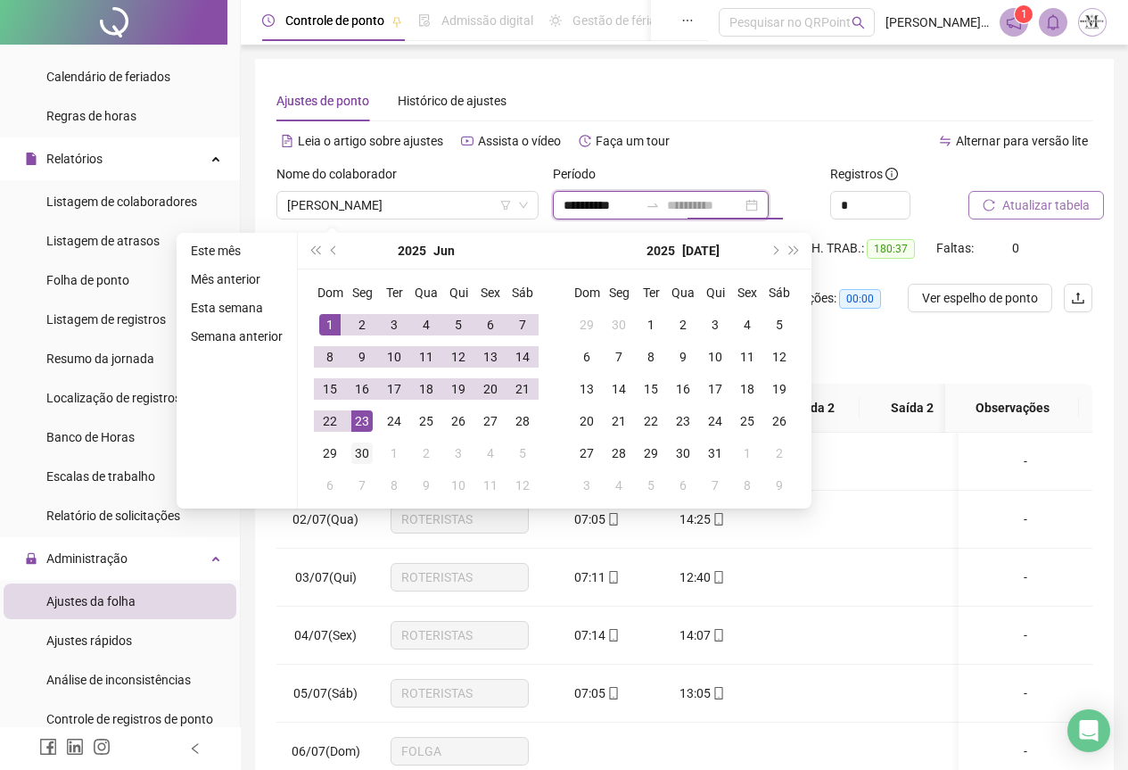
type input "**********"
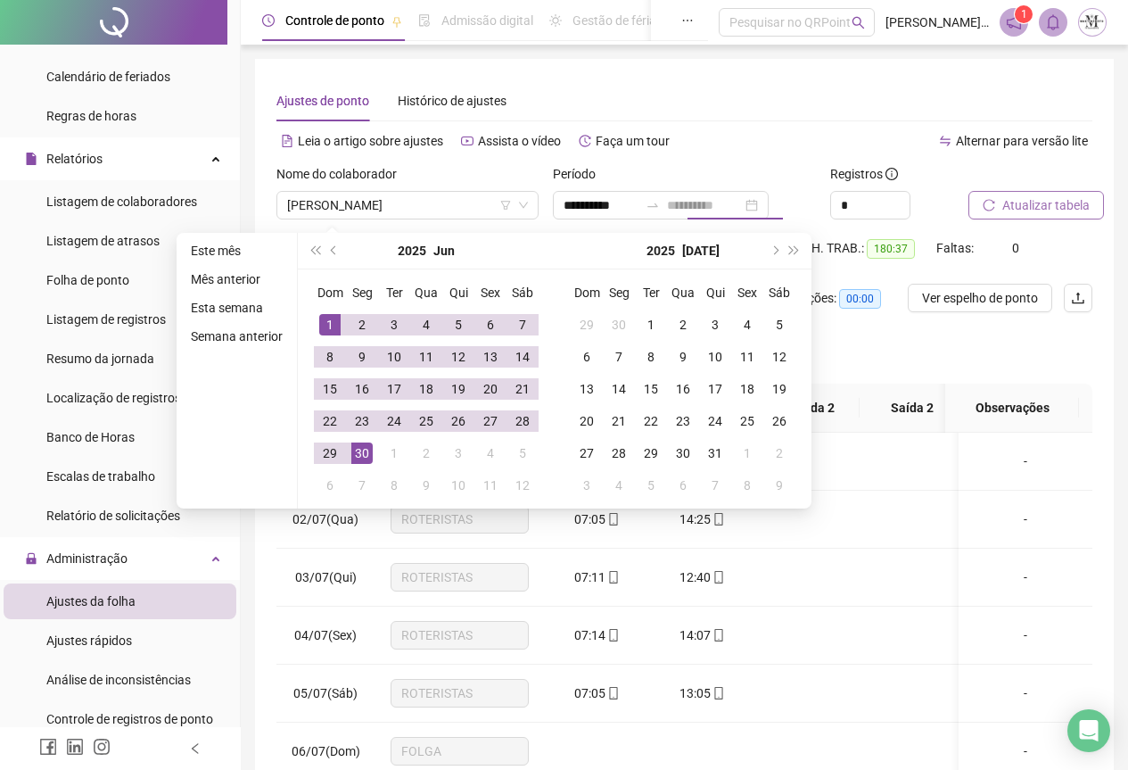
click at [368, 451] on div "30" at bounding box center [361, 452] width 21 height 21
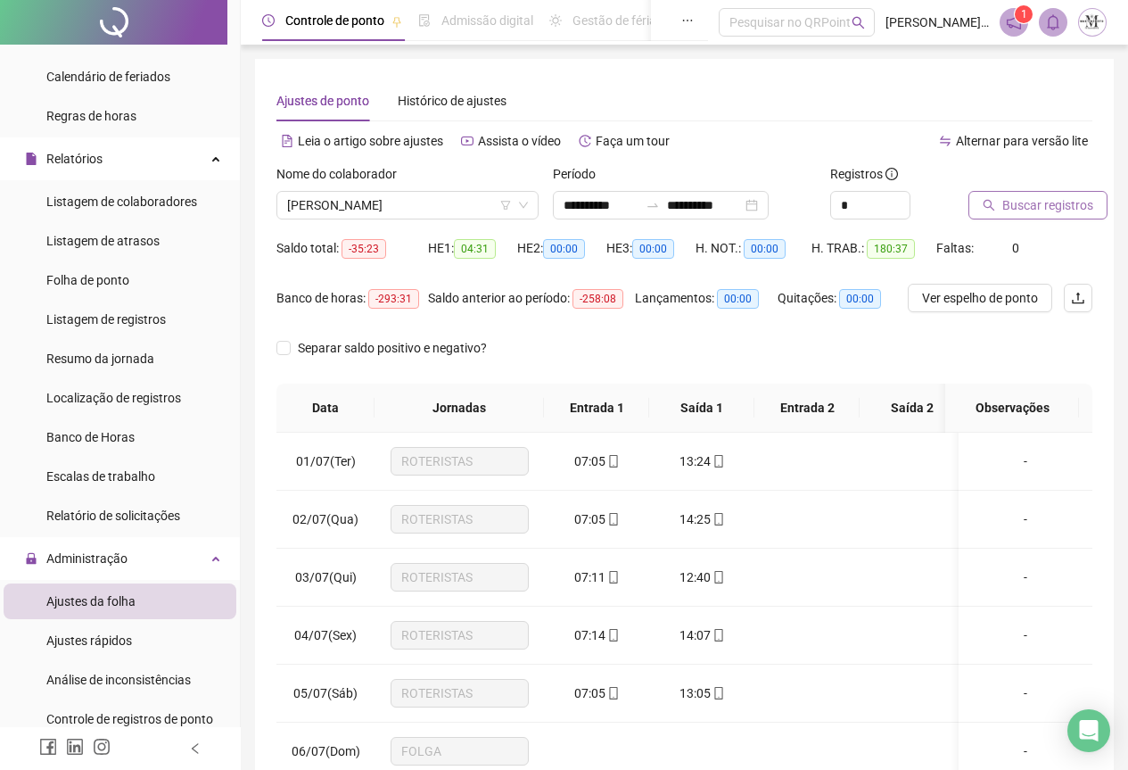
click at [1001, 201] on button "Buscar registros" at bounding box center [1038, 205] width 139 height 29
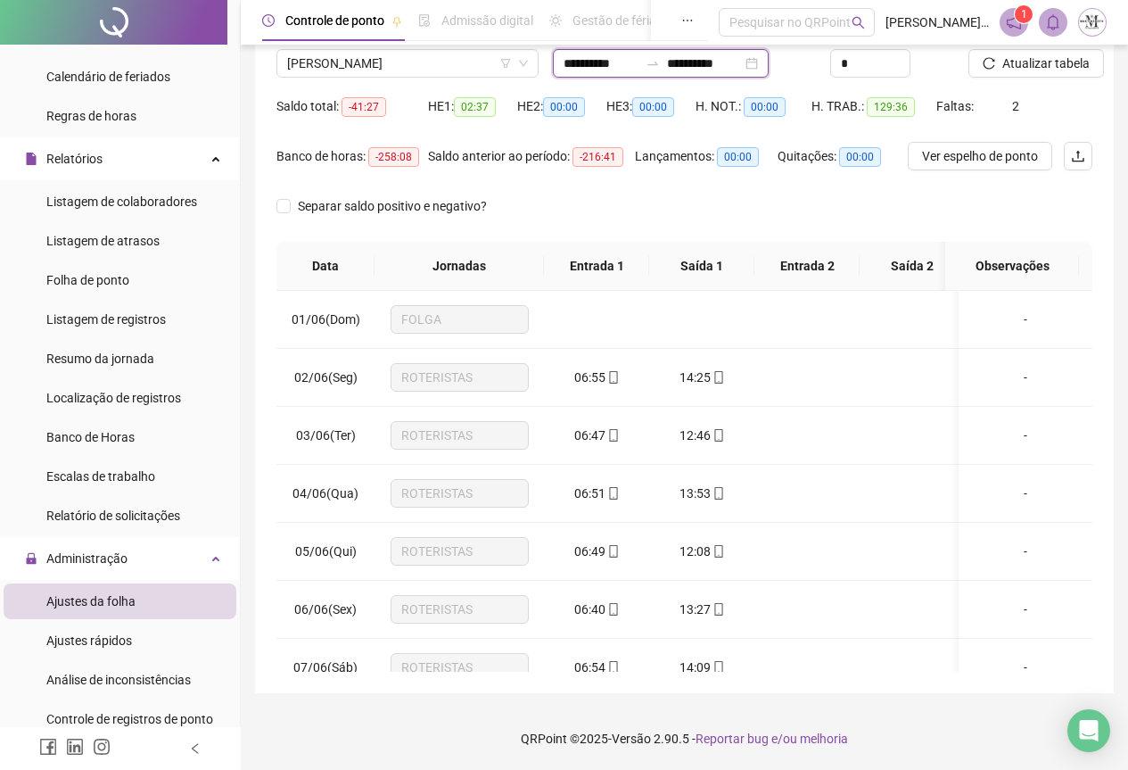
click at [631, 66] on input "**********" at bounding box center [601, 64] width 75 height 20
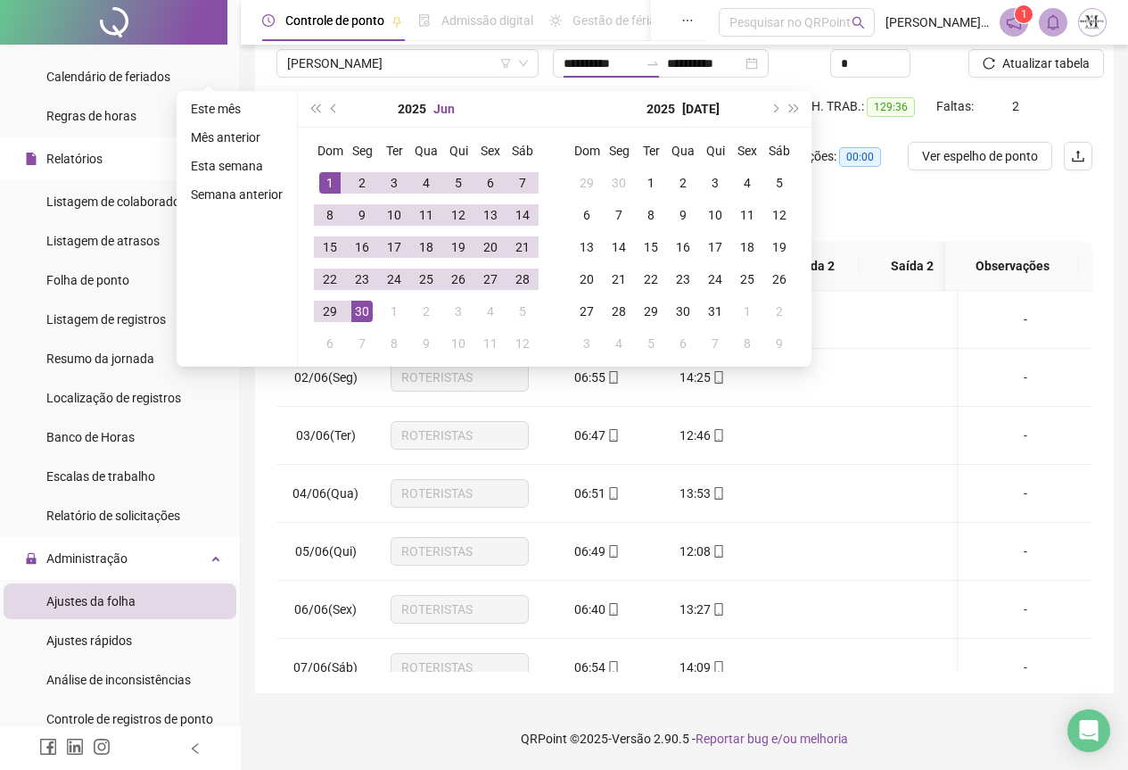
click at [440, 107] on button "Jun" at bounding box center [444, 109] width 21 height 36
type input "**********"
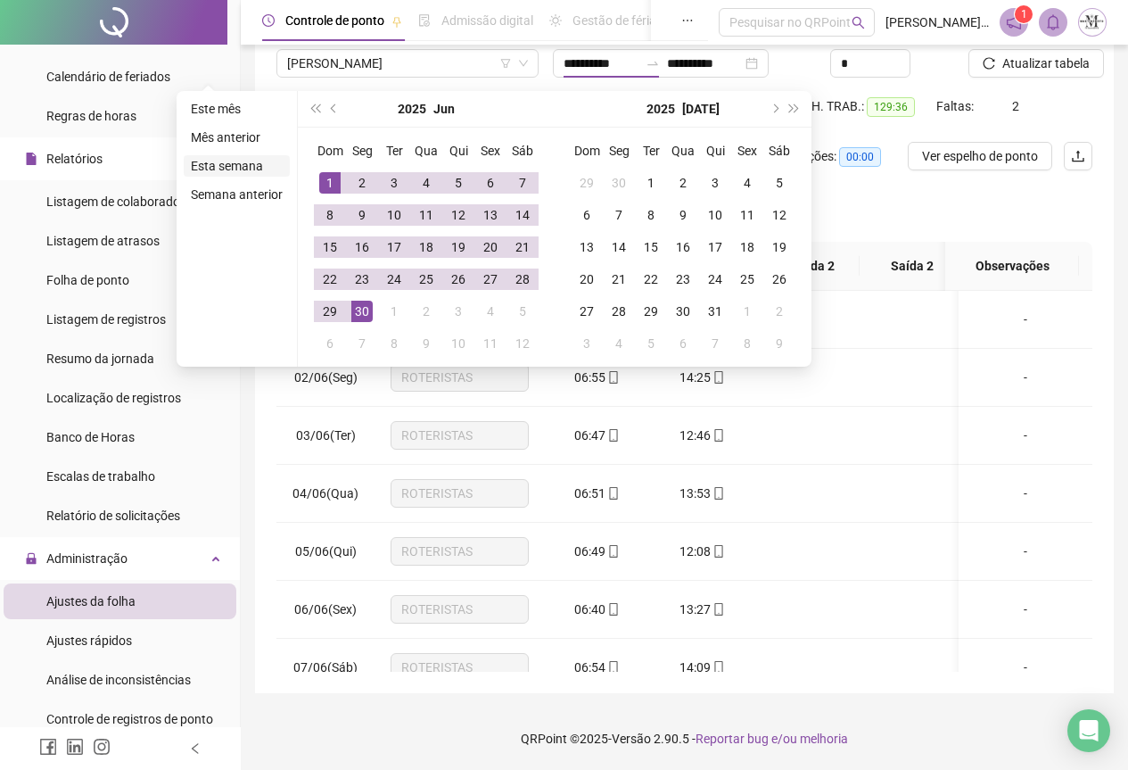
type input "**********"
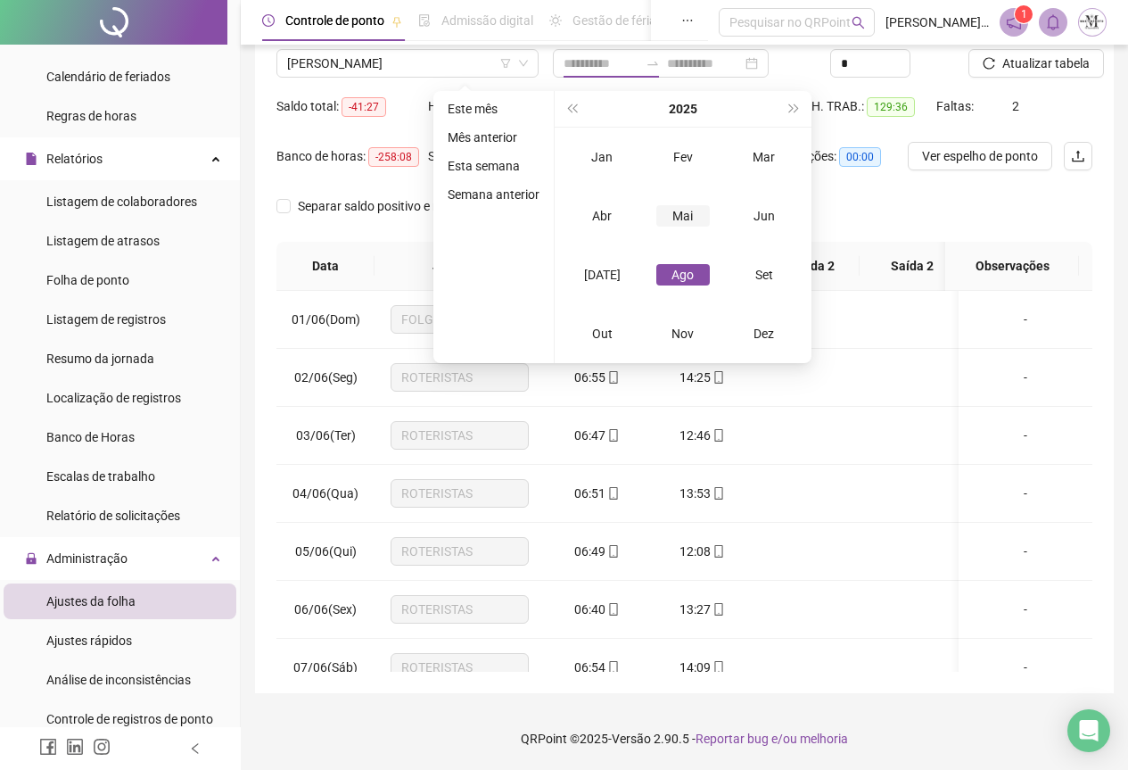
type input "**********"
click at [667, 216] on div "Mai" at bounding box center [684, 215] width 54 height 21
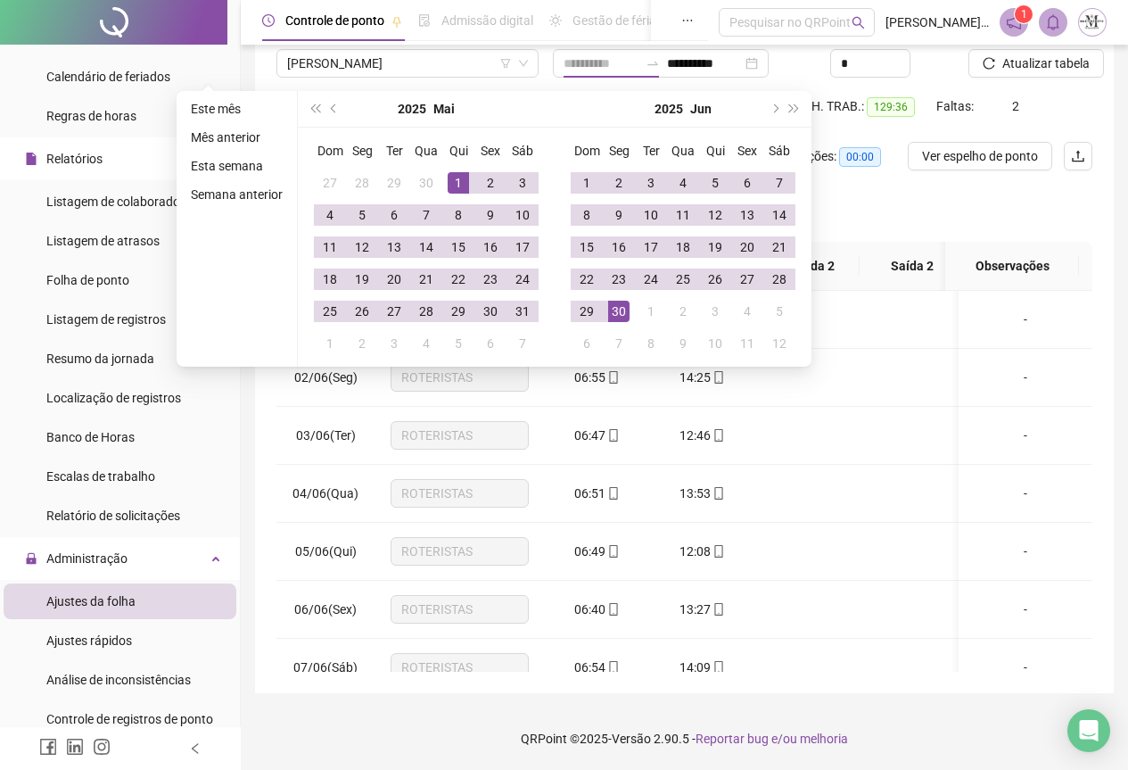
type input "**********"
click at [454, 176] on div "1" at bounding box center [458, 182] width 21 height 21
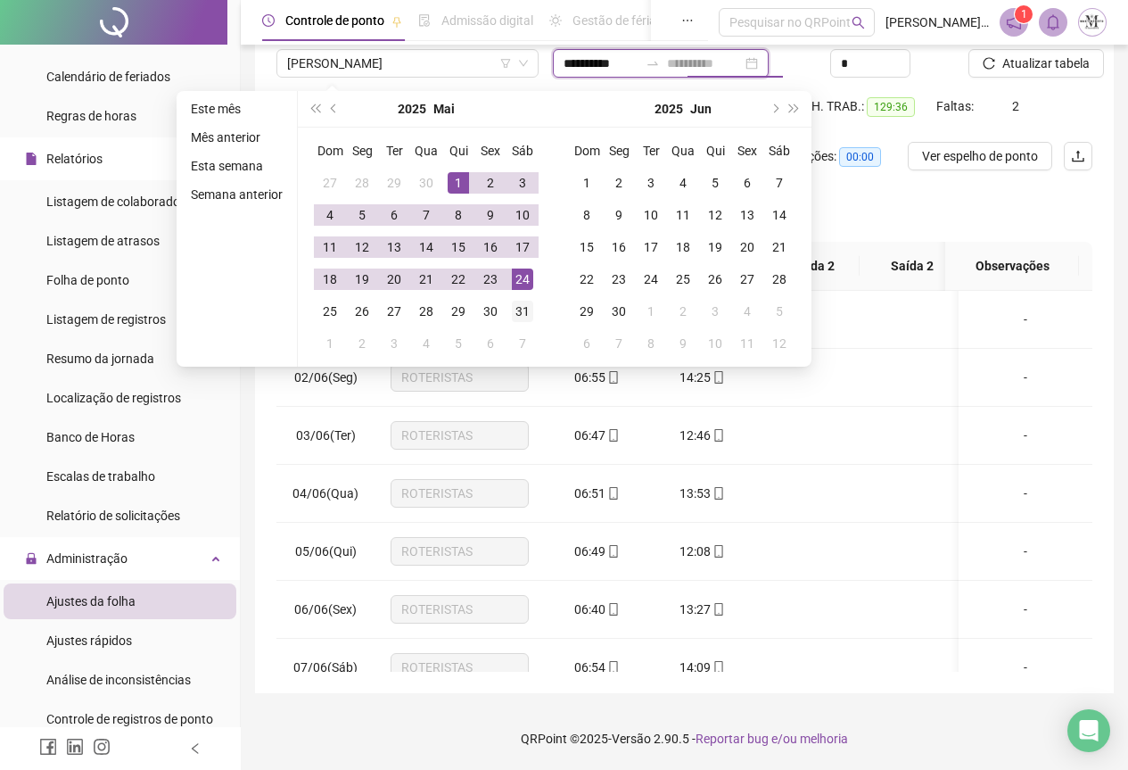
type input "**********"
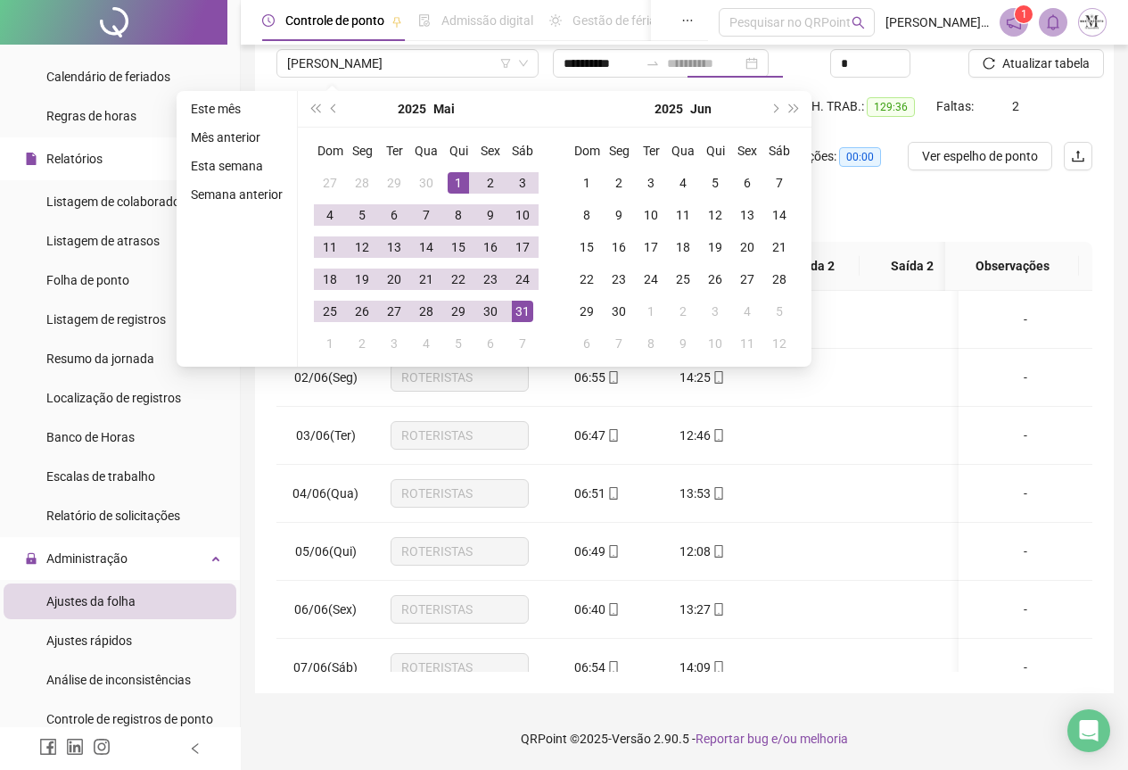
click at [526, 311] on div "31" at bounding box center [522, 311] width 21 height 21
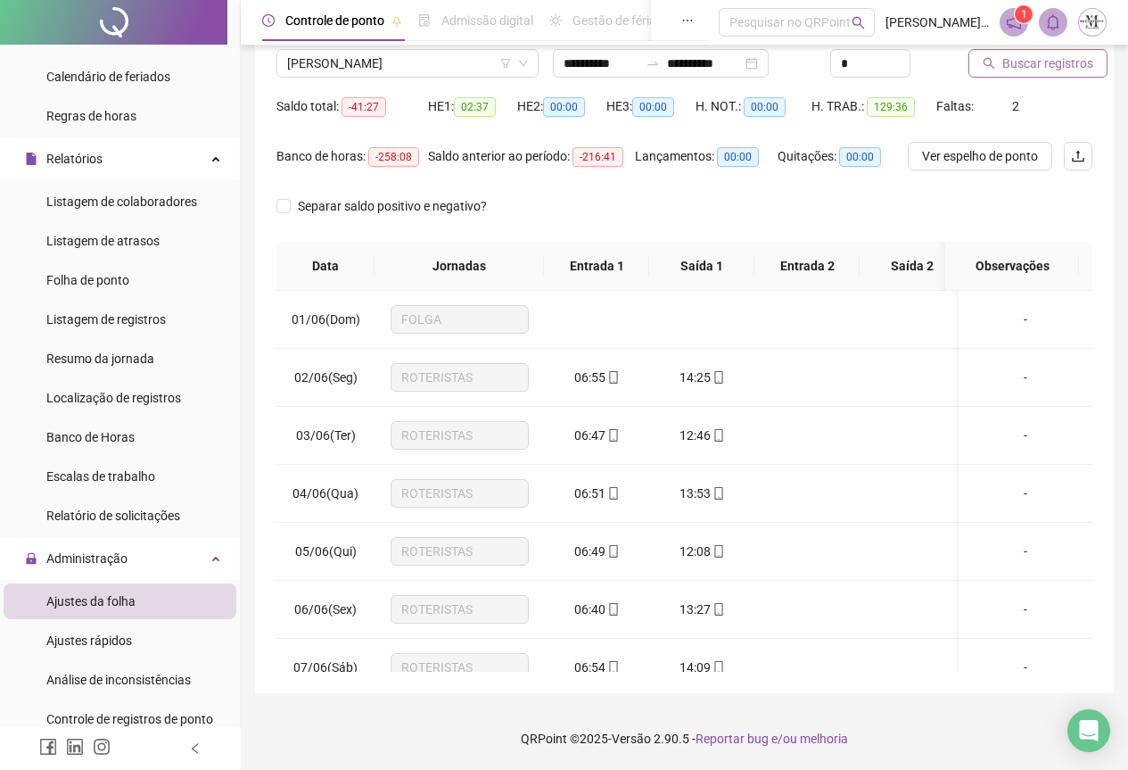
click at [987, 66] on icon "search" at bounding box center [989, 63] width 12 height 12
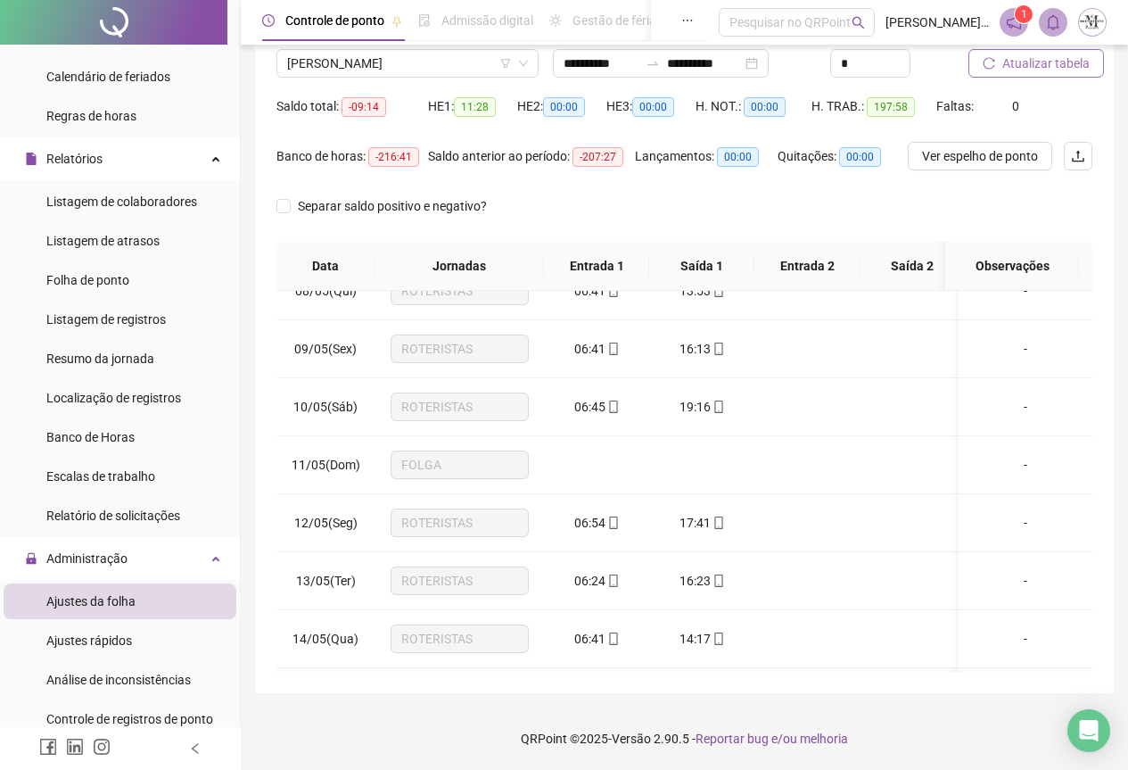
scroll to position [360, 0]
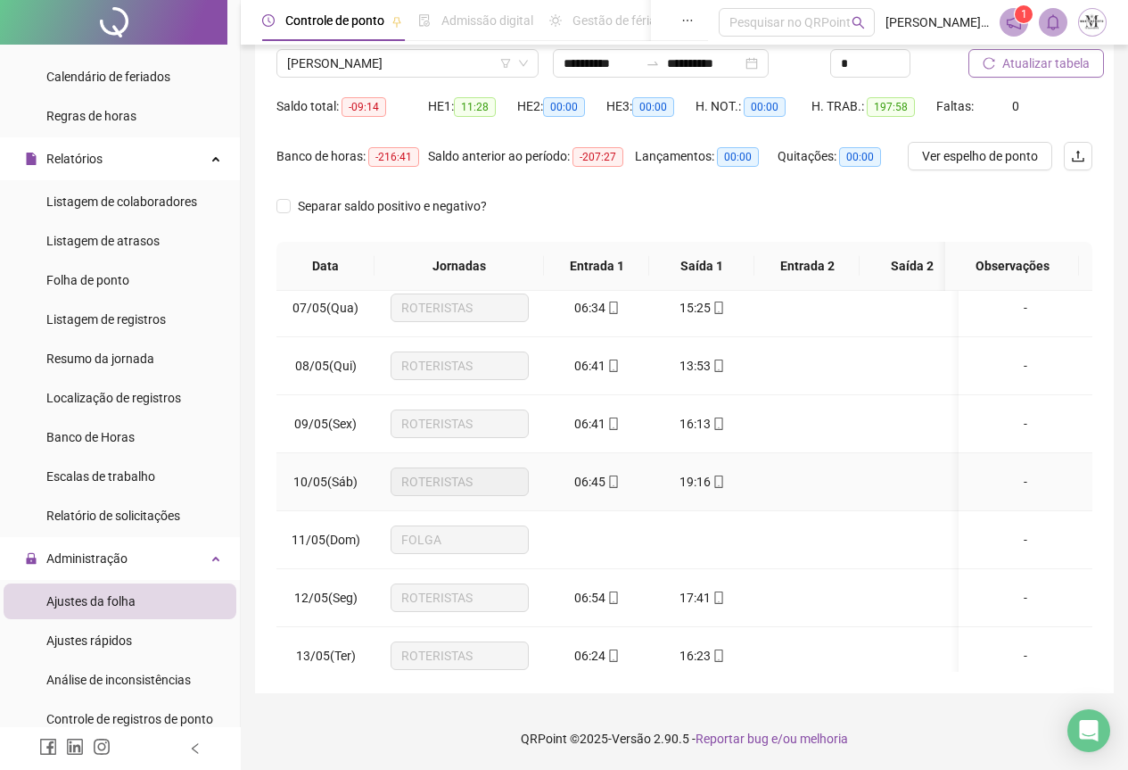
click at [715, 480] on icon "mobile" at bounding box center [719, 481] width 12 height 12
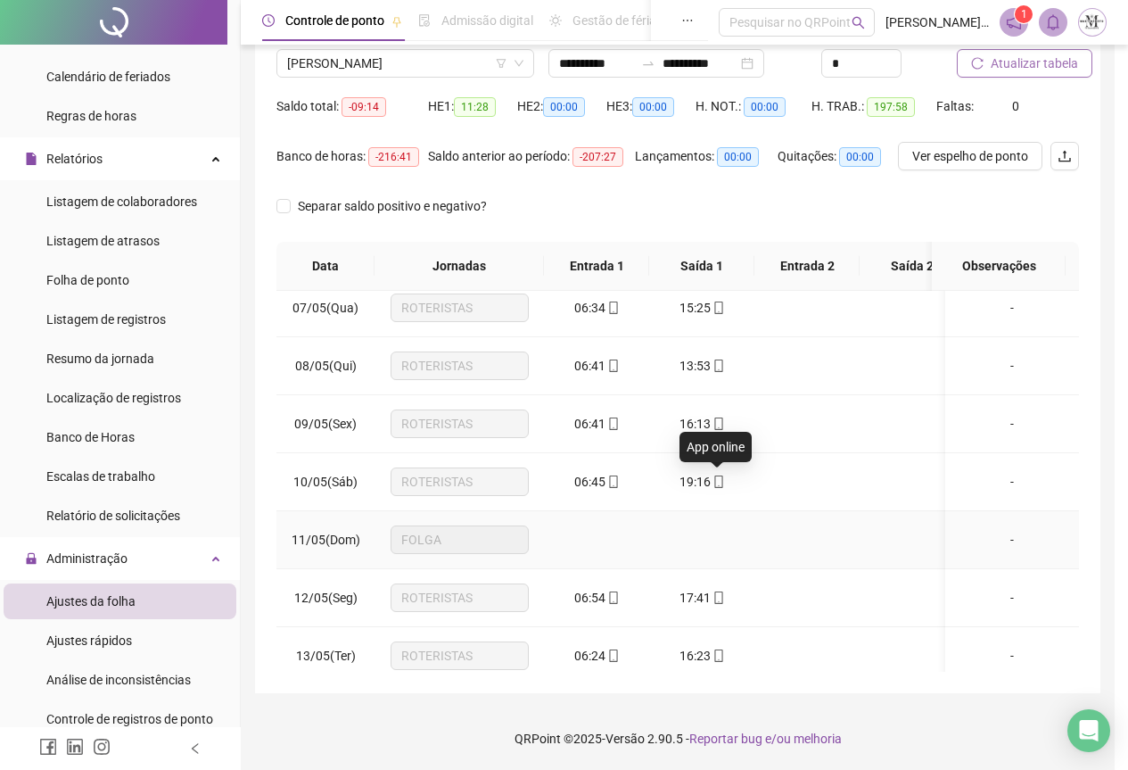
type input "**********"
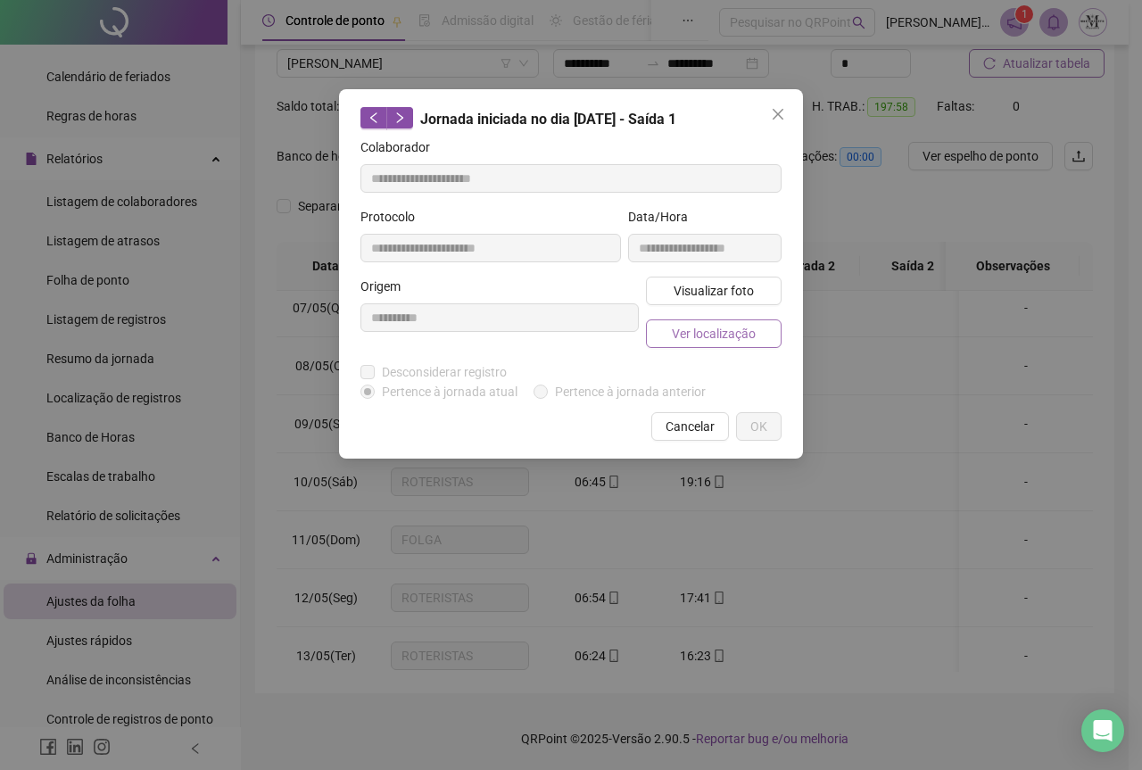
click at [697, 333] on span "Ver localização" at bounding box center [714, 334] width 84 height 20
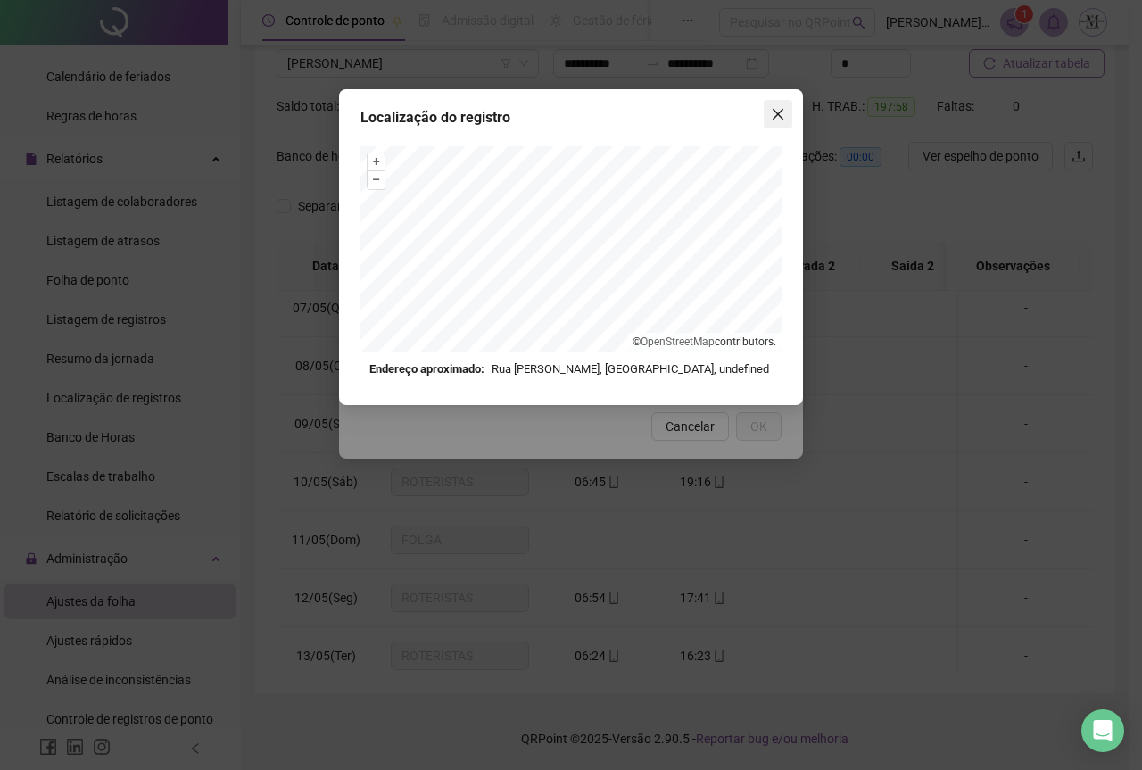
click at [772, 107] on icon "close" at bounding box center [778, 114] width 14 height 14
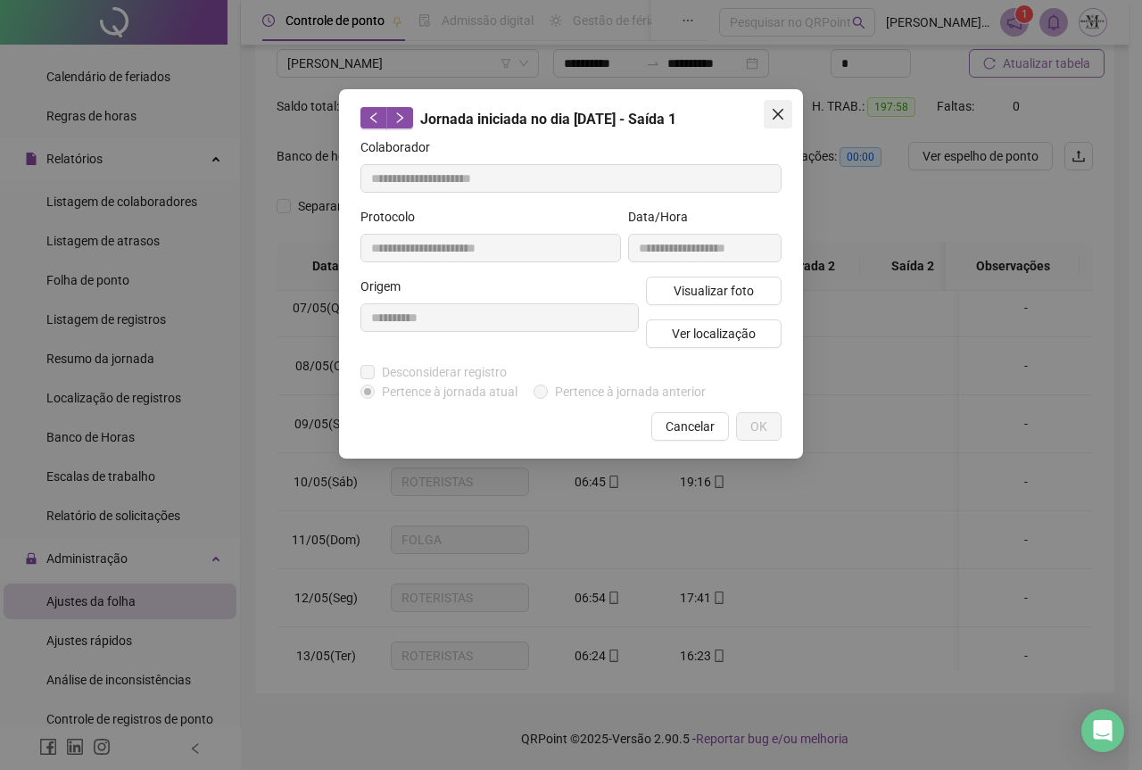
click at [774, 118] on icon "close" at bounding box center [778, 114] width 11 height 11
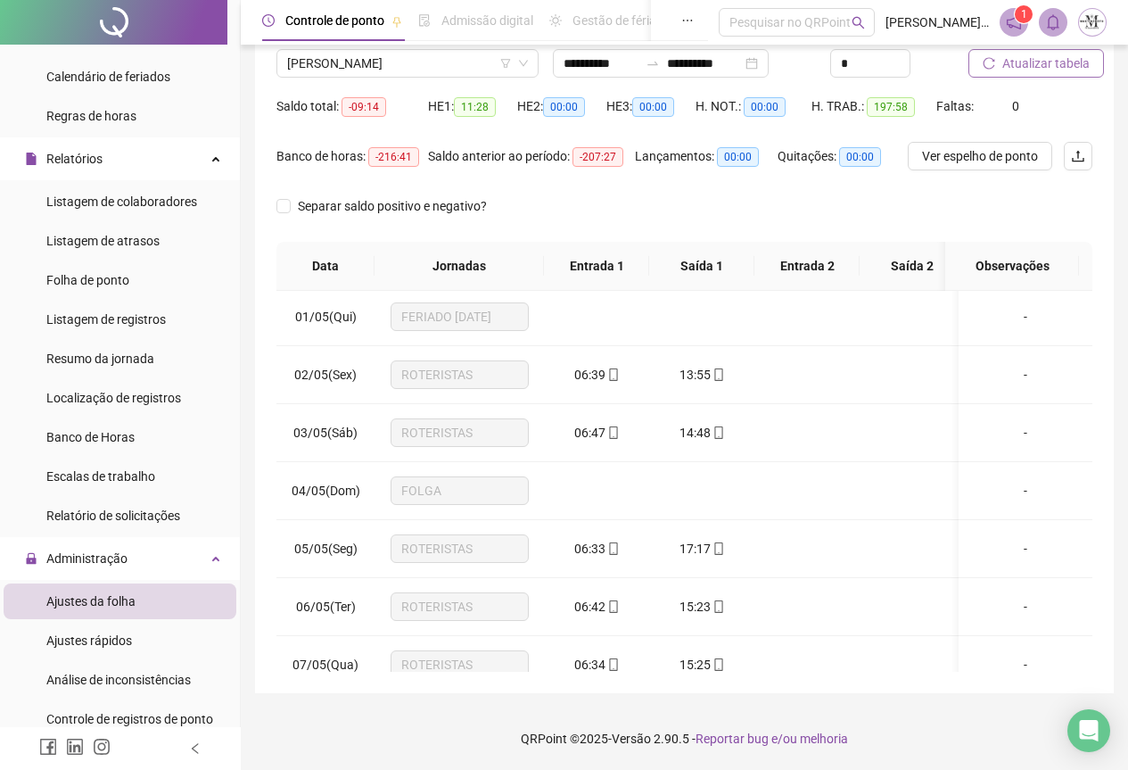
scroll to position [0, 0]
click at [627, 70] on input "**********" at bounding box center [601, 64] width 75 height 20
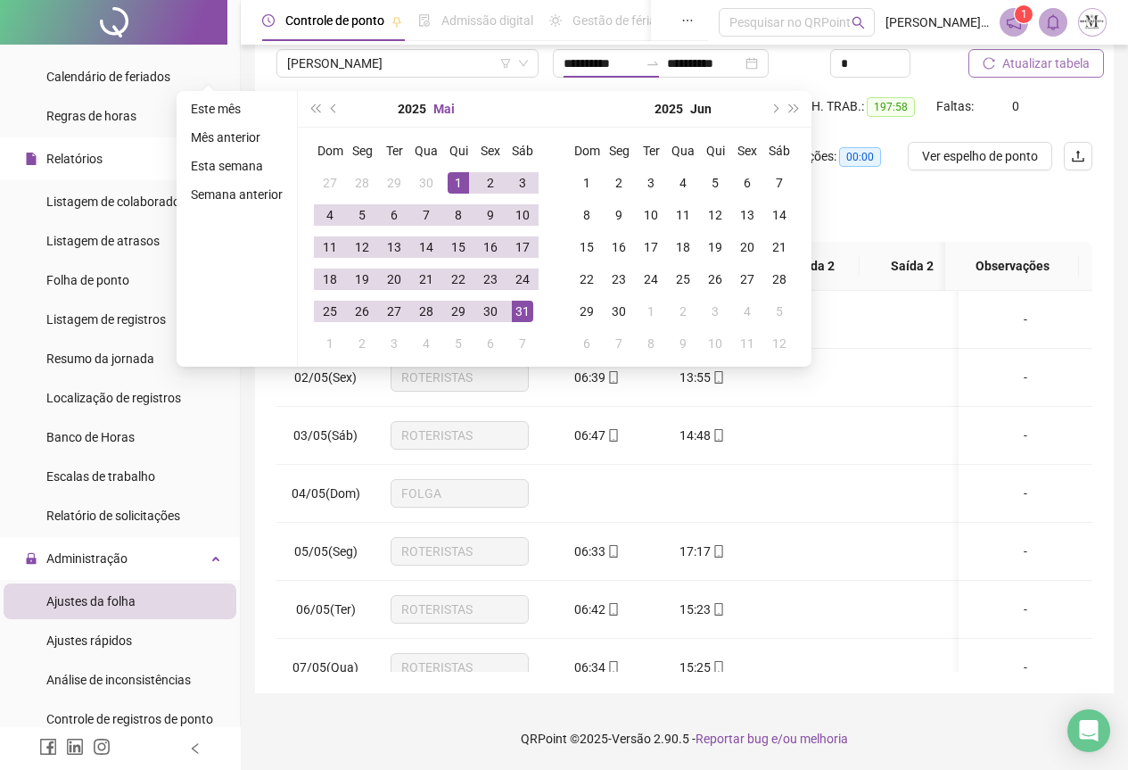
click at [445, 114] on button "Mai" at bounding box center [444, 109] width 21 height 36
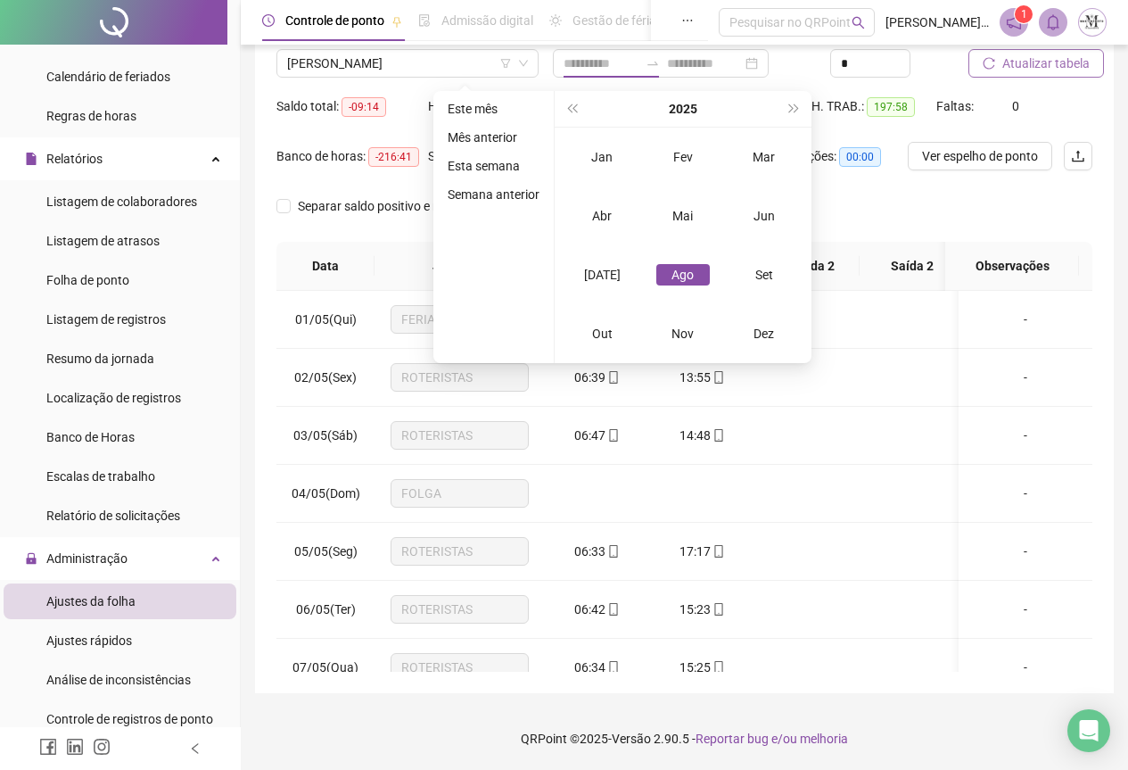
type input "**********"
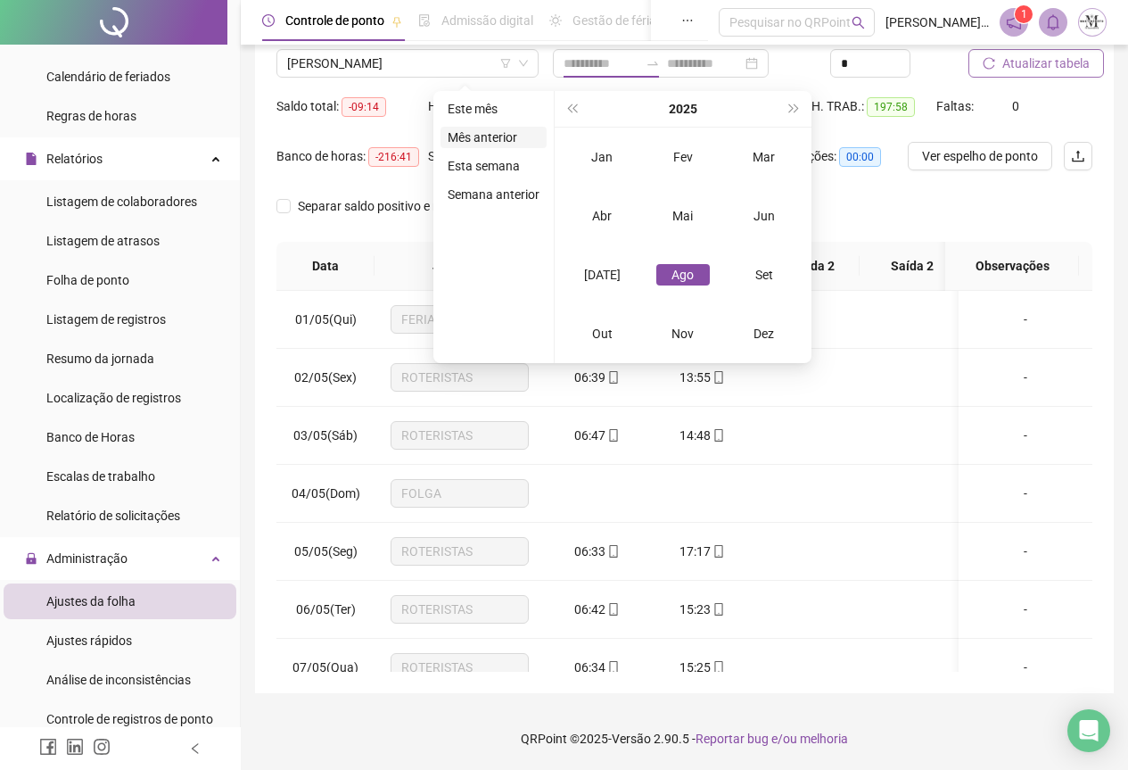
type input "**********"
click at [597, 214] on div "Abr" at bounding box center [602, 215] width 54 height 21
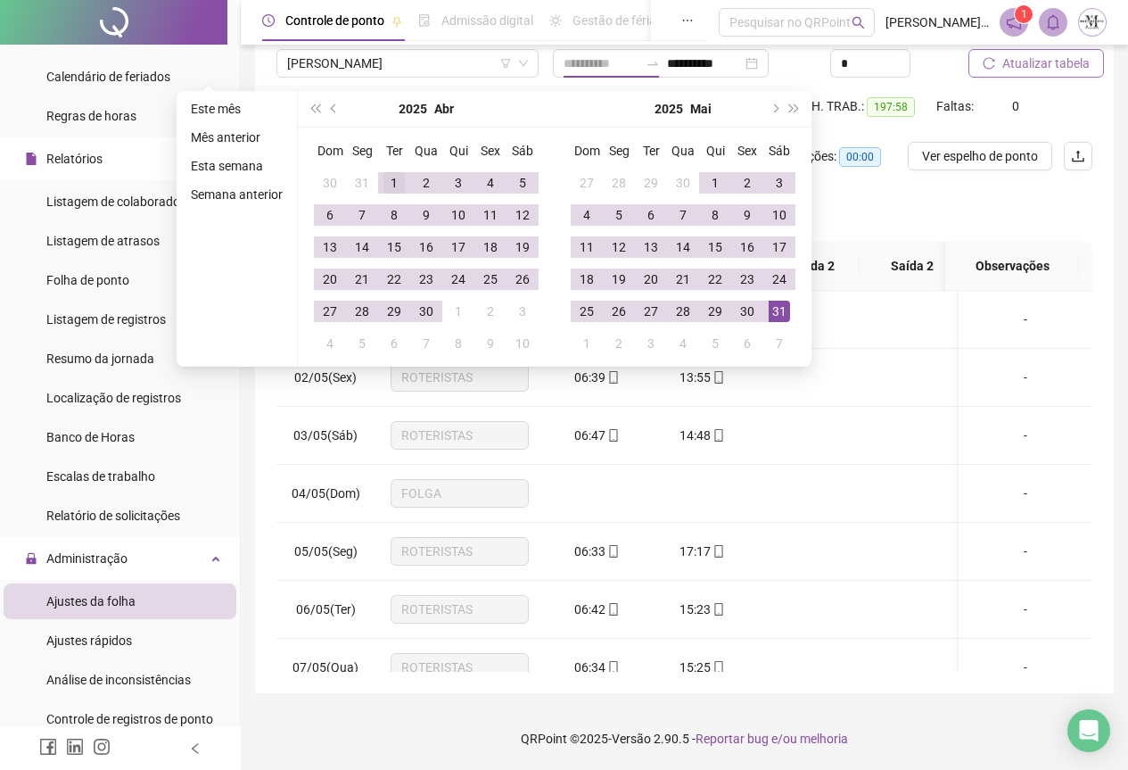
type input "**********"
click at [390, 185] on div "1" at bounding box center [394, 182] width 21 height 21
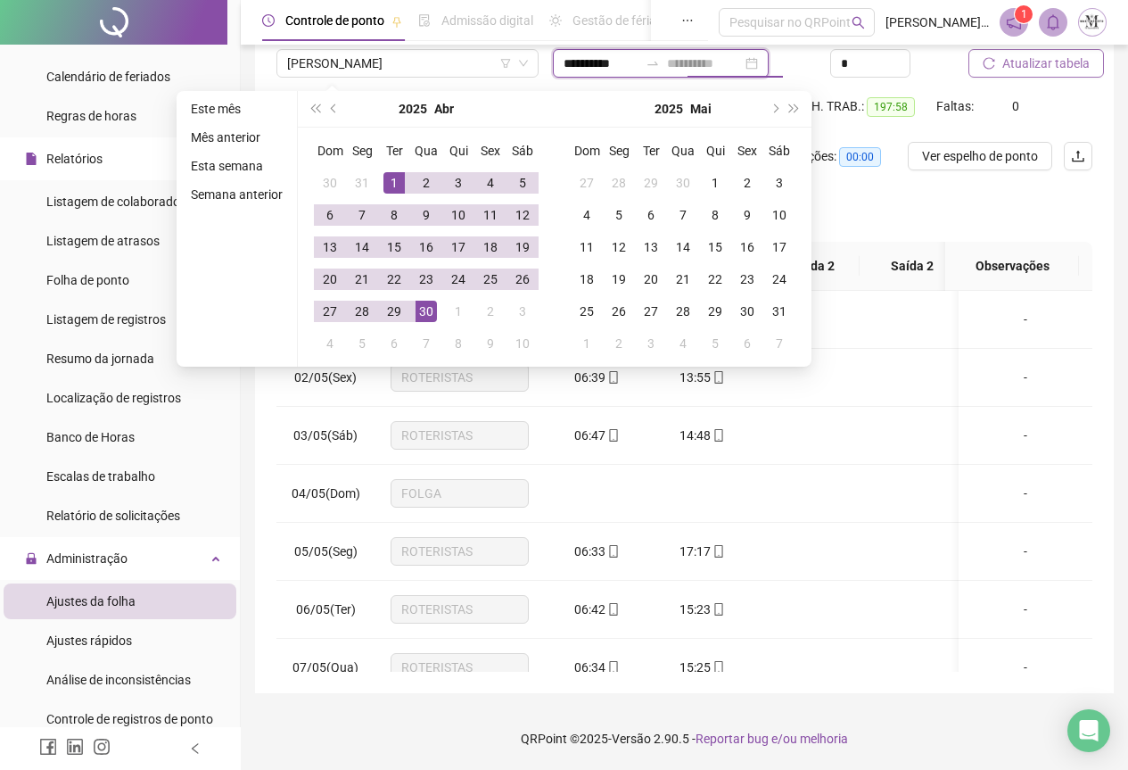
type input "**********"
click at [427, 305] on div "30" at bounding box center [426, 311] width 21 height 21
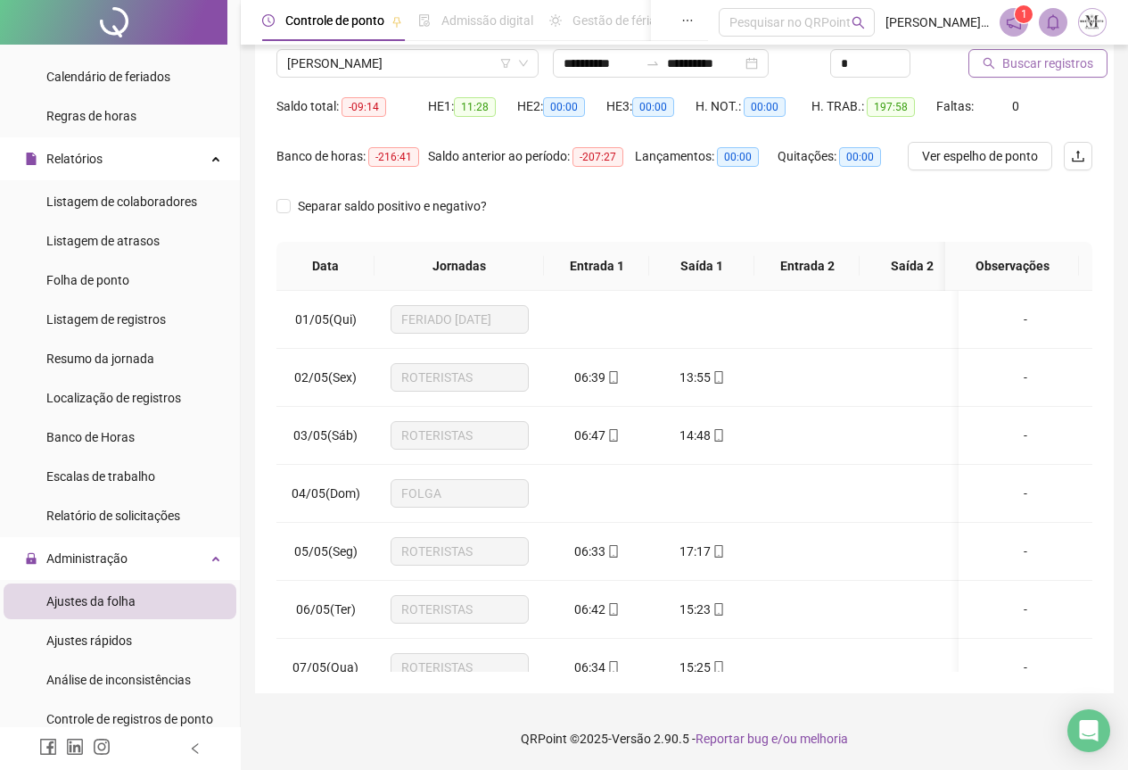
click at [1011, 72] on span "Buscar registros" at bounding box center [1048, 64] width 91 height 20
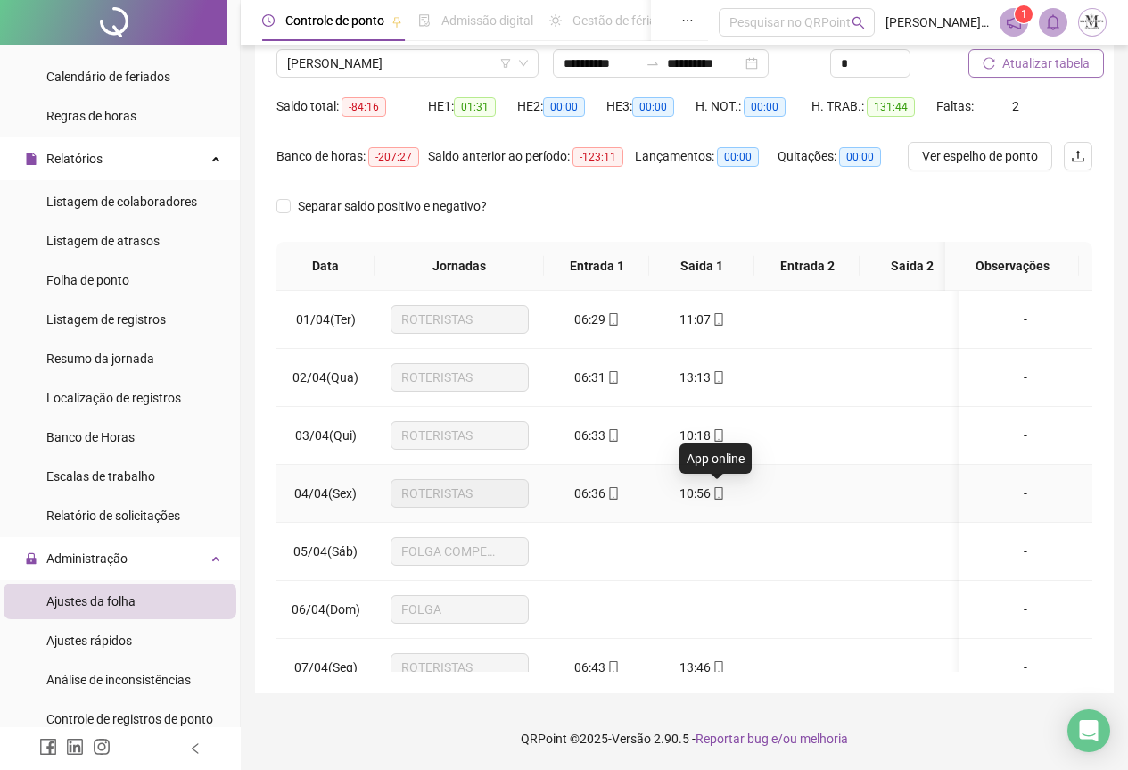
click at [720, 498] on icon "mobile" at bounding box center [719, 493] width 12 height 12
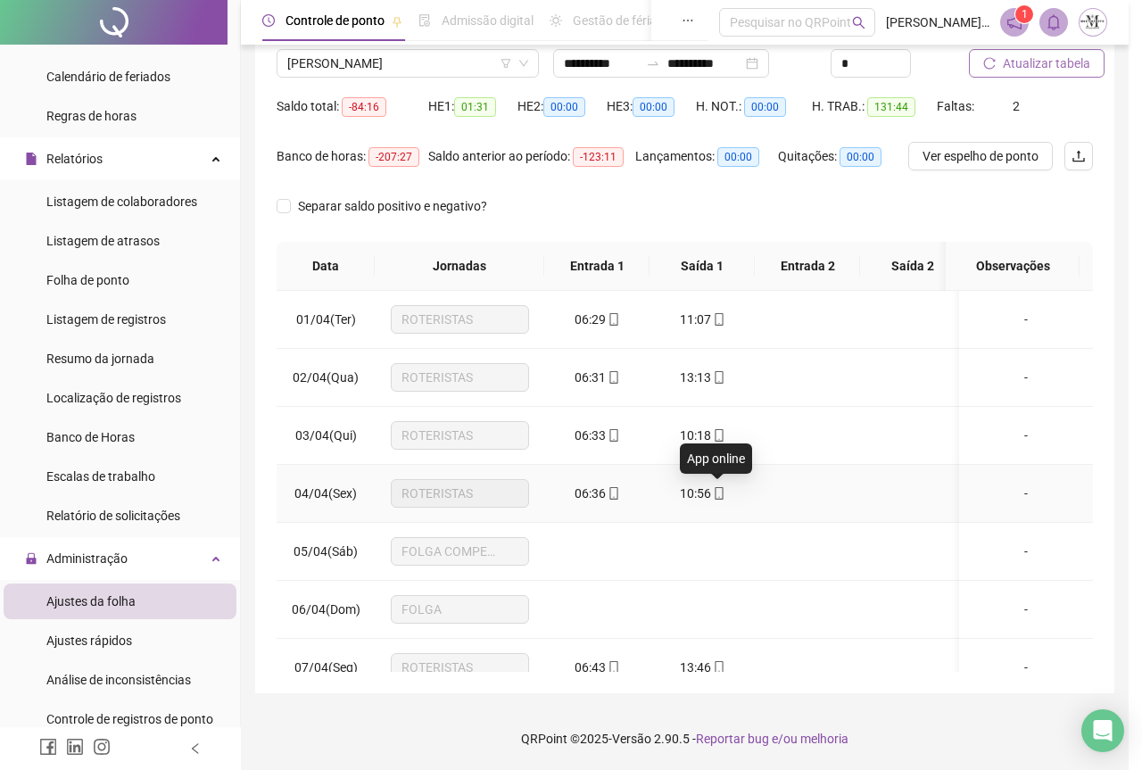
type input "**********"
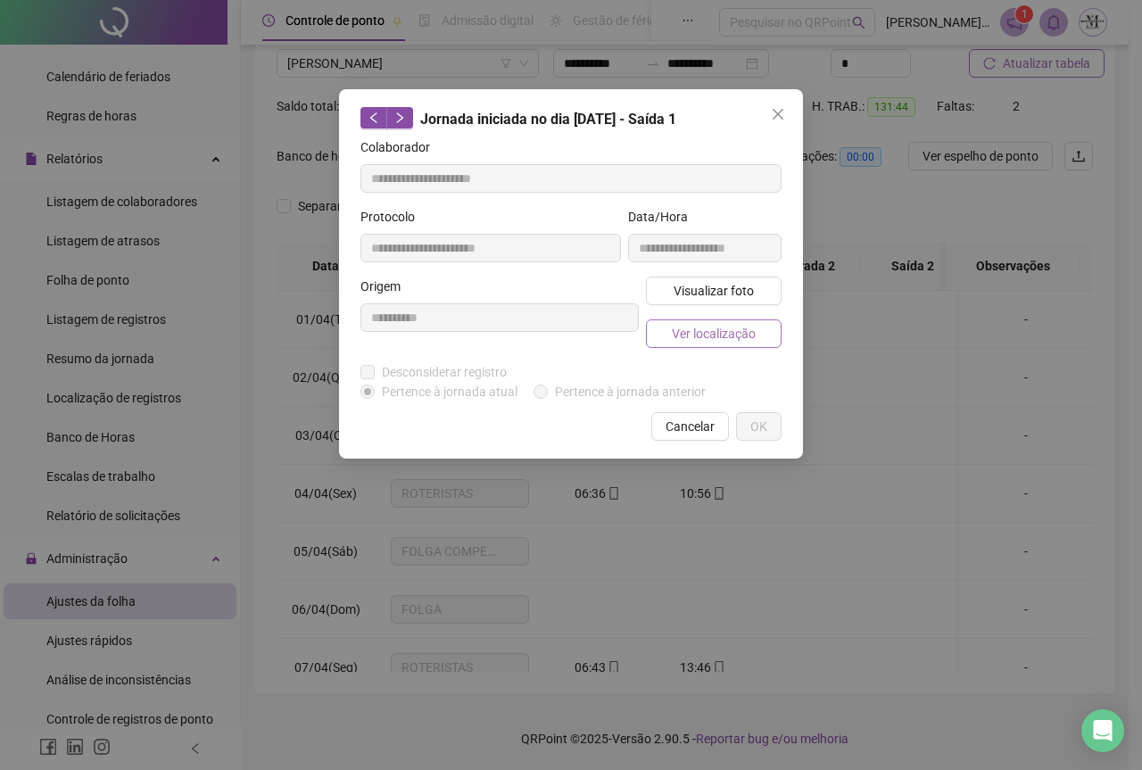
click at [723, 335] on span "Ver localização" at bounding box center [714, 334] width 84 height 20
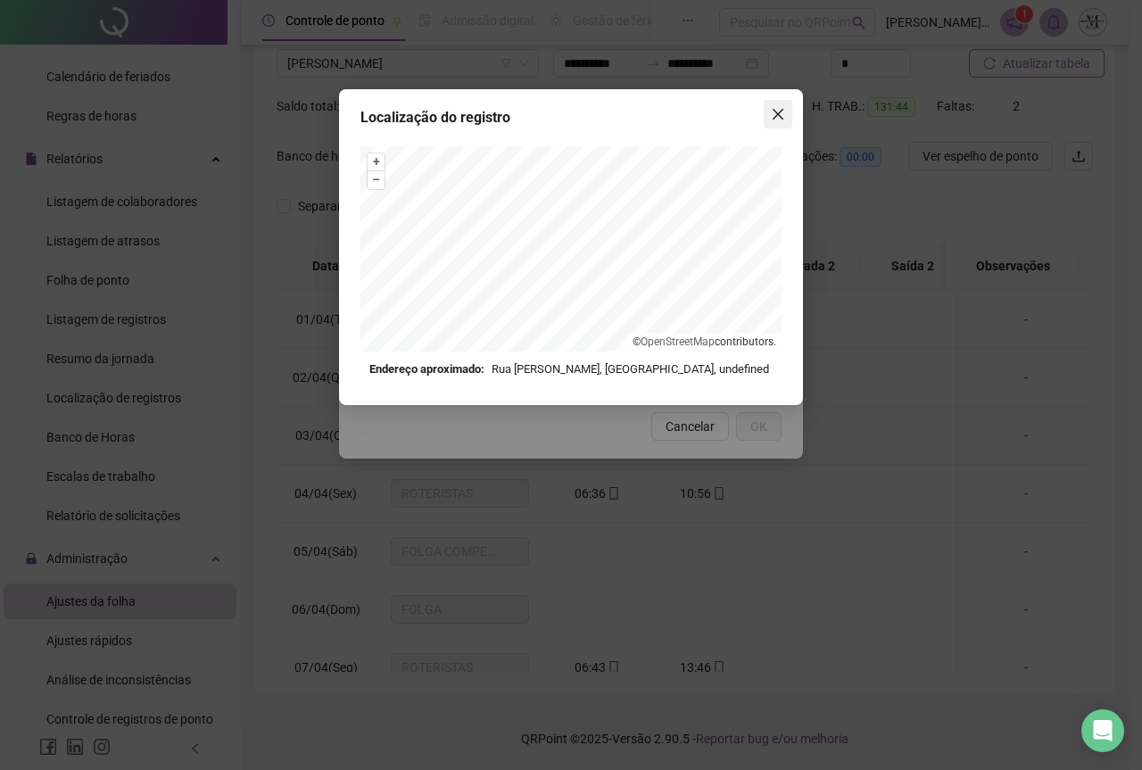
click at [778, 114] on icon "close" at bounding box center [778, 114] width 11 height 11
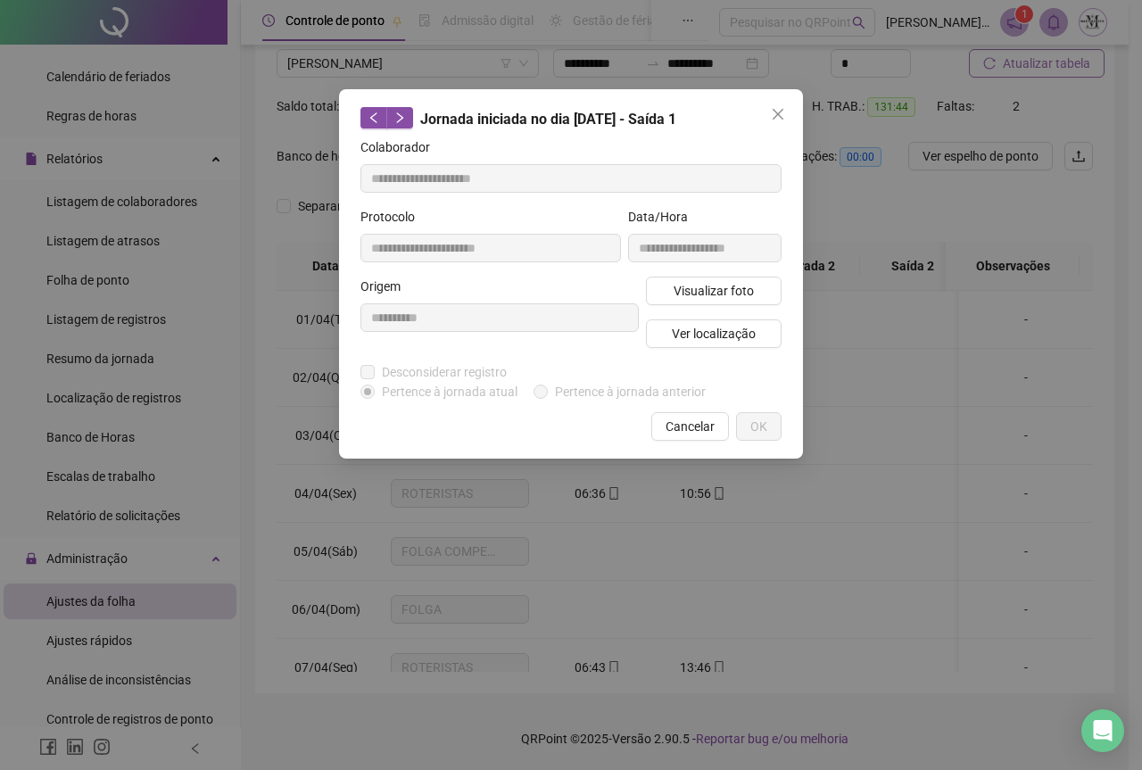
click at [778, 114] on icon "close" at bounding box center [778, 114] width 11 height 11
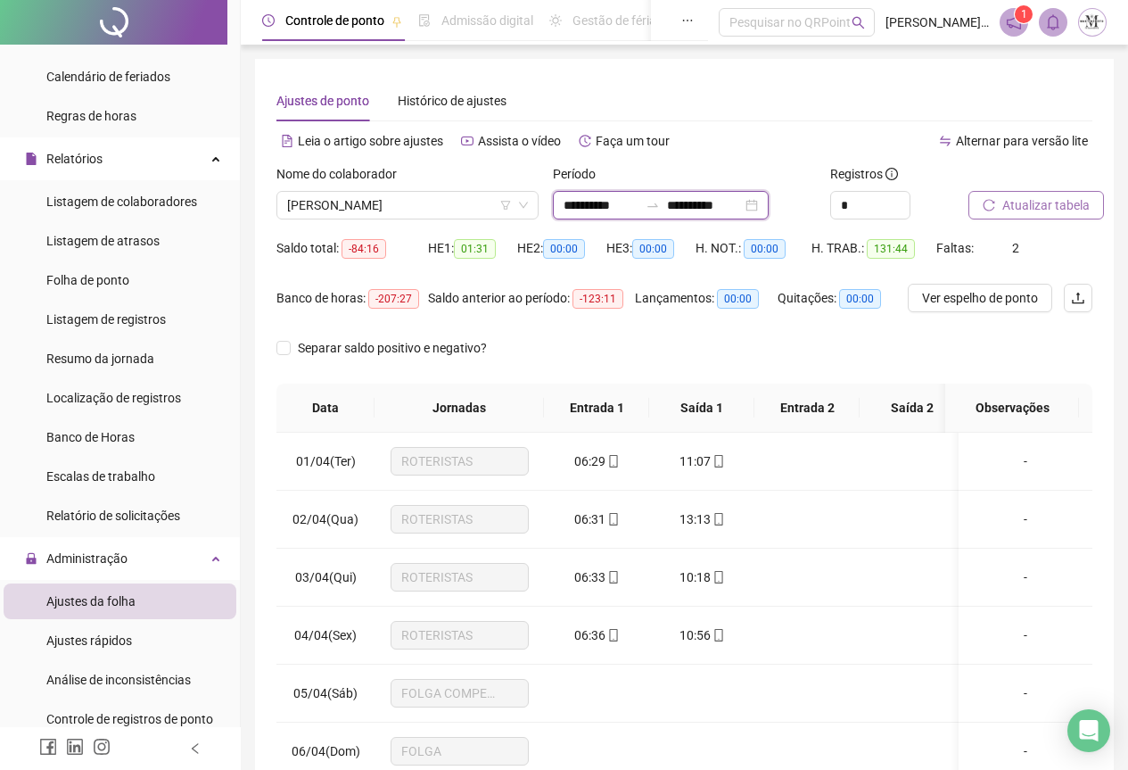
click at [639, 204] on input "**********" at bounding box center [601, 205] width 75 height 20
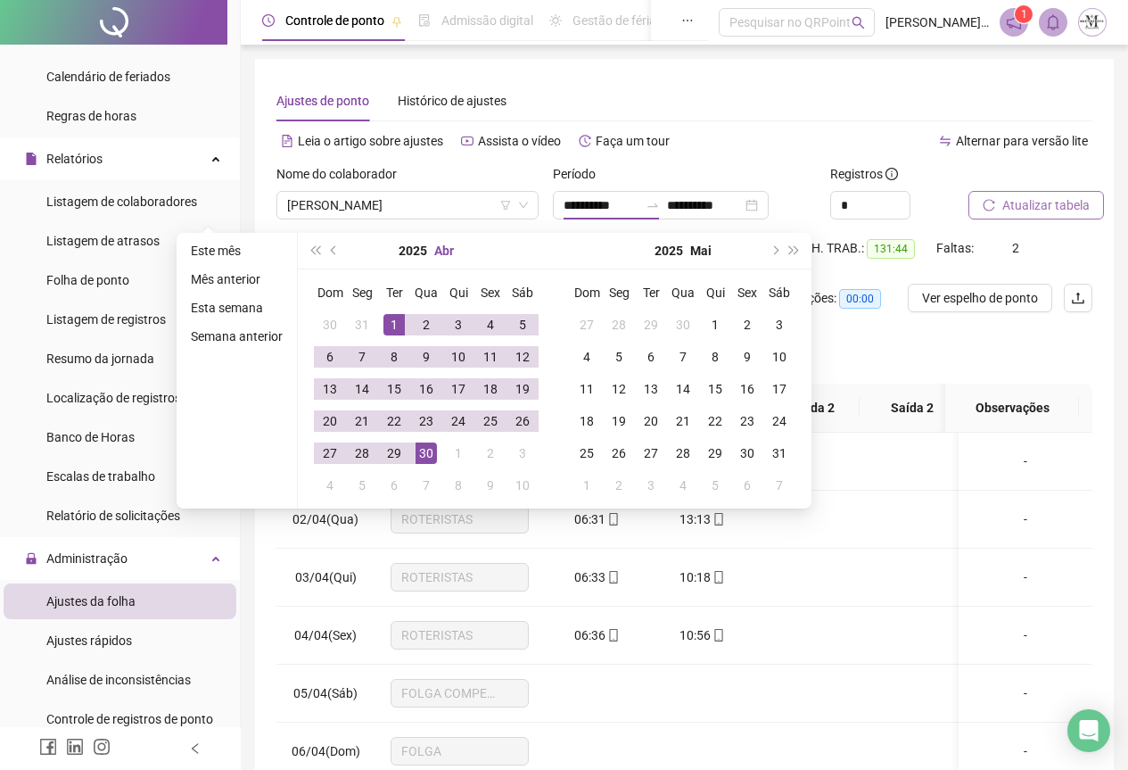
click at [440, 253] on button "Abr" at bounding box center [444, 251] width 20 height 36
type input "**********"
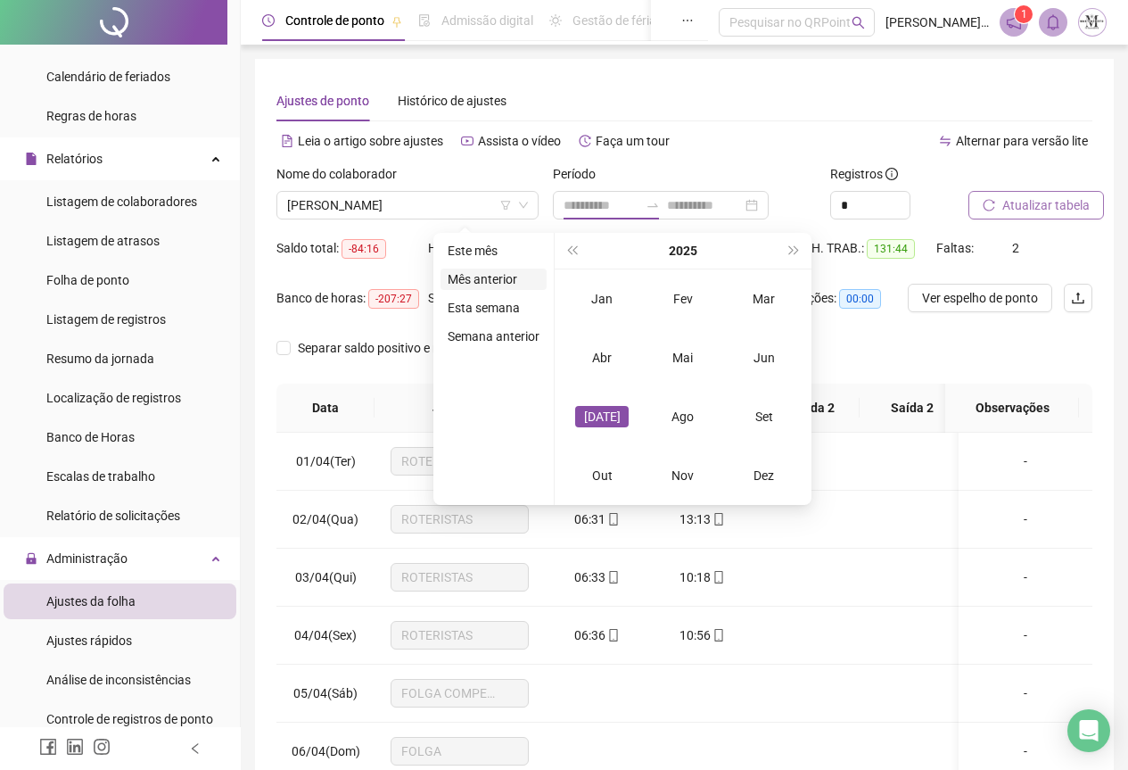
type input "**********"
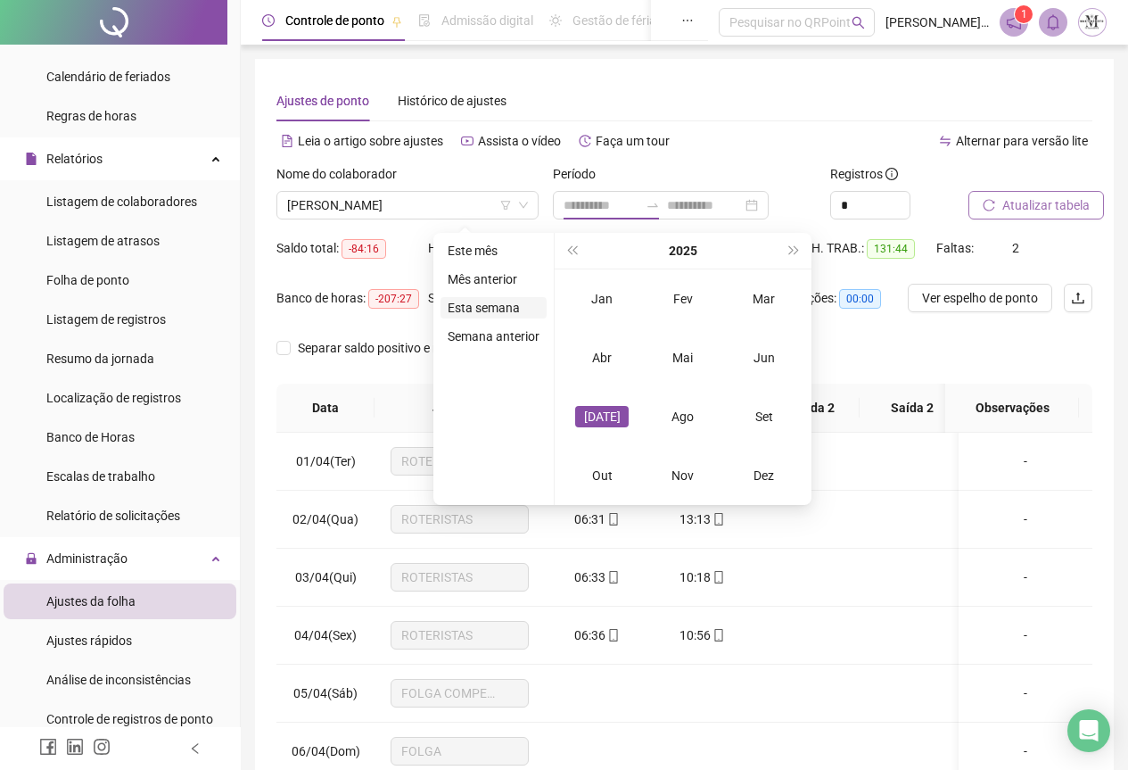
type input "**********"
click at [756, 309] on div "Mar" at bounding box center [765, 298] width 54 height 21
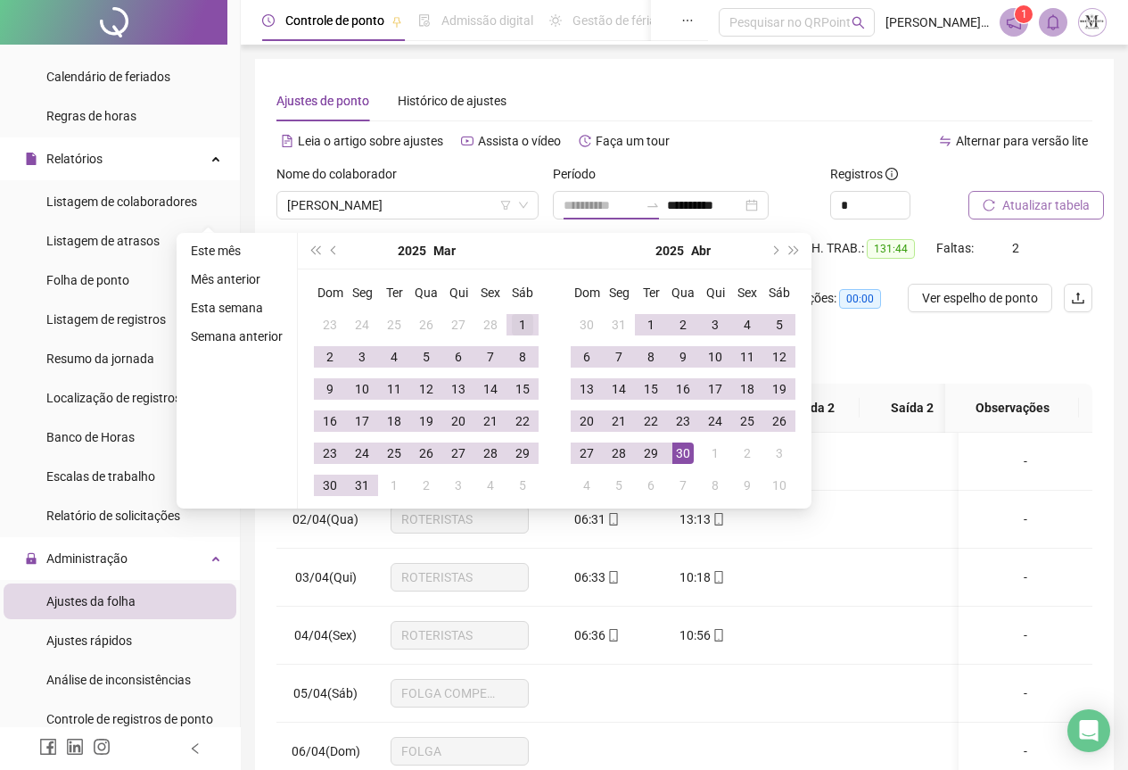
type input "**********"
click at [516, 317] on div "1" at bounding box center [522, 324] width 21 height 21
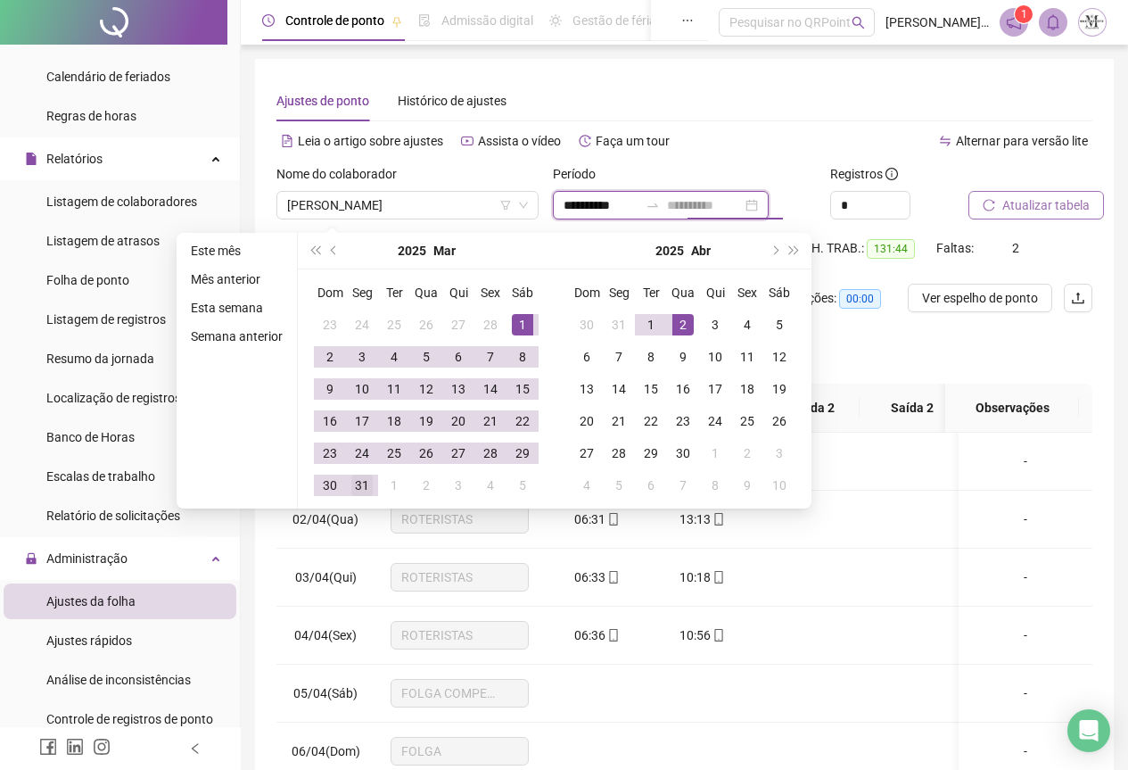
type input "**********"
click at [364, 484] on div "31" at bounding box center [361, 485] width 21 height 21
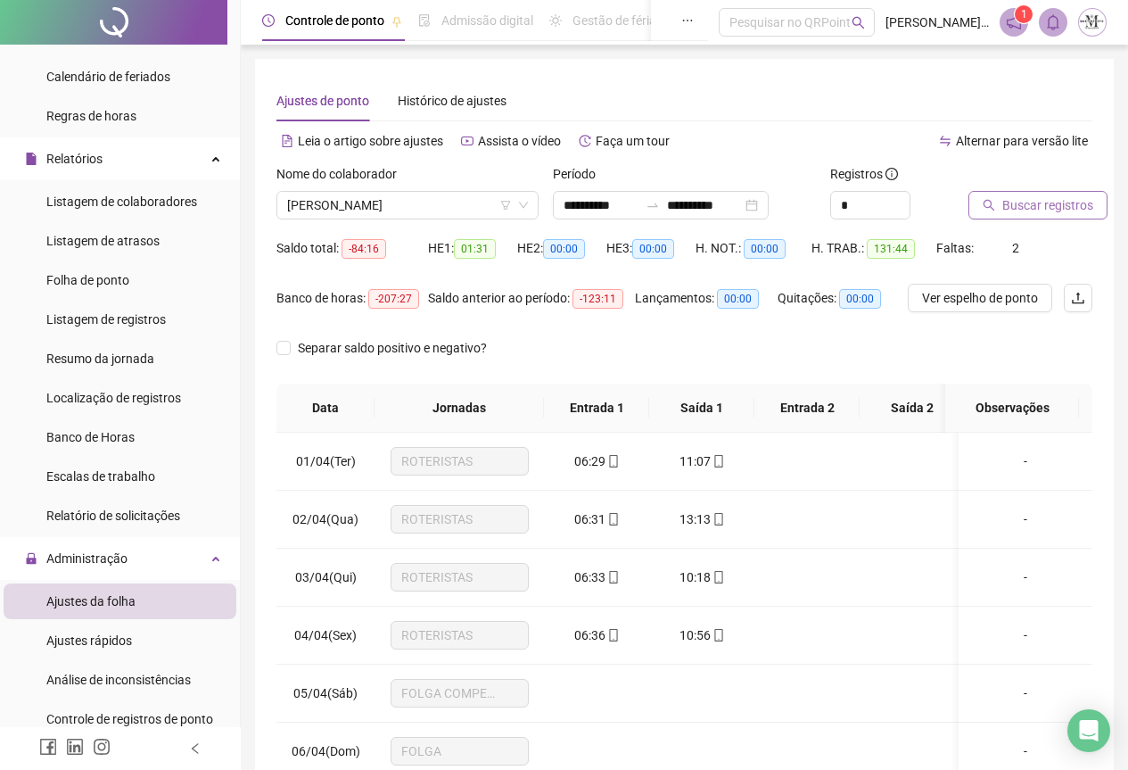
click at [1008, 213] on span "Buscar registros" at bounding box center [1048, 205] width 91 height 20
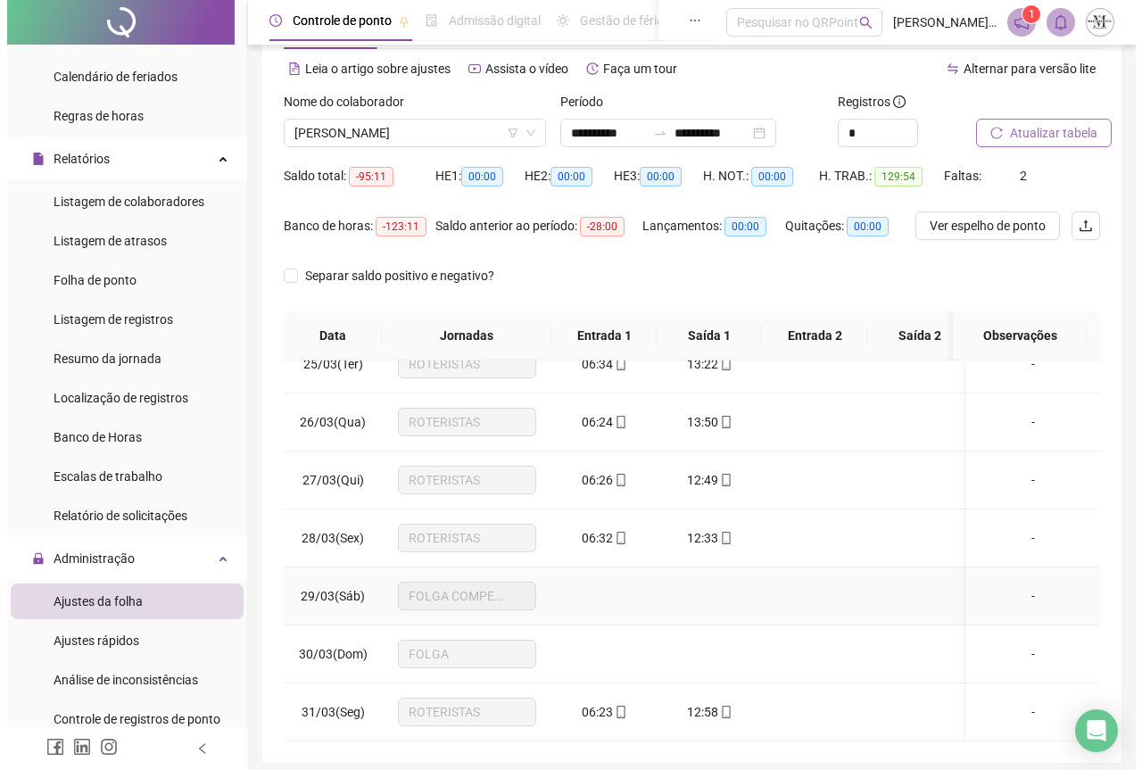
scroll to position [142, 0]
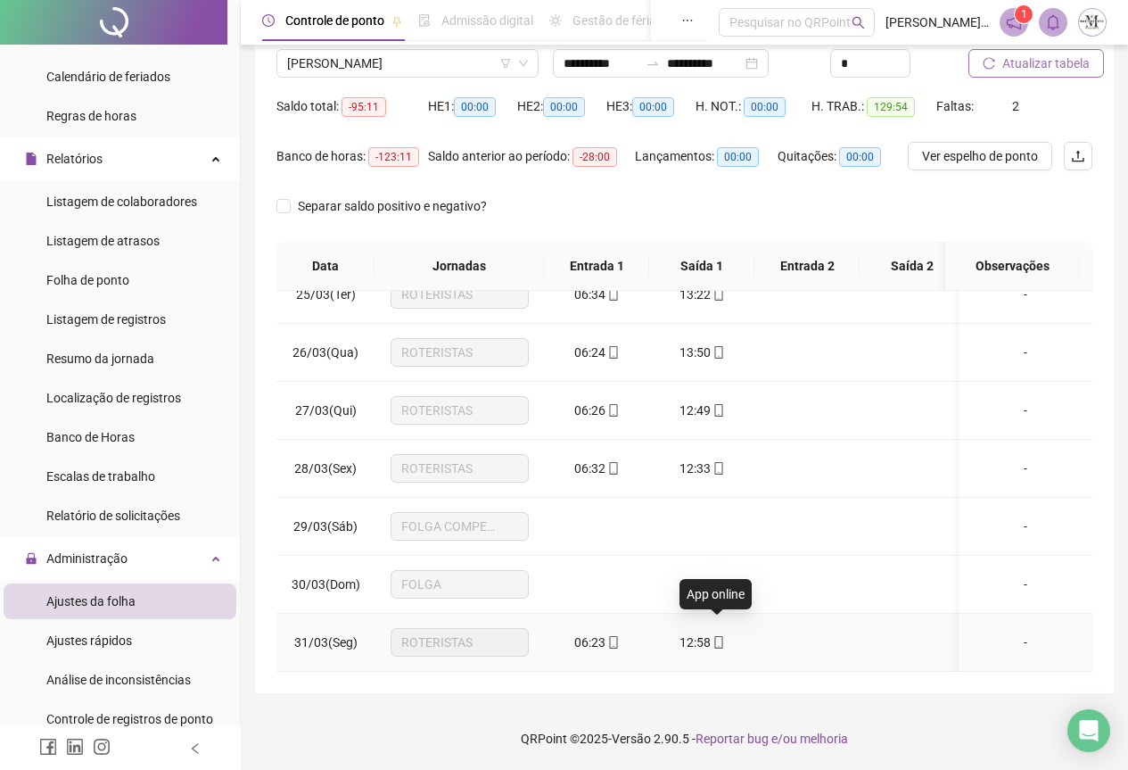
click at [722, 636] on icon "mobile" at bounding box center [719, 642] width 8 height 12
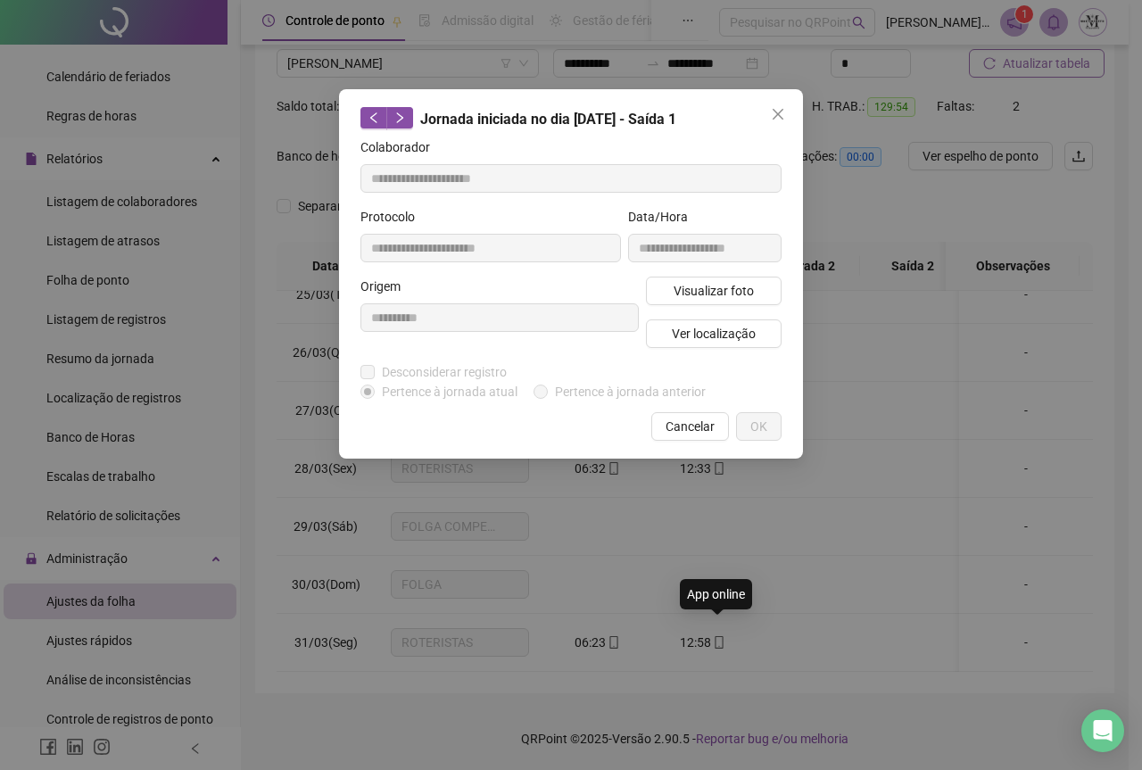
type input "**********"
click at [690, 334] on span "Ver localização" at bounding box center [714, 334] width 84 height 20
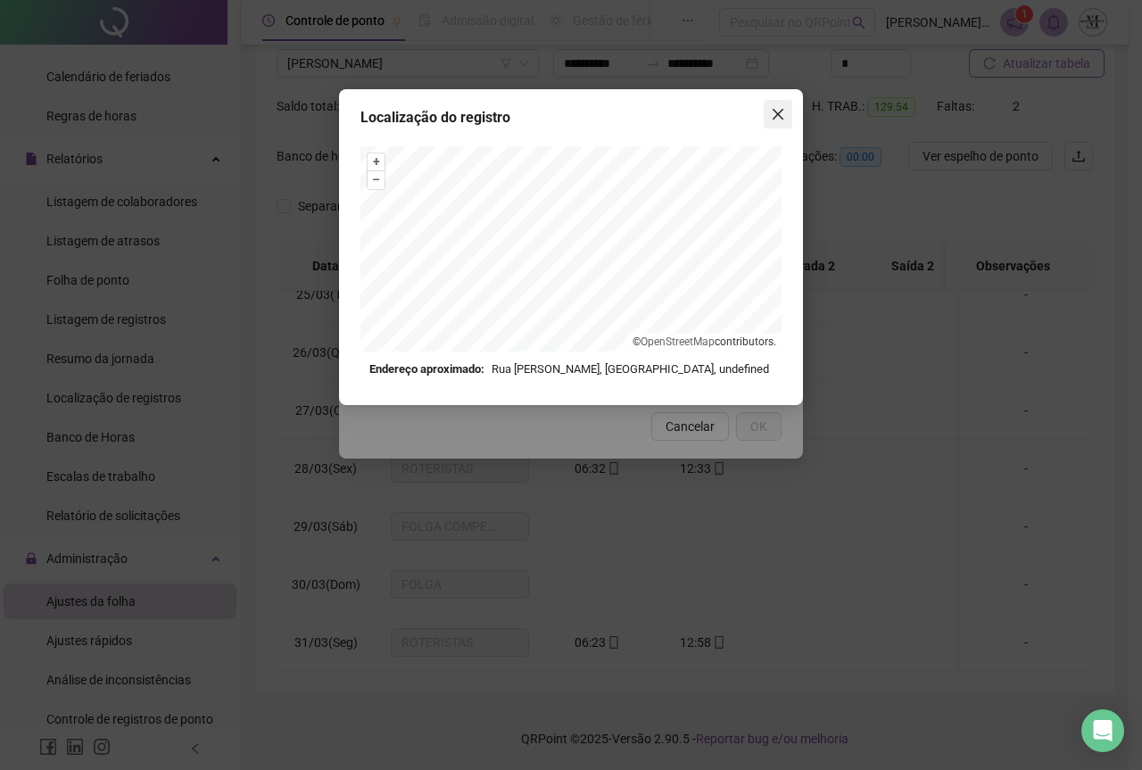
click at [774, 121] on button "Close" at bounding box center [778, 114] width 29 height 29
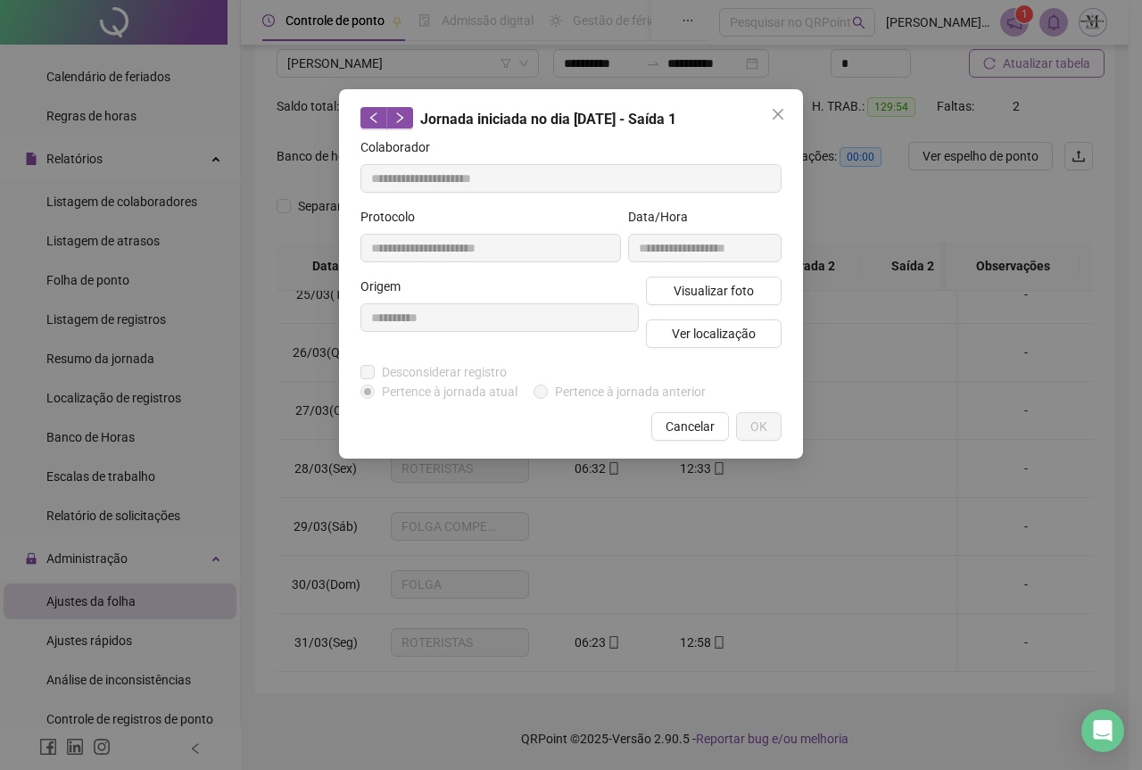
click at [774, 121] on button "Close" at bounding box center [778, 114] width 29 height 29
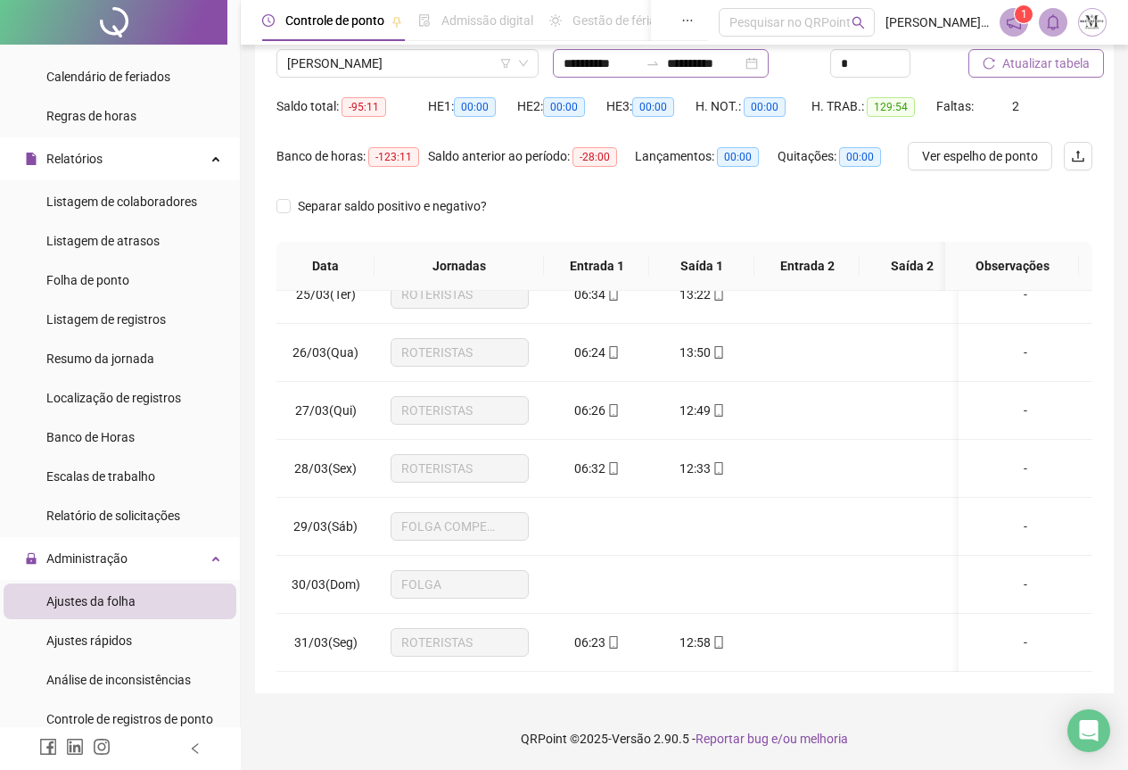
click at [661, 61] on div at bounding box center [653, 63] width 29 height 14
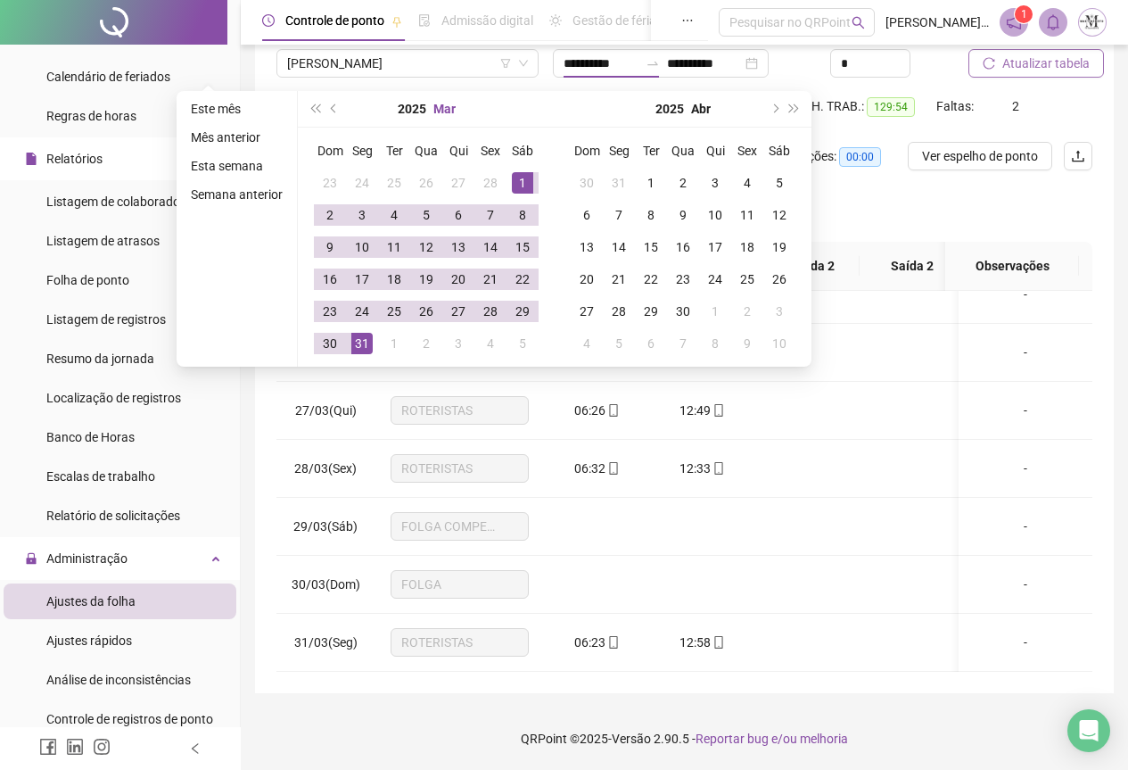
click at [437, 112] on button "Mar" at bounding box center [445, 109] width 22 height 36
type input "**********"
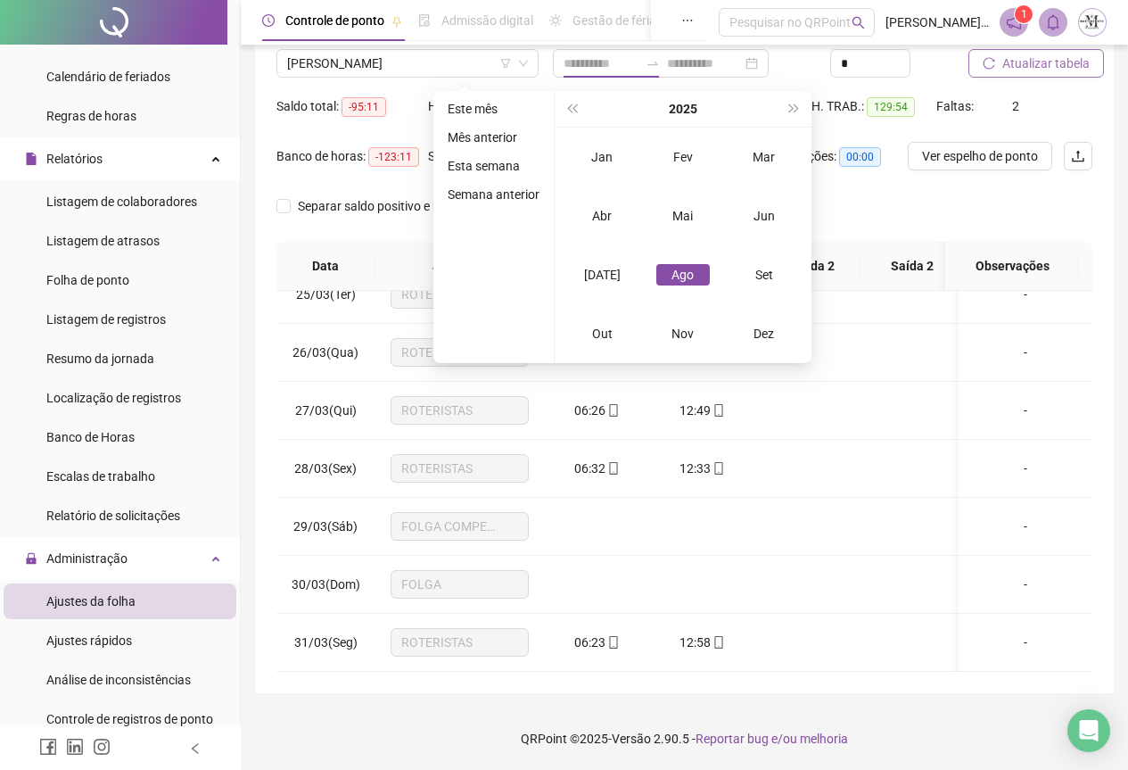
type input "**********"
click at [668, 164] on div "Fev" at bounding box center [684, 156] width 54 height 21
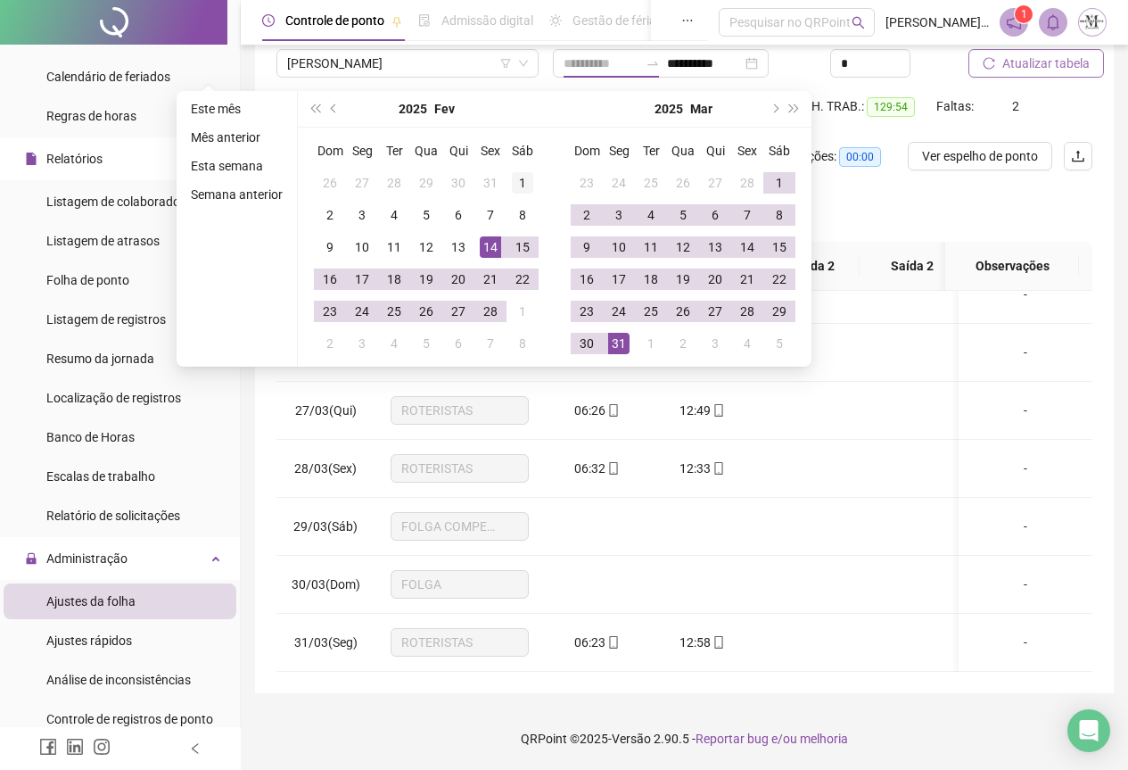
type input "**********"
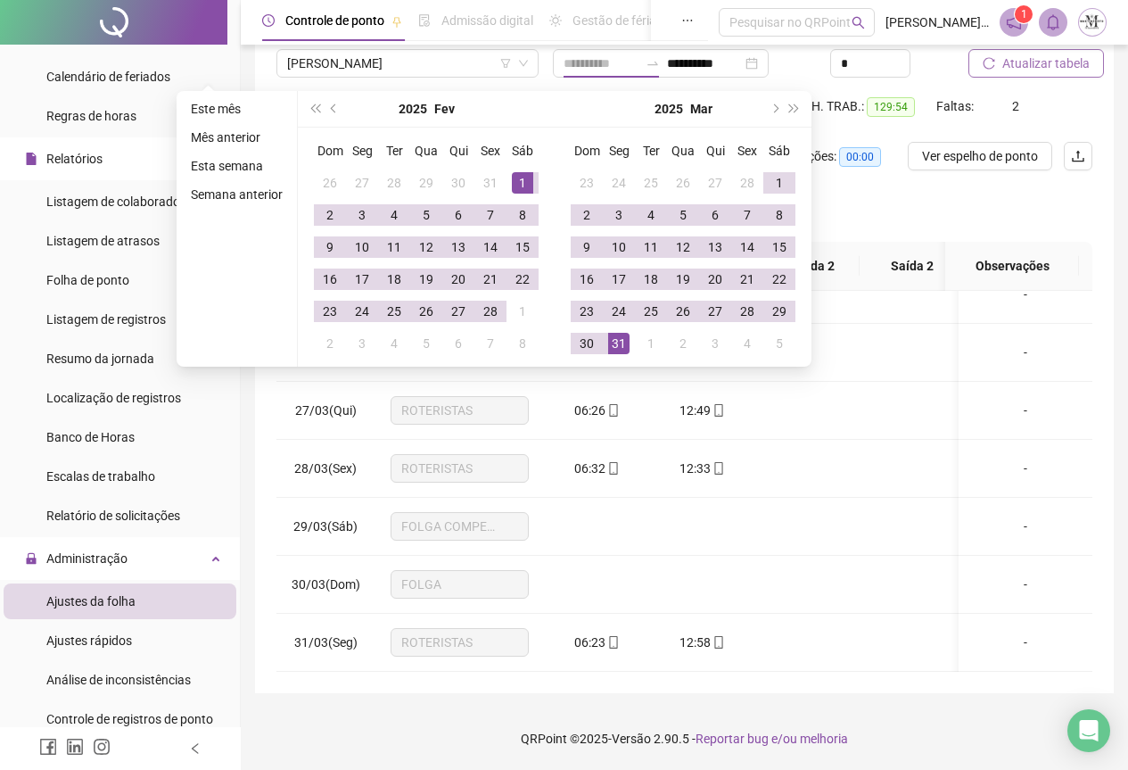
click at [512, 180] on div "1" at bounding box center [522, 182] width 21 height 21
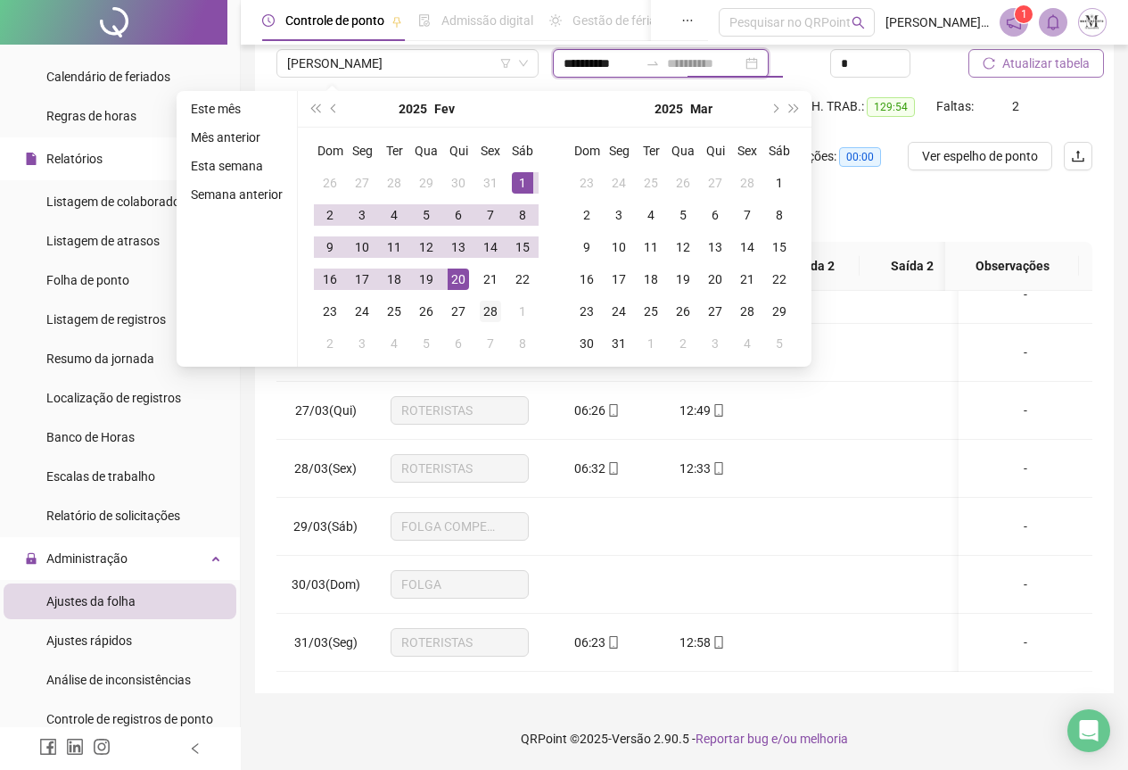
type input "**********"
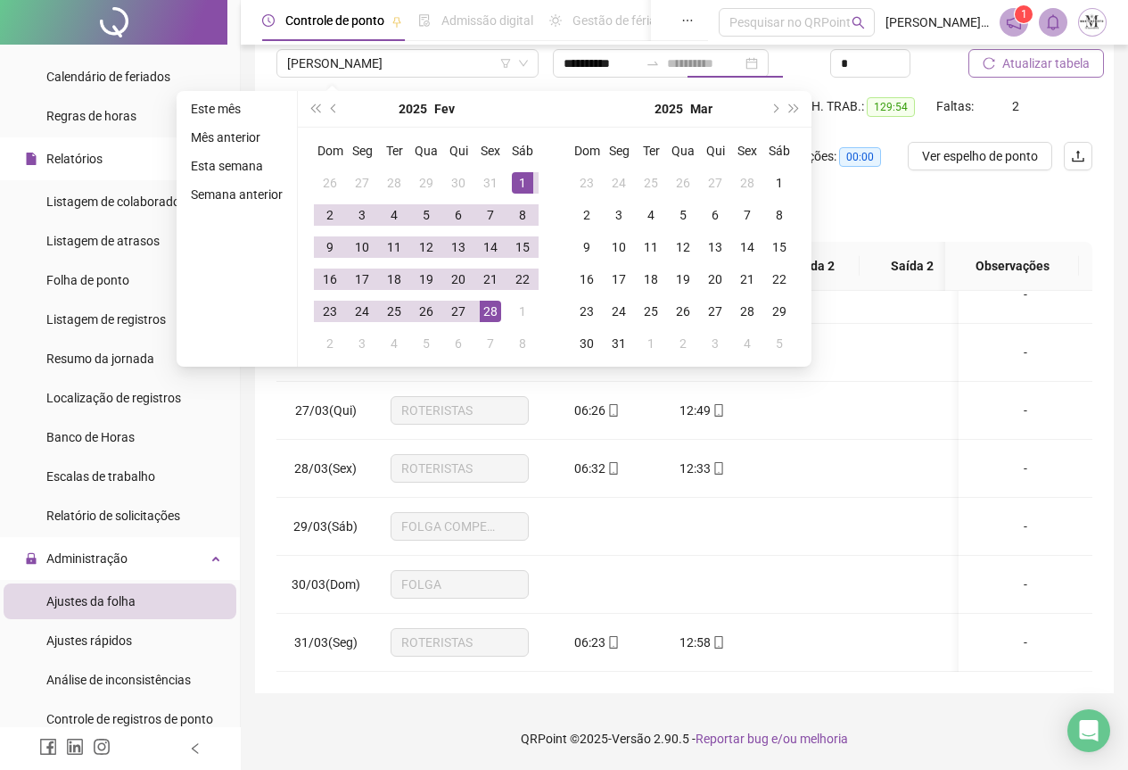
click at [498, 304] on div "28" at bounding box center [490, 311] width 21 height 21
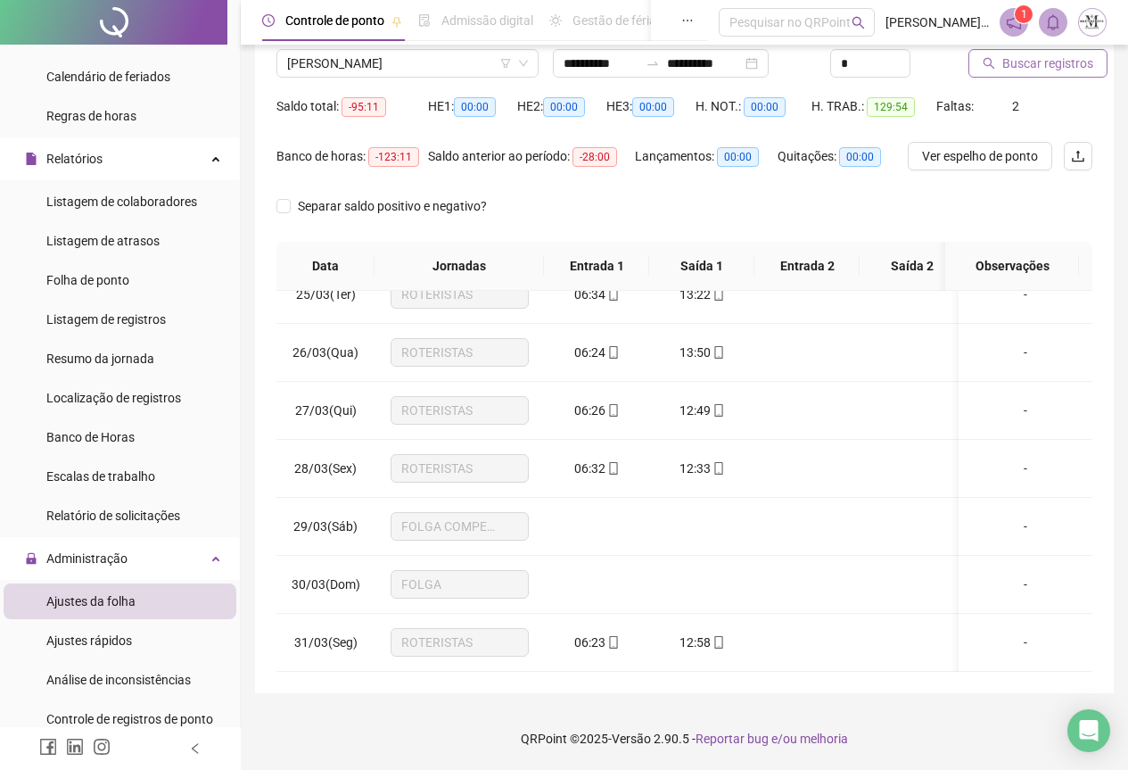
click at [1017, 64] on span "Buscar registros" at bounding box center [1048, 64] width 91 height 20
click at [660, 62] on icon "swap-right" at bounding box center [653, 63] width 14 height 14
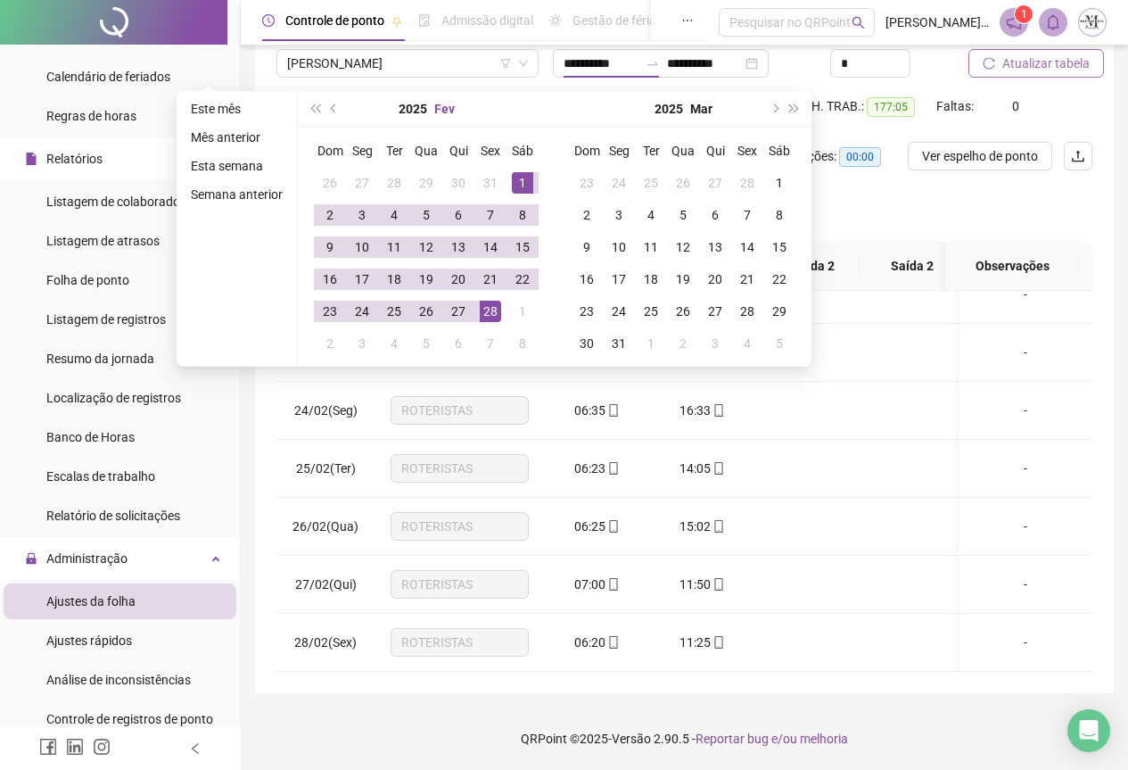
click at [440, 108] on button "Fev" at bounding box center [444, 109] width 21 height 36
type input "**********"
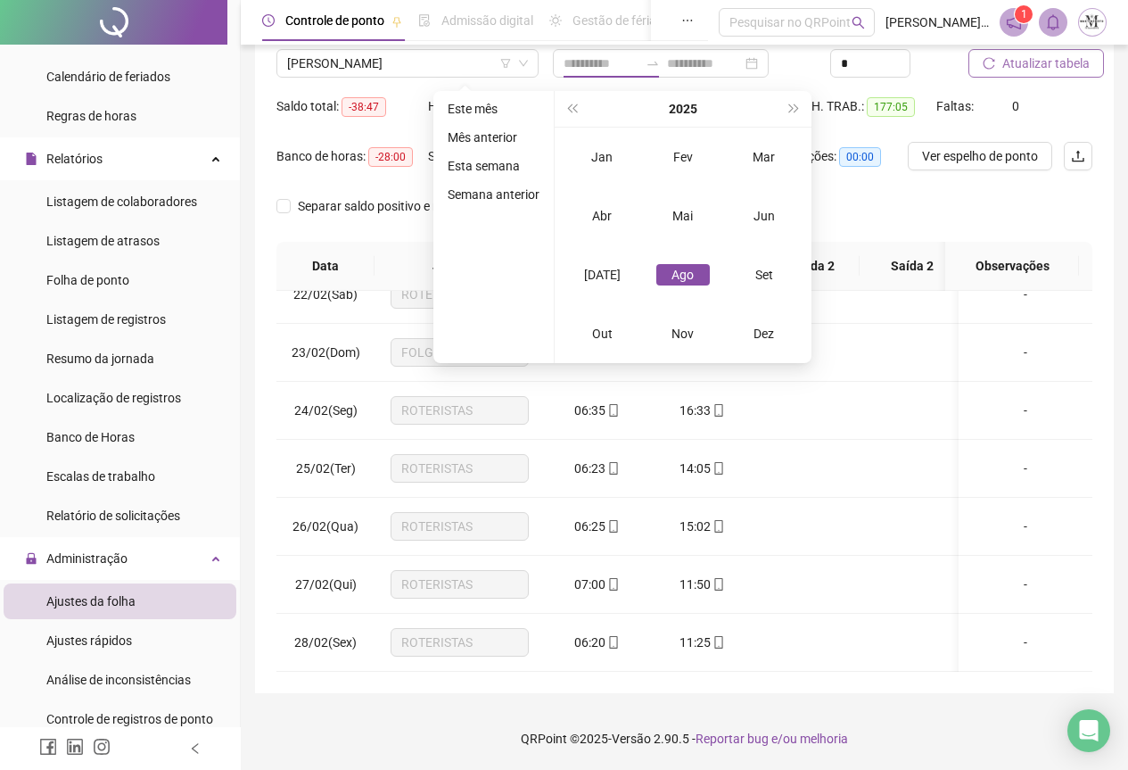
type input "**********"
click at [591, 159] on div "Jan" at bounding box center [602, 156] width 54 height 21
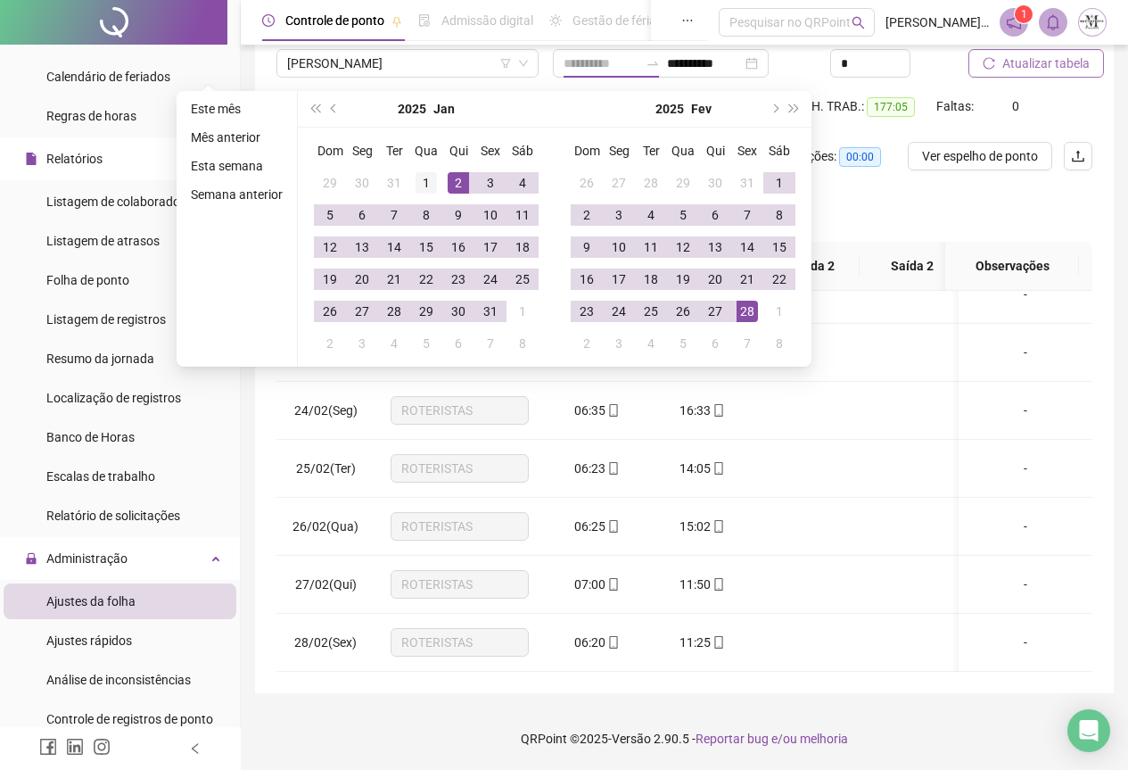
type input "**********"
click at [433, 183] on div "1" at bounding box center [426, 182] width 21 height 21
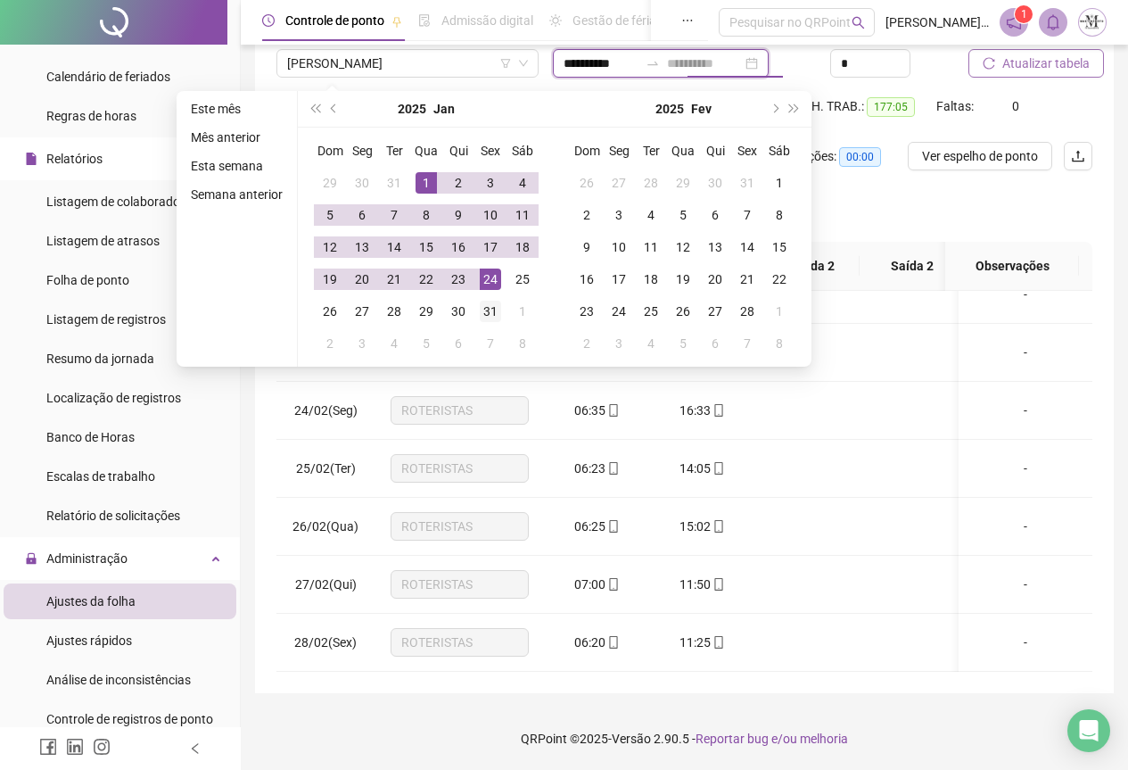
type input "**********"
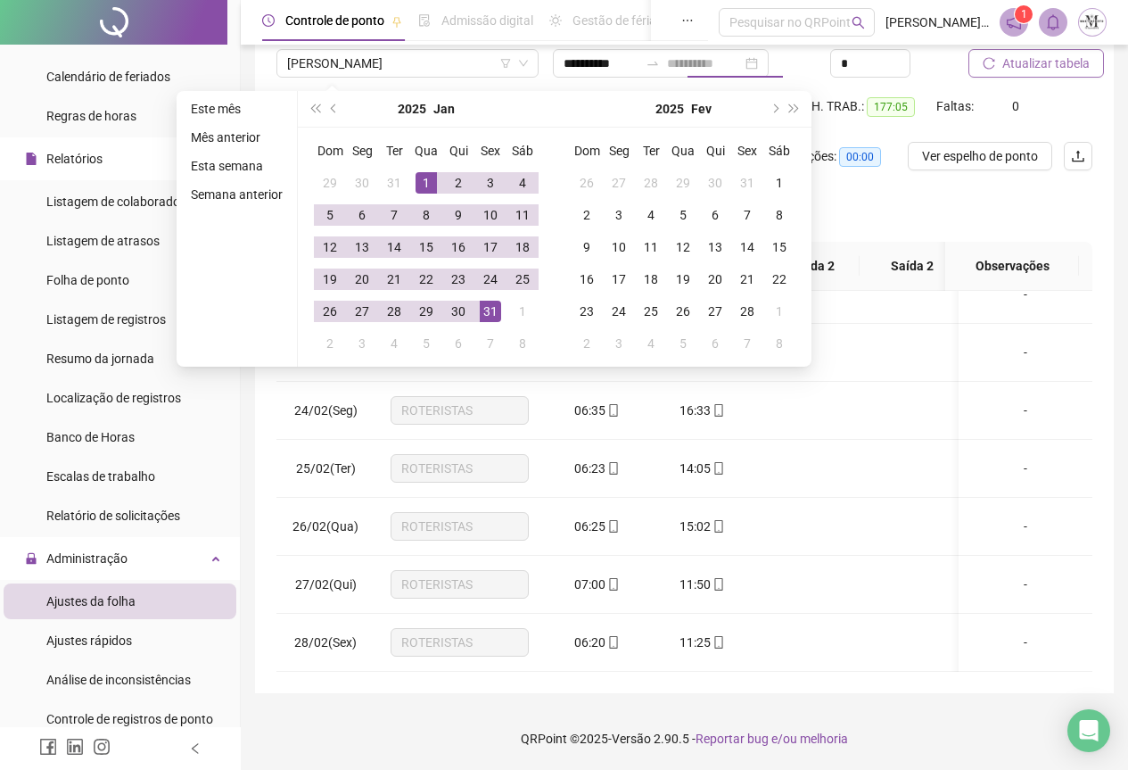
click at [488, 303] on div "31" at bounding box center [490, 311] width 21 height 21
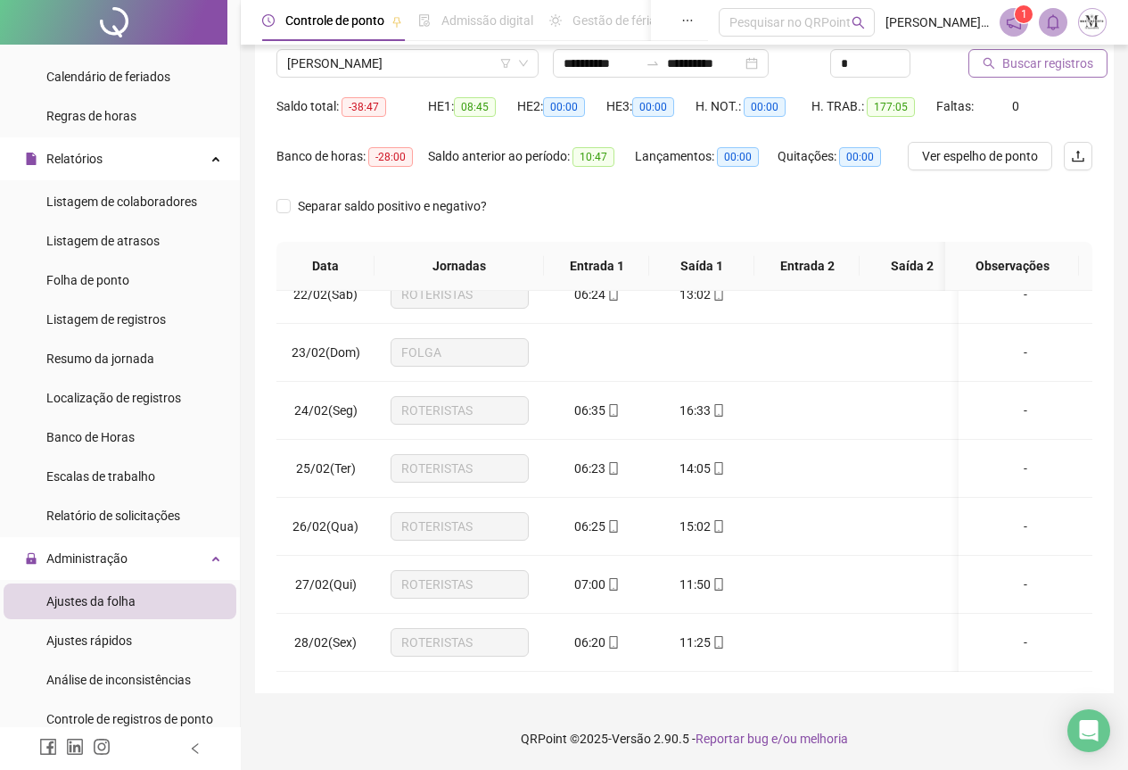
click at [1018, 70] on span "Buscar registros" at bounding box center [1048, 64] width 91 height 20
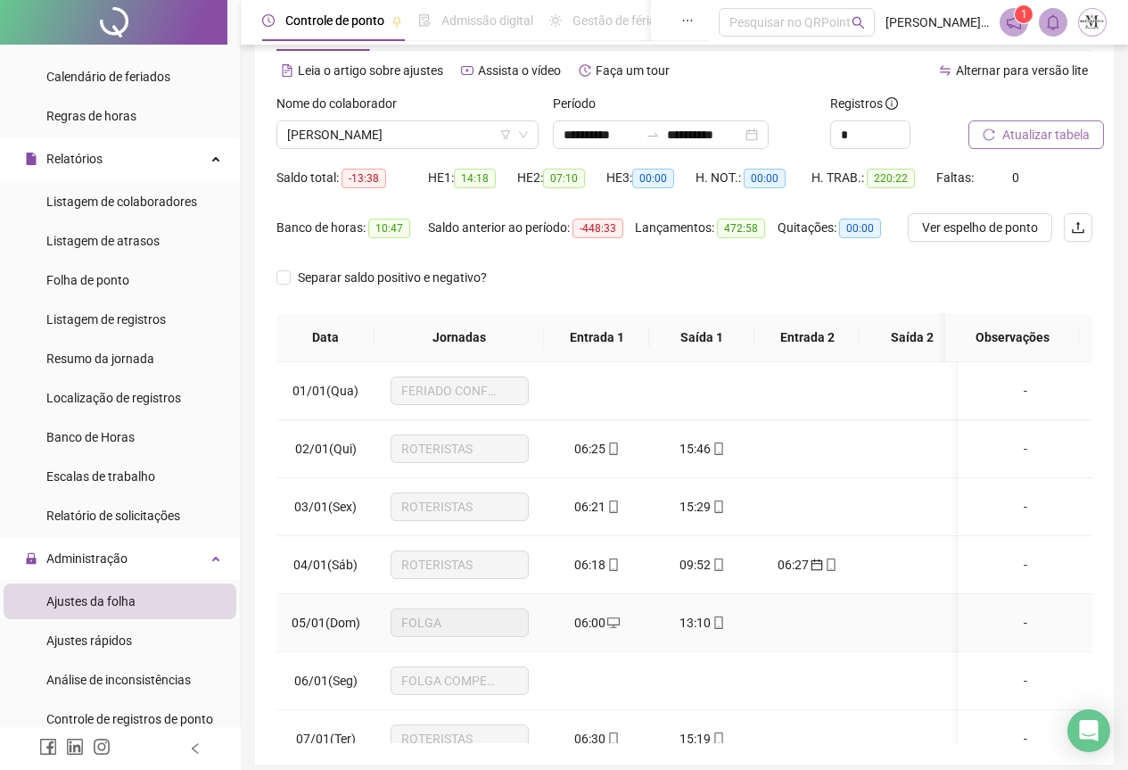
scroll to position [0, 0]
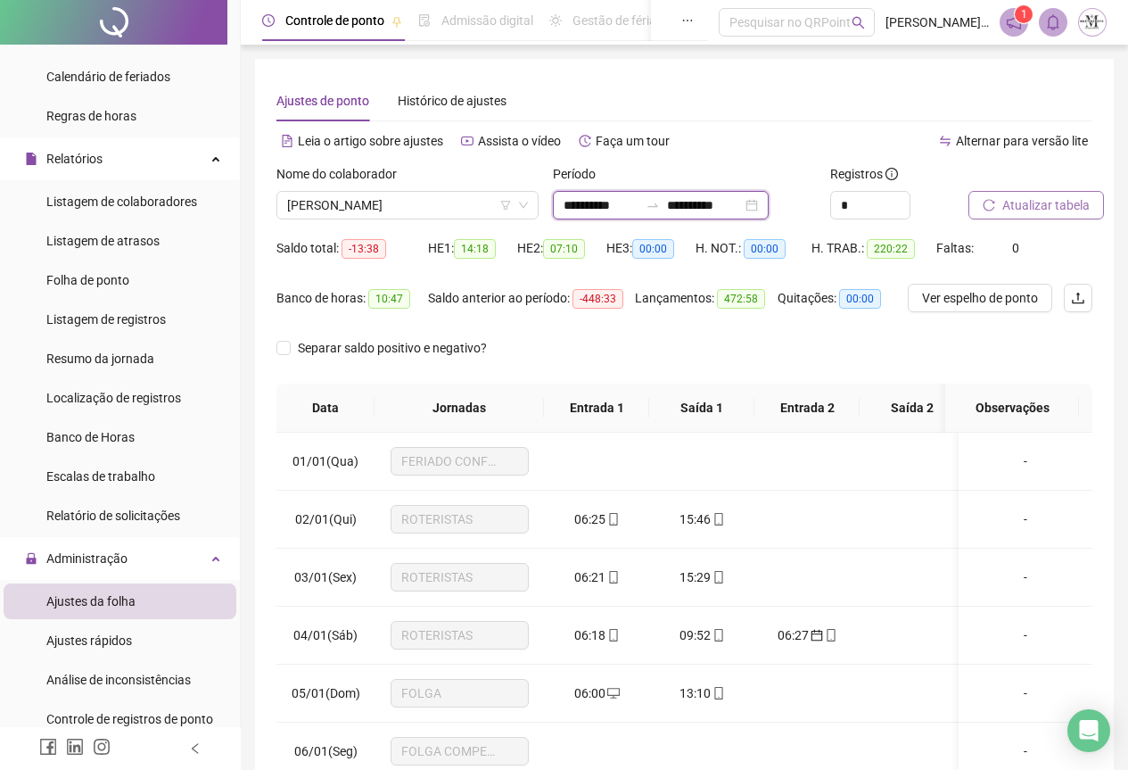
click at [619, 197] on input "**********" at bounding box center [601, 205] width 75 height 20
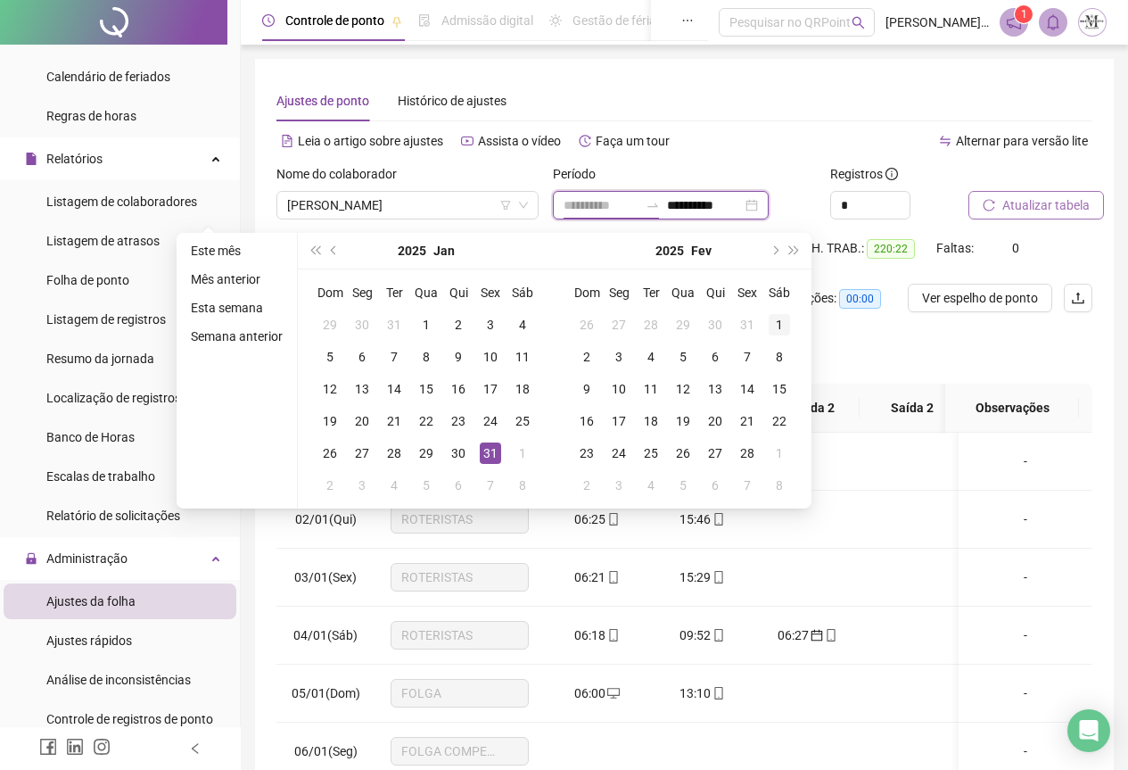
type input "**********"
click at [769, 326] on div "1" at bounding box center [779, 324] width 21 height 21
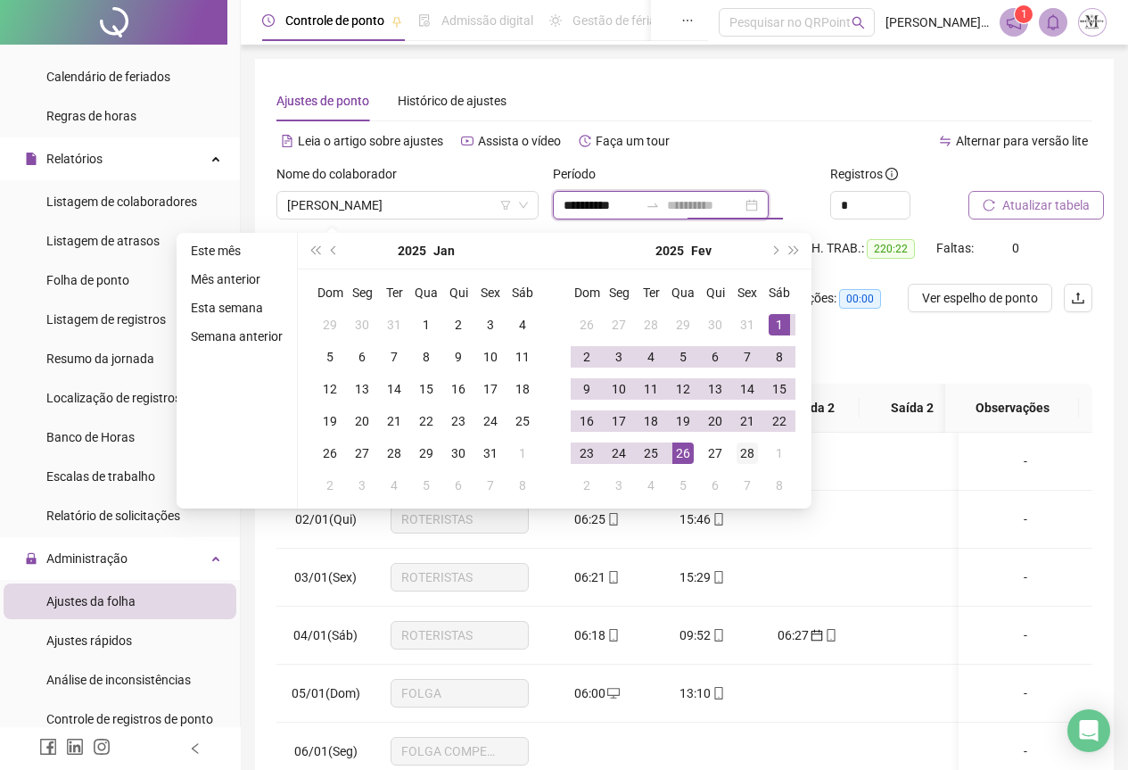
type input "**********"
click at [747, 454] on div "28" at bounding box center [747, 452] width 21 height 21
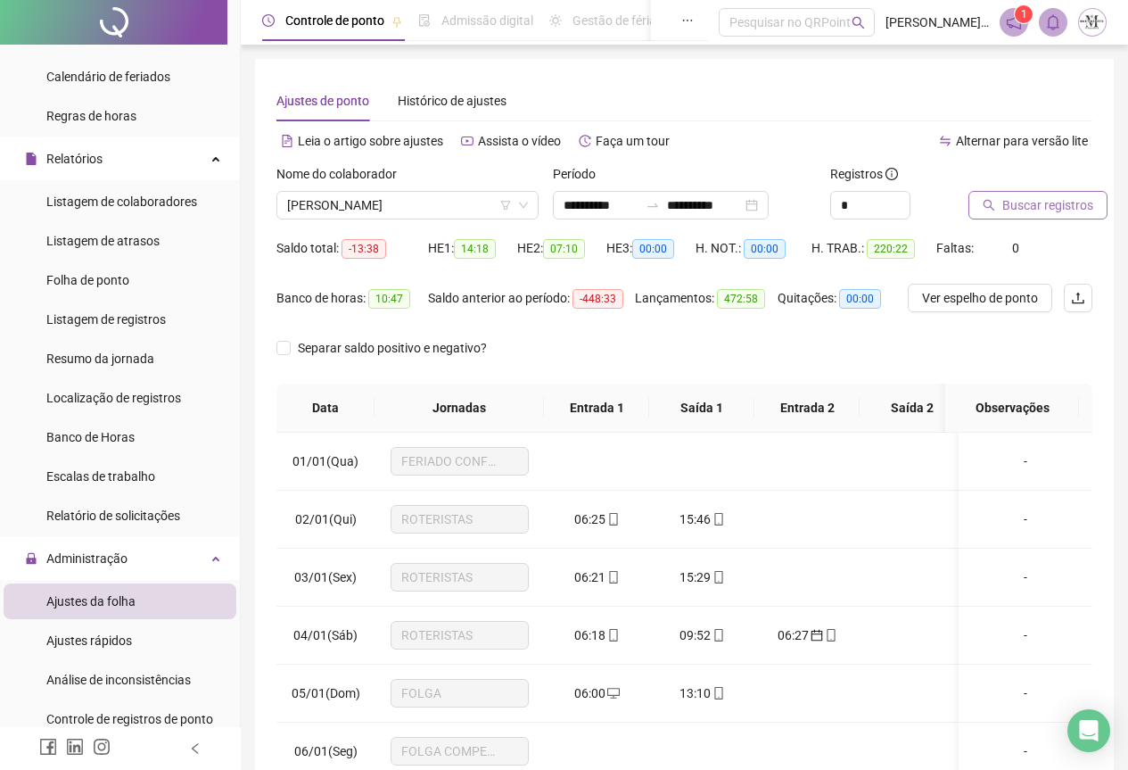
click at [1004, 206] on span "Buscar registros" at bounding box center [1048, 205] width 91 height 20
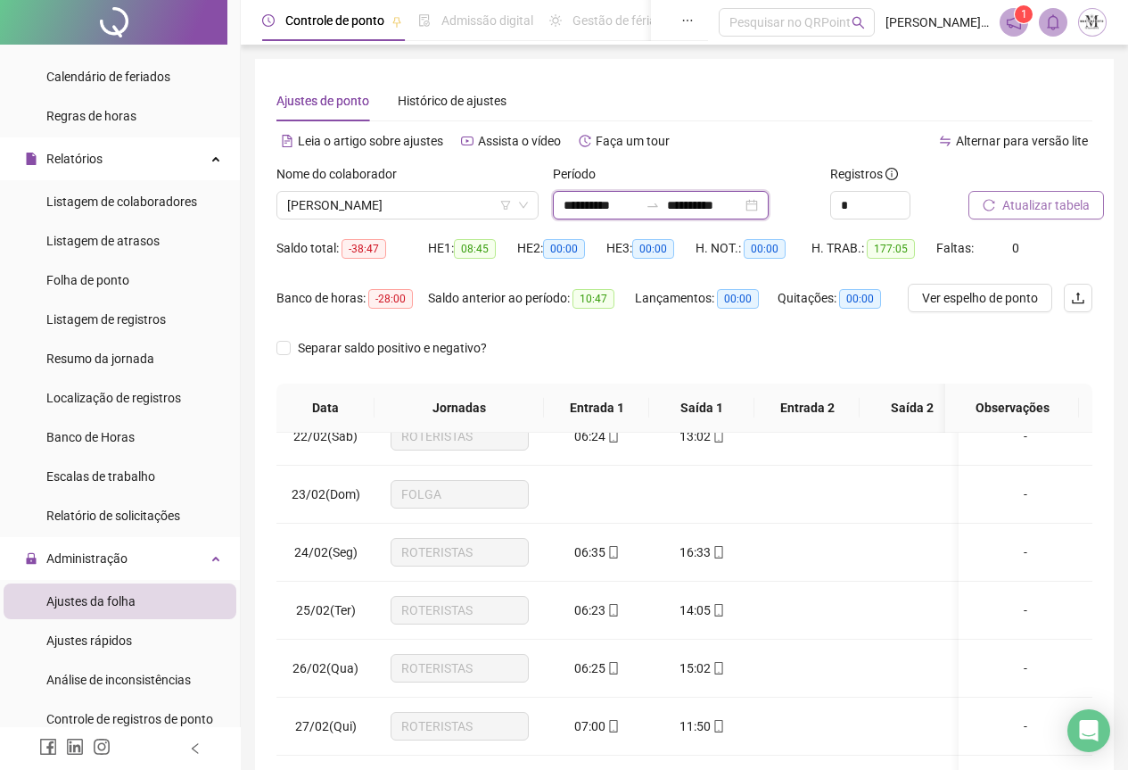
click at [639, 204] on input "**********" at bounding box center [601, 205] width 75 height 20
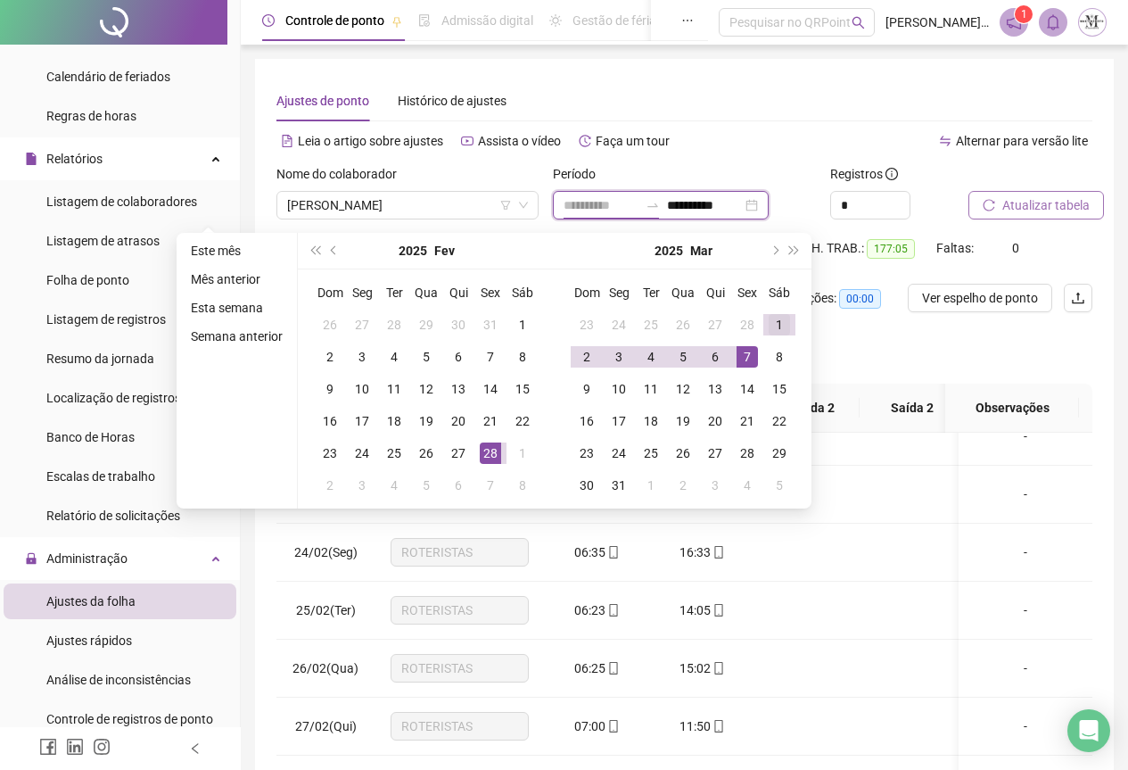
type input "**********"
click at [776, 326] on div "1" at bounding box center [779, 324] width 21 height 21
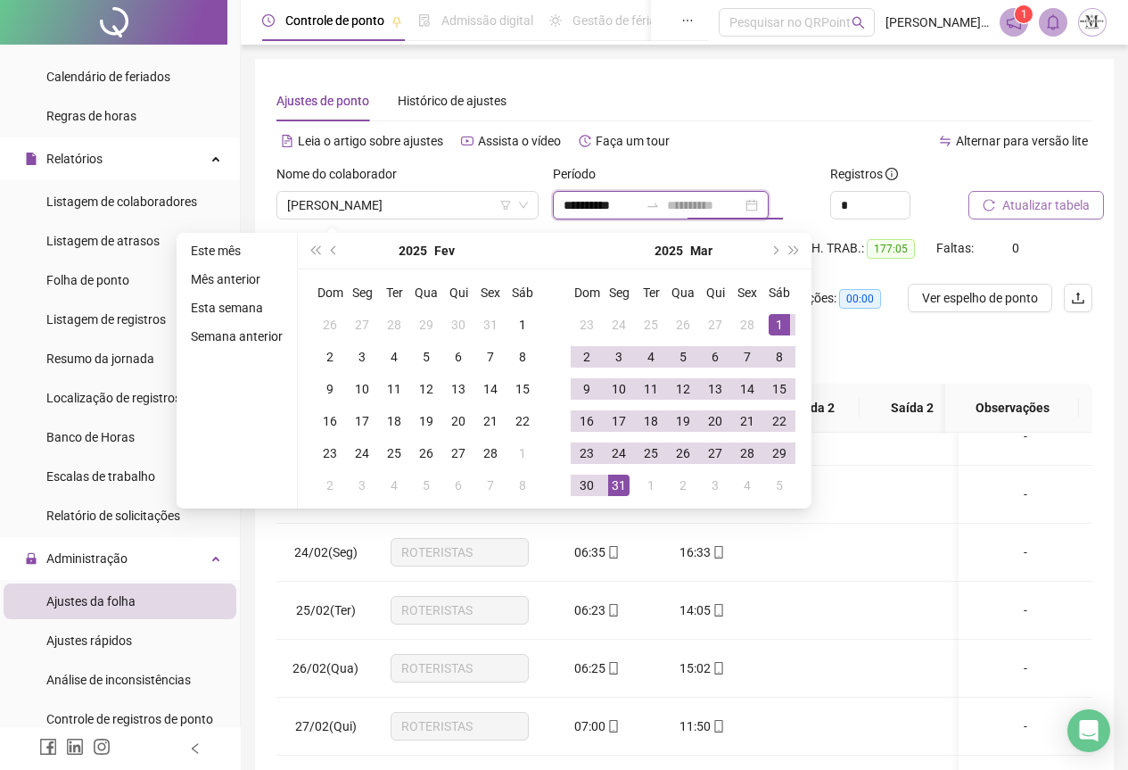
type input "**********"
drag, startPoint x: 617, startPoint y: 485, endPoint x: 956, endPoint y: 254, distance: 410.2
click at [618, 486] on div "31" at bounding box center [618, 485] width 21 height 21
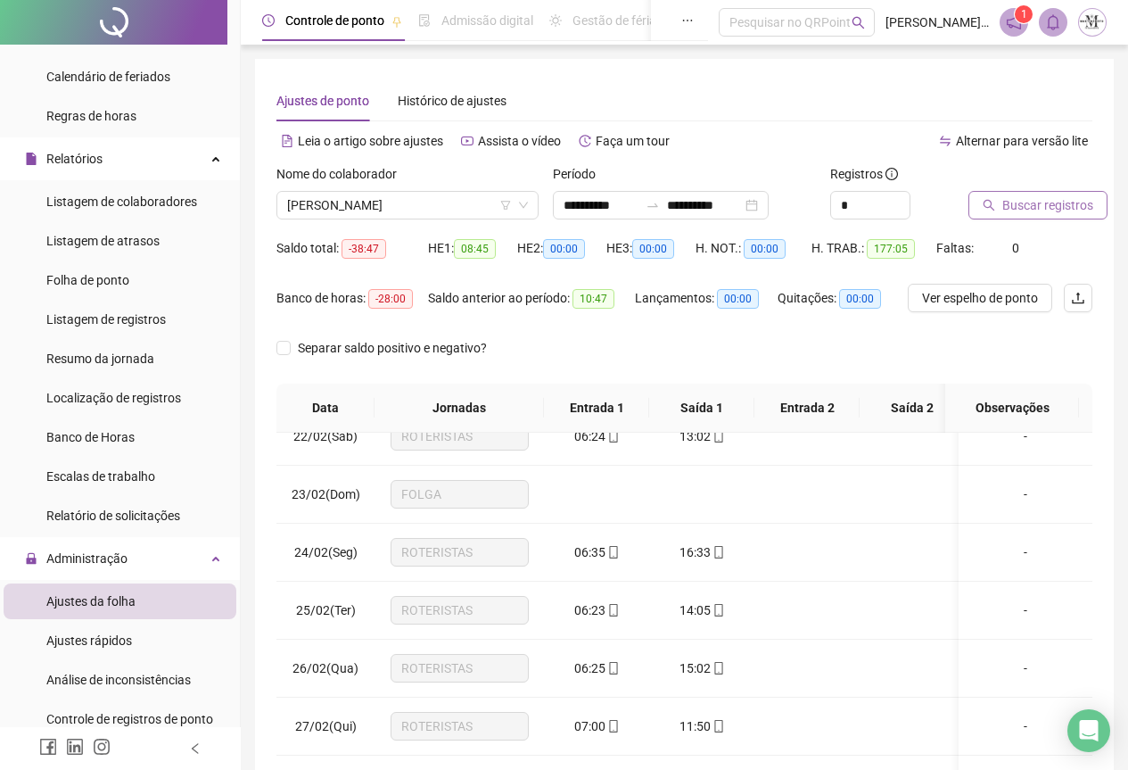
click at [1016, 210] on span "Buscar registros" at bounding box center [1048, 205] width 91 height 20
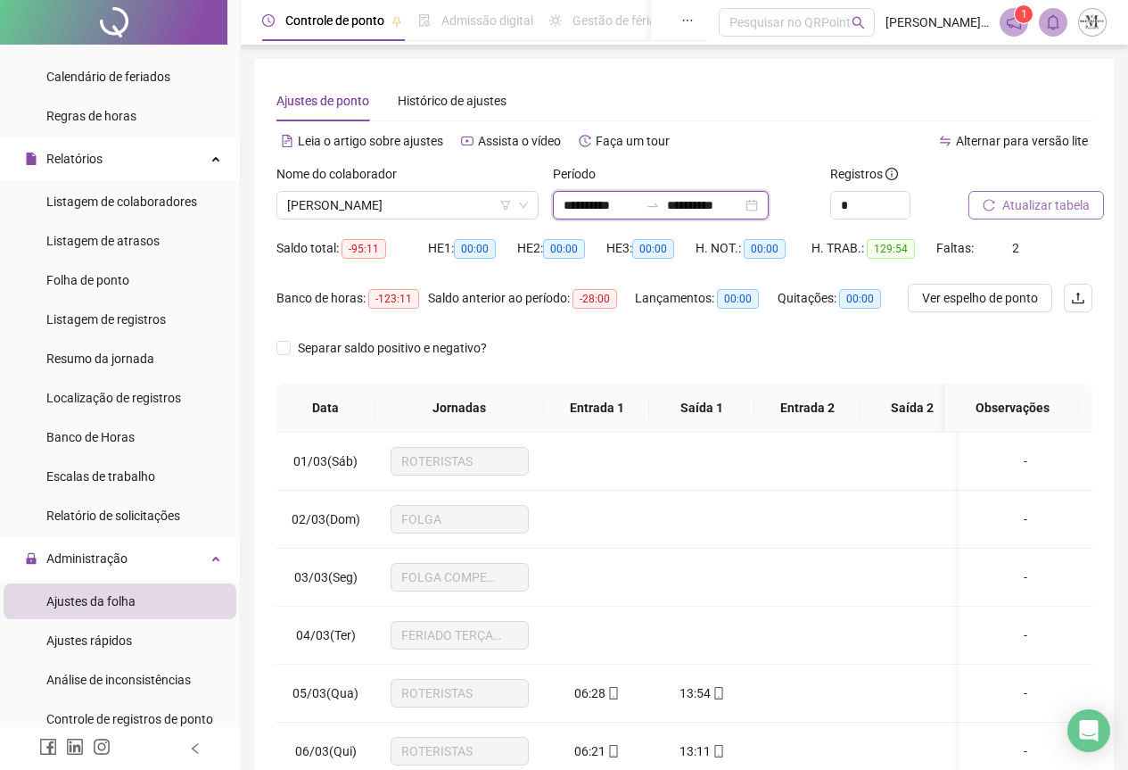
click at [639, 205] on input "**********" at bounding box center [601, 205] width 75 height 20
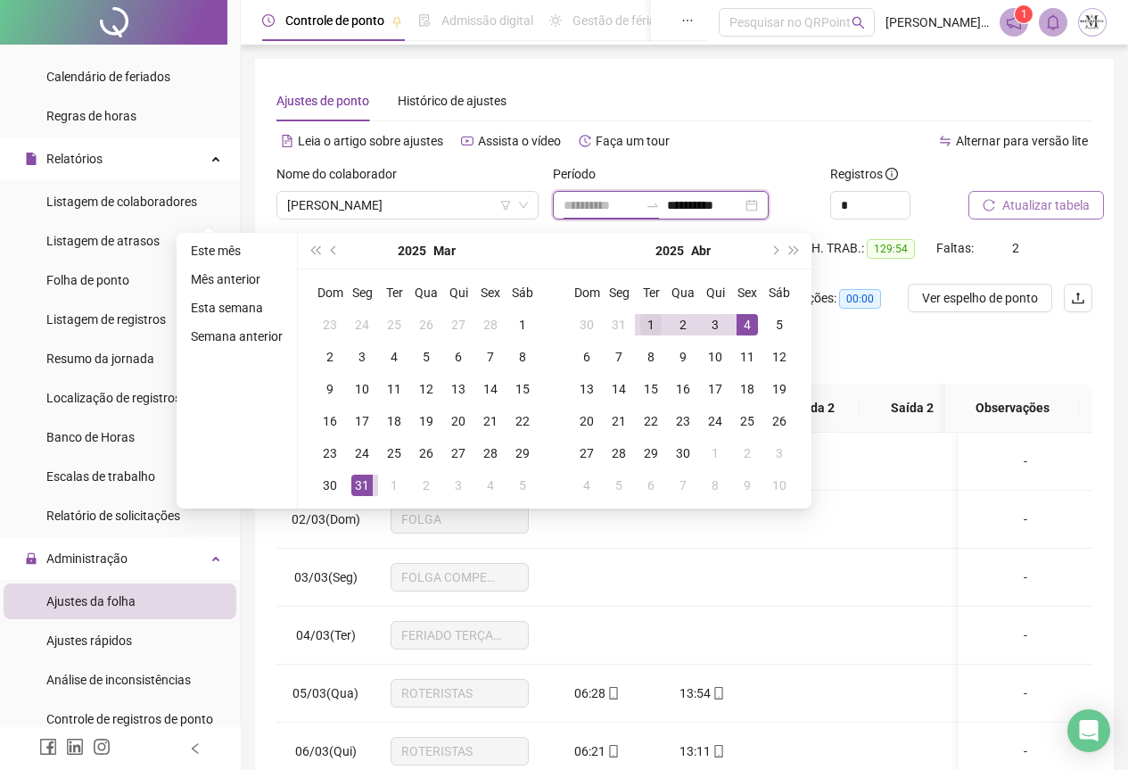
type input "**********"
click at [647, 326] on div "1" at bounding box center [651, 324] width 21 height 21
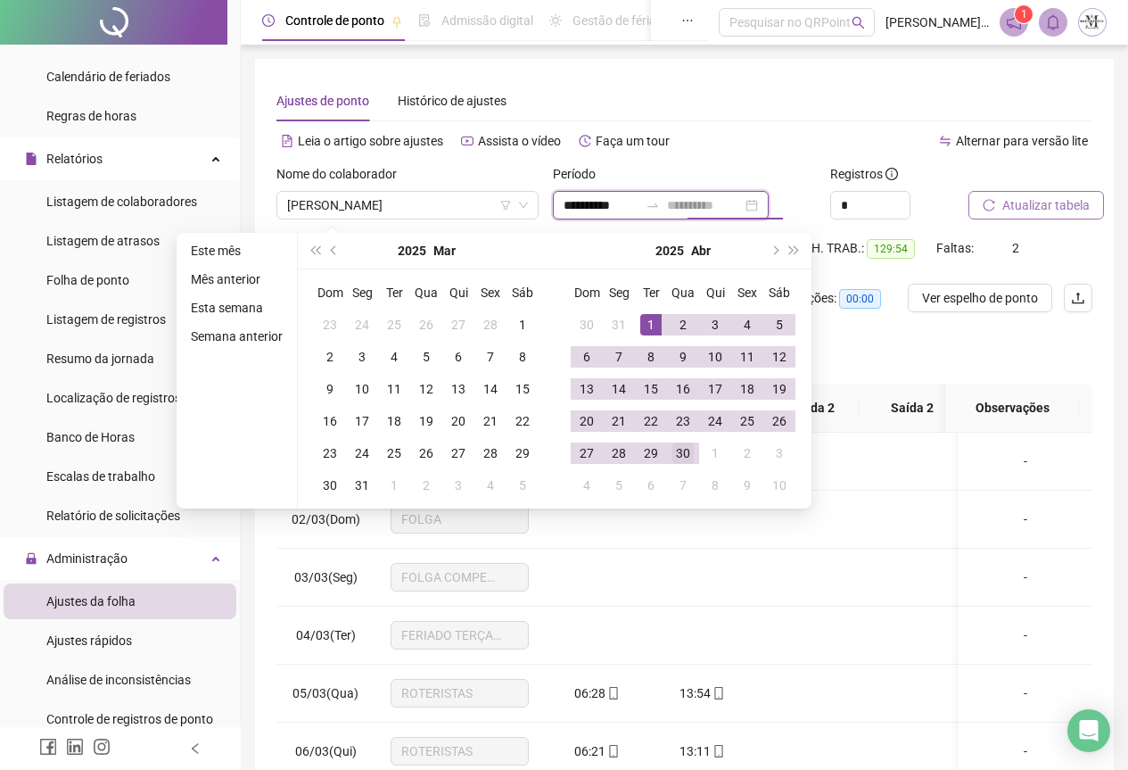
type input "**********"
click at [679, 459] on div "30" at bounding box center [683, 452] width 21 height 21
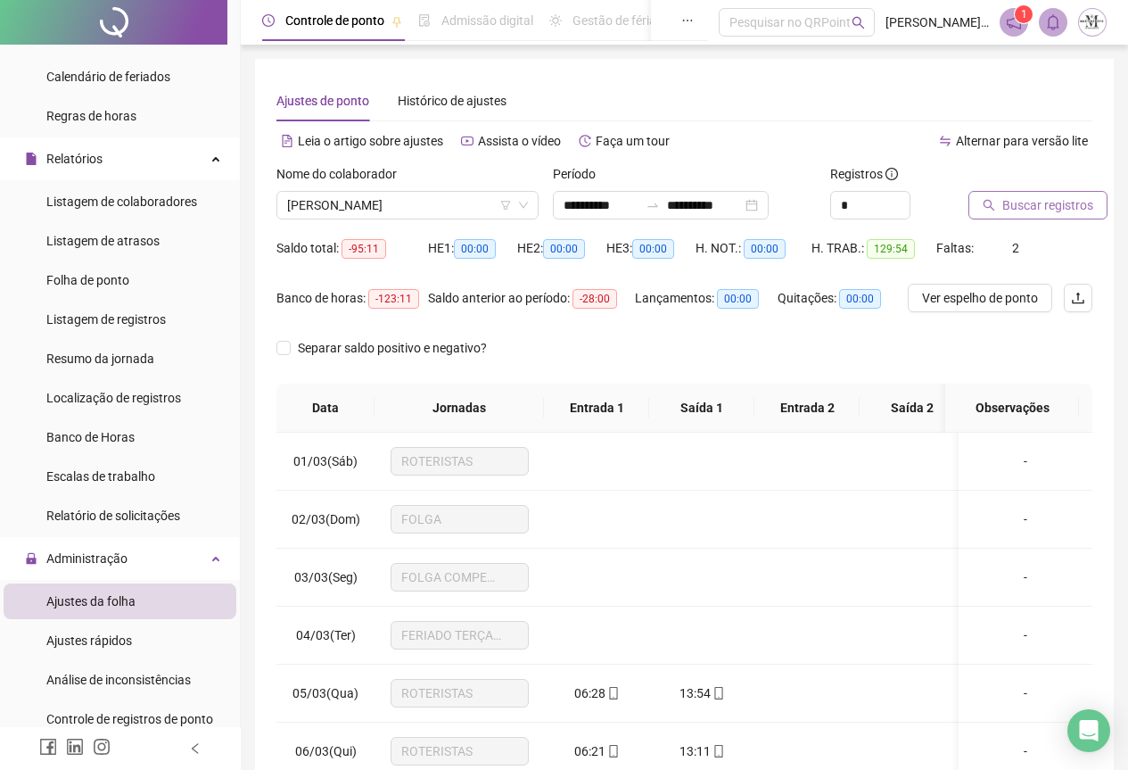
click at [1018, 202] on span "Buscar registros" at bounding box center [1048, 205] width 91 height 20
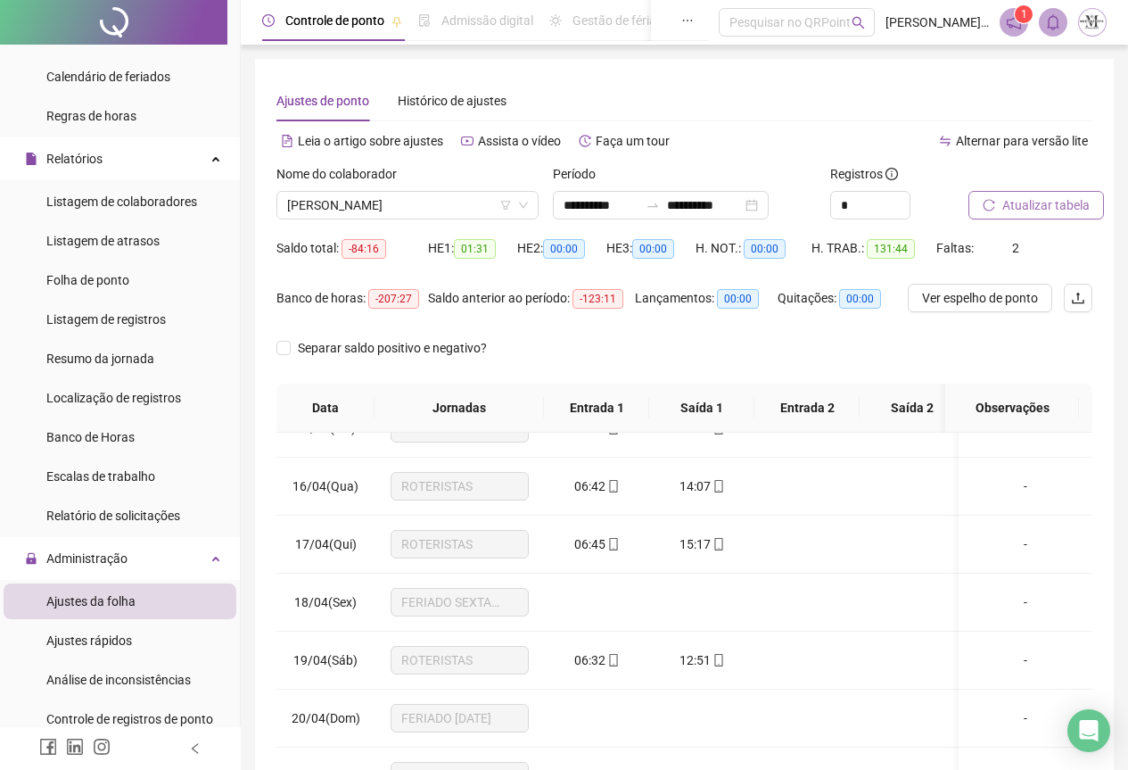
scroll to position [892, 0]
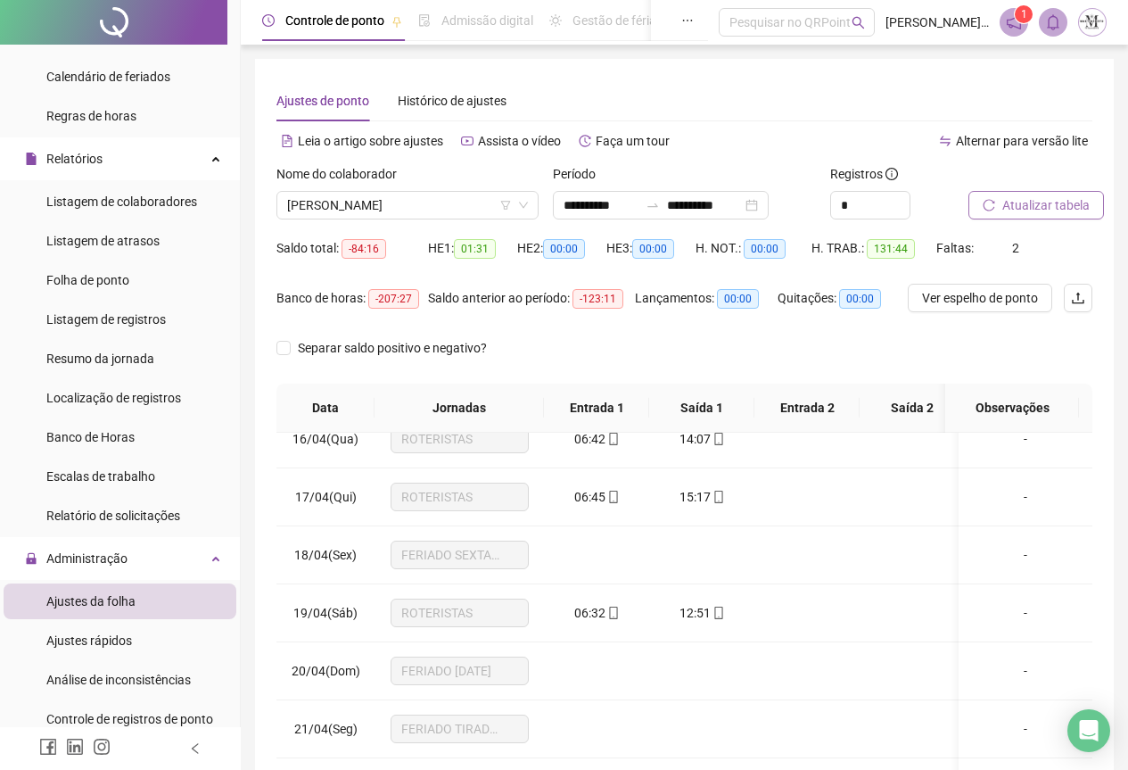
click at [1027, 205] on span "Atualizar tabela" at bounding box center [1046, 205] width 87 height 20
click at [316, 205] on span "[PERSON_NAME]" at bounding box center [407, 205] width 241 height 27
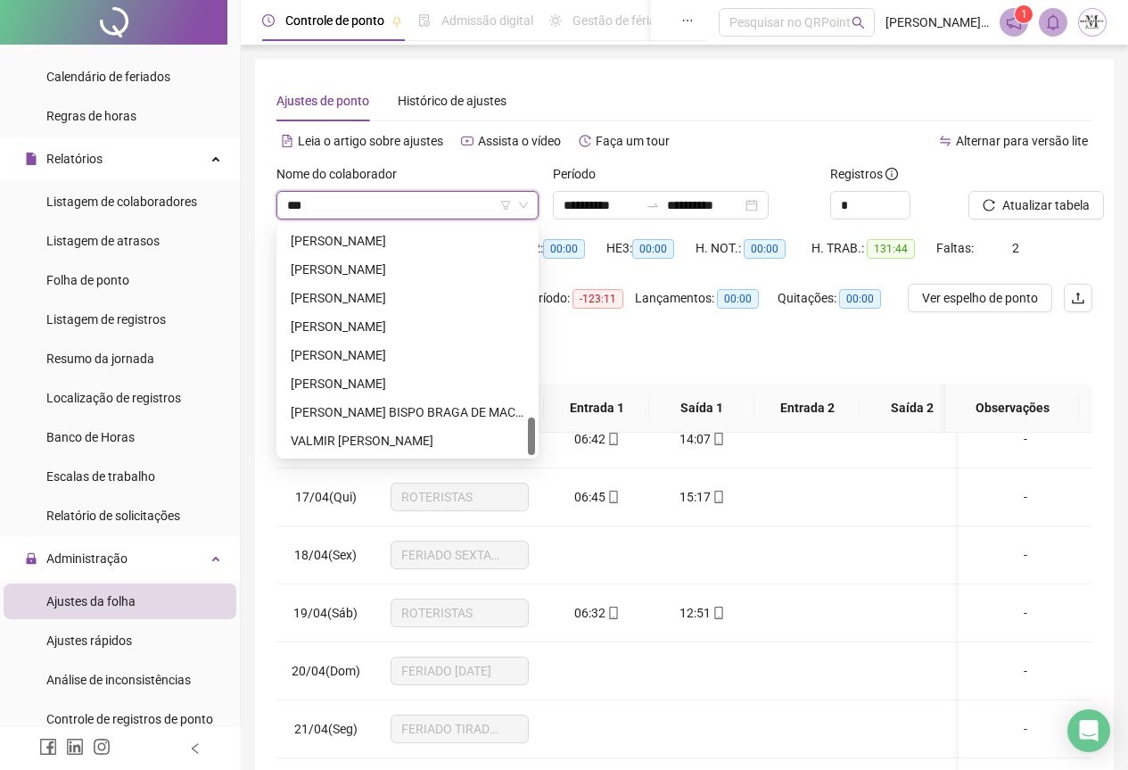
scroll to position [0, 0]
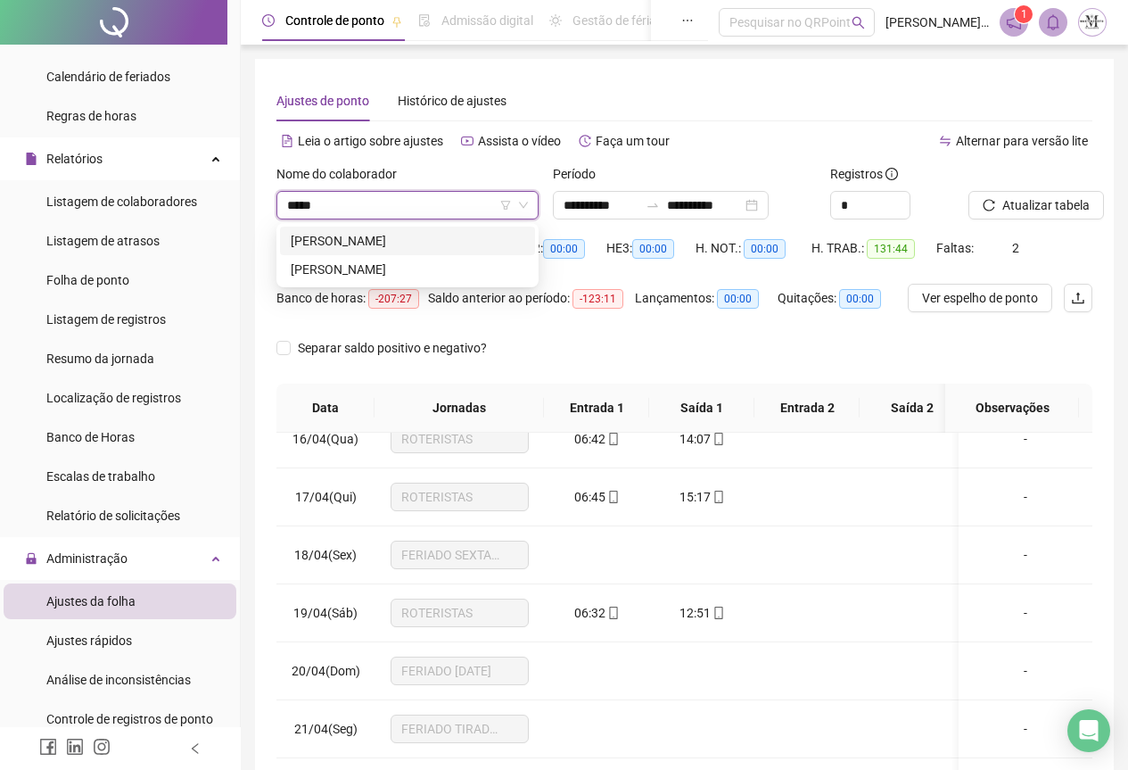
type input "******"
click at [424, 271] on div "[PERSON_NAME]" at bounding box center [408, 270] width 234 height 20
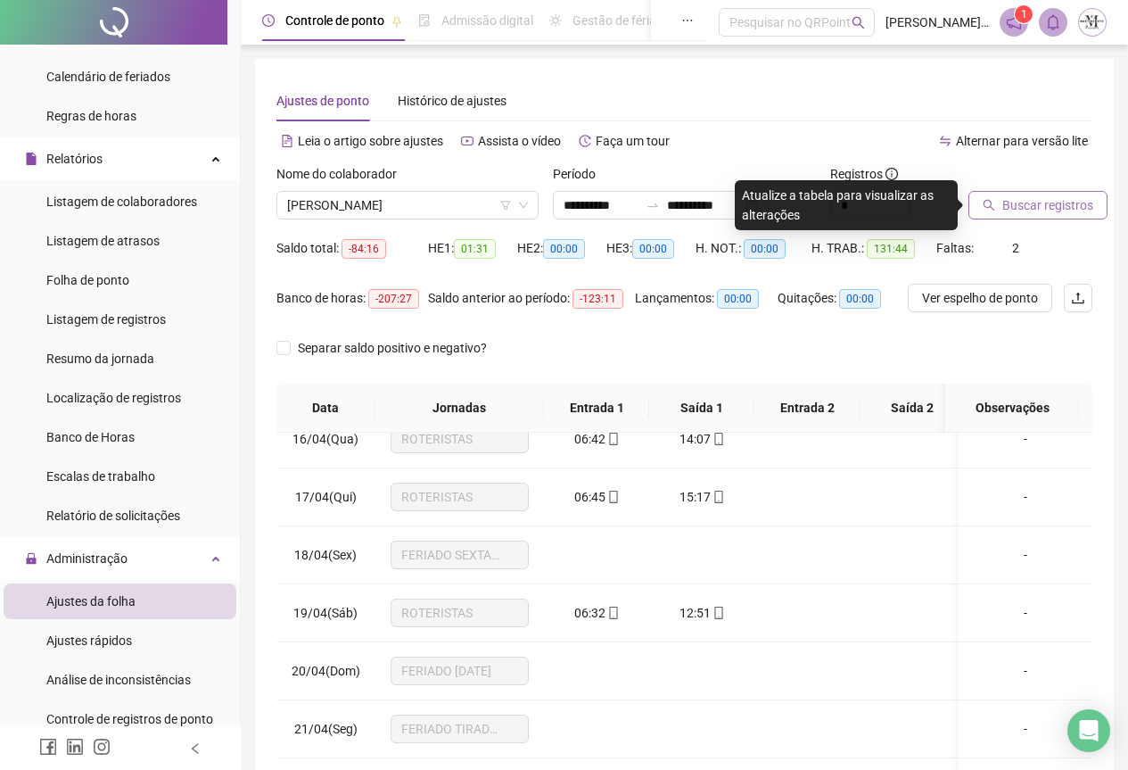
click at [1058, 202] on span "Buscar registros" at bounding box center [1048, 205] width 91 height 20
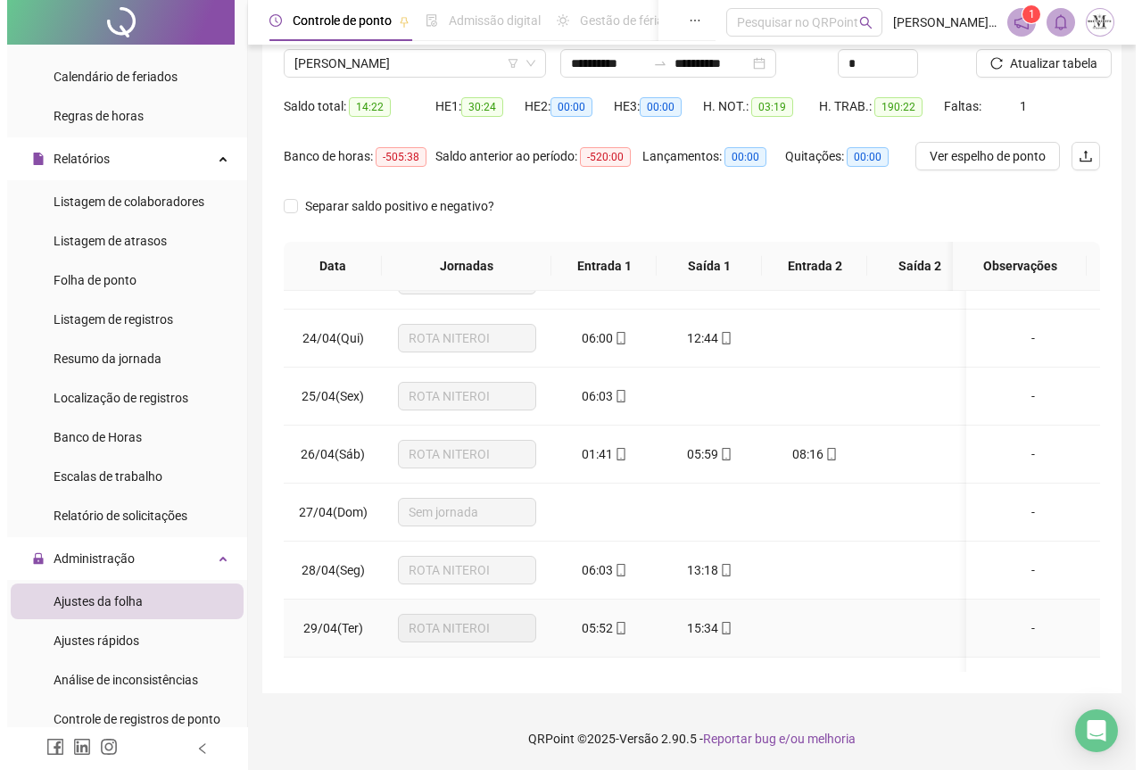
scroll to position [1283, 0]
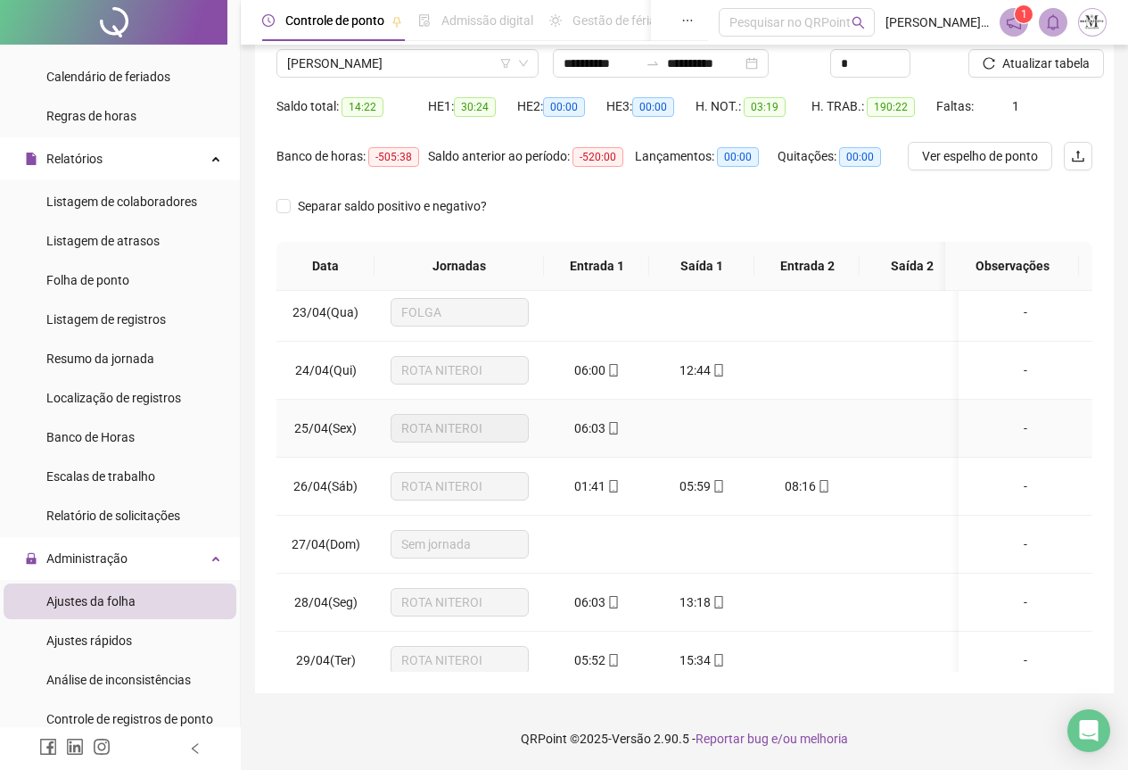
click at [710, 429] on td at bounding box center [701, 429] width 105 height 58
click at [611, 482] on icon "mobile" at bounding box center [613, 486] width 12 height 12
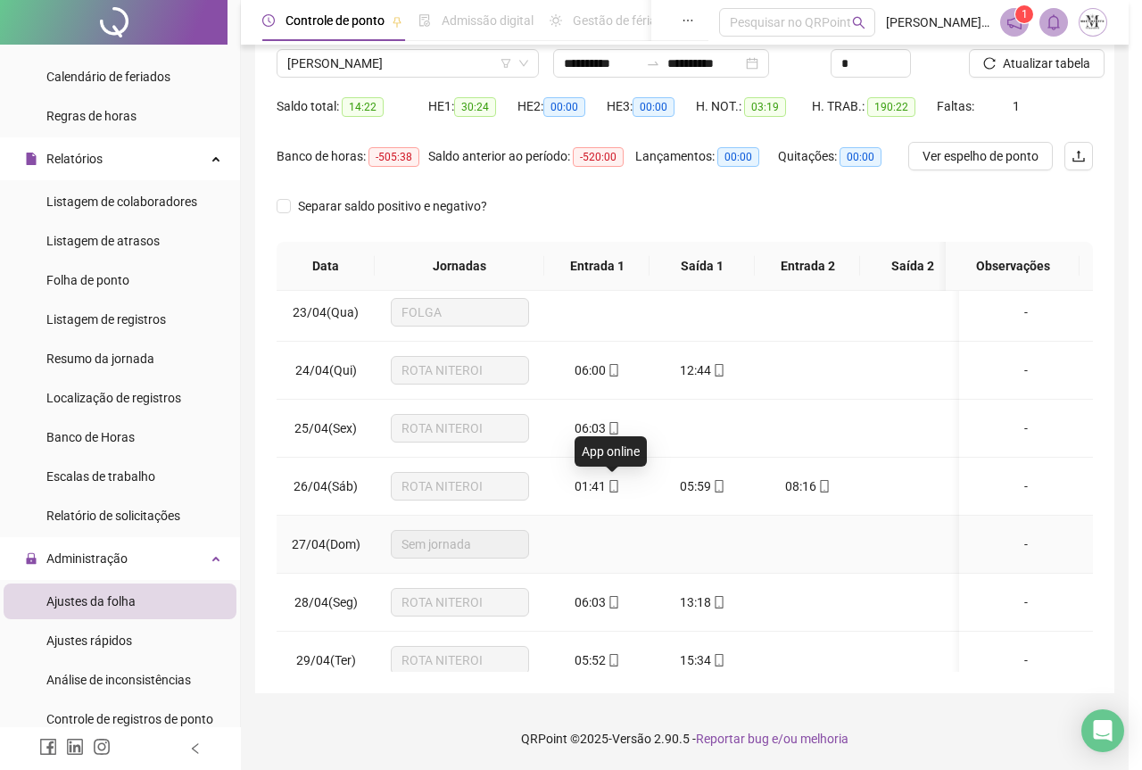
type input "**********"
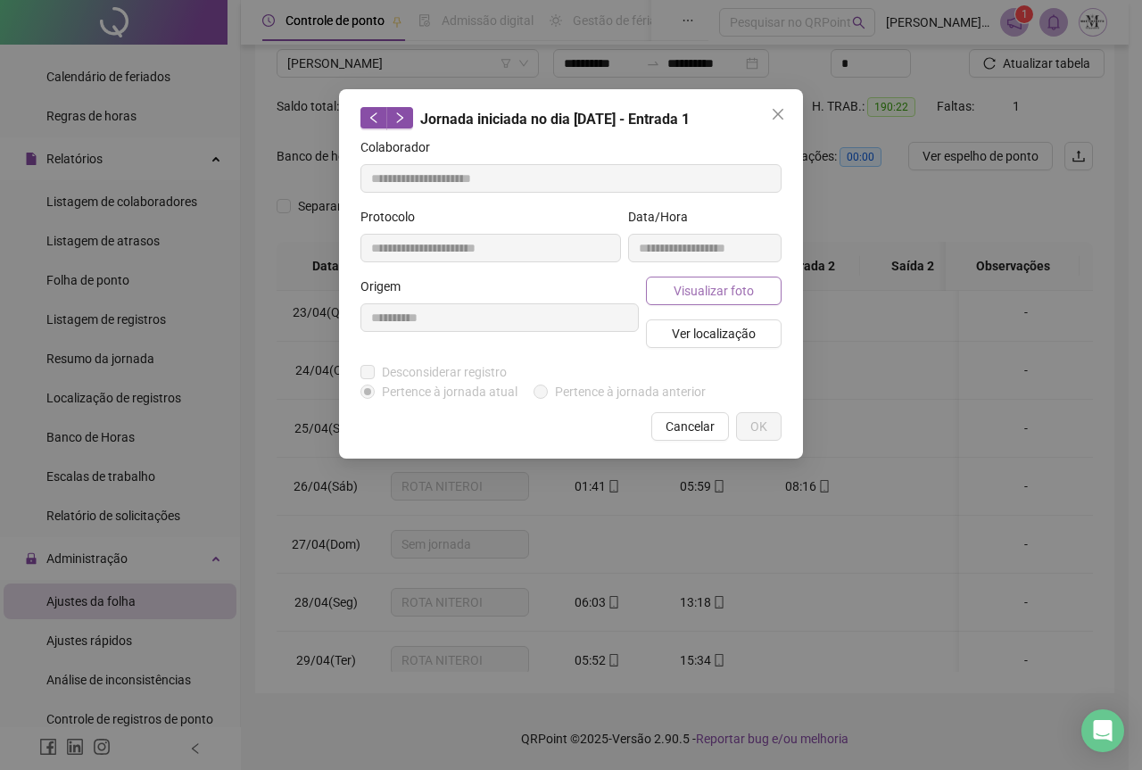
click at [698, 293] on span "Visualizar foto" at bounding box center [714, 291] width 80 height 20
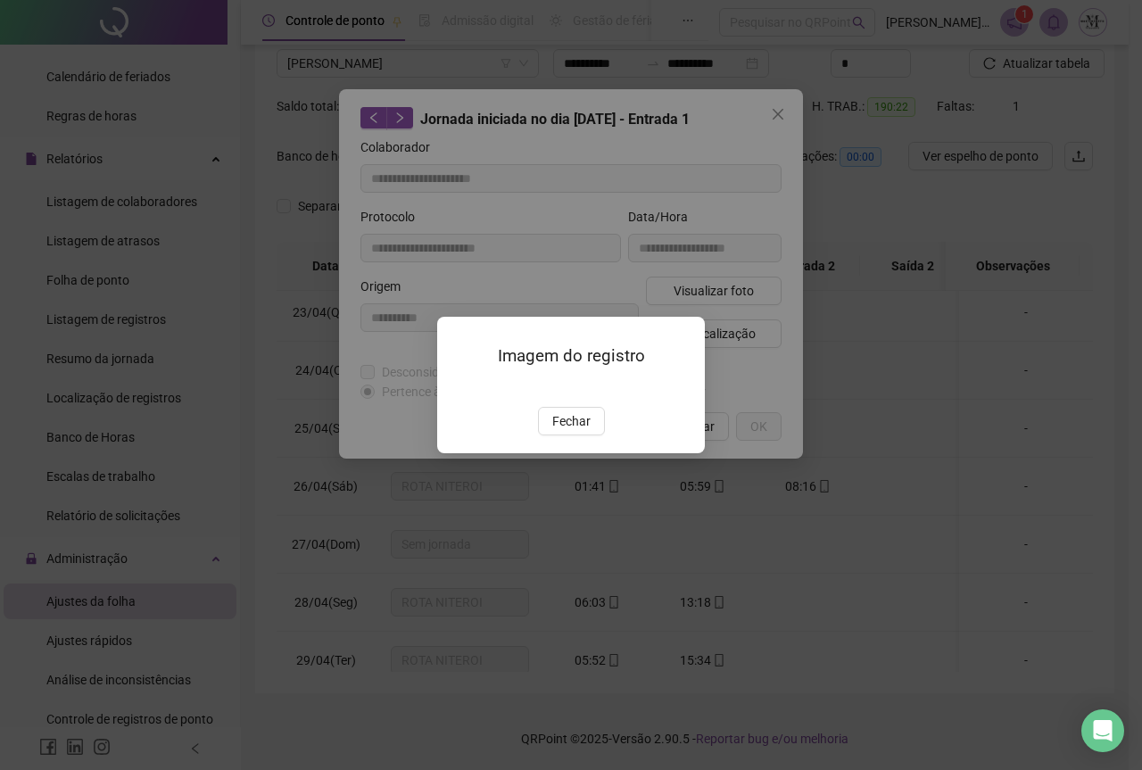
drag, startPoint x: 586, startPoint y: 517, endPoint x: 659, endPoint y: 391, distance: 146.3
click at [591, 435] on button "Fechar" at bounding box center [571, 421] width 67 height 29
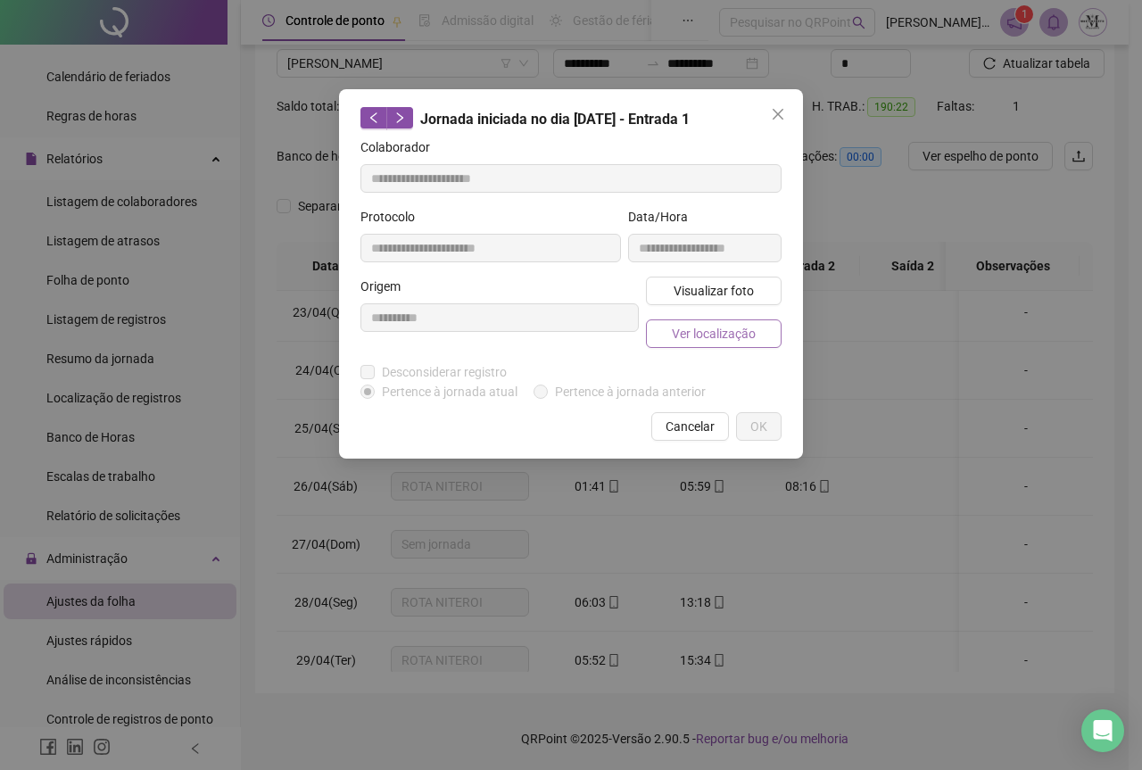
click at [686, 321] on button "Ver localização" at bounding box center [714, 333] width 136 height 29
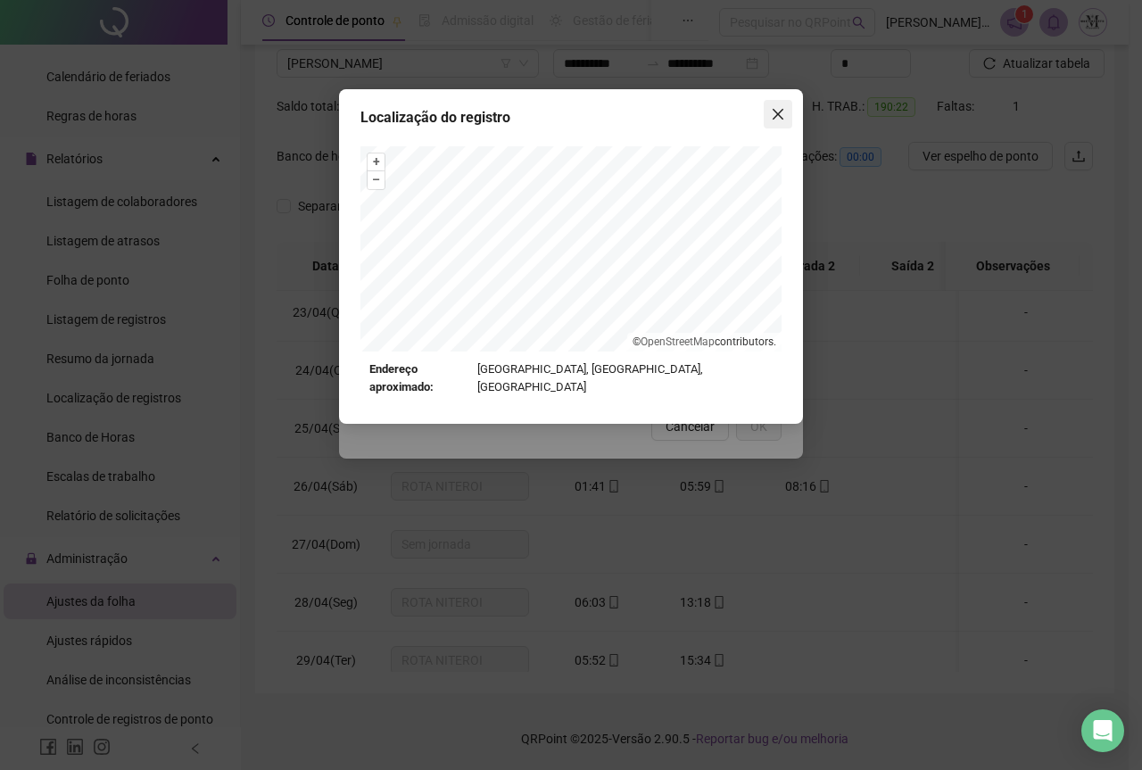
click at [776, 121] on button "Close" at bounding box center [778, 114] width 29 height 29
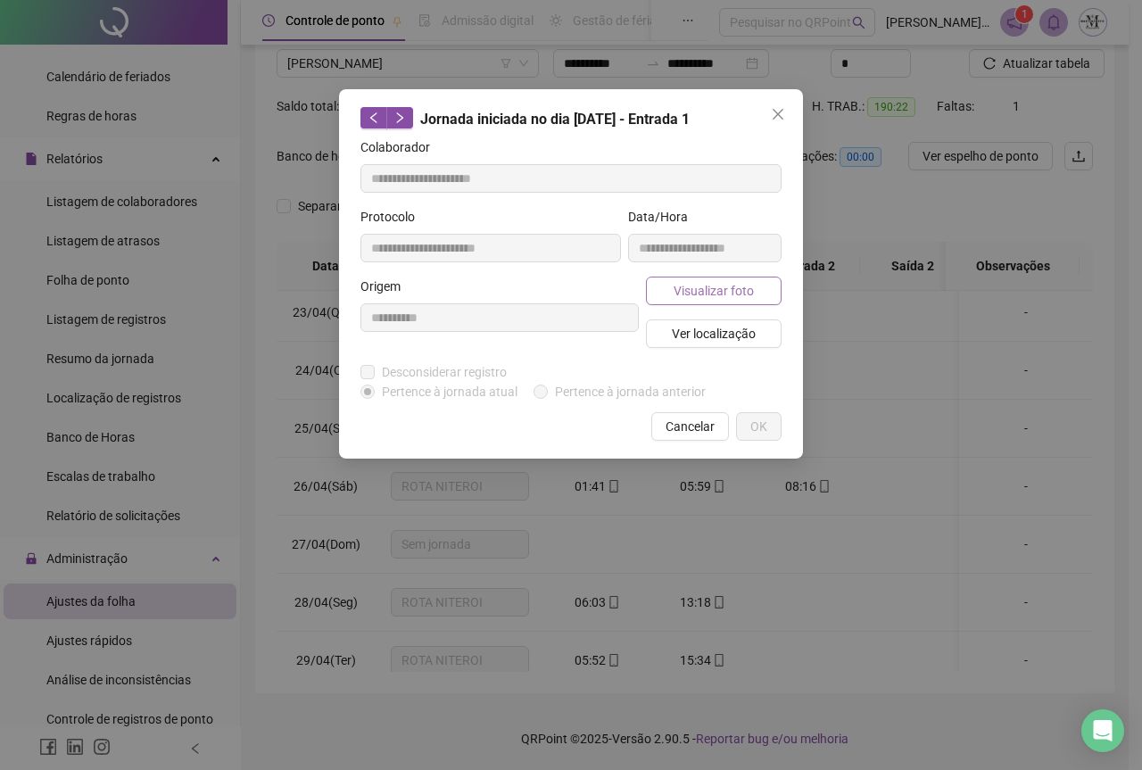
click at [702, 295] on span "Visualizar foto" at bounding box center [714, 291] width 80 height 20
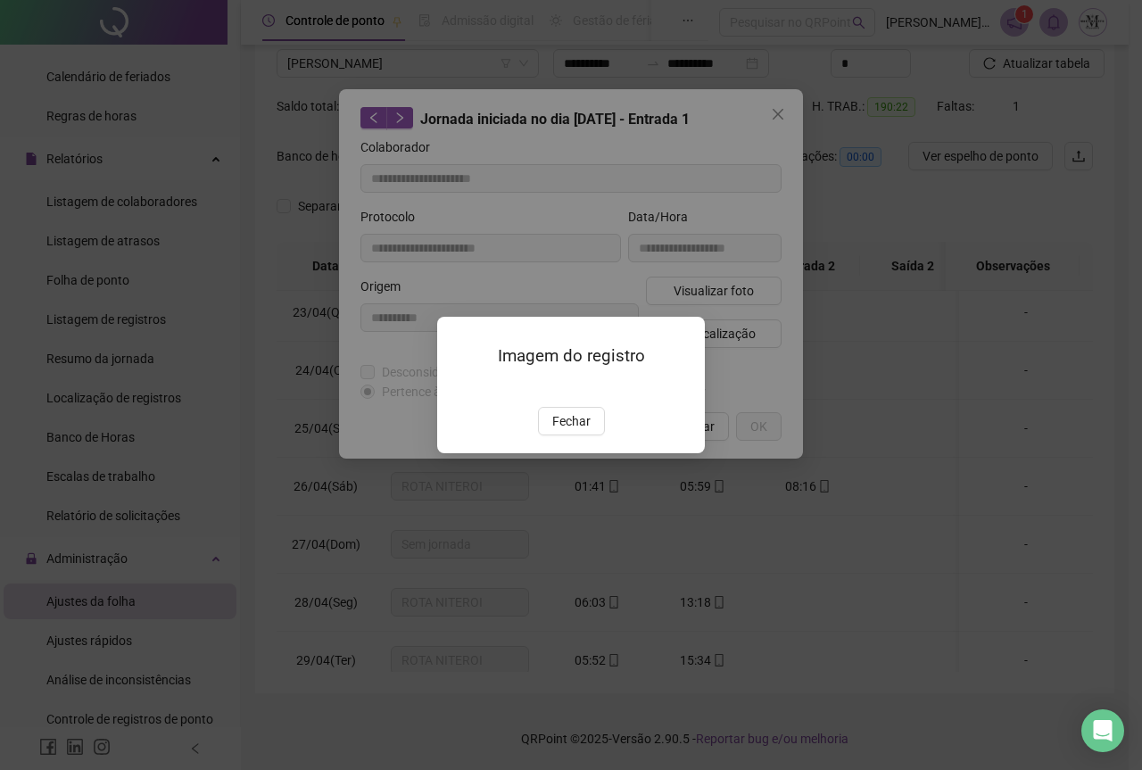
click at [459, 388] on img at bounding box center [459, 388] width 0 height 0
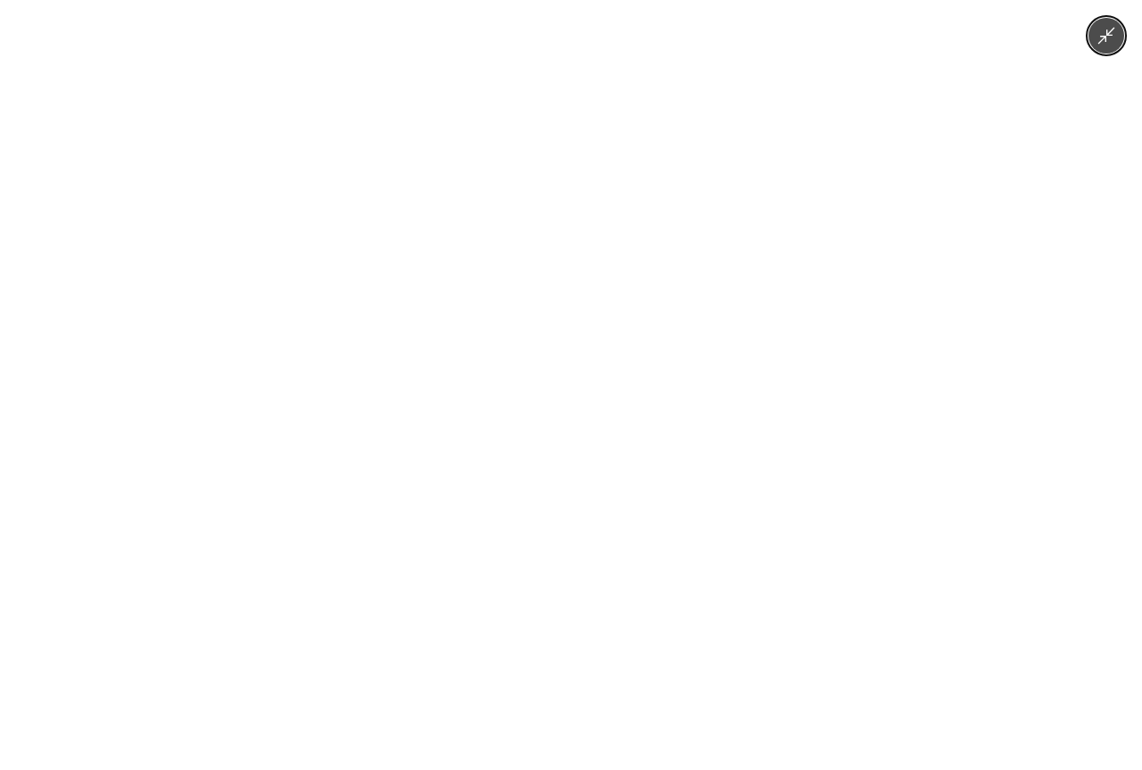
click at [579, 354] on img at bounding box center [570, 385] width 577 height 770
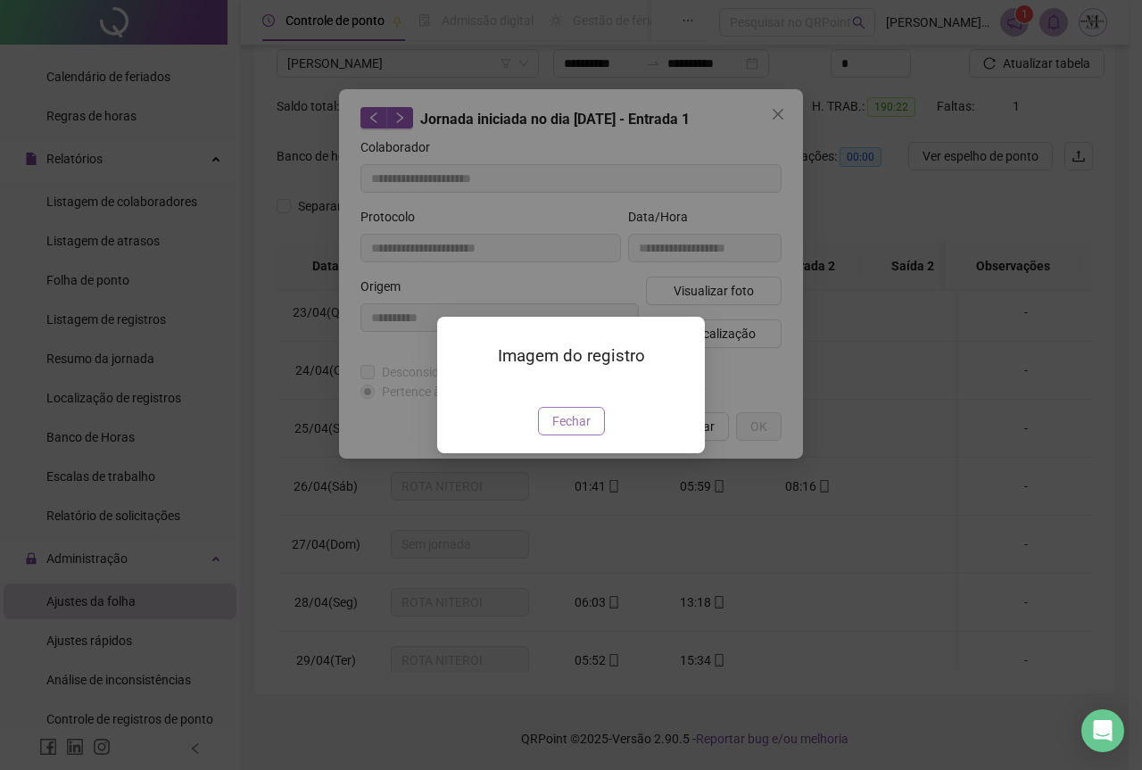
click at [584, 435] on button "Fechar" at bounding box center [571, 421] width 67 height 29
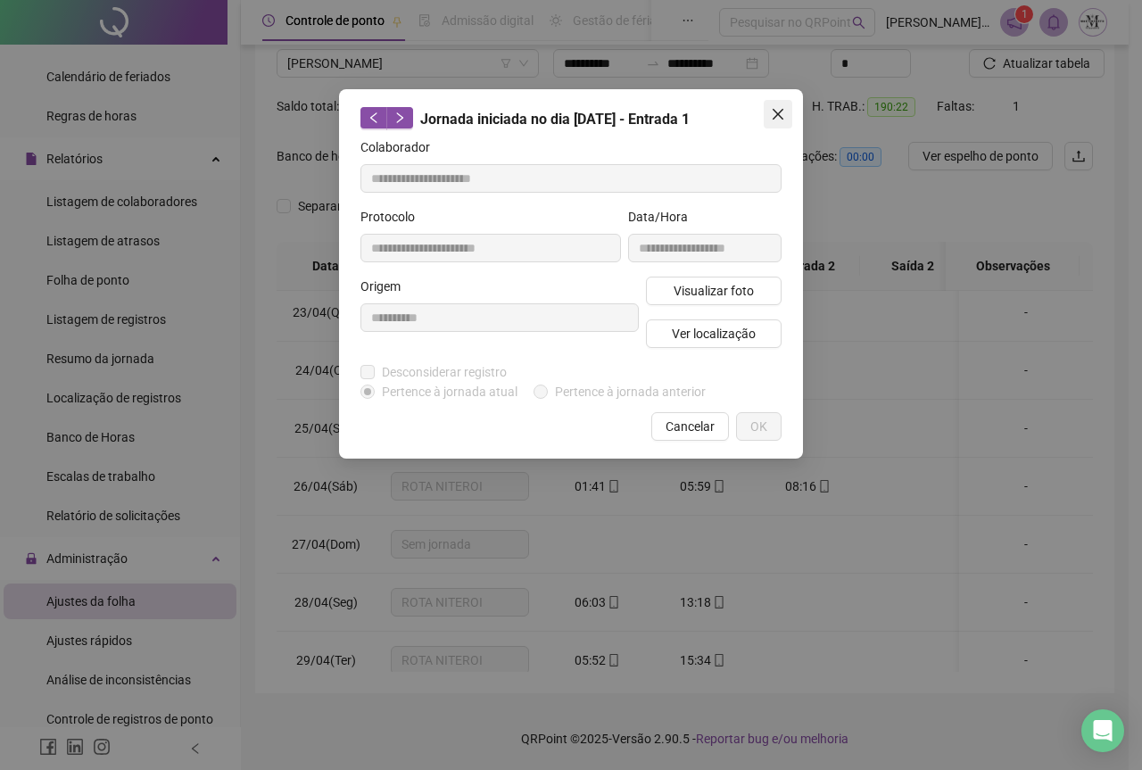
click at [767, 120] on span "Close" at bounding box center [778, 114] width 29 height 14
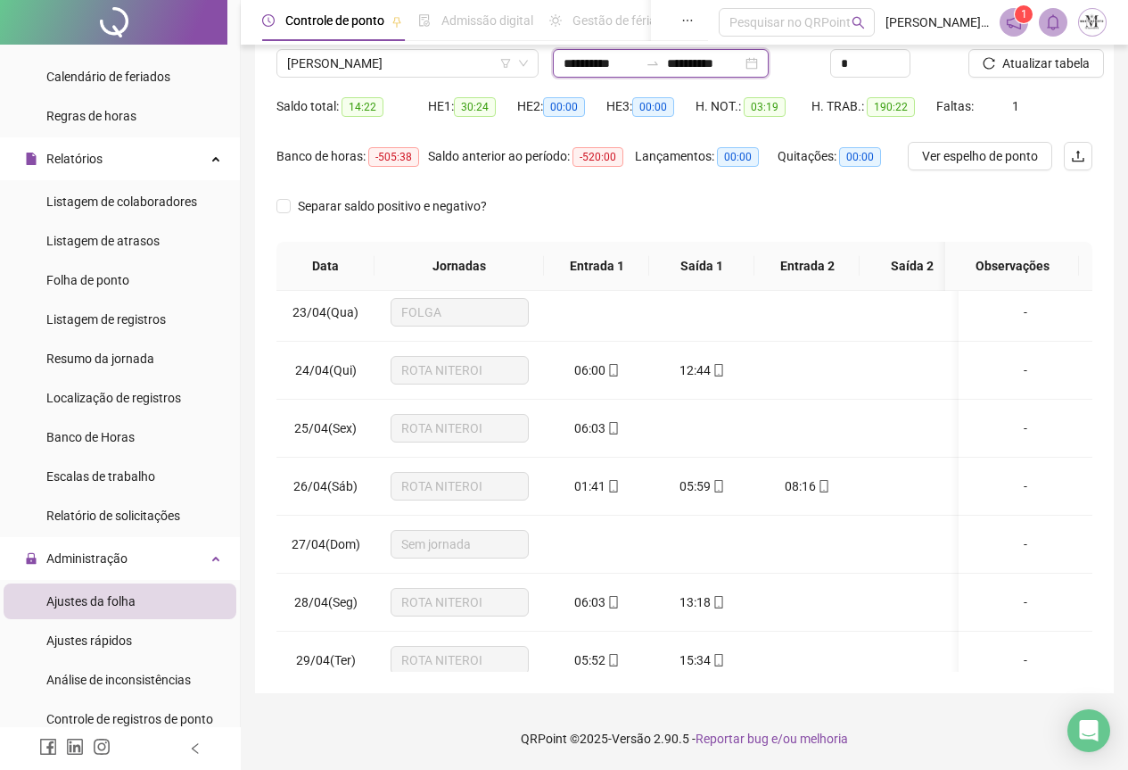
click at [717, 69] on input "**********" at bounding box center [704, 64] width 75 height 20
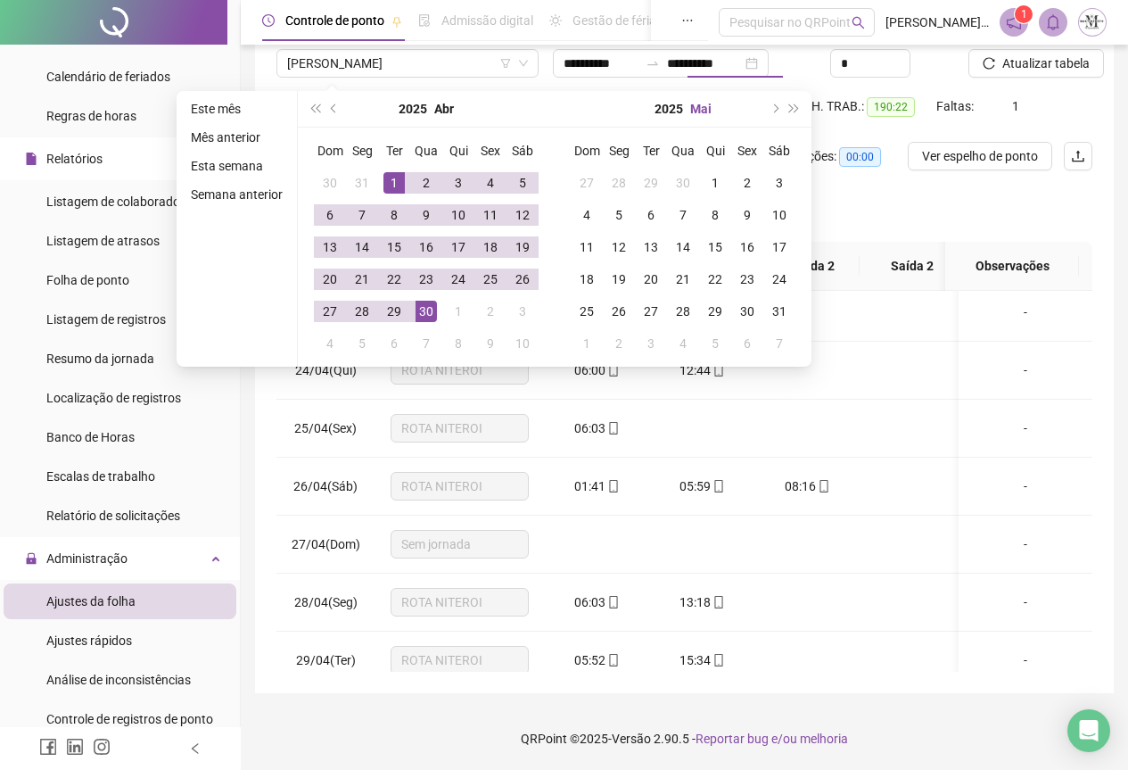
click at [703, 112] on button "Mai" at bounding box center [700, 109] width 21 height 36
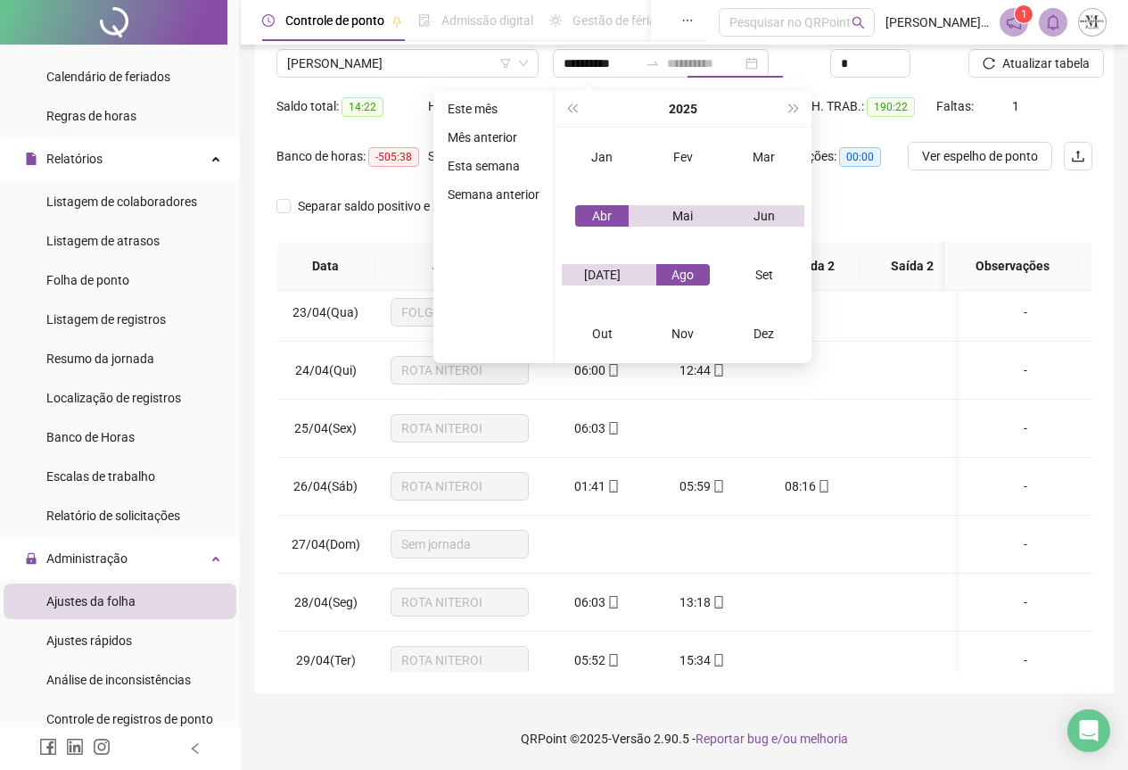
click at [681, 276] on div "Ago" at bounding box center [684, 274] width 54 height 21
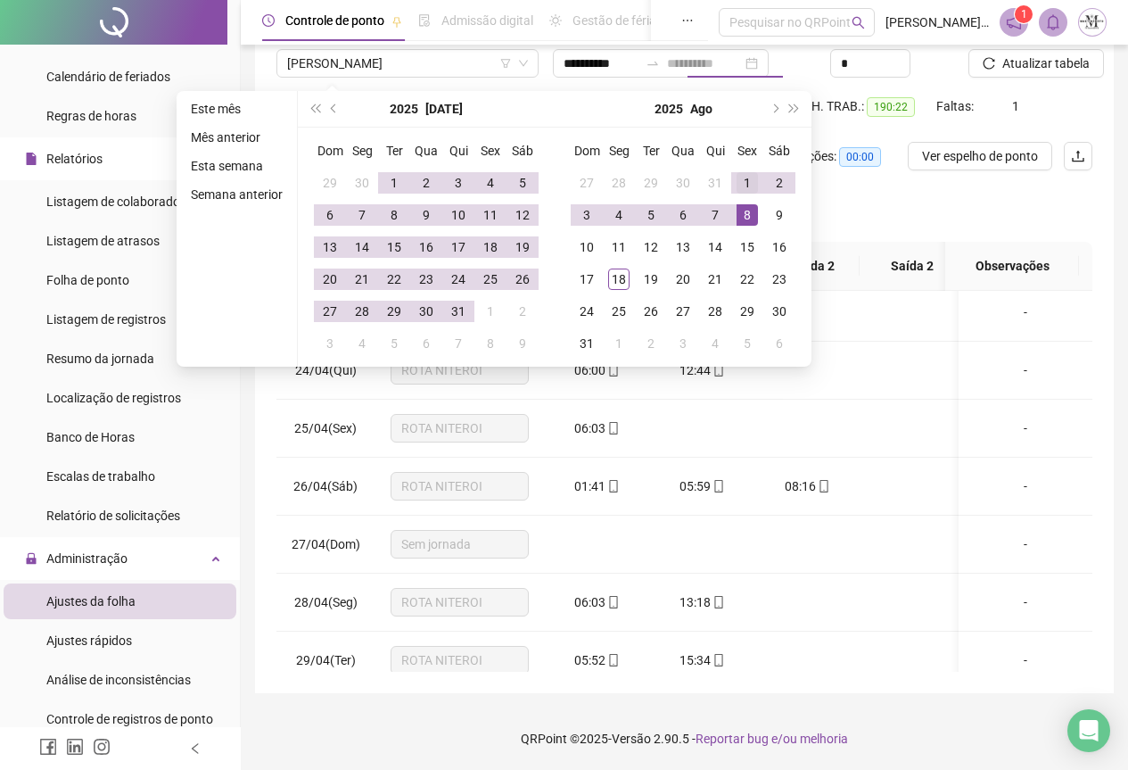
type input "**********"
drag, startPoint x: 743, startPoint y: 191, endPoint x: 723, endPoint y: 199, distance: 21.2
click at [743, 191] on div "1" at bounding box center [747, 182] width 21 height 21
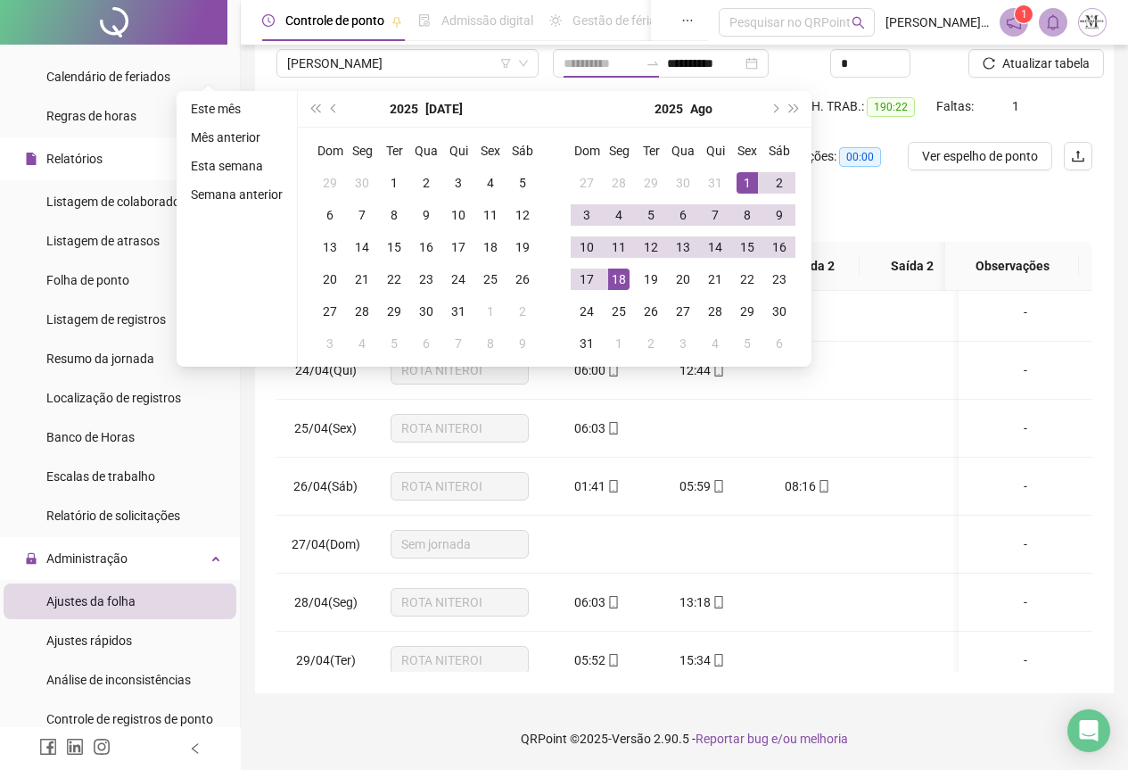
click at [622, 279] on div "18" at bounding box center [618, 279] width 21 height 21
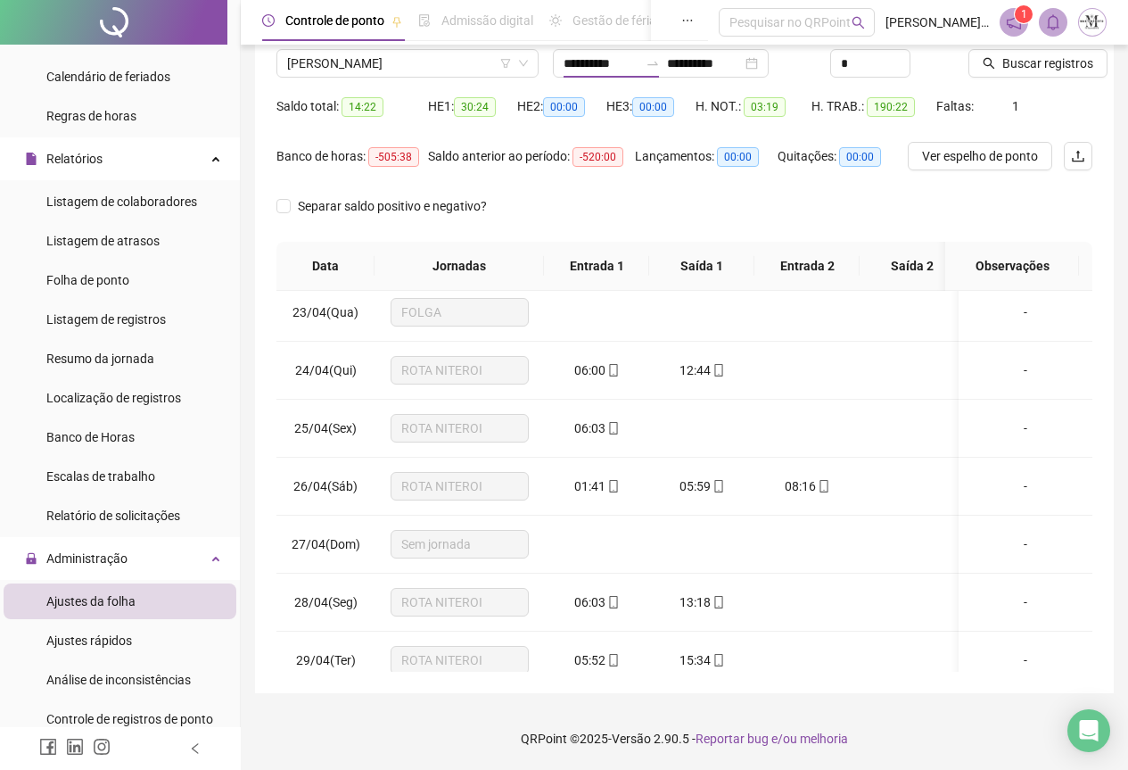
type input "**********"
click at [1033, 62] on span "Buscar registros" at bounding box center [1048, 64] width 91 height 20
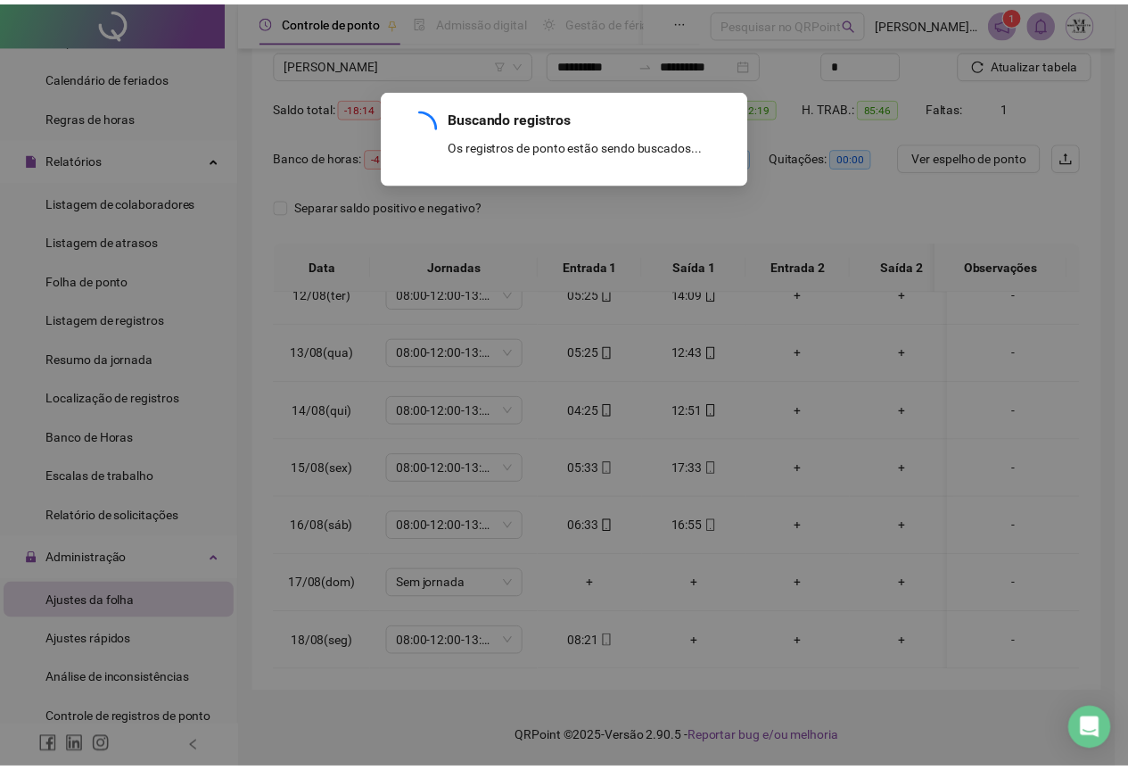
scroll to position [676, 0]
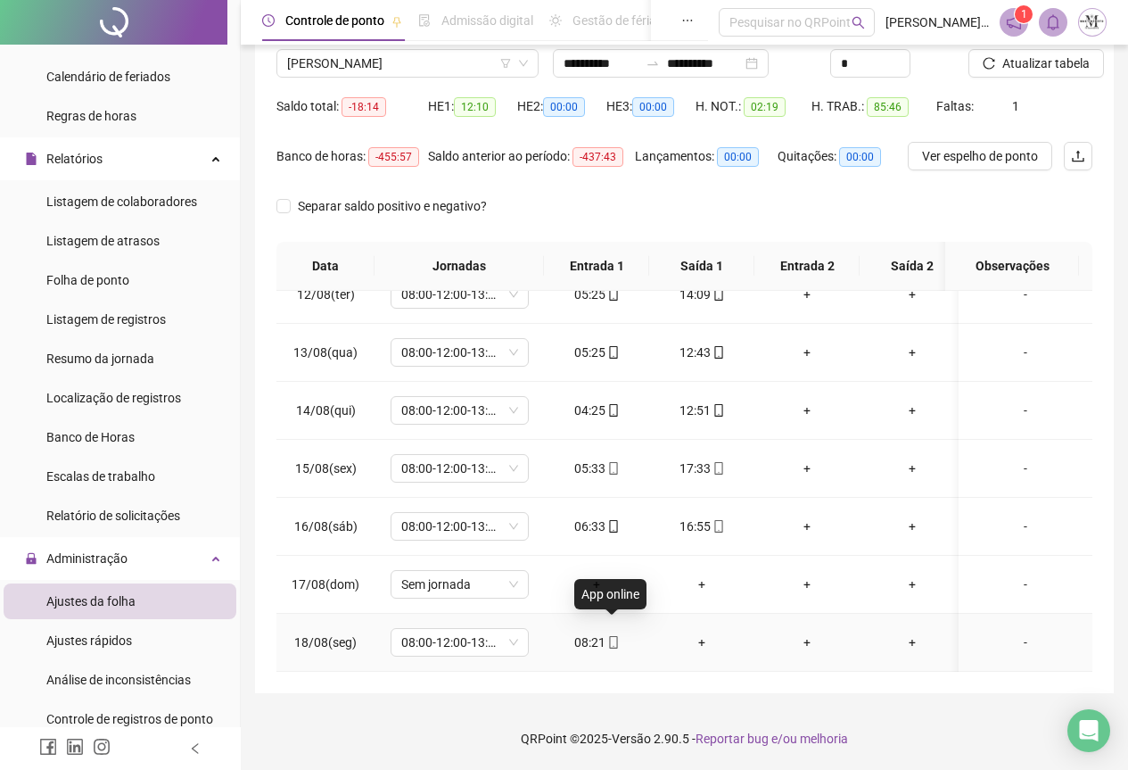
click at [614, 636] on icon "mobile" at bounding box center [613, 642] width 12 height 12
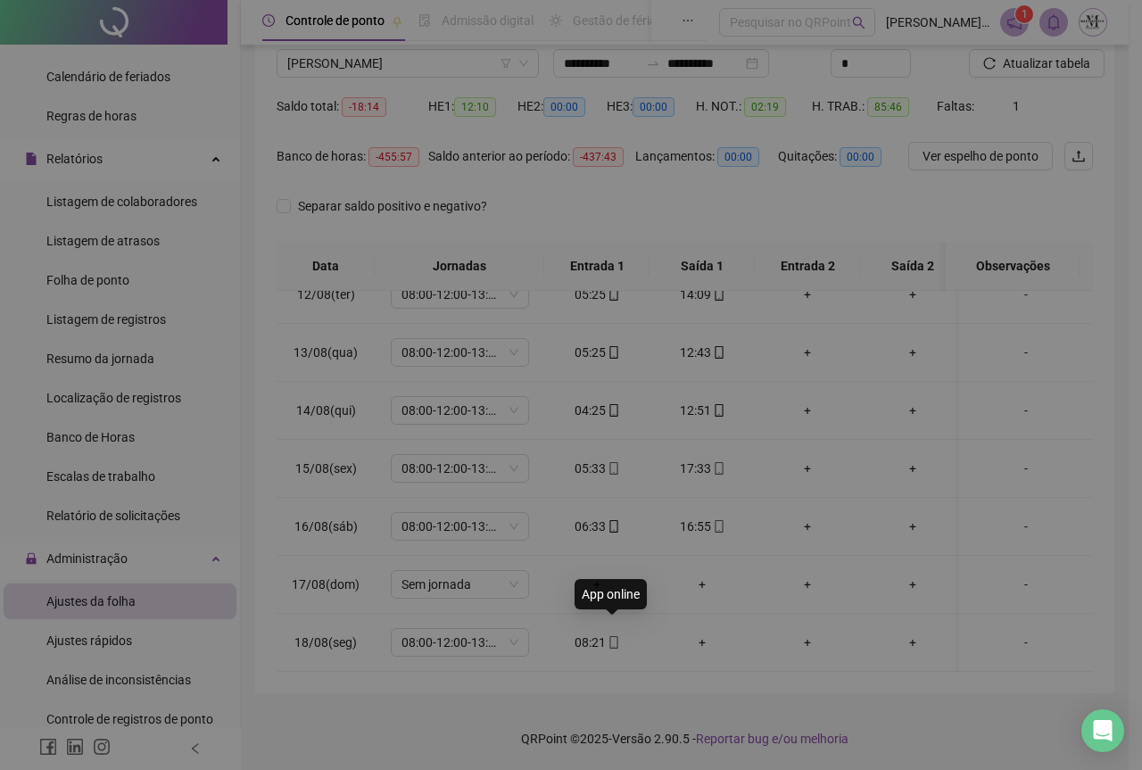
type input "**********"
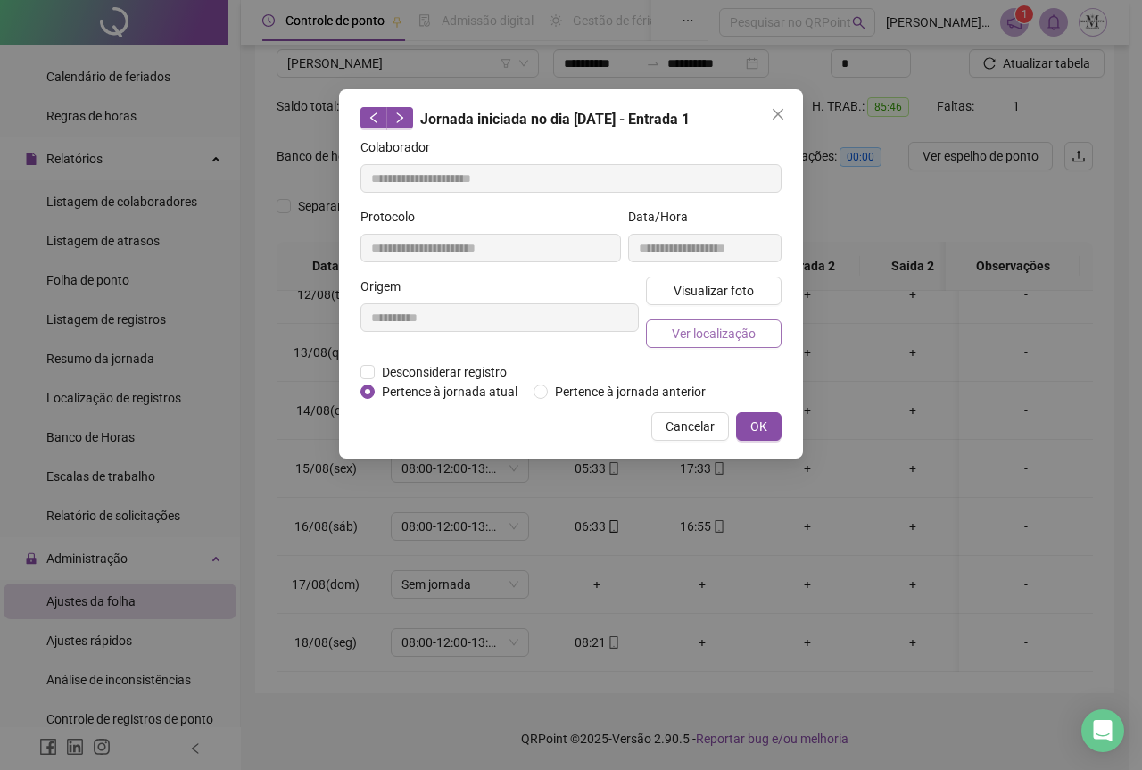
click at [696, 334] on span "Ver localização" at bounding box center [714, 334] width 84 height 20
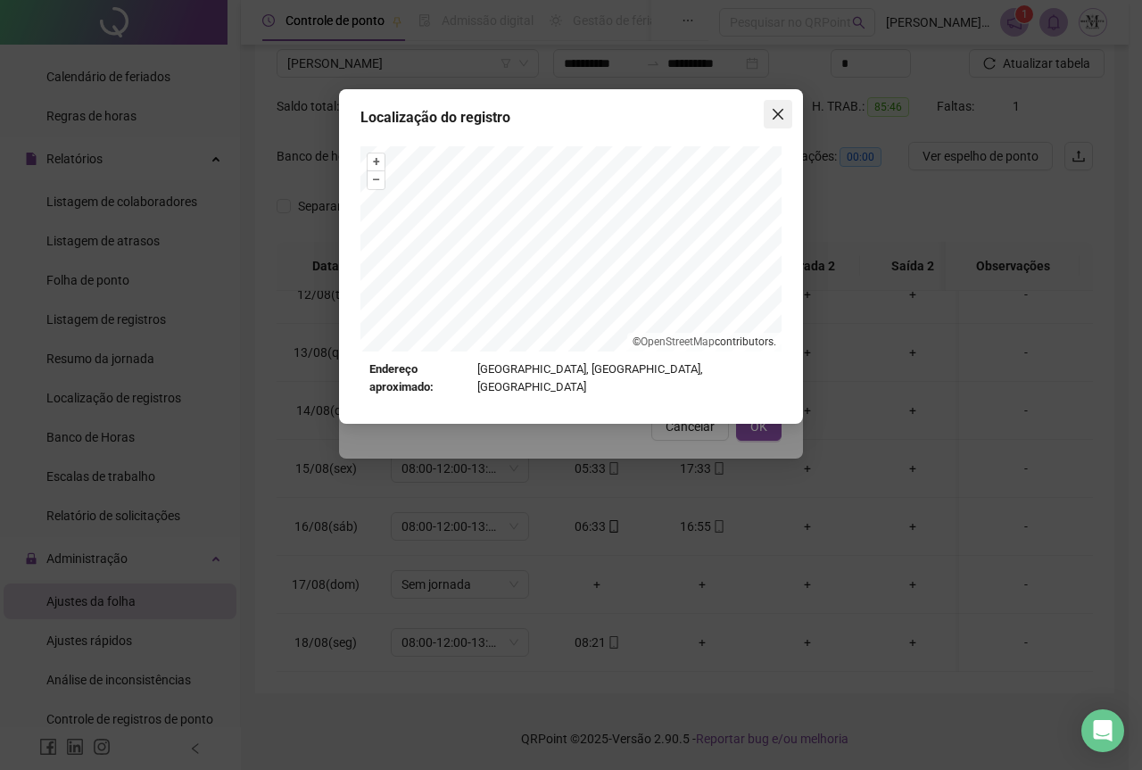
click at [783, 116] on icon "close" at bounding box center [778, 114] width 14 height 14
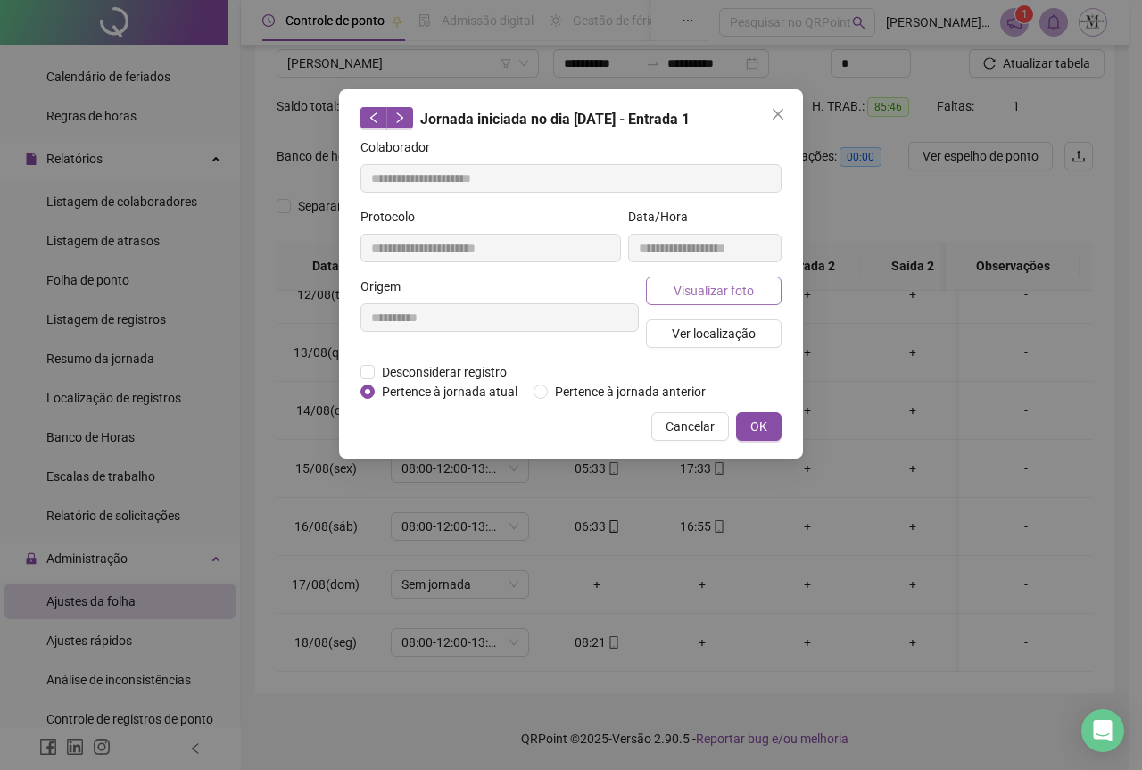
click at [706, 298] on span "Visualizar foto" at bounding box center [714, 291] width 80 height 20
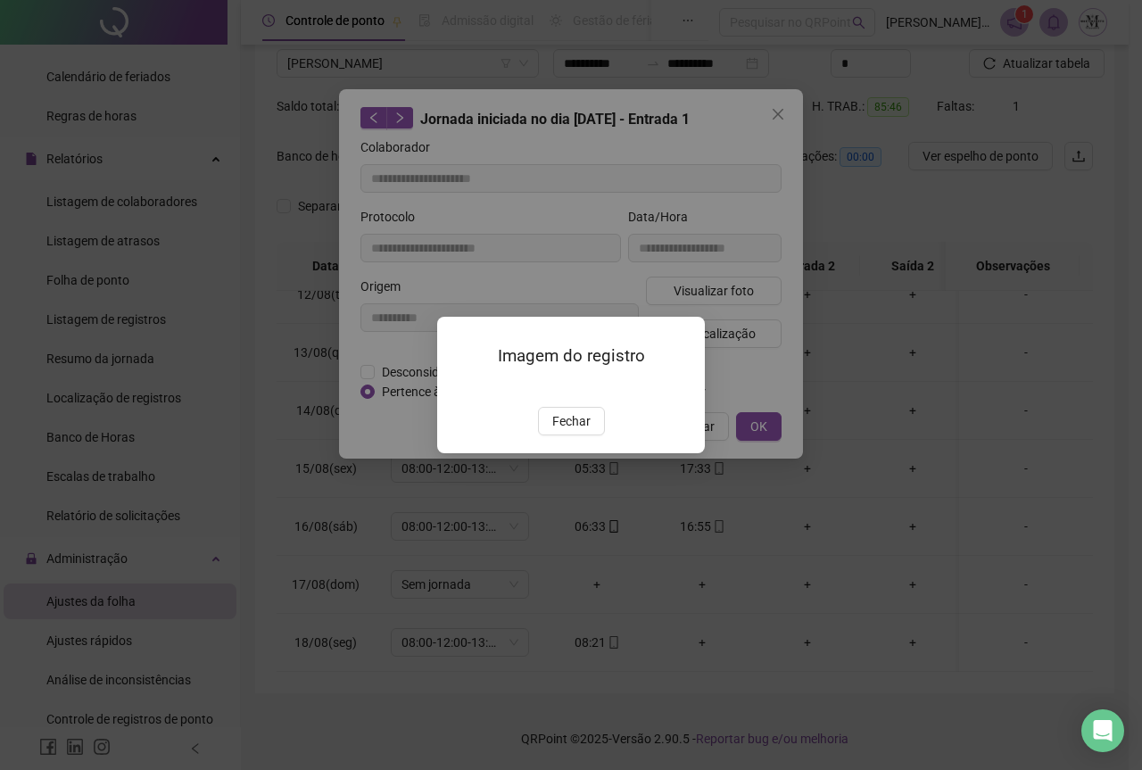
click at [459, 388] on img at bounding box center [459, 388] width 0 height 0
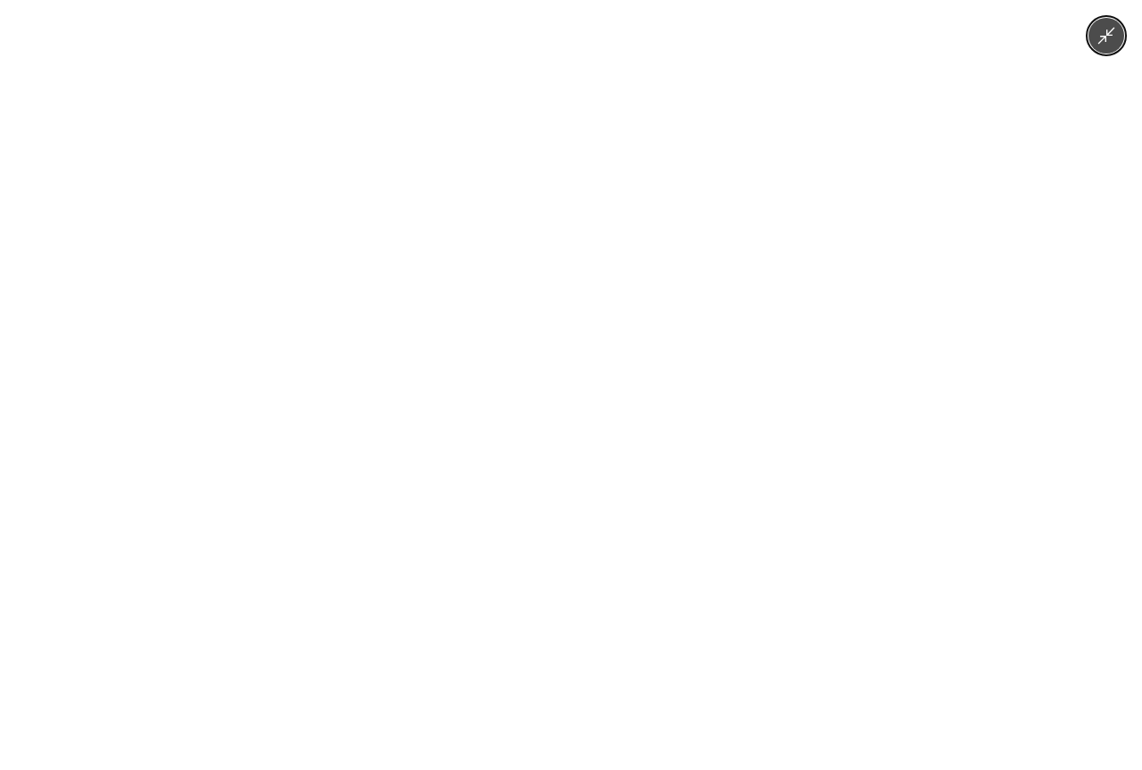
click at [642, 321] on img at bounding box center [570, 385] width 577 height 770
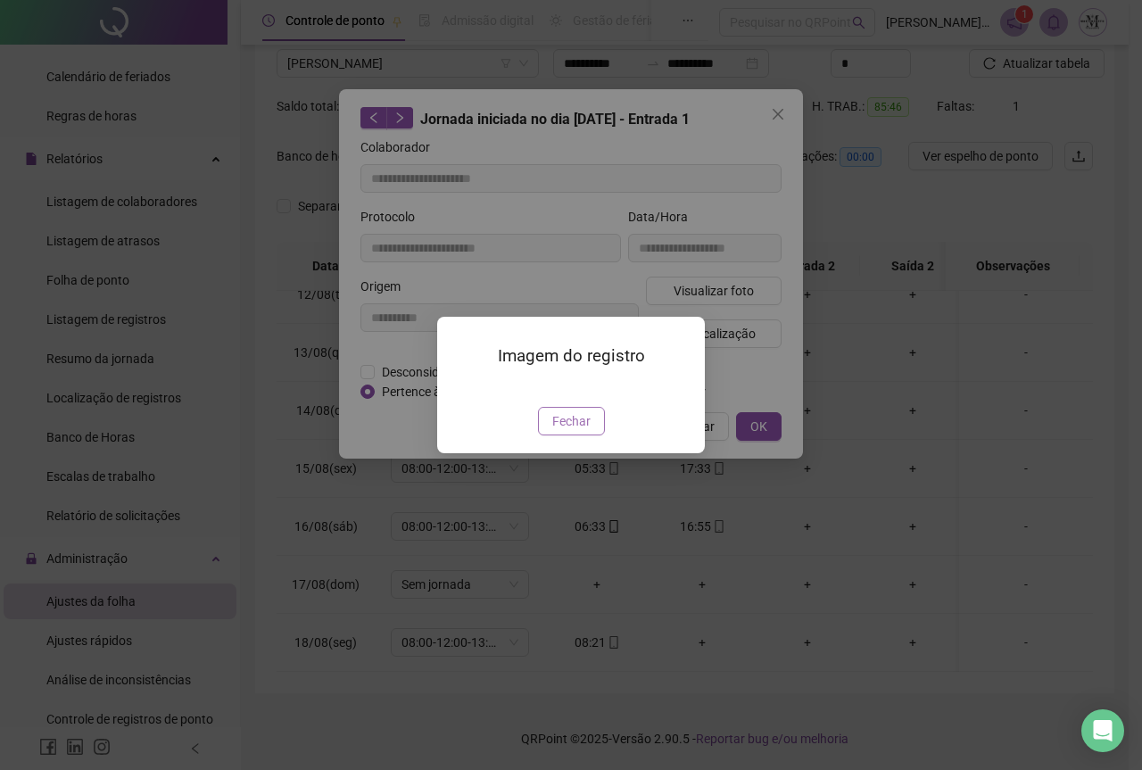
click at [579, 431] on span "Fechar" at bounding box center [571, 421] width 38 height 20
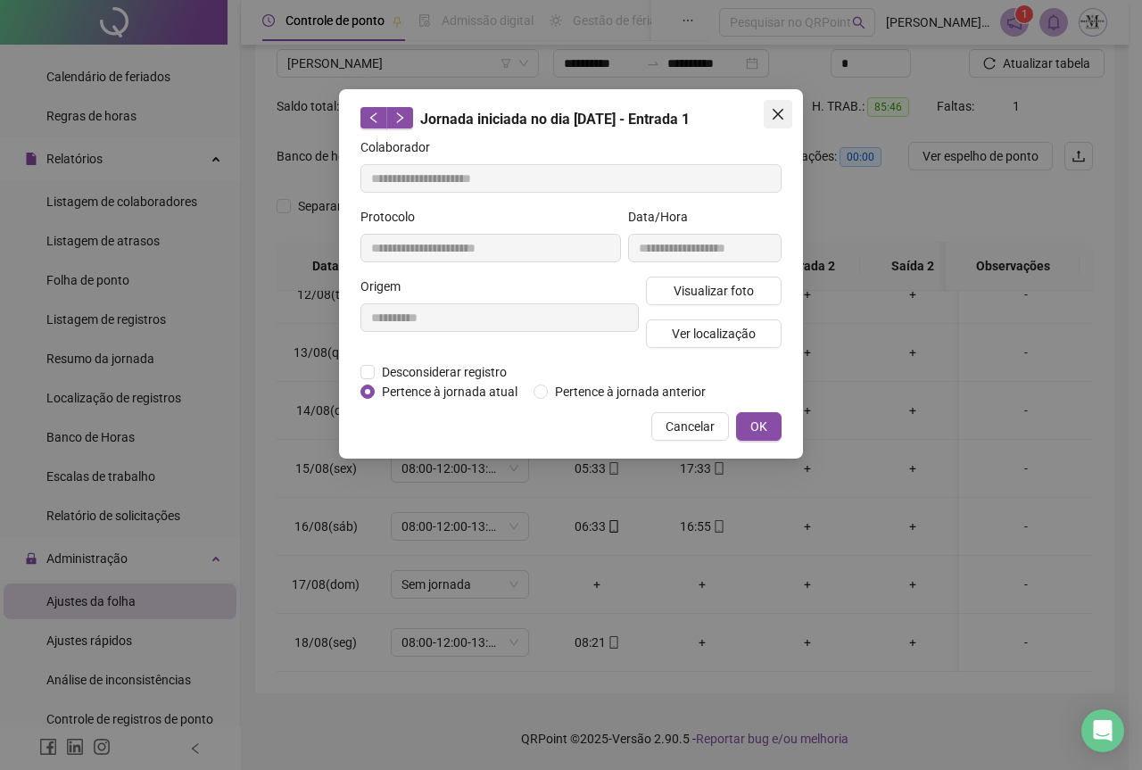
click at [769, 113] on span "Close" at bounding box center [778, 114] width 29 height 14
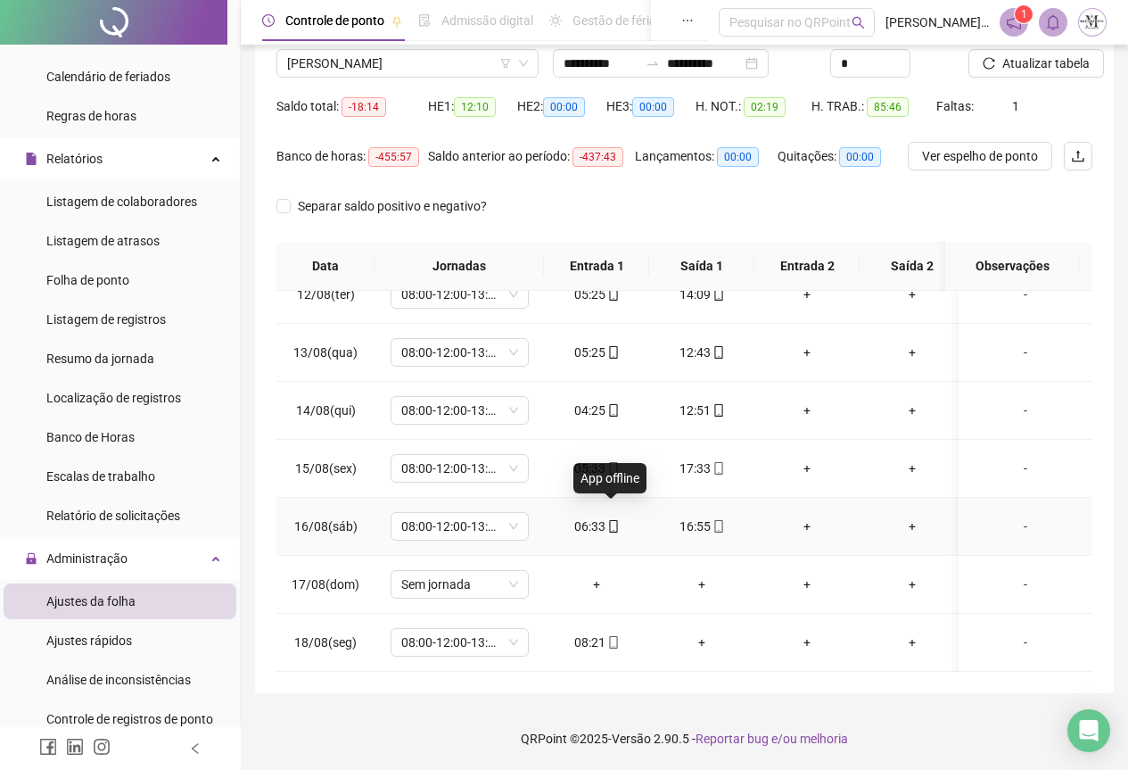
click at [614, 520] on icon "mobile" at bounding box center [613, 526] width 12 height 12
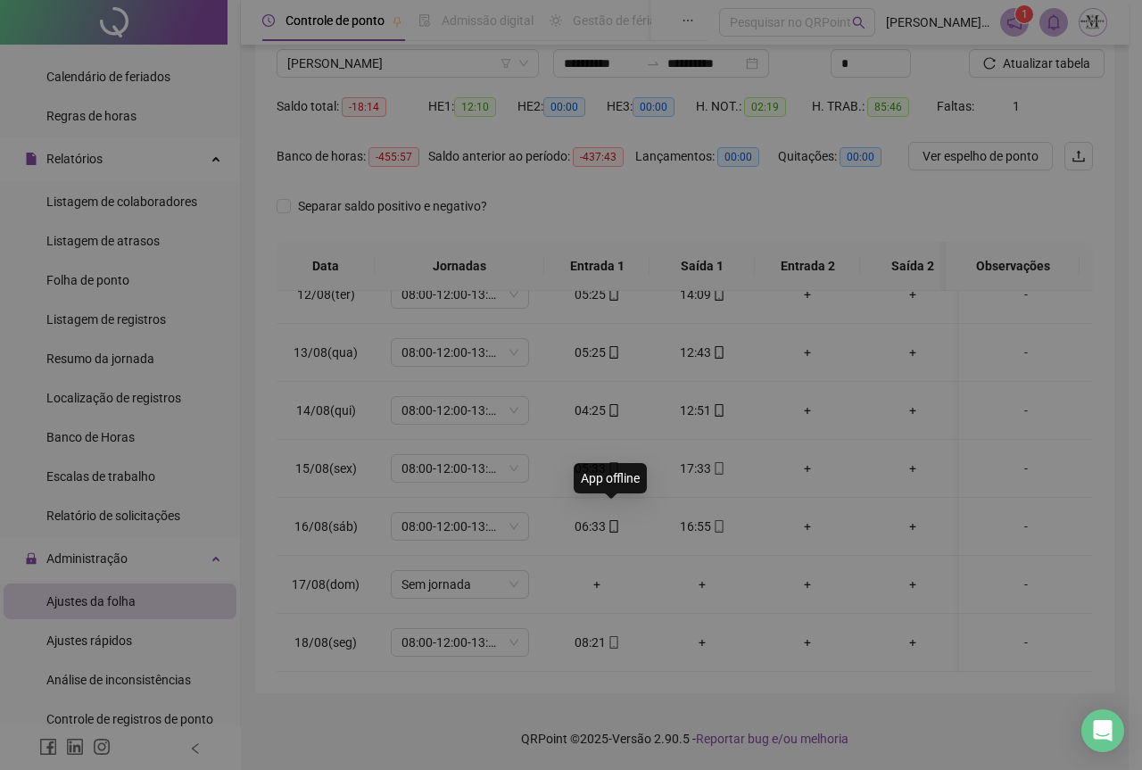
type input "**********"
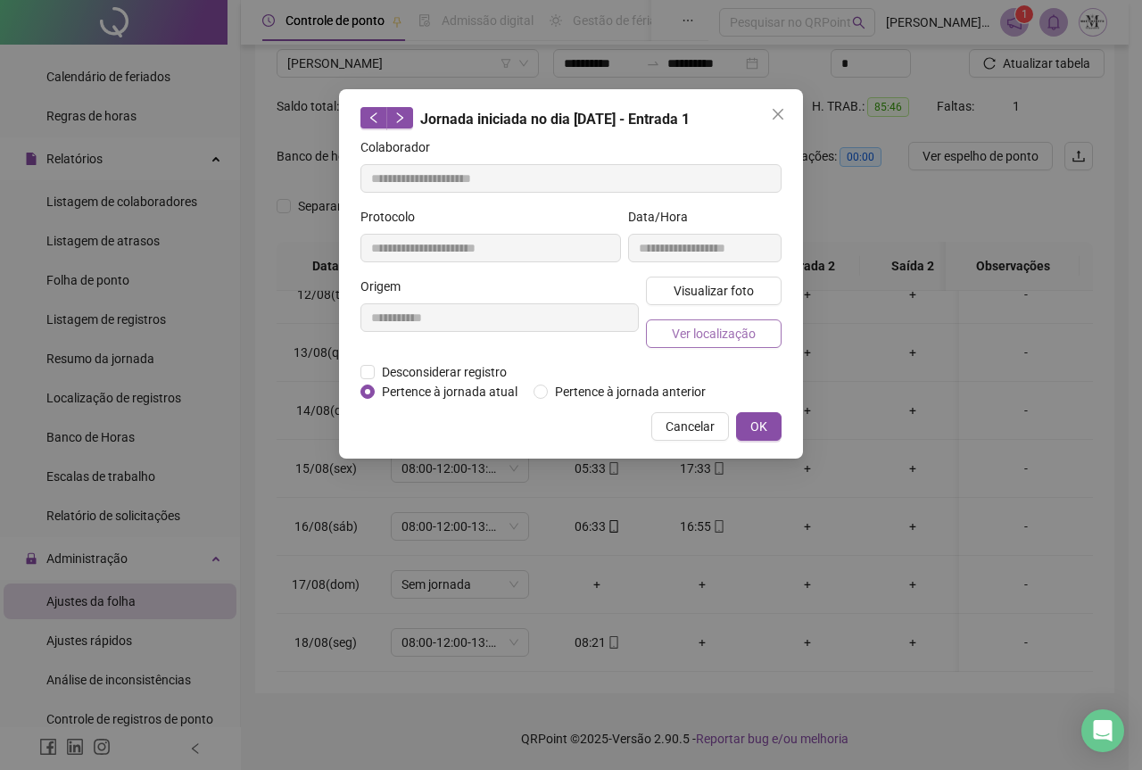
click at [709, 343] on button "Ver localização" at bounding box center [714, 333] width 136 height 29
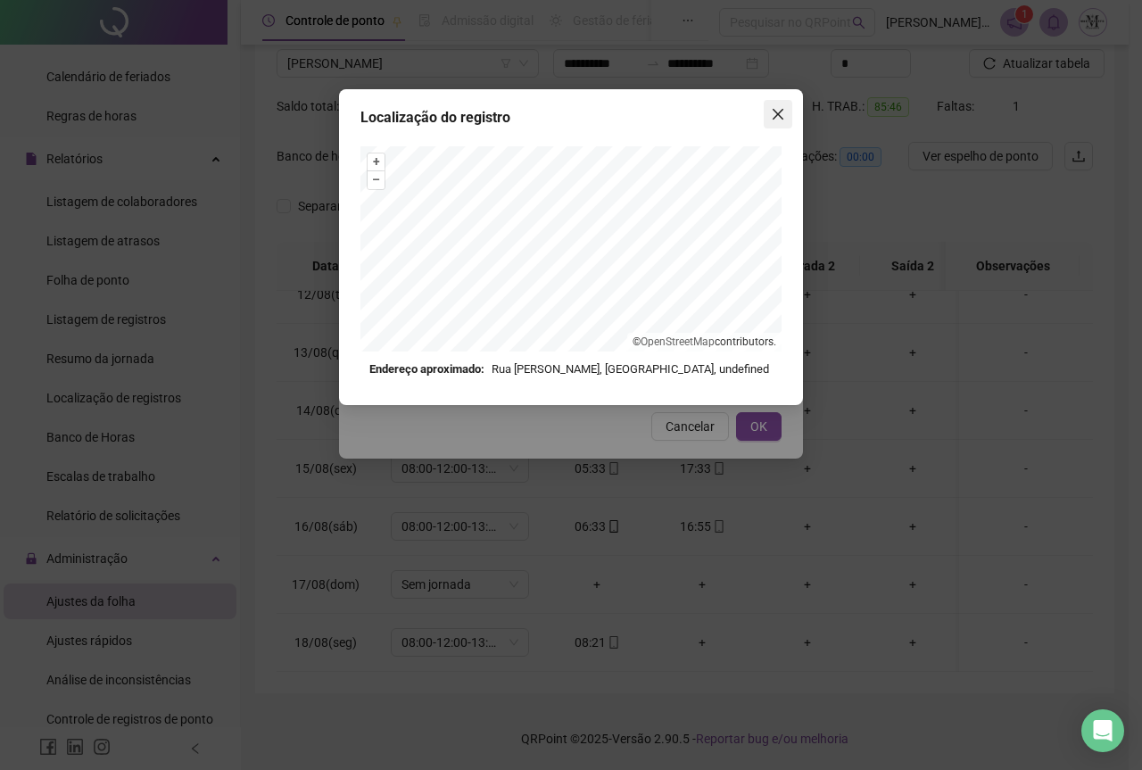
click at [775, 114] on icon "close" at bounding box center [778, 114] width 14 height 14
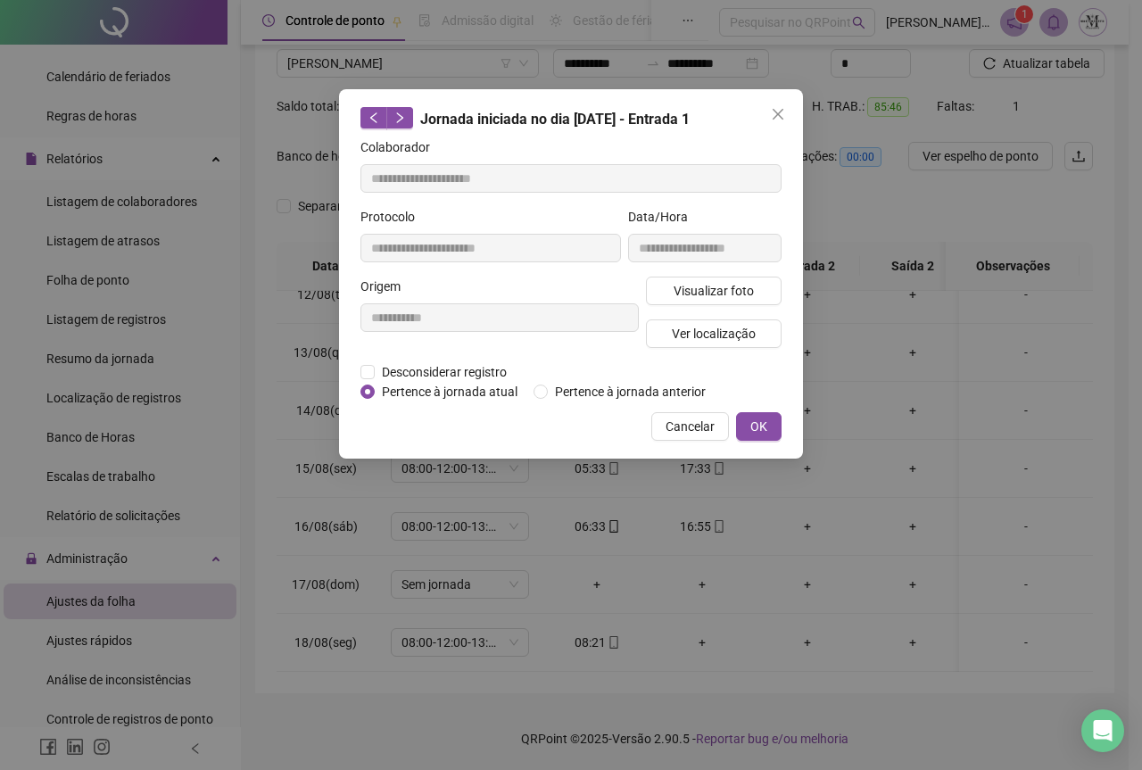
click at [775, 114] on icon "close" at bounding box center [778, 114] width 14 height 14
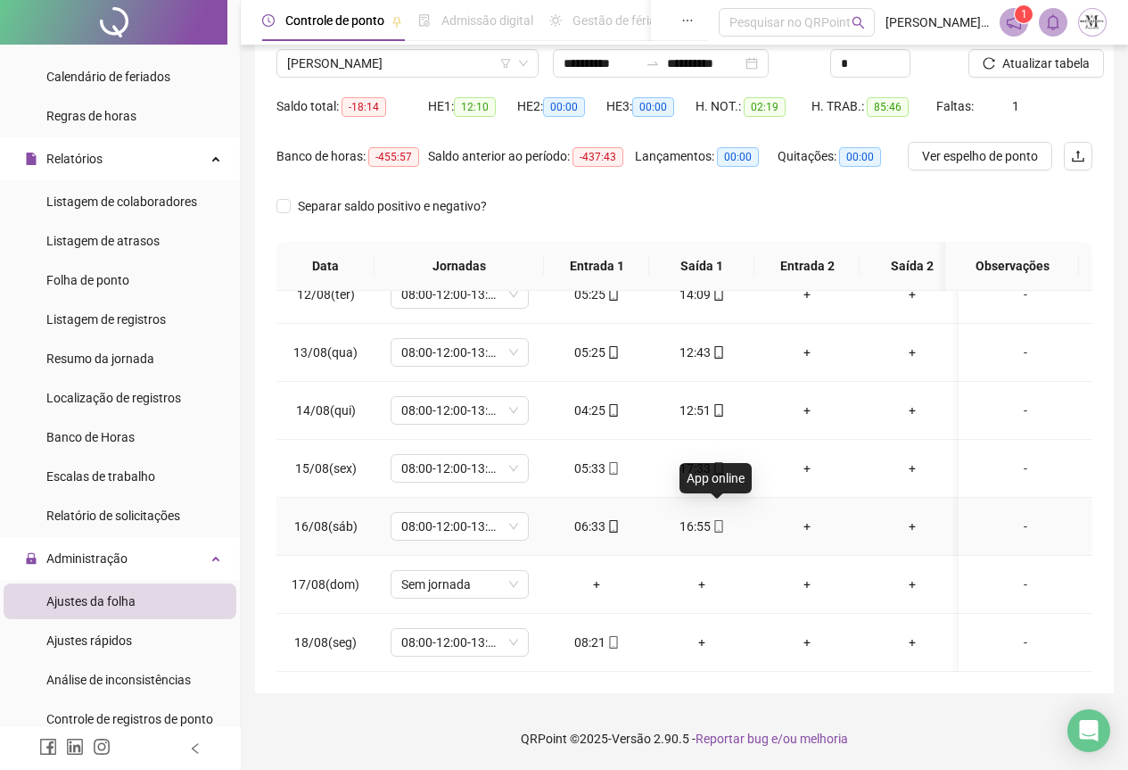
click at [719, 520] on icon "mobile" at bounding box center [719, 526] width 12 height 12
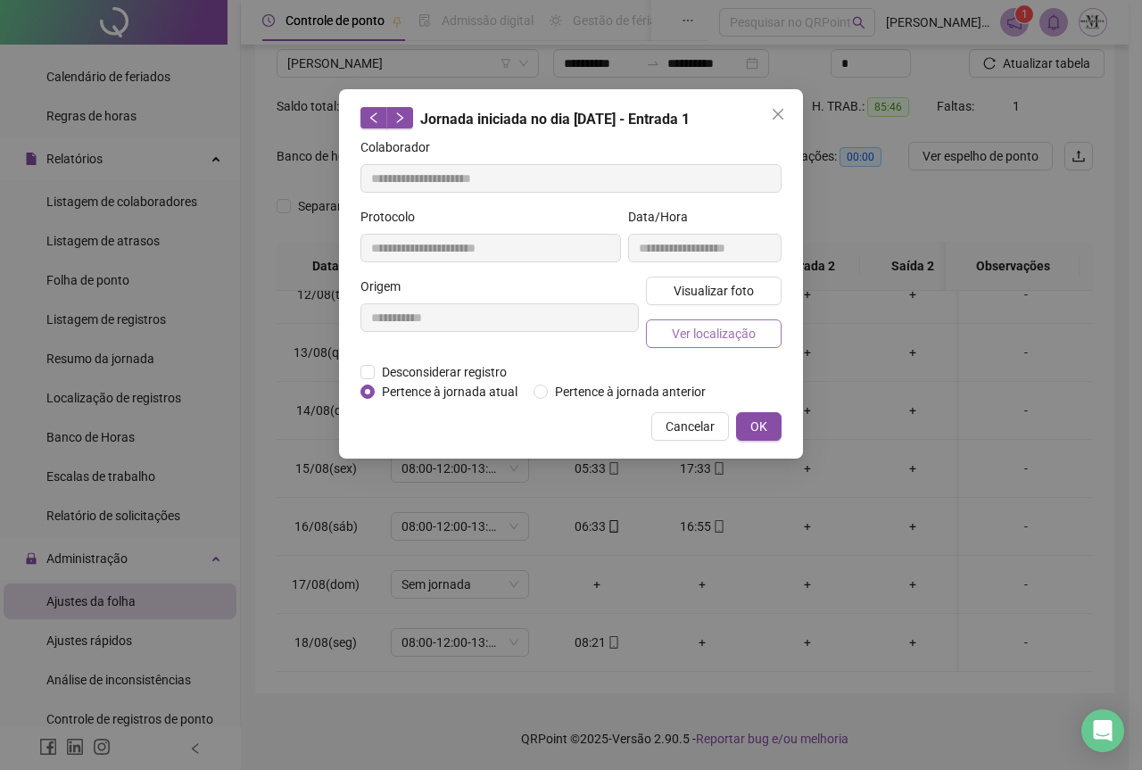
click at [692, 337] on span "Ver localização" at bounding box center [714, 334] width 84 height 20
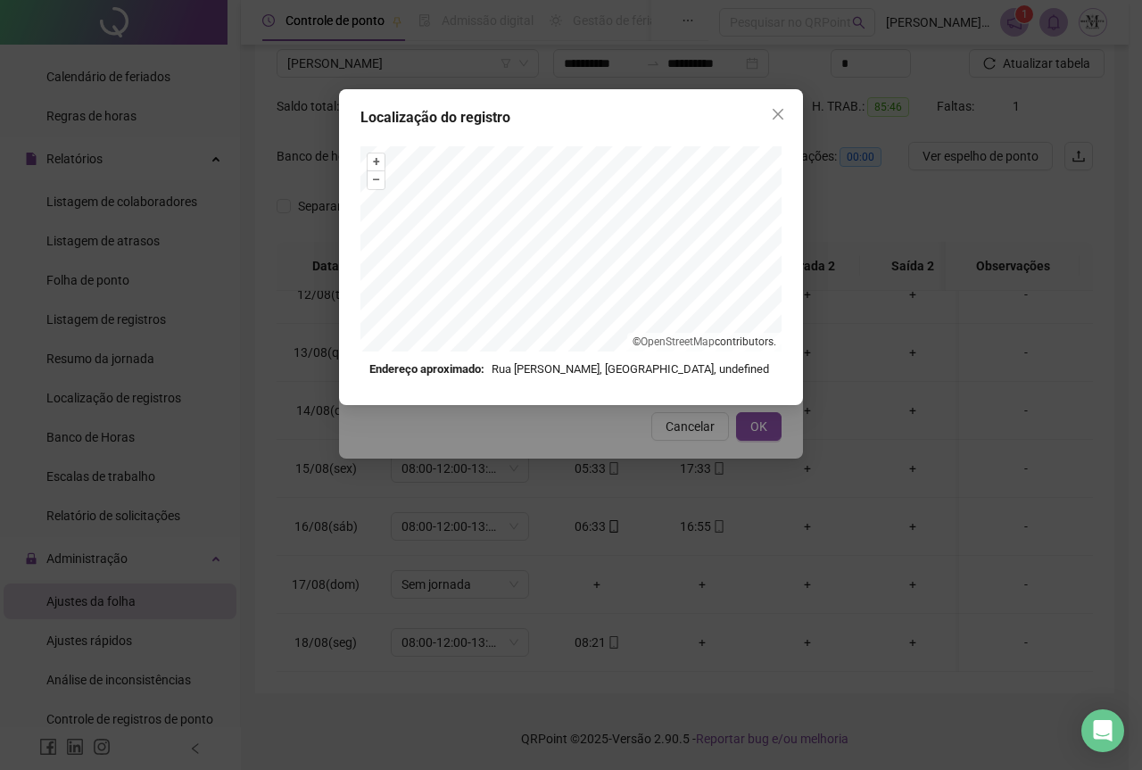
type input "**********"
click at [767, 108] on span "Close" at bounding box center [778, 114] width 29 height 14
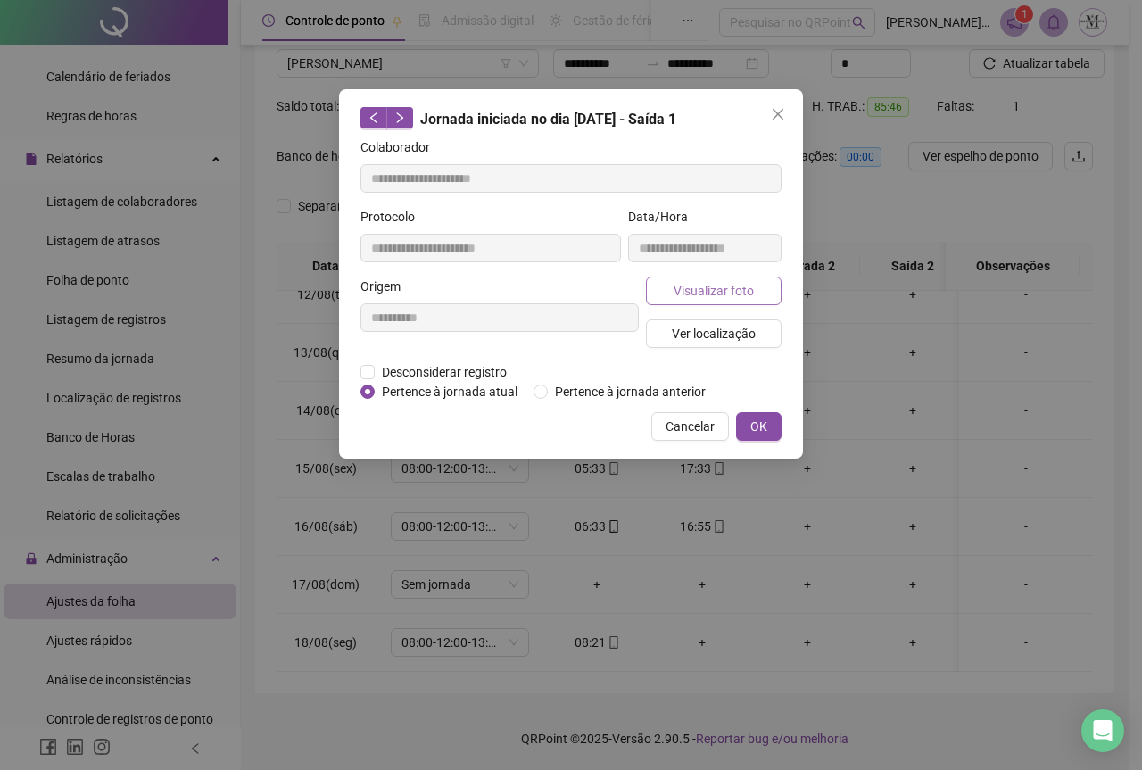
click at [699, 295] on span "Visualizar foto" at bounding box center [714, 291] width 80 height 20
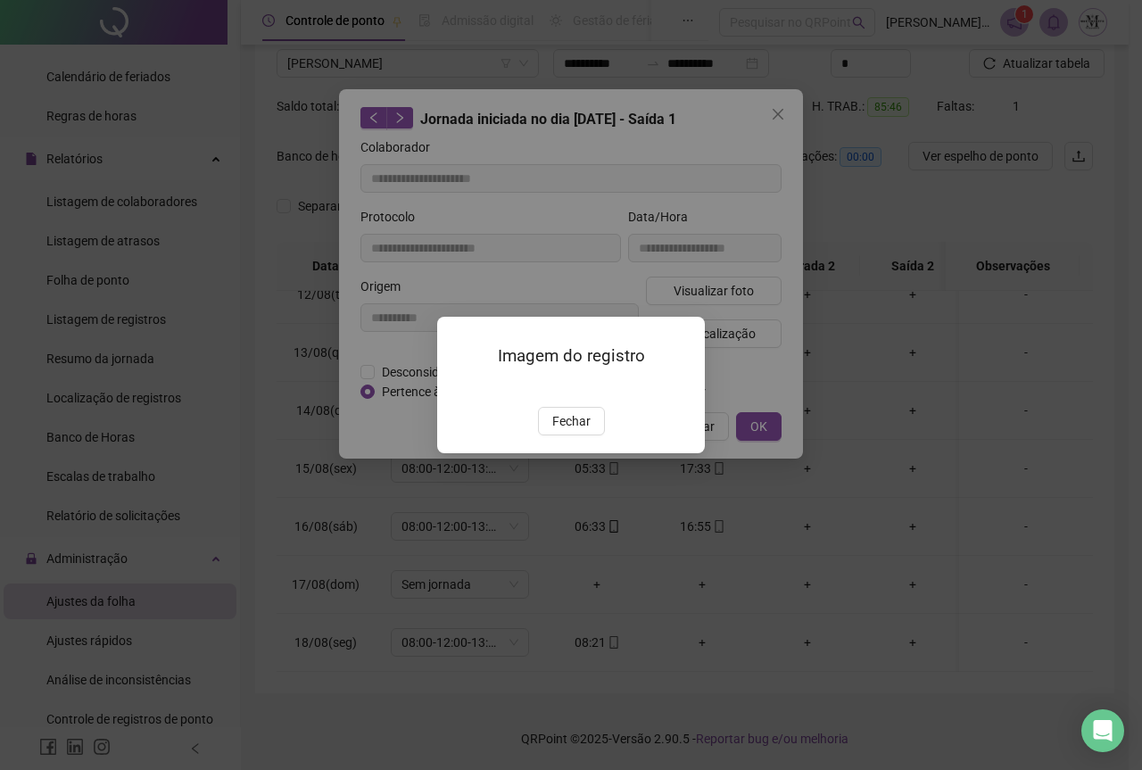
click at [459, 388] on img at bounding box center [459, 388] width 0 height 0
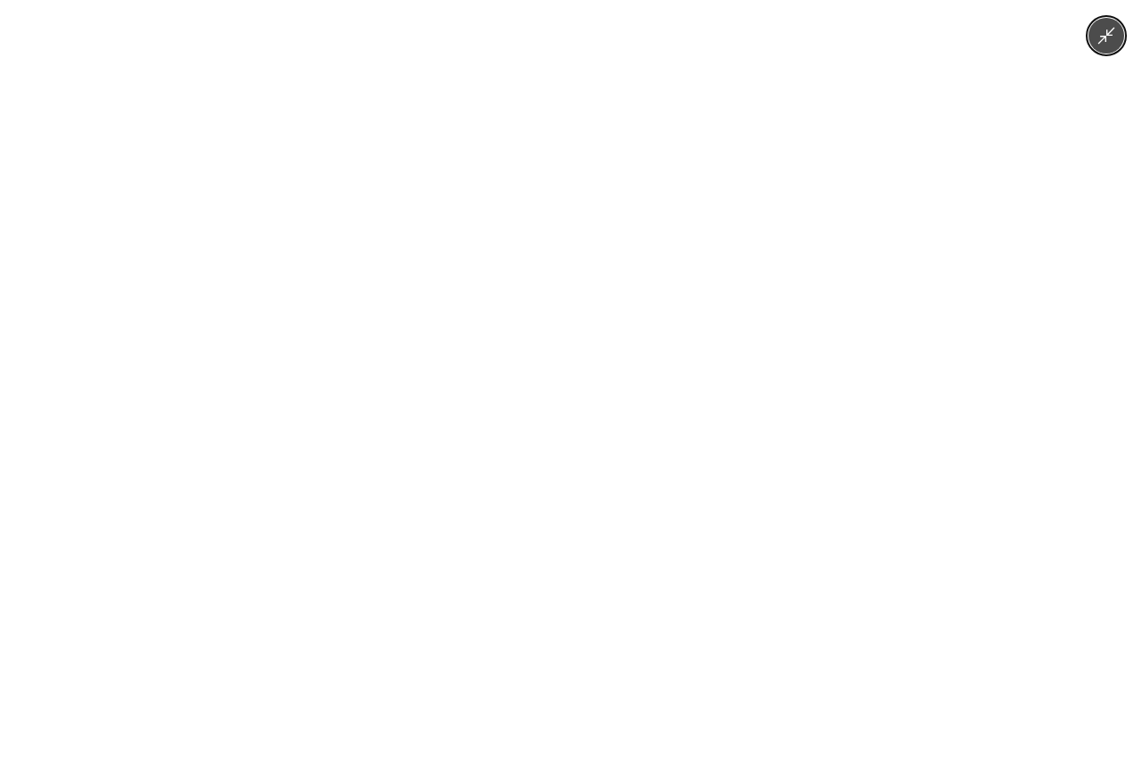
click at [588, 384] on img at bounding box center [570, 385] width 577 height 770
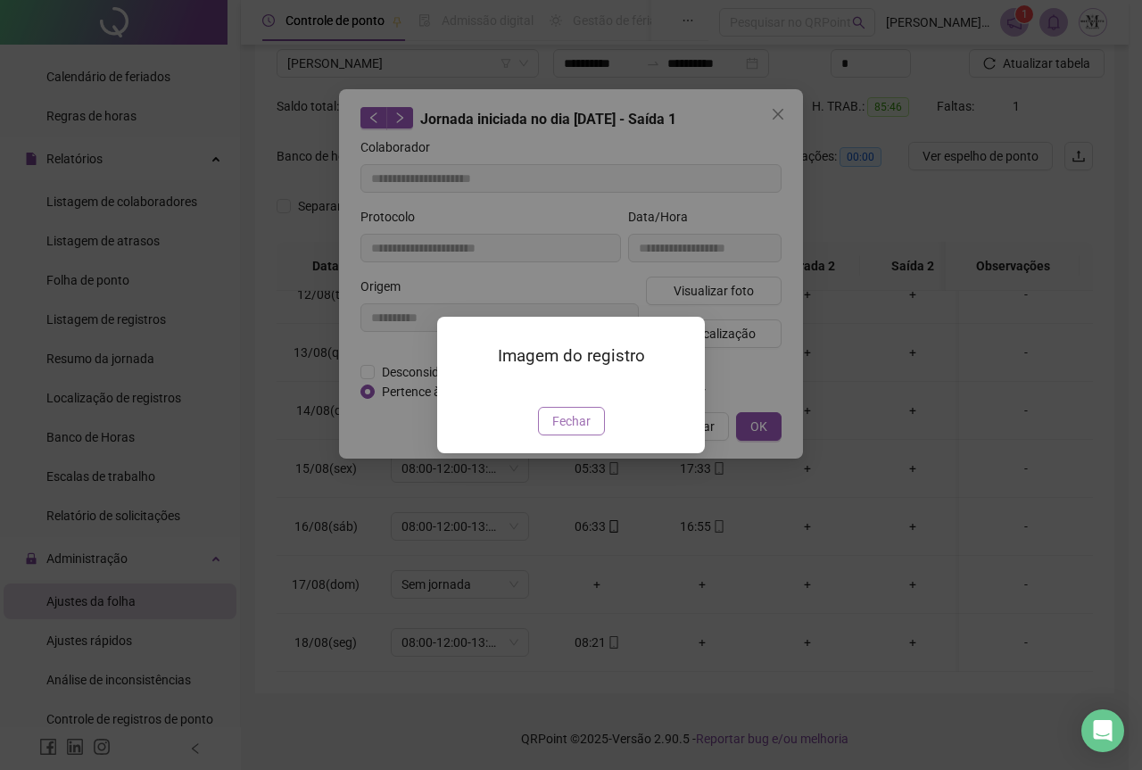
click at [582, 431] on span "Fechar" at bounding box center [571, 421] width 38 height 20
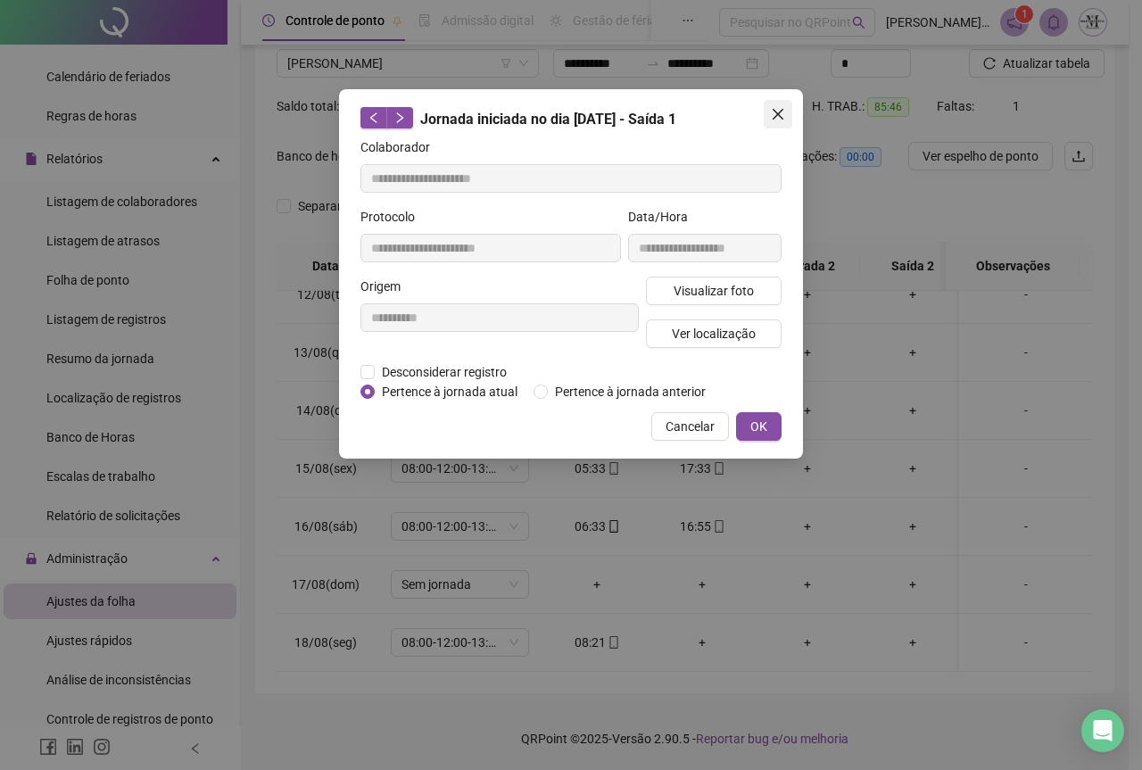
click at [773, 120] on icon "close" at bounding box center [778, 114] width 14 height 14
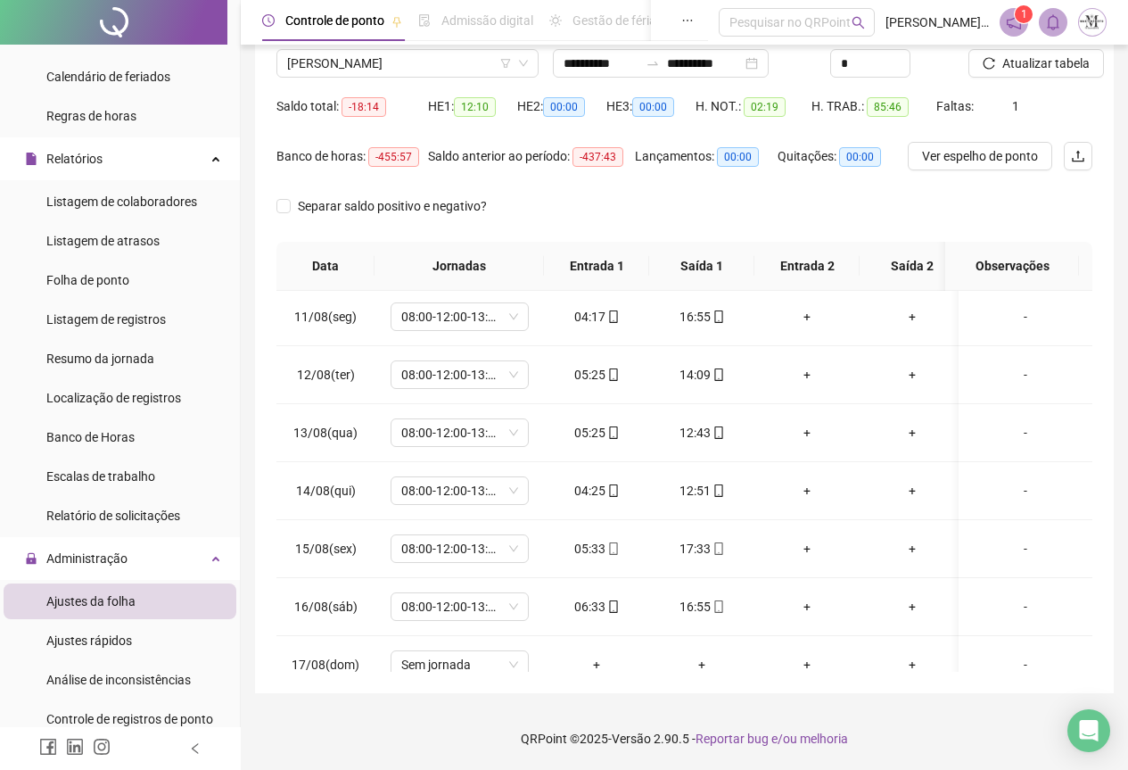
scroll to position [498, 0]
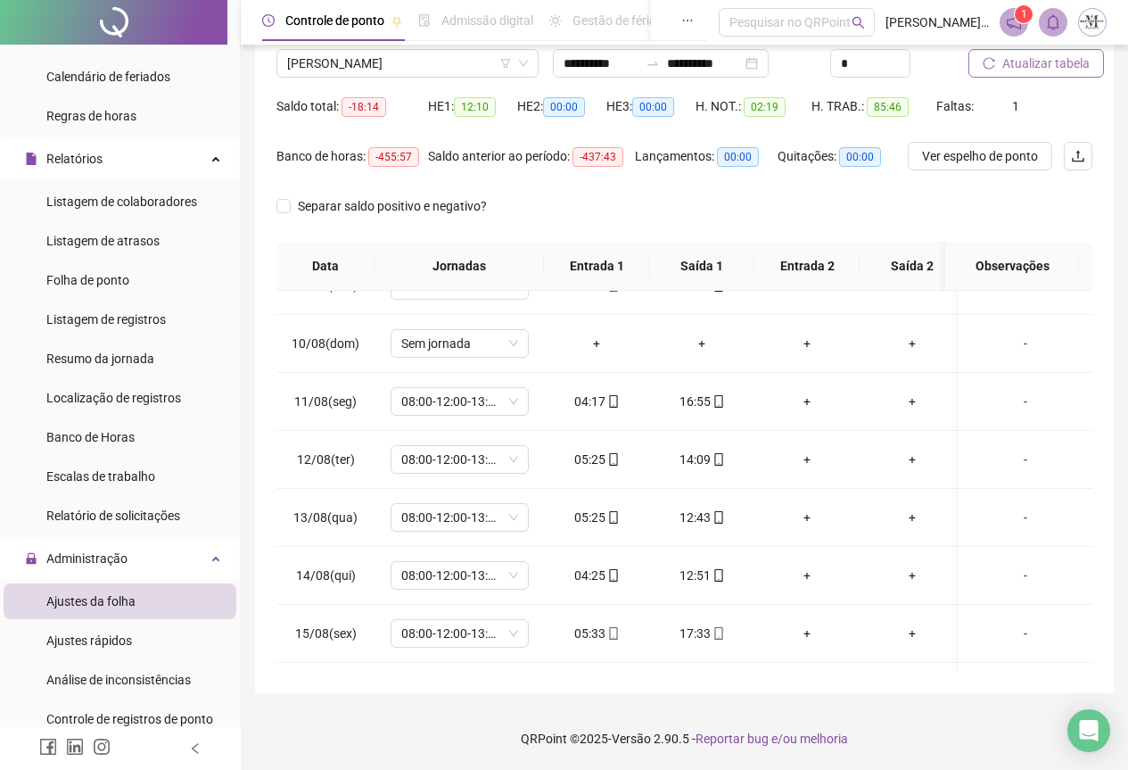
click at [1014, 65] on span "Atualizar tabela" at bounding box center [1046, 64] width 87 height 20
click at [361, 67] on span "[PERSON_NAME]" at bounding box center [407, 63] width 241 height 27
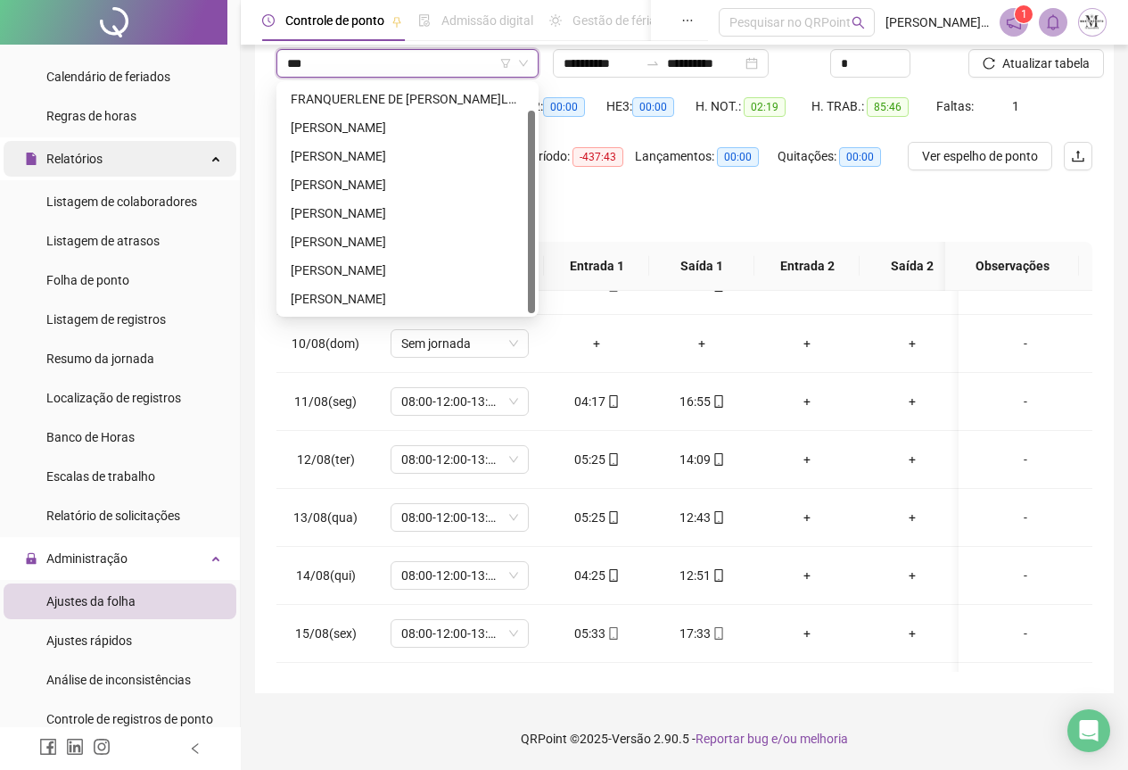
scroll to position [0, 0]
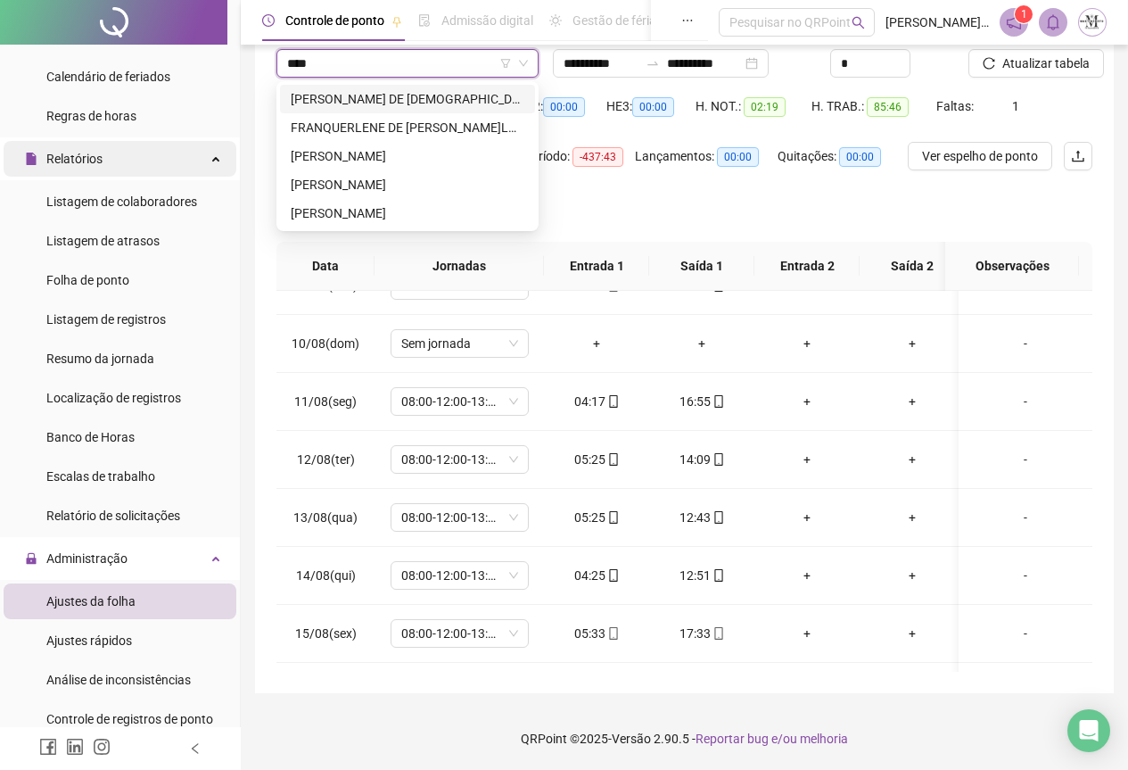
type input "*****"
click at [320, 178] on div "[PERSON_NAME]" at bounding box center [408, 185] width 234 height 20
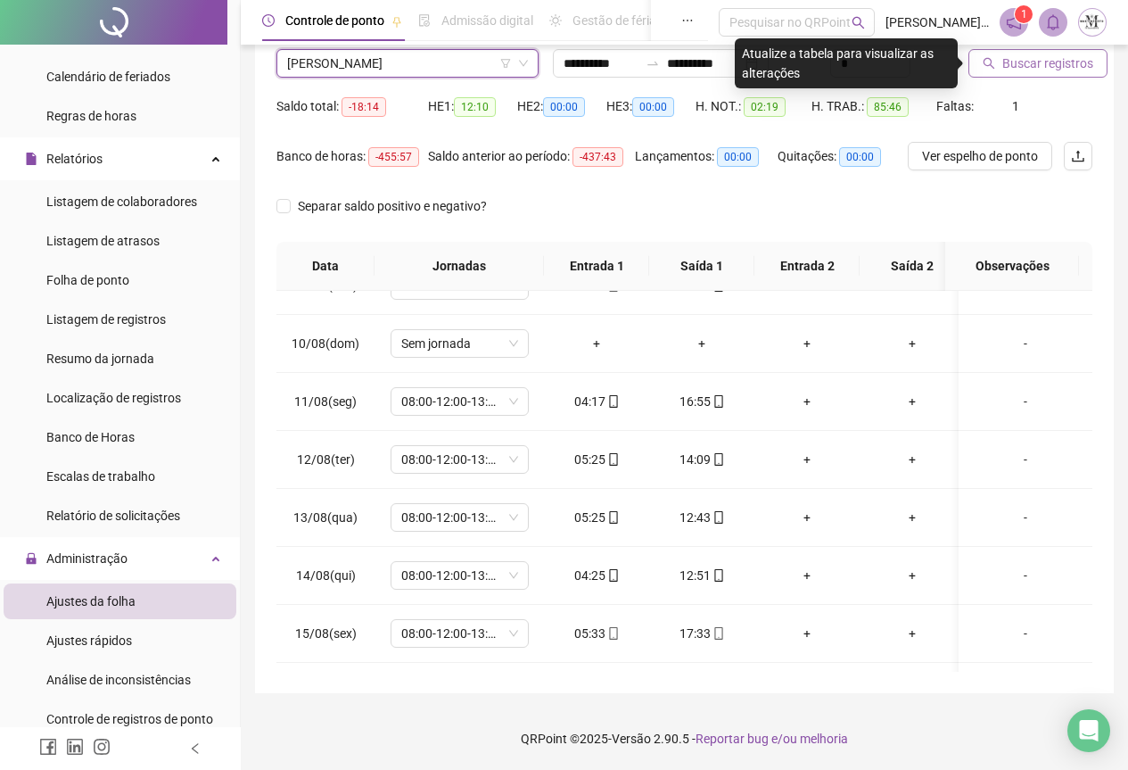
click at [1026, 56] on span "Buscar registros" at bounding box center [1048, 64] width 91 height 20
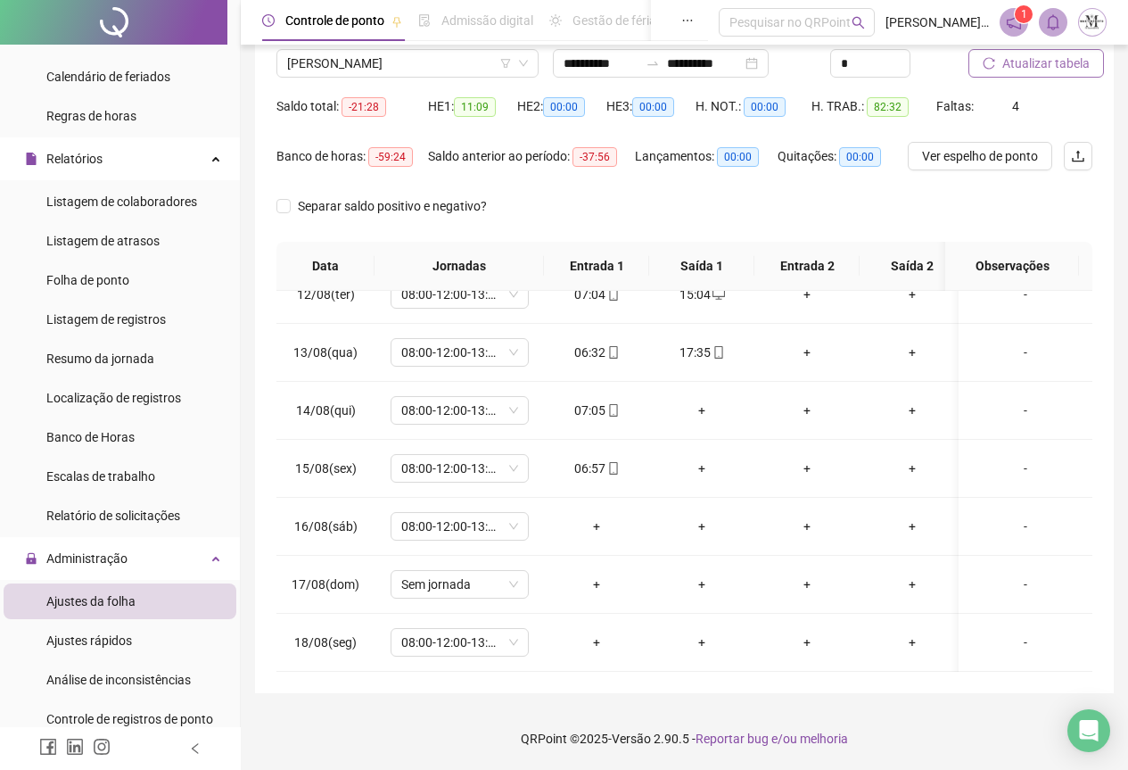
scroll to position [676, 0]
click at [698, 401] on div "+" at bounding box center [702, 411] width 77 height 20
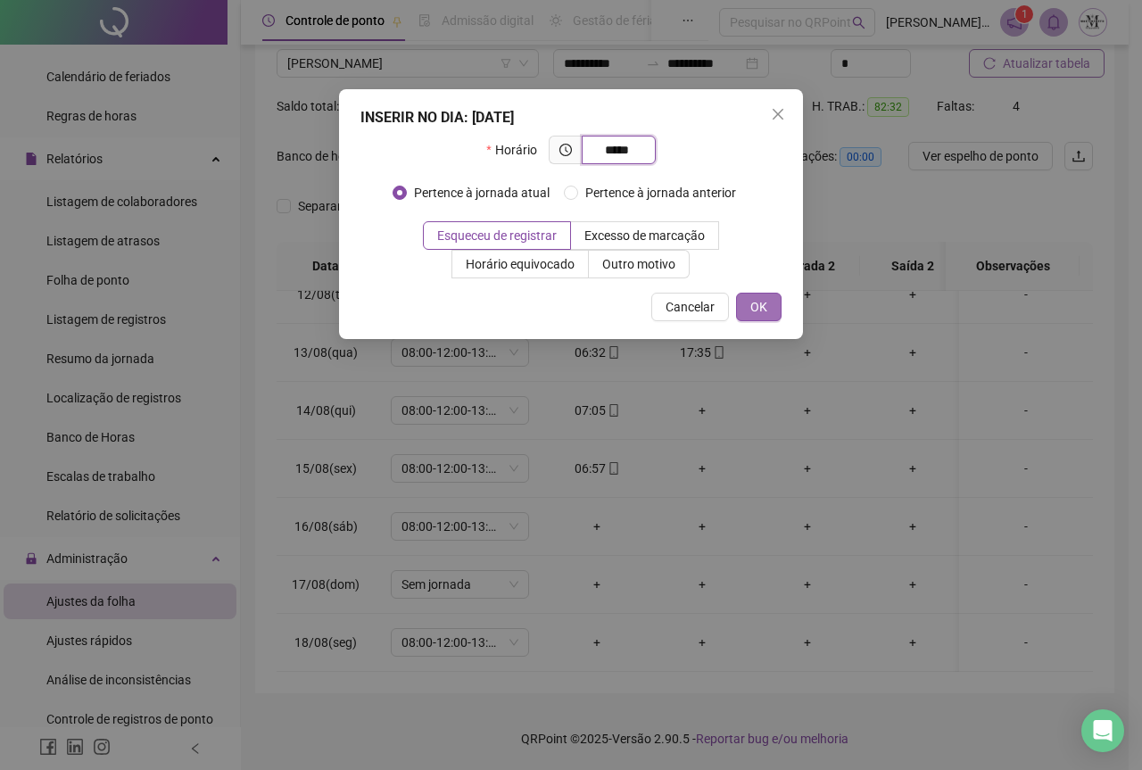
type input "*****"
click at [765, 298] on span "OK" at bounding box center [758, 307] width 17 height 20
click at [702, 459] on div "INSERIR NO DIA : 14/08/2025 Horário ***** Pertence à jornada atual Pertence à j…" at bounding box center [571, 385] width 1142 height 770
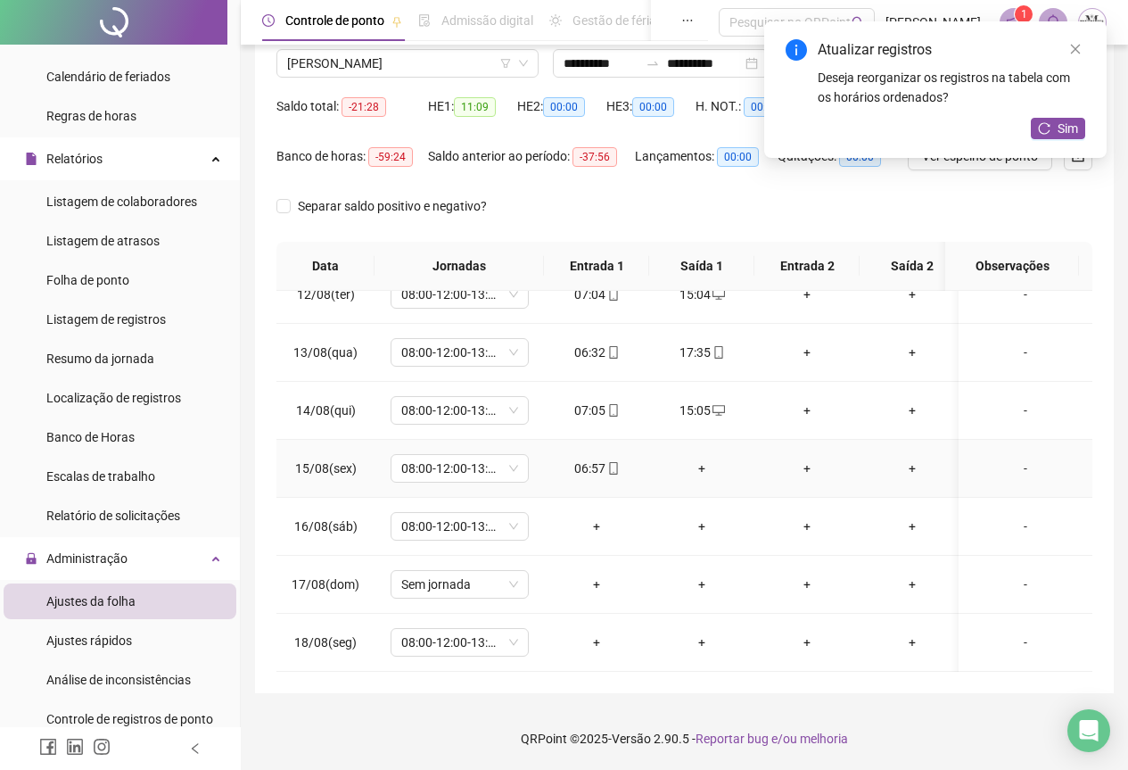
click at [707, 460] on div "+" at bounding box center [702, 469] width 77 height 20
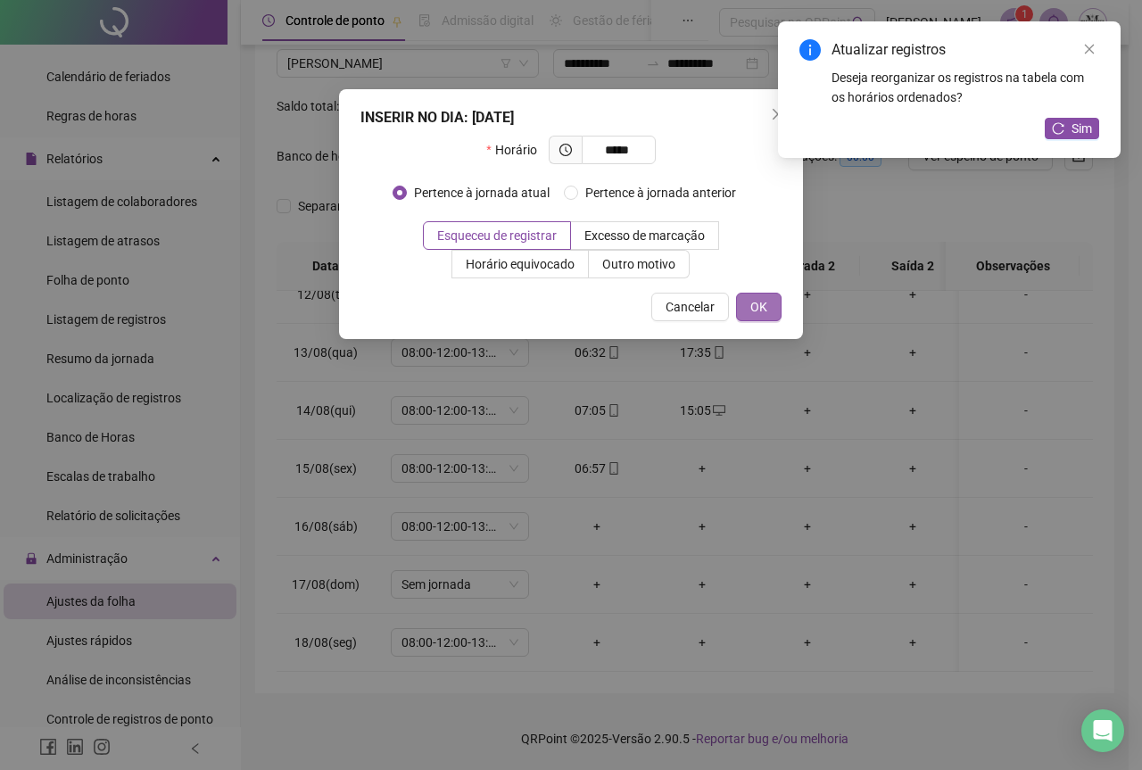
type input "*****"
click at [748, 308] on button "OK" at bounding box center [758, 307] width 45 height 29
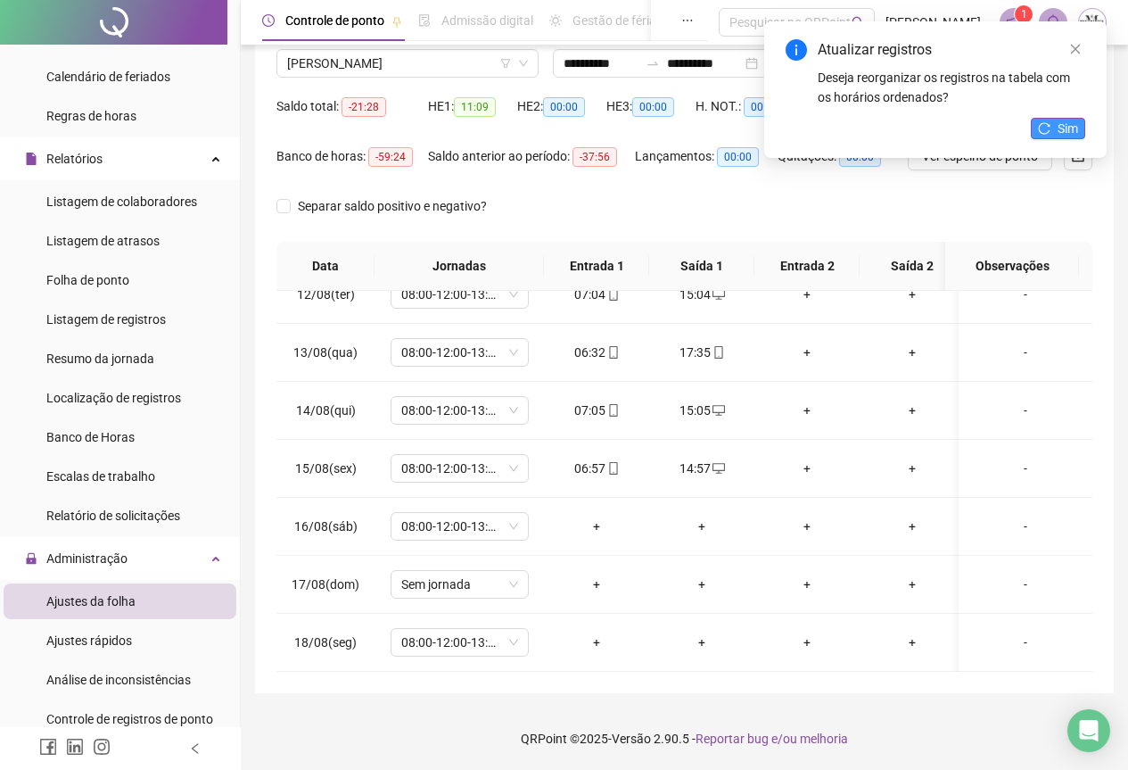
click at [1069, 130] on span "Sim" at bounding box center [1068, 129] width 21 height 20
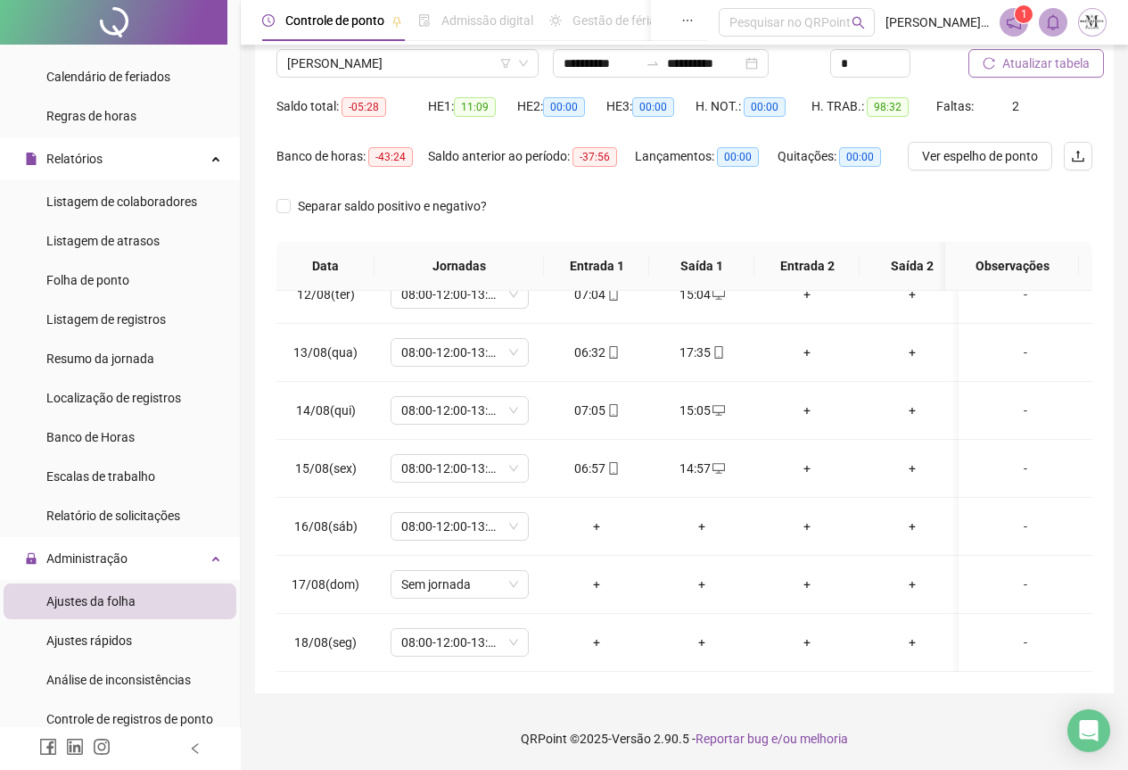
click at [1049, 68] on span "Atualizar tabela" at bounding box center [1046, 64] width 87 height 20
click at [1010, 66] on span "Atualizar tabela" at bounding box center [1046, 64] width 87 height 20
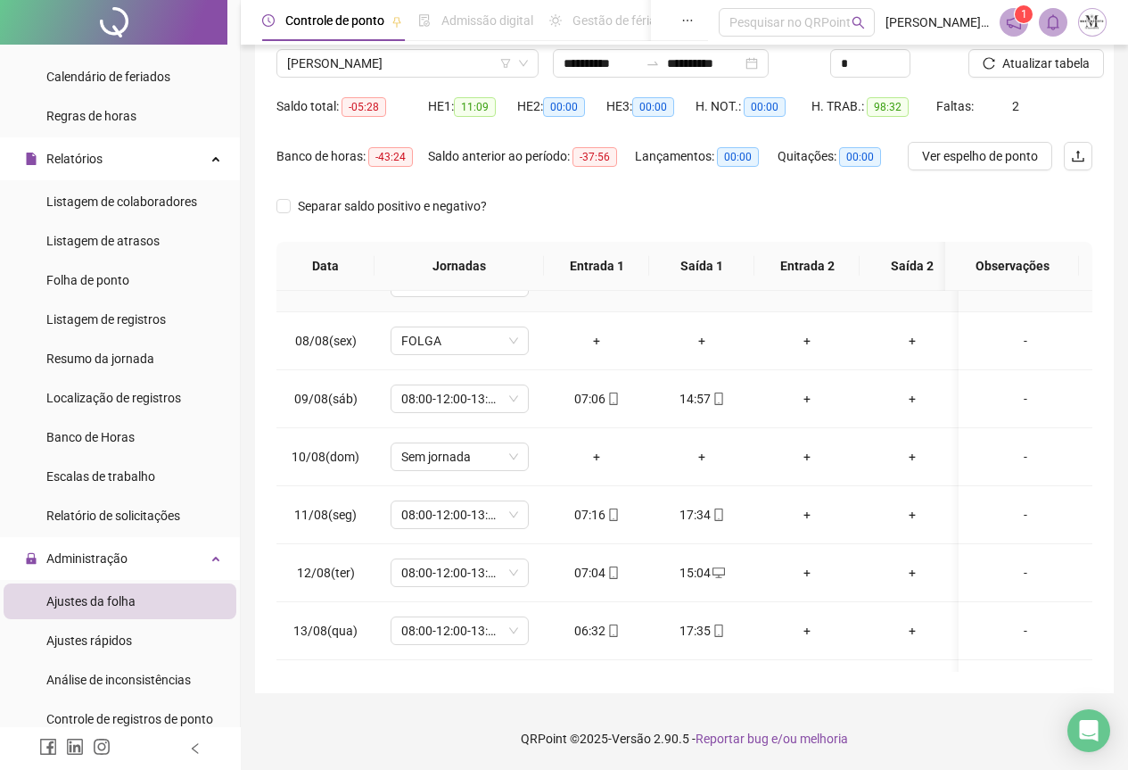
scroll to position [230, 0]
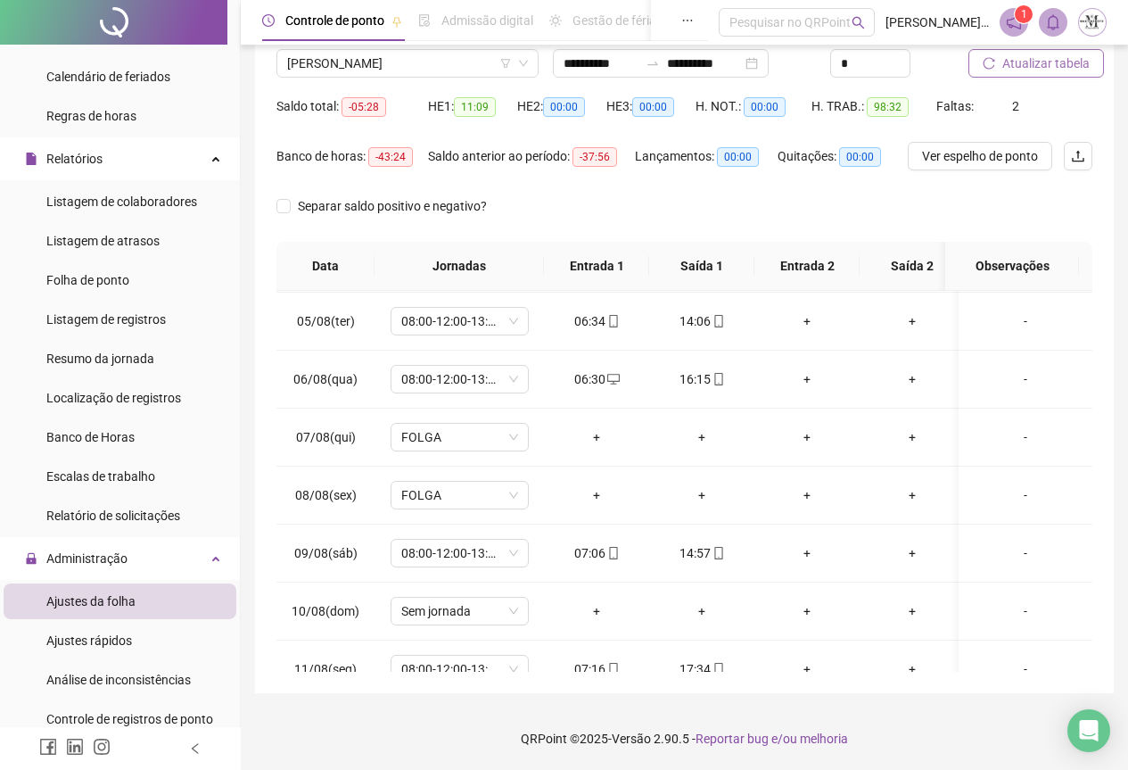
click at [1030, 75] on button "Atualizar tabela" at bounding box center [1037, 63] width 136 height 29
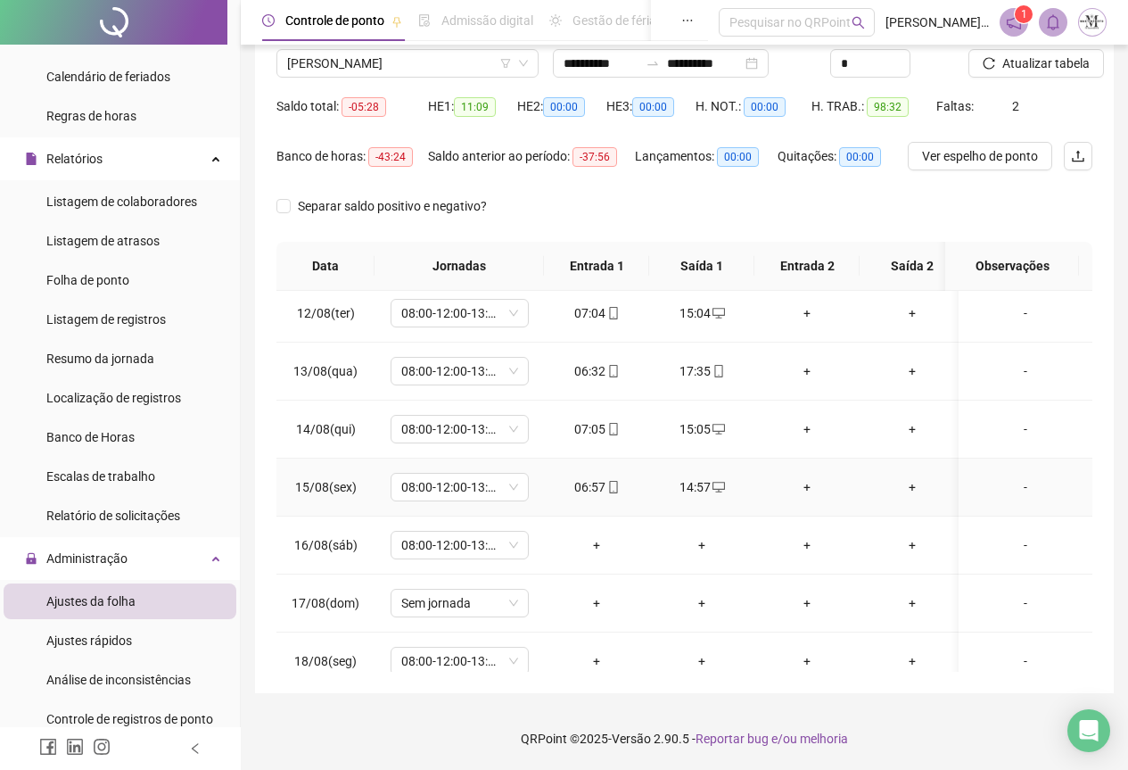
scroll to position [676, 0]
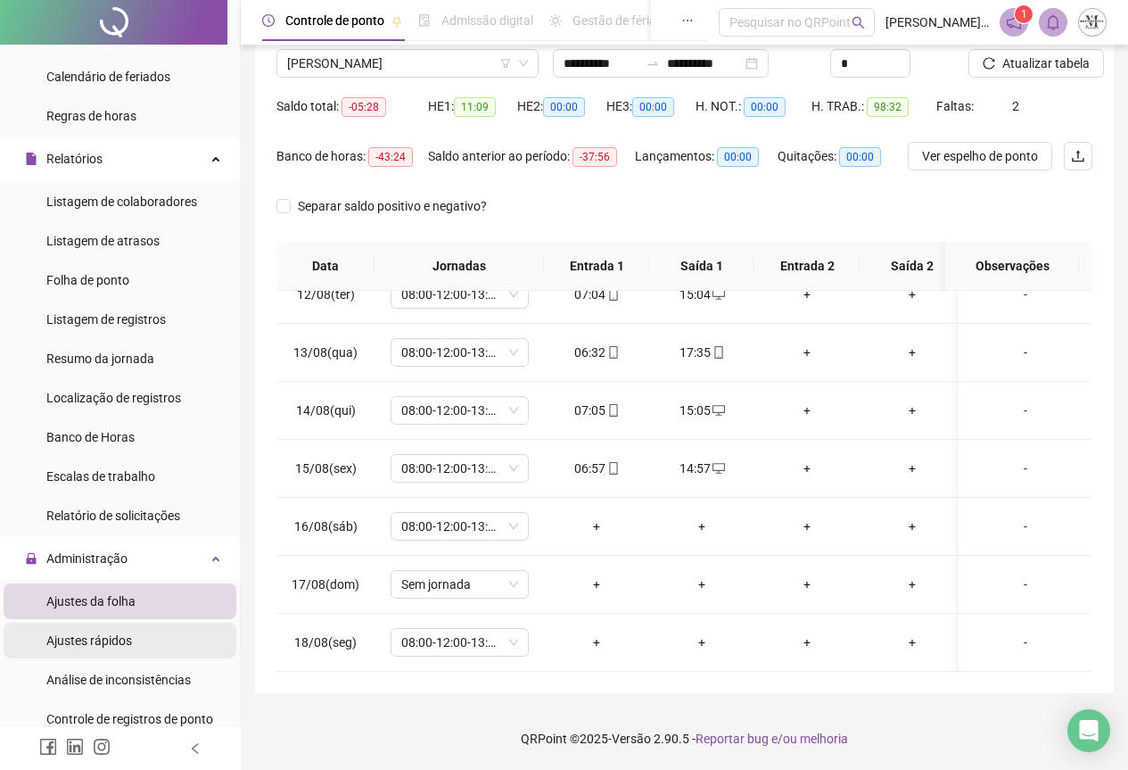
click at [93, 634] on span "Ajustes rápidos" at bounding box center [89, 640] width 86 height 14
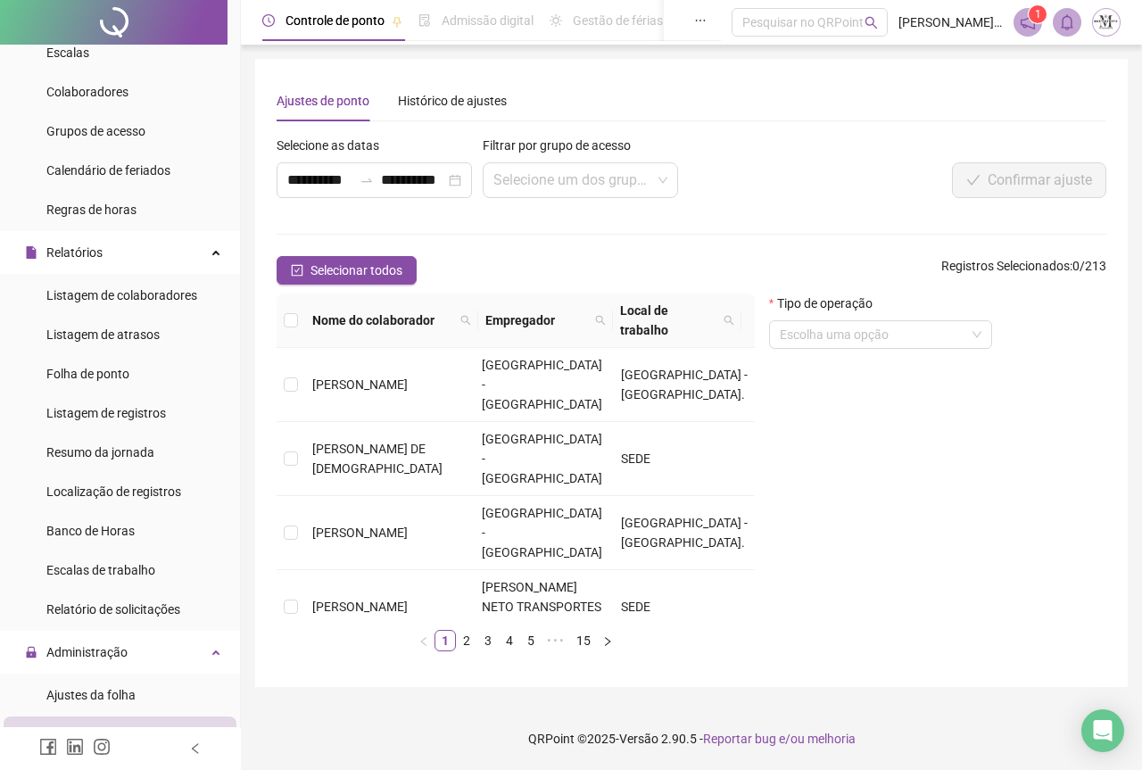
scroll to position [178, 0]
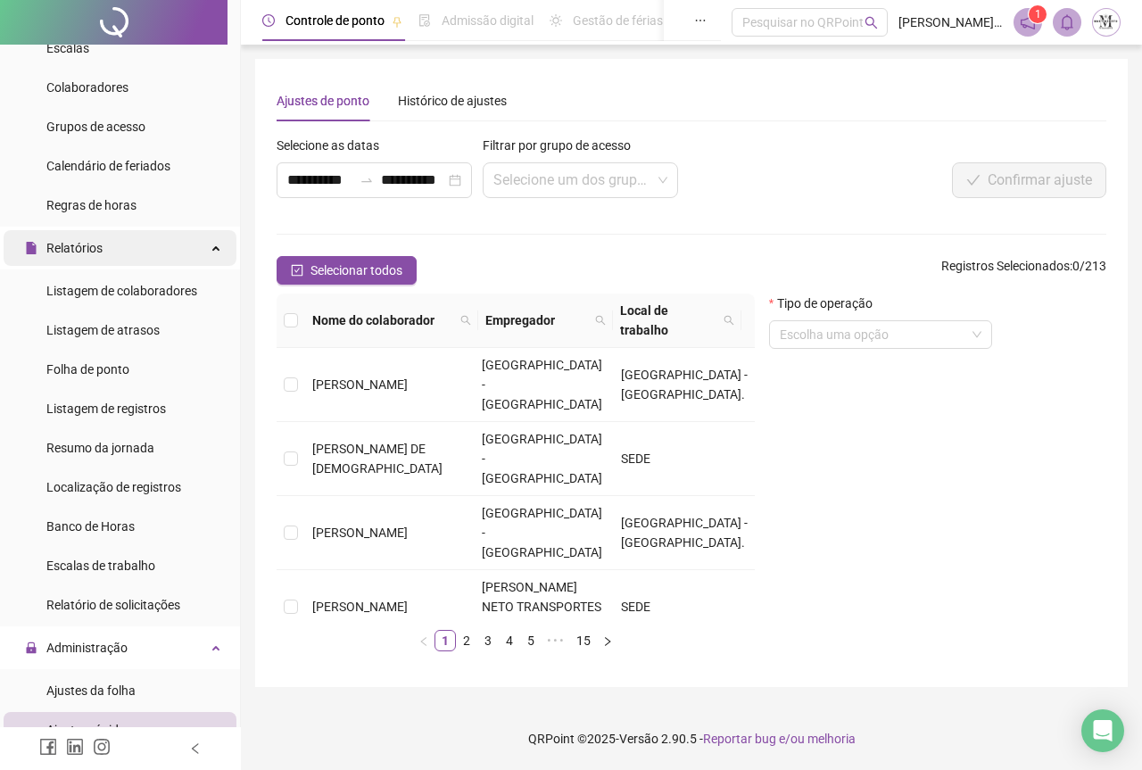
click at [81, 252] on span "Relatórios" at bounding box center [74, 248] width 56 height 14
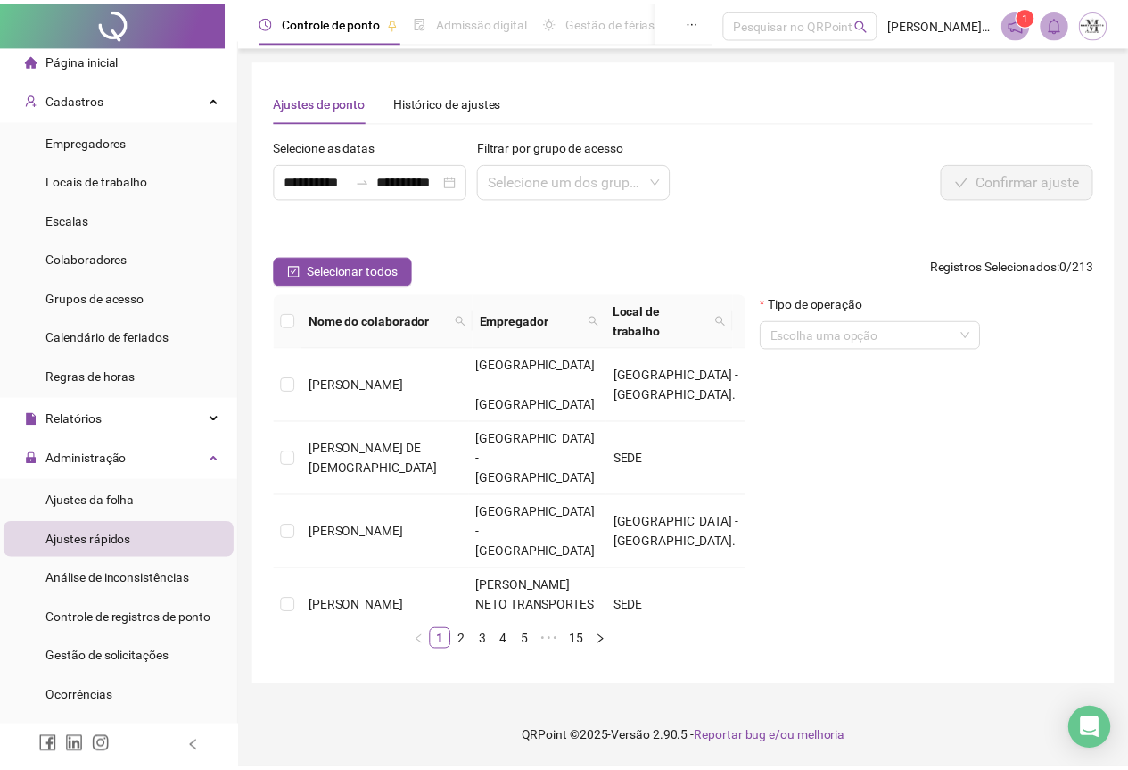
scroll to position [0, 0]
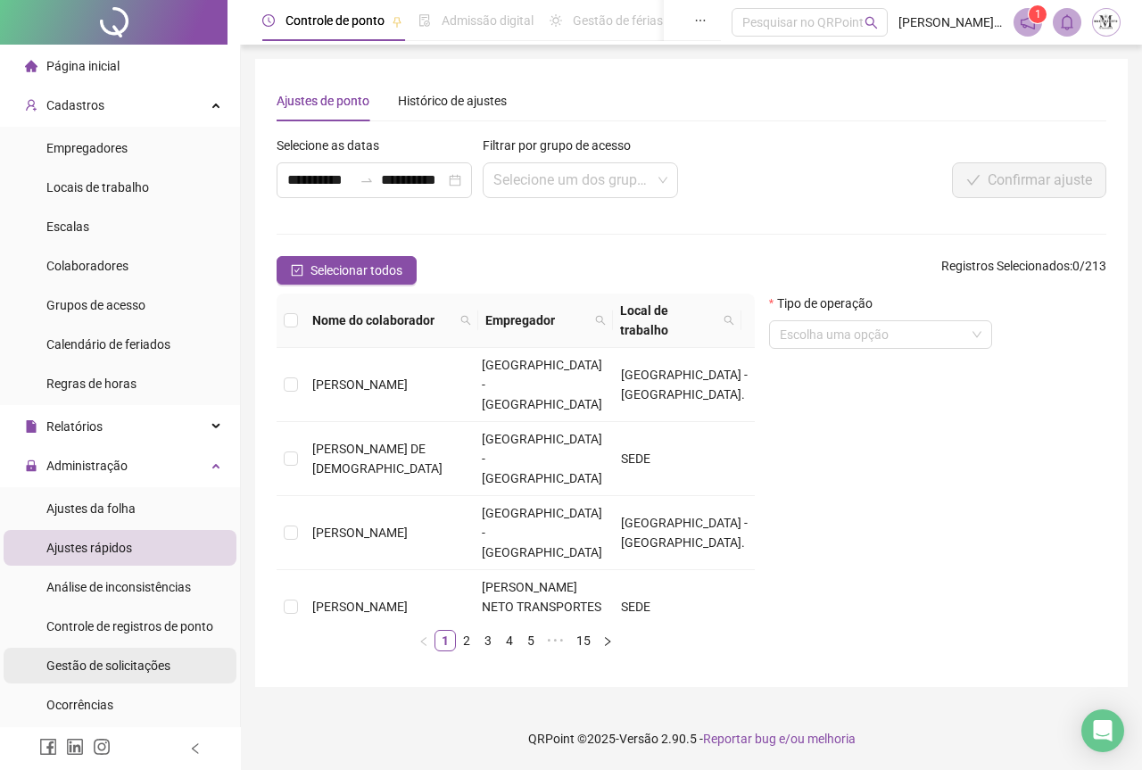
click at [120, 658] on span "Gestão de solicitações" at bounding box center [108, 665] width 124 height 14
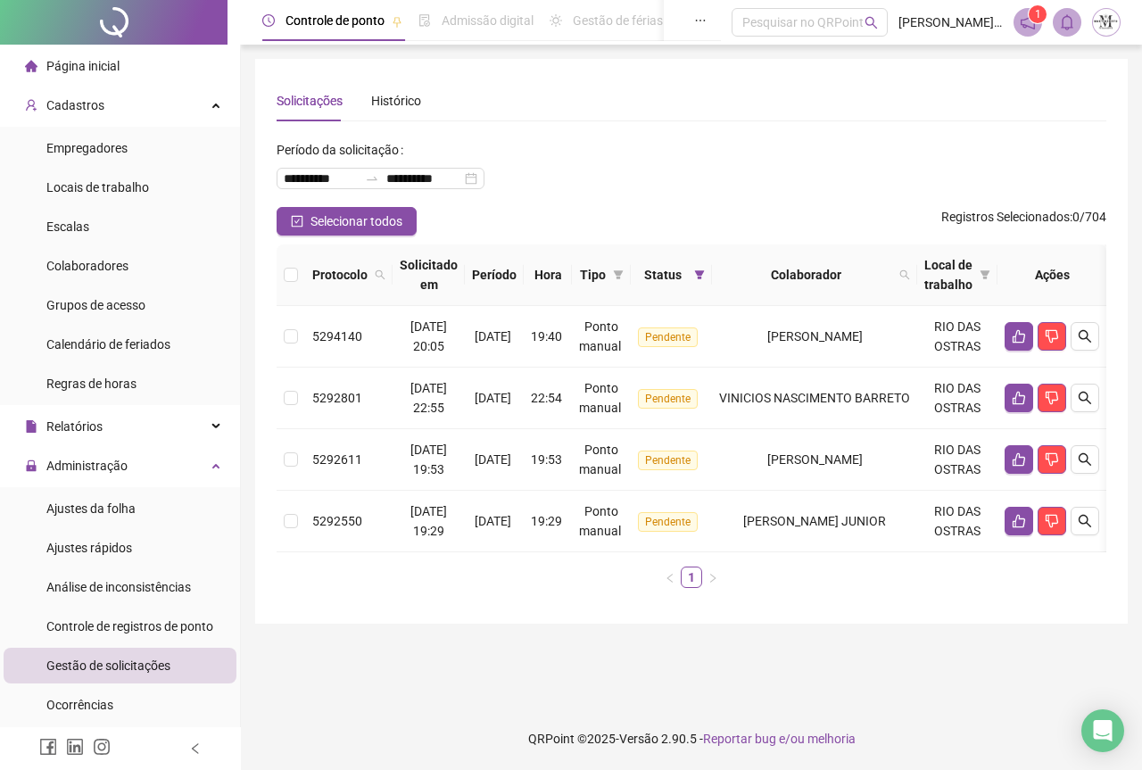
click at [476, 665] on main "**********" at bounding box center [691, 376] width 872 height 634
click at [82, 472] on span "Administração" at bounding box center [86, 466] width 81 height 14
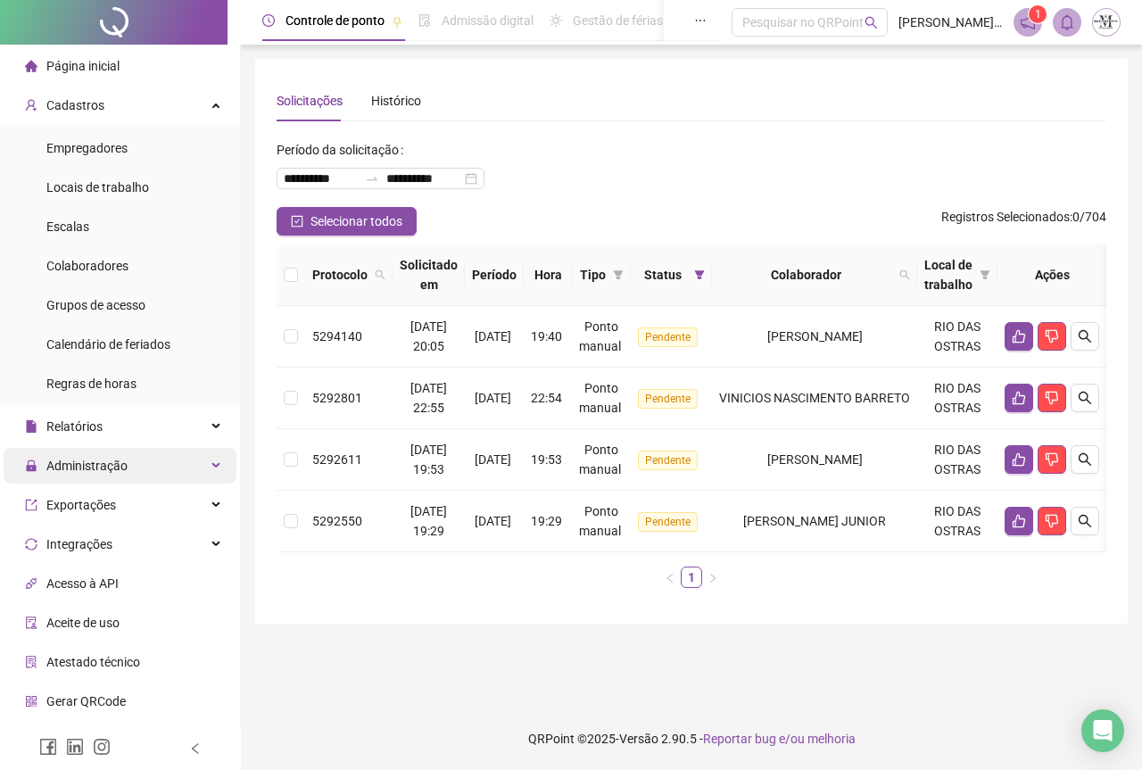
click at [82, 472] on span "Administração" at bounding box center [86, 466] width 81 height 14
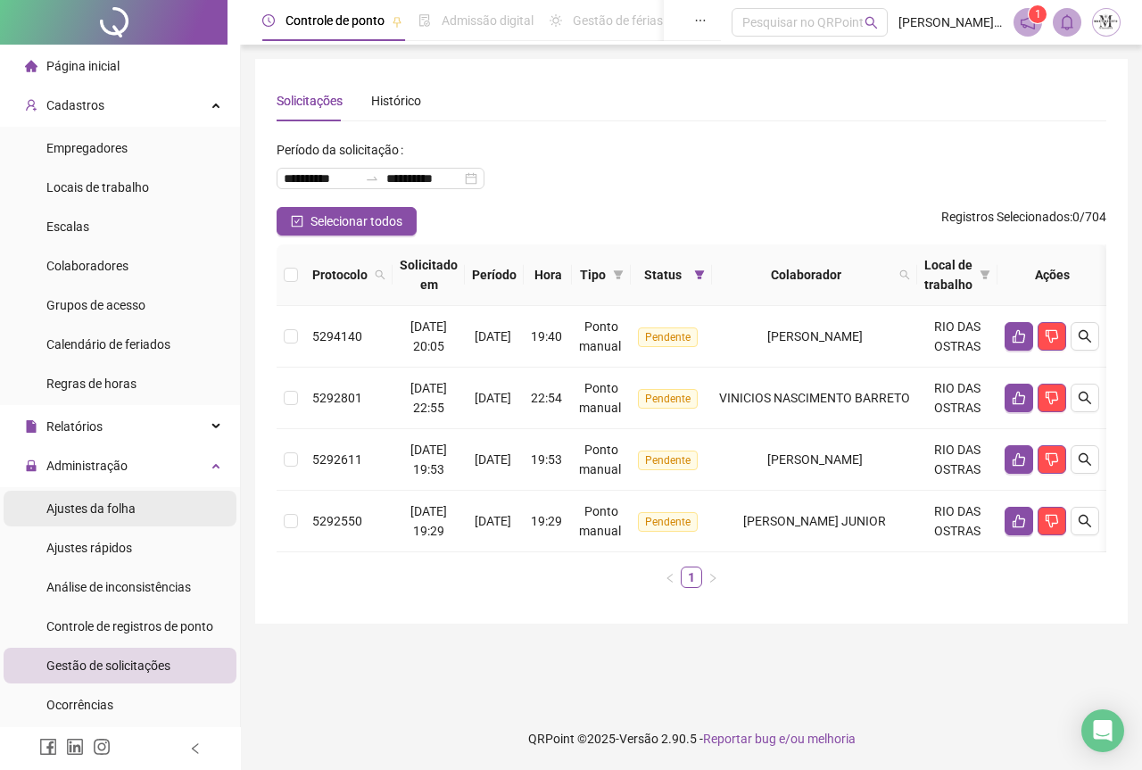
click at [96, 508] on span "Ajustes da folha" at bounding box center [90, 508] width 89 height 14
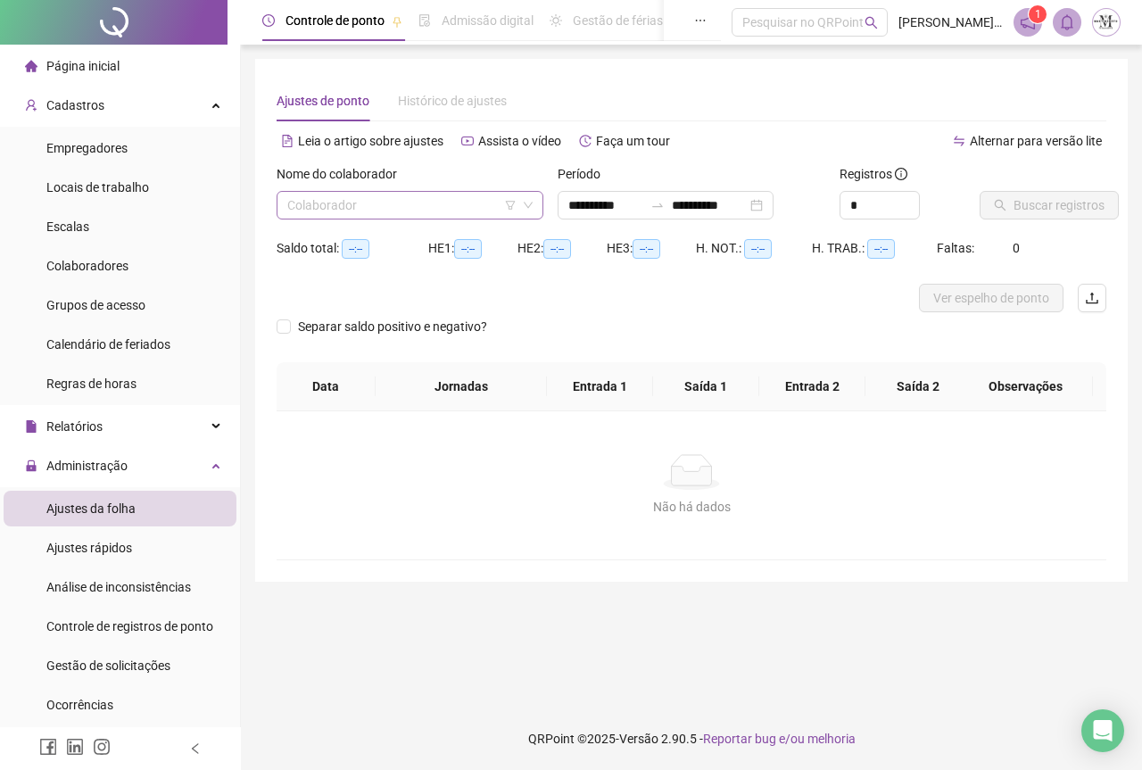
type input "**********"
click at [394, 206] on input "search" at bounding box center [401, 205] width 229 height 27
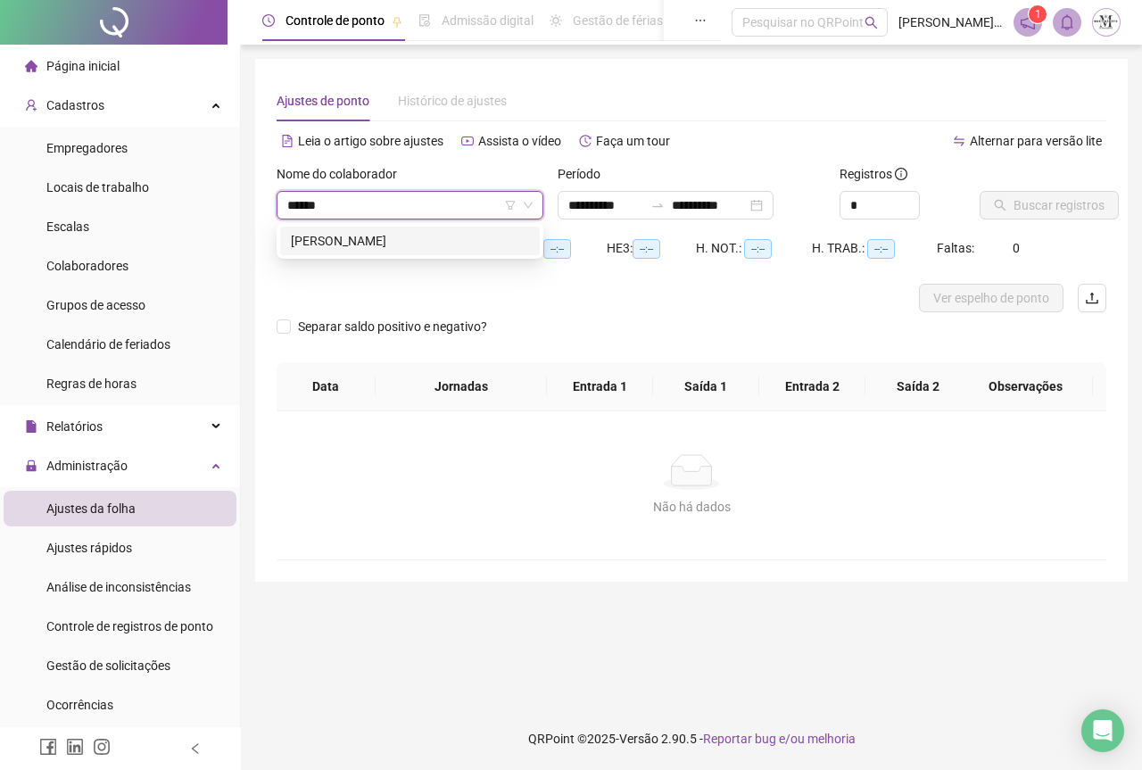
type input "*******"
click at [443, 250] on div "[PERSON_NAME]" at bounding box center [410, 241] width 238 height 20
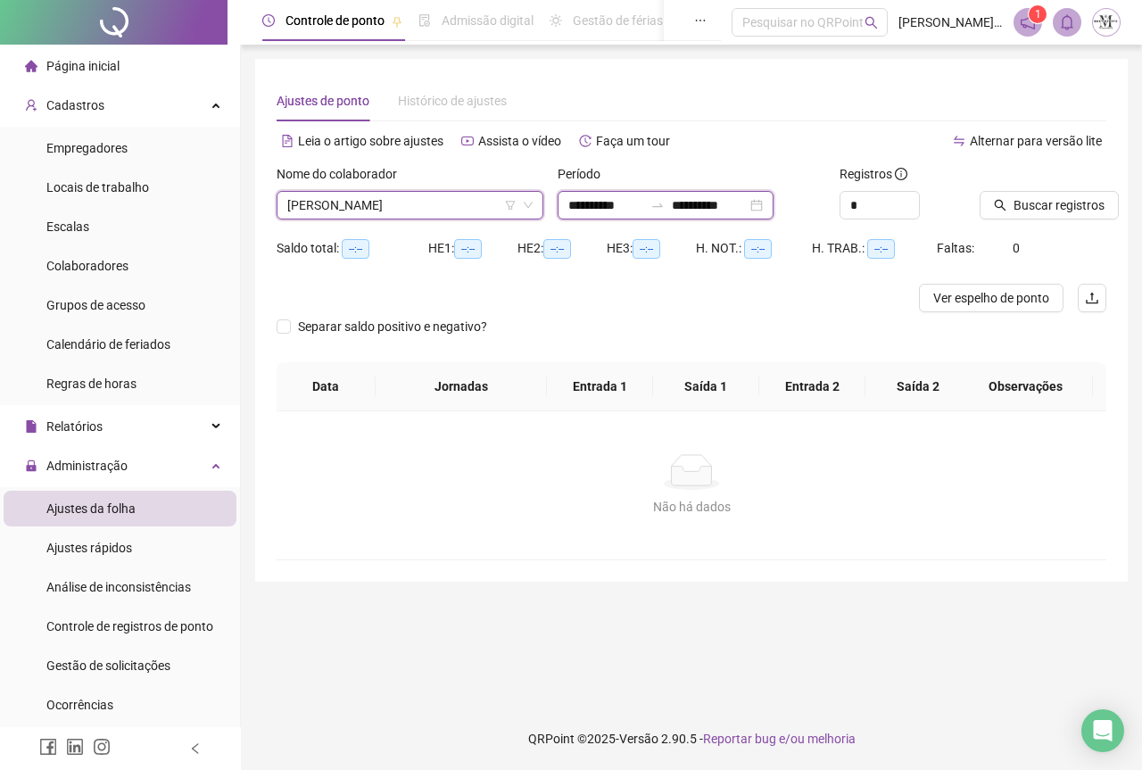
click at [730, 206] on input "**********" at bounding box center [709, 205] width 75 height 20
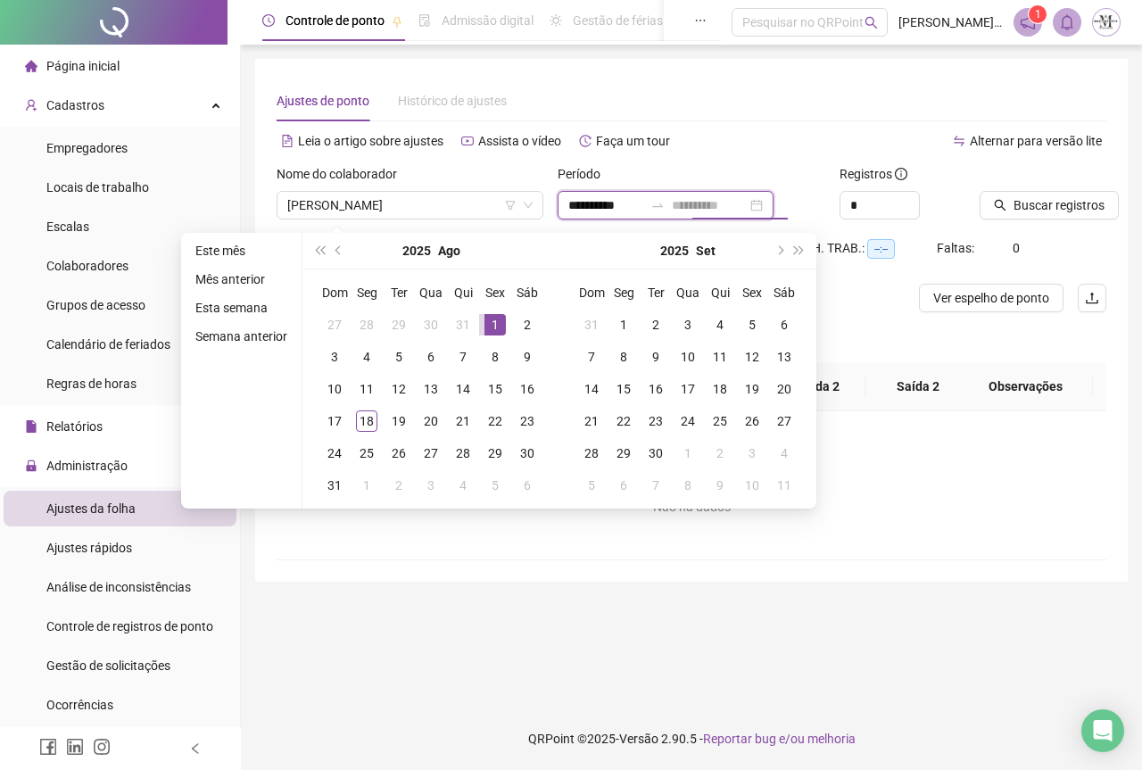
type input "**********"
click at [498, 324] on div "1" at bounding box center [494, 324] width 21 height 21
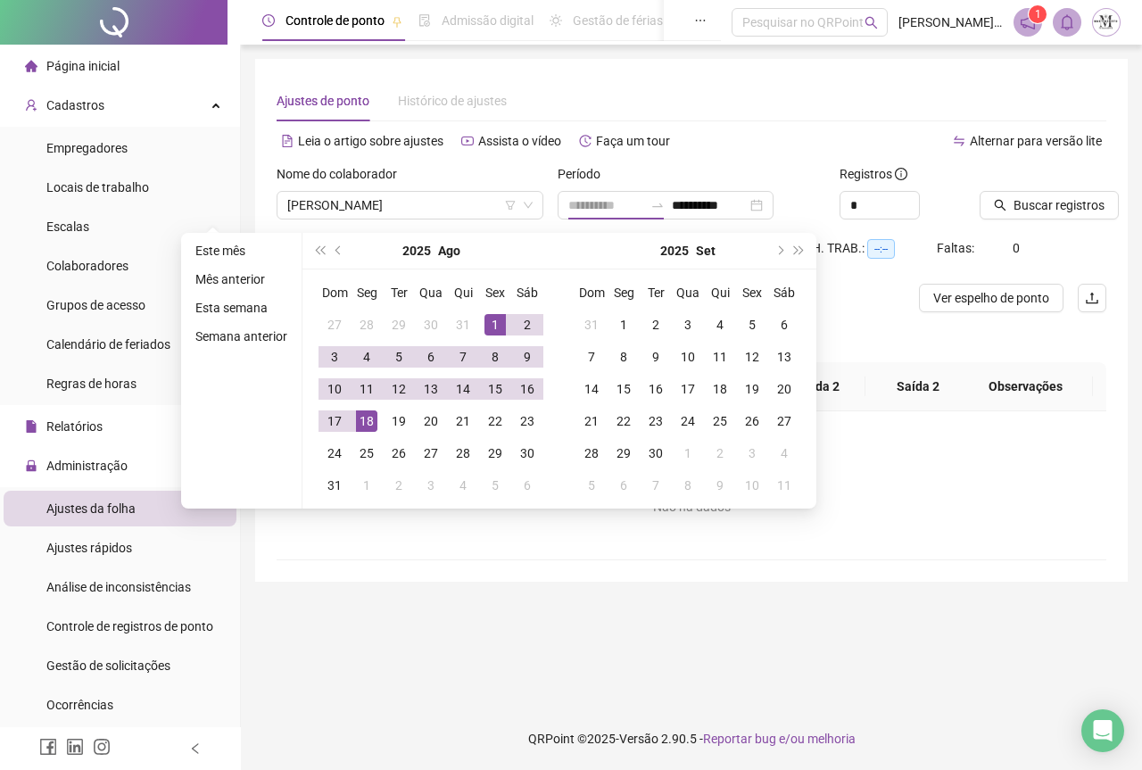
click at [361, 425] on div "18" at bounding box center [366, 420] width 21 height 21
type input "**********"
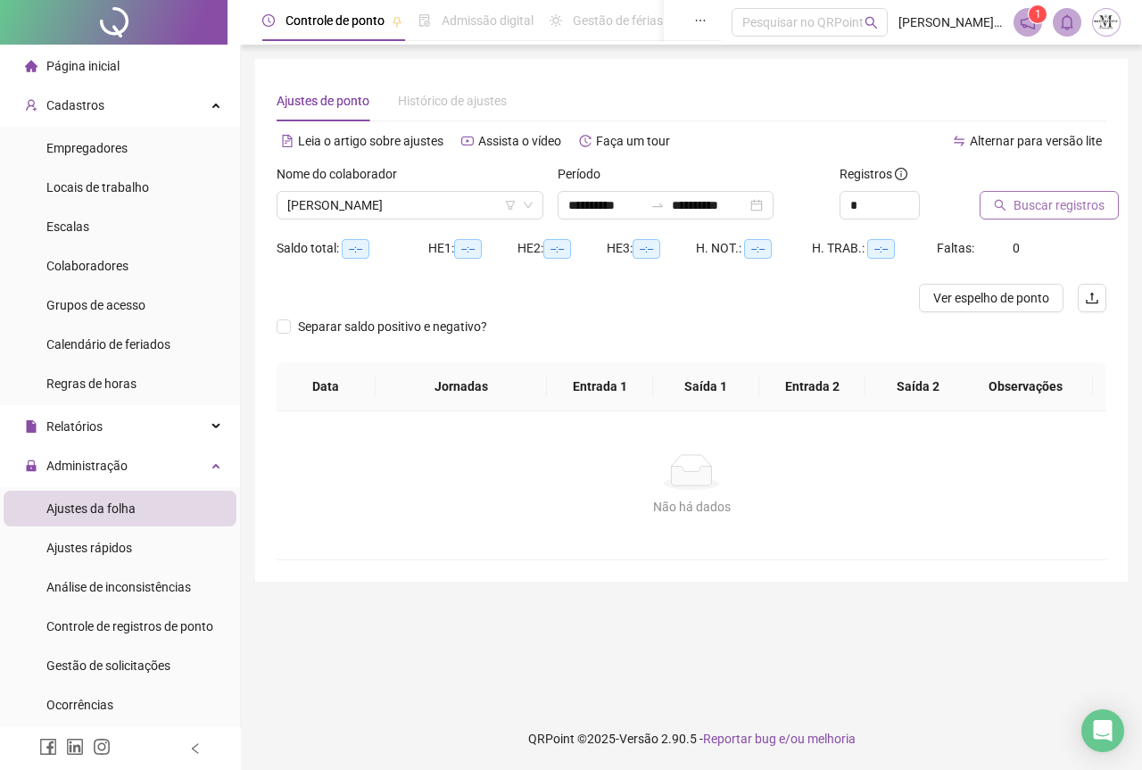
click at [1039, 199] on span "Buscar registros" at bounding box center [1058, 205] width 91 height 20
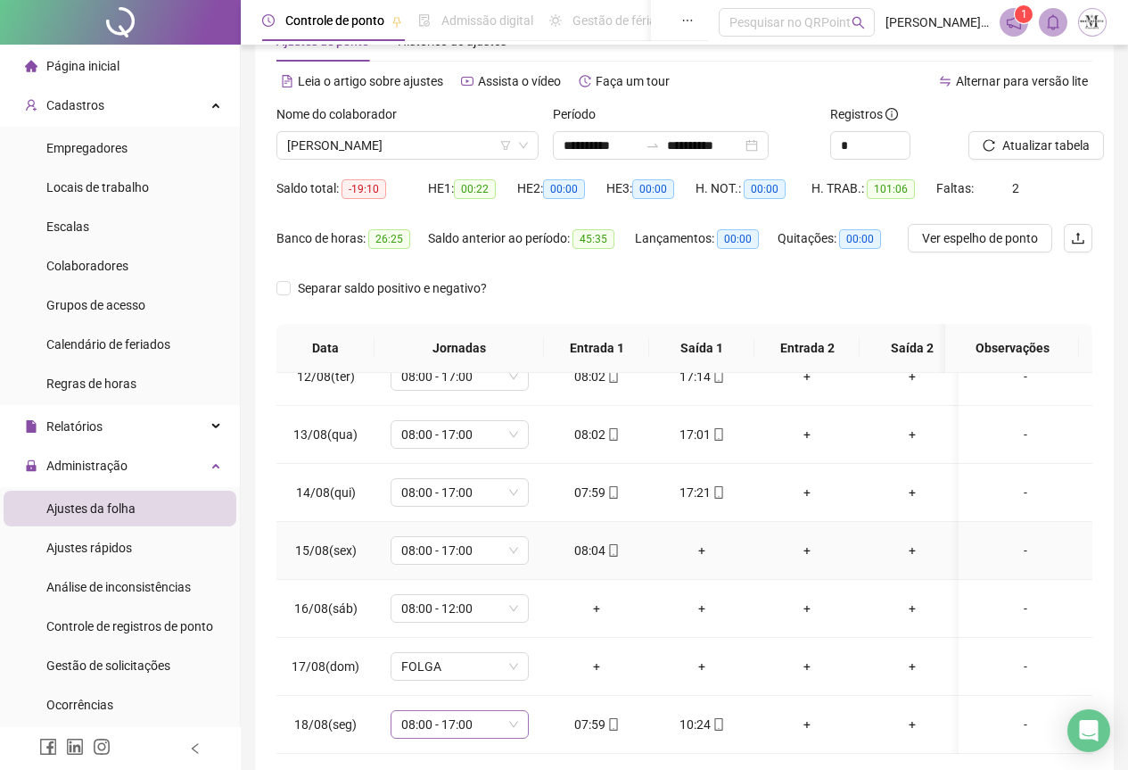
scroll to position [142, 0]
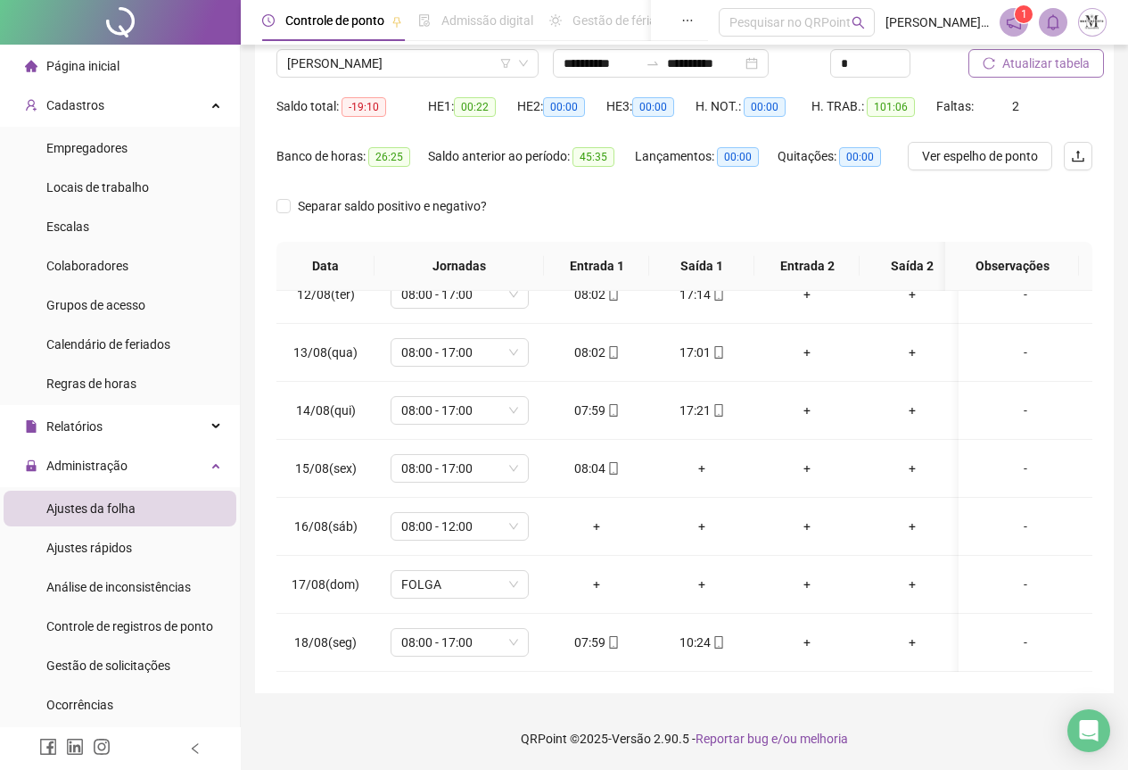
click at [1001, 71] on button "Atualizar tabela" at bounding box center [1037, 63] width 136 height 29
click at [402, 62] on span "[PERSON_NAME]" at bounding box center [407, 63] width 241 height 27
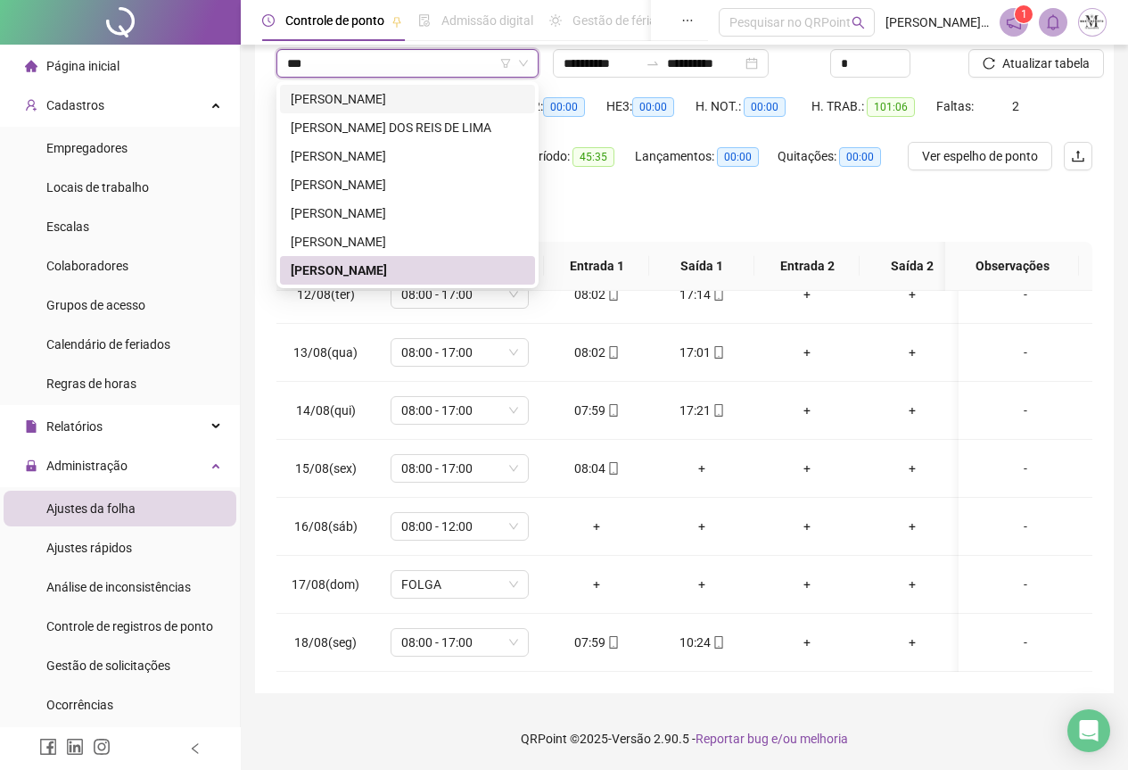
scroll to position [0, 0]
type input "****"
click at [388, 128] on div "[PERSON_NAME] DOS REIS DE LIMA" at bounding box center [408, 128] width 234 height 20
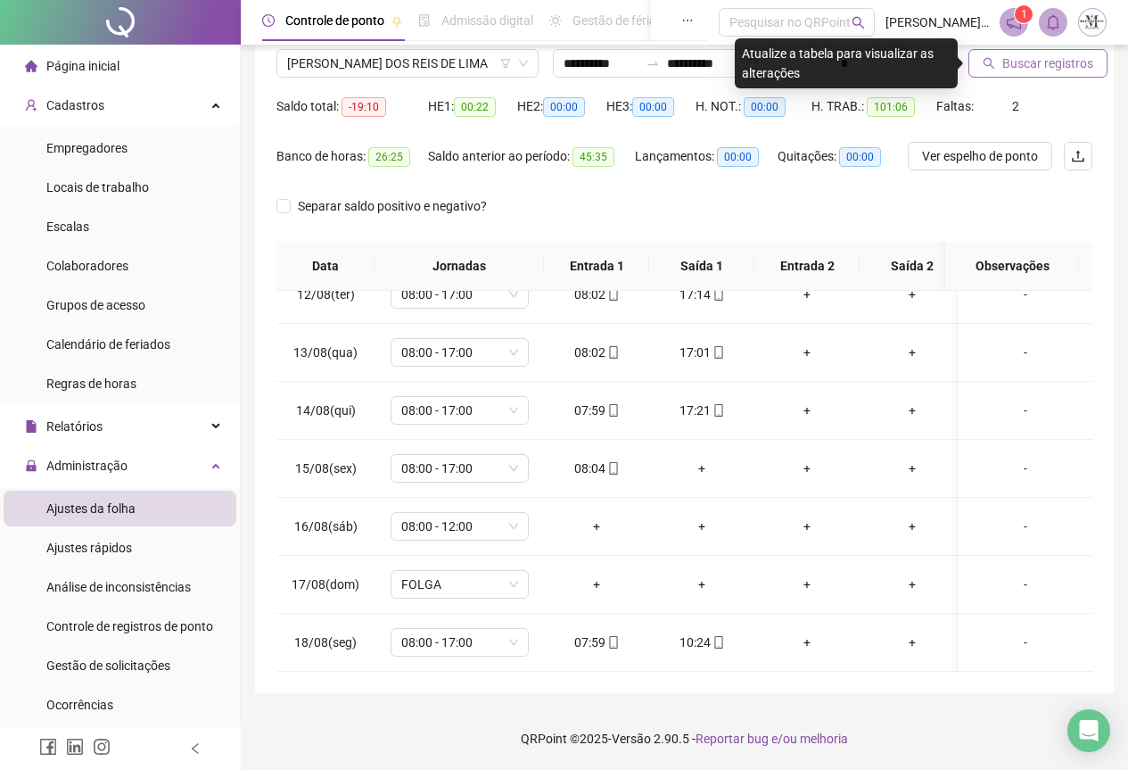
click at [1003, 70] on span "Buscar registros" at bounding box center [1048, 64] width 91 height 20
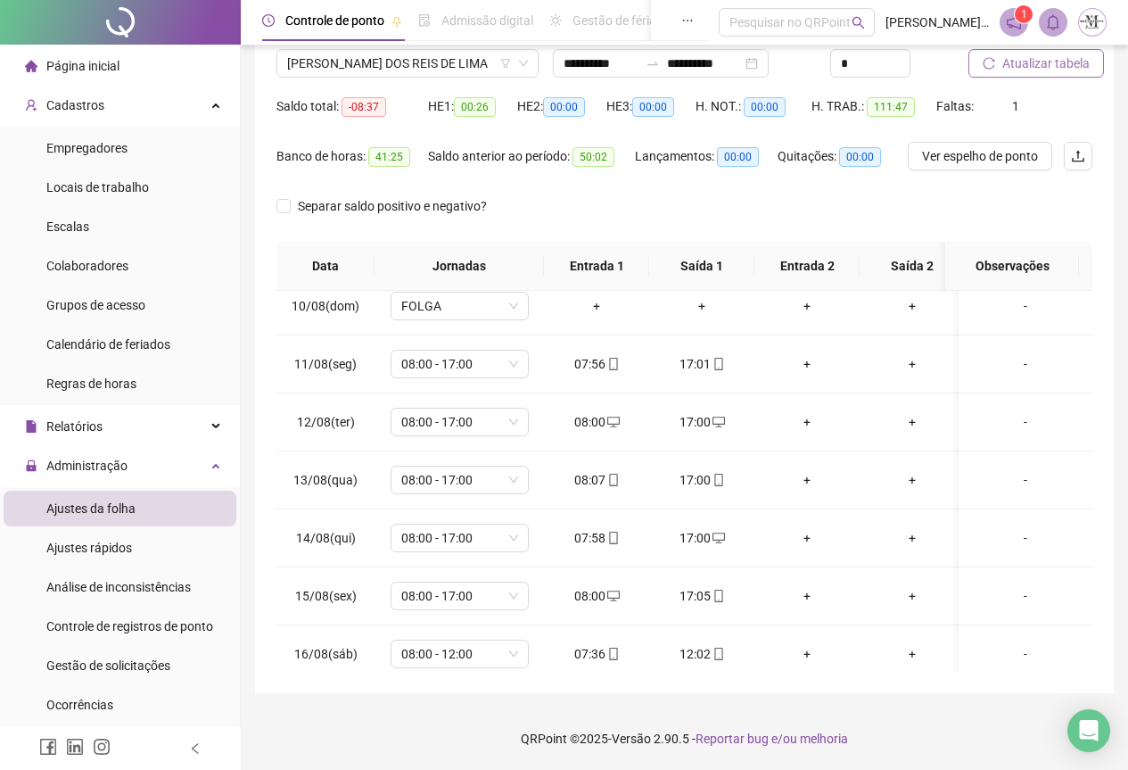
scroll to position [676, 0]
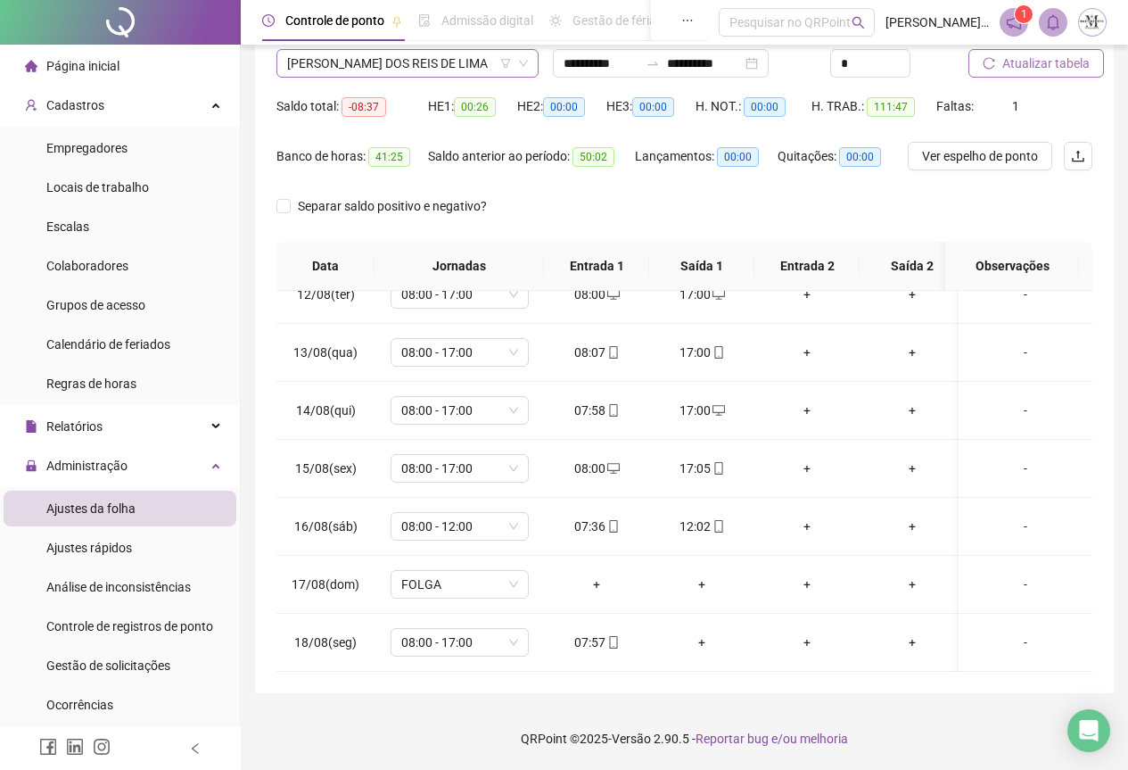
click at [327, 70] on span "[PERSON_NAME] DOS REIS DE LIMA" at bounding box center [407, 63] width 241 height 27
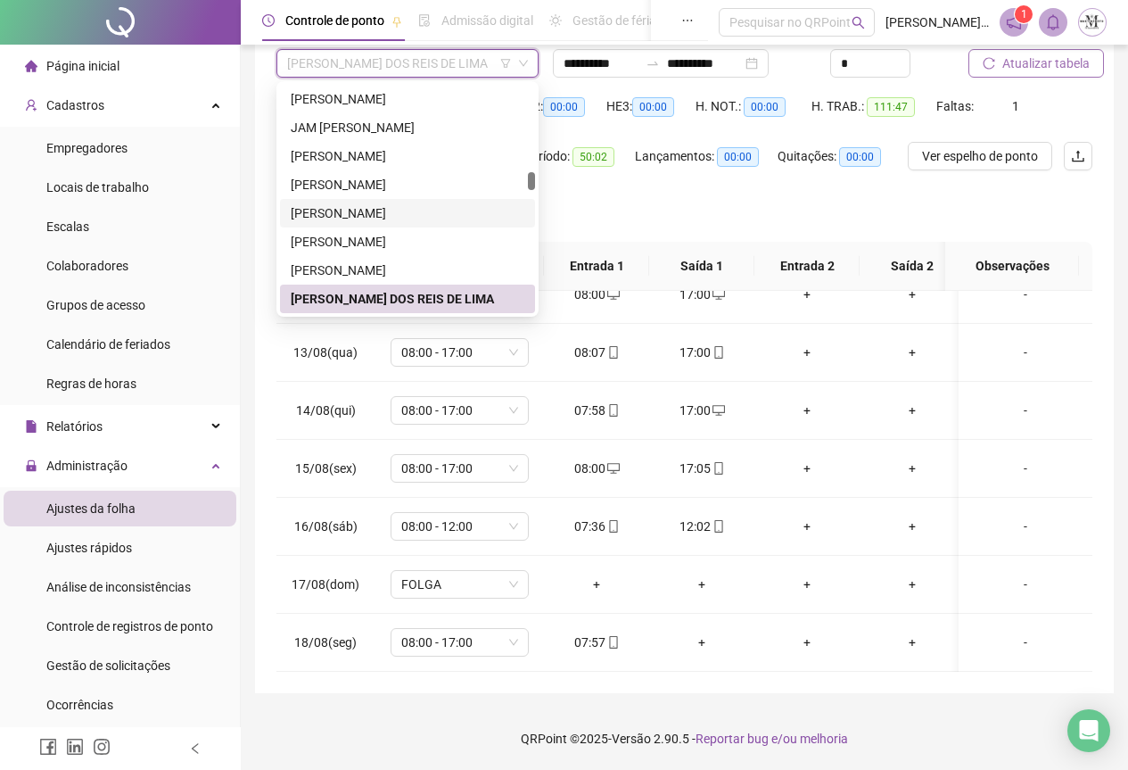
click at [972, 714] on footer "QRPoint © 2025 - Versão 2.90.5 - Reportar bug e/ou melhoria" at bounding box center [685, 738] width 888 height 62
click at [320, 64] on span "[PERSON_NAME] DOS REIS DE LIMA" at bounding box center [407, 63] width 241 height 27
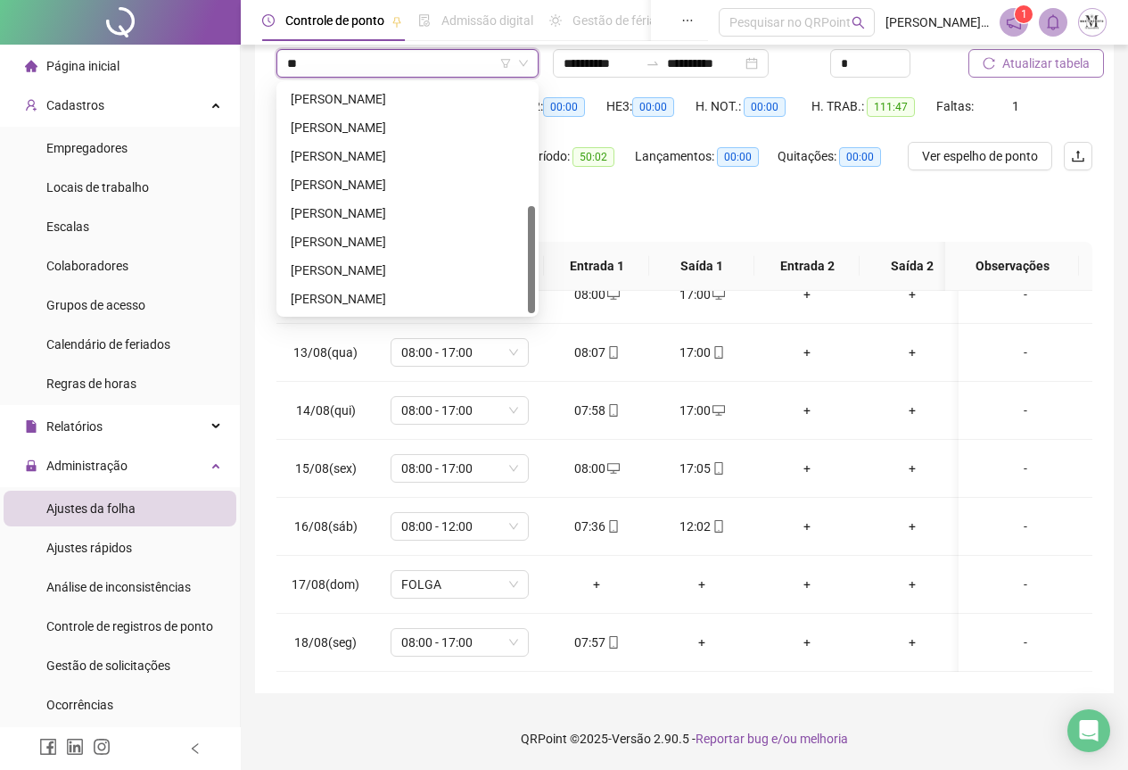
scroll to position [257, 0]
type input "*****"
click at [407, 213] on div "[PERSON_NAME]" at bounding box center [408, 213] width 234 height 20
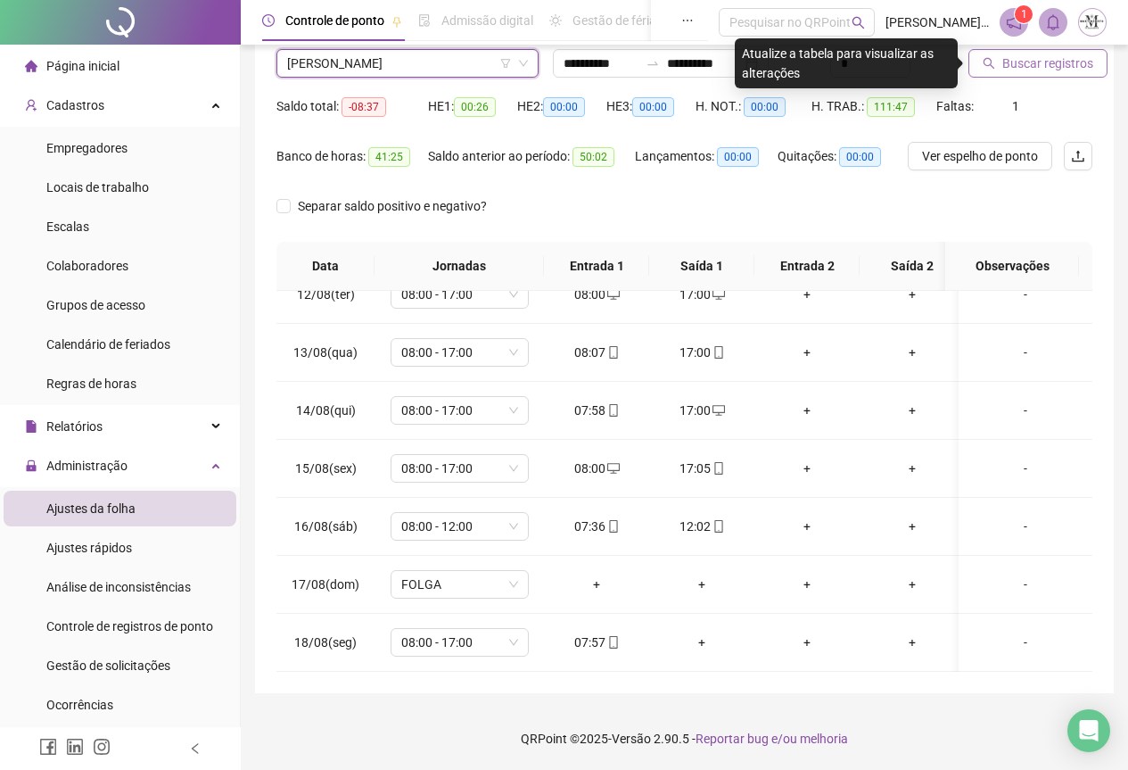
click at [1023, 78] on div "Buscar registros" at bounding box center [1031, 57] width 138 height 70
click at [1027, 68] on span "Buscar registros" at bounding box center [1048, 64] width 91 height 20
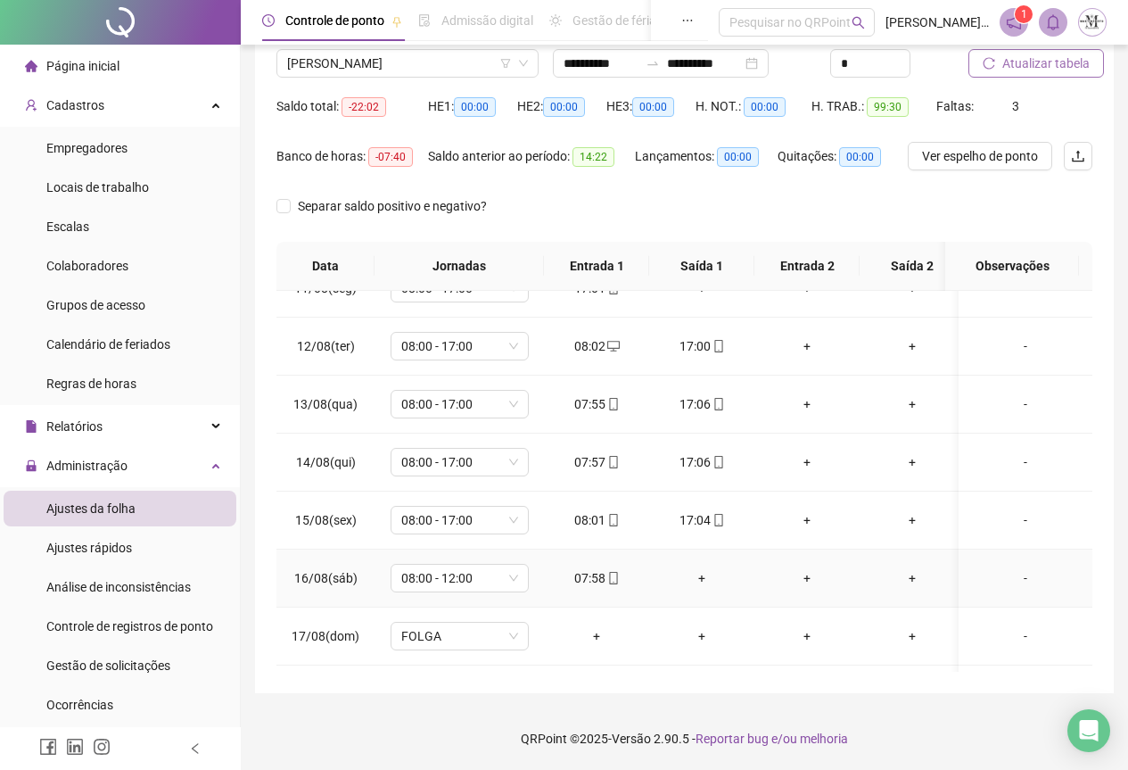
scroll to position [676, 0]
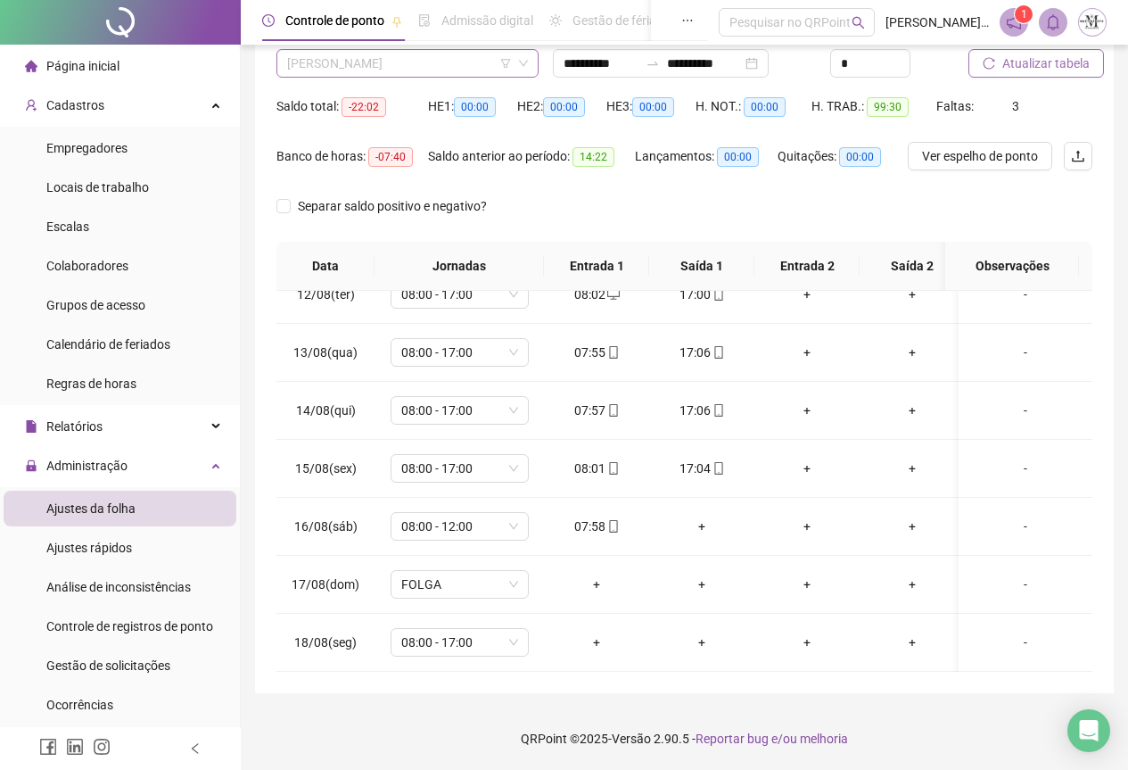
click at [370, 67] on span "[PERSON_NAME]" at bounding box center [407, 63] width 241 height 27
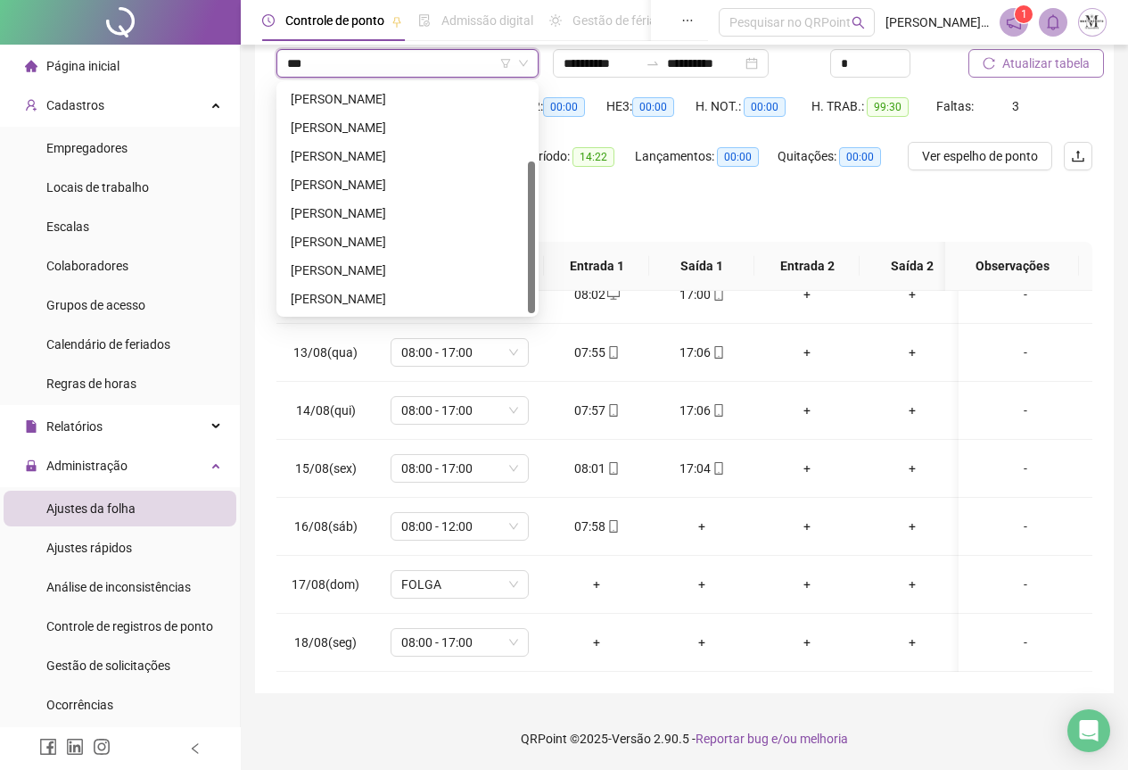
scroll to position [0, 0]
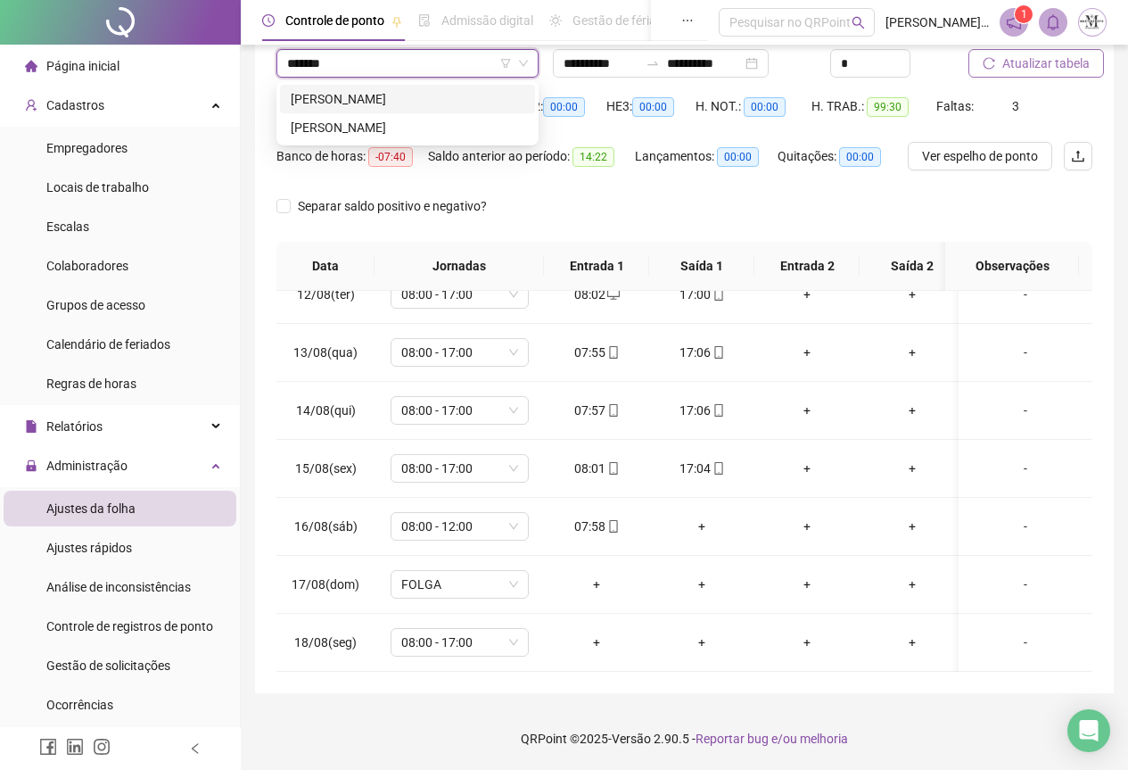
drag, startPoint x: 433, startPoint y: 106, endPoint x: 572, endPoint y: 113, distance: 139.3
click at [433, 106] on div "[PERSON_NAME]" at bounding box center [408, 99] width 234 height 20
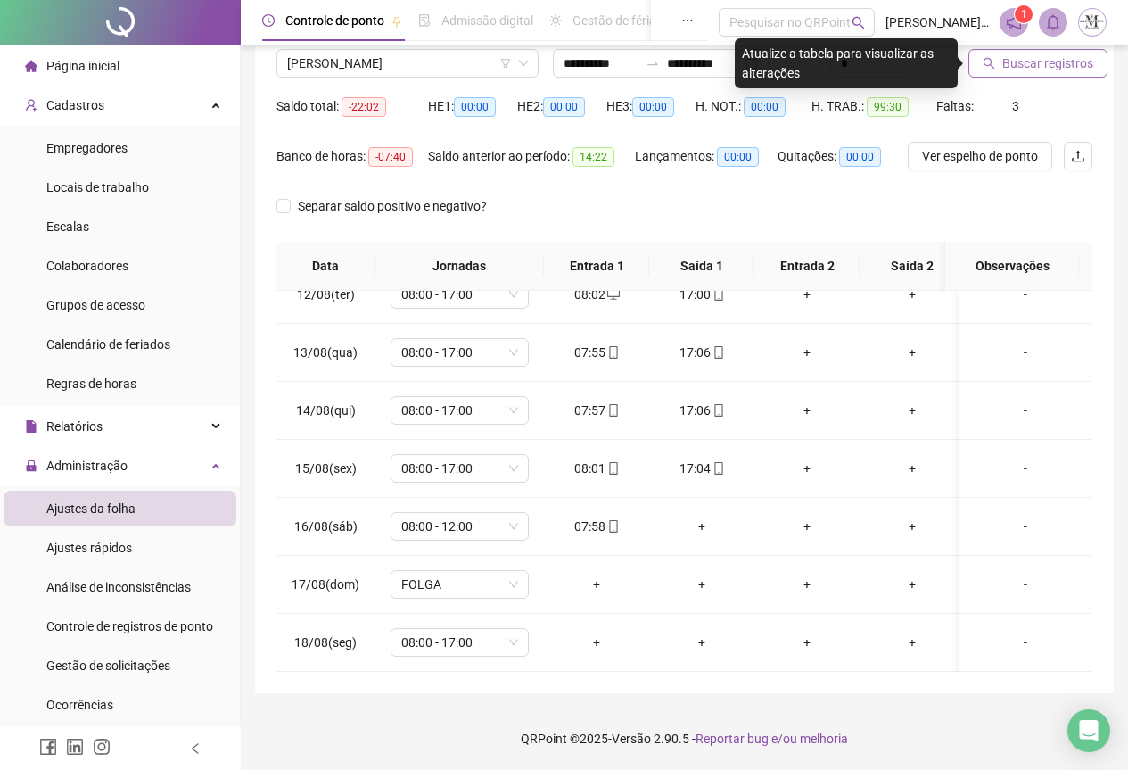
click at [1026, 69] on span "Buscar registros" at bounding box center [1048, 64] width 91 height 20
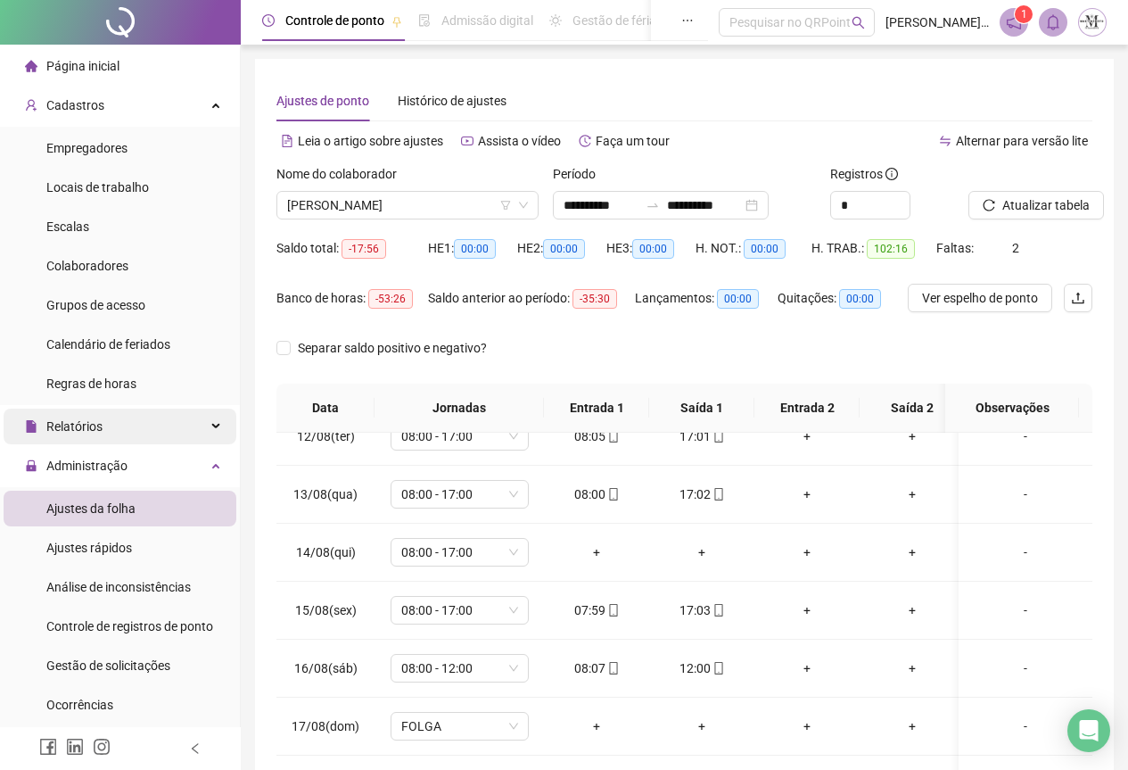
click at [85, 426] on span "Relatórios" at bounding box center [74, 426] width 56 height 14
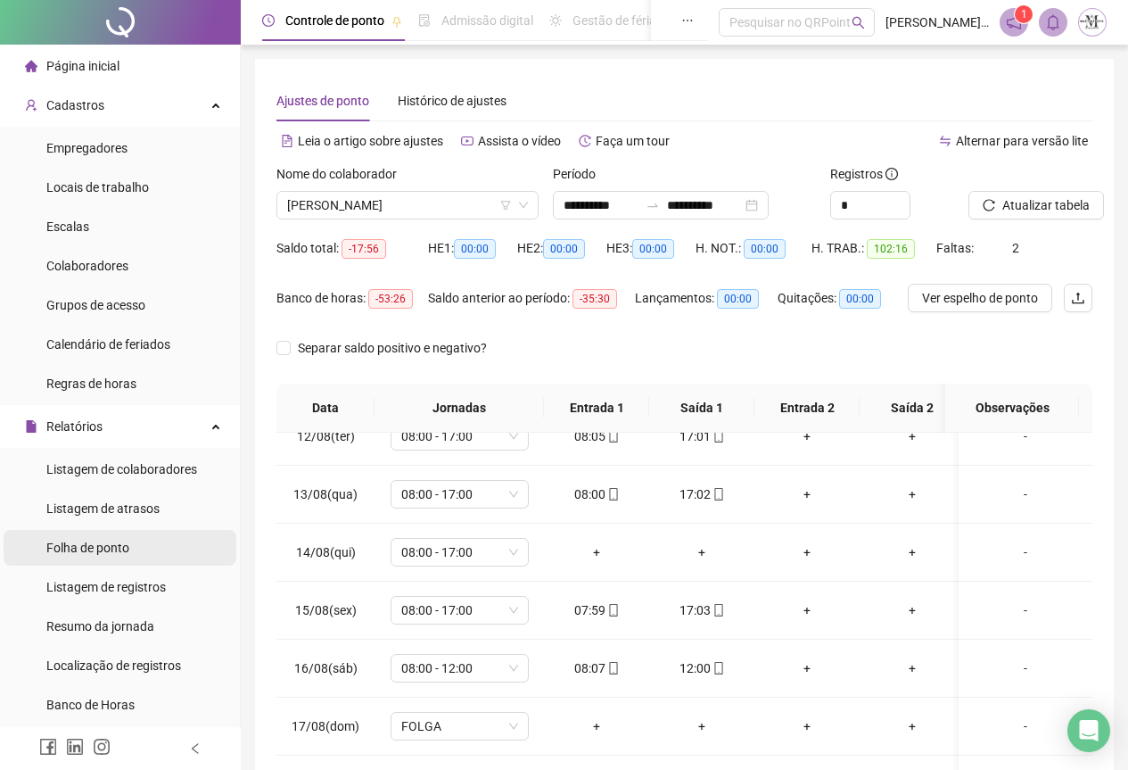
click at [120, 537] on div "Folha de ponto" at bounding box center [87, 548] width 83 height 36
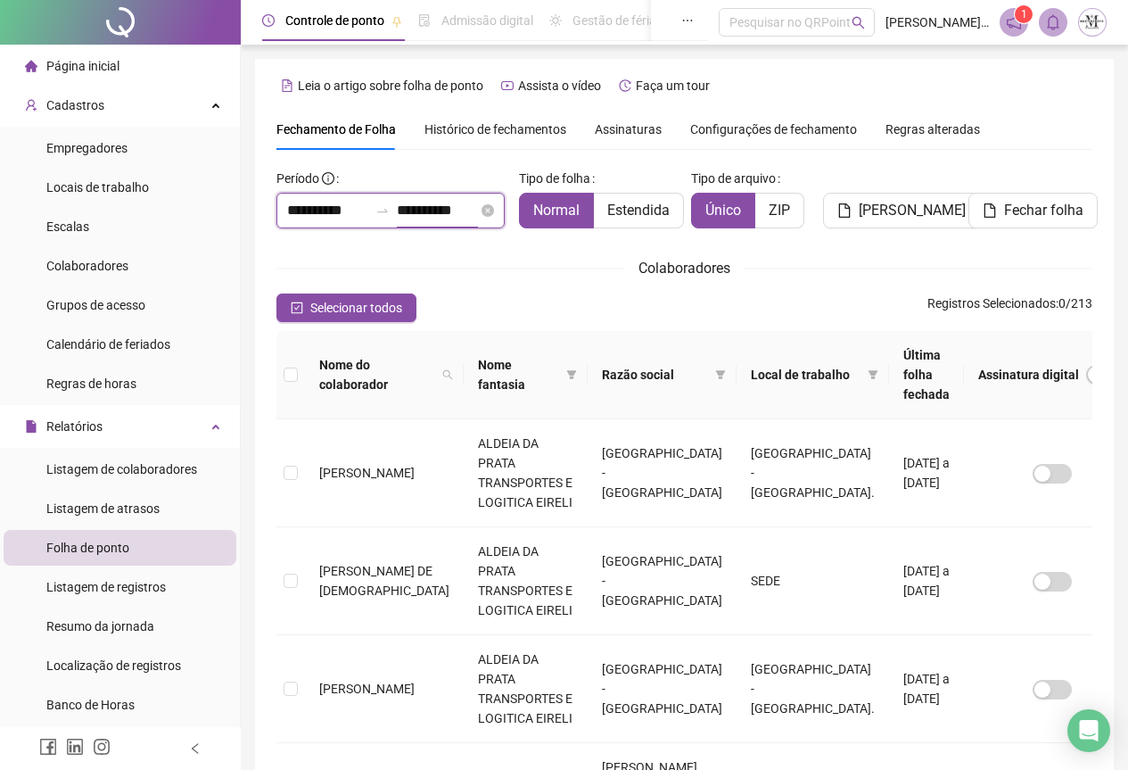
click at [401, 209] on input "**********" at bounding box center [437, 210] width 81 height 21
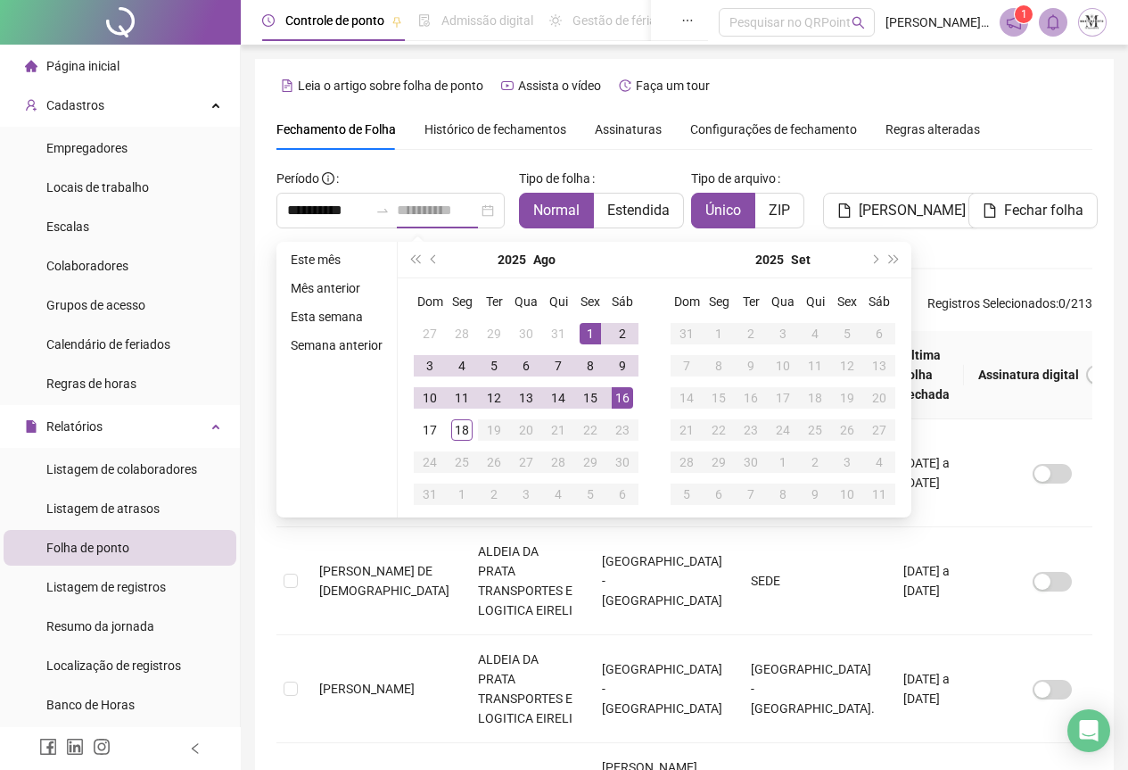
click at [621, 396] on div "16" at bounding box center [622, 397] width 21 height 21
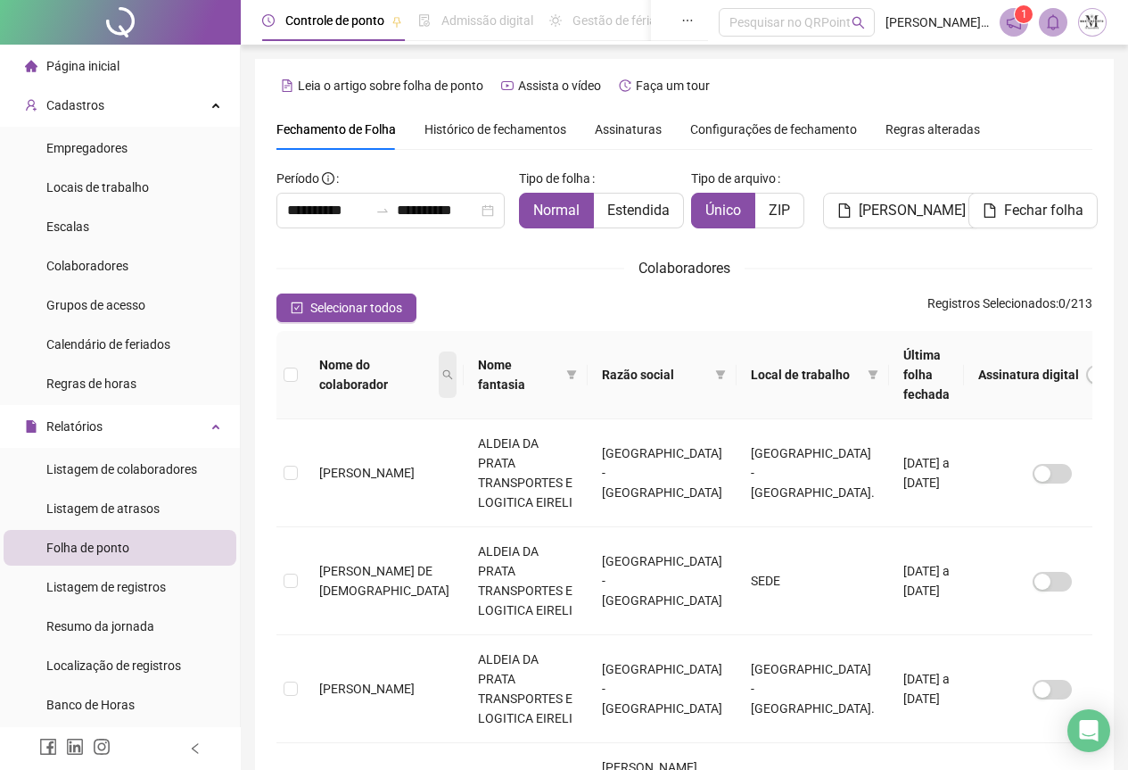
click at [439, 370] on span at bounding box center [448, 374] width 18 height 46
click at [317, 439] on span "Buscar" at bounding box center [312, 438] width 39 height 20
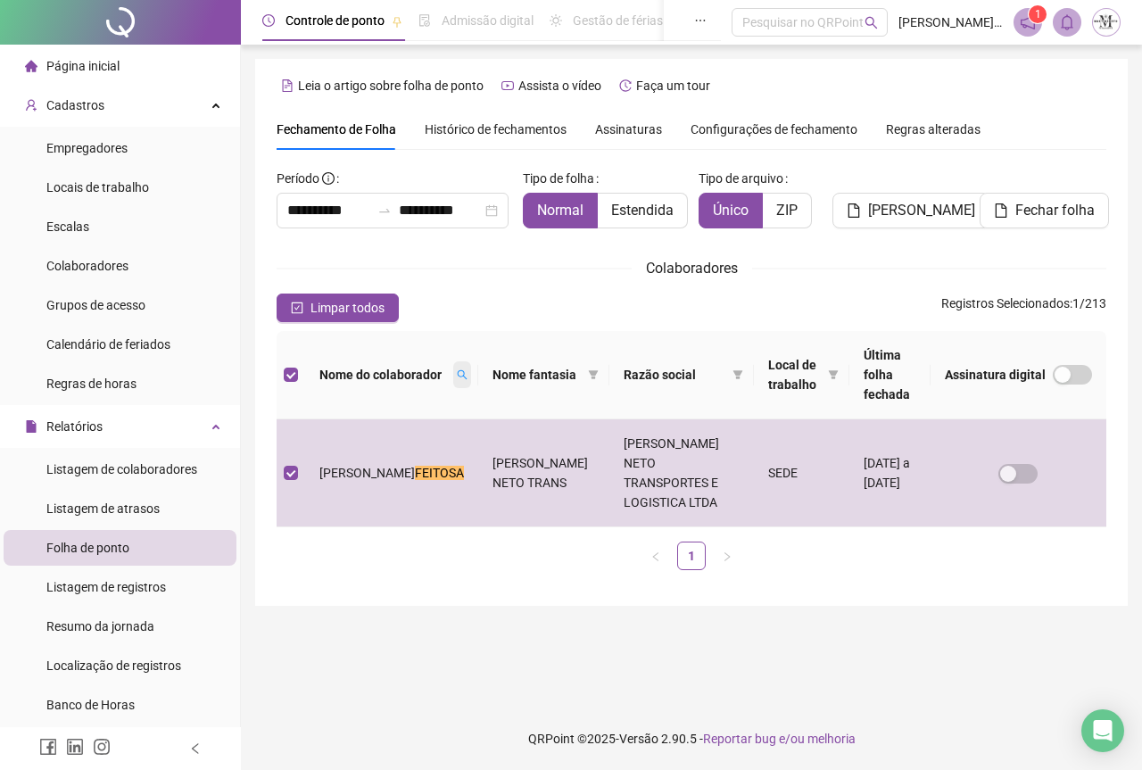
click at [457, 369] on icon "search" at bounding box center [462, 374] width 11 height 11
click at [393, 440] on span "Limpar" at bounding box center [402, 440] width 39 height 20
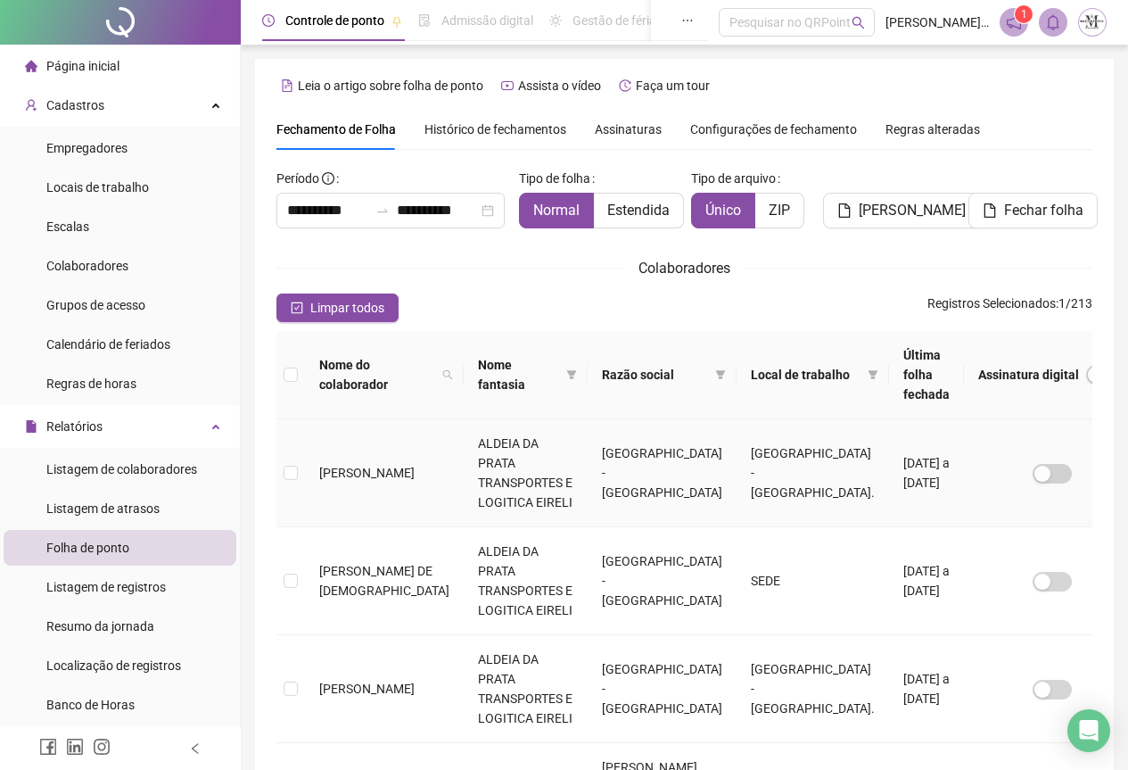
click at [332, 419] on td "[PERSON_NAME]" at bounding box center [384, 473] width 159 height 108
click at [442, 369] on icon "search" at bounding box center [447, 374] width 11 height 11
click at [328, 405] on input "text" at bounding box center [347, 406] width 168 height 29
click at [329, 437] on span "Buscar" at bounding box center [312, 438] width 39 height 20
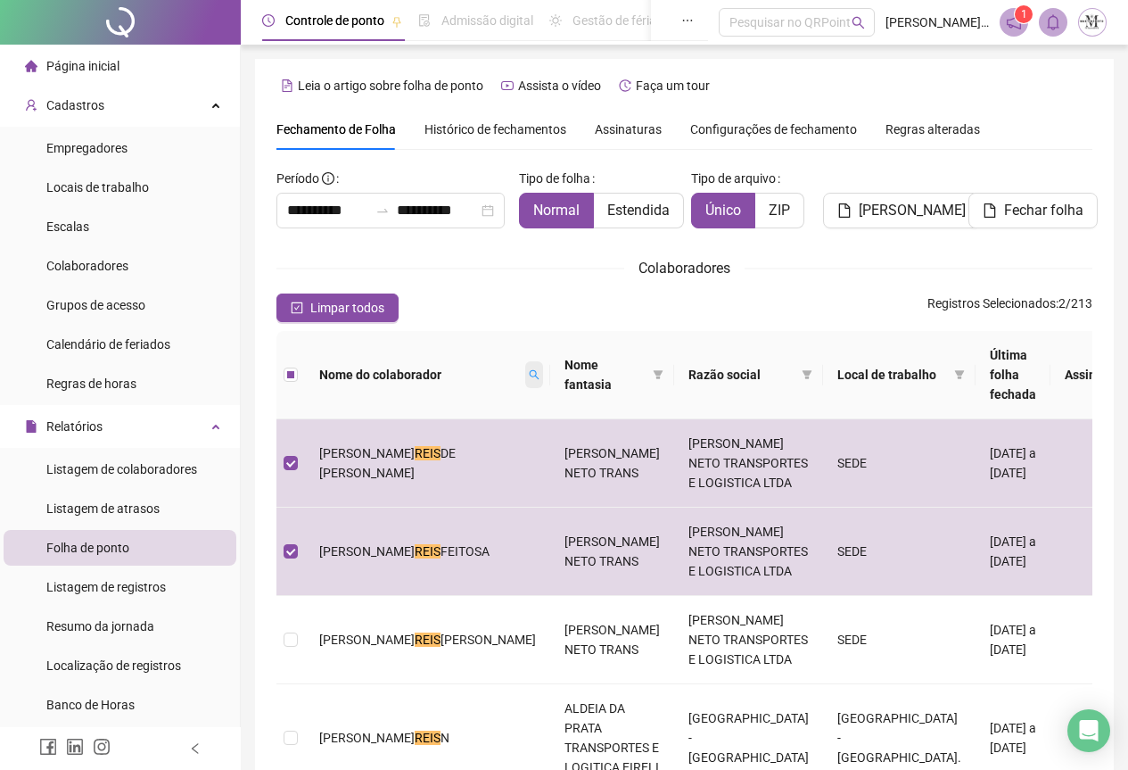
click at [529, 369] on icon "search" at bounding box center [534, 374] width 11 height 11
click at [390, 436] on span "Limpar" at bounding box center [386, 440] width 39 height 20
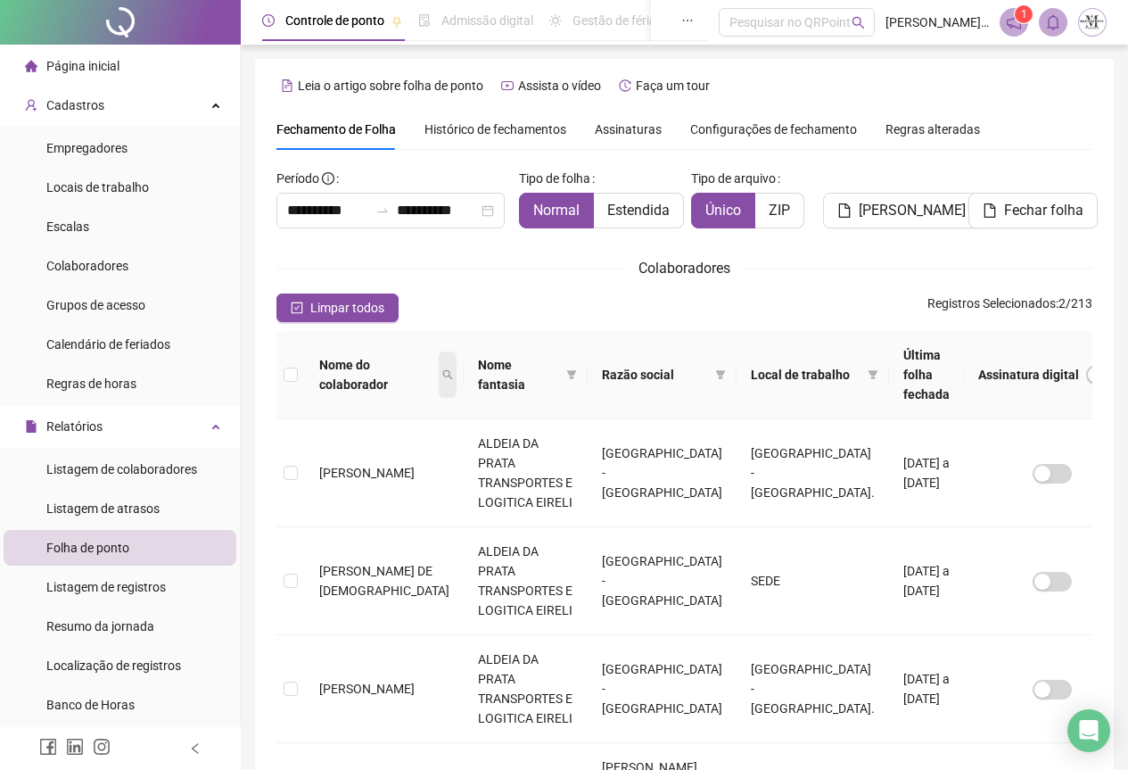
click at [442, 369] on icon "search" at bounding box center [447, 374] width 11 height 11
click at [309, 402] on input "text" at bounding box center [347, 406] width 168 height 29
click at [322, 439] on span "Buscar" at bounding box center [312, 438] width 39 height 20
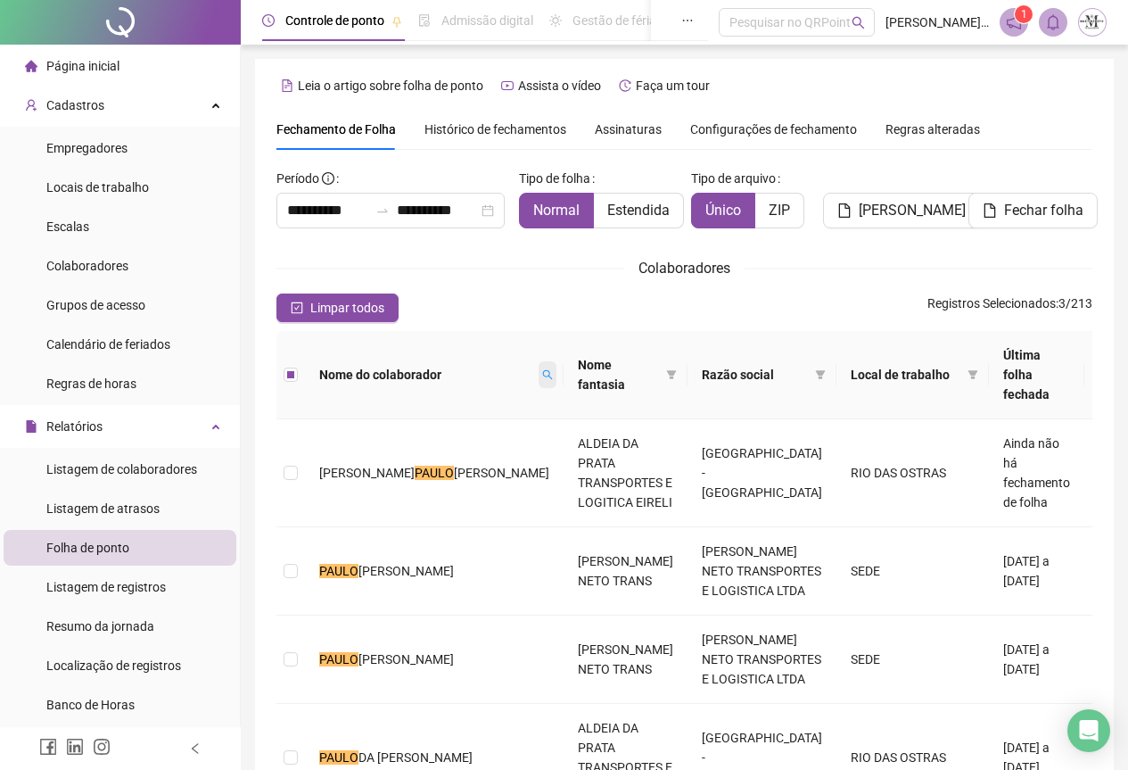
click at [539, 371] on span at bounding box center [548, 374] width 18 height 27
click at [380, 438] on span "Limpar" at bounding box center [387, 440] width 39 height 20
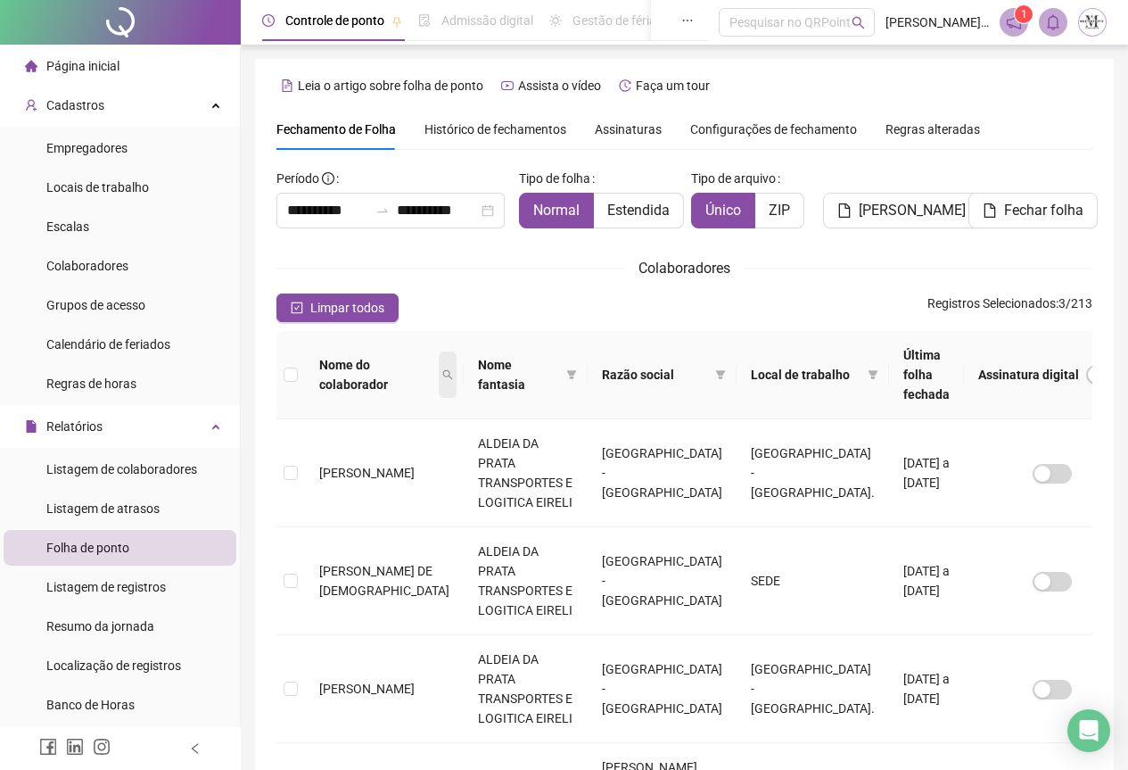
click at [439, 364] on span at bounding box center [448, 374] width 18 height 46
click at [308, 405] on input "text" at bounding box center [347, 406] width 168 height 29
click at [315, 441] on span "Buscar" at bounding box center [312, 438] width 39 height 20
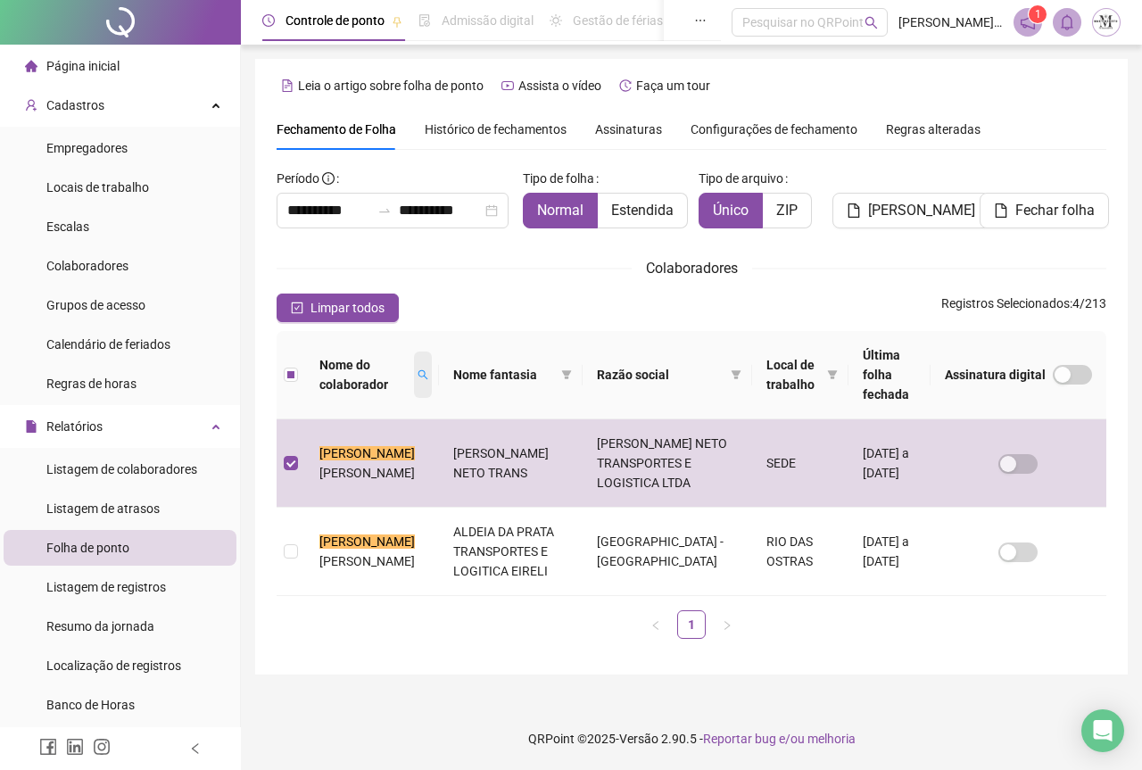
click at [424, 370] on icon "search" at bounding box center [422, 375] width 10 height 10
click at [410, 438] on button "Limpar" at bounding box center [390, 439] width 80 height 21
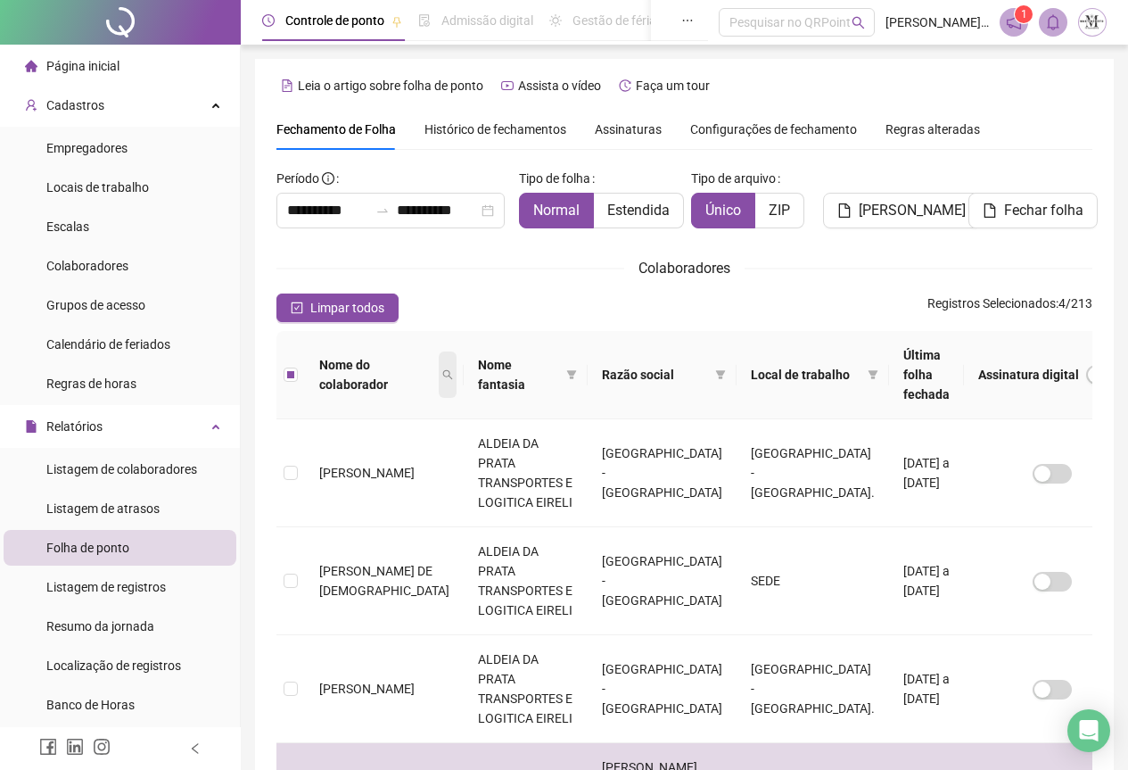
click at [443, 370] on icon "search" at bounding box center [448, 375] width 10 height 10
click at [897, 221] on button "Gerar espelho" at bounding box center [901, 211] width 157 height 36
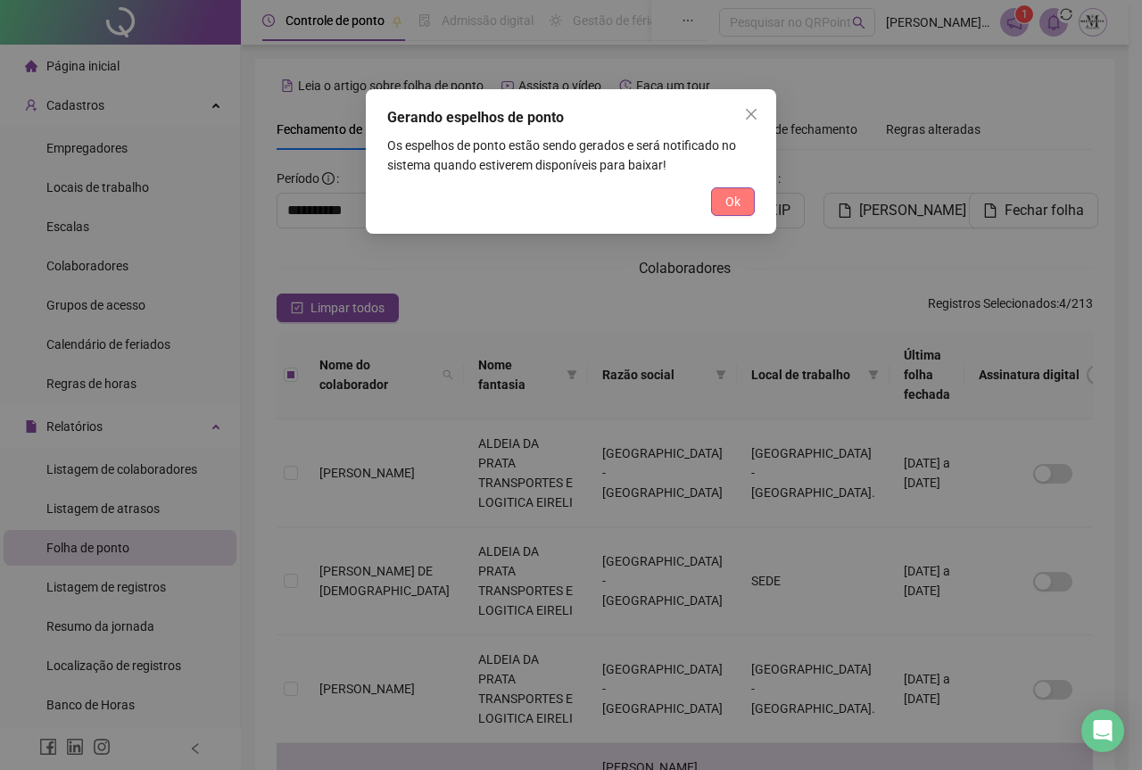
click at [734, 203] on span "Ok" at bounding box center [732, 202] width 15 height 20
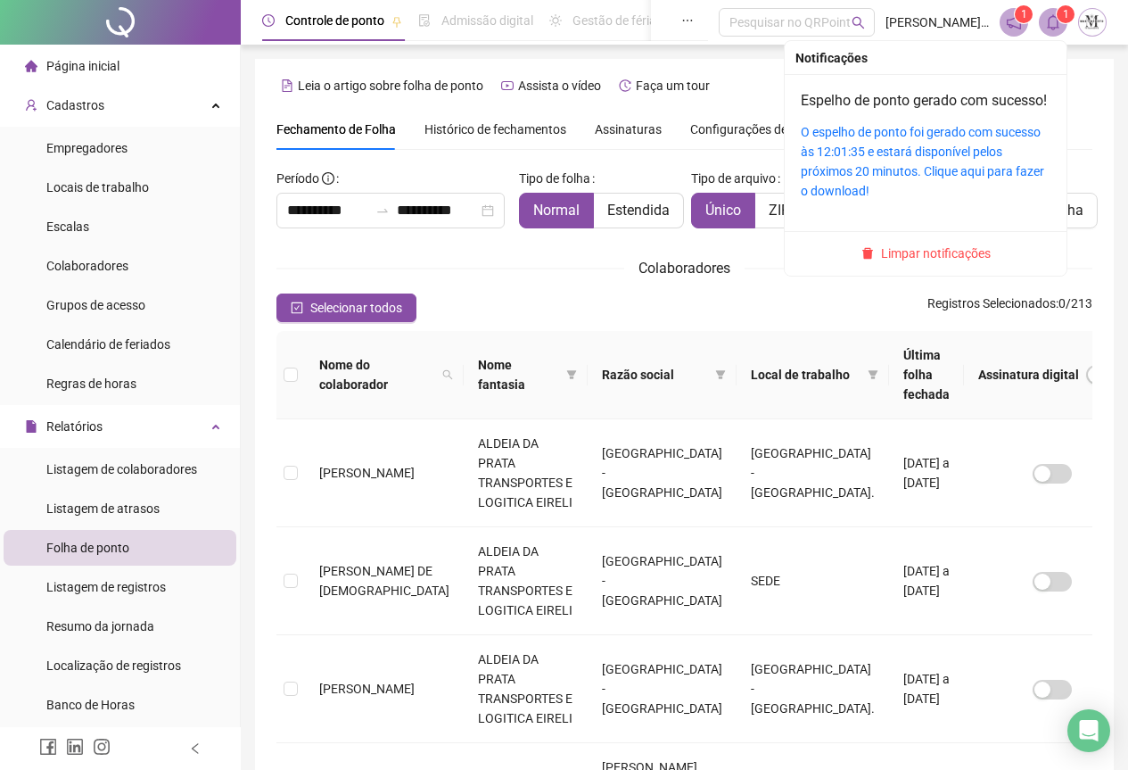
click at [1055, 29] on icon "bell" at bounding box center [1053, 22] width 12 height 16
click at [917, 154] on link "O espelho de ponto foi gerado com sucesso às 12:01:35 e estará disponível pelos…" at bounding box center [923, 161] width 244 height 73
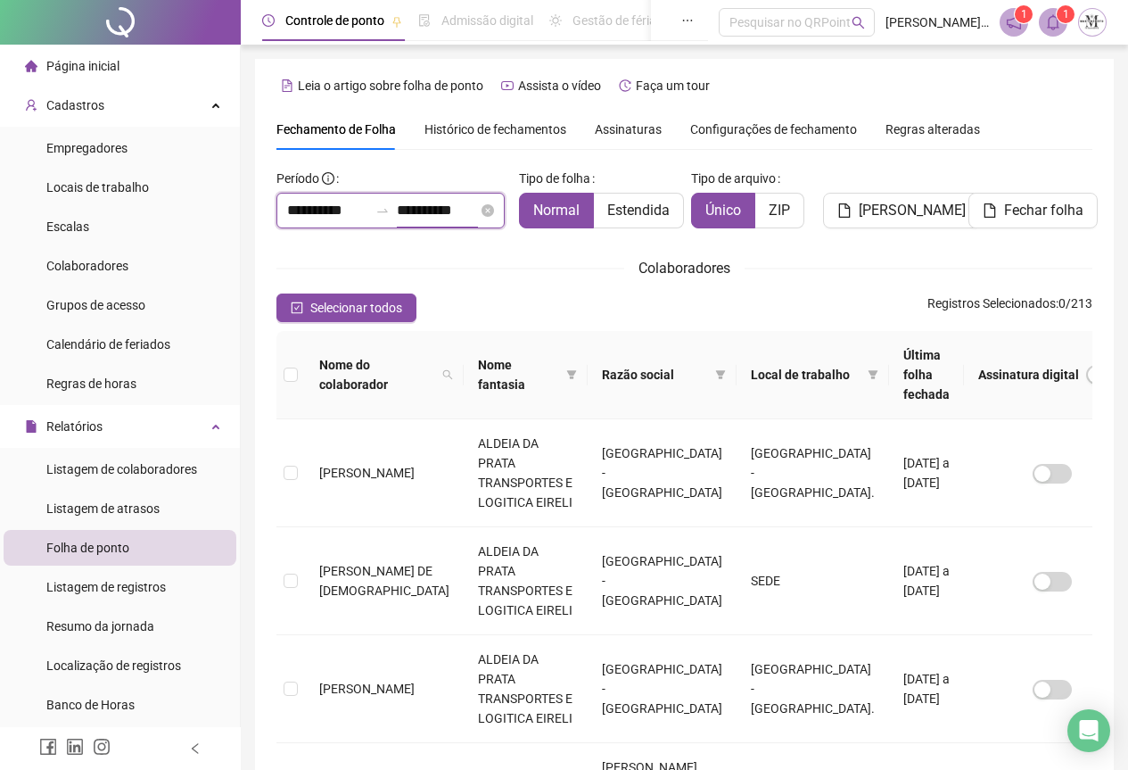
click at [404, 215] on input "**********" at bounding box center [437, 210] width 81 height 21
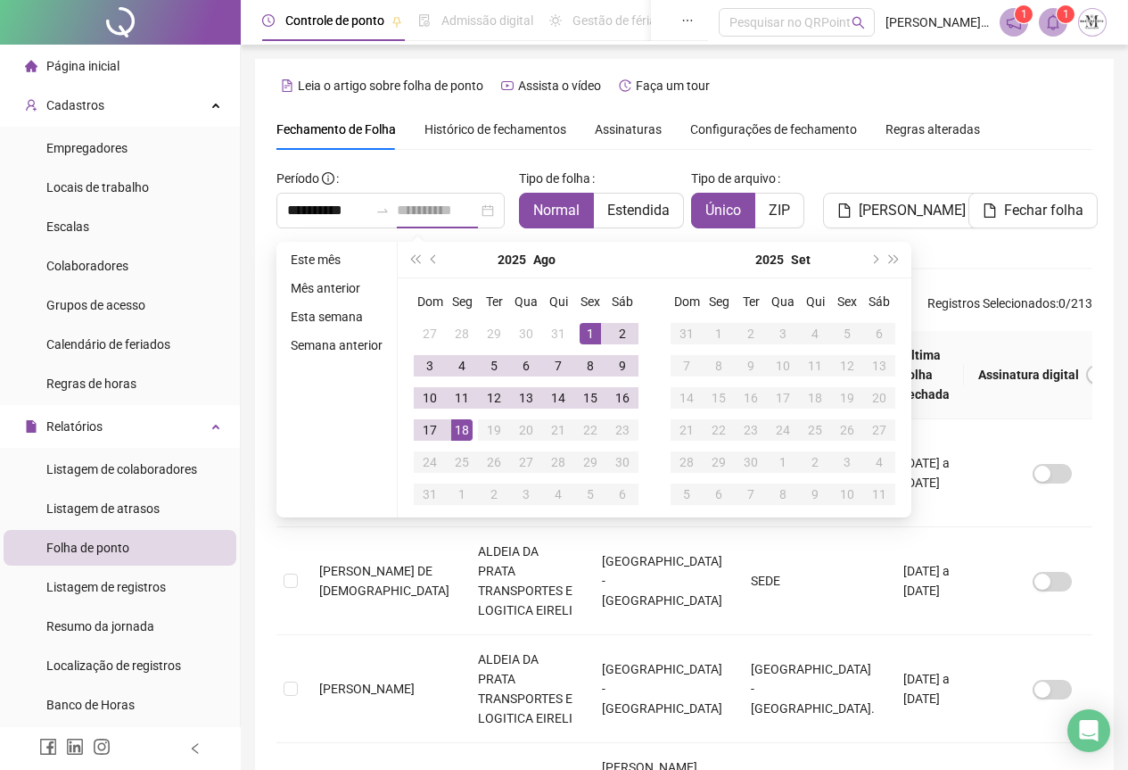
click at [462, 433] on div "18" at bounding box center [461, 429] width 21 height 21
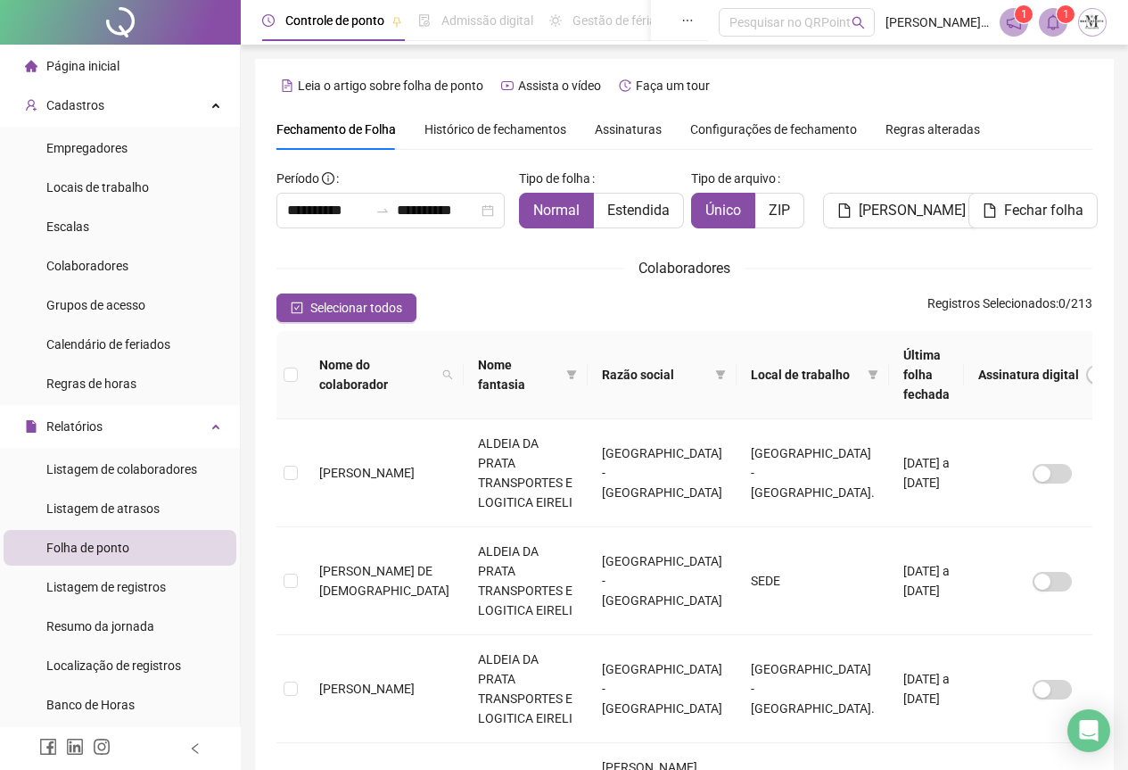
click at [117, 35] on div at bounding box center [120, 22] width 241 height 45
